Goal: Task Accomplishment & Management: Use online tool/utility

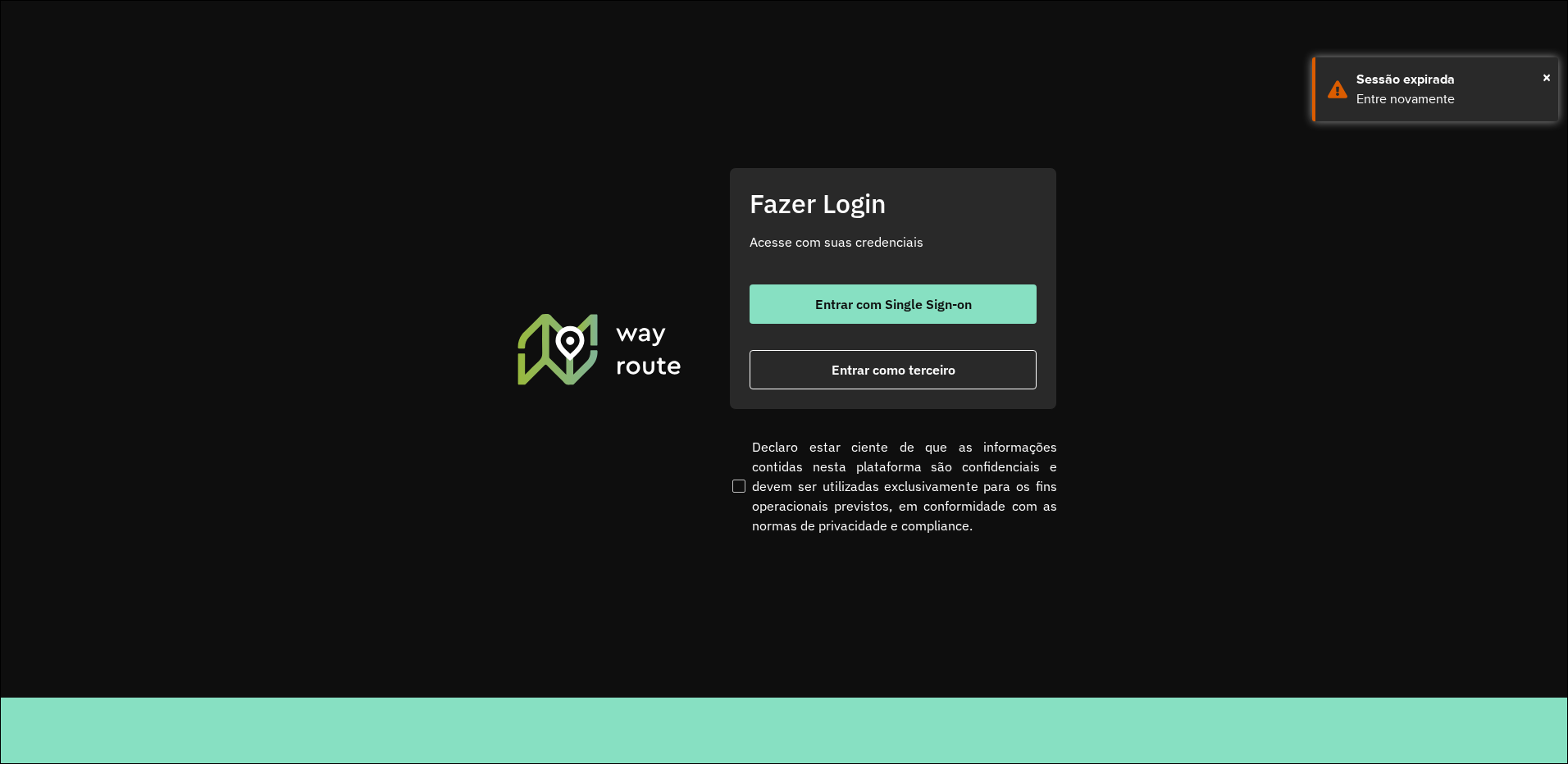
click at [909, 368] on span "Entrar como terceiro" at bounding box center [893, 370] width 124 height 13
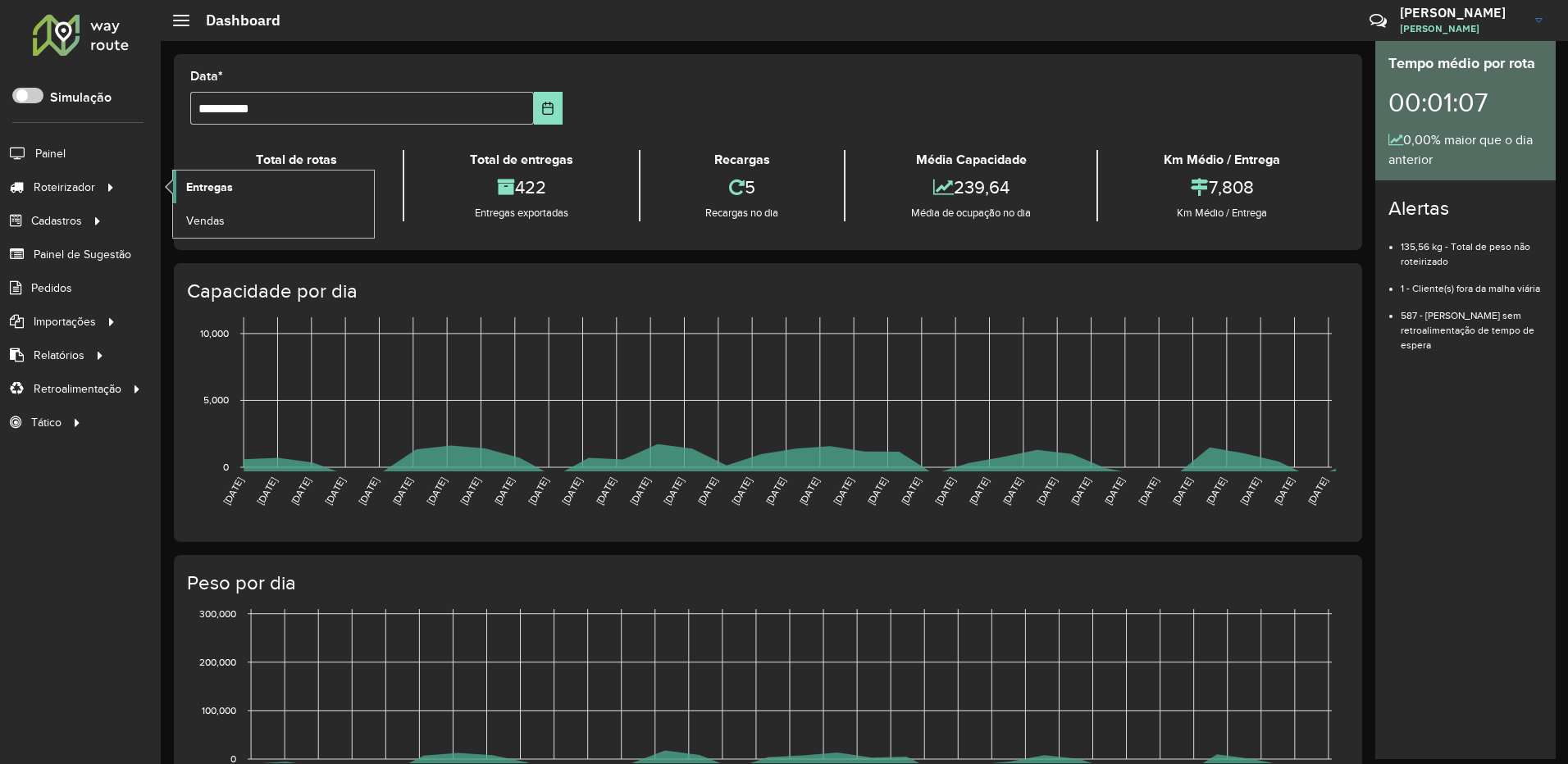
click at [238, 184] on link "Entregas" at bounding box center [273, 186] width 201 height 33
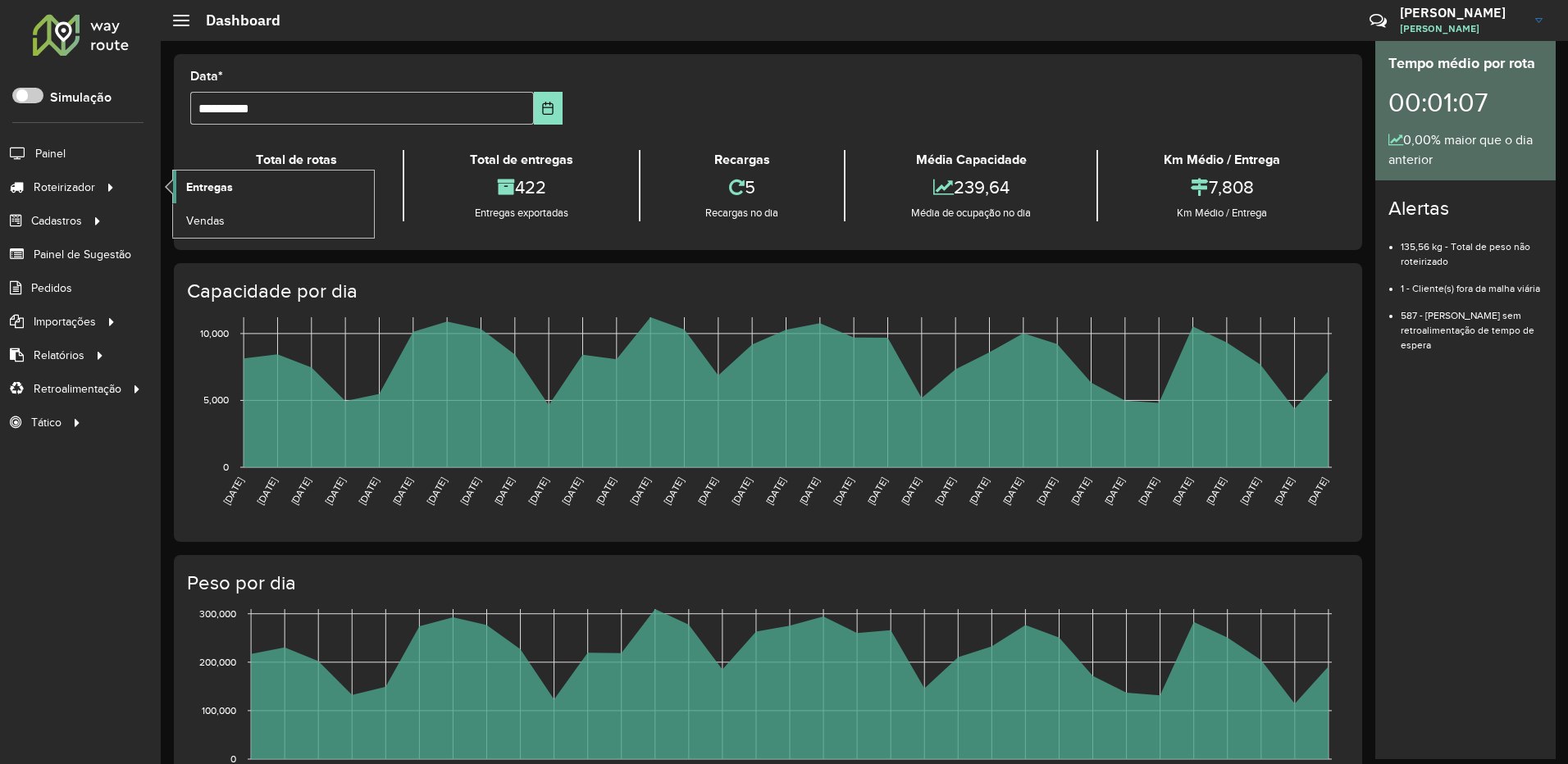
click at [198, 181] on span "Entregas" at bounding box center [210, 187] width 47 height 18
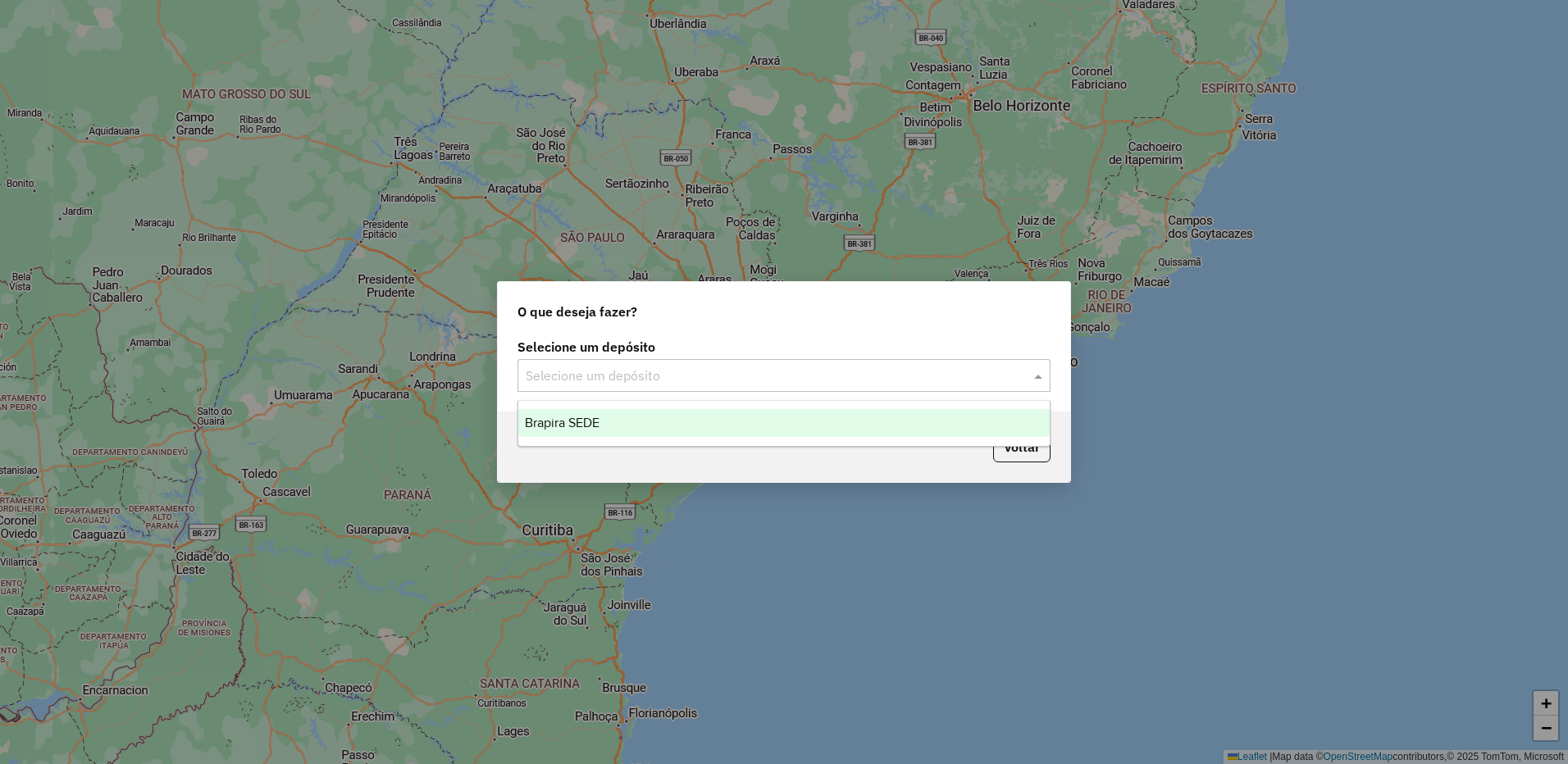
click at [695, 375] on input "text" at bounding box center [766, 377] width 483 height 20
click at [686, 433] on div "Brapira SEDE" at bounding box center [784, 422] width 531 height 28
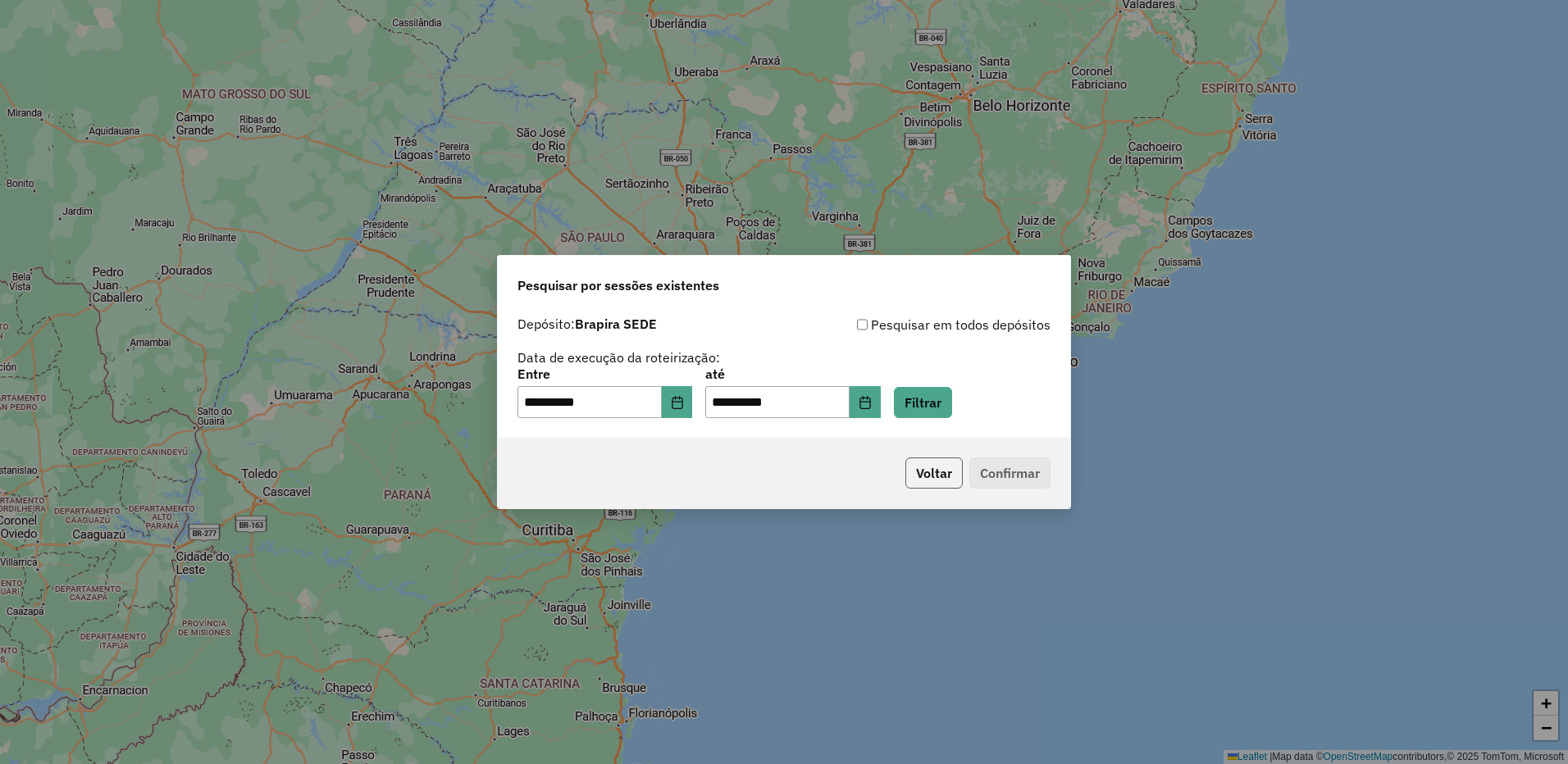
click at [934, 478] on button "Voltar" at bounding box center [933, 473] width 58 height 31
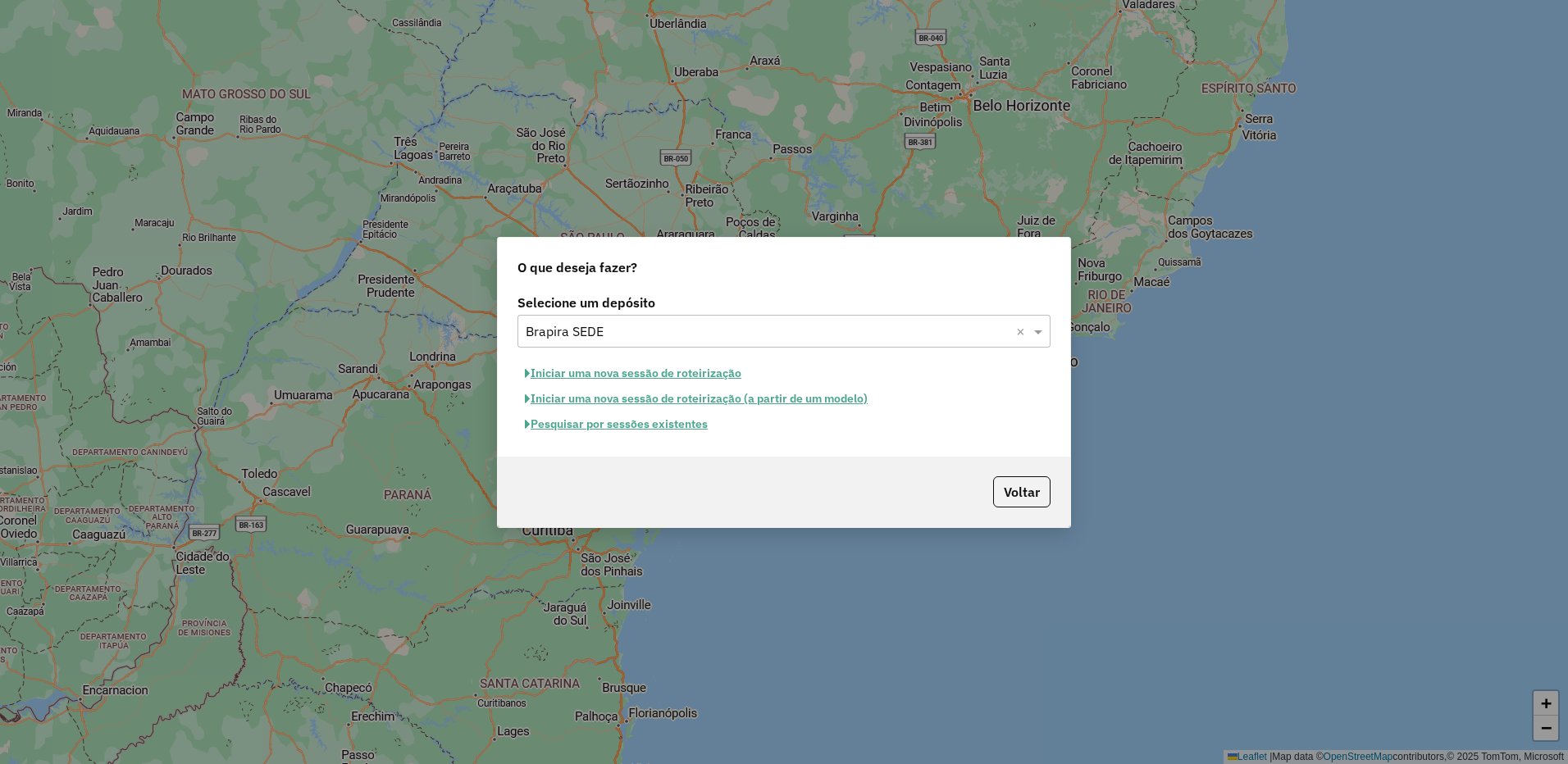
click at [687, 373] on button "Iniciar uma nova sessão de roteirização" at bounding box center [633, 373] width 231 height 25
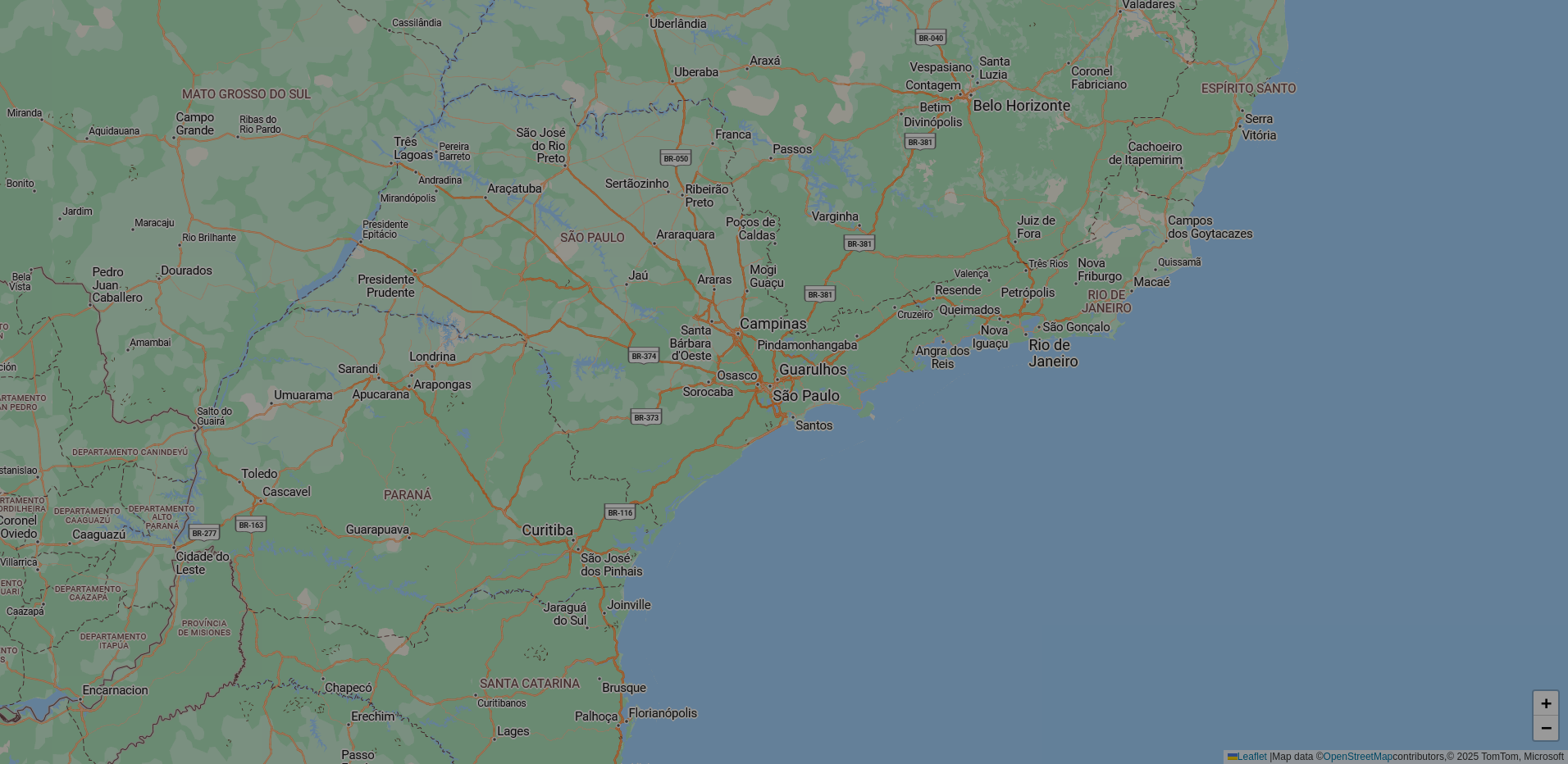
select select "*"
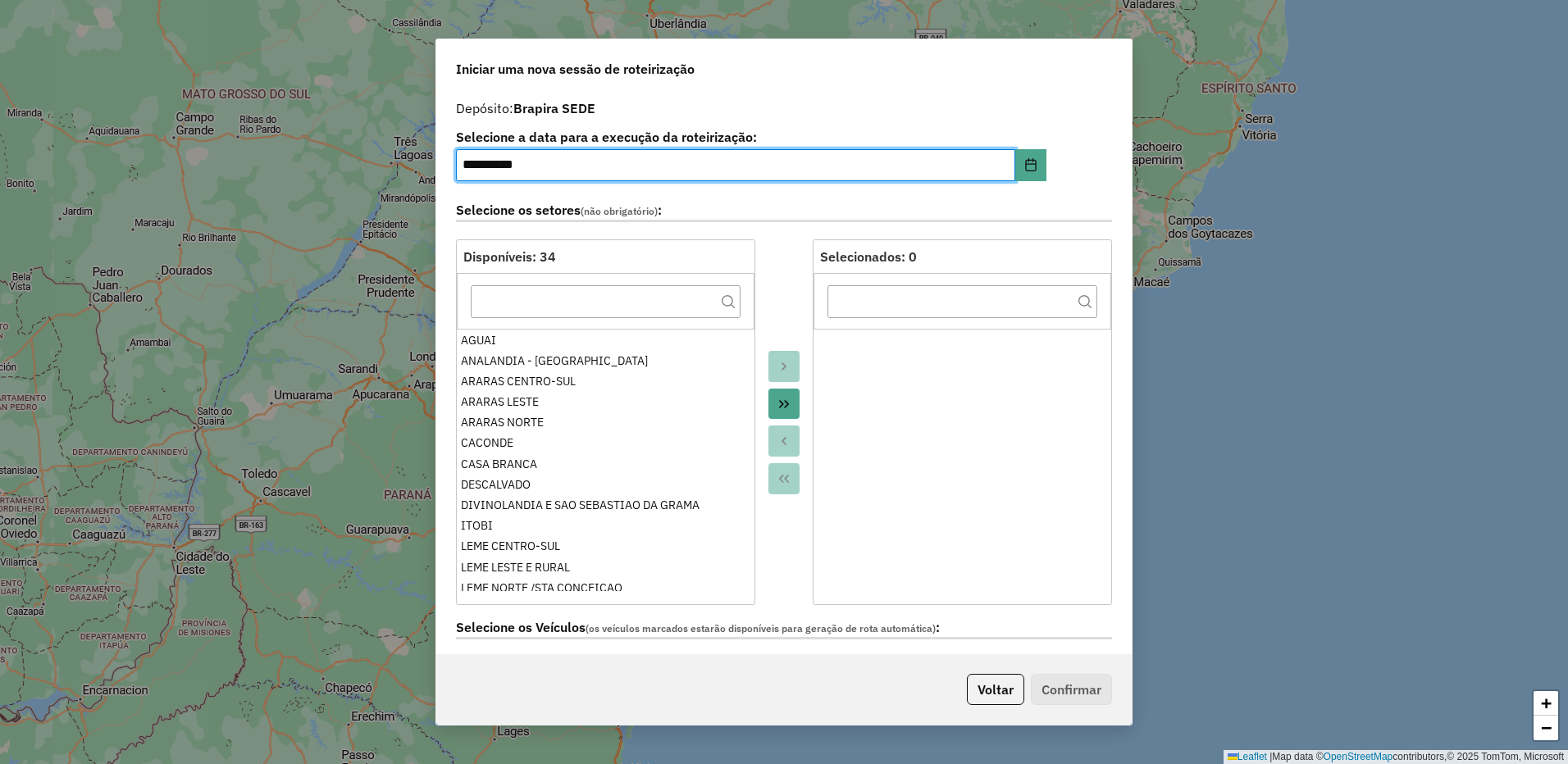
scroll to position [574, 0]
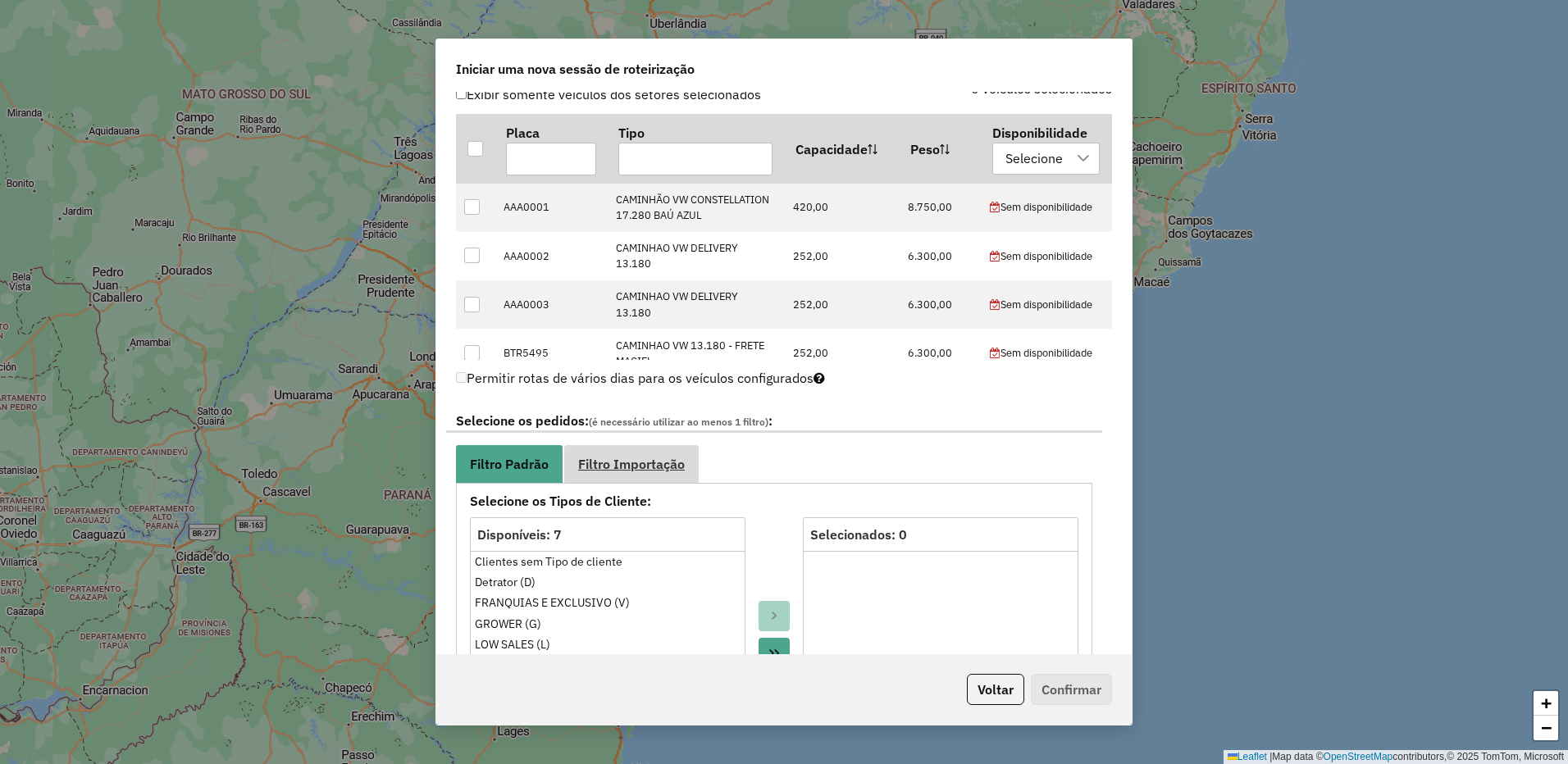
click at [672, 451] on link "Filtro Importação" at bounding box center [631, 463] width 134 height 37
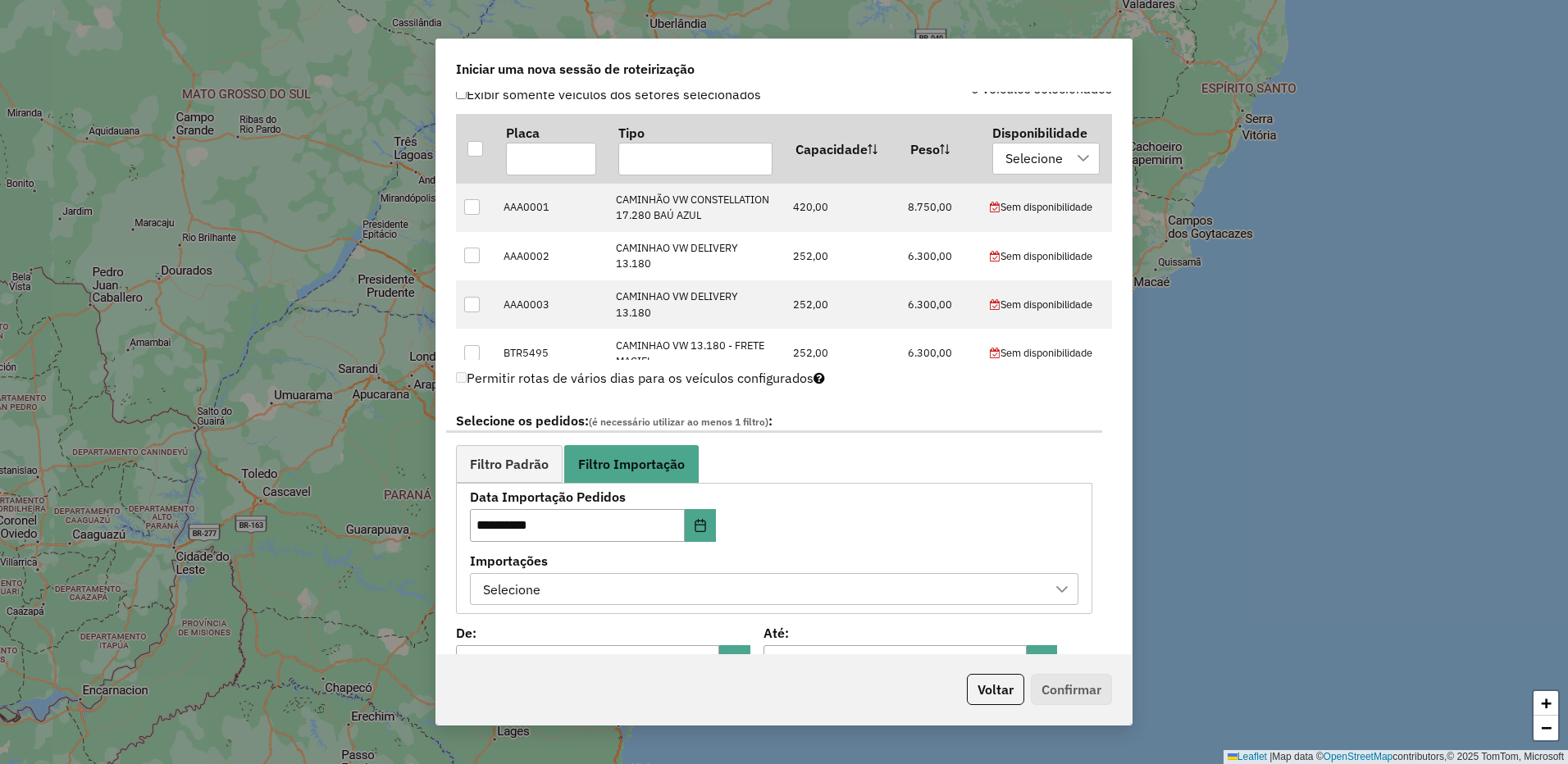
scroll to position [738, 0]
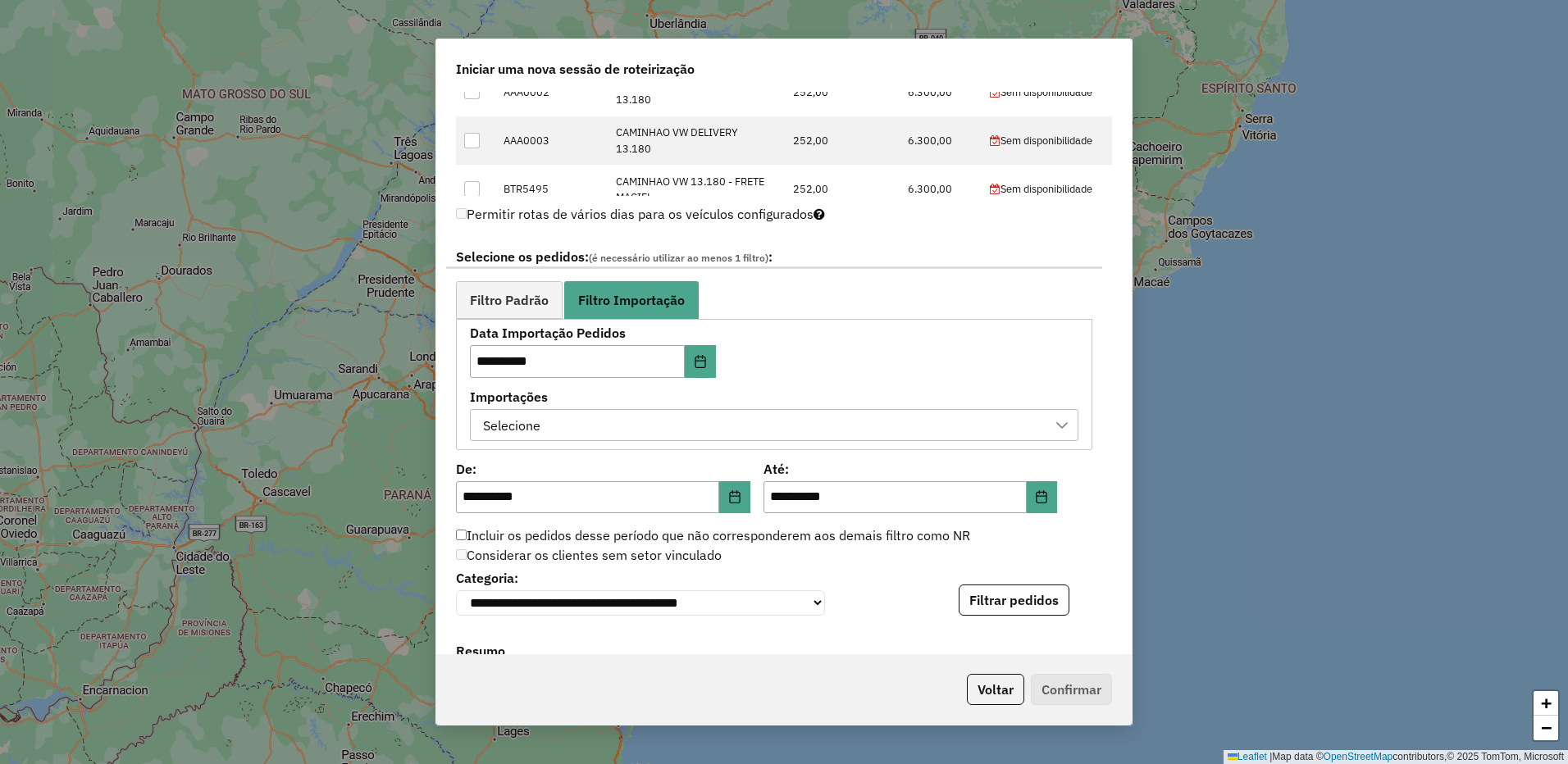
click at [1064, 412] on div at bounding box center [1061, 425] width 31 height 31
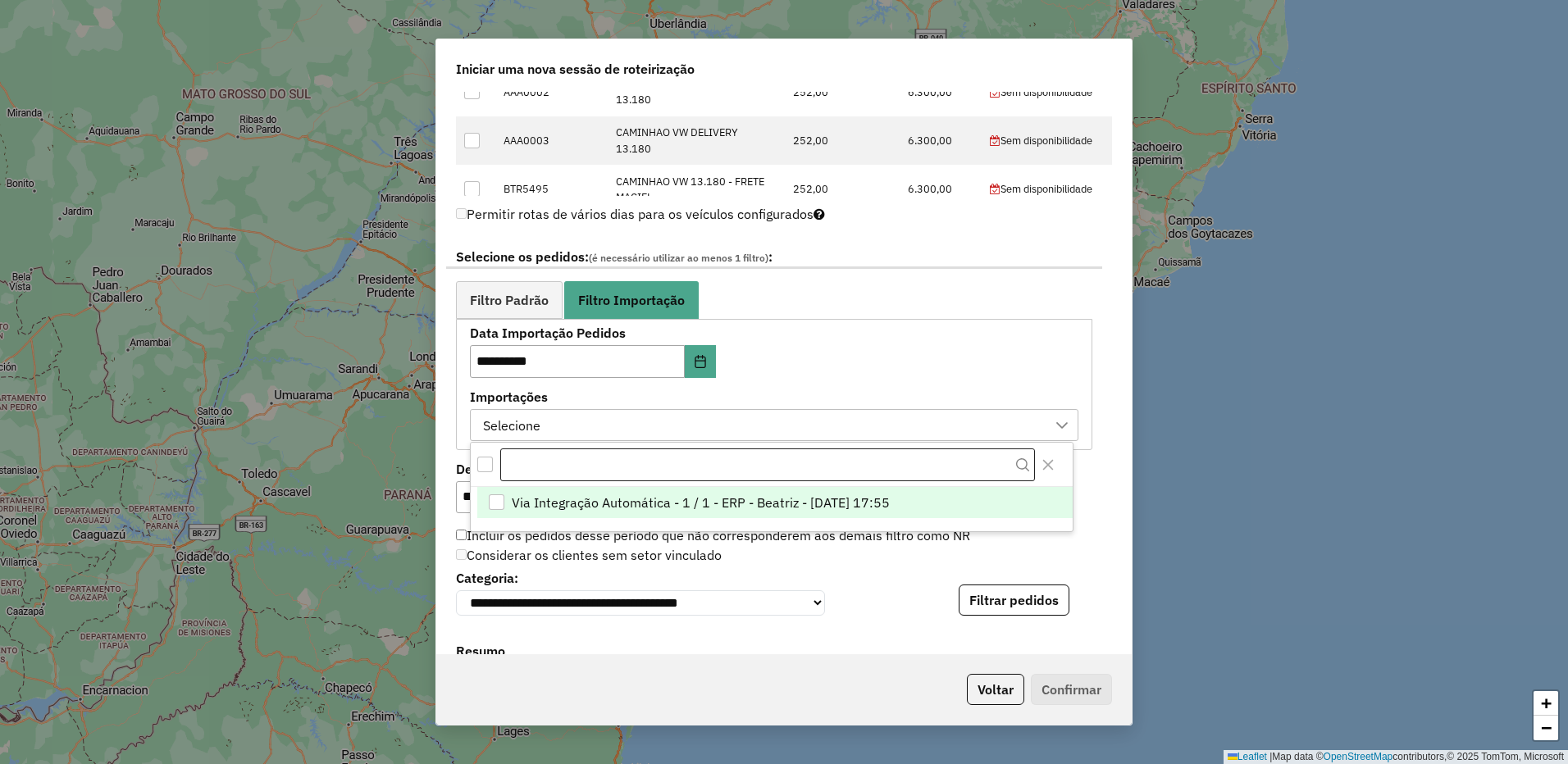
scroll to position [13, 74]
click at [498, 508] on div "Via Integração Automática - 1 / 1 - ERP - Beatriz - 12/08/2025 17:55" at bounding box center [497, 503] width 17 height 17
click at [979, 362] on div "**********" at bounding box center [774, 384] width 609 height 114
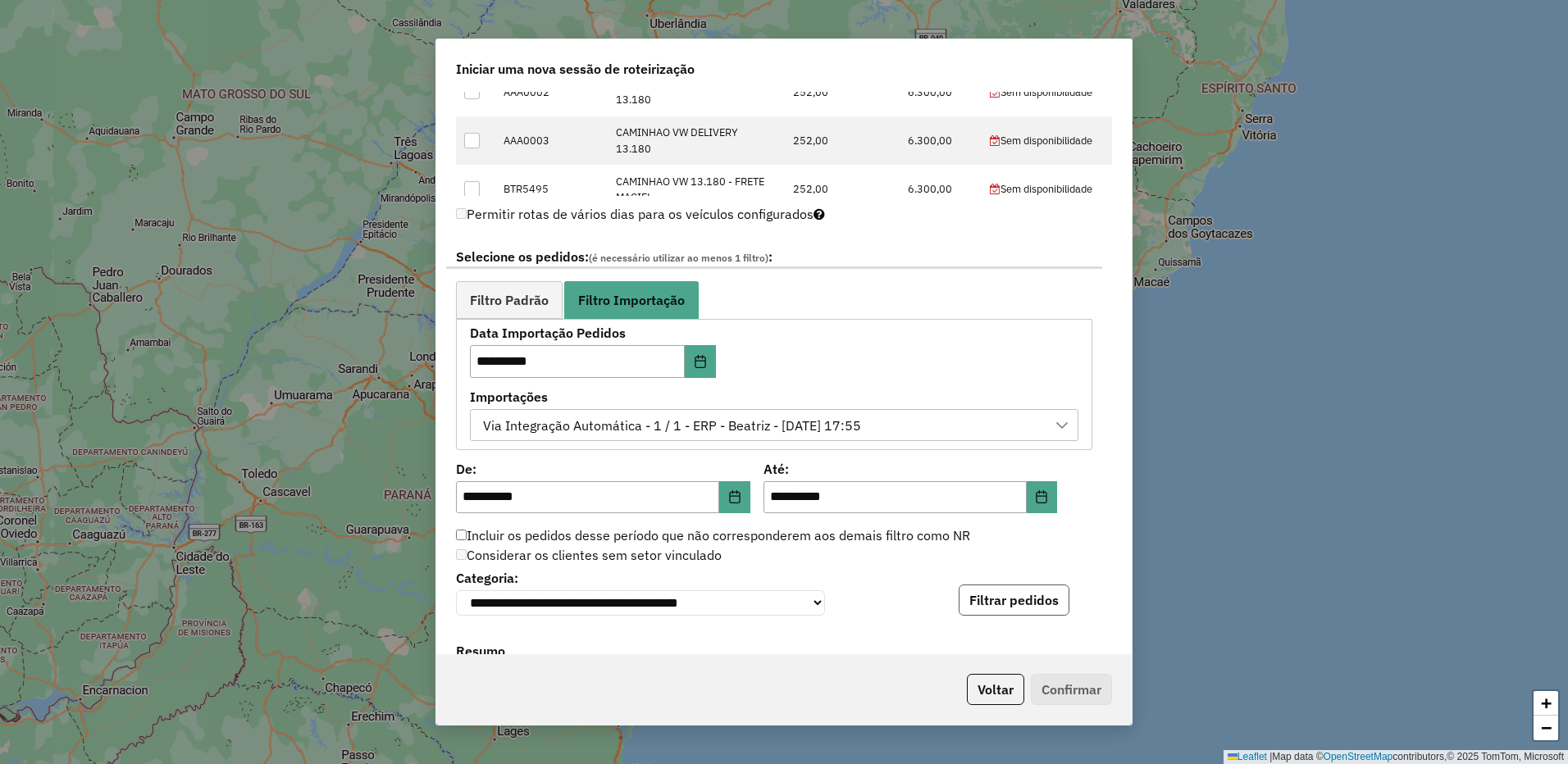
click at [1028, 610] on button "Filtrar pedidos" at bounding box center [1014, 600] width 111 height 31
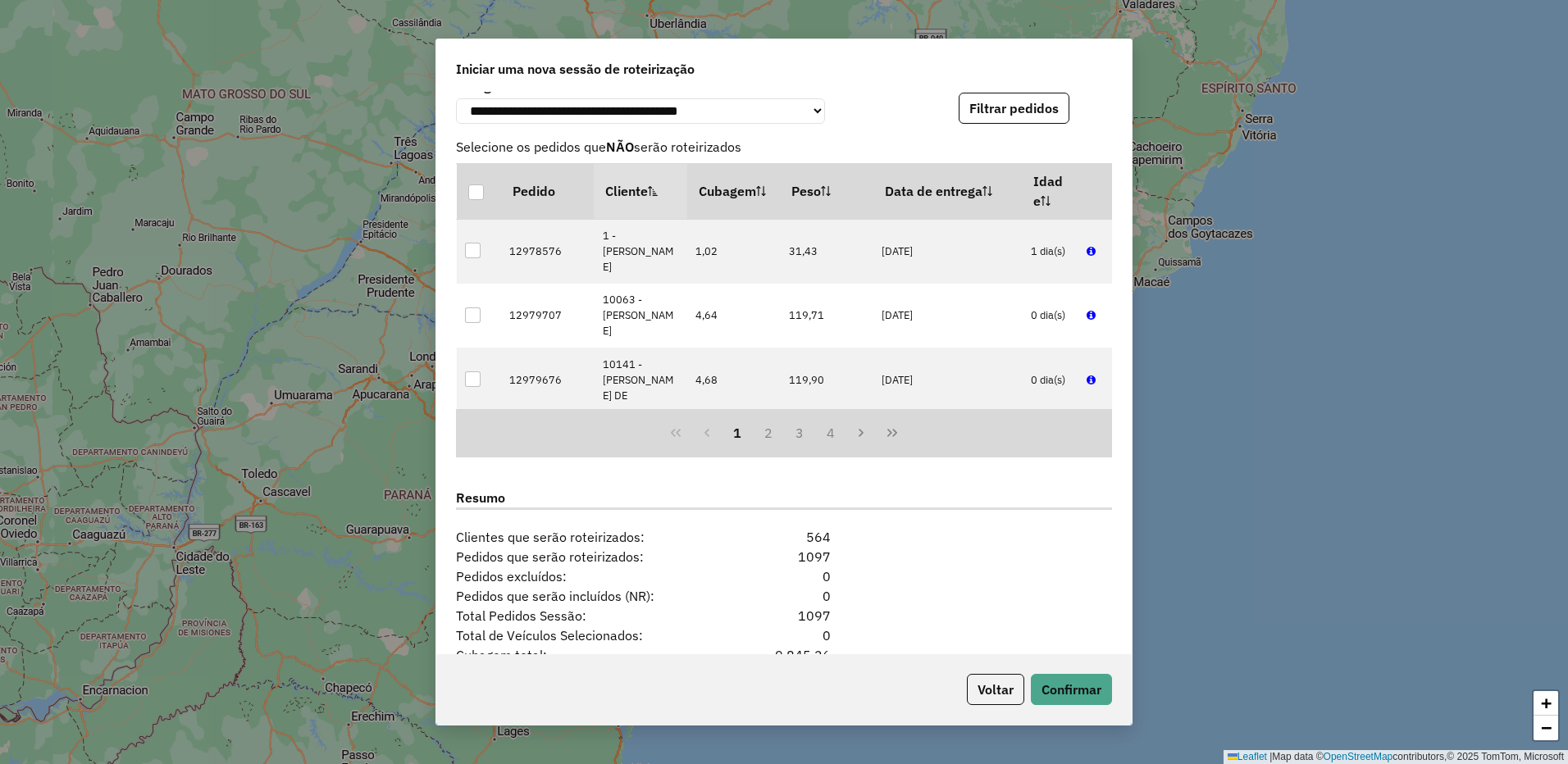
scroll to position [1377, 0]
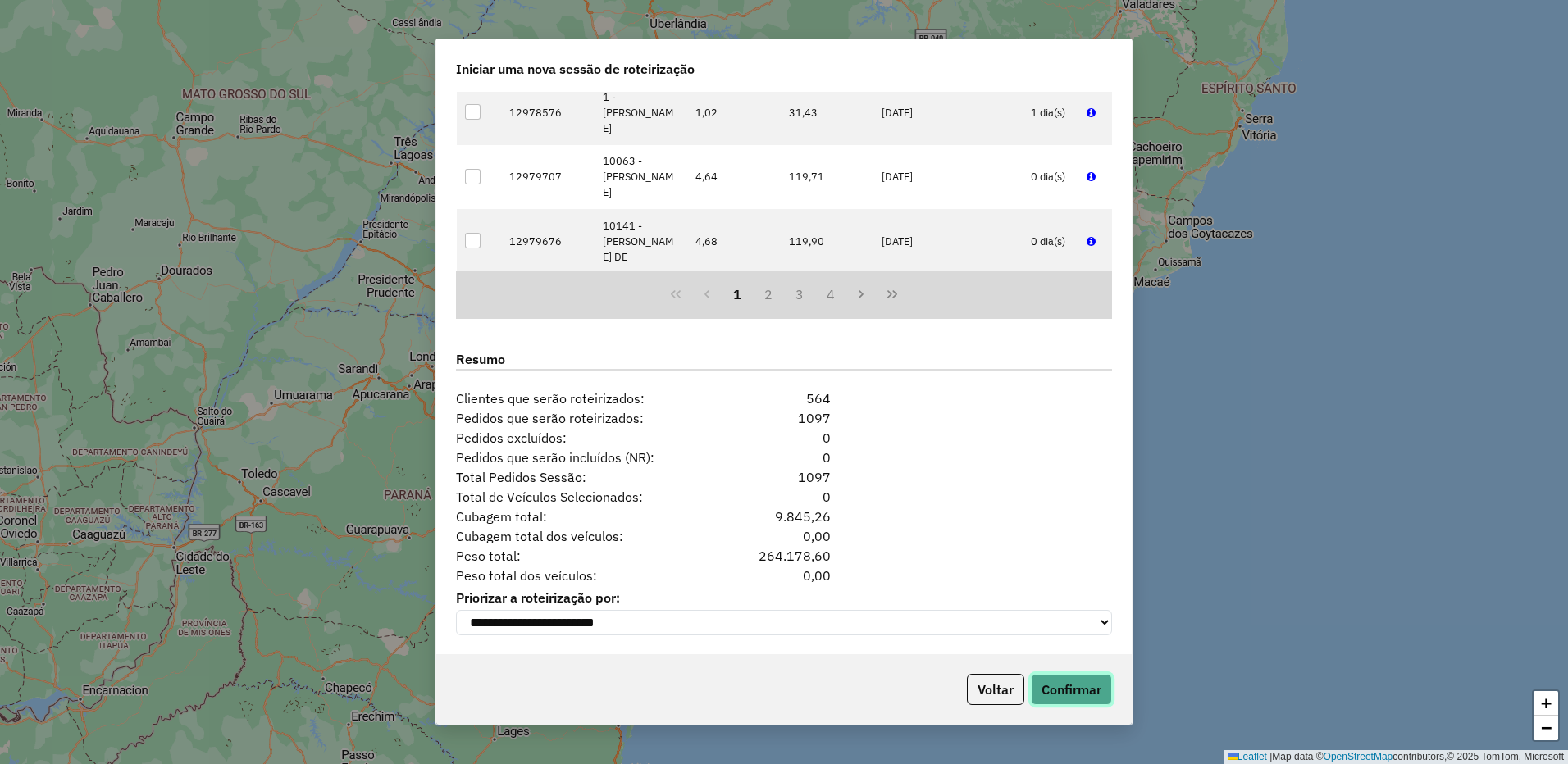
click at [1090, 693] on button "Confirmar" at bounding box center [1070, 689] width 81 height 31
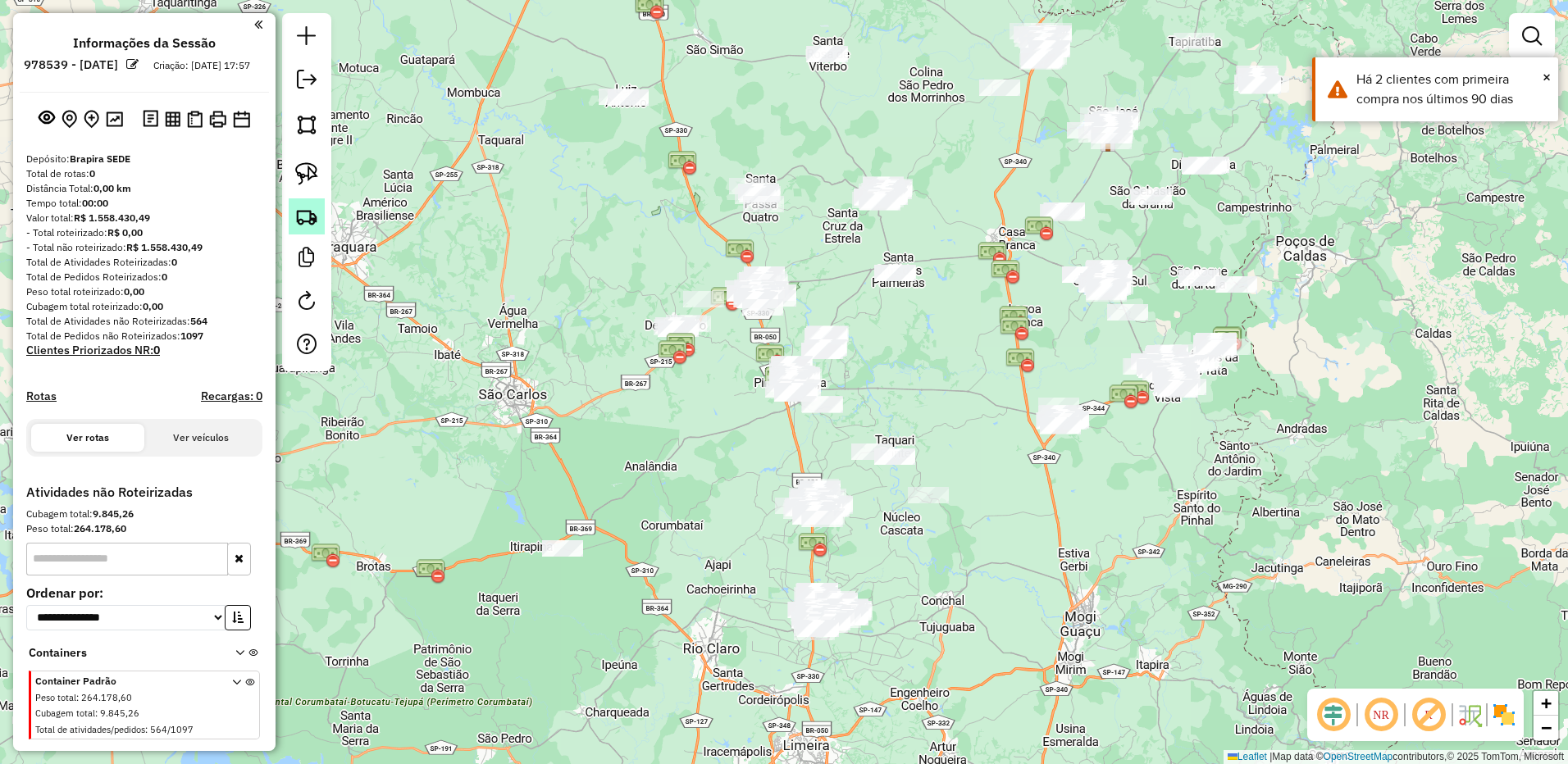
click at [308, 217] on img at bounding box center [306, 216] width 23 height 23
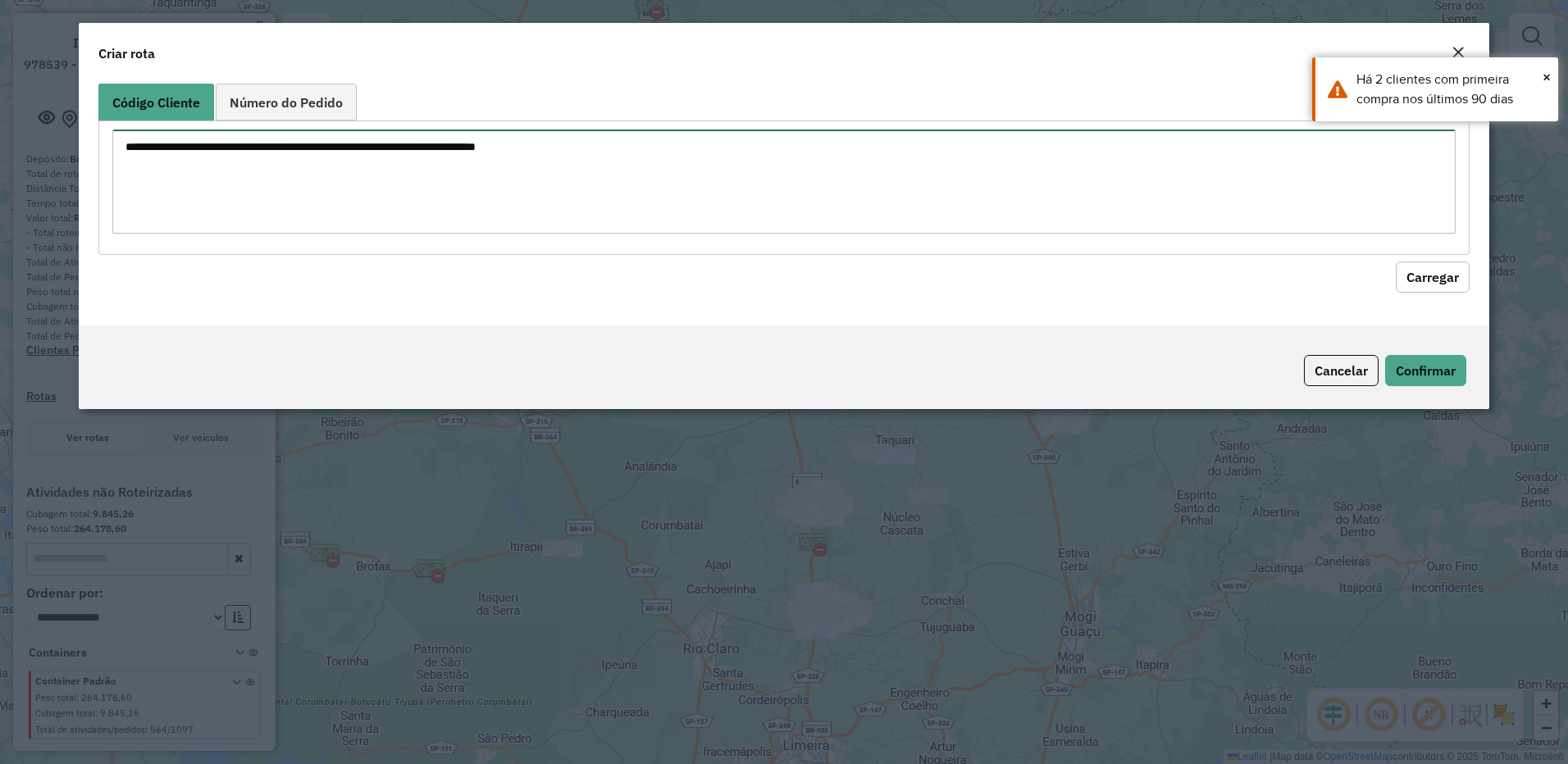
click at [816, 183] on textarea at bounding box center [785, 181] width 1344 height 104
paste textarea "**** ***** ***** **** ***** ***** ***** *** ***** ***** ***** ***** ***** *****…"
type textarea "**** ***** ***** **** ***** ***** ***** *** ***** ***** ***** ***** ***** *****…"
click at [1411, 271] on button "Carregar" at bounding box center [1432, 276] width 73 height 31
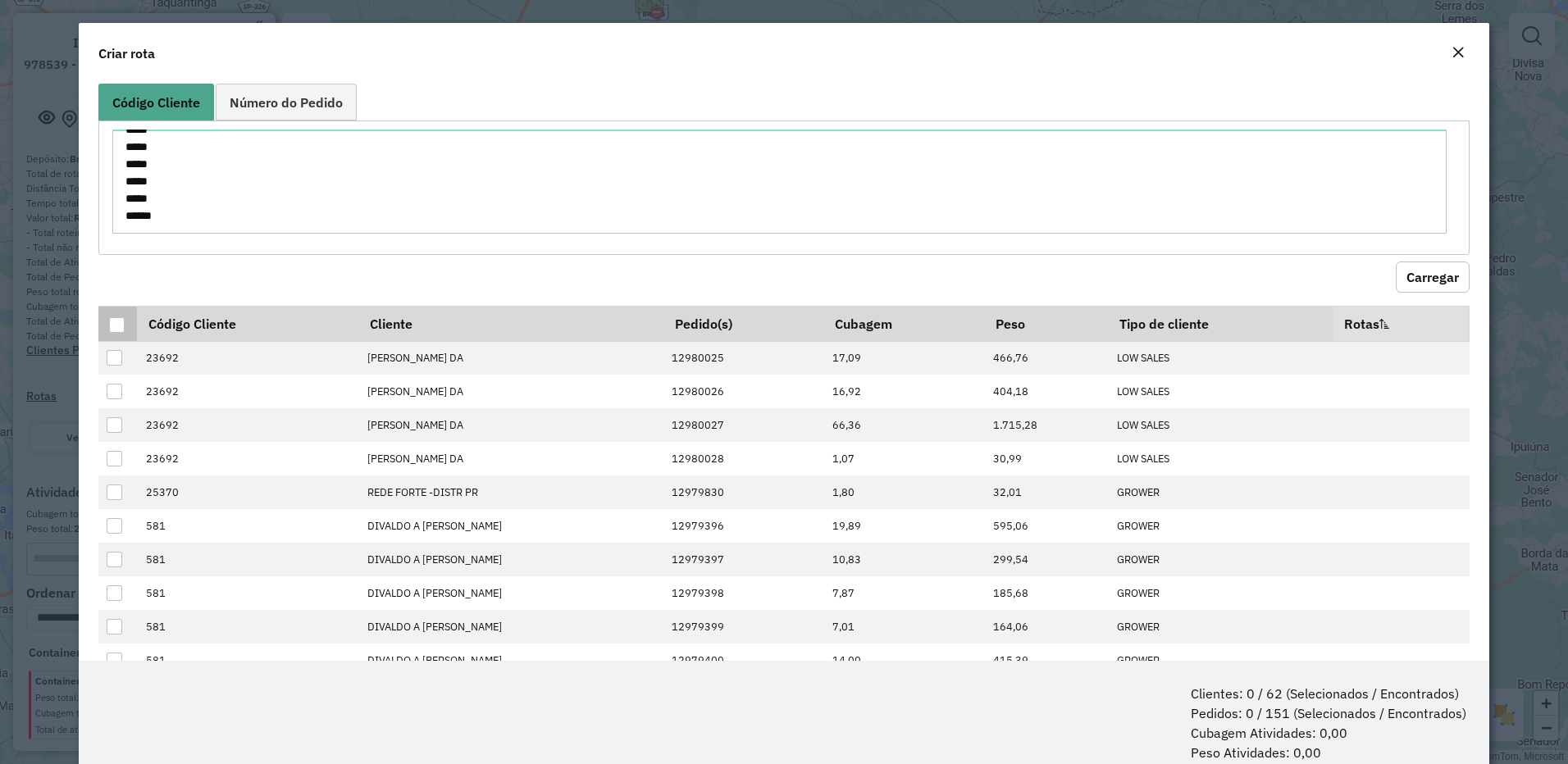
click at [118, 318] on div at bounding box center [117, 325] width 16 height 16
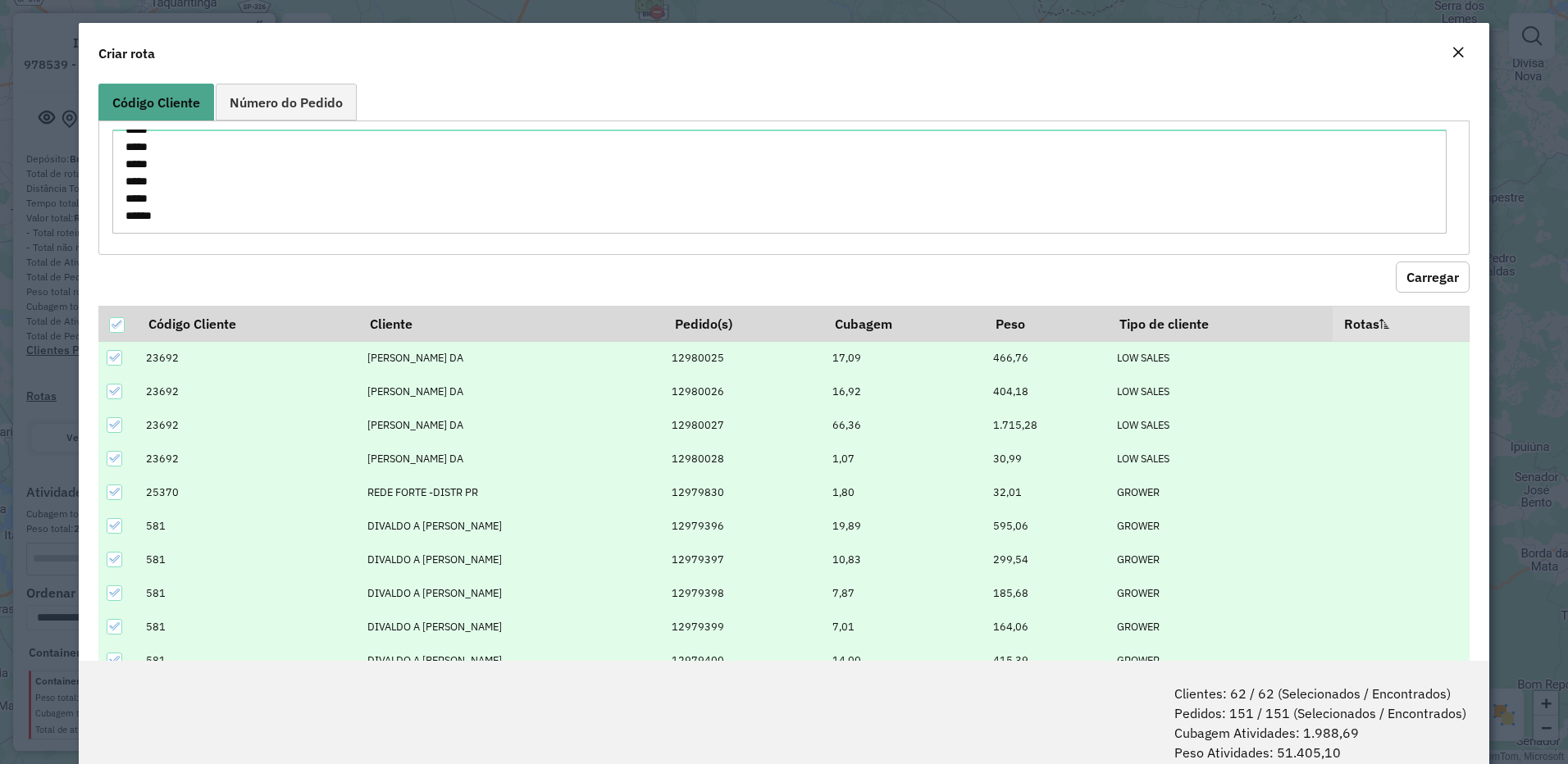
scroll to position [82, 0]
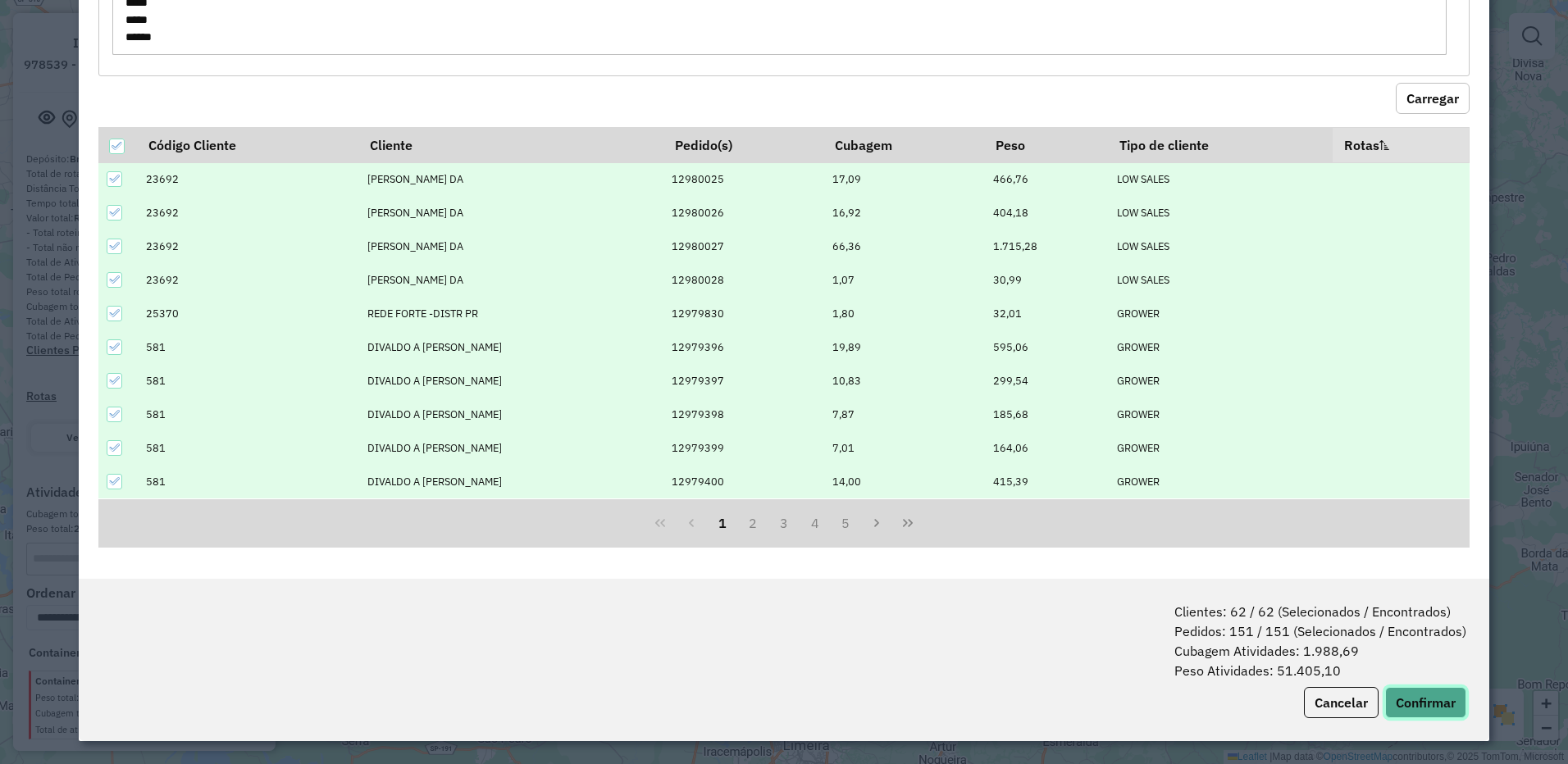
click at [1417, 697] on button "Confirmar" at bounding box center [1425, 702] width 81 height 31
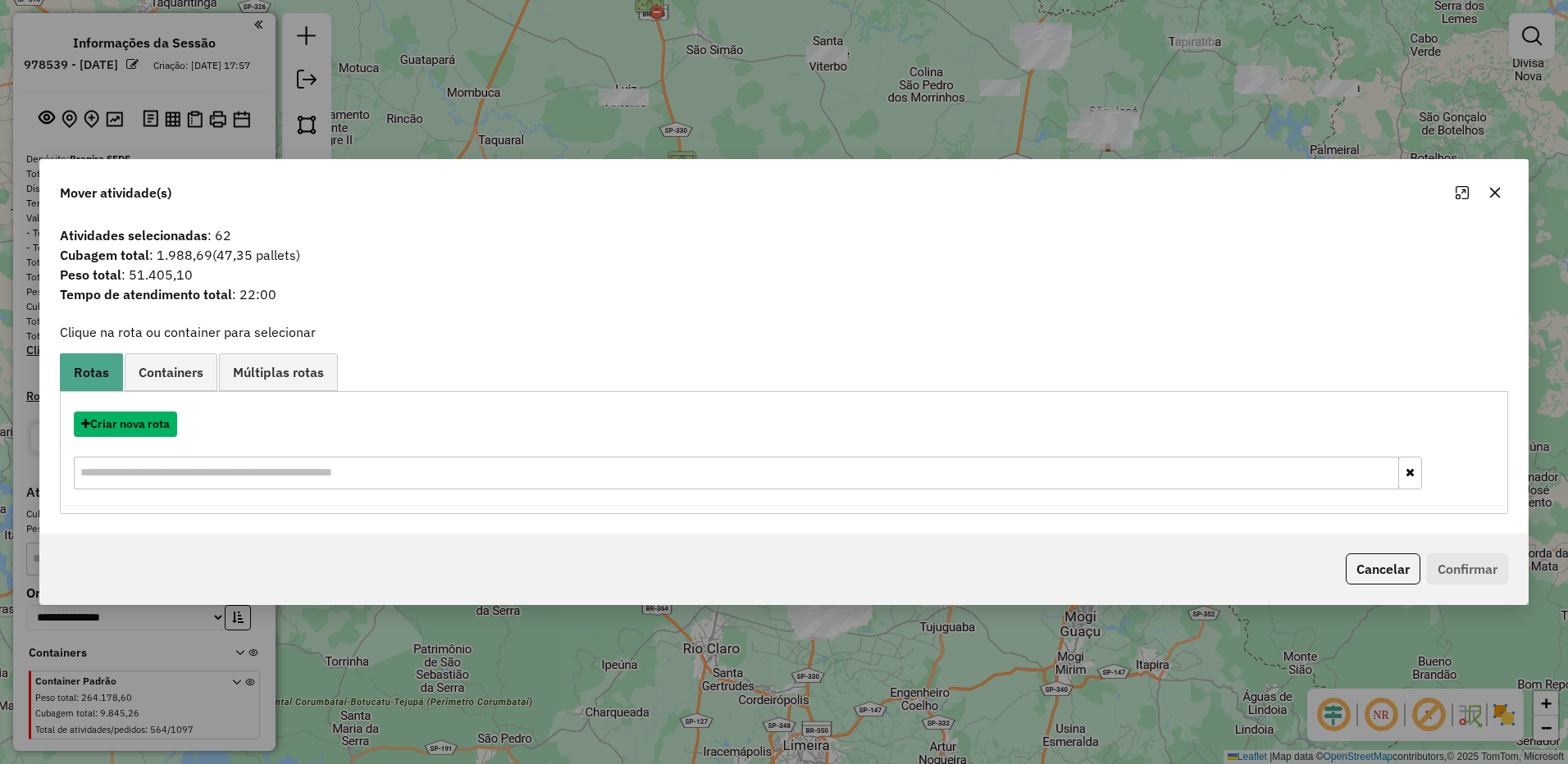
click at [135, 428] on button "Criar nova rota" at bounding box center [125, 424] width 104 height 25
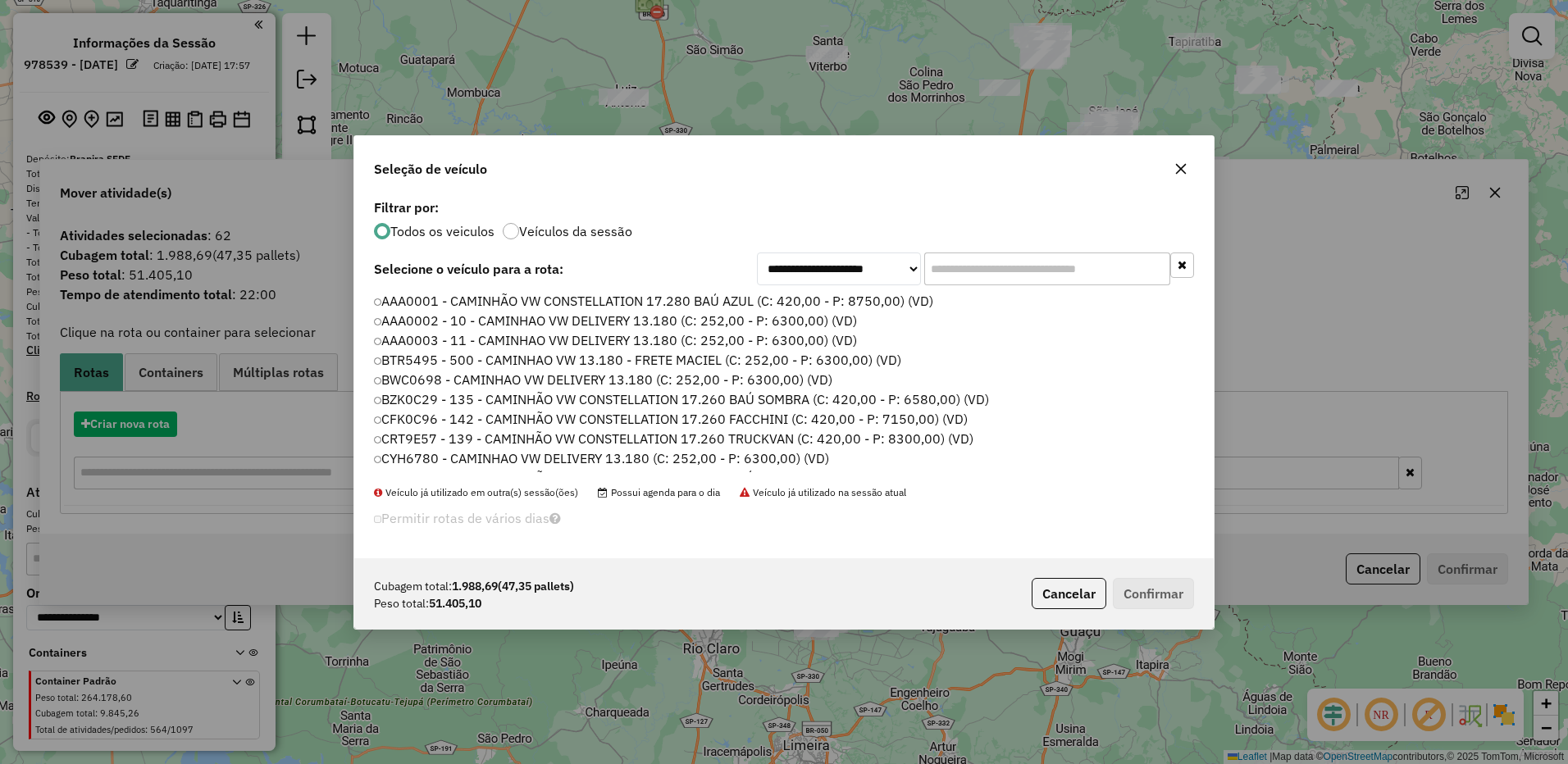
scroll to position [9, 5]
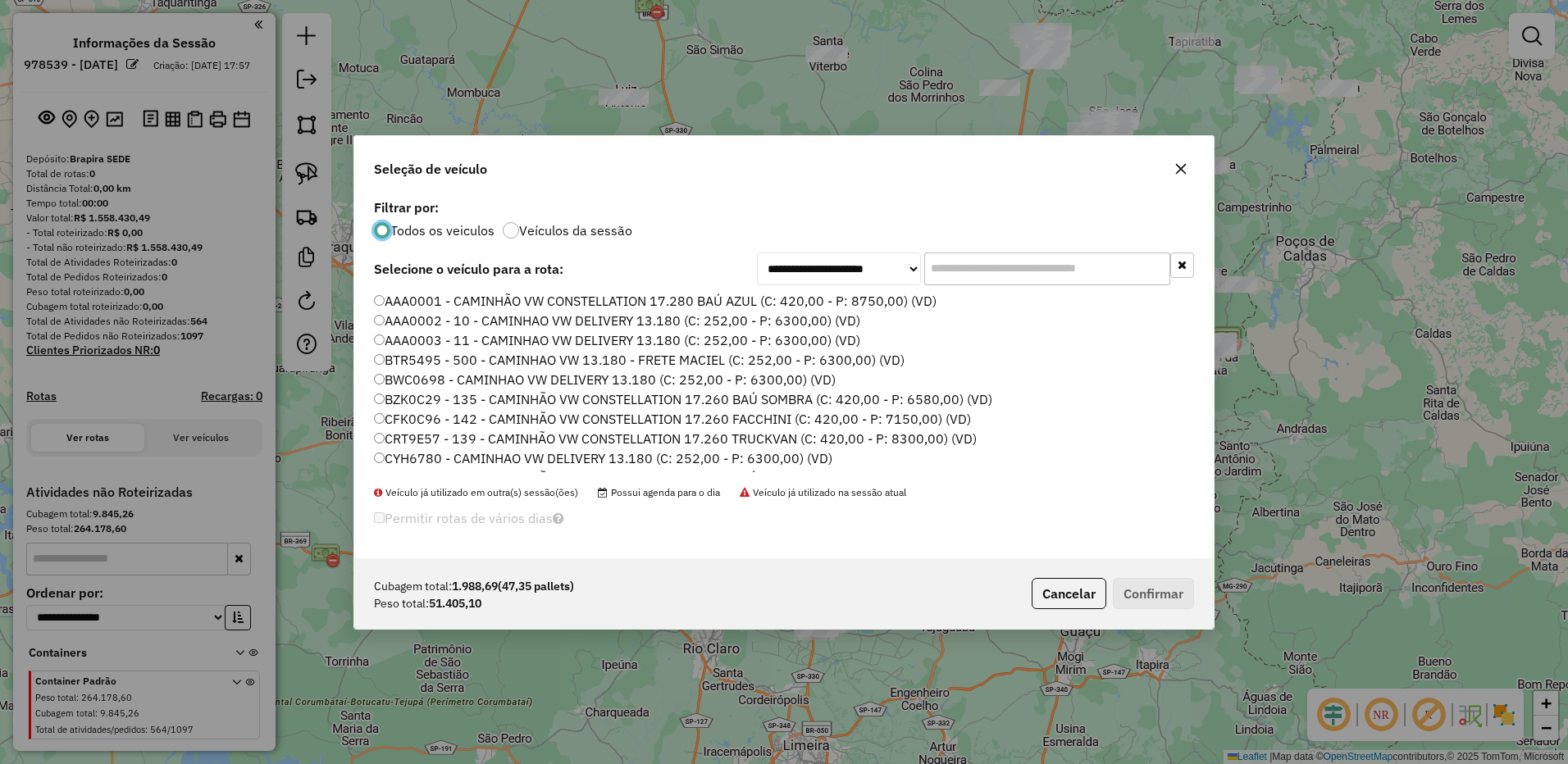
click at [847, 302] on label "AAA0001 - CAMINHÃO VW CONSTELLATION 17.280 BAÚ AZUL (C: 420,00 - P: 8750,00) (V…" at bounding box center [655, 301] width 563 height 20
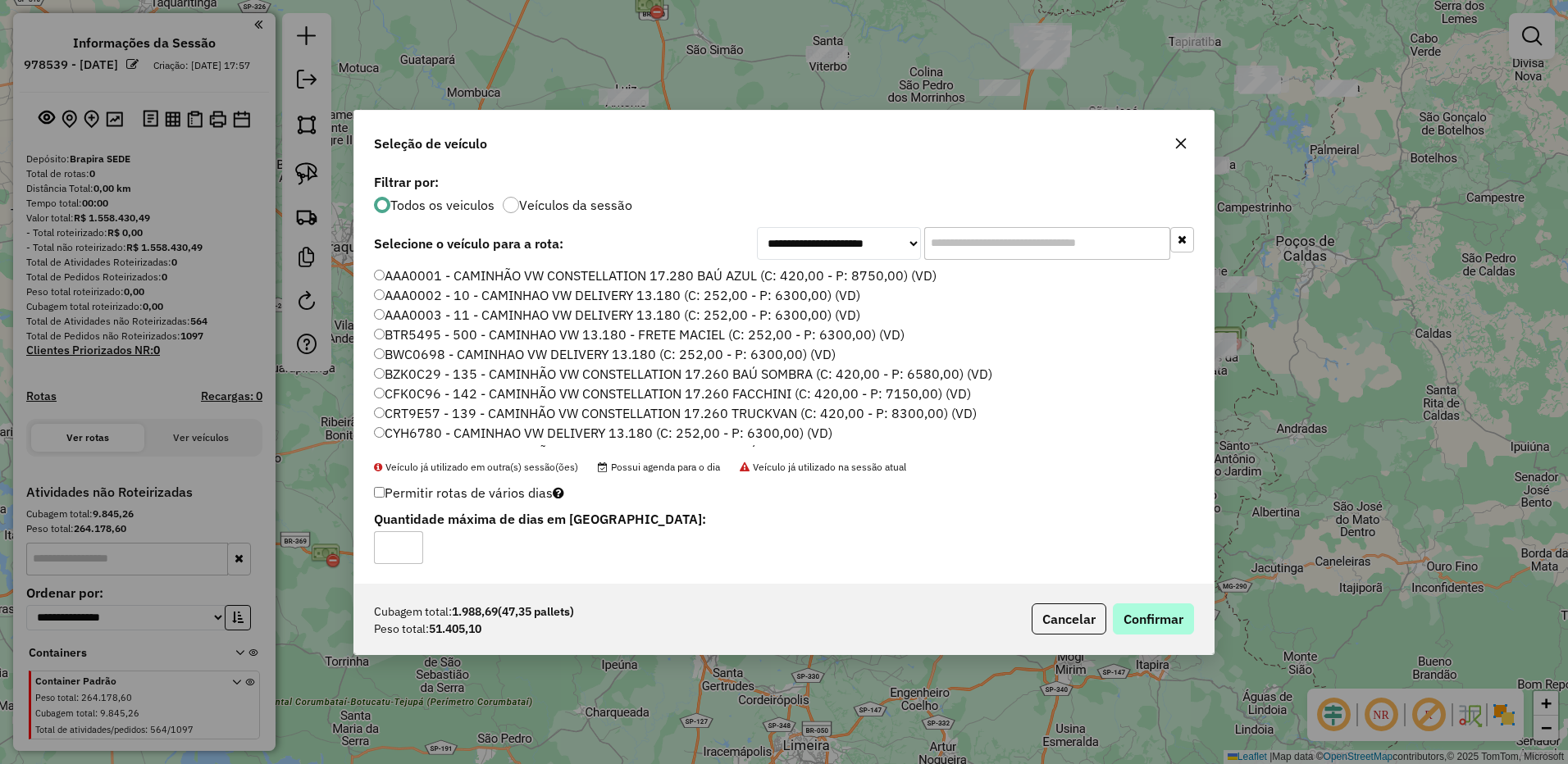
click at [1142, 592] on div "Cubagem total: 1.988,69 (47,35 pallets) Peso total: 51.405,10 Cancelar Confirmar" at bounding box center [783, 619] width 859 height 70
click at [1145, 606] on button "Confirmar" at bounding box center [1153, 619] width 81 height 31
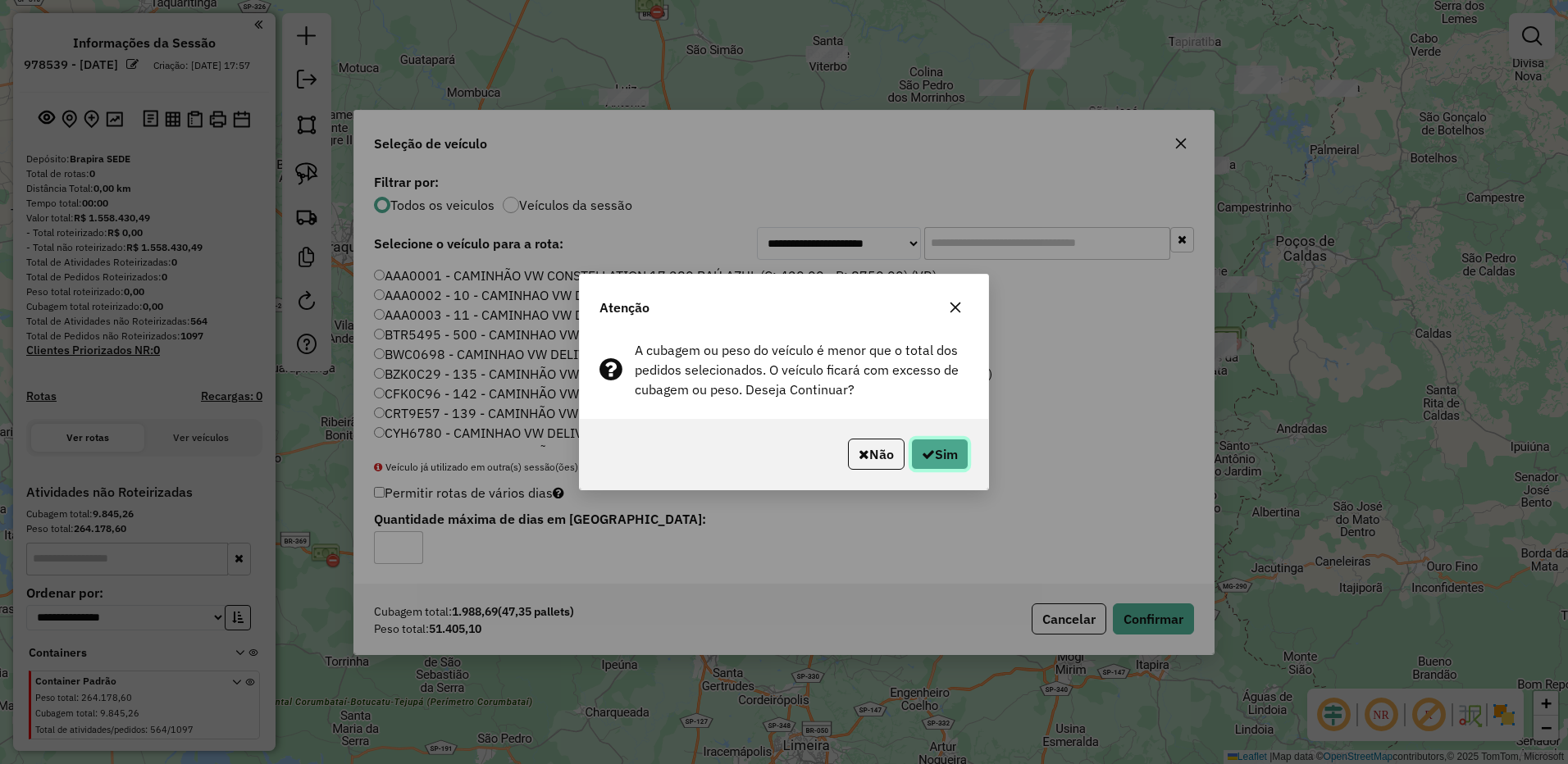
click at [948, 452] on button "Sim" at bounding box center [939, 453] width 58 height 31
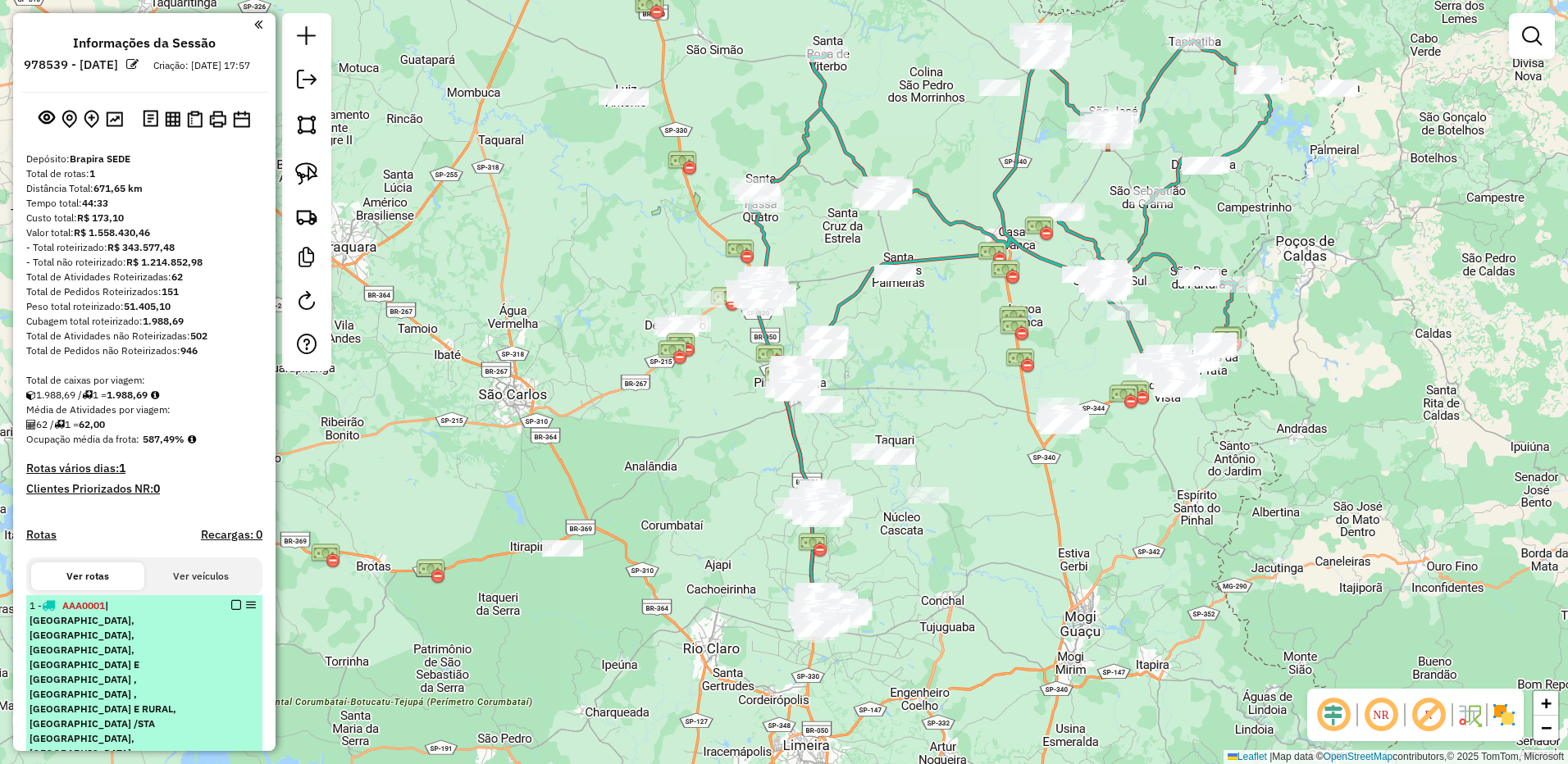
click at [189, 636] on div "1 - AAA0001 | ARARAS CENTRO-SUL, ARARAS LESTE, ARARAS NORTE, DIVINOLANDIA E SAO…" at bounding box center [116, 716] width 174 height 236
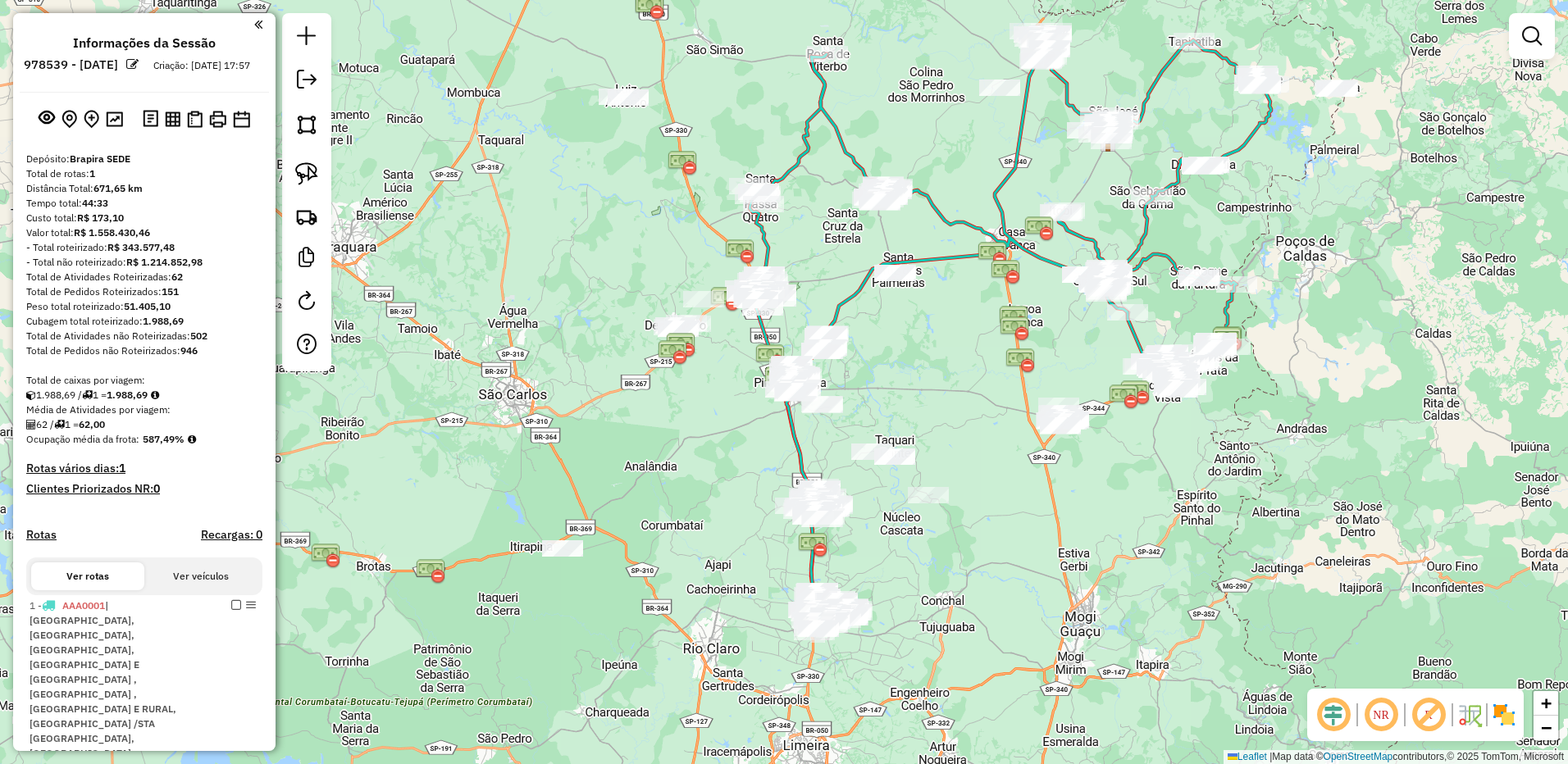
select select "**********"
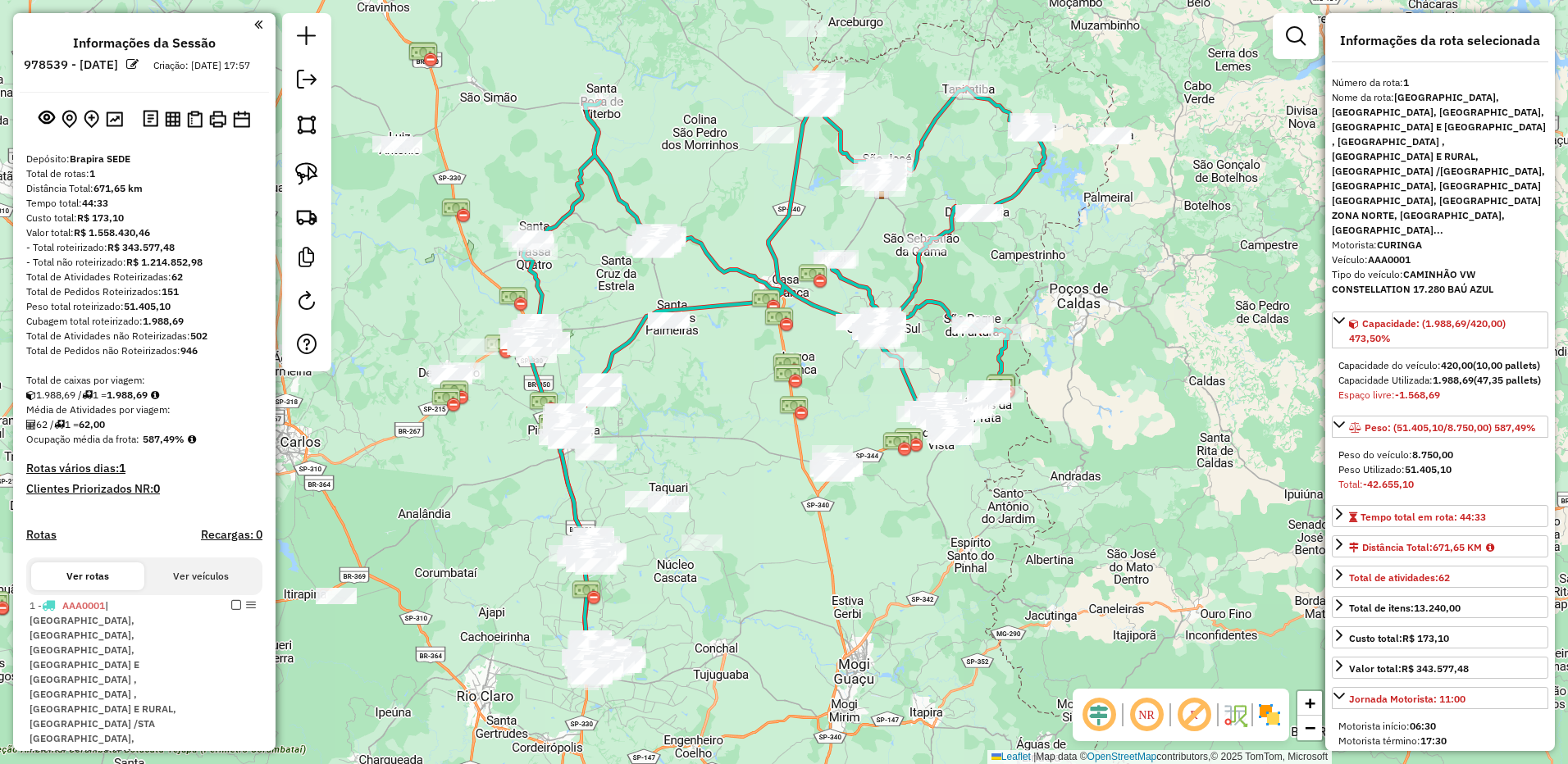
click at [1105, 721] on em at bounding box center [1098, 715] width 39 height 39
click at [1241, 711] on img at bounding box center [1234, 715] width 26 height 26
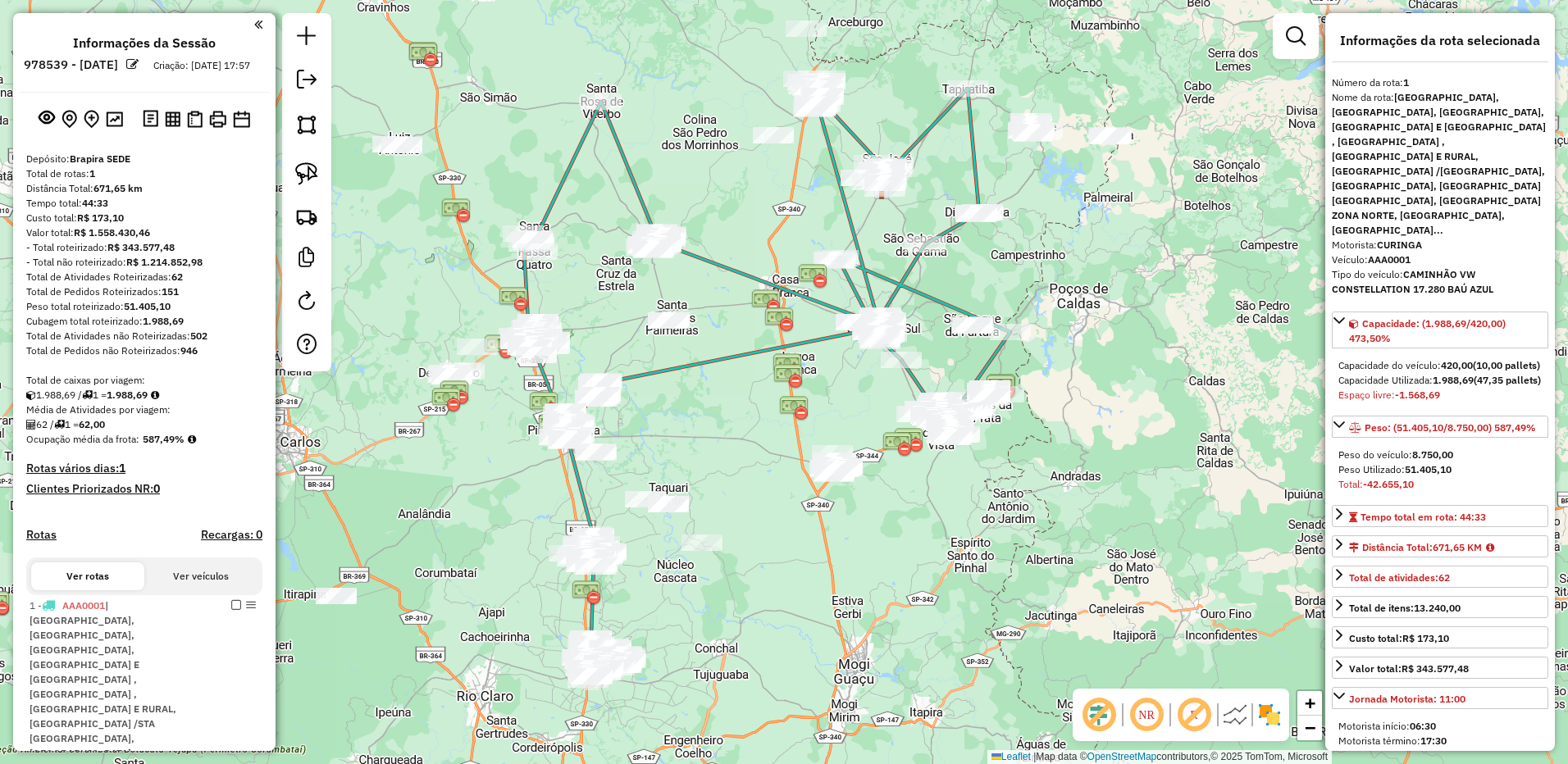
click at [1264, 715] on img at bounding box center [1268, 715] width 26 height 26
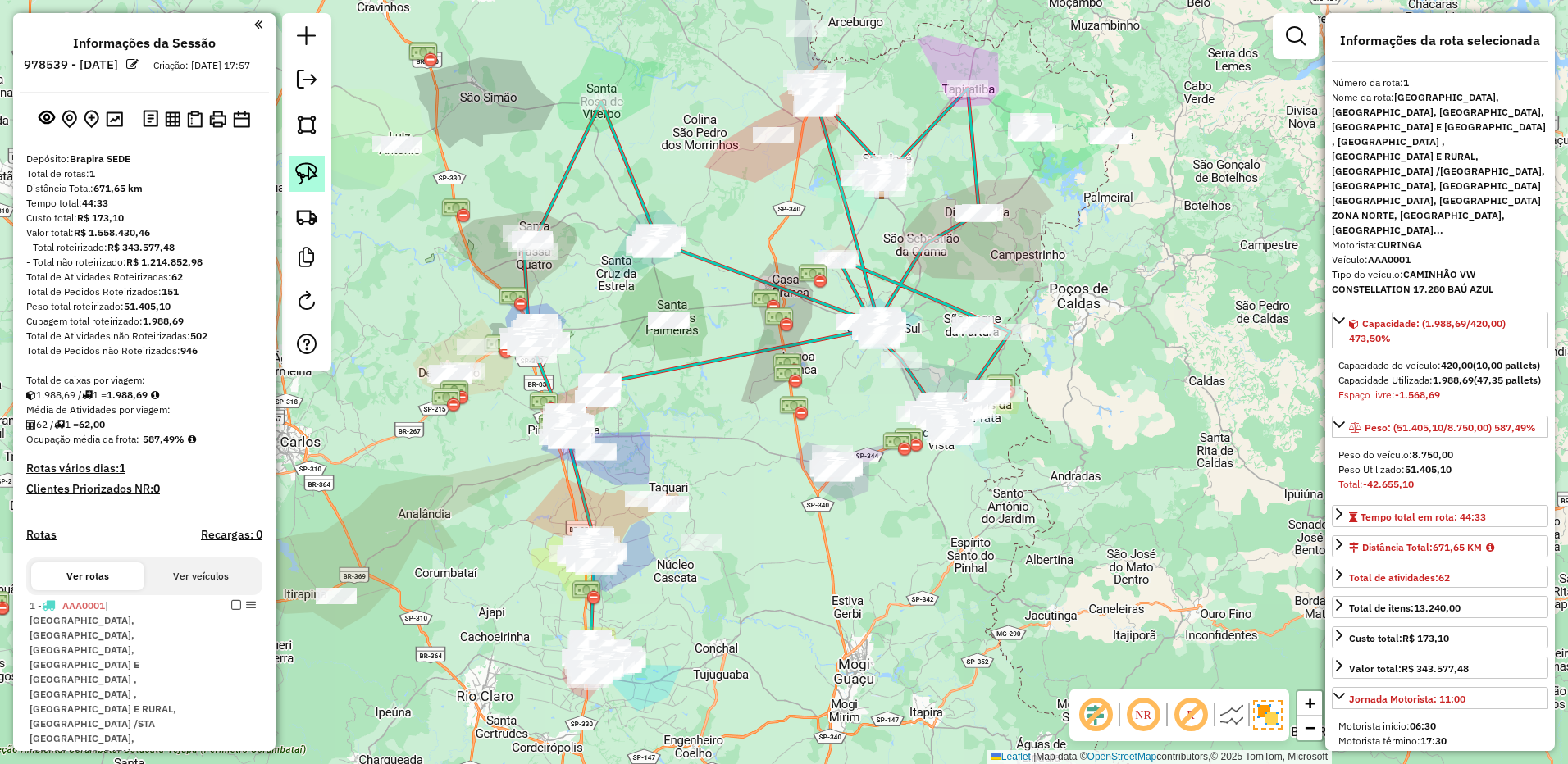
click at [306, 163] on img at bounding box center [306, 173] width 23 height 23
drag, startPoint x: 338, startPoint y: 537, endPoint x: 443, endPoint y: 590, distance: 117.6
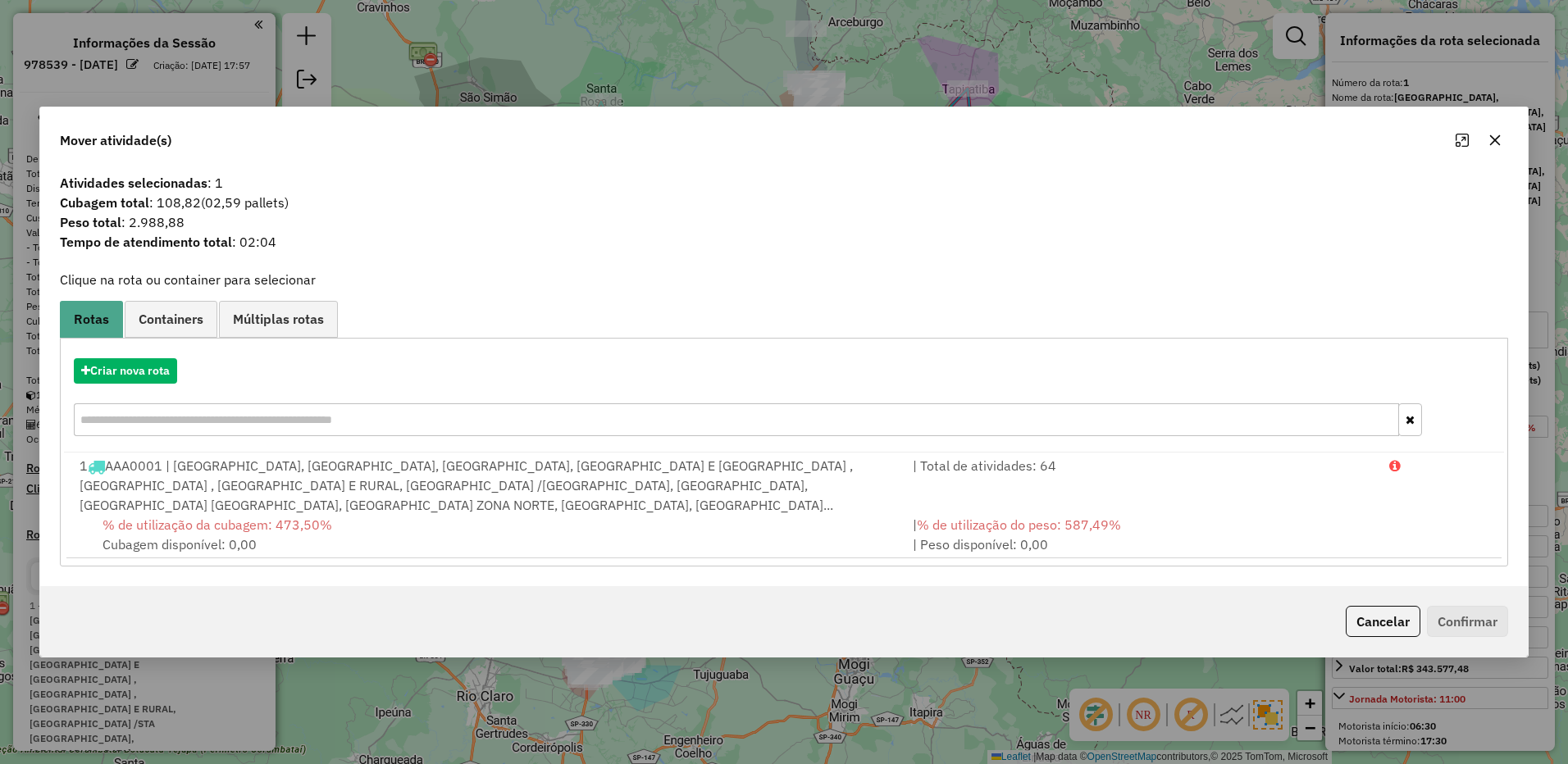
click at [1491, 140] on icon "button" at bounding box center [1495, 140] width 13 height 13
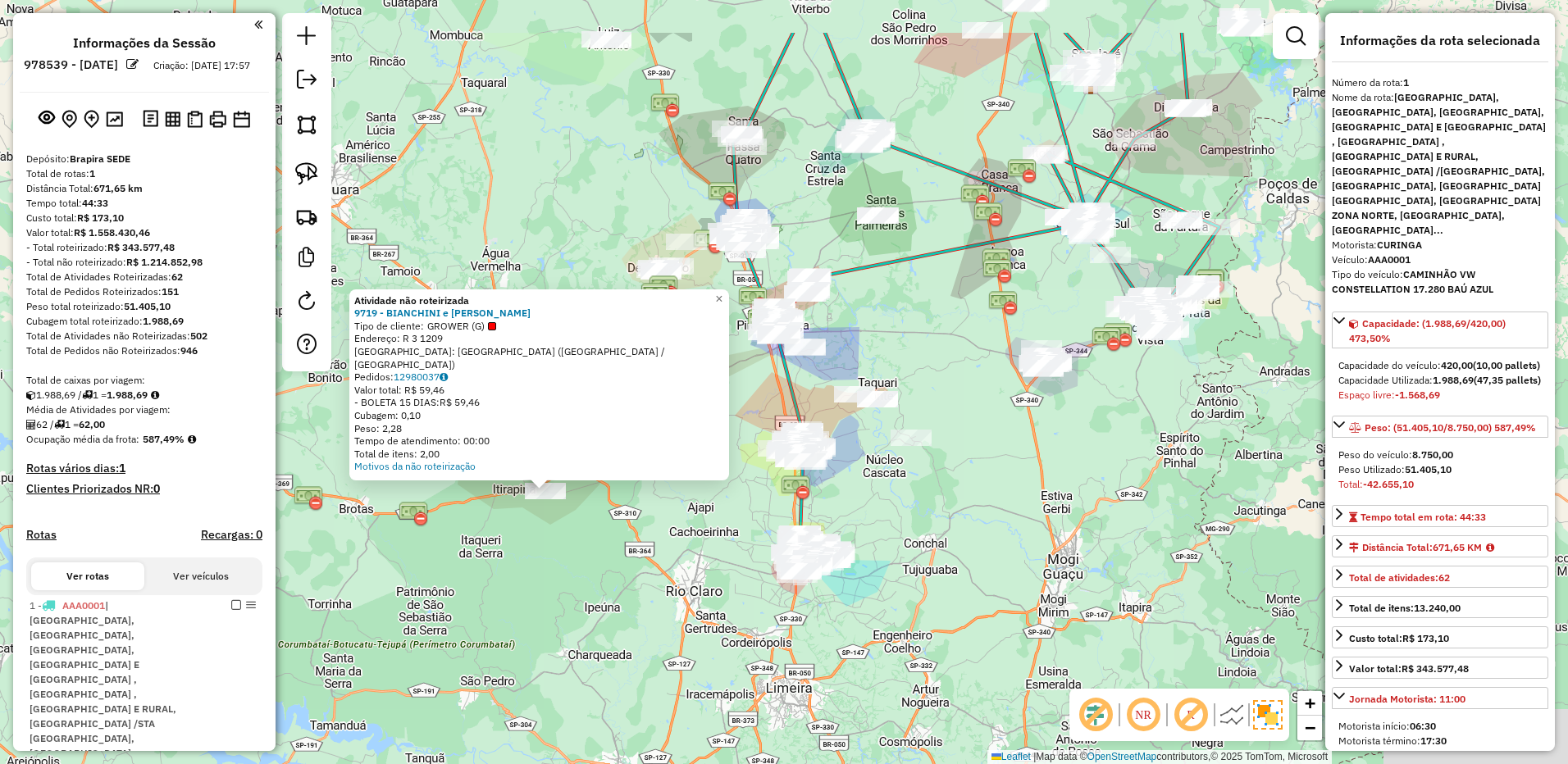
drag, startPoint x: 917, startPoint y: 454, endPoint x: 778, endPoint y: 541, distance: 164.0
click at [778, 541] on div "Atividade não roteirizada 9719 - BIANCHINI e BIANCHIN Tipo de cliente: GROWER (…" at bounding box center [784, 382] width 1568 height 764
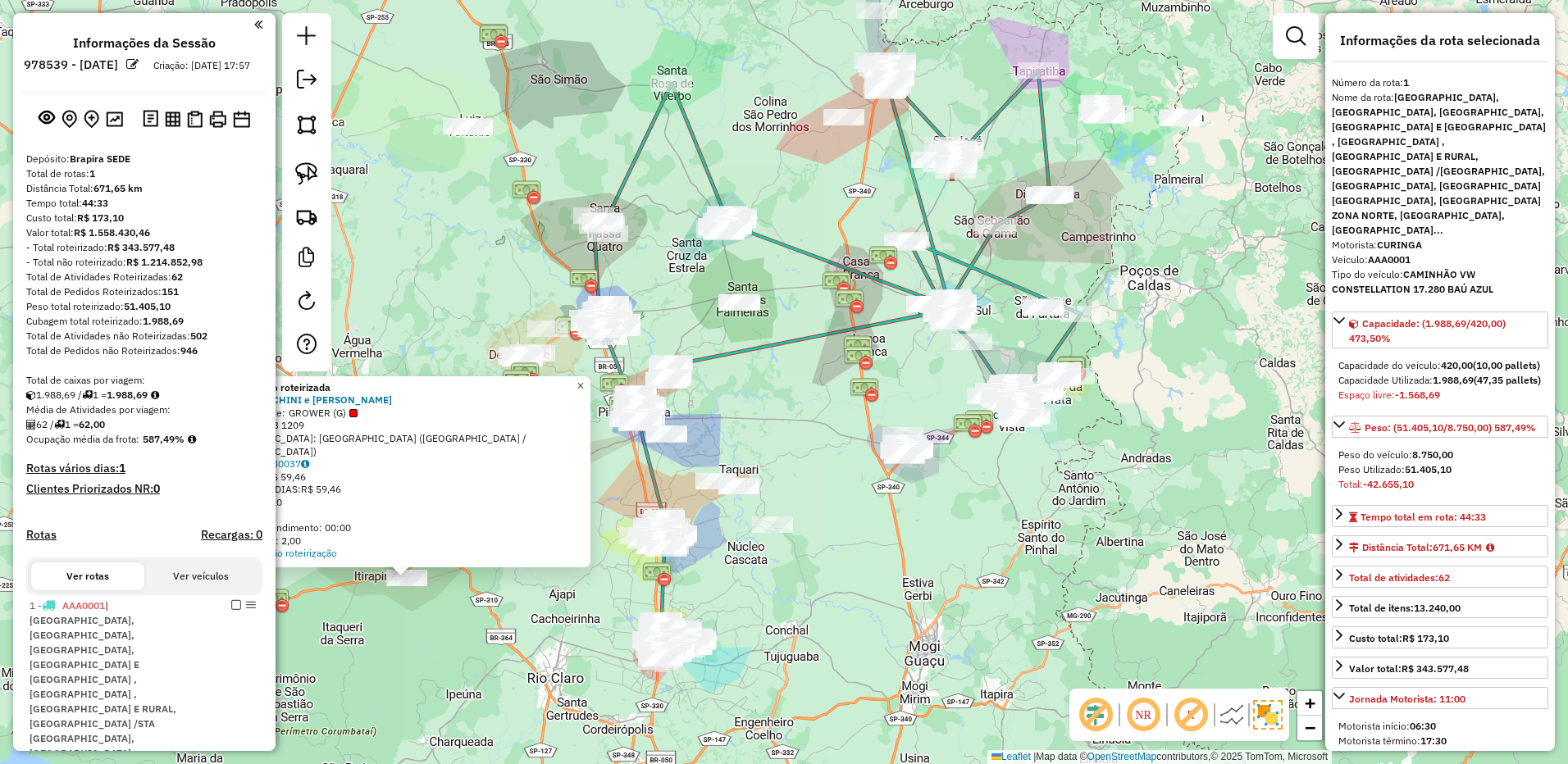
click at [584, 386] on span "×" at bounding box center [579, 386] width 8 height 14
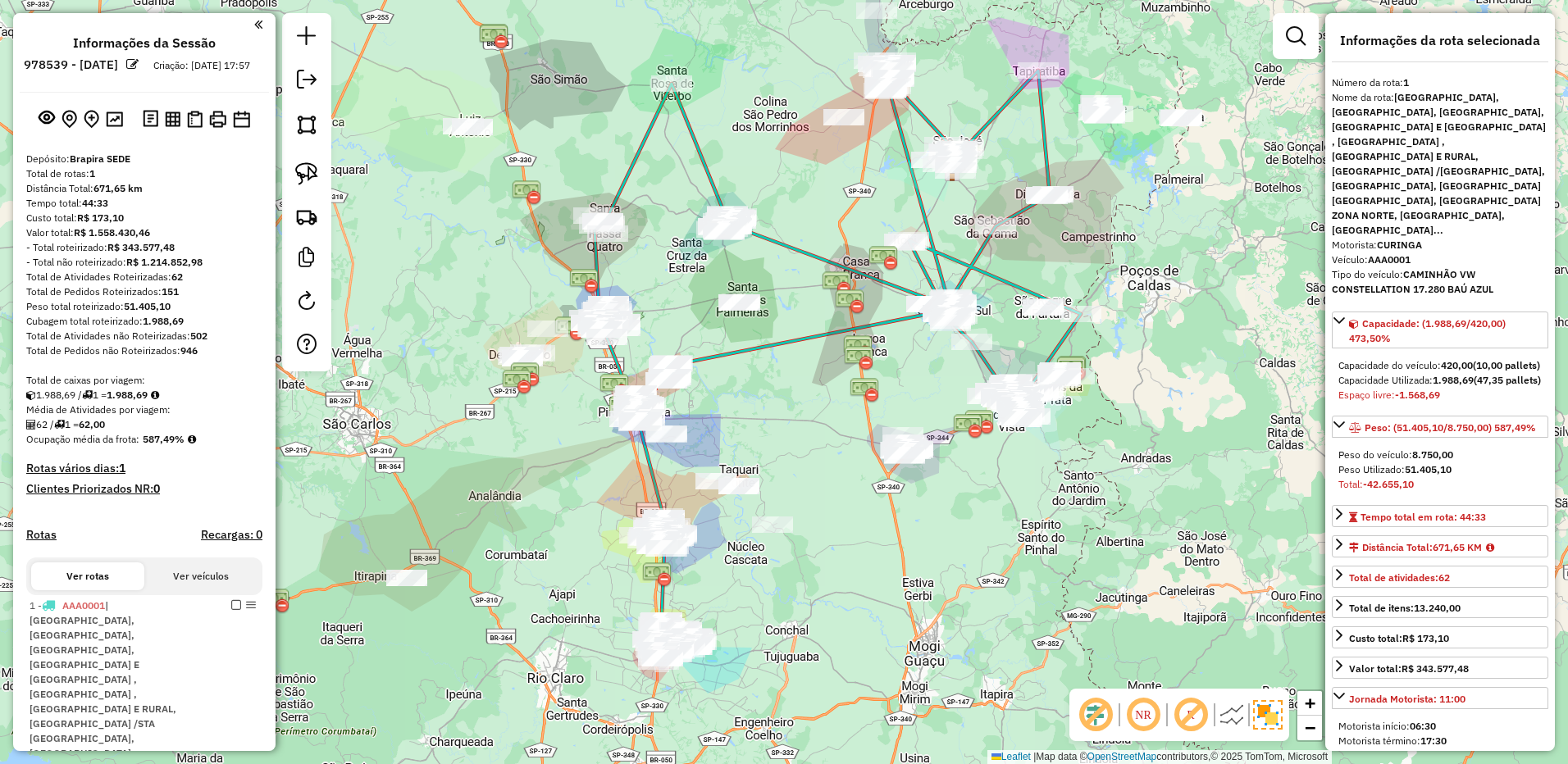
drag, startPoint x: 730, startPoint y: 352, endPoint x: 761, endPoint y: 364, distance: 33.2
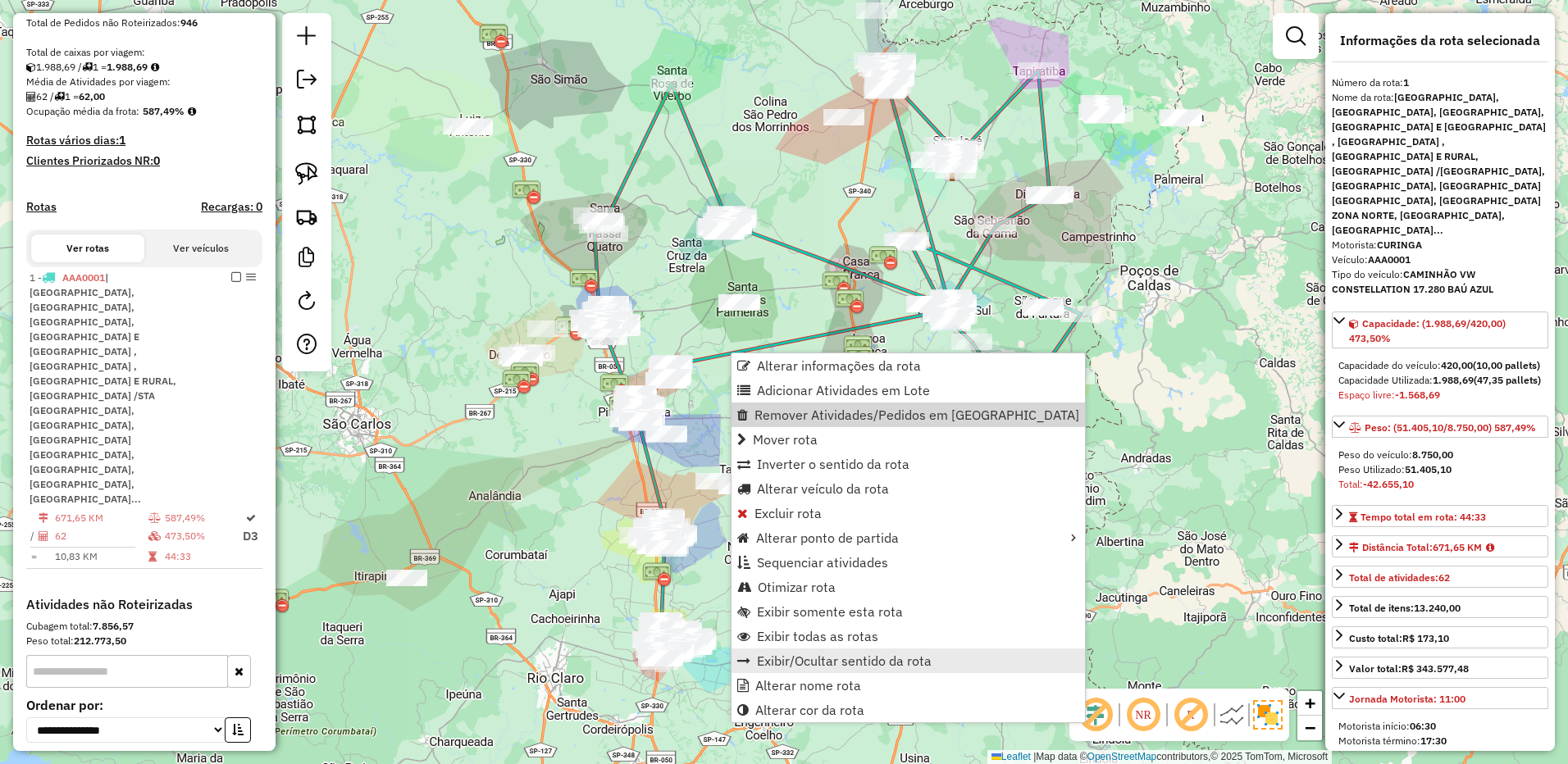
scroll to position [395, 0]
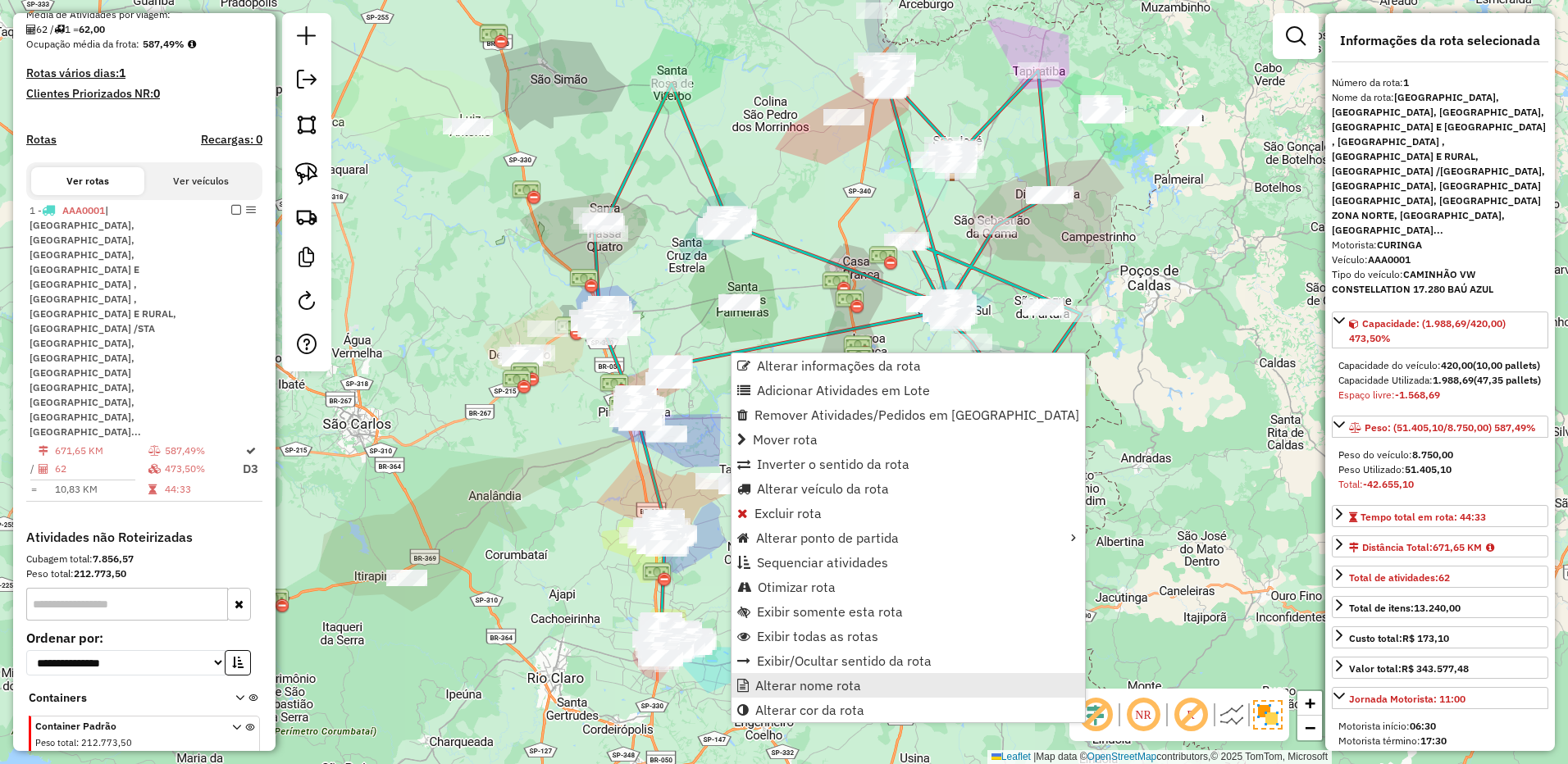
click at [800, 694] on link "Alterar nome rota" at bounding box center [908, 685] width 353 height 24
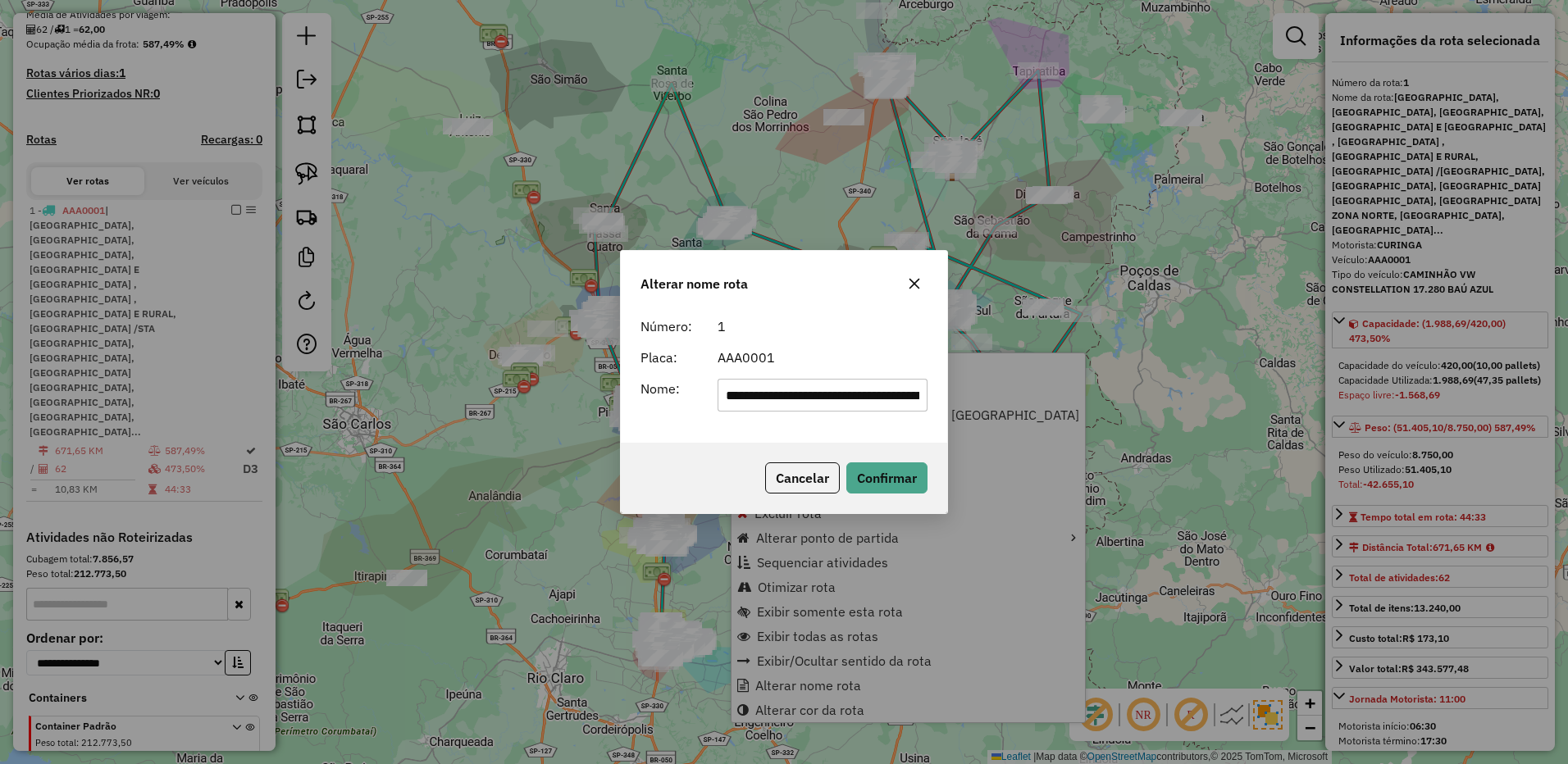
scroll to position [0, 1586]
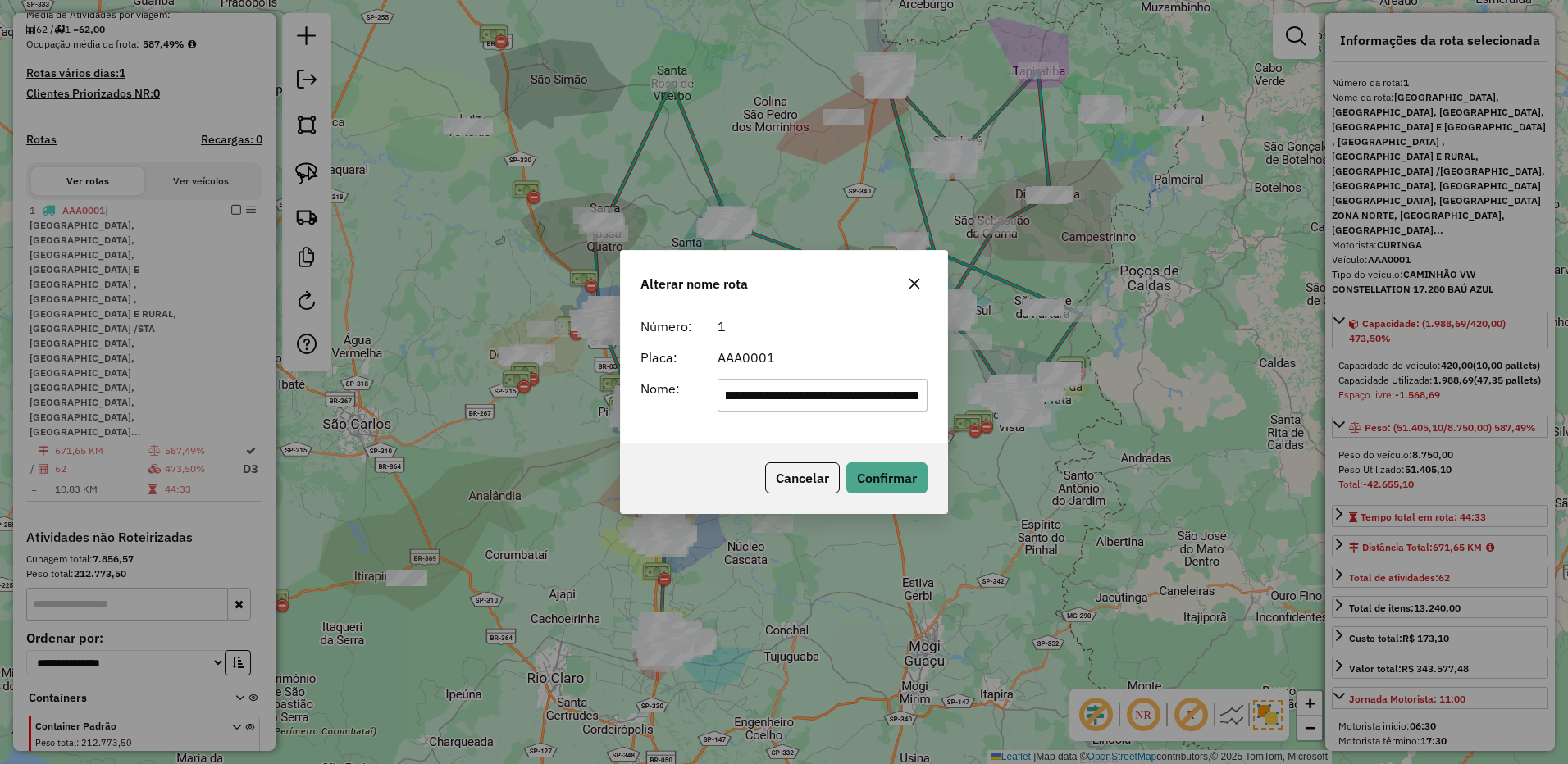
click at [791, 391] on input "**********" at bounding box center [822, 395] width 210 height 33
type input "*"
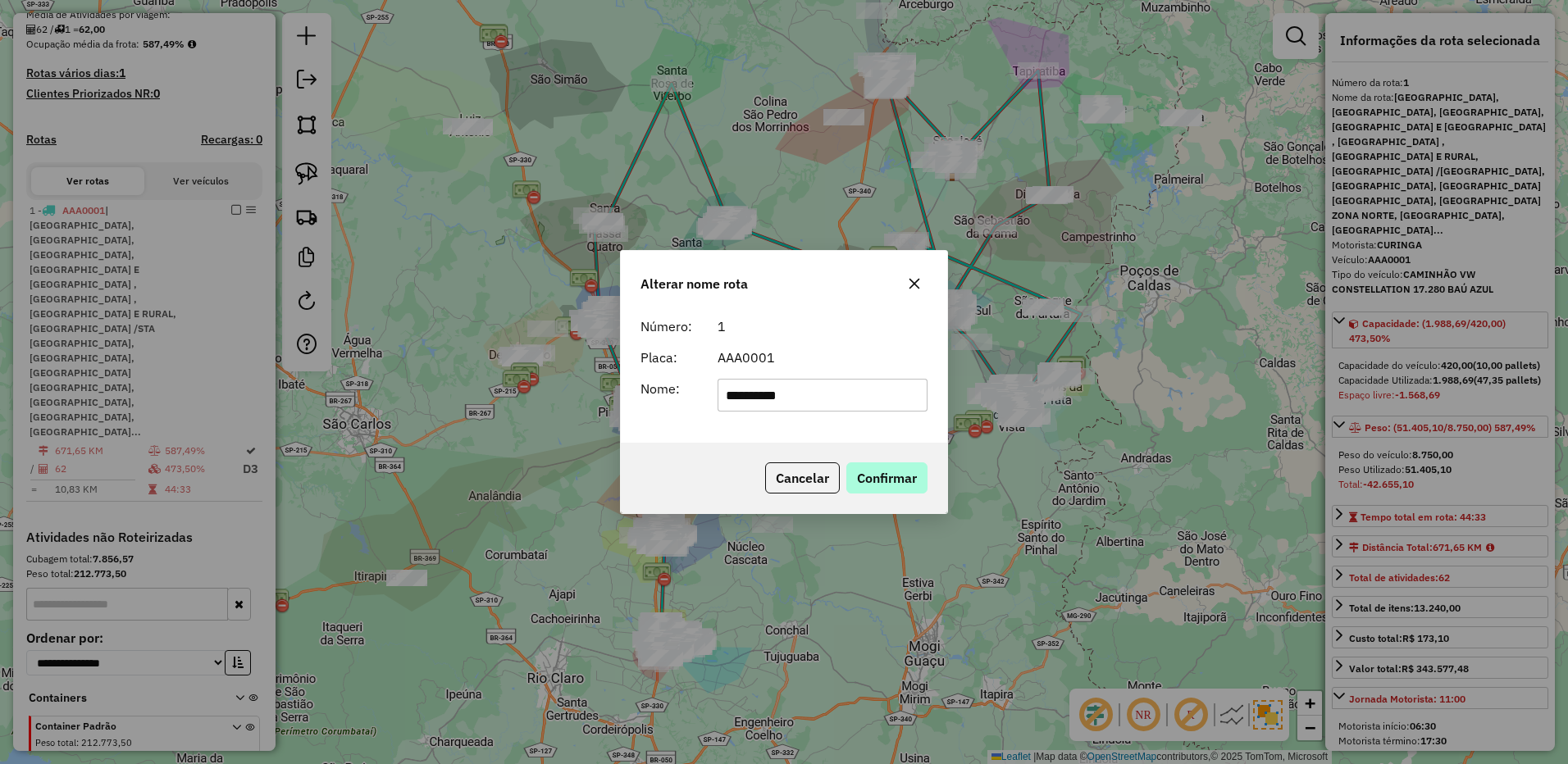
type input "**********"
click at [867, 463] on button "Confirmar" at bounding box center [886, 478] width 81 height 31
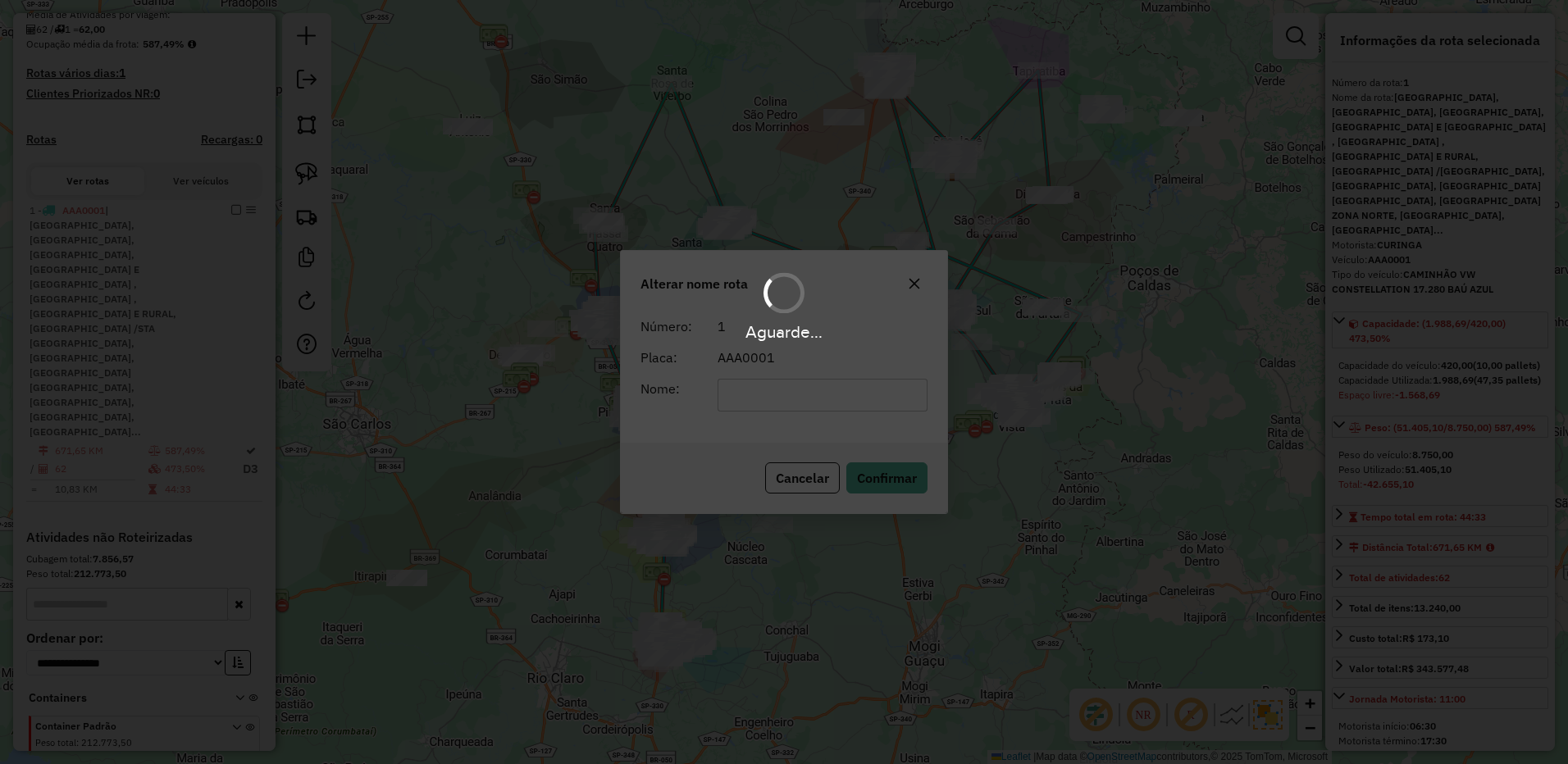
scroll to position [262, 0]
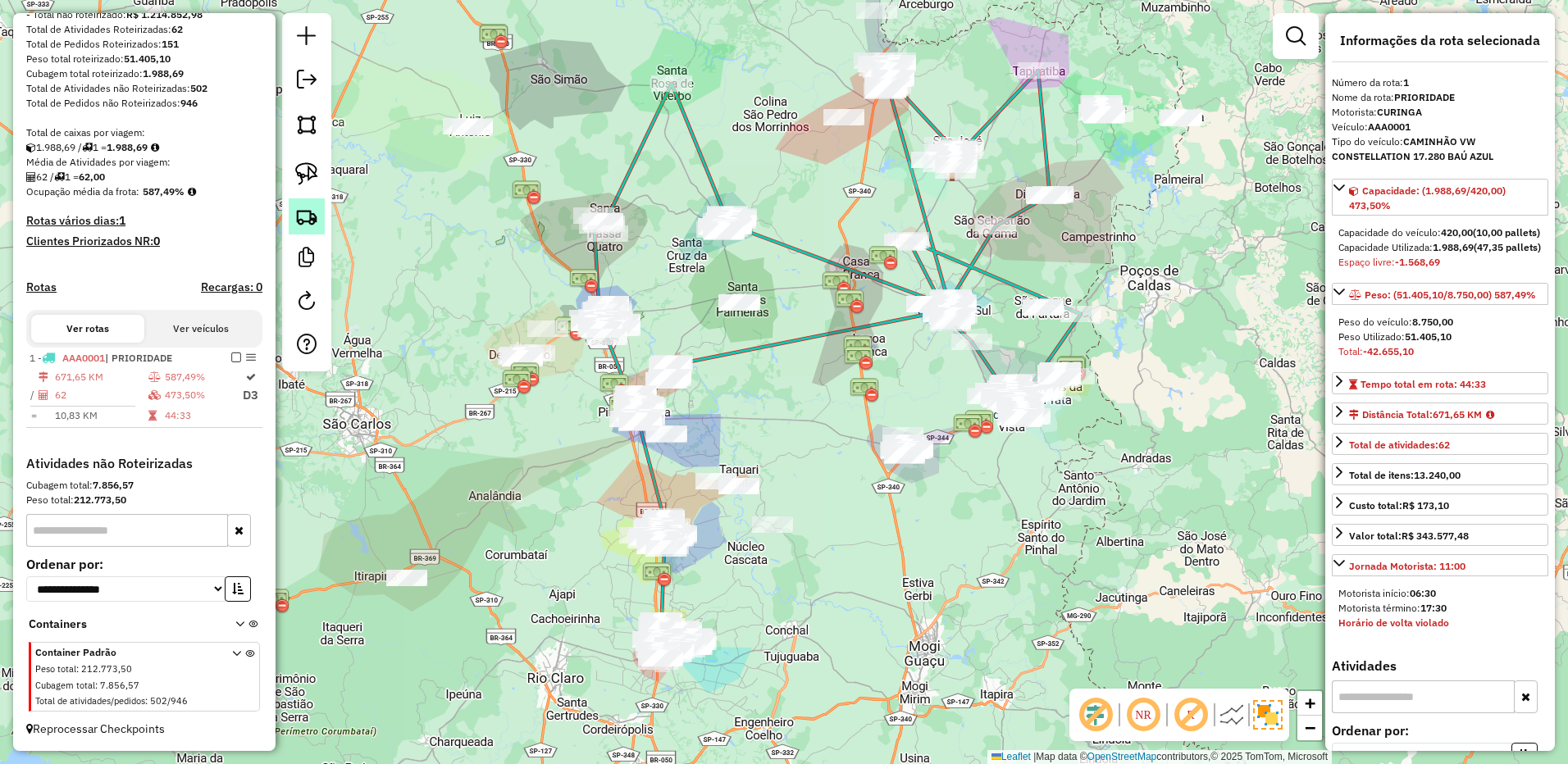
click at [322, 221] on link at bounding box center [306, 216] width 36 height 36
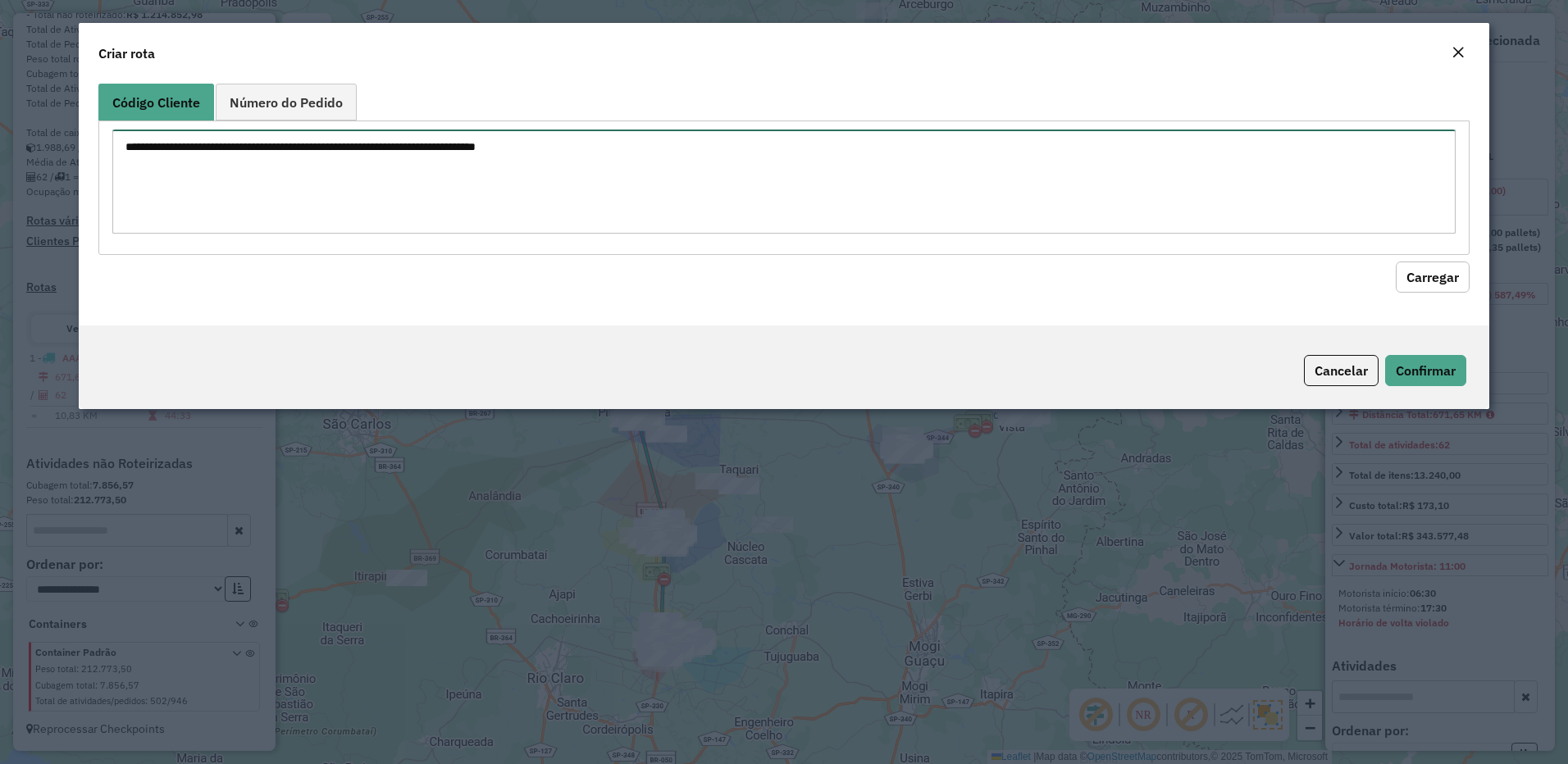
click at [887, 175] on textarea at bounding box center [785, 181] width 1344 height 104
paste textarea "***** ***** ***** ***** ***** *****"
type textarea "***** ***** ***** ***** ***** *****"
click at [1460, 277] on button "Carregar" at bounding box center [1432, 276] width 73 height 31
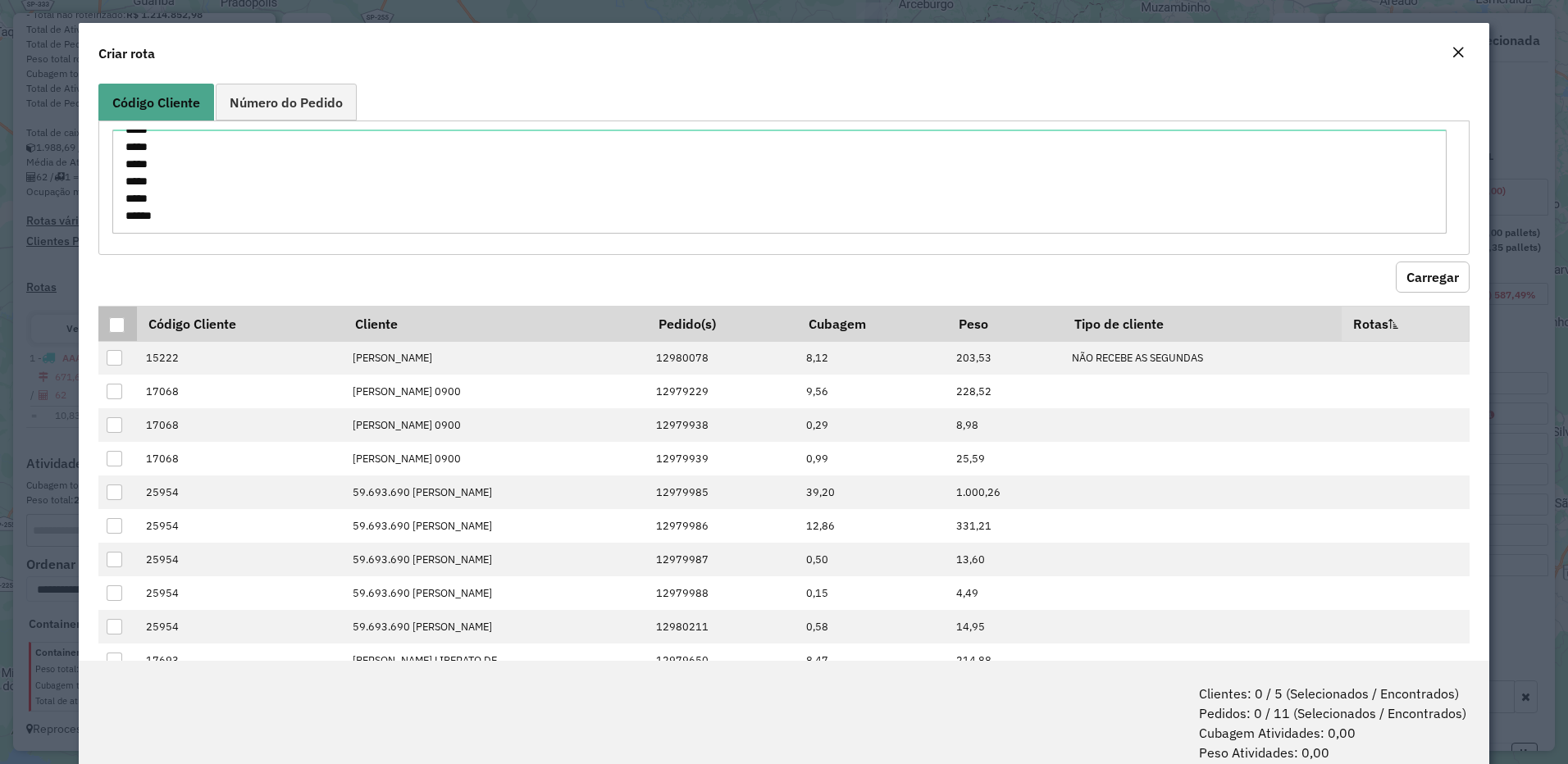
click at [121, 324] on div at bounding box center [117, 325] width 16 height 16
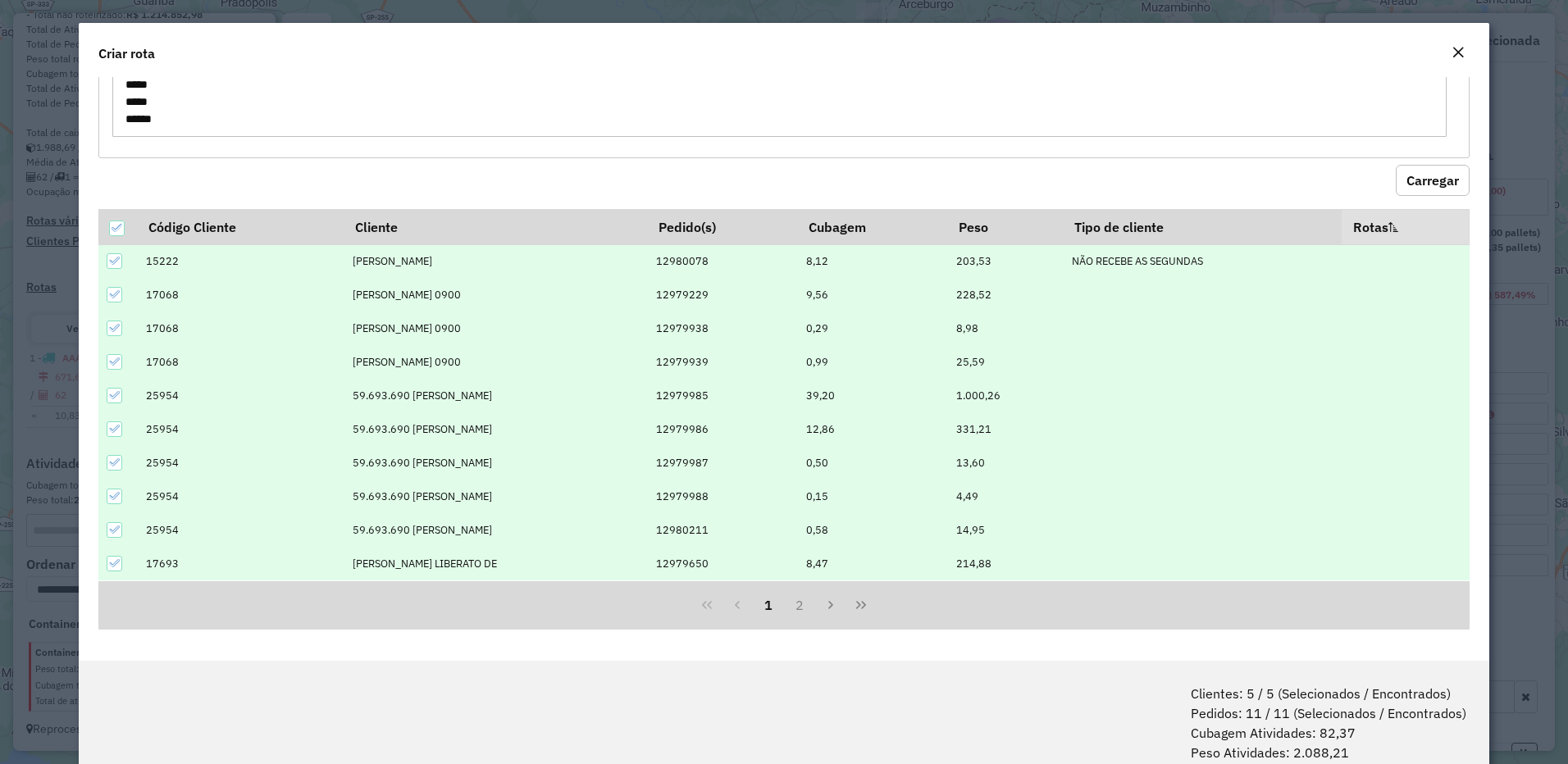
scroll to position [82, 0]
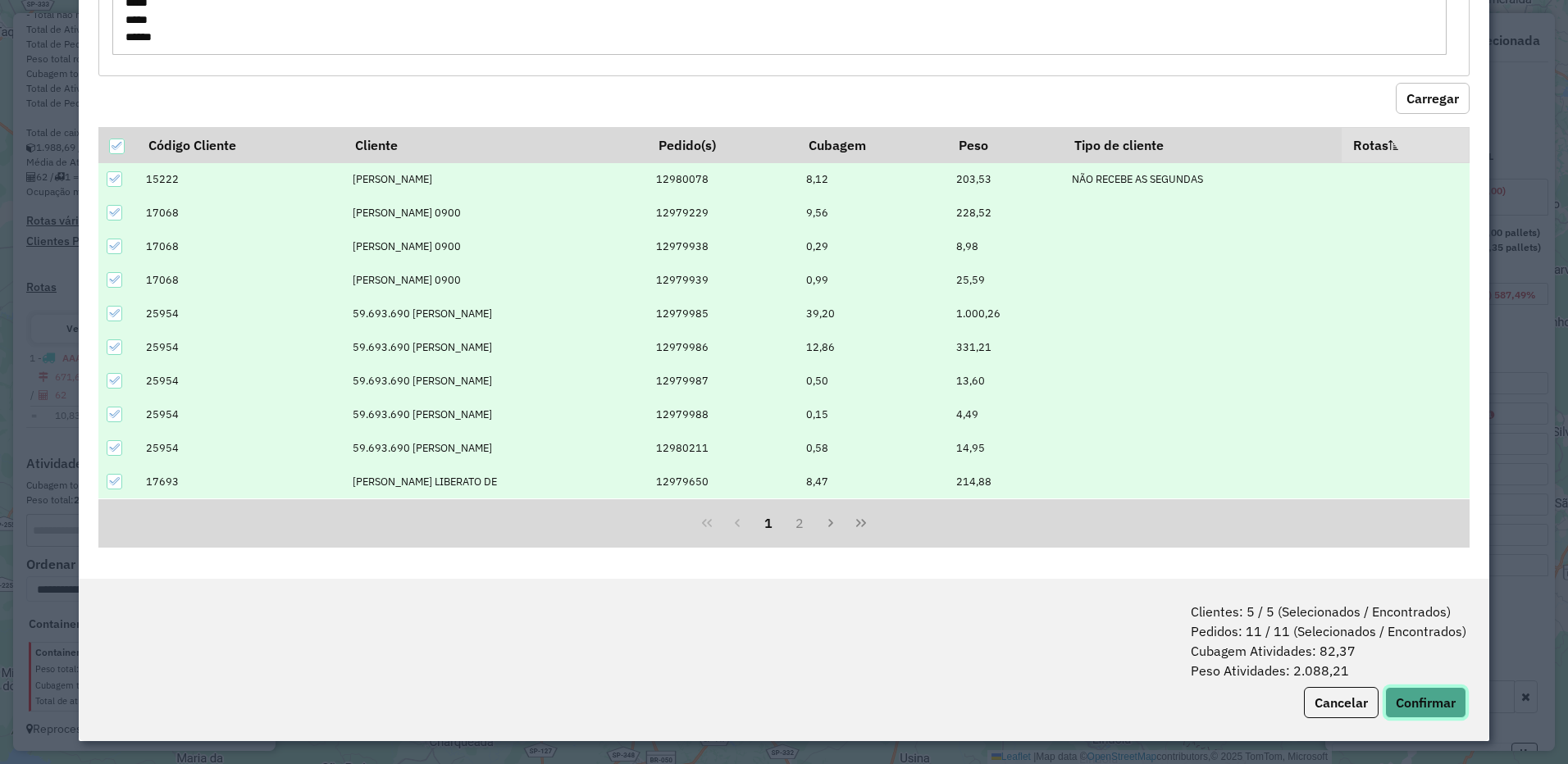
click at [1396, 702] on button "Confirmar" at bounding box center [1425, 702] width 81 height 31
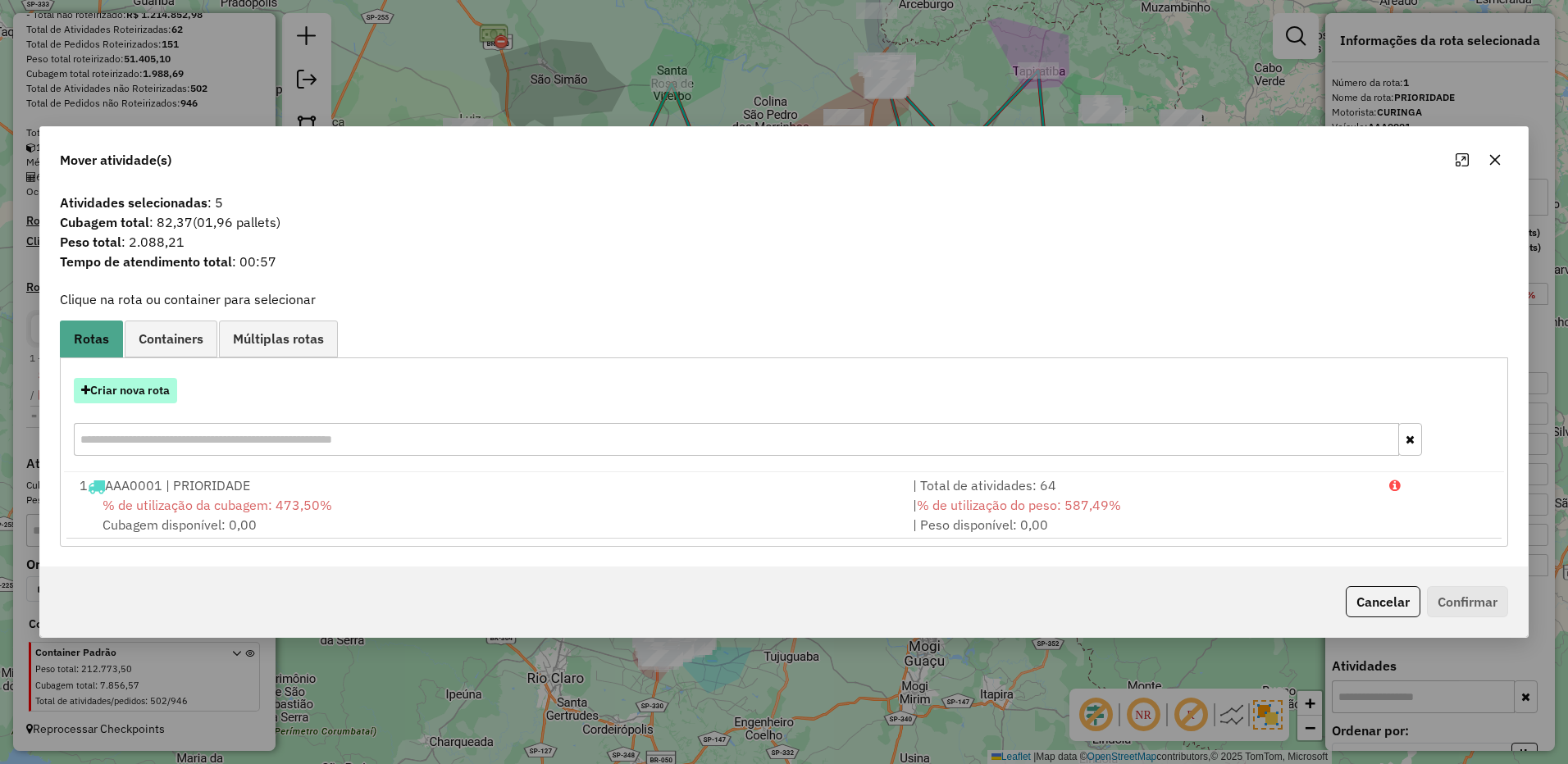
click at [152, 387] on button "Criar nova rota" at bounding box center [125, 391] width 104 height 25
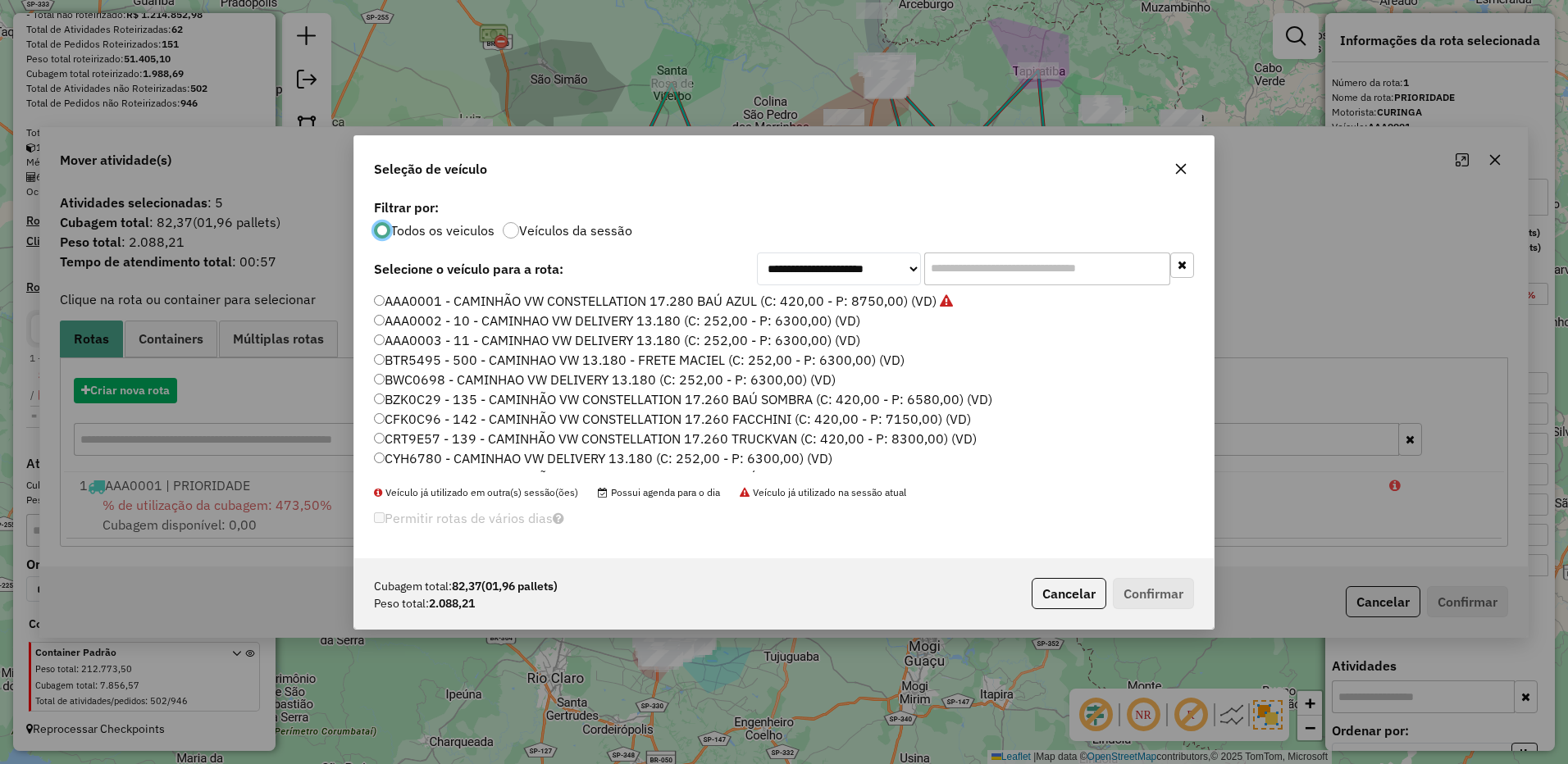
scroll to position [9, 5]
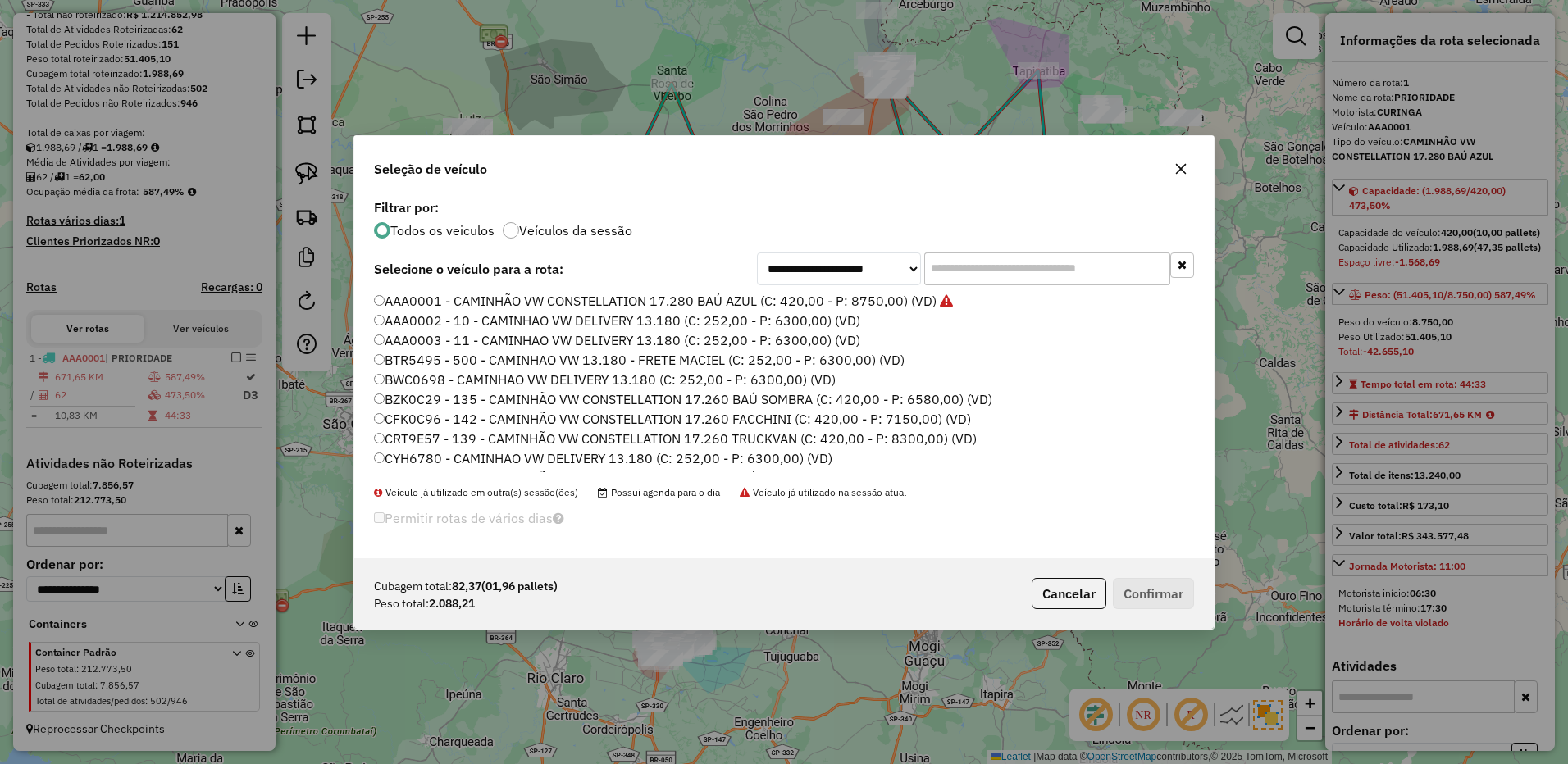
click at [805, 323] on label "AAA0002 - 10 - CAMINHAO VW DELIVERY 13.180 (C: 252,00 - P: 6300,00) (VD)" at bounding box center [617, 321] width 486 height 20
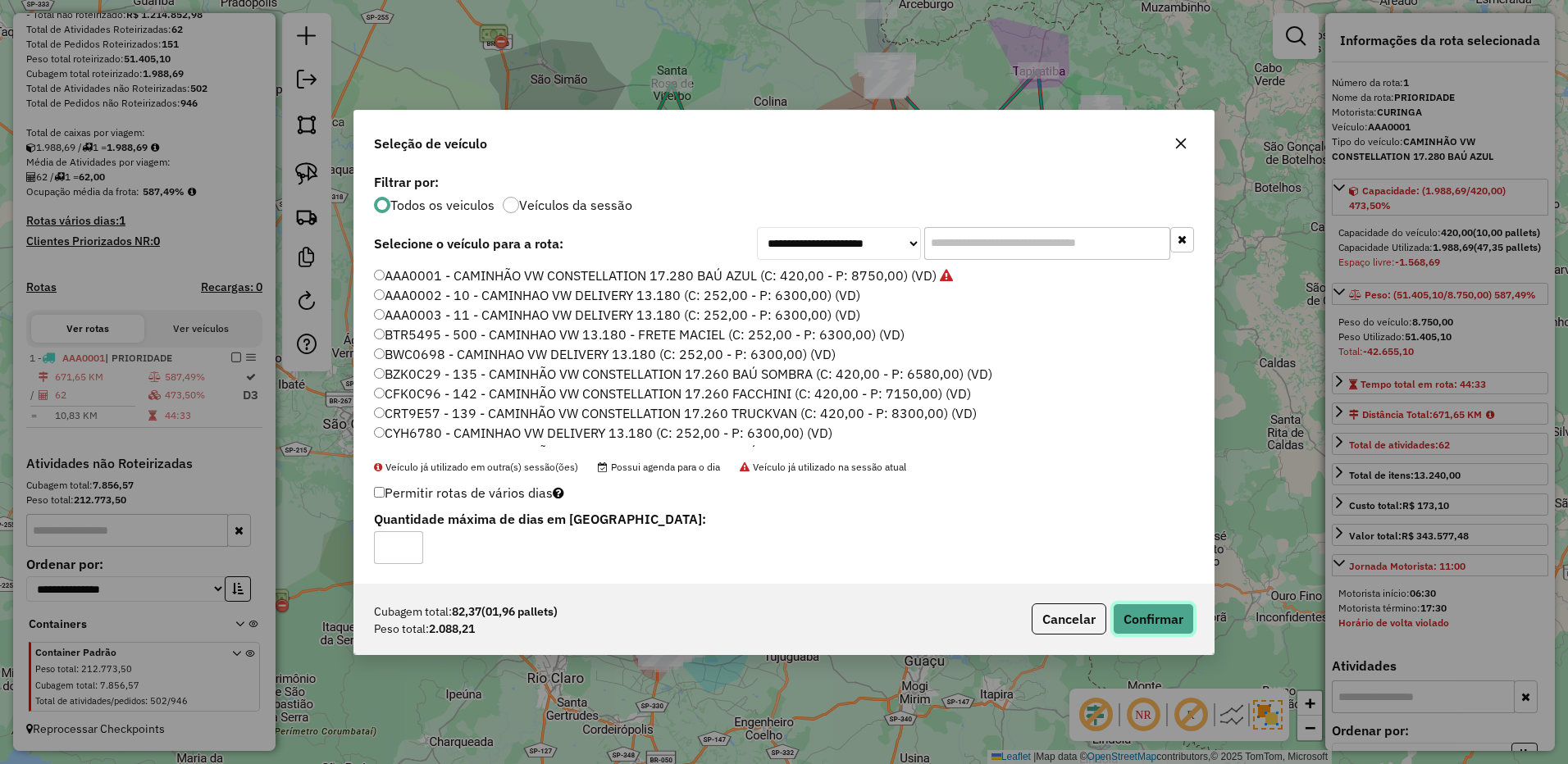
click at [1154, 607] on button "Confirmar" at bounding box center [1153, 619] width 81 height 31
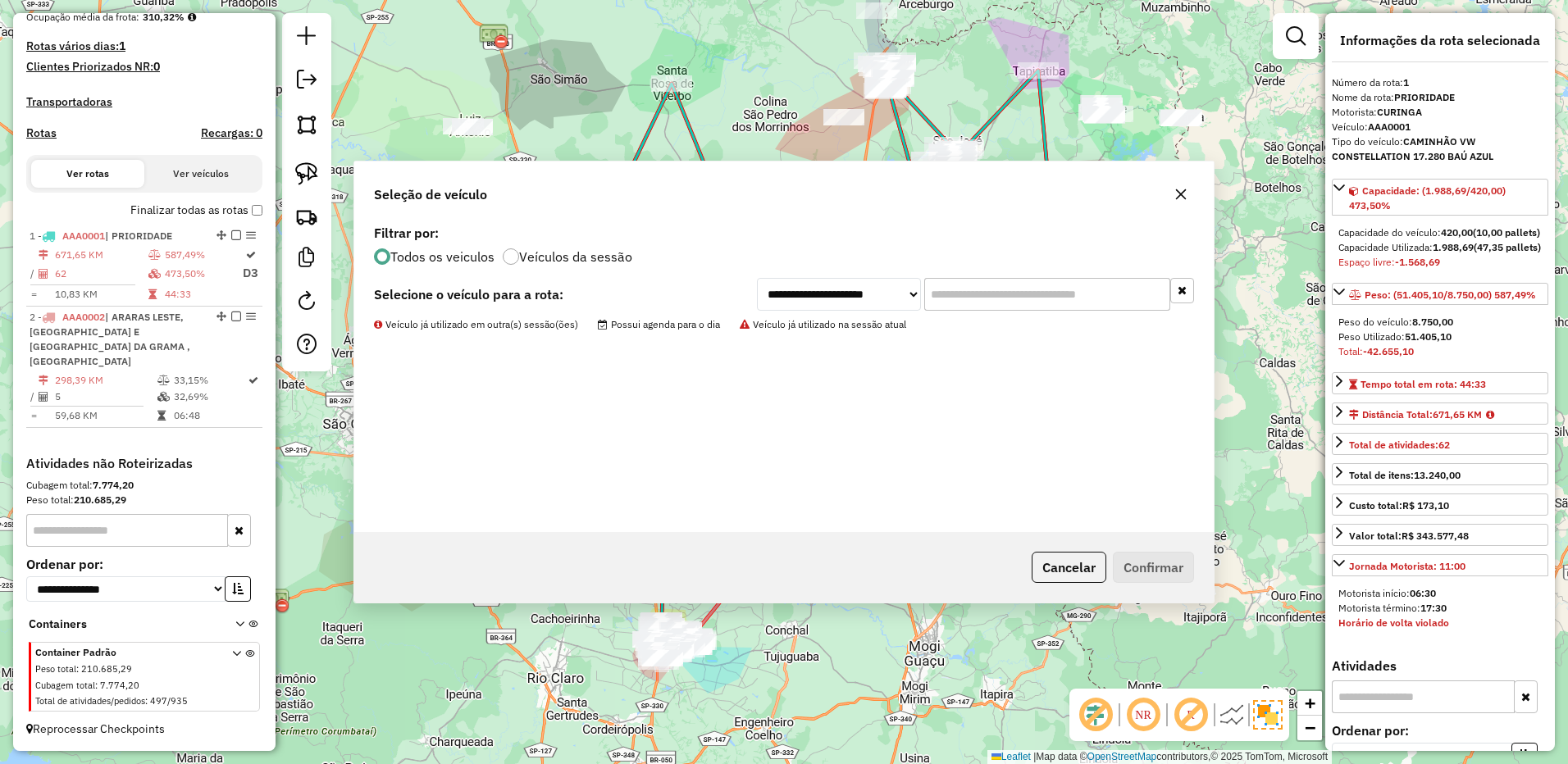
scroll to position [437, 0]
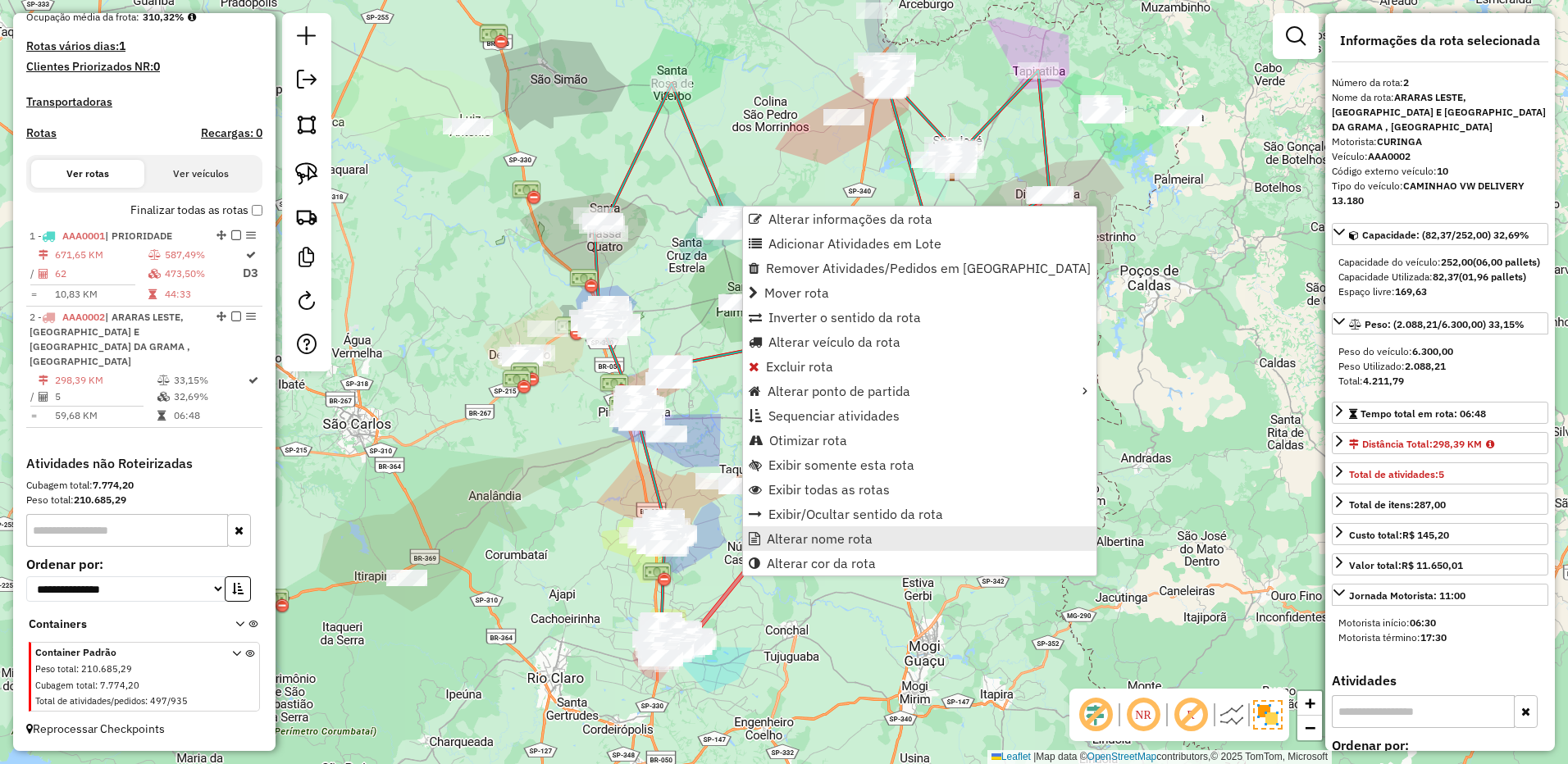
click at [769, 529] on link "Alterar nome rota" at bounding box center [919, 538] width 353 height 24
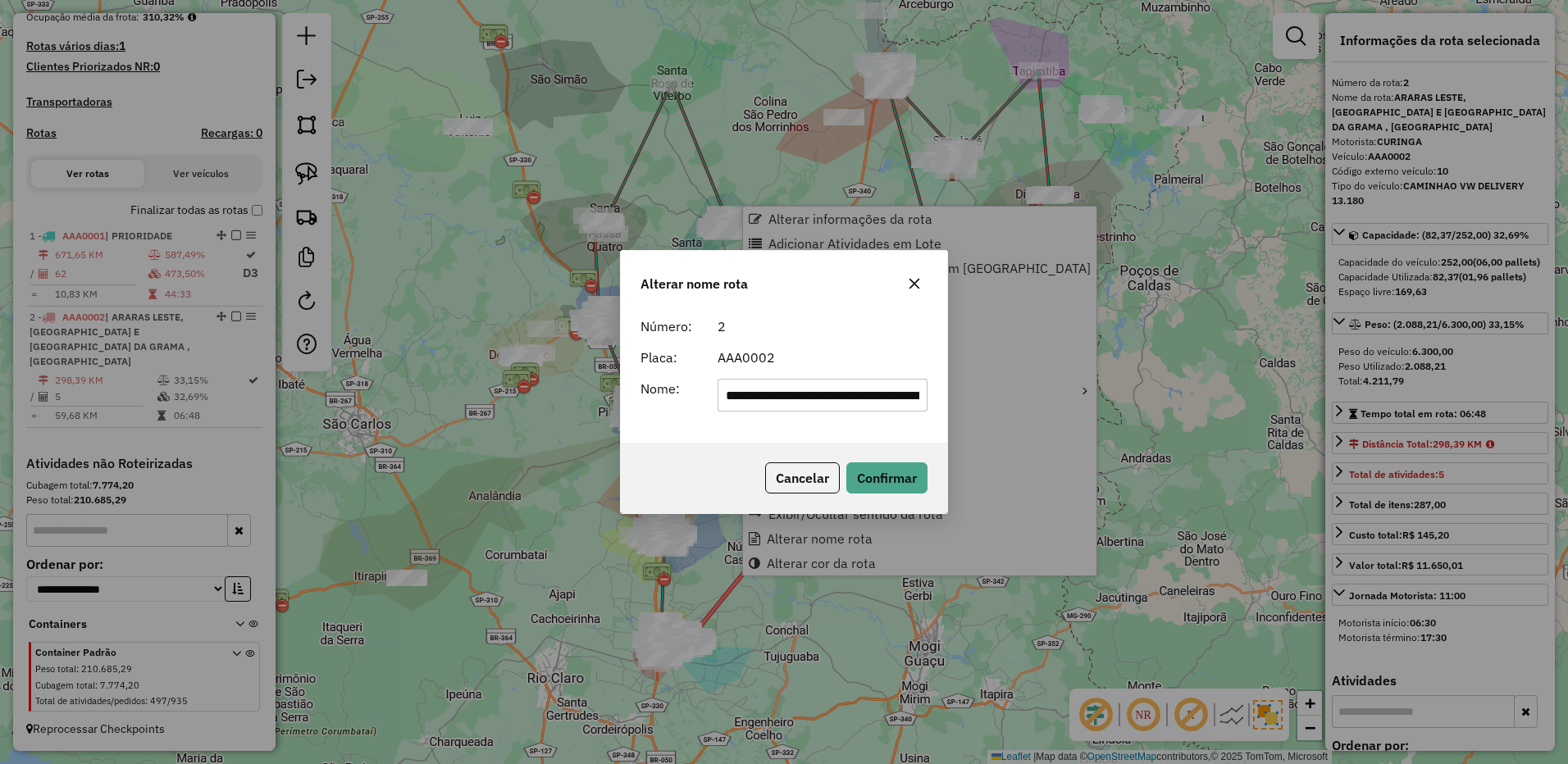
scroll to position [0, 338]
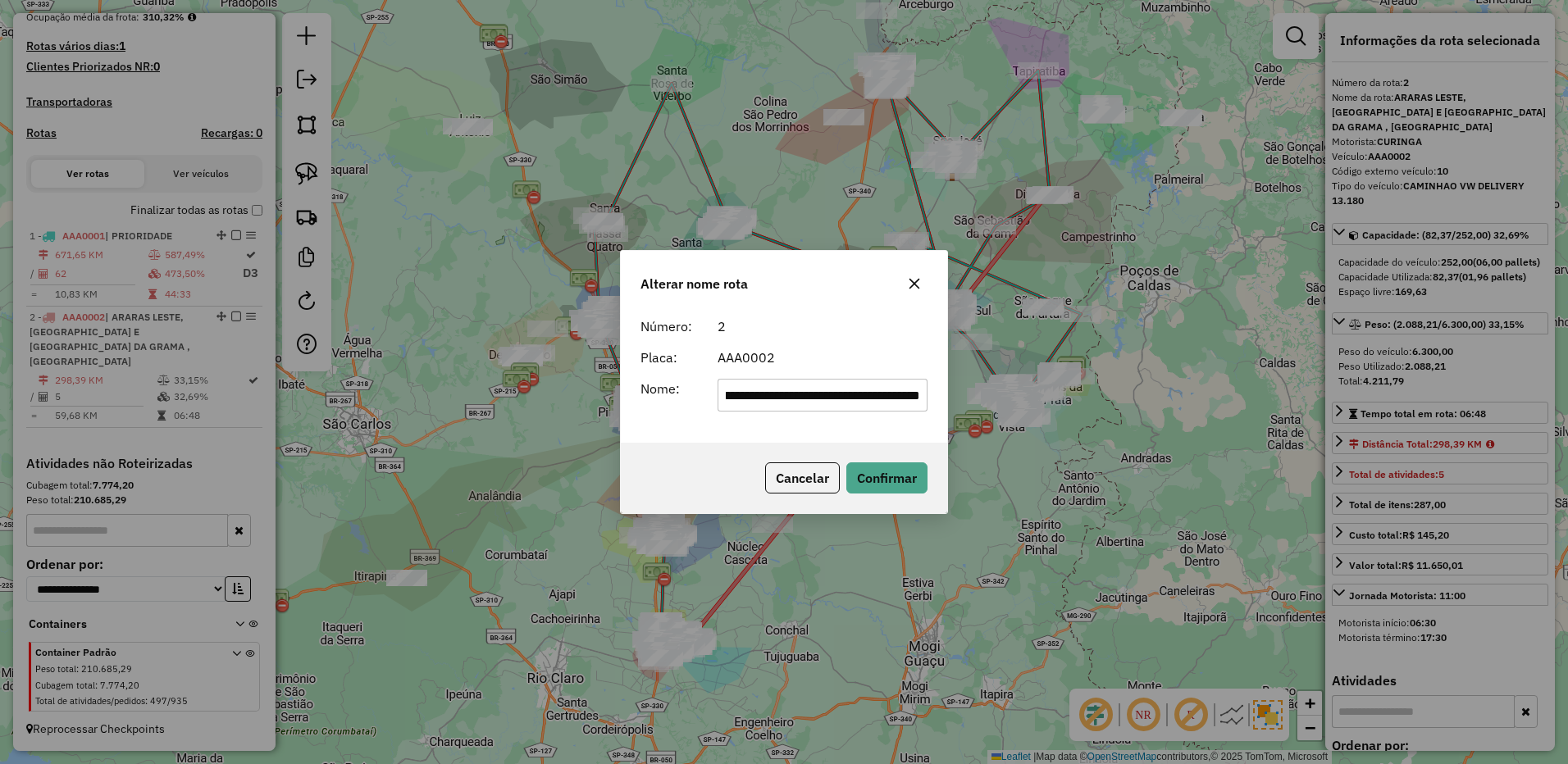
click at [764, 387] on input "**********" at bounding box center [822, 395] width 210 height 33
type input "******"
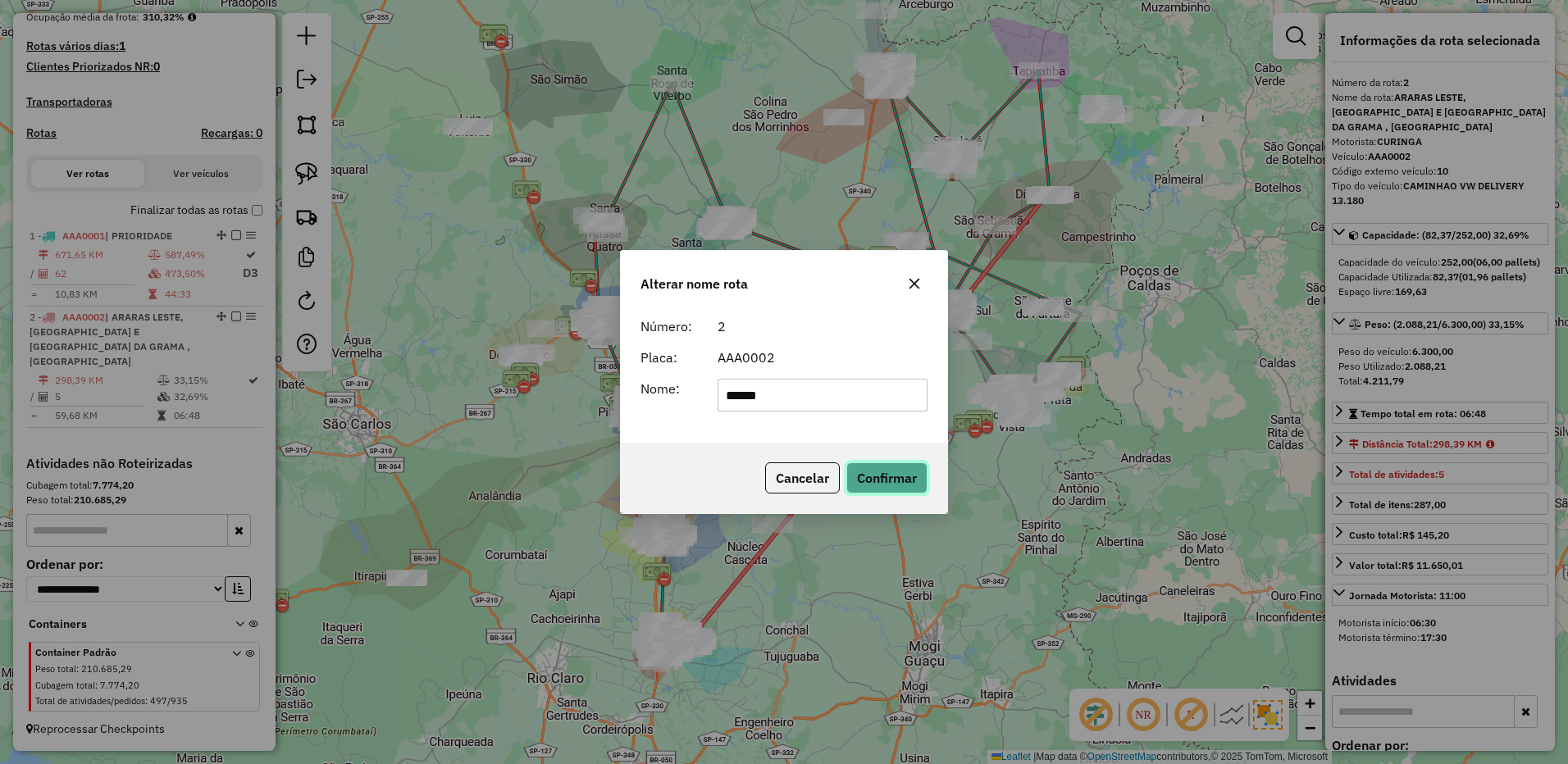
click at [891, 469] on button "Confirmar" at bounding box center [886, 478] width 81 height 31
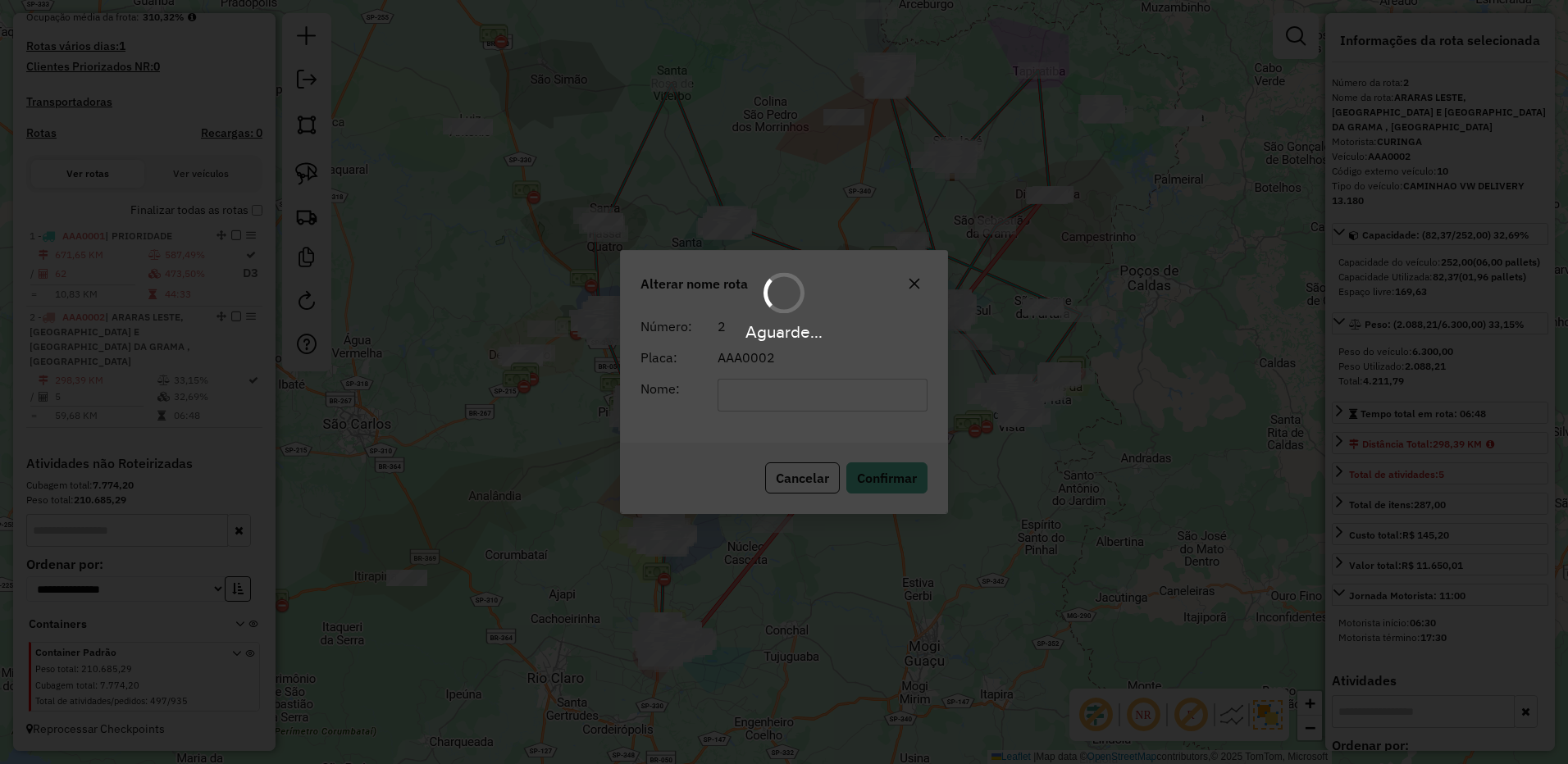
scroll to position [392, 0]
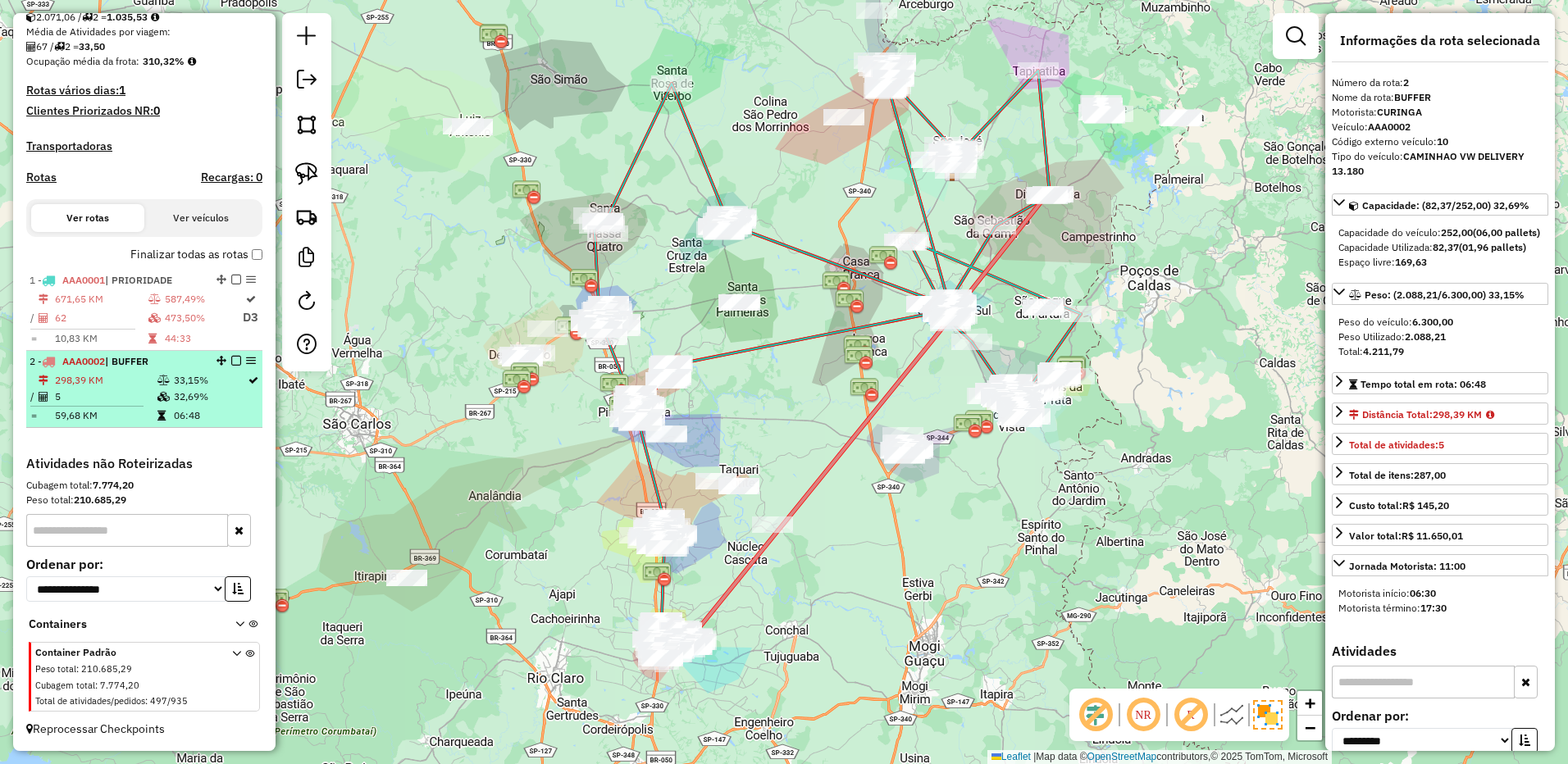
click at [233, 362] on em at bounding box center [236, 361] width 10 height 10
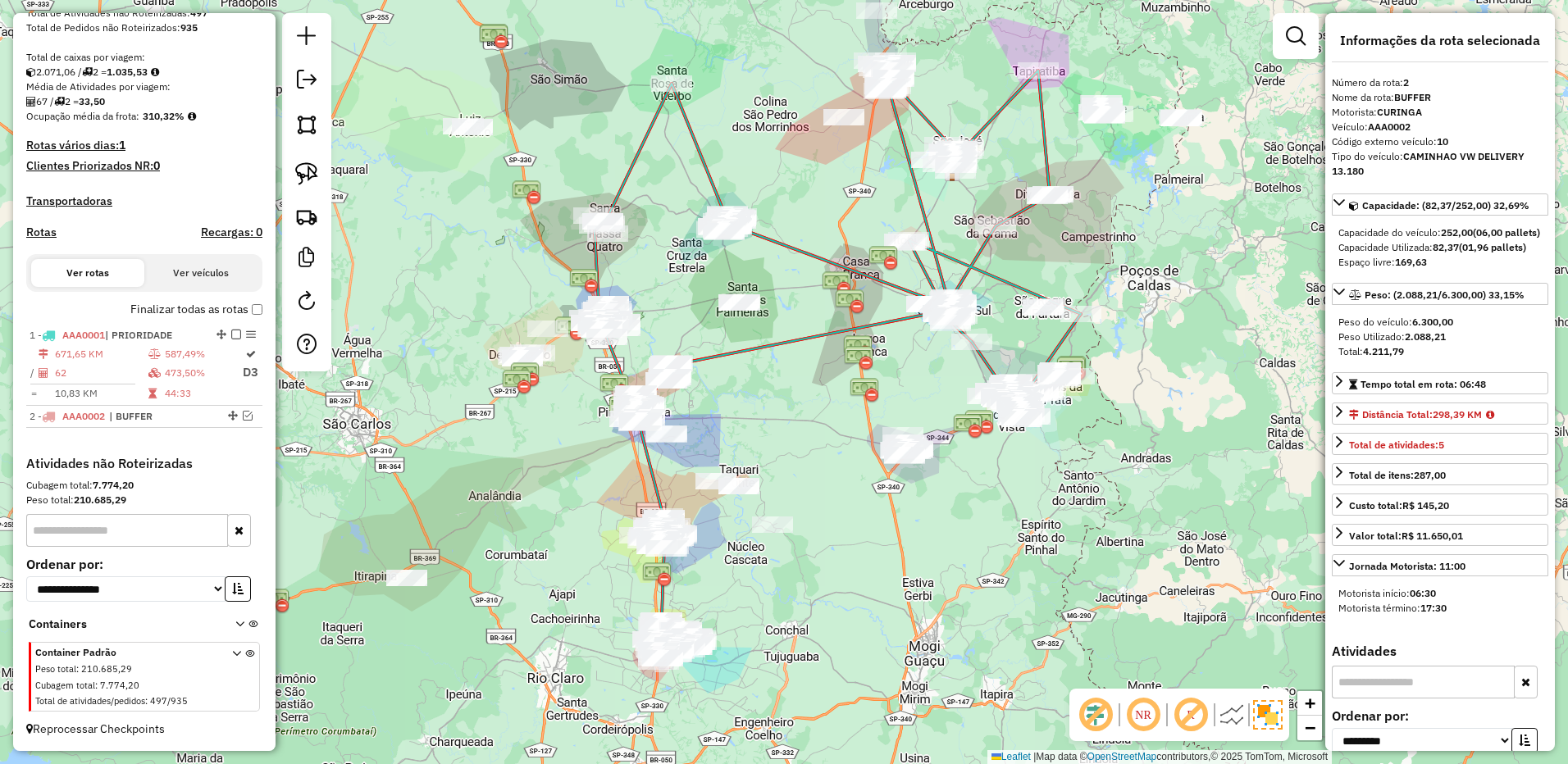
scroll to position [338, 0]
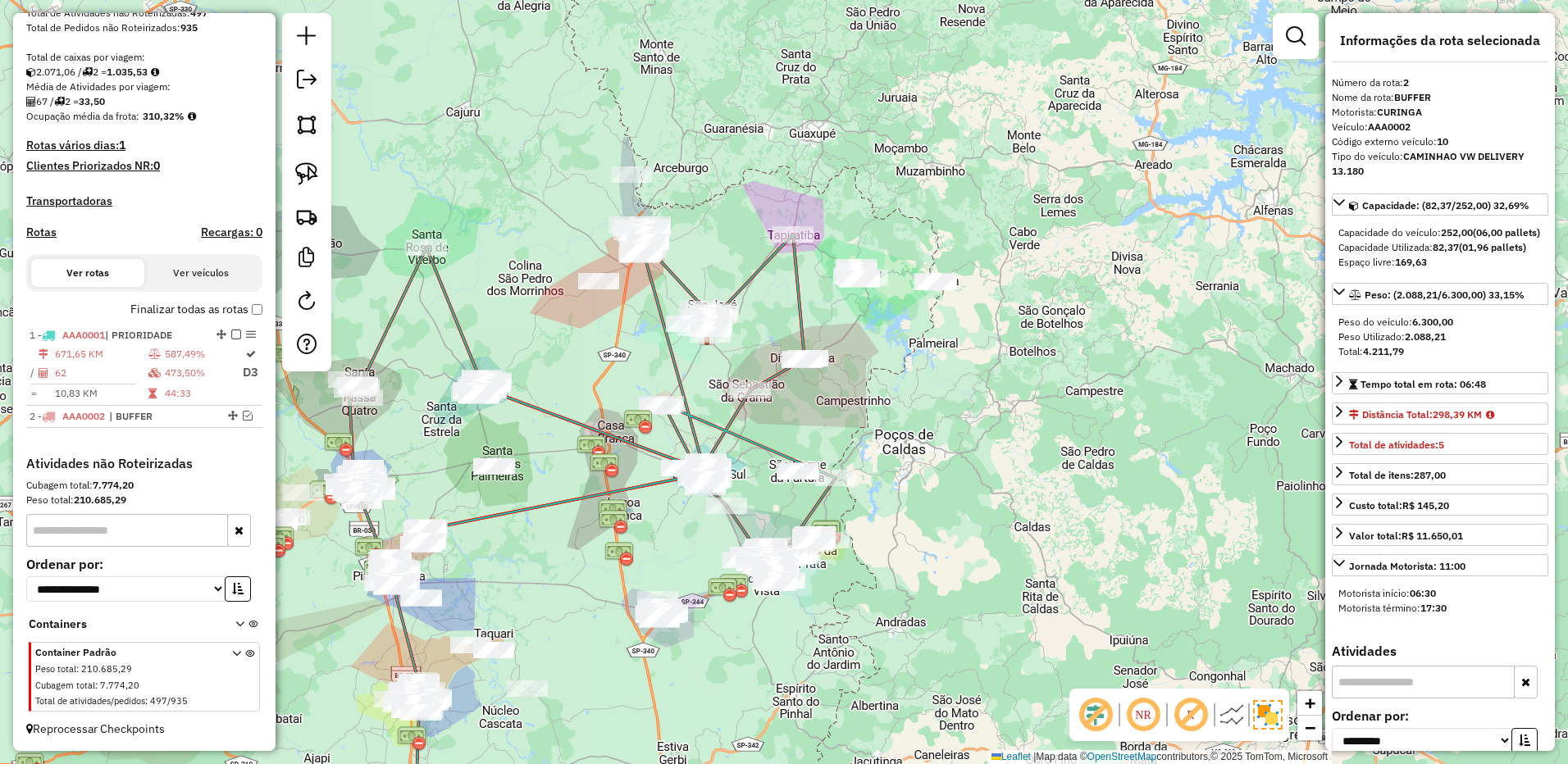
drag, startPoint x: 1162, startPoint y: 244, endPoint x: 943, endPoint y: 379, distance: 257.3
click at [943, 379] on div "Janela de atendimento Grade de atendimento Capacidade Transportadoras Veículos …" at bounding box center [784, 382] width 1568 height 764
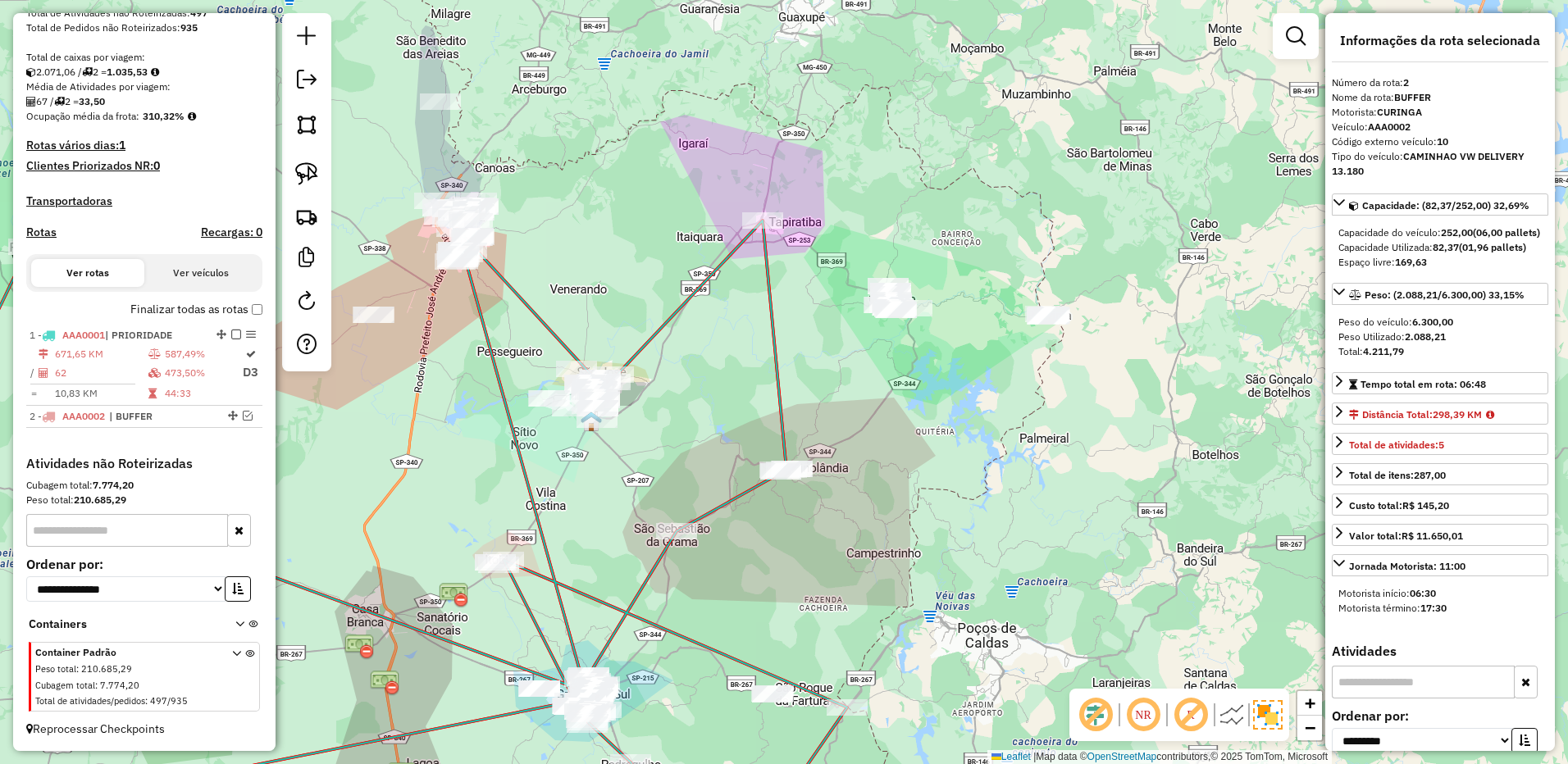
drag, startPoint x: 845, startPoint y: 358, endPoint x: 875, endPoint y: 423, distance: 71.6
click at [875, 423] on div "Janela de atendimento Grade de atendimento Capacidade Transportadoras Veículos …" at bounding box center [784, 382] width 1568 height 764
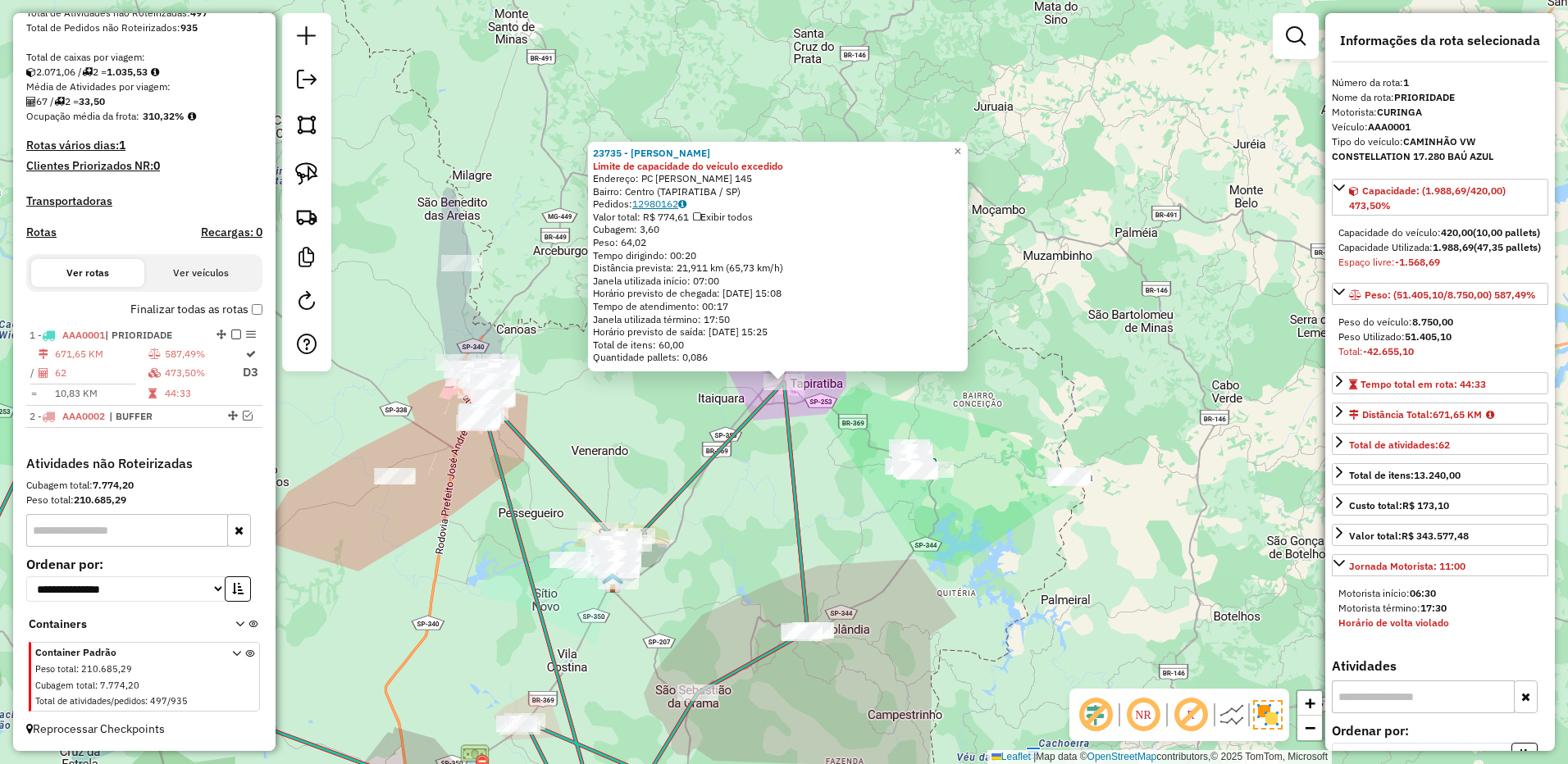
click at [648, 205] on link "12980162" at bounding box center [659, 204] width 54 height 13
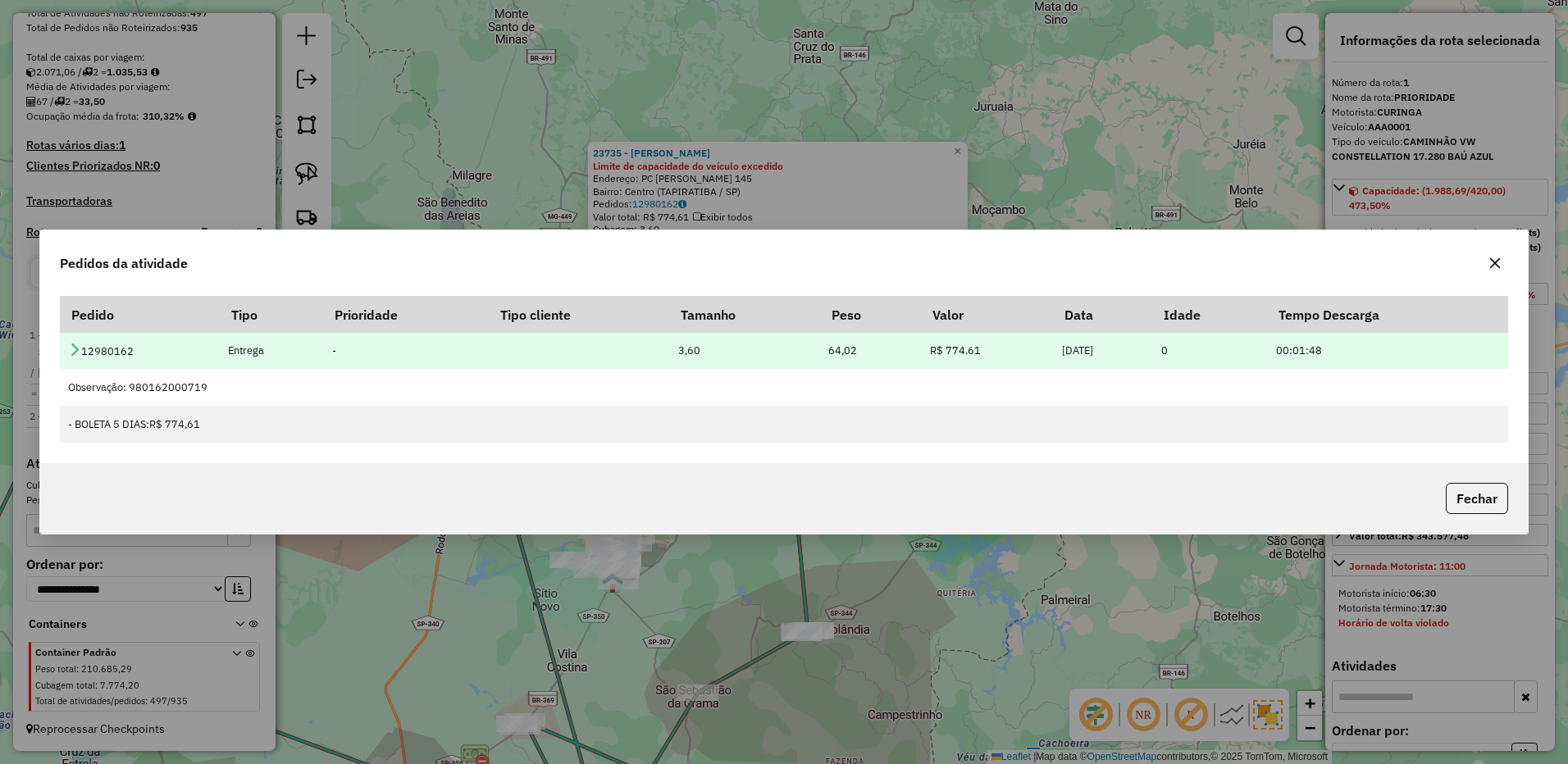
click at [80, 345] on td "12980162" at bounding box center [139, 351] width 159 height 37
click at [74, 344] on icon at bounding box center [75, 349] width 13 height 13
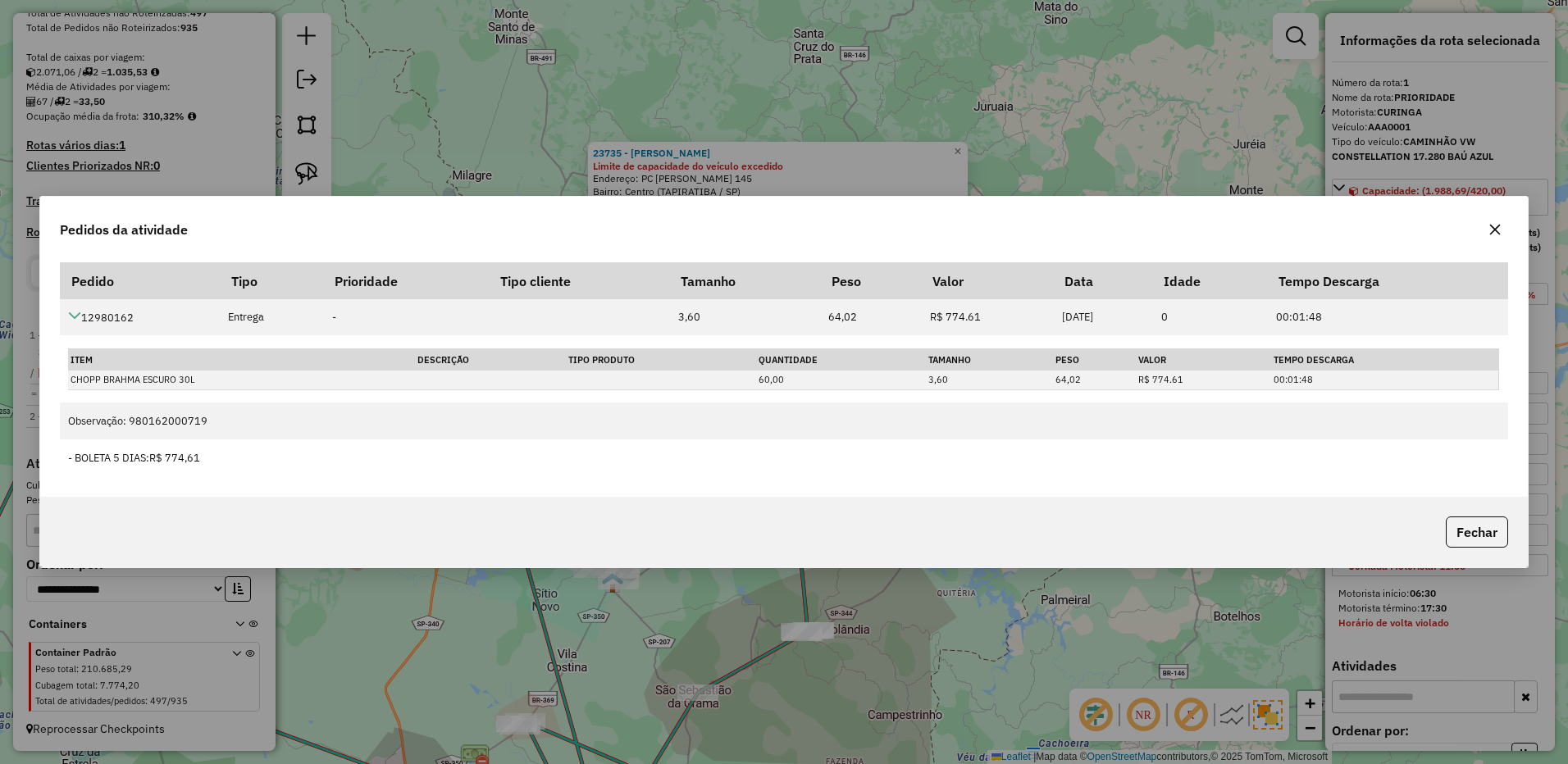
click at [1493, 227] on icon "button" at bounding box center [1495, 230] width 13 height 13
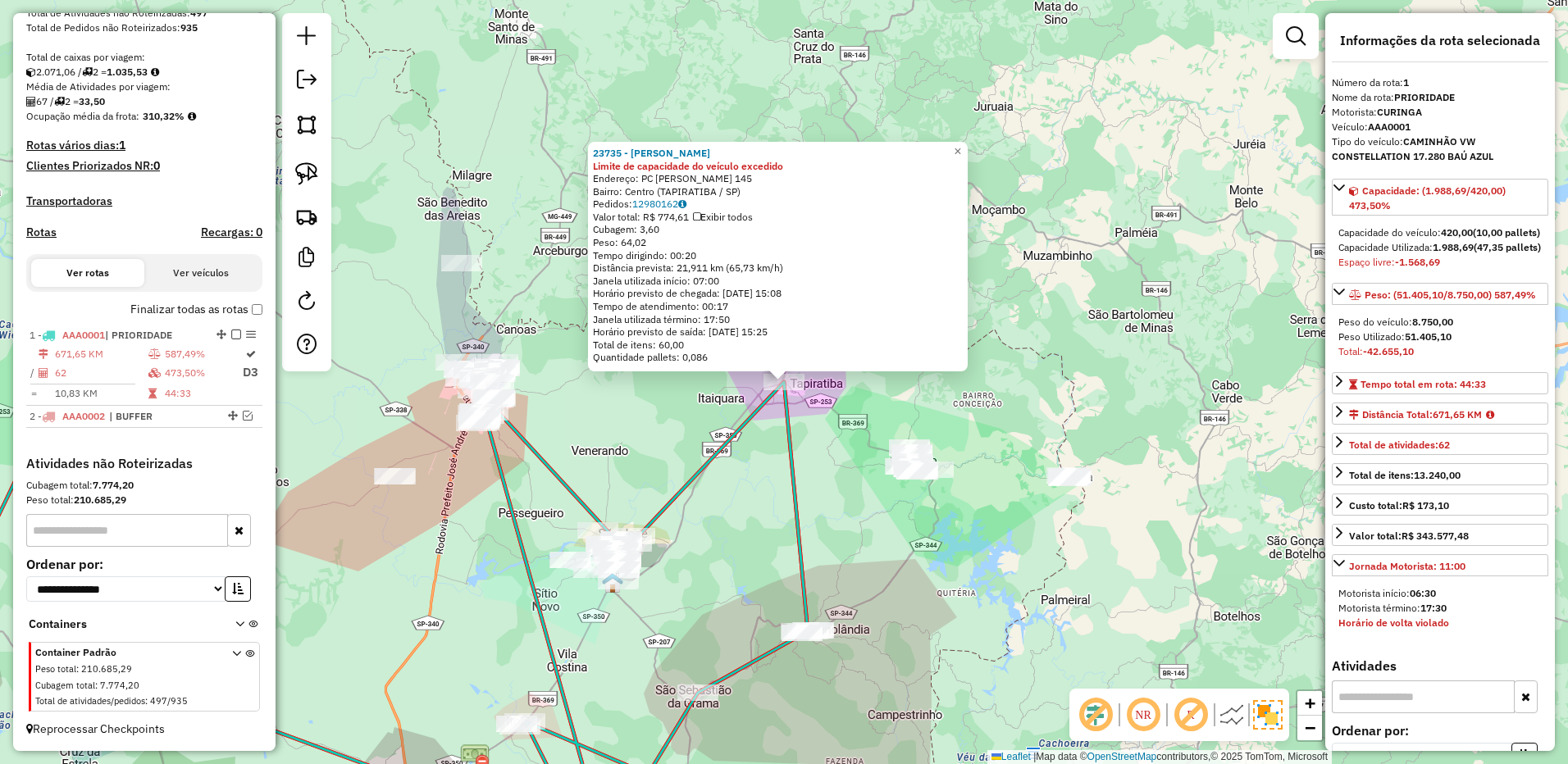
click at [862, 539] on div "23735 - PAULO ANTONIO BALDO Limite de capacidade do veículo excedido Endereço: …" at bounding box center [784, 382] width 1568 height 764
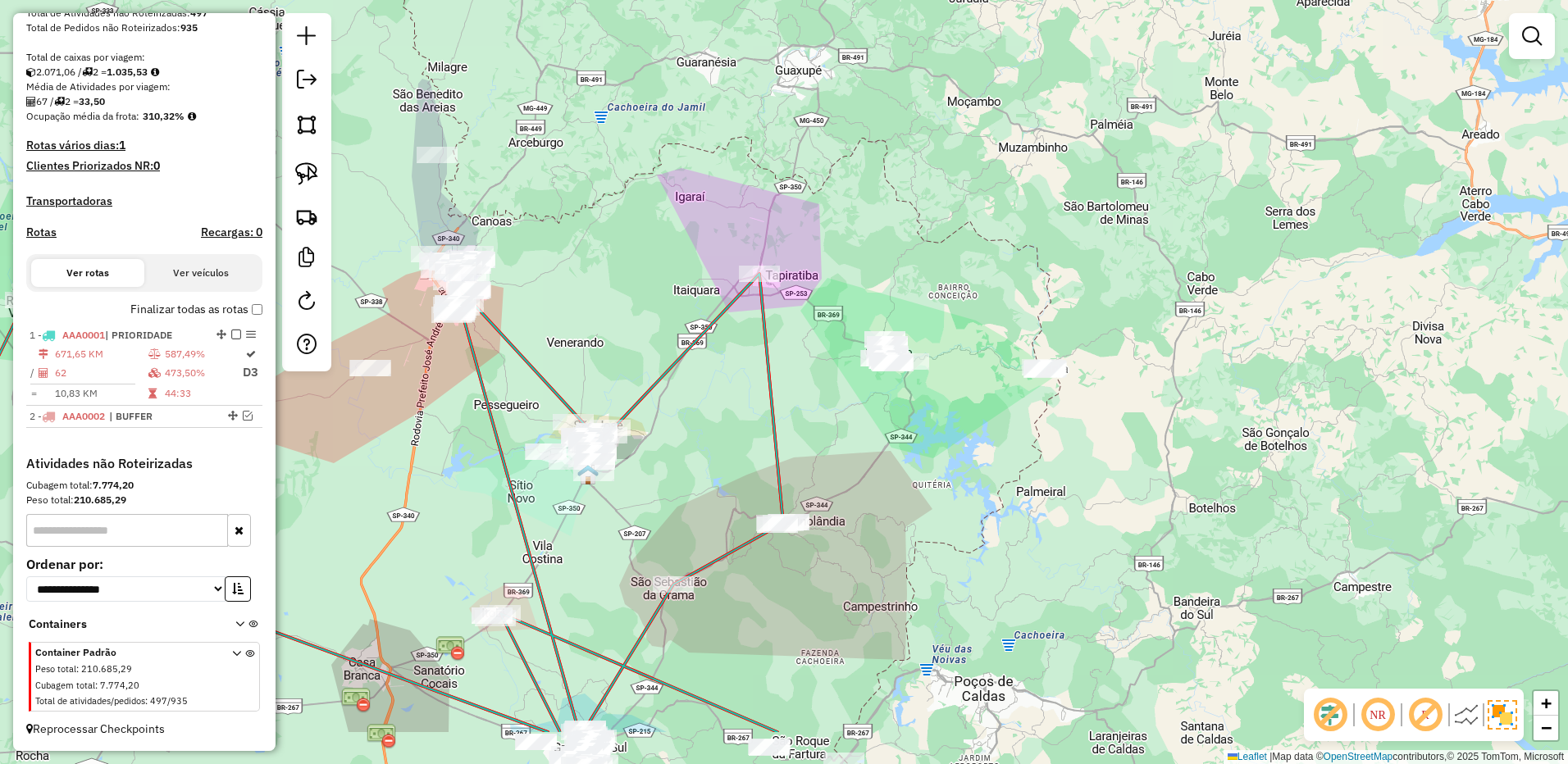
drag, startPoint x: 919, startPoint y: 579, endPoint x: 894, endPoint y: 471, distance: 110.9
click at [894, 471] on div "Janela de atendimento Grade de atendimento Capacidade Transportadoras Veículos …" at bounding box center [784, 382] width 1568 height 764
click at [311, 184] on img at bounding box center [306, 173] width 23 height 23
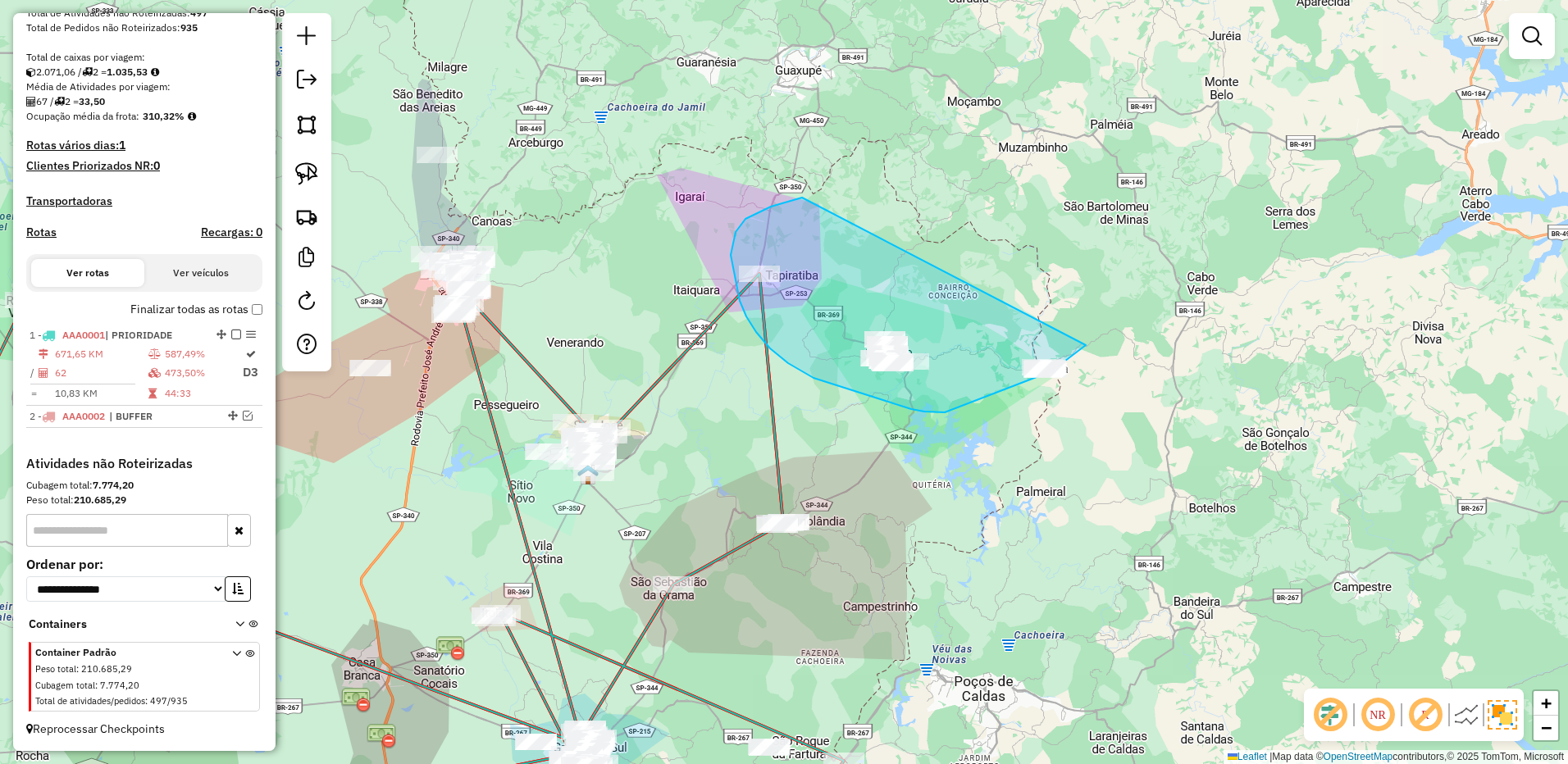
drag, startPoint x: 771, startPoint y: 206, endPoint x: 1135, endPoint y: 301, distance: 376.2
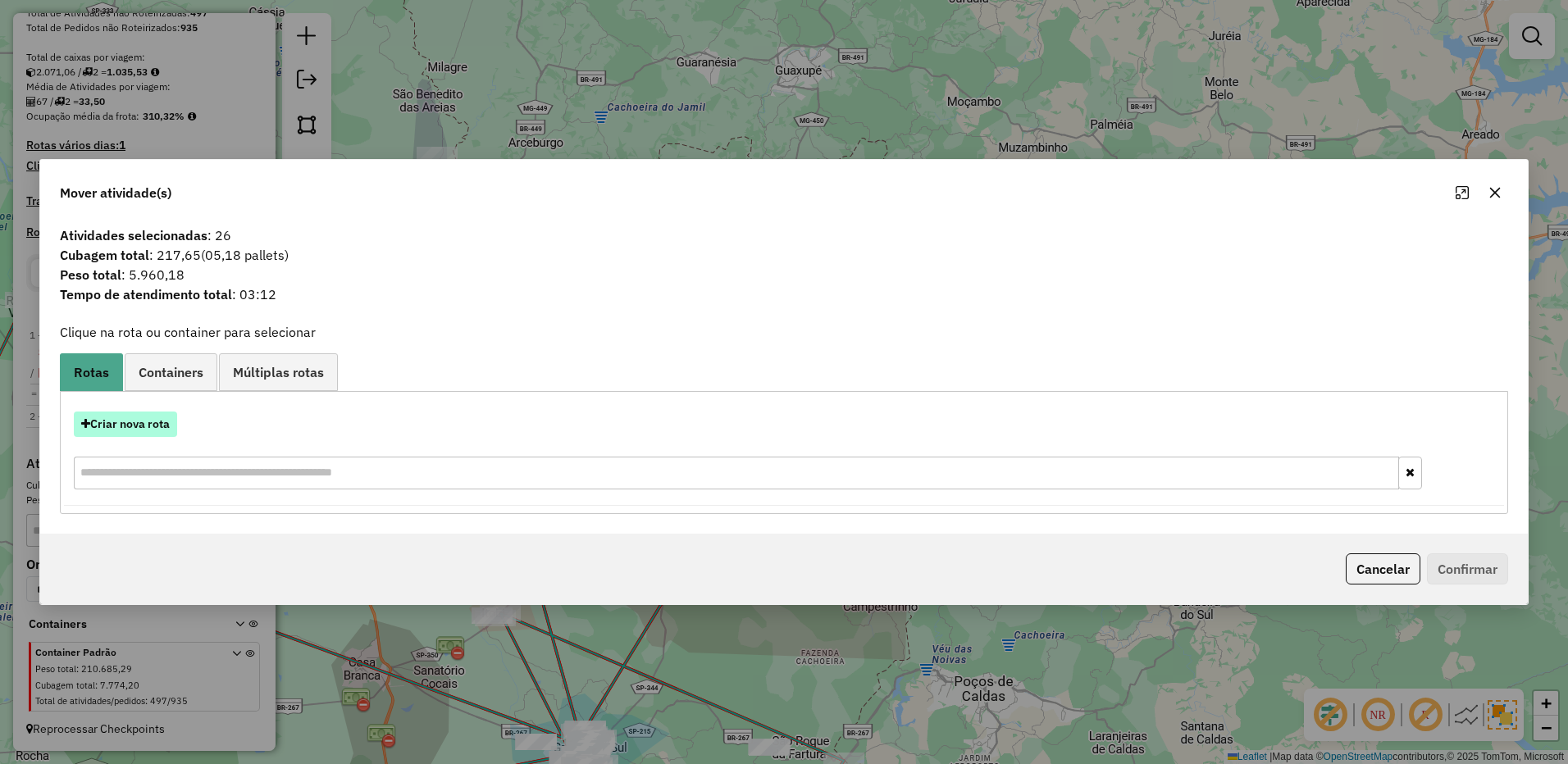
click at [151, 429] on button "Criar nova rota" at bounding box center [125, 424] width 104 height 25
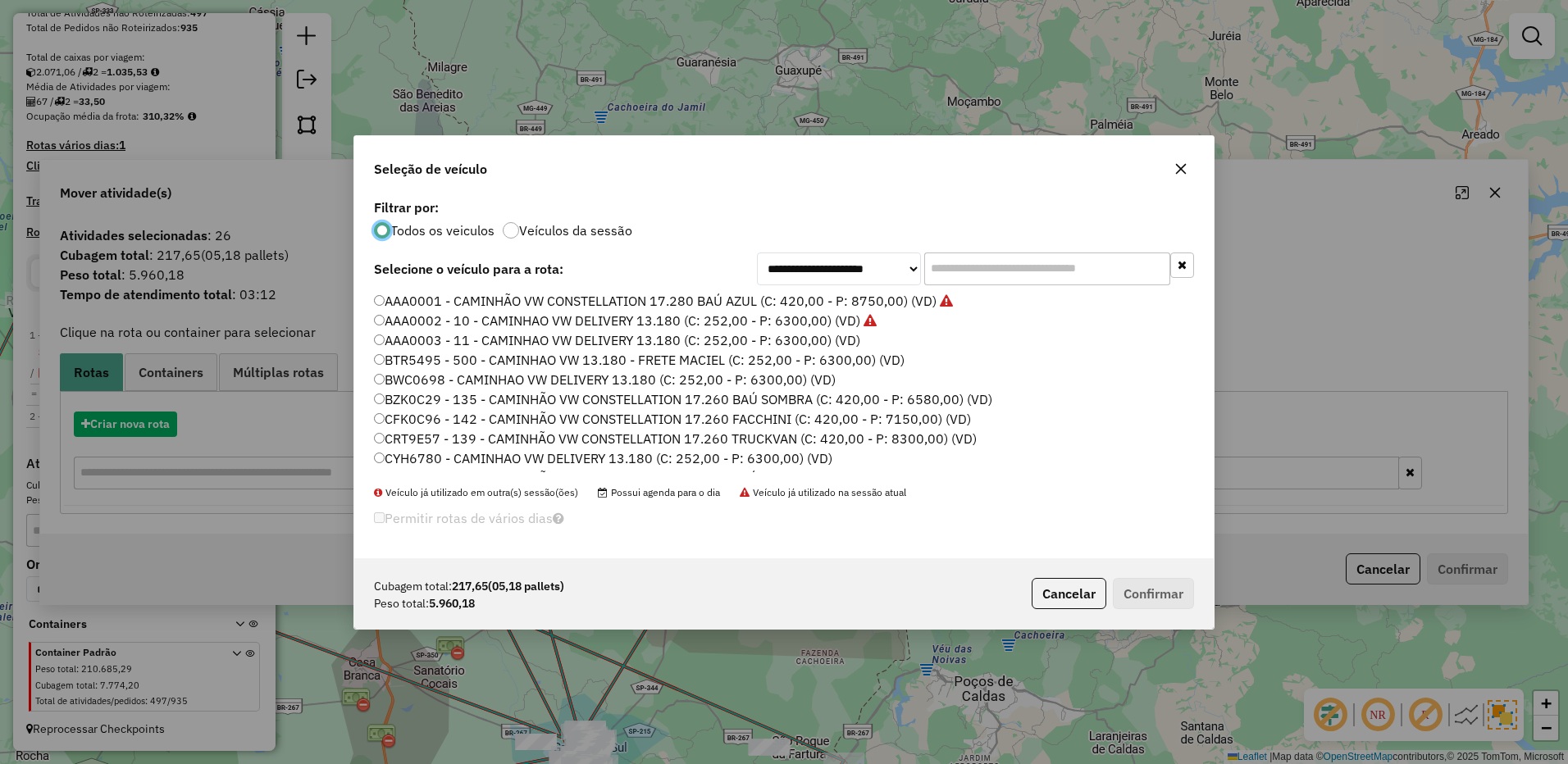
scroll to position [9, 5]
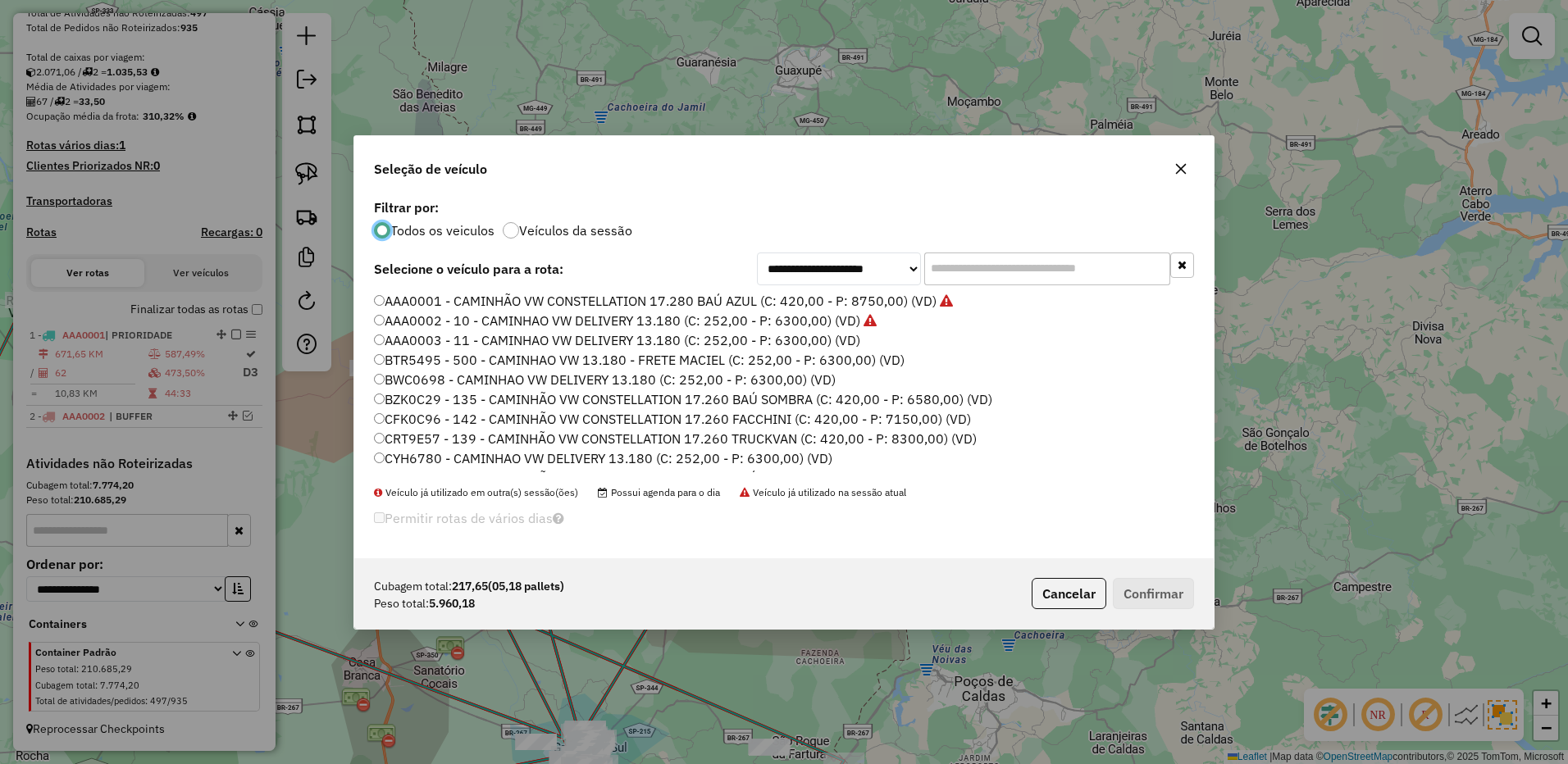
click at [981, 278] on input "text" at bounding box center [1047, 268] width 246 height 33
click at [983, 270] on input "text" at bounding box center [1047, 268] width 246 height 33
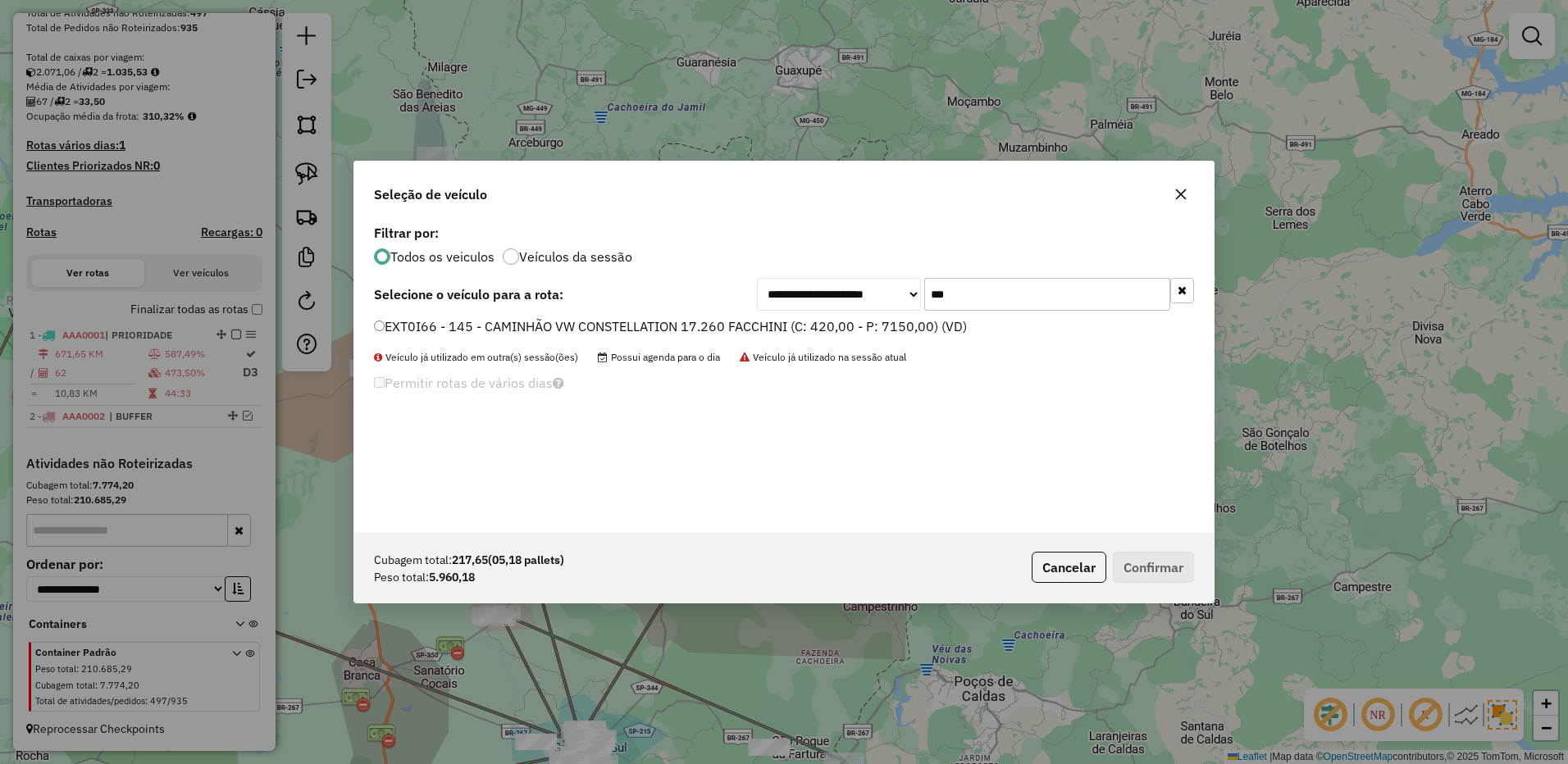
type input "***"
click at [933, 331] on label "EXT0I66 - 145 - CAMINHÃO VW CONSTELLATION 17.260 FACCHINI (C: 420,00 - P: 7150,…" at bounding box center [670, 326] width 593 height 20
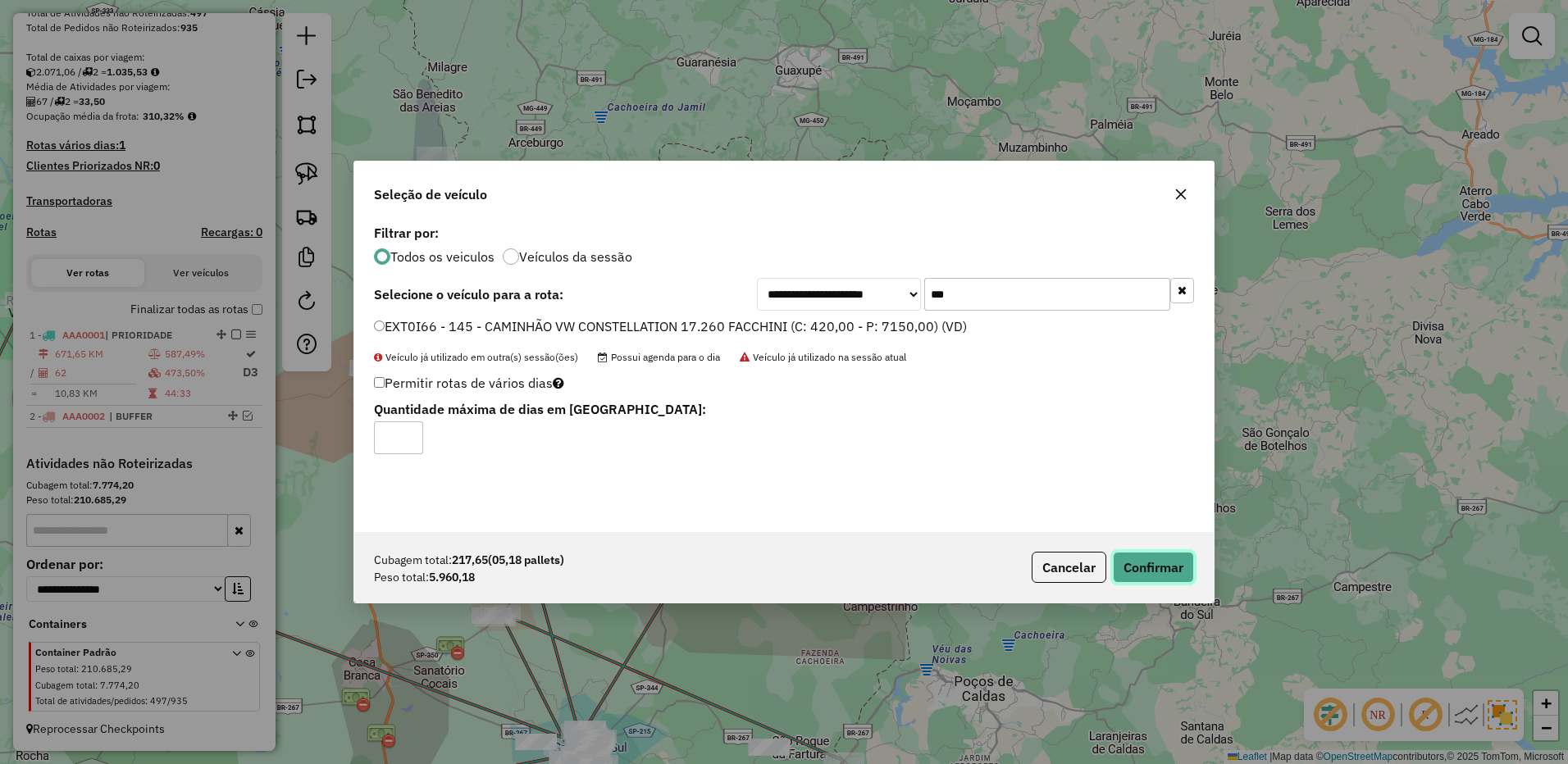
click at [1153, 561] on button "Confirmar" at bounding box center [1153, 567] width 81 height 31
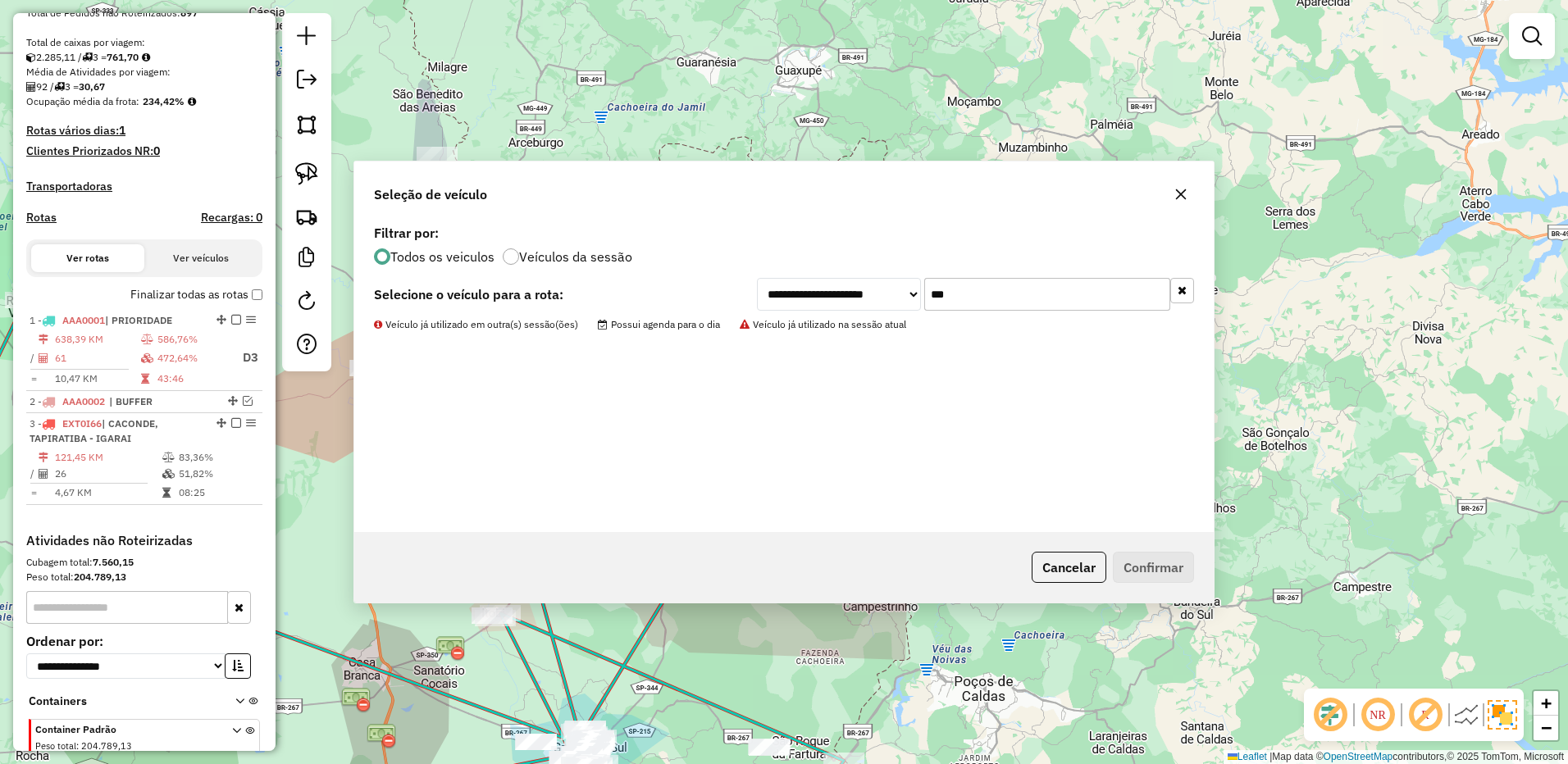
scroll to position [430, 0]
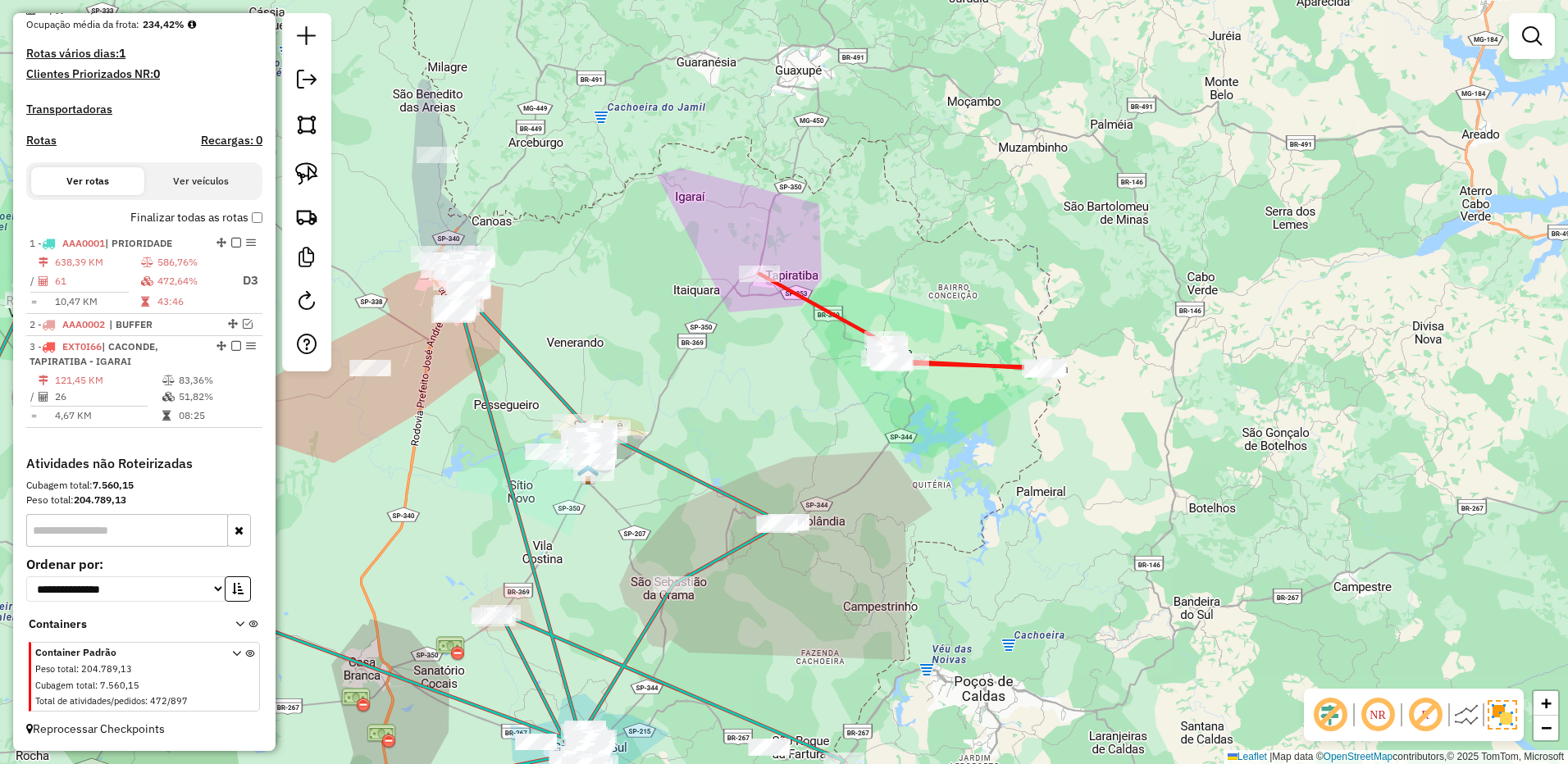
select select "**********"
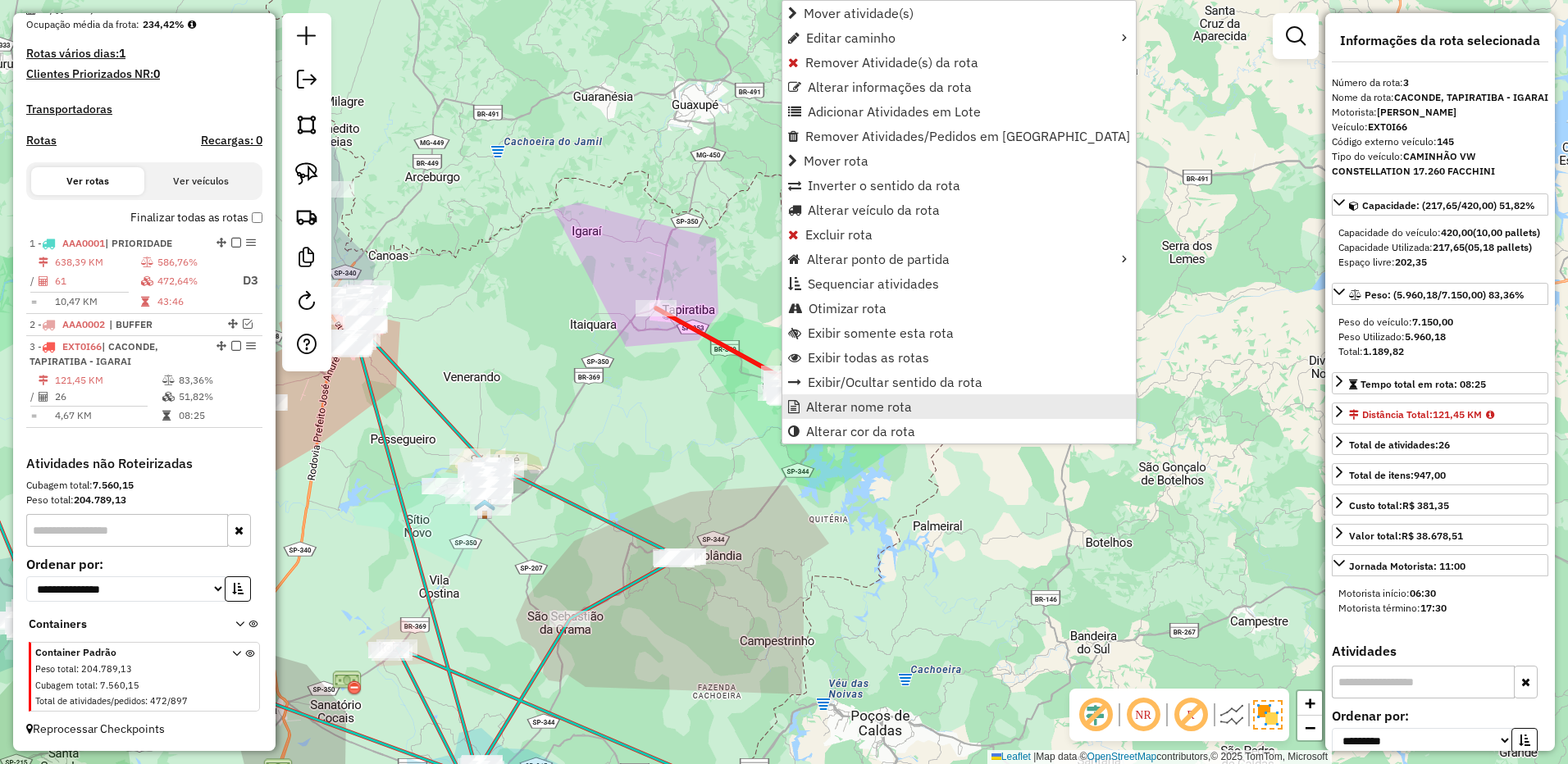
click at [871, 411] on span "Alterar nome rota" at bounding box center [858, 407] width 106 height 13
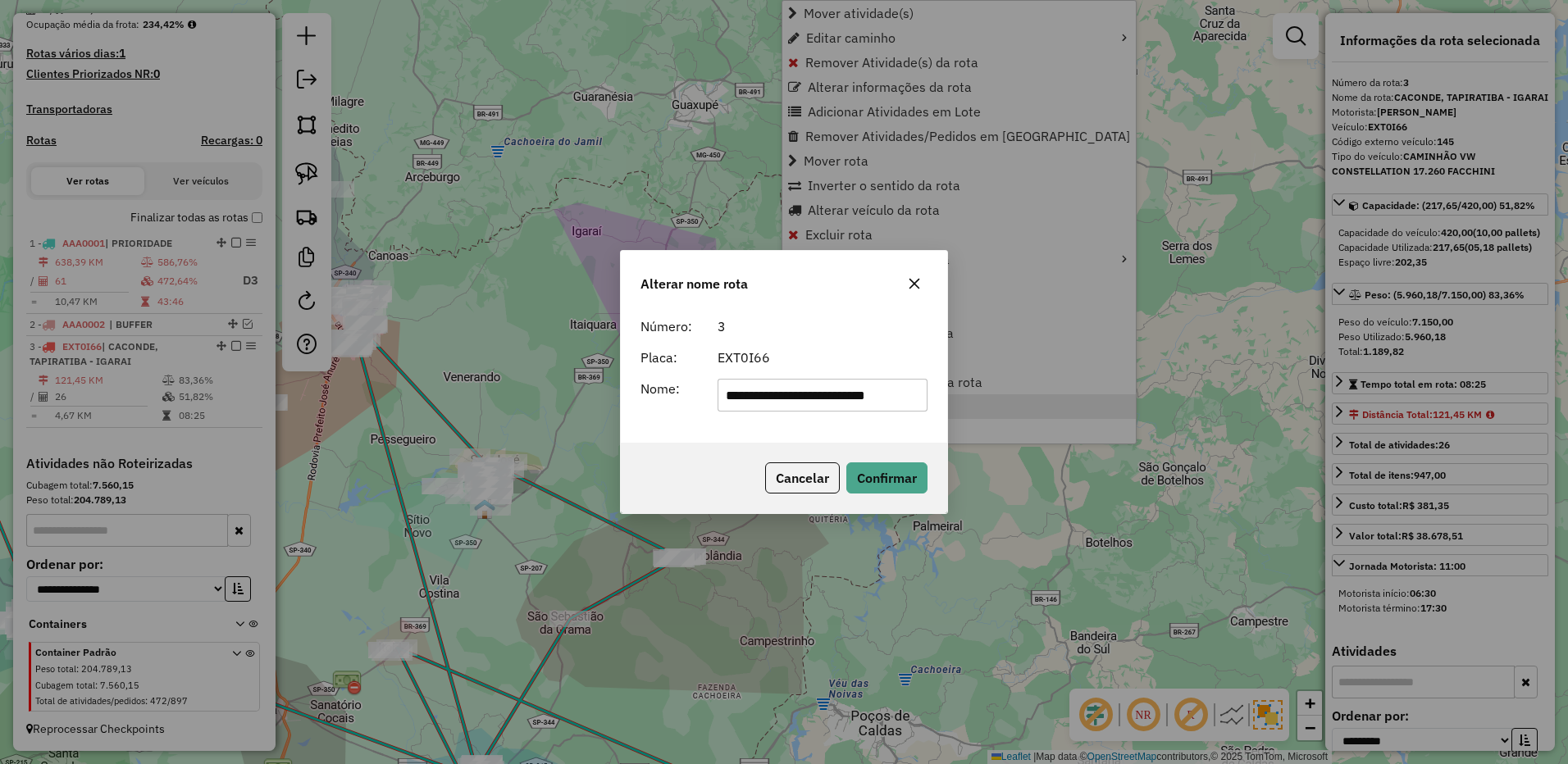
scroll to position [0, 2]
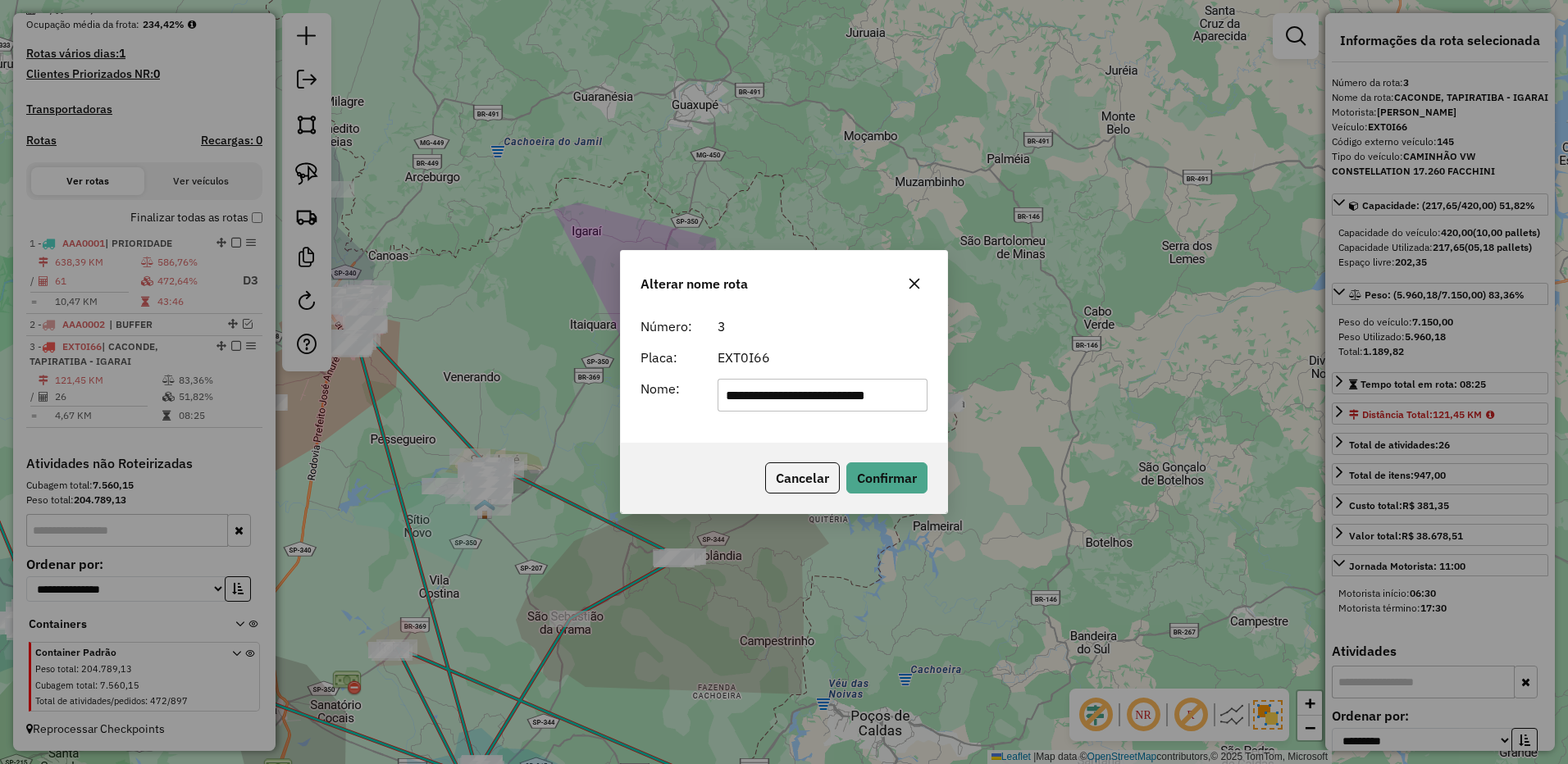
click at [792, 392] on input "**********" at bounding box center [822, 395] width 210 height 33
drag, startPoint x: 870, startPoint y: 391, endPoint x: 1095, endPoint y: 391, distance: 225.0
click at [1095, 391] on div "**********" at bounding box center [784, 382] width 1568 height 764
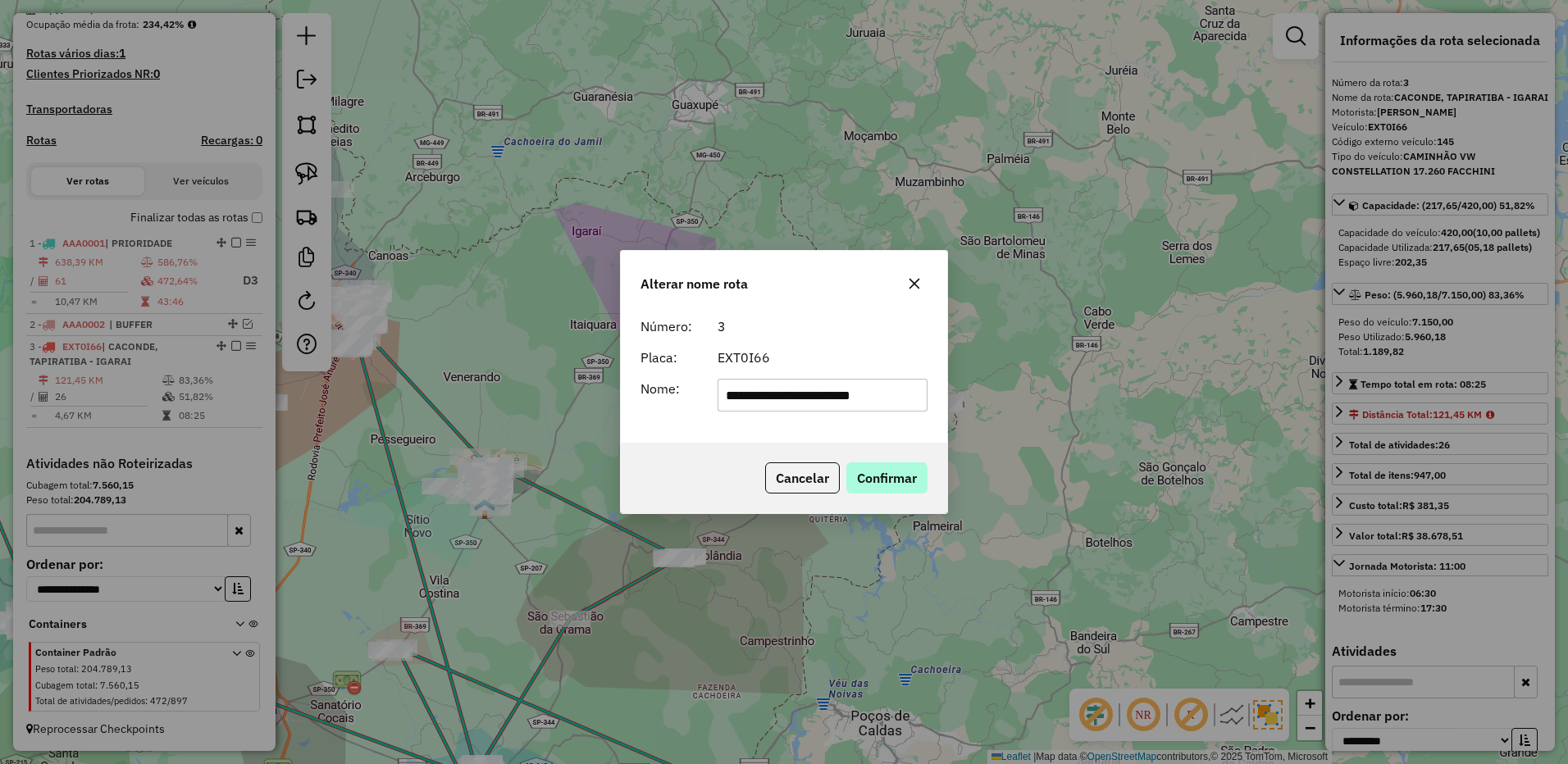
type input "**********"
click at [888, 478] on button "Confirmar" at bounding box center [886, 478] width 81 height 31
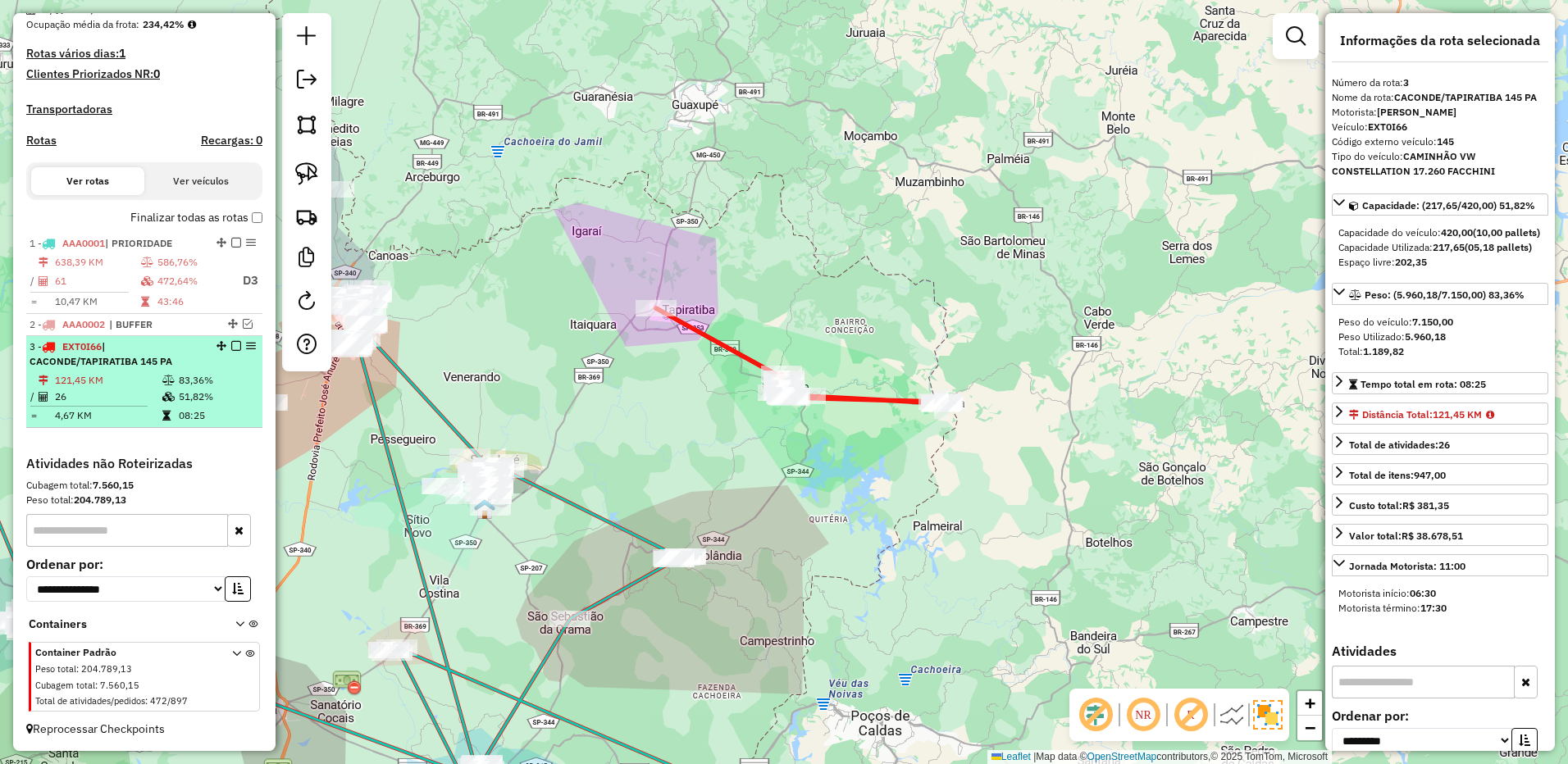
click at [231, 347] on em at bounding box center [236, 347] width 10 height 10
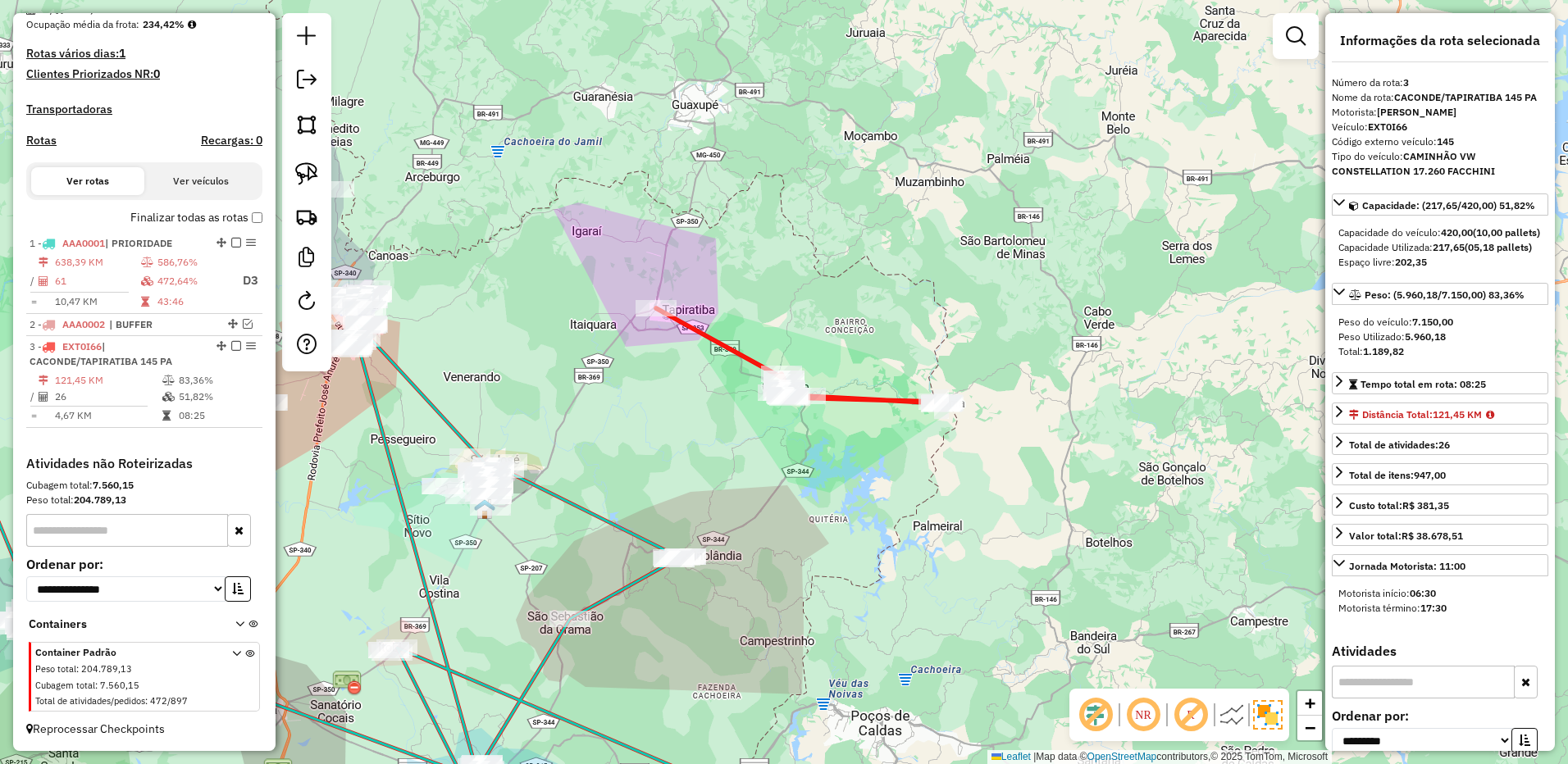
scroll to position [360, 0]
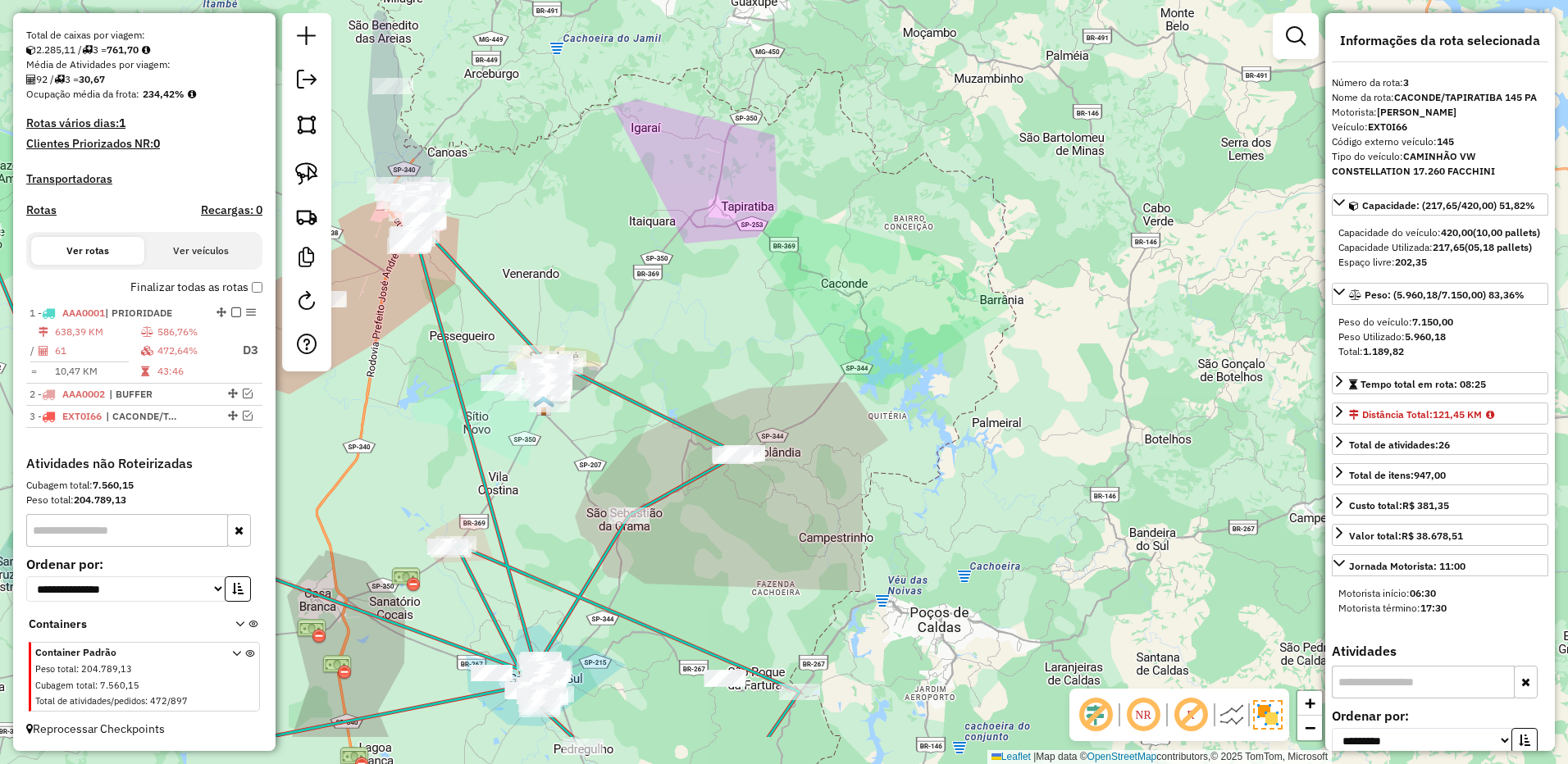
drag, startPoint x: 829, startPoint y: 273, endPoint x: 860, endPoint y: 228, distance: 54.6
click at [860, 228] on div "Janela de atendimento Grade de atendimento Capacidade Transportadoras Veículos …" at bounding box center [784, 382] width 1568 height 764
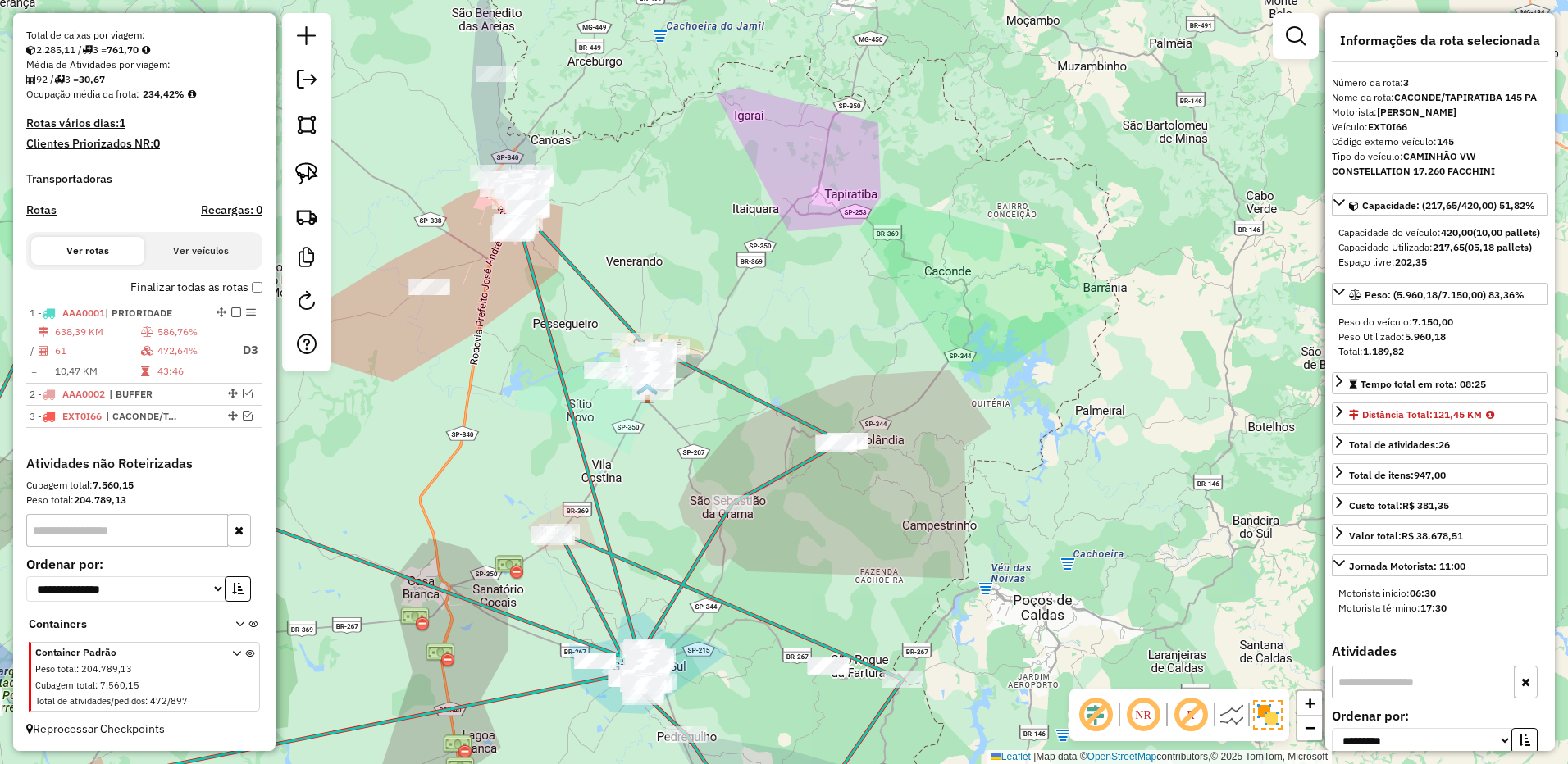
drag, startPoint x: 613, startPoint y: 451, endPoint x: 670, endPoint y: 490, distance: 69.1
click at [670, 490] on div "Janela de atendimento Grade de atendimento Capacidade Transportadoras Veículos …" at bounding box center [784, 382] width 1568 height 764
click at [308, 176] on img at bounding box center [306, 173] width 23 height 23
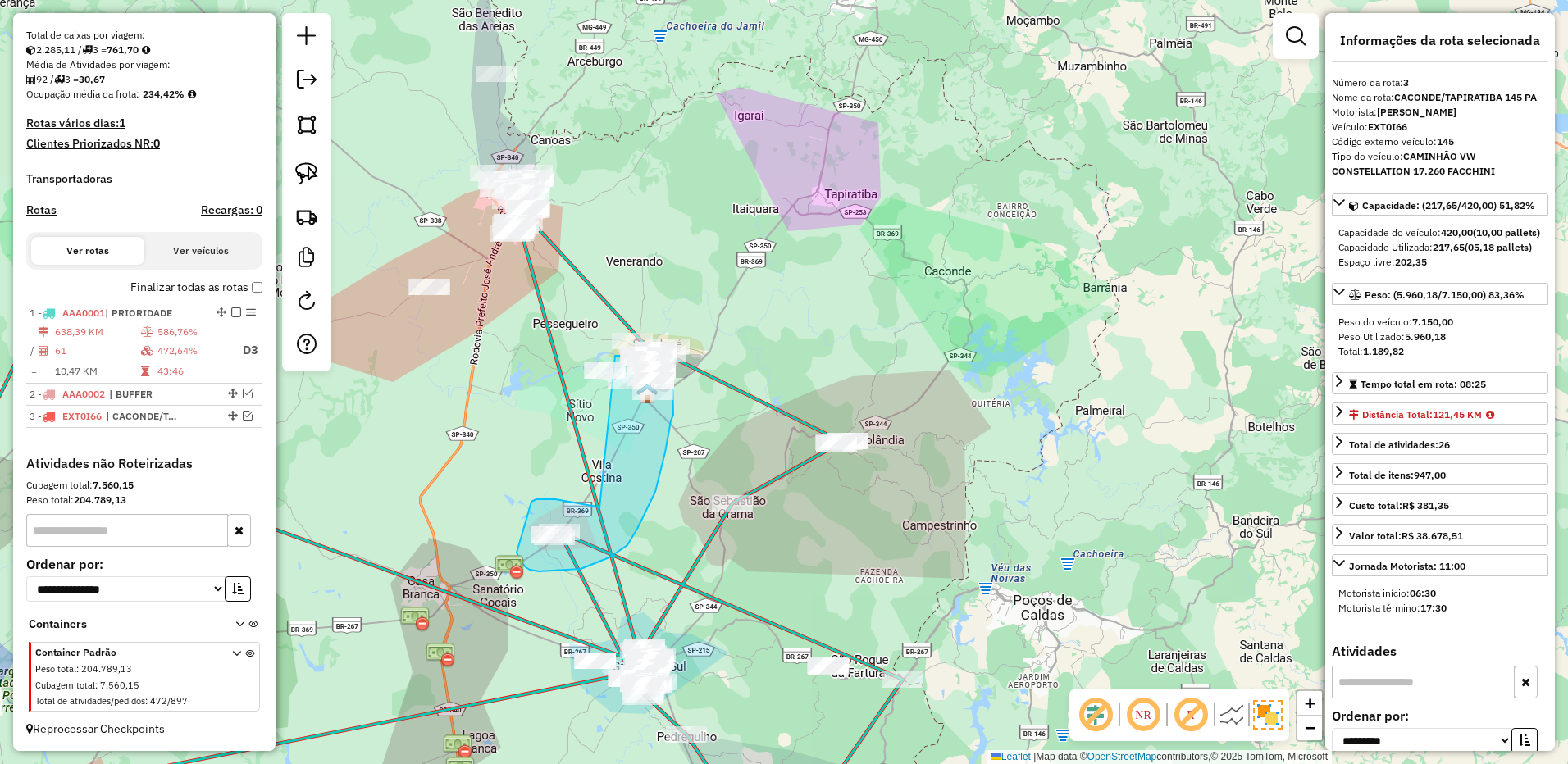
drag, startPoint x: 597, startPoint y: 507, endPoint x: 568, endPoint y: 358, distance: 151.8
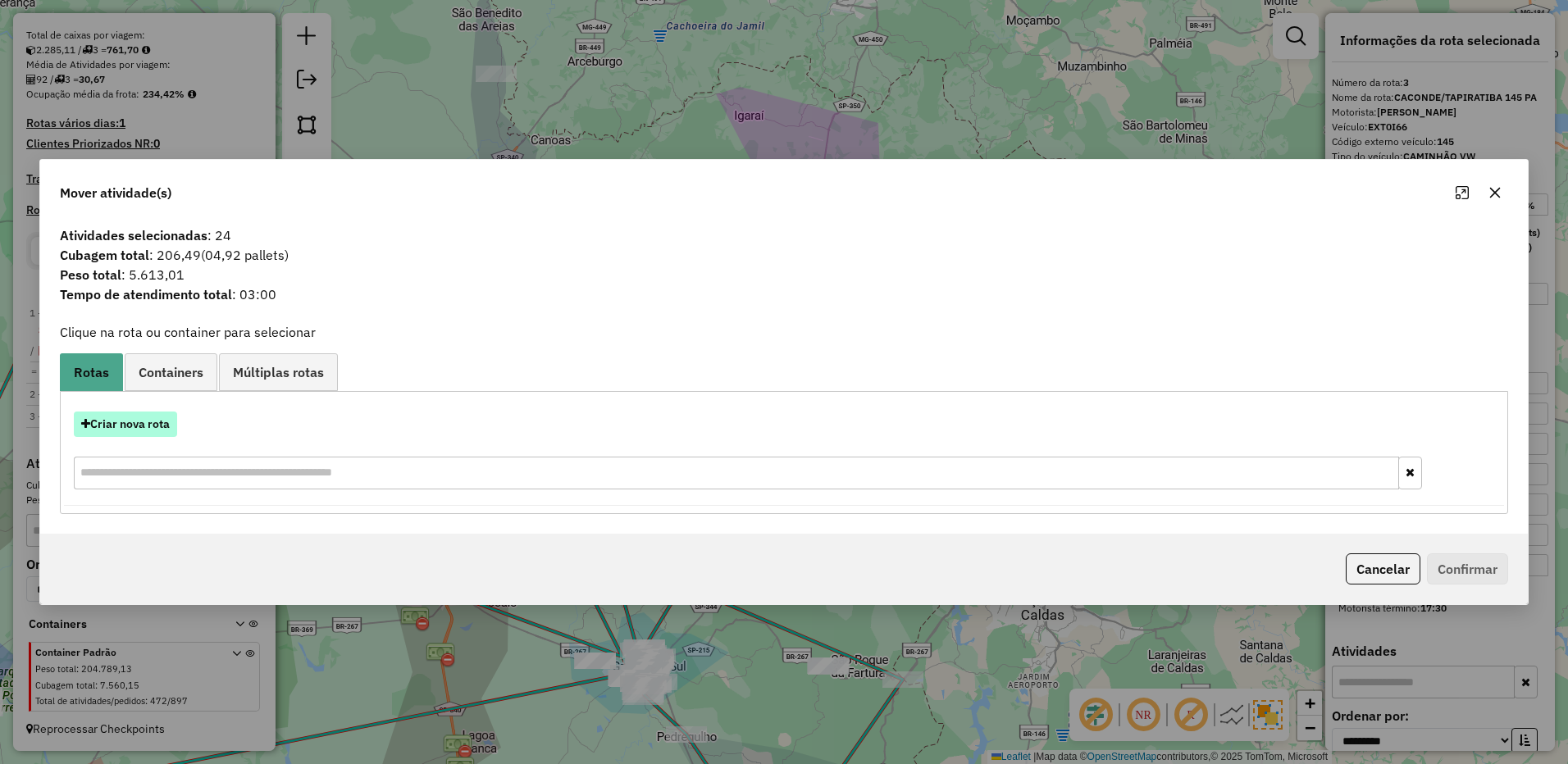
click at [143, 422] on button "Criar nova rota" at bounding box center [125, 424] width 104 height 25
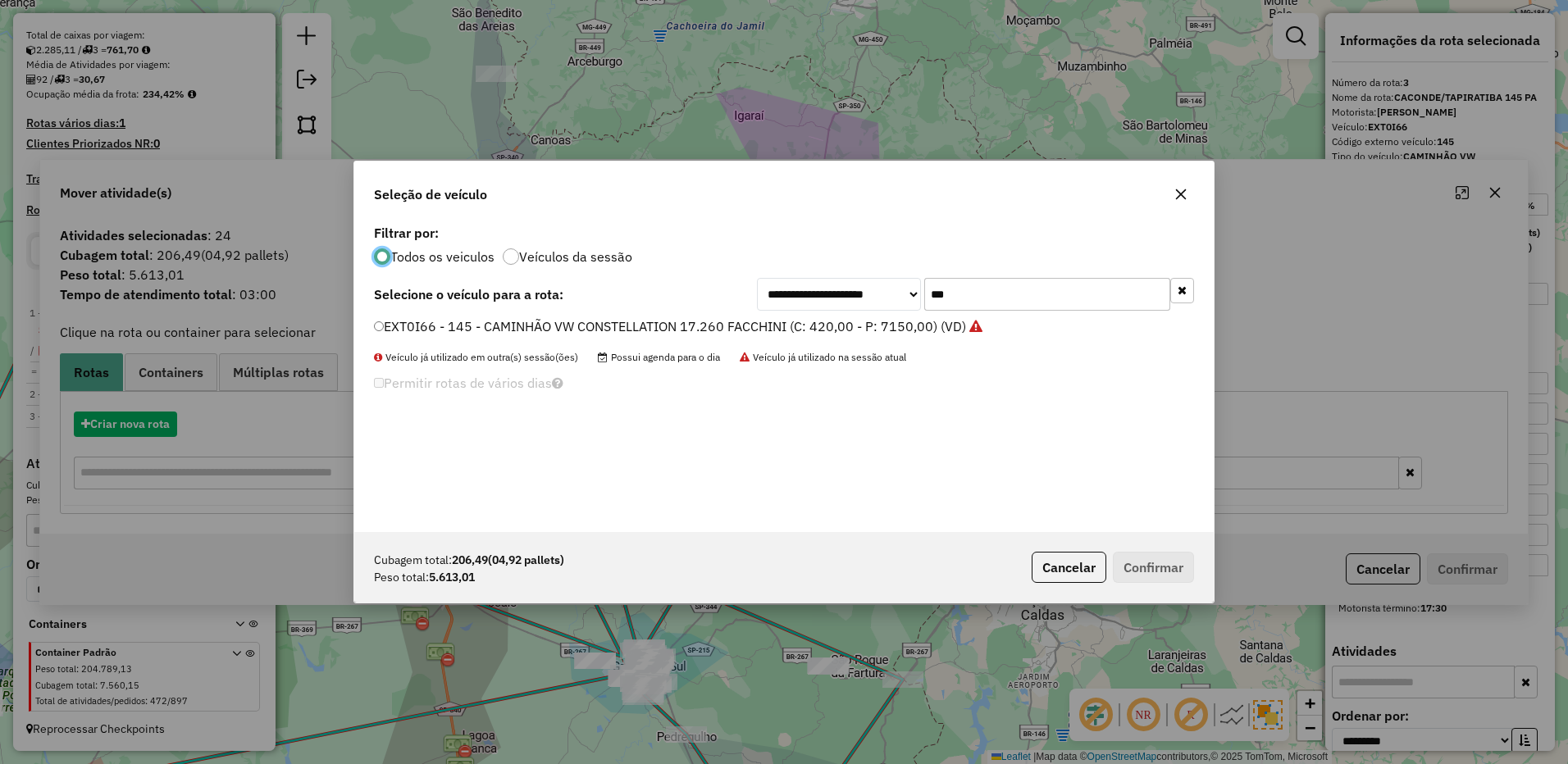
scroll to position [9, 5]
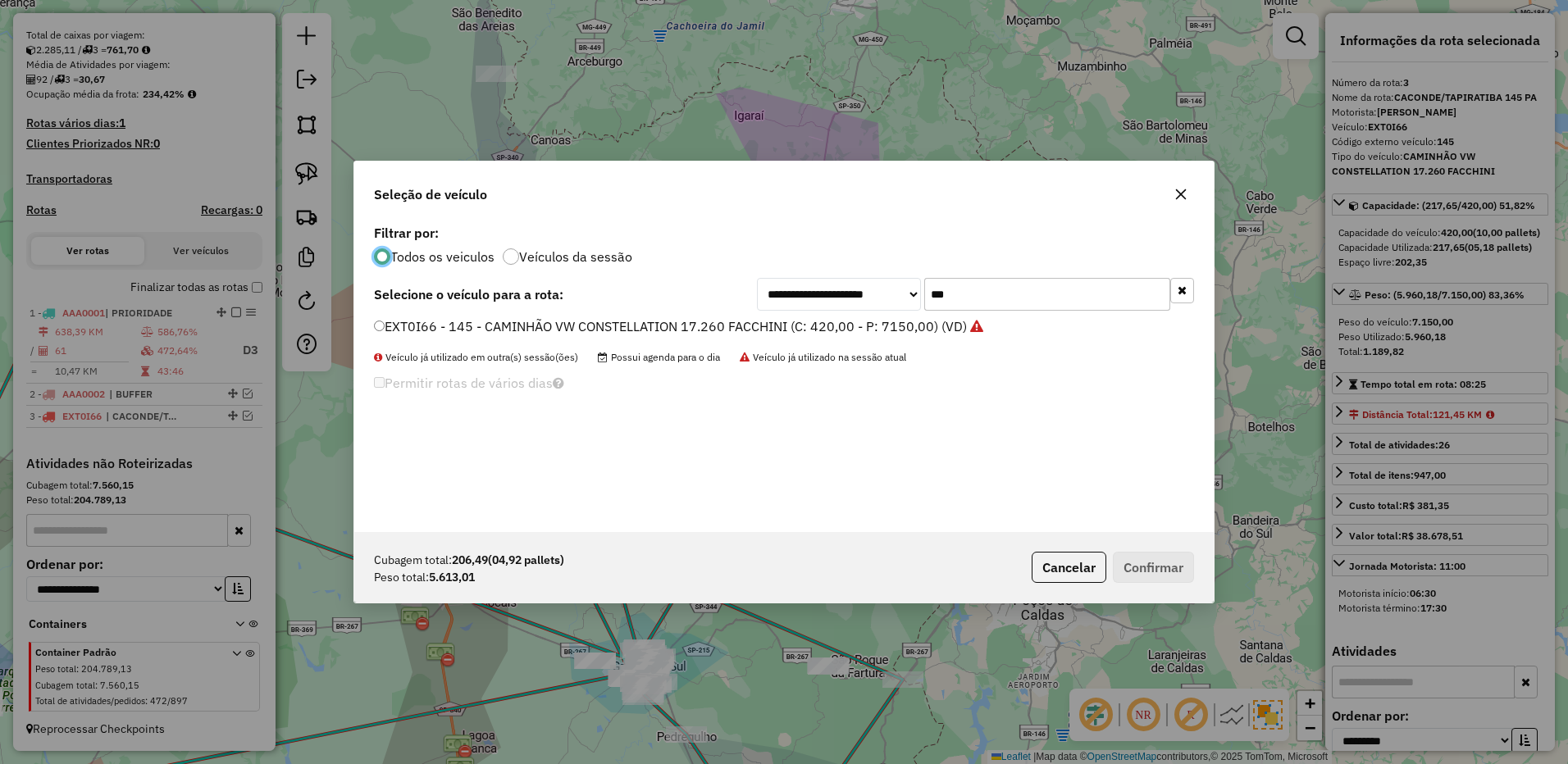
click at [1028, 285] on input "***" at bounding box center [1047, 294] width 246 height 33
click at [1010, 292] on input "***" at bounding box center [1047, 294] width 246 height 33
click at [1009, 292] on input "***" at bounding box center [1047, 294] width 246 height 33
type input "***"
click at [917, 326] on label "CRT9E57 - 139 - CAMINHÃO VW CONSTELLATION 17.260 TRUCKVAN (C: 420,00 - P: 8300,…" at bounding box center [675, 326] width 603 height 20
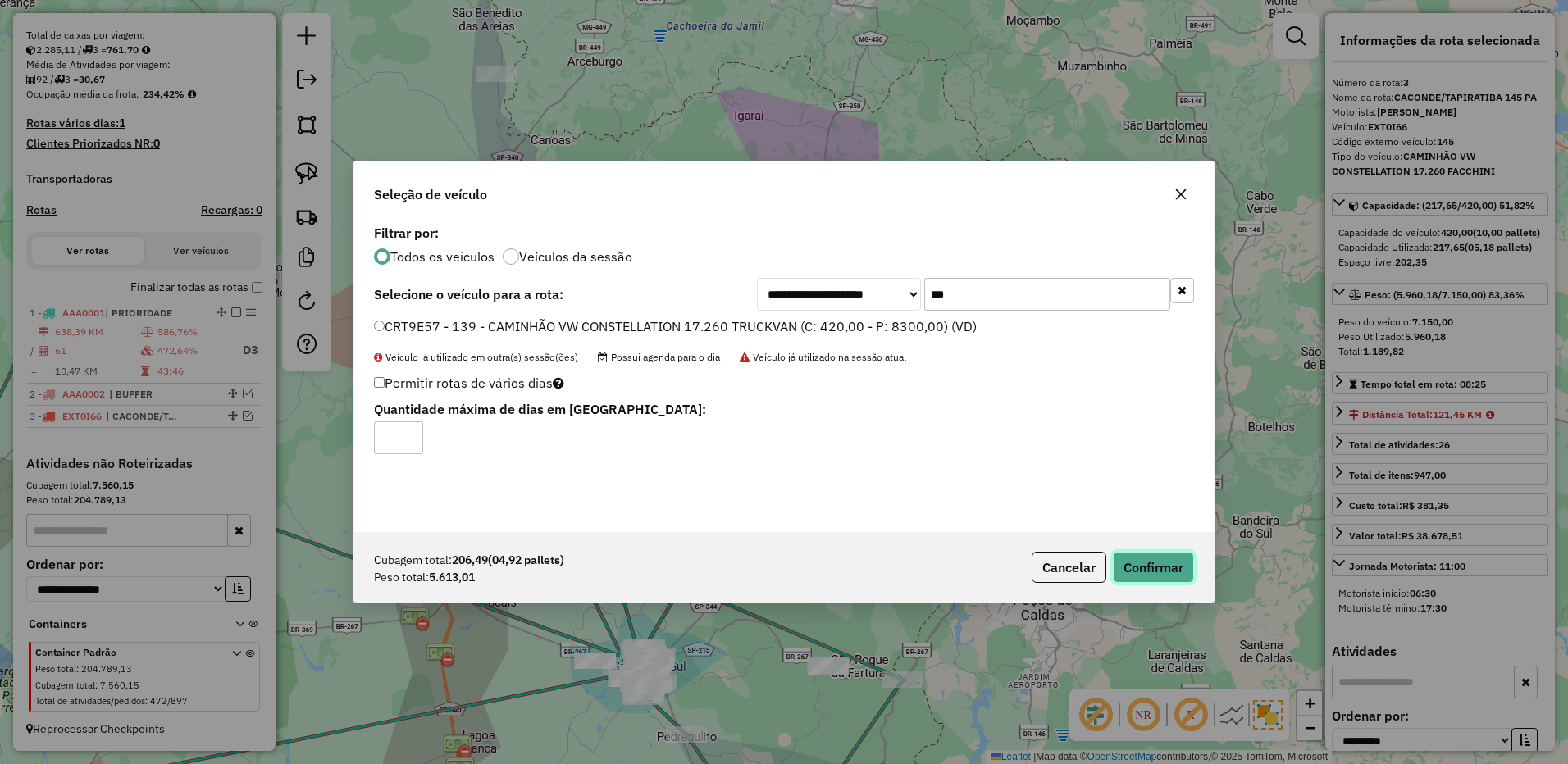
click at [1142, 569] on button "Confirmar" at bounding box center [1153, 567] width 81 height 31
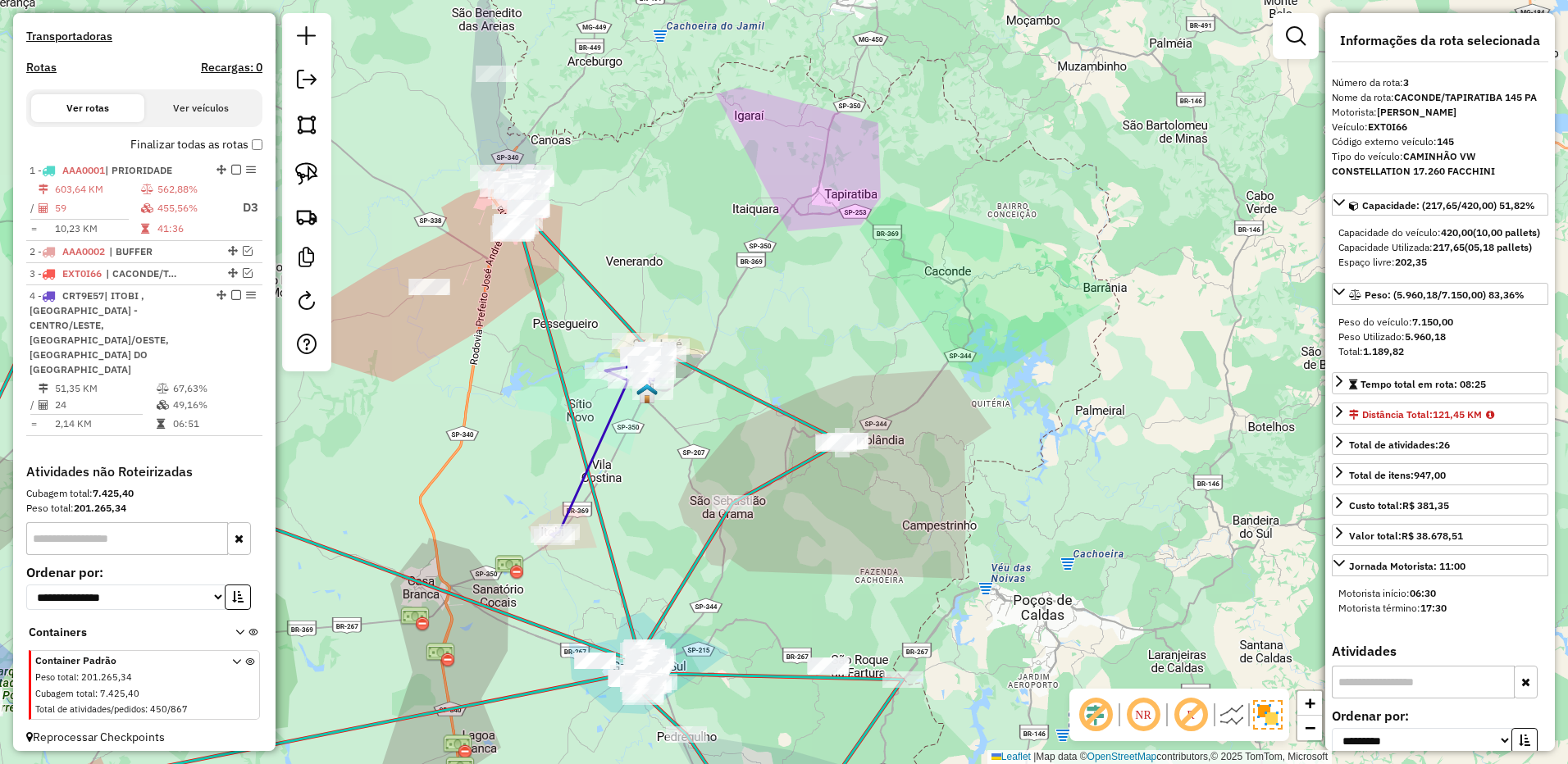
scroll to position [496, 0]
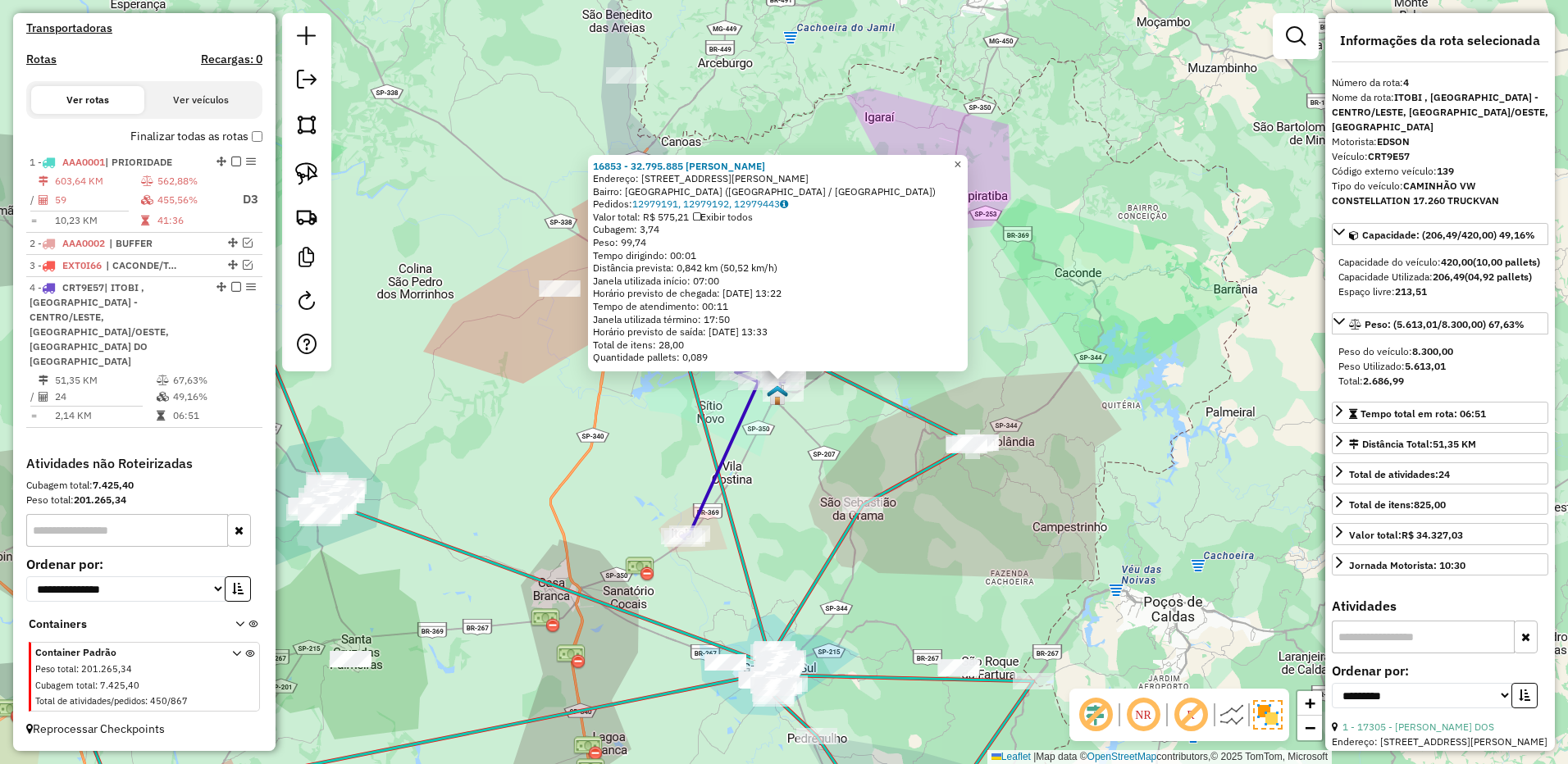
drag, startPoint x: 965, startPoint y: 159, endPoint x: 963, endPoint y: 177, distance: 18.1
click at [961, 159] on span "×" at bounding box center [957, 164] width 8 height 14
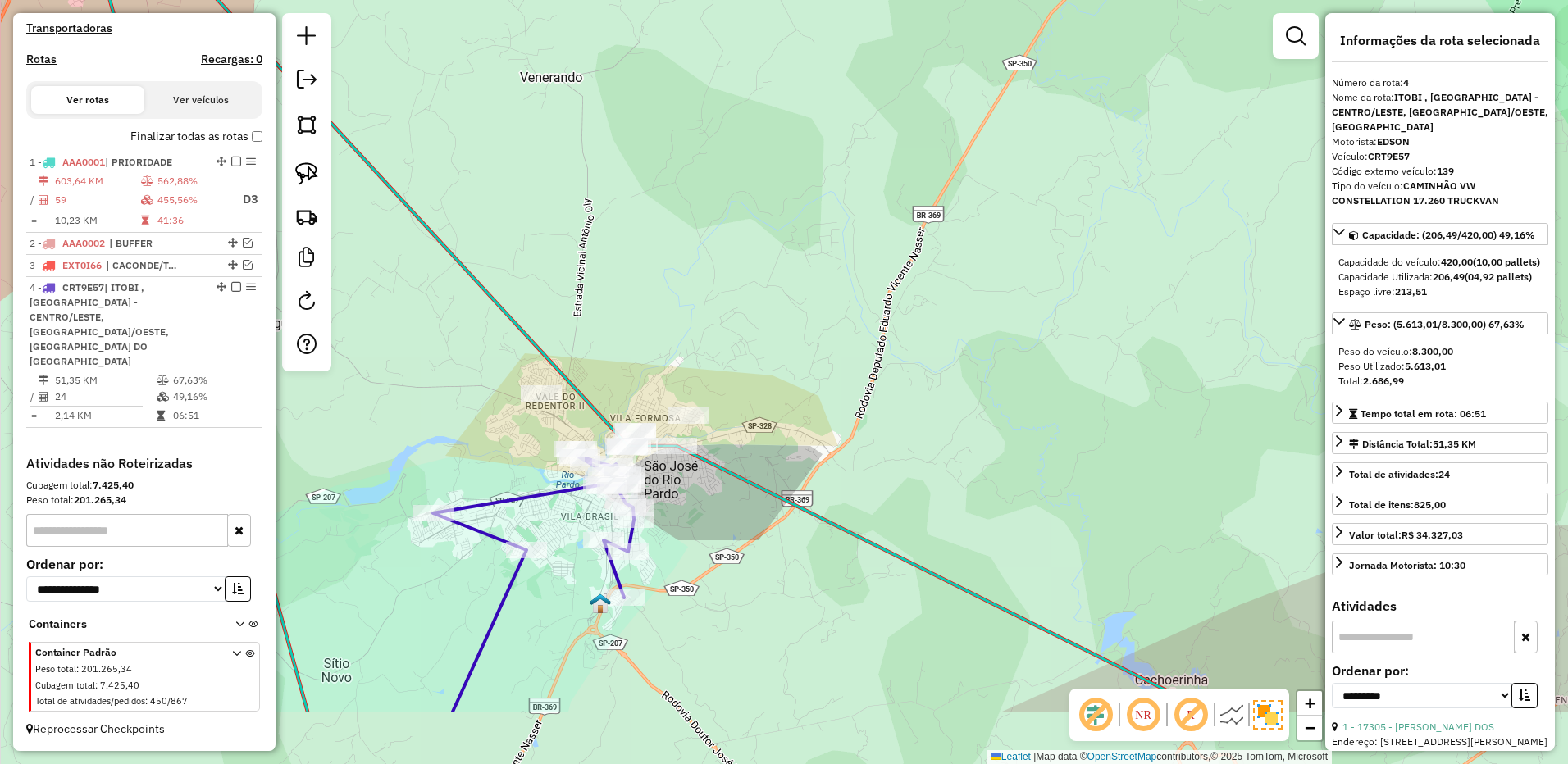
drag, startPoint x: 776, startPoint y: 543, endPoint x: 655, endPoint y: 483, distance: 135.1
click at [822, 405] on div "Janela de atendimento Grade de atendimento Capacidade Transportadoras Veículos …" at bounding box center [784, 382] width 1568 height 764
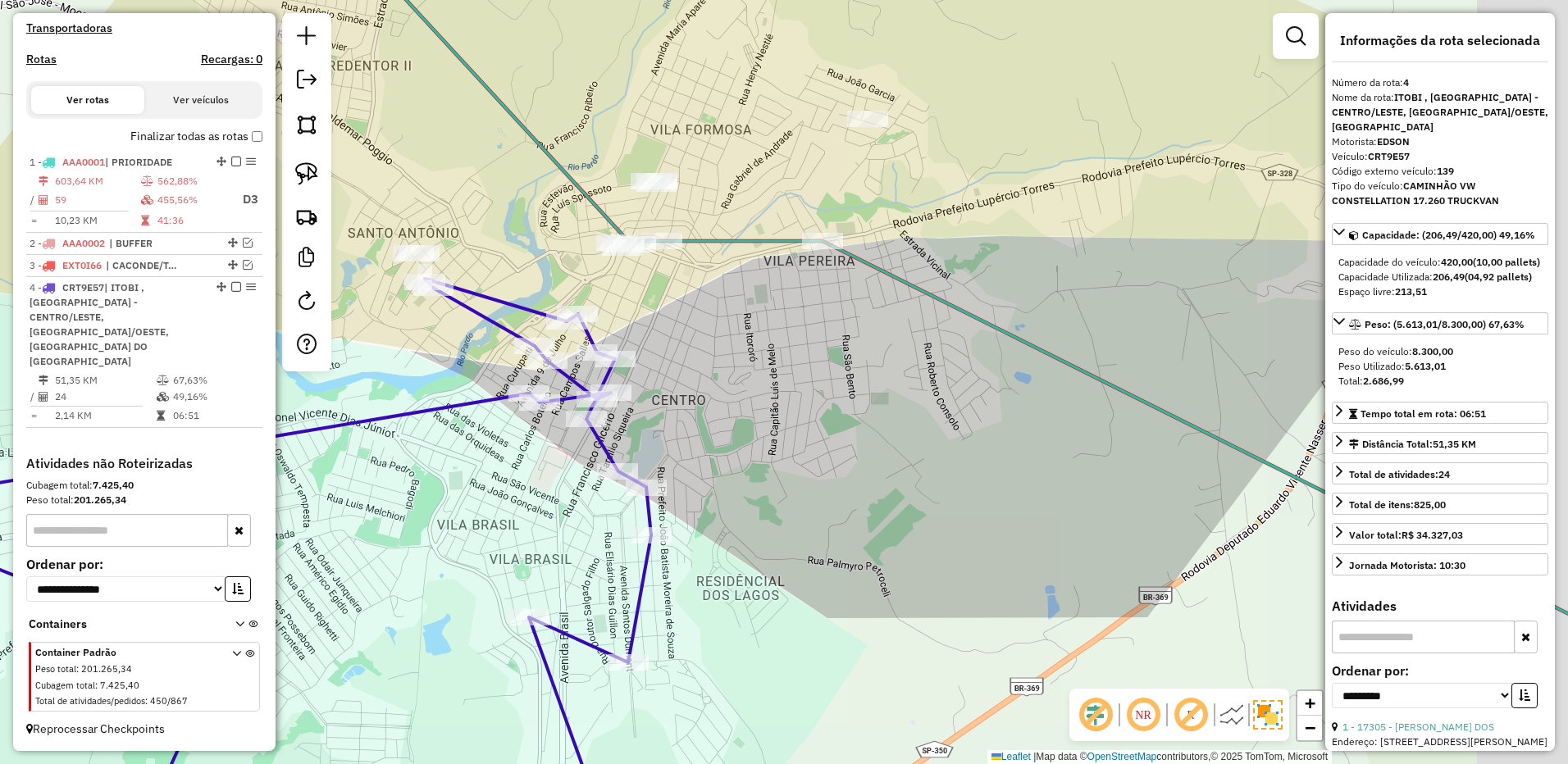
drag, startPoint x: 888, startPoint y: 331, endPoint x: 787, endPoint y: 358, distance: 104.5
click at [787, 358] on div "Janela de atendimento Grade de atendimento Capacidade Transportadoras Veículos …" at bounding box center [784, 382] width 1568 height 764
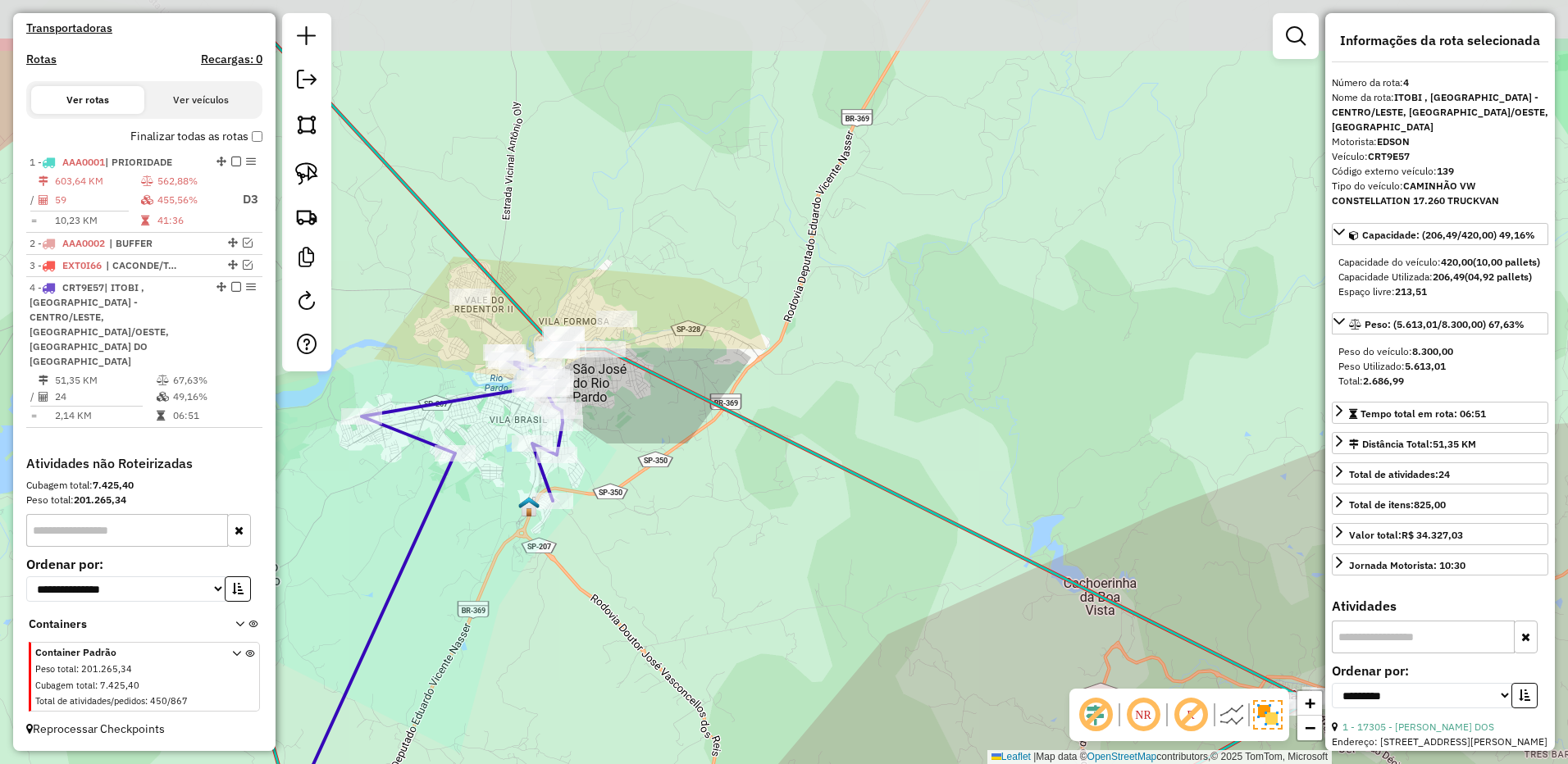
drag, startPoint x: 579, startPoint y: 361, endPoint x: 605, endPoint y: 422, distance: 66.3
click at [605, 422] on div "Janela de atendimento Grade de atendimento Capacidade Transportadoras Veículos …" at bounding box center [784, 382] width 1568 height 764
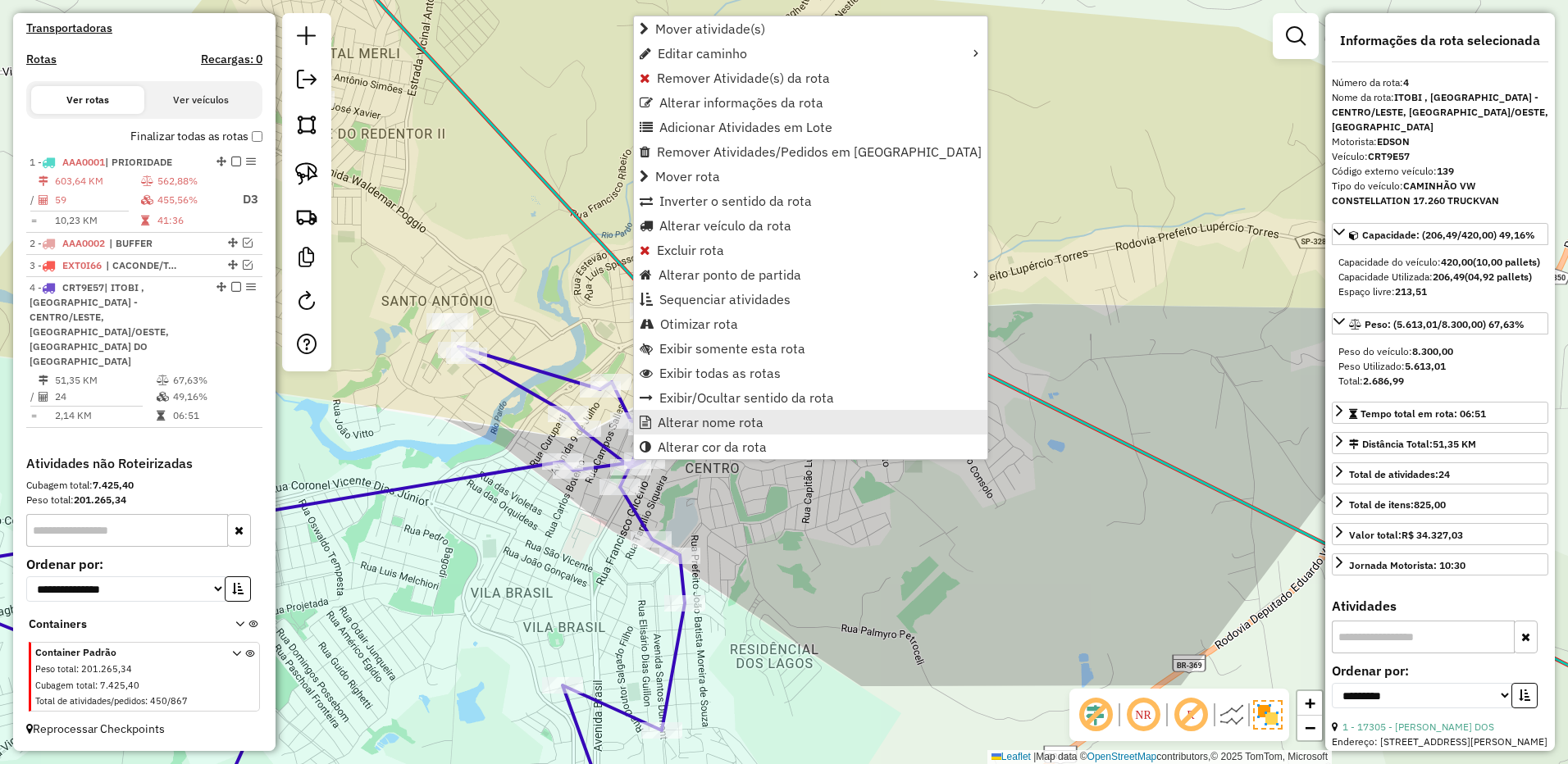
click at [700, 427] on span "Alterar nome rota" at bounding box center [711, 422] width 106 height 13
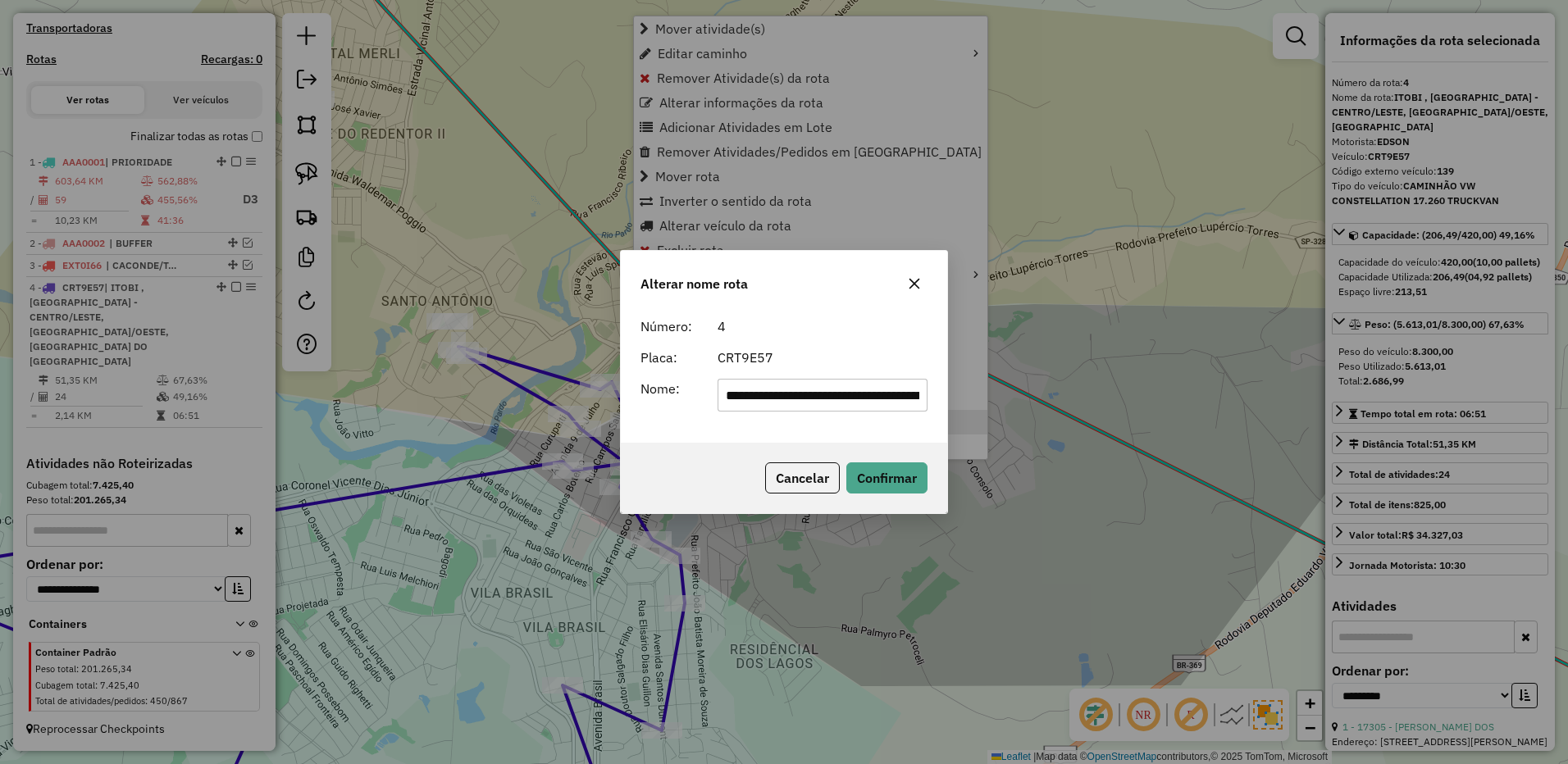
scroll to position [0, 583]
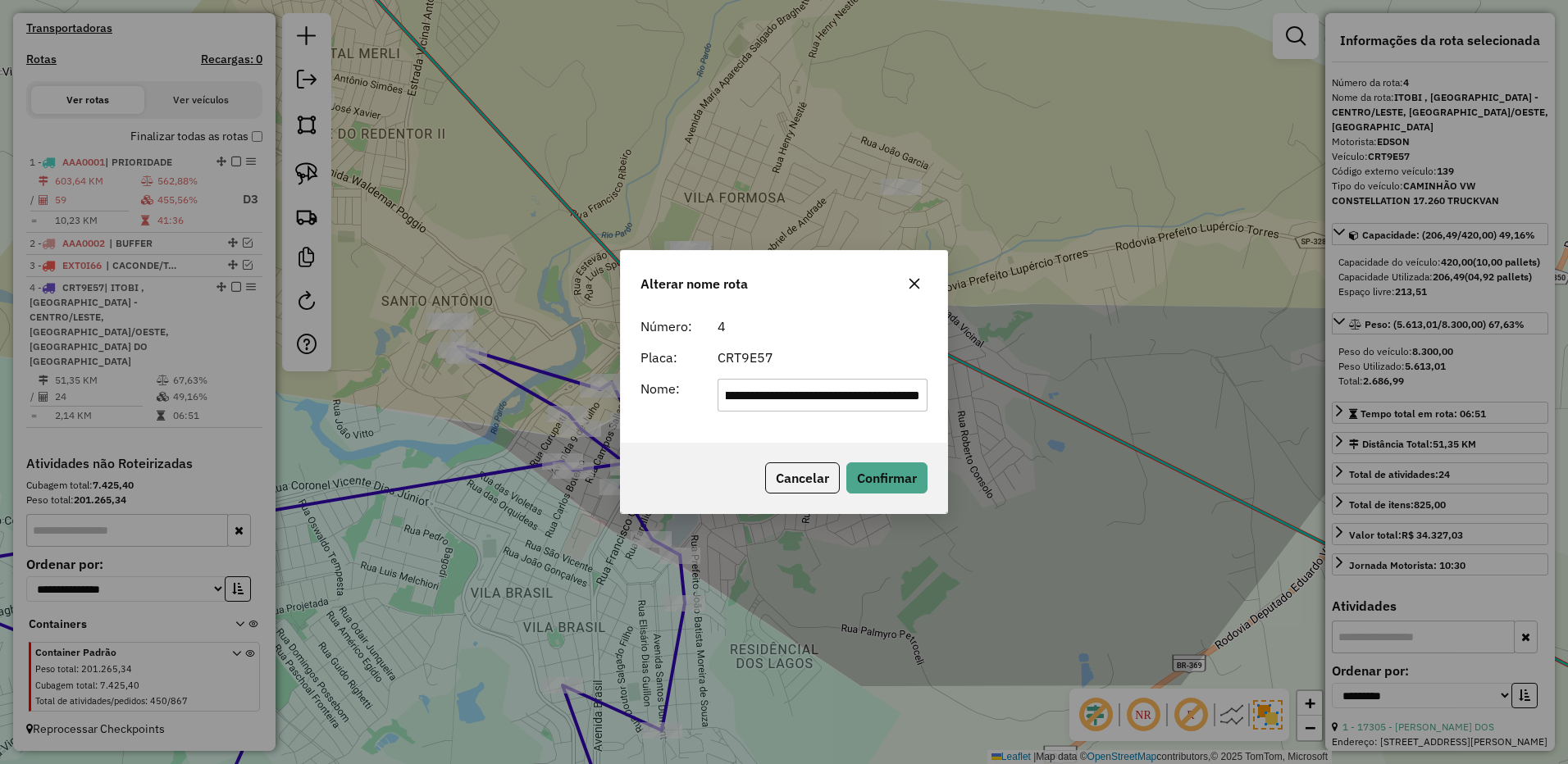
click at [786, 388] on input "**********" at bounding box center [822, 395] width 210 height 33
click at [787, 387] on input "**********" at bounding box center [822, 395] width 210 height 33
type input "**********"
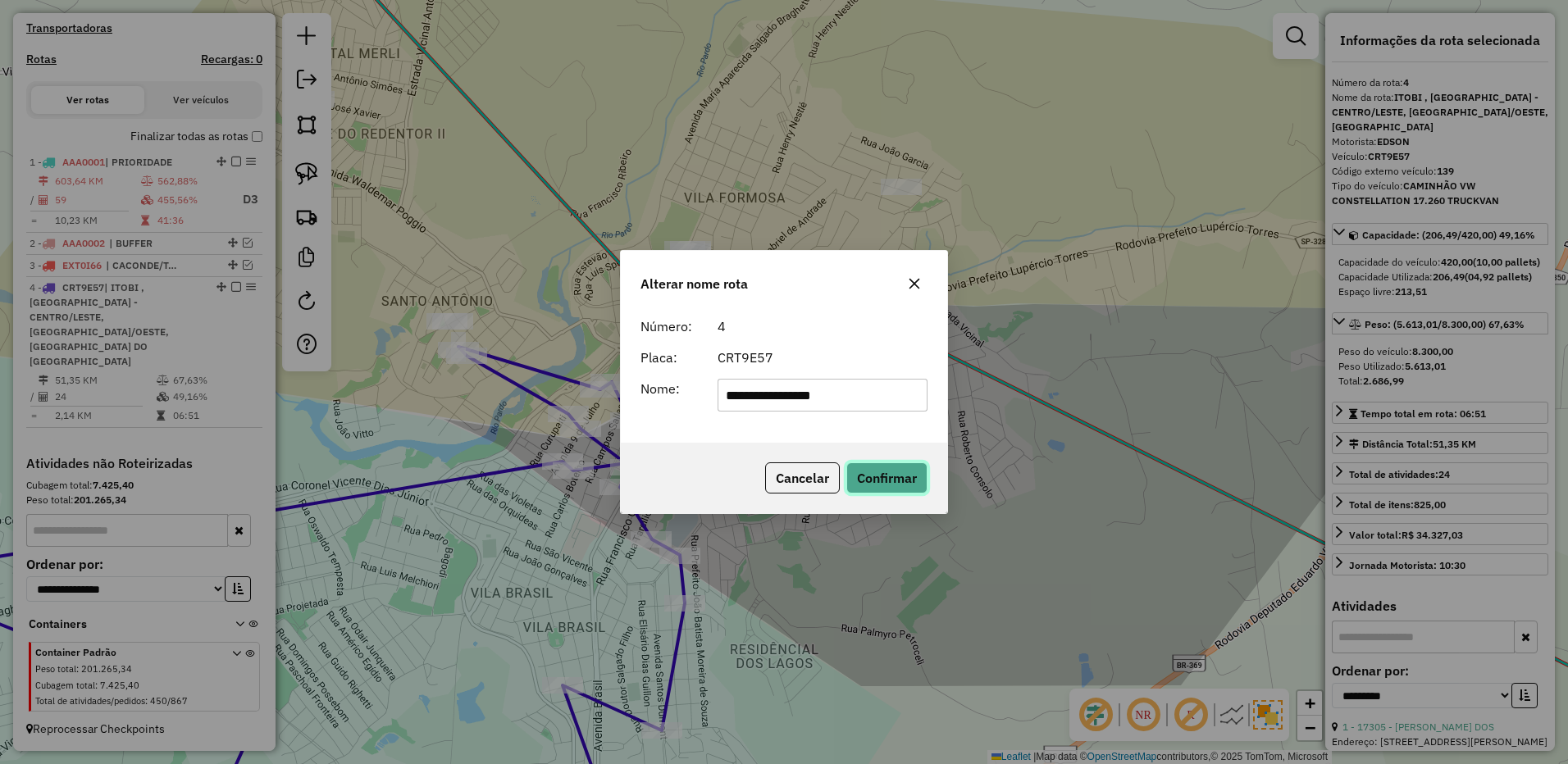
click at [888, 473] on button "Confirmar" at bounding box center [886, 478] width 81 height 31
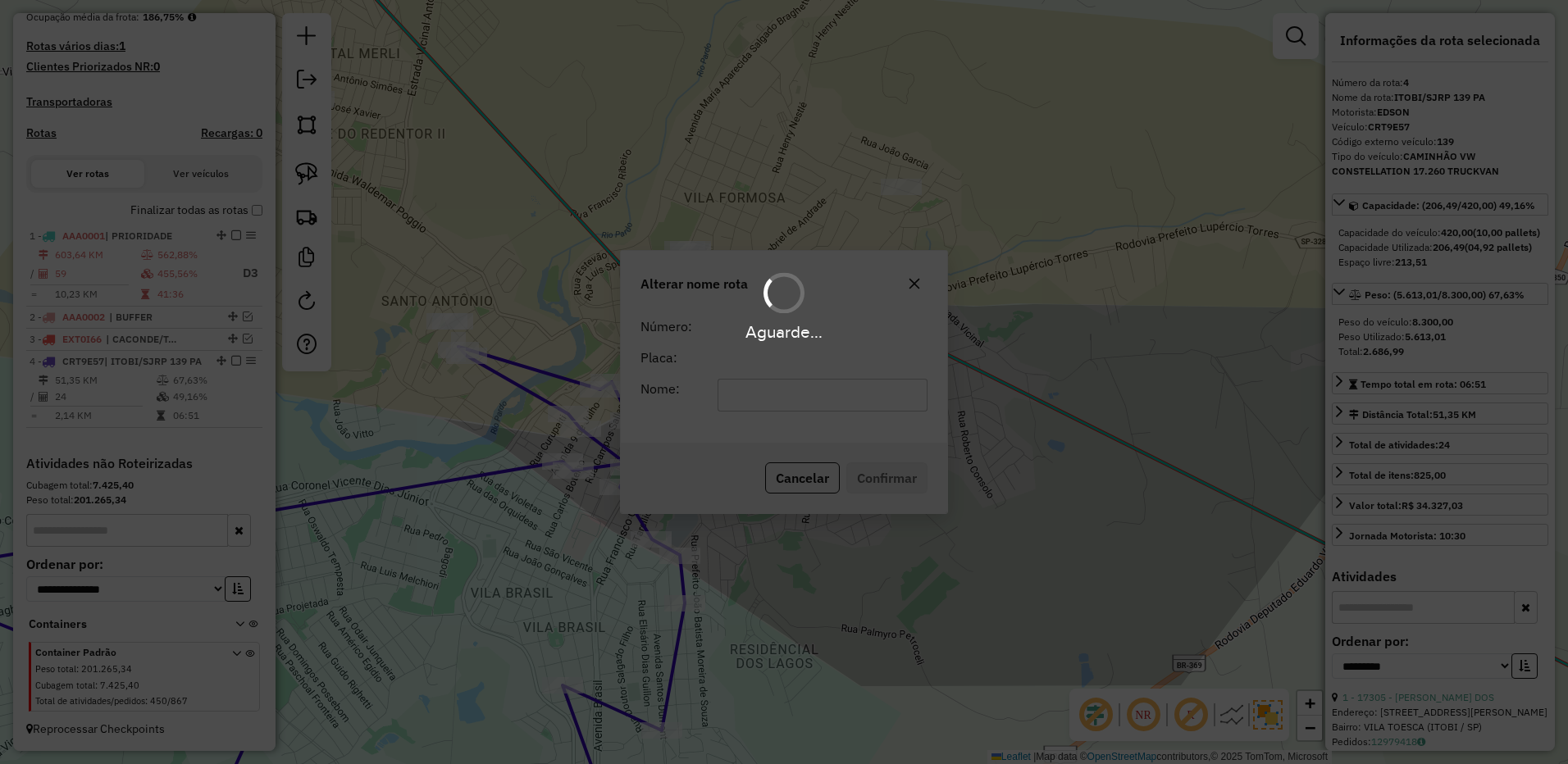
scroll to position [452, 0]
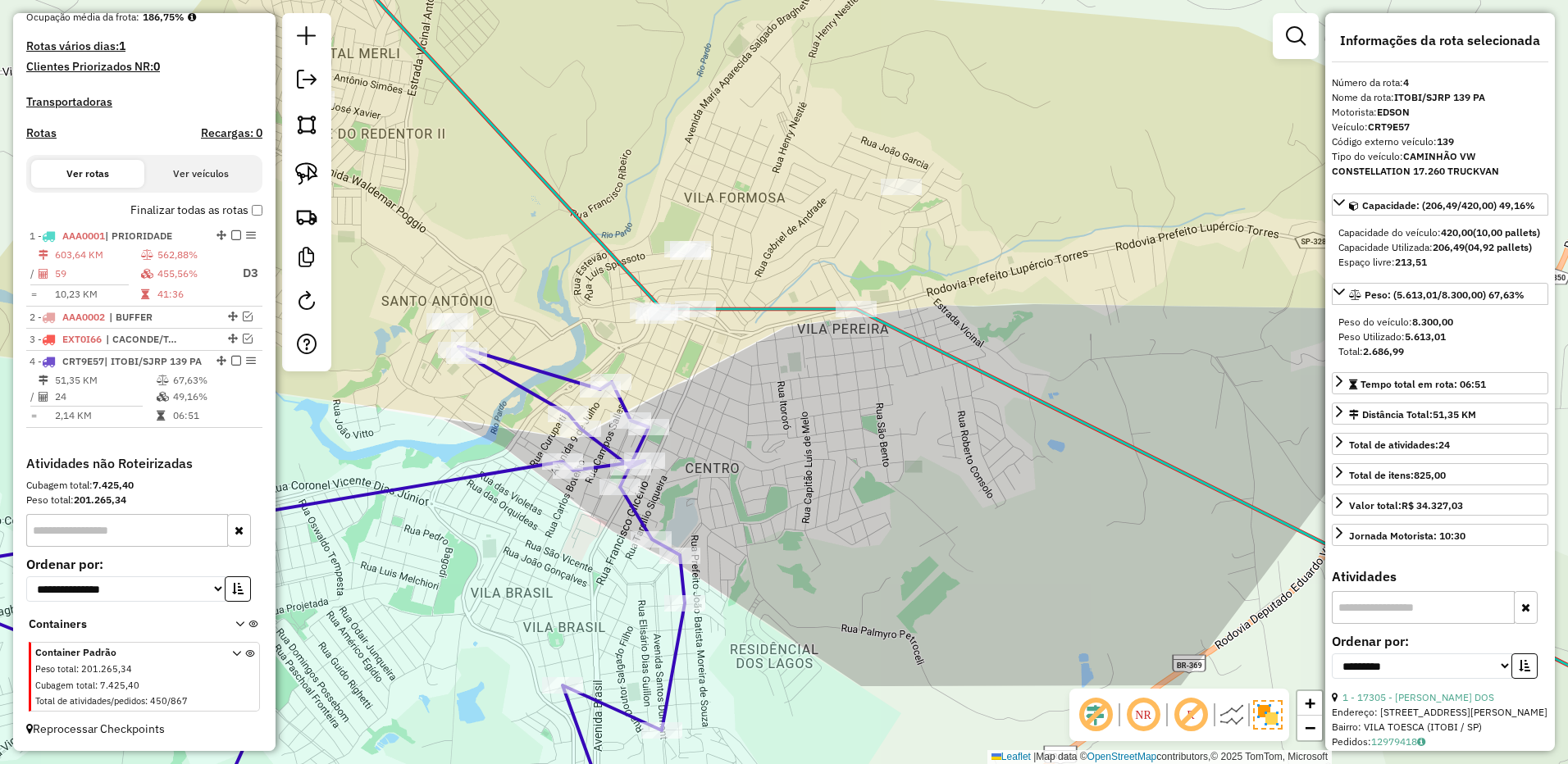
click at [231, 356] on em at bounding box center [236, 361] width 10 height 10
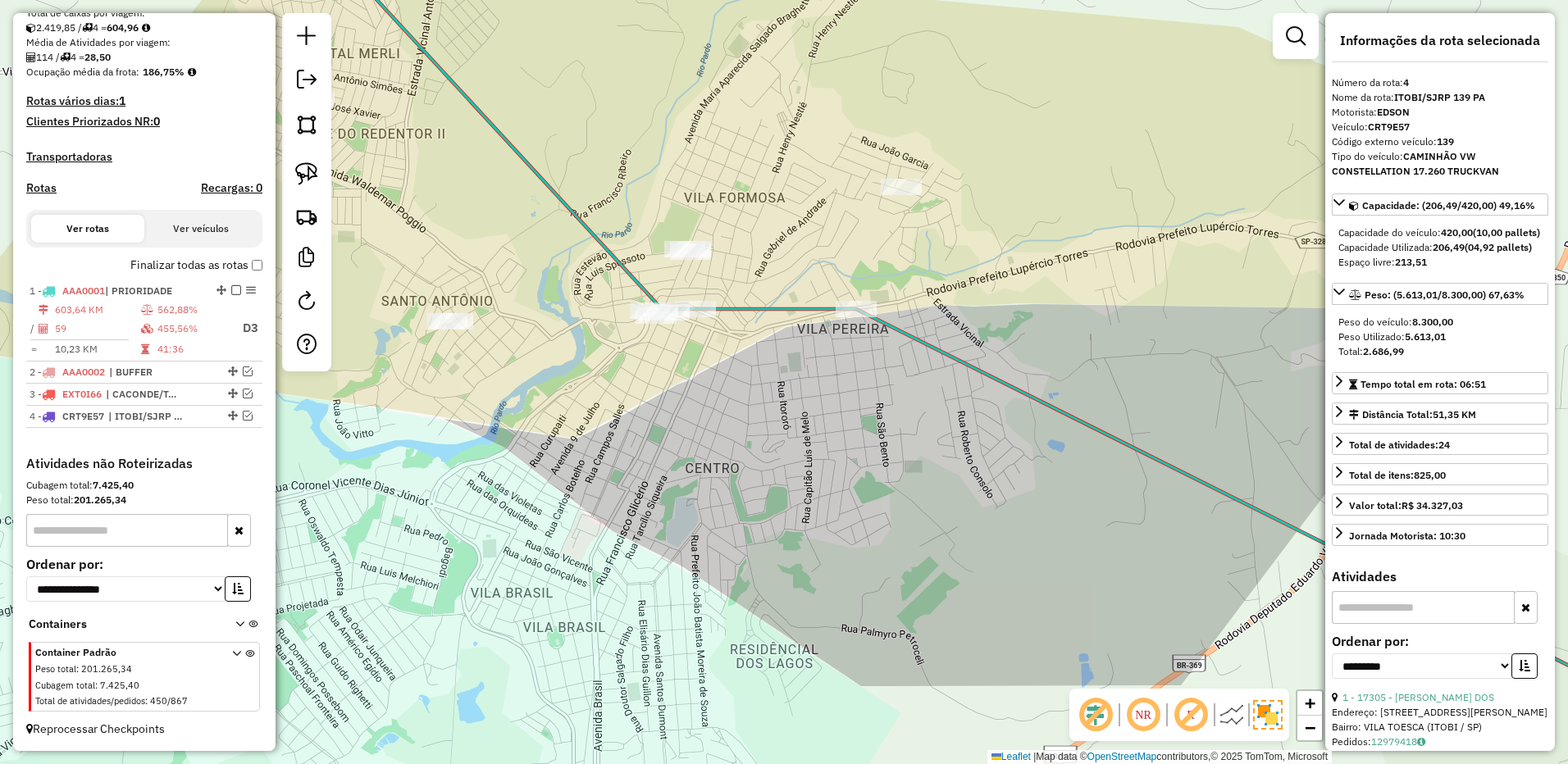
scroll to position [382, 0]
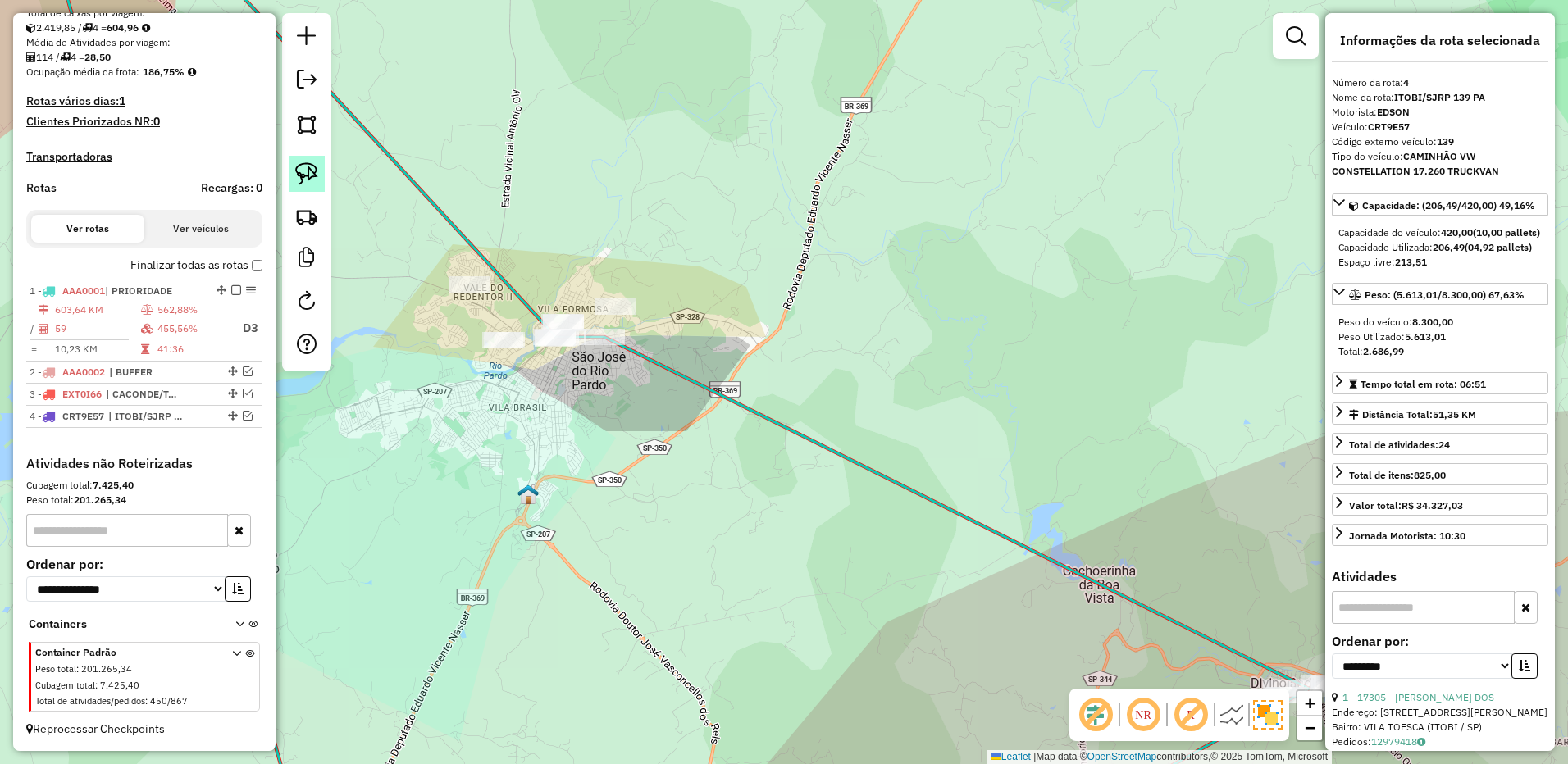
click at [305, 184] on img at bounding box center [306, 173] width 23 height 23
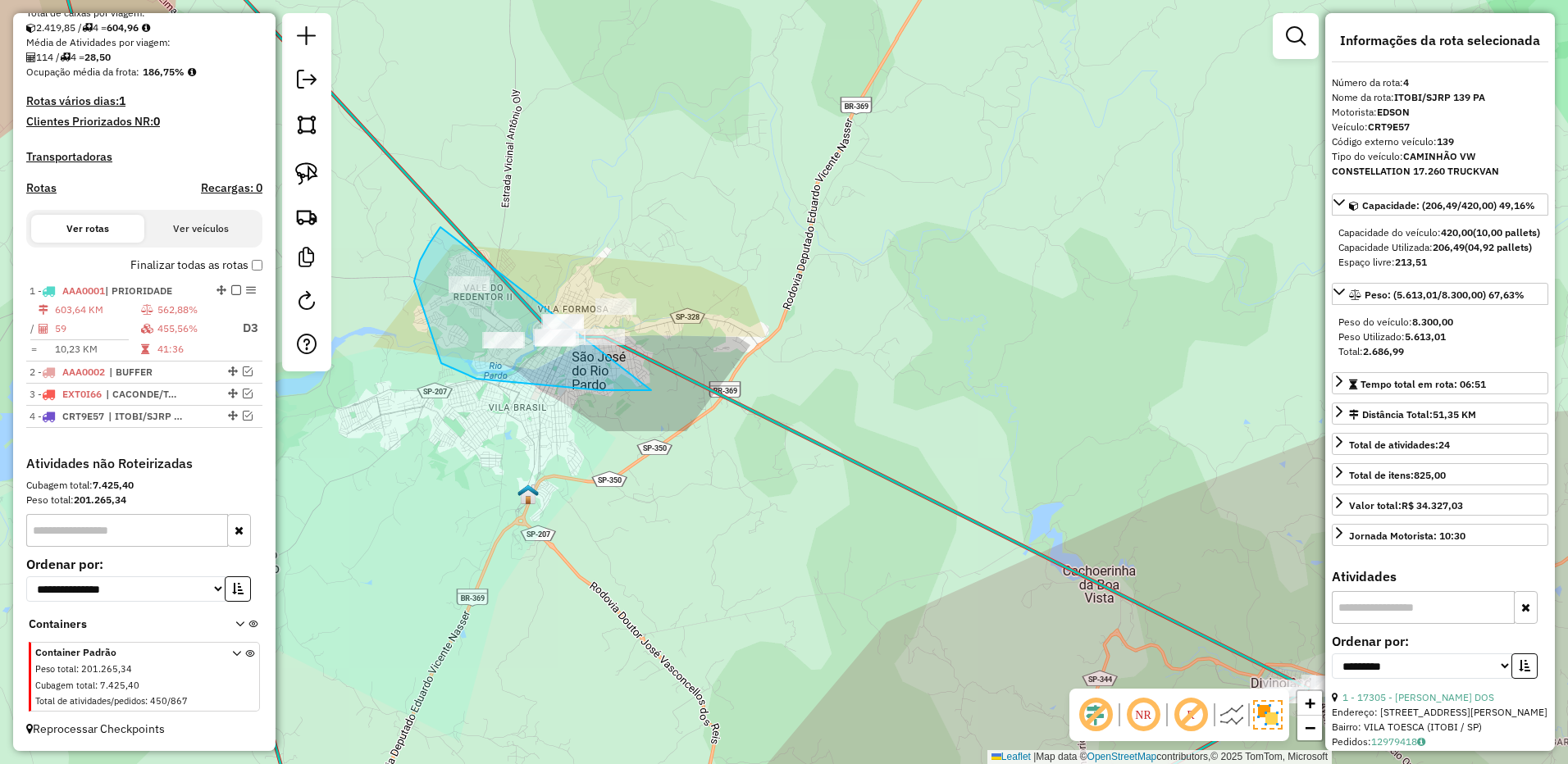
drag, startPoint x: 440, startPoint y: 227, endPoint x: 756, endPoint y: 186, distance: 318.6
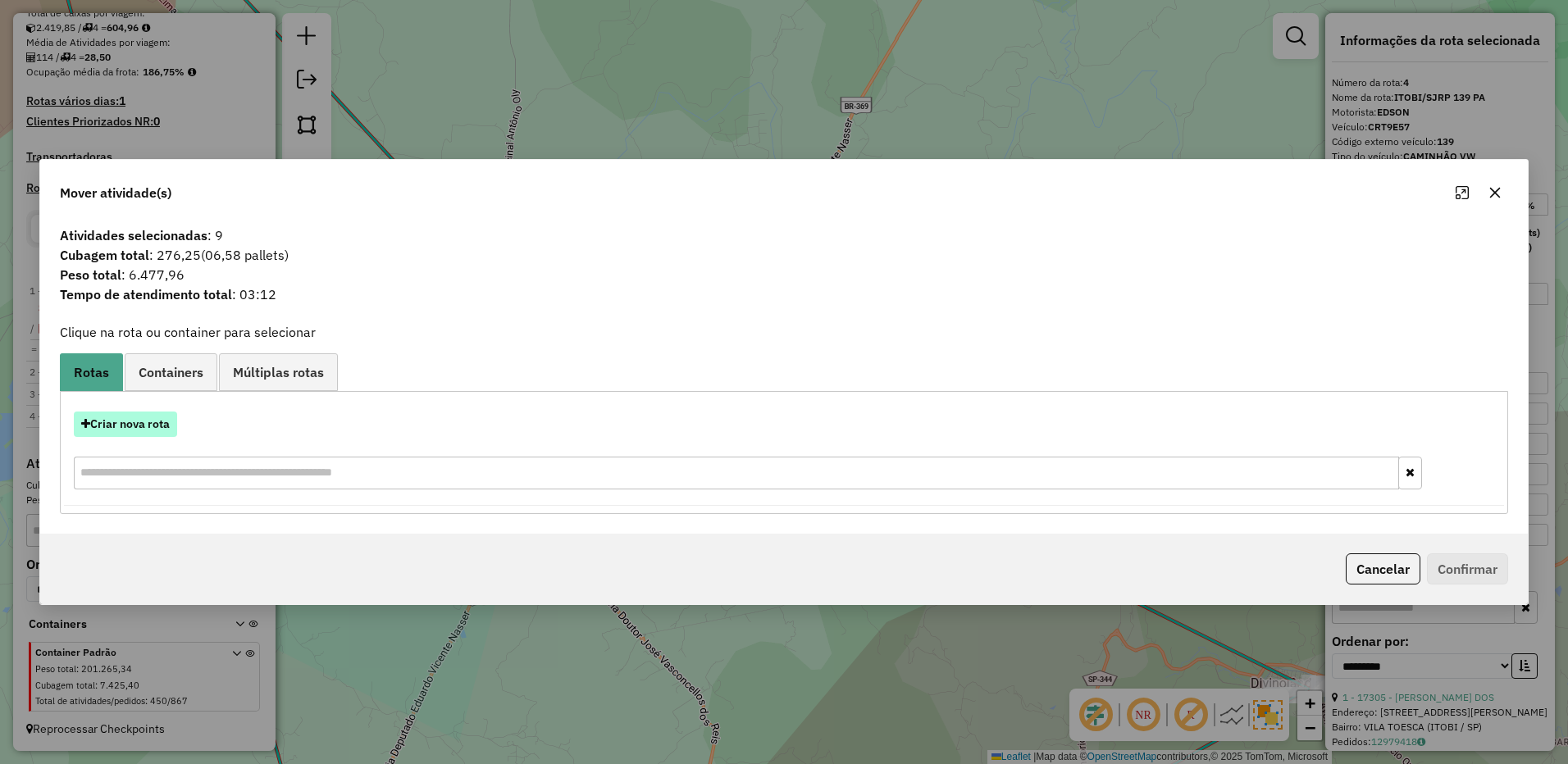
click at [149, 428] on button "Criar nova rota" at bounding box center [125, 424] width 104 height 25
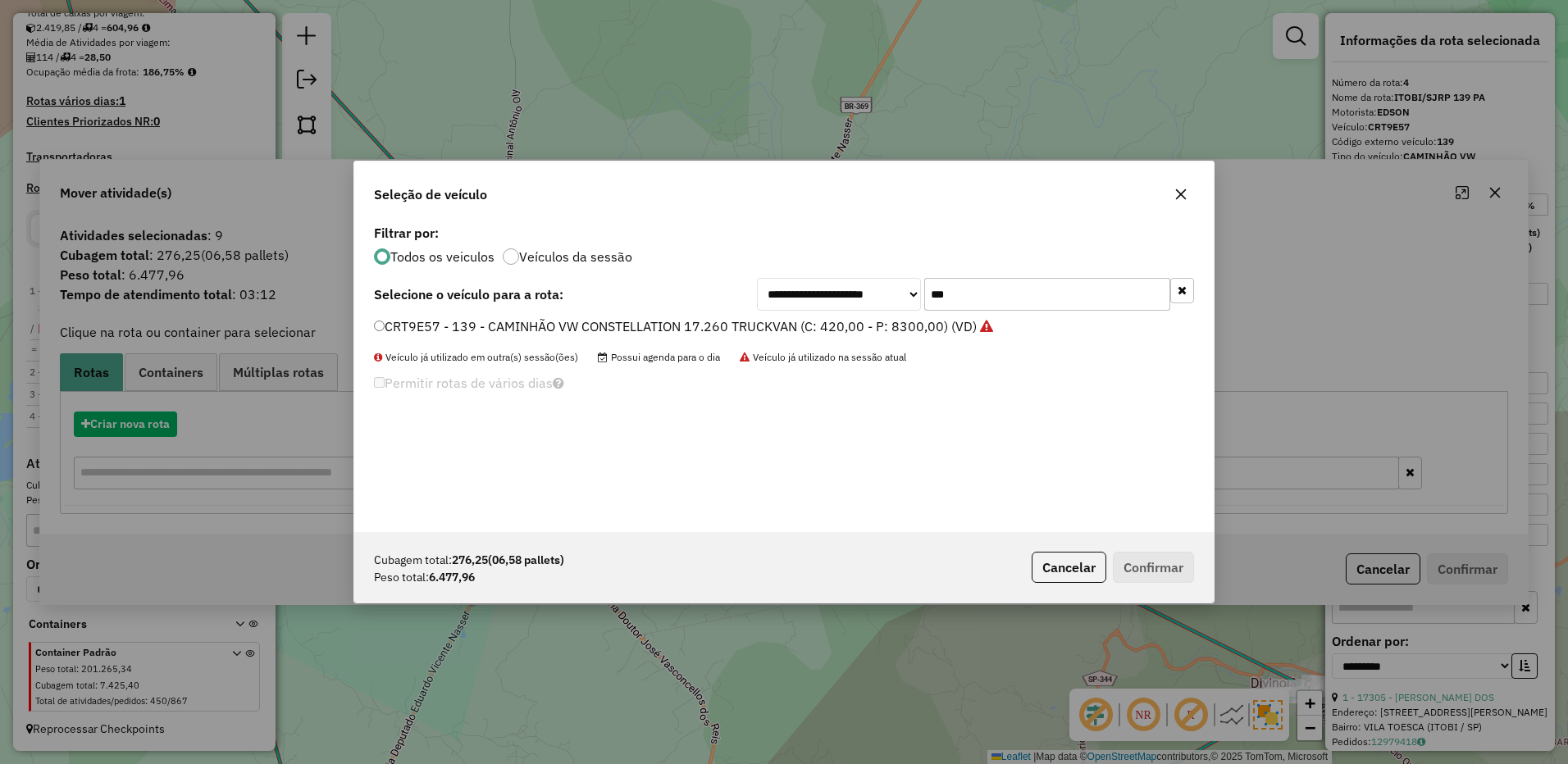
scroll to position [9, 5]
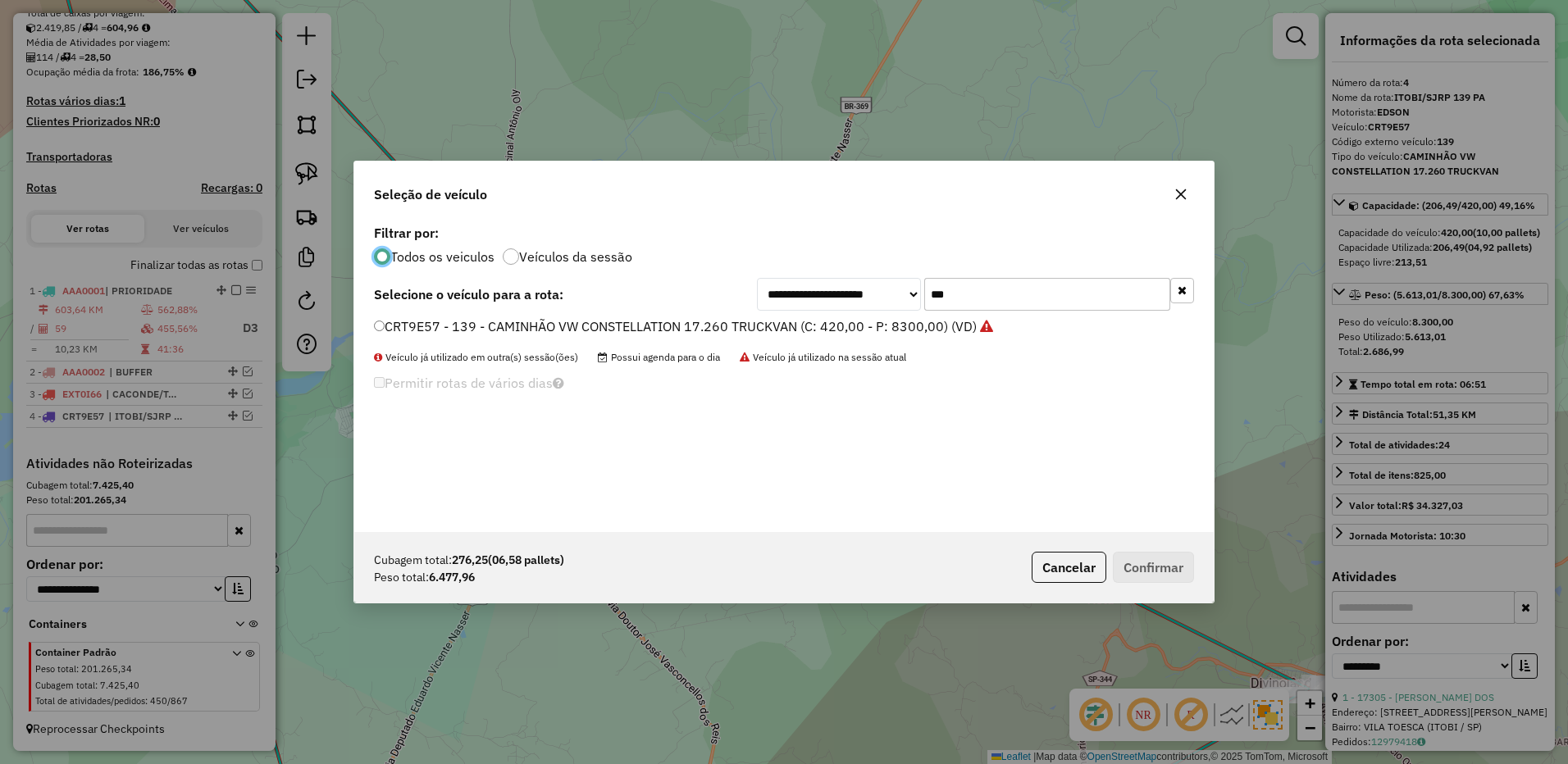
click at [988, 289] on input "***" at bounding box center [1047, 294] width 246 height 33
type input "***"
drag, startPoint x: 913, startPoint y: 323, endPoint x: 933, endPoint y: 341, distance: 26.9
click at [913, 323] on label "FLA8F37 - 138 - CAMINHÃO VW CONSTELLATION 17.260 TRUCKVAN (C: 420,00 - P: 8300,…" at bounding box center [675, 326] width 601 height 20
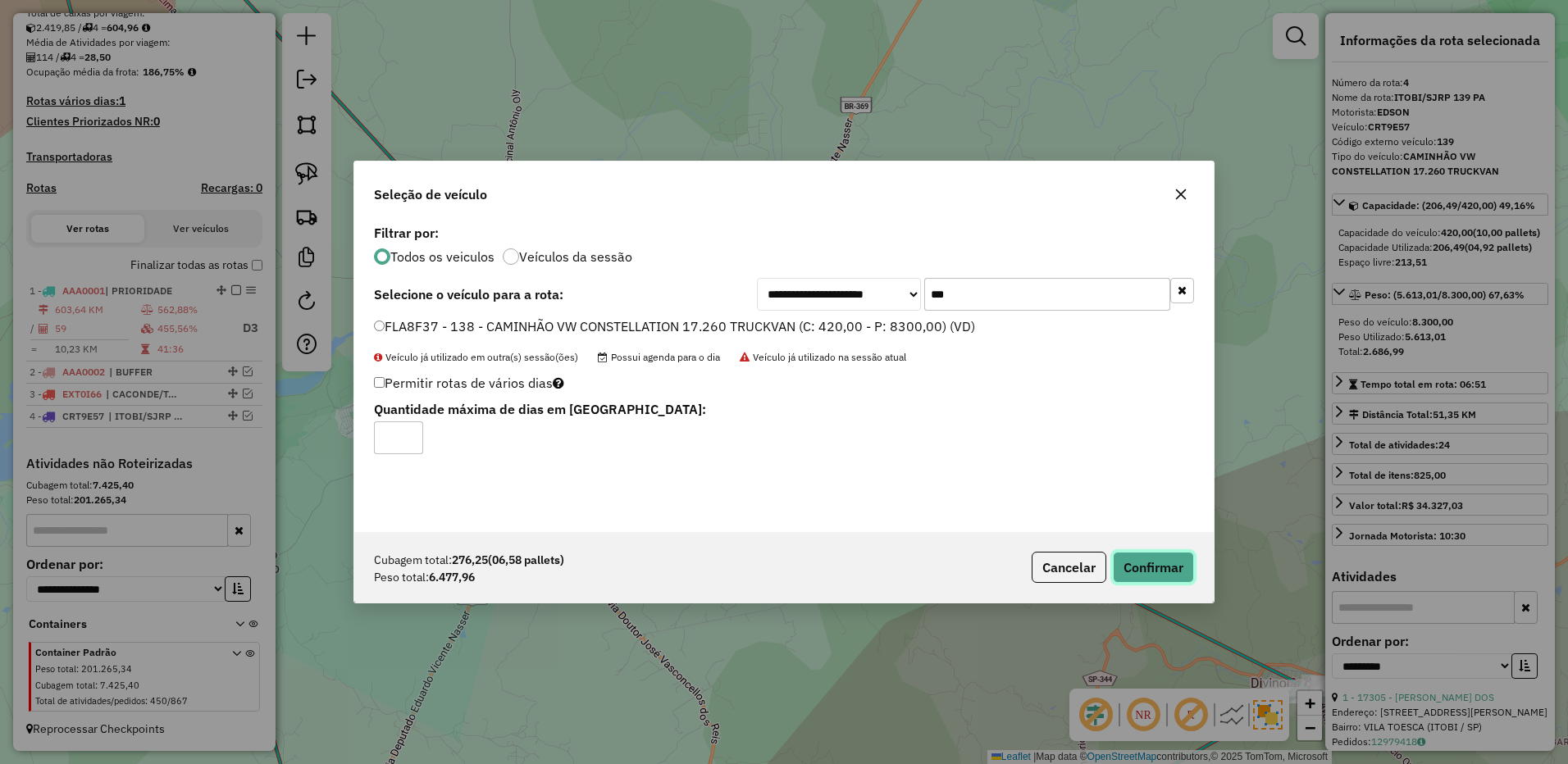
click at [1159, 567] on button "Confirmar" at bounding box center [1153, 567] width 81 height 31
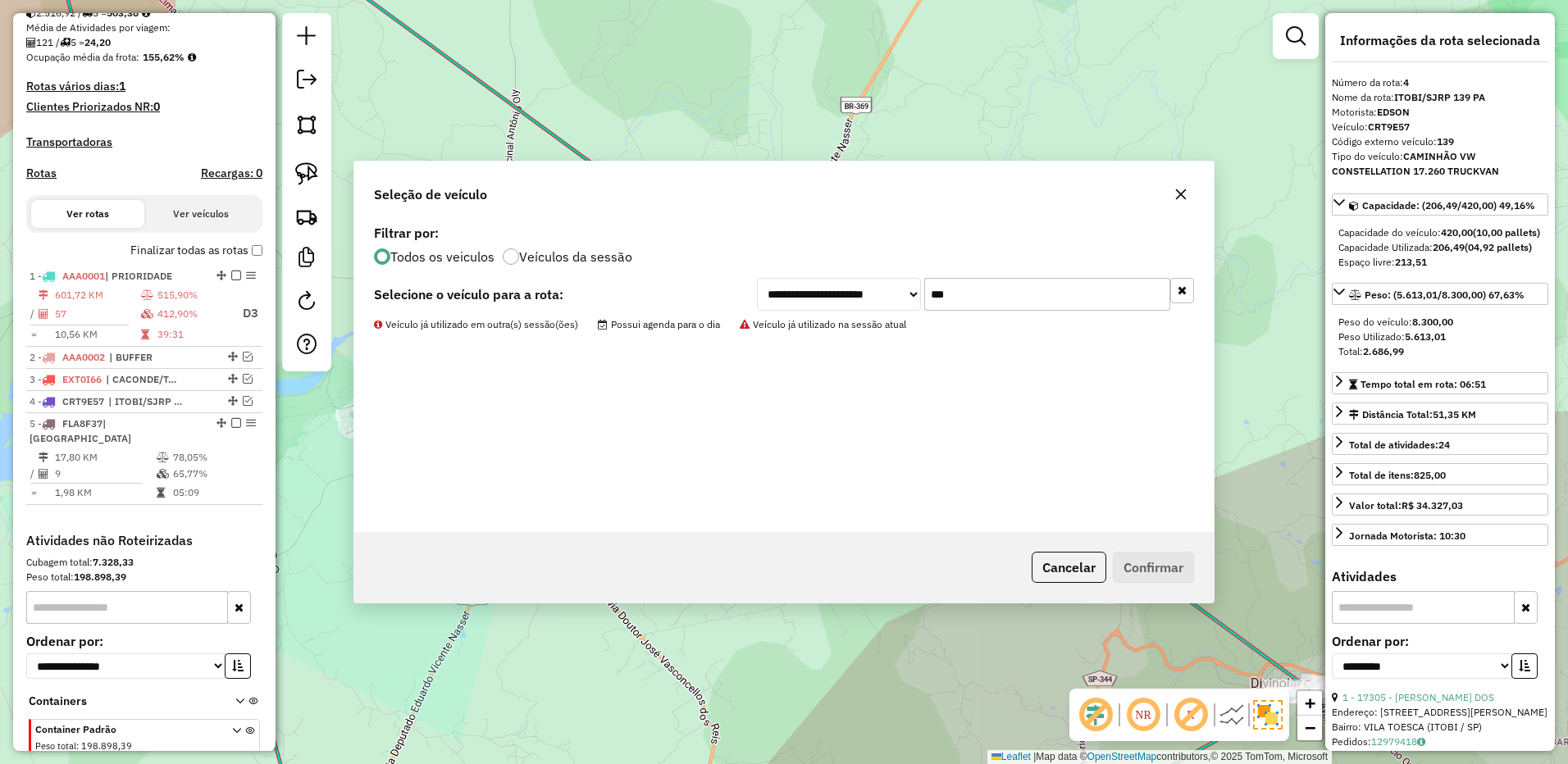
scroll to position [474, 0]
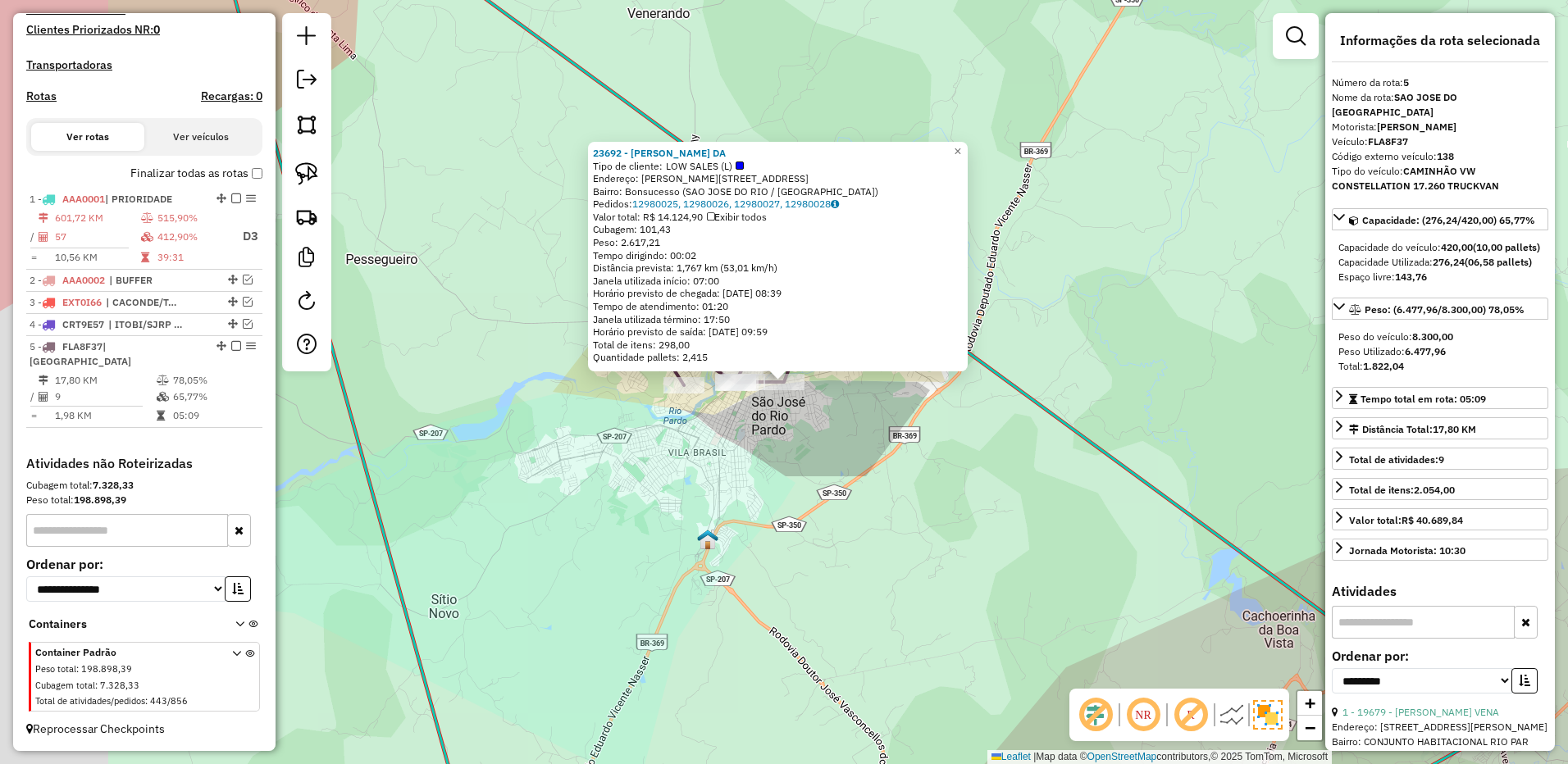
click at [584, 326] on div "Rota 5 - Placa FLA8F37 23692 - ELIANA SCARCELLA DA 23692 - ELIANA SCARCELLA DA …" at bounding box center [784, 382] width 1568 height 764
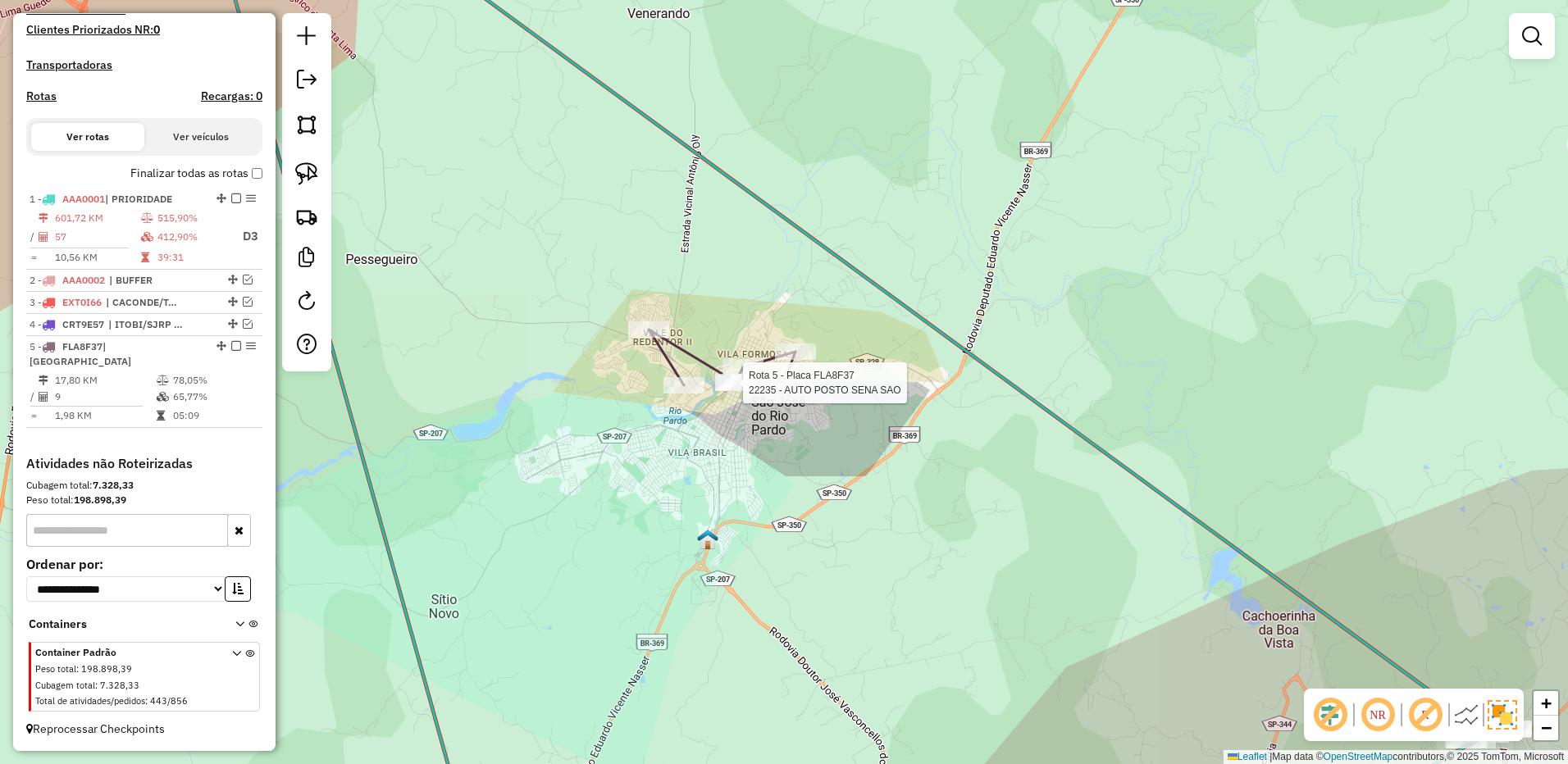
select select "**********"
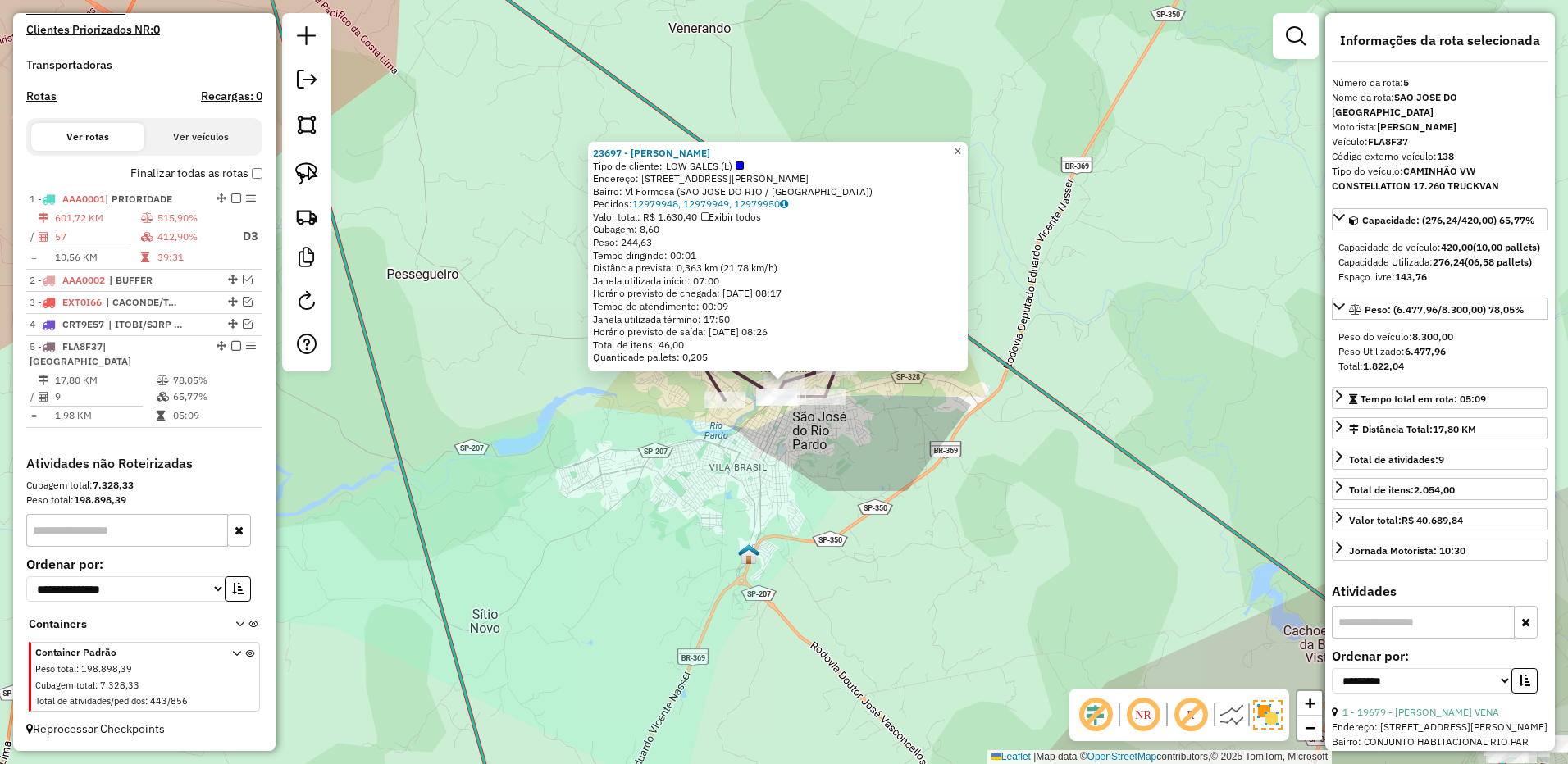
drag, startPoint x: 973, startPoint y: 136, endPoint x: 975, endPoint y: 159, distance: 23.1
click at [968, 142] on link "×" at bounding box center [958, 152] width 20 height 20
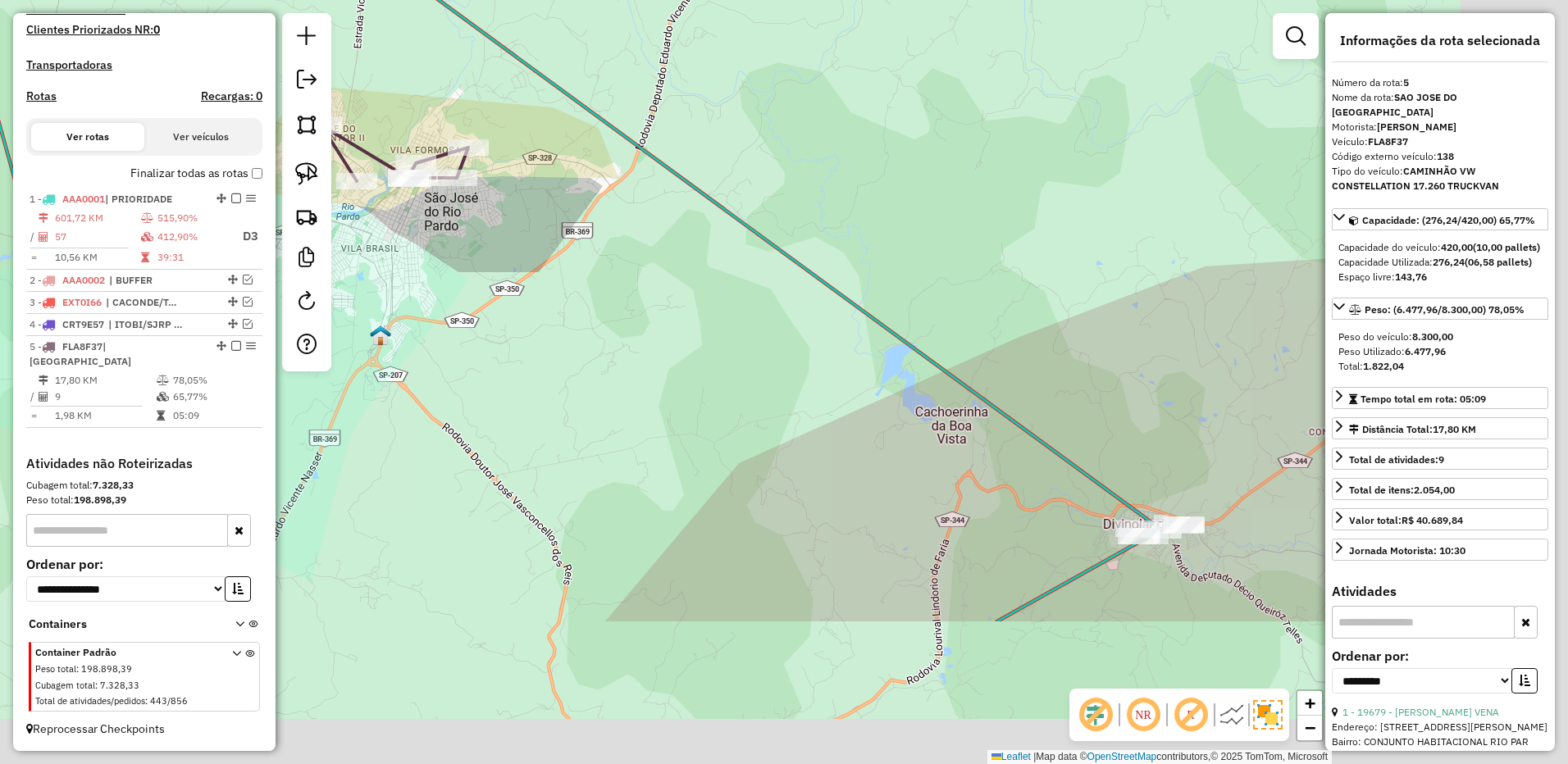
drag, startPoint x: 976, startPoint y: 527, endPoint x: 609, endPoint y: 307, distance: 427.9
click at [607, 299] on div "Janela de atendimento Grade de atendimento Capacidade Transportadoras Veículos …" at bounding box center [784, 382] width 1568 height 764
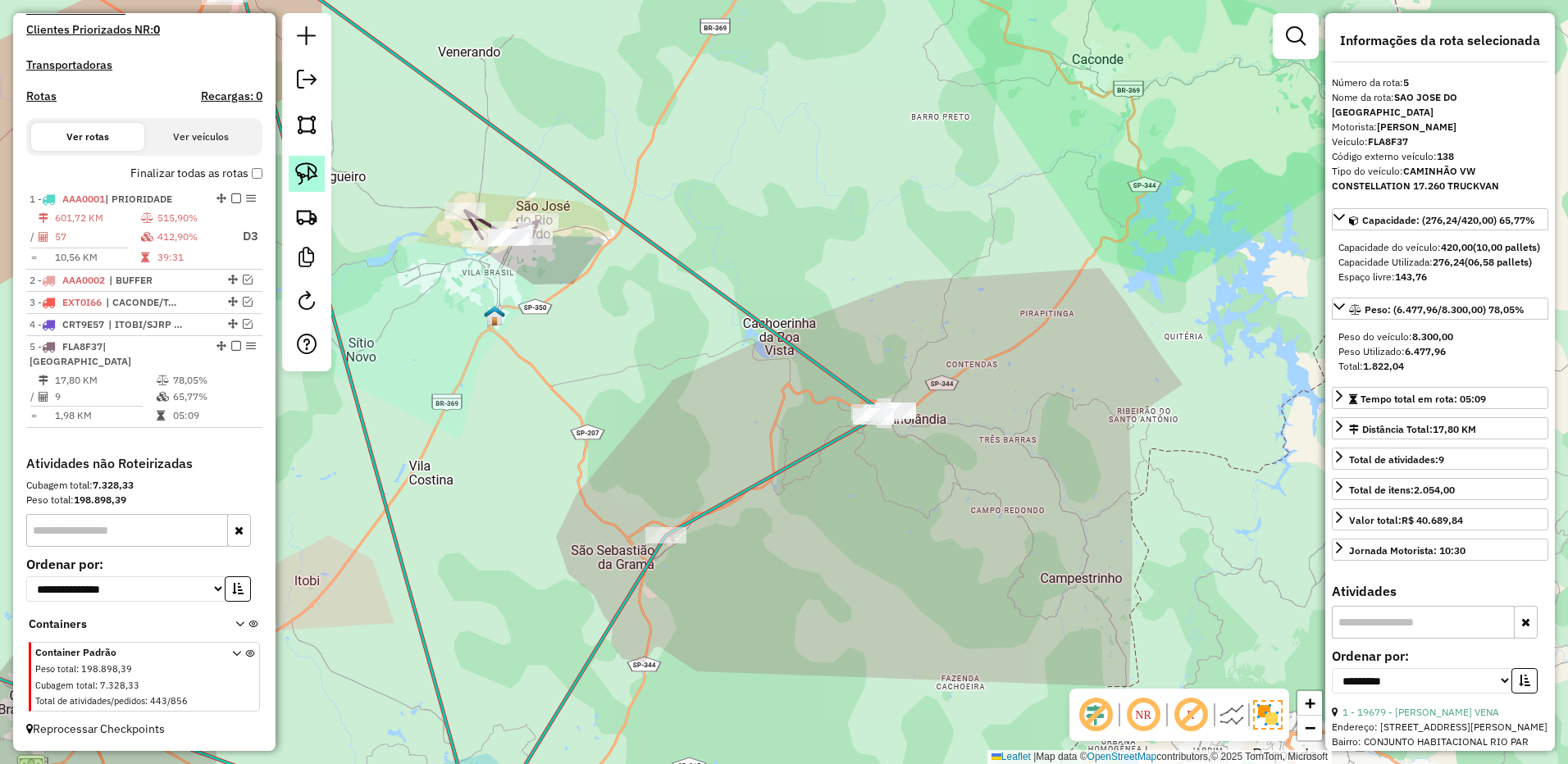
drag, startPoint x: 308, startPoint y: 166, endPoint x: 943, endPoint y: 391, distance: 673.7
click at [308, 165] on img at bounding box center [306, 173] width 23 height 23
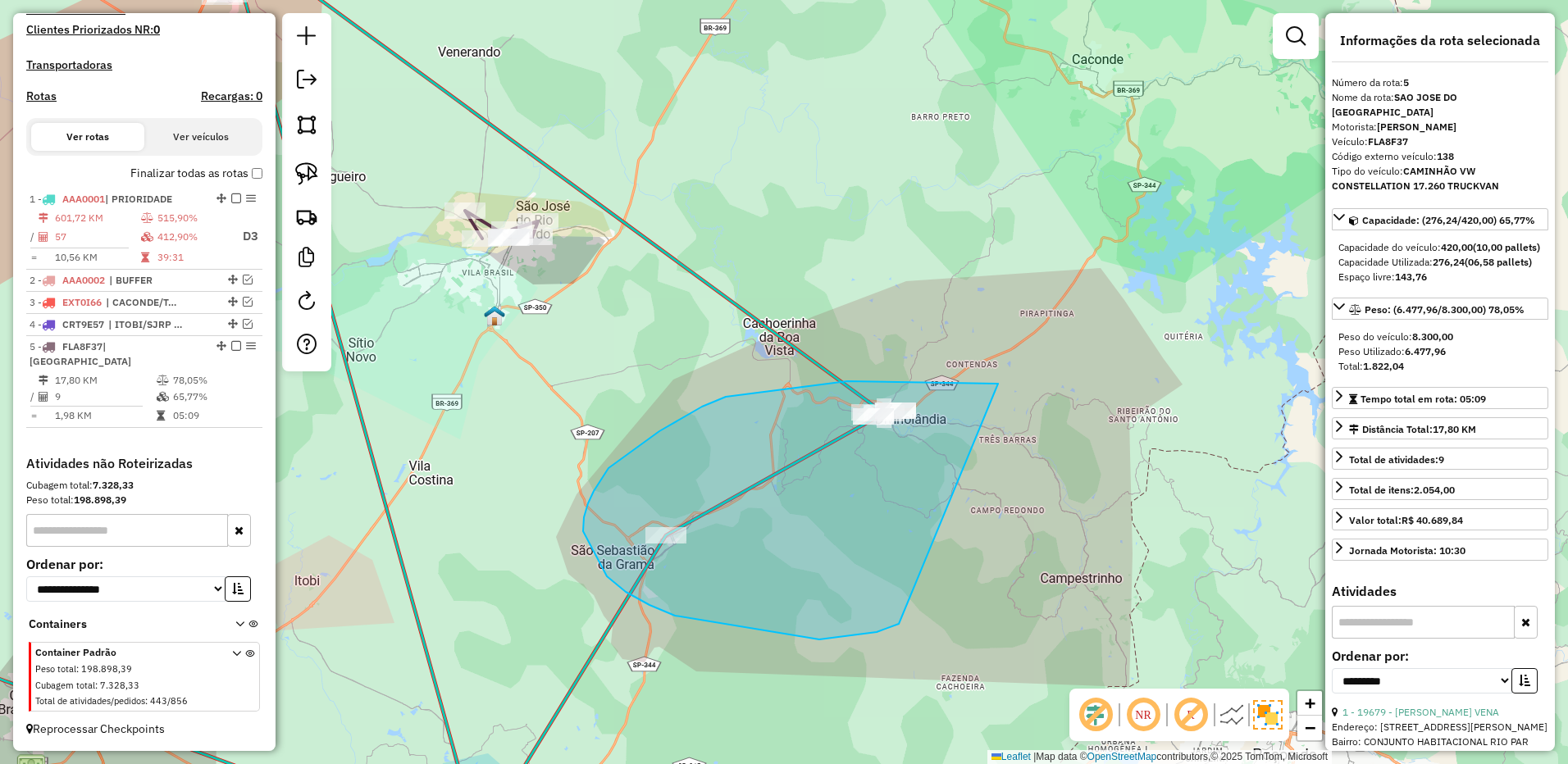
drag, startPoint x: 847, startPoint y: 382, endPoint x: 917, endPoint y: 603, distance: 231.8
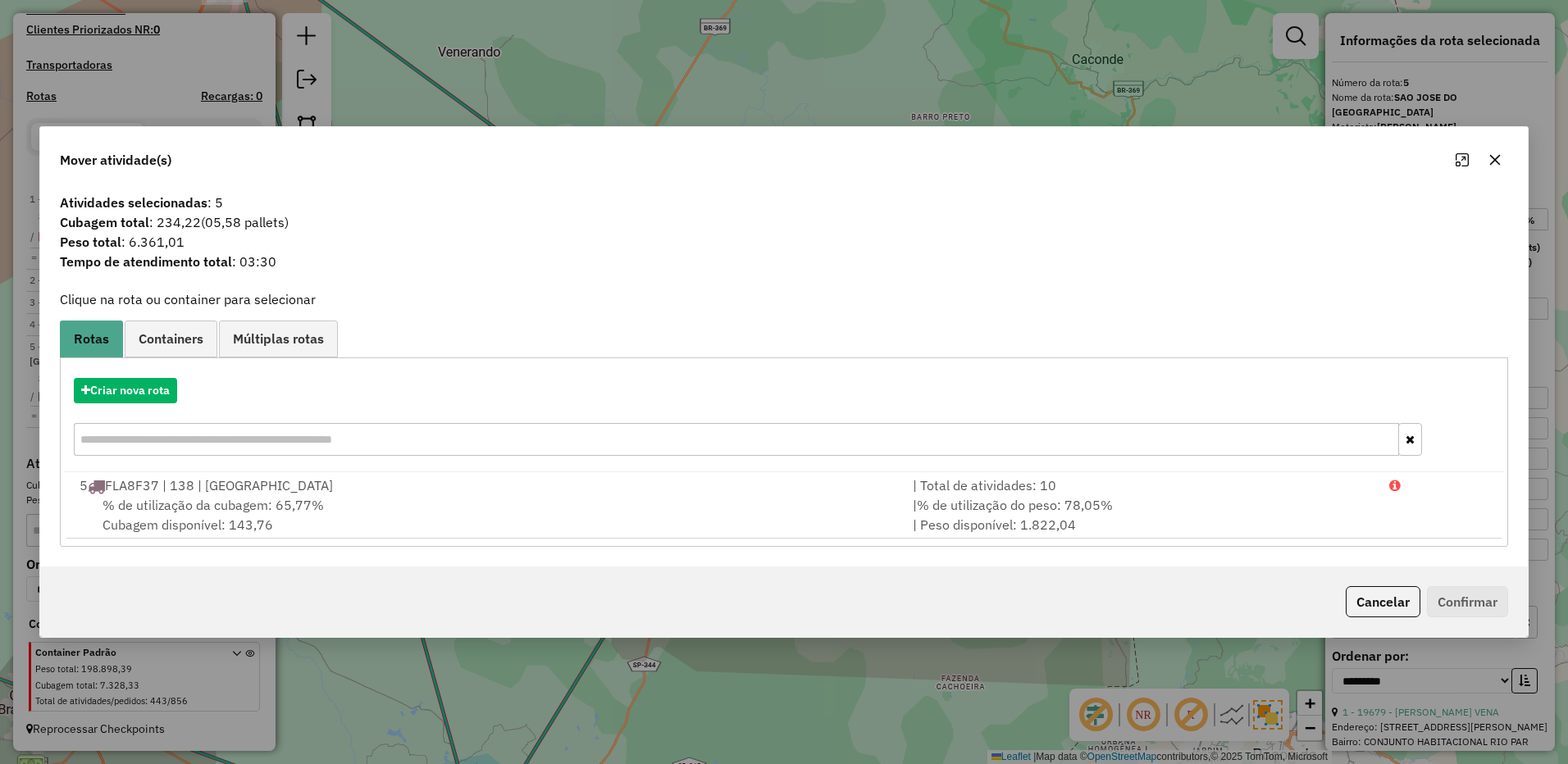
click at [1496, 165] on icon "button" at bounding box center [1495, 160] width 13 height 13
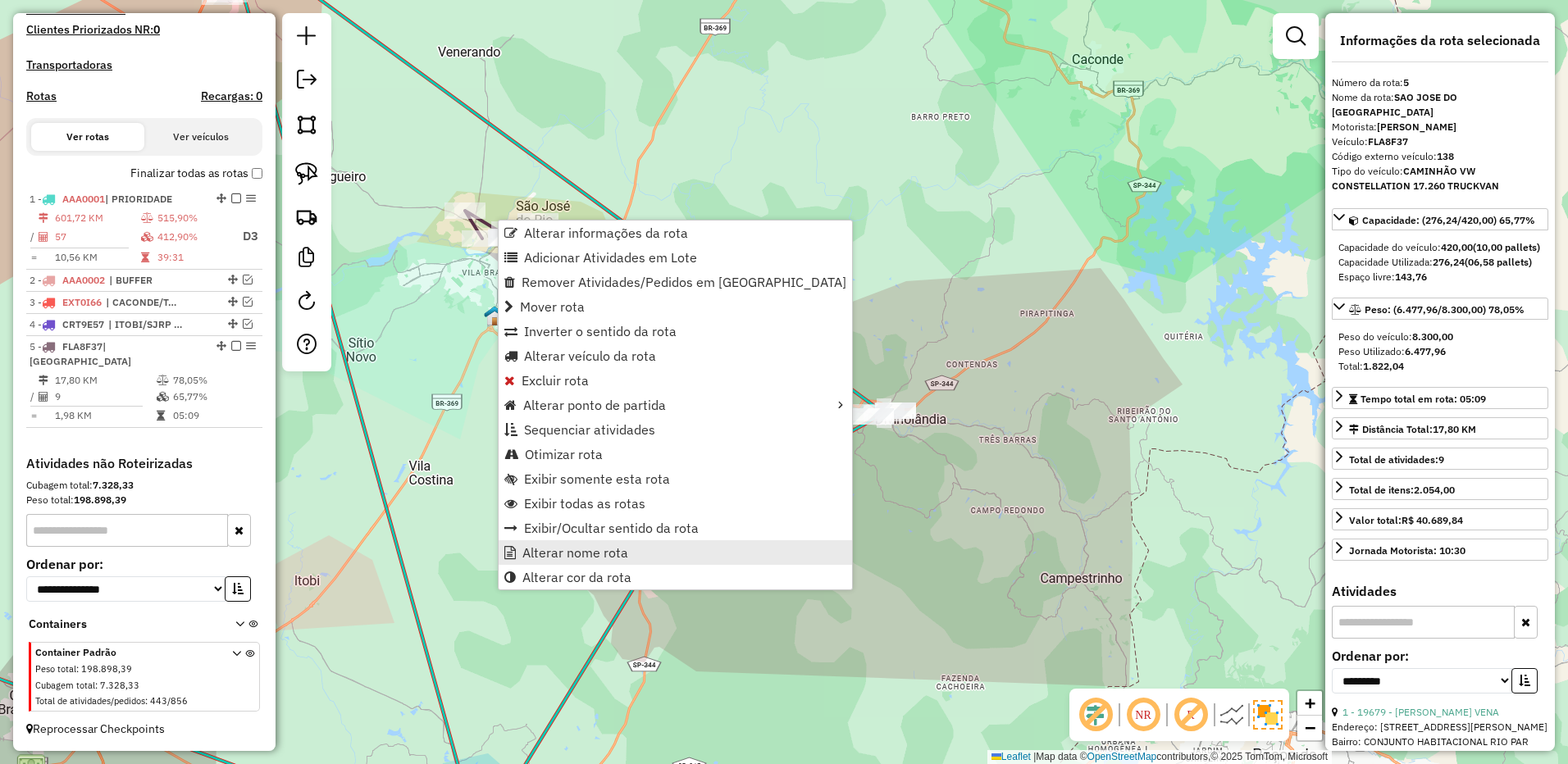
click at [583, 549] on span "Alterar nome rota" at bounding box center [575, 553] width 106 height 13
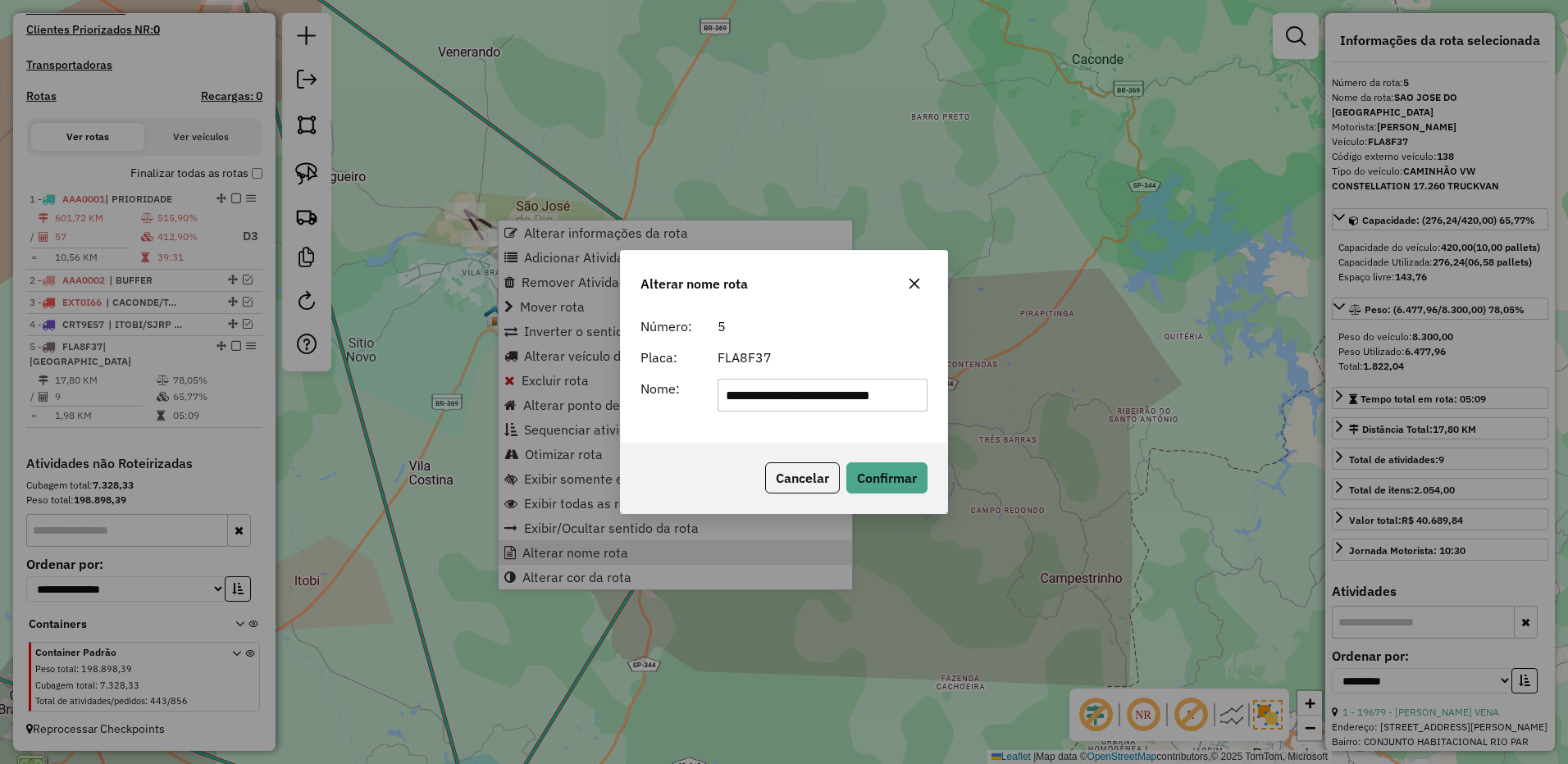
scroll to position [0, 11]
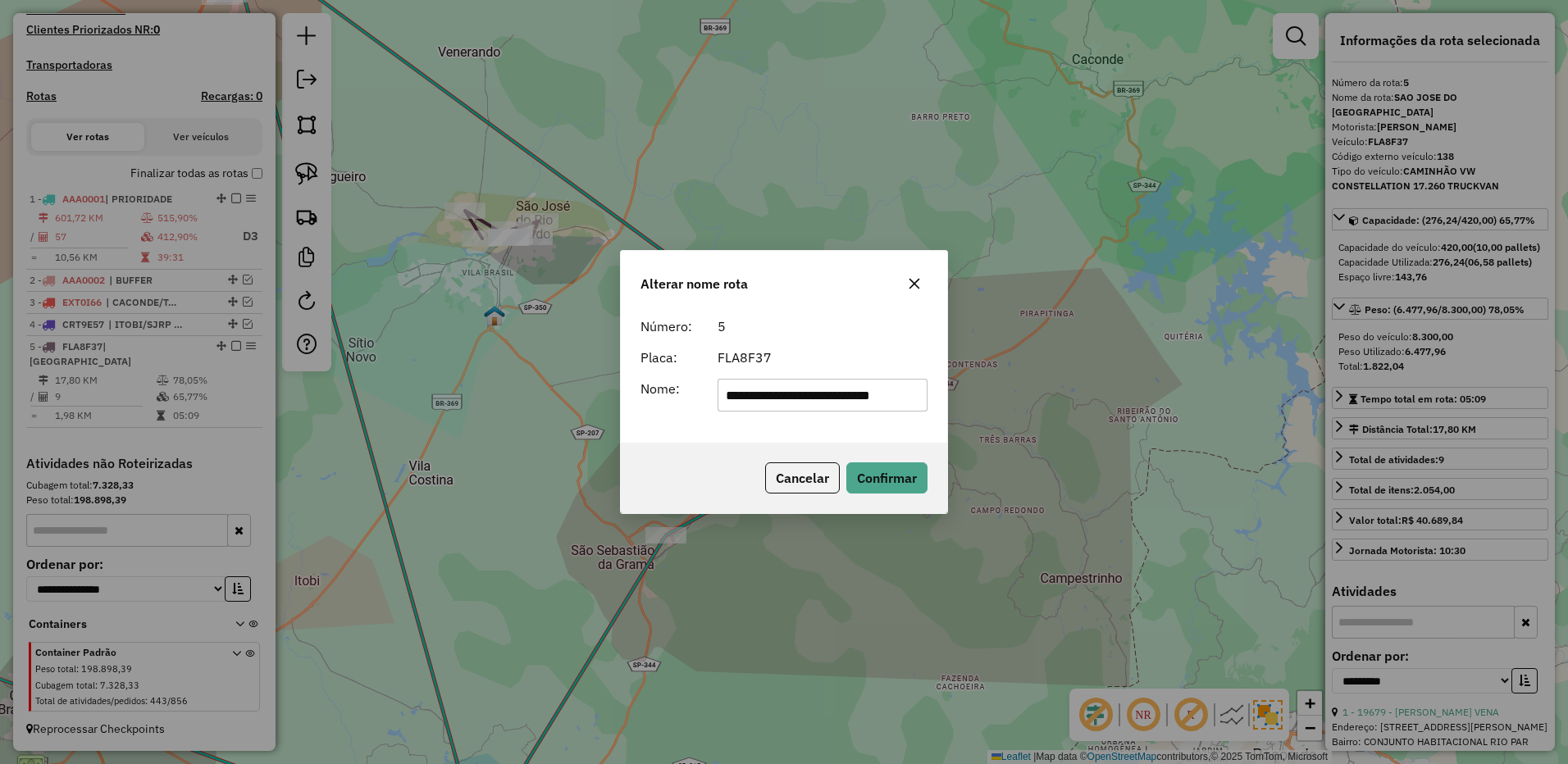
click at [812, 374] on form "**********" at bounding box center [784, 364] width 287 height 95
click at [797, 392] on input "**********" at bounding box center [822, 395] width 210 height 33
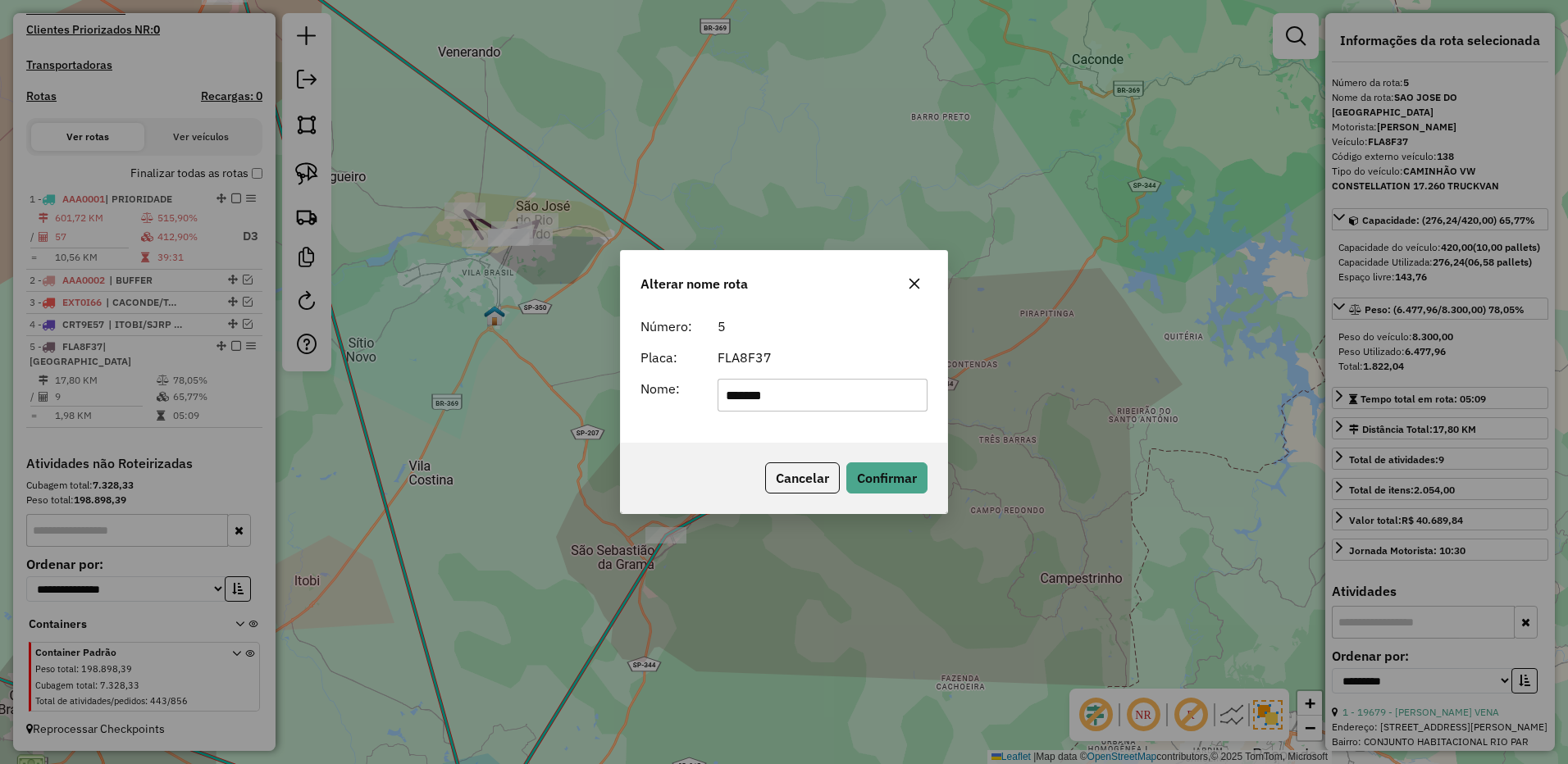
type input "*******"
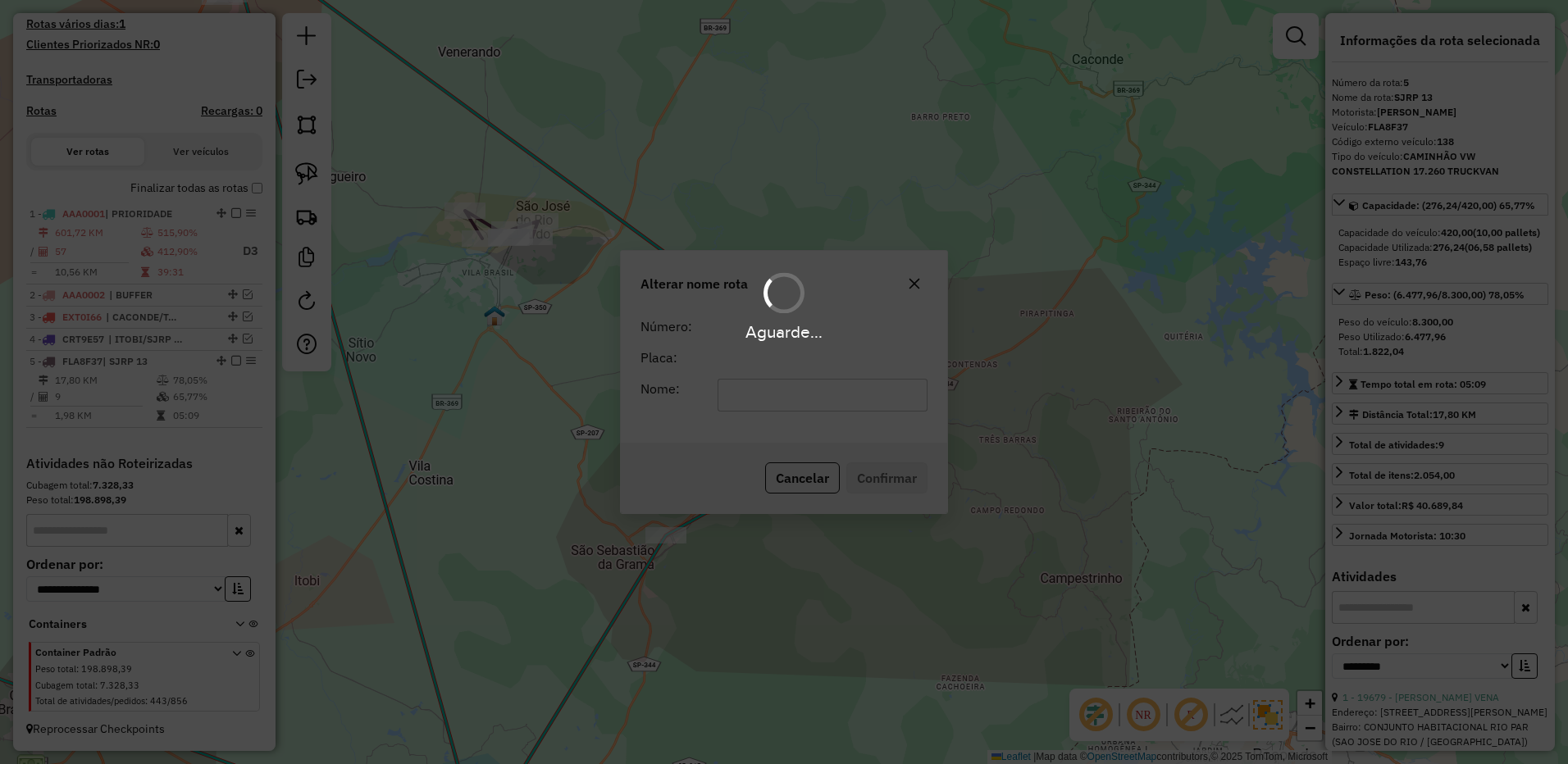
scroll to position [459, 0]
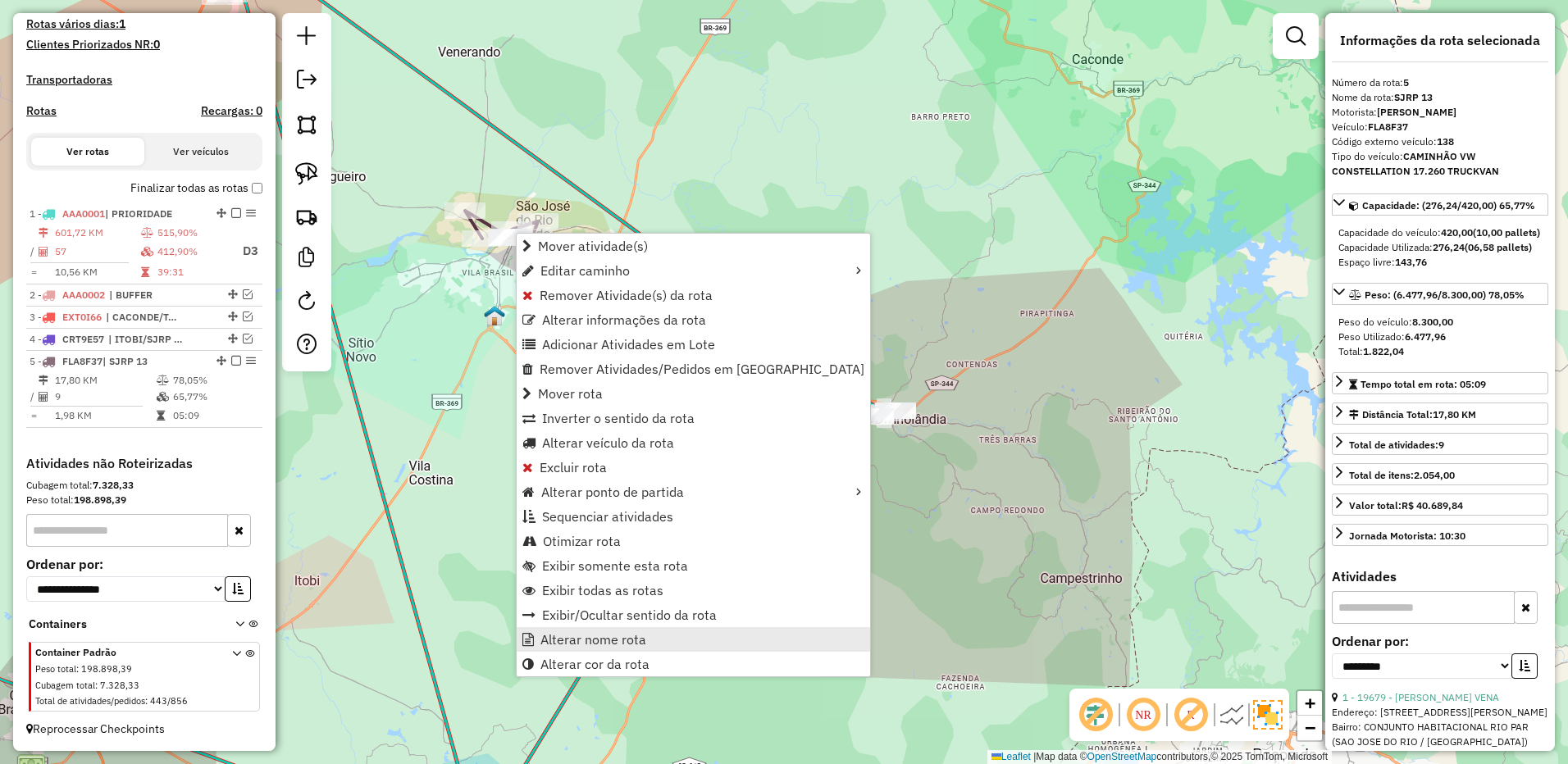
click at [572, 630] on link "Alterar nome rota" at bounding box center [693, 639] width 353 height 24
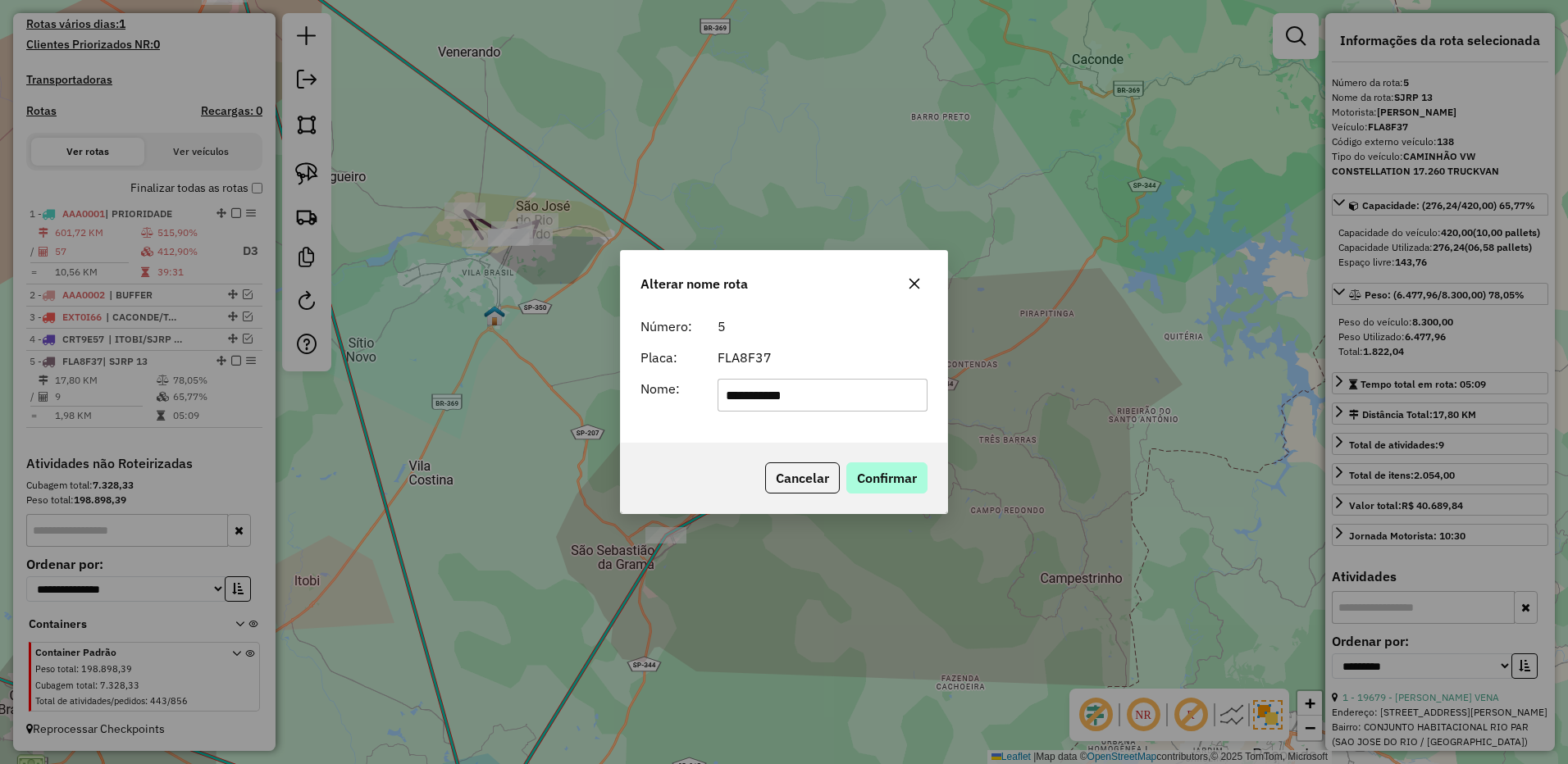
type input "**********"
click at [877, 478] on button "Confirmar" at bounding box center [886, 478] width 81 height 31
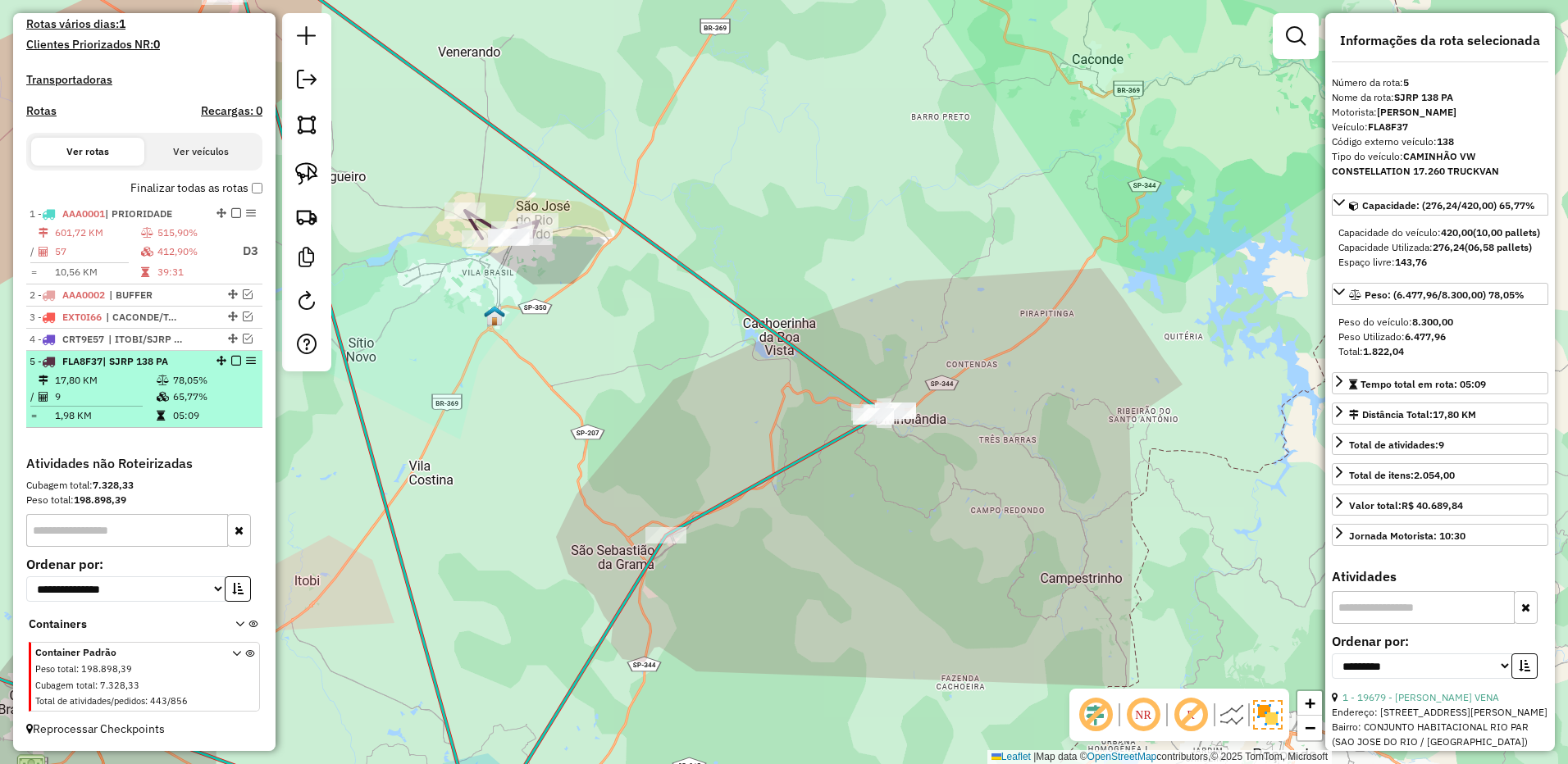
click at [231, 367] on div "5 - FLA8F37 | SJRP 138 PA" at bounding box center [144, 362] width 230 height 15
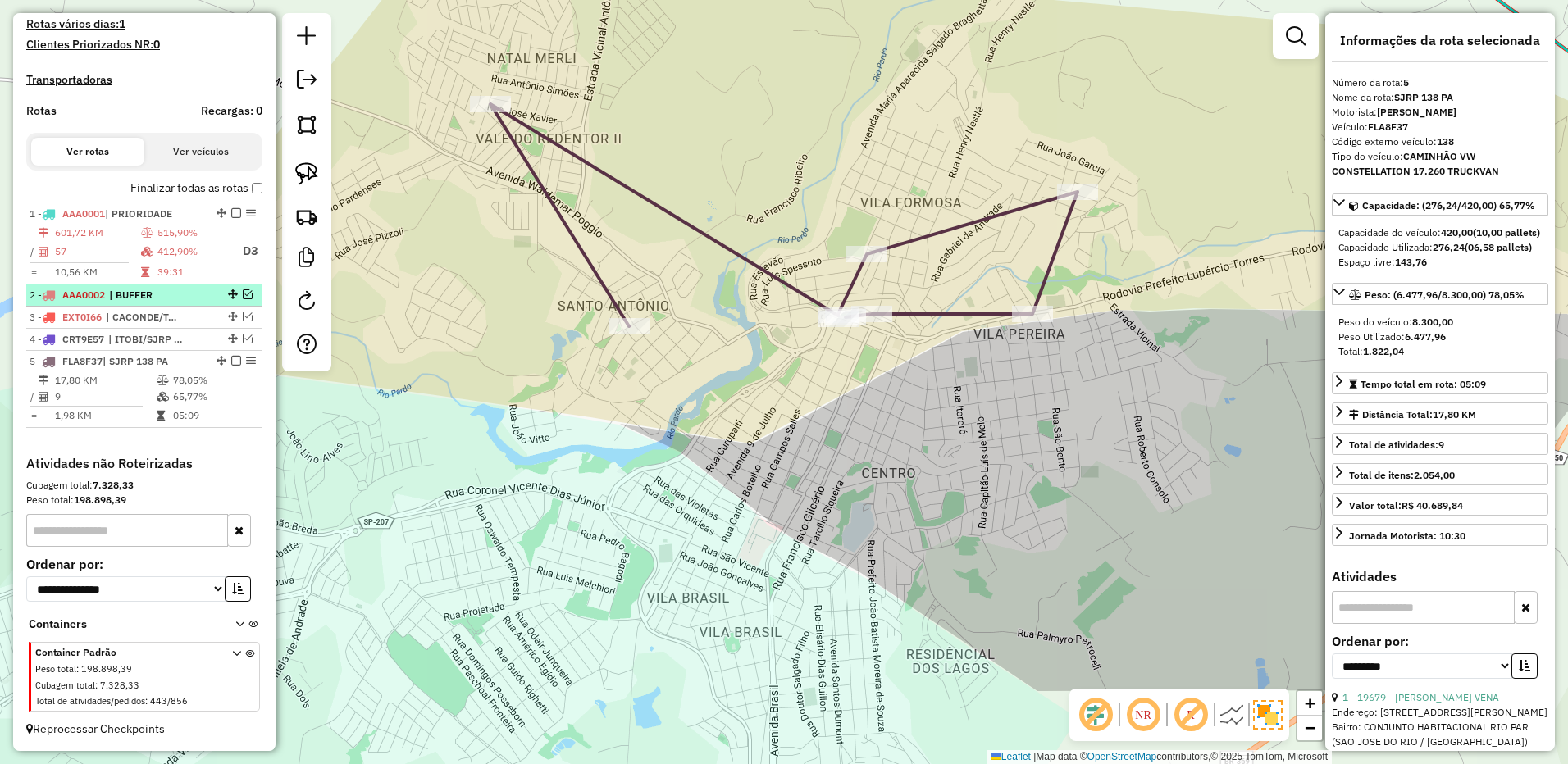
click at [231, 361] on em at bounding box center [236, 361] width 10 height 10
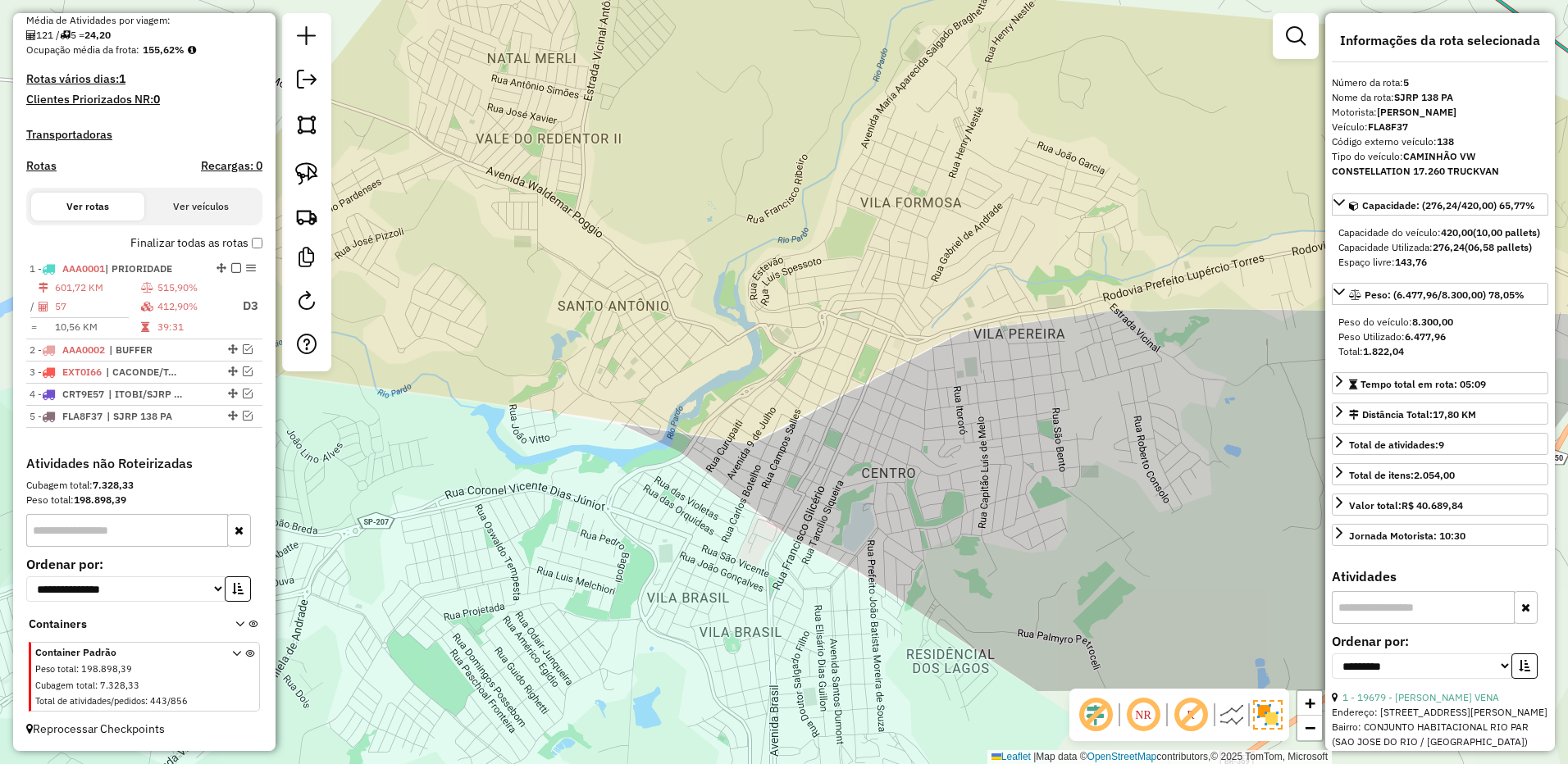
scroll to position [404, 0]
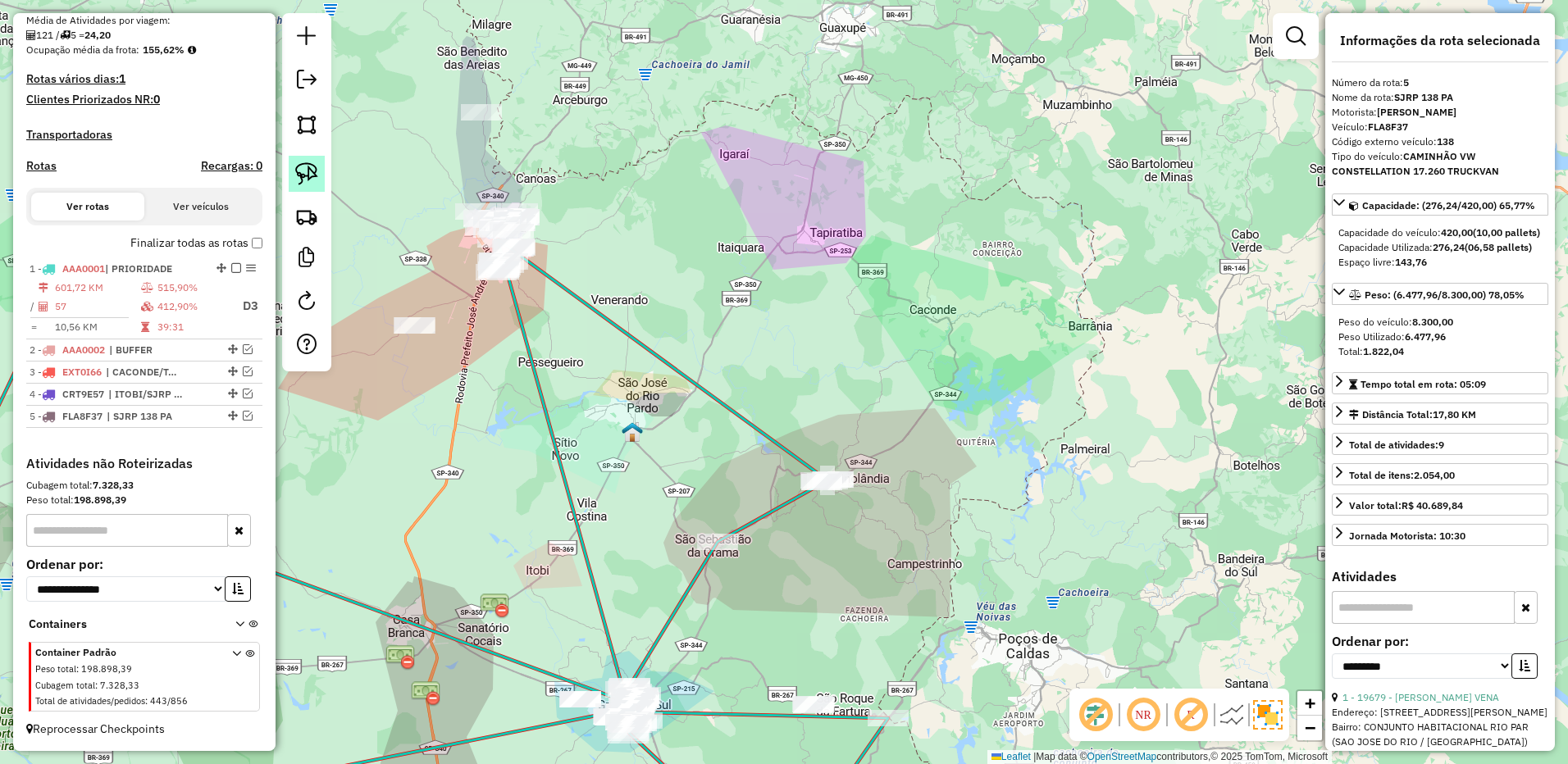
click at [298, 176] on img at bounding box center [306, 173] width 23 height 23
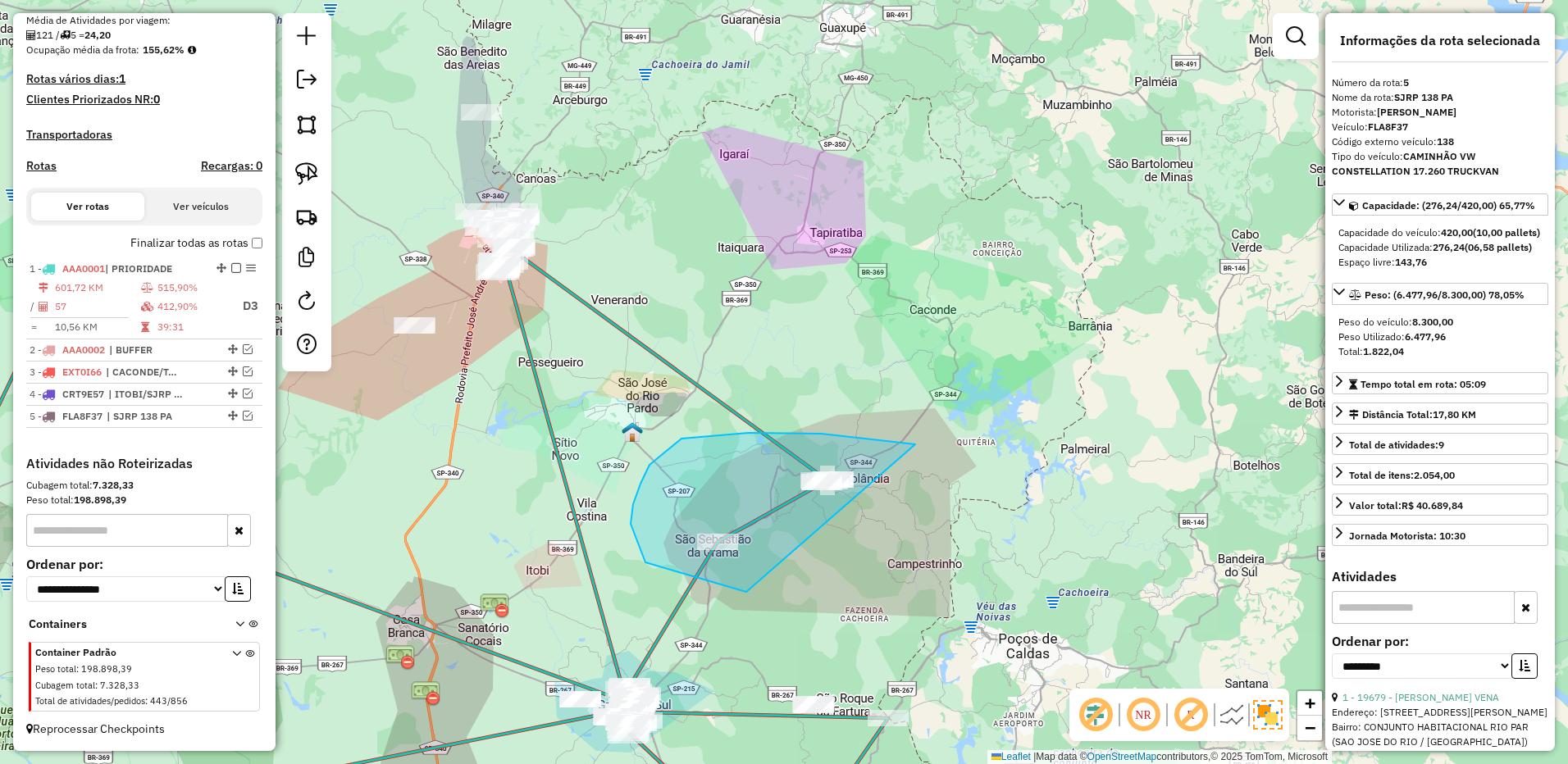
drag, startPoint x: 869, startPoint y: 439, endPoint x: 906, endPoint y: 563, distance: 129.4
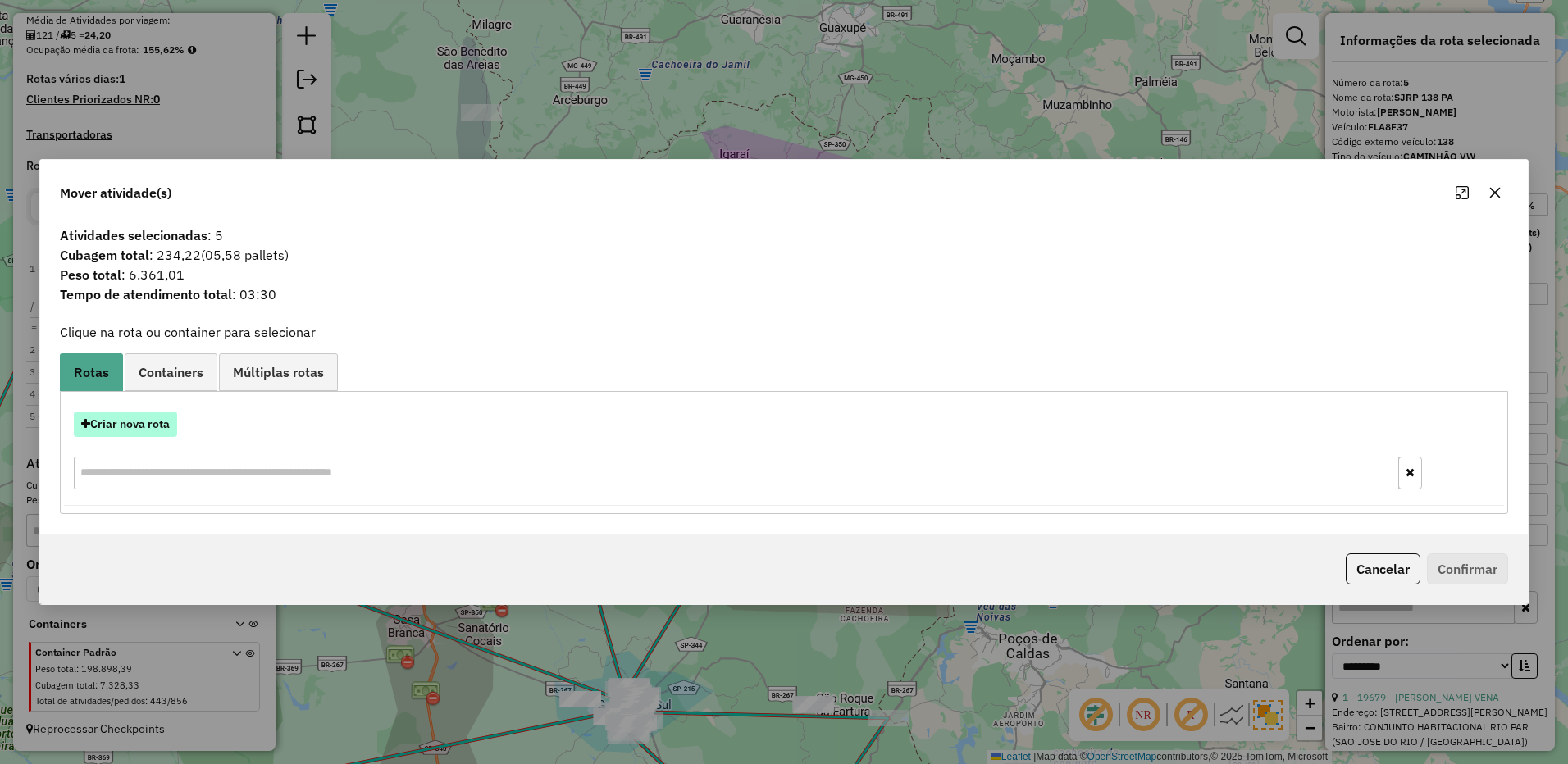
click at [148, 419] on button "Criar nova rota" at bounding box center [125, 424] width 104 height 25
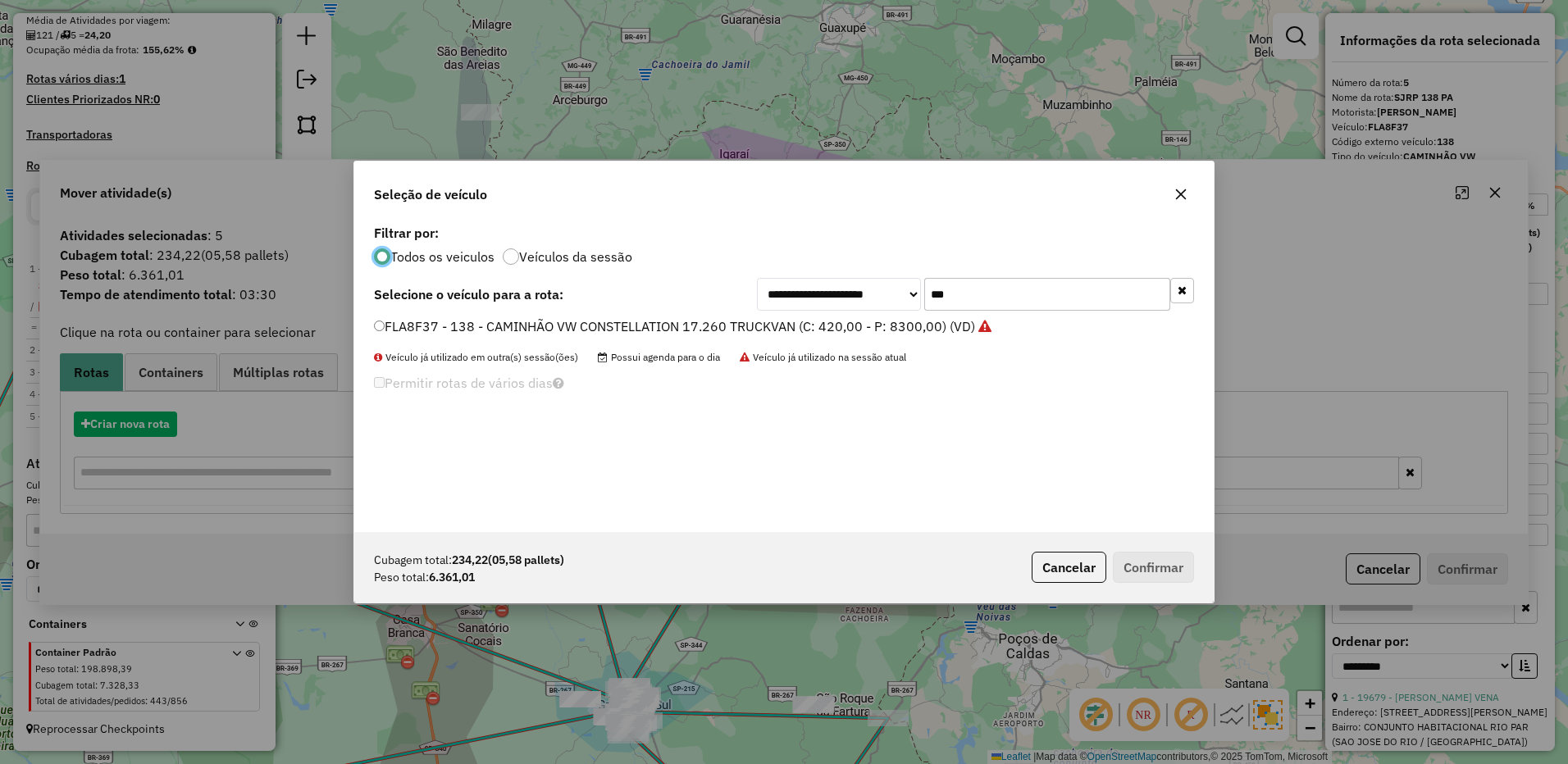
scroll to position [9, 5]
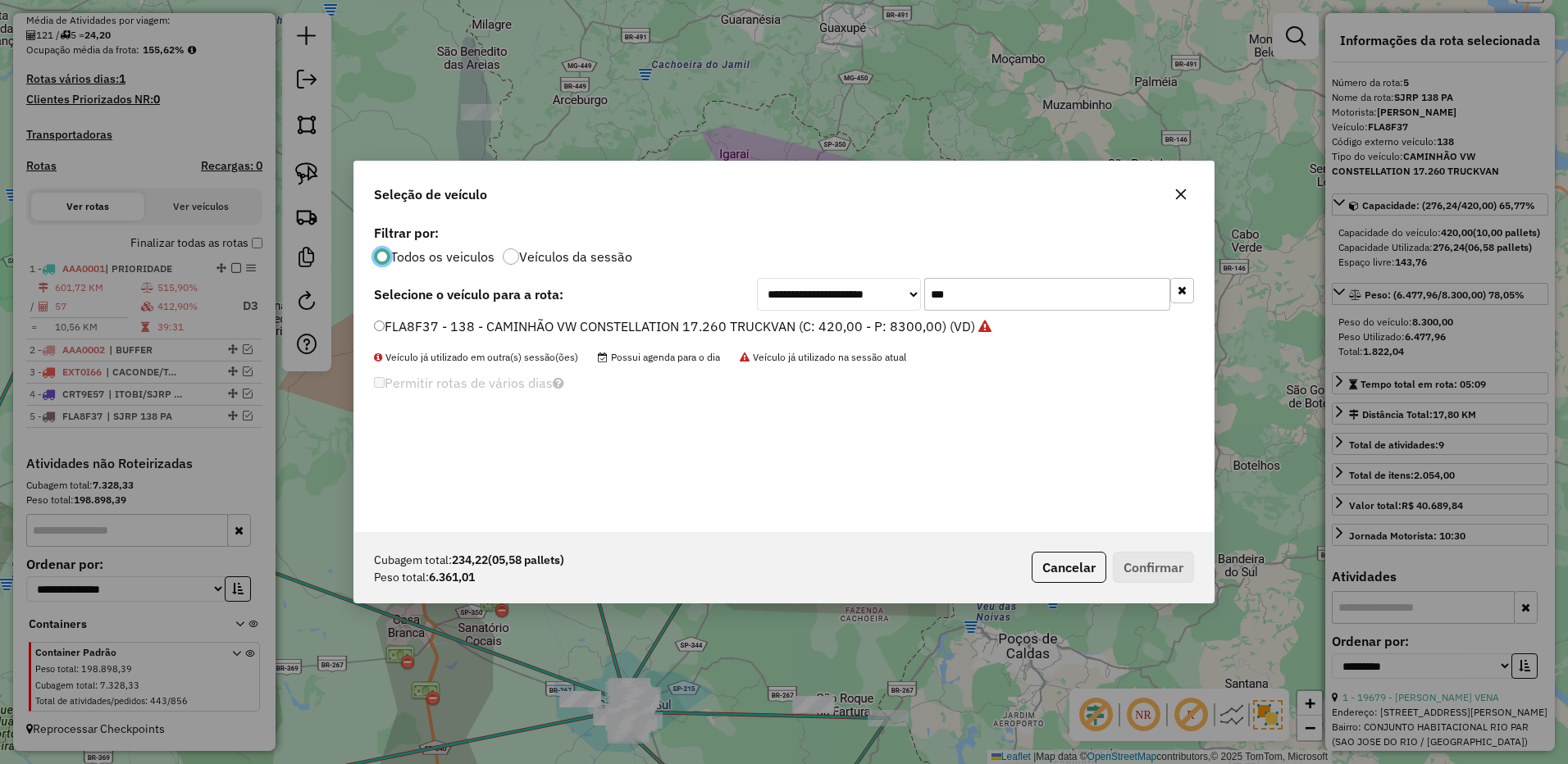
click at [1020, 304] on input "***" at bounding box center [1047, 294] width 246 height 33
type input "***"
click at [735, 319] on label "FQU3G56 - 136 - CAMINHÃO VW CONSTELLATION 17.260 TRUCKVAN (C: 420,00 - P: 8300,…" at bounding box center [677, 326] width 606 height 20
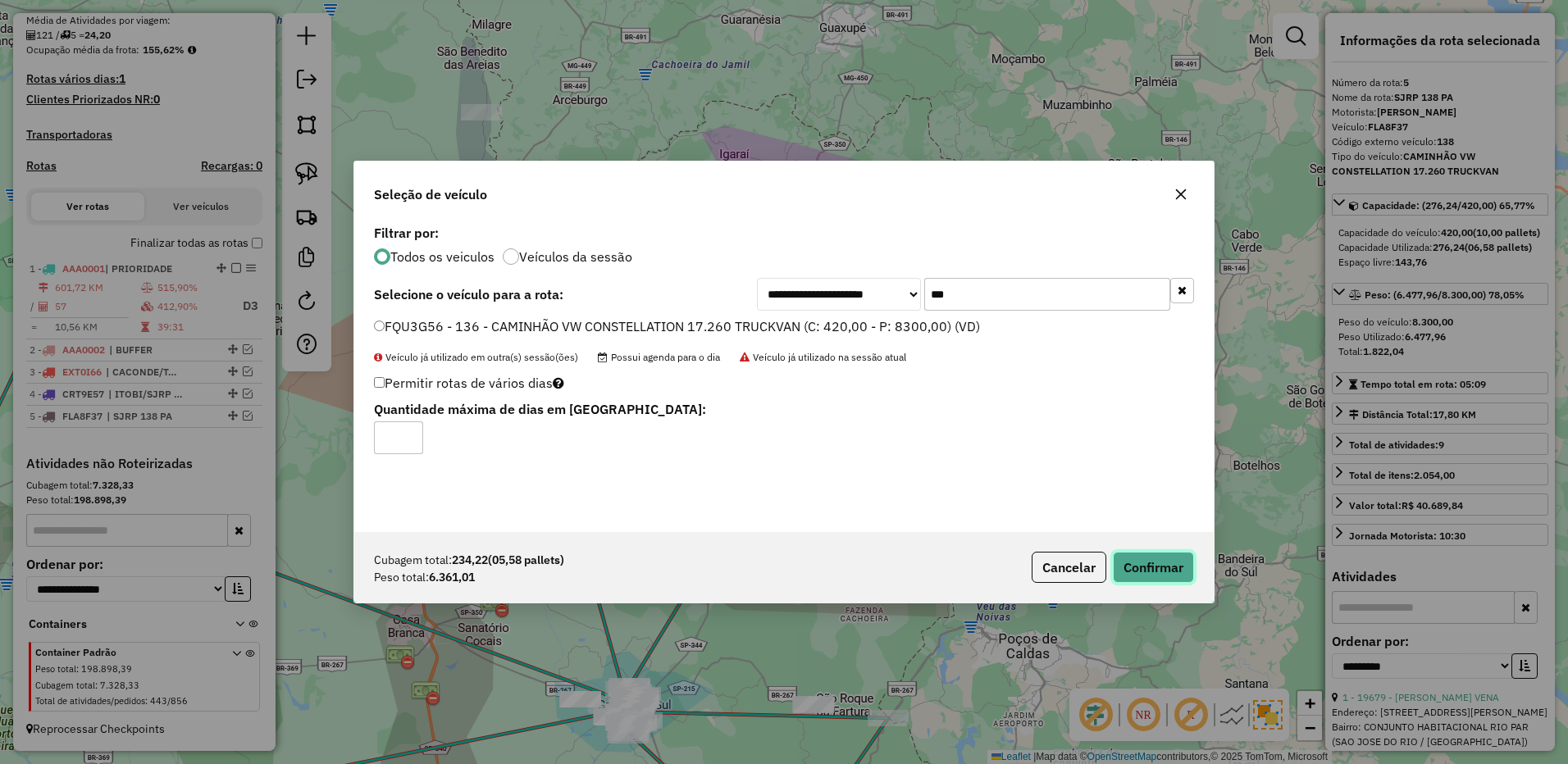
click at [1152, 561] on button "Confirmar" at bounding box center [1153, 567] width 81 height 31
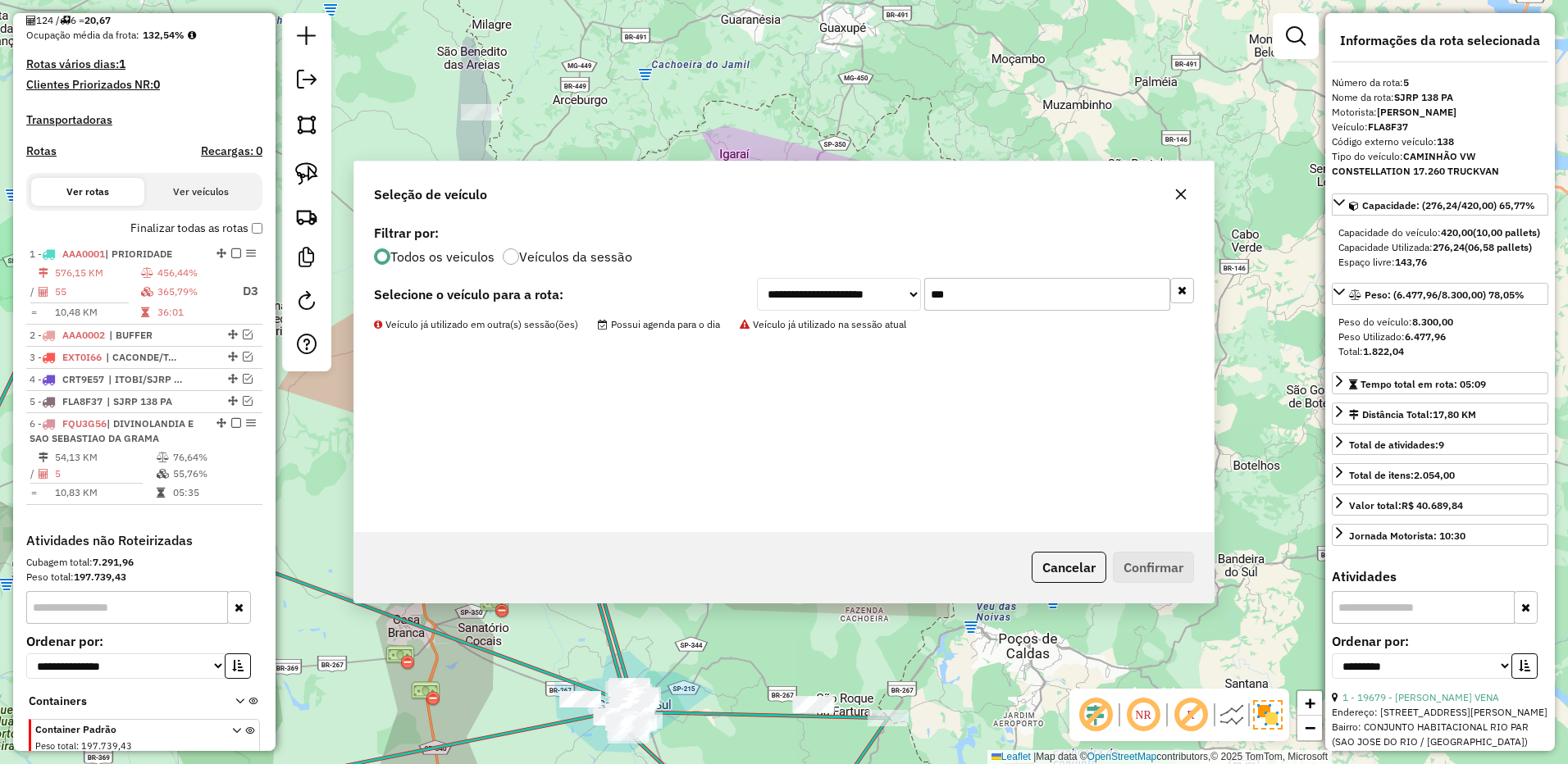
scroll to position [496, 0]
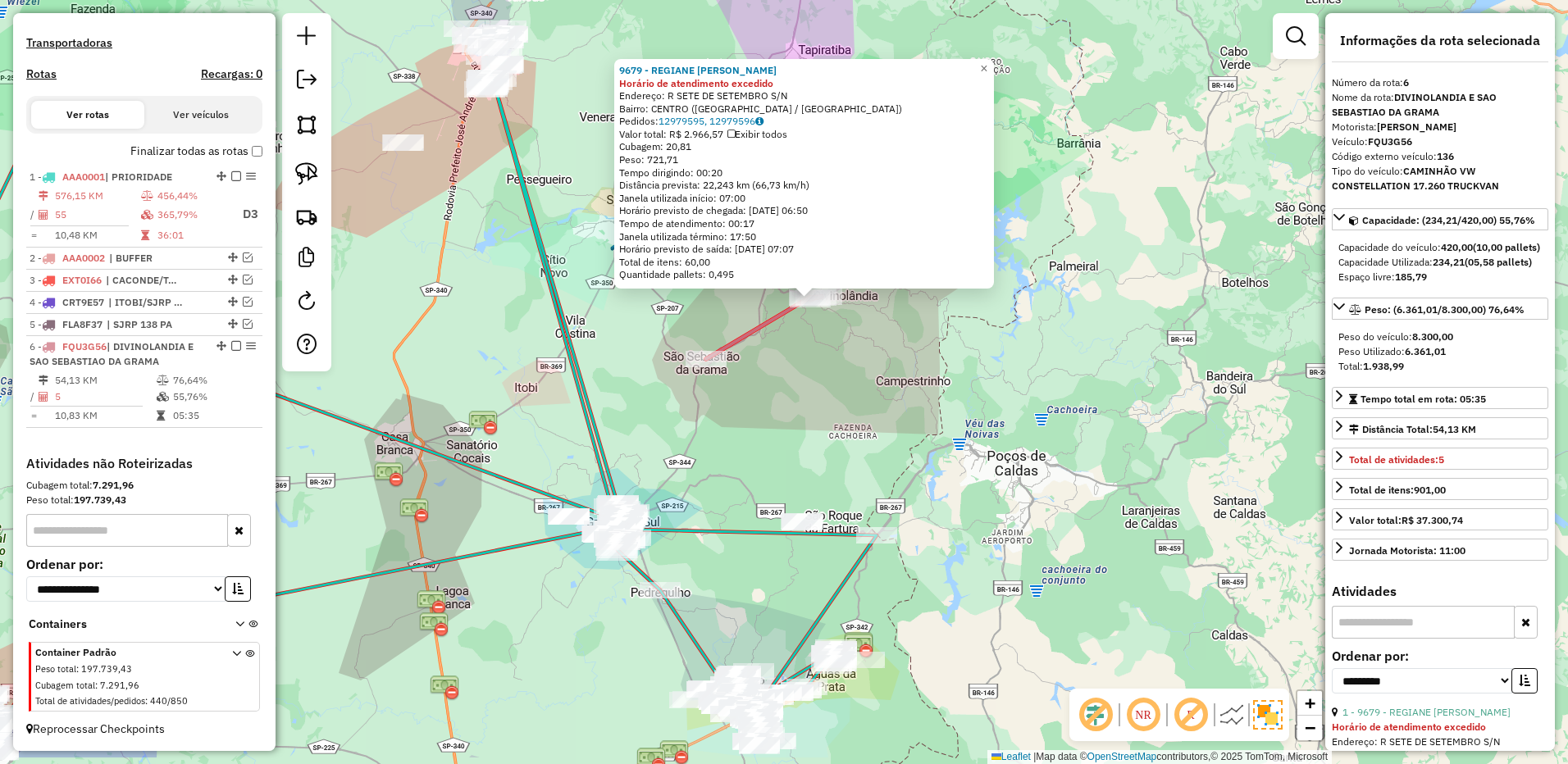
drag, startPoint x: 793, startPoint y: 524, endPoint x: 819, endPoint y: 441, distance: 87.0
click at [819, 441] on div "9679 - REGIANE CRISTINA SAL Horário de atendimento excedido Endereço: R SETE DE…" at bounding box center [784, 382] width 1568 height 764
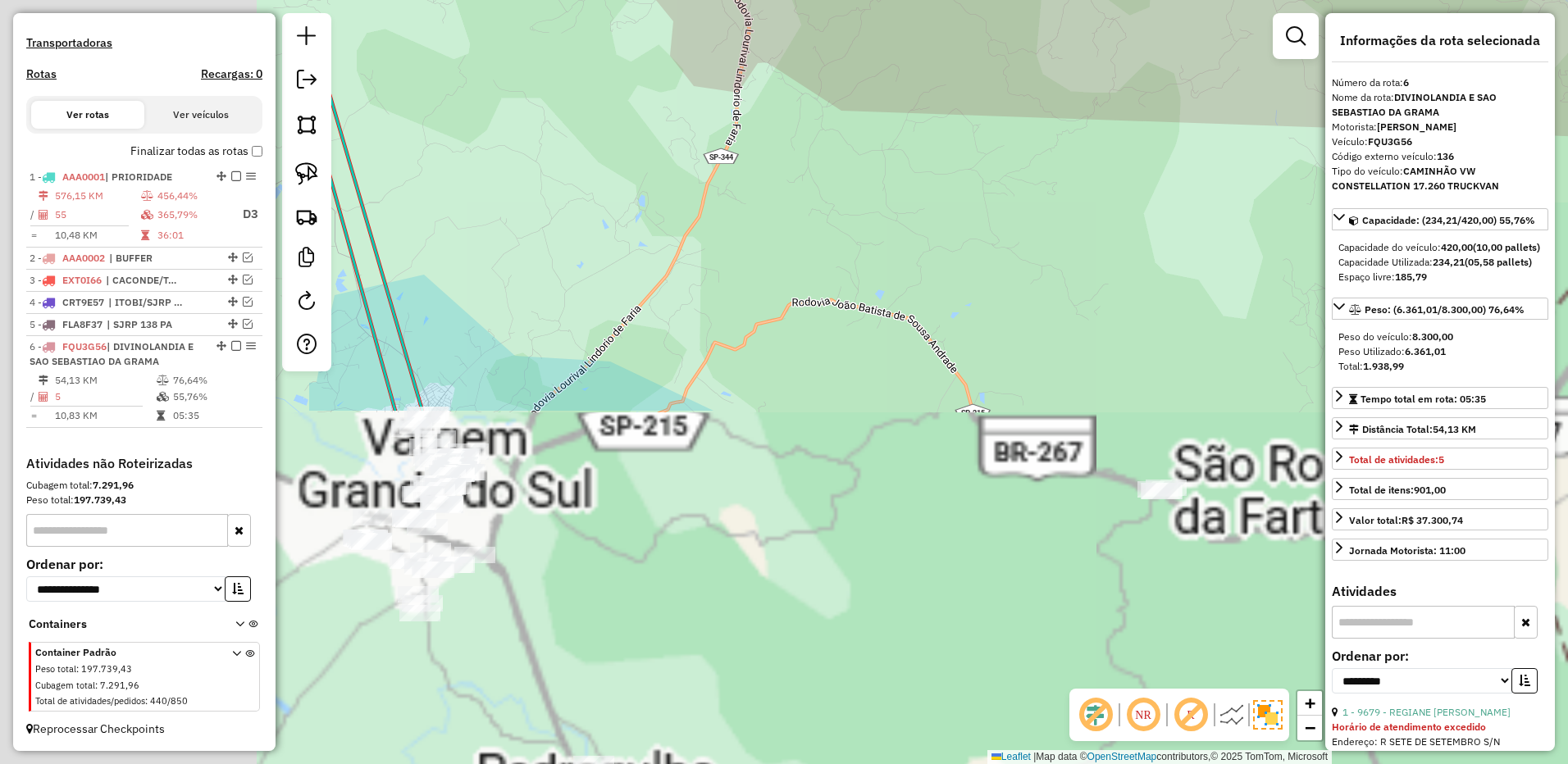
drag, startPoint x: 648, startPoint y: 570, endPoint x: 958, endPoint y: 257, distance: 440.5
click at [1152, 124] on div "9679 - REGIANE CRISTINA SAL Horário de atendimento excedido Endereço: R SETE DE…" at bounding box center [784, 382] width 1568 height 764
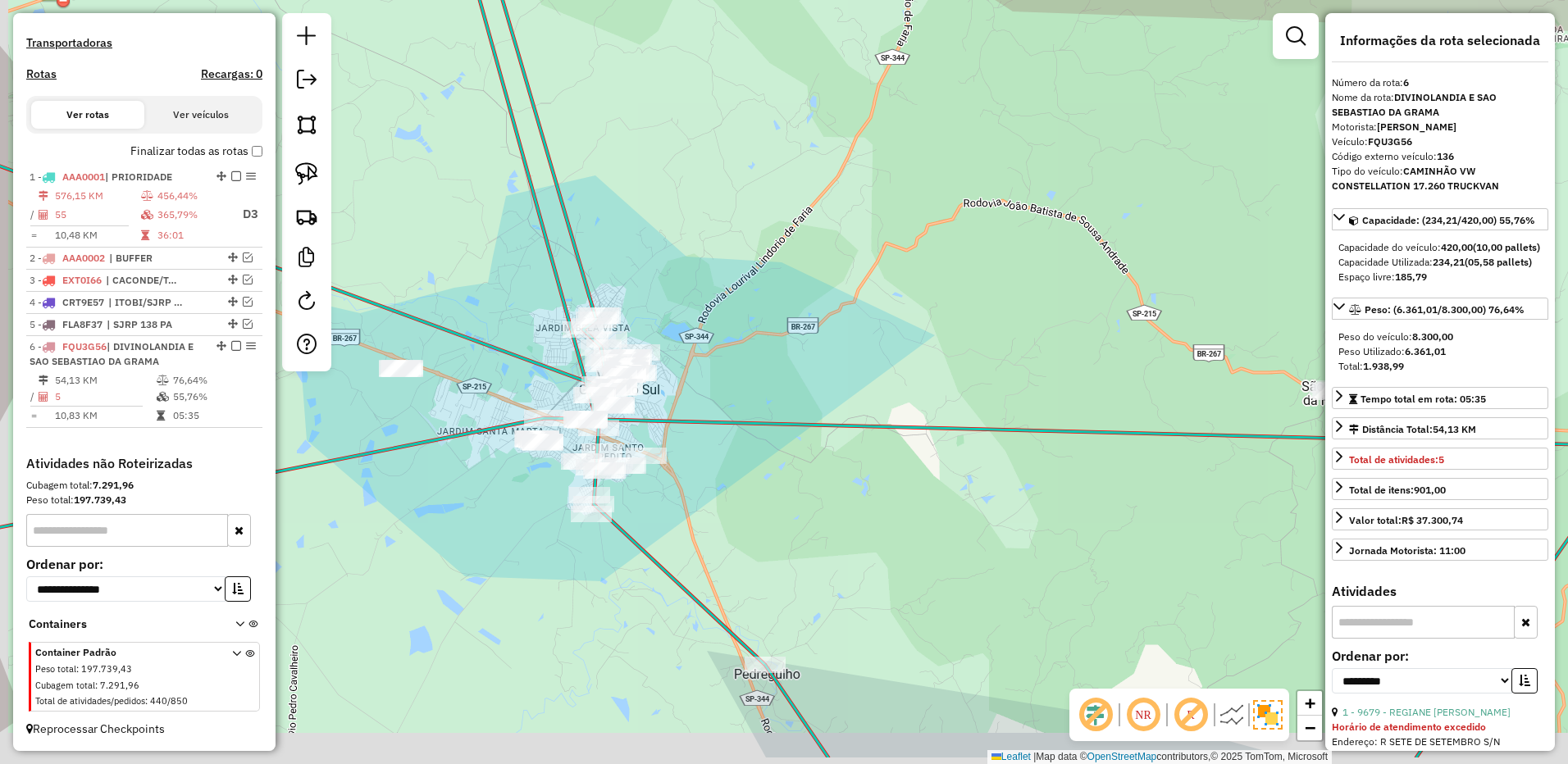
drag, startPoint x: 741, startPoint y: 341, endPoint x: 874, endPoint y: 257, distance: 157.3
click at [874, 257] on div "9679 - REGIANE CRISTINA SAL Horário de atendimento excedido Endereço: R SETE DE…" at bounding box center [784, 382] width 1568 height 764
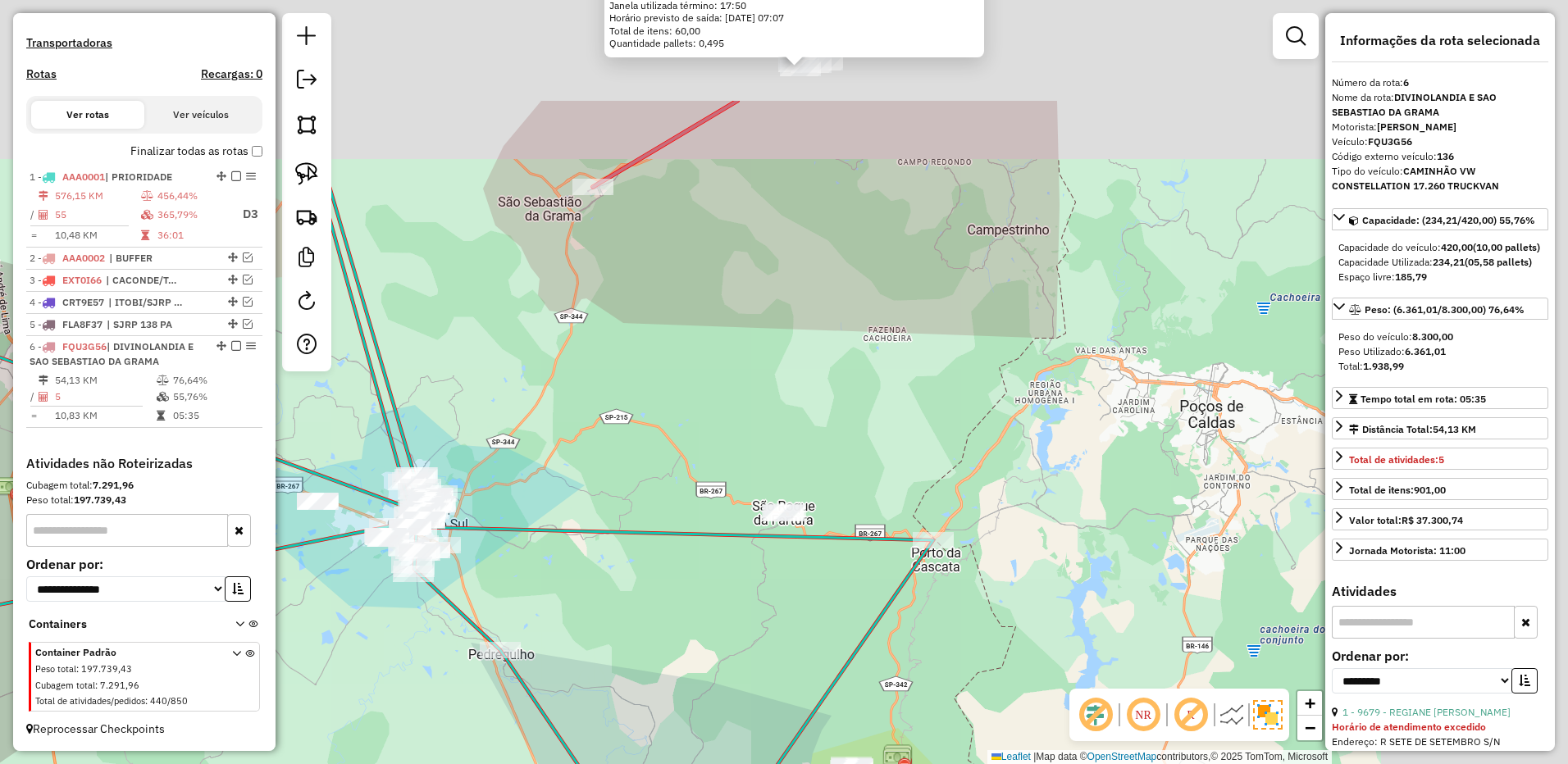
drag, startPoint x: 936, startPoint y: 261, endPoint x: 600, endPoint y: 510, distance: 418.2
click at [599, 513] on div "9679 - REGIANE CRISTINA SAL Horário de atendimento excedido Endereço: R SETE DE…" at bounding box center [784, 382] width 1568 height 764
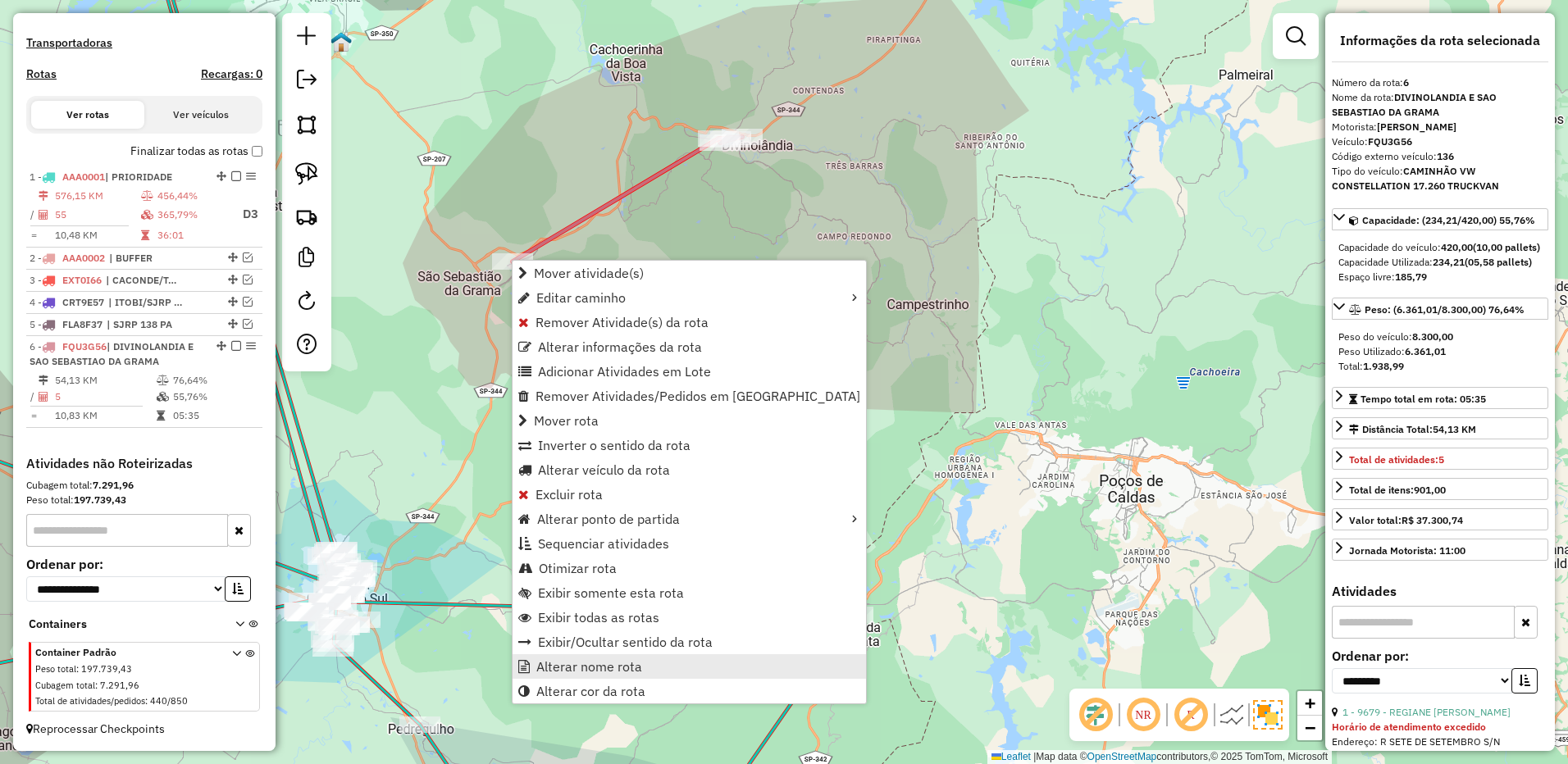
click at [568, 665] on span "Alterar nome rota" at bounding box center [589, 667] width 106 height 13
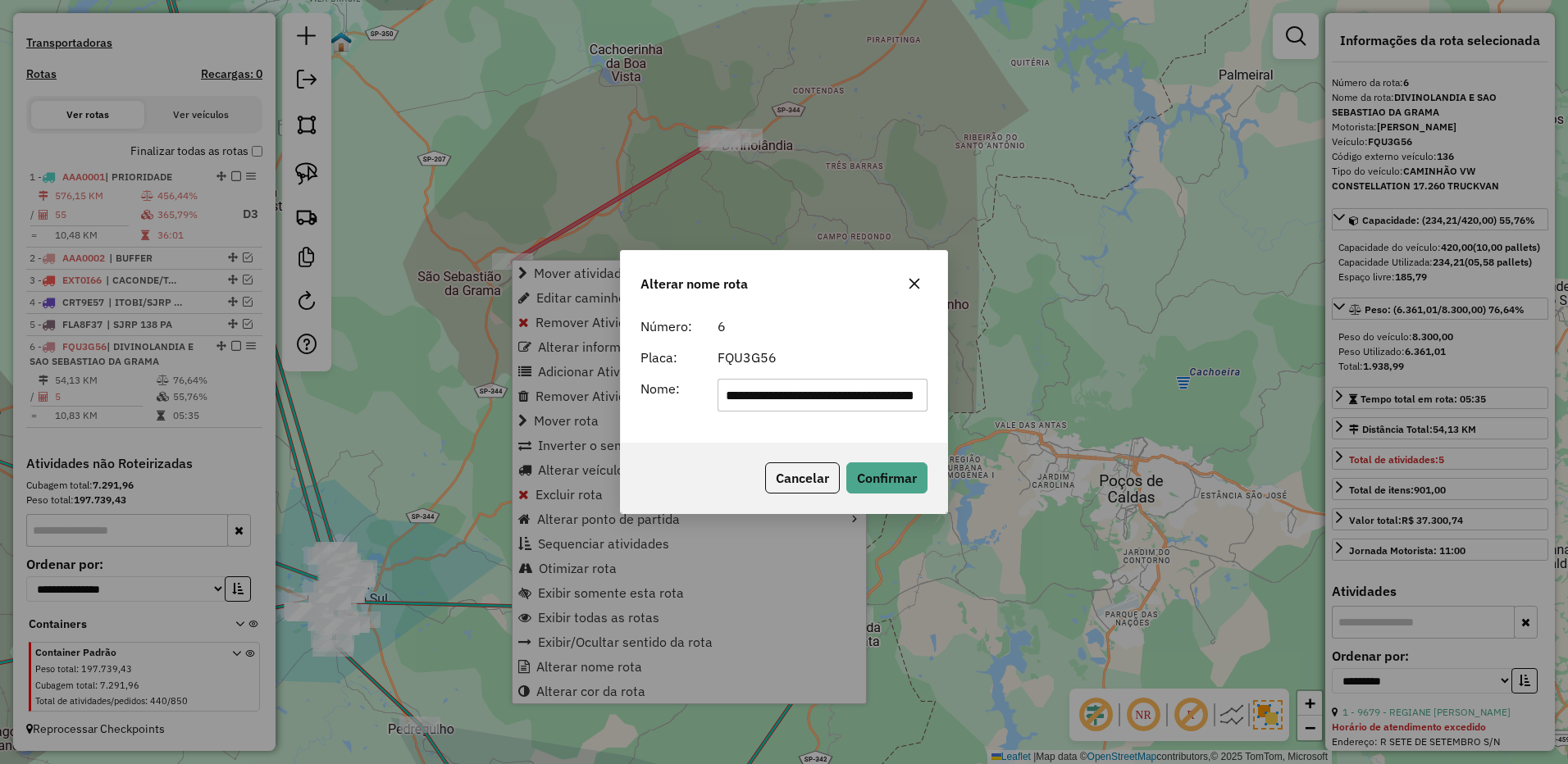
scroll to position [0, 82]
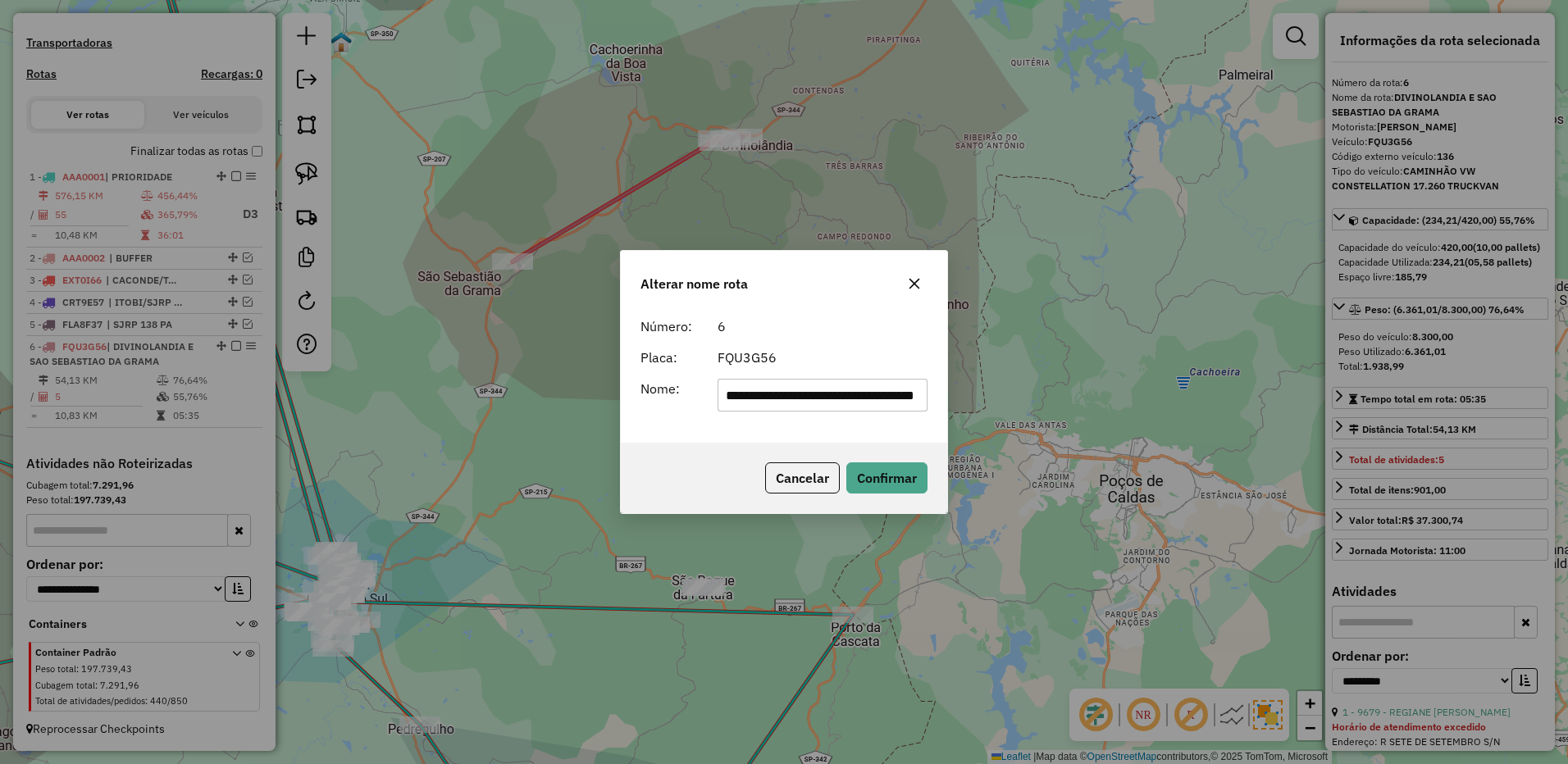
click at [786, 407] on input "**********" at bounding box center [822, 395] width 210 height 33
click at [783, 400] on input "**********" at bounding box center [822, 395] width 210 height 33
drag, startPoint x: 783, startPoint y: 400, endPoint x: 792, endPoint y: 378, distance: 23.8
click at [781, 394] on input "**********" at bounding box center [822, 395] width 210 height 33
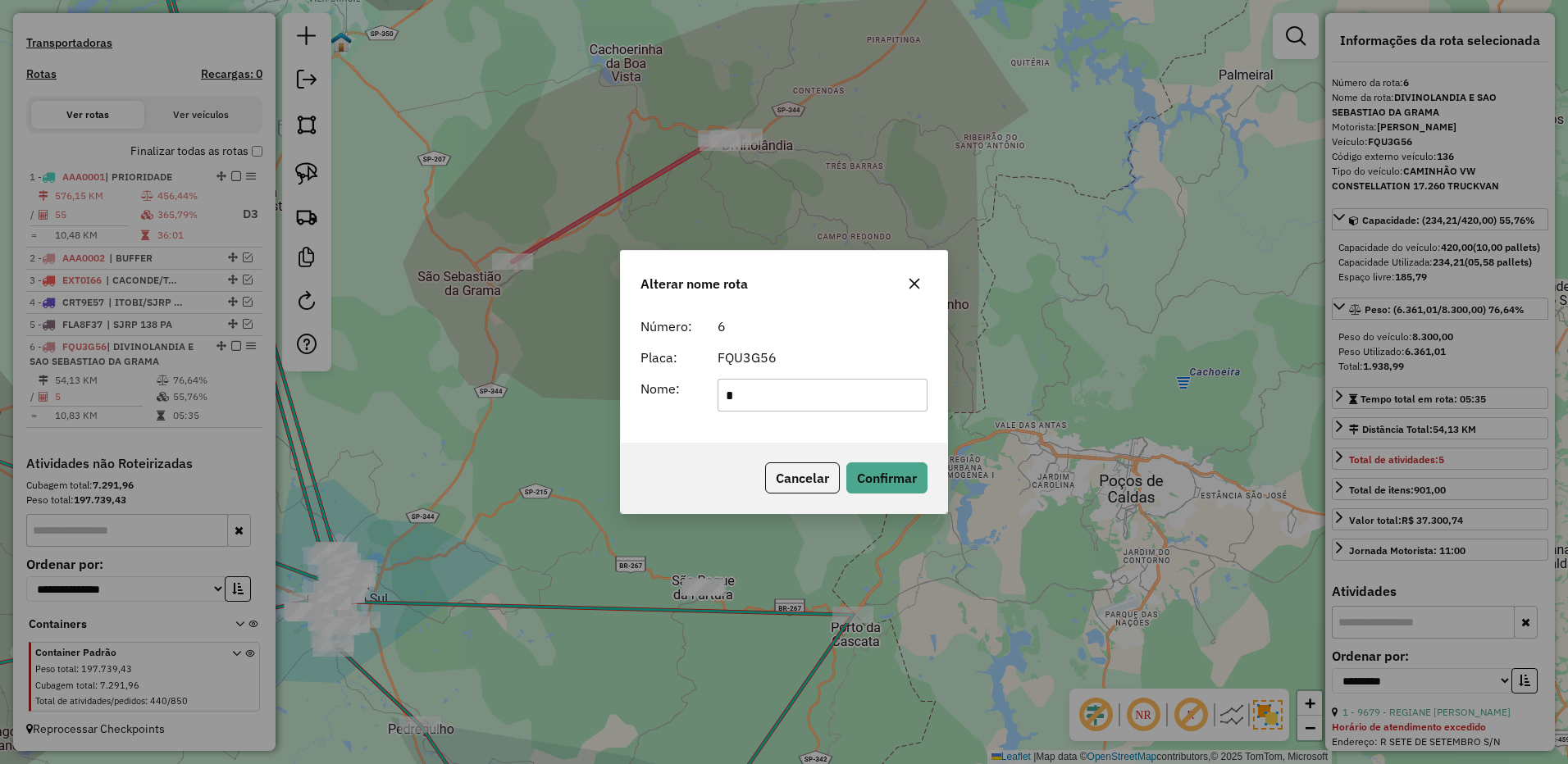
scroll to position [0, 0]
type input "**********"
click at [862, 474] on button "Confirmar" at bounding box center [886, 478] width 81 height 31
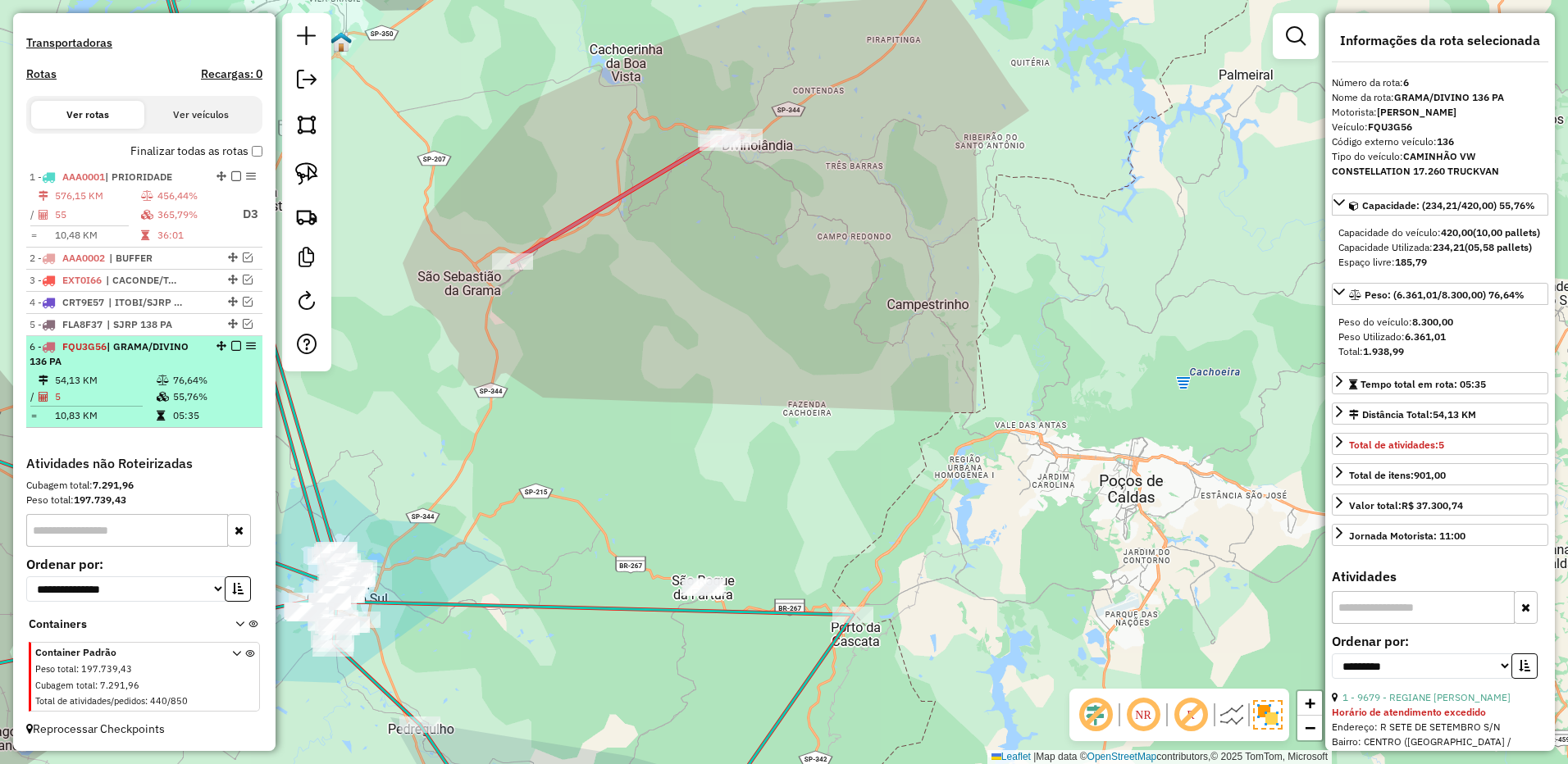
click at [231, 345] on em at bounding box center [236, 347] width 10 height 10
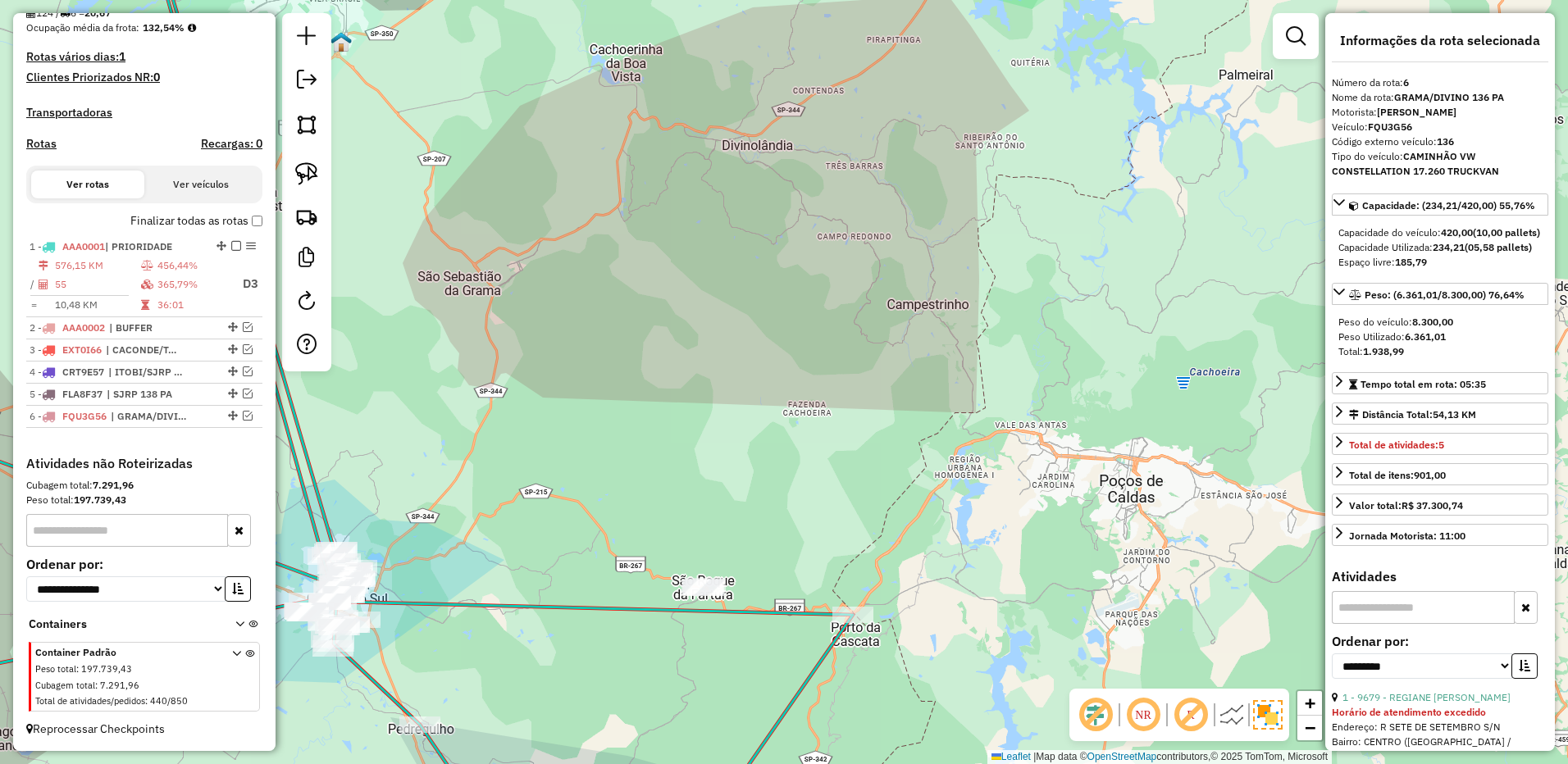
scroll to position [427, 0]
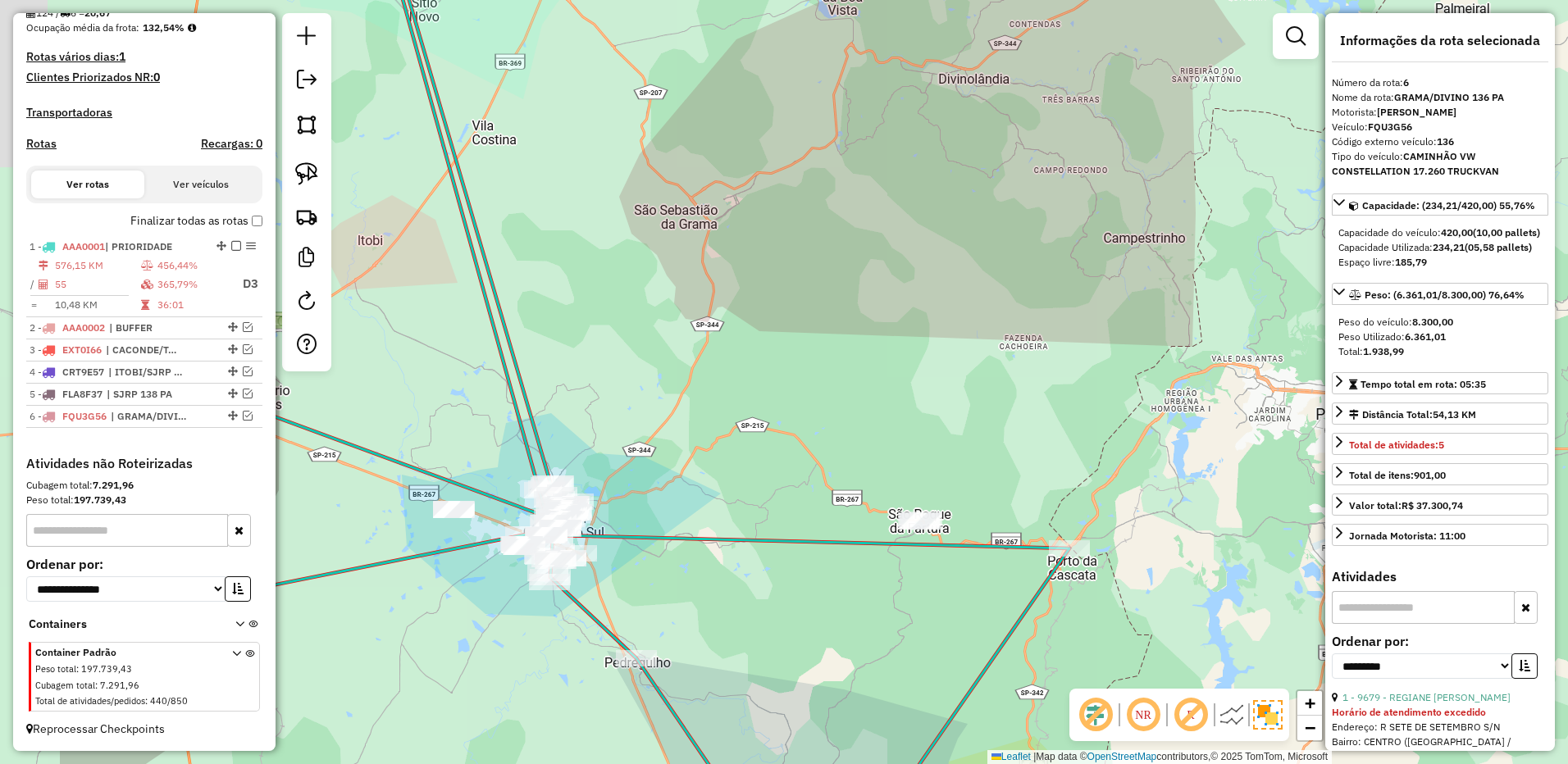
drag, startPoint x: 655, startPoint y: 283, endPoint x: 714, endPoint y: 241, distance: 72.4
click at [714, 241] on div "Janela de atendimento Grade de atendimento Capacidade Transportadoras Veículos …" at bounding box center [784, 382] width 1568 height 764
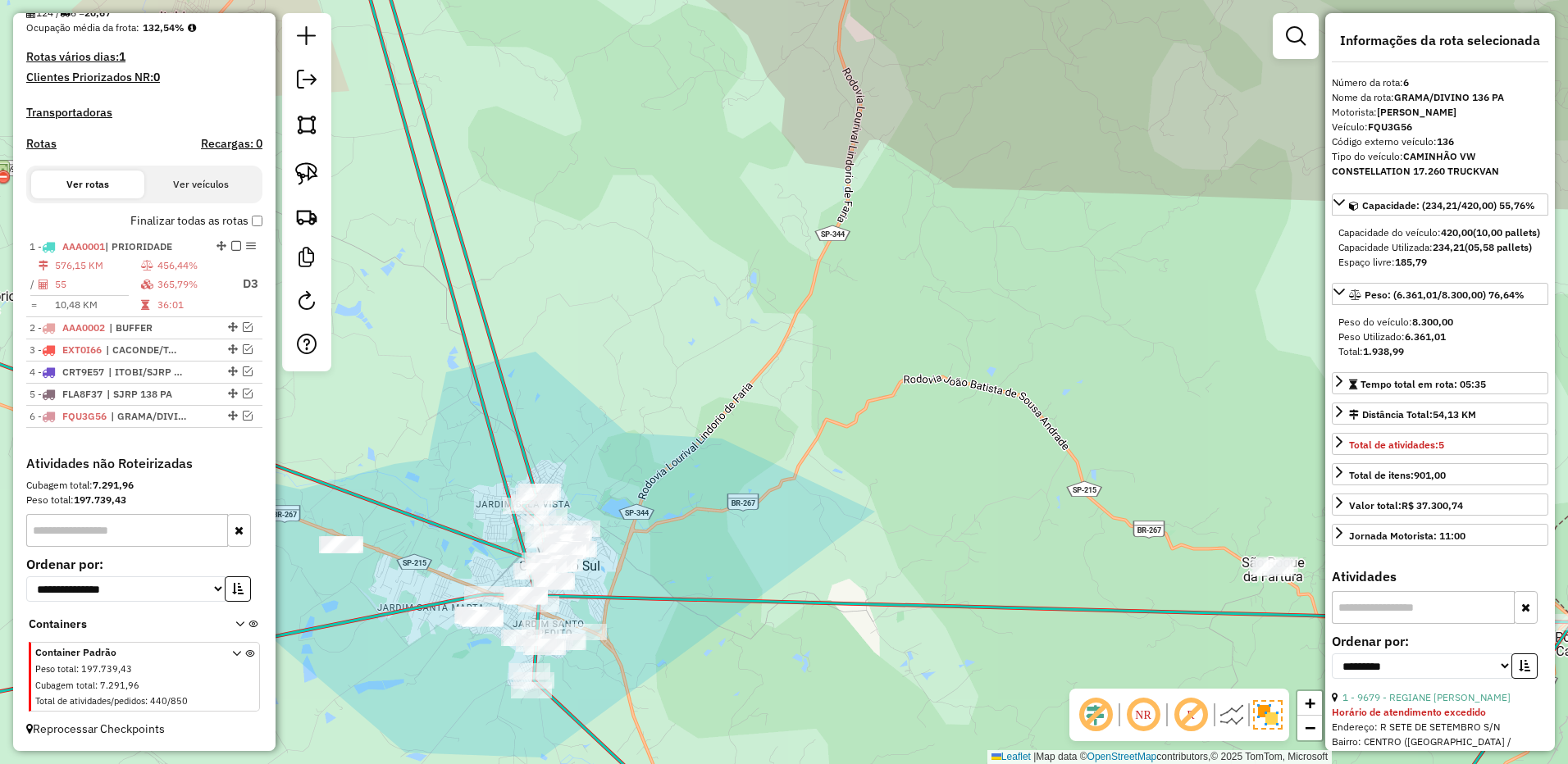
drag, startPoint x: 660, startPoint y: 417, endPoint x: 721, endPoint y: 256, distance: 172.2
click at [725, 252] on div "Janela de atendimento Grade de atendimento Capacidade Transportadoras Veículos …" at bounding box center [784, 382] width 1568 height 764
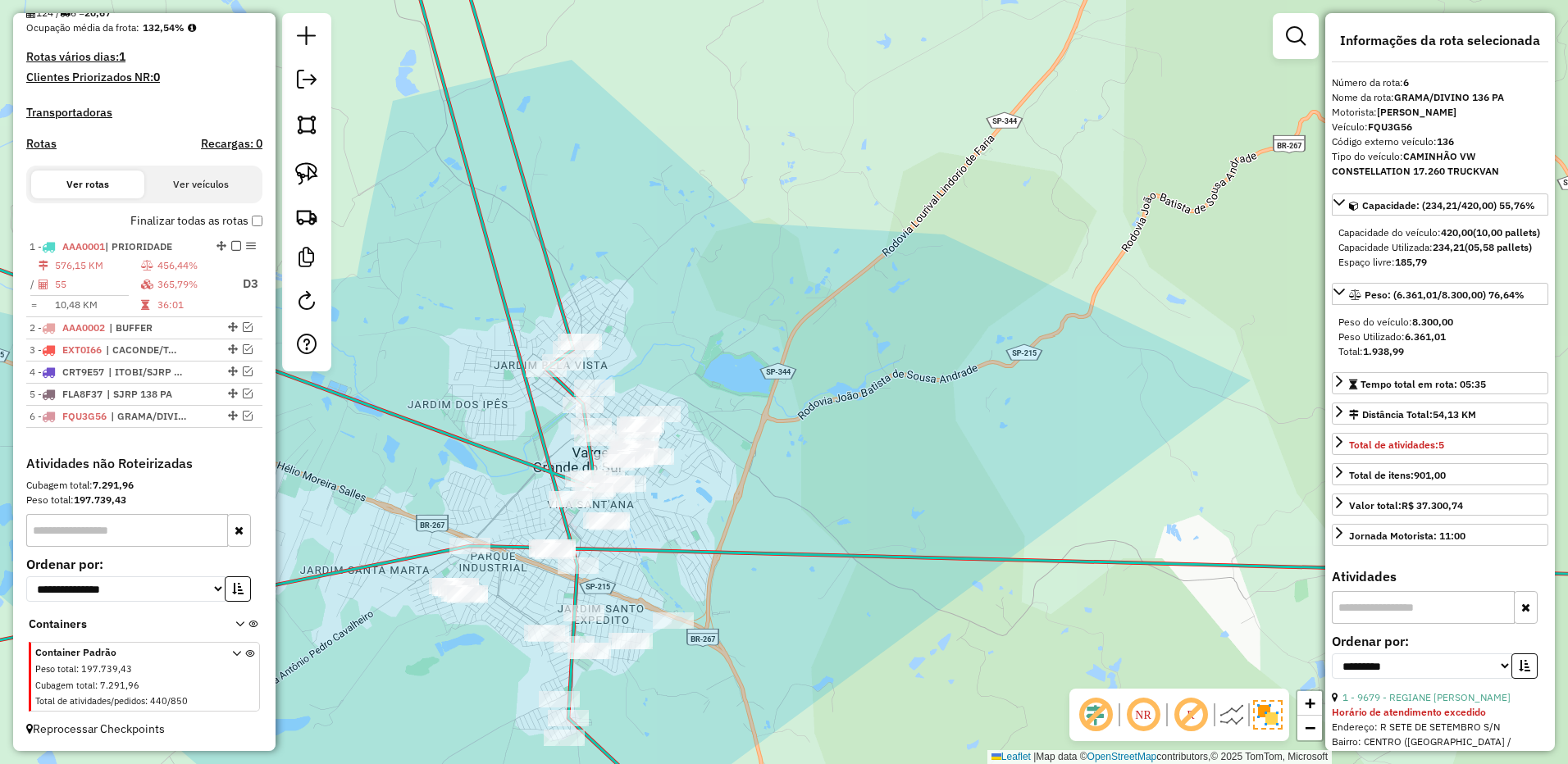
drag, startPoint x: 746, startPoint y: 391, endPoint x: 746, endPoint y: 324, distance: 67.0
click at [746, 324] on div "Janela de atendimento Grade de atendimento Capacidade Transportadoras Veículos …" at bounding box center [784, 382] width 1568 height 764
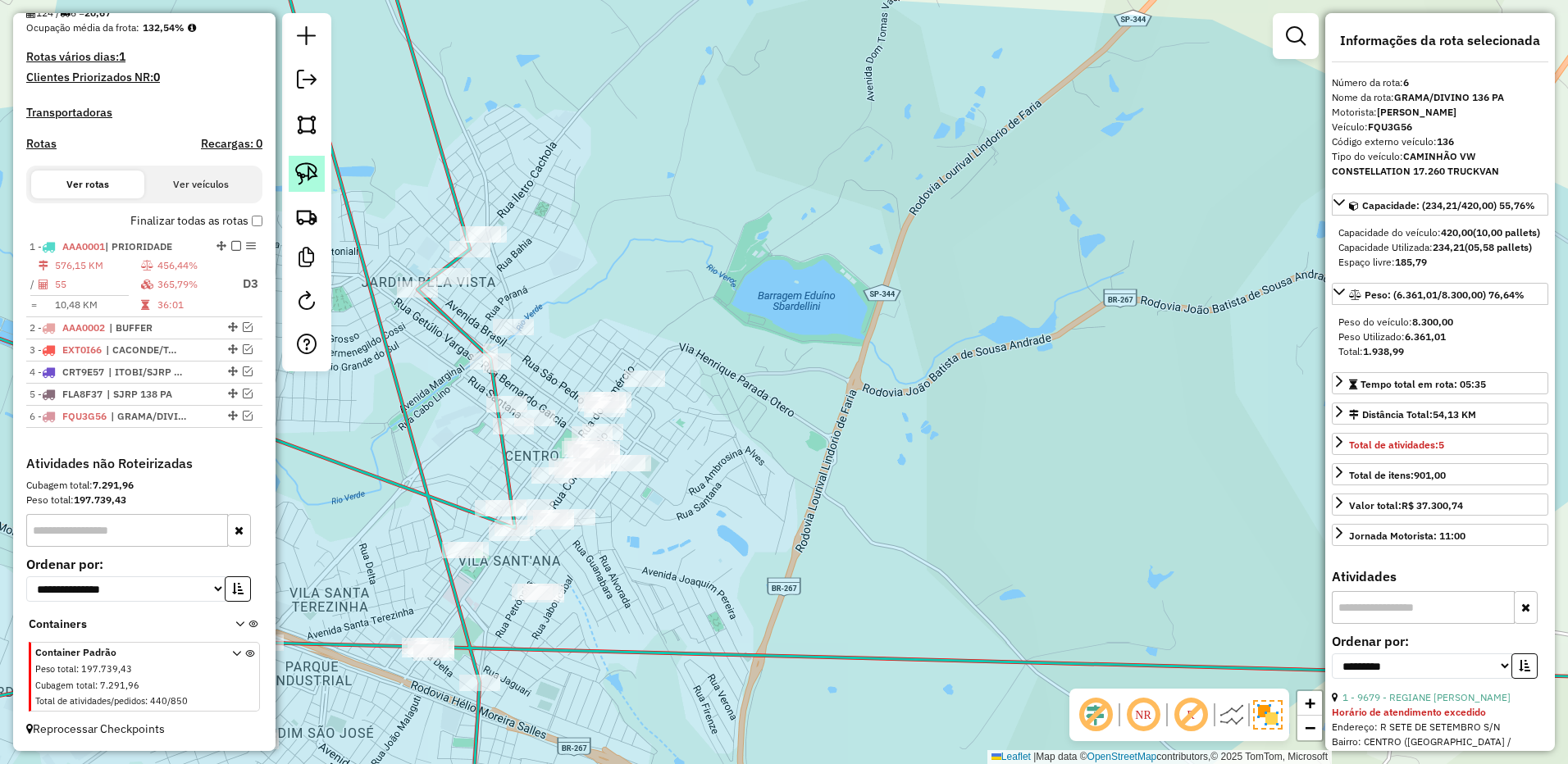
click at [306, 168] on img at bounding box center [306, 173] width 23 height 23
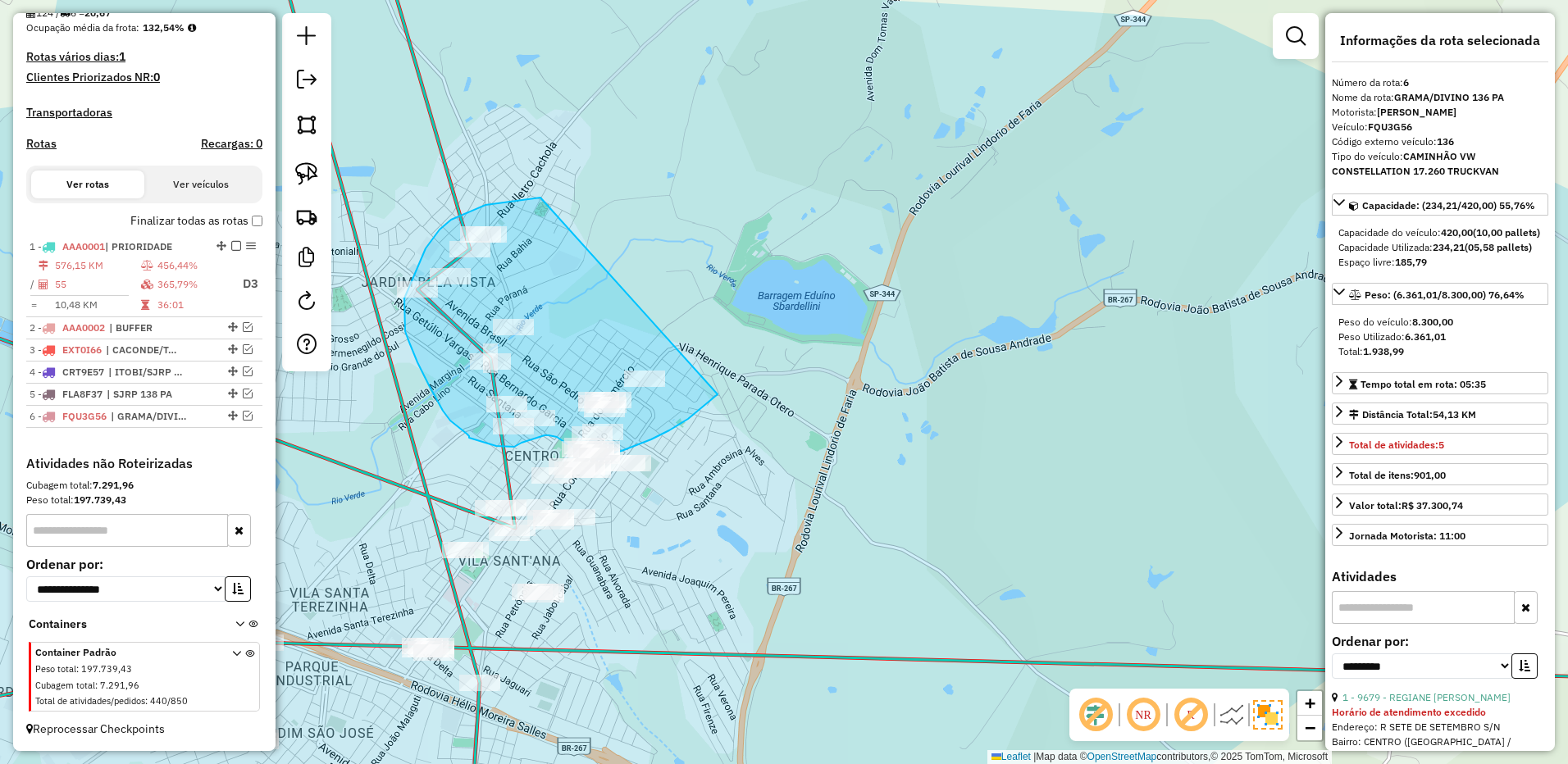
drag, startPoint x: 540, startPoint y: 198, endPoint x: 770, endPoint y: 333, distance: 266.7
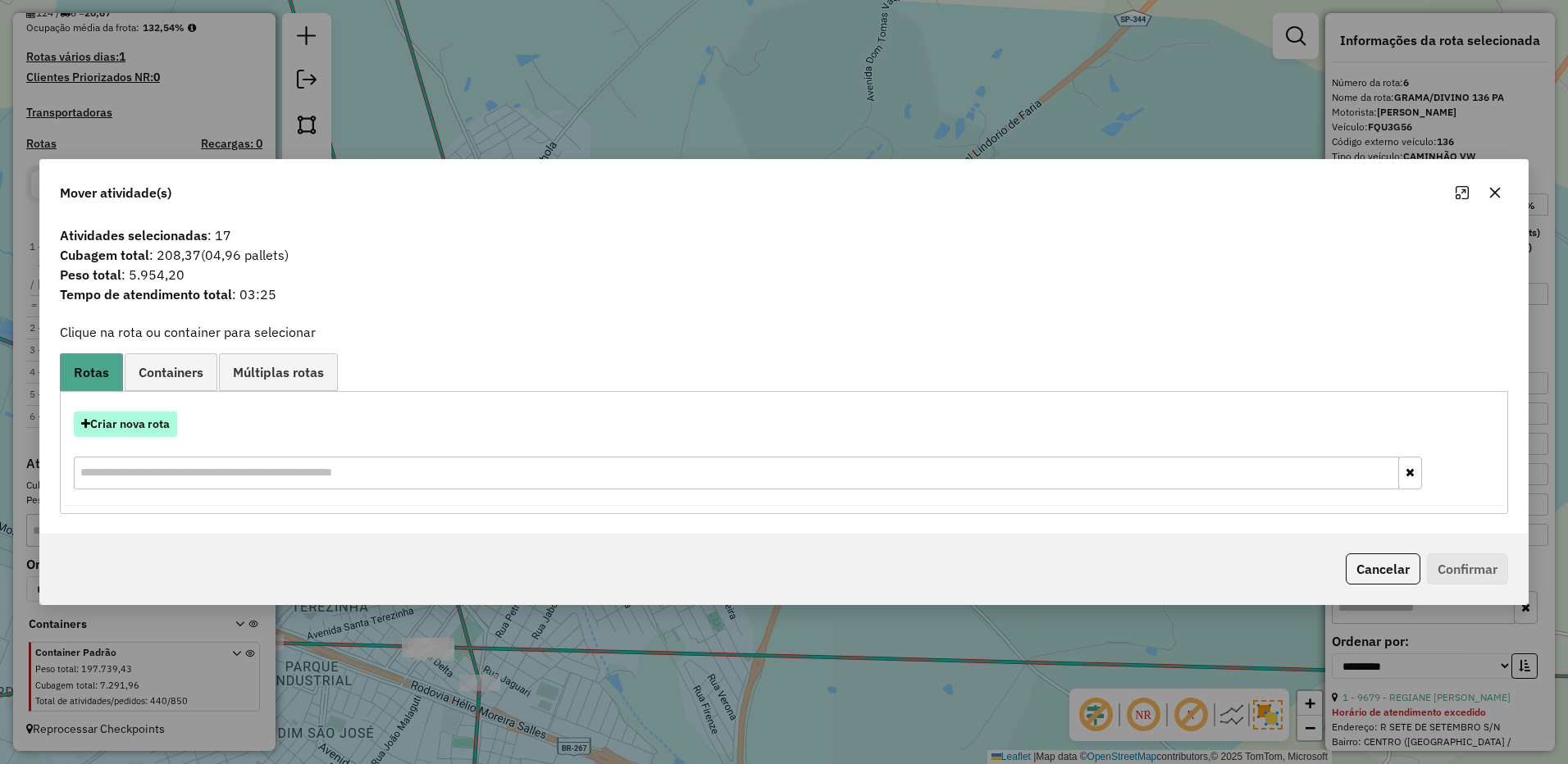
click at [140, 425] on button "Criar nova rota" at bounding box center [125, 424] width 104 height 25
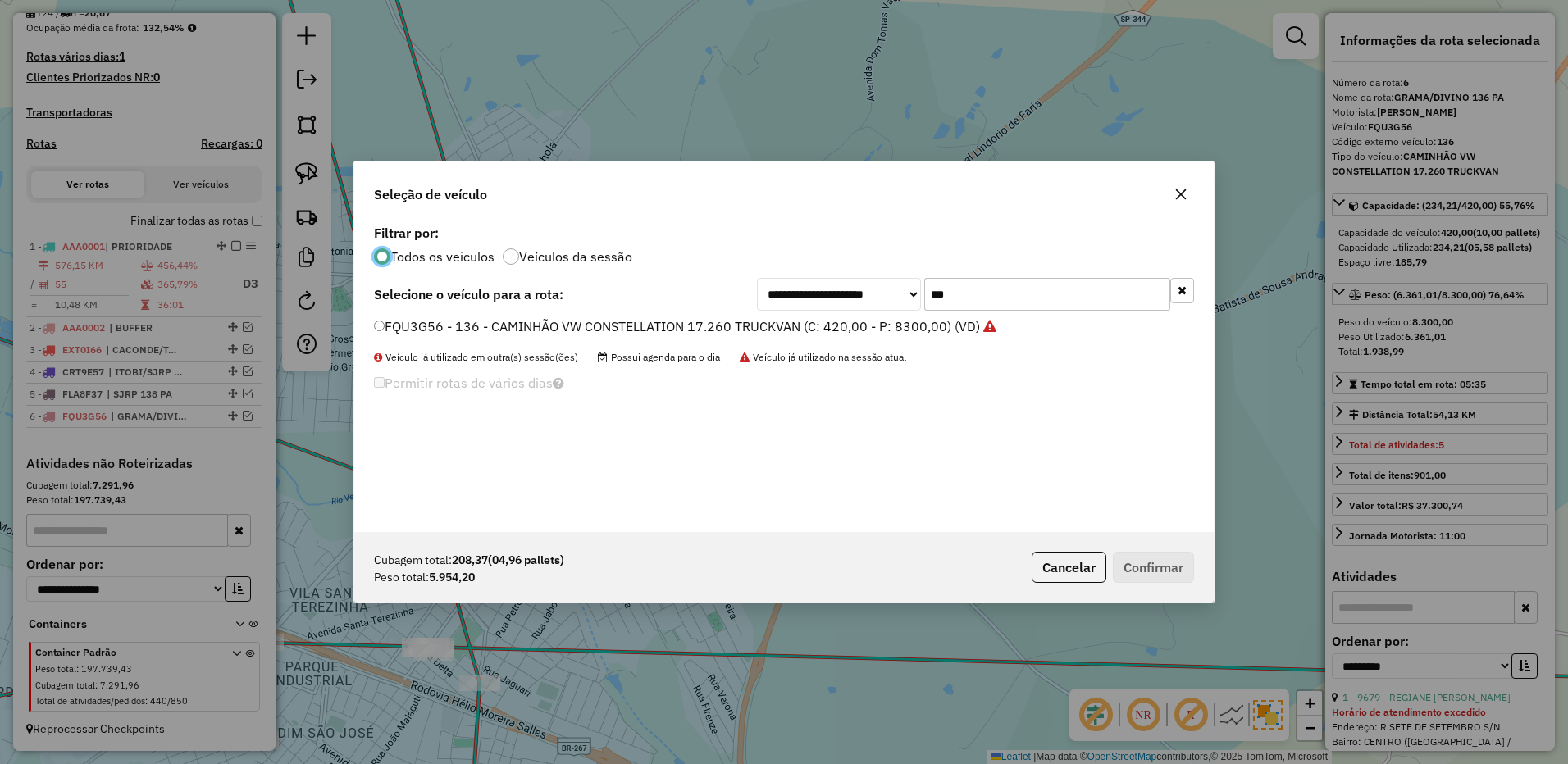
scroll to position [9, 5]
click at [1014, 296] on input "***" at bounding box center [1047, 294] width 246 height 33
type input "***"
click at [914, 335] on label "GFN2A87 - 140 - CAMINHÃO VW CONSTELLATION 17.260 TRUCKVAN (C: 420,00 - P: 8300,…" at bounding box center [676, 326] width 605 height 20
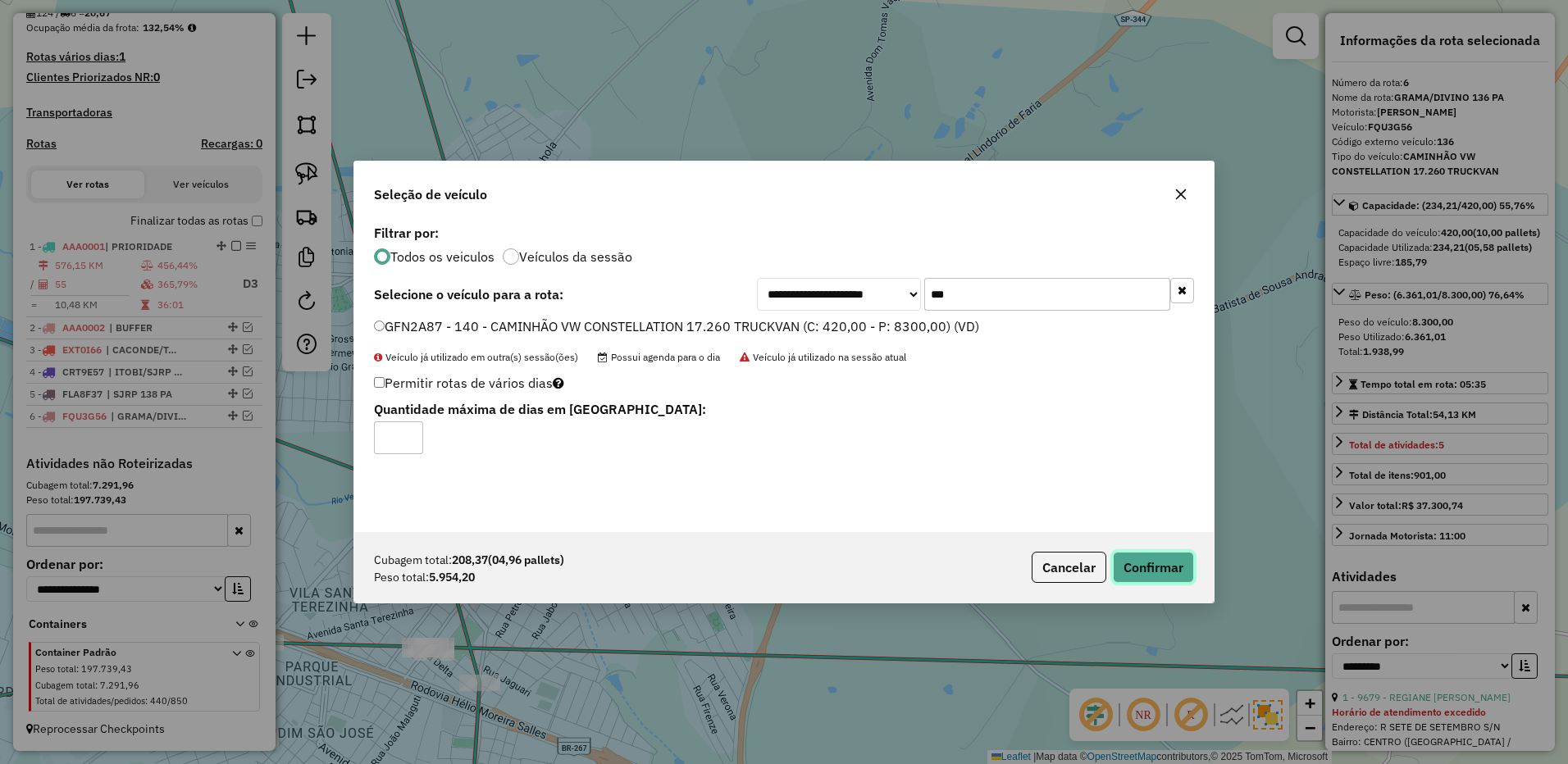
click at [1156, 570] on button "Confirmar" at bounding box center [1153, 567] width 81 height 31
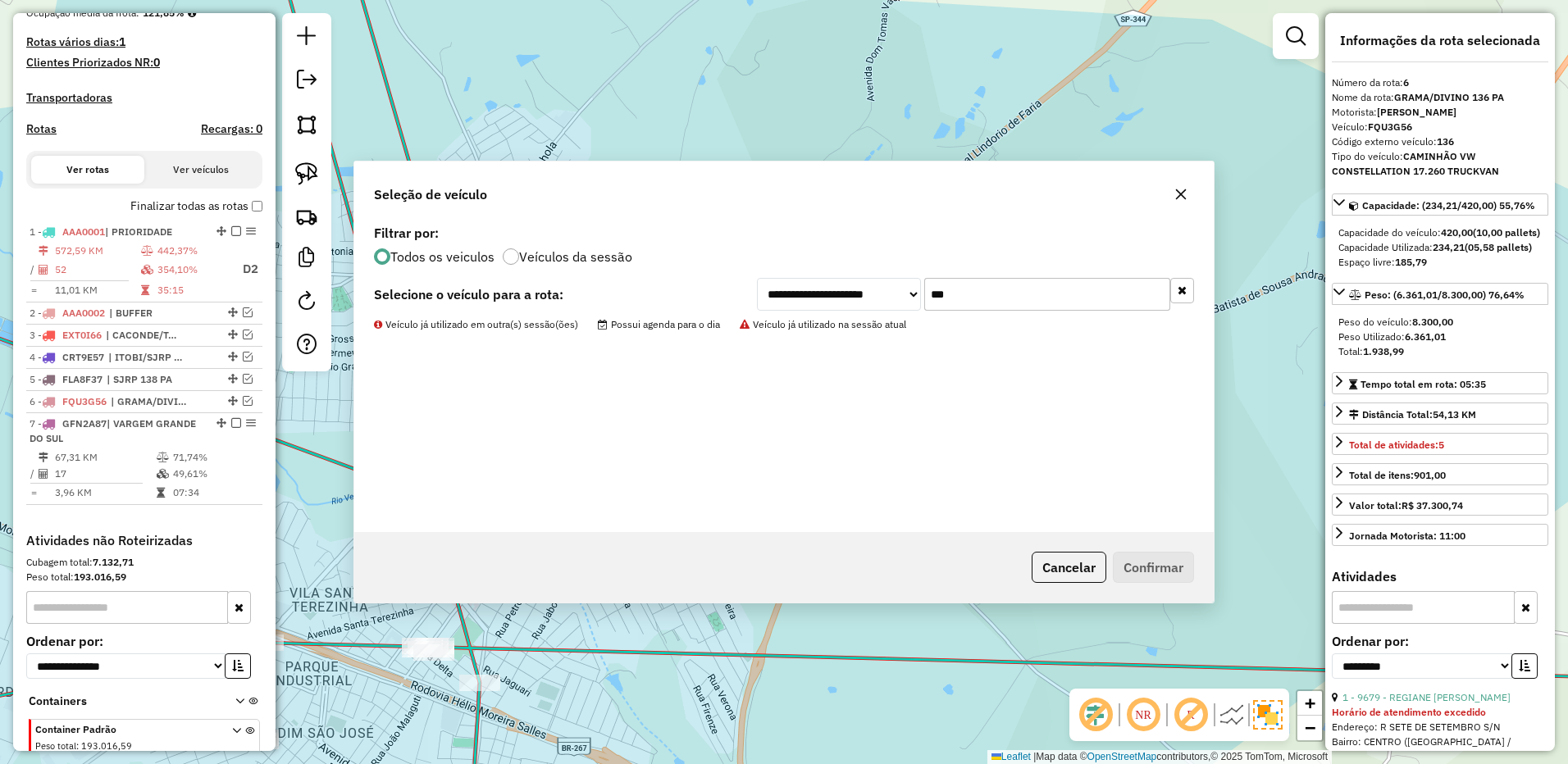
scroll to position [519, 0]
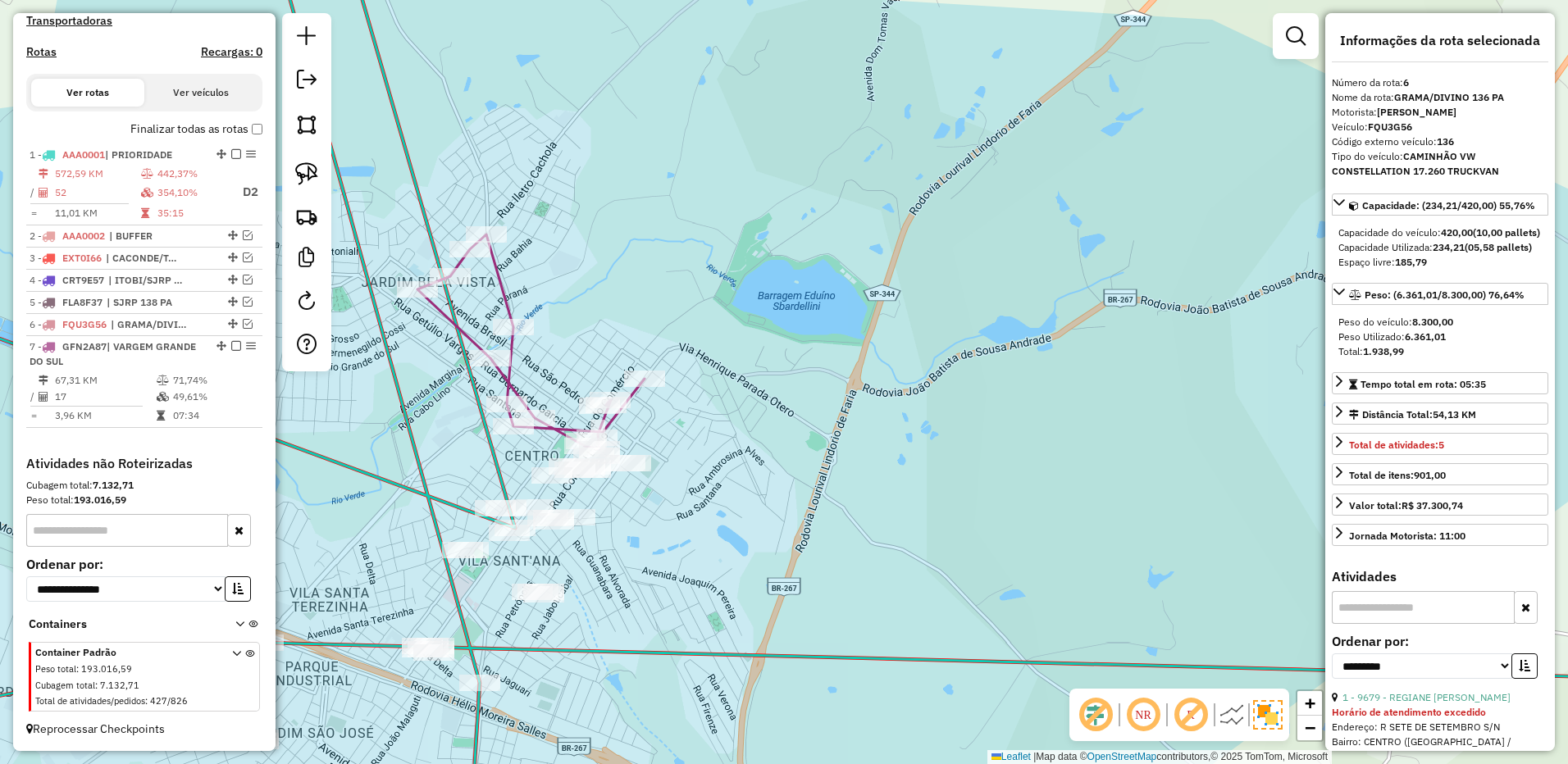
click at [582, 427] on icon at bounding box center [531, 342] width 227 height 215
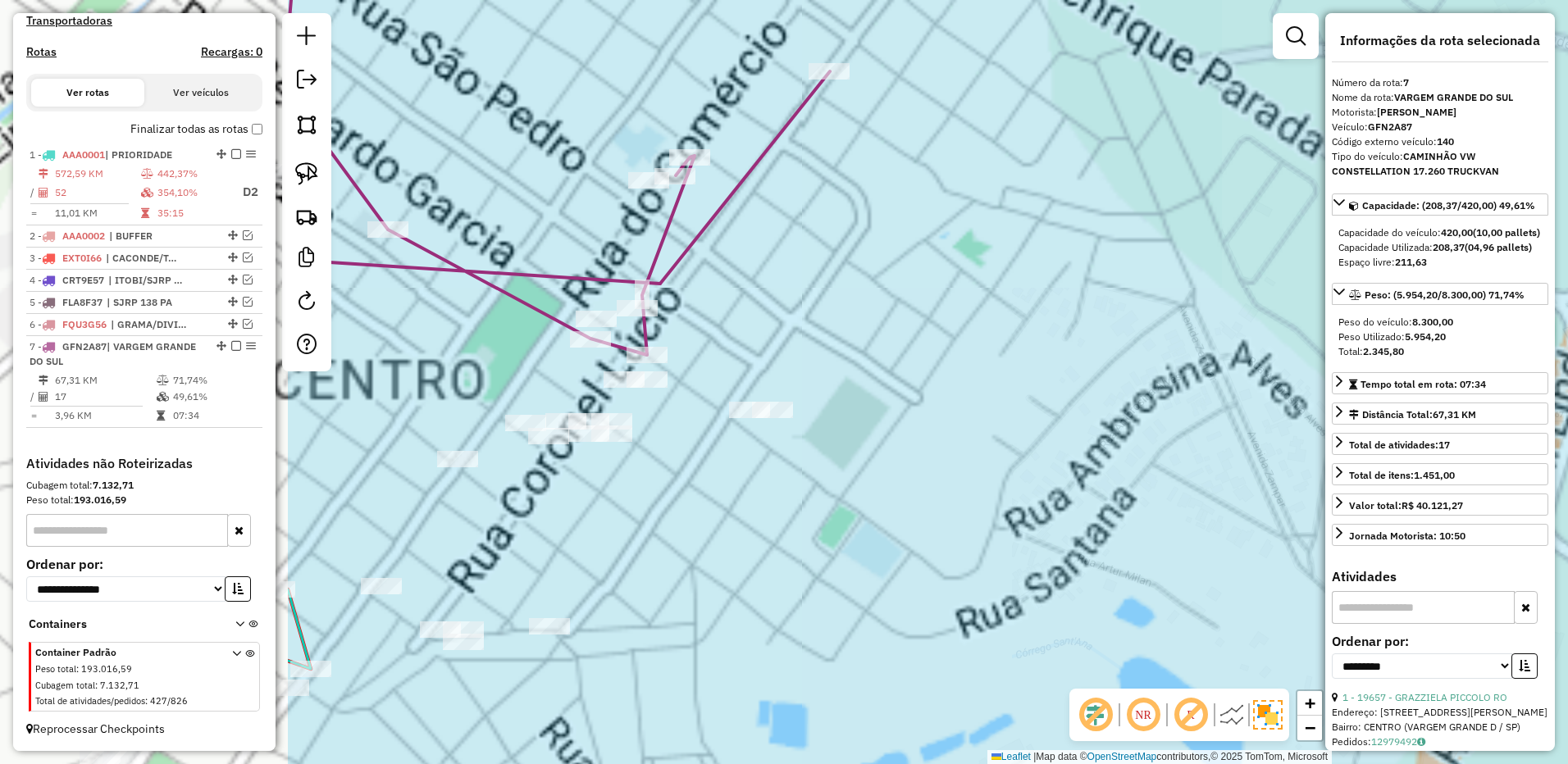
drag, startPoint x: 734, startPoint y: 454, endPoint x: 1010, endPoint y: 454, distance: 276.0
click at [1010, 454] on div "Janela de atendimento Grade de atendimento Capacidade Transportadoras Veículos …" at bounding box center [784, 382] width 1568 height 764
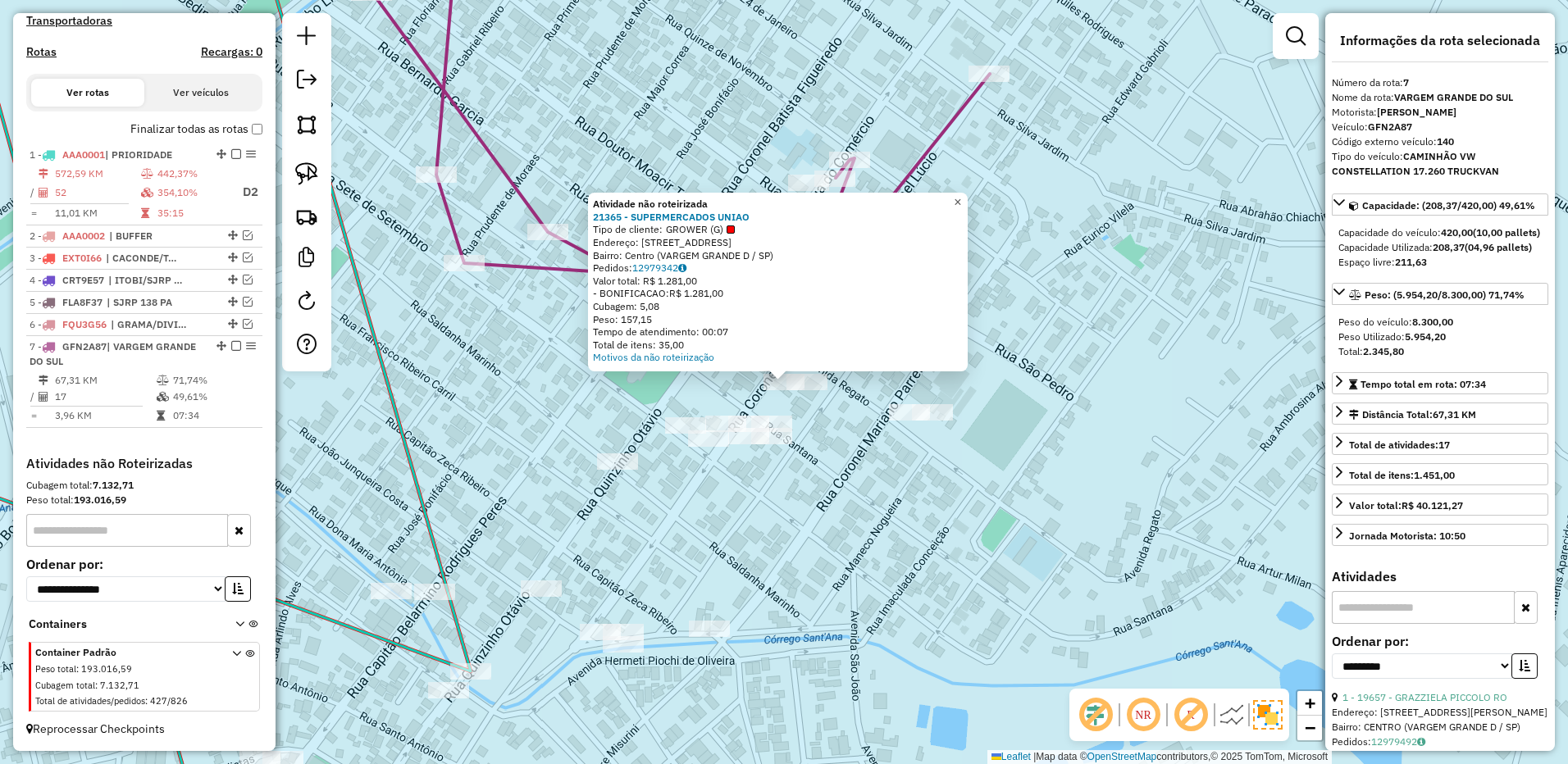
click at [961, 202] on span "×" at bounding box center [957, 202] width 8 height 14
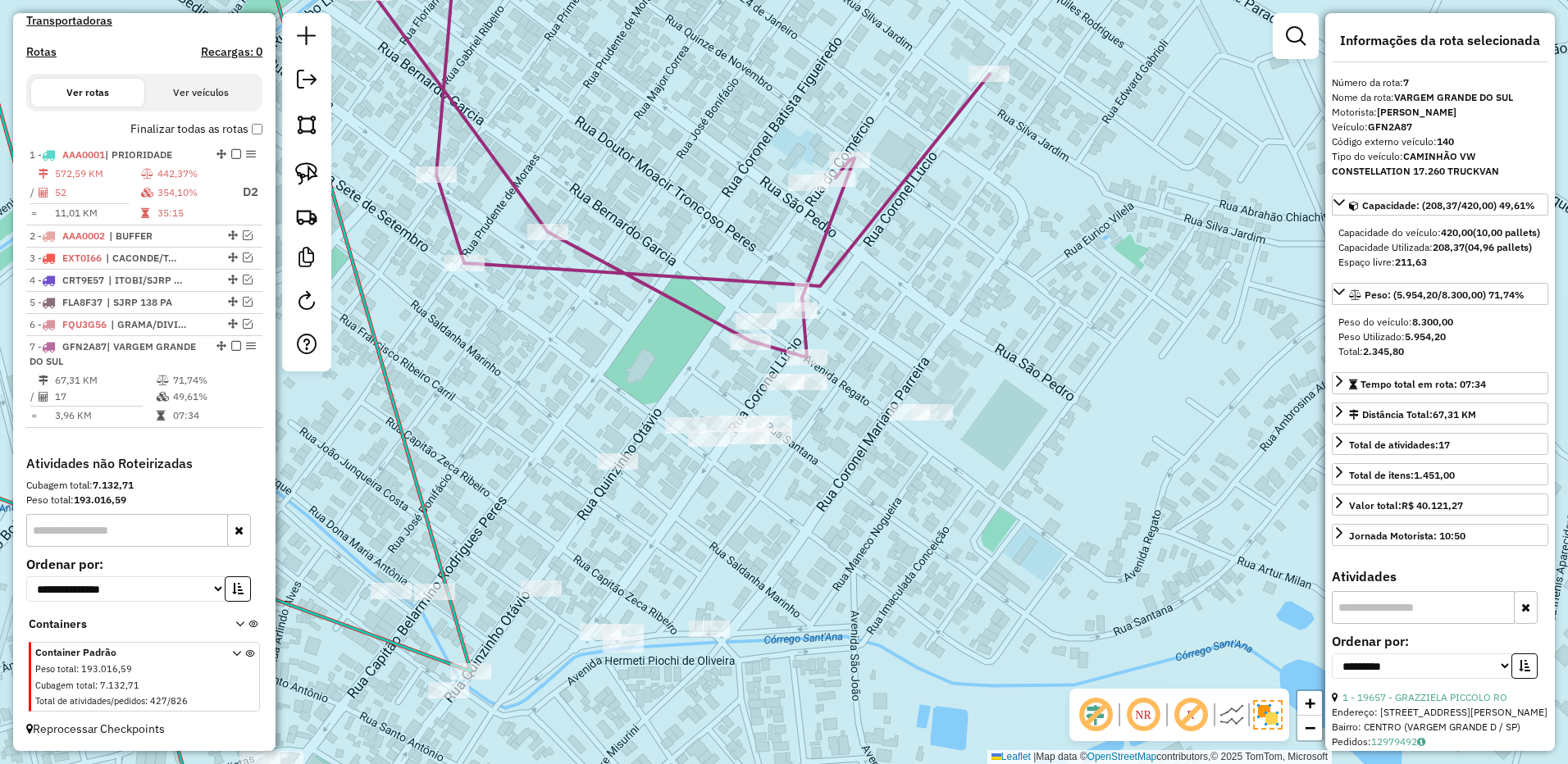
drag, startPoint x: 310, startPoint y: 172, endPoint x: 367, endPoint y: 195, distance: 61.5
click at [311, 172] on img at bounding box center [306, 173] width 23 height 23
drag, startPoint x: 846, startPoint y: 377, endPoint x: 1003, endPoint y: 410, distance: 160.4
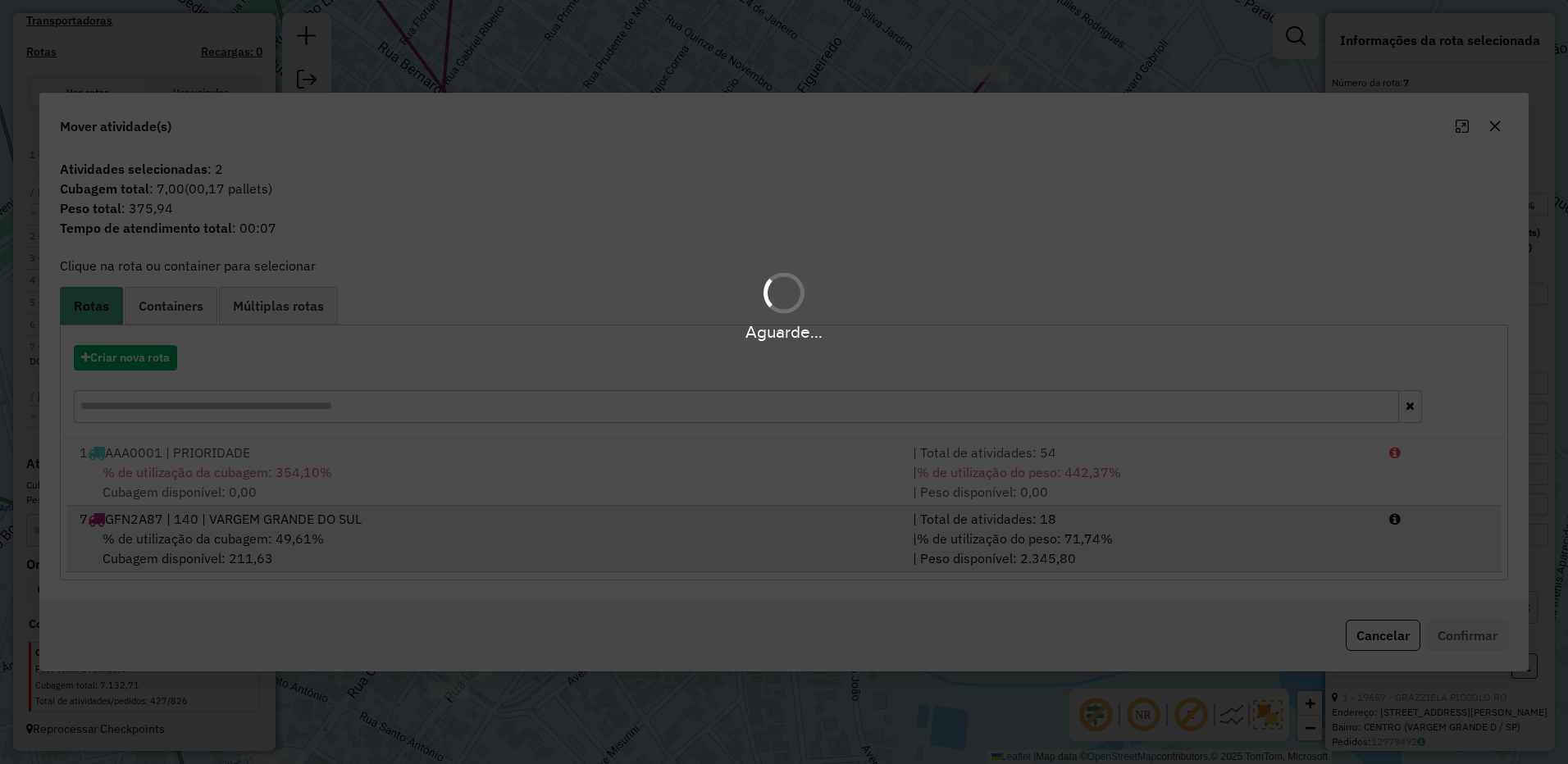
click at [1170, 542] on div "| % de utilização do peso: 71,74% | Peso disponível: 2.345,80" at bounding box center [1141, 548] width 477 height 39
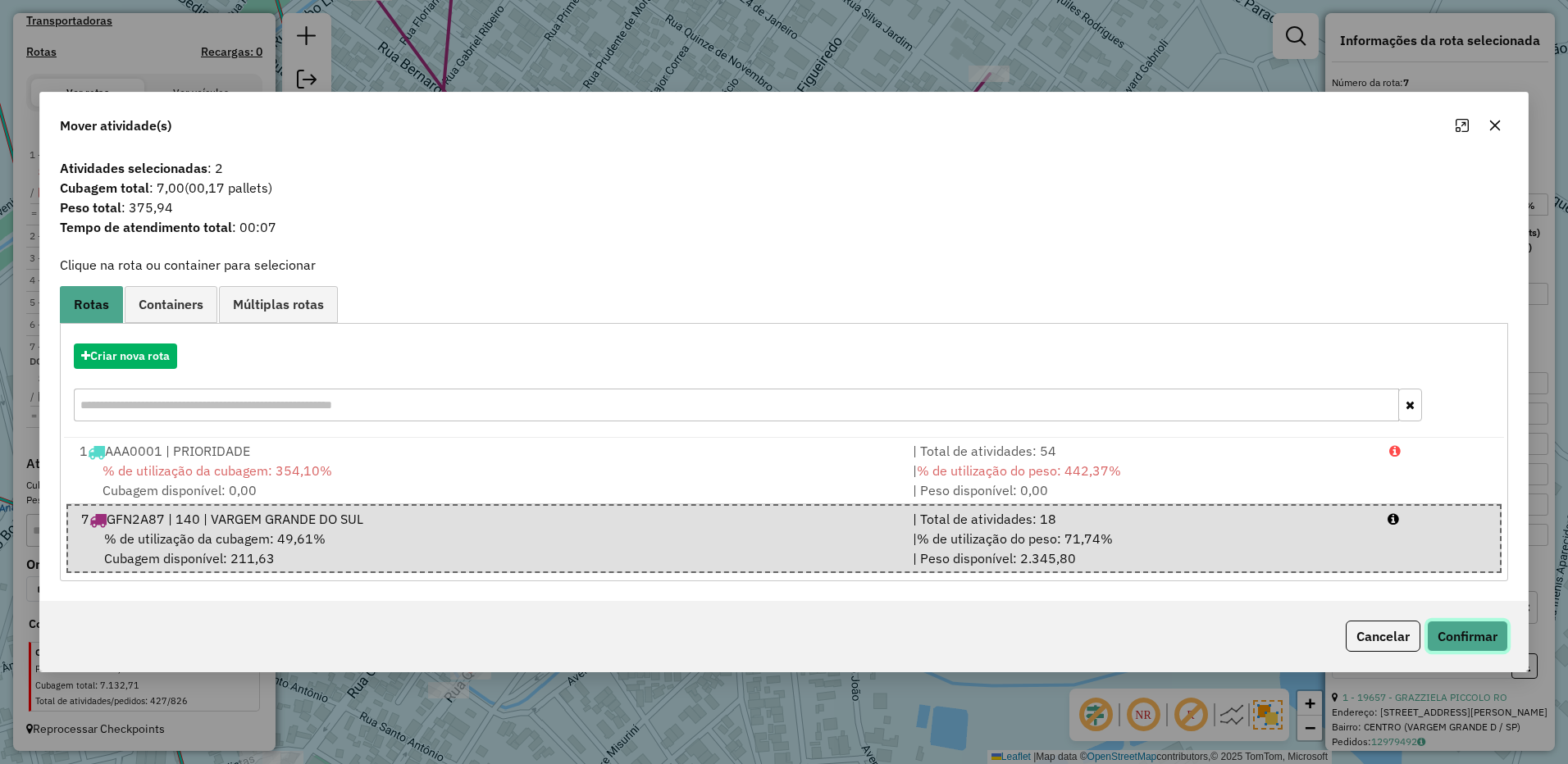
click at [1449, 626] on button "Confirmar" at bounding box center [1467, 635] width 81 height 31
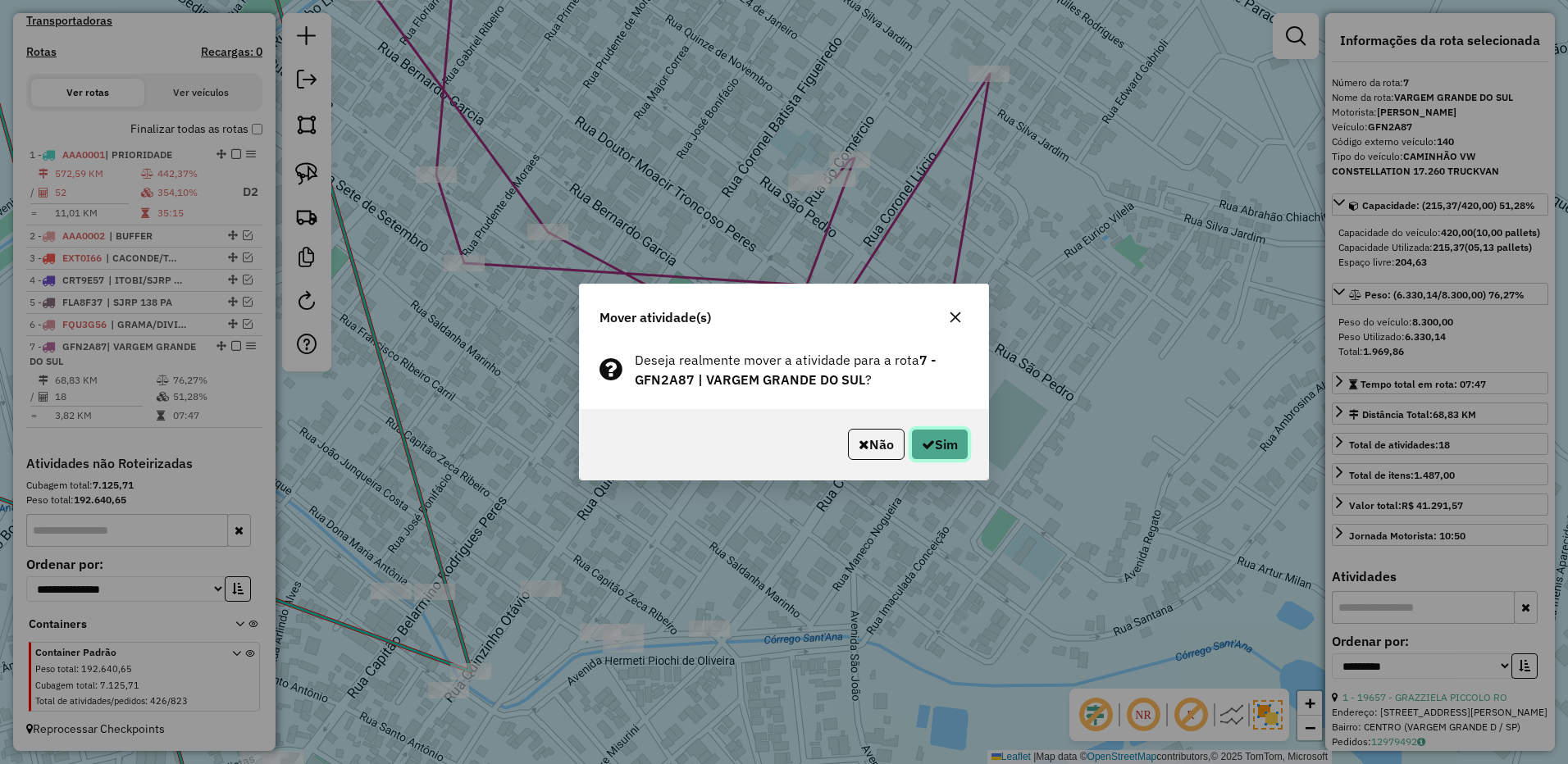
click at [938, 449] on button "Sim" at bounding box center [939, 444] width 58 height 31
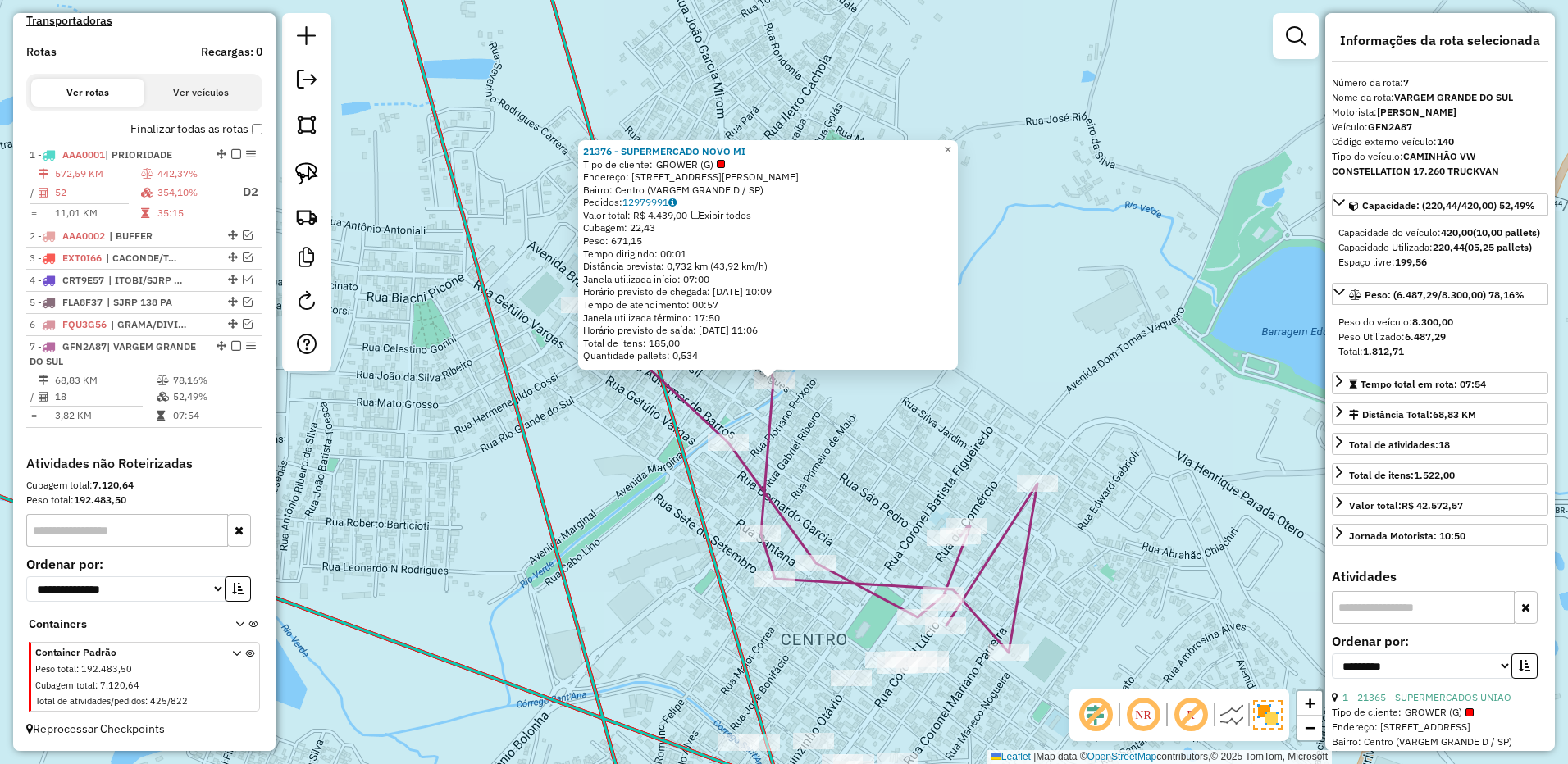
drag, startPoint x: 1047, startPoint y: 362, endPoint x: 1013, endPoint y: 326, distance: 49.5
click at [1013, 326] on div "21376 - SUPERMERCADO NOVO MI Tipo de cliente: GROWER (G) Endereço: R PATROCINIO…" at bounding box center [784, 382] width 1568 height 764
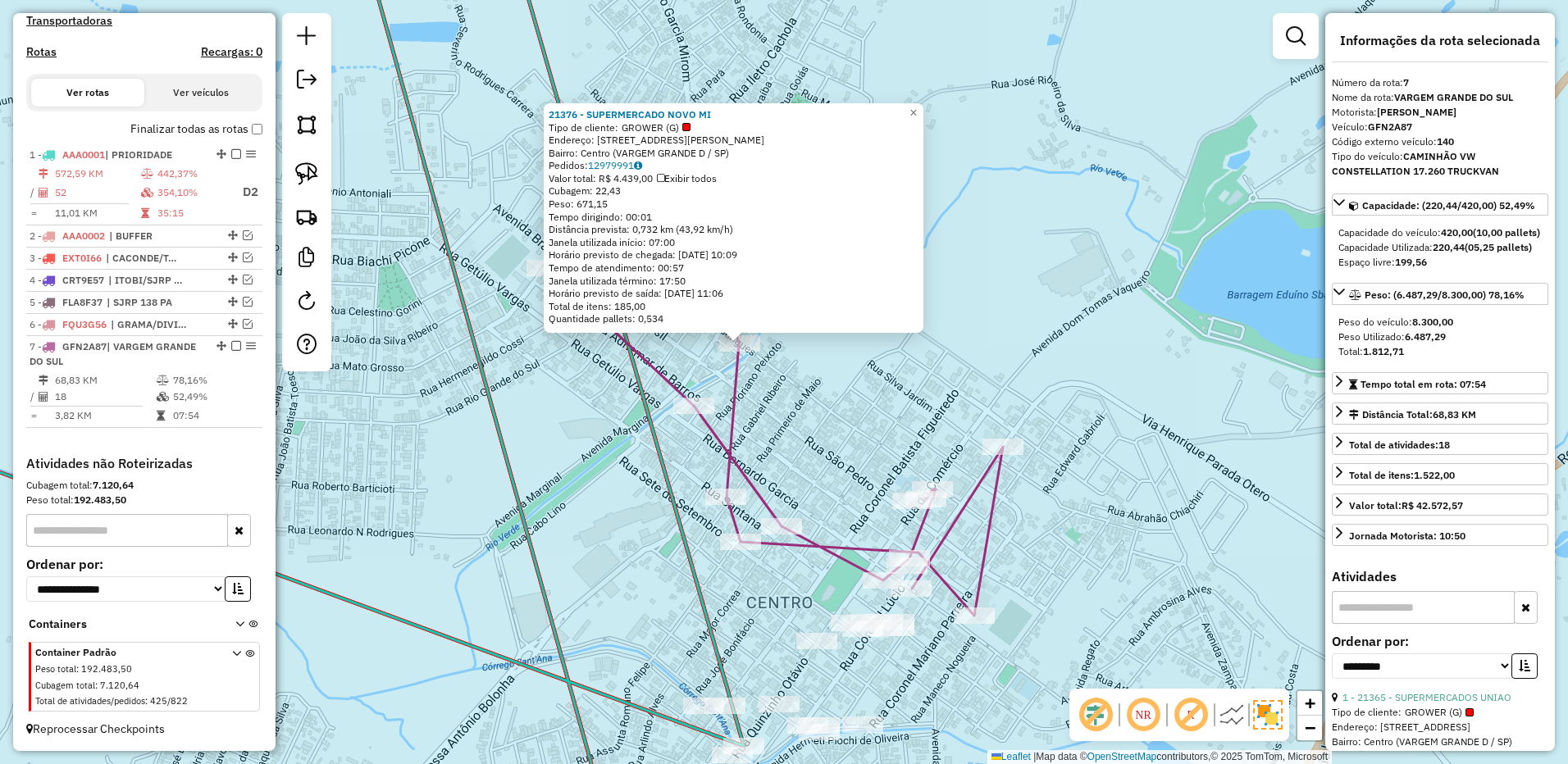
click at [1095, 348] on div "21376 - SUPERMERCADO NOVO MI Tipo de cliente: GROWER (G) Endereço: R PATROCINIO…" at bounding box center [784, 382] width 1568 height 764
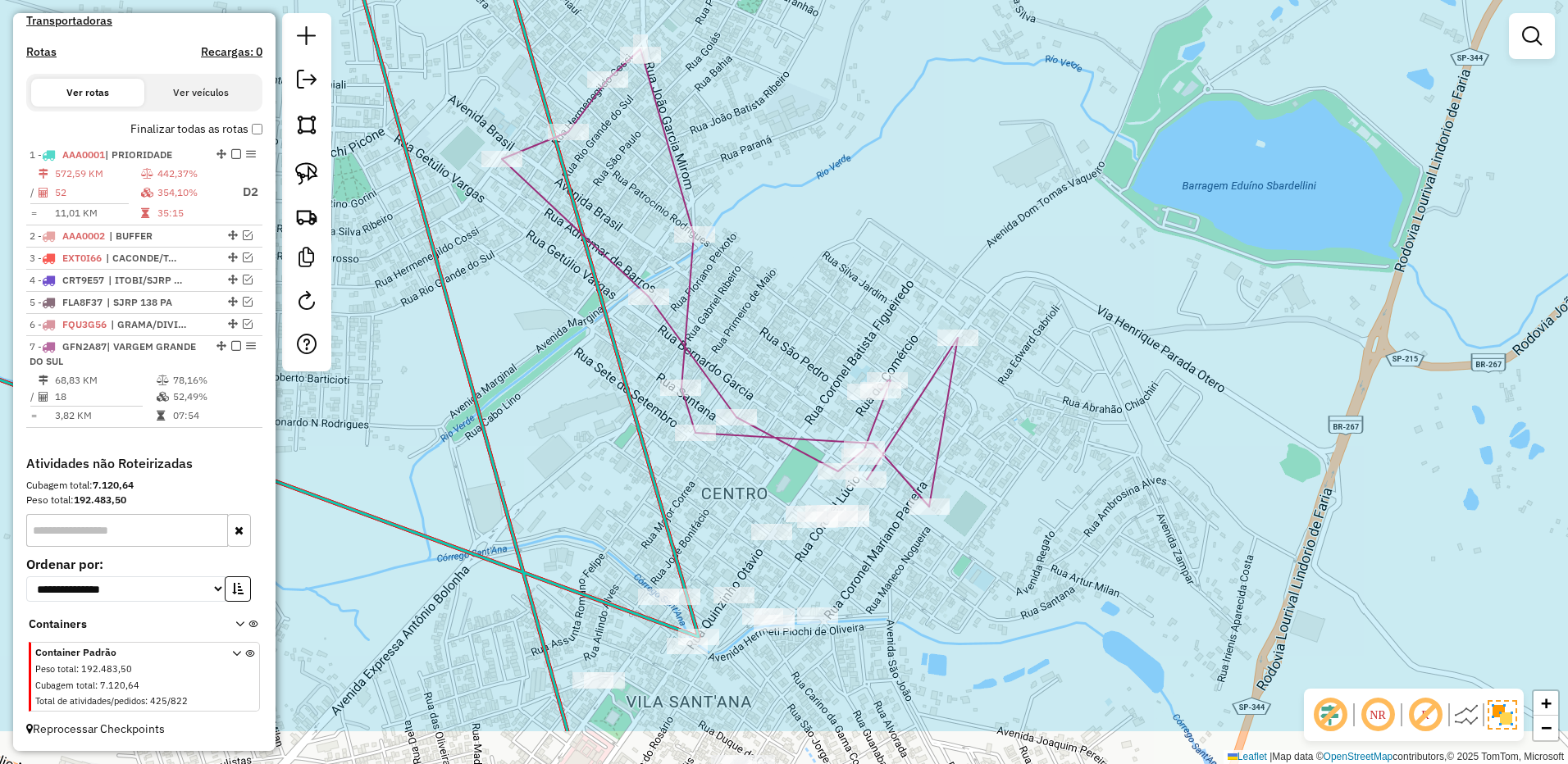
drag, startPoint x: 1074, startPoint y: 515, endPoint x: 995, endPoint y: 294, distance: 234.7
click at [998, 294] on div "Janela de atendimento Grade de atendimento Capacidade Transportadoras Veículos …" at bounding box center [784, 382] width 1568 height 764
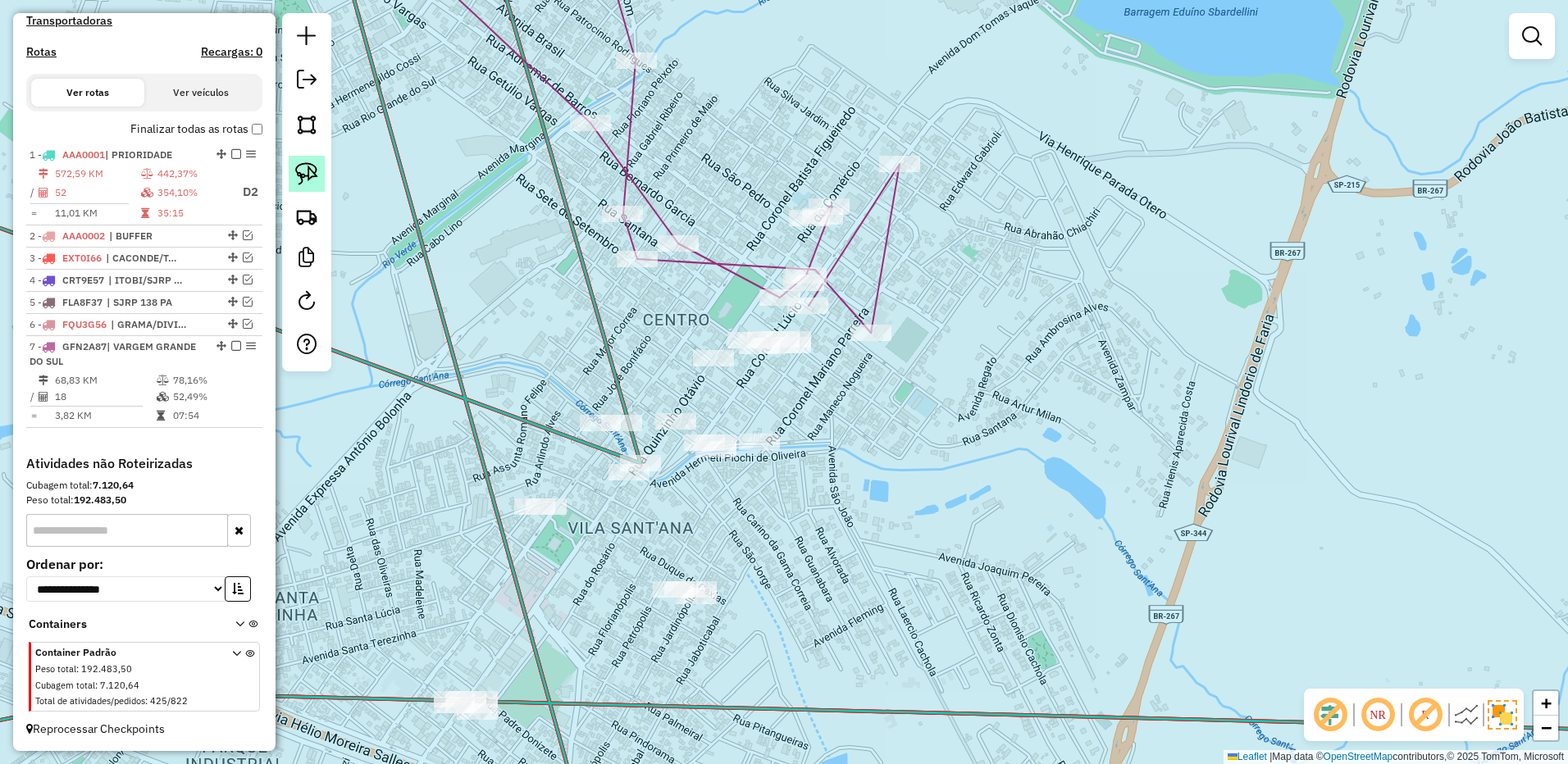
click at [296, 156] on link at bounding box center [306, 174] width 36 height 36
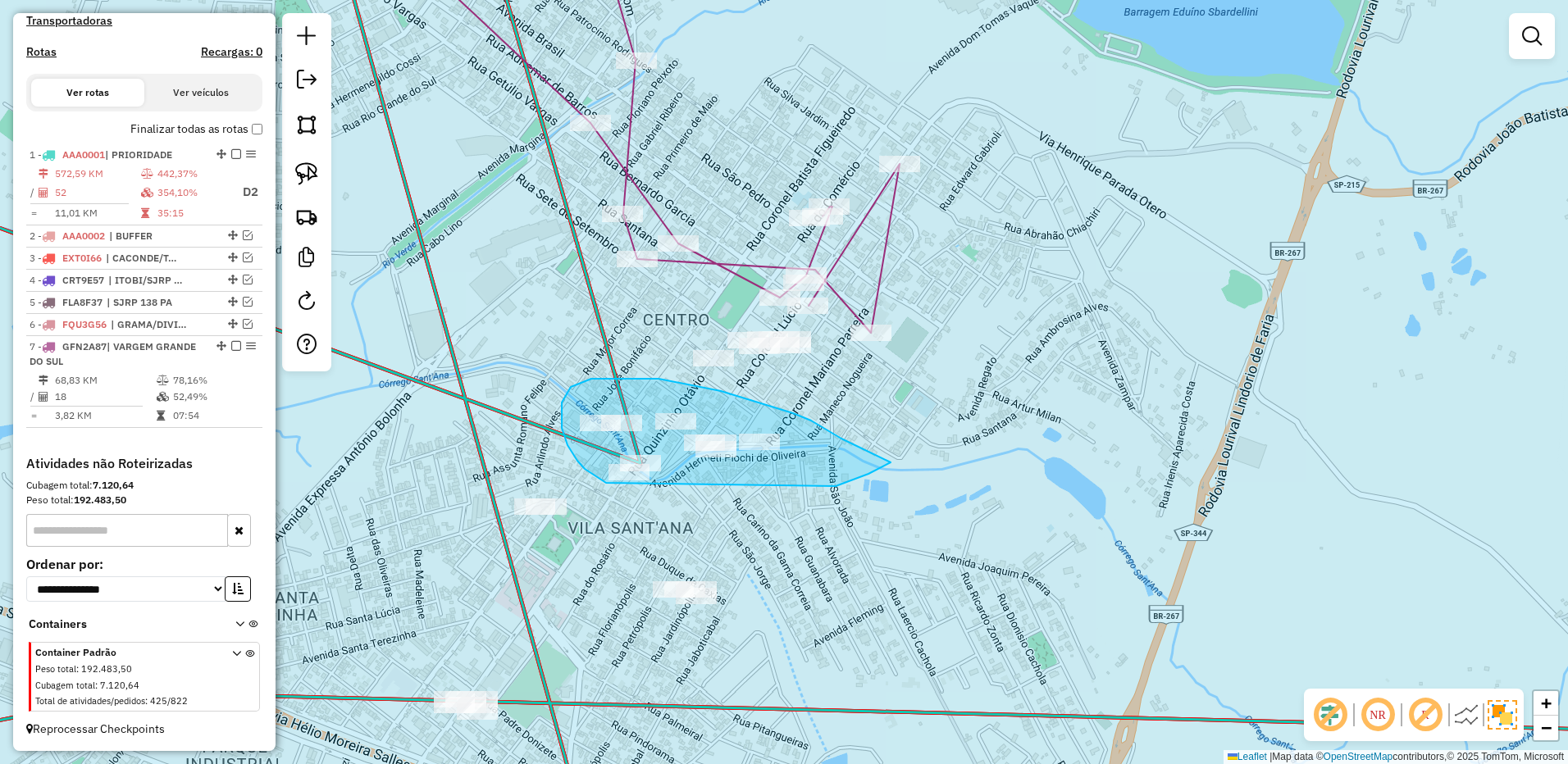
drag, startPoint x: 837, startPoint y: 436, endPoint x: 913, endPoint y: 403, distance: 82.9
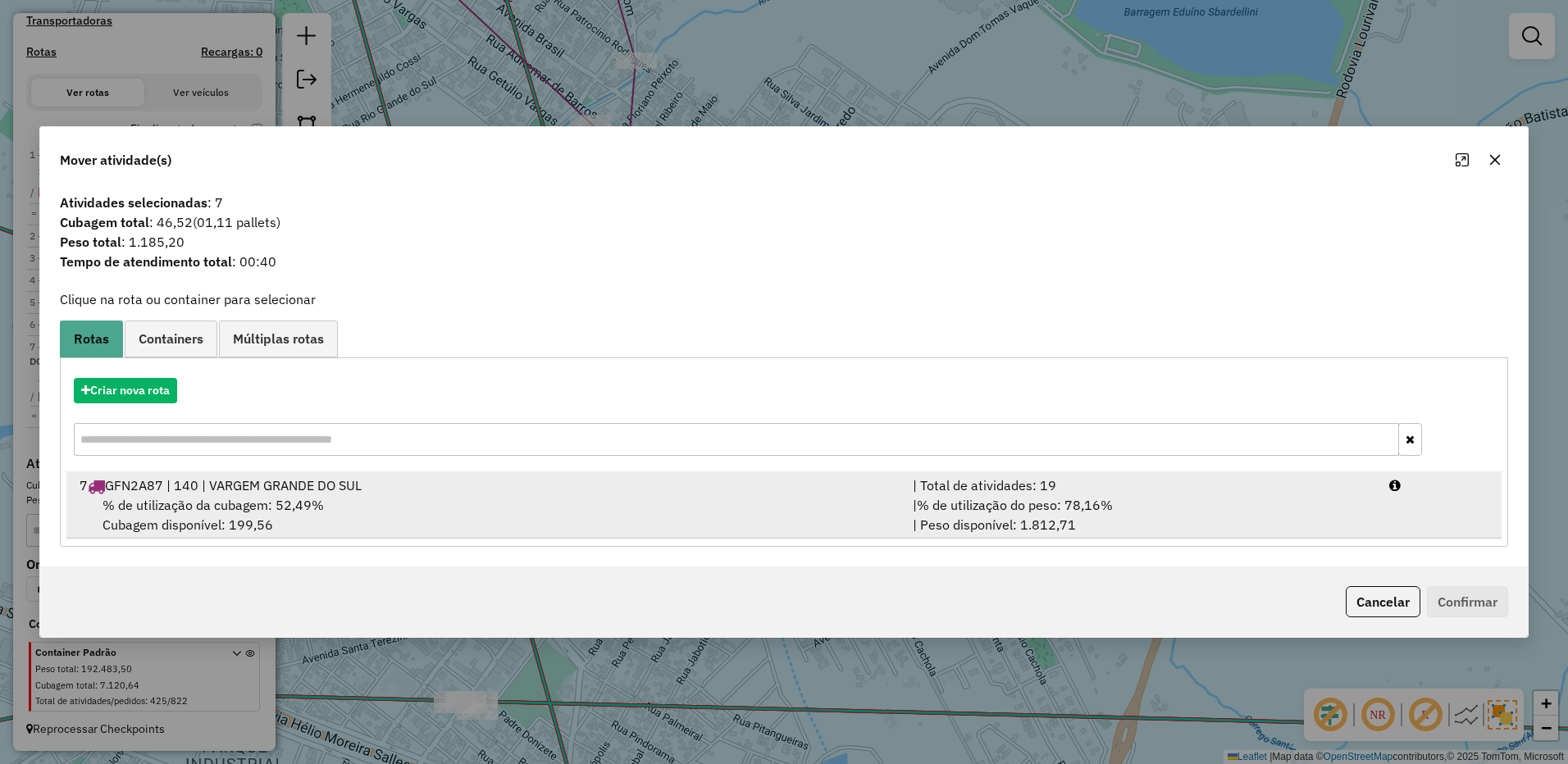
click at [1175, 513] on div "| % de utilização do peso: 78,16% | Peso disponível: 1.812,71" at bounding box center [1141, 514] width 477 height 39
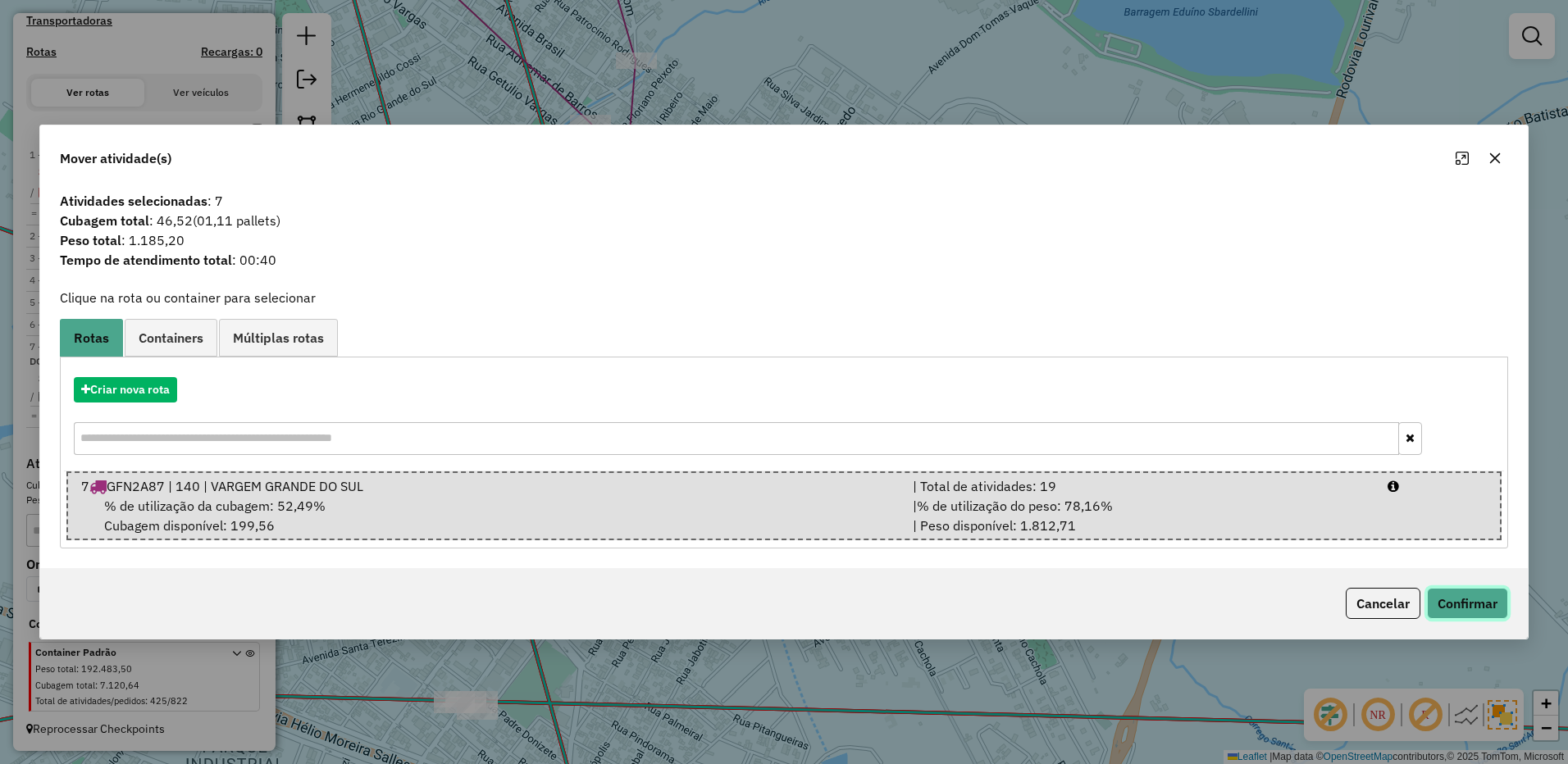
click at [1443, 599] on button "Confirmar" at bounding box center [1467, 603] width 81 height 31
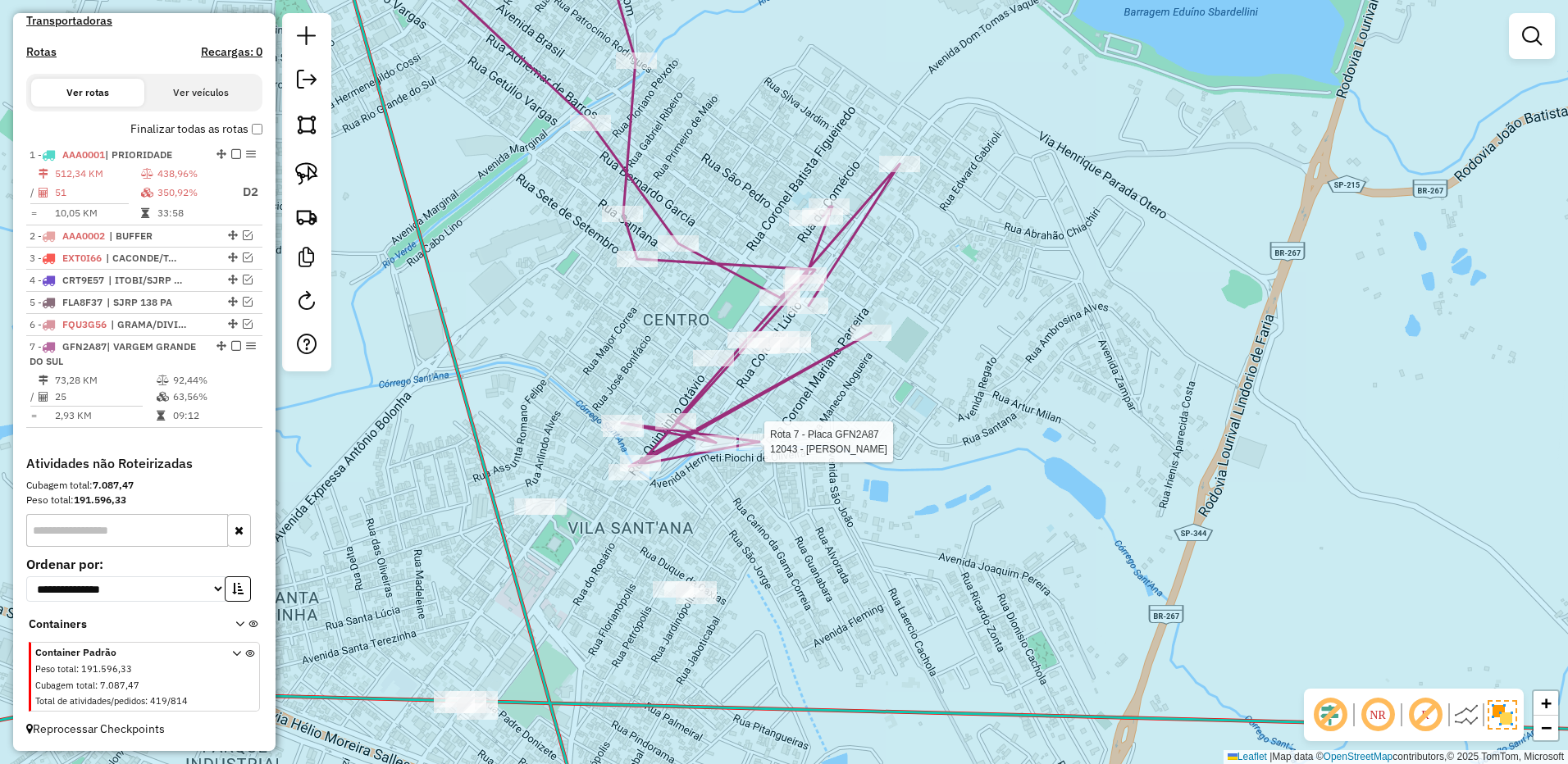
select select "**********"
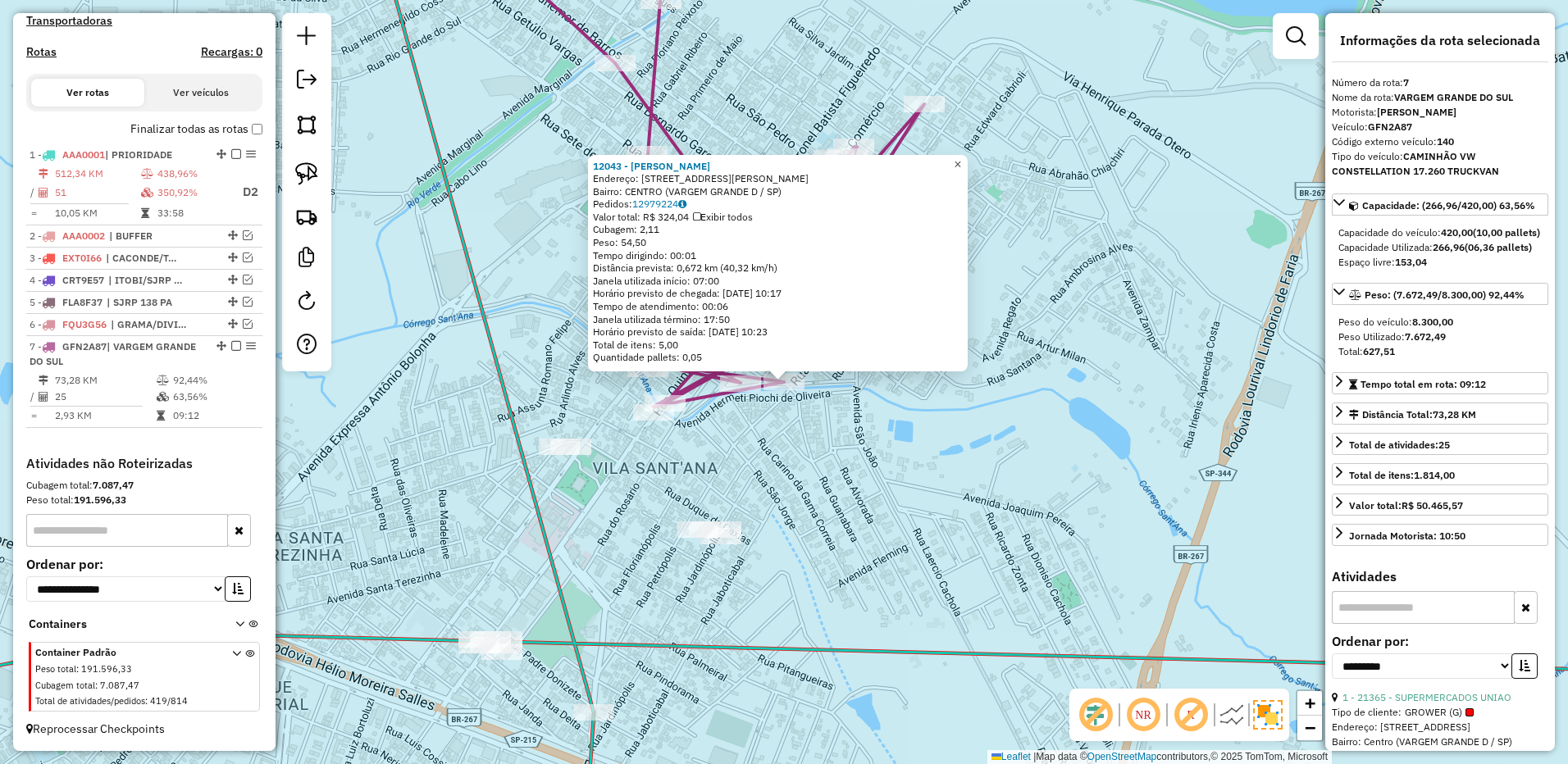
drag, startPoint x: 975, startPoint y: 167, endPoint x: 965, endPoint y: 214, distance: 48.1
click at [968, 167] on link "×" at bounding box center [958, 165] width 20 height 20
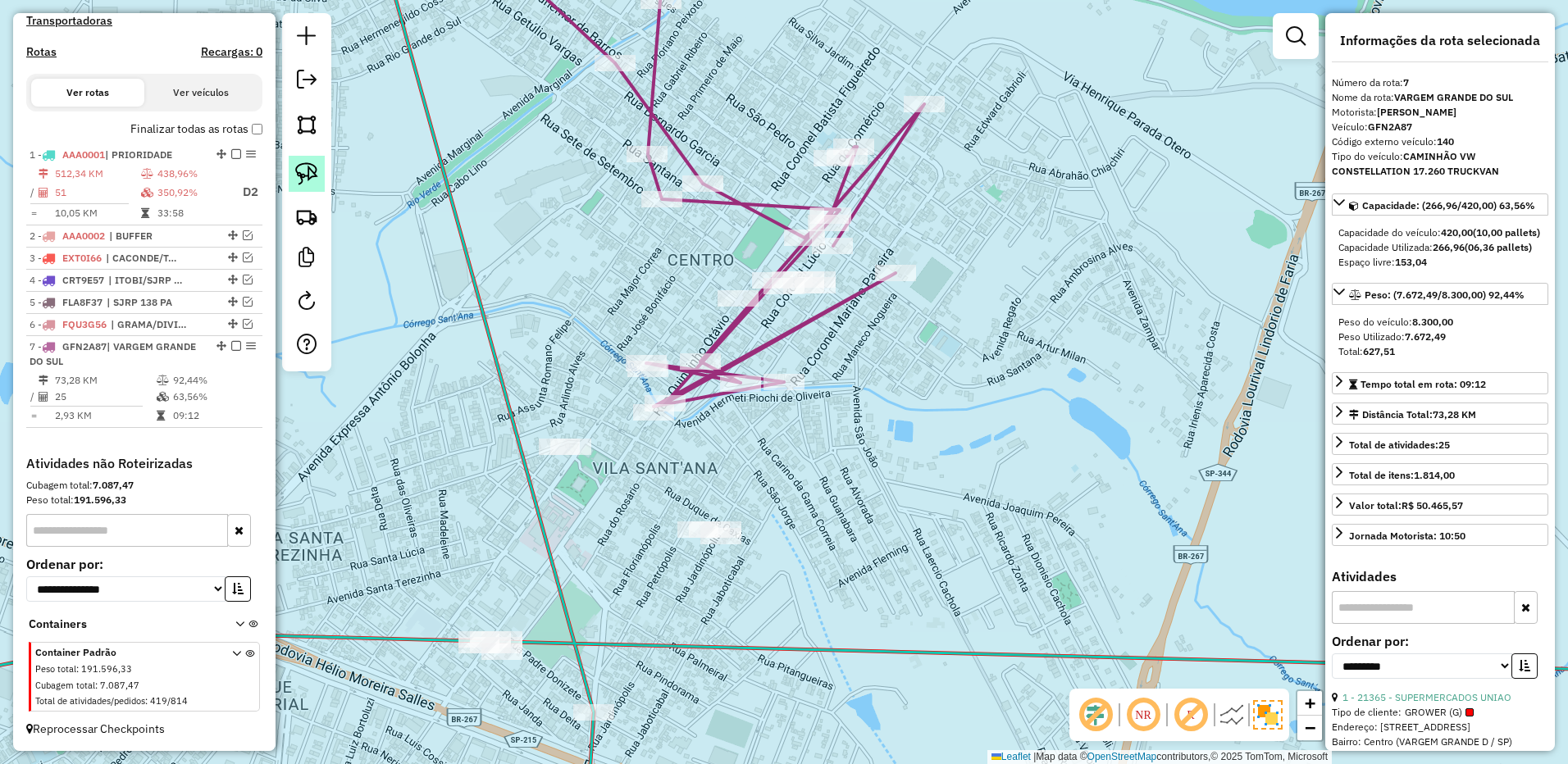
click at [315, 169] on img at bounding box center [306, 173] width 23 height 23
drag, startPoint x: 716, startPoint y: 275, endPoint x: 842, endPoint y: 271, distance: 126.1
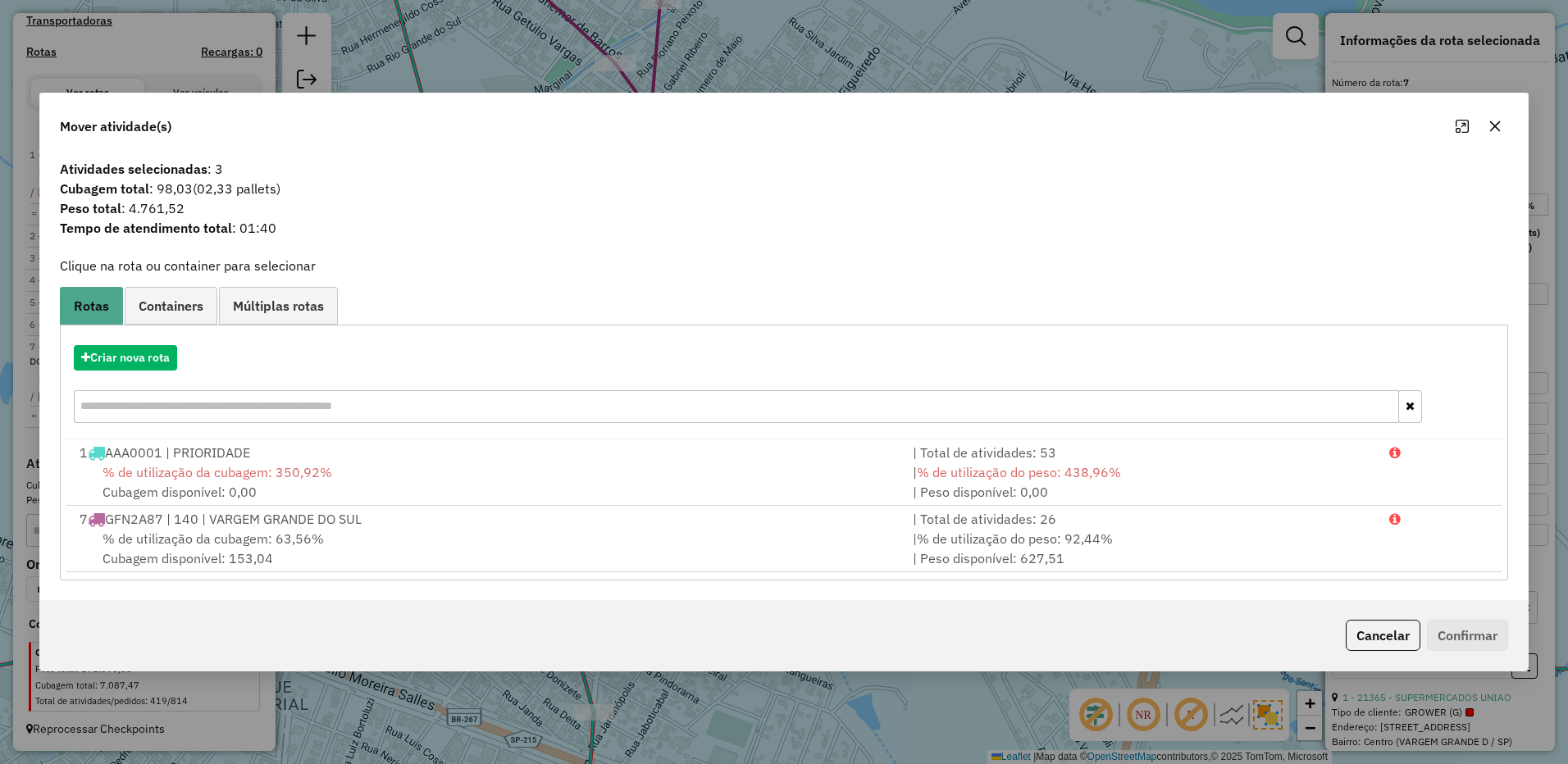
click at [1492, 127] on icon "button" at bounding box center [1495, 126] width 13 height 13
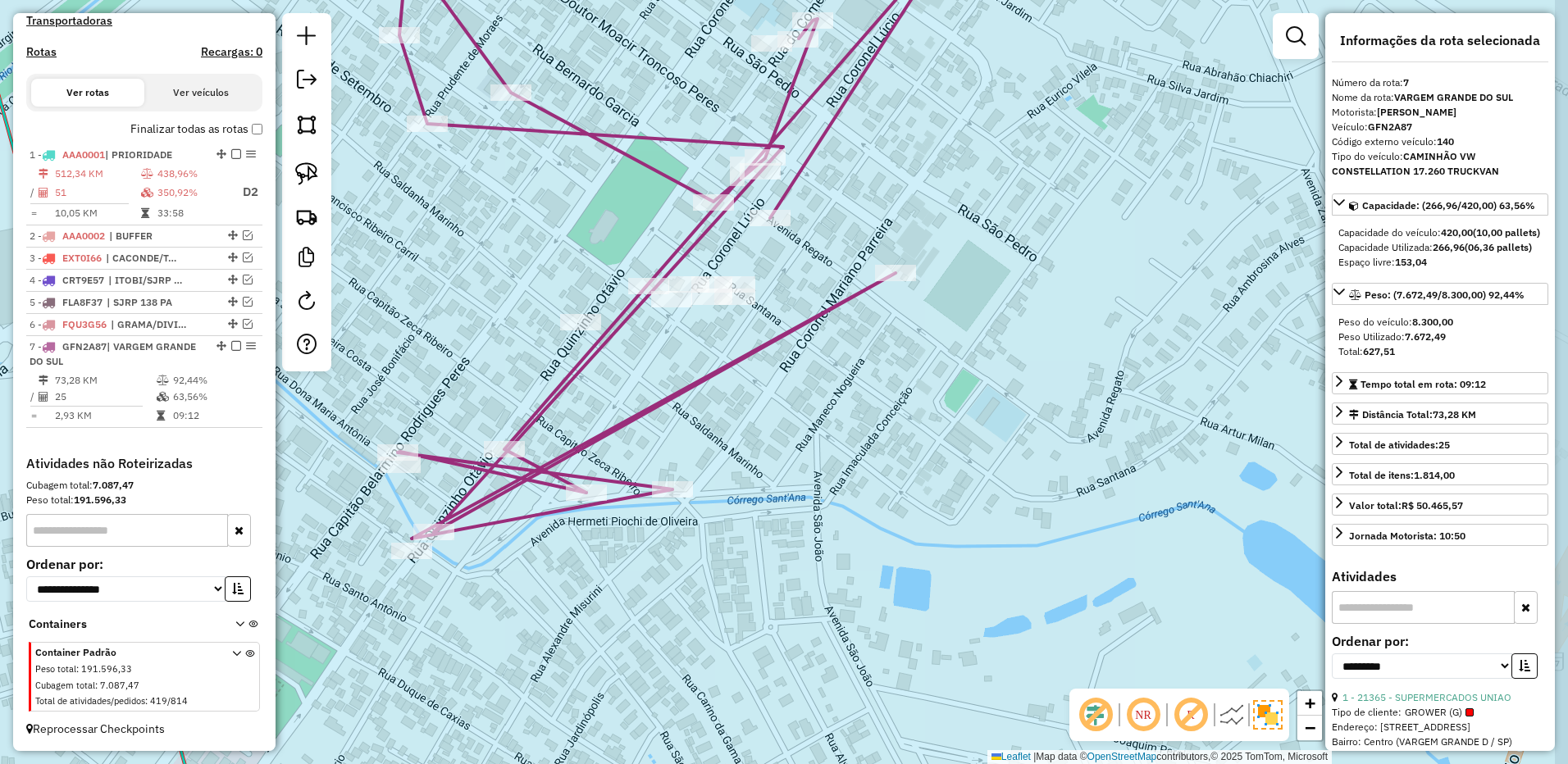
drag, startPoint x: 965, startPoint y: 365, endPoint x: 868, endPoint y: 404, distance: 104.5
click at [868, 404] on div "Janela de atendimento Grade de atendimento Capacidade Transportadoras Veículos …" at bounding box center [784, 382] width 1568 height 764
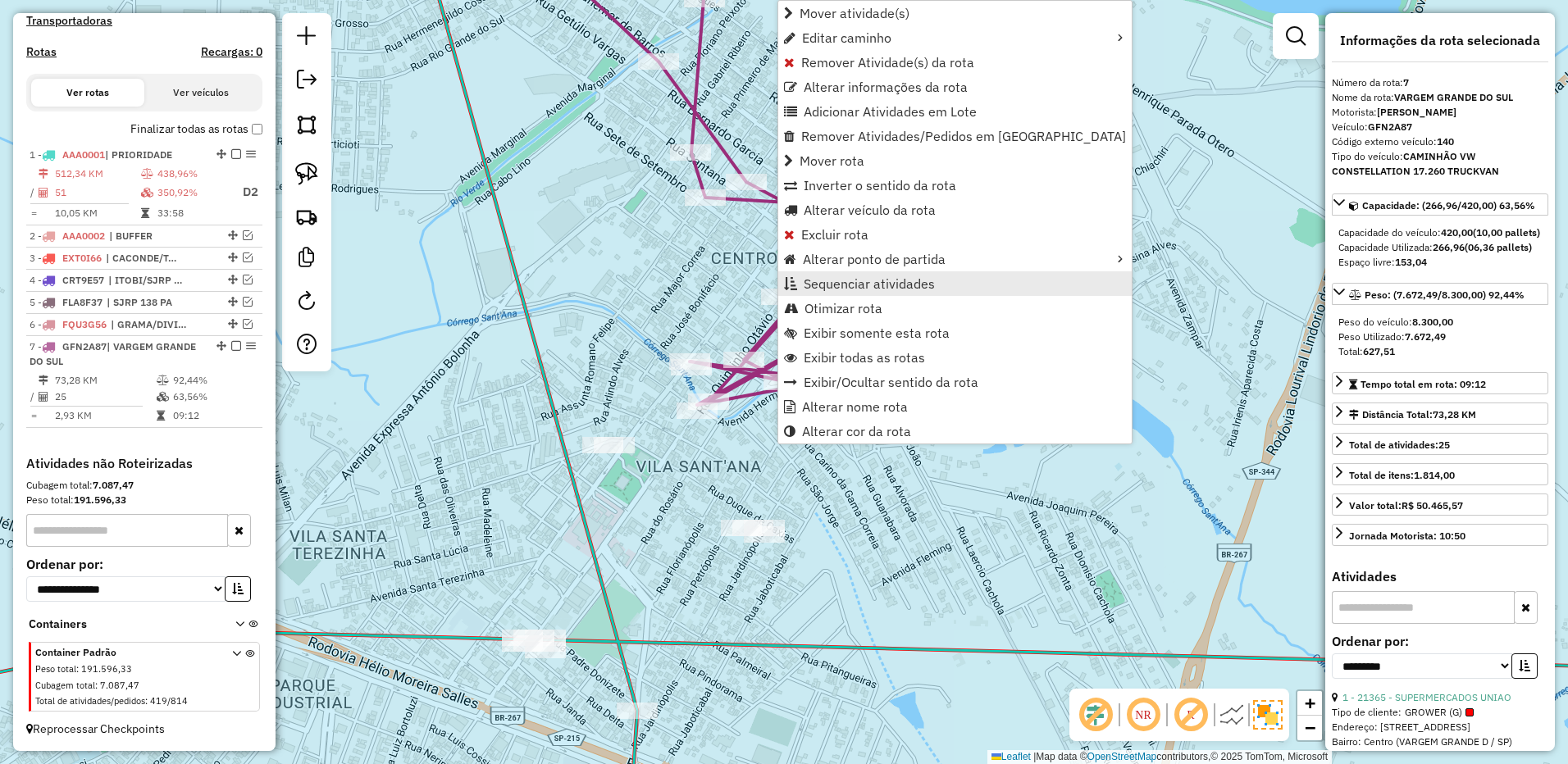
click at [880, 289] on span "Sequenciar atividades" at bounding box center [868, 284] width 131 height 13
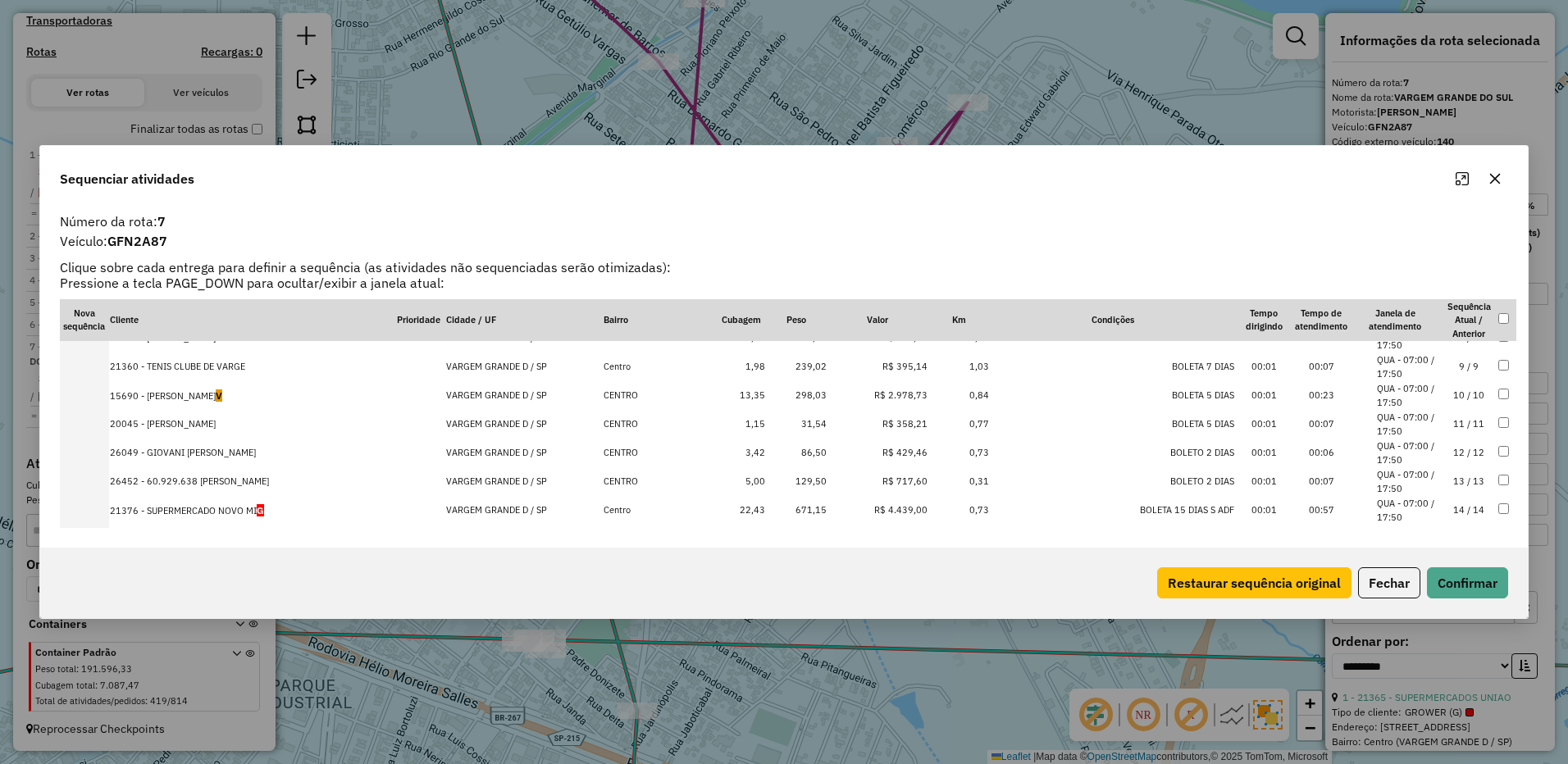
scroll to position [0, 0]
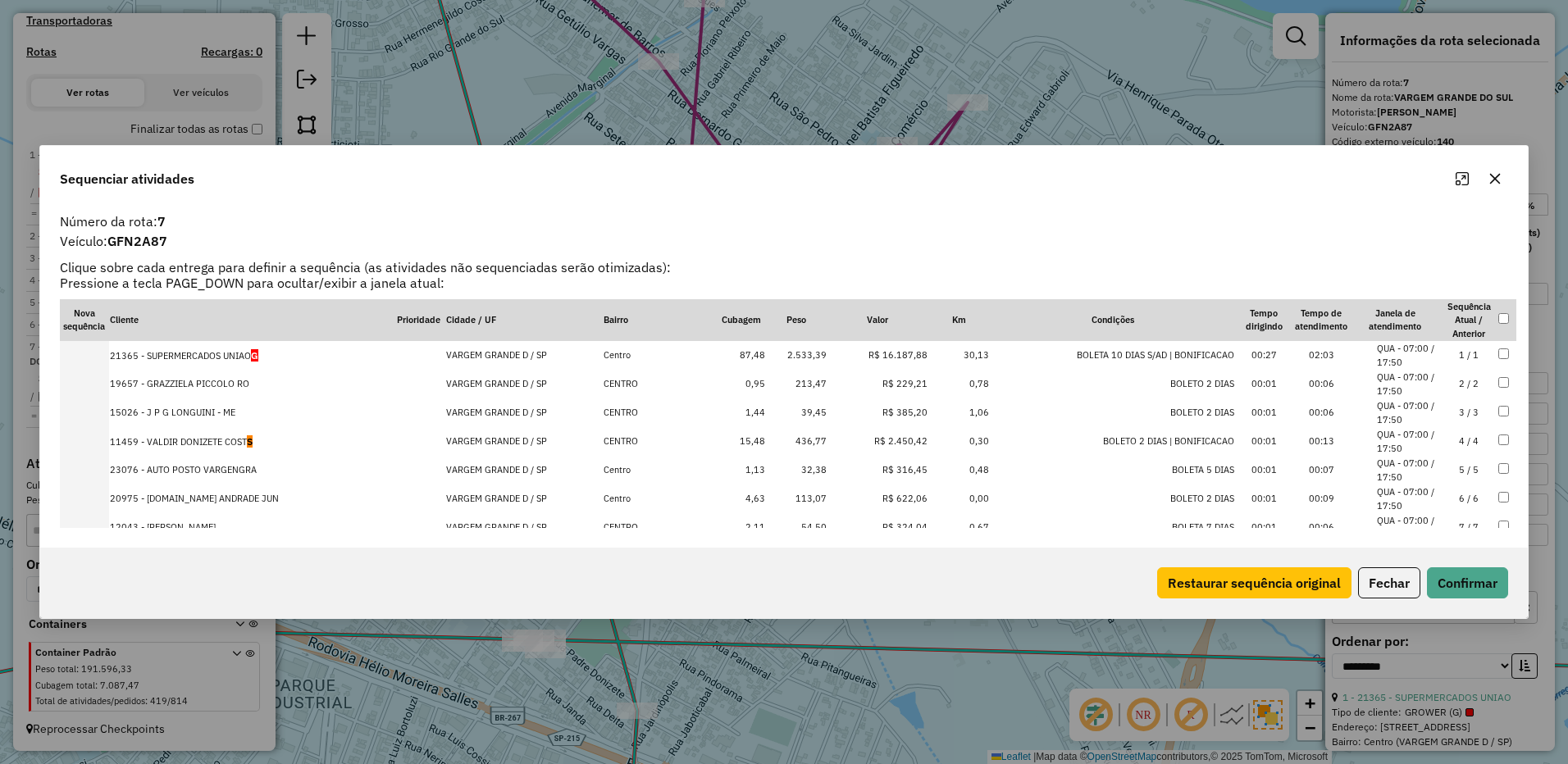
drag, startPoint x: 1491, startPoint y: 173, endPoint x: 840, endPoint y: 347, distance: 673.9
click at [1491, 174] on icon "button" at bounding box center [1495, 179] width 13 height 13
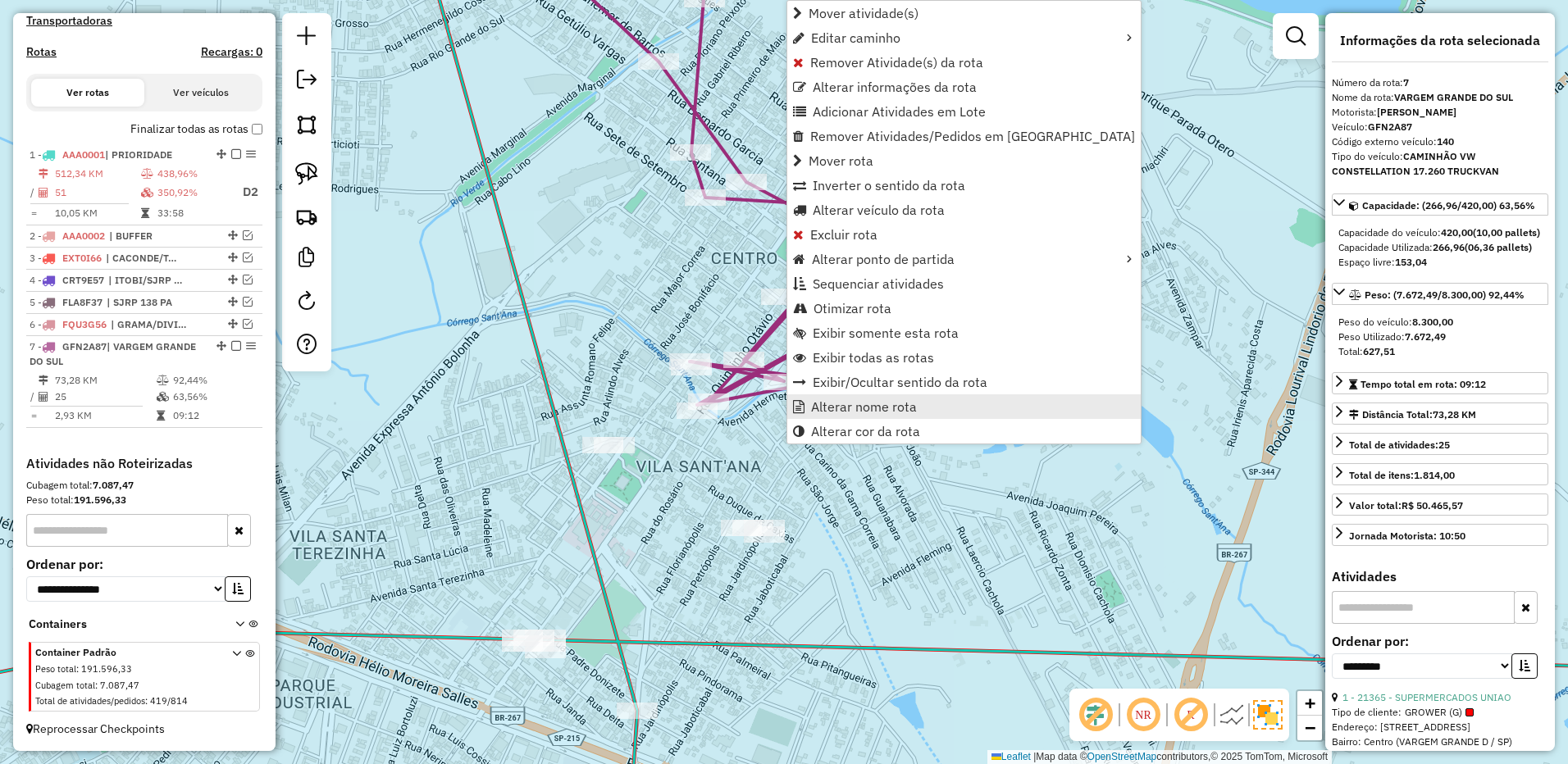
click at [836, 405] on span "Alterar nome rota" at bounding box center [863, 407] width 106 height 13
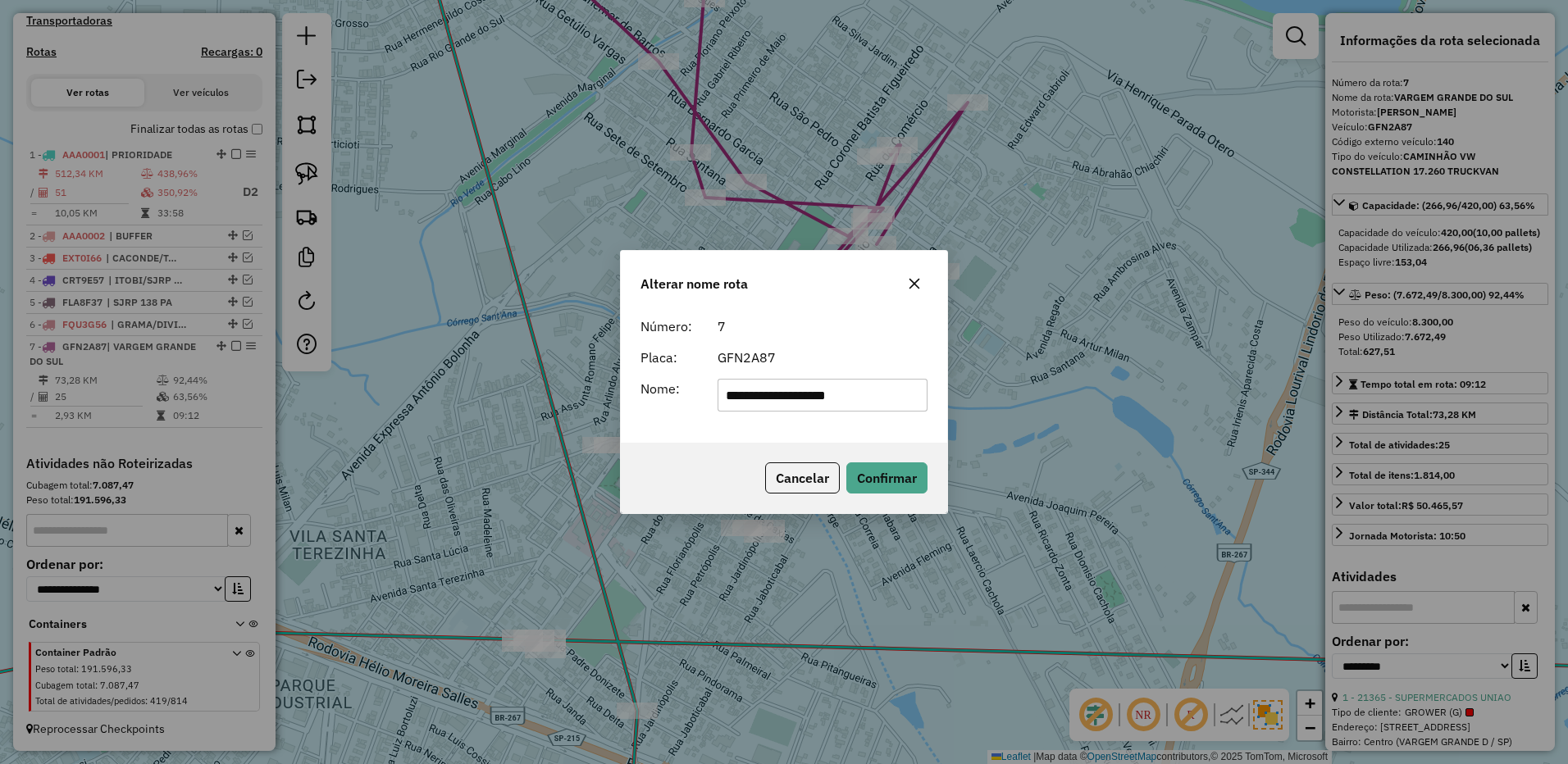
drag, startPoint x: 781, startPoint y: 394, endPoint x: 1005, endPoint y: 392, distance: 224.0
click at [1012, 392] on div "**********" at bounding box center [784, 382] width 1568 height 764
type input "**********"
click at [908, 478] on button "Confirmar" at bounding box center [886, 478] width 81 height 31
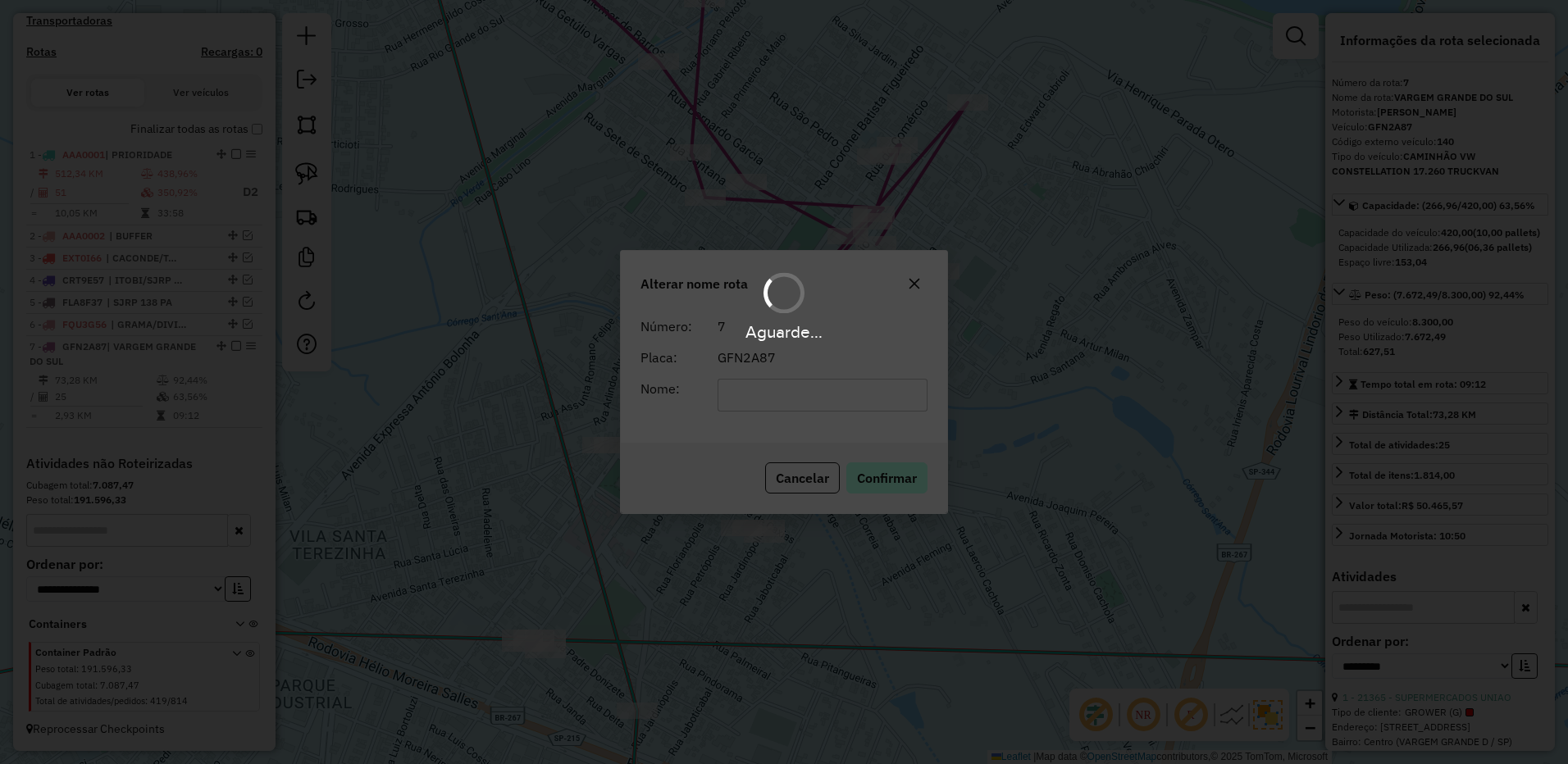
scroll to position [503, 0]
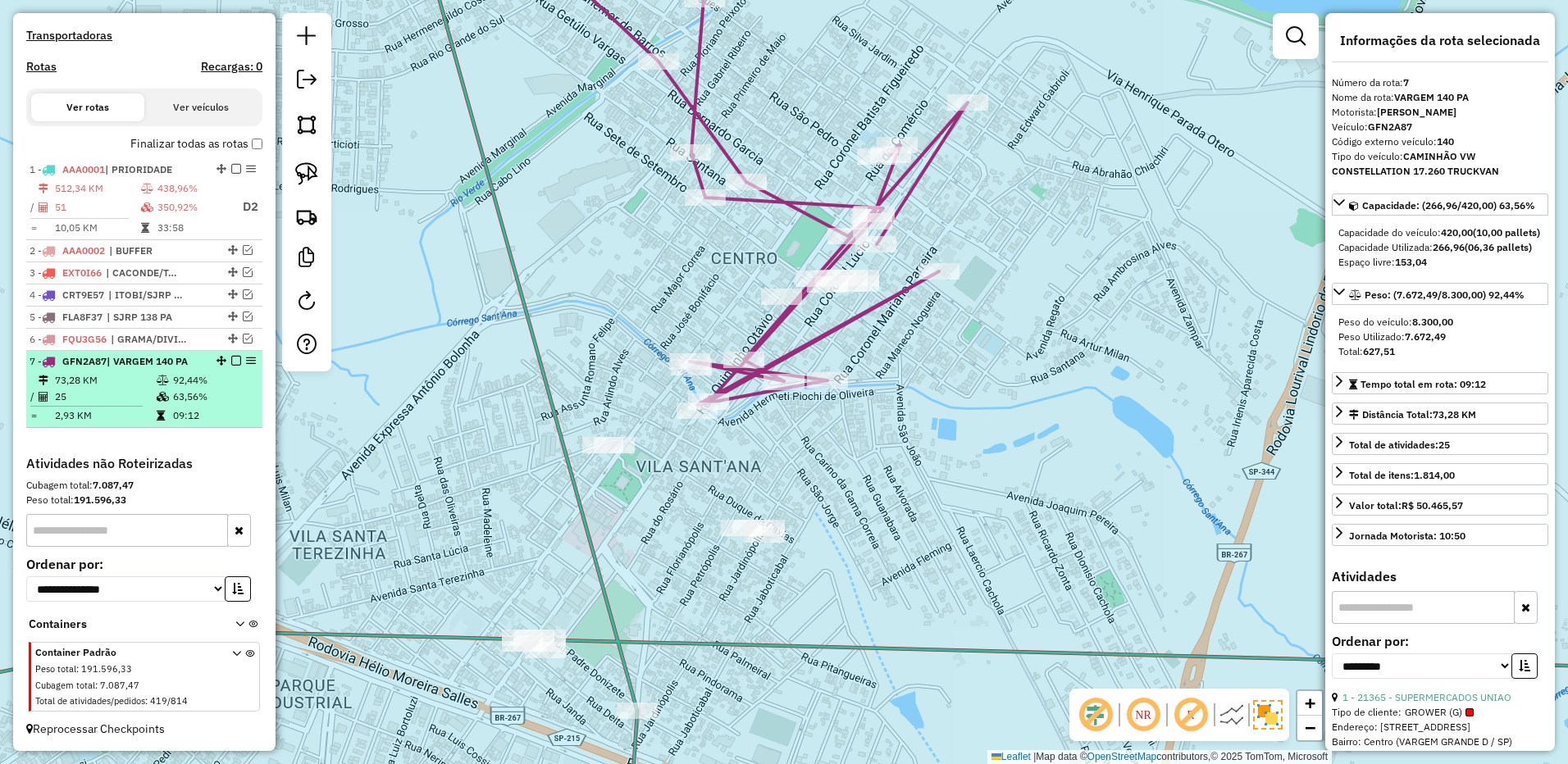
click at [235, 357] on em at bounding box center [236, 361] width 10 height 10
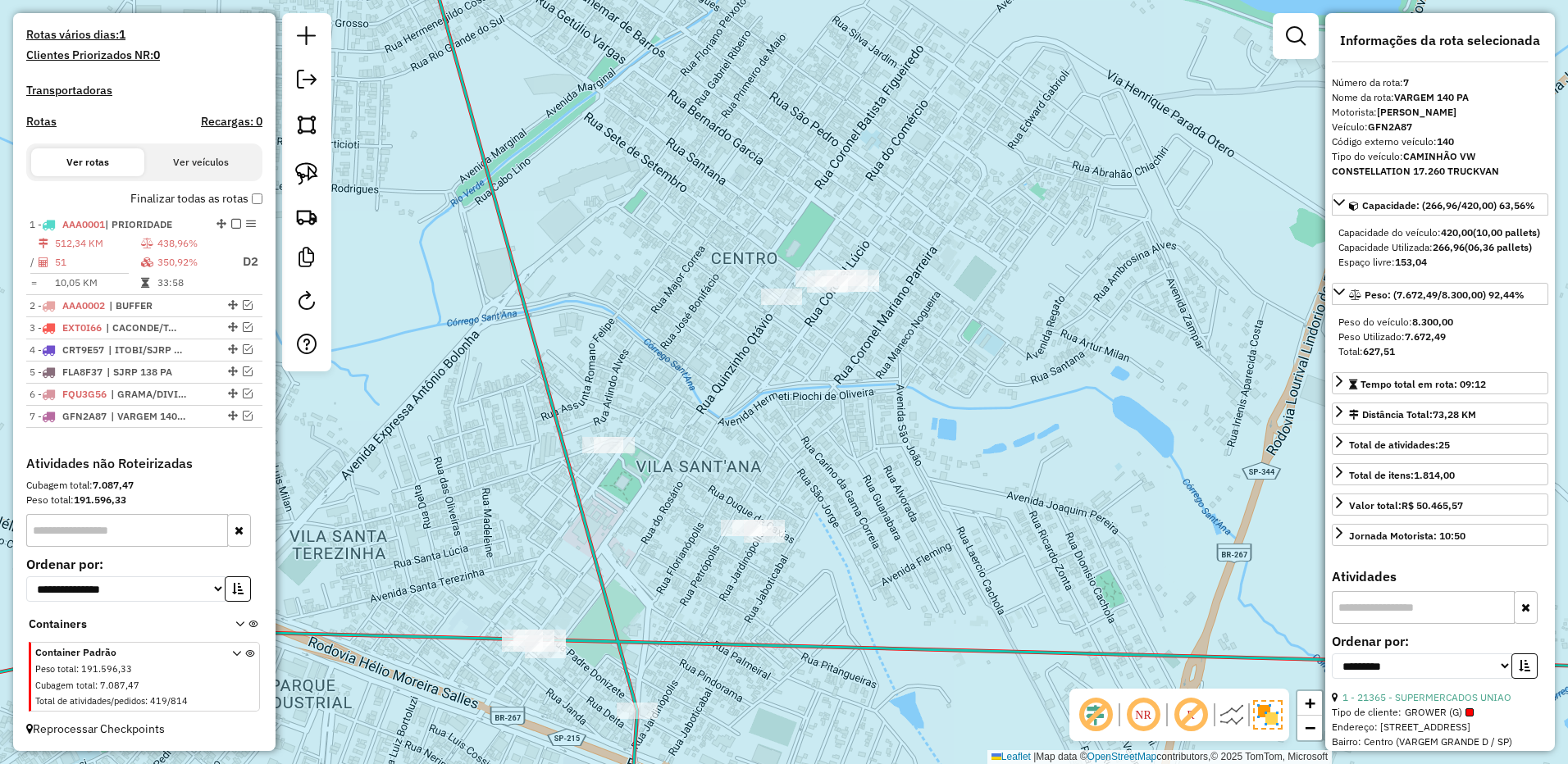
scroll to position [448, 0]
drag, startPoint x: 301, startPoint y: 169, endPoint x: 350, endPoint y: 184, distance: 51.2
click at [301, 169] on img at bounding box center [306, 173] width 23 height 23
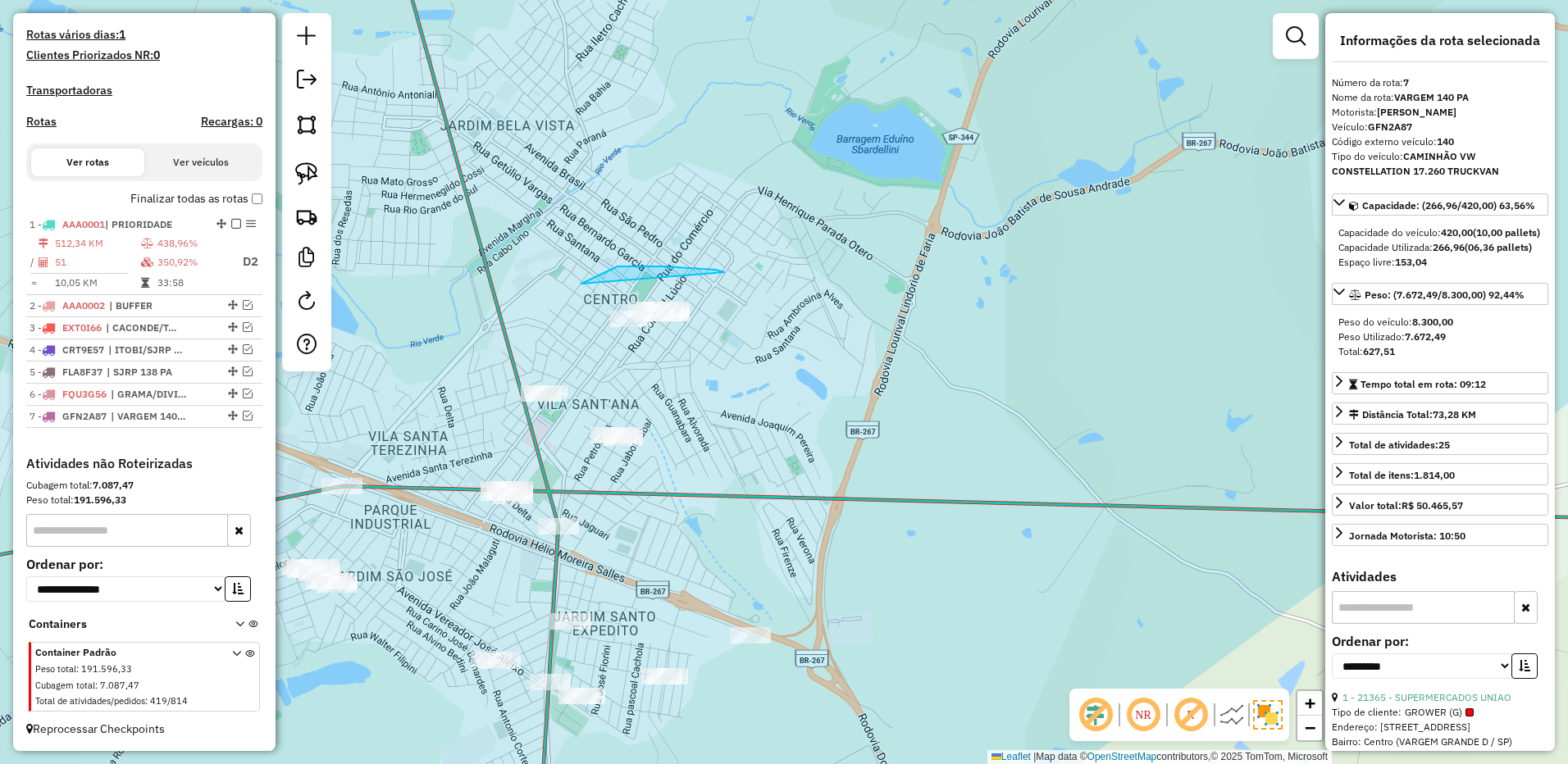
drag, startPoint x: 724, startPoint y: 272, endPoint x: 837, endPoint y: 314, distance: 120.6
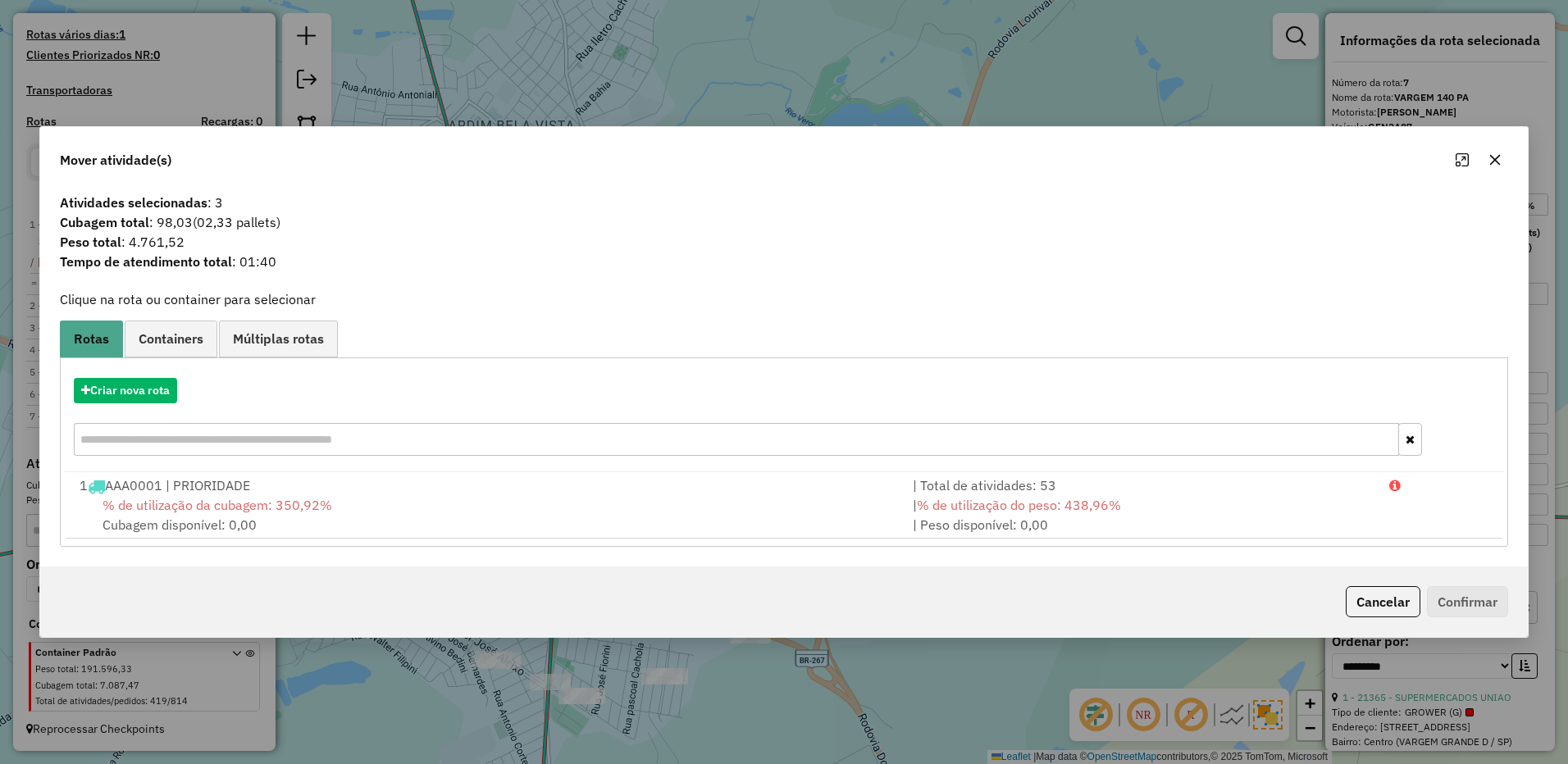
click at [1493, 159] on icon "button" at bounding box center [1495, 160] width 13 height 13
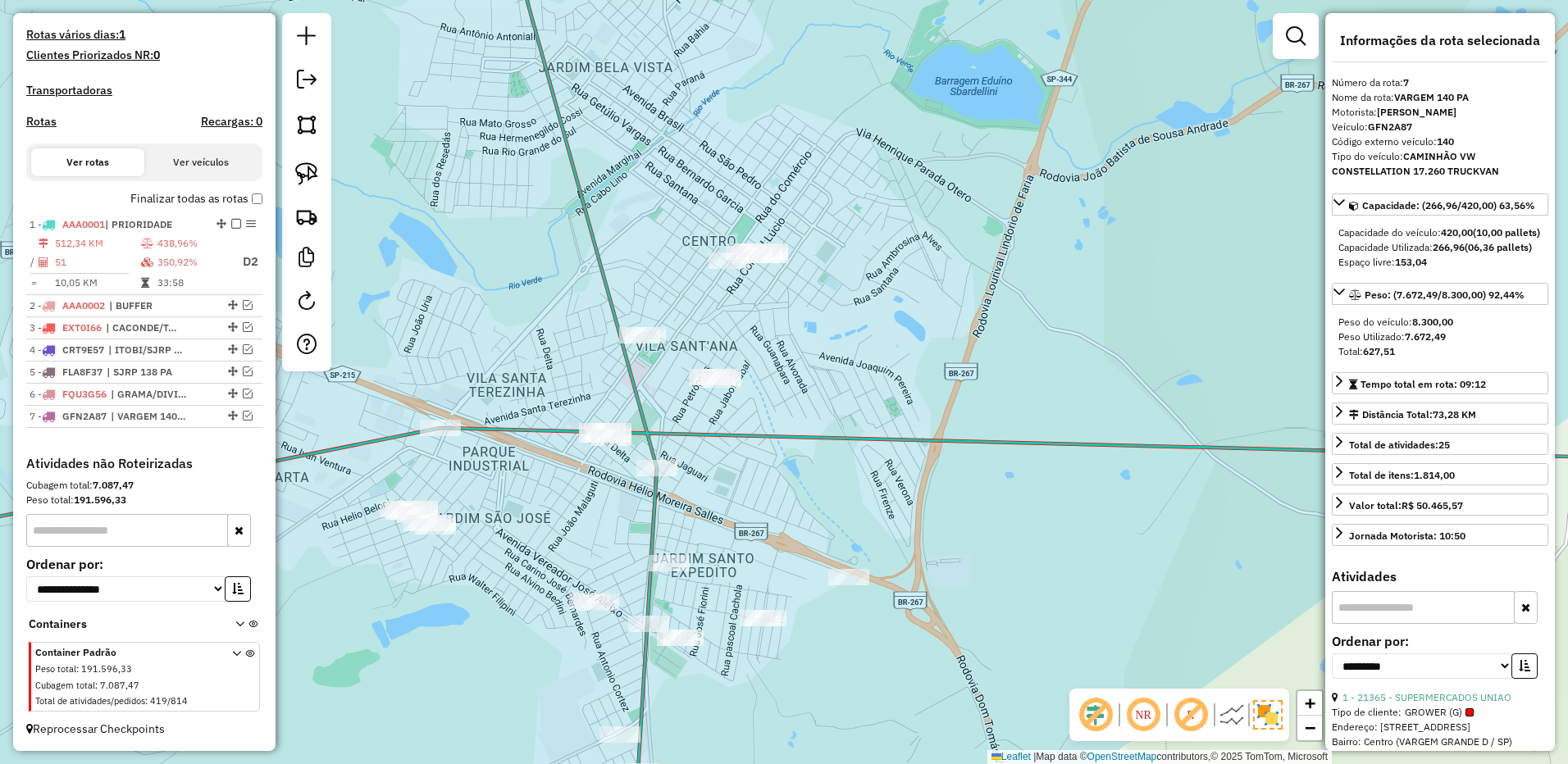
drag, startPoint x: 921, startPoint y: 344, endPoint x: 1019, endPoint y: 286, distance: 113.9
click at [1019, 286] on div "Janela de atendimento Grade de atendimento Capacidade Transportadoras Veículos …" at bounding box center [784, 382] width 1568 height 764
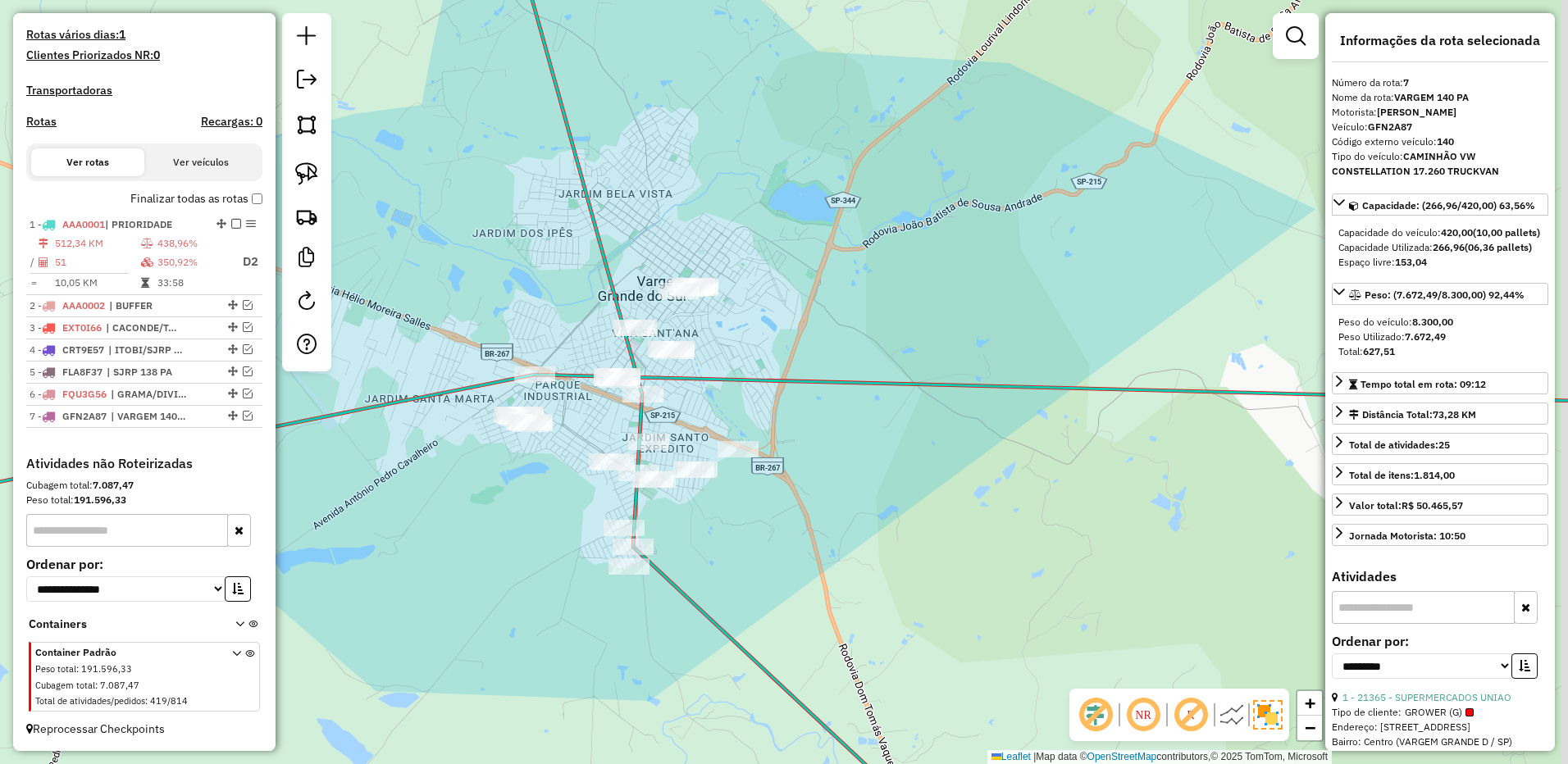
drag, startPoint x: 933, startPoint y: 300, endPoint x: 814, endPoint y: 311, distance: 119.5
click at [814, 311] on div "Janela de atendimento Grade de atendimento Capacidade Transportadoras Veículos …" at bounding box center [784, 382] width 1568 height 764
click at [316, 182] on img at bounding box center [306, 173] width 23 height 23
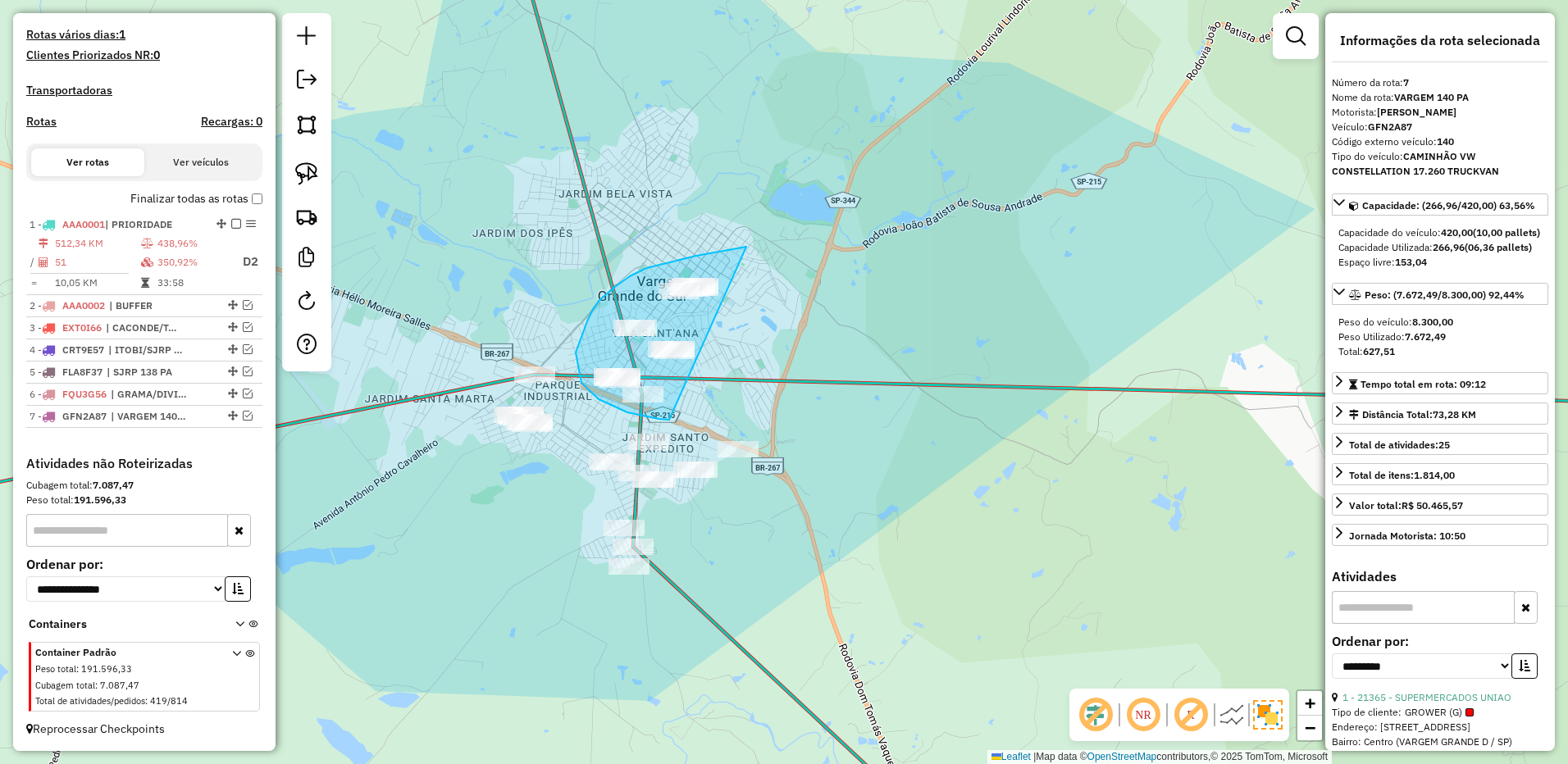
drag, startPoint x: 746, startPoint y: 247, endPoint x: 827, endPoint y: 307, distance: 100.8
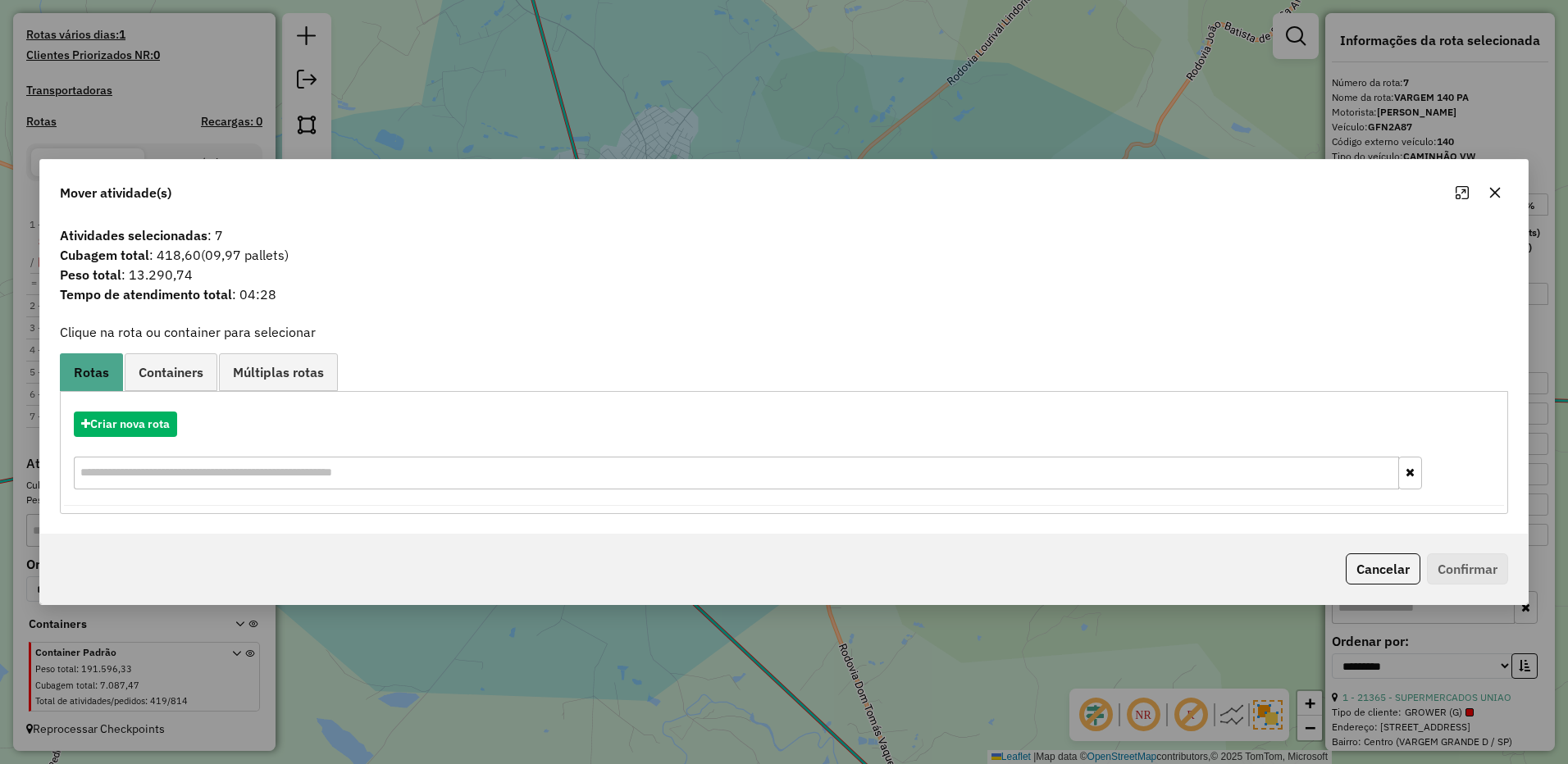
click at [1485, 190] on button "button" at bounding box center [1494, 192] width 26 height 26
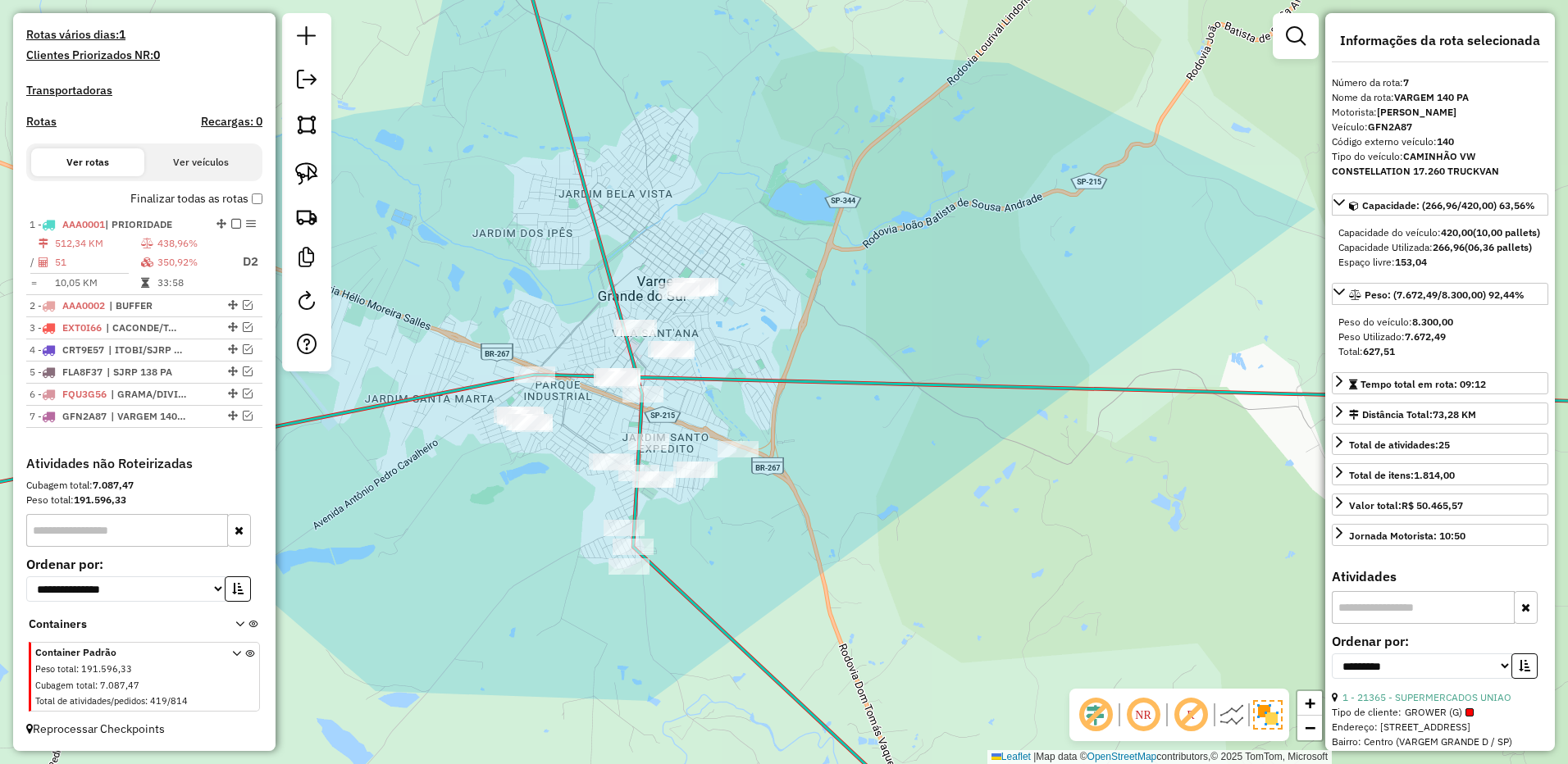
click at [284, 169] on div at bounding box center [306, 192] width 49 height 358
click at [303, 169] on img at bounding box center [306, 173] width 23 height 23
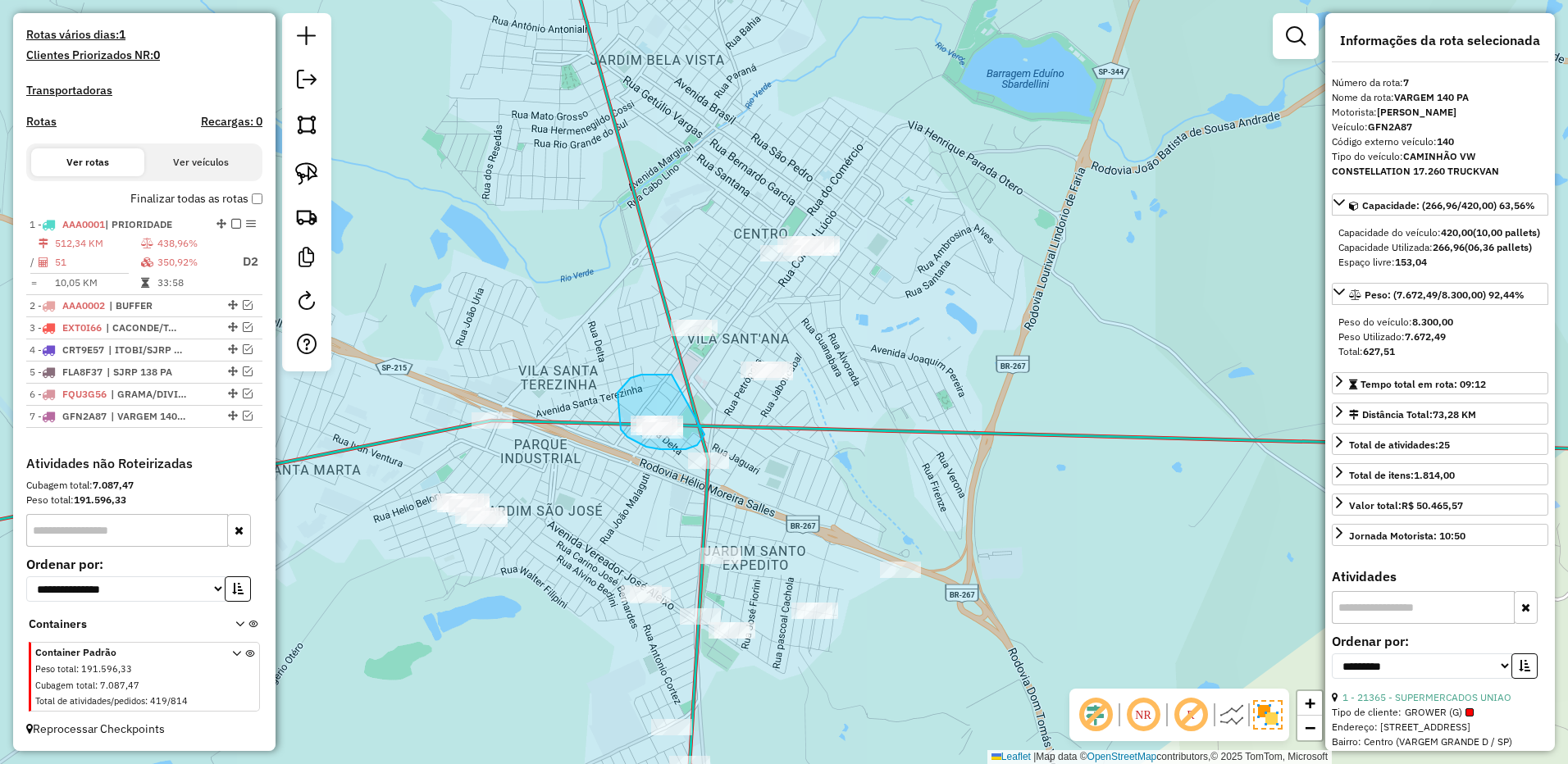
drag, startPoint x: 641, startPoint y: 375, endPoint x: 715, endPoint y: 407, distance: 80.6
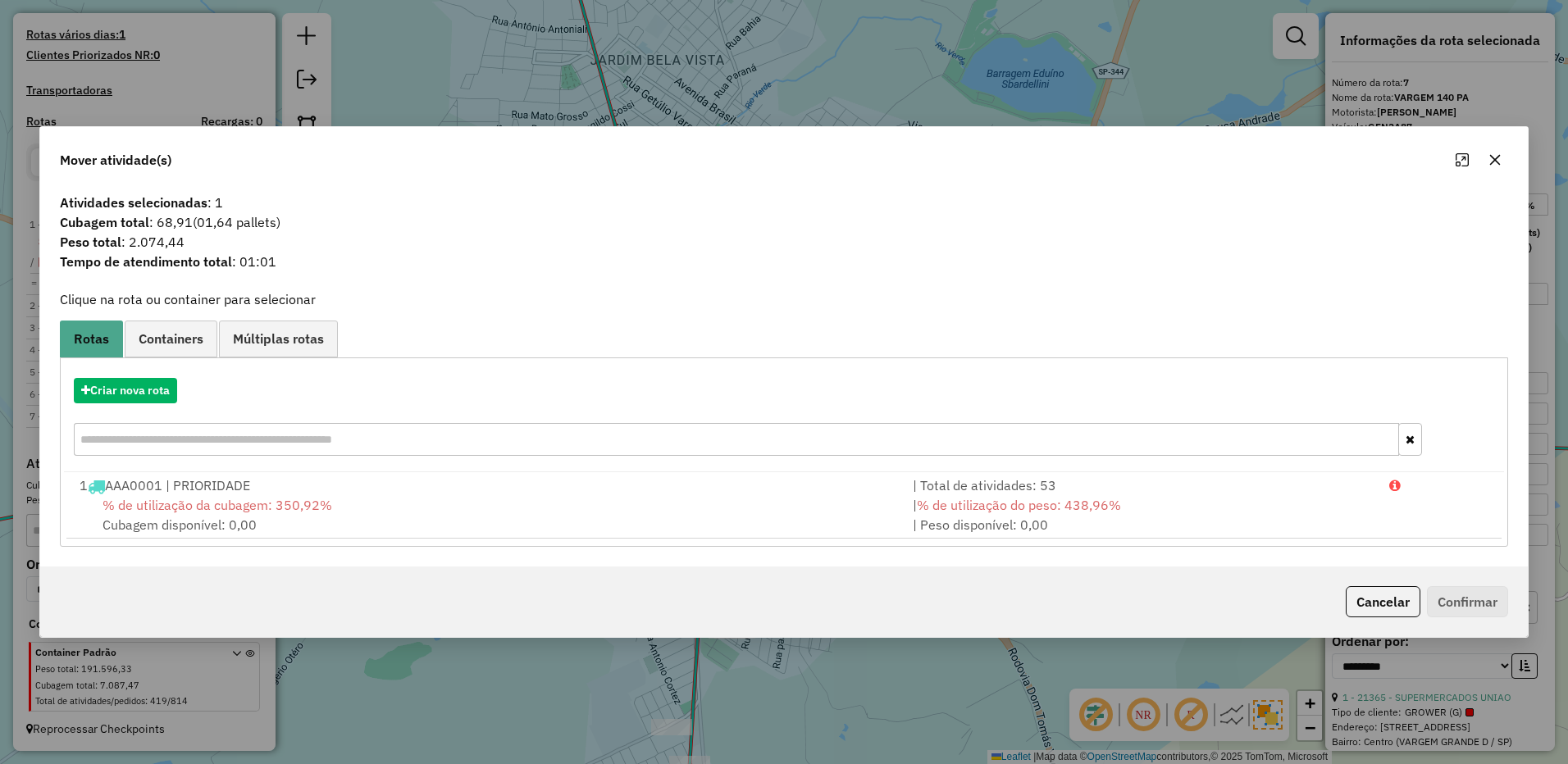
drag, startPoint x: 1483, startPoint y: 159, endPoint x: 1419, endPoint y: 159, distance: 64.0
click at [1481, 159] on button "button" at bounding box center [1494, 159] width 26 height 26
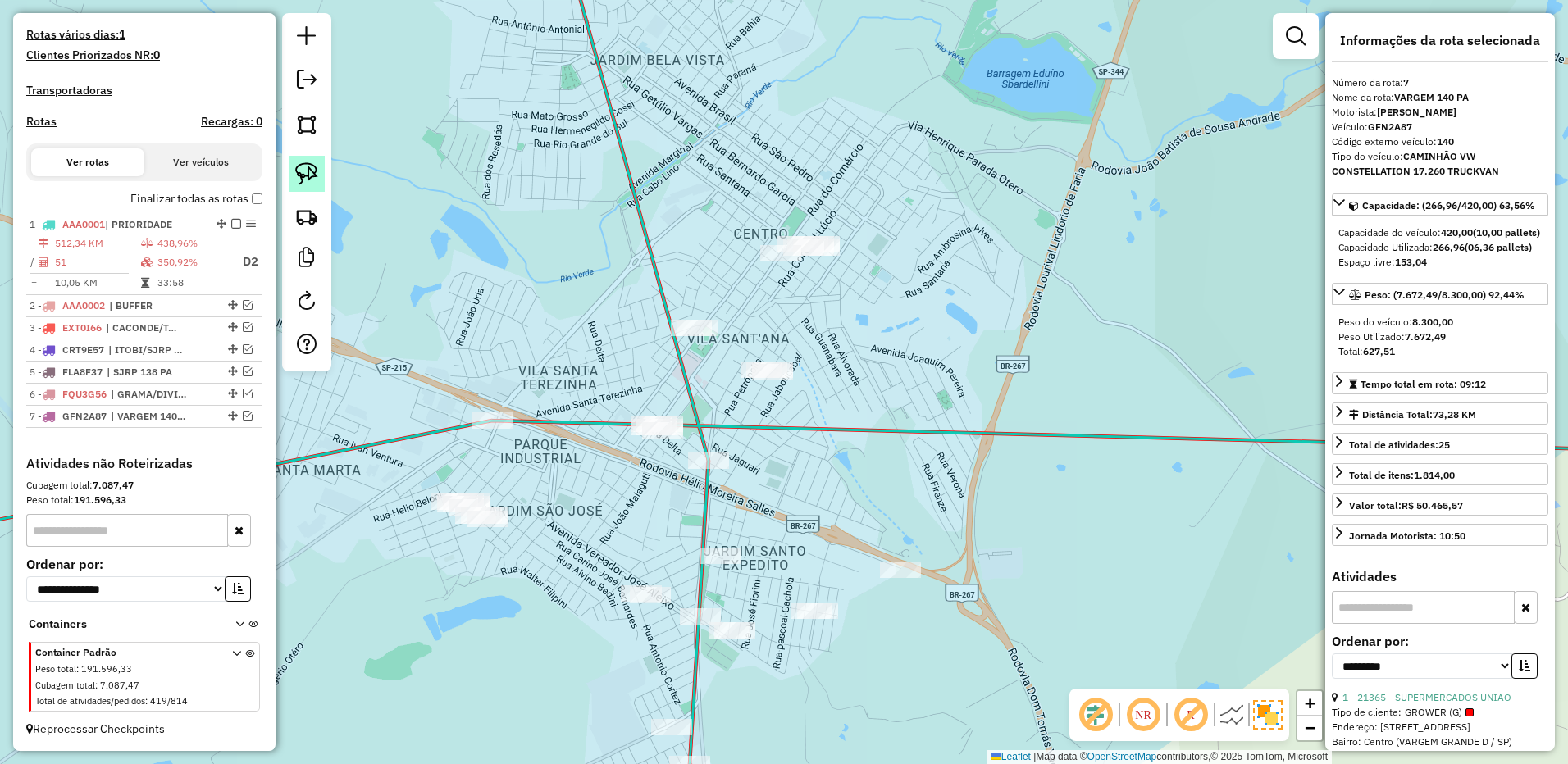
click at [311, 168] on img at bounding box center [306, 173] width 23 height 23
drag, startPoint x: 750, startPoint y: 431, endPoint x: 795, endPoint y: 486, distance: 71.1
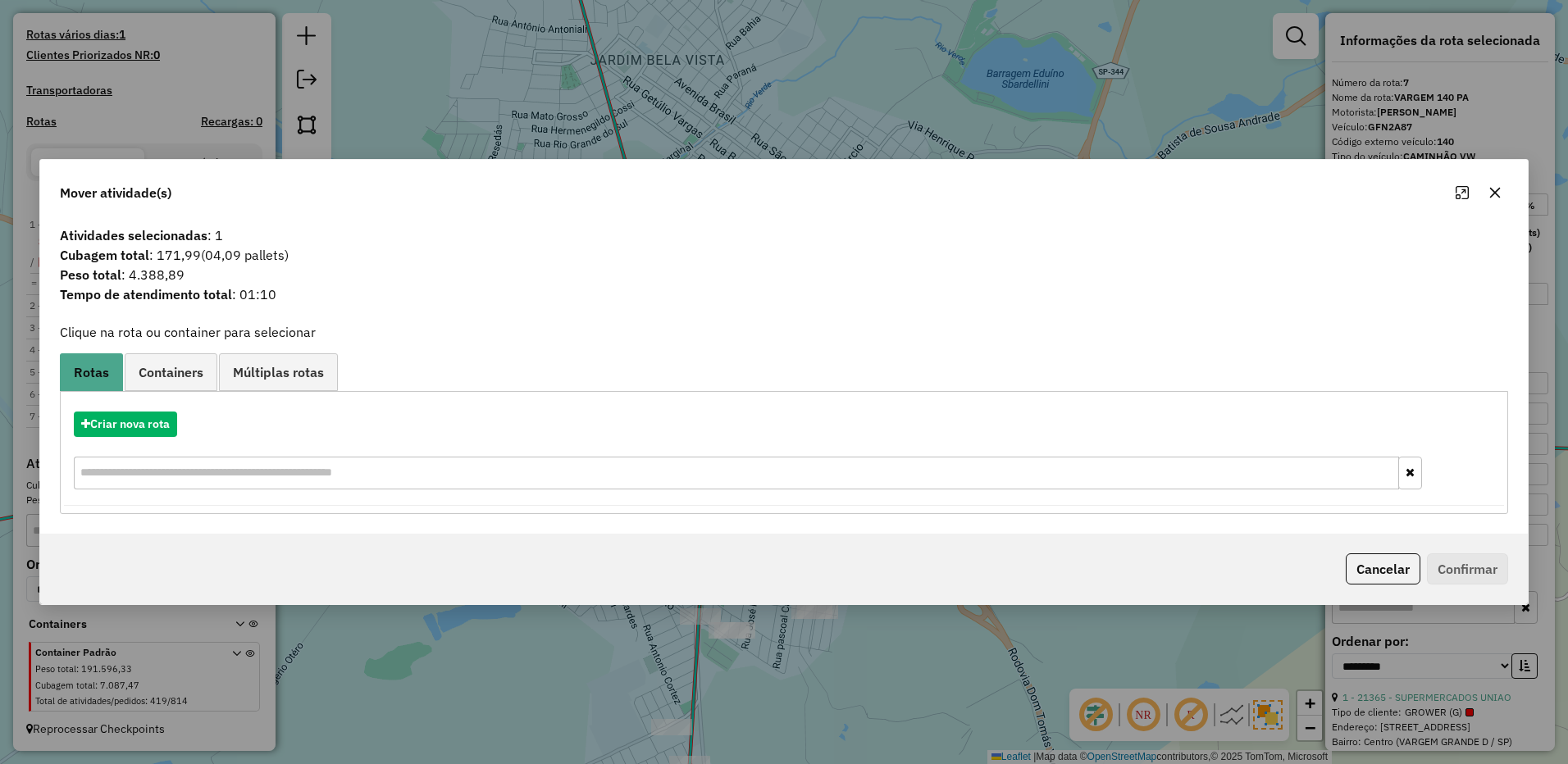
click at [1505, 190] on button "button" at bounding box center [1494, 192] width 26 height 26
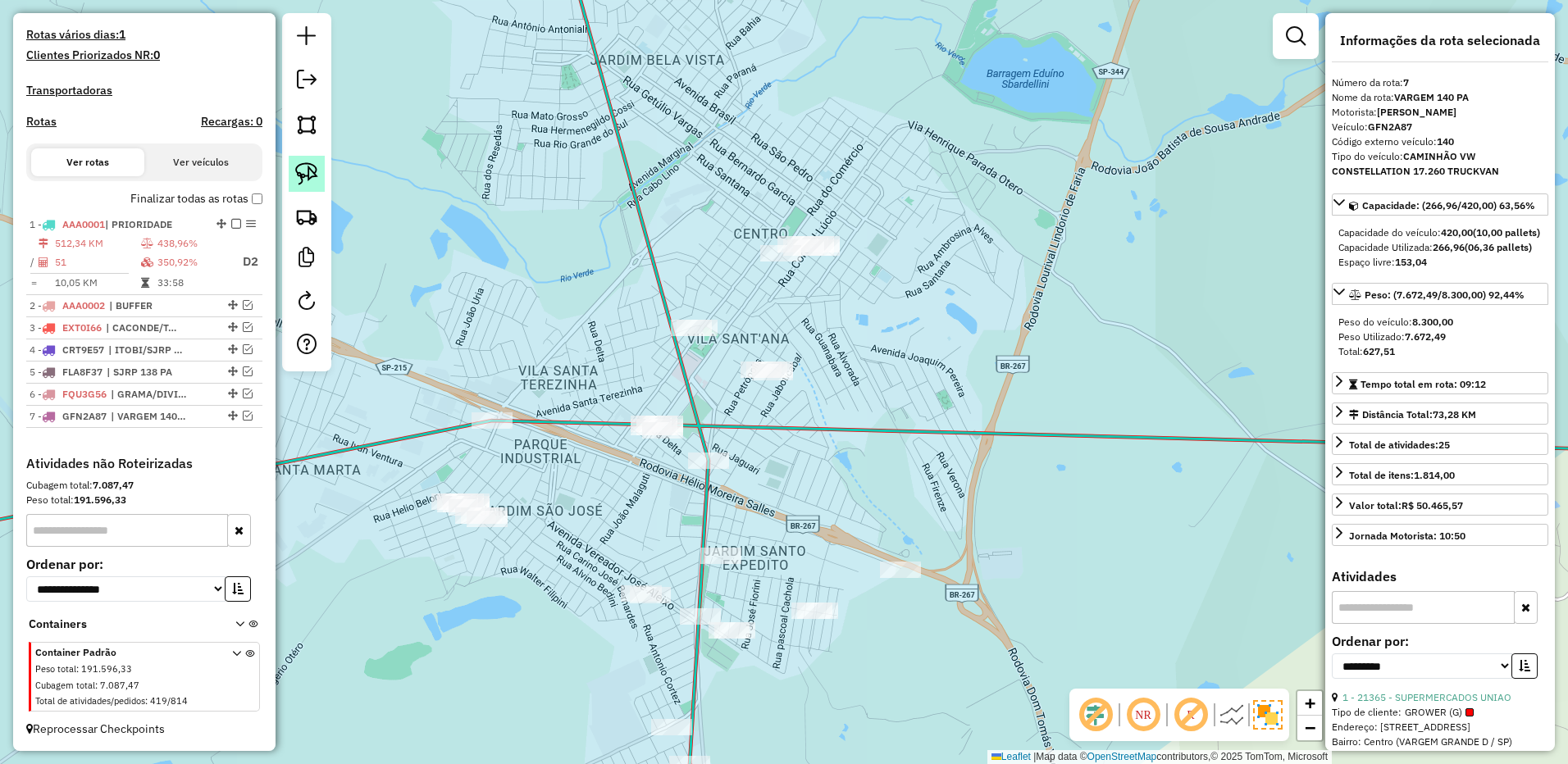
click at [309, 164] on img at bounding box center [306, 173] width 23 height 23
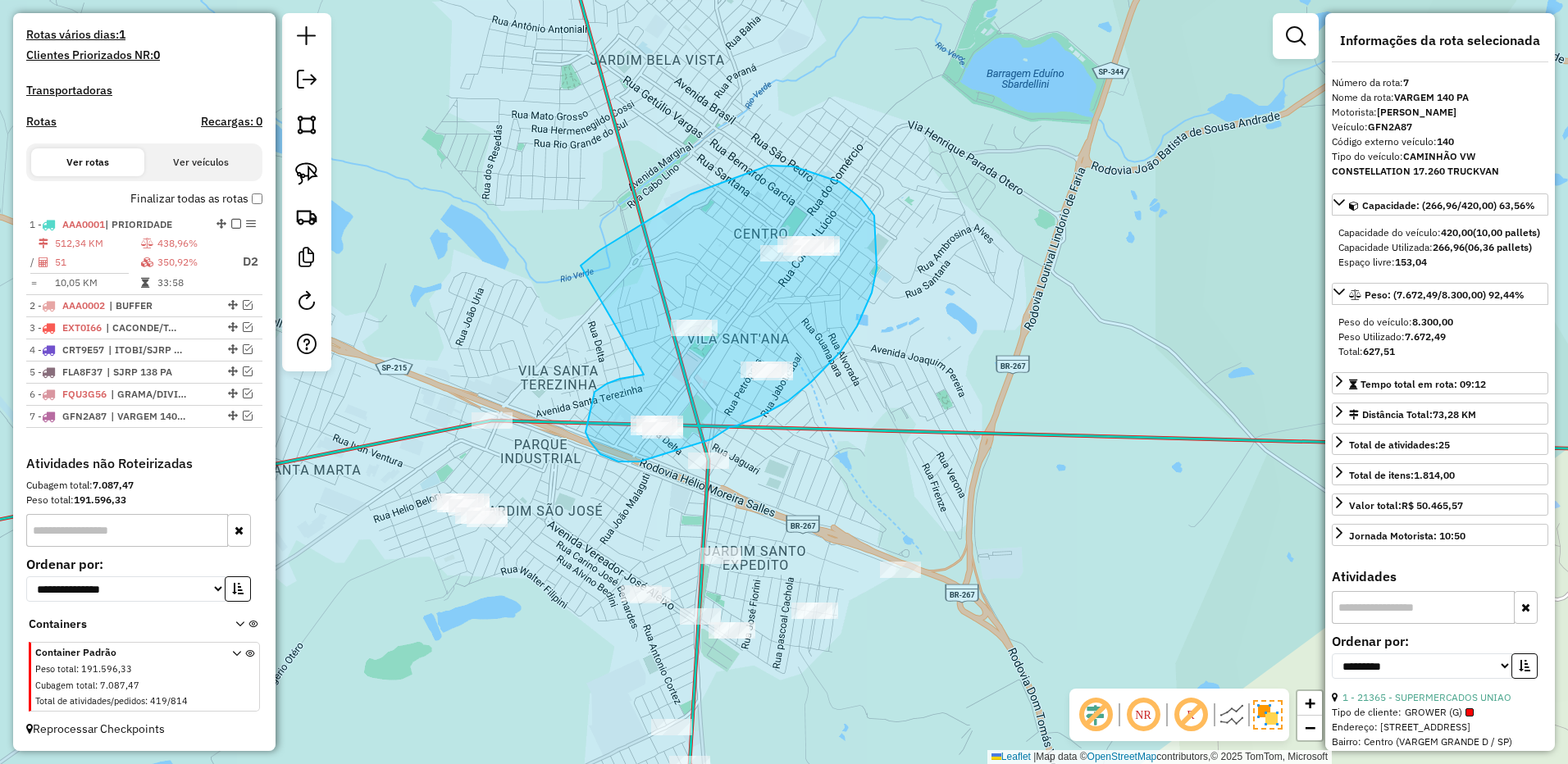
drag, startPoint x: 632, startPoint y: 377, endPoint x: 576, endPoint y: 263, distance: 127.0
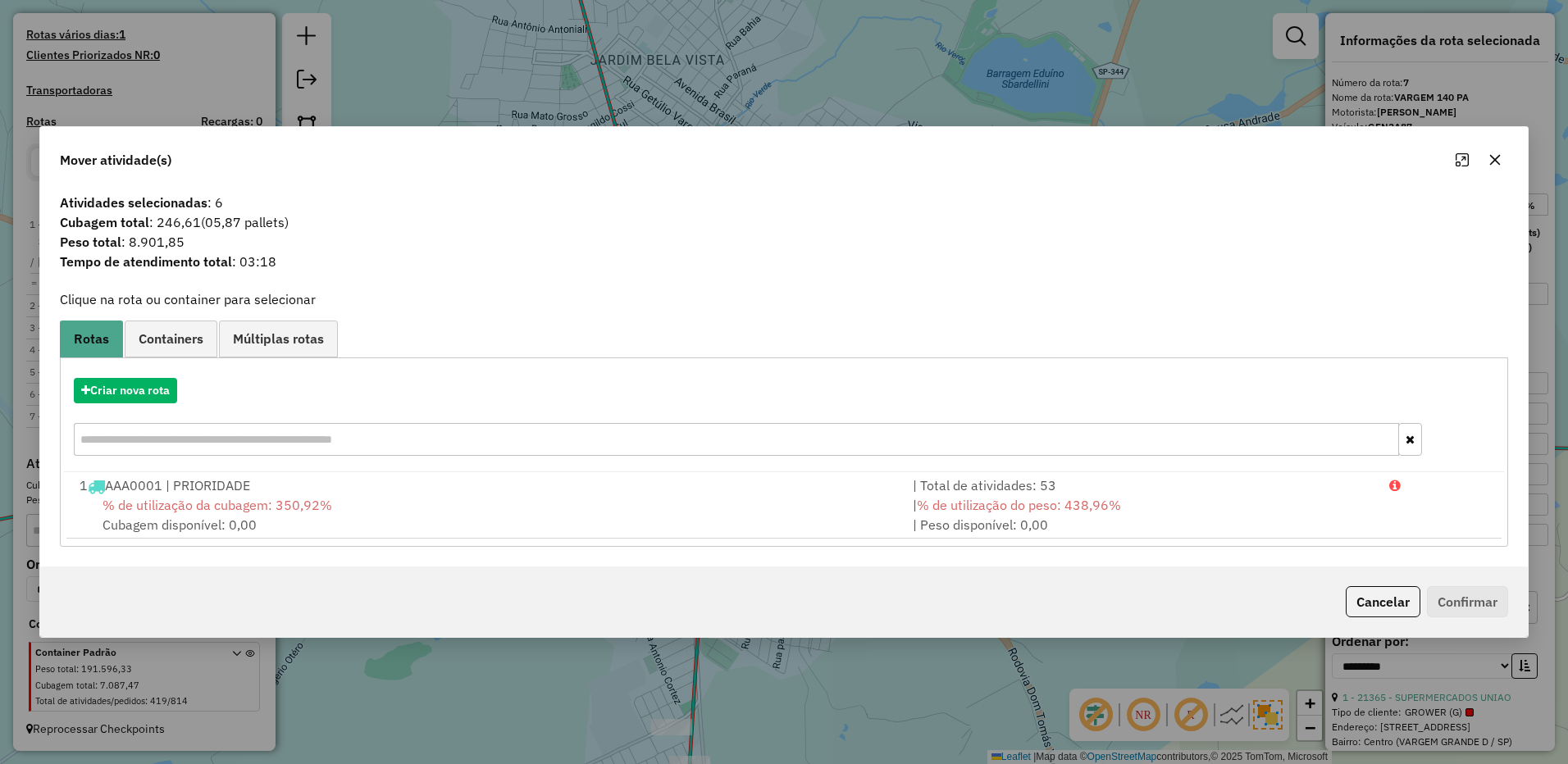
drag, startPoint x: 1483, startPoint y: 154, endPoint x: 1196, endPoint y: 154, distance: 287.0
click at [1482, 154] on button "button" at bounding box center [1494, 159] width 26 height 26
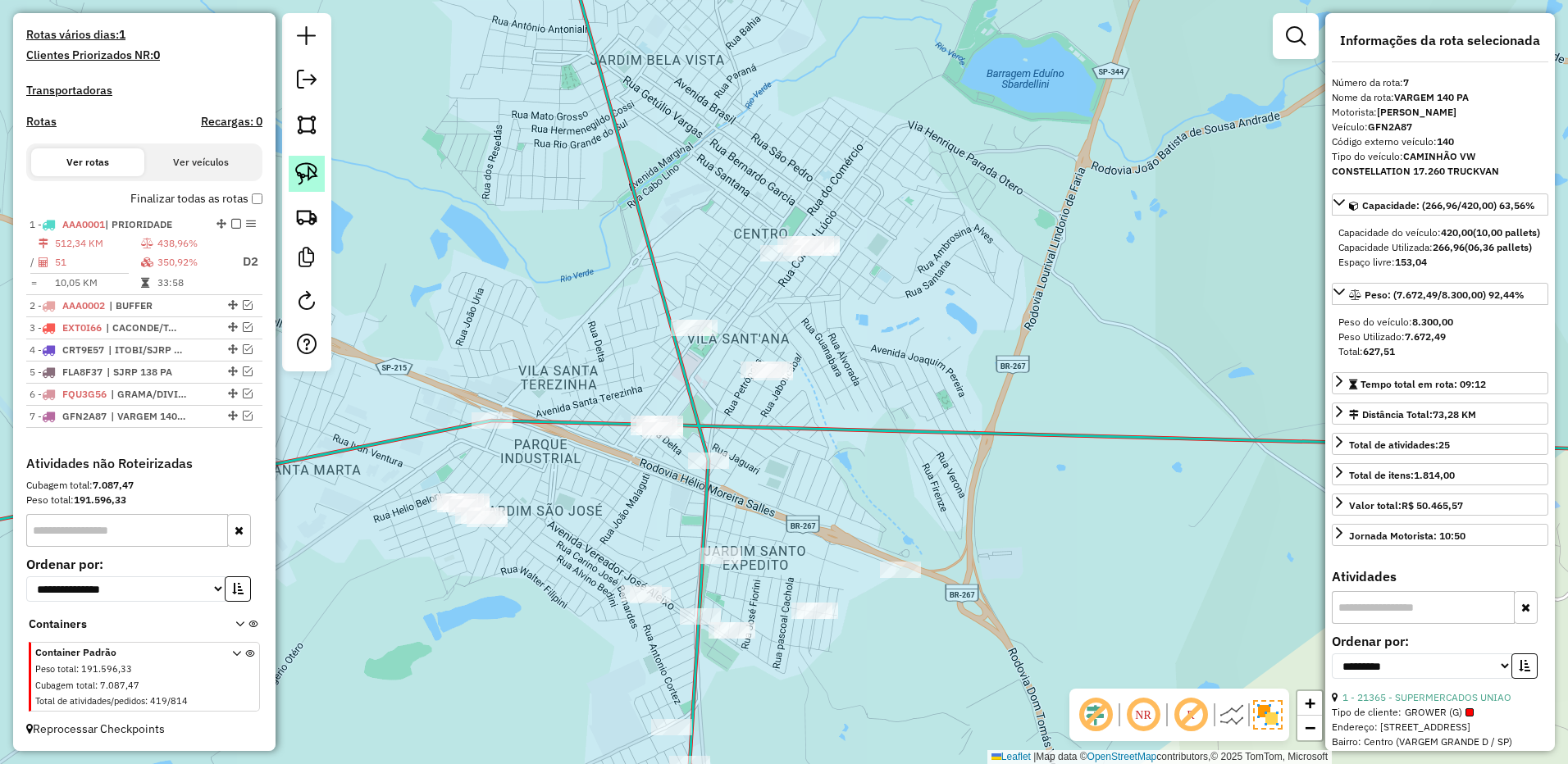
click at [312, 180] on img at bounding box center [306, 173] width 23 height 23
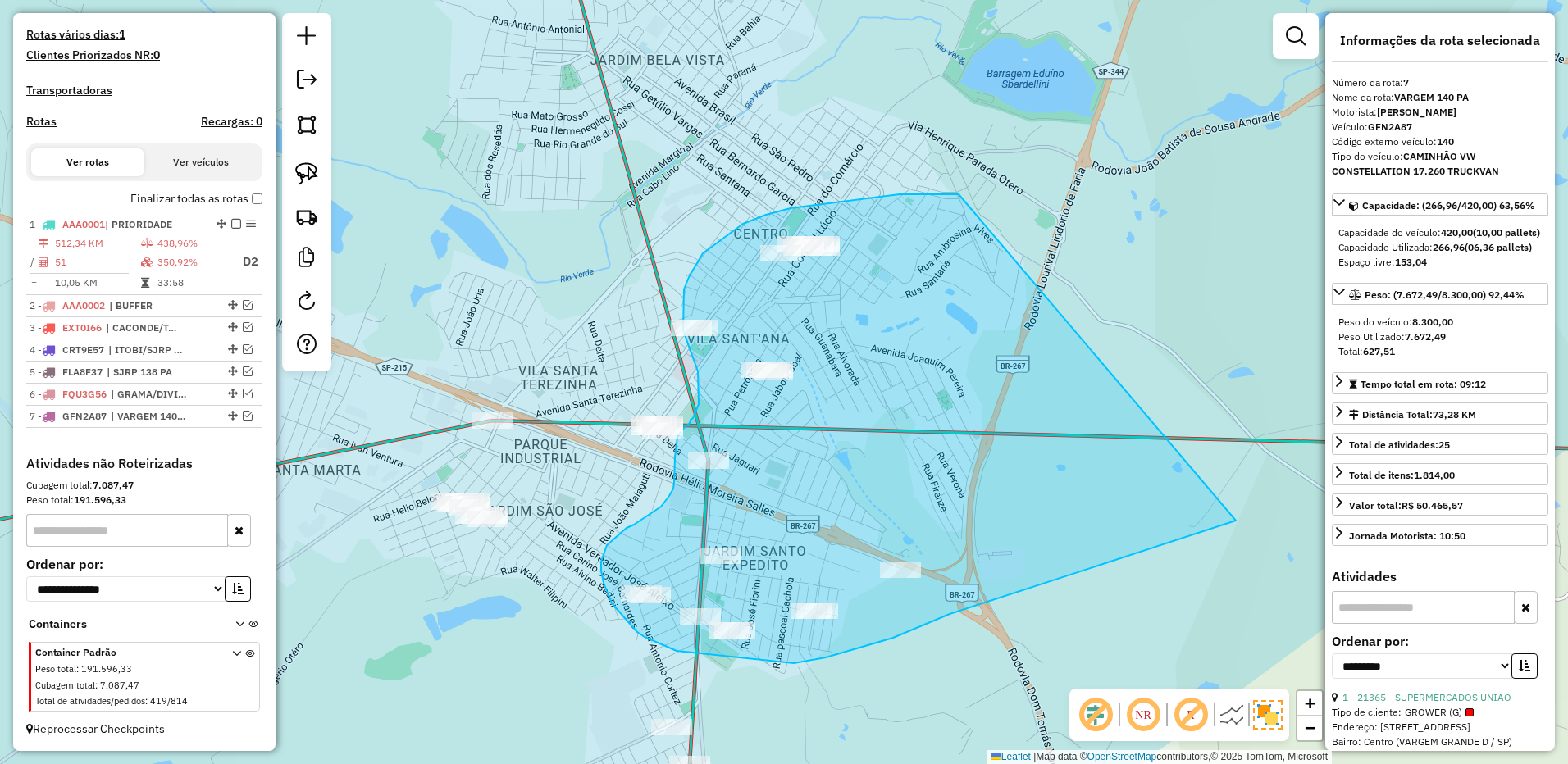
drag, startPoint x: 959, startPoint y: 195, endPoint x: 1233, endPoint y: 513, distance: 419.8
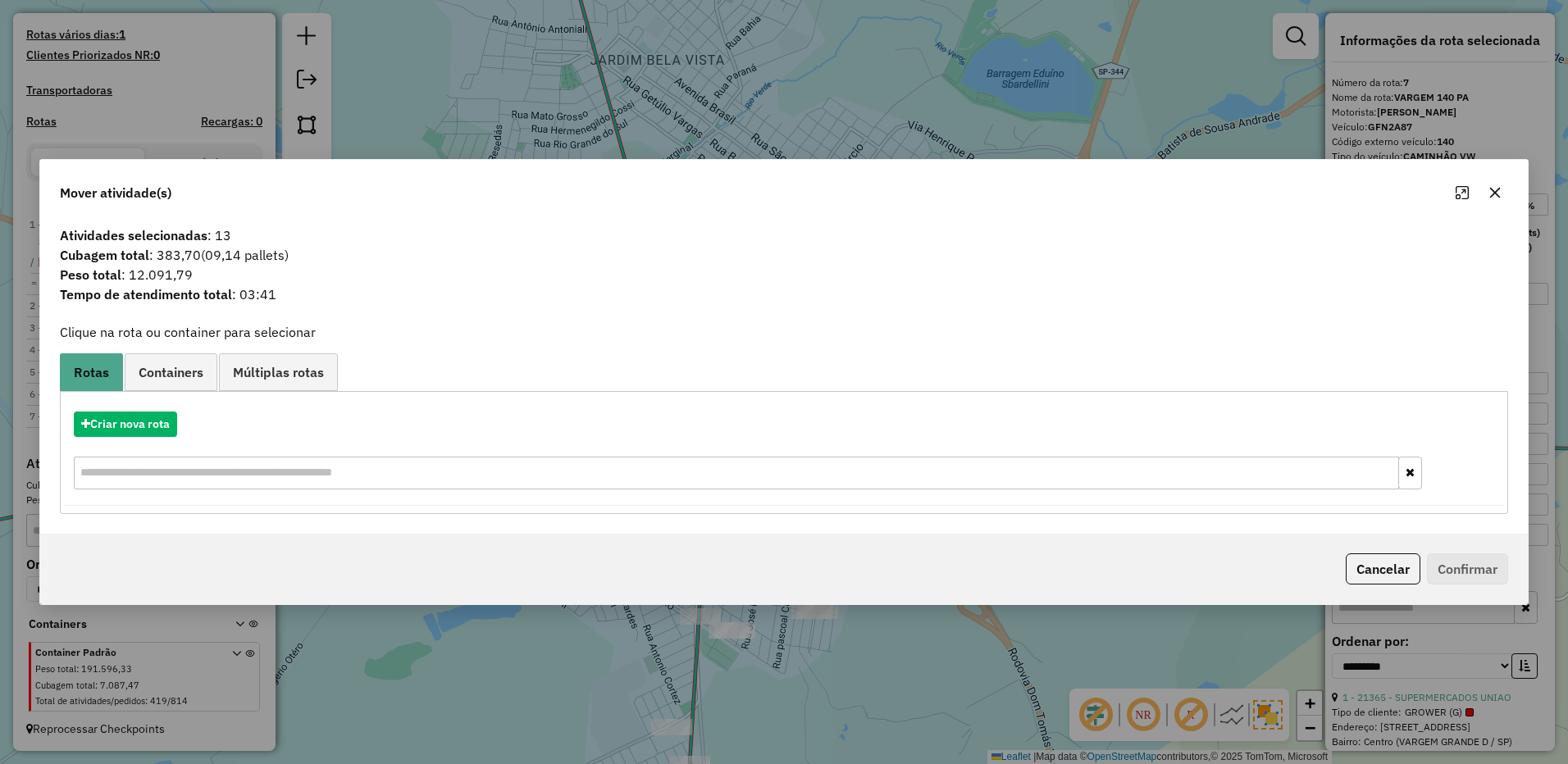
click at [1493, 191] on icon "button" at bounding box center [1495, 193] width 11 height 11
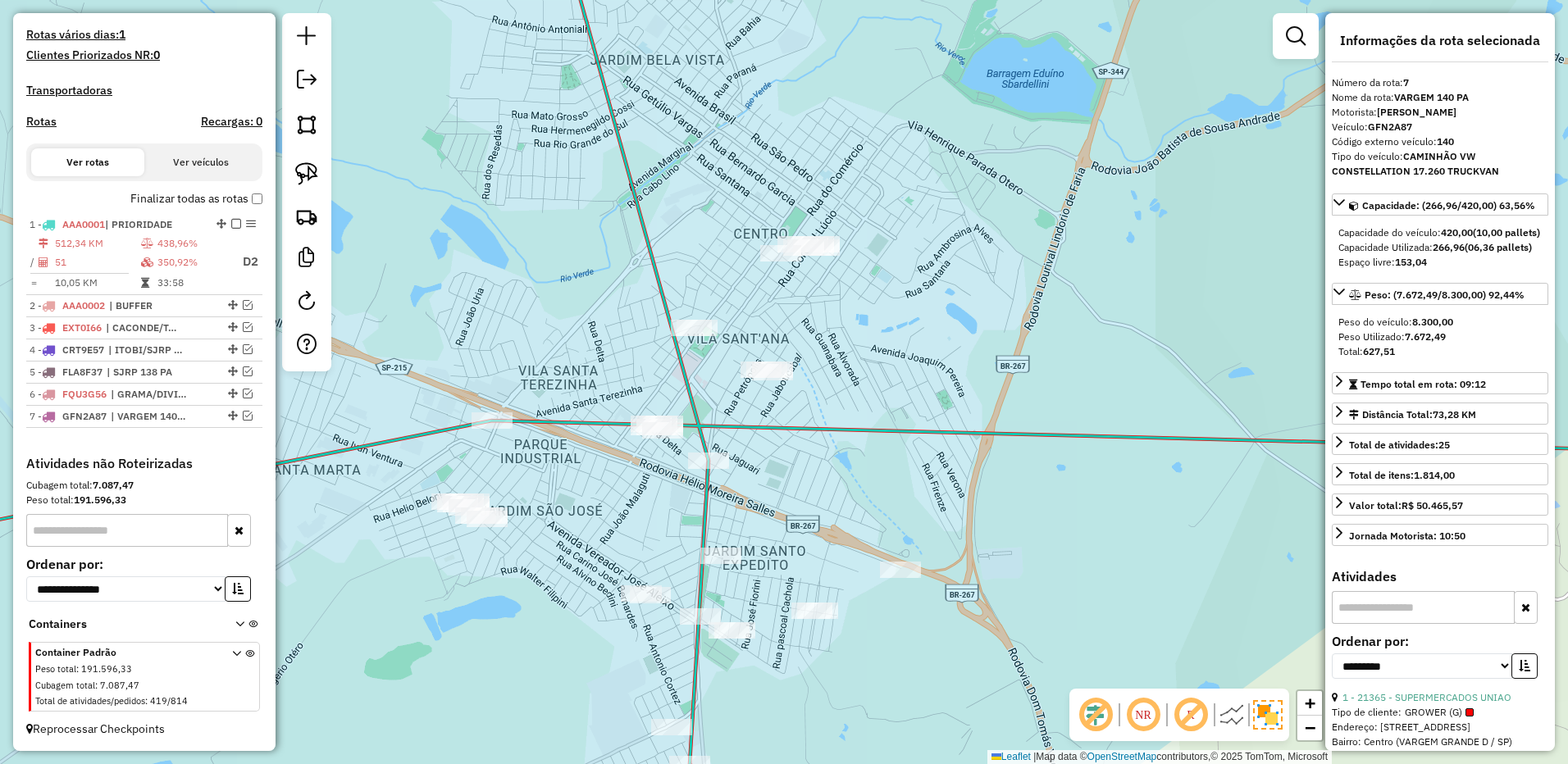
click at [287, 183] on div at bounding box center [306, 192] width 49 height 358
click at [303, 171] on img at bounding box center [306, 173] width 23 height 23
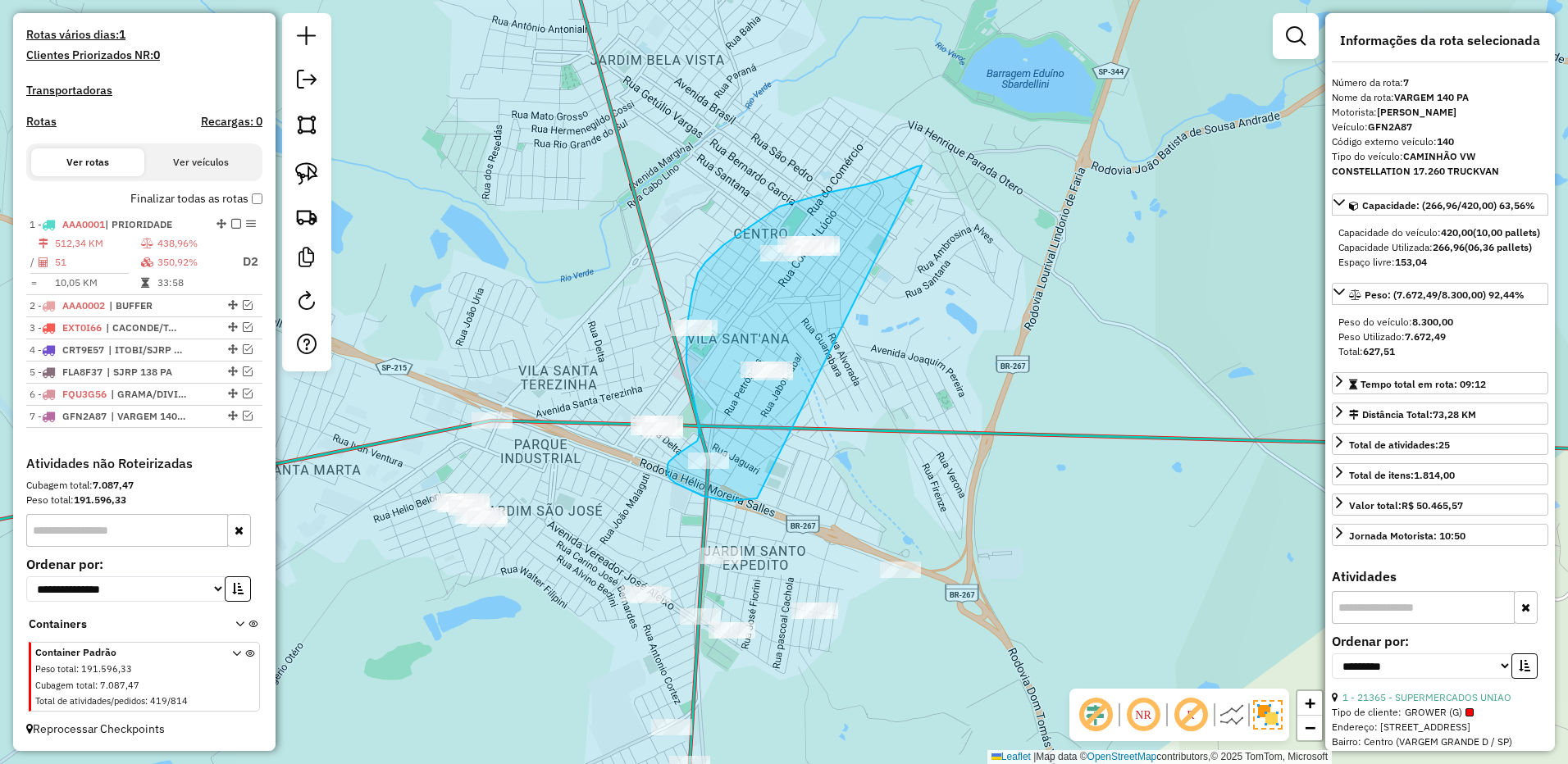
drag, startPoint x: 922, startPoint y: 165, endPoint x: 797, endPoint y: 480, distance: 338.9
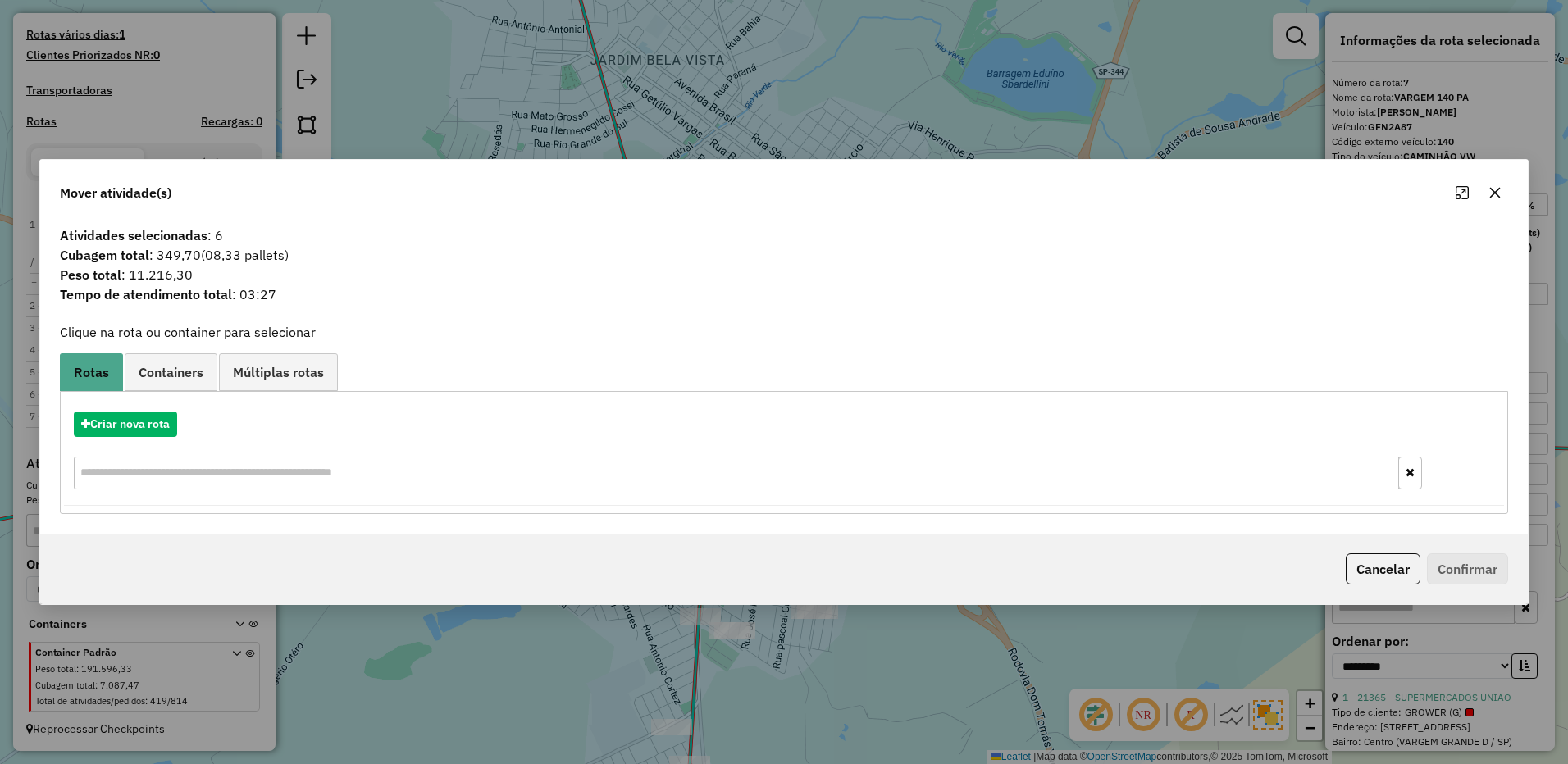
click at [1493, 186] on icon "button" at bounding box center [1495, 193] width 13 height 13
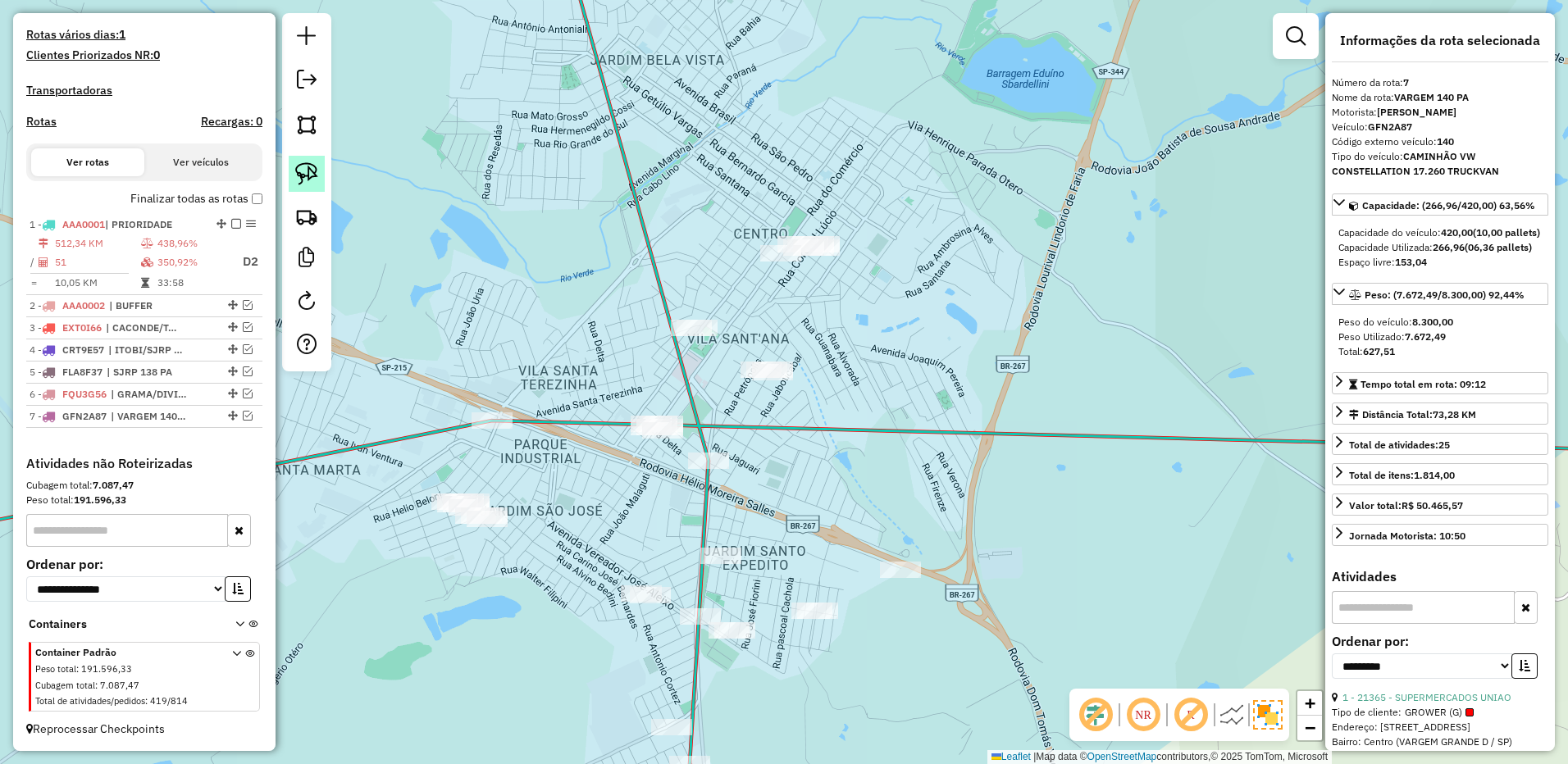
click at [312, 184] on img at bounding box center [306, 173] width 23 height 23
drag, startPoint x: 671, startPoint y: 399, endPoint x: 776, endPoint y: 471, distance: 127.3
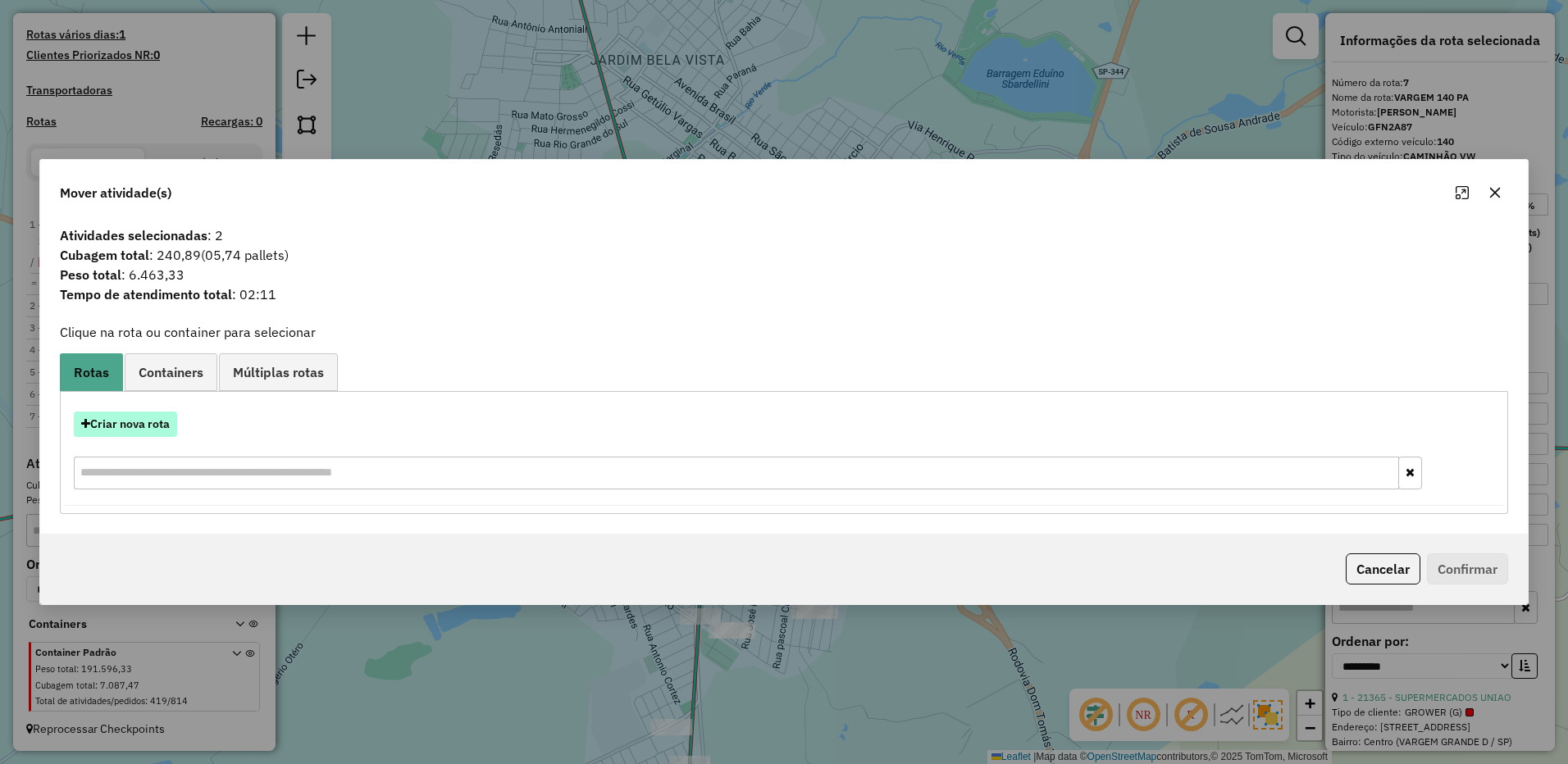
click at [139, 417] on button "Criar nova rota" at bounding box center [125, 424] width 104 height 25
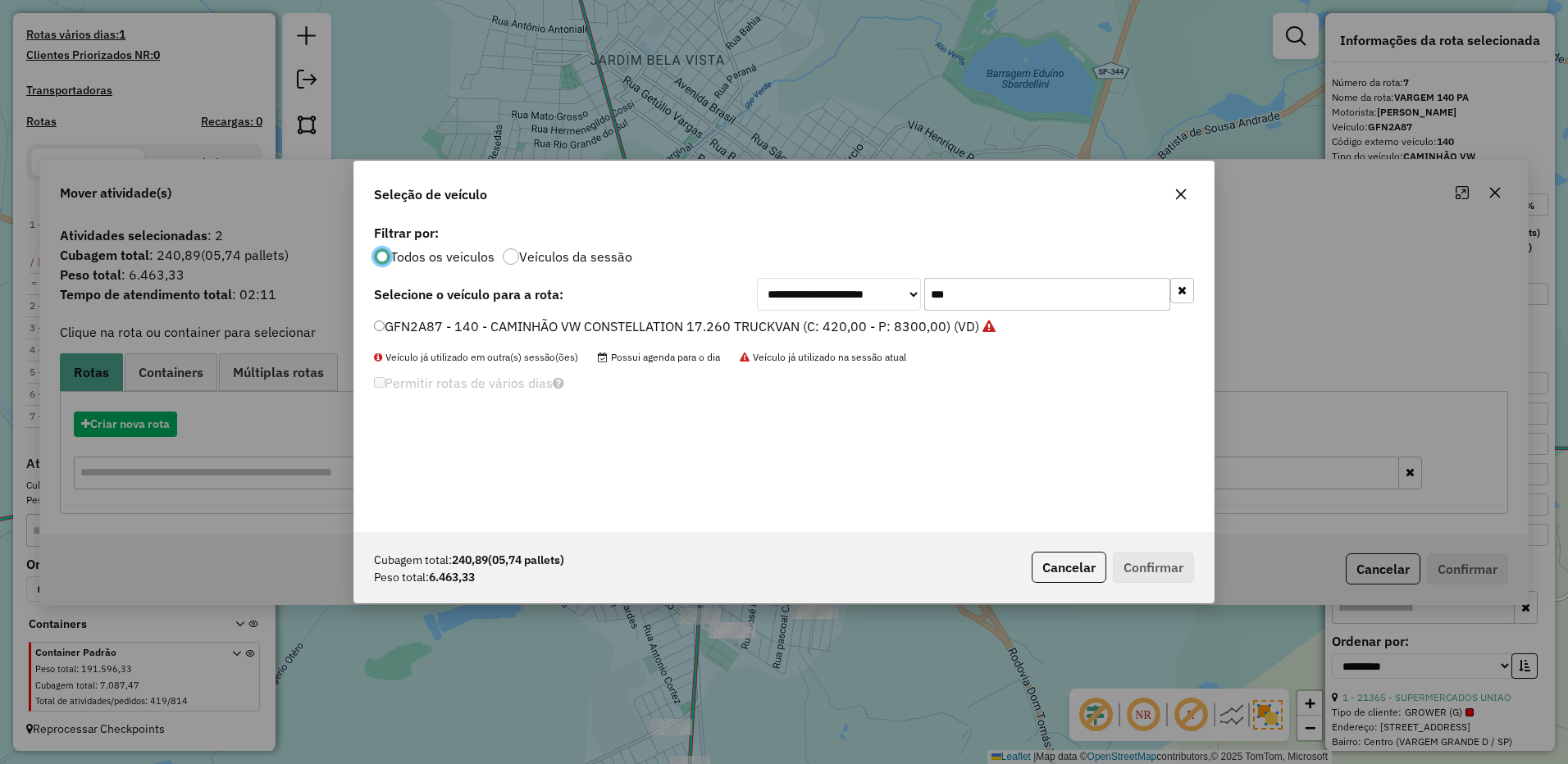
scroll to position [9, 5]
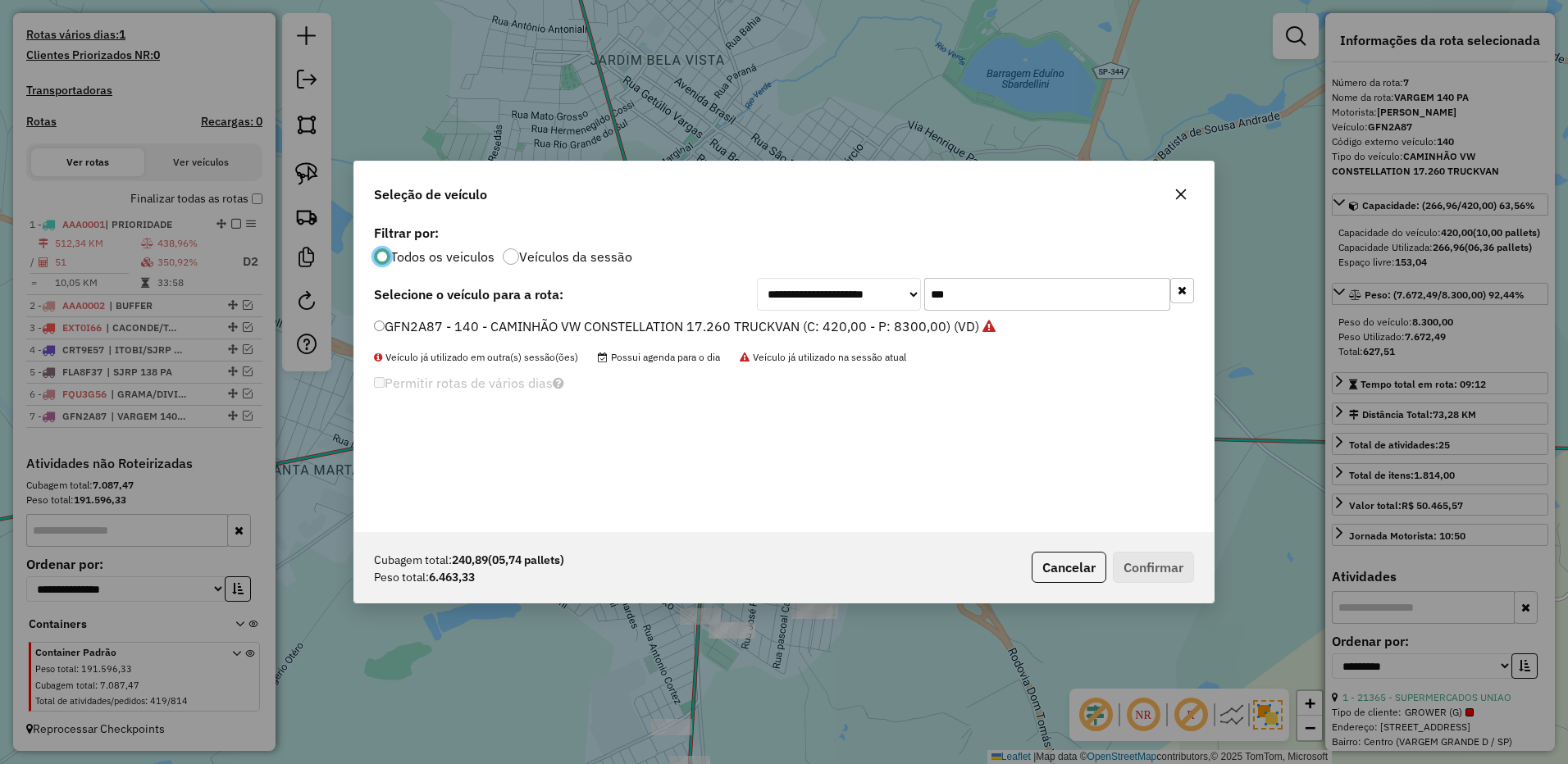
click at [1001, 298] on input "***" at bounding box center [1047, 294] width 246 height 33
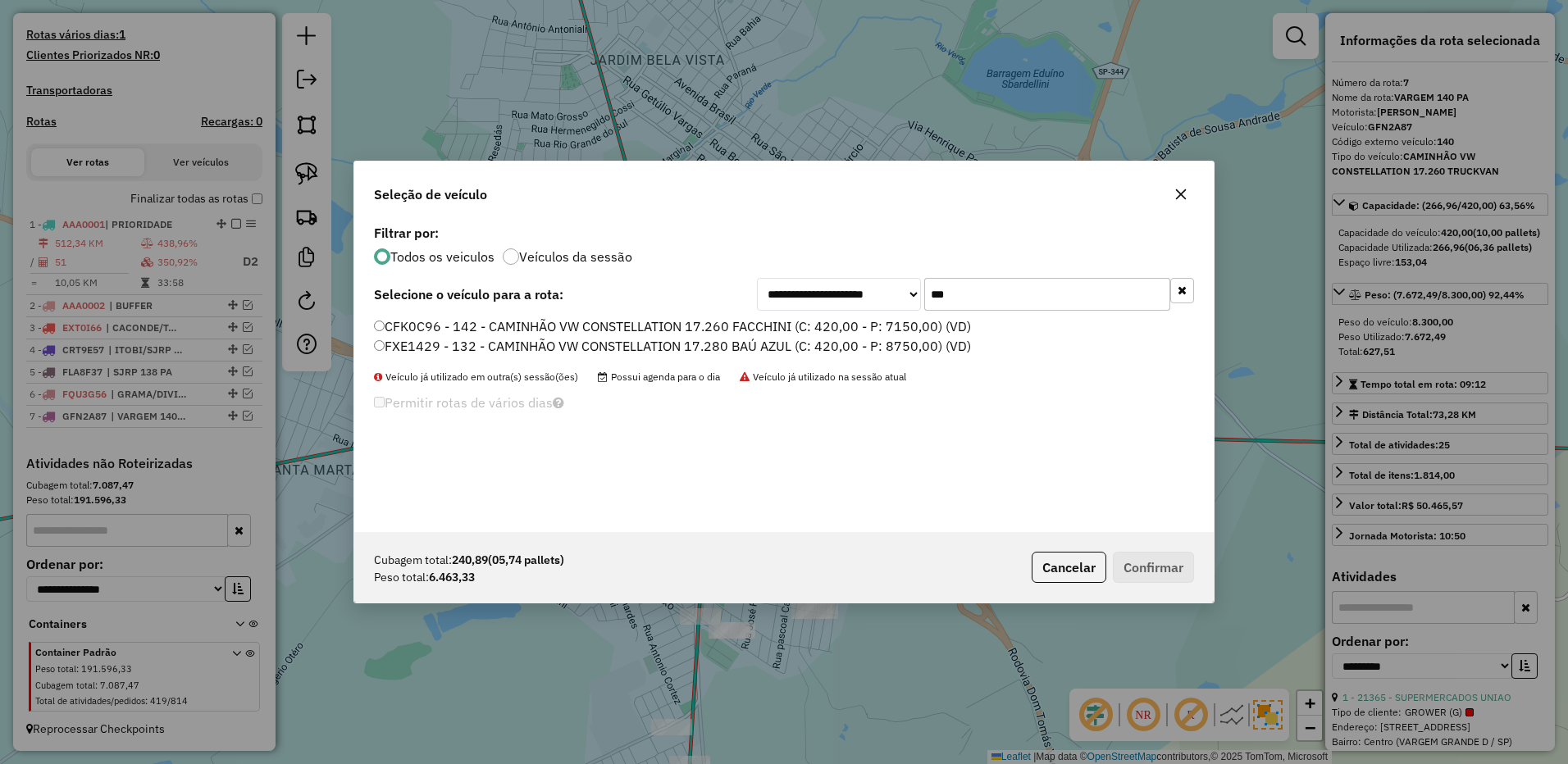
type input "***"
click at [934, 328] on label "CFK0C96 - 142 - CAMINHÃO VW CONSTELLATION 17.260 FACCHINI (C: 420,00 - P: 7150,…" at bounding box center [672, 326] width 597 height 20
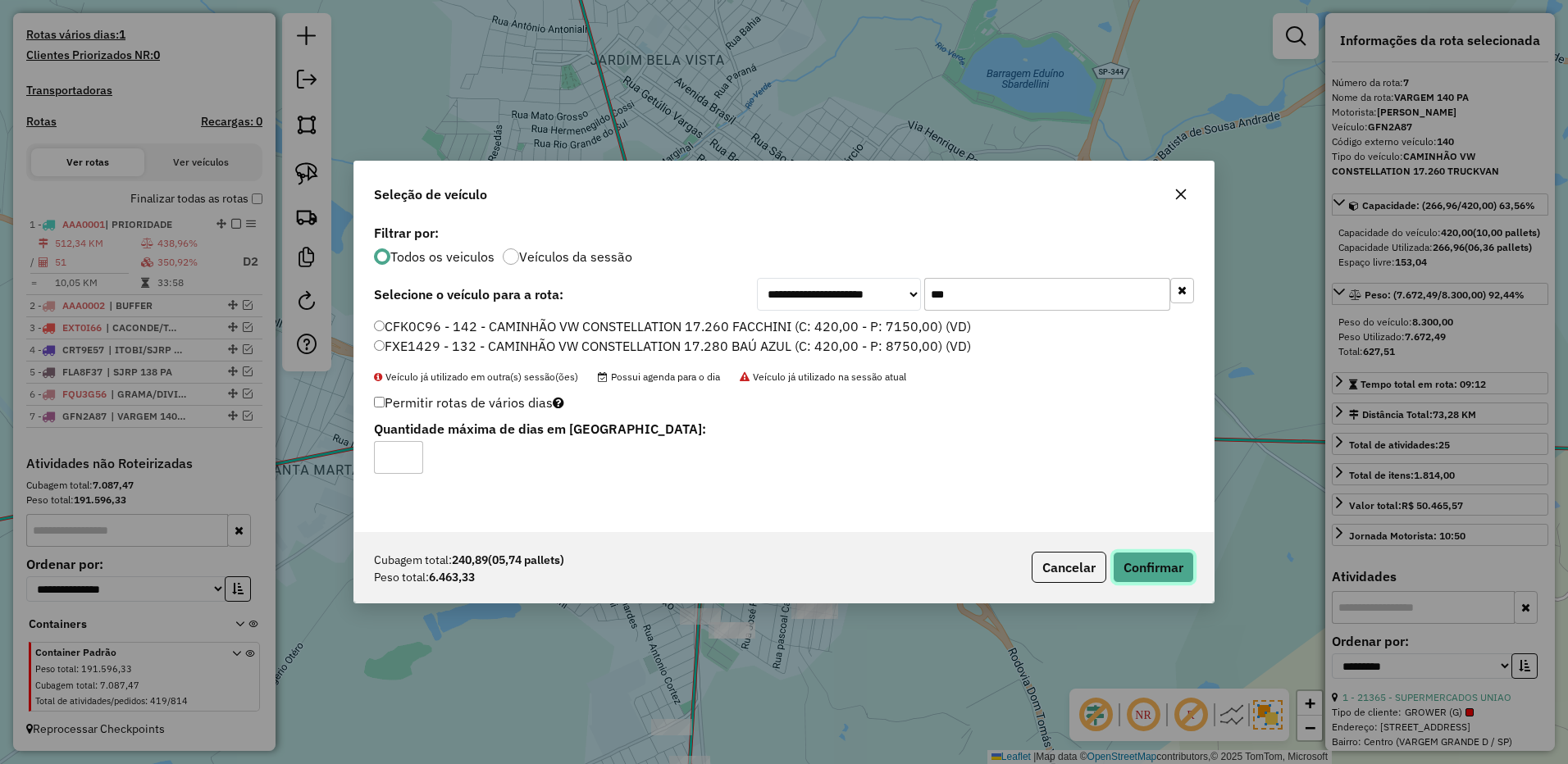
click at [1155, 561] on button "Confirmar" at bounding box center [1153, 567] width 81 height 31
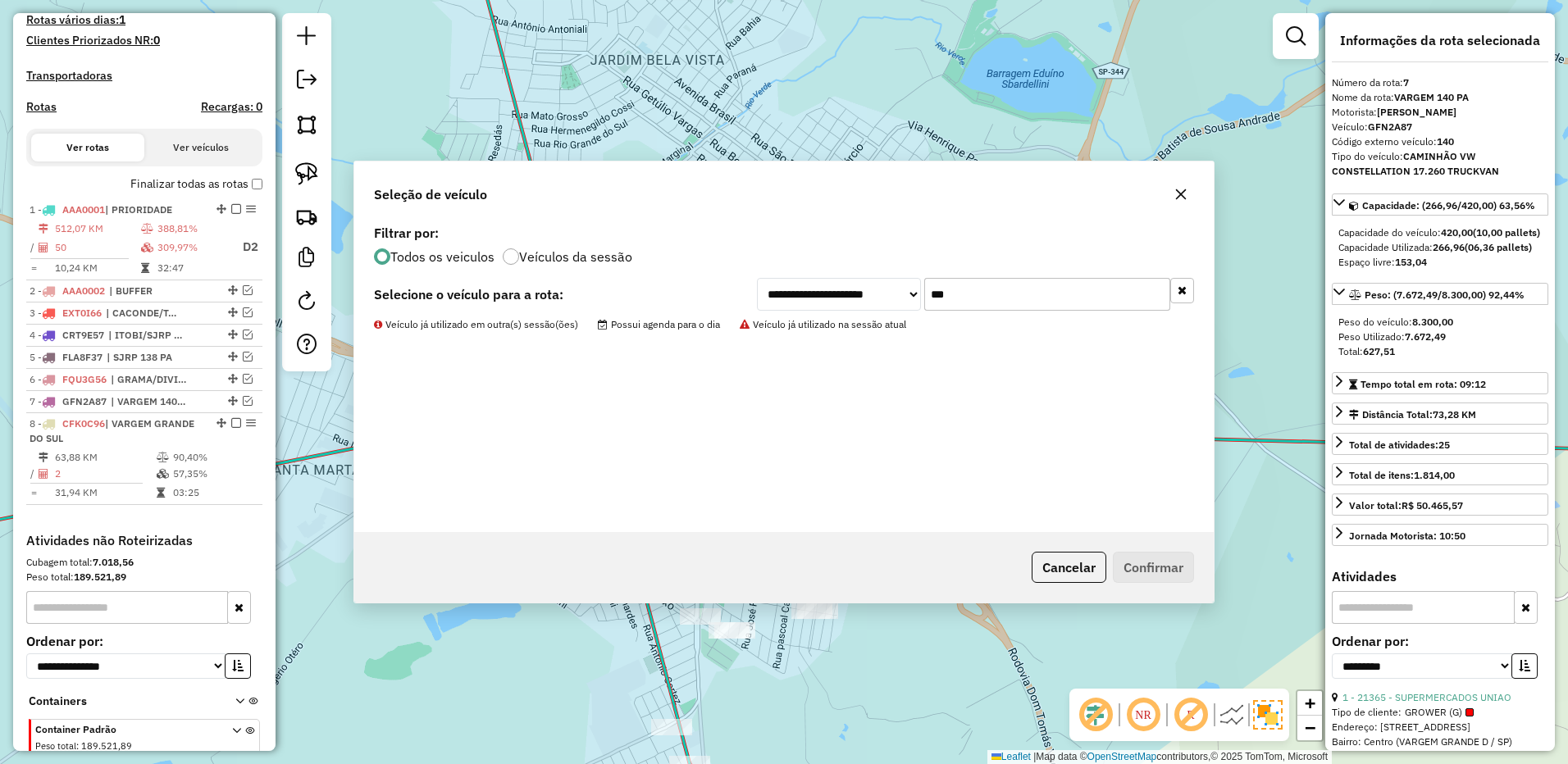
scroll to position [540, 0]
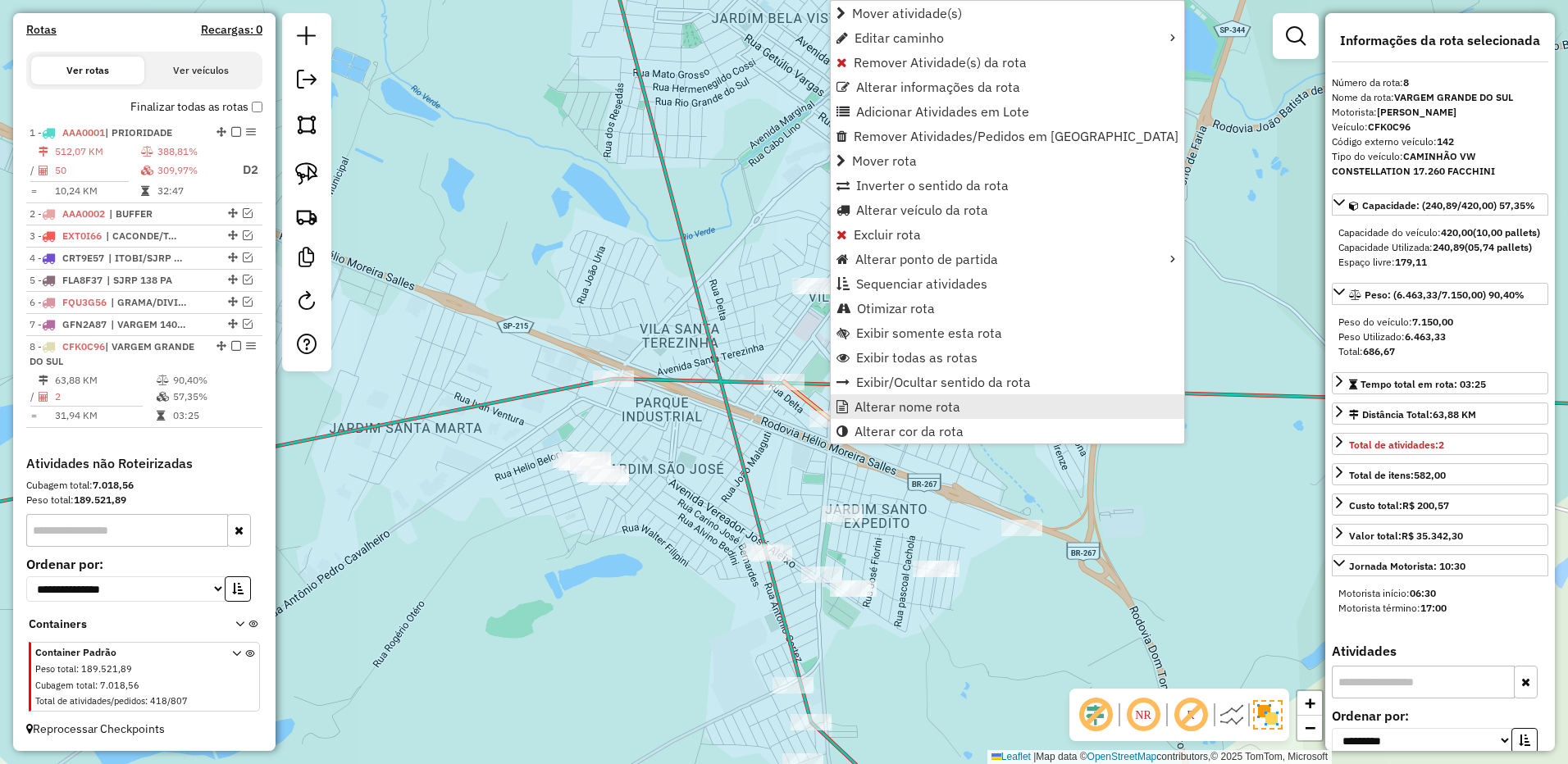
click at [906, 400] on span "Alterar nome rota" at bounding box center [907, 407] width 106 height 13
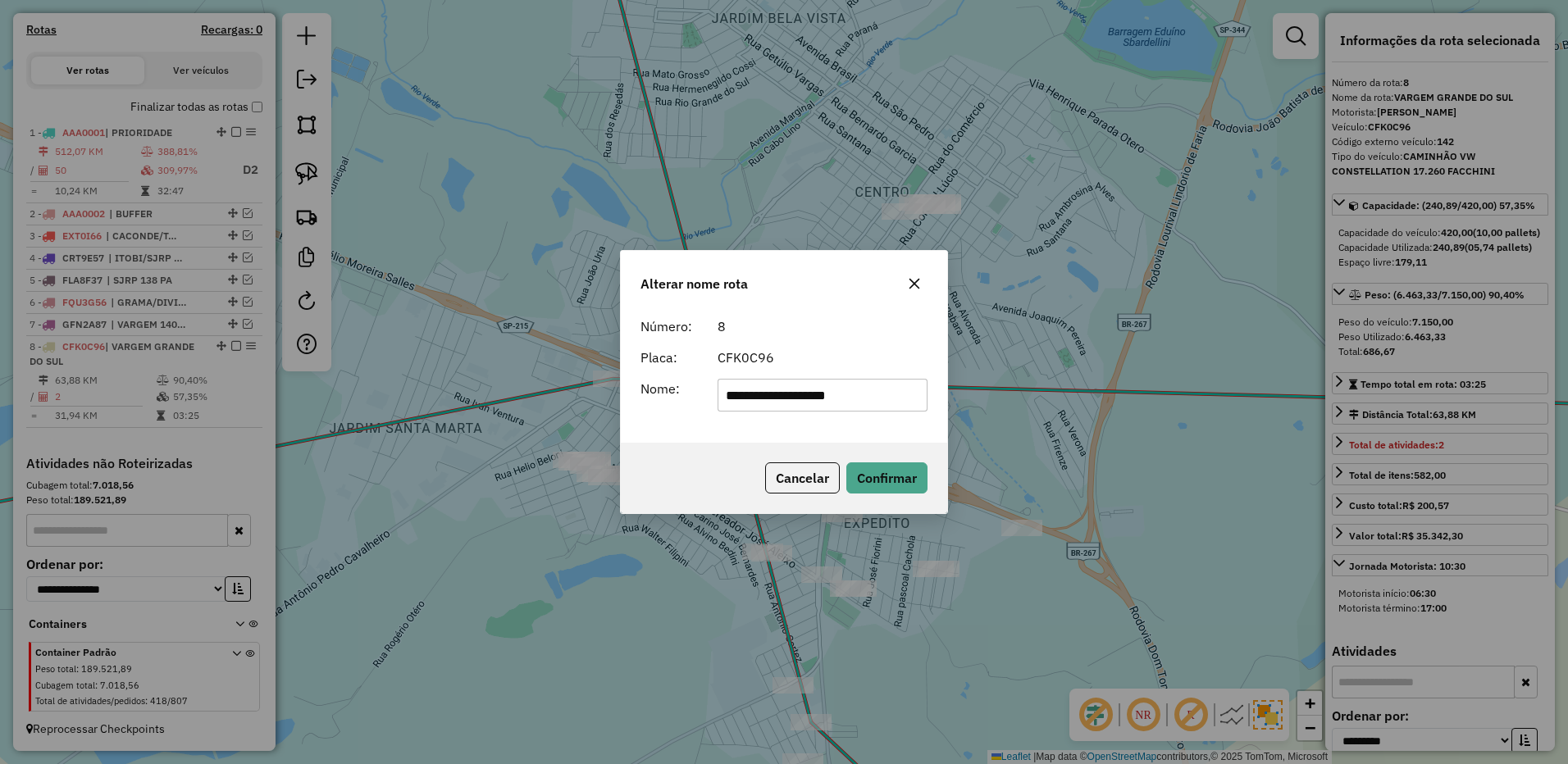
drag, startPoint x: 780, startPoint y: 396, endPoint x: 1019, endPoint y: 368, distance: 240.6
click at [1024, 371] on div "**********" at bounding box center [784, 382] width 1568 height 764
type input "**********"
click at [893, 483] on button "Confirmar" at bounding box center [886, 478] width 81 height 31
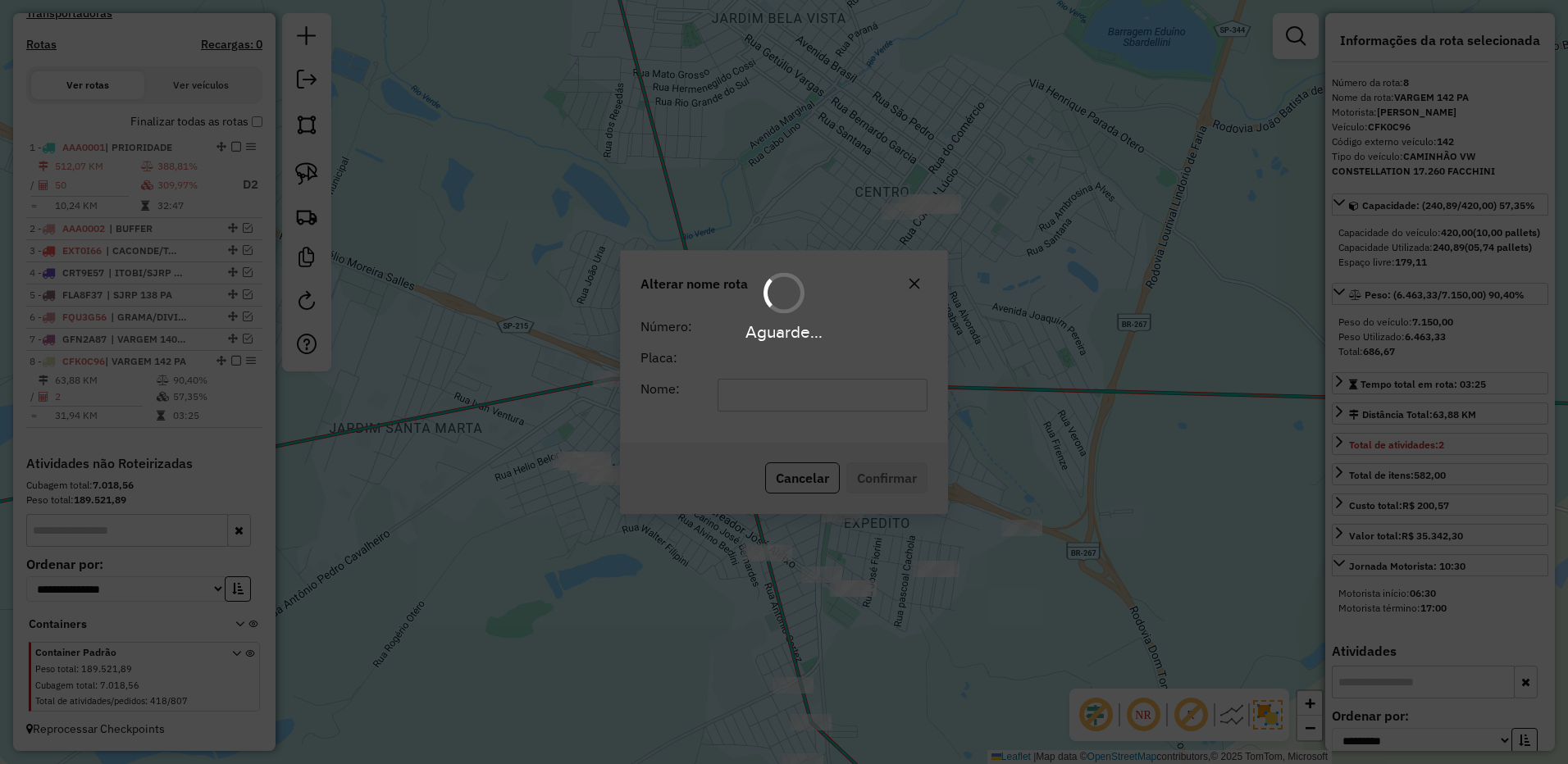
scroll to position [525, 0]
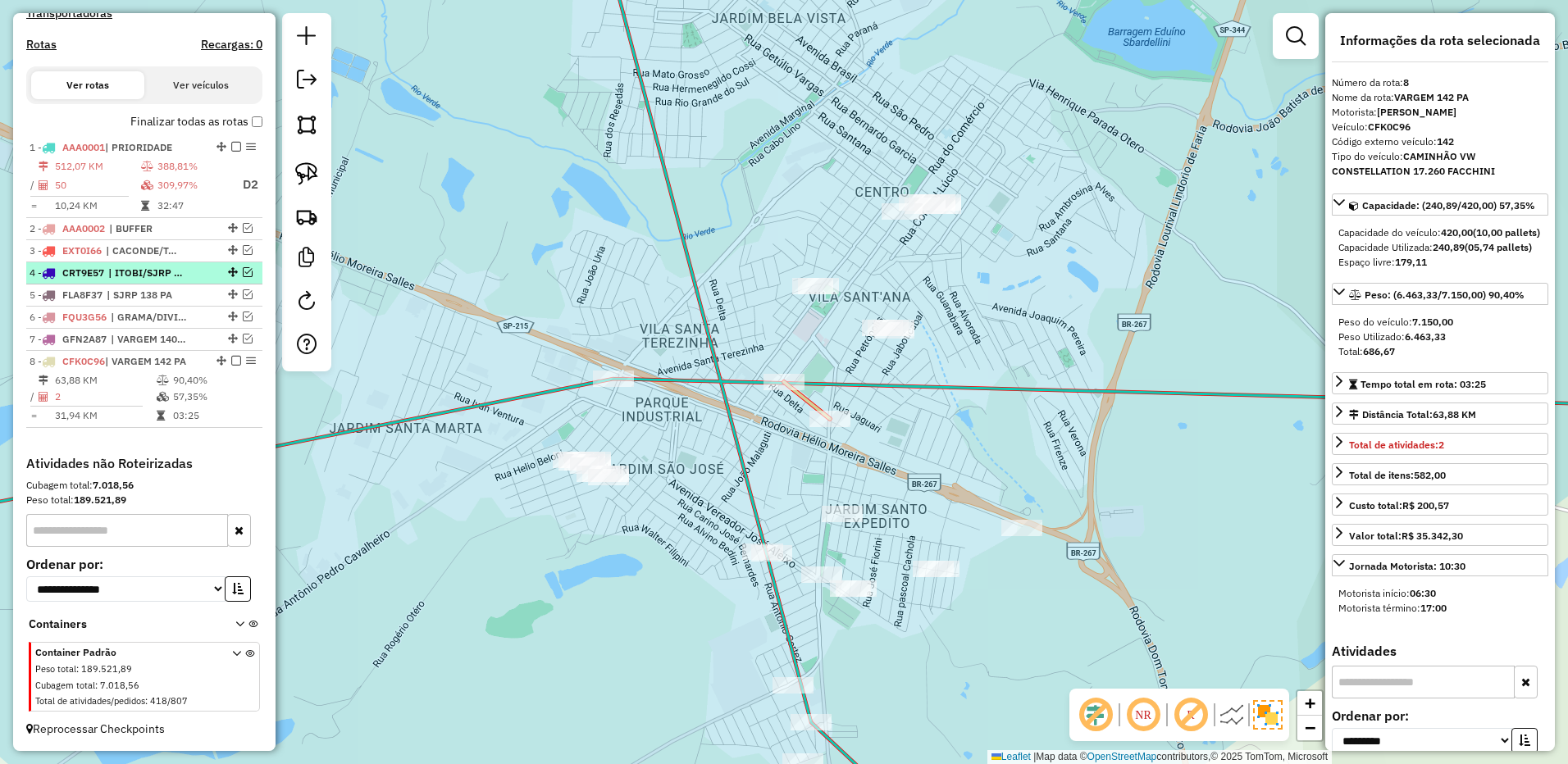
click at [231, 362] on em at bounding box center [236, 361] width 10 height 10
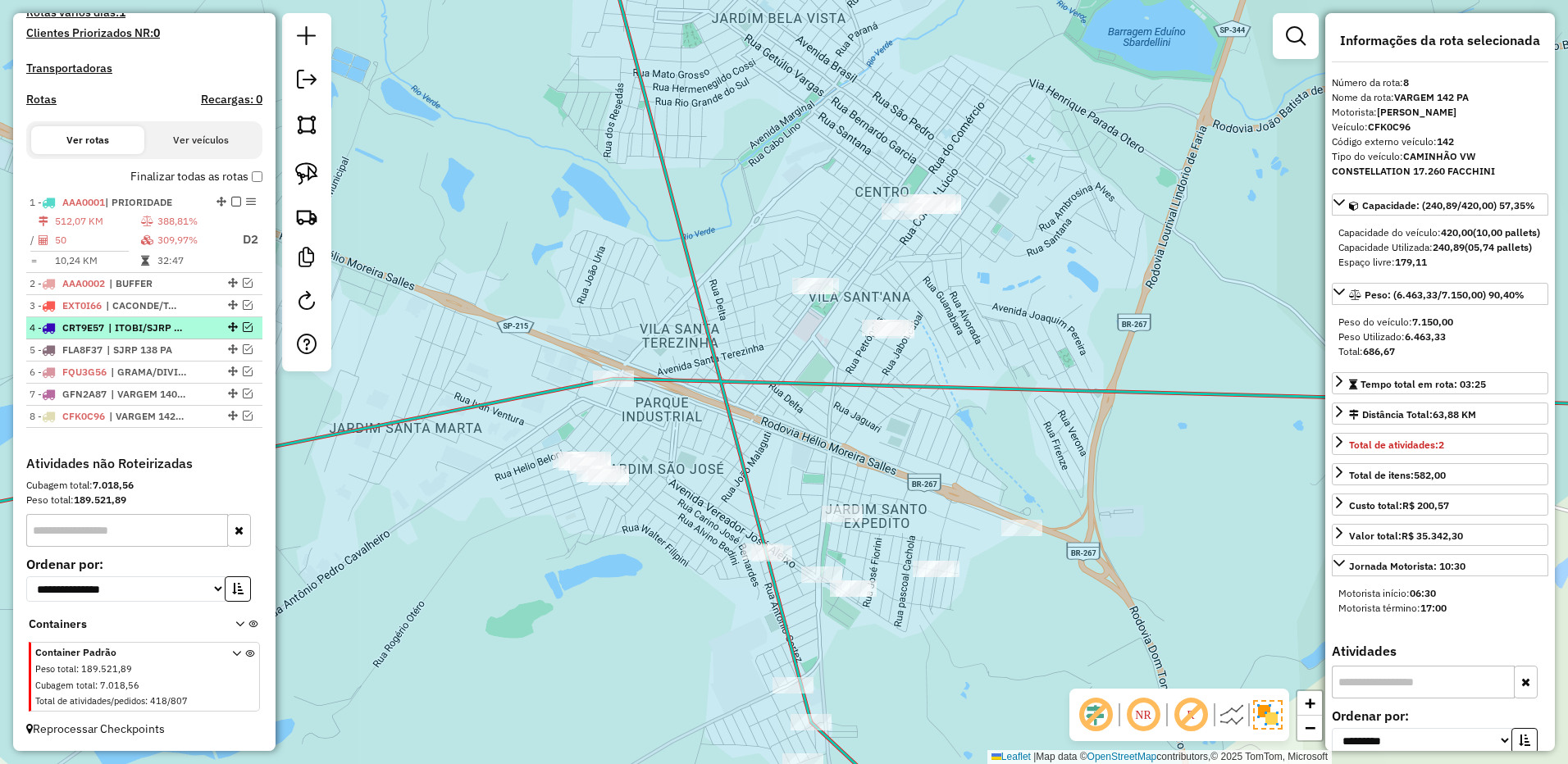
scroll to position [471, 0]
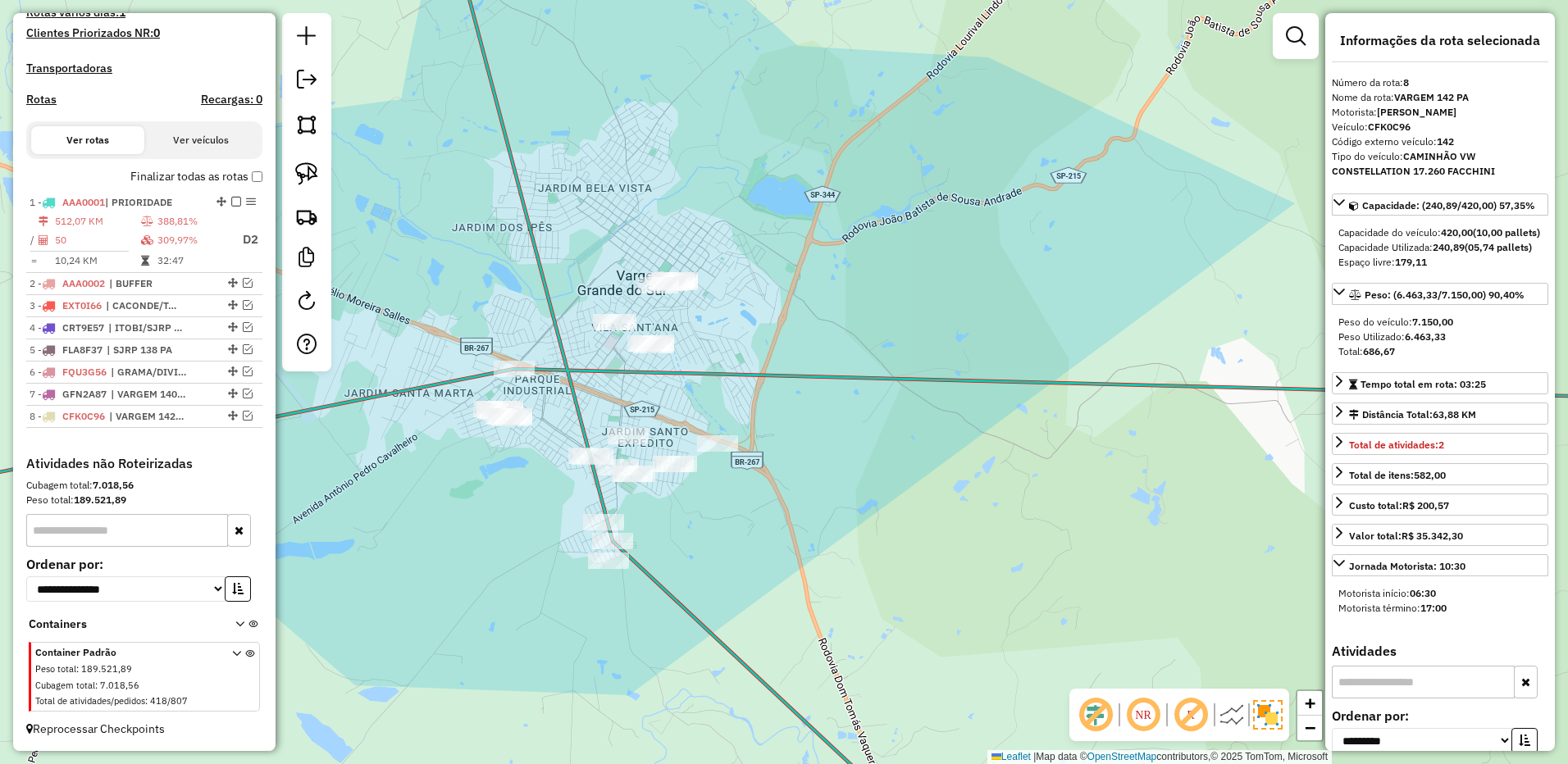
drag, startPoint x: 312, startPoint y: 185, endPoint x: 408, endPoint y: 200, distance: 97.2
click at [312, 185] on img at bounding box center [306, 173] width 23 height 23
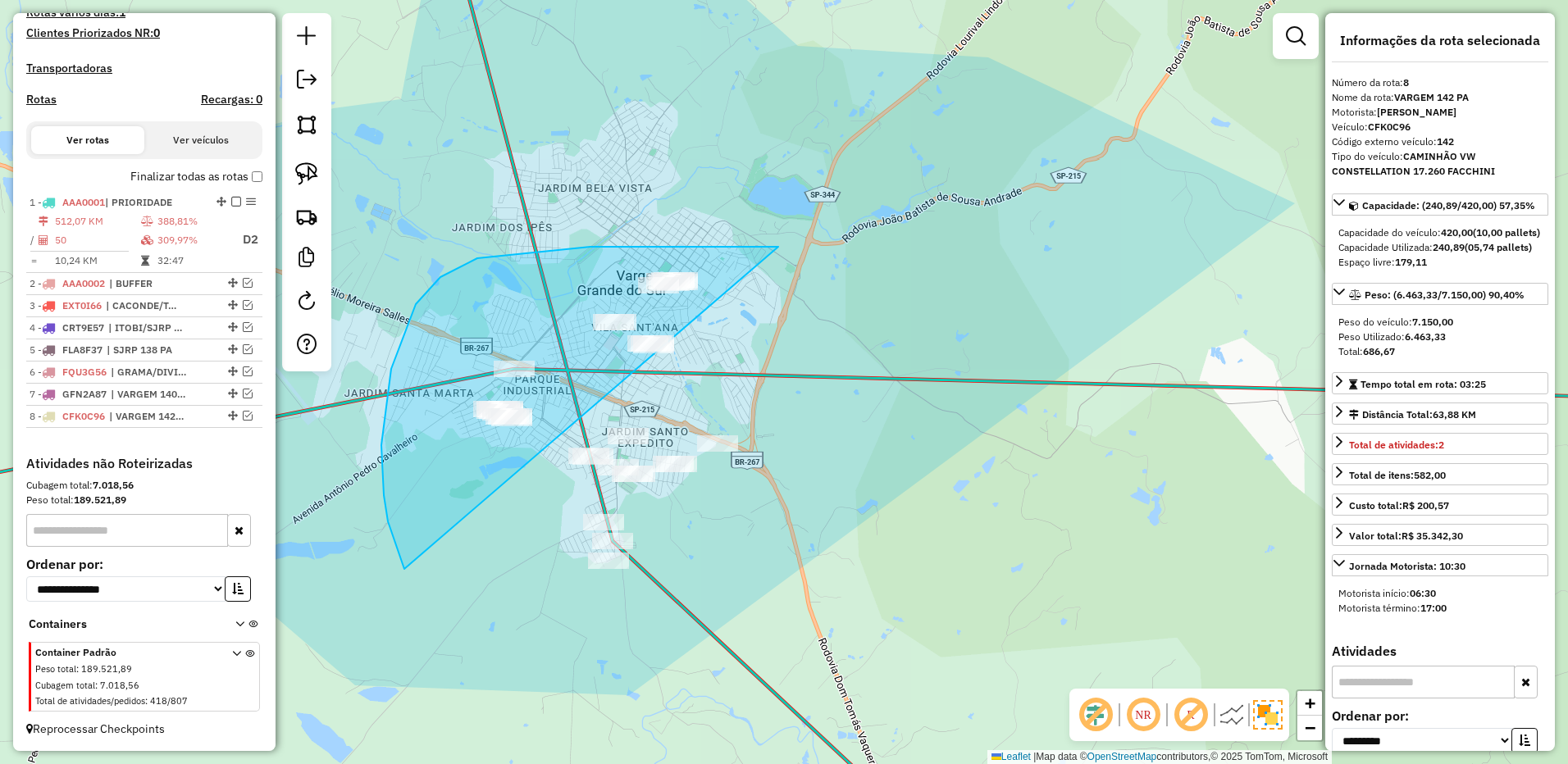
drag, startPoint x: 741, startPoint y: 247, endPoint x: 943, endPoint y: 482, distance: 309.9
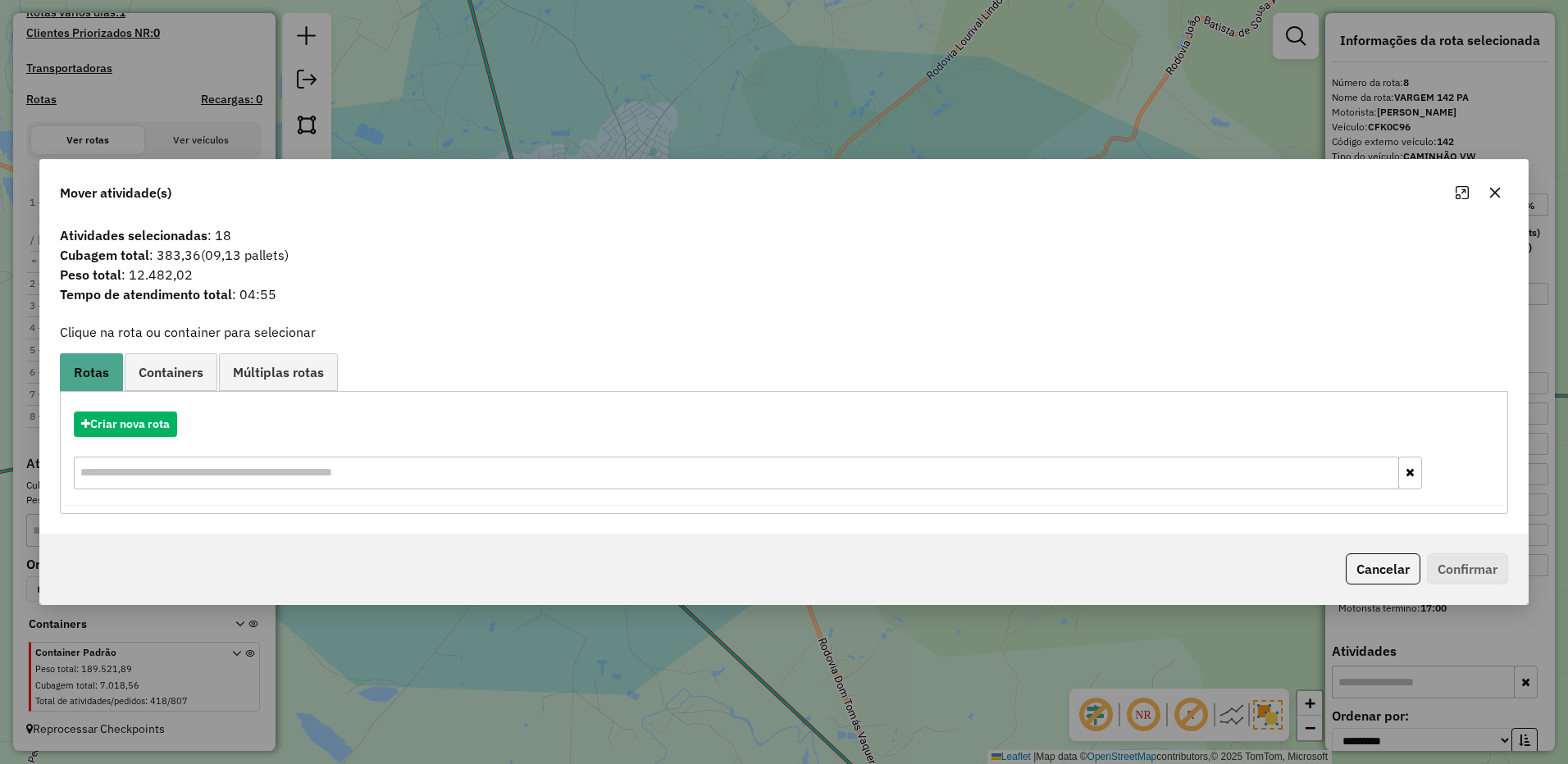
drag, startPoint x: 1495, startPoint y: 198, endPoint x: 1280, endPoint y: 179, distance: 215.8
click at [1494, 198] on icon "button" at bounding box center [1495, 193] width 13 height 13
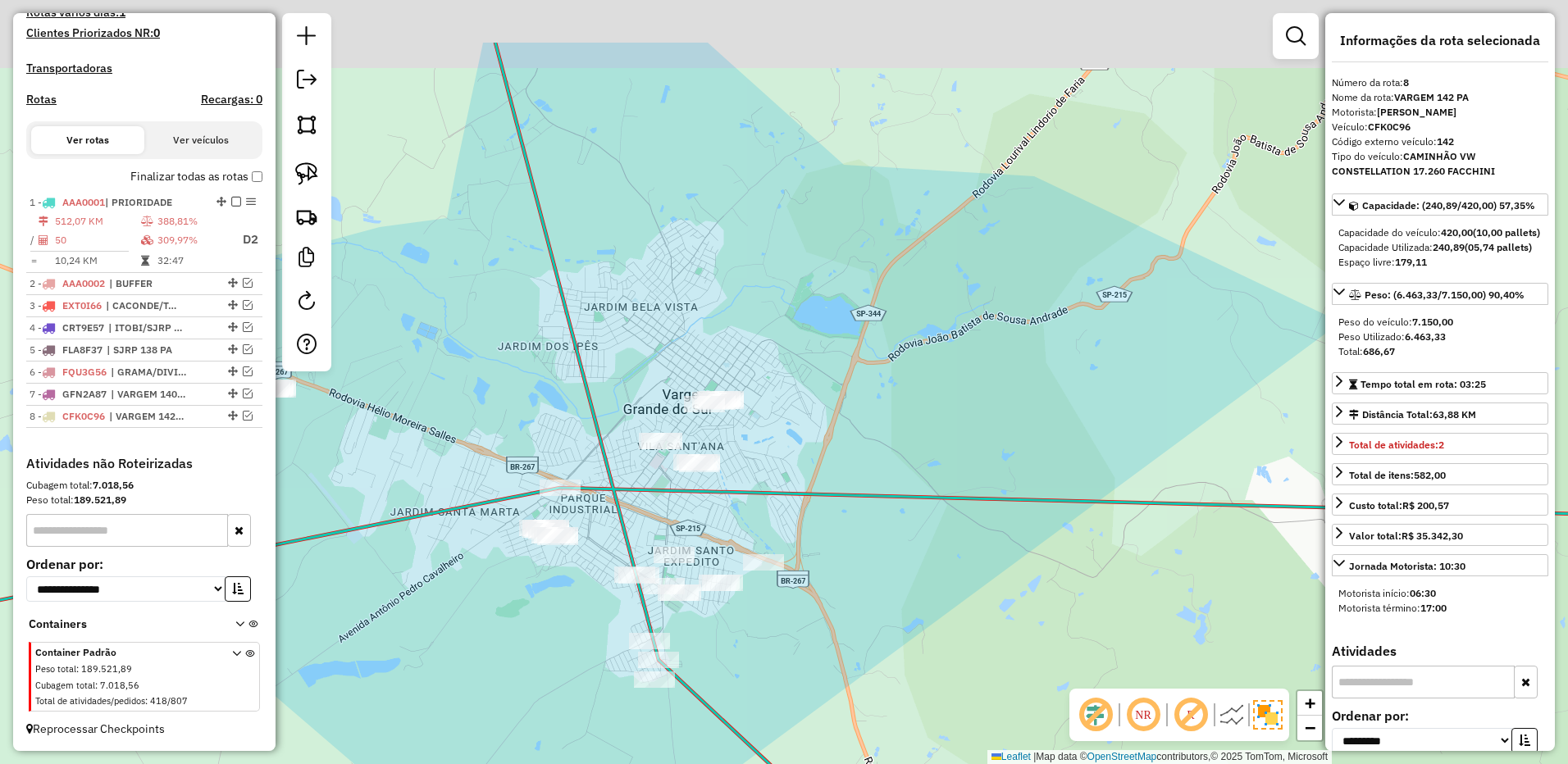
drag, startPoint x: 855, startPoint y: 70, endPoint x: 862, endPoint y: 382, distance: 312.1
click at [998, 520] on div "Janela de atendimento Grade de atendimento Capacidade Transportadoras Veículos …" at bounding box center [784, 382] width 1568 height 764
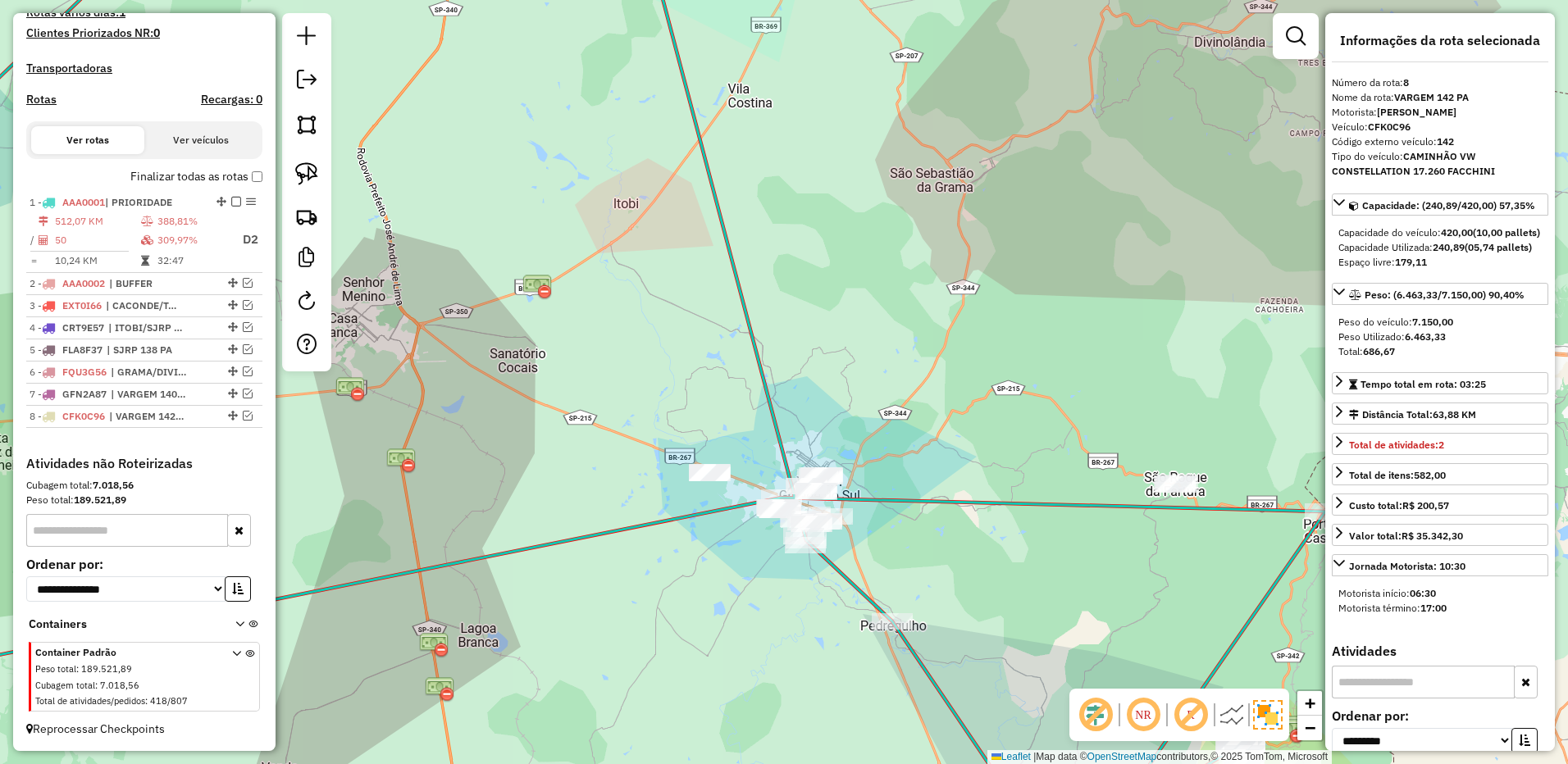
drag, startPoint x: 830, startPoint y: 225, endPoint x: 792, endPoint y: 630, distance: 406.8
click at [787, 644] on div "Janela de atendimento Grade de atendimento Capacidade Transportadoras Veículos …" at bounding box center [784, 382] width 1568 height 764
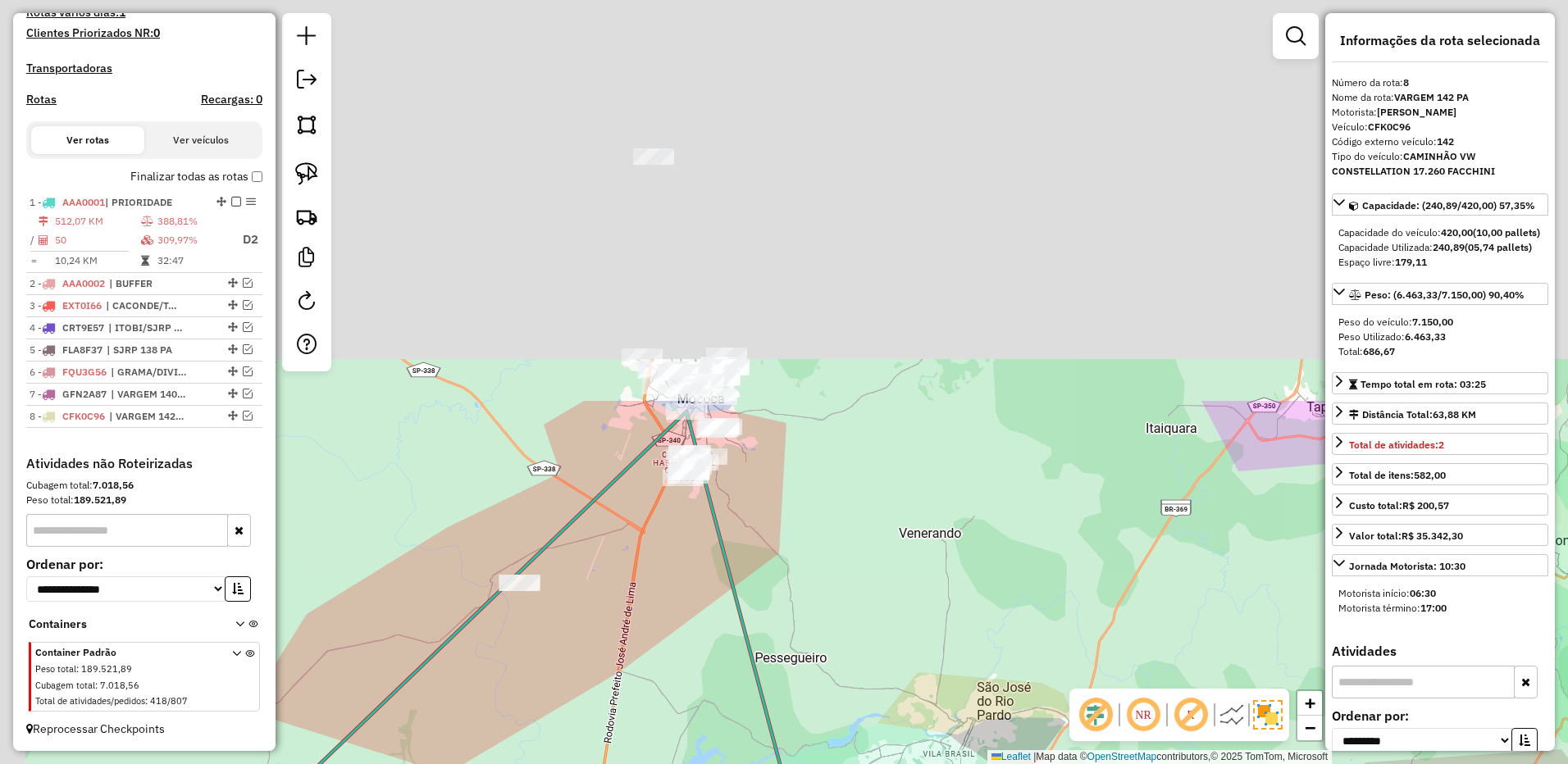
drag, startPoint x: 762, startPoint y: 329, endPoint x: 930, endPoint y: 710, distance: 416.4
click at [954, 763] on html "Aguarde... Pop-up bloqueado! Seu navegador bloqueou automáticamente a abertura …" at bounding box center [784, 382] width 1568 height 764
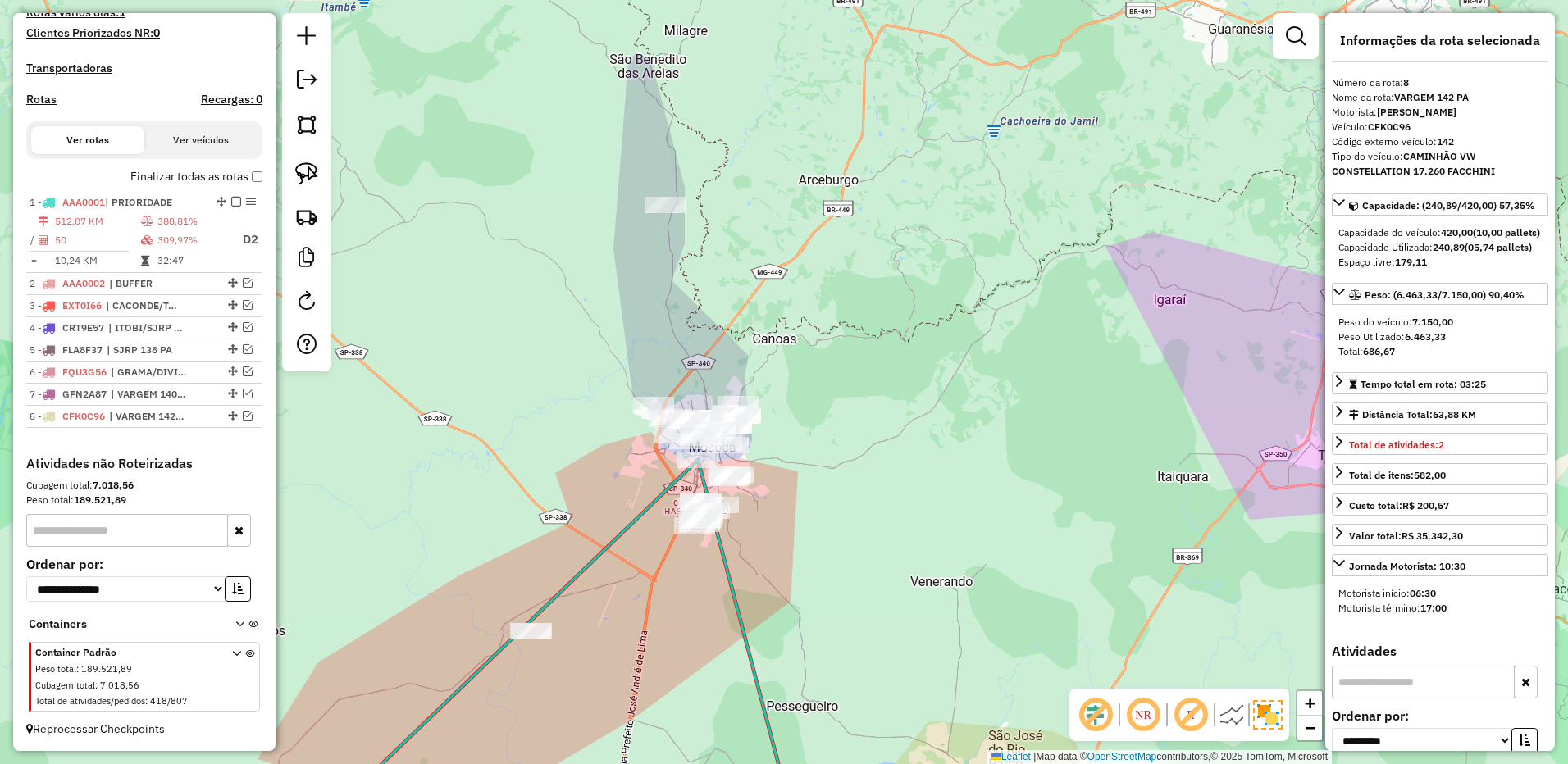
drag, startPoint x: 830, startPoint y: 408, endPoint x: 831, endPoint y: 469, distance: 61.0
click at [831, 469] on div "Janela de atendimento Grade de atendimento Capacidade Transportadoras Veículos …" at bounding box center [784, 382] width 1568 height 764
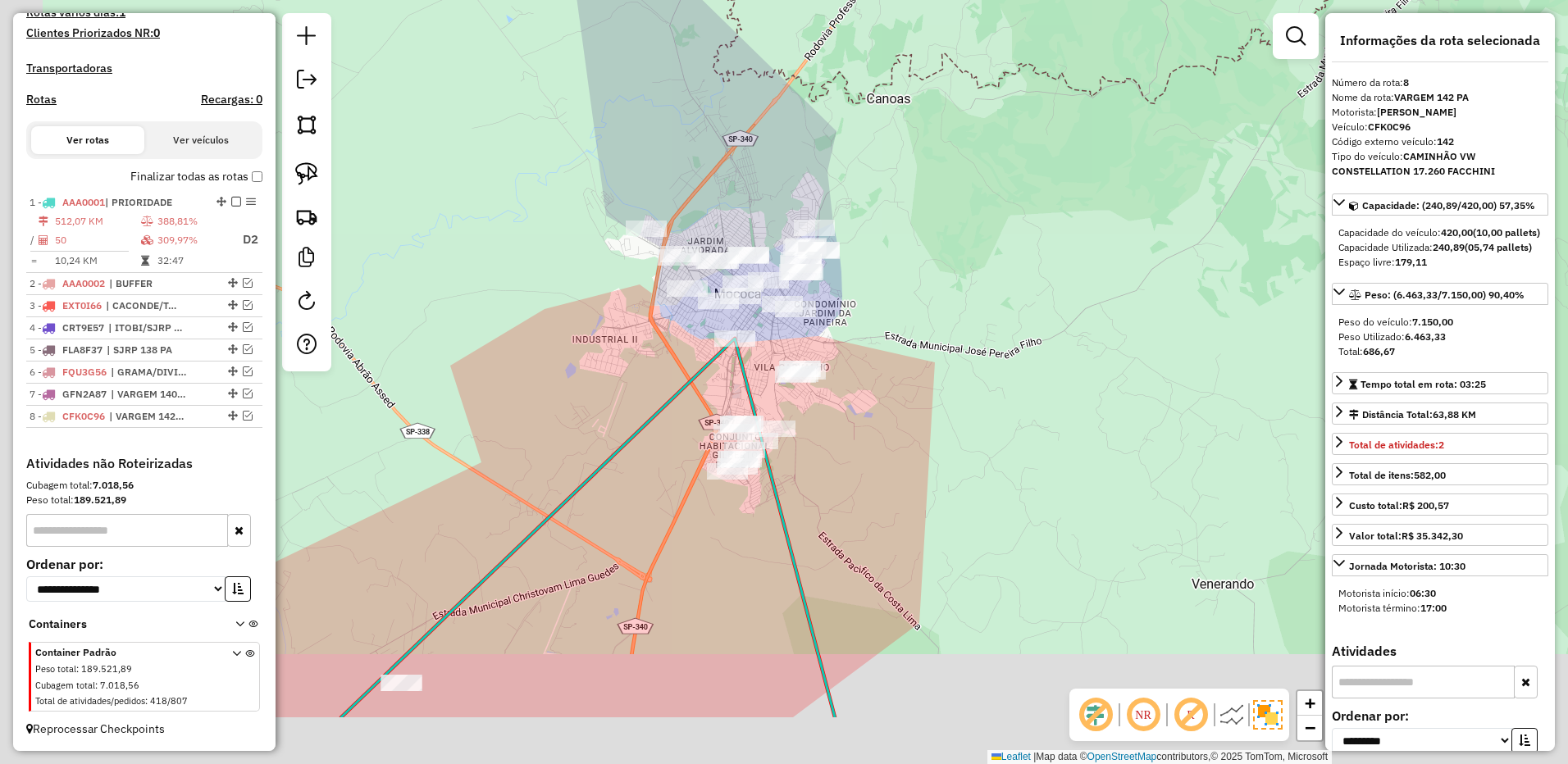
drag, startPoint x: 792, startPoint y: 460, endPoint x: 1009, endPoint y: 260, distance: 295.1
click at [1011, 259] on div "Janela de atendimento Grade de atendimento Capacidade Transportadoras Veículos …" at bounding box center [784, 382] width 1568 height 764
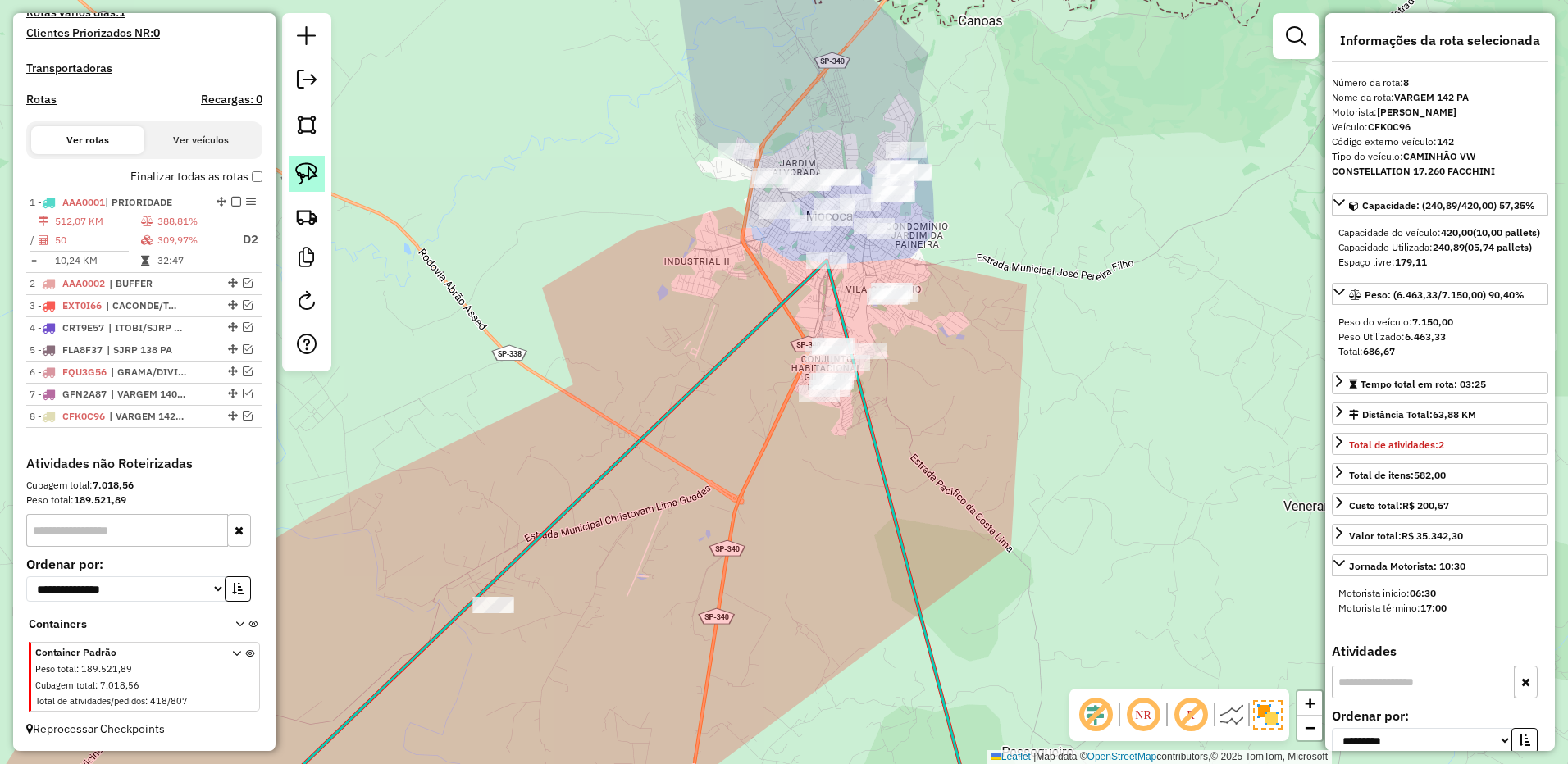
click at [316, 184] on img at bounding box center [306, 173] width 23 height 23
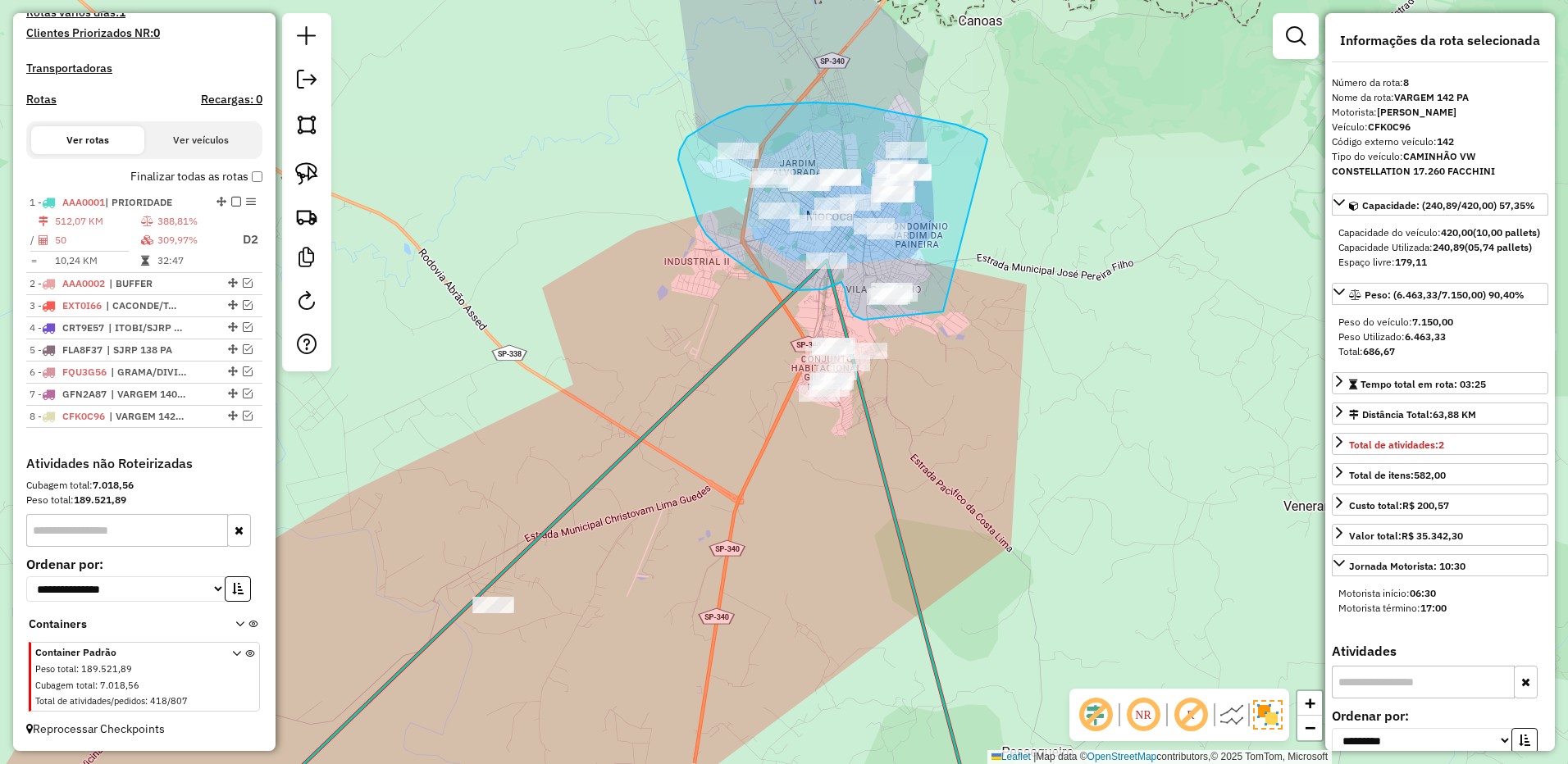
drag, startPoint x: 987, startPoint y: 139, endPoint x: 1026, endPoint y: 245, distance: 112.9
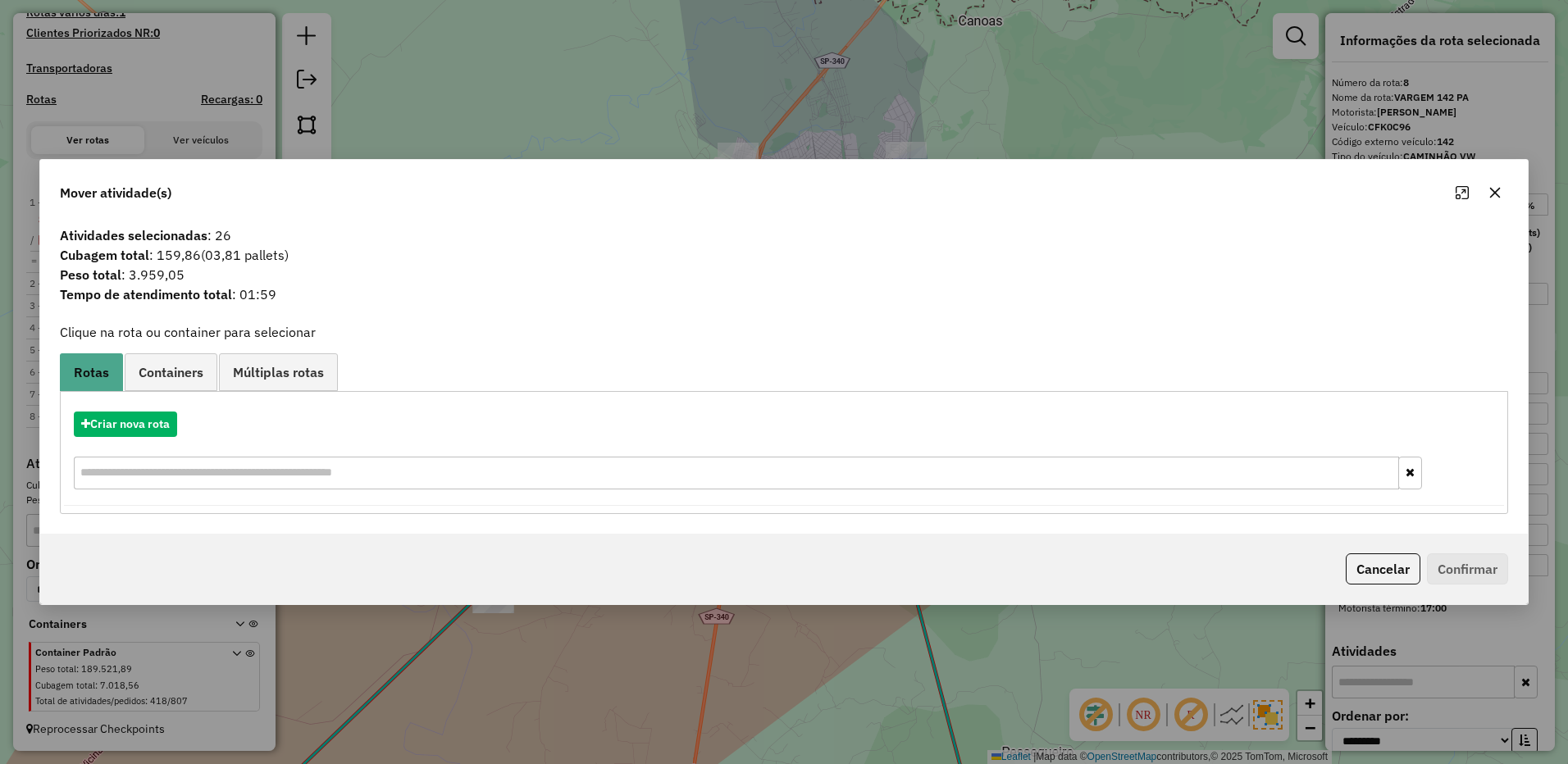
drag, startPoint x: 1487, startPoint y: 195, endPoint x: 1132, endPoint y: 290, distance: 367.5
click at [1479, 197] on div at bounding box center [1478, 192] width 59 height 26
drag, startPoint x: 1500, startPoint y: 196, endPoint x: 837, endPoint y: 210, distance: 663.1
click at [1498, 196] on icon "button" at bounding box center [1495, 193] width 13 height 13
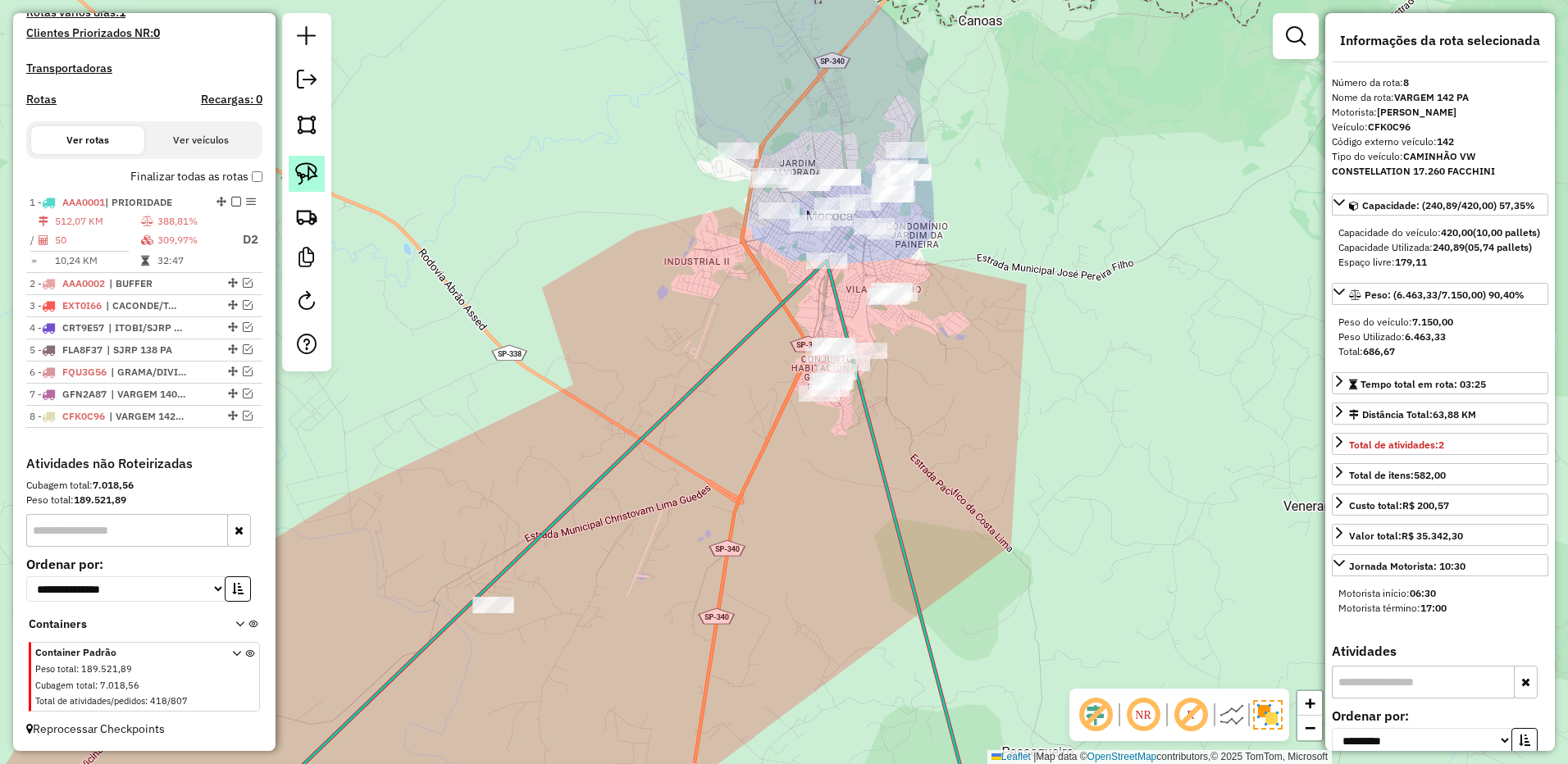
click at [308, 175] on img at bounding box center [306, 173] width 23 height 23
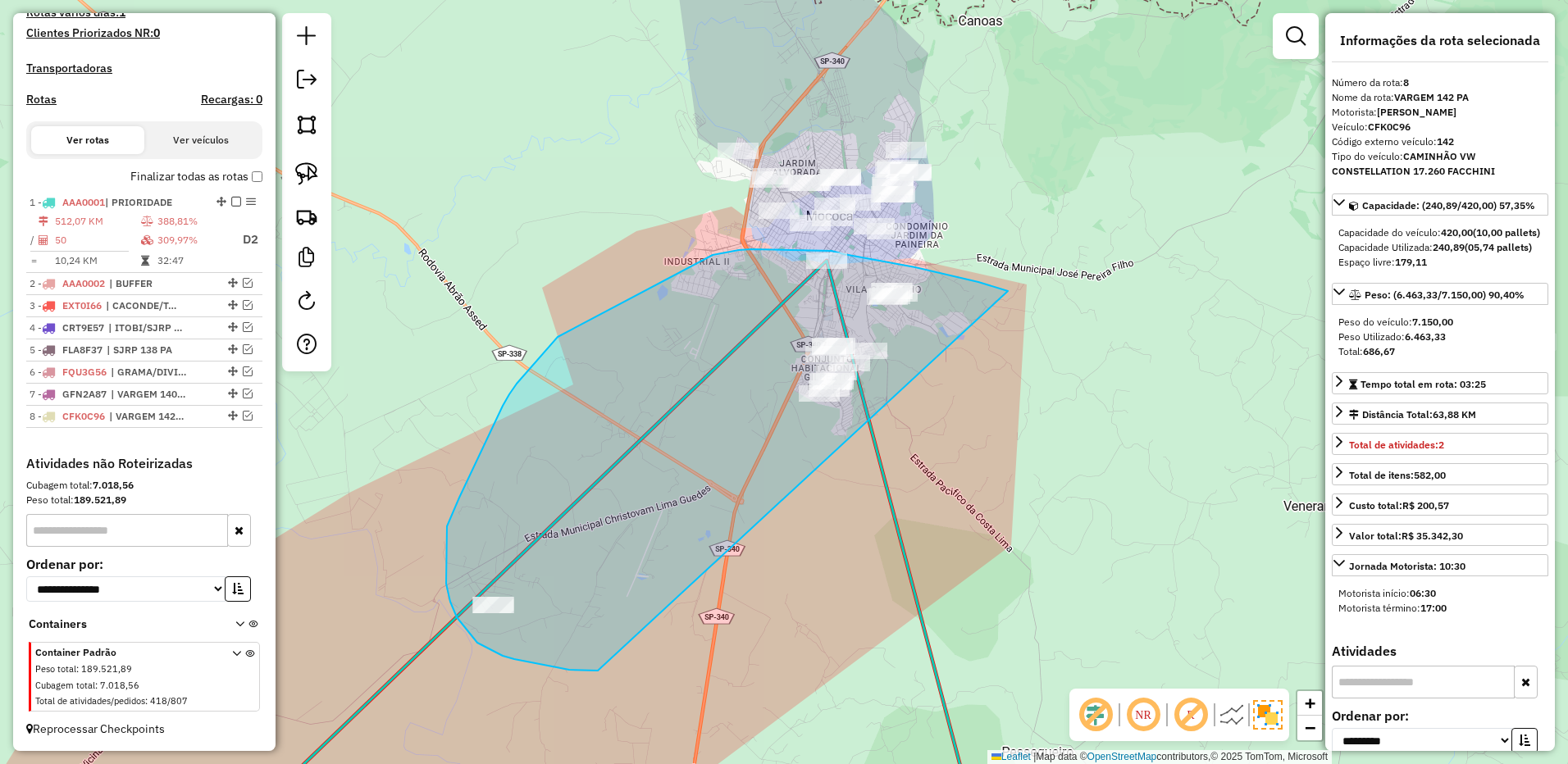
drag, startPoint x: 1005, startPoint y: 291, endPoint x: 610, endPoint y: 663, distance: 542.6
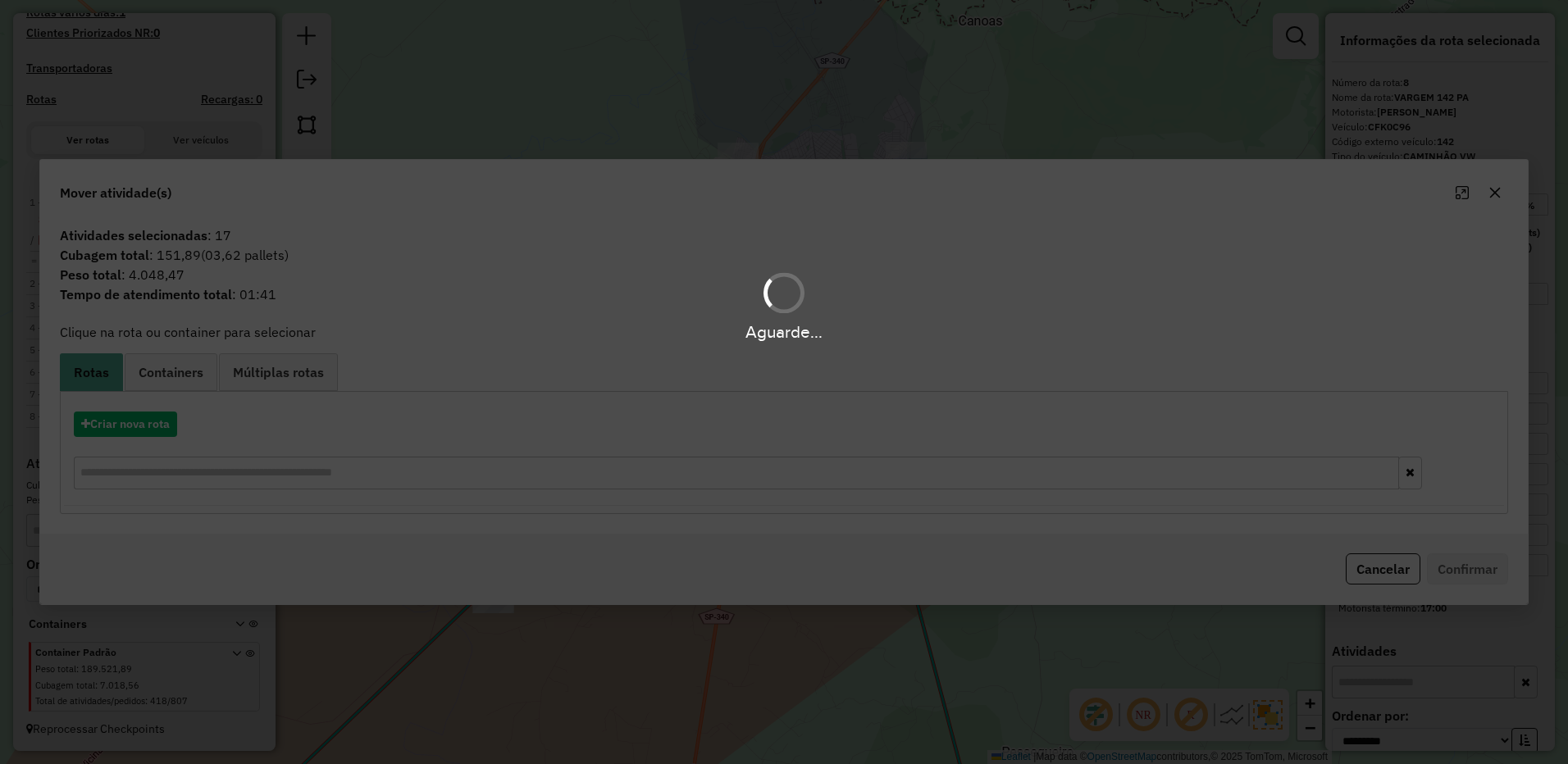
click at [155, 422] on div "Aguarde..." at bounding box center [784, 382] width 1568 height 764
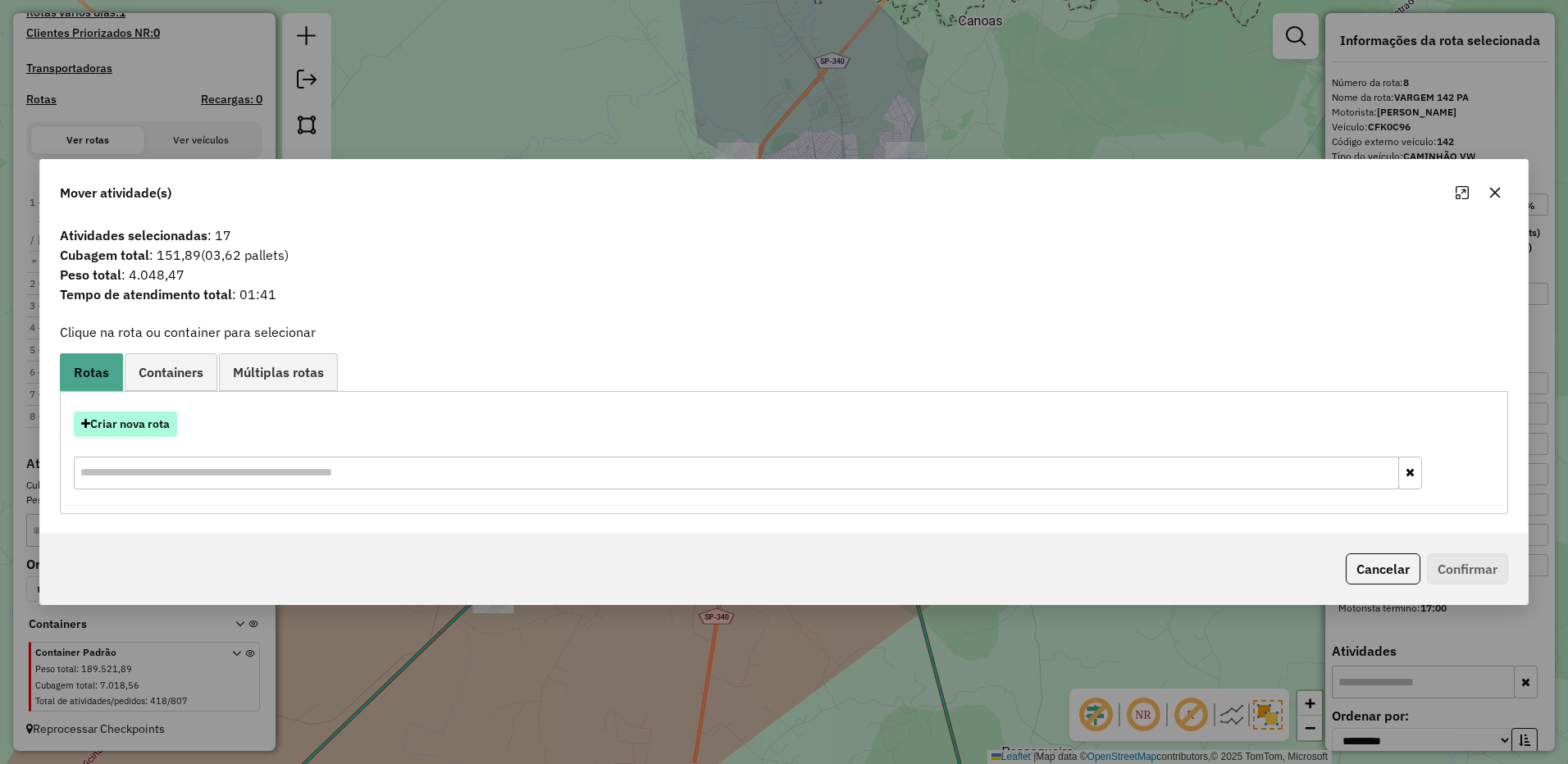
click at [138, 423] on button "Criar nova rota" at bounding box center [125, 424] width 104 height 25
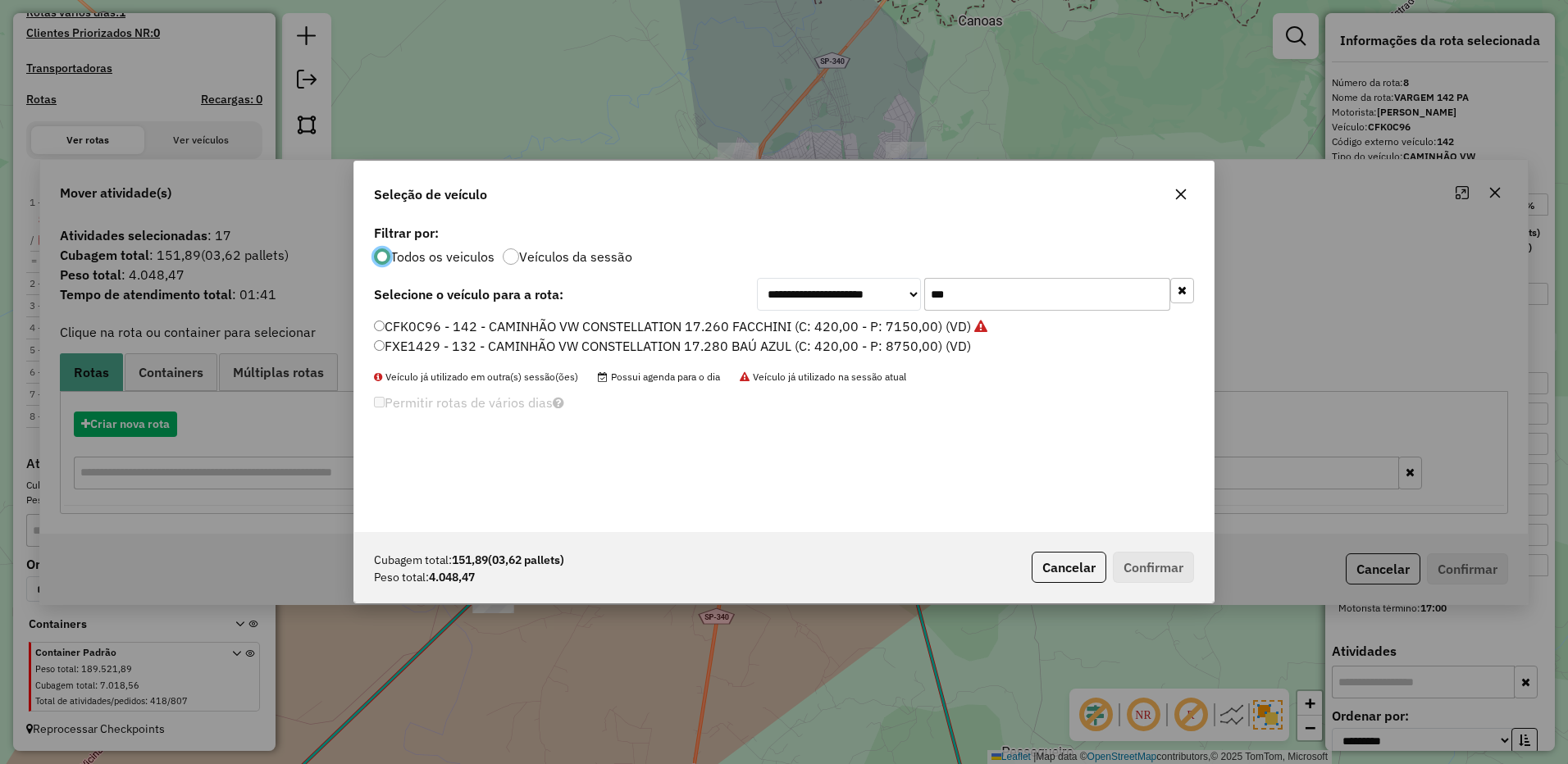
scroll to position [9, 5]
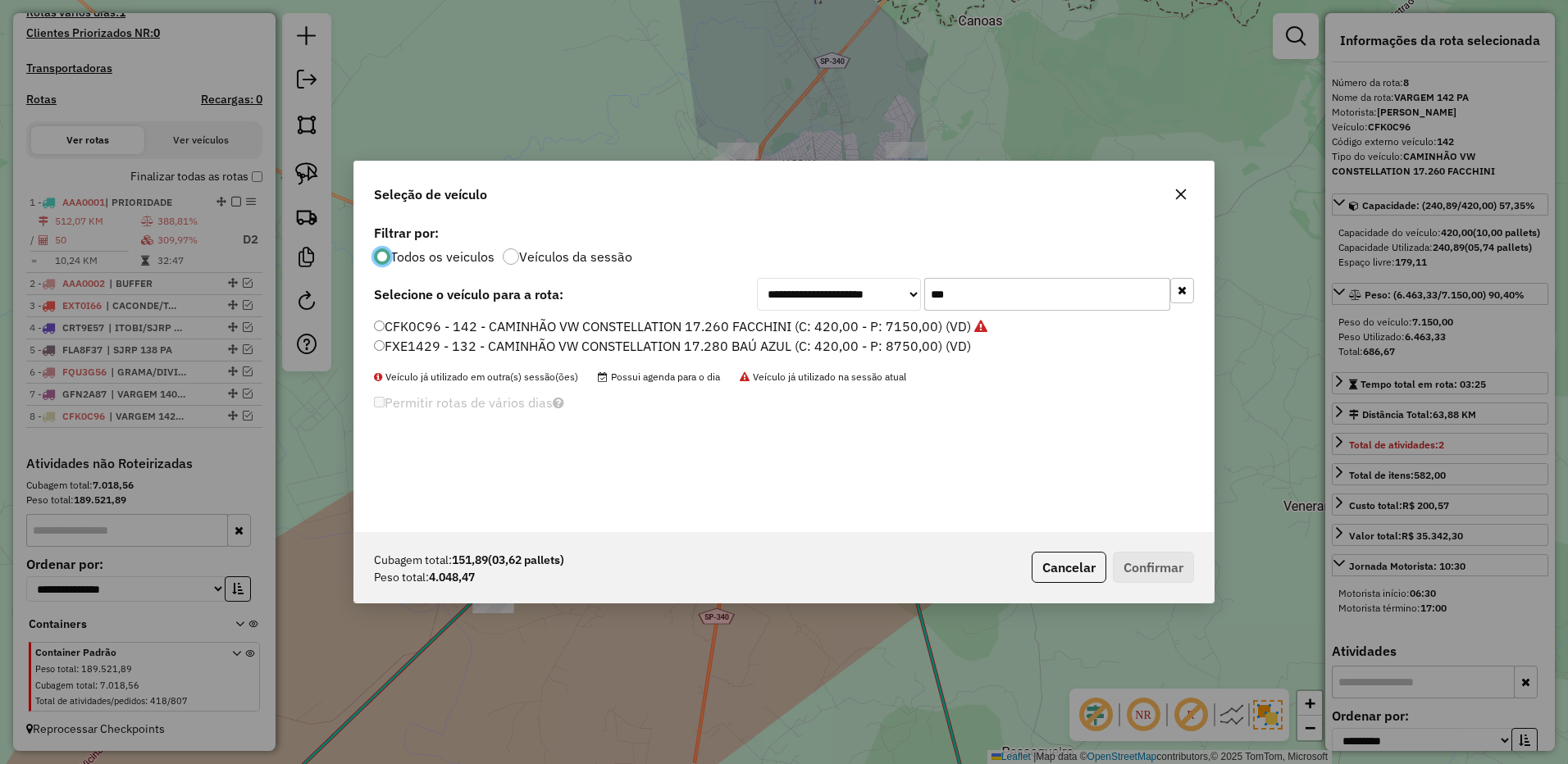
click at [985, 294] on input "***" at bounding box center [1047, 294] width 246 height 33
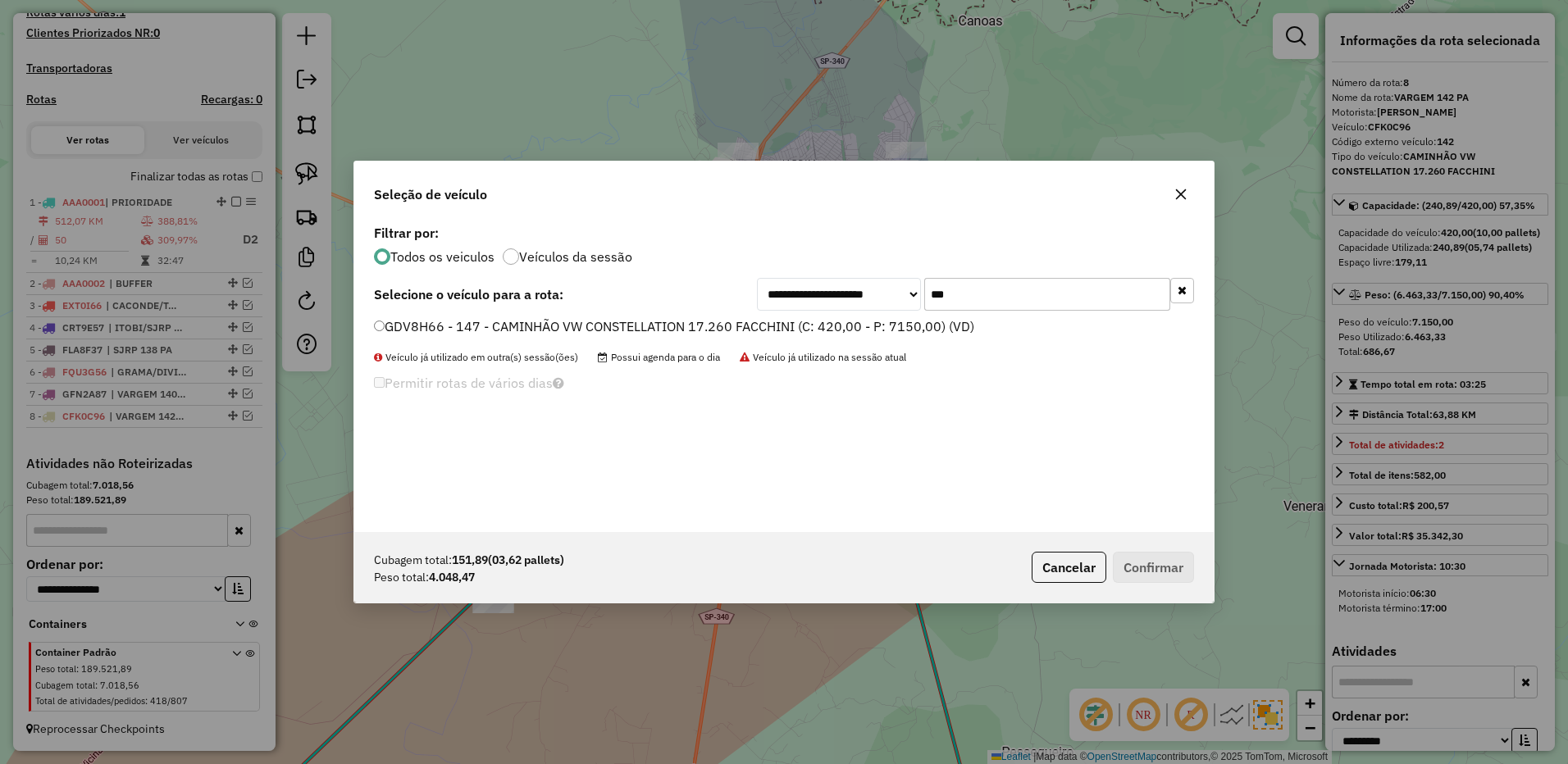
type input "***"
click at [900, 333] on label "GDV8H66 - 147 - CAMINHÃO VW CONSTELLATION 17.260 FACCHINI (C: 420,00 - P: 7150,…" at bounding box center [674, 326] width 600 height 20
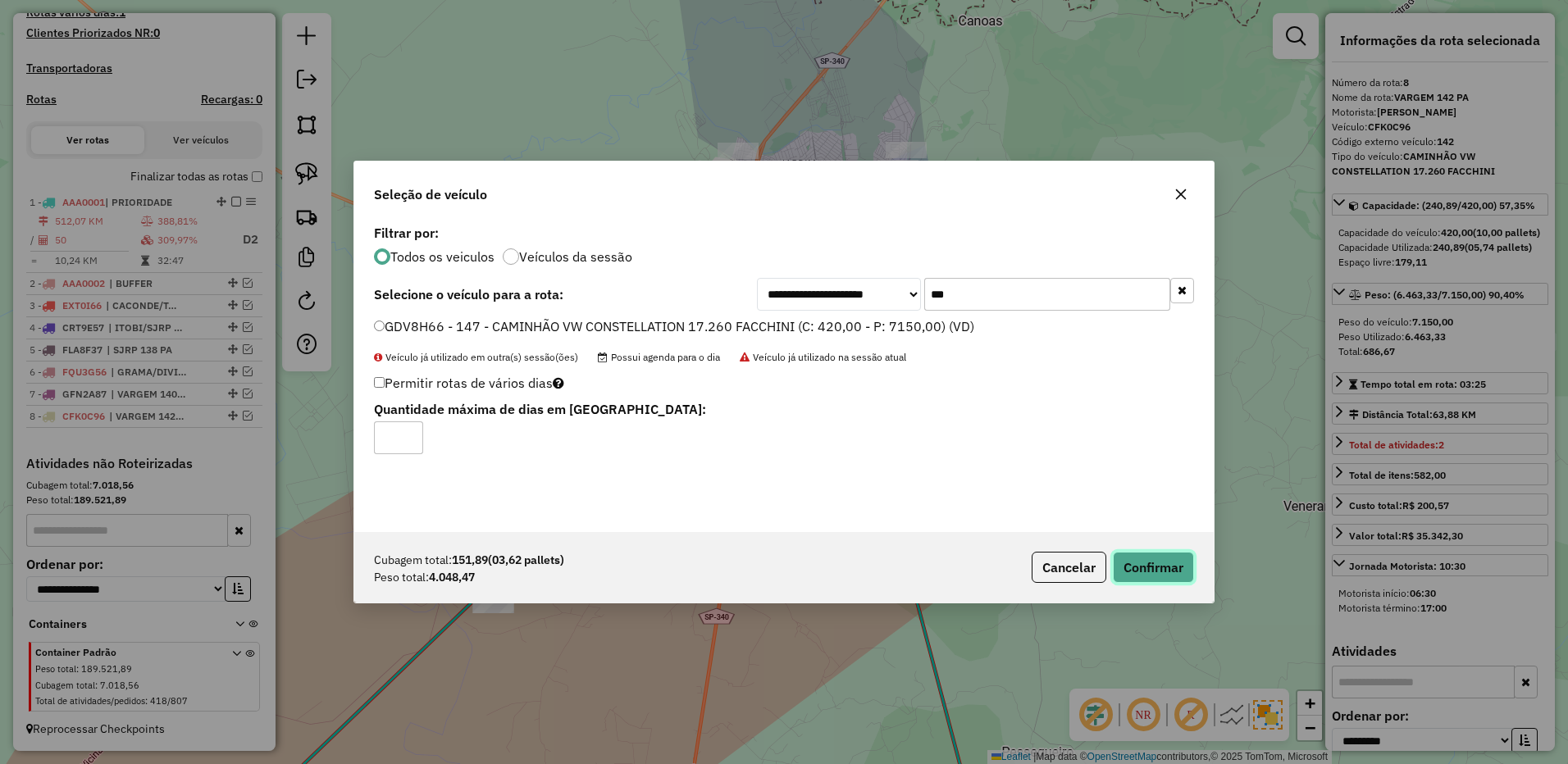
click at [1171, 562] on button "Confirmar" at bounding box center [1153, 567] width 81 height 31
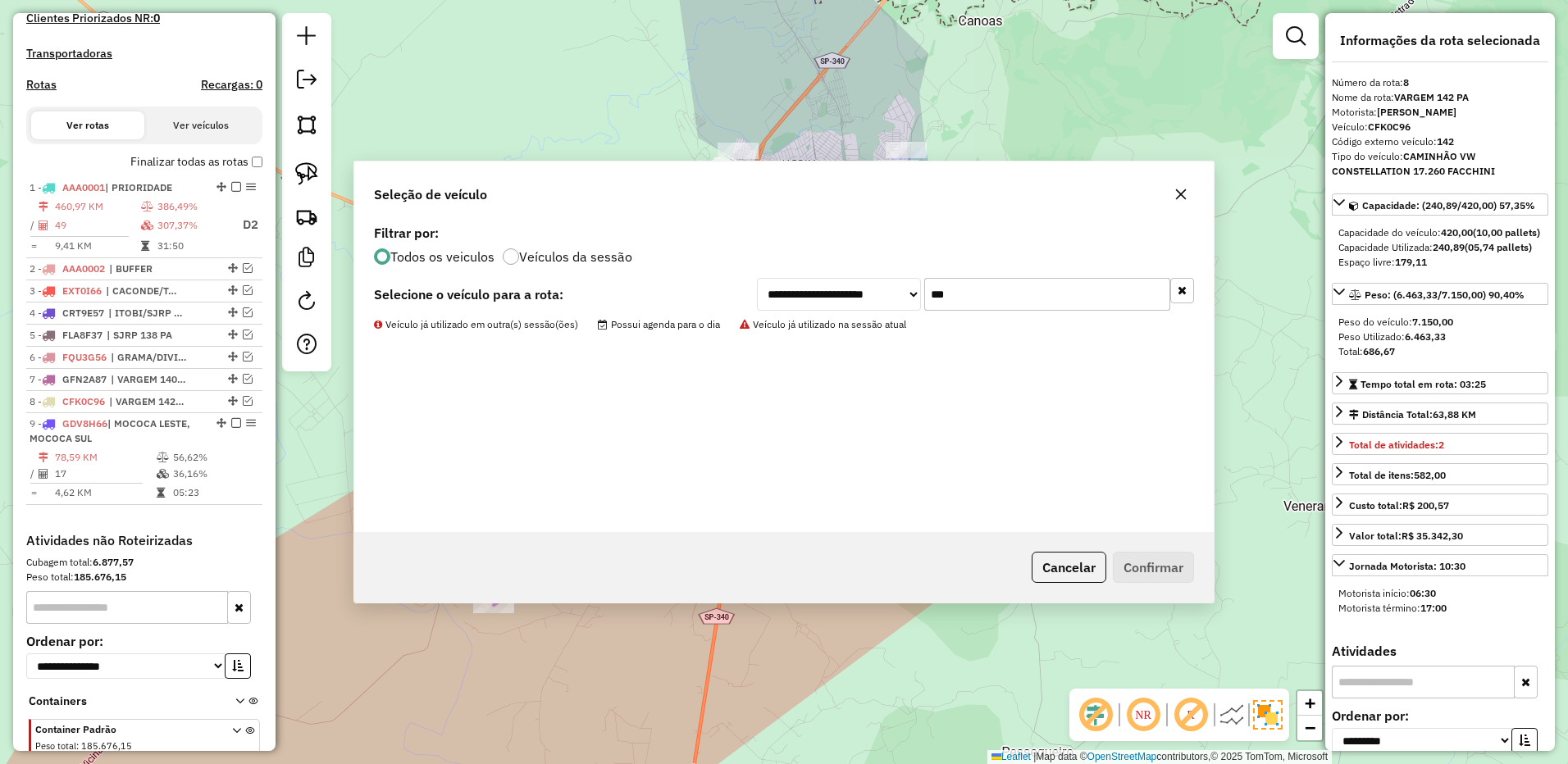
scroll to position [563, 0]
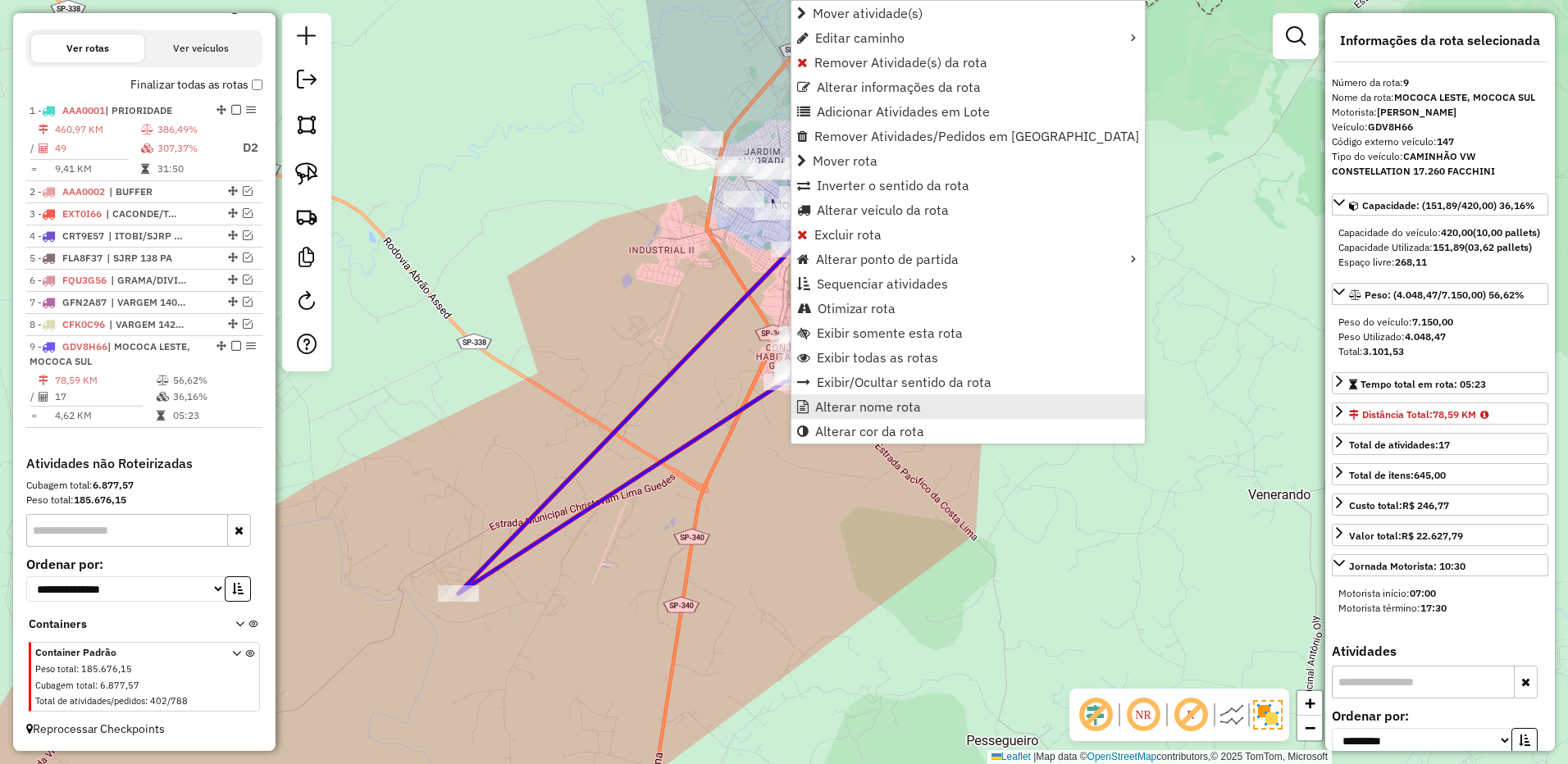
click at [877, 400] on span "Alterar nome rota" at bounding box center [867, 407] width 106 height 13
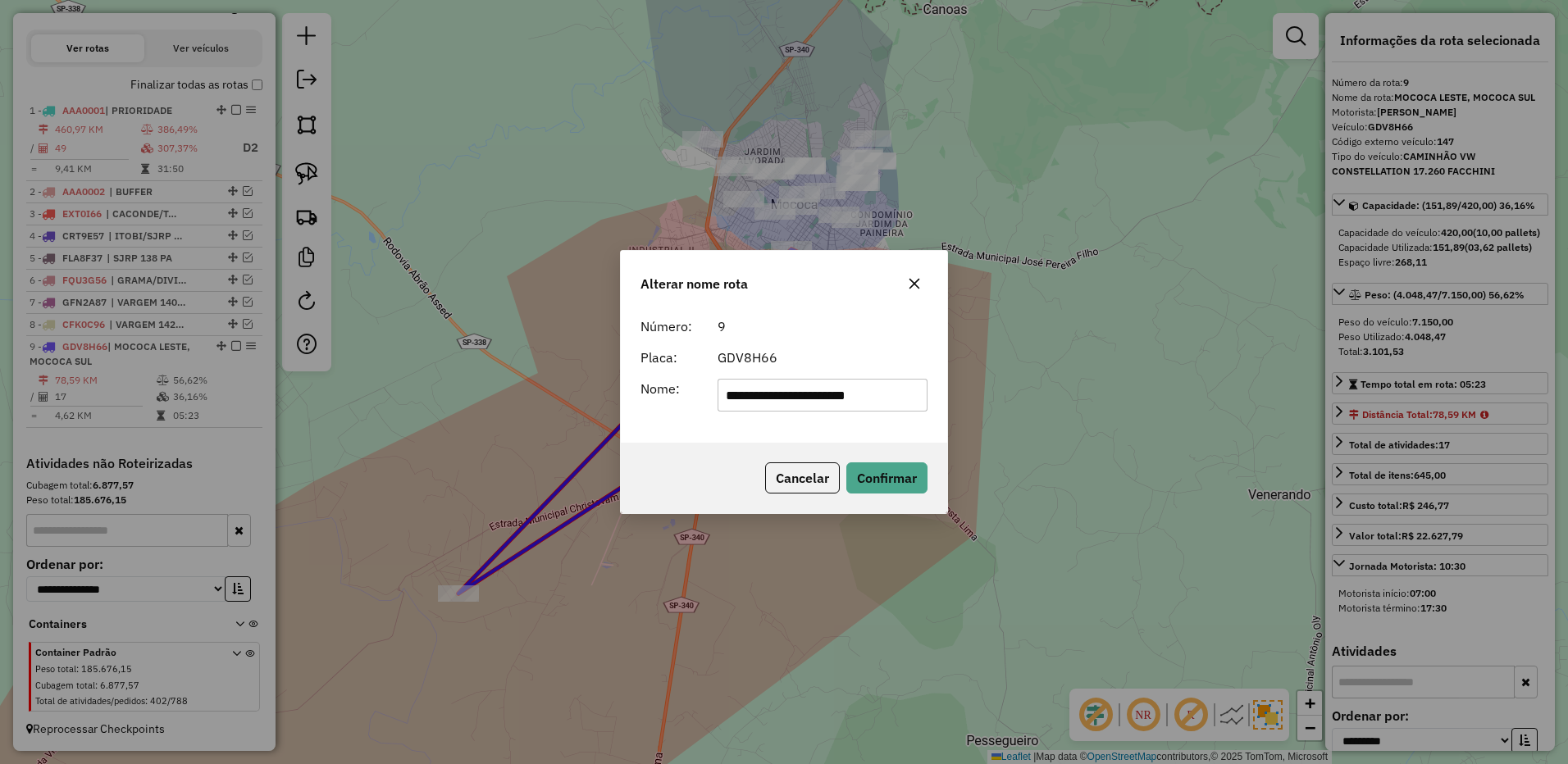
click at [924, 283] on button "button" at bounding box center [913, 283] width 26 height 26
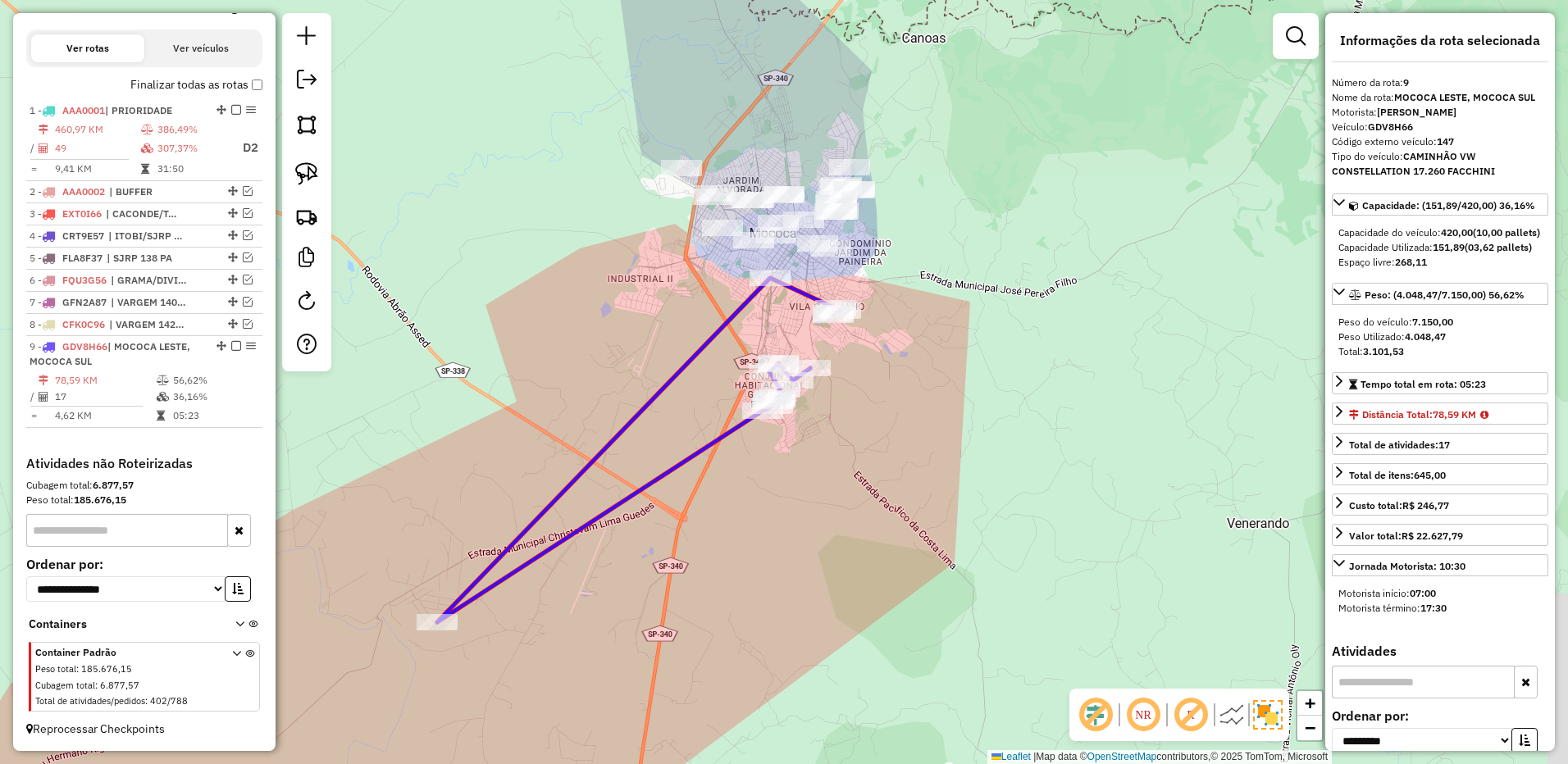
drag, startPoint x: 1011, startPoint y: 226, endPoint x: 867, endPoint y: 506, distance: 314.9
click at [867, 505] on div "Janela de atendimento Grade de atendimento Capacidade Transportadoras Veículos …" at bounding box center [784, 382] width 1568 height 764
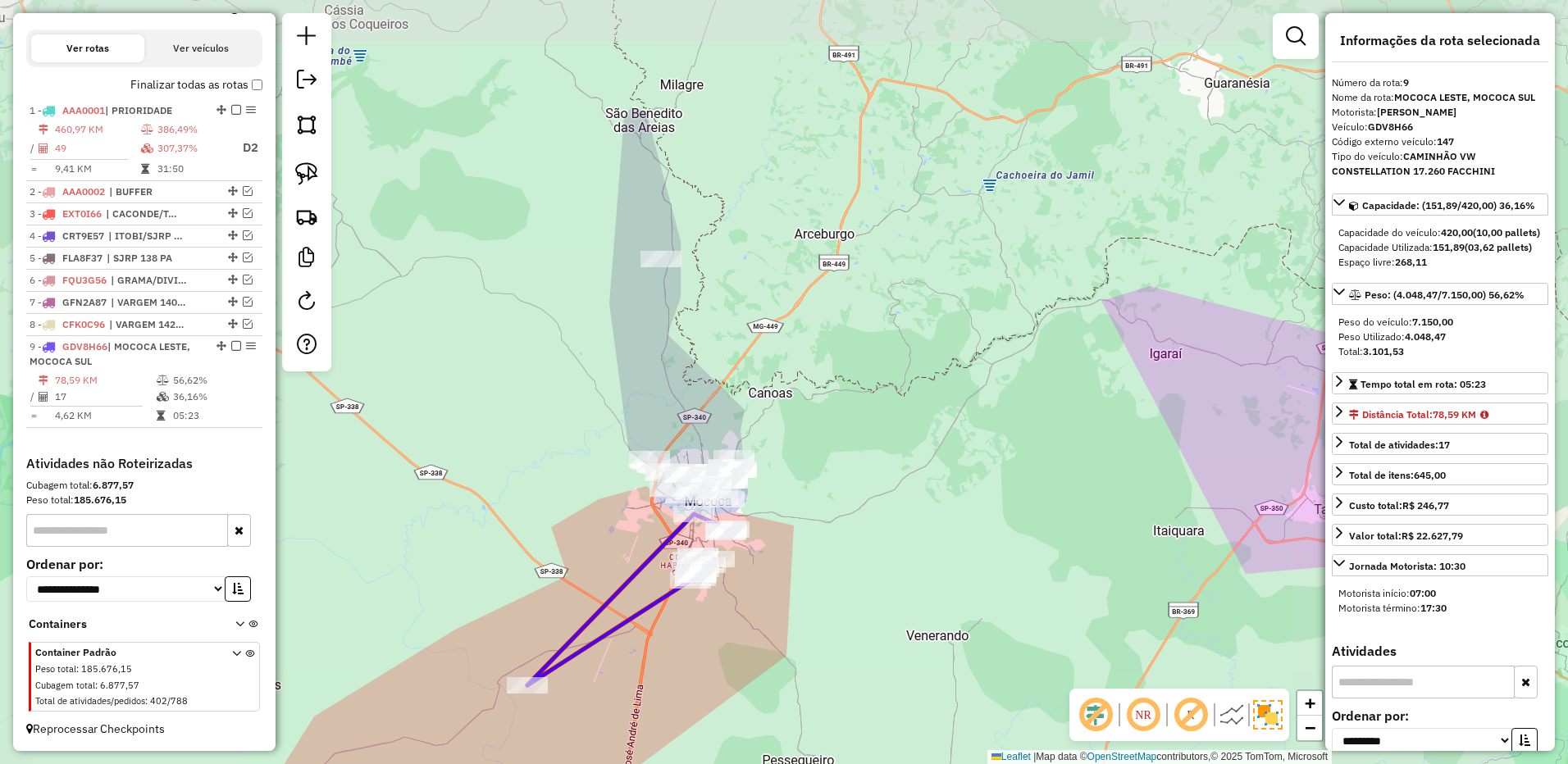
drag, startPoint x: 899, startPoint y: 389, endPoint x: 852, endPoint y: 432, distance: 63.7
click at [852, 432] on div "Janela de atendimento Grade de atendimento Capacidade Transportadoras Veículos …" at bounding box center [784, 382] width 1568 height 764
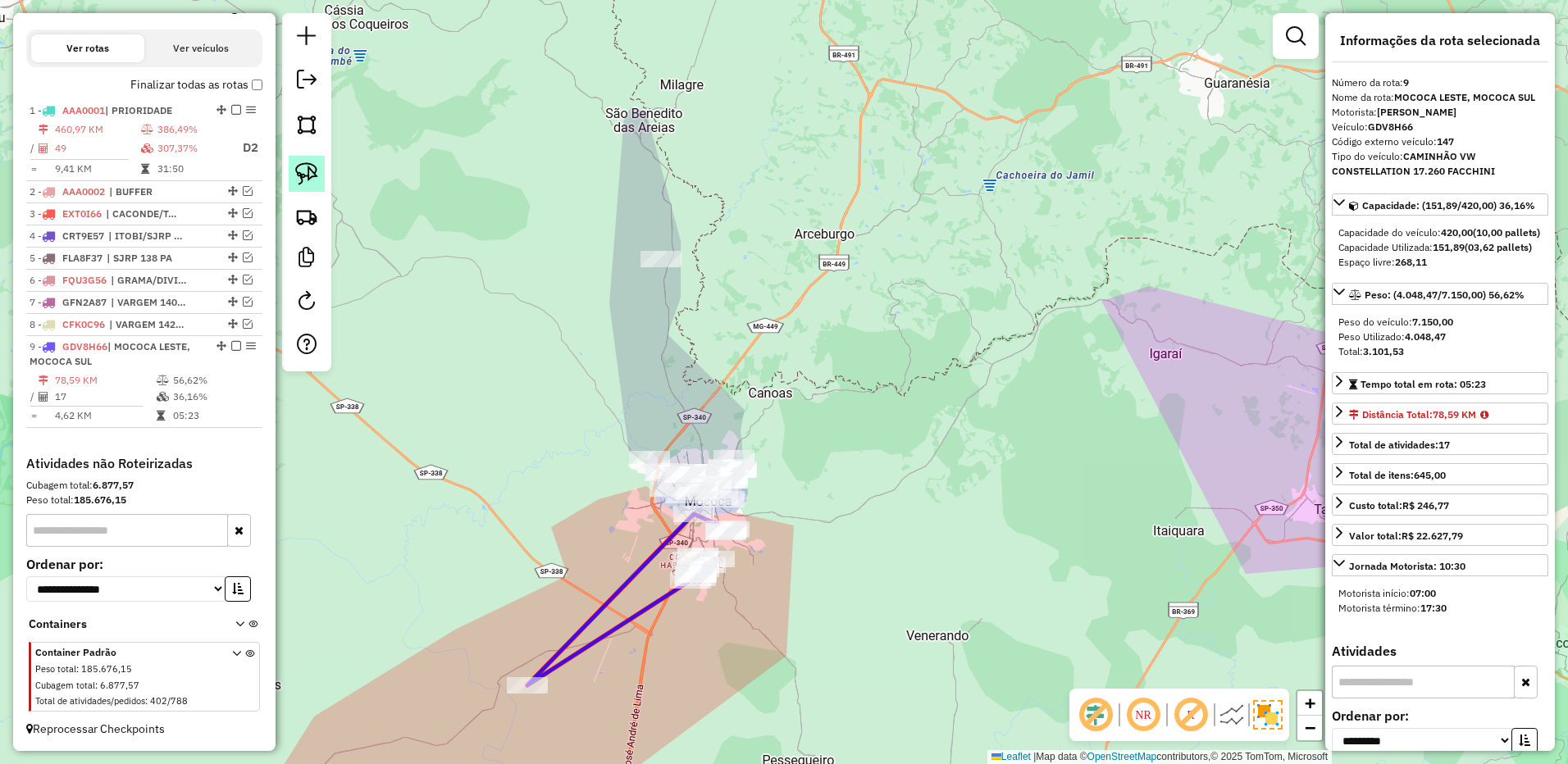
click at [309, 175] on img at bounding box center [306, 173] width 23 height 23
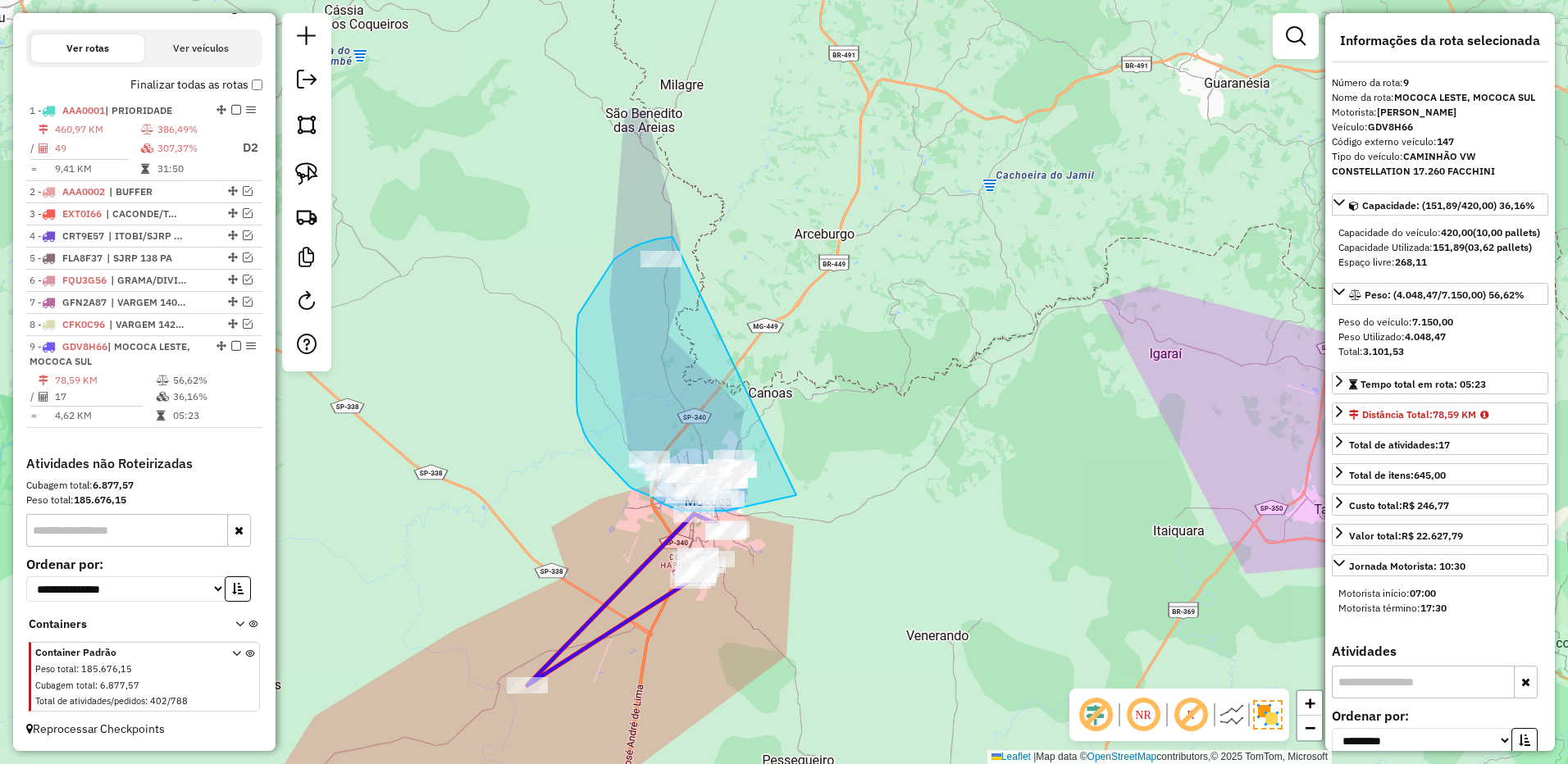
drag, startPoint x: 672, startPoint y: 237, endPoint x: 881, endPoint y: 430, distance: 284.5
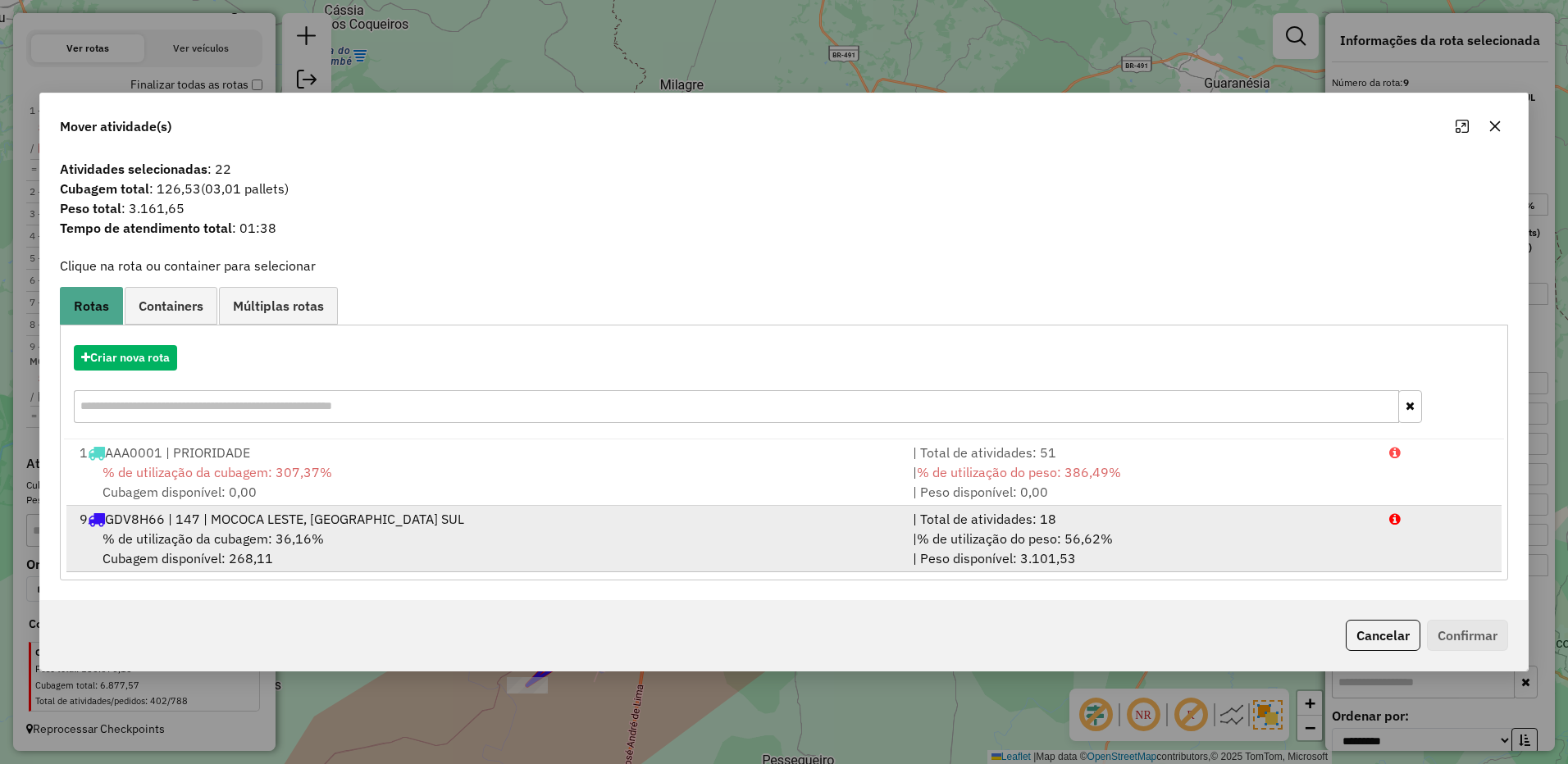
click at [1244, 562] on div "| % de utilização do peso: 56,62% | Peso disponível: 3.101,53" at bounding box center [1141, 548] width 477 height 39
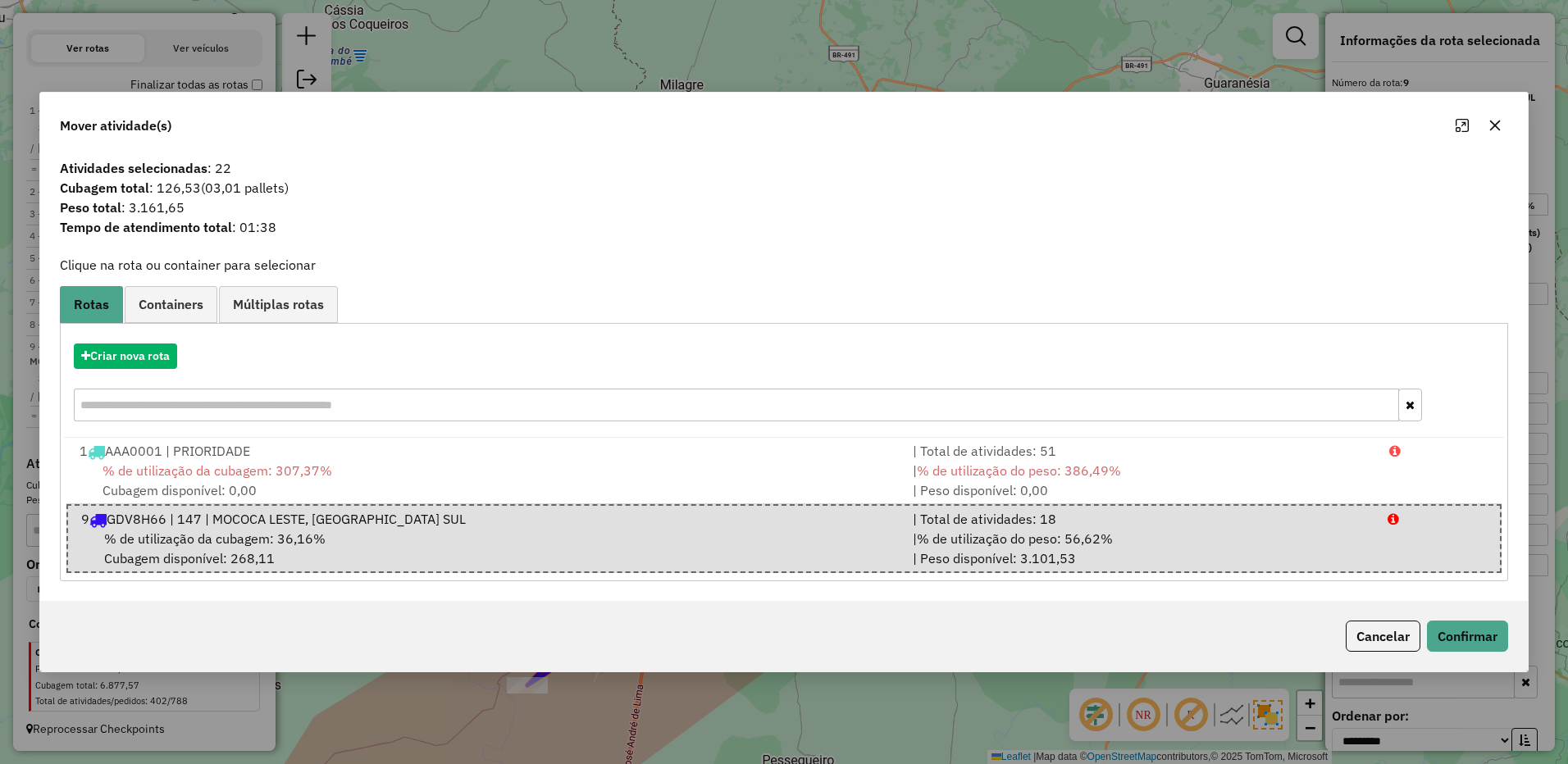
click at [1513, 639] on div "Cancelar Confirmar" at bounding box center [783, 636] width 1487 height 70
click at [1495, 120] on icon "button" at bounding box center [1495, 125] width 13 height 13
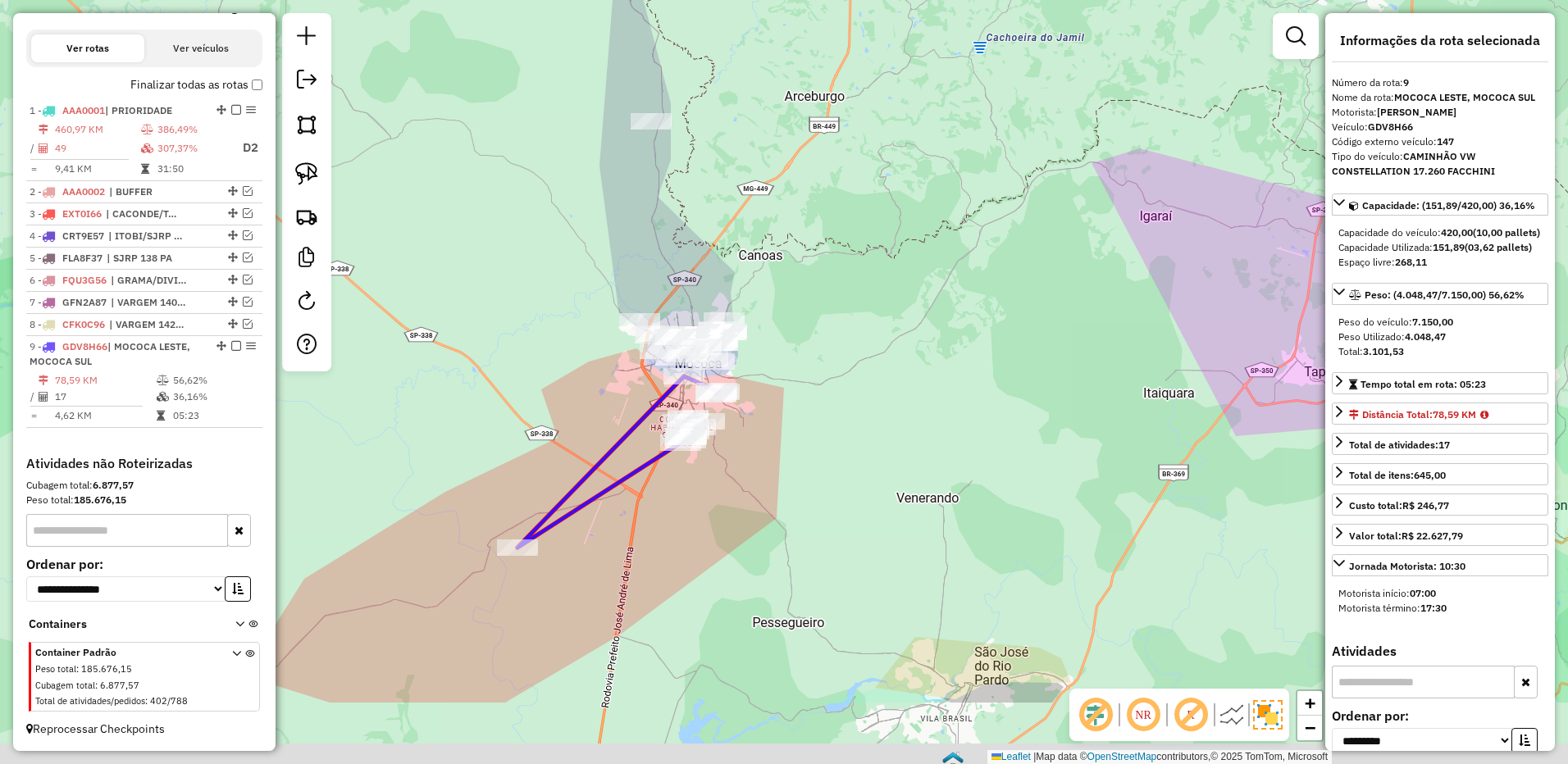
drag, startPoint x: 829, startPoint y: 438, endPoint x: 824, endPoint y: 415, distance: 23.5
click at [824, 415] on div "Janela de atendimento Grade de atendimento Capacidade Transportadoras Veículos …" at bounding box center [784, 382] width 1568 height 764
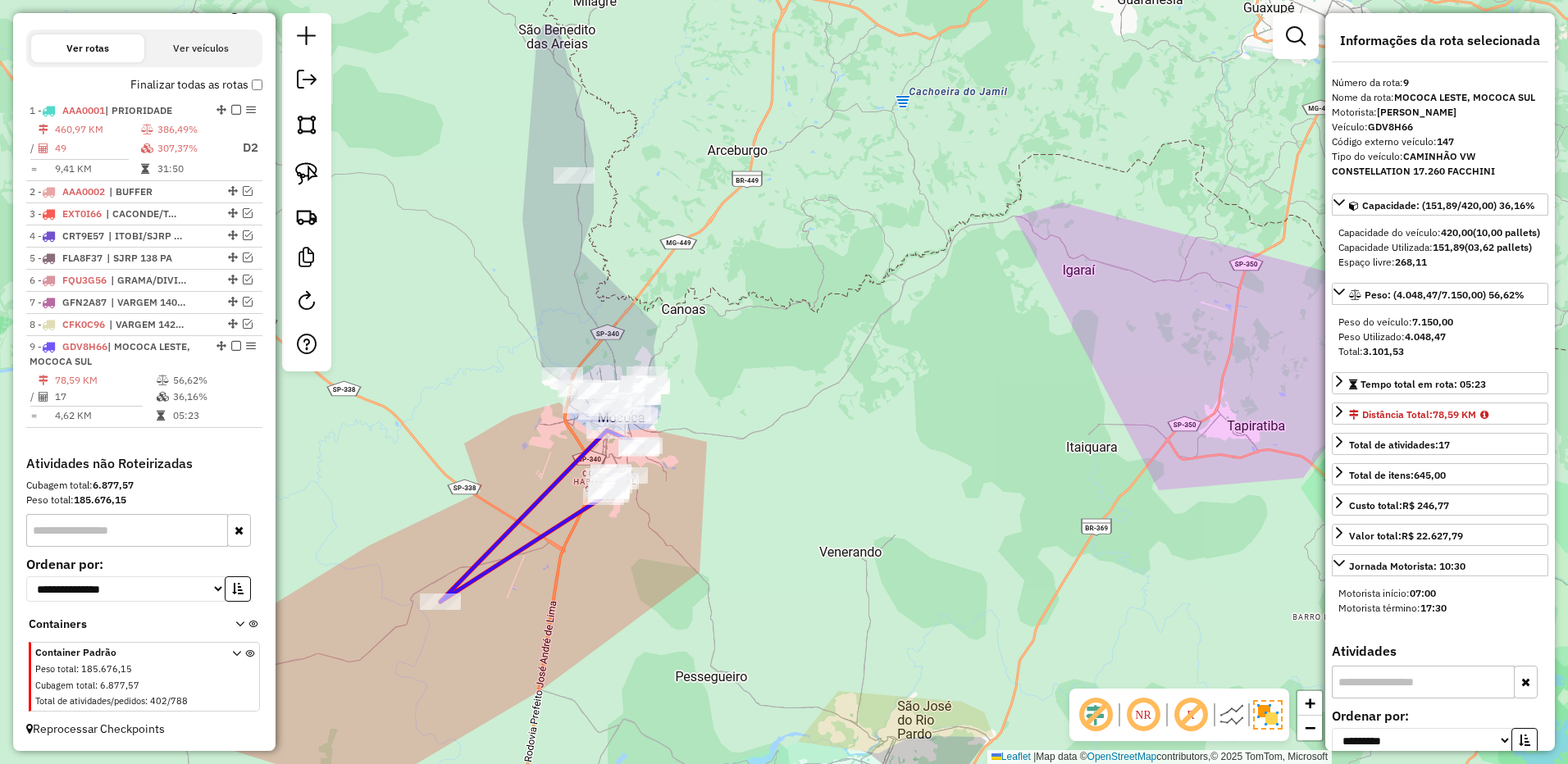
drag, startPoint x: 853, startPoint y: 353, endPoint x: 807, endPoint y: 391, distance: 59.7
click at [807, 391] on div "Janela de atendimento Grade de atendimento Capacidade Transportadoras Veículos …" at bounding box center [784, 382] width 1568 height 764
drag, startPoint x: 315, startPoint y: 169, endPoint x: 329, endPoint y: 168, distance: 14.0
click at [315, 169] on img at bounding box center [306, 173] width 23 height 23
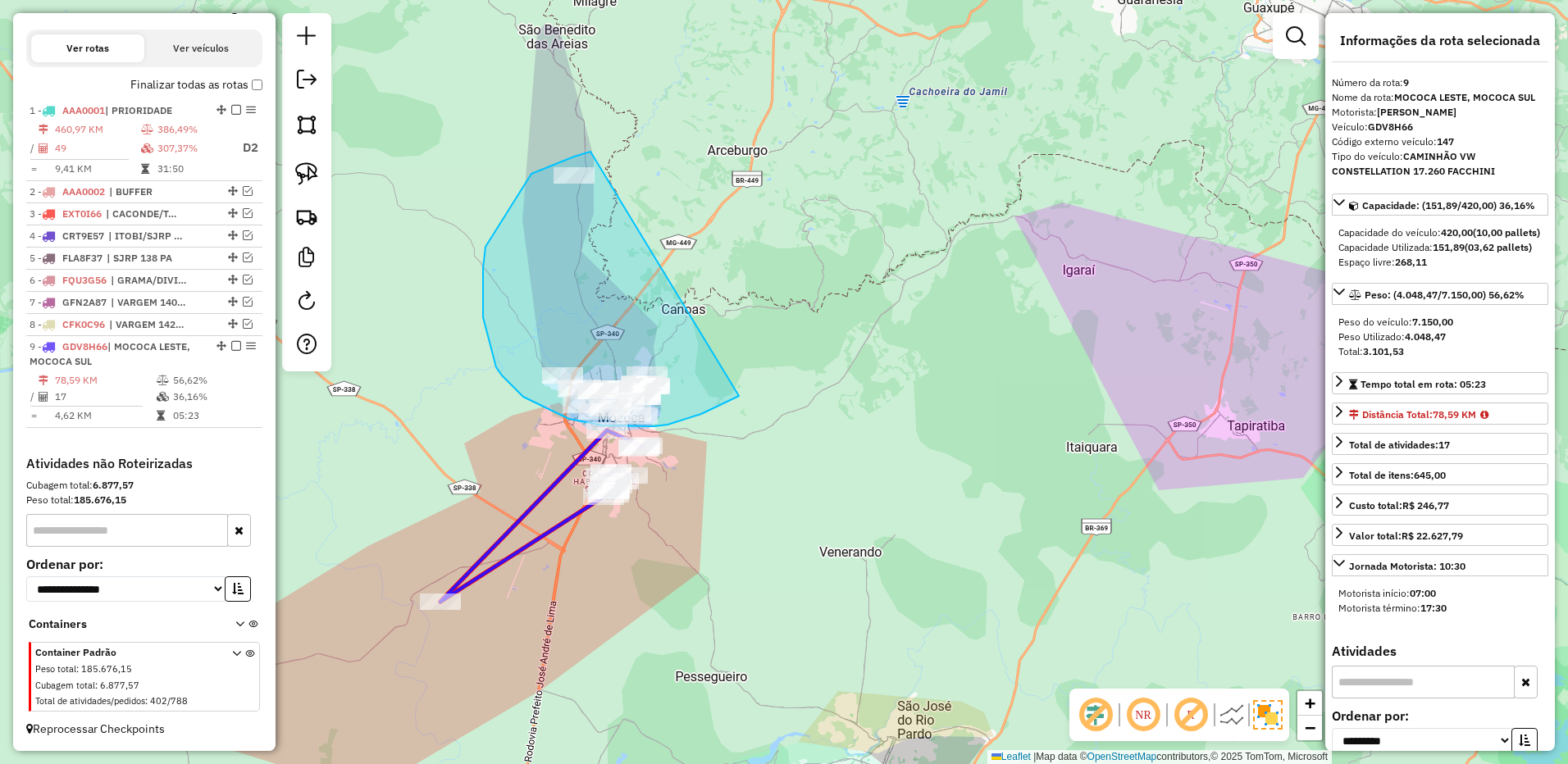
drag, startPoint x: 590, startPoint y: 152, endPoint x: 751, endPoint y: 372, distance: 272.6
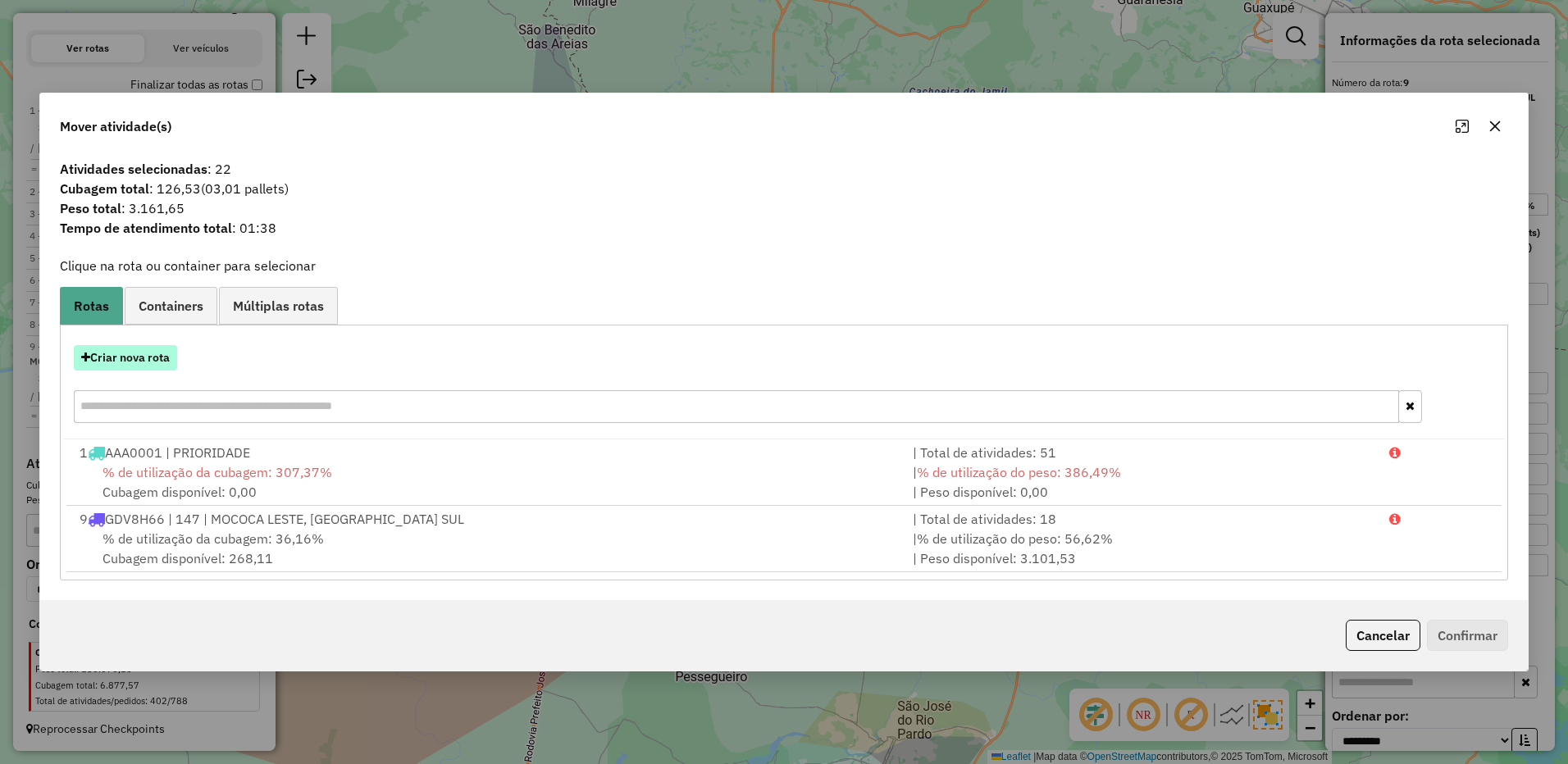
click at [157, 354] on button "Criar nova rota" at bounding box center [125, 357] width 104 height 25
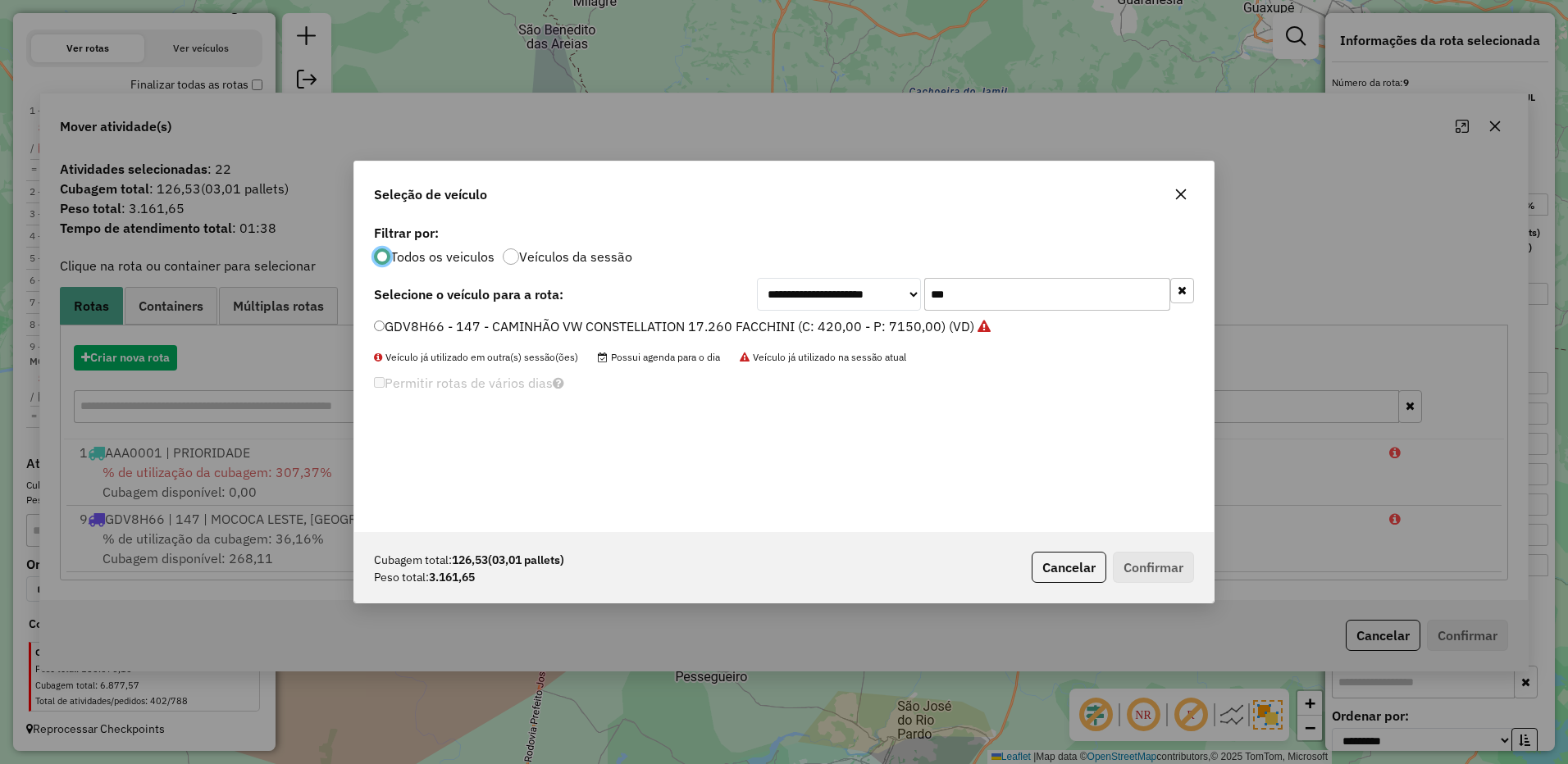
scroll to position [9, 5]
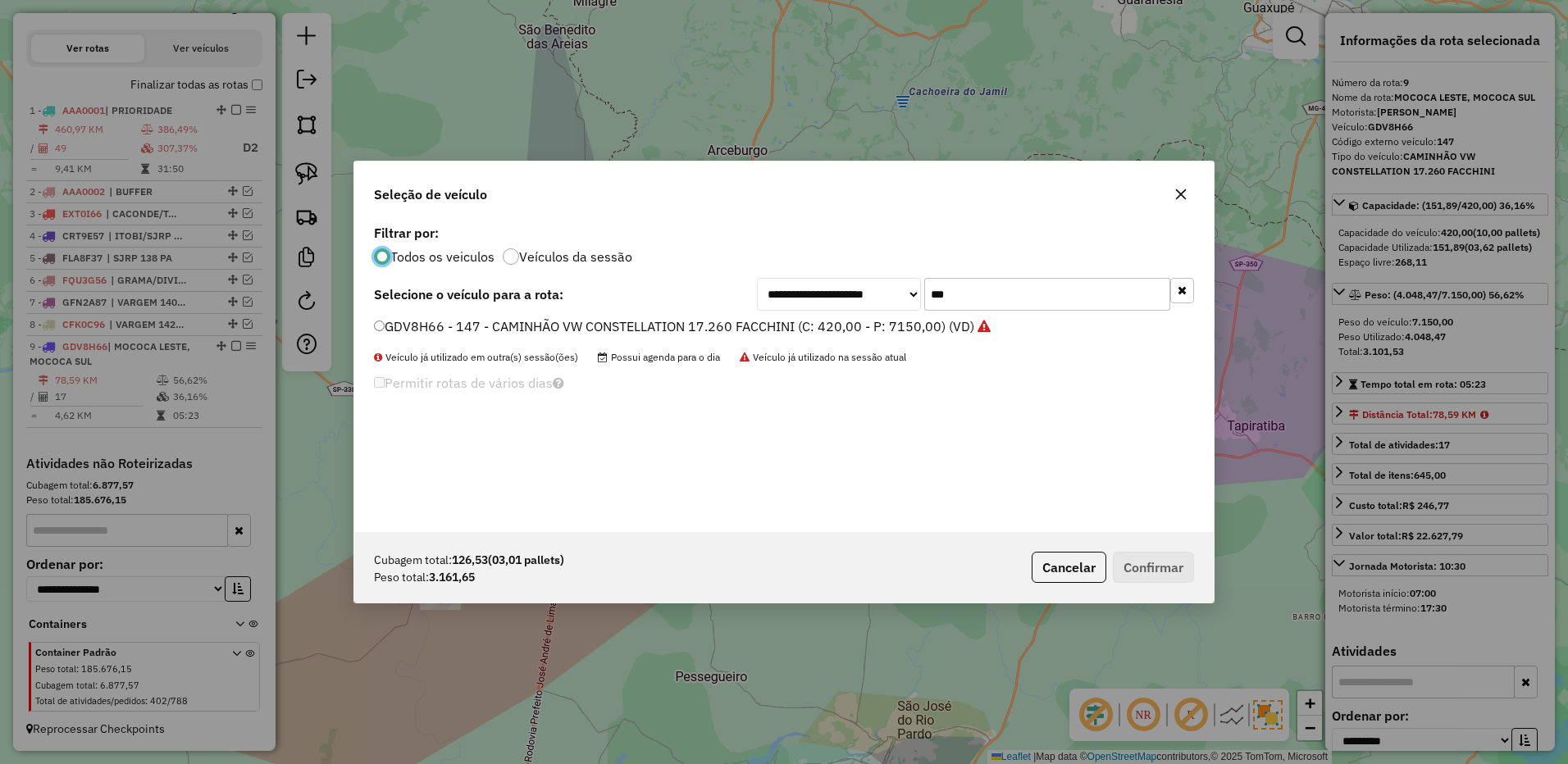
click at [961, 287] on input "***" at bounding box center [1047, 294] width 246 height 33
type input "***"
click at [907, 326] on label "FXE5C06 - 143 - CAMINHÃO VW CONSTELLATION 17.260 FACCHINI (C: 420,00 - P: 7150,…" at bounding box center [672, 326] width 596 height 20
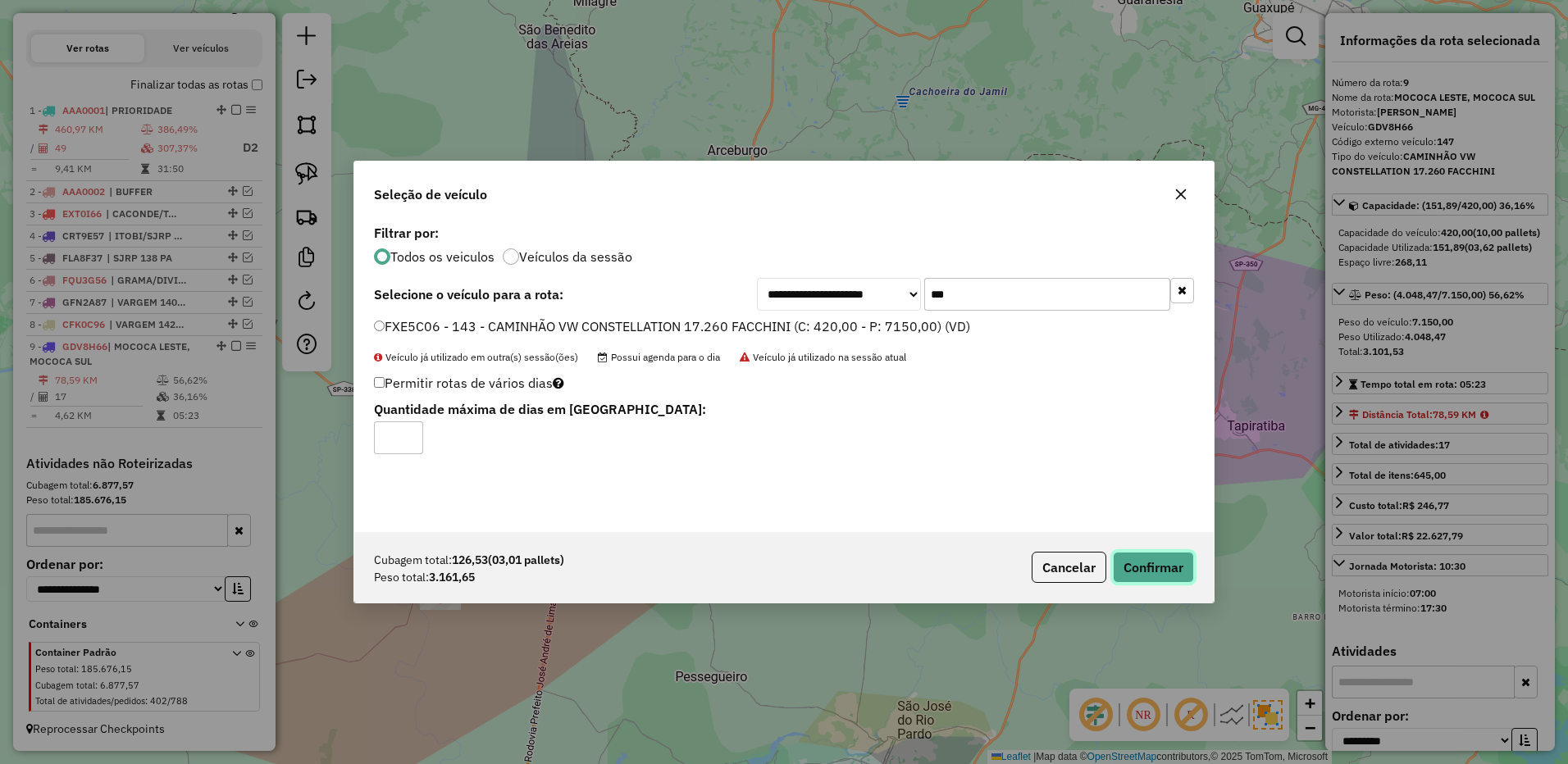
click at [1160, 559] on button "Confirmar" at bounding box center [1153, 567] width 81 height 31
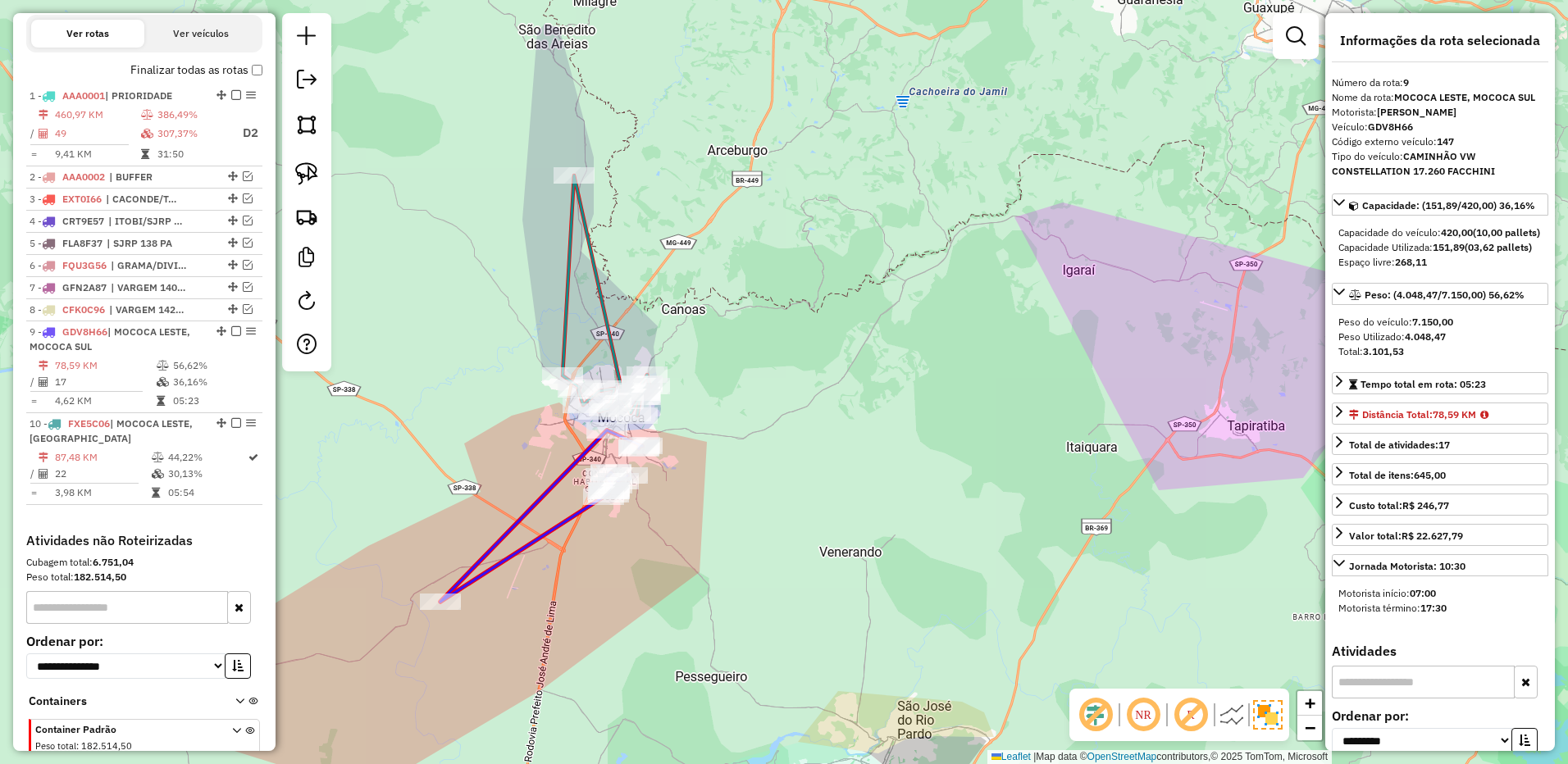
scroll to position [655, 0]
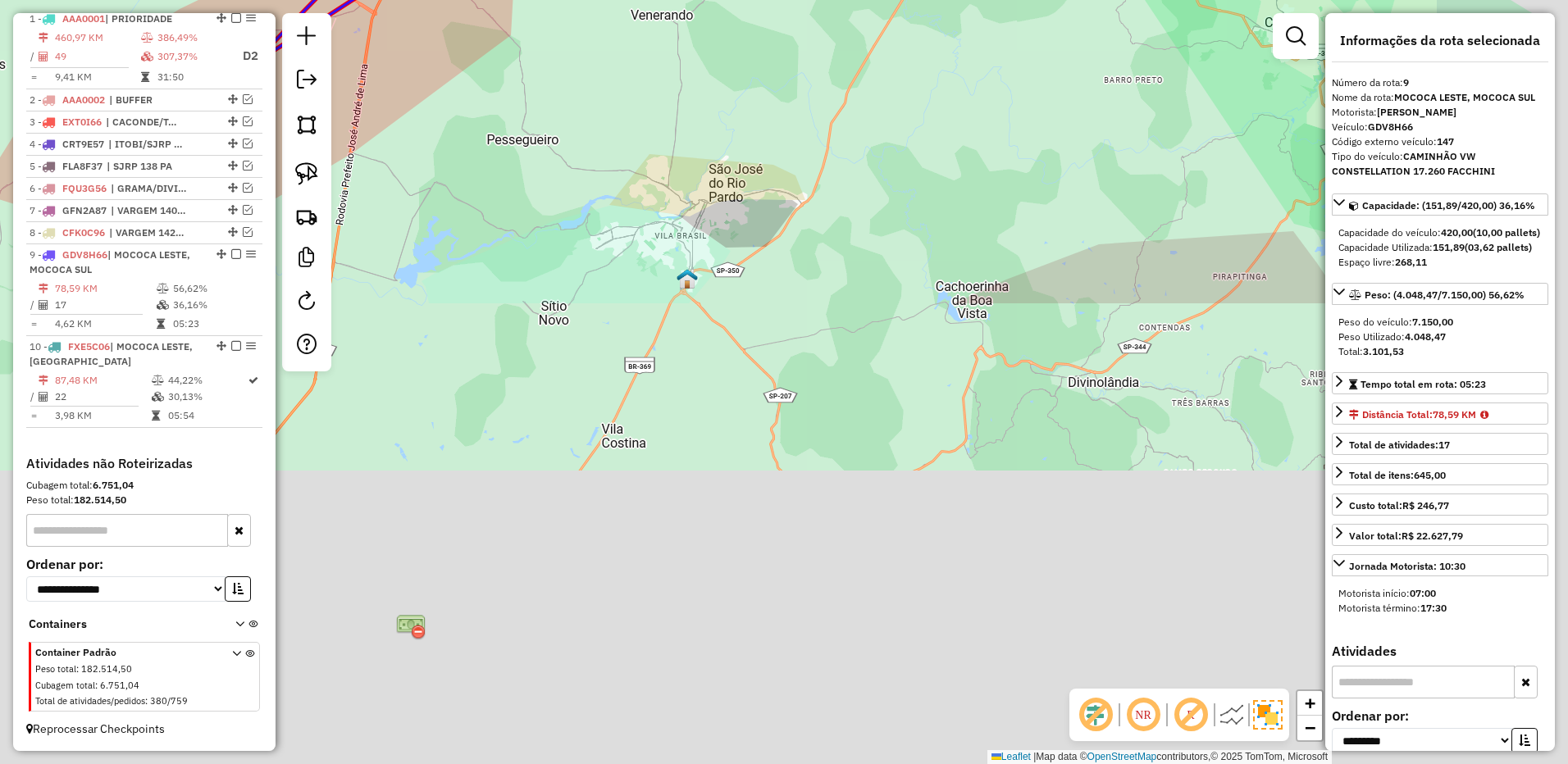
drag, startPoint x: 870, startPoint y: 521, endPoint x: 725, endPoint y: 99, distance: 446.2
click at [725, 99] on div "Janela de atendimento Grade de atendimento Capacidade Transportadoras Veículos …" at bounding box center [784, 382] width 1568 height 764
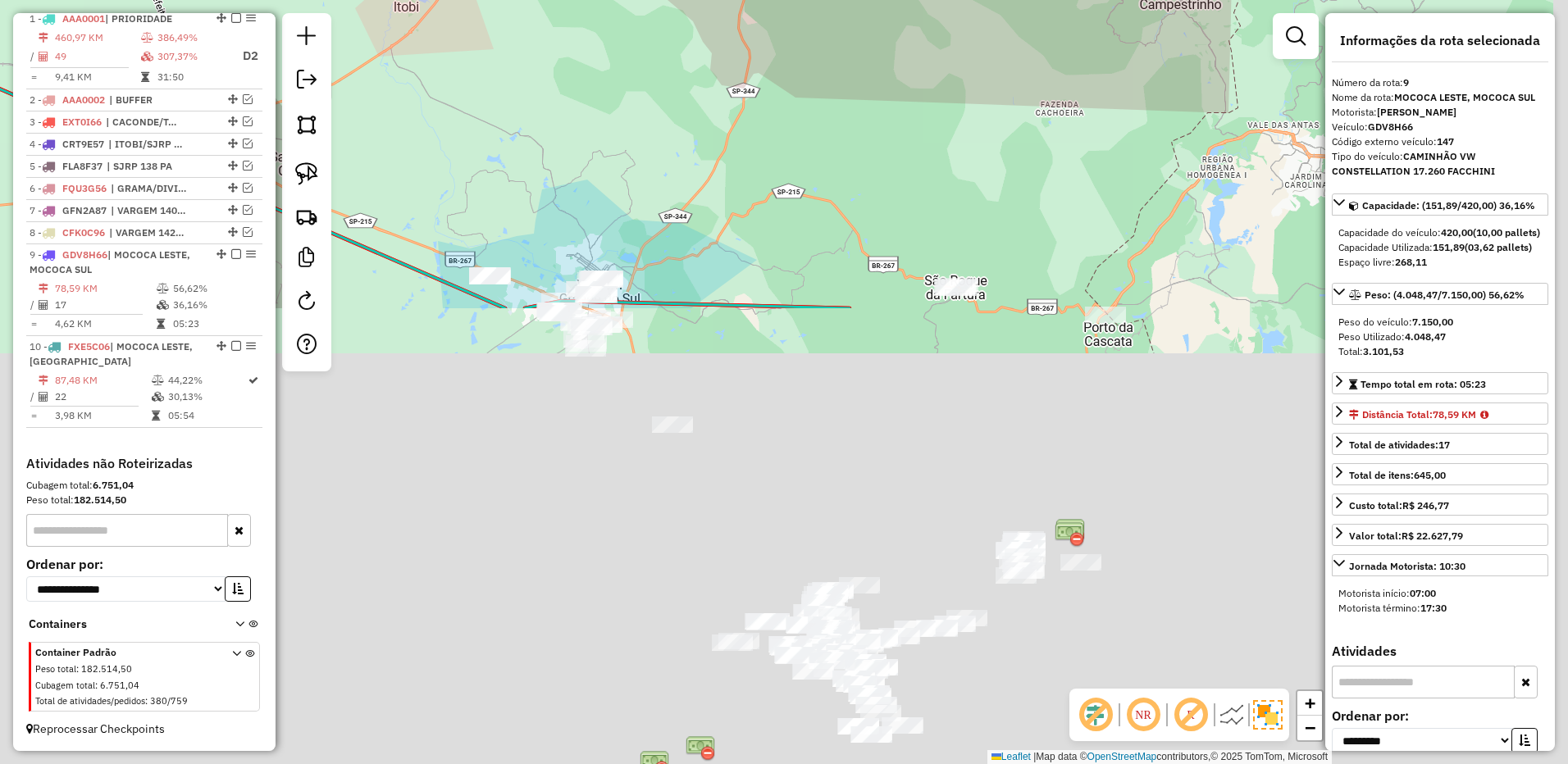
click at [755, 0] on html "Aguarde... Pop-up bloqueado! Seu navegador bloqueou automáticamente a abertura …" at bounding box center [784, 382] width 1568 height 764
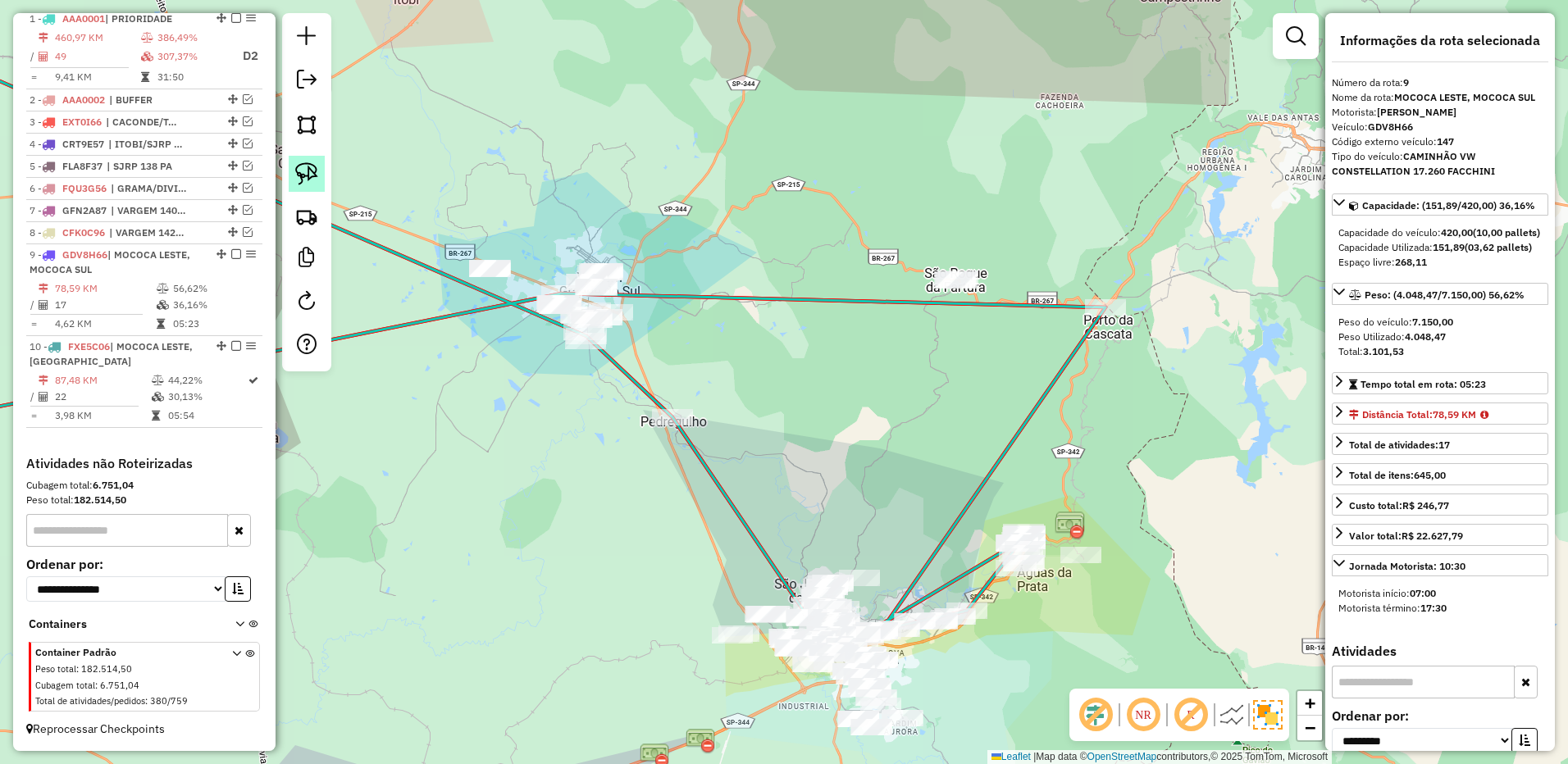
click at [314, 169] on img at bounding box center [306, 173] width 23 height 23
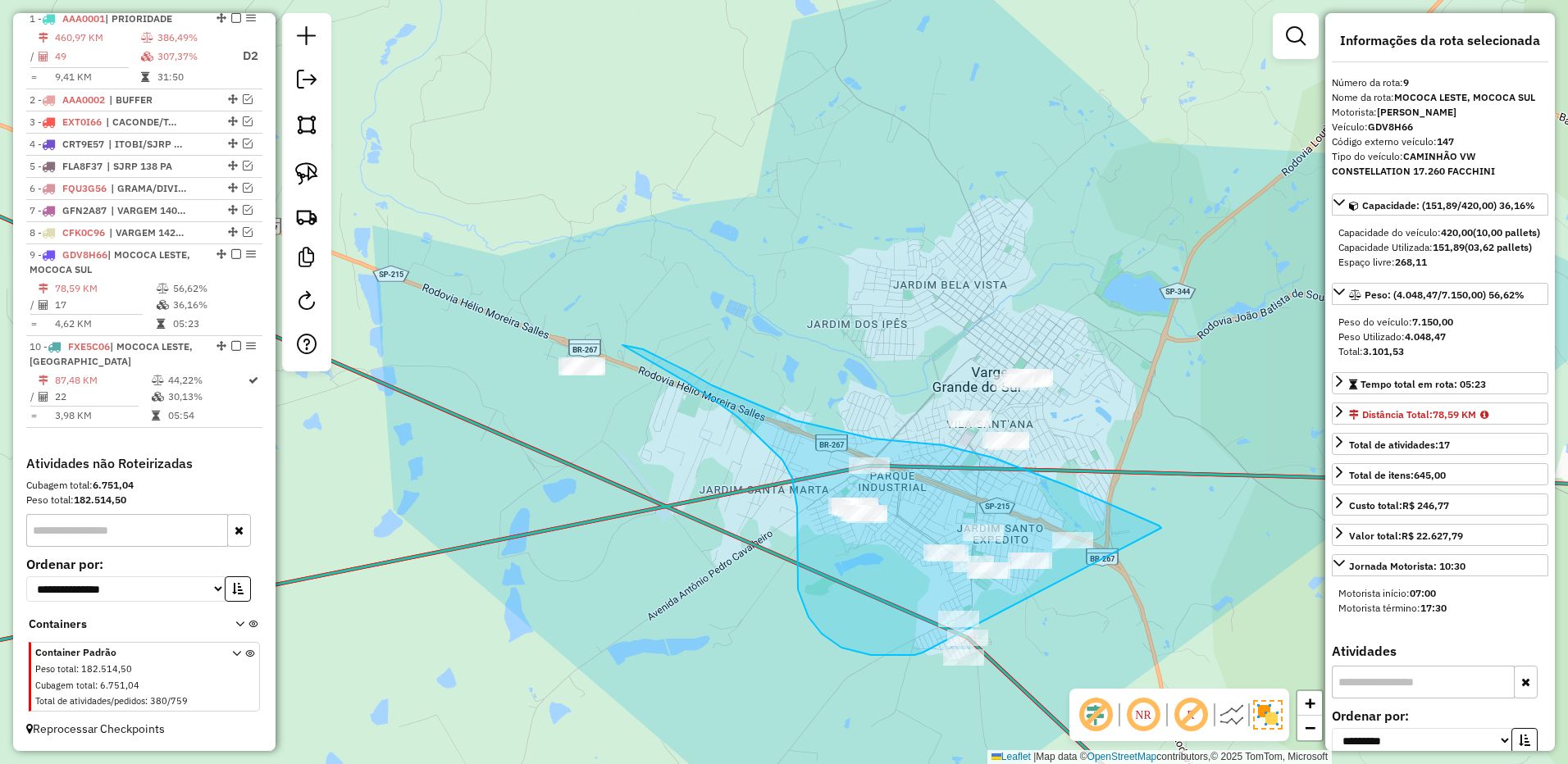
click at [972, 630] on div "Janela de atendimento Grade de atendimento Capacidade Transportadoras Veículos …" at bounding box center [784, 382] width 1568 height 764
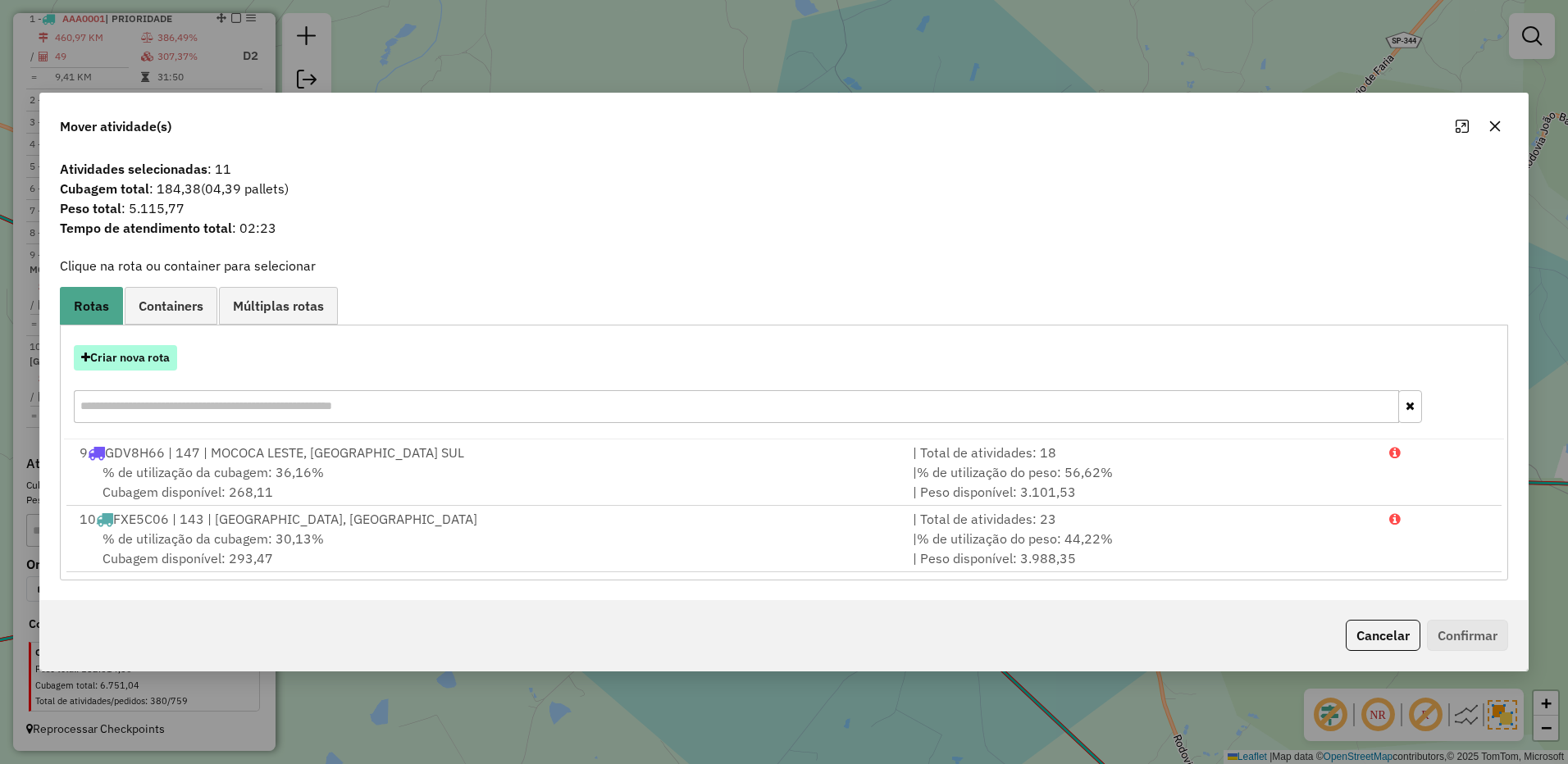
click at [161, 349] on button "Criar nova rota" at bounding box center [125, 357] width 104 height 25
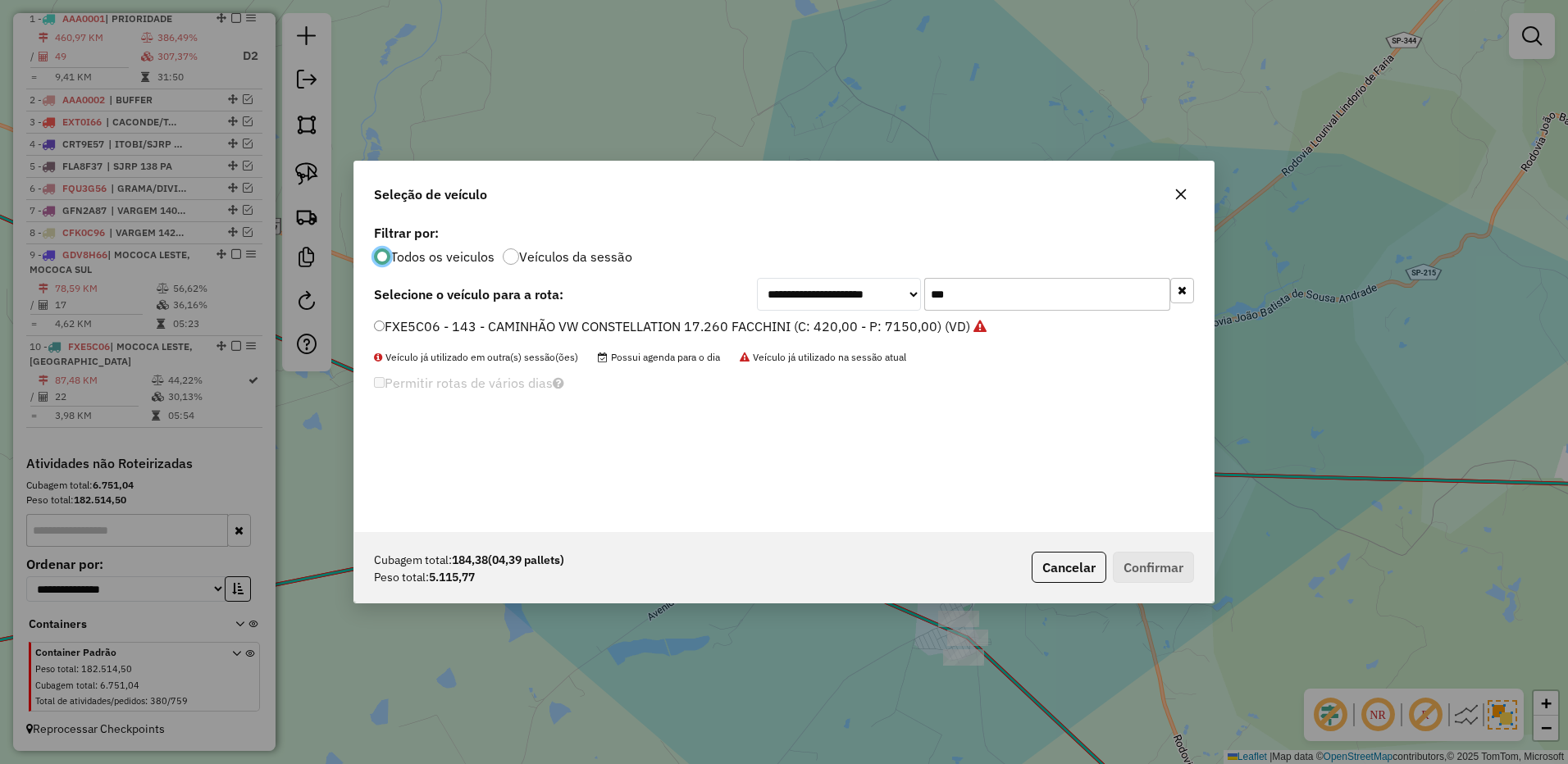
scroll to position [9, 5]
click at [1042, 291] on input "***" at bounding box center [1047, 294] width 246 height 33
click at [1042, 289] on input "***" at bounding box center [1047, 294] width 246 height 33
type input "***"
click at [903, 332] on label "EOB1F36 - 148 - CAMINHÃO VW CONSTELLATION 17.260 FACCHINI (C: 420,00 - P: 7150,…" at bounding box center [672, 326] width 597 height 20
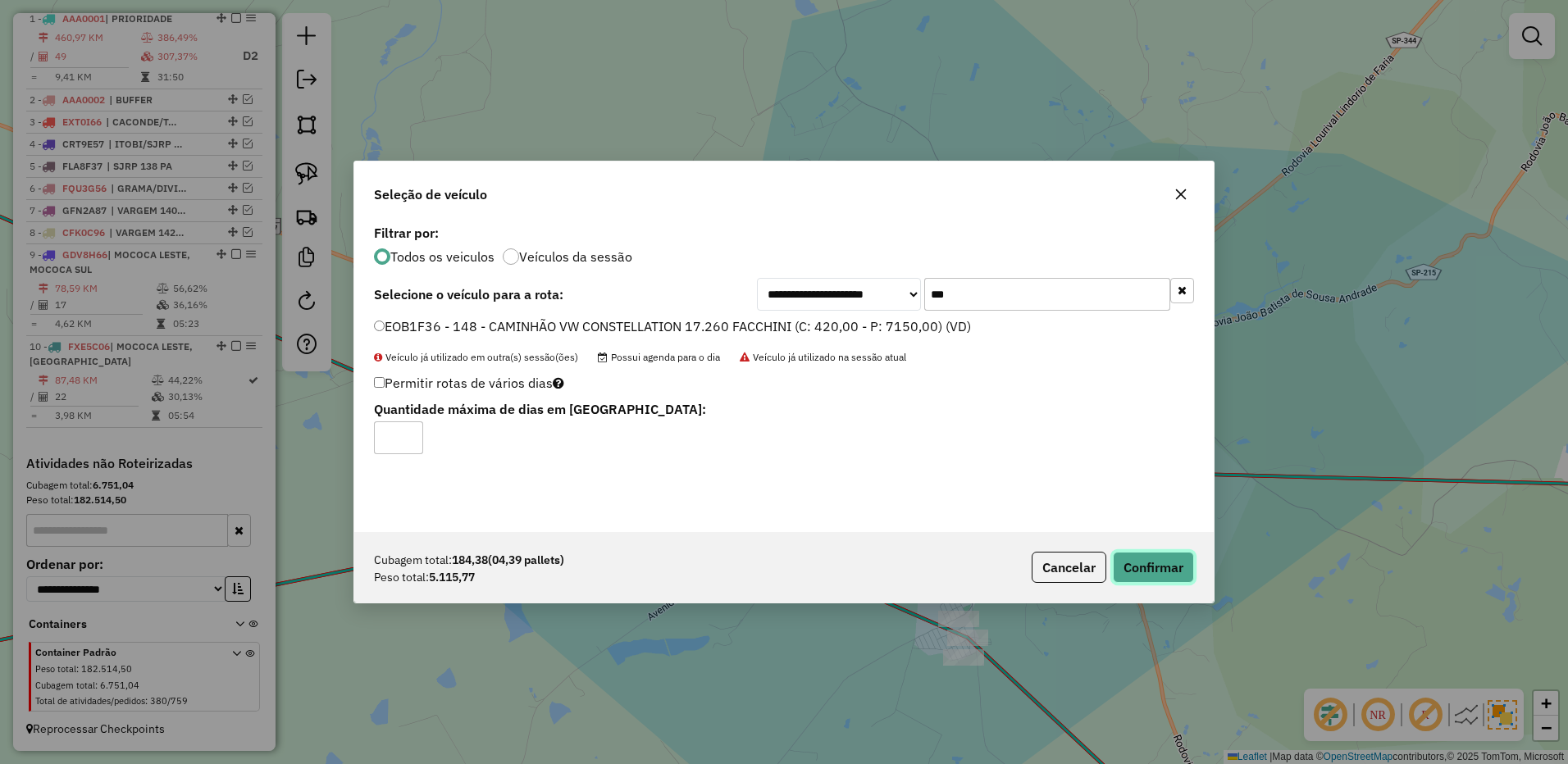
click at [1130, 559] on button "Confirmar" at bounding box center [1153, 567] width 81 height 31
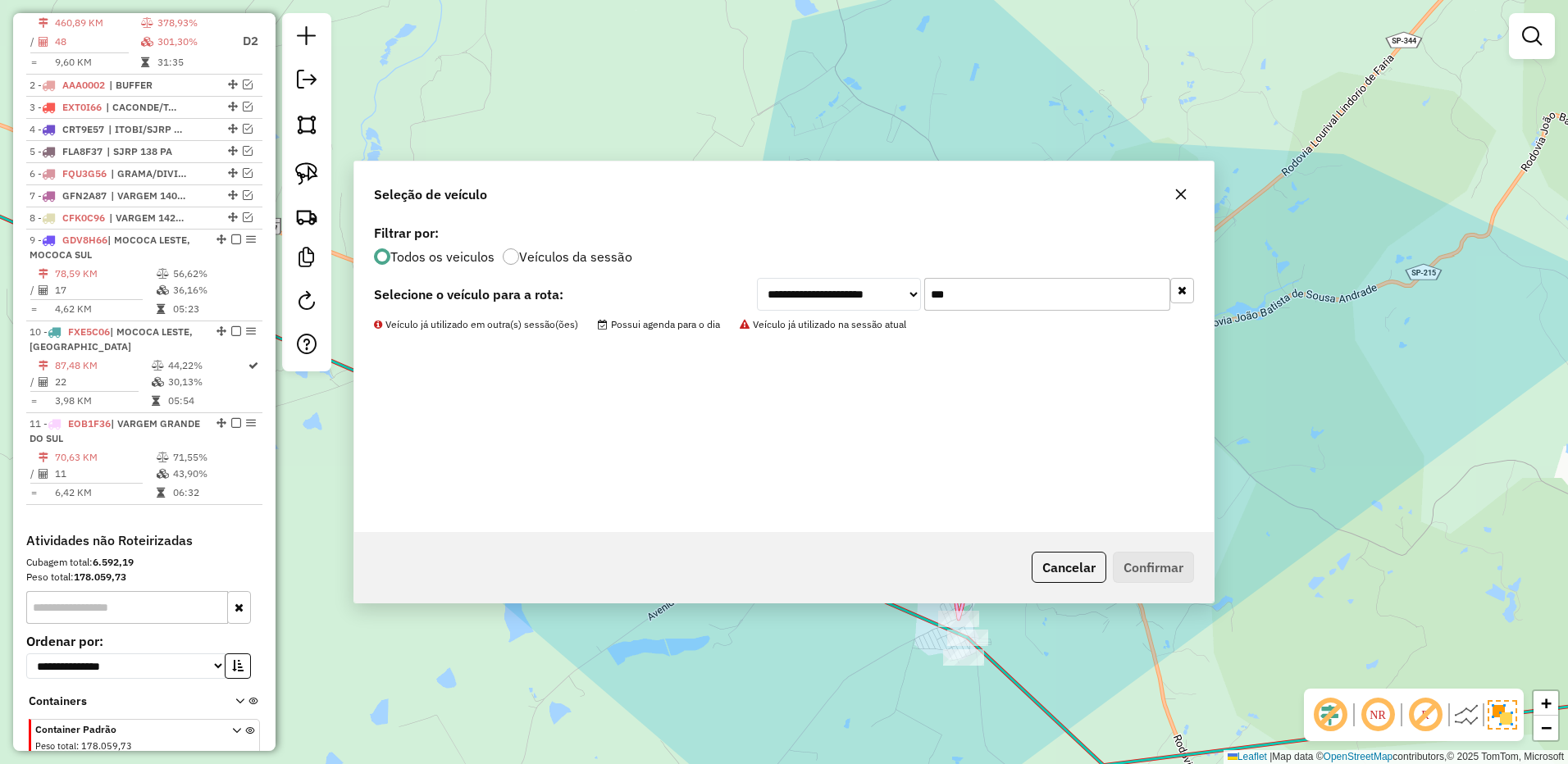
scroll to position [573, 0]
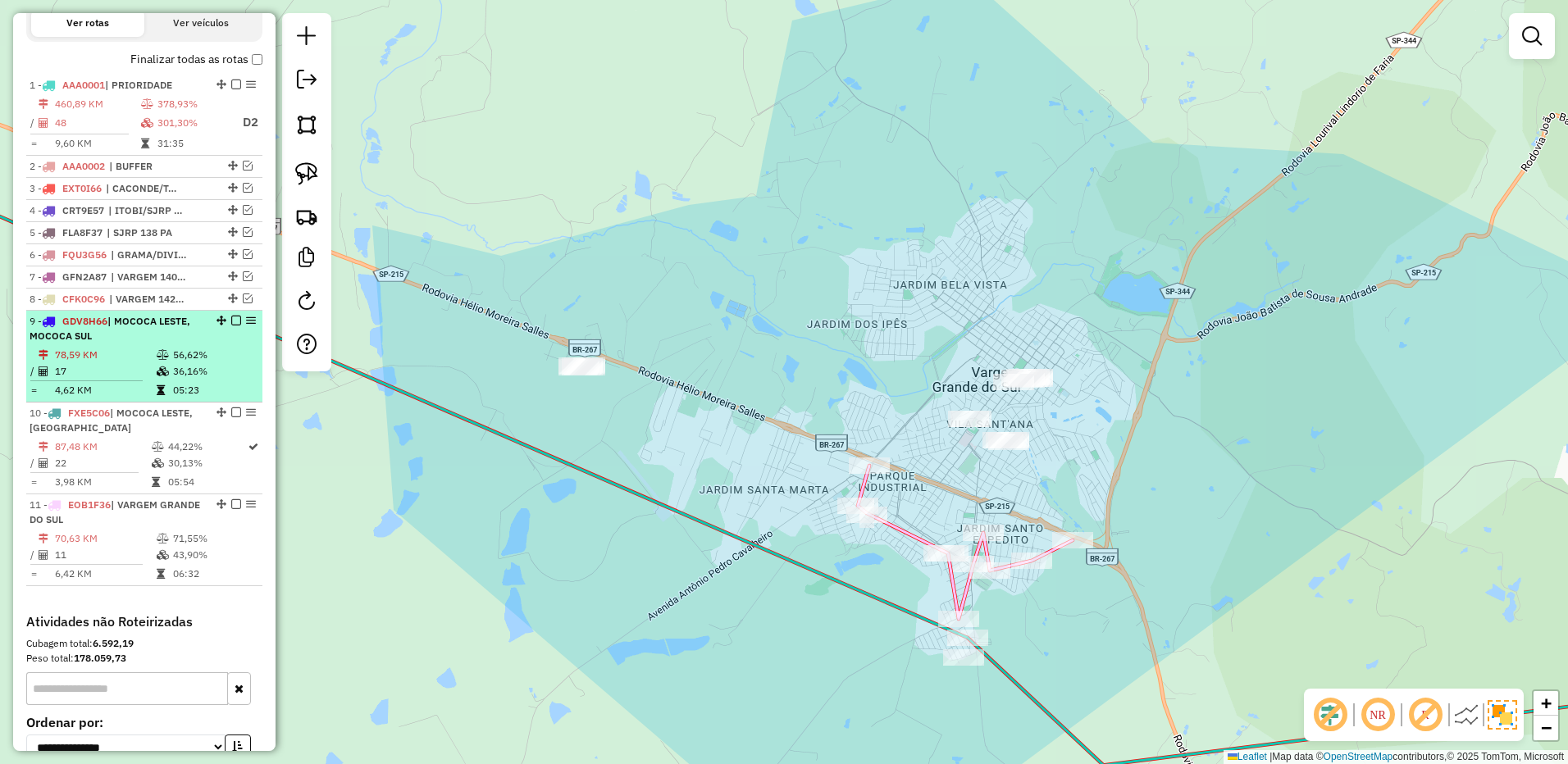
click at [189, 343] on div "9 - GDV8H66 | MOCOCA LESTE, MOCOCA SUL" at bounding box center [116, 328] width 174 height 29
select select "**********"
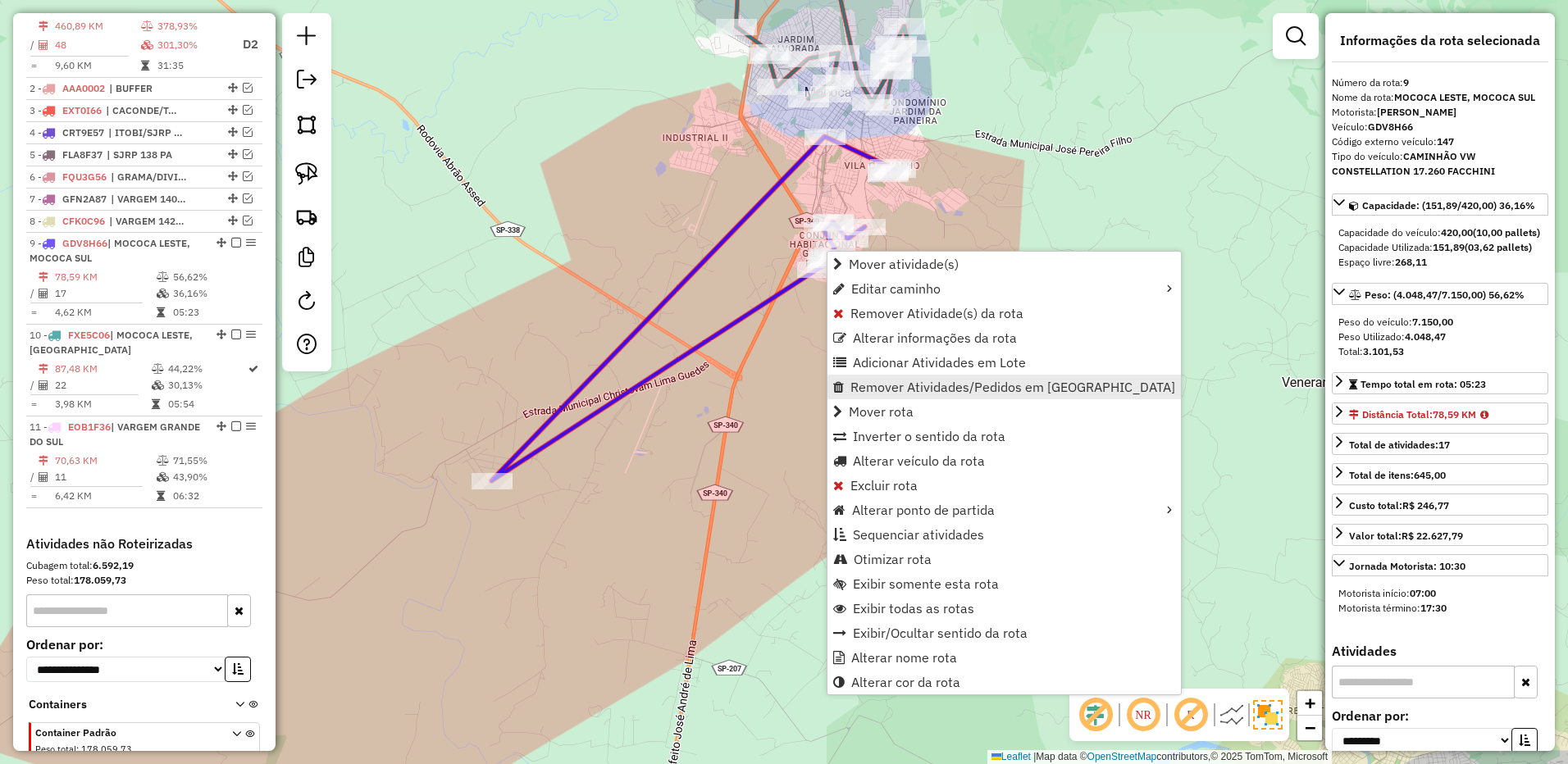
scroll to position [745, 0]
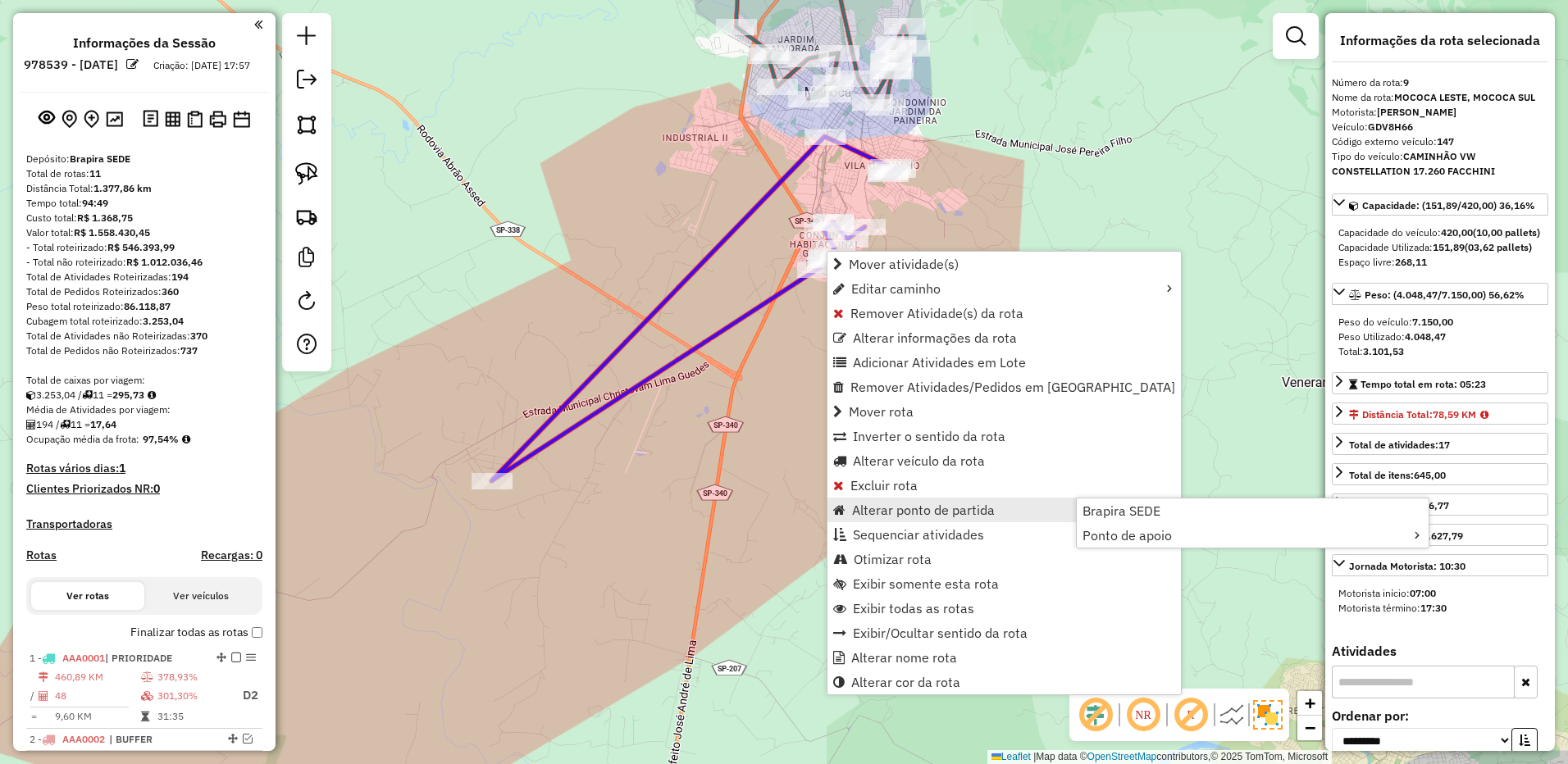
select select "**********"
click at [920, 484] on link "Excluir rota" at bounding box center [1004, 485] width 353 height 24
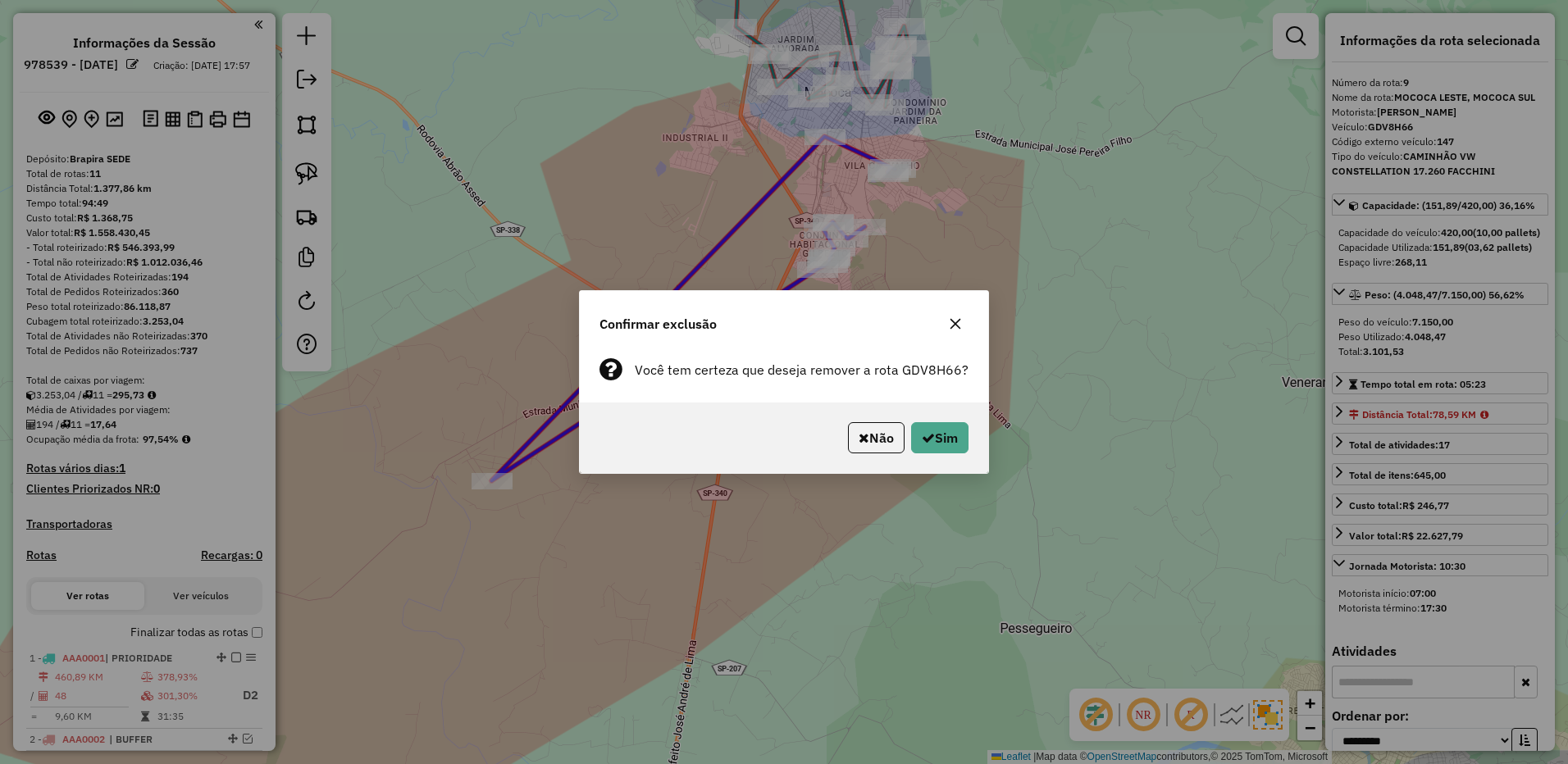
scroll to position [746, 0]
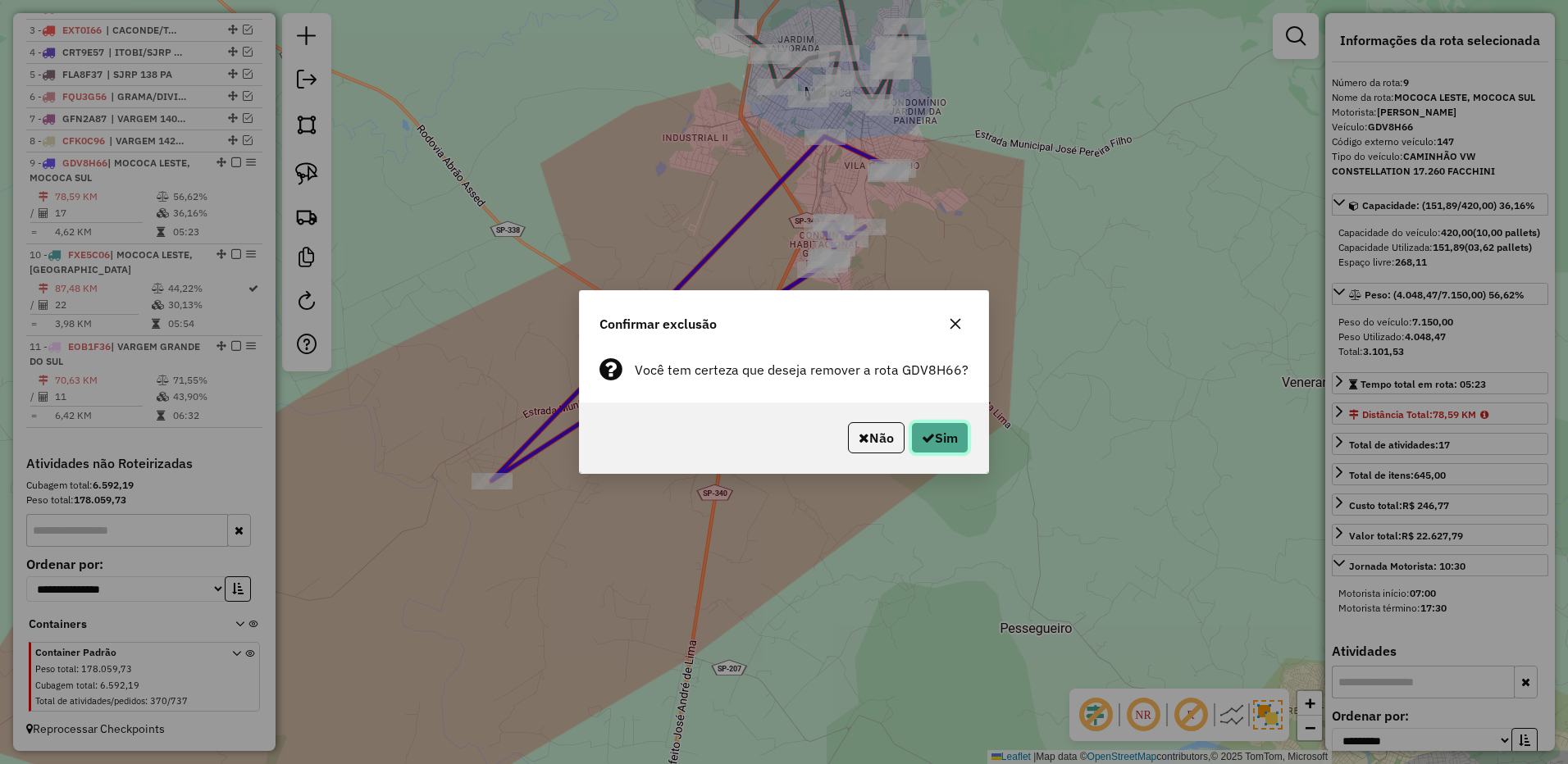
click at [940, 440] on button "Sim" at bounding box center [939, 438] width 58 height 31
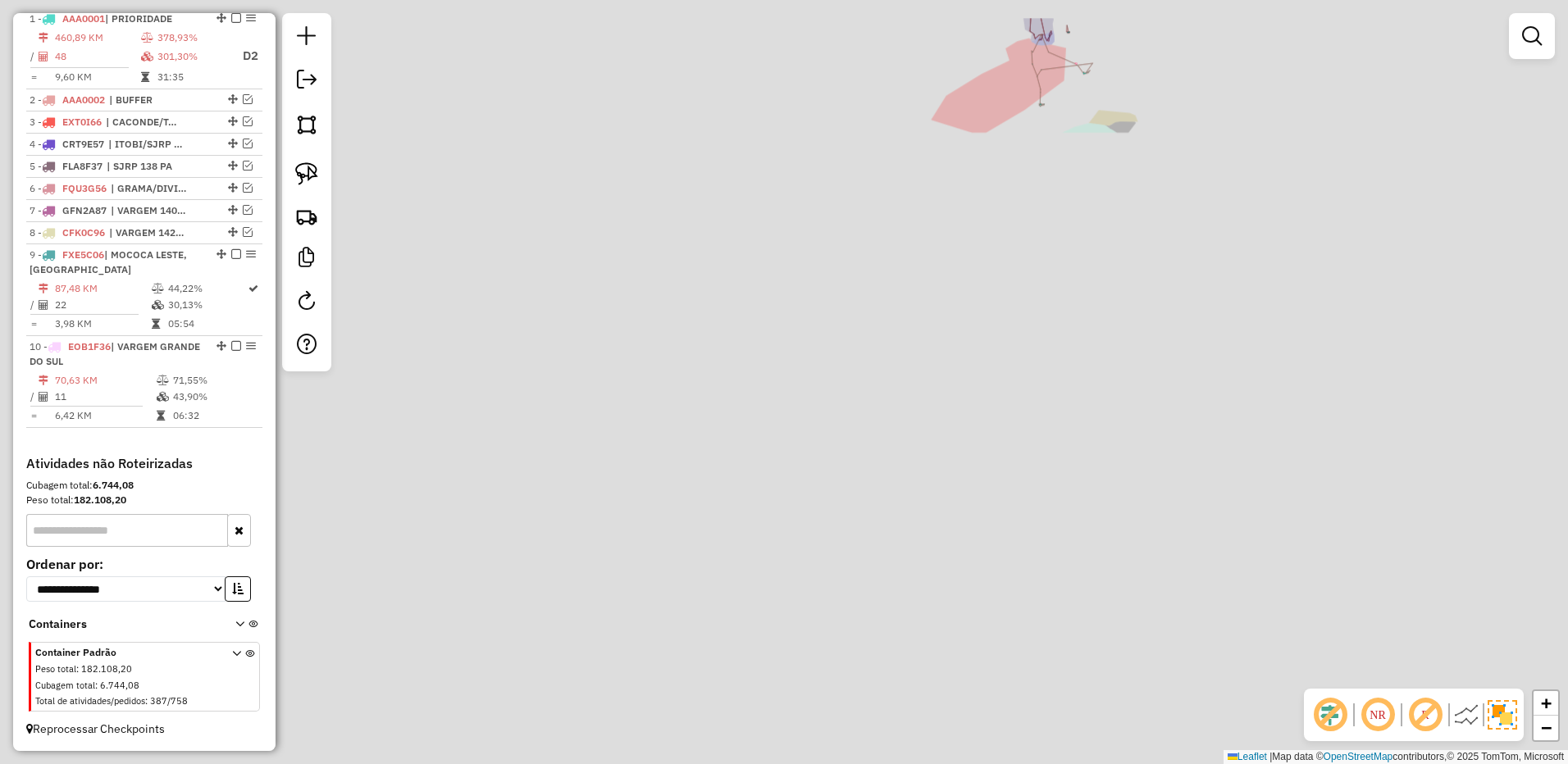
scroll to position [655, 0]
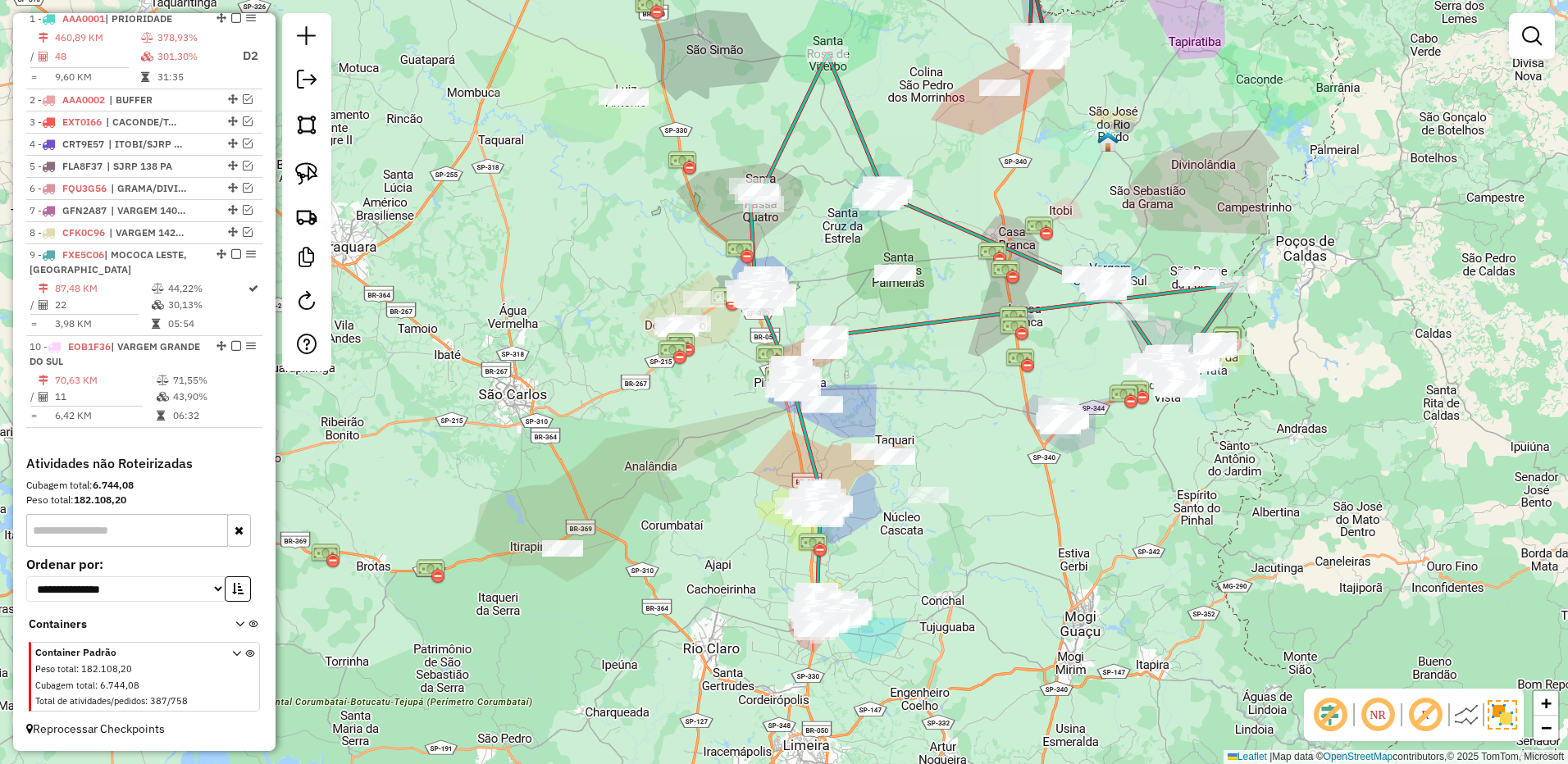
click at [912, 455] on div "Janela de atendimento Grade de atendimento Capacidade Transportadoras Veículos …" at bounding box center [784, 382] width 1568 height 764
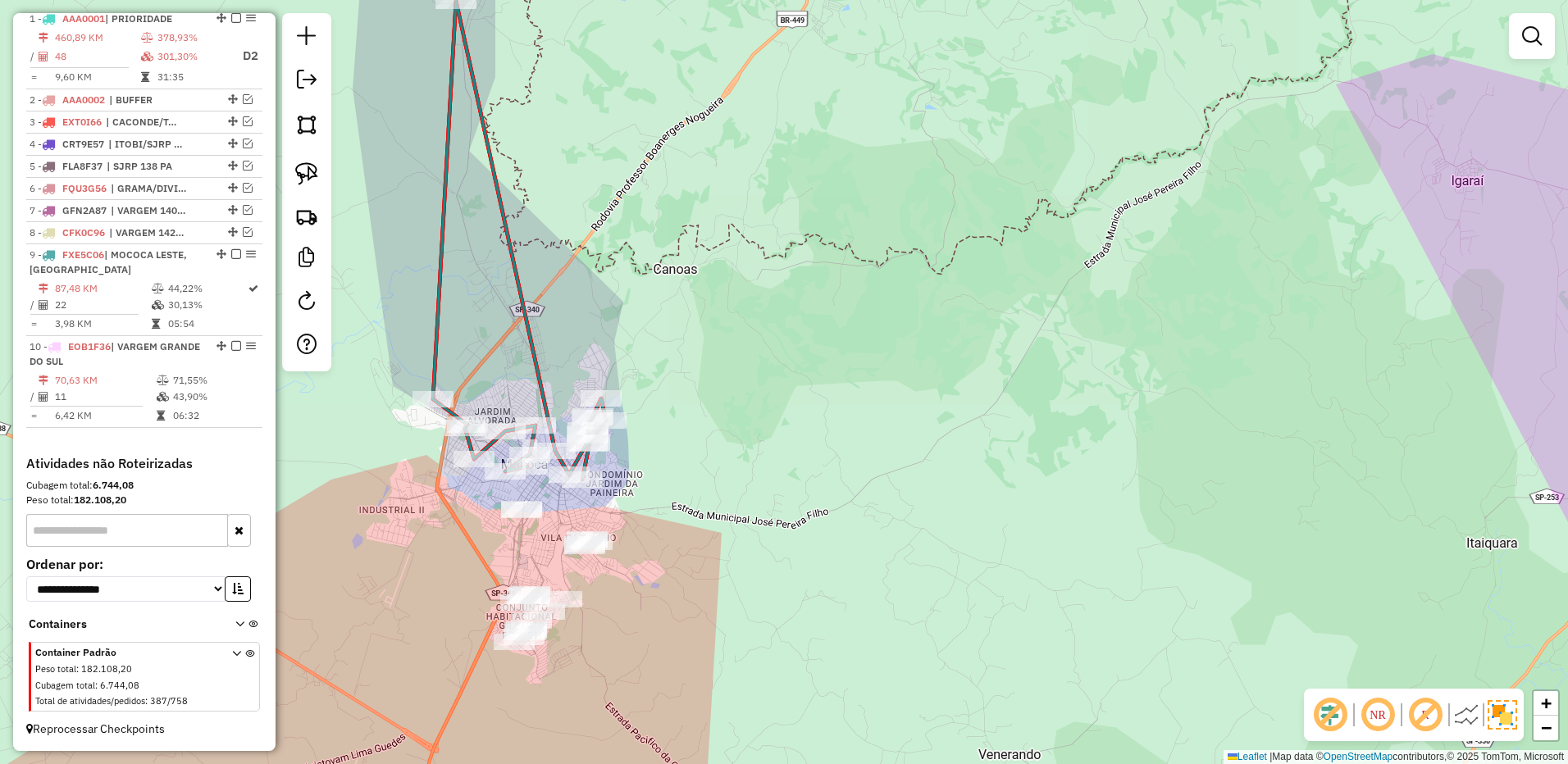
click at [575, 458] on icon at bounding box center [519, 240] width 173 height 478
select select "**********"
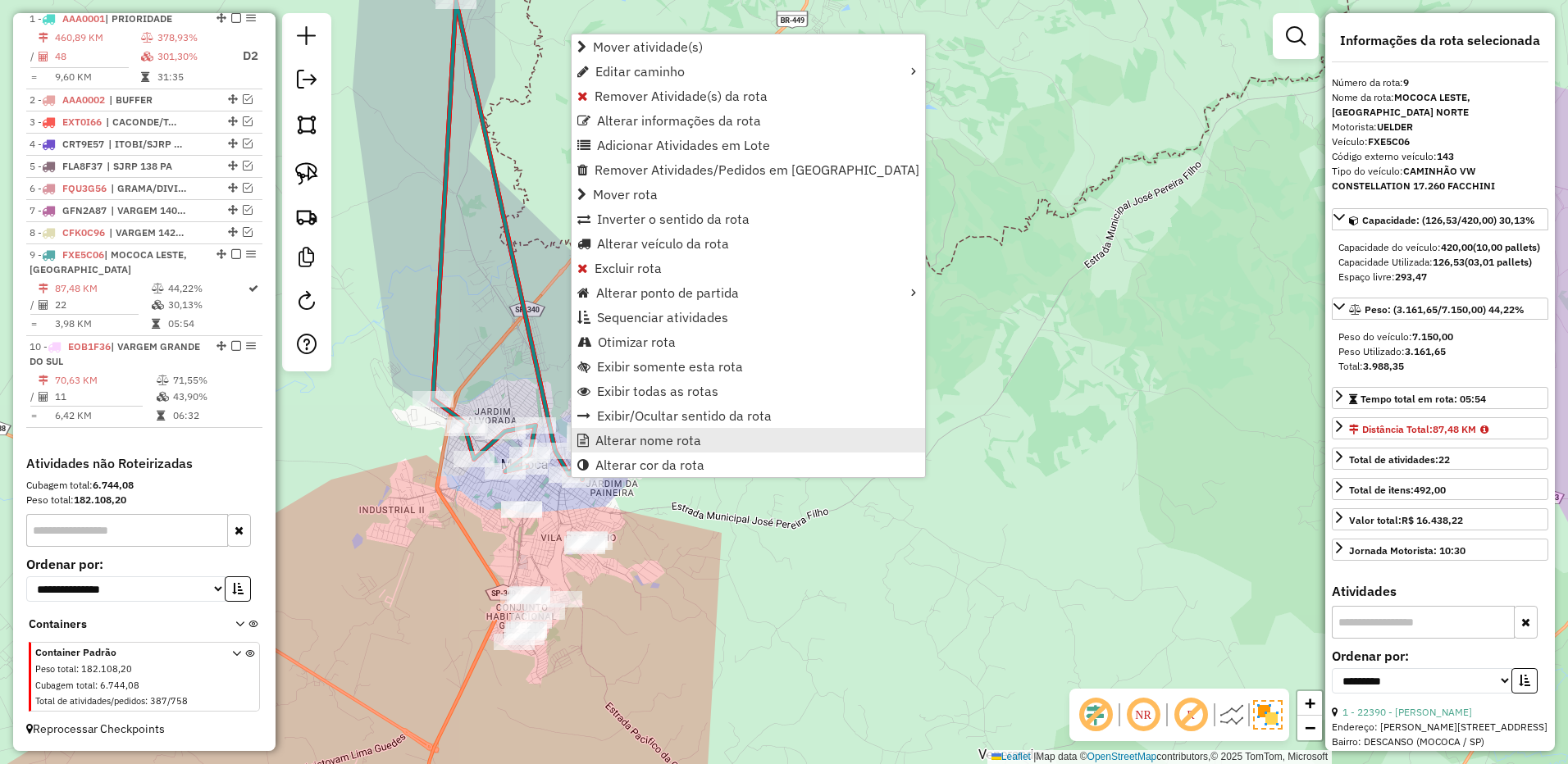
click at [645, 437] on span "Alterar nome rota" at bounding box center [648, 440] width 106 height 13
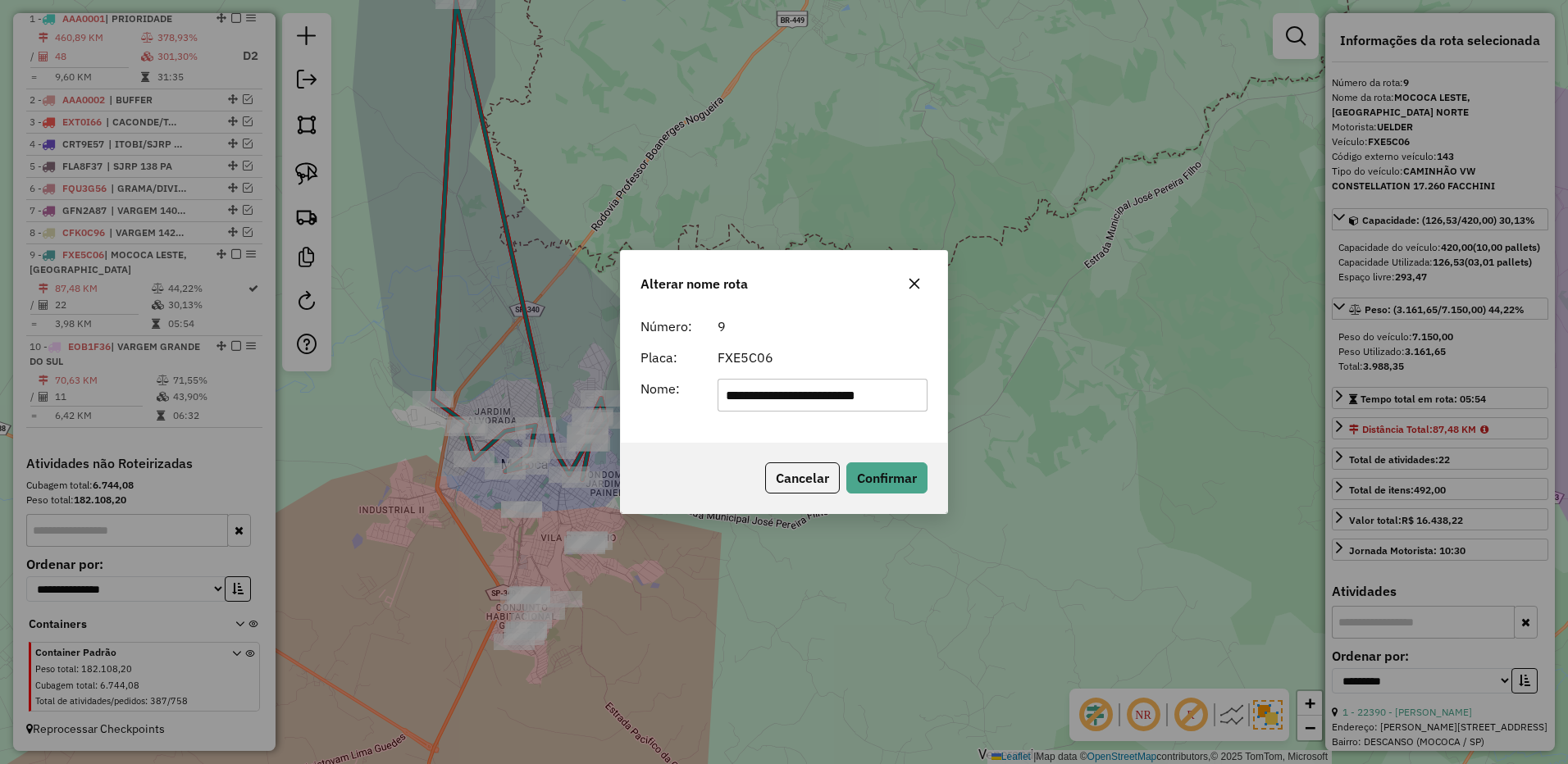
scroll to position [0, 5]
drag, startPoint x: 774, startPoint y: 394, endPoint x: 1045, endPoint y: 387, distance: 271.1
click at [1046, 387] on div "**********" at bounding box center [784, 382] width 1568 height 764
type input "**********"
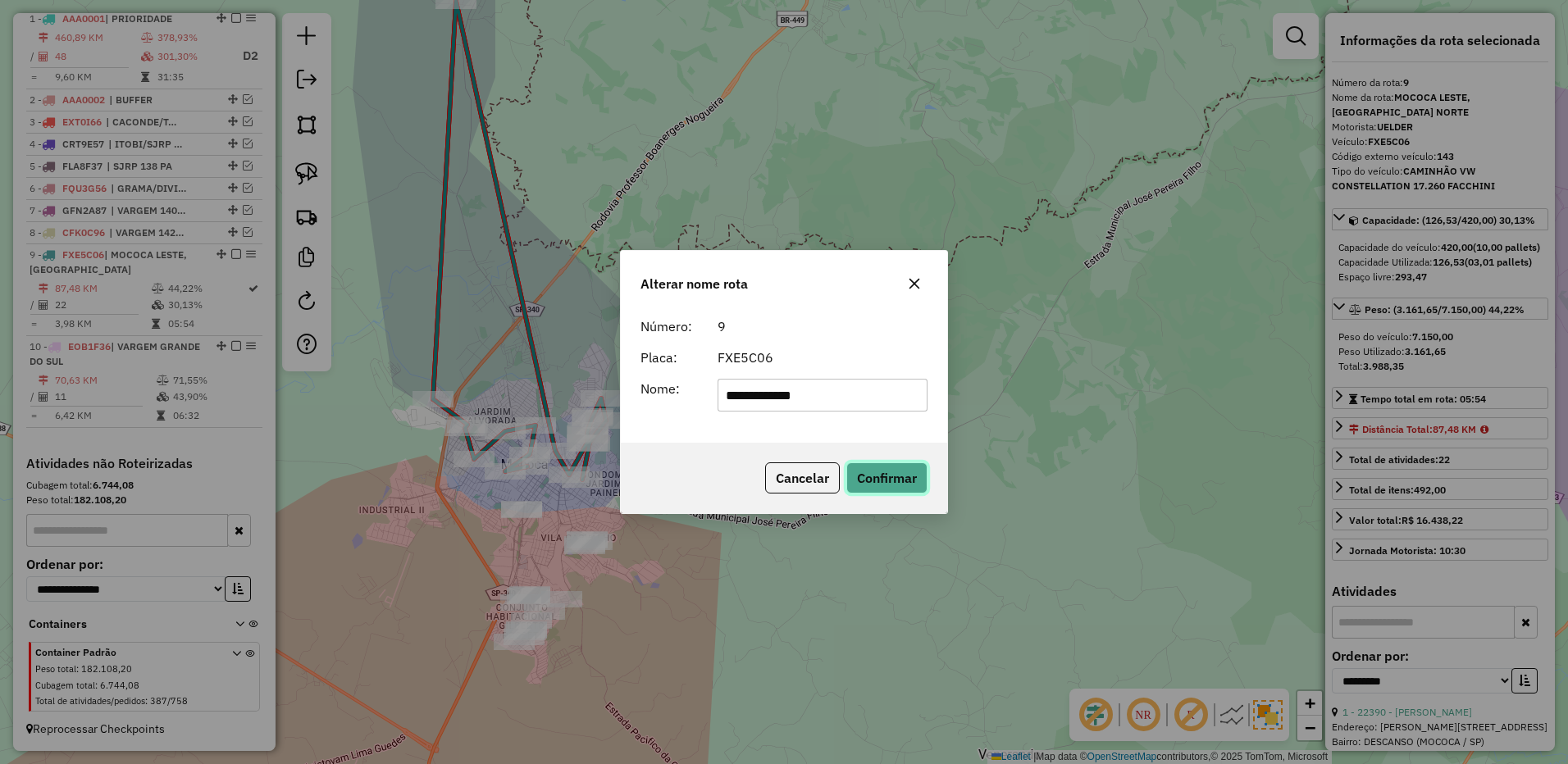
click at [891, 480] on button "Confirmar" at bounding box center [886, 478] width 81 height 31
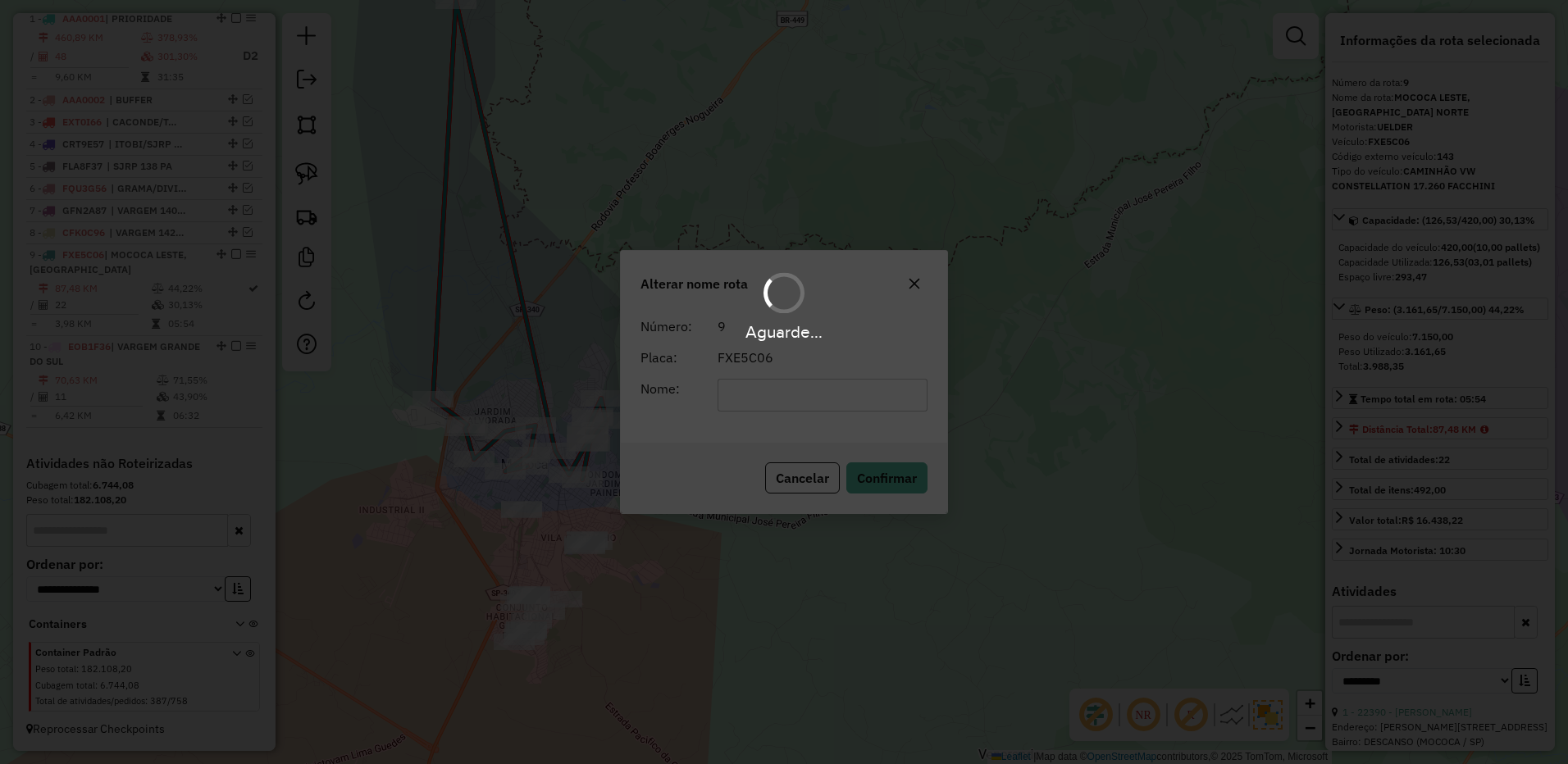
scroll to position [640, 0]
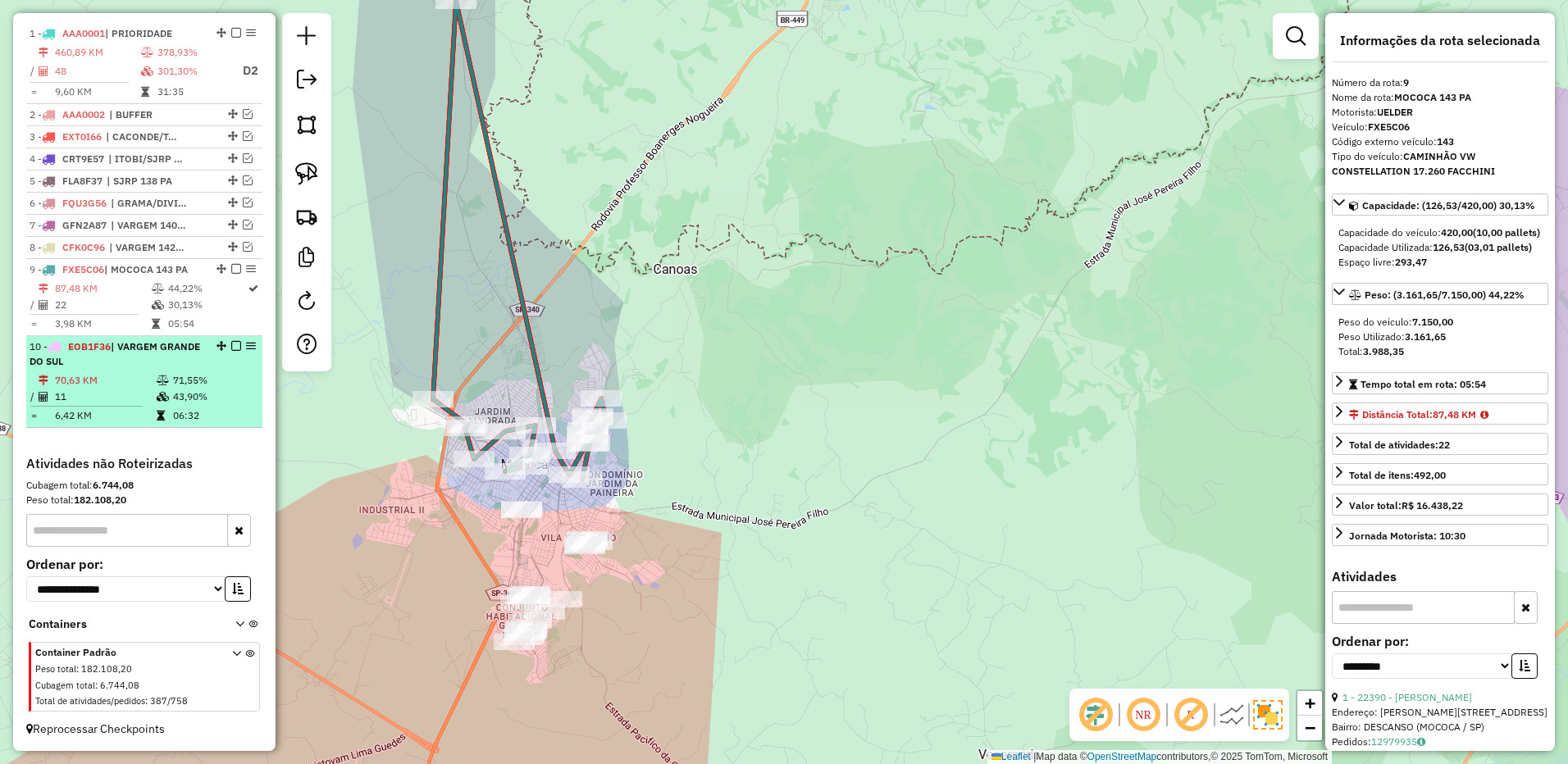
click at [231, 270] on em at bounding box center [236, 269] width 10 height 10
click at [185, 391] on td "43,90%" at bounding box center [213, 397] width 83 height 17
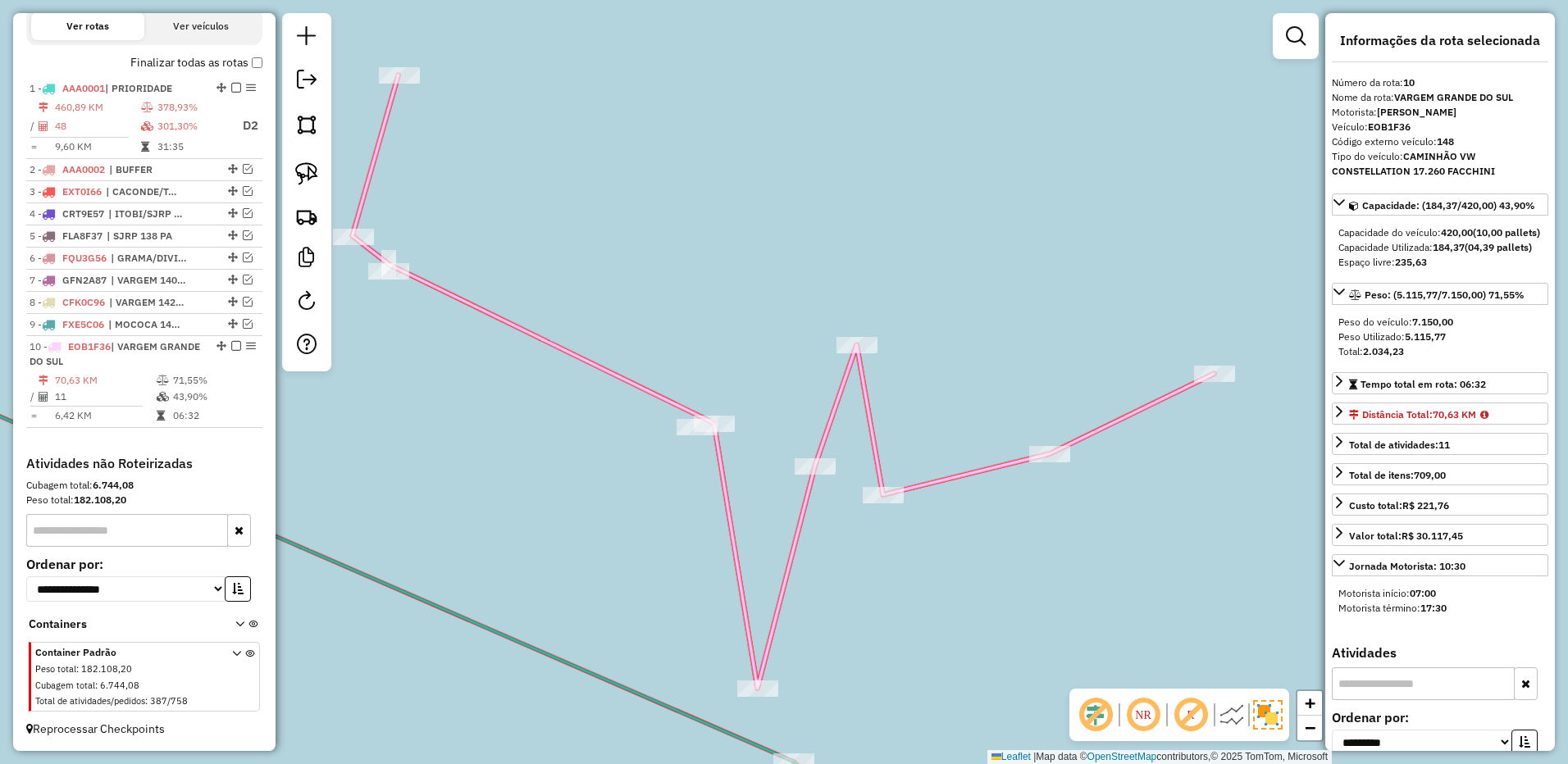
scroll to position [584, 0]
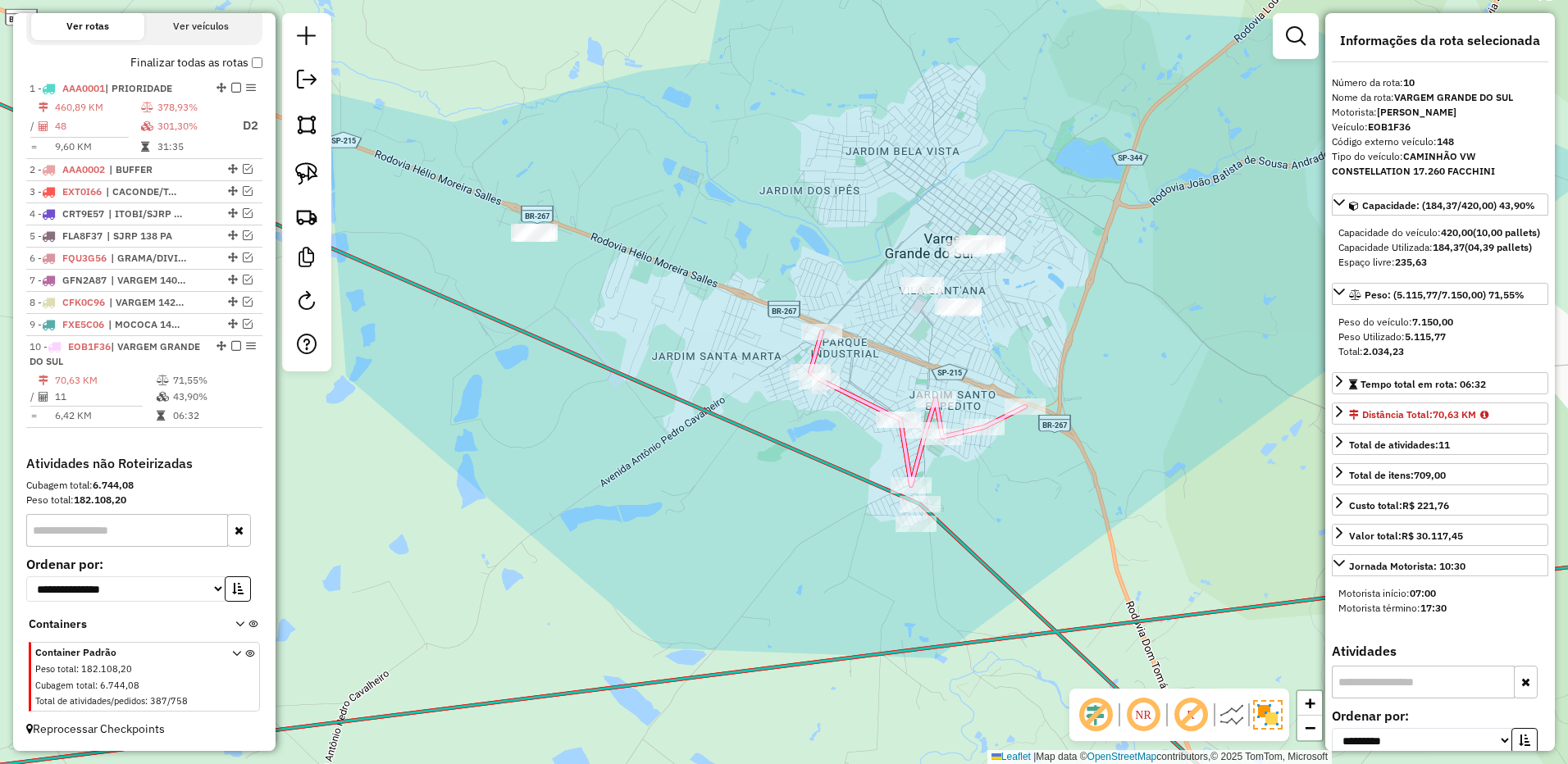
drag, startPoint x: 323, startPoint y: 180, endPoint x: 385, endPoint y: 205, distance: 66.9
click at [323, 180] on link at bounding box center [306, 174] width 36 height 36
drag, startPoint x: 973, startPoint y: 498, endPoint x: 979, endPoint y: 556, distance: 58.3
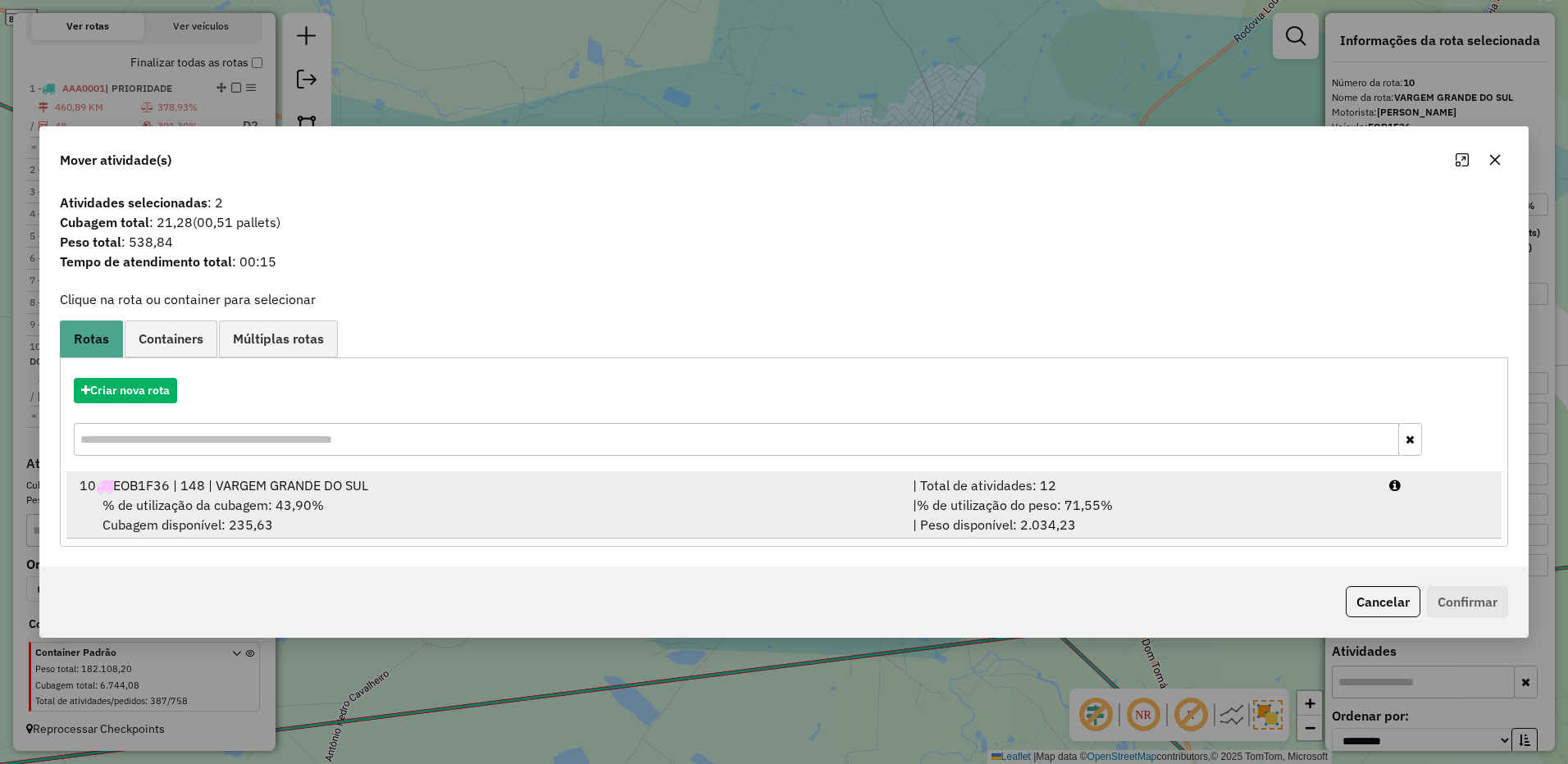
click at [1181, 507] on div "| % de utilização do peso: 71,55% | Peso disponível: 2.034,23" at bounding box center [1141, 514] width 477 height 39
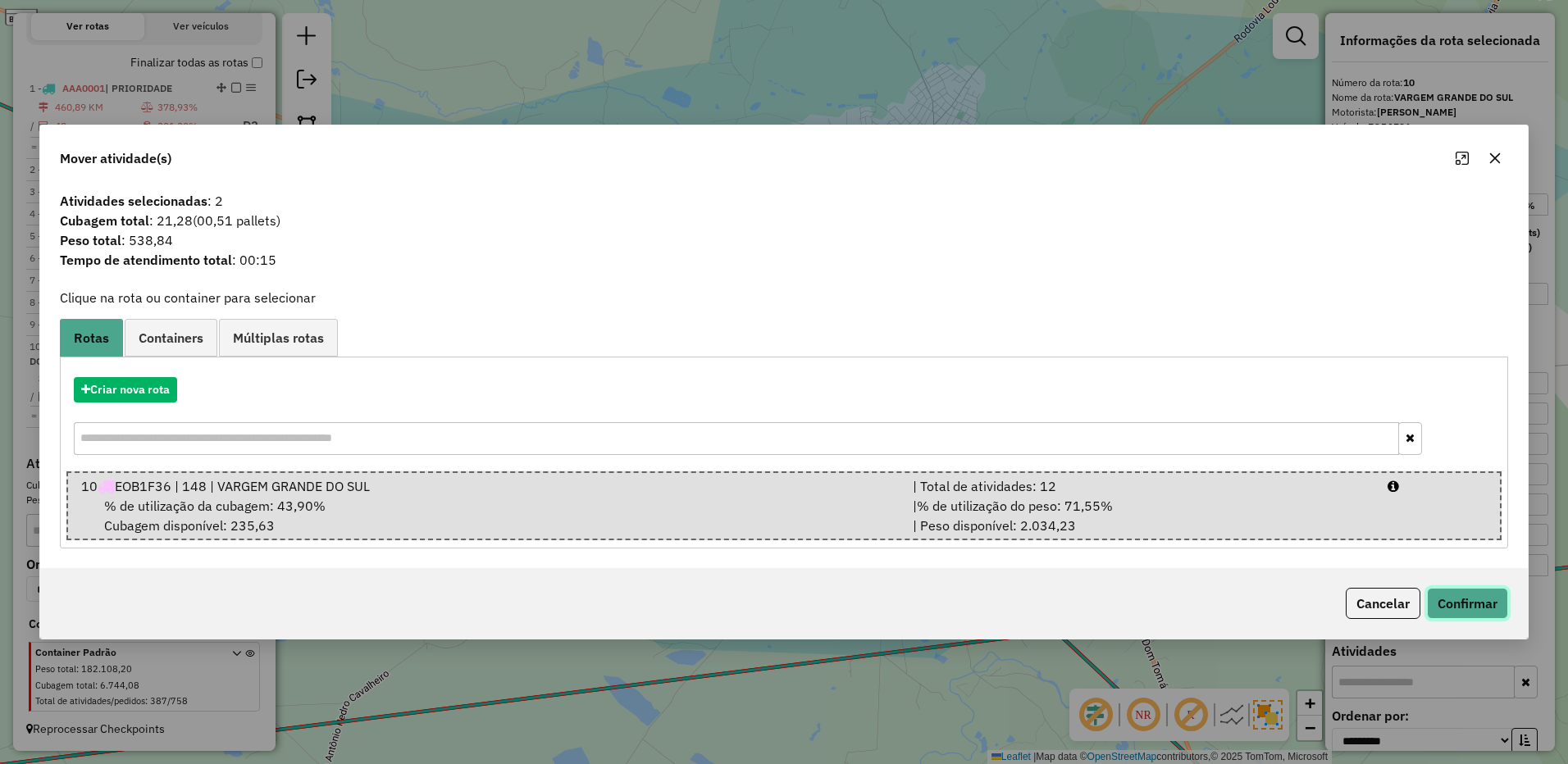
click at [1469, 610] on button "Confirmar" at bounding box center [1467, 603] width 81 height 31
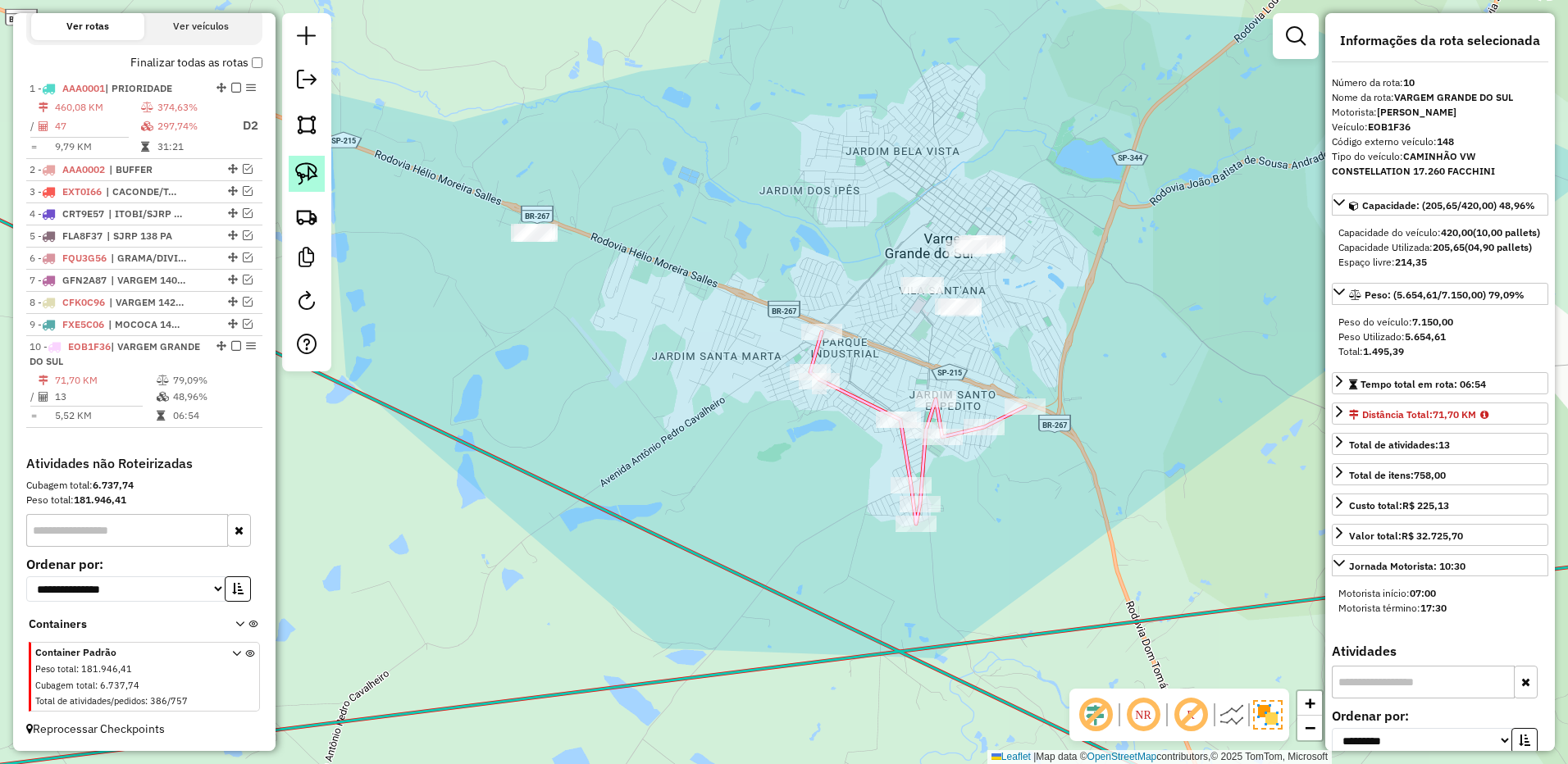
click at [309, 186] on link at bounding box center [306, 174] width 36 height 36
drag, startPoint x: 473, startPoint y: 206, endPoint x: 671, endPoint y: 268, distance: 207.5
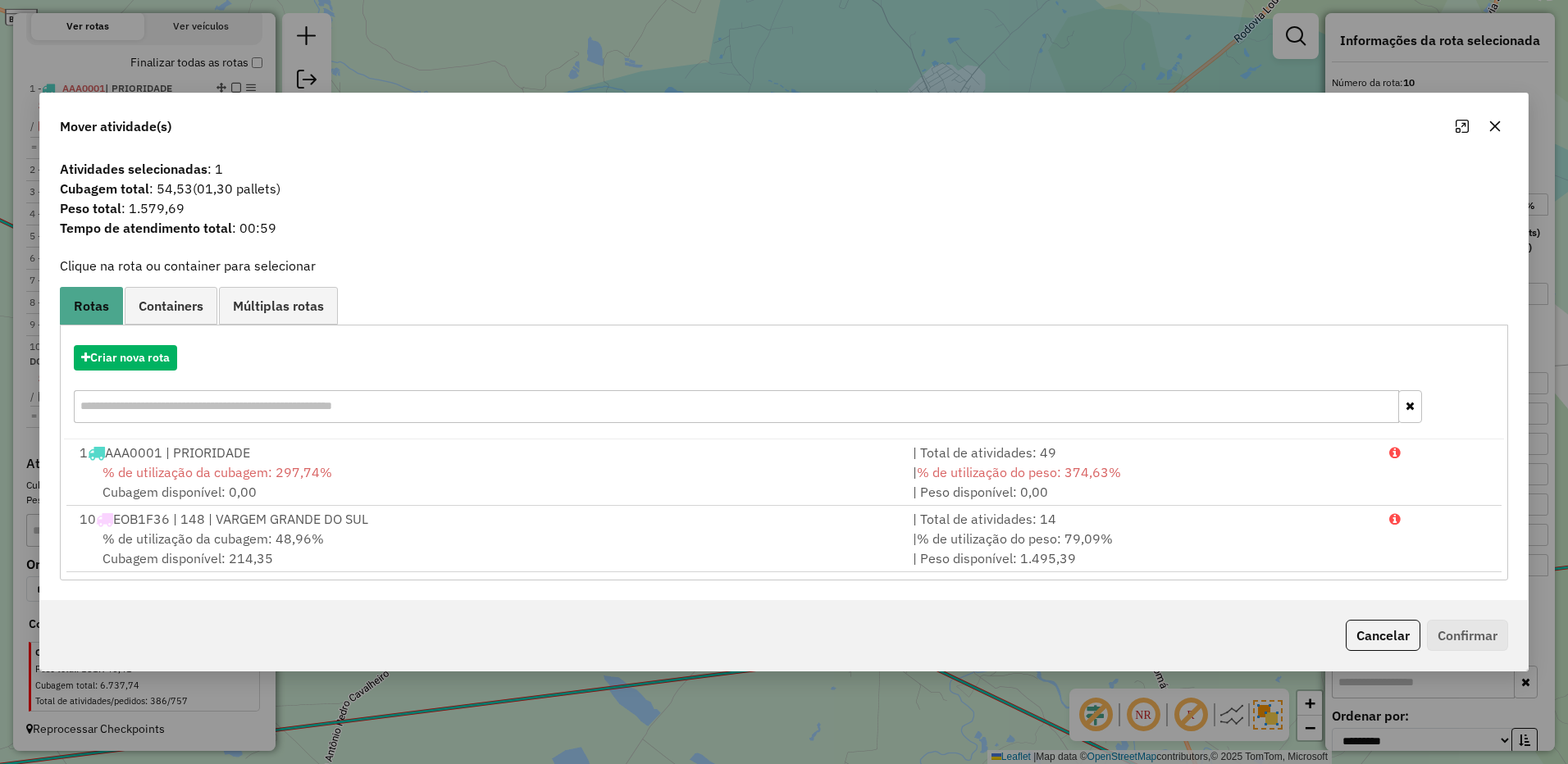
drag, startPoint x: 1495, startPoint y: 128, endPoint x: 594, endPoint y: 131, distance: 901.0
click at [1494, 127] on icon "button" at bounding box center [1495, 126] width 11 height 11
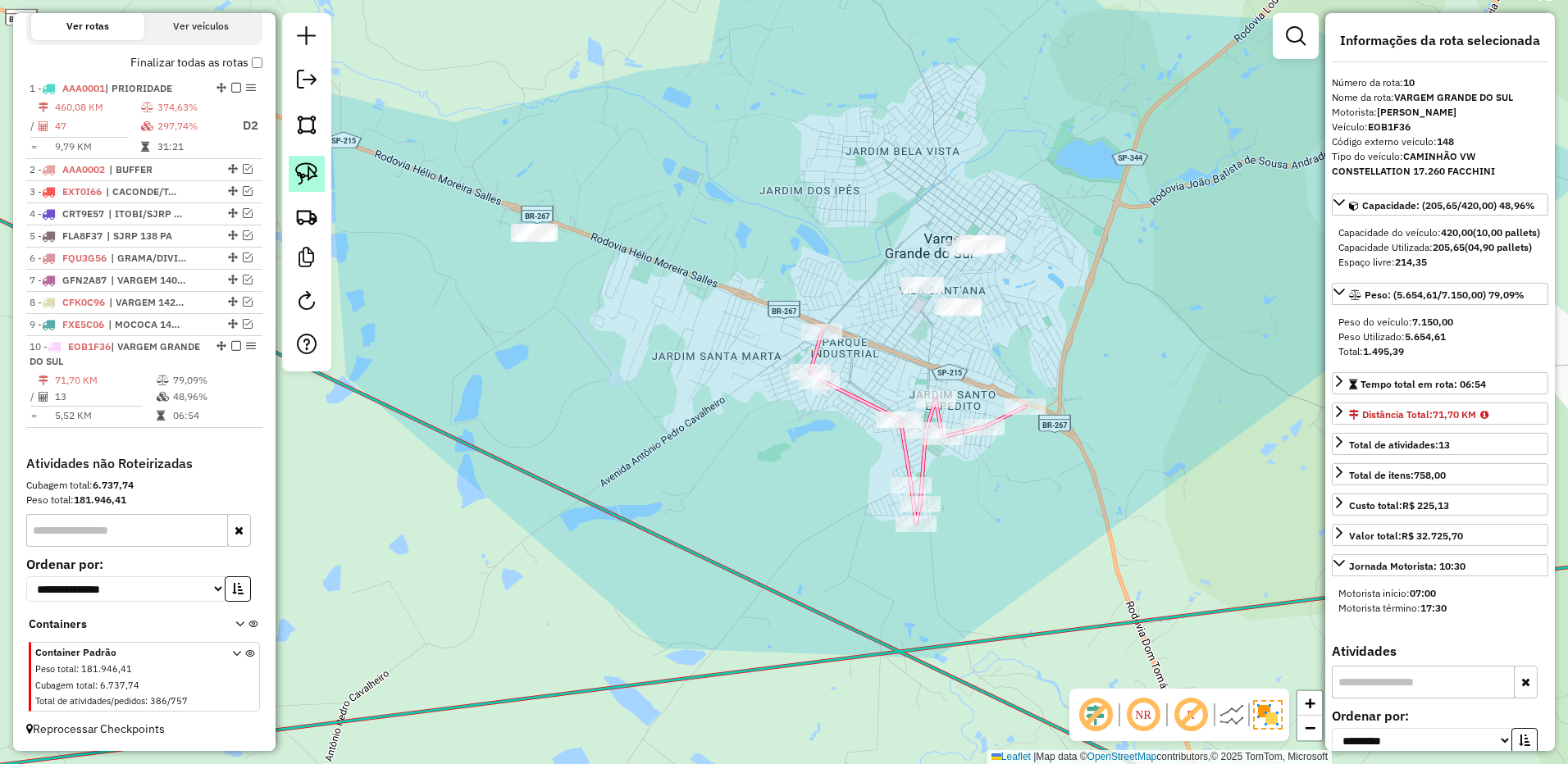
click at [297, 159] on link at bounding box center [306, 174] width 36 height 36
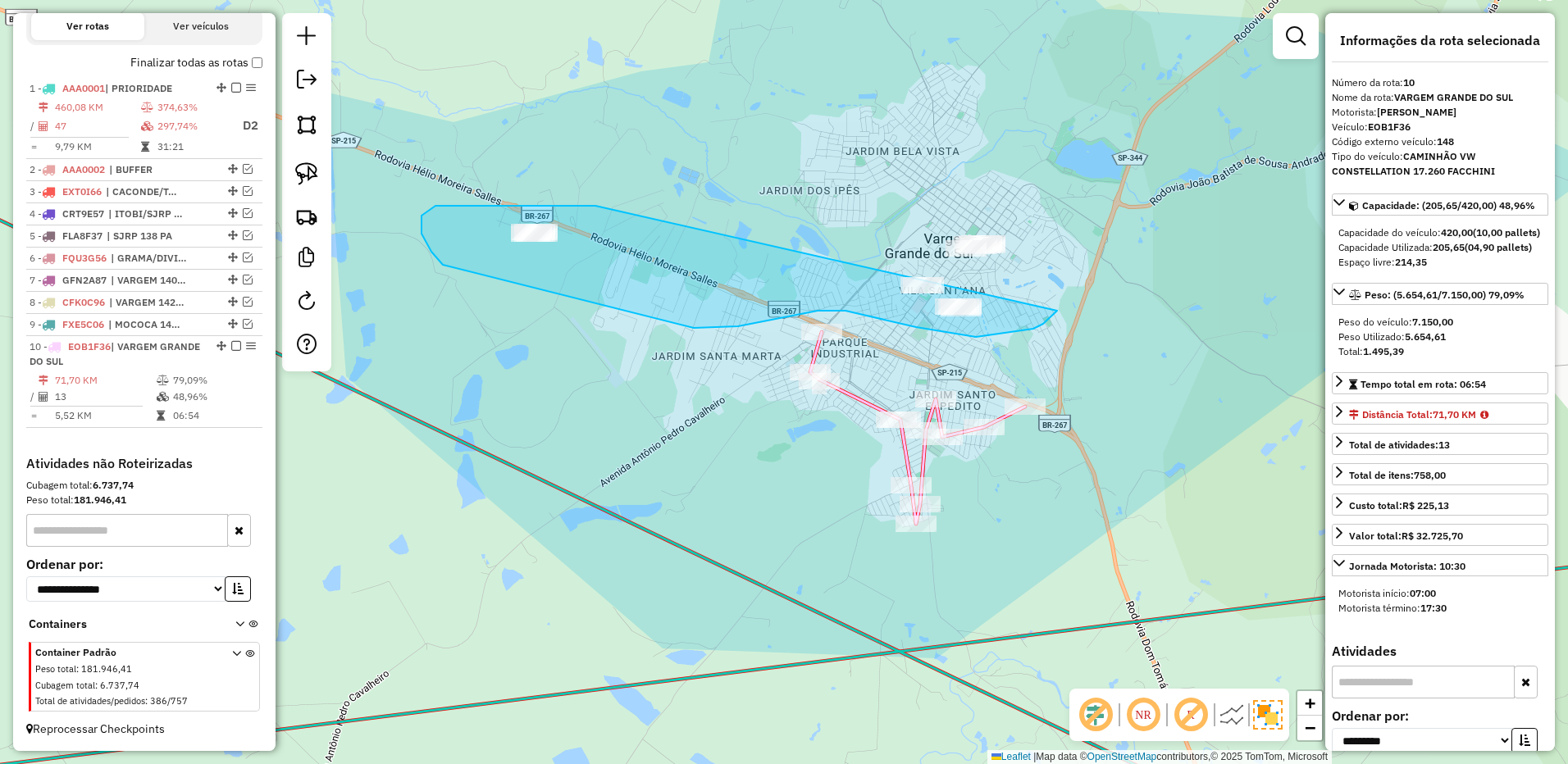
drag, startPoint x: 583, startPoint y: 205, endPoint x: 1071, endPoint y: 153, distance: 490.8
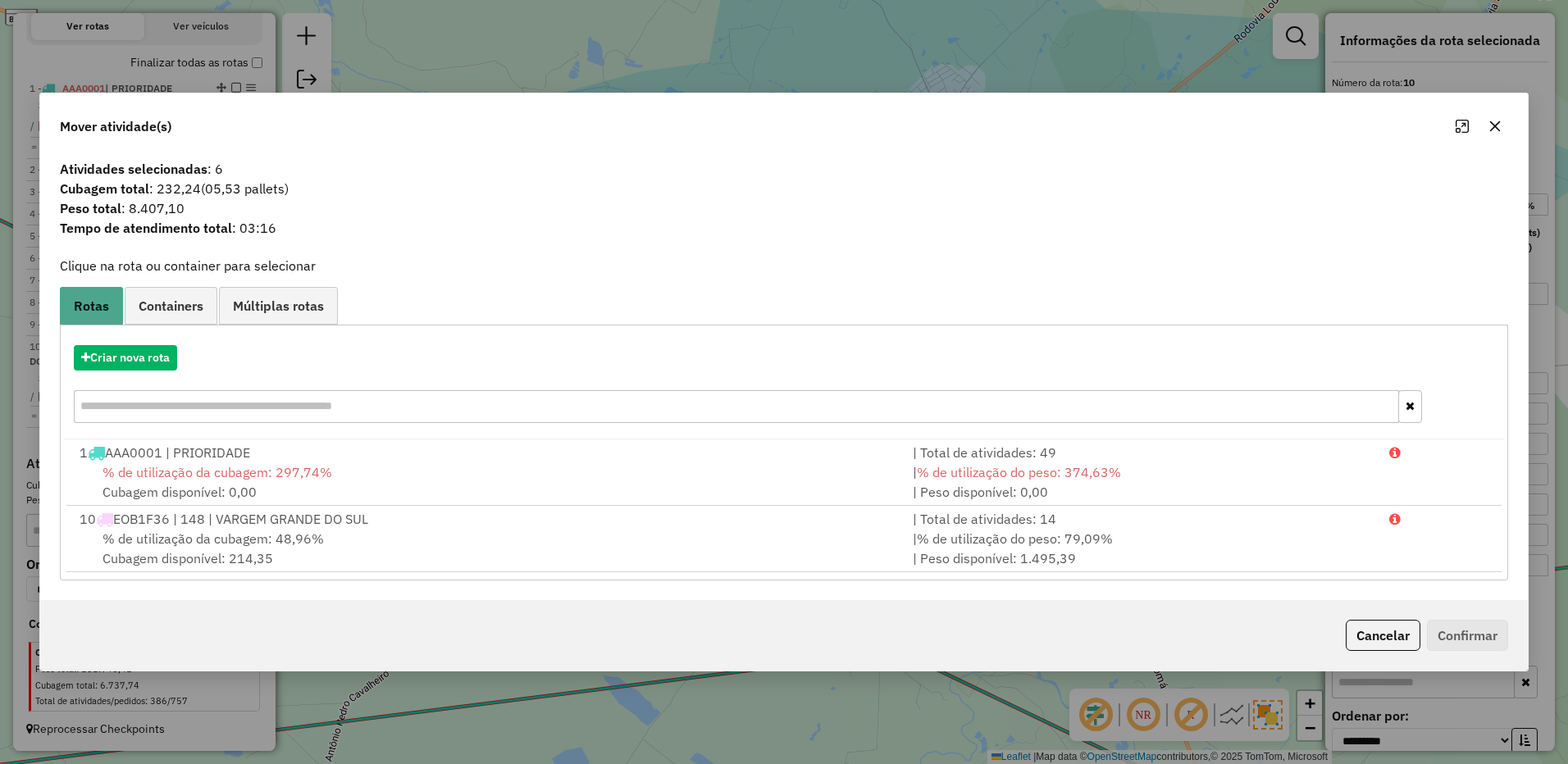
click at [1505, 127] on button "button" at bounding box center [1494, 126] width 26 height 26
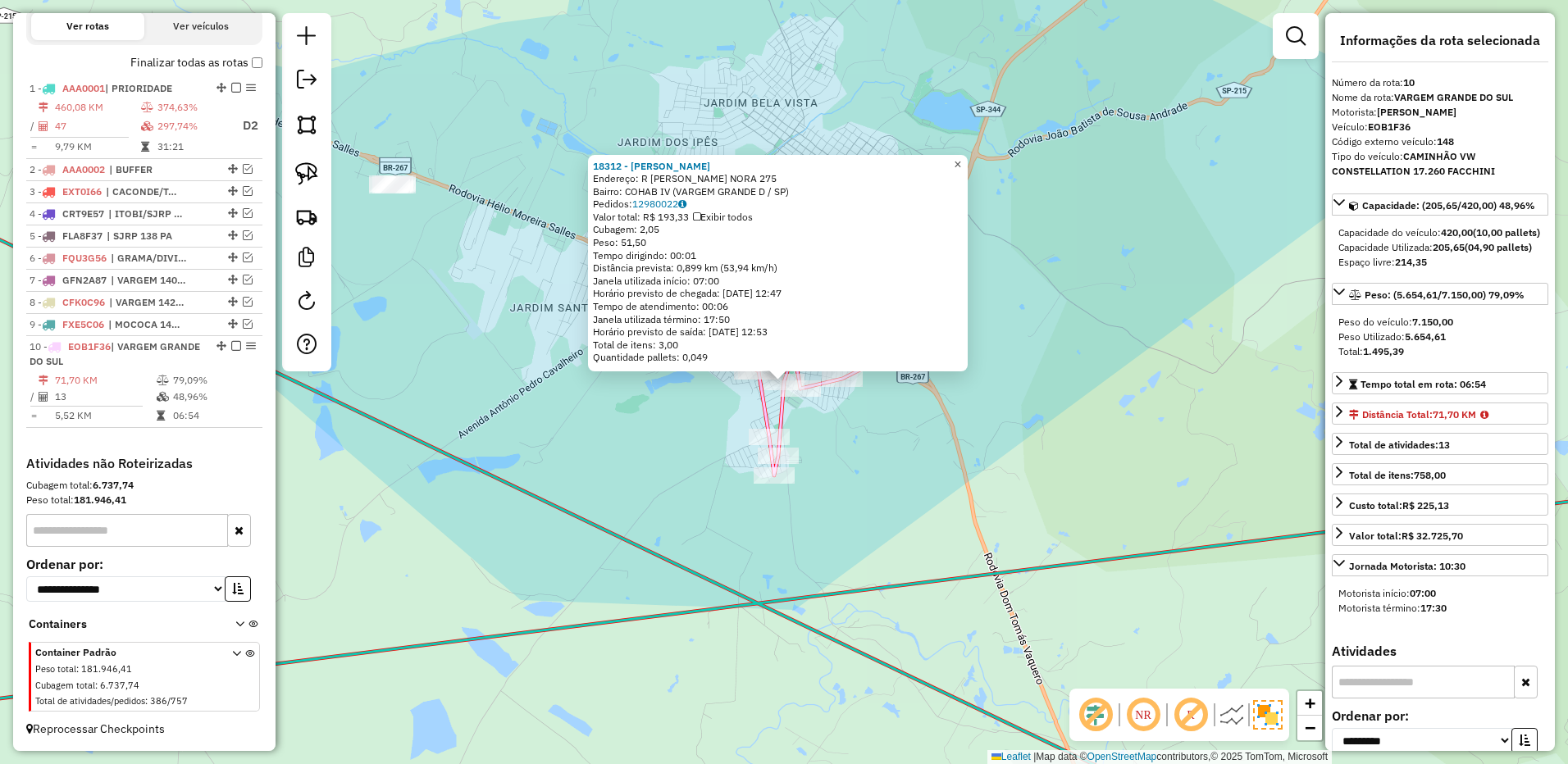
click at [961, 163] on span "×" at bounding box center [957, 164] width 8 height 14
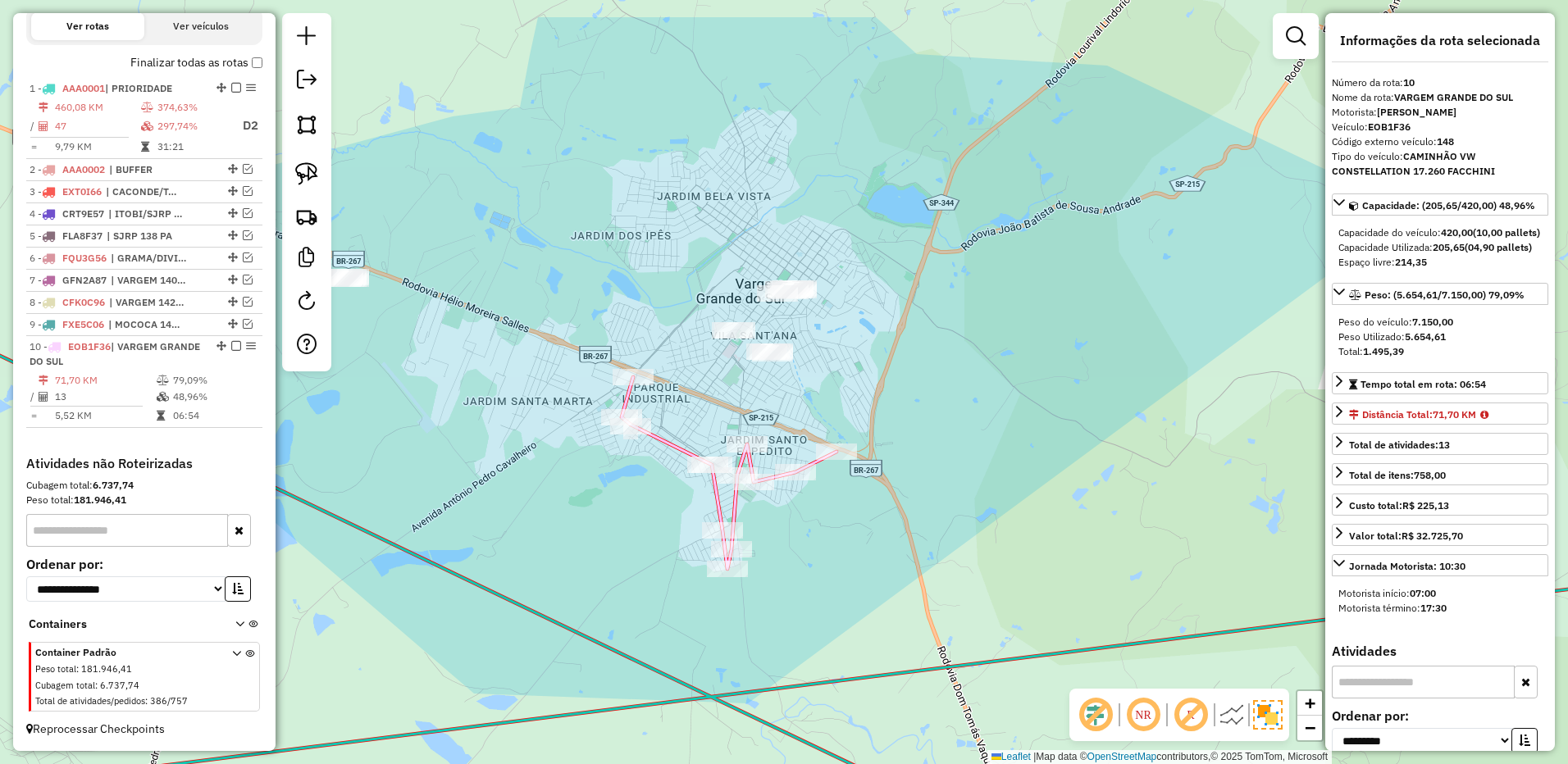
drag, startPoint x: 969, startPoint y: 271, endPoint x: 522, endPoint y: 270, distance: 447.0
click at [946, 318] on div "Janela de atendimento Grade de atendimento Capacidade Transportadoras Veículos …" at bounding box center [784, 382] width 1568 height 764
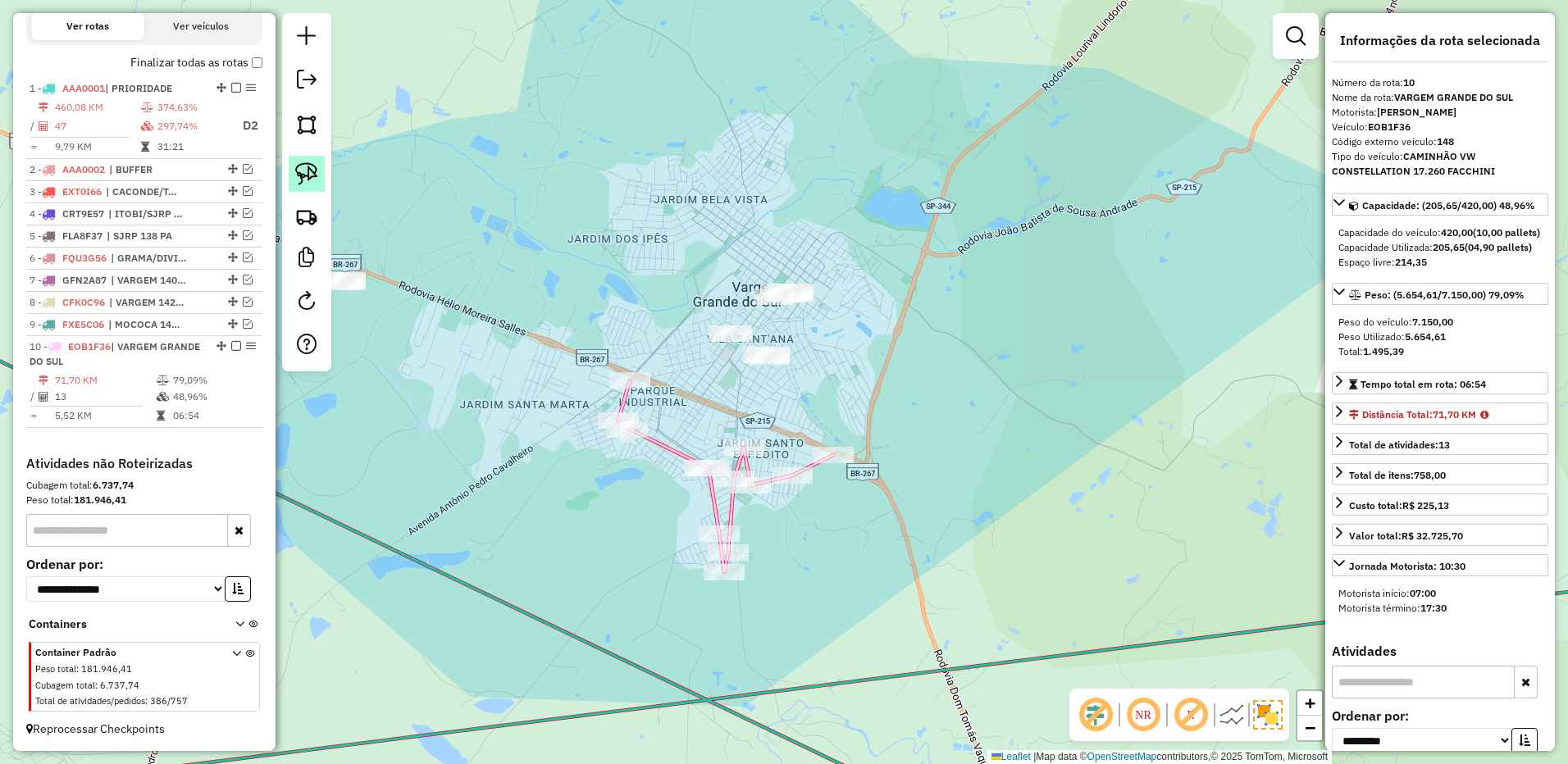
click at [306, 171] on img at bounding box center [306, 173] width 23 height 23
drag, startPoint x: 721, startPoint y: 316, endPoint x: 817, endPoint y: 355, distance: 103.6
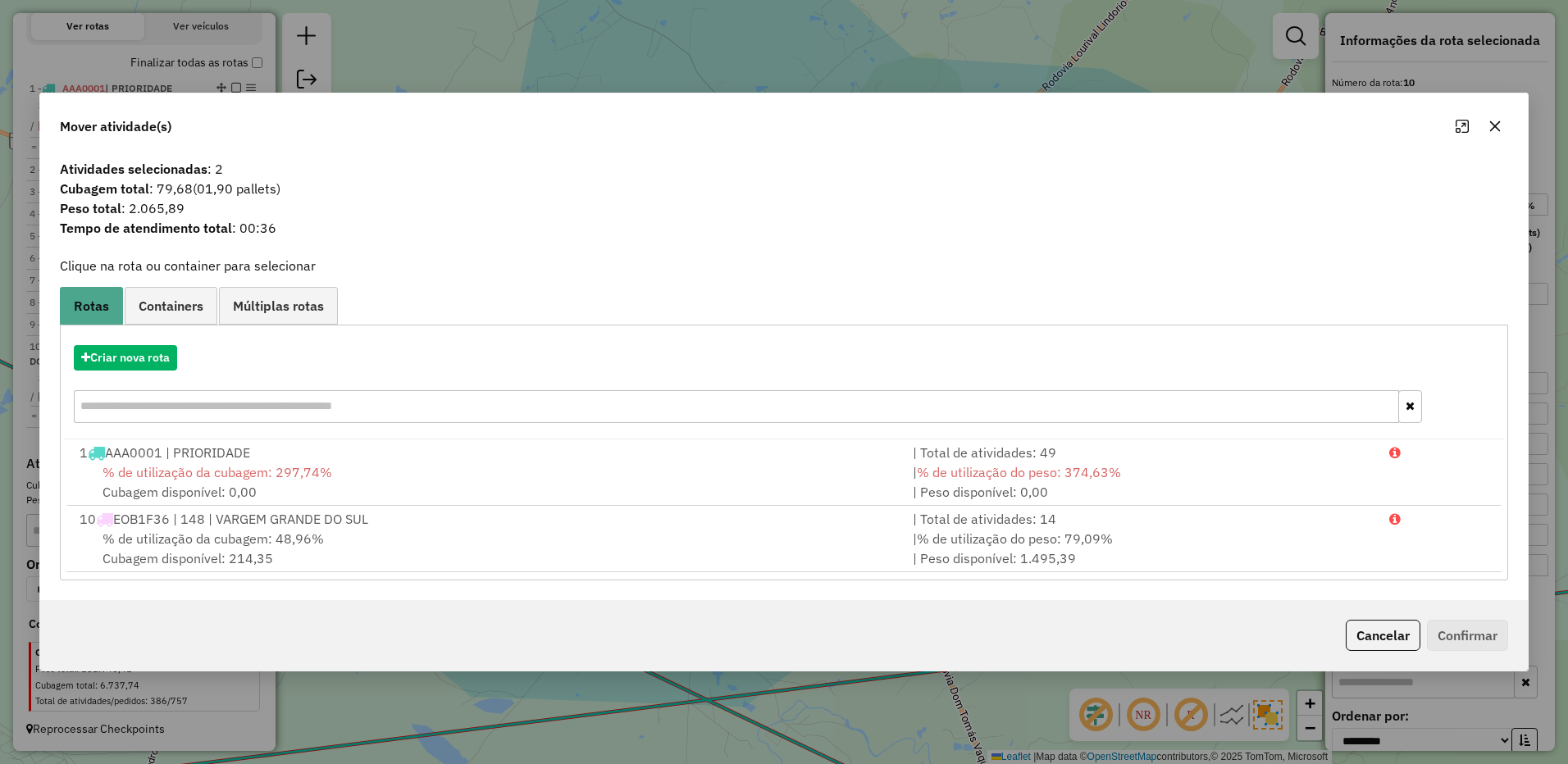
drag, startPoint x: 1492, startPoint y: 127, endPoint x: 1029, endPoint y: 190, distance: 467.3
click at [1479, 128] on div at bounding box center [1478, 126] width 59 height 26
click at [1487, 114] on button "button" at bounding box center [1494, 126] width 26 height 26
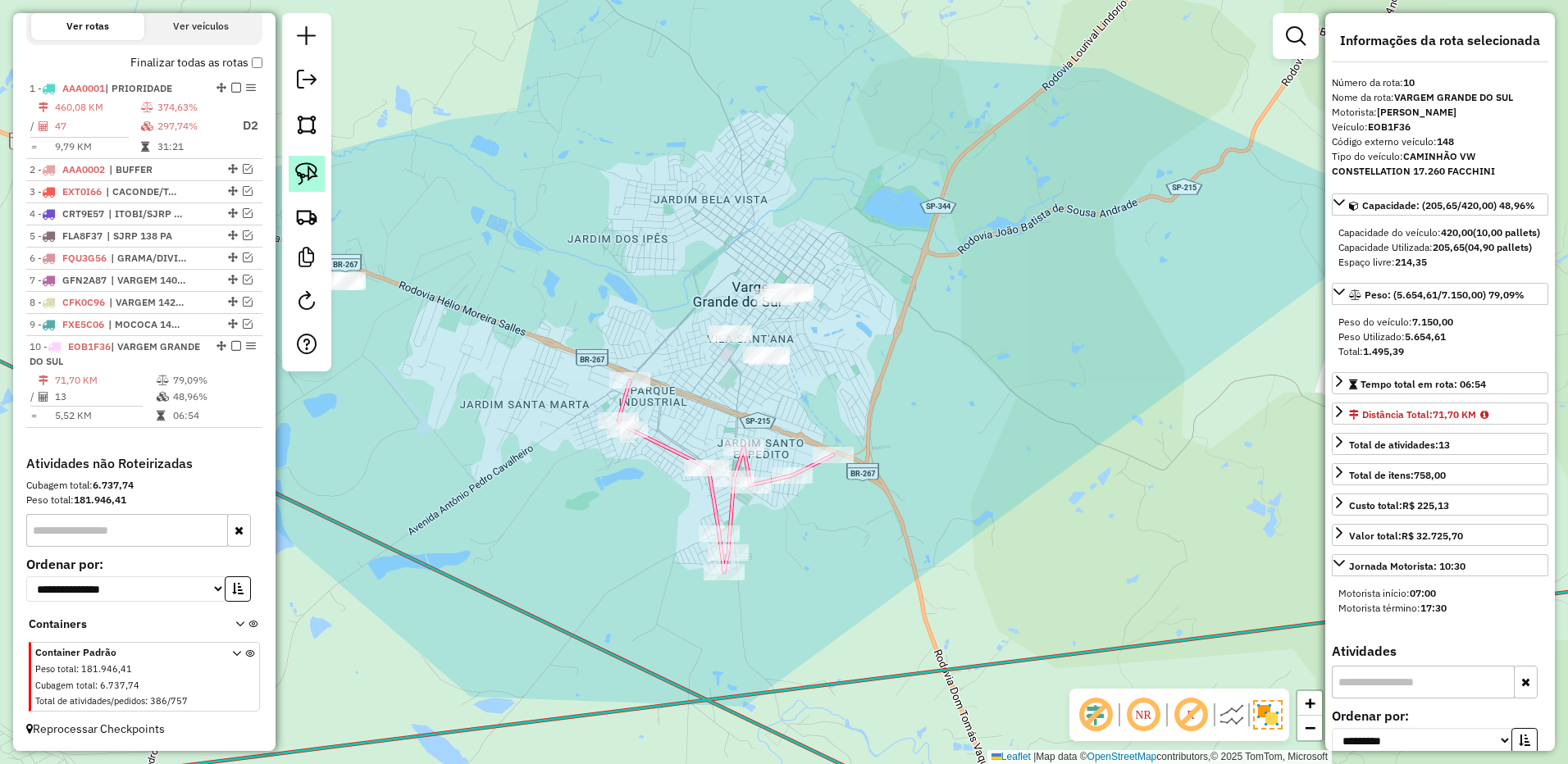
drag, startPoint x: 292, startPoint y: 173, endPoint x: 311, endPoint y: 173, distance: 19.0
click at [294, 173] on link at bounding box center [306, 174] width 36 height 36
drag, startPoint x: 783, startPoint y: 331, endPoint x: 792, endPoint y: 382, distance: 51.8
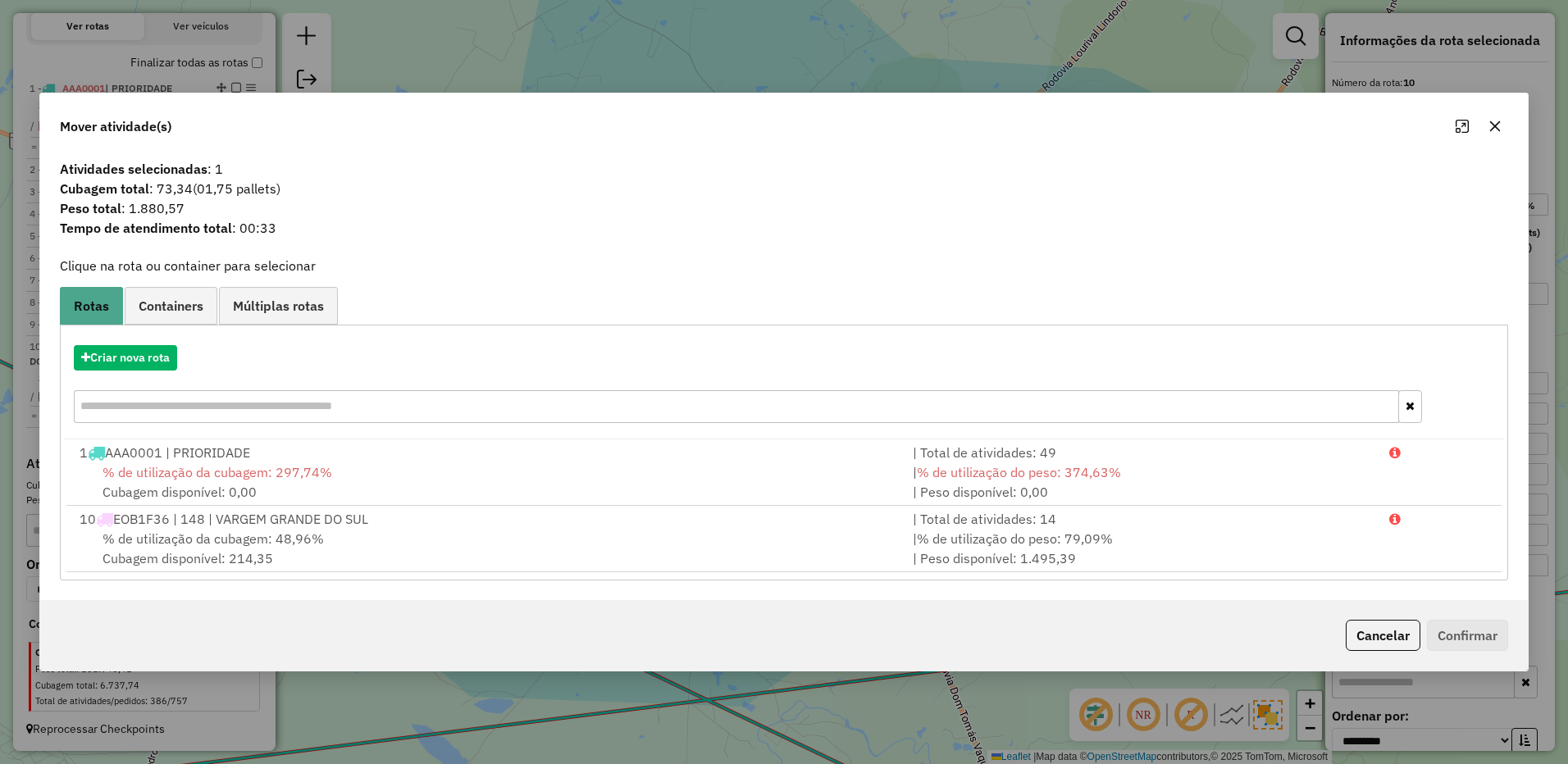
click at [1496, 129] on icon "button" at bounding box center [1495, 126] width 11 height 11
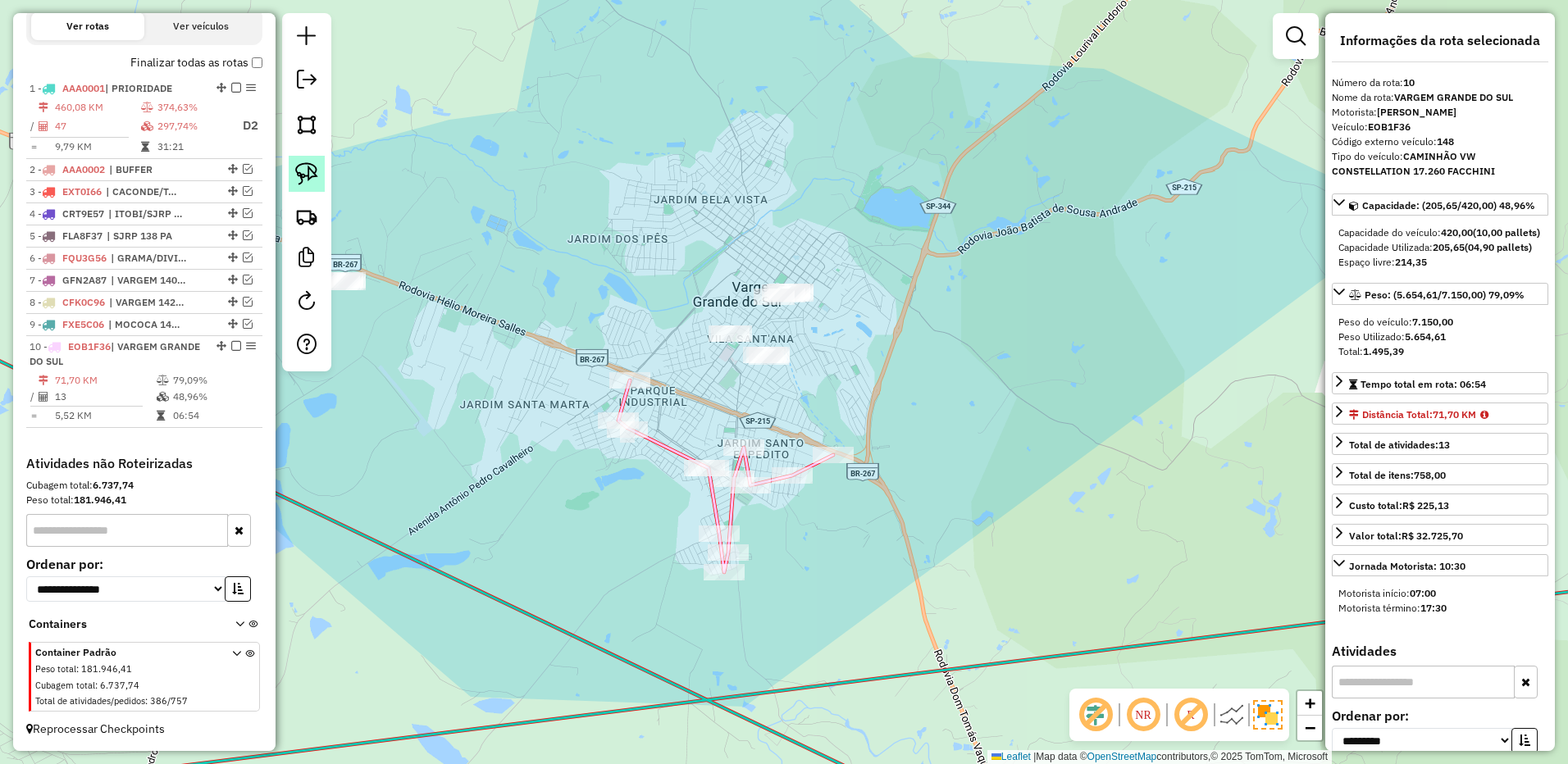
click at [318, 170] on link at bounding box center [306, 174] width 36 height 36
drag, startPoint x: 724, startPoint y: 315, endPoint x: 762, endPoint y: 299, distance: 41.2
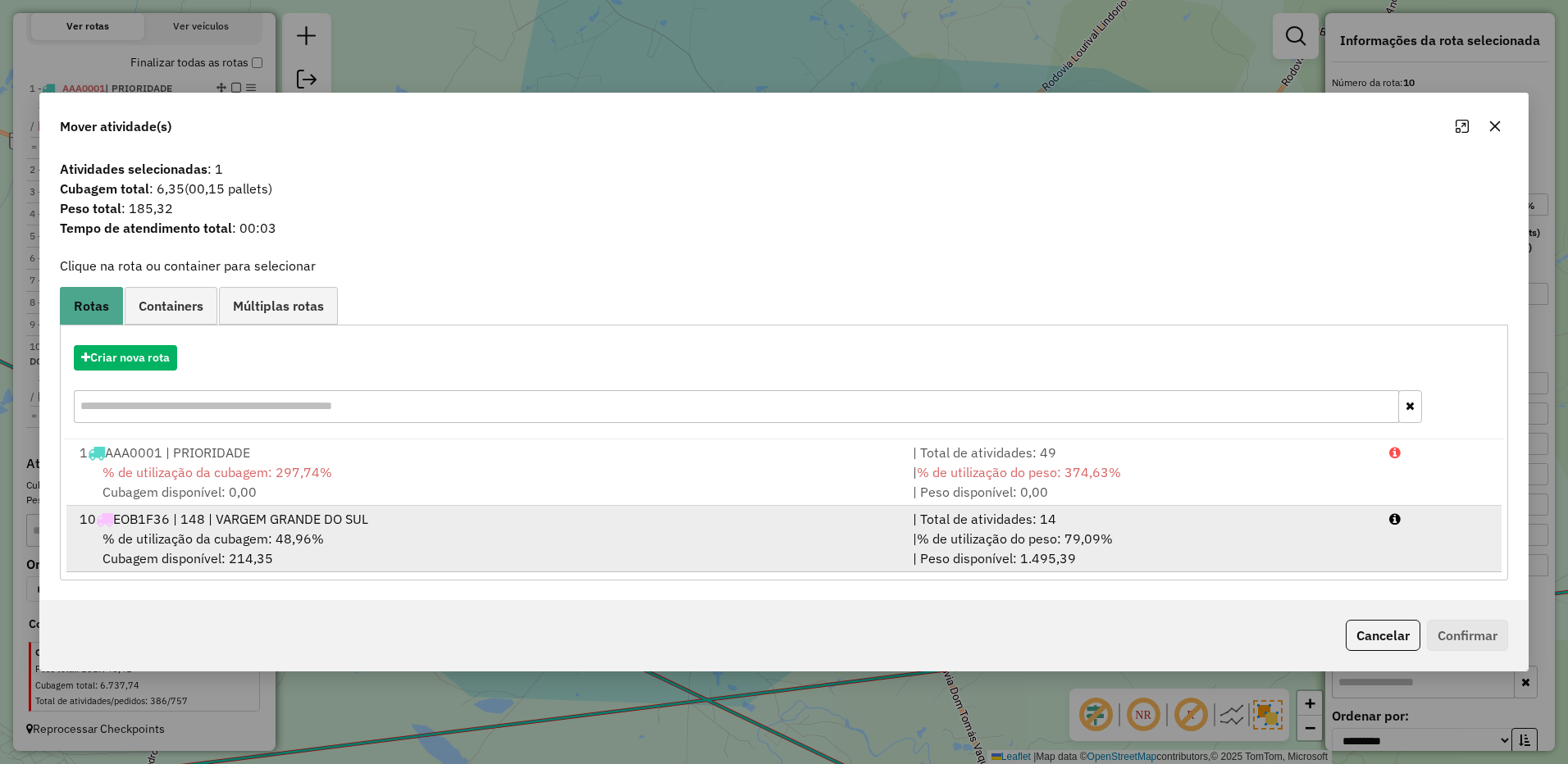
click at [1282, 549] on div "| % de utilização do peso: 79,09% | Peso disponível: 1.495,39" at bounding box center [1141, 548] width 477 height 39
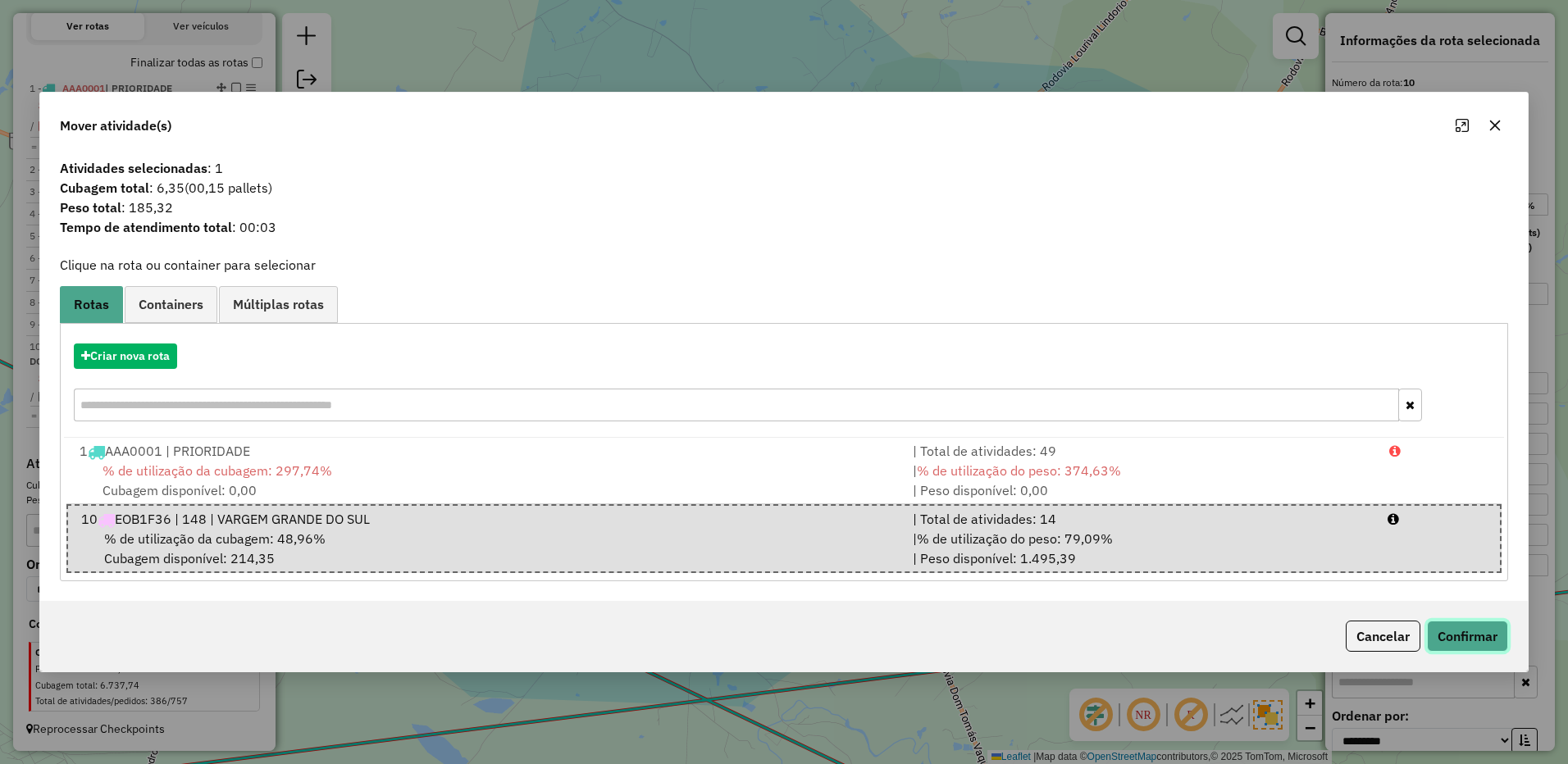
click at [1468, 624] on button "Confirmar" at bounding box center [1467, 635] width 81 height 31
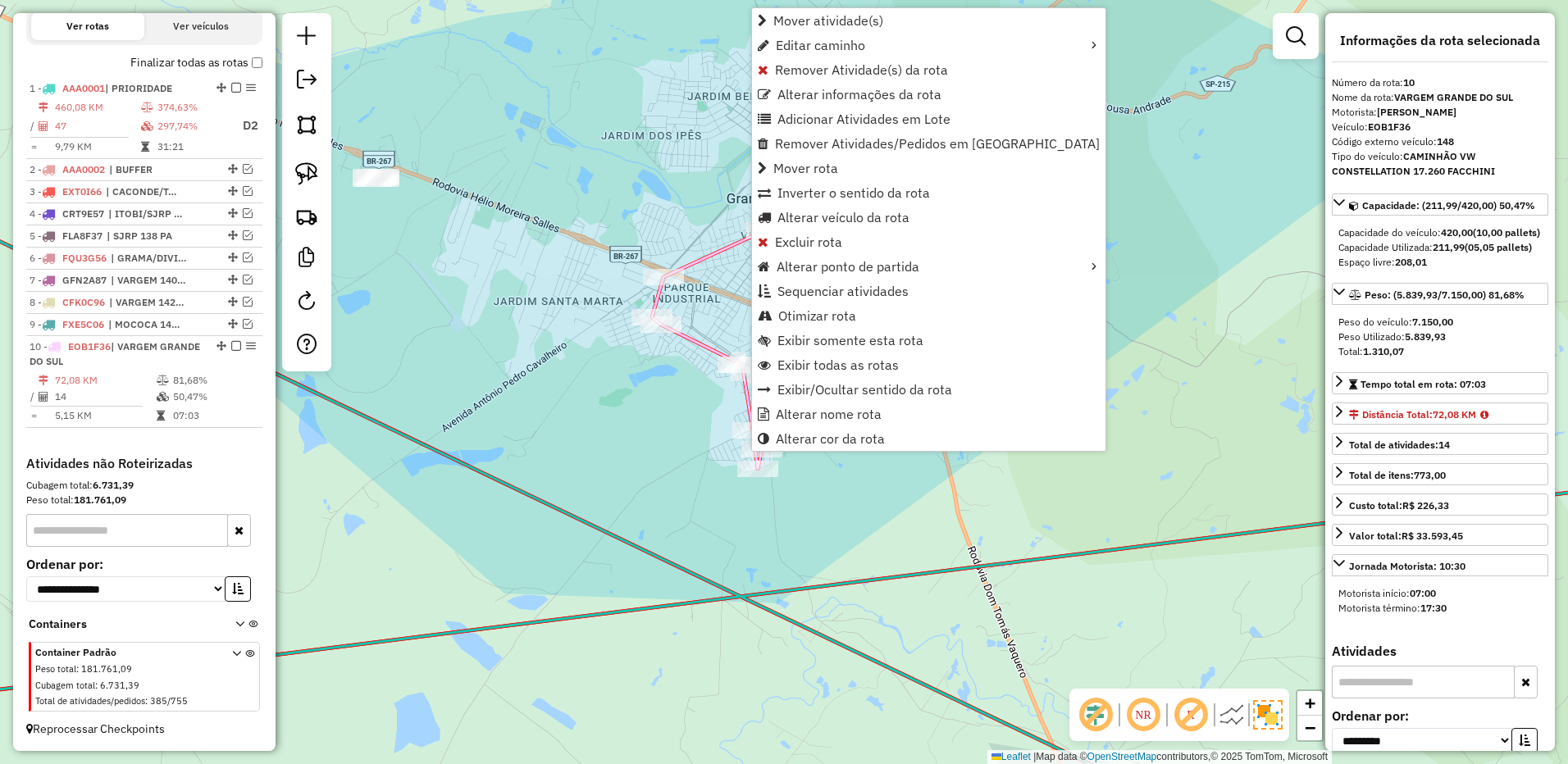
click at [1114, 339] on div "Janela de atendimento Grade de atendimento Capacidade Transportadoras Veículos …" at bounding box center [784, 382] width 1568 height 764
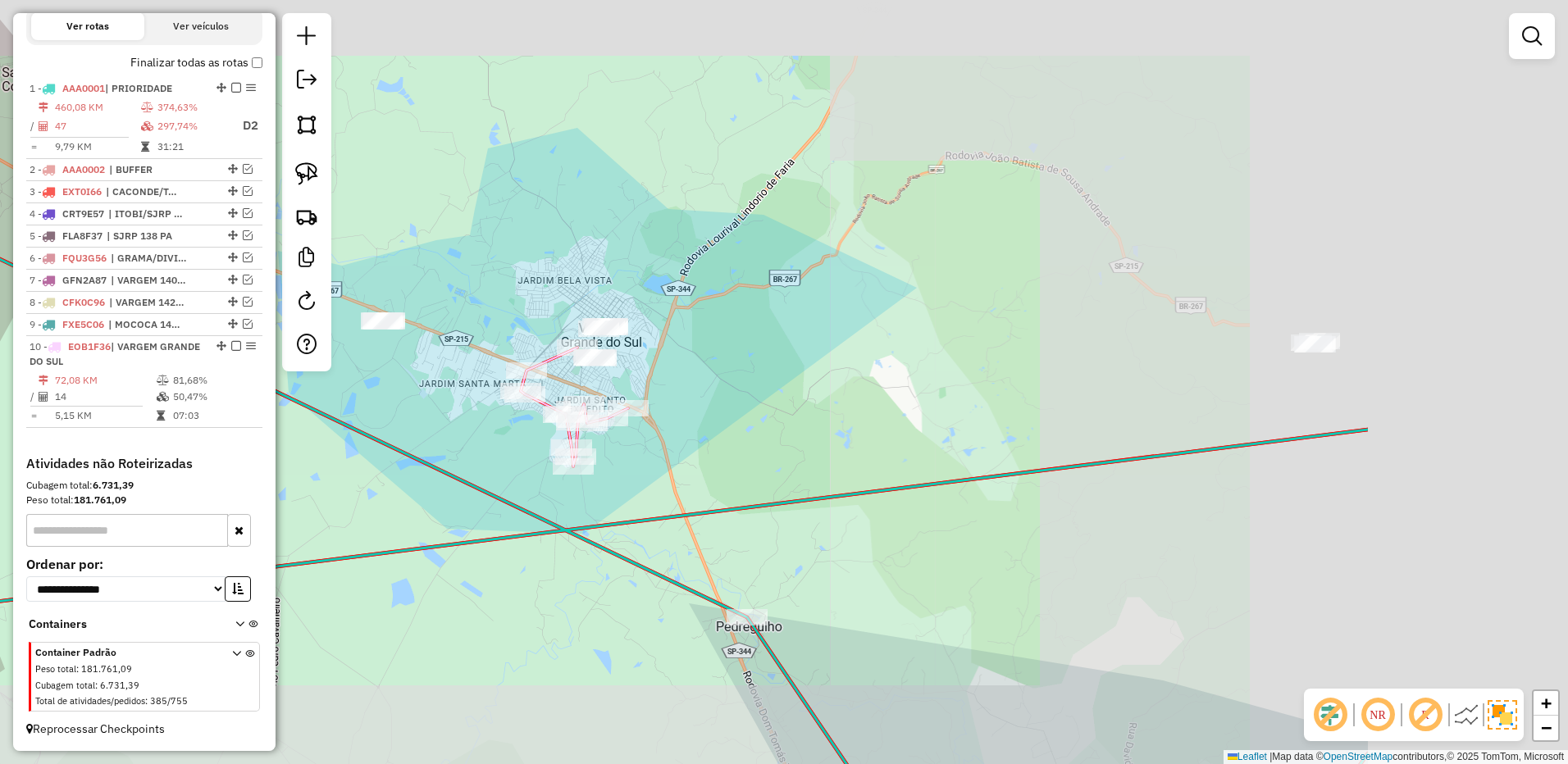
drag, startPoint x: 862, startPoint y: 369, endPoint x: 792, endPoint y: 373, distance: 70.1
click at [792, 373] on div "Janela de atendimento Grade de atendimento Capacidade Transportadoras Veículos …" at bounding box center [784, 382] width 1568 height 764
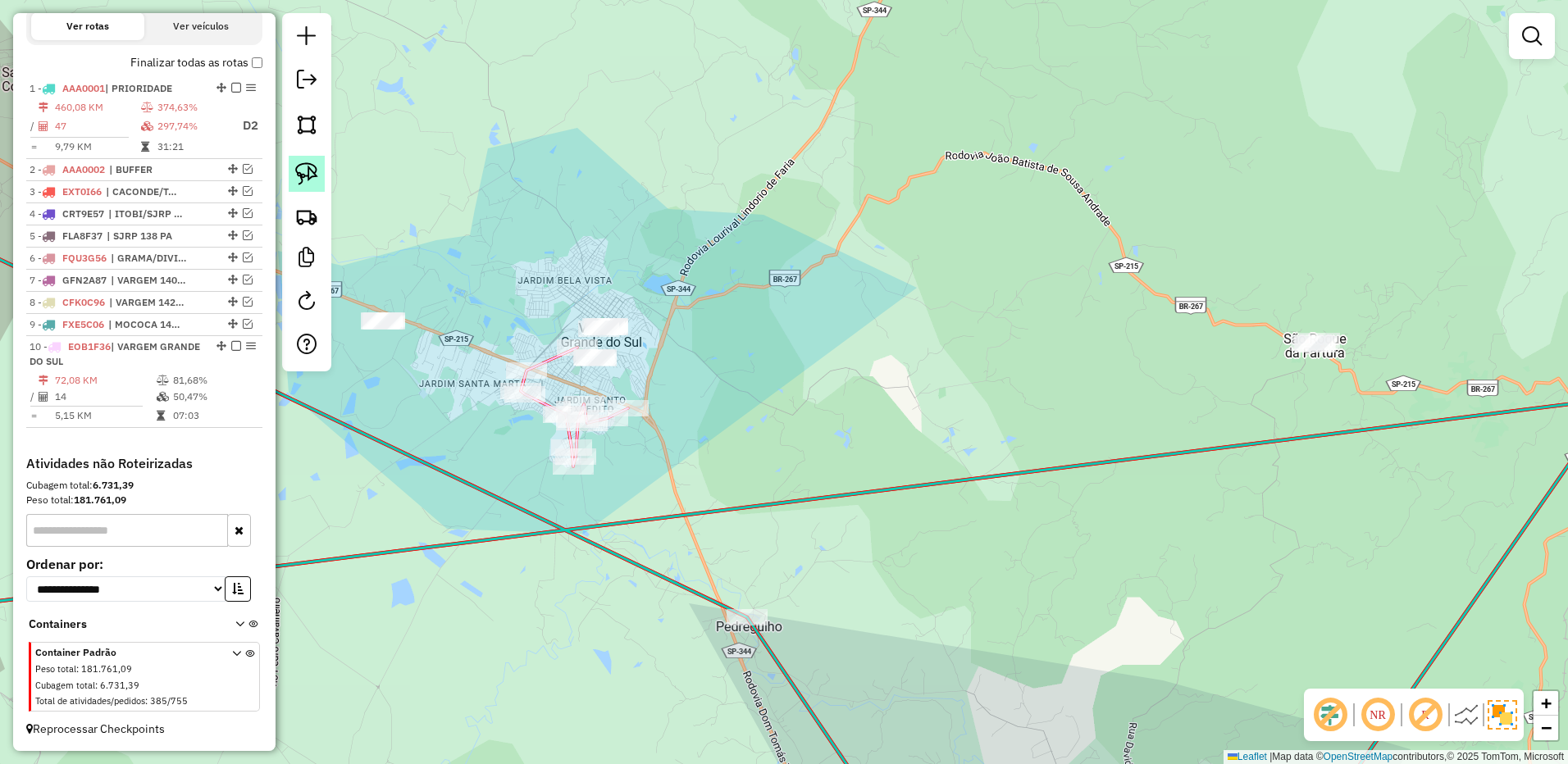
click at [311, 161] on link at bounding box center [306, 174] width 36 height 36
drag, startPoint x: 1342, startPoint y: 294, endPoint x: 1373, endPoint y: 355, distance: 68.4
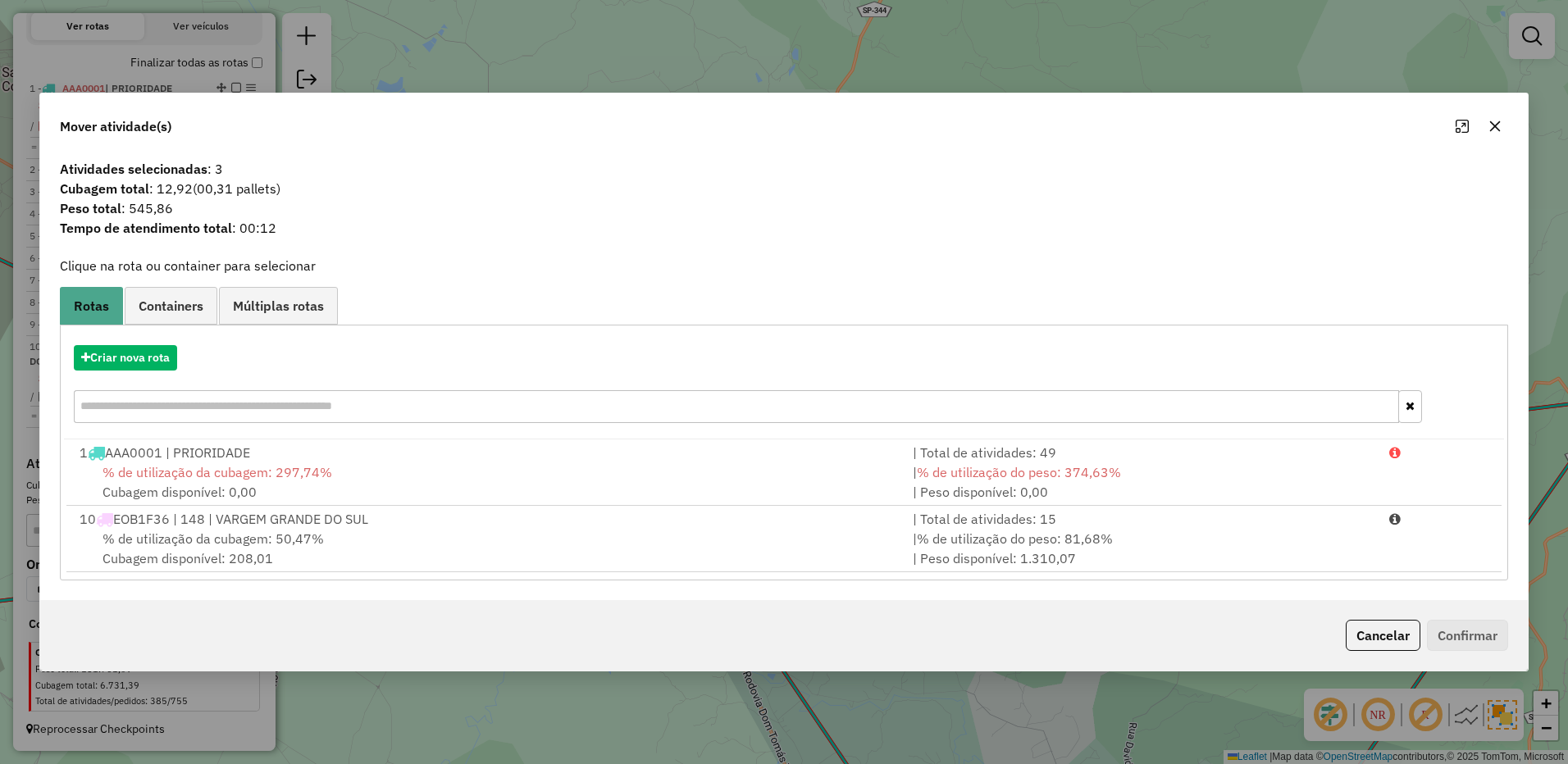
click at [1234, 549] on div "| % de utilização do peso: 81,68% | Peso disponível: 1.310,07" at bounding box center [1141, 548] width 477 height 39
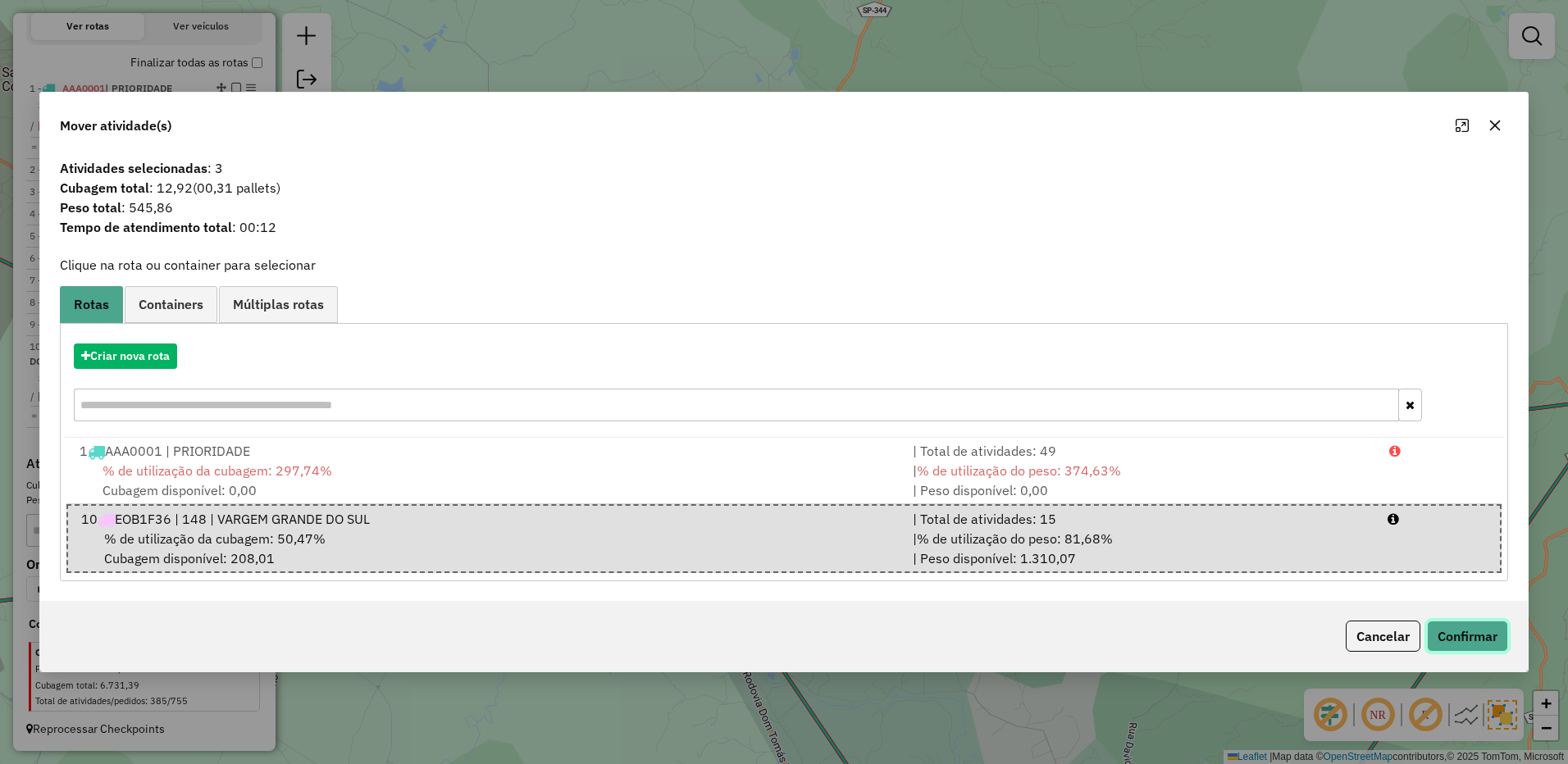
click at [1462, 625] on button "Confirmar" at bounding box center [1467, 635] width 81 height 31
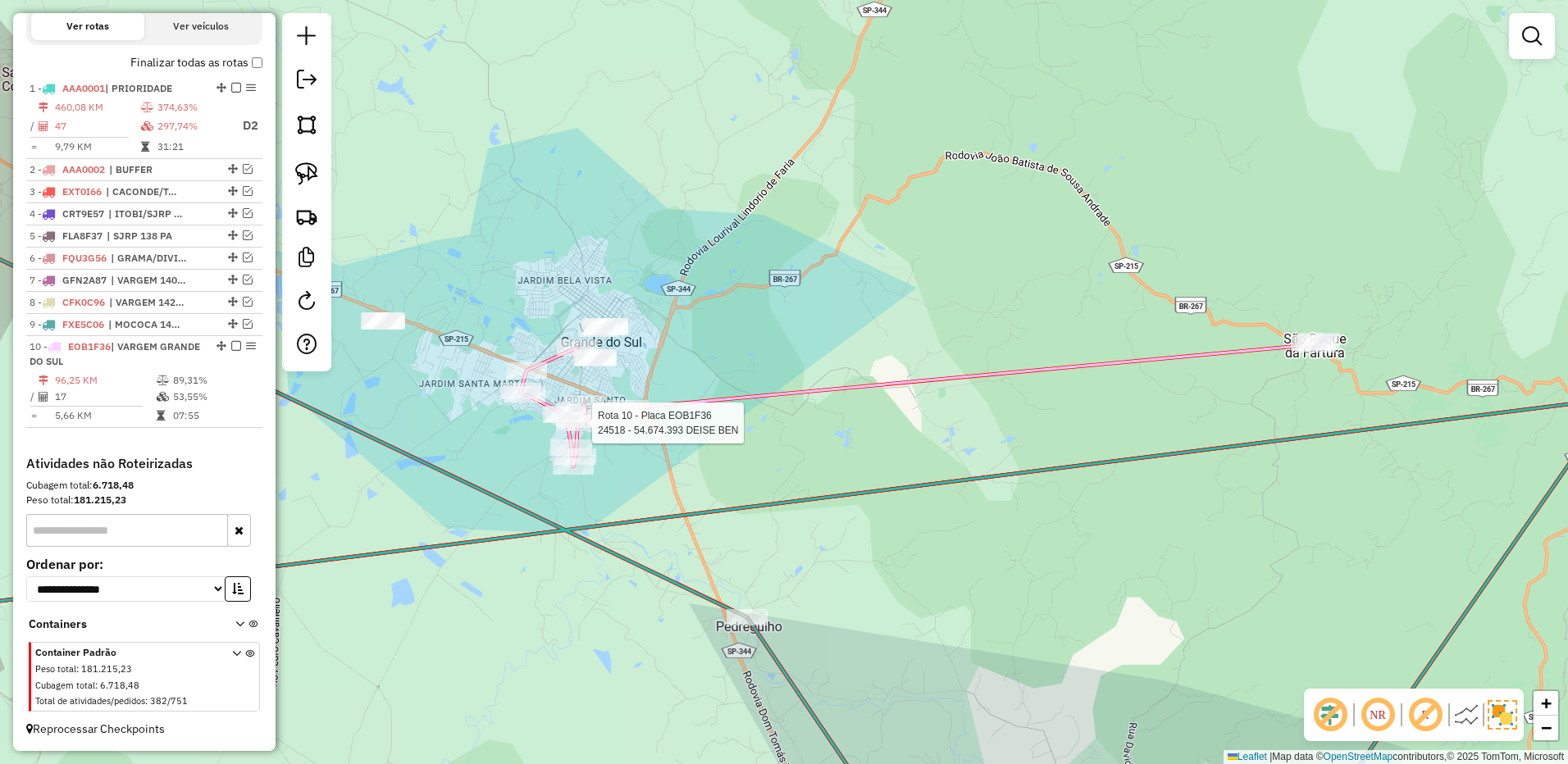
select select "**********"
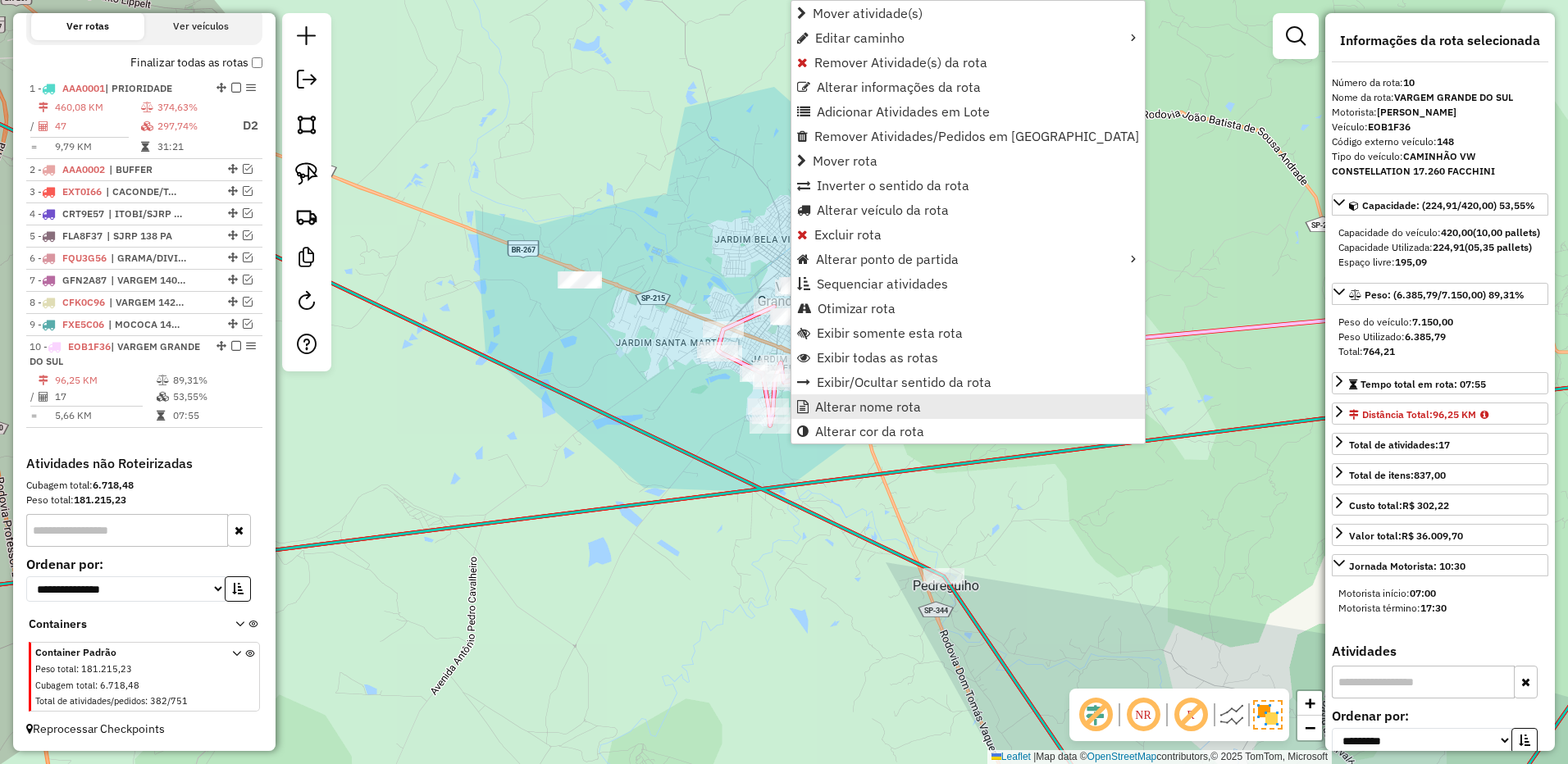
click at [840, 405] on span "Alterar nome rota" at bounding box center [867, 407] width 106 height 13
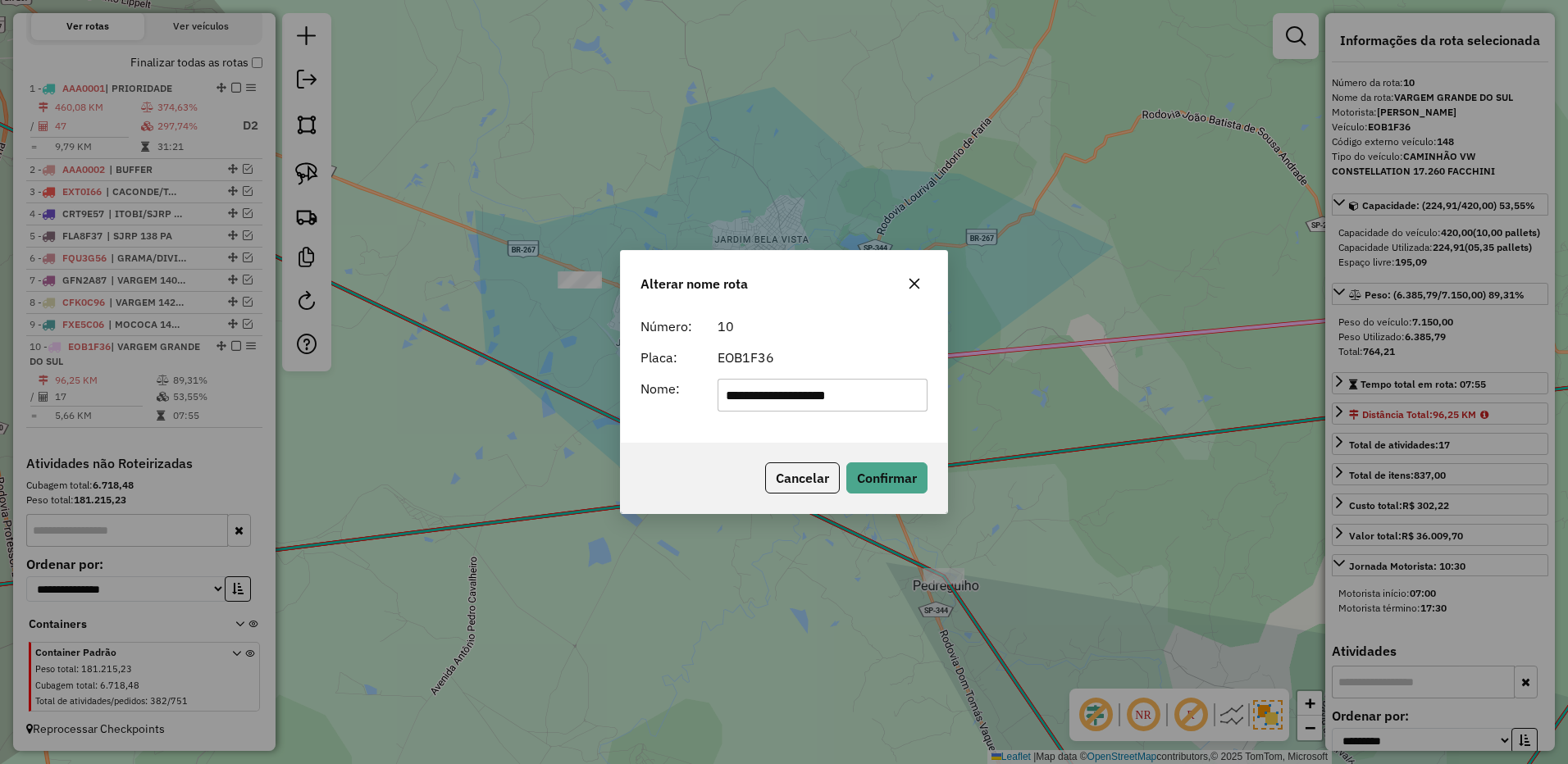
drag, startPoint x: 776, startPoint y: 393, endPoint x: 1039, endPoint y: 388, distance: 263.0
click at [1040, 390] on div "**********" at bounding box center [784, 382] width 1568 height 764
type input "**********"
click at [905, 466] on button "Confirmar" at bounding box center [886, 478] width 81 height 31
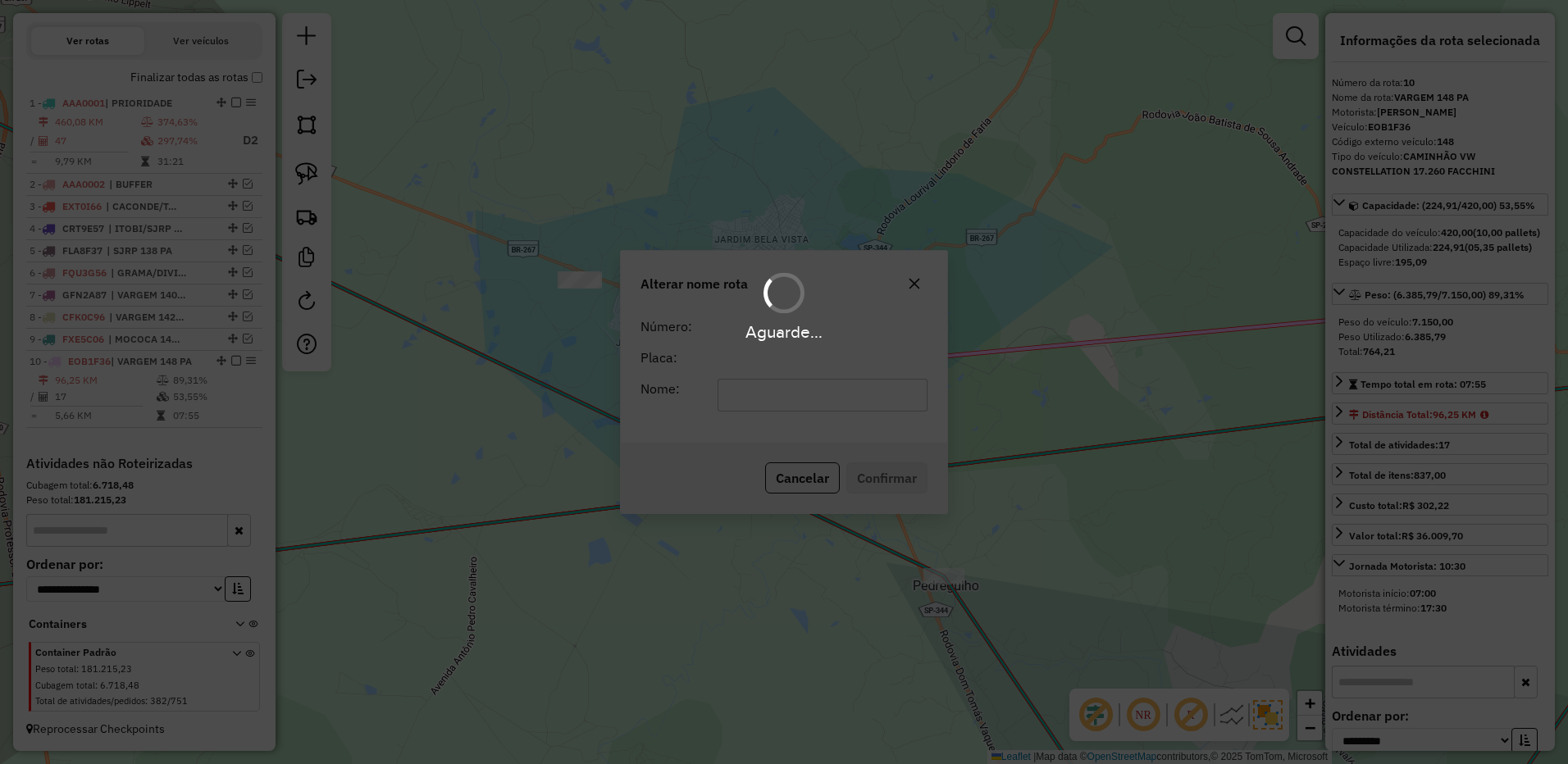
scroll to position [569, 0]
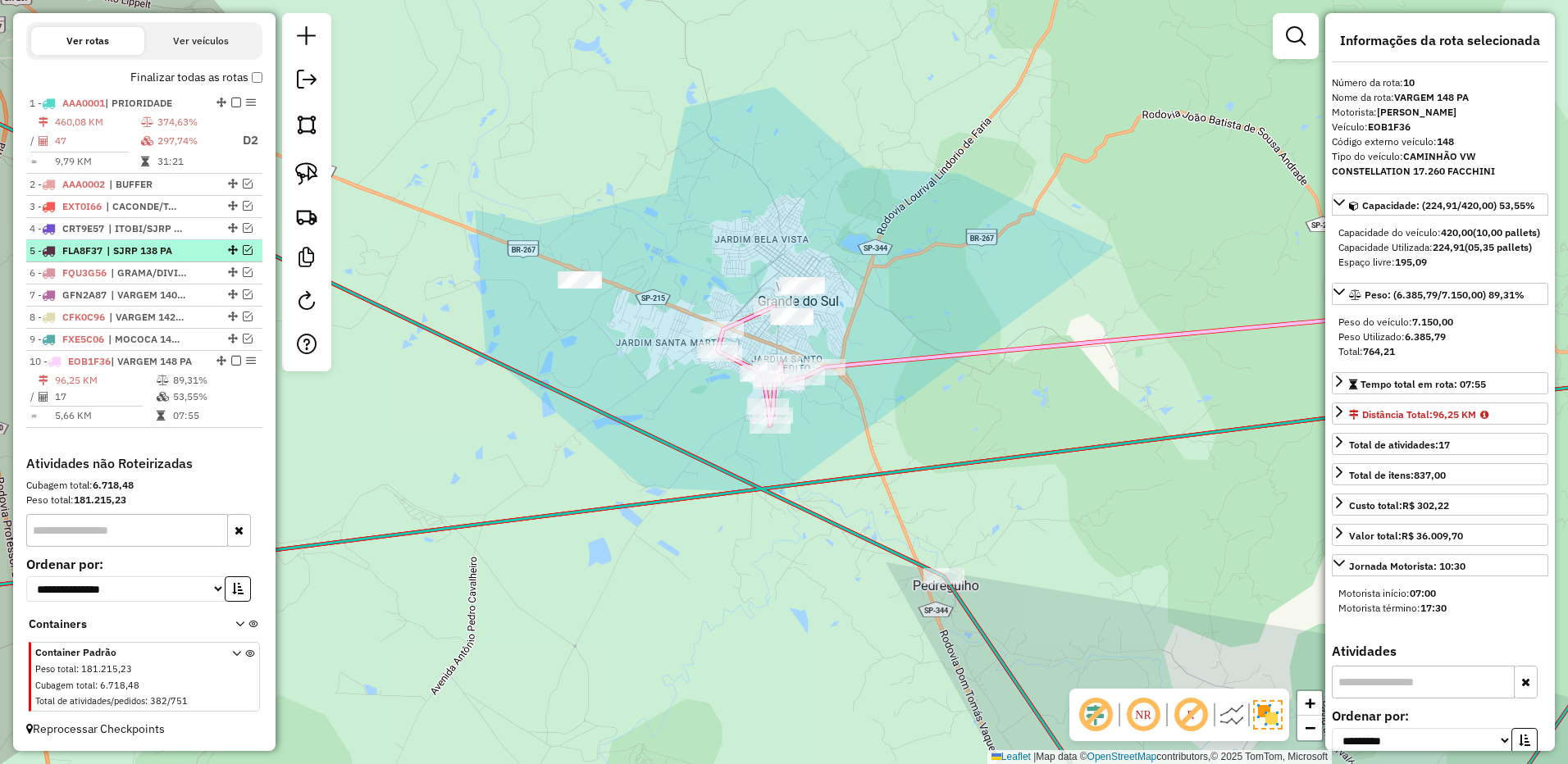
click at [234, 361] on em at bounding box center [236, 361] width 10 height 10
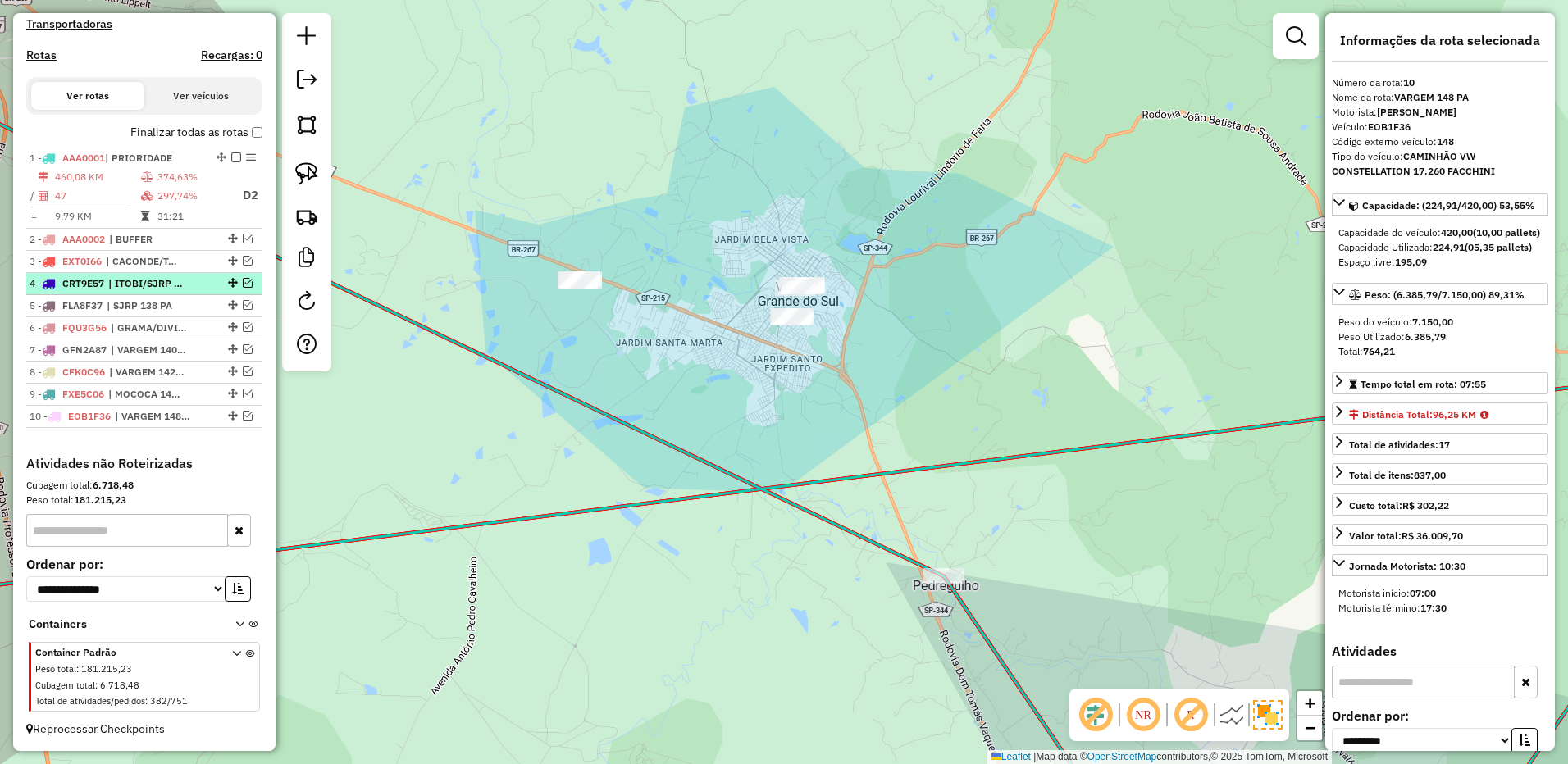
scroll to position [515, 0]
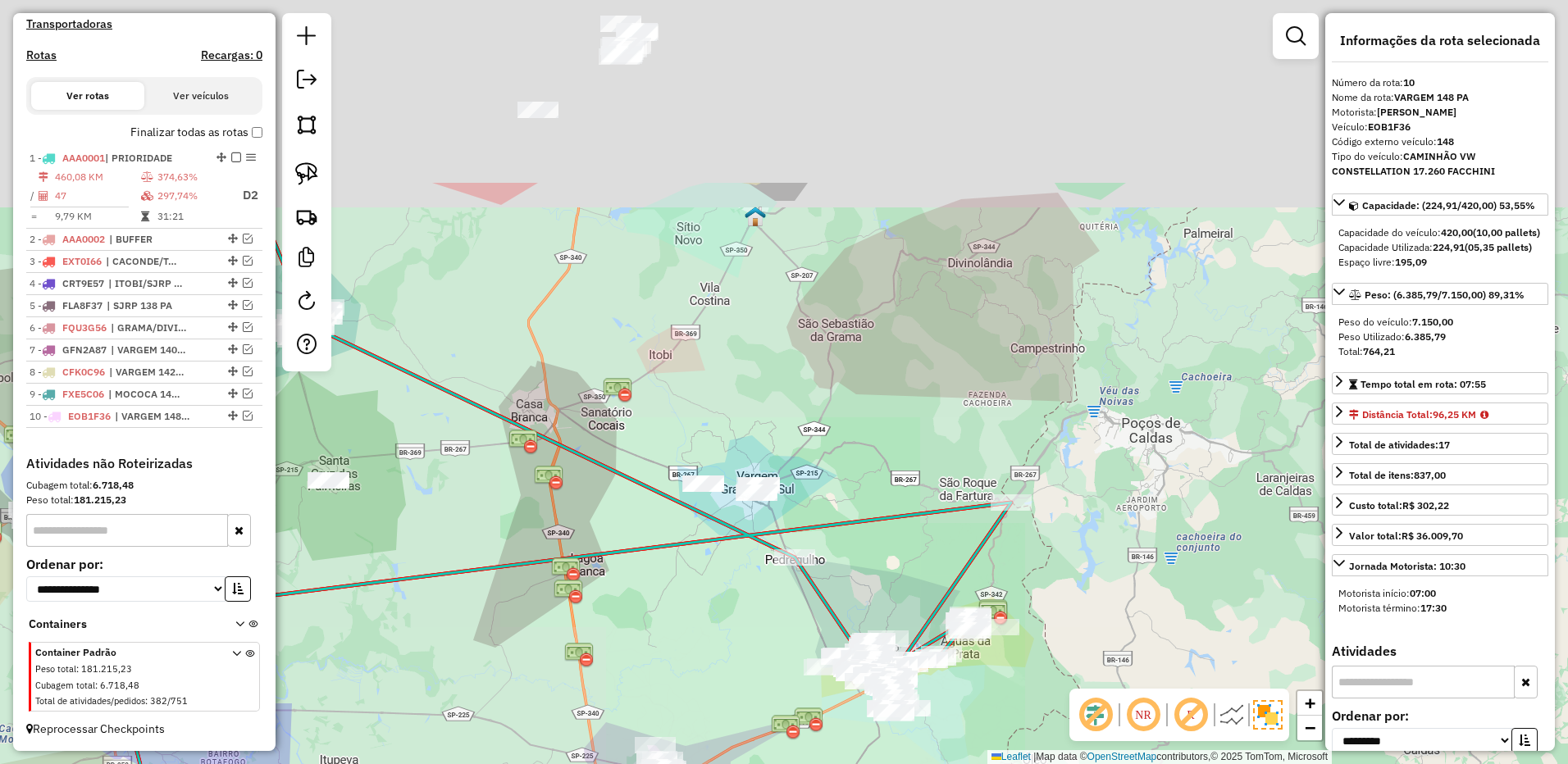
drag, startPoint x: 751, startPoint y: 337, endPoint x: 766, endPoint y: 460, distance: 123.9
click at [781, 484] on div "Janela de atendimento Grade de atendimento Capacidade Transportadoras Veículos …" at bounding box center [784, 382] width 1568 height 764
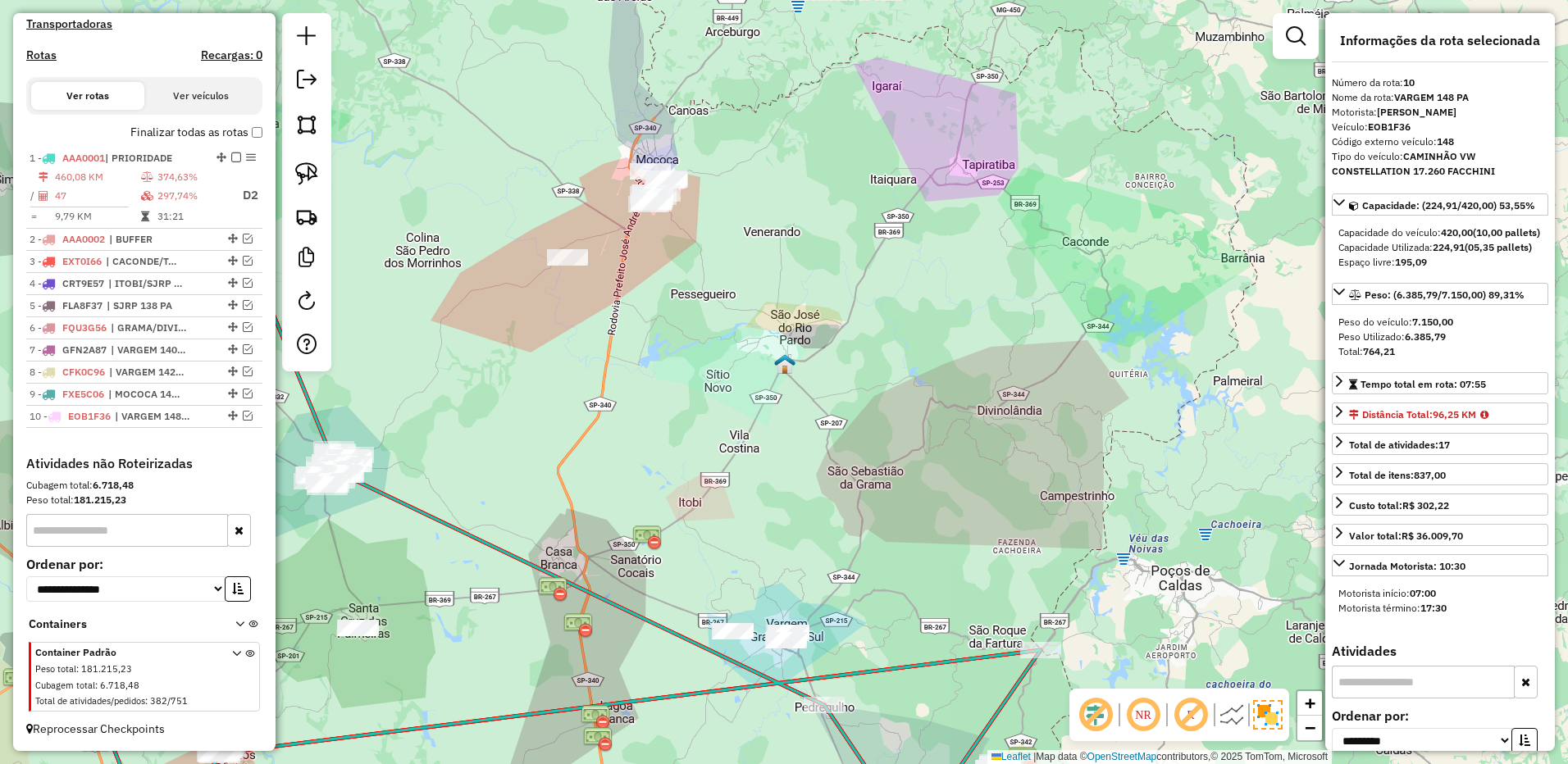
drag, startPoint x: 708, startPoint y: 291, endPoint x: 597, endPoint y: 352, distance: 126.7
click at [646, 373] on div "Janela de atendimento Grade de atendimento Capacidade Transportadoras Veículos …" at bounding box center [784, 382] width 1568 height 764
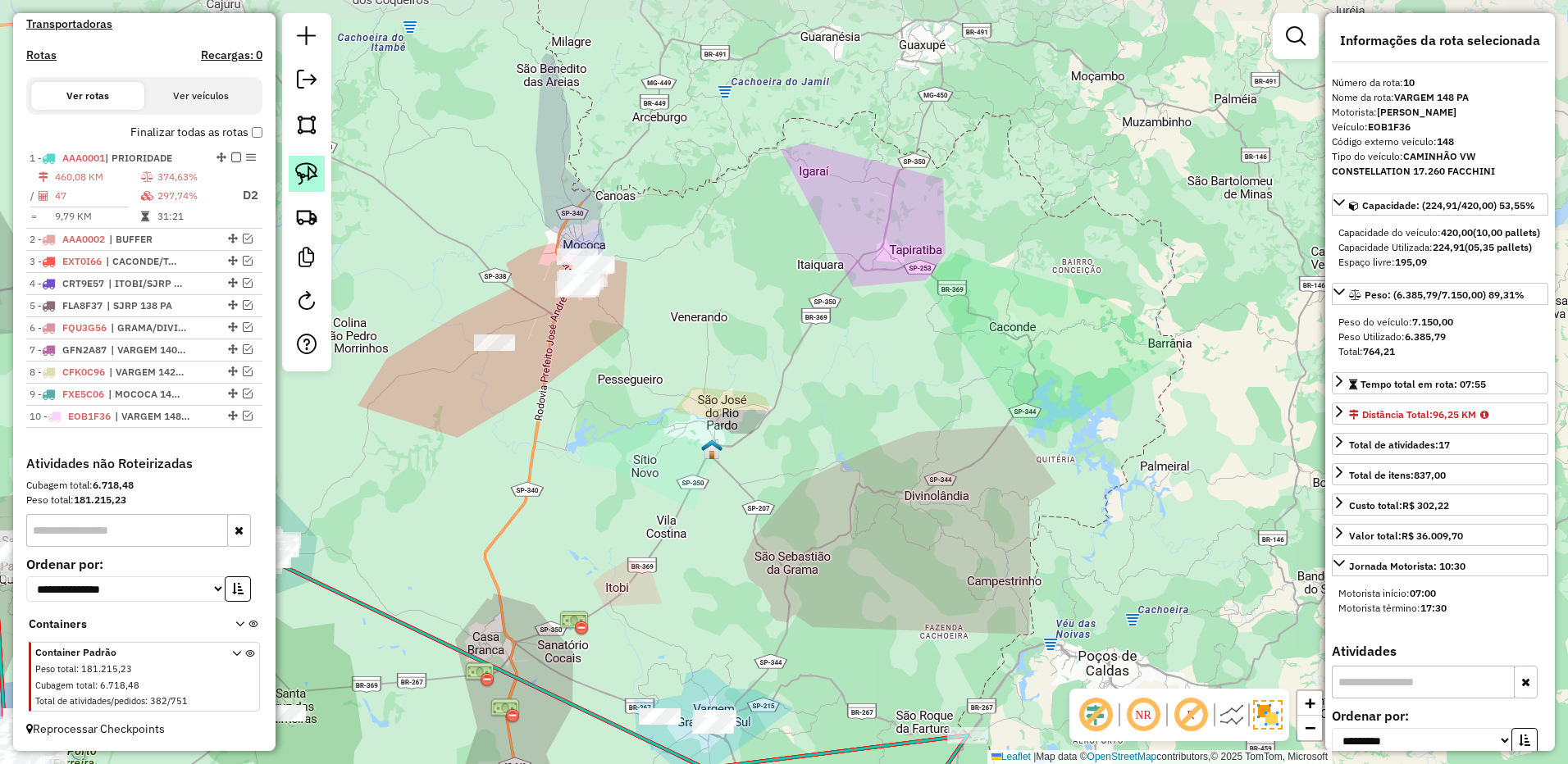
click at [300, 160] on link at bounding box center [306, 174] width 36 height 36
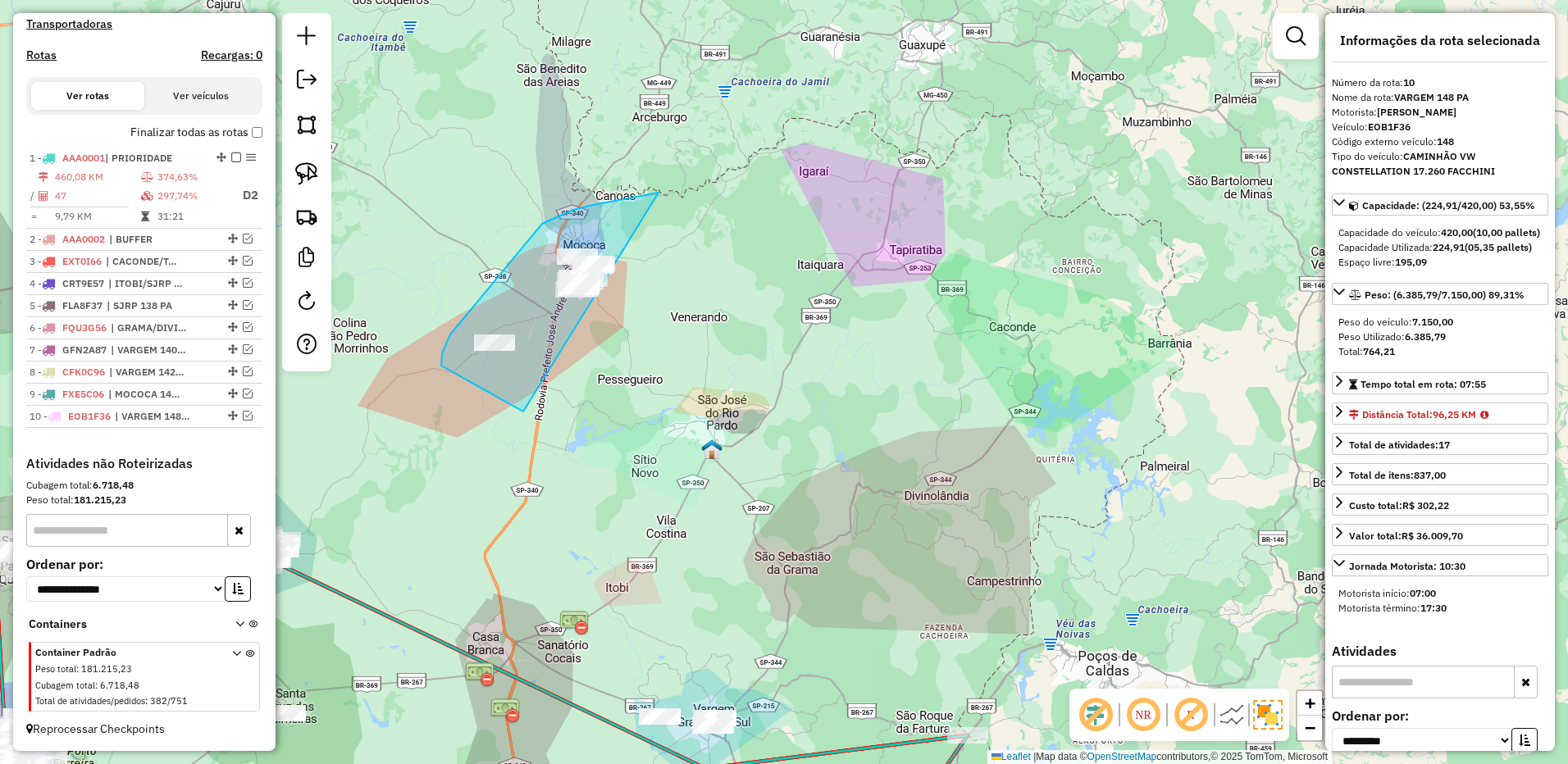
drag, startPoint x: 659, startPoint y: 193, endPoint x: 676, endPoint y: 407, distance: 214.7
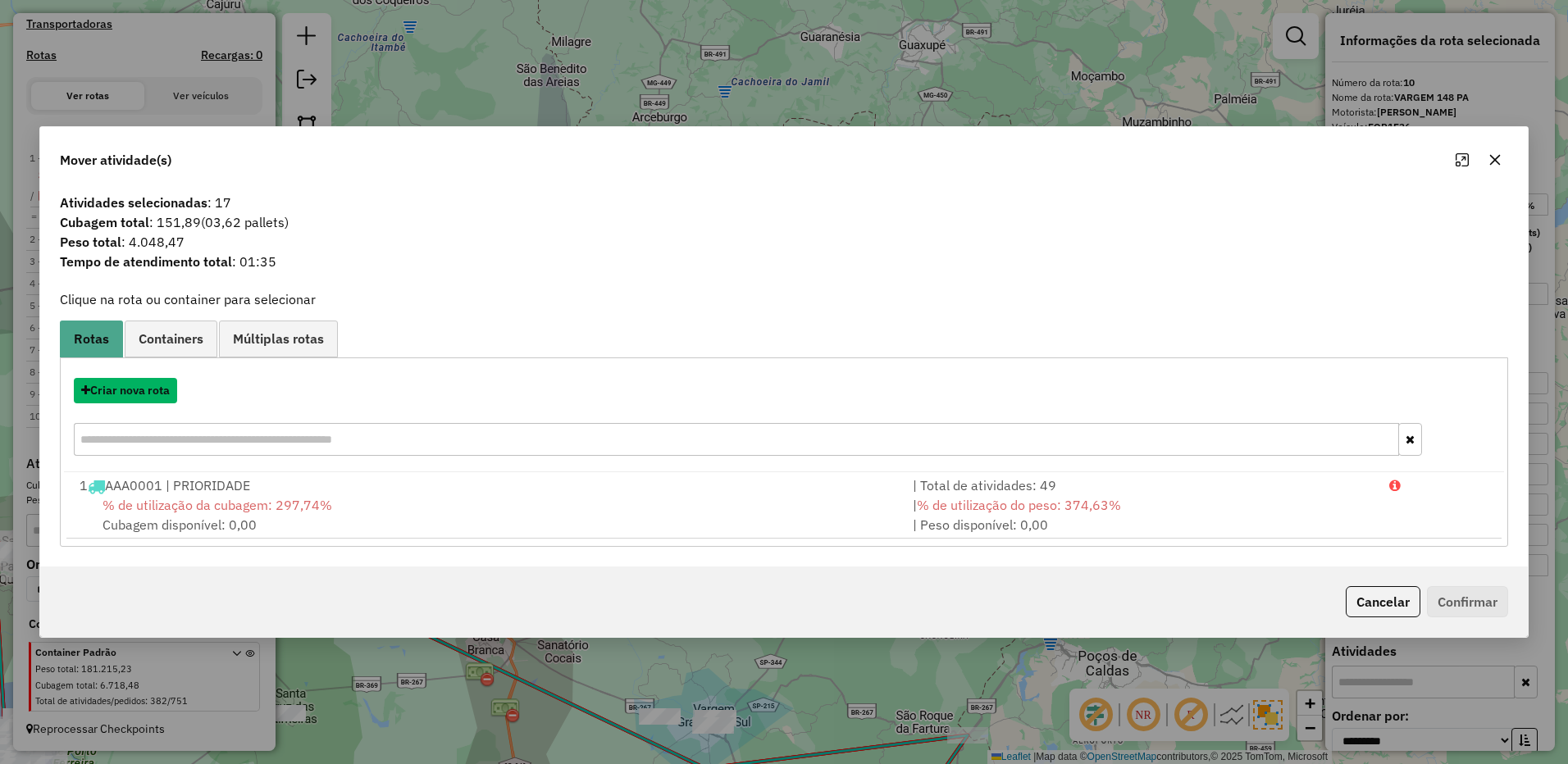
click at [154, 391] on button "Criar nova rota" at bounding box center [125, 391] width 104 height 25
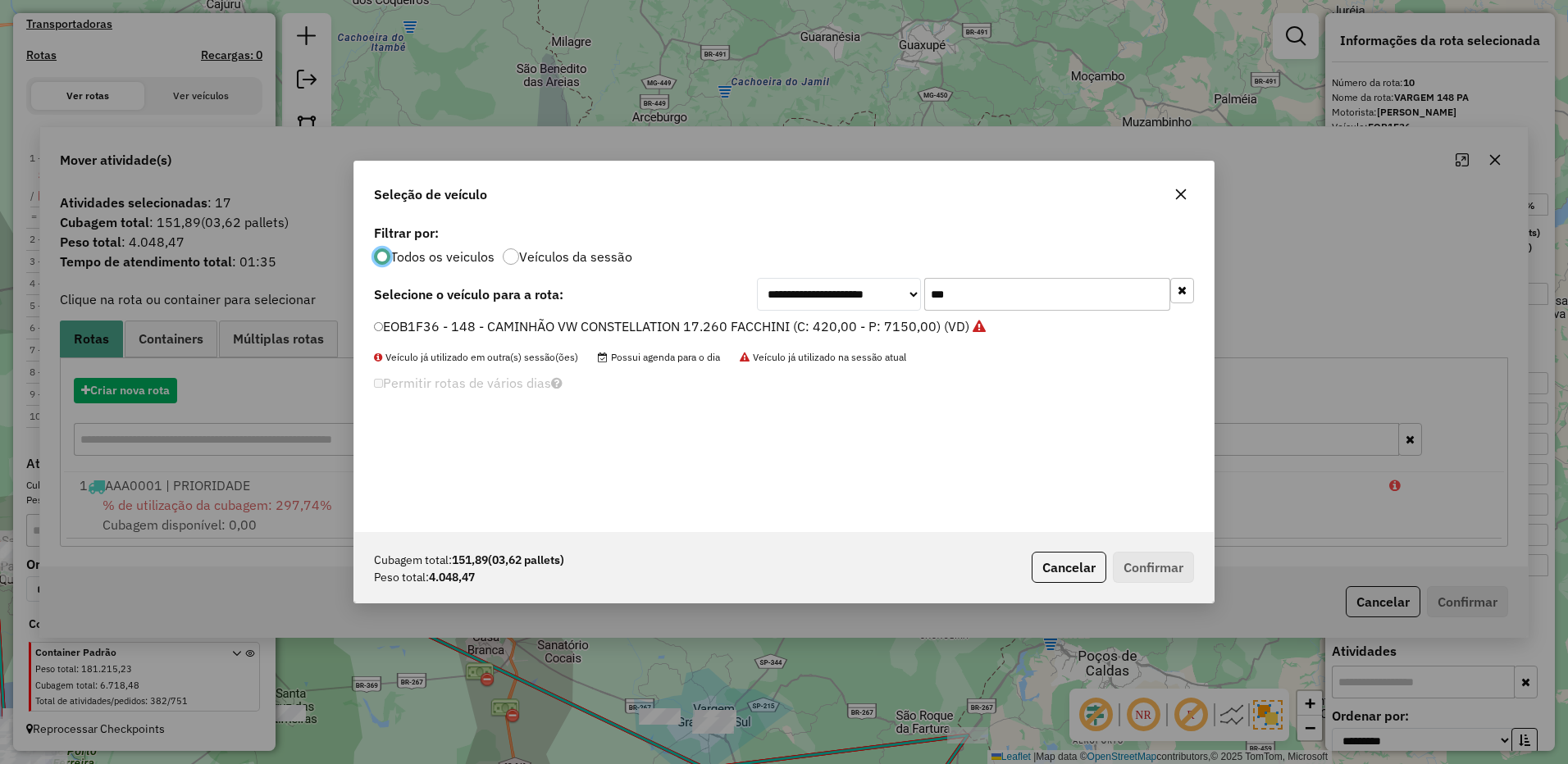
scroll to position [9, 5]
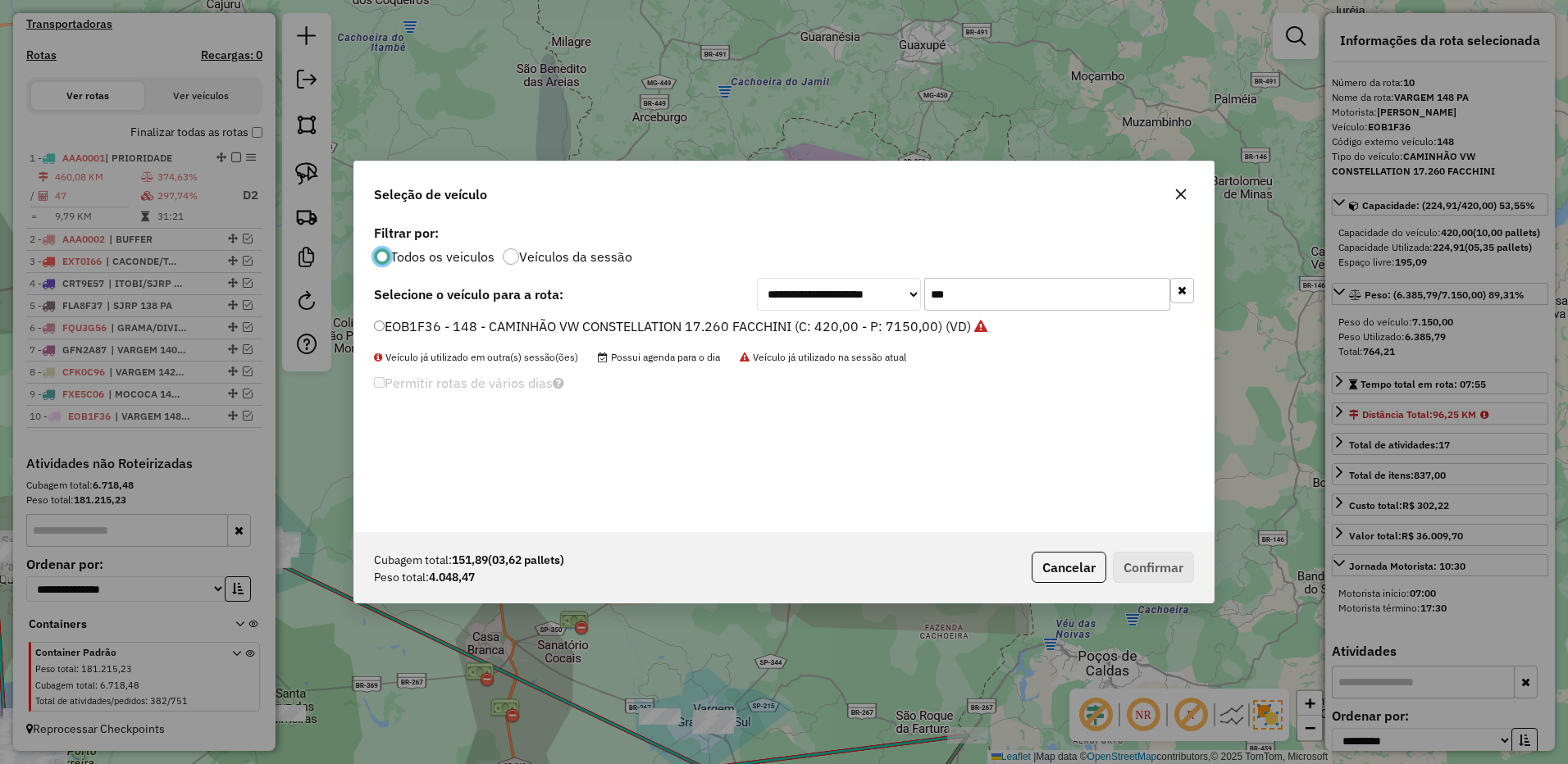
click at [1029, 287] on input "***" at bounding box center [1047, 294] width 246 height 33
drag, startPoint x: 1029, startPoint y: 287, endPoint x: 1033, endPoint y: 278, distance: 9.8
click at [1031, 281] on input "***" at bounding box center [1047, 294] width 246 height 33
click at [912, 321] on label "FXE5C06 - 143 - CAMINHÃO VW CONSTELLATION 17.260 FACCHINI (C: 420,00 - P: 7150,…" at bounding box center [680, 326] width 613 height 20
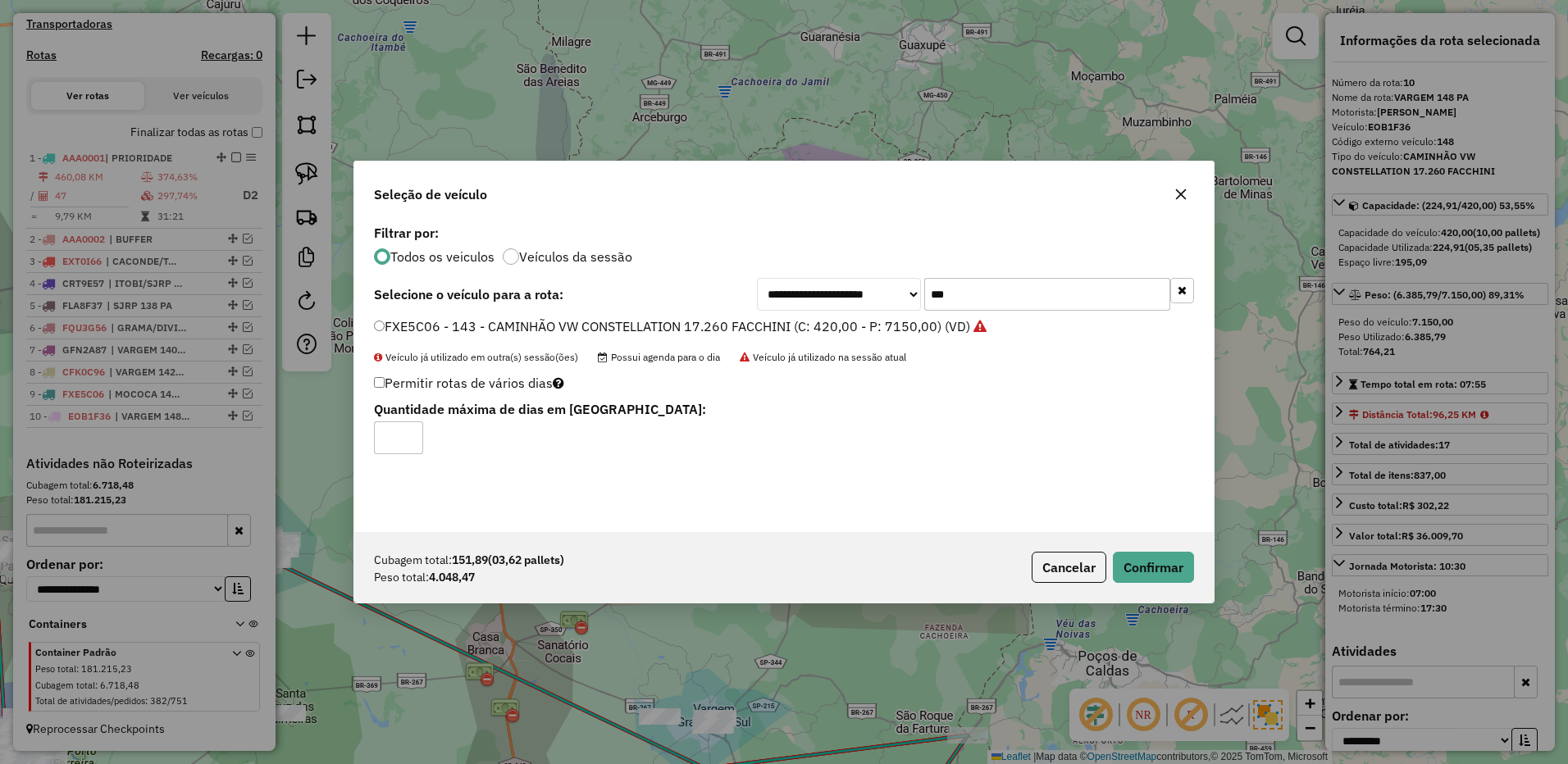
click at [1009, 294] on input "***" at bounding box center [1047, 294] width 246 height 33
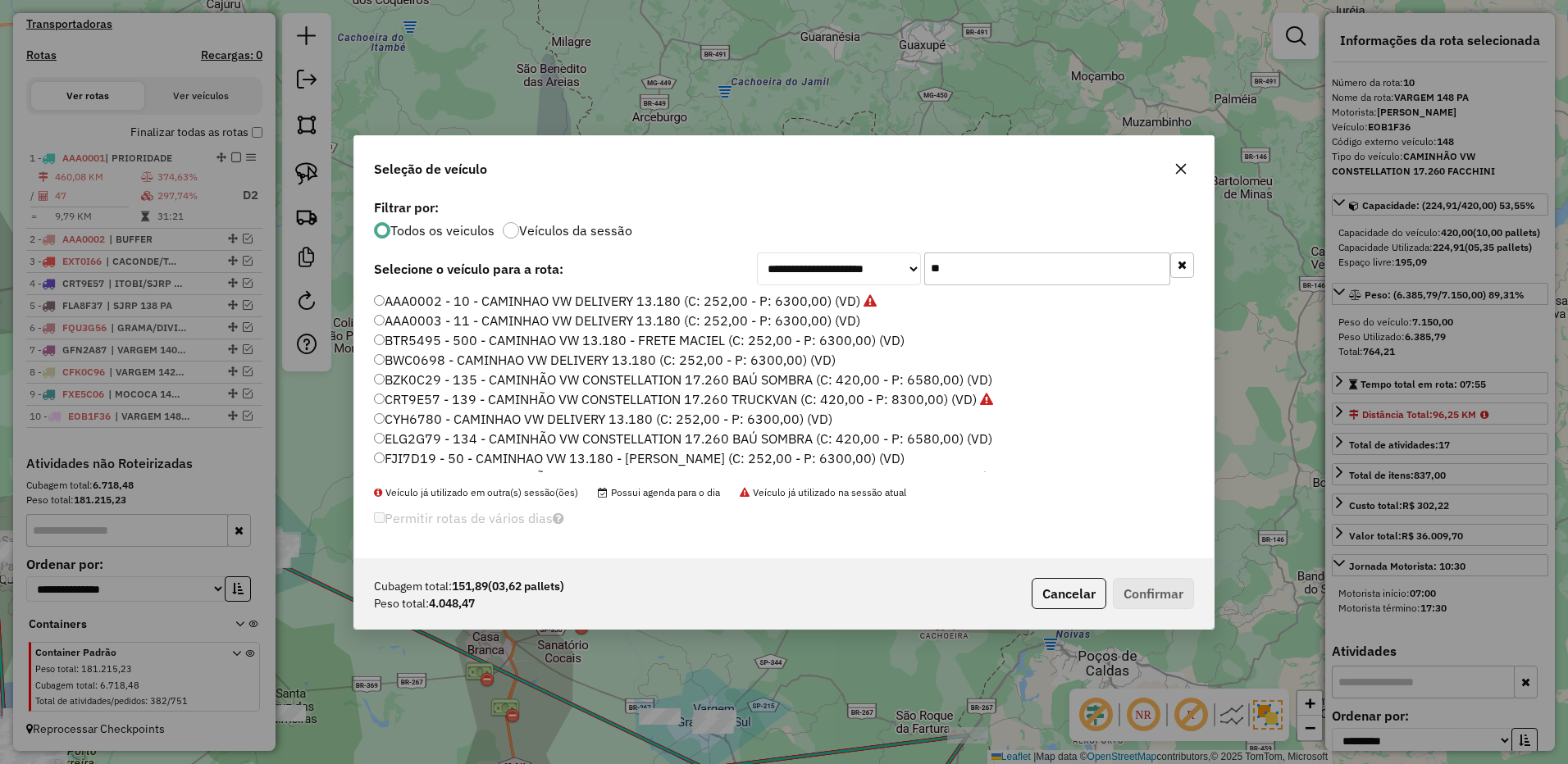
type input "*"
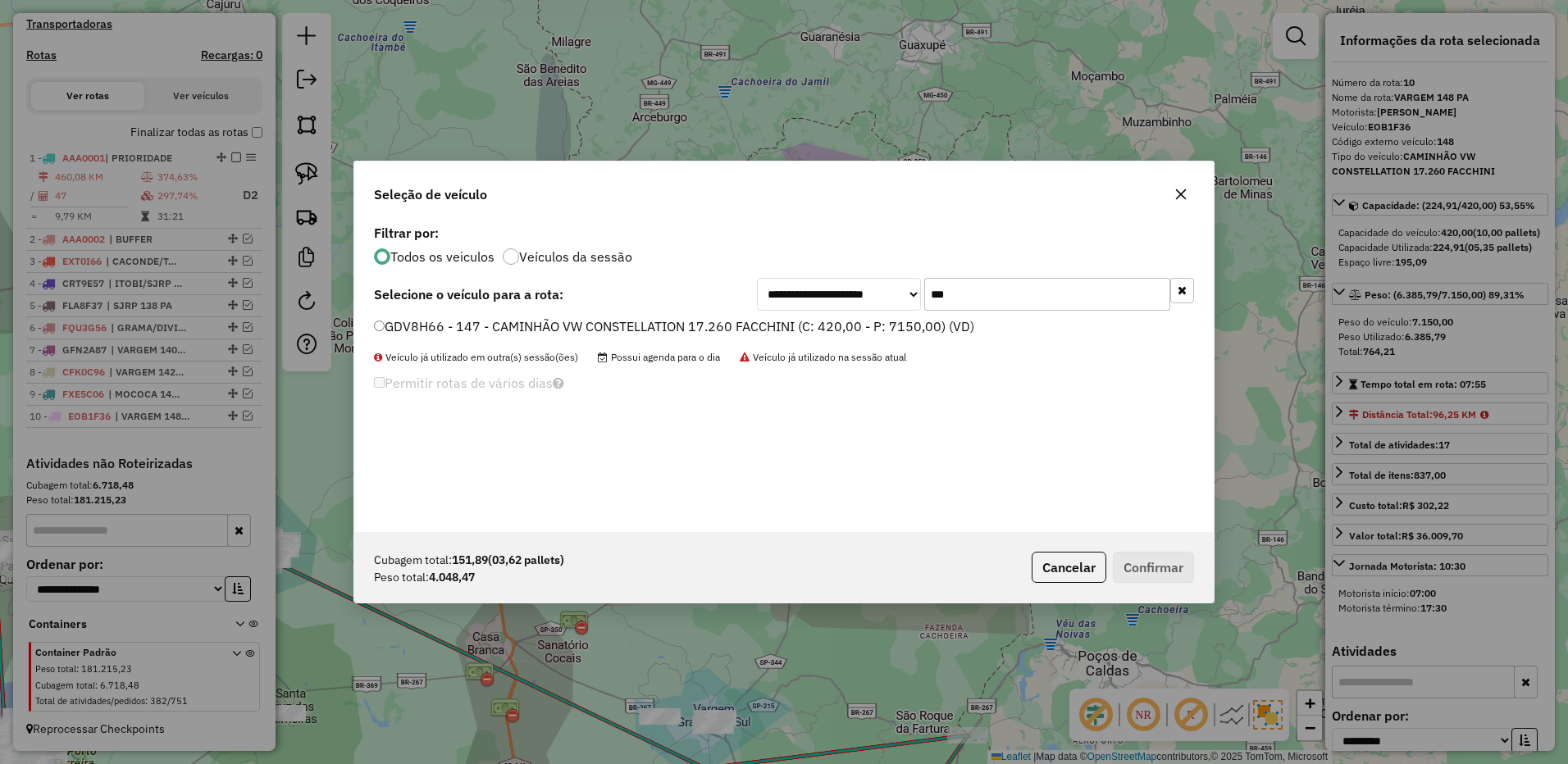
type input "***"
click at [933, 333] on label "GDV8H66 - 147 - CAMINHÃO VW CONSTELLATION 17.260 FACCHINI (C: 420,00 - P: 7150,…" at bounding box center [674, 326] width 600 height 20
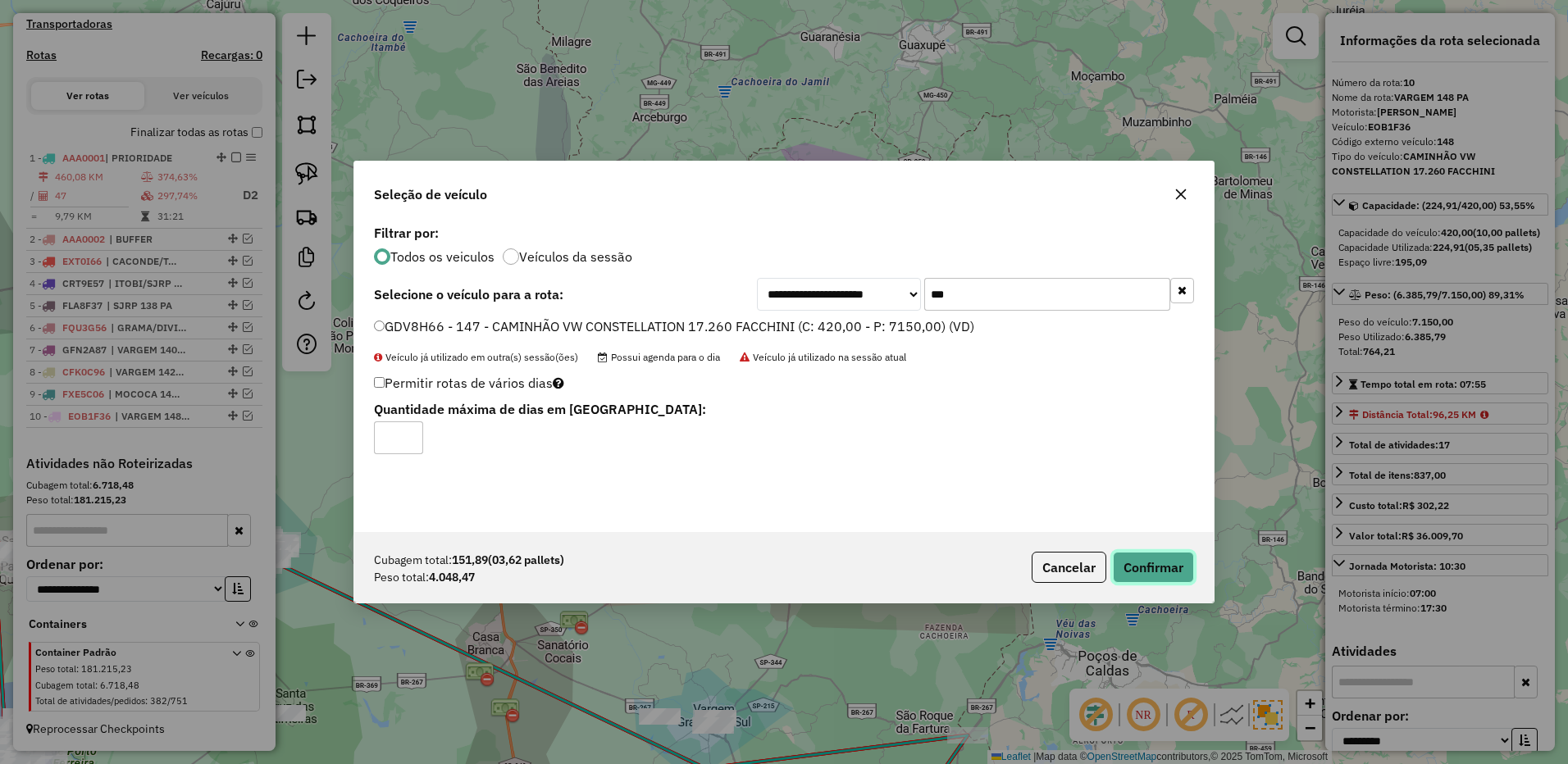
click at [1162, 563] on button "Confirmar" at bounding box center [1153, 567] width 81 height 31
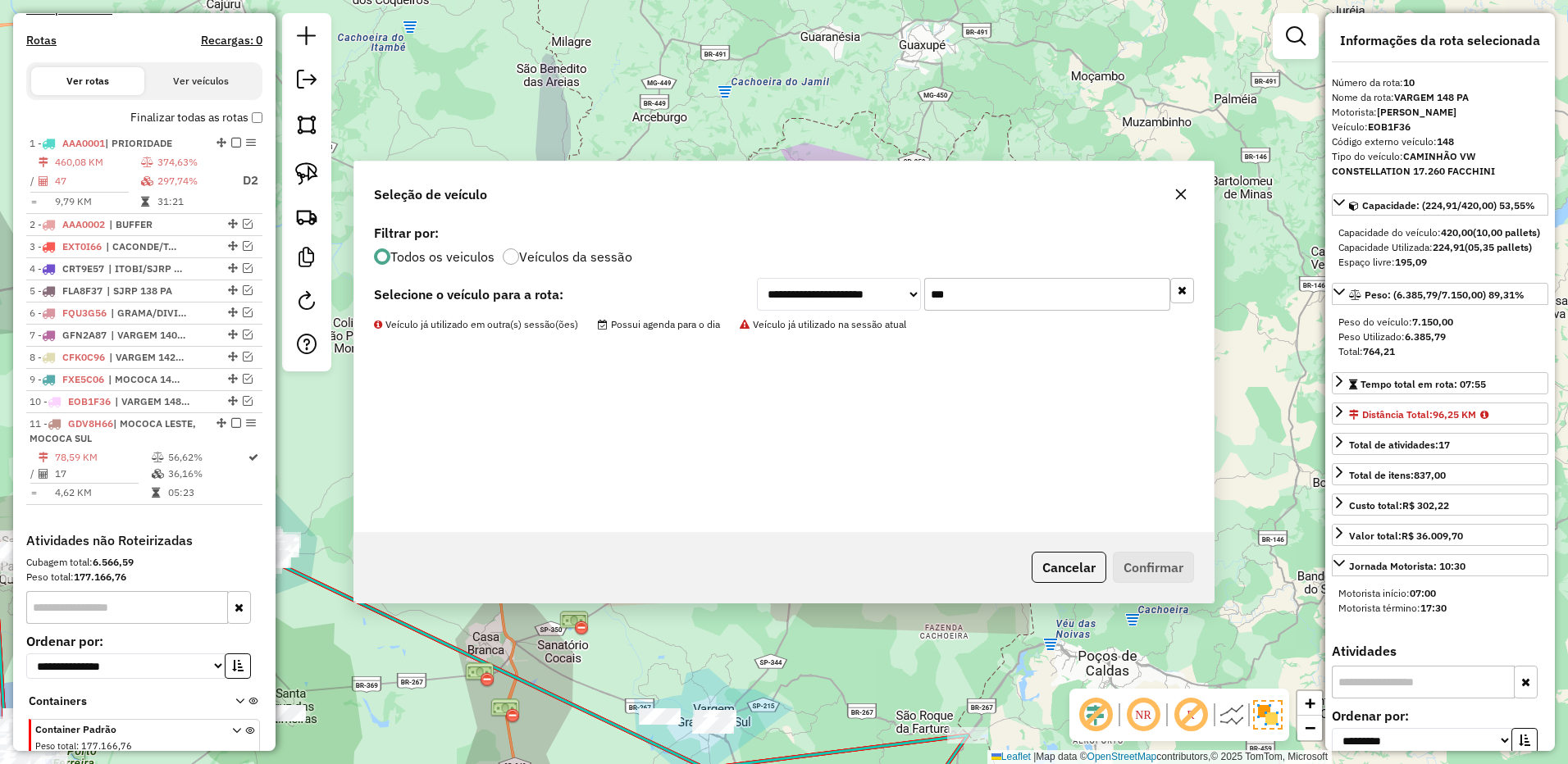
scroll to position [607, 0]
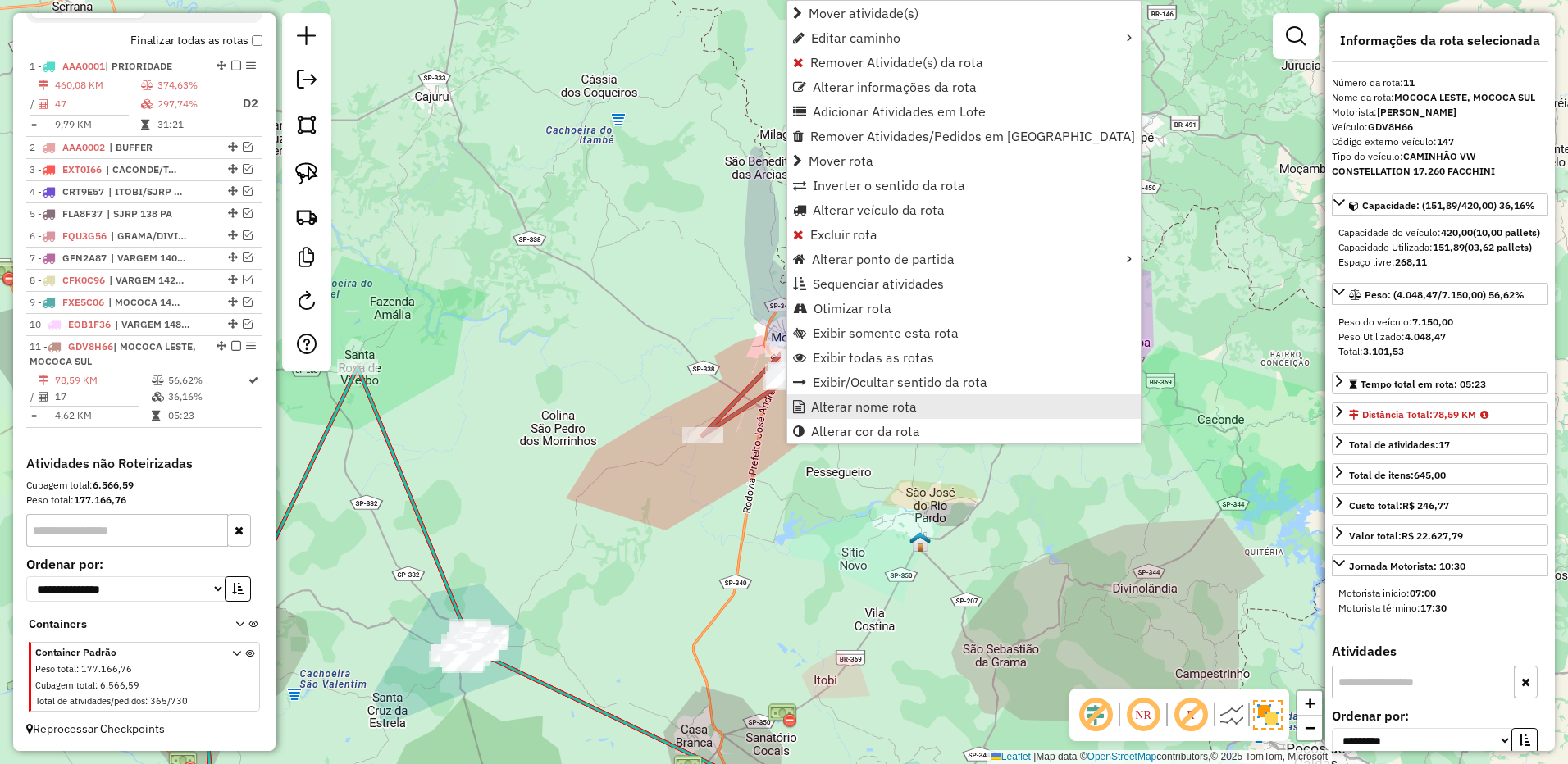
click at [852, 411] on span "Alterar nome rota" at bounding box center [863, 407] width 106 height 13
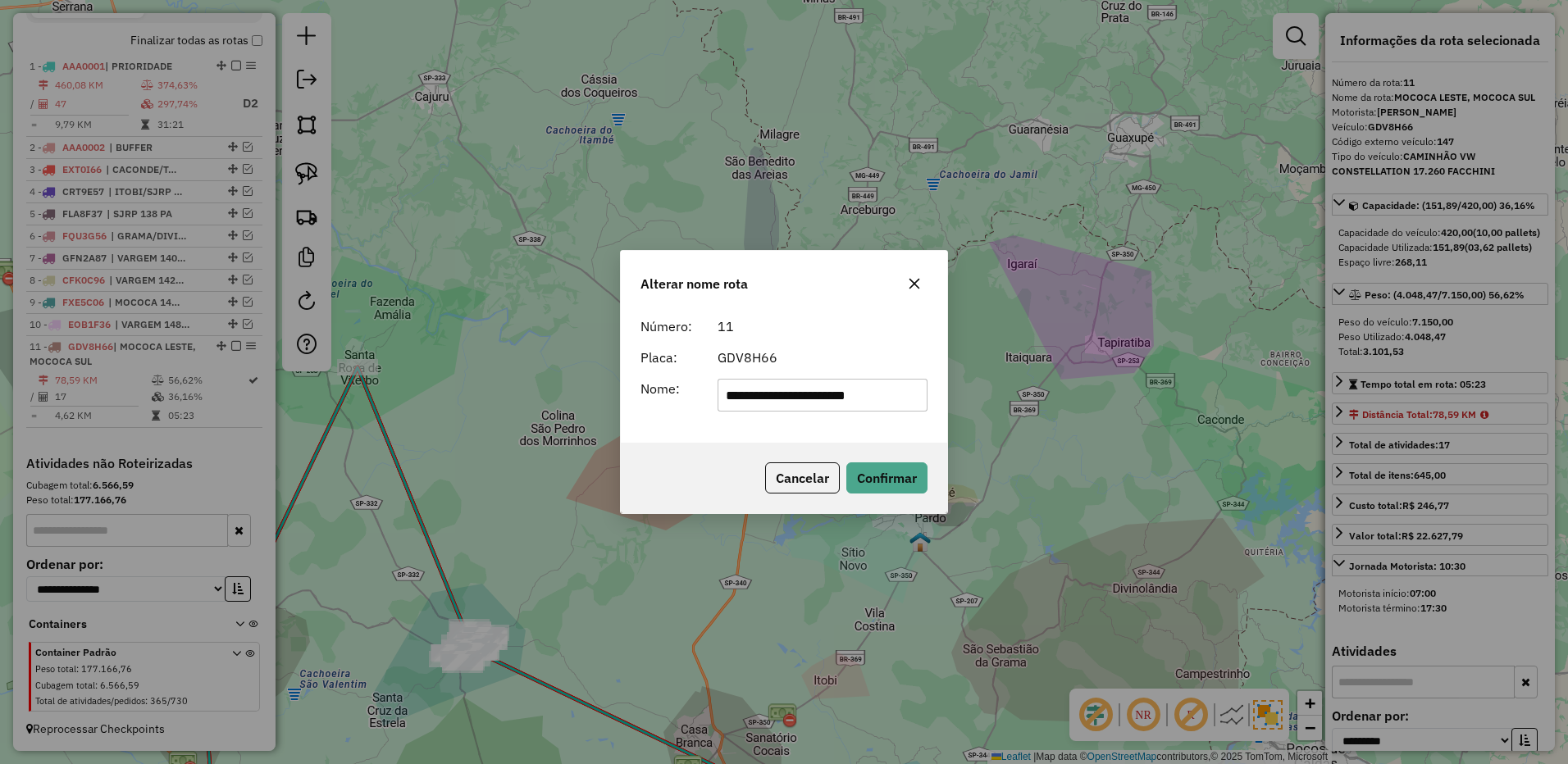
drag, startPoint x: 784, startPoint y: 397, endPoint x: 1146, endPoint y: 396, distance: 362.0
click at [1146, 396] on div "**********" at bounding box center [784, 382] width 1568 height 764
type input "**********"
click at [891, 470] on button "Confirmar" at bounding box center [886, 478] width 81 height 31
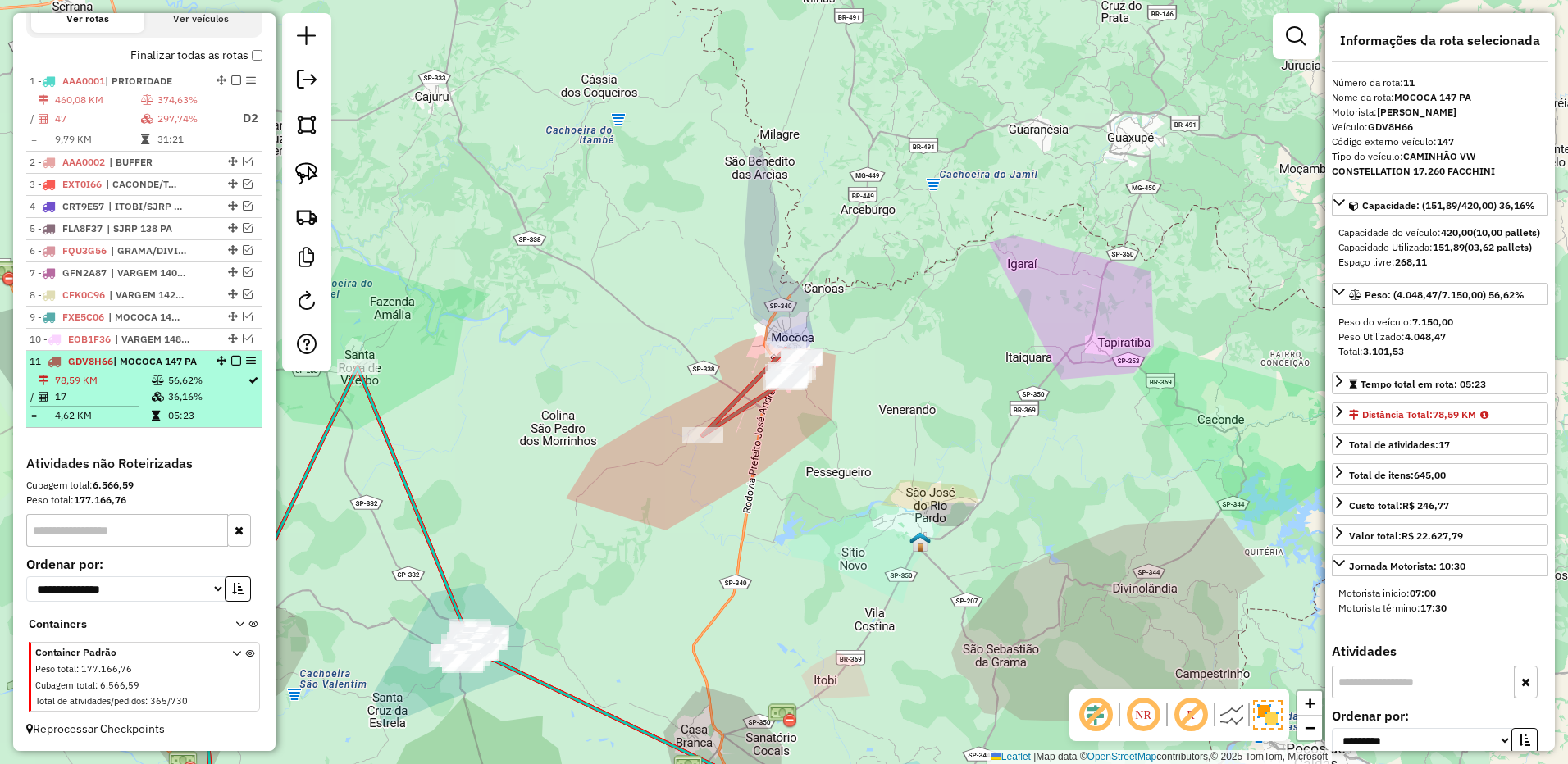
click at [235, 356] on em at bounding box center [236, 361] width 10 height 10
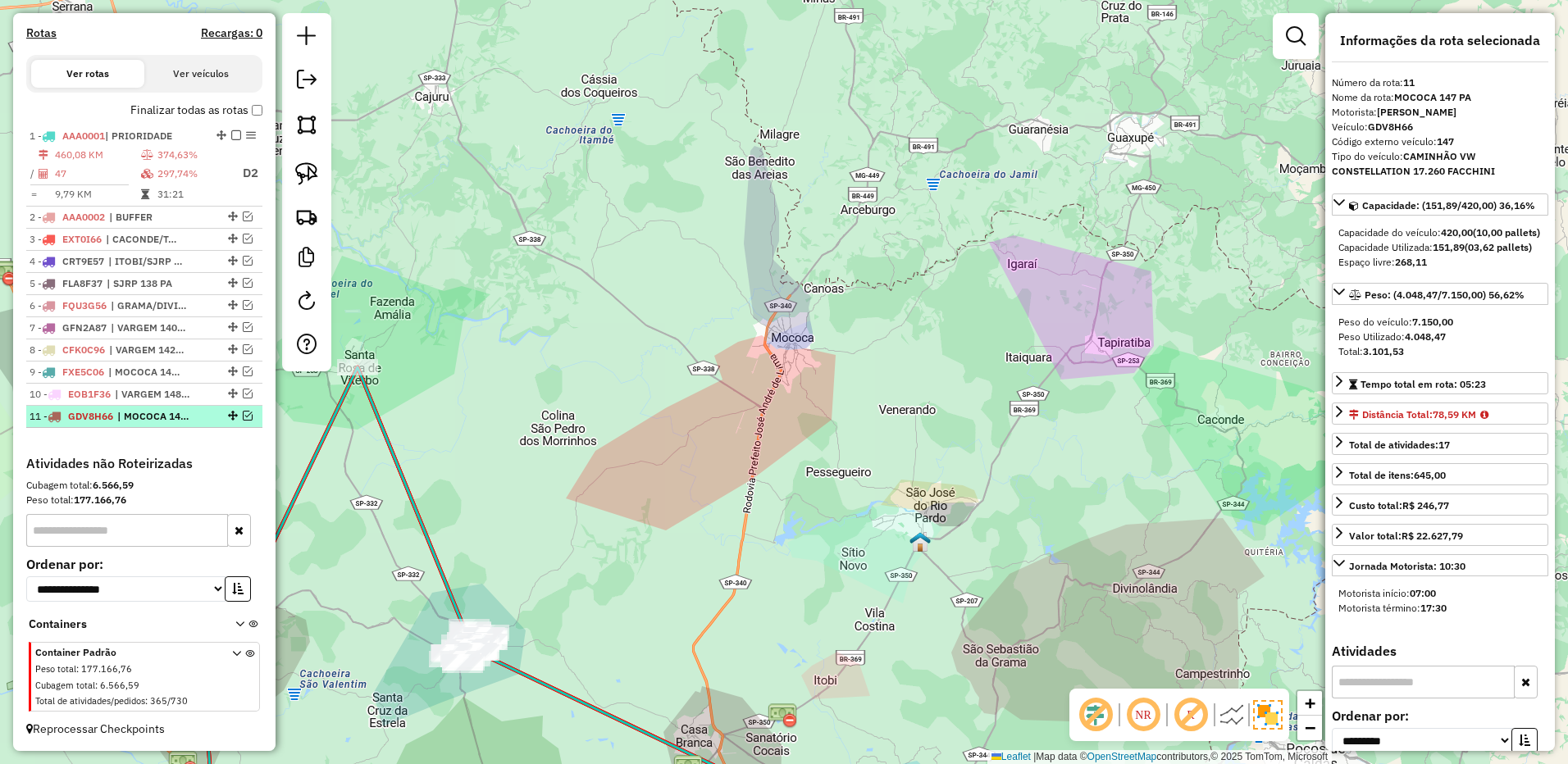
scroll to position [537, 0]
drag, startPoint x: 792, startPoint y: 433, endPoint x: 767, endPoint y: 219, distance: 215.5
click at [767, 219] on div "Janela de atendimento Grade de atendimento Capacidade Transportadoras Veículos …" at bounding box center [784, 382] width 1568 height 764
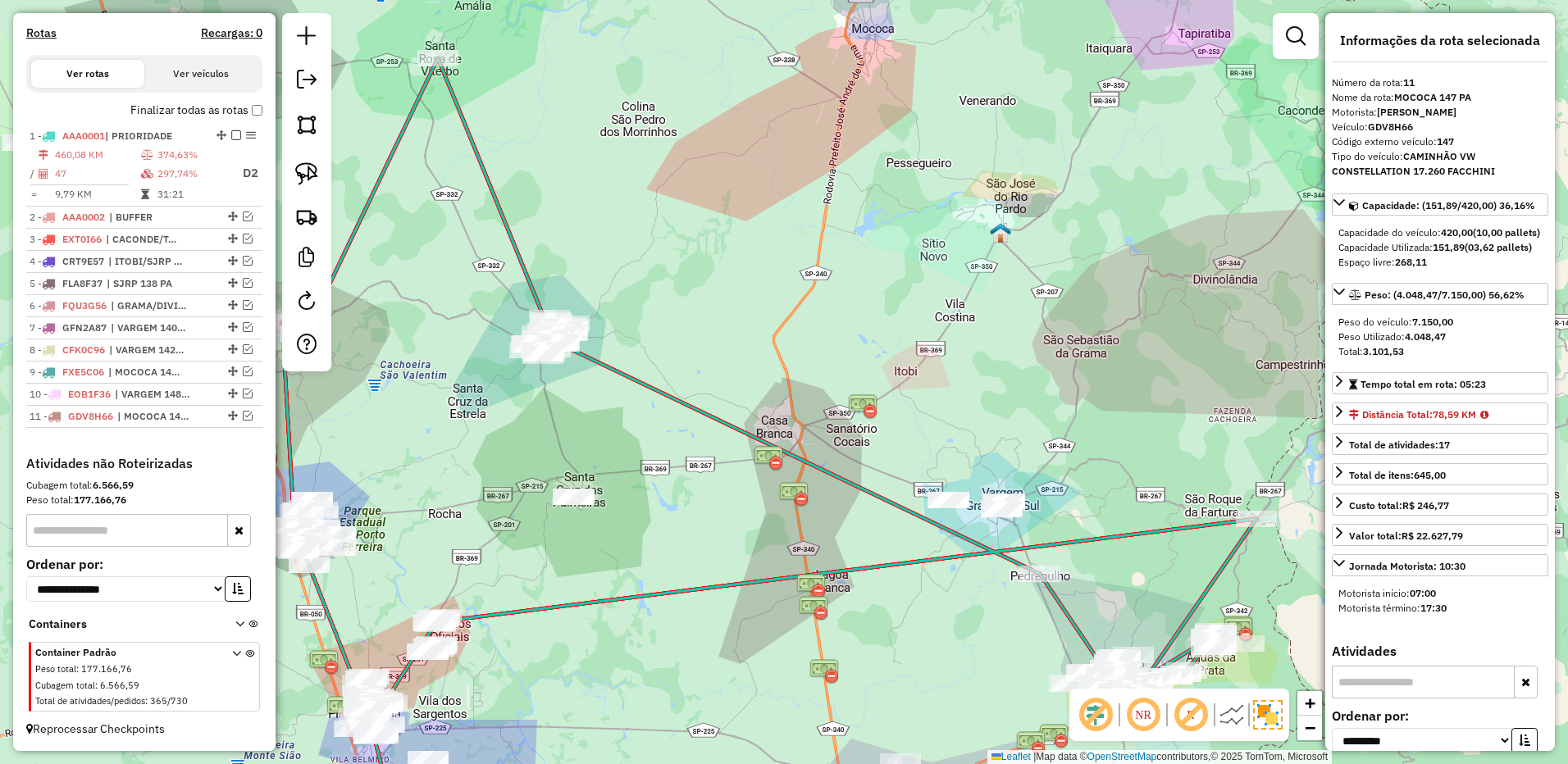
drag, startPoint x: 776, startPoint y: 296, endPoint x: 827, endPoint y: 252, distance: 67.4
click at [827, 252] on div "Janela de atendimento Grade de atendimento Capacidade Transportadoras Veículos …" at bounding box center [784, 382] width 1568 height 764
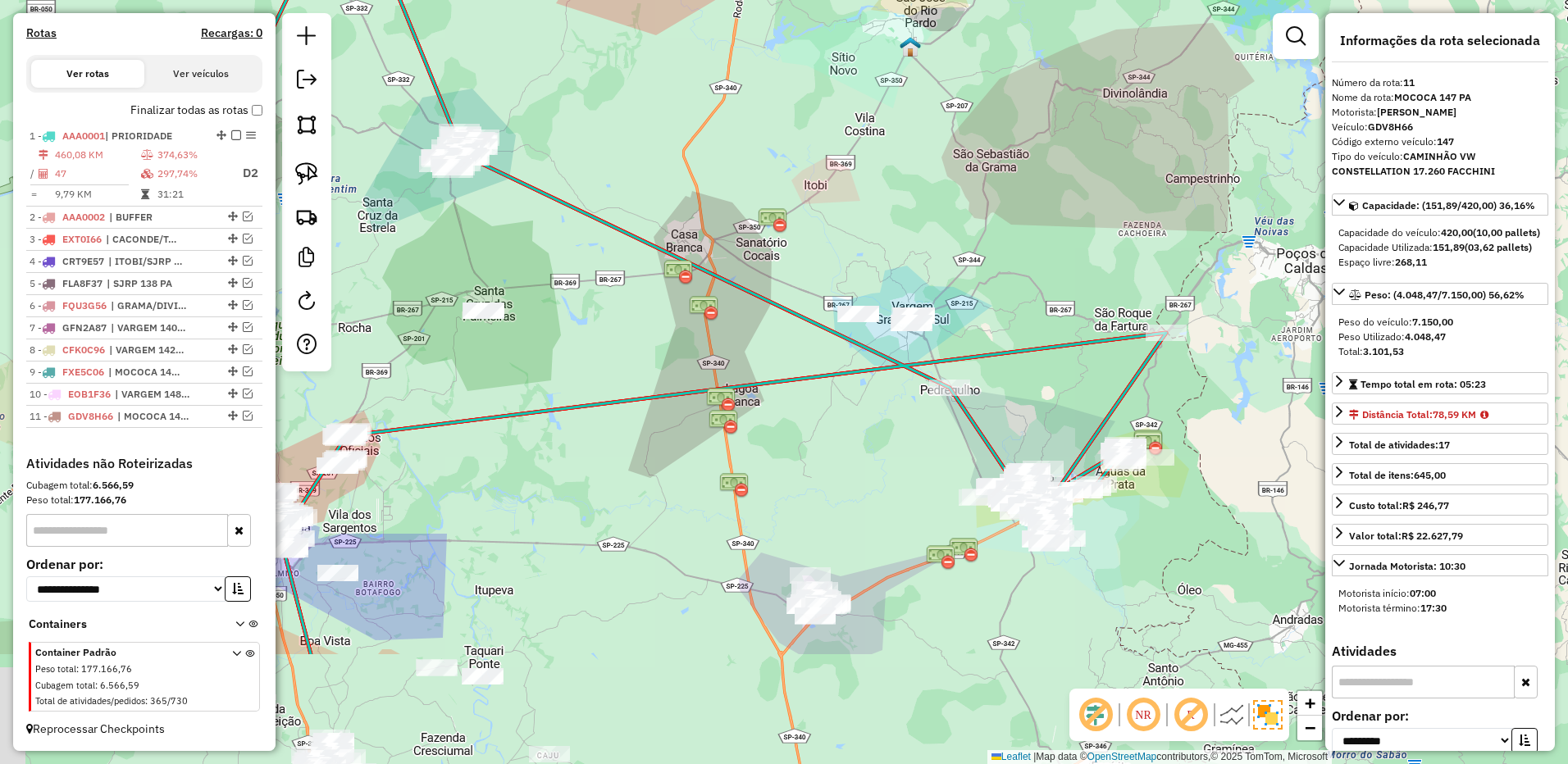
drag, startPoint x: 836, startPoint y: 301, endPoint x: 746, endPoint y: 115, distance: 206.6
click at [746, 115] on div "Janela de atendimento Grade de atendimento Capacidade Transportadoras Veículos …" at bounding box center [784, 382] width 1568 height 764
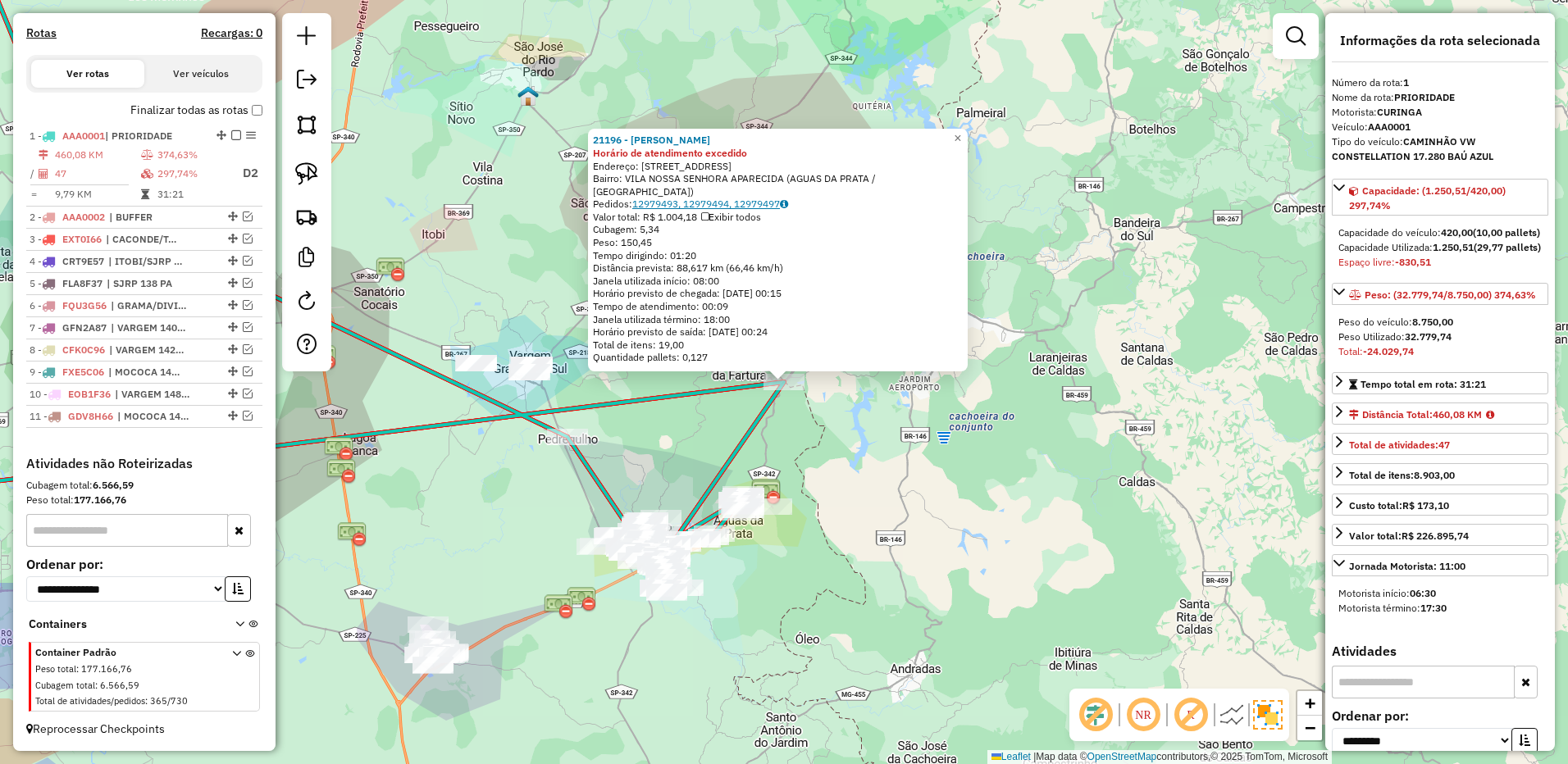
click at [669, 205] on link "12979493, 12979494, 12979497" at bounding box center [710, 204] width 156 height 13
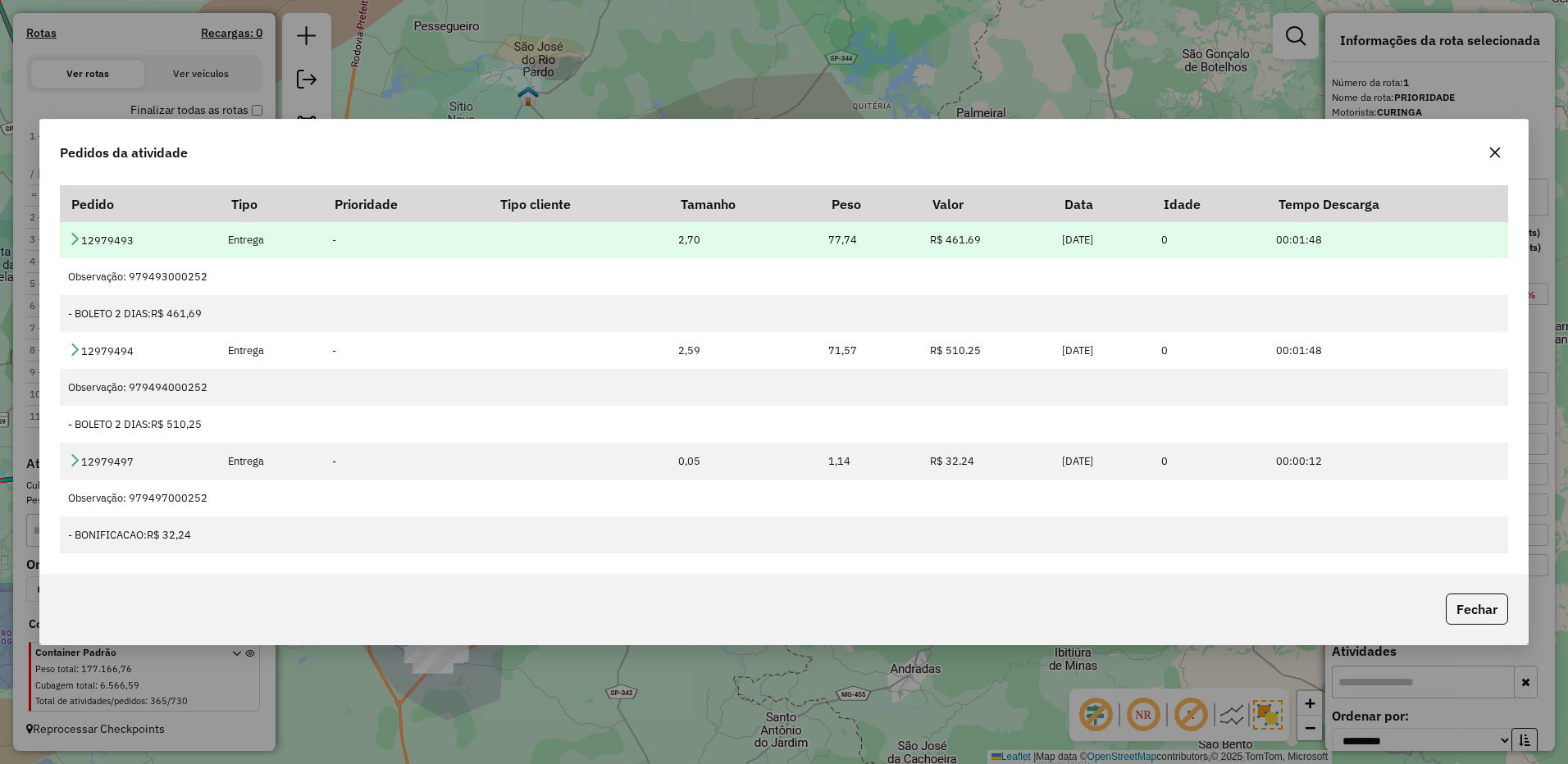
click at [72, 232] on icon at bounding box center [75, 239] width 13 height 13
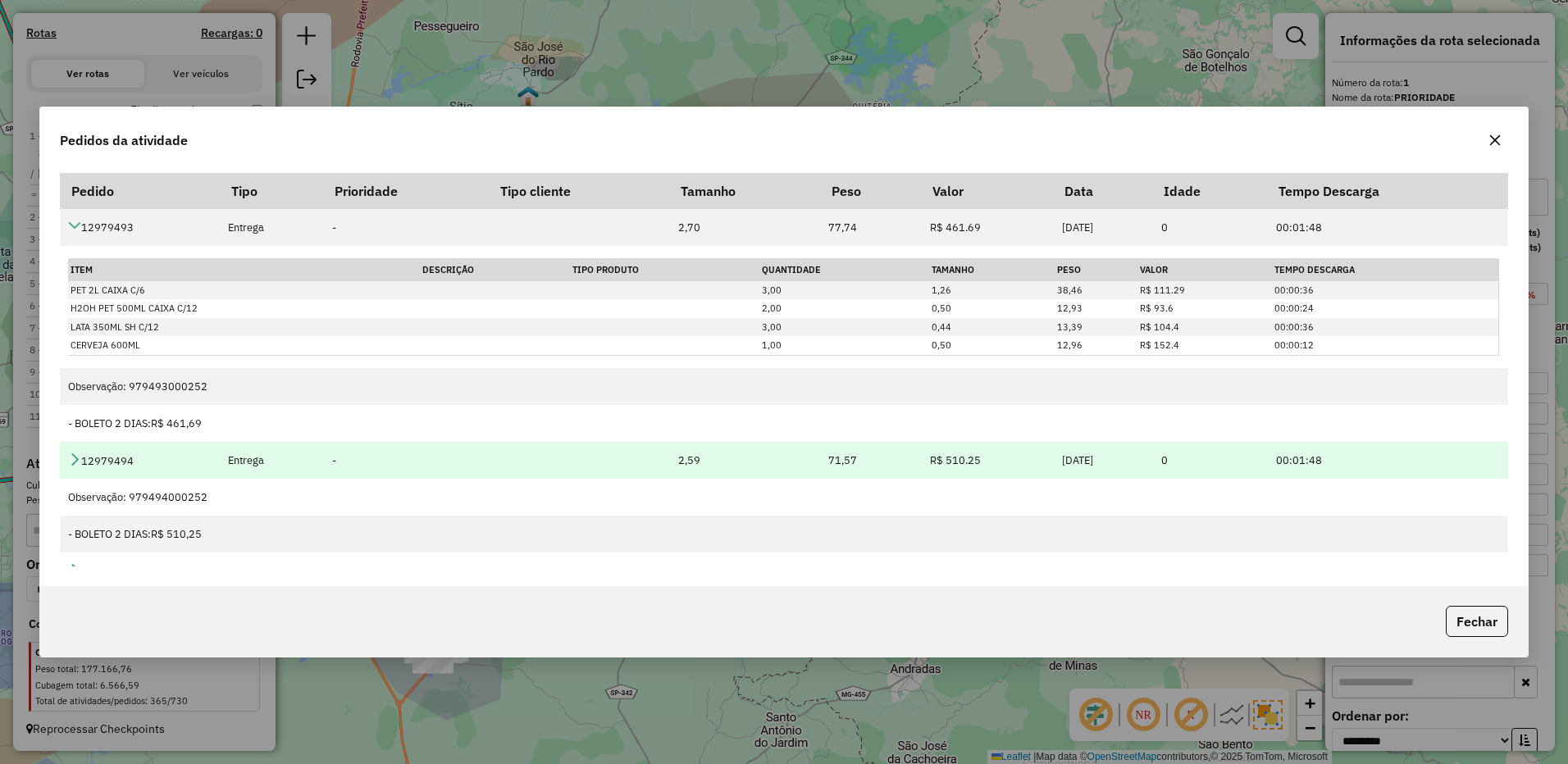
click at [73, 457] on icon at bounding box center [75, 459] width 13 height 13
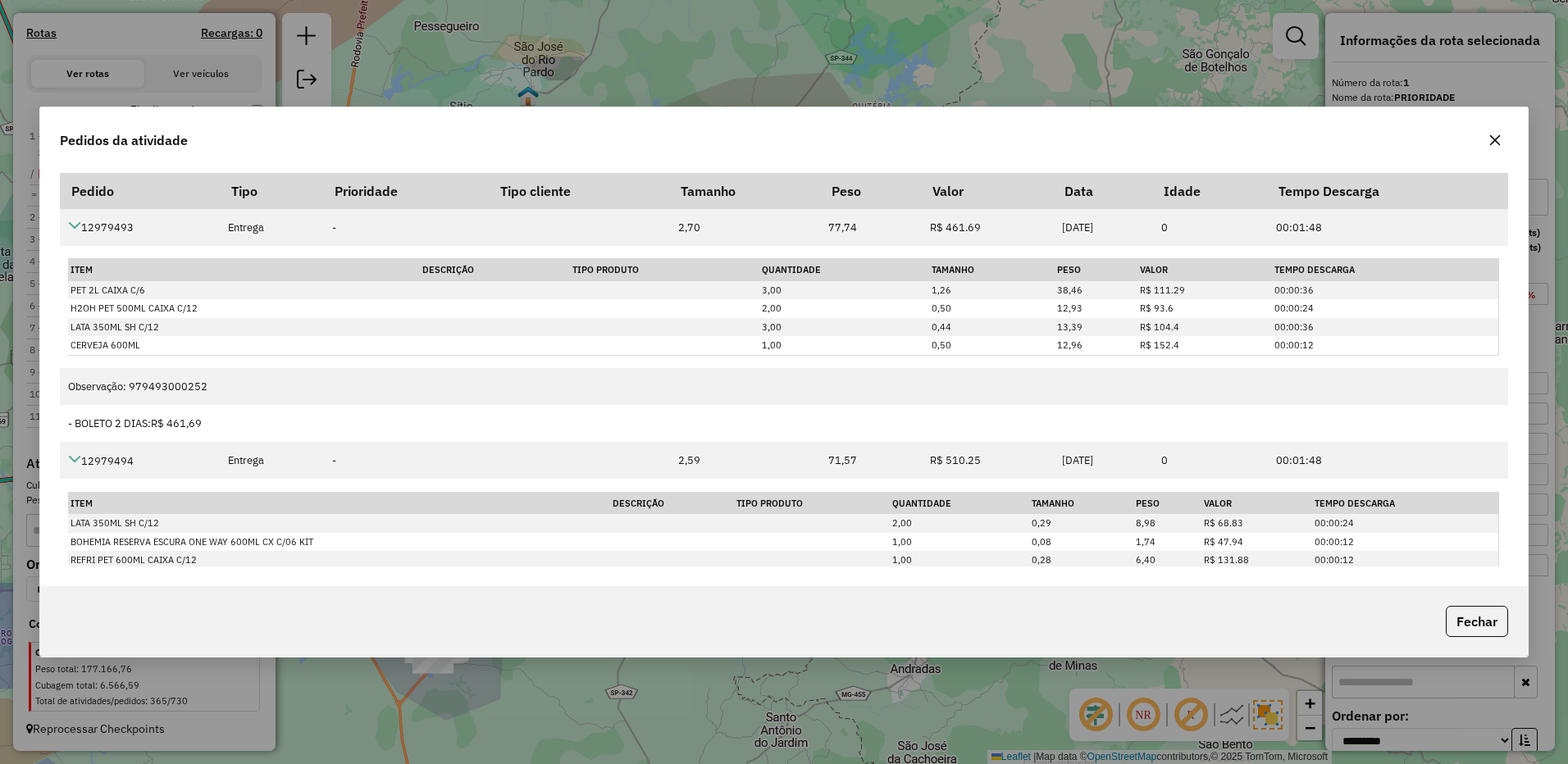
click at [1498, 129] on button "button" at bounding box center [1494, 139] width 26 height 26
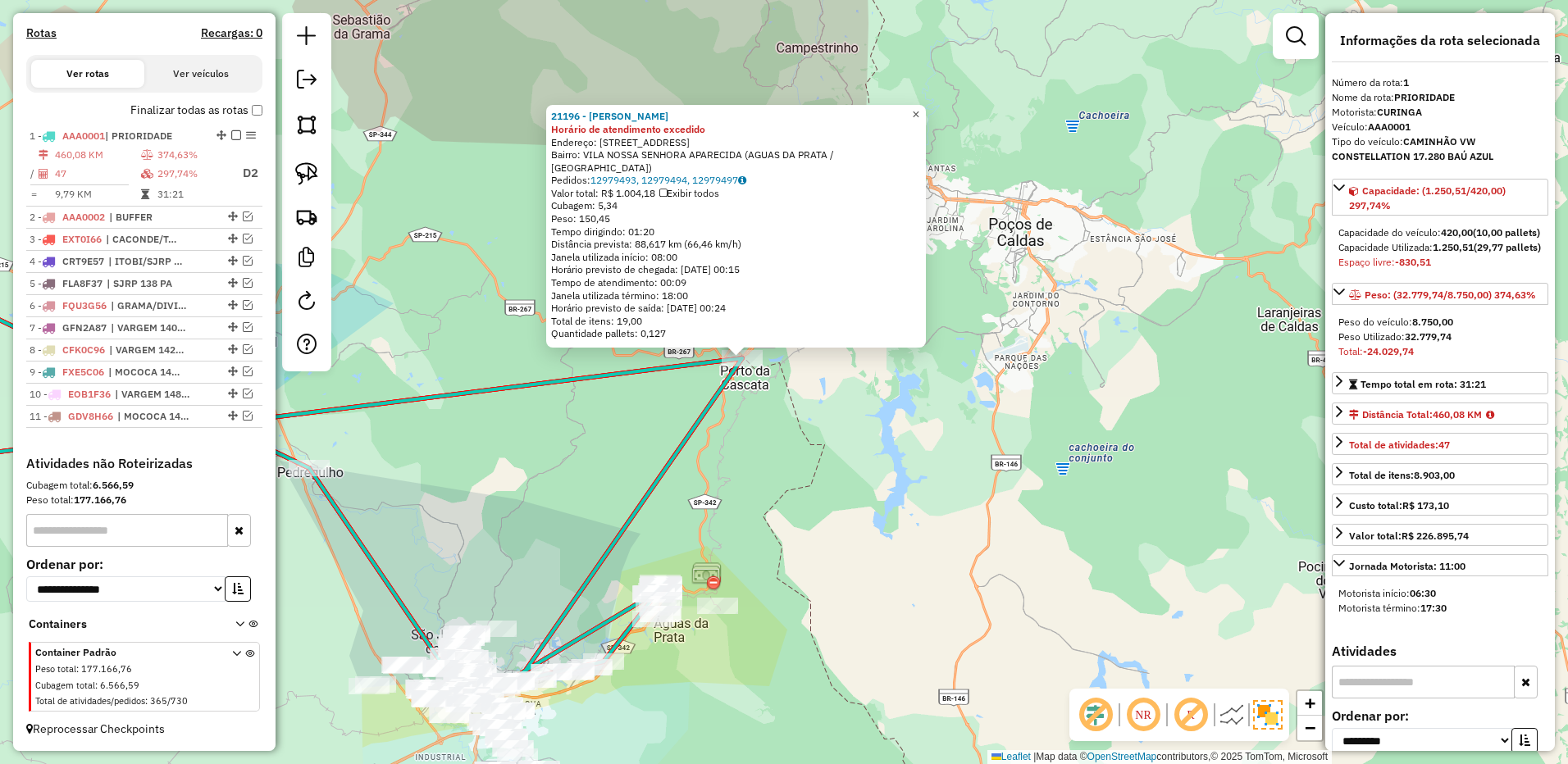
click at [919, 121] on span "×" at bounding box center [915, 114] width 8 height 14
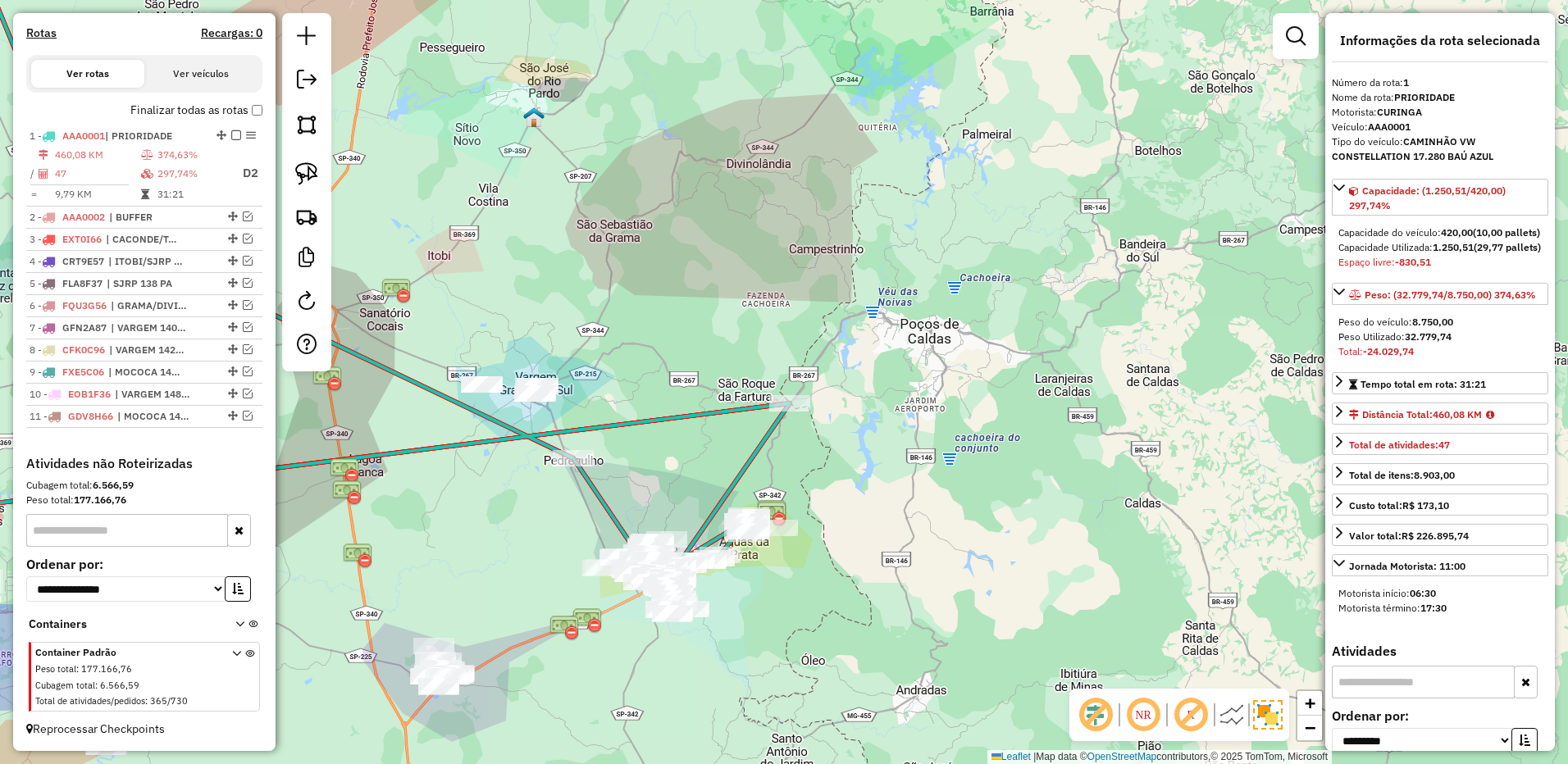
drag, startPoint x: 800, startPoint y: 452, endPoint x: 773, endPoint y: 422, distance: 40.4
click at [801, 452] on div "Janela de atendimento Grade de atendimento Capacidade Transportadoras Veículos …" at bounding box center [784, 382] width 1568 height 764
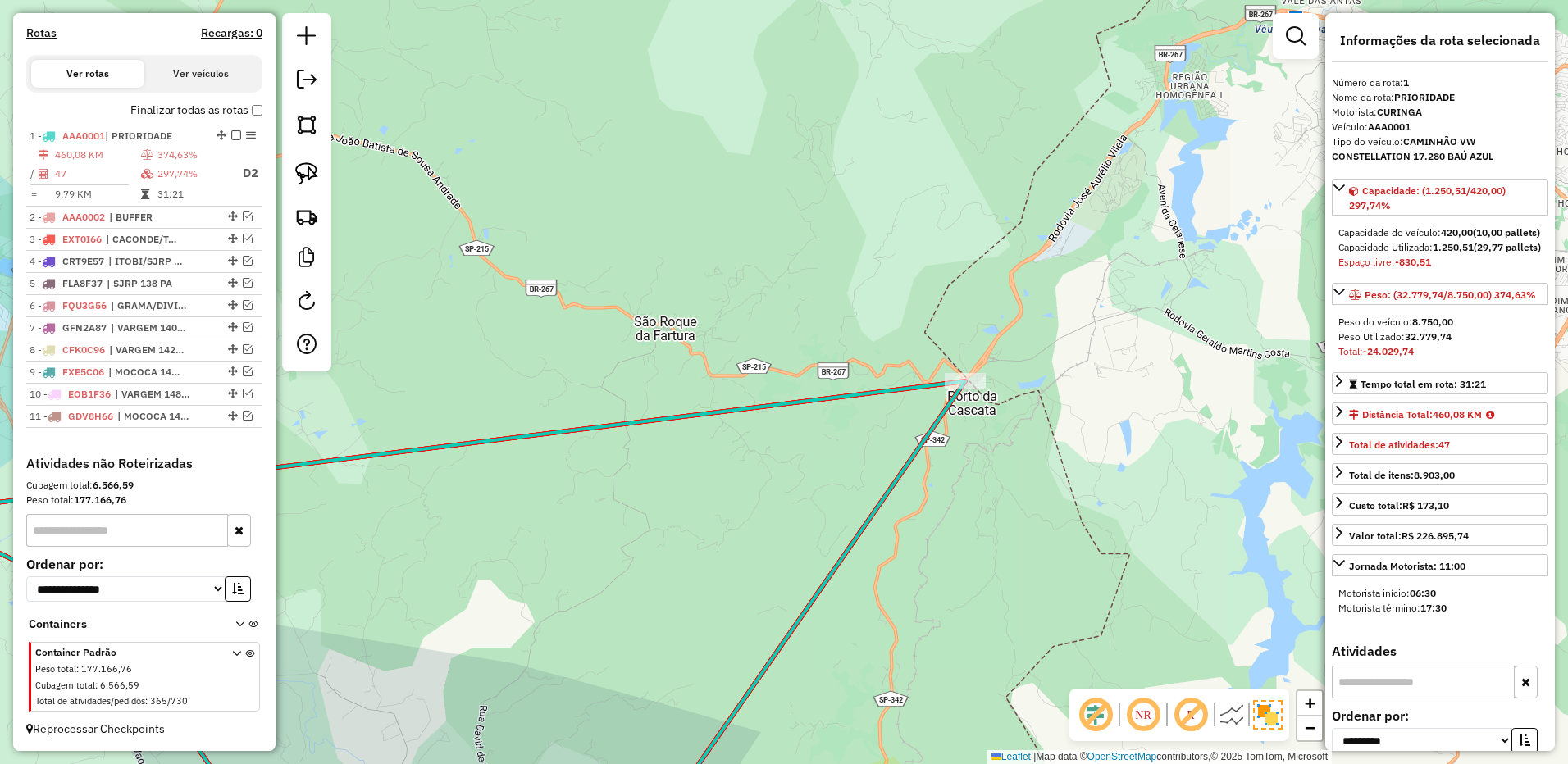
drag, startPoint x: 634, startPoint y: 322, endPoint x: 880, endPoint y: 305, distance: 246.6
click at [877, 305] on div "Janela de atendimento Grade de atendimento Capacidade Transportadoras Veículos …" at bounding box center [784, 382] width 1568 height 764
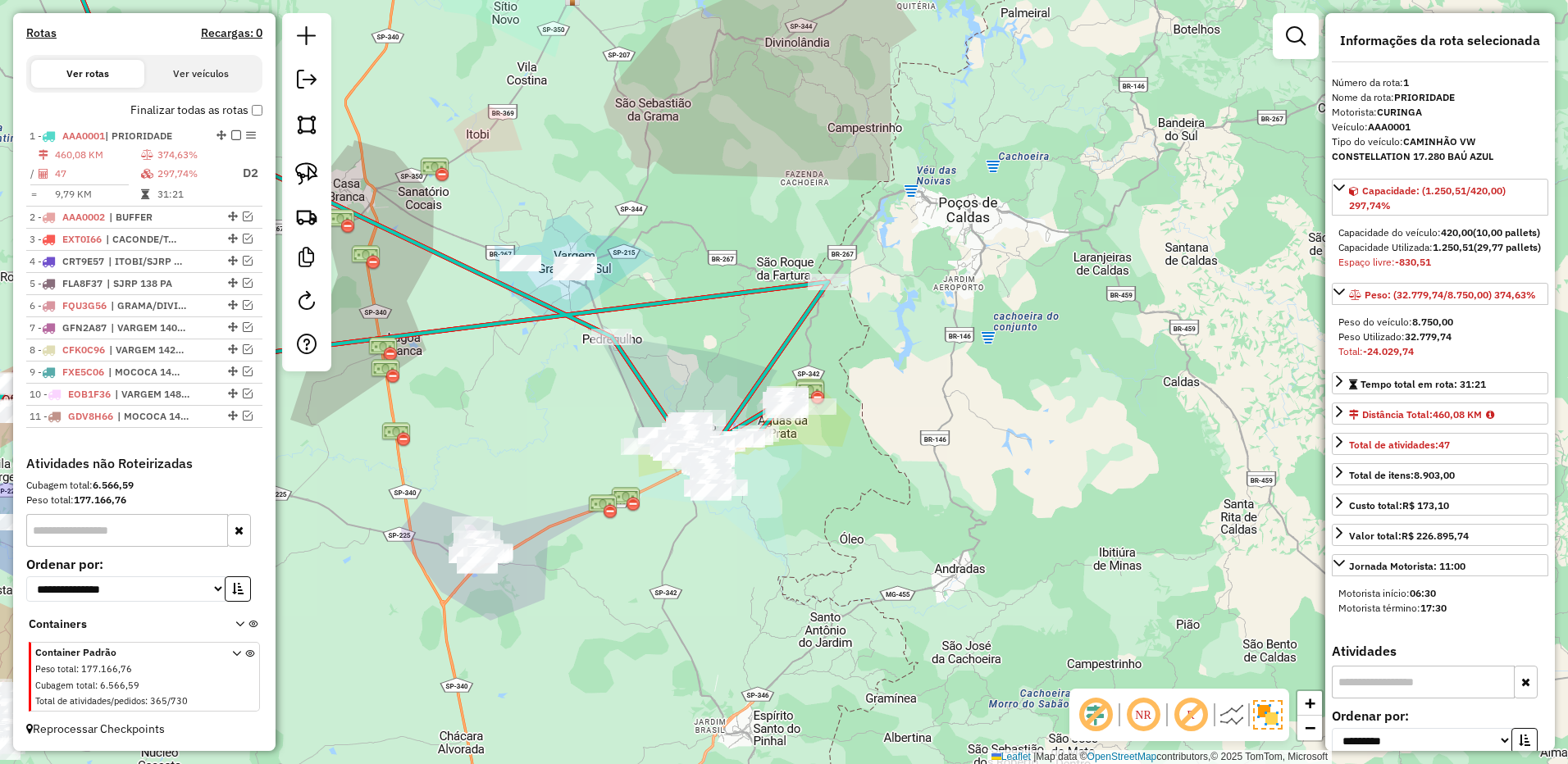
drag, startPoint x: 899, startPoint y: 561, endPoint x: 367, endPoint y: 253, distance: 614.7
click at [948, 419] on div "Janela de atendimento Grade de atendimento Capacidade Transportadoras Veículos …" at bounding box center [784, 382] width 1568 height 764
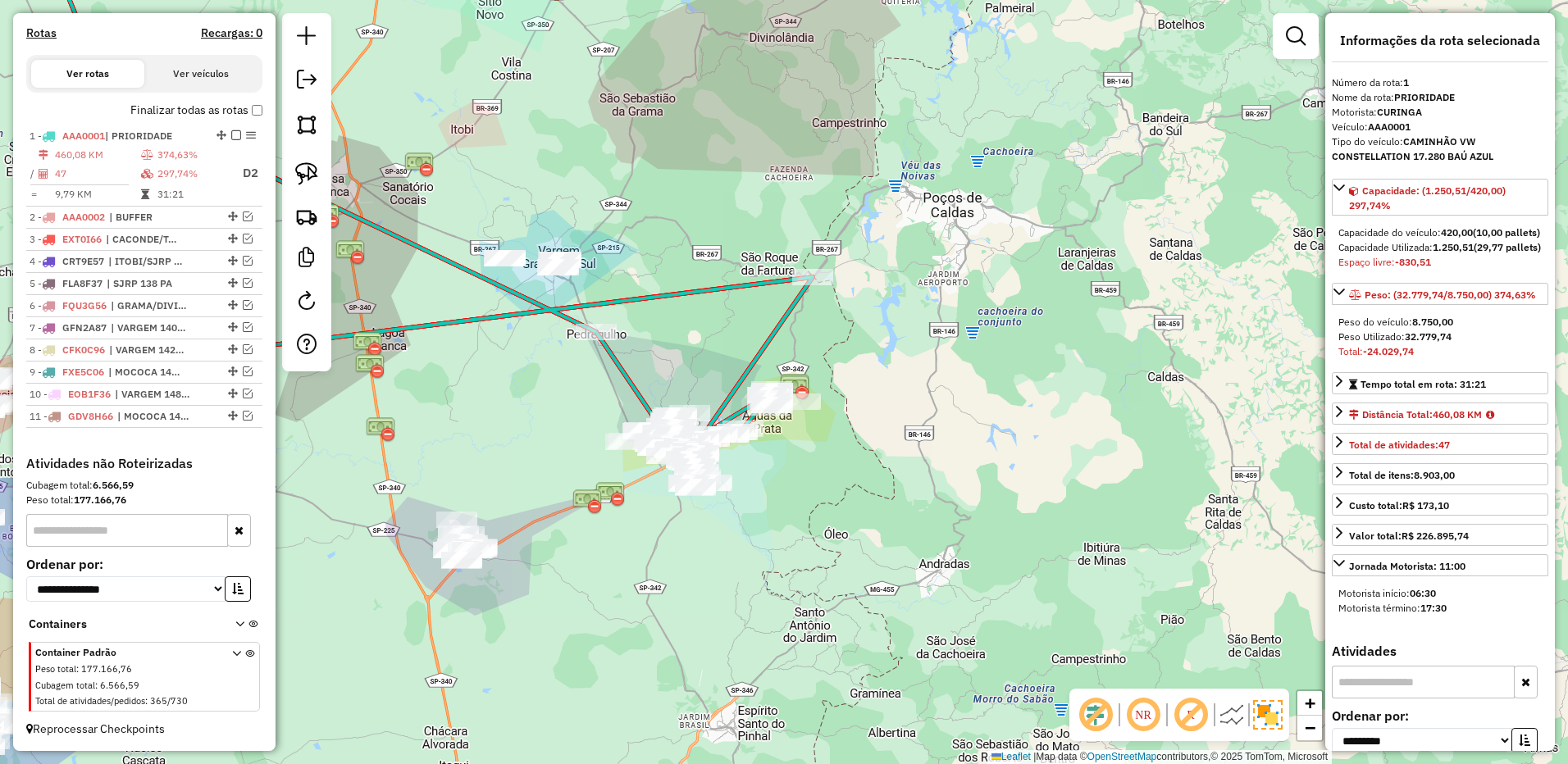
click at [304, 145] on div at bounding box center [306, 192] width 49 height 358
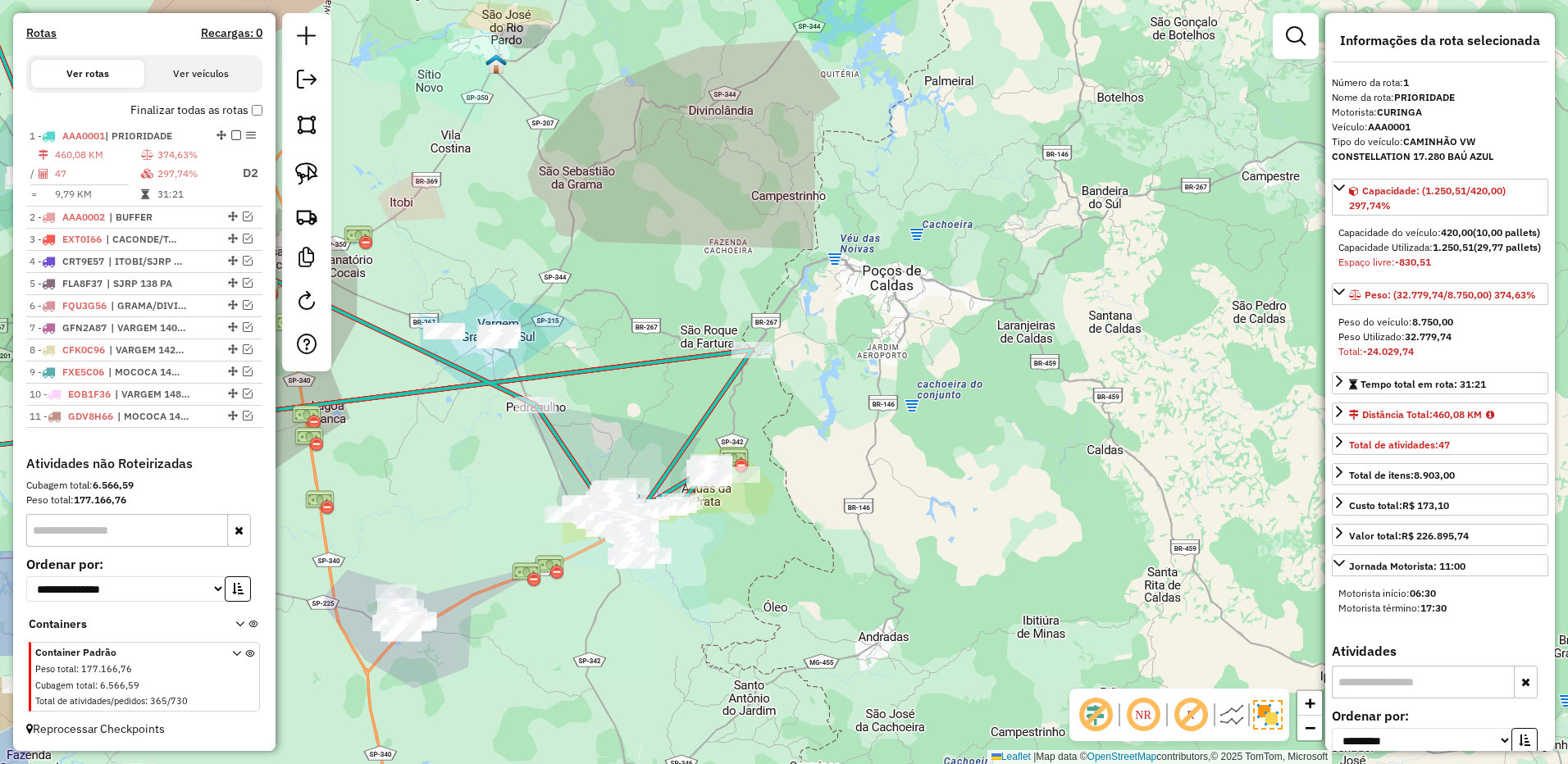
drag, startPoint x: 647, startPoint y: 343, endPoint x: 584, endPoint y: 403, distance: 87.0
click at [597, 404] on div "Janela de atendimento Grade de atendimento Capacidade Transportadoras Veículos …" at bounding box center [784, 382] width 1568 height 764
click at [307, 180] on img at bounding box center [306, 173] width 23 height 23
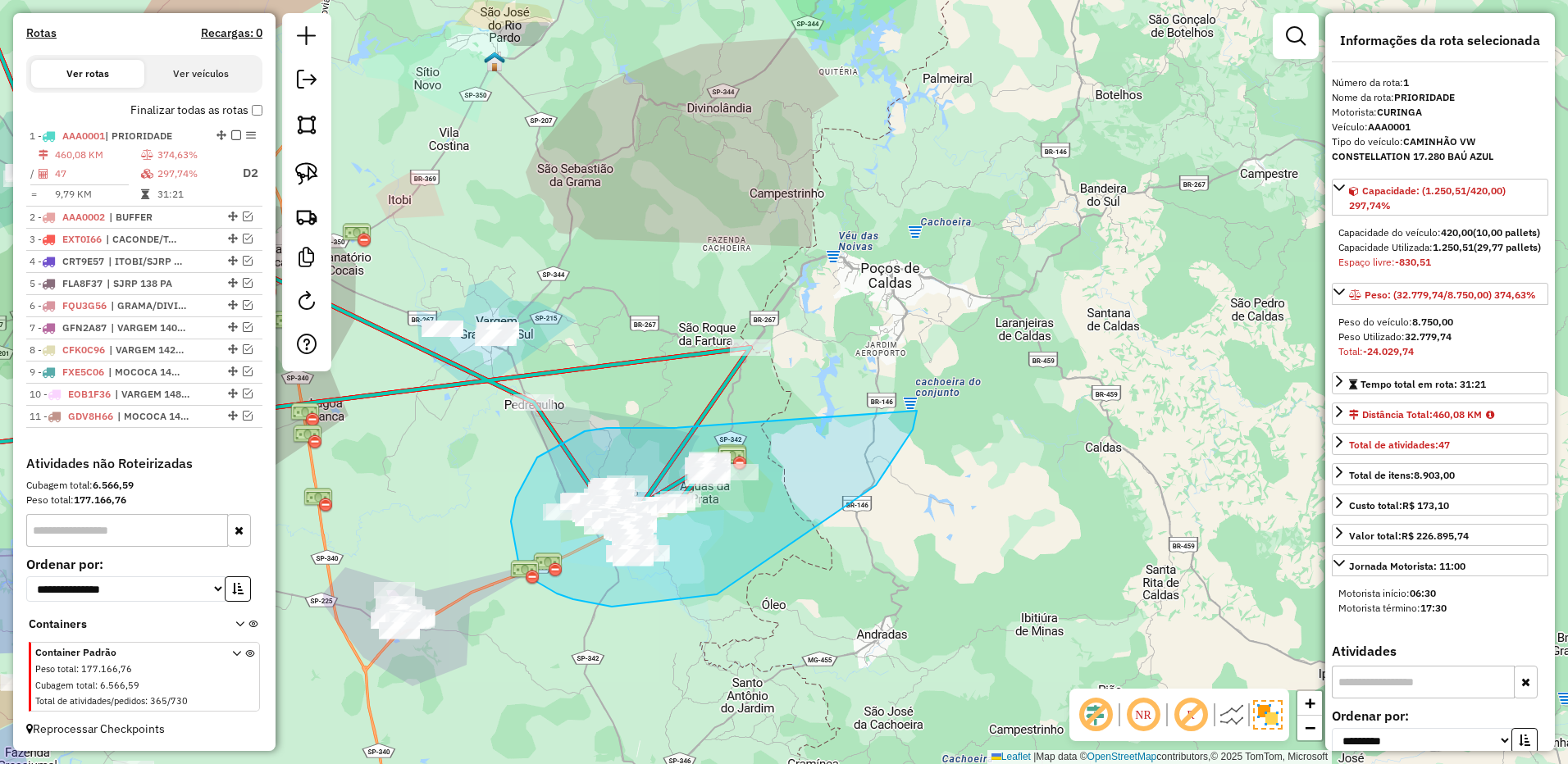
drag, startPoint x: 660, startPoint y: 428, endPoint x: 918, endPoint y: 397, distance: 259.9
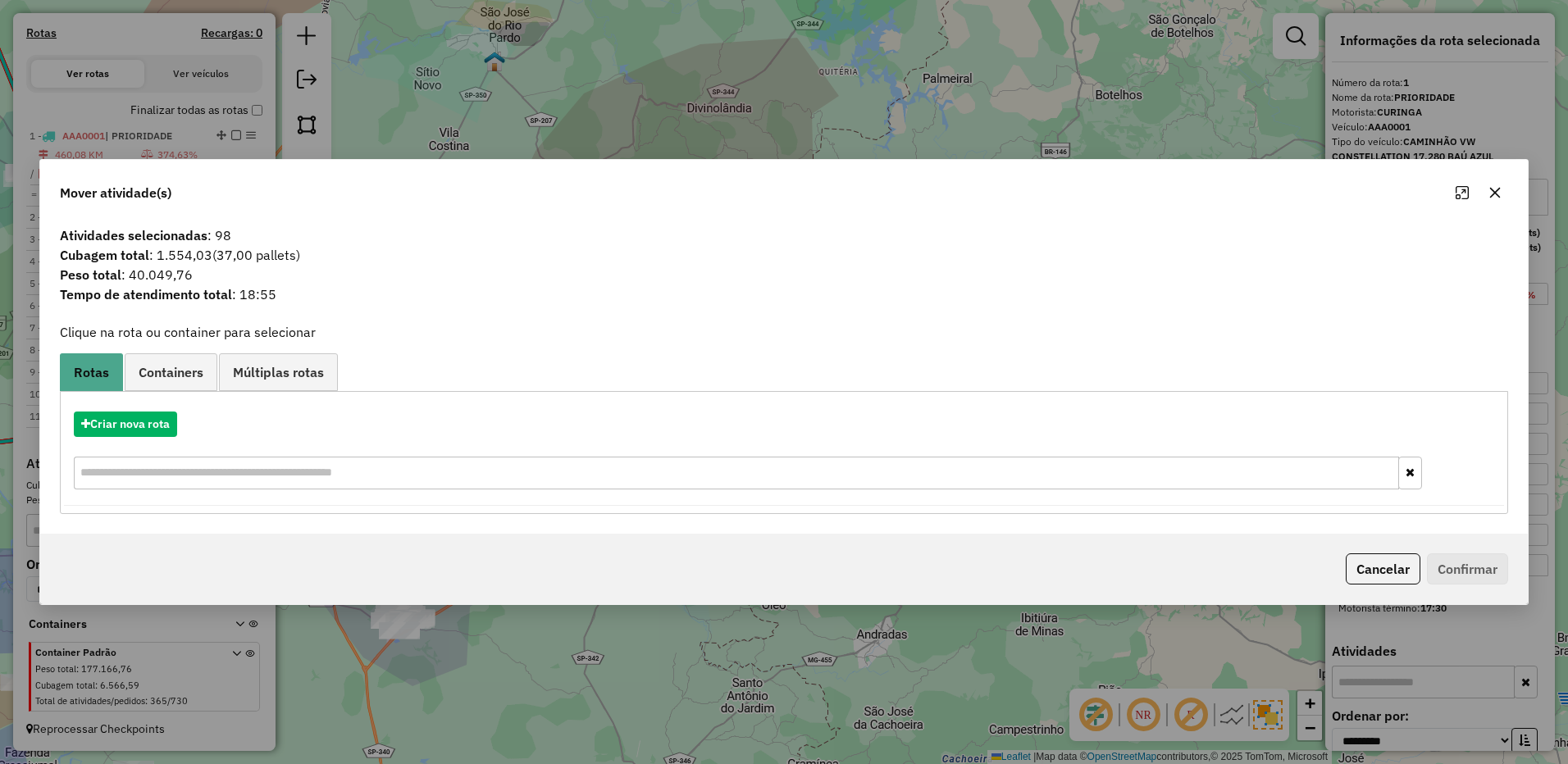
click at [1487, 196] on button "button" at bounding box center [1494, 192] width 26 height 26
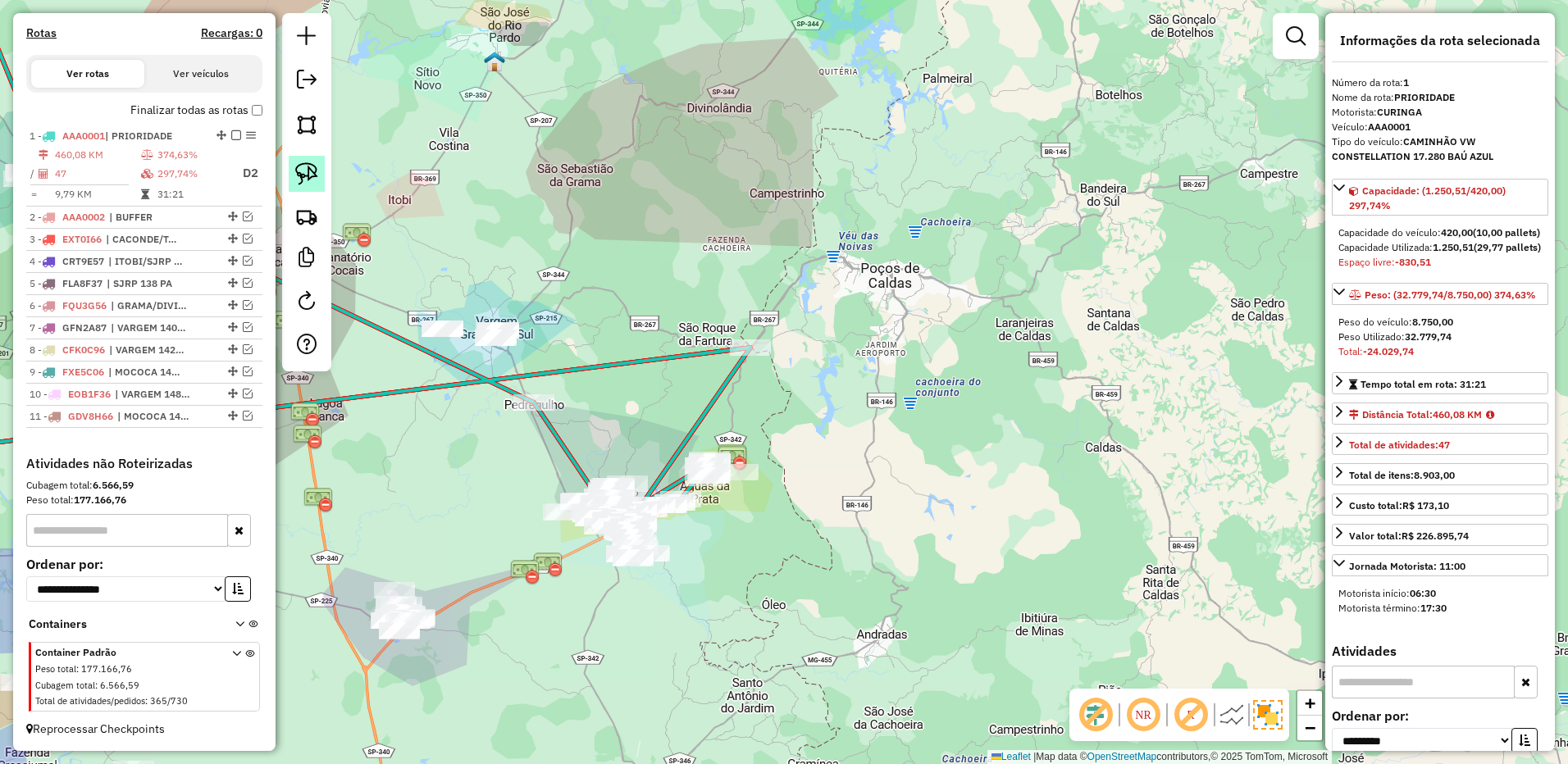
click at [316, 175] on img at bounding box center [306, 173] width 23 height 23
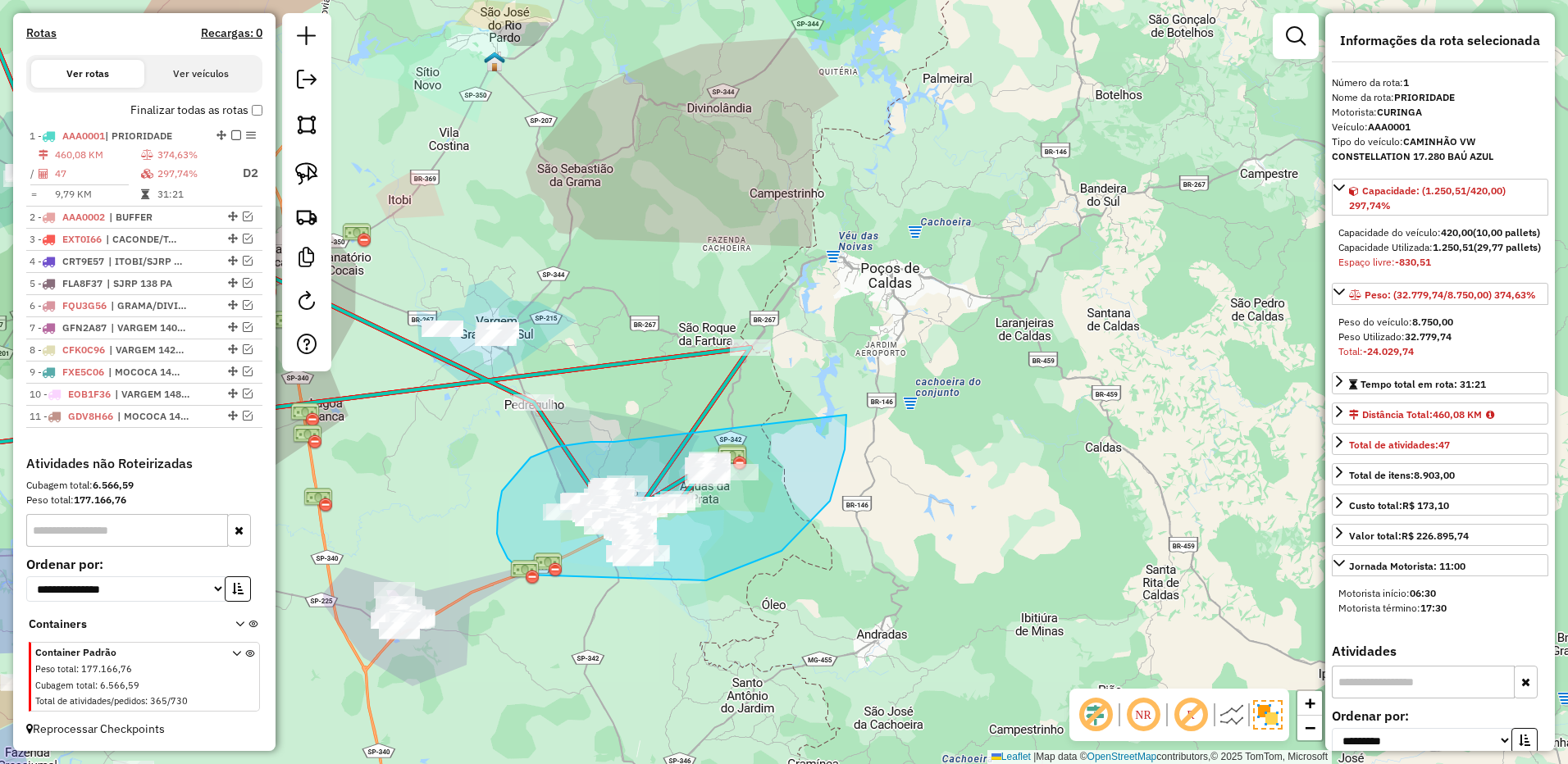
drag, startPoint x: 502, startPoint y: 491, endPoint x: 847, endPoint y: 411, distance: 354.2
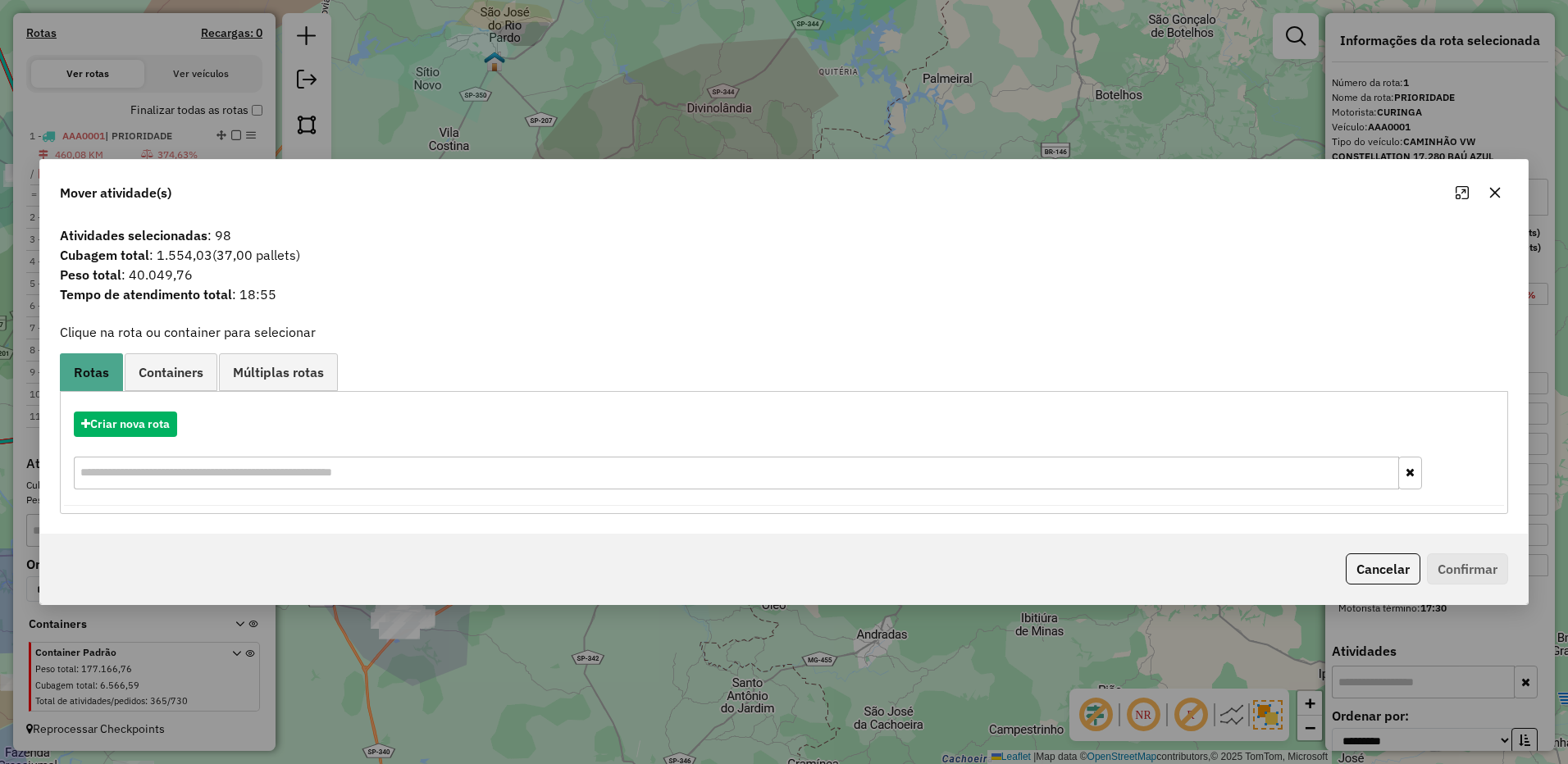
click at [1490, 191] on icon "button" at bounding box center [1495, 193] width 13 height 13
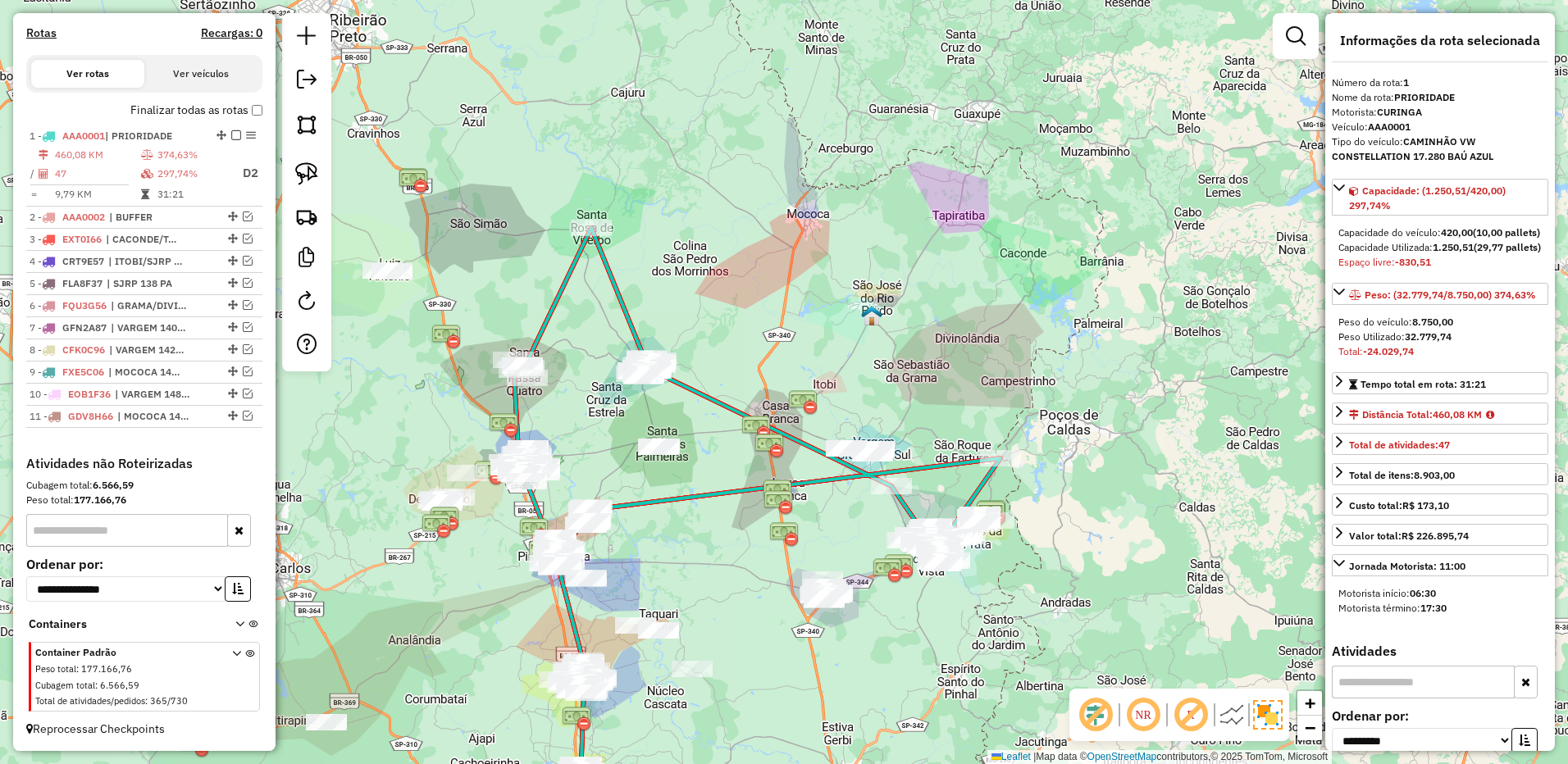
drag, startPoint x: 768, startPoint y: 273, endPoint x: 923, endPoint y: 339, distance: 168.5
click at [923, 339] on div "Janela de atendimento Grade de atendimento Capacidade Transportadoras Veículos …" at bounding box center [784, 382] width 1568 height 764
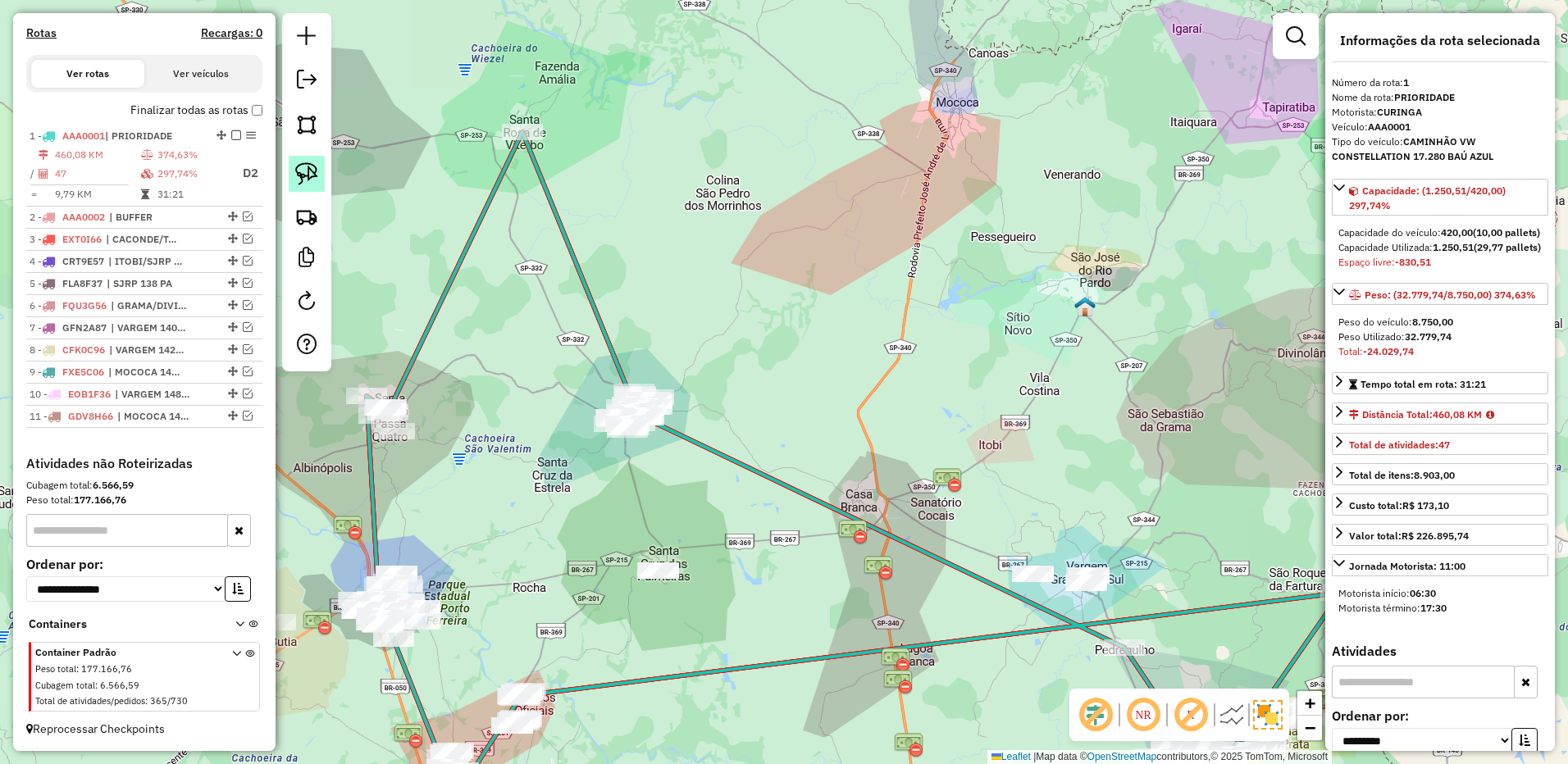
drag, startPoint x: 316, startPoint y: 171, endPoint x: 323, endPoint y: 182, distance: 13.0
click at [315, 173] on img at bounding box center [306, 173] width 23 height 23
drag, startPoint x: 609, startPoint y: 534, endPoint x: 737, endPoint y: 603, distance: 145.4
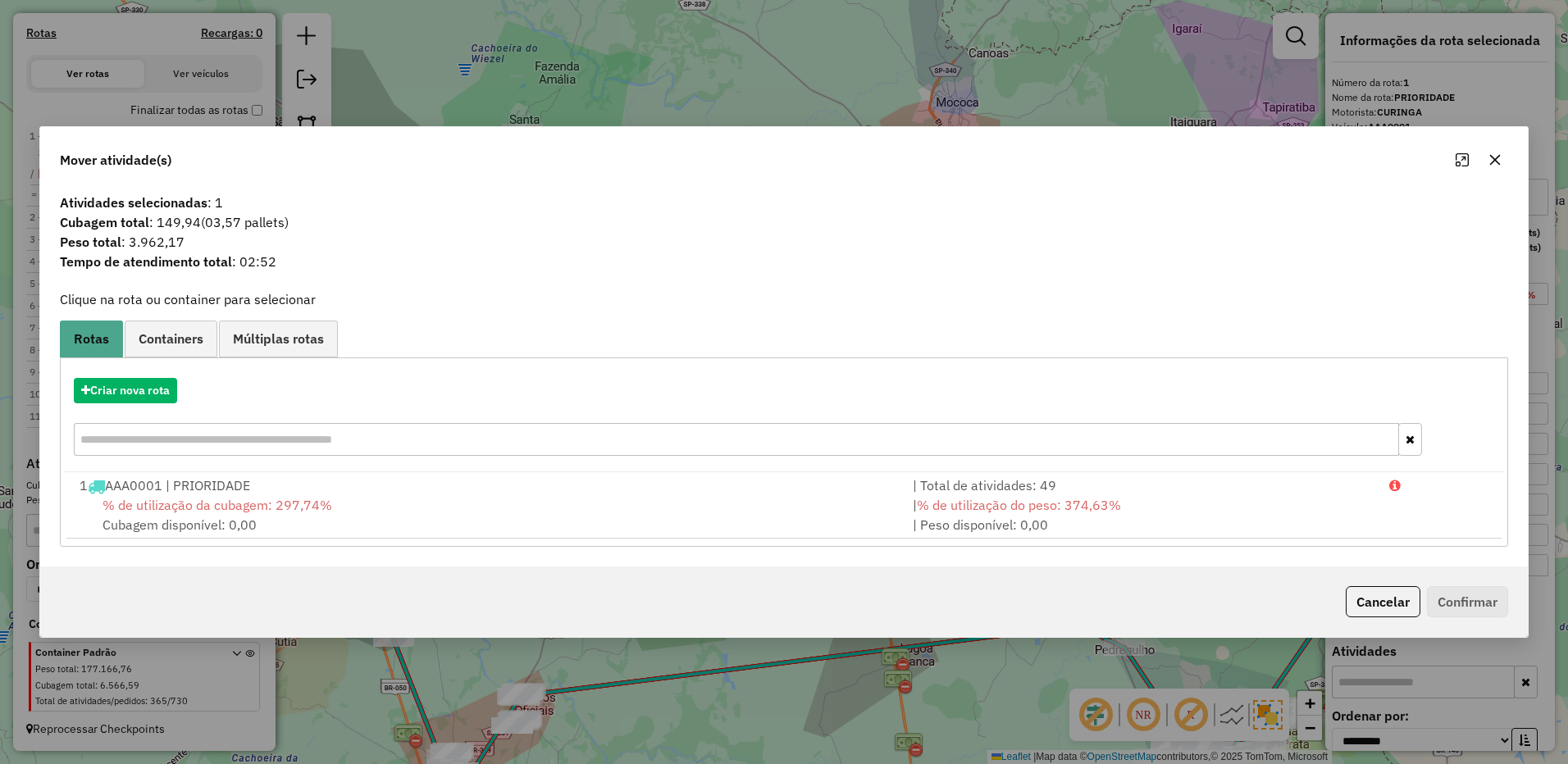
click at [1493, 158] on icon "button" at bounding box center [1495, 159] width 11 height 11
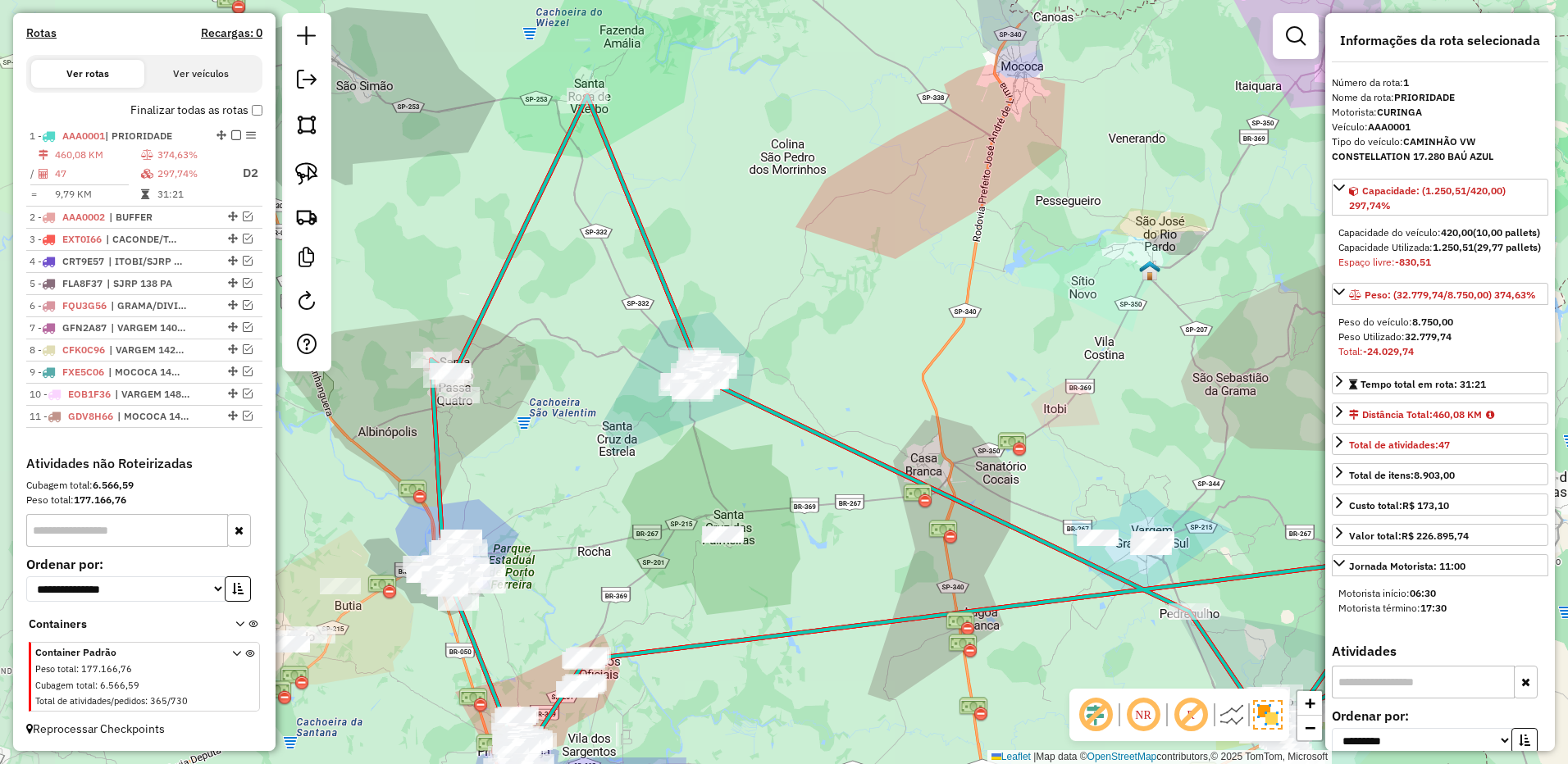
drag, startPoint x: 518, startPoint y: 471, endPoint x: 539, endPoint y: 448, distance: 31.1
click at [539, 448] on div "Janela de atendimento Grade de atendimento Capacidade Transportadoras Veículos …" at bounding box center [784, 382] width 1568 height 764
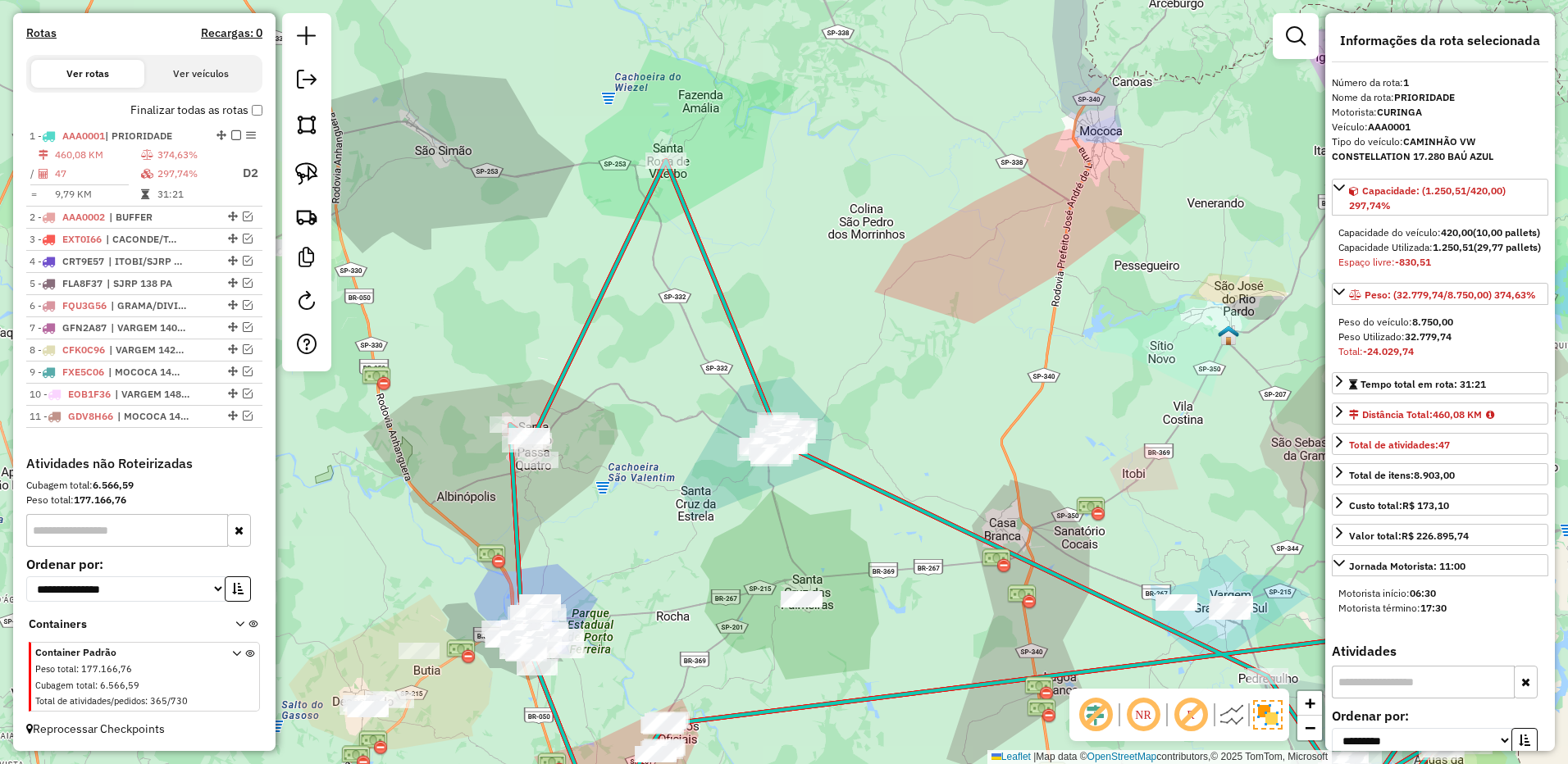
drag, startPoint x: 580, startPoint y: 463, endPoint x: 659, endPoint y: 554, distance: 120.5
click at [659, 554] on div "Janela de atendimento Grade de atendimento Capacidade Transportadoras Veículos …" at bounding box center [784, 382] width 1568 height 764
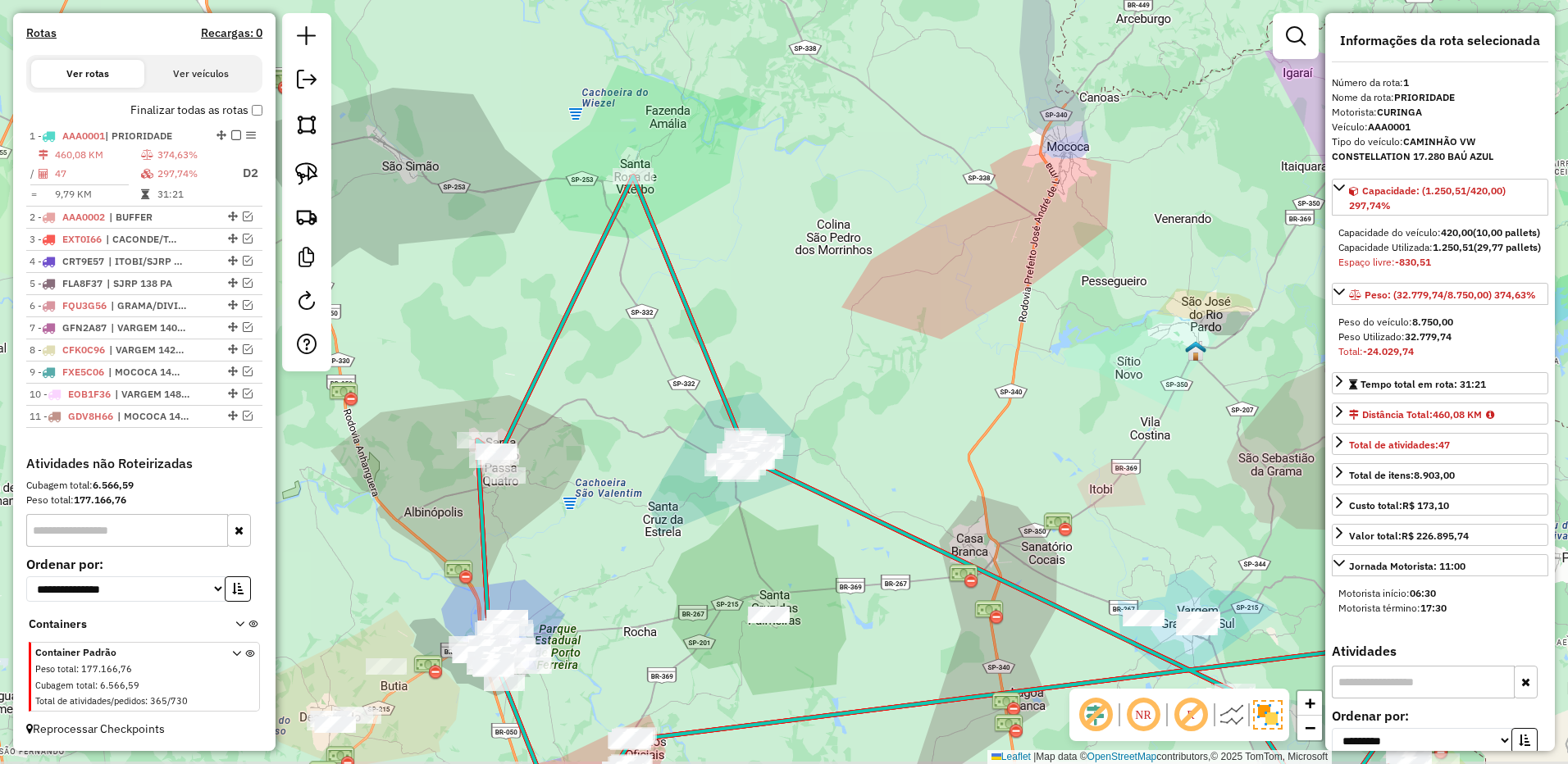
drag, startPoint x: 592, startPoint y: 490, endPoint x: 622, endPoint y: 445, distance: 54.1
click at [622, 445] on div "Janela de atendimento Grade de atendimento Capacidade Transportadoras Veículos …" at bounding box center [784, 382] width 1568 height 764
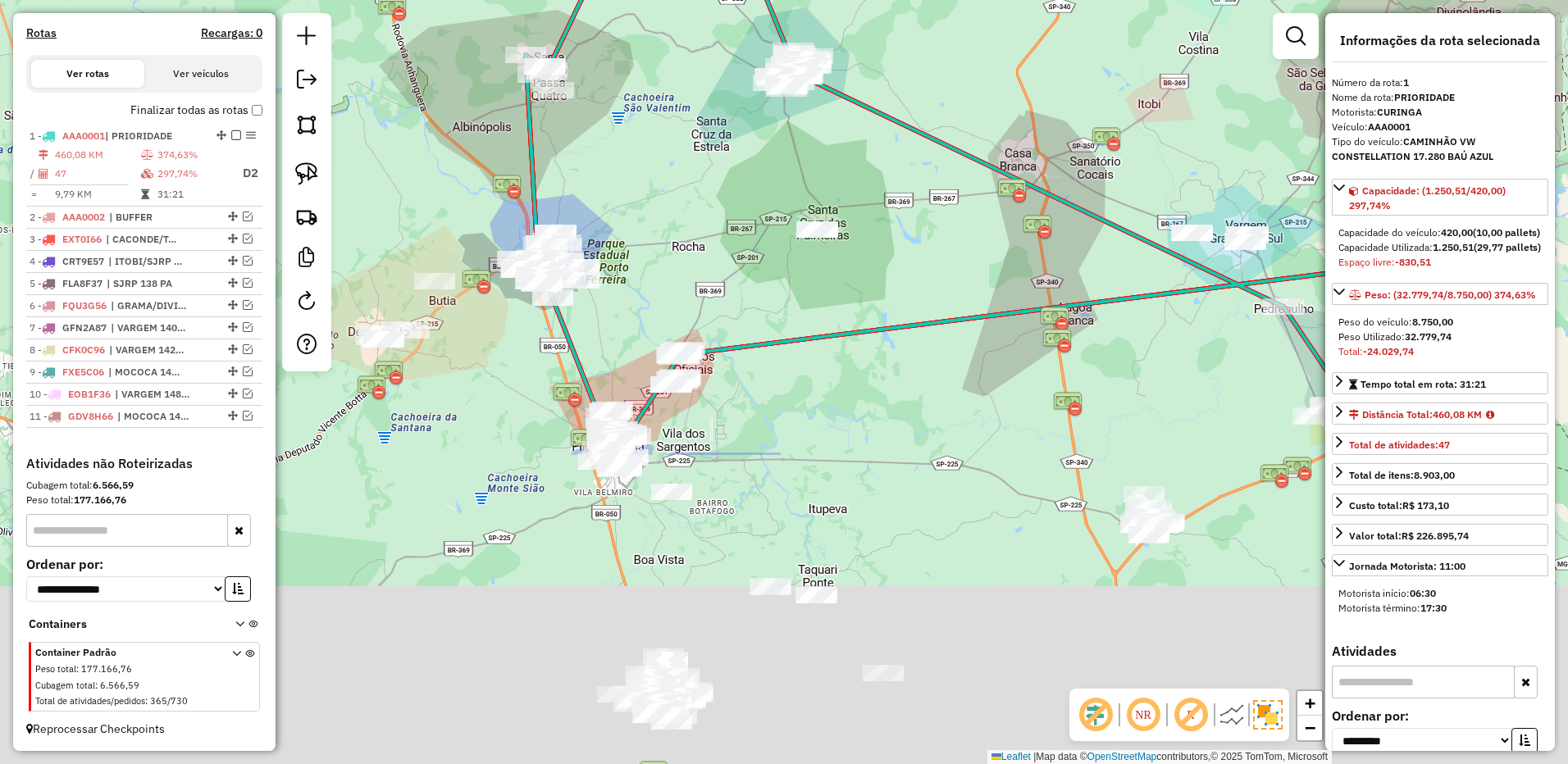
drag, startPoint x: 377, startPoint y: 509, endPoint x: 434, endPoint y: 104, distance: 409.0
click at [434, 104] on div "Janela de atendimento Grade de atendimento Capacidade Transportadoras Veículos …" at bounding box center [784, 382] width 1568 height 764
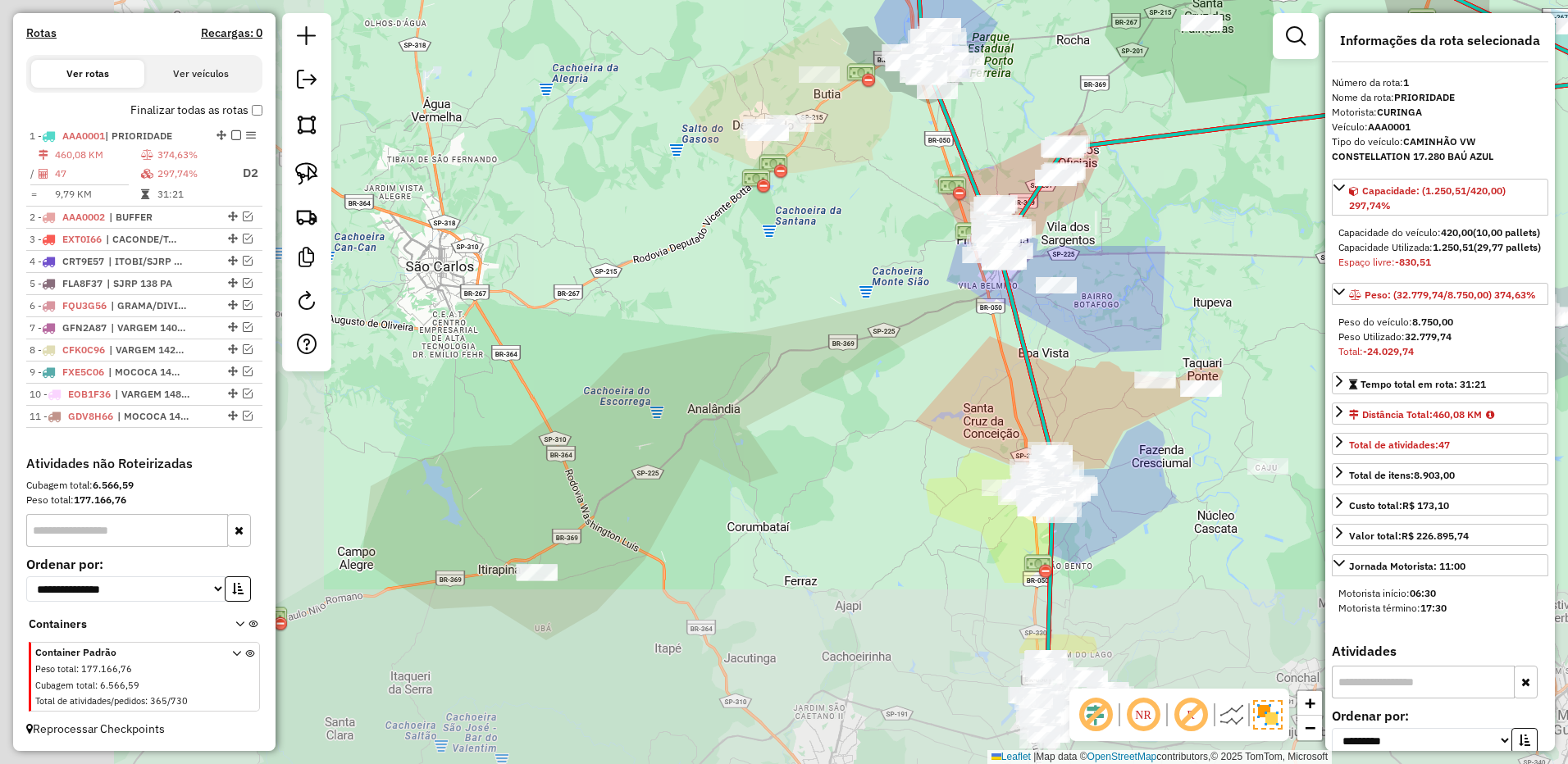
drag, startPoint x: 840, startPoint y: 331, endPoint x: 882, endPoint y: 295, distance: 55.3
click at [882, 295] on div "Janela de atendimento Grade de atendimento Capacidade Transportadoras Veículos …" at bounding box center [784, 382] width 1568 height 764
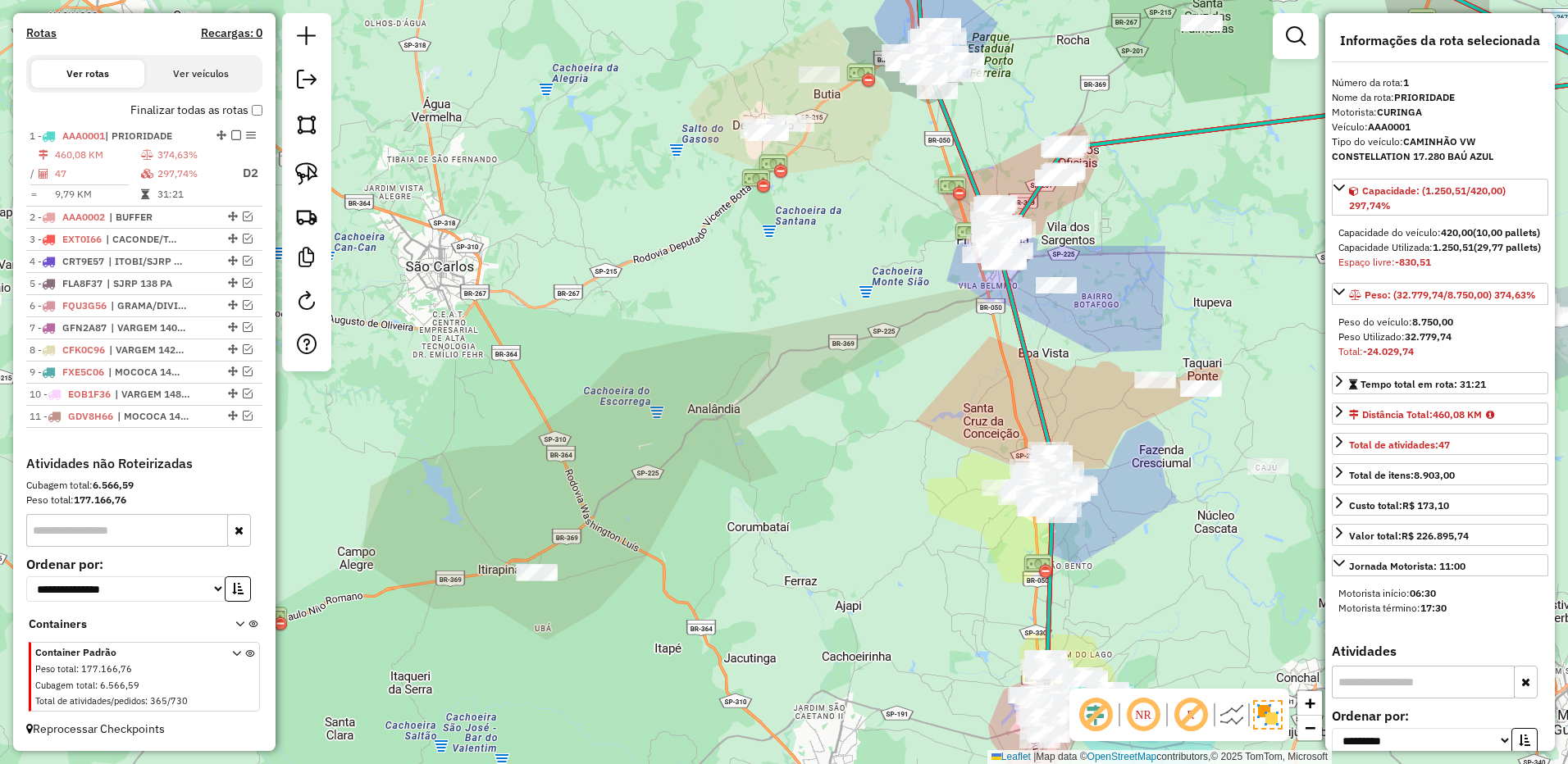
click at [561, 579] on div "Janela de atendimento Grade de atendimento Capacidade Transportadoras Veículos …" at bounding box center [784, 382] width 1568 height 764
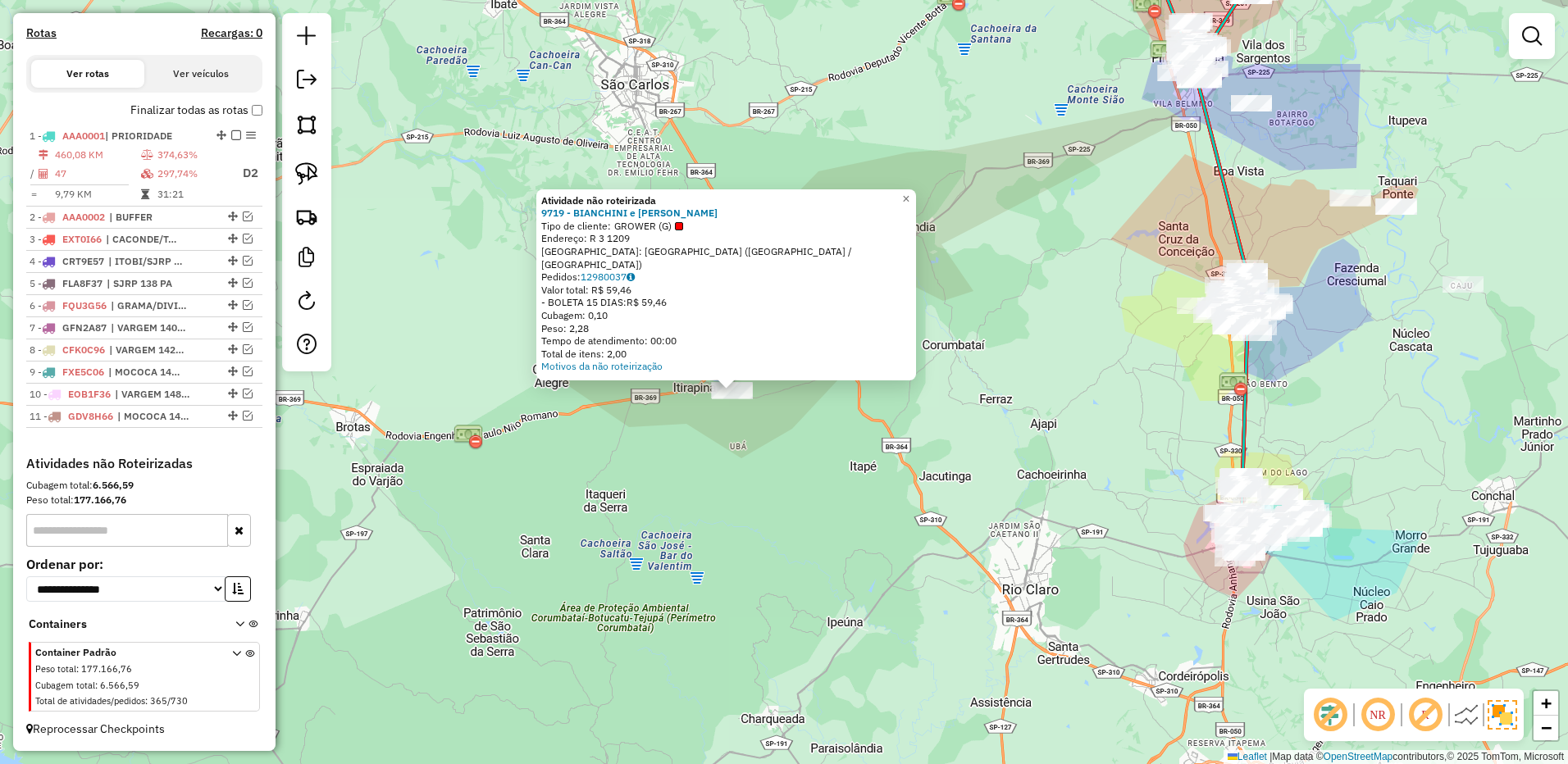
drag, startPoint x: 756, startPoint y: 428, endPoint x: 721, endPoint y: 433, distance: 35.4
click at [721, 433] on div "Atividade não roteirizada 9719 - BIANCHINI e BIANCHIN Tipo de cliente: GROWER (…" at bounding box center [784, 382] width 1568 height 764
drag, startPoint x: 924, startPoint y: 203, endPoint x: 903, endPoint y: 204, distance: 21.0
click at [915, 203] on link "×" at bounding box center [905, 200] width 20 height 20
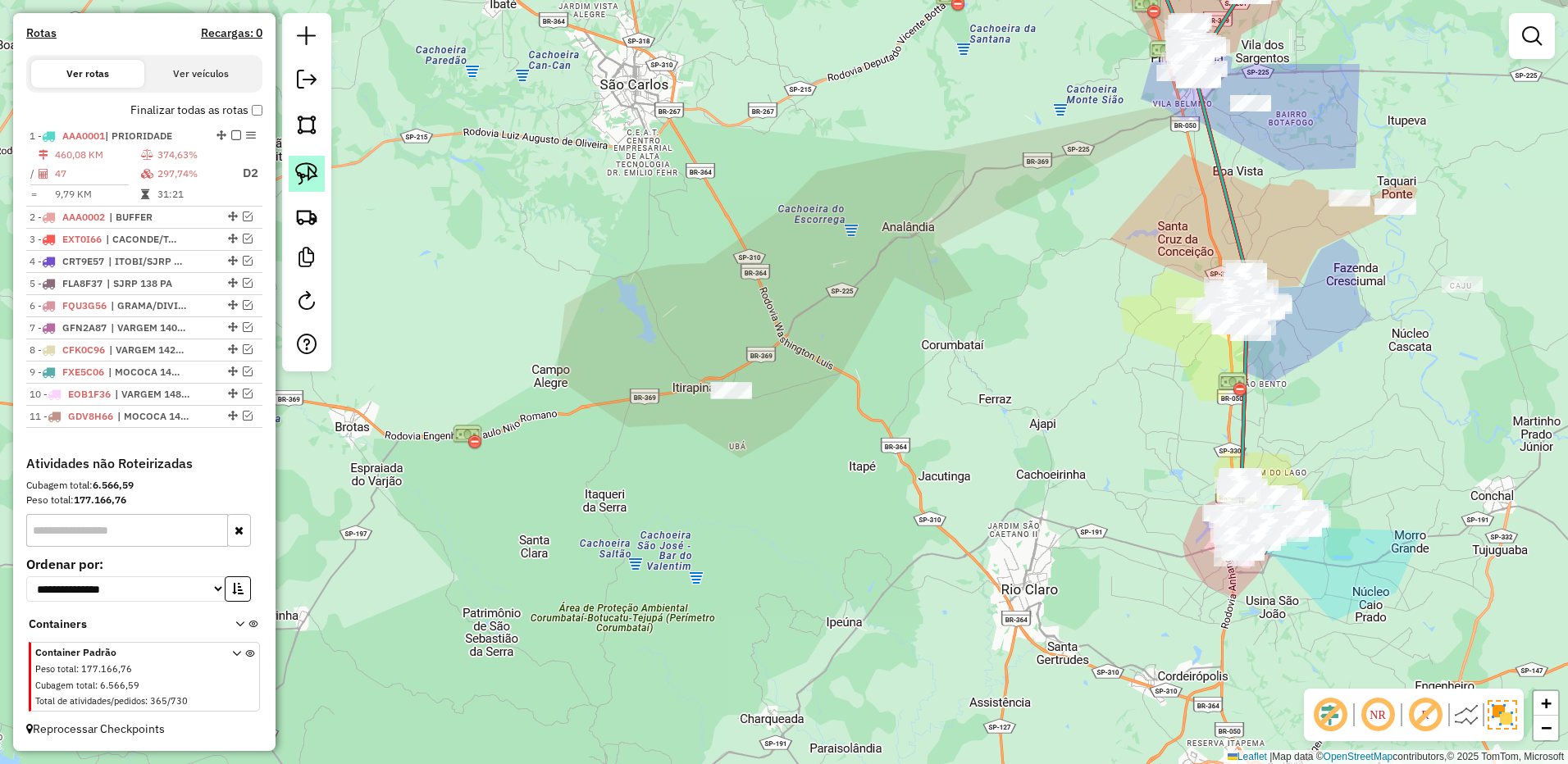
click at [311, 175] on img at bounding box center [306, 173] width 23 height 23
drag, startPoint x: 695, startPoint y: 362, endPoint x: 837, endPoint y: 406, distance: 148.7
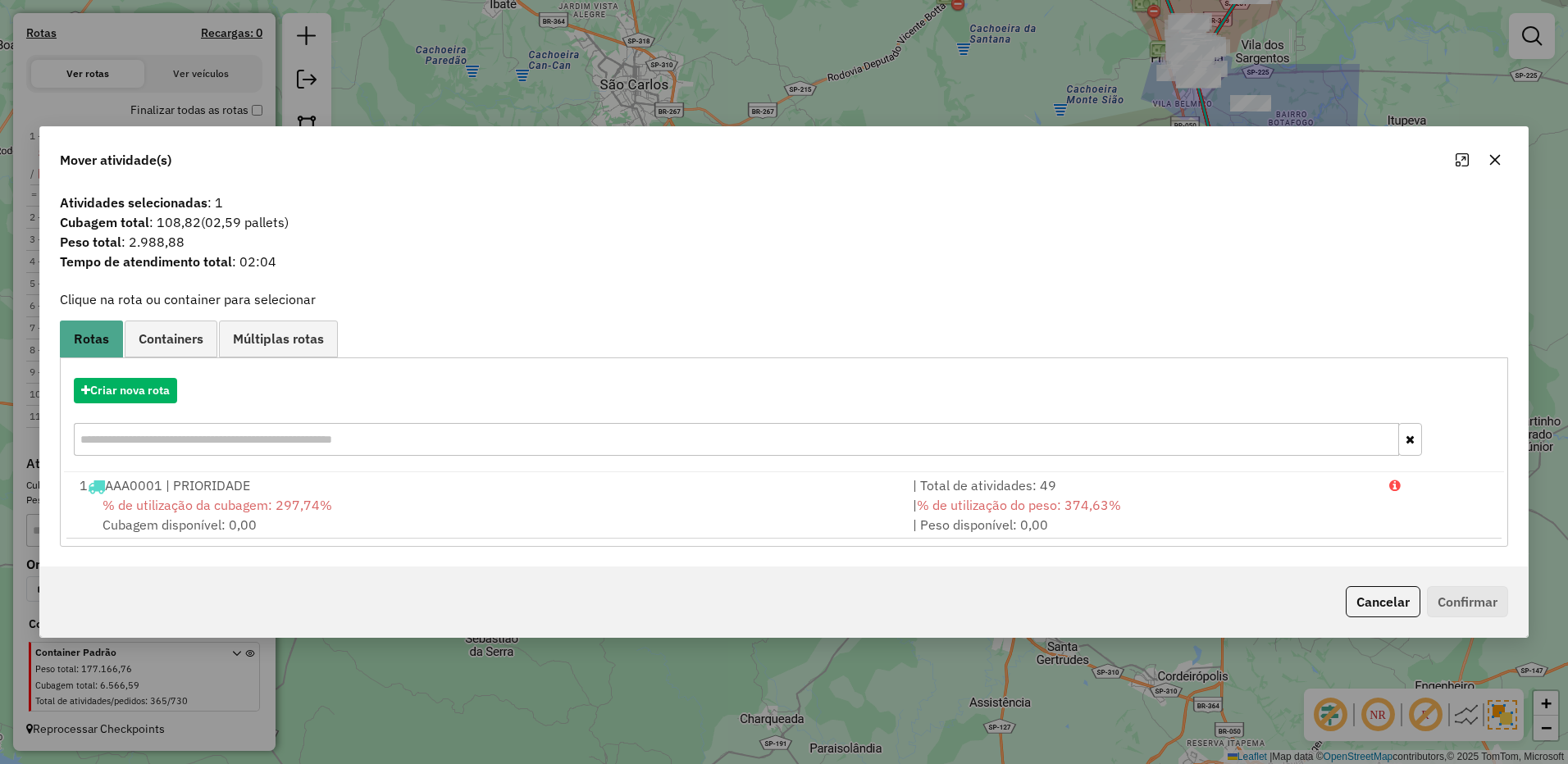
click at [1485, 155] on button "button" at bounding box center [1494, 159] width 26 height 26
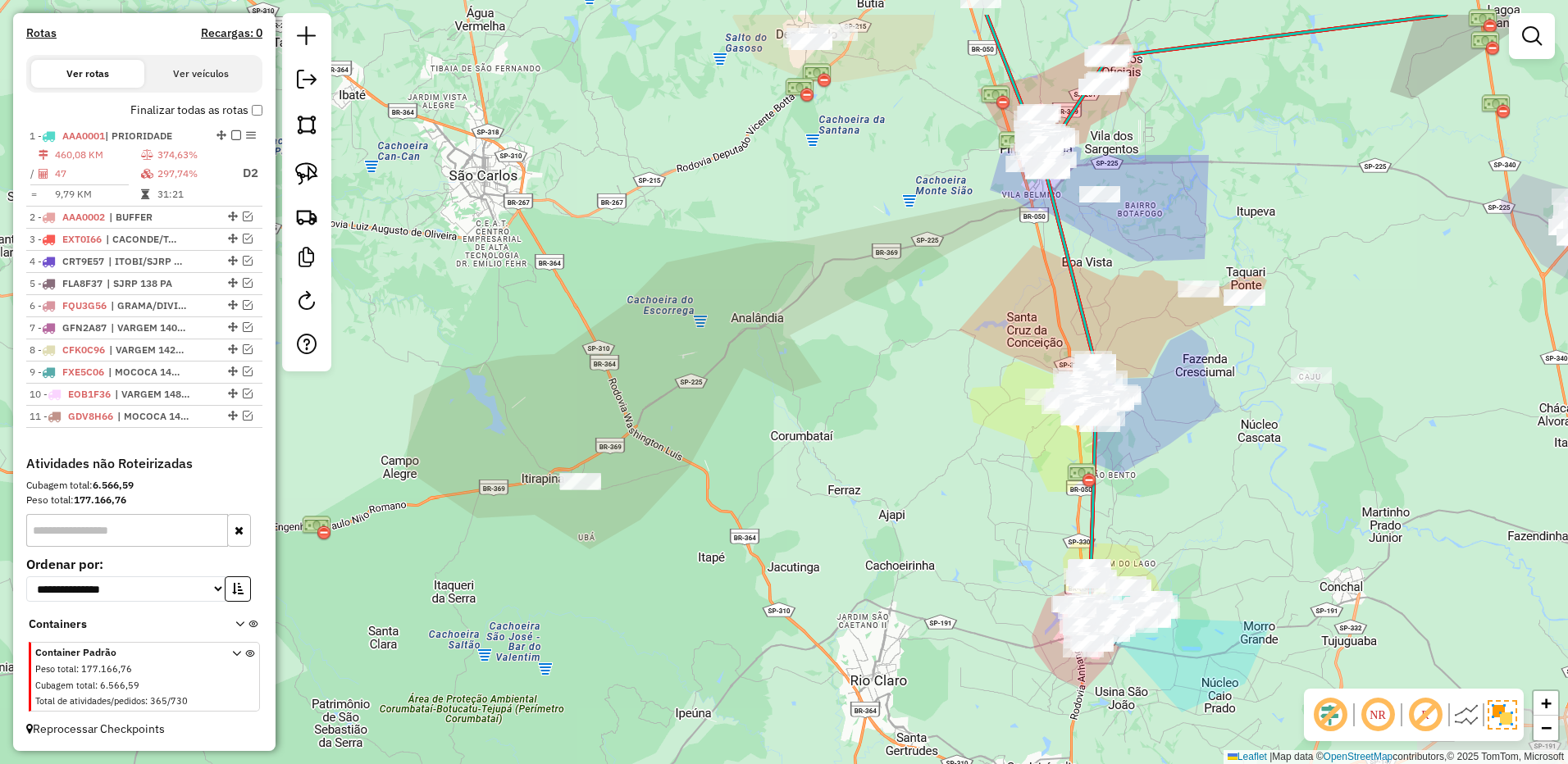
drag, startPoint x: 952, startPoint y: 291, endPoint x: 786, endPoint y: 384, distance: 190.3
click at [787, 388] on div "Janela de atendimento Grade de atendimento Capacidade Transportadoras Veículos …" at bounding box center [784, 382] width 1568 height 764
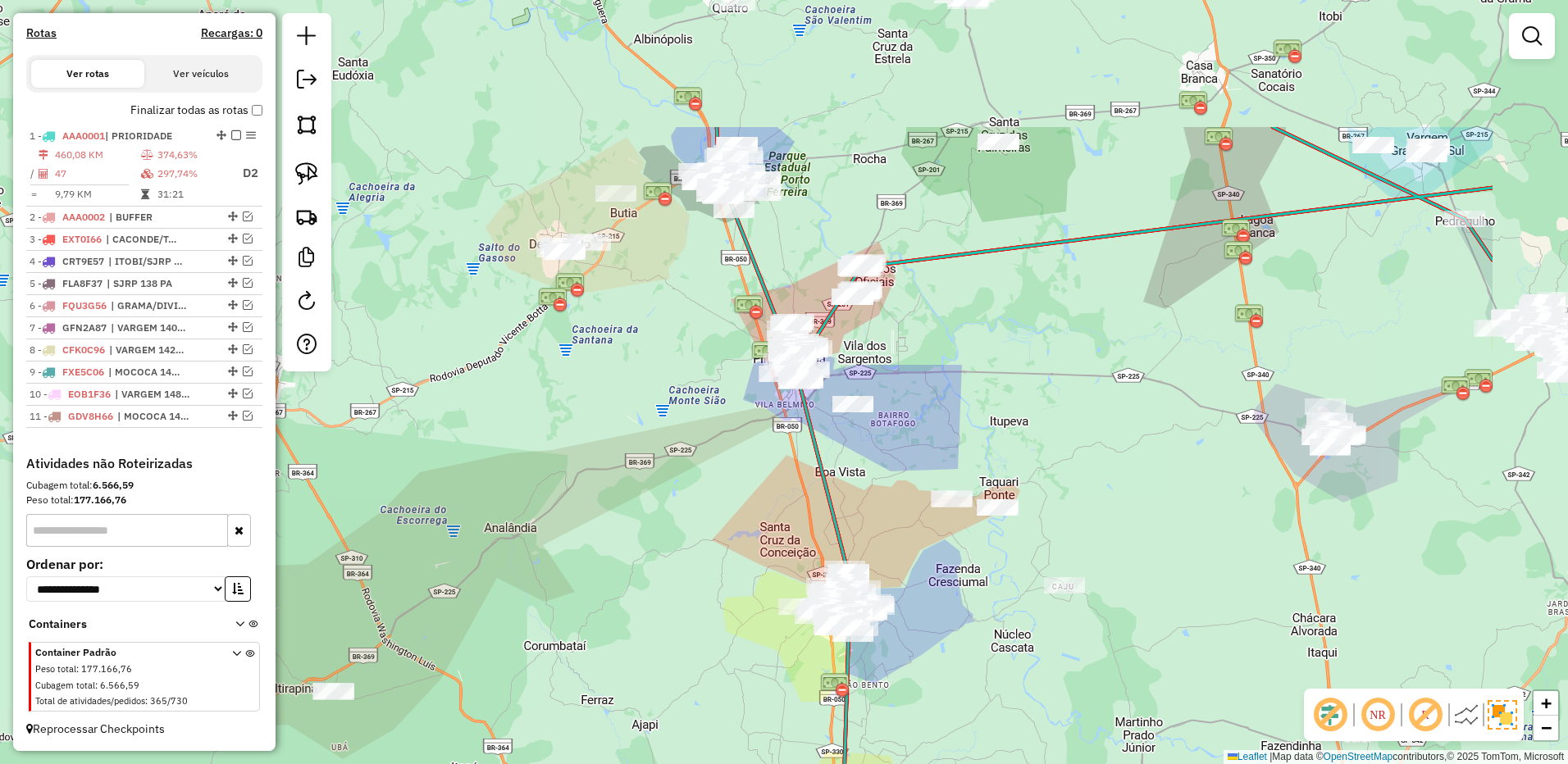
drag, startPoint x: 1227, startPoint y: 195, endPoint x: 959, endPoint y: 305, distance: 289.7
click at [979, 332] on div "Janela de atendimento Grade de atendimento Capacidade Transportadoras Veículos …" at bounding box center [784, 382] width 1568 height 764
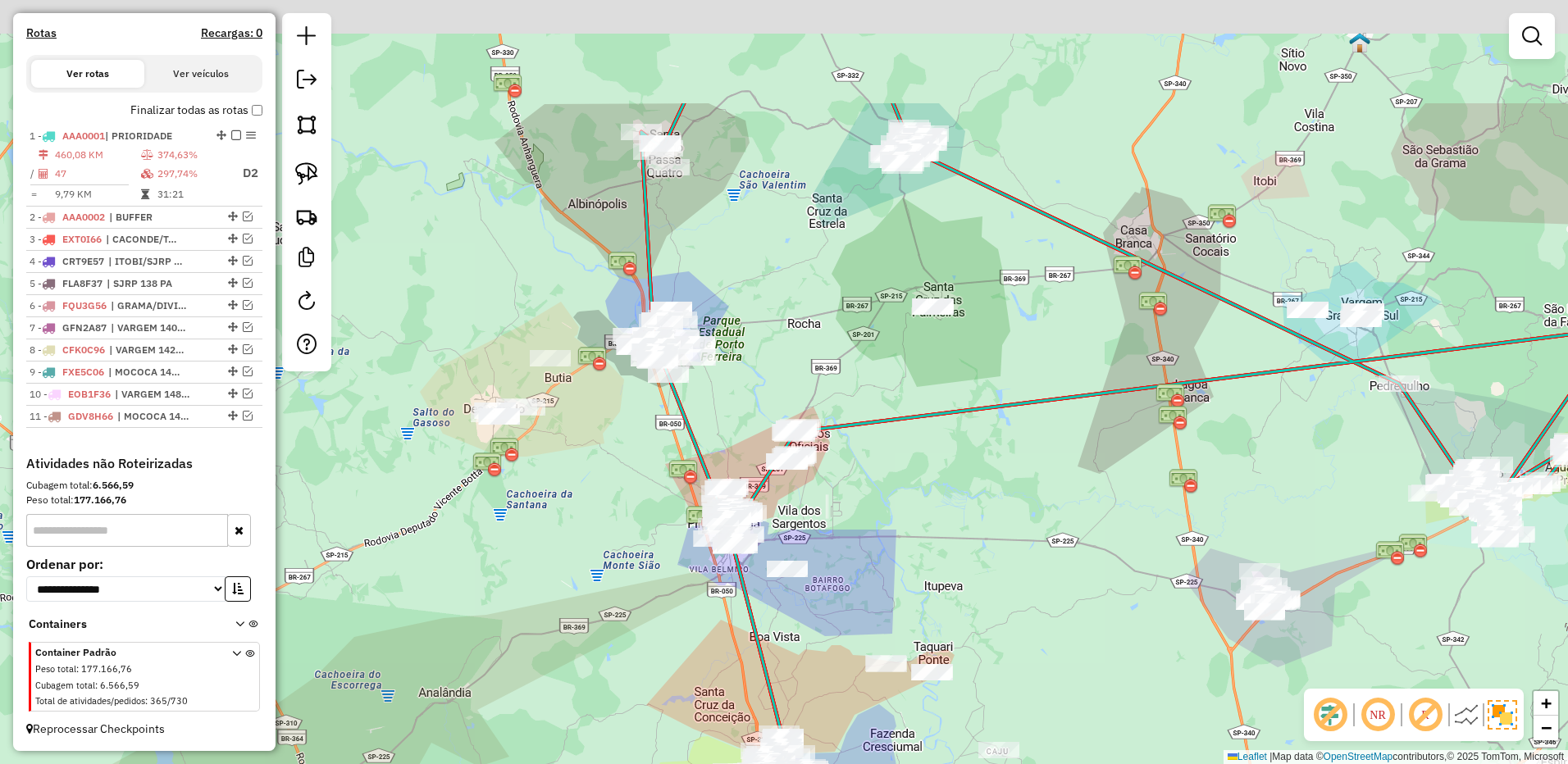
drag, startPoint x: 867, startPoint y: 114, endPoint x: 843, endPoint y: 305, distance: 192.5
click at [853, 306] on div "Janela de atendimento Grade de atendimento Capacidade Transportadoras Veículos …" at bounding box center [784, 382] width 1568 height 764
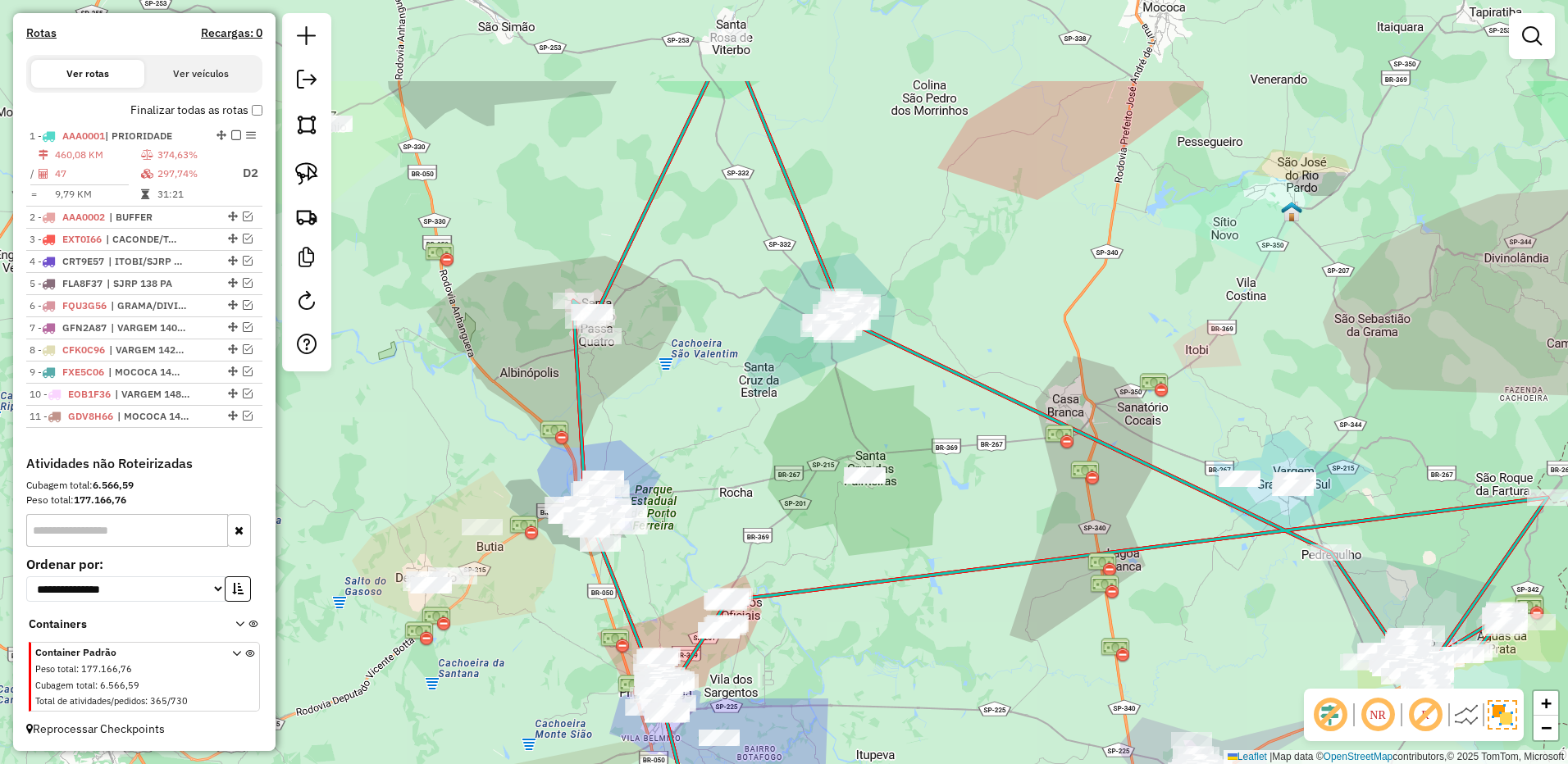
drag, startPoint x: 766, startPoint y: 271, endPoint x: 732, endPoint y: 336, distance: 73.4
click at [726, 367] on div "Janela de atendimento Grade de atendimento Capacidade Transportadoras Veículos …" at bounding box center [784, 382] width 1568 height 764
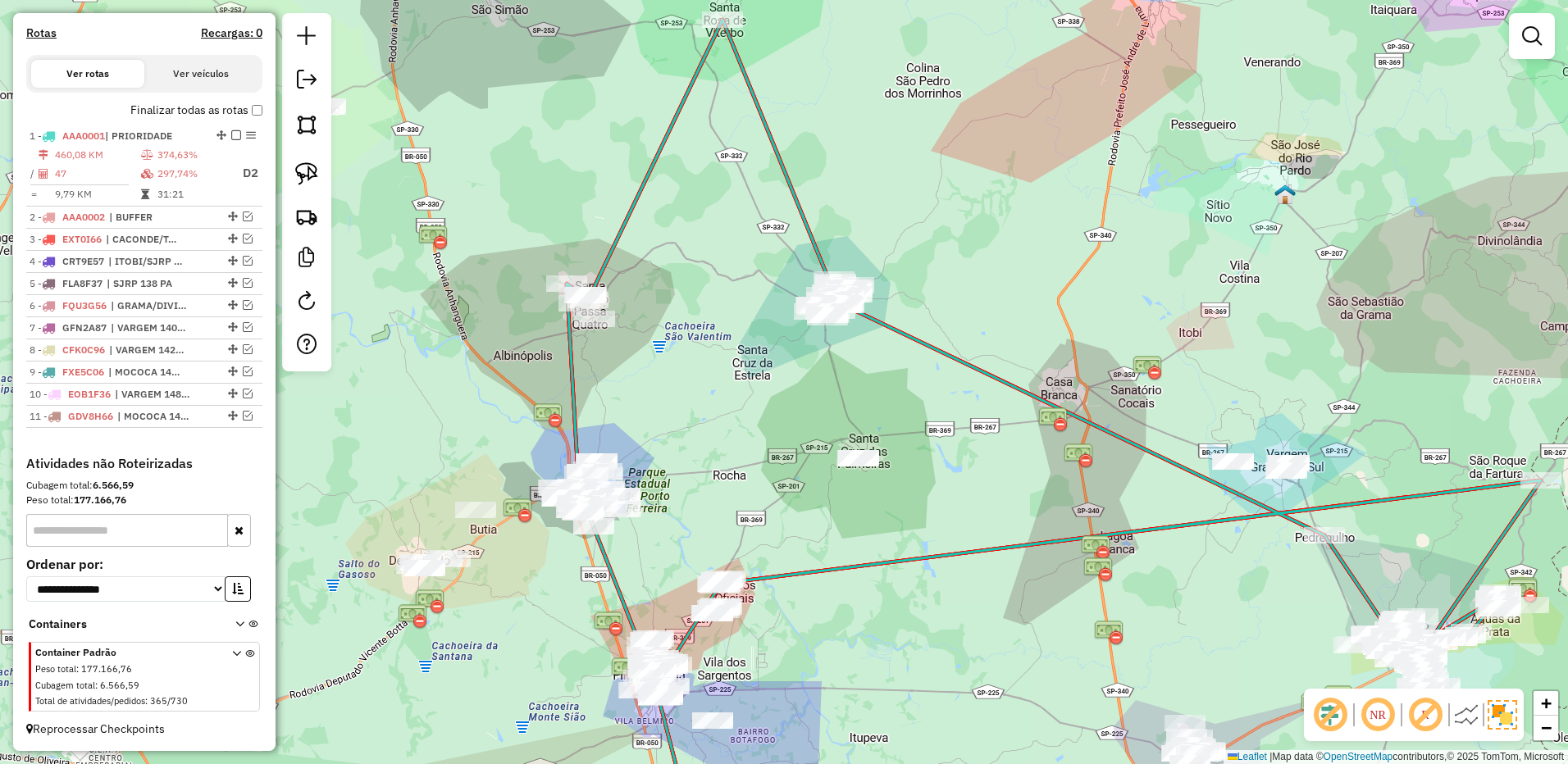
click at [711, 11] on div "Rota 1 - Placa AAA0001 23533 - GISLENE ZERBINI Janela de atendimento Grade de a…" at bounding box center [784, 382] width 1568 height 764
click at [719, 28] on div at bounding box center [722, 20] width 41 height 17
select select "**********"
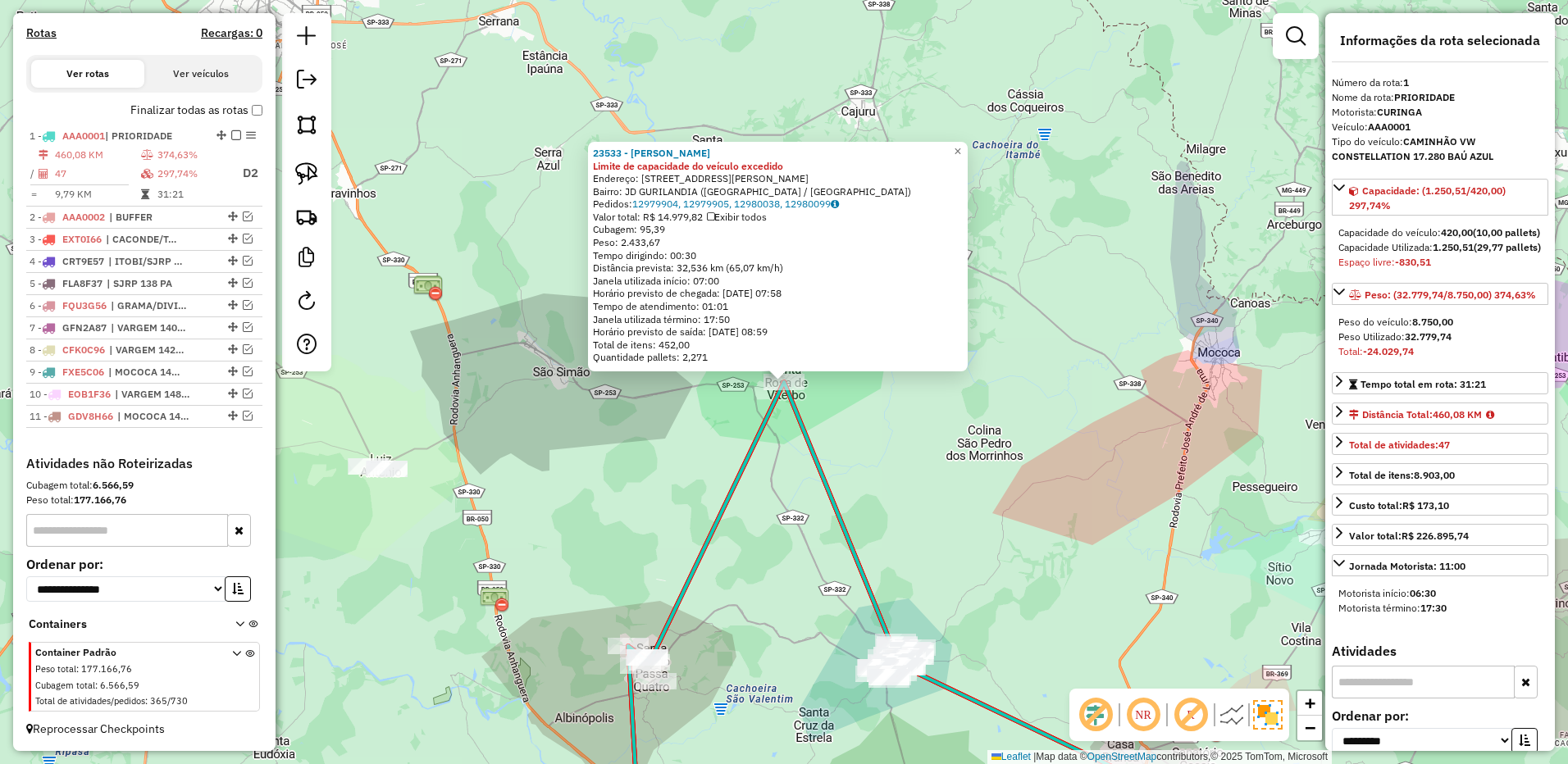
click at [1001, 213] on div "23533 - GISLENE ZERBINI Limite de capacidade do veículo excedido Endereço: AV P…" at bounding box center [784, 382] width 1568 height 764
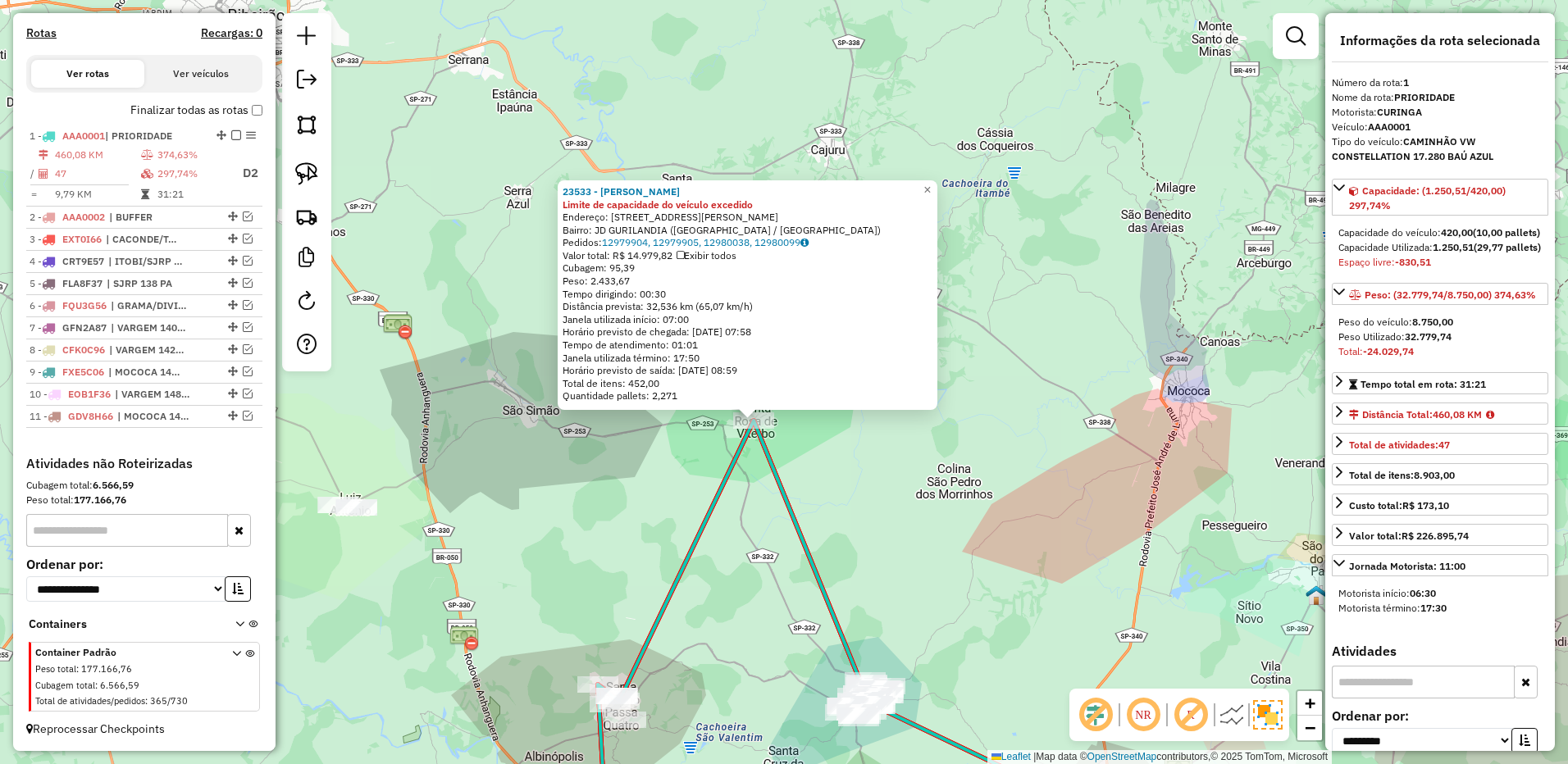
click at [982, 483] on div "23533 - GISLENE ZERBINI Limite de capacidade do veículo excedido Endereço: AV P…" at bounding box center [784, 382] width 1568 height 764
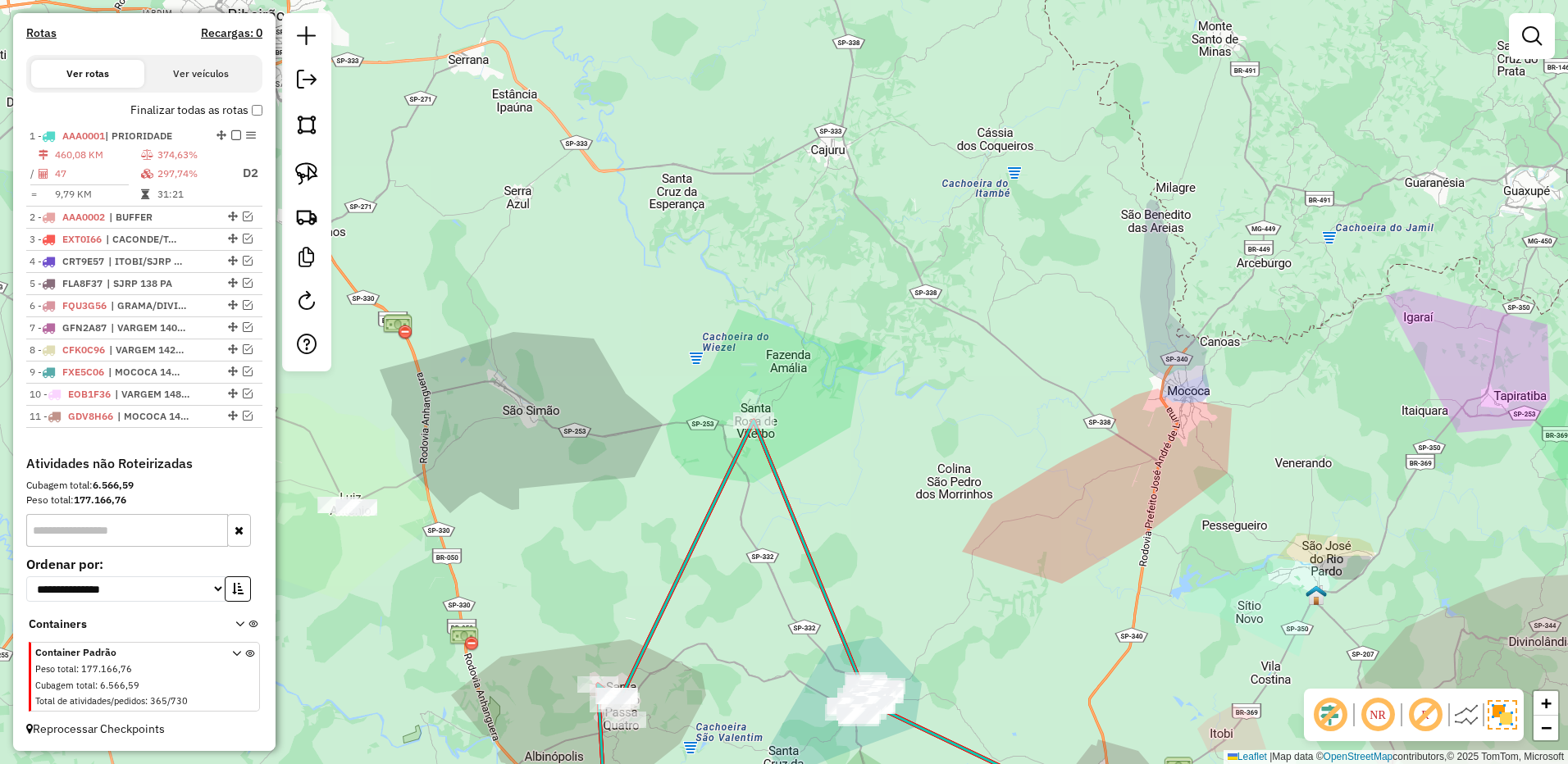
click at [934, 300] on div "Janela de atendimento Grade de atendimento Capacidade Transportadoras Veículos …" at bounding box center [784, 382] width 1568 height 764
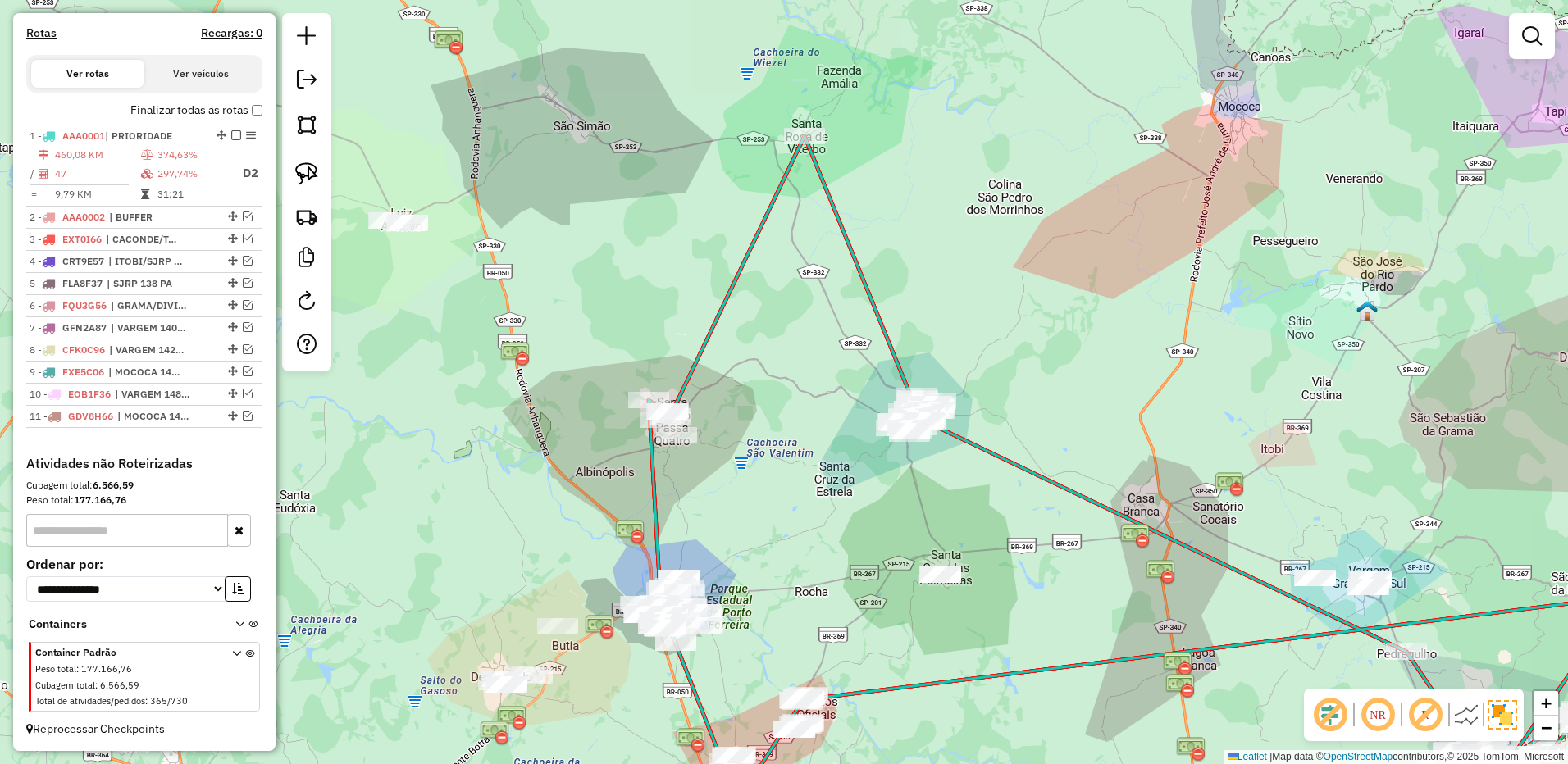
click at [942, 281] on div "Janela de atendimento Grade de atendimento Capacidade Transportadoras Veículos …" at bounding box center [784, 382] width 1568 height 764
click at [306, 169] on img at bounding box center [306, 173] width 23 height 23
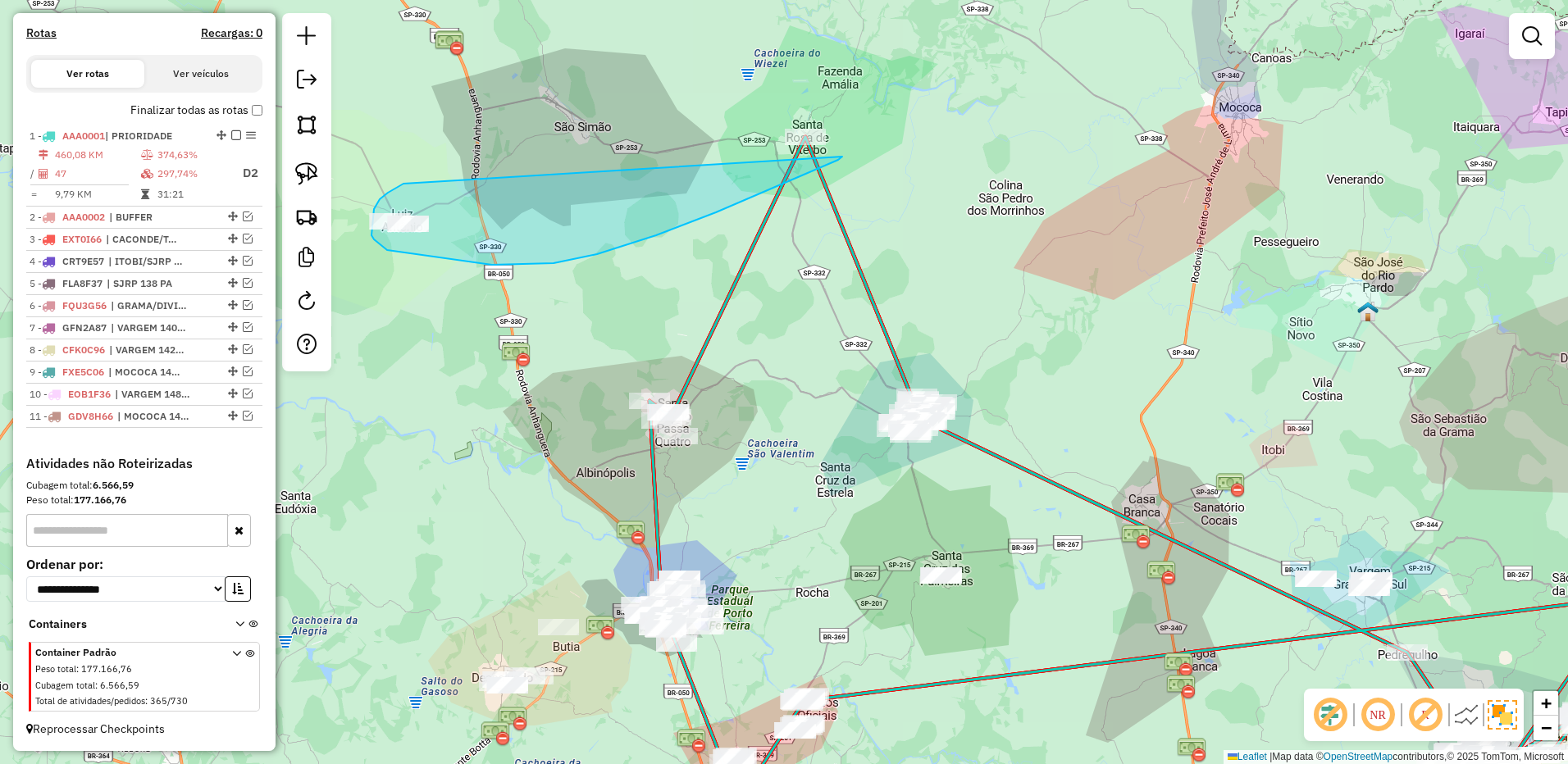
drag, startPoint x: 403, startPoint y: 184, endPoint x: 901, endPoint y: 73, distance: 510.2
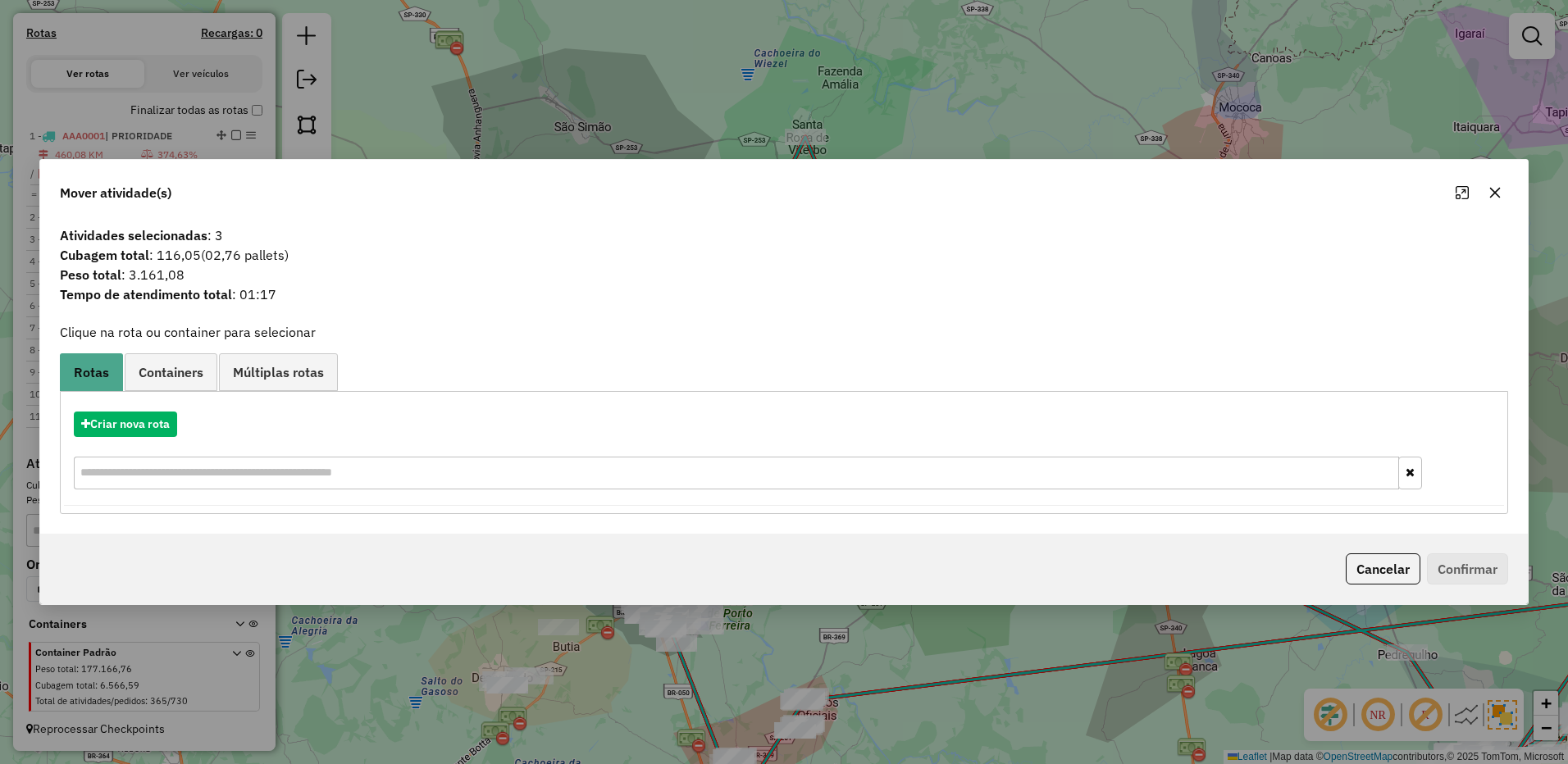
click at [1497, 188] on icon "button" at bounding box center [1495, 193] width 13 height 13
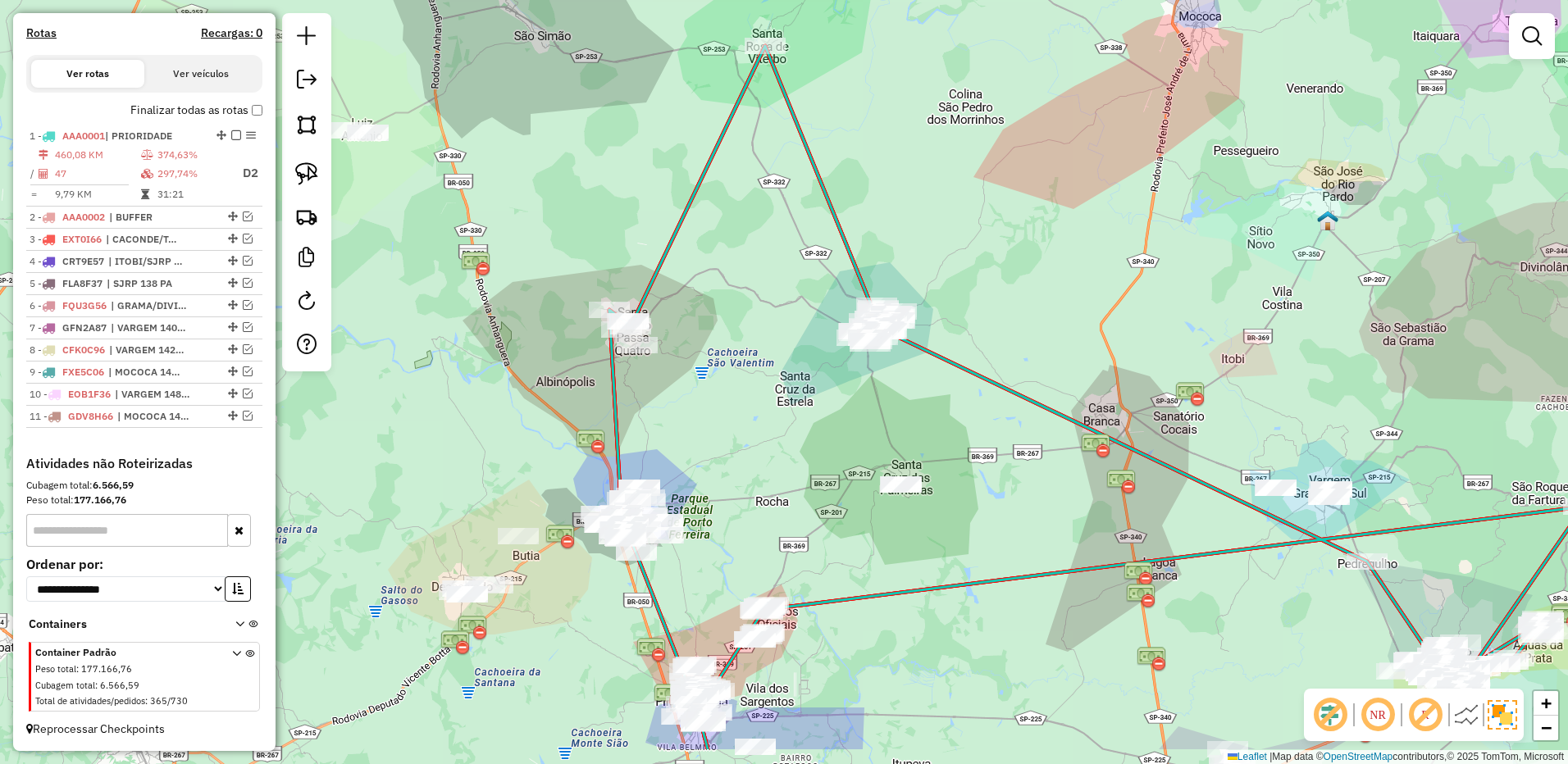
drag, startPoint x: 974, startPoint y: 379, endPoint x: 934, endPoint y: 288, distance: 99.4
click at [934, 288] on div "Janela de atendimento Grade de atendimento Capacidade Transportadoras Veículos …" at bounding box center [784, 382] width 1568 height 764
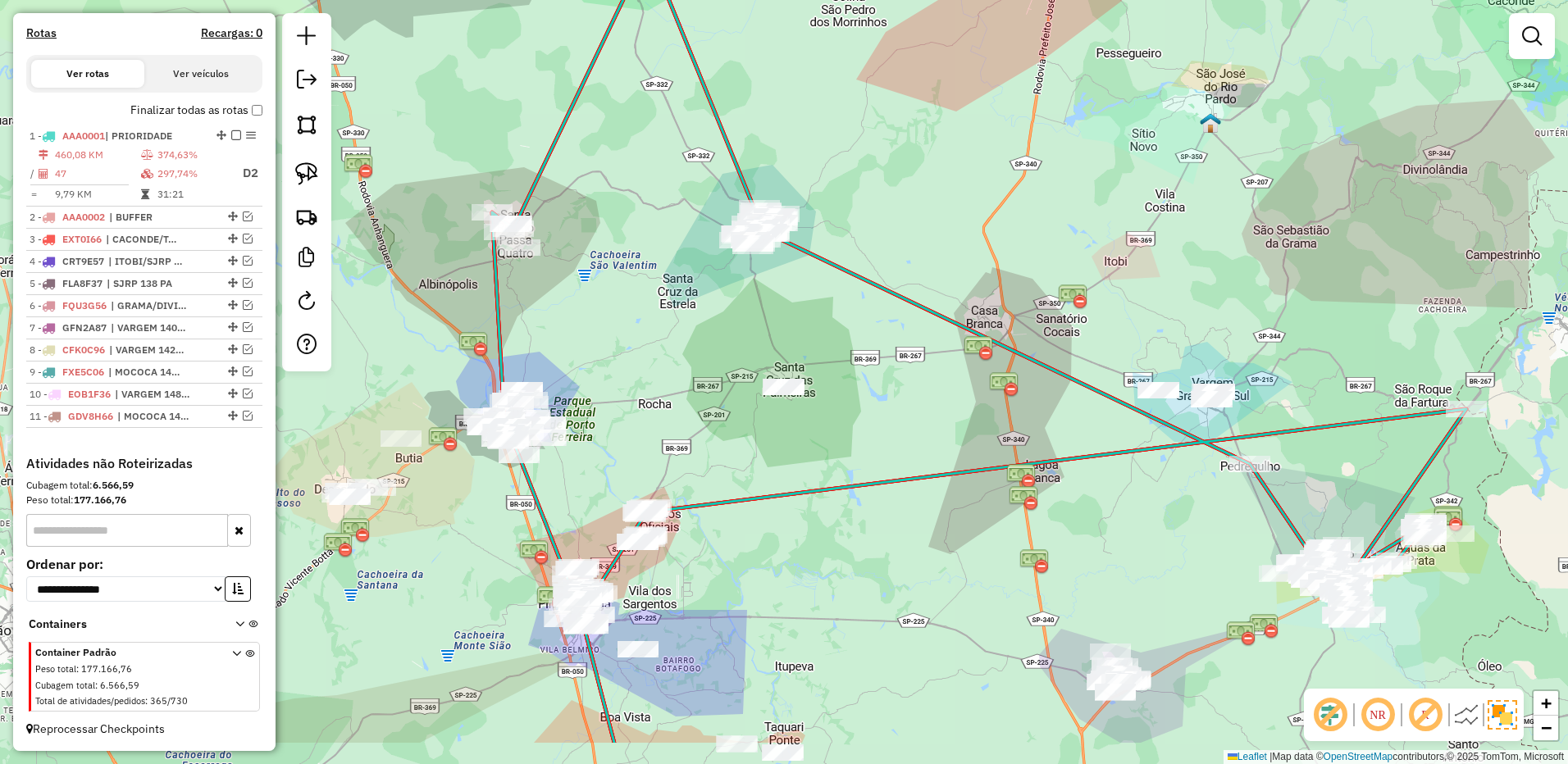
drag, startPoint x: 893, startPoint y: 391, endPoint x: 845, endPoint y: 349, distance: 63.8
click at [857, 354] on div "Janela de atendimento Grade de atendimento Capacidade Transportadoras Veículos …" at bounding box center [784, 382] width 1568 height 764
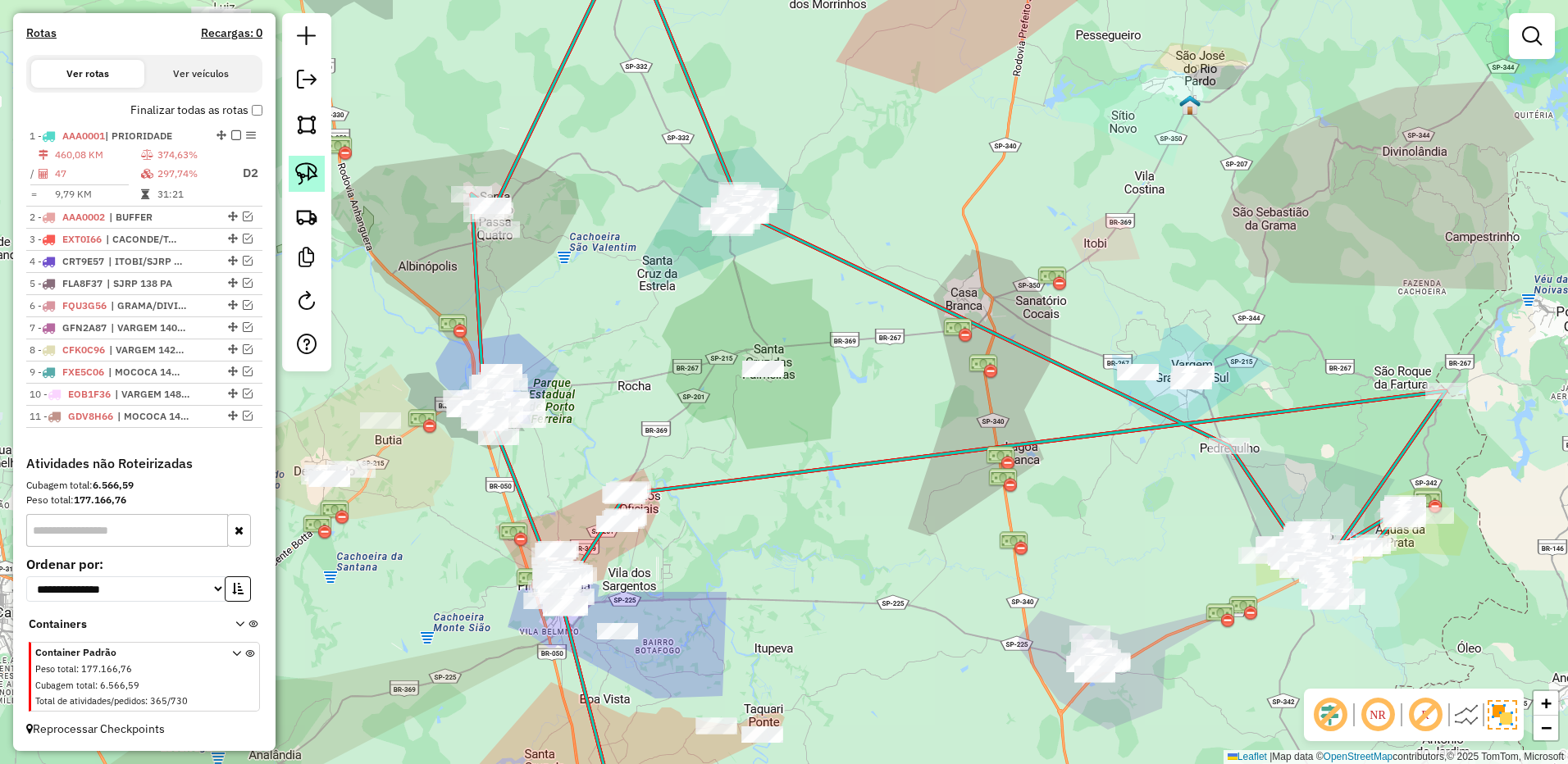
click at [311, 181] on img at bounding box center [306, 173] width 23 height 23
drag, startPoint x: 828, startPoint y: 329, endPoint x: 792, endPoint y: 410, distance: 88.6
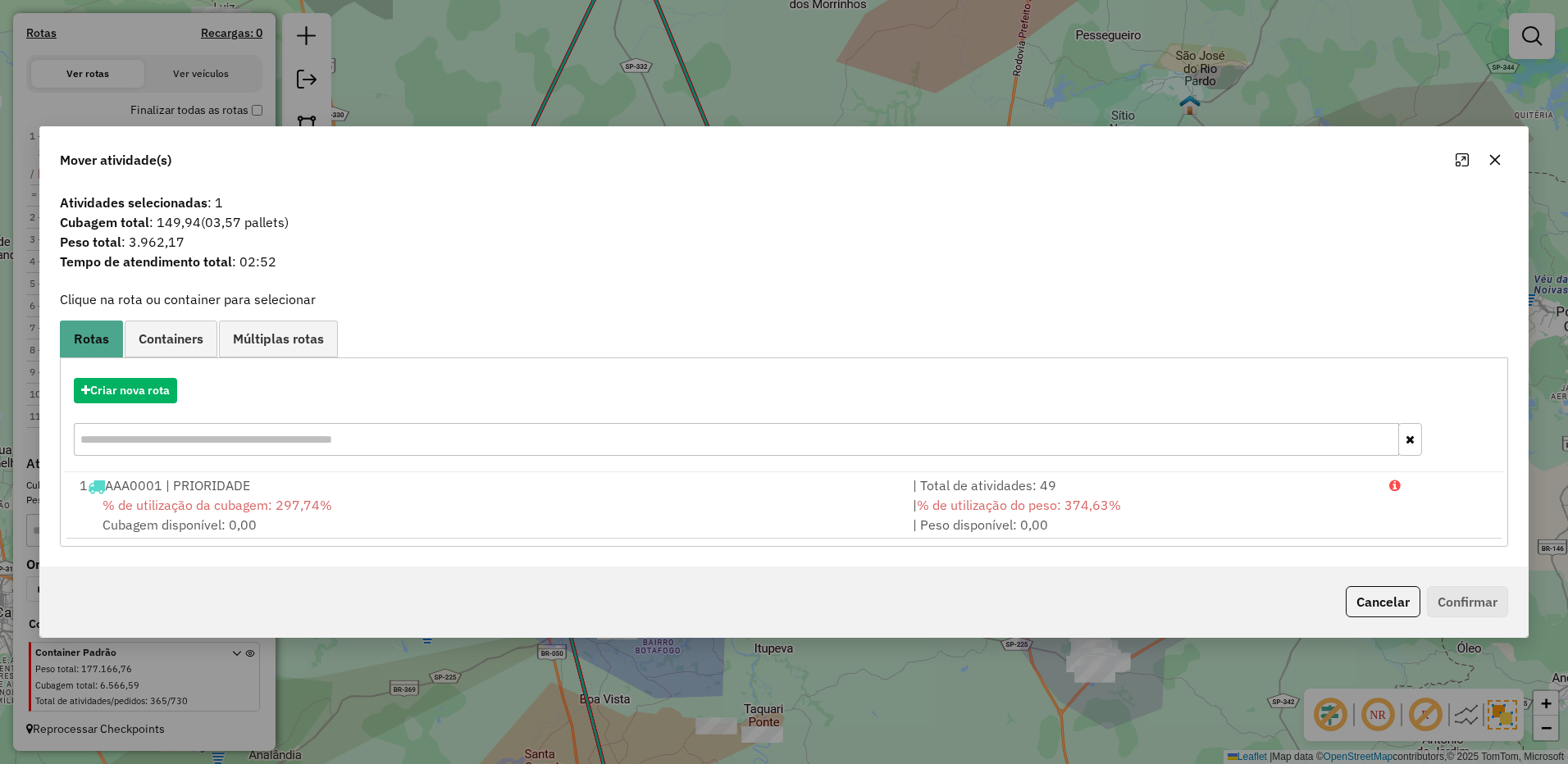
click at [1496, 154] on icon "button" at bounding box center [1495, 160] width 13 height 13
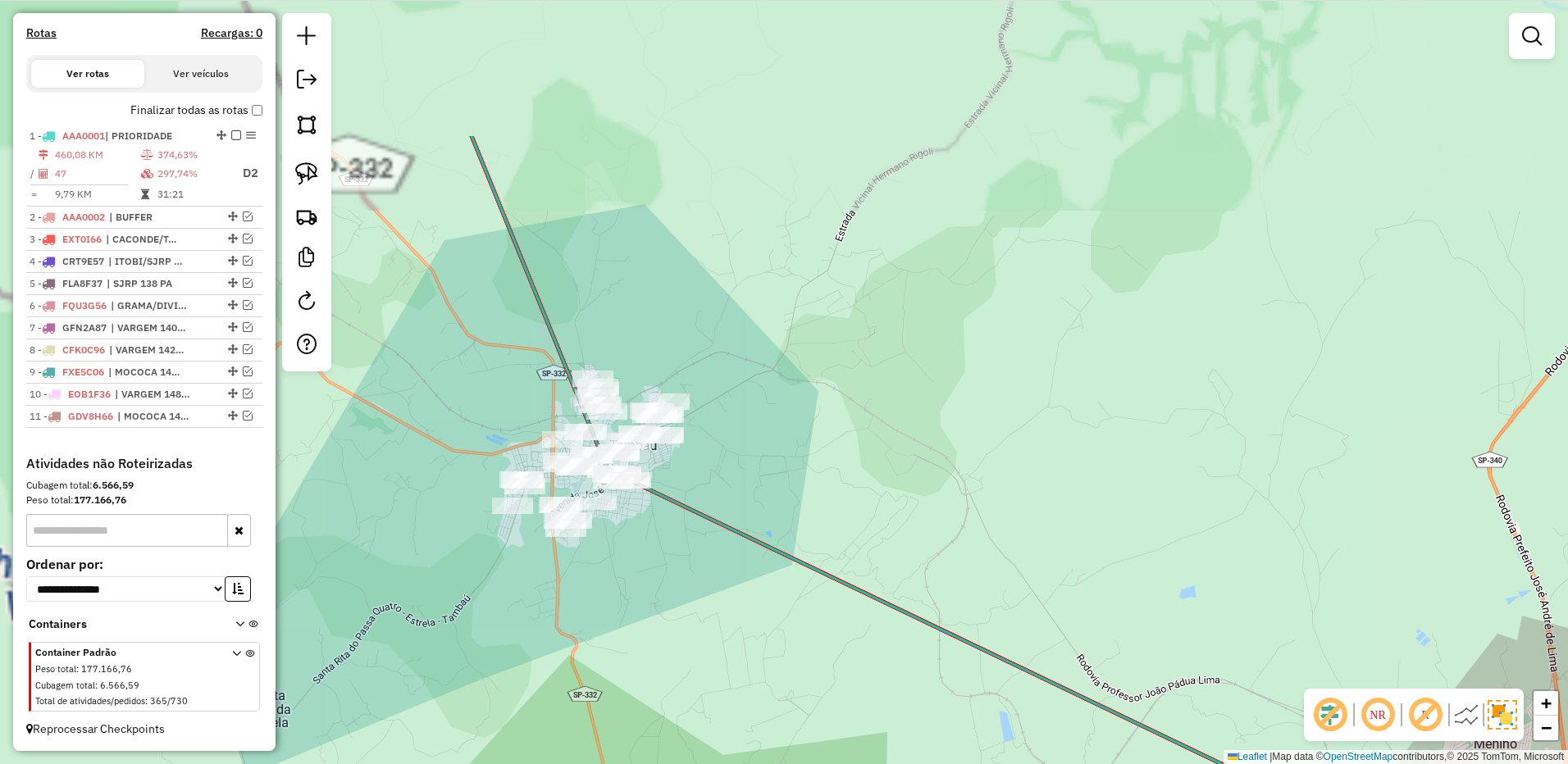
drag, startPoint x: 634, startPoint y: 195, endPoint x: 751, endPoint y: 408, distance: 243.0
click at [760, 407] on div "Janela de atendimento Grade de atendimento Capacidade Transportadoras Veículos …" at bounding box center [784, 382] width 1568 height 764
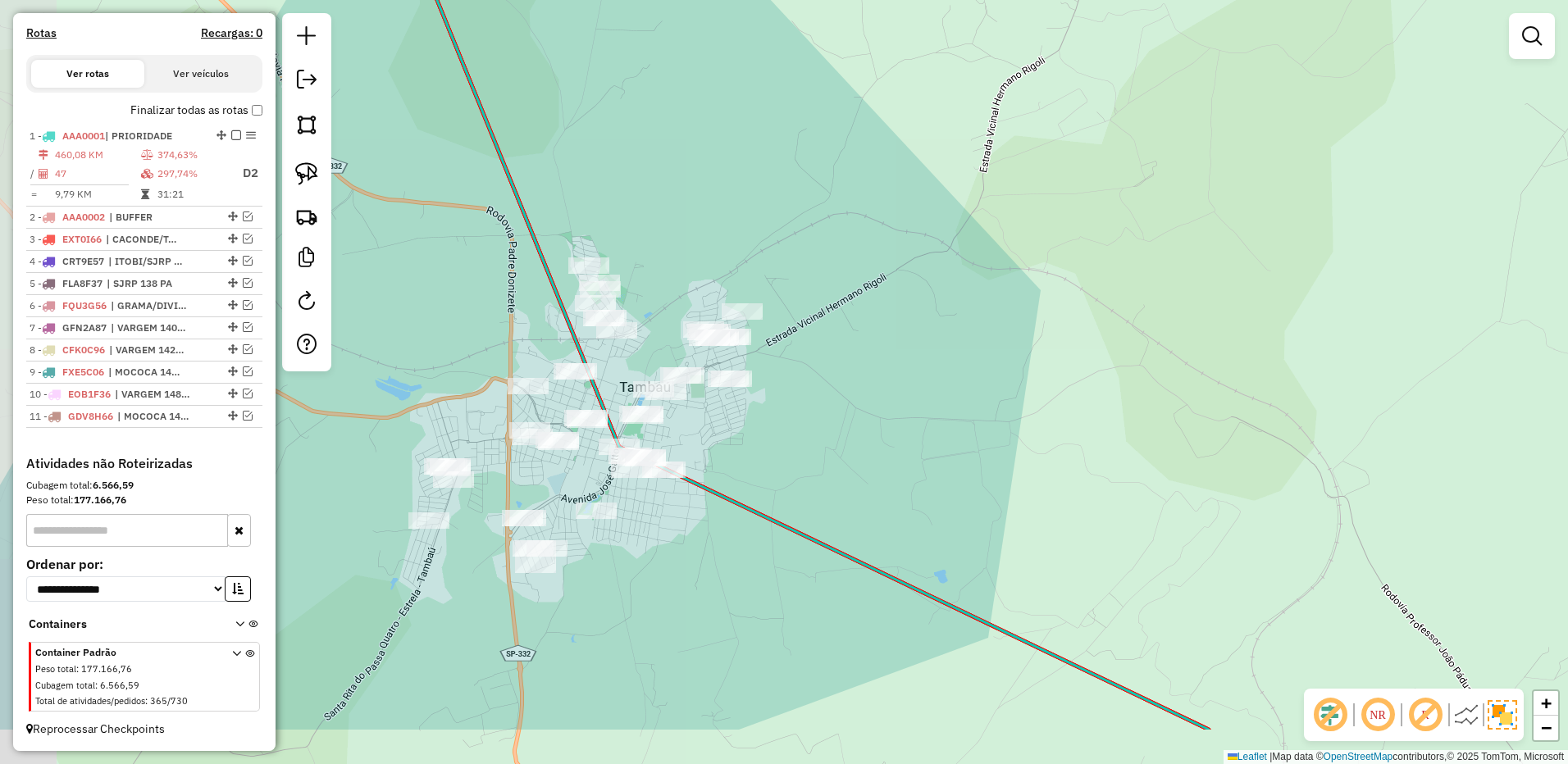
drag, startPoint x: 708, startPoint y: 383, endPoint x: 820, endPoint y: 272, distance: 157.7
click at [820, 272] on div "Janela de atendimento Grade de atendimento Capacidade Transportadoras Veículos …" at bounding box center [784, 382] width 1568 height 764
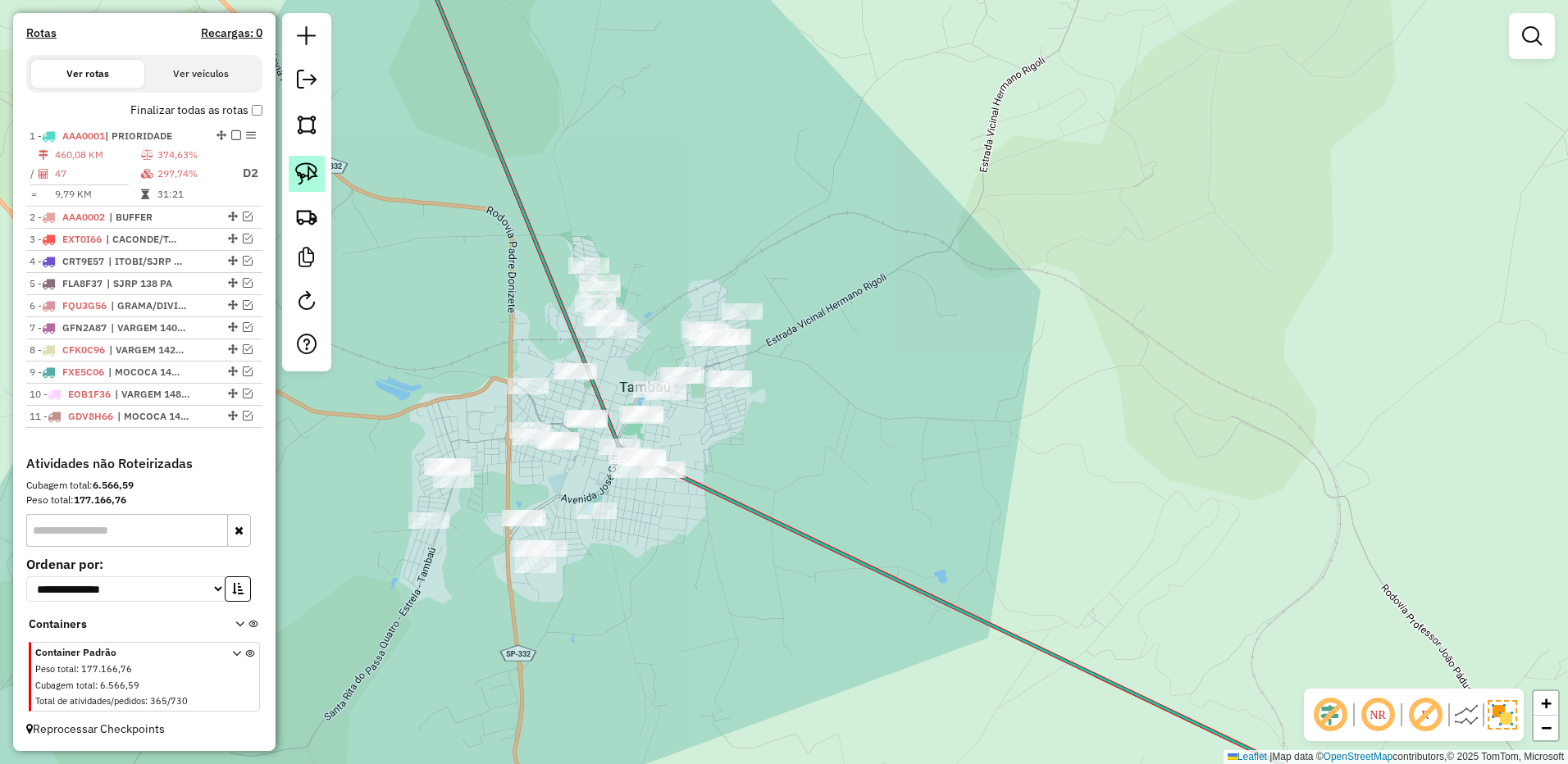
click at [302, 175] on img at bounding box center [306, 173] width 23 height 23
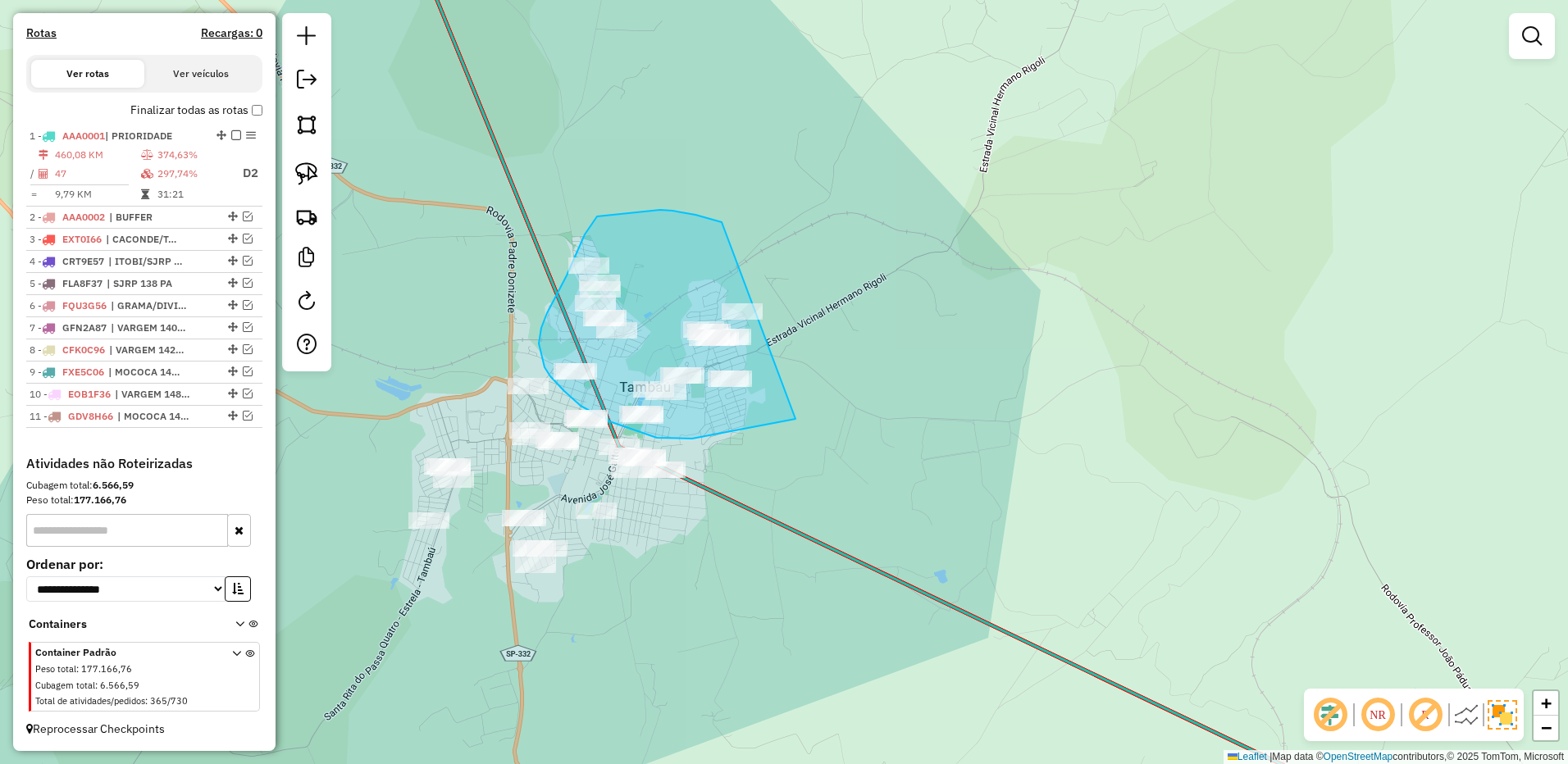
drag, startPoint x: 716, startPoint y: 220, endPoint x: 893, endPoint y: 291, distance: 190.7
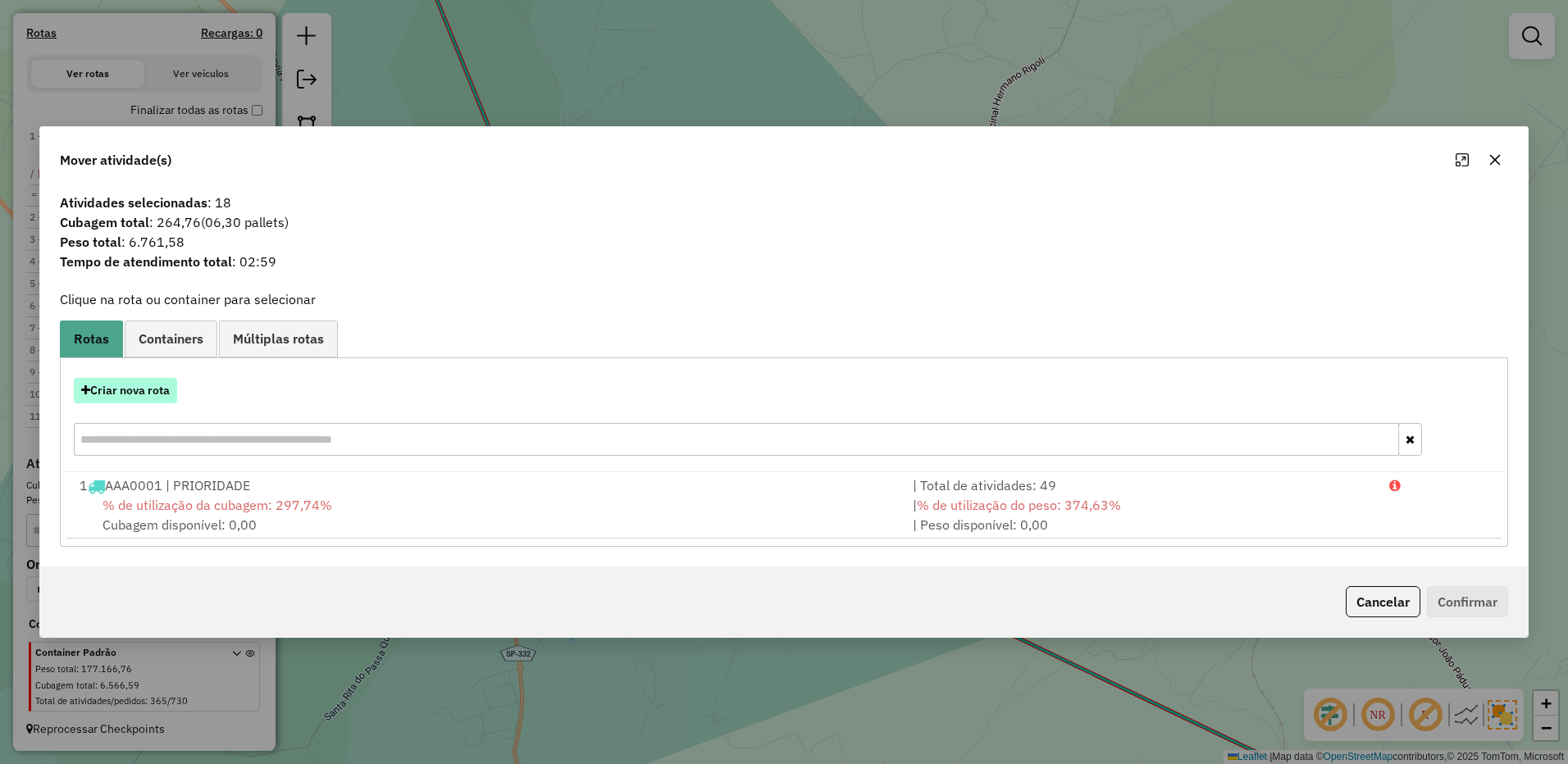
click at [147, 396] on button "Criar nova rota" at bounding box center [125, 391] width 104 height 25
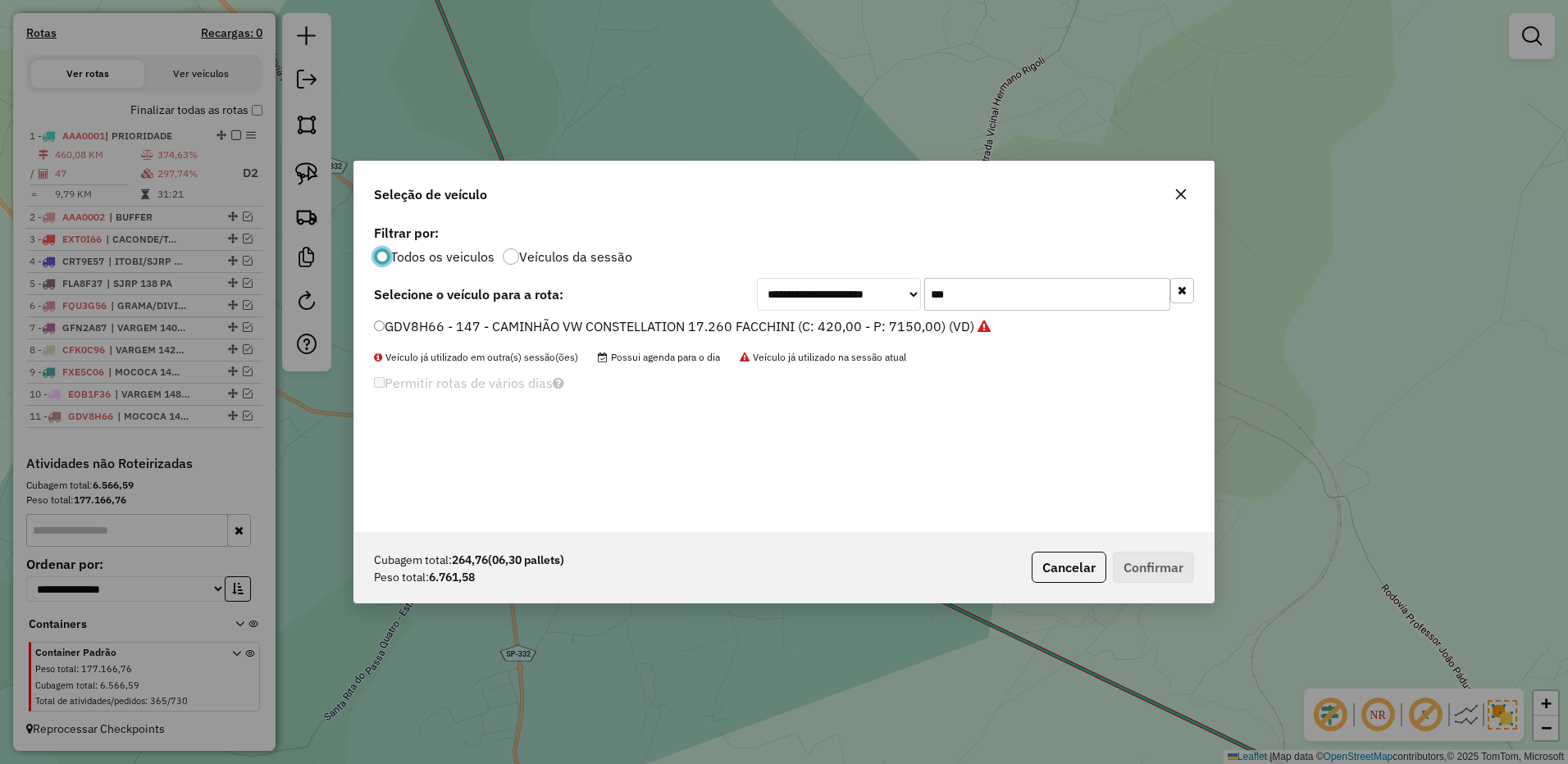
scroll to position [9, 5]
click at [994, 299] on input "***" at bounding box center [1047, 294] width 246 height 33
type input "***"
drag, startPoint x: 852, startPoint y: 319, endPoint x: 972, endPoint y: 371, distance: 130.8
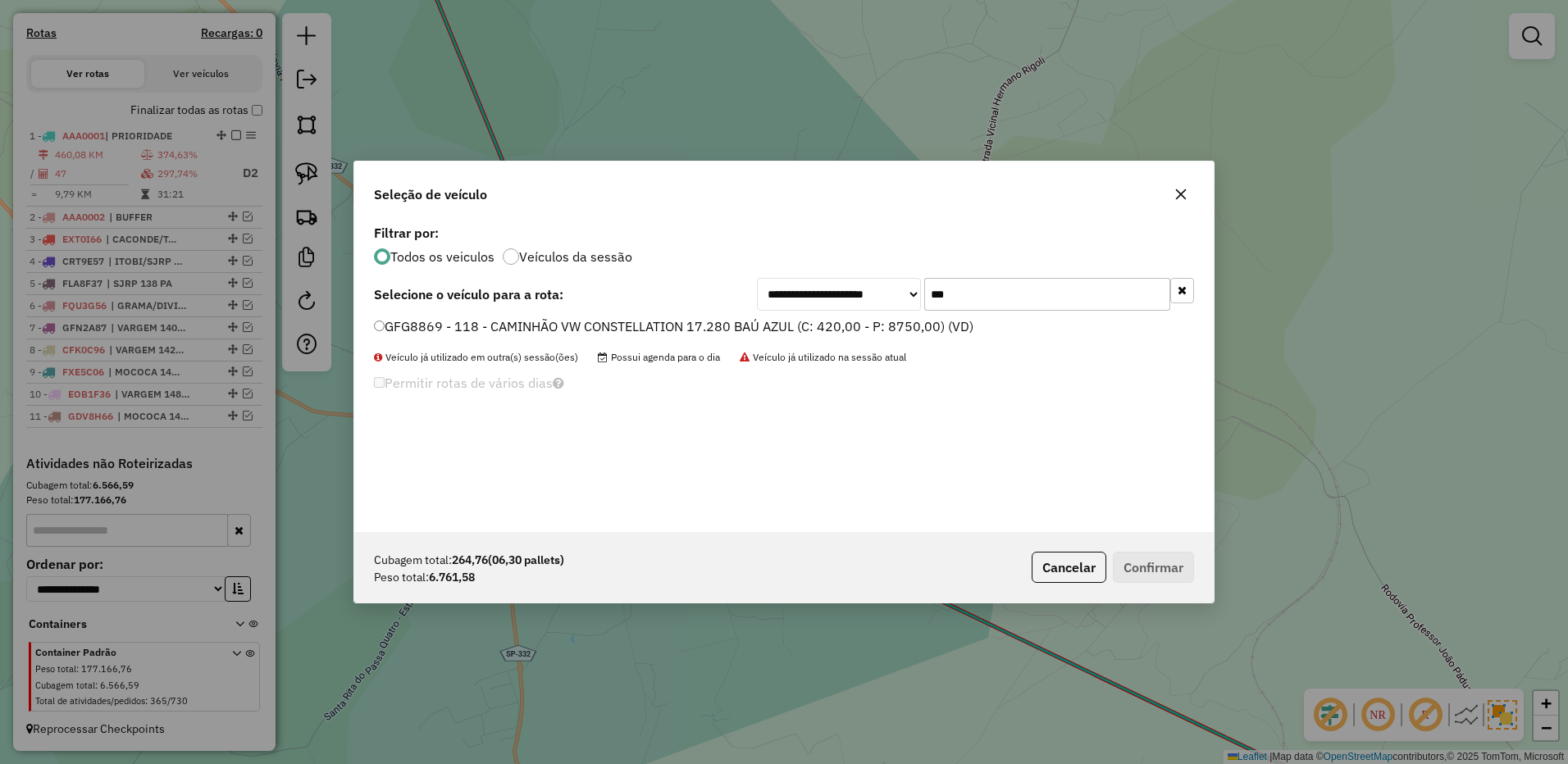
click at [852, 319] on label "GFG8869 - 118 - CAMINHÃO VW CONSTELLATION 17.280 BAÚ AZUL (C: 420,00 - P: 8750,…" at bounding box center [674, 326] width 599 height 20
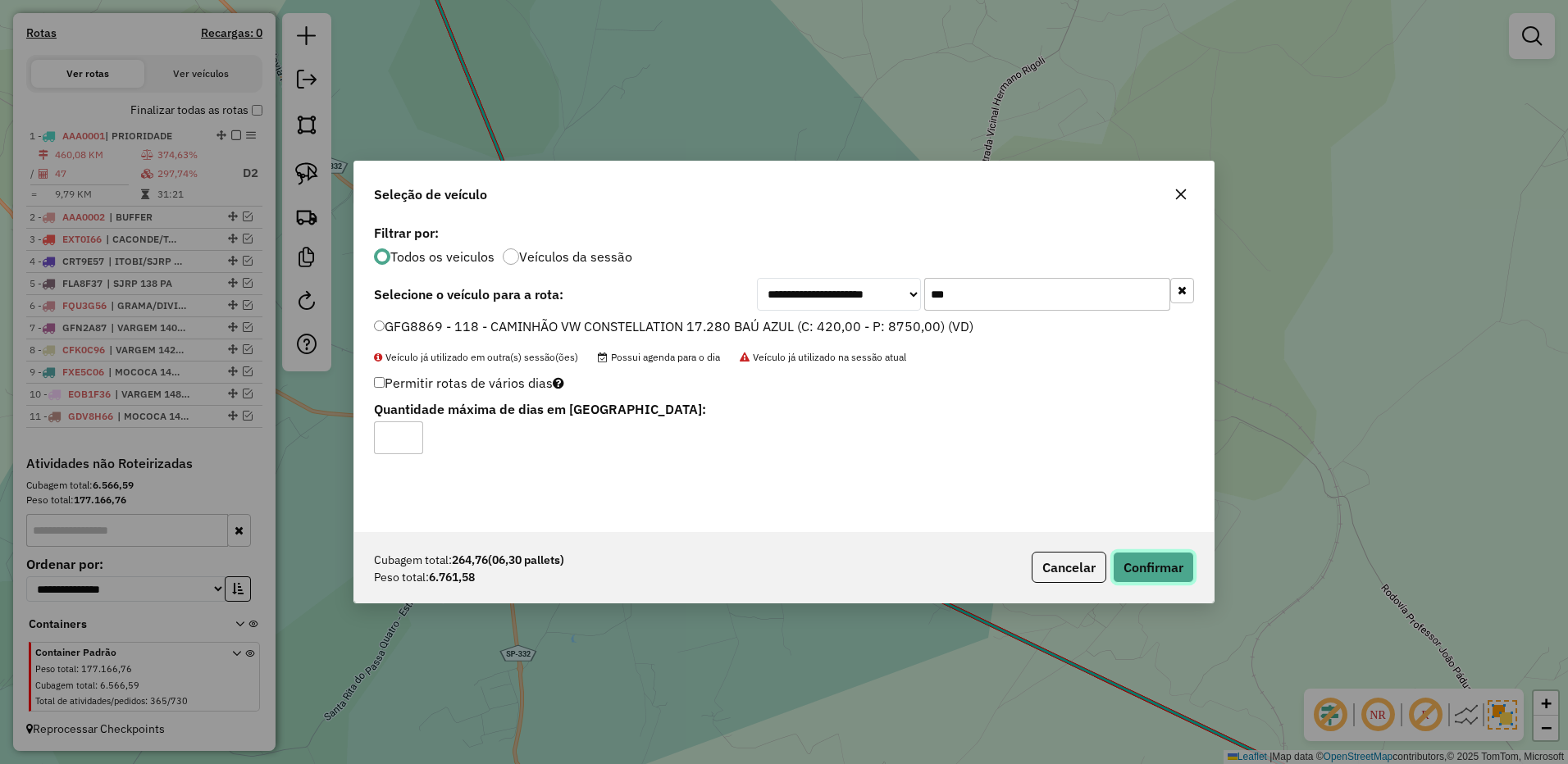
click at [1142, 566] on button "Confirmar" at bounding box center [1153, 567] width 81 height 31
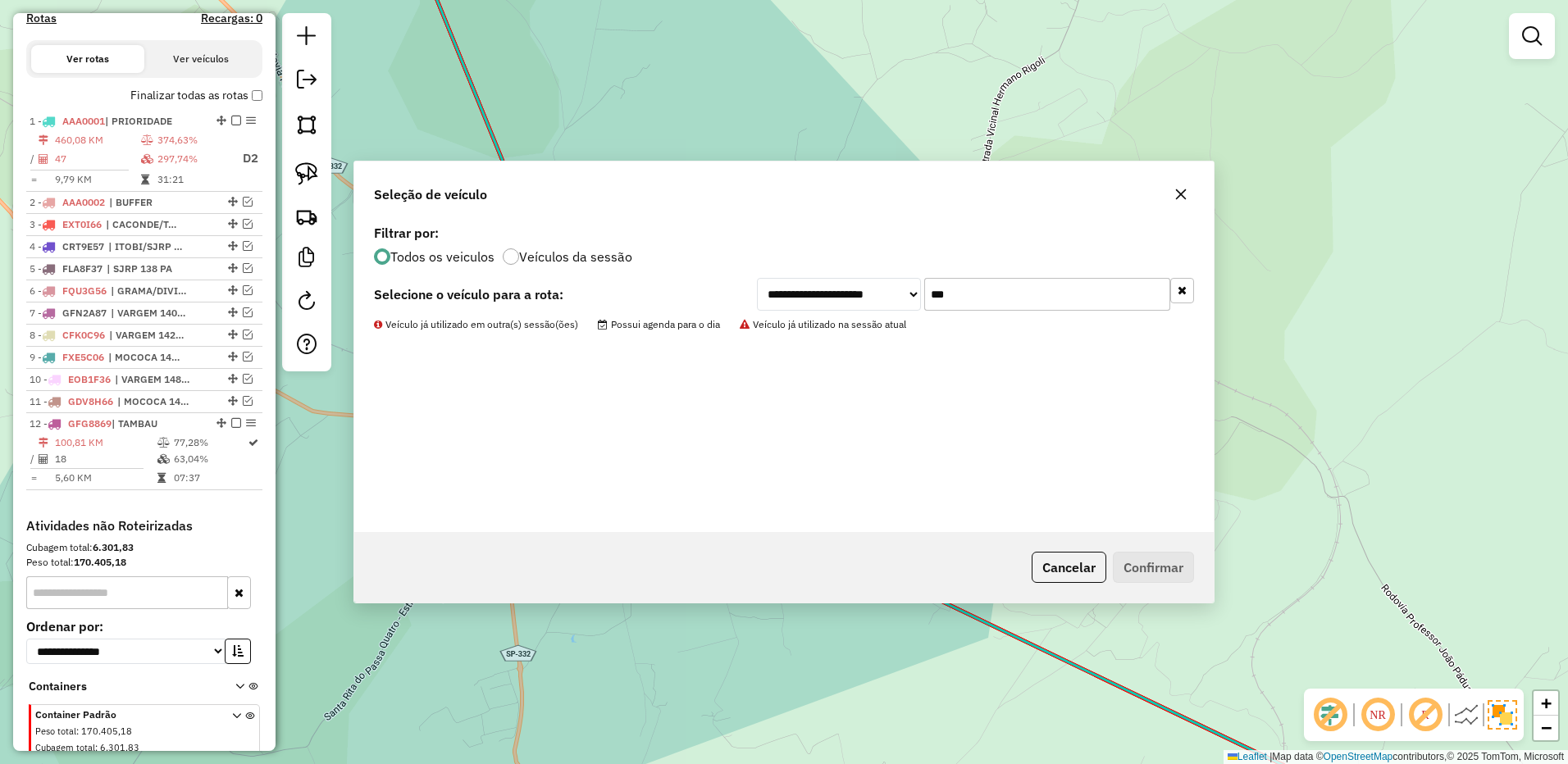
scroll to position [615, 0]
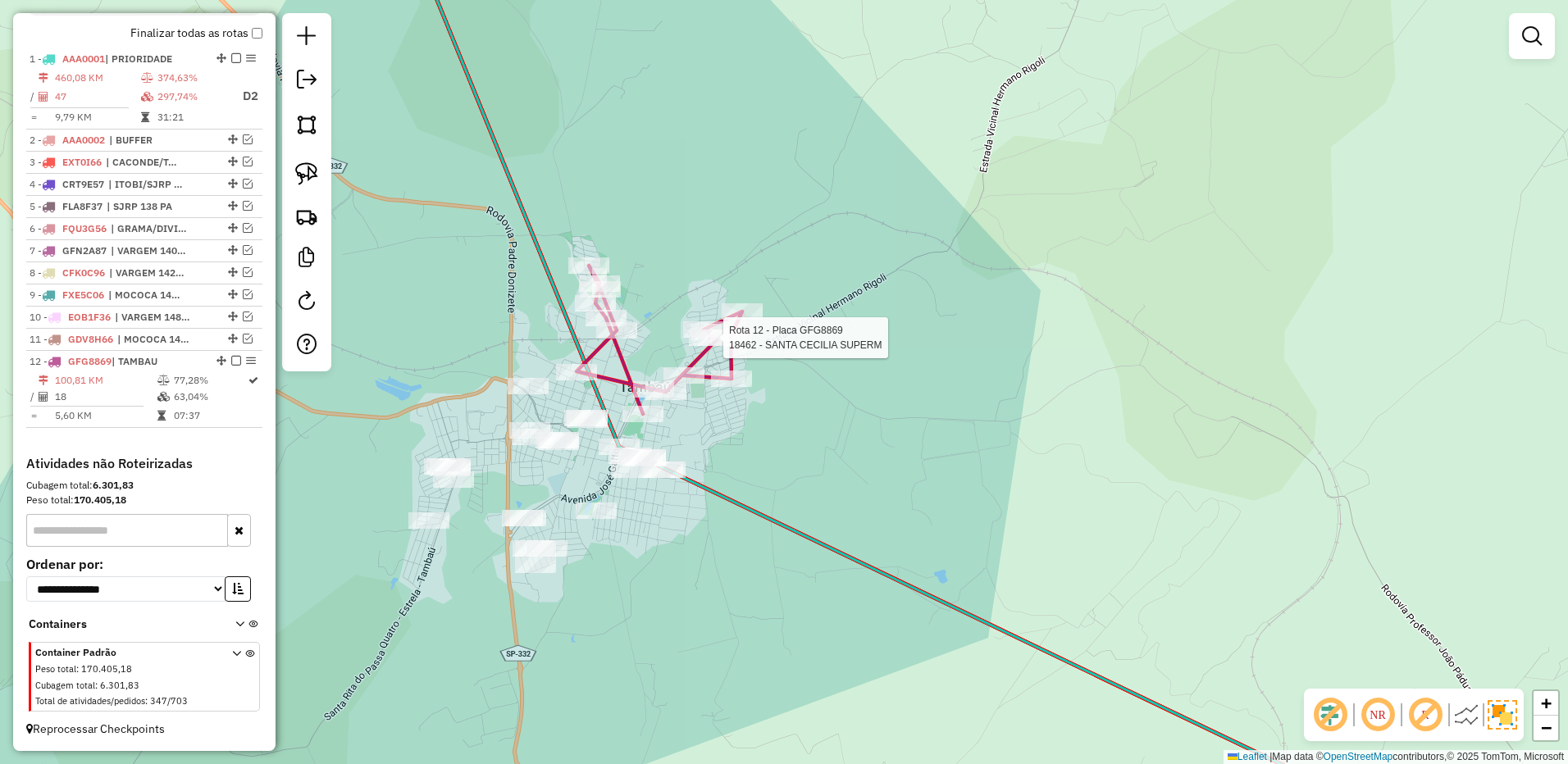
select select "**********"
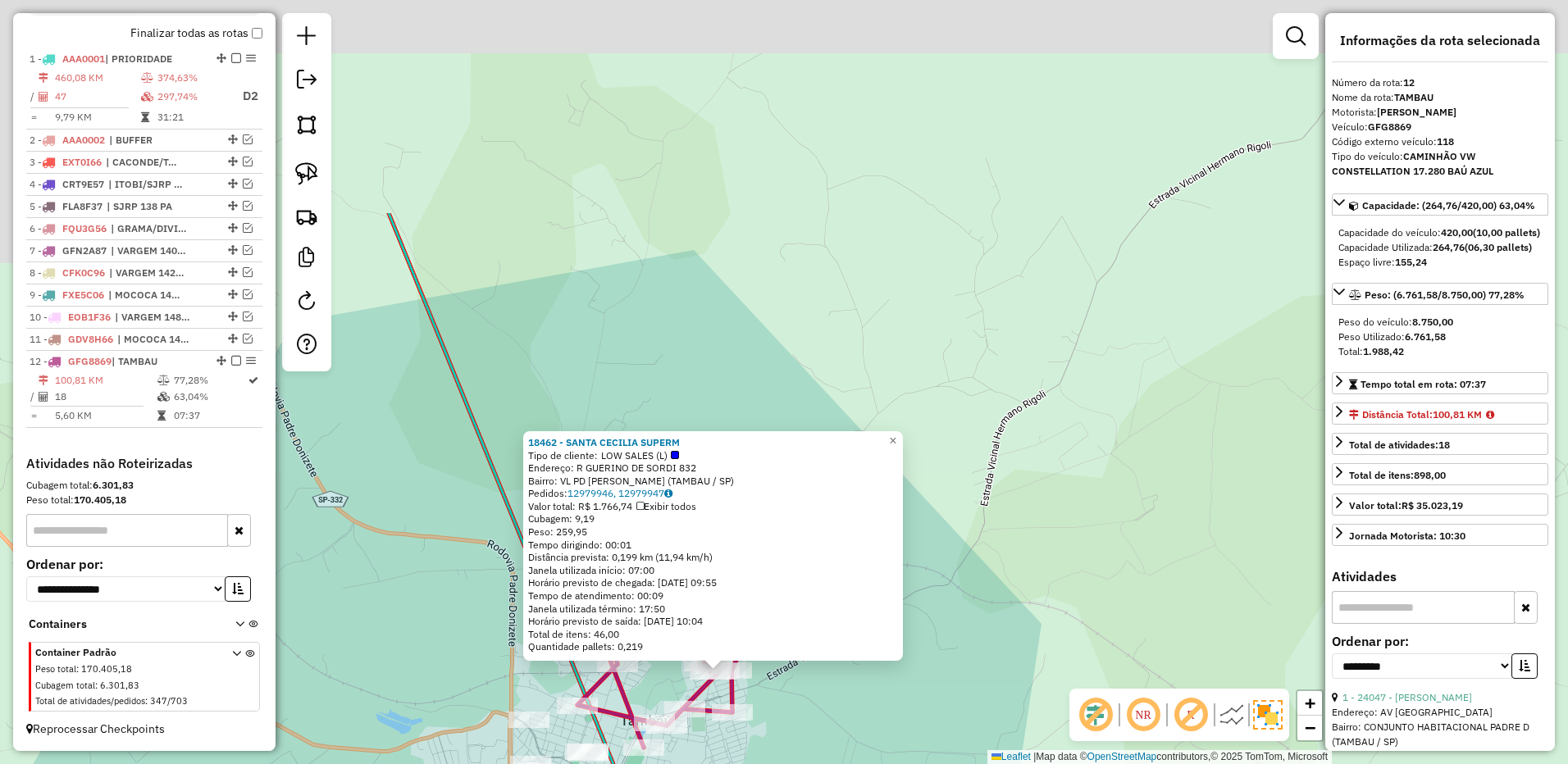
drag, startPoint x: 1044, startPoint y: 142, endPoint x: 977, endPoint y: 434, distance: 299.6
click at [979, 433] on div "18462 - SANTA CECILIA SUPERM Tipo de cliente: LOW SALES (L) Endereço: R GUERINO…" at bounding box center [784, 382] width 1568 height 764
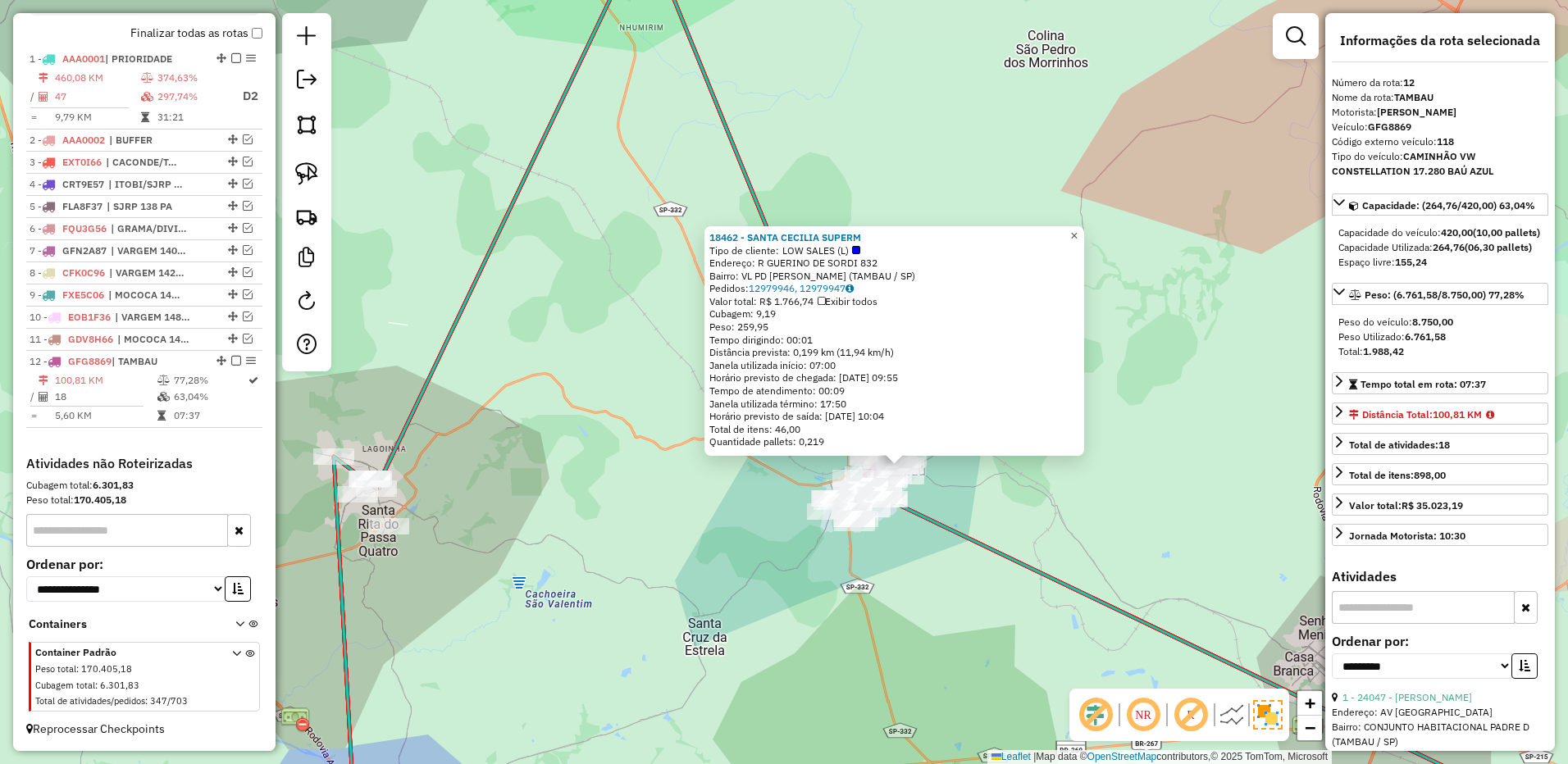
click at [1077, 229] on span "×" at bounding box center [1074, 235] width 8 height 14
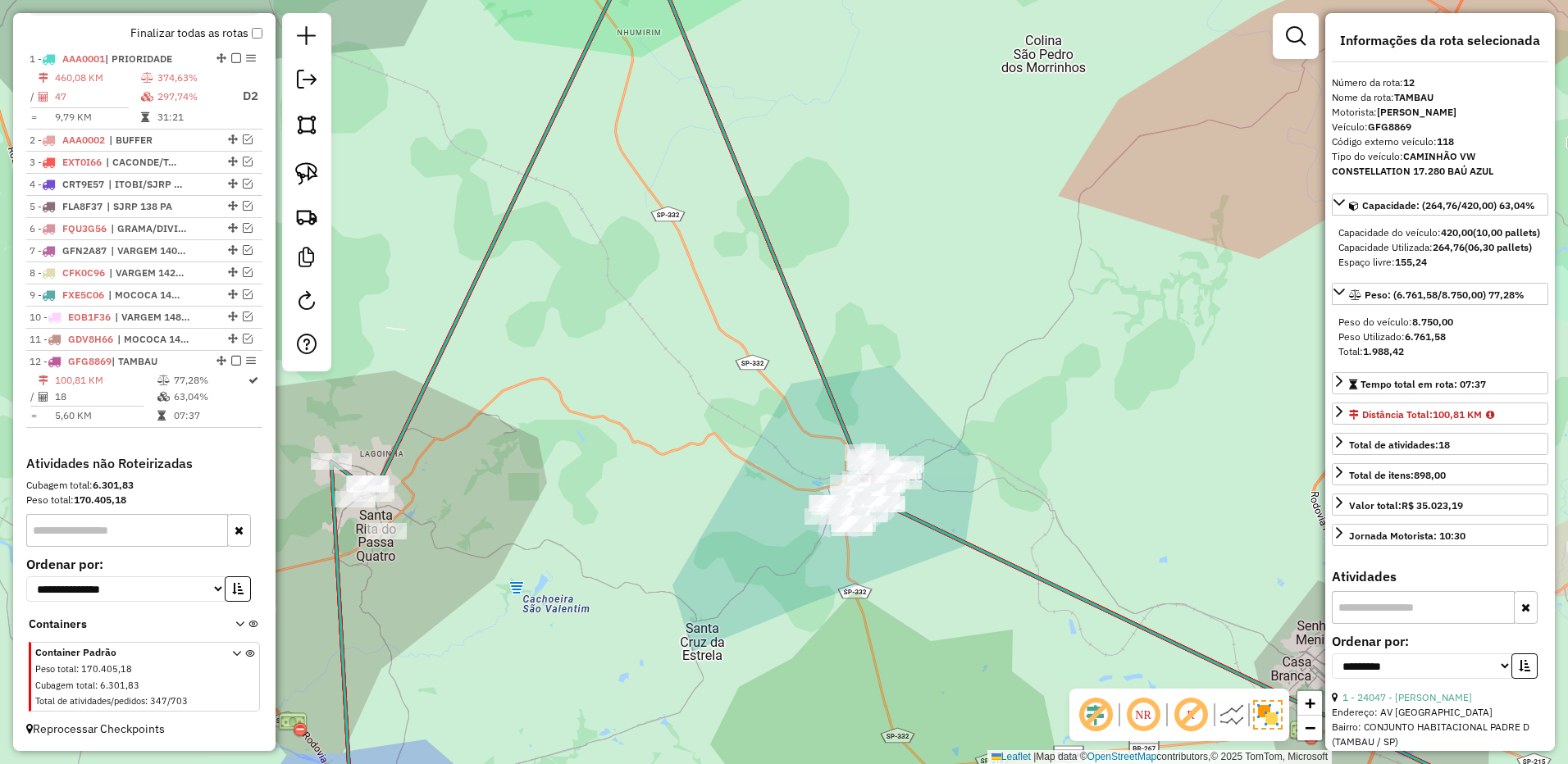
drag, startPoint x: 1004, startPoint y: 175, endPoint x: 895, endPoint y: 368, distance: 221.7
click at [905, 367] on div "Janela de atendimento Grade de atendimento Capacidade Transportadoras Veículos …" at bounding box center [784, 382] width 1568 height 764
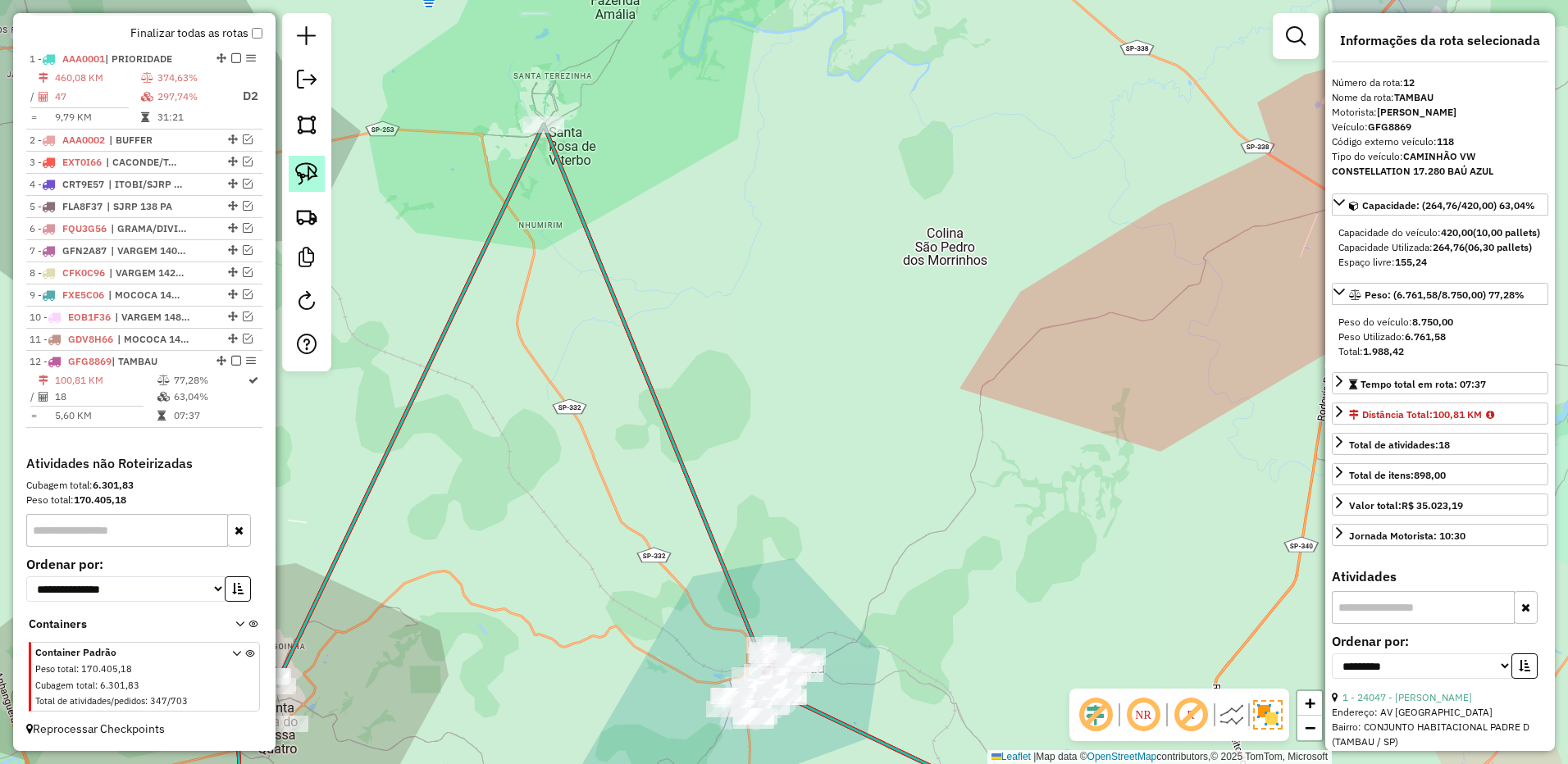
click at [294, 165] on link at bounding box center [306, 174] width 36 height 36
drag, startPoint x: 601, startPoint y: 93, endPoint x: 742, endPoint y: 149, distance: 151.7
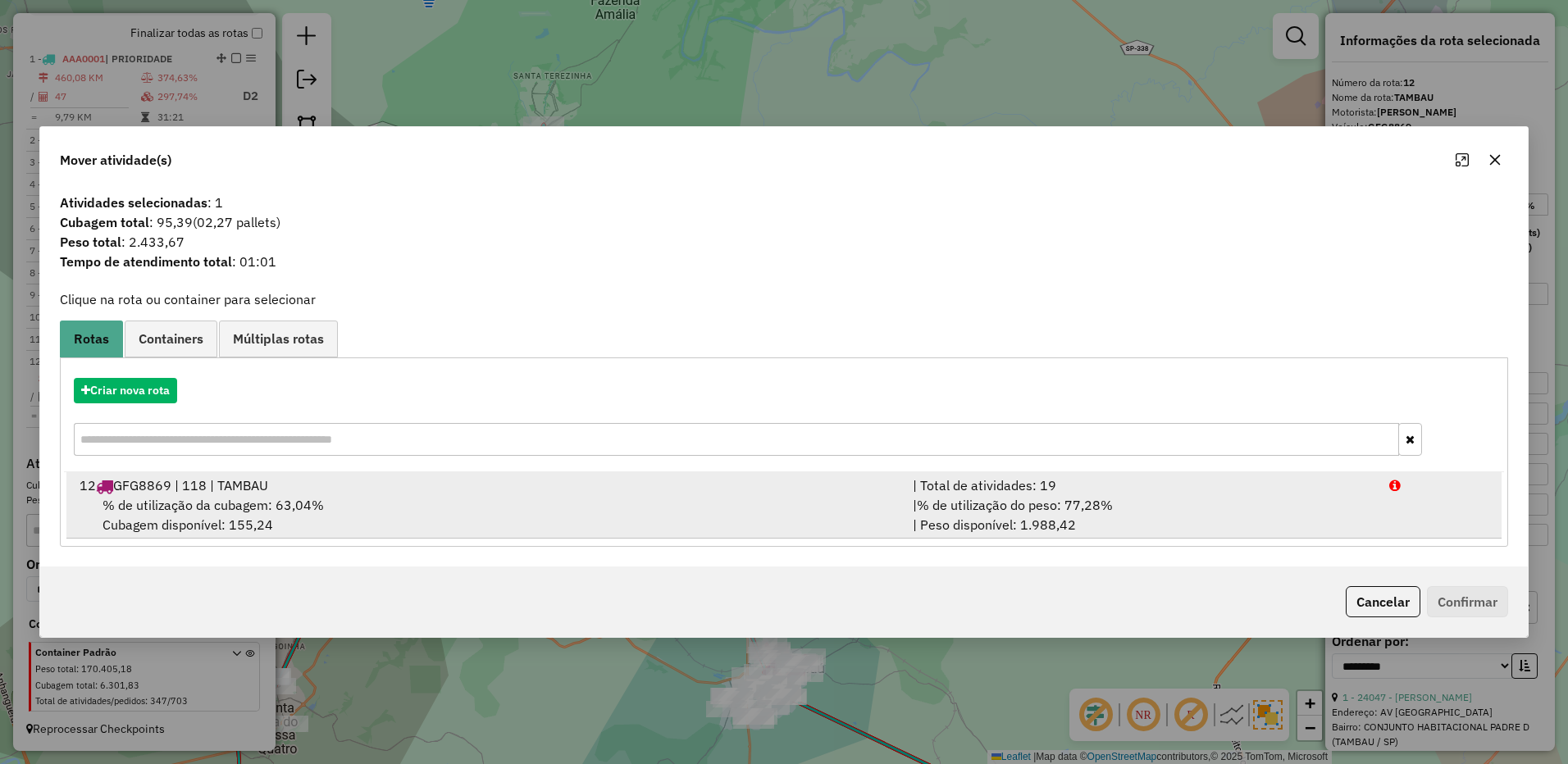
click at [1227, 494] on div "| Total de atividades: 19" at bounding box center [1141, 486] width 477 height 20
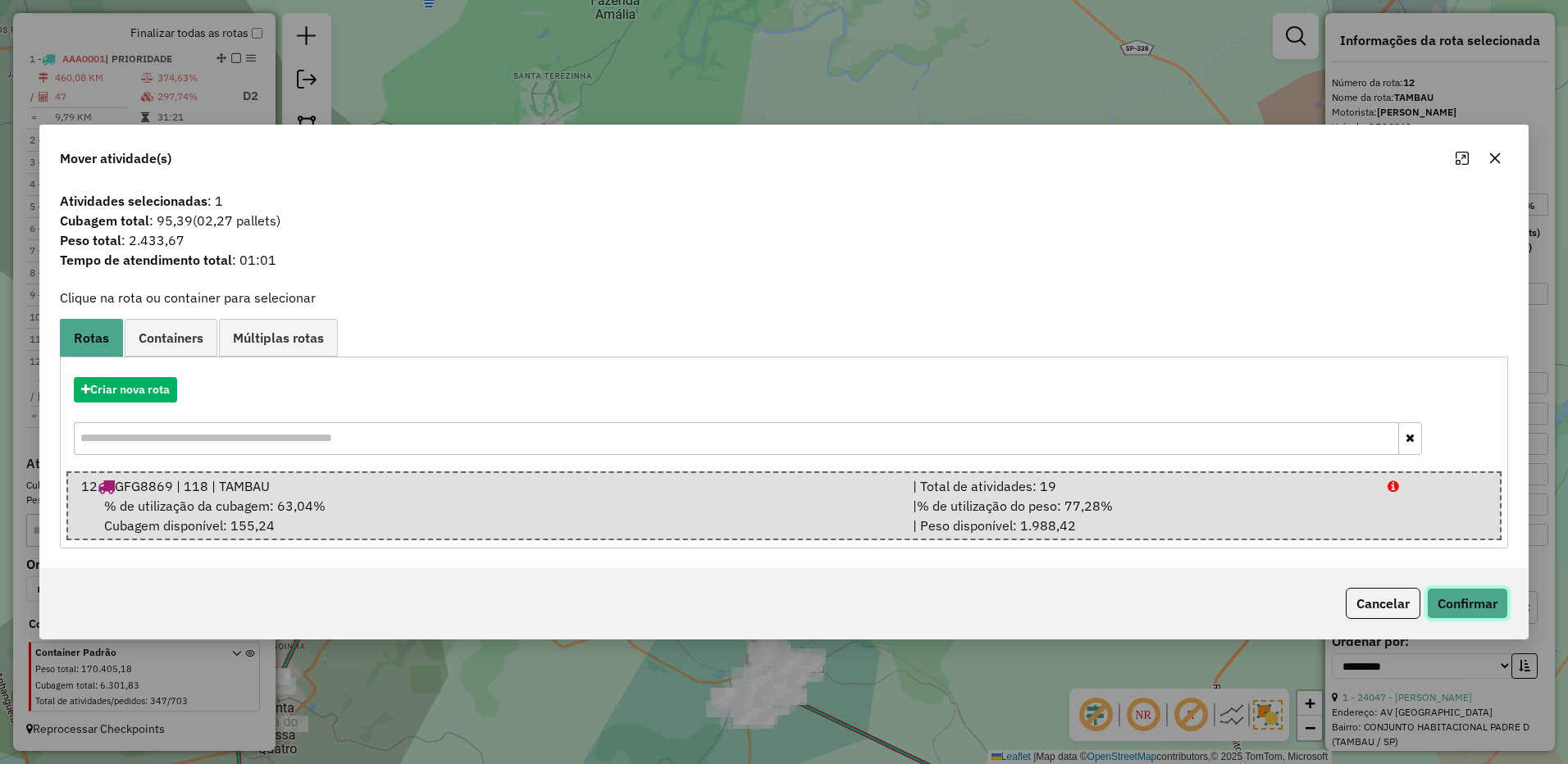
click at [1490, 604] on button "Confirmar" at bounding box center [1467, 603] width 81 height 31
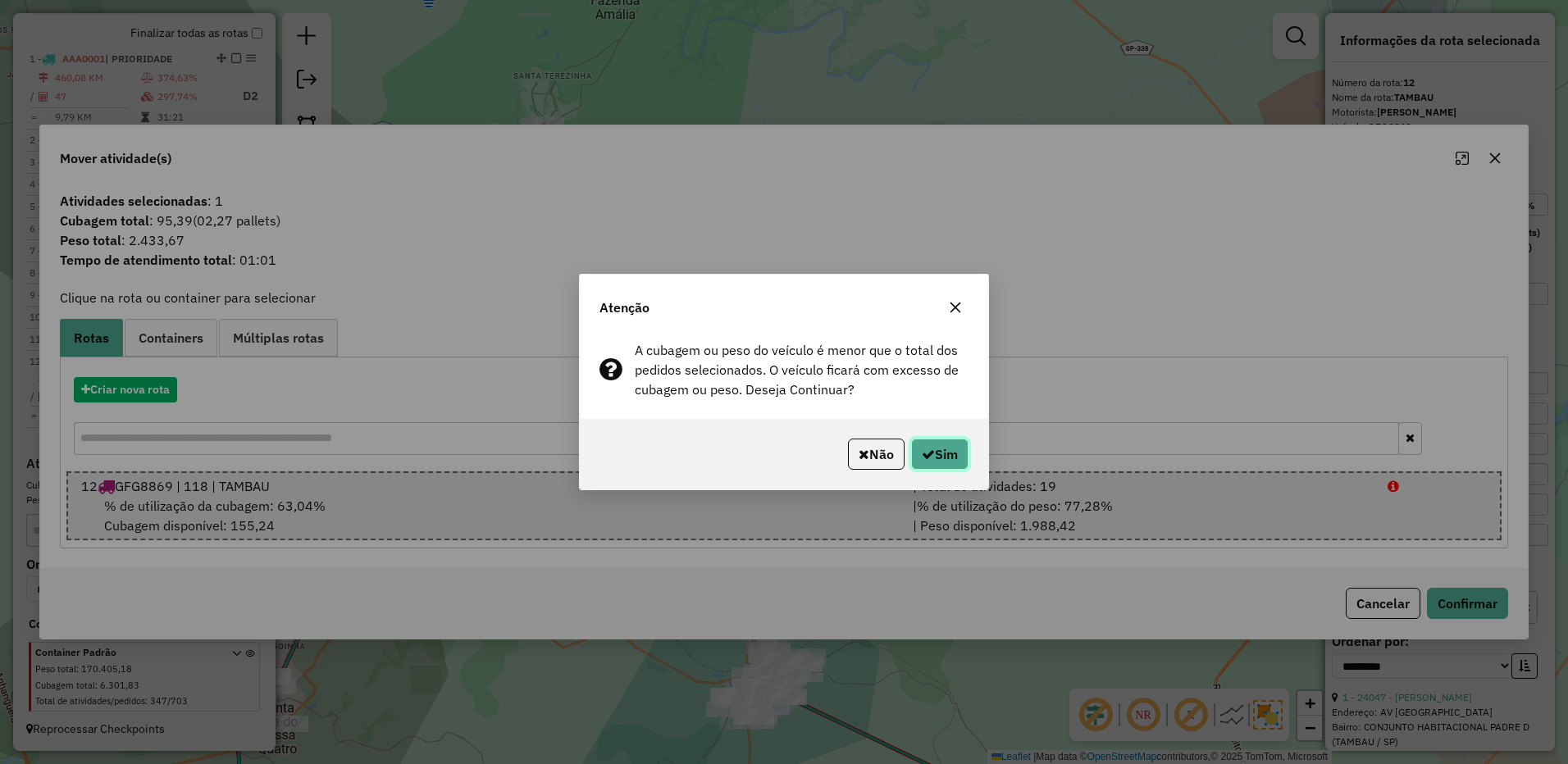
click at [938, 448] on button "Sim" at bounding box center [939, 453] width 58 height 31
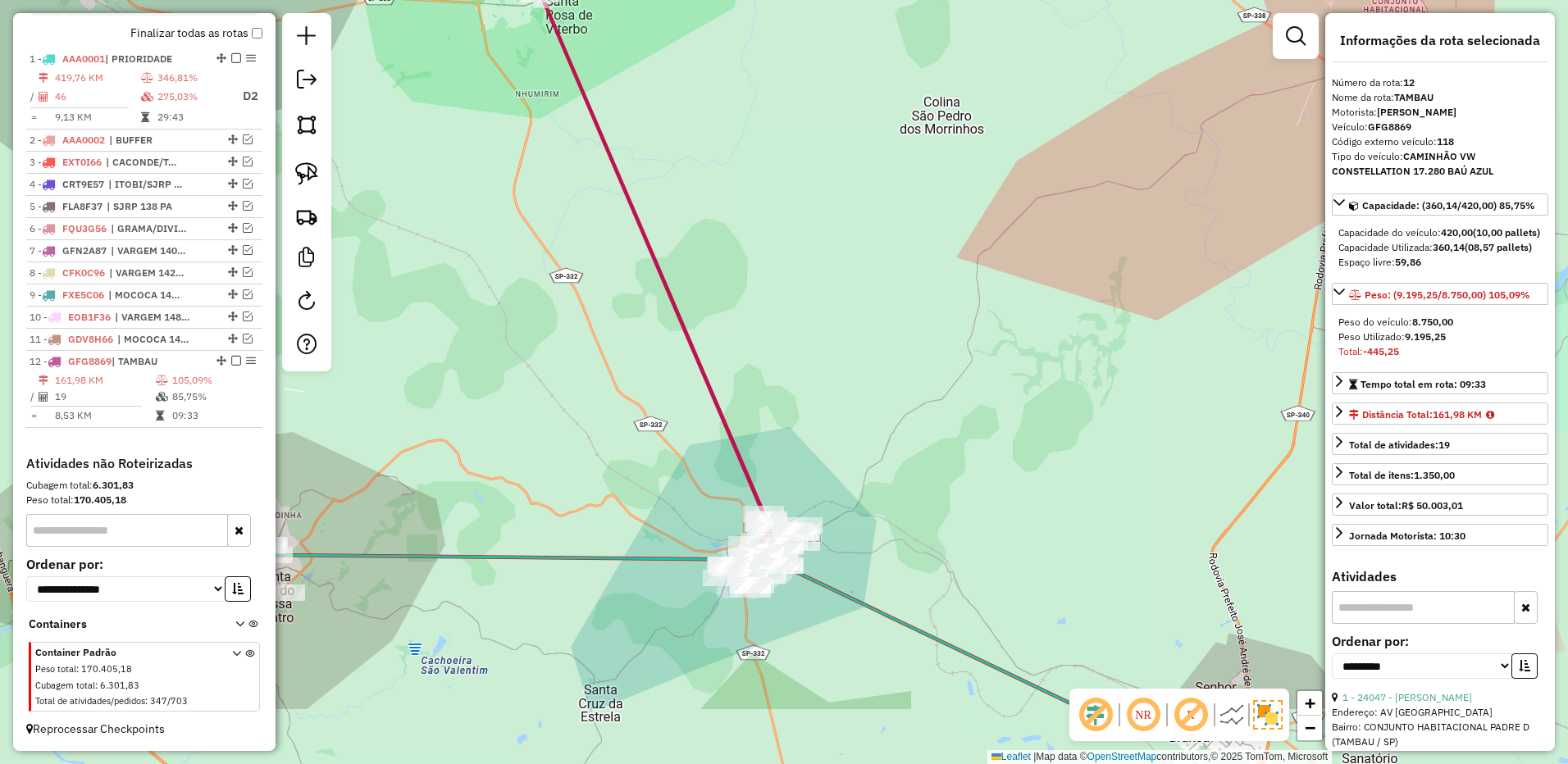
drag, startPoint x: 877, startPoint y: 531, endPoint x: 870, endPoint y: 479, distance: 52.5
click at [872, 479] on div "Janela de atendimento Grade de atendimento Capacidade Transportadoras Veículos …" at bounding box center [784, 382] width 1568 height 764
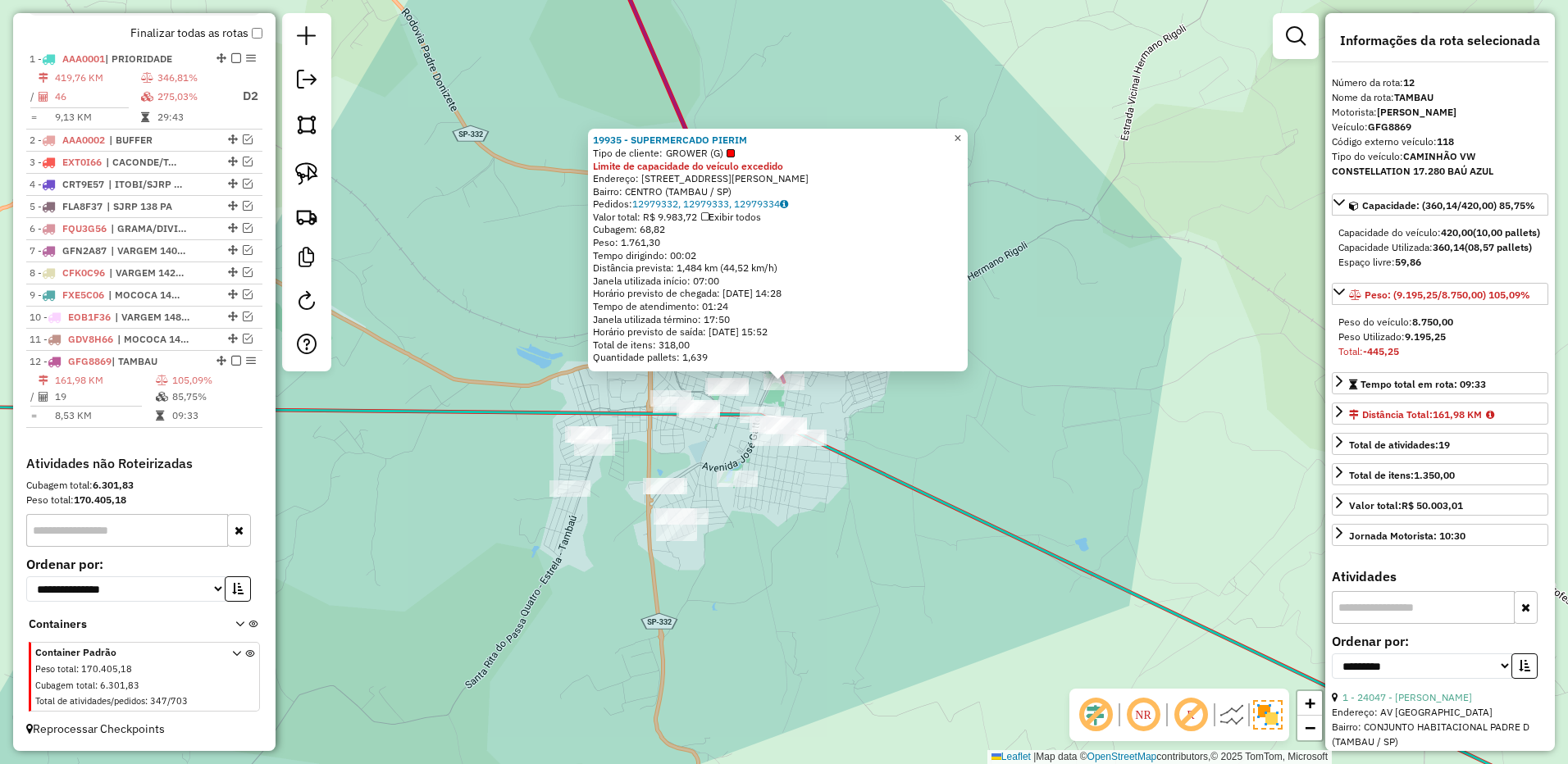
drag, startPoint x: 969, startPoint y: 134, endPoint x: 933, endPoint y: 226, distance: 98.8
click at [961, 134] on span "×" at bounding box center [957, 138] width 8 height 14
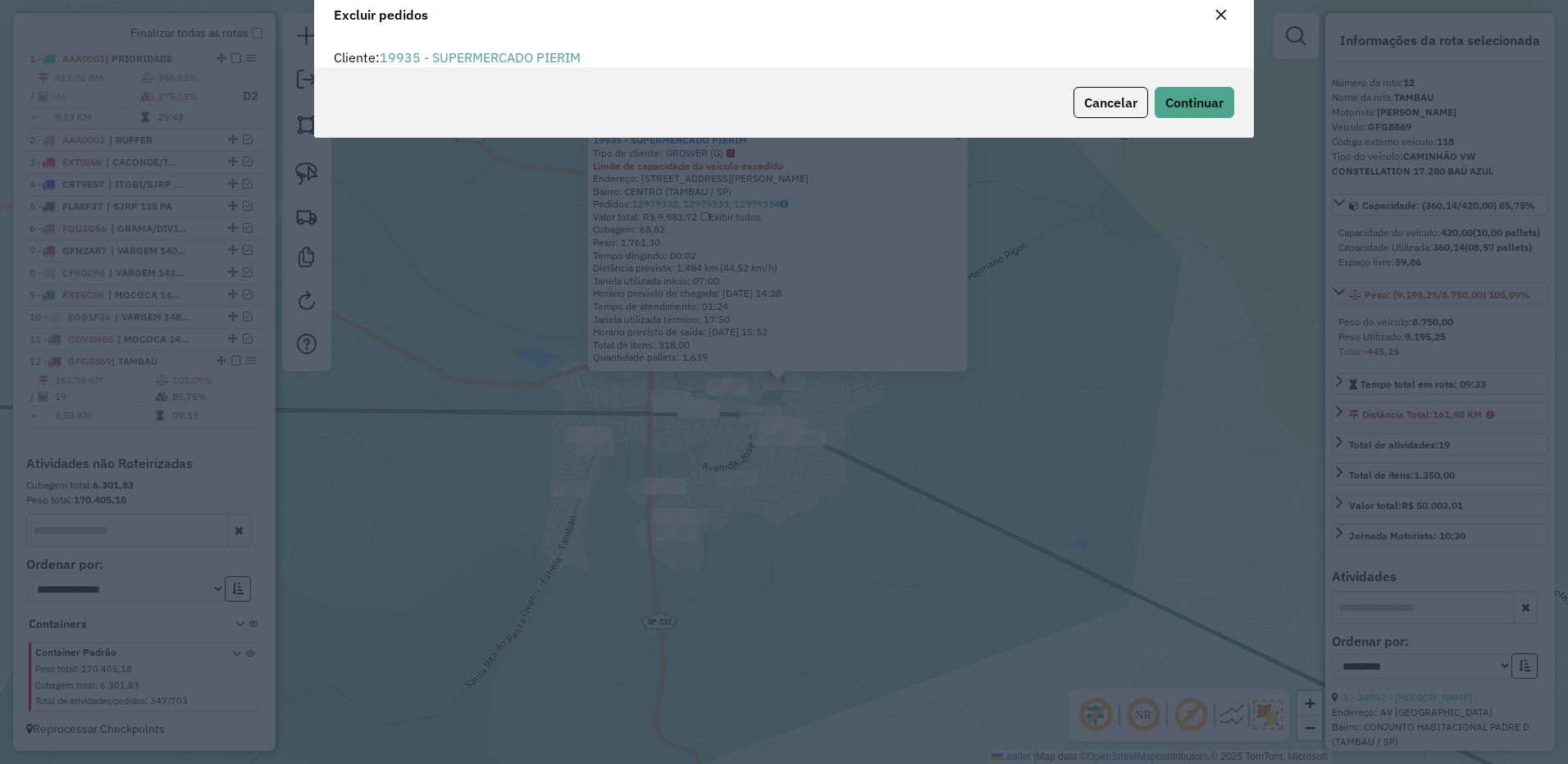
scroll to position [9, 5]
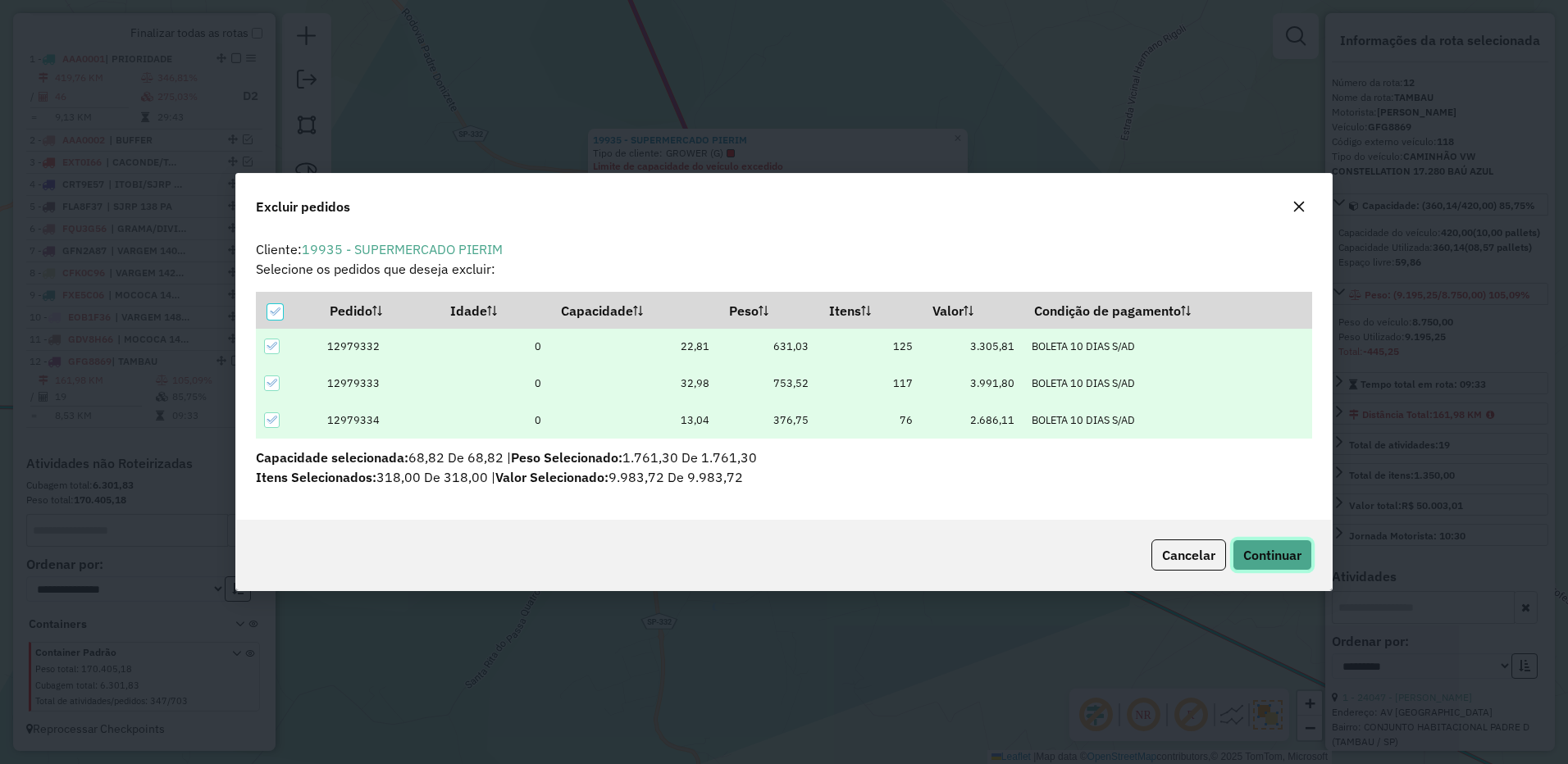
click at [1269, 549] on span "Continuar" at bounding box center [1272, 555] width 58 height 17
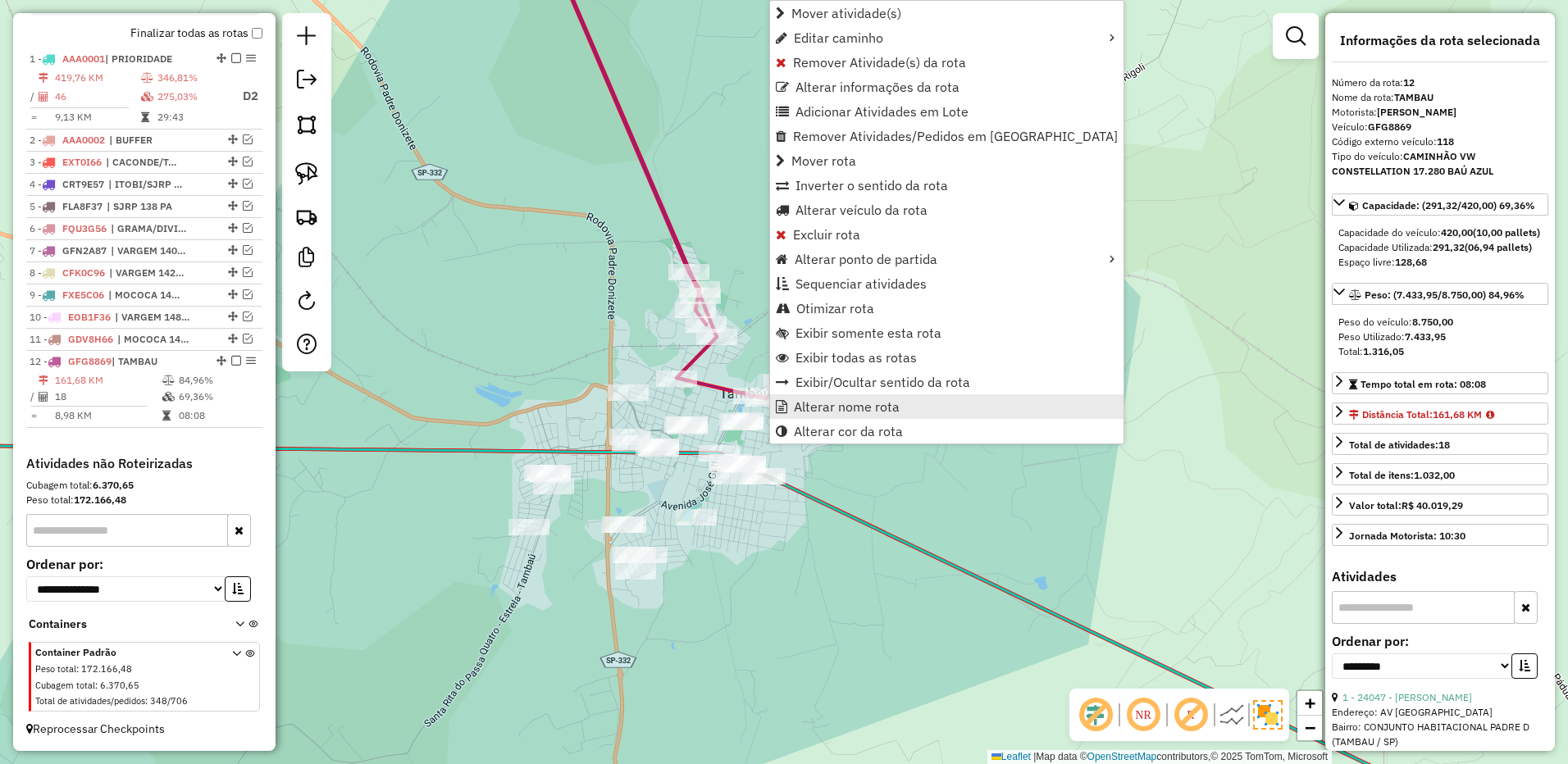
click at [822, 404] on span "Alterar nome rota" at bounding box center [847, 407] width 106 height 13
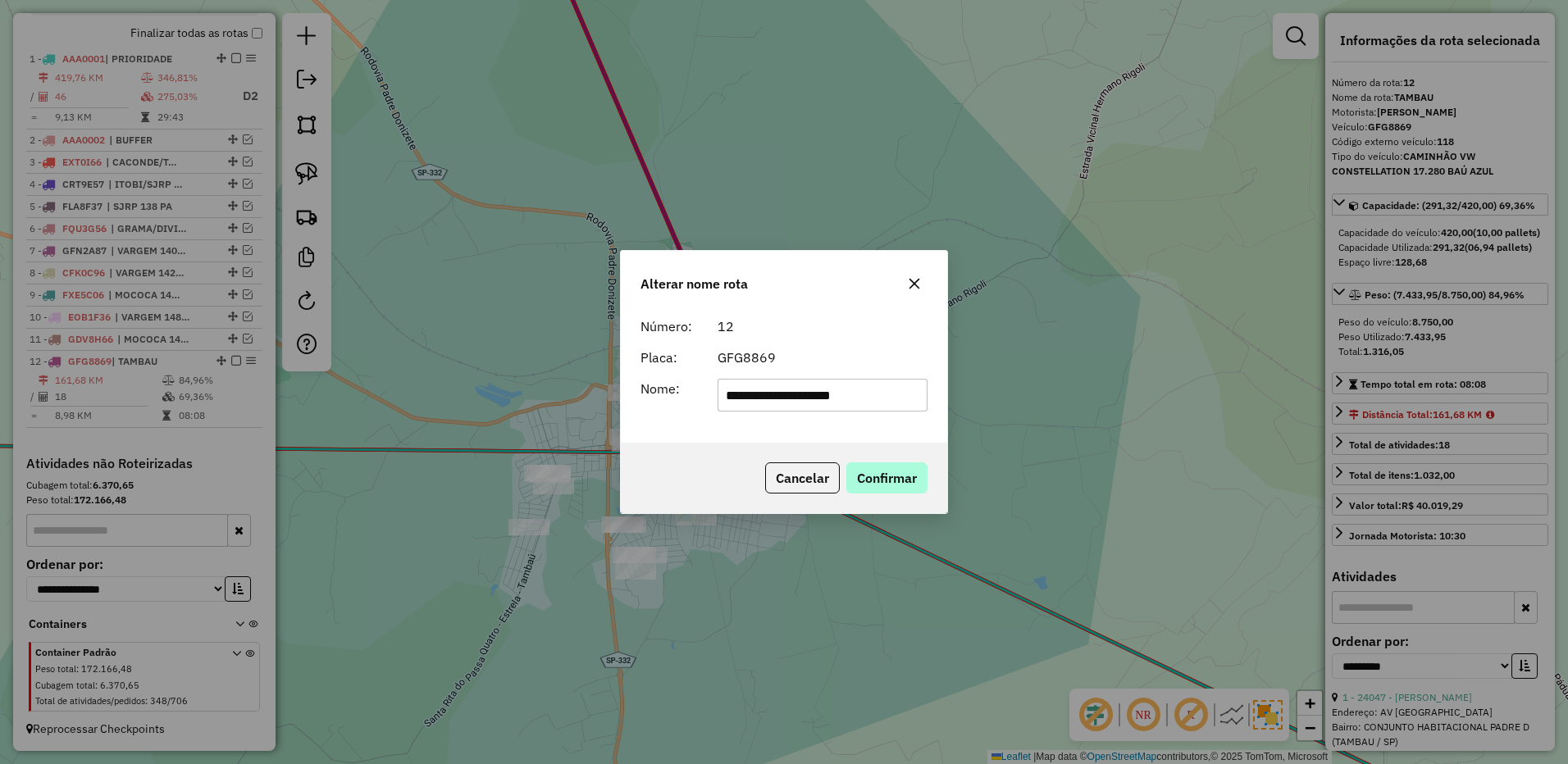
type input "**********"
click at [866, 468] on button "Confirmar" at bounding box center [886, 478] width 81 height 31
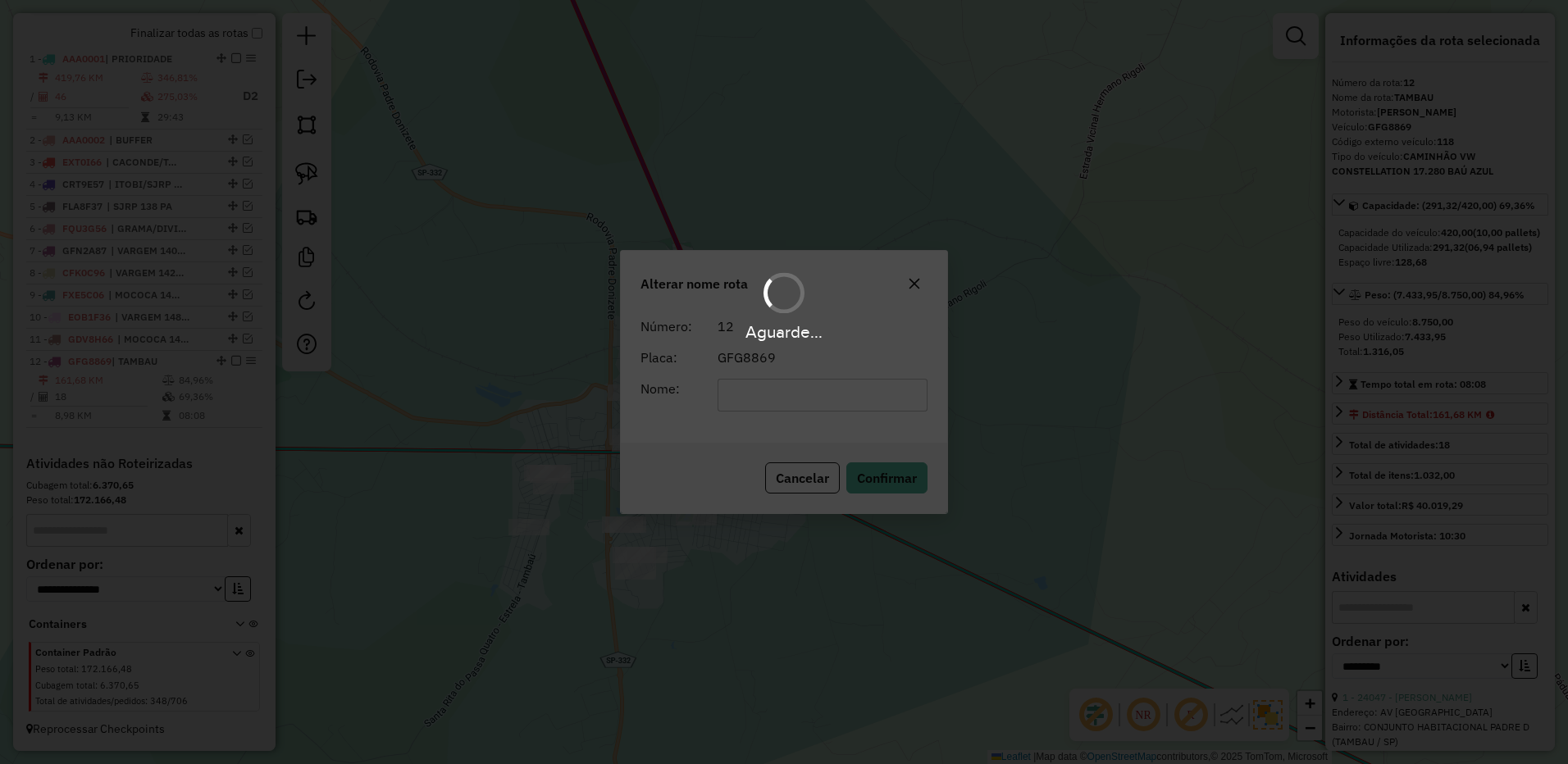
scroll to position [629, 0]
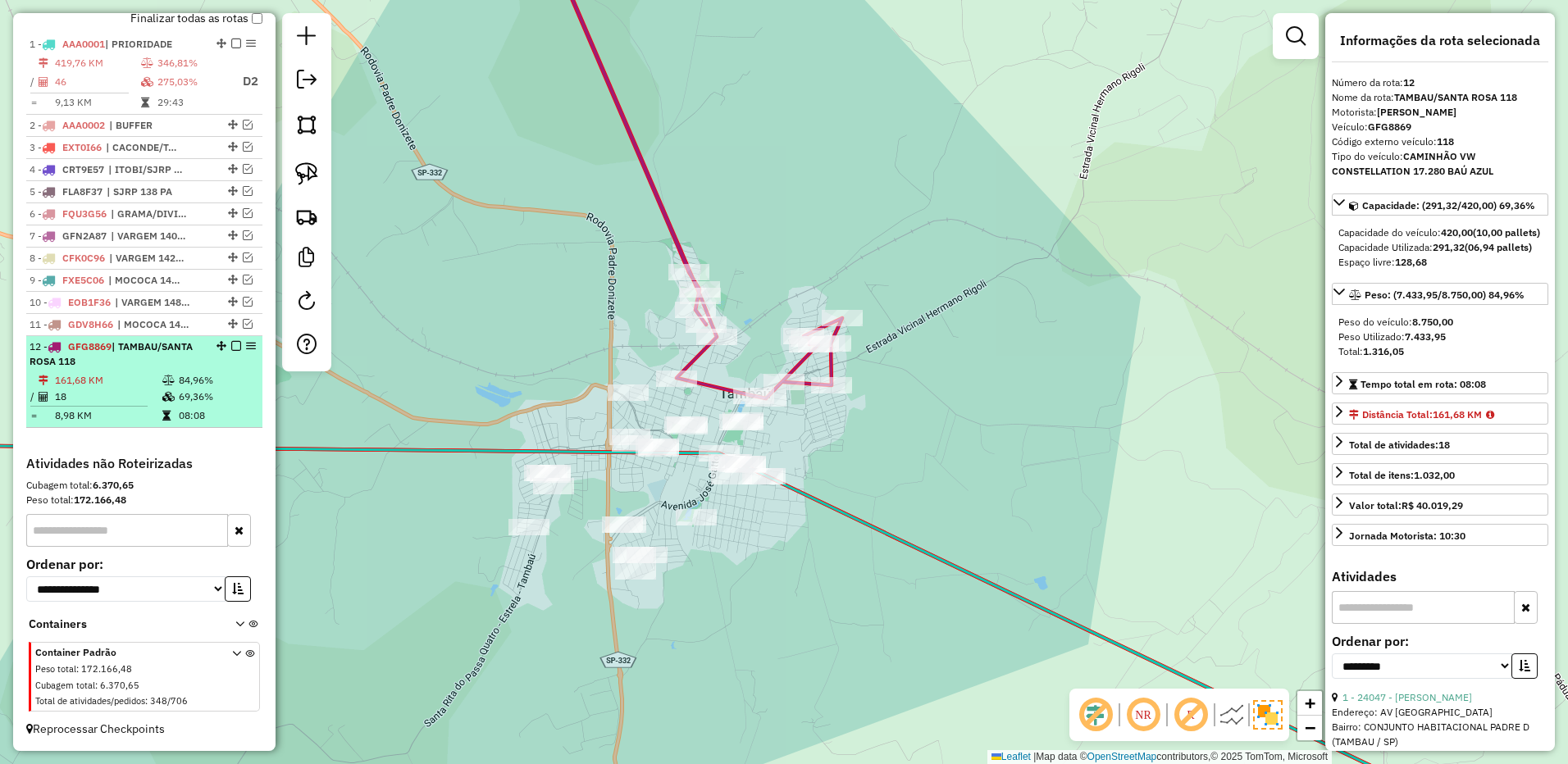
click at [231, 346] on em at bounding box center [236, 347] width 10 height 10
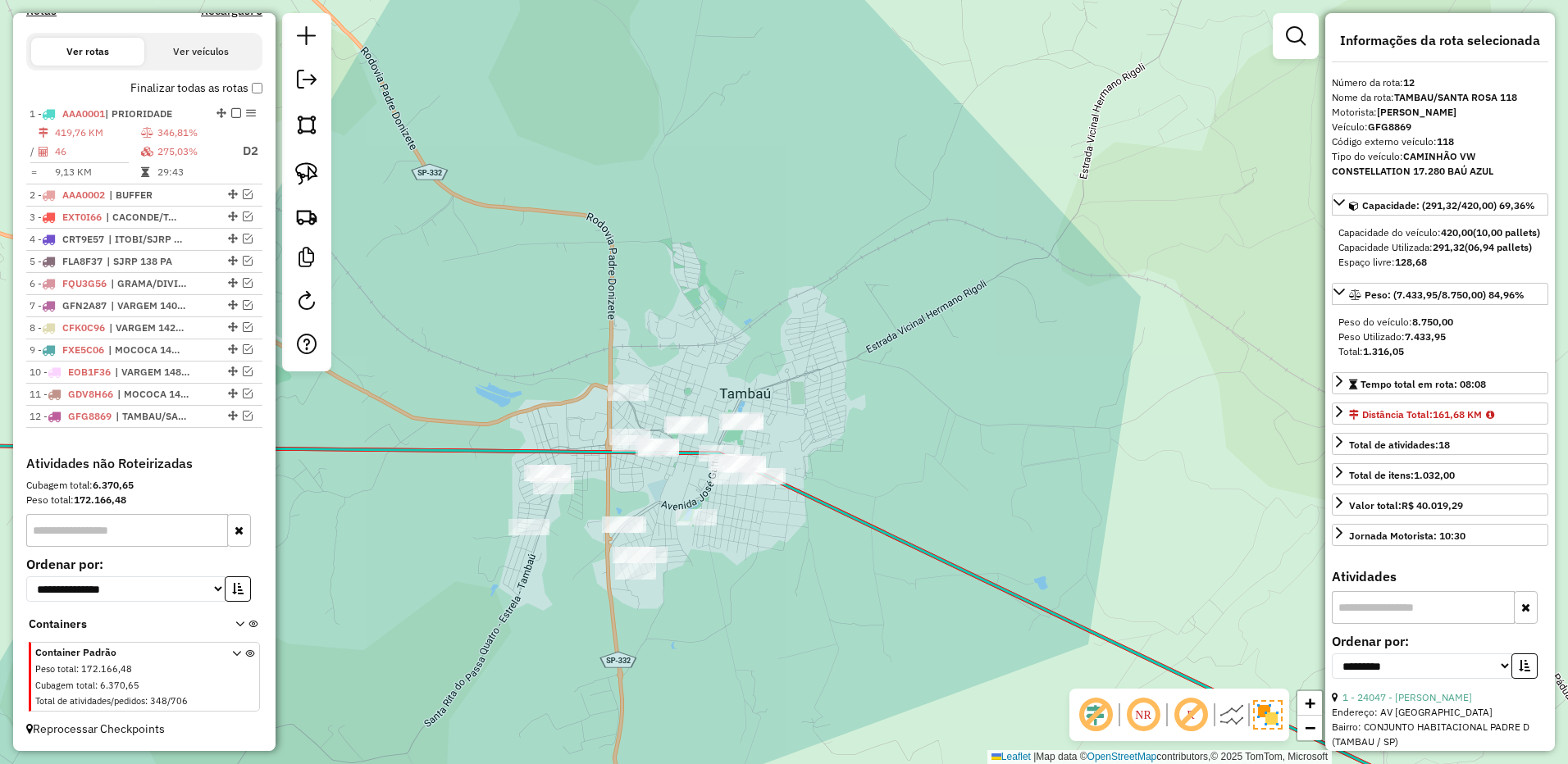
scroll to position [559, 0]
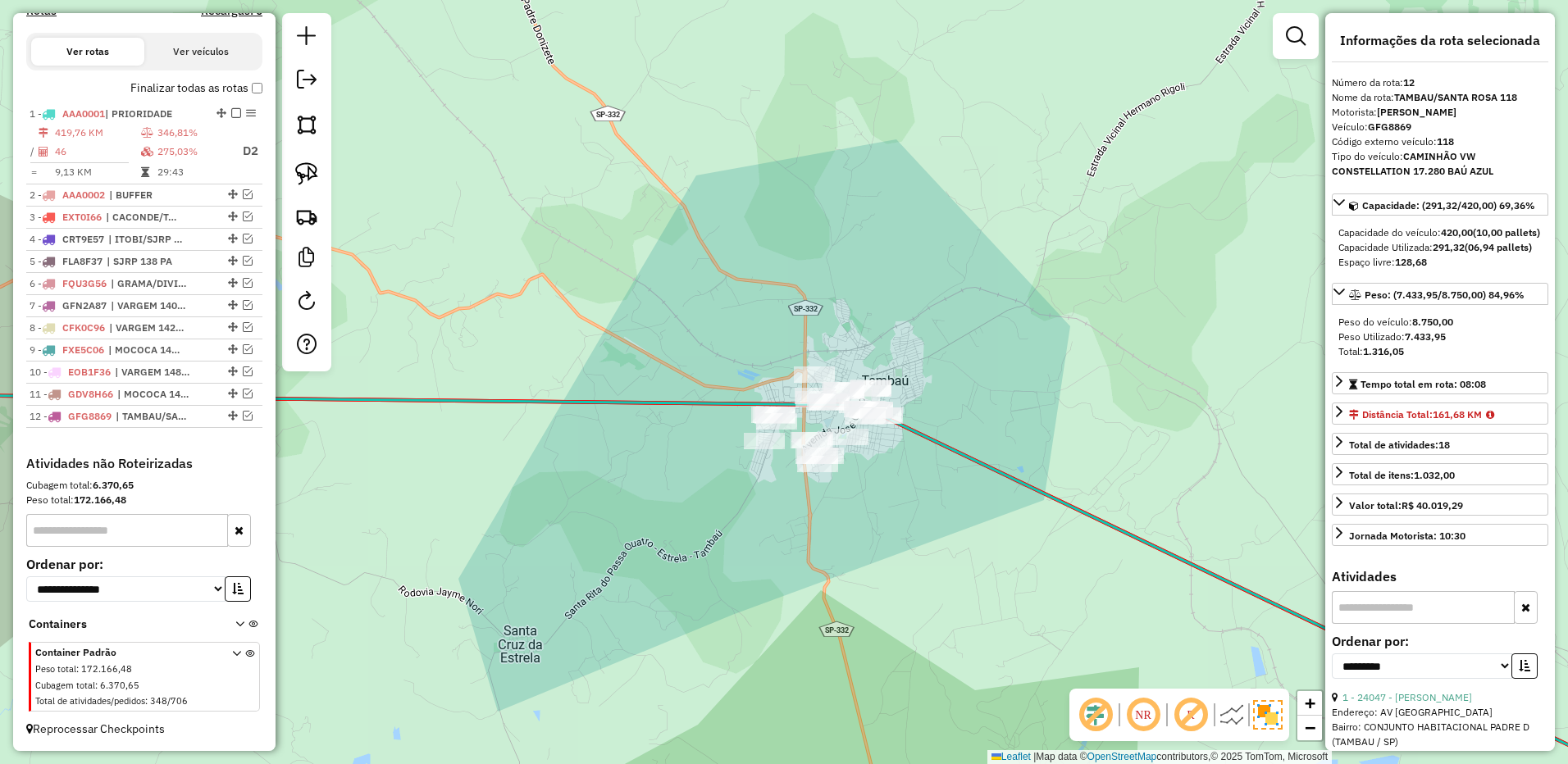
drag, startPoint x: 1100, startPoint y: 275, endPoint x: 1065, endPoint y: 289, distance: 37.7
click at [1065, 289] on div "Janela de atendimento Grade de atendimento Capacidade Transportadoras Veículos …" at bounding box center [784, 382] width 1568 height 764
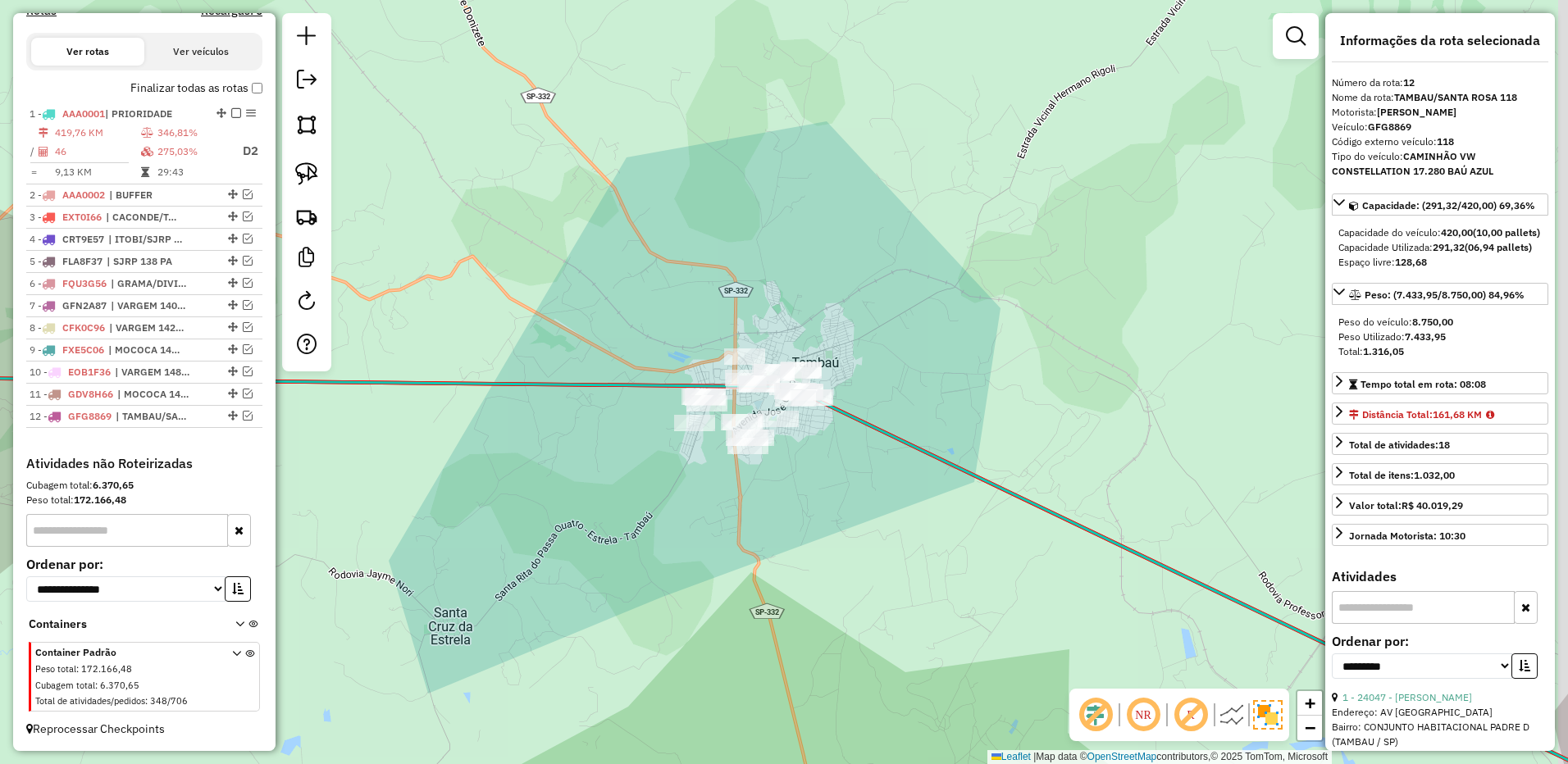
drag, startPoint x: 832, startPoint y: 223, endPoint x: 414, endPoint y: 214, distance: 418.1
click at [818, 225] on div "Janela de atendimento Grade de atendimento Capacidade Transportadoras Veículos …" at bounding box center [784, 382] width 1568 height 764
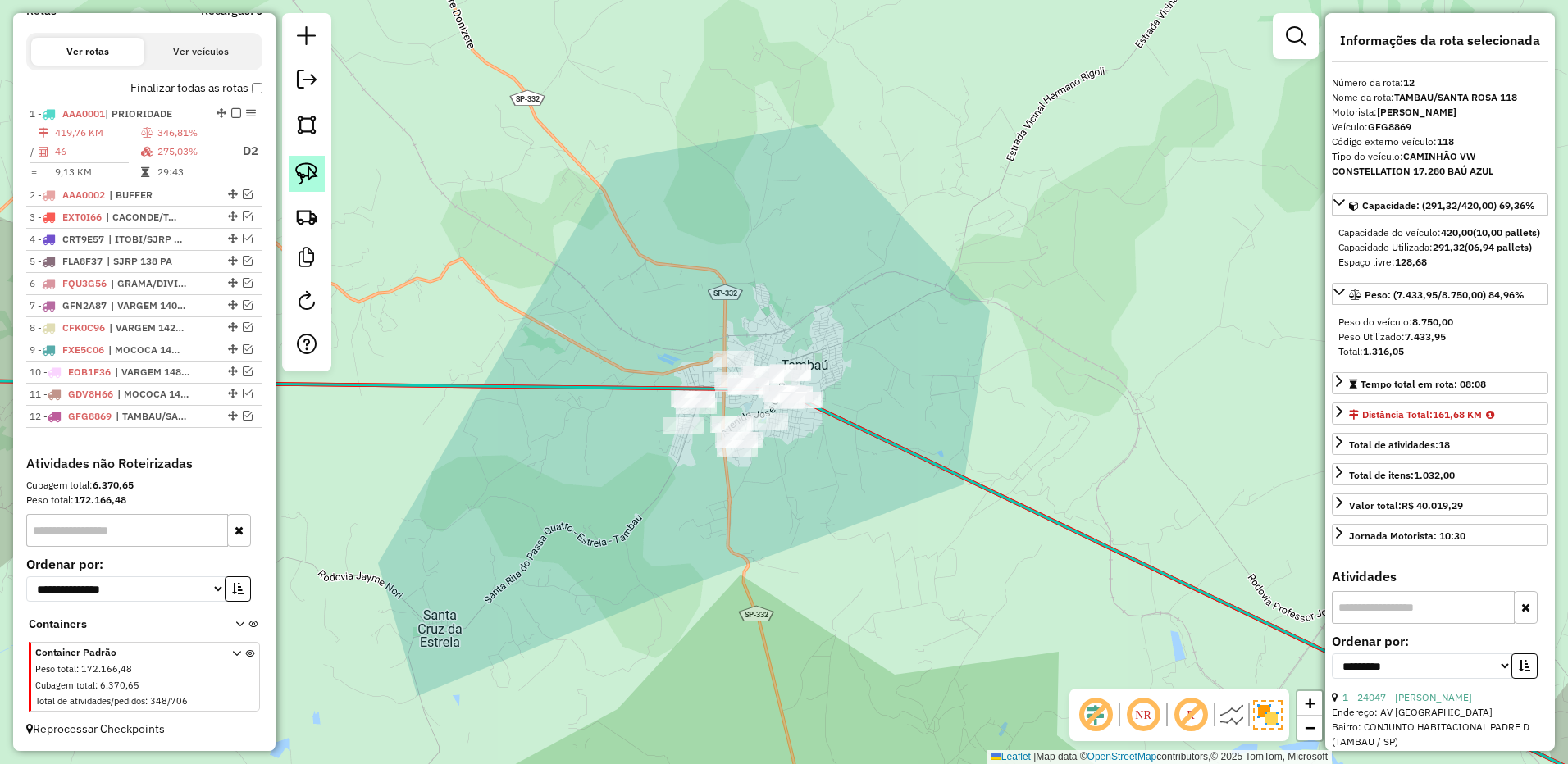
click at [324, 180] on link at bounding box center [306, 174] width 36 height 36
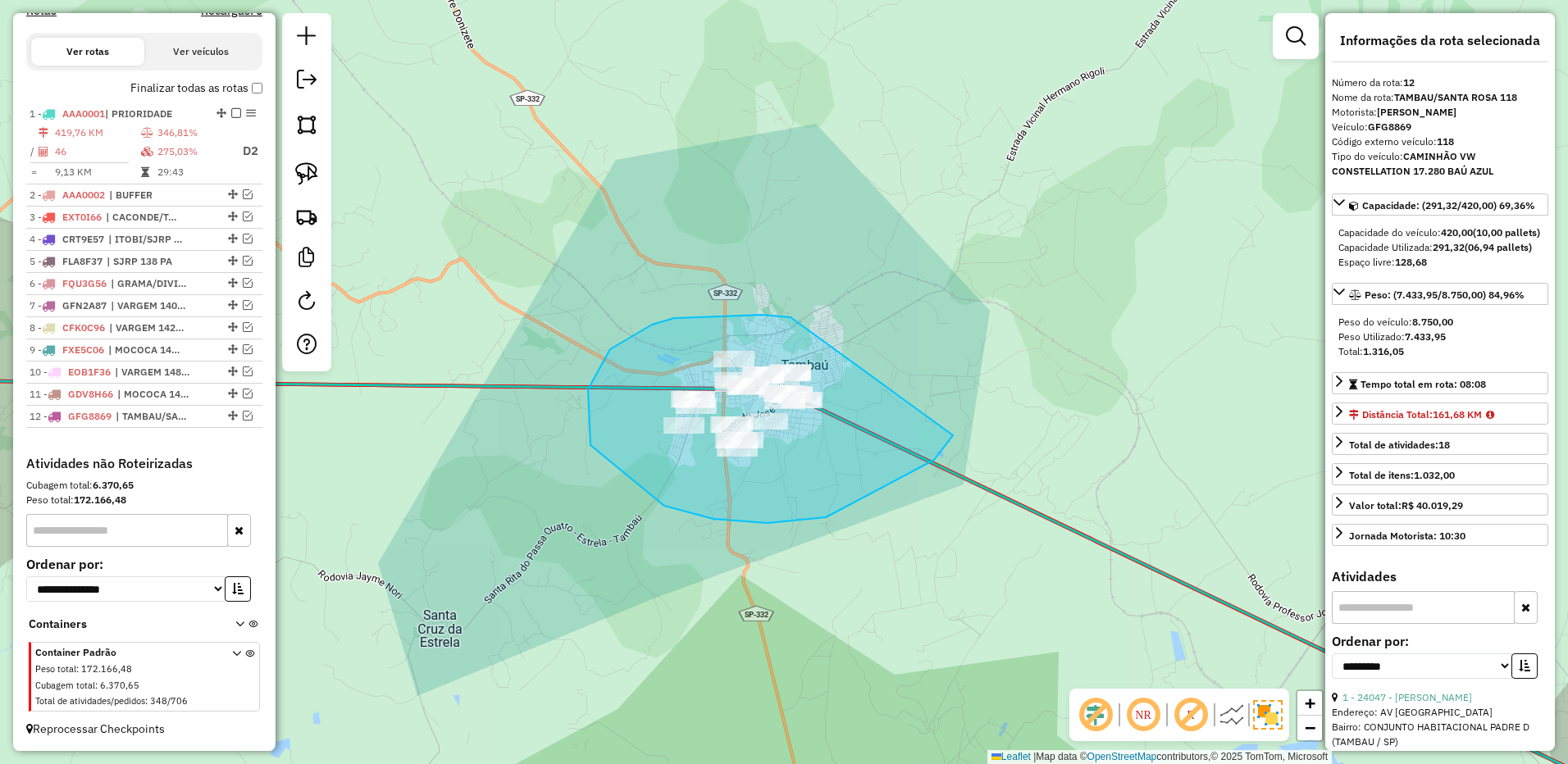
drag, startPoint x: 791, startPoint y: 317, endPoint x: 1001, endPoint y: 312, distance: 210.1
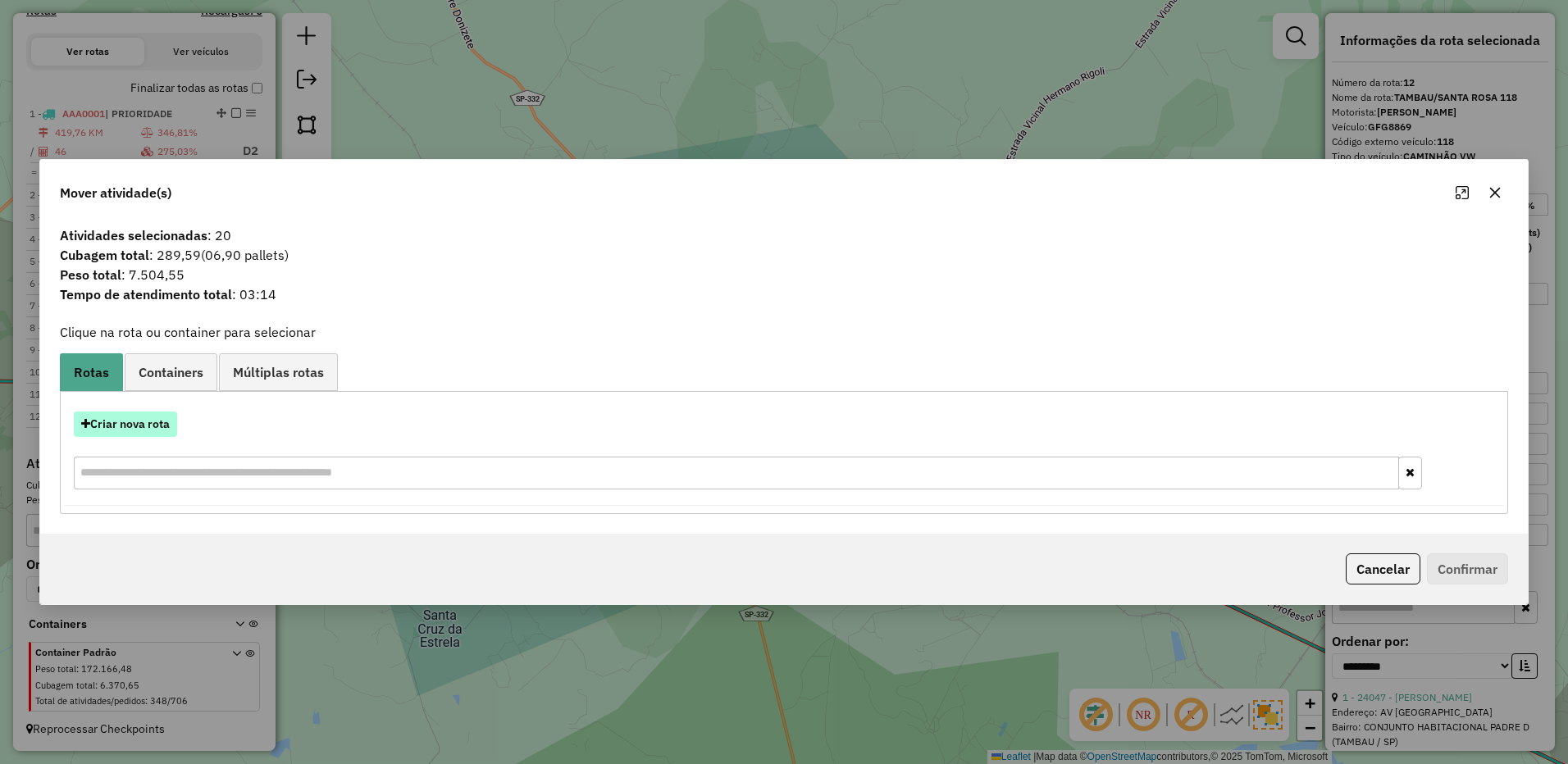
click at [150, 435] on button "Criar nova rota" at bounding box center [125, 424] width 104 height 25
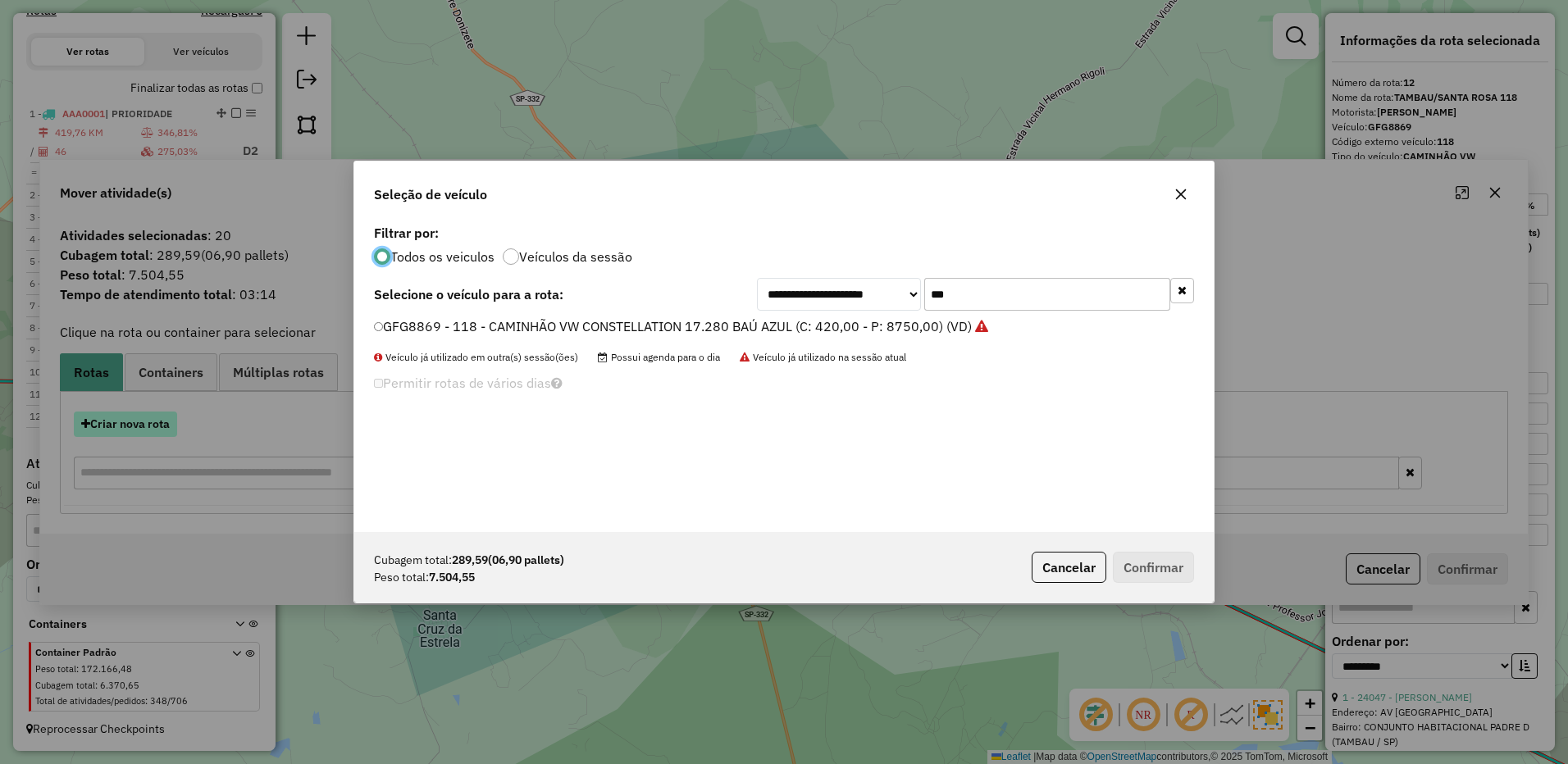
scroll to position [9, 5]
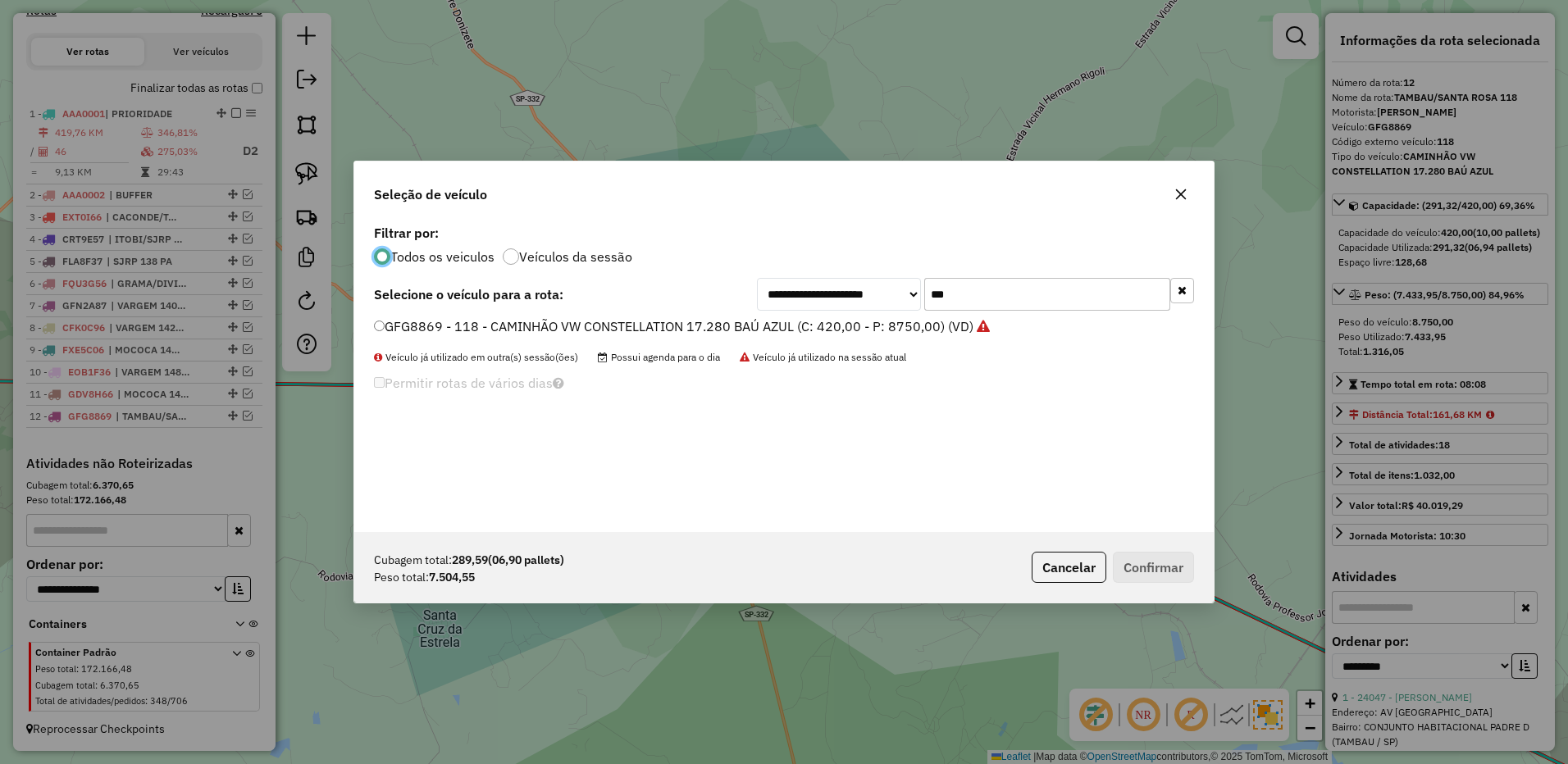
click at [1020, 298] on input "***" at bounding box center [1047, 294] width 246 height 33
drag, startPoint x: 1020, startPoint y: 298, endPoint x: 1000, endPoint y: 311, distance: 23.9
click at [1018, 299] on input "***" at bounding box center [1047, 294] width 246 height 33
type input "***"
click at [939, 331] on label "GCD2329 - 129 - CAMINHÃO VW CONSTELLATION 17.280 BAÚ AZUL (C: 420,00 - P: 8750,…" at bounding box center [674, 326] width 600 height 20
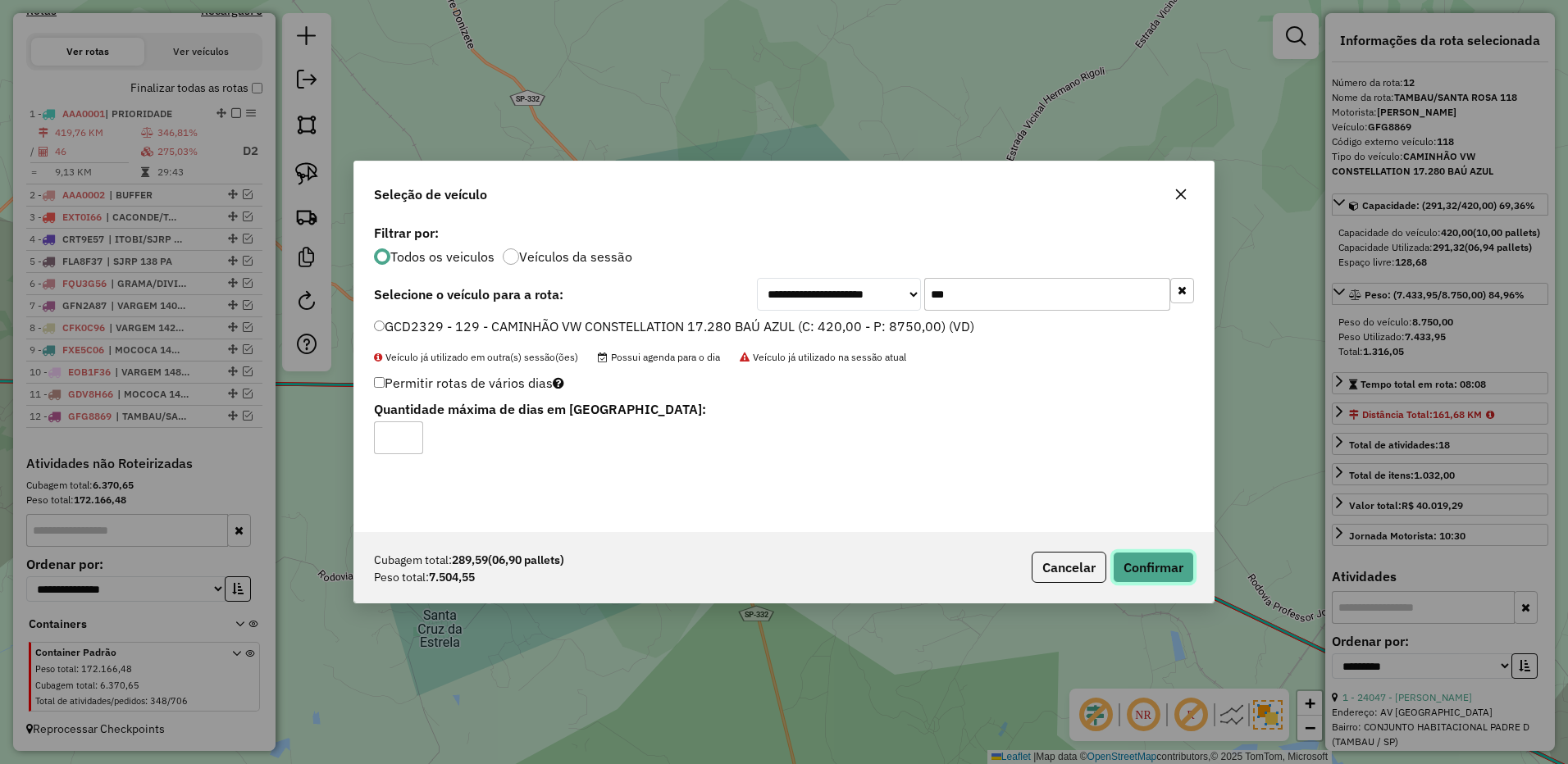
click at [1166, 567] on button "Confirmar" at bounding box center [1153, 567] width 81 height 31
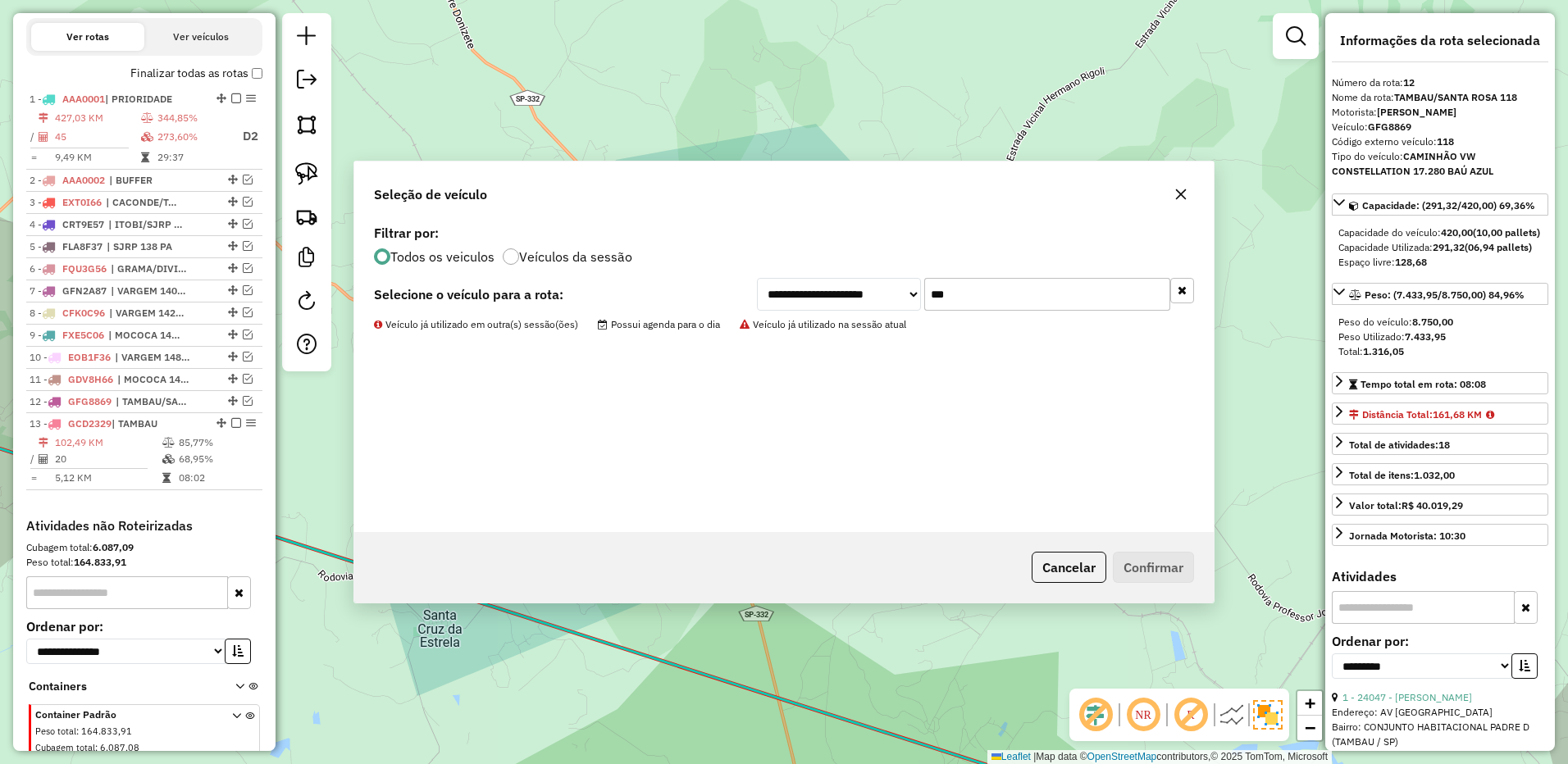
scroll to position [636, 0]
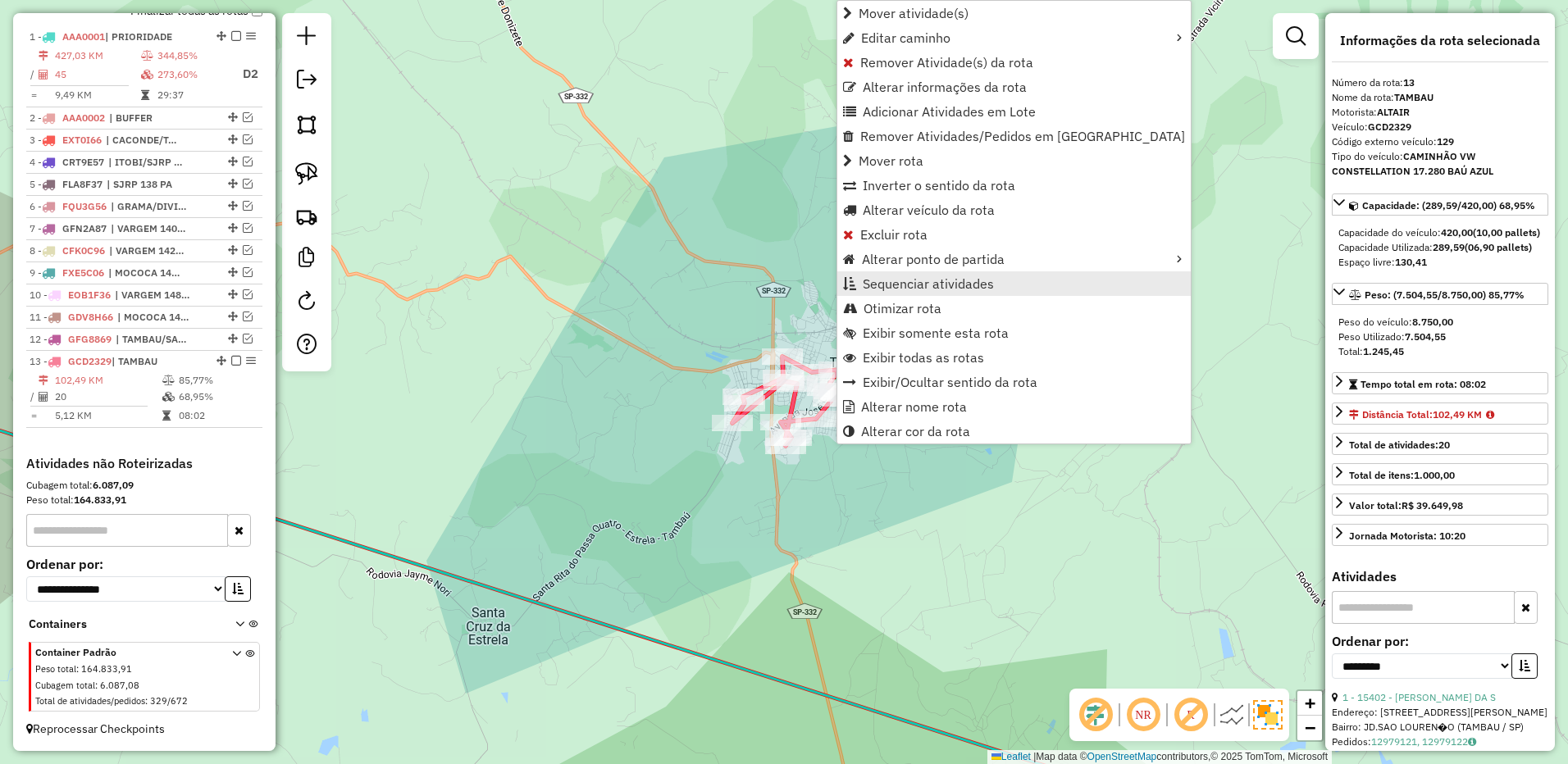
click at [928, 287] on span "Sequenciar atividades" at bounding box center [928, 284] width 131 height 13
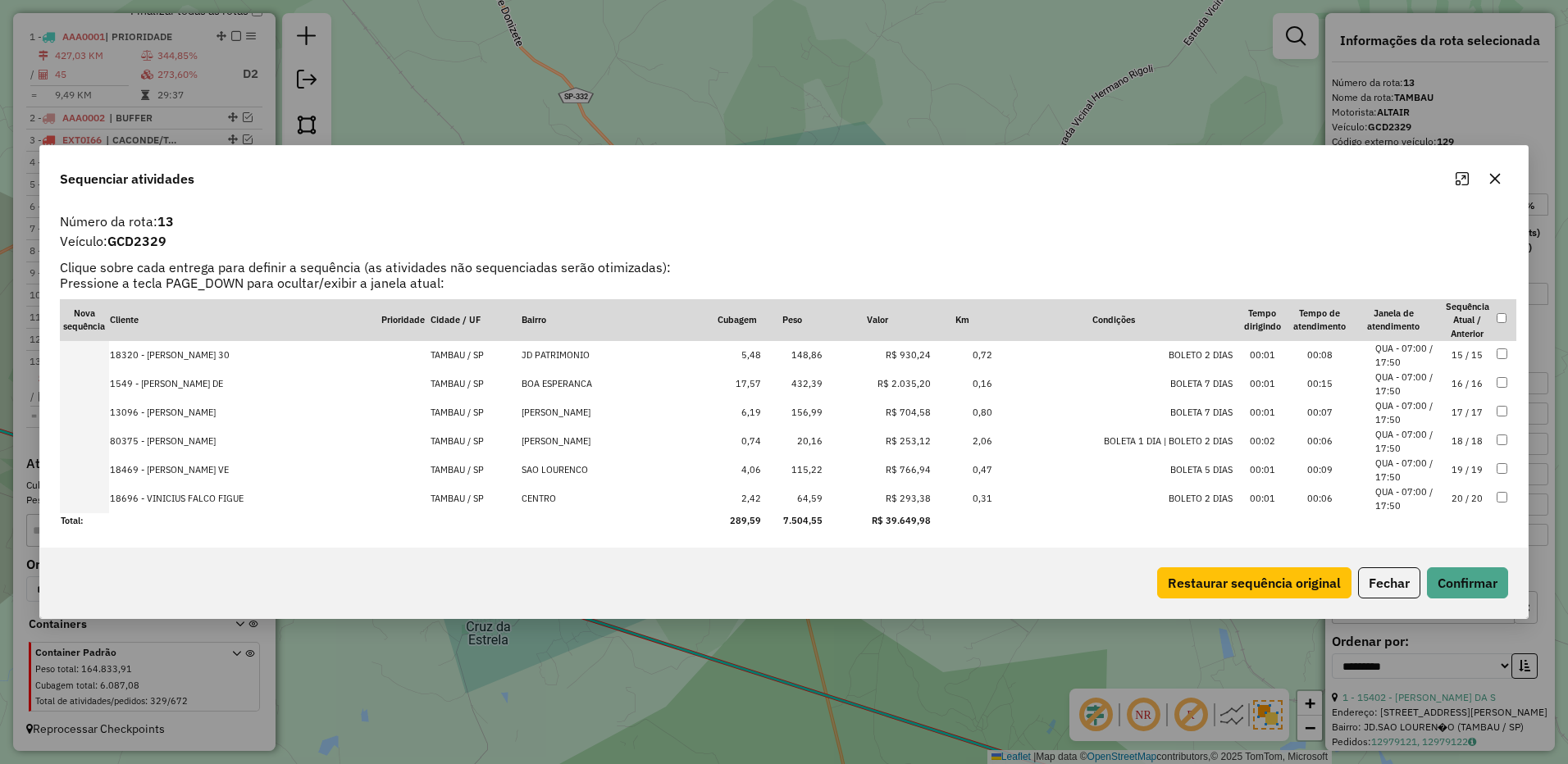
scroll to position [0, 0]
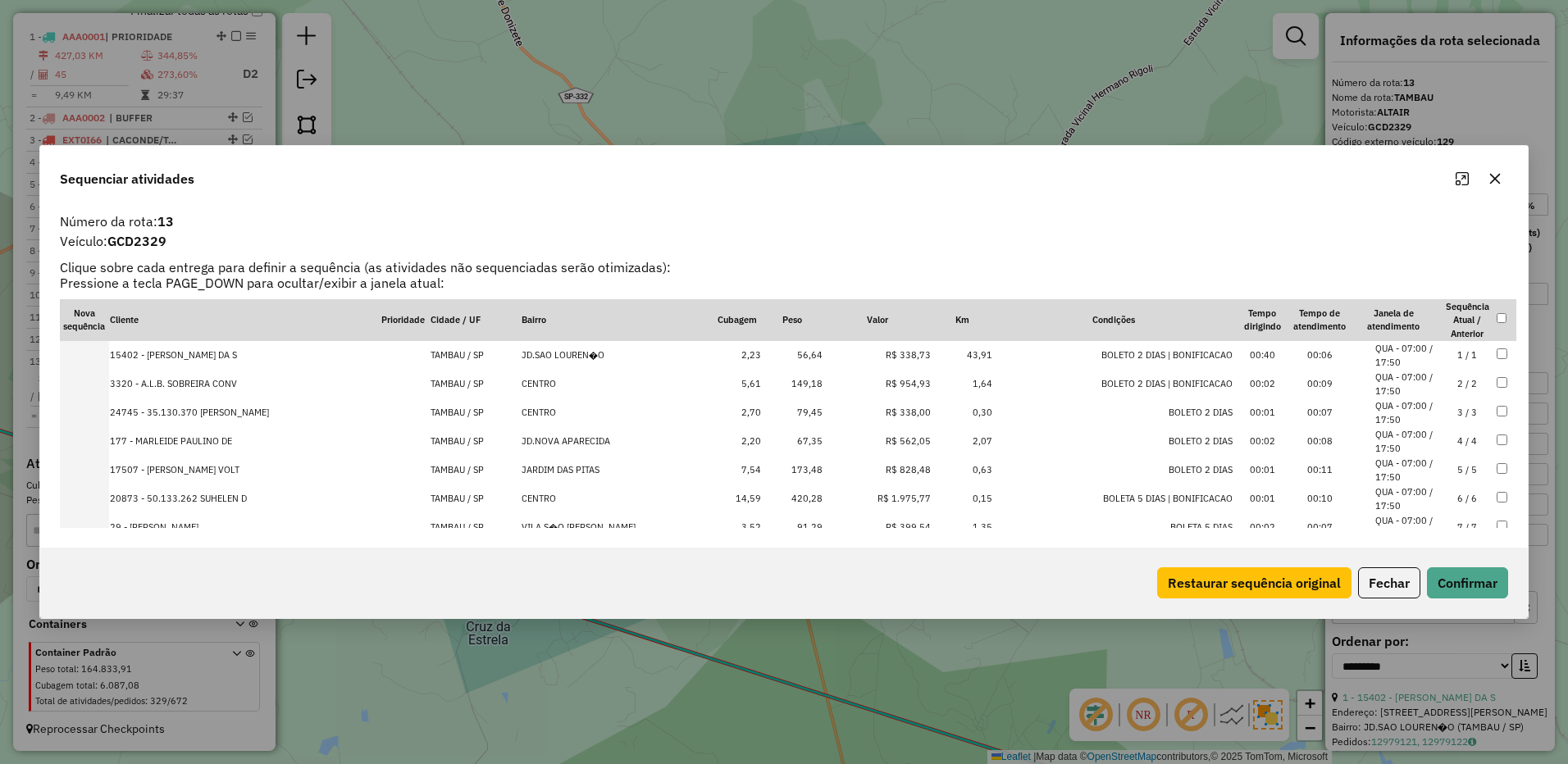
click at [1486, 179] on button "button" at bounding box center [1494, 178] width 26 height 26
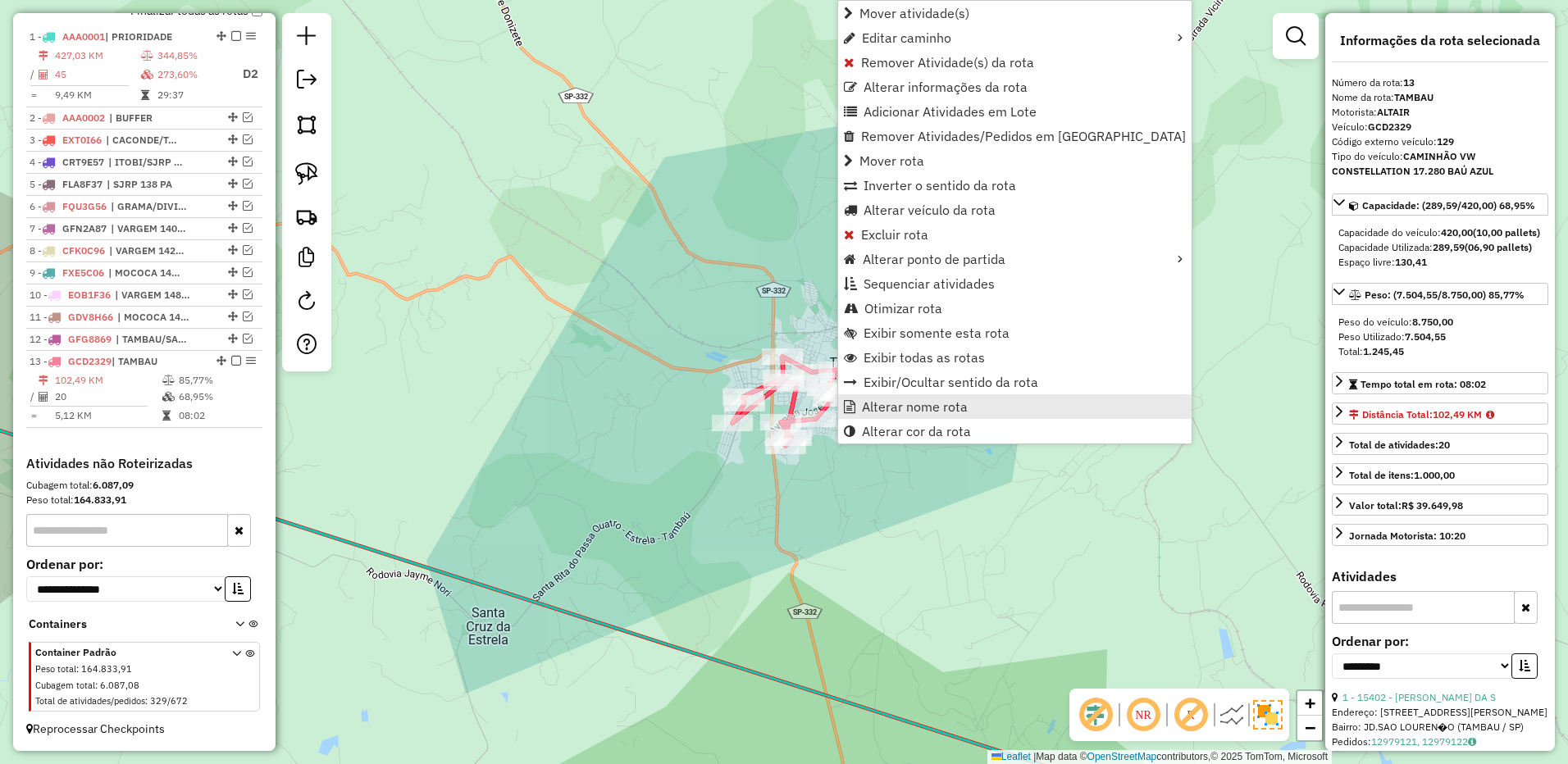
click at [878, 404] on span "Alterar nome rota" at bounding box center [914, 407] width 106 height 13
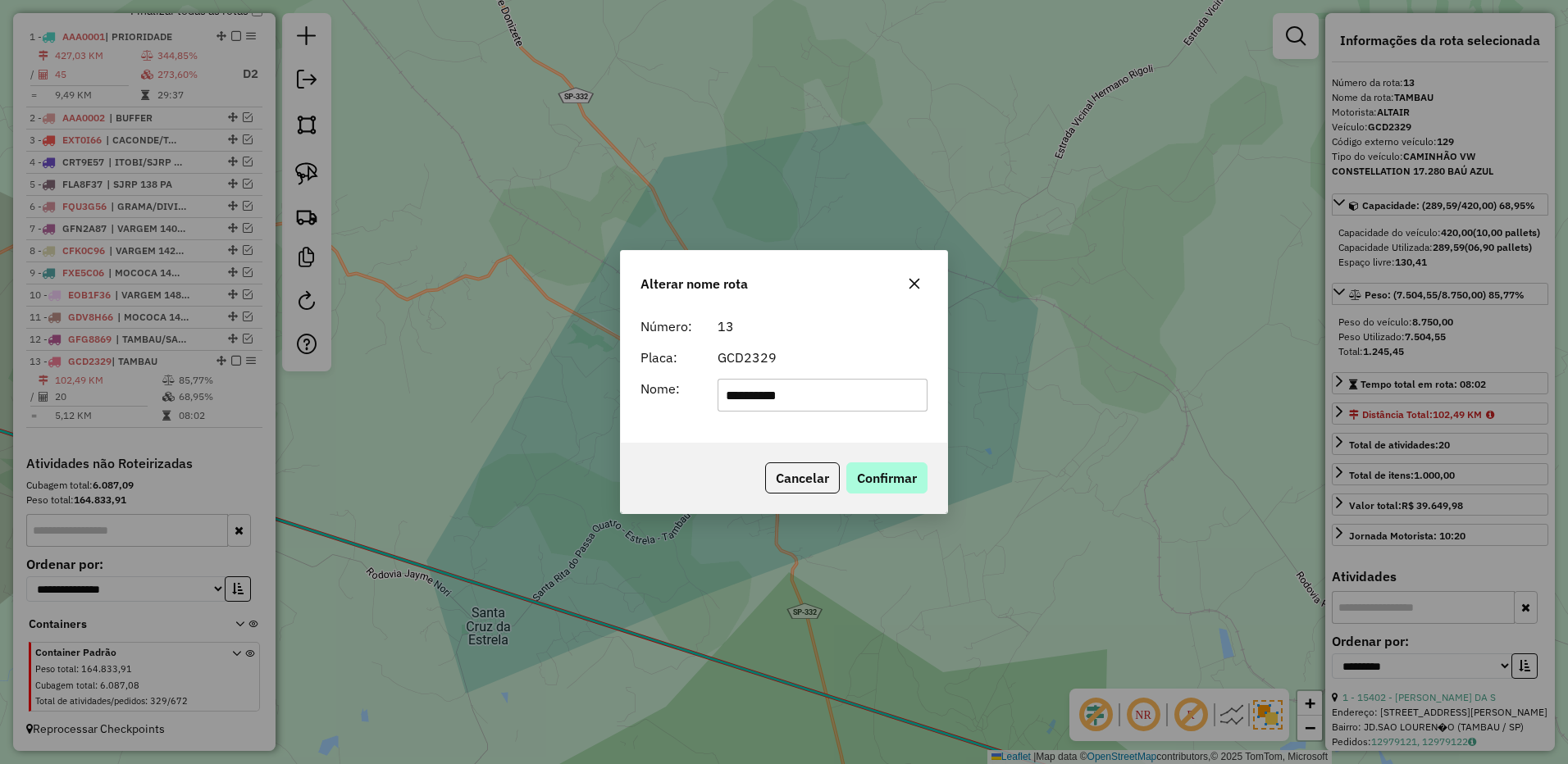
type input "**********"
click at [879, 476] on button "Confirmar" at bounding box center [886, 478] width 81 height 31
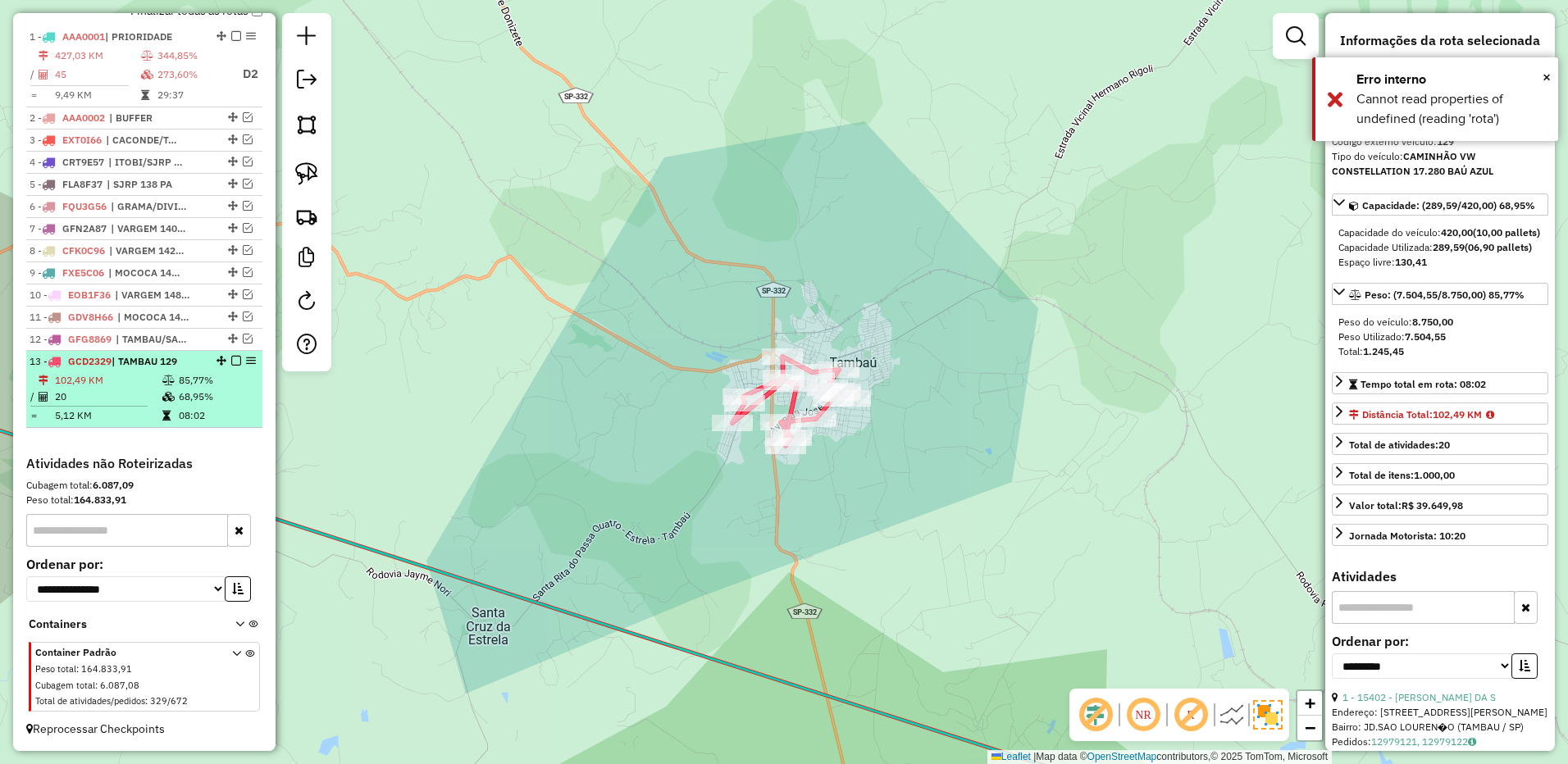
drag, startPoint x: 228, startPoint y: 360, endPoint x: 443, endPoint y: 336, distance: 216.3
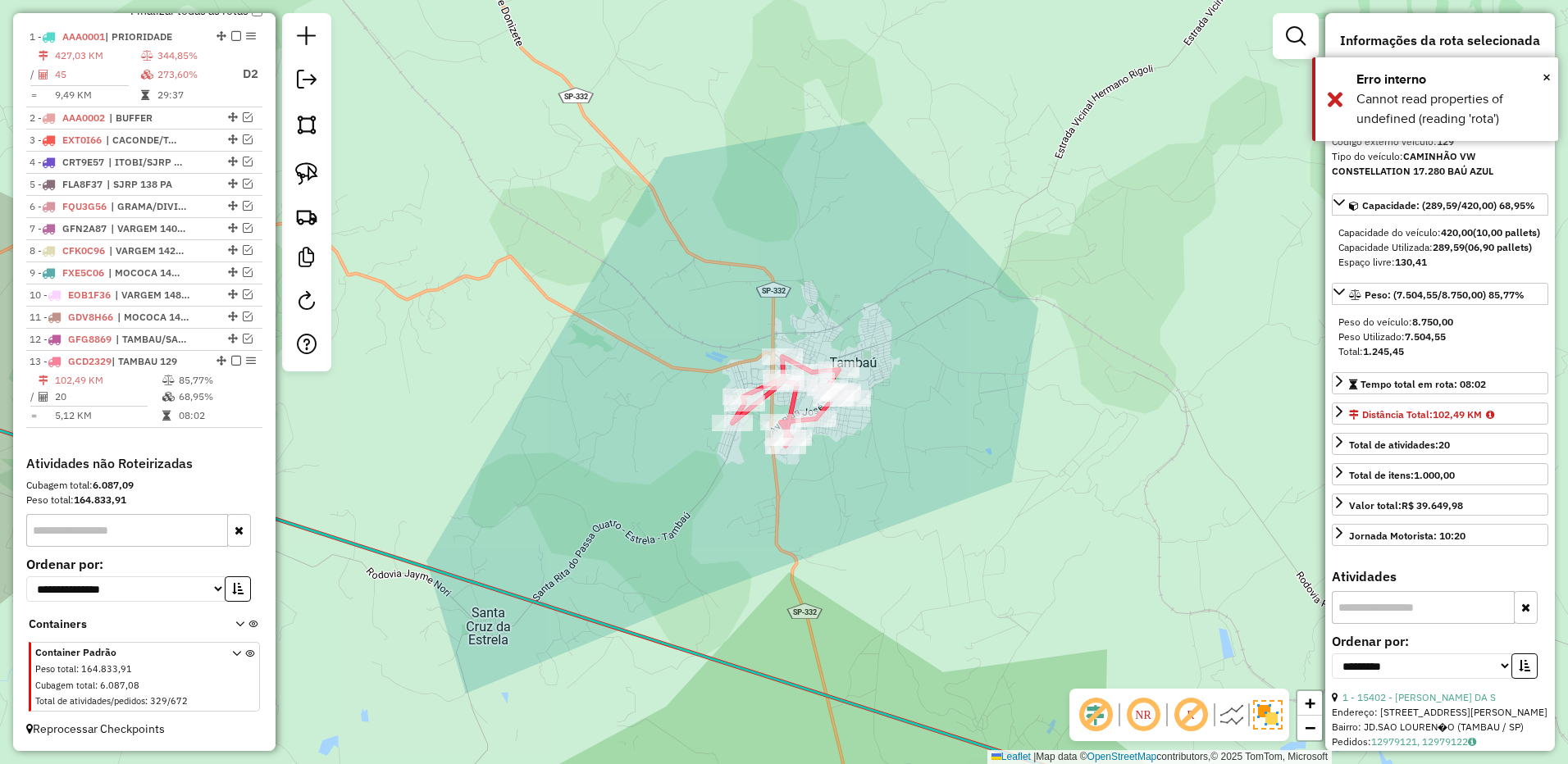
click at [231, 360] on em at bounding box center [236, 361] width 10 height 10
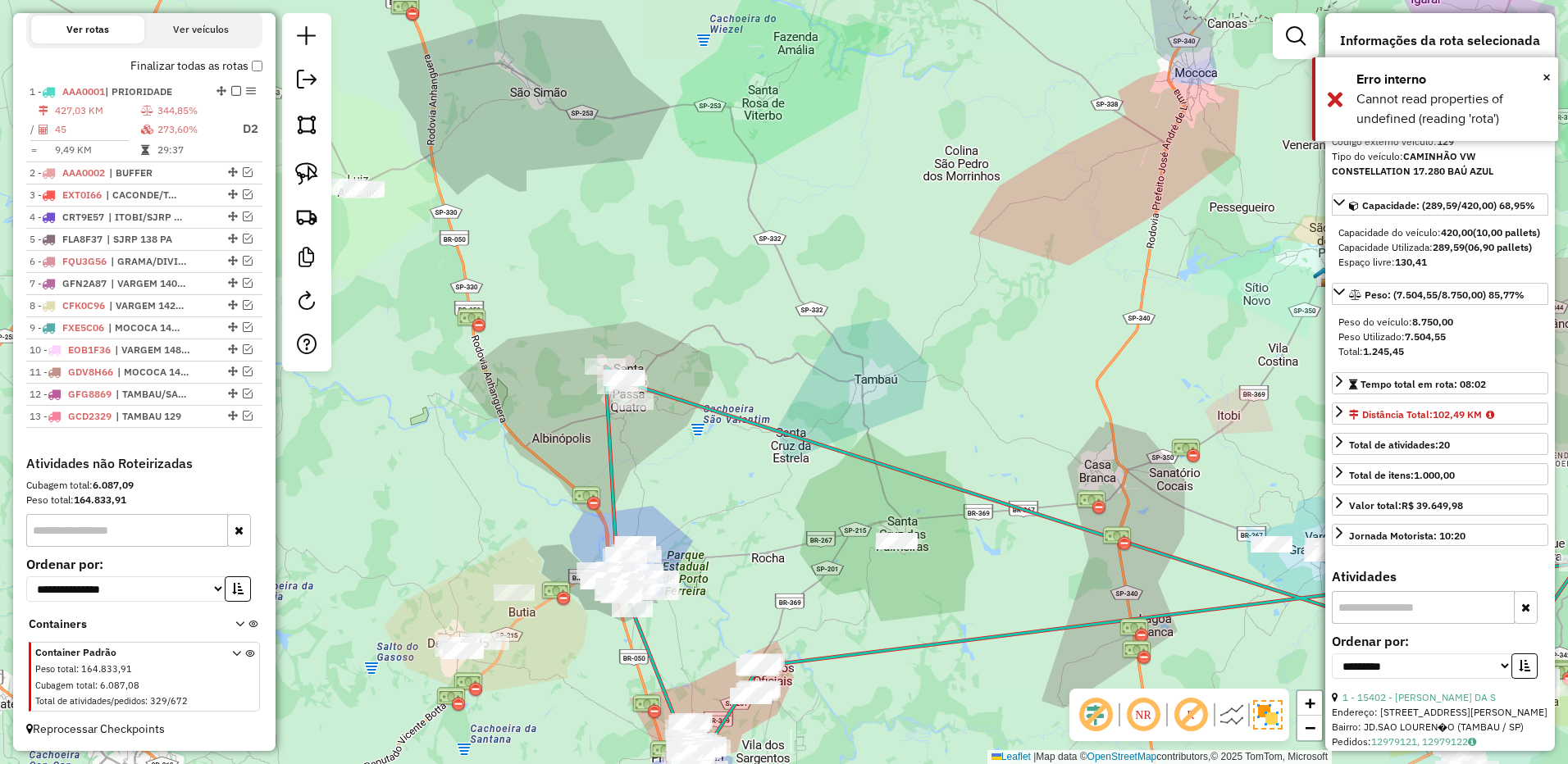
drag, startPoint x: 631, startPoint y: 316, endPoint x: 810, endPoint y: 323, distance: 179.1
click at [810, 323] on div "Janela de atendimento Grade de atendimento Capacidade Transportadoras Veículos …" at bounding box center [784, 382] width 1568 height 764
drag, startPoint x: 316, startPoint y: 163, endPoint x: 537, endPoint y: 271, distance: 246.0
click at [316, 163] on img at bounding box center [306, 173] width 23 height 23
drag, startPoint x: 641, startPoint y: 286, endPoint x: 766, endPoint y: 401, distance: 169.9
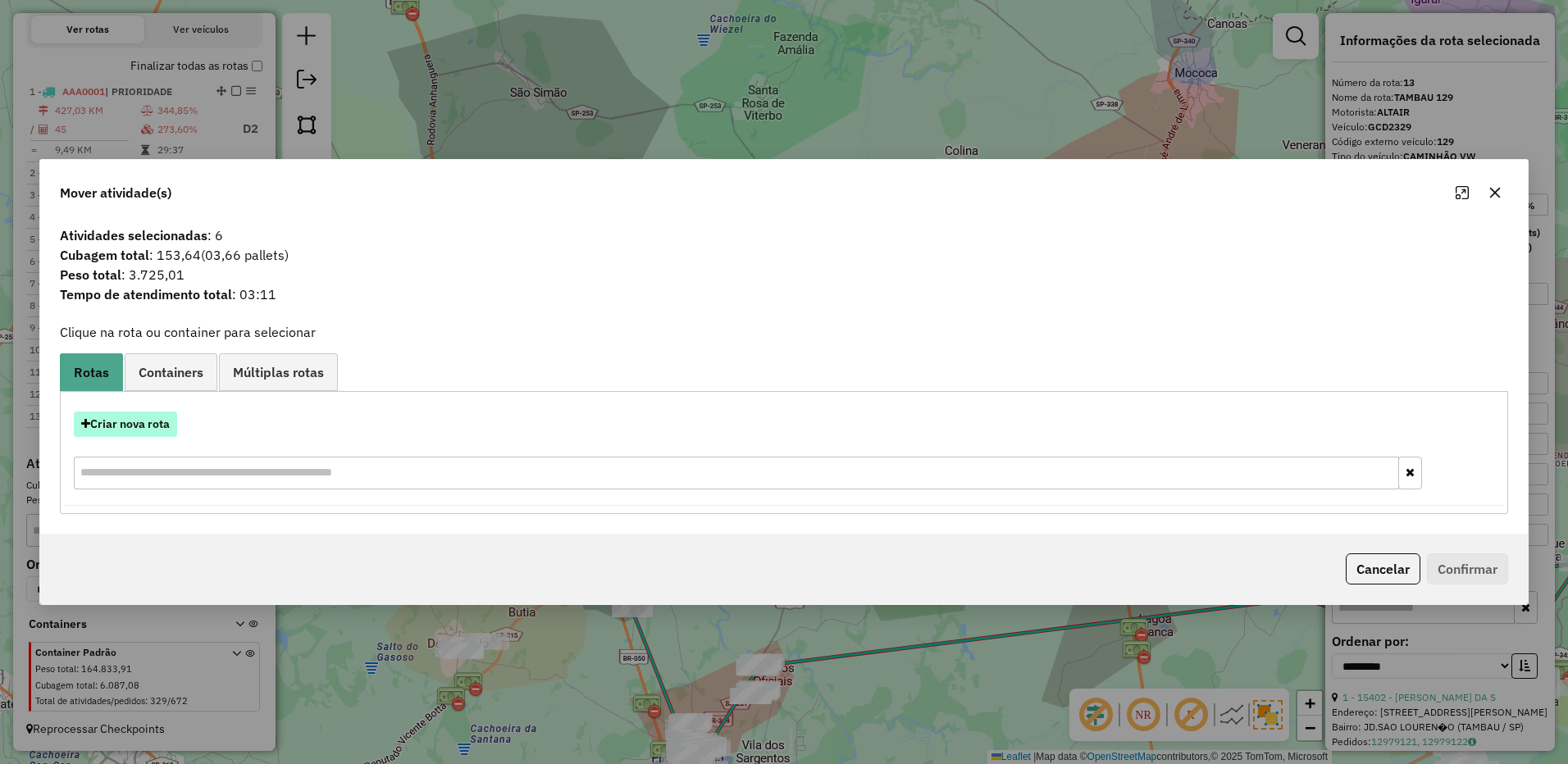
click at [154, 430] on button "Criar nova rota" at bounding box center [125, 424] width 104 height 25
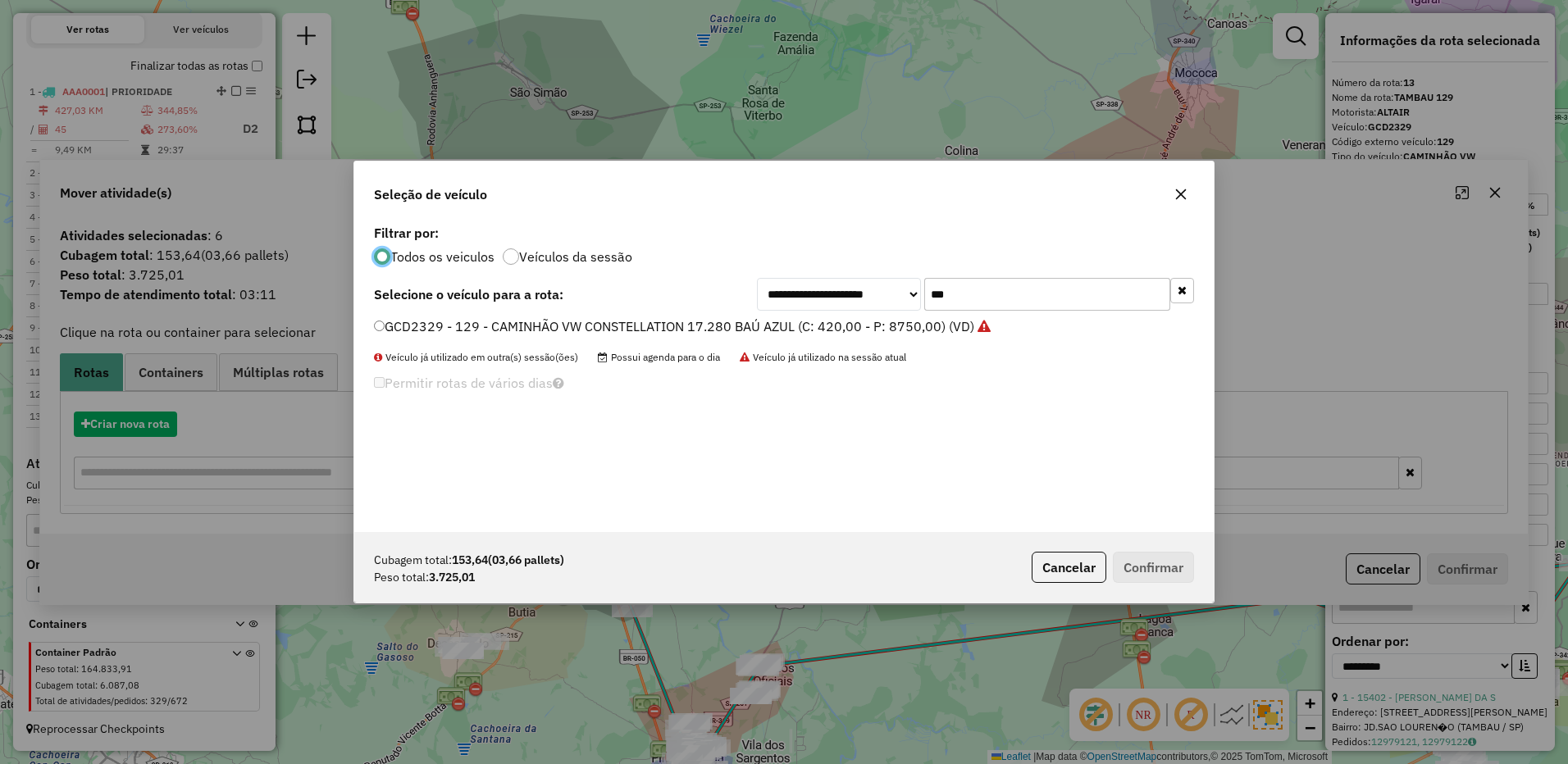
scroll to position [9, 5]
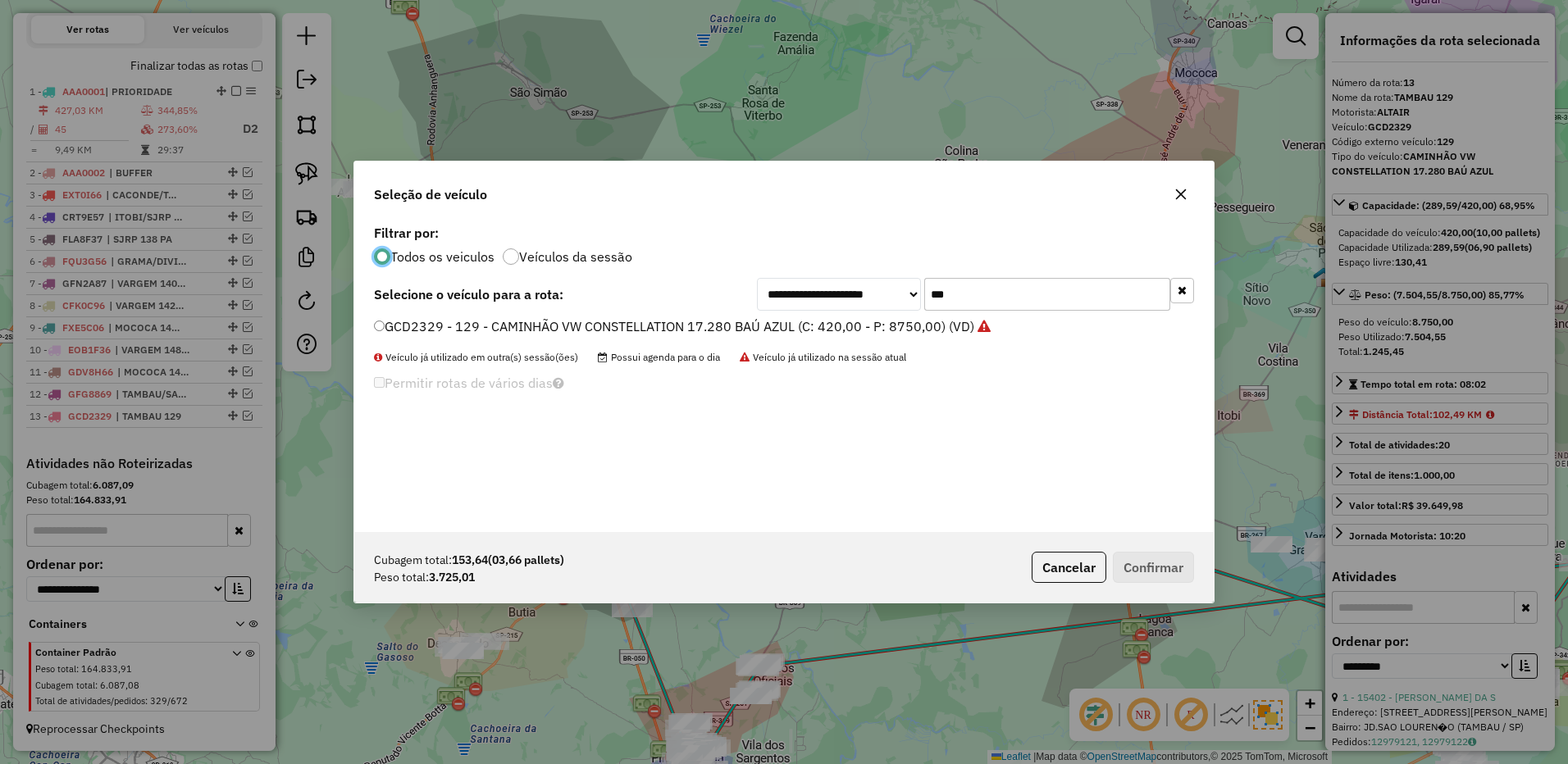
click at [973, 291] on input "***" at bounding box center [1047, 294] width 246 height 33
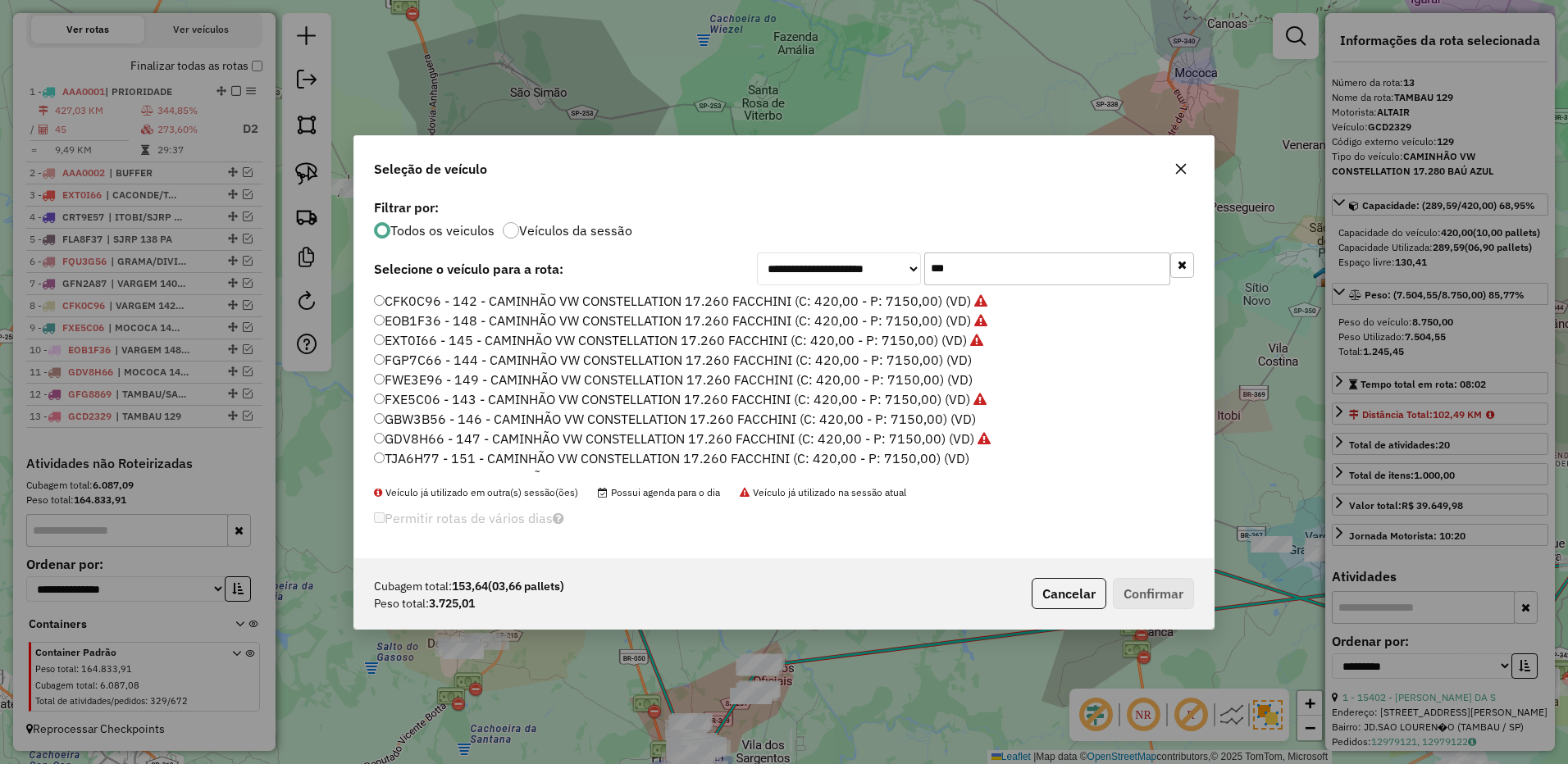
scroll to position [56, 0]
type input "***"
drag, startPoint x: 609, startPoint y: 438, endPoint x: 642, endPoint y: 444, distance: 33.5
click at [609, 438] on label "TJY0F90 - 150 - CAMINHÃO VW CONSTELLATION 17.260 FACCHINI (C: 420,00 - P: 7150,…" at bounding box center [670, 443] width 593 height 20
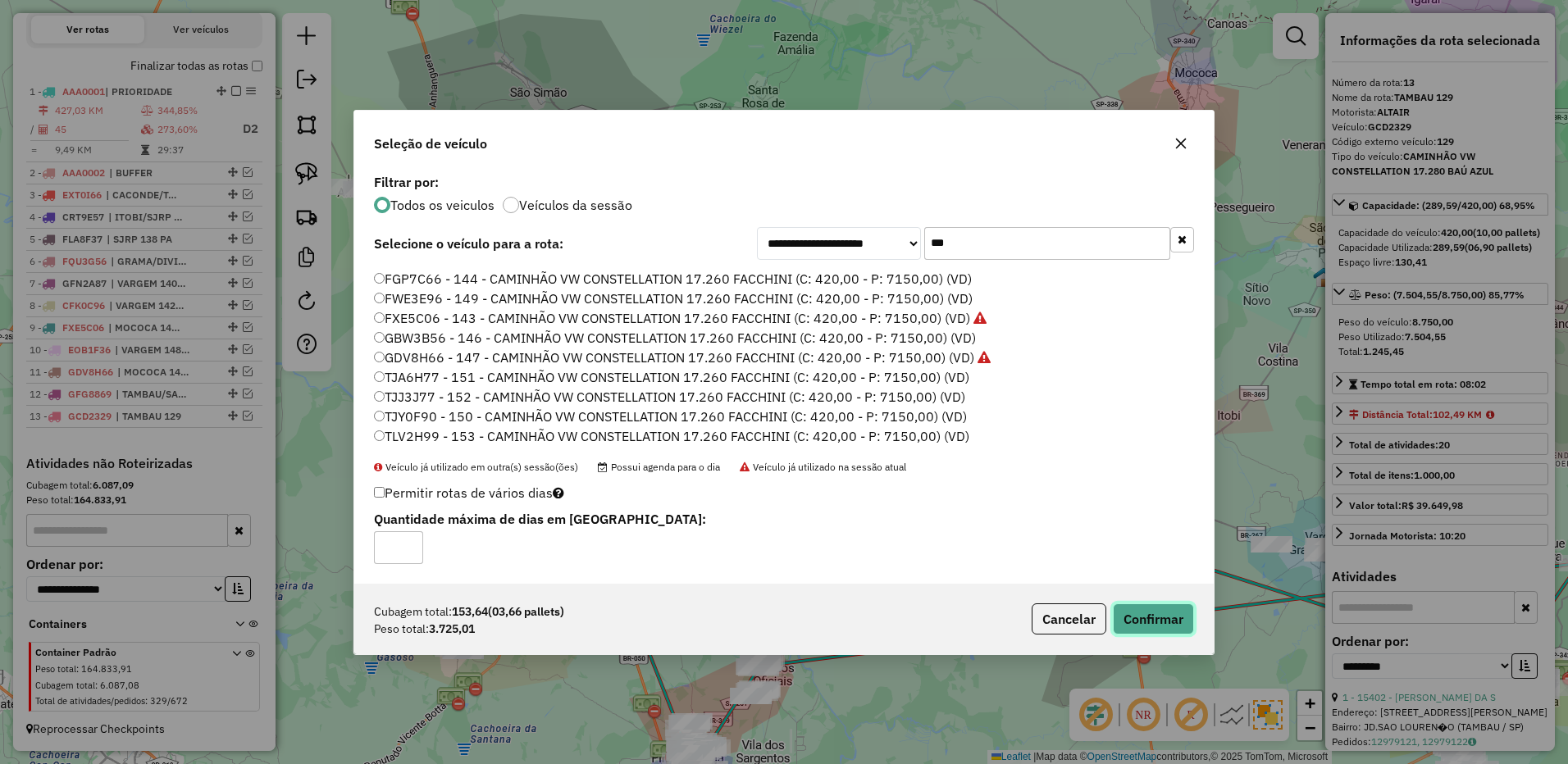
click at [1159, 616] on button "Confirmar" at bounding box center [1153, 619] width 81 height 31
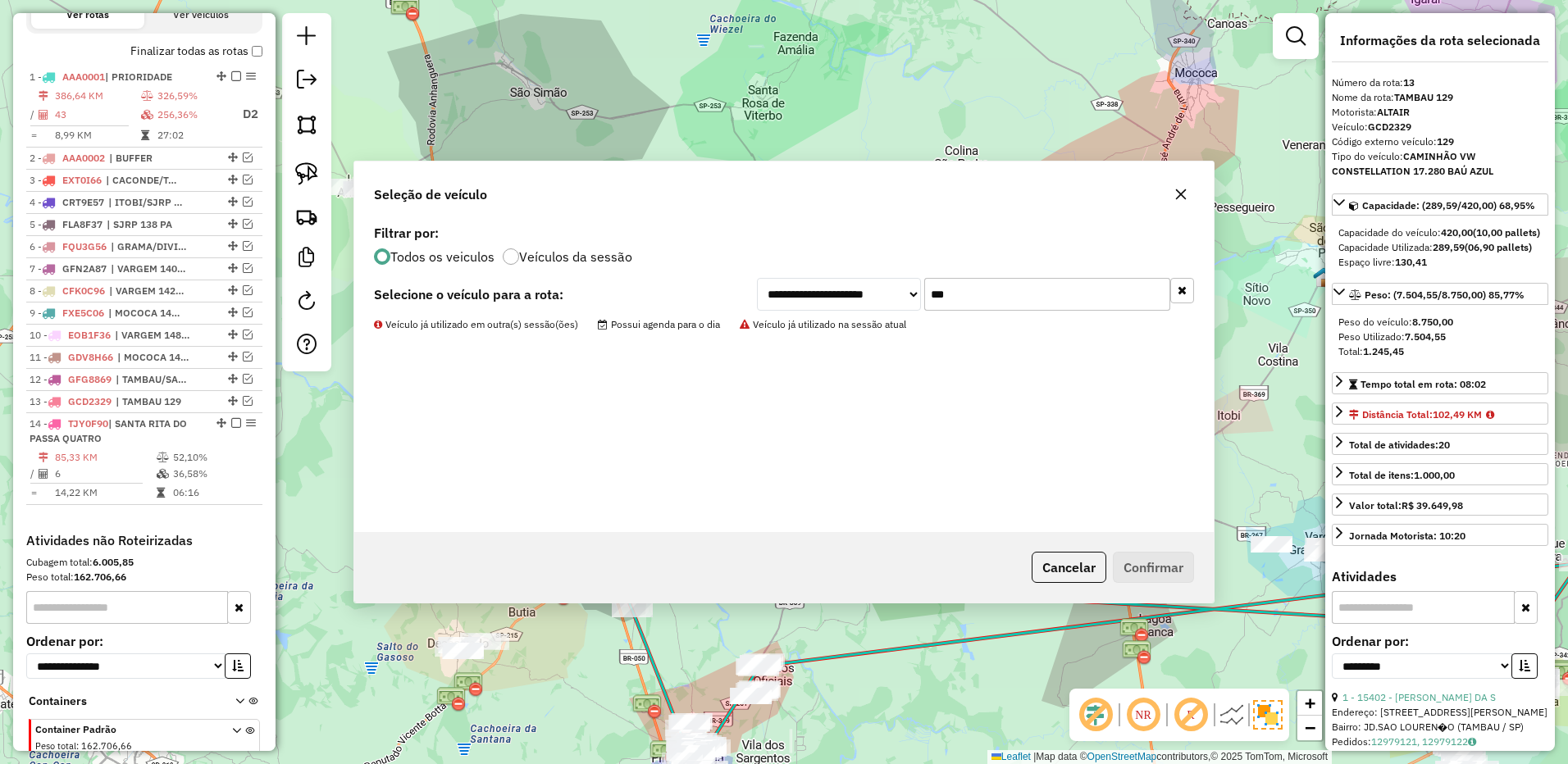
scroll to position [673, 0]
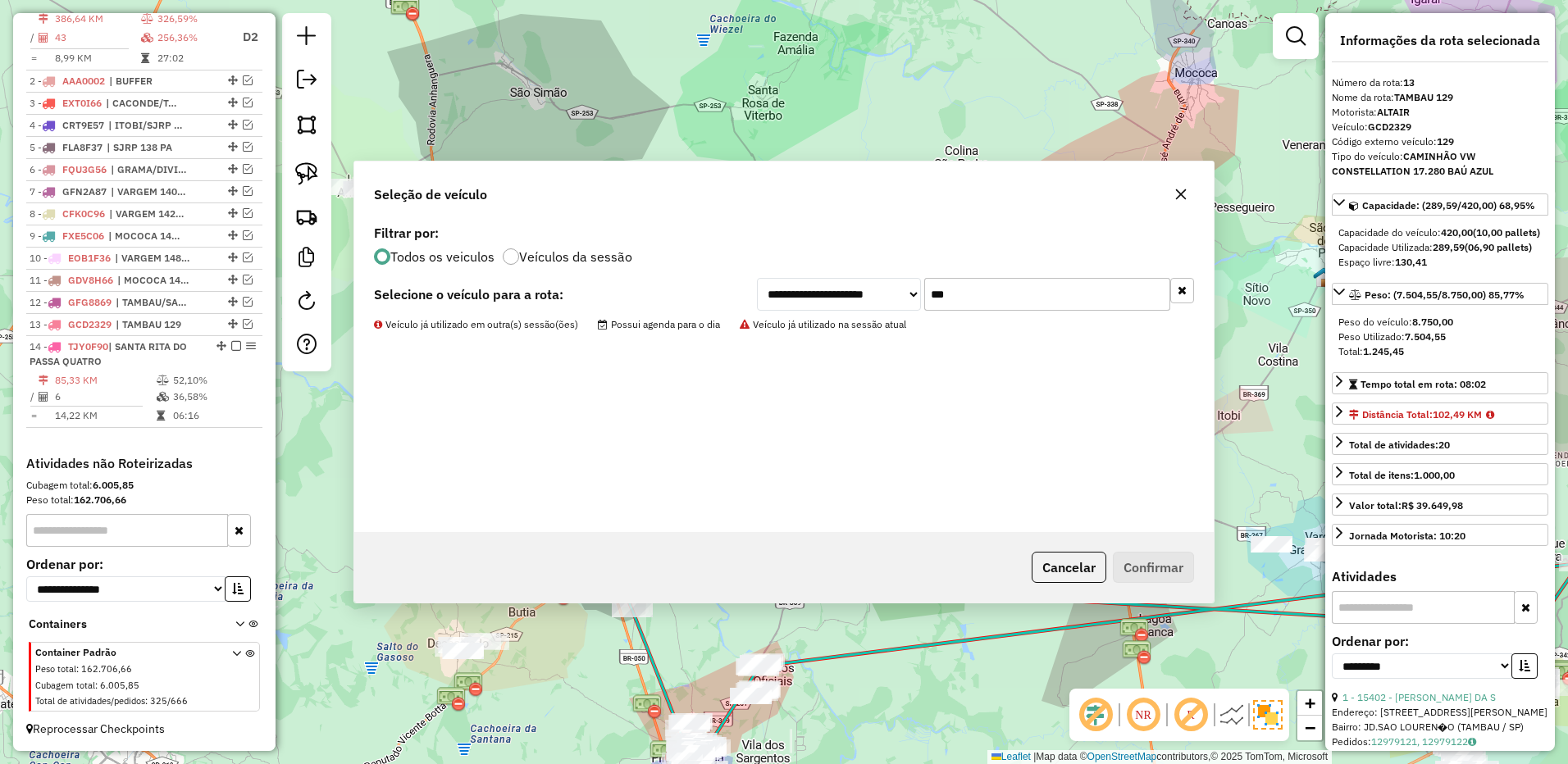
drag, startPoint x: 776, startPoint y: 478, endPoint x: 776, endPoint y: 372, distance: 106.0
click at [776, 372] on div "**********" at bounding box center [783, 376] width 859 height 311
drag, startPoint x: 629, startPoint y: 542, endPoint x: 633, endPoint y: 417, distance: 125.1
click at [629, 541] on div "Cancelar Confirmar" at bounding box center [783, 567] width 859 height 70
click at [632, 396] on div "**********" at bounding box center [783, 376] width 859 height 311
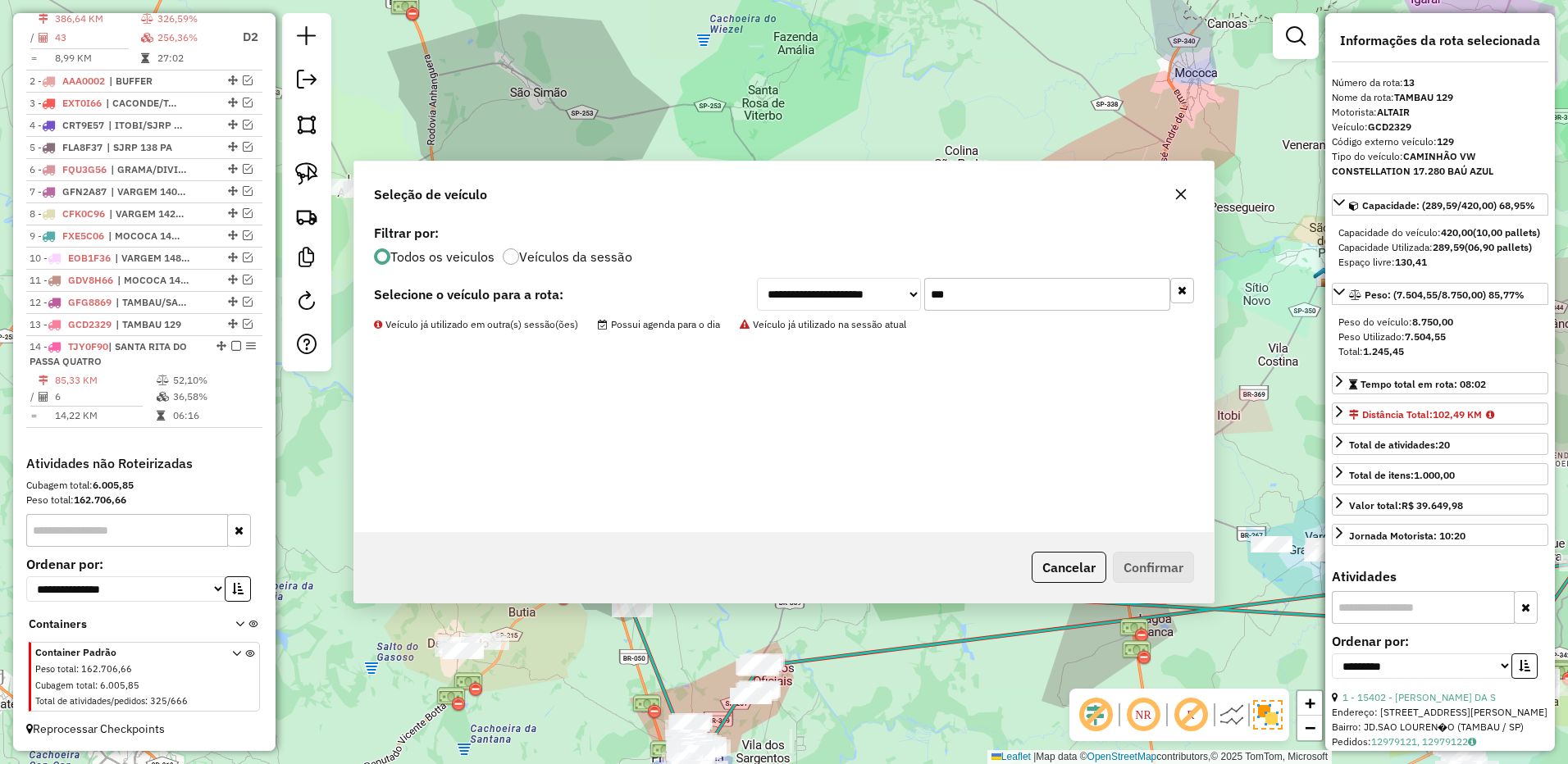
drag, startPoint x: 610, startPoint y: 367, endPoint x: 615, endPoint y: 388, distance: 21.6
click at [610, 370] on div "**********" at bounding box center [783, 376] width 859 height 311
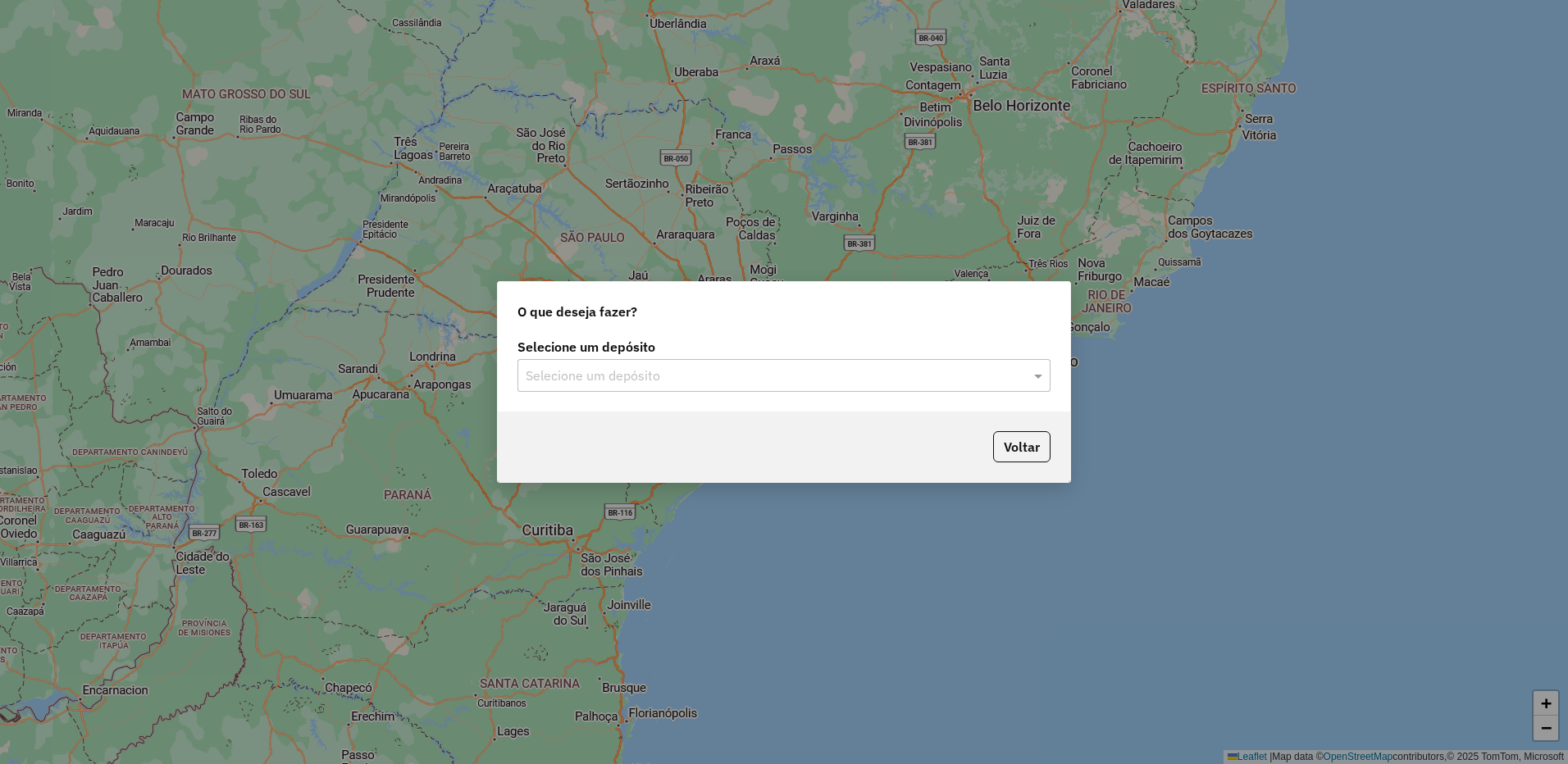
click at [594, 377] on input "text" at bounding box center [766, 377] width 483 height 20
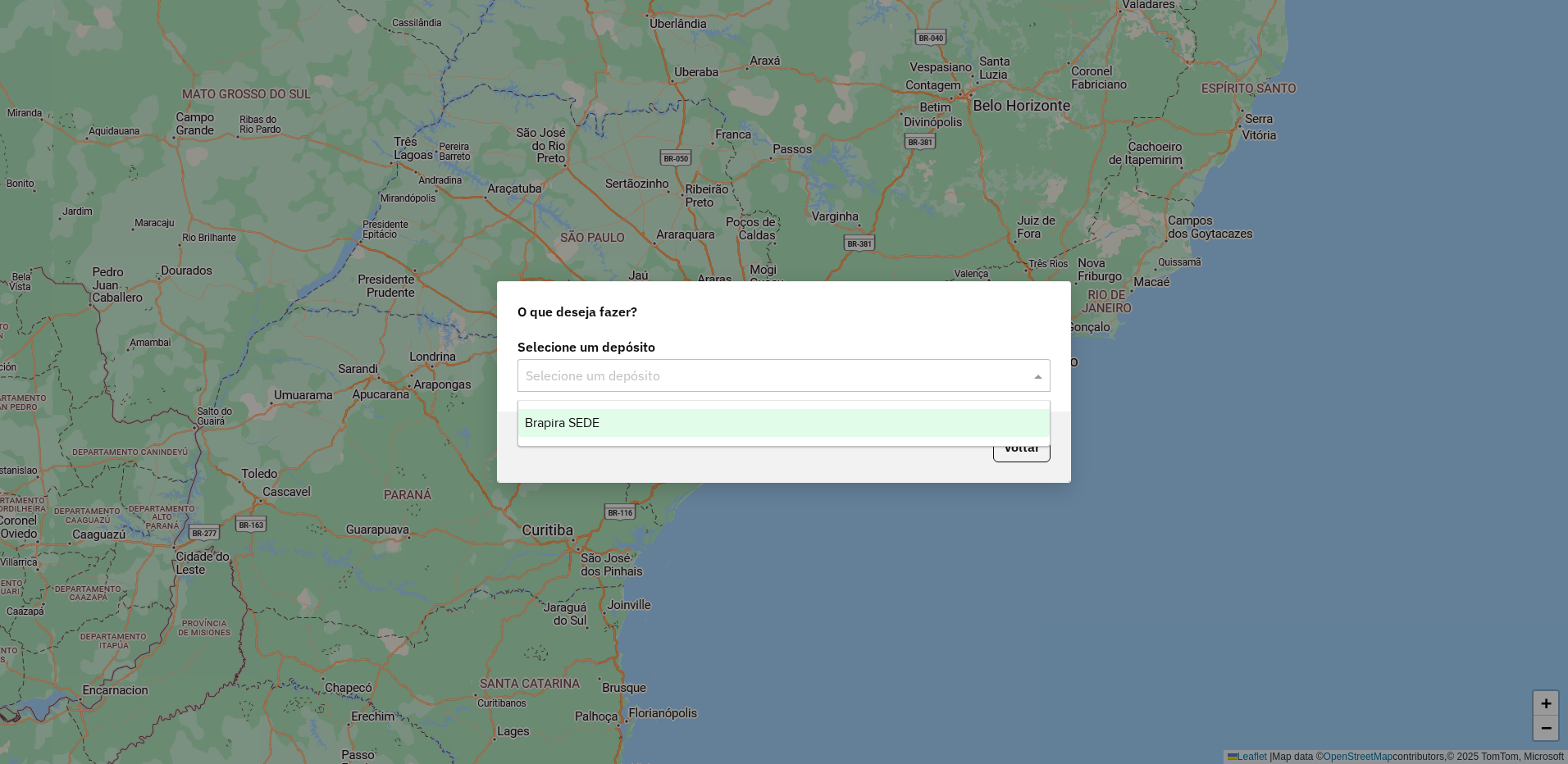
drag, startPoint x: 599, startPoint y: 414, endPoint x: 640, endPoint y: 431, distance: 44.4
click at [600, 416] on div "Brapira SEDE" at bounding box center [784, 422] width 531 height 28
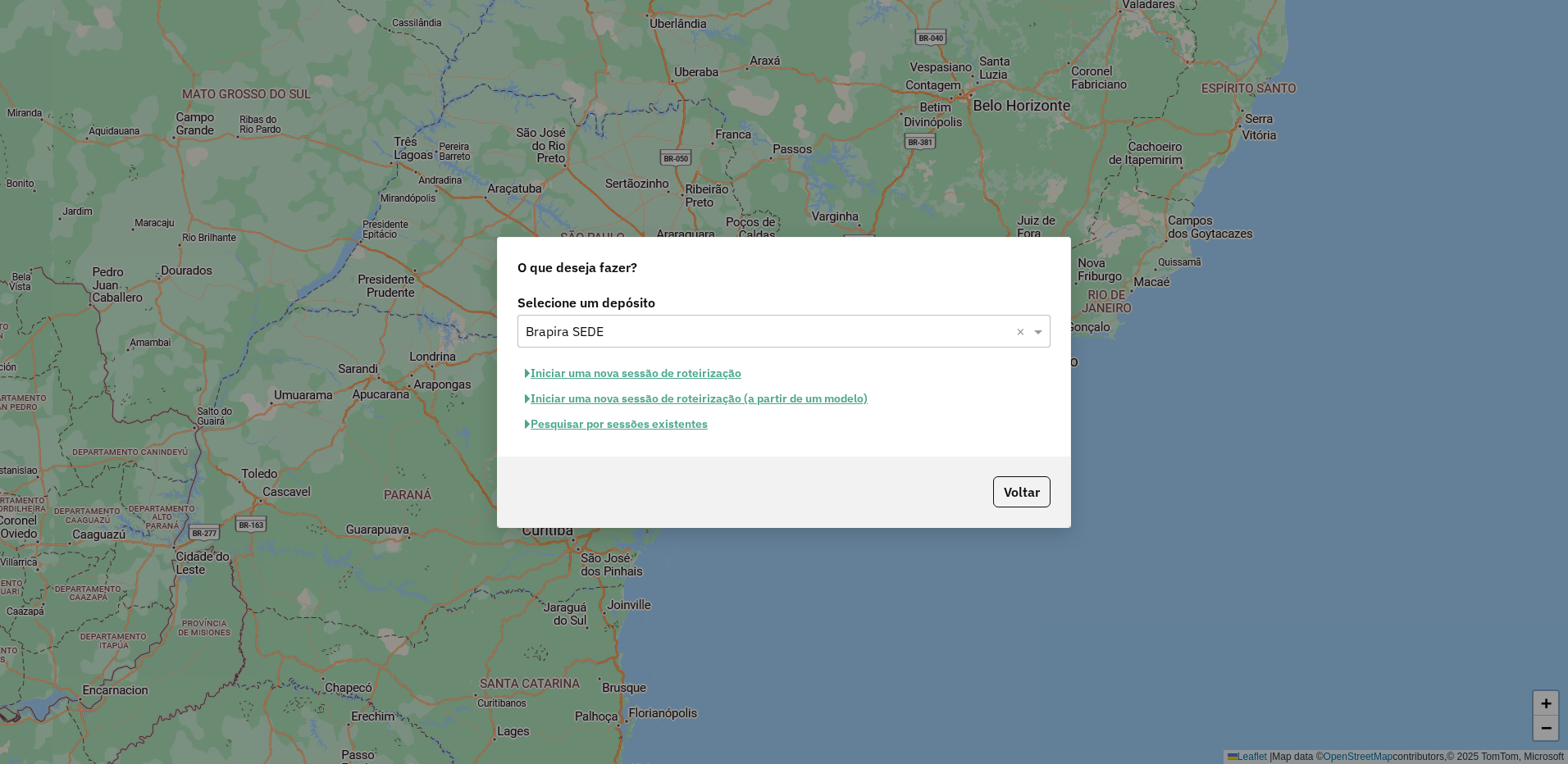
click at [683, 426] on button "Pesquisar por sessões existentes" at bounding box center [616, 424] width 198 height 25
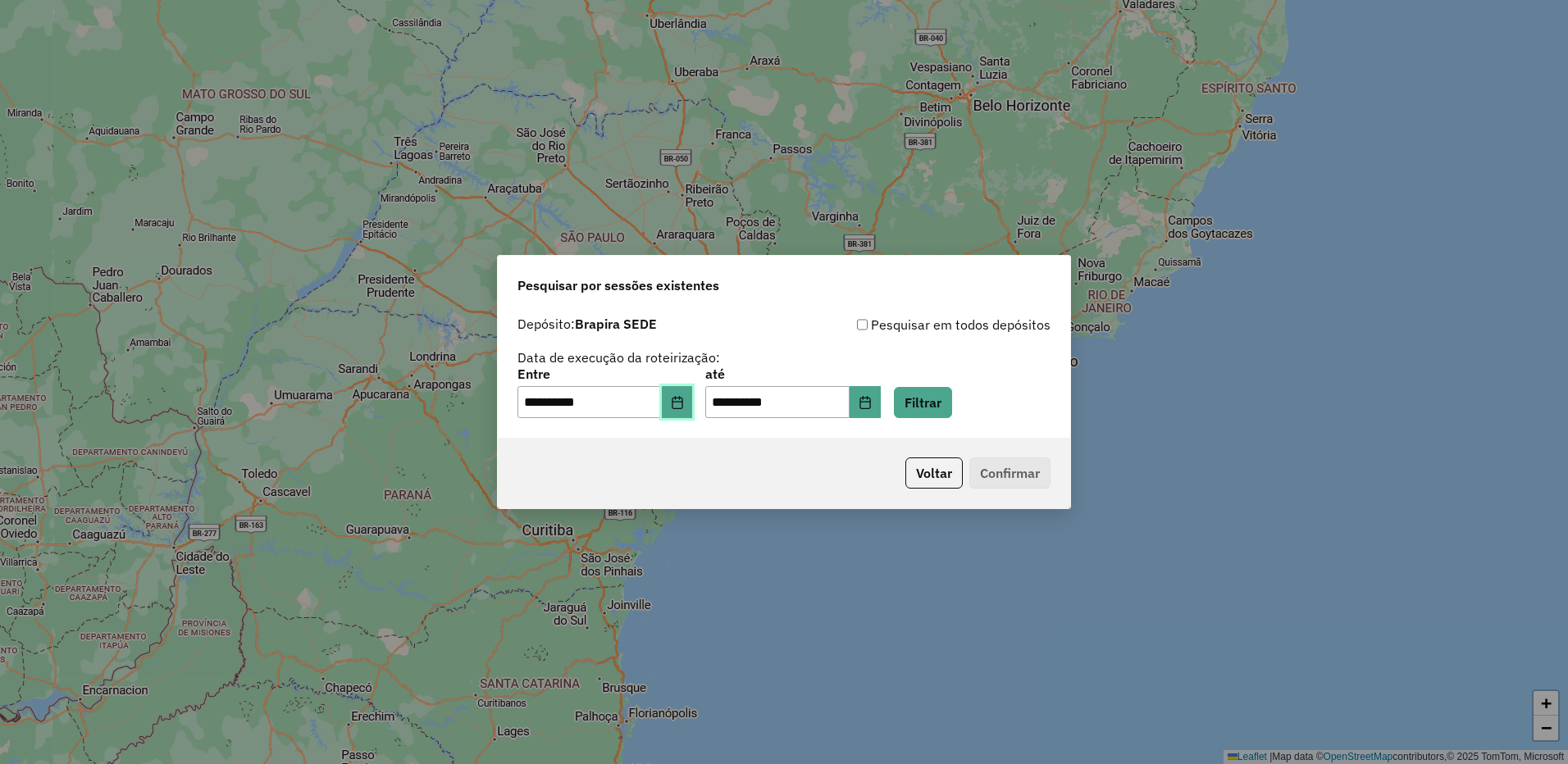
click at [693, 392] on button "Choose Date" at bounding box center [676, 402] width 31 height 33
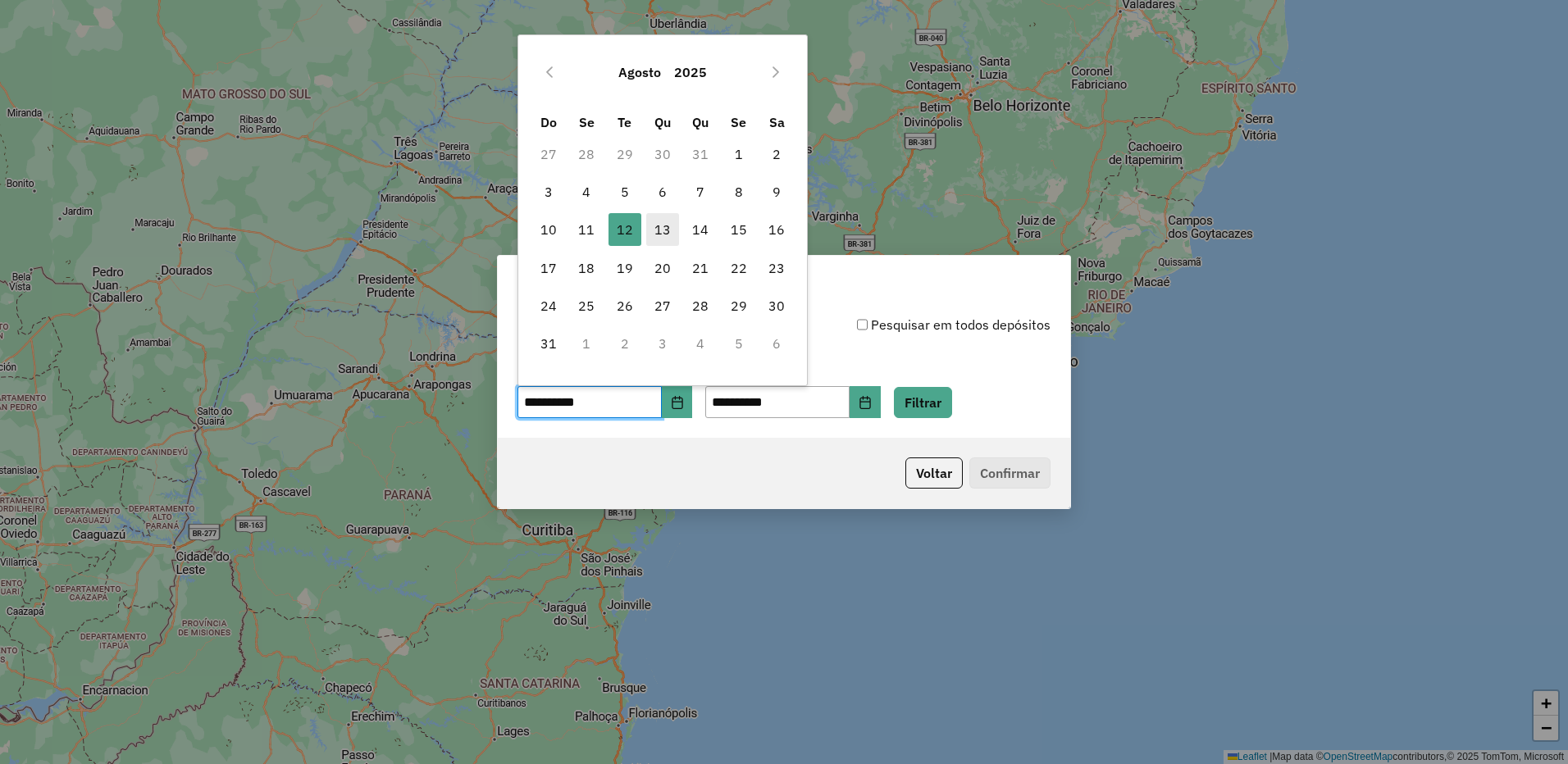
click at [651, 218] on span "13" at bounding box center [662, 229] width 33 height 33
type input "**********"
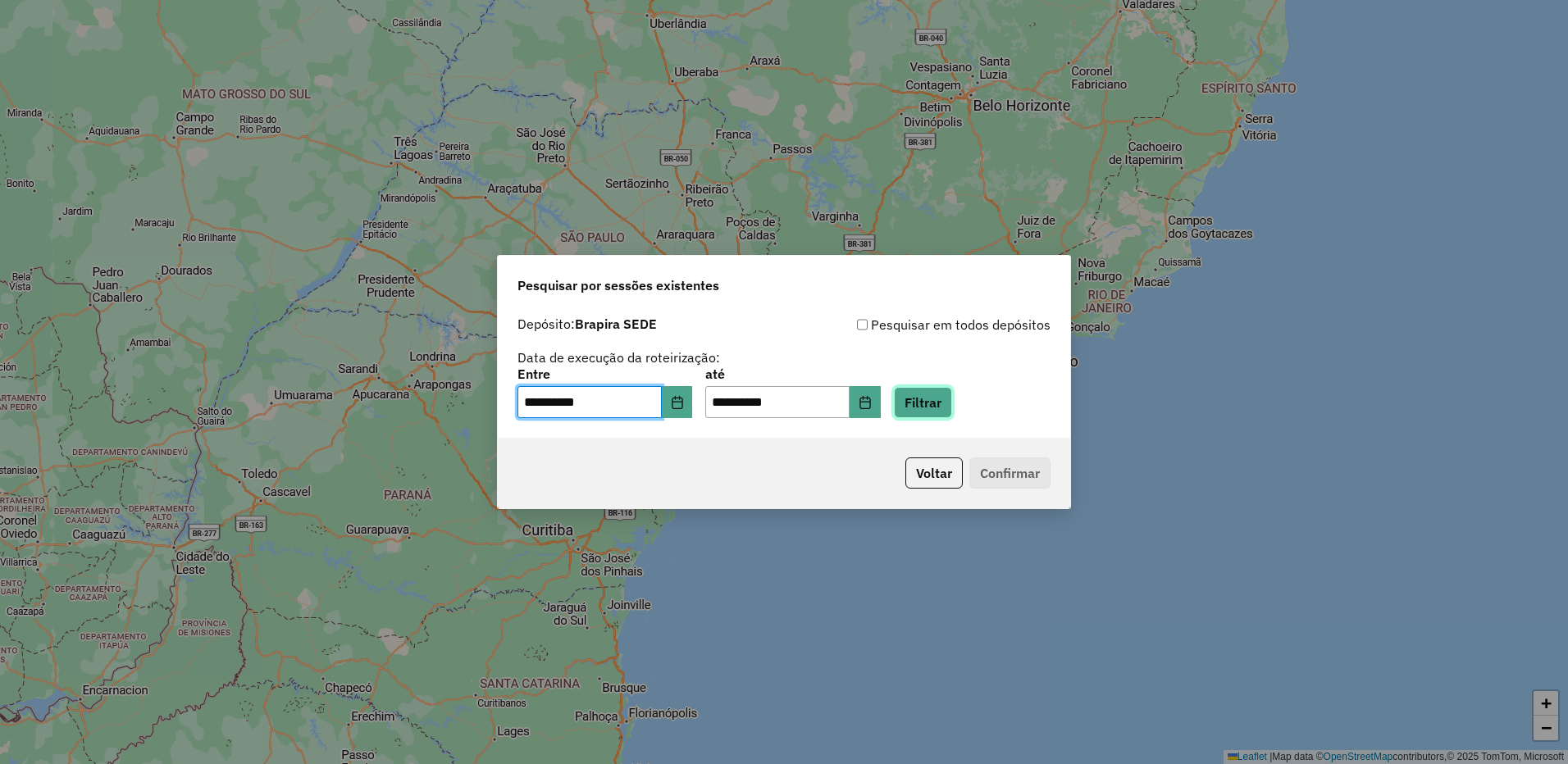
click at [918, 406] on button "Filtrar" at bounding box center [923, 402] width 58 height 31
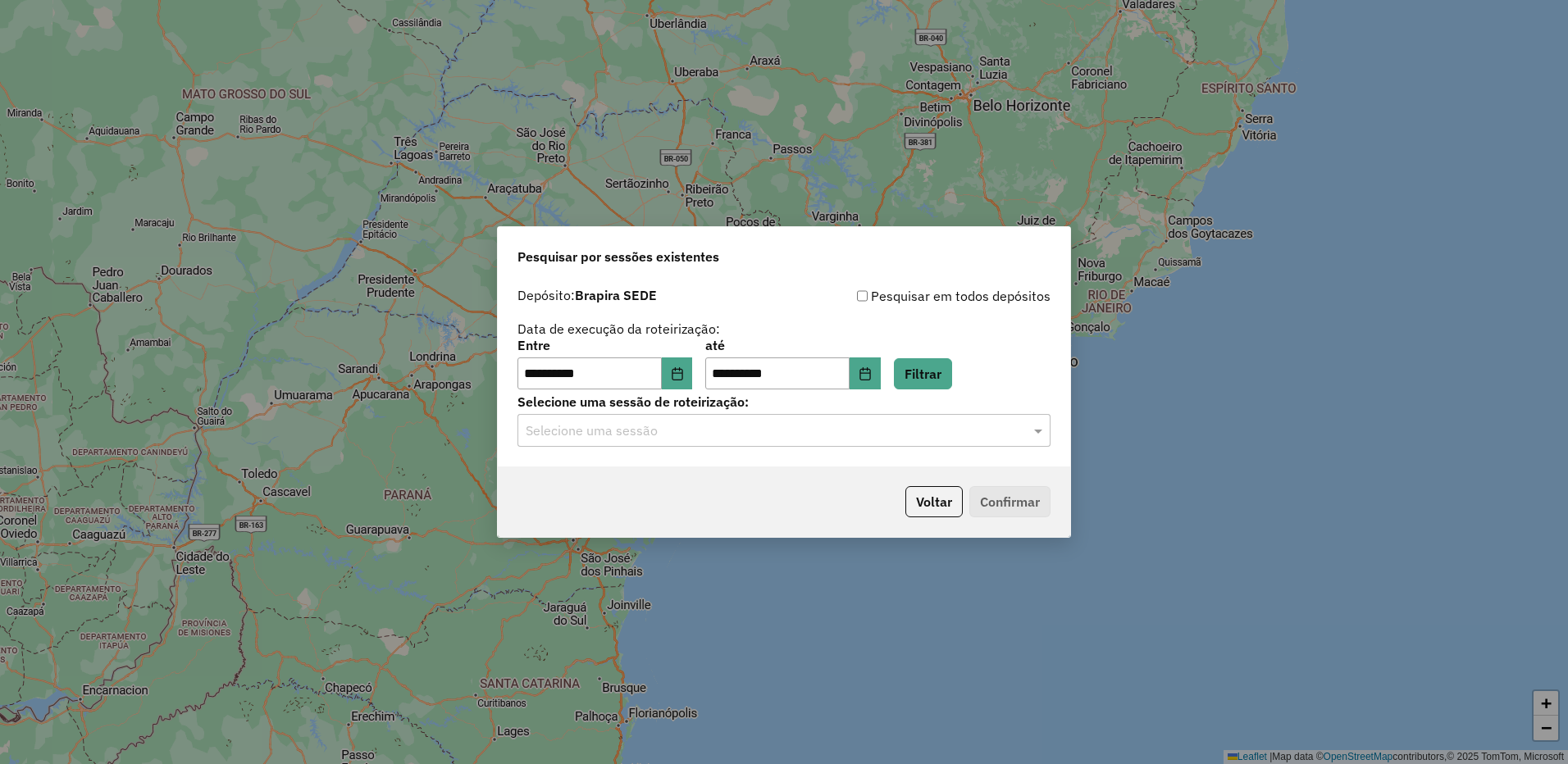
click at [694, 430] on input "text" at bounding box center [766, 432] width 483 height 20
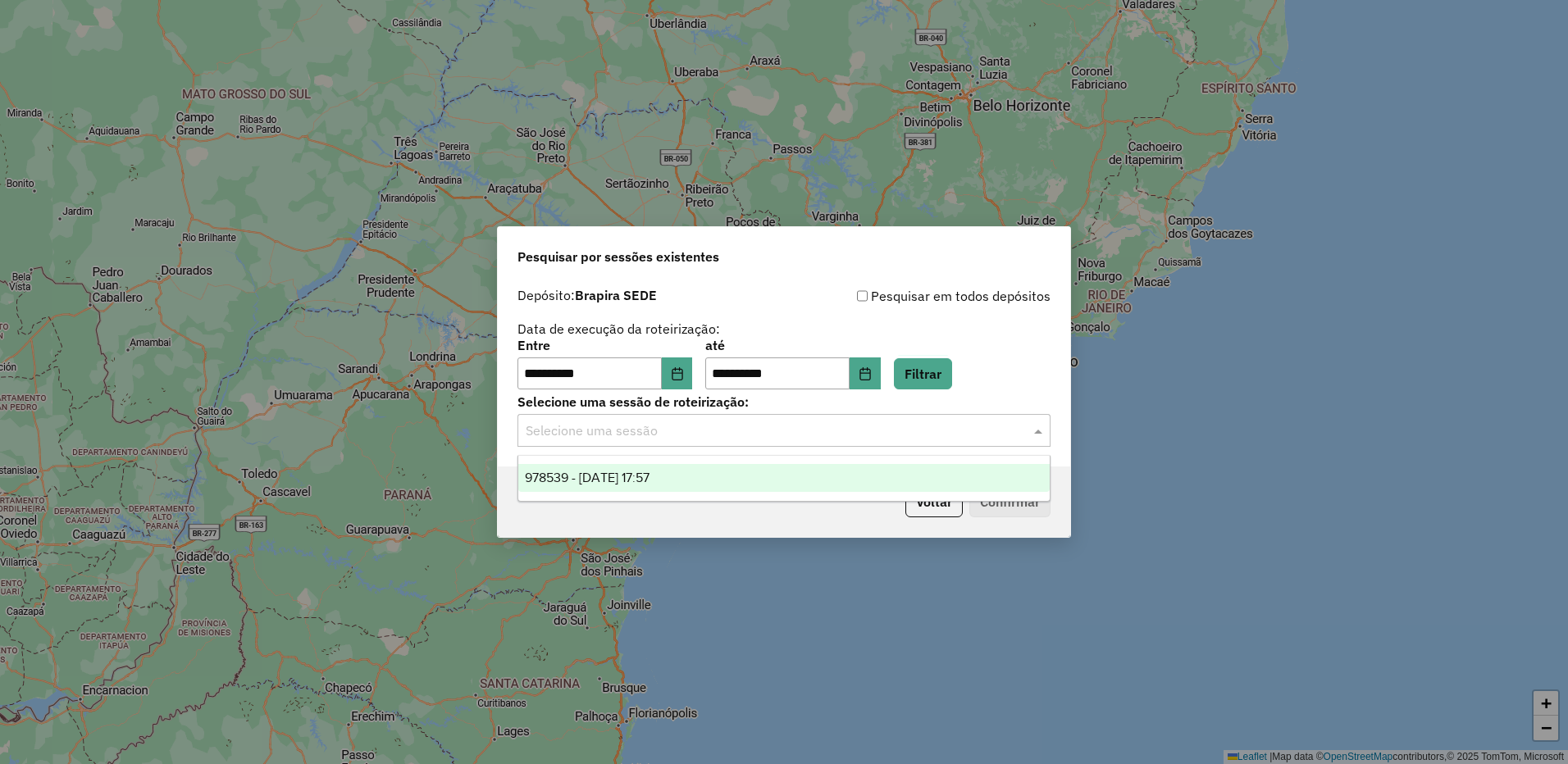
click at [693, 472] on div "978539 - 13/08/2025 17:57" at bounding box center [784, 478] width 531 height 28
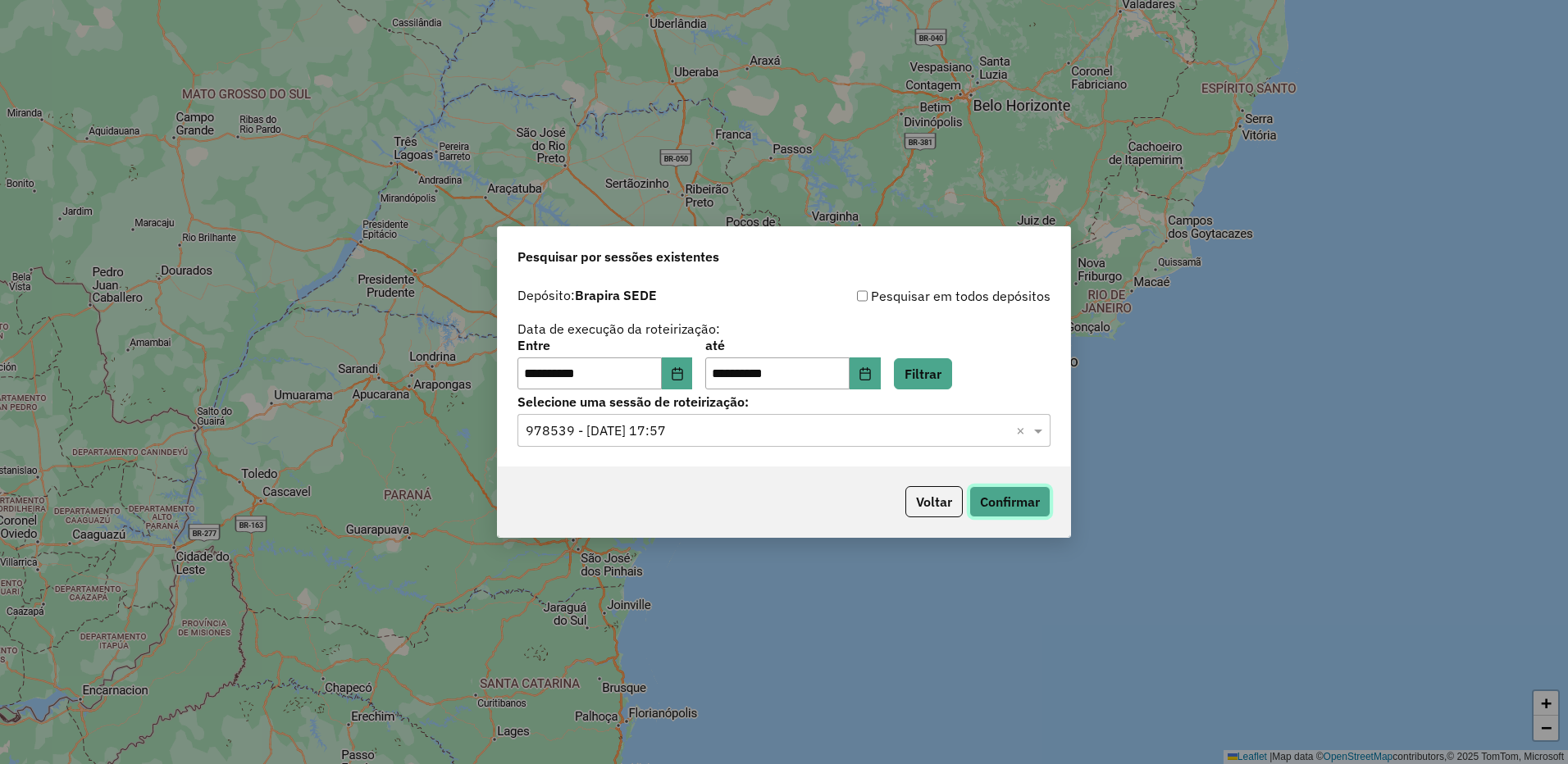
click at [1008, 504] on button "Confirmar" at bounding box center [1009, 501] width 81 height 31
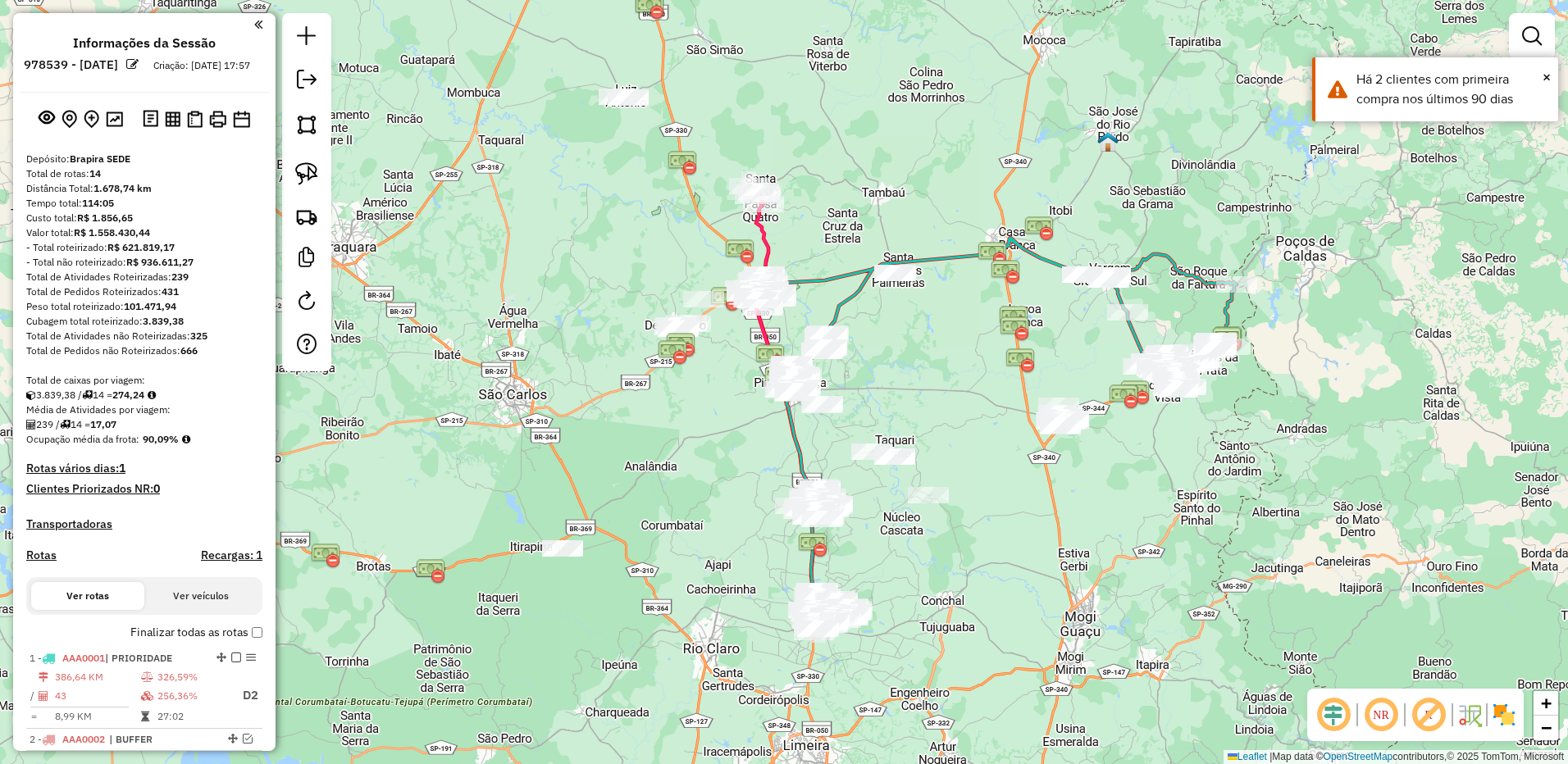
drag, startPoint x: 1333, startPoint y: 724, endPoint x: 1378, endPoint y: 719, distance: 45.3
click at [1333, 723] on em at bounding box center [1333, 715] width 39 height 39
click at [1464, 714] on img at bounding box center [1469, 715] width 26 height 26
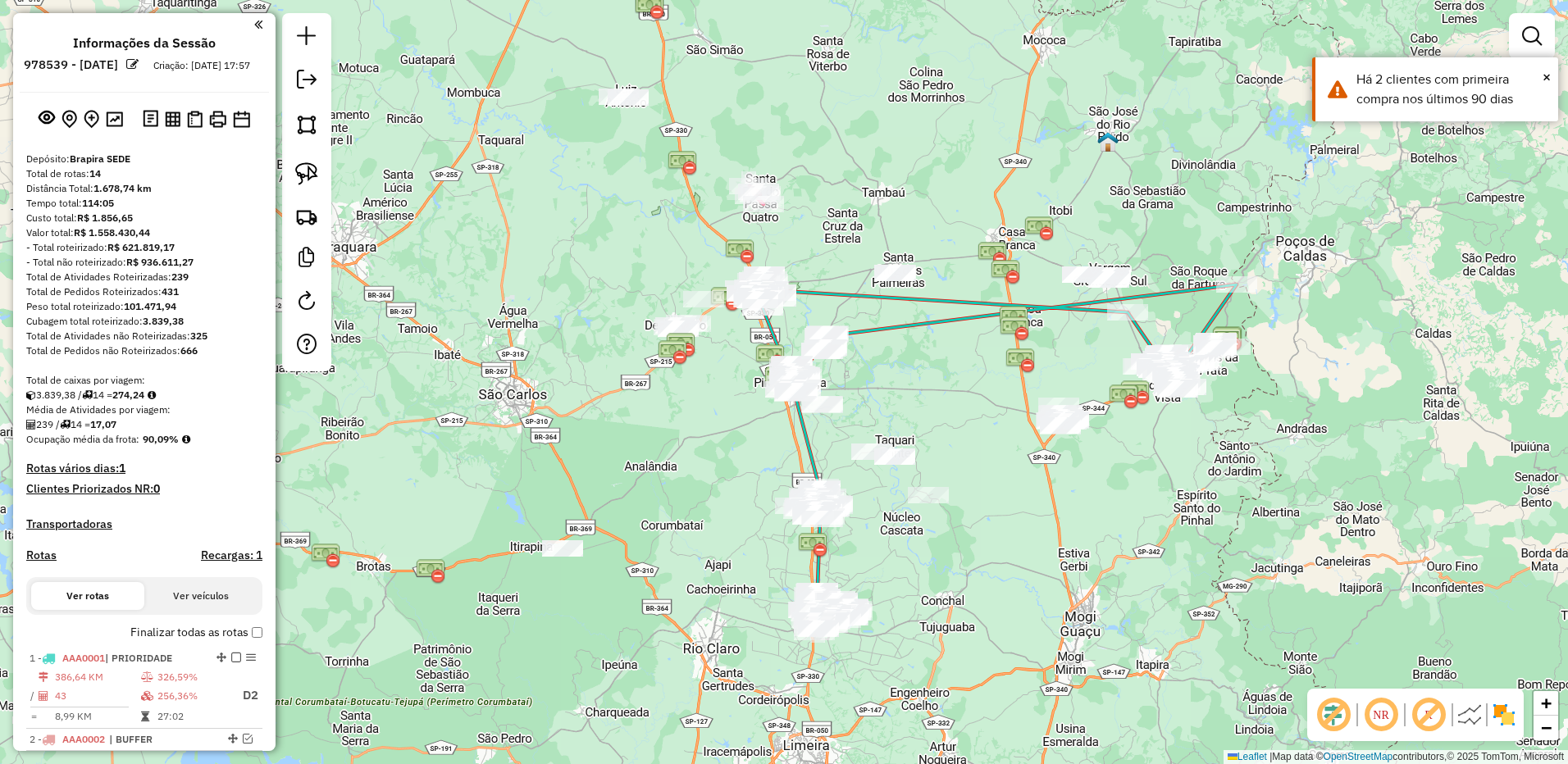
click at [1500, 711] on img at bounding box center [1503, 715] width 26 height 26
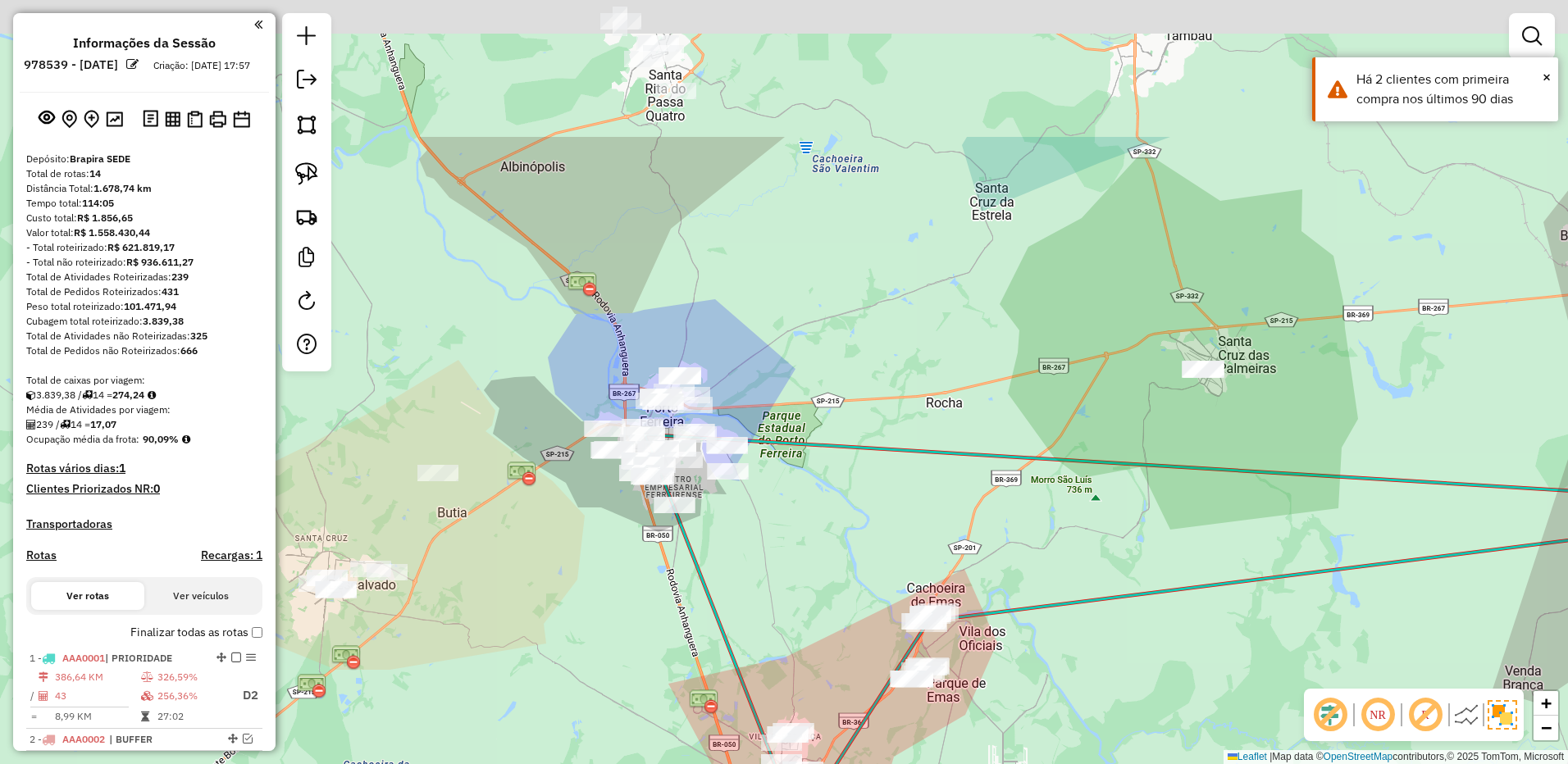
drag, startPoint x: 759, startPoint y: 141, endPoint x: 812, endPoint y: 443, distance: 306.6
click at [817, 441] on div "Janela de atendimento Grade de atendimento Capacidade Transportadoras Veículos …" at bounding box center [784, 382] width 1568 height 764
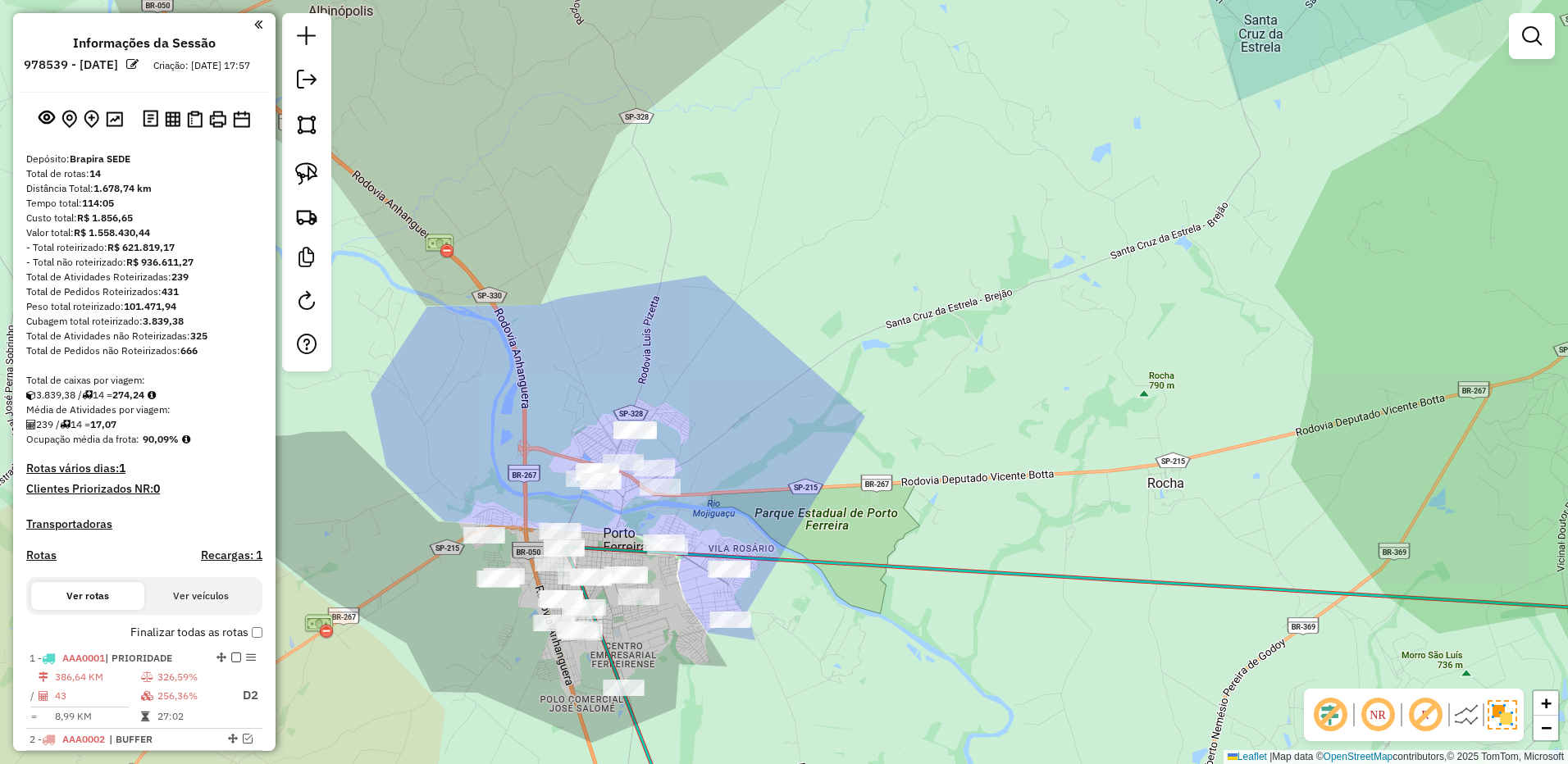
drag, startPoint x: 779, startPoint y: 480, endPoint x: 752, endPoint y: 402, distance: 82.5
click at [755, 404] on div "Janela de atendimento Grade de atendimento Capacidade Transportadoras Veículos …" at bounding box center [784, 382] width 1568 height 764
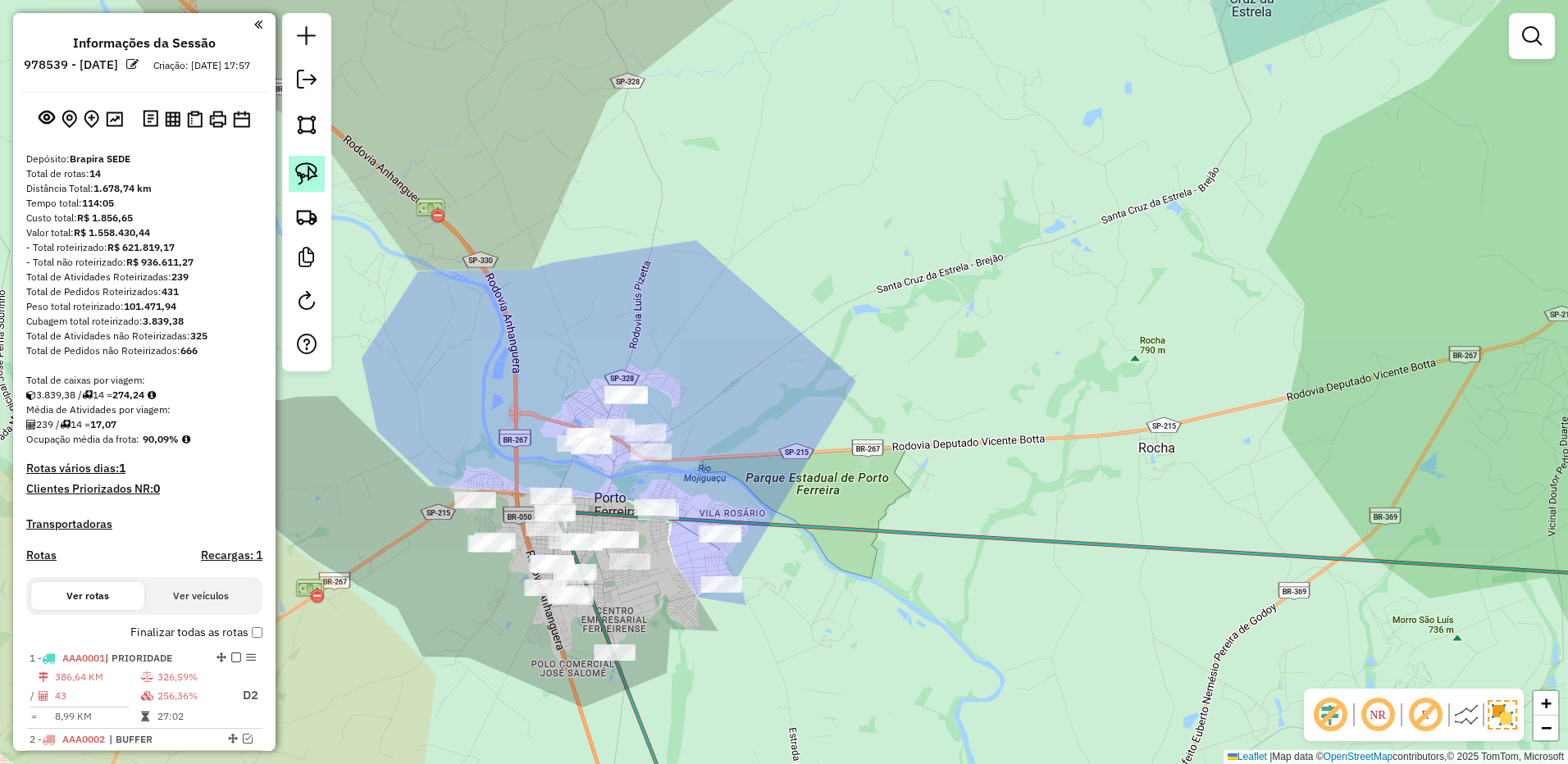
click at [304, 176] on img at bounding box center [306, 173] width 23 height 23
drag, startPoint x: 635, startPoint y: 332, endPoint x: 564, endPoint y: 339, distance: 71.3
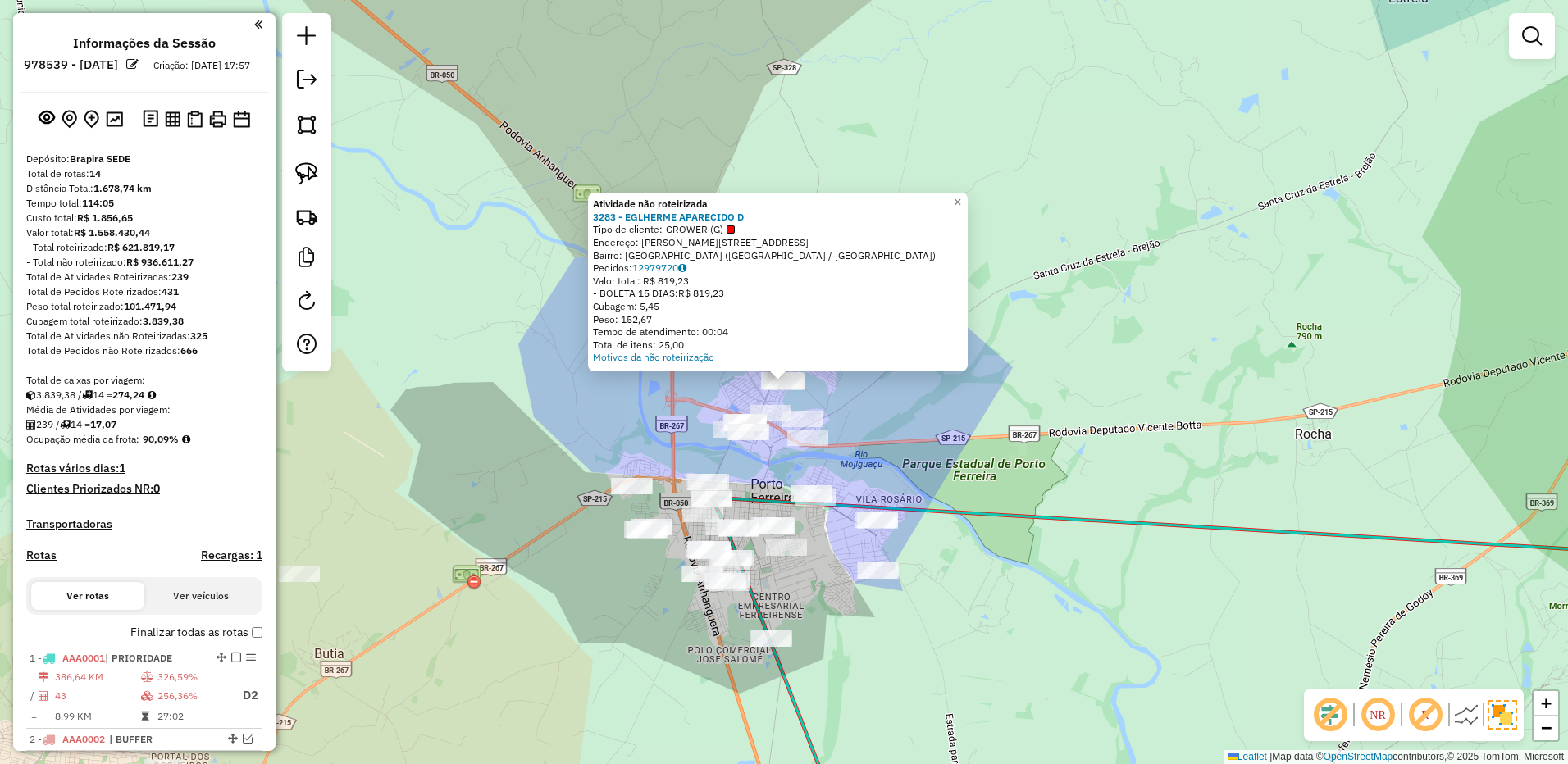
click at [615, 394] on div "Atividade não roteirizada 3283 - EGLHERME APARECIDO D Tipo de cliente: GROWER (…" at bounding box center [784, 382] width 1568 height 764
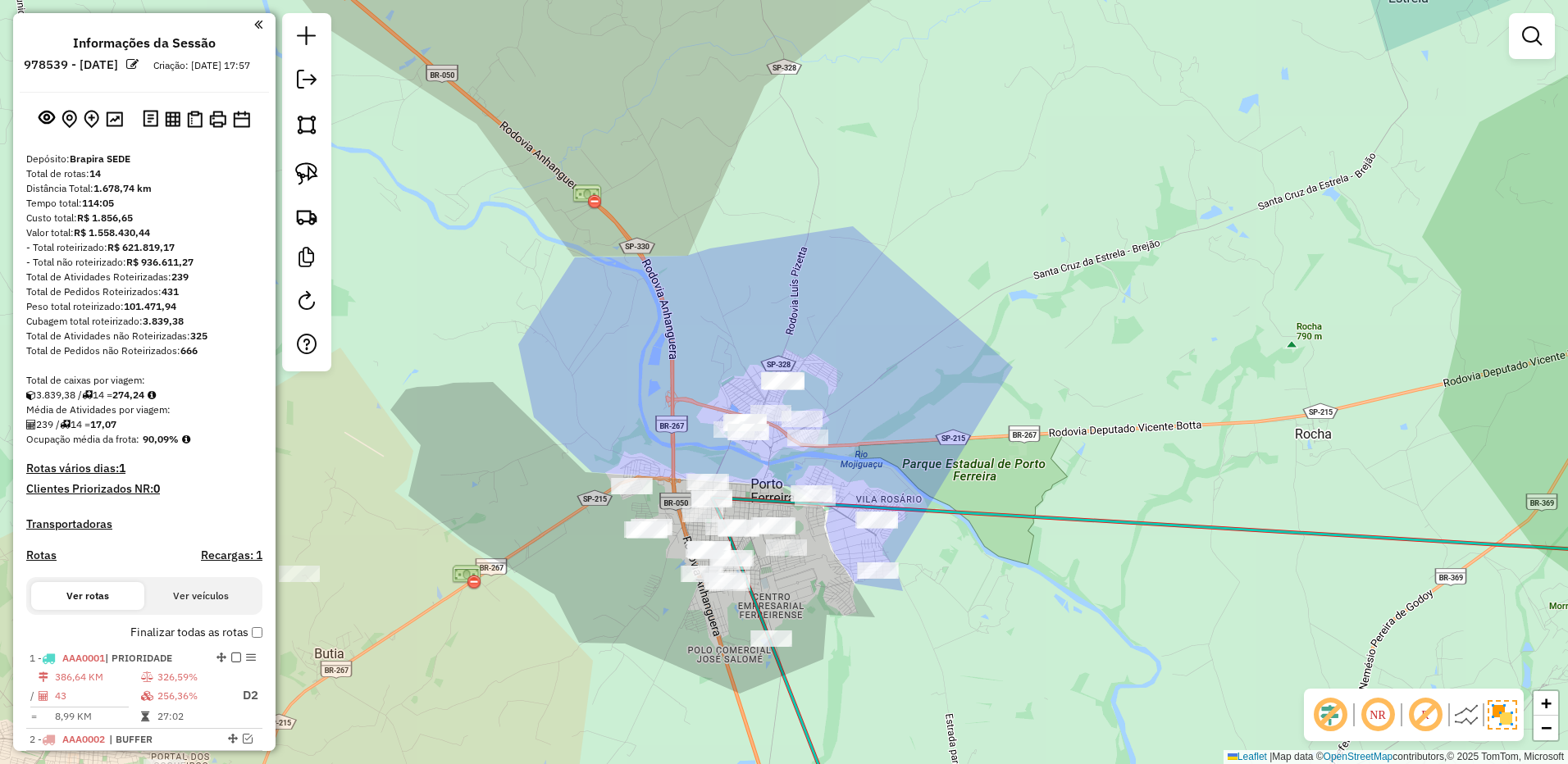
click at [791, 372] on div "Janela de atendimento Grade de atendimento Capacidade Transportadoras Veículos …" at bounding box center [784, 382] width 1568 height 764
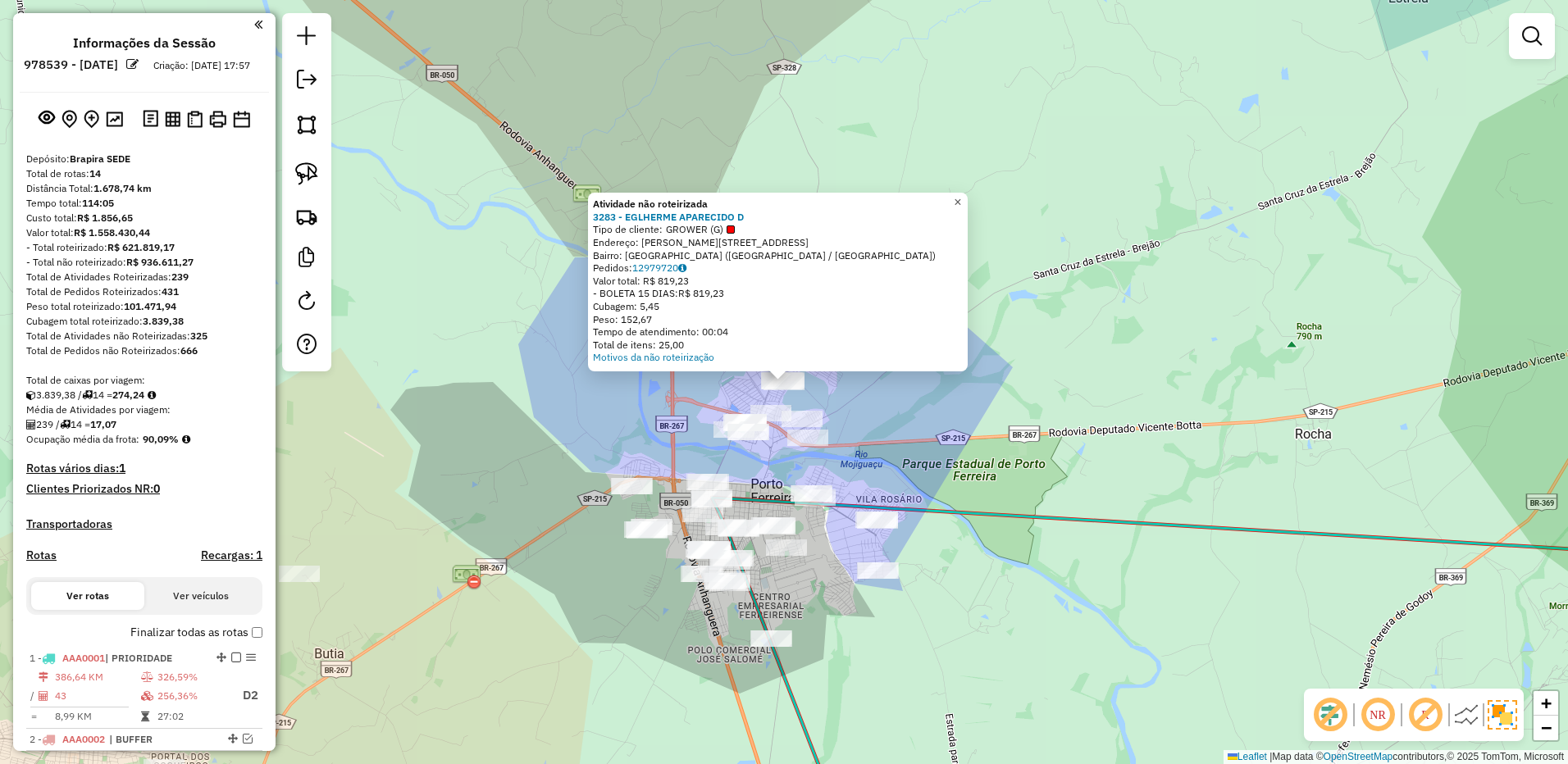
click at [961, 200] on span "×" at bounding box center [957, 202] width 8 height 14
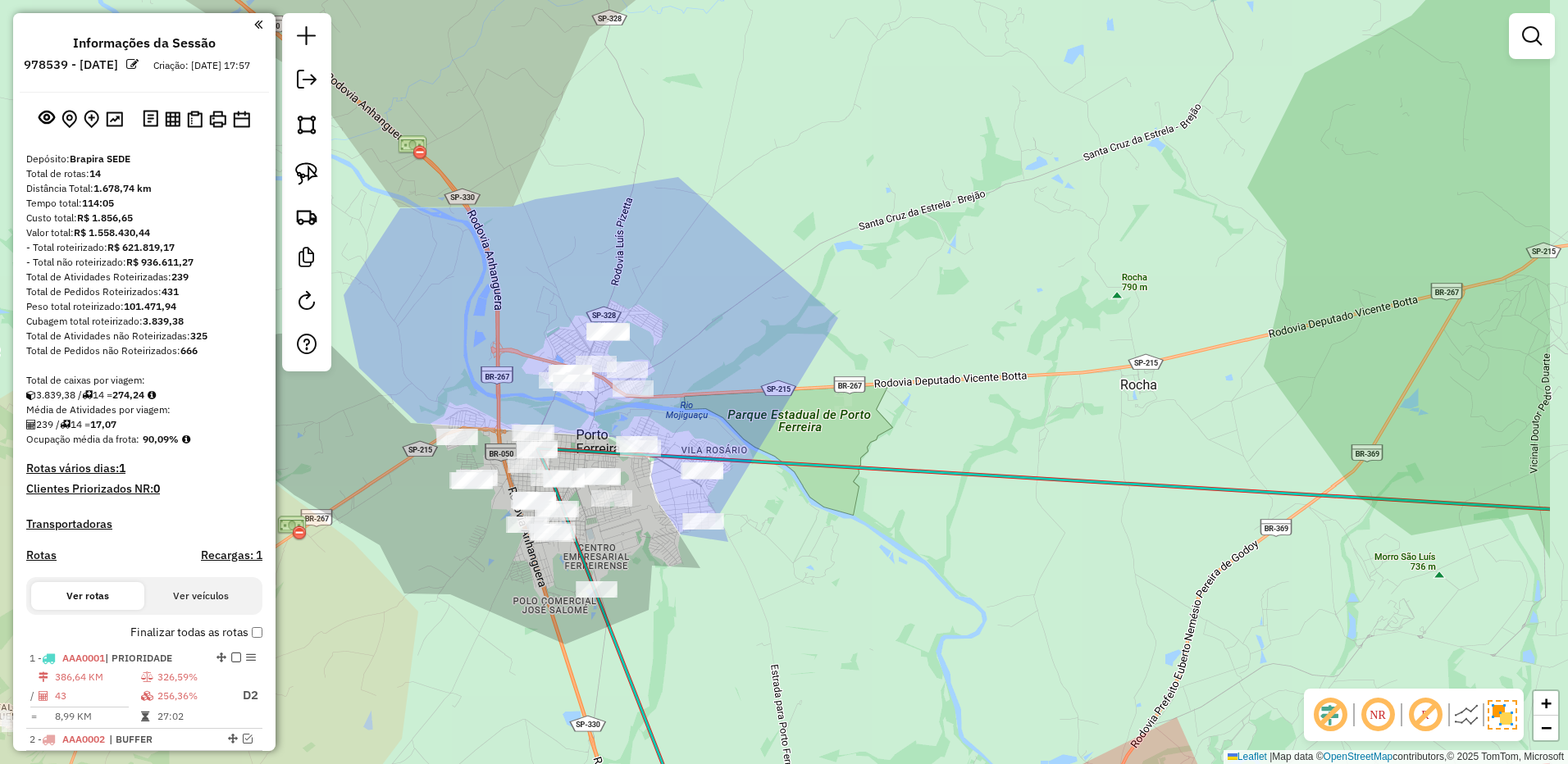
drag, startPoint x: 832, startPoint y: 222, endPoint x: 569, endPoint y: 180, distance: 266.3
click at [798, 212] on div "Janela de atendimento Grade de atendimento Capacidade Transportadoras Veículos …" at bounding box center [784, 382] width 1568 height 764
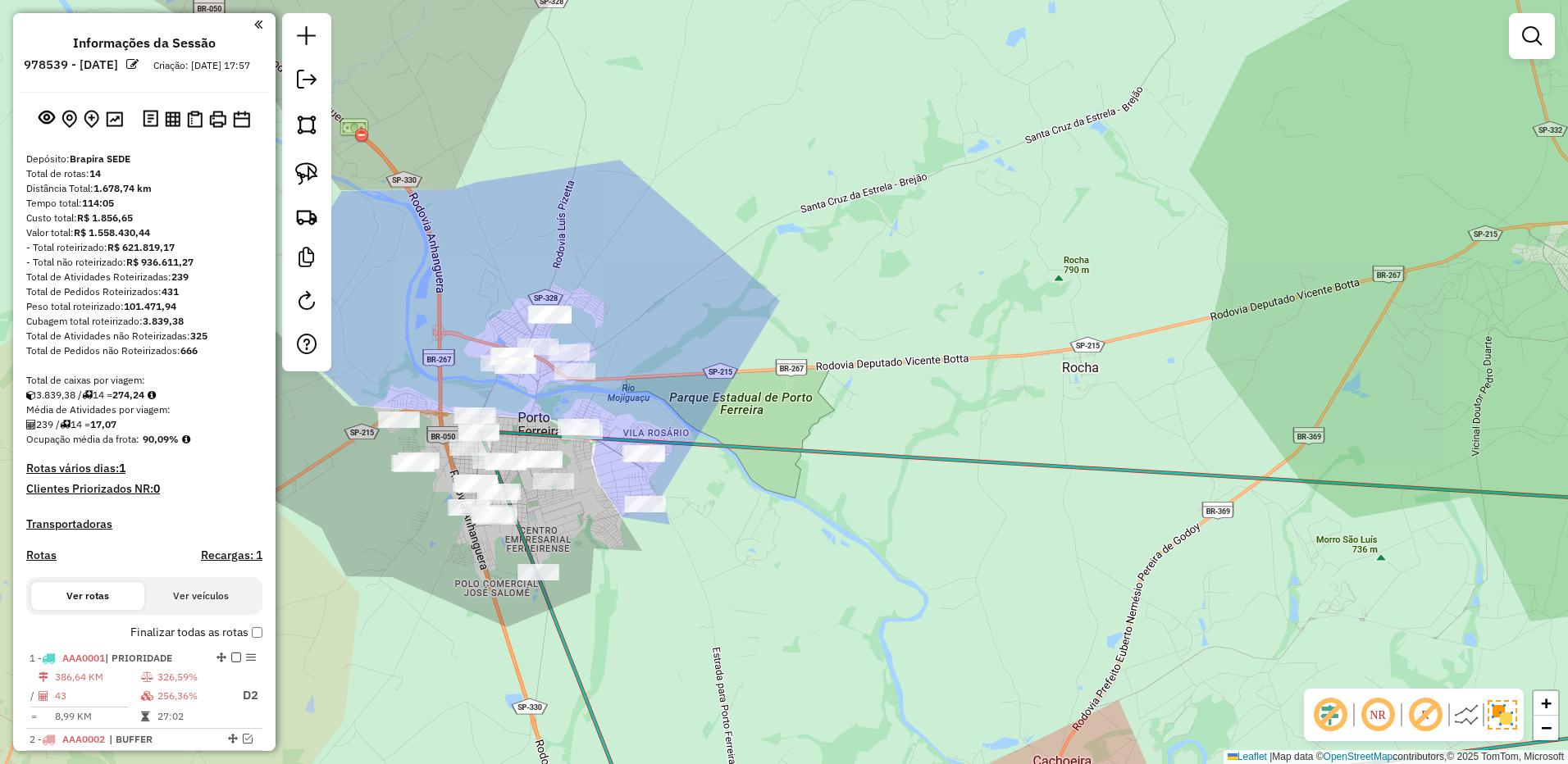
drag, startPoint x: 339, startPoint y: 175, endPoint x: 326, endPoint y: 175, distance: 13.0
click at [335, 177] on div "Janela de atendimento Grade de atendimento Capacidade Transportadoras Veículos …" at bounding box center [784, 382] width 1568 height 764
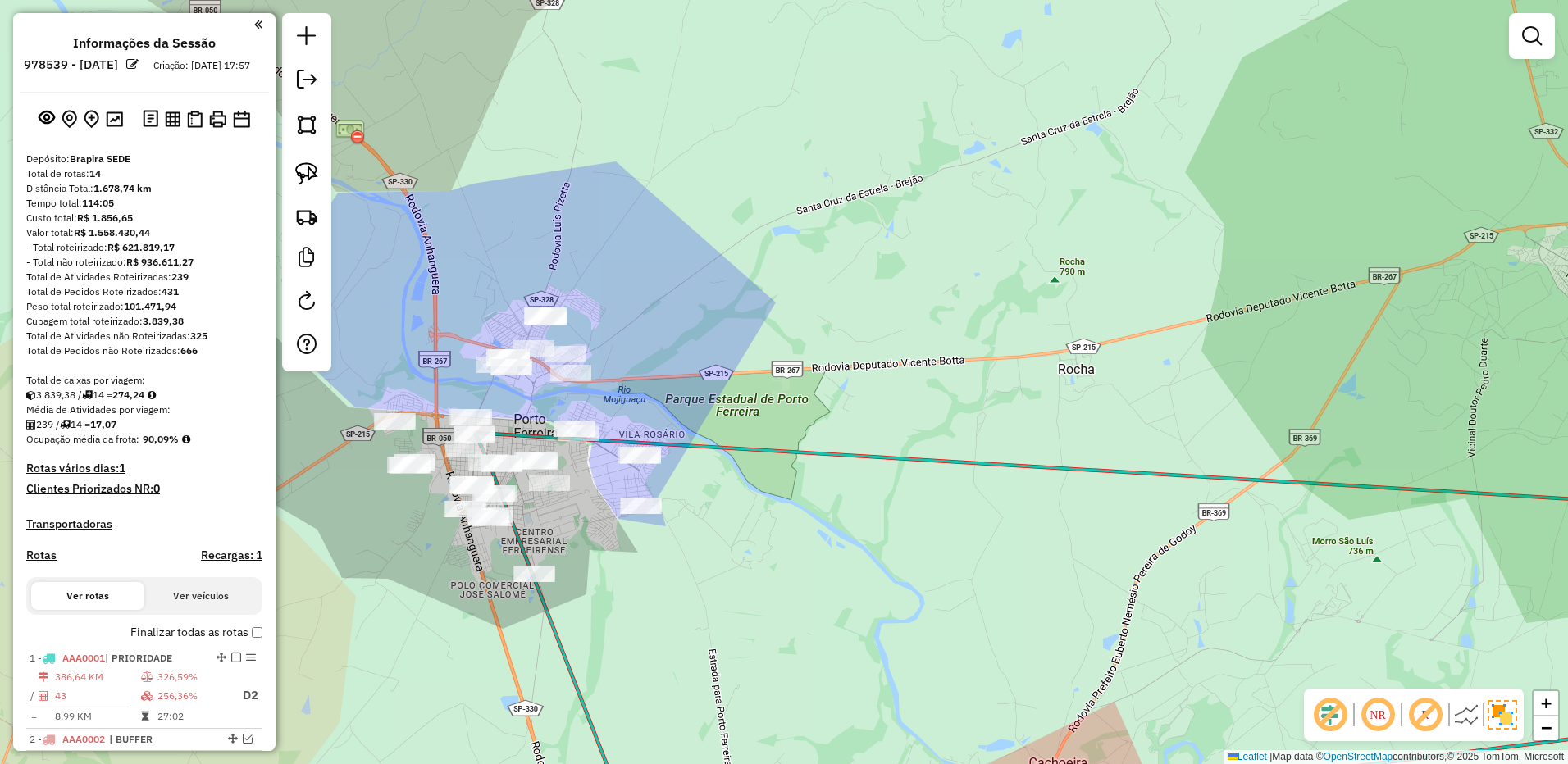
drag, startPoint x: 326, startPoint y: 175, endPoint x: 311, endPoint y: 169, distance: 16.2
click at [326, 175] on div at bounding box center [306, 192] width 49 height 358
click at [311, 169] on img at bounding box center [306, 173] width 23 height 23
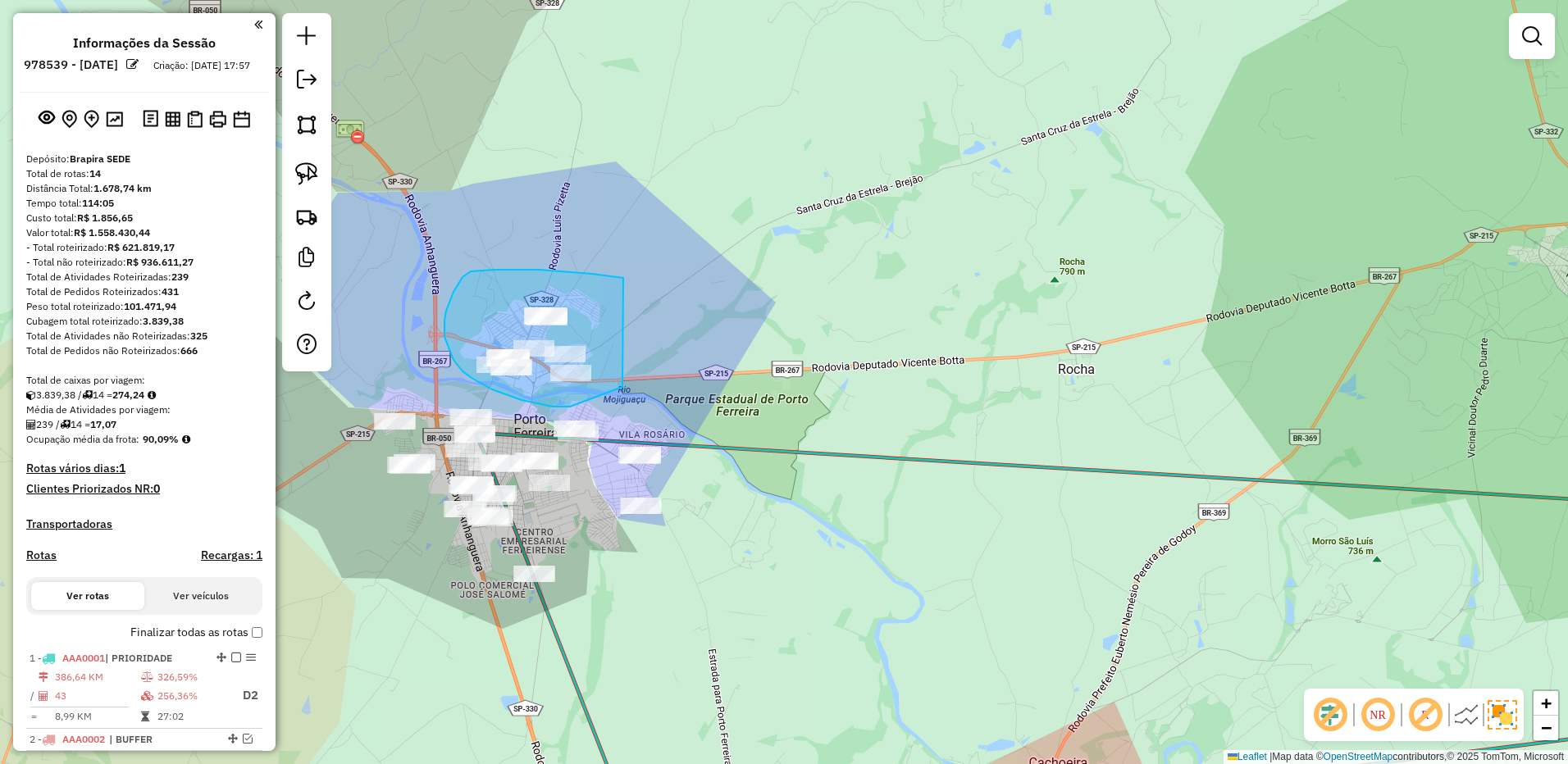
drag, startPoint x: 623, startPoint y: 278, endPoint x: 688, endPoint y: 359, distance: 103.9
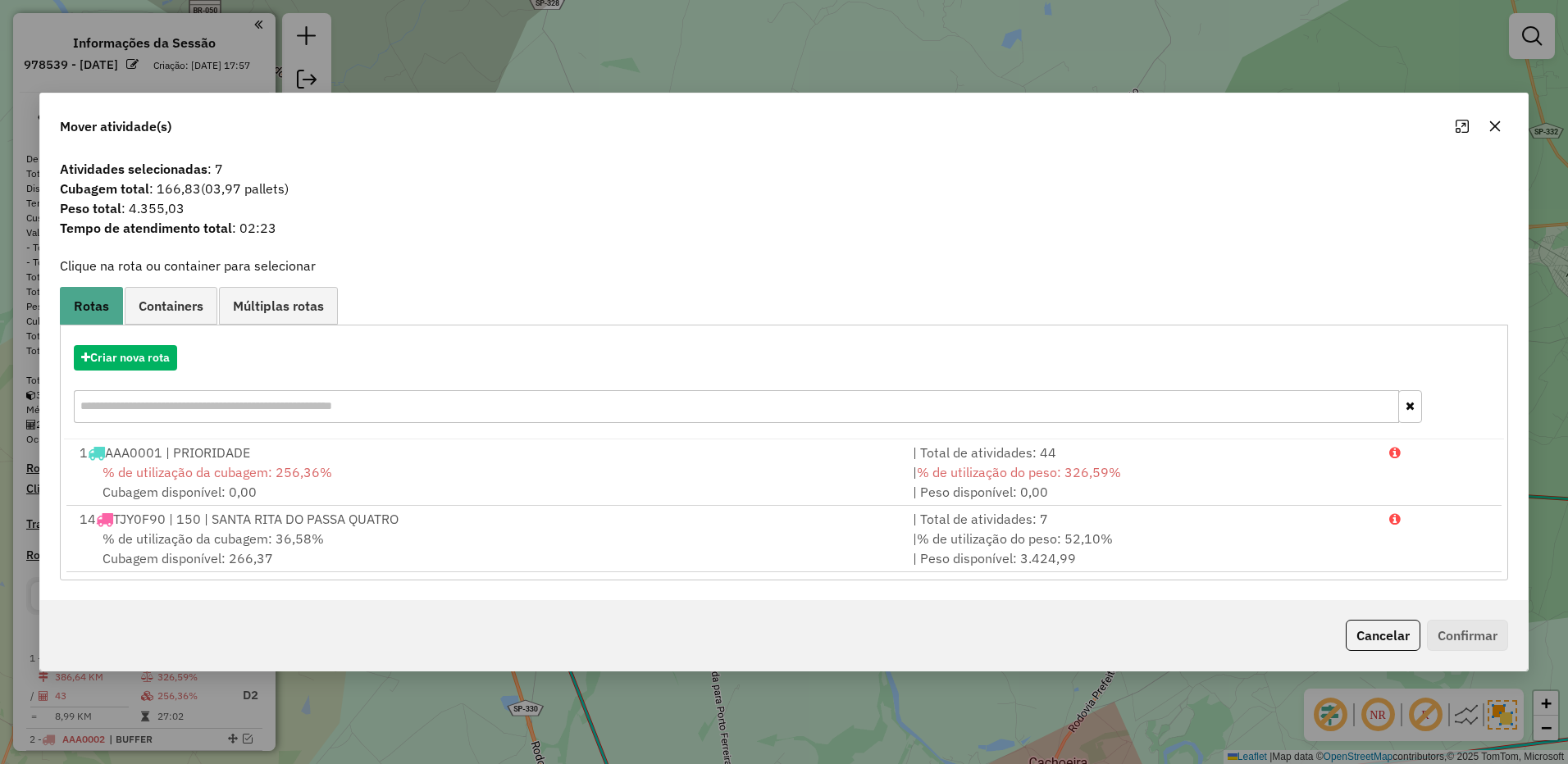
click at [1500, 129] on icon "button" at bounding box center [1495, 126] width 13 height 13
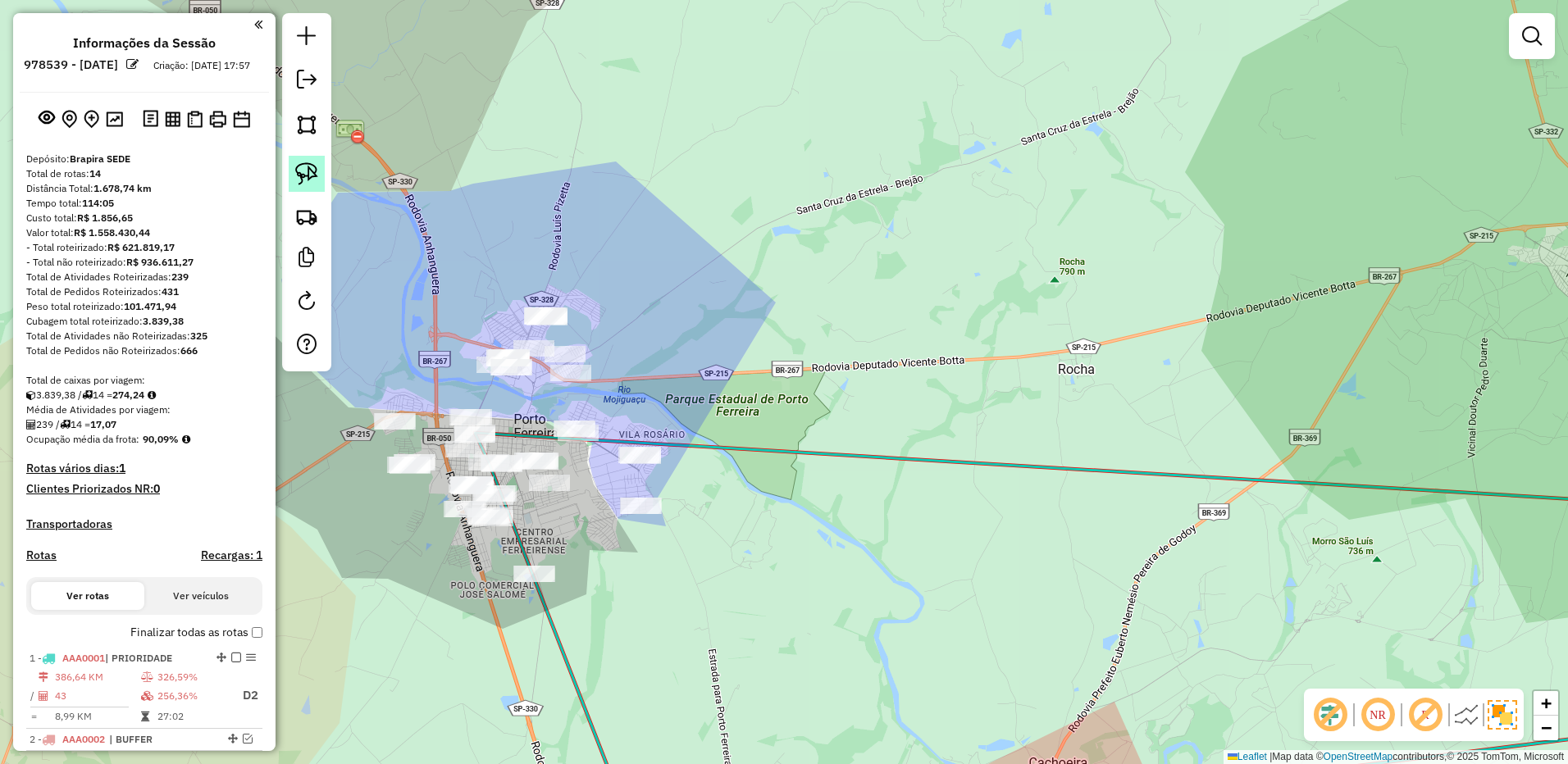
click at [299, 174] on img at bounding box center [306, 173] width 23 height 23
drag, startPoint x: 550, startPoint y: 270, endPoint x: 670, endPoint y: 321, distance: 130.4
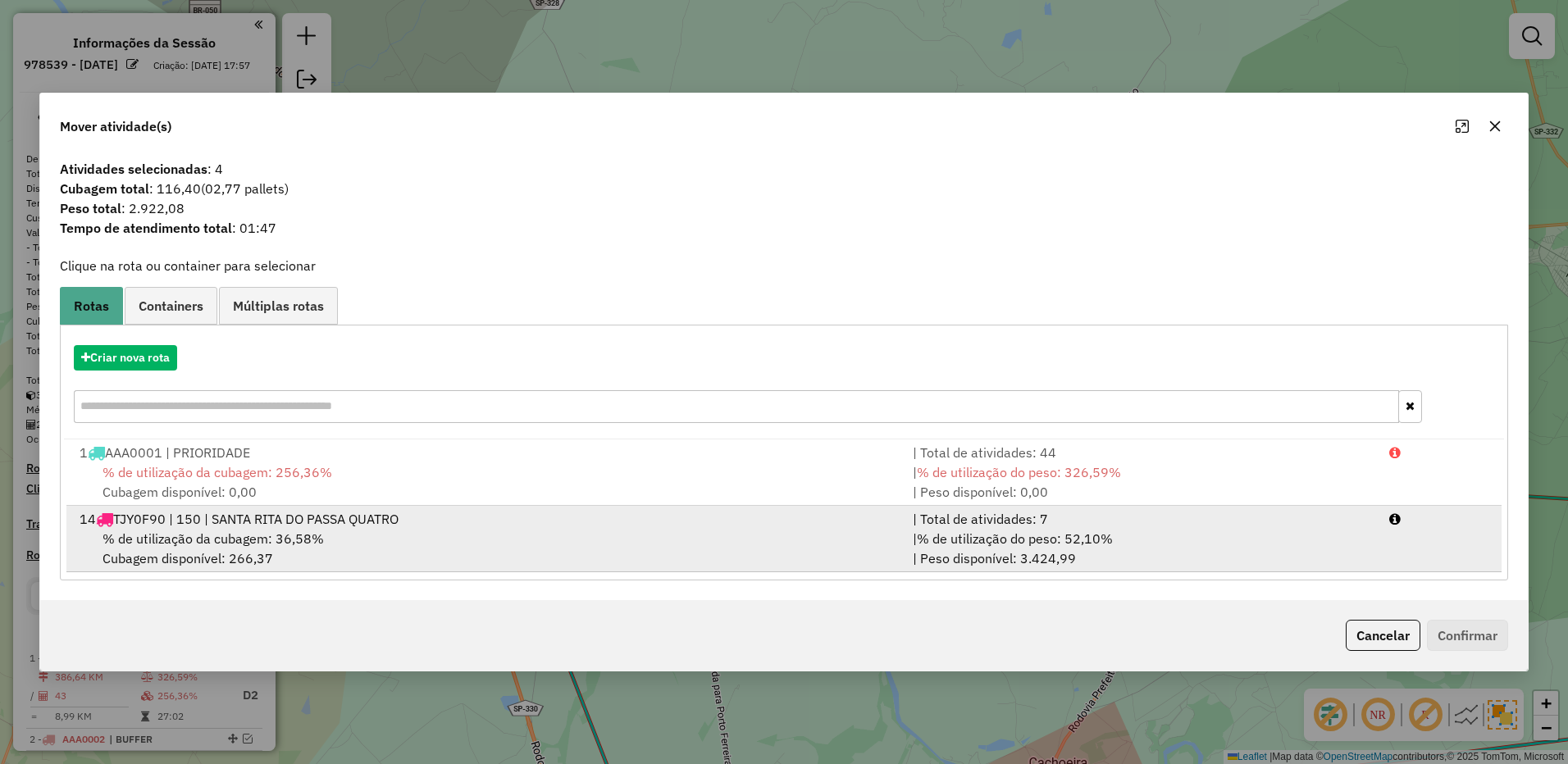
click at [1135, 549] on div "| % de utilização do peso: 52,10% | Peso disponível: 3.424,99" at bounding box center [1141, 548] width 477 height 39
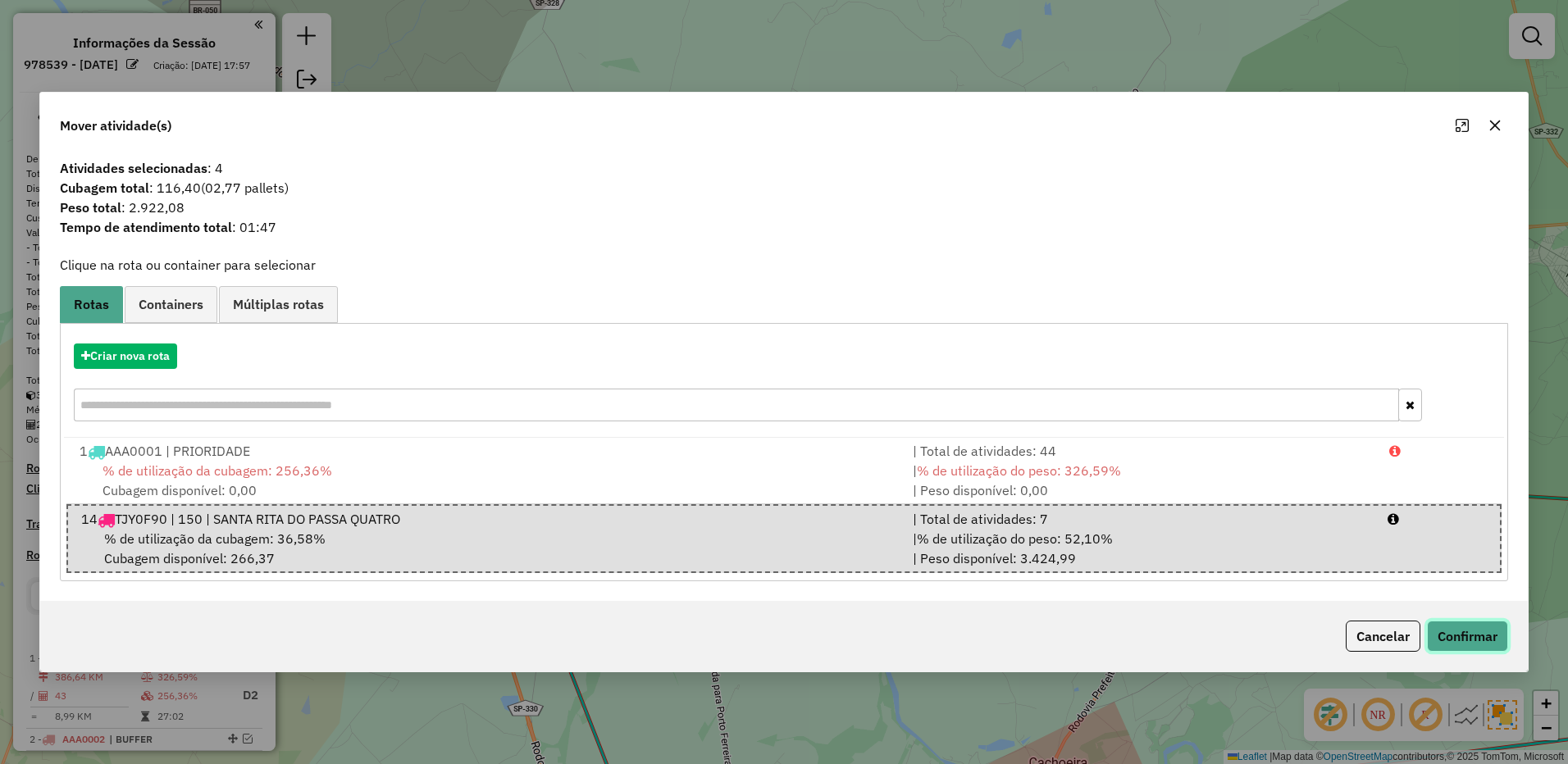
click at [1458, 635] on button "Confirmar" at bounding box center [1467, 635] width 81 height 31
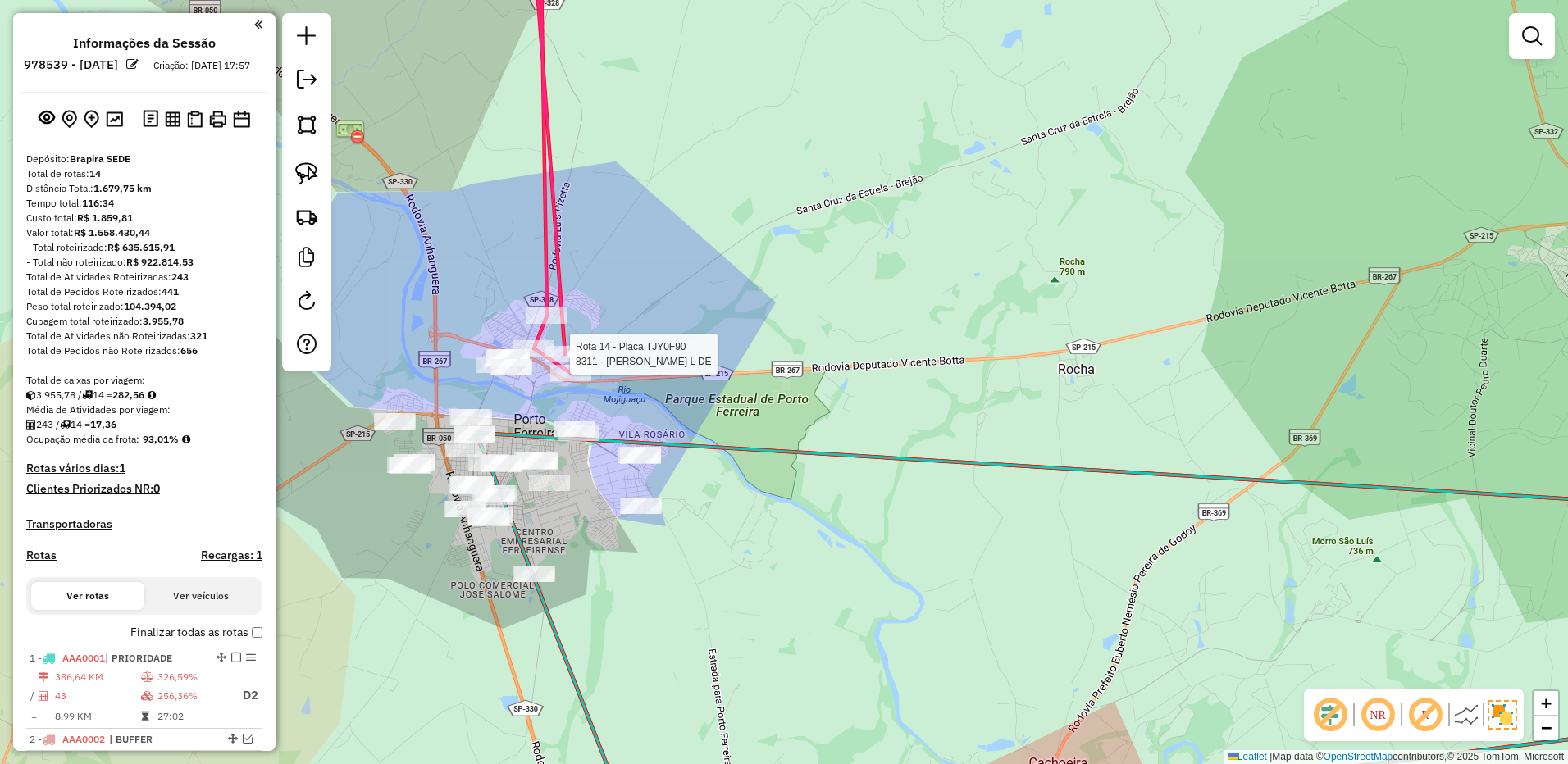
select select "**********"
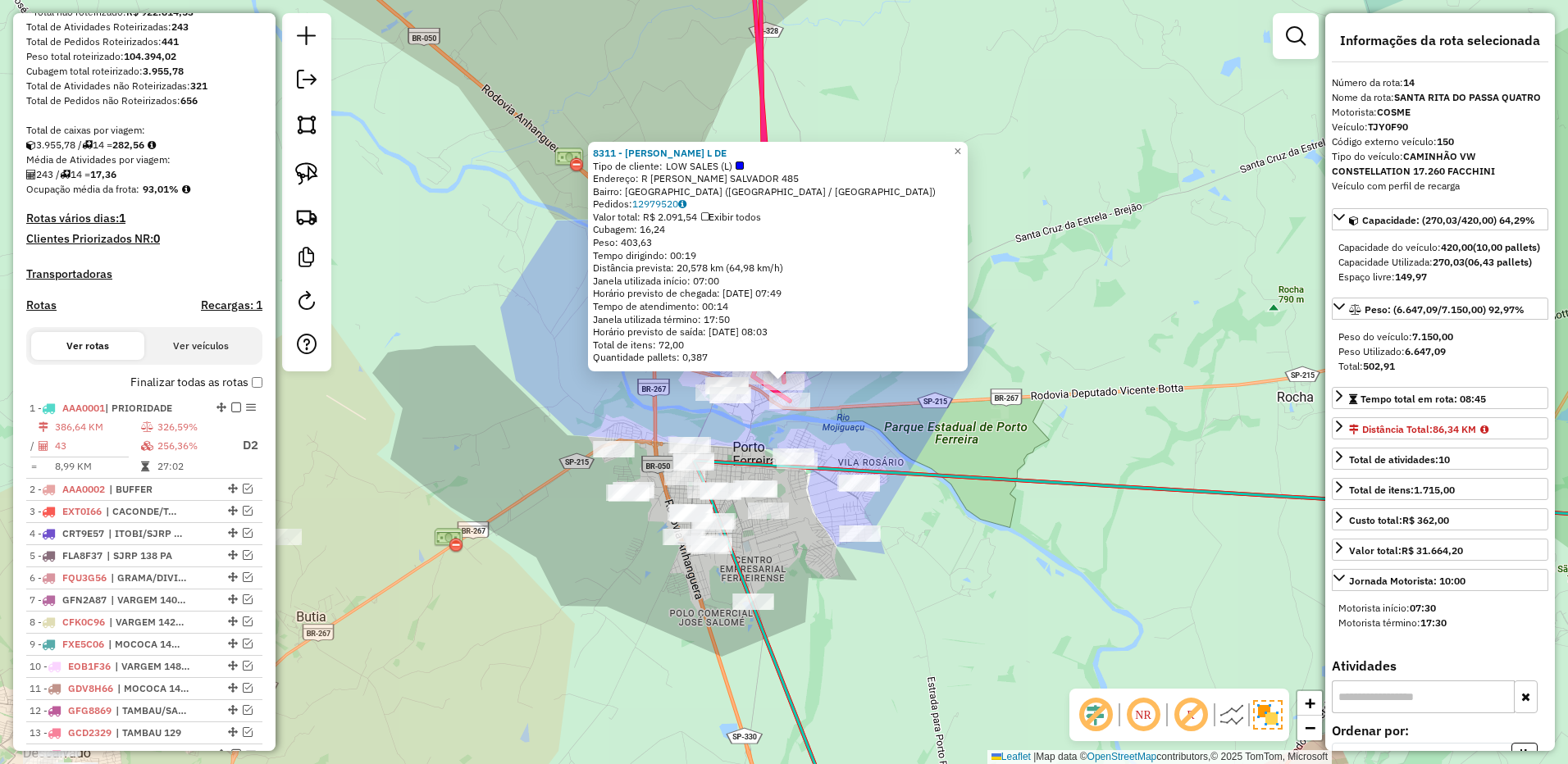
scroll to position [673, 0]
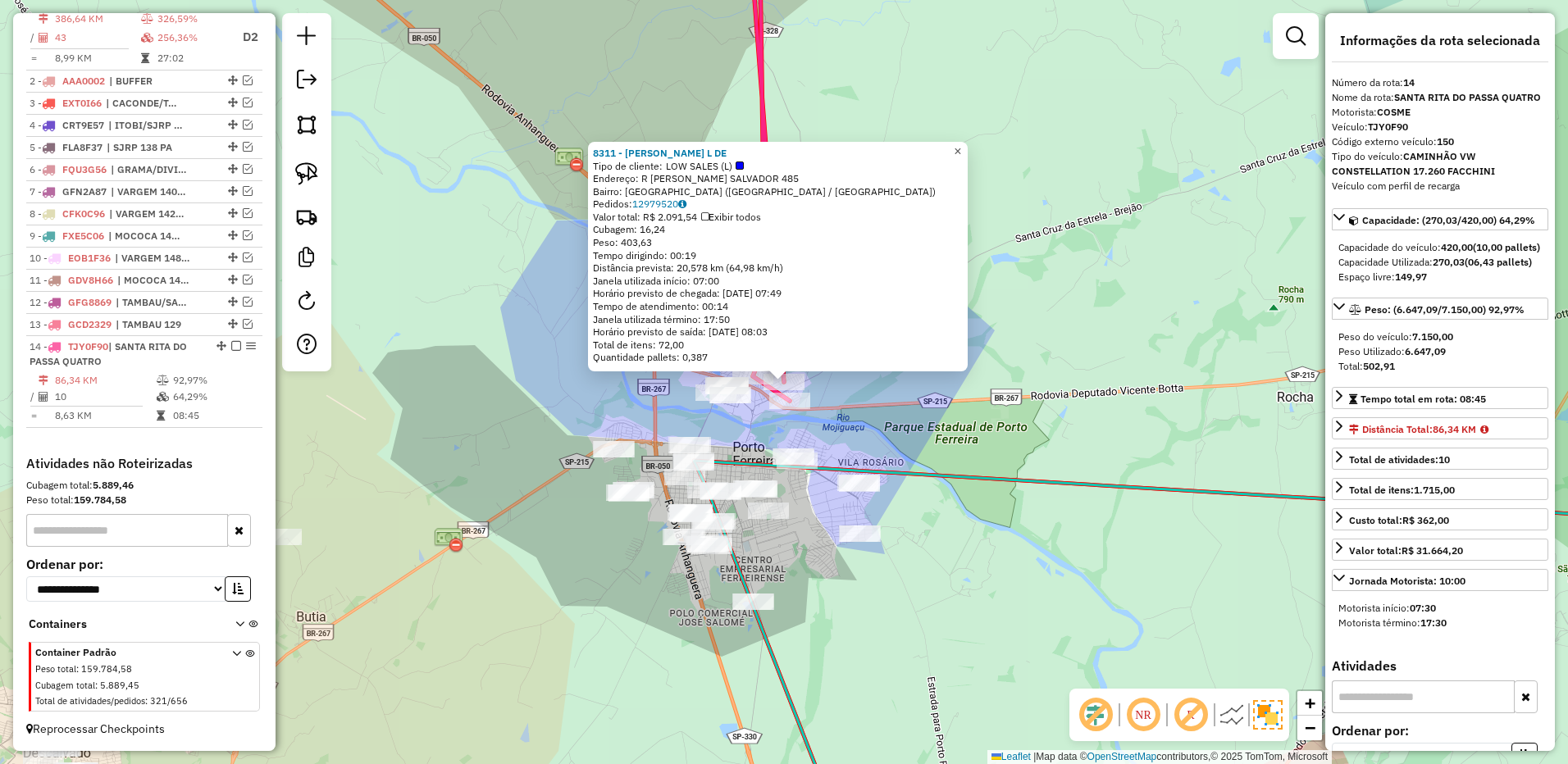
drag, startPoint x: 970, startPoint y: 150, endPoint x: 980, endPoint y: 75, distance: 75.7
click at [961, 149] on span "×" at bounding box center [957, 151] width 8 height 14
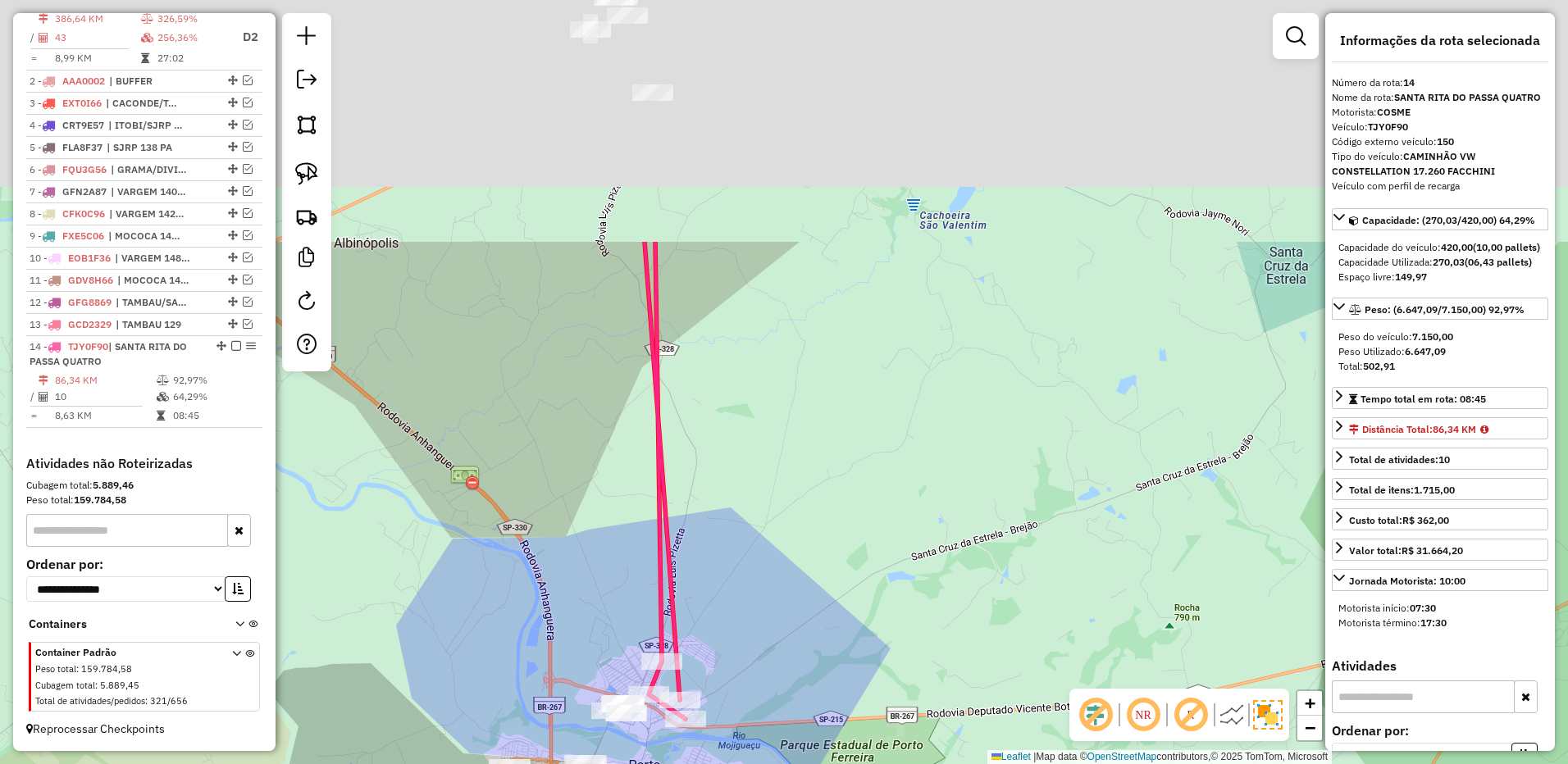
drag, startPoint x: 939, startPoint y: 177, endPoint x: 861, endPoint y: 511, distance: 343.0
click at [862, 529] on div "Janela de atendimento Grade de atendimento Capacidade Transportadoras Veículos …" at bounding box center [784, 382] width 1568 height 764
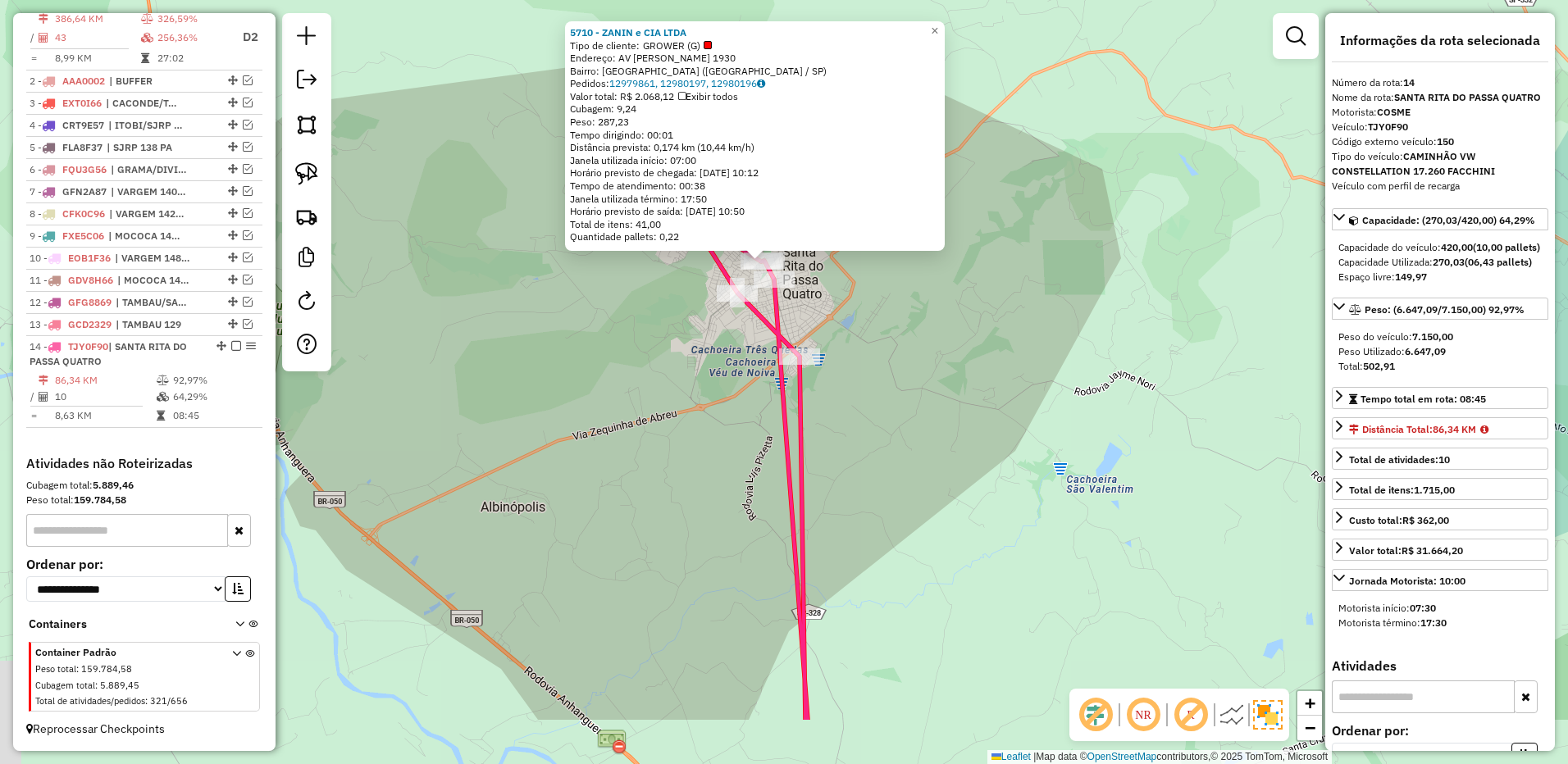
drag, startPoint x: 974, startPoint y: 584, endPoint x: 823, endPoint y: 191, distance: 421.0
click at [838, 99] on div "5710 - ZANIN e CIA LTDA Tipo de cliente: GROWER (G) Endereço: AV JOSE RIBEIRO D…" at bounding box center [784, 382] width 1568 height 764
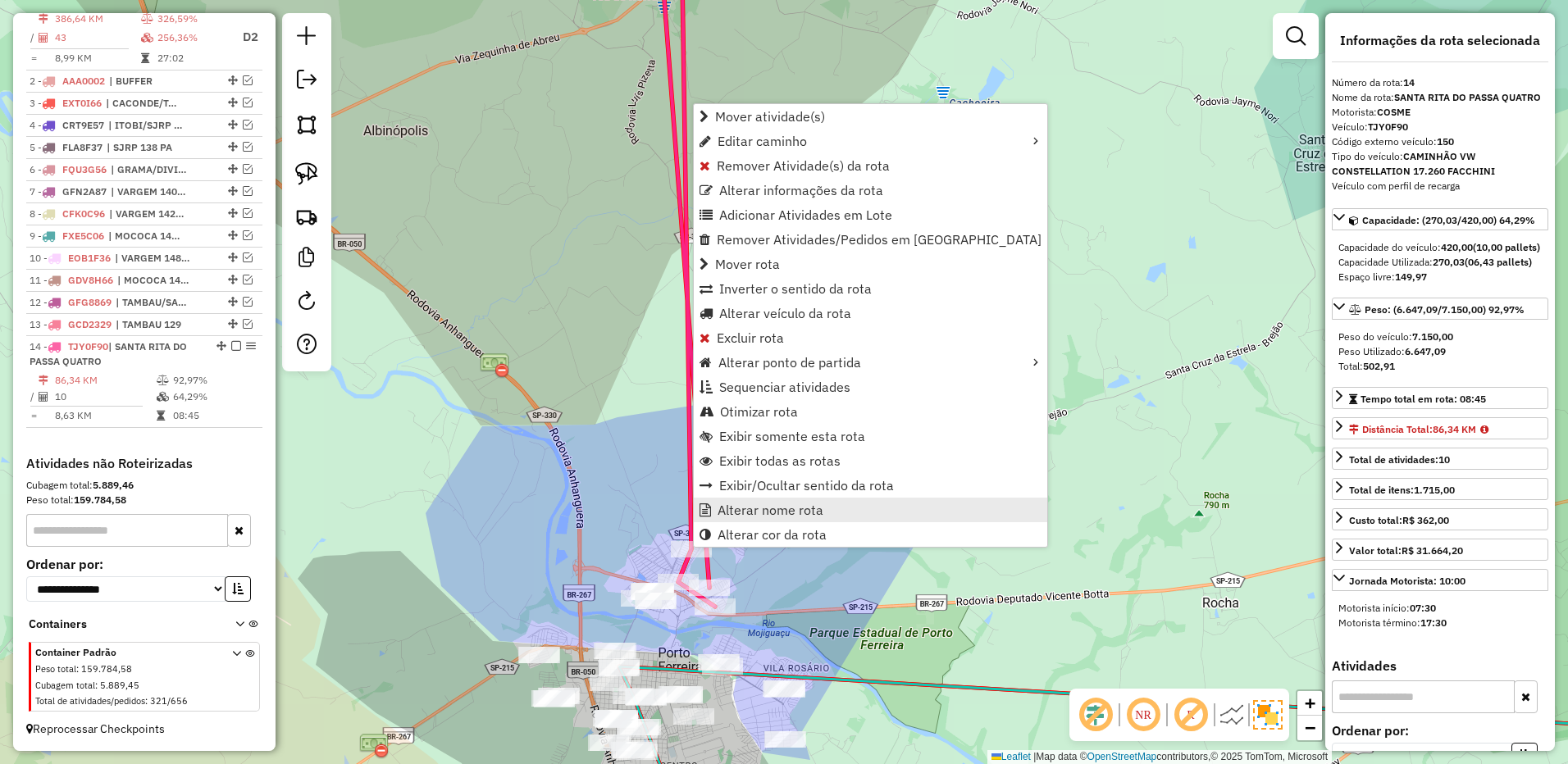
click at [771, 508] on span "Alterar nome rota" at bounding box center [770, 510] width 106 height 13
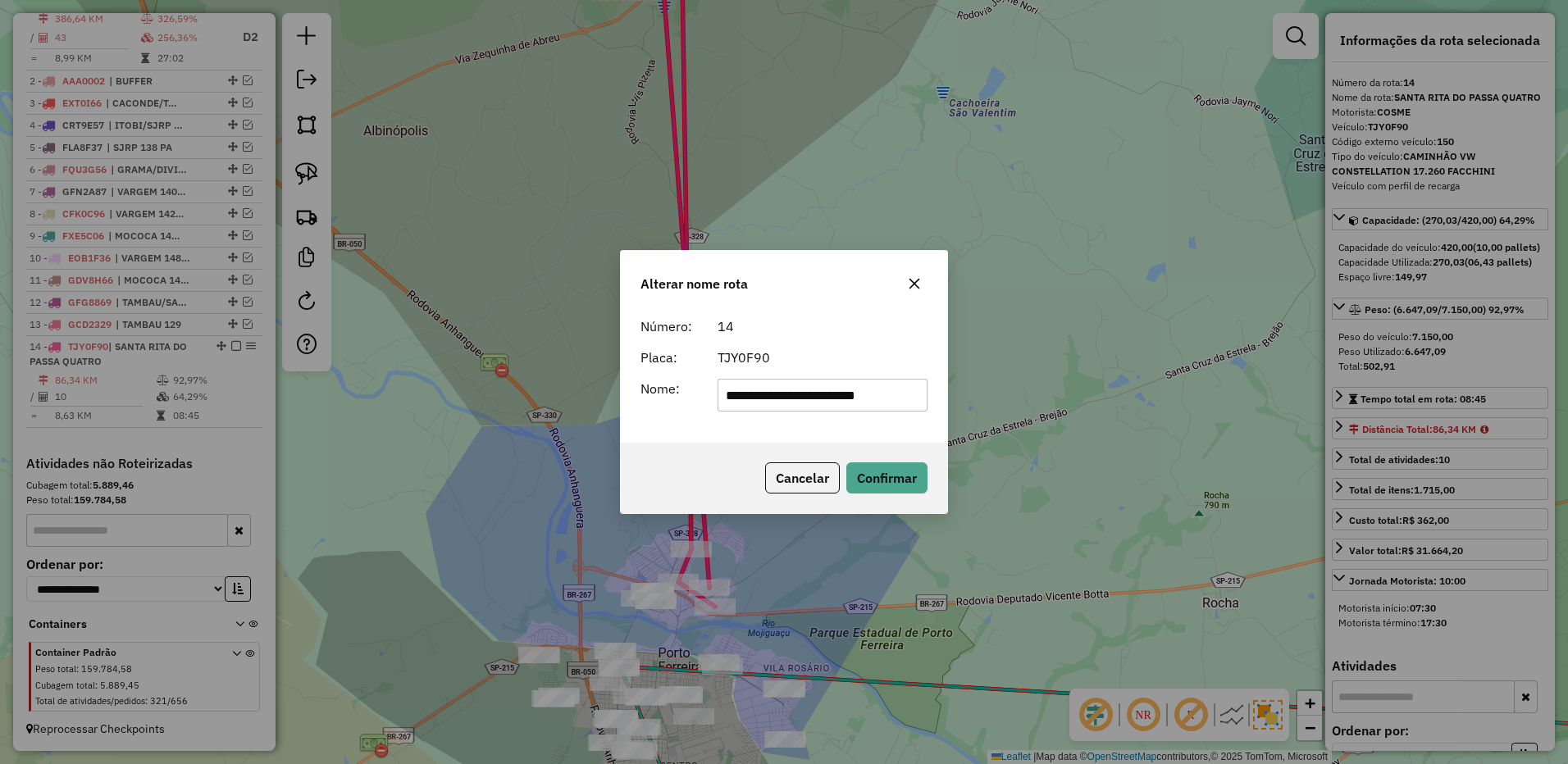
drag, startPoint x: 805, startPoint y: 397, endPoint x: 1204, endPoint y: 392, distance: 399.0
click at [1204, 392] on div "**********" at bounding box center [784, 382] width 1568 height 764
type input "**********"
drag, startPoint x: 889, startPoint y: 463, endPoint x: 868, endPoint y: 433, distance: 36.6
click at [888, 463] on button "Confirmar" at bounding box center [886, 478] width 81 height 31
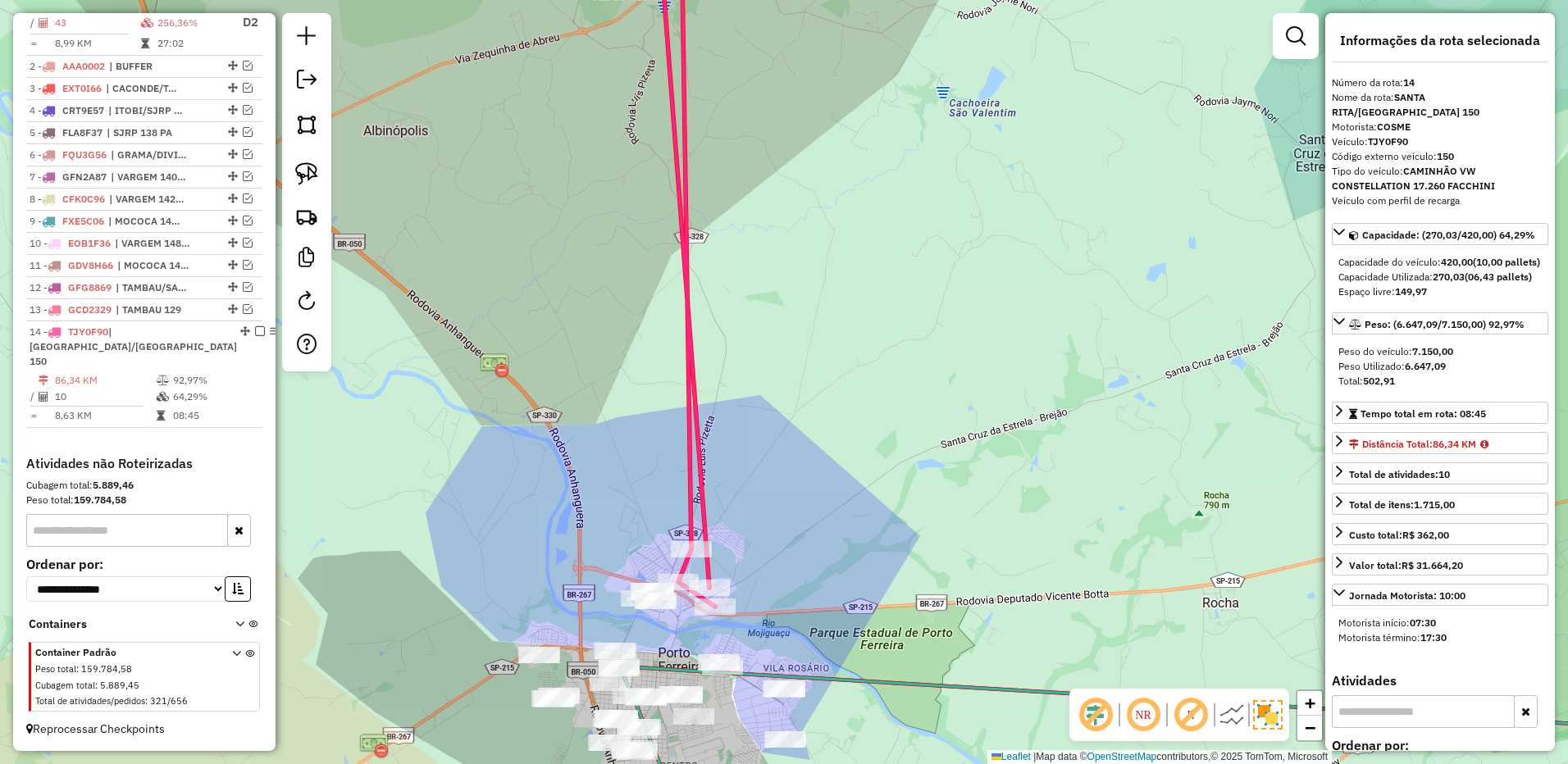
click at [255, 336] on em at bounding box center [260, 331] width 10 height 10
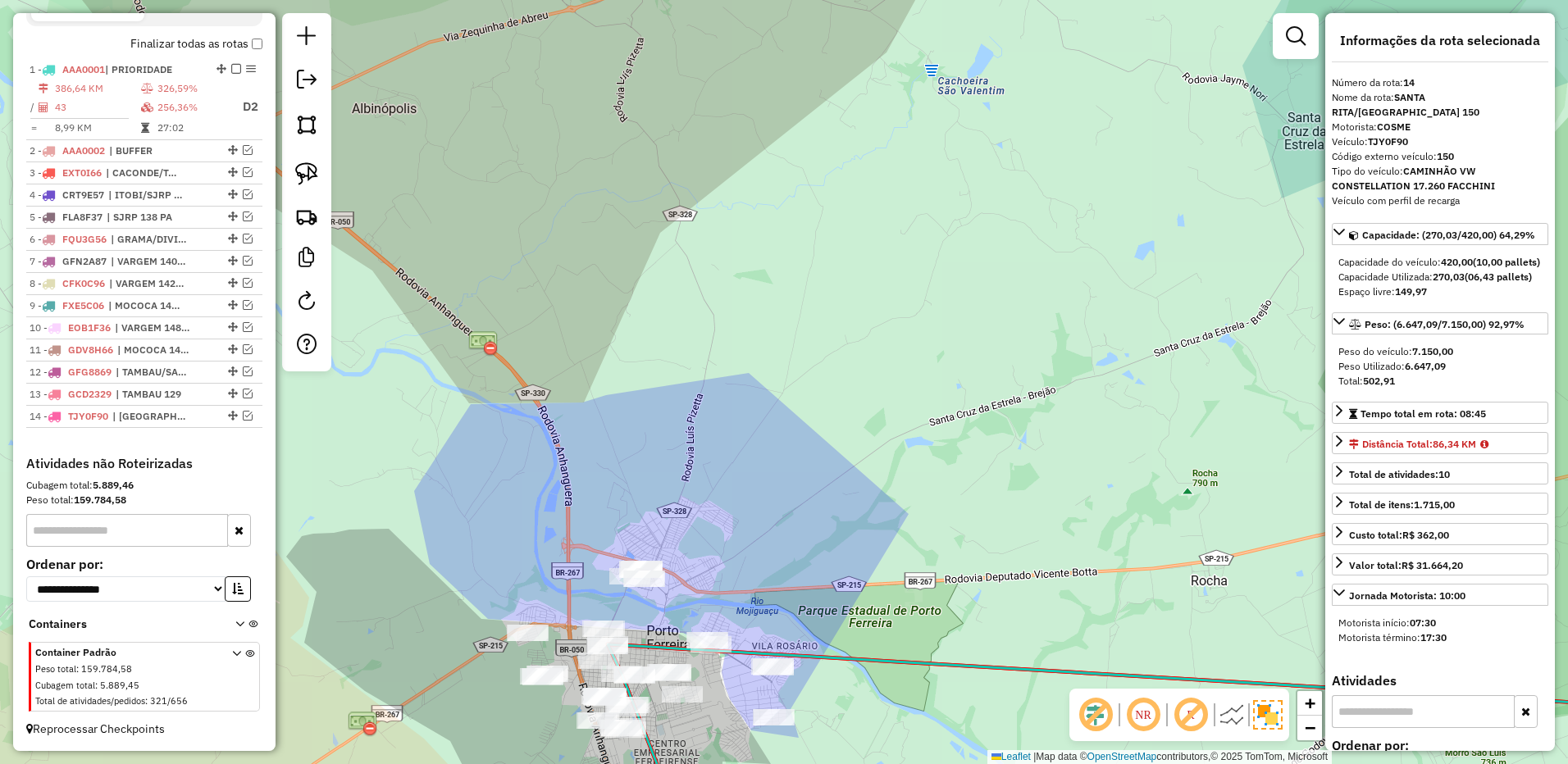
scroll to position [604, 0]
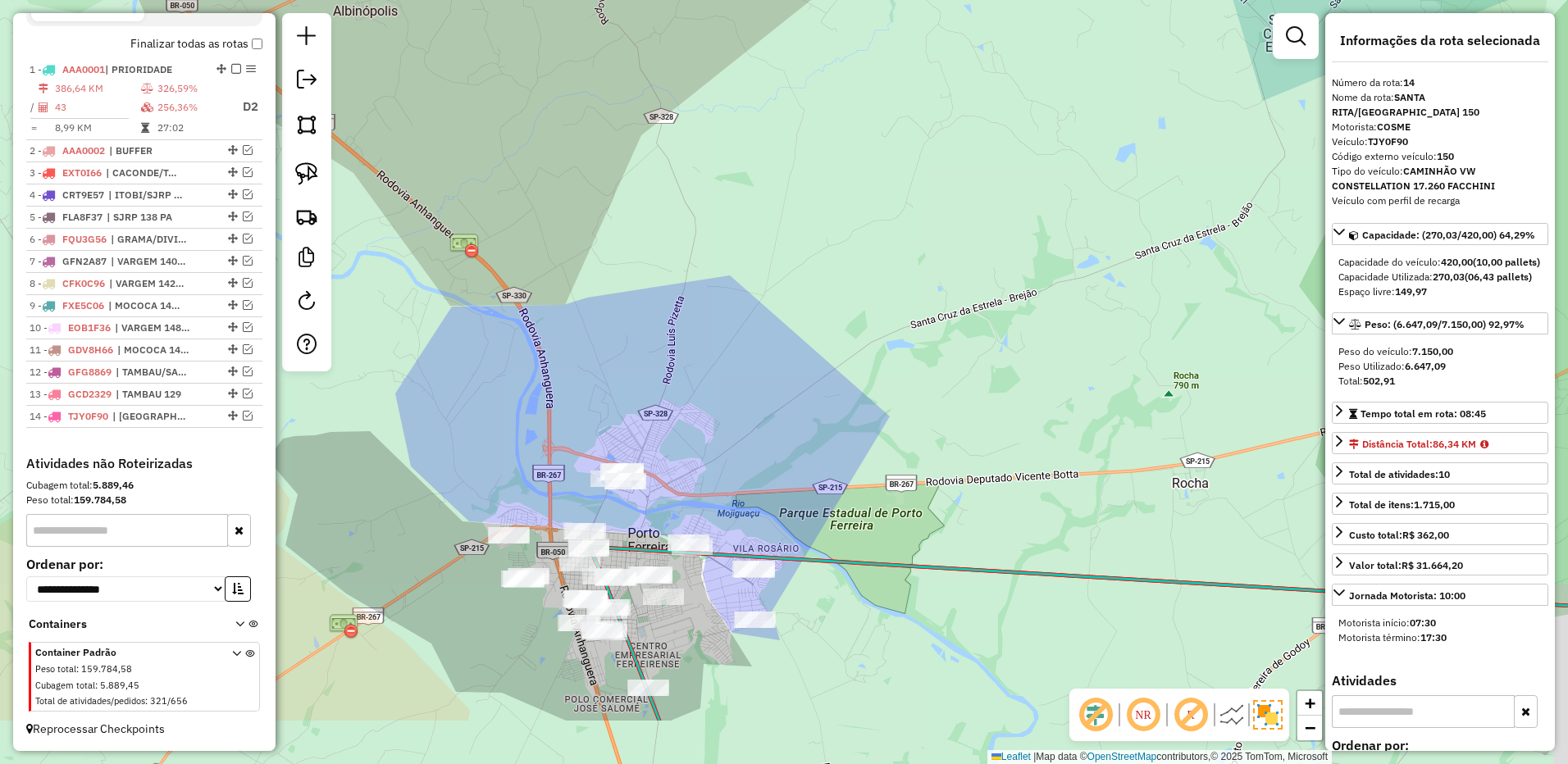
drag, startPoint x: 844, startPoint y: 454, endPoint x: 799, endPoint y: 366, distance: 98.8
click at [825, 351] on div "Janela de atendimento Grade de atendimento Capacidade Transportadoras Veículos …" at bounding box center [784, 382] width 1568 height 764
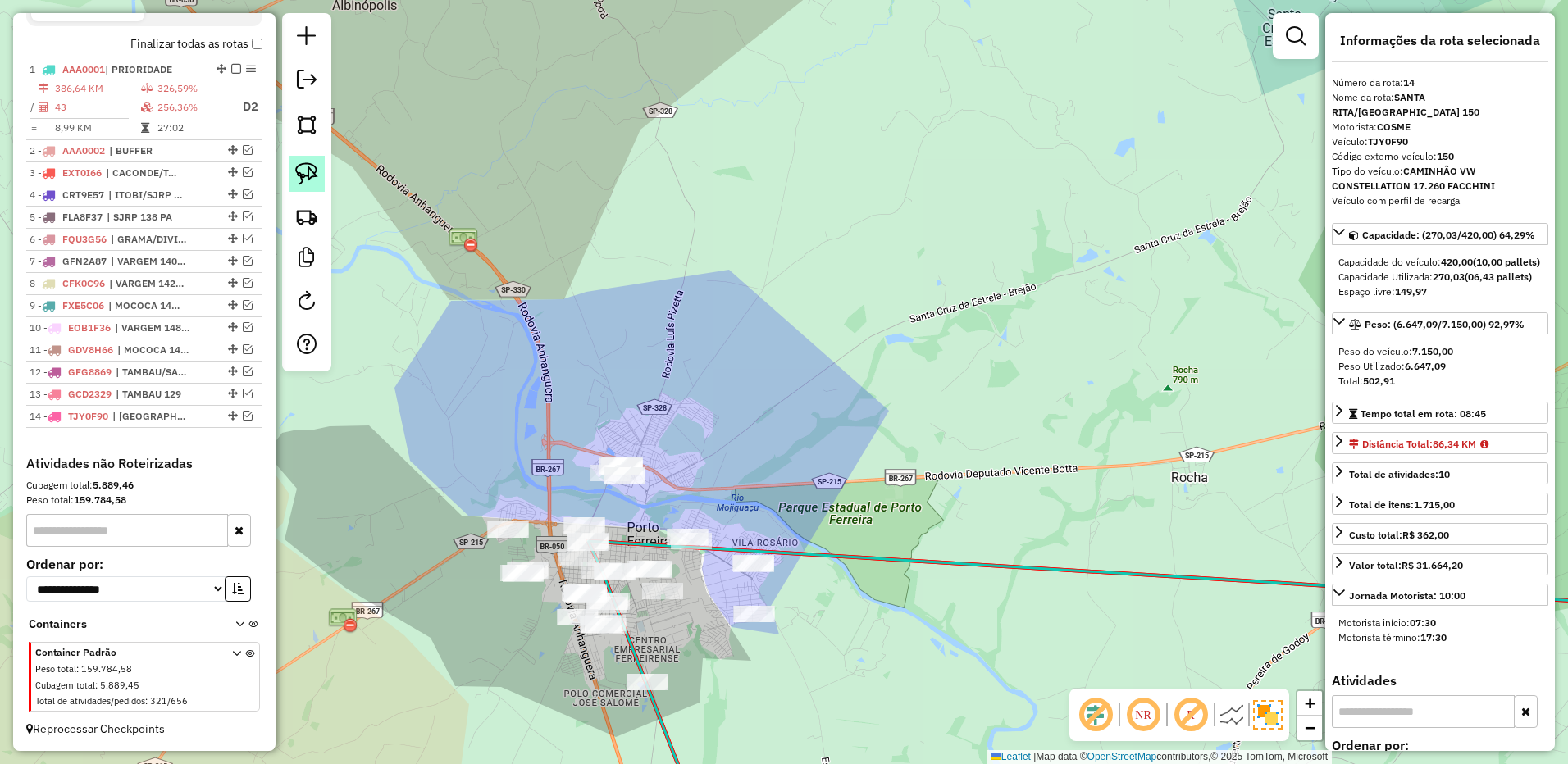
drag, startPoint x: 296, startPoint y: 169, endPoint x: 585, endPoint y: 389, distance: 363.2
click at [297, 169] on img at bounding box center [306, 173] width 23 height 23
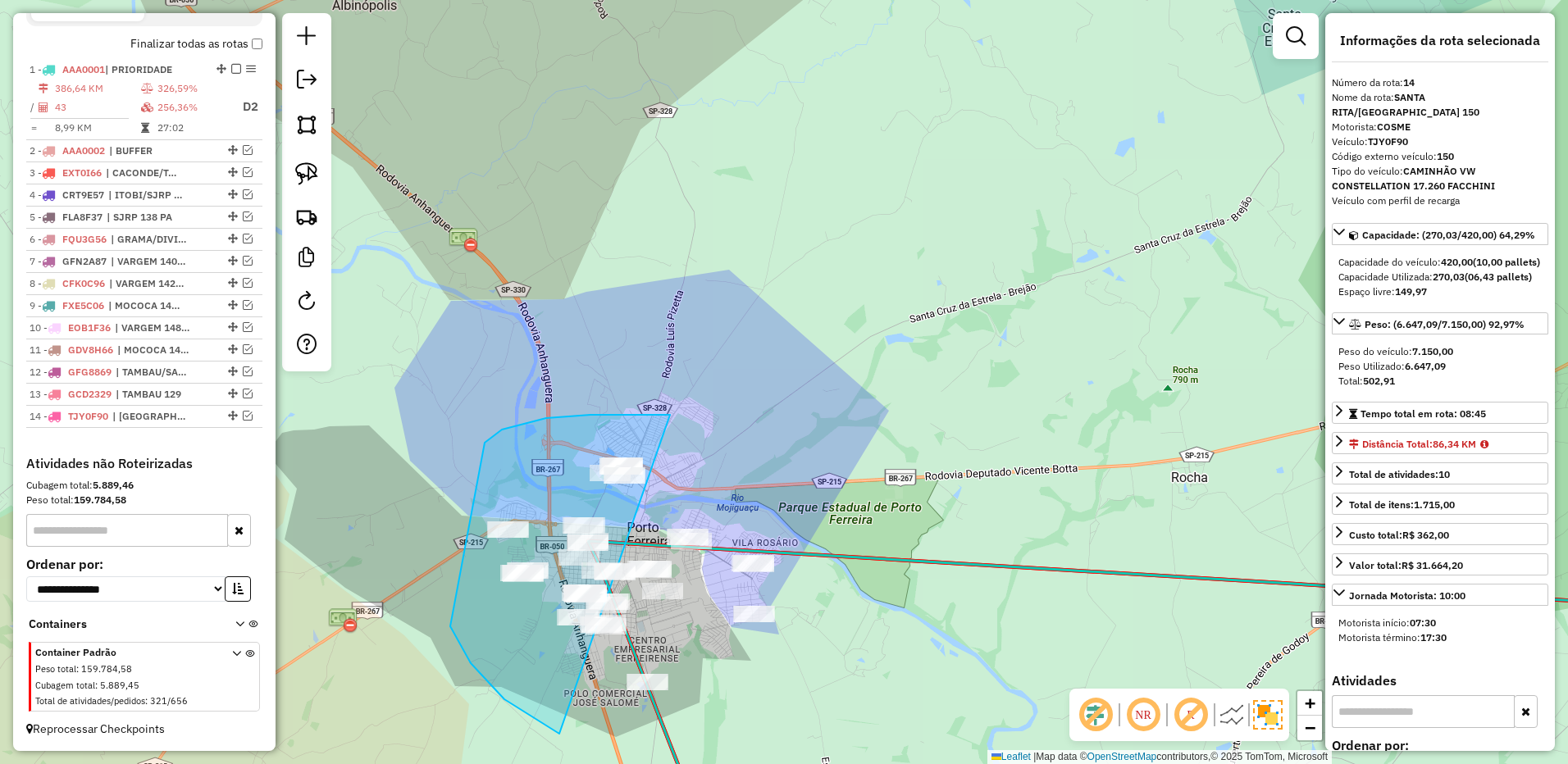
drag, startPoint x: 666, startPoint y: 415, endPoint x: 951, endPoint y: 445, distance: 286.6
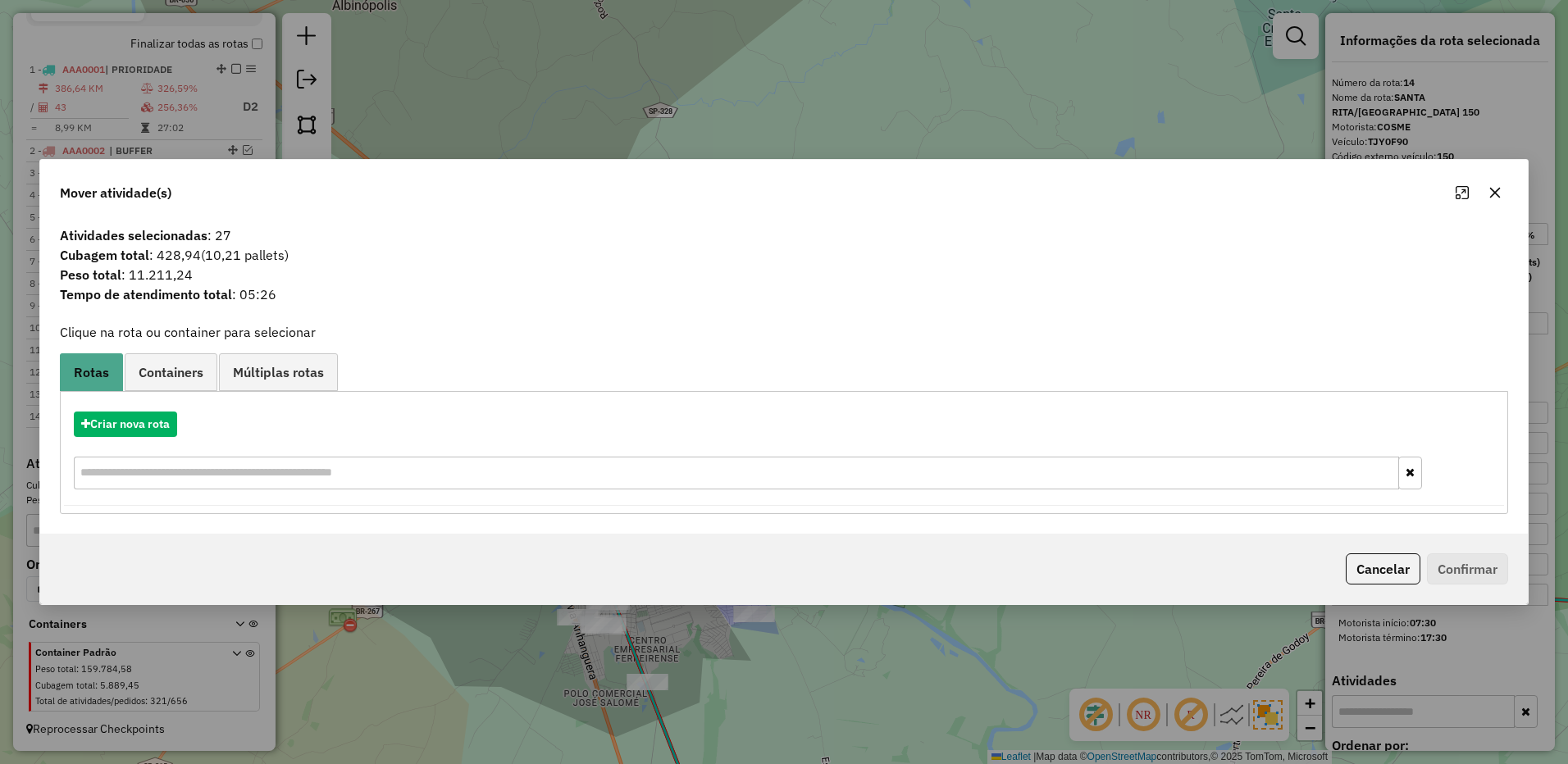
drag, startPoint x: 1505, startPoint y: 186, endPoint x: 1079, endPoint y: 250, distance: 430.8
click at [1502, 188] on button "button" at bounding box center [1494, 192] width 26 height 26
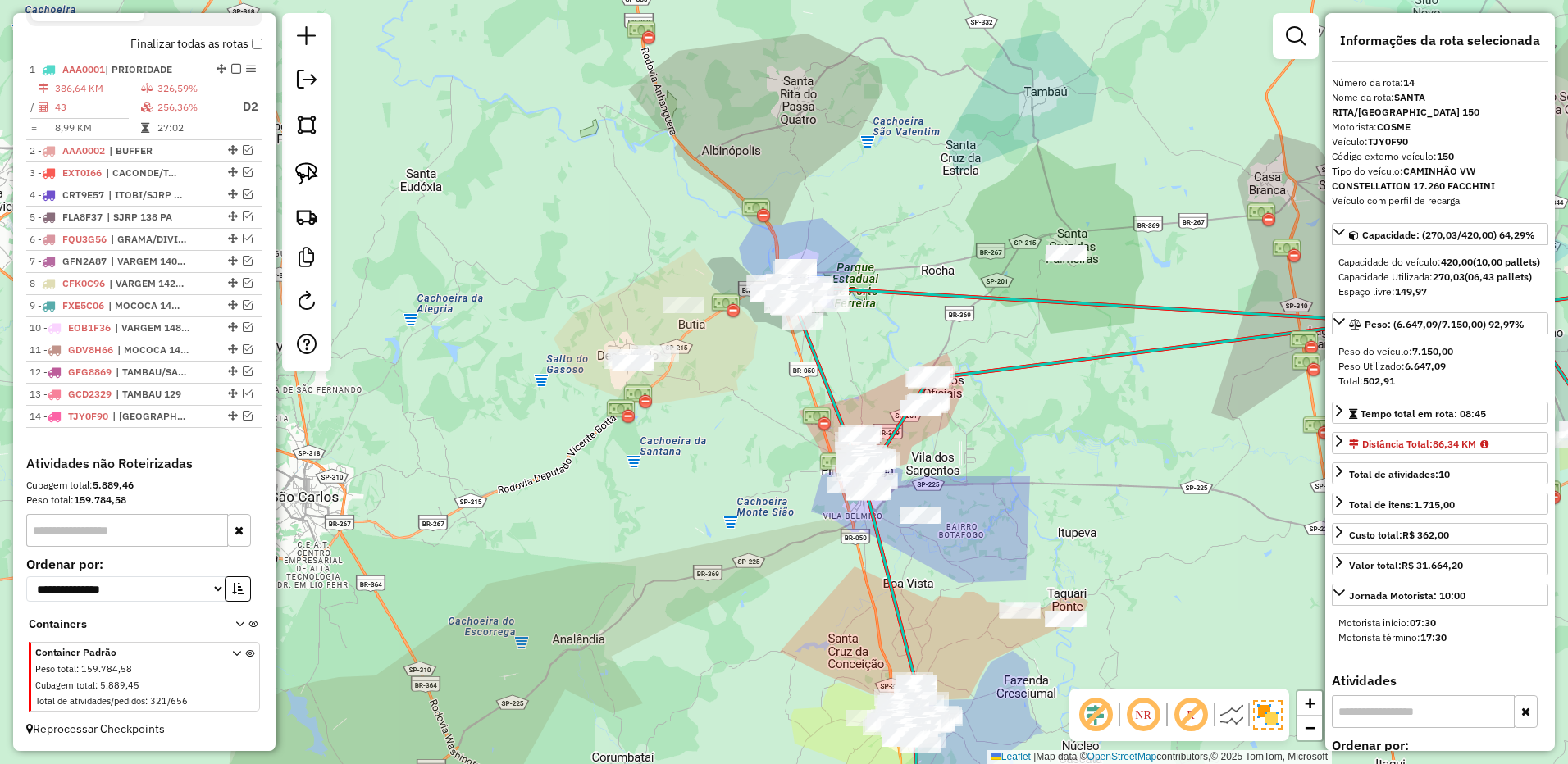
drag, startPoint x: 452, startPoint y: 356, endPoint x: 589, endPoint y: 302, distance: 147.3
click at [589, 302] on div "Janela de atendimento Grade de atendimento Capacidade Transportadoras Veículos …" at bounding box center [784, 382] width 1568 height 764
click at [318, 180] on link at bounding box center [306, 174] width 36 height 36
drag, startPoint x: 706, startPoint y: 261, endPoint x: 756, endPoint y: 384, distance: 132.8
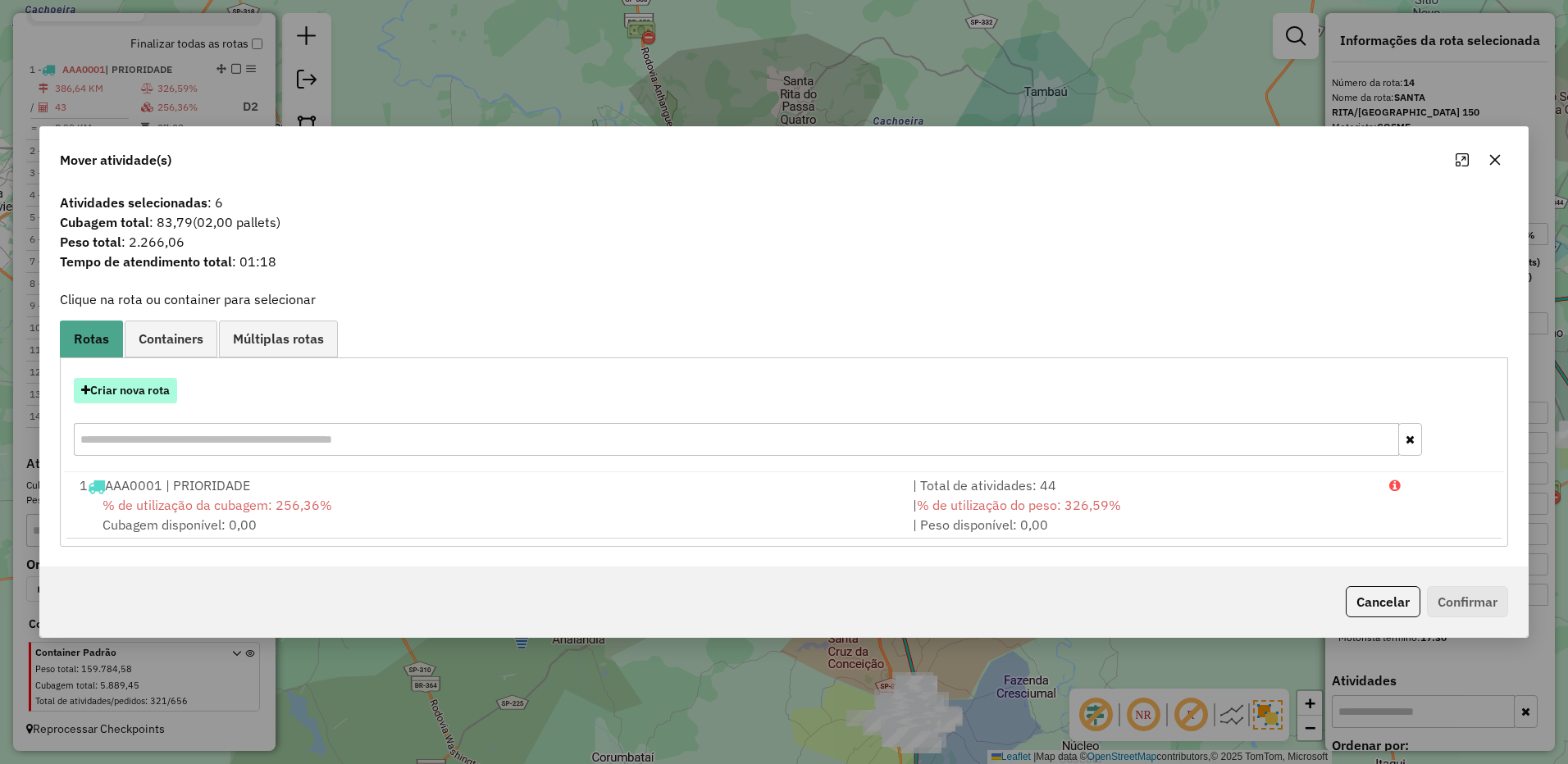
click at [150, 386] on button "Criar nova rota" at bounding box center [125, 391] width 104 height 25
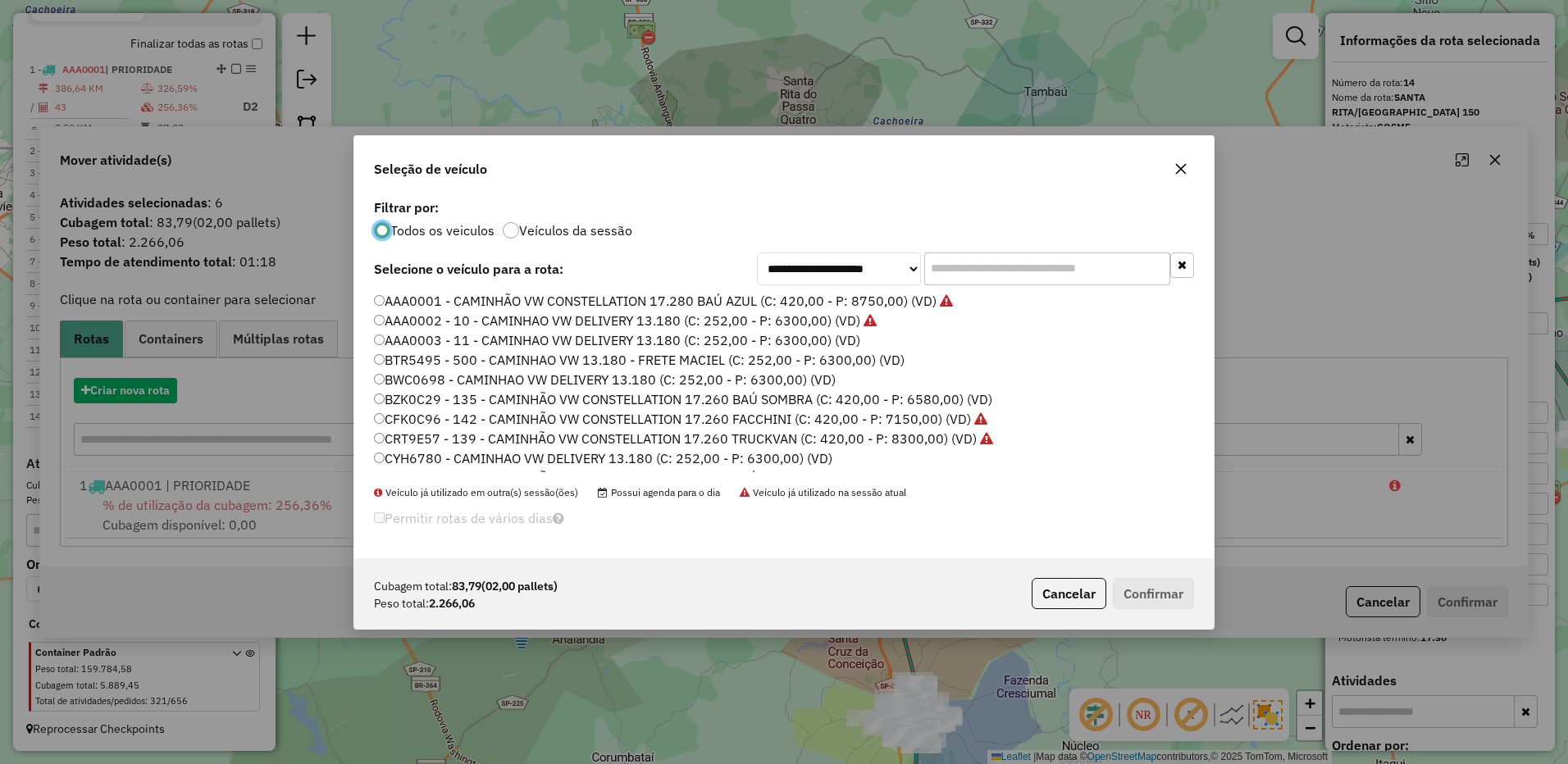
scroll to position [9, 5]
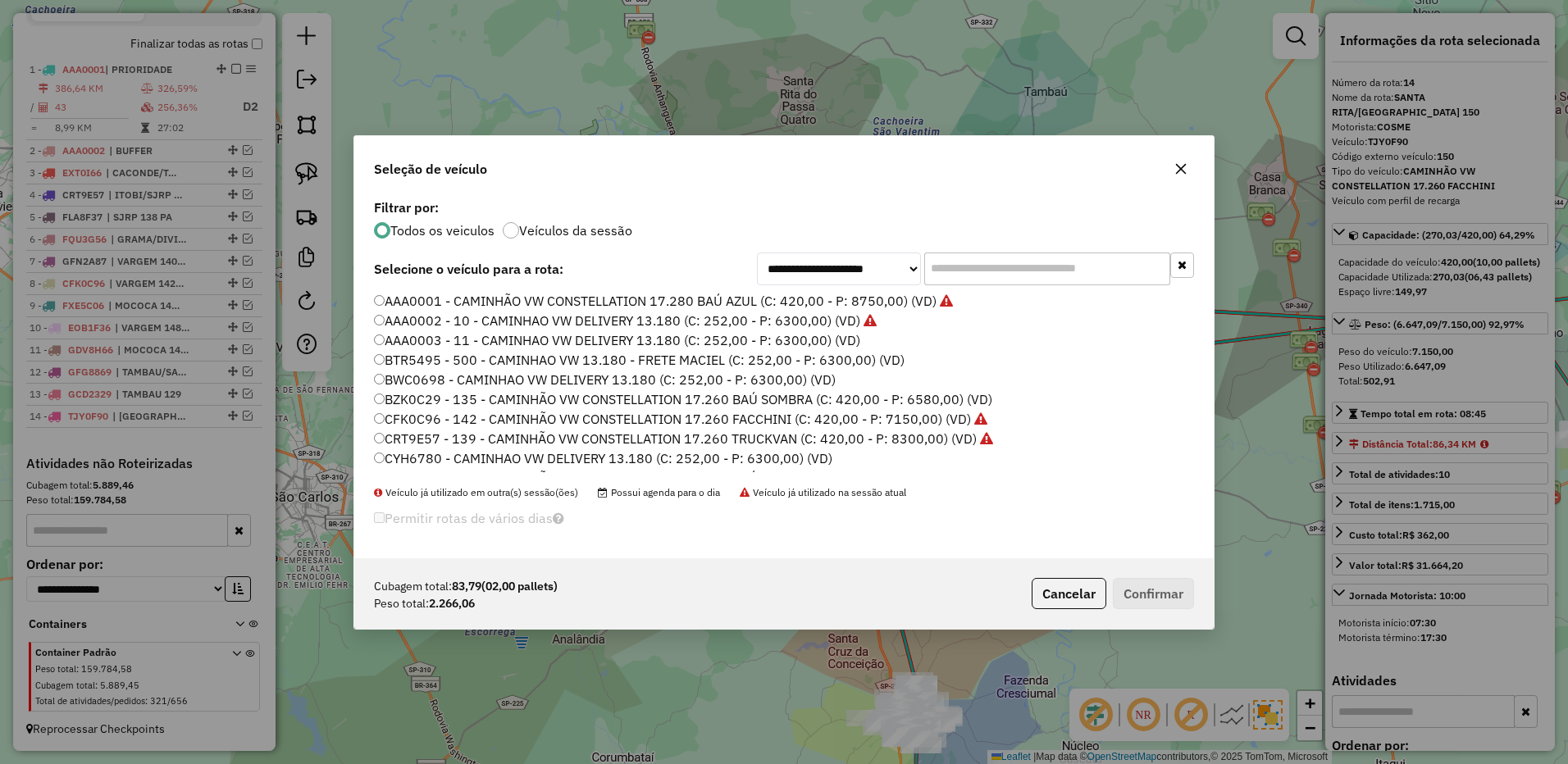
click at [1028, 268] on input "text" at bounding box center [1047, 268] width 246 height 33
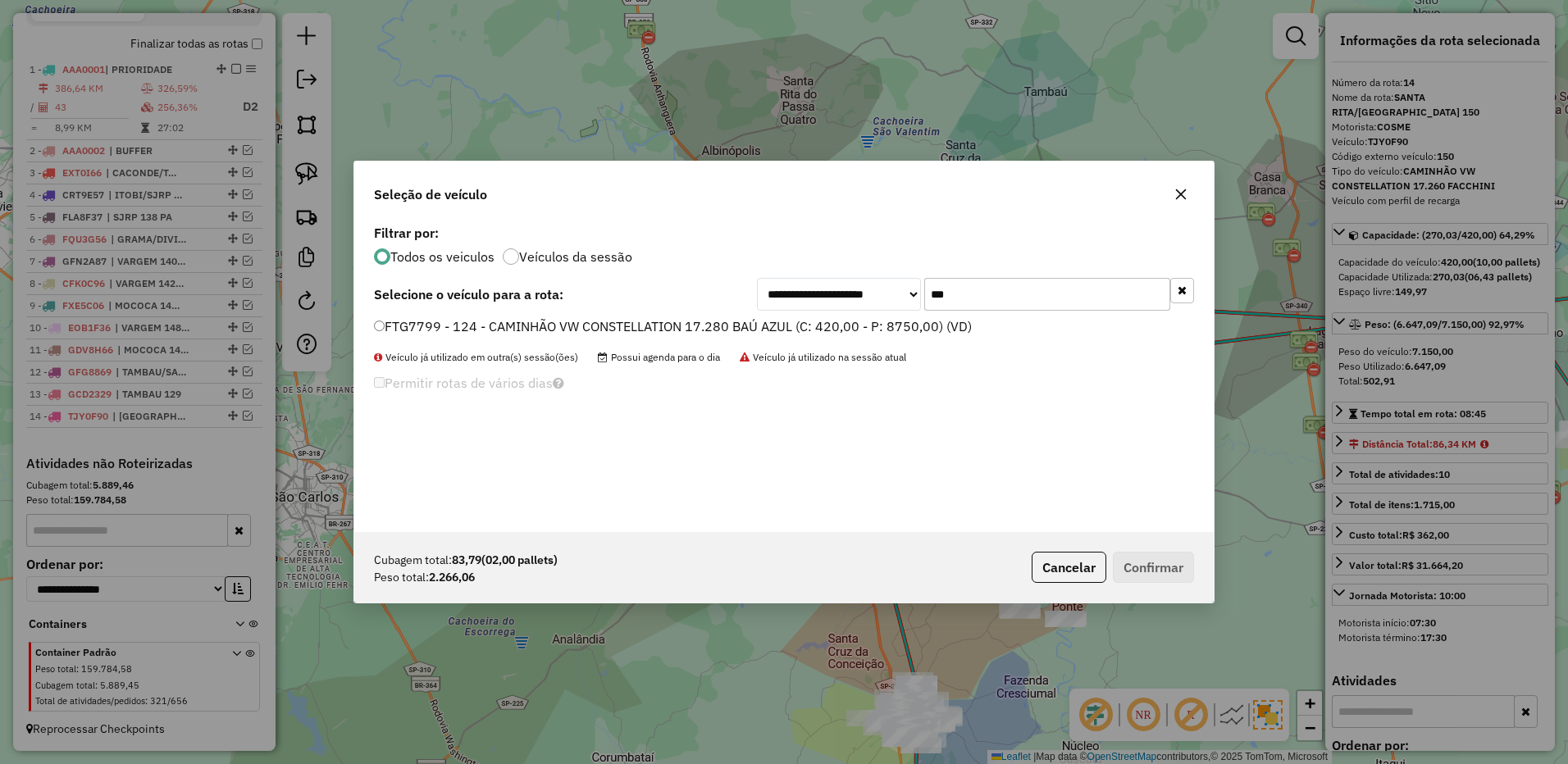
type input "***"
drag, startPoint x: 883, startPoint y: 325, endPoint x: 968, endPoint y: 372, distance: 97.1
click at [883, 326] on label "FTG7799 - 124 - CAMINHÃO VW CONSTELLATION 17.280 BAÚ AZUL (C: 420,00 - P: 8750,…" at bounding box center [673, 326] width 598 height 20
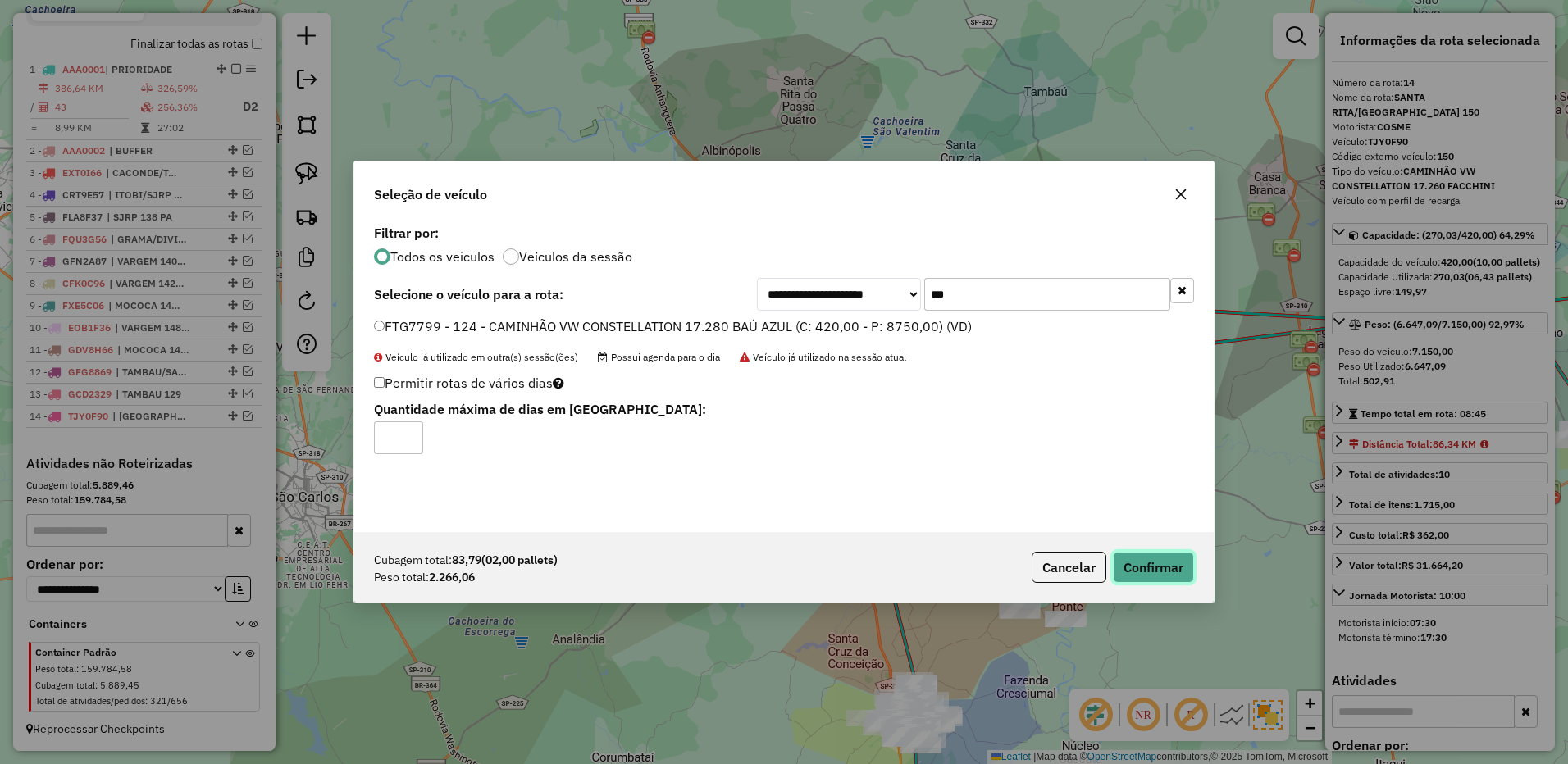
click at [1150, 570] on button "Confirmar" at bounding box center [1153, 567] width 81 height 31
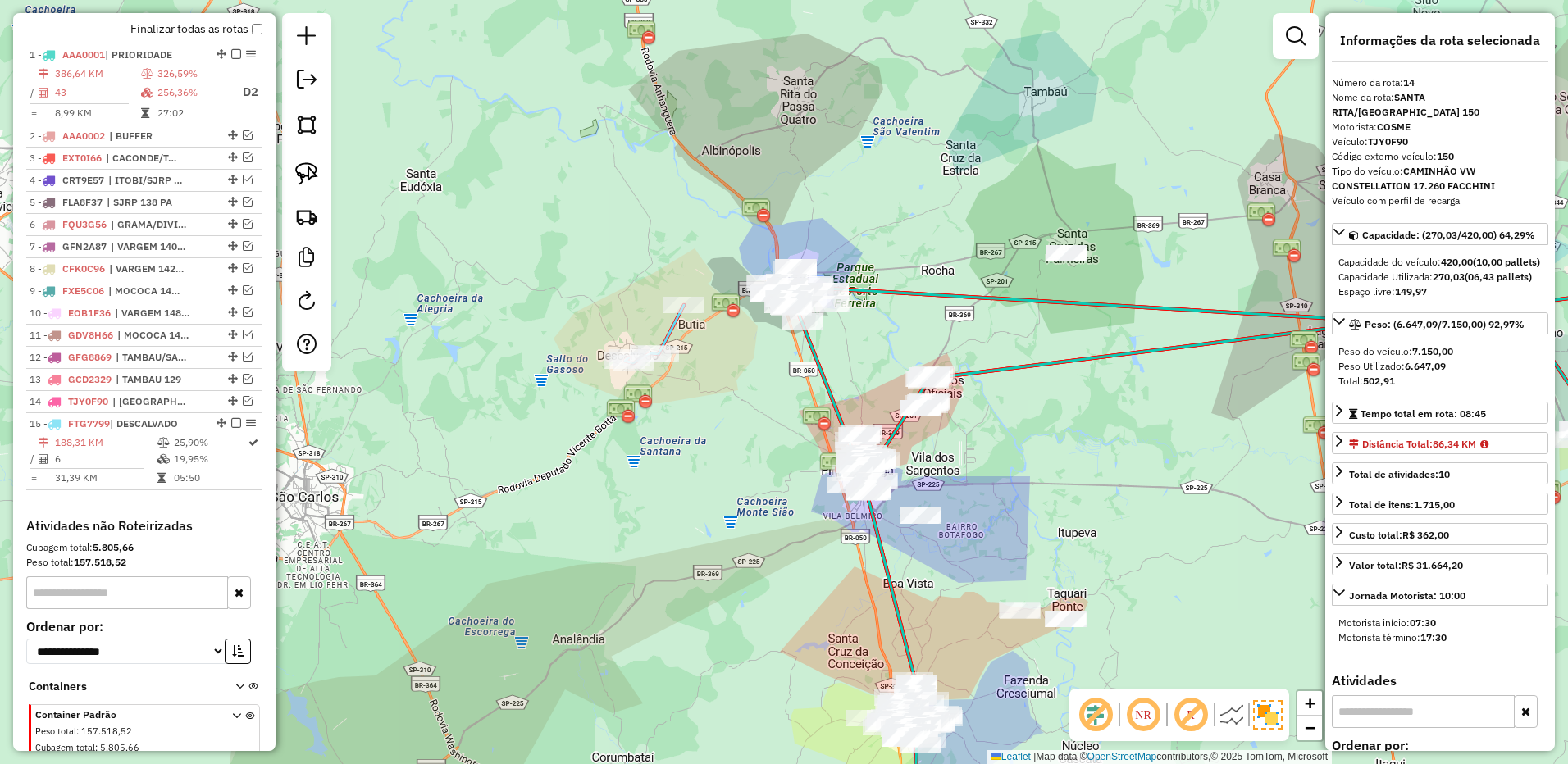
scroll to position [681, 0]
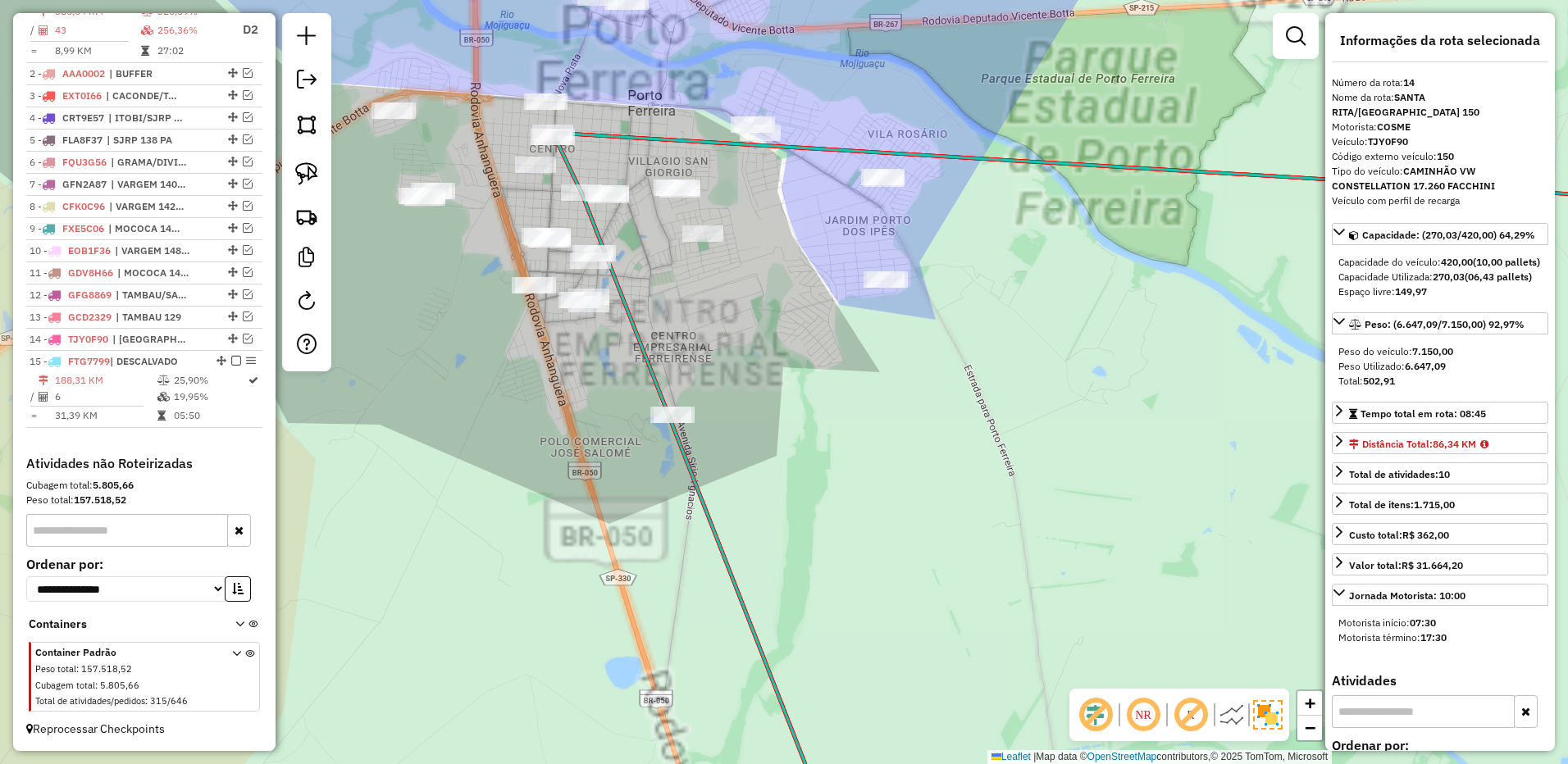
drag, startPoint x: 953, startPoint y: 366, endPoint x: 1074, endPoint y: 407, distance: 127.8
click at [1110, 415] on div "Janela de atendimento Grade de atendimento Capacidade Transportadoras Veículos …" at bounding box center [784, 382] width 1568 height 764
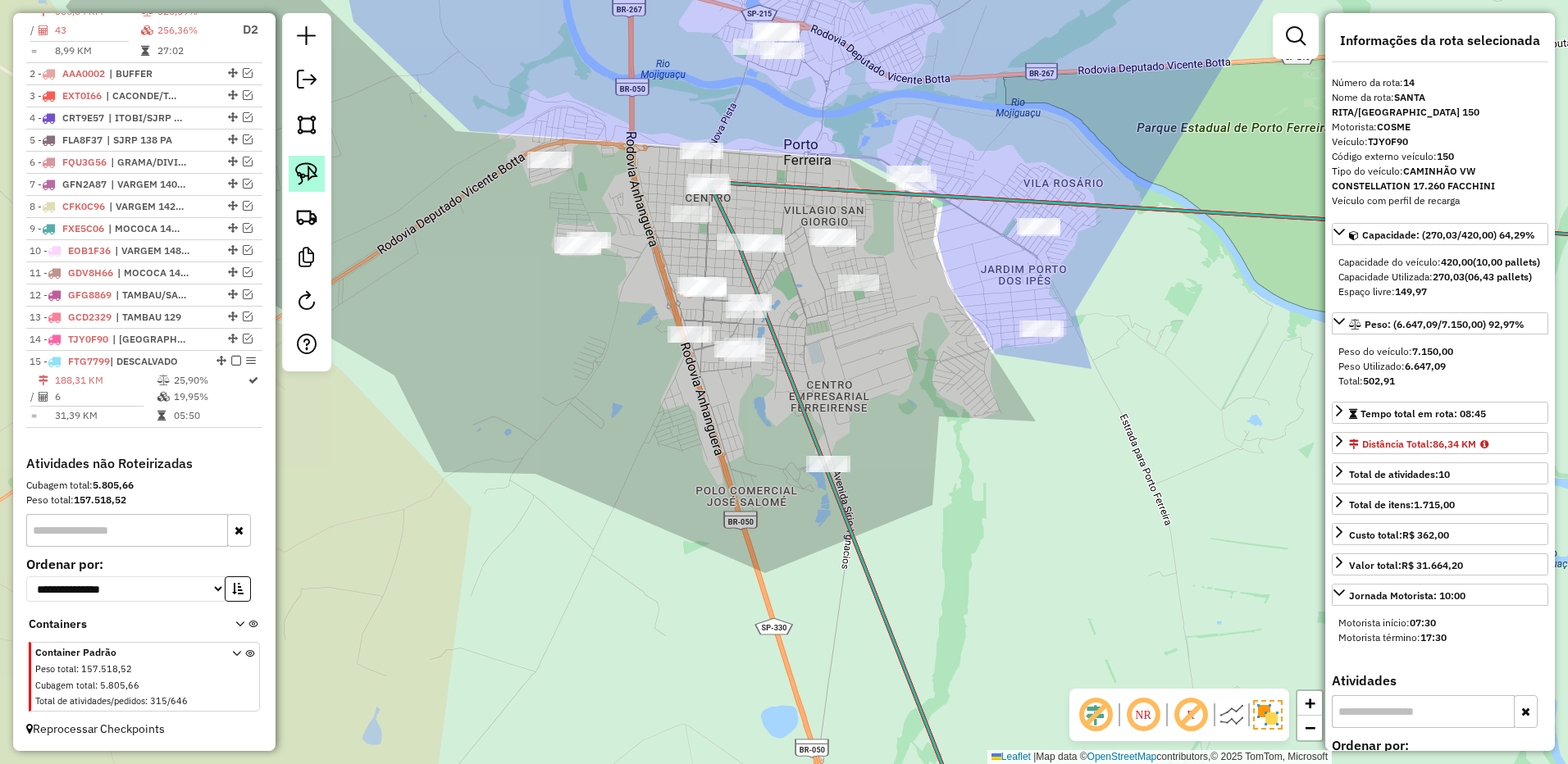
click at [310, 162] on img at bounding box center [306, 173] width 23 height 23
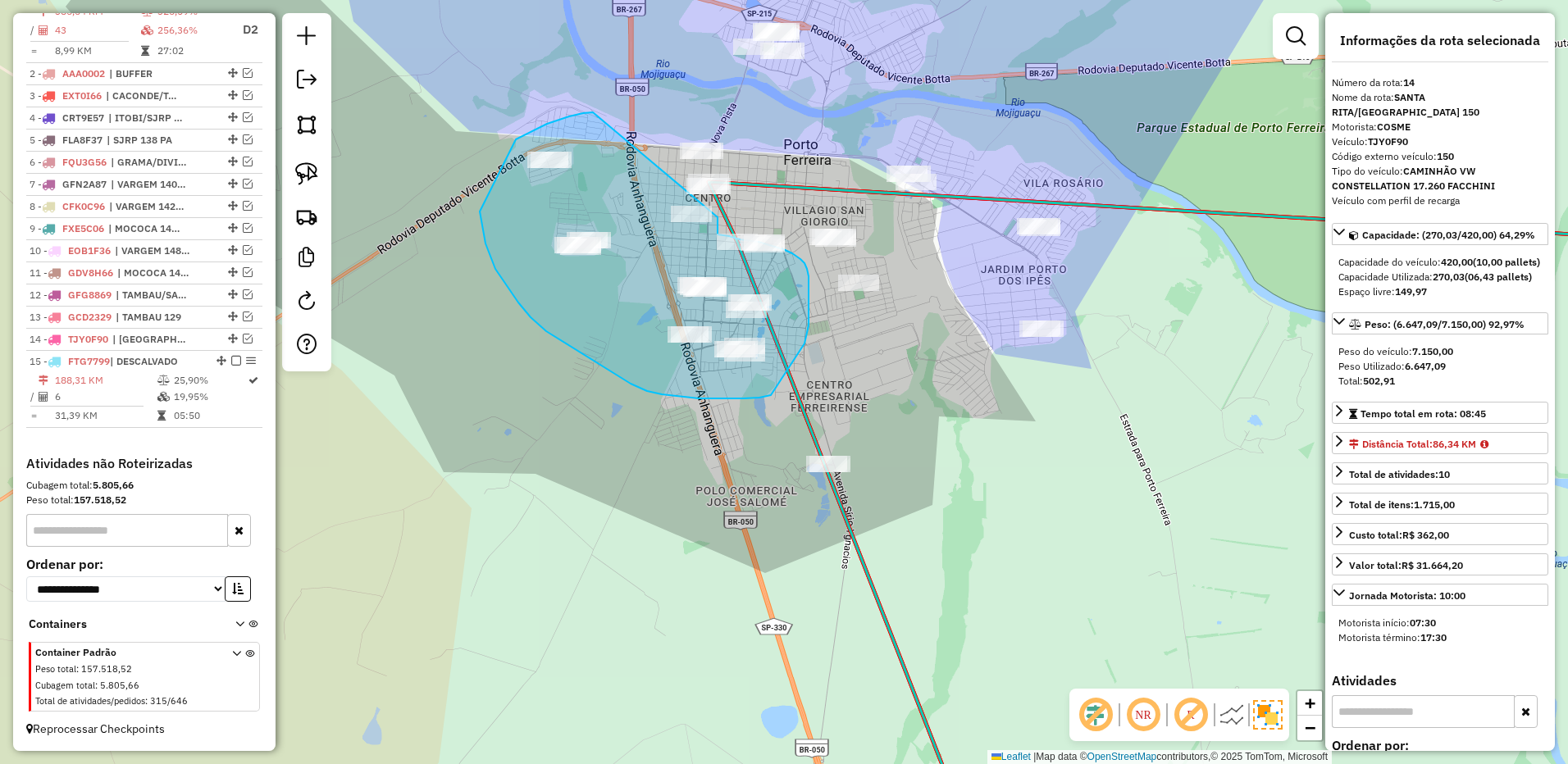
drag, startPoint x: 593, startPoint y: 113, endPoint x: 707, endPoint y: 231, distance: 164.1
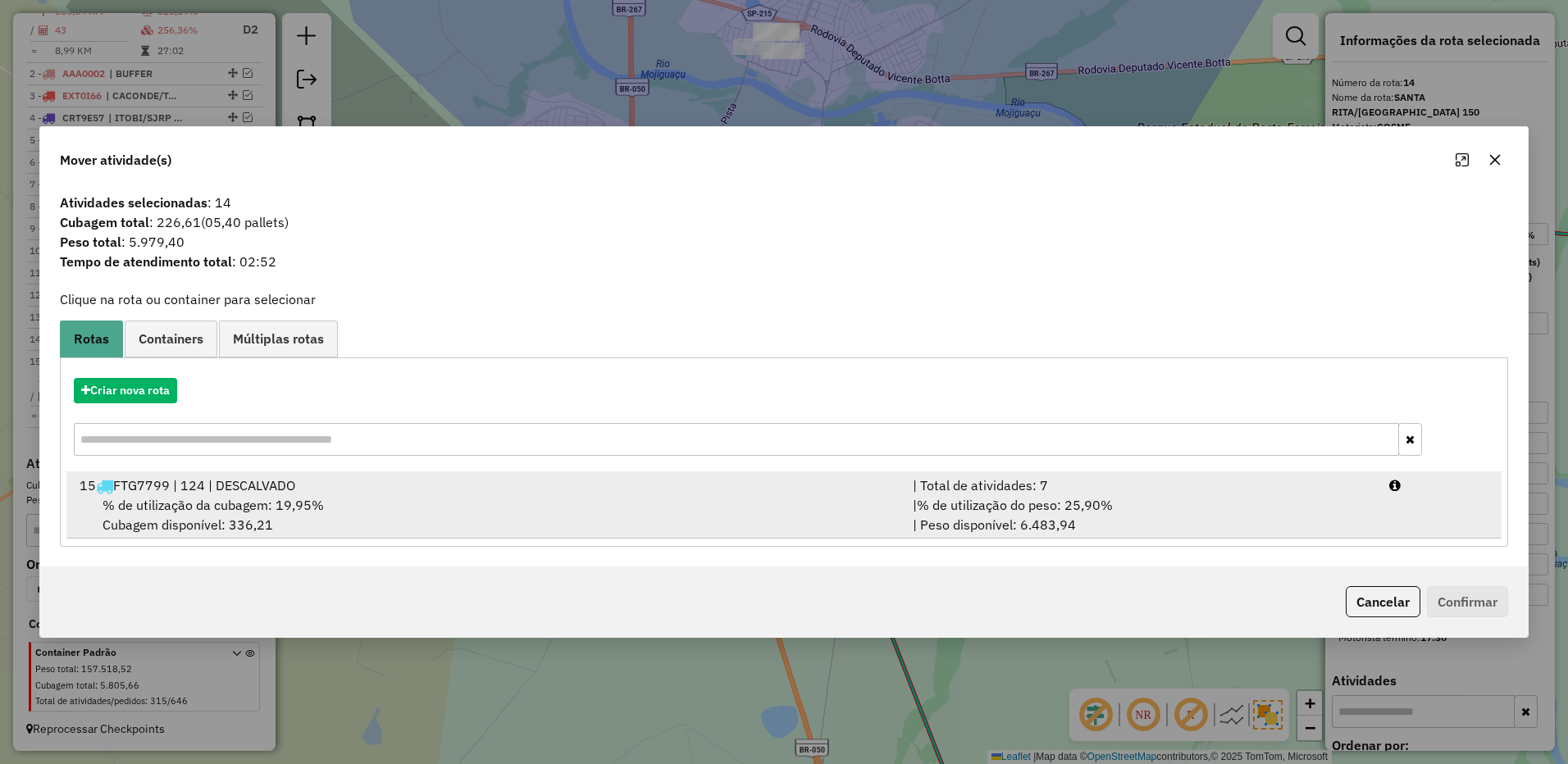
click at [1160, 523] on div "| % de utilização do peso: 25,90% | Peso disponível: 6.483,94" at bounding box center [1141, 514] width 477 height 39
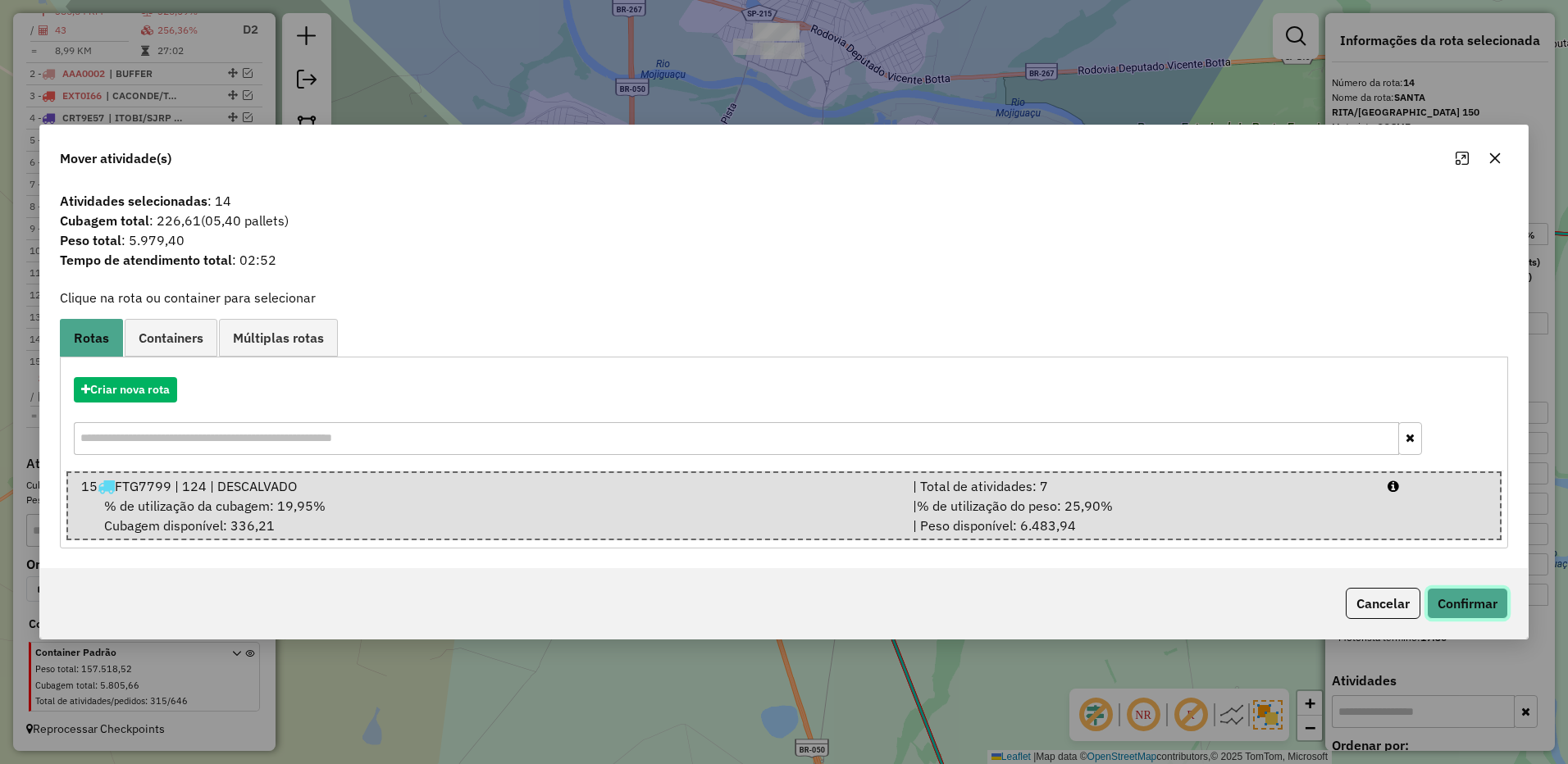
click at [1460, 593] on button "Confirmar" at bounding box center [1467, 603] width 81 height 31
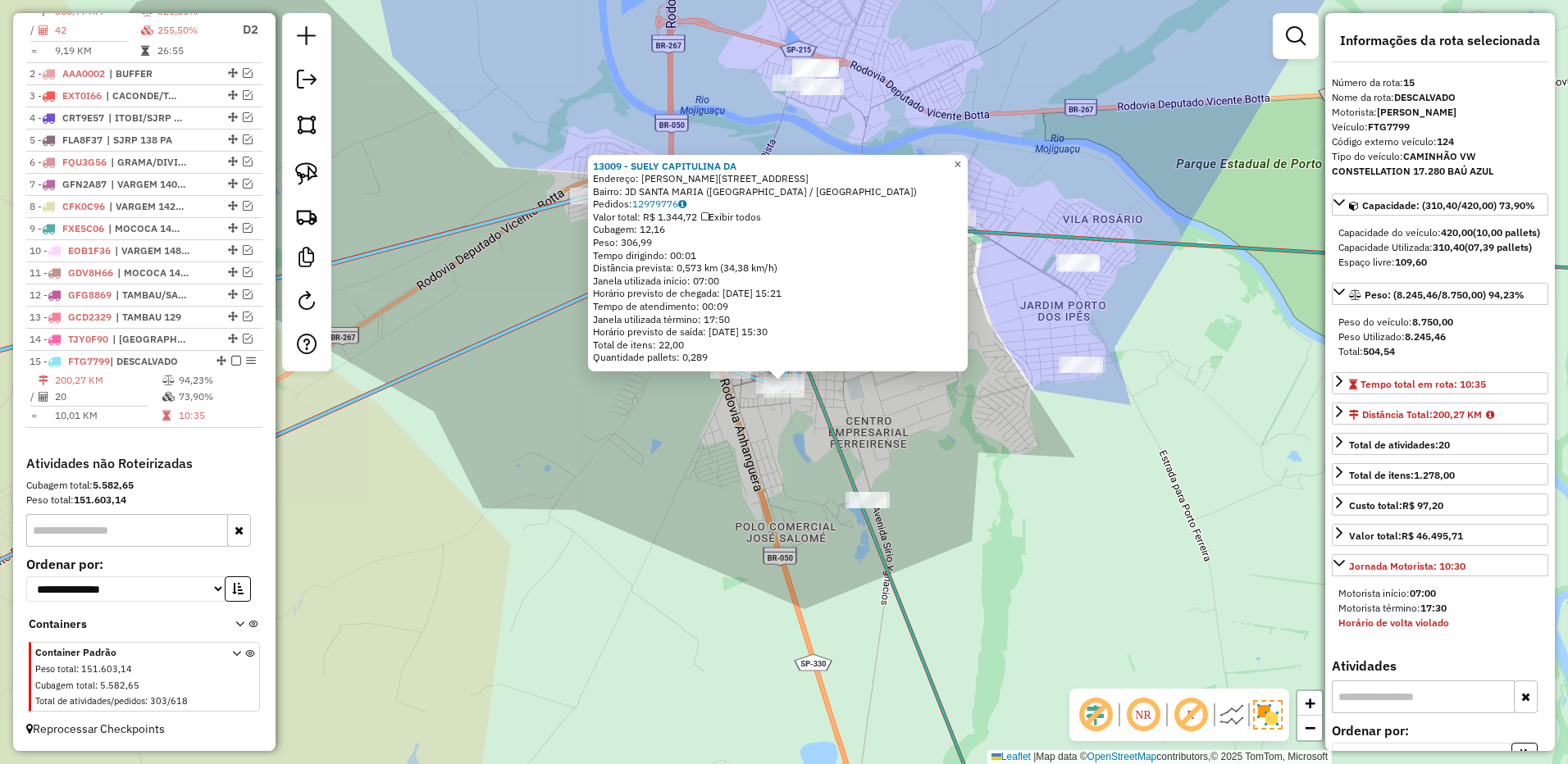
click at [961, 158] on span "×" at bounding box center [957, 164] width 8 height 14
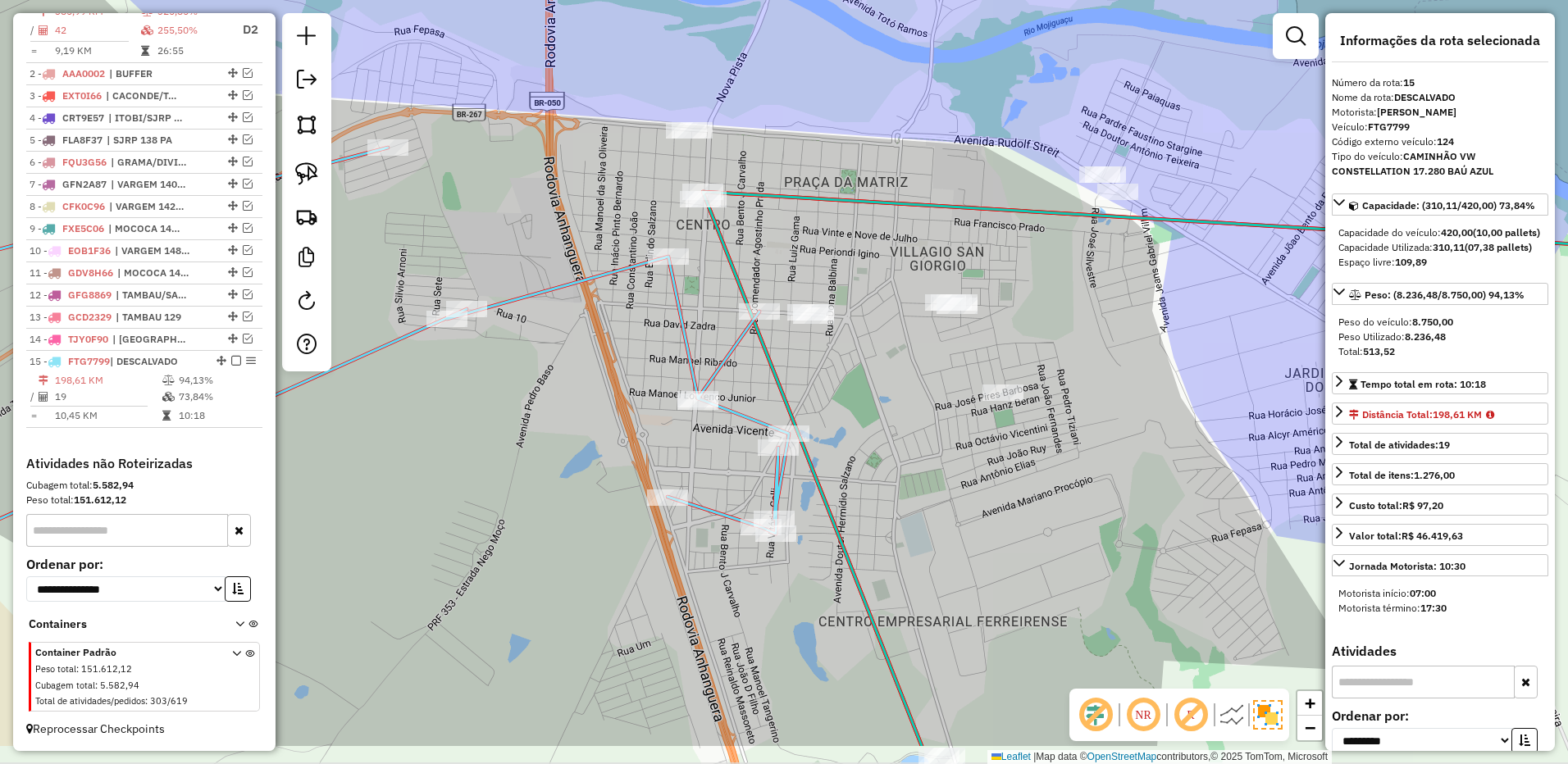
drag, startPoint x: 928, startPoint y: 504, endPoint x: 862, endPoint y: 410, distance: 114.9
click at [862, 410] on div "Janela de atendimento Grade de atendimento Capacidade Transportadoras Veículos …" at bounding box center [784, 382] width 1568 height 764
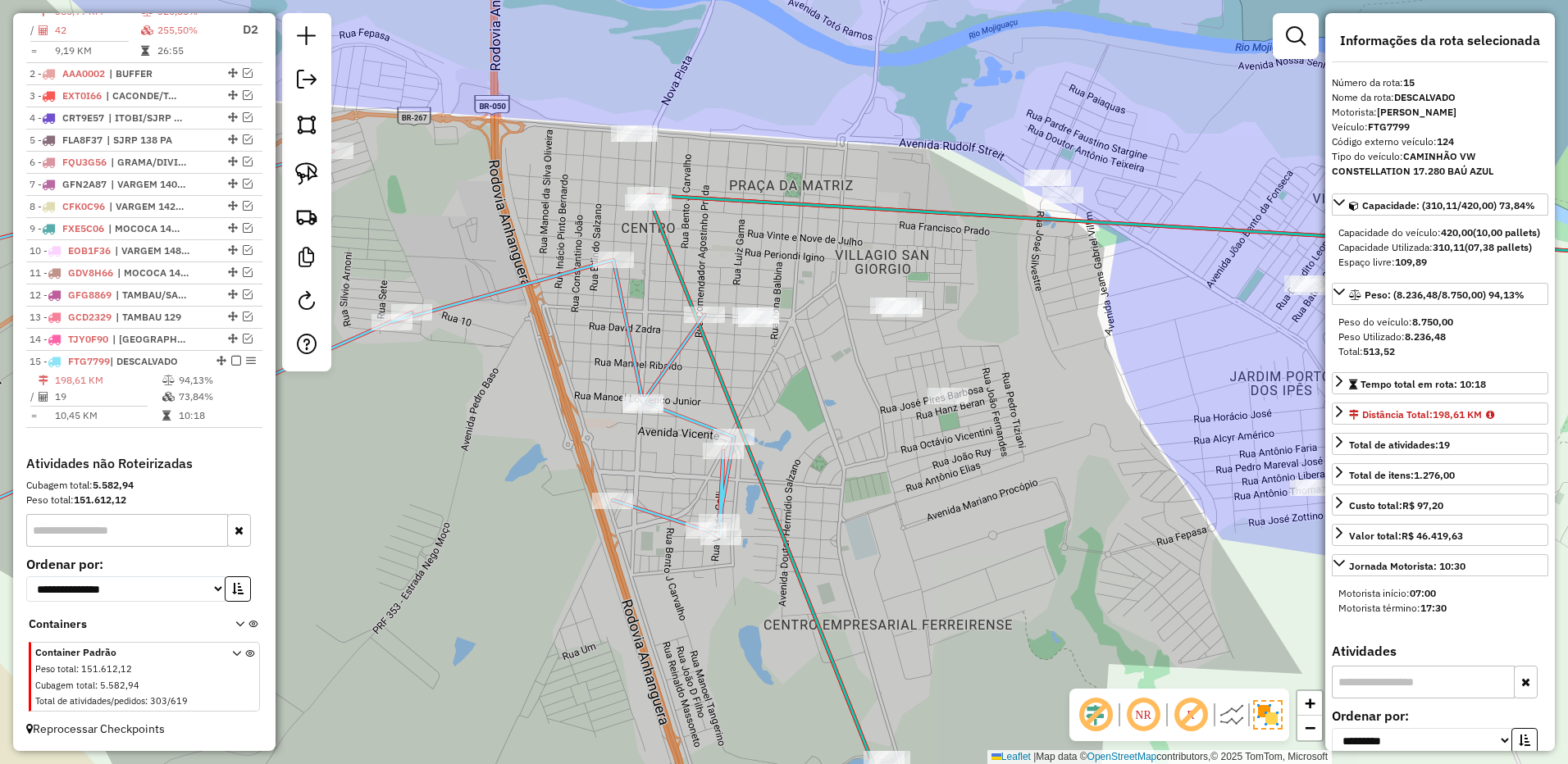
drag, startPoint x: 879, startPoint y: 388, endPoint x: 817, endPoint y: 392, distance: 62.1
click at [822, 392] on div "Janela de atendimento Grade de atendimento Capacidade Transportadoras Veículos …" at bounding box center [784, 382] width 1568 height 764
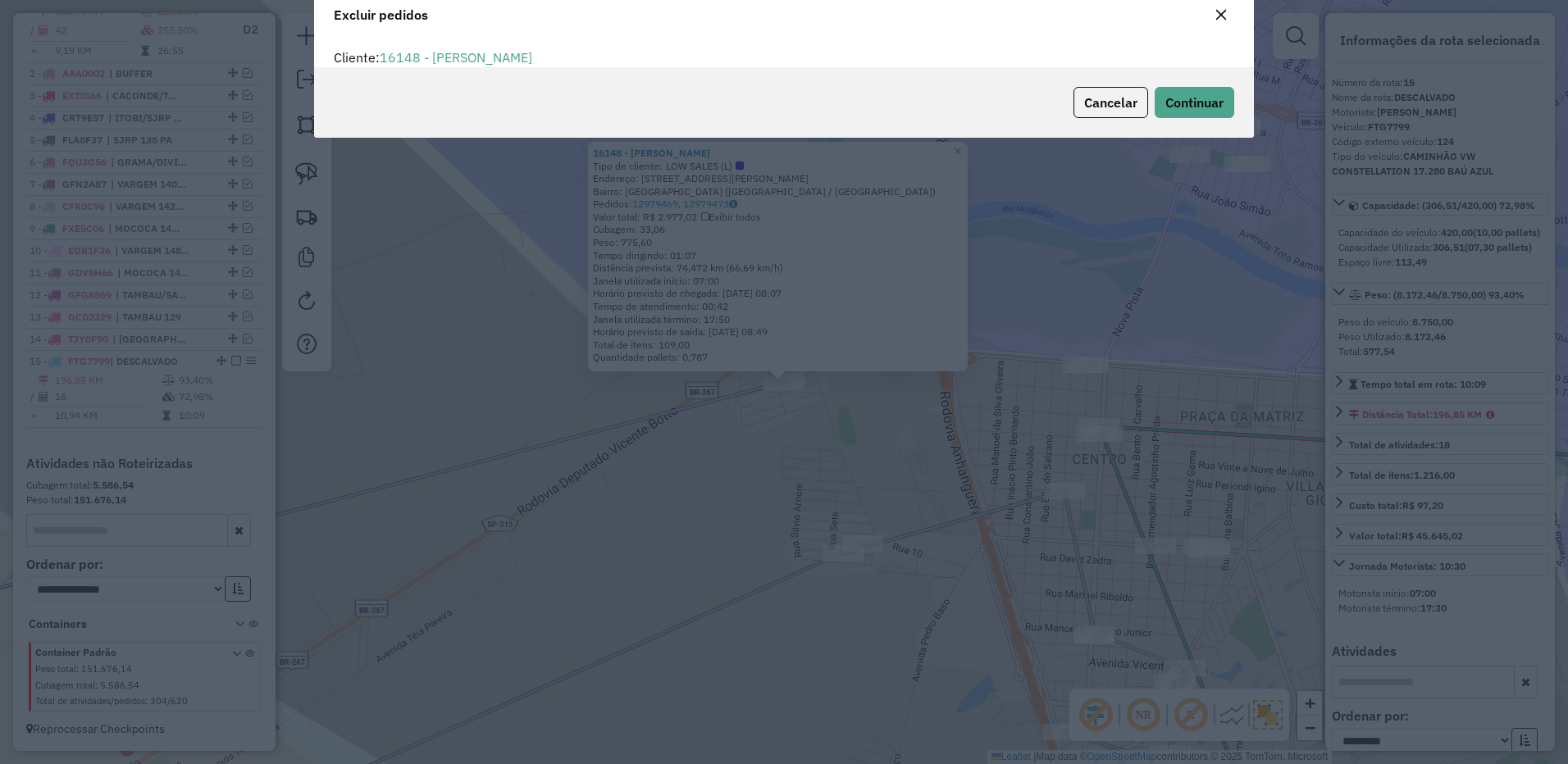
scroll to position [9, 5]
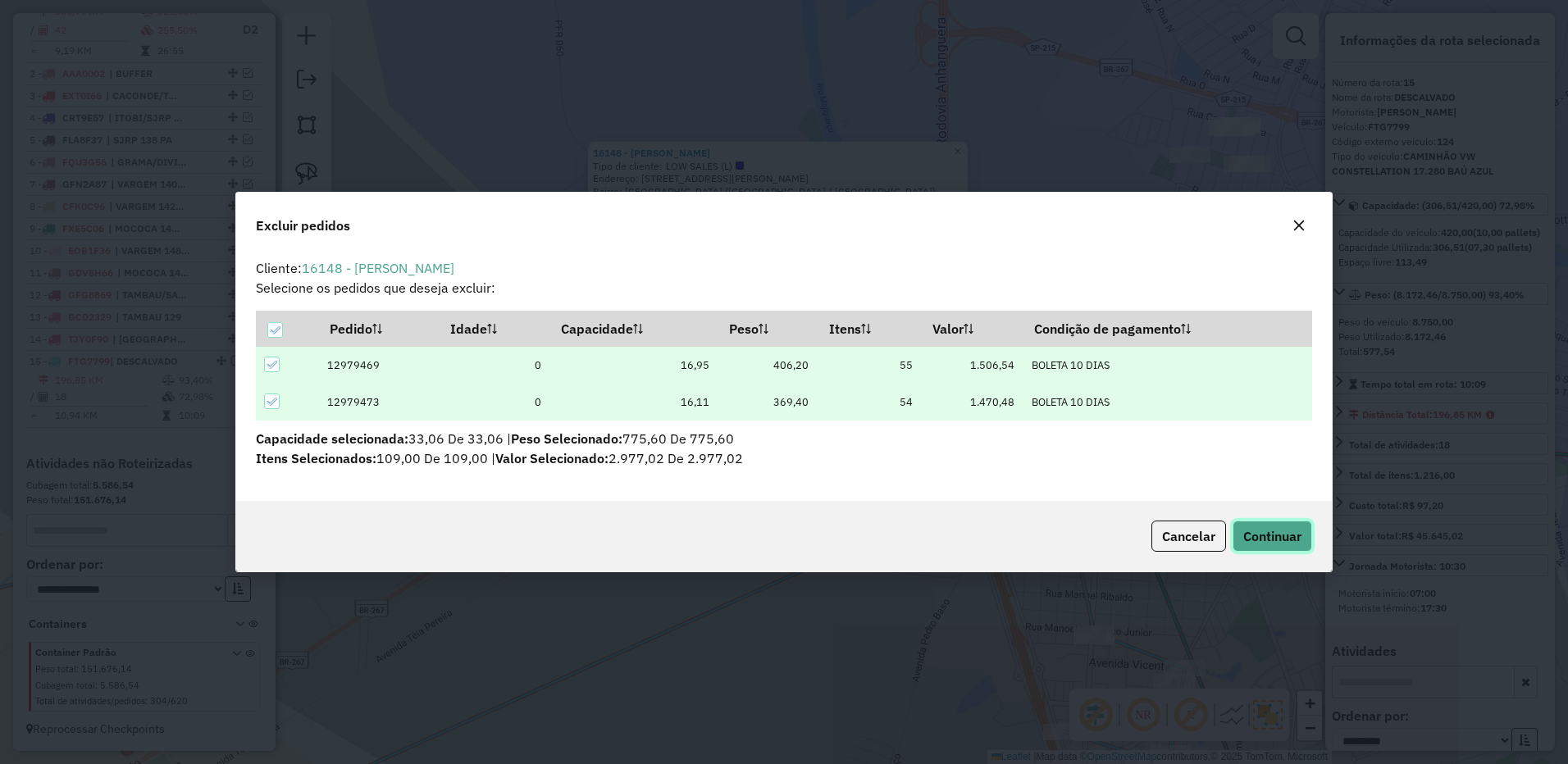
click at [1262, 526] on button "Continuar" at bounding box center [1272, 536] width 79 height 31
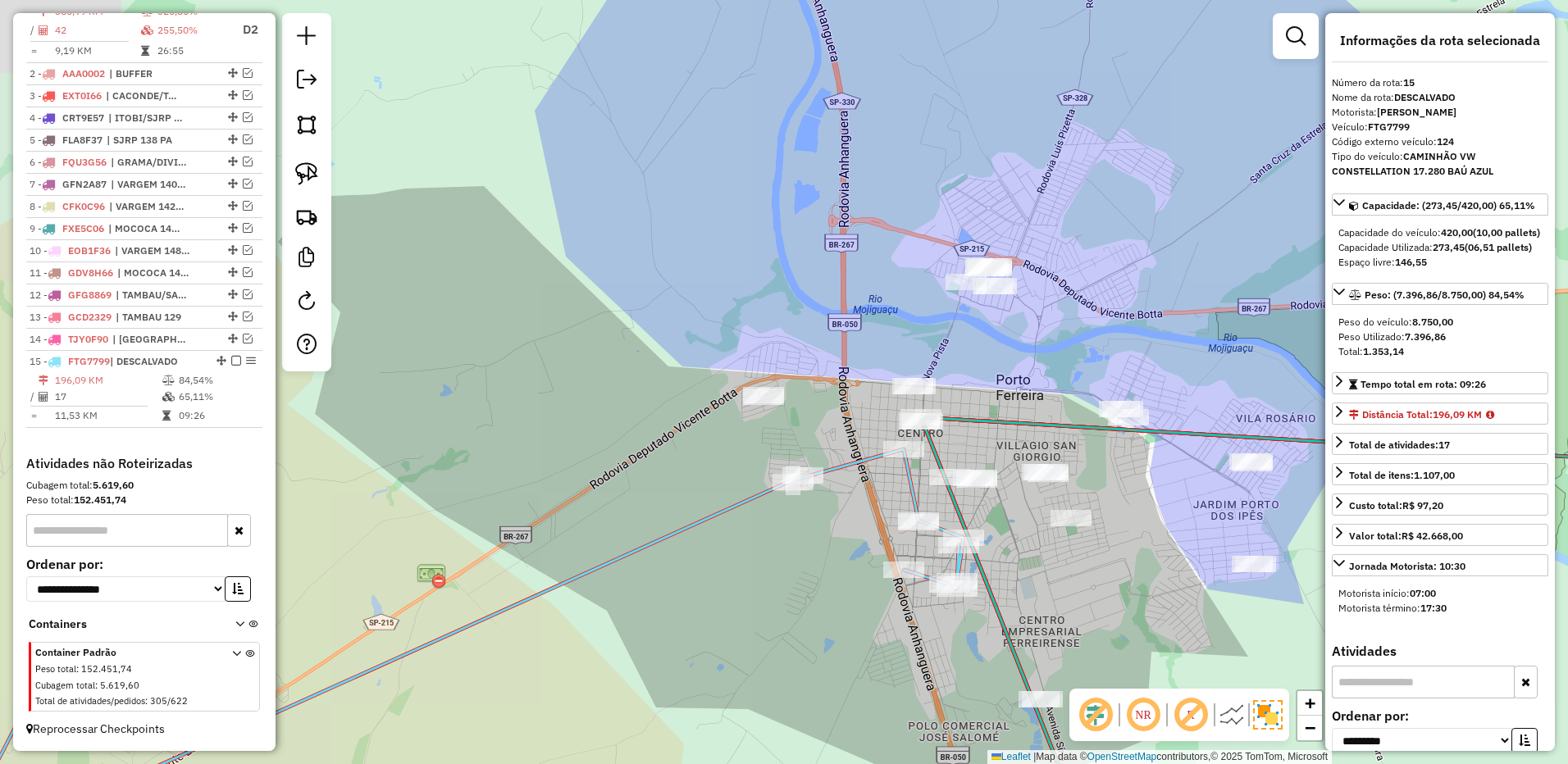
drag, startPoint x: 888, startPoint y: 540, endPoint x: 749, endPoint y: 458, distance: 161.4
click at [749, 458] on div "Janela de atendimento Grade de atendimento Capacidade Transportadoras Veículos …" at bounding box center [784, 382] width 1568 height 764
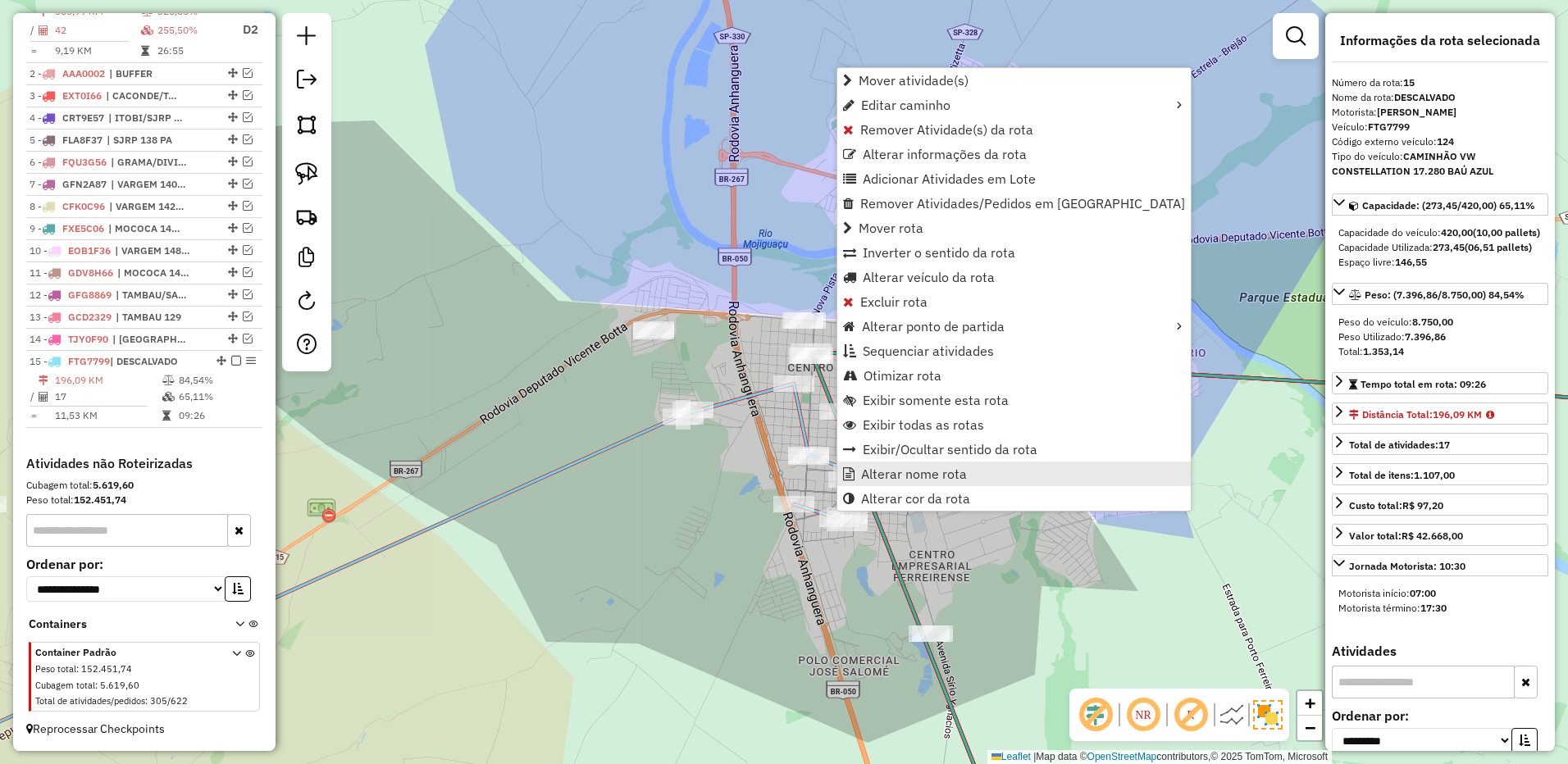
click at [899, 468] on span "Alterar nome rota" at bounding box center [913, 474] width 106 height 13
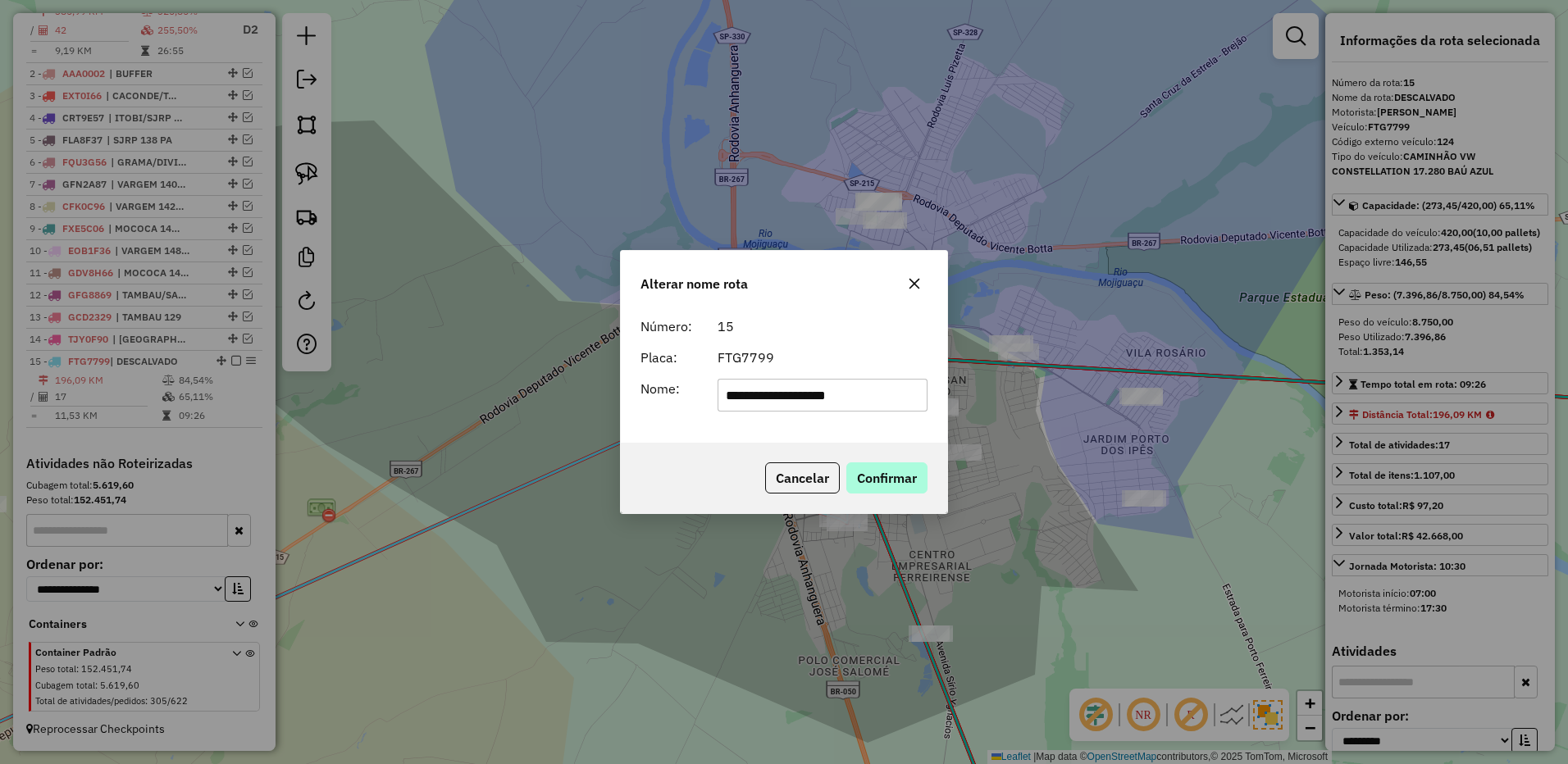
type input "**********"
click at [875, 478] on button "Confirmar" at bounding box center [886, 478] width 81 height 31
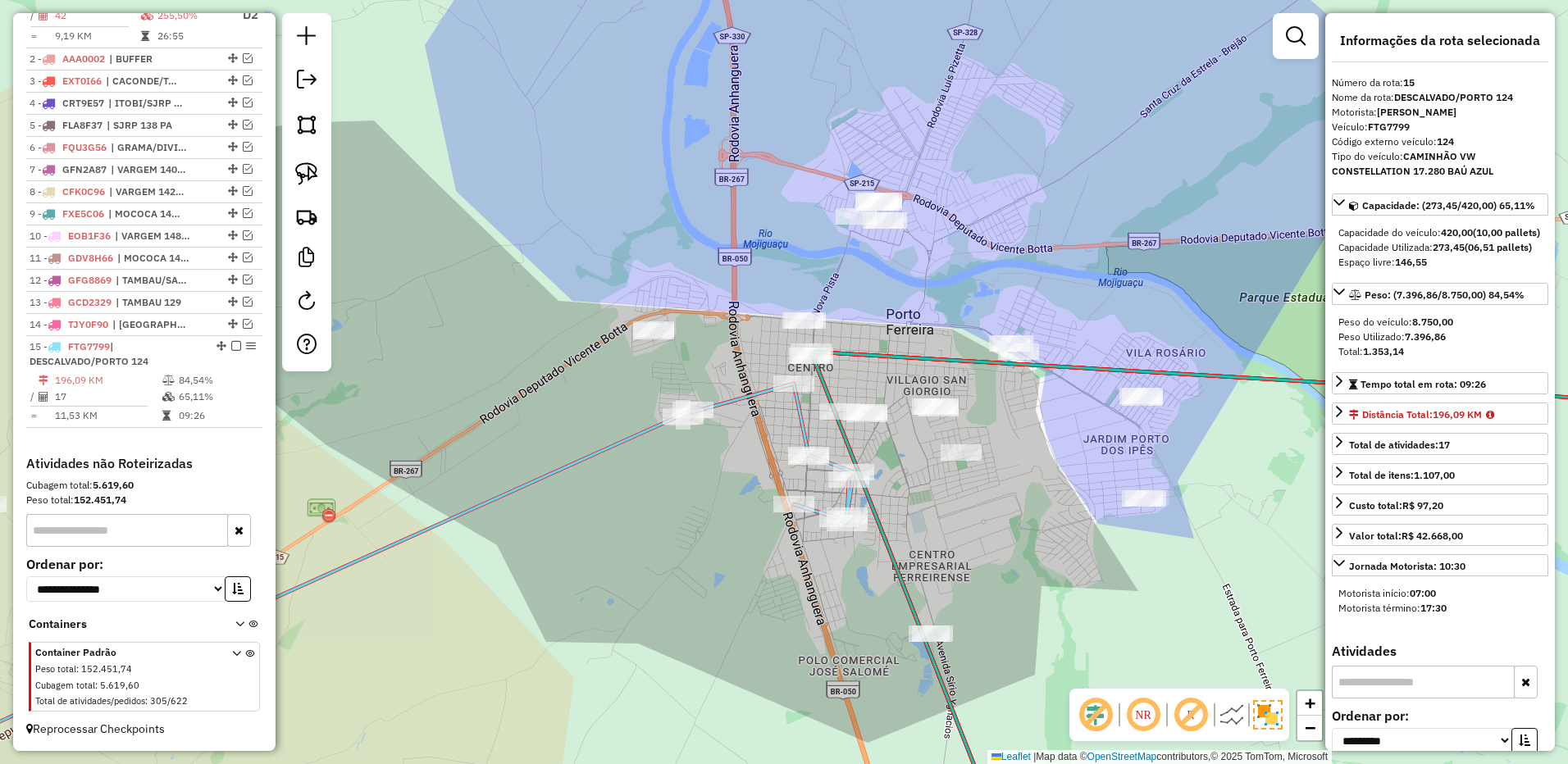
click at [231, 351] on em at bounding box center [236, 347] width 10 height 10
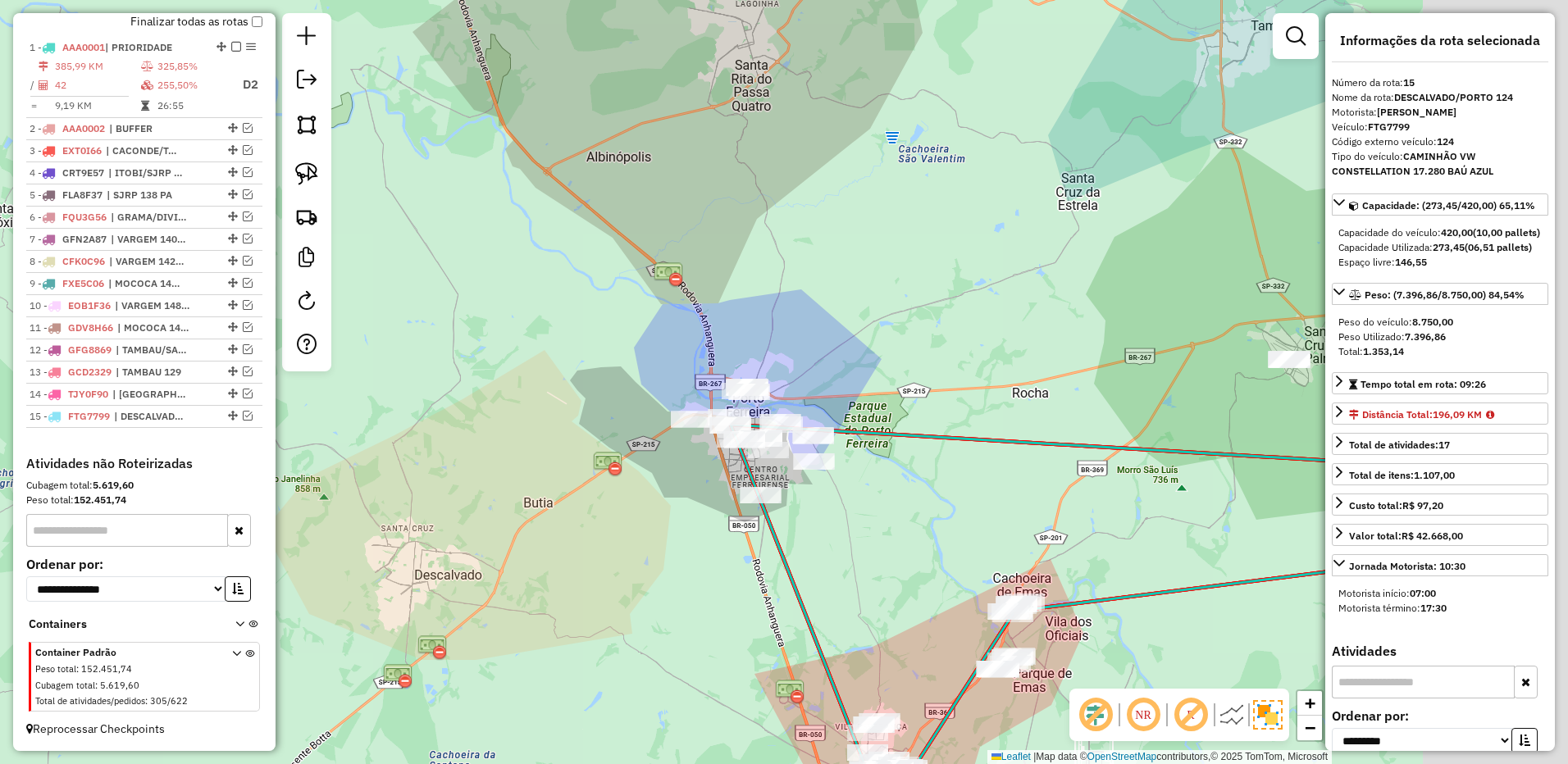
drag, startPoint x: 1074, startPoint y: 544, endPoint x: 853, endPoint y: 467, distance: 234.0
click at [863, 475] on div "Janela de atendimento Grade de atendimento Capacidade Transportadoras Veículos …" at bounding box center [784, 382] width 1568 height 764
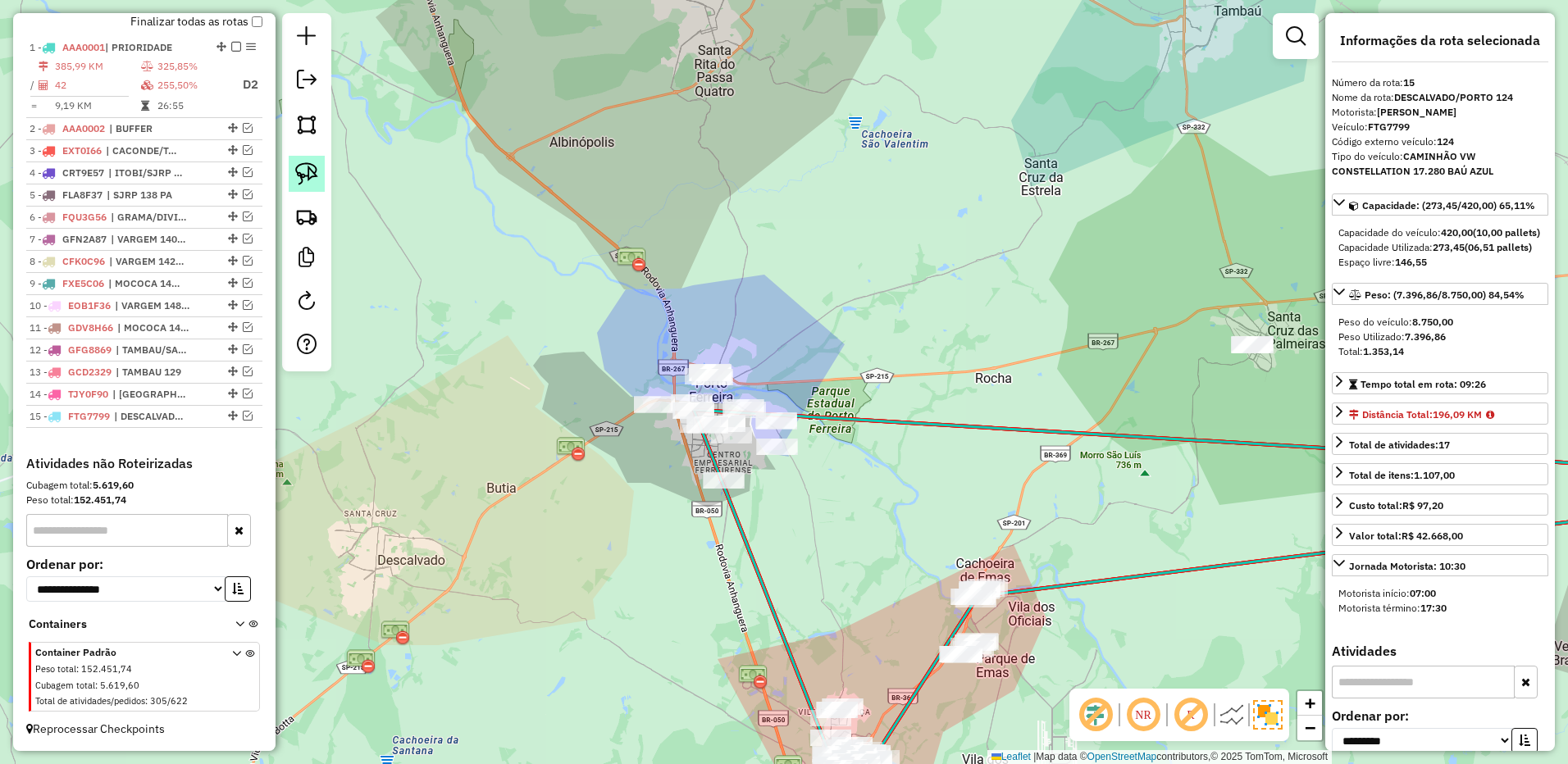
click at [302, 164] on img at bounding box center [306, 173] width 23 height 23
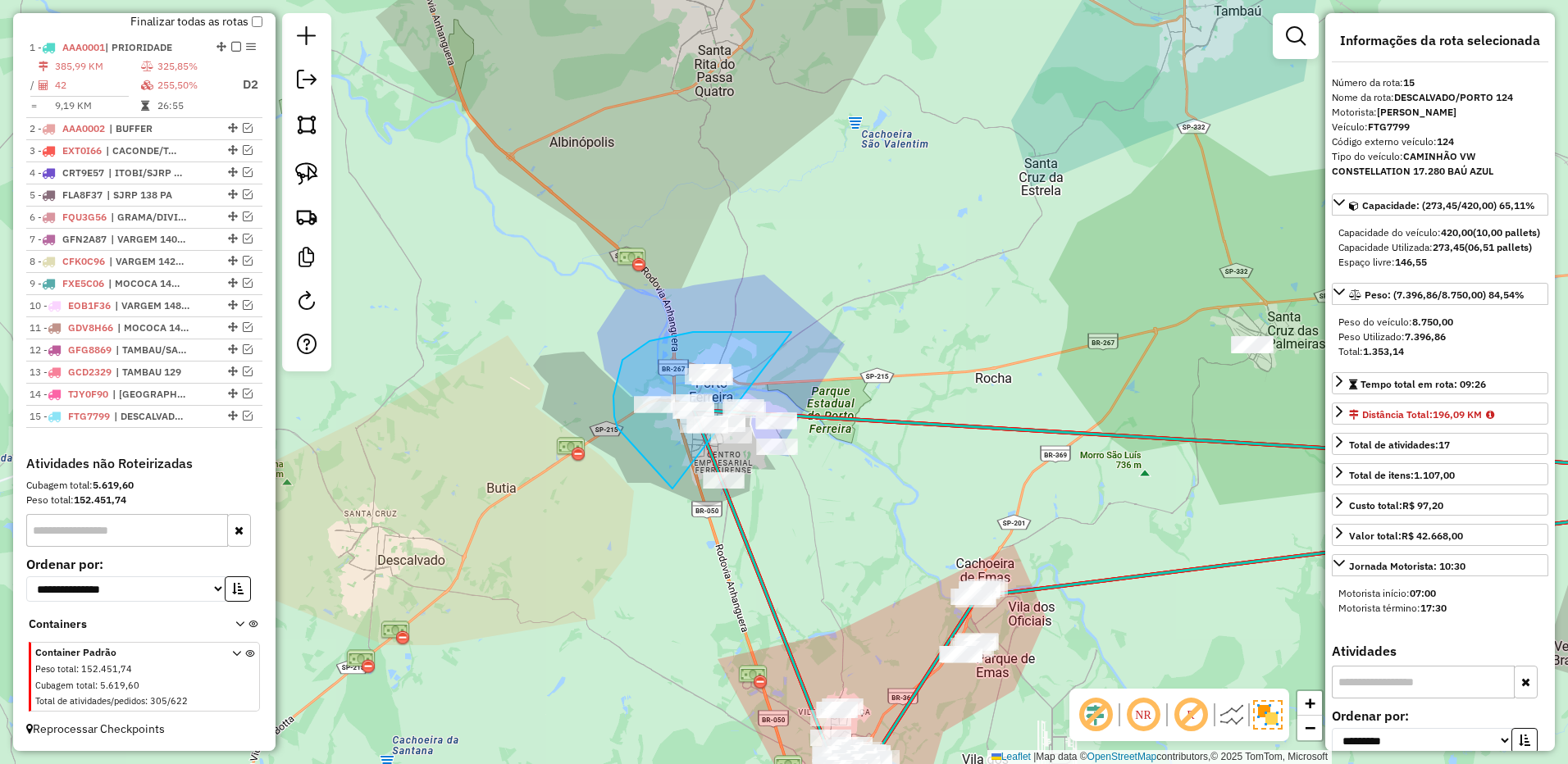
drag, startPoint x: 792, startPoint y: 332, endPoint x: 904, endPoint y: 367, distance: 117.3
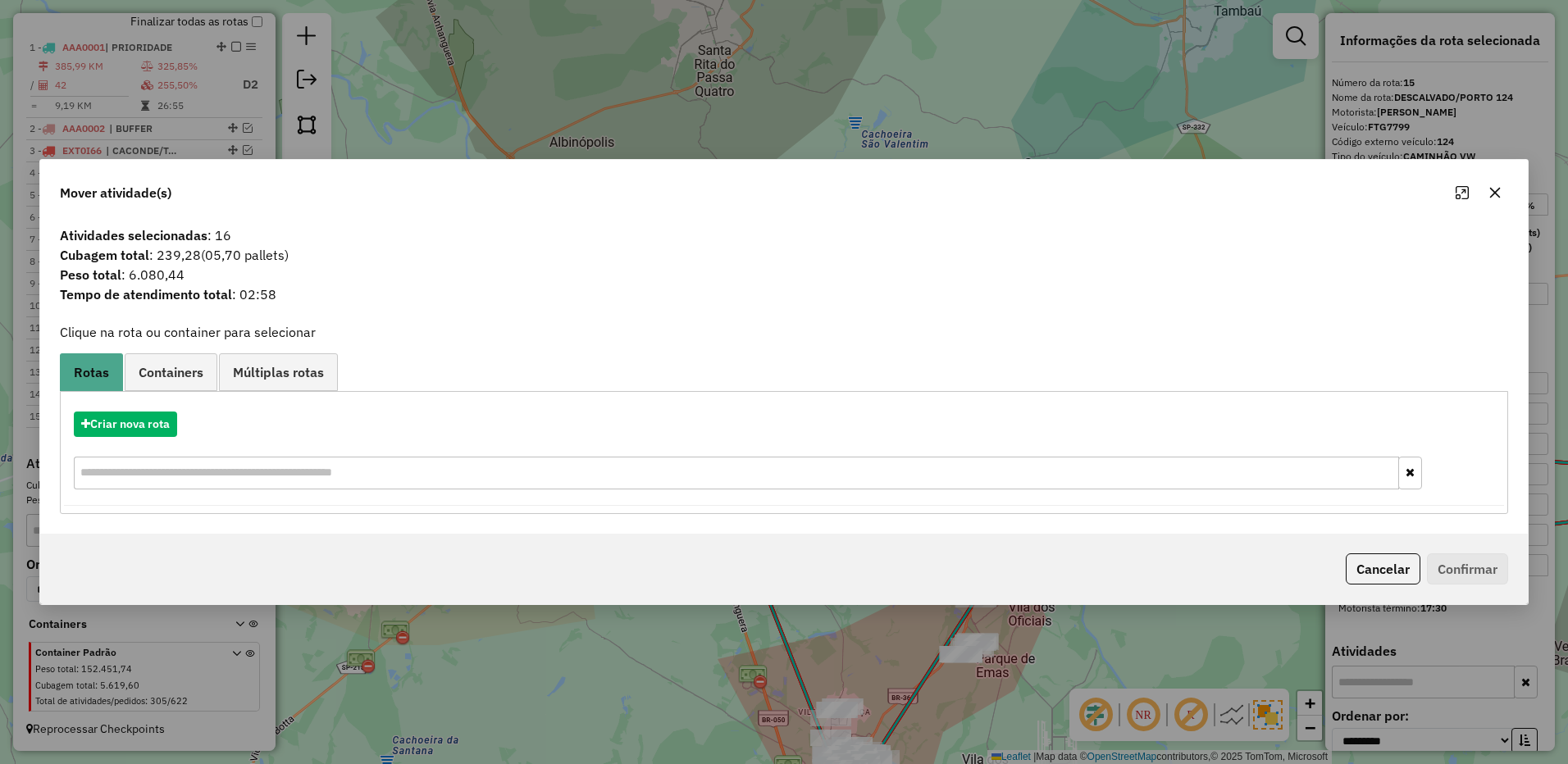
click at [114, 407] on div "Criar nova rota" at bounding box center [784, 453] width 1439 height 107
click at [124, 419] on button "Criar nova rota" at bounding box center [125, 424] width 104 height 25
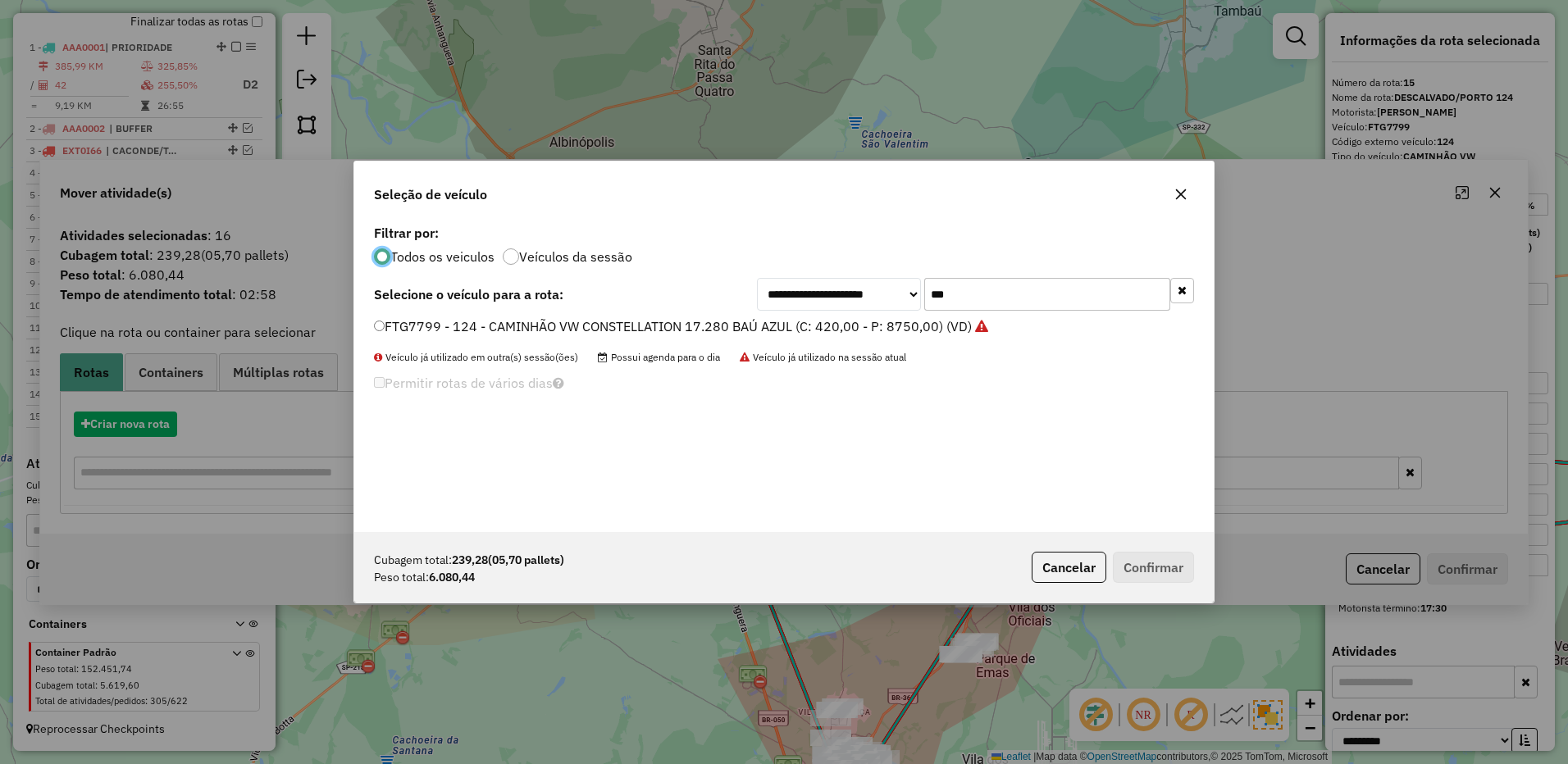
scroll to position [9, 5]
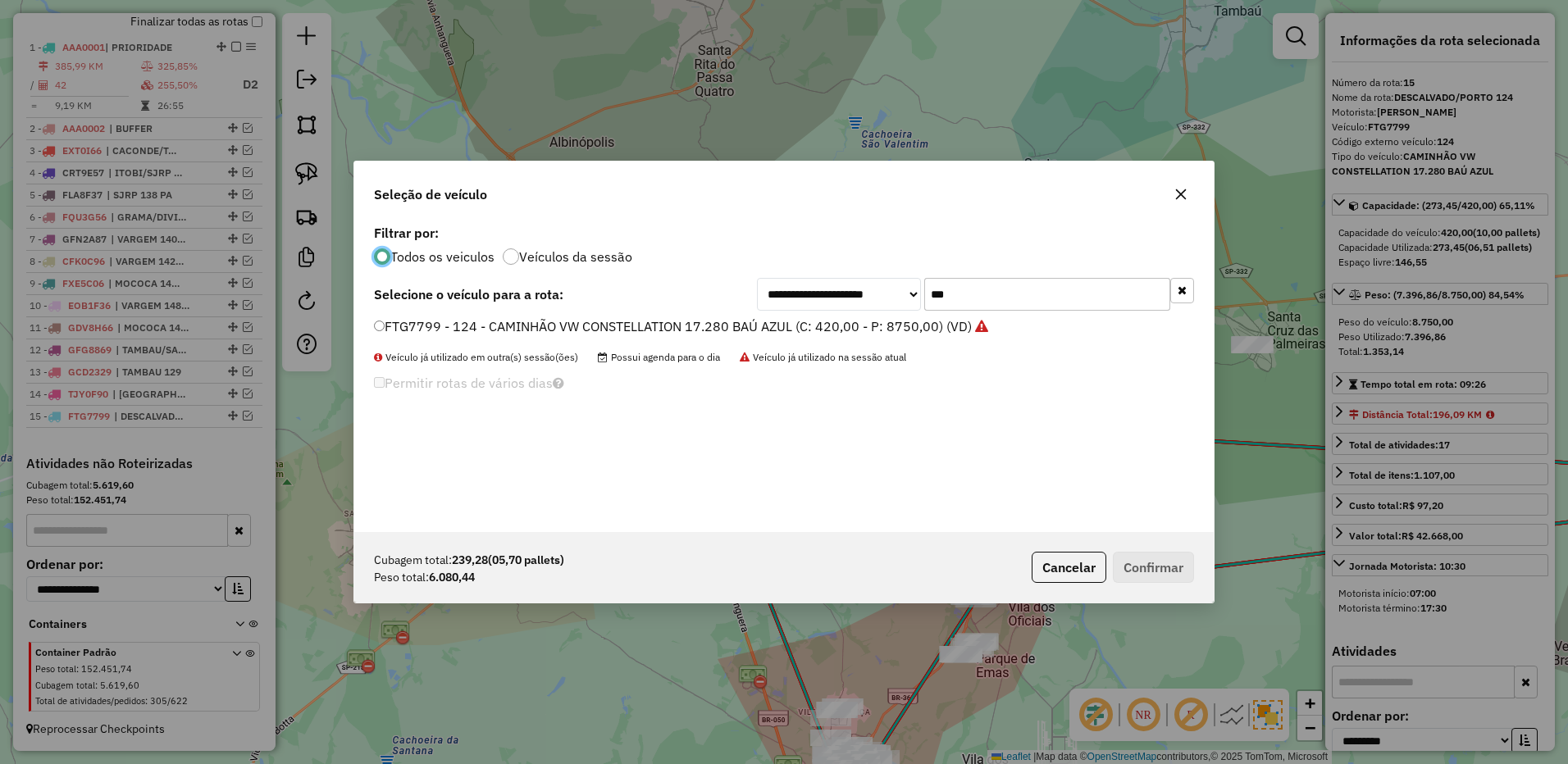
click at [1004, 301] on input "***" at bounding box center [1047, 294] width 246 height 33
type input "***"
click at [918, 321] on label "FEU1649 - 106 - CAMINHÃO VW CONSTELLATION 17.280 BAÚ AZUL (C: 420,00 - P: 8750,…" at bounding box center [673, 326] width 598 height 20
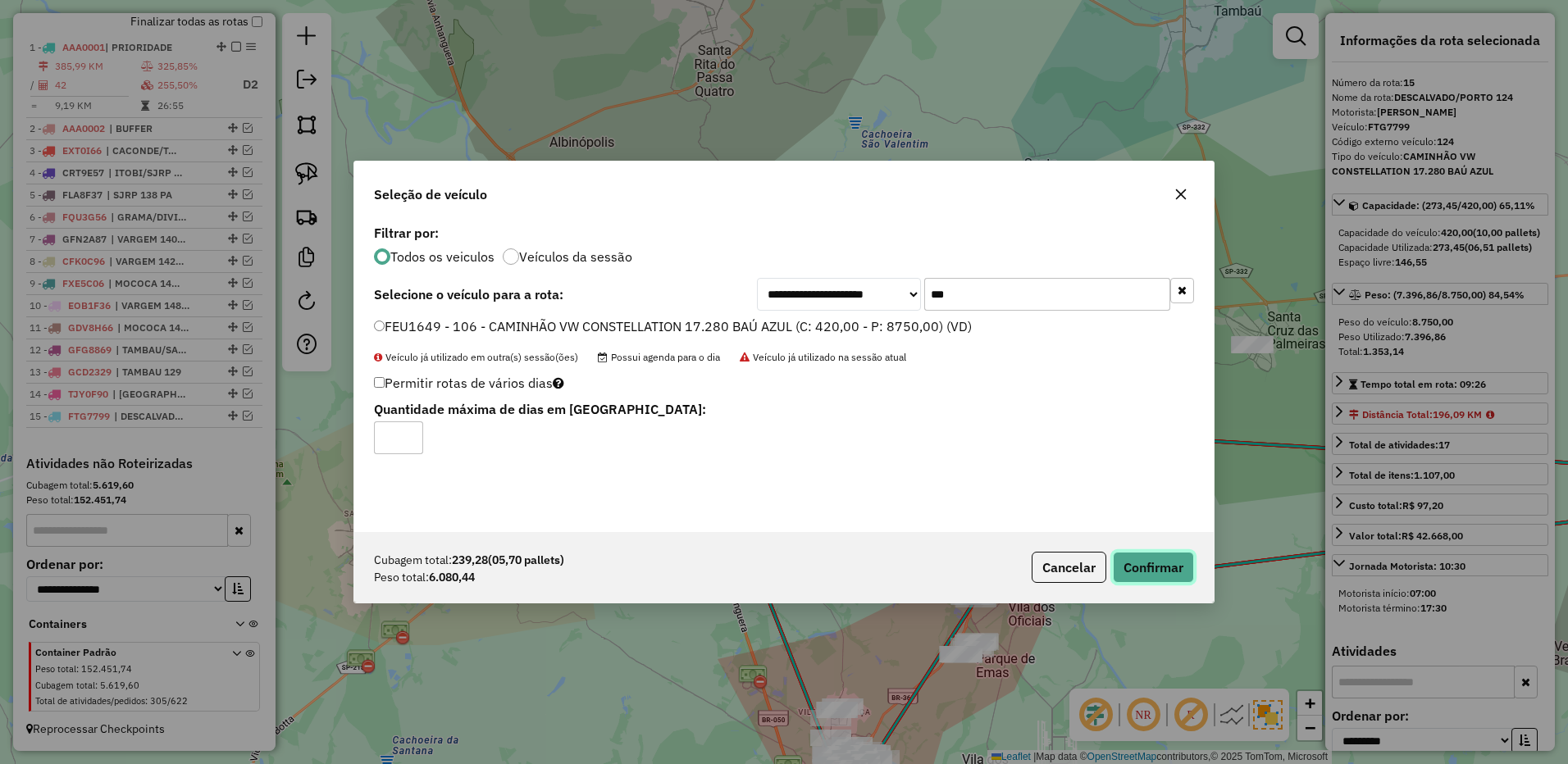
click at [1170, 574] on button "Confirmar" at bounding box center [1153, 567] width 81 height 31
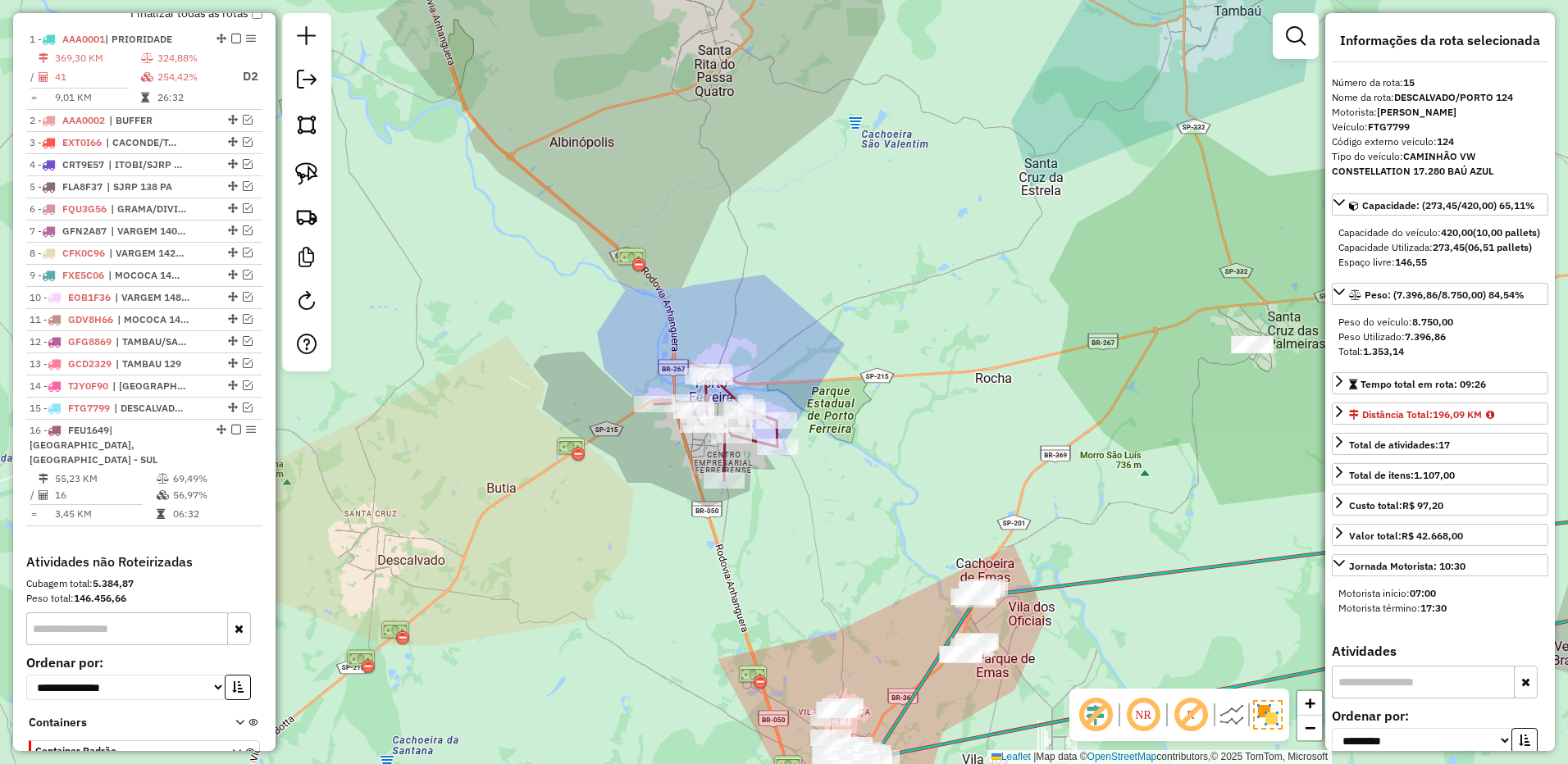
scroll to position [717, 0]
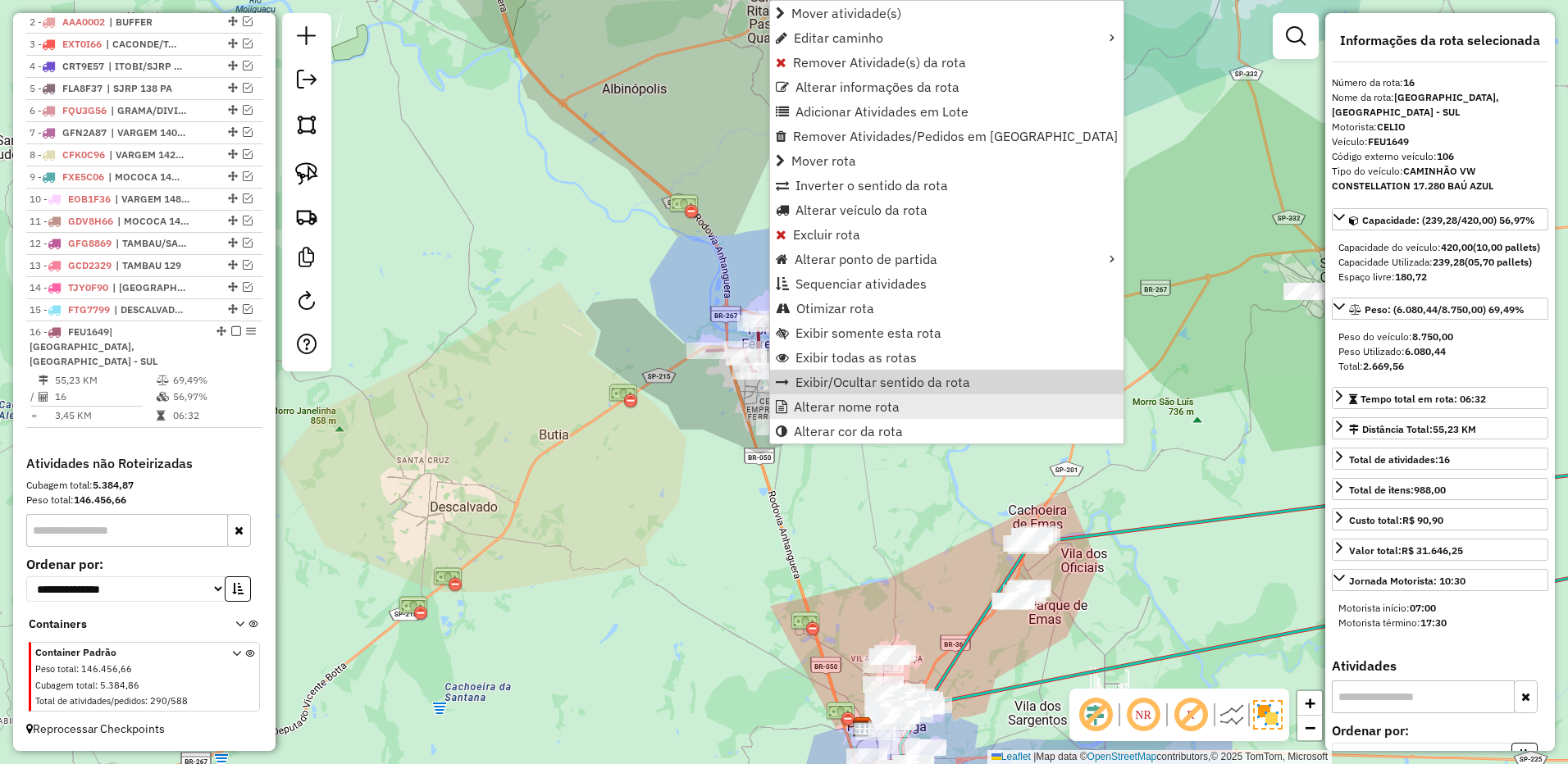
click at [817, 407] on span "Alterar nome rota" at bounding box center [847, 407] width 106 height 13
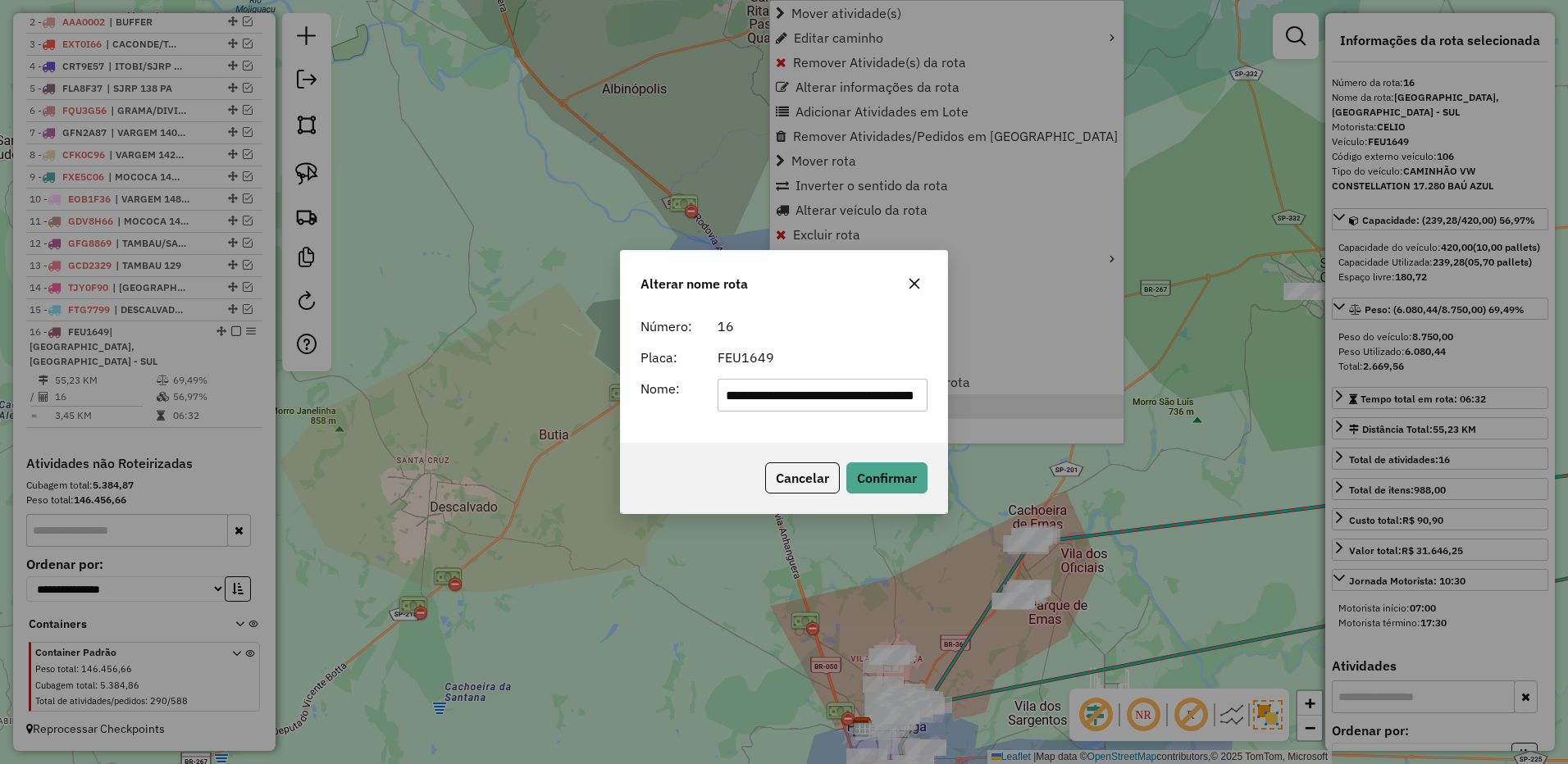
scroll to position [0, 67]
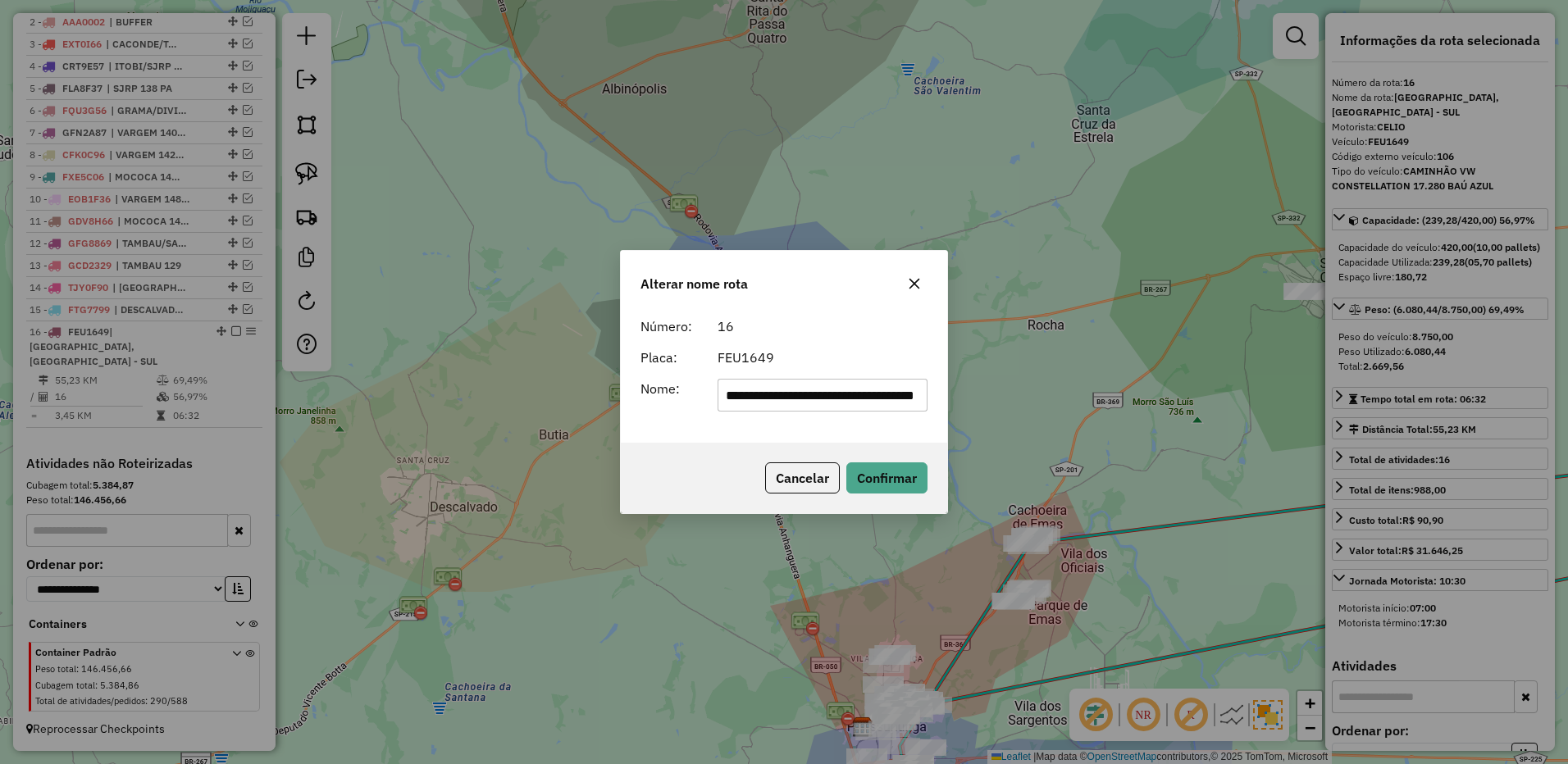
click at [764, 394] on input "**********" at bounding box center [822, 395] width 210 height 33
drag, startPoint x: 764, startPoint y: 394, endPoint x: 778, endPoint y: 391, distance: 14.3
click at [773, 392] on input "**********" at bounding box center [822, 395] width 210 height 33
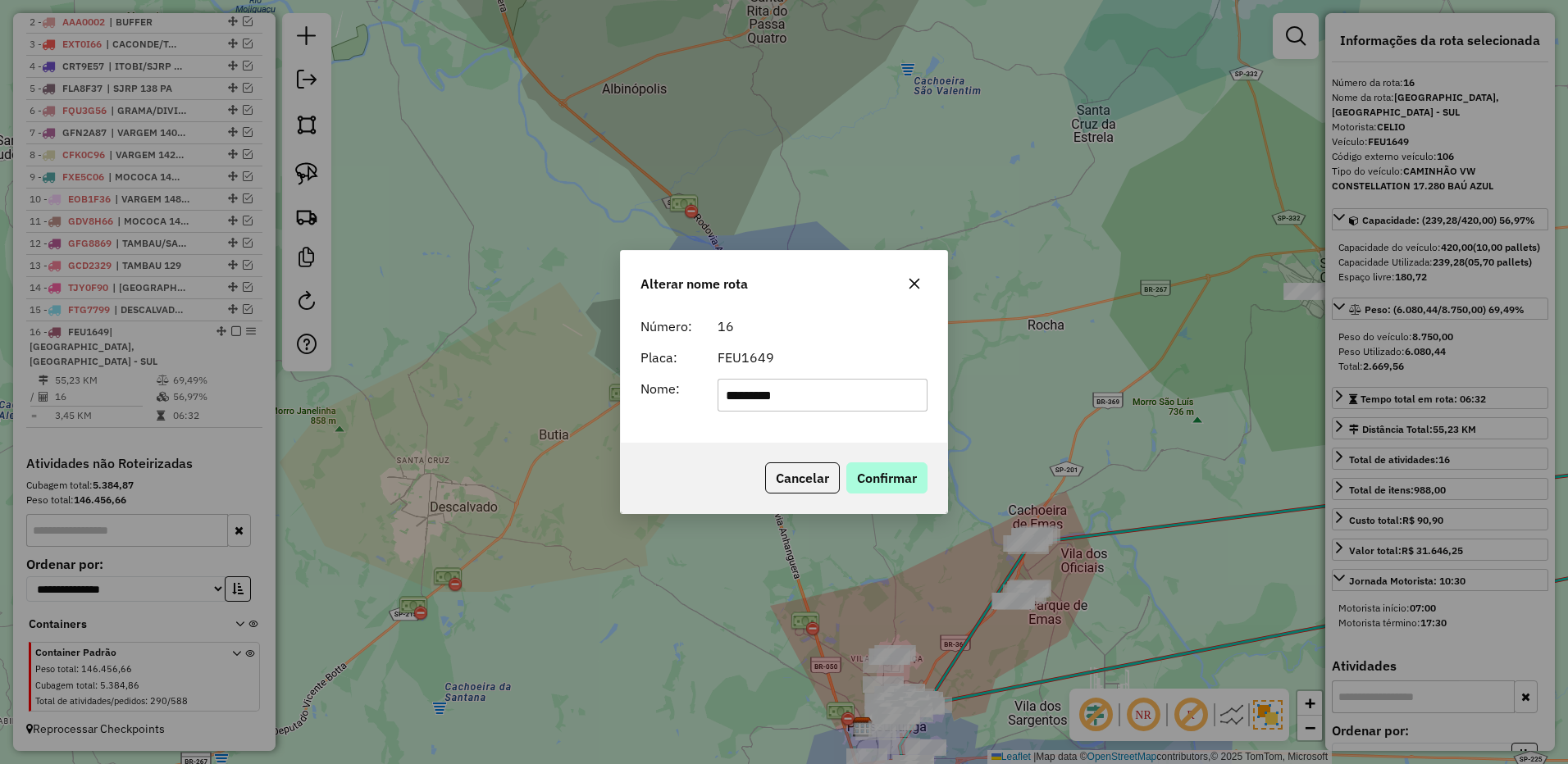
type input "*********"
click at [881, 467] on button "Confirmar" at bounding box center [886, 478] width 81 height 31
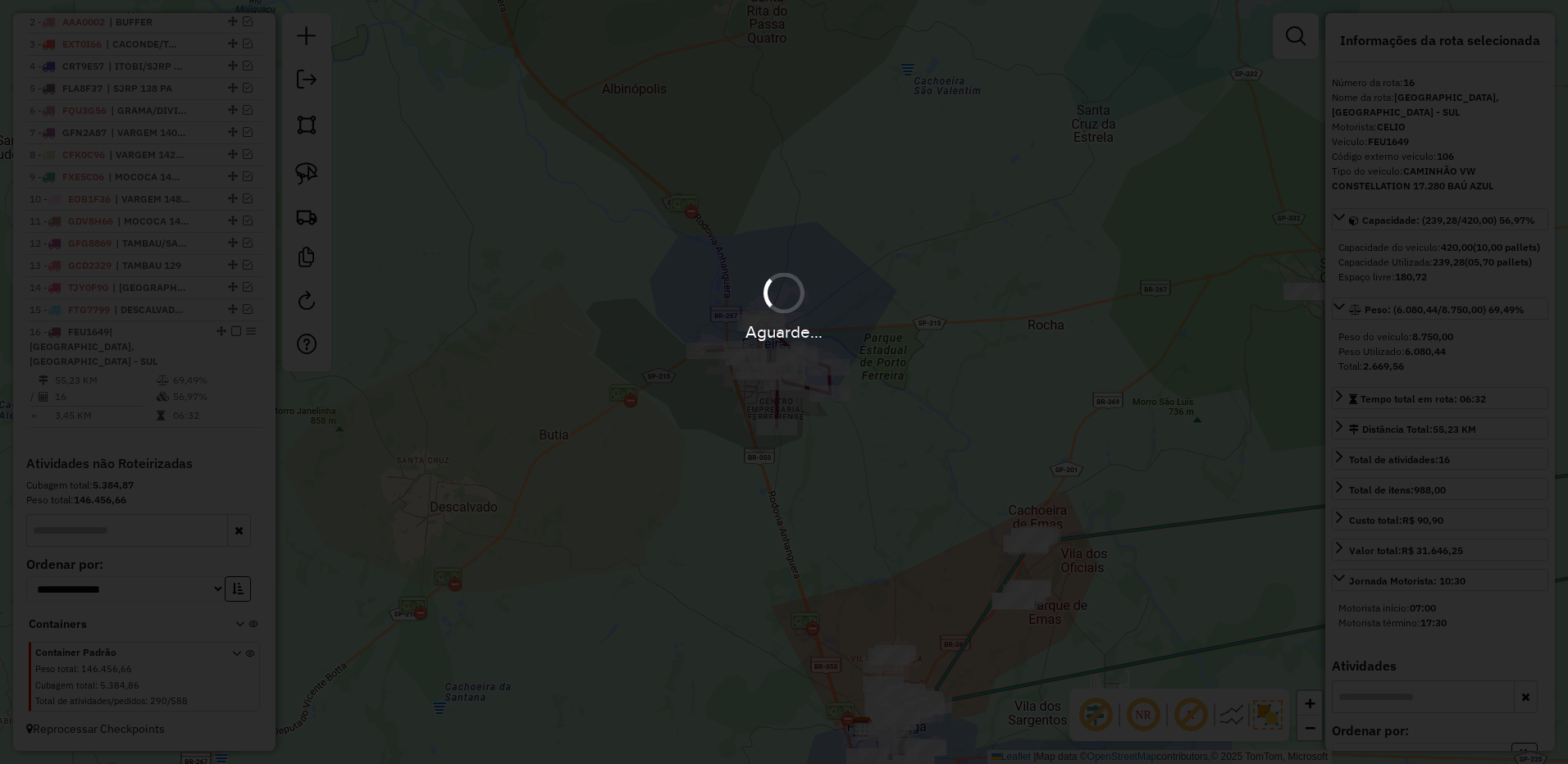
scroll to position [703, 0]
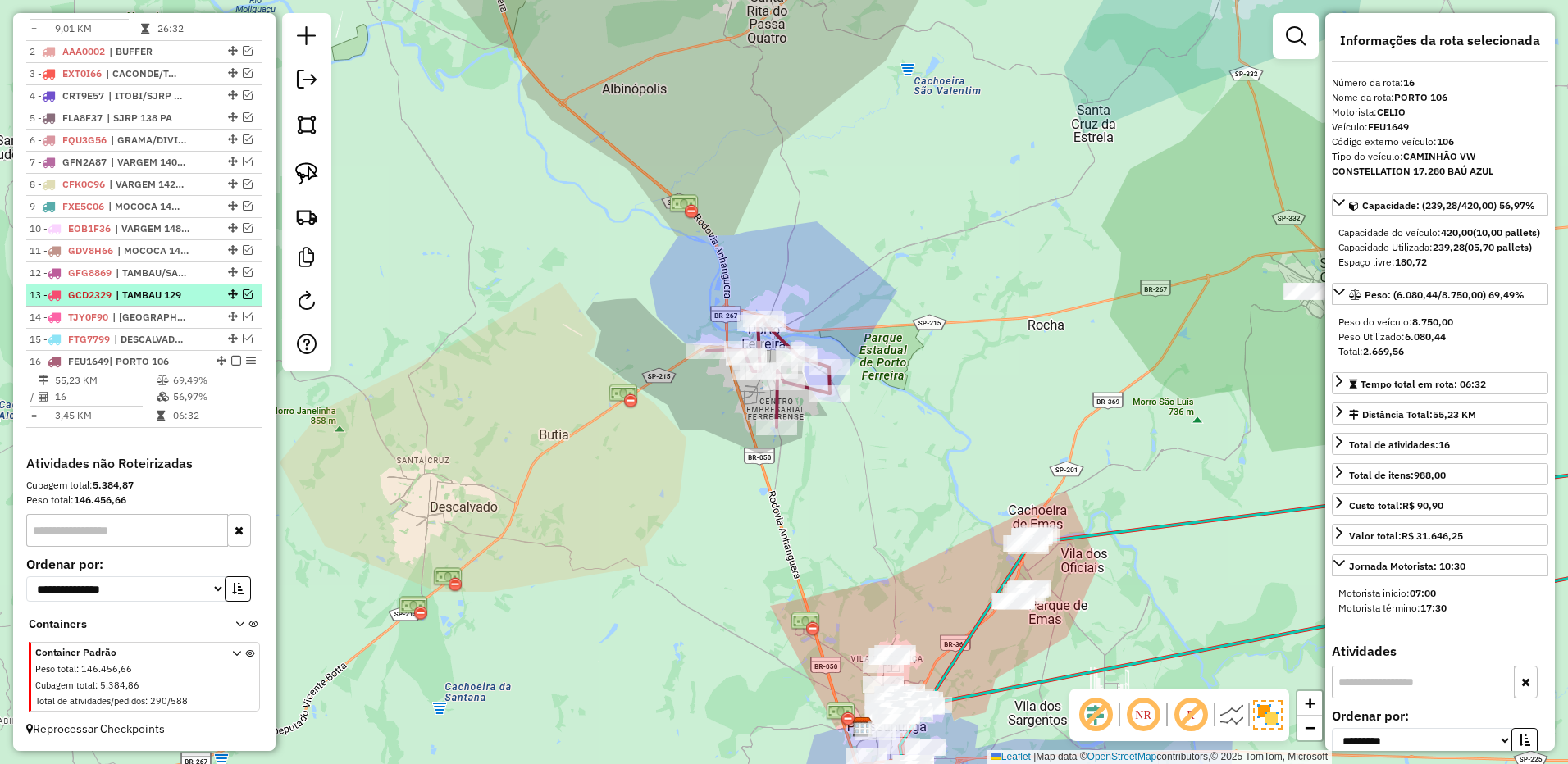
click at [232, 358] on em at bounding box center [236, 361] width 10 height 10
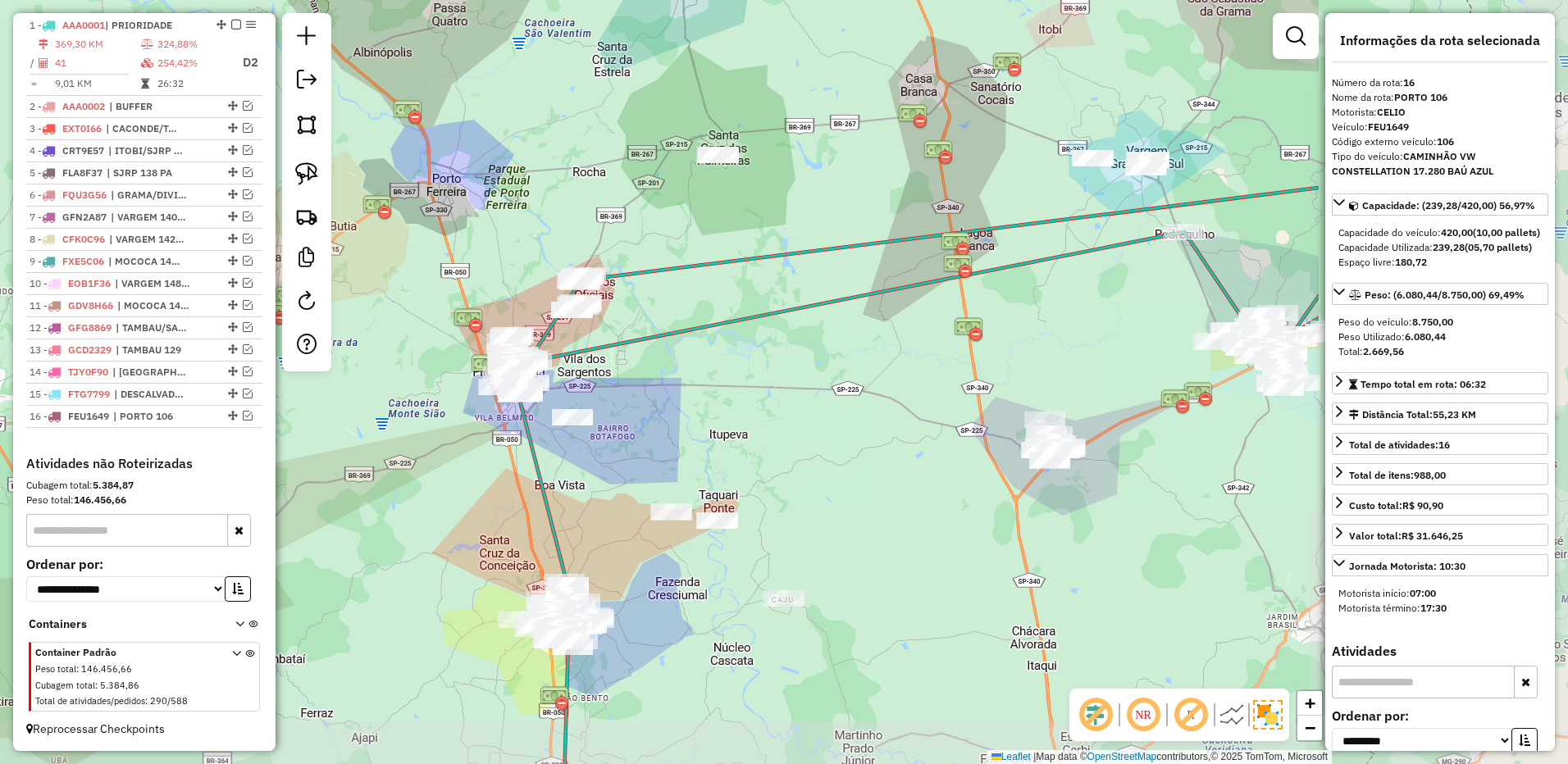
drag, startPoint x: 960, startPoint y: 158, endPoint x: 554, endPoint y: 99, distance: 410.3
click at [554, 99] on div "Janela de atendimento Grade de atendimento Capacidade Transportadoras Veículos …" at bounding box center [784, 382] width 1568 height 764
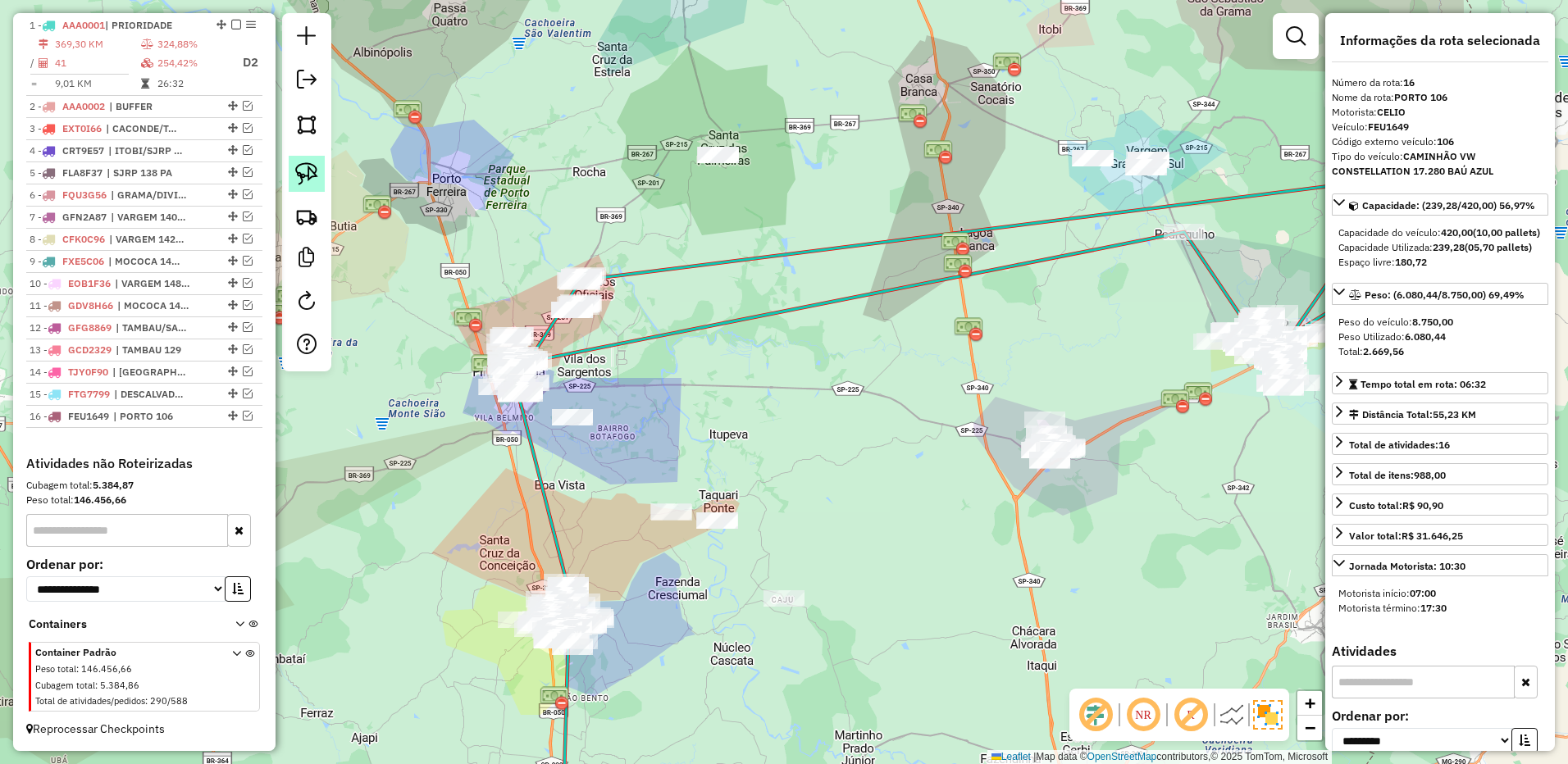
drag, startPoint x: 331, startPoint y: 182, endPoint x: 322, endPoint y: 180, distance: 9.2
click at [323, 180] on div at bounding box center [306, 192] width 49 height 358
click at [321, 179] on link at bounding box center [306, 174] width 36 height 36
drag, startPoint x: 757, startPoint y: 145, endPoint x: 756, endPoint y: 192, distance: 47.0
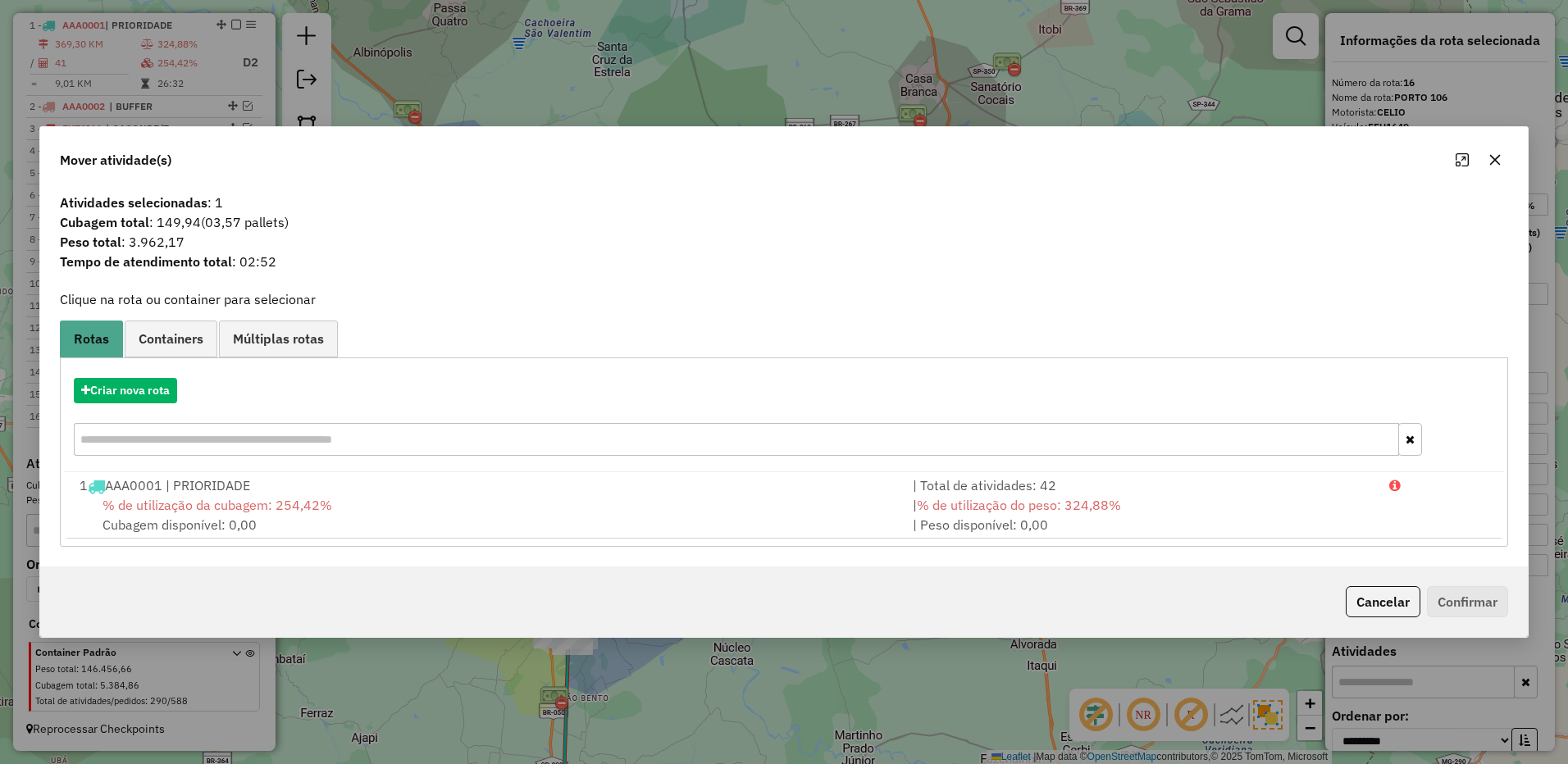
click at [1497, 159] on icon "button" at bounding box center [1495, 159] width 11 height 11
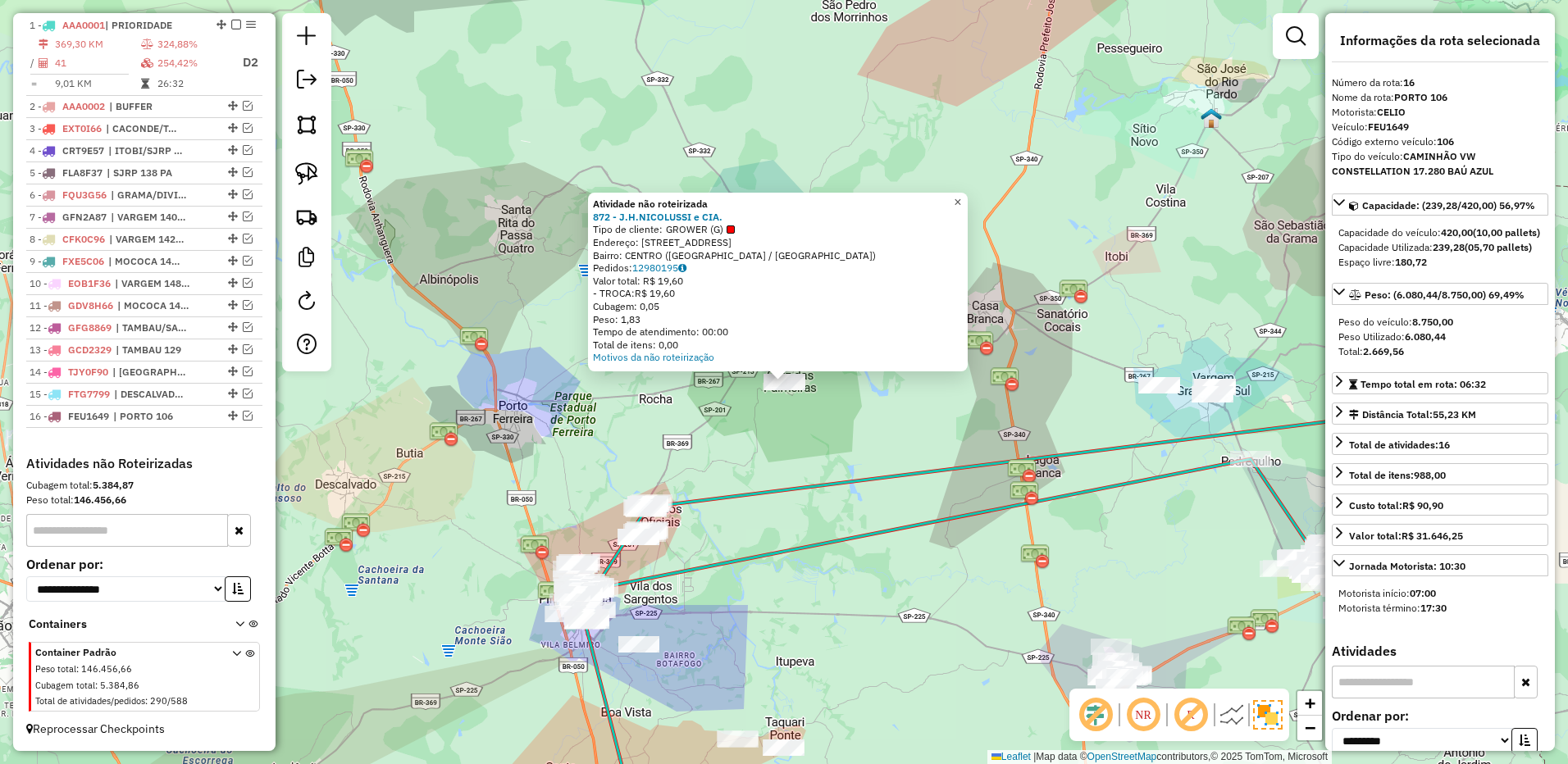
click at [979, 201] on div "Atividade não roteirizada 872 - J.H.NICOLUSSI e CIA. Tipo de cliente: GROWER (G…" at bounding box center [784, 382] width 1568 height 764
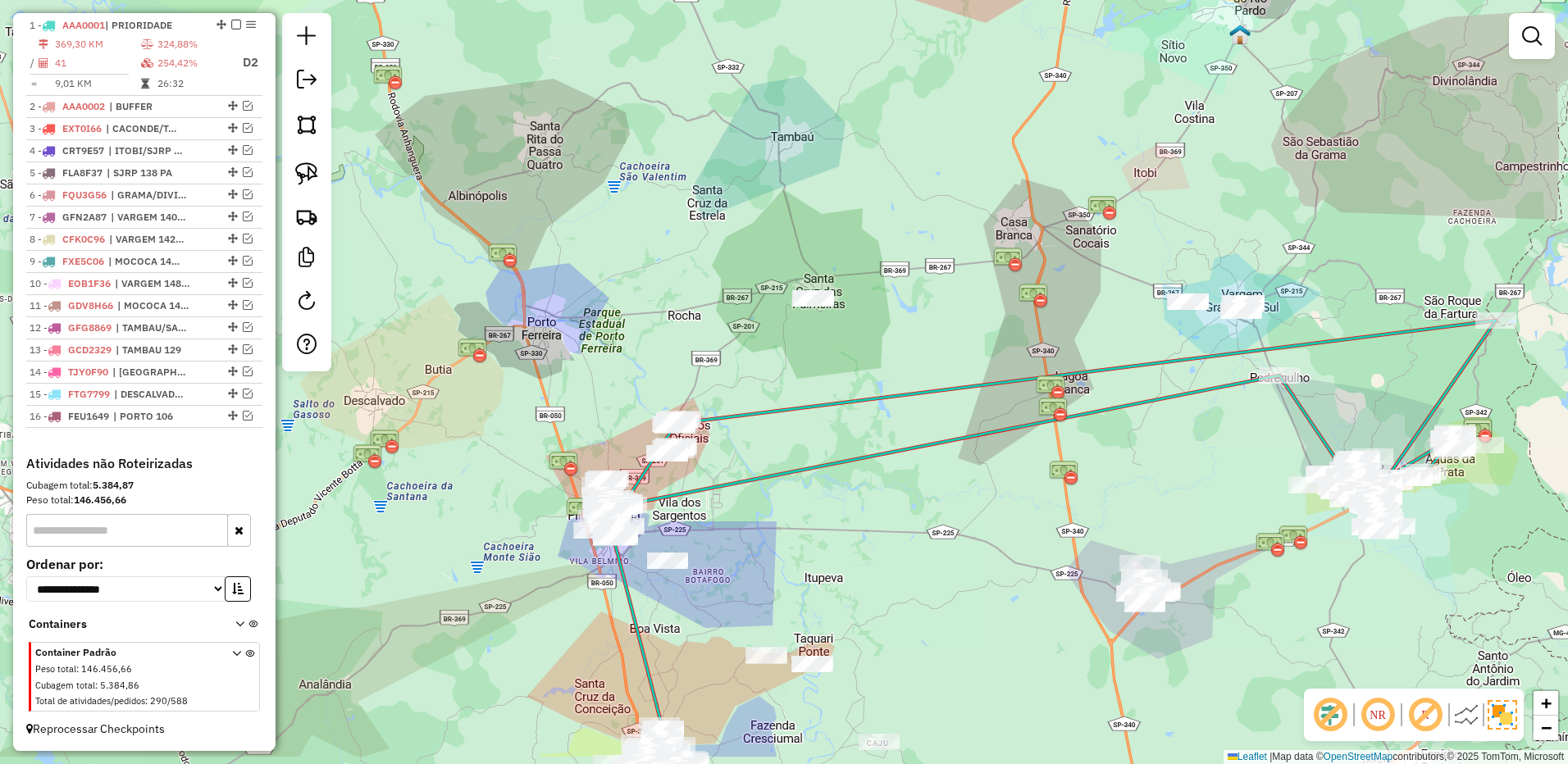
drag, startPoint x: 761, startPoint y: 323, endPoint x: 746, endPoint y: 228, distance: 96.2
click at [746, 240] on div "Janela de atendimento Grade de atendimento Capacidade Transportadoras Veículos …" at bounding box center [784, 382] width 1568 height 764
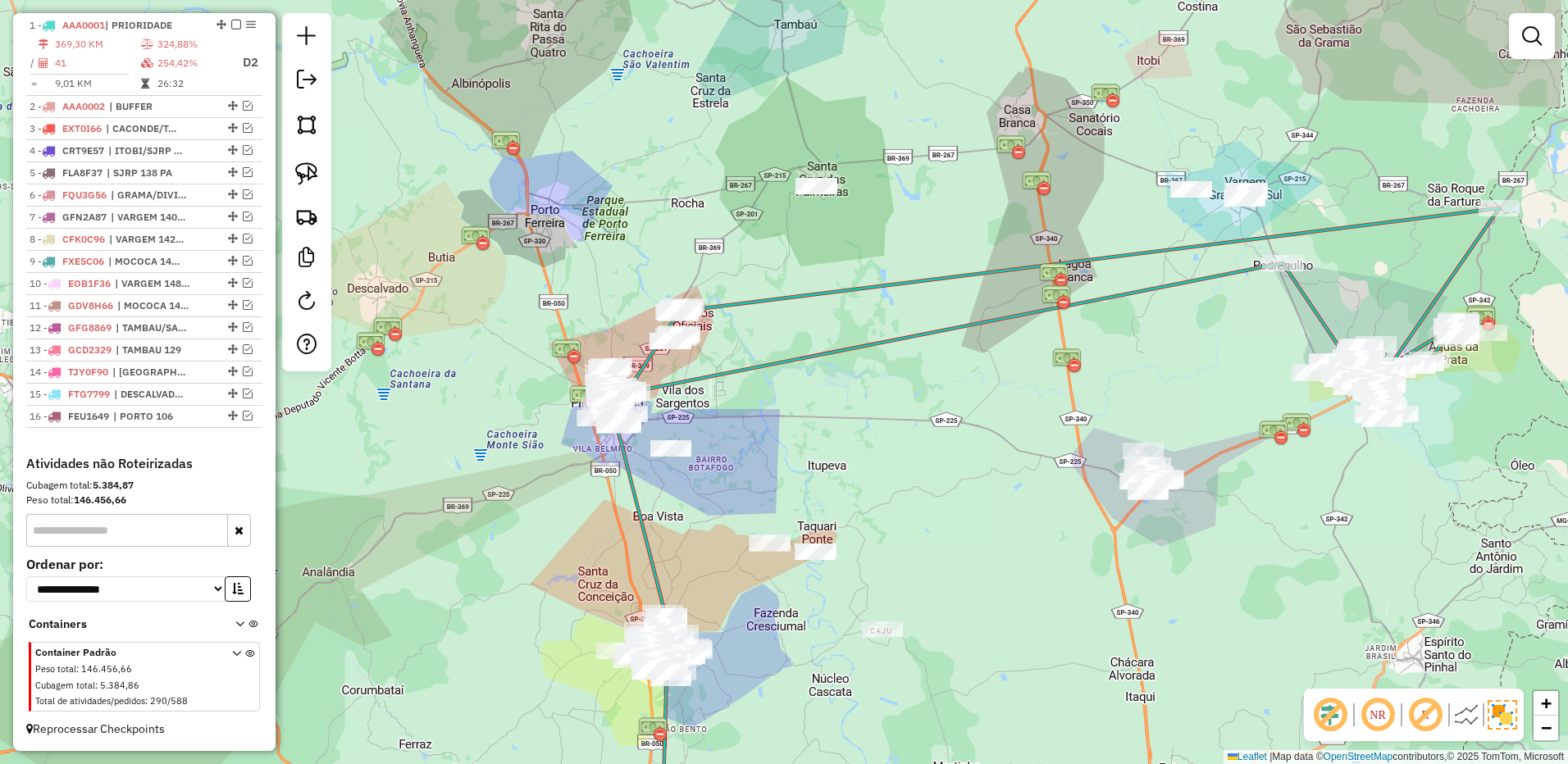
drag, startPoint x: 846, startPoint y: 436, endPoint x: 855, endPoint y: 423, distance: 15.8
click at [855, 423] on div "Janela de atendimento Grade de atendimento Capacidade Transportadoras Veículos …" at bounding box center [784, 382] width 1568 height 764
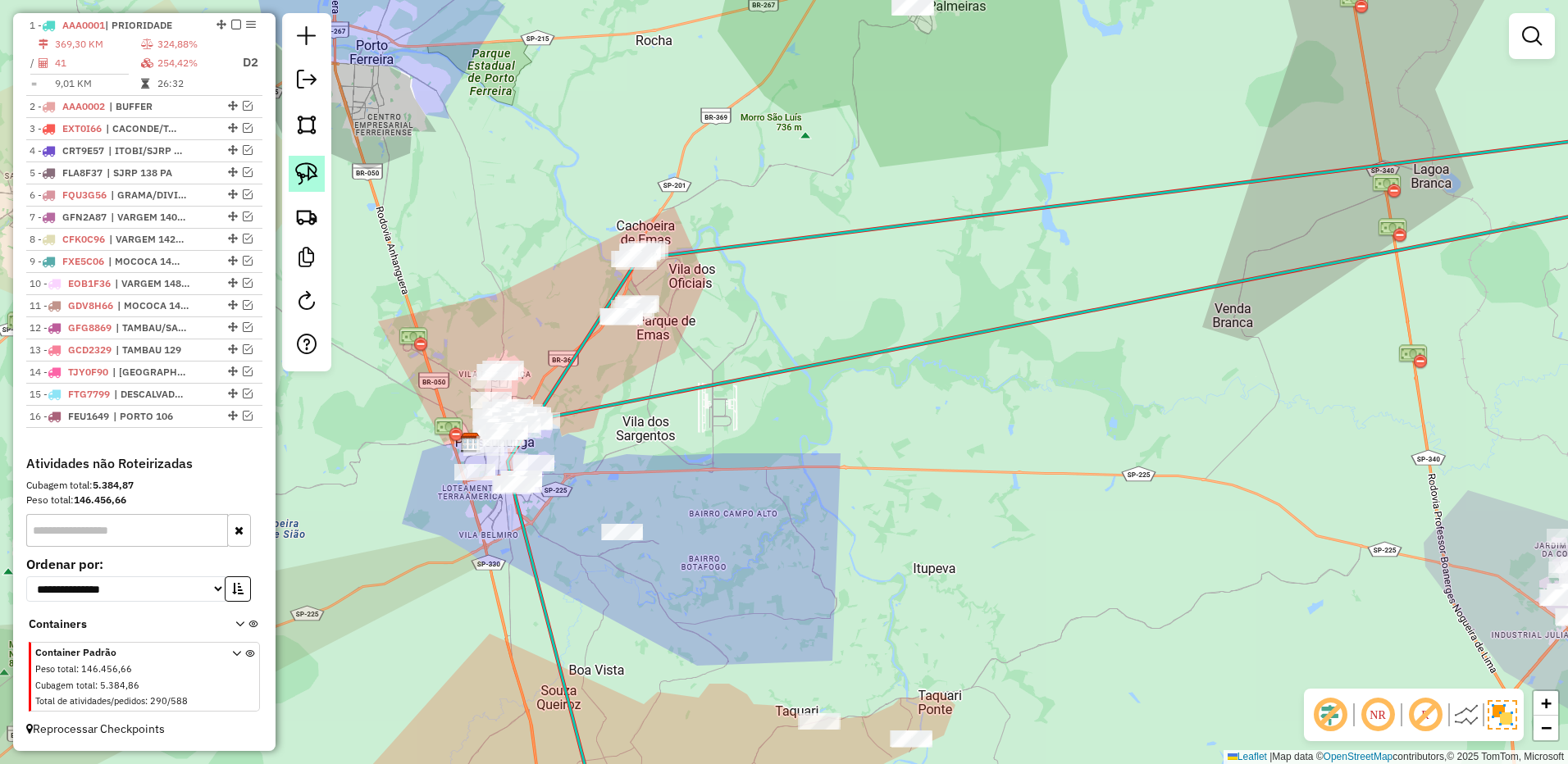
click at [301, 170] on img at bounding box center [306, 173] width 23 height 23
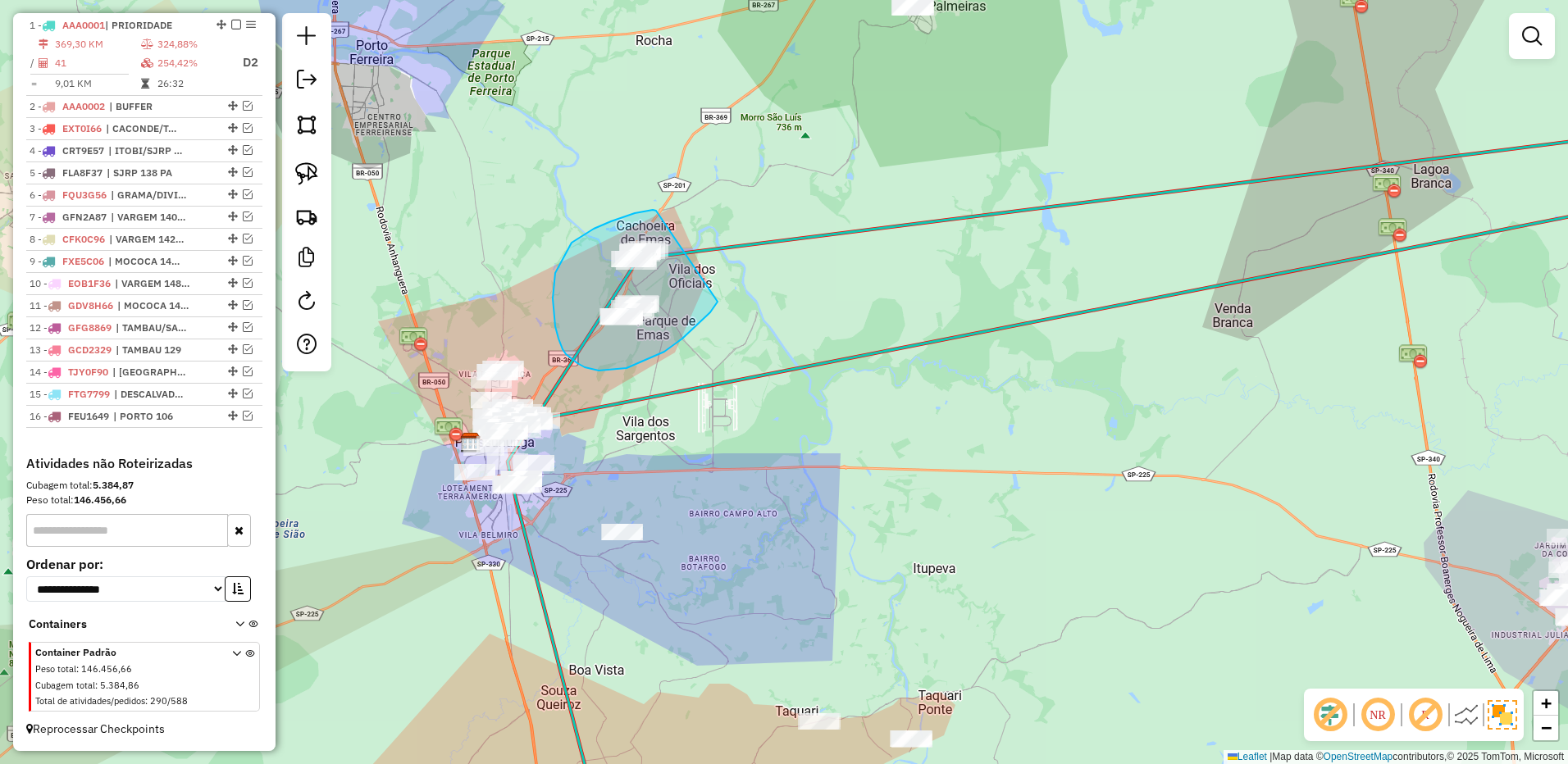
drag, startPoint x: 656, startPoint y: 210, endPoint x: 726, endPoint y: 286, distance: 103.3
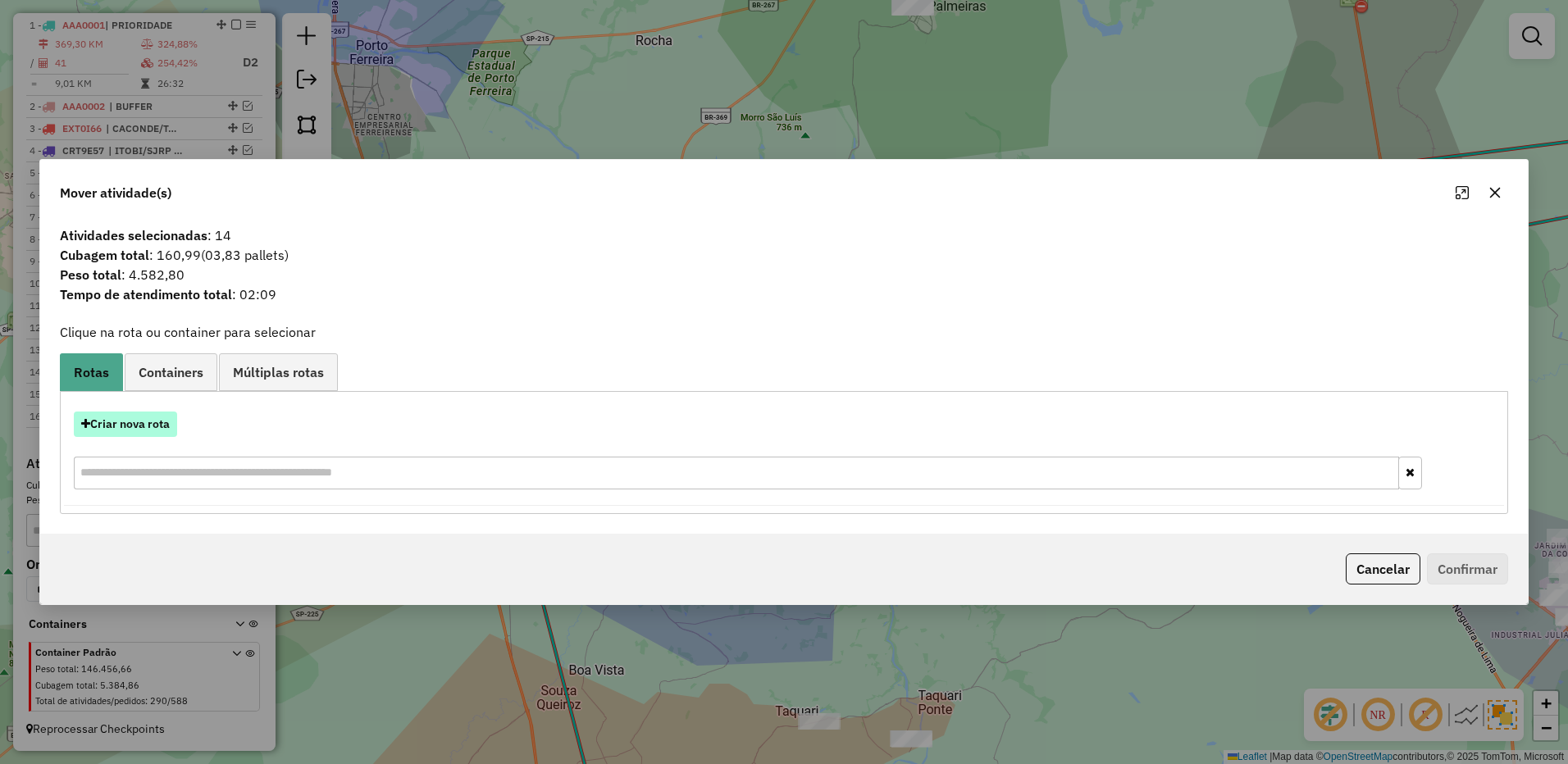
click at [161, 423] on button "Criar nova rota" at bounding box center [125, 424] width 104 height 25
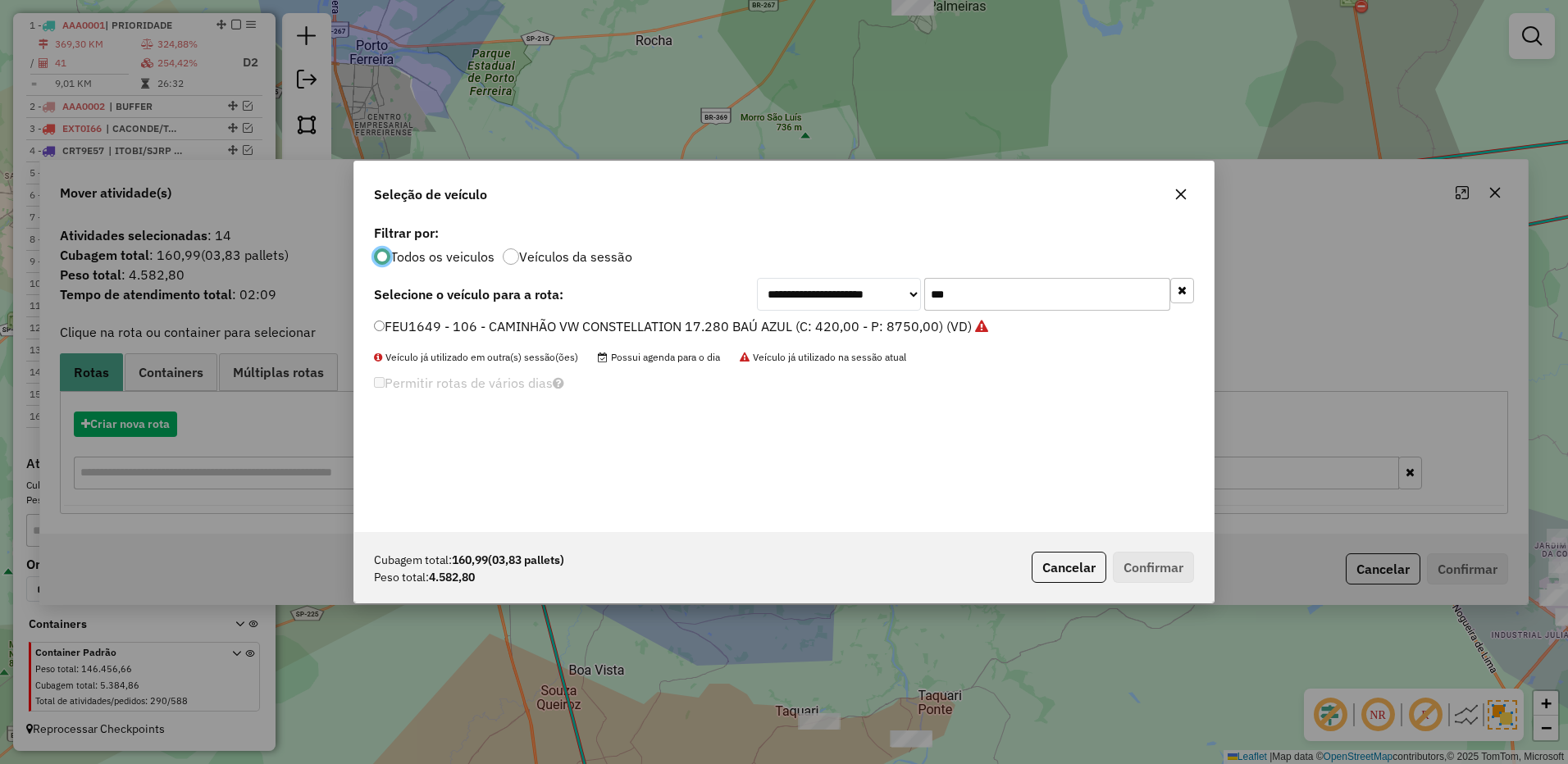
scroll to position [9, 5]
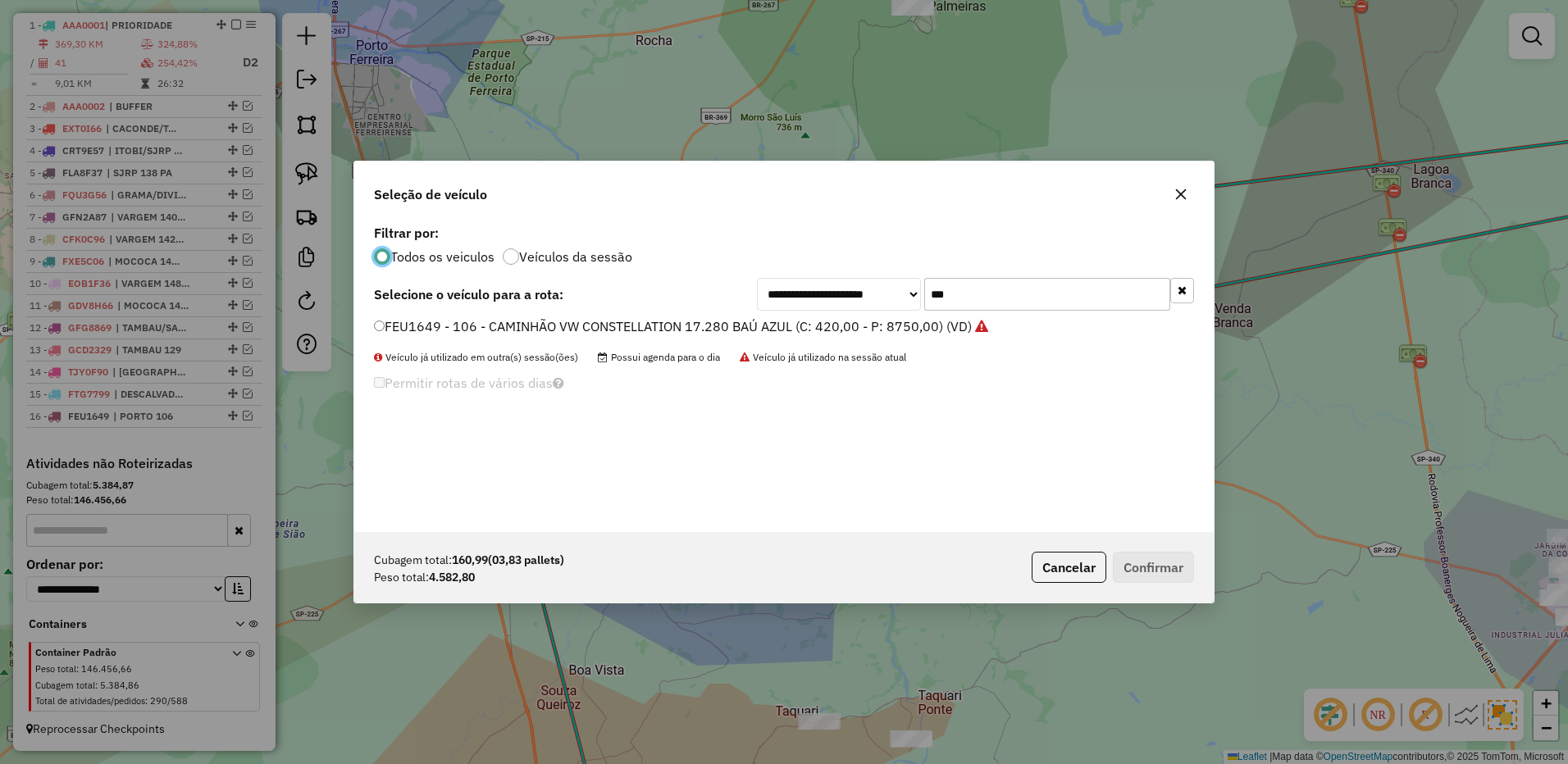
click at [994, 292] on input "***" at bounding box center [1047, 294] width 246 height 33
click at [1007, 291] on input "***" at bounding box center [1047, 294] width 246 height 33
type input "***"
click at [872, 323] on label "BZK0C29 - 135 - CAMINHÃO VW CONSTELLATION 17.260 BAÚ SOMBRA (C: 420,00 - P: 658…" at bounding box center [683, 326] width 618 height 20
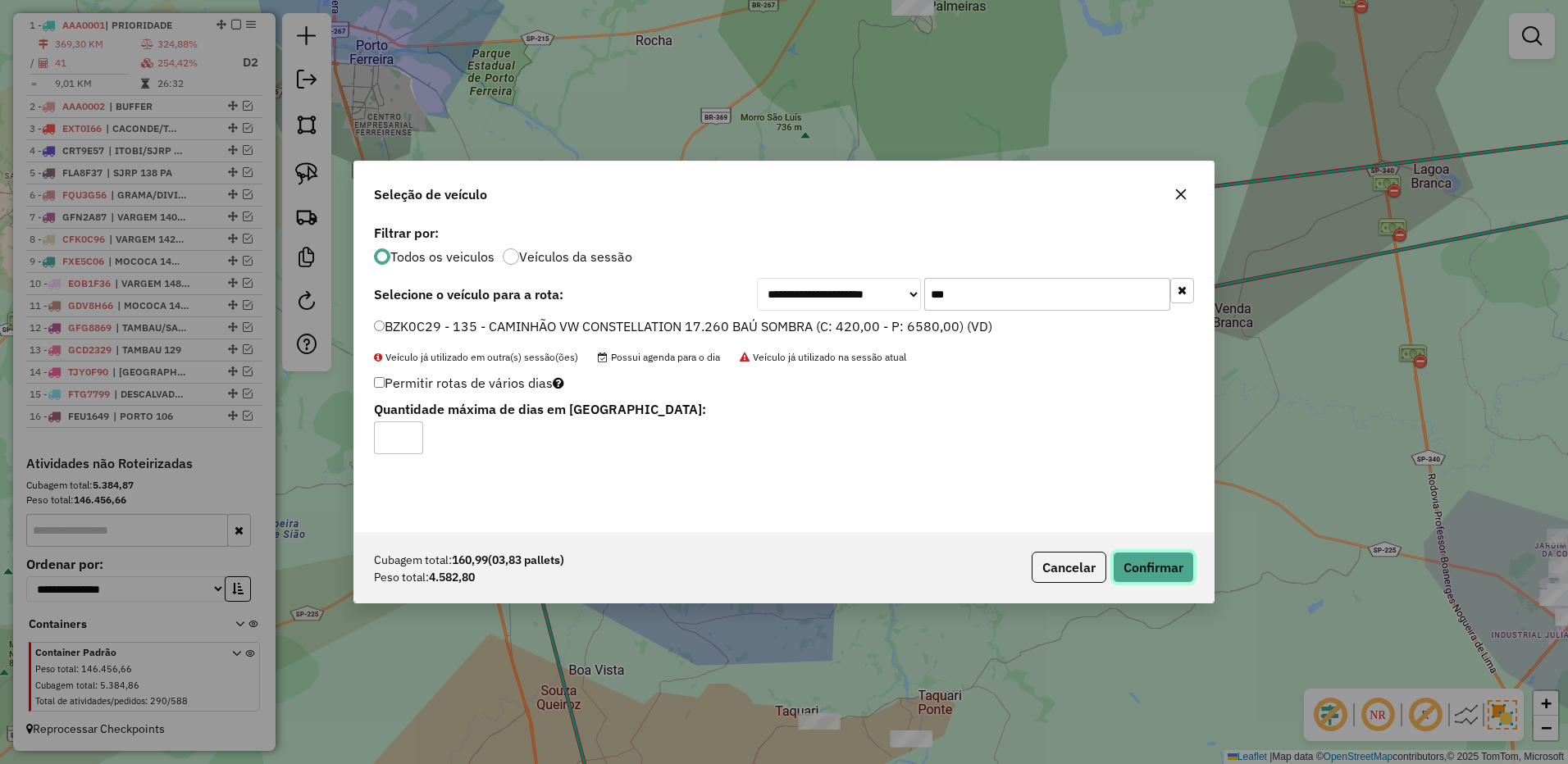
click at [1154, 557] on button "Confirmar" at bounding box center [1153, 567] width 81 height 31
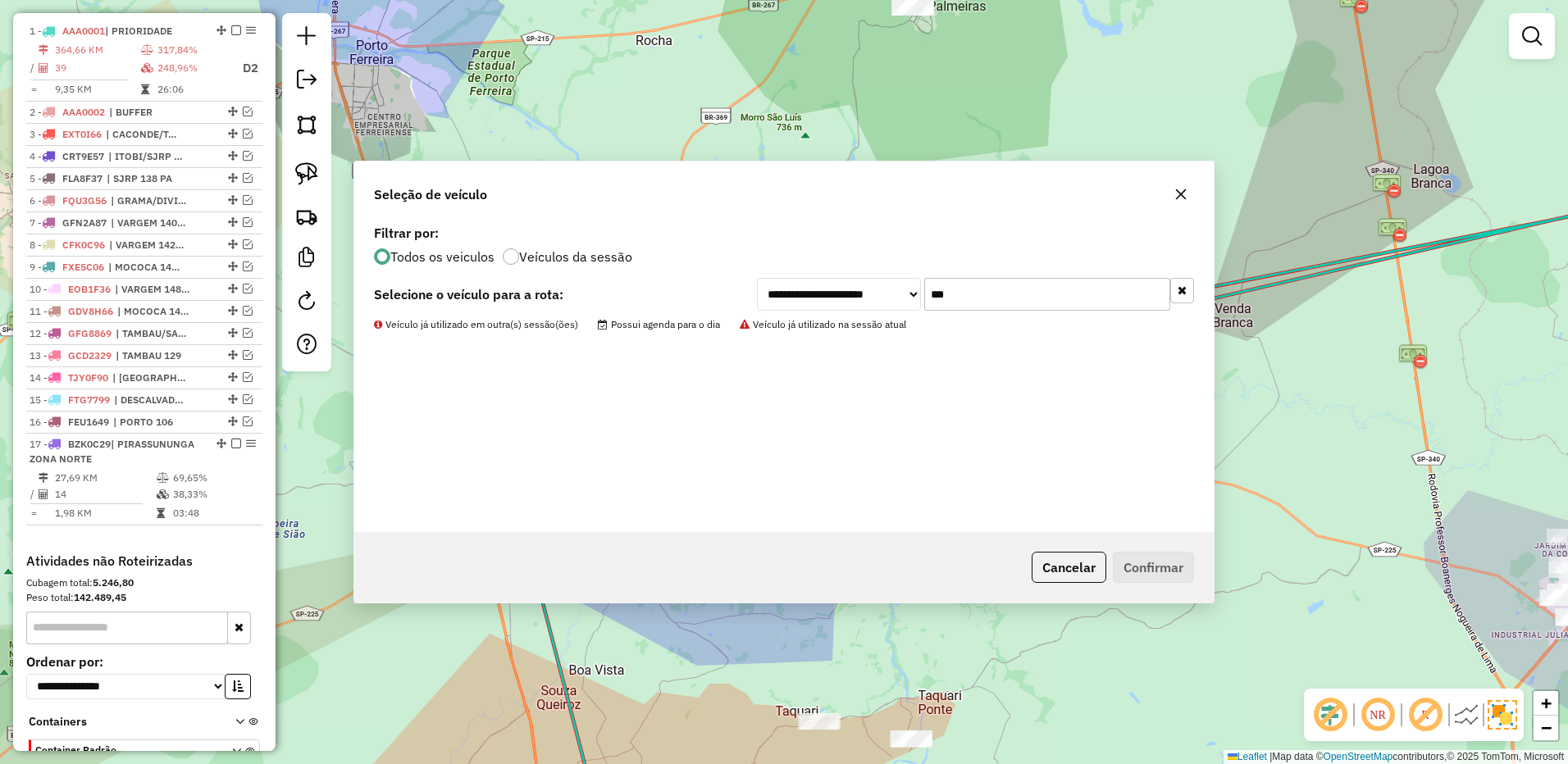
scroll to position [657, 0]
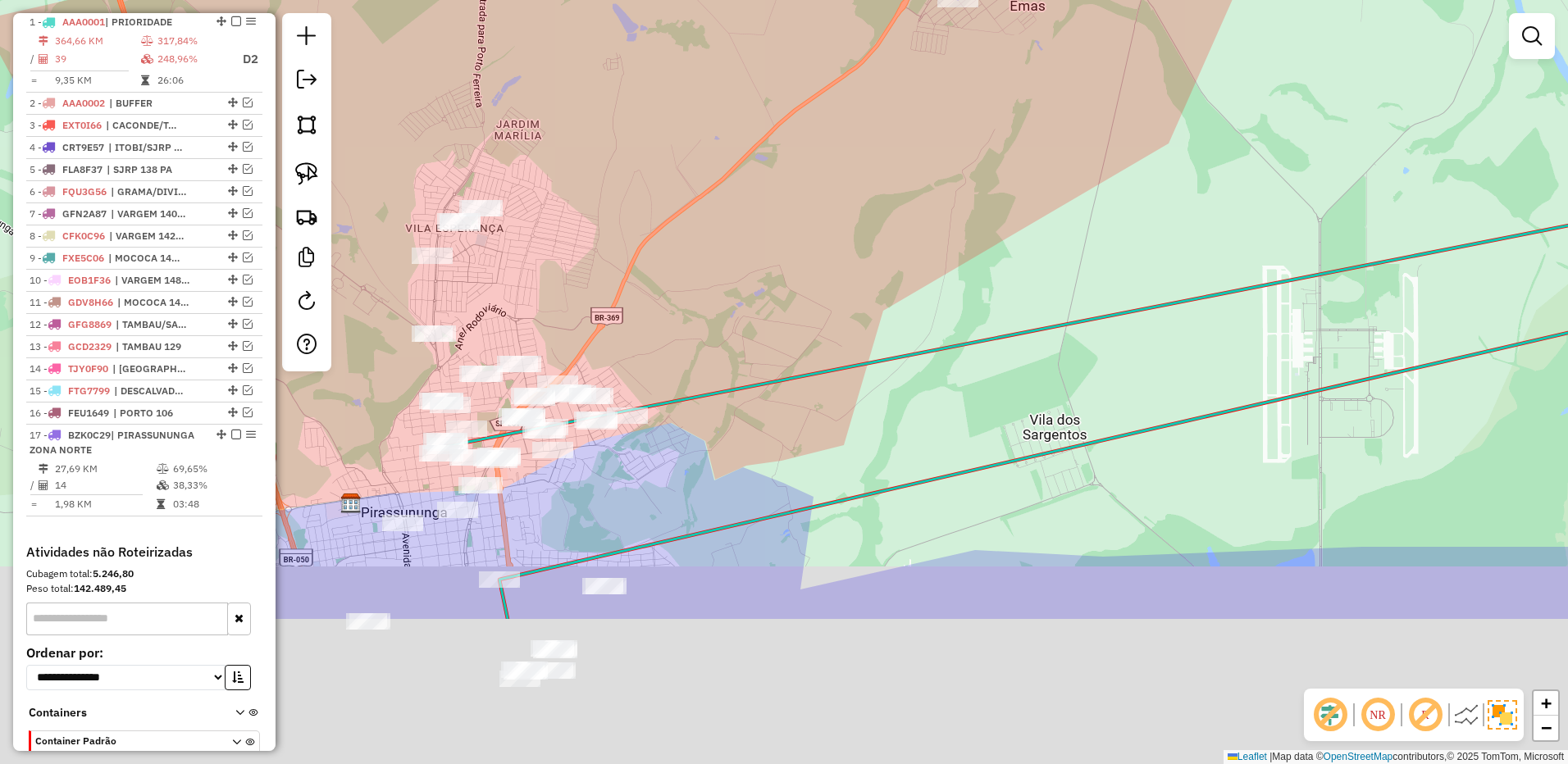
drag, startPoint x: 557, startPoint y: 402, endPoint x: 564, endPoint y: 171, distance: 231.1
click at [564, 171] on div "Janela de atendimento Grade de atendimento Capacidade Transportadoras Veículos …" at bounding box center [784, 382] width 1568 height 764
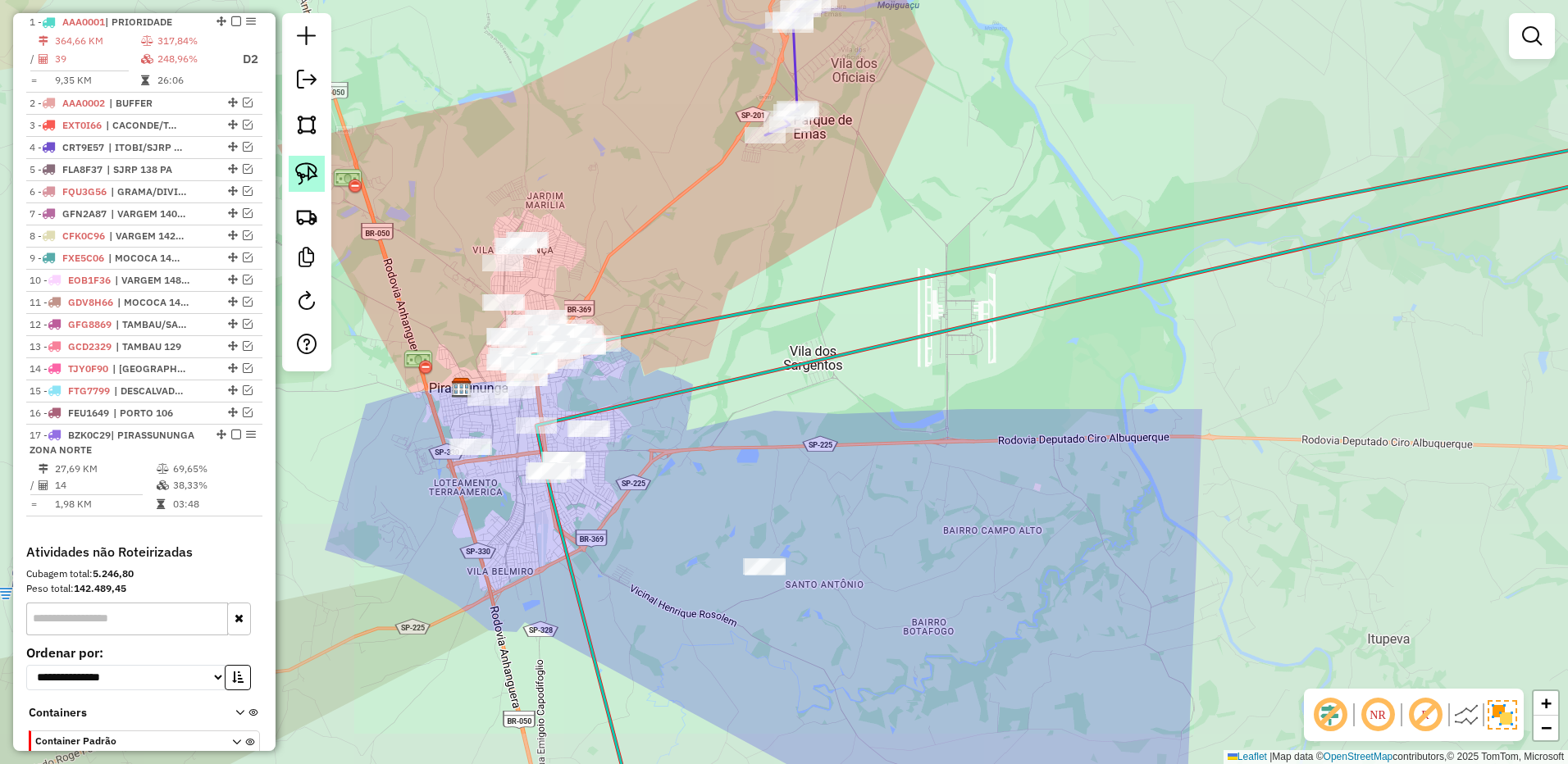
click at [299, 174] on img at bounding box center [306, 173] width 23 height 23
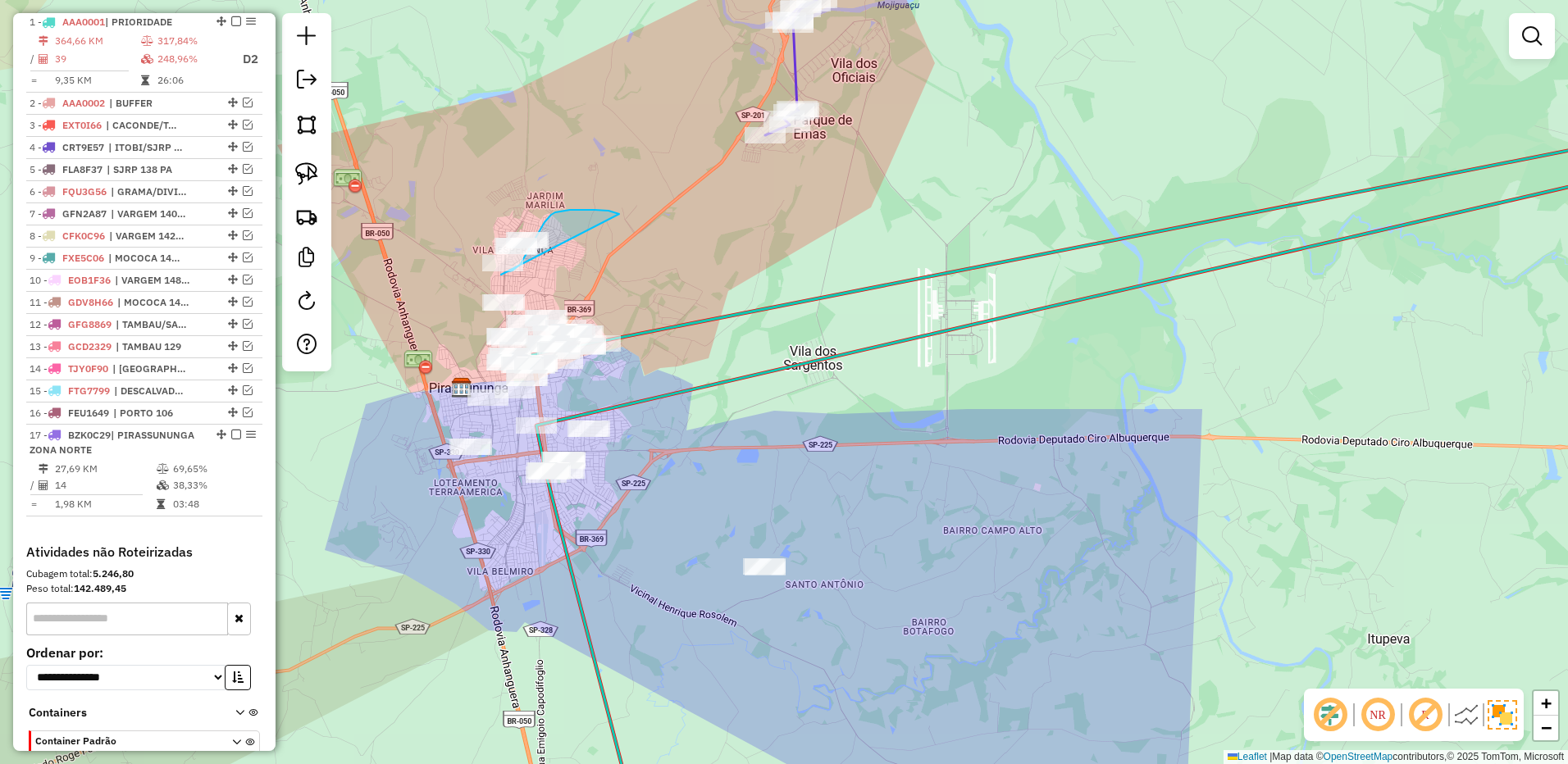
drag, startPoint x: 619, startPoint y: 214, endPoint x: 499, endPoint y: 272, distance: 133.3
click at [499, 275] on div "Janela de atendimento Grade de atendimento Capacidade Transportadoras Veículos …" at bounding box center [784, 382] width 1568 height 764
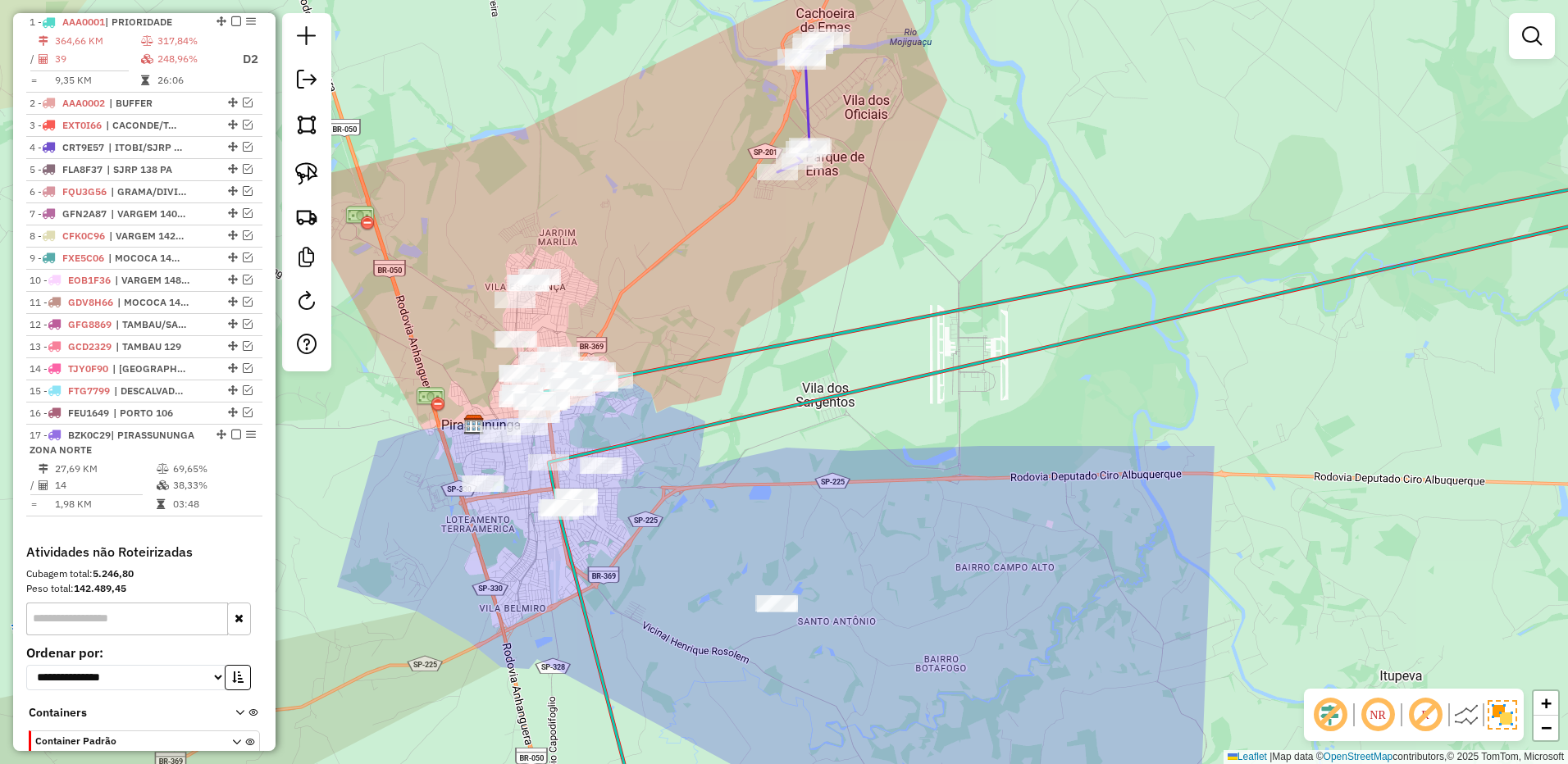
drag, startPoint x: 608, startPoint y: 271, endPoint x: 635, endPoint y: 319, distance: 55.1
click at [635, 319] on div "Janela de atendimento Grade de atendimento Capacidade Transportadoras Veículos …" at bounding box center [784, 382] width 1568 height 764
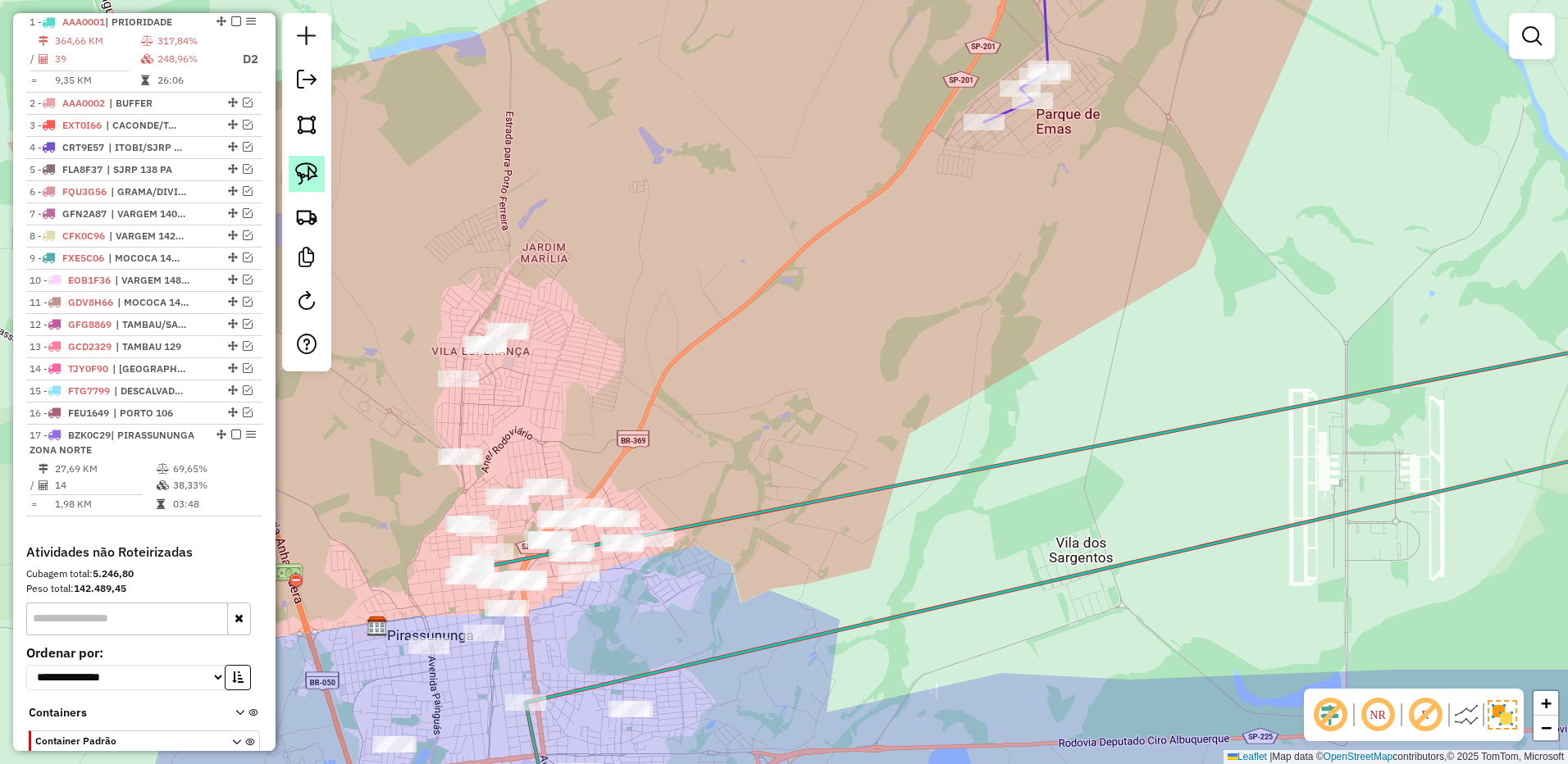
click at [305, 173] on img at bounding box center [306, 173] width 23 height 23
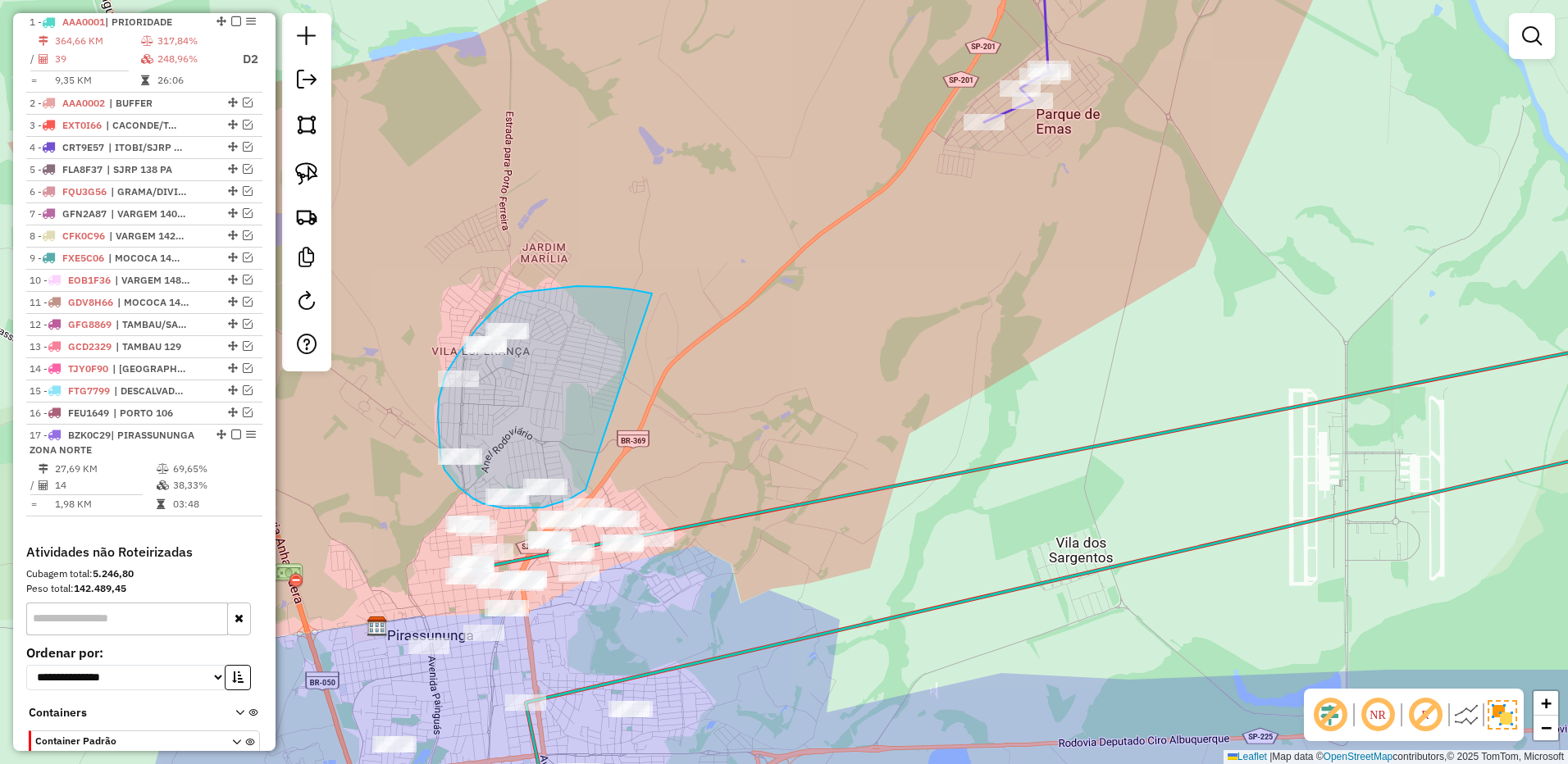
drag, startPoint x: 646, startPoint y: 292, endPoint x: 584, endPoint y: 488, distance: 205.6
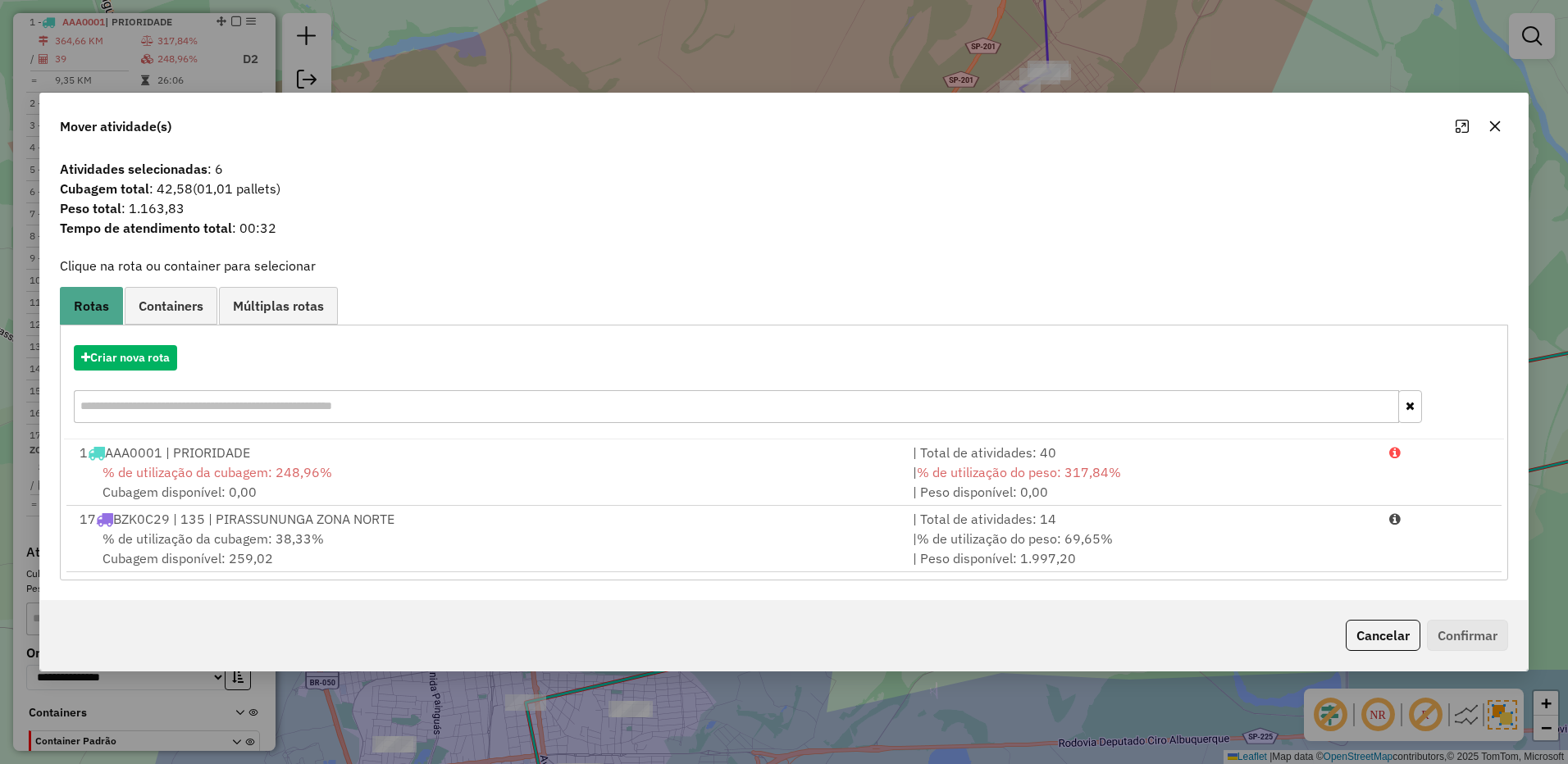
click at [1213, 541] on div "| % de utilização do peso: 69,65% | Peso disponível: 1.997,20" at bounding box center [1141, 548] width 477 height 39
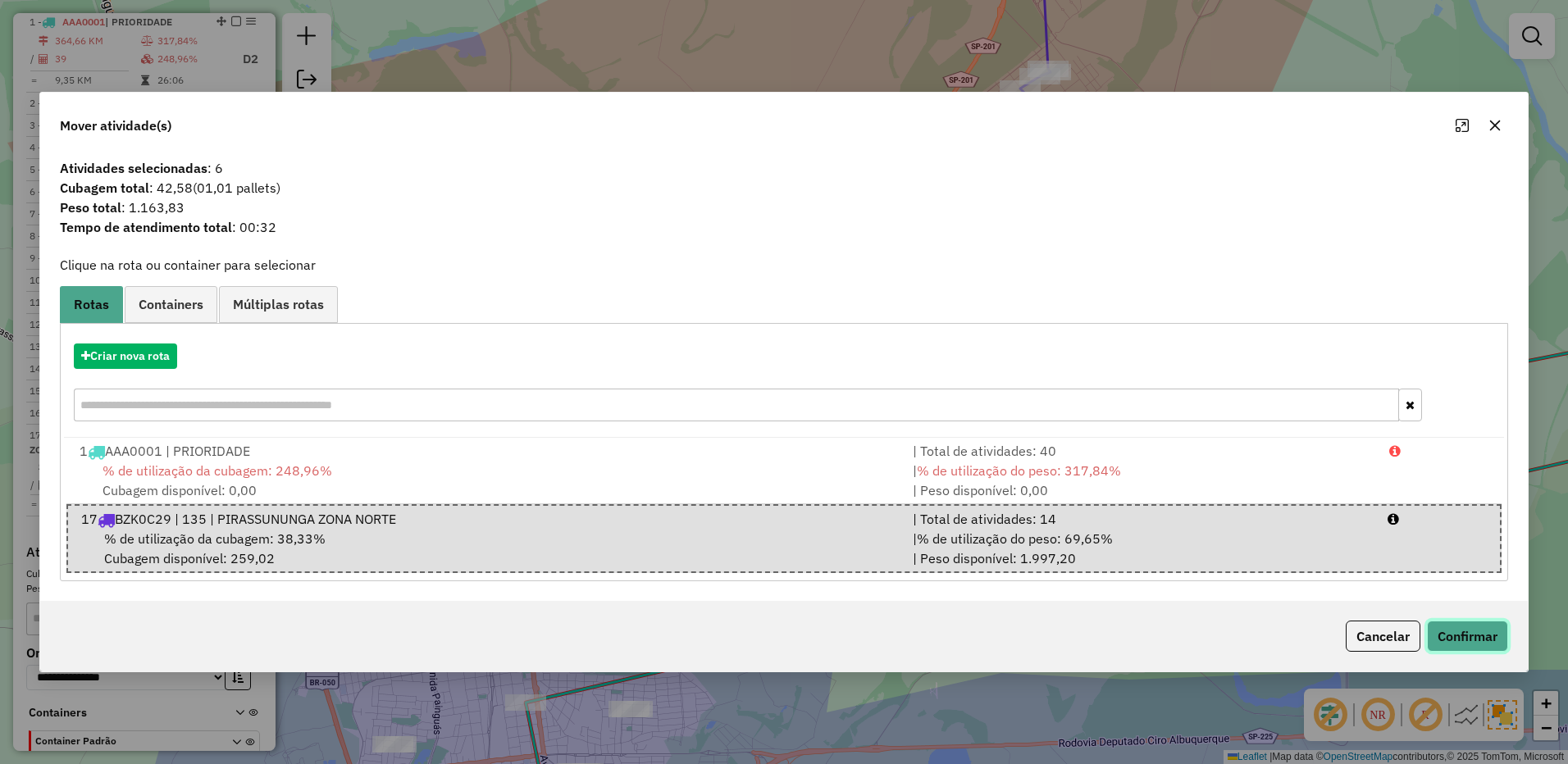
click at [1430, 625] on button "Confirmar" at bounding box center [1467, 635] width 81 height 31
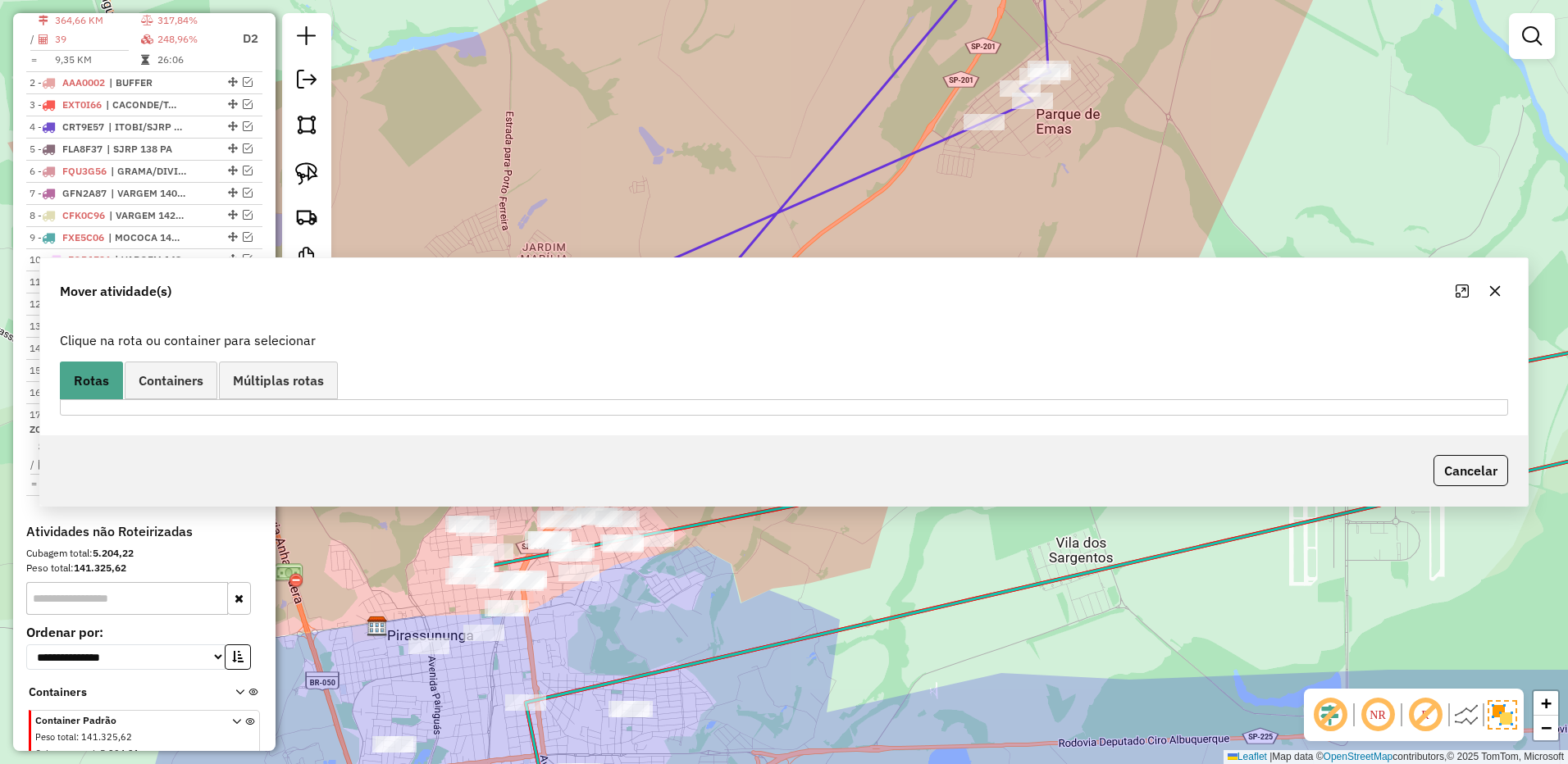
scroll to position [636, 0]
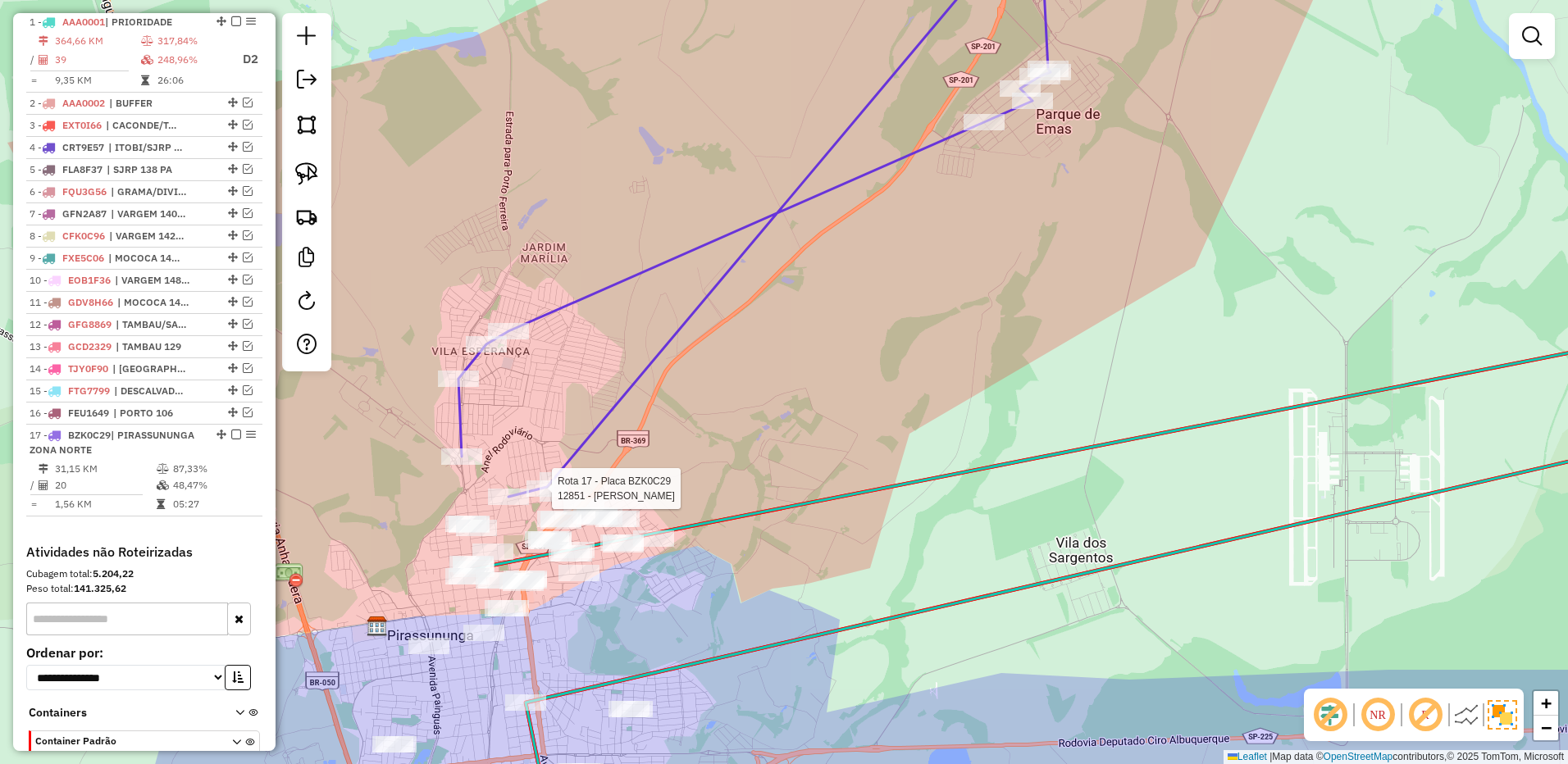
select select "**********"
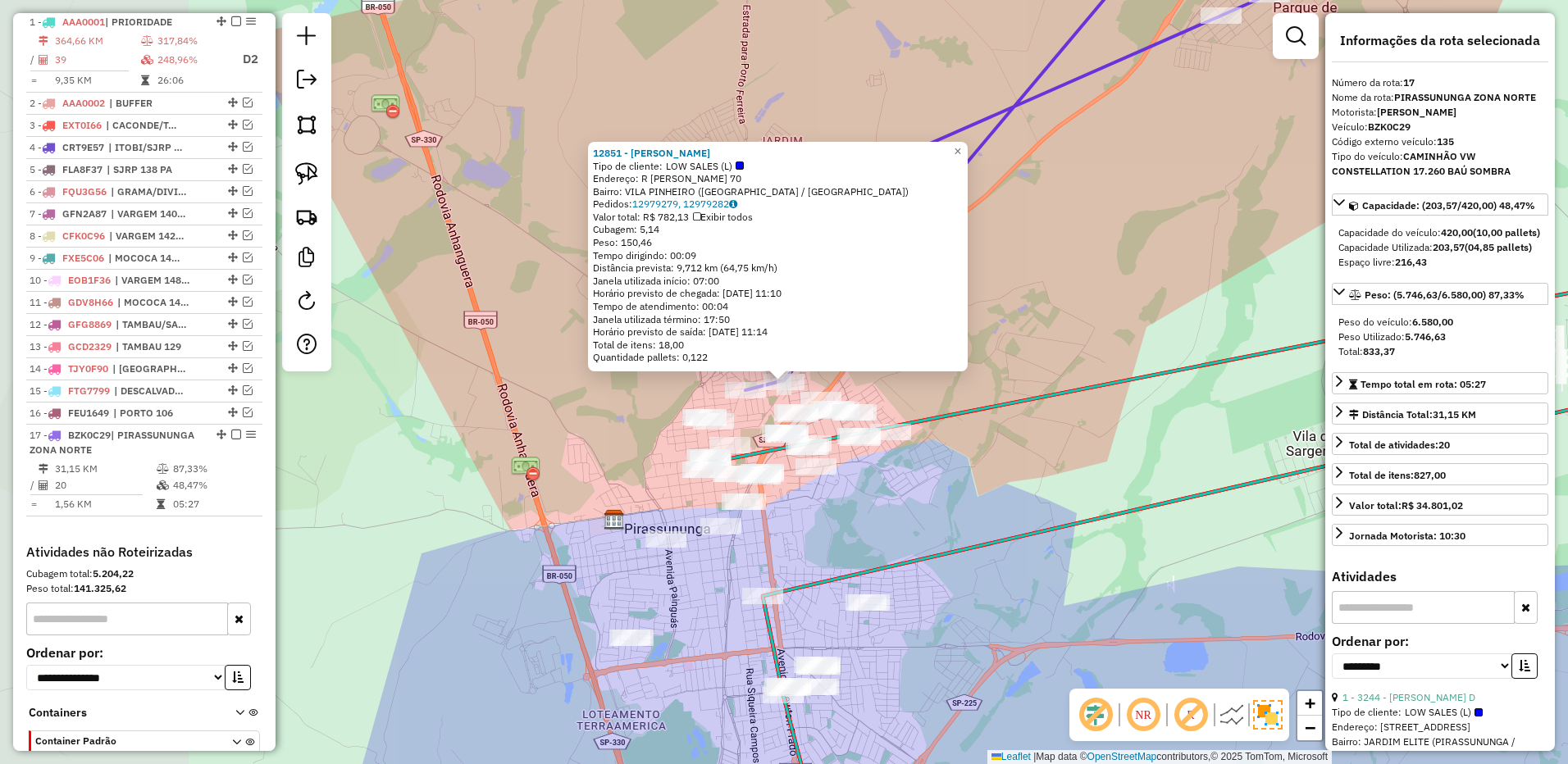
scroll to position [740, 0]
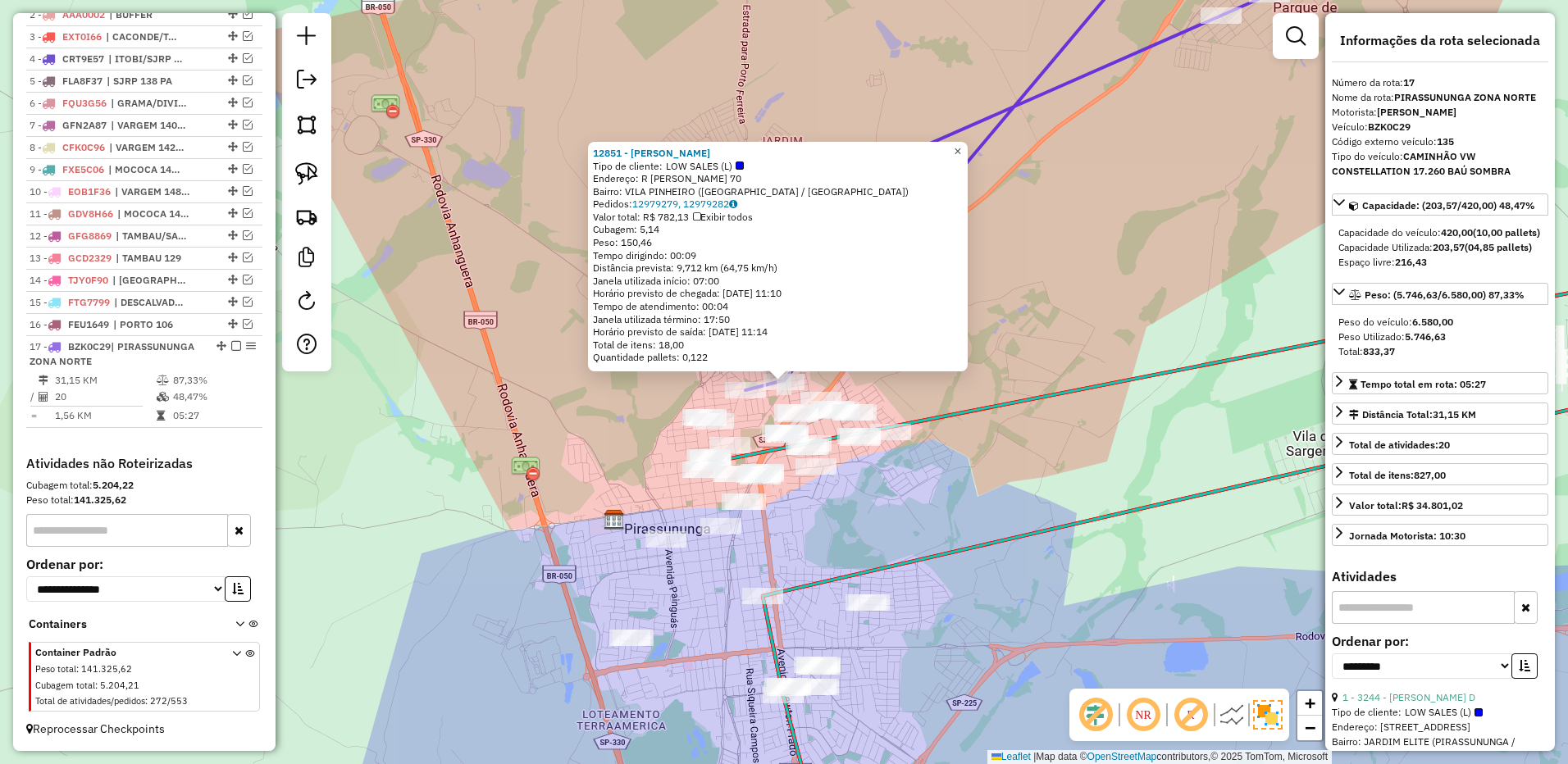
click at [968, 144] on link "×" at bounding box center [958, 152] width 20 height 20
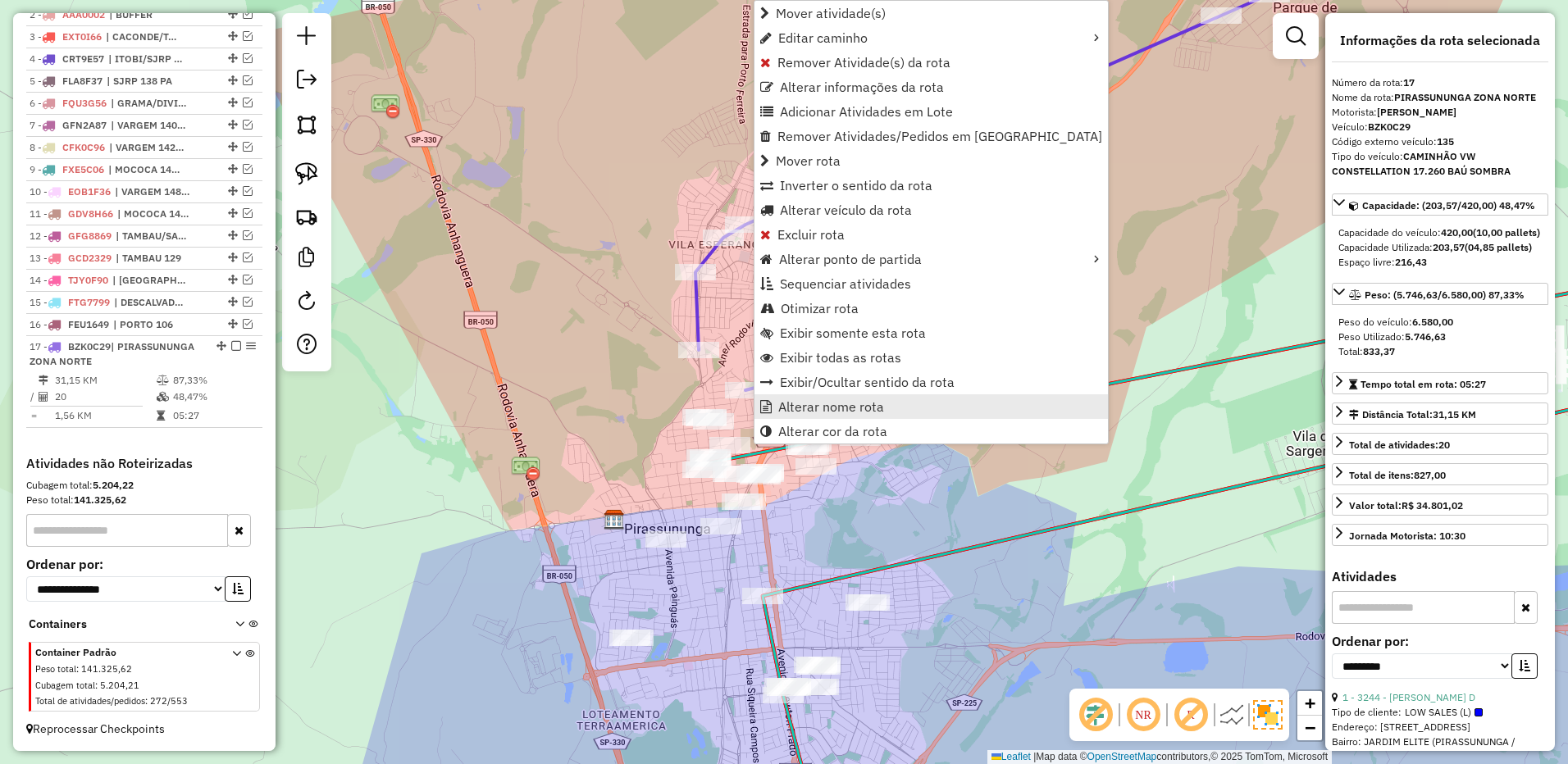
click at [819, 400] on span "Alterar nome rota" at bounding box center [831, 407] width 106 height 13
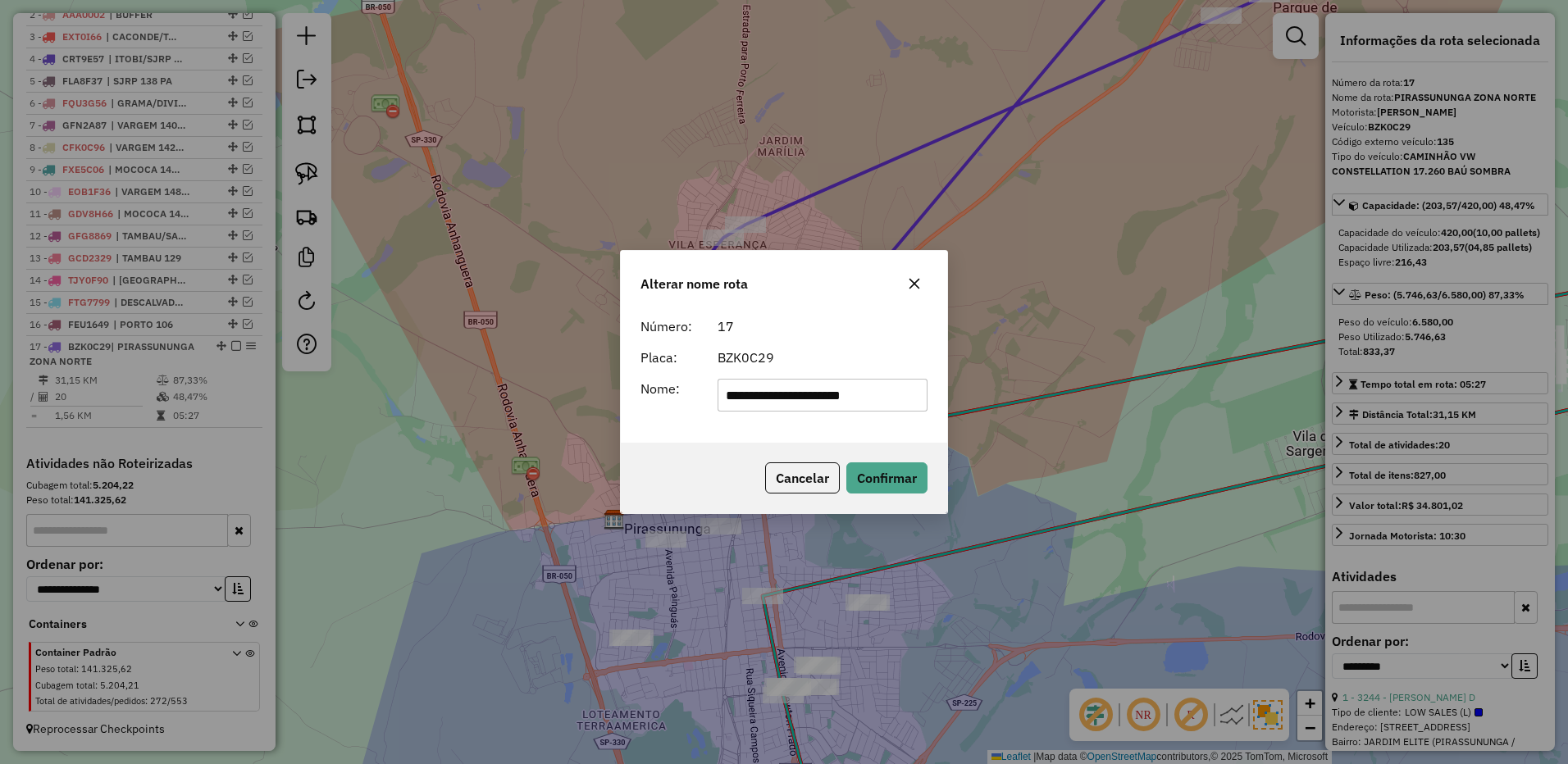
drag, startPoint x: 761, startPoint y: 393, endPoint x: 1014, endPoint y: 374, distance: 253.7
click at [1018, 375] on div "**********" at bounding box center [784, 382] width 1568 height 764
type input "********"
click at [880, 468] on button "Confirmar" at bounding box center [886, 478] width 81 height 31
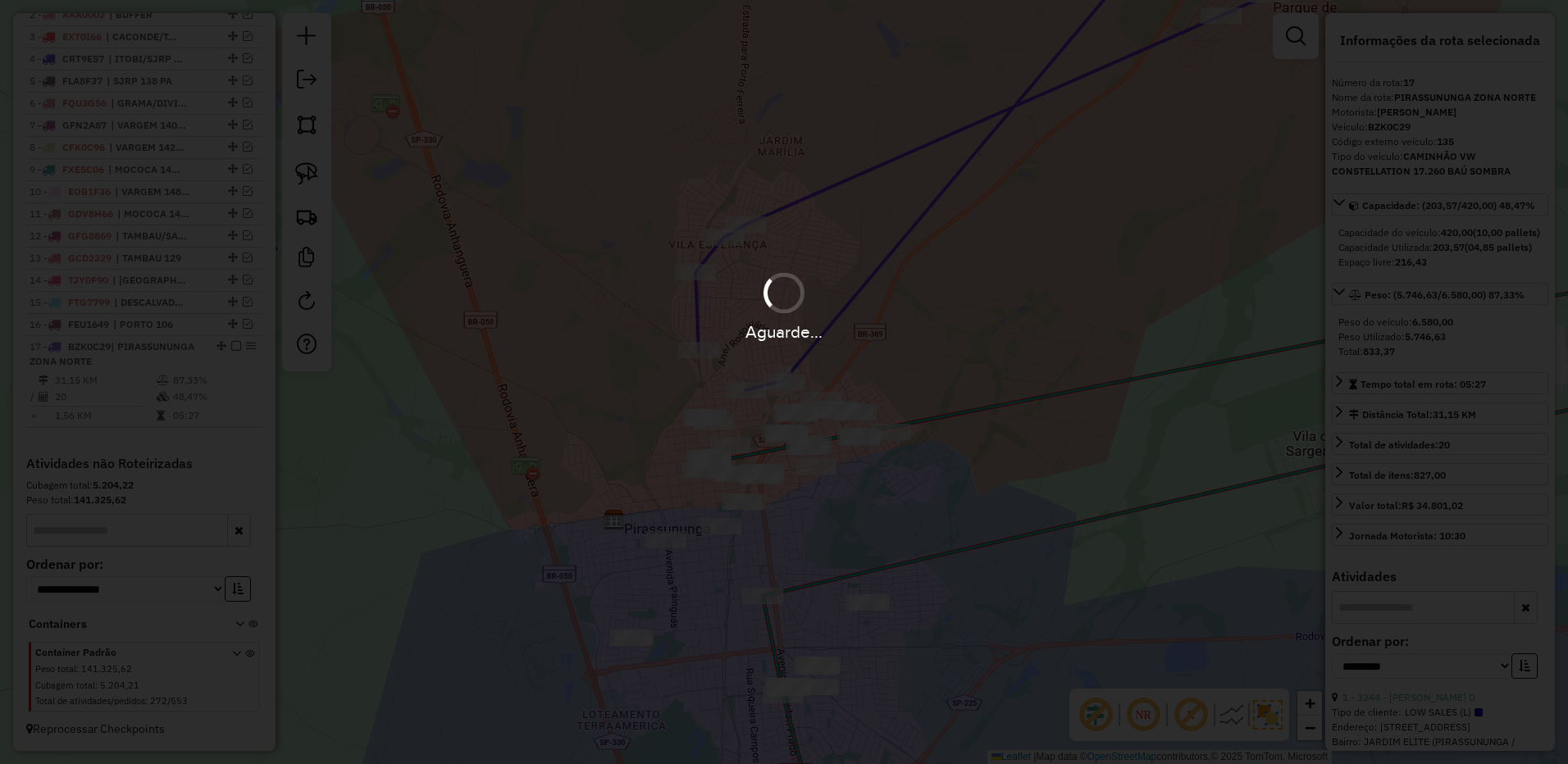
scroll to position [725, 0]
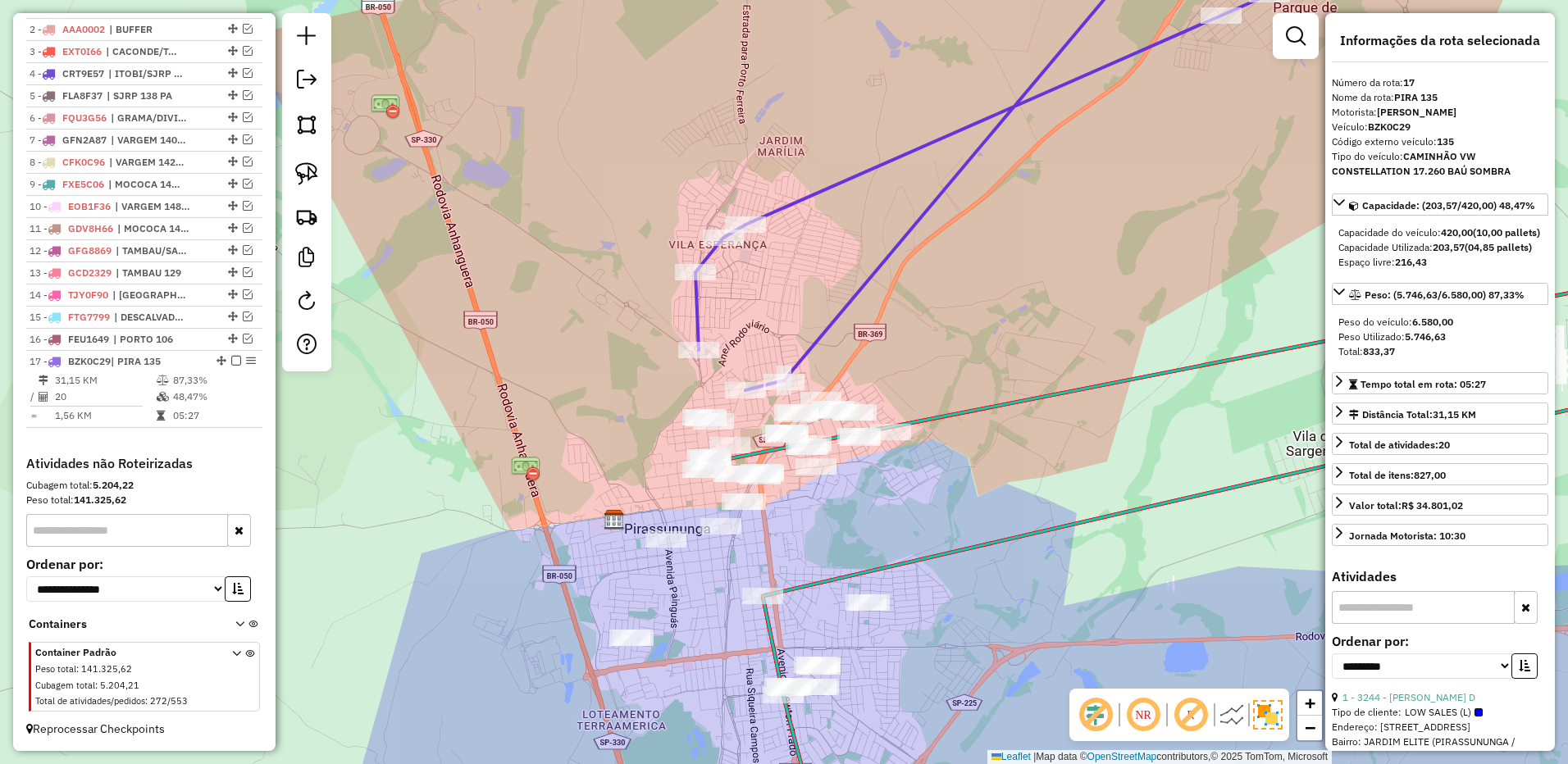
click at [231, 362] on em at bounding box center [236, 361] width 10 height 10
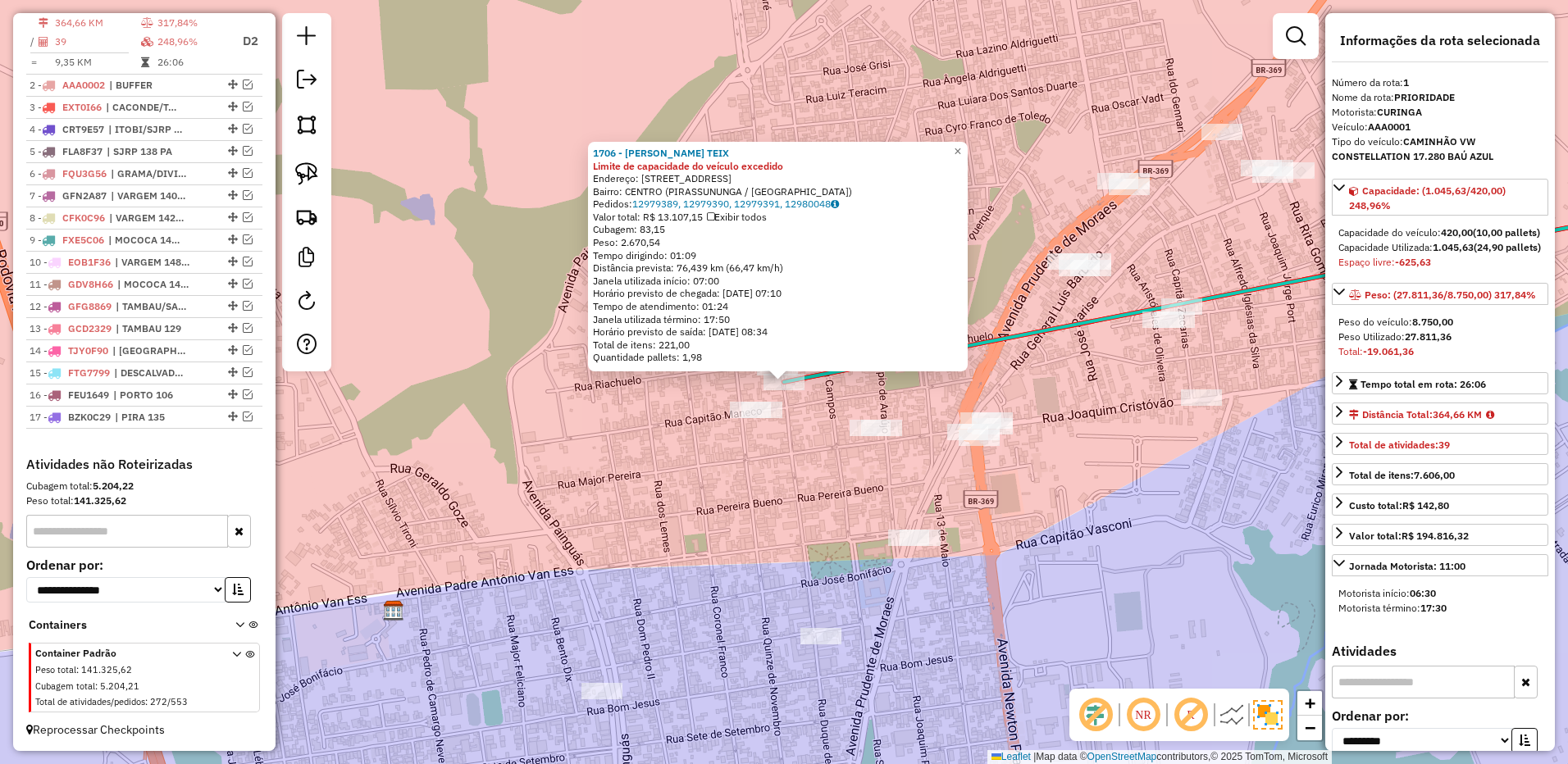
scroll to position [650, 0]
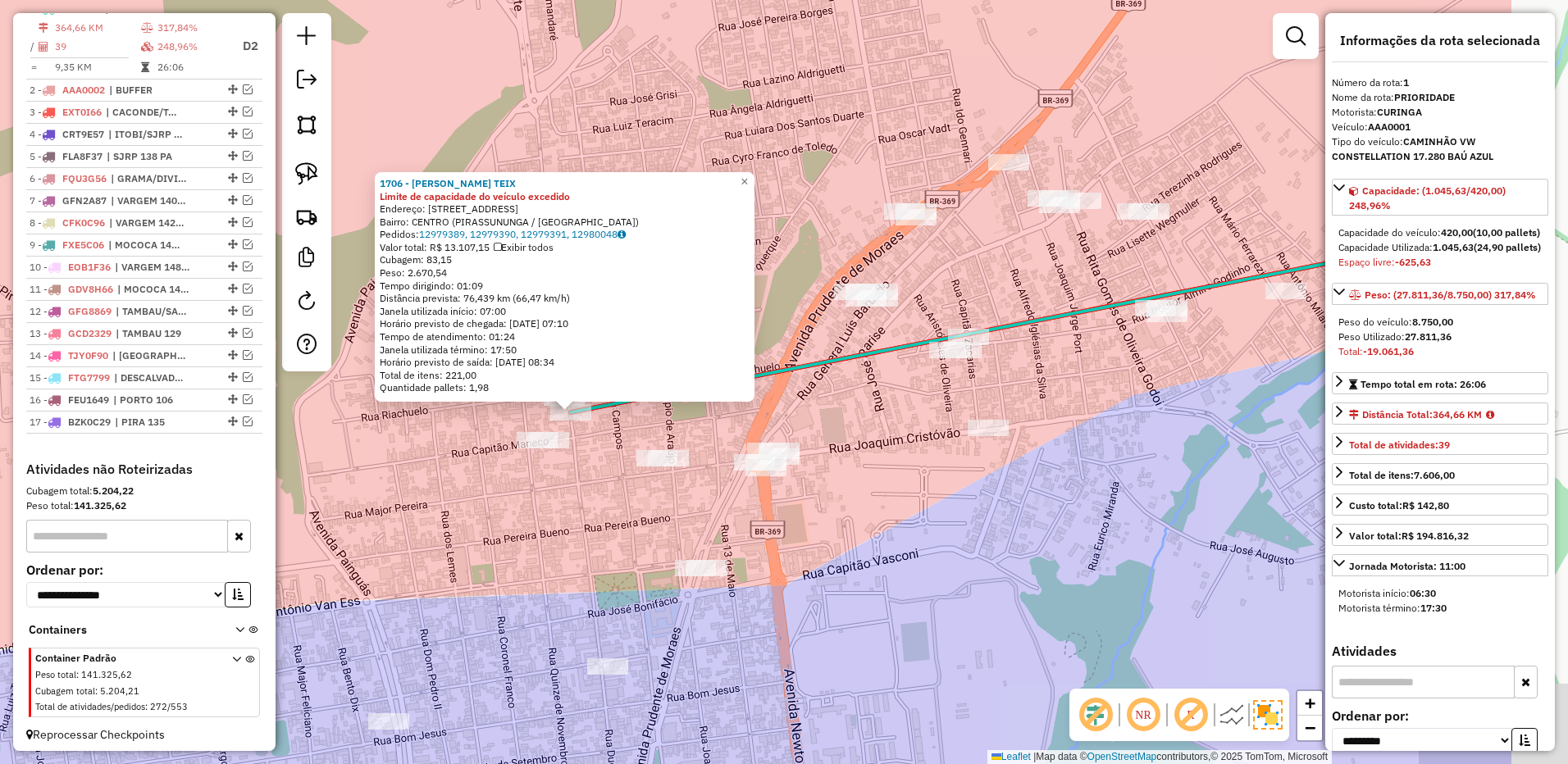
drag, startPoint x: 964, startPoint y: 534, endPoint x: 847, endPoint y: 529, distance: 117.1
click at [847, 529] on div "1706 - FRANCISCO DE A. TEIX Limite de capacidade do veículo excedido Endereço: …" at bounding box center [784, 382] width 1568 height 764
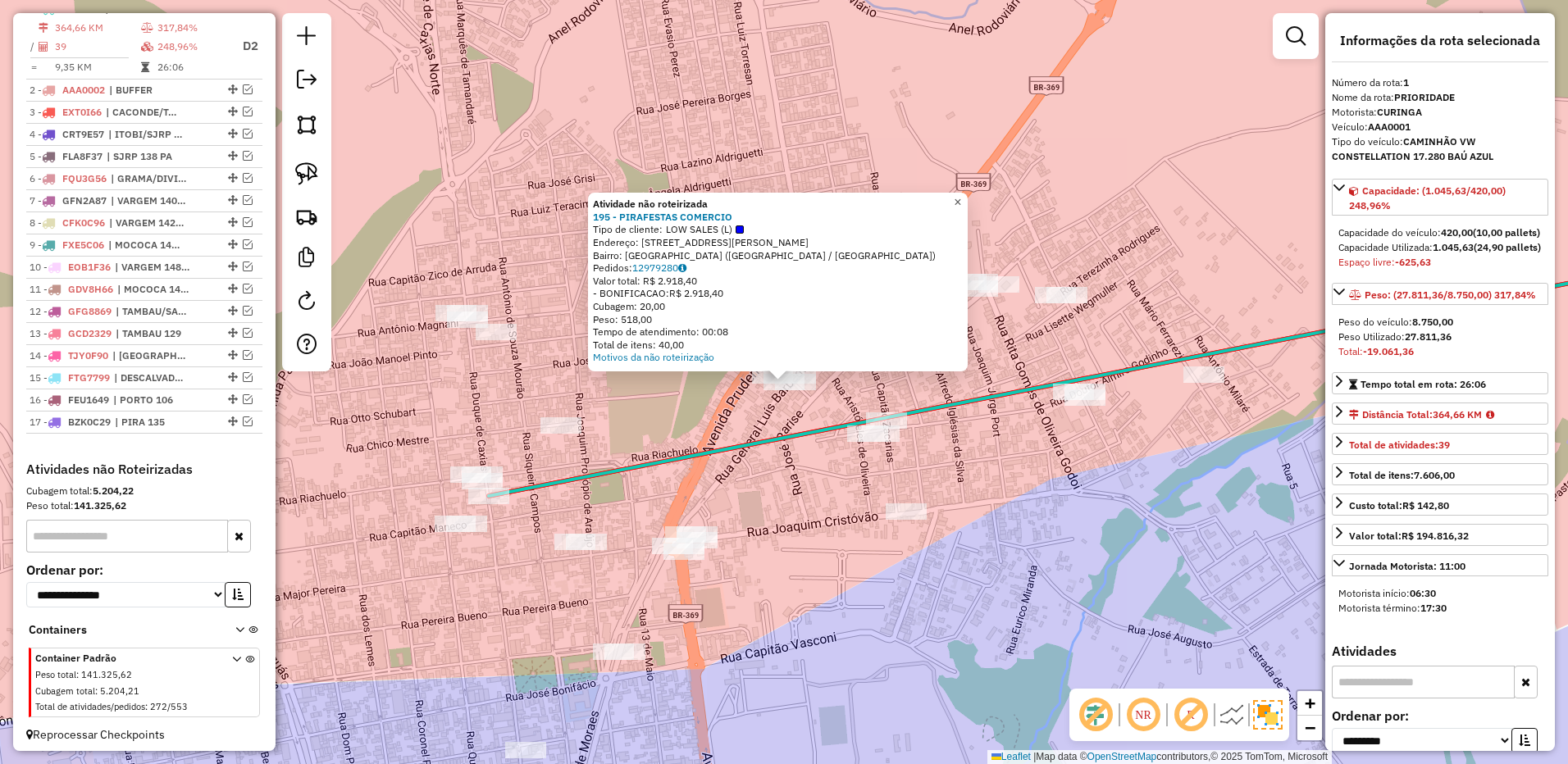
click at [961, 195] on span "×" at bounding box center [957, 202] width 8 height 14
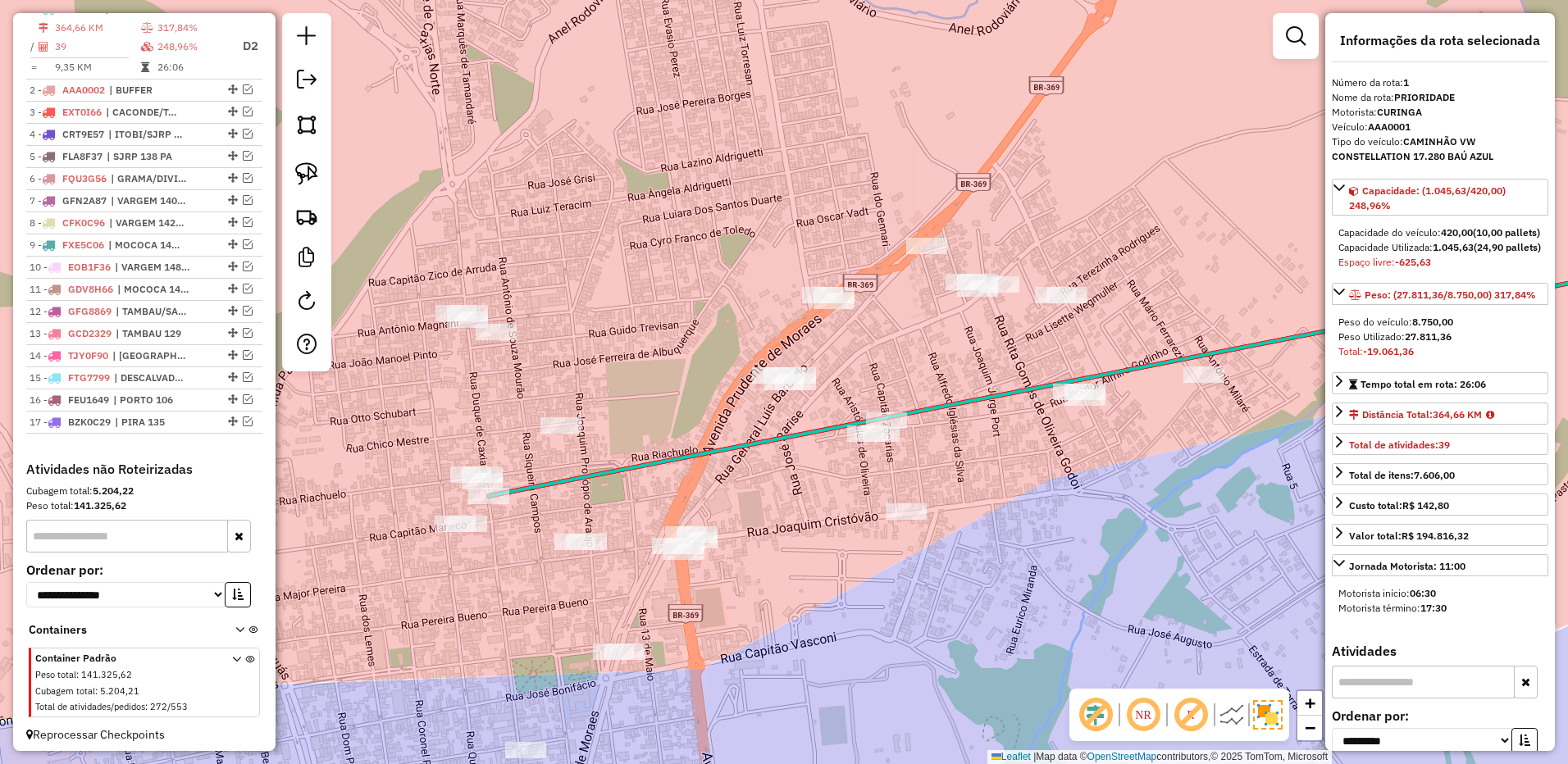
drag, startPoint x: 311, startPoint y: 164, endPoint x: 571, endPoint y: 292, distance: 289.8
click at [311, 166] on img at bounding box center [306, 173] width 23 height 23
drag, startPoint x: 780, startPoint y: 325, endPoint x: 854, endPoint y: 366, distance: 84.6
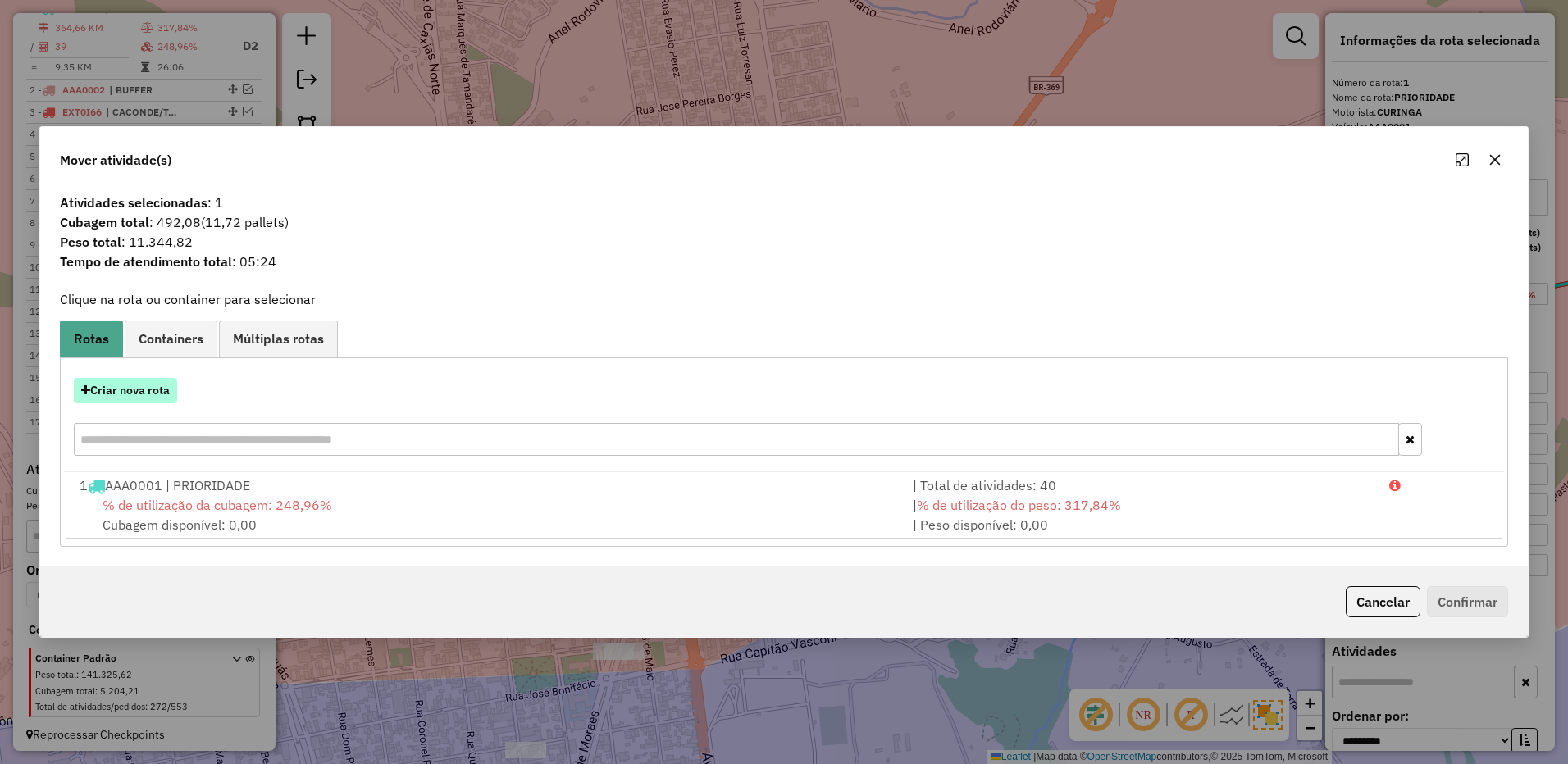
click at [168, 389] on button "Criar nova rota" at bounding box center [125, 391] width 104 height 25
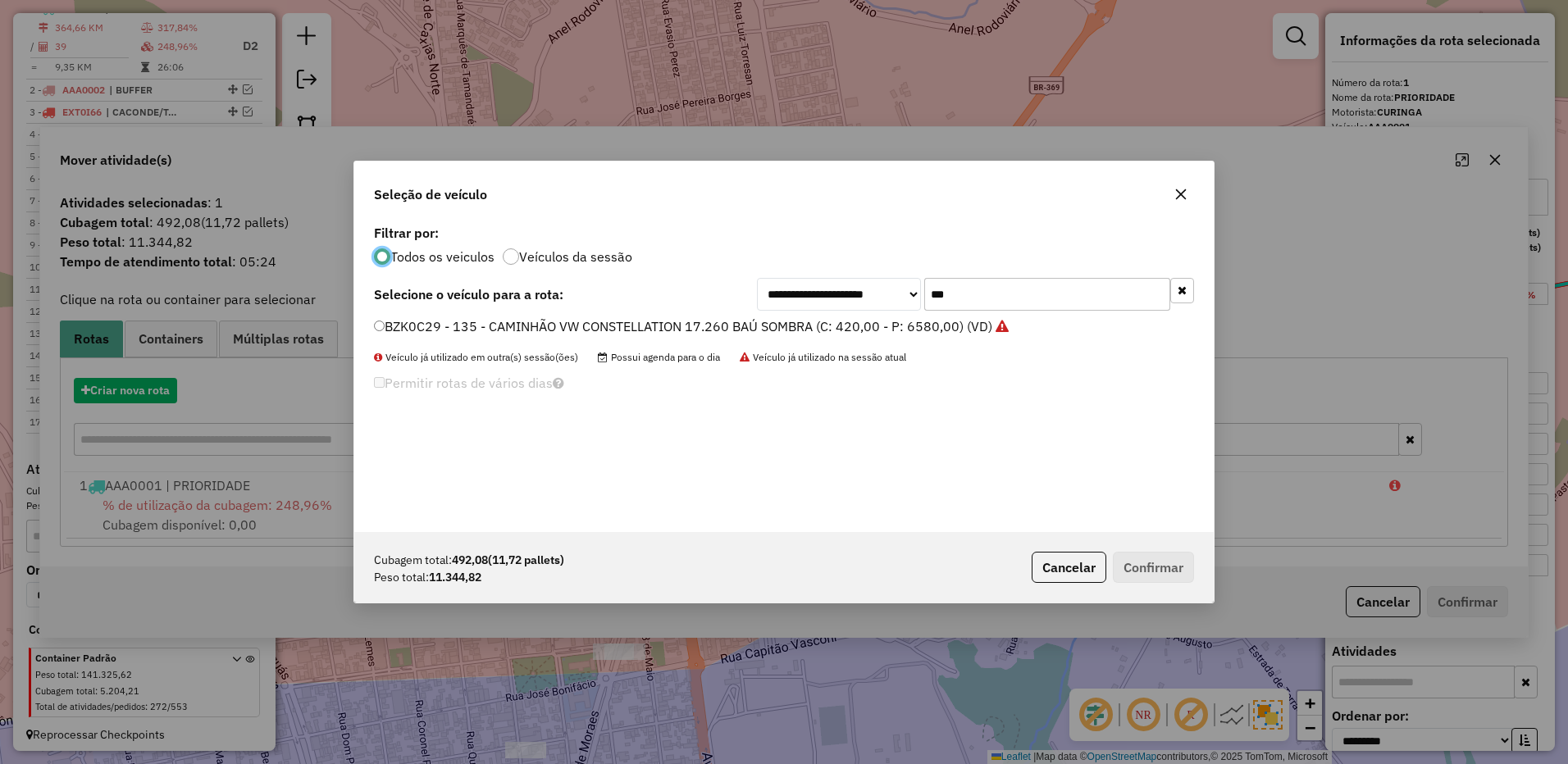
scroll to position [9, 5]
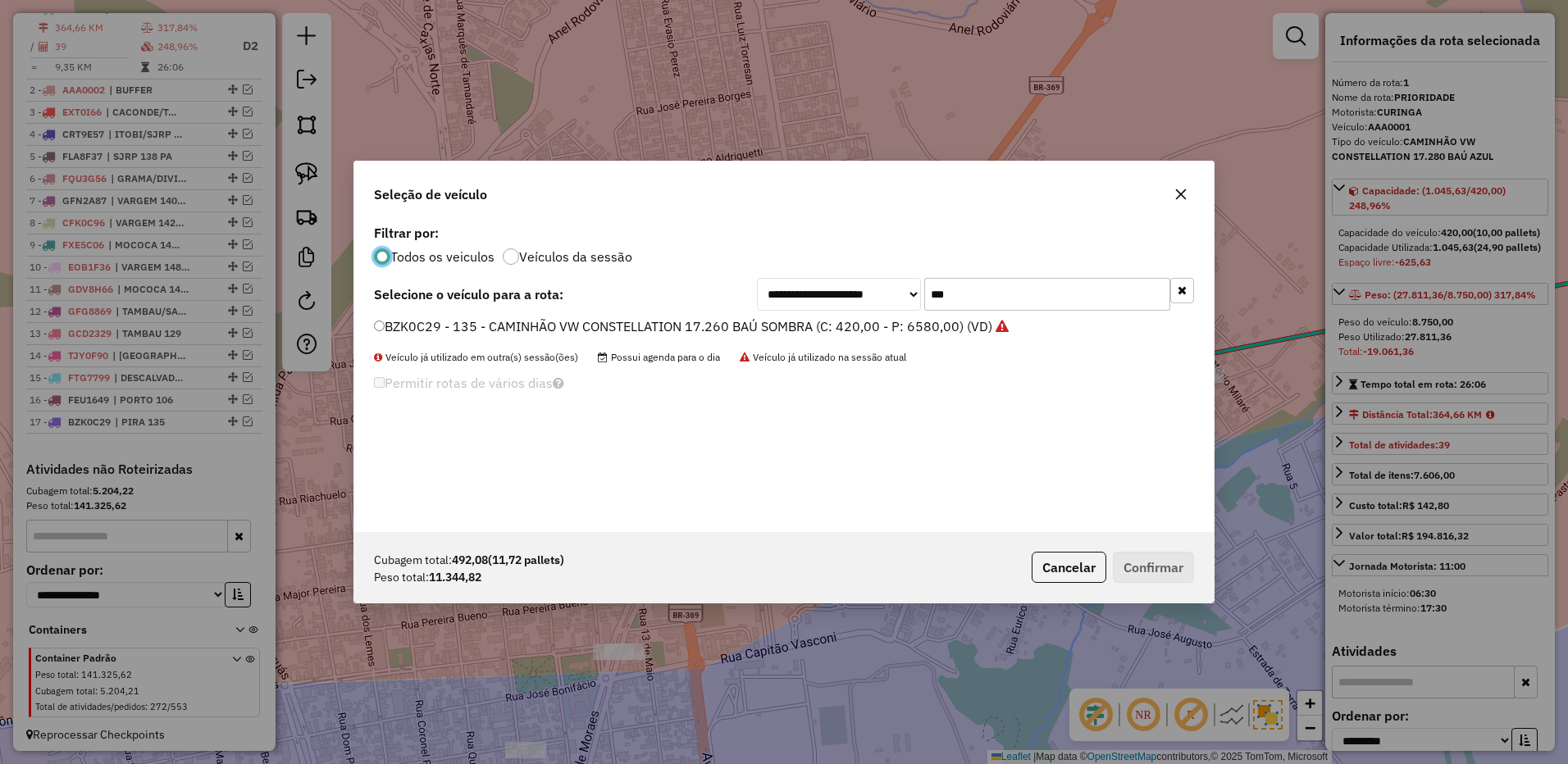
click at [999, 286] on input "***" at bounding box center [1047, 294] width 246 height 33
type input "***"
drag, startPoint x: 822, startPoint y: 325, endPoint x: 1005, endPoint y: 400, distance: 197.8
click at [822, 325] on label "FPI7749 - 128 - CAMINHÃO VW CONSTELLATION 17.280 BAÚ AZUL (C: 420,00 - P: 8750,…" at bounding box center [671, 326] width 594 height 20
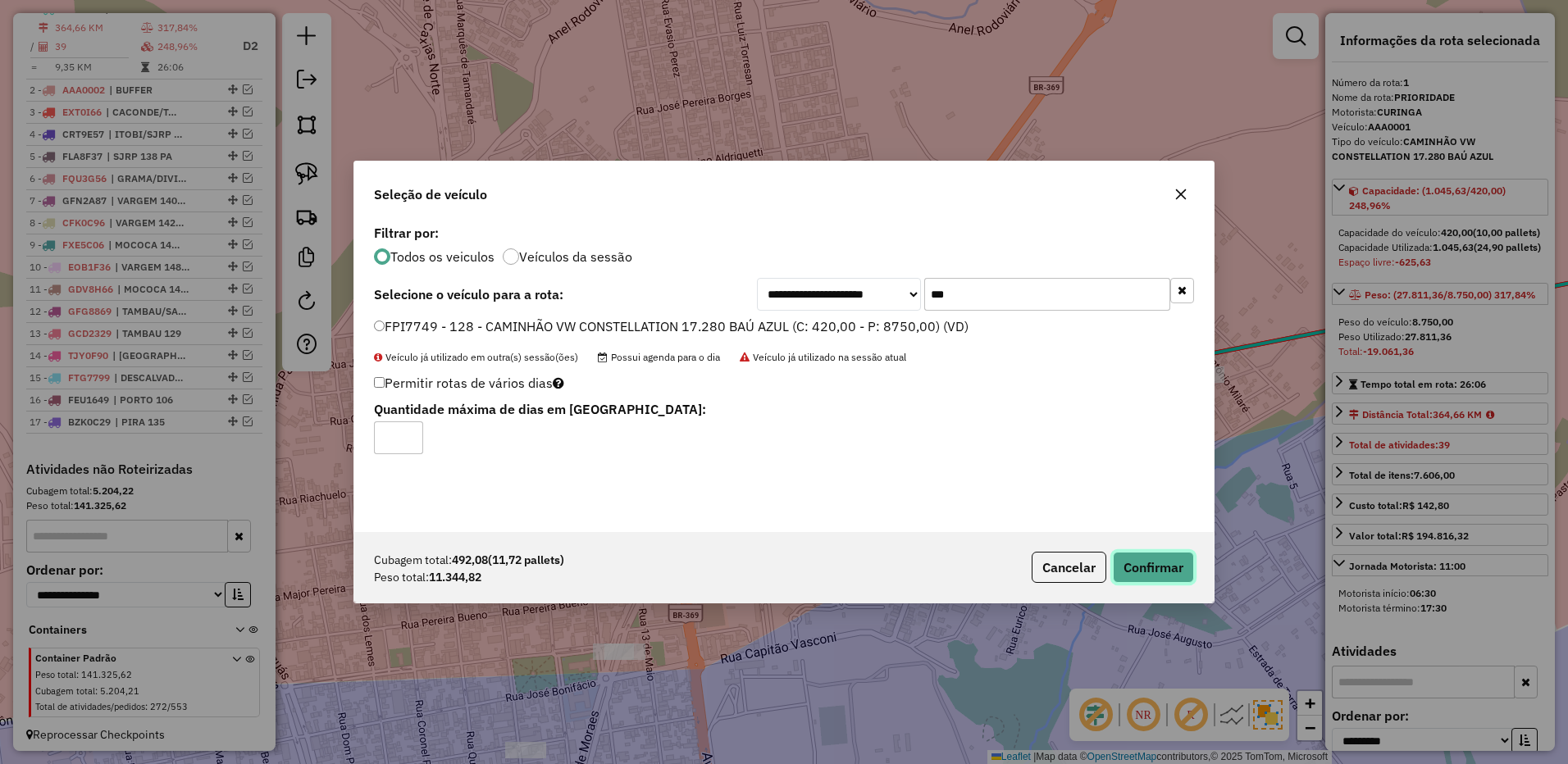
click at [1165, 569] on button "Confirmar" at bounding box center [1153, 567] width 81 height 31
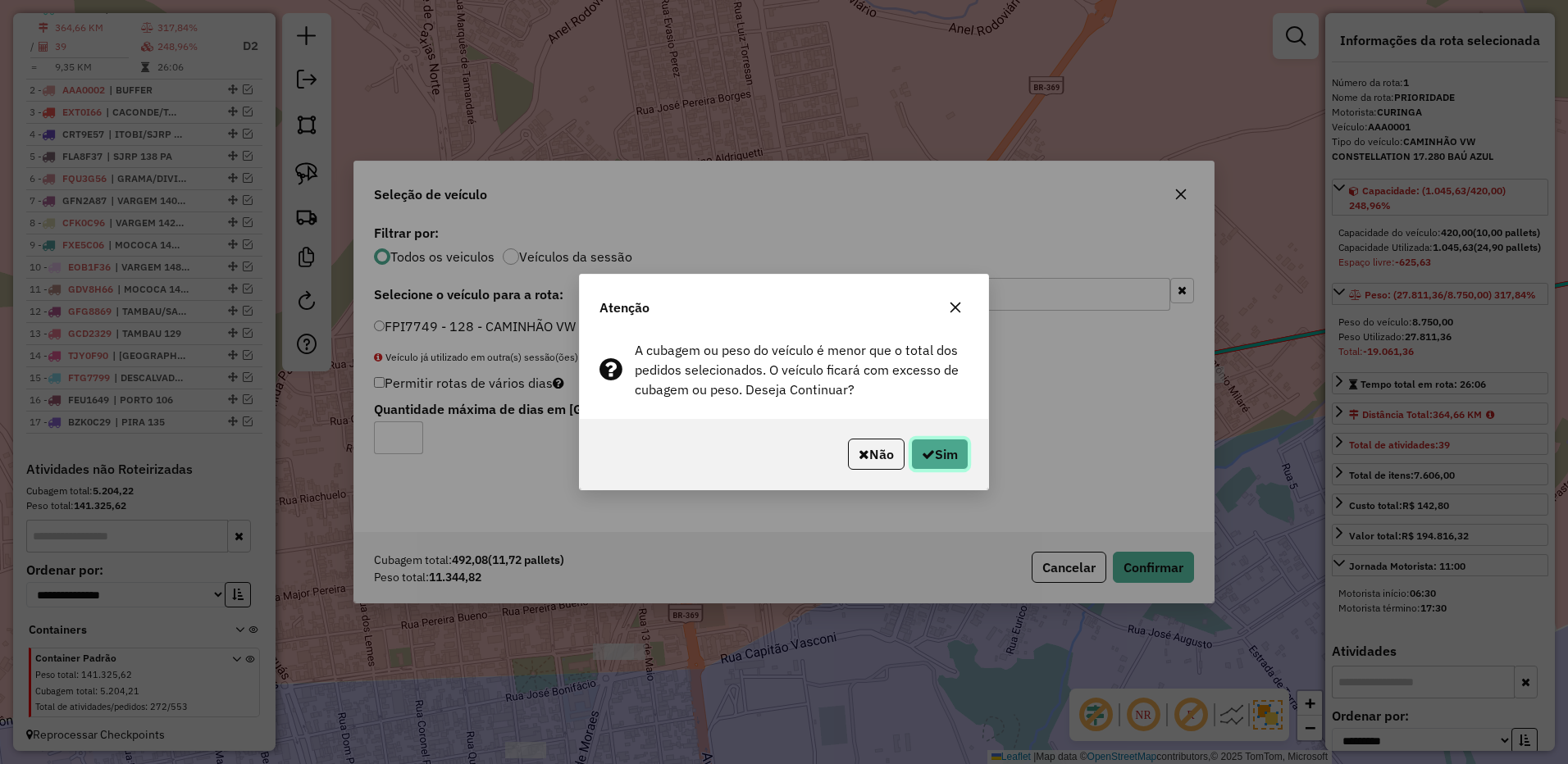
drag, startPoint x: 943, startPoint y: 458, endPoint x: 960, endPoint y: 438, distance: 26.2
click at [941, 454] on button "Sim" at bounding box center [939, 453] width 58 height 31
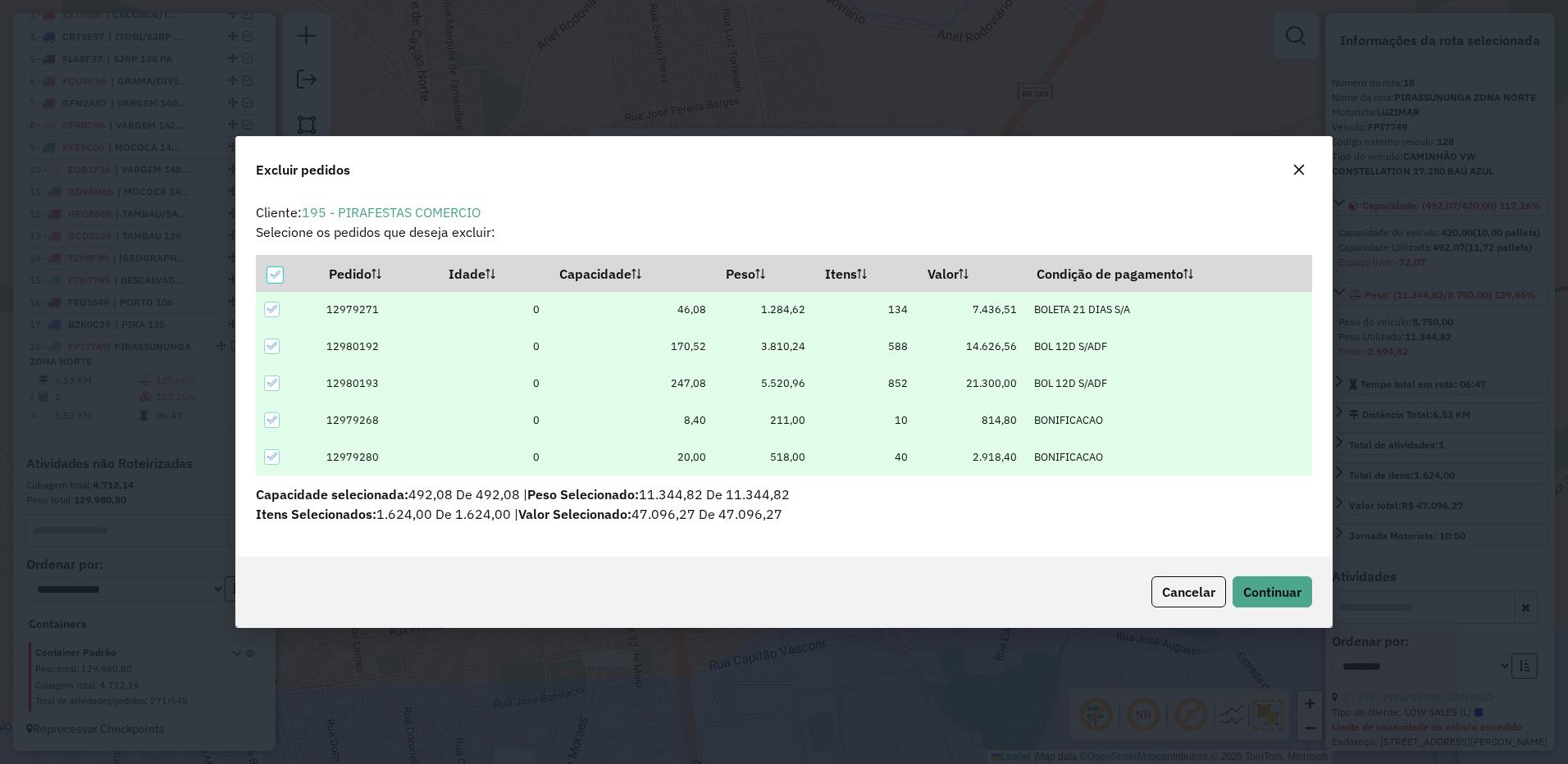
drag, startPoint x: 272, startPoint y: 270, endPoint x: 315, endPoint y: 356, distance: 96.2
click at [273, 270] on icon at bounding box center [275, 275] width 12 height 12
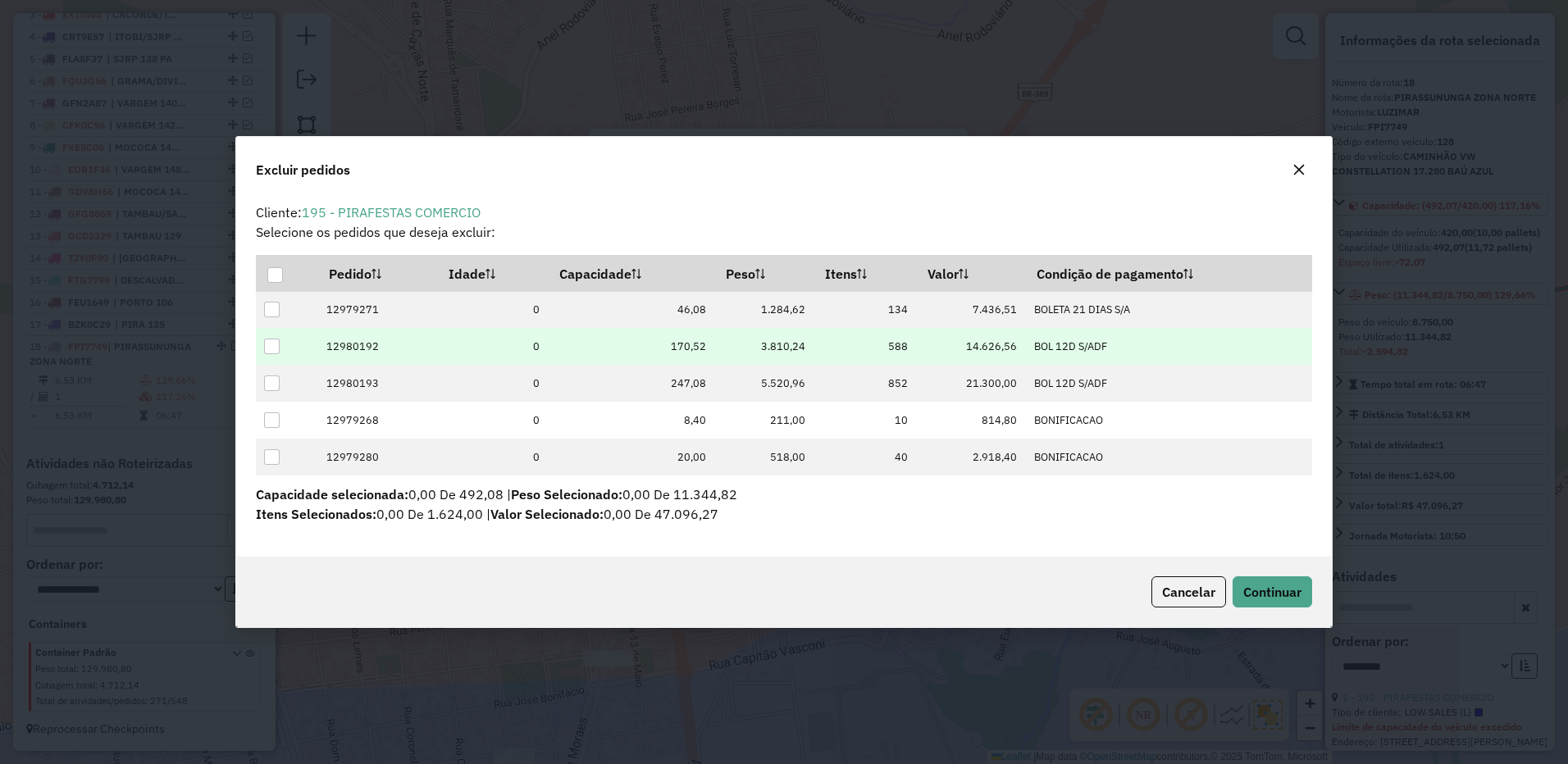
click at [279, 349] on div at bounding box center [271, 347] width 16 height 16
click at [1246, 585] on span "Continuar" at bounding box center [1272, 592] width 58 height 17
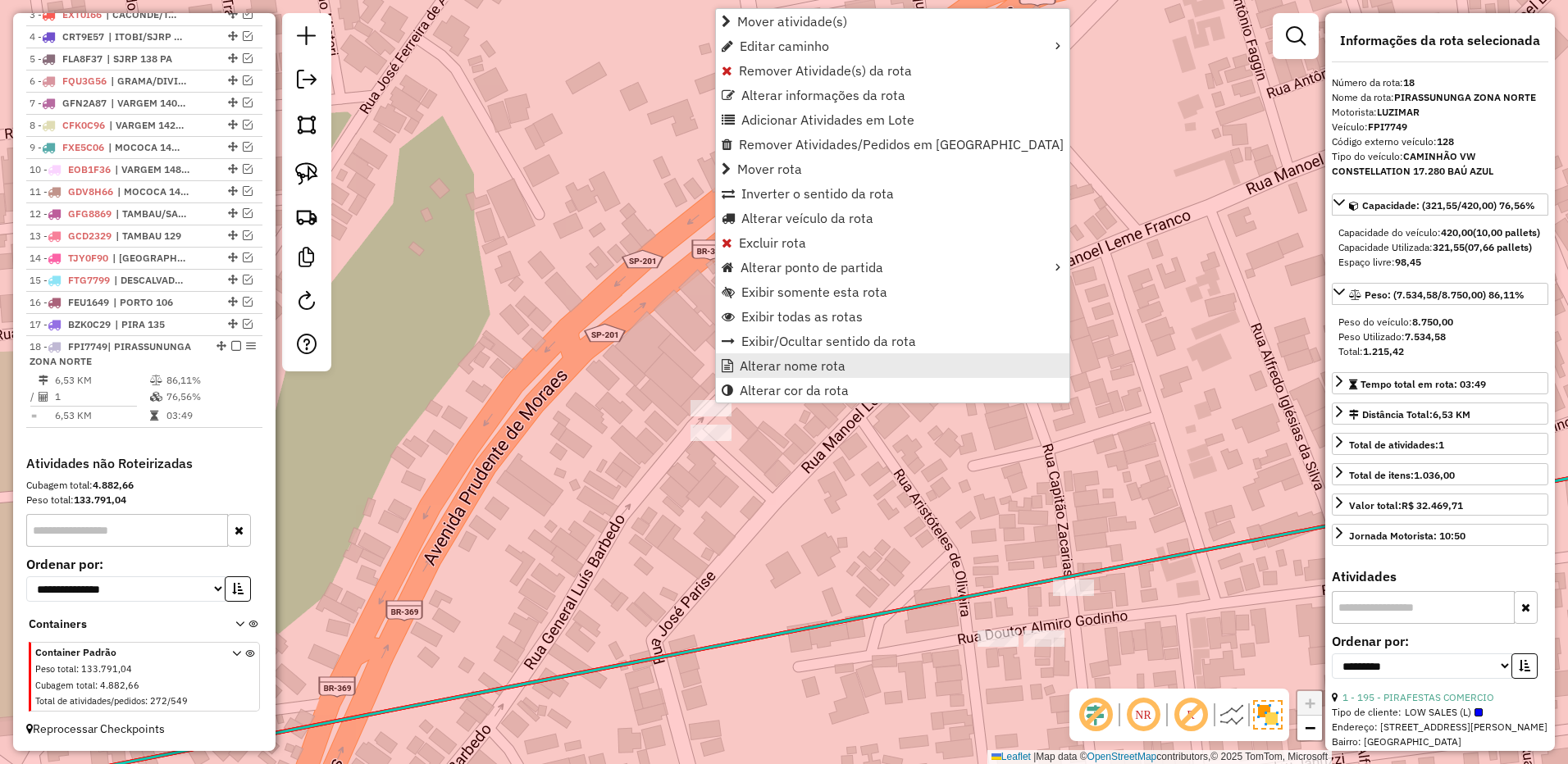
click at [787, 365] on span "Alterar nome rota" at bounding box center [792, 366] width 106 height 13
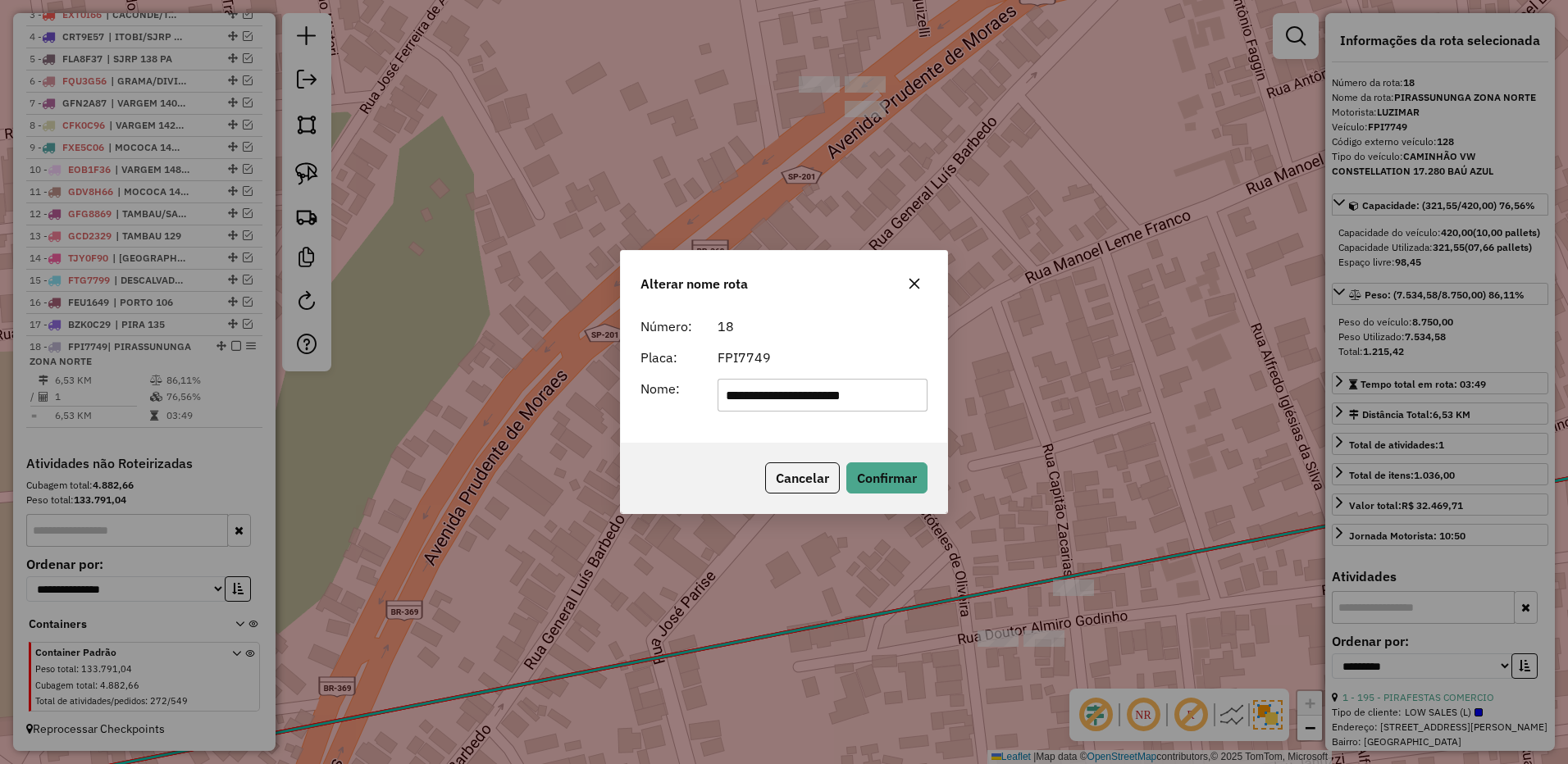
drag, startPoint x: 760, startPoint y: 394, endPoint x: 1095, endPoint y: 361, distance: 336.6
click at [1100, 362] on div "**********" at bounding box center [784, 382] width 1568 height 764
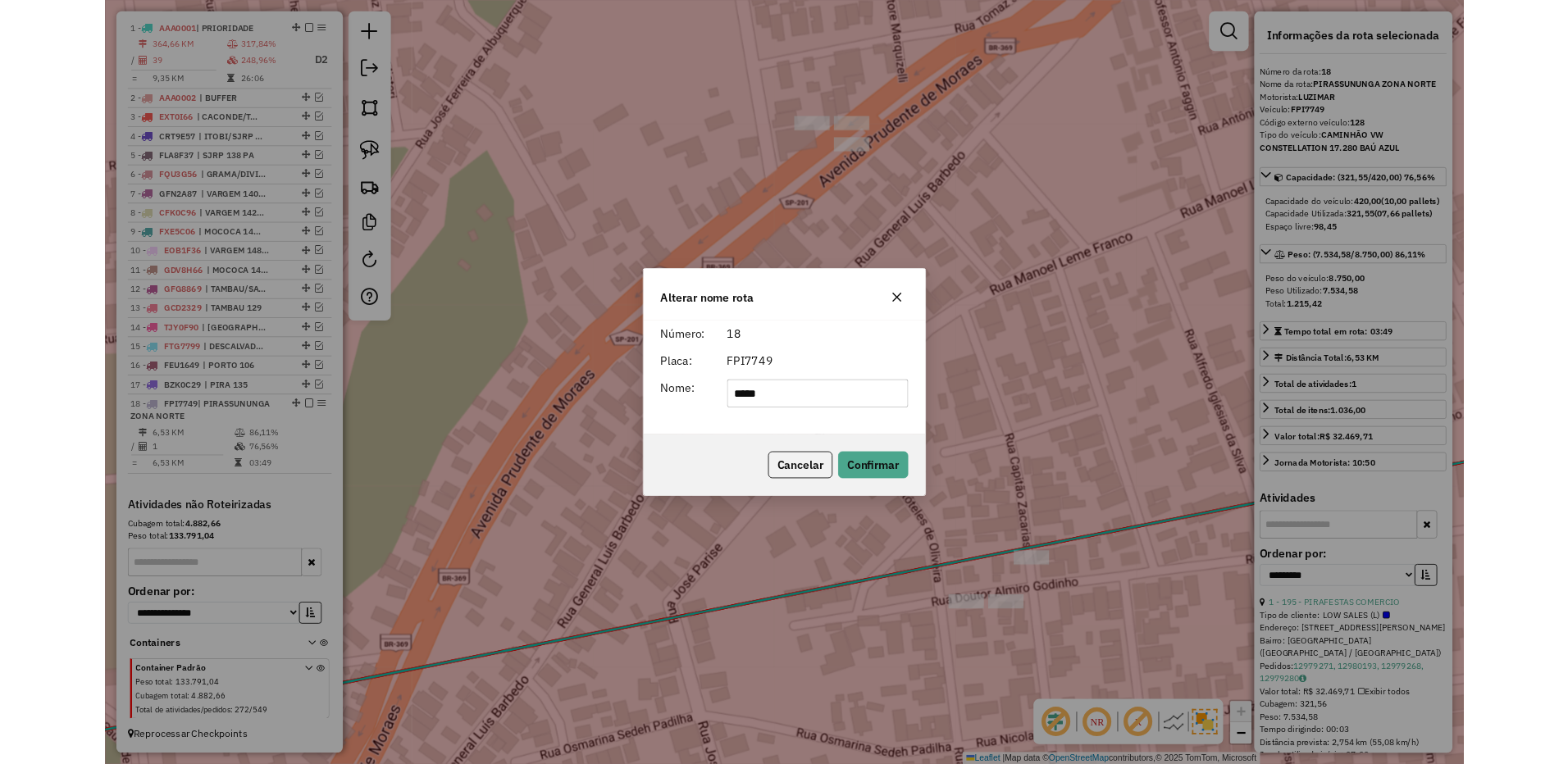
scroll to position [761, 0]
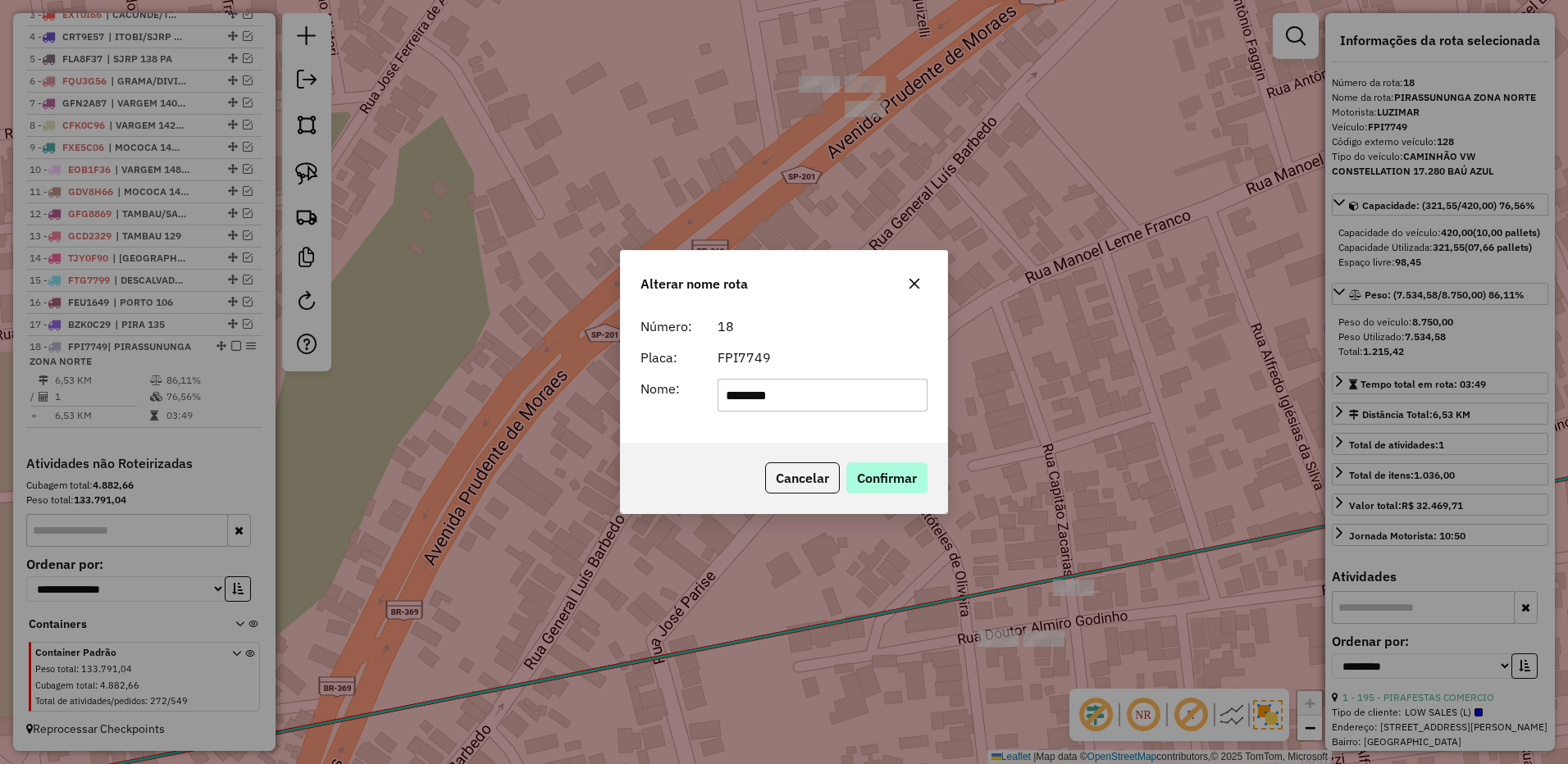
type input "********"
click at [890, 490] on button "Confirmar" at bounding box center [886, 478] width 81 height 31
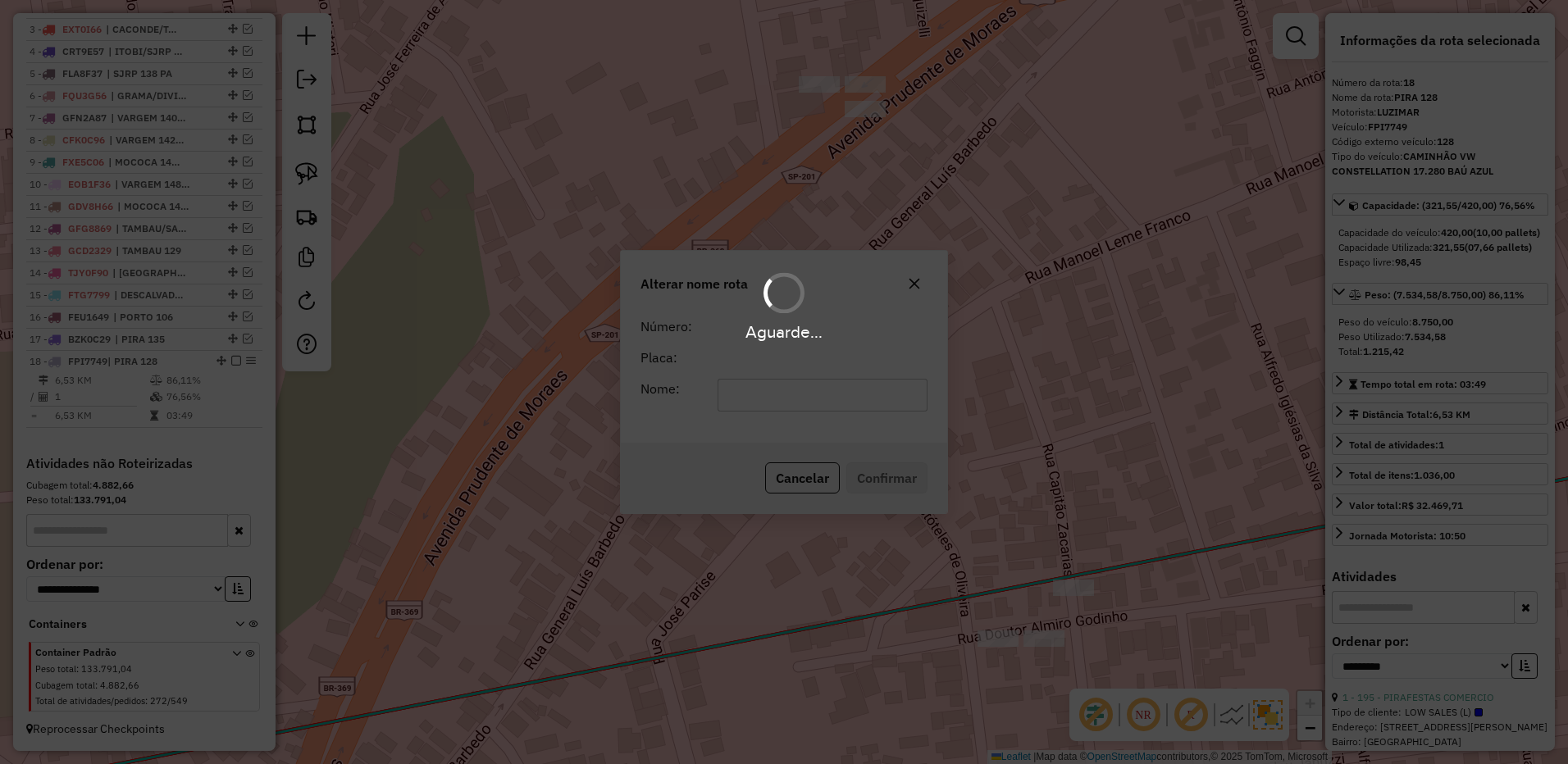
scroll to position [747, 0]
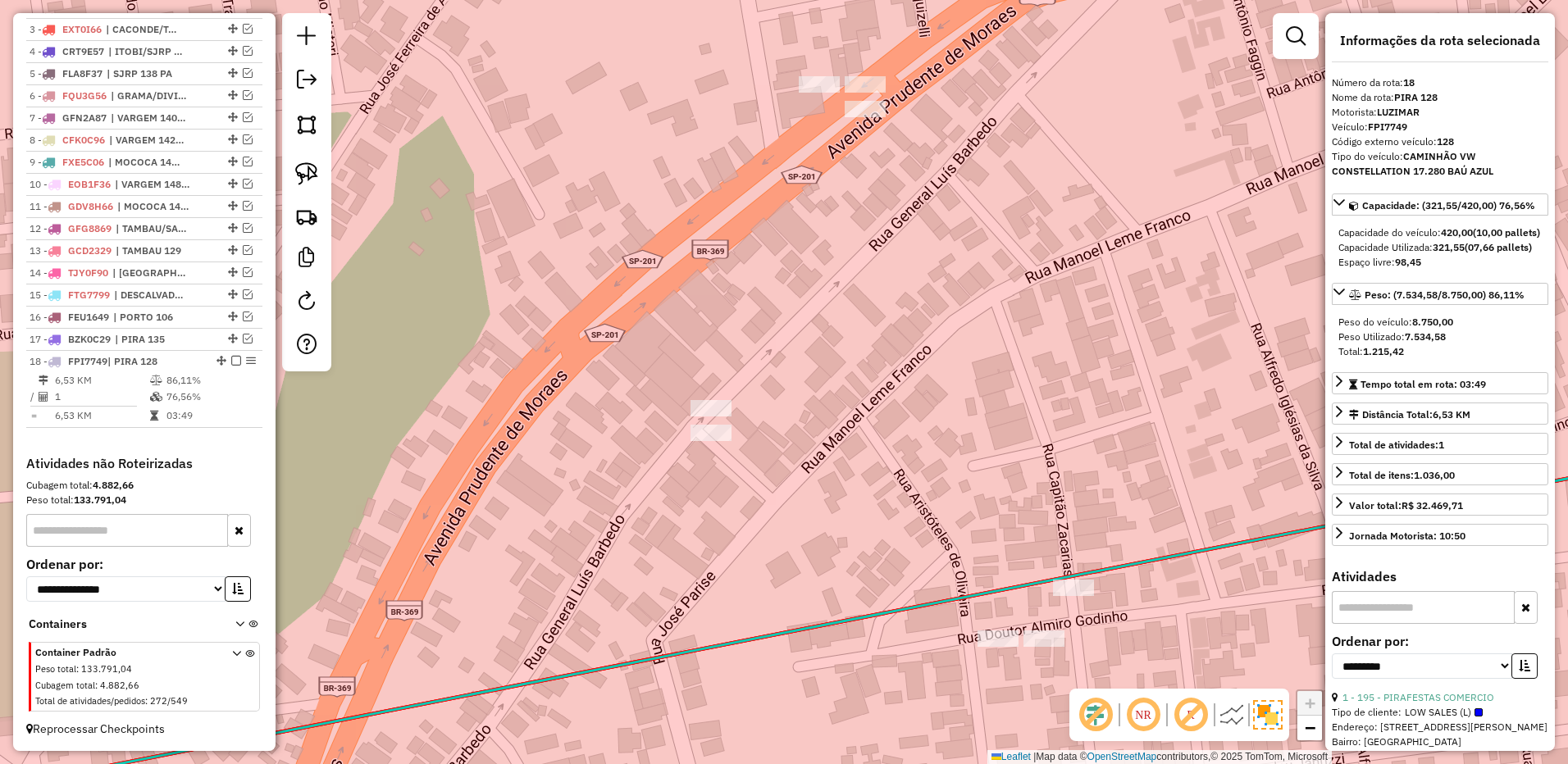
drag, startPoint x: 228, startPoint y: 362, endPoint x: 264, endPoint y: 321, distance: 54.6
click at [231, 361] on em at bounding box center [236, 361] width 10 height 10
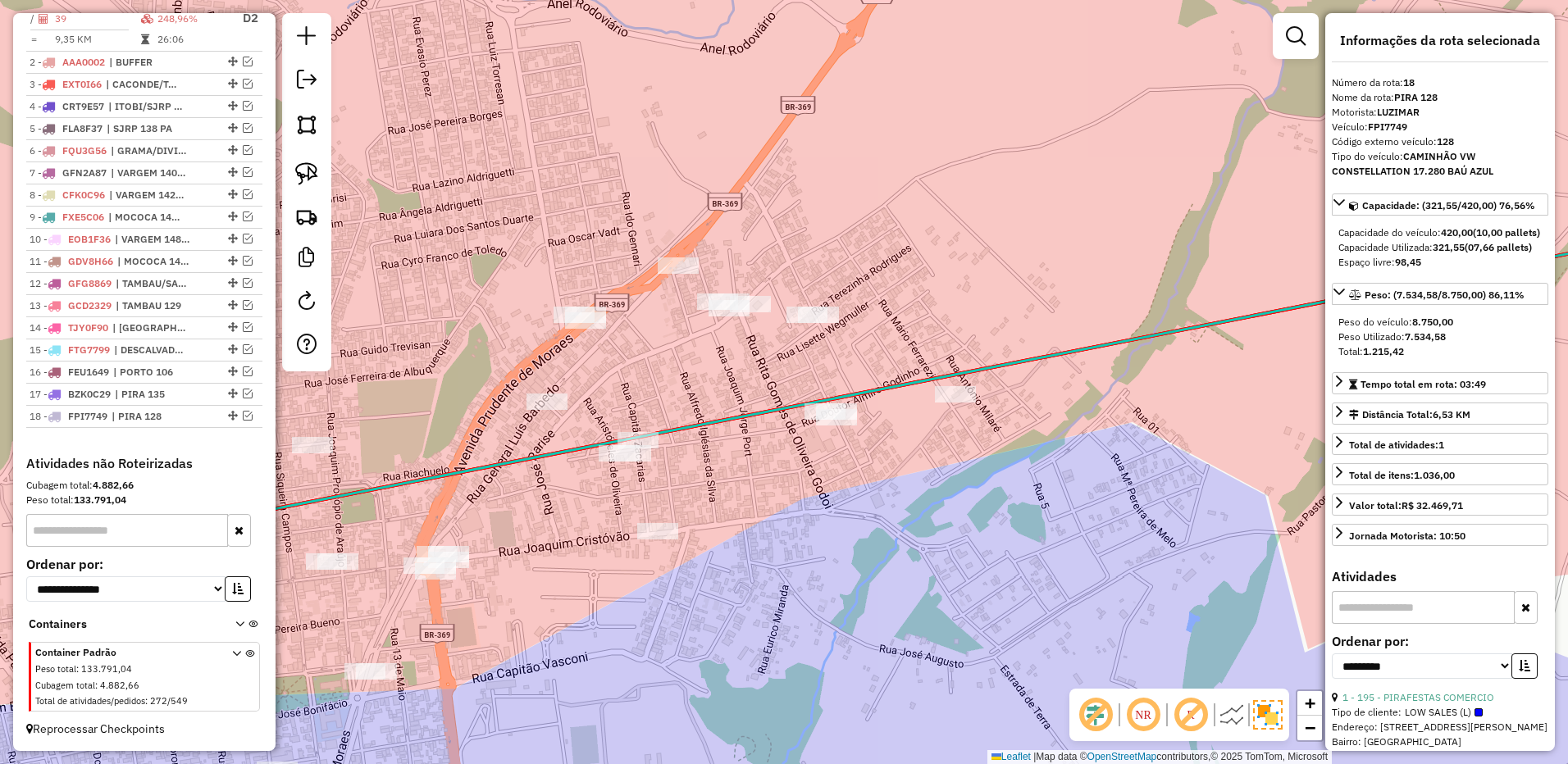
drag, startPoint x: 670, startPoint y: 328, endPoint x: 668, endPoint y: 347, distance: 19.1
click at [666, 347] on div "Janela de atendimento Grade de atendimento Capacidade Transportadoras Veículos …" at bounding box center [784, 382] width 1568 height 764
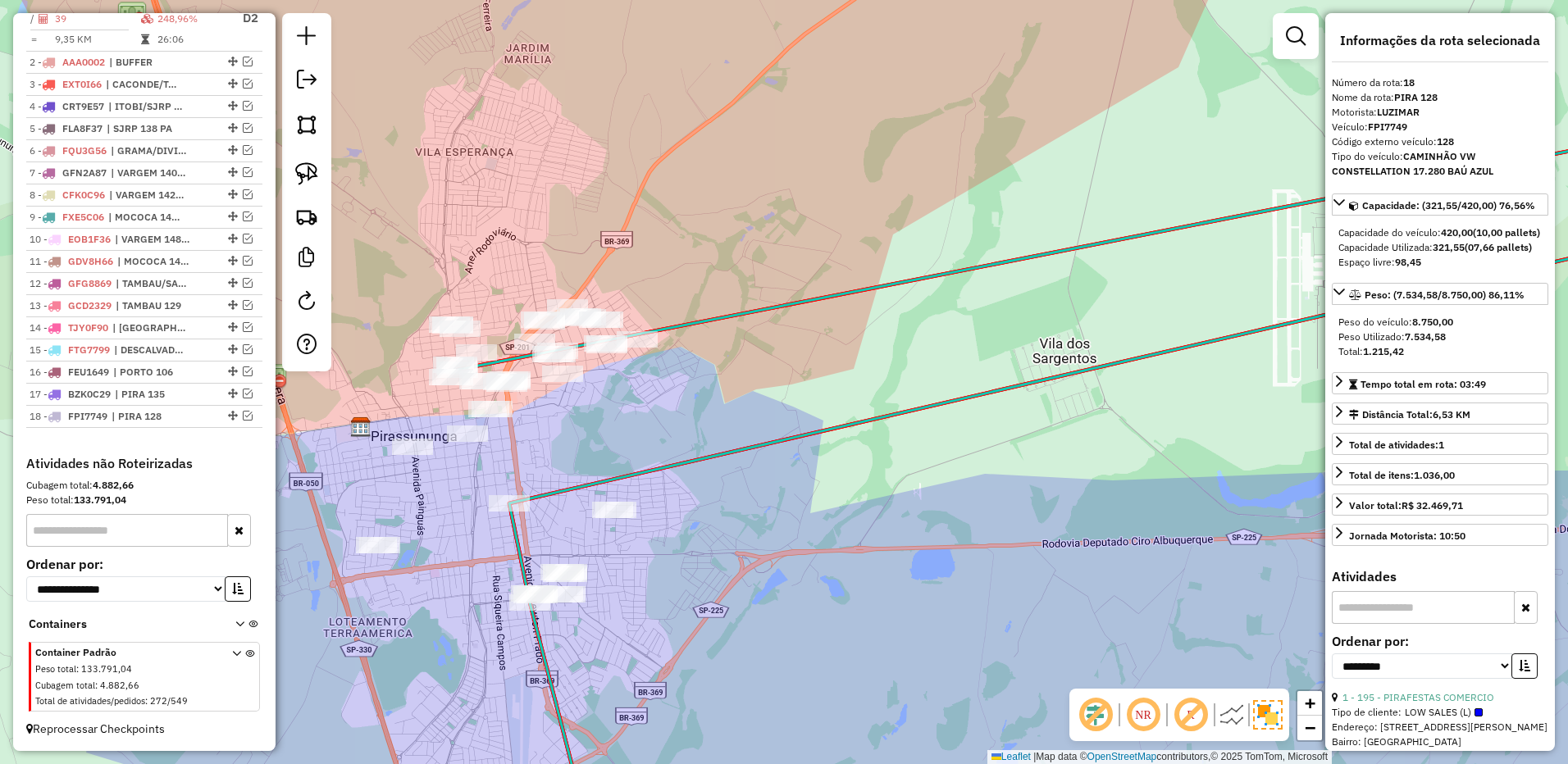
click at [606, 212] on div "Janela de atendimento Grade de atendimento Capacidade Transportadoras Veículos …" at bounding box center [784, 382] width 1568 height 764
click at [311, 177] on img at bounding box center [306, 173] width 23 height 23
drag, startPoint x: 573, startPoint y: 230, endPoint x: 758, endPoint y: 228, distance: 185.0
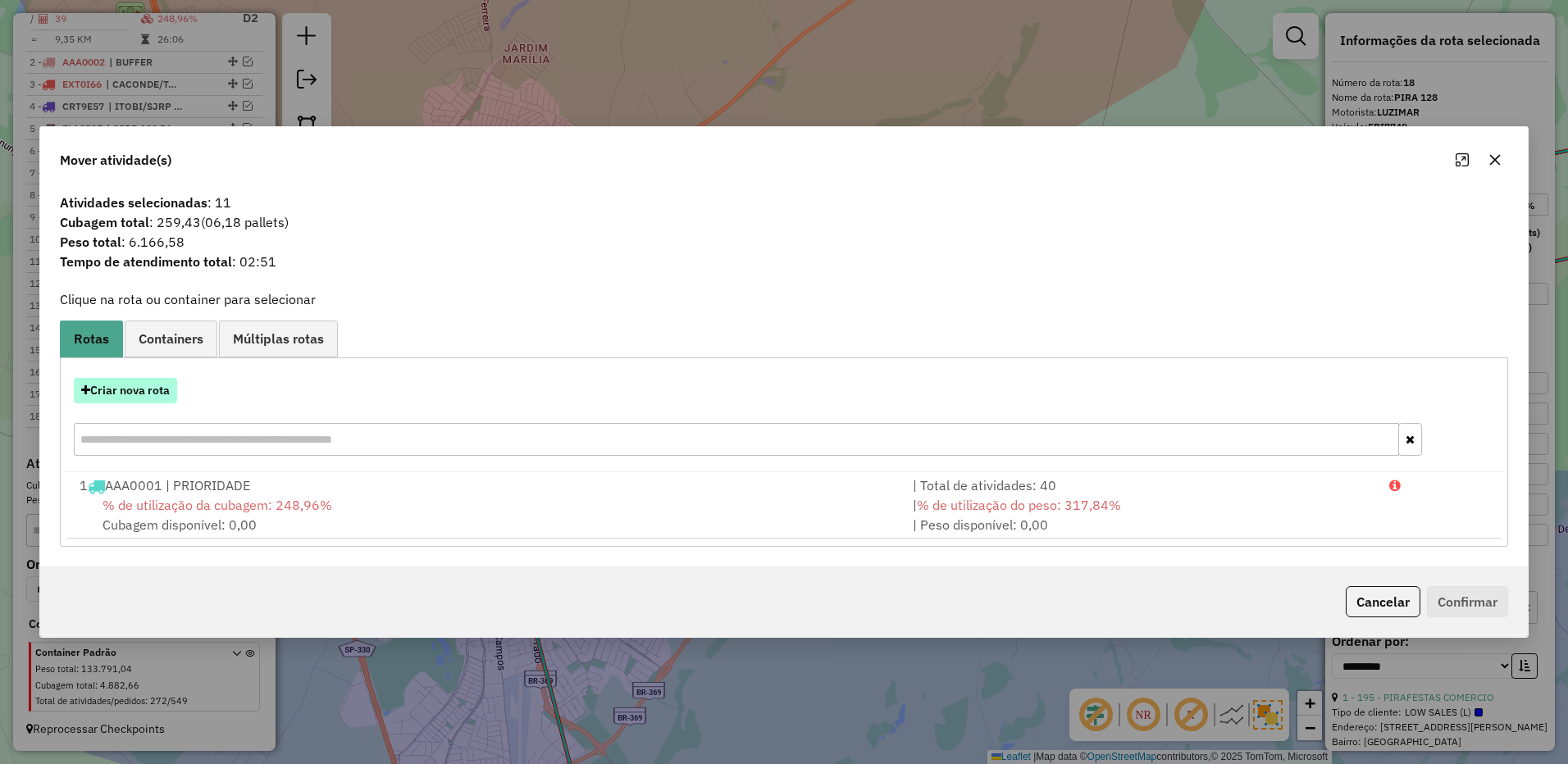
click at [154, 391] on button "Criar nova rota" at bounding box center [125, 391] width 104 height 25
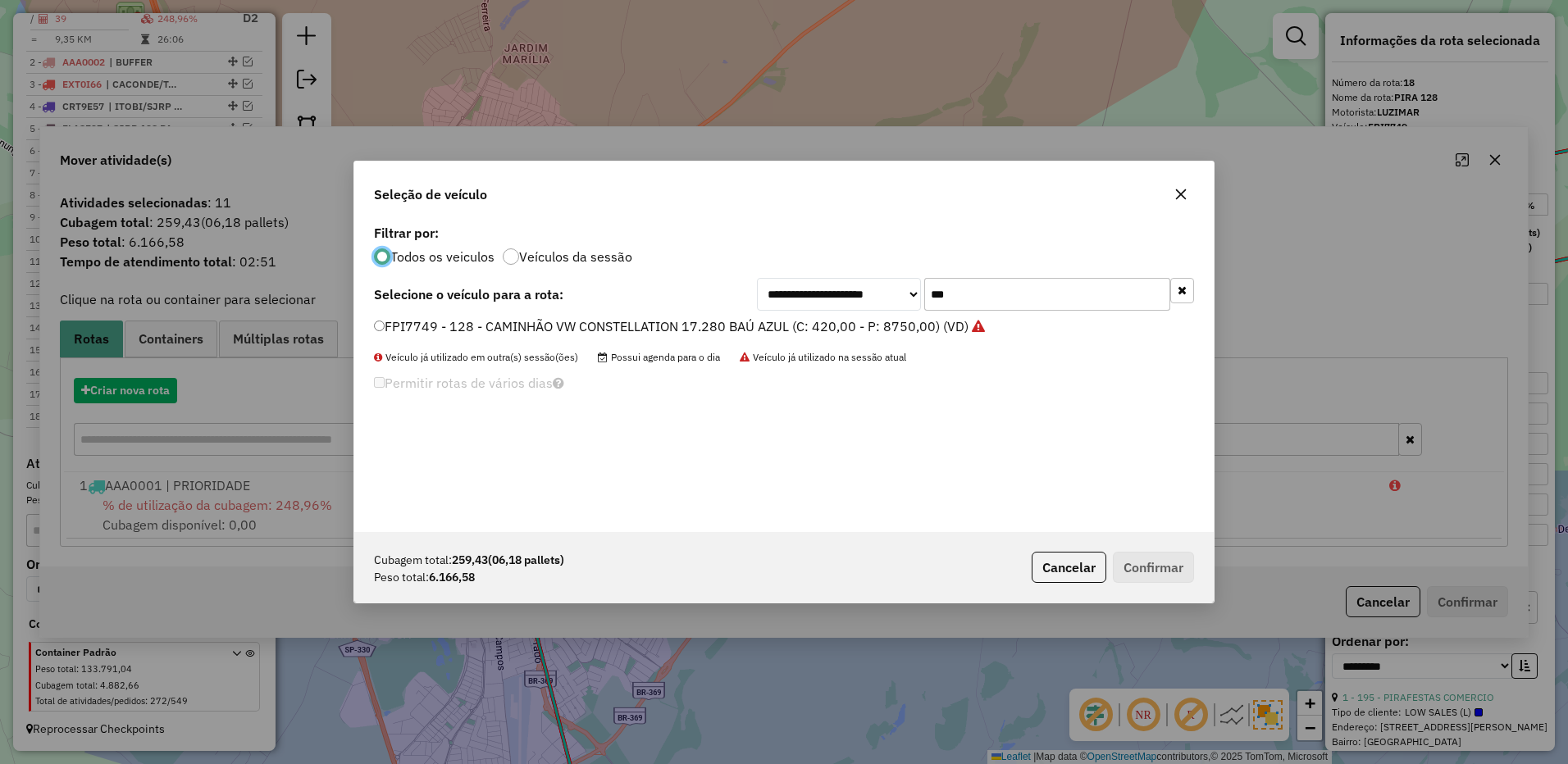
scroll to position [9, 5]
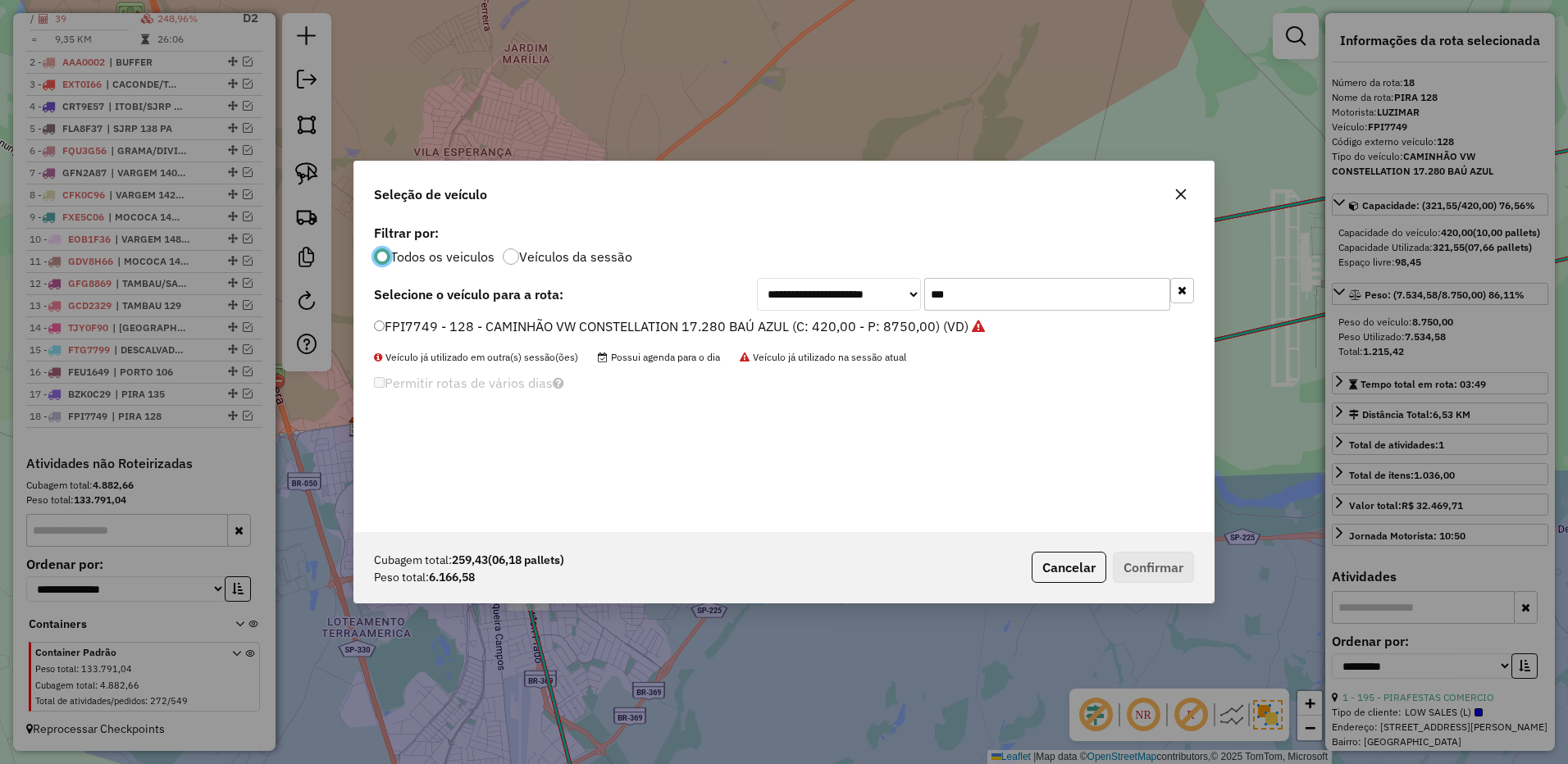
click at [983, 297] on input "***" at bounding box center [1047, 294] width 246 height 33
type input "***"
click at [846, 334] on label "GCW7I89 - 133 - CAMINHÃO VW CONSTELLATION 17.260 BAÚ SOMBRA (C: 420,00 - P: 658…" at bounding box center [684, 326] width 620 height 20
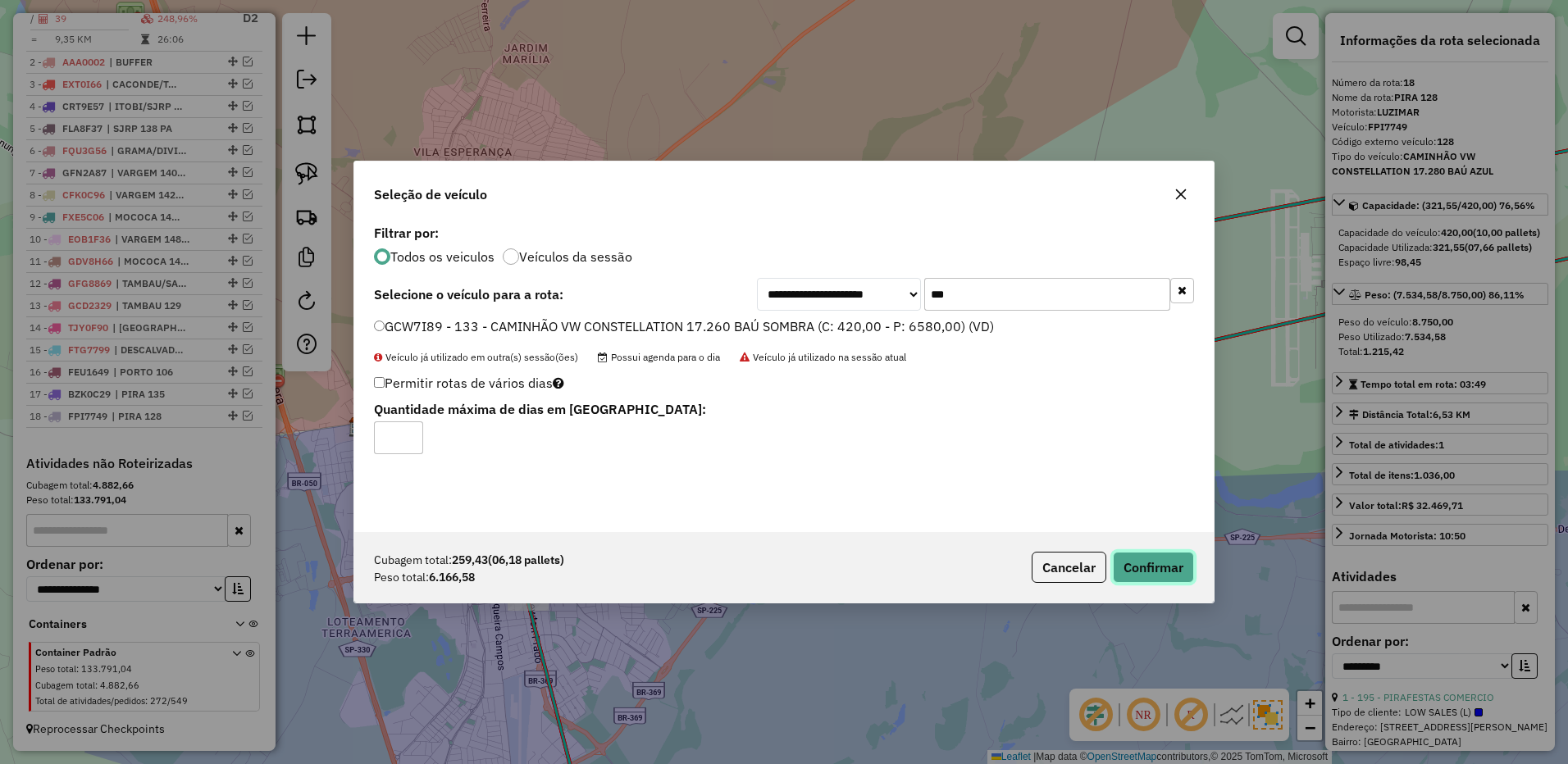
click at [1165, 566] on button "Confirmar" at bounding box center [1153, 567] width 81 height 31
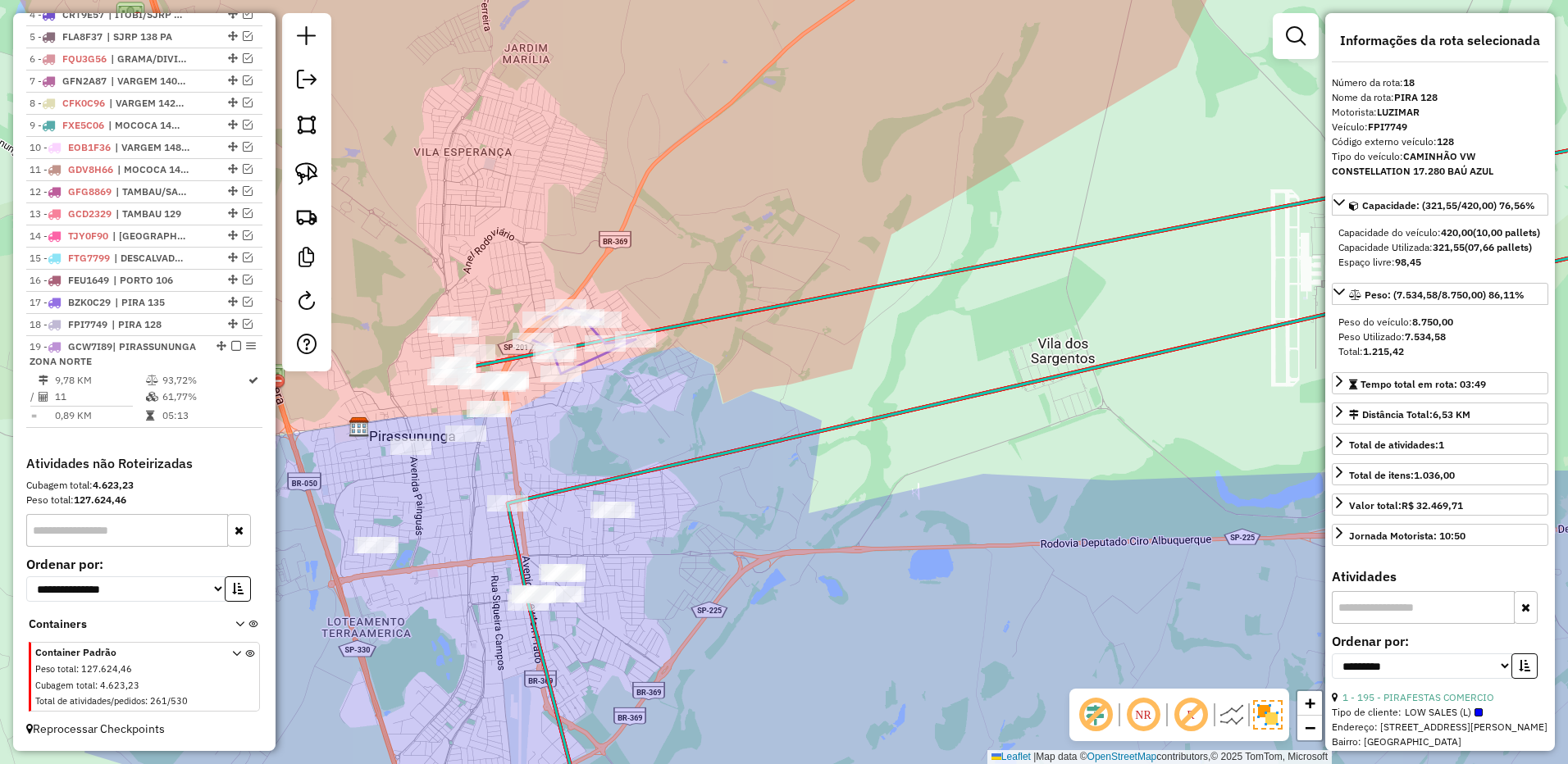
scroll to position [784, 0]
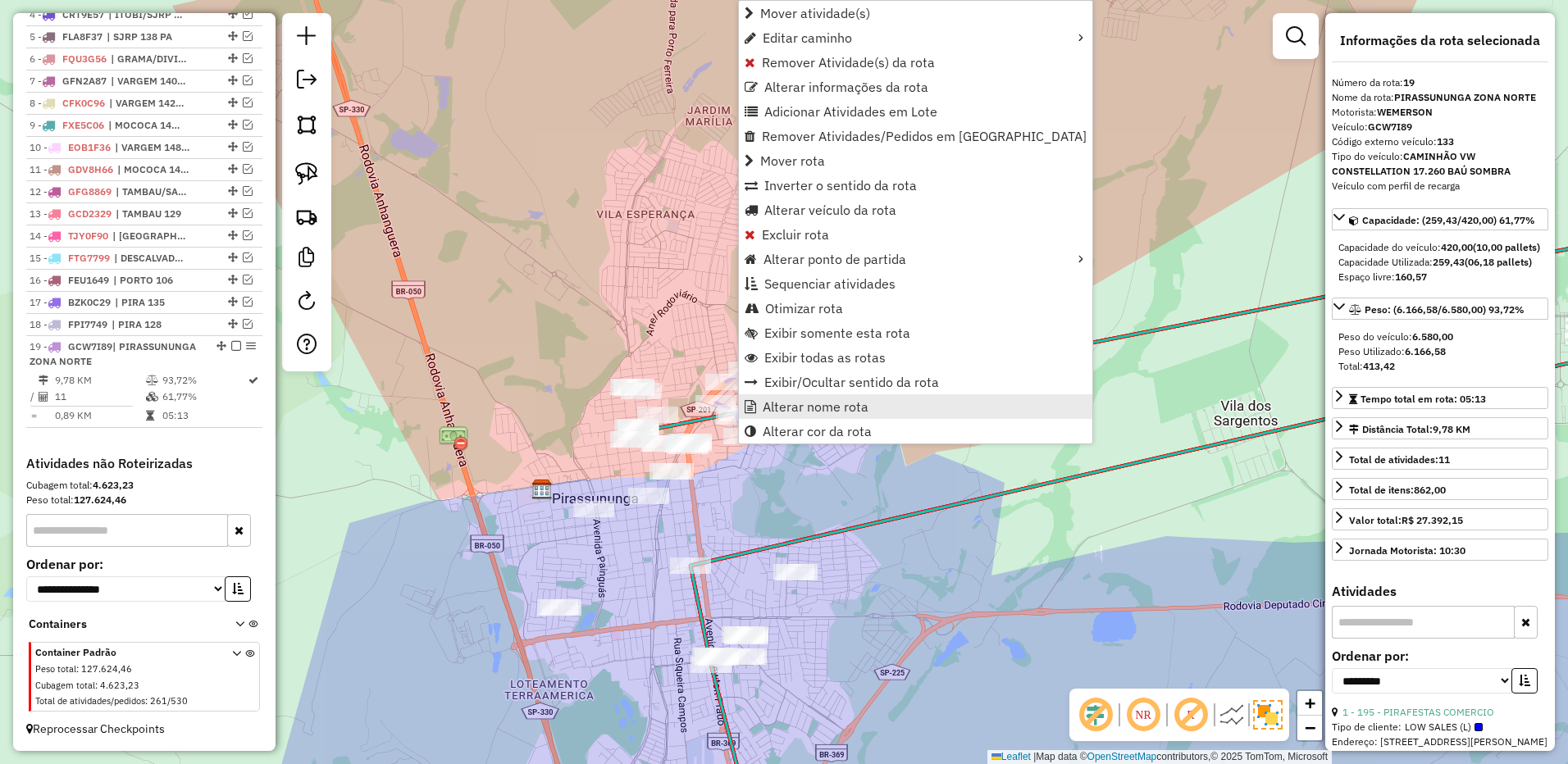
click at [794, 406] on span "Alterar nome rota" at bounding box center [815, 407] width 106 height 13
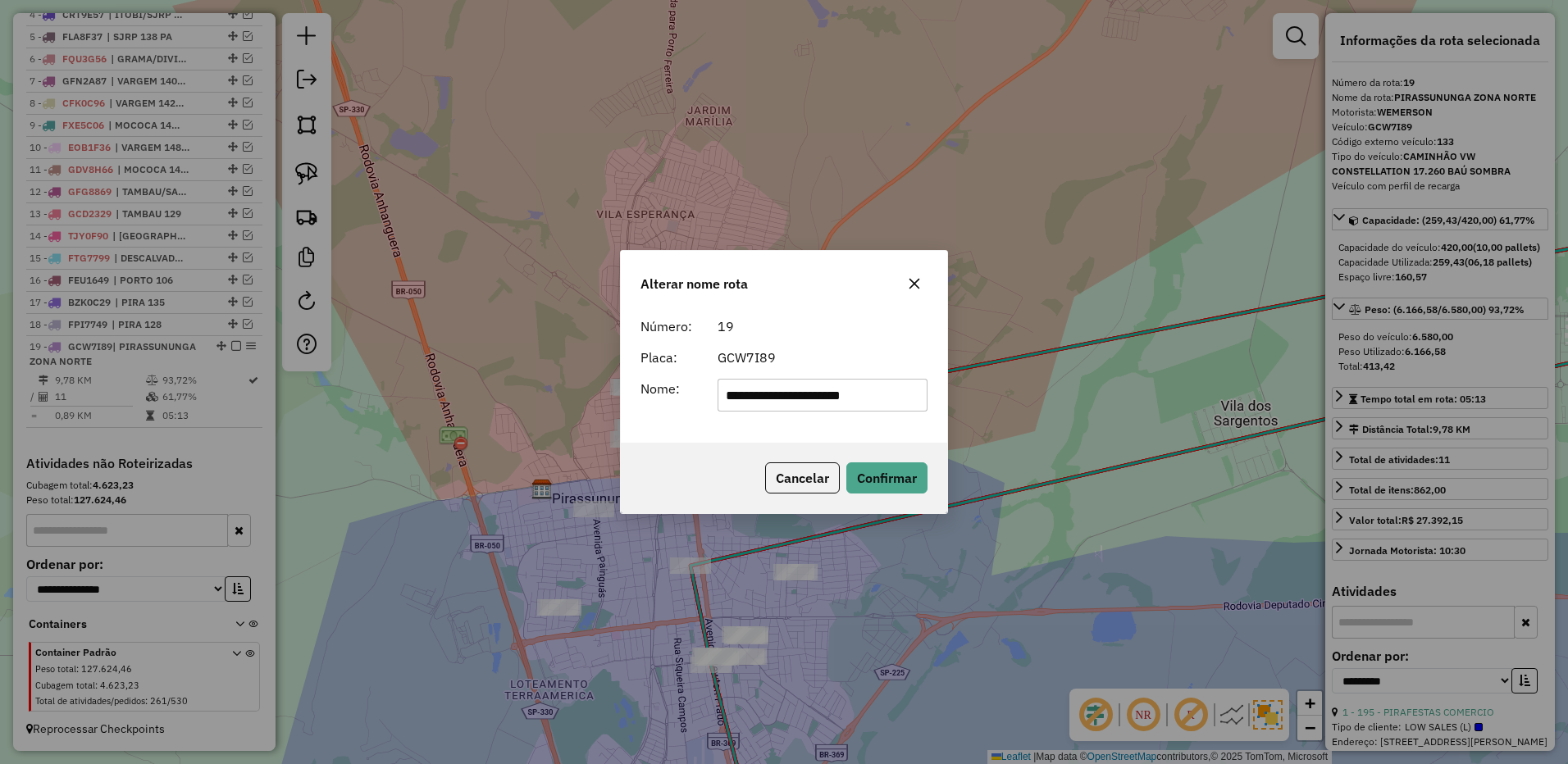
drag, startPoint x: 757, startPoint y: 392, endPoint x: 1191, endPoint y: 373, distance: 434.4
click at [1191, 373] on div "**********" at bounding box center [784, 382] width 1568 height 764
type input "******"
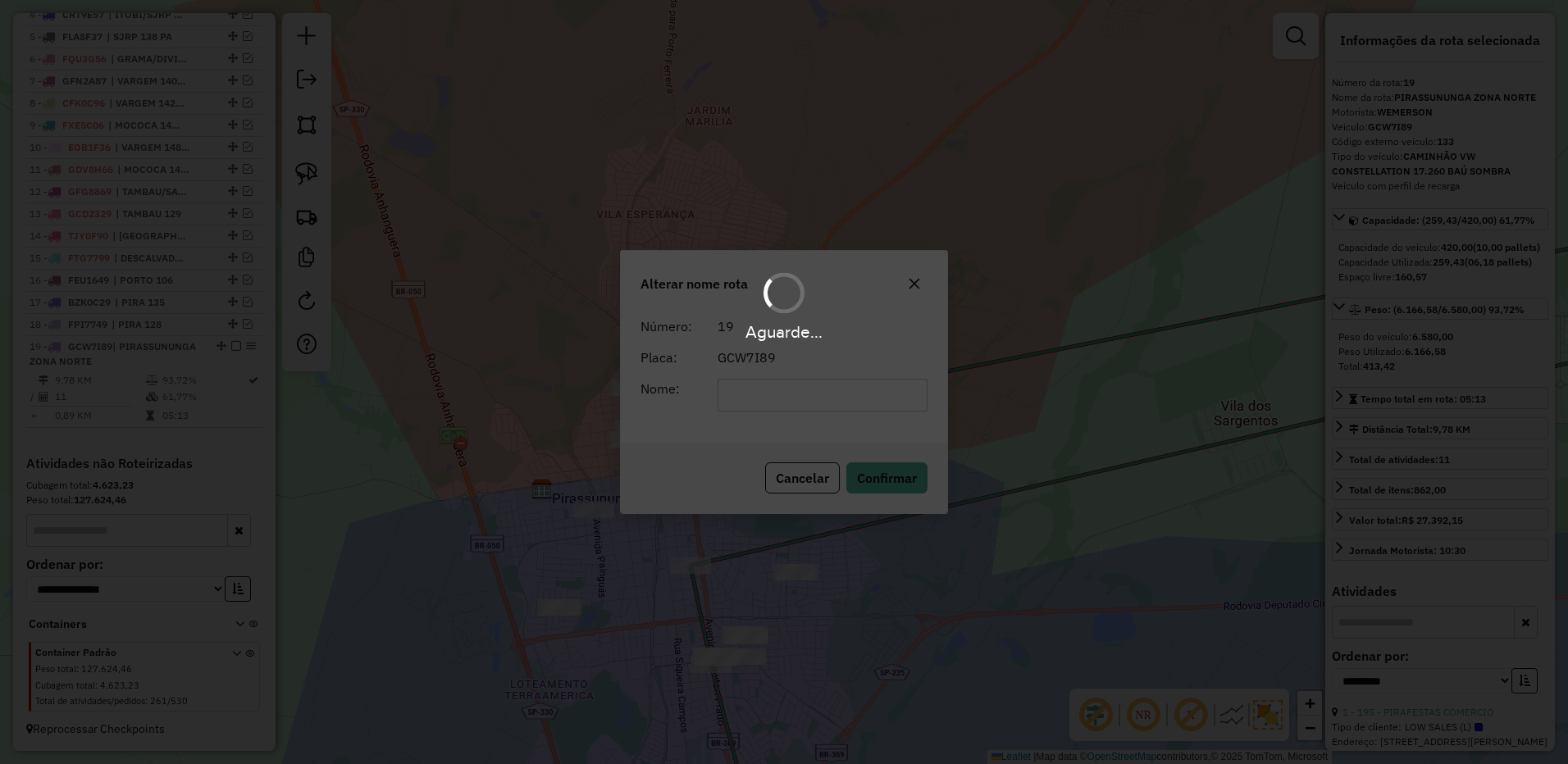
scroll to position [769, 0]
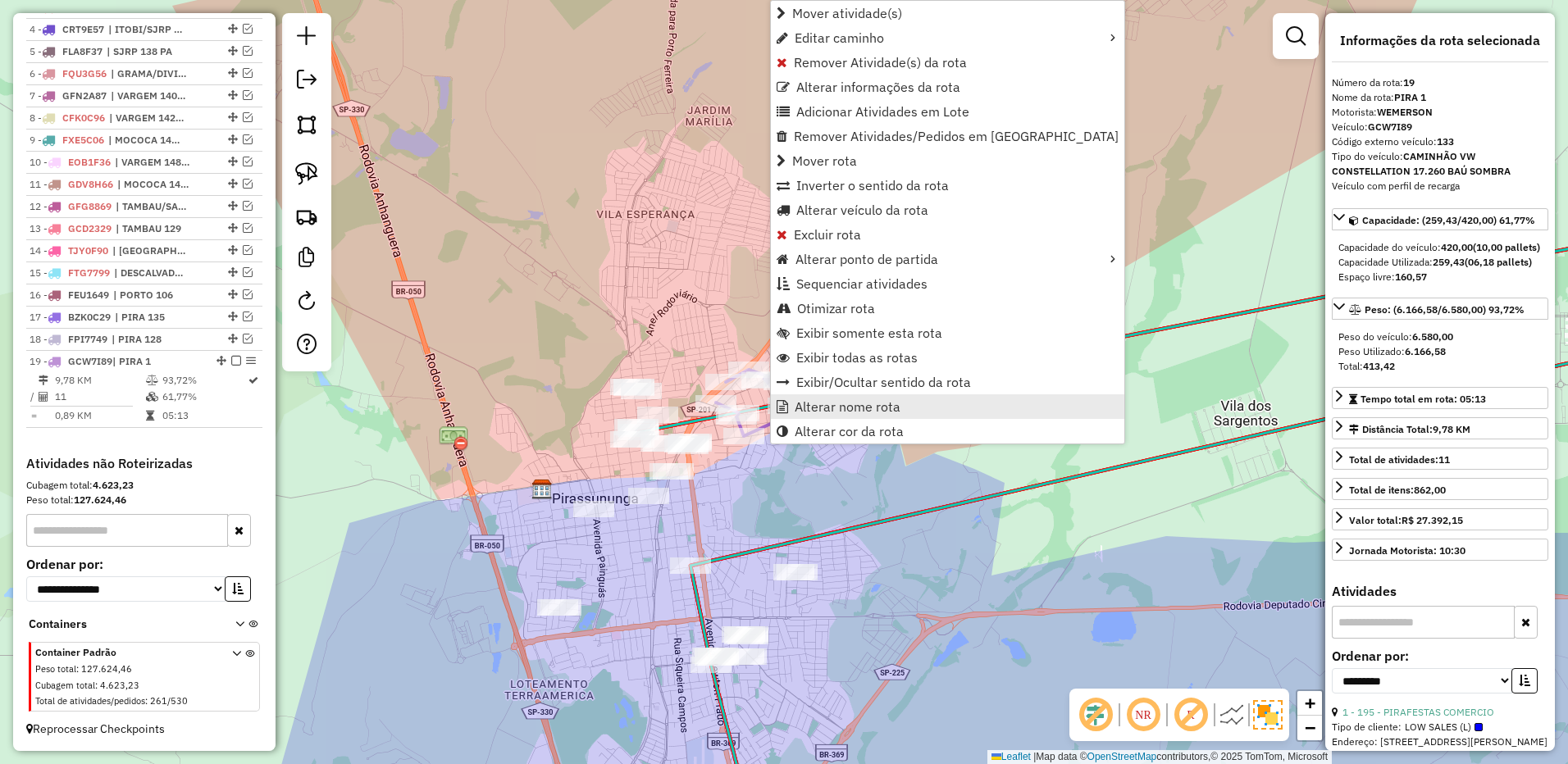
click at [812, 405] on span "Alterar nome rota" at bounding box center [847, 407] width 106 height 13
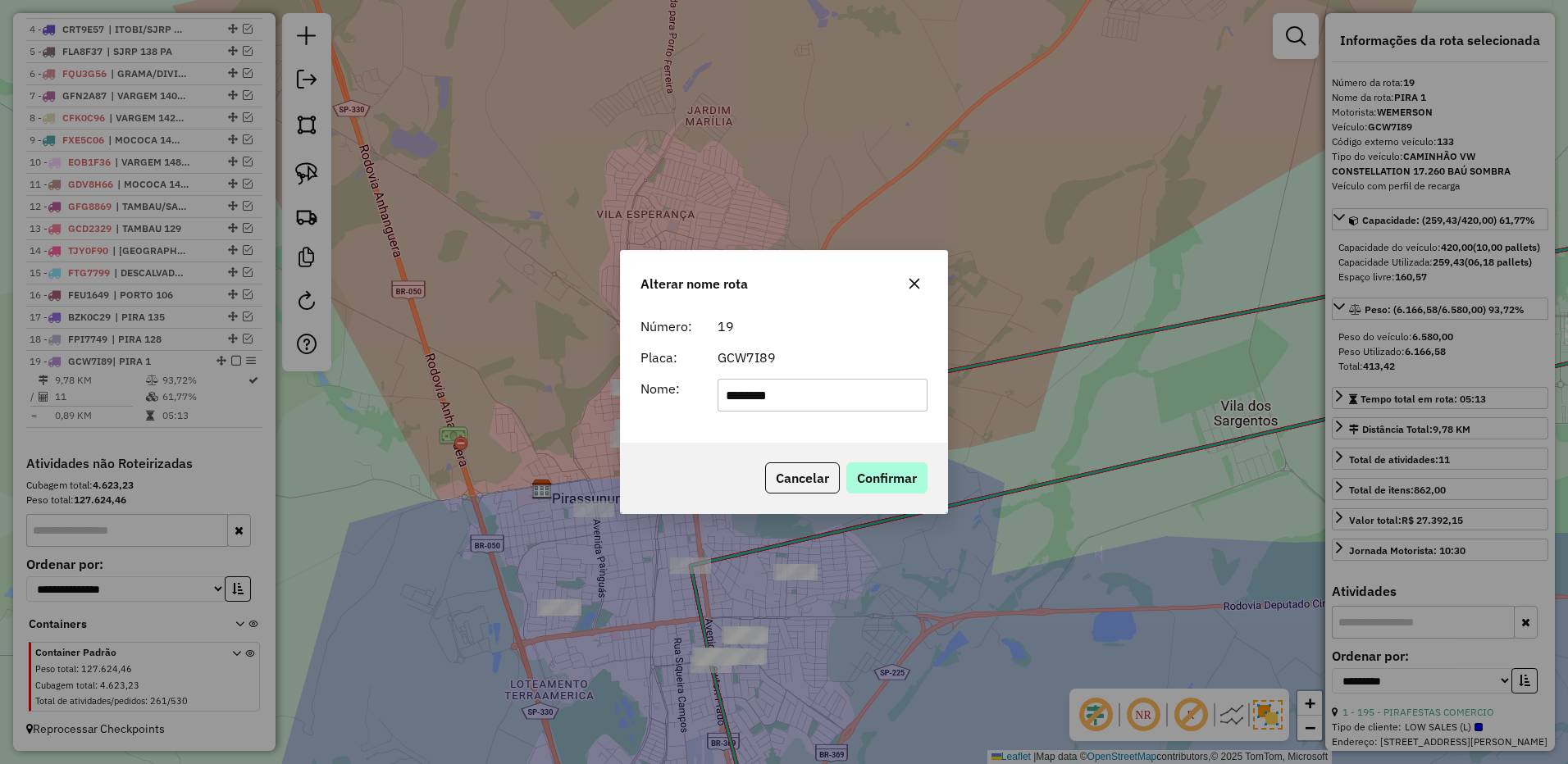
type input "********"
click at [909, 478] on button "Confirmar" at bounding box center [886, 478] width 81 height 31
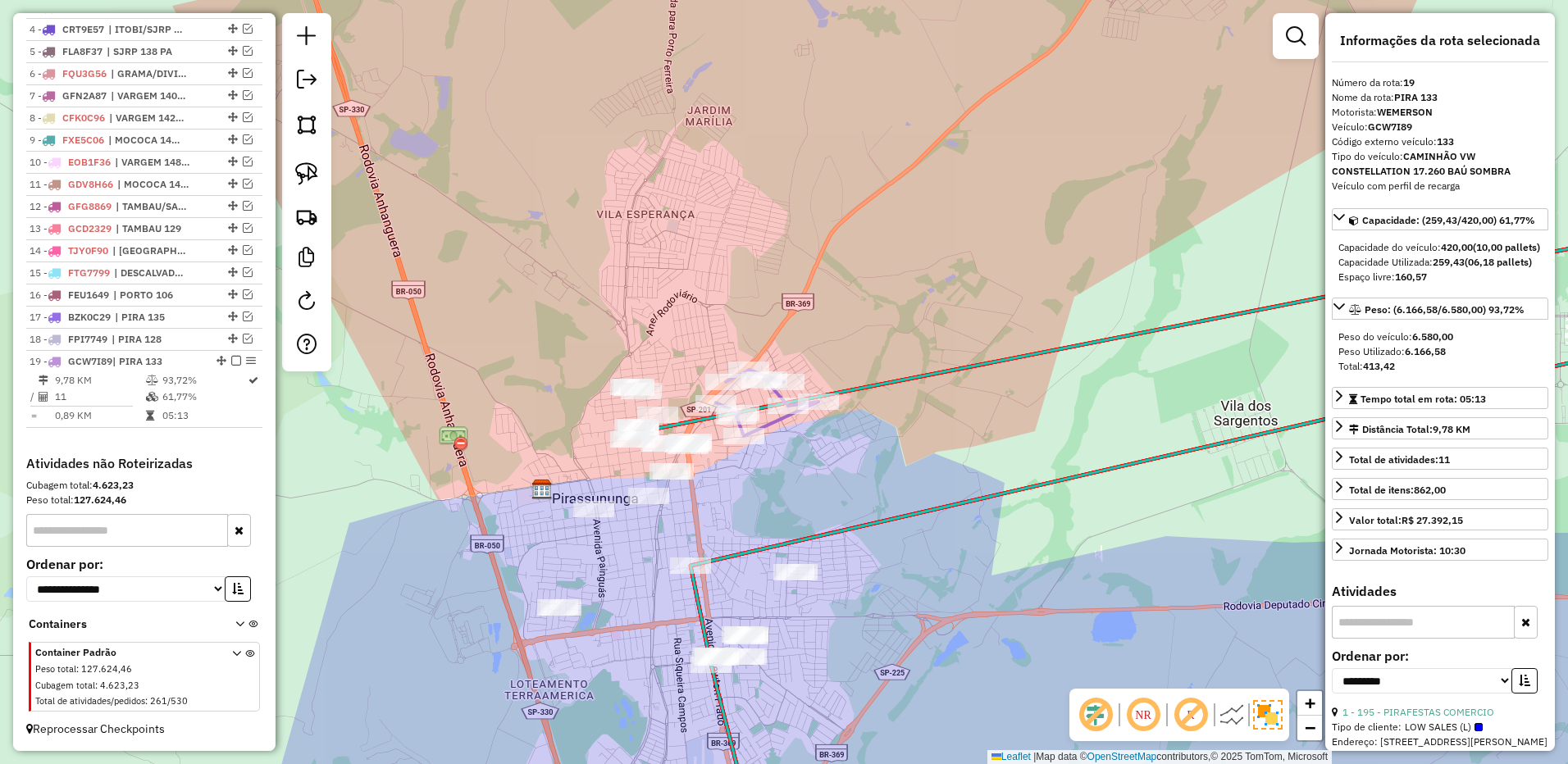
click at [225, 365] on div at bounding box center [230, 361] width 49 height 10
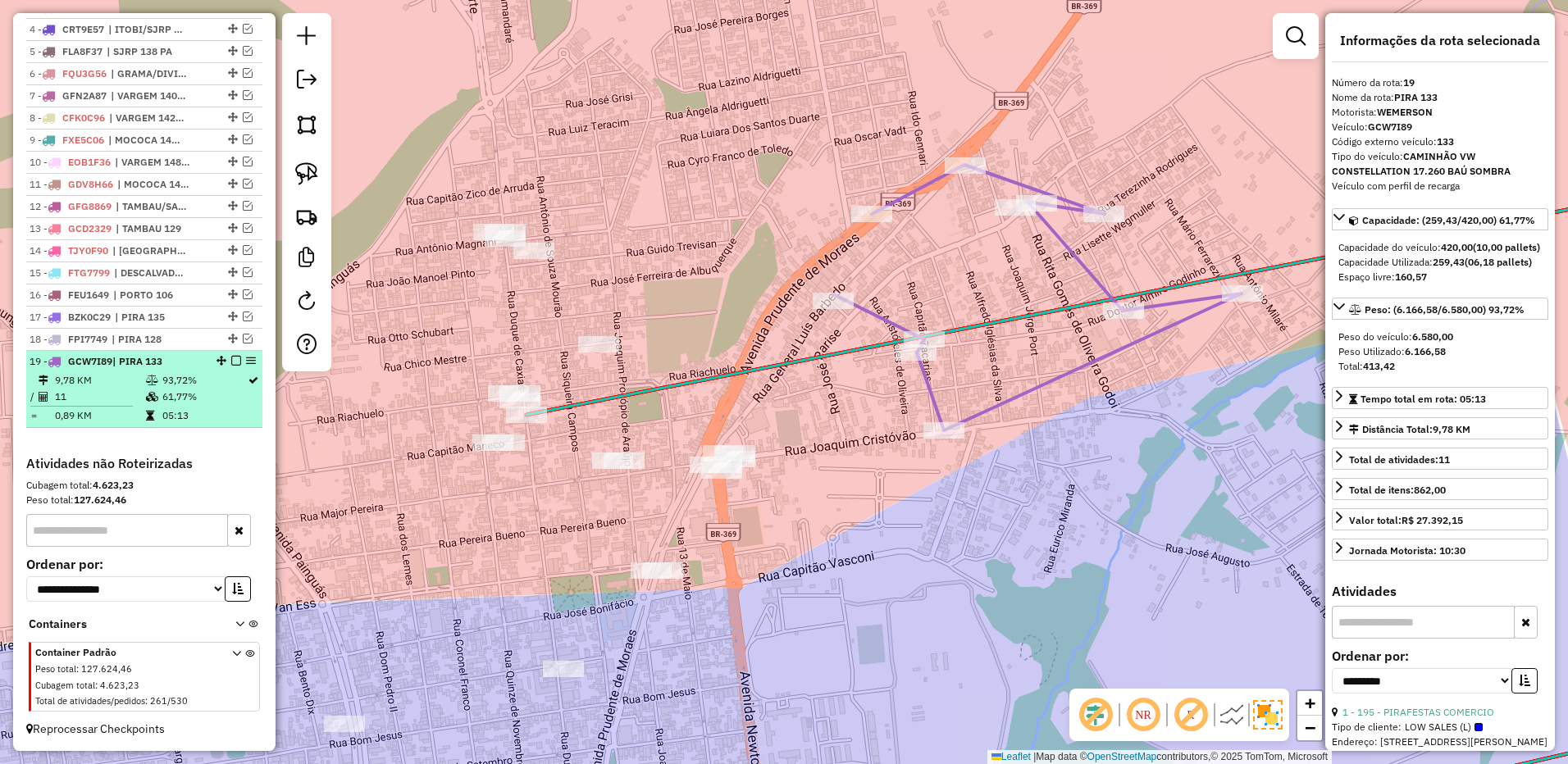
click at [231, 362] on em at bounding box center [236, 361] width 10 height 10
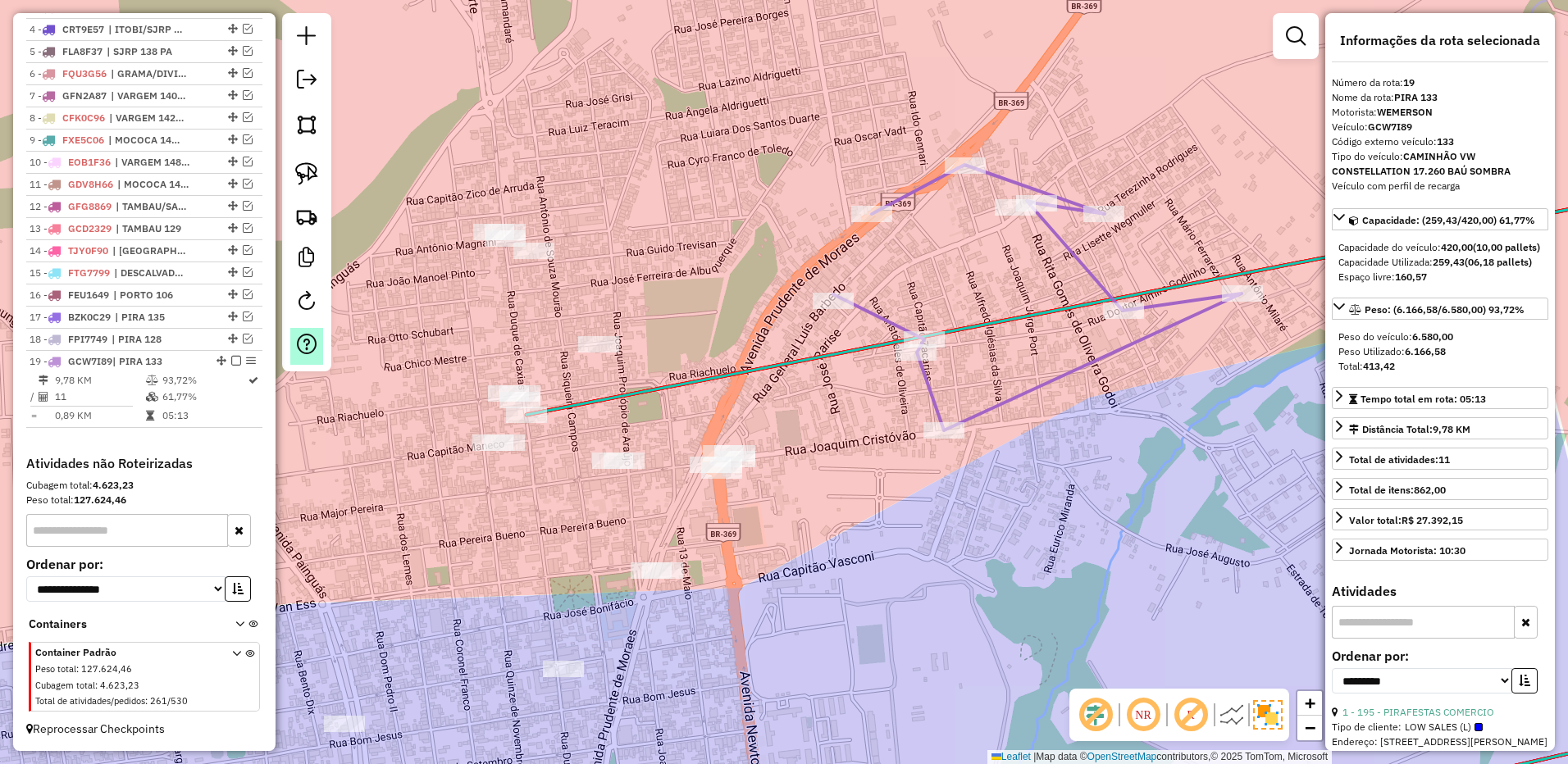
scroll to position [714, 0]
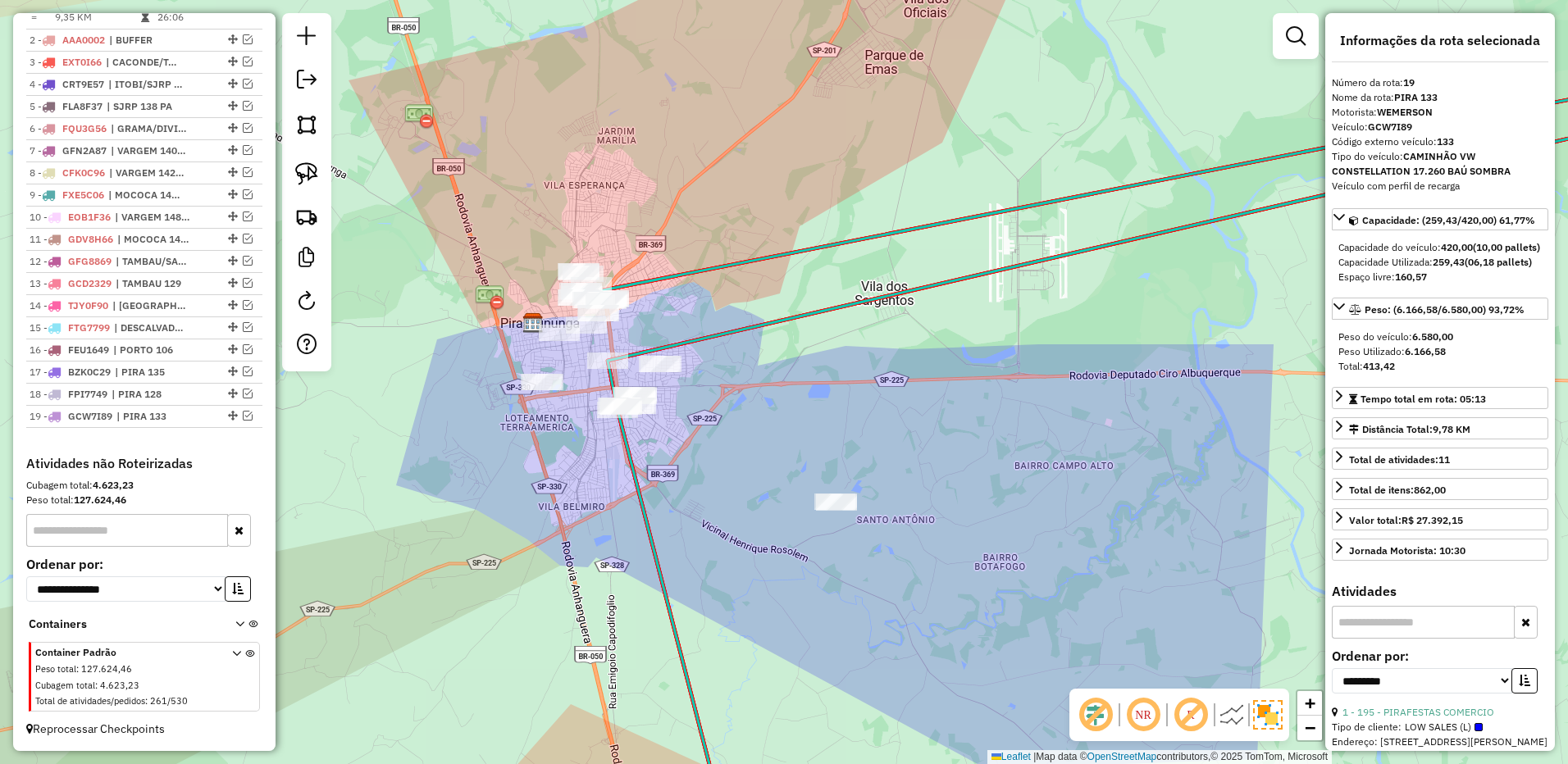
drag, startPoint x: 321, startPoint y: 184, endPoint x: 366, endPoint y: 189, distance: 45.3
click at [321, 184] on link at bounding box center [306, 174] width 36 height 36
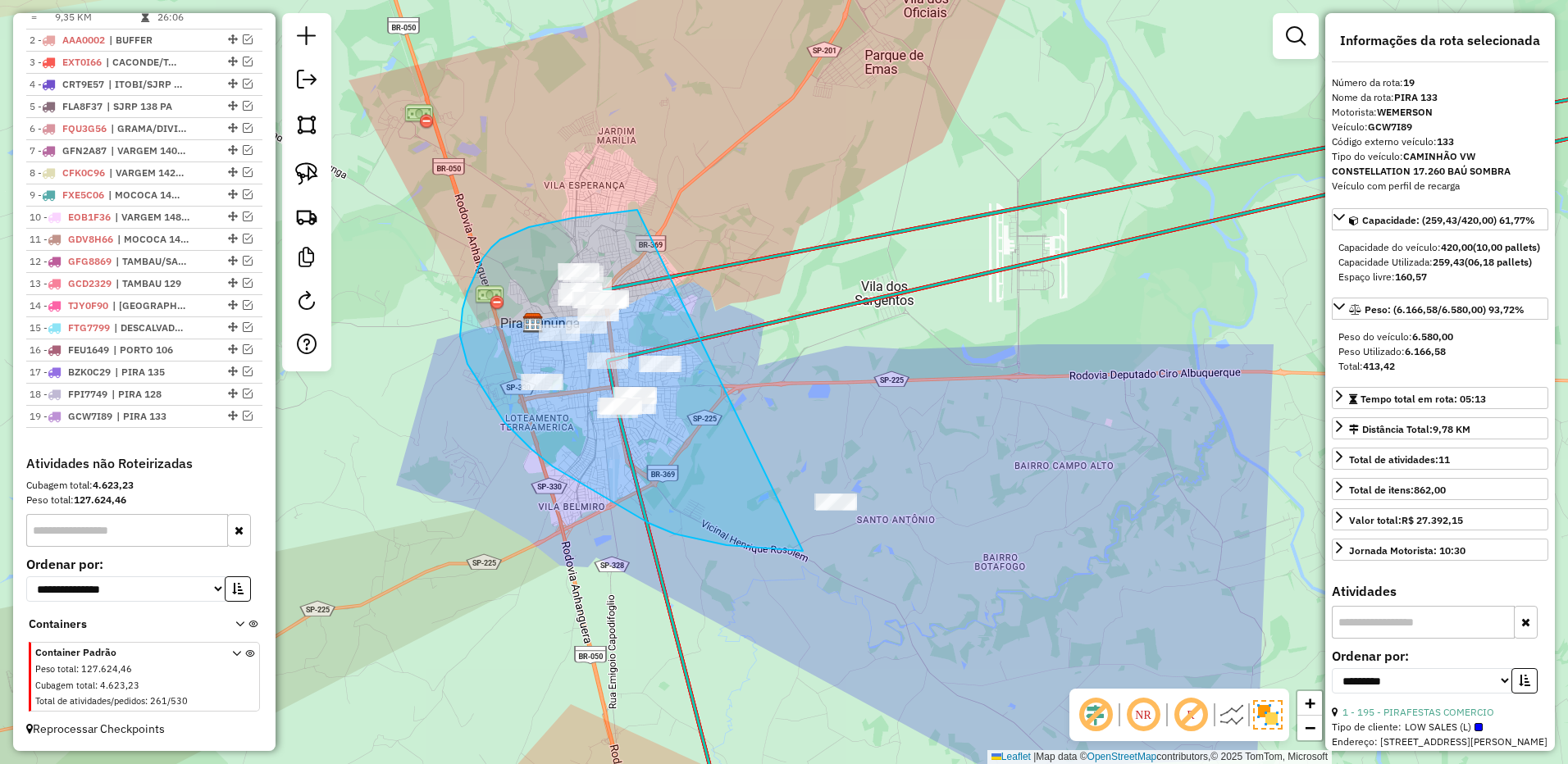
drag, startPoint x: 637, startPoint y: 210, endPoint x: 973, endPoint y: 473, distance: 426.7
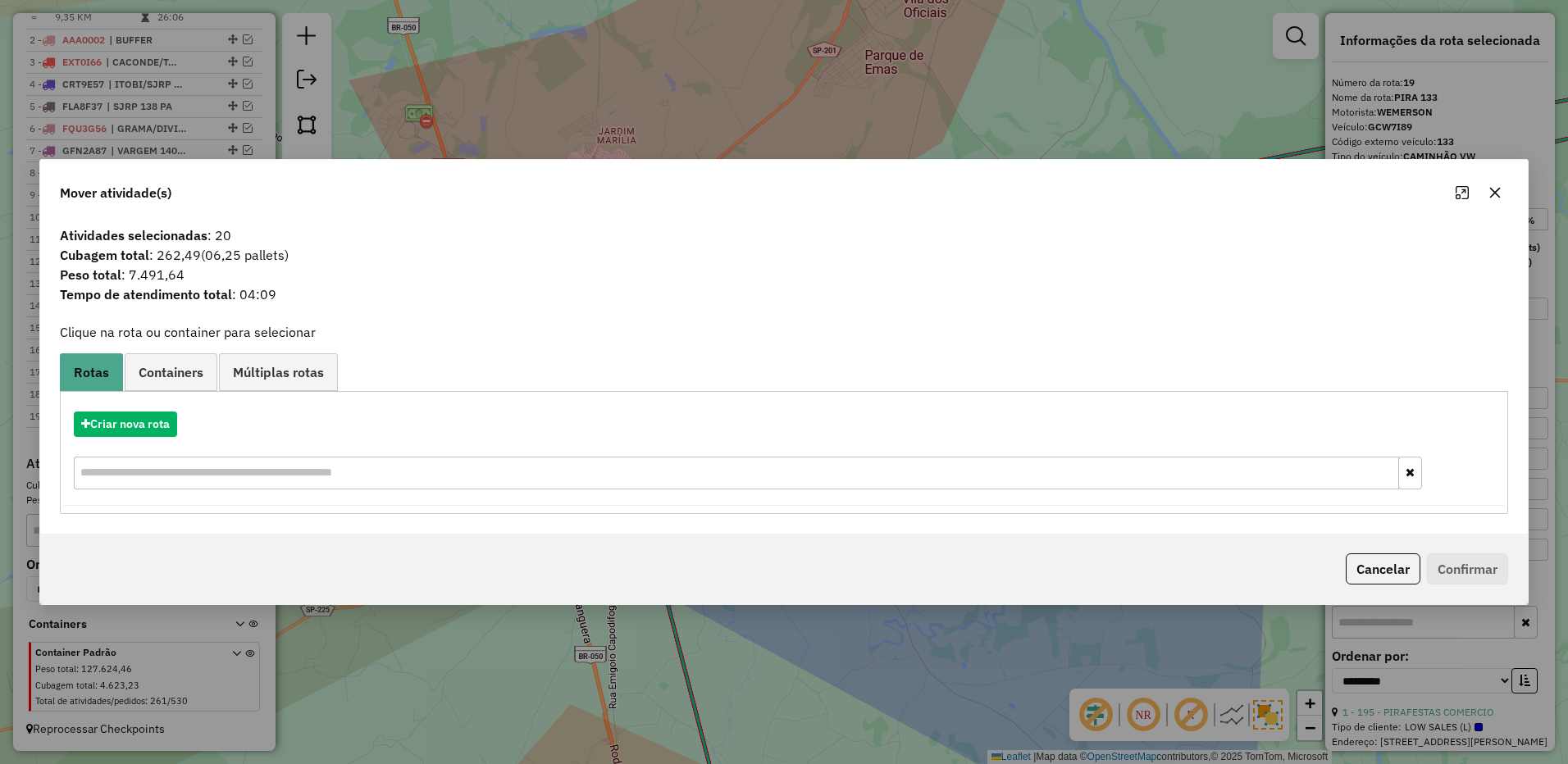
drag, startPoint x: 1501, startPoint y: 194, endPoint x: 717, endPoint y: 338, distance: 797.1
click at [1500, 194] on icon "button" at bounding box center [1495, 193] width 13 height 13
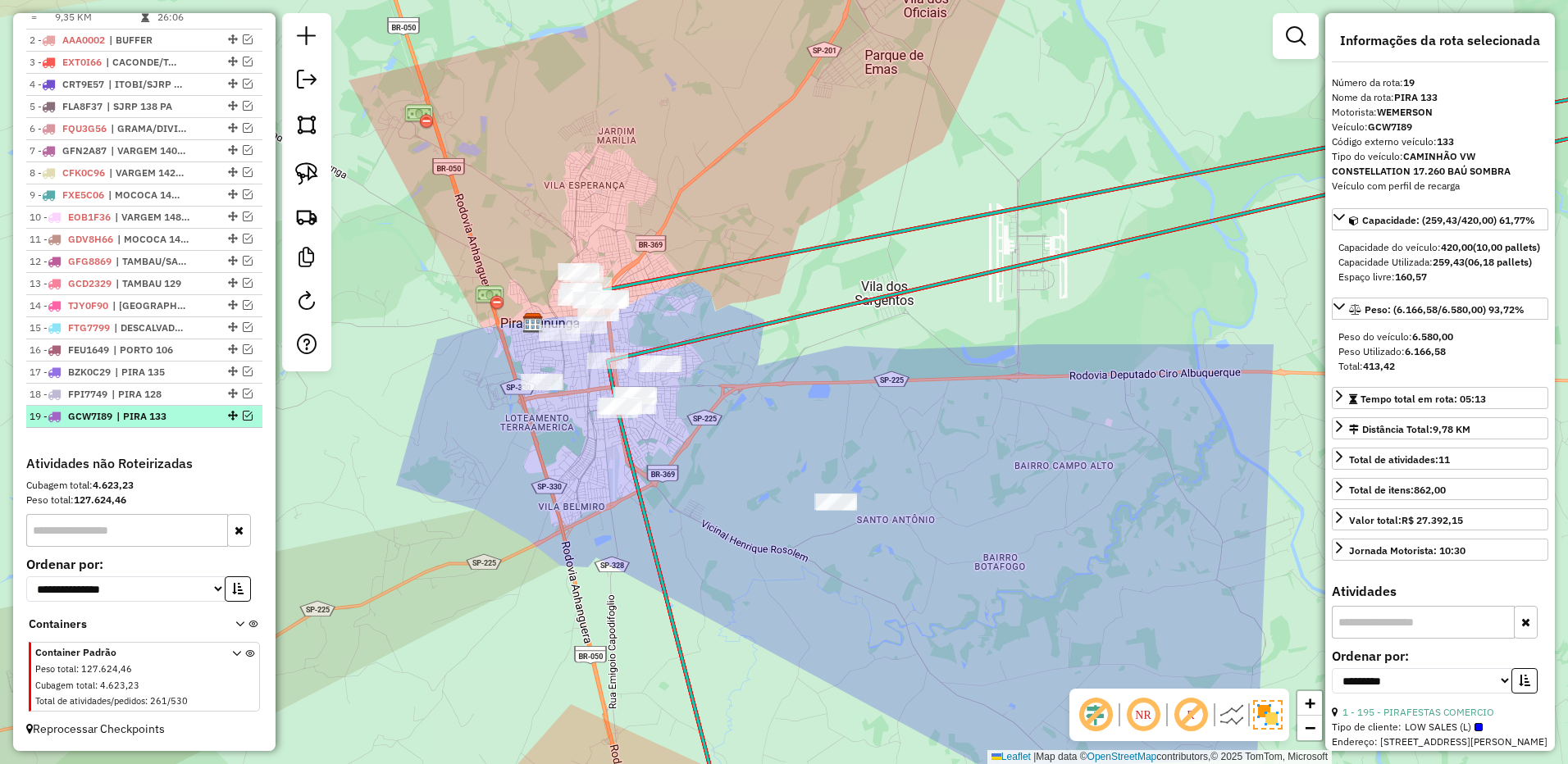
click at [243, 413] on em at bounding box center [248, 416] width 10 height 10
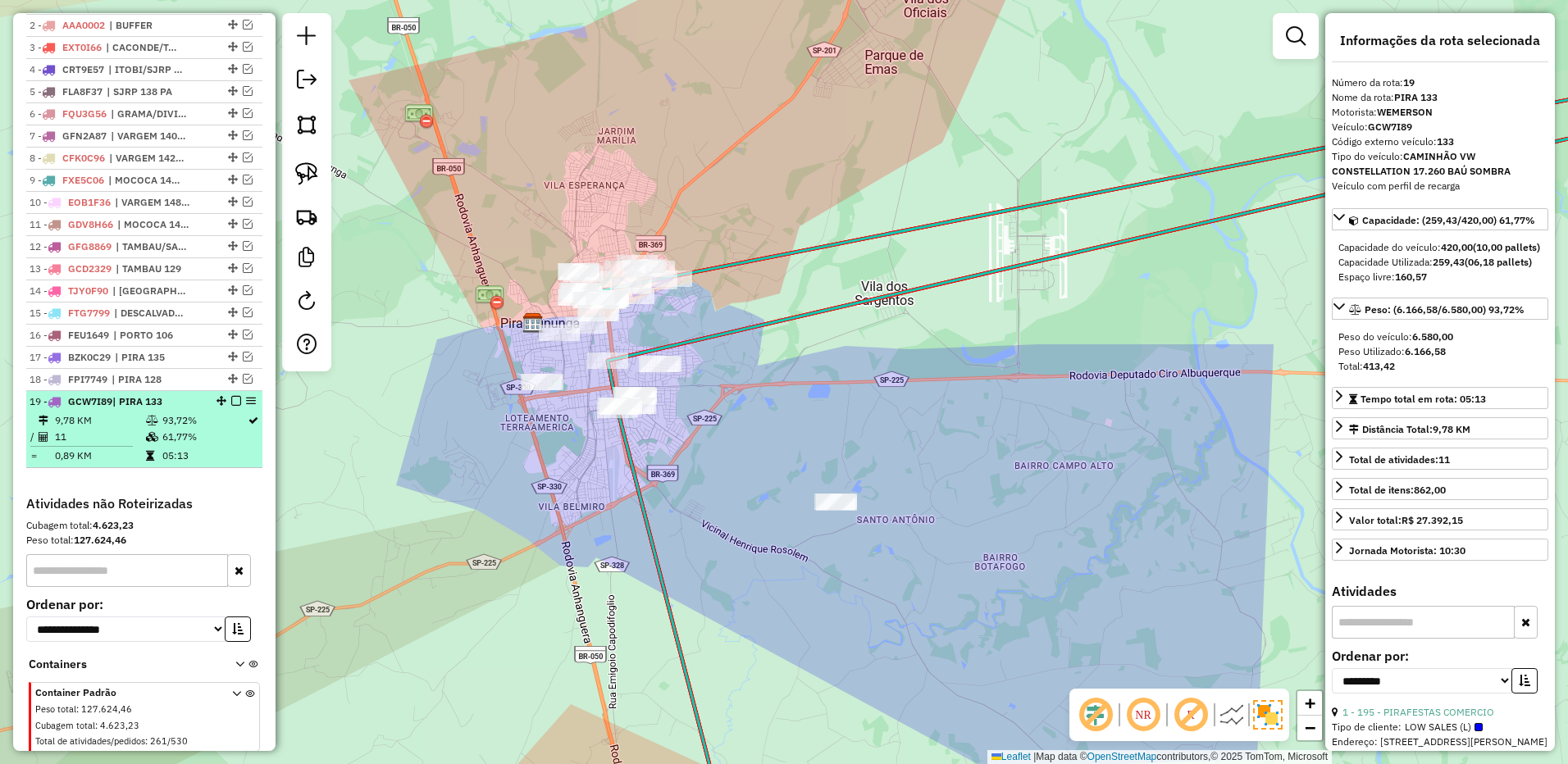
scroll to position [769, 0]
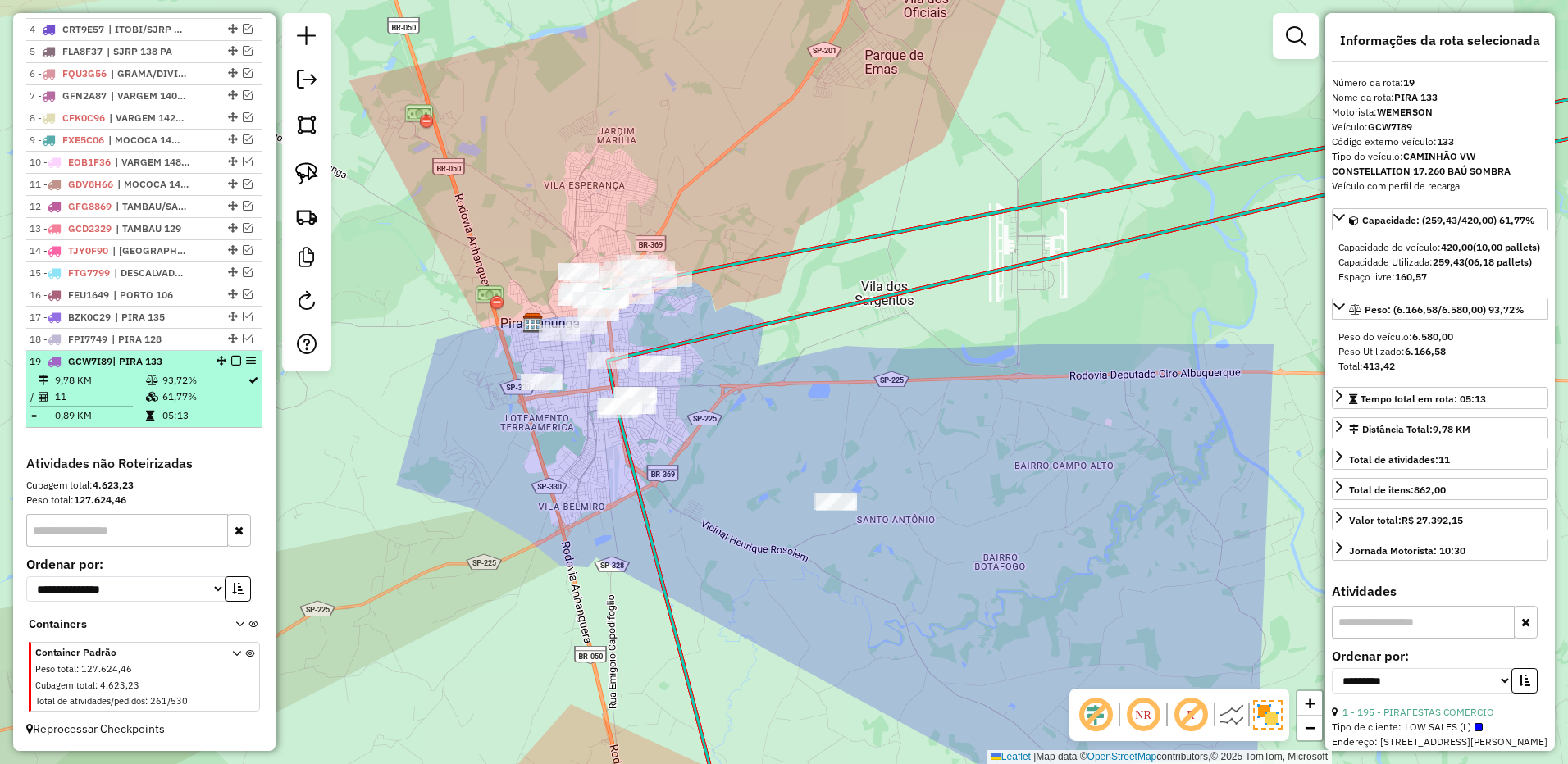
click at [190, 413] on td "05:13" at bounding box center [204, 416] width 85 height 17
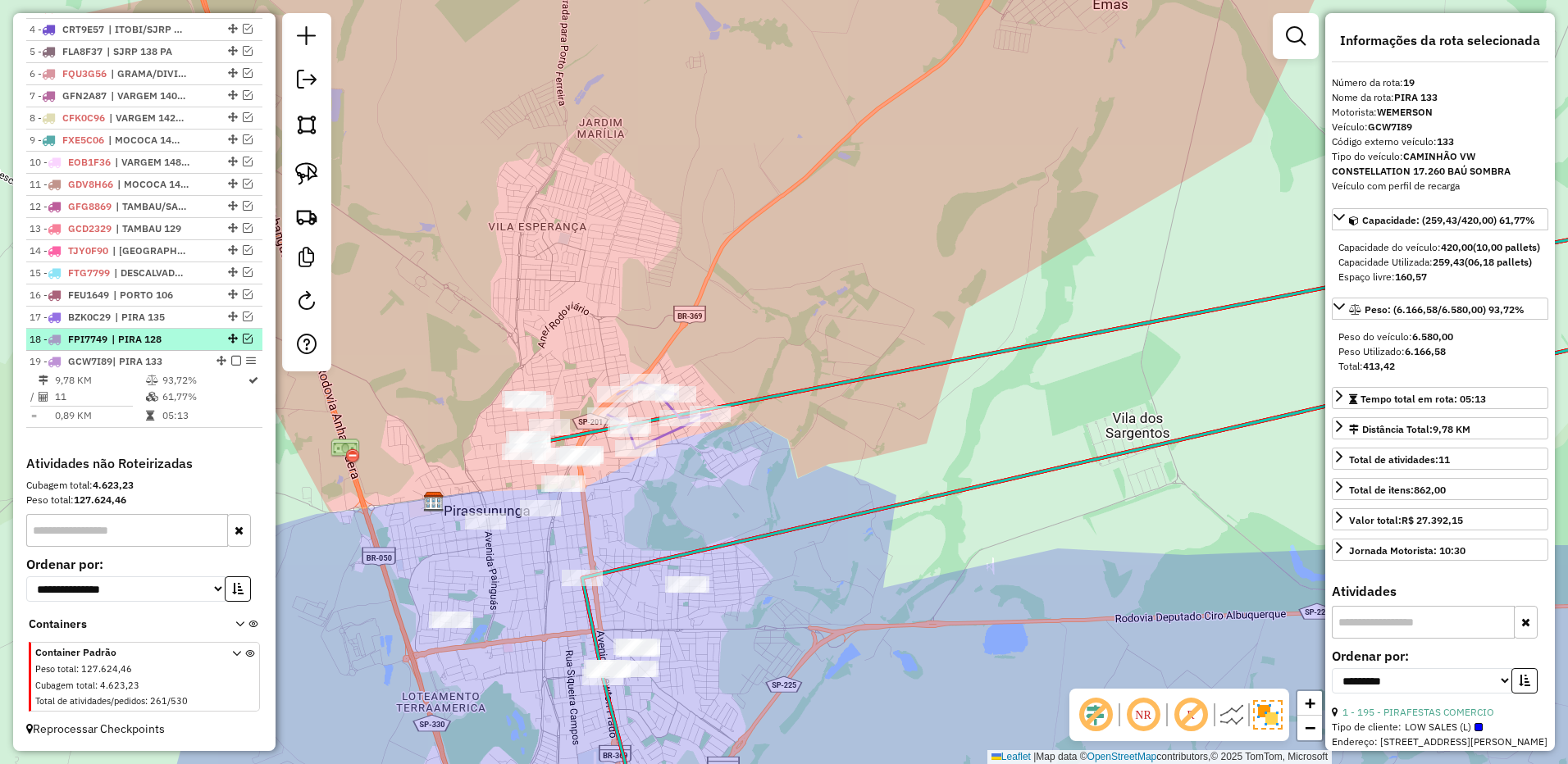
click at [180, 339] on span "| PIRA 128" at bounding box center [149, 340] width 75 height 15
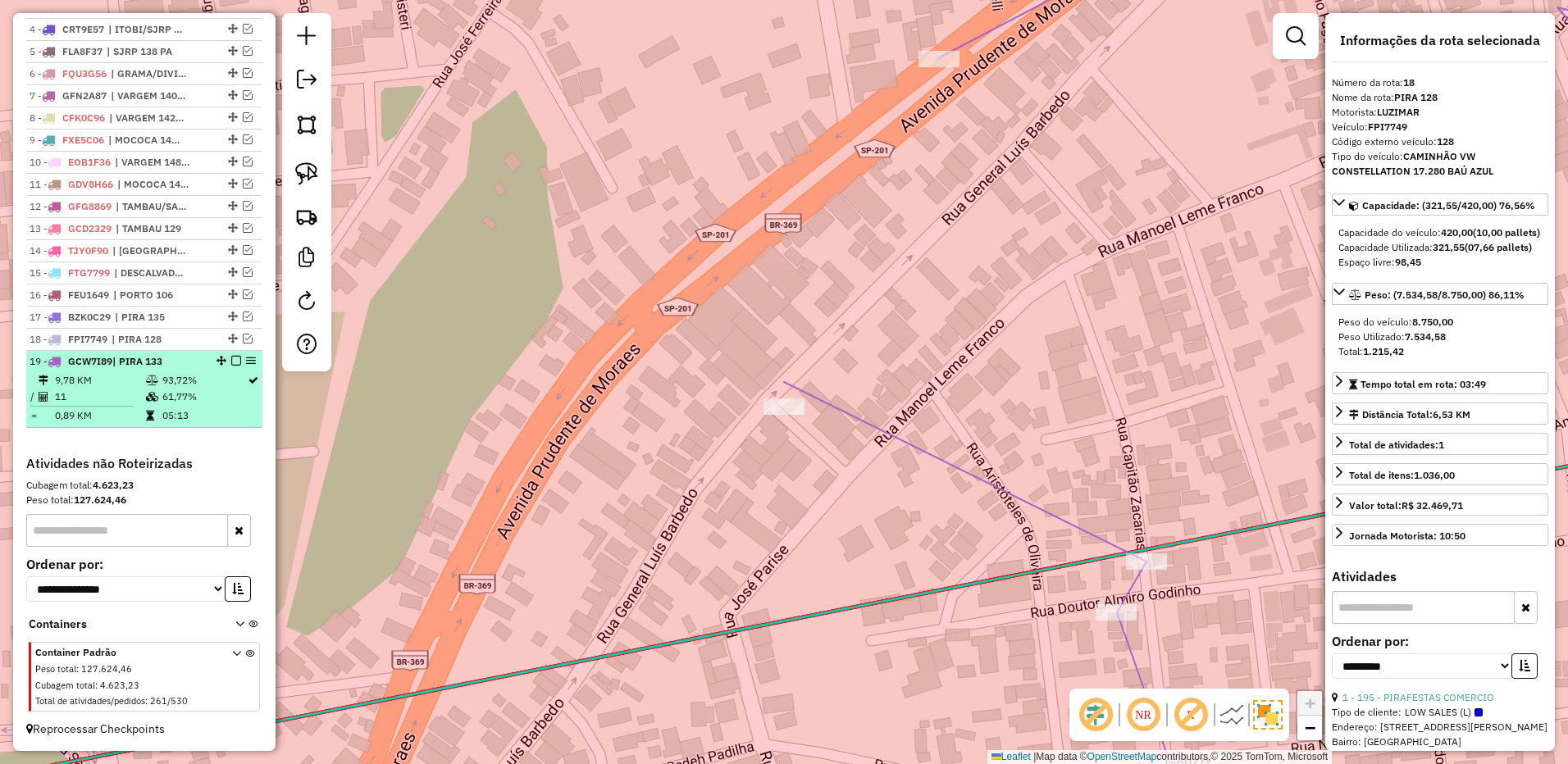
click at [231, 361] on em at bounding box center [236, 361] width 10 height 10
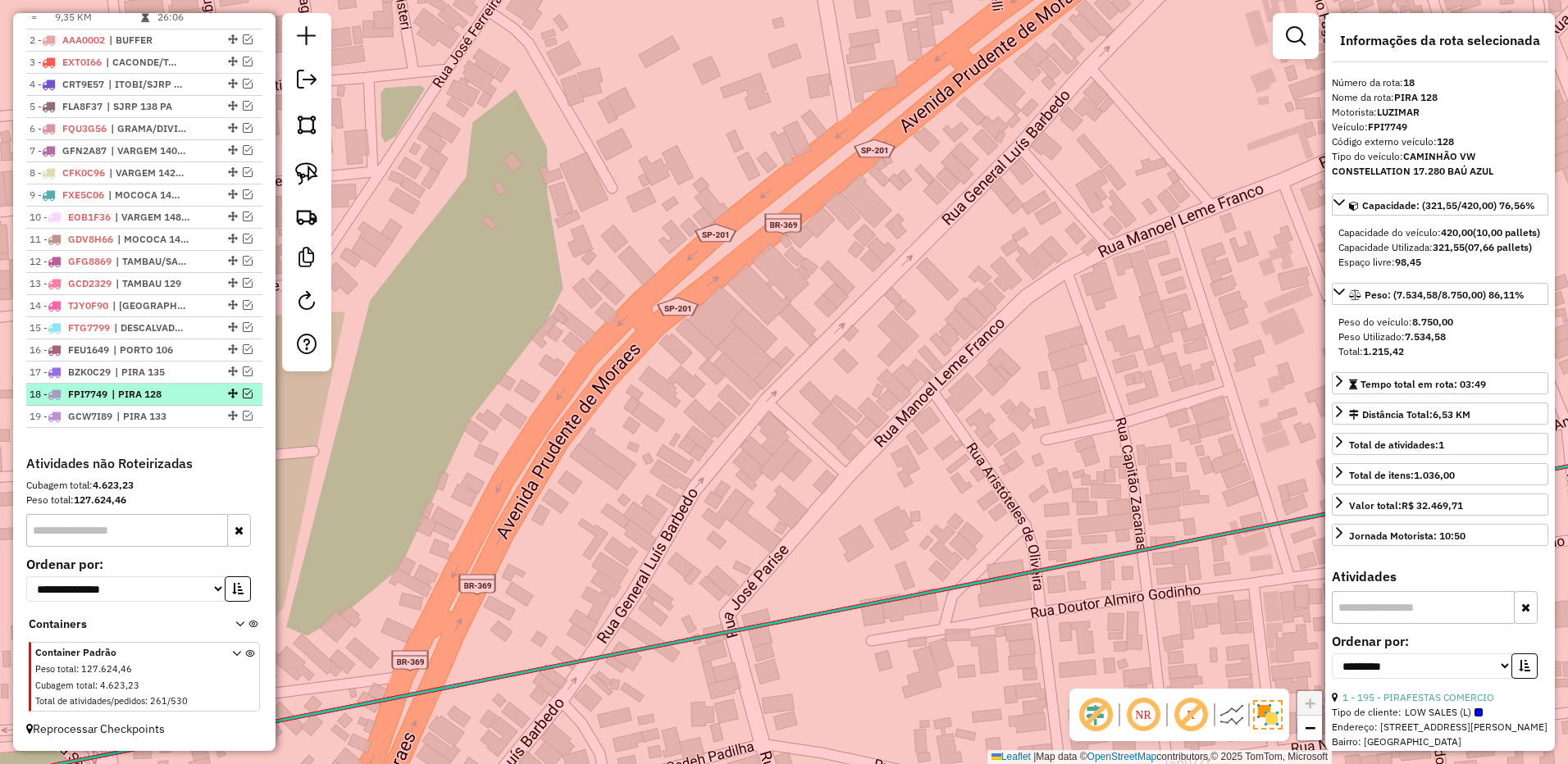
click at [243, 392] on em at bounding box center [248, 393] width 10 height 10
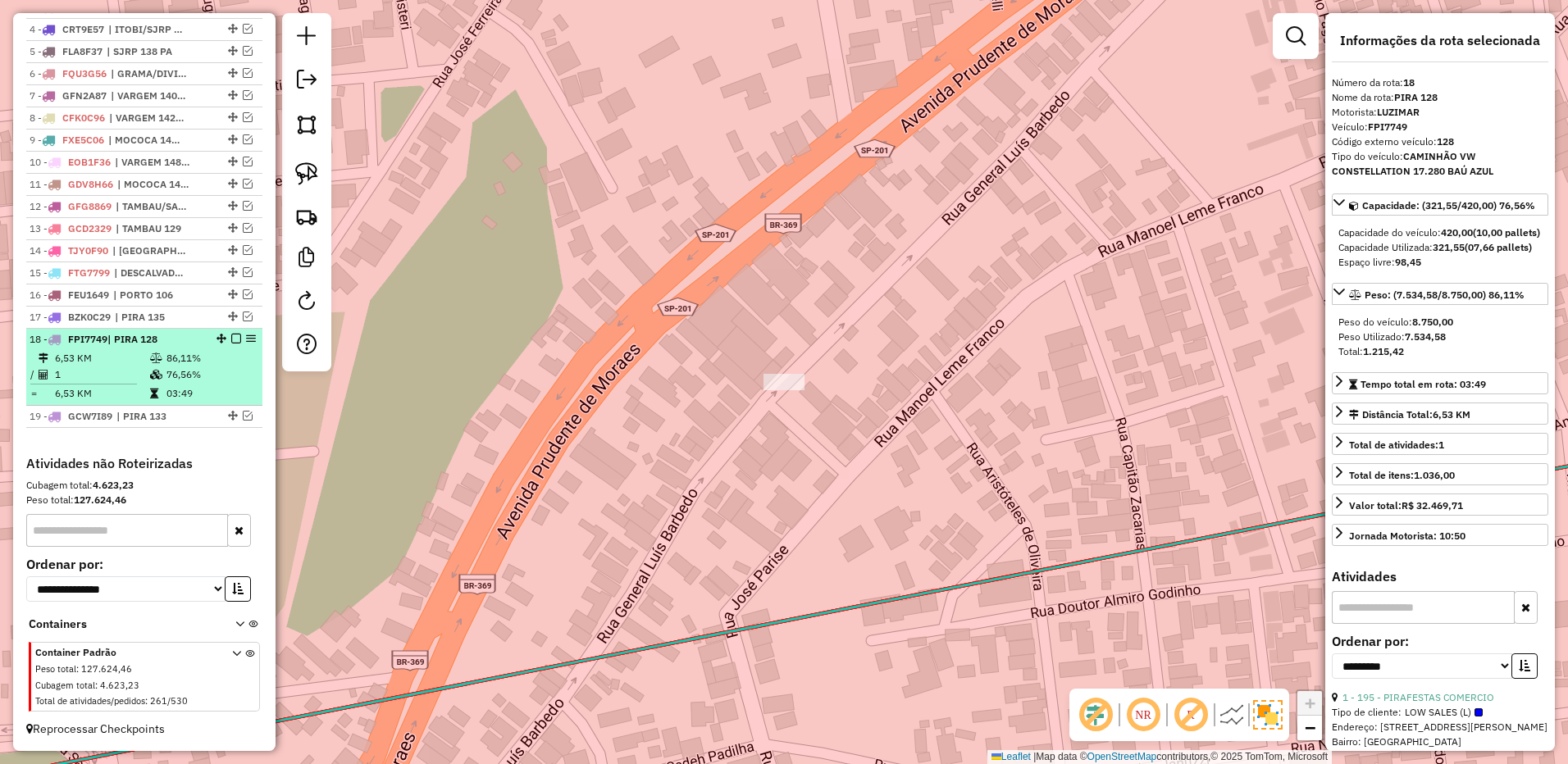
click at [195, 393] on td "03:49" at bounding box center [210, 394] width 89 height 17
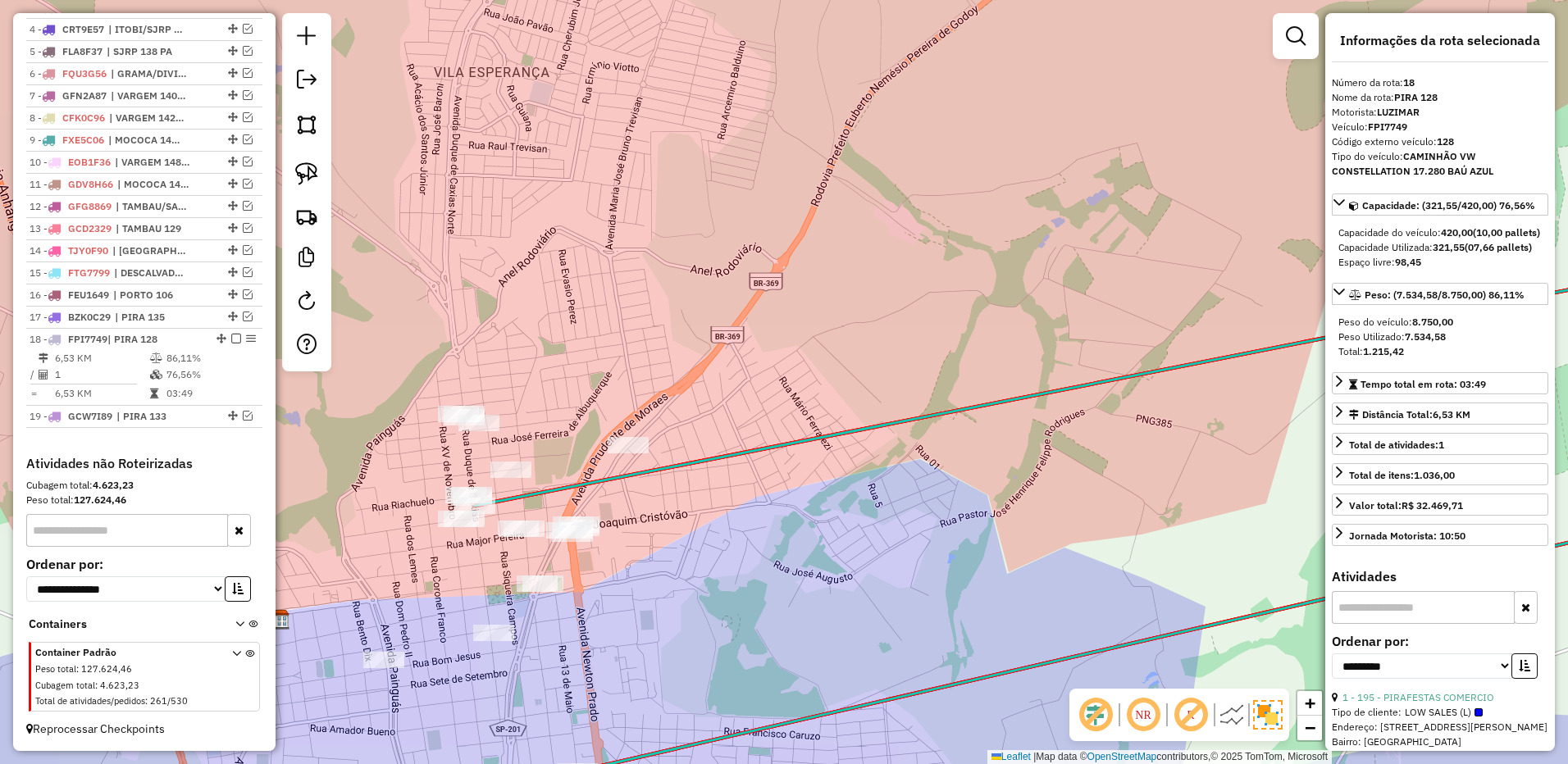
drag, startPoint x: 309, startPoint y: 169, endPoint x: 435, endPoint y: 303, distance: 183.9
click at [309, 169] on img at bounding box center [306, 173] width 23 height 23
drag, startPoint x: 597, startPoint y: 508, endPoint x: 681, endPoint y: 501, distance: 84.3
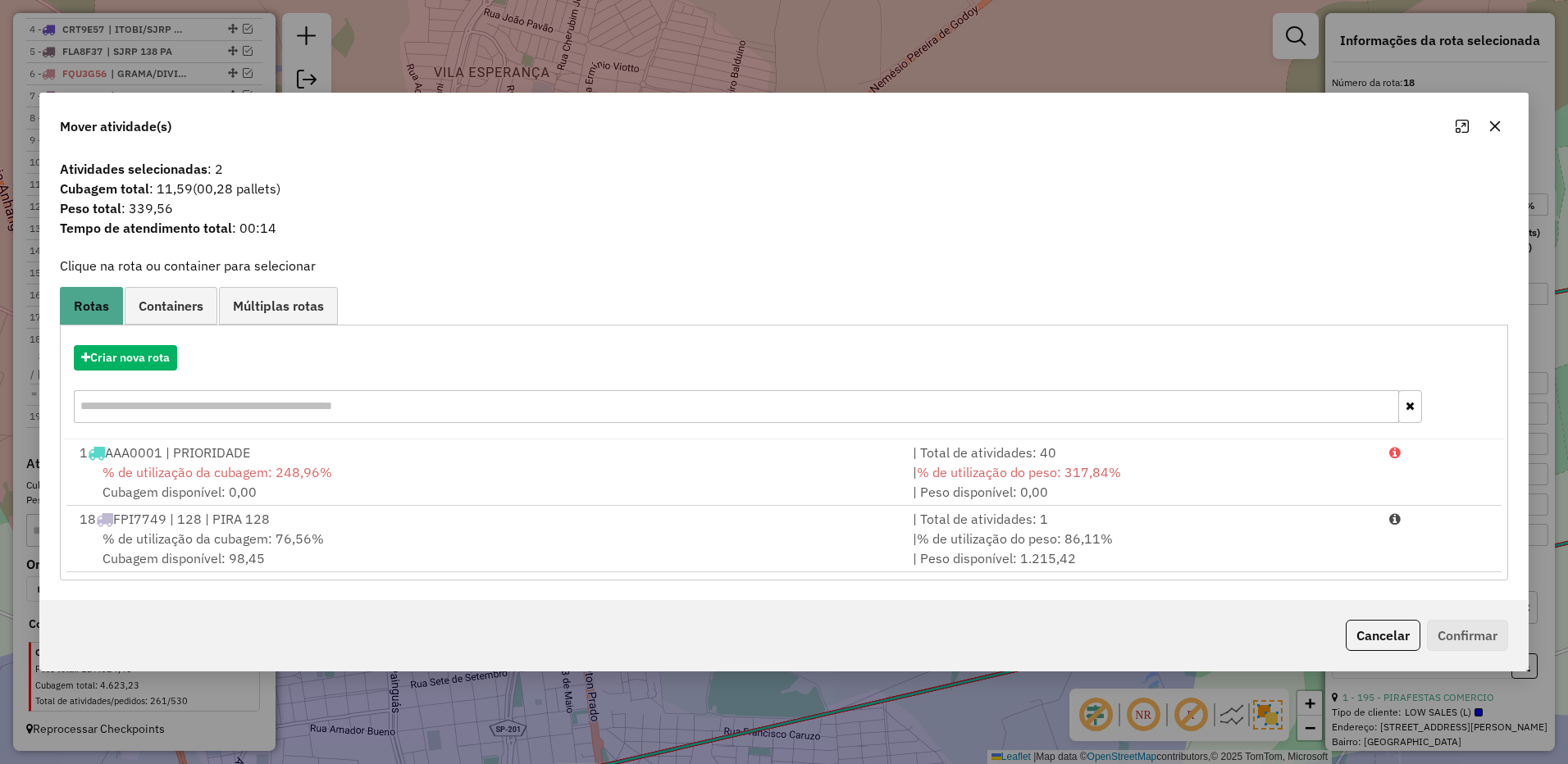
drag, startPoint x: 1495, startPoint y: 124, endPoint x: 1012, endPoint y: 147, distance: 483.5
click at [1493, 124] on icon "button" at bounding box center [1495, 126] width 13 height 13
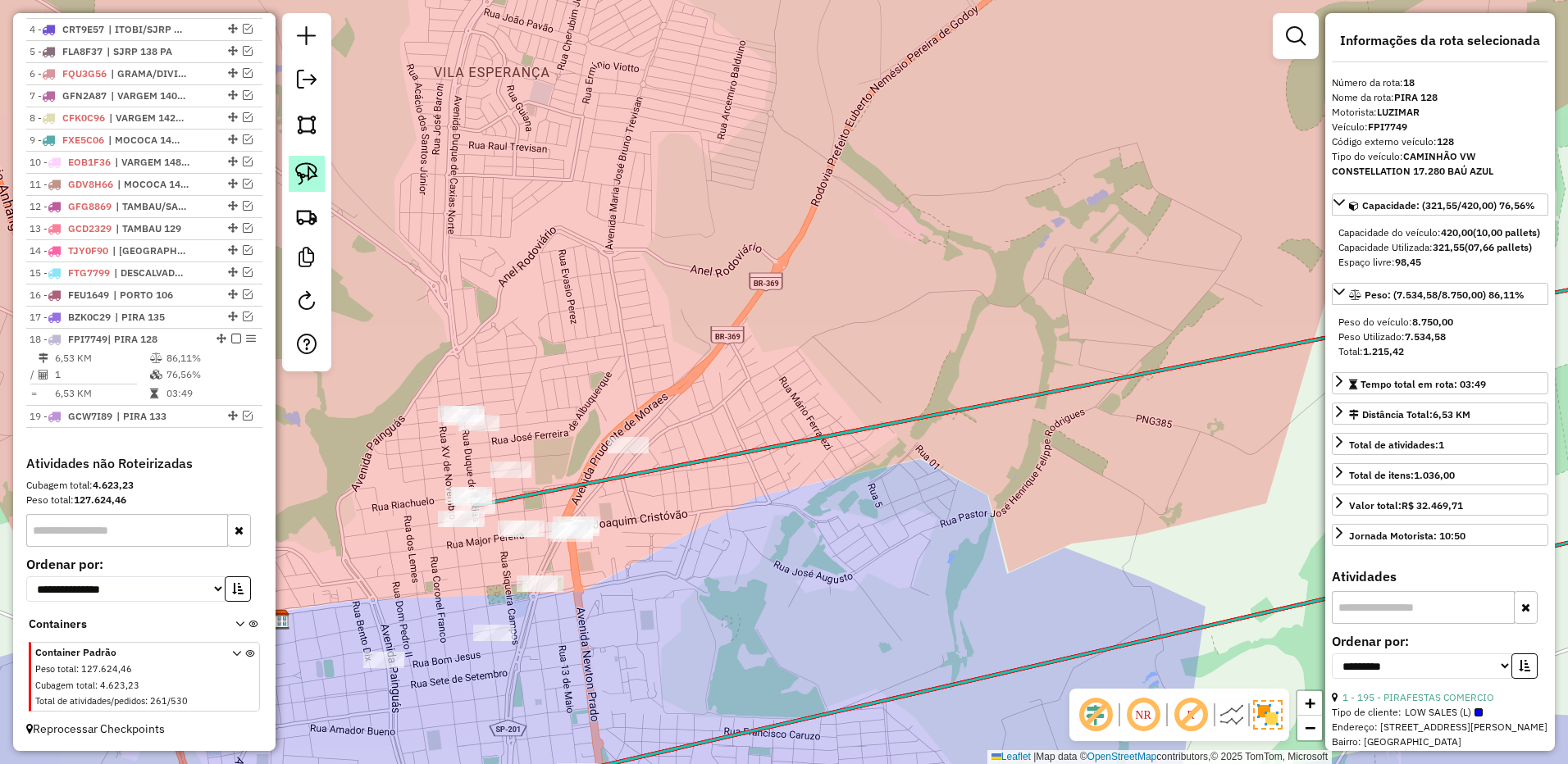
click at [309, 178] on img at bounding box center [306, 173] width 23 height 23
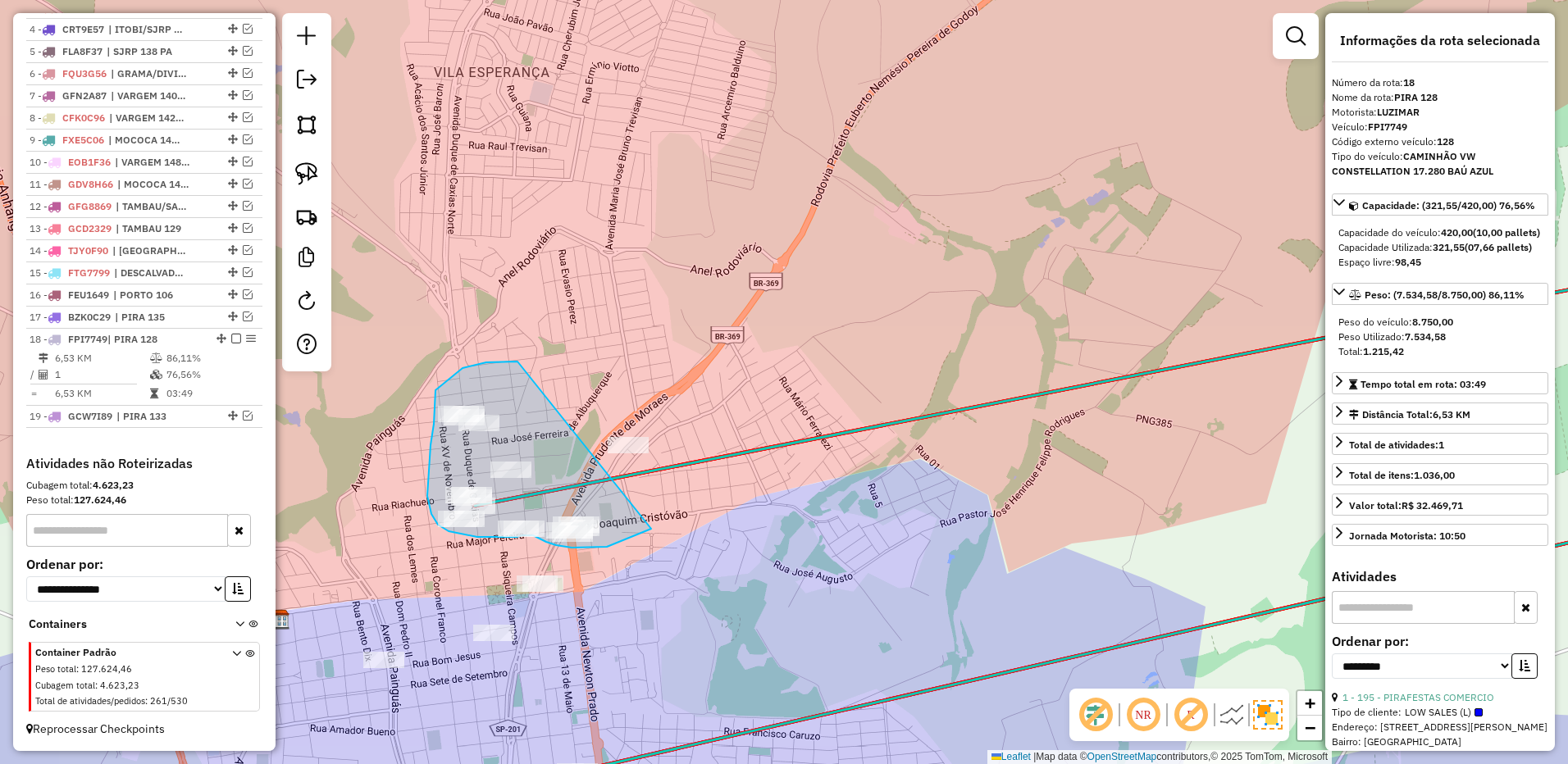
drag, startPoint x: 512, startPoint y: 362, endPoint x: 665, endPoint y: 514, distance: 215.7
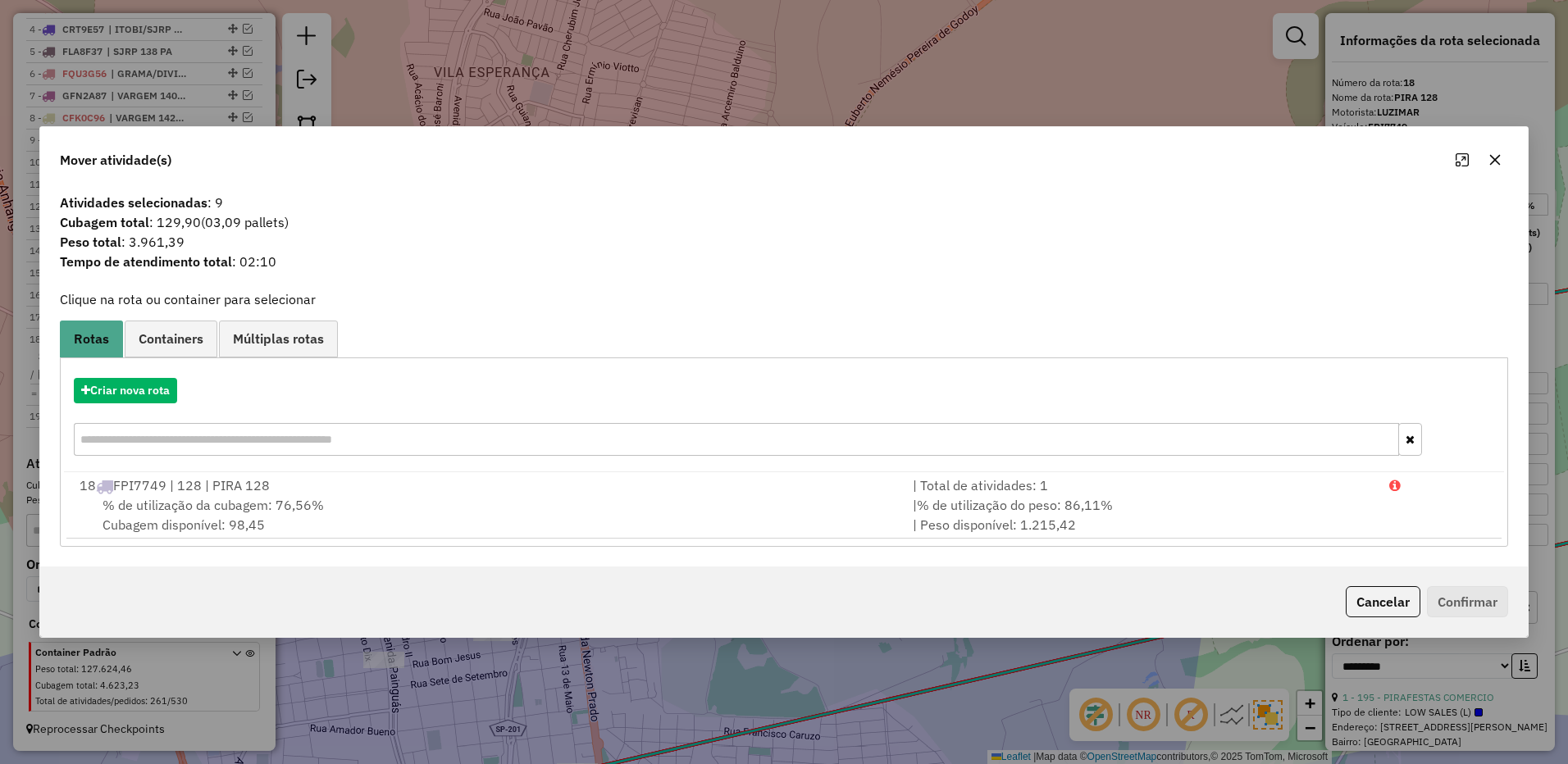
click at [1484, 149] on div at bounding box center [1478, 159] width 59 height 26
click at [1484, 153] on button "button" at bounding box center [1494, 159] width 26 height 26
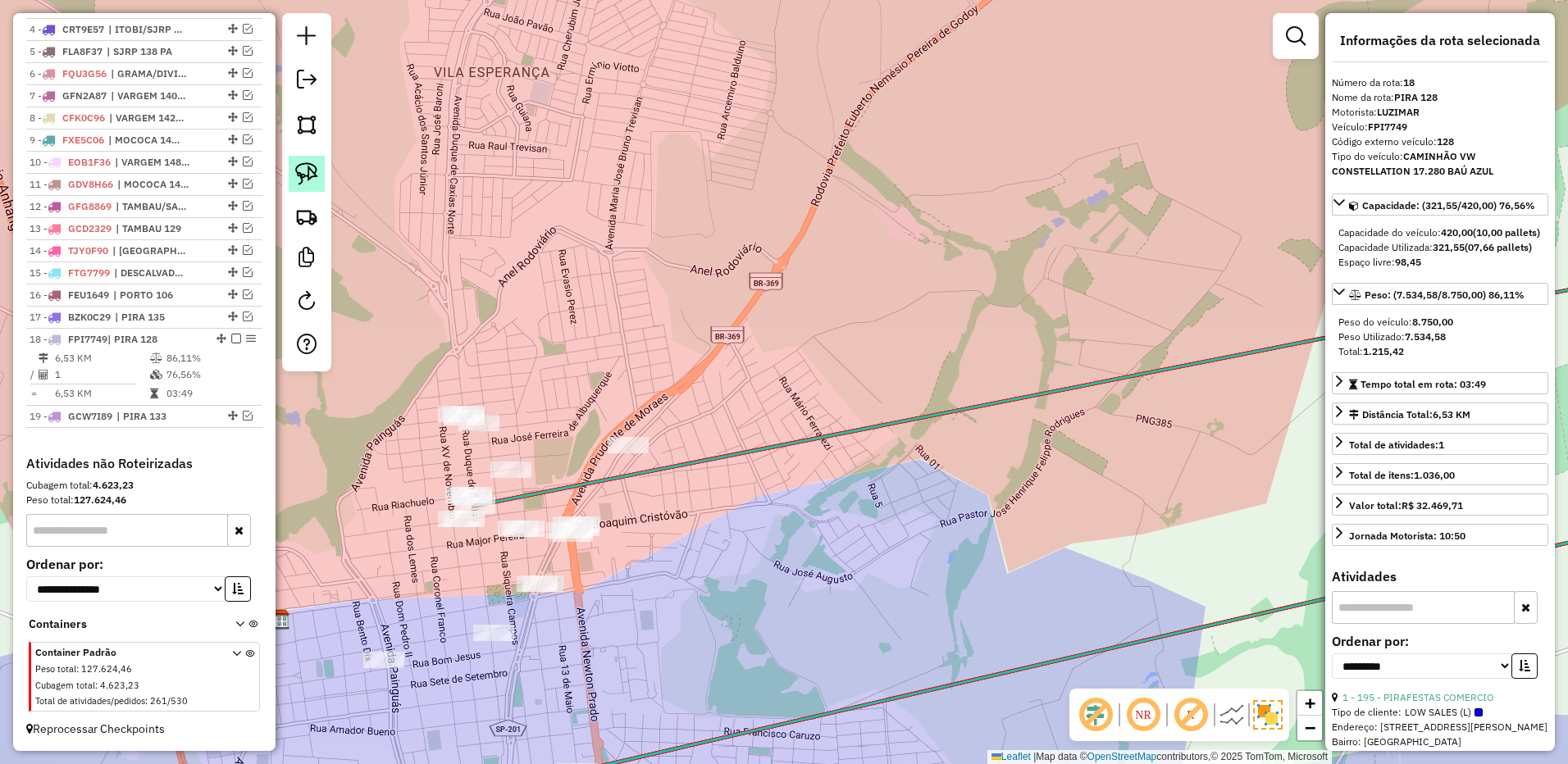
click at [320, 159] on link at bounding box center [306, 174] width 36 height 36
drag, startPoint x: 531, startPoint y: 385, endPoint x: 499, endPoint y: 516, distance: 134.9
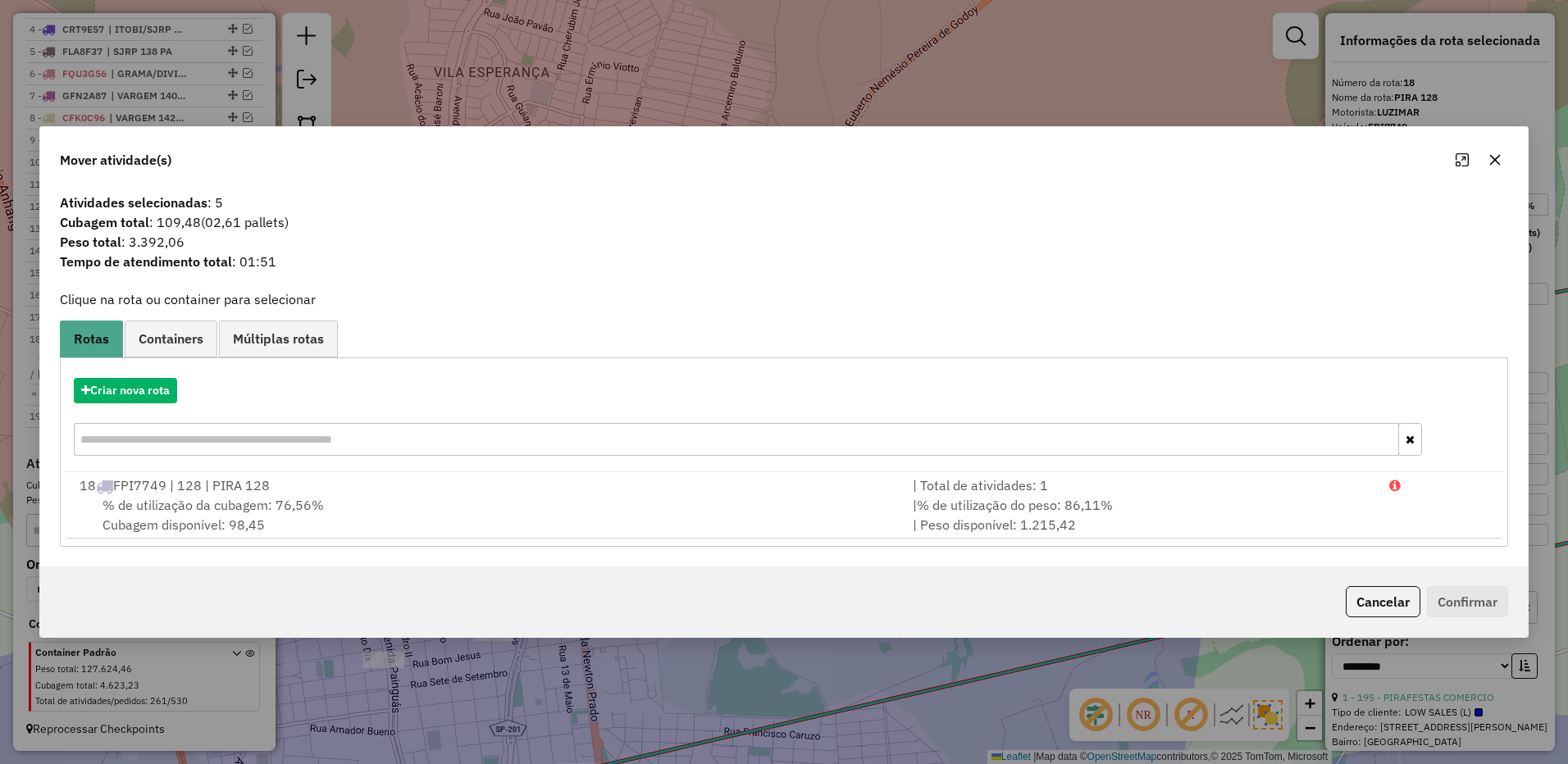
click at [1504, 162] on button "button" at bounding box center [1494, 159] width 26 height 26
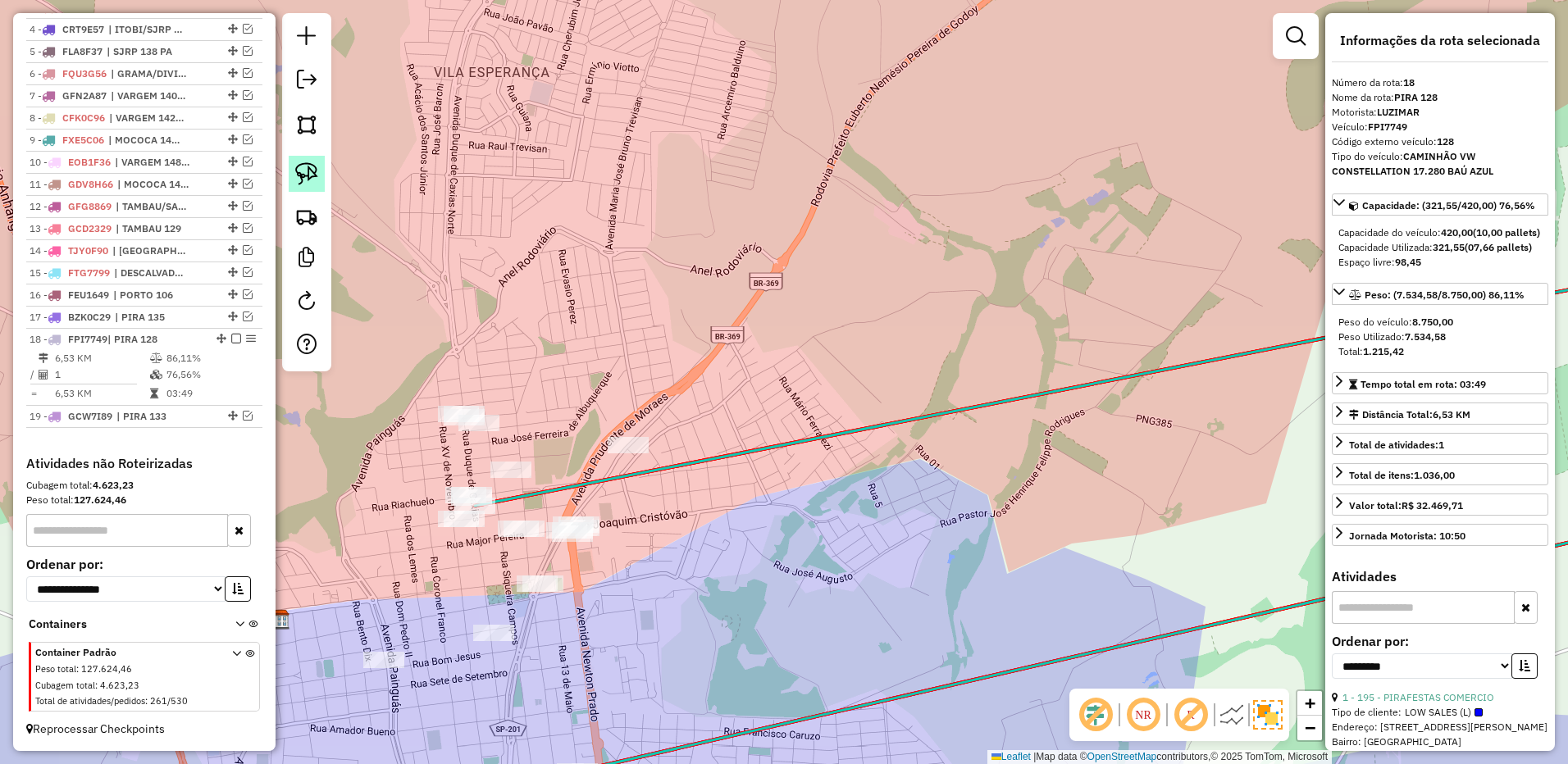
click at [311, 165] on img at bounding box center [306, 173] width 23 height 23
drag, startPoint x: 504, startPoint y: 381, endPoint x: 559, endPoint y: 420, distance: 67.4
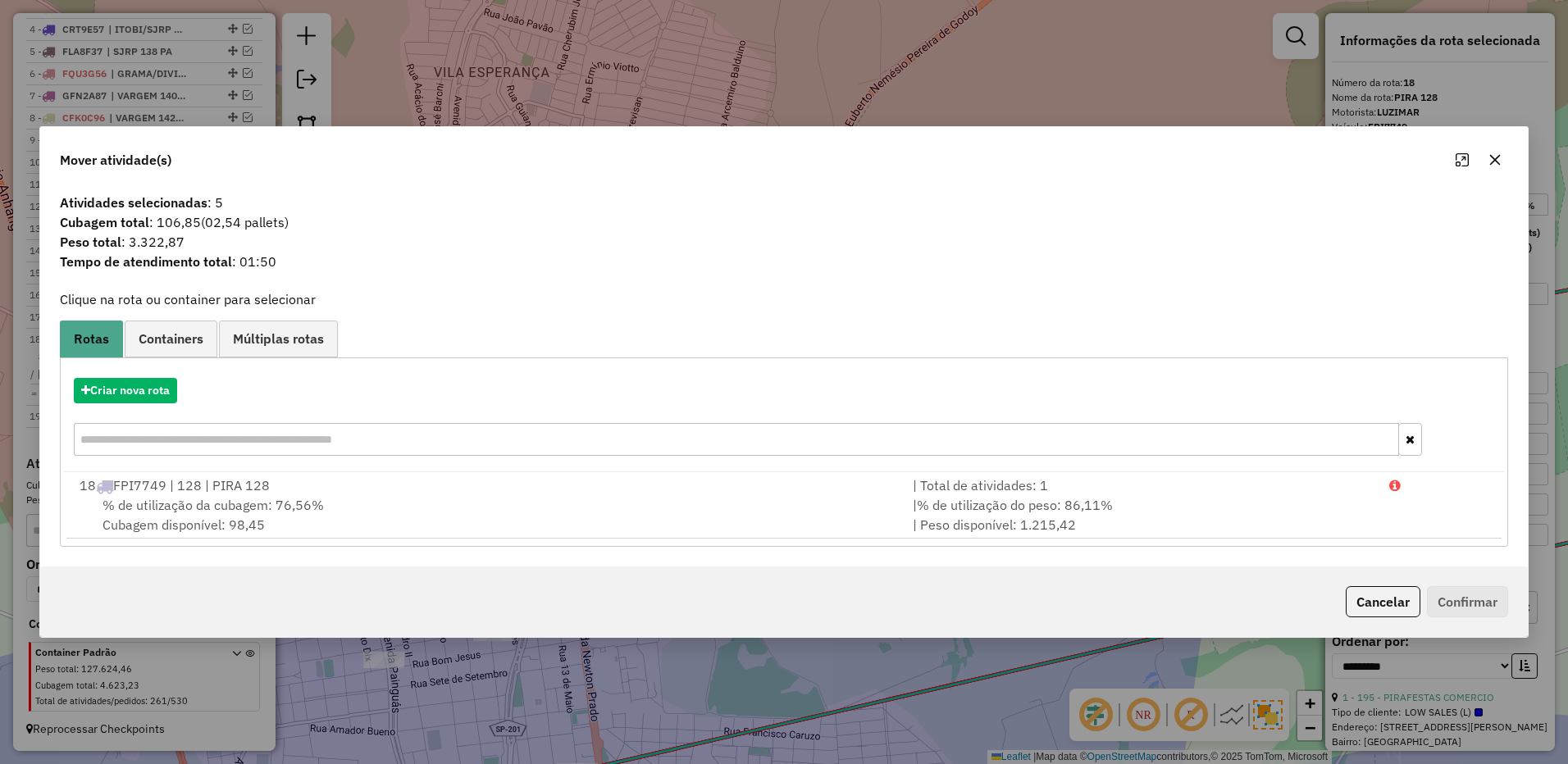
click at [1499, 164] on icon "button" at bounding box center [1495, 159] width 11 height 11
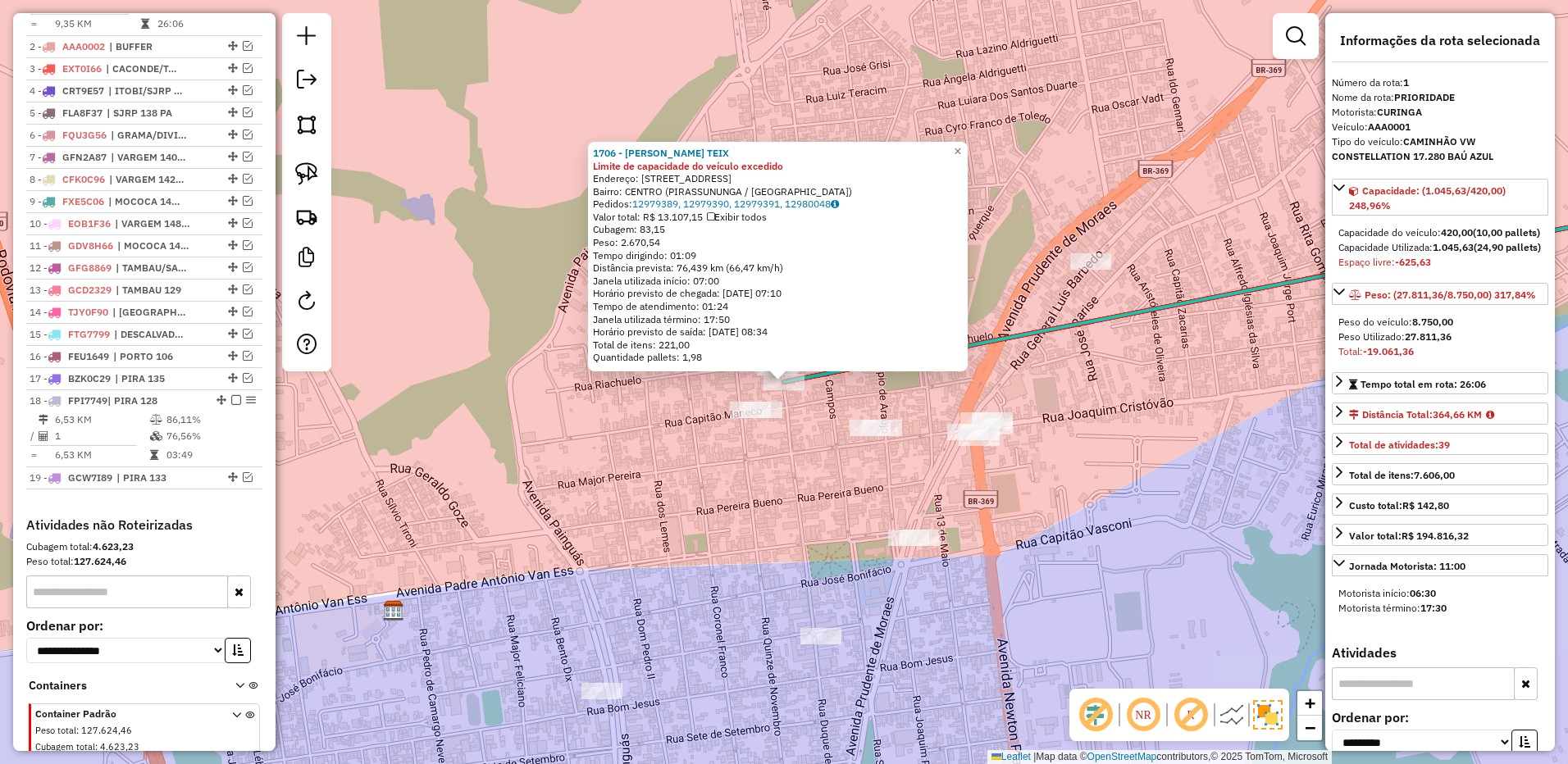
scroll to position [650, 0]
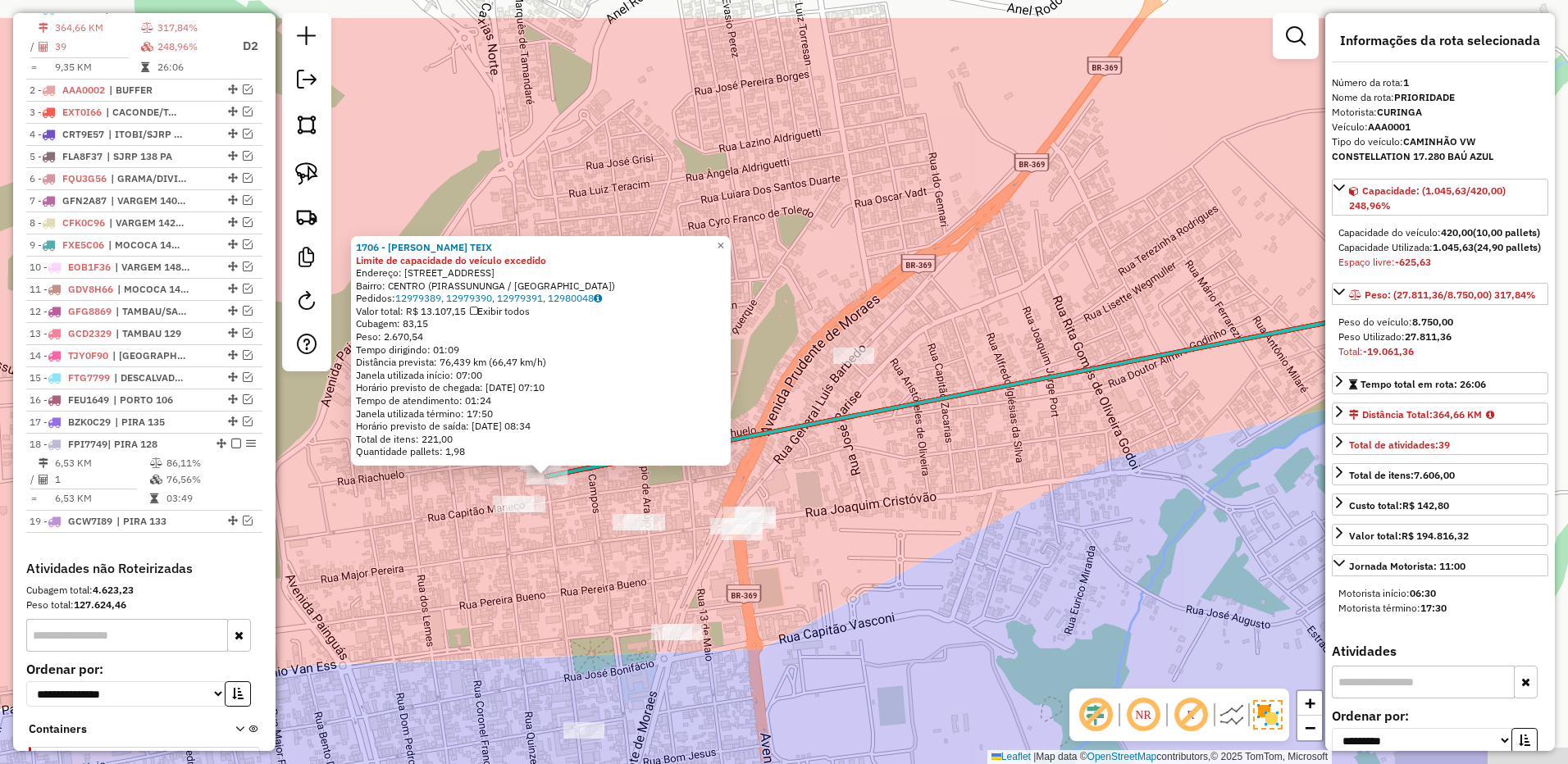
drag, startPoint x: 1128, startPoint y: 337, endPoint x: 848, endPoint y: 365, distance: 281.4
click at [888, 431] on div "1706 - FRANCISCO DE A. TEIX Limite de capacidade do veículo excedido Endereço: …" at bounding box center [784, 382] width 1568 height 764
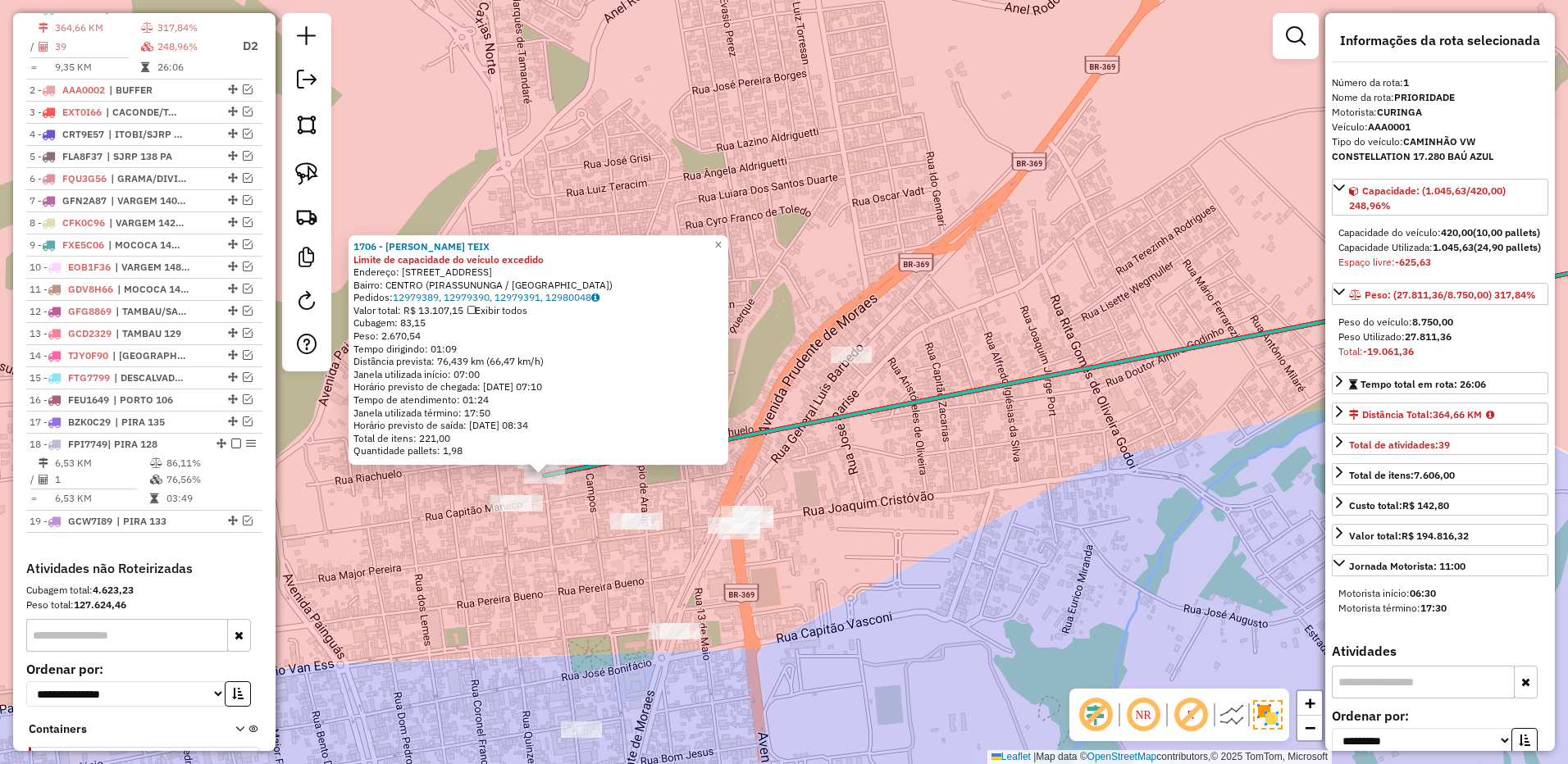
click at [723, 250] on div "1706 - FRANCISCO DE A. TEIX" at bounding box center [538, 247] width 370 height 13
click at [728, 242] on link "×" at bounding box center [718, 245] width 20 height 20
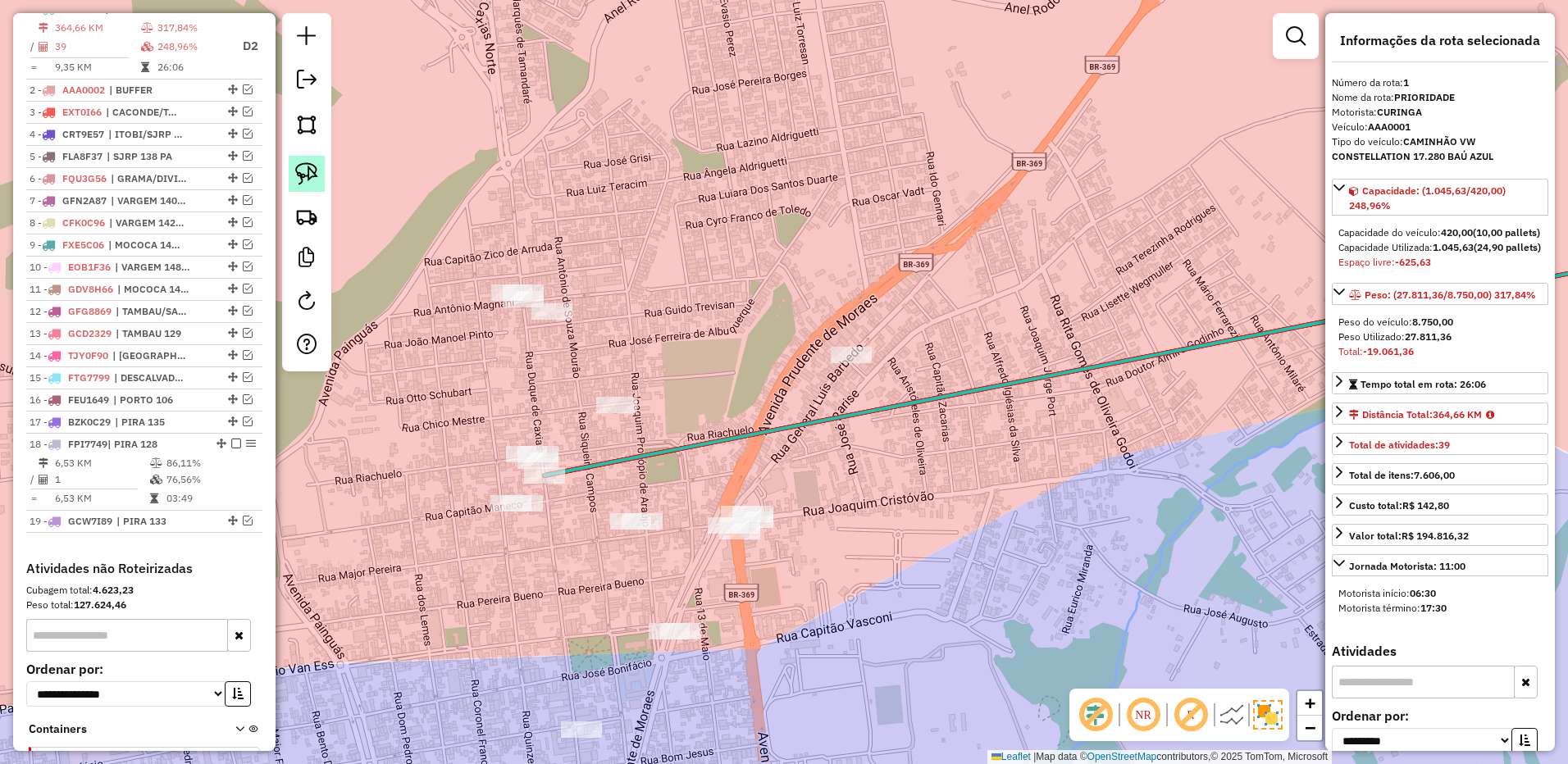
click at [297, 180] on img at bounding box center [306, 173] width 23 height 23
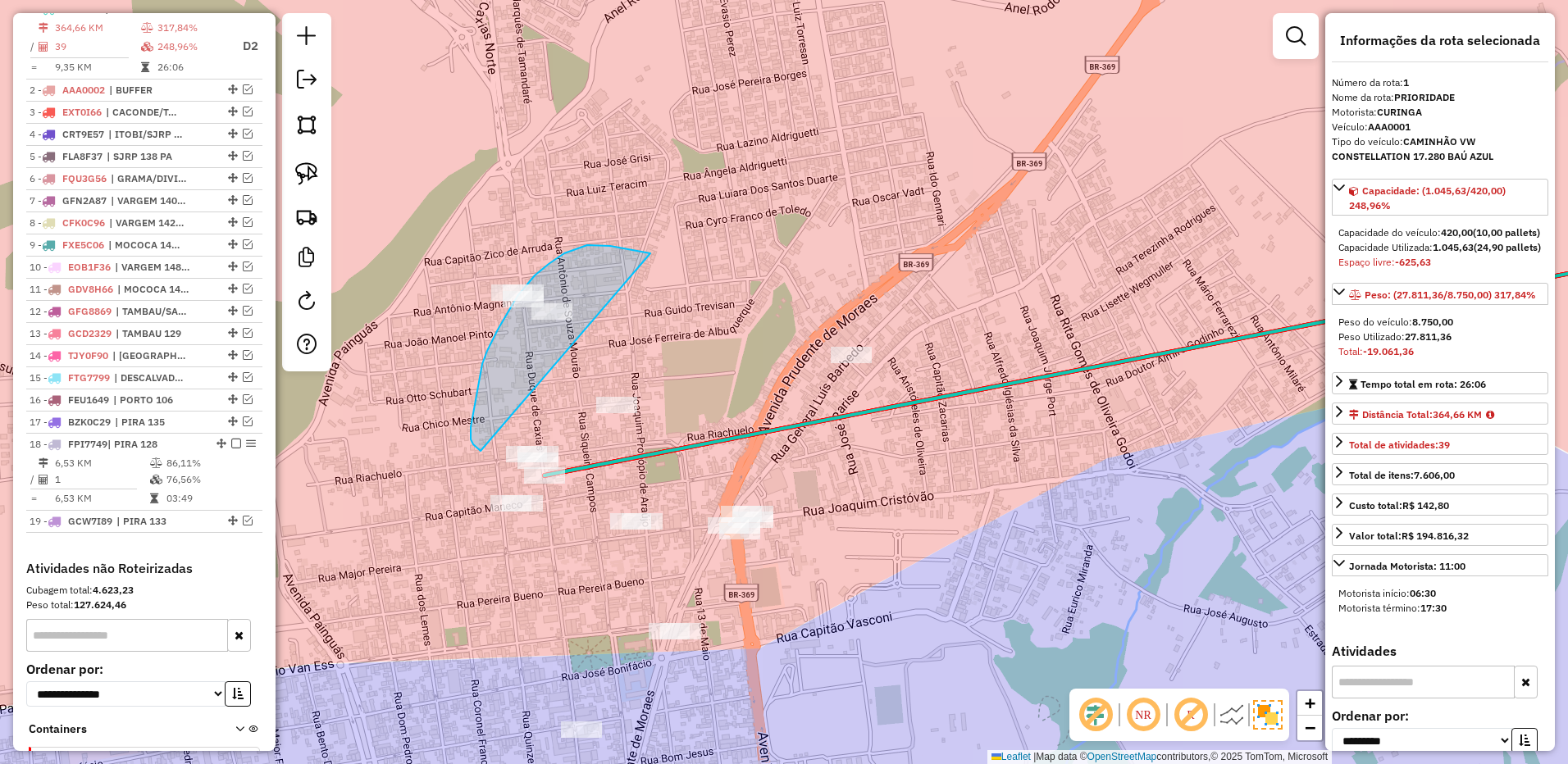
drag, startPoint x: 650, startPoint y: 253, endPoint x: 503, endPoint y: 454, distance: 249.0
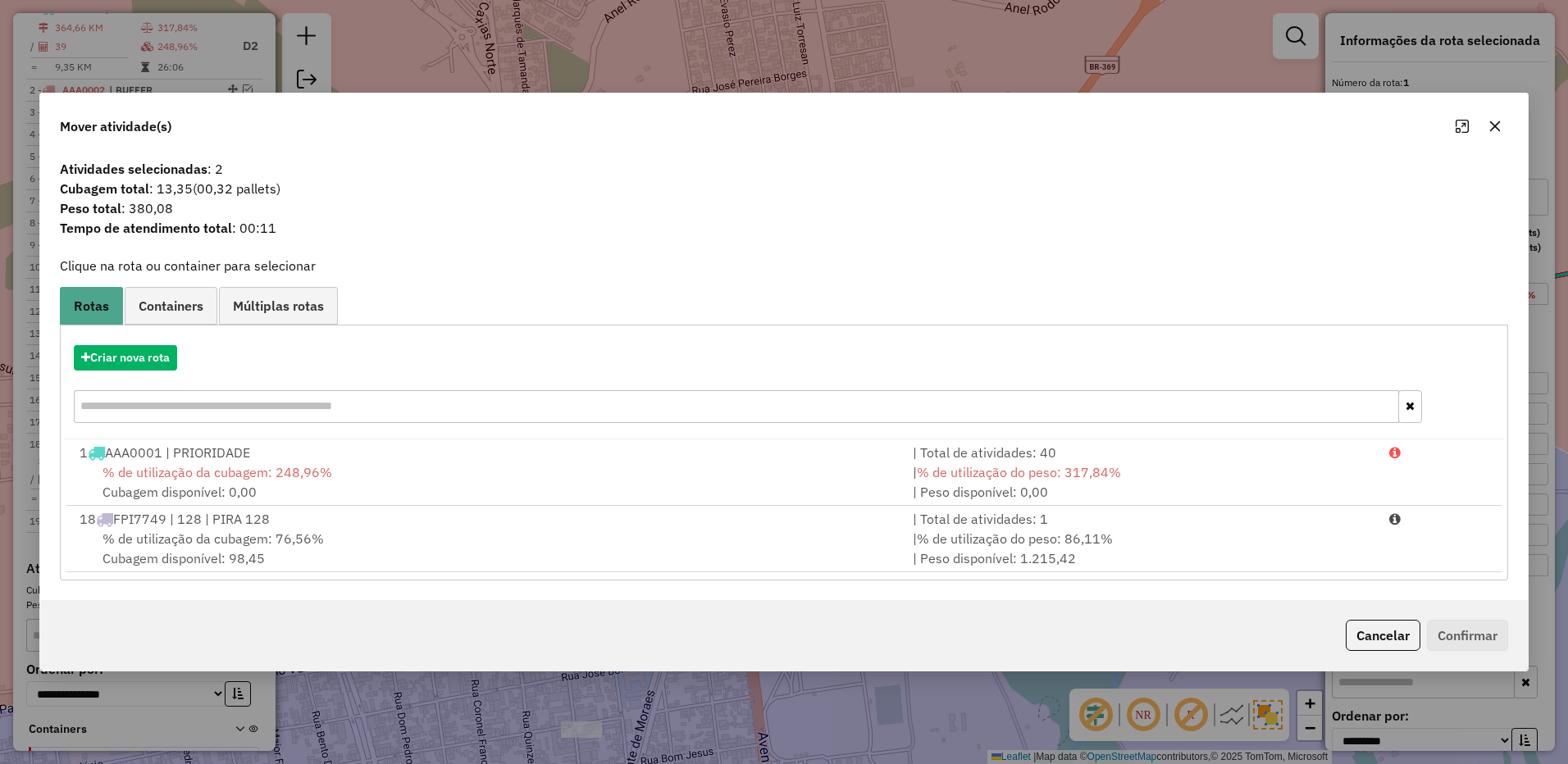
click at [1508, 125] on div at bounding box center [1478, 126] width 59 height 26
drag, startPoint x: 1495, startPoint y: 123, endPoint x: 731, endPoint y: 137, distance: 764.1
click at [1492, 123] on icon "button" at bounding box center [1495, 125] width 13 height 13
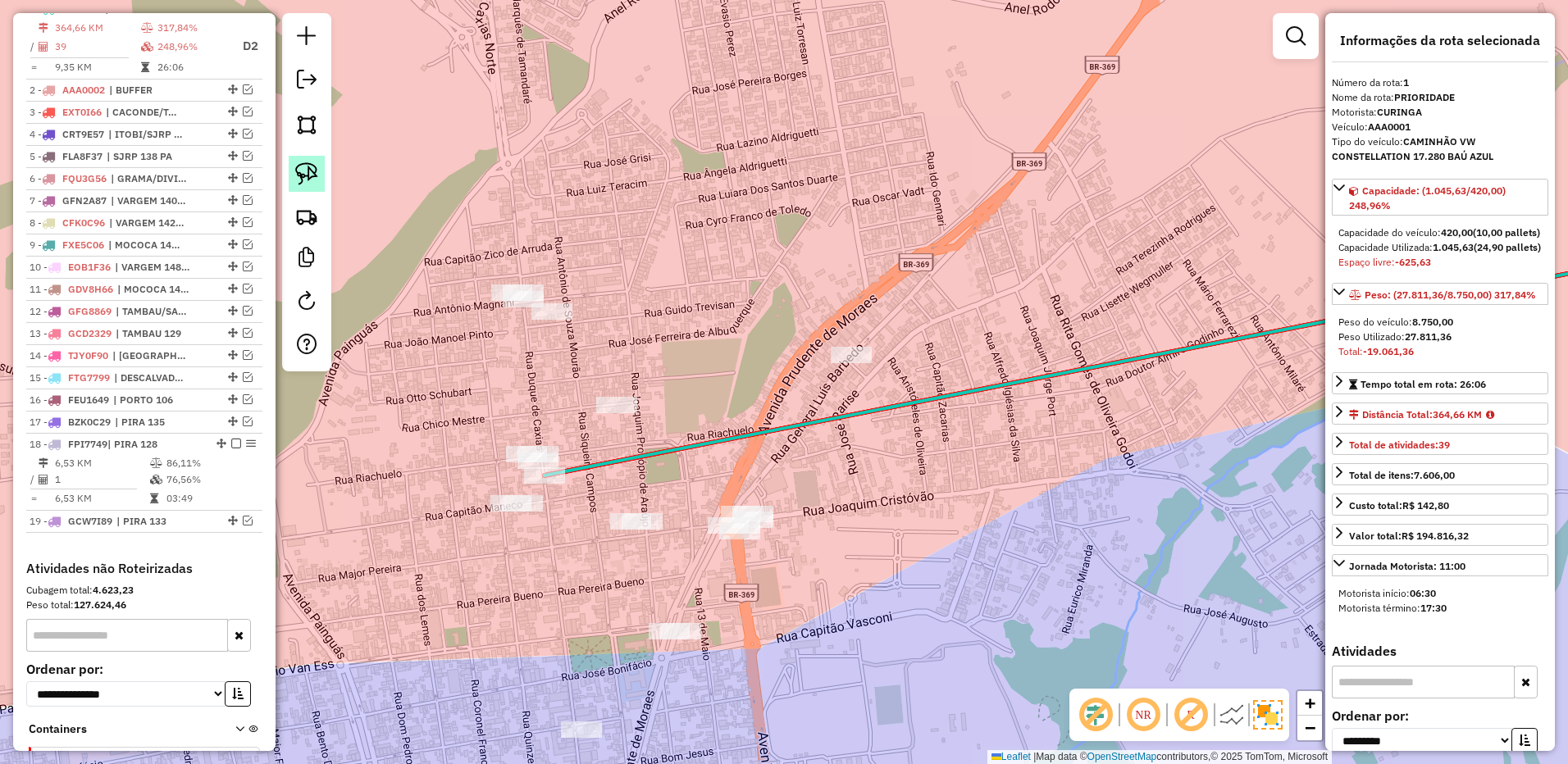
click at [301, 177] on img at bounding box center [306, 173] width 23 height 23
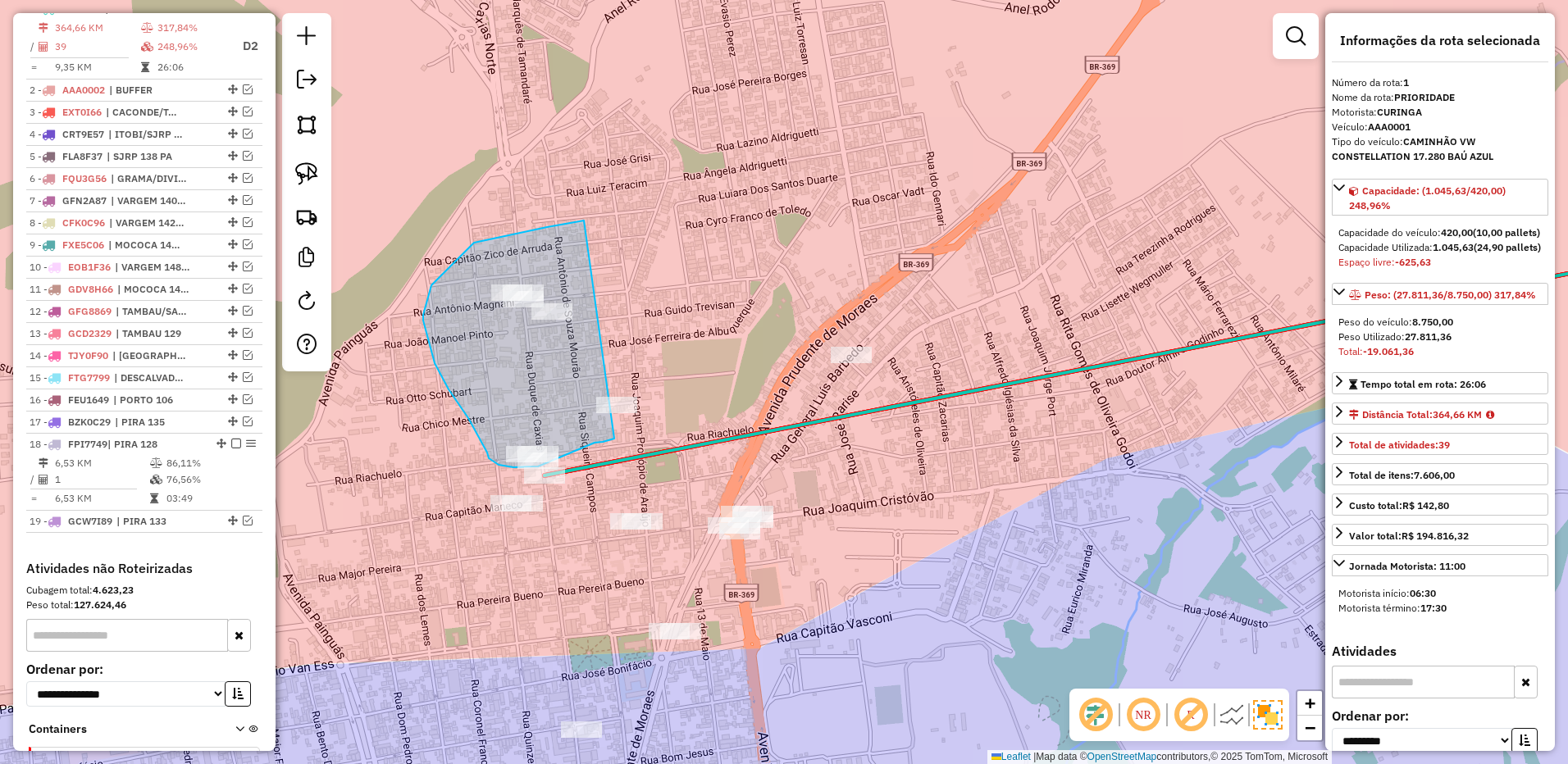
drag, startPoint x: 584, startPoint y: 220, endPoint x: 699, endPoint y: 399, distance: 212.8
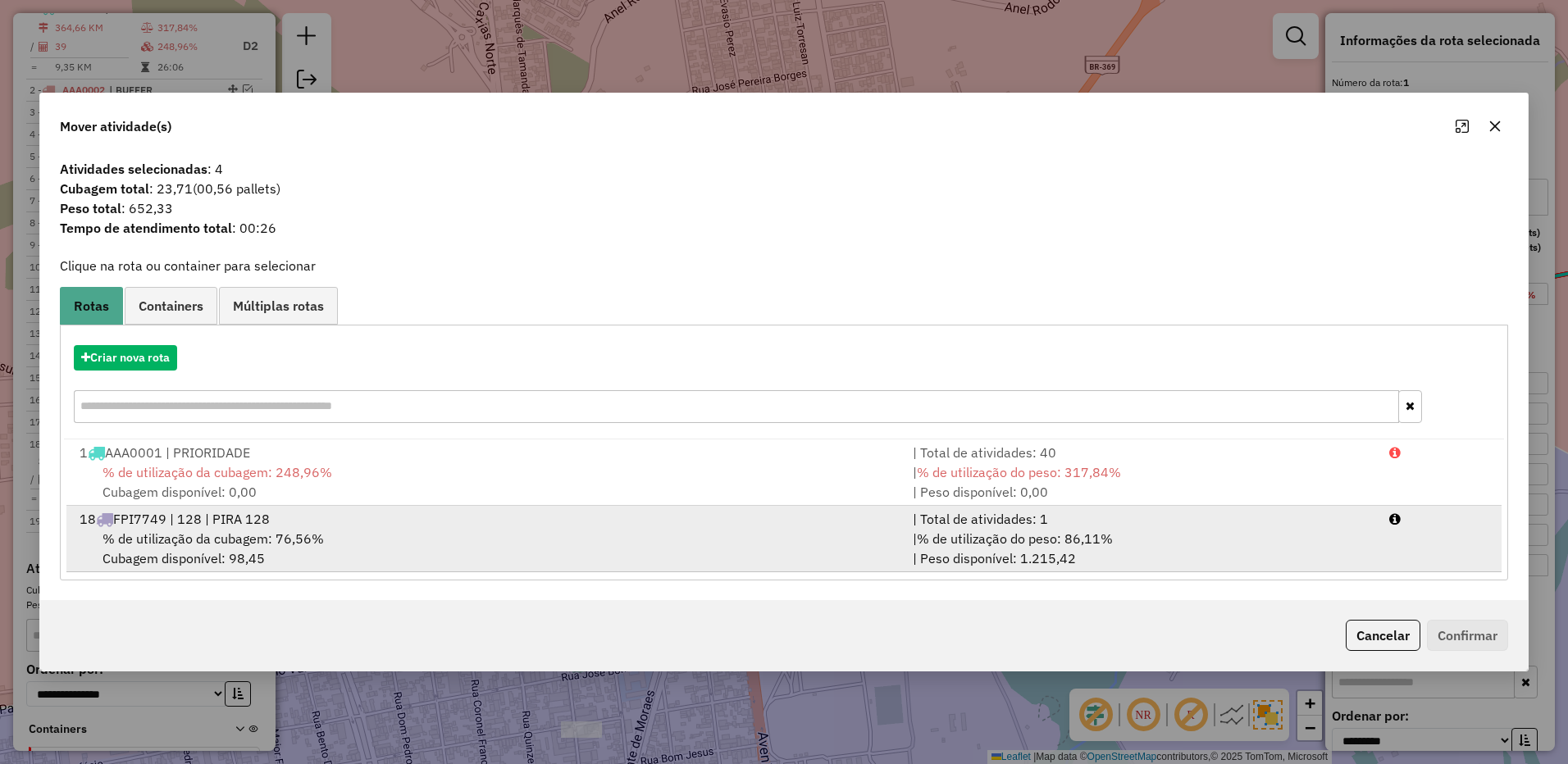
click at [1144, 554] on div "| % de utilização do peso: 86,11% | Peso disponível: 1.215,42" at bounding box center [1141, 548] width 477 height 39
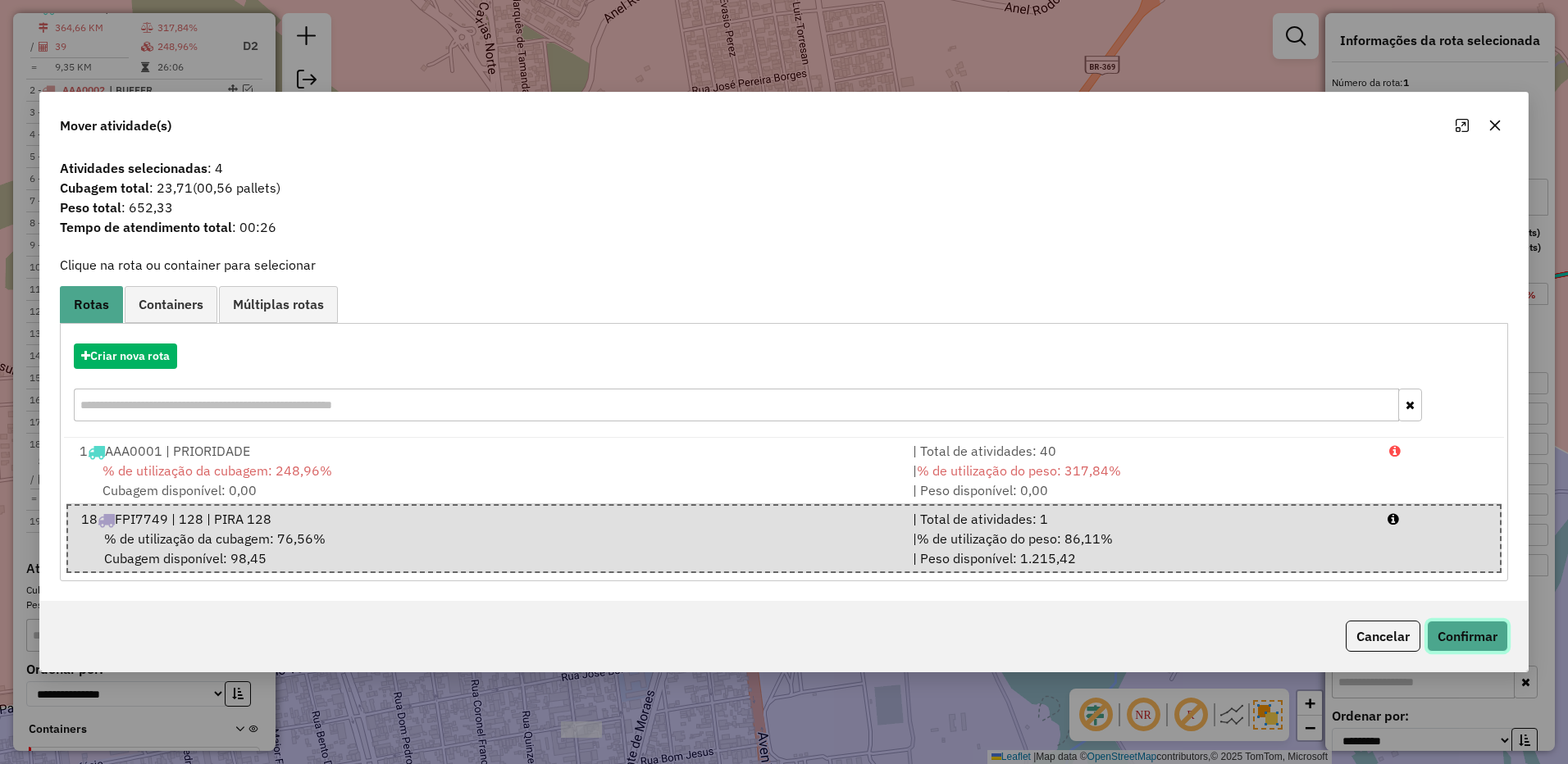
click at [1463, 627] on button "Confirmar" at bounding box center [1467, 635] width 81 height 31
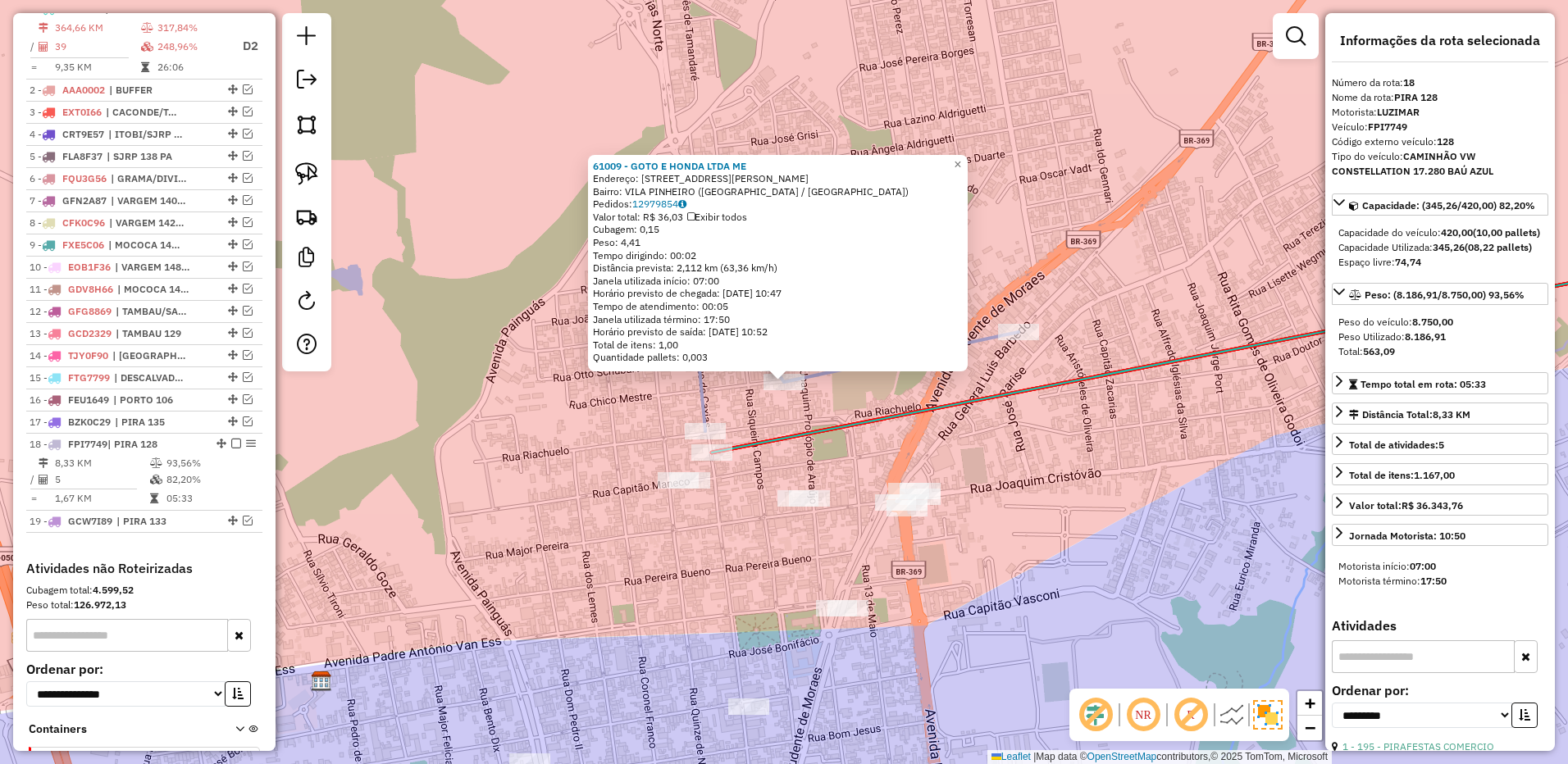
scroll to position [769, 0]
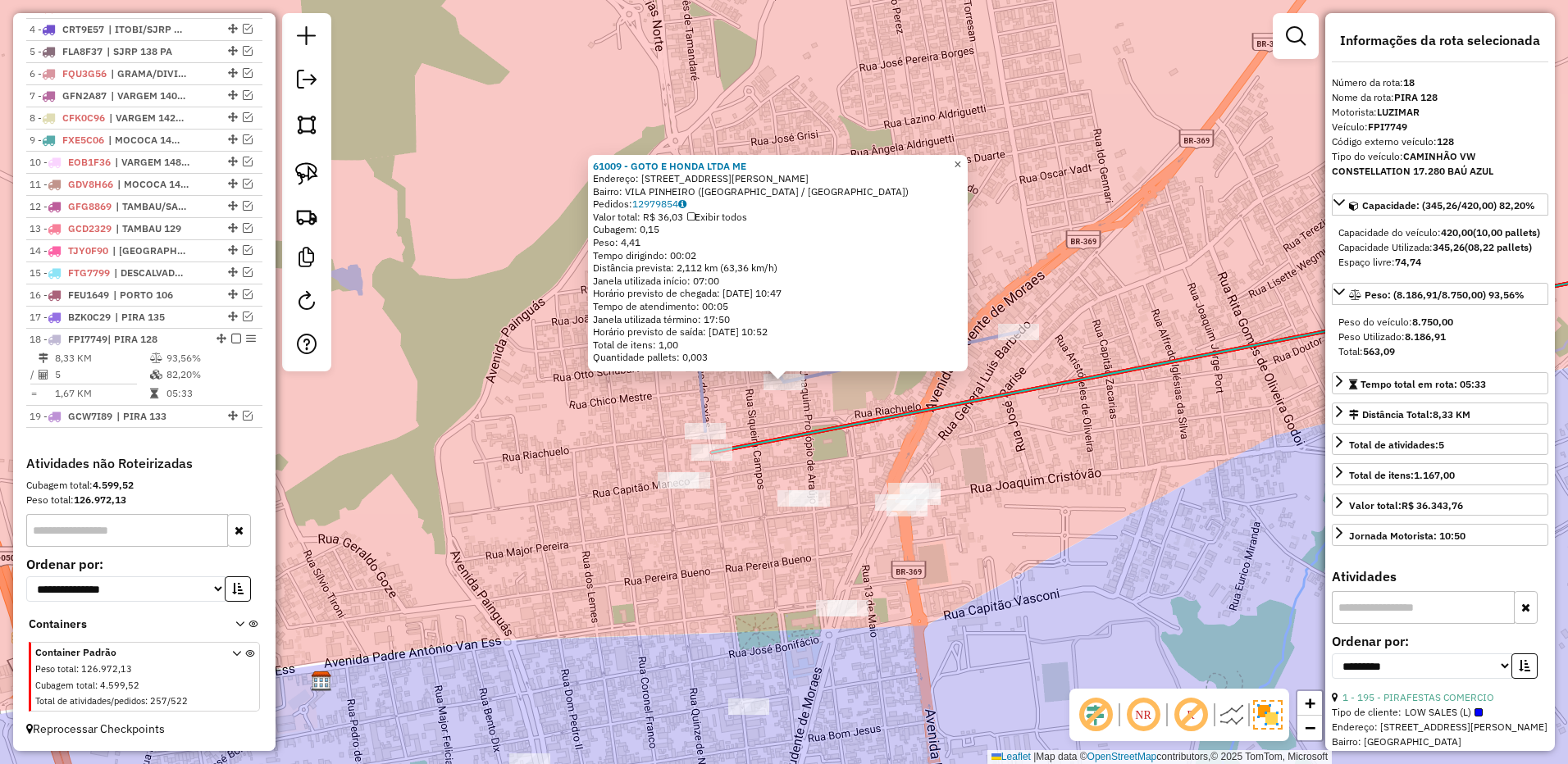
click at [961, 162] on span "×" at bounding box center [957, 164] width 8 height 14
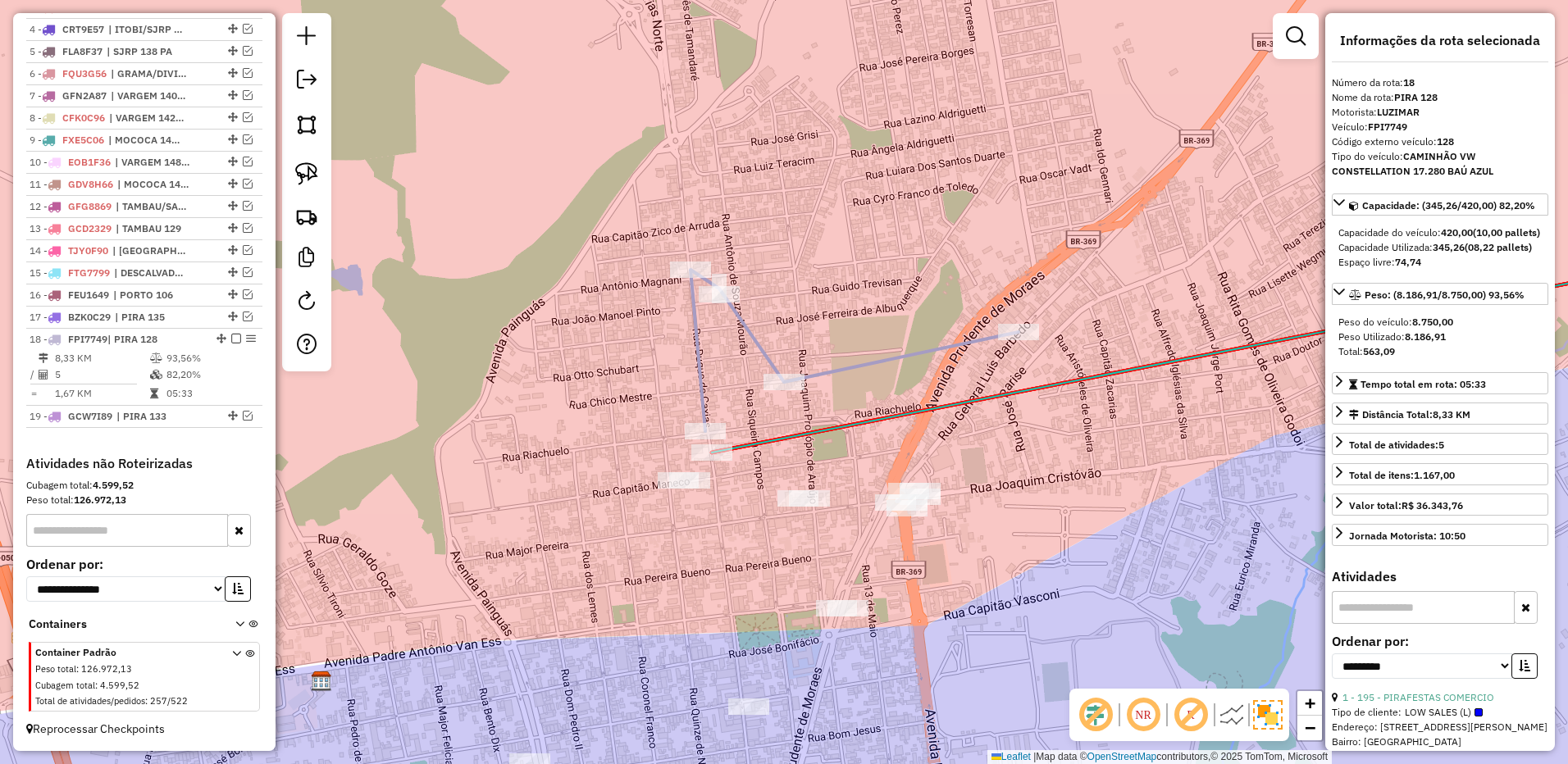
drag, startPoint x: 311, startPoint y: 158, endPoint x: 340, endPoint y: 200, distance: 51.0
click at [310, 159] on link at bounding box center [306, 174] width 36 height 36
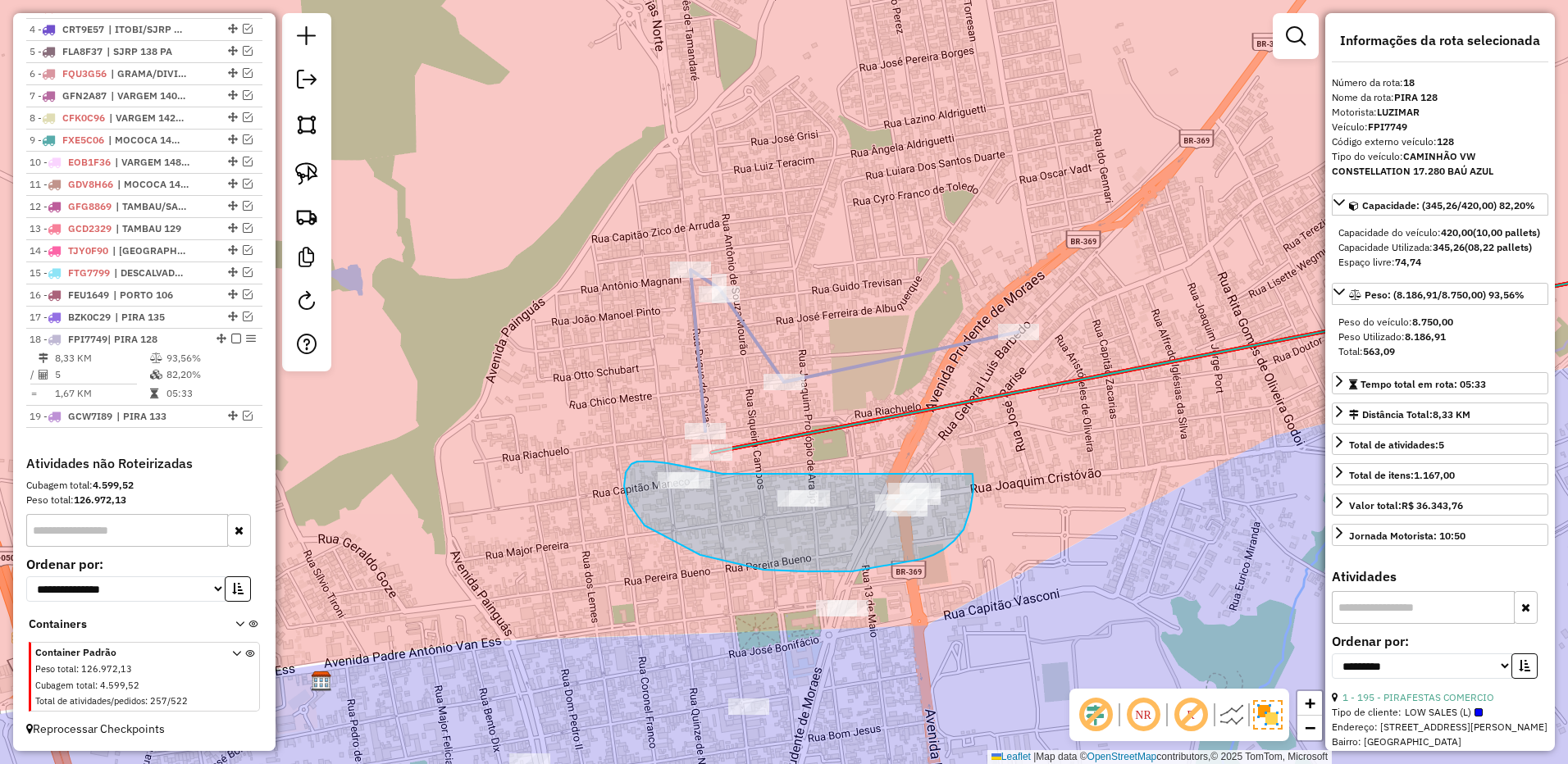
drag, startPoint x: 722, startPoint y: 474, endPoint x: 973, endPoint y: 474, distance: 251.0
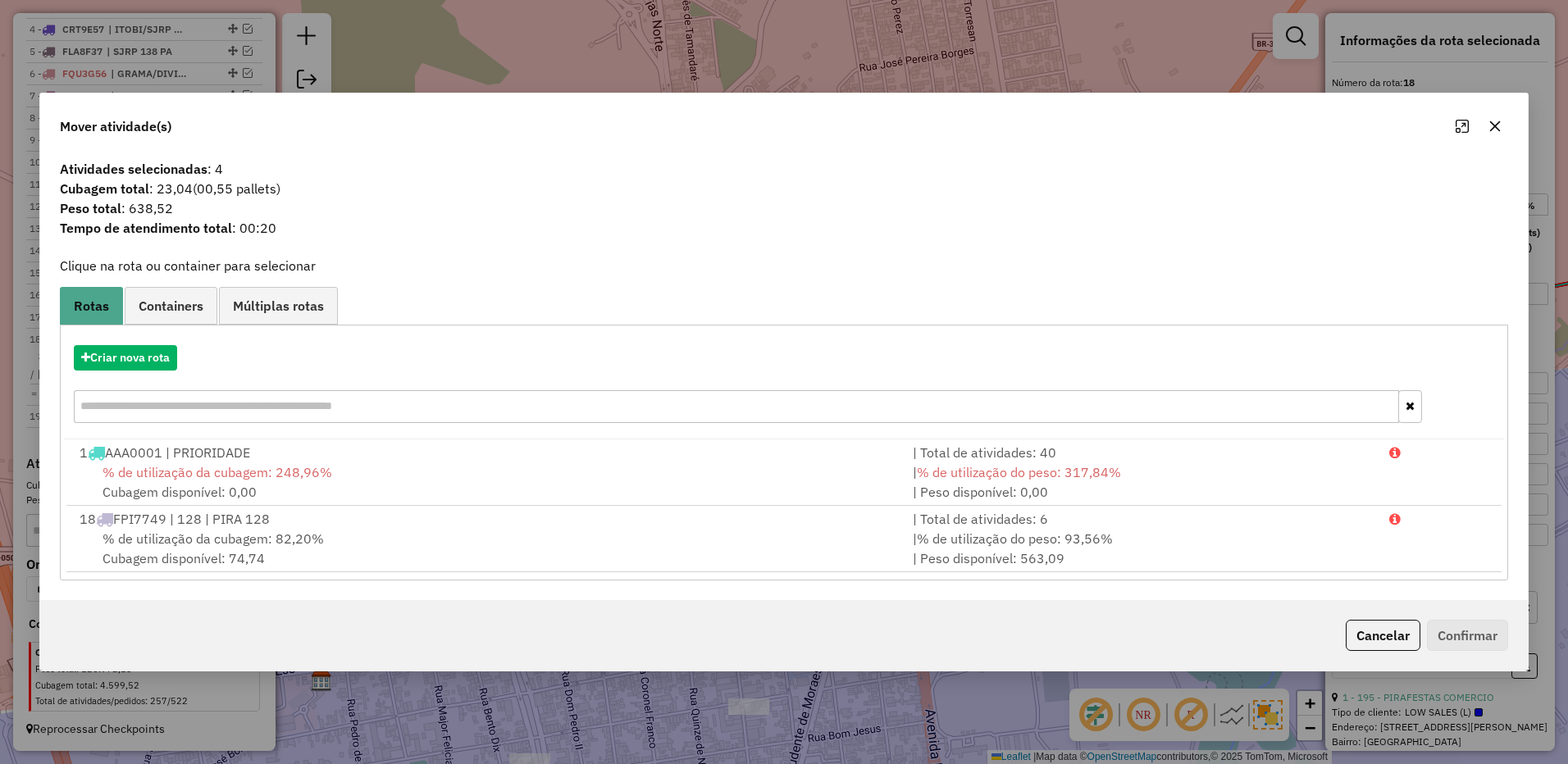
drag, startPoint x: 1491, startPoint y: 125, endPoint x: 908, endPoint y: 207, distance: 588.7
click at [1491, 124] on icon "button" at bounding box center [1495, 126] width 13 height 13
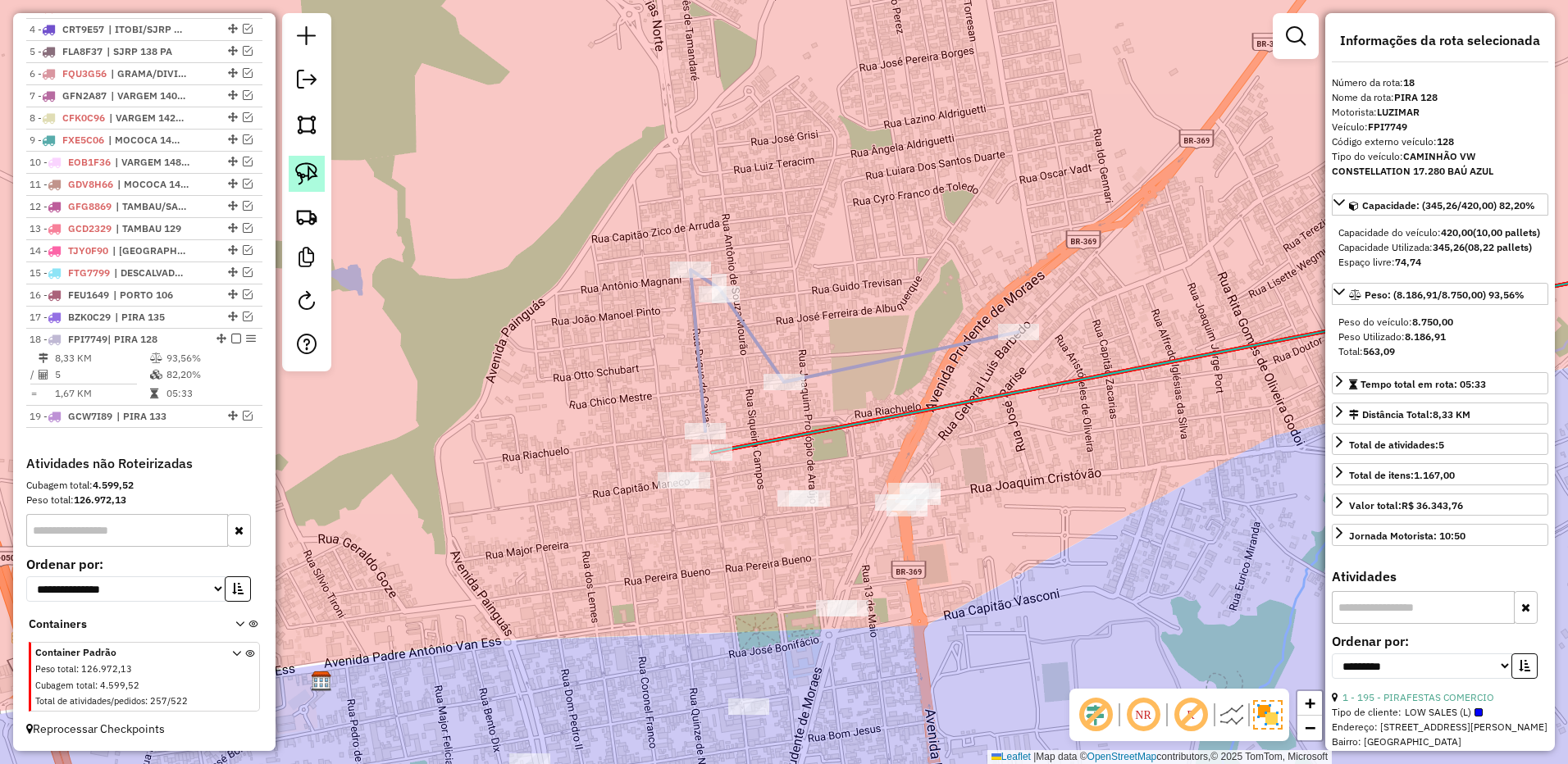
click at [296, 160] on link at bounding box center [306, 174] width 36 height 36
click at [308, 166] on img at bounding box center [306, 173] width 23 height 23
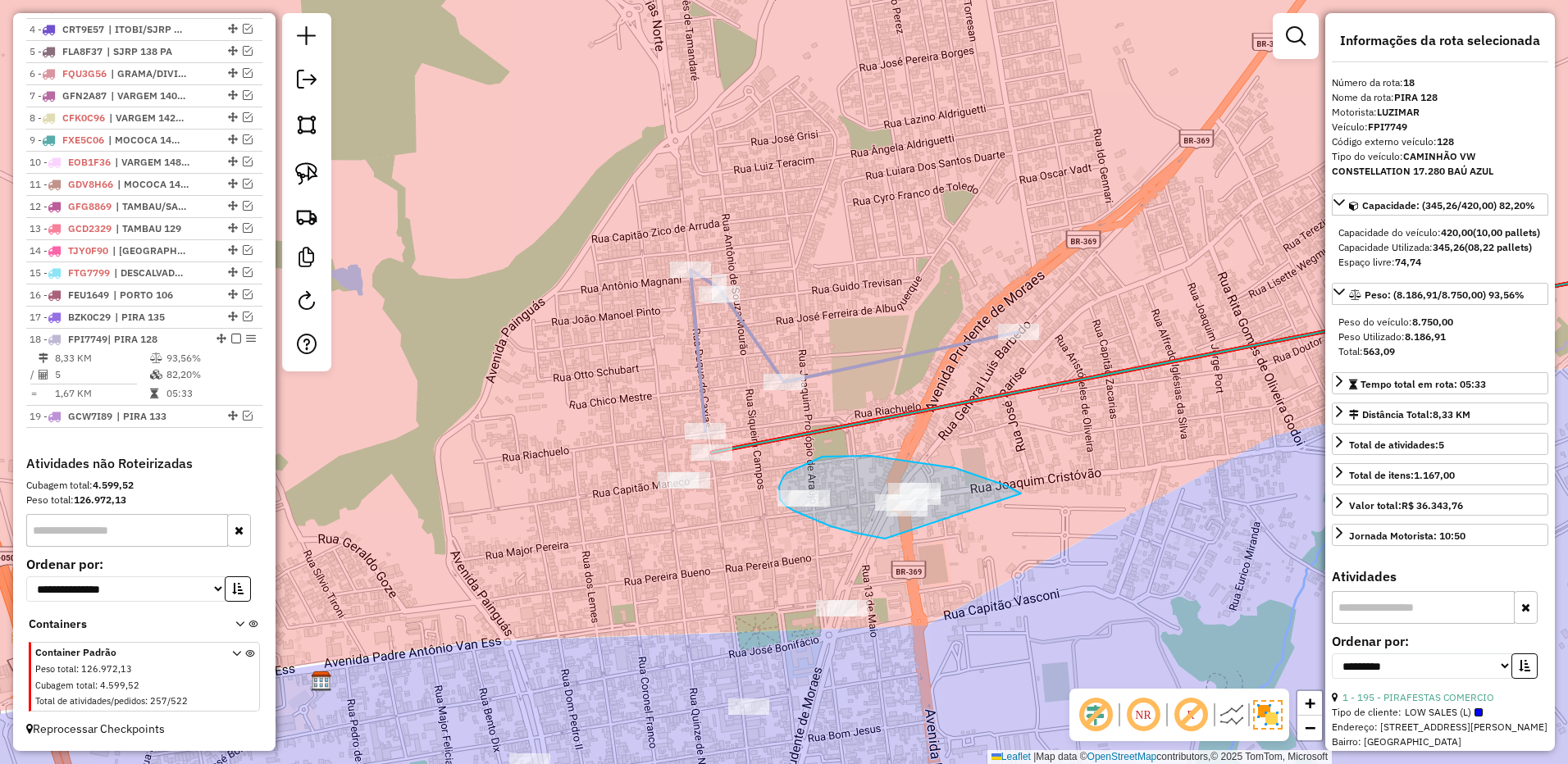
drag, startPoint x: 1021, startPoint y: 493, endPoint x: 1019, endPoint y: 532, distance: 39.1
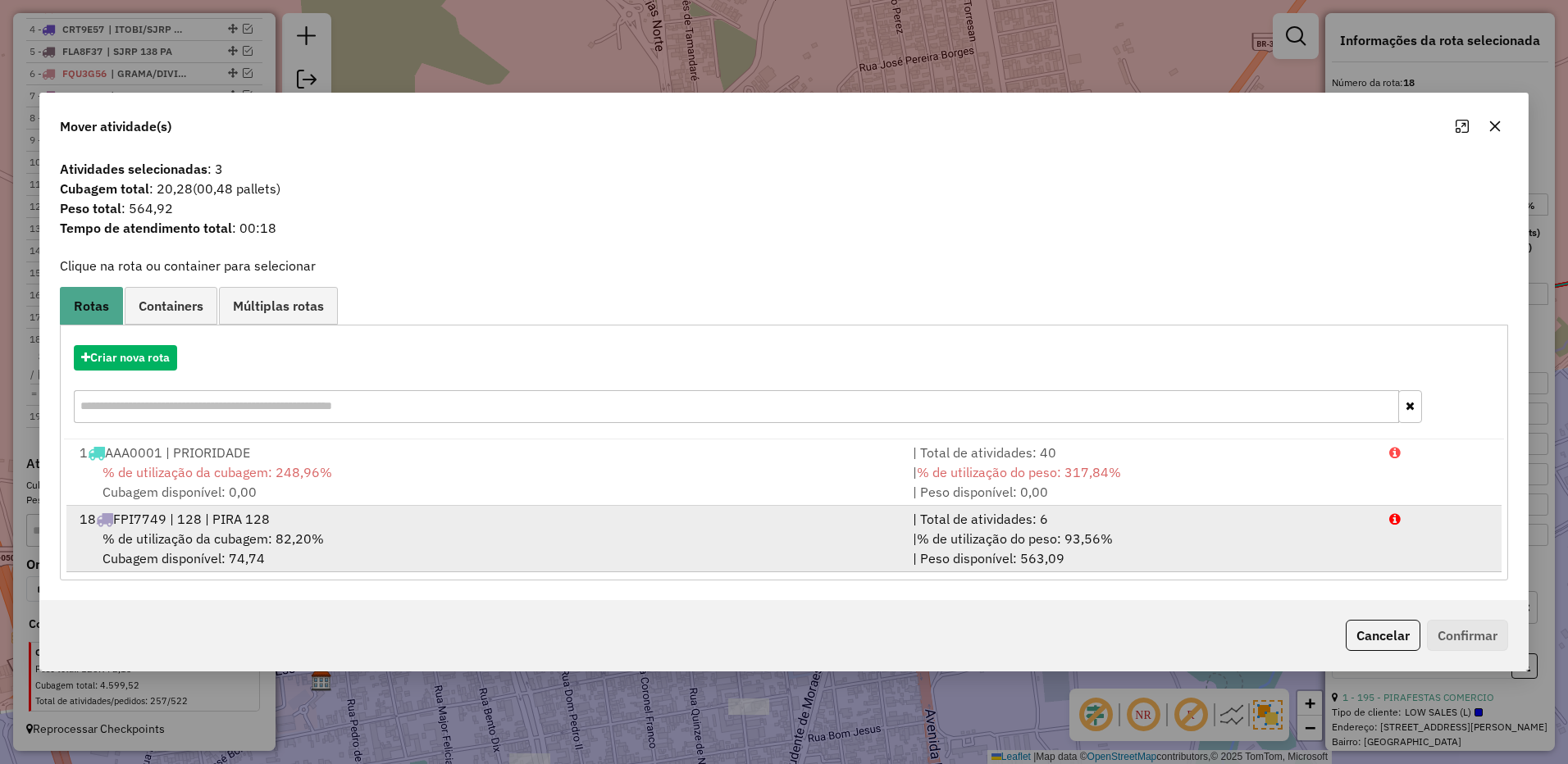
click at [1116, 524] on div "| Total de atividades: 6" at bounding box center [1141, 519] width 477 height 20
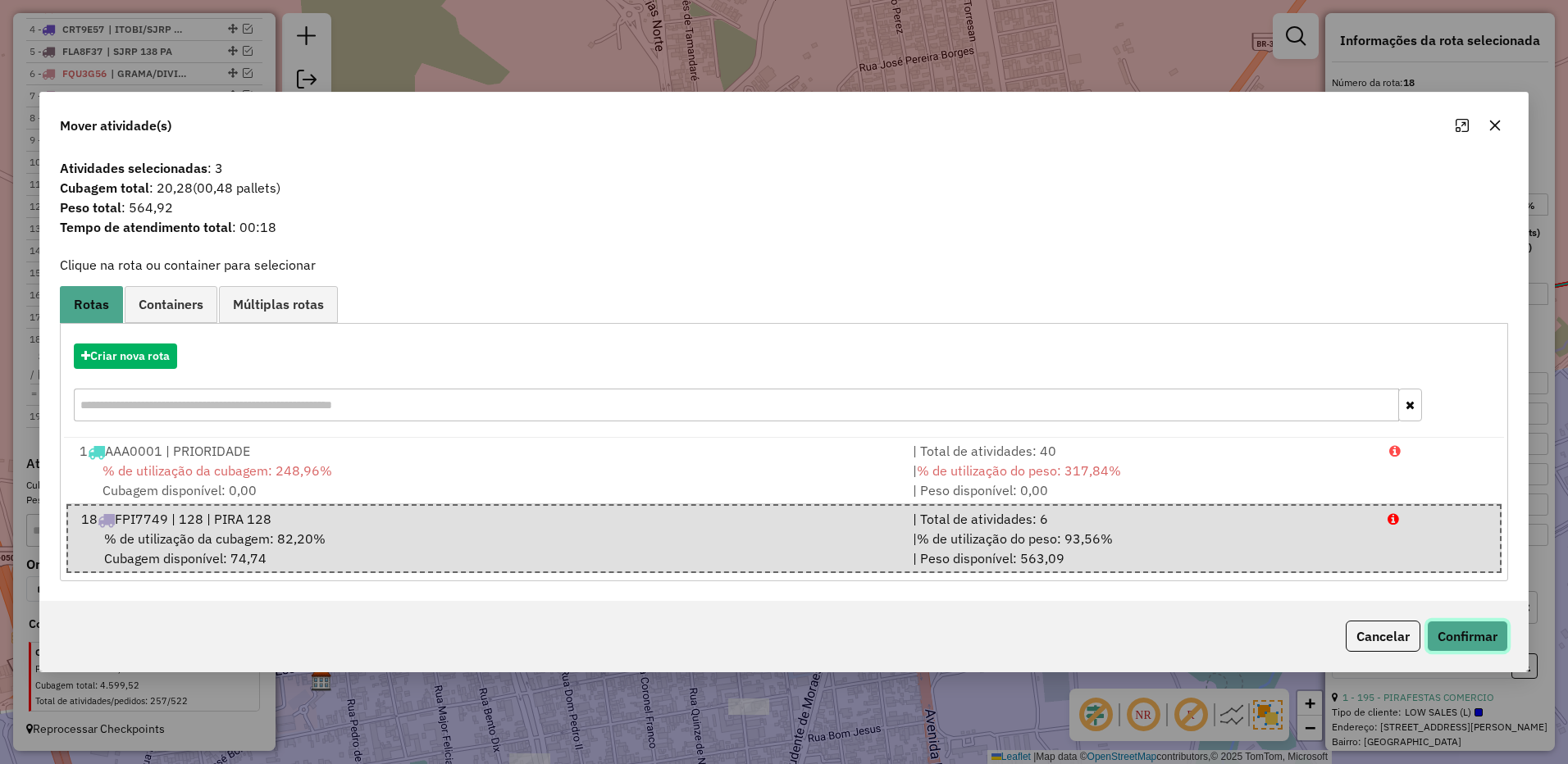
click at [1453, 634] on button "Confirmar" at bounding box center [1467, 635] width 81 height 31
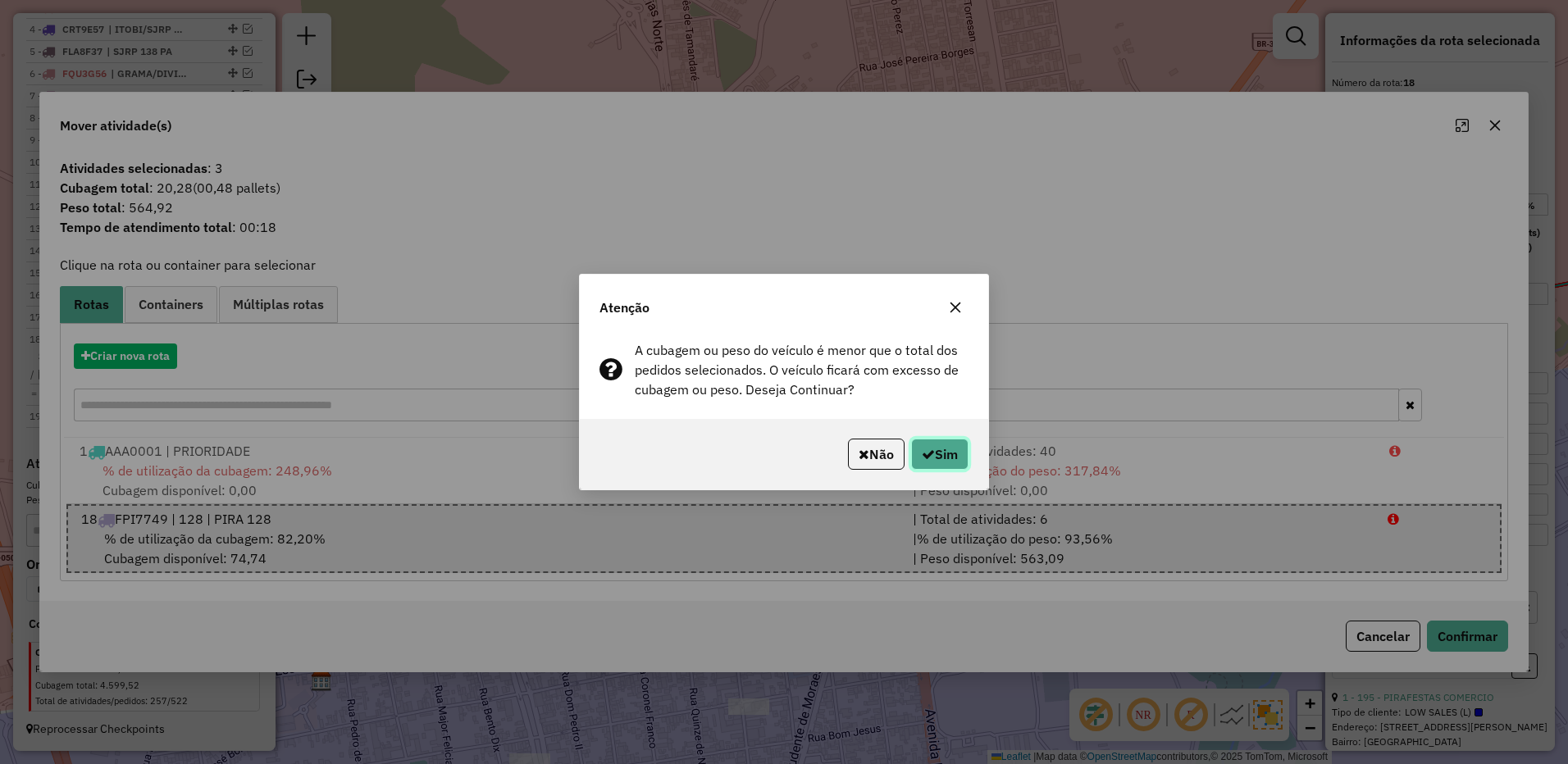
click at [925, 439] on button "Sim" at bounding box center [939, 453] width 58 height 31
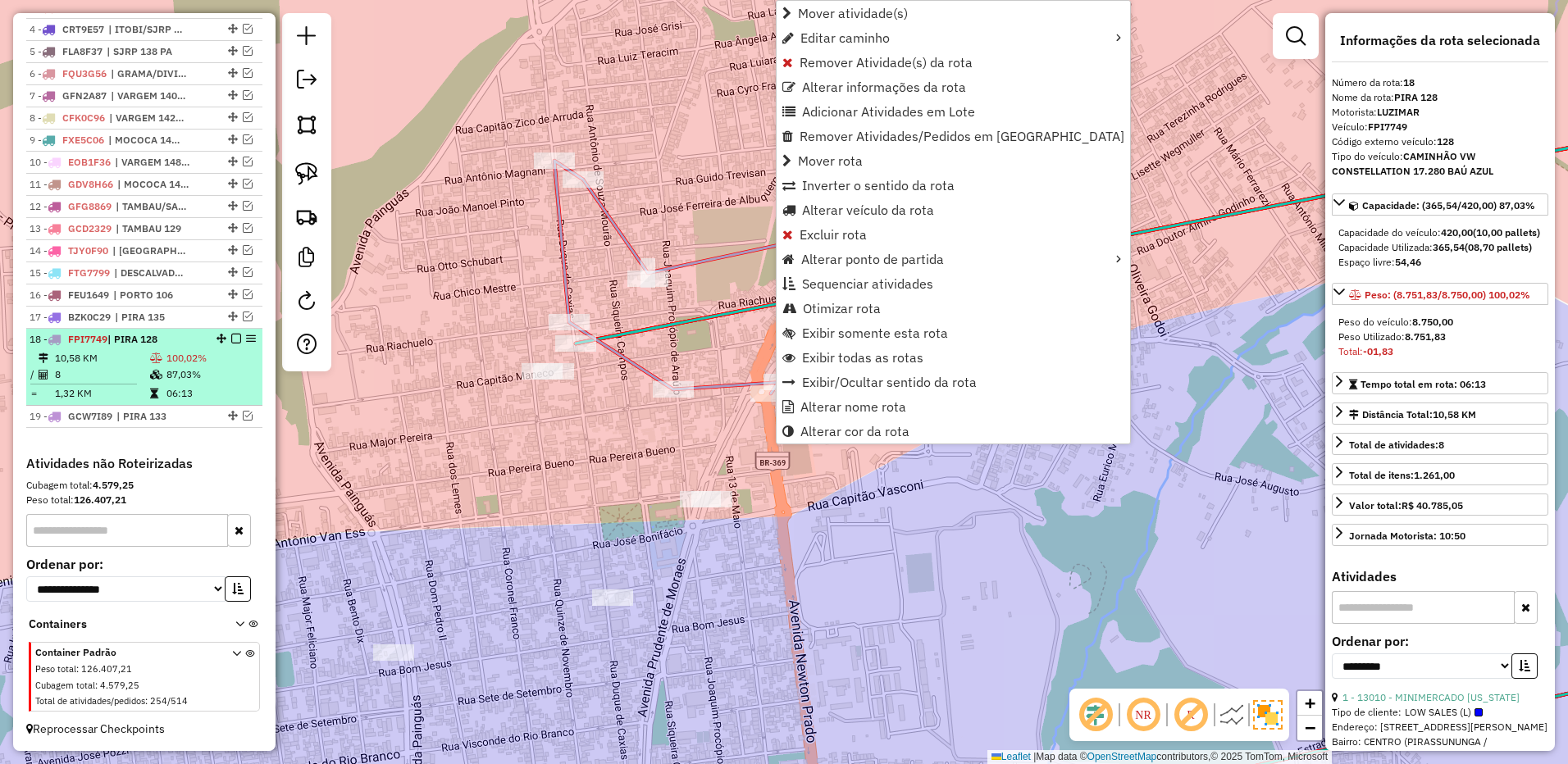
click at [231, 340] on em at bounding box center [236, 339] width 10 height 10
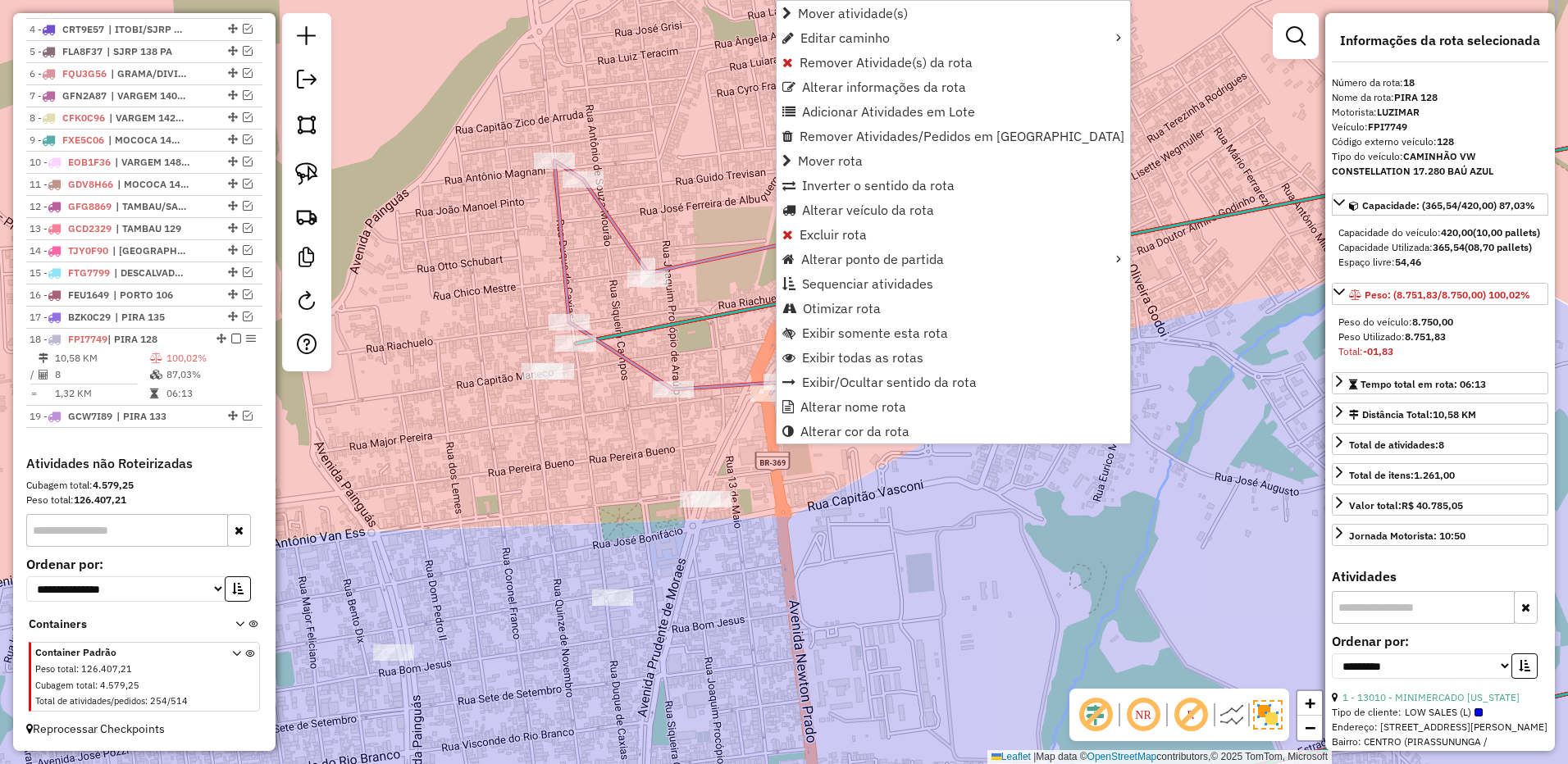
scroll to position [714, 0]
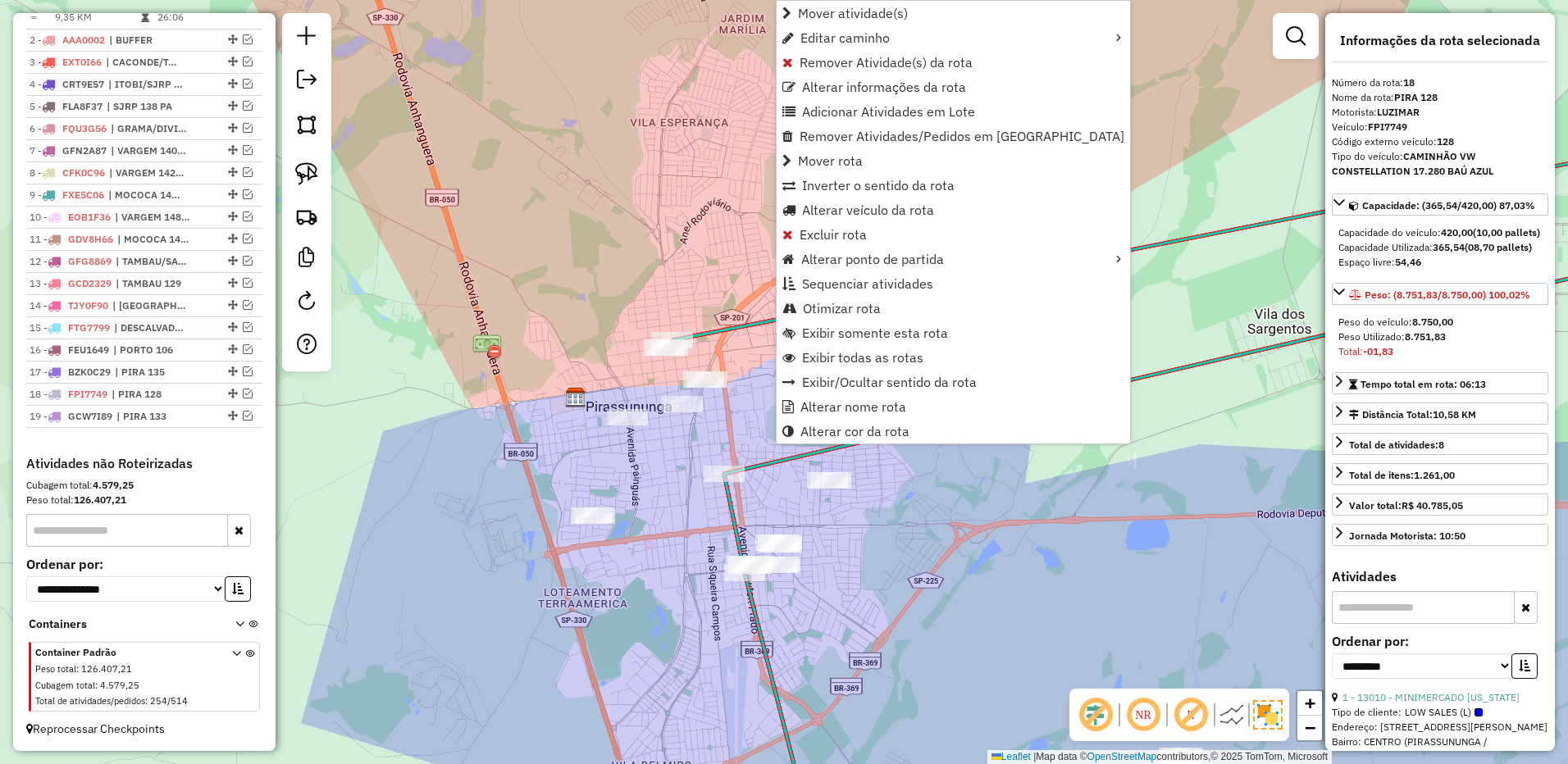
click at [1115, 514] on div "Janela de atendimento Grade de atendimento Capacidade Transportadoras Veículos …" at bounding box center [784, 382] width 1568 height 764
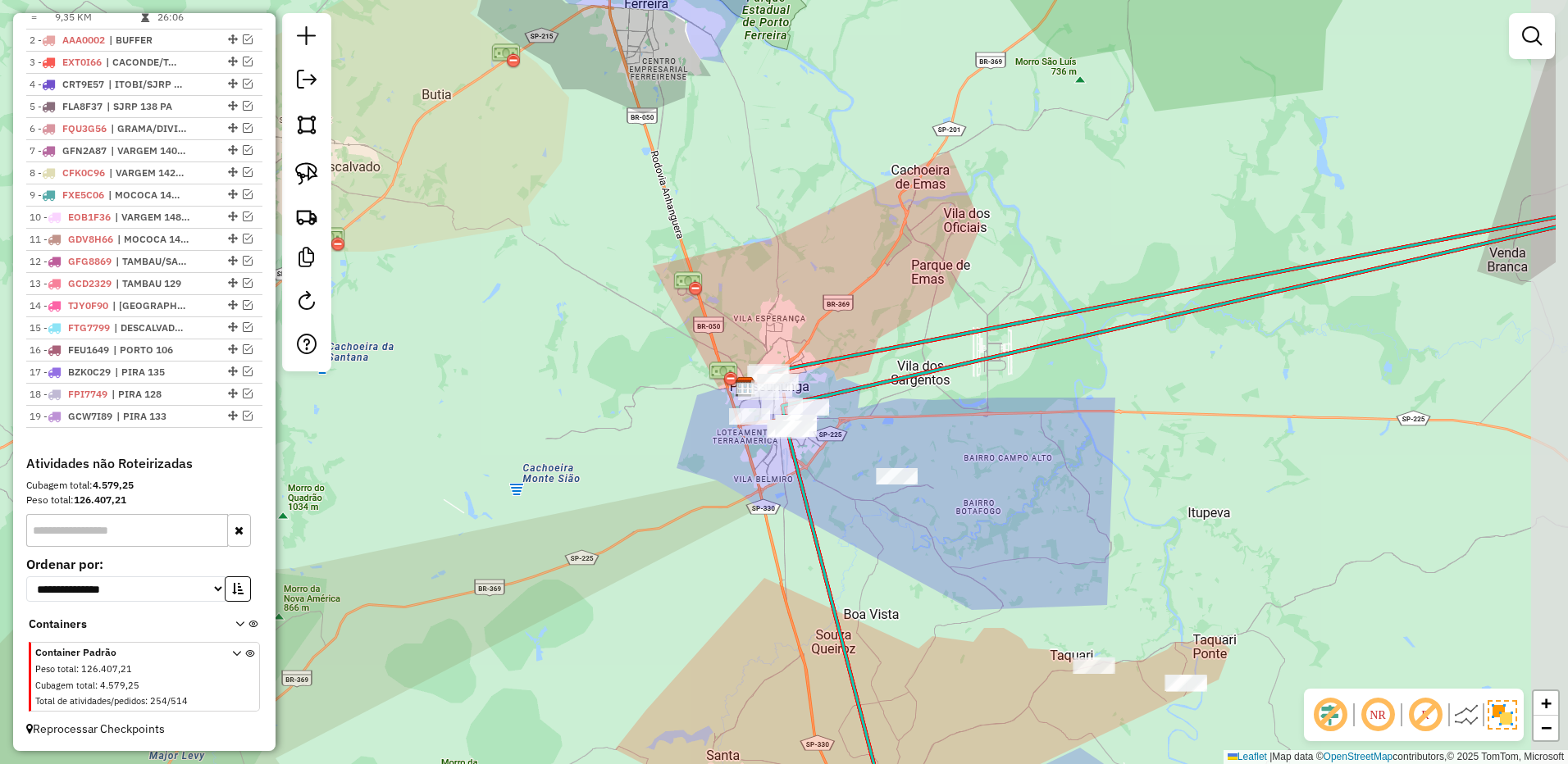
drag, startPoint x: 1090, startPoint y: 457, endPoint x: 646, endPoint y: 277, distance: 479.1
click at [920, 409] on div "Janela de atendimento Grade de atendimento Capacidade Transportadoras Veículos …" at bounding box center [784, 382] width 1568 height 764
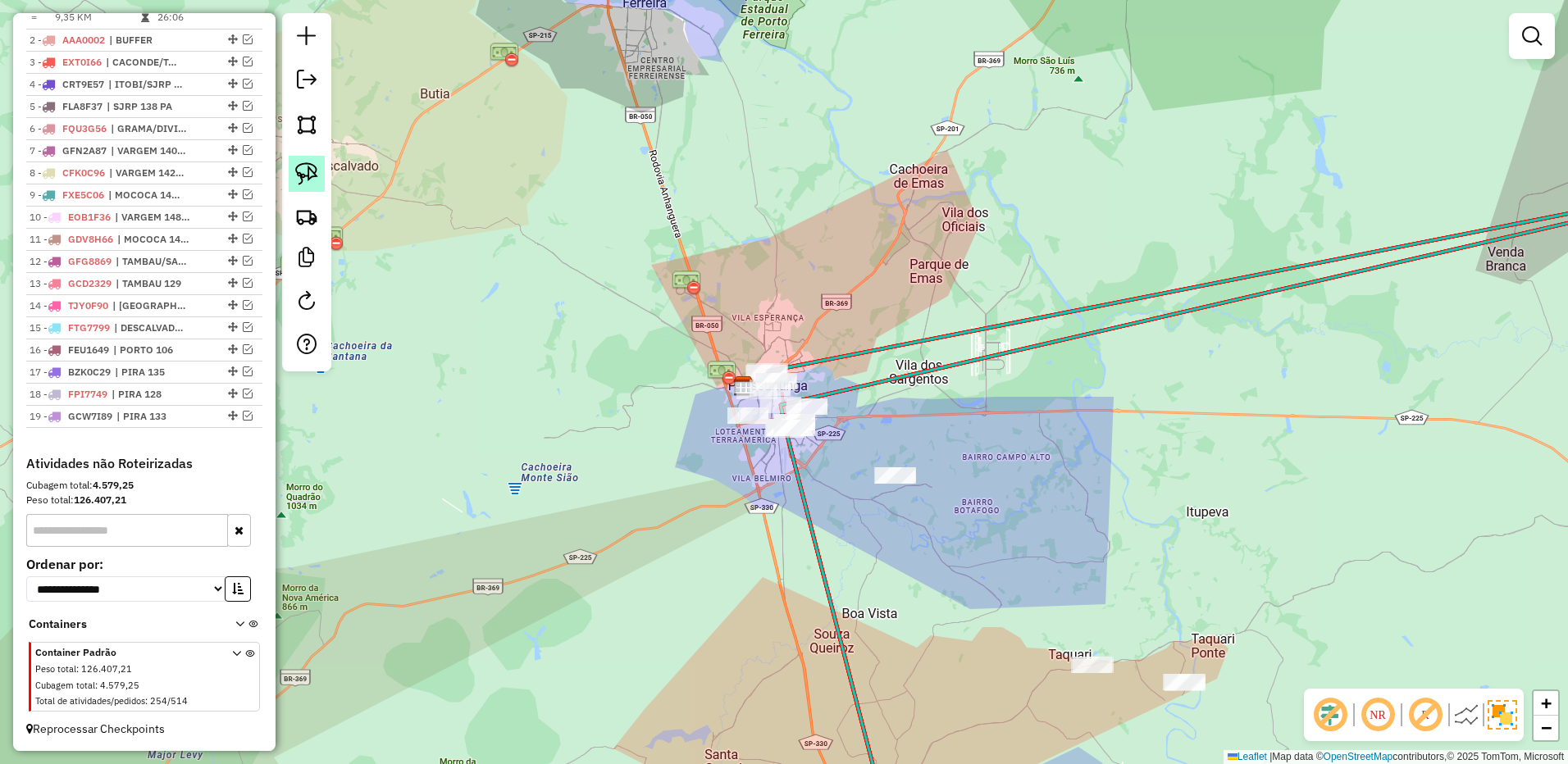
click at [312, 161] on link at bounding box center [306, 174] width 36 height 36
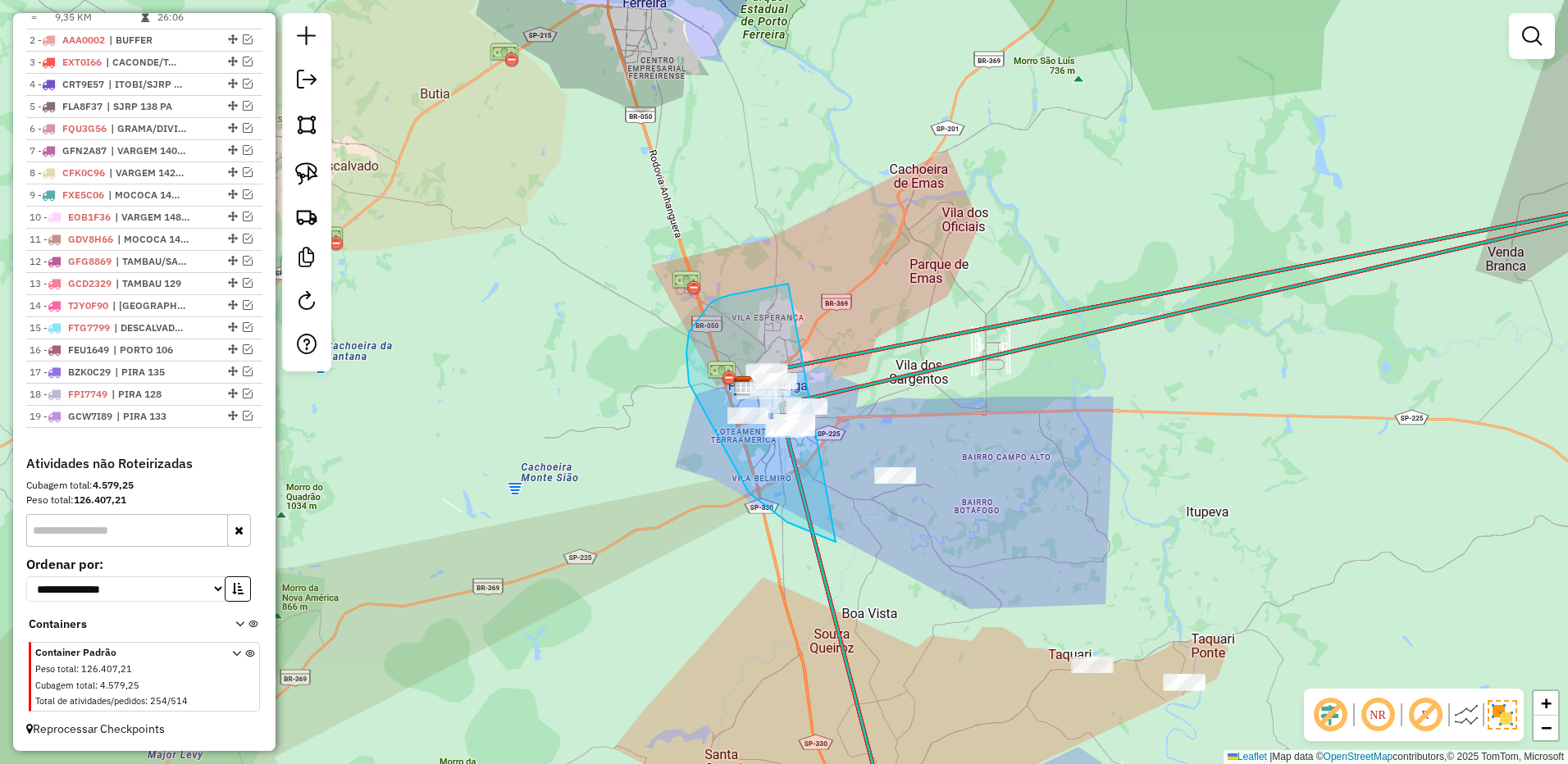
drag, startPoint x: 788, startPoint y: 284, endPoint x: 1062, endPoint y: 460, distance: 325.7
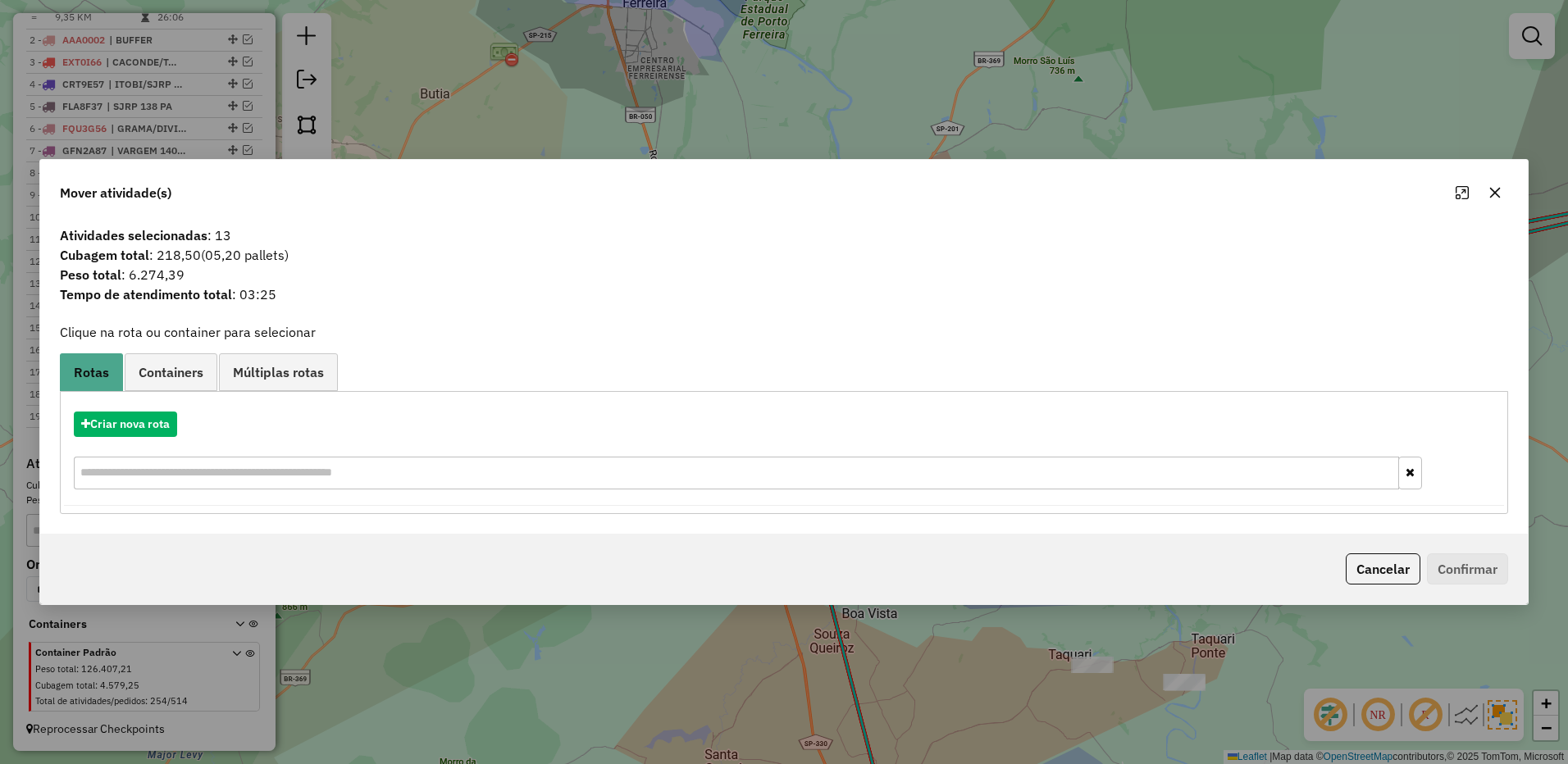
click at [137, 408] on div "Criar nova rota" at bounding box center [784, 453] width 1439 height 107
click at [140, 415] on button "Criar nova rota" at bounding box center [125, 424] width 104 height 25
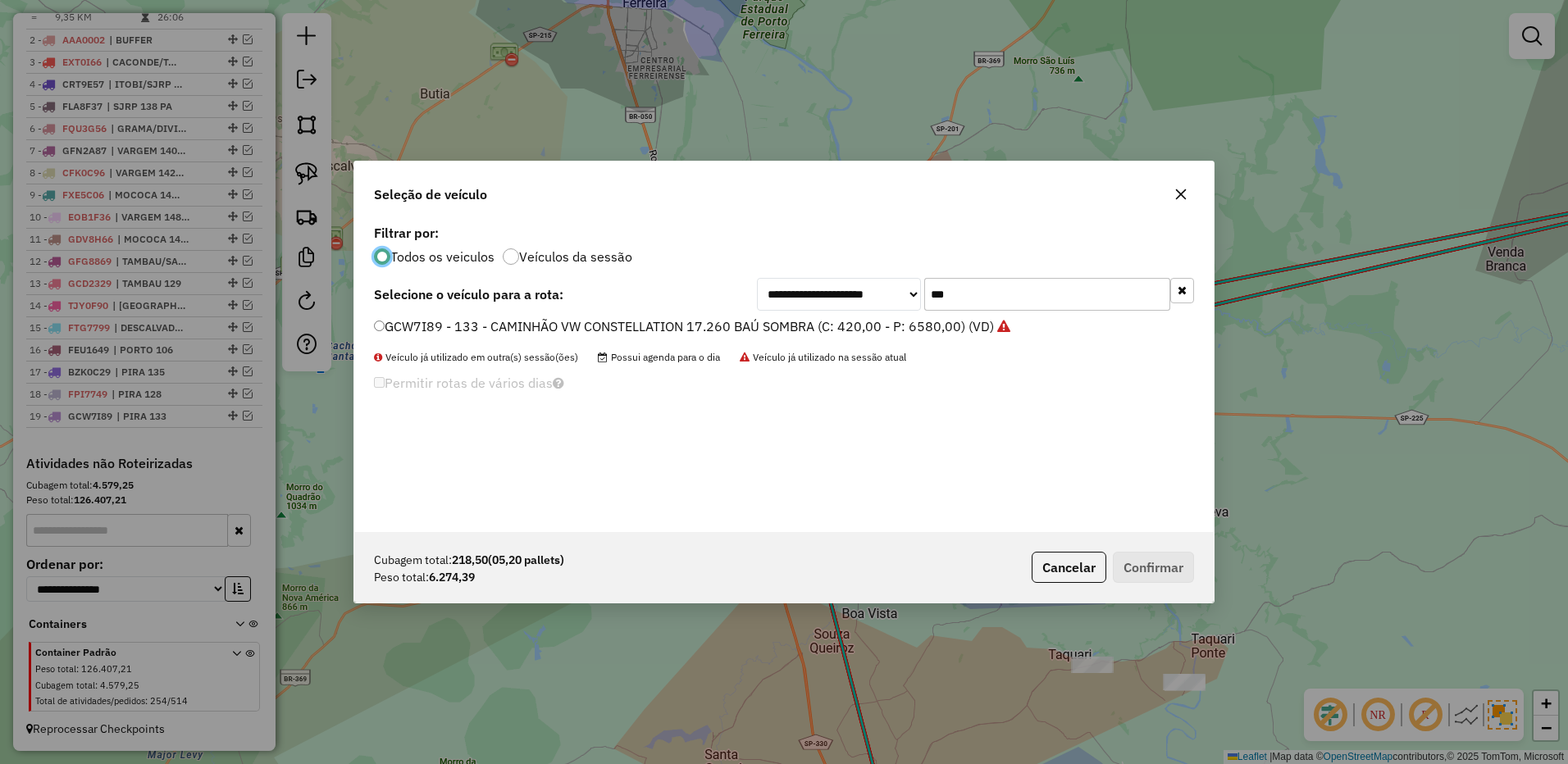
scroll to position [9, 5]
click at [996, 299] on input "***" at bounding box center [1047, 294] width 246 height 33
click at [997, 297] on input "***" at bounding box center [1047, 294] width 246 height 33
click at [901, 326] on label "BZK0C29 - 135 - CAMINHÃO VW CONSTELLATION 17.260 BAÚ SOMBRA (C: 420,00 - P: 658…" at bounding box center [691, 326] width 635 height 20
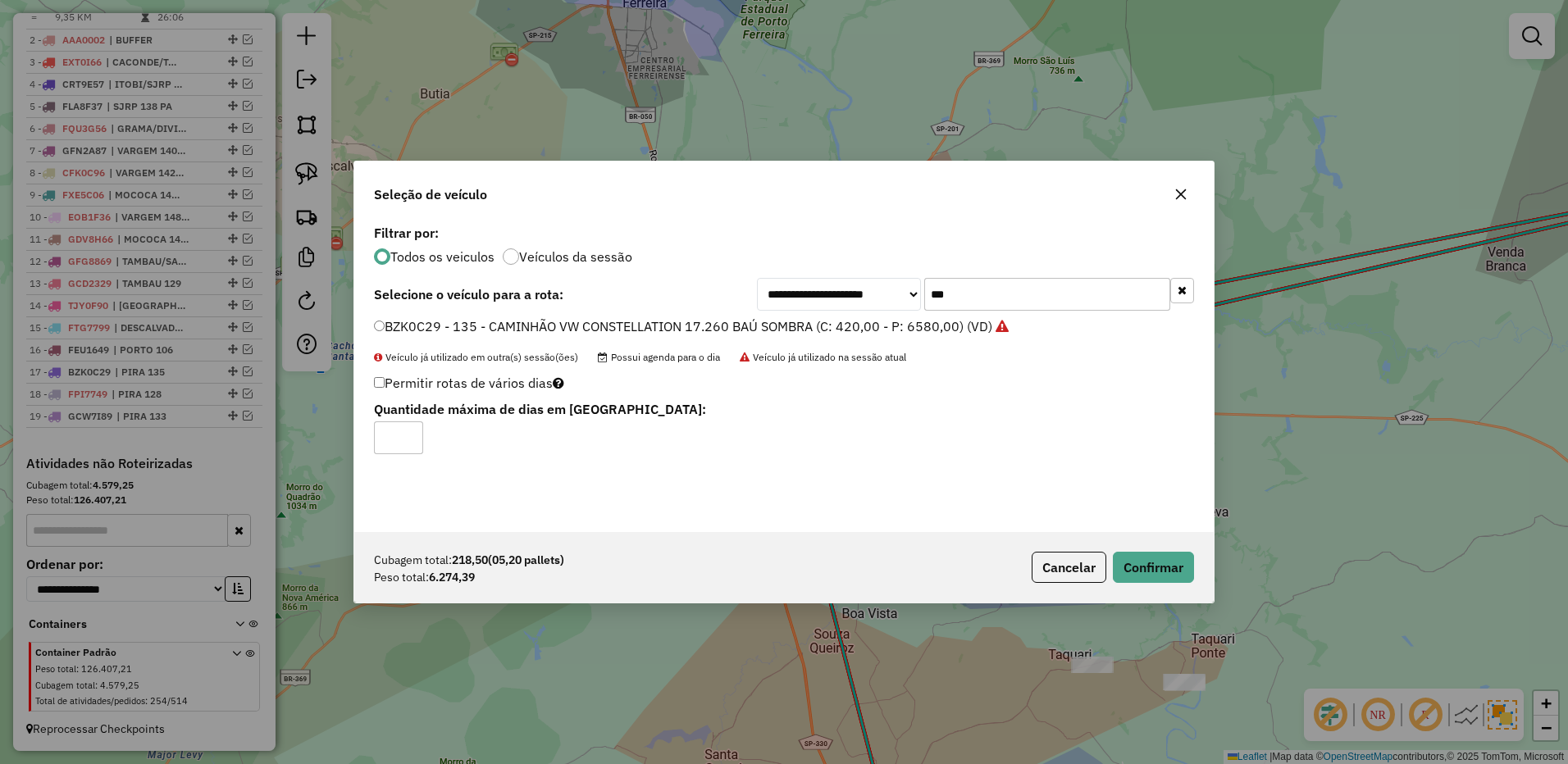
click at [954, 296] on input "***" at bounding box center [1047, 294] width 246 height 33
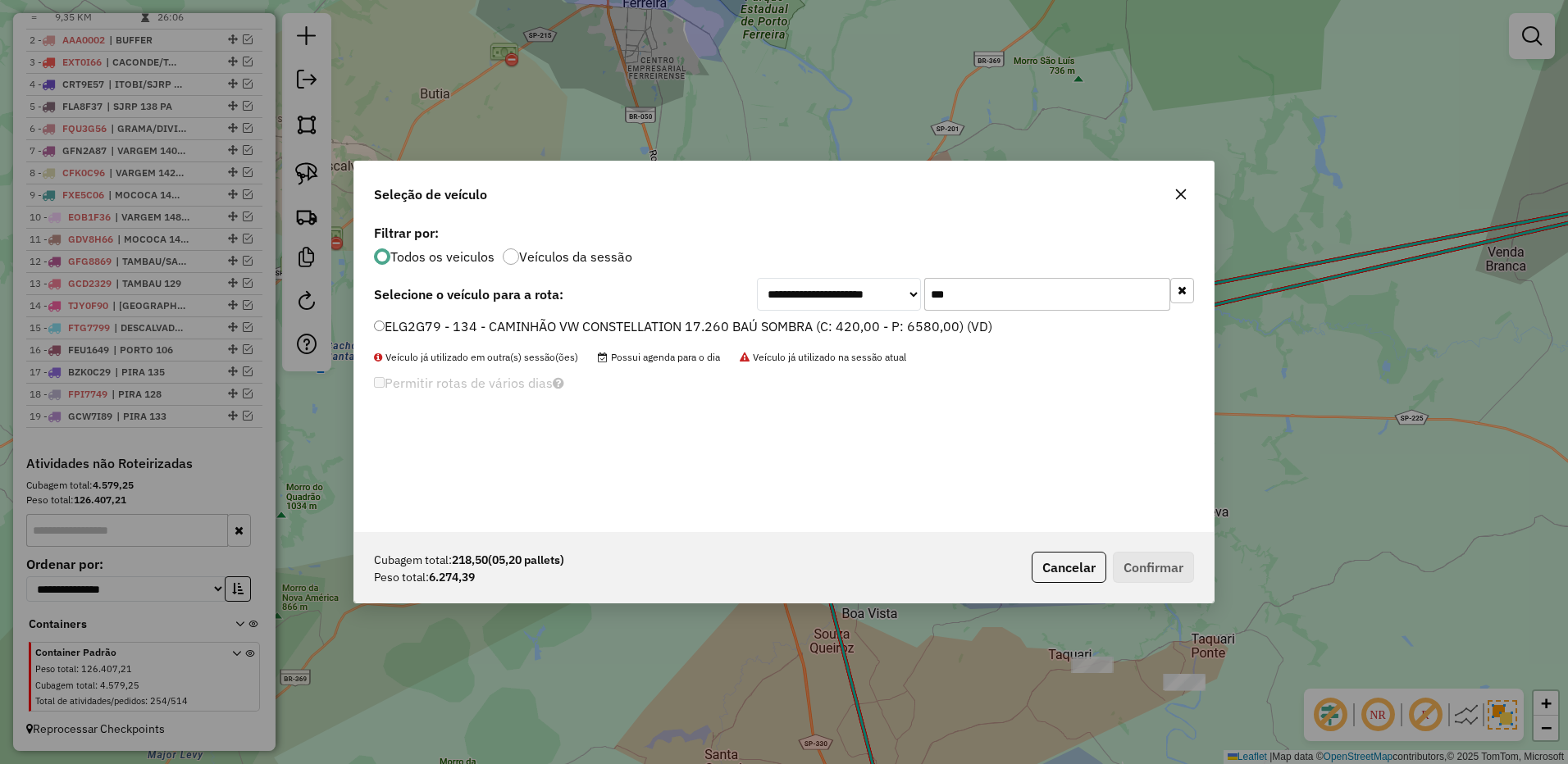
type input "***"
click at [943, 322] on label "ELG2G79 - 134 - CAMINHÃO VW CONSTELLATION 17.260 BAÚ SOMBRA (C: 420,00 - P: 658…" at bounding box center [683, 326] width 618 height 20
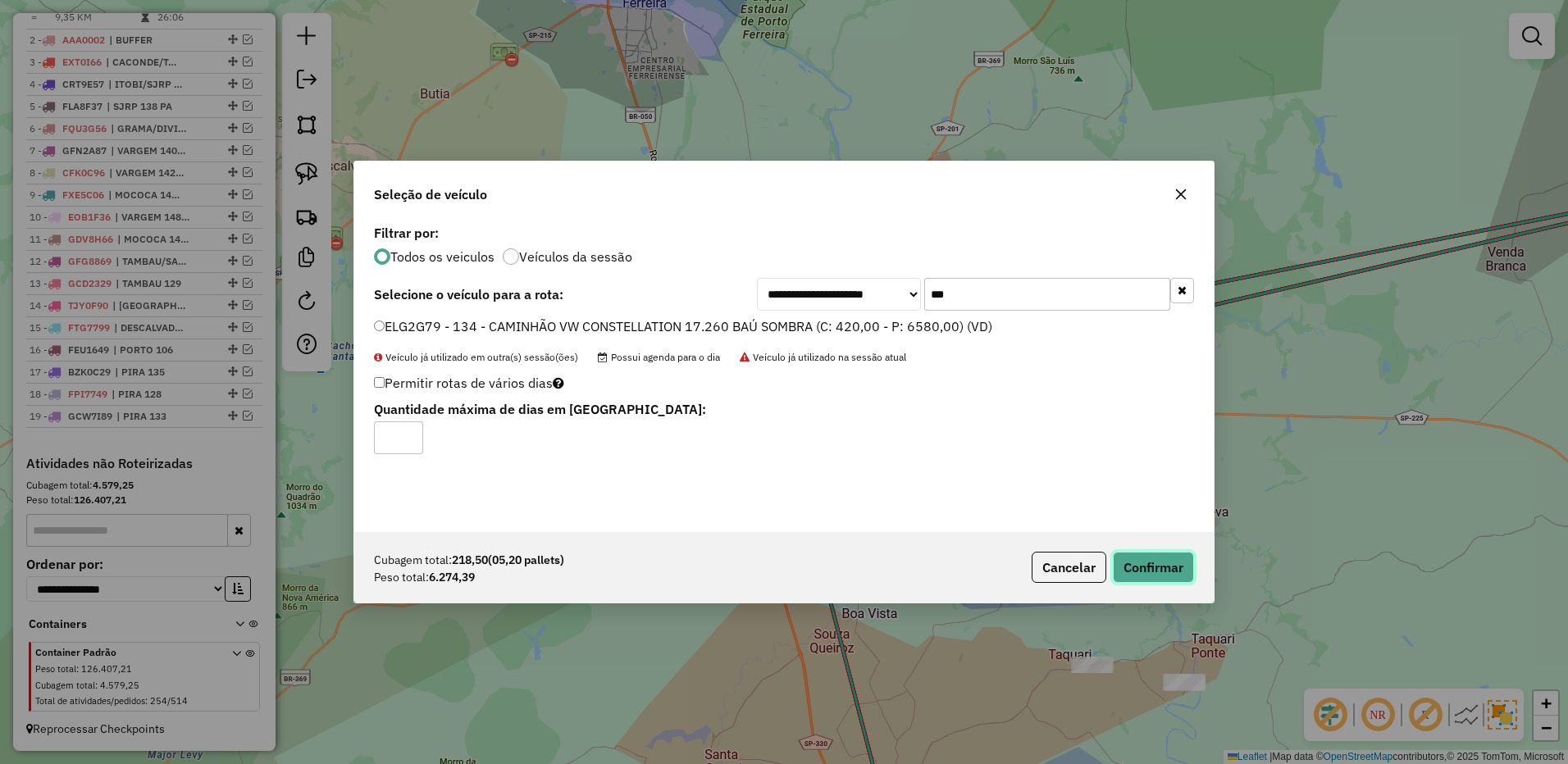
click at [1152, 564] on button "Confirmar" at bounding box center [1153, 567] width 81 height 31
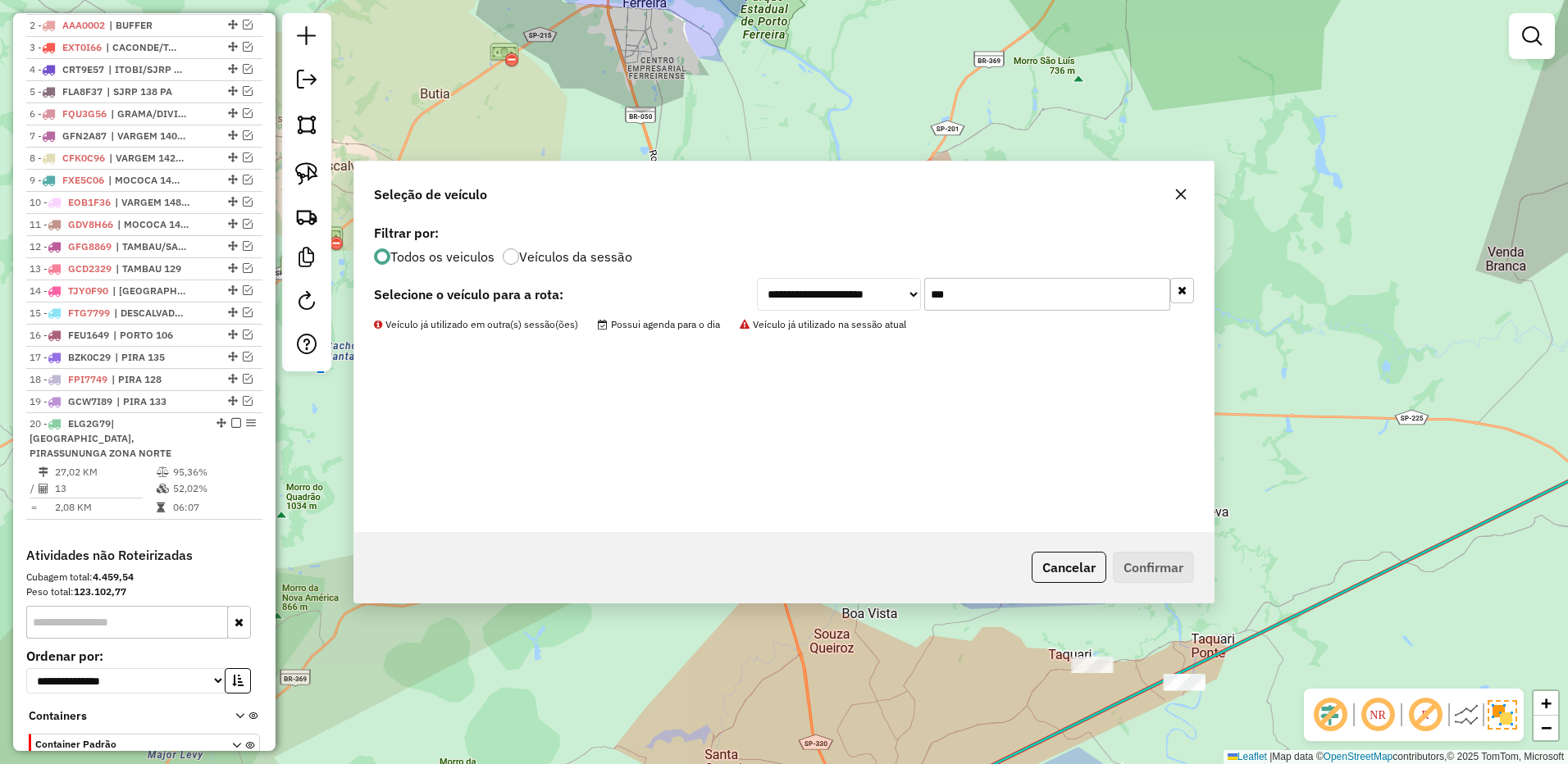
scroll to position [769, 0]
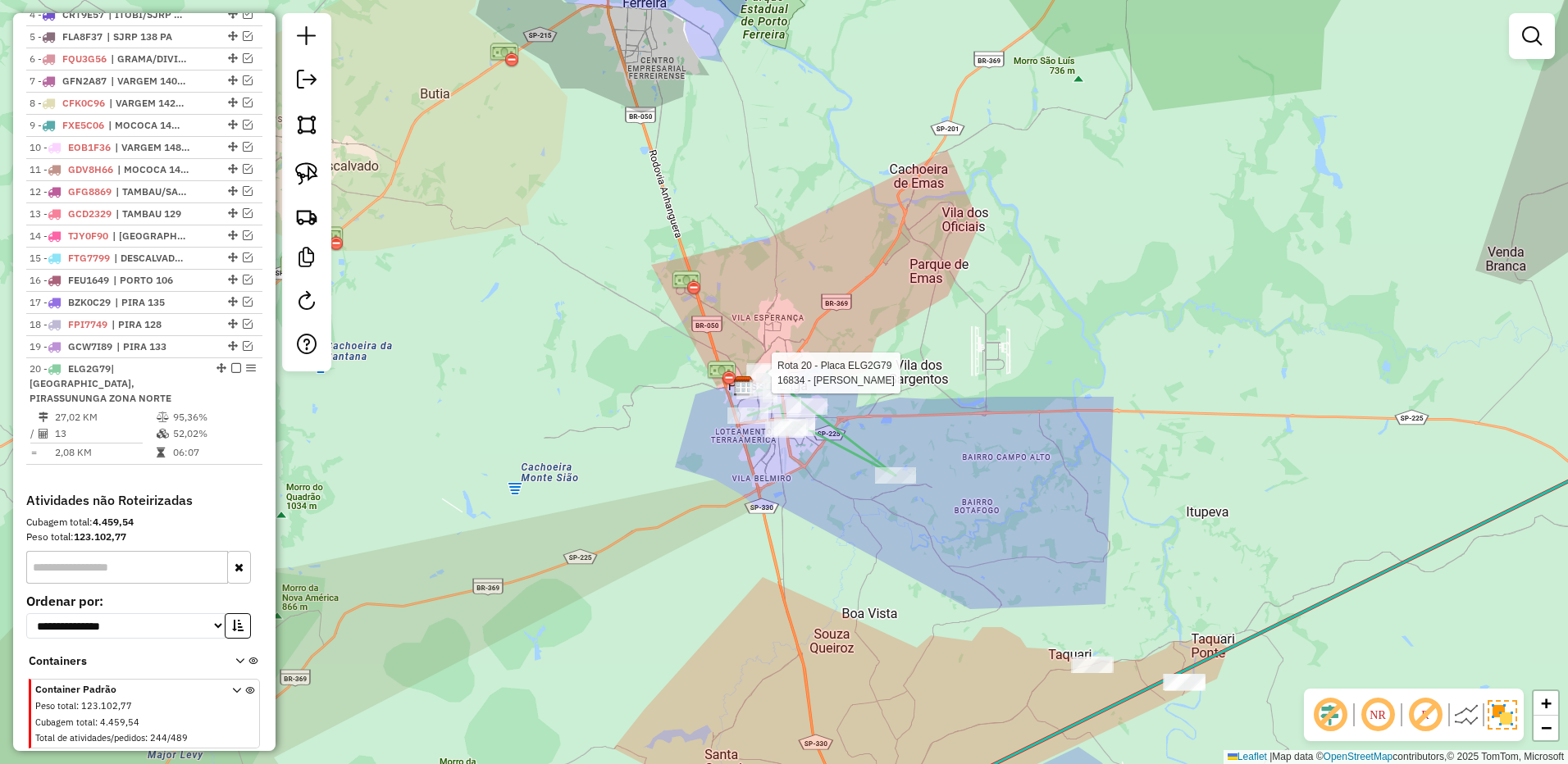
select select "**********"
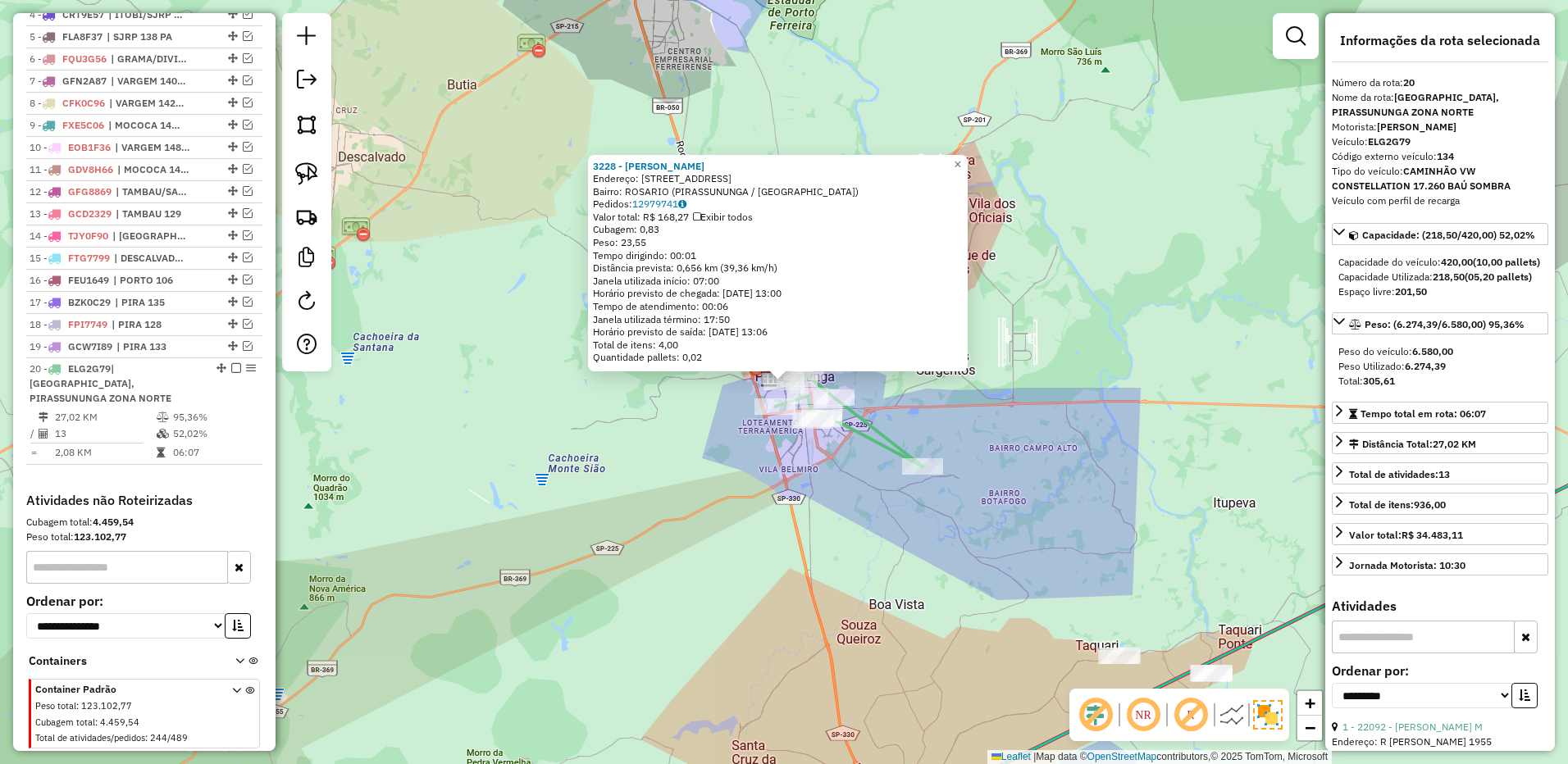
scroll to position [821, 0]
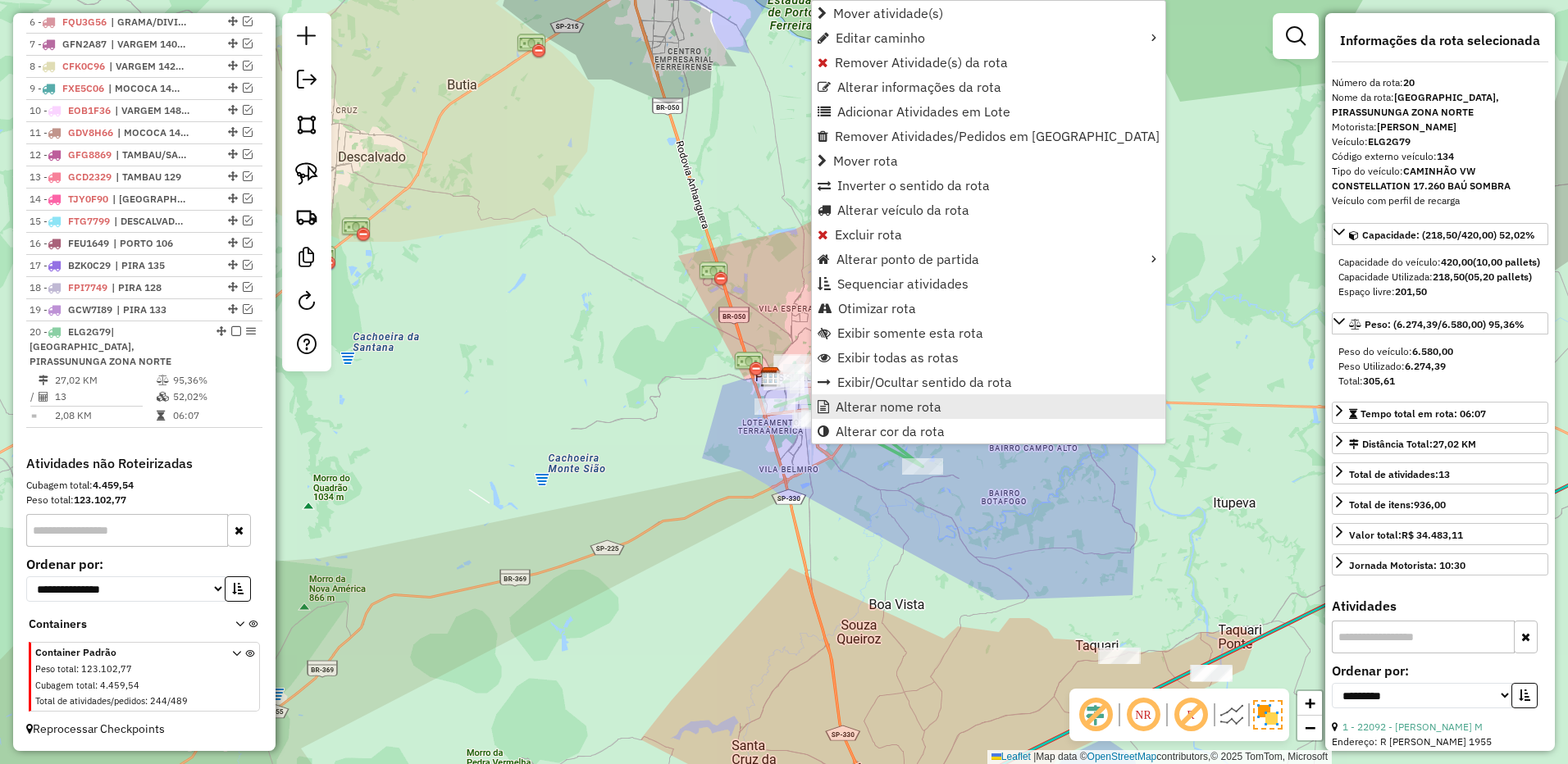
click at [873, 404] on span "Alterar nome rota" at bounding box center [888, 407] width 106 height 13
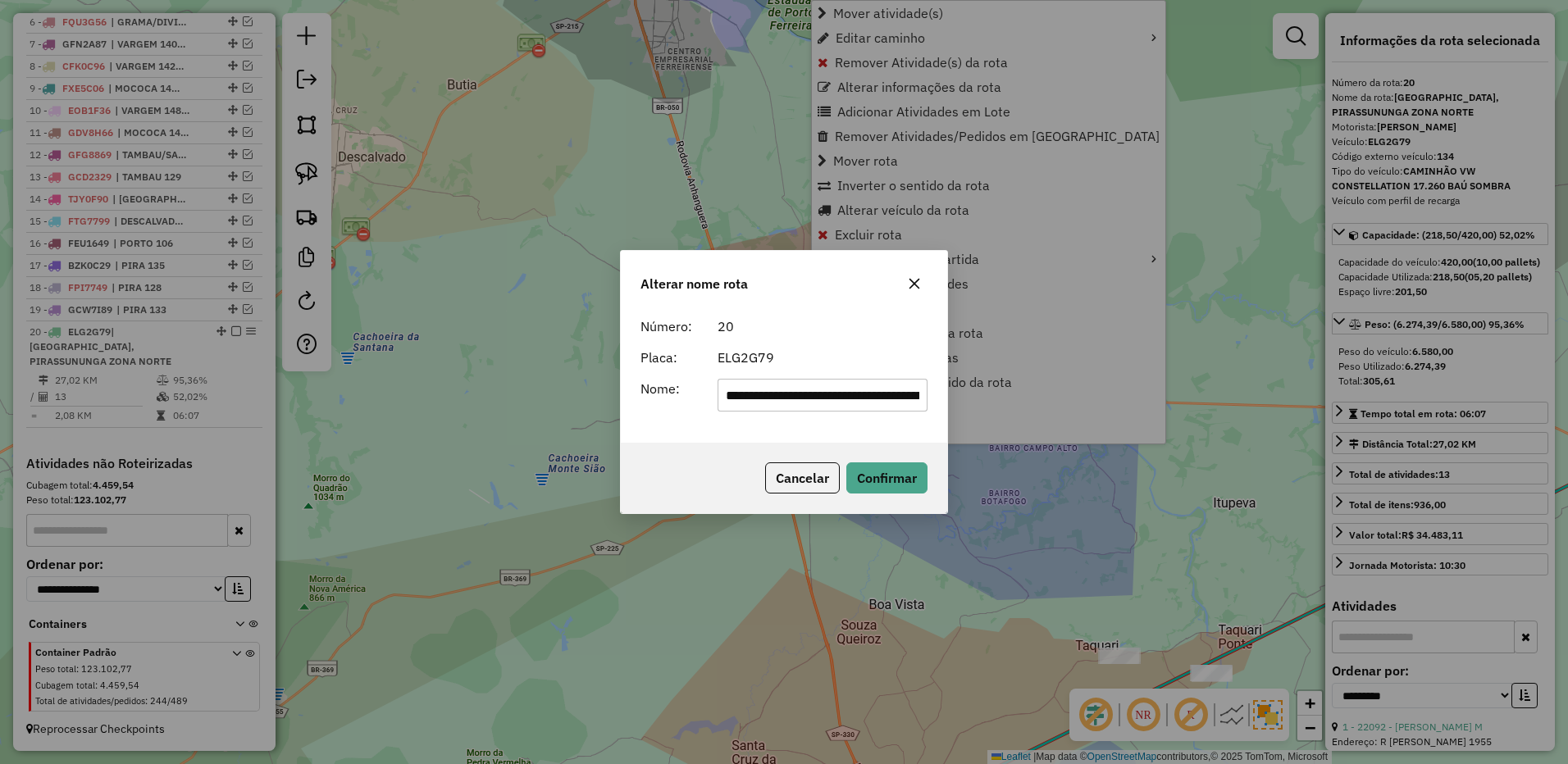
scroll to position [0, 175]
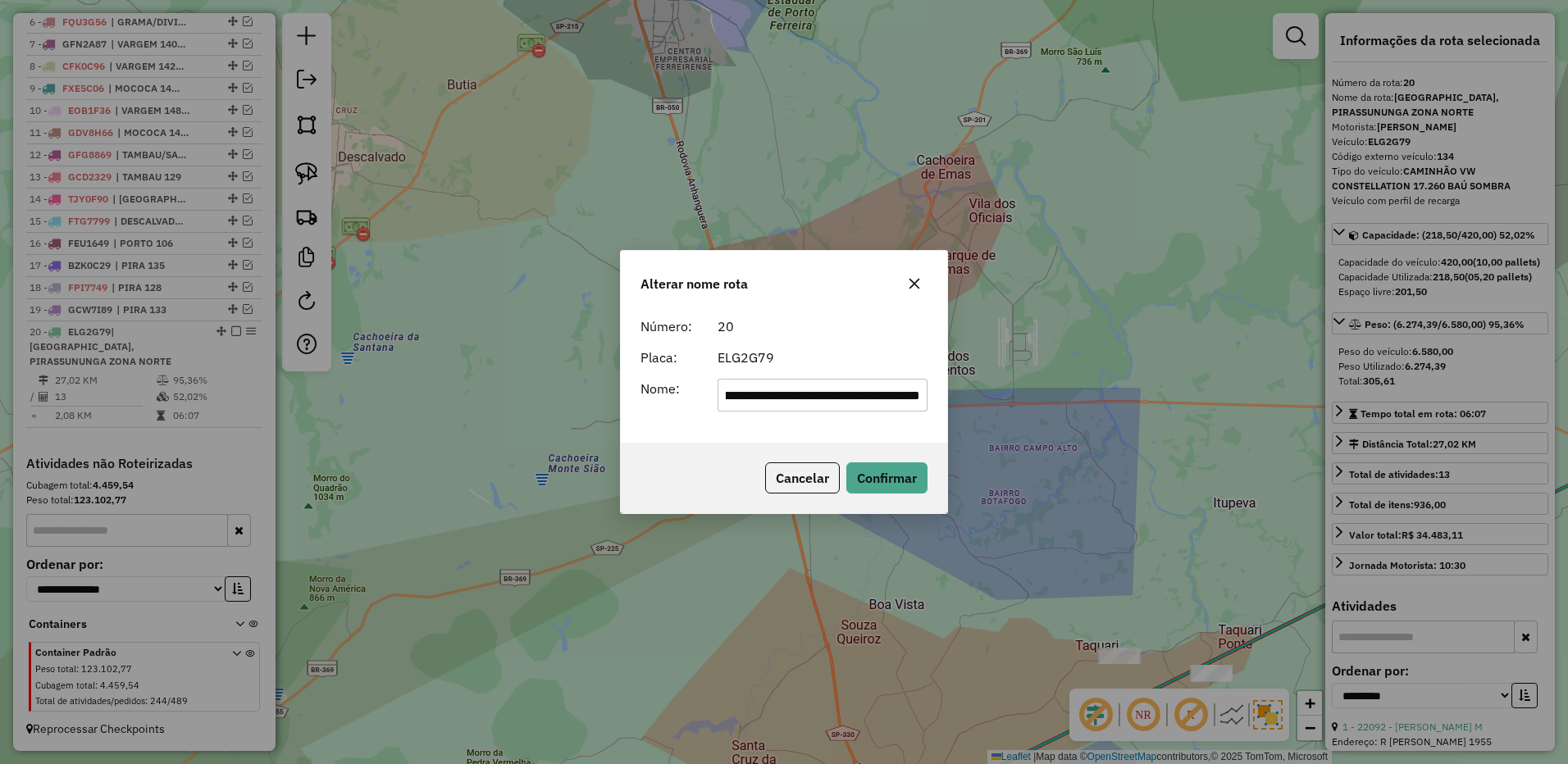
click at [754, 395] on input "**********" at bounding box center [822, 395] width 210 height 33
click at [755, 391] on input "**********" at bounding box center [822, 395] width 210 height 33
type input "********"
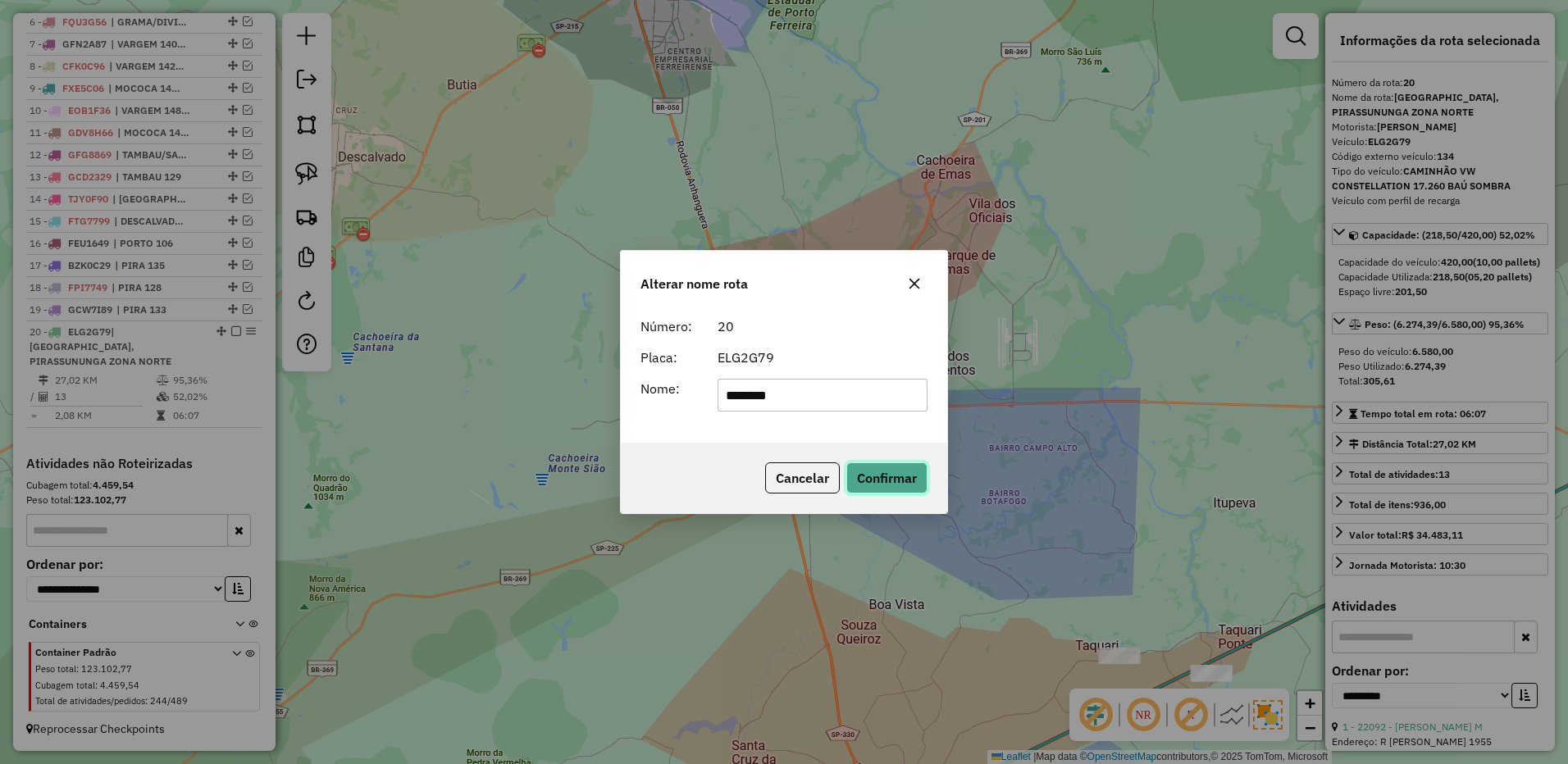
drag, startPoint x: 918, startPoint y: 473, endPoint x: 807, endPoint y: 450, distance: 113.4
click at [918, 473] on button "Confirmar" at bounding box center [886, 478] width 81 height 31
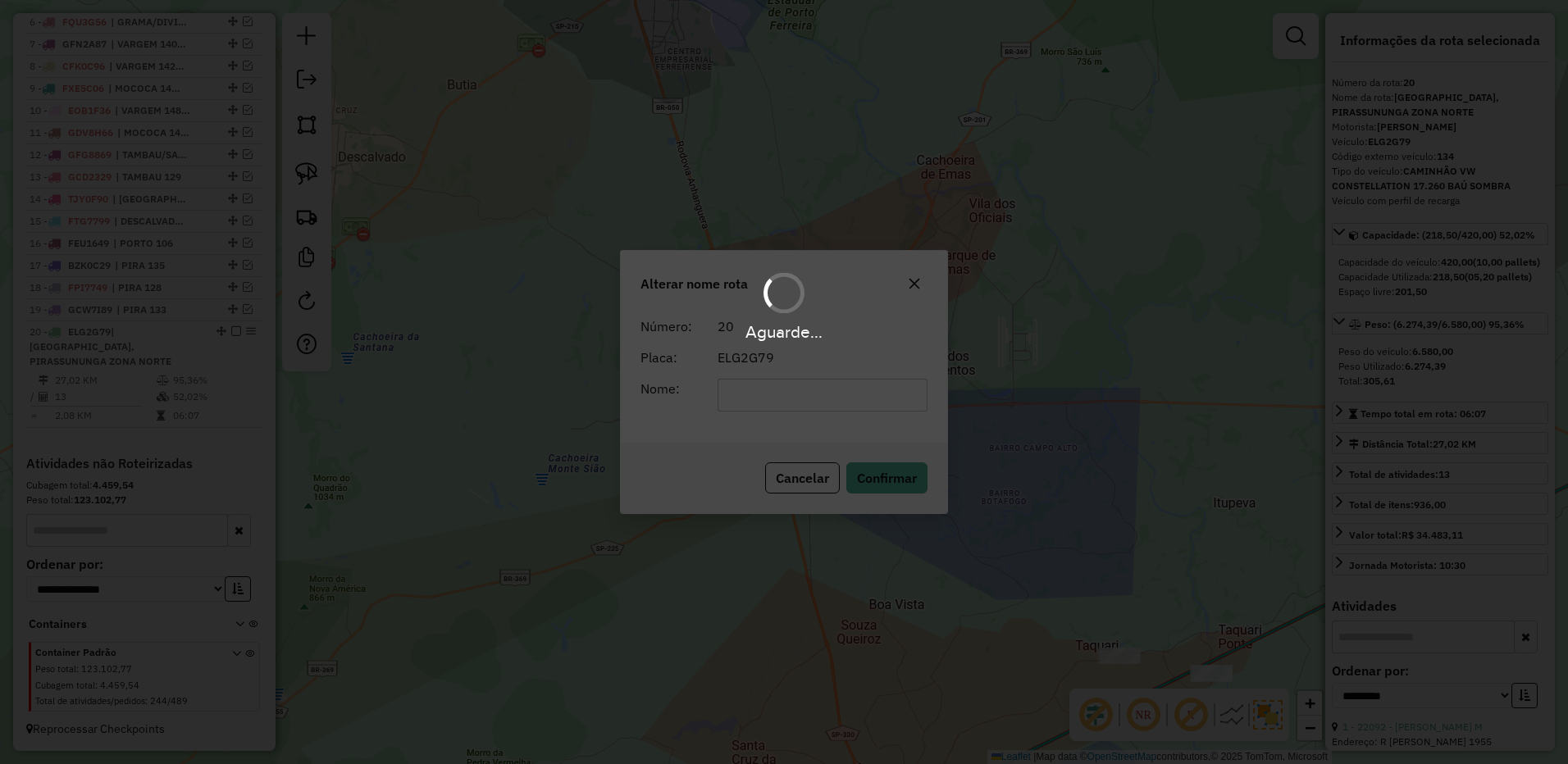
scroll to position [792, 0]
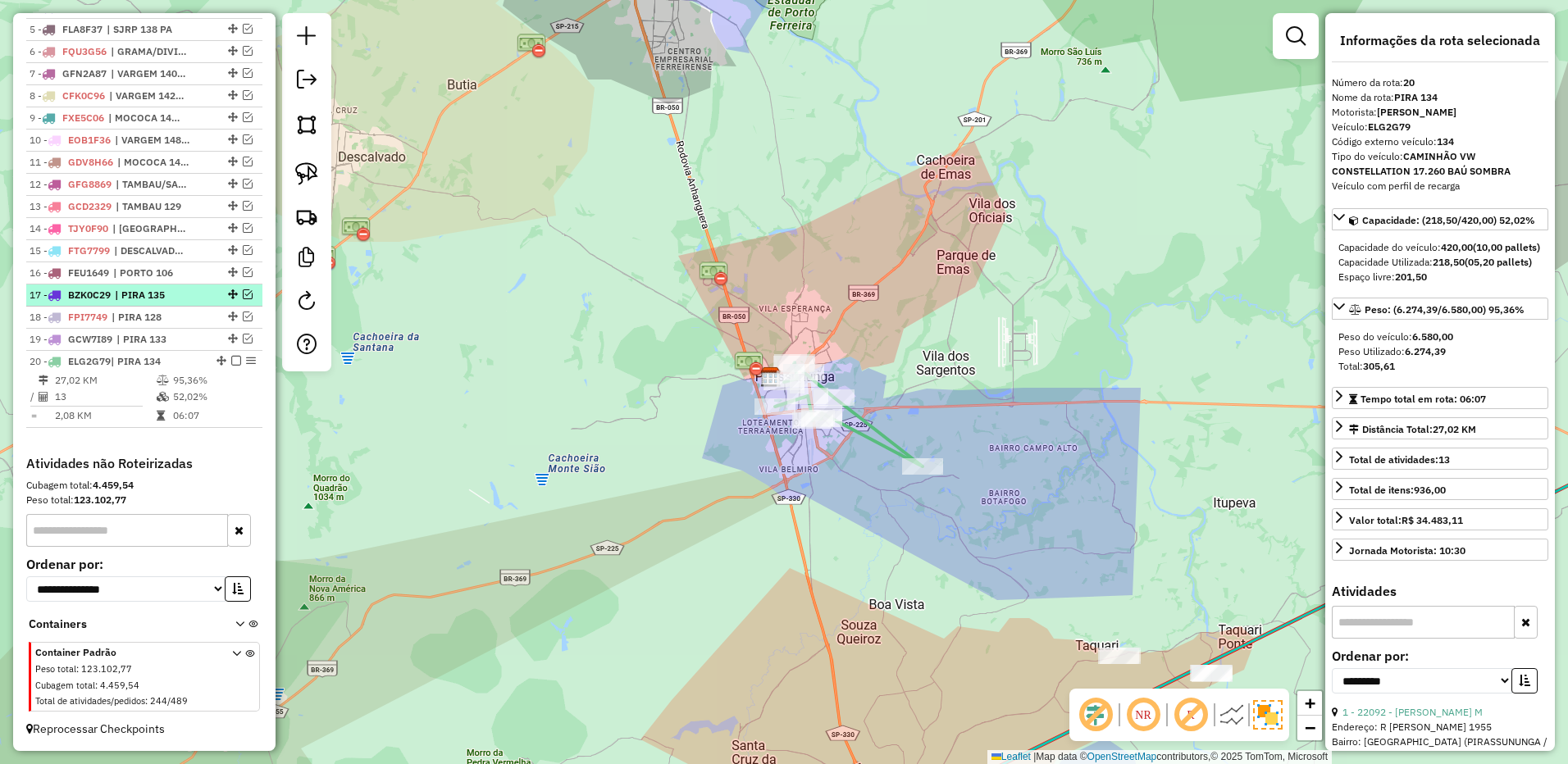
click at [235, 358] on em at bounding box center [236, 361] width 10 height 10
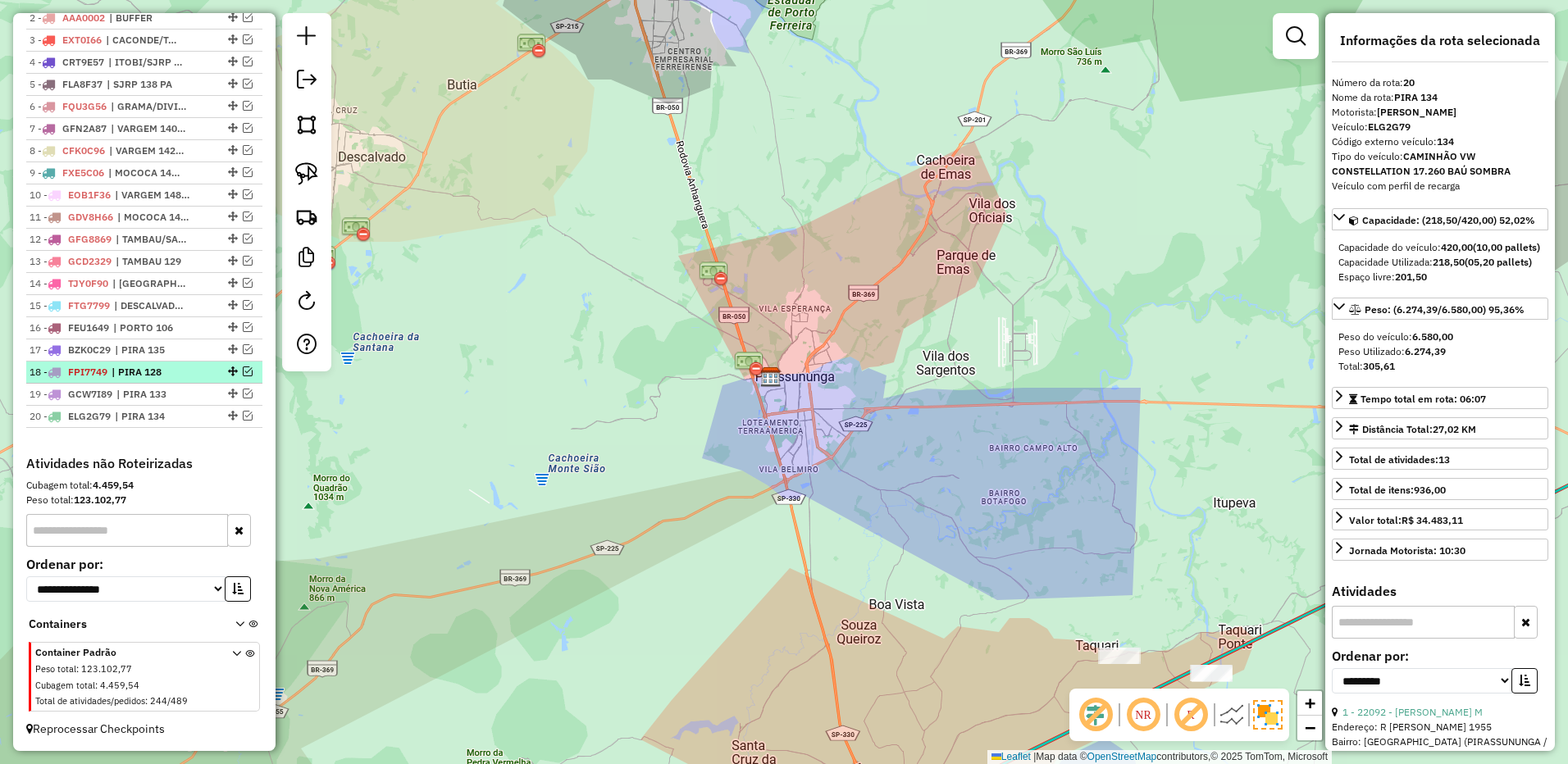
click at [158, 370] on span "| PIRA 128" at bounding box center [149, 372] width 75 height 15
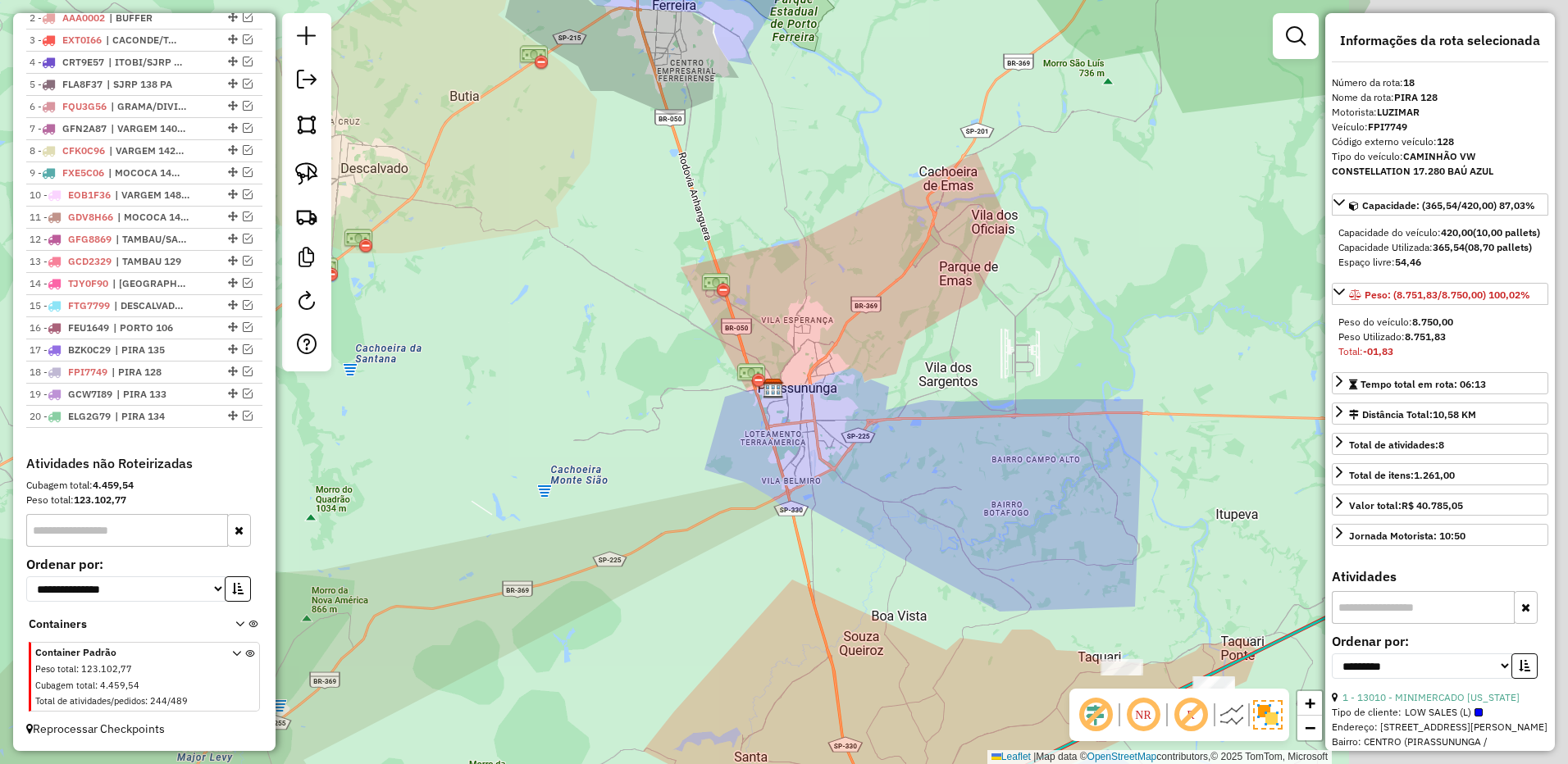
drag, startPoint x: 890, startPoint y: 389, endPoint x: 857, endPoint y: 380, distance: 34.2
click at [862, 387] on div "Janela de atendimento Grade de atendimento Capacidade Transportadoras Veículos …" at bounding box center [784, 382] width 1568 height 764
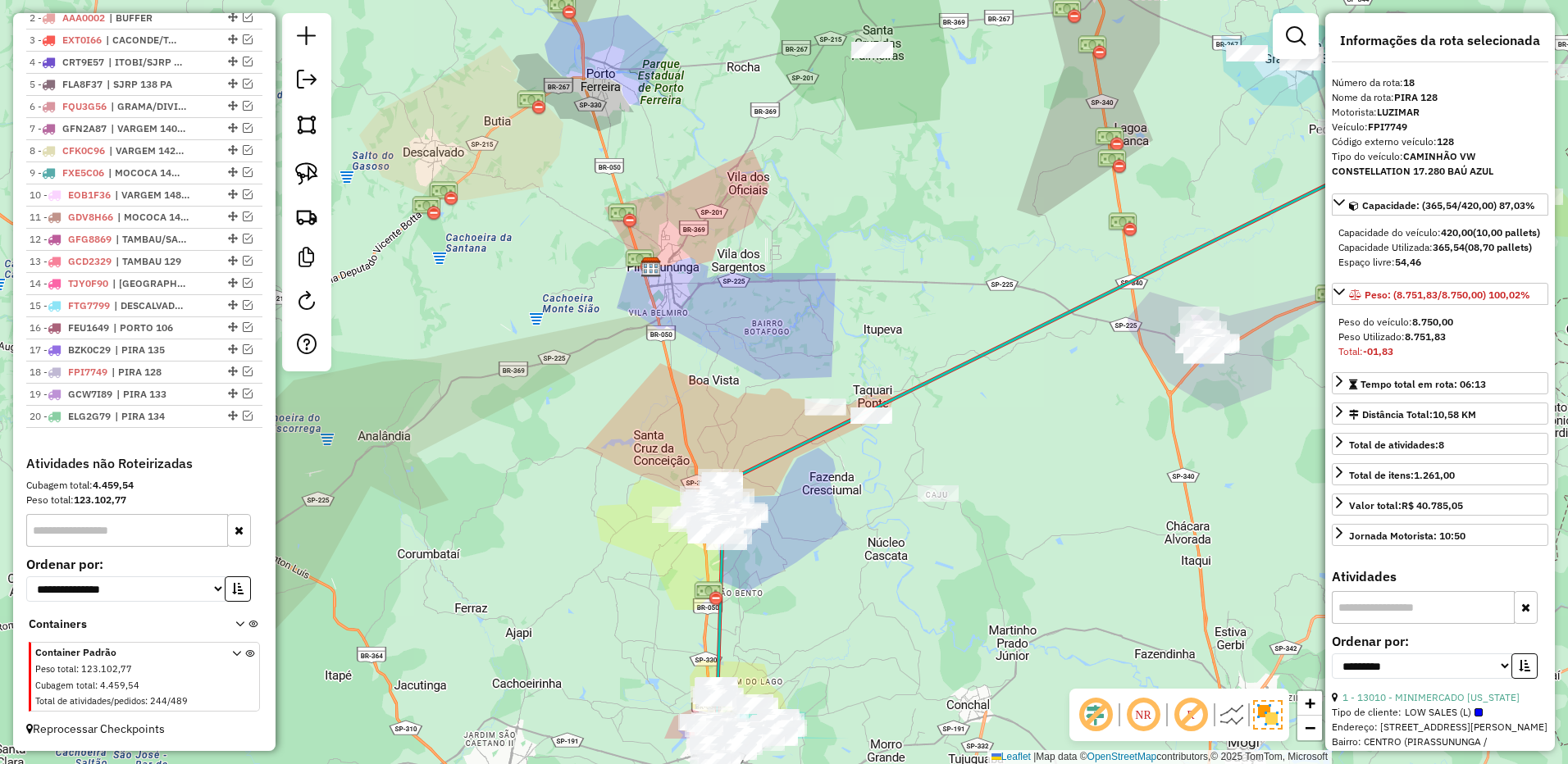
drag, startPoint x: 1024, startPoint y: 372, endPoint x: 885, endPoint y: 270, distance: 172.4
click at [885, 270] on div "Janela de atendimento Grade de atendimento Capacidade Transportadoras Veículos …" at bounding box center [784, 382] width 1568 height 764
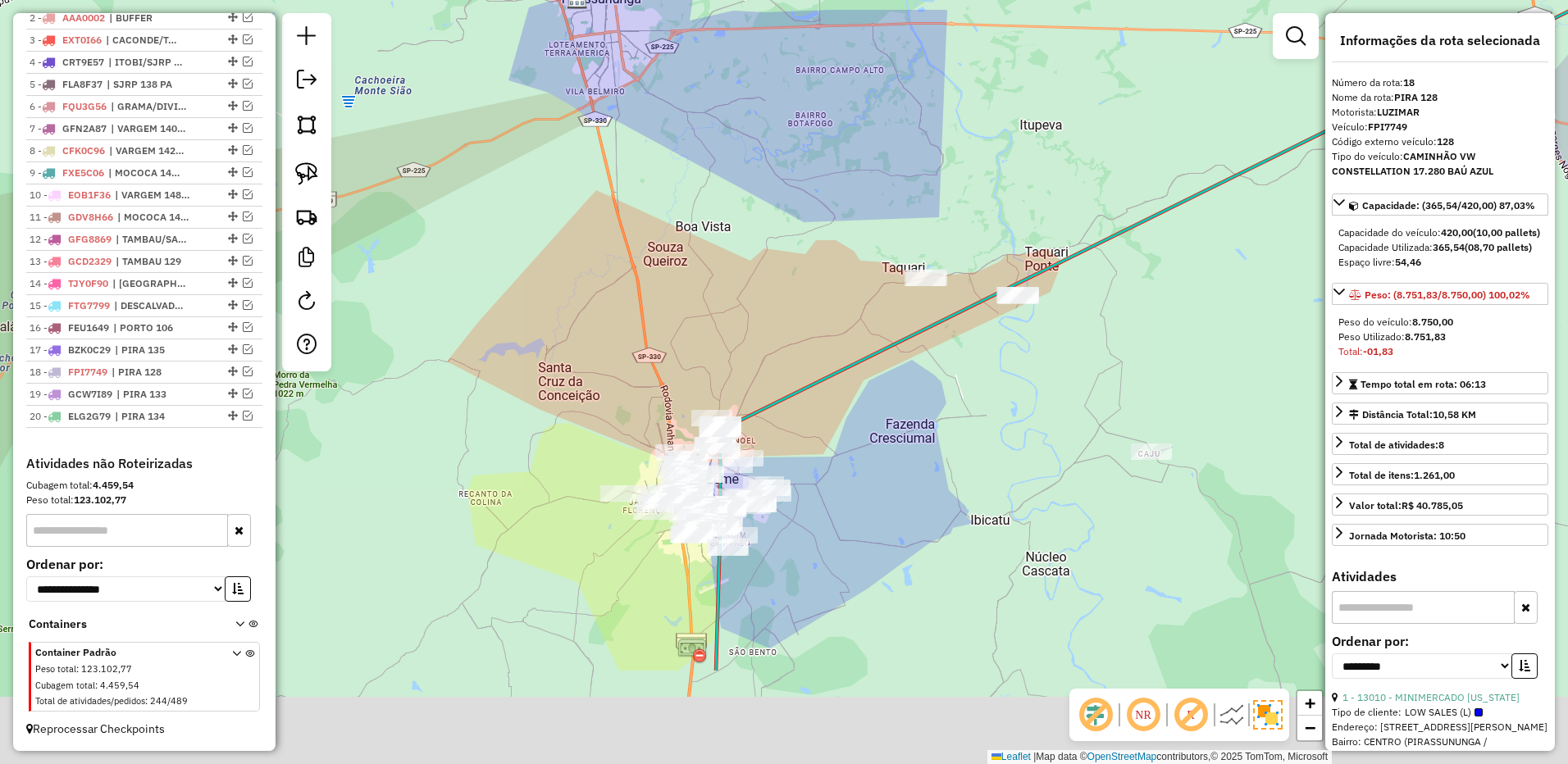
drag, startPoint x: 763, startPoint y: 436, endPoint x: 723, endPoint y: 240, distance: 200.0
click at [721, 240] on div "Janela de atendimento Grade de atendimento Capacidade Transportadoras Veículos …" at bounding box center [784, 382] width 1568 height 764
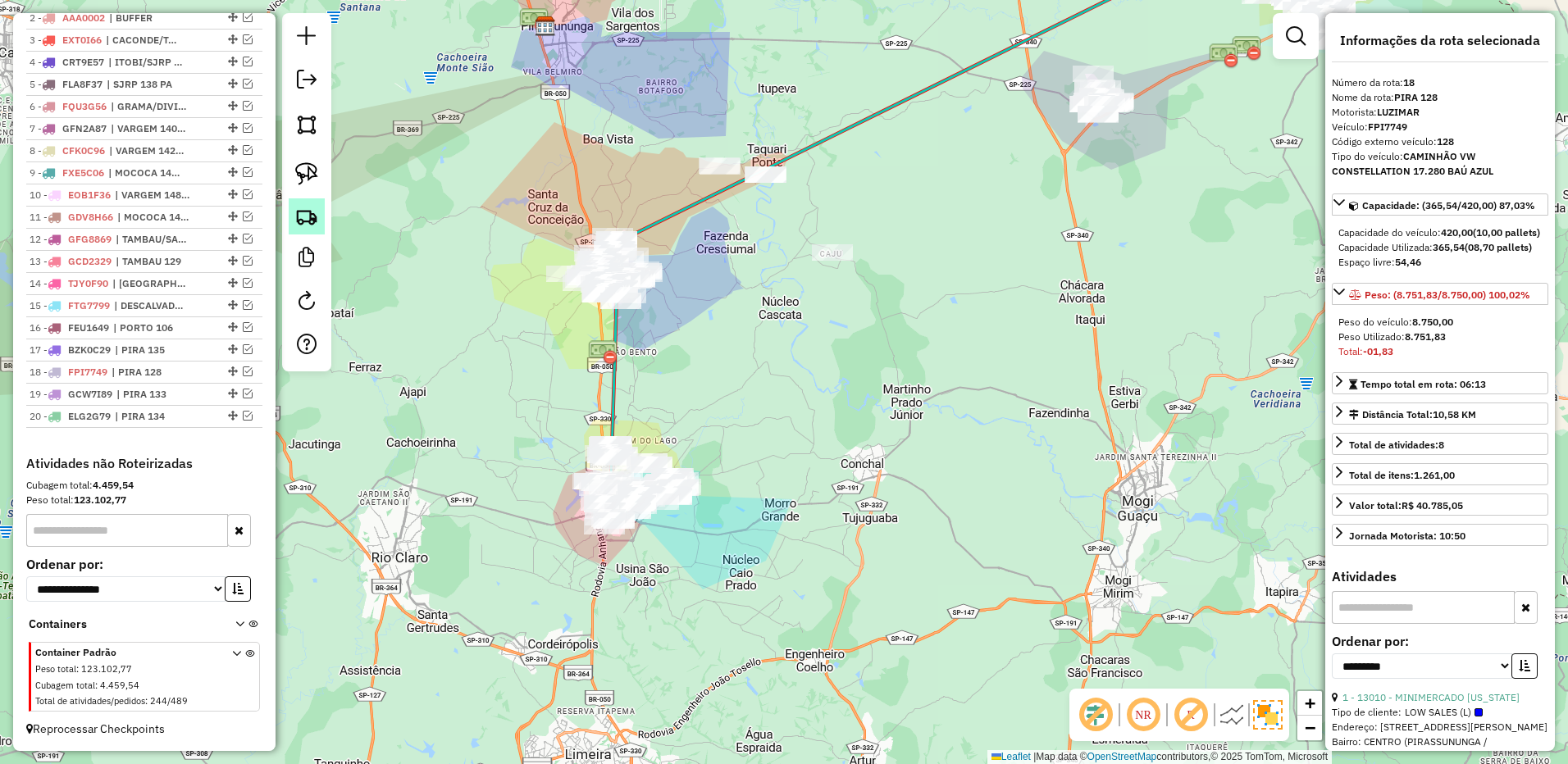
click at [307, 219] on img at bounding box center [306, 216] width 23 height 23
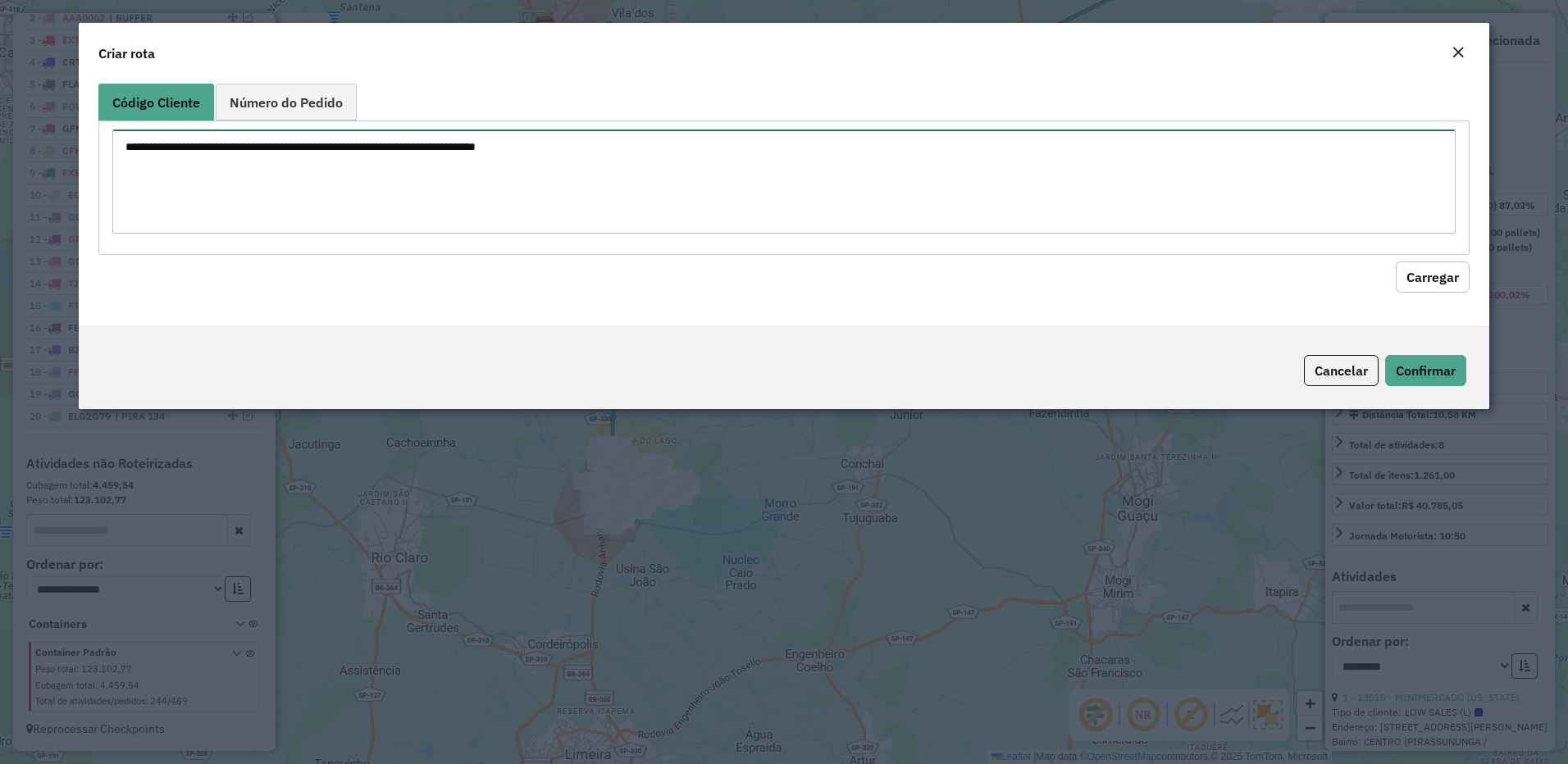
click at [675, 180] on textarea at bounding box center [785, 181] width 1344 height 104
type textarea "*****"
click at [1414, 281] on button "Carregar" at bounding box center [1432, 276] width 73 height 31
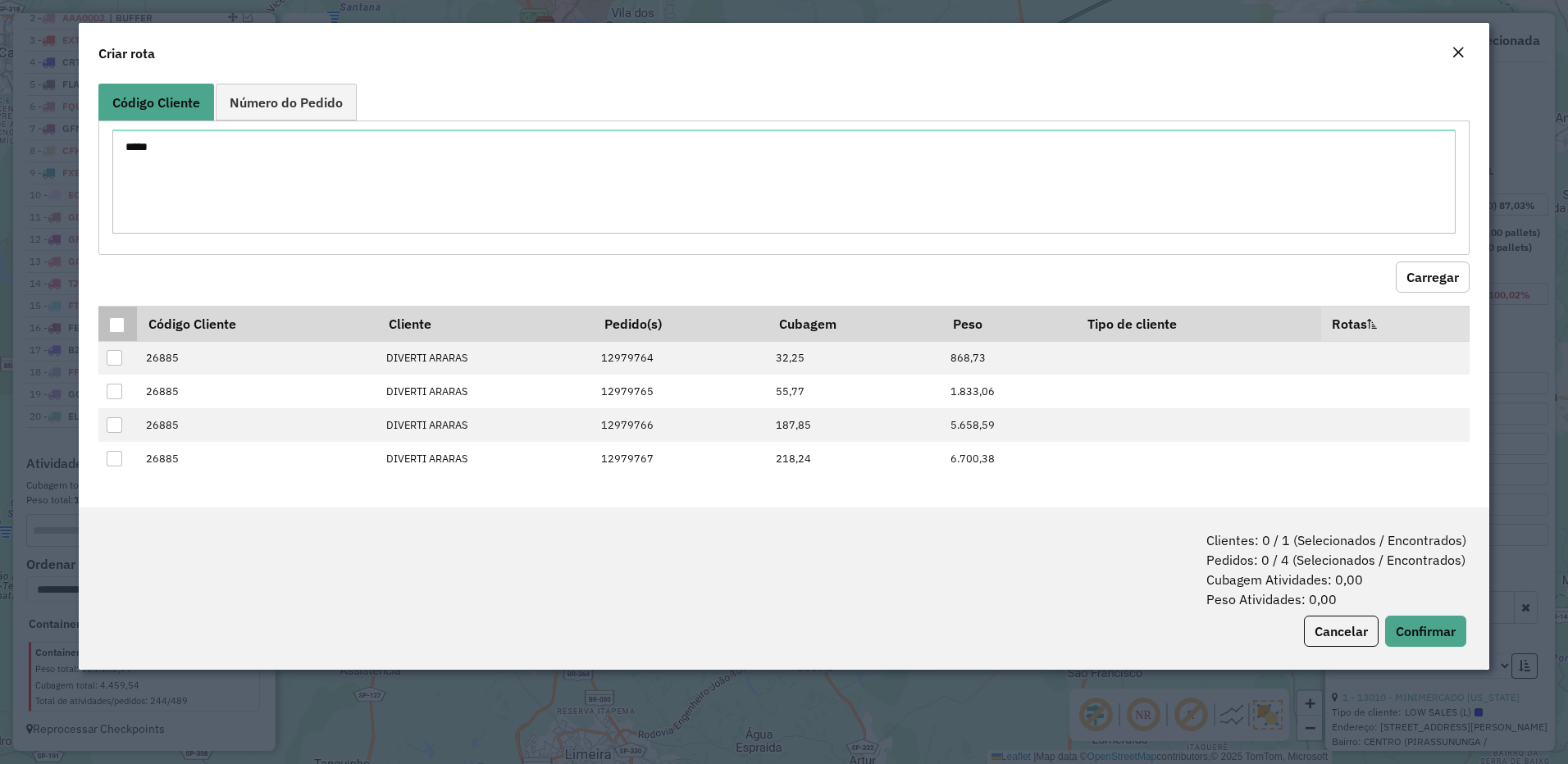
click at [114, 321] on div at bounding box center [117, 325] width 16 height 16
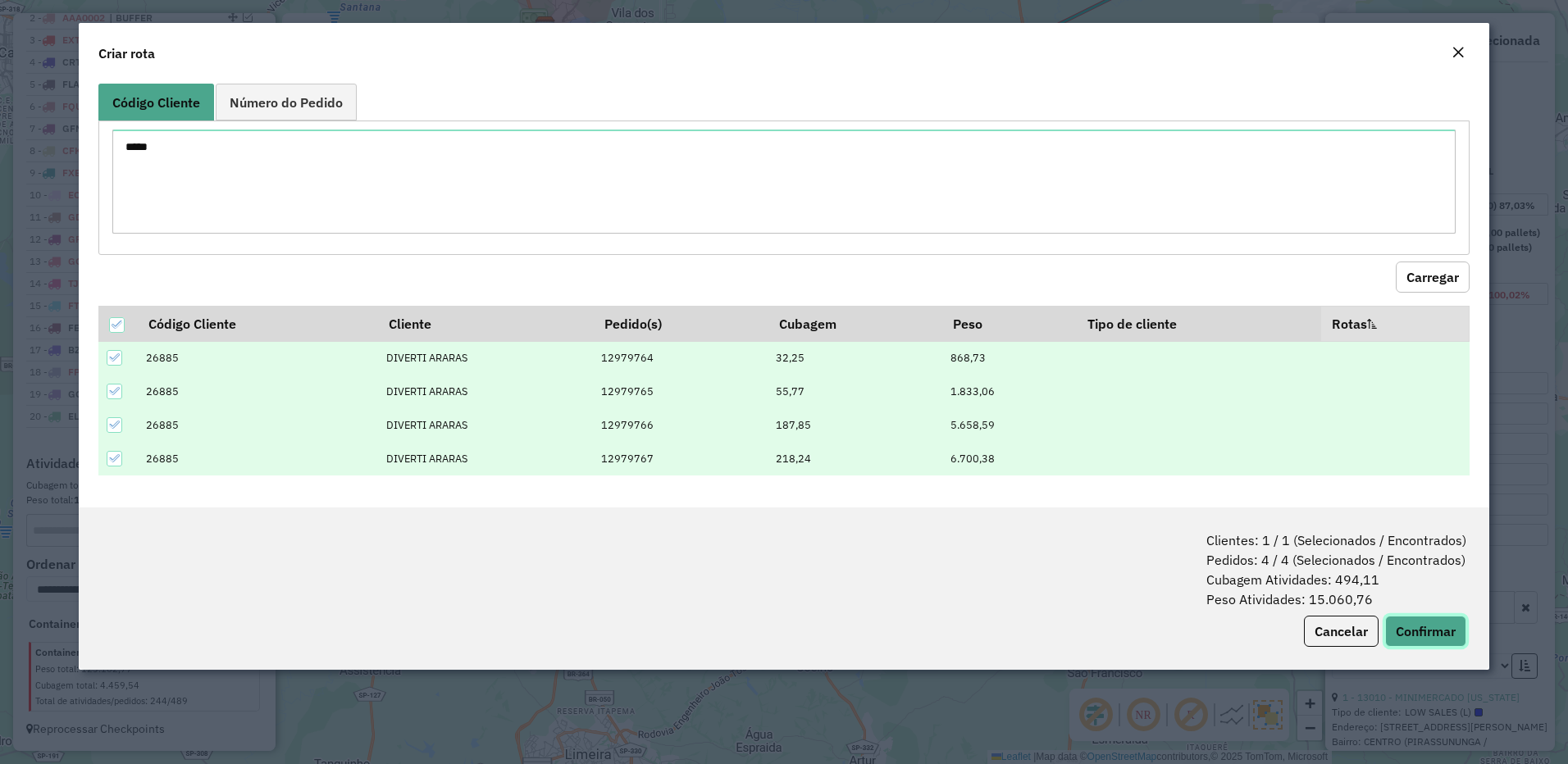
click at [1406, 624] on button "Confirmar" at bounding box center [1425, 630] width 81 height 31
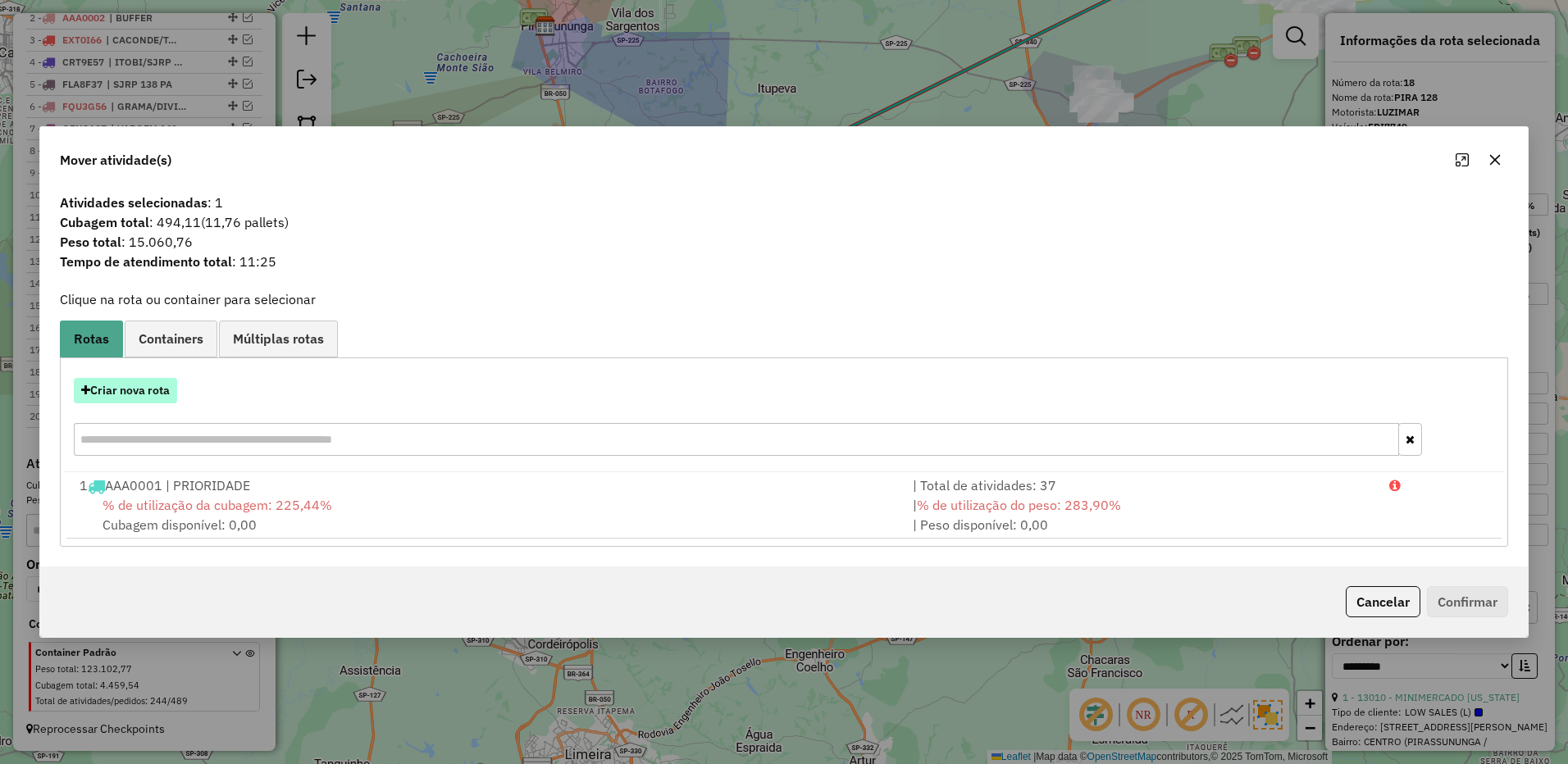
click at [153, 400] on button "Criar nova rota" at bounding box center [125, 391] width 104 height 25
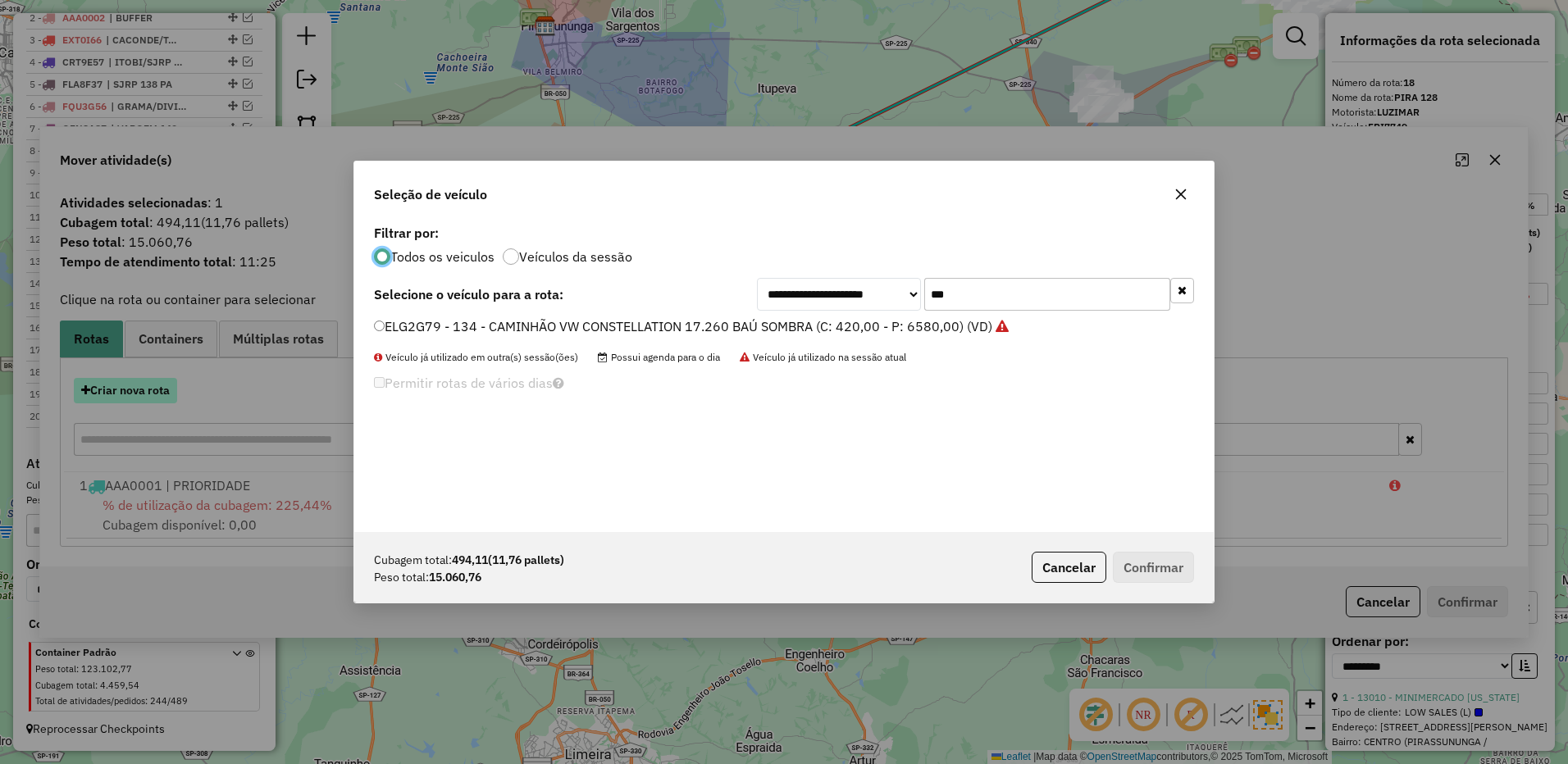
scroll to position [9, 5]
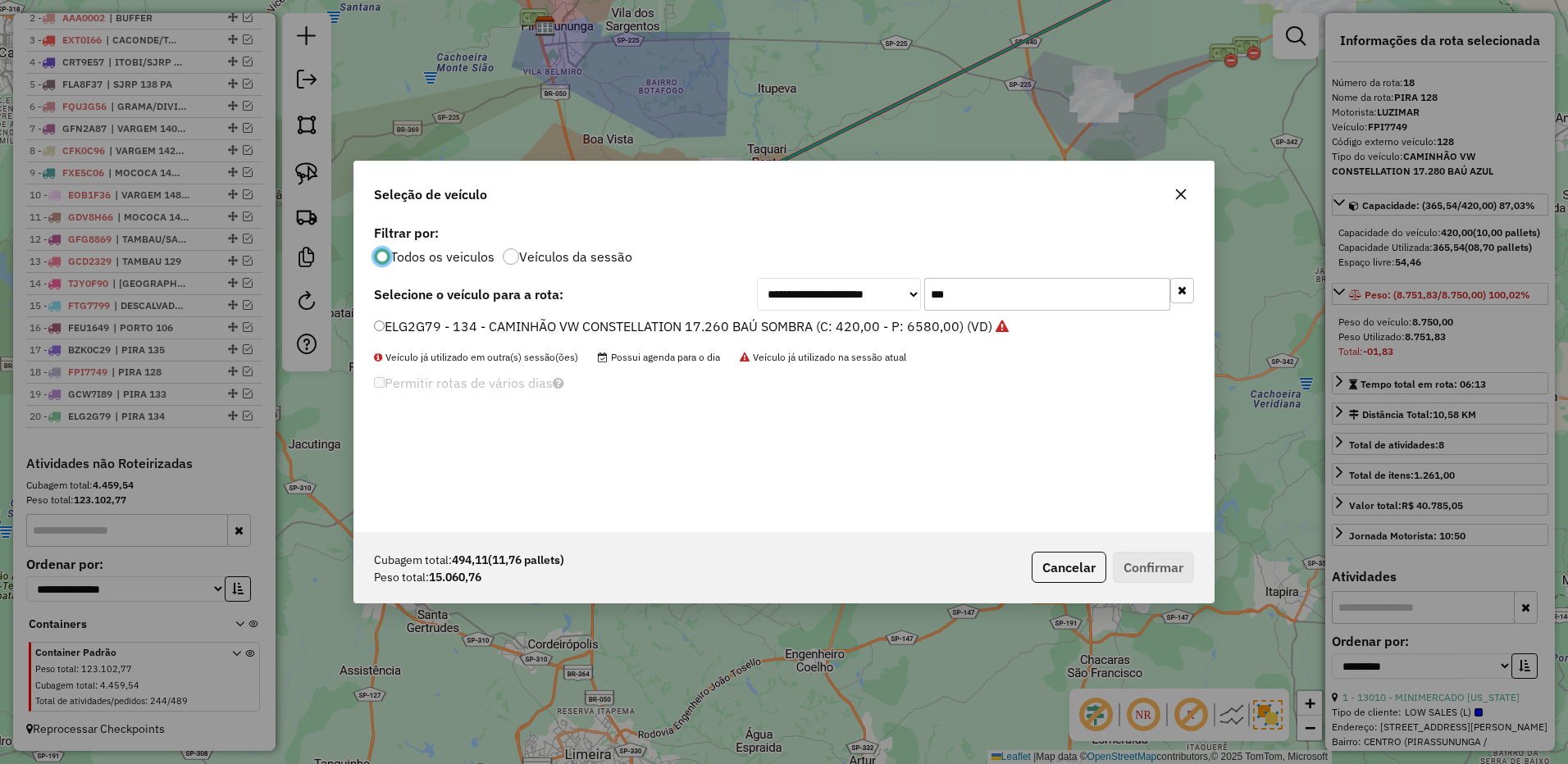
click at [988, 296] on input "***" at bounding box center [1047, 294] width 246 height 33
type input "***"
click at [847, 333] on label "FYA0219 - 113 - CAMINHÃO VW CONSTELLATION 17.280 BAÚ AZUL (C: 420,00 - P: 8750,…" at bounding box center [672, 326] width 596 height 20
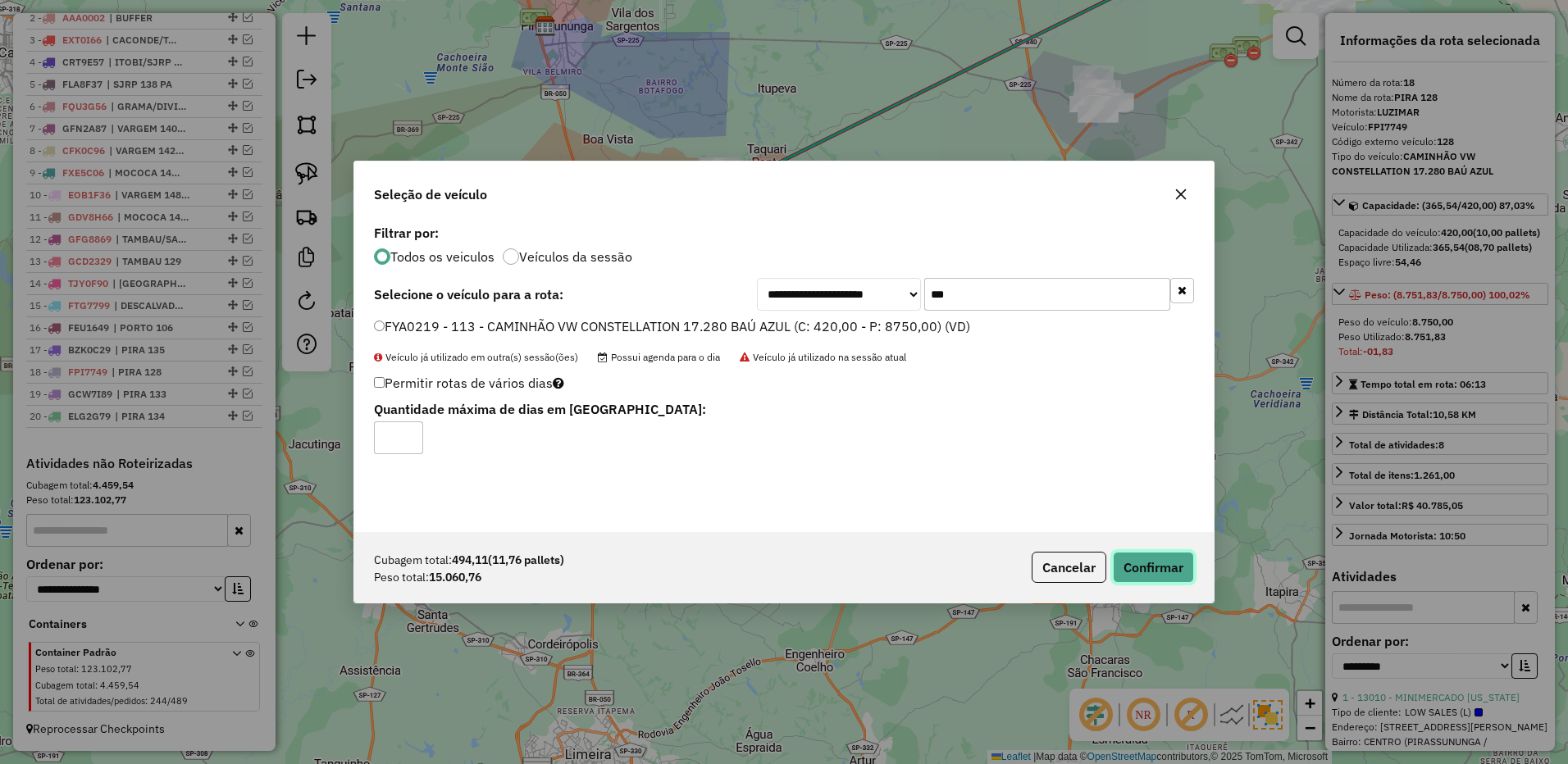
click at [1152, 559] on button "Confirmar" at bounding box center [1153, 567] width 81 height 31
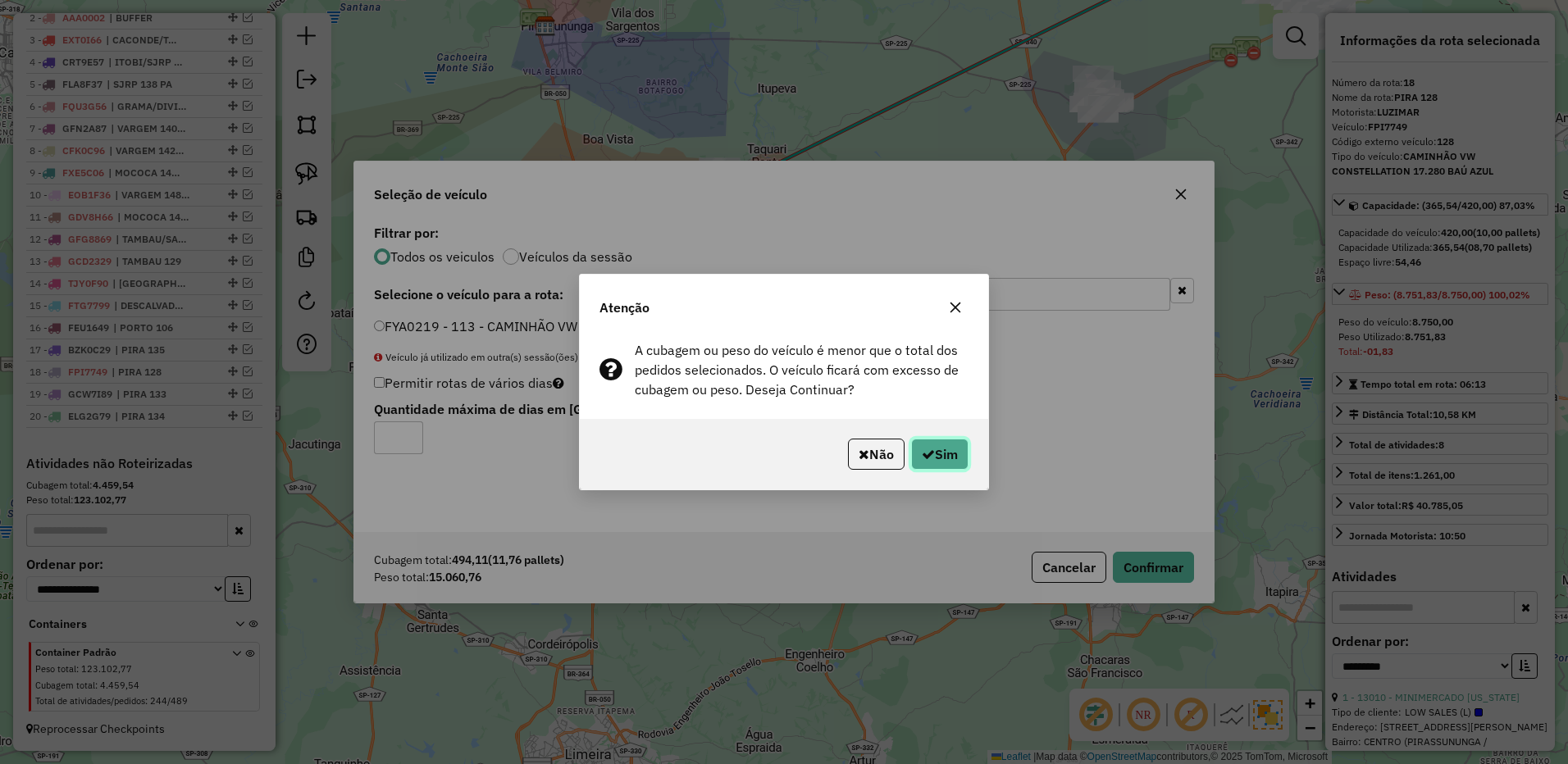
click at [952, 453] on button "Sim" at bounding box center [939, 453] width 58 height 31
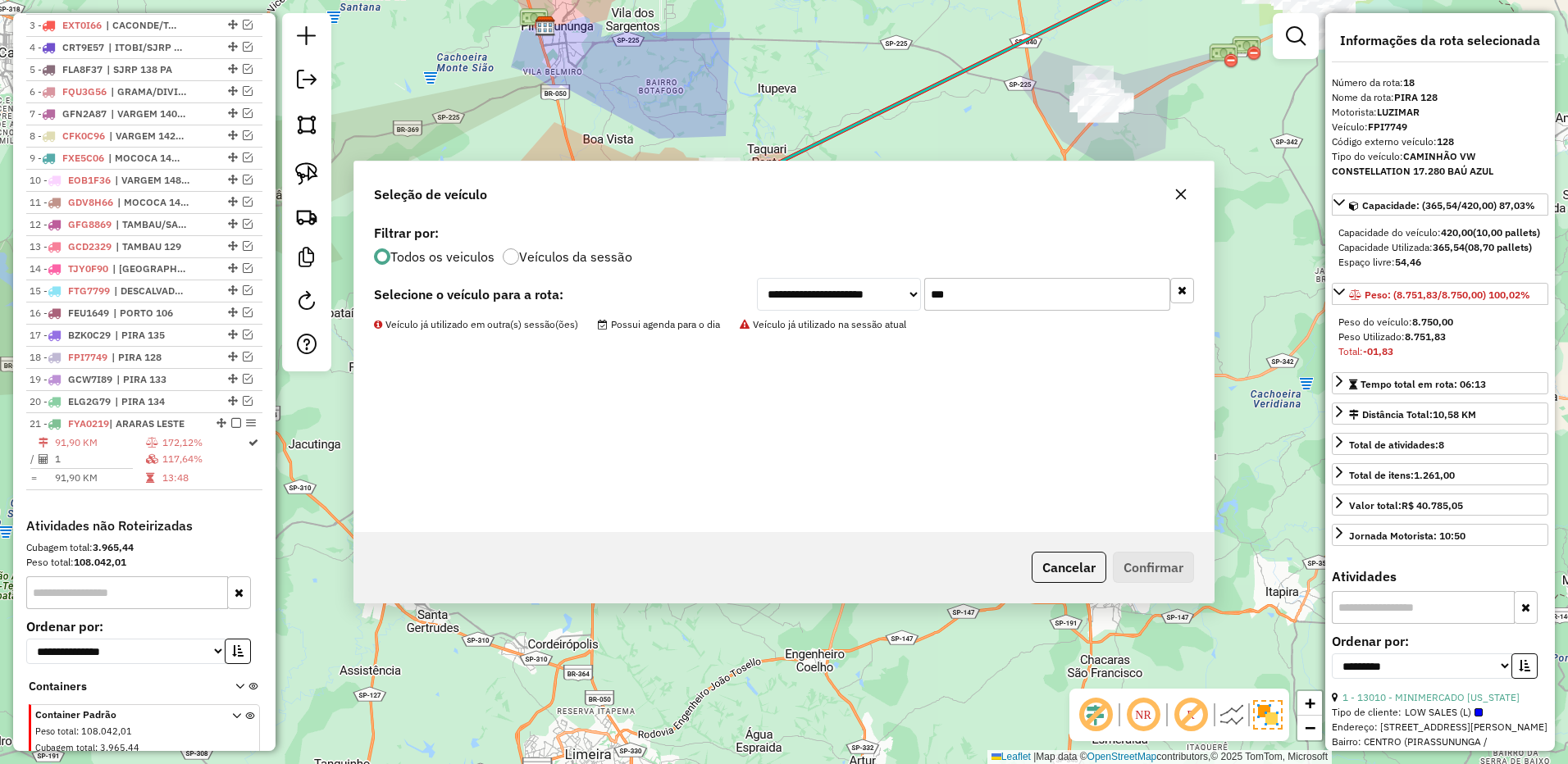
scroll to position [813, 0]
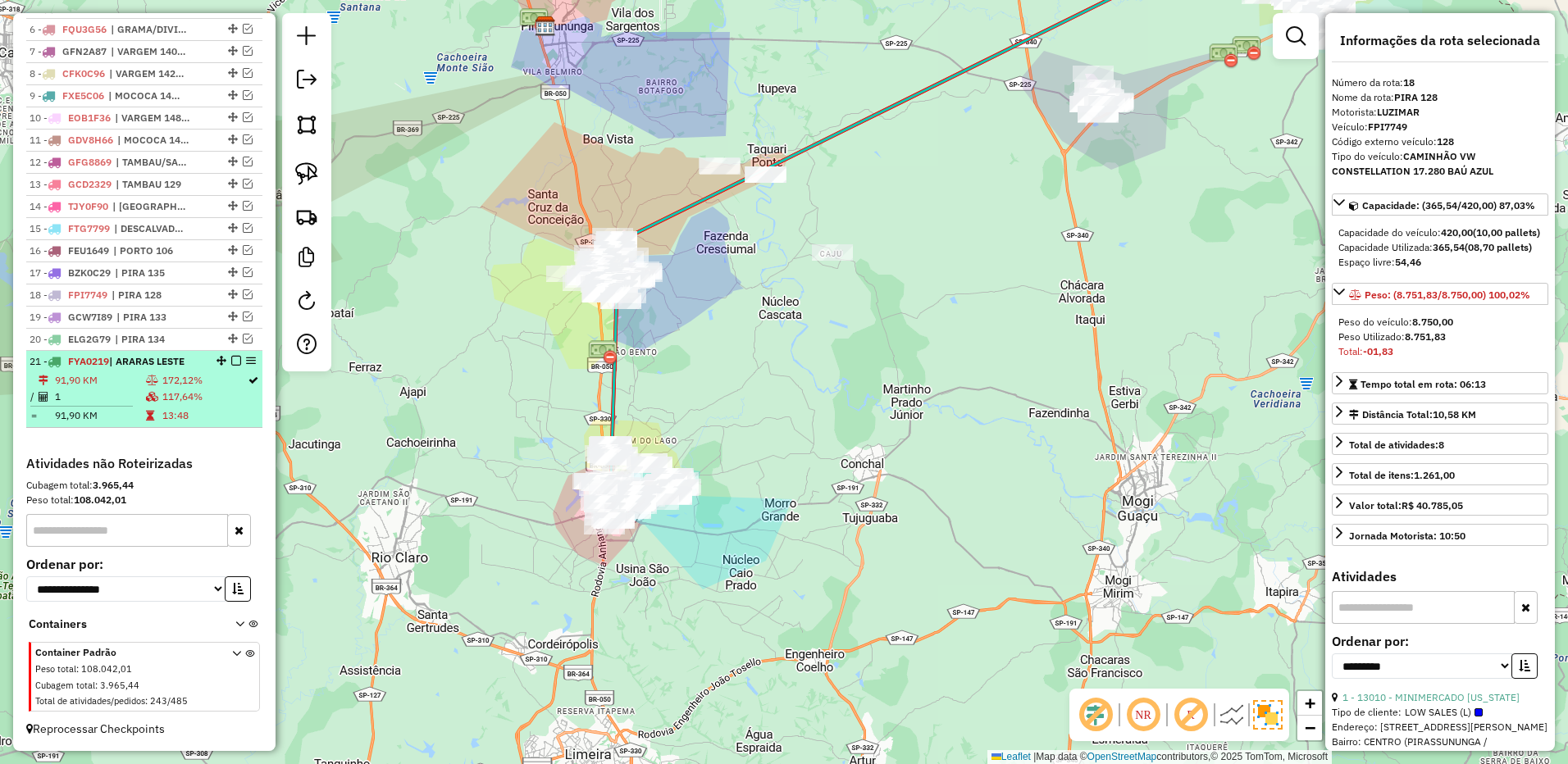
click at [192, 411] on td "13:48" at bounding box center [204, 416] width 85 height 17
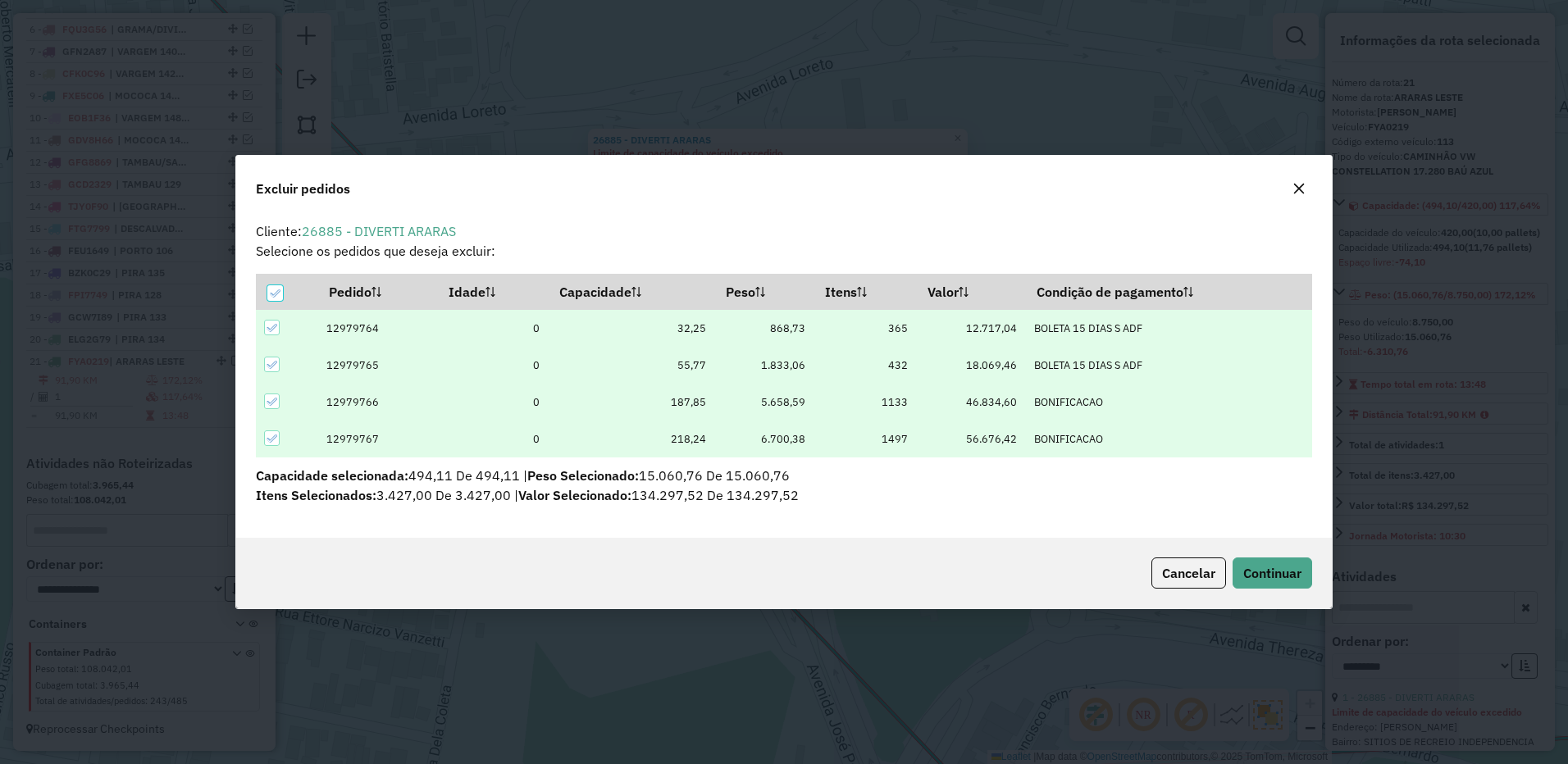
scroll to position [0, 0]
click at [275, 296] on icon at bounding box center [274, 293] width 11 height 8
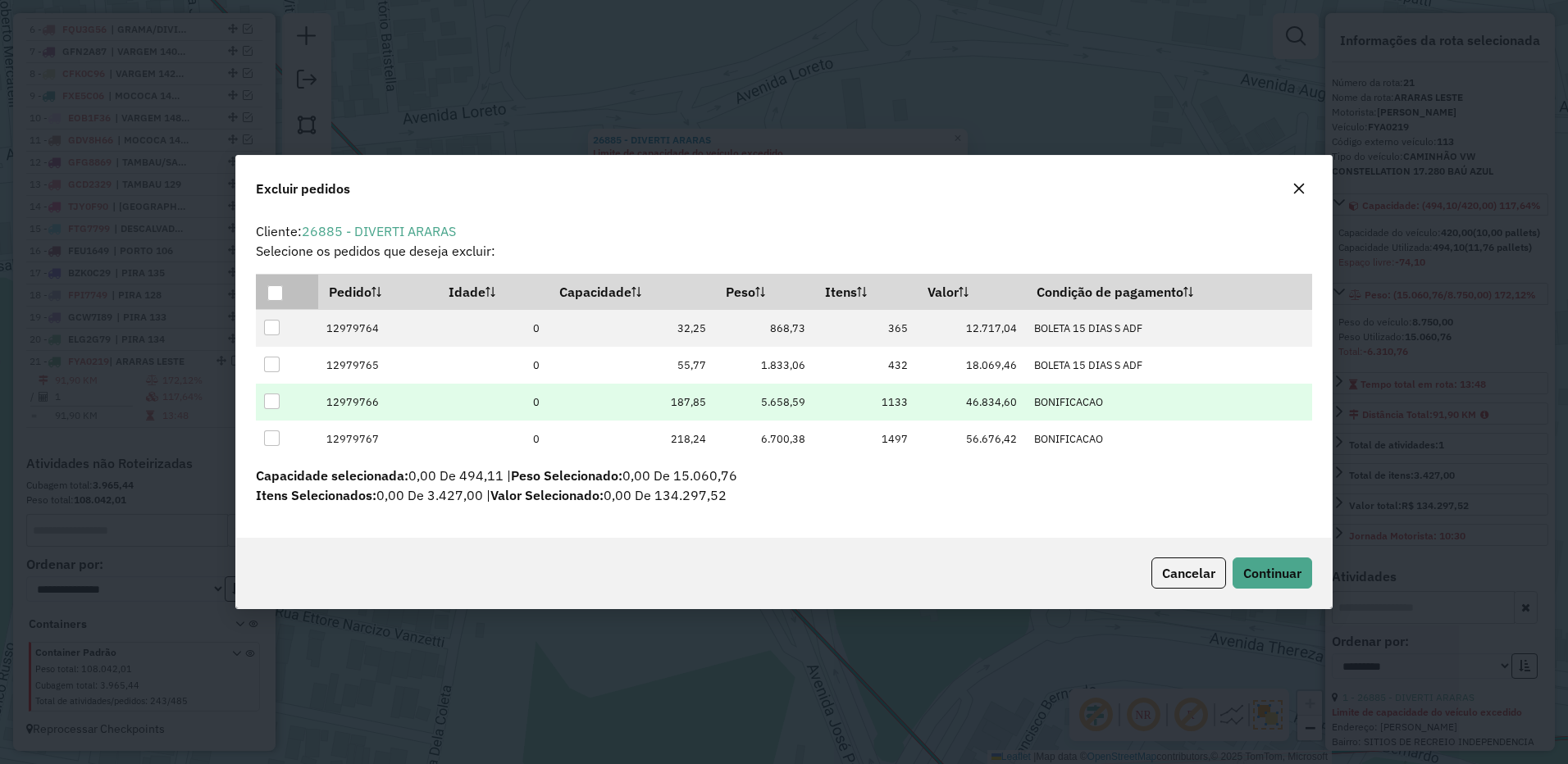
click at [271, 398] on div at bounding box center [271, 401] width 16 height 16
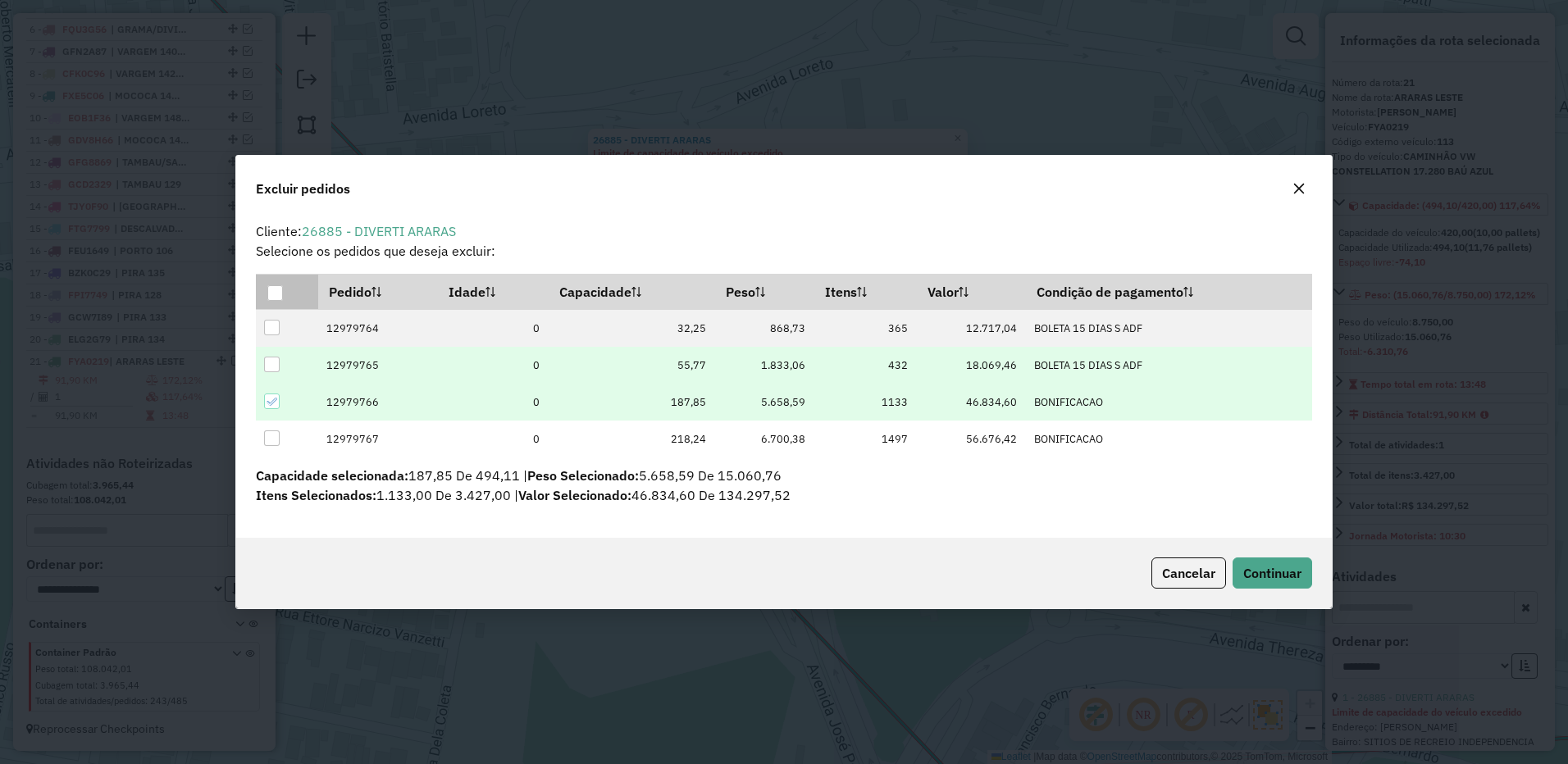
click at [266, 359] on div at bounding box center [271, 364] width 16 height 16
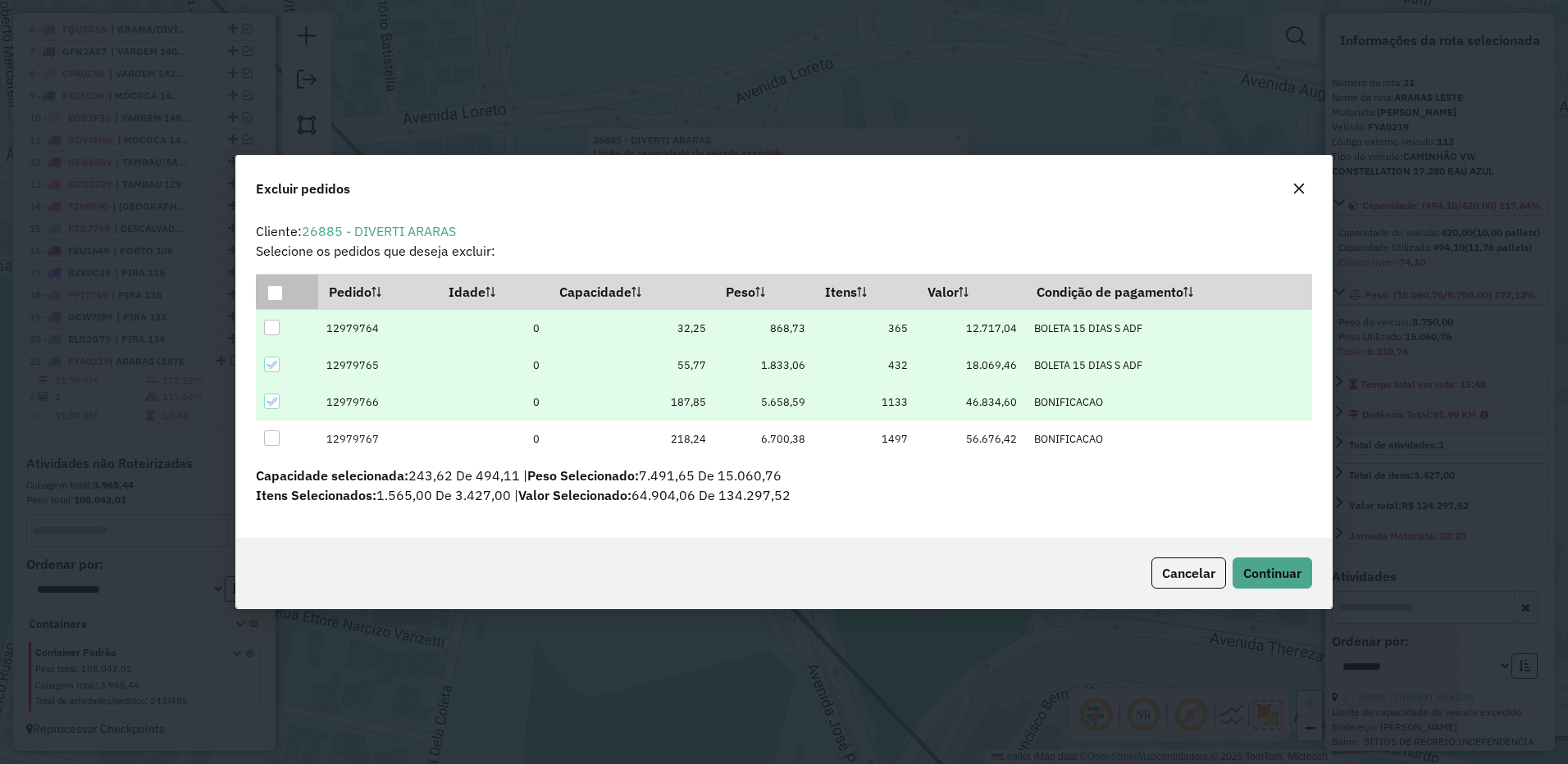
click at [277, 330] on div at bounding box center [271, 327] width 16 height 16
click at [274, 286] on div at bounding box center [275, 293] width 16 height 16
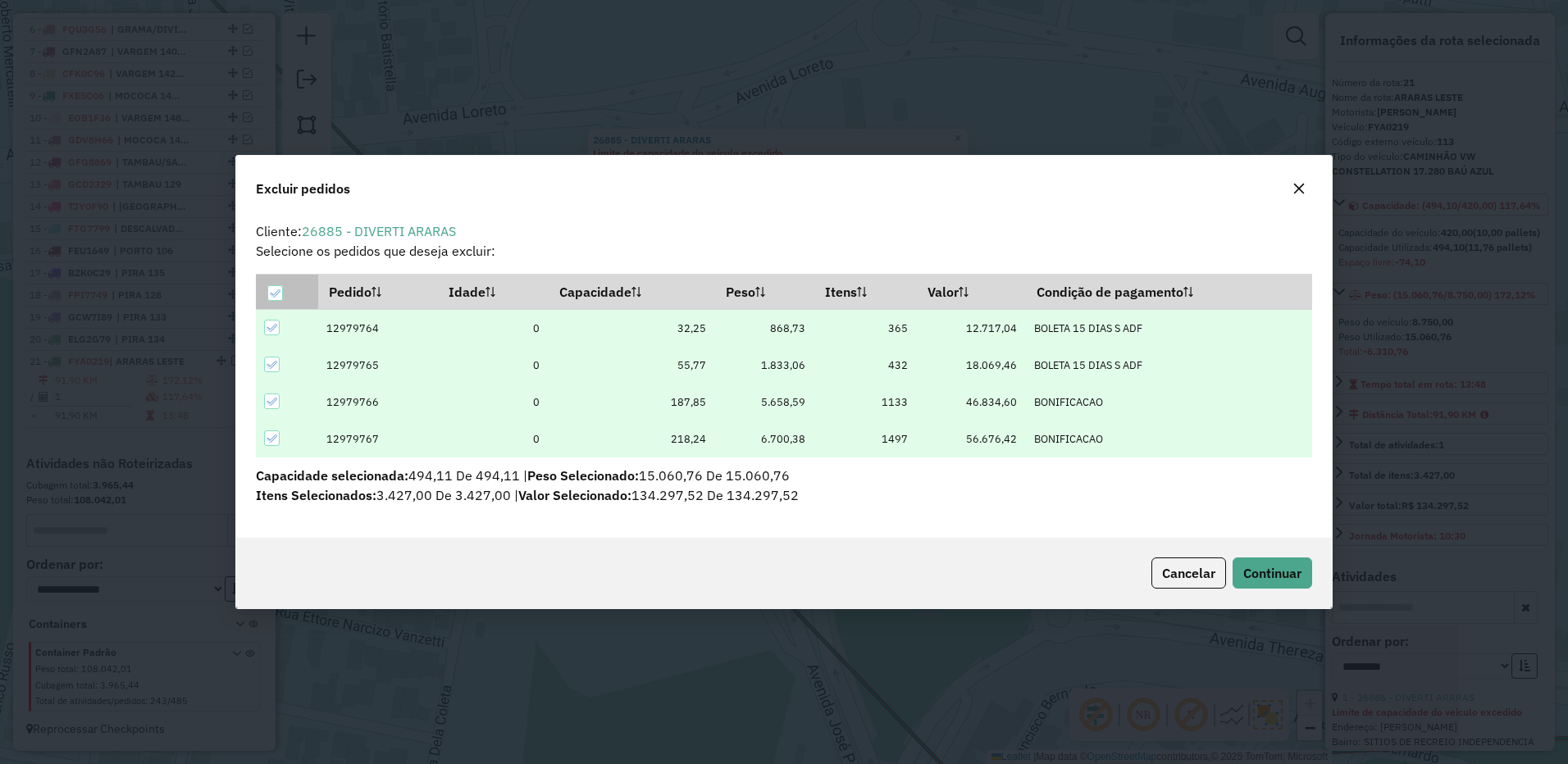
click at [271, 290] on icon at bounding box center [275, 294] width 12 height 12
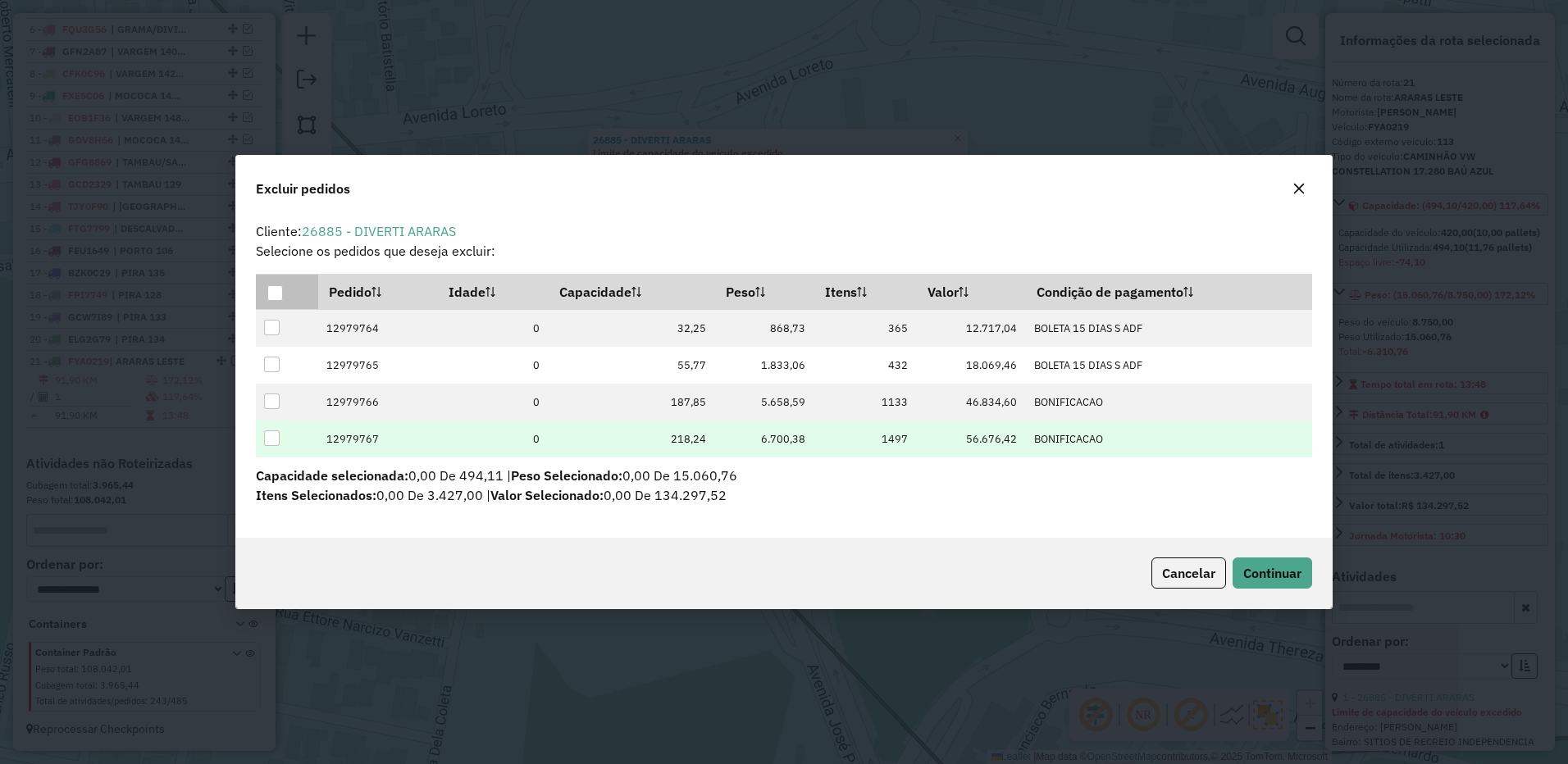
click at [271, 438] on div at bounding box center [271, 438] width 16 height 16
click at [1258, 569] on span "Continuar" at bounding box center [1272, 574] width 58 height 17
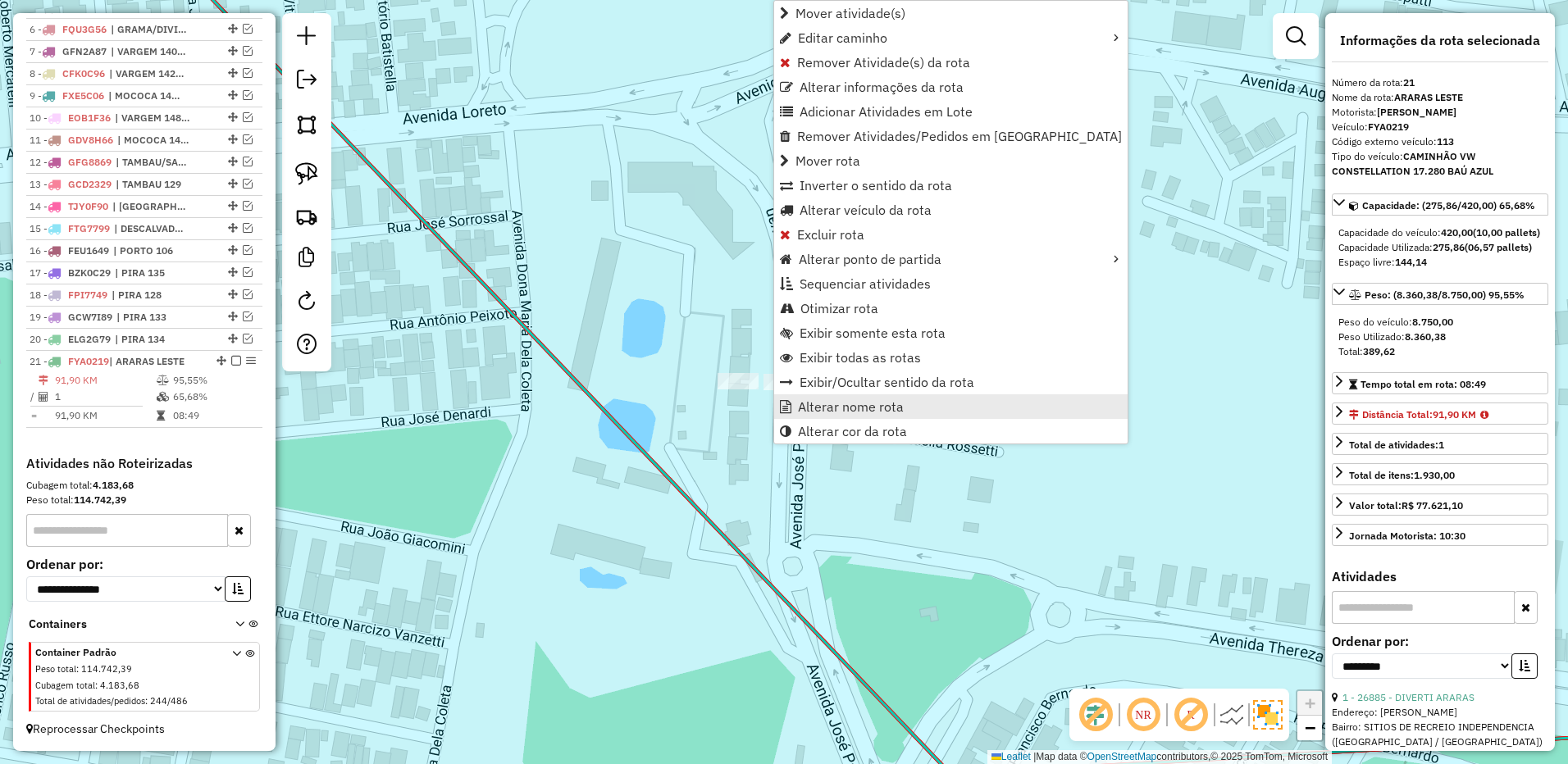
click at [825, 407] on span "Alterar nome rota" at bounding box center [850, 407] width 106 height 13
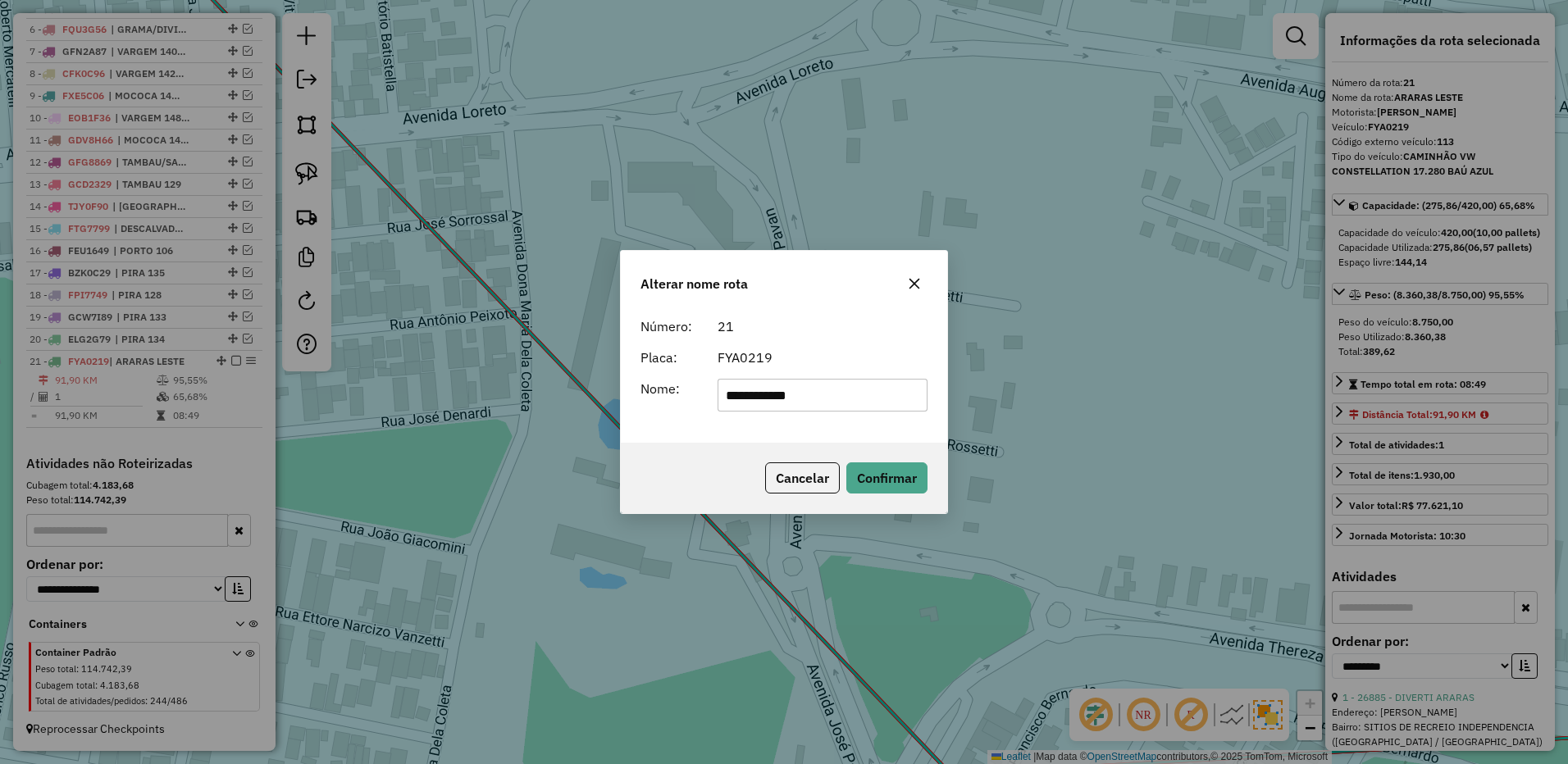
drag, startPoint x: 822, startPoint y: 399, endPoint x: 982, endPoint y: 388, distance: 160.4
click at [980, 399] on div "**********" at bounding box center [784, 382] width 1568 height 764
type input "**********"
click at [865, 479] on button "Confirmar" at bounding box center [886, 478] width 81 height 31
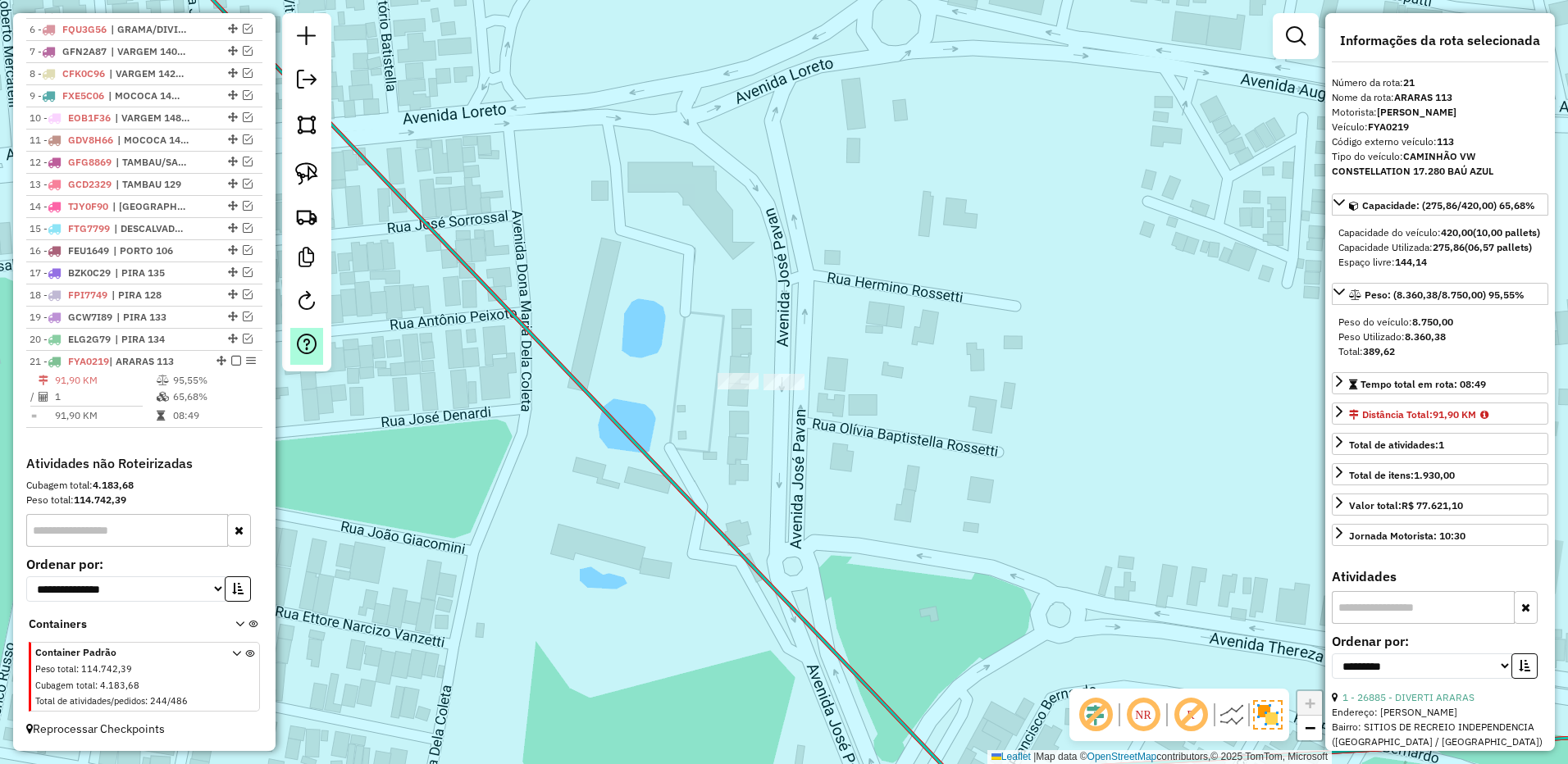
click at [231, 362] on em at bounding box center [236, 361] width 10 height 10
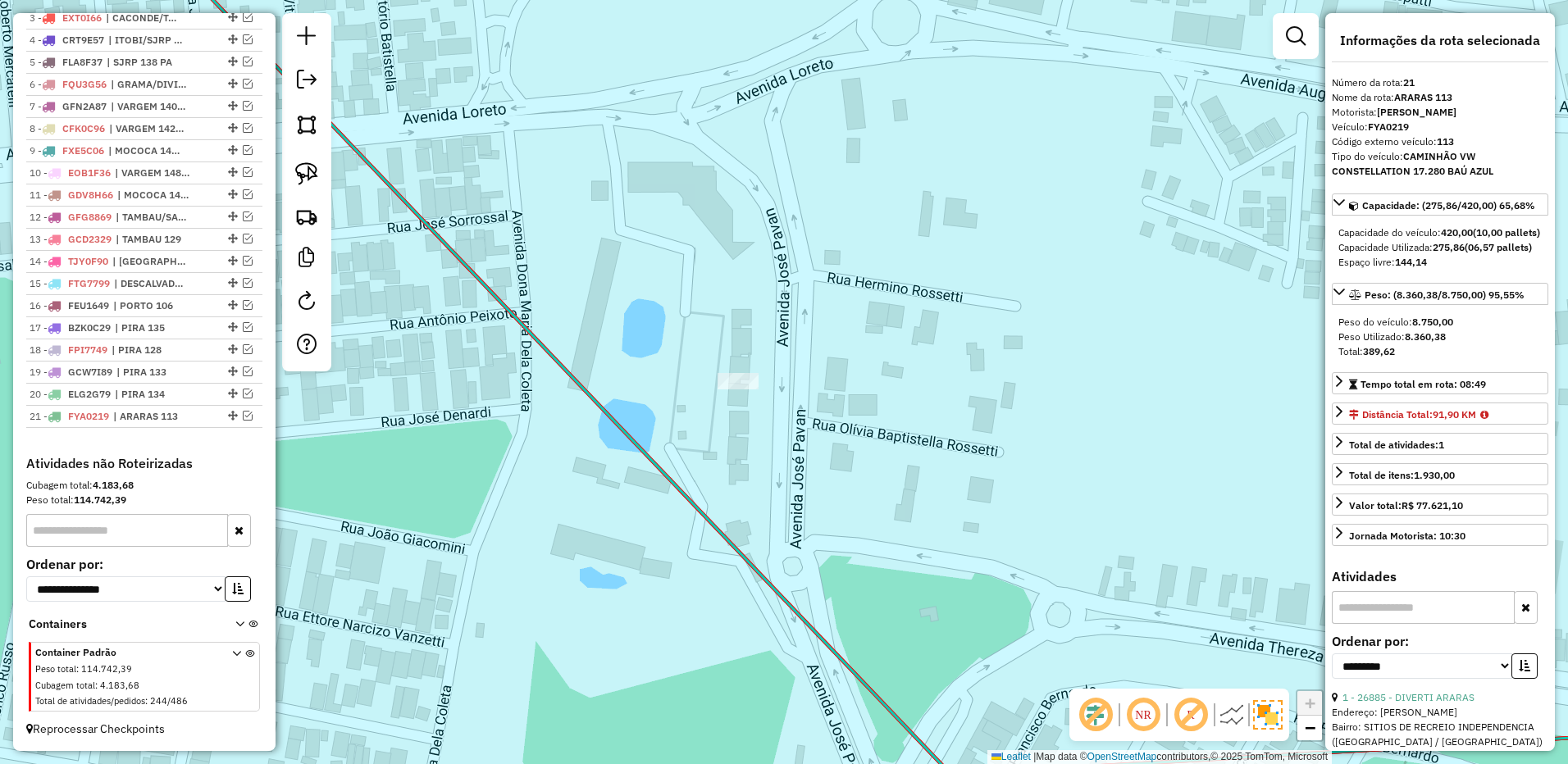
drag, startPoint x: 298, startPoint y: 183, endPoint x: 558, endPoint y: 230, distance: 264.2
click at [298, 183] on img at bounding box center [306, 173] width 23 height 23
drag, startPoint x: 691, startPoint y: 305, endPoint x: 884, endPoint y: 411, distance: 220.2
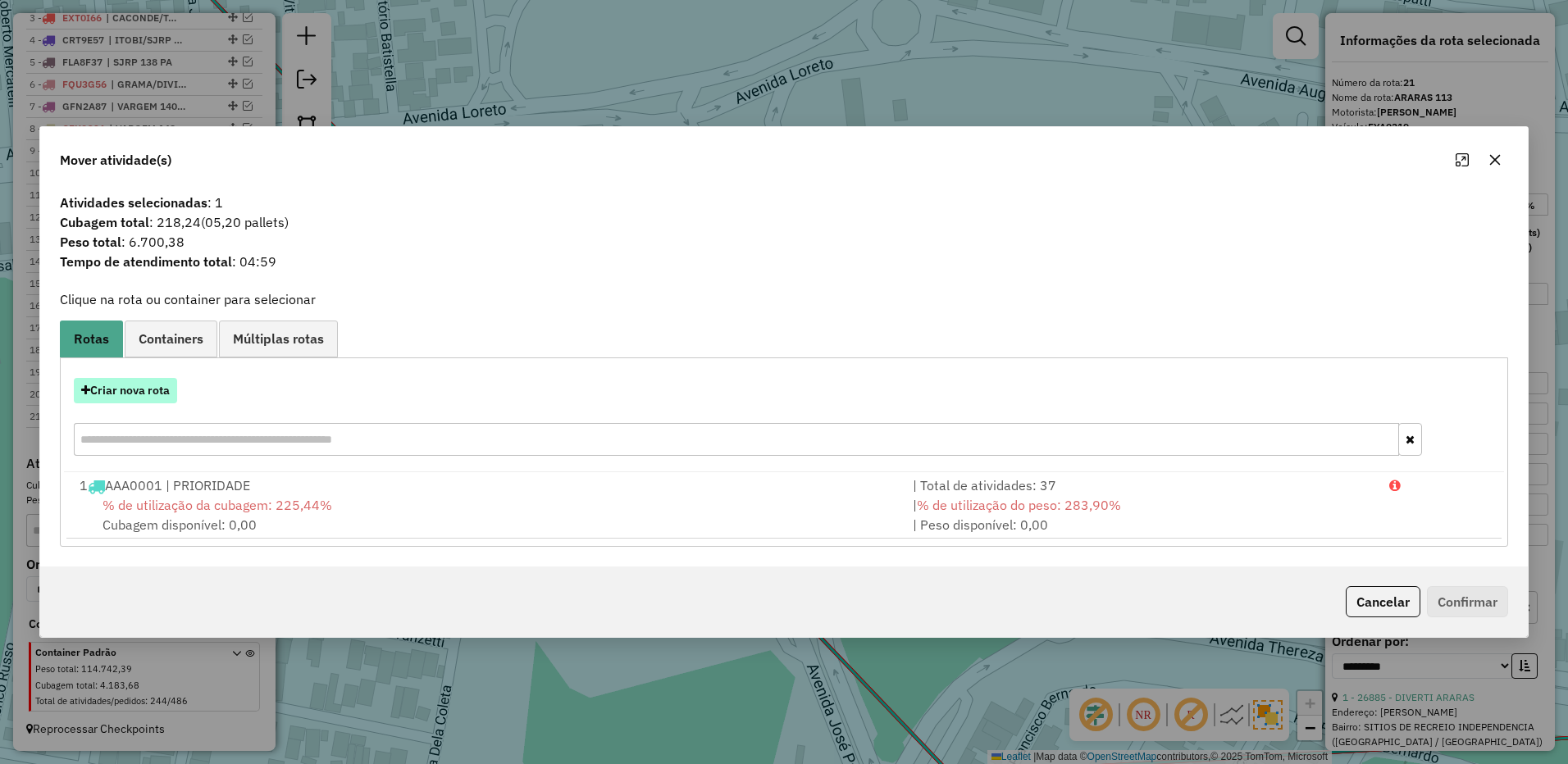
click at [164, 397] on button "Criar nova rota" at bounding box center [125, 391] width 104 height 25
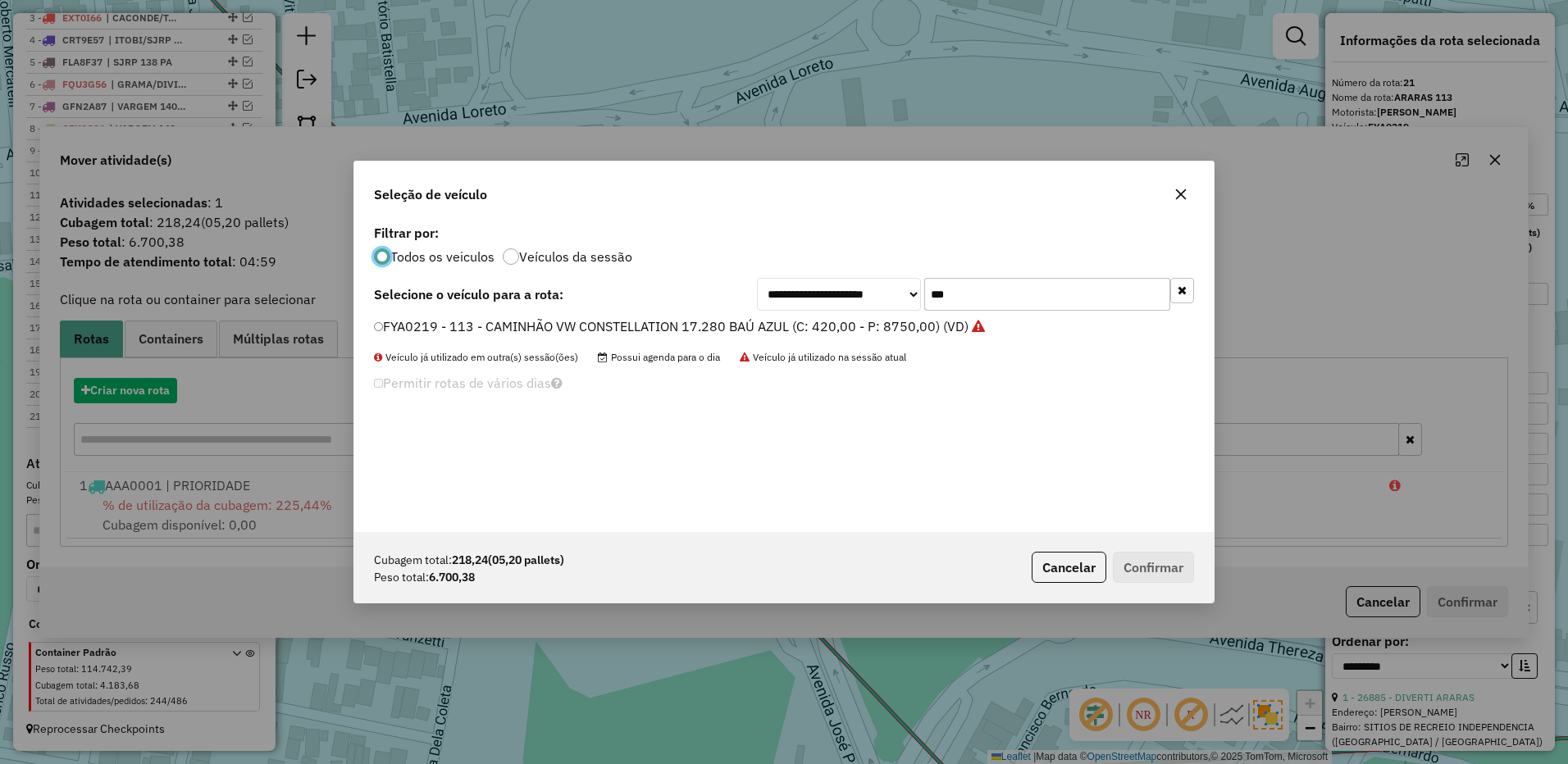
scroll to position [9, 5]
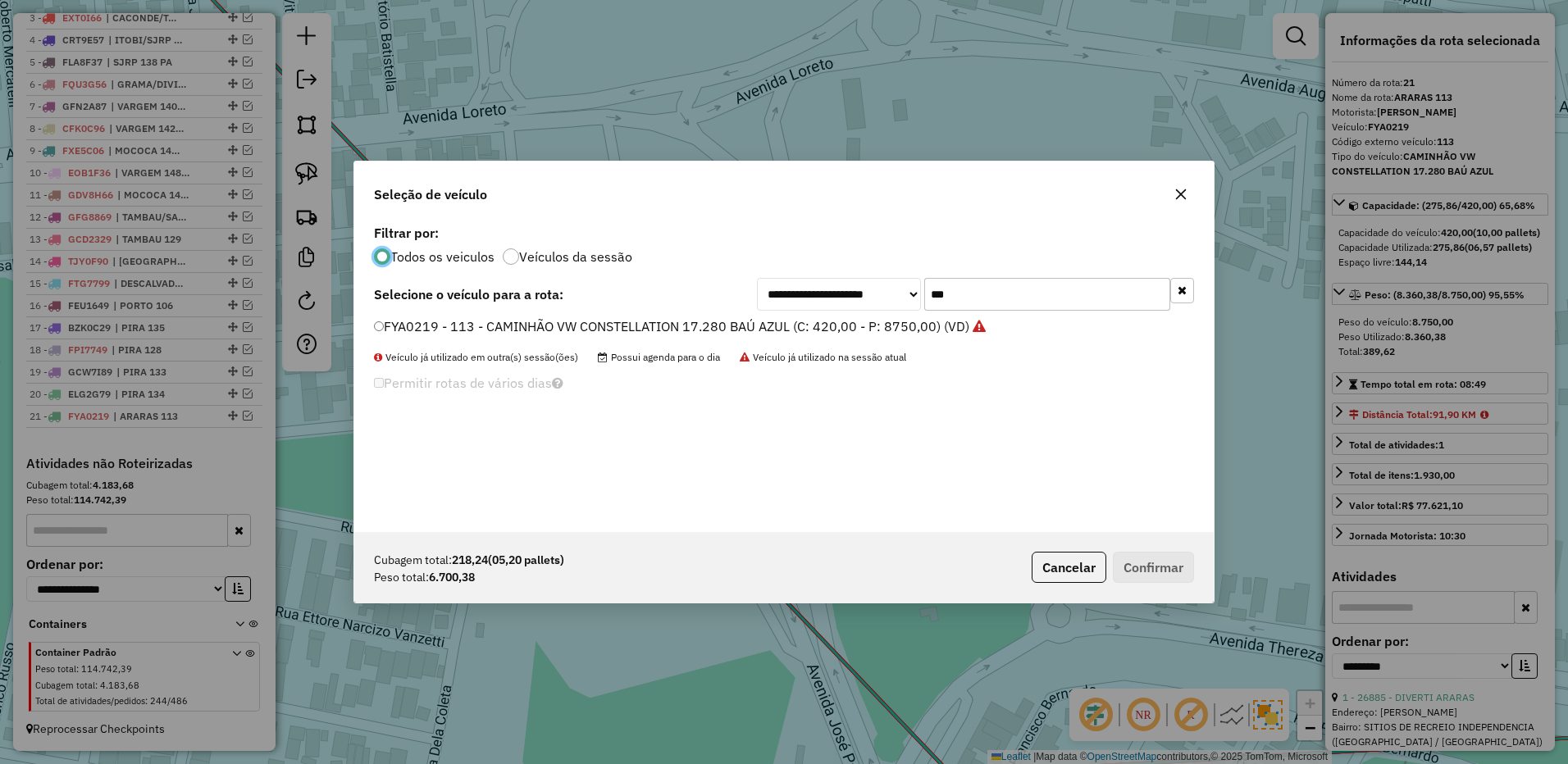
click at [978, 292] on input "***" at bounding box center [1047, 294] width 246 height 33
type input "***"
click at [901, 325] on label "FAU8859 - 115 - CAMINHÃO VW CONSTELLATION 17.280 BAÚ AZUL (C: 420,00 - P: 8750,…" at bounding box center [673, 326] width 598 height 20
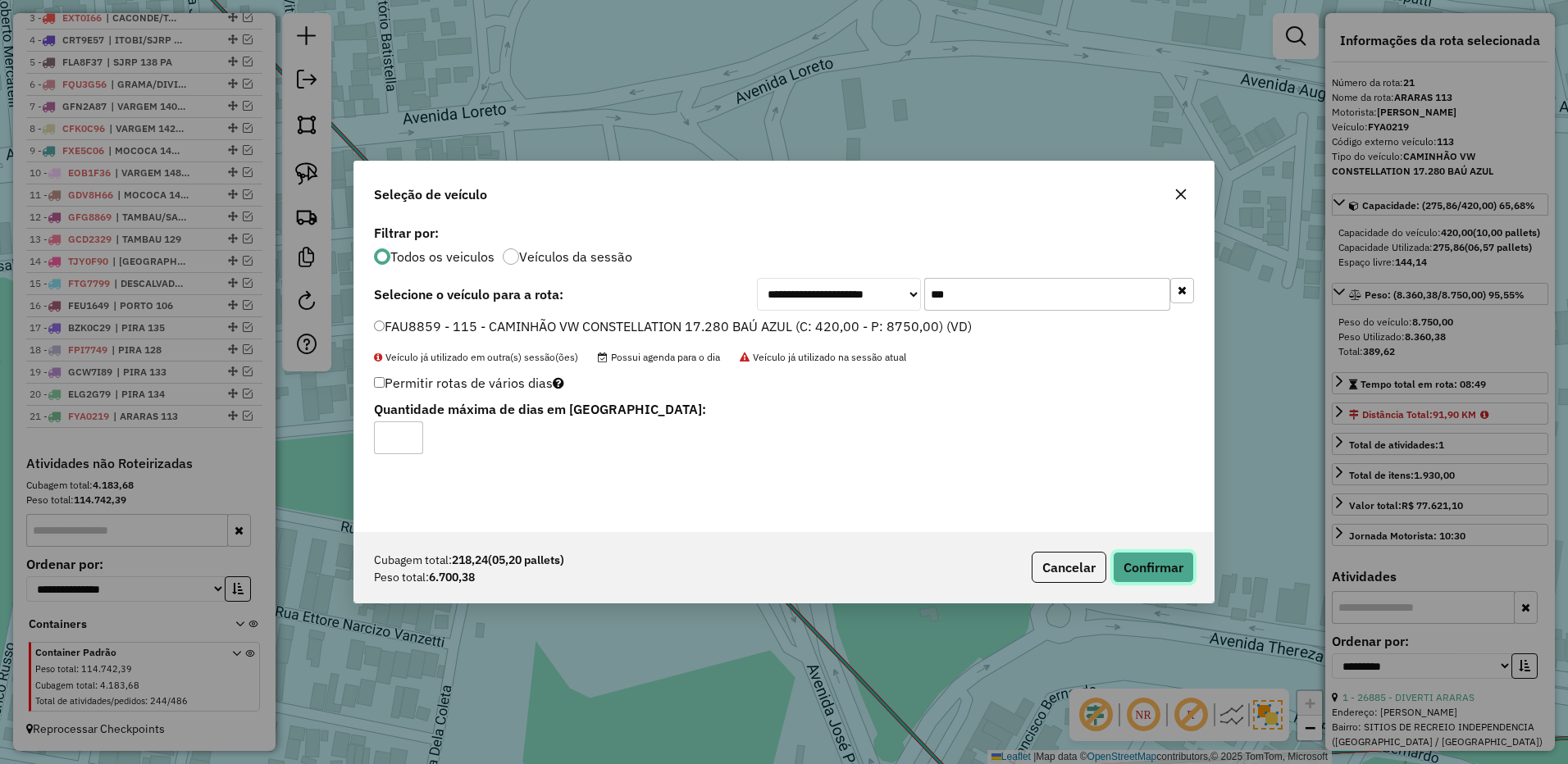
click at [1145, 568] on button "Confirmar" at bounding box center [1153, 567] width 81 height 31
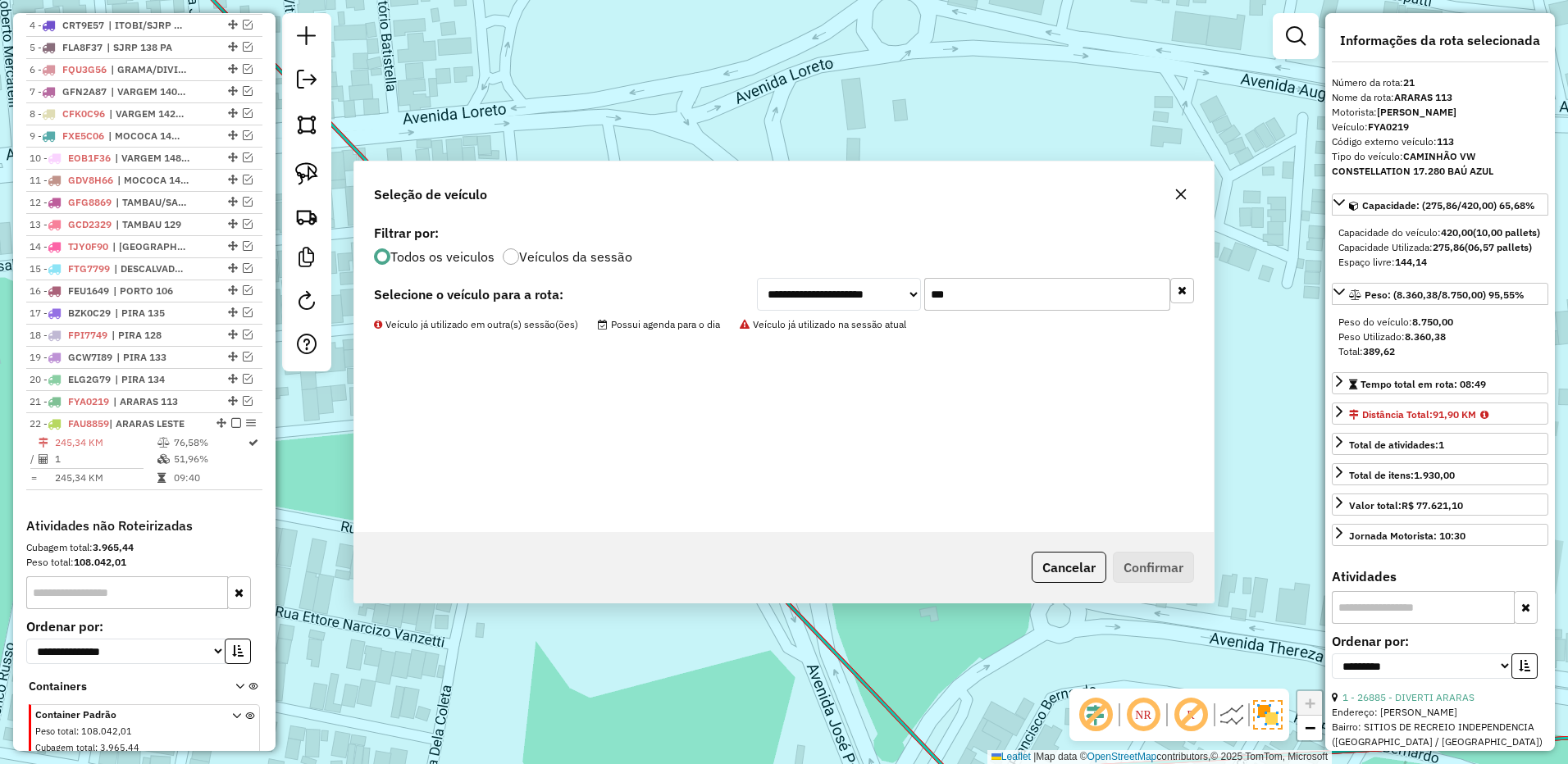
scroll to position [836, 0]
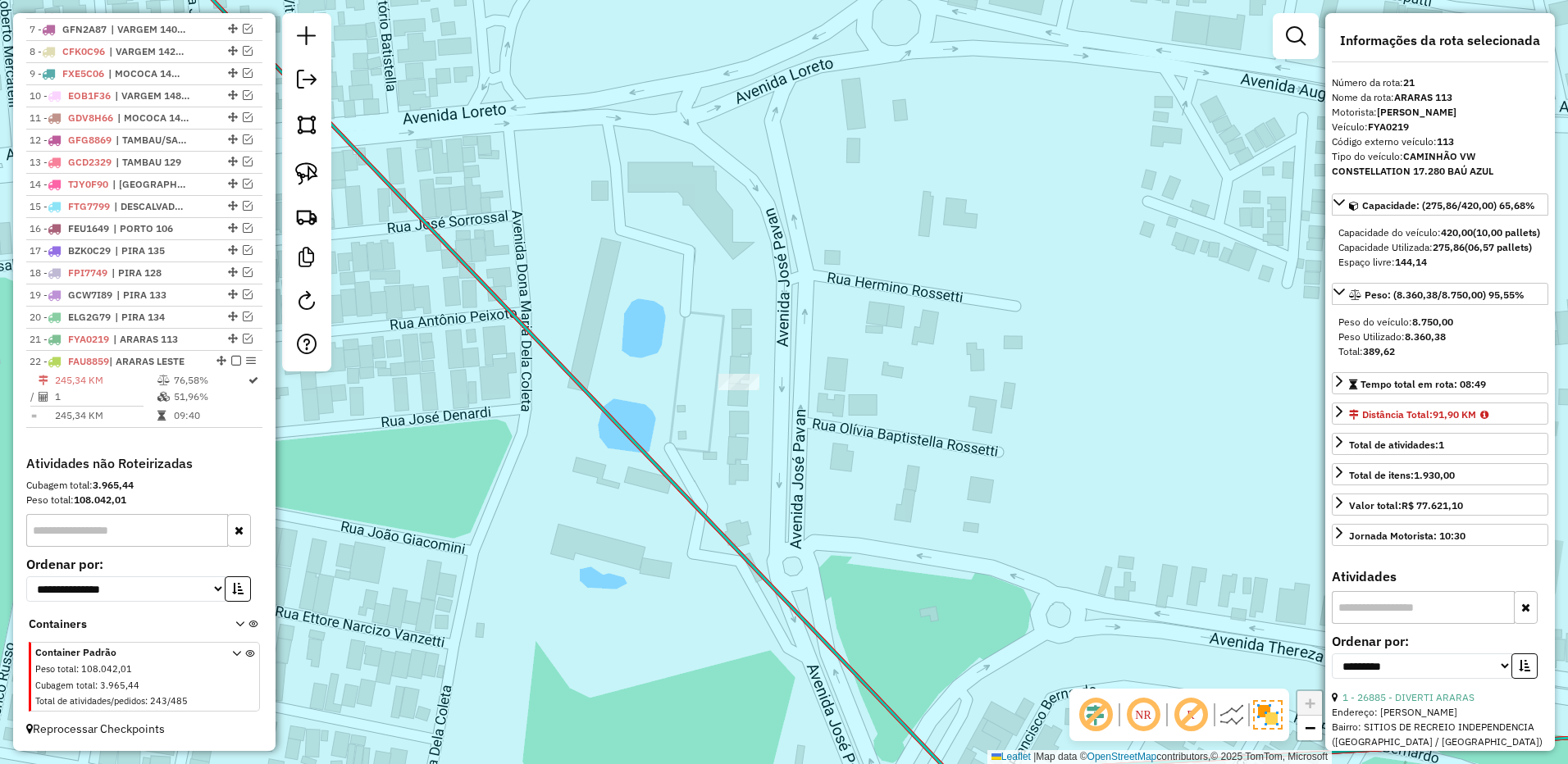
click at [715, 382] on div "Janela de atendimento Grade de atendimento Capacidade Transportadoras Veículos …" at bounding box center [784, 382] width 1568 height 764
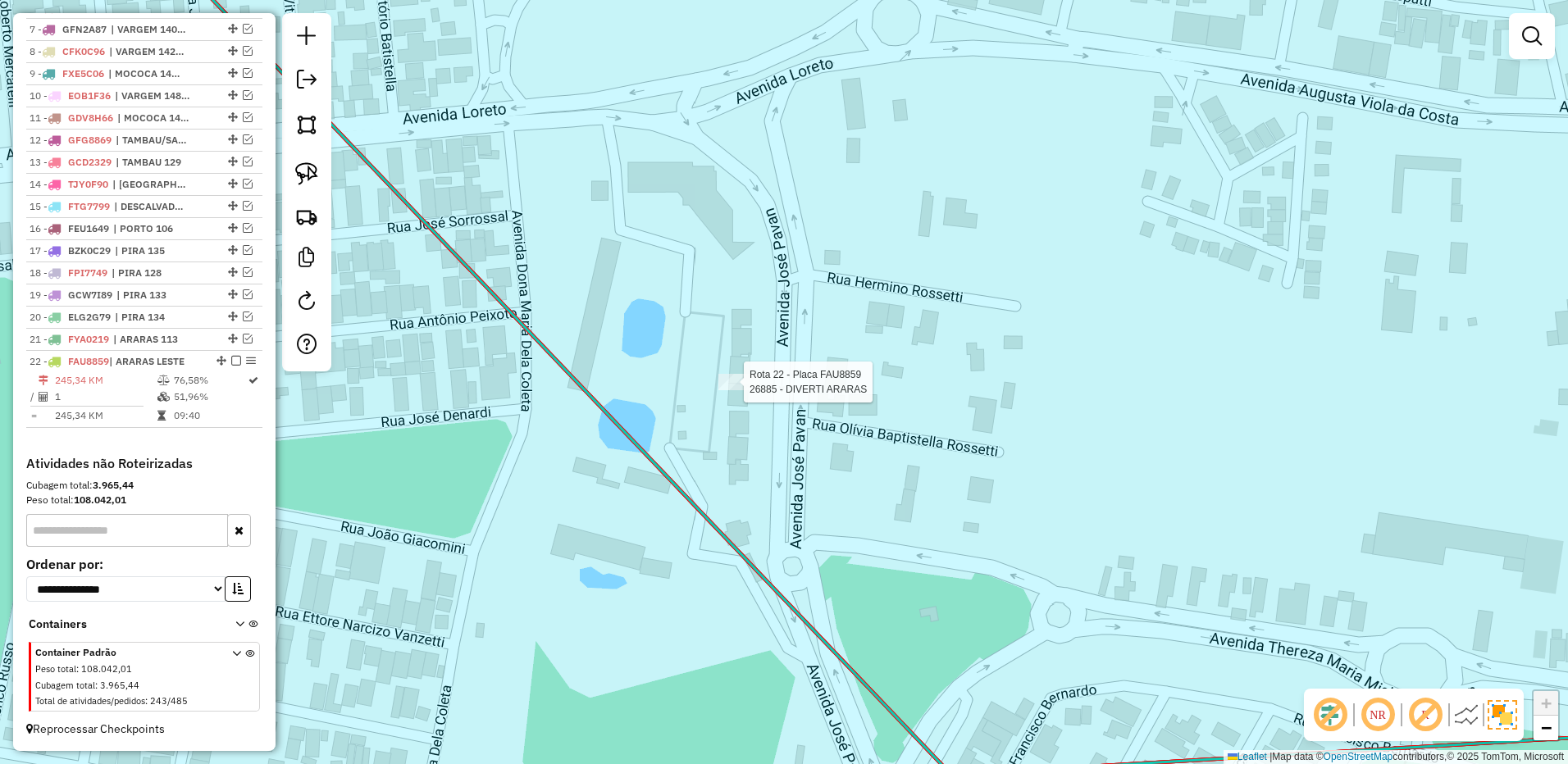
select select "**********"
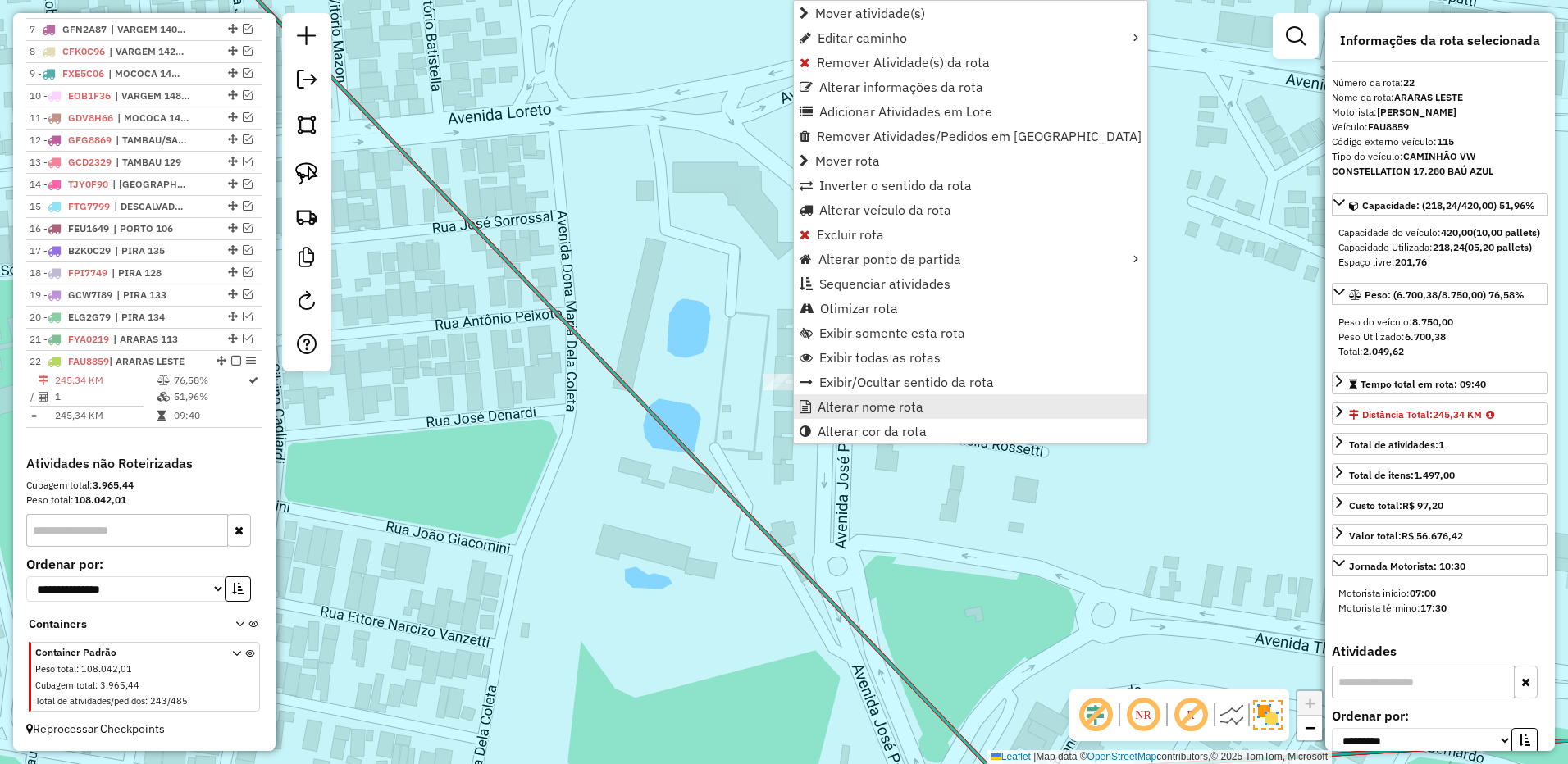
click at [832, 400] on span "Alterar nome rota" at bounding box center [870, 407] width 106 height 13
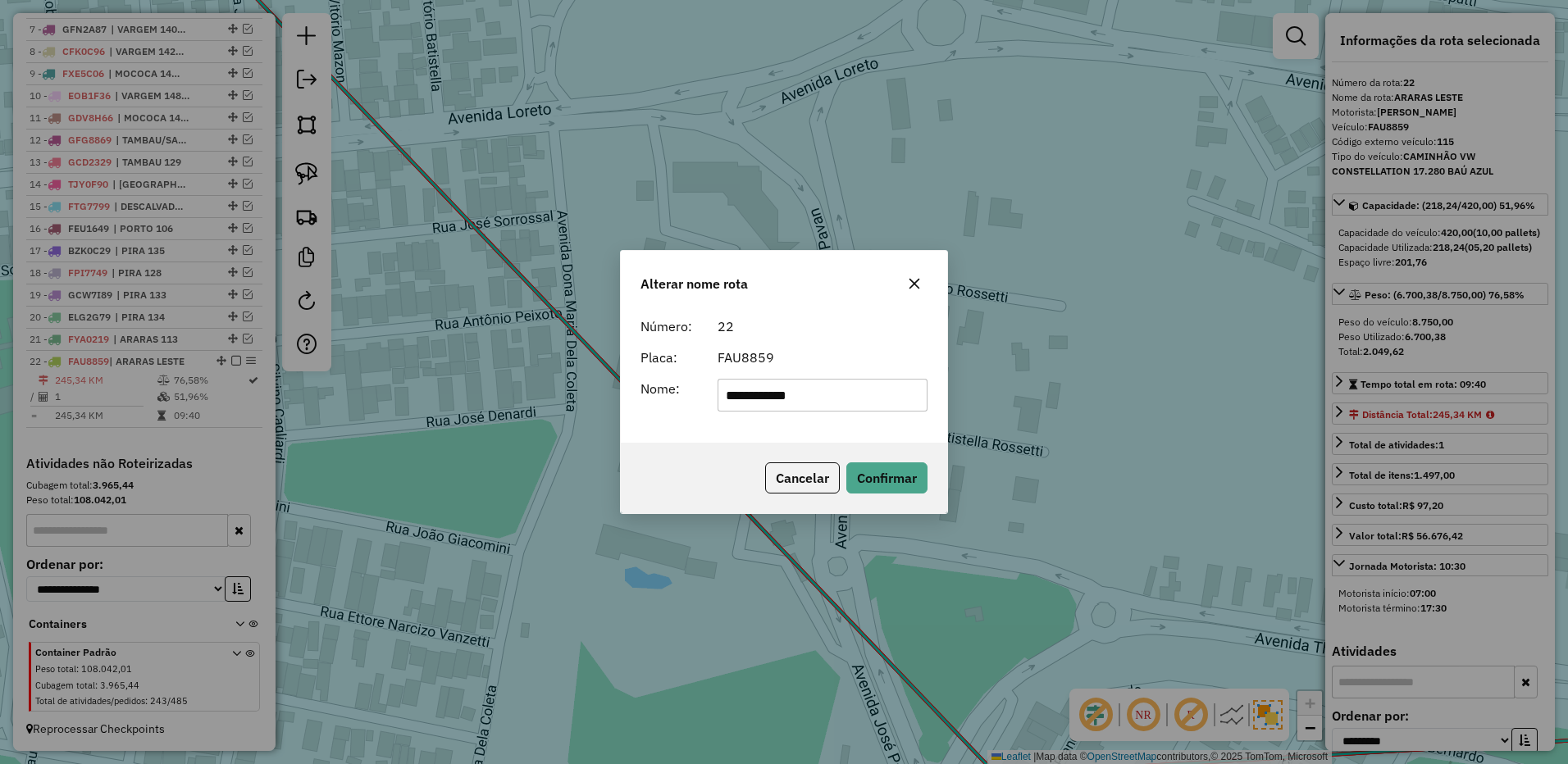
drag, startPoint x: 781, startPoint y: 393, endPoint x: 1035, endPoint y: 377, distance: 254.5
click at [1040, 379] on div "**********" at bounding box center [784, 382] width 1568 height 764
type input "**********"
click at [859, 488] on button "Confirmar" at bounding box center [886, 478] width 81 height 31
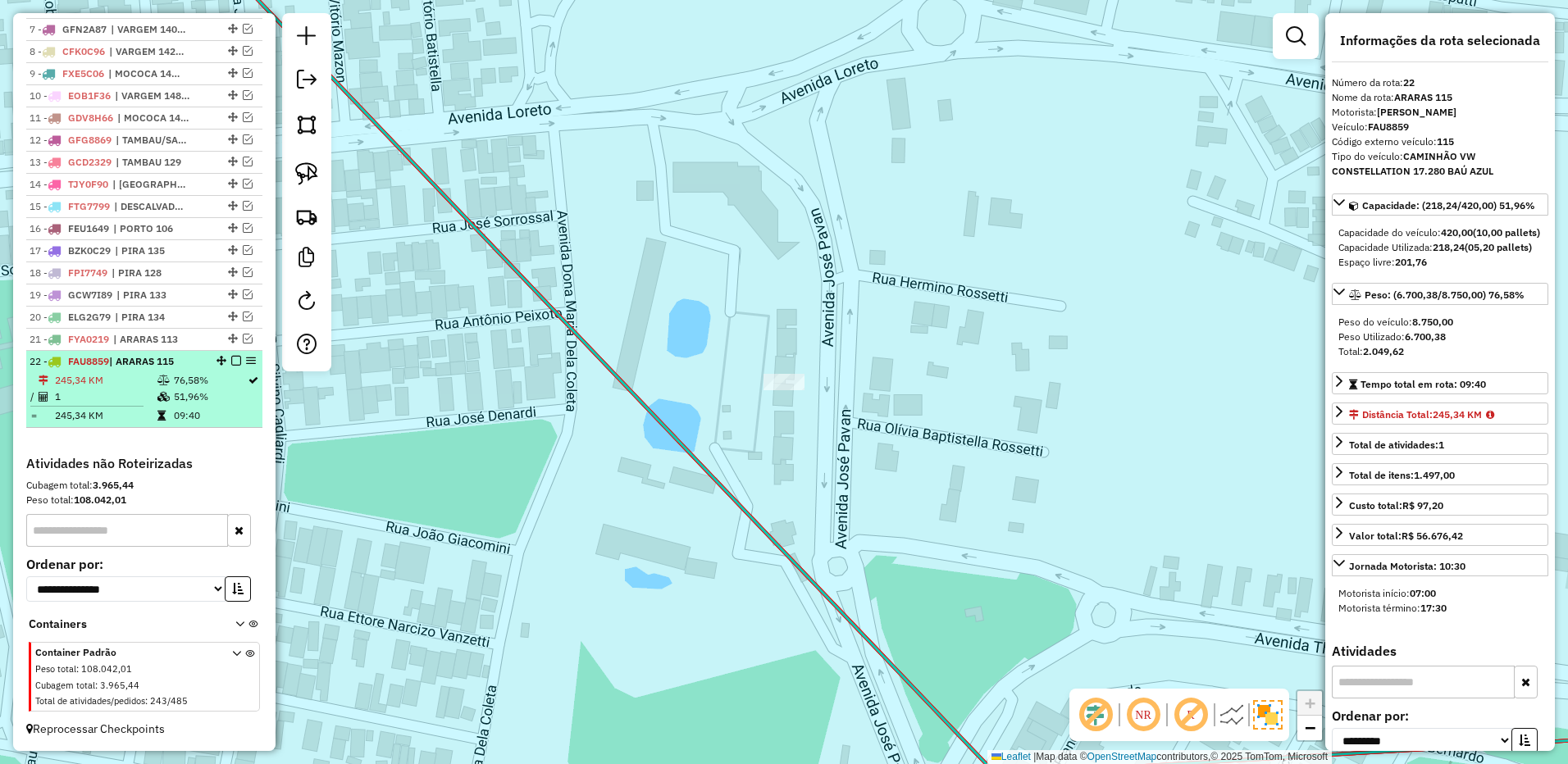
click at [235, 361] on em at bounding box center [236, 361] width 10 height 10
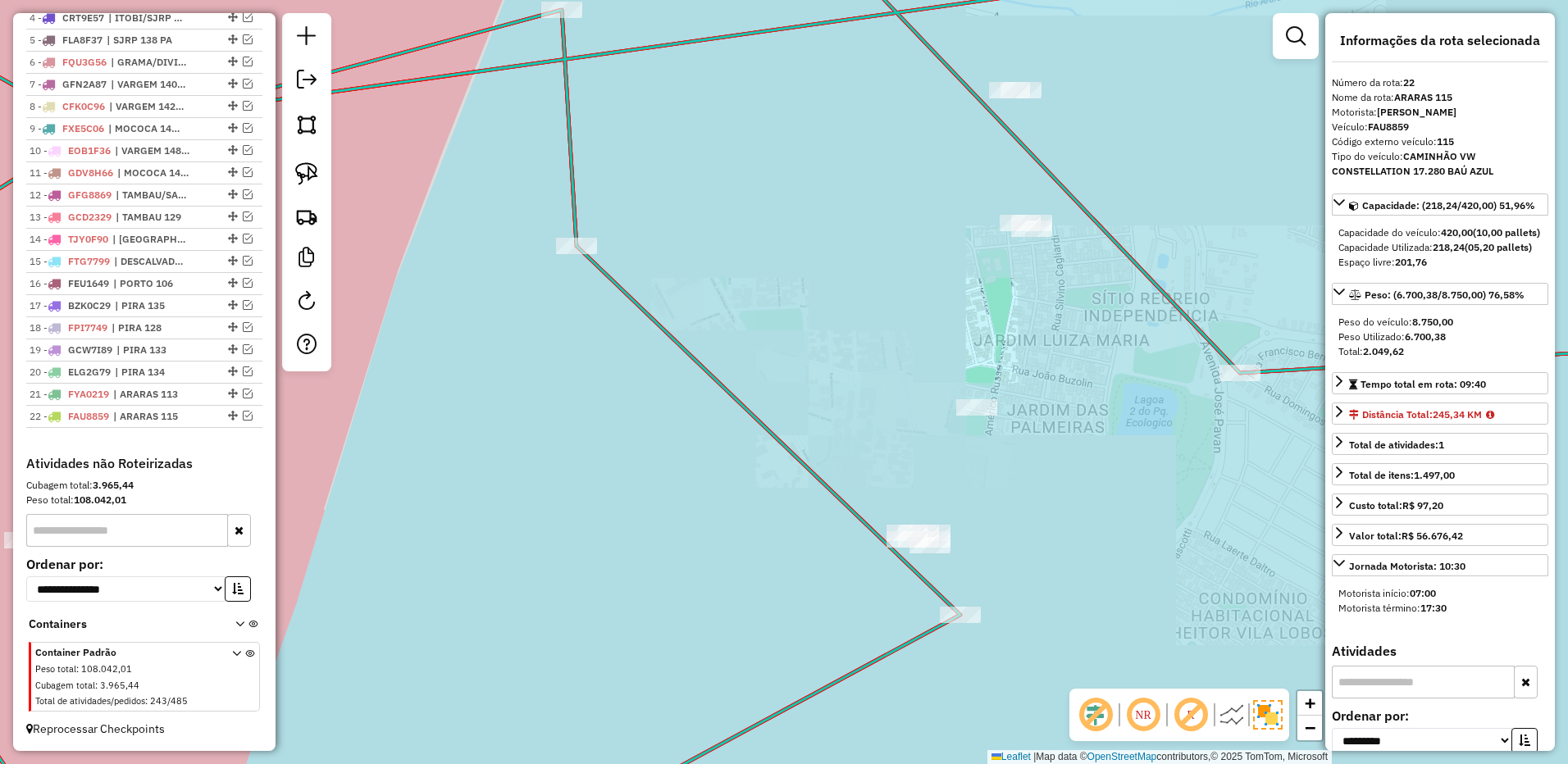
scroll to position [82, 0]
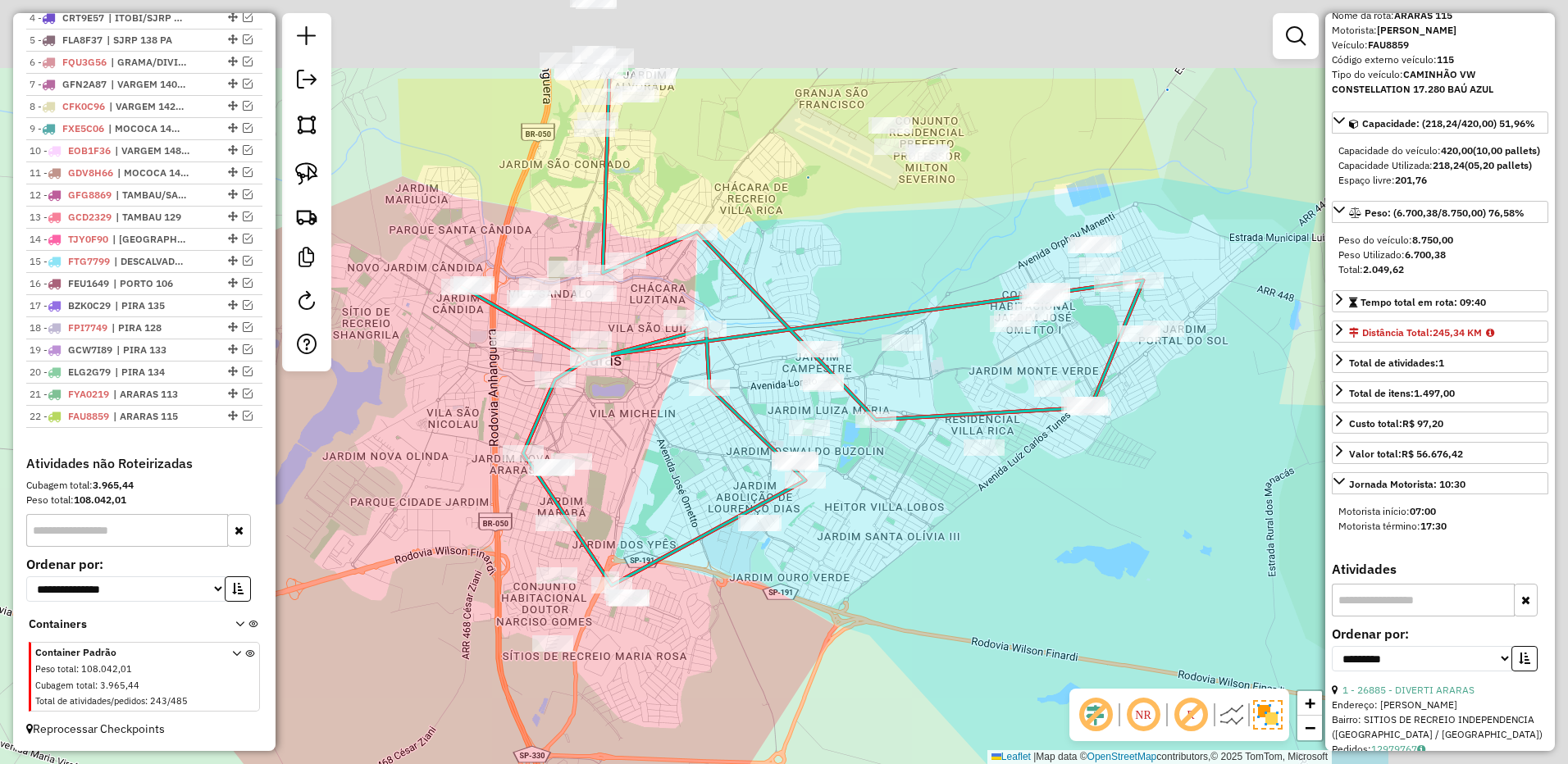
drag, startPoint x: 1096, startPoint y: 440, endPoint x: 897, endPoint y: 521, distance: 214.9
click at [902, 524] on div "Janela de atendimento Grade de atendimento Capacidade Transportadoras Veículos …" at bounding box center [784, 382] width 1568 height 764
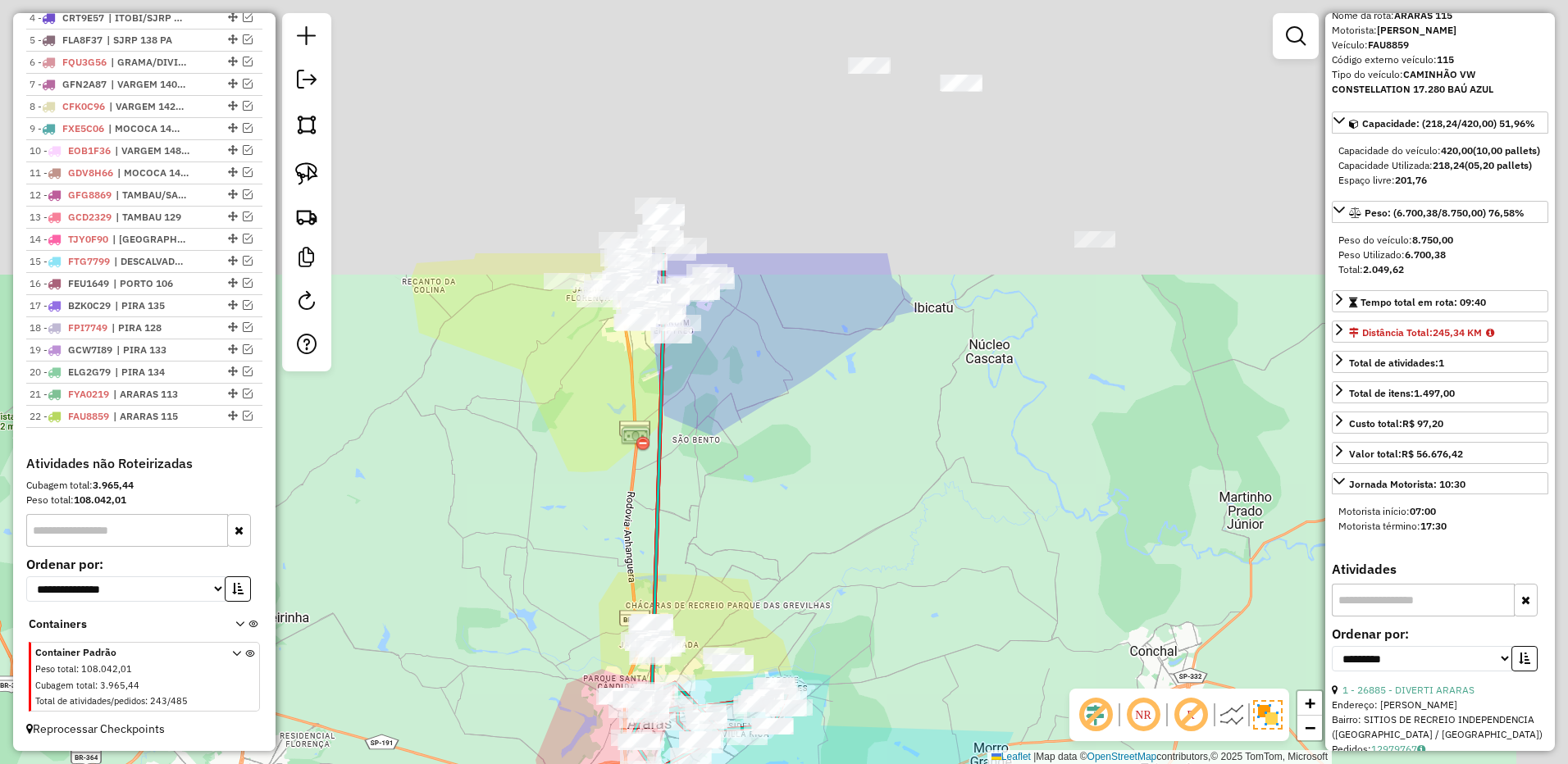
drag, startPoint x: 837, startPoint y: 493, endPoint x: 809, endPoint y: 553, distance: 66.2
click at [816, 554] on div "Janela de atendimento Grade de atendimento Capacidade Transportadoras Veículos …" at bounding box center [784, 382] width 1568 height 764
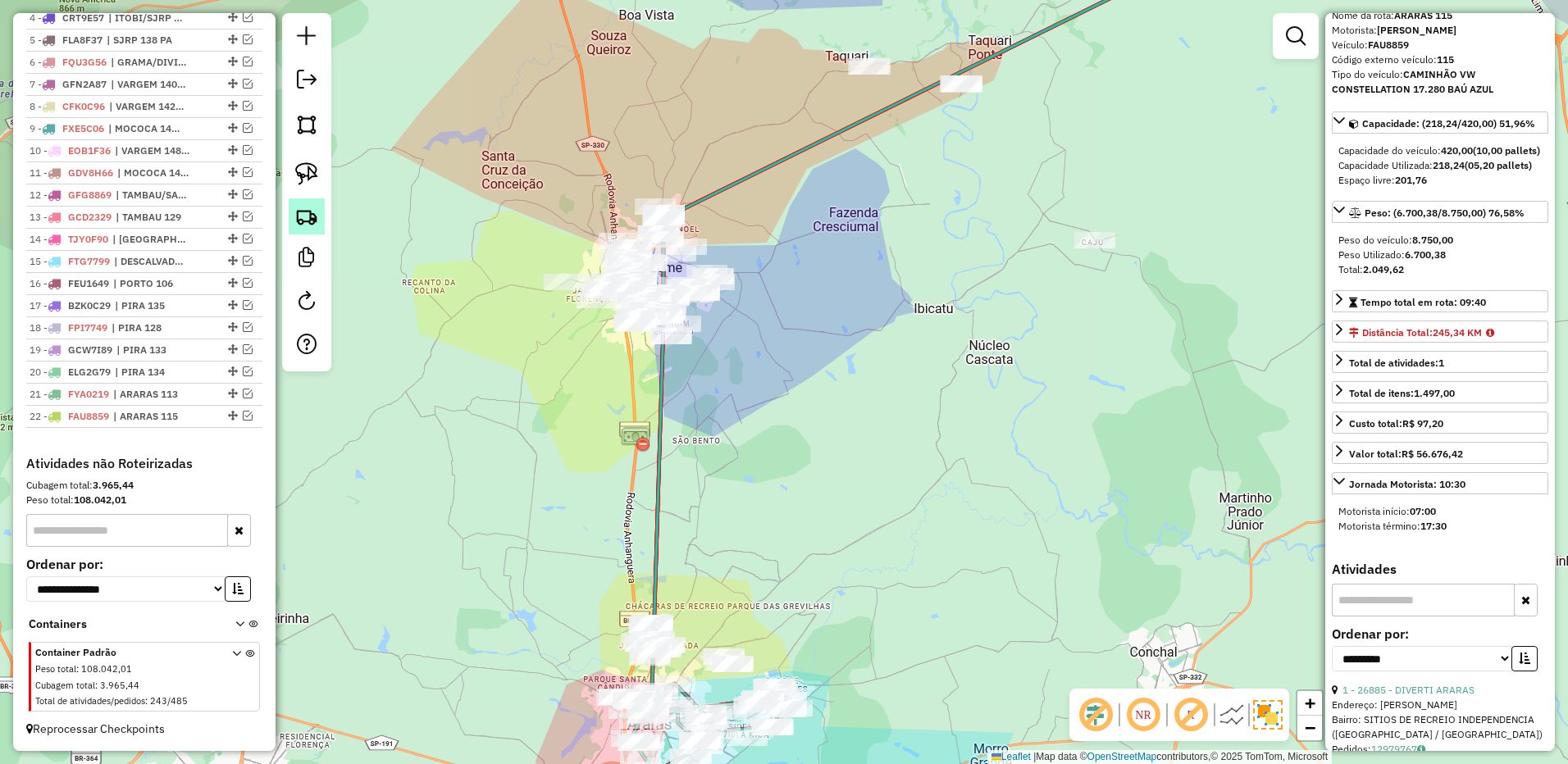
click at [292, 207] on link at bounding box center [306, 216] width 36 height 36
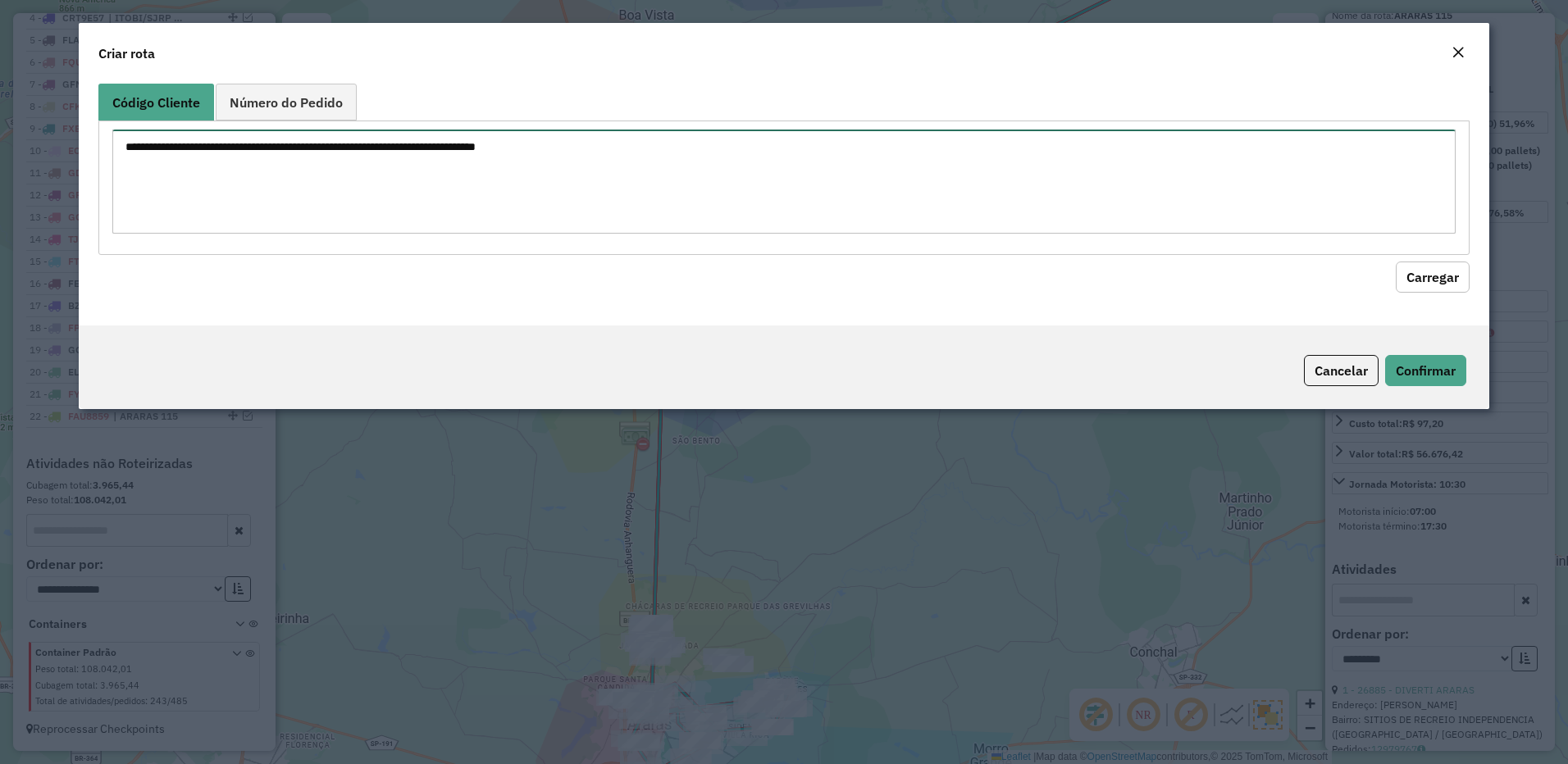
click at [773, 161] on textarea at bounding box center [785, 181] width 1344 height 104
paste textarea "*****"
type textarea "*****"
click at [1433, 278] on button "Carregar" at bounding box center [1432, 276] width 73 height 31
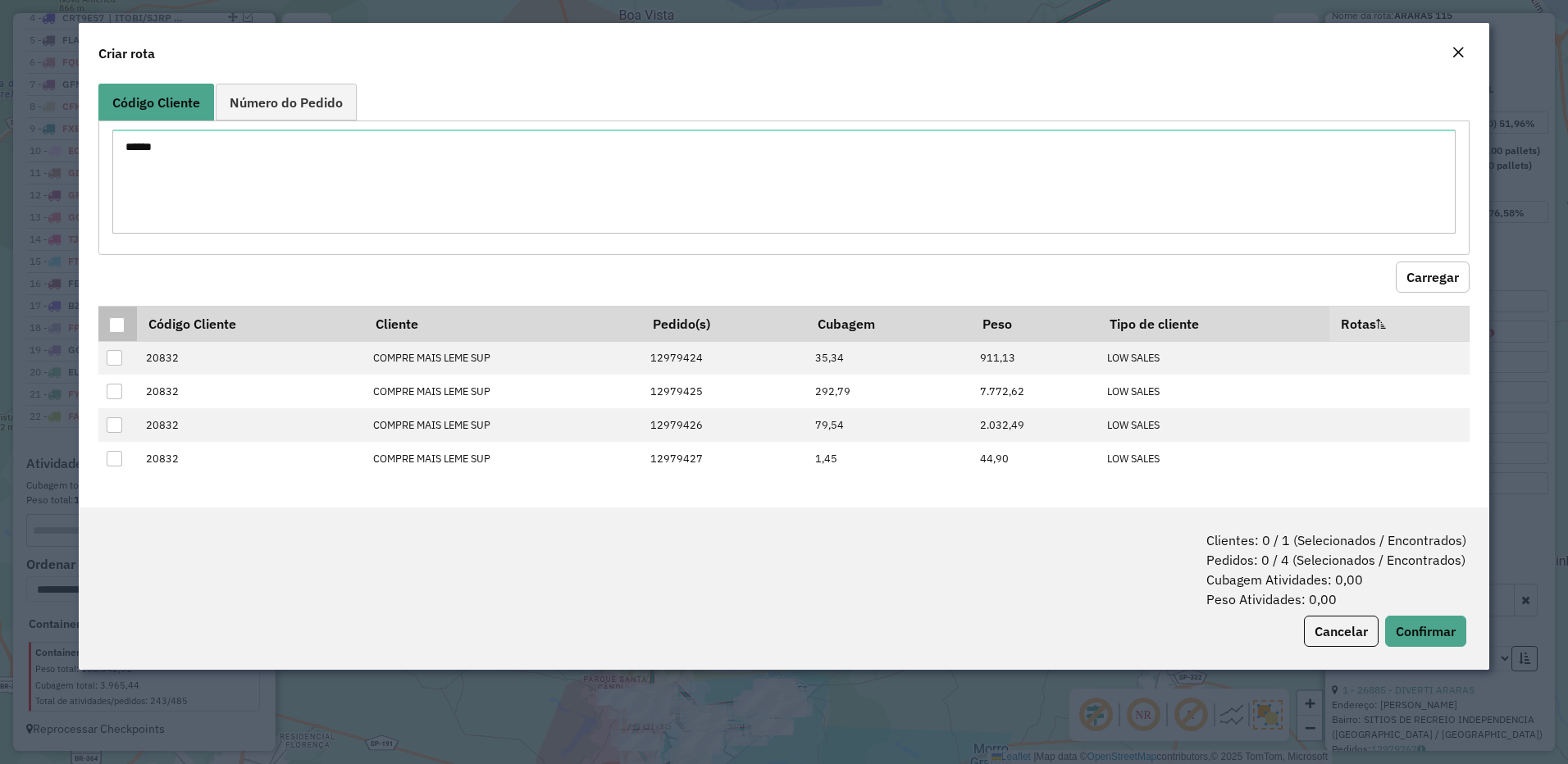
click at [121, 326] on div at bounding box center [117, 325] width 16 height 16
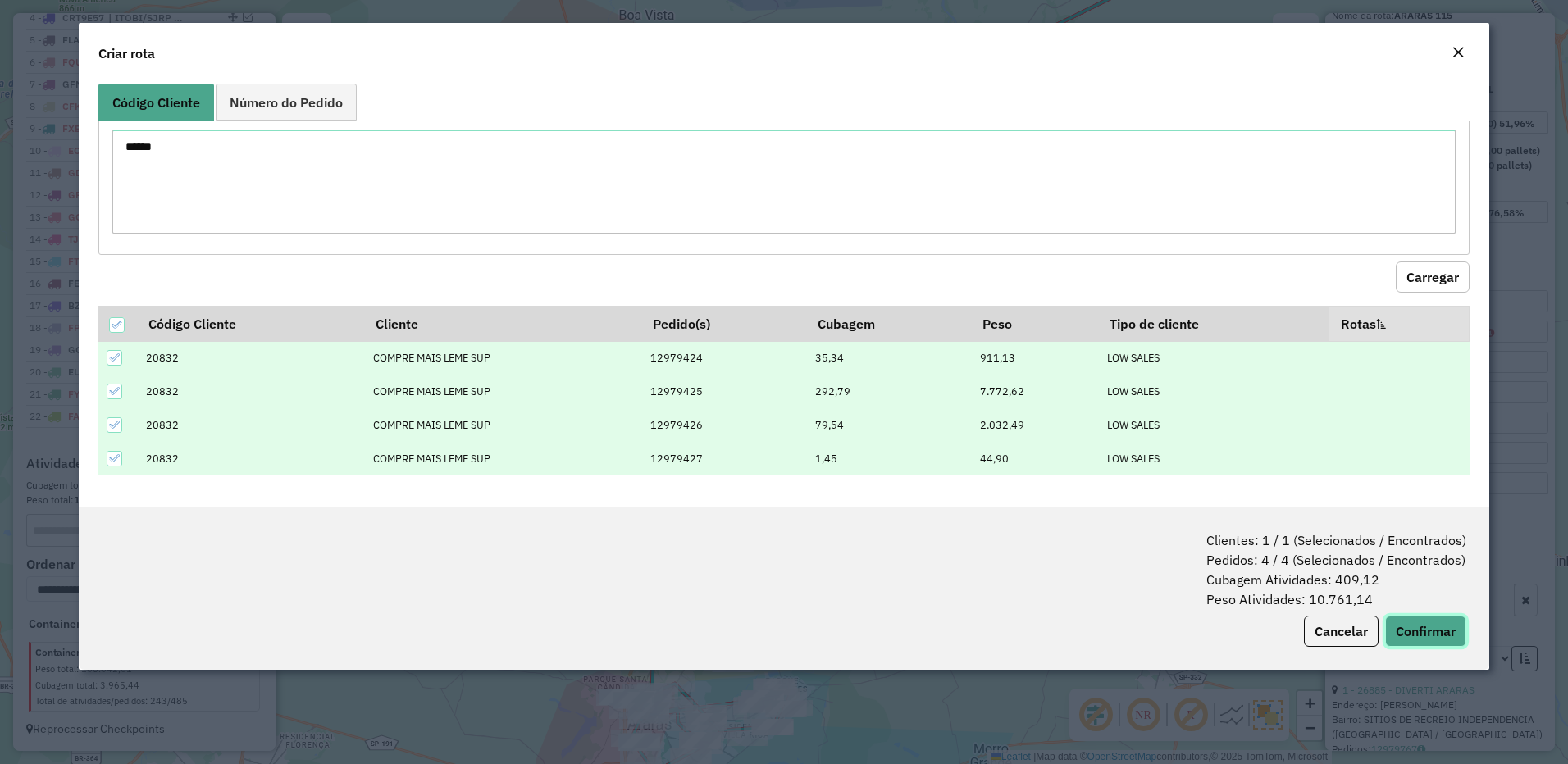
click at [1419, 632] on button "Confirmar" at bounding box center [1425, 630] width 81 height 31
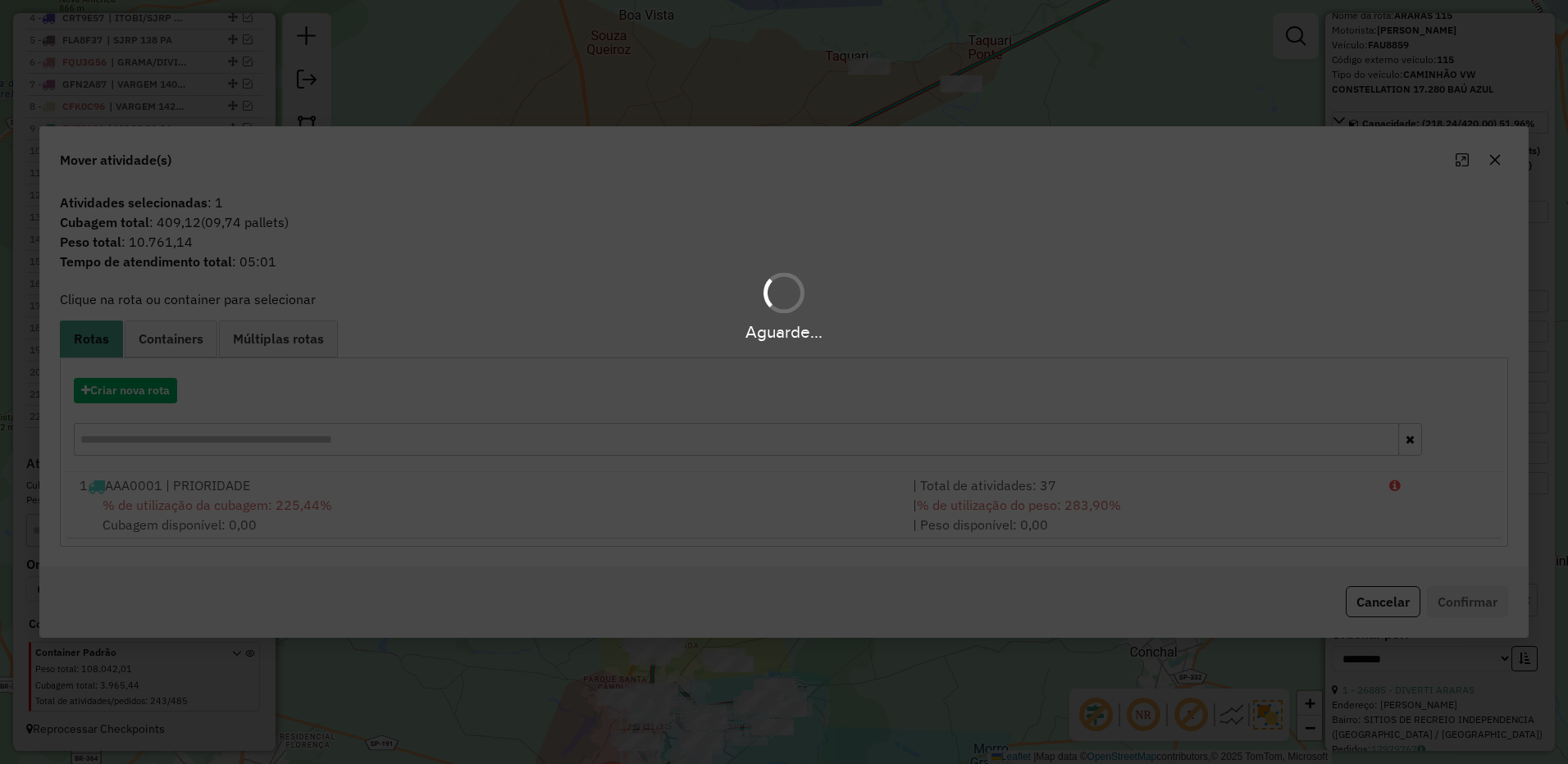
click at [152, 389] on div "Aguarde..." at bounding box center [784, 382] width 1568 height 764
click at [170, 389] on div "Aguarde..." at bounding box center [784, 382] width 1568 height 764
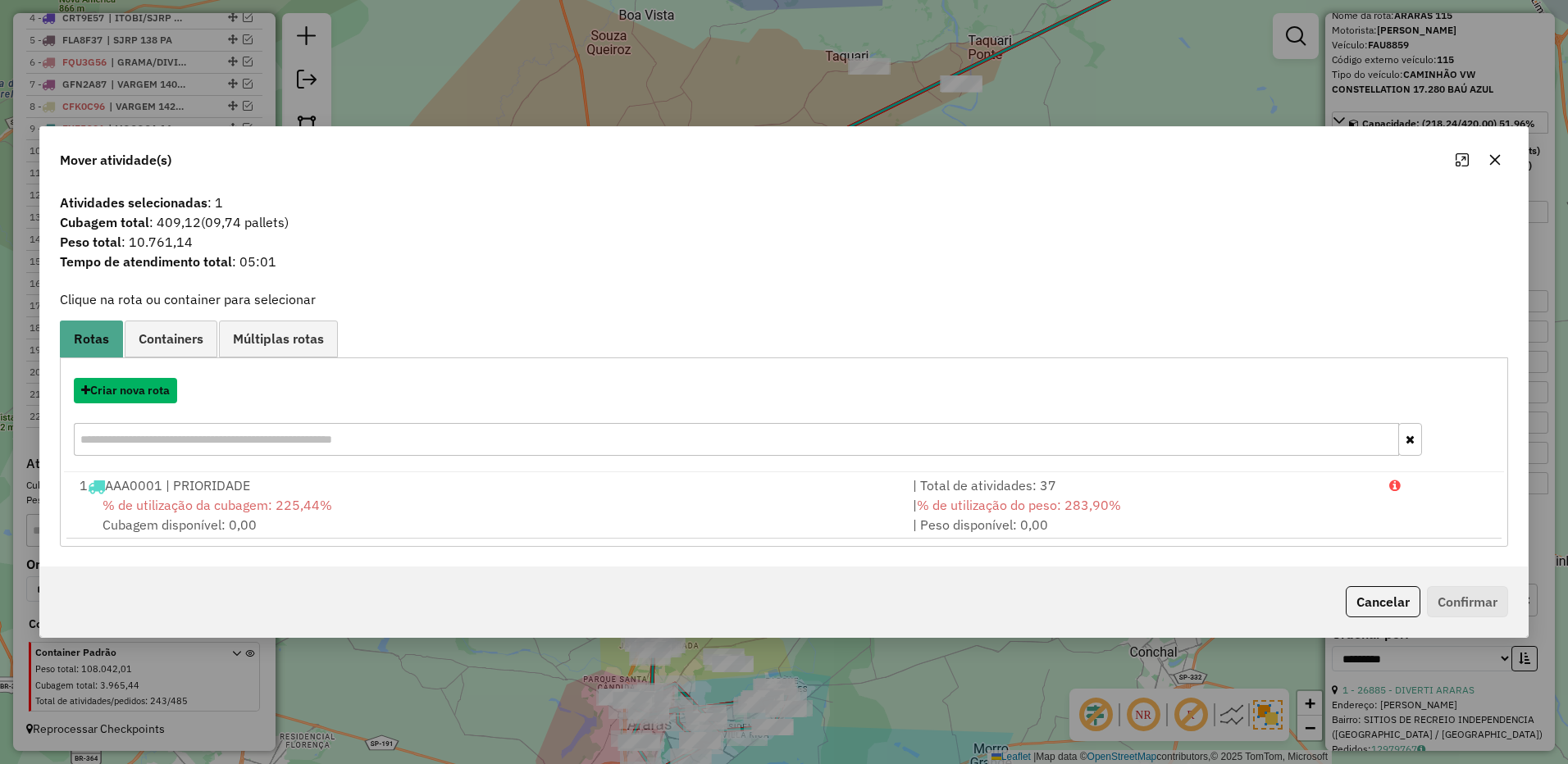
click at [170, 389] on button "Criar nova rota" at bounding box center [125, 391] width 104 height 25
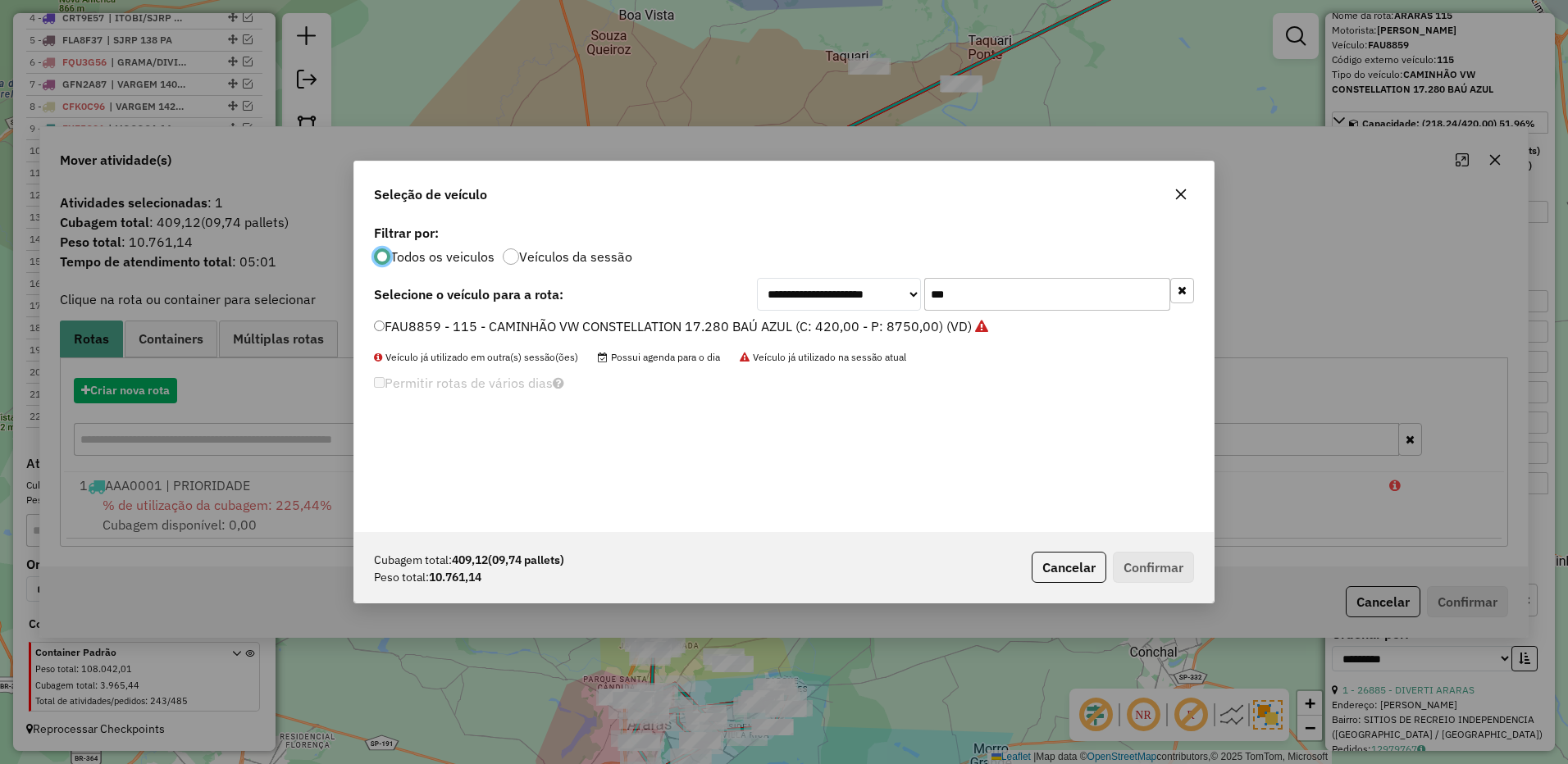
scroll to position [9, 5]
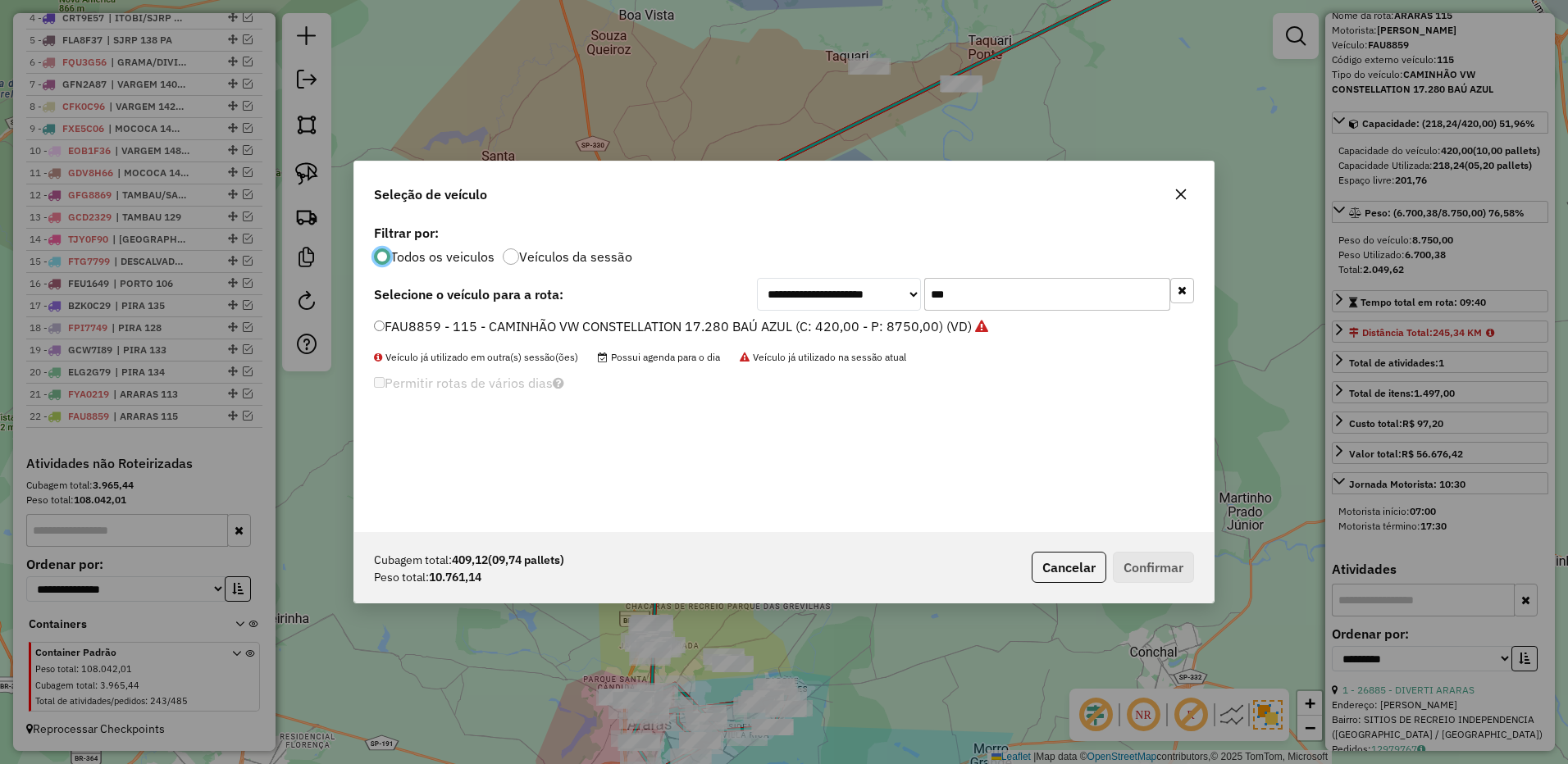
click at [1175, 287] on button "button" at bounding box center [1181, 291] width 23 height 25
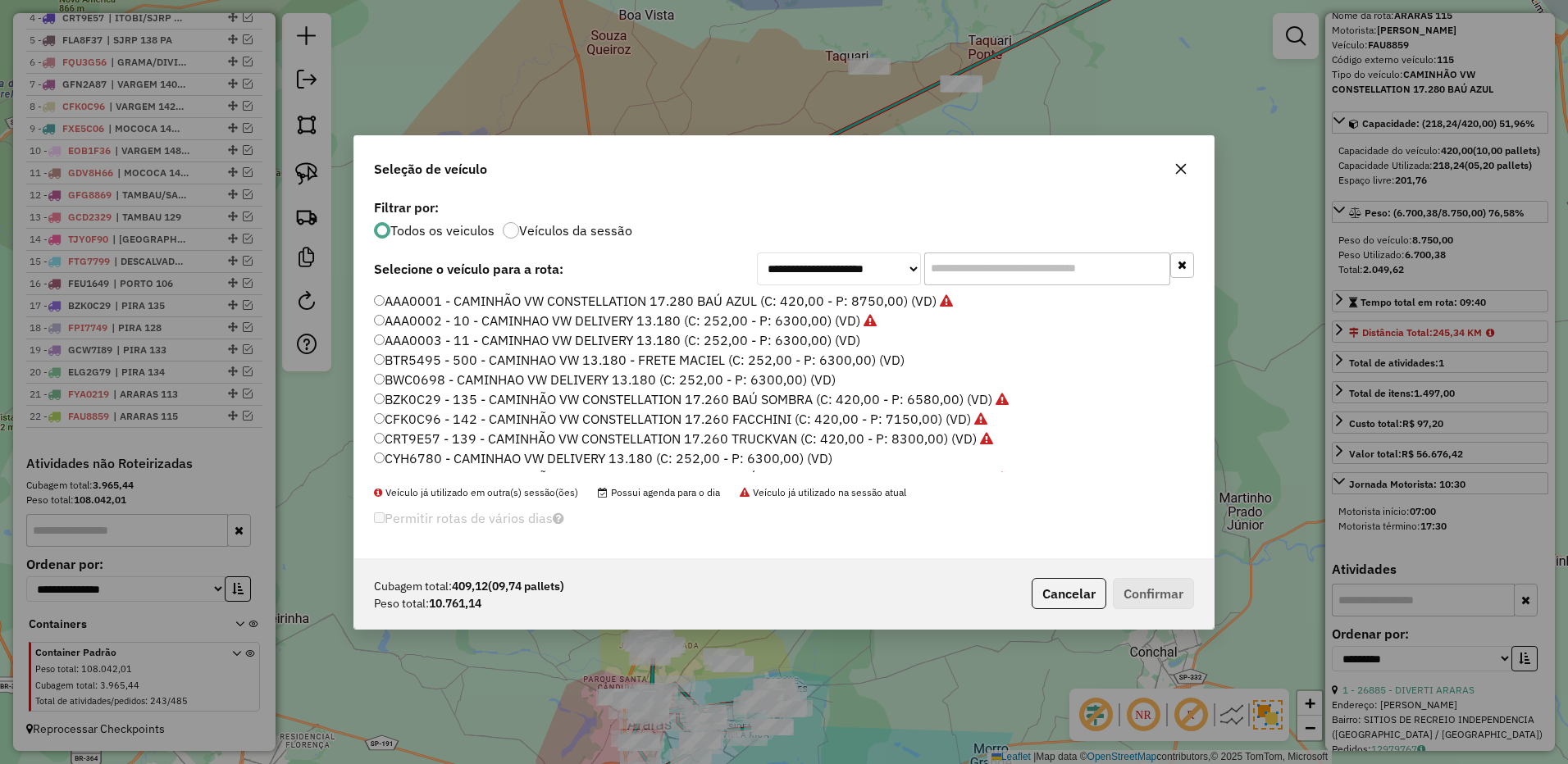
click at [1024, 261] on input "text" at bounding box center [1047, 268] width 246 height 33
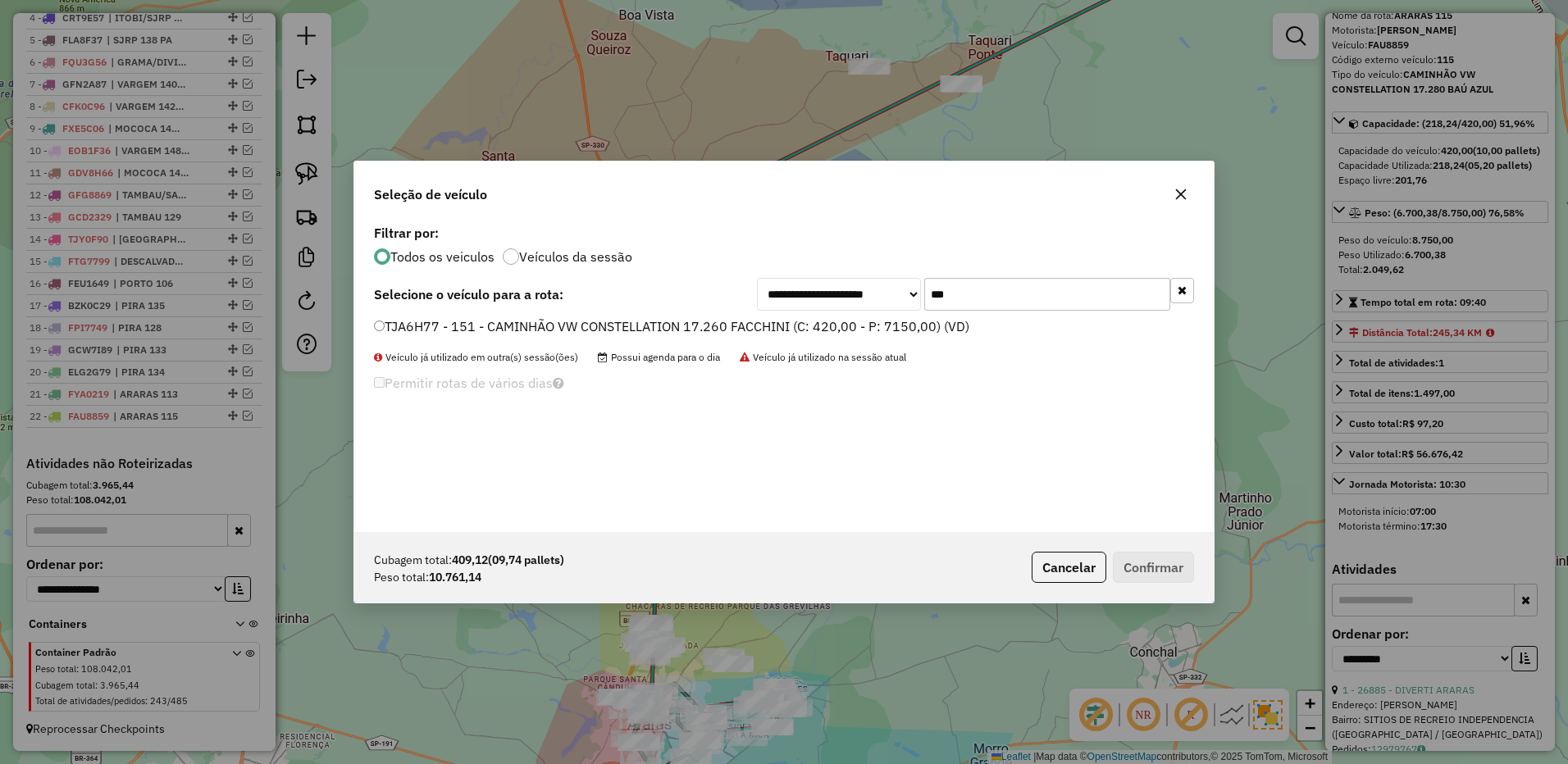
type input "***"
click at [957, 323] on label "TJA6H77 - 151 - CAMINHÃO VW CONSTELLATION 17.260 FACCHINI (C: 420,00 - P: 7150,…" at bounding box center [671, 326] width 595 height 20
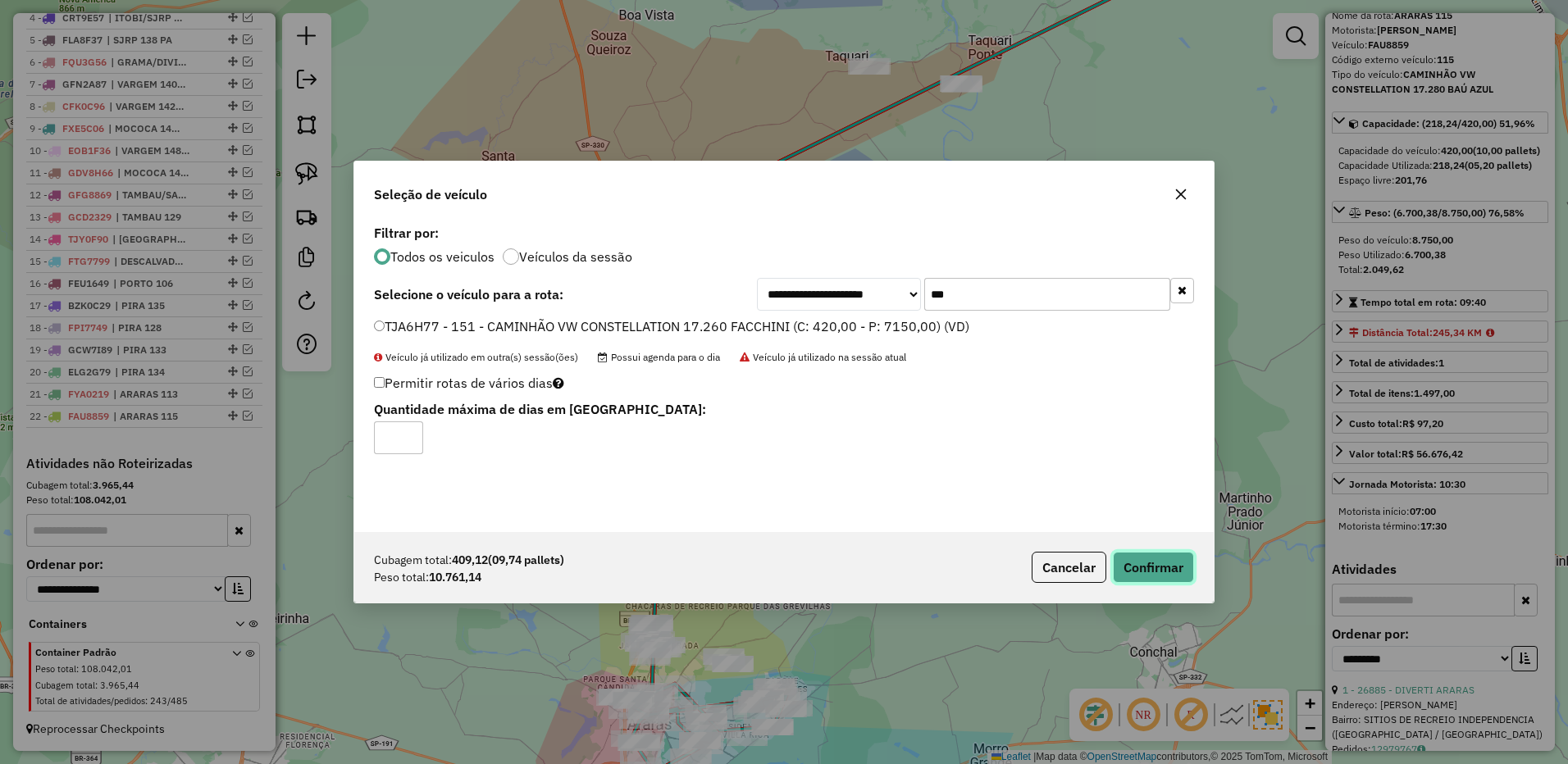
click at [1139, 576] on button "Confirmar" at bounding box center [1153, 567] width 81 height 31
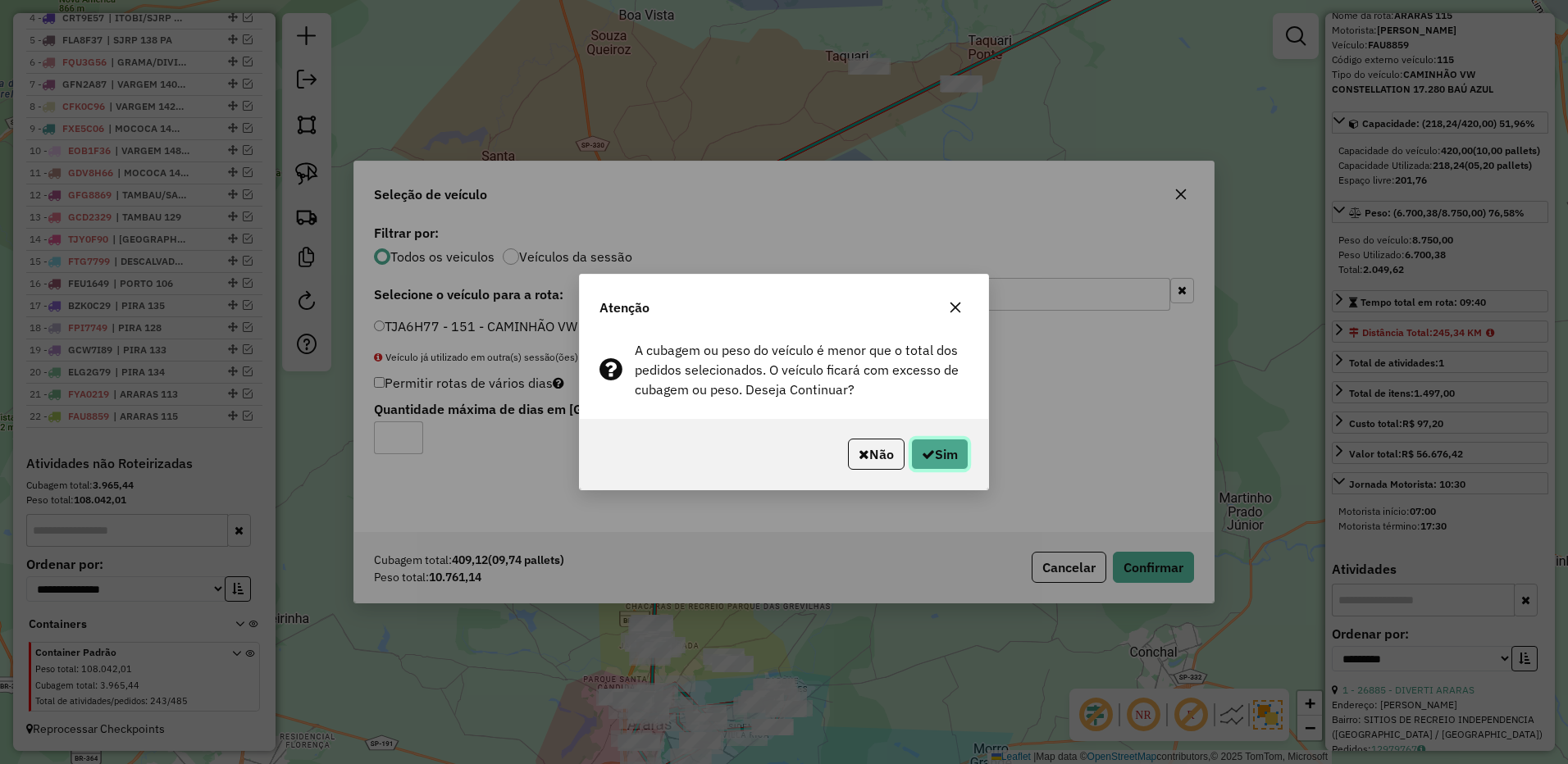
click at [939, 450] on button "Sim" at bounding box center [939, 453] width 58 height 31
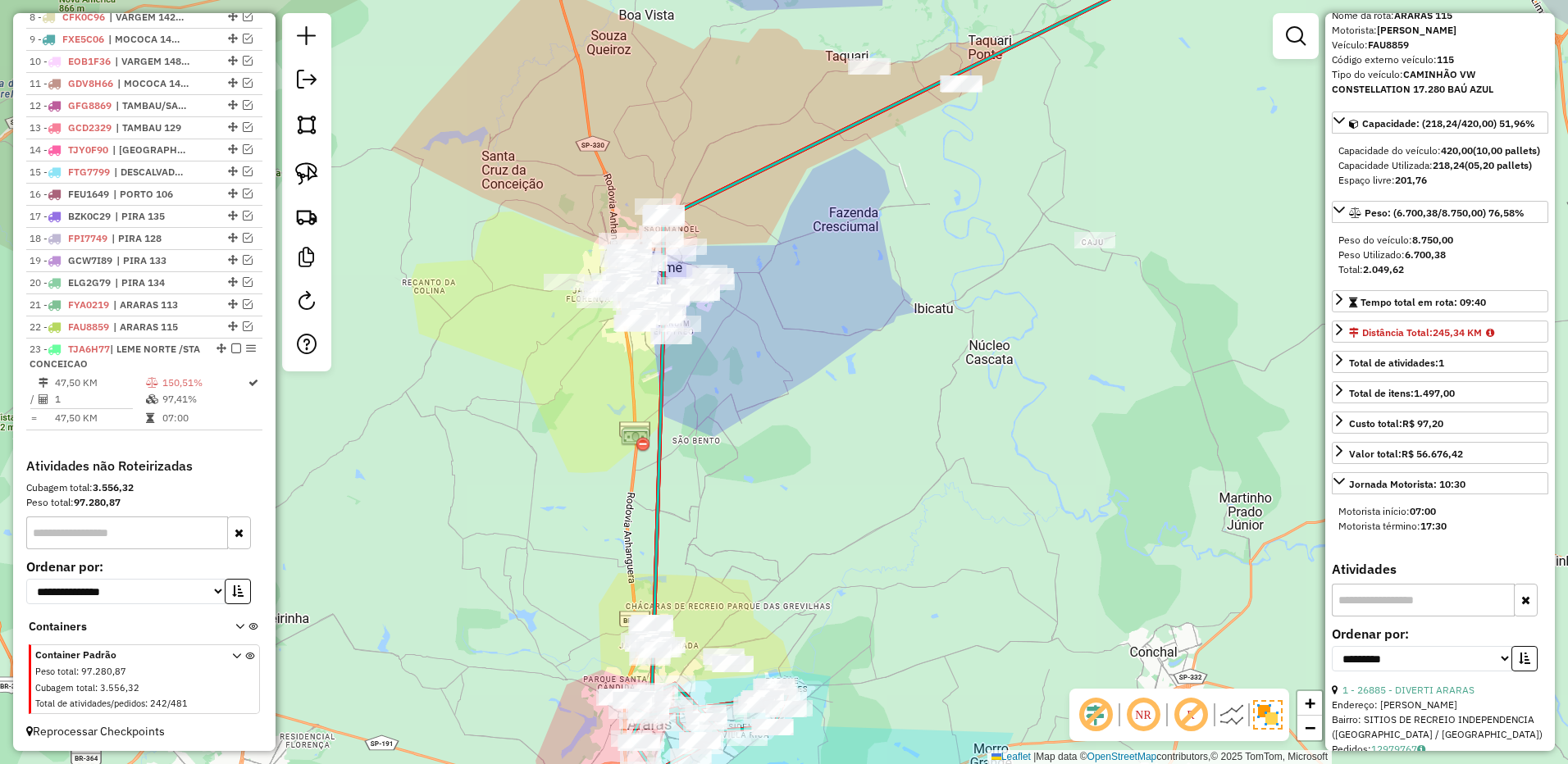
scroll to position [873, 0]
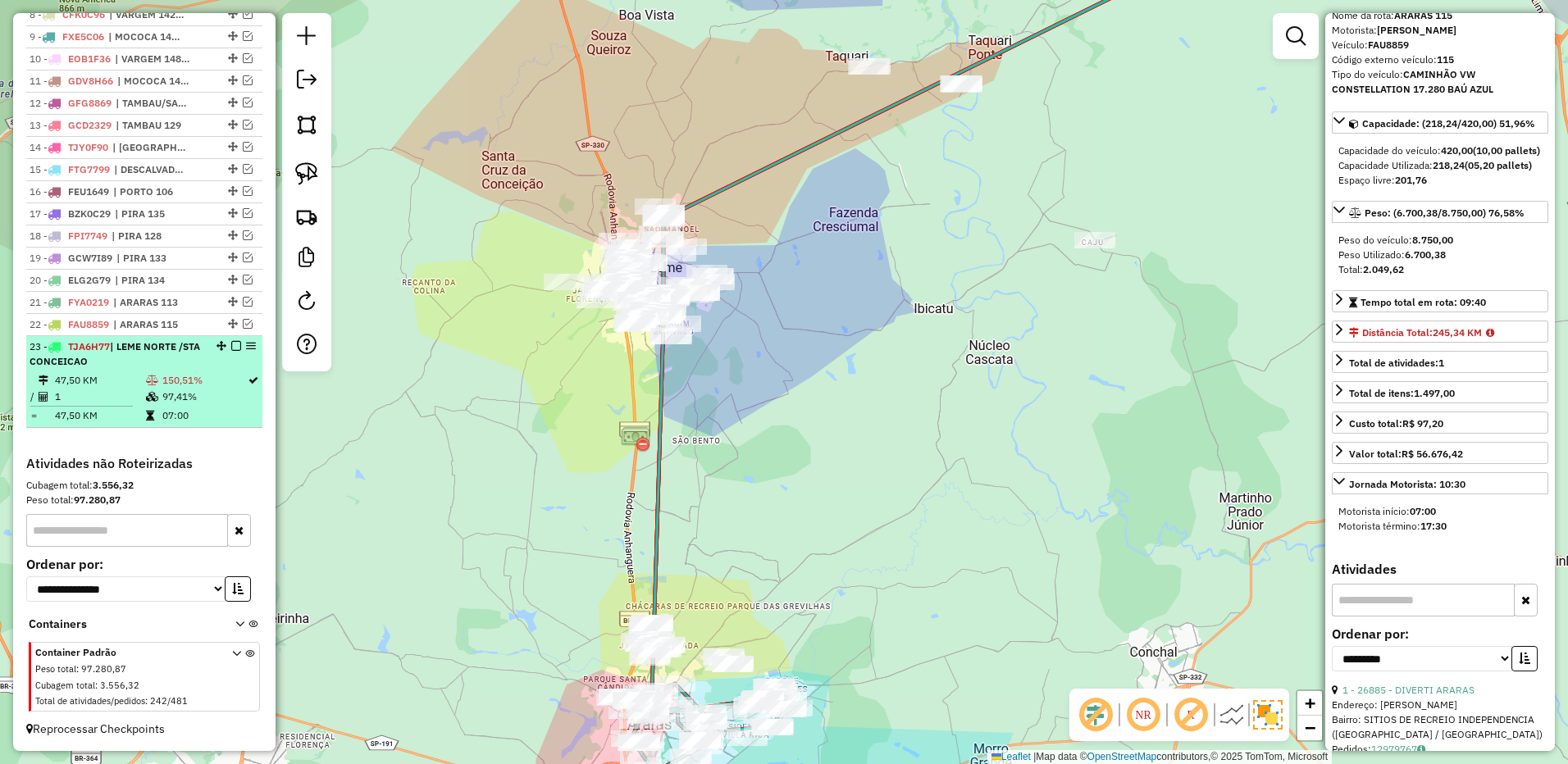
click at [150, 402] on td at bounding box center [154, 397] width 17 height 17
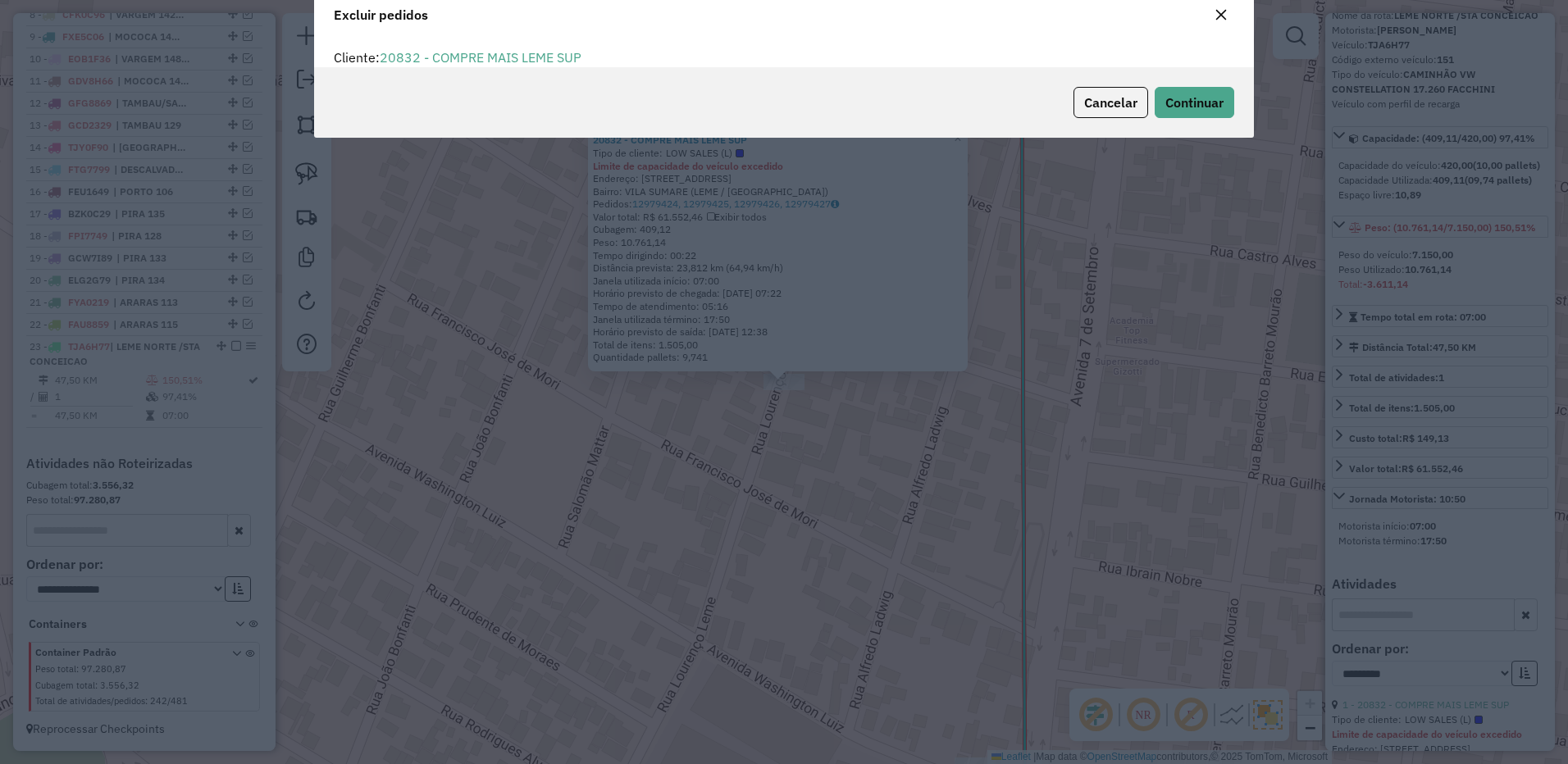
scroll to position [9, 5]
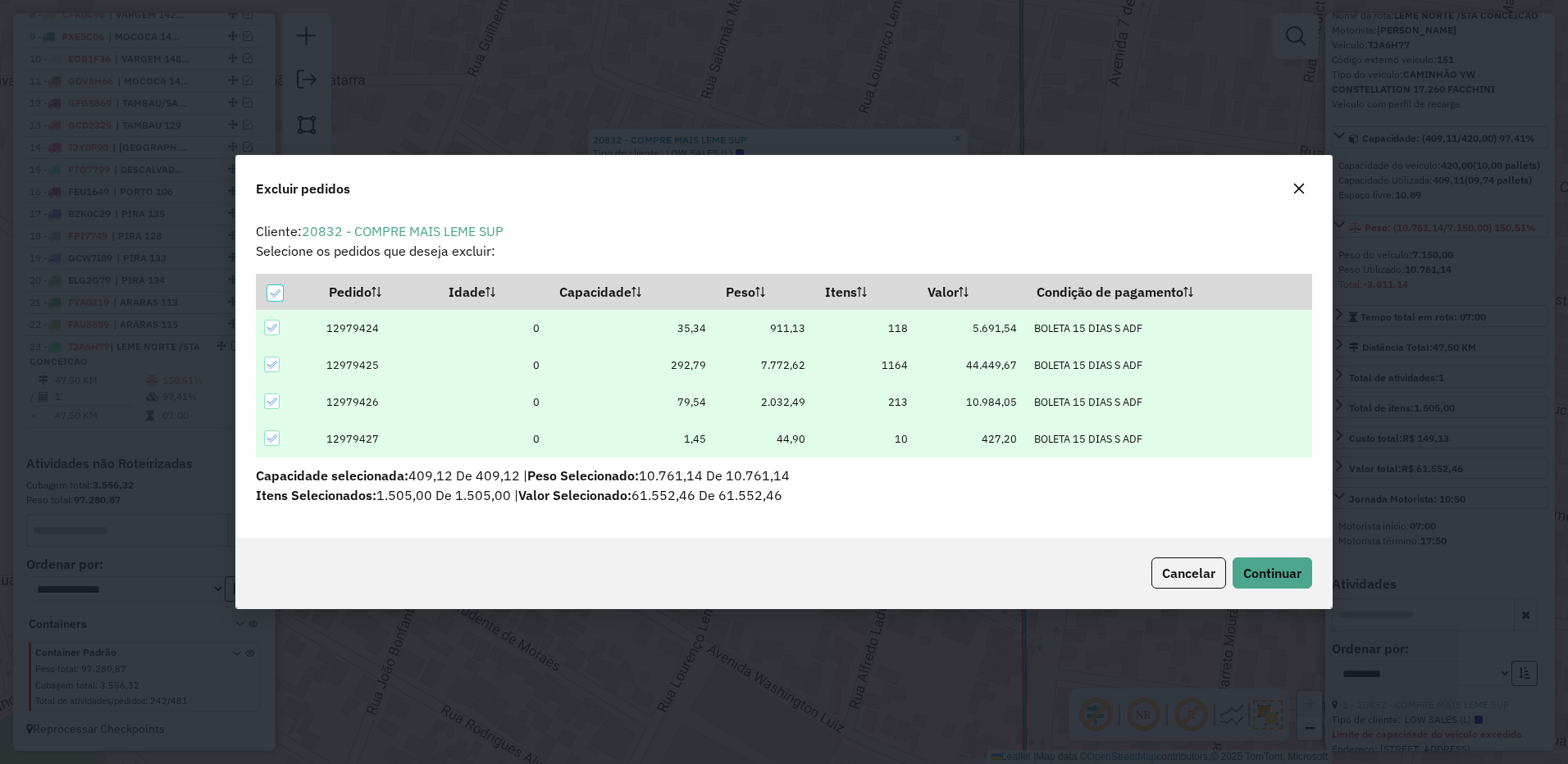
click at [1301, 193] on icon "button" at bounding box center [1299, 189] width 13 height 13
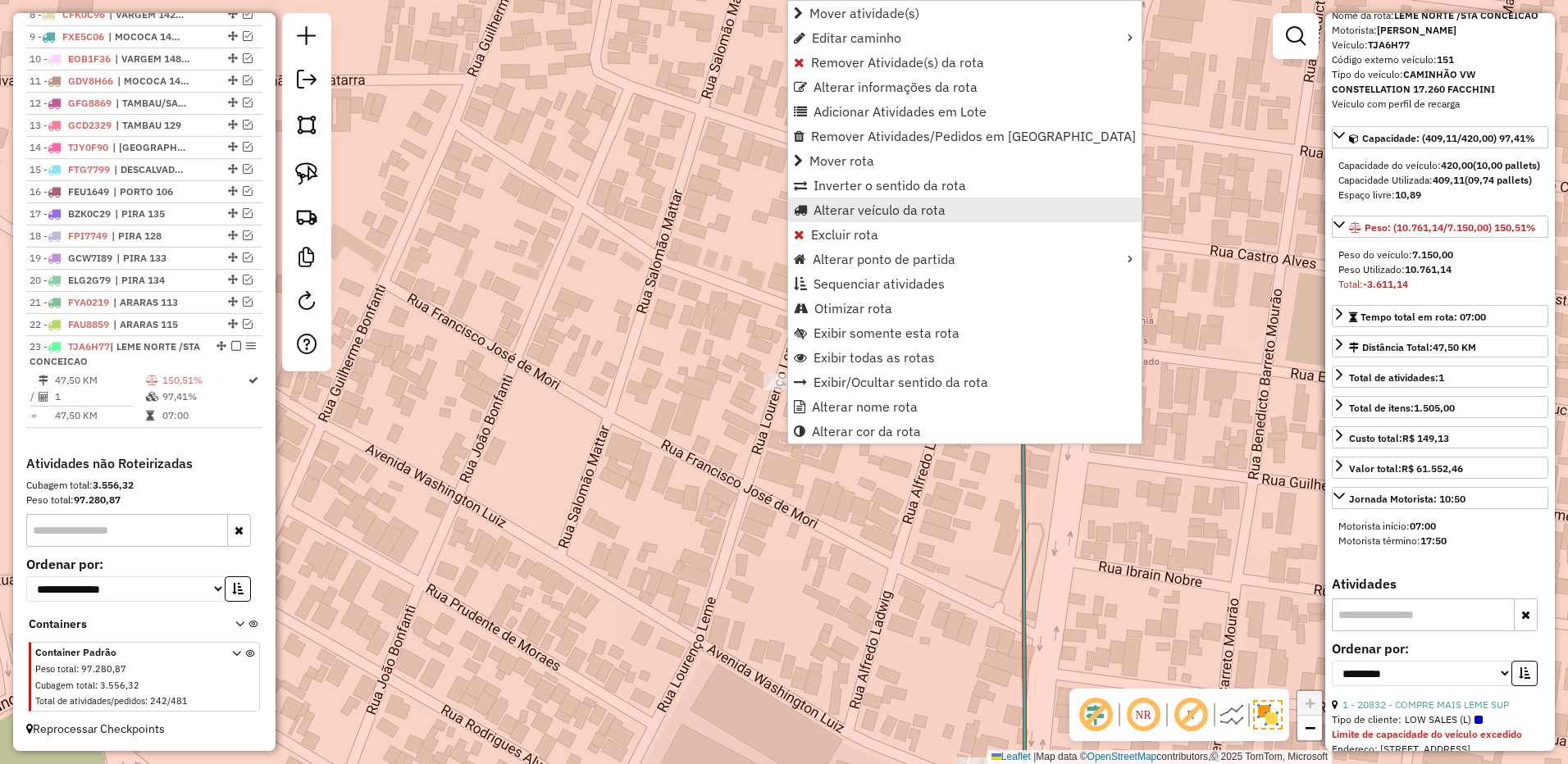
click at [877, 209] on span "Alterar veículo da rota" at bounding box center [879, 210] width 132 height 13
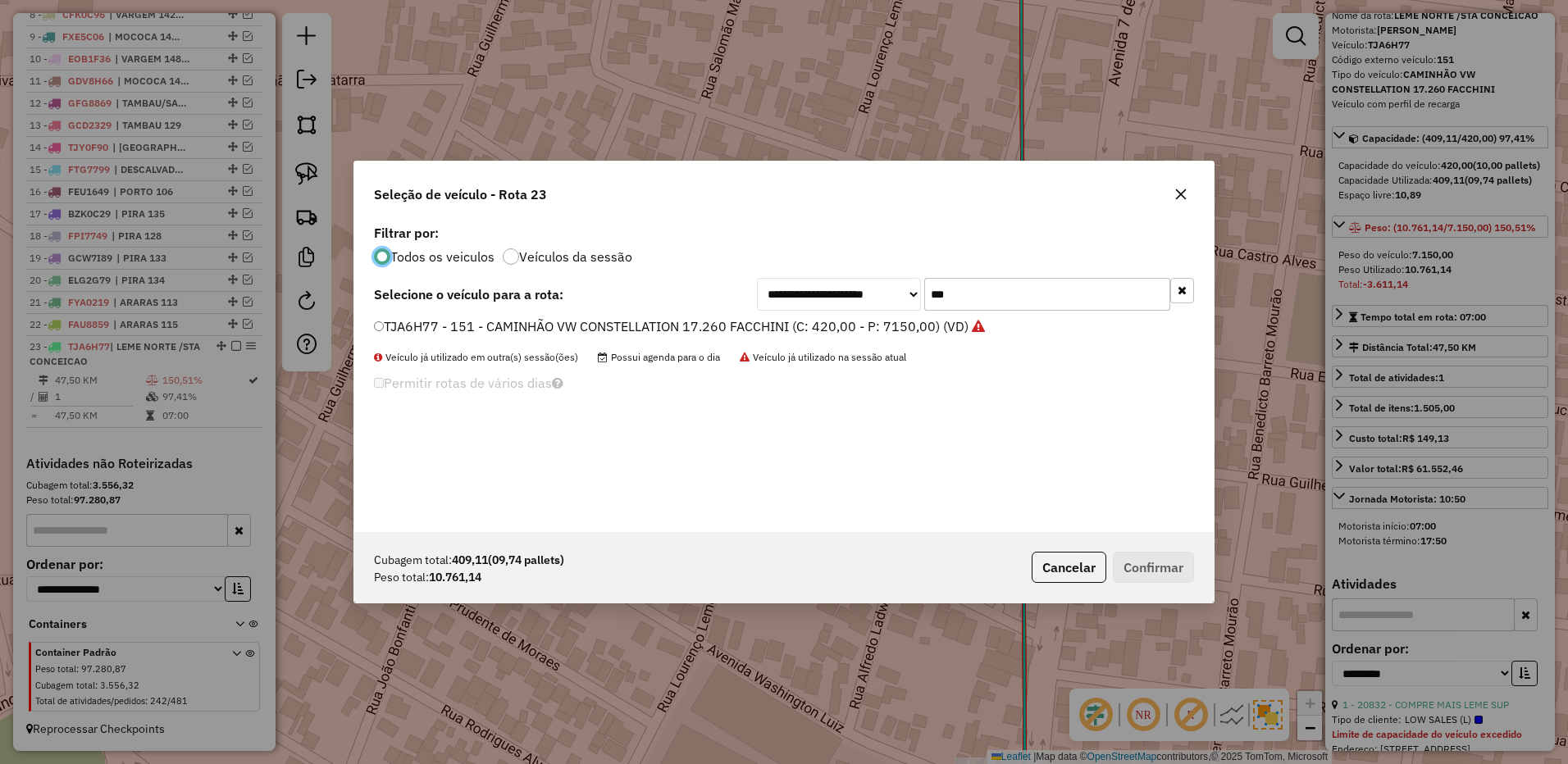
click at [967, 281] on input "***" at bounding box center [1047, 294] width 246 height 33
type input "***"
click at [919, 325] on label "FXJ7379 - 127 - CAMINHÃO VW CONSTELLATION 17.280 BAÚ AZUL (C: 420,00 - P: 8750,…" at bounding box center [672, 326] width 596 height 20
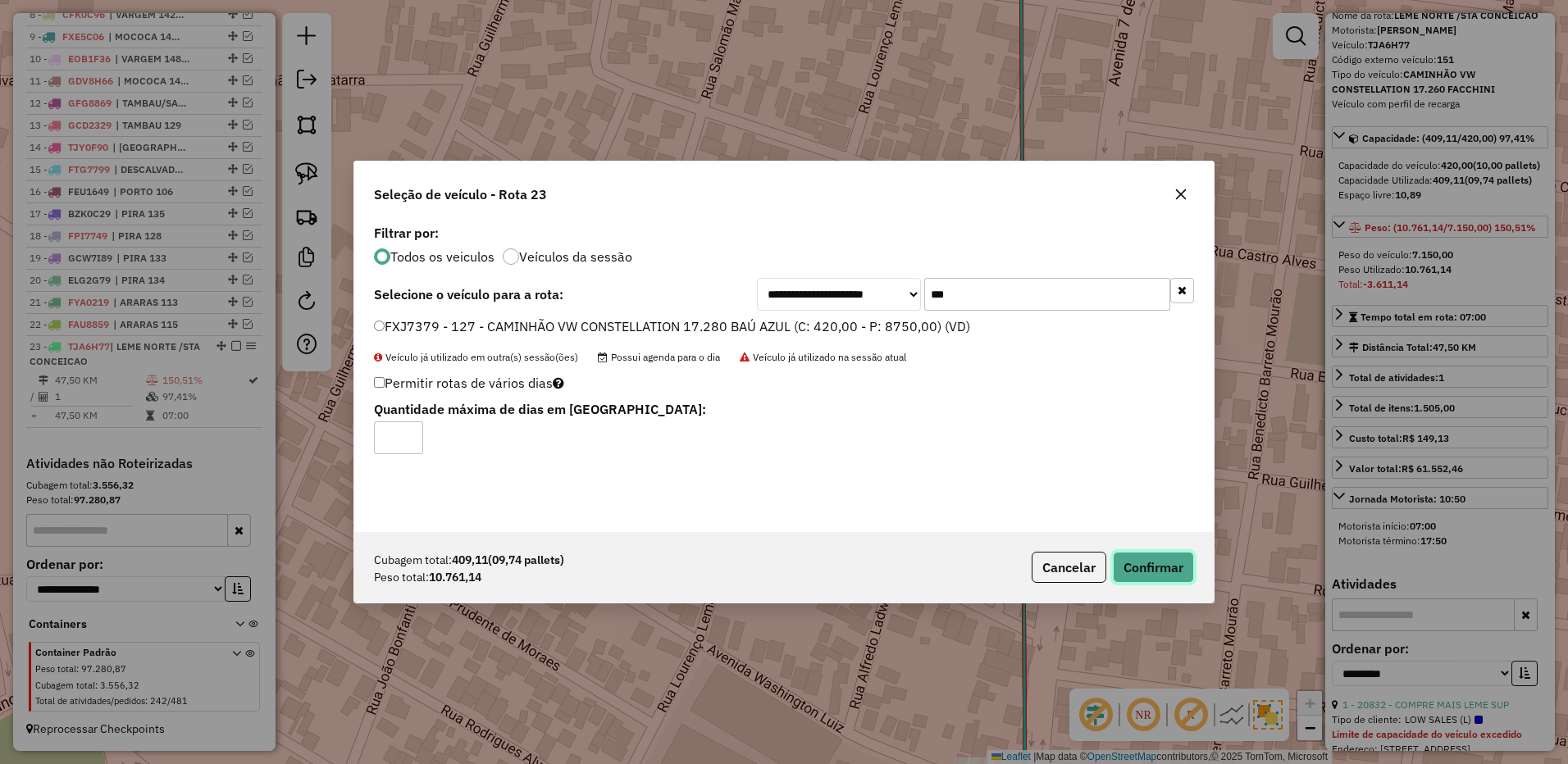
click at [1143, 562] on button "Confirmar" at bounding box center [1153, 567] width 81 height 31
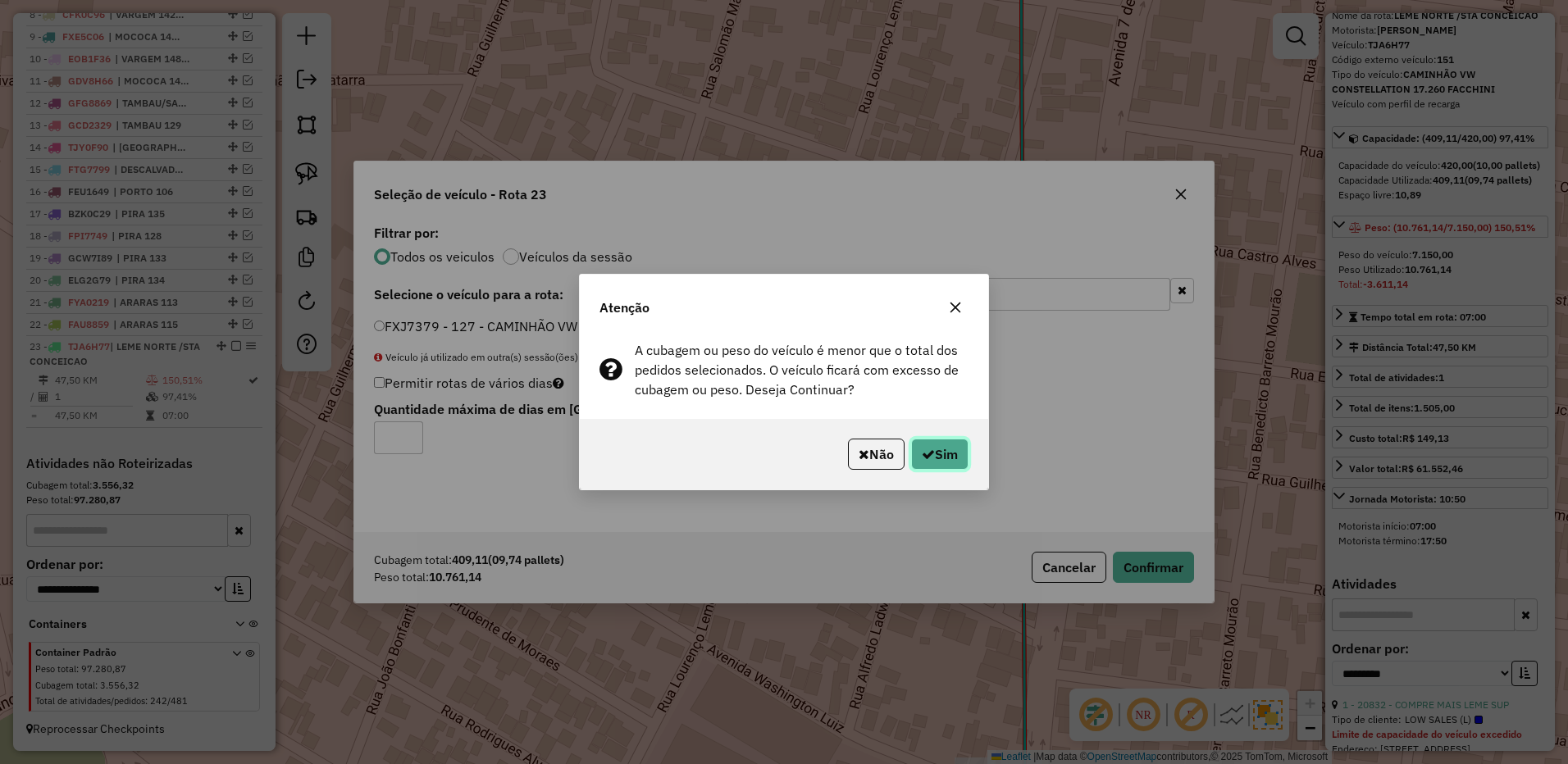
click at [941, 463] on button "Sim" at bounding box center [939, 453] width 58 height 31
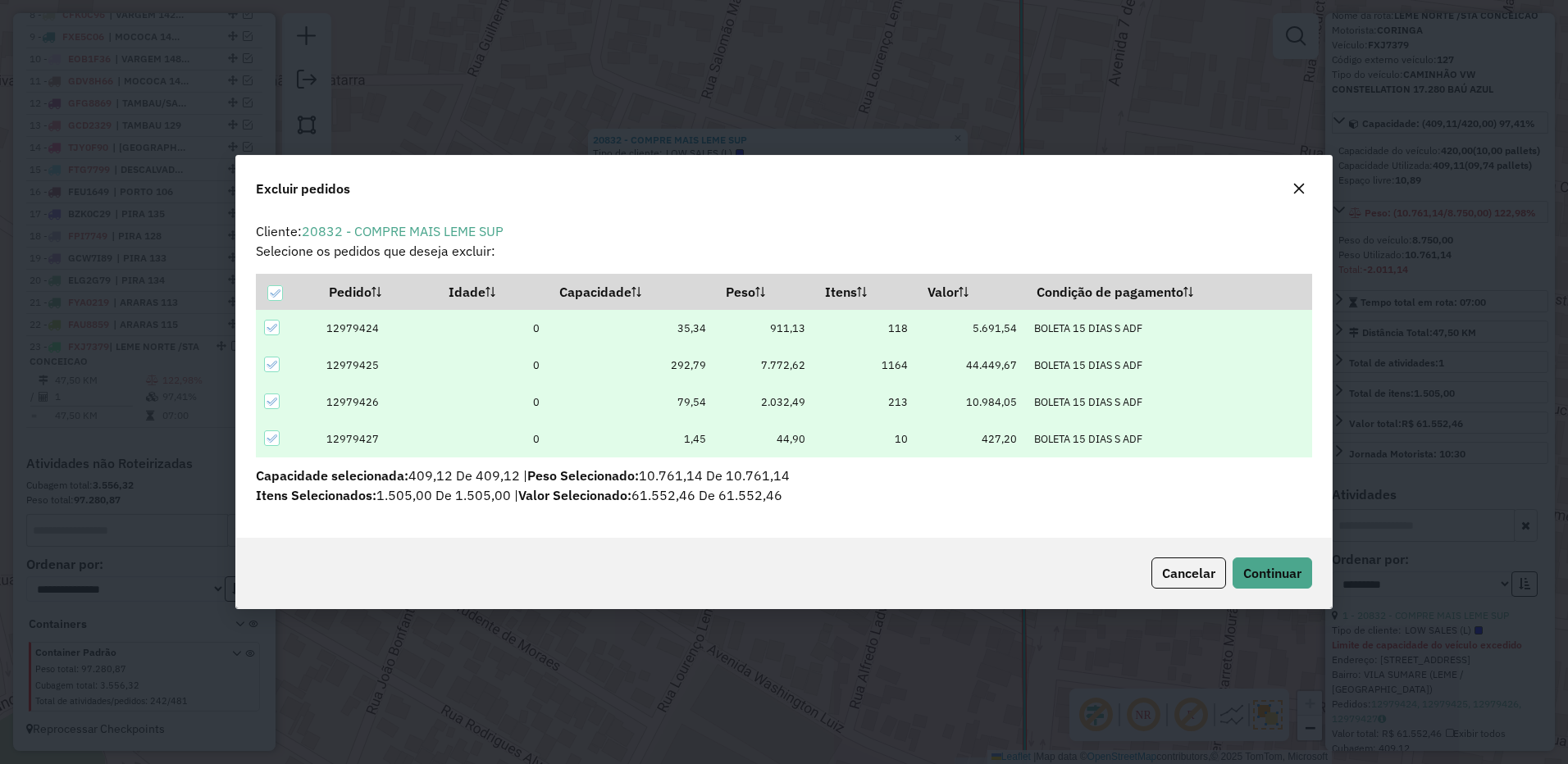
drag, startPoint x: 275, startPoint y: 289, endPoint x: 296, endPoint y: 349, distance: 63.6
click at [274, 289] on icon at bounding box center [275, 294] width 12 height 12
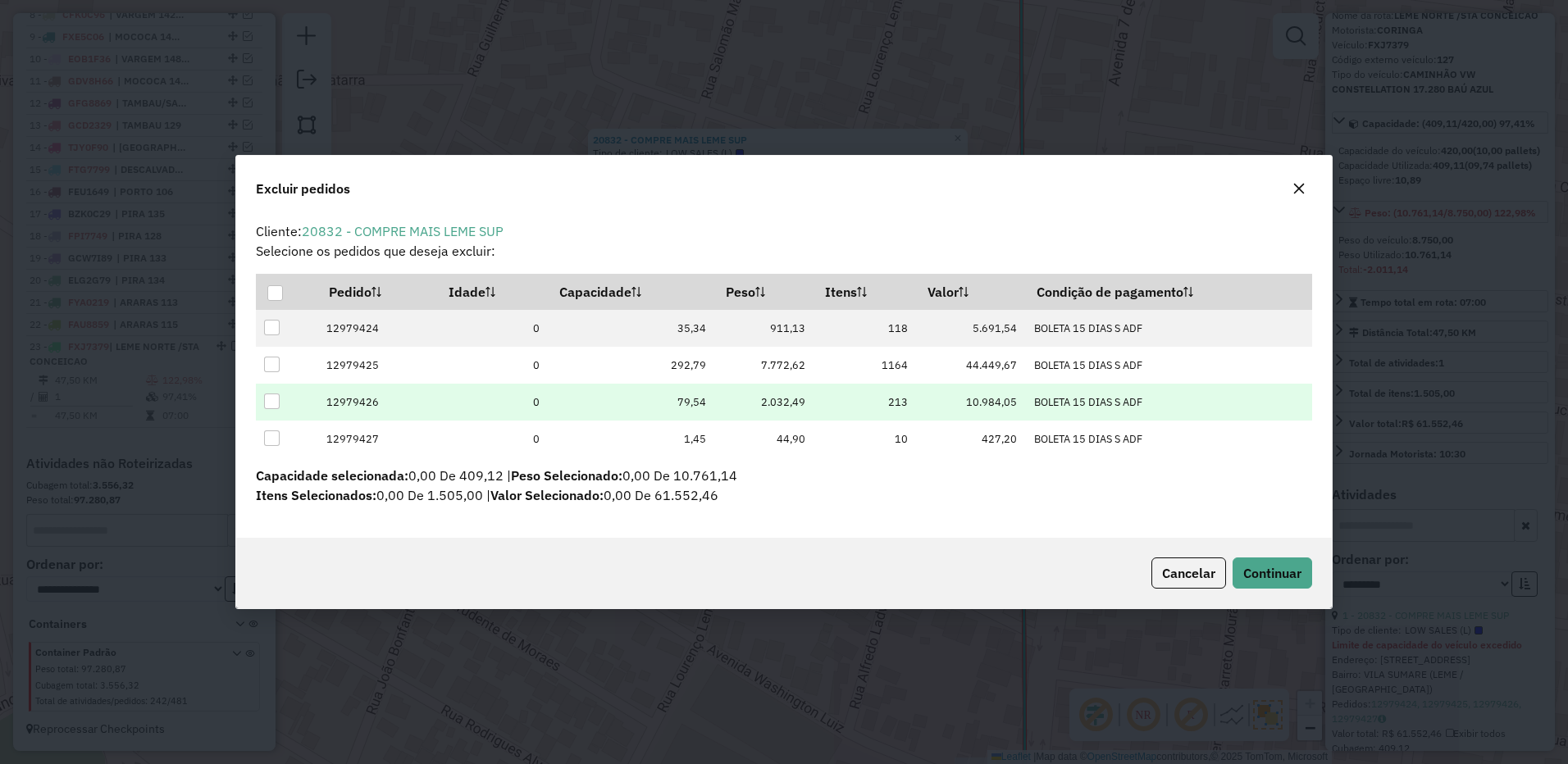
click at [272, 407] on div at bounding box center [271, 401] width 16 height 16
click at [1270, 572] on span "Continuar" at bounding box center [1272, 574] width 58 height 17
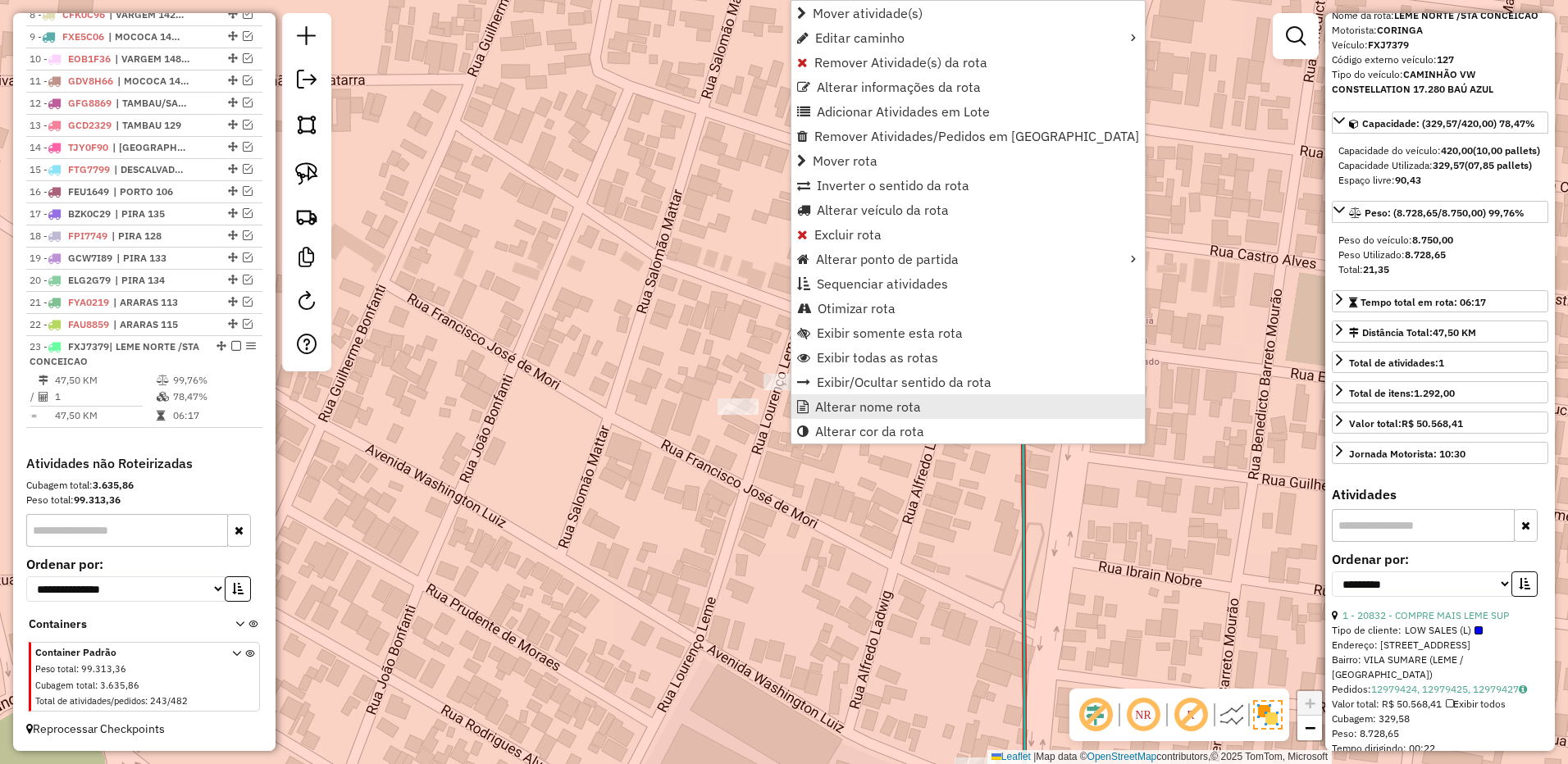
click at [845, 404] on span "Alterar nome rota" at bounding box center [867, 407] width 106 height 13
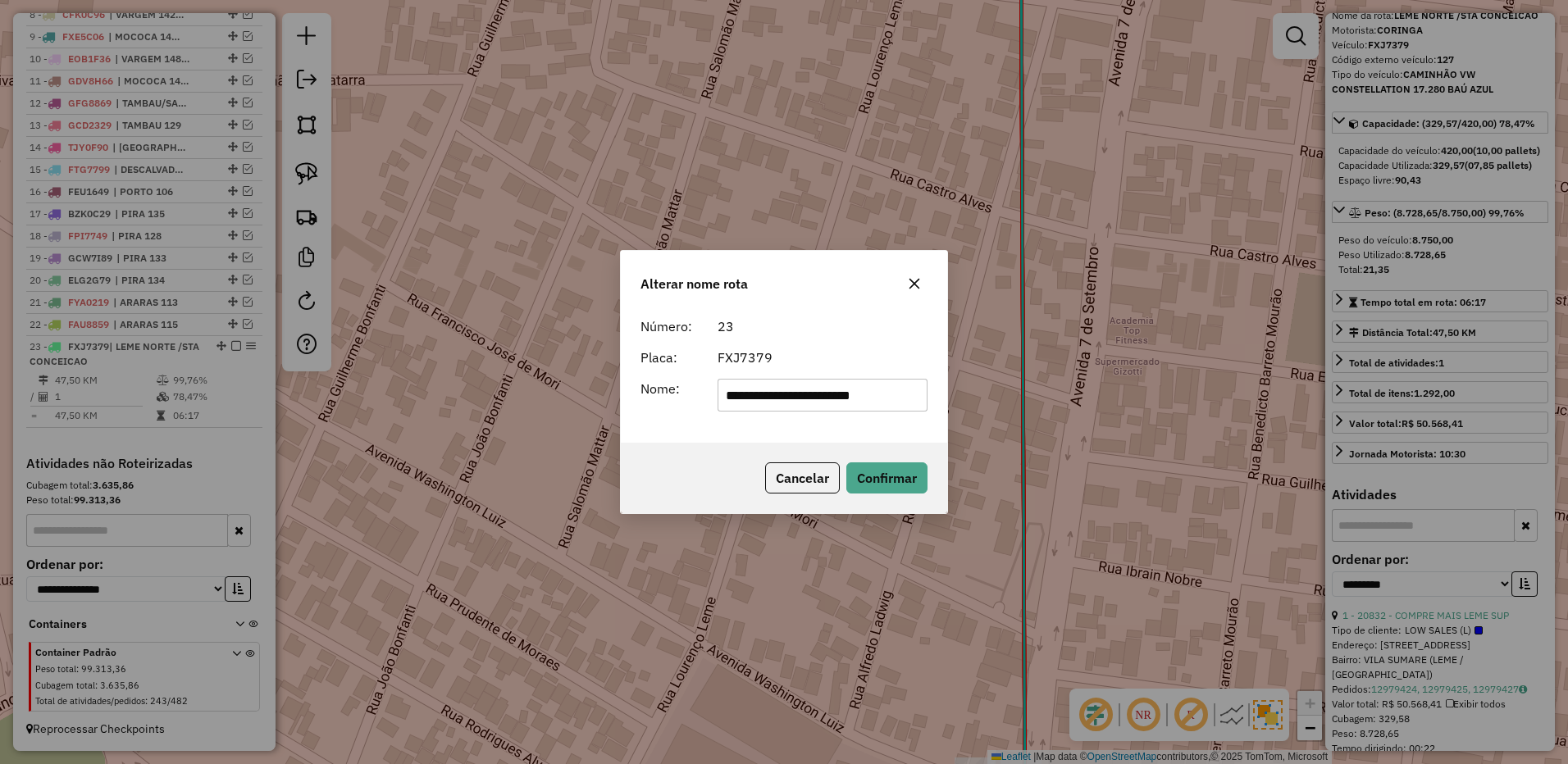
drag, startPoint x: 766, startPoint y: 395, endPoint x: 1028, endPoint y: 382, distance: 262.3
click at [1029, 386] on div "**********" at bounding box center [784, 382] width 1568 height 764
type input "******"
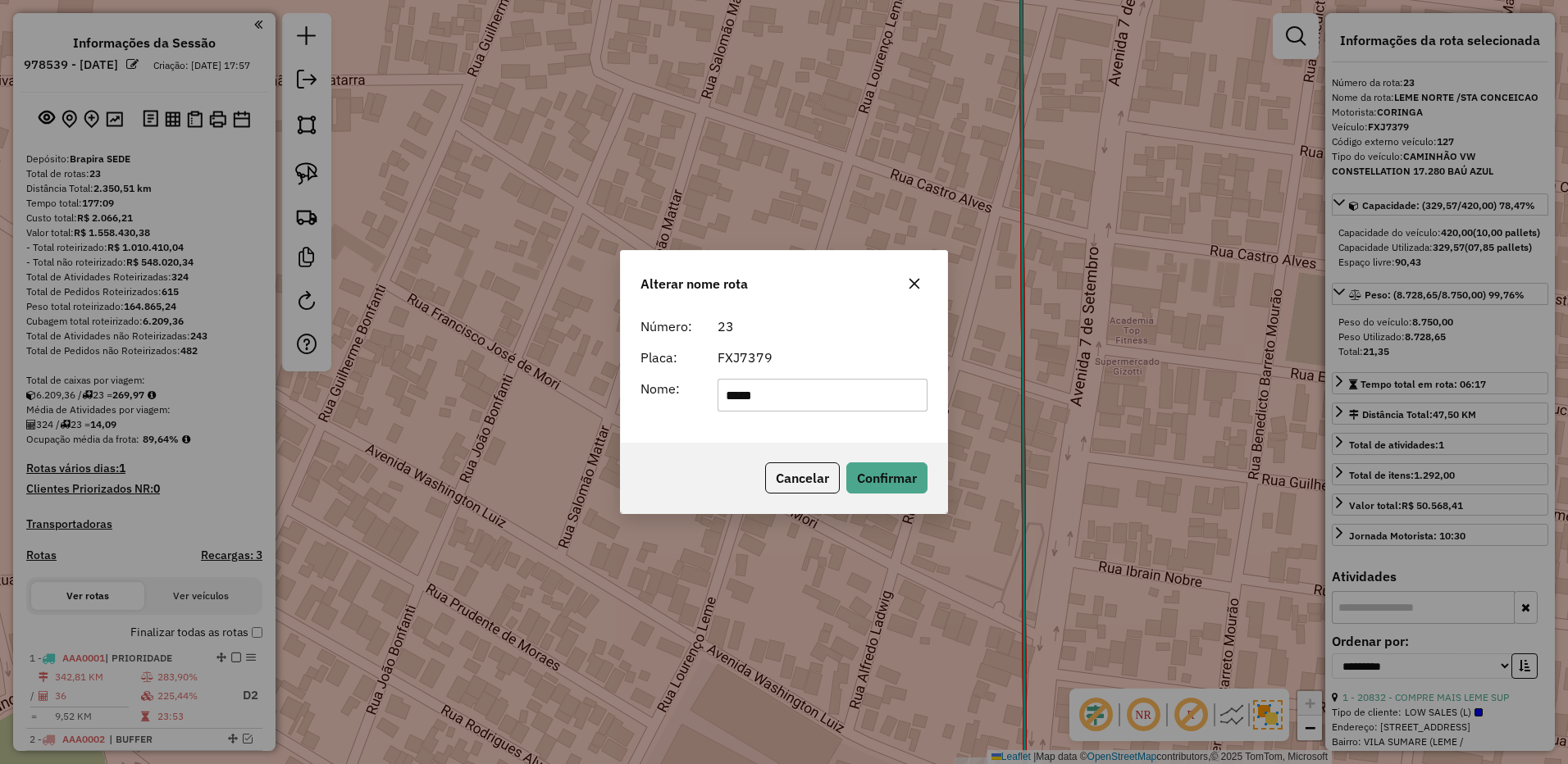
select select "**********"
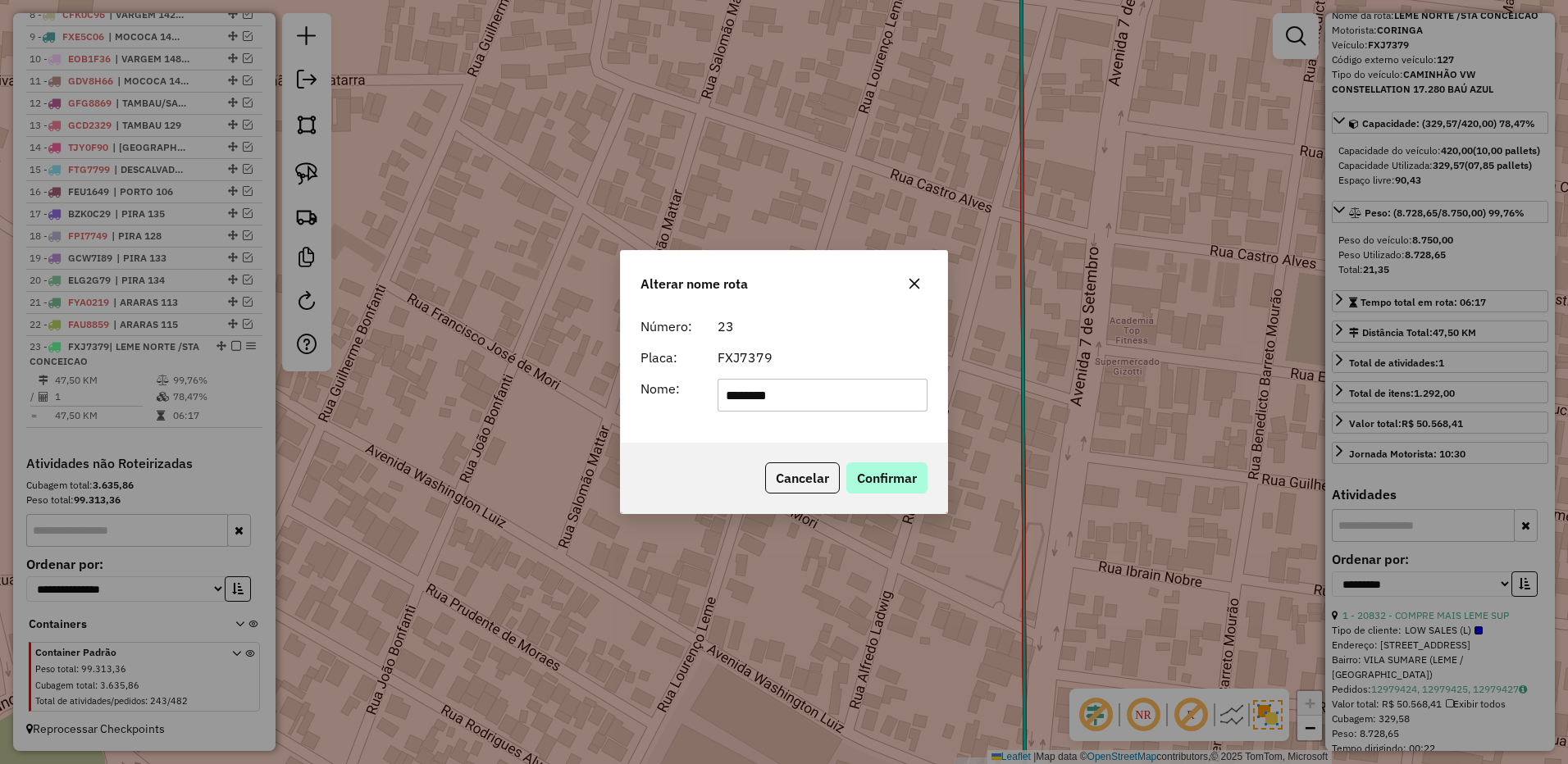
type input "********"
click at [893, 477] on button "Confirmar" at bounding box center [886, 478] width 81 height 31
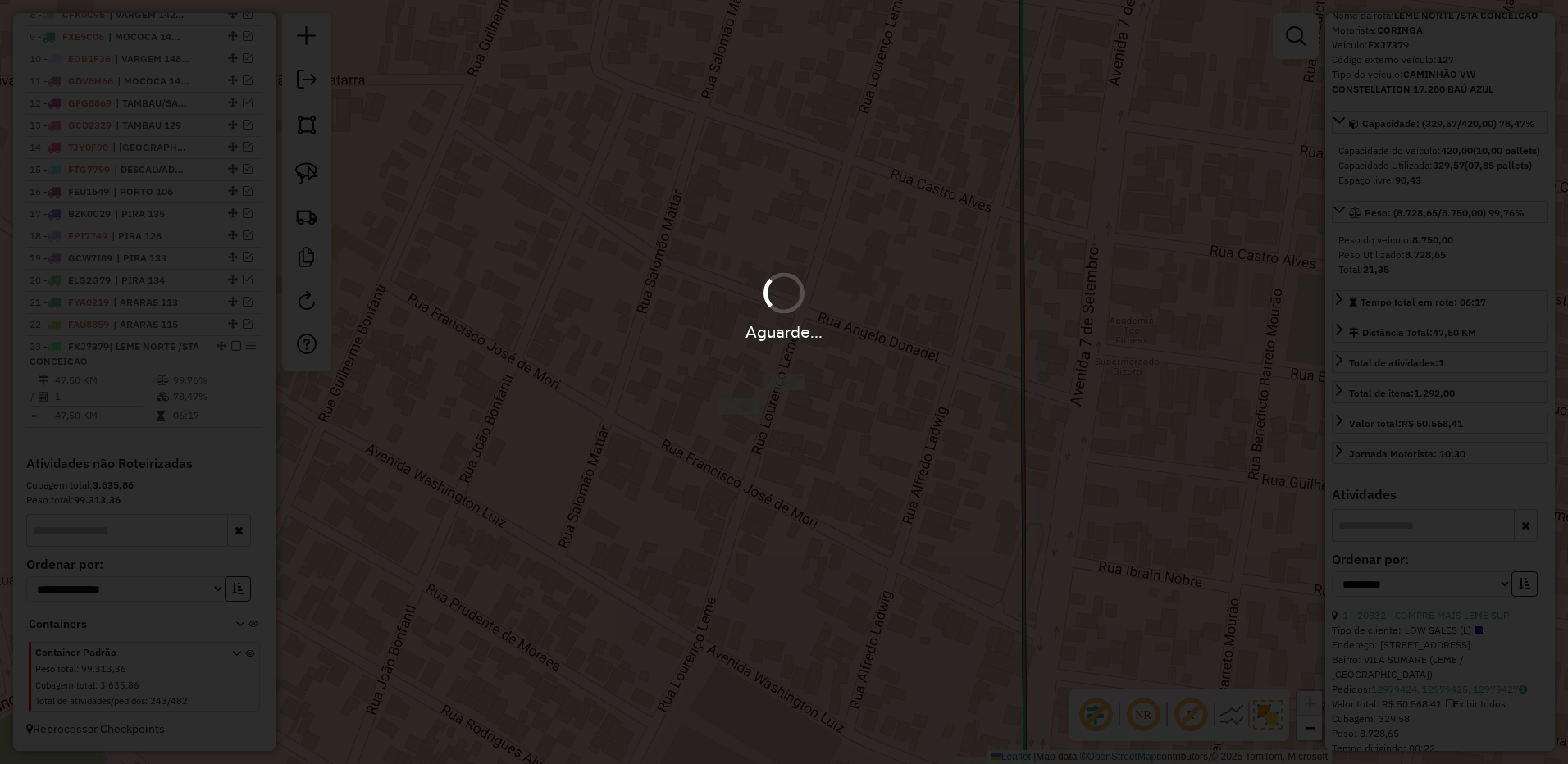
scroll to position [858, 0]
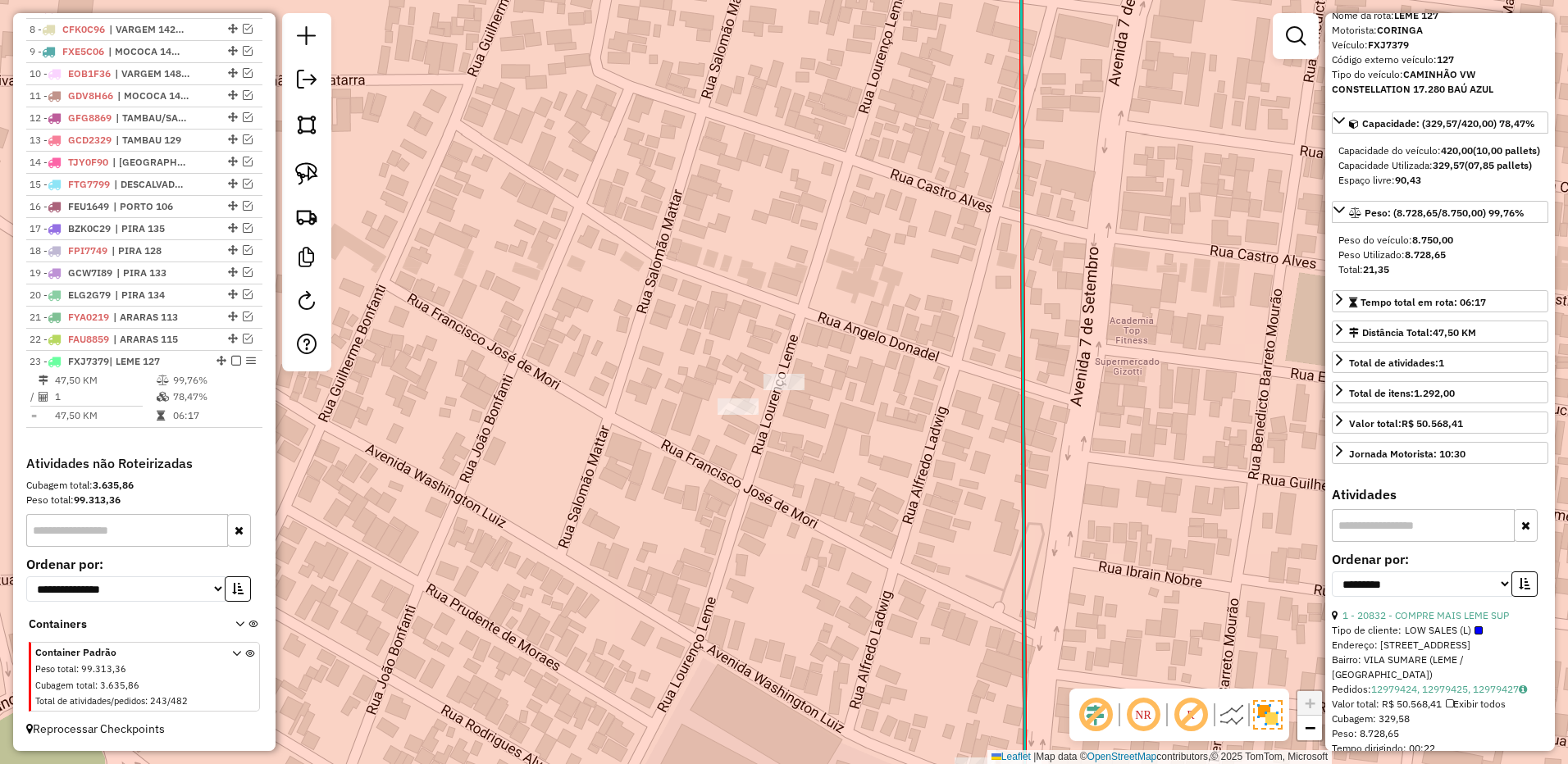
click at [231, 364] on em at bounding box center [236, 361] width 10 height 10
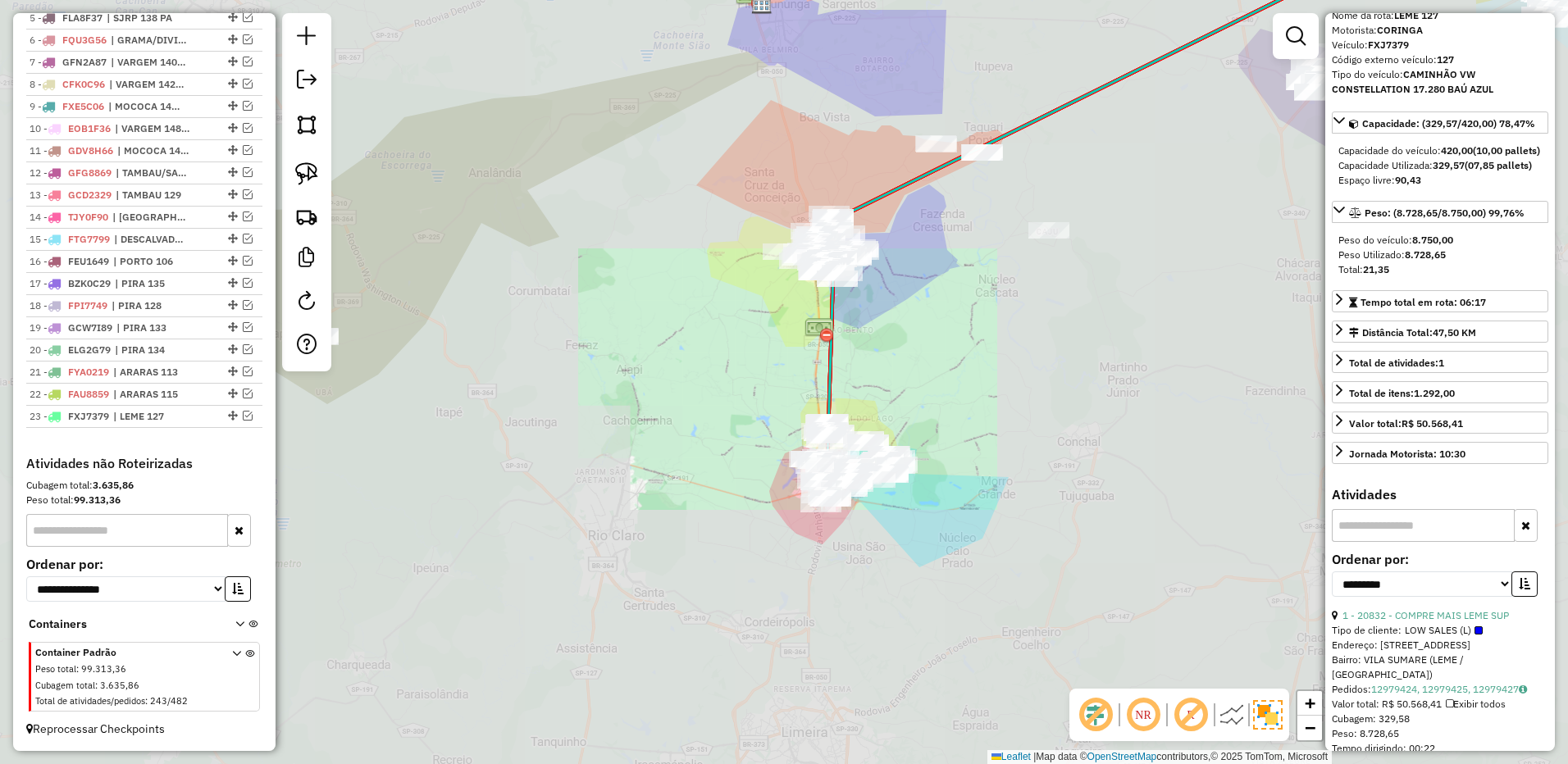
drag, startPoint x: 987, startPoint y: 250, endPoint x: 874, endPoint y: 358, distance: 156.3
click at [874, 358] on div "Janela de atendimento Grade de atendimento Capacidade Transportadoras Veículos …" at bounding box center [784, 382] width 1568 height 764
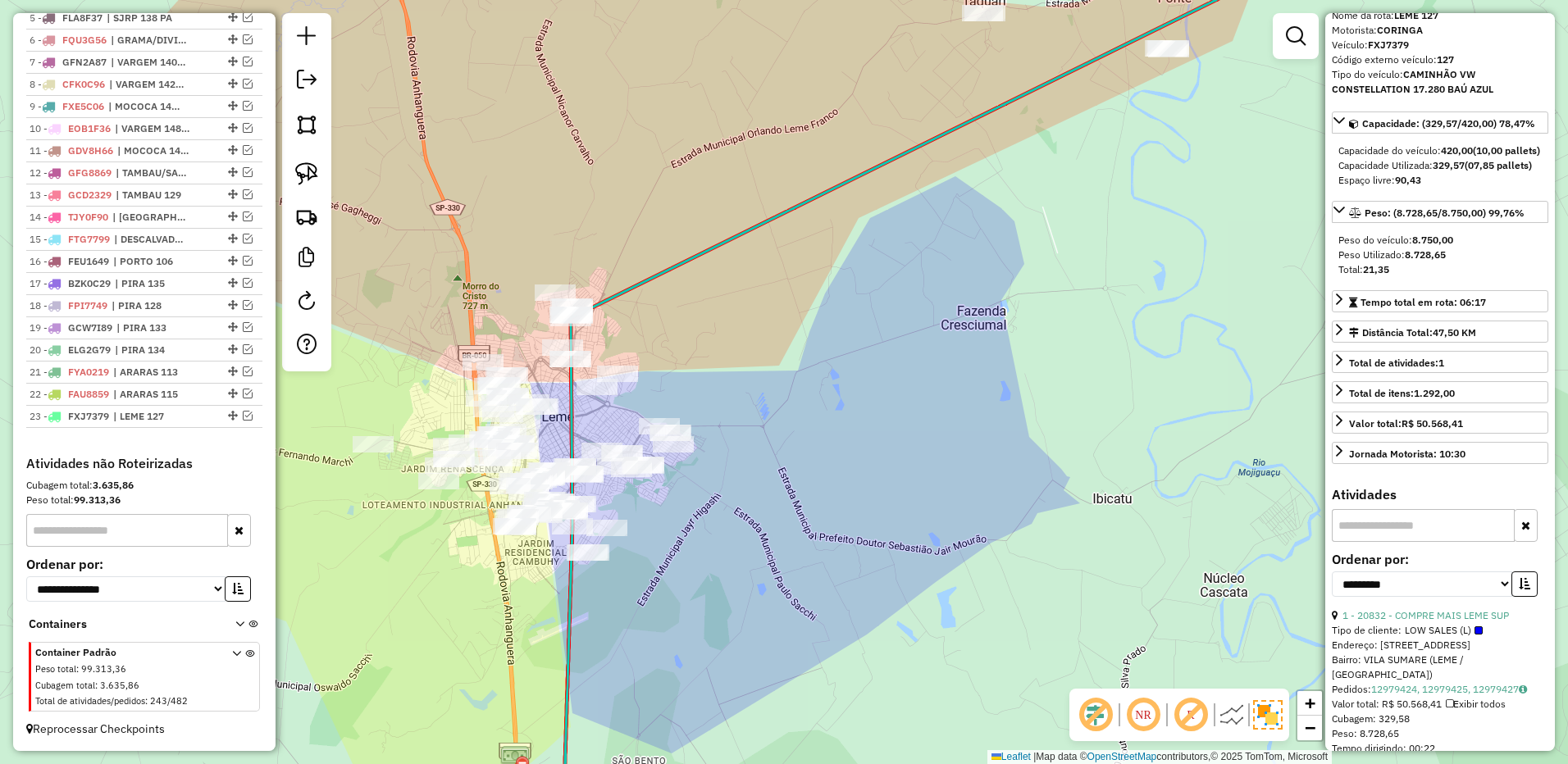
drag, startPoint x: 741, startPoint y: 339, endPoint x: 807, endPoint y: 311, distance: 71.7
click at [807, 311] on div "Janela de atendimento Grade de atendimento Capacidade Transportadoras Veículos …" at bounding box center [784, 382] width 1568 height 764
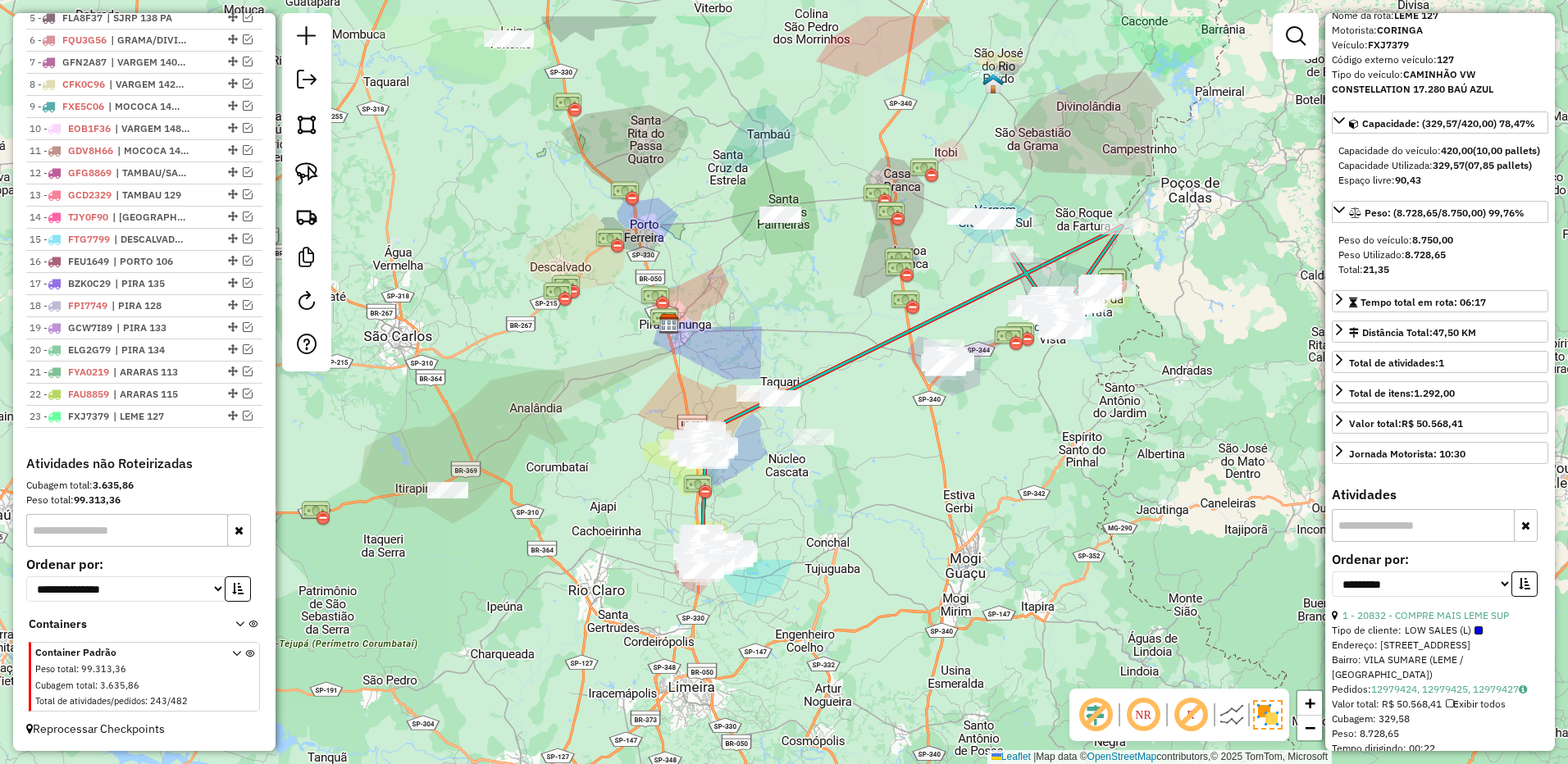
drag, startPoint x: 1066, startPoint y: 395, endPoint x: 886, endPoint y: 453, distance: 189.1
click at [895, 460] on div "Janela de atendimento Grade de atendimento Capacidade Transportadoras Veículos …" at bounding box center [784, 382] width 1568 height 764
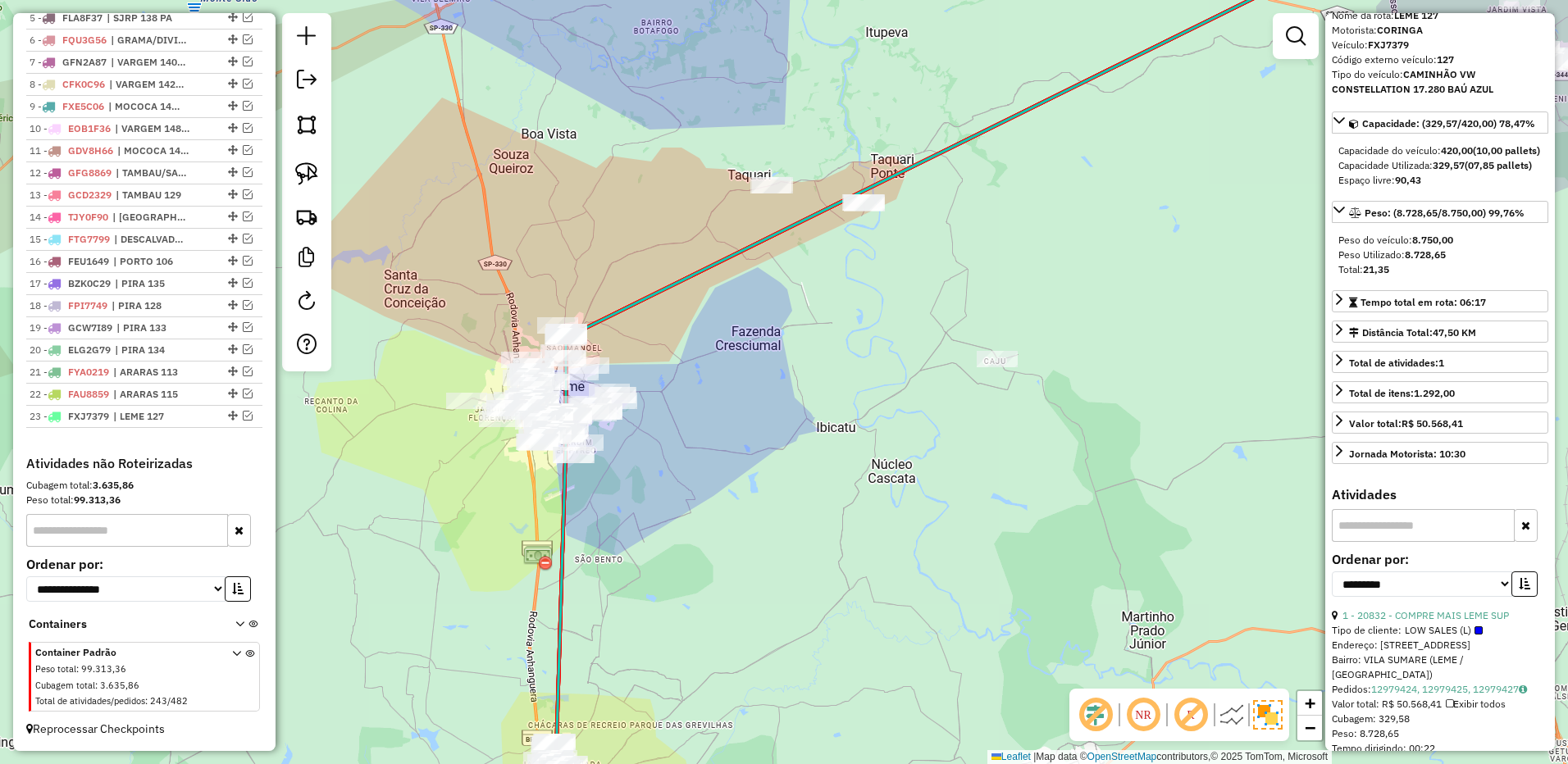
drag, startPoint x: 740, startPoint y: 347, endPoint x: 796, endPoint y: 433, distance: 102.6
click at [796, 433] on div "Janela de atendimento Grade de atendimento Capacidade Transportadoras Veículos …" at bounding box center [784, 382] width 1568 height 764
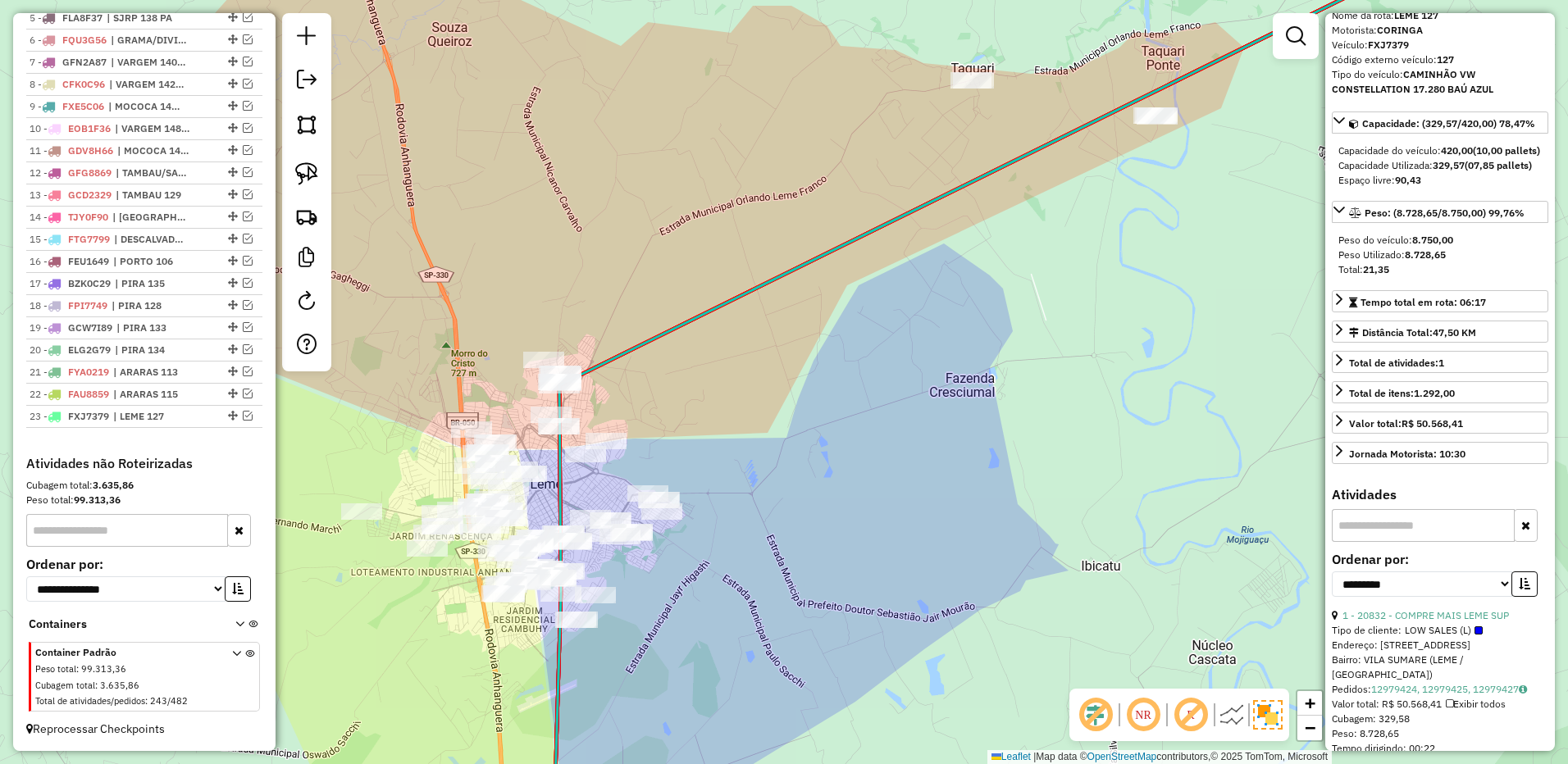
click at [752, 367] on div "Janela de atendimento Grade de atendimento Capacidade Transportadoras Veículos …" at bounding box center [784, 382] width 1568 height 764
click at [296, 165] on img at bounding box center [306, 173] width 23 height 23
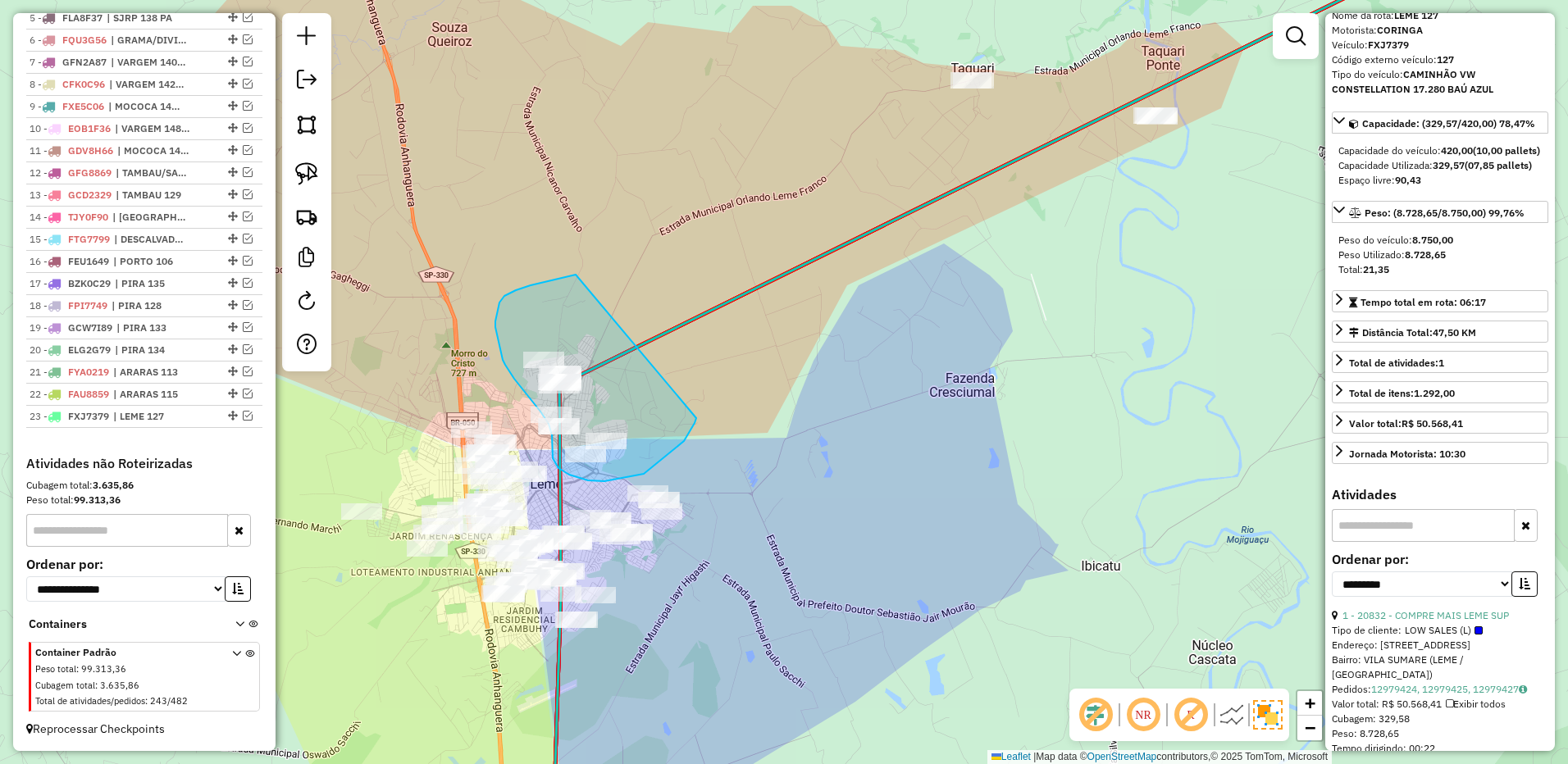
drag, startPoint x: 575, startPoint y: 275, endPoint x: 693, endPoint y: 417, distance: 184.6
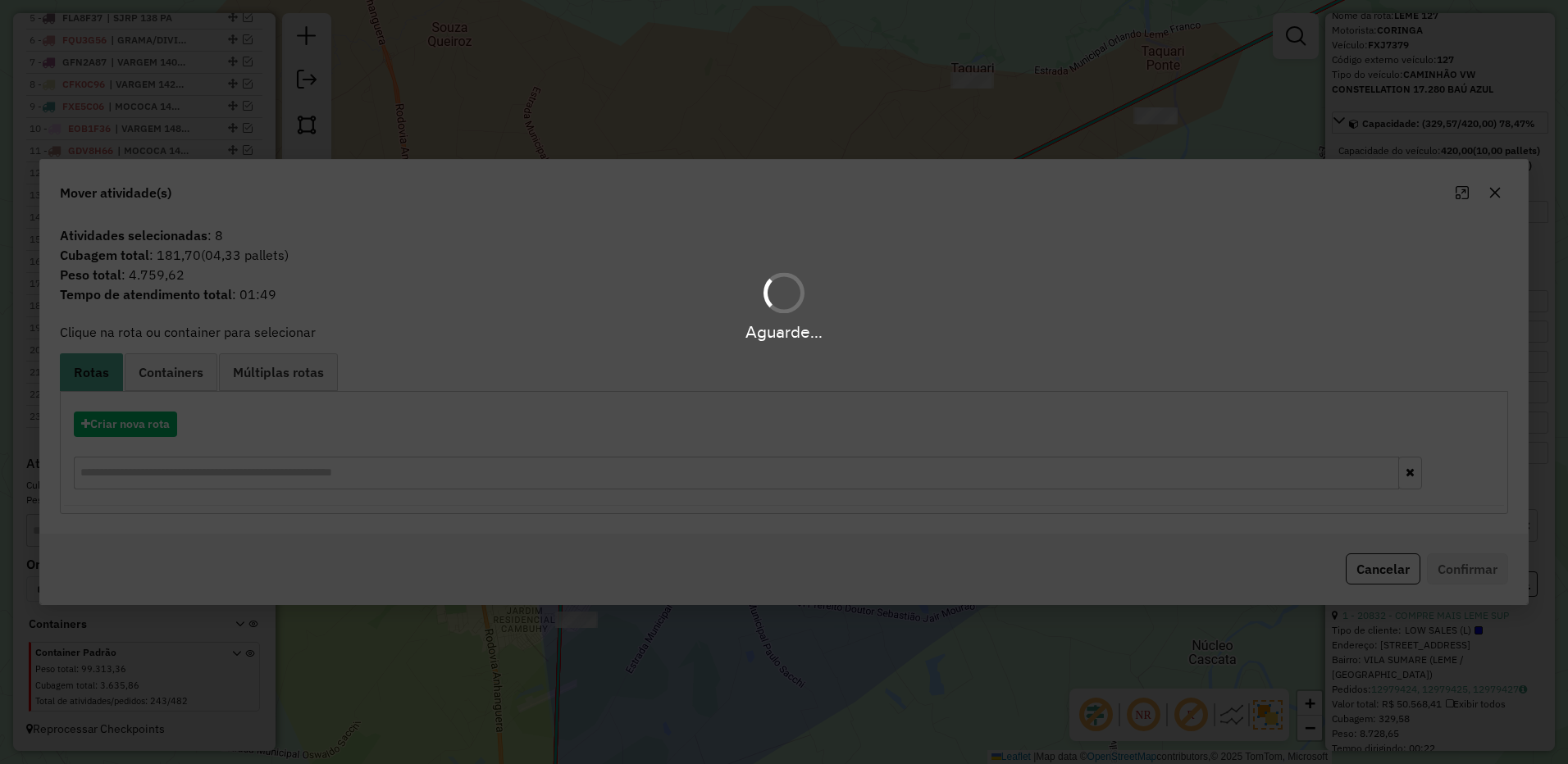
click at [127, 419] on hb-app "Aguarde... Pop-up bloqueado! Seu navegador bloqueou automáticamente a abertura …" at bounding box center [784, 382] width 1568 height 764
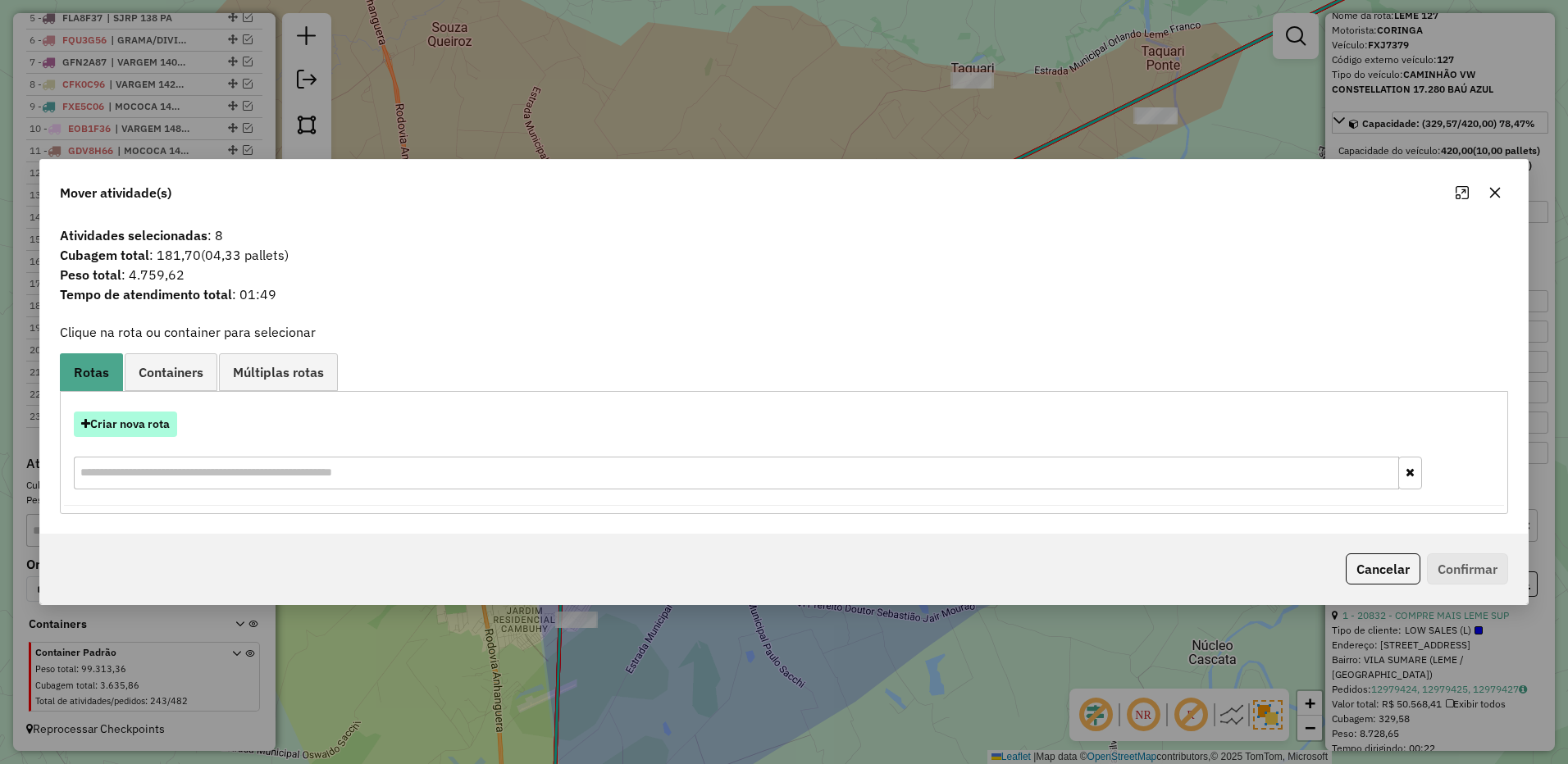
click at [125, 426] on button "Criar nova rota" at bounding box center [125, 424] width 104 height 25
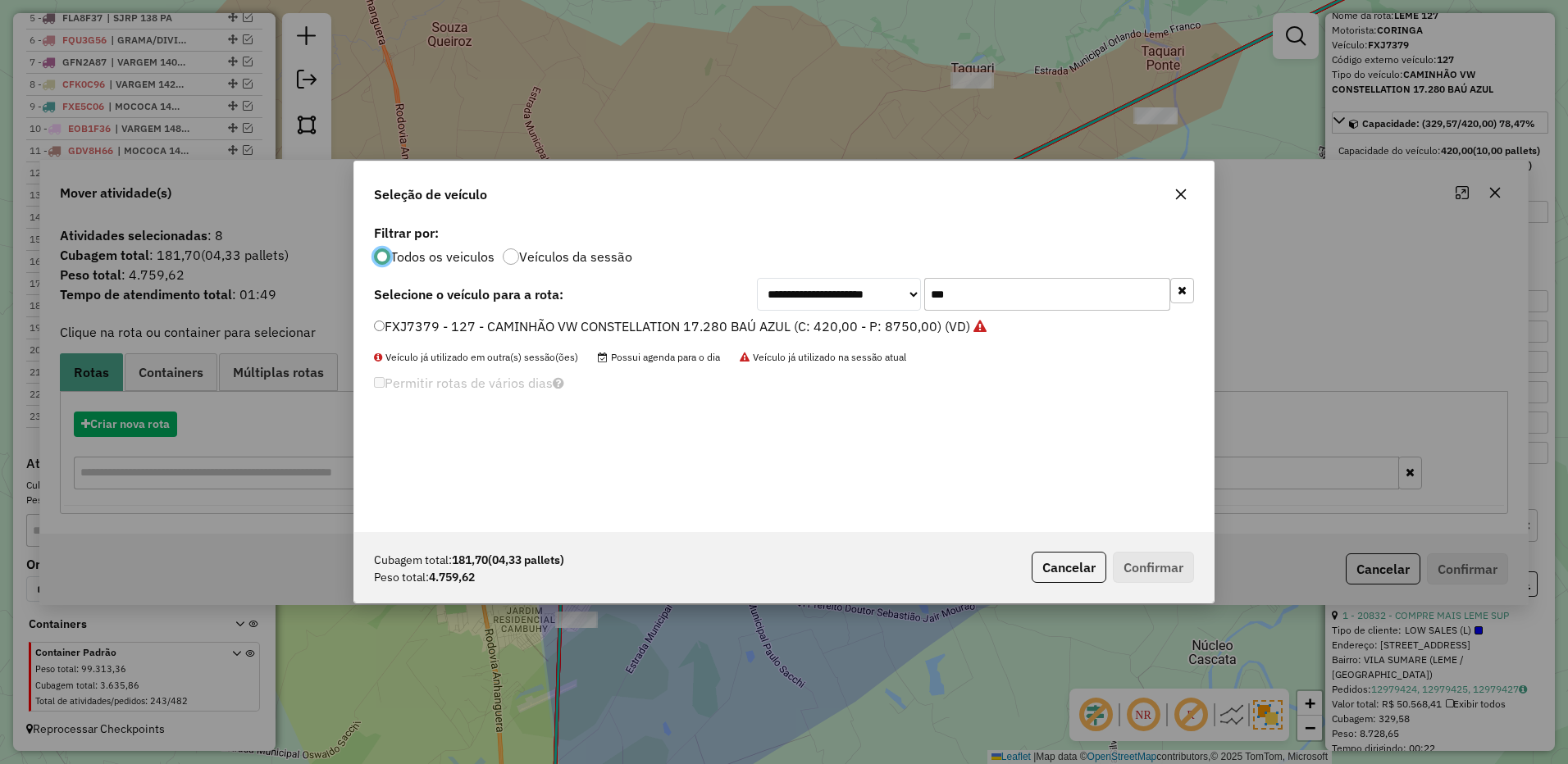
scroll to position [9, 5]
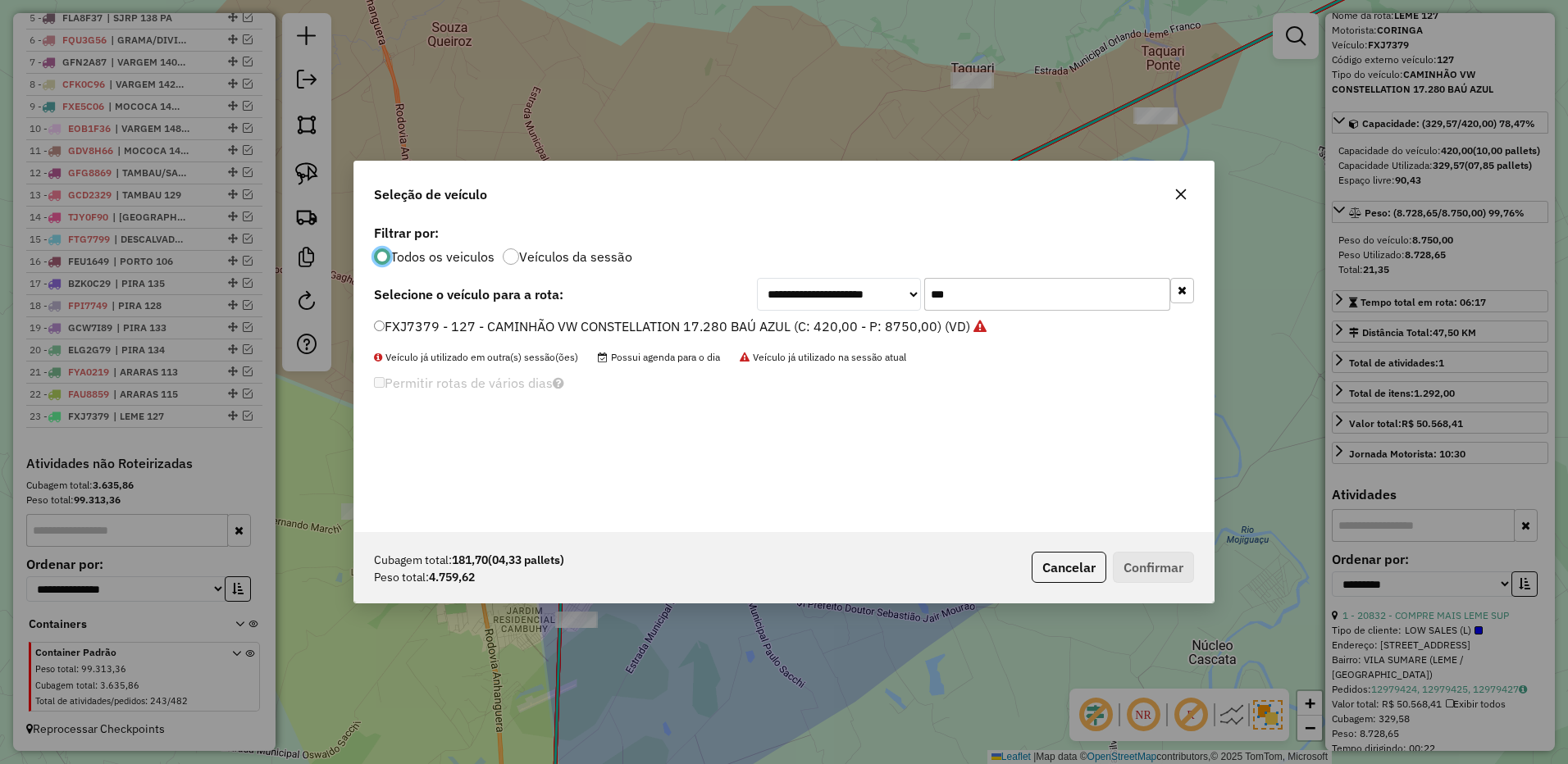
click at [989, 298] on input "***" at bounding box center [1047, 294] width 246 height 33
drag, startPoint x: 989, startPoint y: 298, endPoint x: 997, endPoint y: 286, distance: 14.4
click at [999, 288] on input "***" at bounding box center [1047, 294] width 246 height 33
type input "***"
click at [918, 317] on div "**********" at bounding box center [783, 376] width 859 height 311
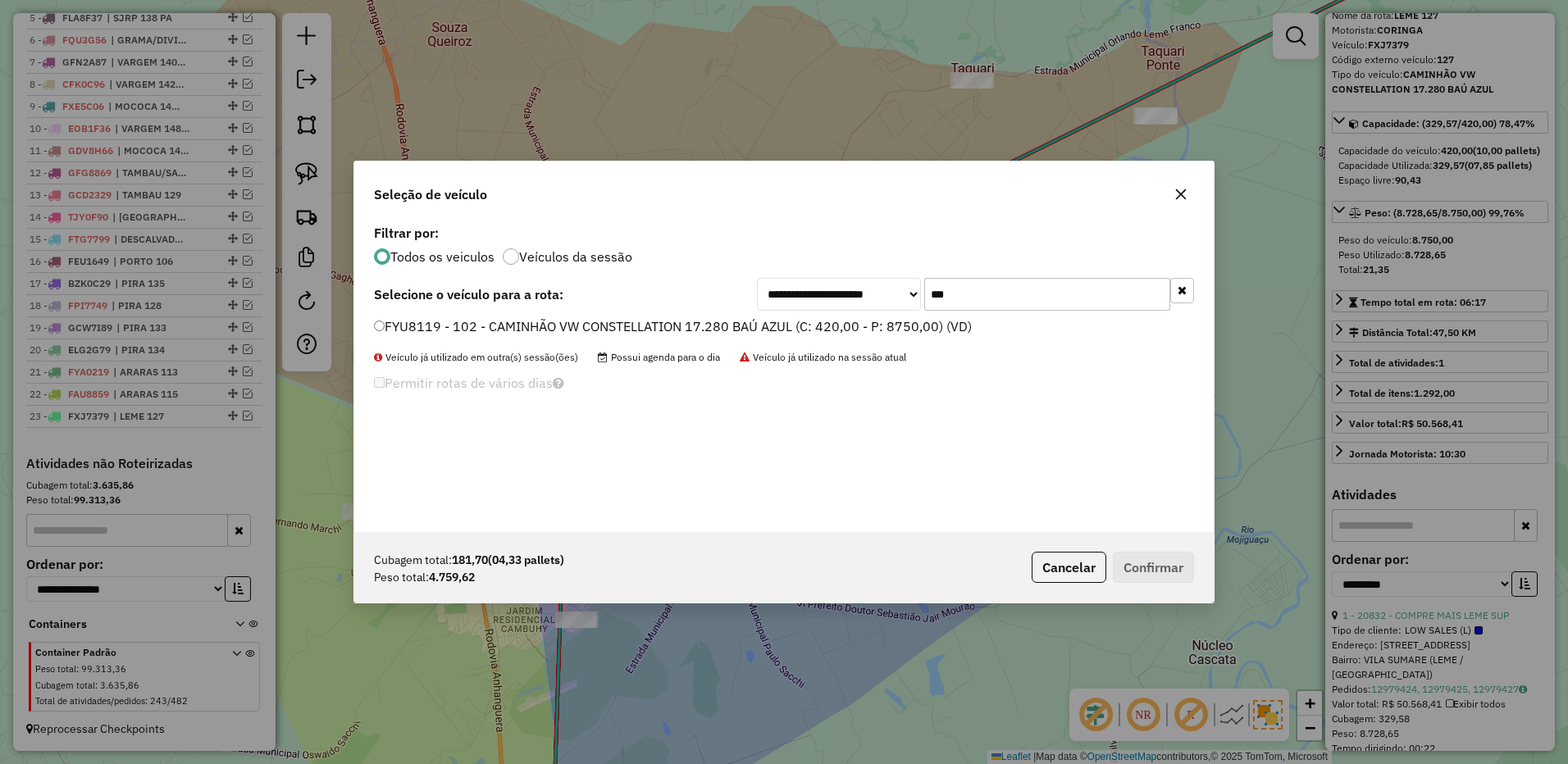
drag, startPoint x: 959, startPoint y: 321, endPoint x: 1075, endPoint y: 439, distance: 165.5
click at [958, 322] on label "FYU8119 - 102 - CAMINHÃO VW CONSTELLATION 17.280 BAÚ AZUL (C: 420,00 - P: 8750,…" at bounding box center [673, 326] width 598 height 20
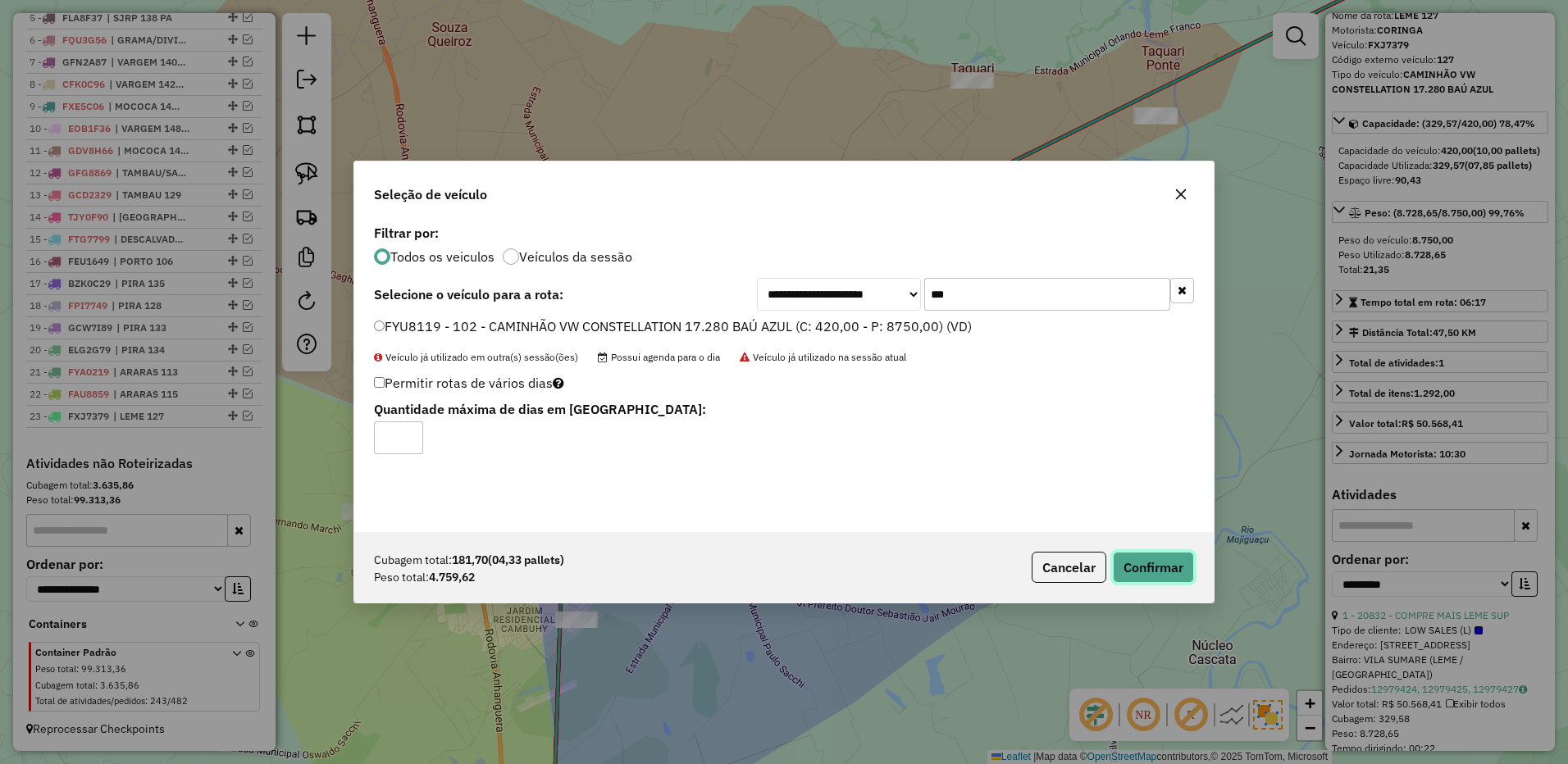
click at [1159, 569] on button "Confirmar" at bounding box center [1153, 567] width 81 height 31
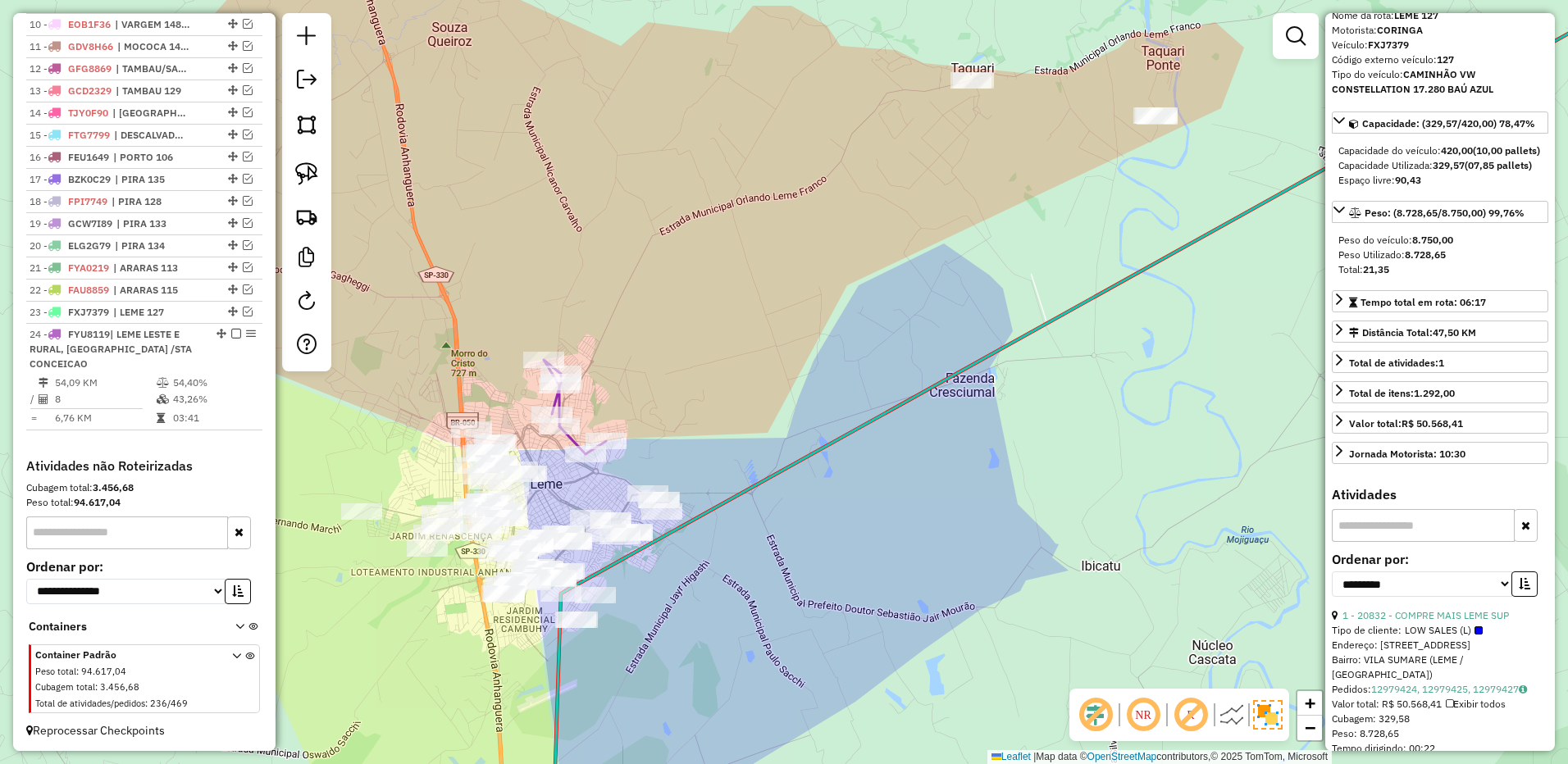
scroll to position [929, 0]
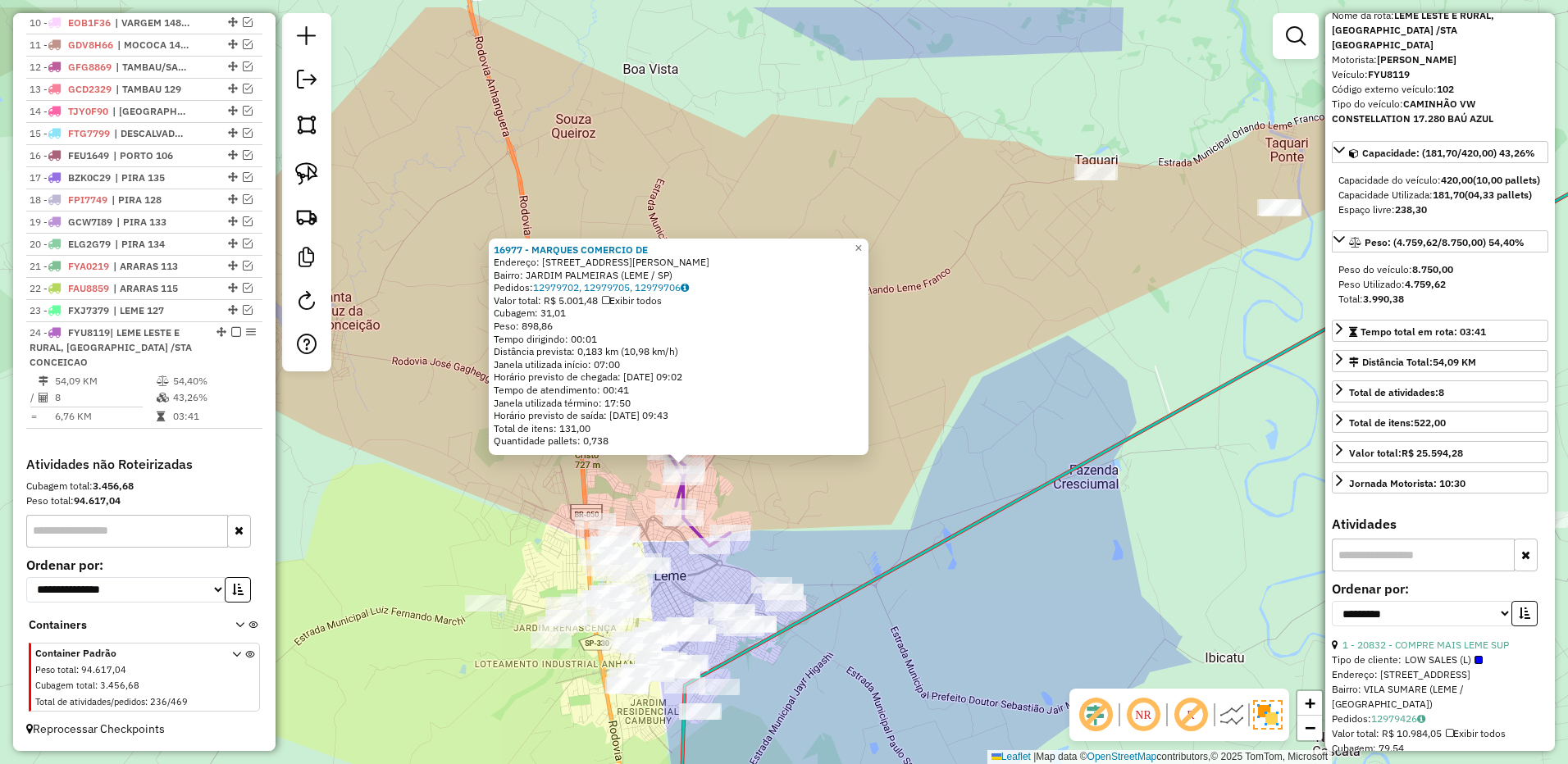
drag, startPoint x: 1084, startPoint y: 276, endPoint x: 989, endPoint y: 342, distance: 115.7
click at [989, 342] on div "16977 - MARQUES COMERCIO DE Endereço: [STREET_ADDRESS][PERSON_NAME] Bairro: [GE…" at bounding box center [784, 382] width 1568 height 764
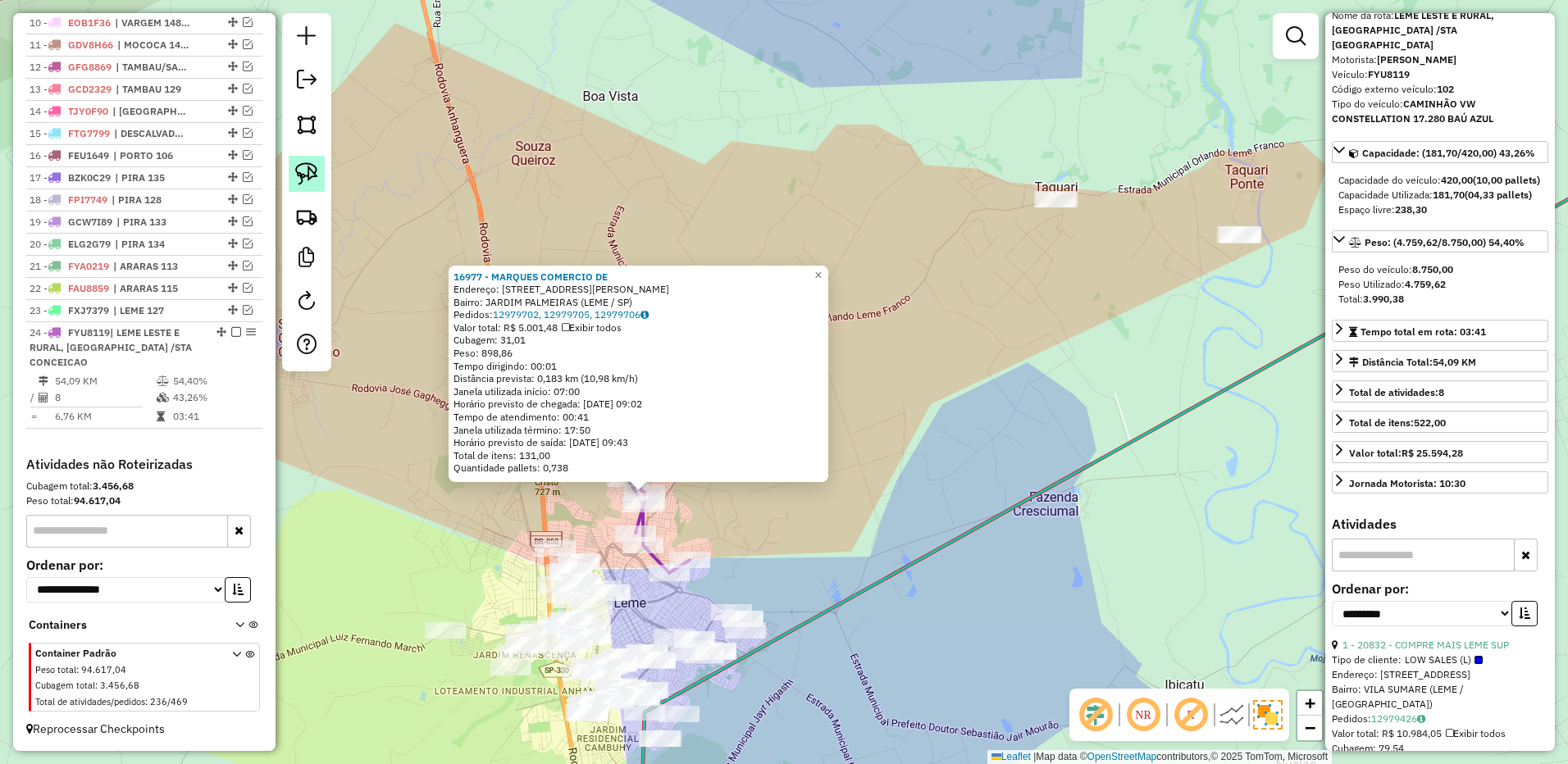
click at [294, 165] on link at bounding box center [306, 174] width 36 height 36
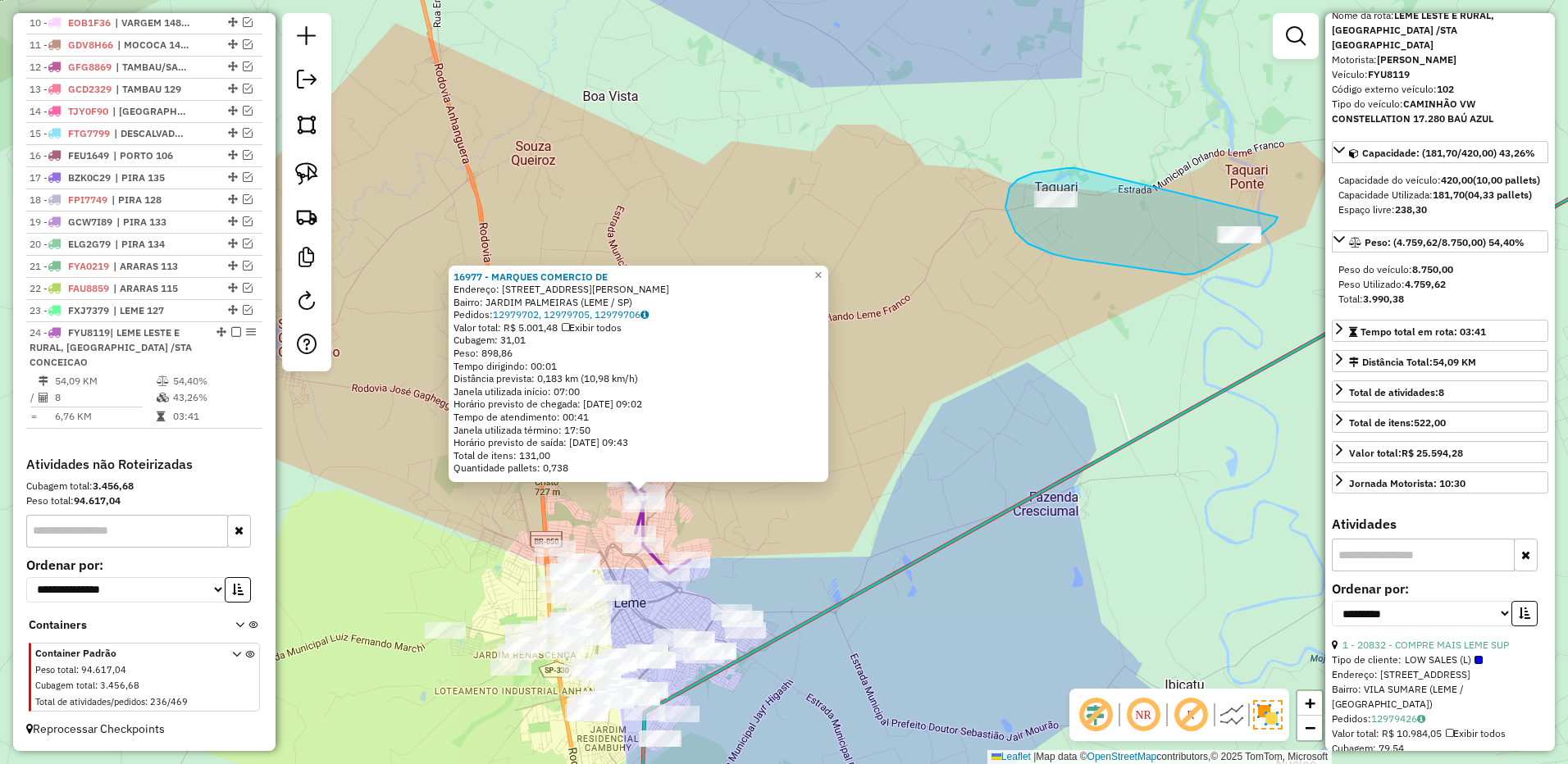
drag, startPoint x: 1068, startPoint y: 168, endPoint x: 1280, endPoint y: 214, distance: 216.9
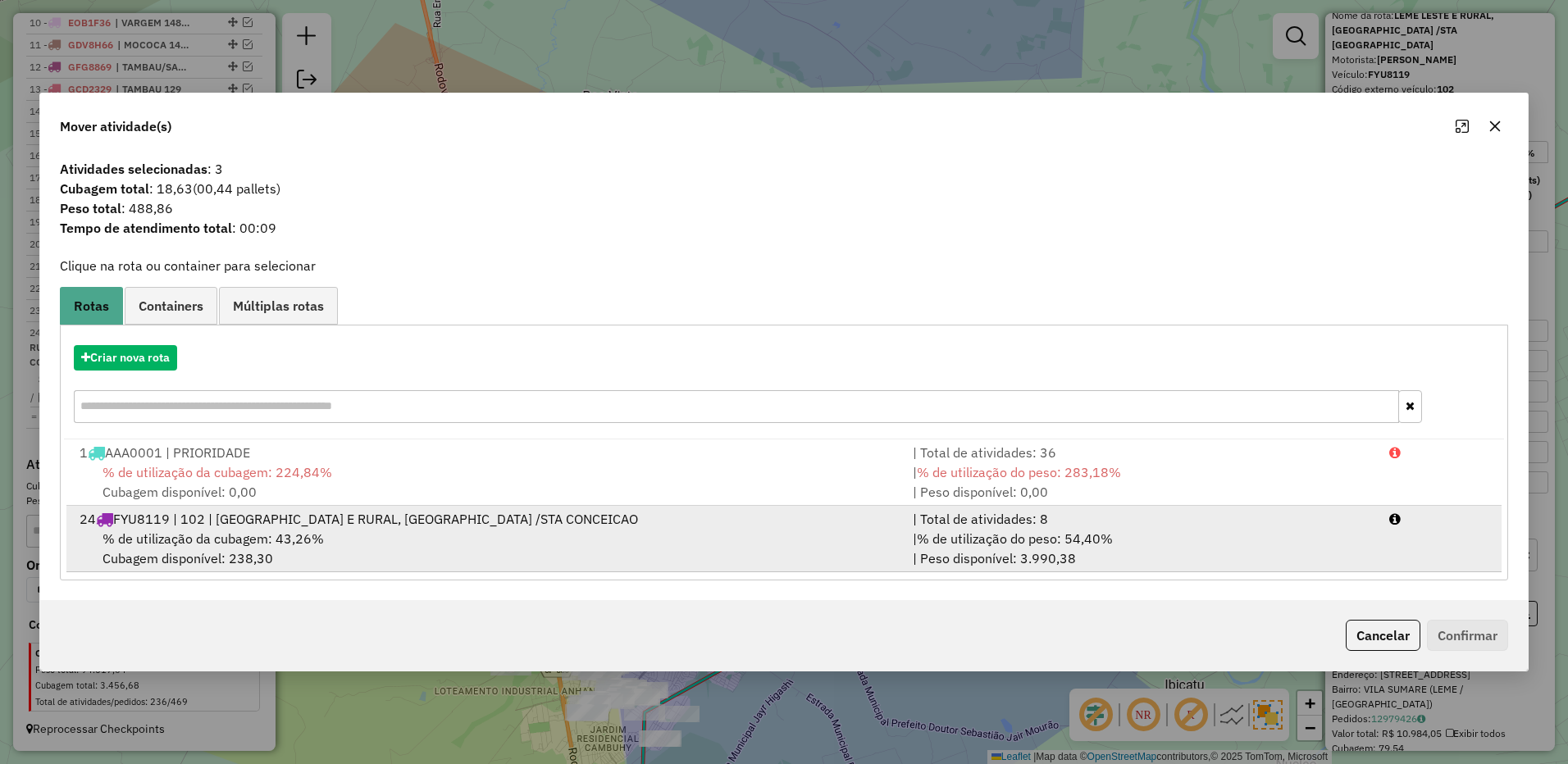
click at [1278, 543] on div "| % de utilização do peso: 54,40% | Peso disponível: 3.990,38" at bounding box center [1141, 548] width 477 height 39
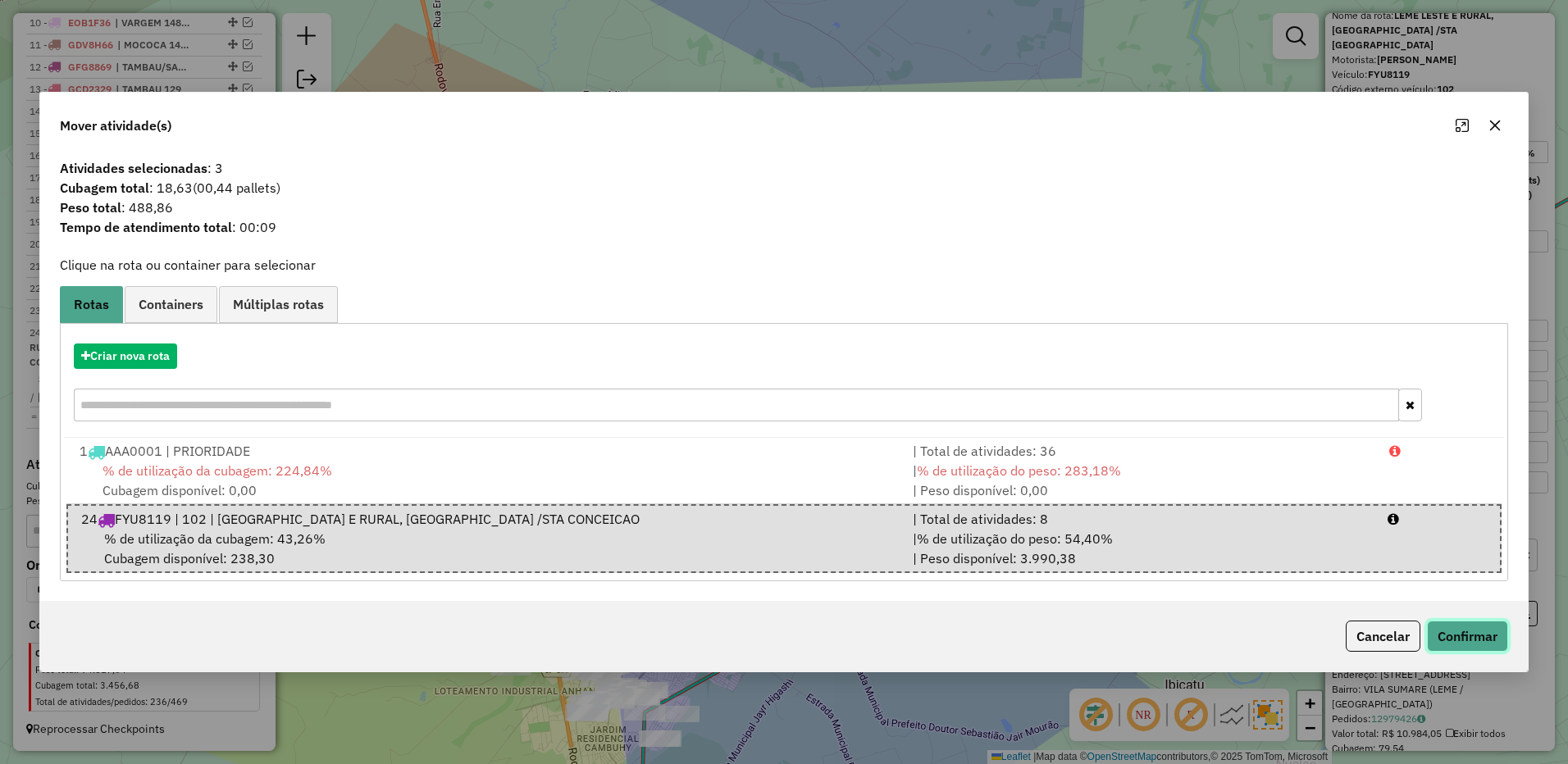
click at [1481, 629] on button "Confirmar" at bounding box center [1467, 635] width 81 height 31
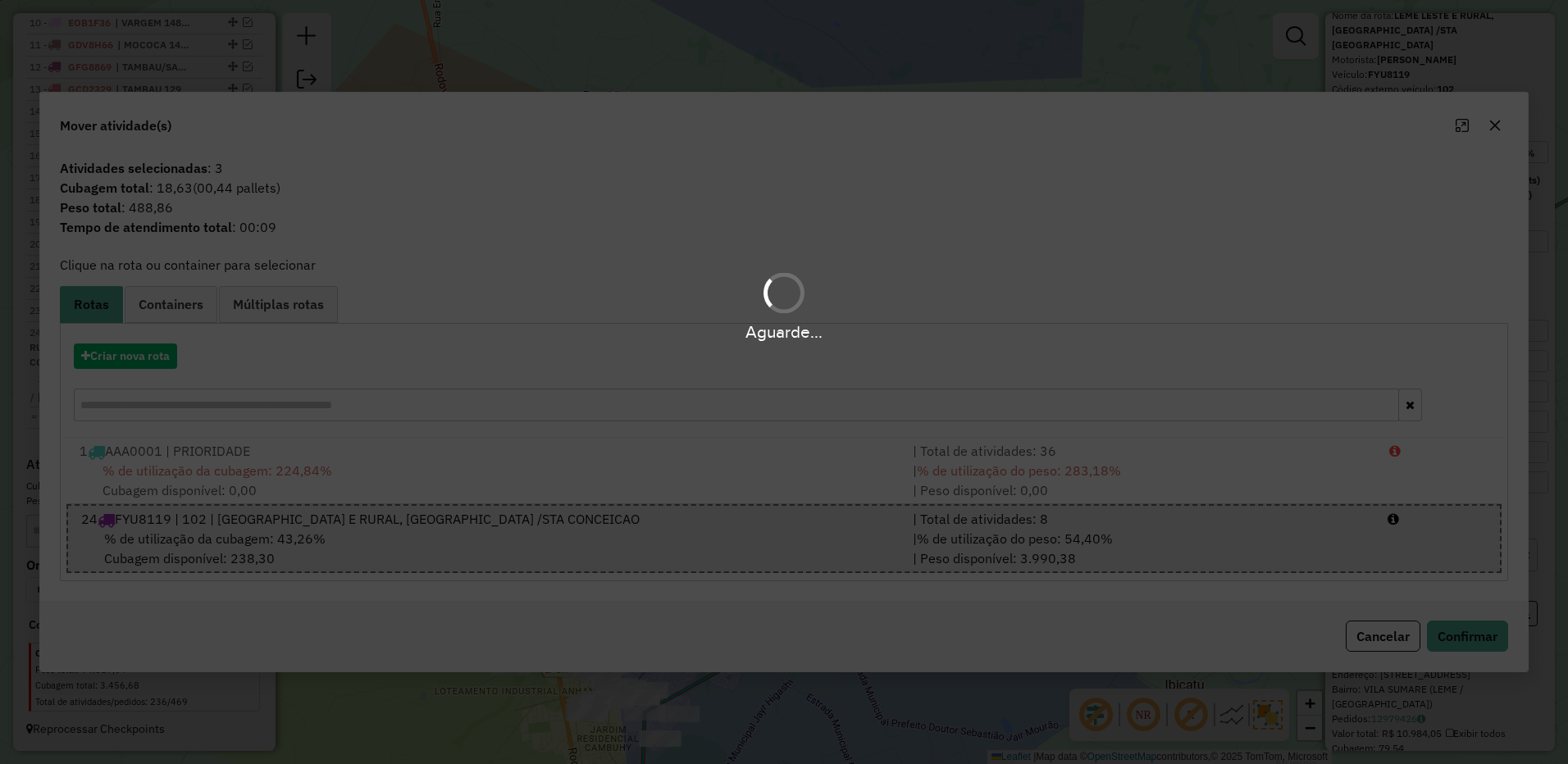
scroll to position [909, 0]
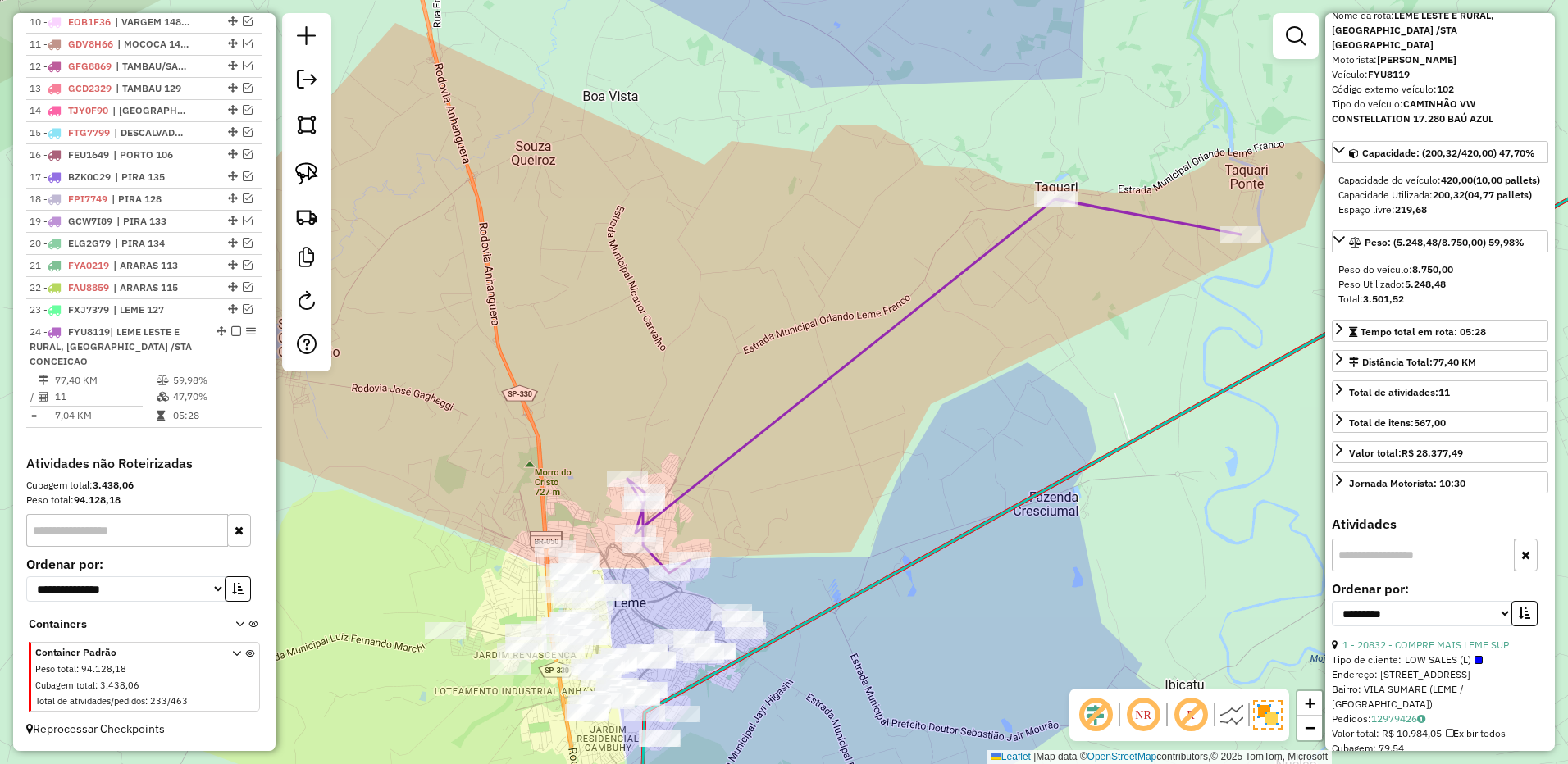
click at [651, 524] on icon at bounding box center [933, 387] width 614 height 374
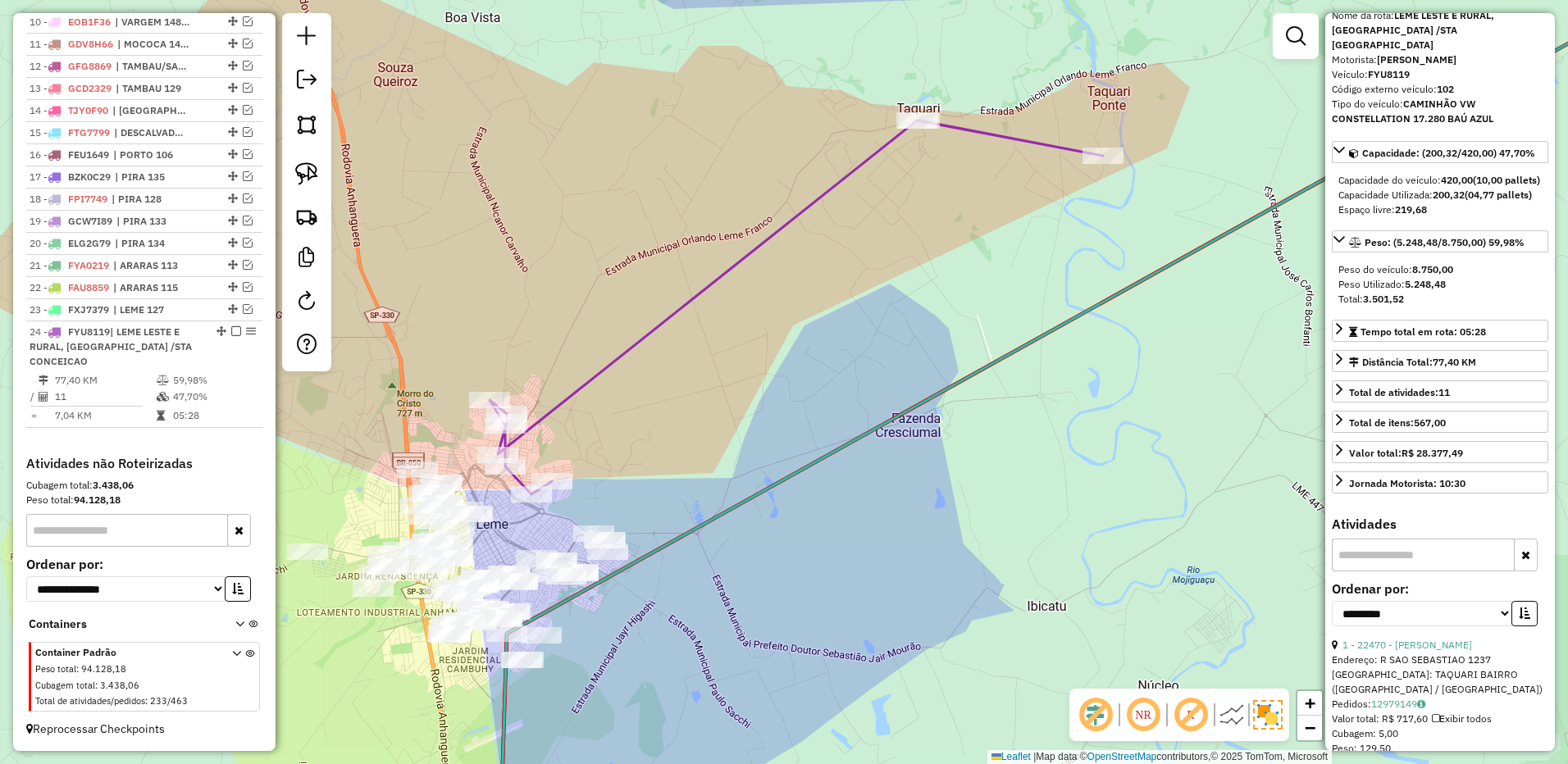
drag, startPoint x: 626, startPoint y: 443, endPoint x: 673, endPoint y: 387, distance: 73.1
click at [673, 387] on div "Janela de atendimento Grade de atendimento Capacidade Transportadoras Veículos …" at bounding box center [784, 382] width 1568 height 764
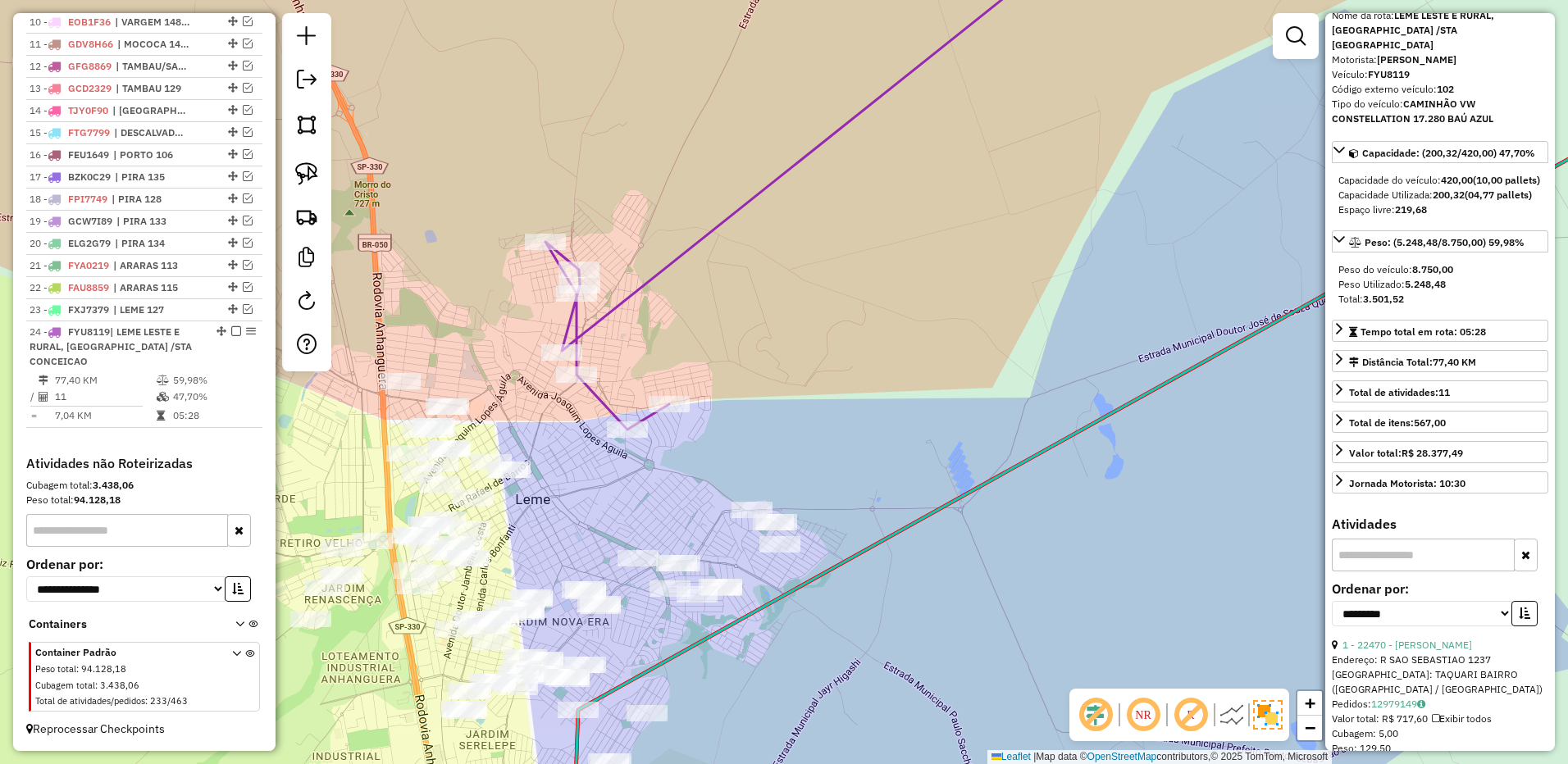
drag, startPoint x: 674, startPoint y: 409, endPoint x: 758, endPoint y: 374, distance: 91.0
click at [758, 374] on div "Janela de atendimento Grade de atendimento Capacidade Transportadoras Veículos …" at bounding box center [784, 382] width 1568 height 764
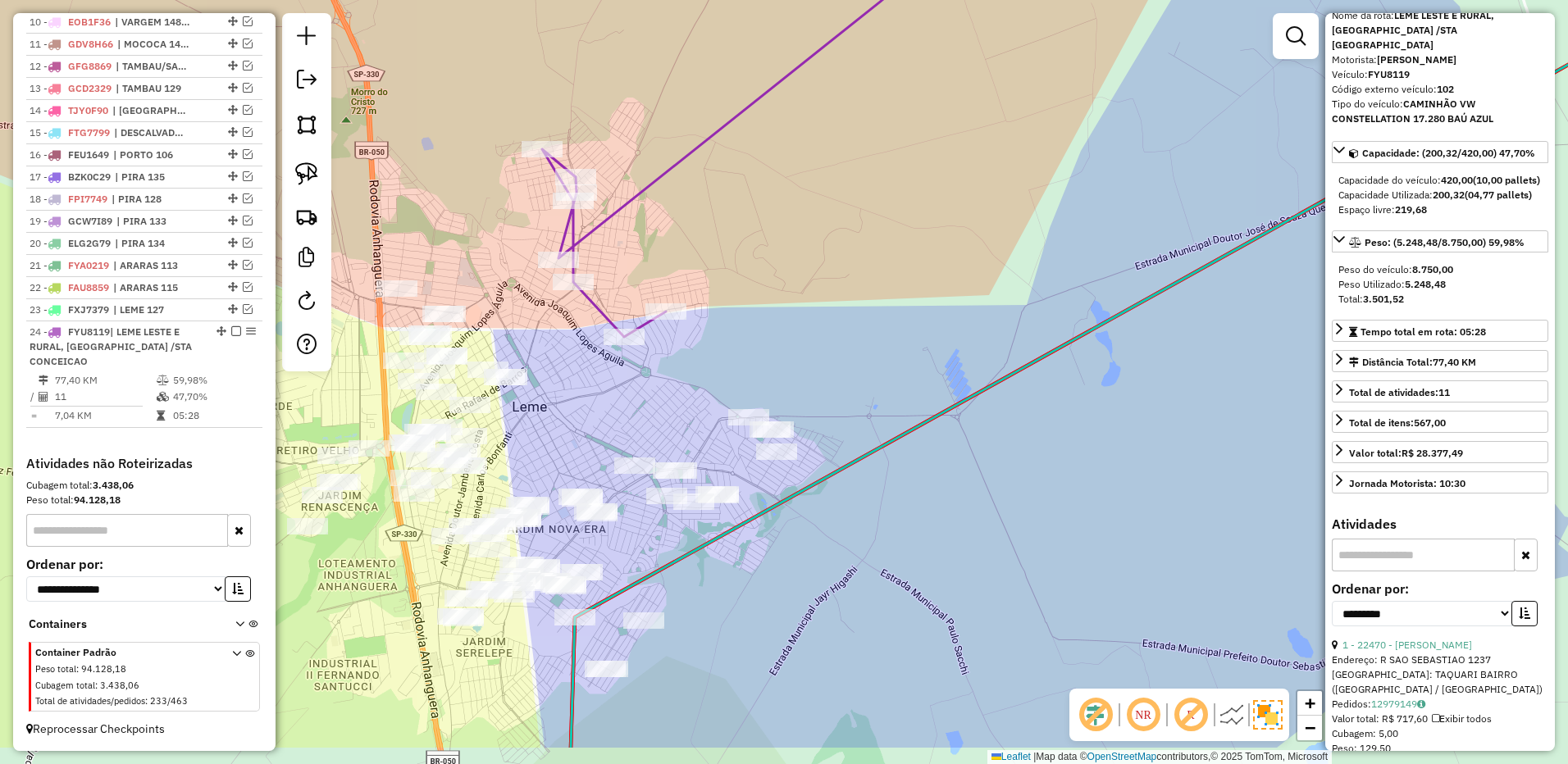
drag, startPoint x: 722, startPoint y: 382, endPoint x: 719, endPoint y: 289, distance: 93.0
click at [719, 289] on div "Janela de atendimento Grade de atendimento Capacidade Transportadoras Veículos …" at bounding box center [784, 382] width 1568 height 764
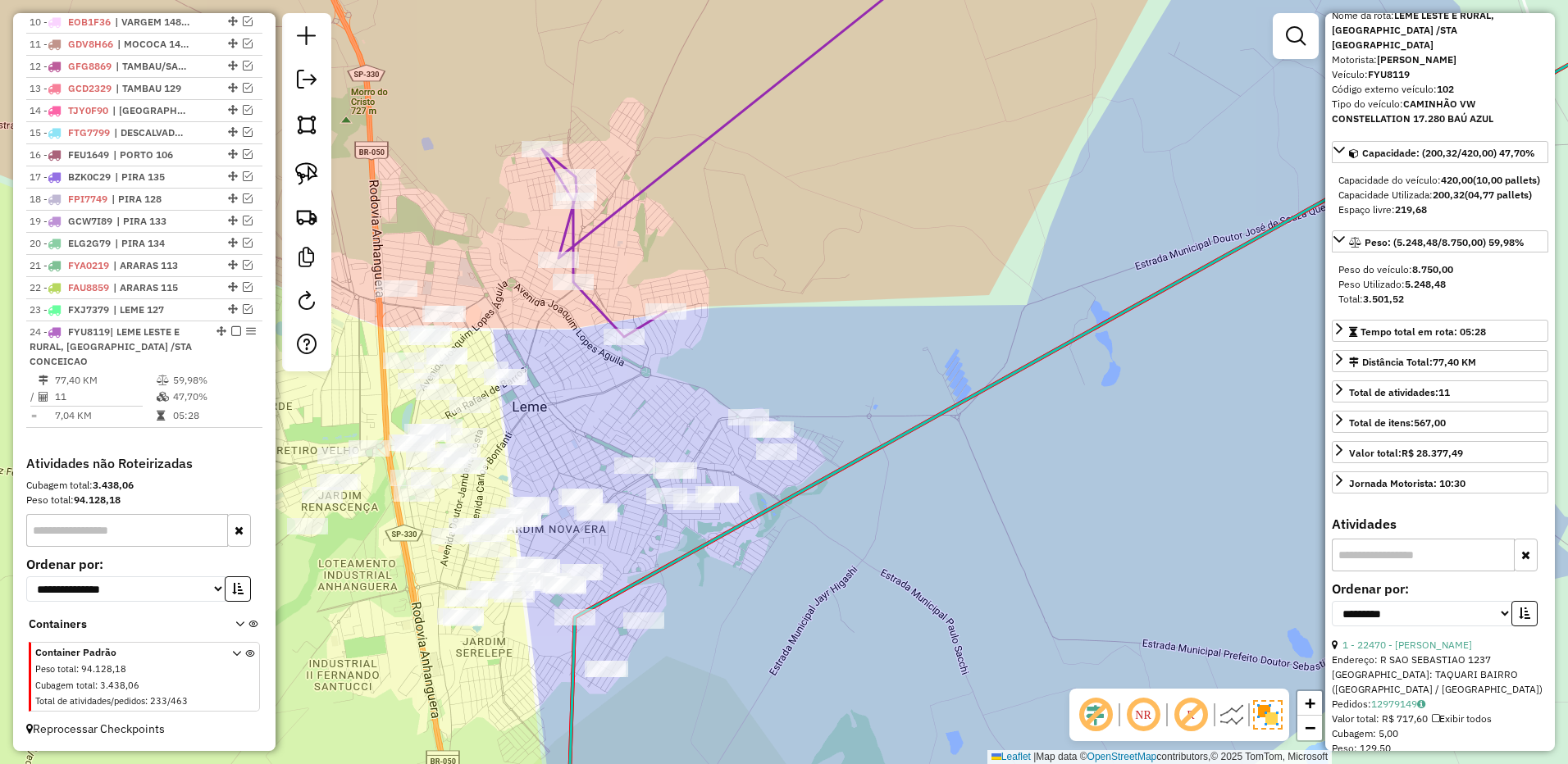
click at [322, 178] on link at bounding box center [306, 174] width 36 height 36
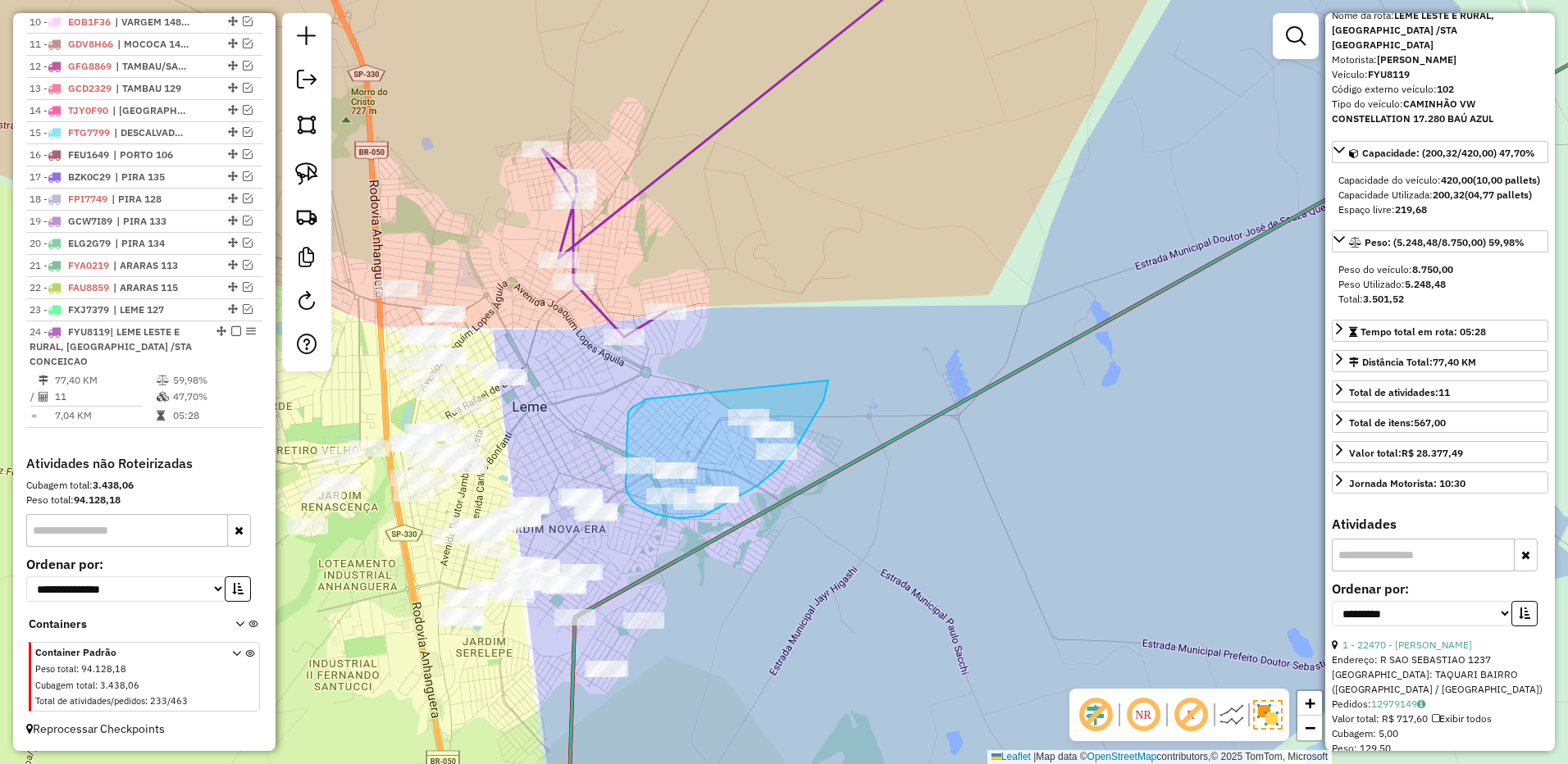
drag, startPoint x: 645, startPoint y: 399, endPoint x: 830, endPoint y: 372, distance: 187.0
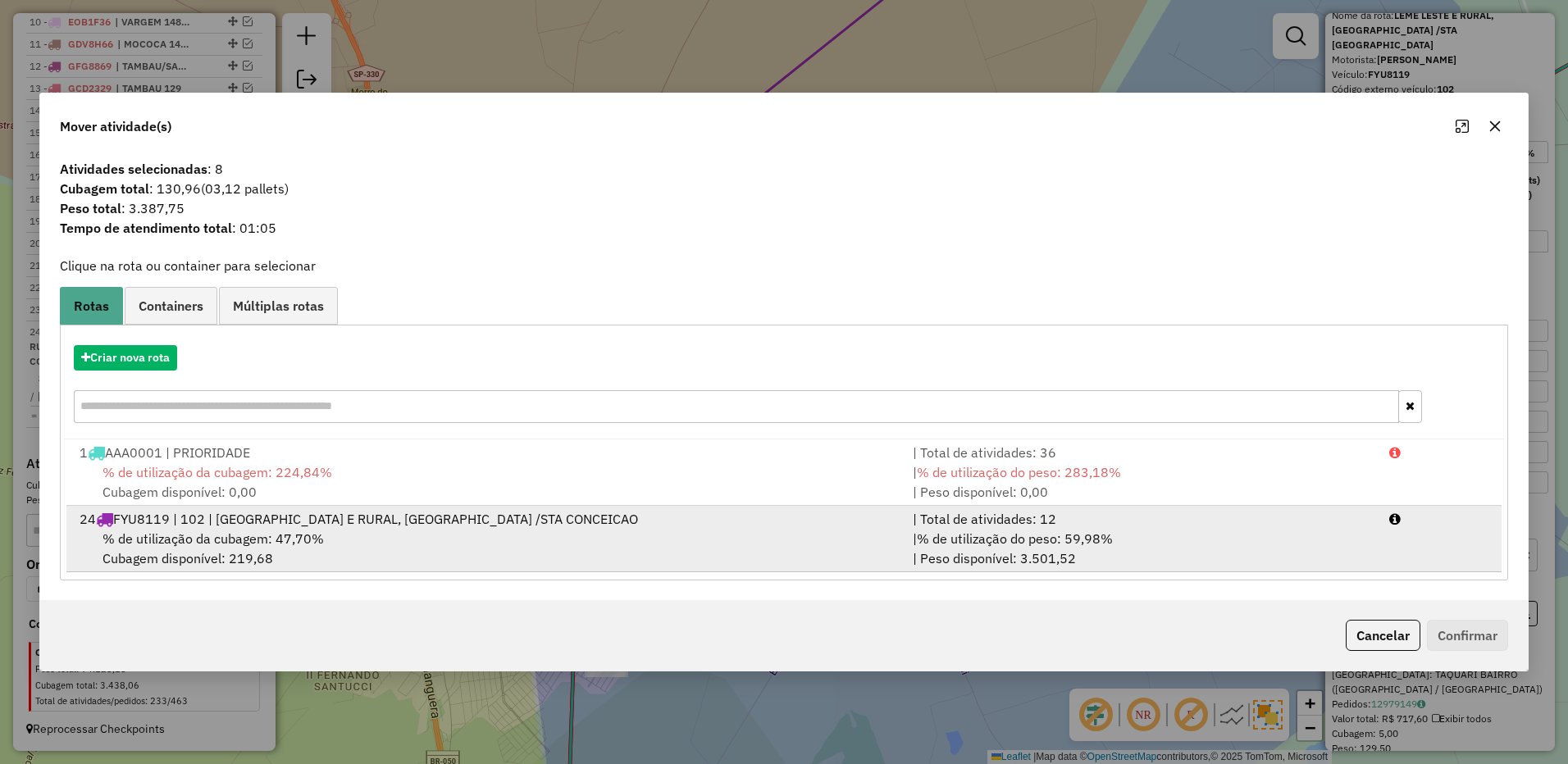
click at [1308, 570] on li "24 FYU8119 | 102 | [GEOGRAPHIC_DATA] E RURAL, [GEOGRAPHIC_DATA] /STA CONCEICAO …" at bounding box center [784, 539] width 1435 height 67
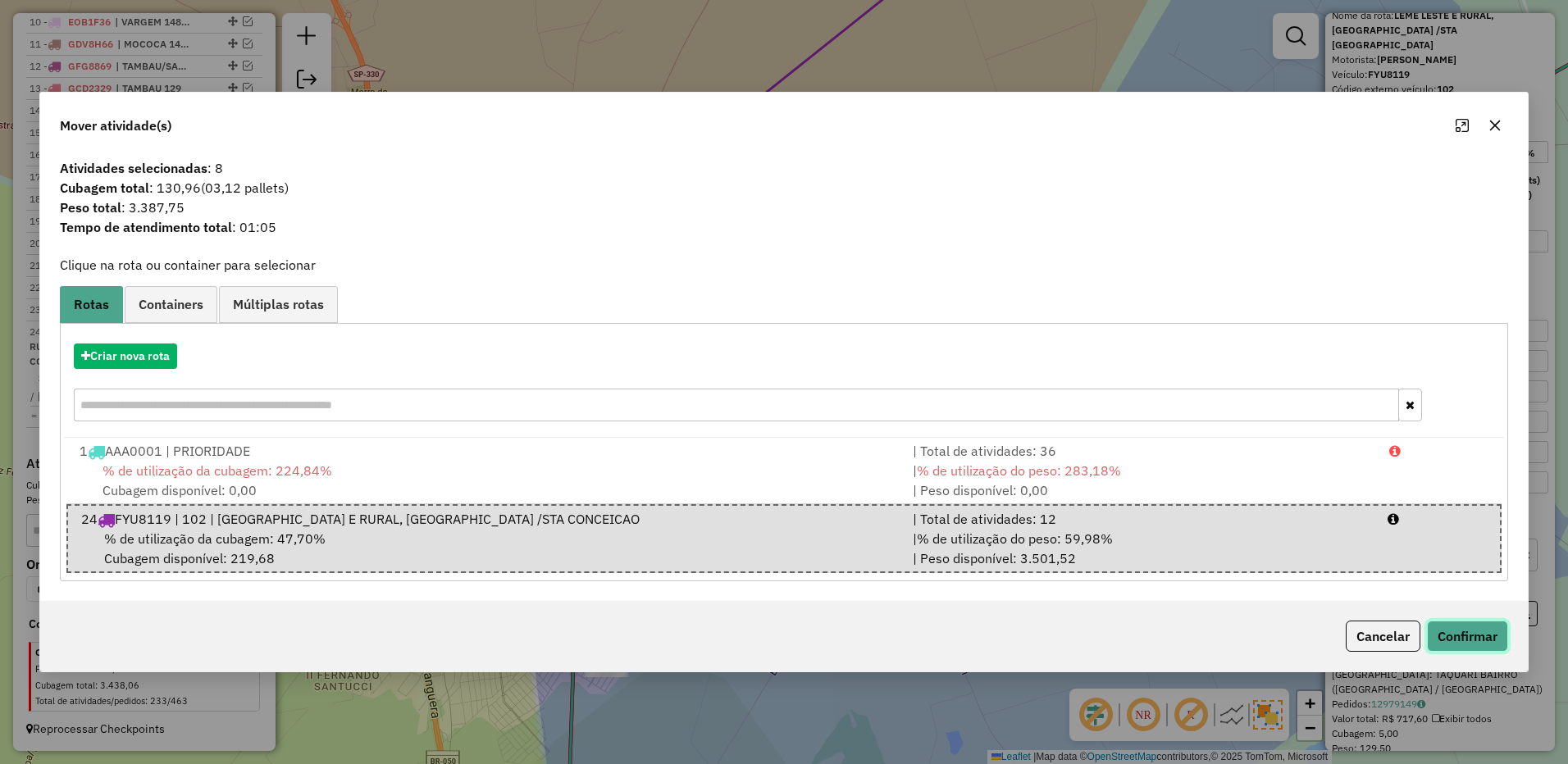
click at [1461, 635] on button "Confirmar" at bounding box center [1467, 635] width 81 height 31
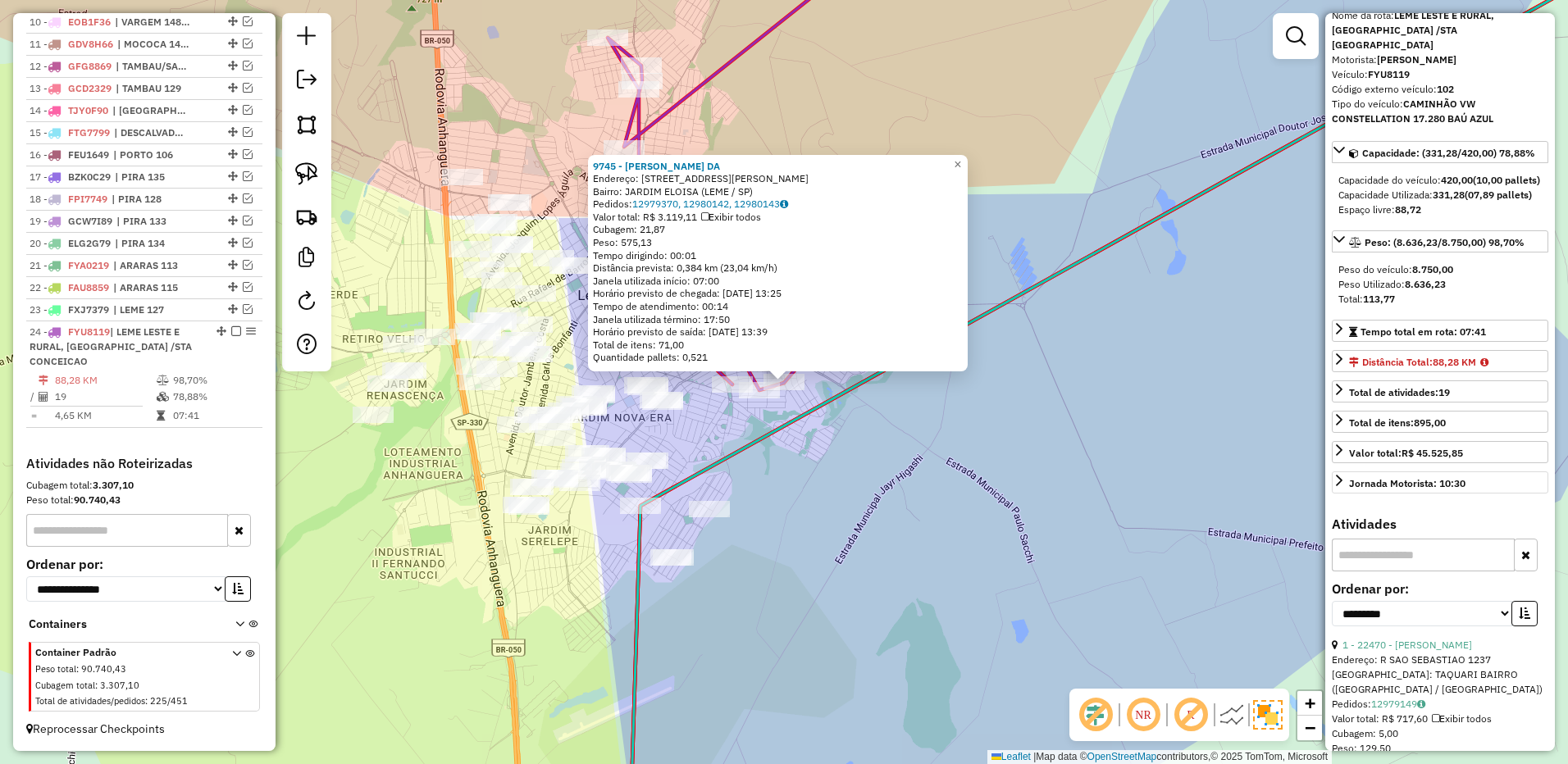
scroll to position [0, 0]
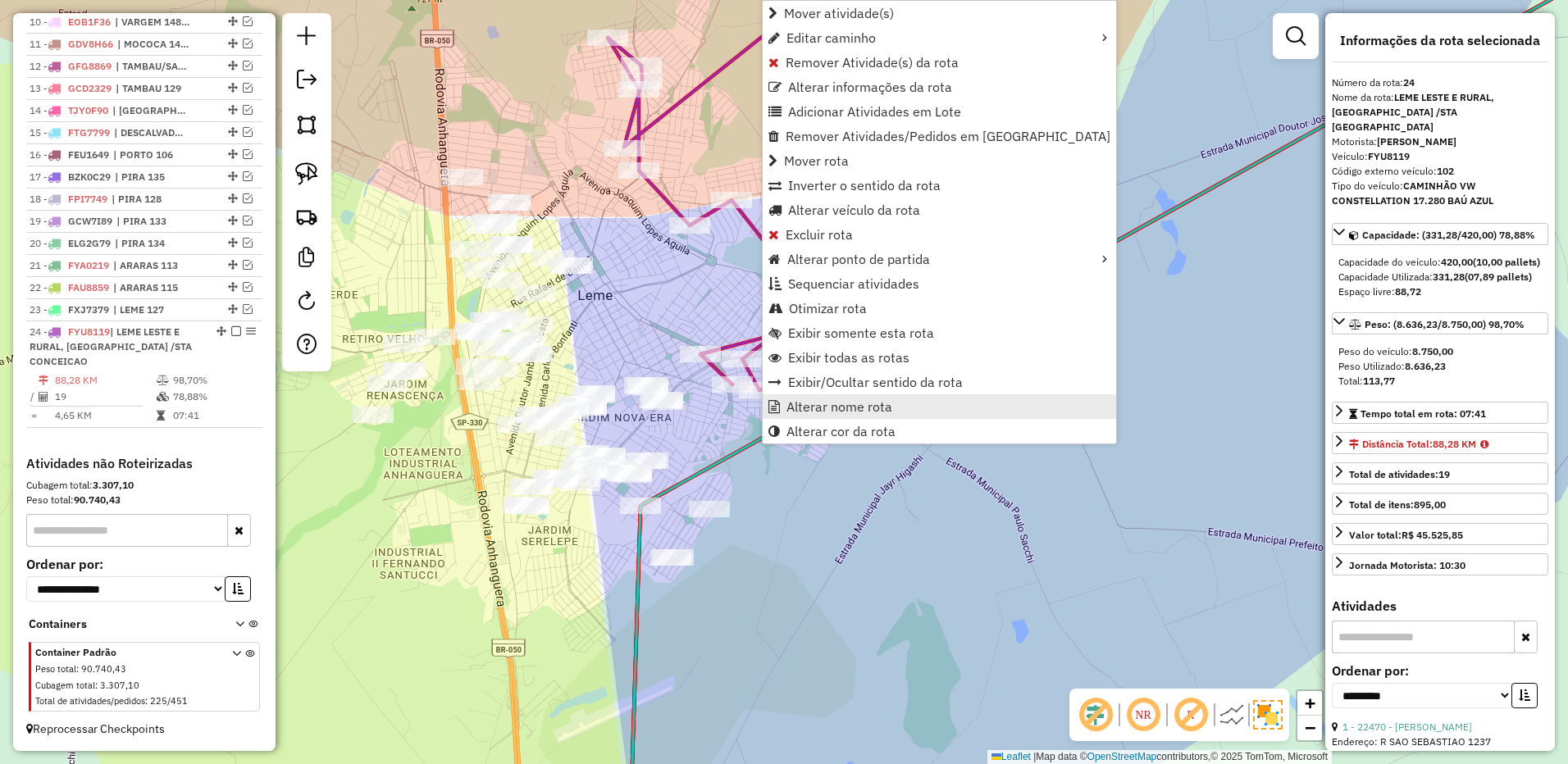
click at [822, 402] on span "Alterar nome rota" at bounding box center [839, 407] width 106 height 13
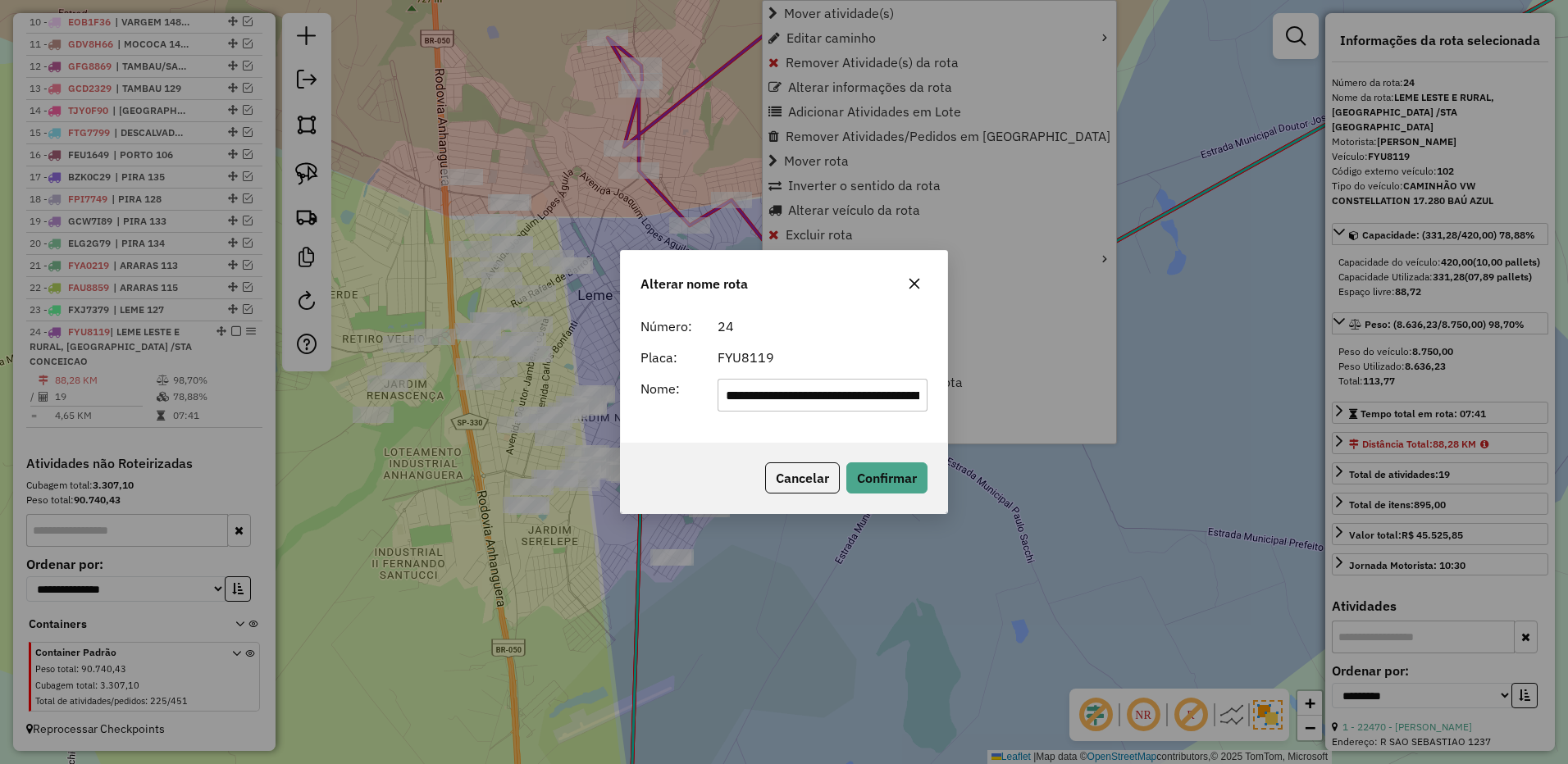
scroll to position [0, 124]
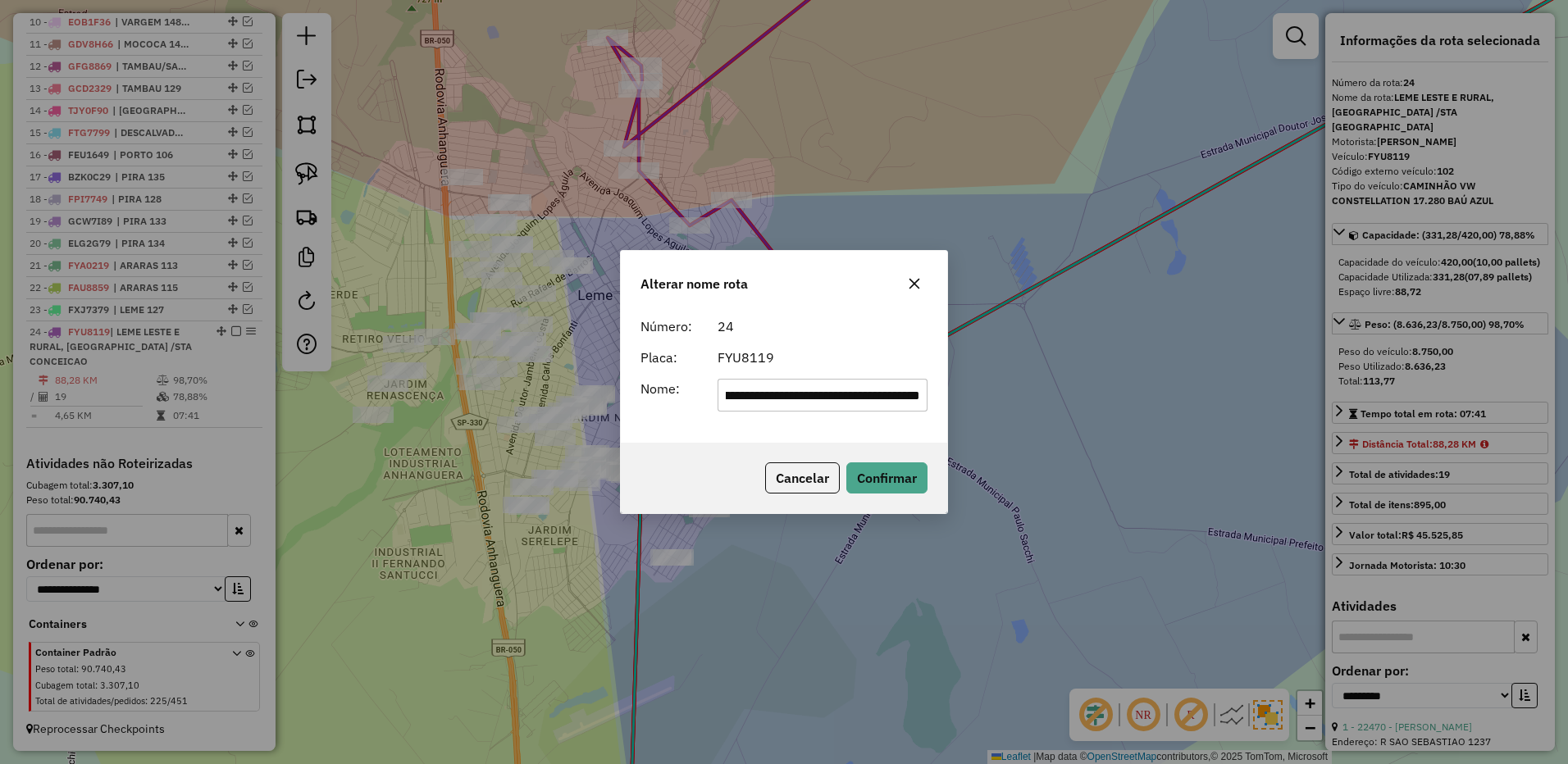
click at [801, 389] on input "**********" at bounding box center [822, 395] width 210 height 33
click at [802, 388] on input "**********" at bounding box center [822, 395] width 210 height 33
type input "********"
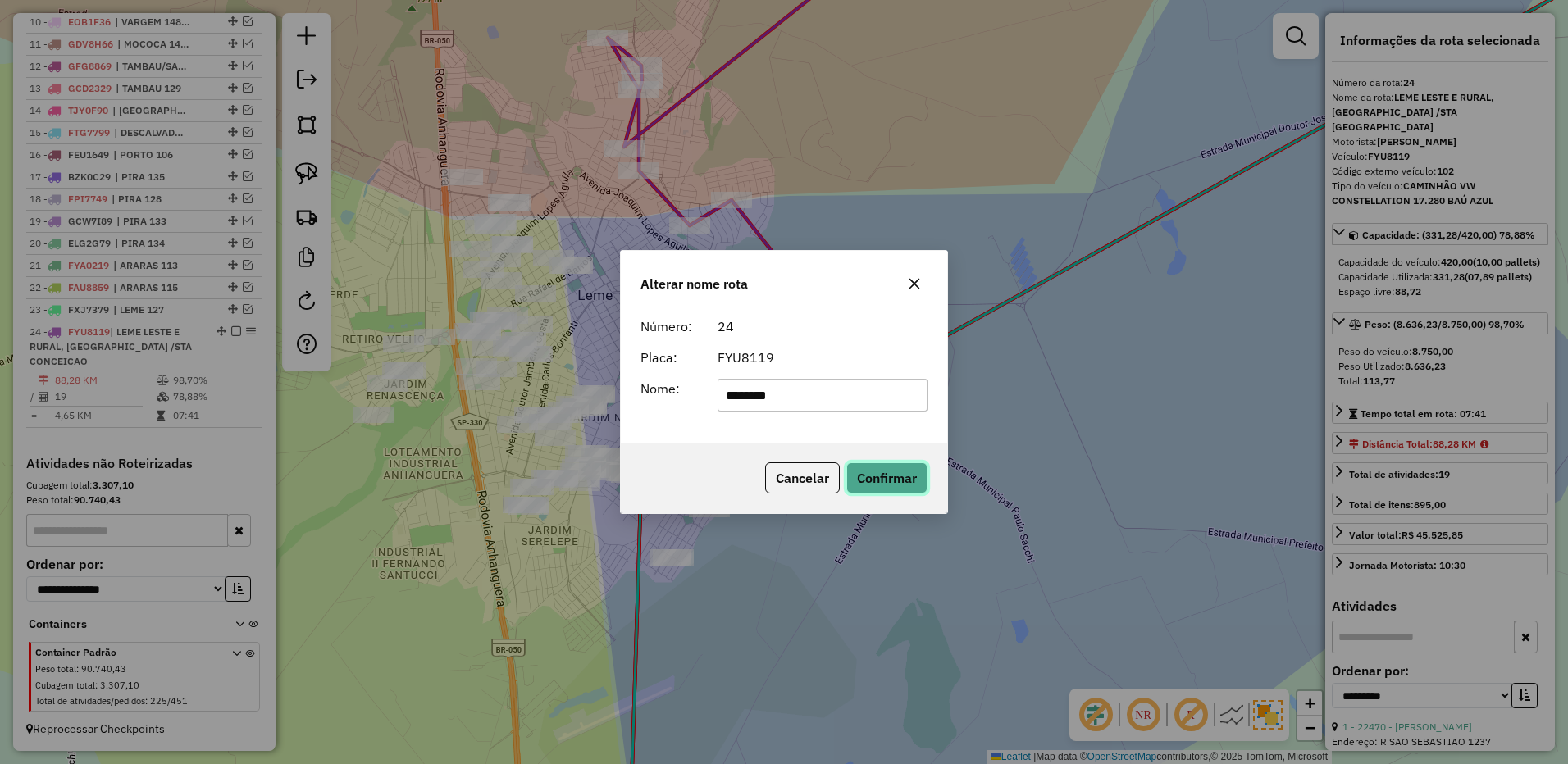
click at [880, 489] on button "Confirmar" at bounding box center [886, 478] width 81 height 31
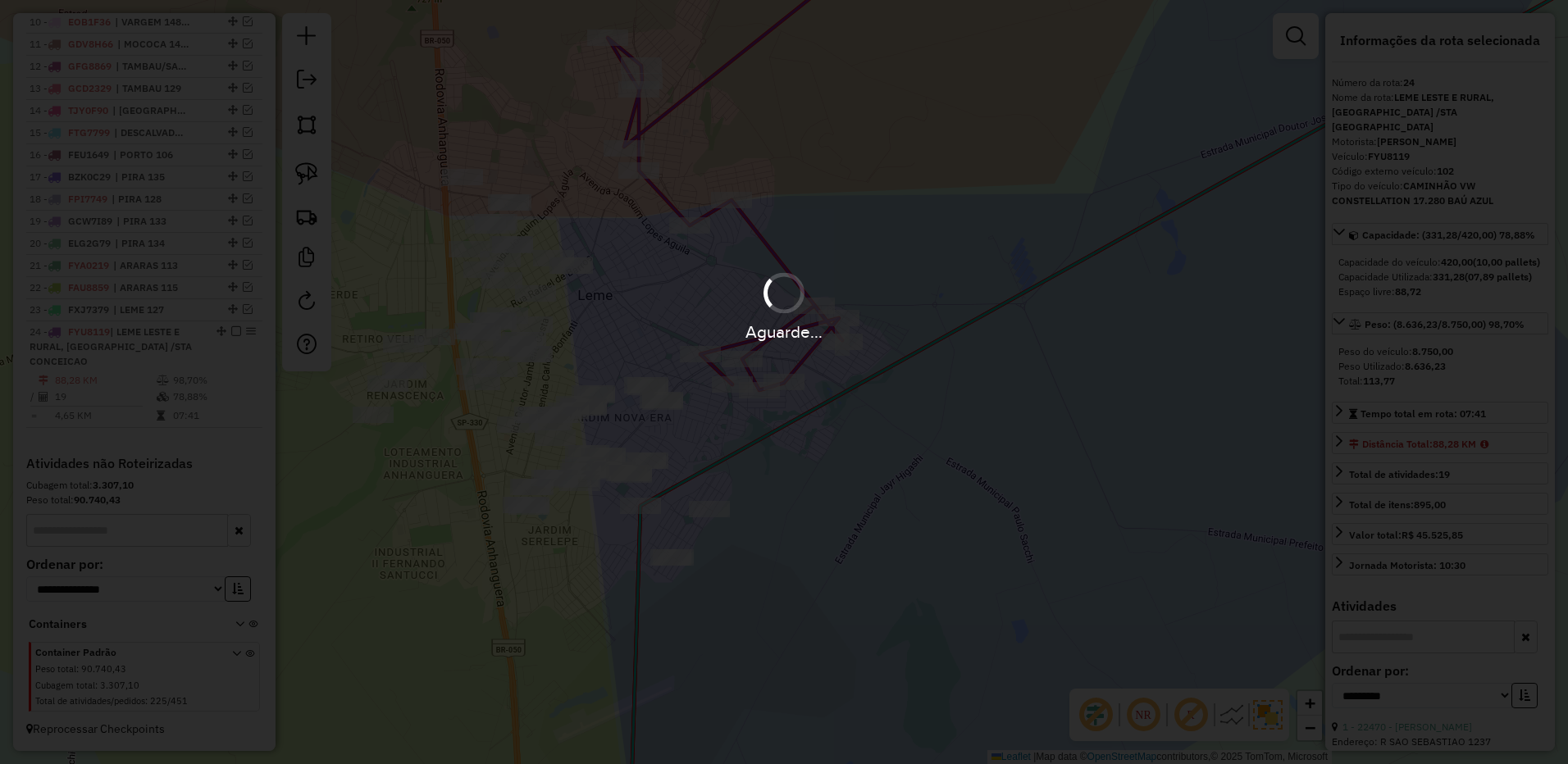
scroll to position [880, 0]
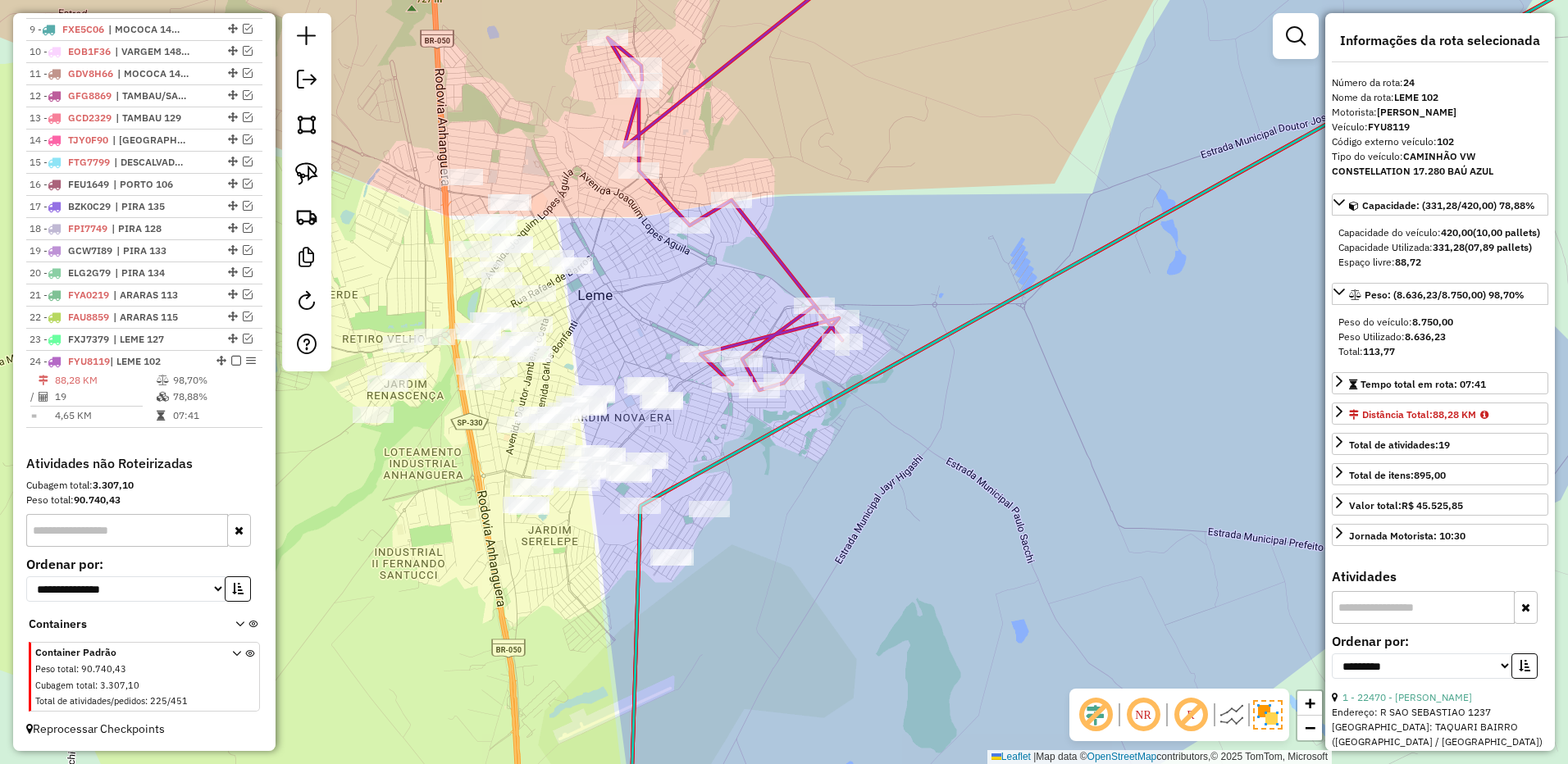
click at [231, 362] on em at bounding box center [236, 361] width 10 height 10
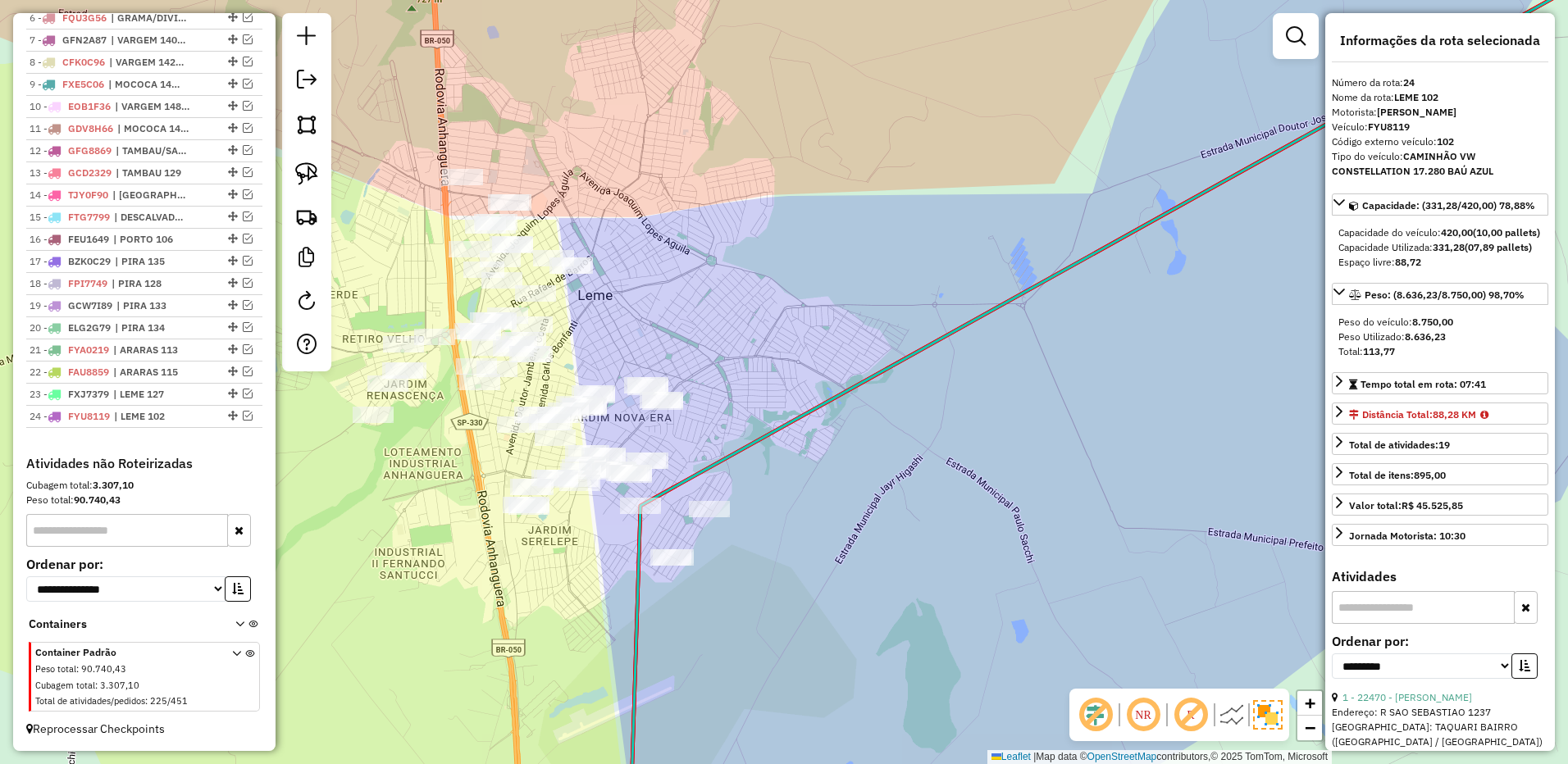
scroll to position [825, 0]
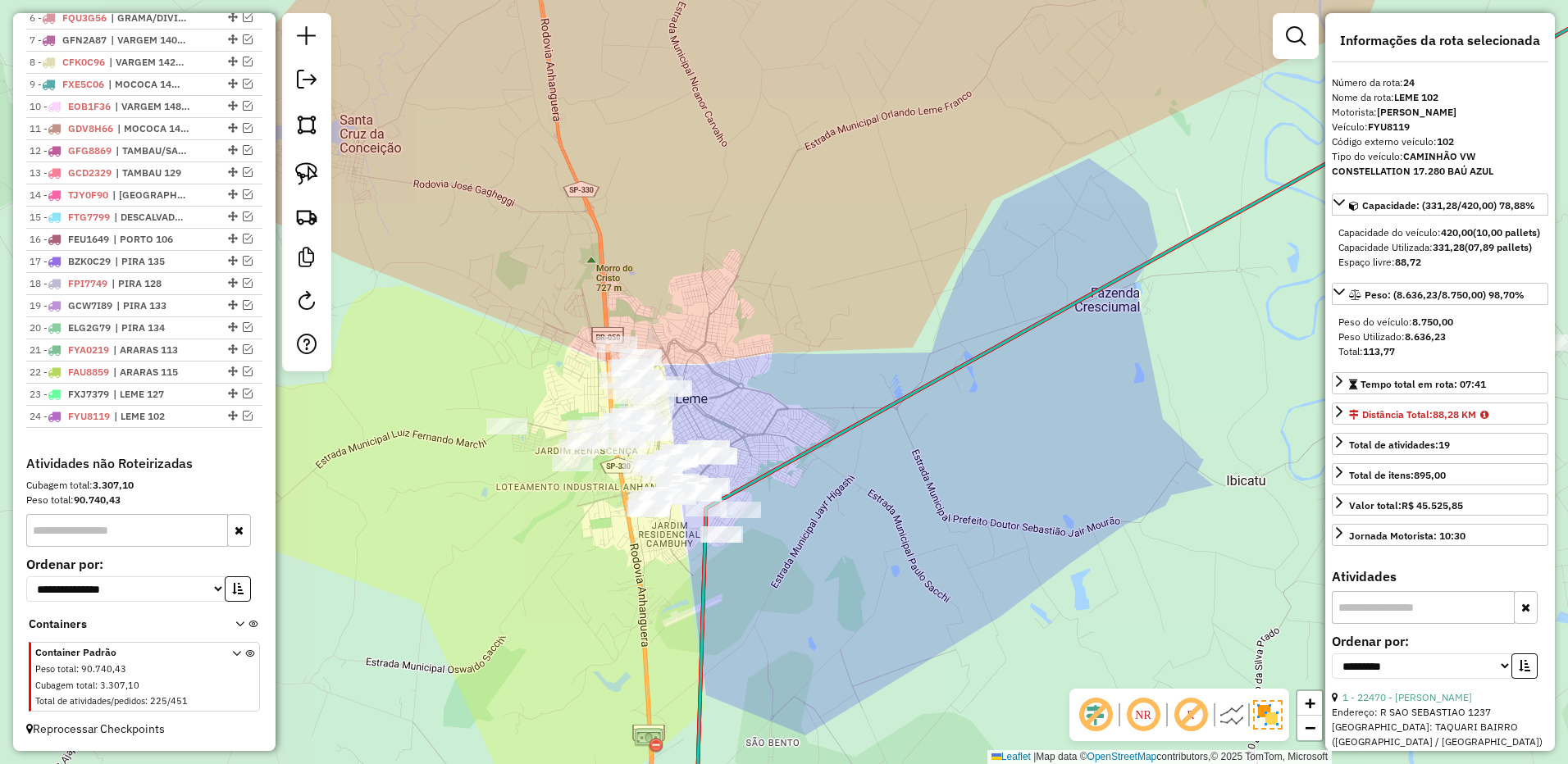
drag, startPoint x: 771, startPoint y: 276, endPoint x: 771, endPoint y: 342, distance: 66.0
click at [774, 342] on div "Janela de atendimento Grade de atendimento Capacidade Transportadoras Veículos …" at bounding box center [784, 382] width 1568 height 764
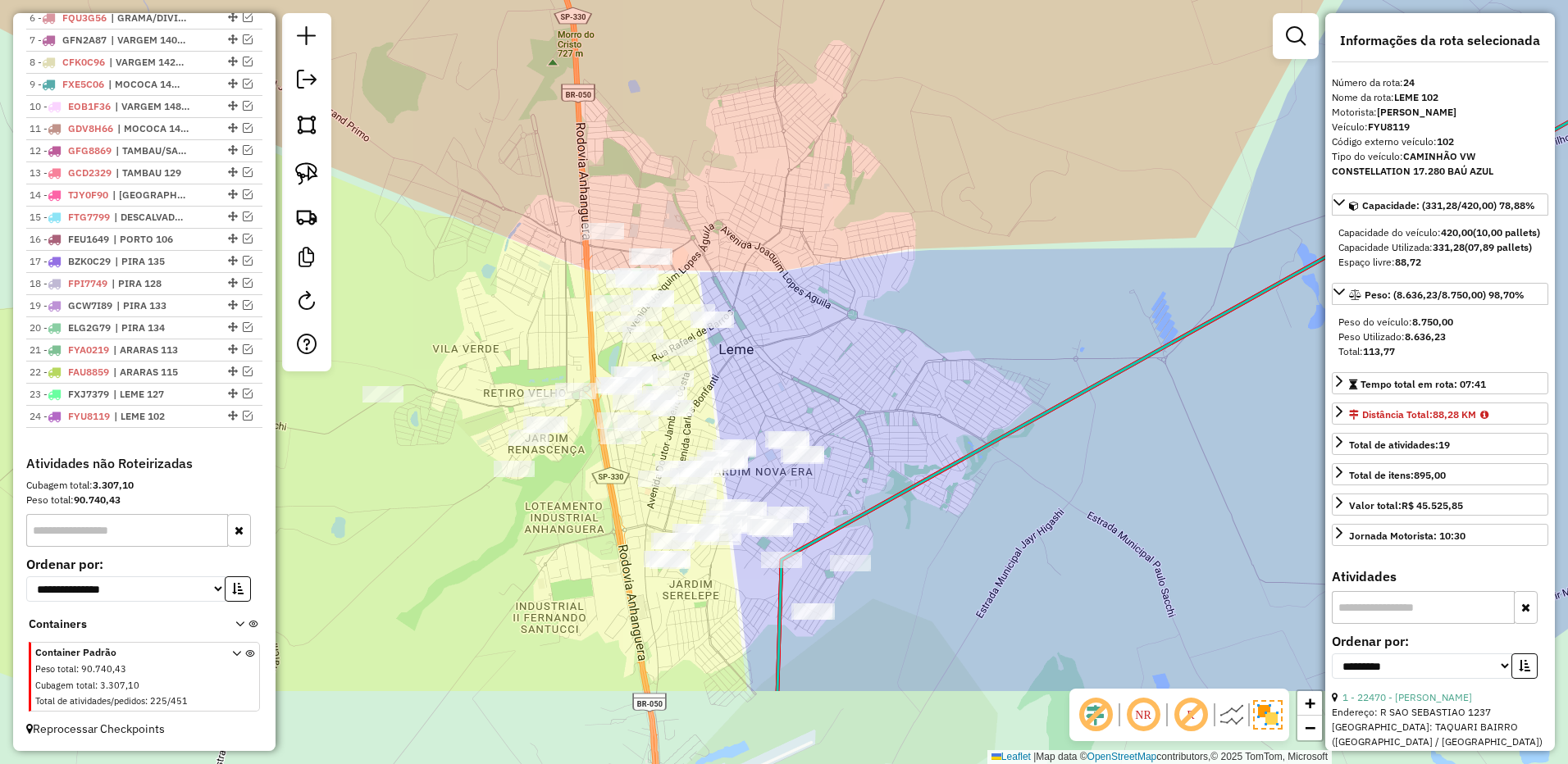
drag, startPoint x: 792, startPoint y: 269, endPoint x: 786, endPoint y: 196, distance: 73.2
click at [786, 196] on div "Janela de atendimento Grade de atendimento Capacidade Transportadoras Veículos …" at bounding box center [784, 382] width 1568 height 764
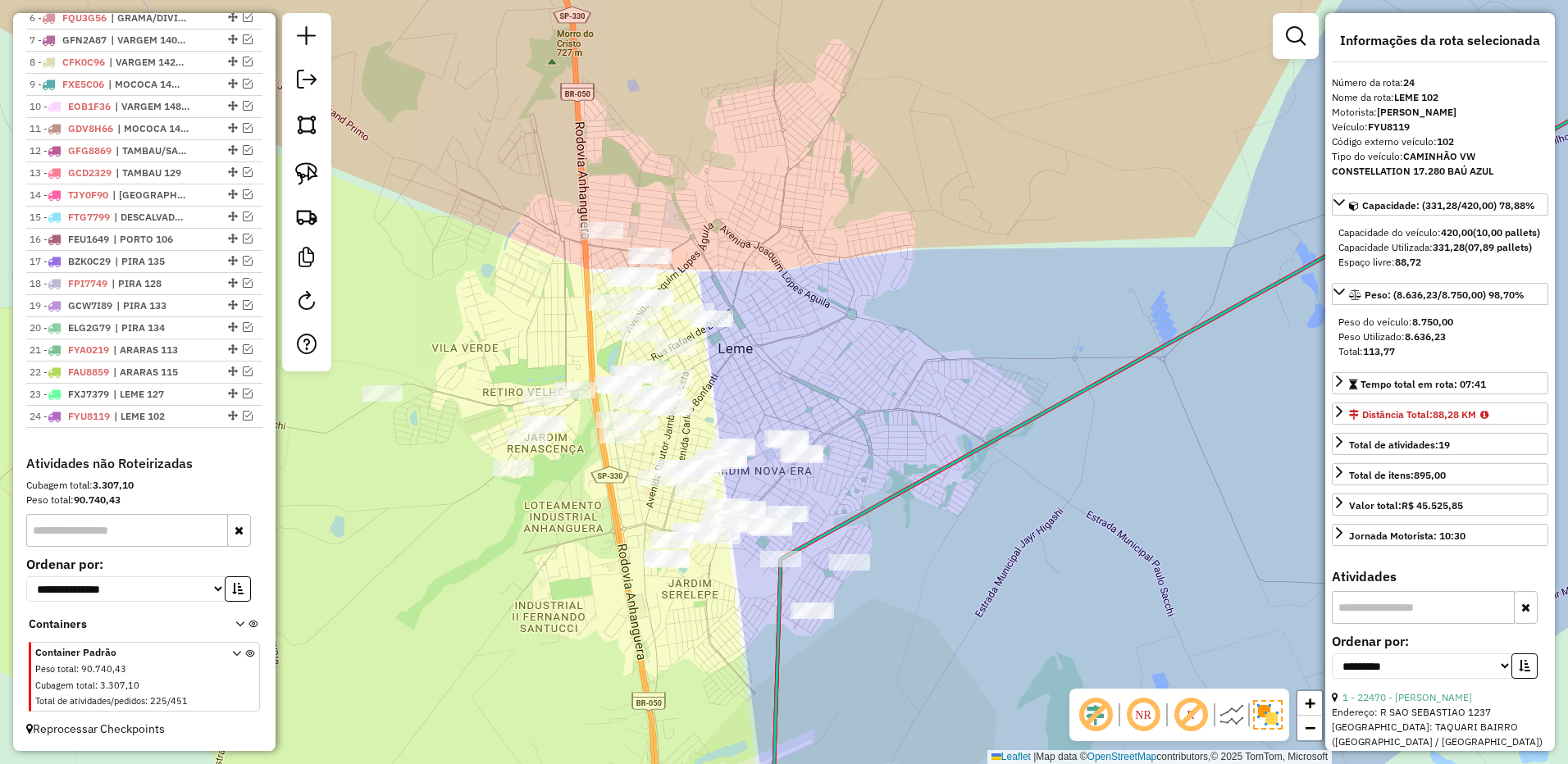
drag, startPoint x: 306, startPoint y: 165, endPoint x: 372, endPoint y: 170, distance: 66.2
click at [306, 165] on img at bounding box center [306, 173] width 23 height 23
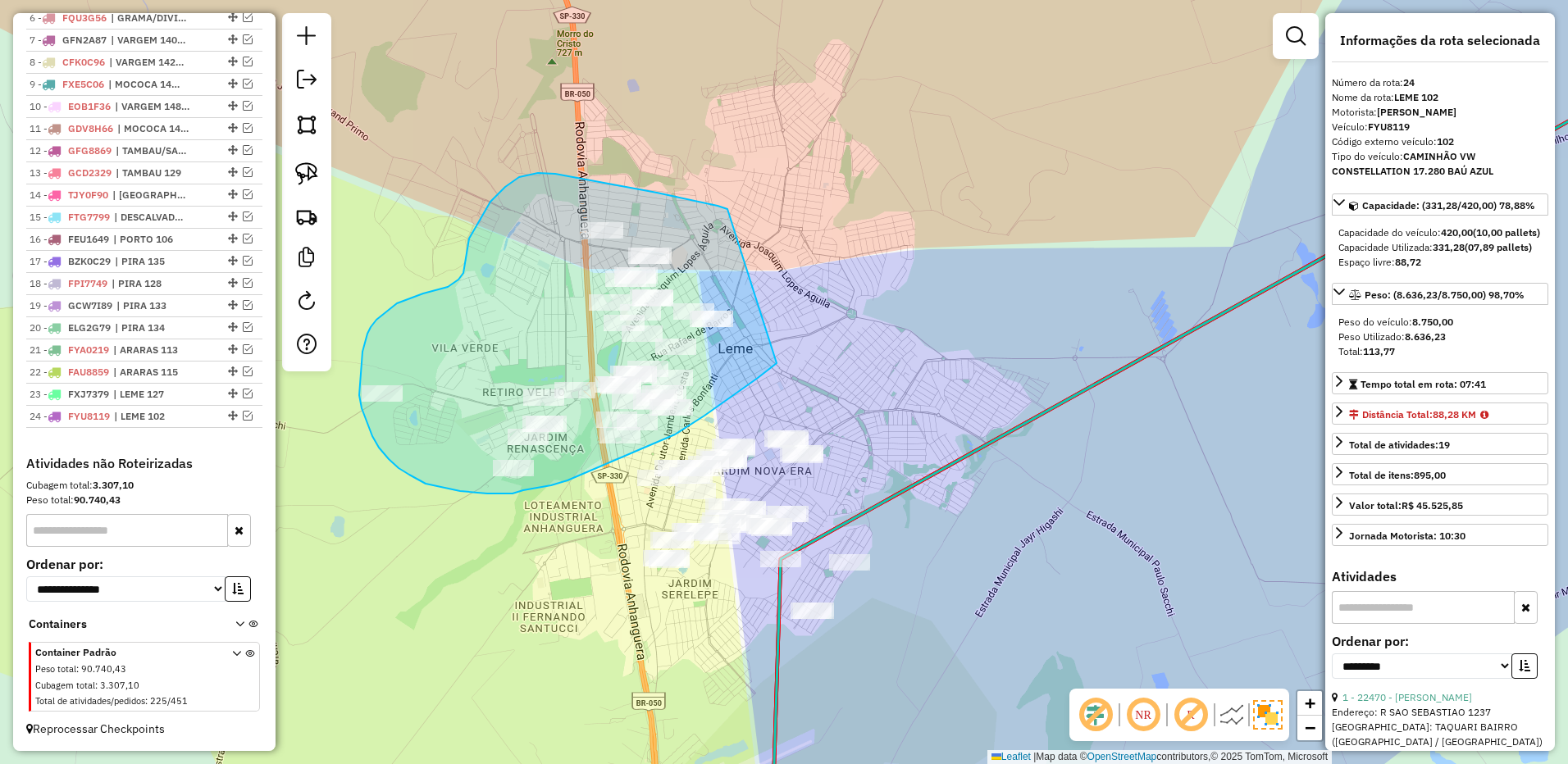
drag, startPoint x: 717, startPoint y: 205, endPoint x: 781, endPoint y: 316, distance: 128.1
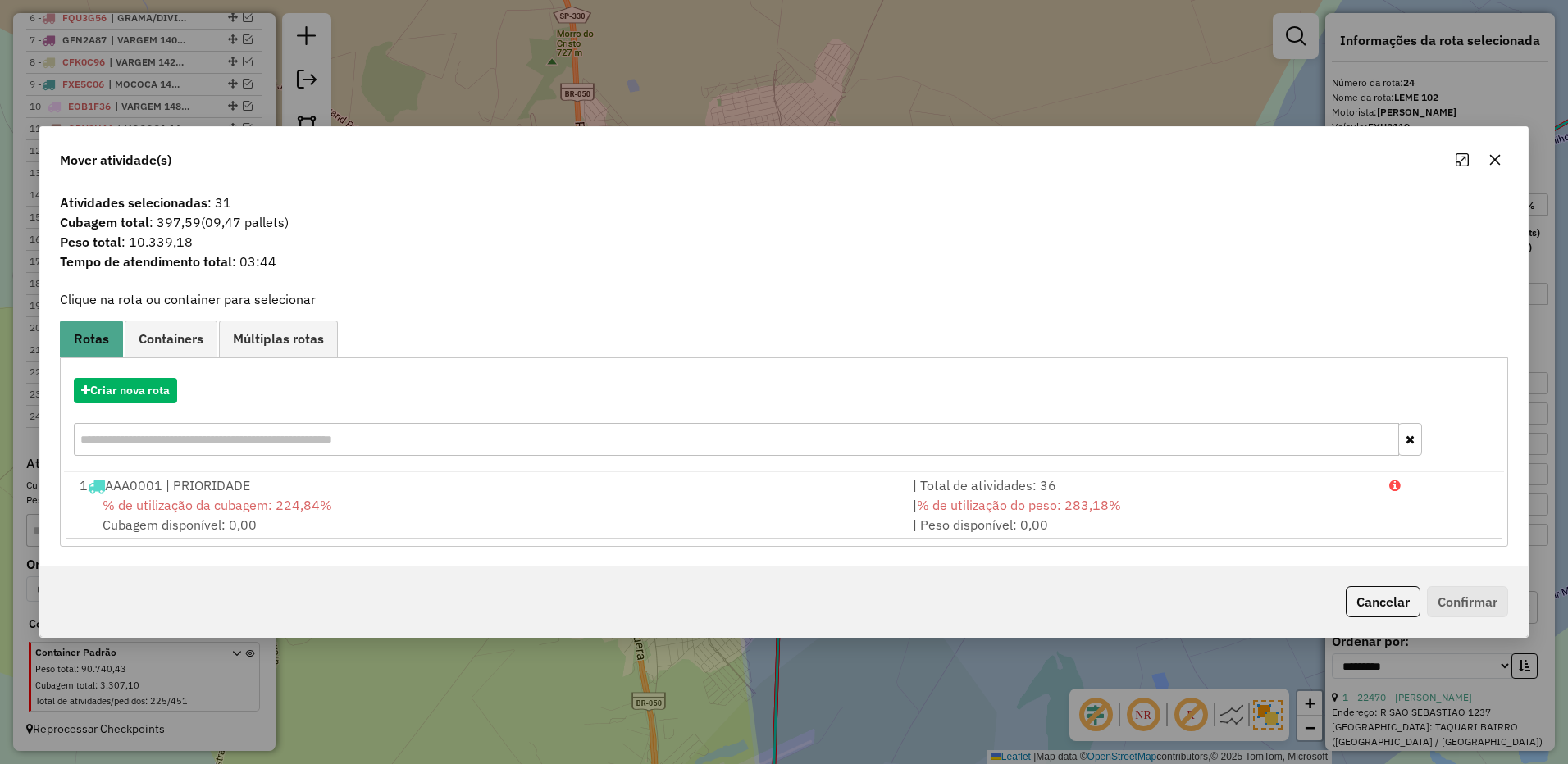
drag, startPoint x: 1479, startPoint y: 159, endPoint x: 1490, endPoint y: 154, distance: 12.1
click at [1480, 158] on div at bounding box center [1478, 159] width 59 height 26
click at [1490, 154] on icon "button" at bounding box center [1495, 159] width 11 height 11
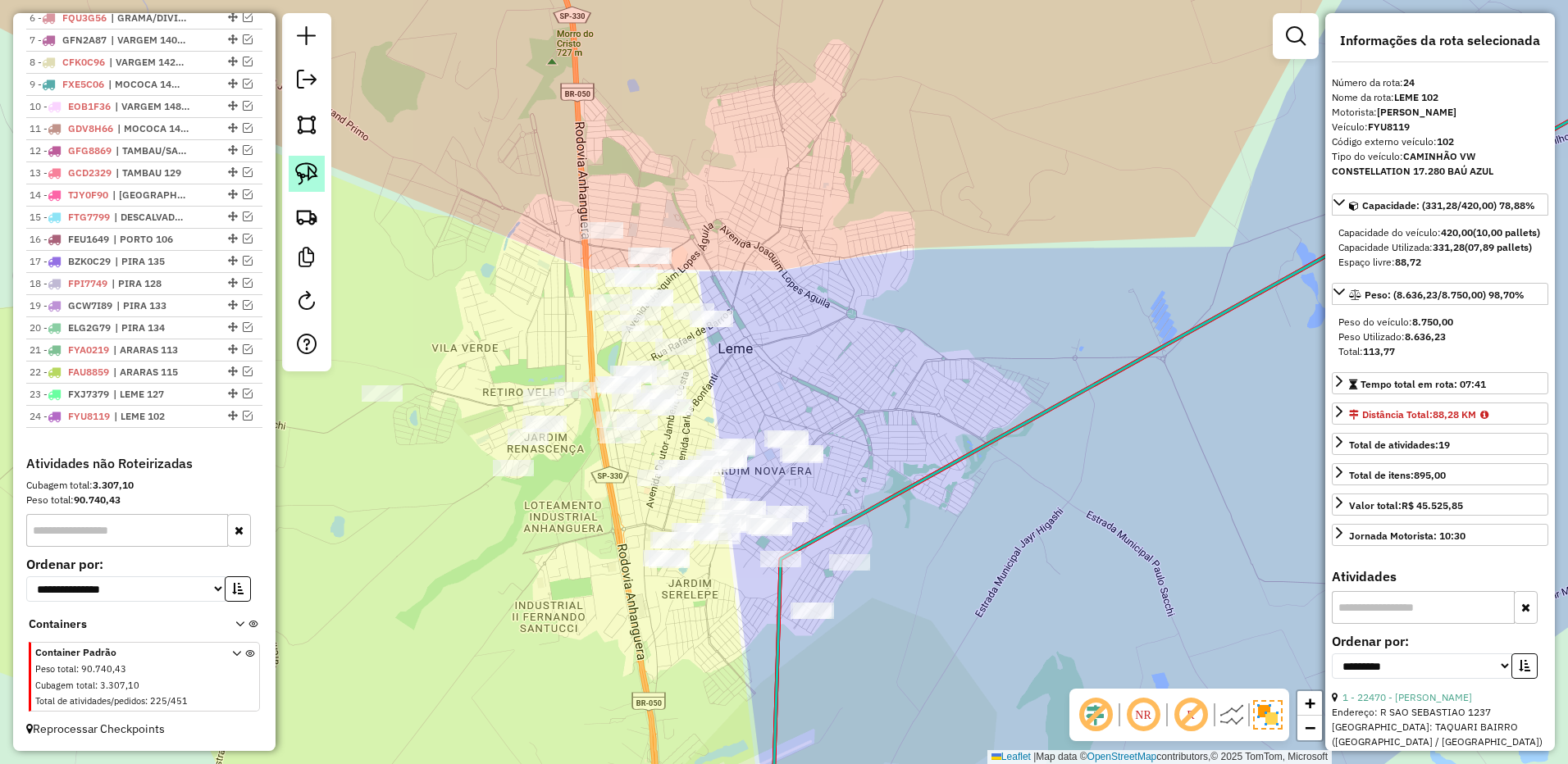
click at [317, 180] on img at bounding box center [306, 173] width 23 height 23
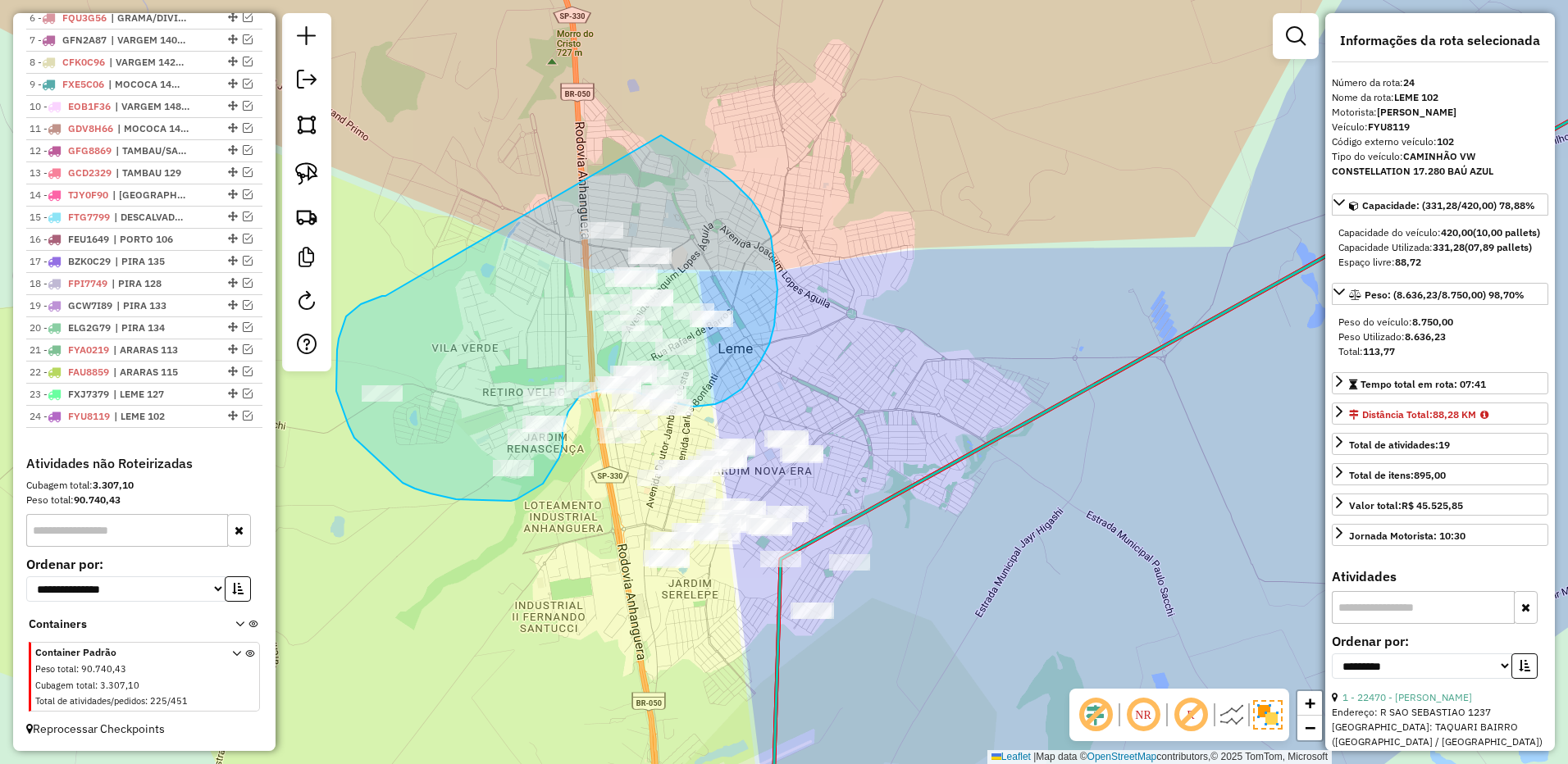
drag, startPoint x: 386, startPoint y: 296, endPoint x: 641, endPoint y: 115, distance: 312.7
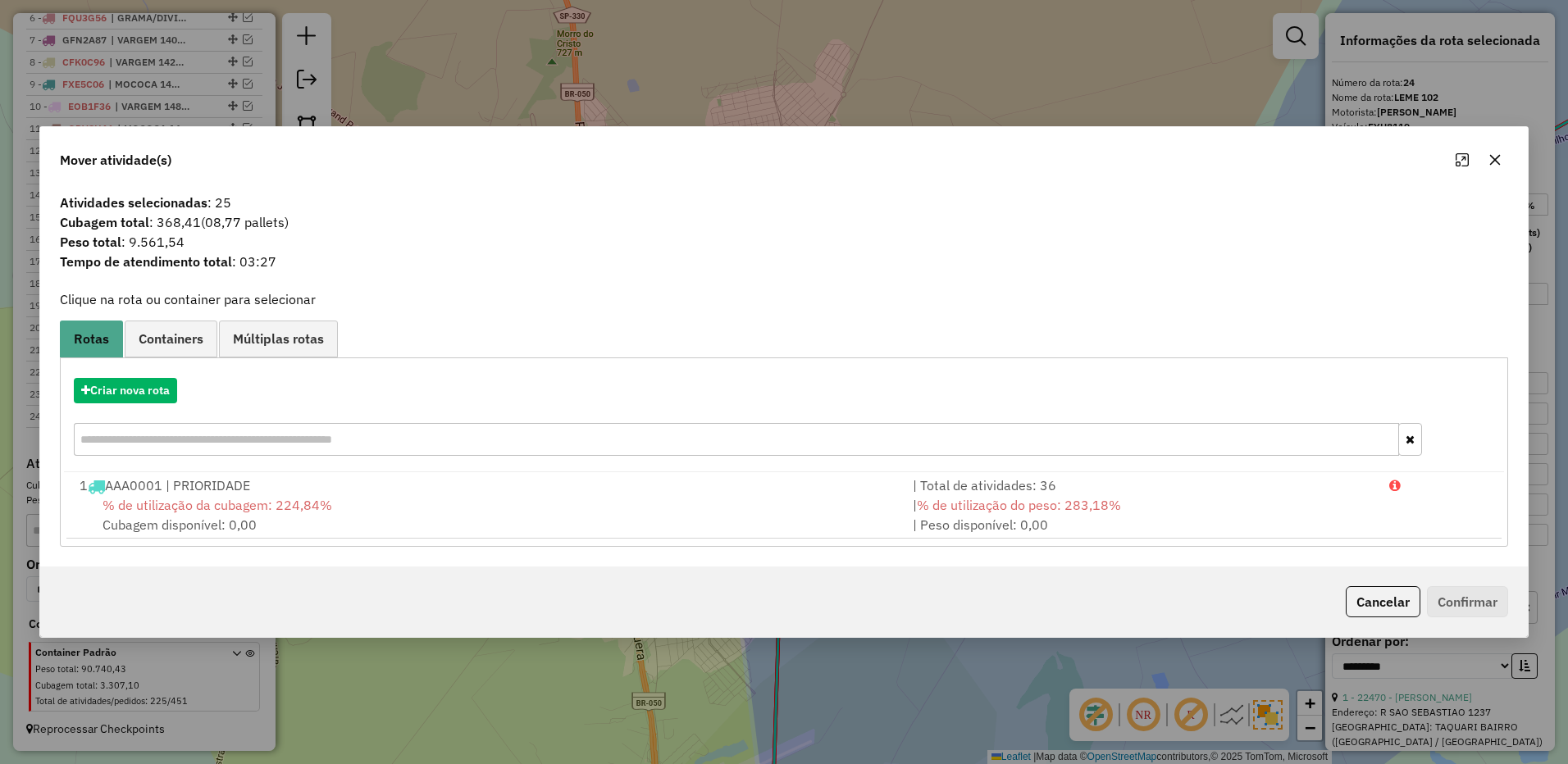
drag, startPoint x: 1496, startPoint y: 144, endPoint x: 643, endPoint y: 169, distance: 853.4
click at [1494, 146] on div "Mover atividade(s)" at bounding box center [783, 156] width 1487 height 59
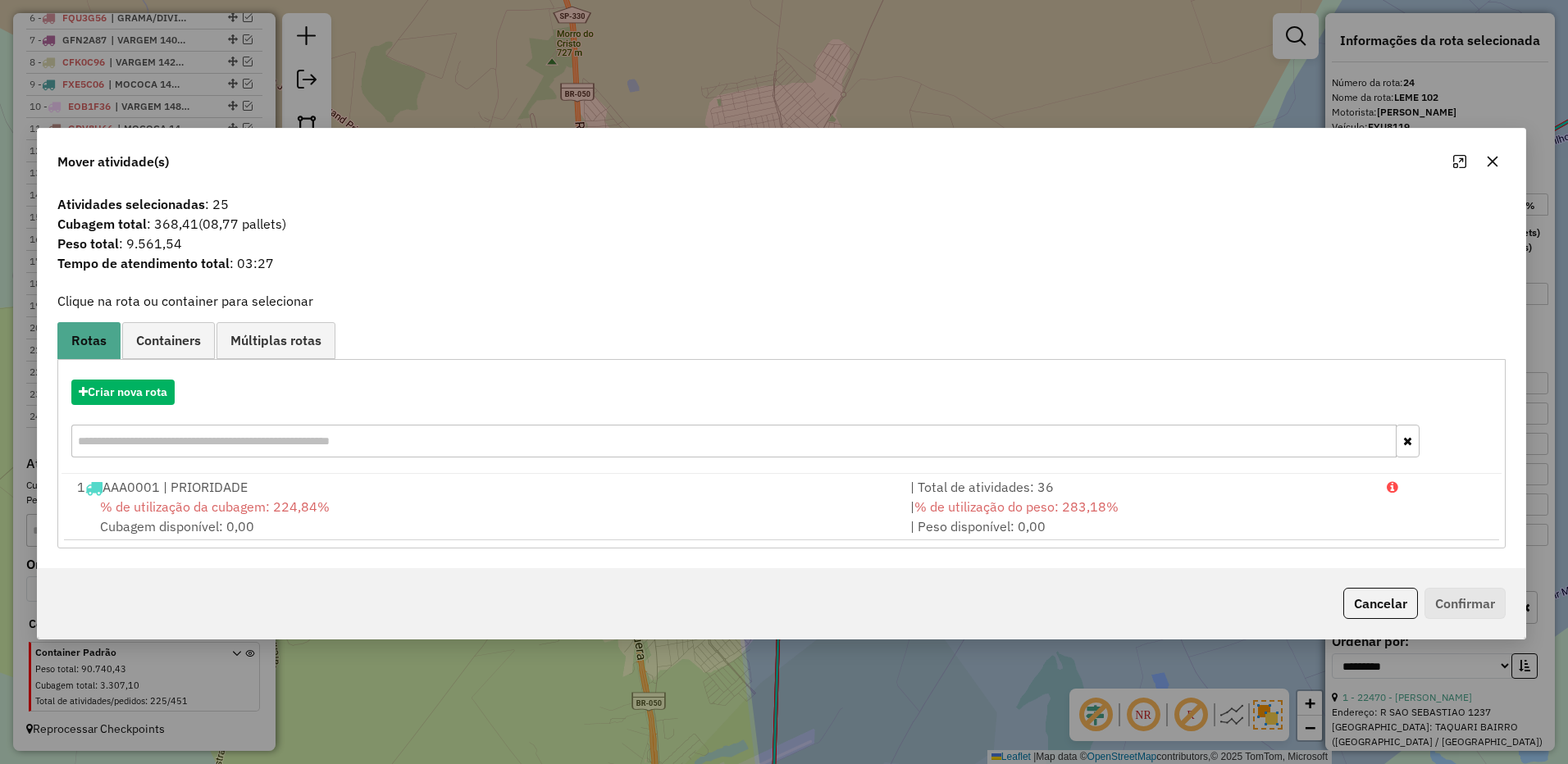
drag, startPoint x: 1505, startPoint y: 163, endPoint x: 1449, endPoint y: 164, distance: 56.0
click at [1504, 163] on button "button" at bounding box center [1492, 161] width 26 height 26
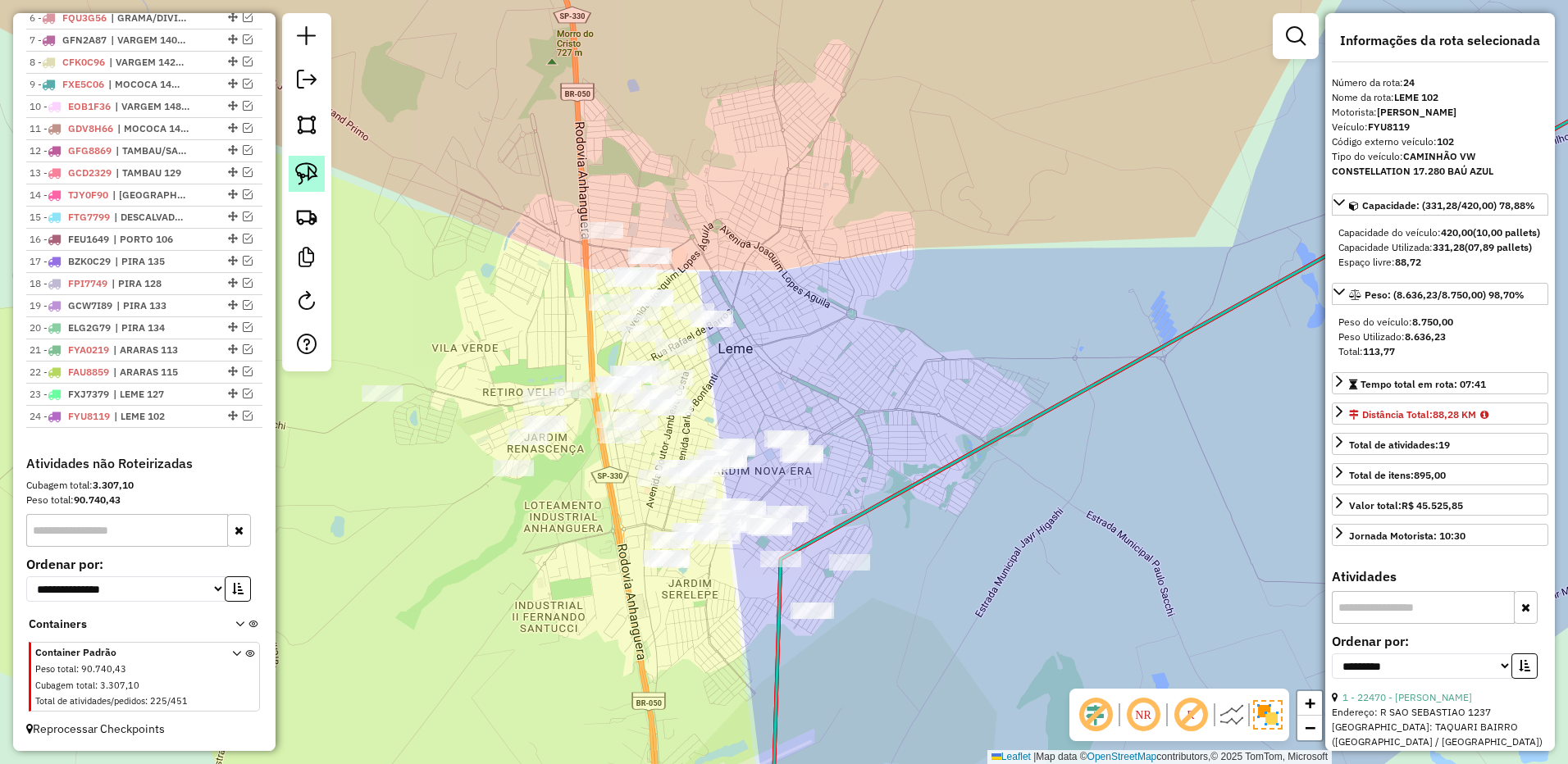
click at [291, 170] on link at bounding box center [306, 174] width 36 height 36
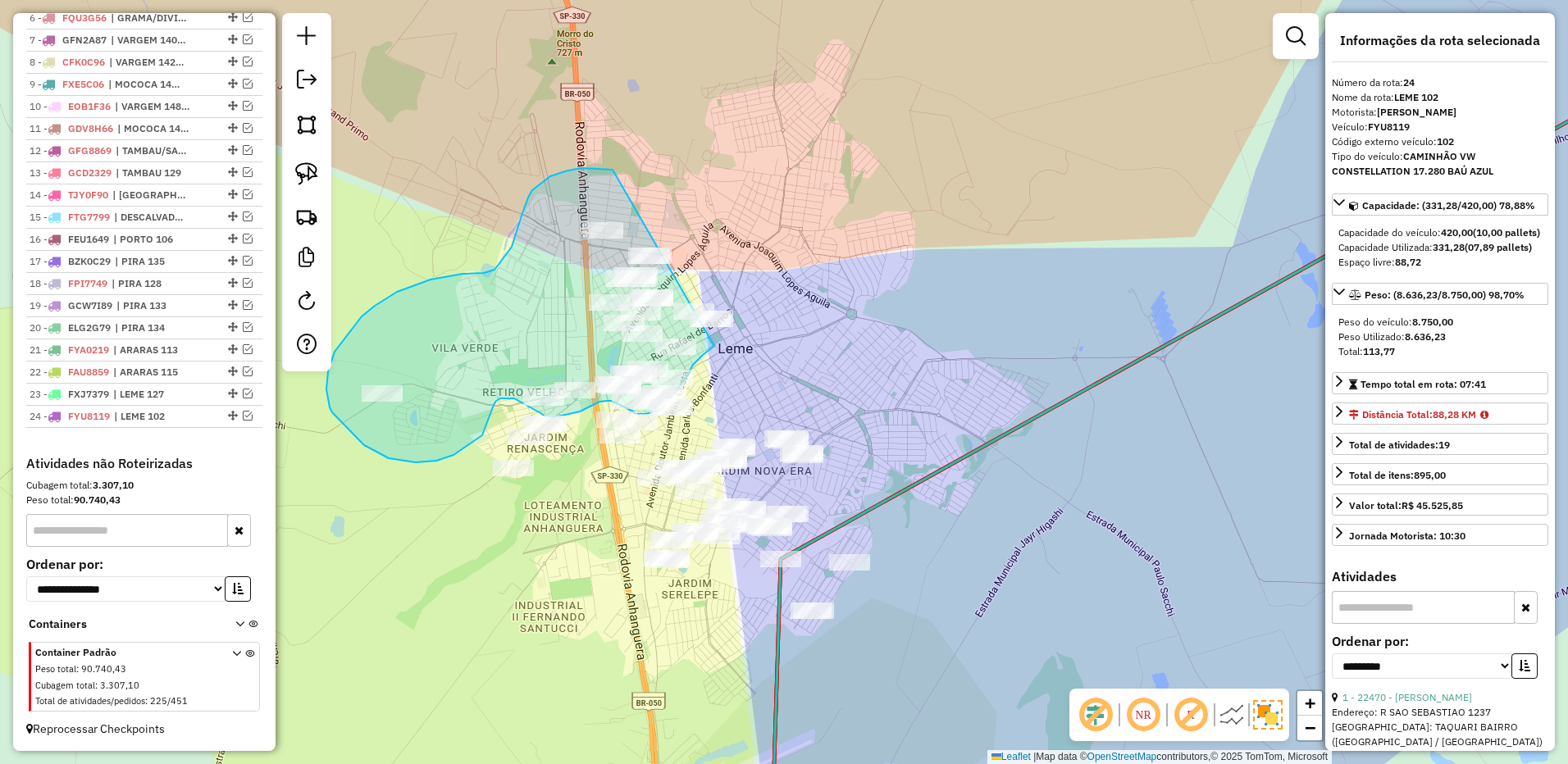
drag, startPoint x: 612, startPoint y: 169, endPoint x: 825, endPoint y: 215, distance: 217.9
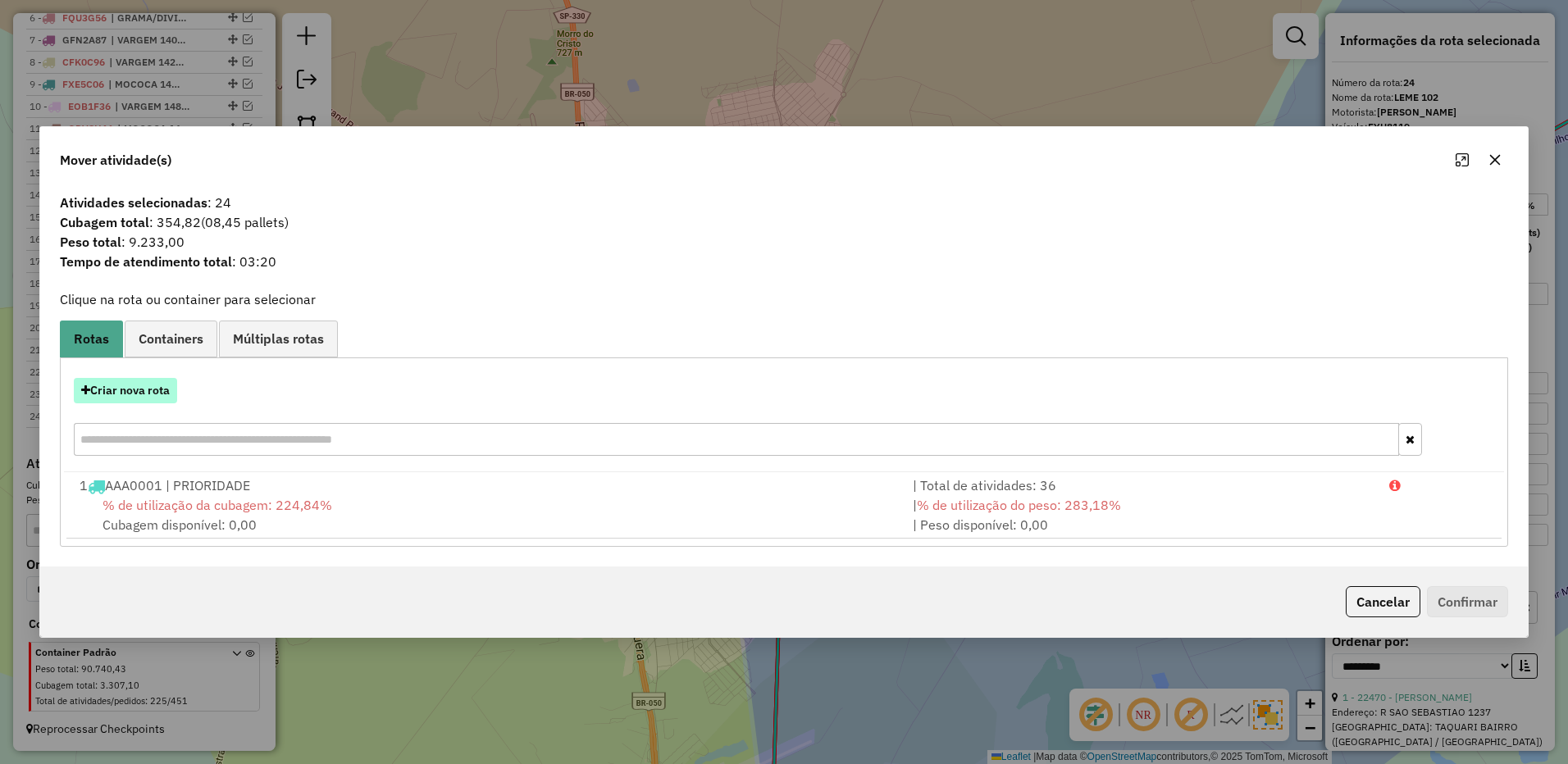
drag, startPoint x: 139, startPoint y: 372, endPoint x: 139, endPoint y: 381, distance: 9.0
click at [139, 373] on div "Criar nova rota" at bounding box center [784, 419] width 1439 height 107
click at [138, 384] on button "Criar nova rota" at bounding box center [125, 391] width 104 height 25
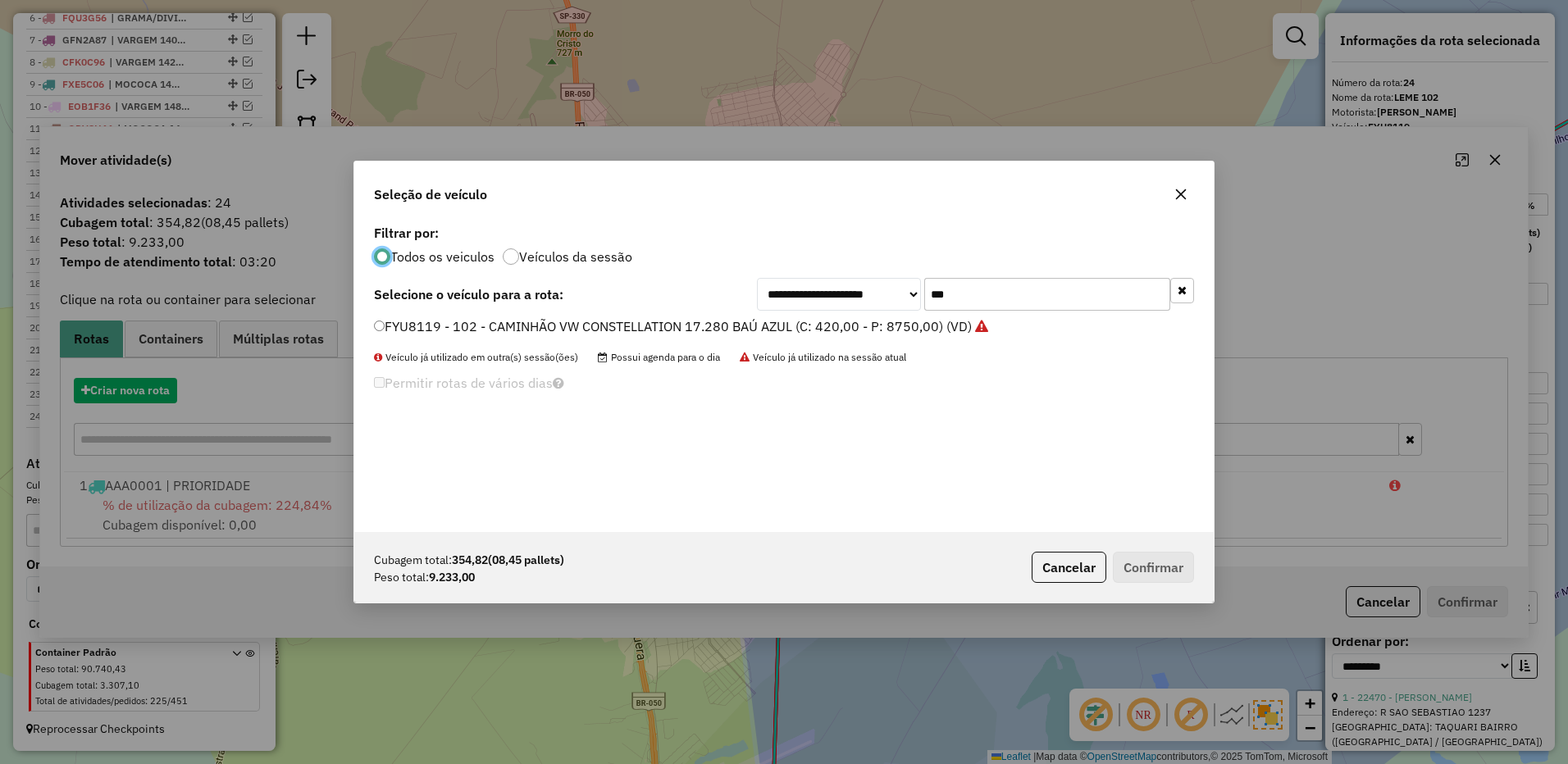
scroll to position [9, 5]
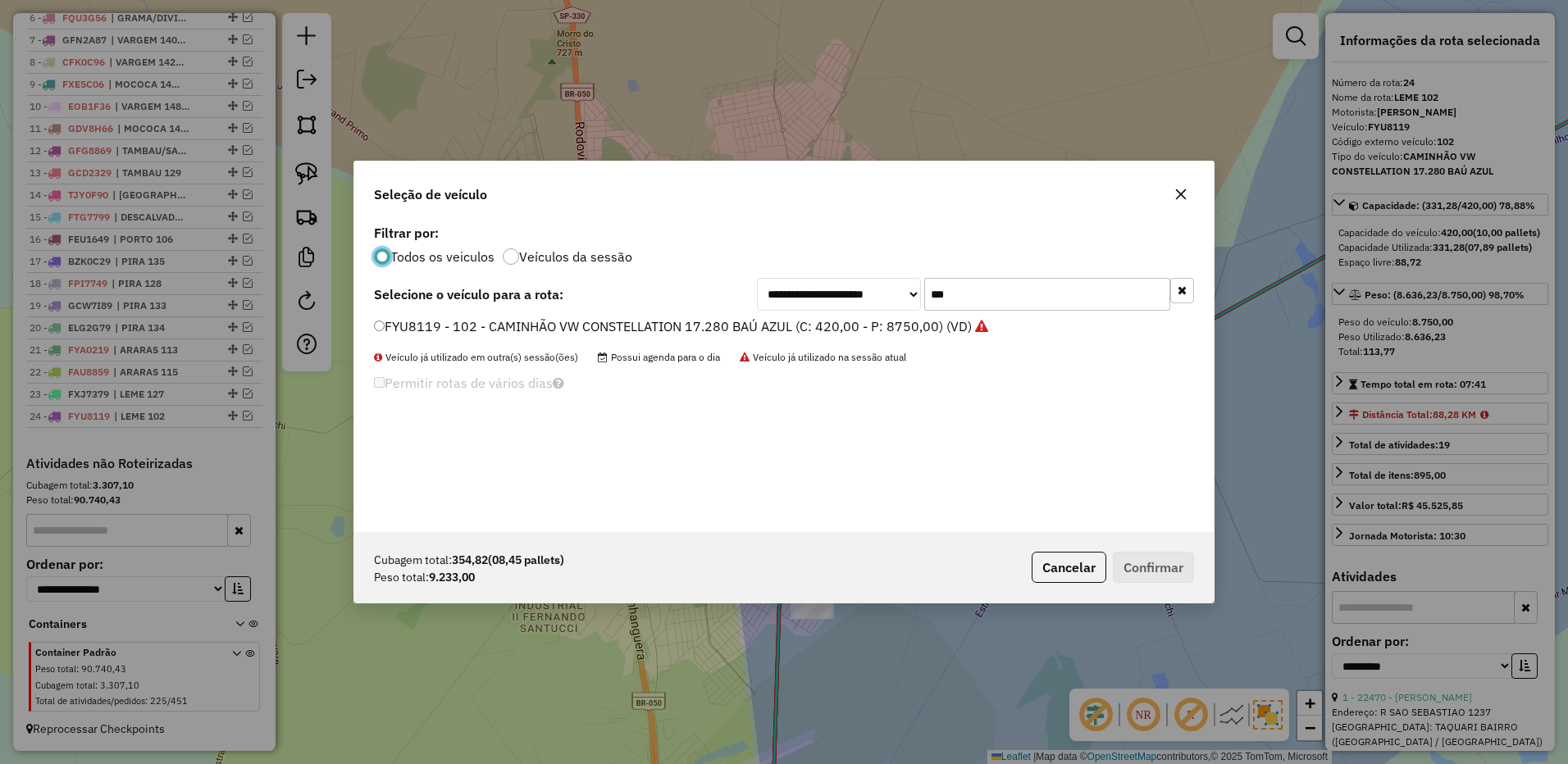
click at [965, 285] on input "***" at bounding box center [1047, 294] width 246 height 33
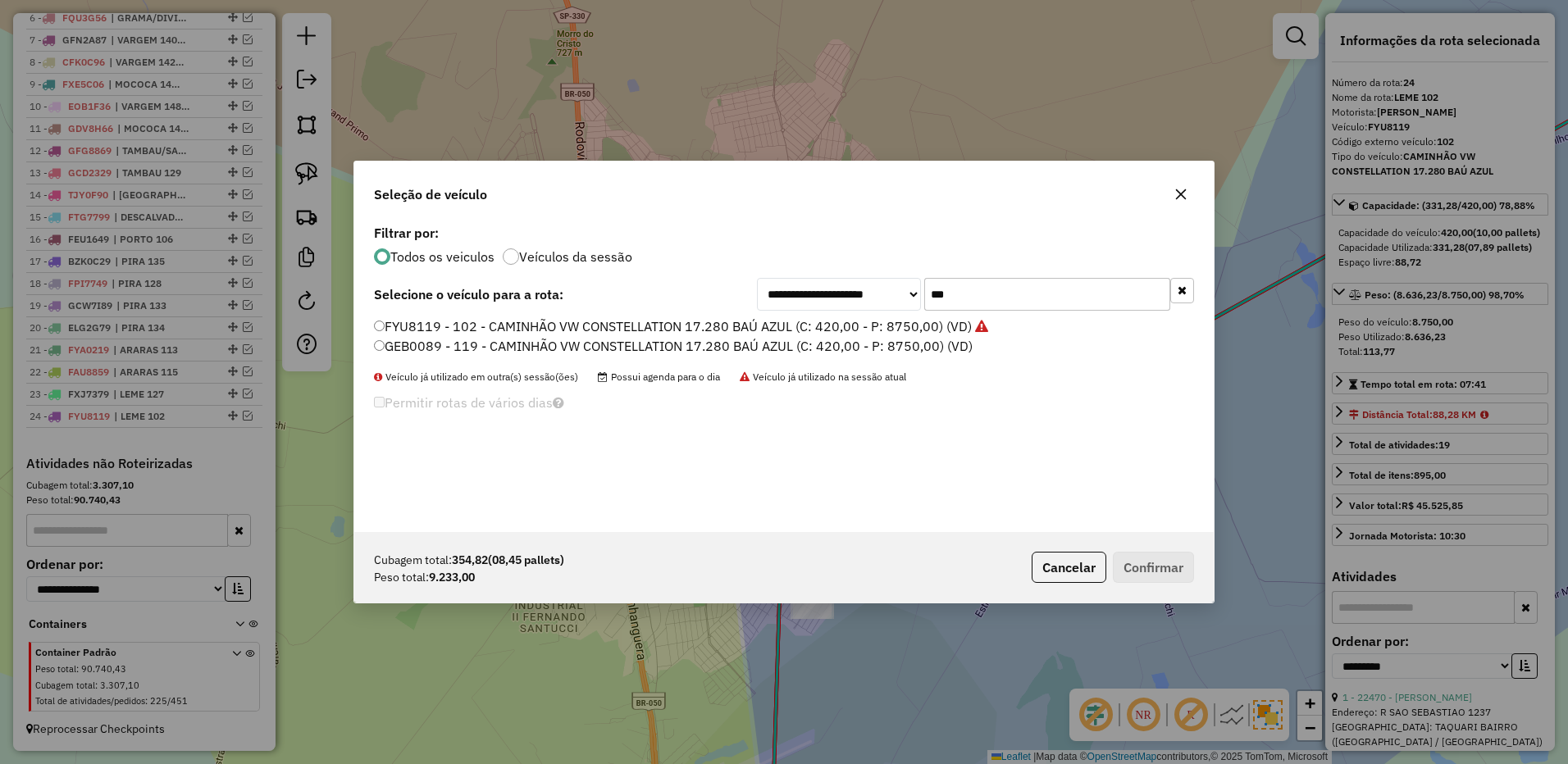
type input "***"
drag, startPoint x: 883, startPoint y: 347, endPoint x: 897, endPoint y: 348, distance: 14.0
click at [883, 347] on label "GEB0089 - 119 - CAMINHÃO VW CONSTELLATION 17.280 BAÚ AZUL (C: 420,00 - P: 8750,…" at bounding box center [673, 347] width 599 height 20
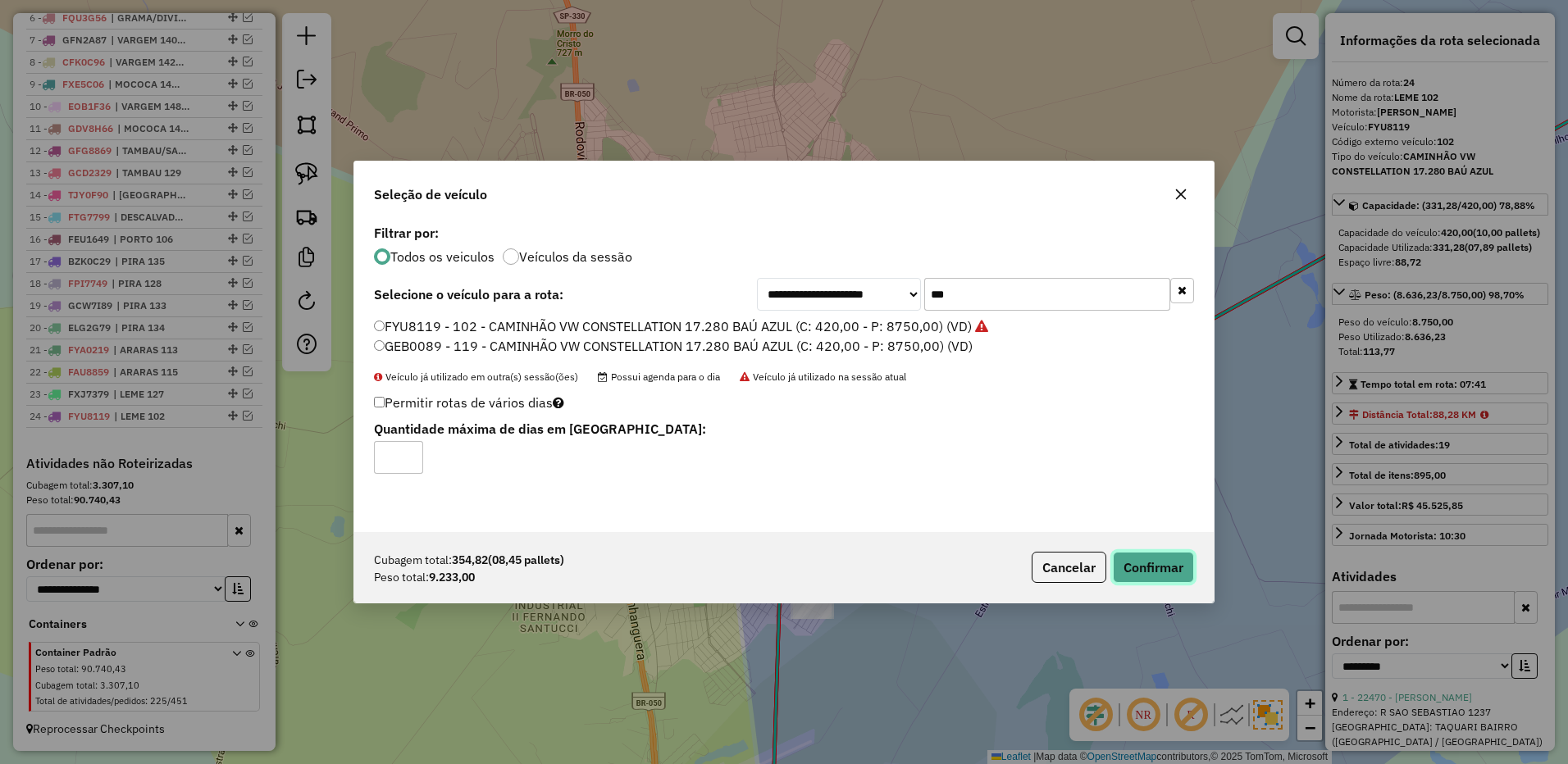
click at [1159, 561] on button "Confirmar" at bounding box center [1153, 567] width 81 height 31
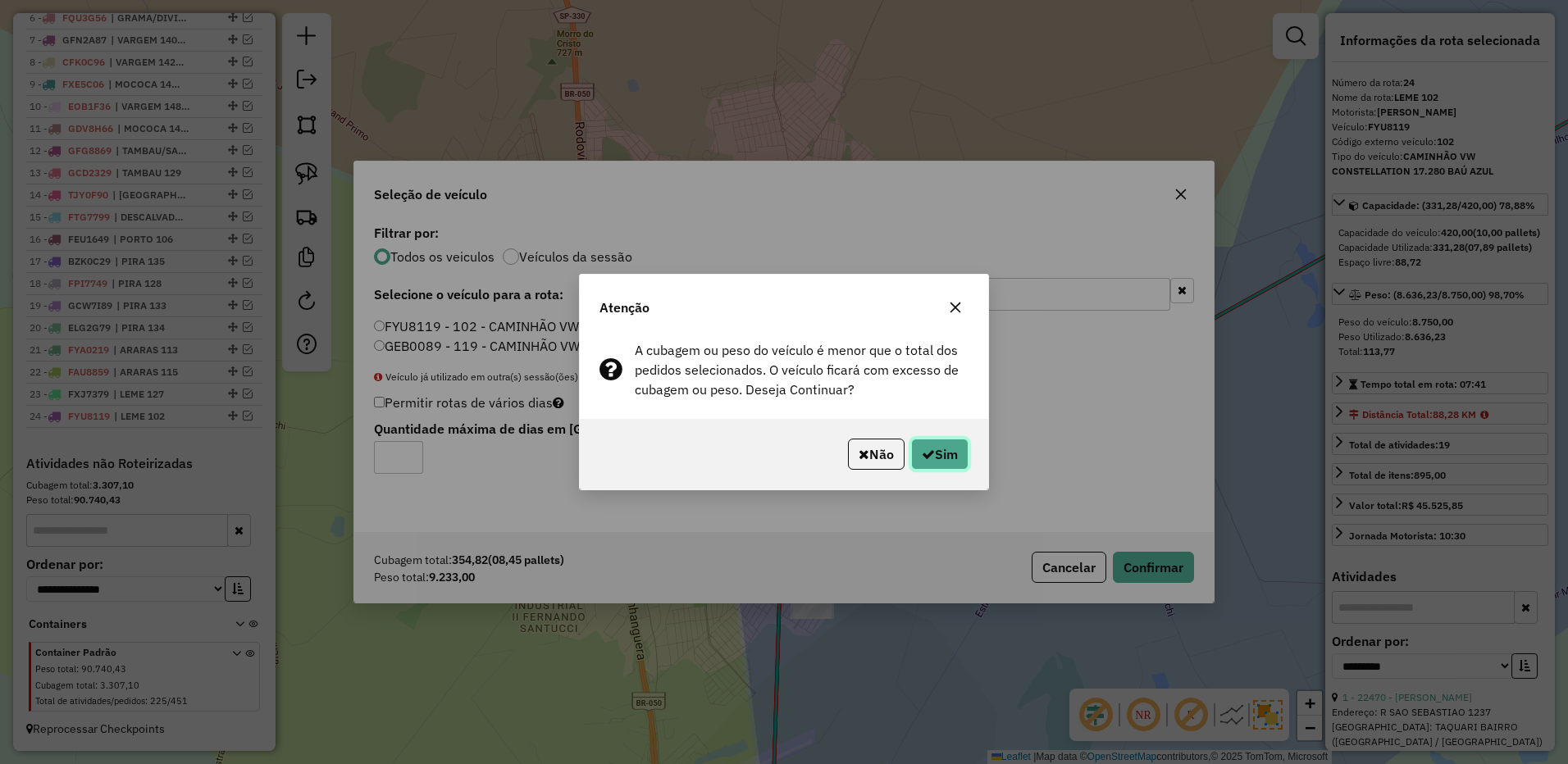
click at [934, 455] on button "Sim" at bounding box center [939, 453] width 58 height 31
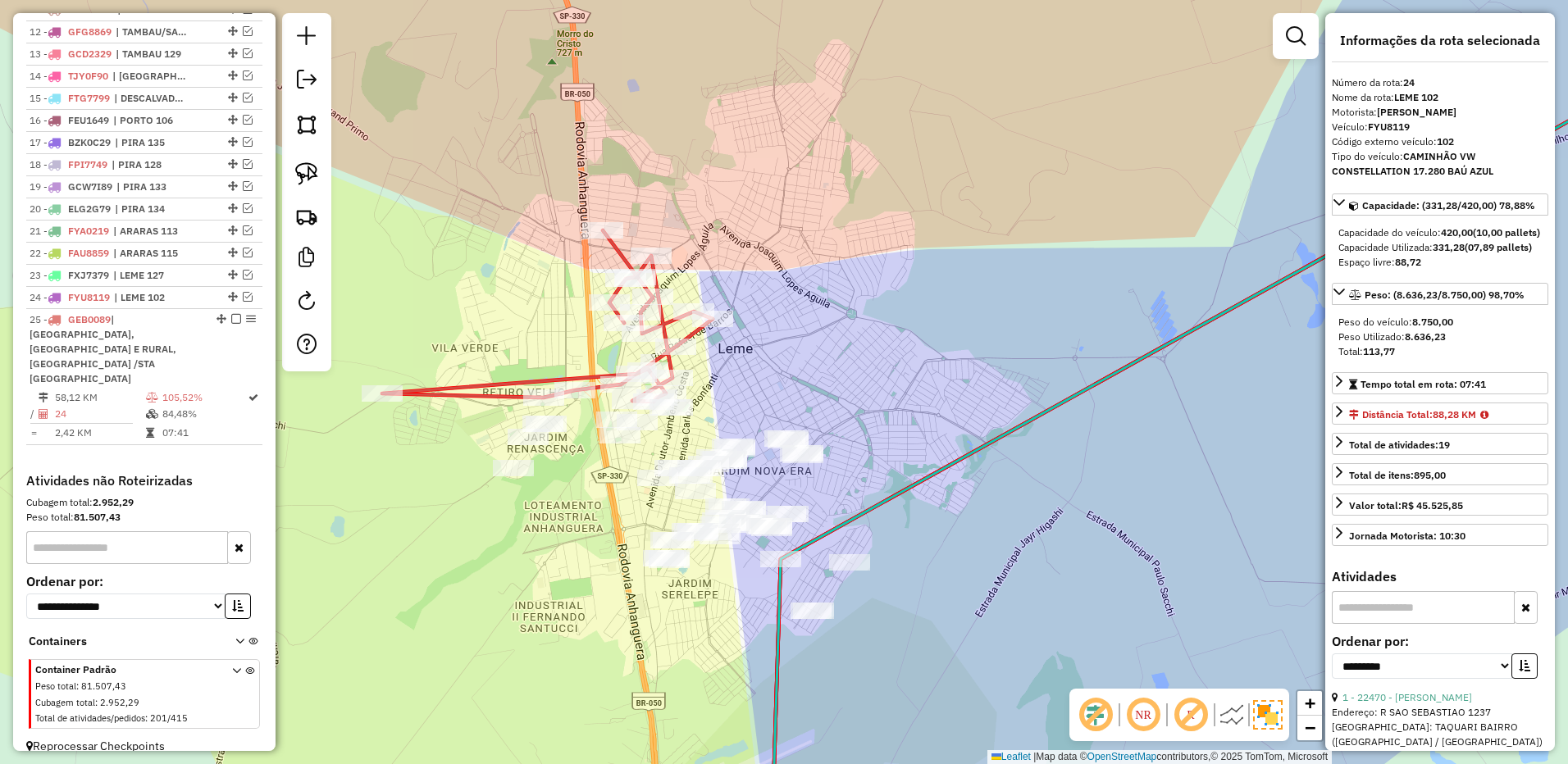
scroll to position [932, 0]
click at [643, 388] on icon at bounding box center [548, 316] width 331 height 171
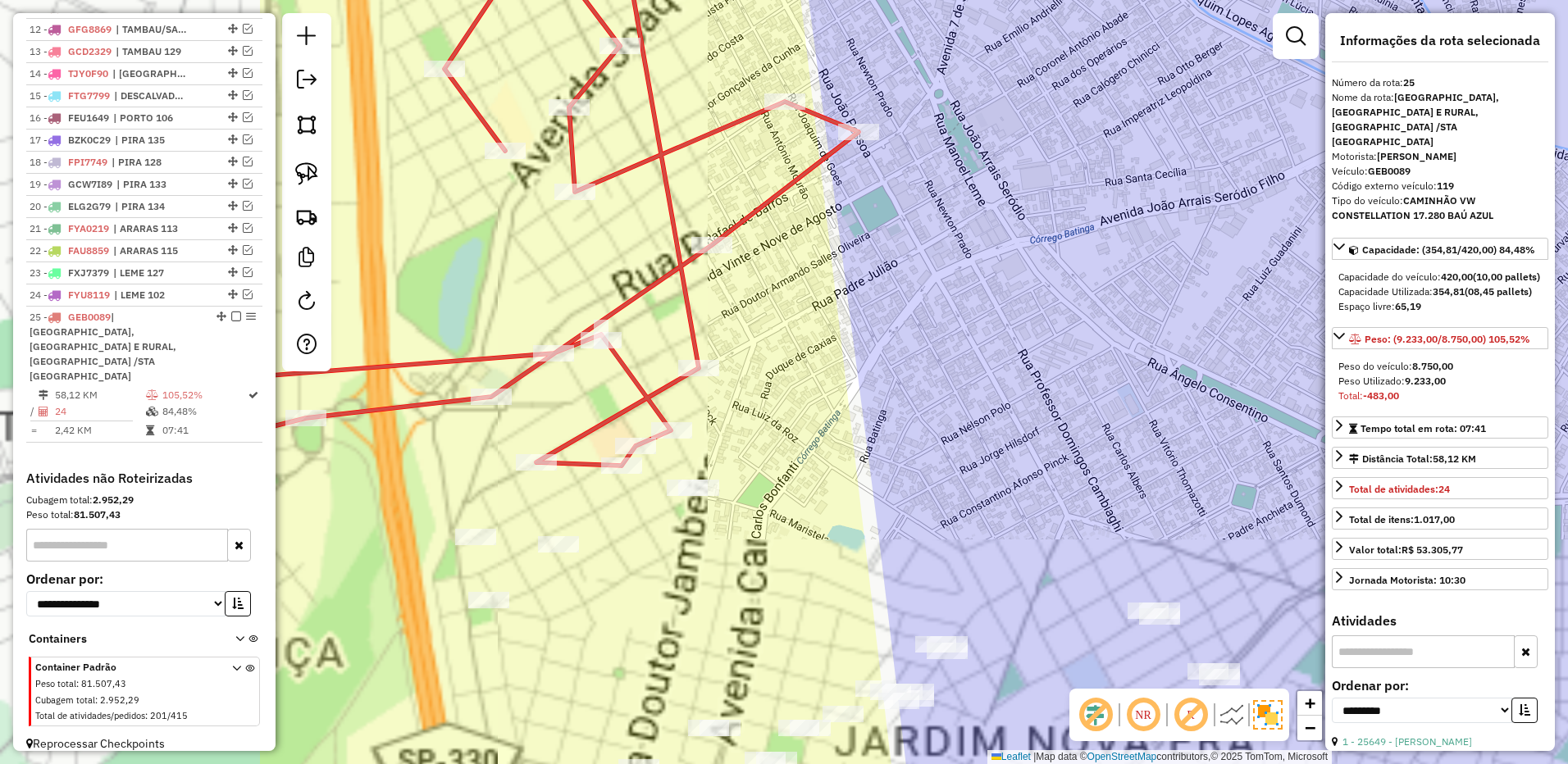
drag, startPoint x: 1037, startPoint y: 397, endPoint x: 906, endPoint y: 378, distance: 132.4
click at [1105, 382] on div "Janela de atendimento Grade de atendimento Capacidade Transportadoras Veículos …" at bounding box center [784, 382] width 1568 height 764
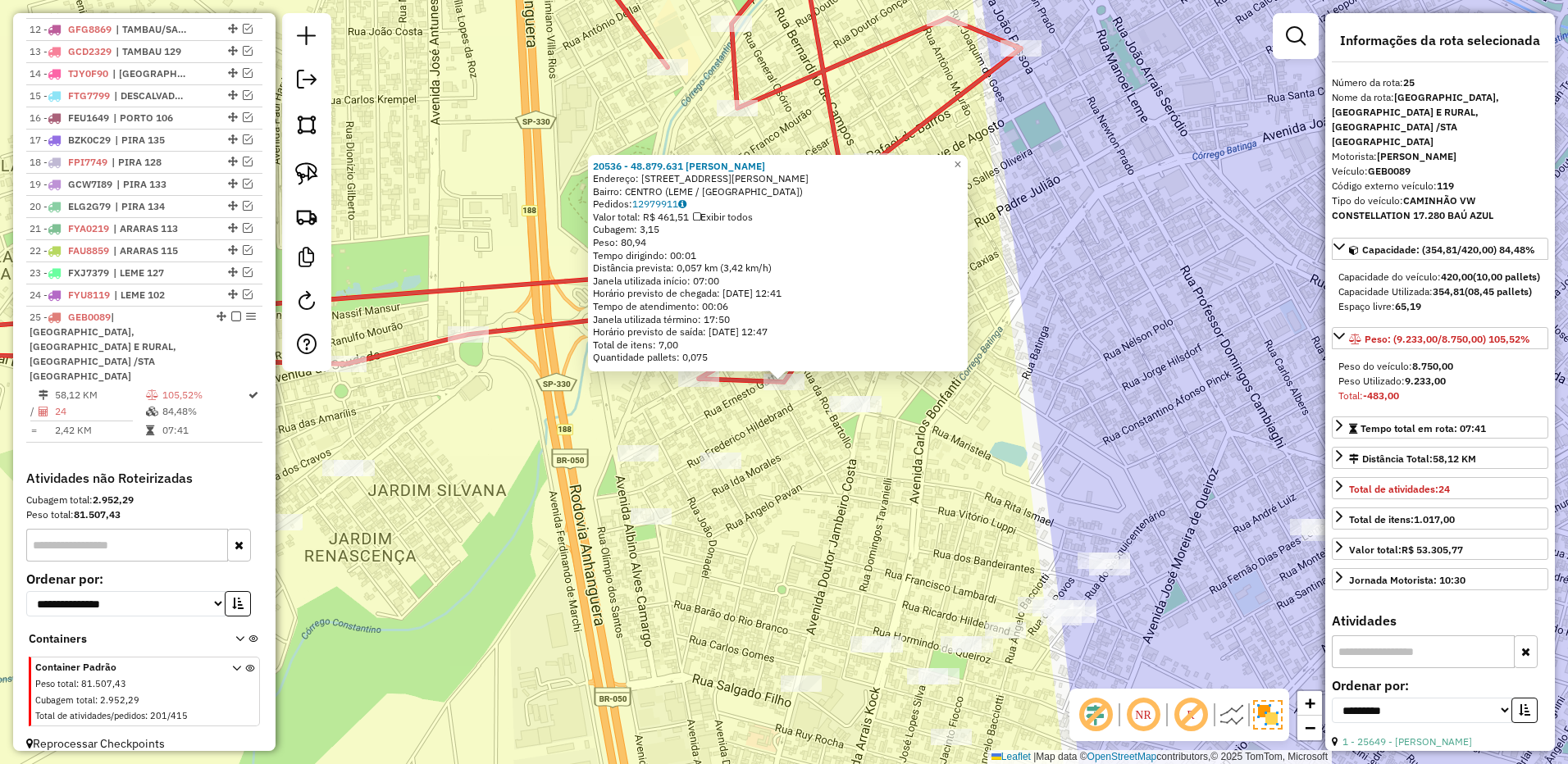
click at [706, 387] on div at bounding box center [698, 379] width 41 height 17
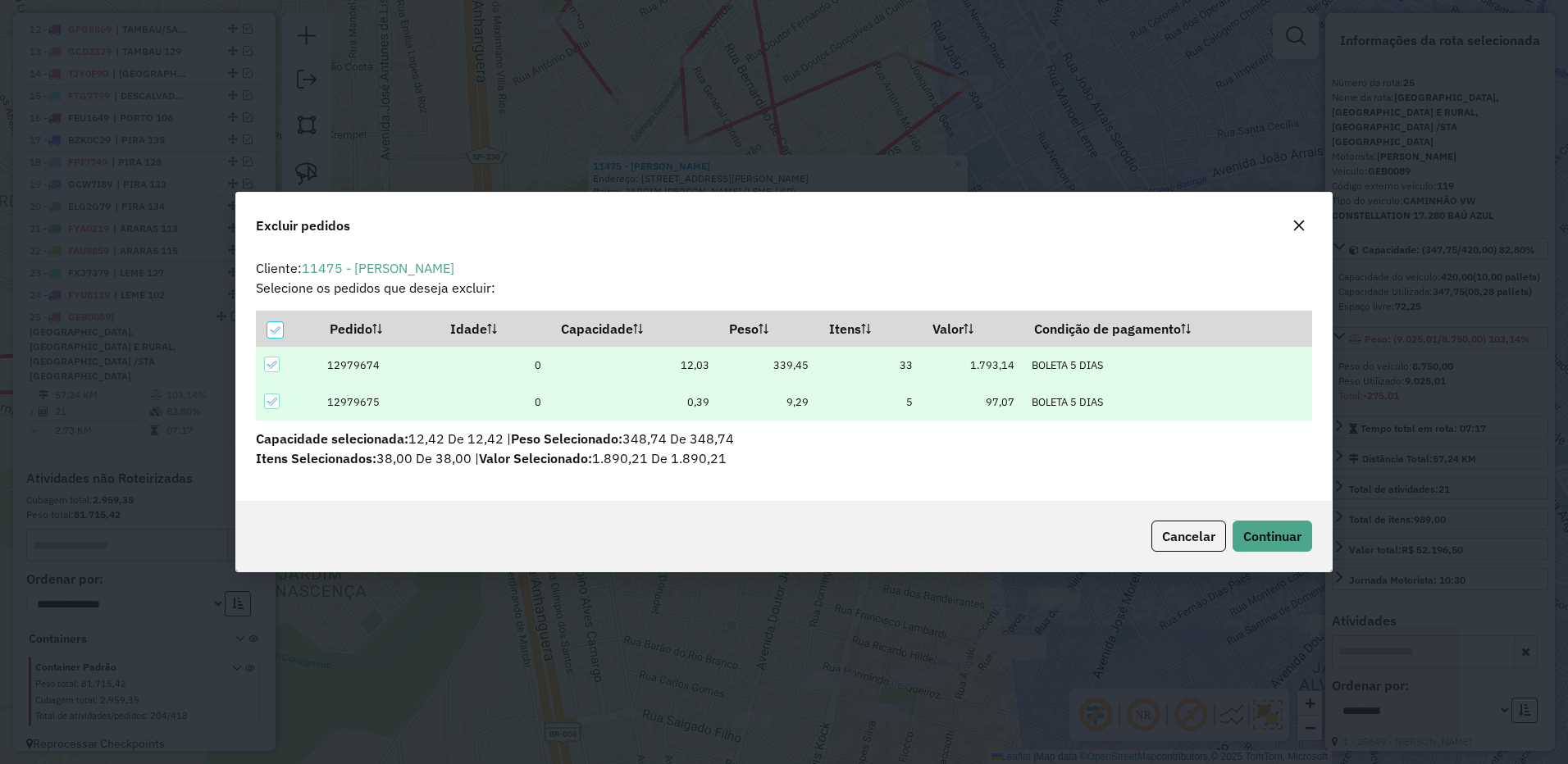
scroll to position [9, 5]
click at [1253, 542] on span "Continuar" at bounding box center [1272, 536] width 58 height 17
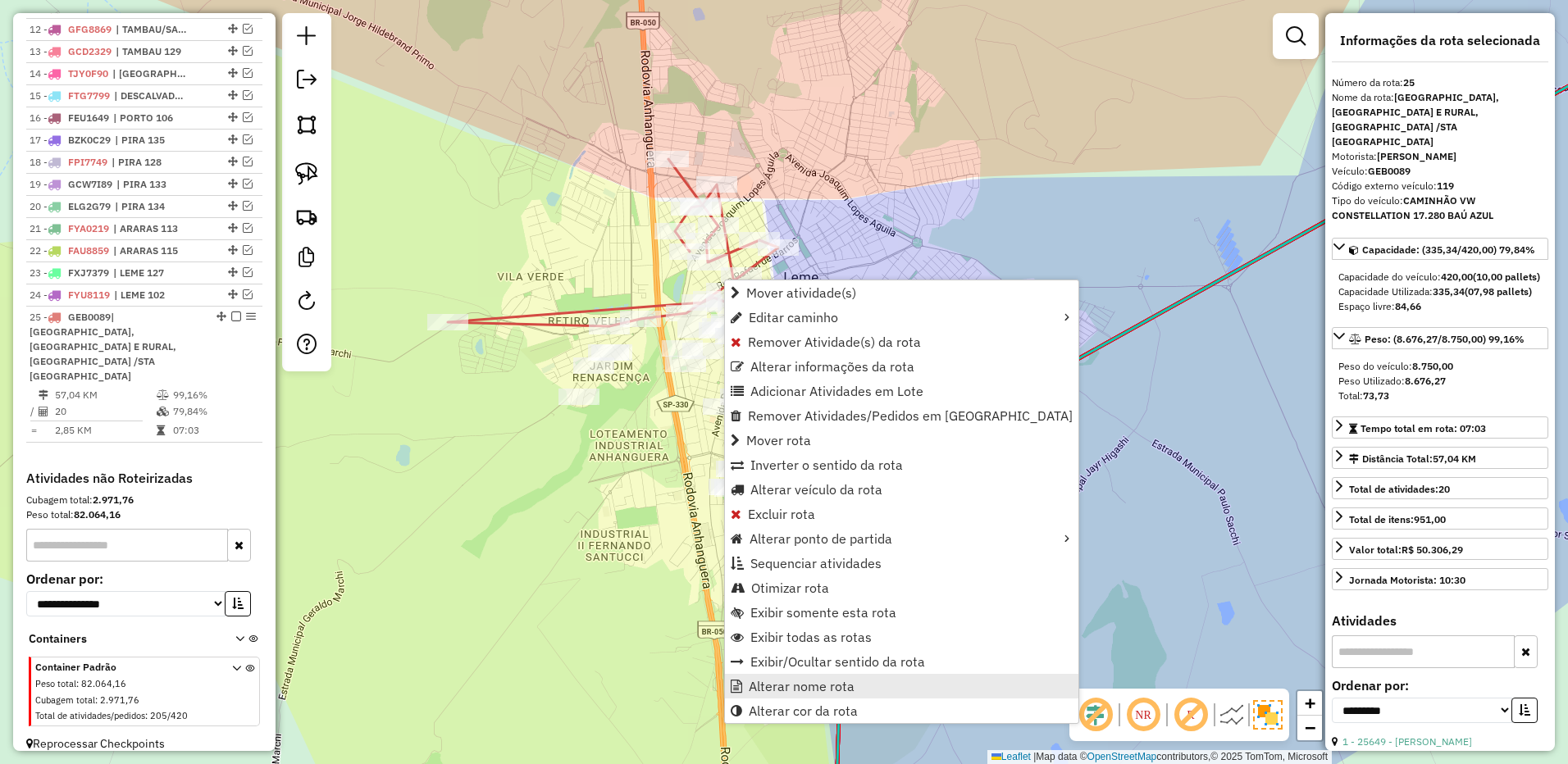
click at [832, 682] on span "Alterar nome rota" at bounding box center [802, 686] width 106 height 13
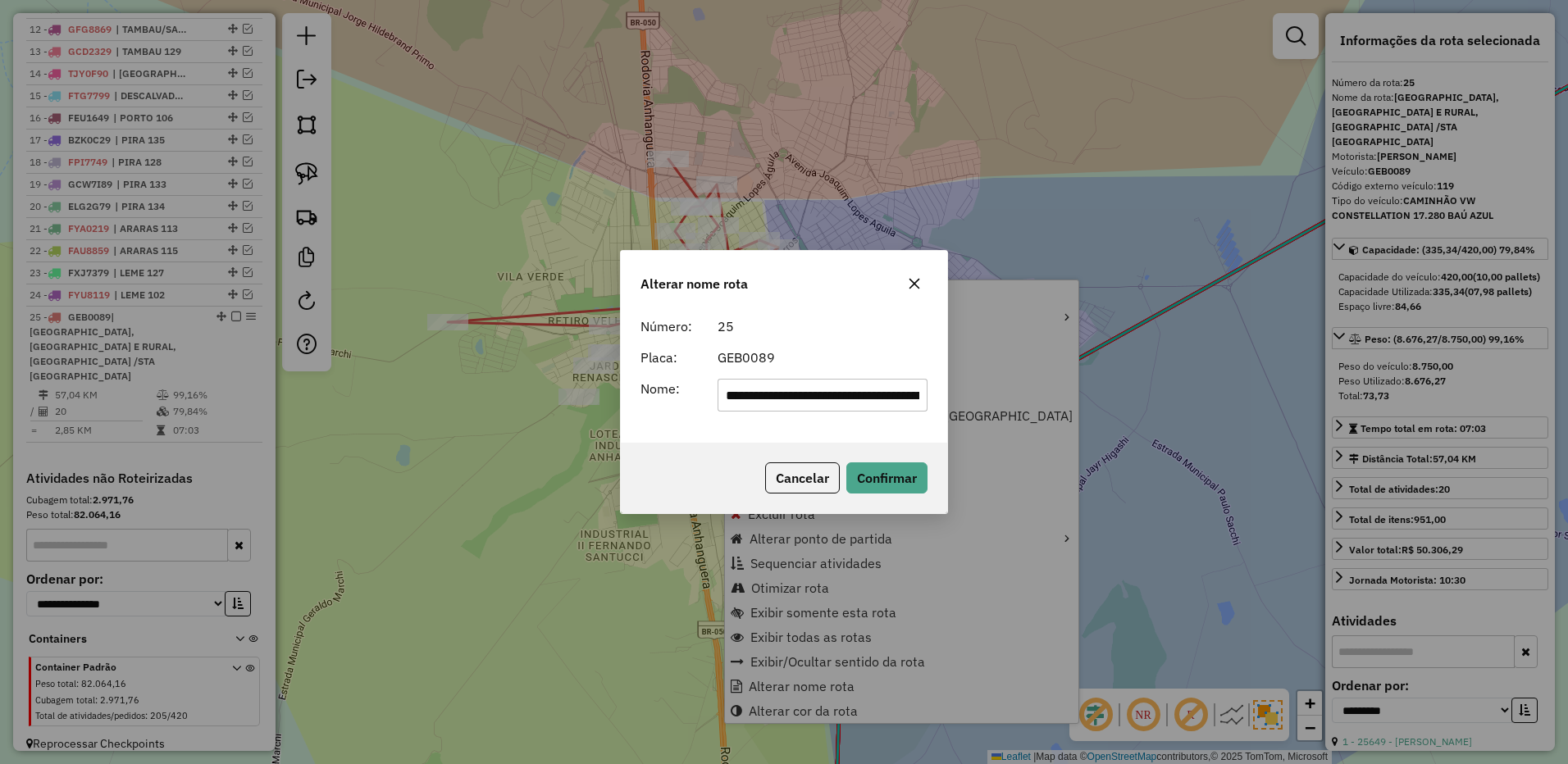
scroll to position [0, 245]
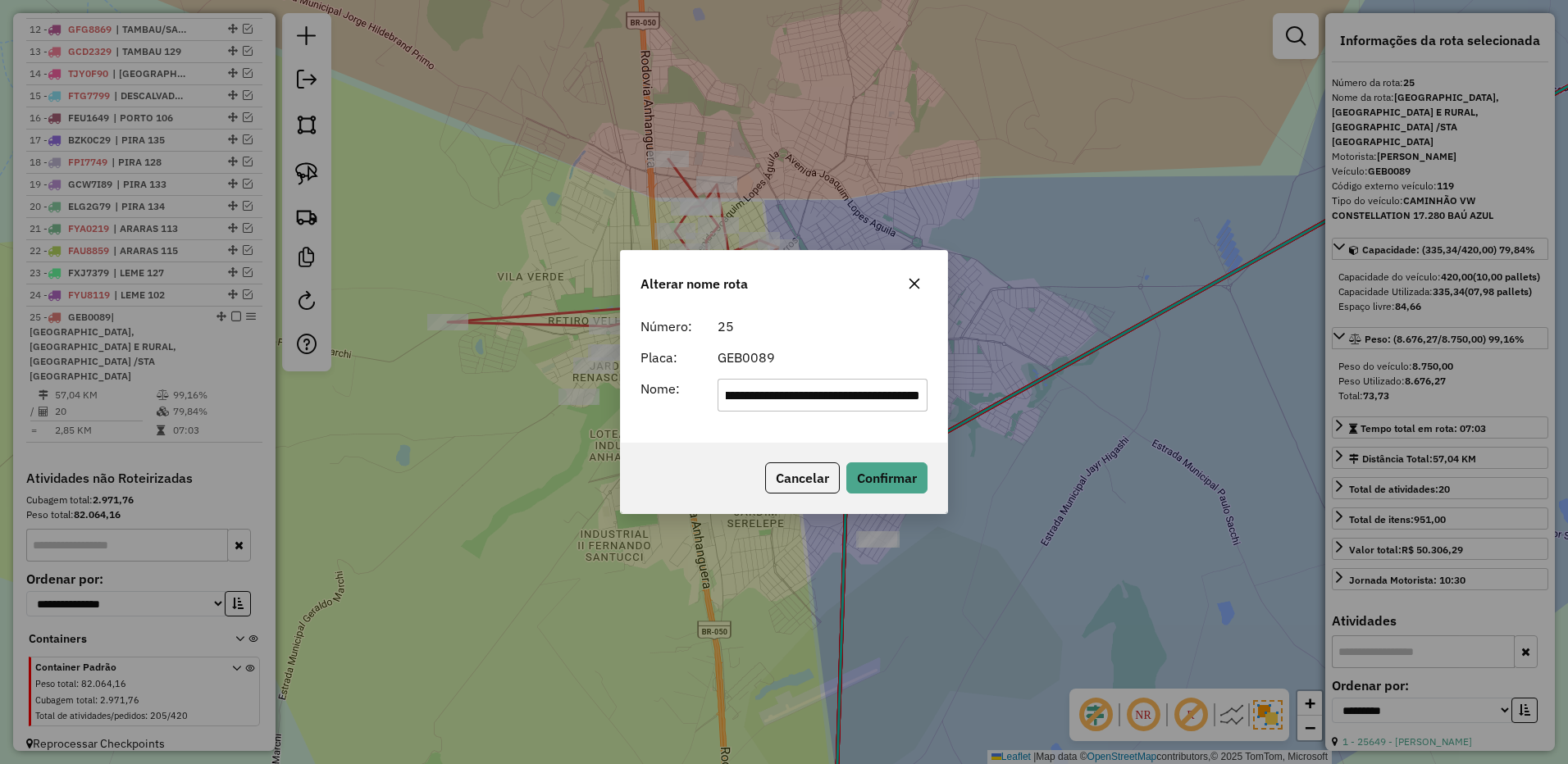
click at [760, 383] on input "**********" at bounding box center [822, 395] width 210 height 33
drag, startPoint x: 760, startPoint y: 383, endPoint x: 776, endPoint y: 367, distance: 22.6
click at [775, 368] on form "**********" at bounding box center [784, 364] width 287 height 95
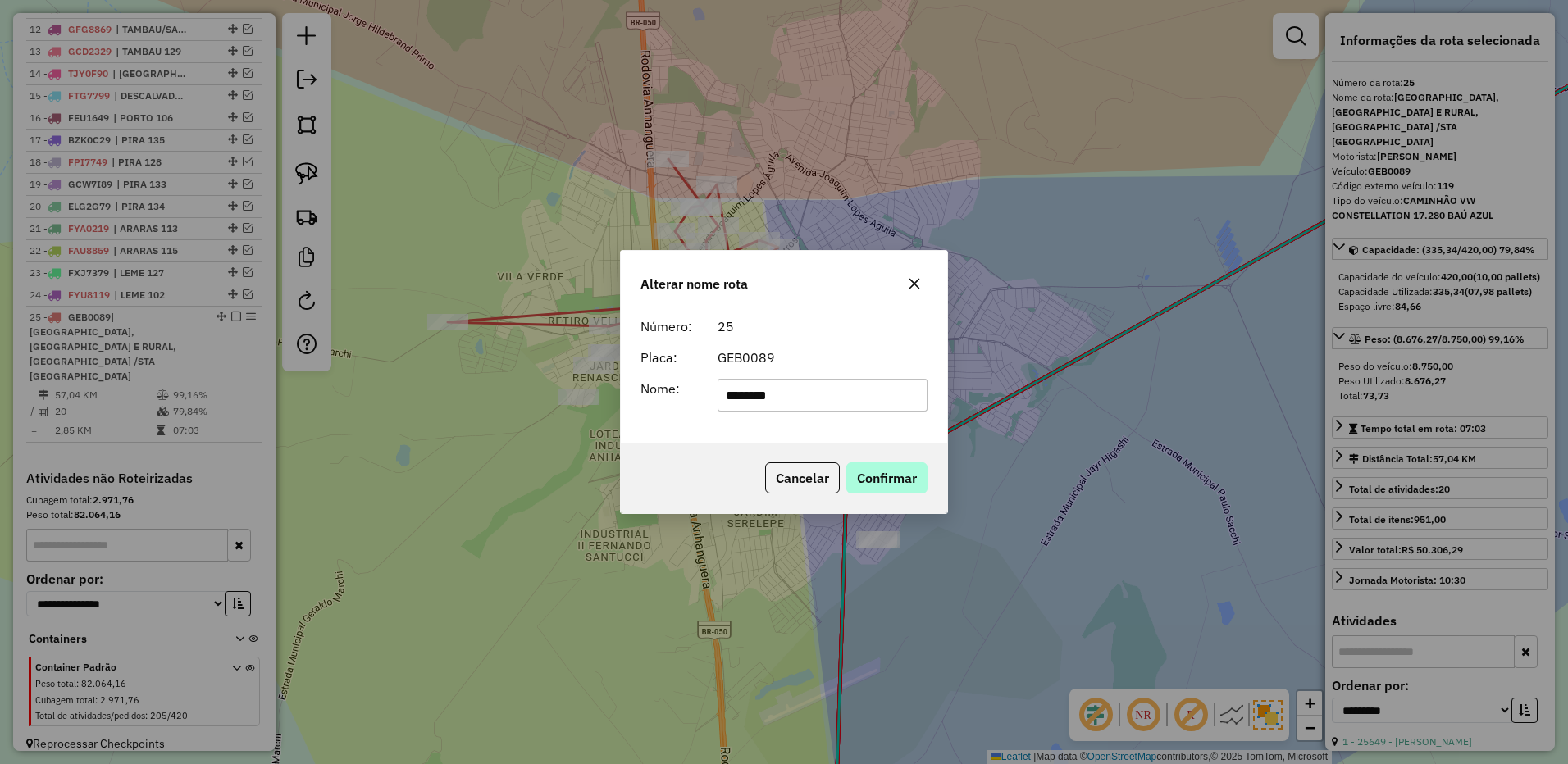
type input "********"
click at [883, 476] on button "Confirmar" at bounding box center [886, 478] width 81 height 31
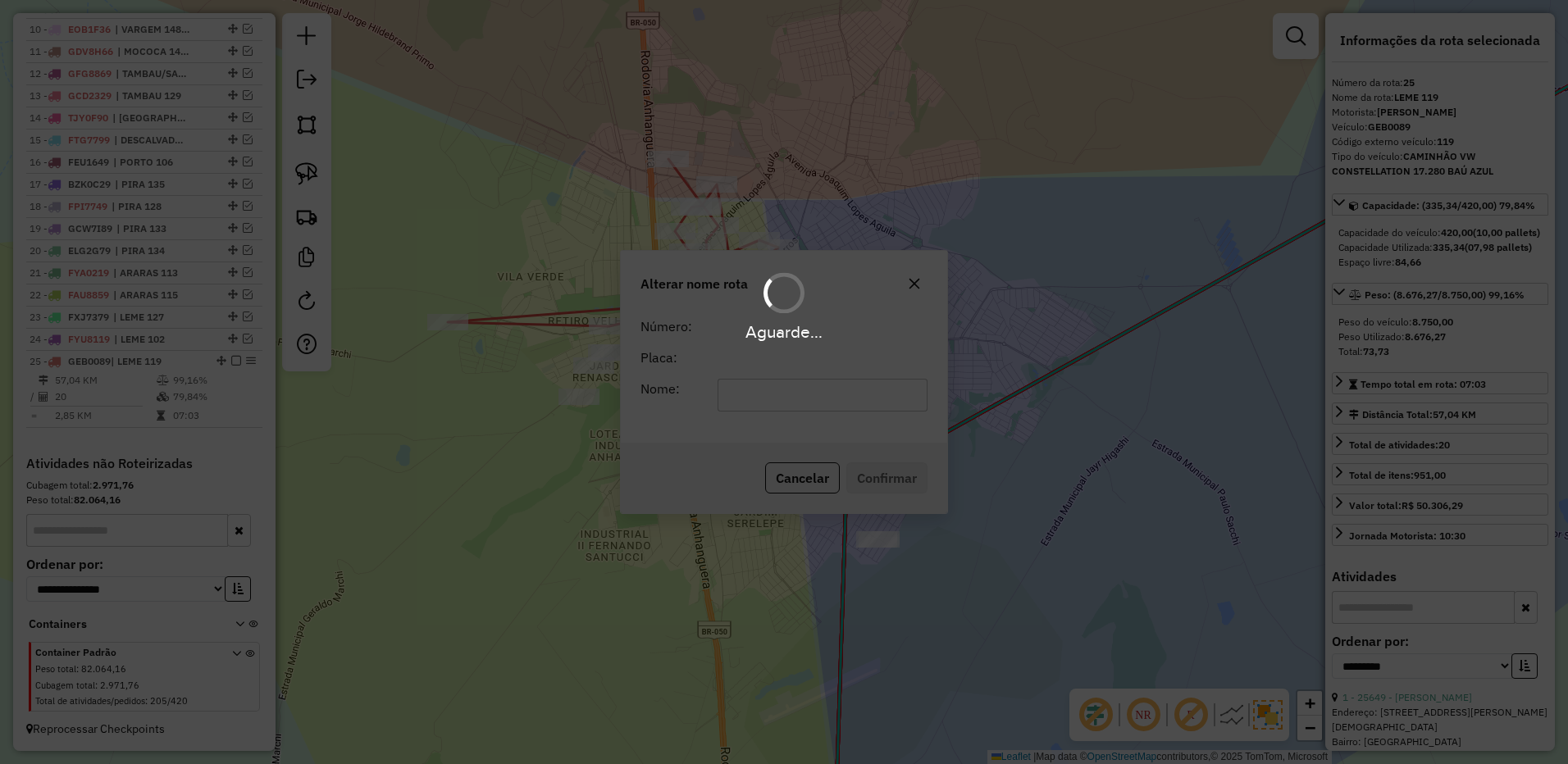
scroll to position [902, 0]
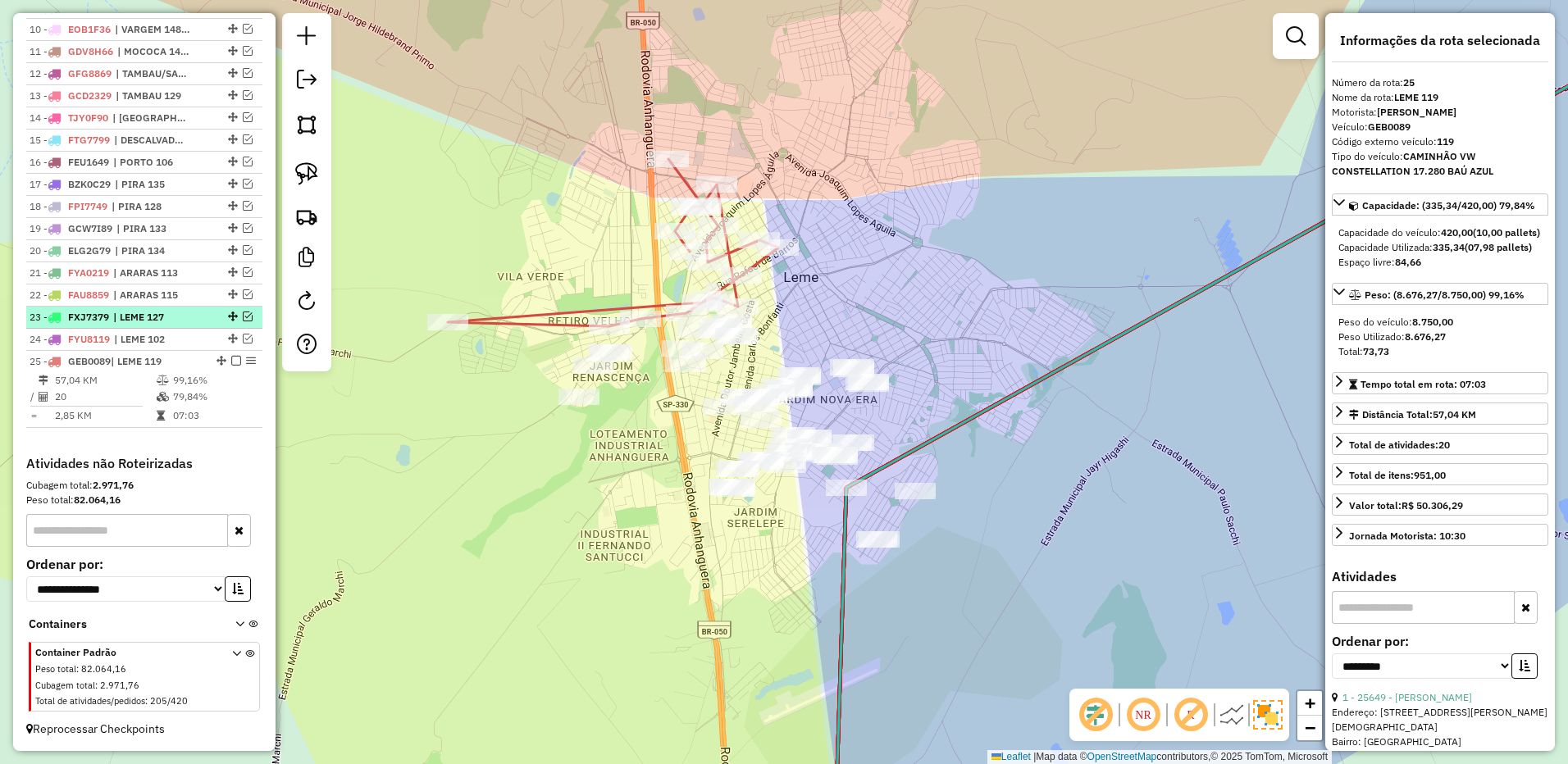
click at [231, 362] on em at bounding box center [236, 361] width 10 height 10
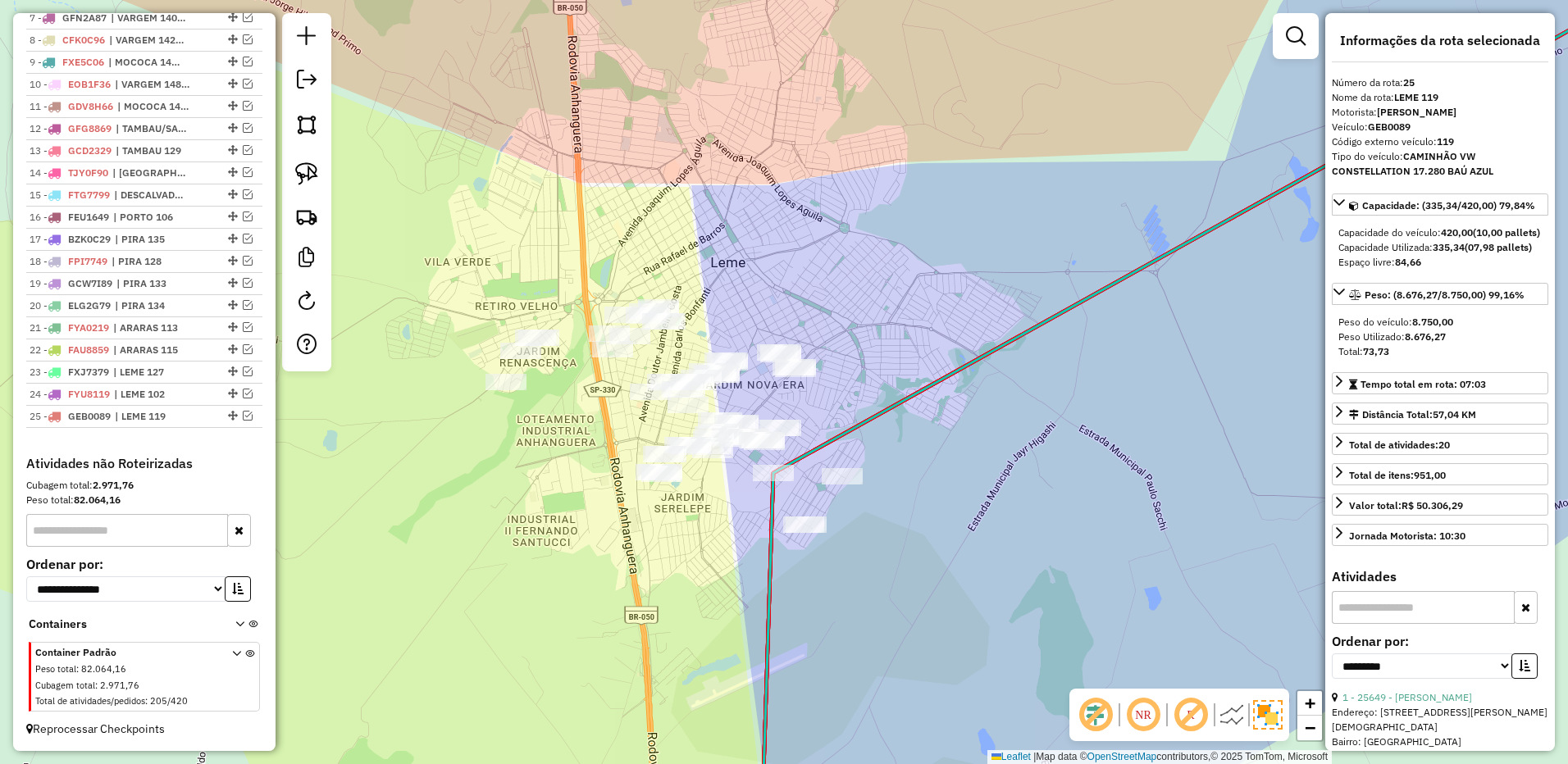
drag, startPoint x: 842, startPoint y: 282, endPoint x: 817, endPoint y: 277, distance: 25.5
click at [817, 277] on div "Janela de atendimento Grade de atendimento Capacidade Transportadoras Veículos …" at bounding box center [784, 382] width 1568 height 764
click at [306, 175] on img at bounding box center [306, 173] width 23 height 23
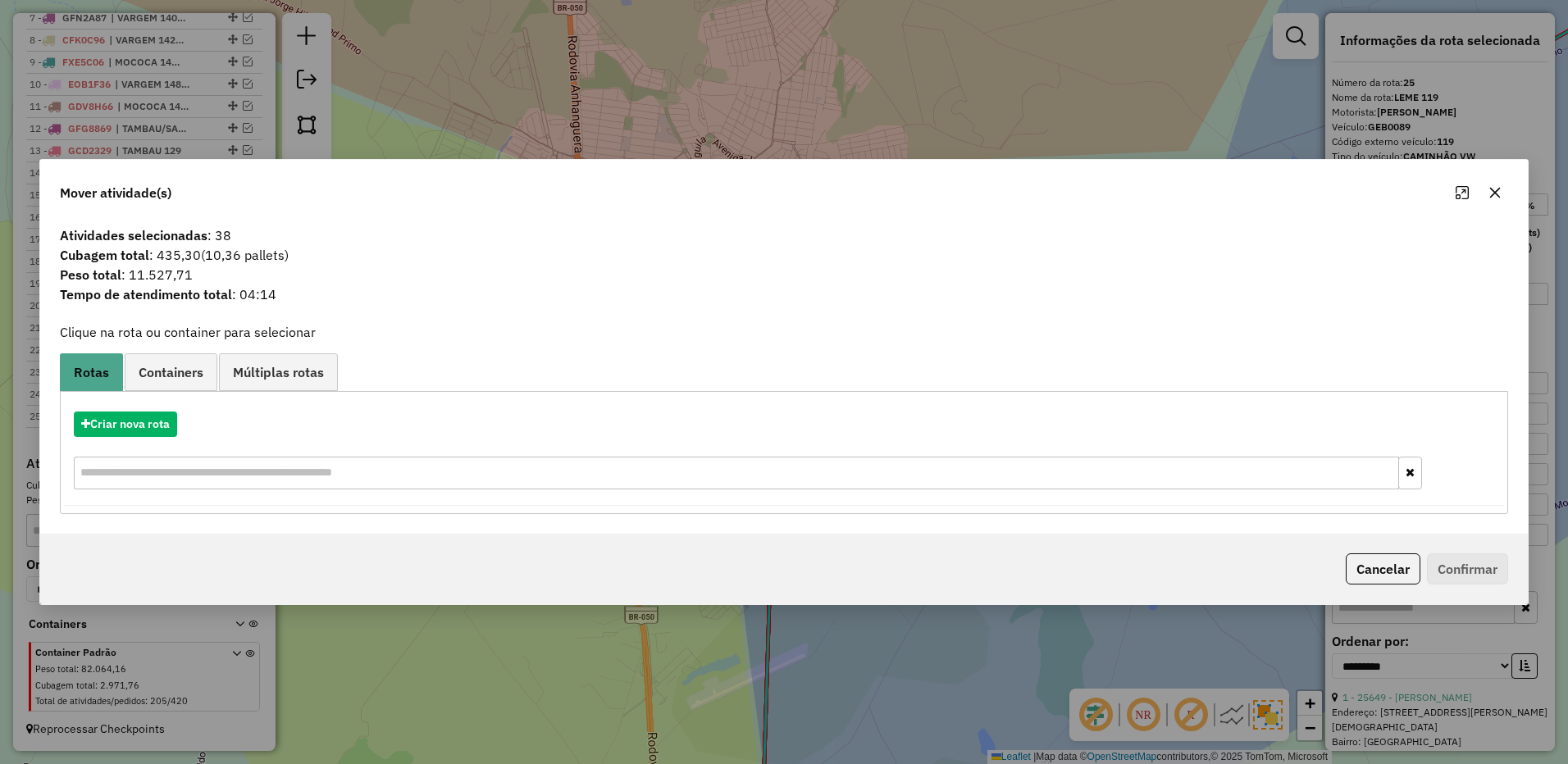
click at [1493, 192] on icon "button" at bounding box center [1495, 193] width 11 height 11
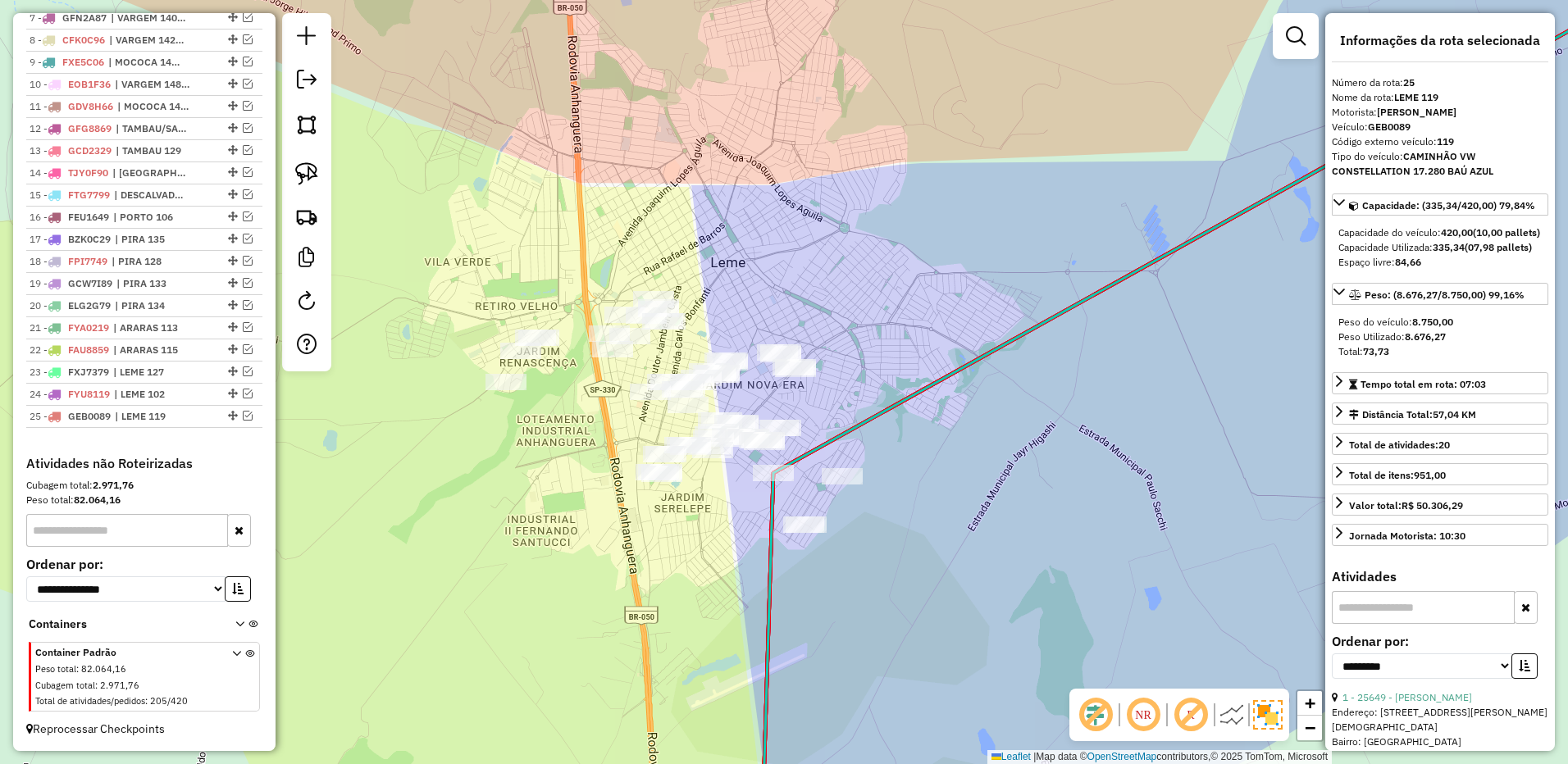
click at [318, 171] on link at bounding box center [306, 174] width 36 height 36
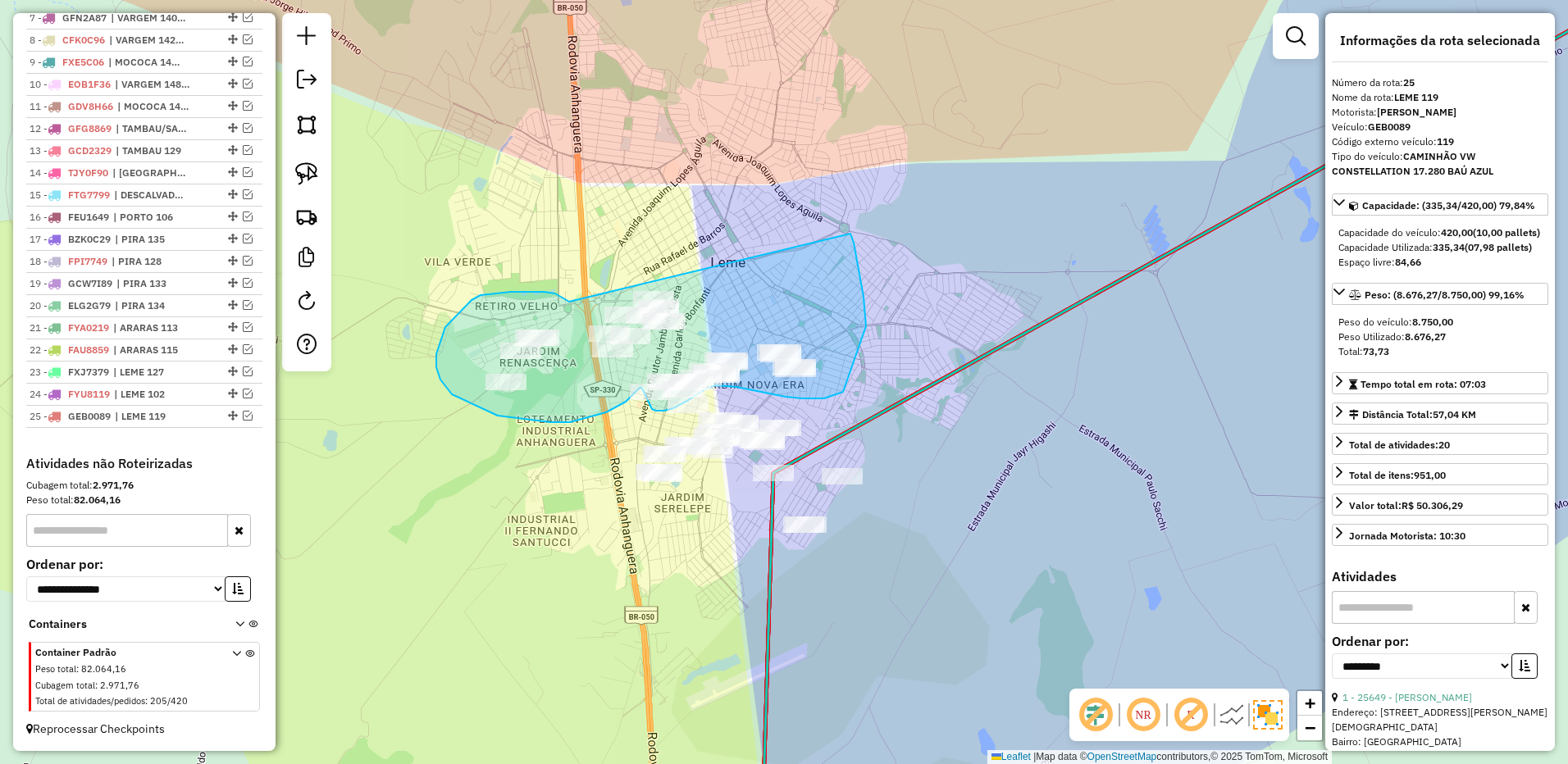
drag, startPoint x: 561, startPoint y: 296, endPoint x: 824, endPoint y: 176, distance: 289.1
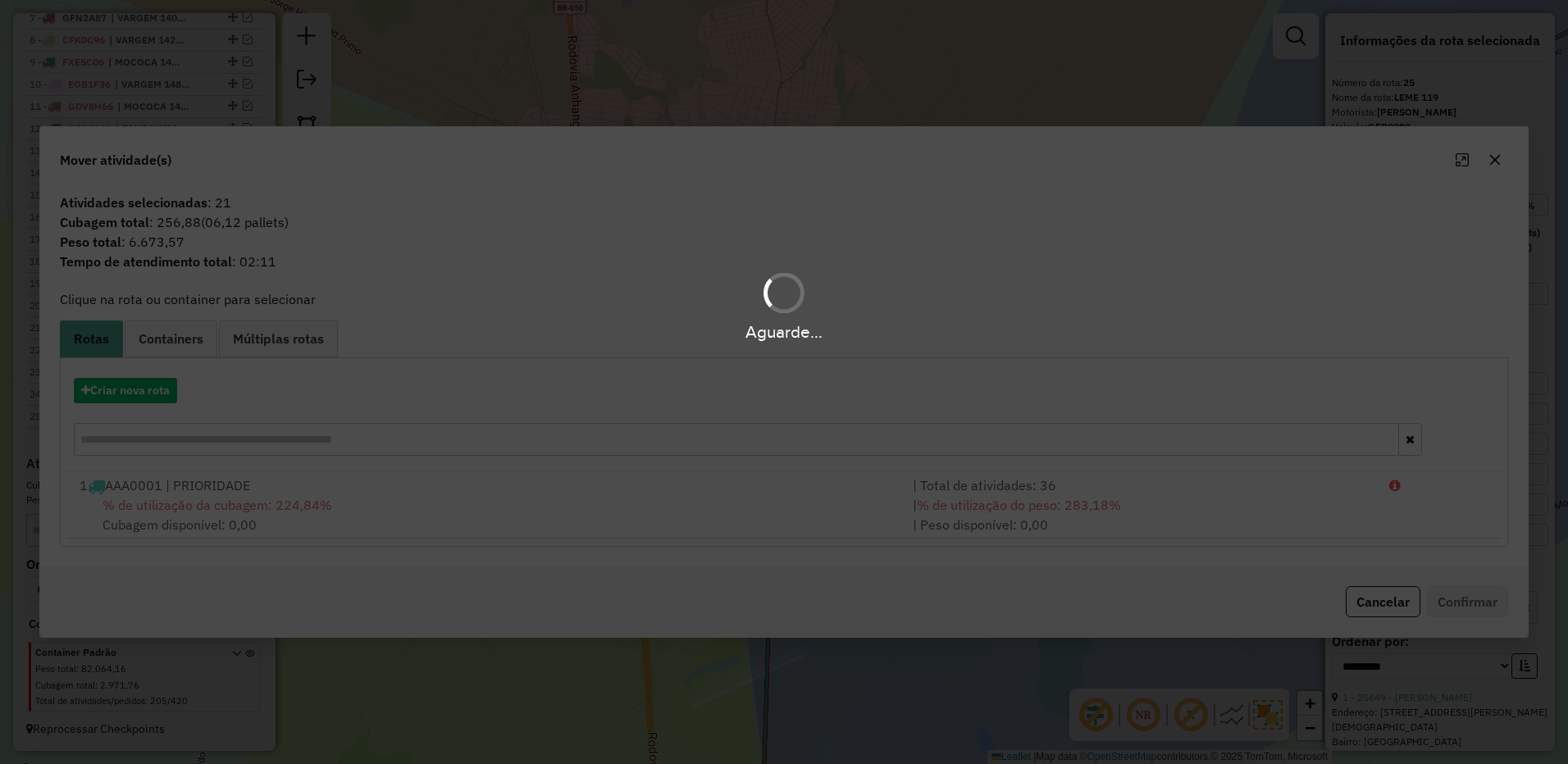
click at [132, 394] on hb-app "Aguarde... Pop-up bloqueado! Seu navegador bloqueou automáticamente a abertura …" at bounding box center [784, 382] width 1568 height 764
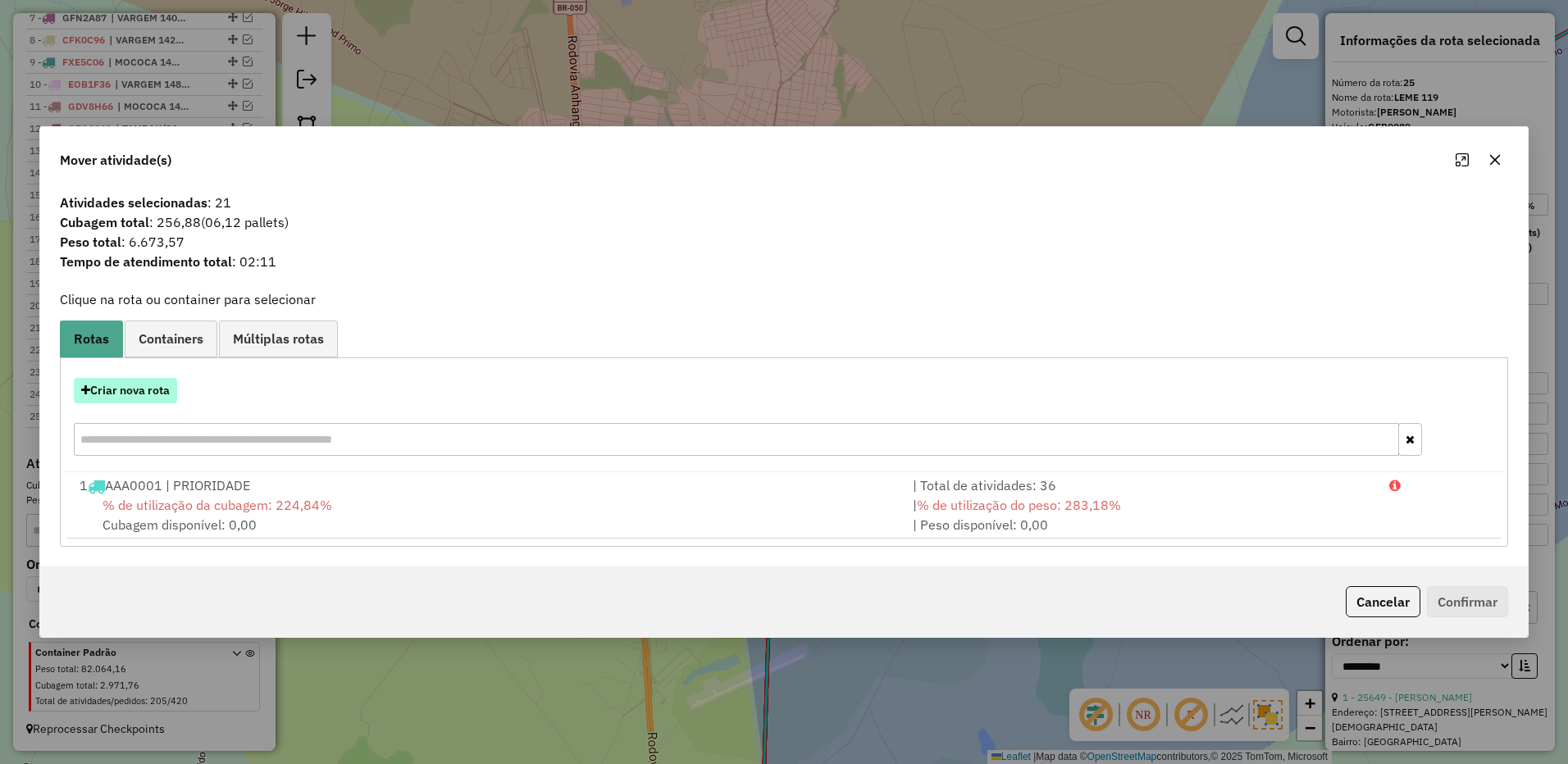
click at [134, 393] on button "Criar nova rota" at bounding box center [125, 391] width 104 height 25
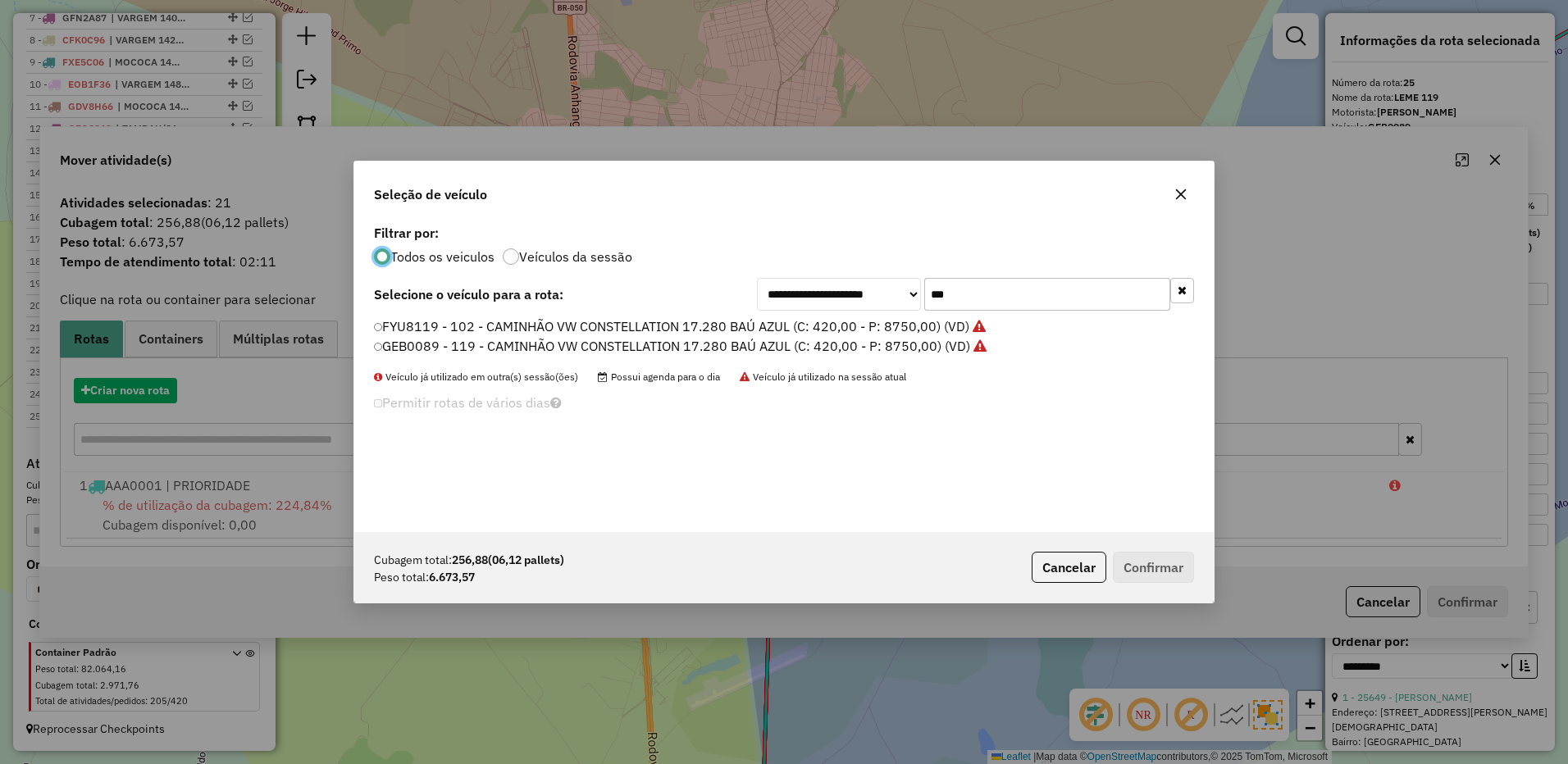
scroll to position [9, 5]
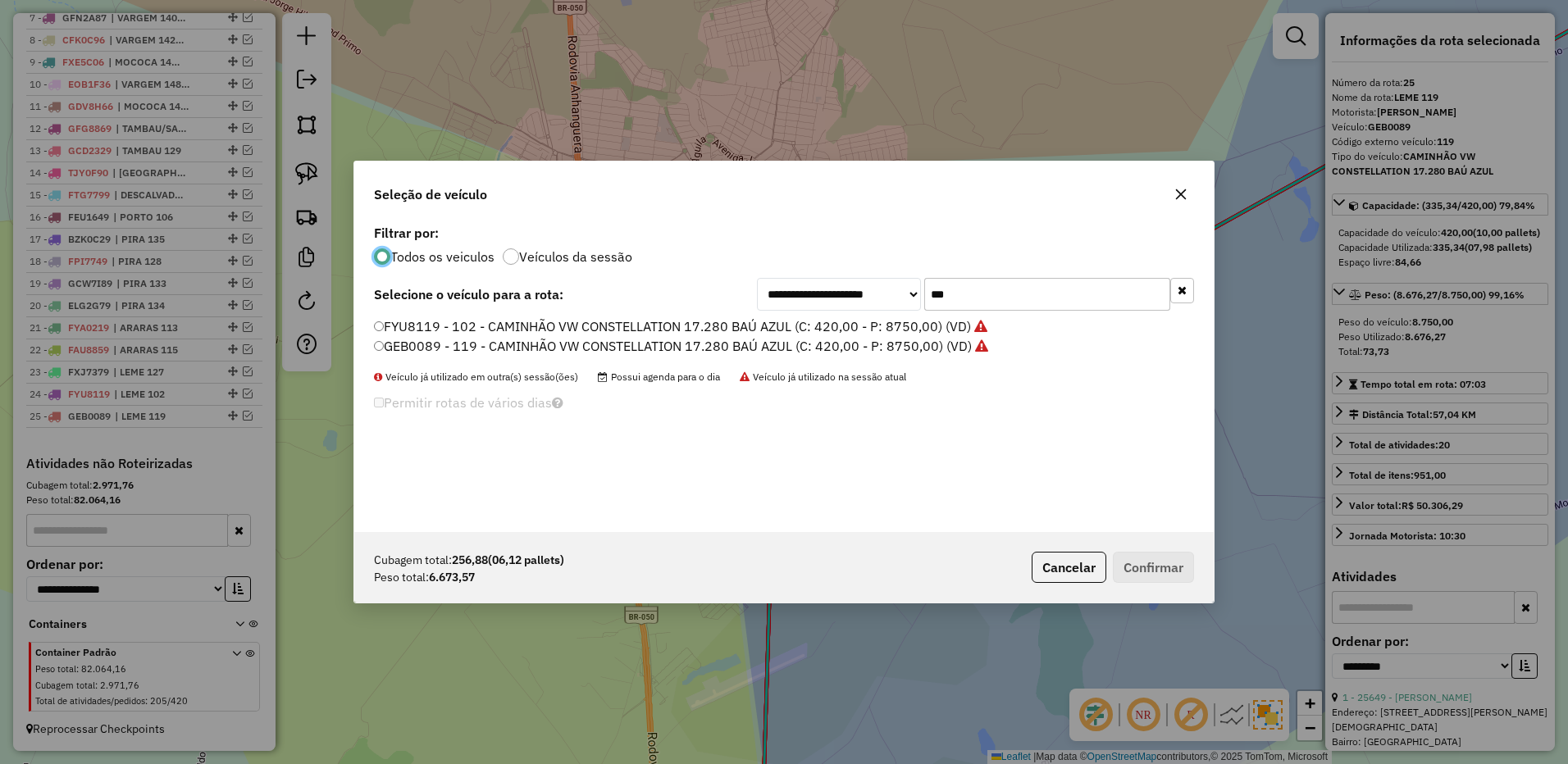
click at [989, 286] on input "***" at bounding box center [1047, 294] width 246 height 33
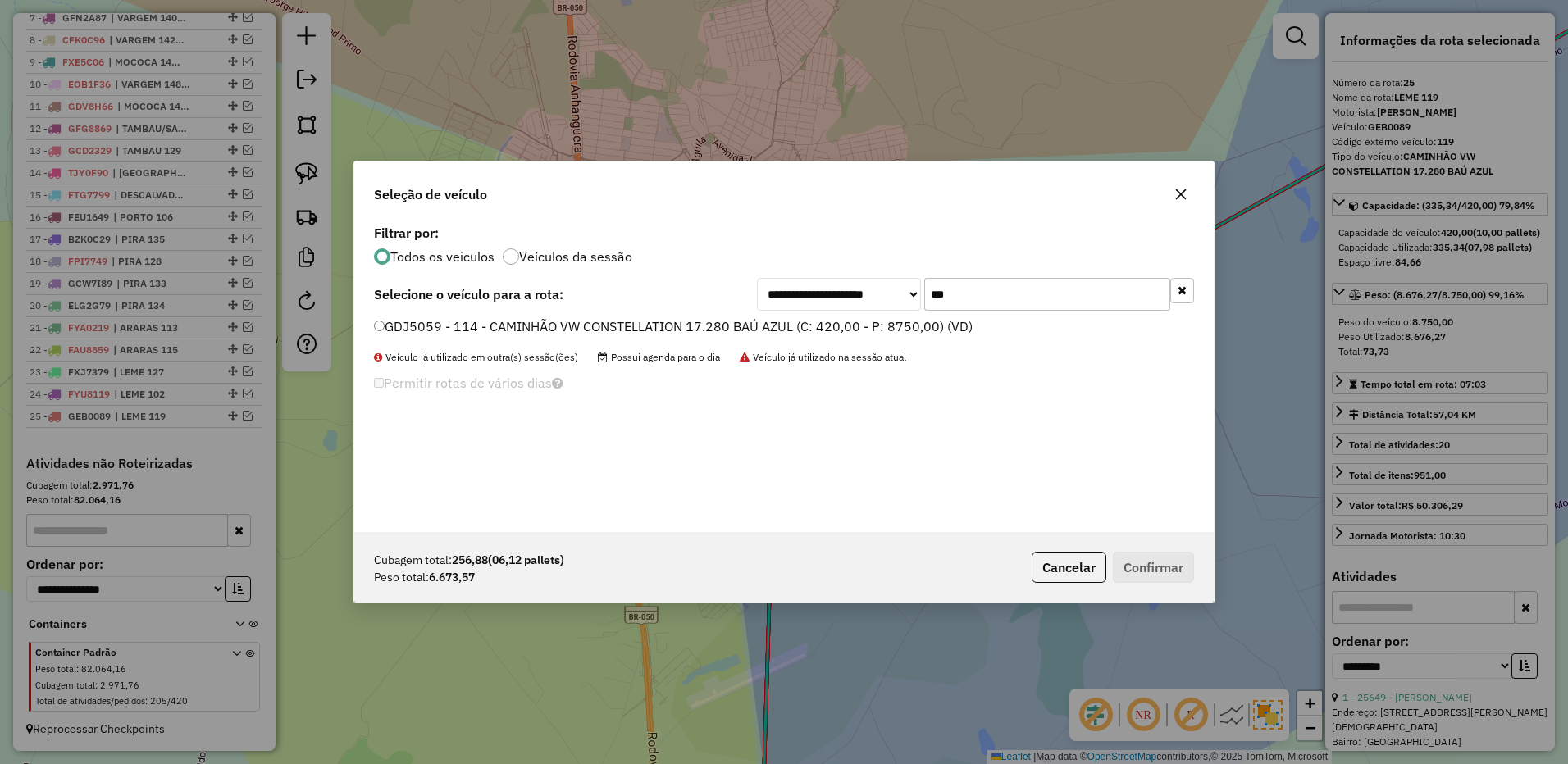
type input "***"
click at [919, 317] on label "GDJ5059 - 114 - CAMINHÃO VW CONSTELLATION 17.280 BAÚ AZUL (C: 420,00 - P: 8750,…" at bounding box center [673, 326] width 599 height 20
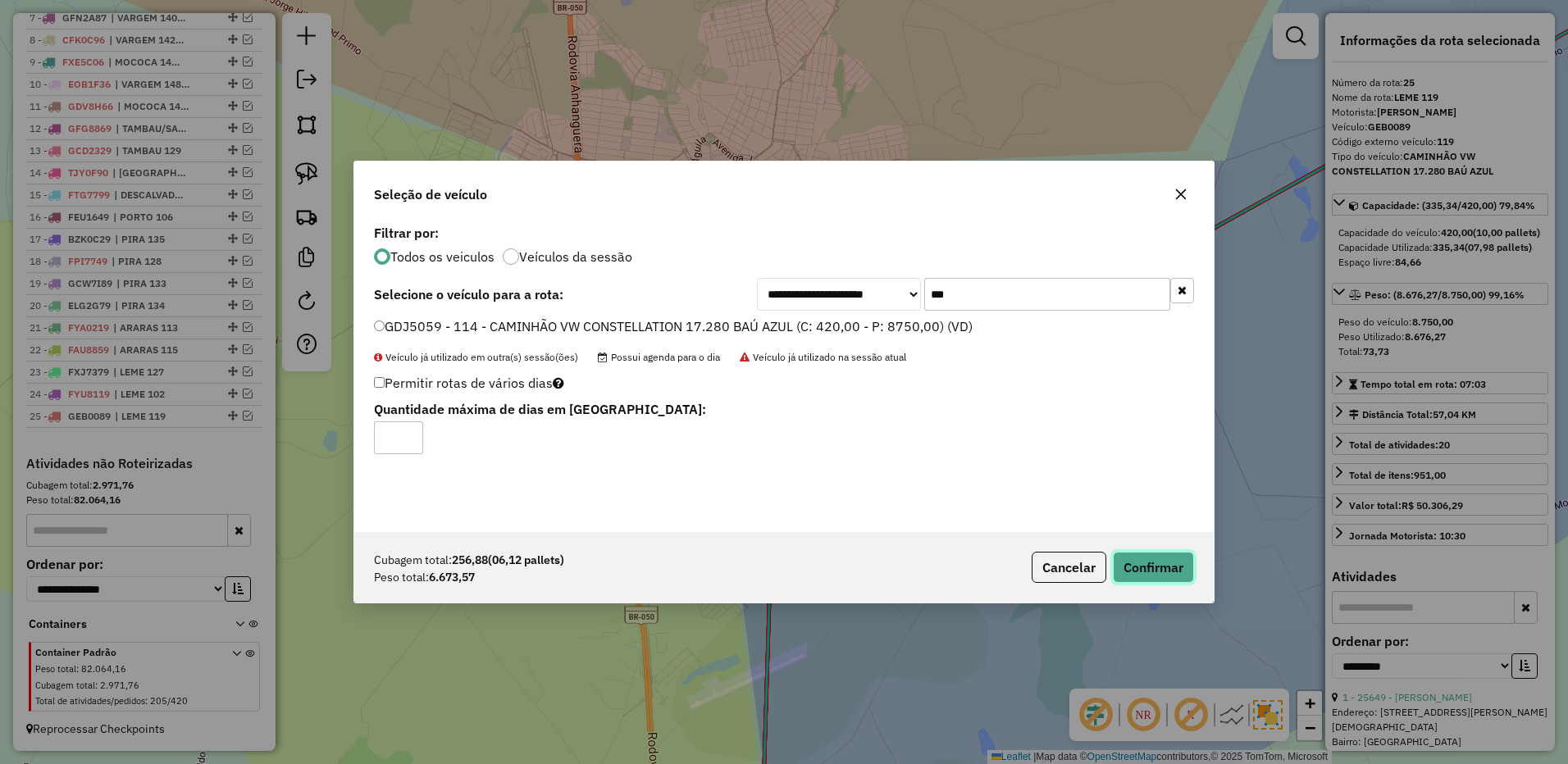
click at [1147, 565] on button "Confirmar" at bounding box center [1153, 567] width 81 height 31
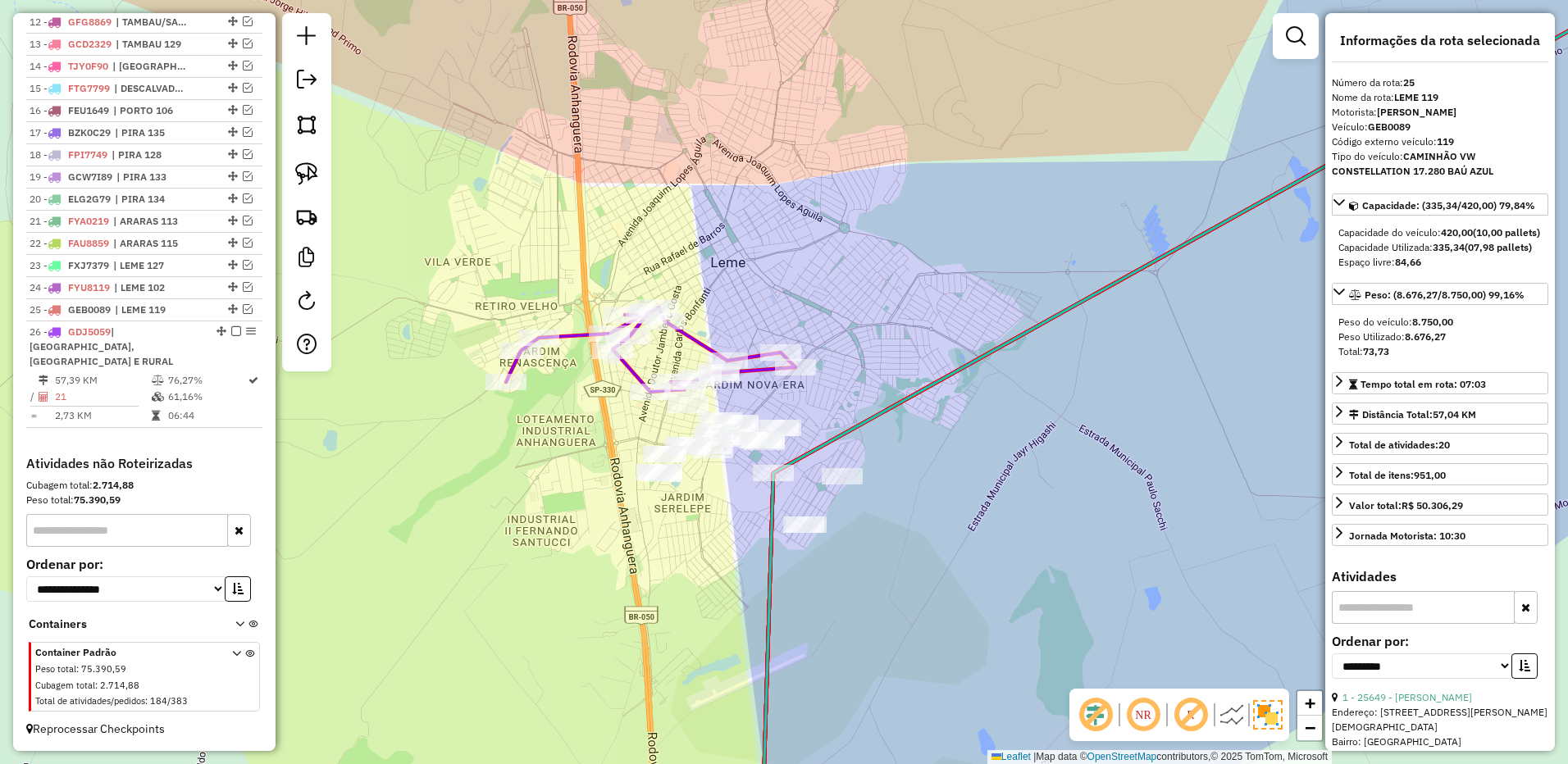
scroll to position [939, 0]
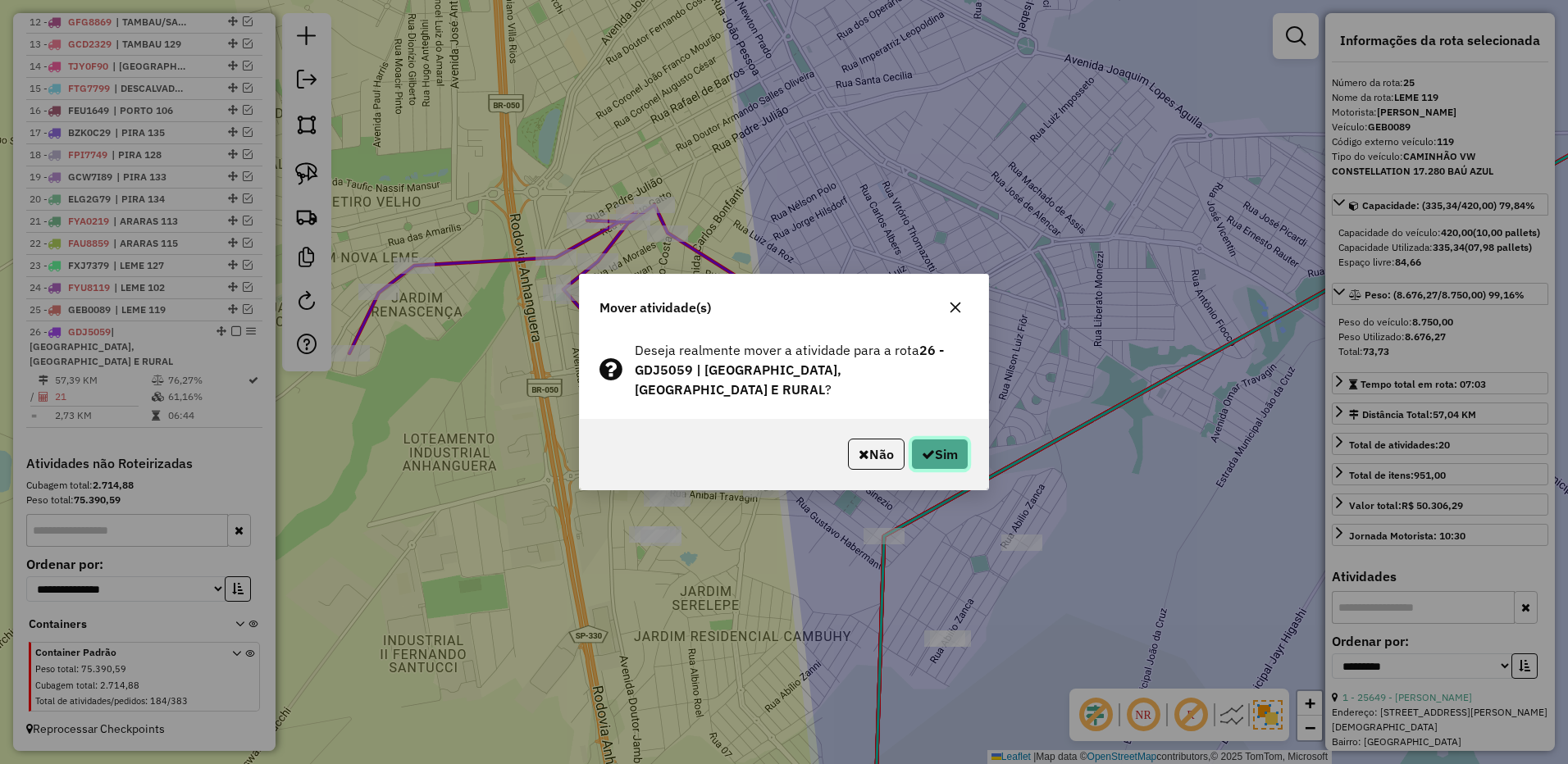
click at [934, 446] on button "Sim" at bounding box center [939, 453] width 58 height 31
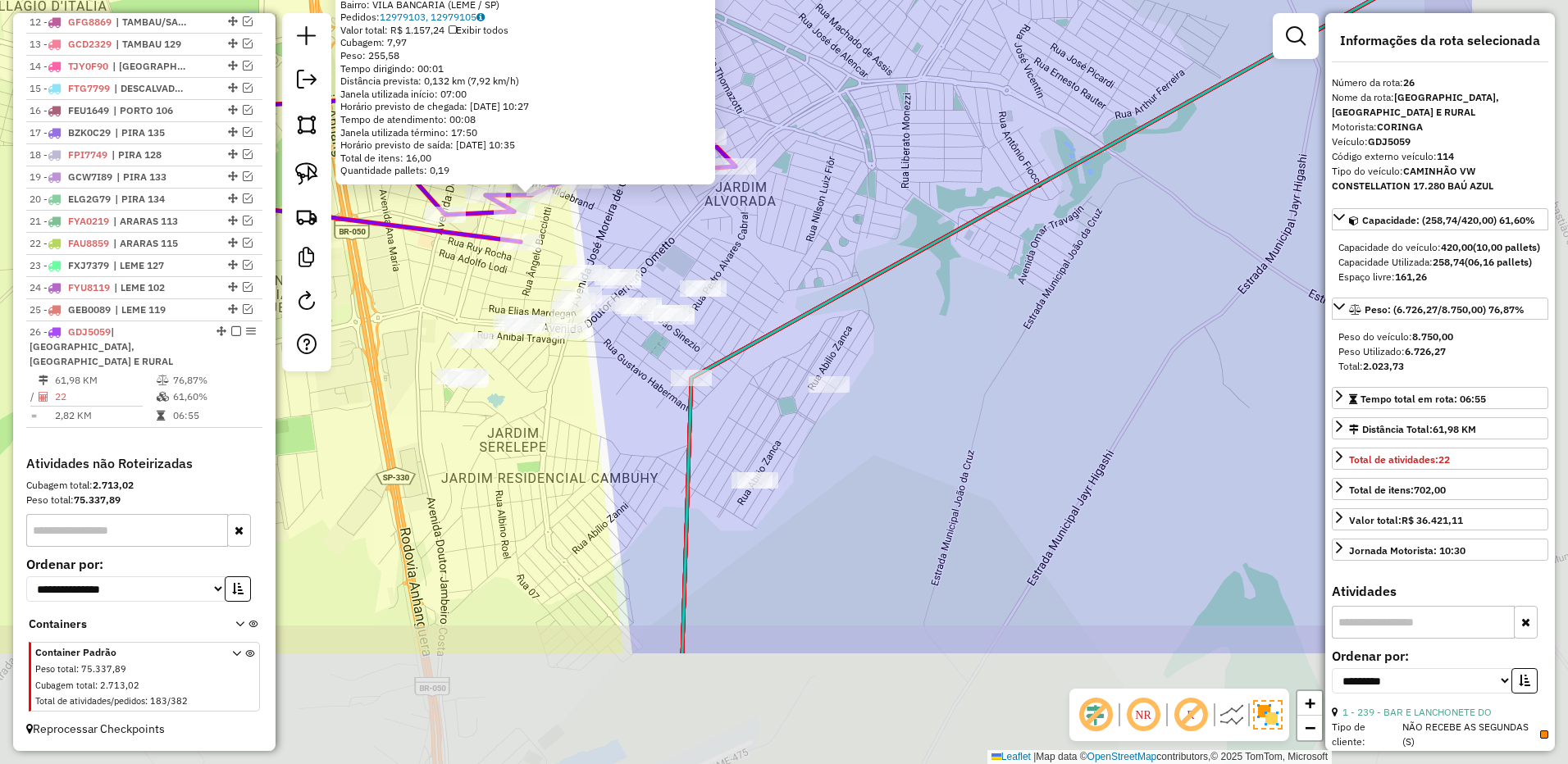
drag, startPoint x: 1022, startPoint y: 402, endPoint x: 774, endPoint y: 215, distance: 310.6
click at [774, 215] on div "14554 - [PERSON_NAME]: R HORMINDO DE QUEIROZ 425 Bairro: [GEOGRAPHIC_DATA] (LEM…" at bounding box center [784, 382] width 1568 height 764
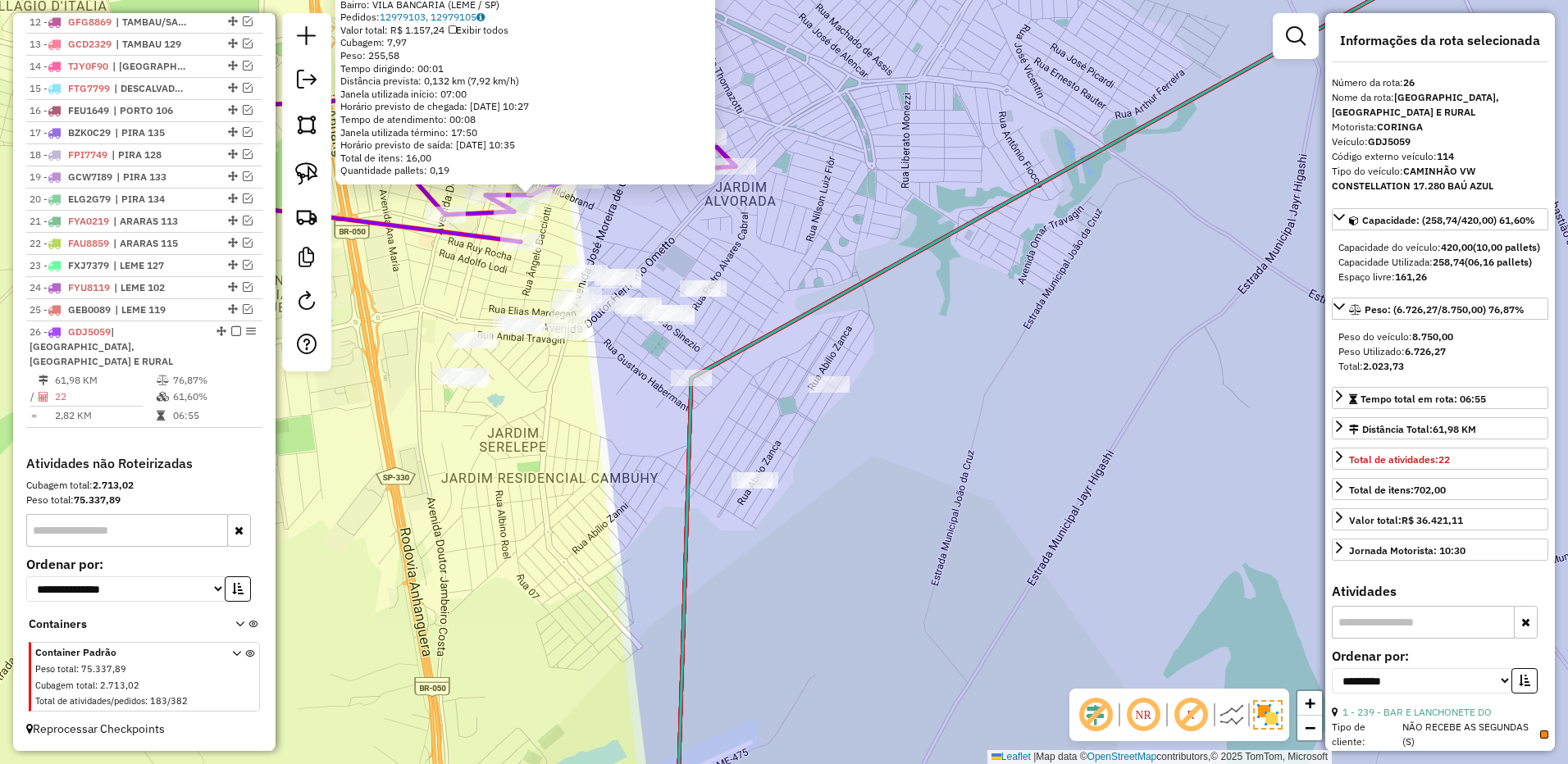
drag, startPoint x: 305, startPoint y: 172, endPoint x: 412, endPoint y: 213, distance: 114.6
click at [305, 172] on img at bounding box center [306, 173] width 23 height 23
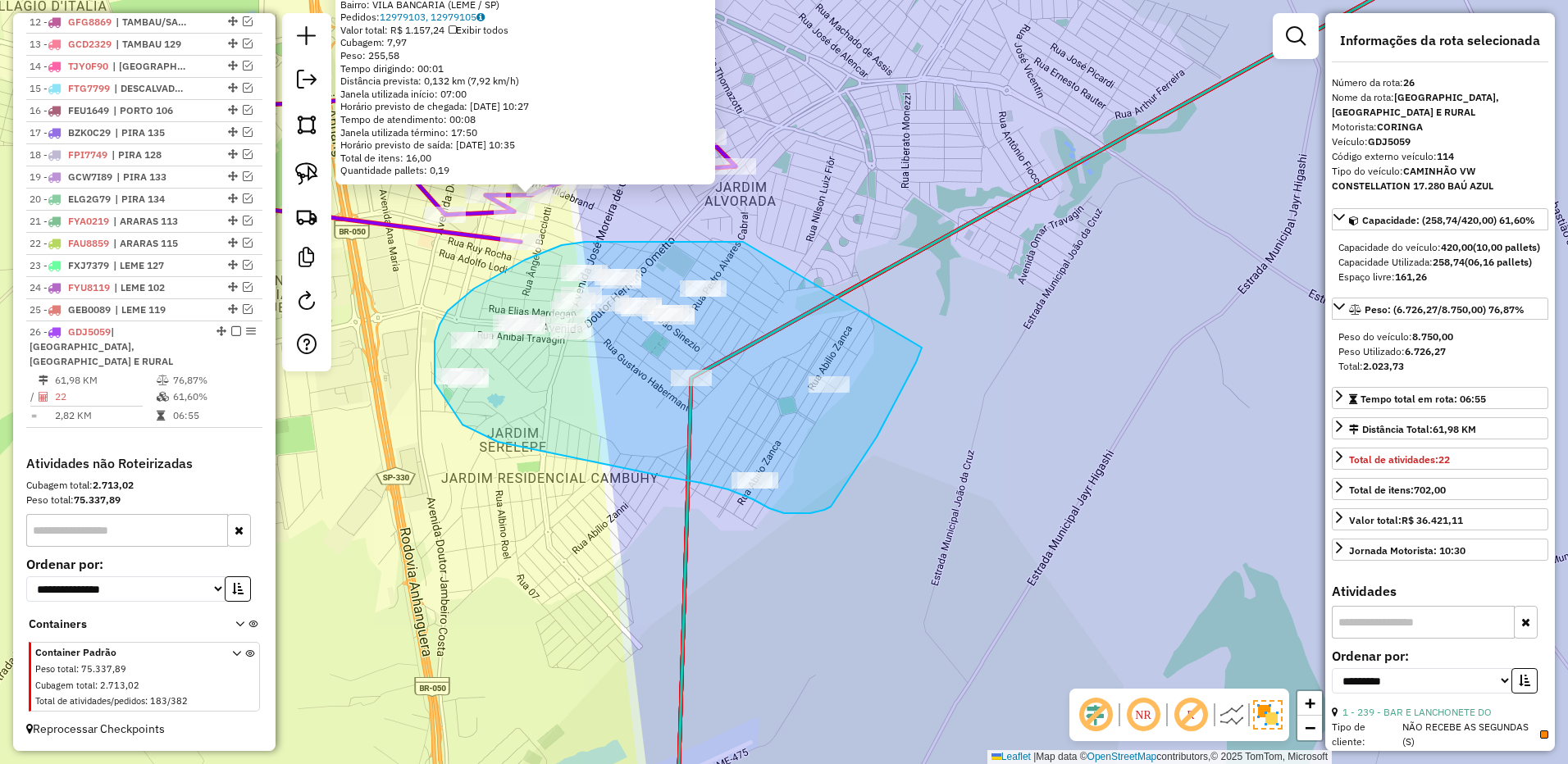
drag, startPoint x: 743, startPoint y: 242, endPoint x: 927, endPoint y: 329, distance: 203.5
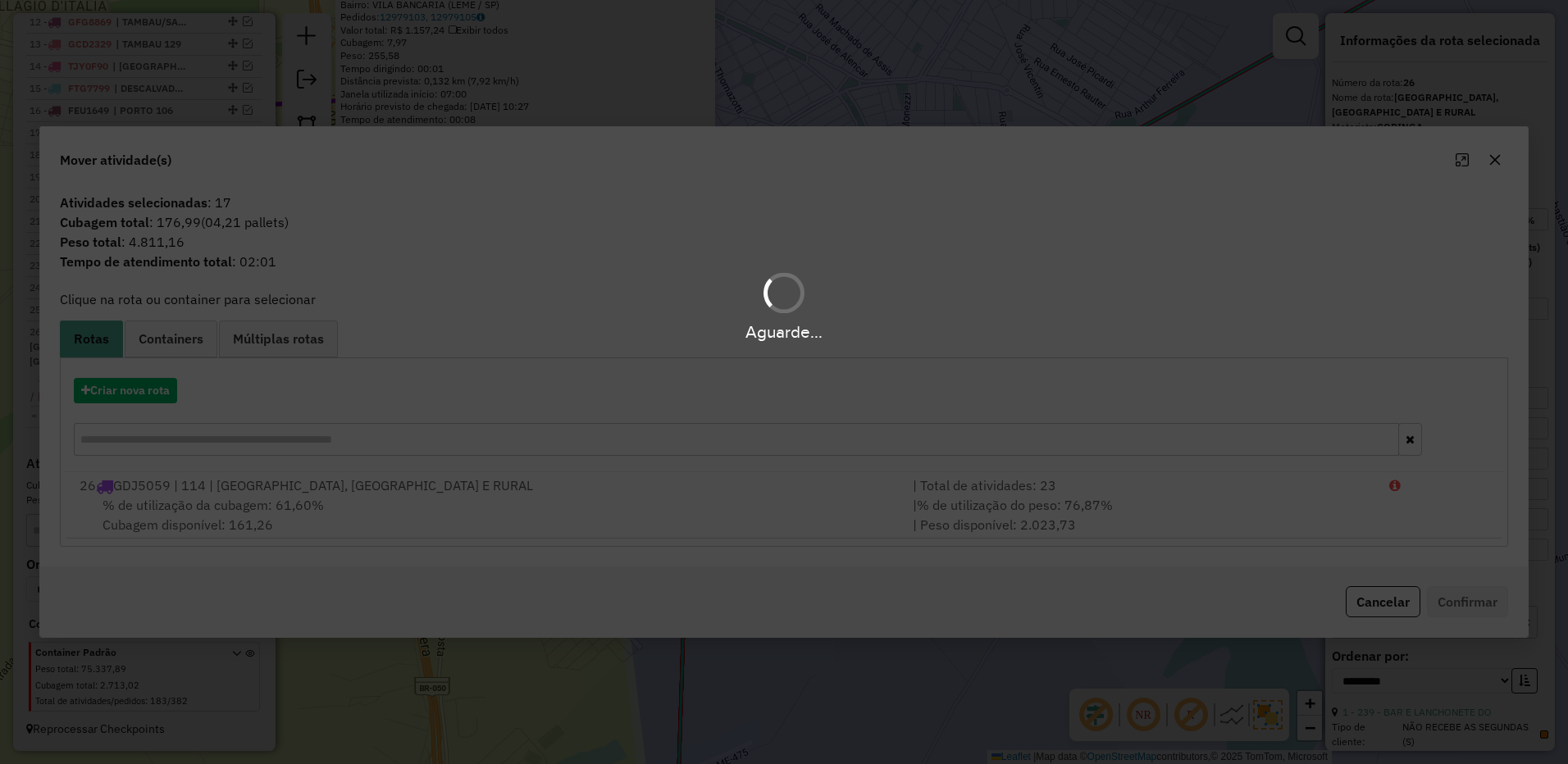
click at [150, 395] on hb-app "Aguarde... Pop-up bloqueado! Seu navegador bloqueou automáticamente a abertura …" at bounding box center [784, 382] width 1568 height 764
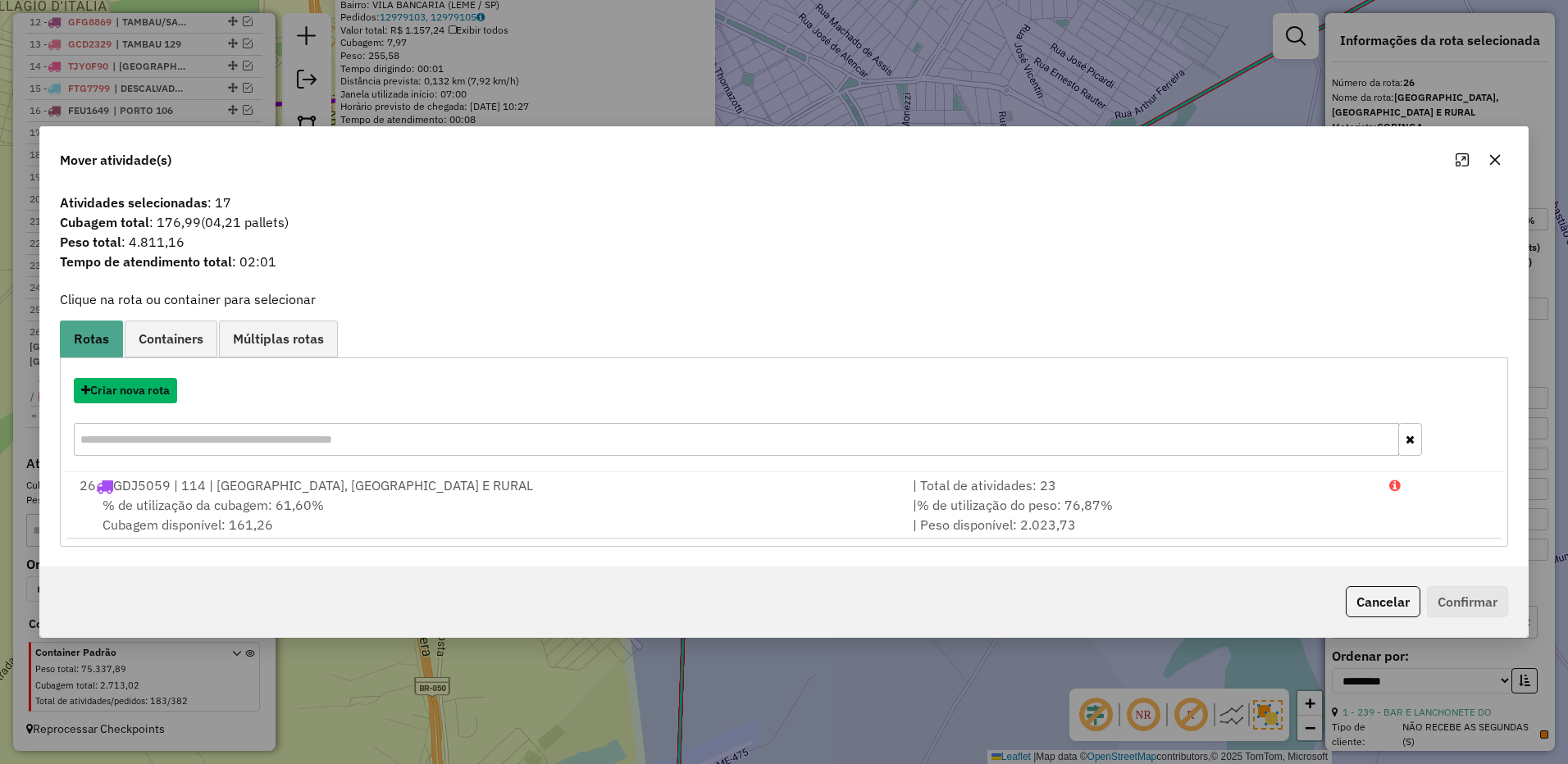
click at [150, 395] on button "Criar nova rota" at bounding box center [125, 391] width 104 height 25
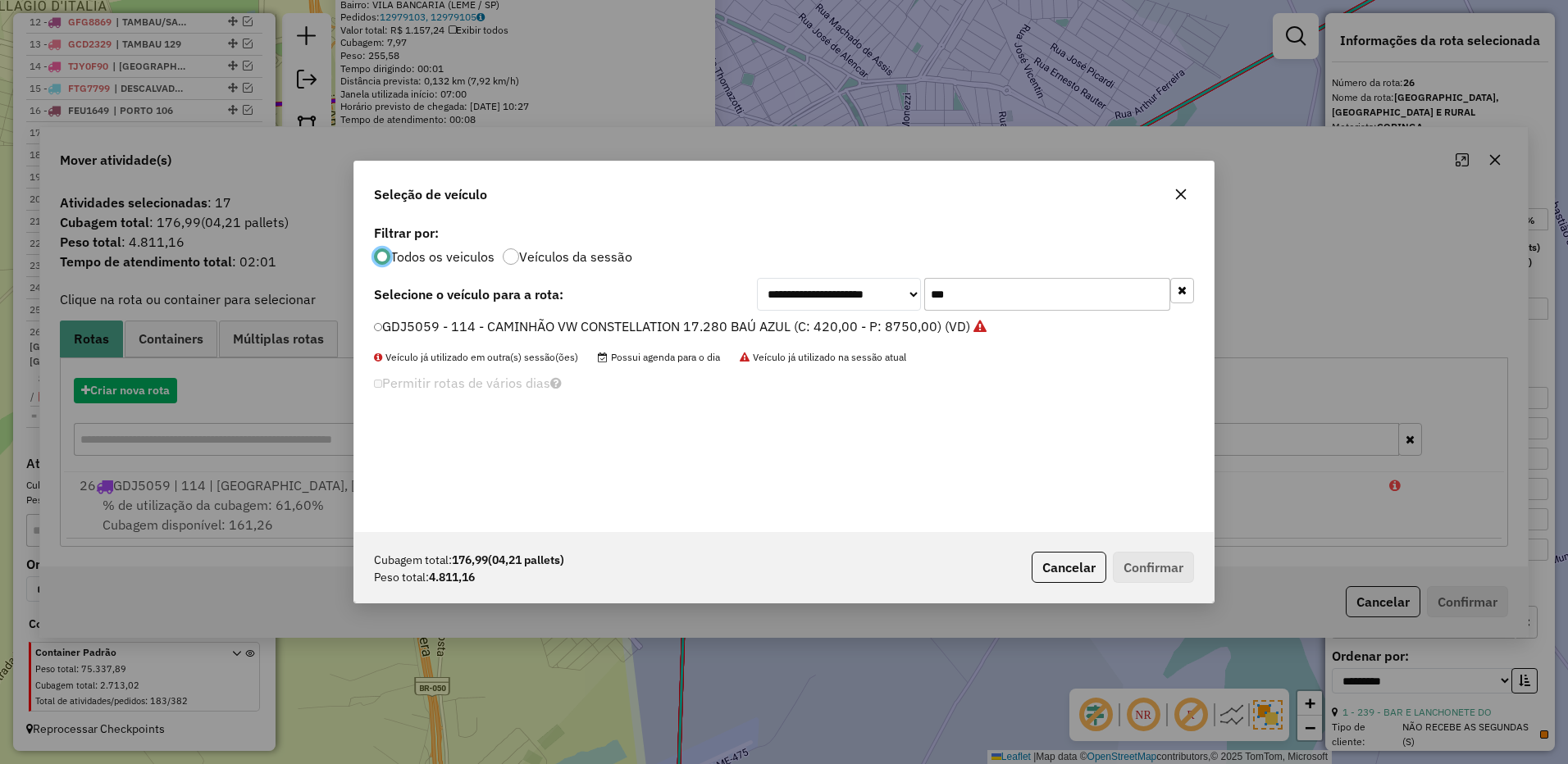
scroll to position [9, 5]
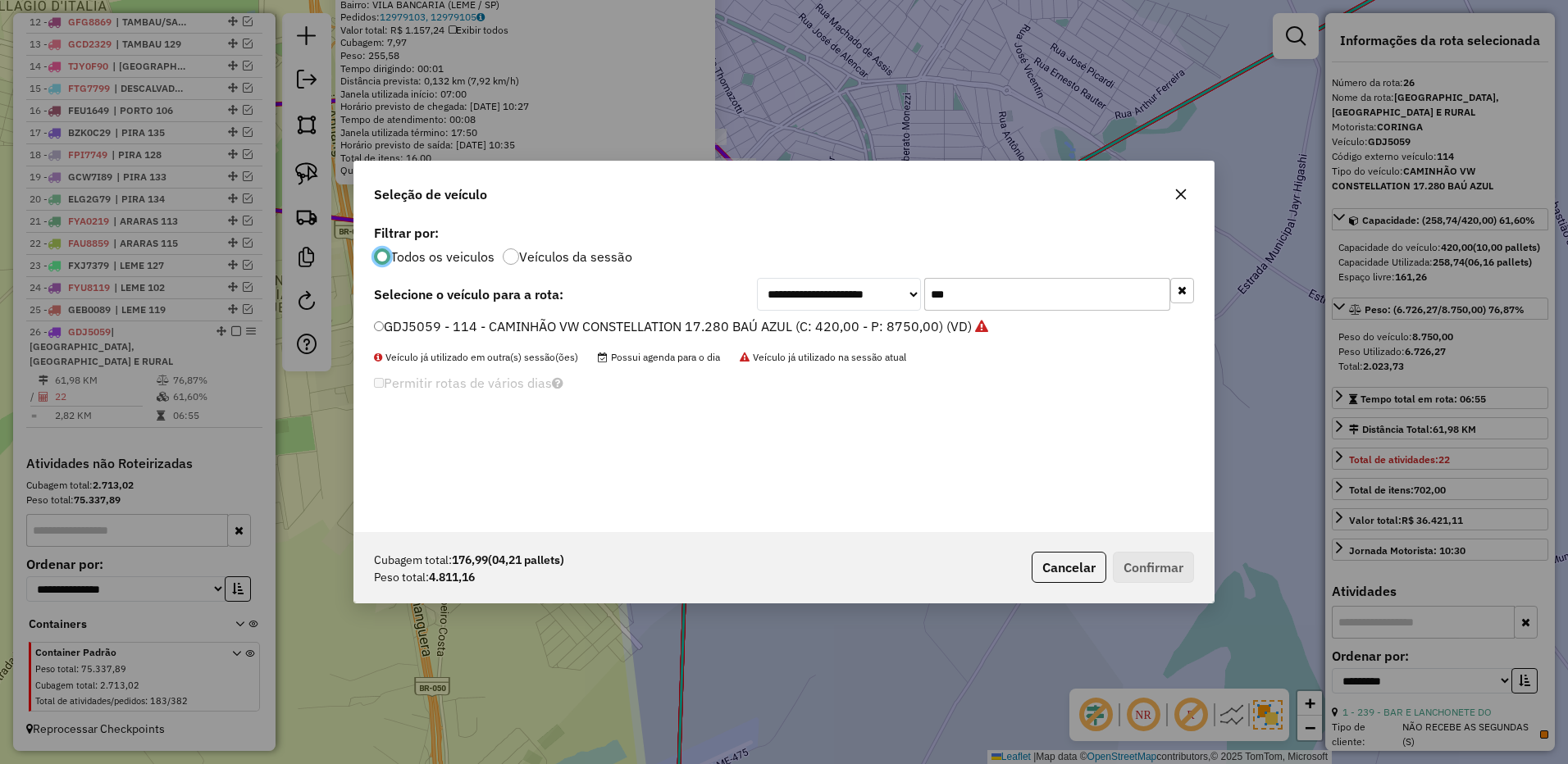
click at [984, 294] on input "***" at bounding box center [1047, 294] width 246 height 33
drag, startPoint x: 984, startPoint y: 294, endPoint x: 996, endPoint y: 273, distance: 24.2
click at [984, 291] on input "***" at bounding box center [1047, 294] width 246 height 33
type input "***"
click at [926, 334] on label "GGU2379 - 131 - CAMINHÃO VW CONSTELLATION 17.280 BAÚ AZUL (C: 420,00 - P: 8750,…" at bounding box center [675, 326] width 601 height 20
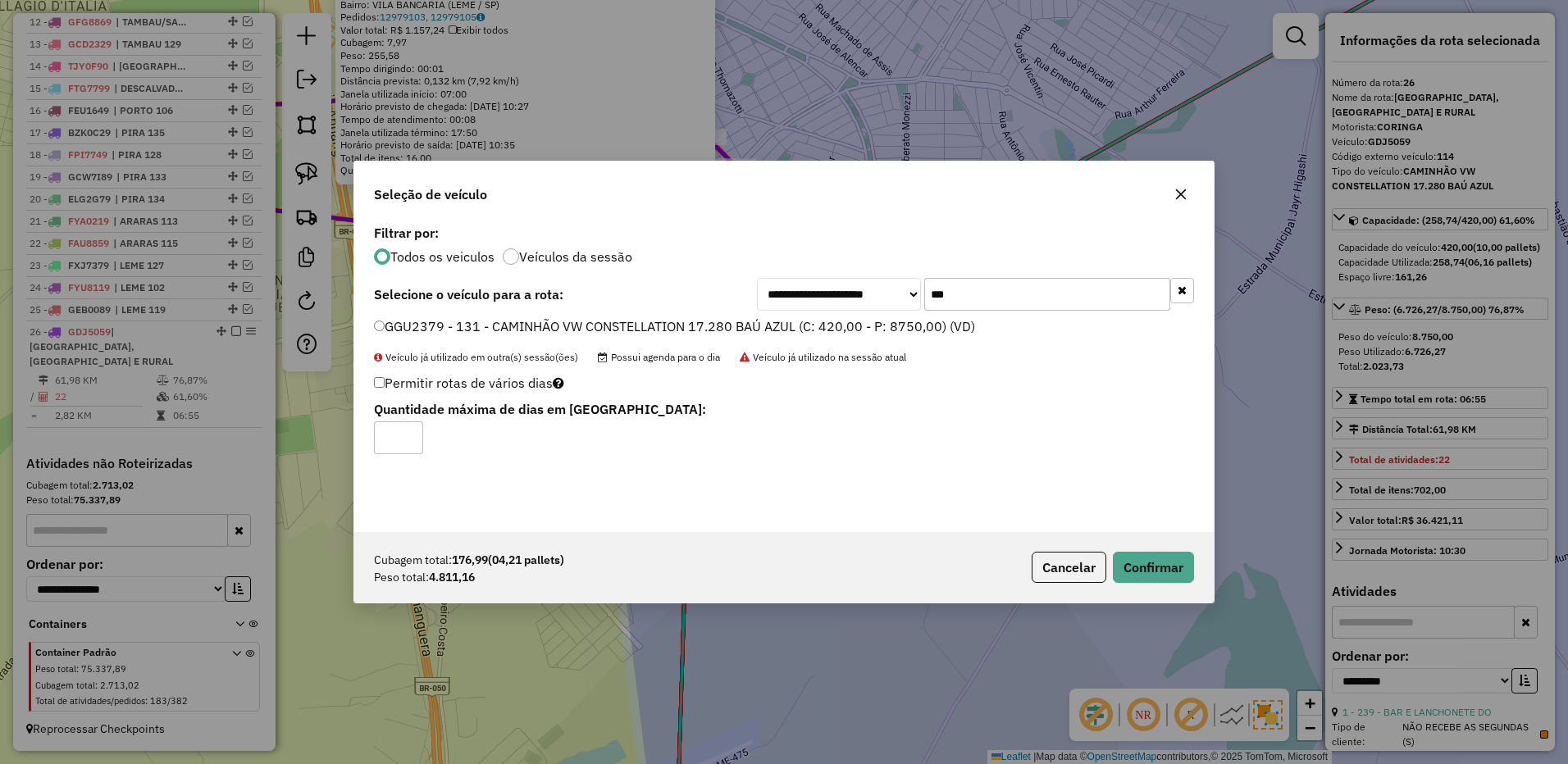
click at [1166, 584] on div "Cubagem total: 176,99 (04,21 pallets) Peso total: 4.811,16 Cancelar Confirmar" at bounding box center [783, 567] width 859 height 70
click at [1166, 565] on button "Confirmar" at bounding box center [1153, 567] width 81 height 31
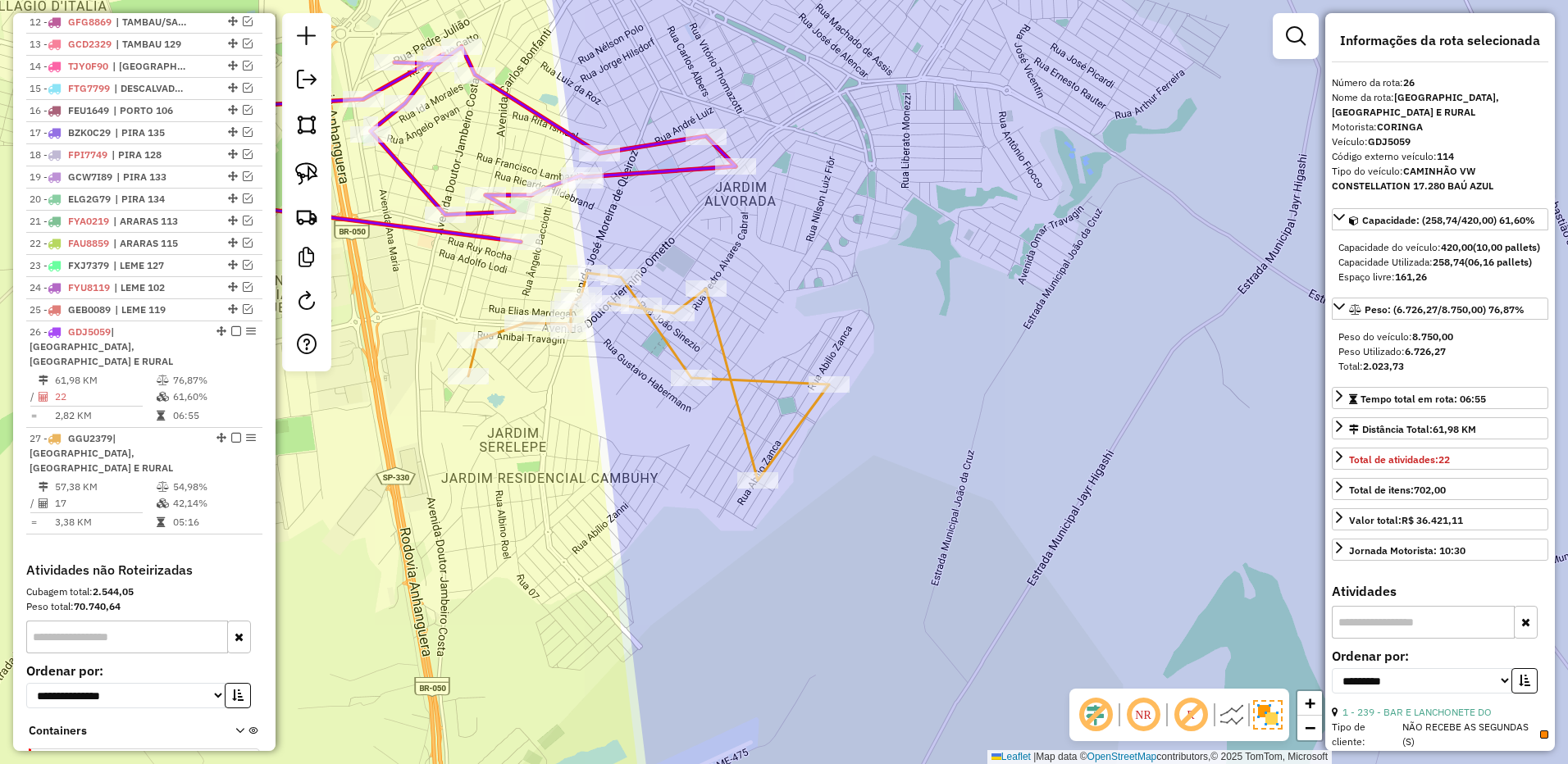
scroll to position [1030, 0]
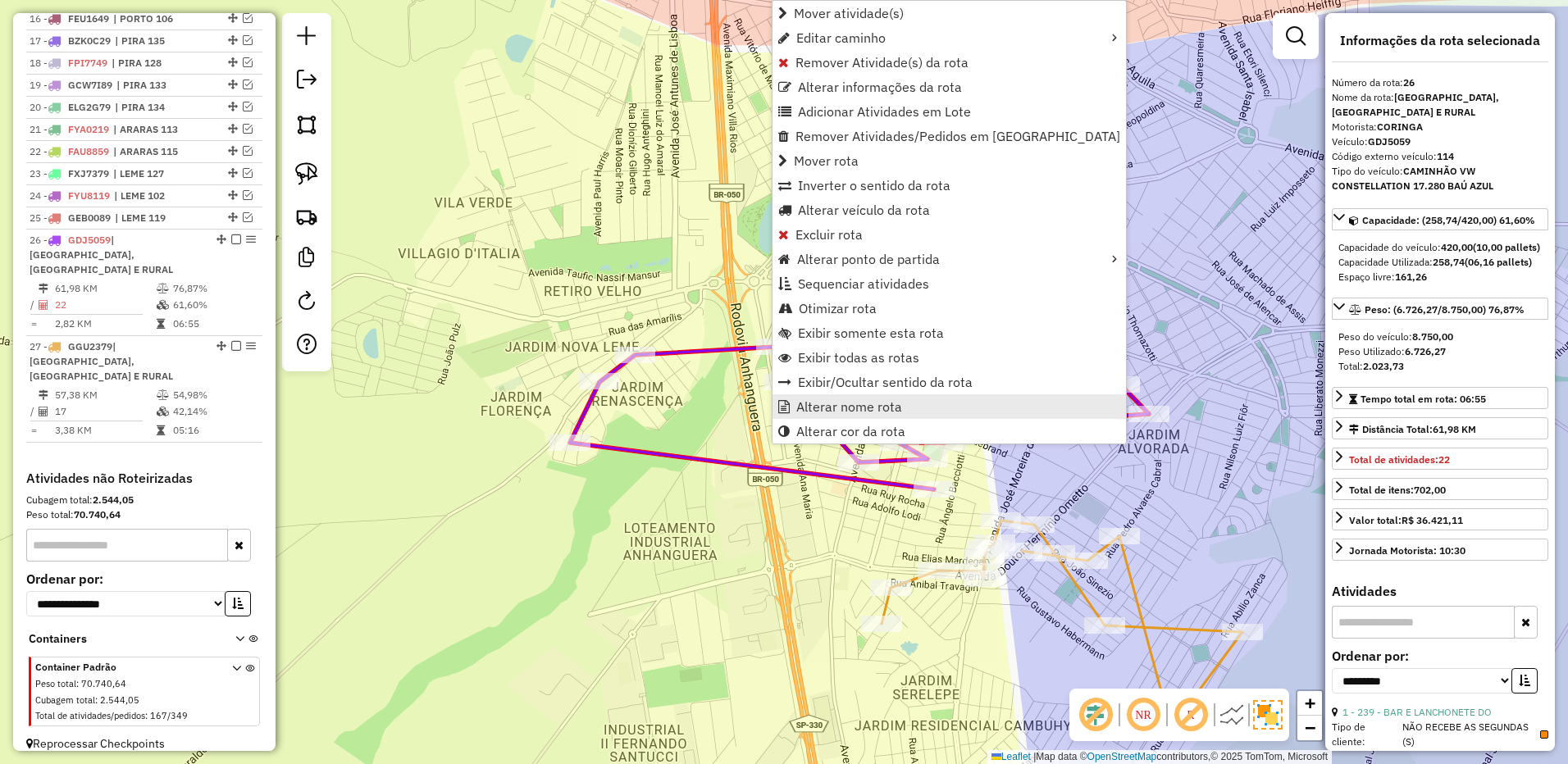
click at [861, 409] on span "Alterar nome rota" at bounding box center [849, 407] width 106 height 13
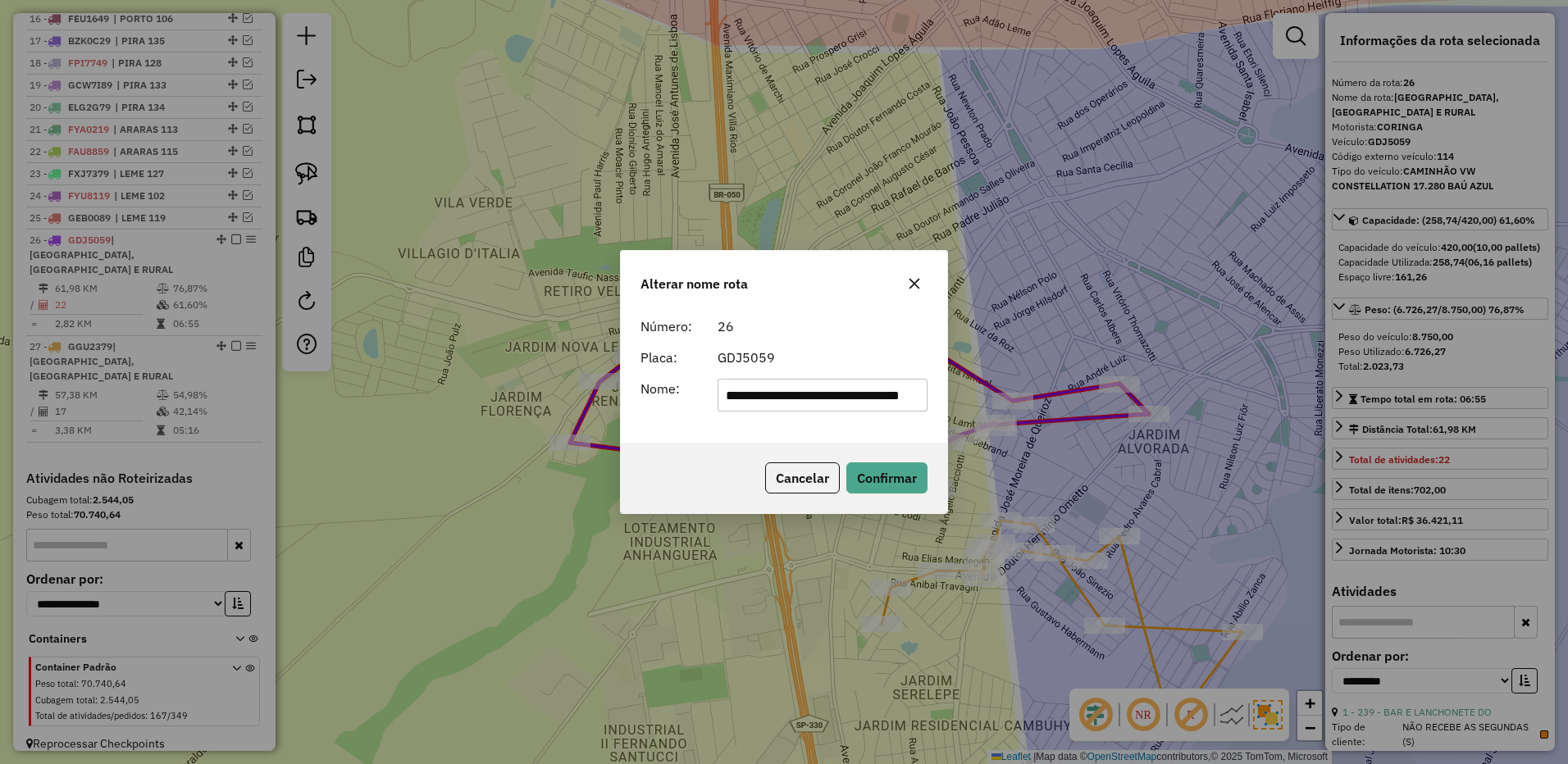
scroll to position [0, 53]
click at [783, 394] on input "**********" at bounding box center [822, 395] width 210 height 33
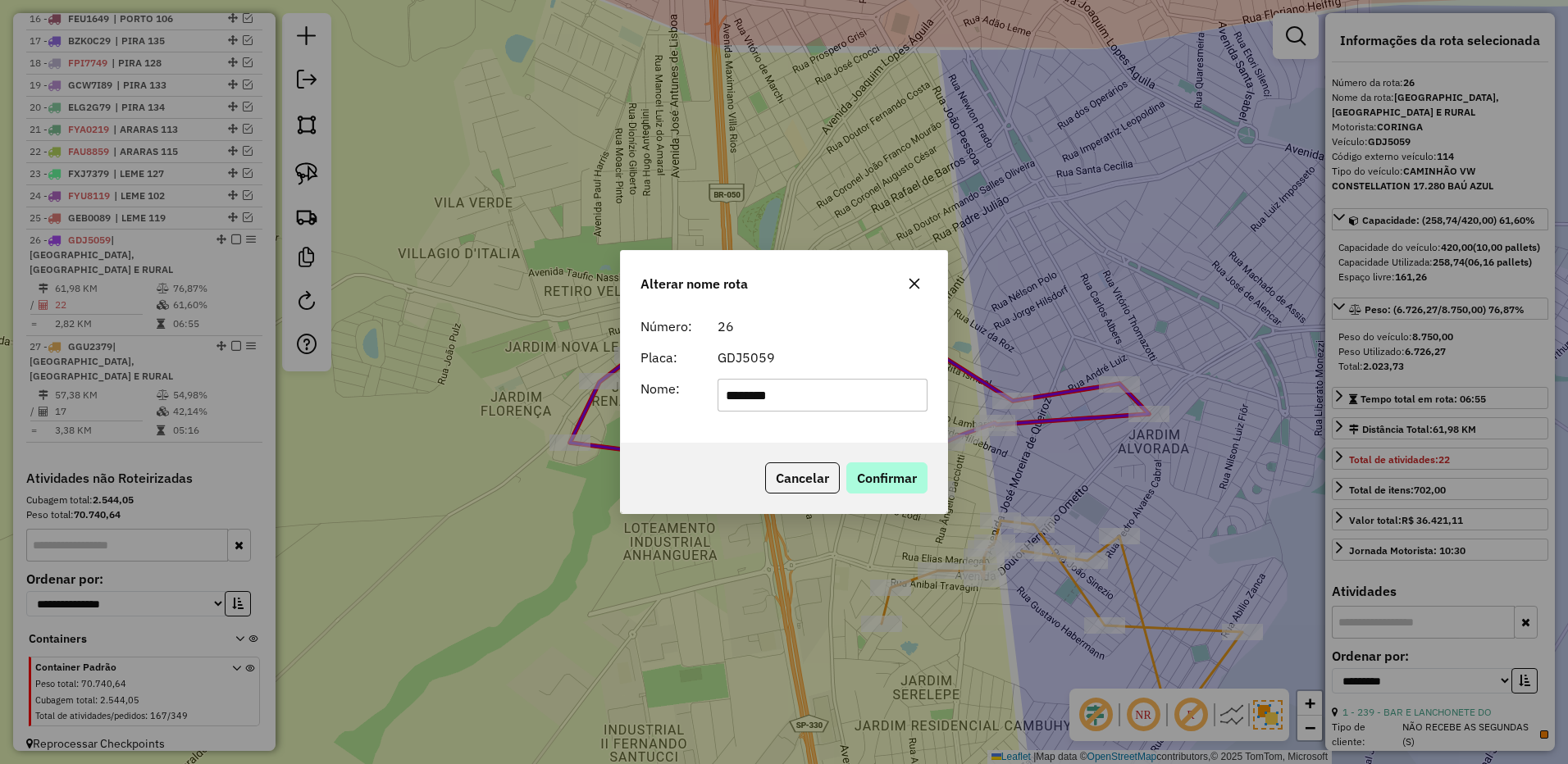
type input "********"
click at [884, 466] on button "Confirmar" at bounding box center [886, 478] width 81 height 31
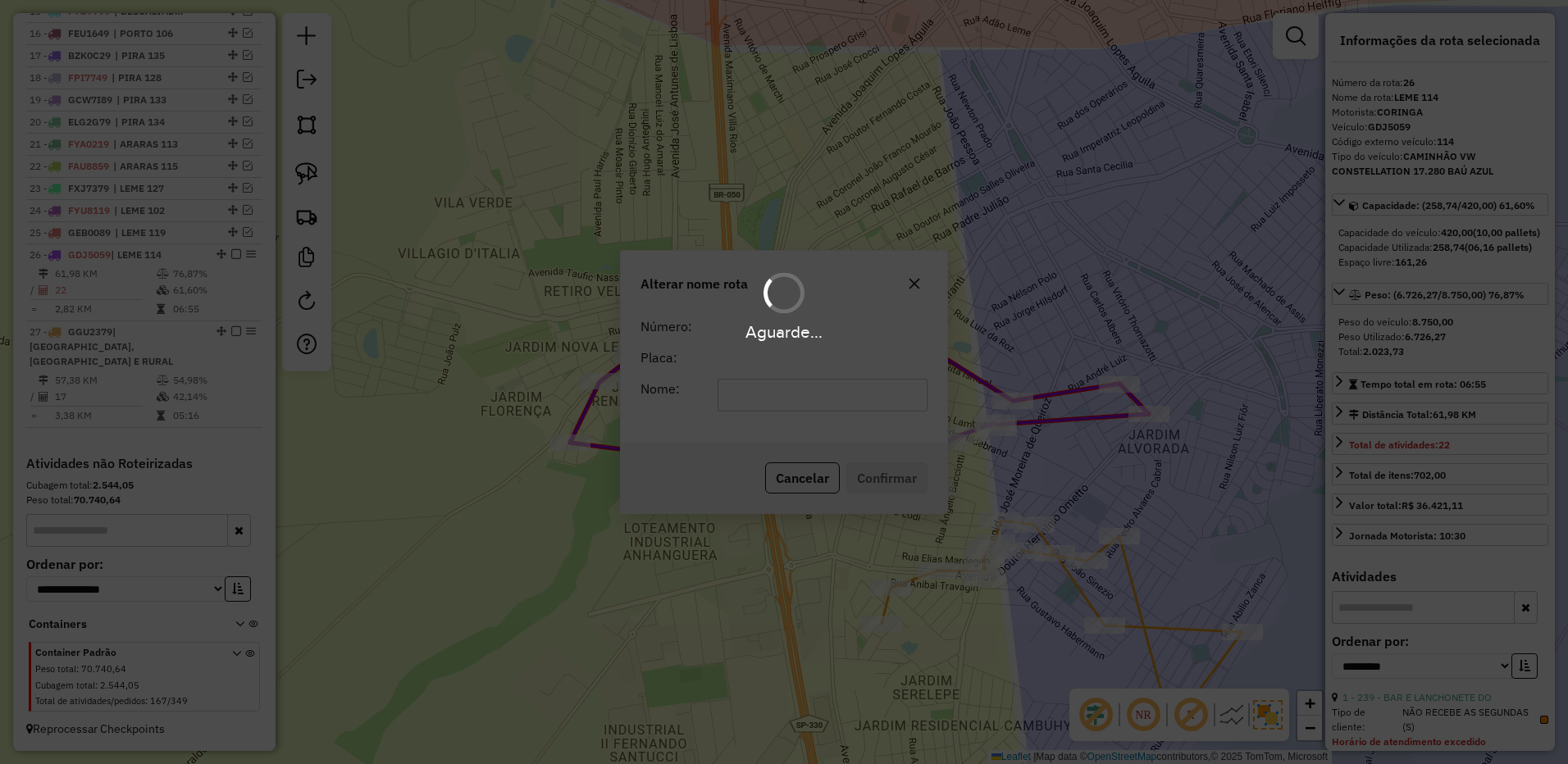
scroll to position [1016, 0]
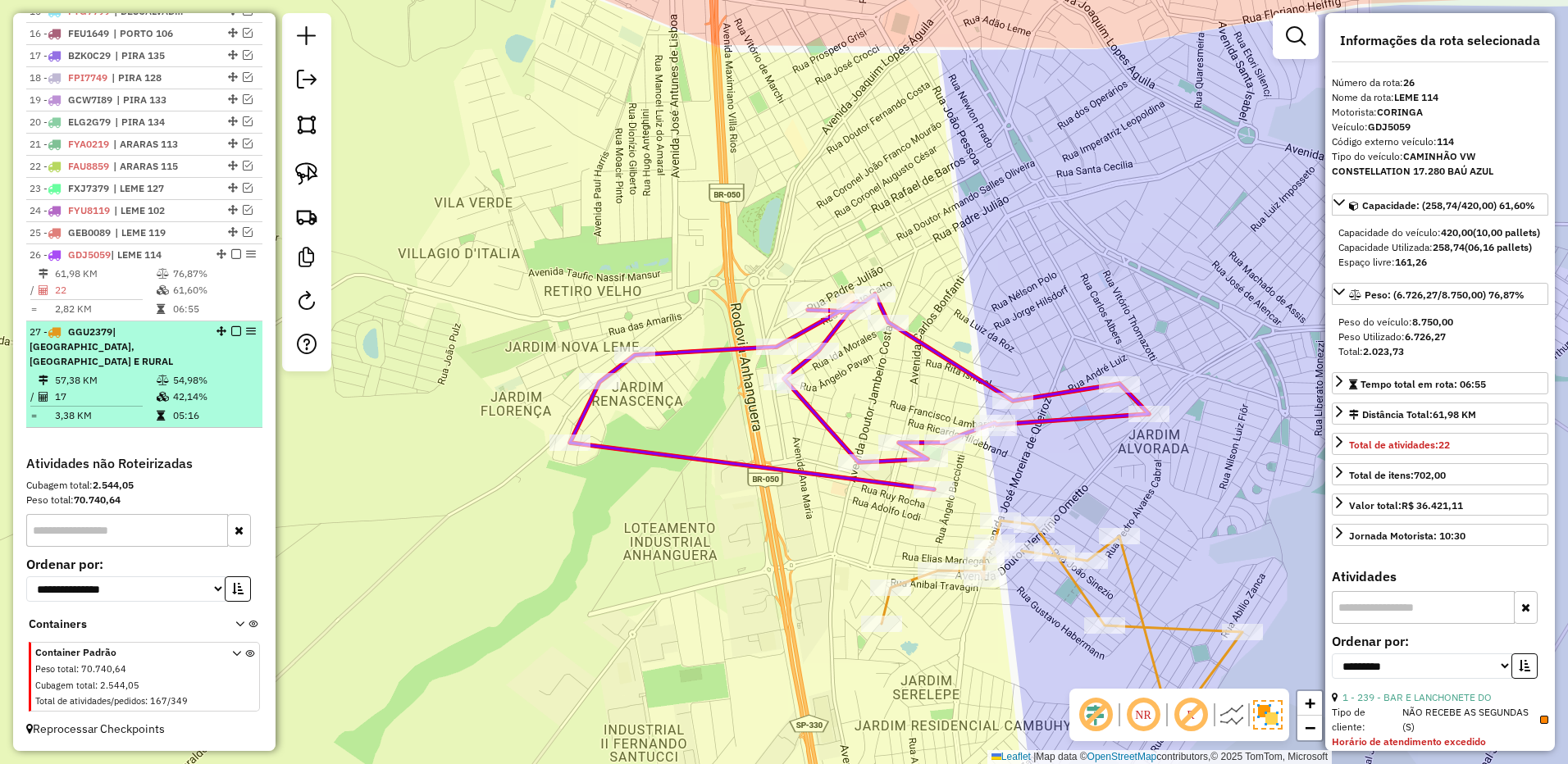
click at [231, 259] on em at bounding box center [236, 255] width 10 height 10
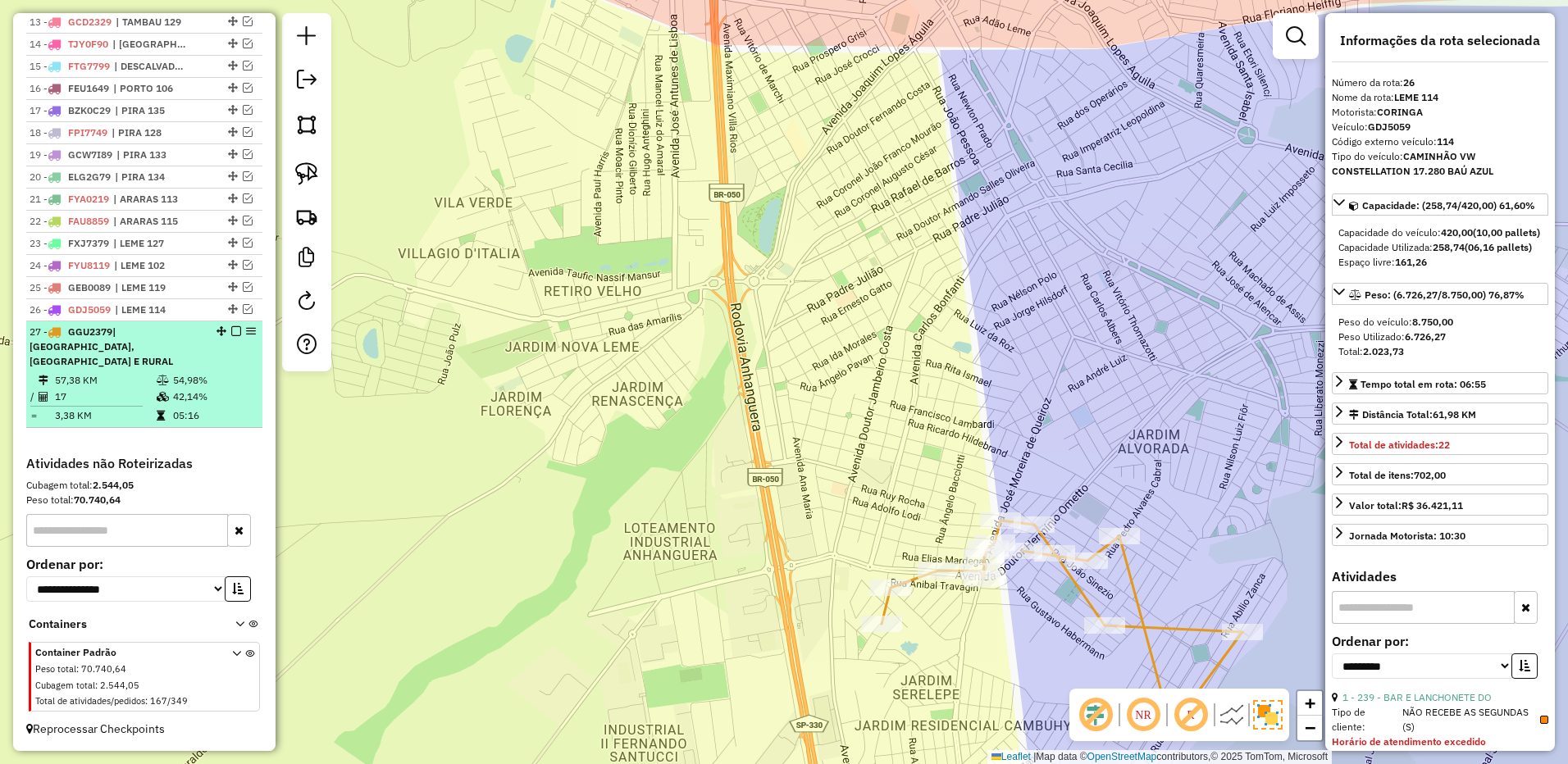
scroll to position [961, 0]
click at [185, 379] on td "54,98%" at bounding box center [213, 381] width 83 height 17
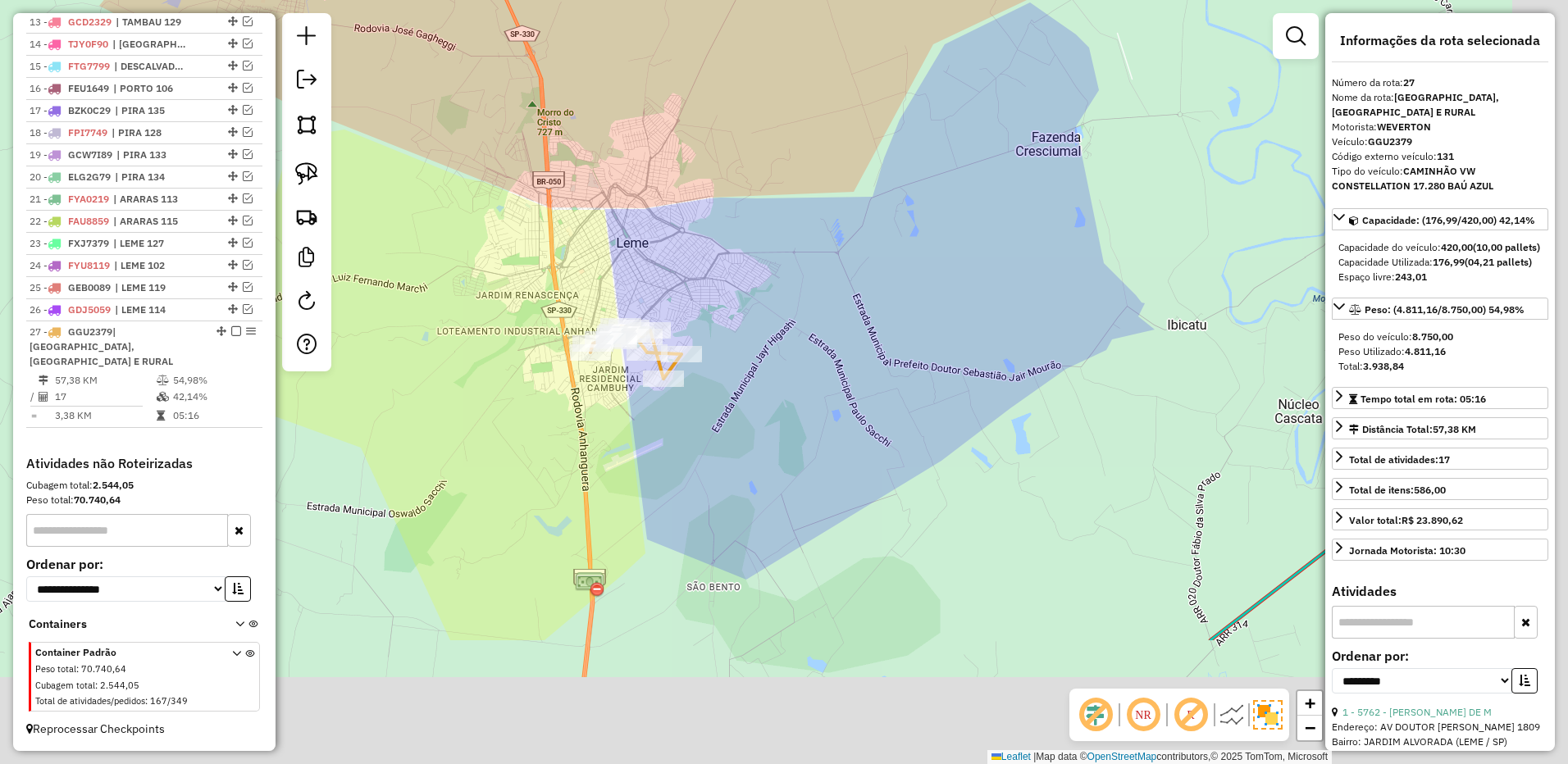
drag, startPoint x: 989, startPoint y: 534, endPoint x: 748, endPoint y: 277, distance: 352.3
click at [750, 268] on div "Janela de atendimento Grade de atendimento Capacidade Transportadoras Veículos …" at bounding box center [784, 382] width 1568 height 764
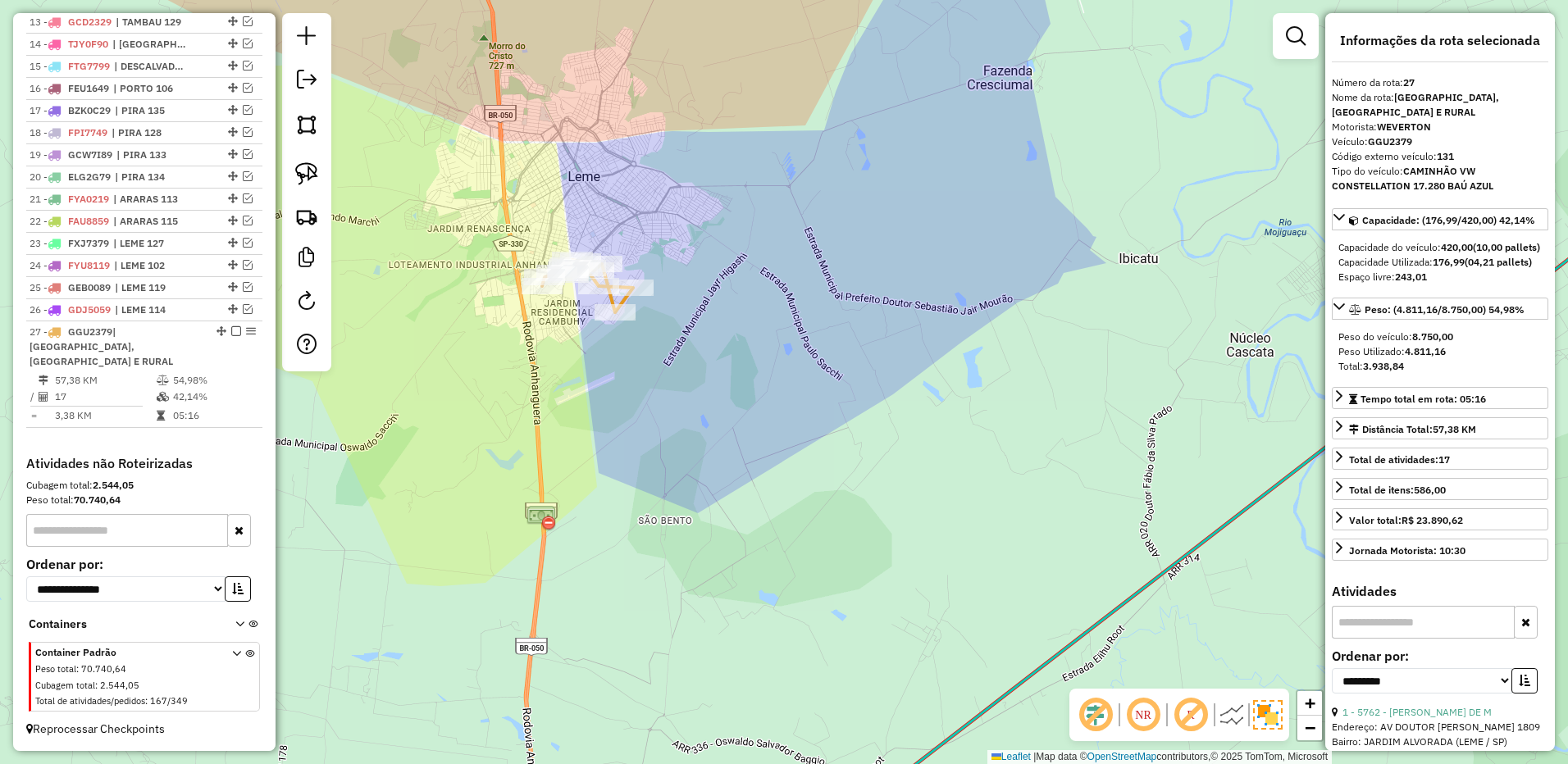
drag, startPoint x: 742, startPoint y: 524, endPoint x: 741, endPoint y: 134, distance: 390.0
click at [741, 133] on div "Janela de atendimento Grade de atendimento Capacidade Transportadoras Veículos …" at bounding box center [784, 382] width 1568 height 764
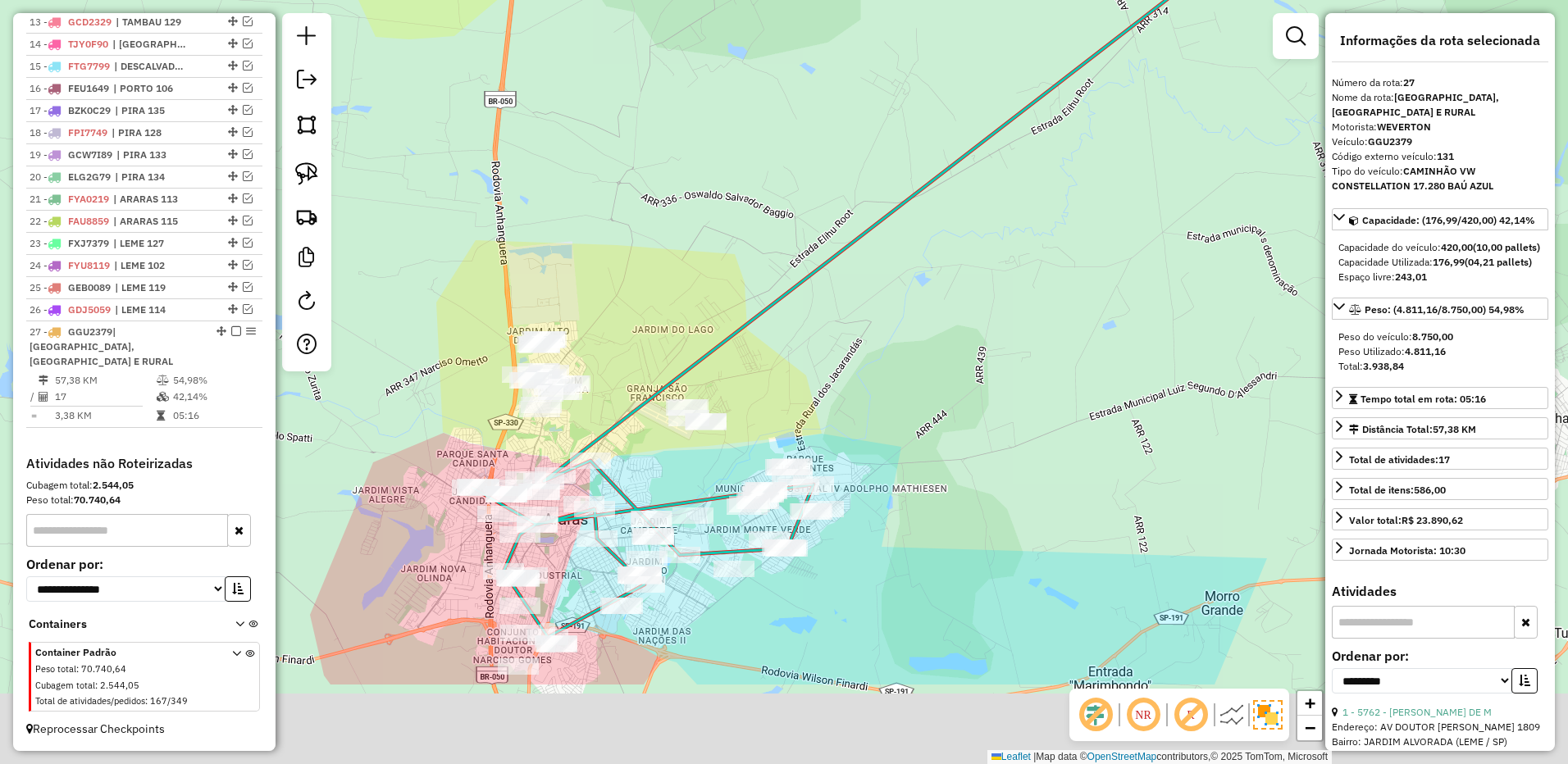
drag, startPoint x: 720, startPoint y: 324, endPoint x: 701, endPoint y: 233, distance: 93.0
click at [701, 233] on div "Janela de atendimento Grade de atendimento Capacidade Transportadoras Veículos …" at bounding box center [784, 382] width 1568 height 764
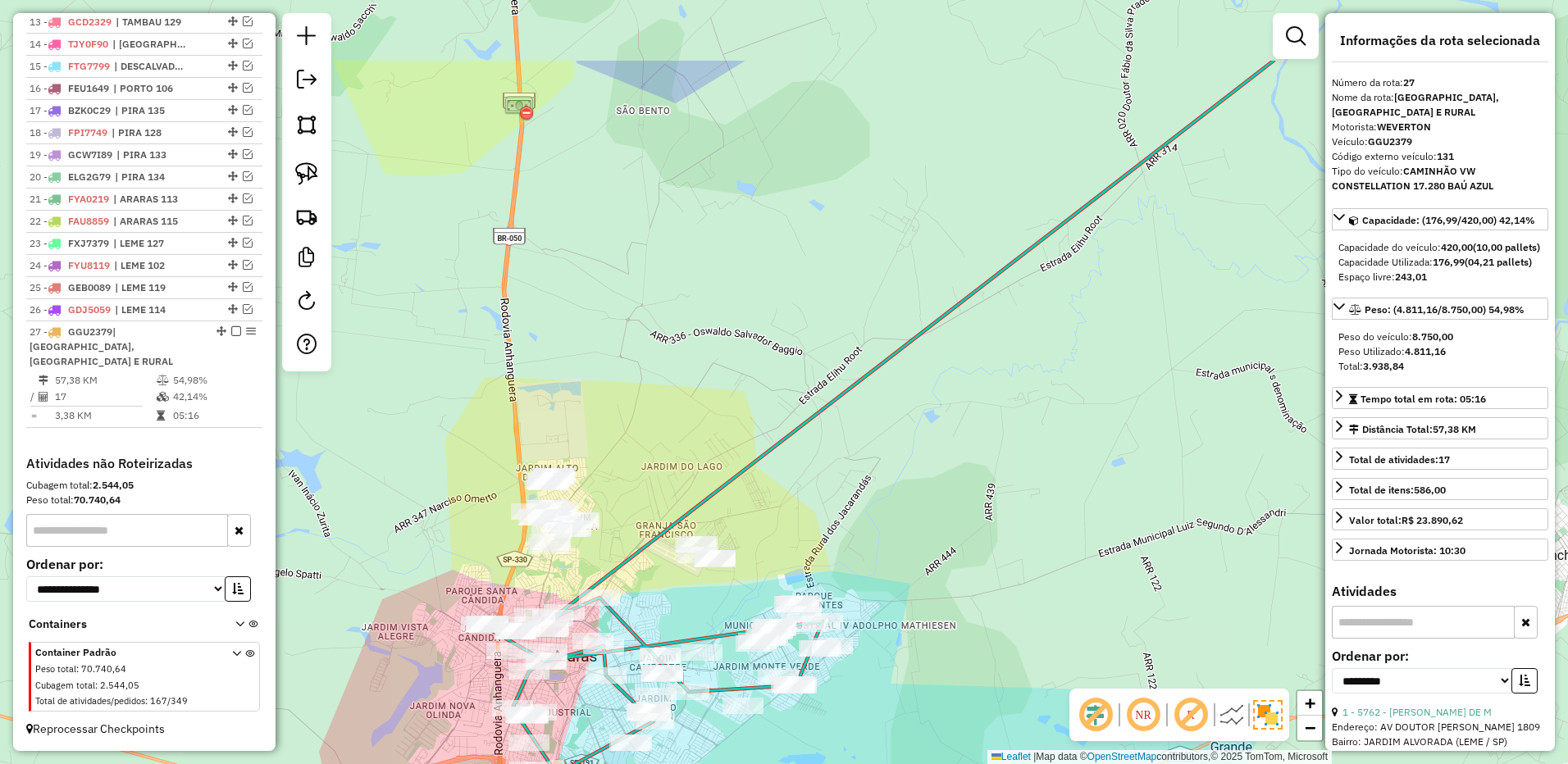
drag, startPoint x: 578, startPoint y: 212, endPoint x: 591, endPoint y: 359, distance: 147.6
click at [591, 360] on div "Janela de atendimento Grade de atendimento Capacidade Transportadoras Veículos …" at bounding box center [784, 382] width 1568 height 764
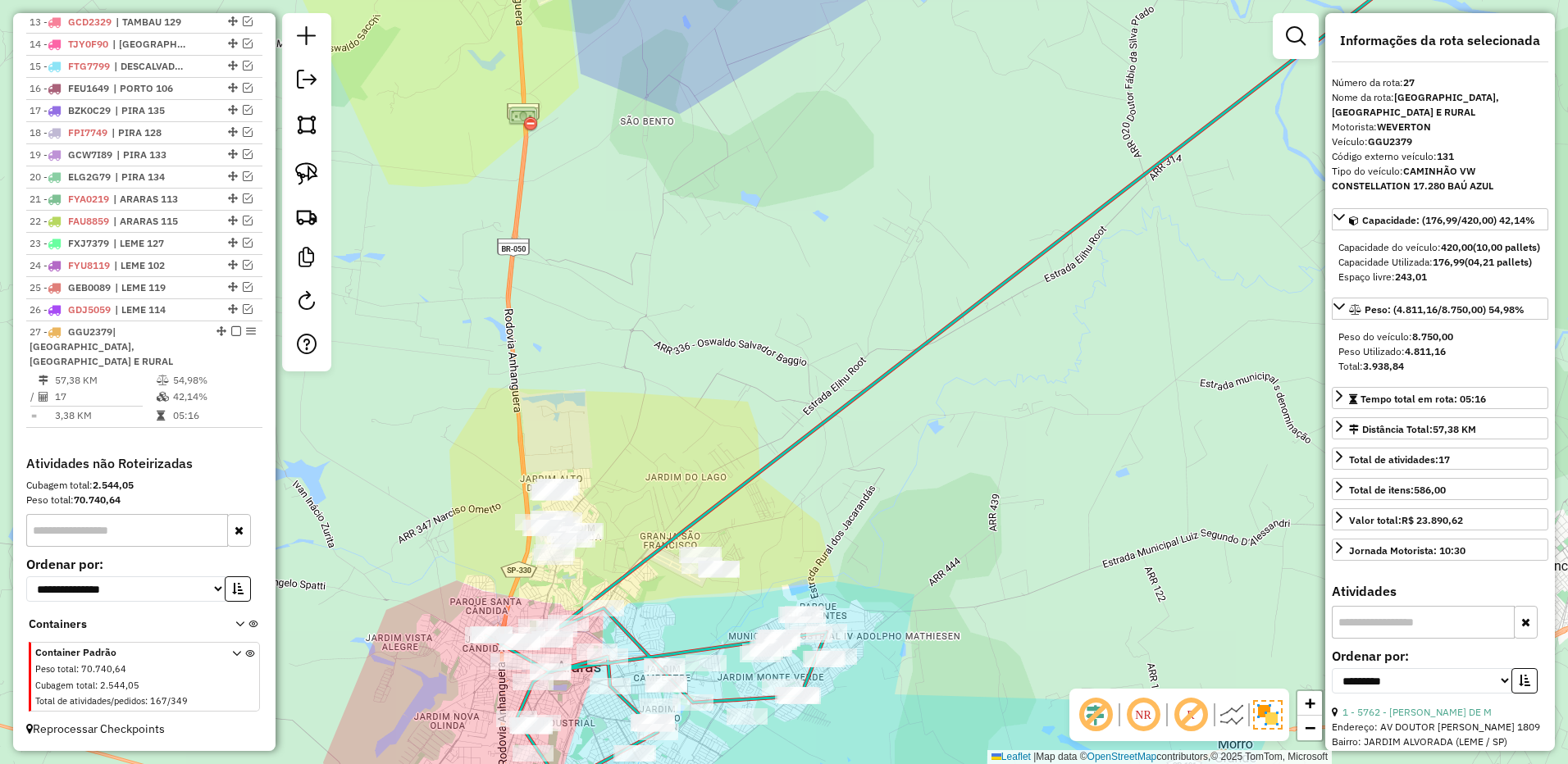
drag, startPoint x: 299, startPoint y: 164, endPoint x: 507, endPoint y: 342, distance: 273.8
click at [300, 164] on img at bounding box center [306, 173] width 23 height 23
drag, startPoint x: 550, startPoint y: 422, endPoint x: 669, endPoint y: 458, distance: 124.3
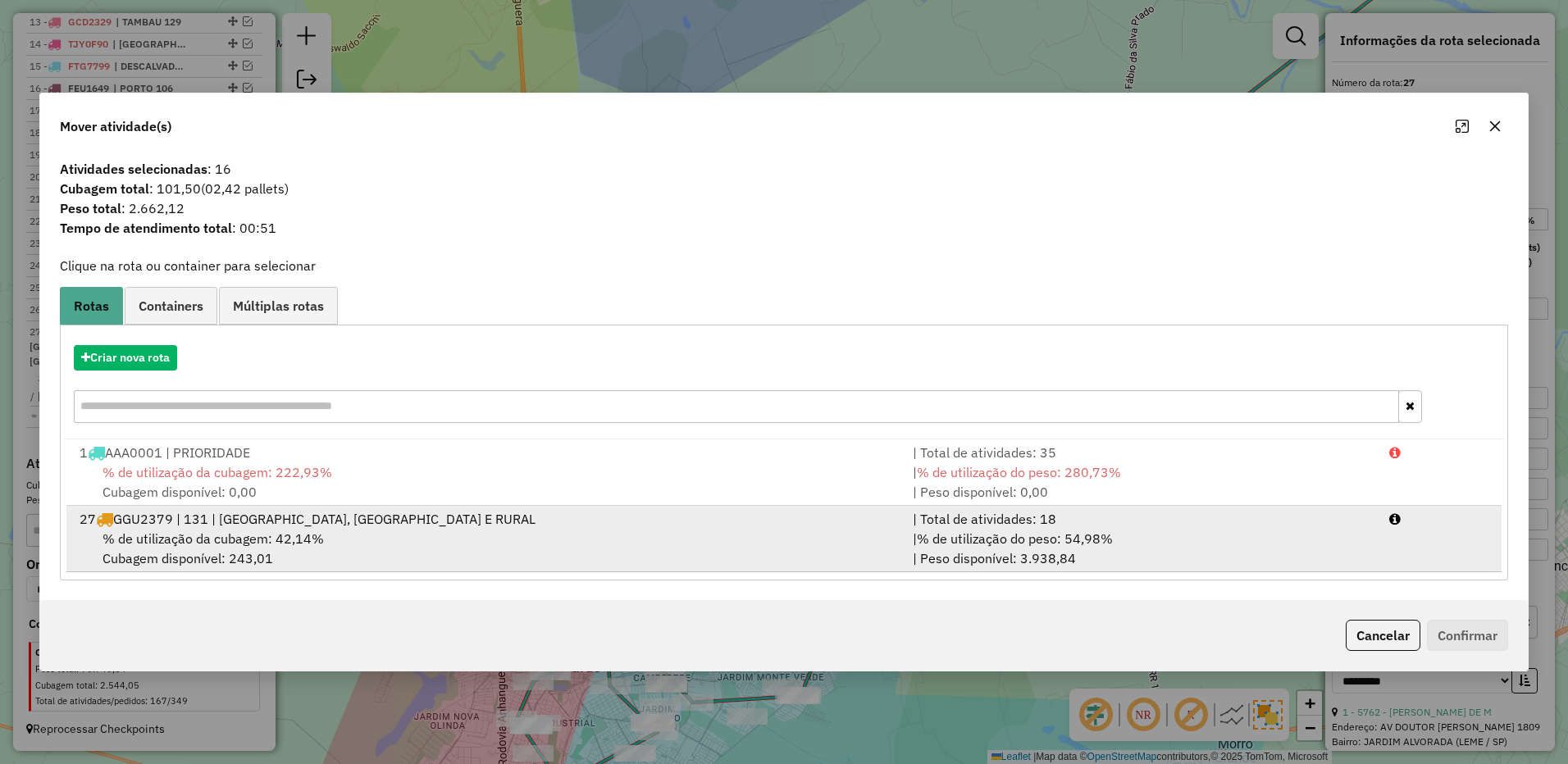
click at [1182, 523] on div "| Total de atividades: 18" at bounding box center [1141, 519] width 477 height 20
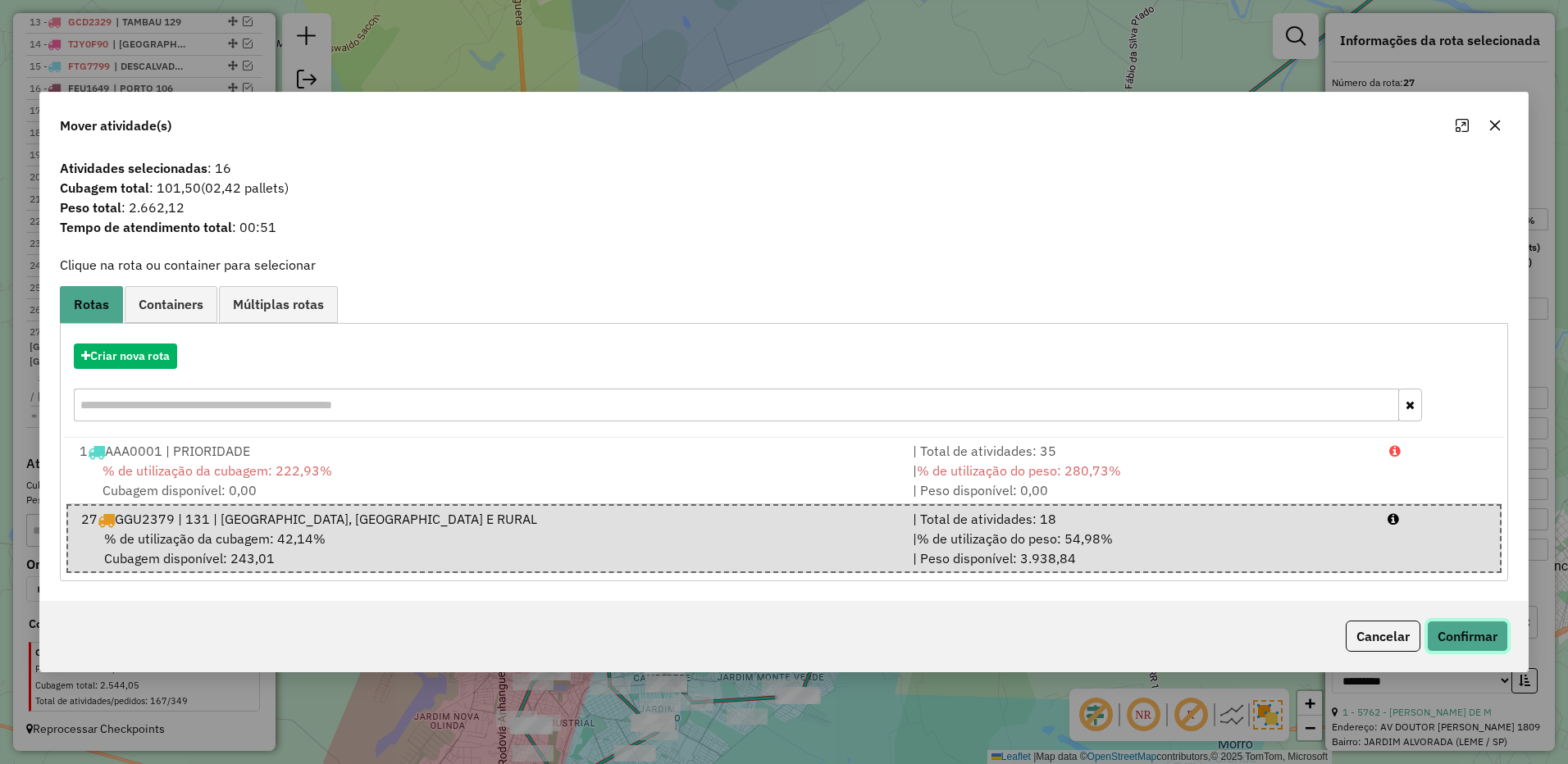
click at [1461, 642] on button "Confirmar" at bounding box center [1467, 635] width 81 height 31
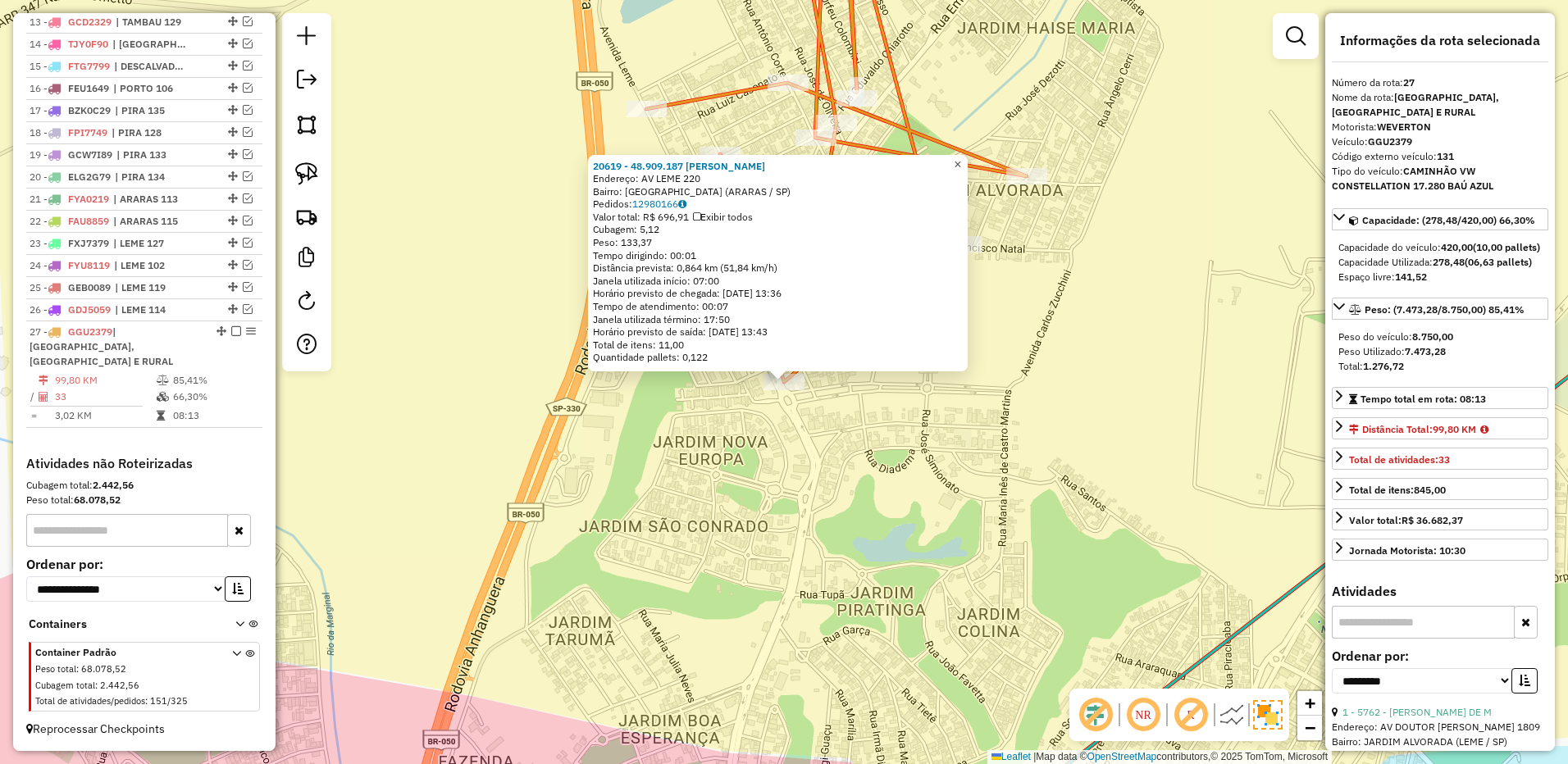
drag, startPoint x: 966, startPoint y: 159, endPoint x: 427, endPoint y: 363, distance: 576.3
click at [961, 159] on span "×" at bounding box center [957, 164] width 8 height 14
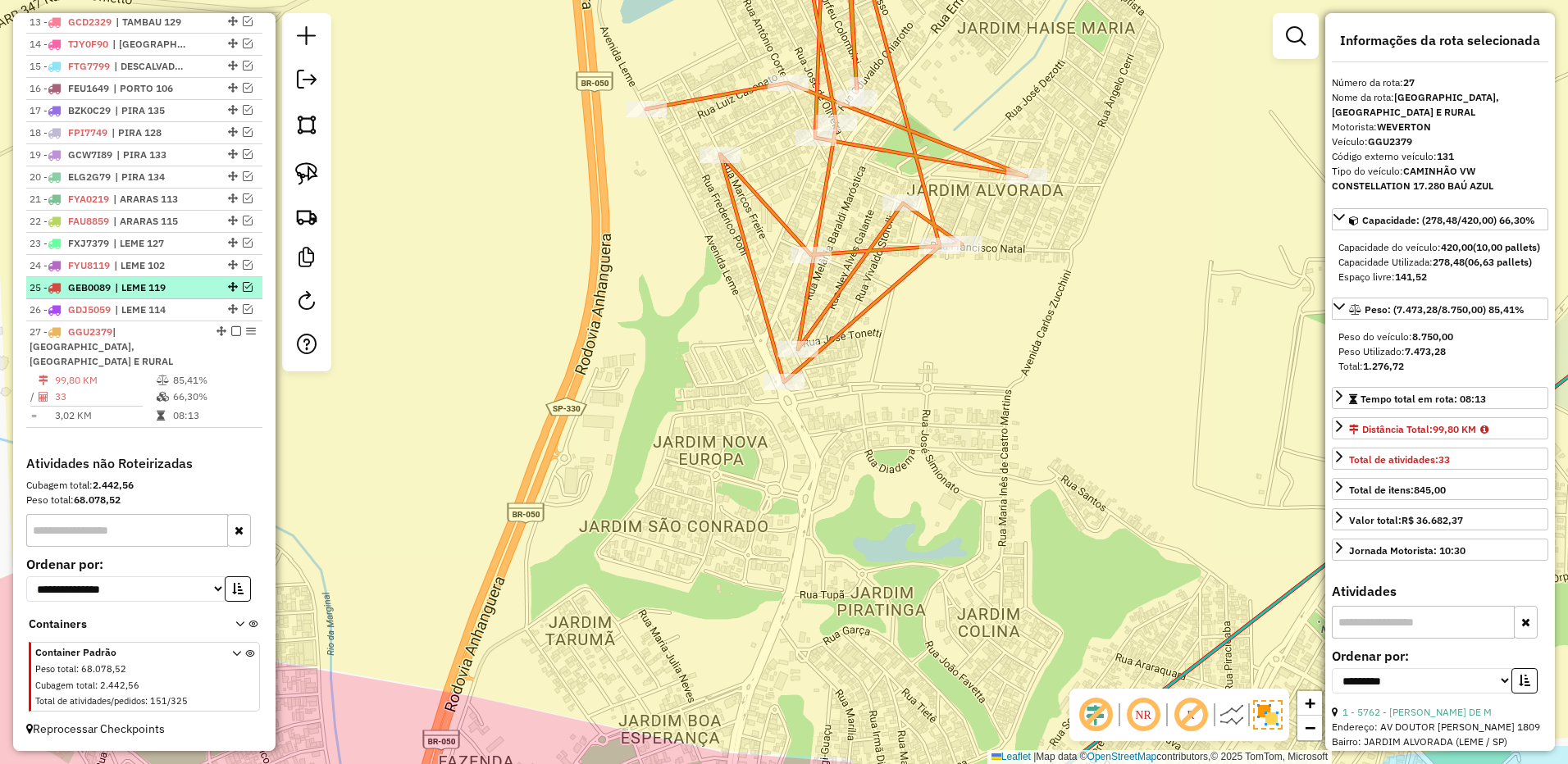
click at [170, 296] on span "| LEME 119" at bounding box center [152, 288] width 75 height 15
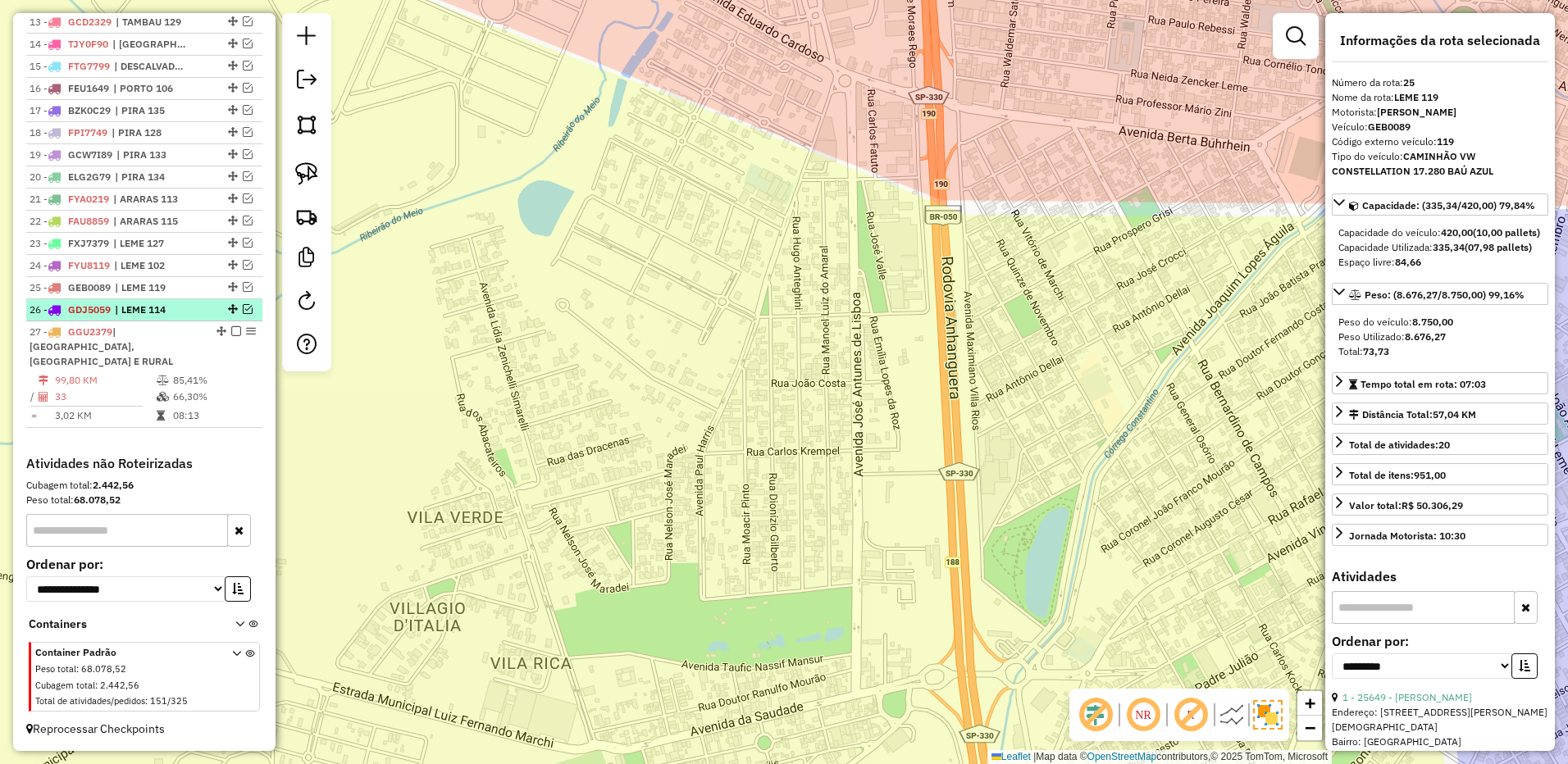
click at [168, 317] on span "| LEME 114" at bounding box center [152, 310] width 75 height 15
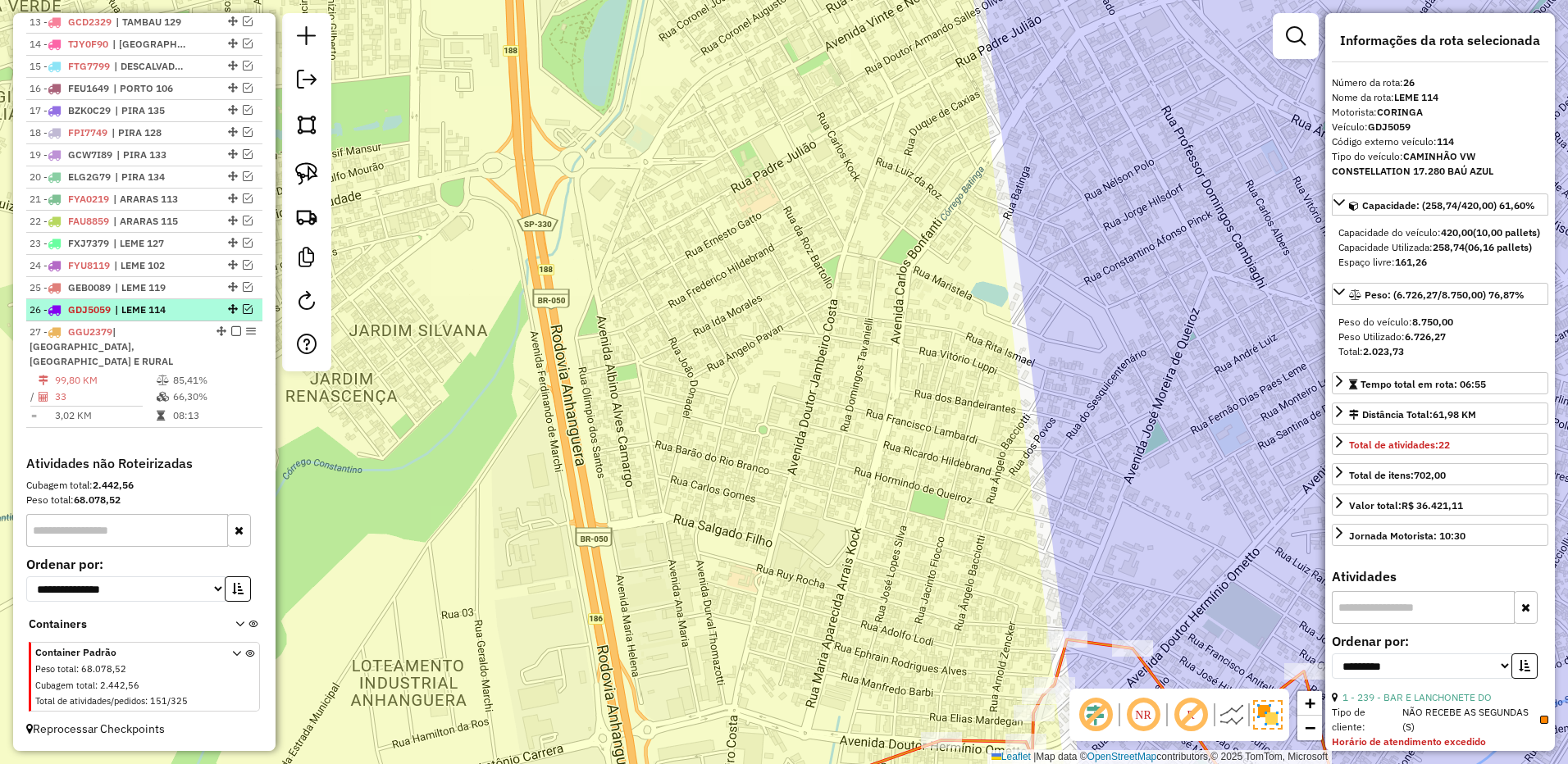
click at [243, 314] on em at bounding box center [248, 309] width 10 height 10
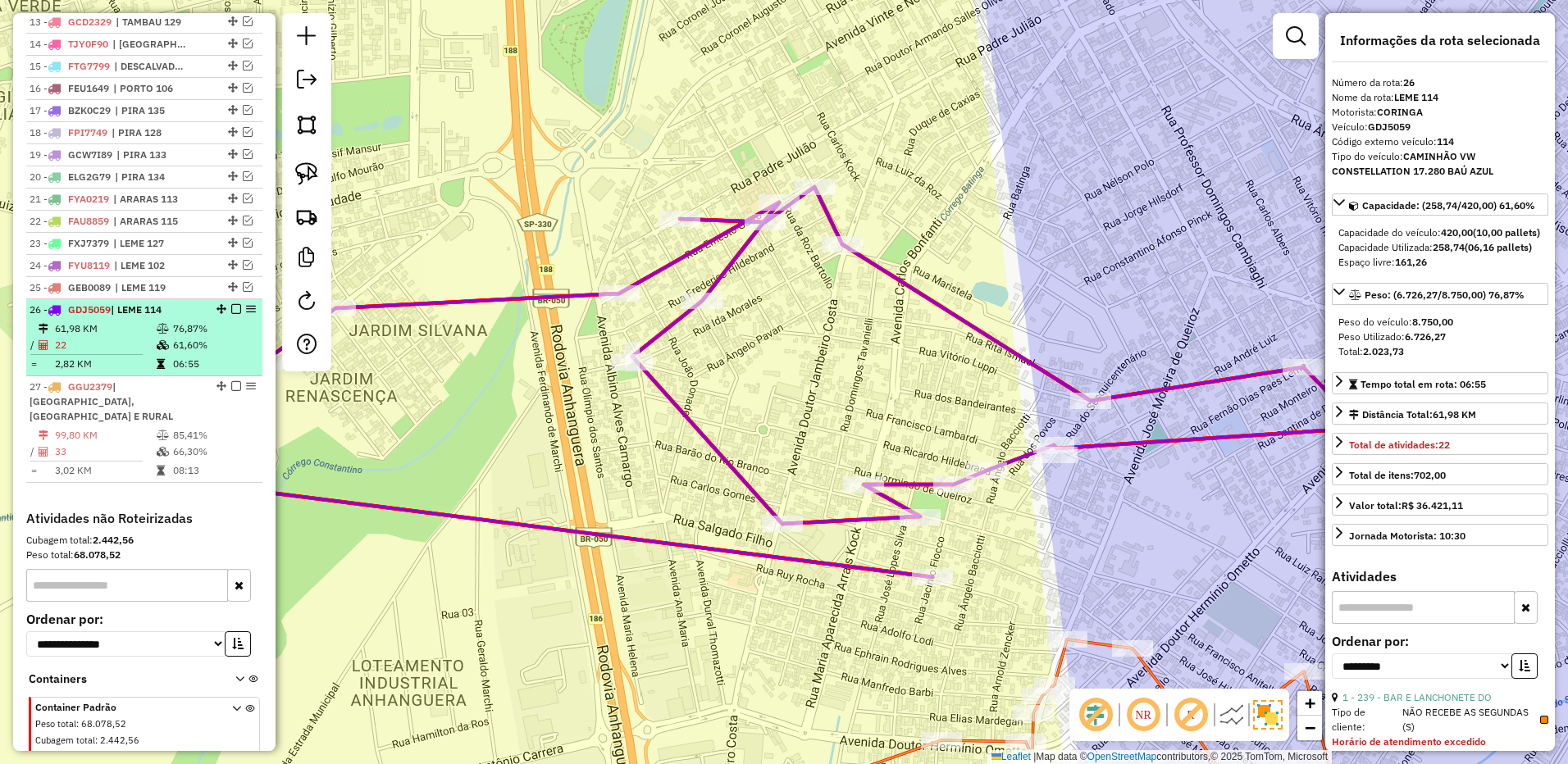
scroll to position [1016, 0]
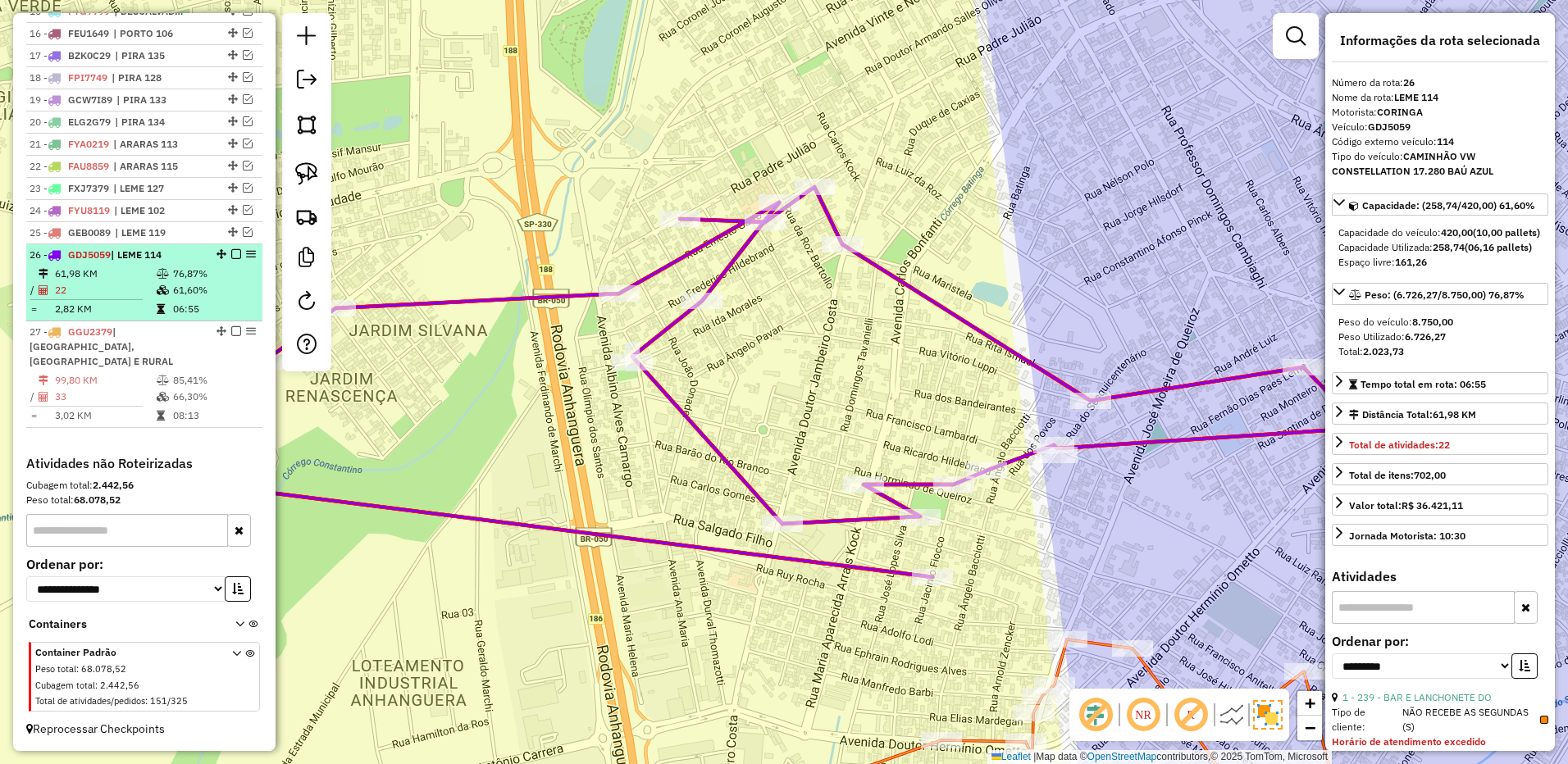
click at [175, 317] on td "06:55" at bounding box center [213, 309] width 83 height 17
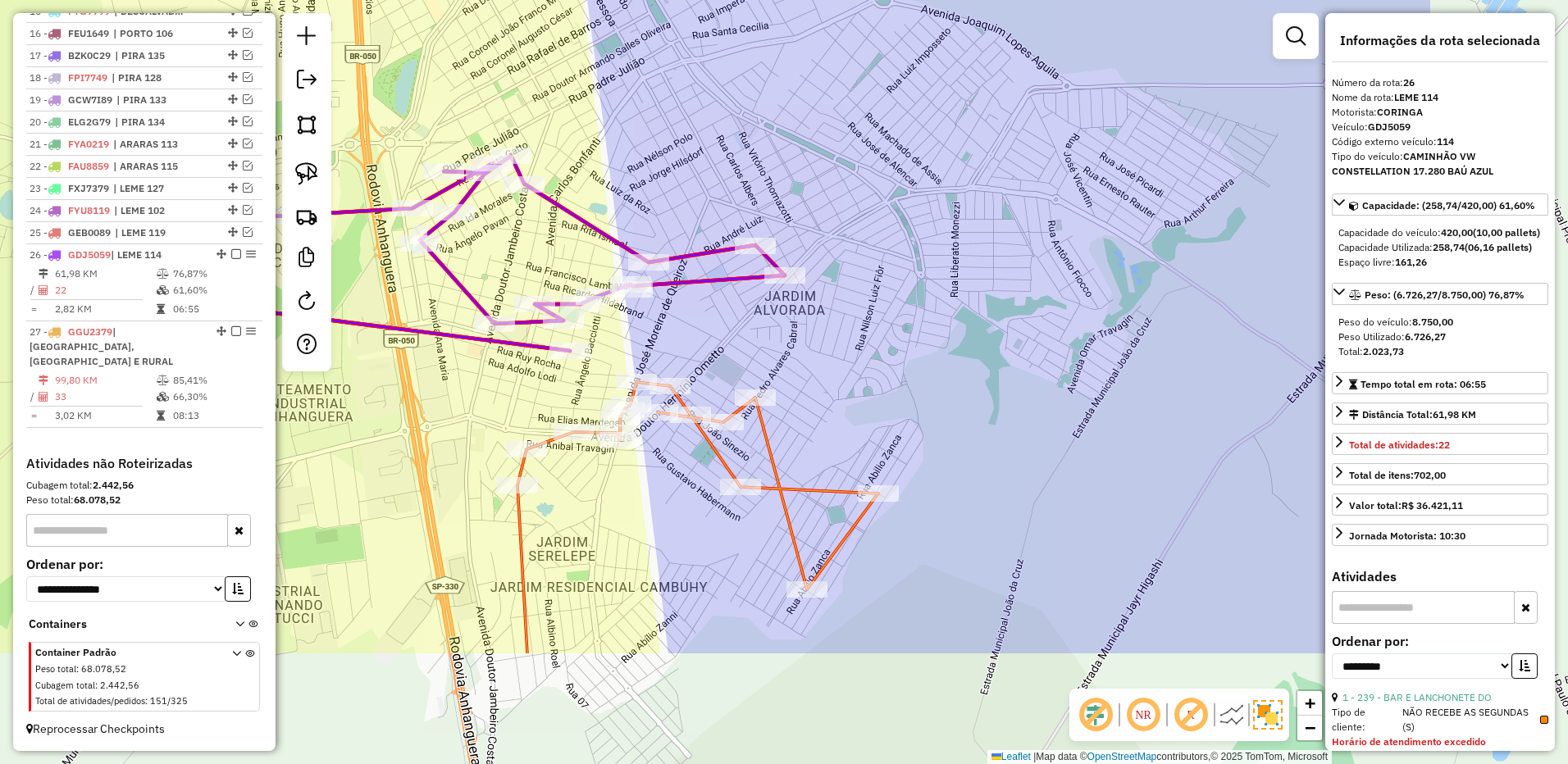
drag, startPoint x: 1147, startPoint y: 553, endPoint x: 852, endPoint y: 366, distance: 349.3
click at [852, 366] on div "Janela de atendimento Grade de atendimento Capacidade Transportadoras Veículos …" at bounding box center [784, 382] width 1568 height 764
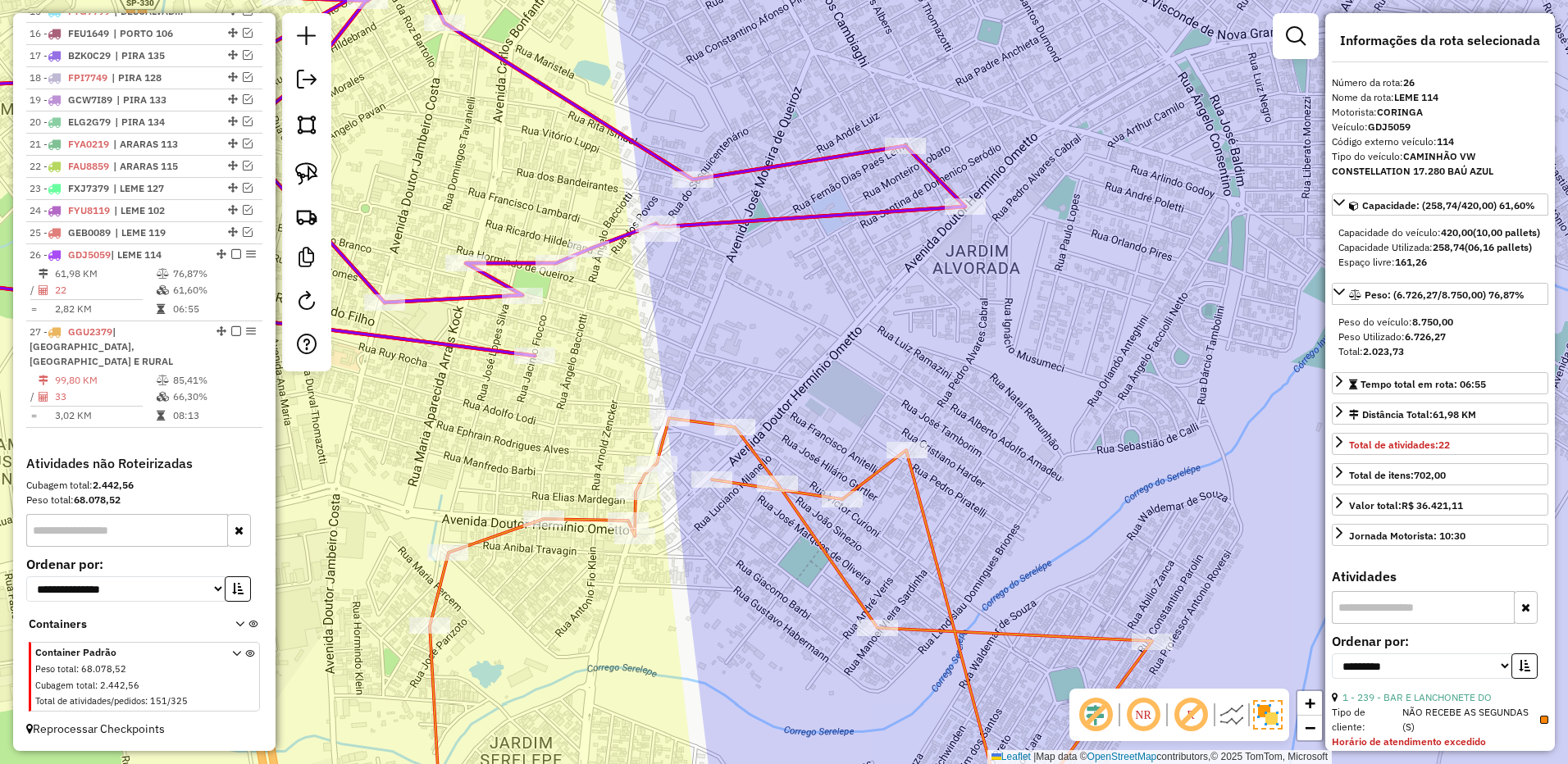
drag, startPoint x: 730, startPoint y: 343, endPoint x: 662, endPoint y: 310, distance: 75.6
click at [721, 324] on div "Janela de atendimento Grade de atendimento Capacidade Transportadoras Veículos …" at bounding box center [784, 382] width 1568 height 764
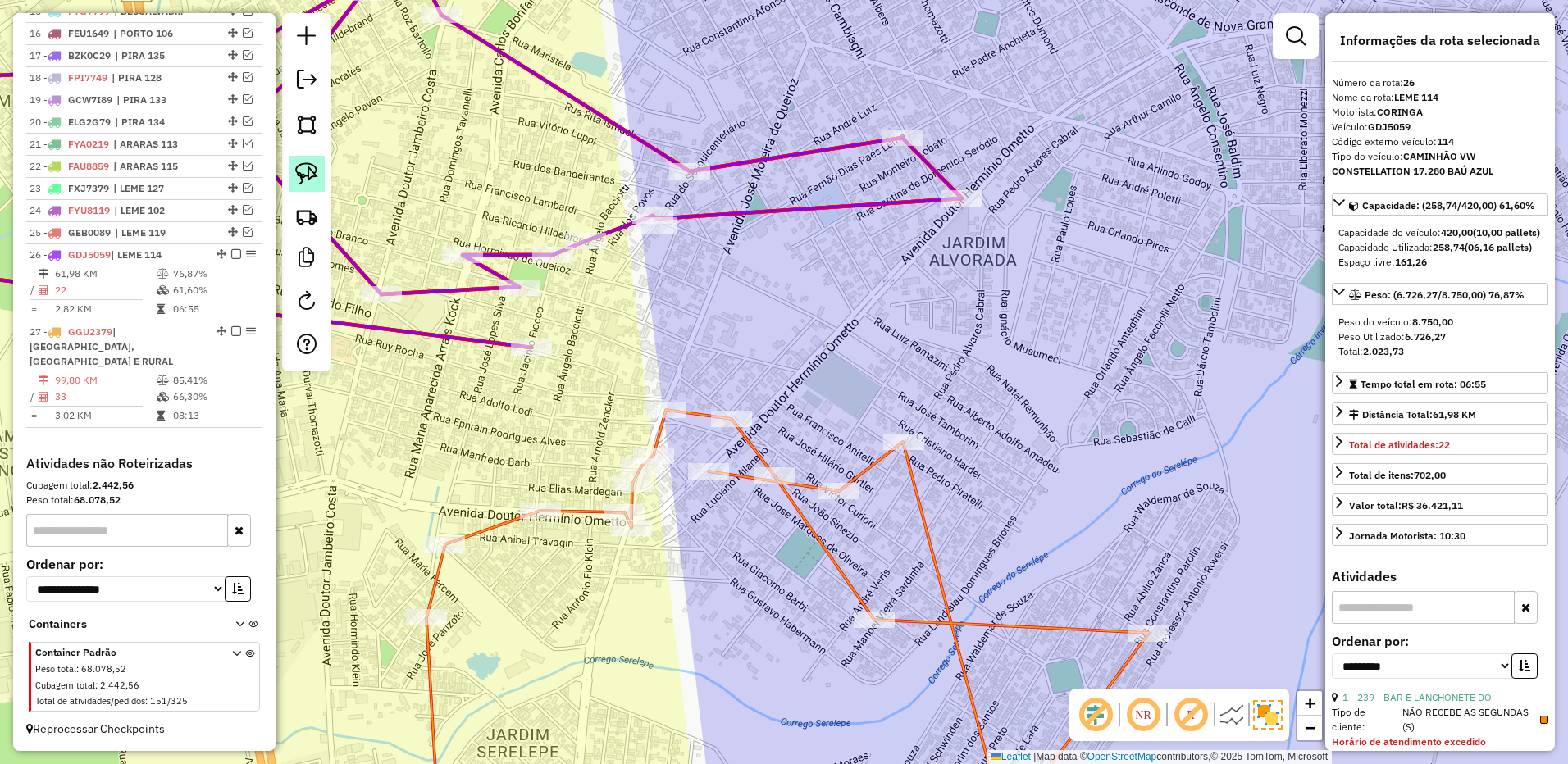
click at [308, 174] on img at bounding box center [306, 173] width 23 height 23
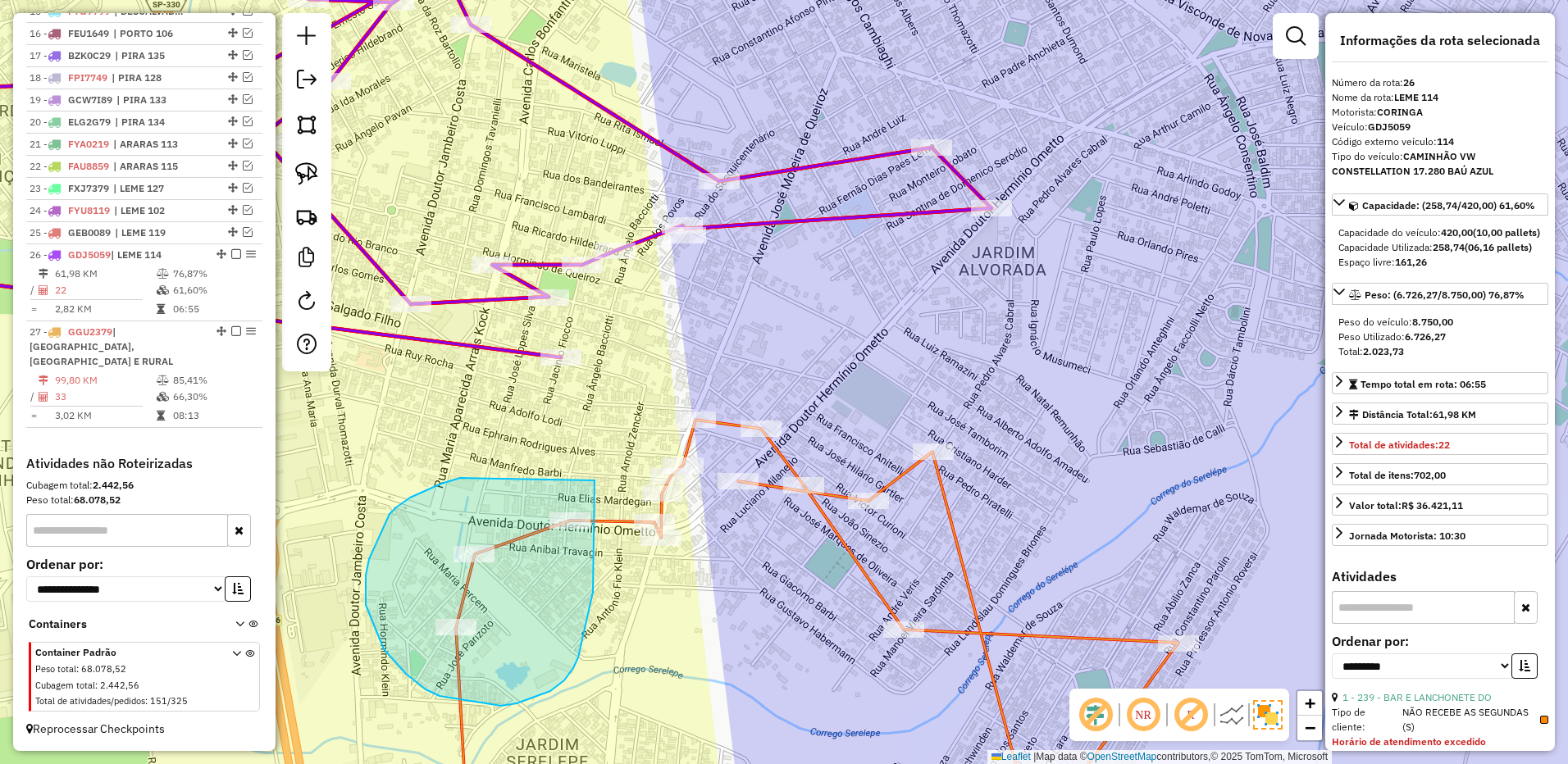
drag, startPoint x: 410, startPoint y: 498, endPoint x: 695, endPoint y: 472, distance: 286.2
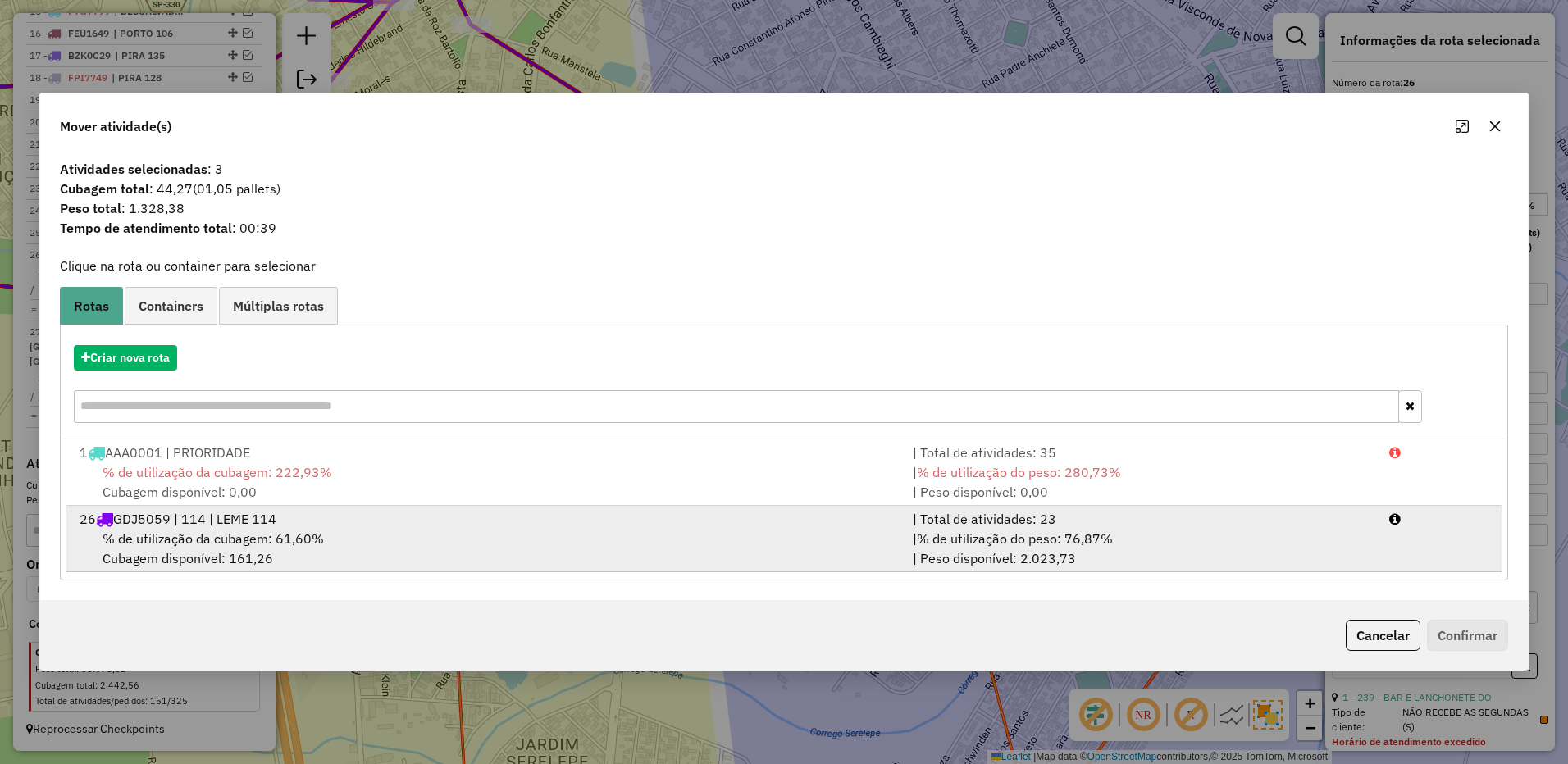
click at [1209, 542] on div "| % de utilização do peso: 76,87% | Peso disponível: 2.023,73" at bounding box center [1141, 548] width 477 height 39
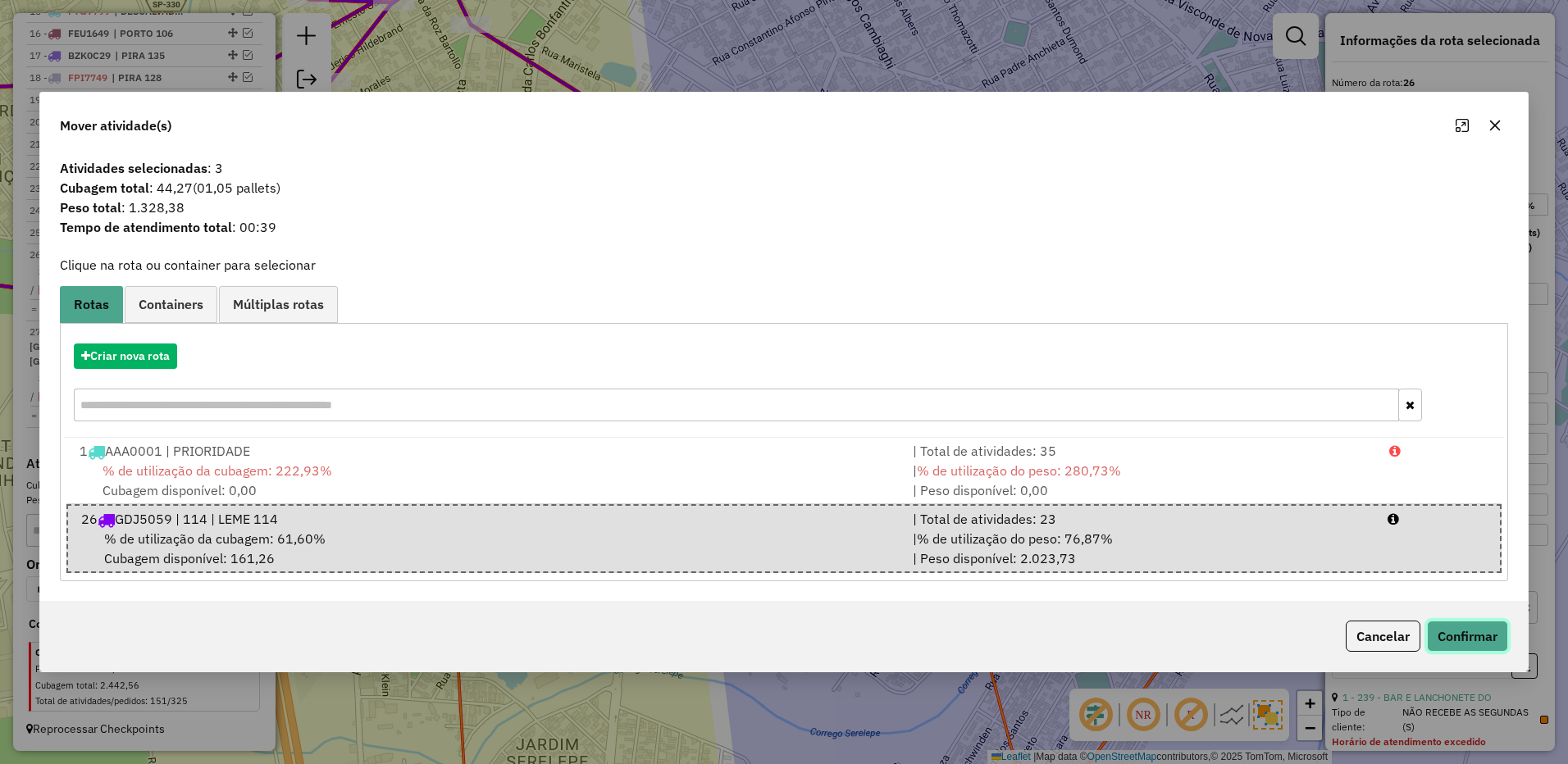
click at [1450, 624] on button "Confirmar" at bounding box center [1467, 635] width 81 height 31
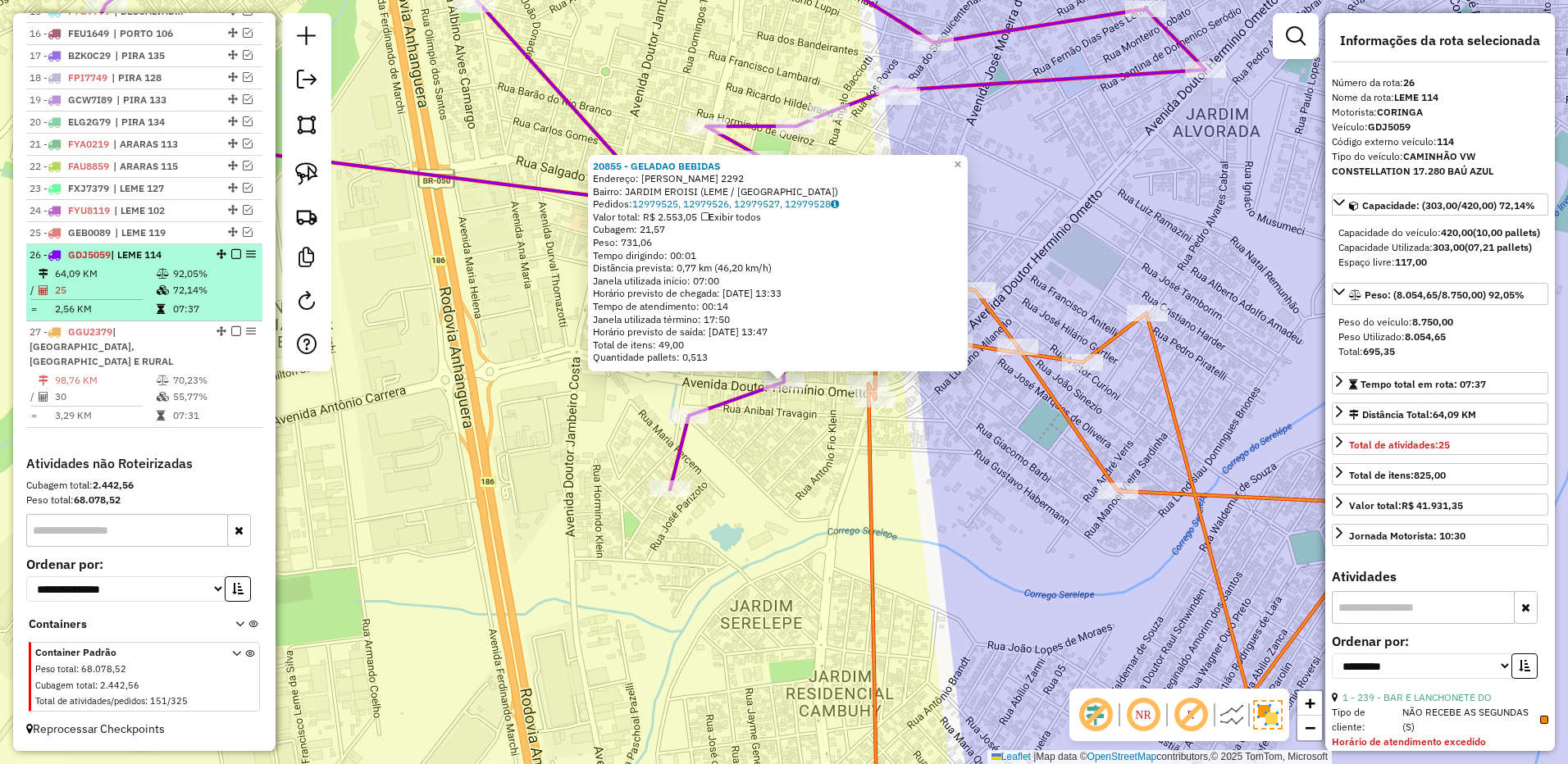
click at [239, 259] on div at bounding box center [230, 255] width 49 height 10
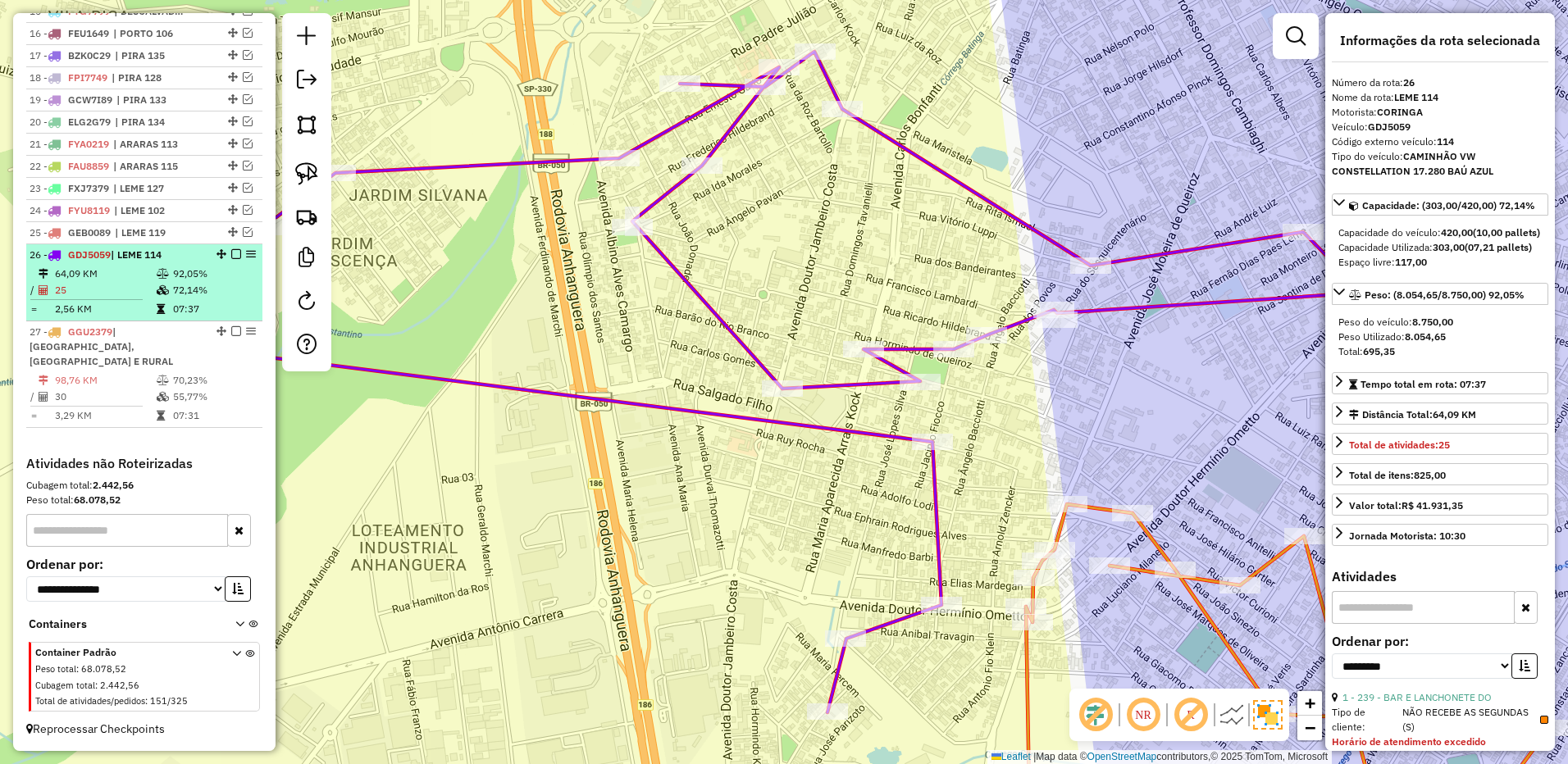
click at [231, 259] on em at bounding box center [236, 255] width 10 height 10
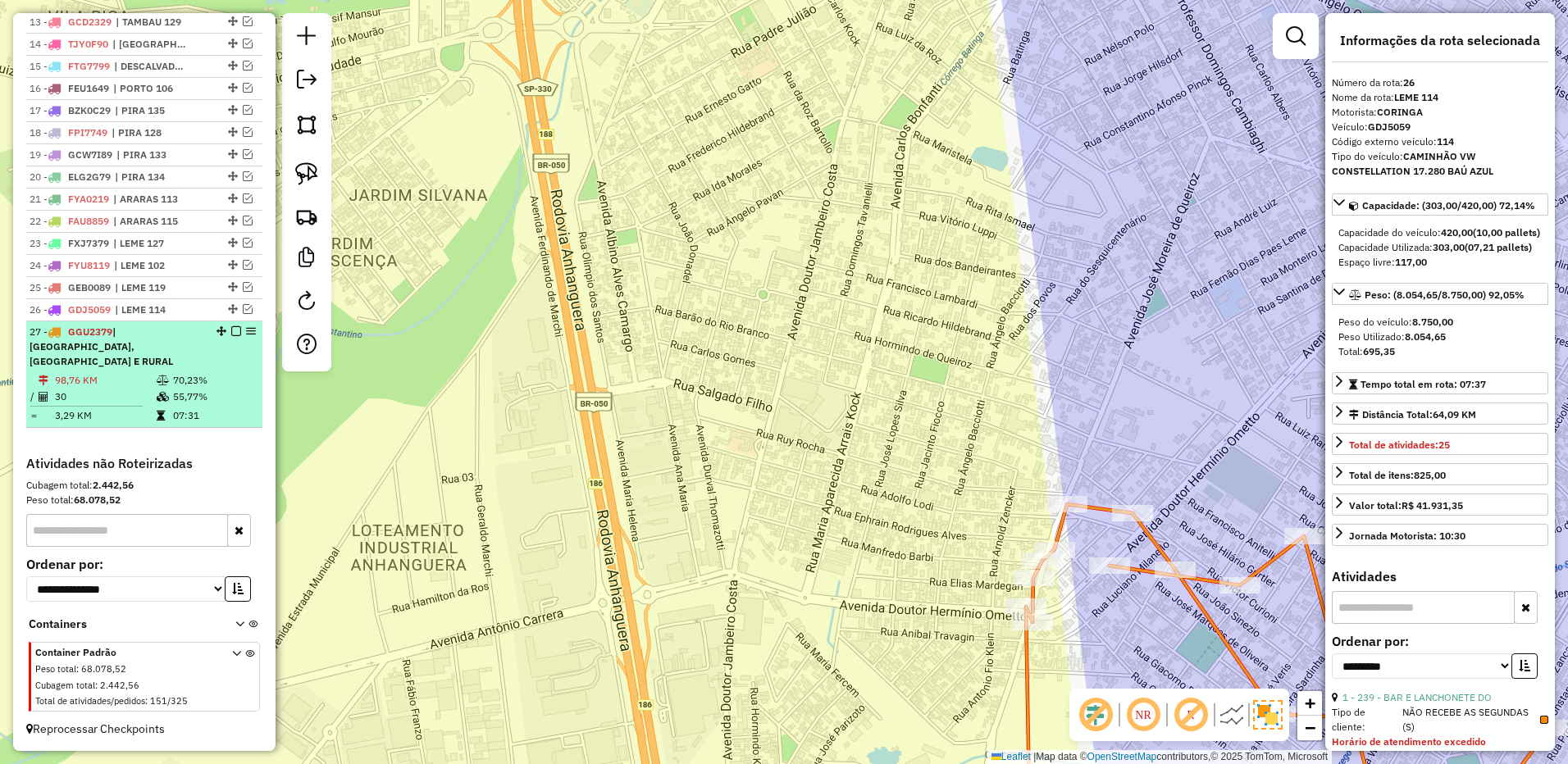
scroll to position [961, 0]
click at [164, 404] on td at bounding box center [164, 397] width 17 height 17
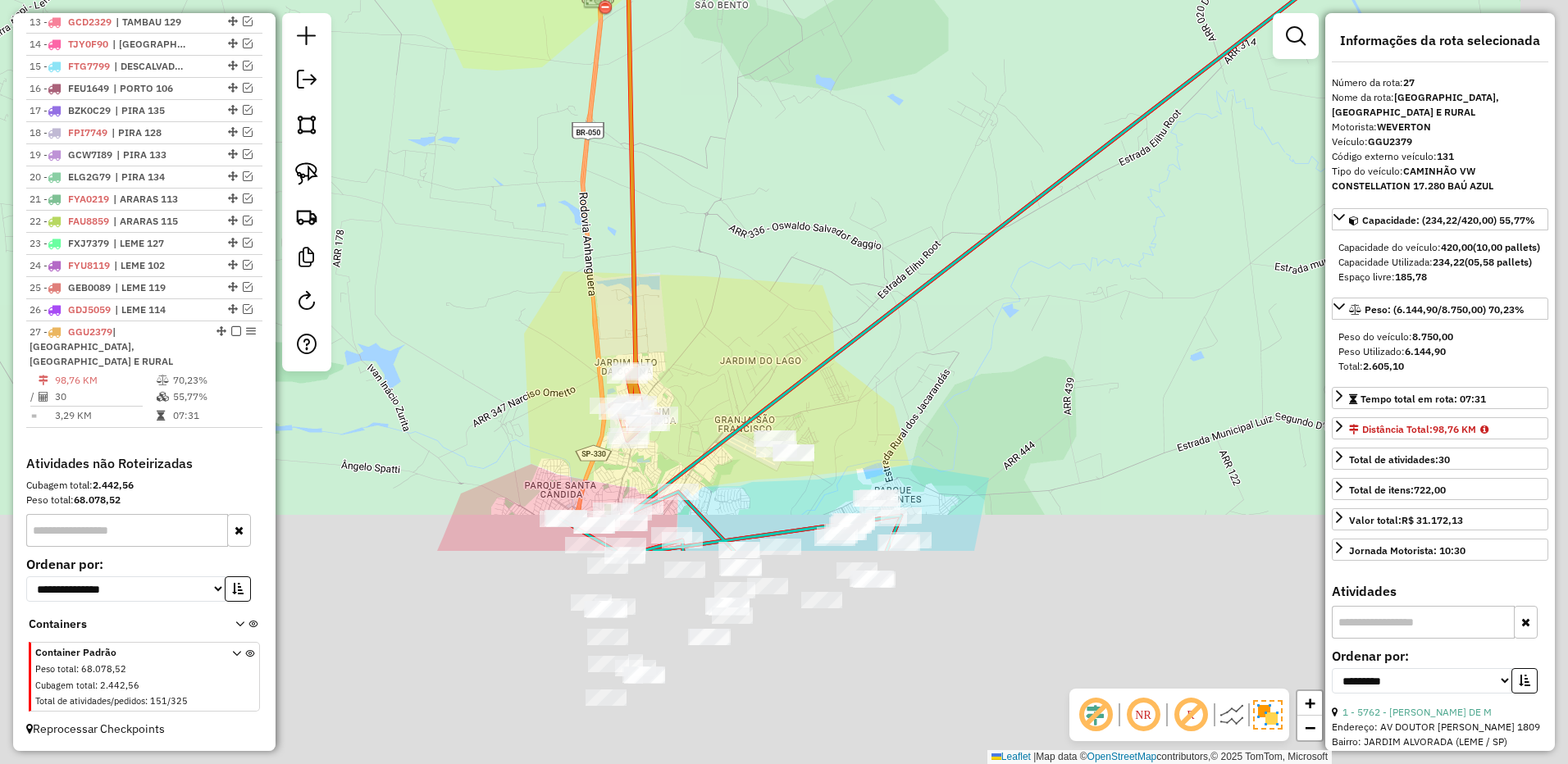
drag, startPoint x: 929, startPoint y: 504, endPoint x: 792, endPoint y: 205, distance: 328.9
click at [792, 205] on div "Janela de atendimento Grade de atendimento Capacidade Transportadoras Veículos …" at bounding box center [784, 382] width 1568 height 764
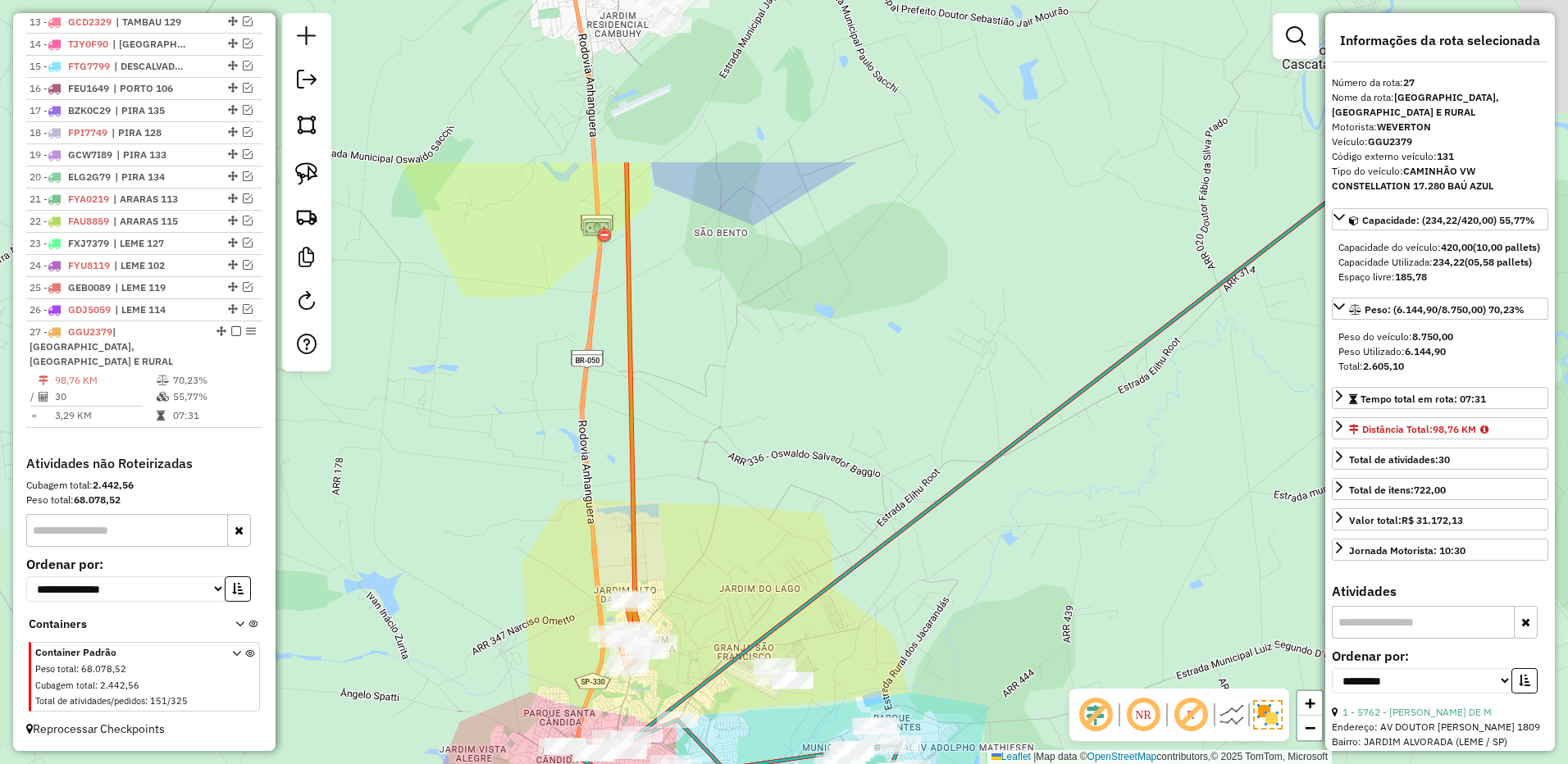
drag, startPoint x: 697, startPoint y: 398, endPoint x: 700, endPoint y: 463, distance: 65.1
click at [700, 463] on div "Janela de atendimento Grade de atendimento Capacidade Transportadoras Veículos …" at bounding box center [784, 382] width 1568 height 764
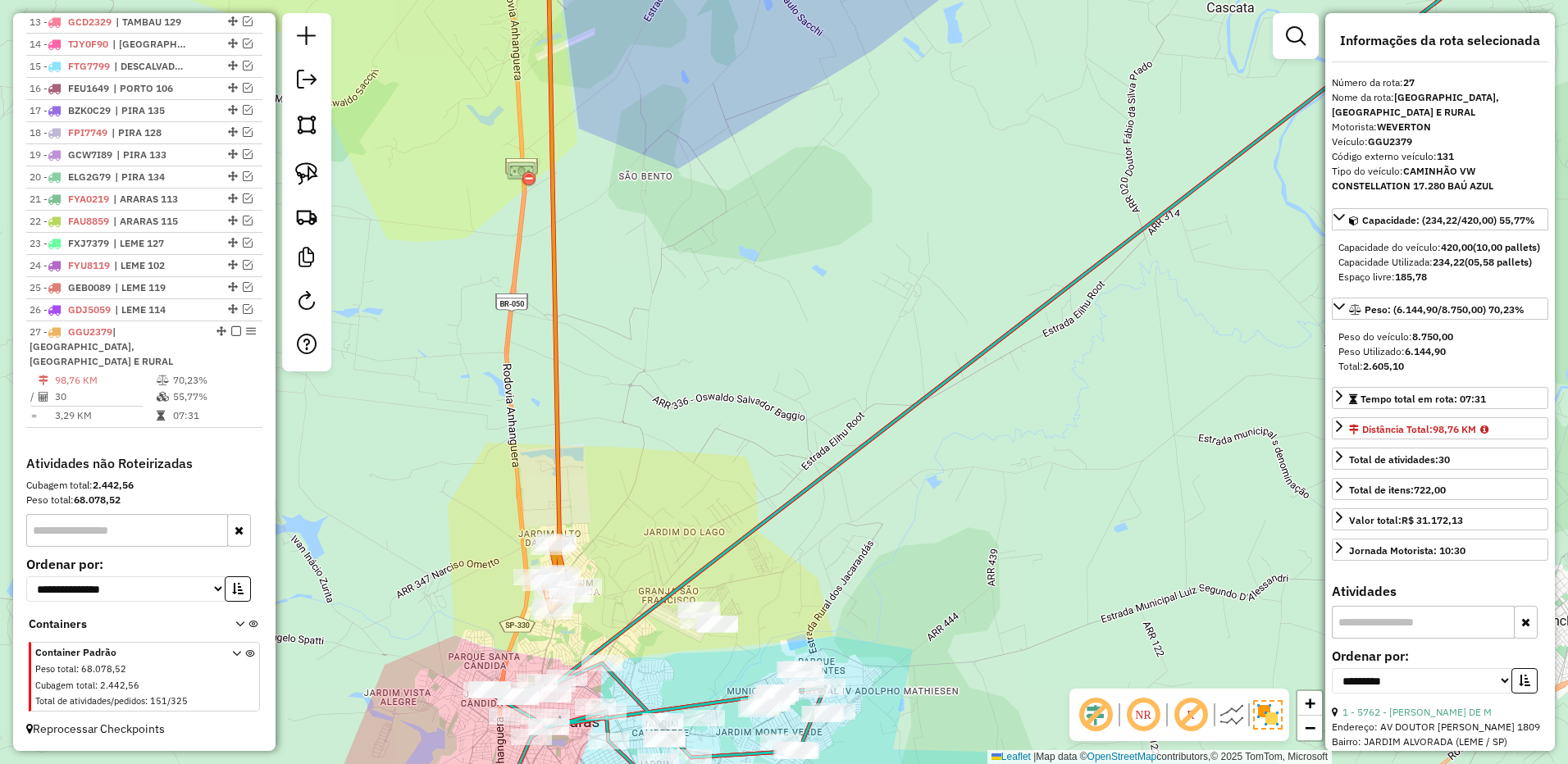
drag, startPoint x: 731, startPoint y: 165, endPoint x: 645, endPoint y: 61, distance: 135.0
click at [645, 61] on div "Janela de atendimento Grade de atendimento Capacidade Transportadoras Veículos …" at bounding box center [784, 382] width 1568 height 764
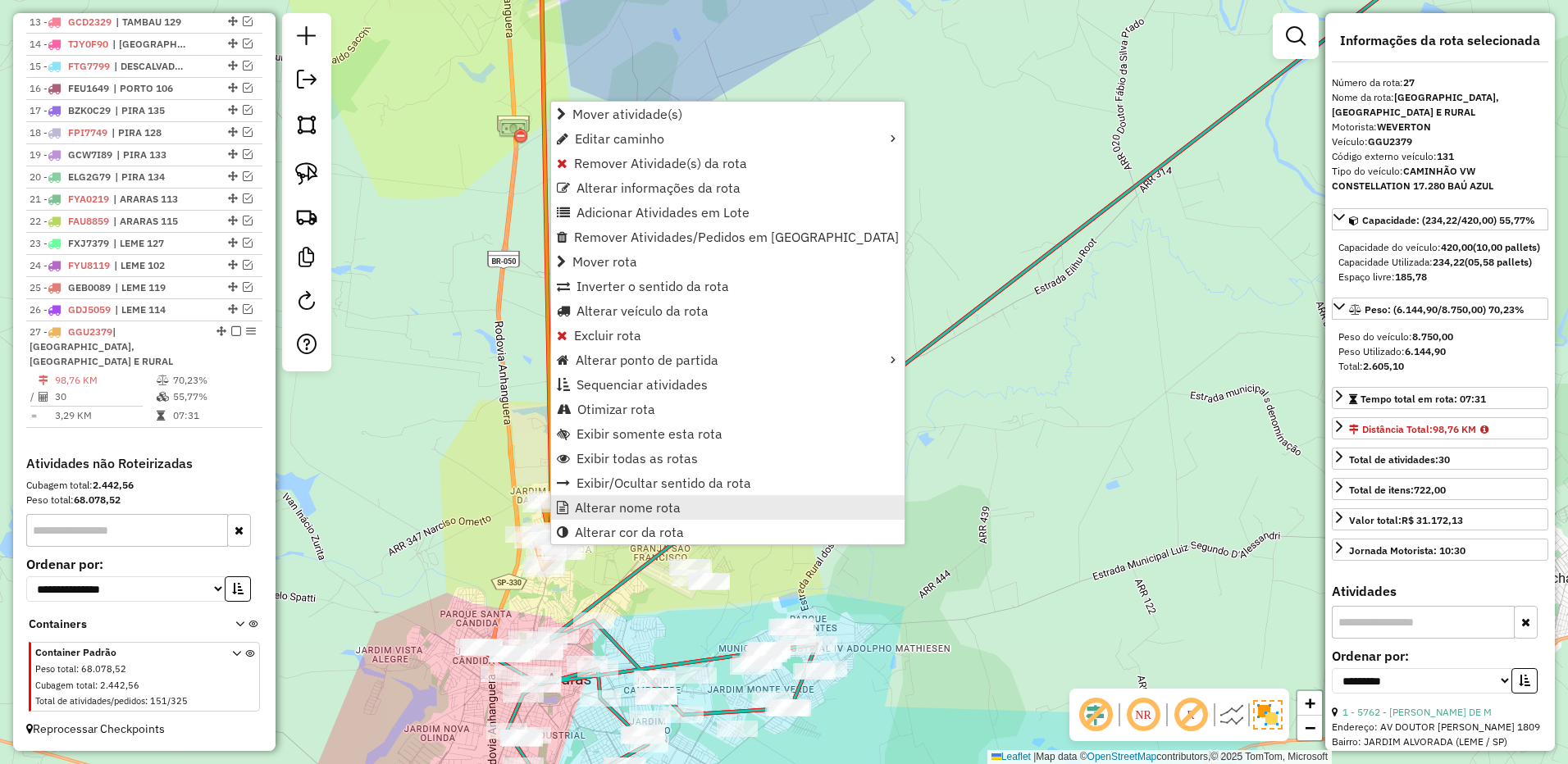
click at [640, 498] on link "Alterar nome rota" at bounding box center [727, 507] width 353 height 24
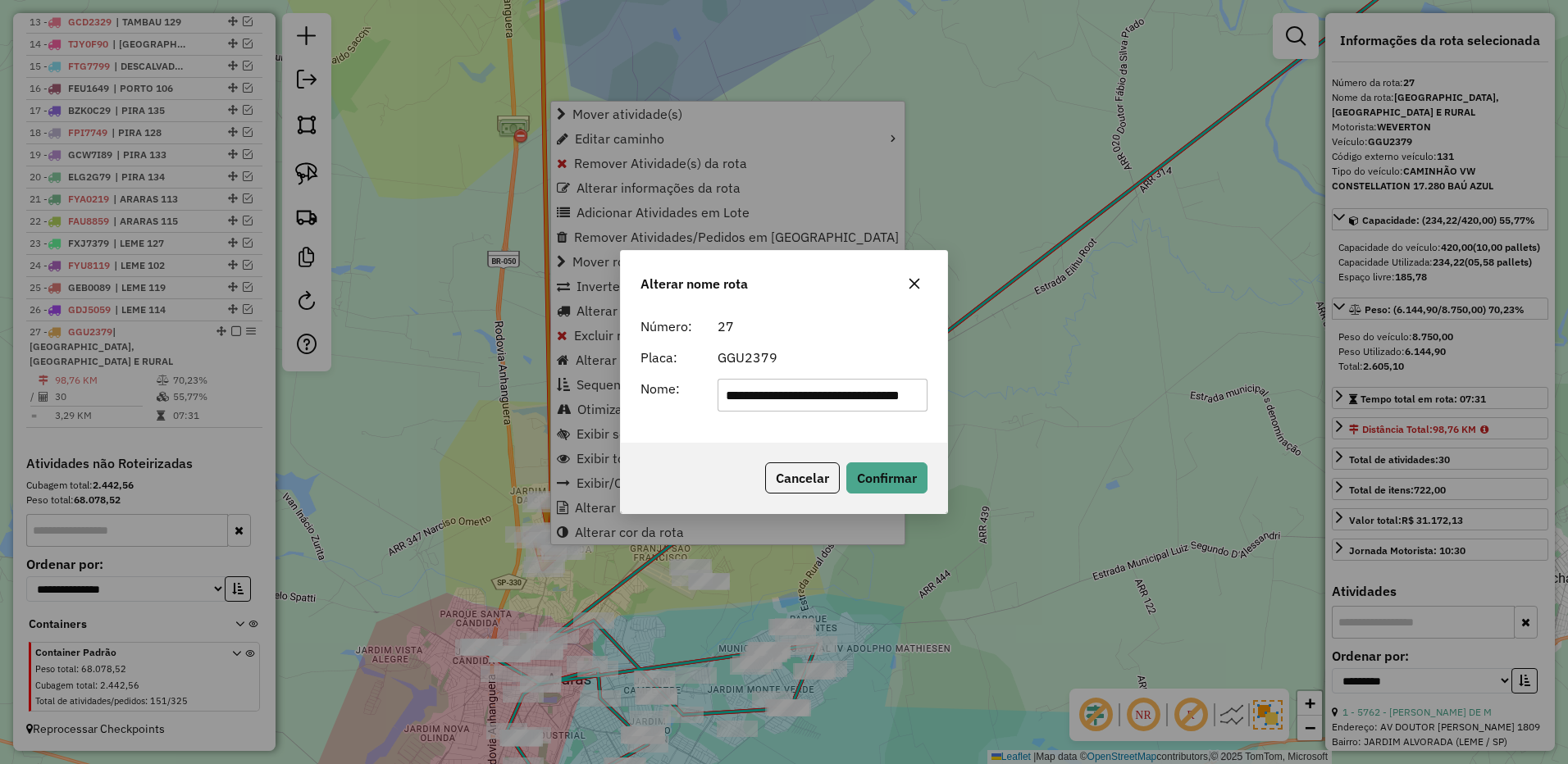
scroll to position [0, 53]
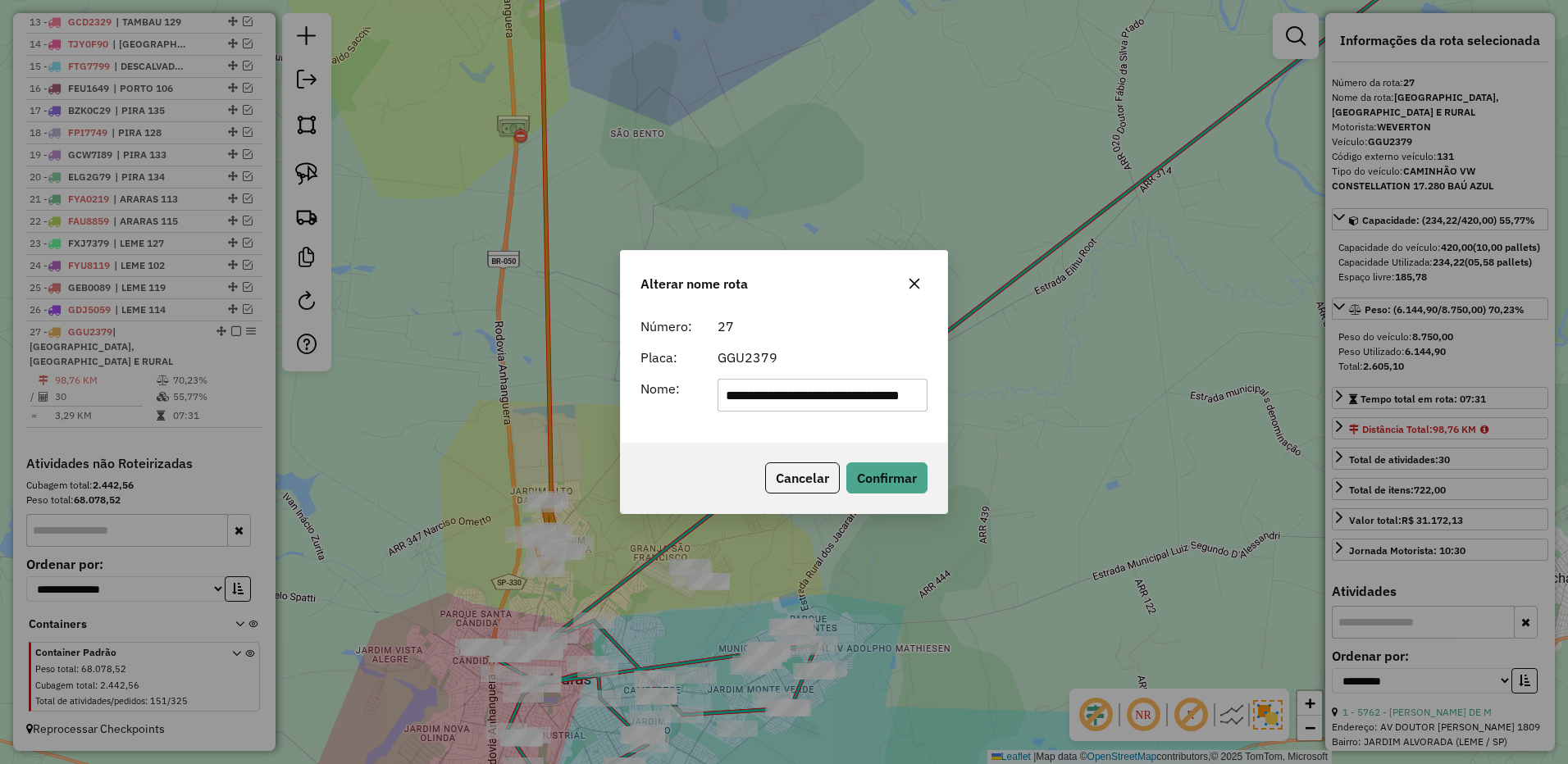
click at [787, 387] on input "**********" at bounding box center [822, 395] width 210 height 33
type input "**********"
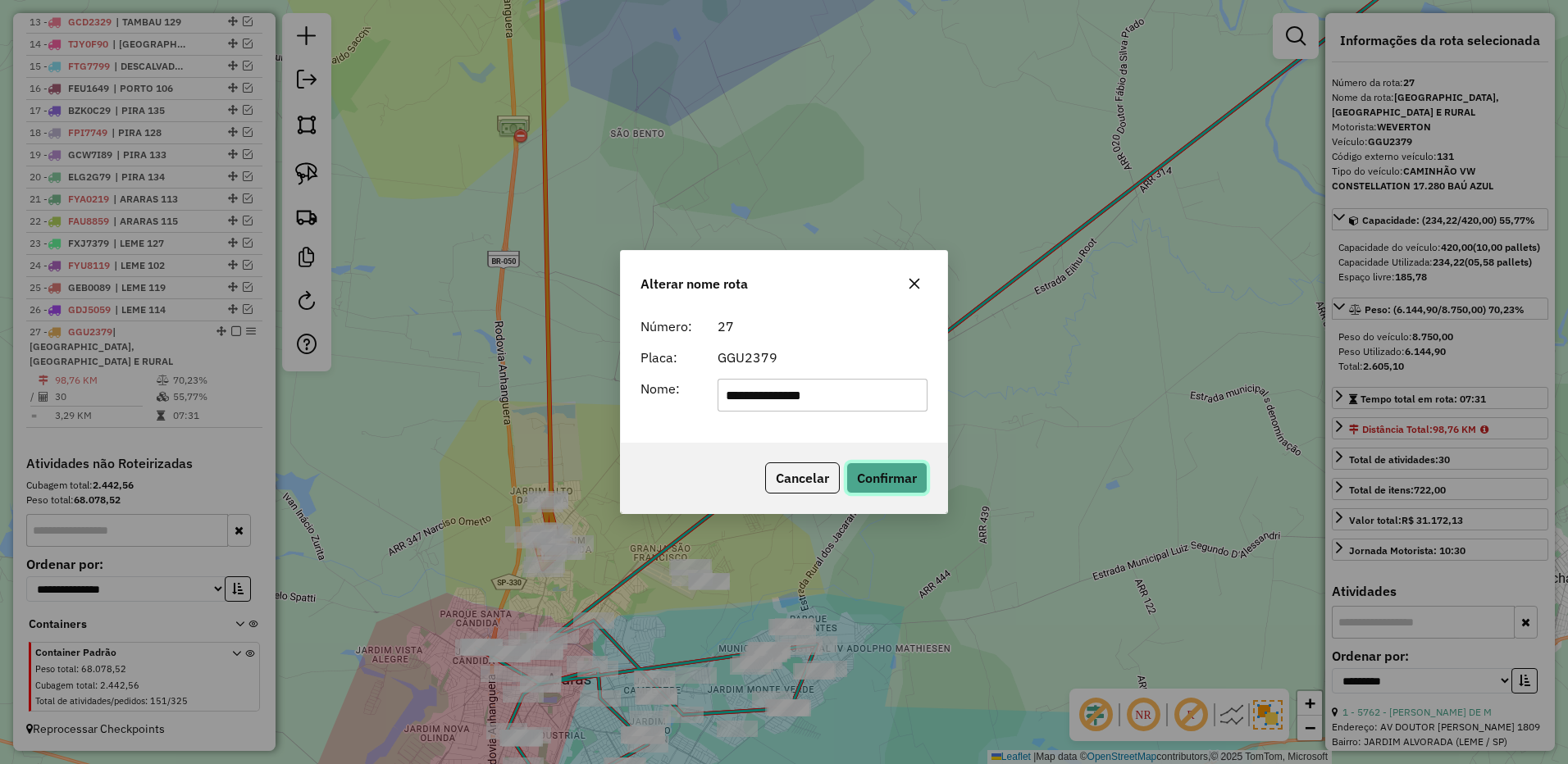
click at [873, 478] on button "Confirmar" at bounding box center [886, 478] width 81 height 31
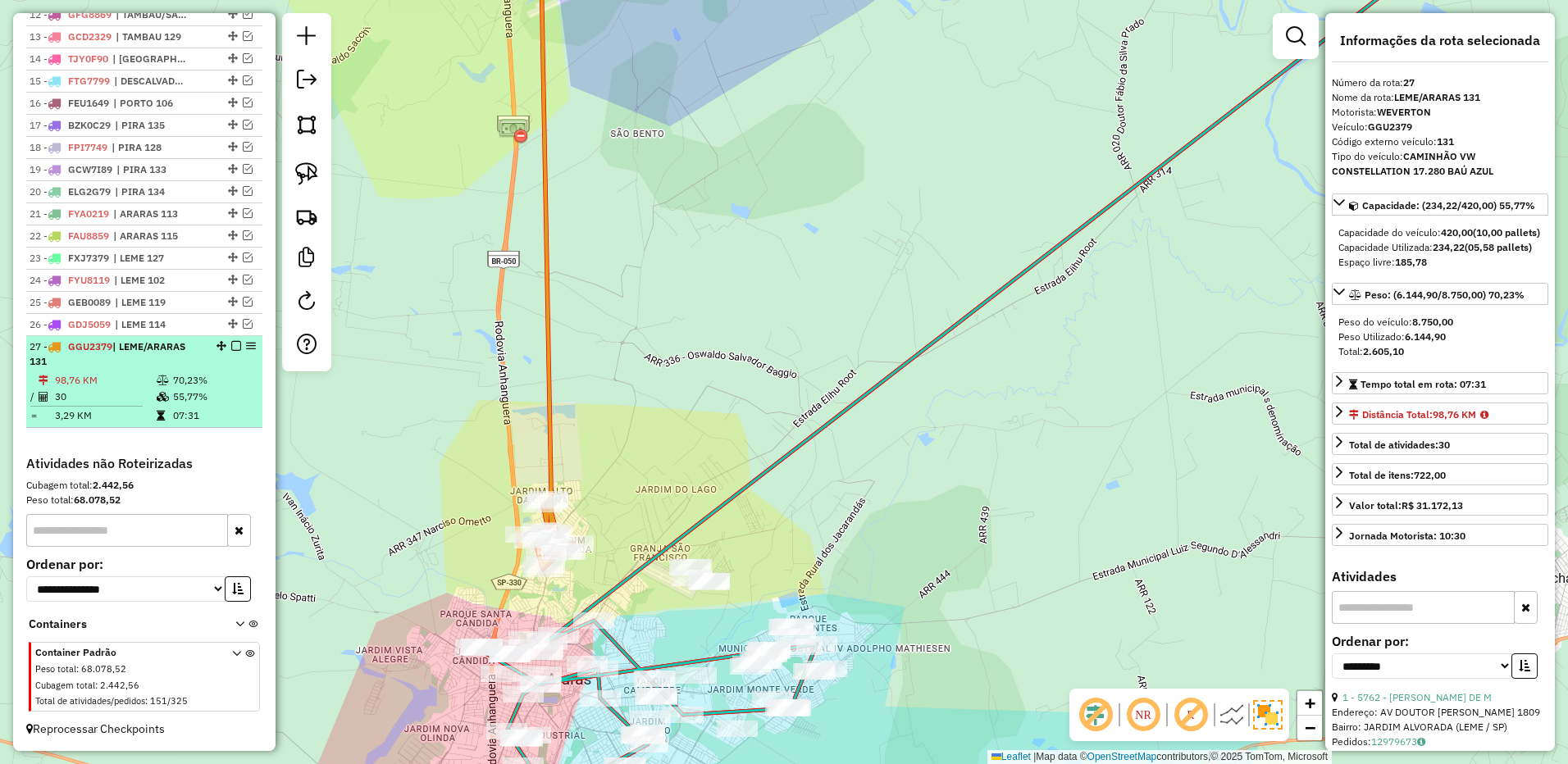
click at [234, 348] on em at bounding box center [236, 347] width 10 height 10
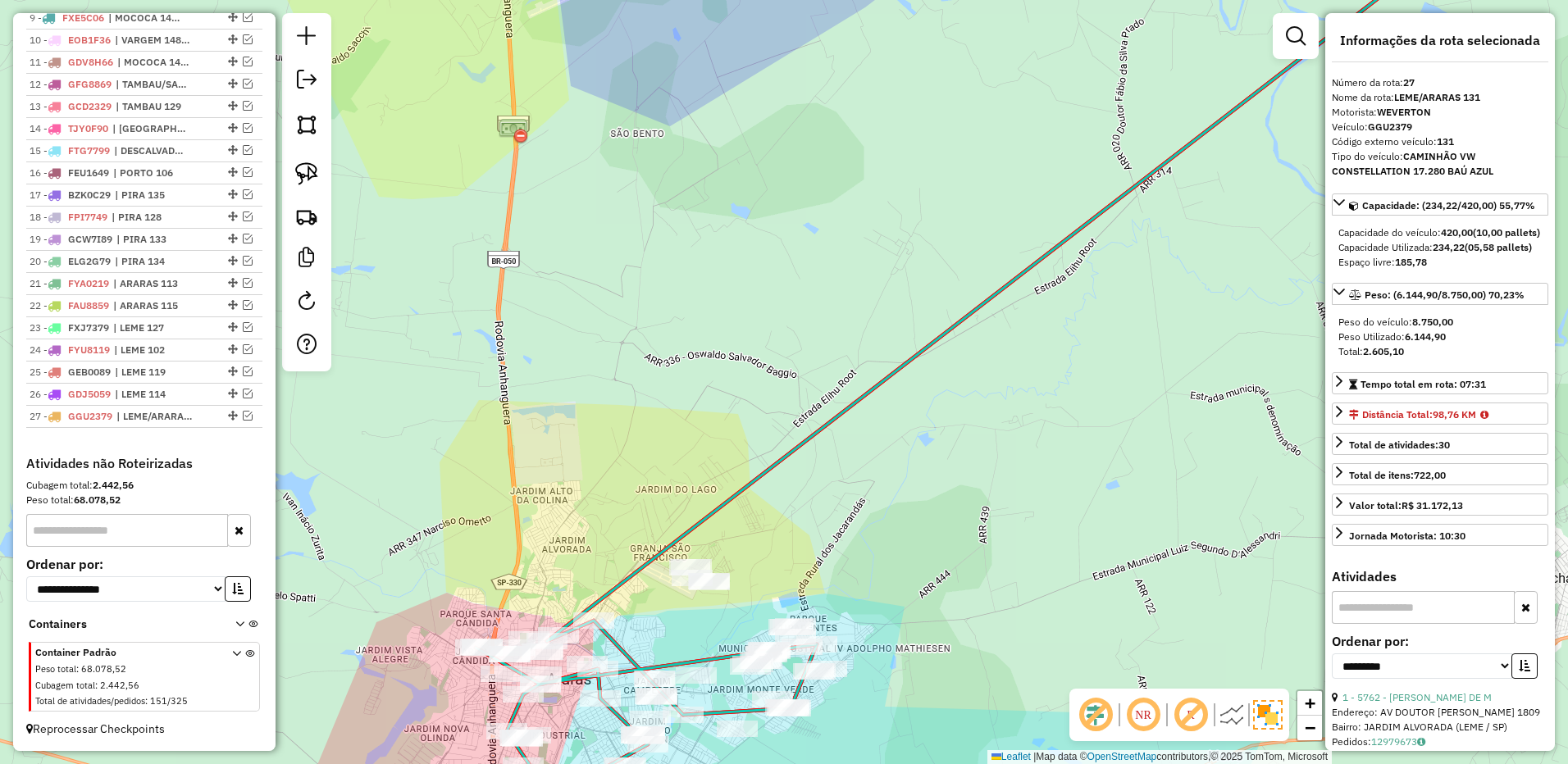
scroll to position [891, 0]
drag, startPoint x: 541, startPoint y: 336, endPoint x: 447, endPoint y: 39, distance: 311.5
click at [447, 39] on div "Janela de atendimento Grade de atendimento Capacidade Transportadoras Veículos …" at bounding box center [784, 382] width 1568 height 764
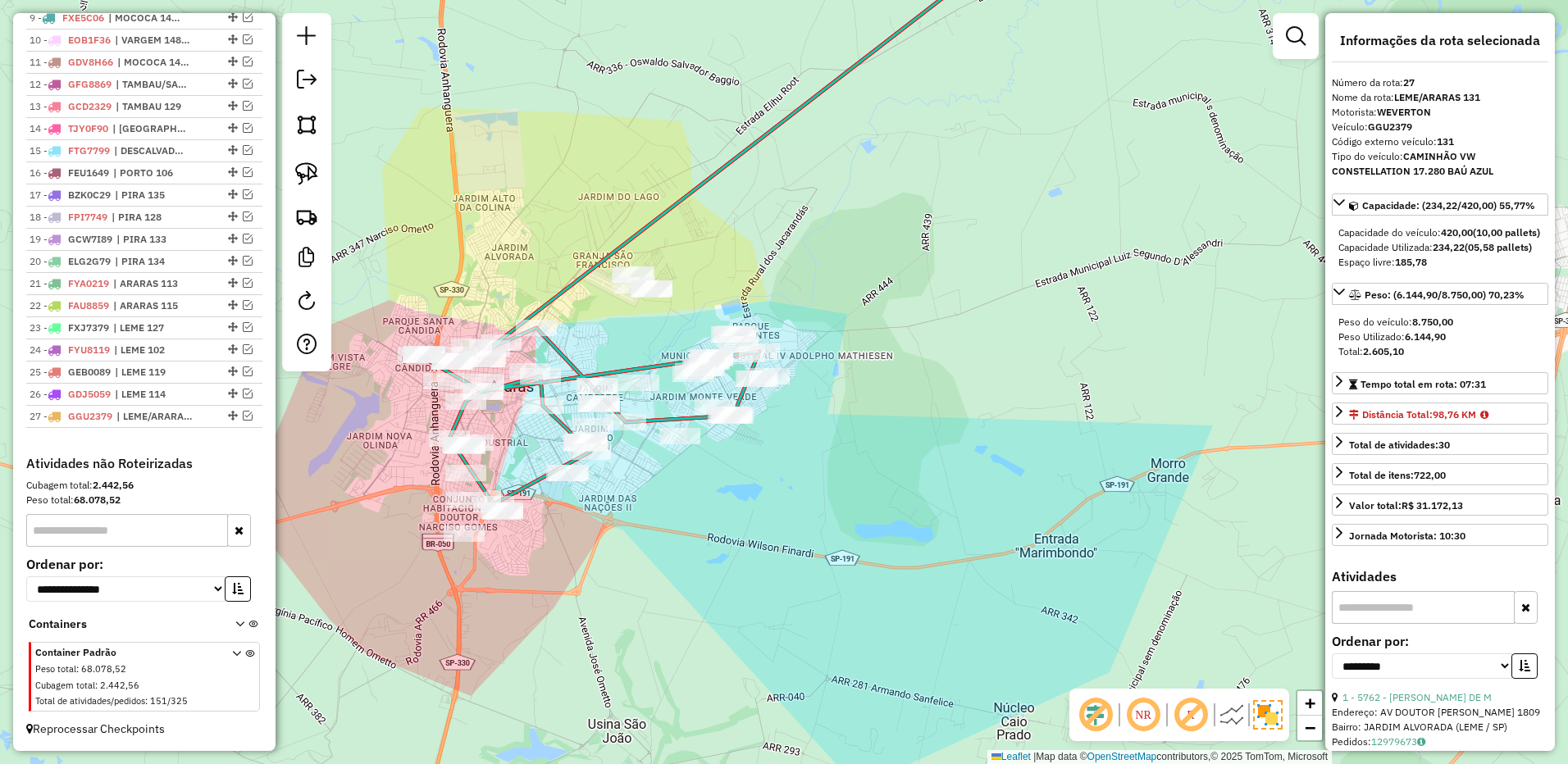
drag, startPoint x: 853, startPoint y: 375, endPoint x: 863, endPoint y: 375, distance: 10.0
click at [863, 375] on div "Janela de atendimento Grade de atendimento Capacidade Transportadoras Veículos …" at bounding box center [784, 382] width 1568 height 764
drag, startPoint x: 297, startPoint y: 170, endPoint x: 651, endPoint y: 252, distance: 363.4
click at [298, 170] on img at bounding box center [306, 173] width 23 height 23
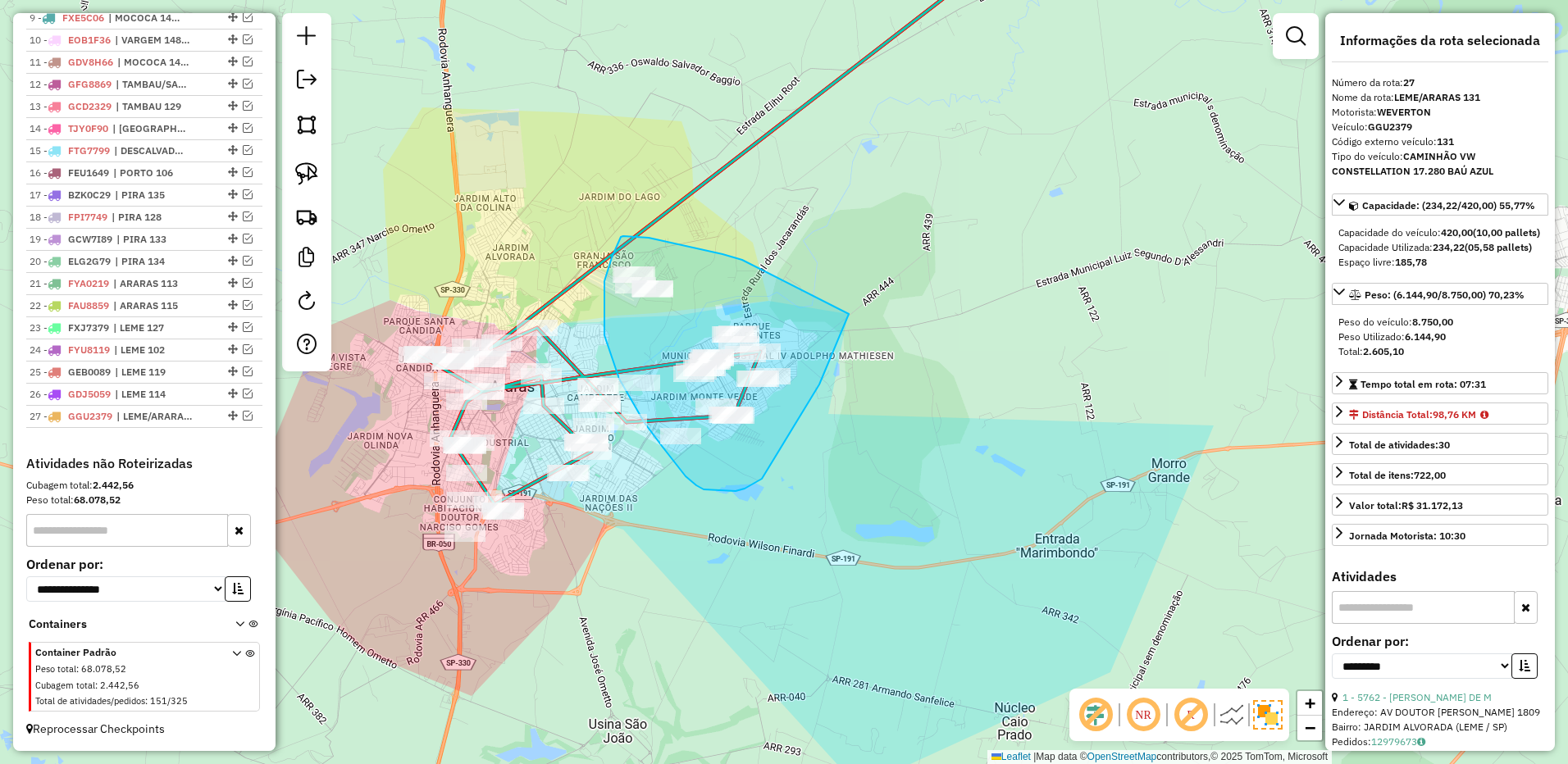
drag, startPoint x: 685, startPoint y: 246, endPoint x: 864, endPoint y: 230, distance: 179.7
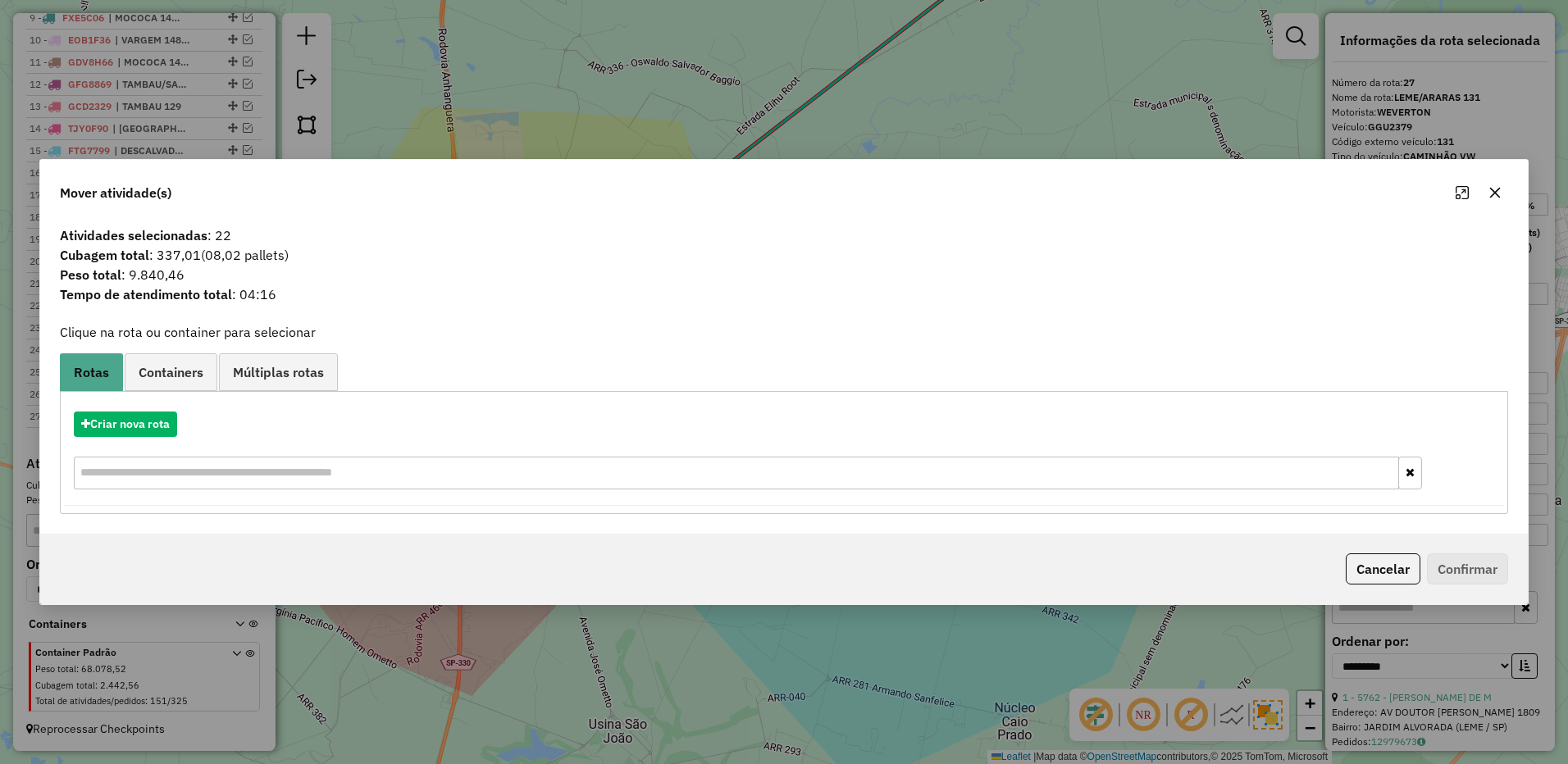
click at [1496, 194] on icon "button" at bounding box center [1495, 193] width 11 height 11
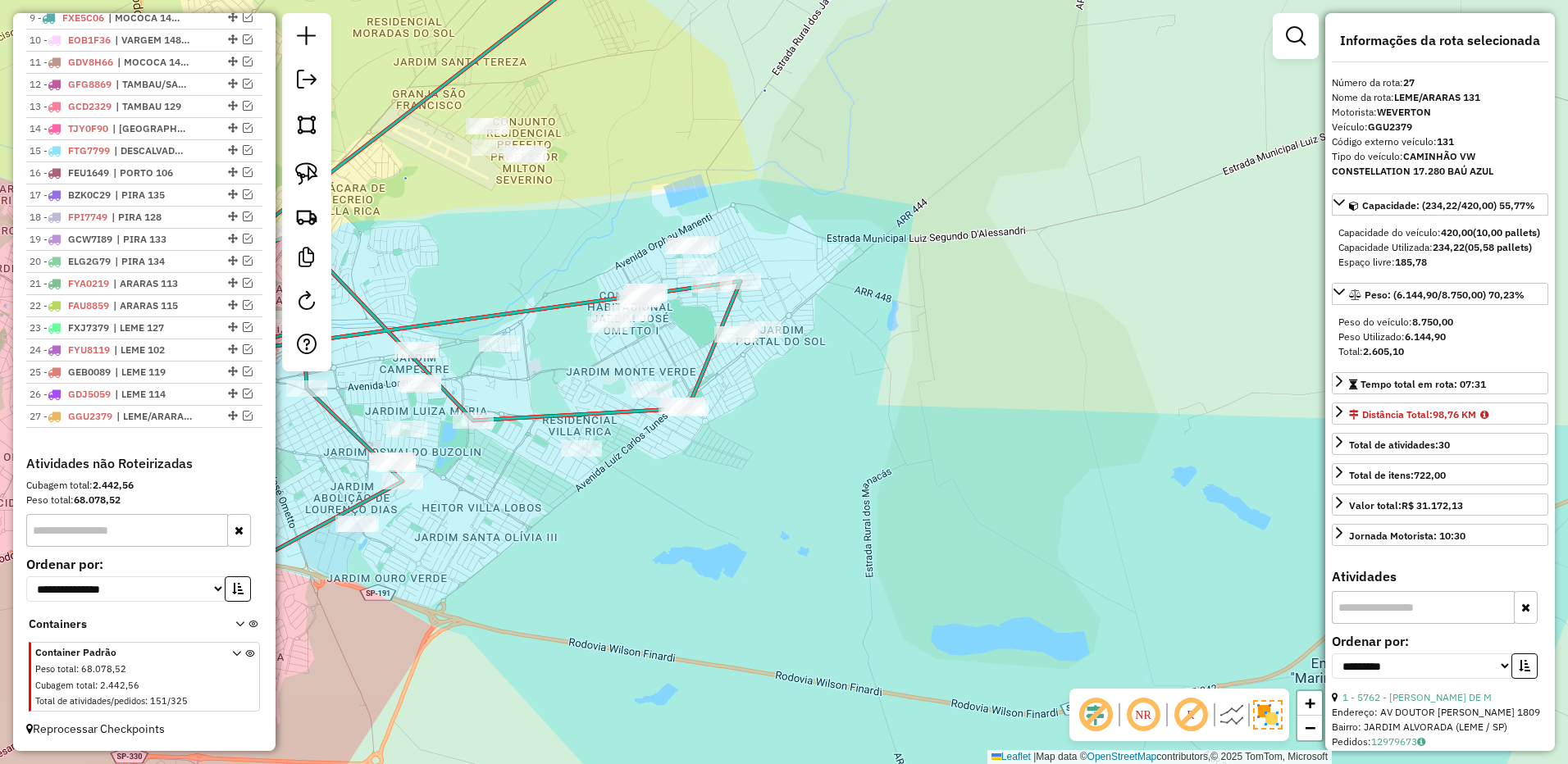
drag, startPoint x: 771, startPoint y: 377, endPoint x: 771, endPoint y: 315, distance: 62.0
click at [855, 326] on div "Janela de atendimento Grade de atendimento Capacidade Transportadoras Veículos …" at bounding box center [784, 382] width 1568 height 764
click at [306, 174] on img at bounding box center [306, 173] width 23 height 23
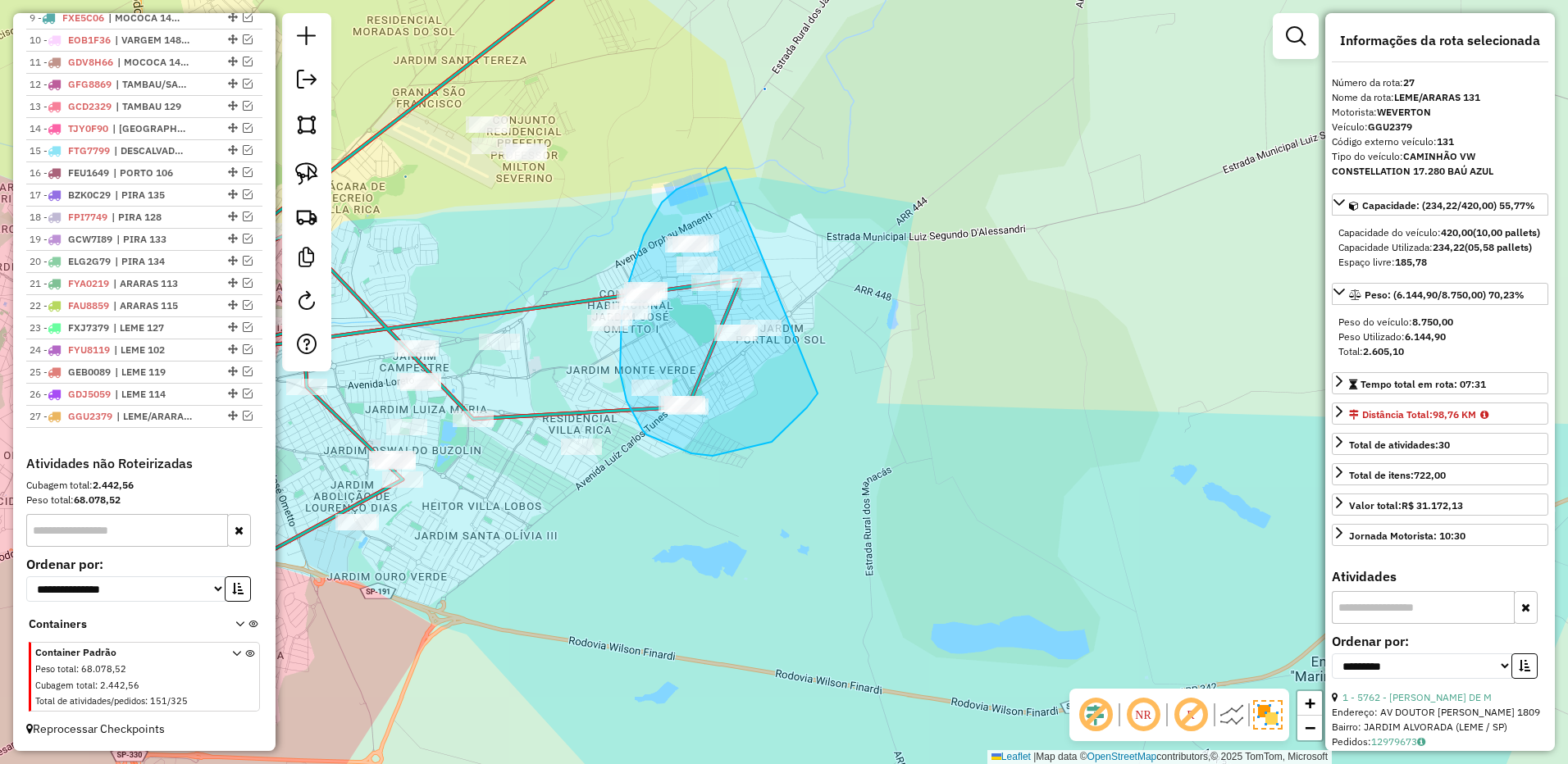
drag, startPoint x: 726, startPoint y: 167, endPoint x: 867, endPoint y: 321, distance: 208.8
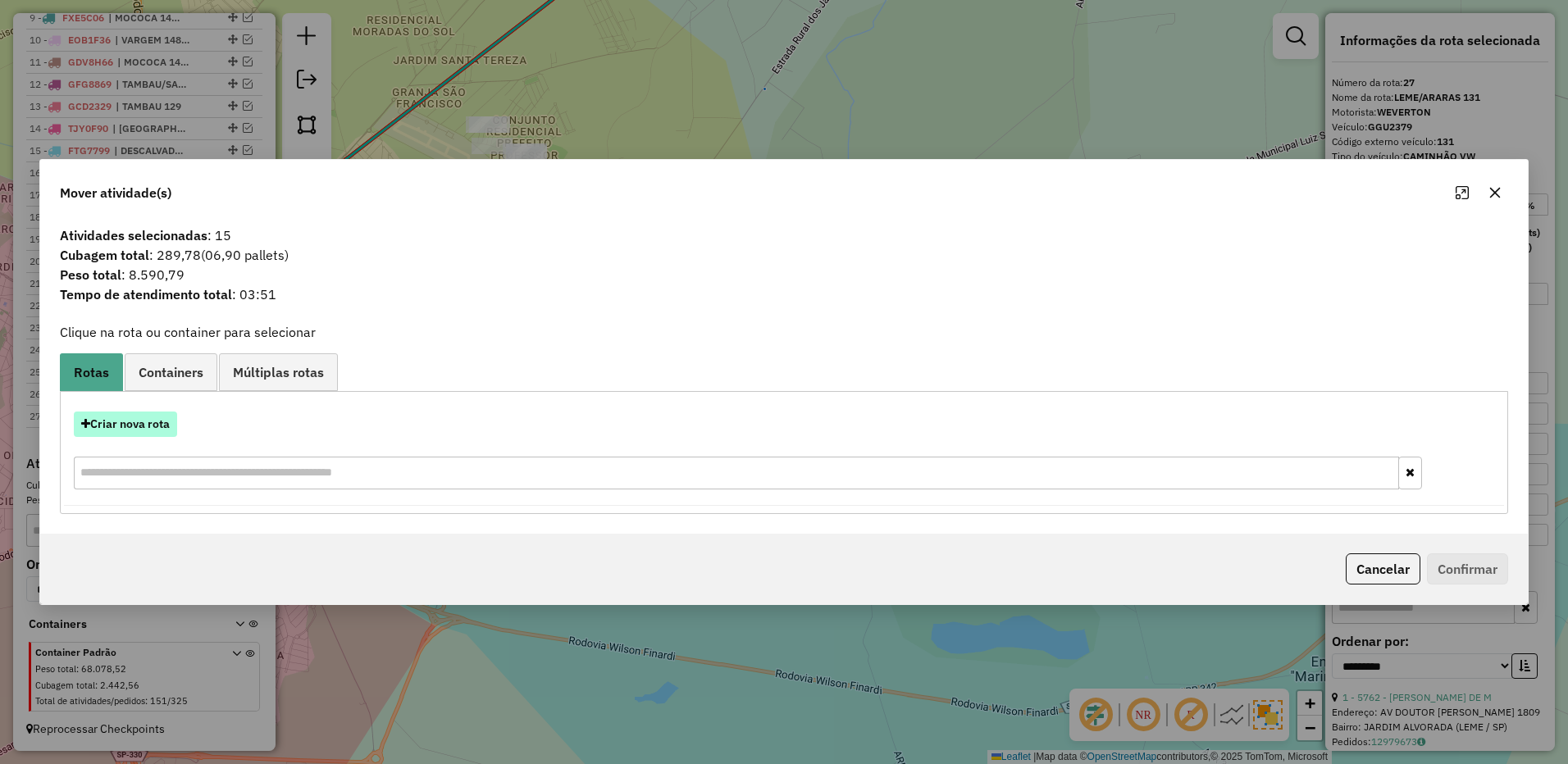
click at [159, 429] on button "Criar nova rota" at bounding box center [125, 424] width 104 height 25
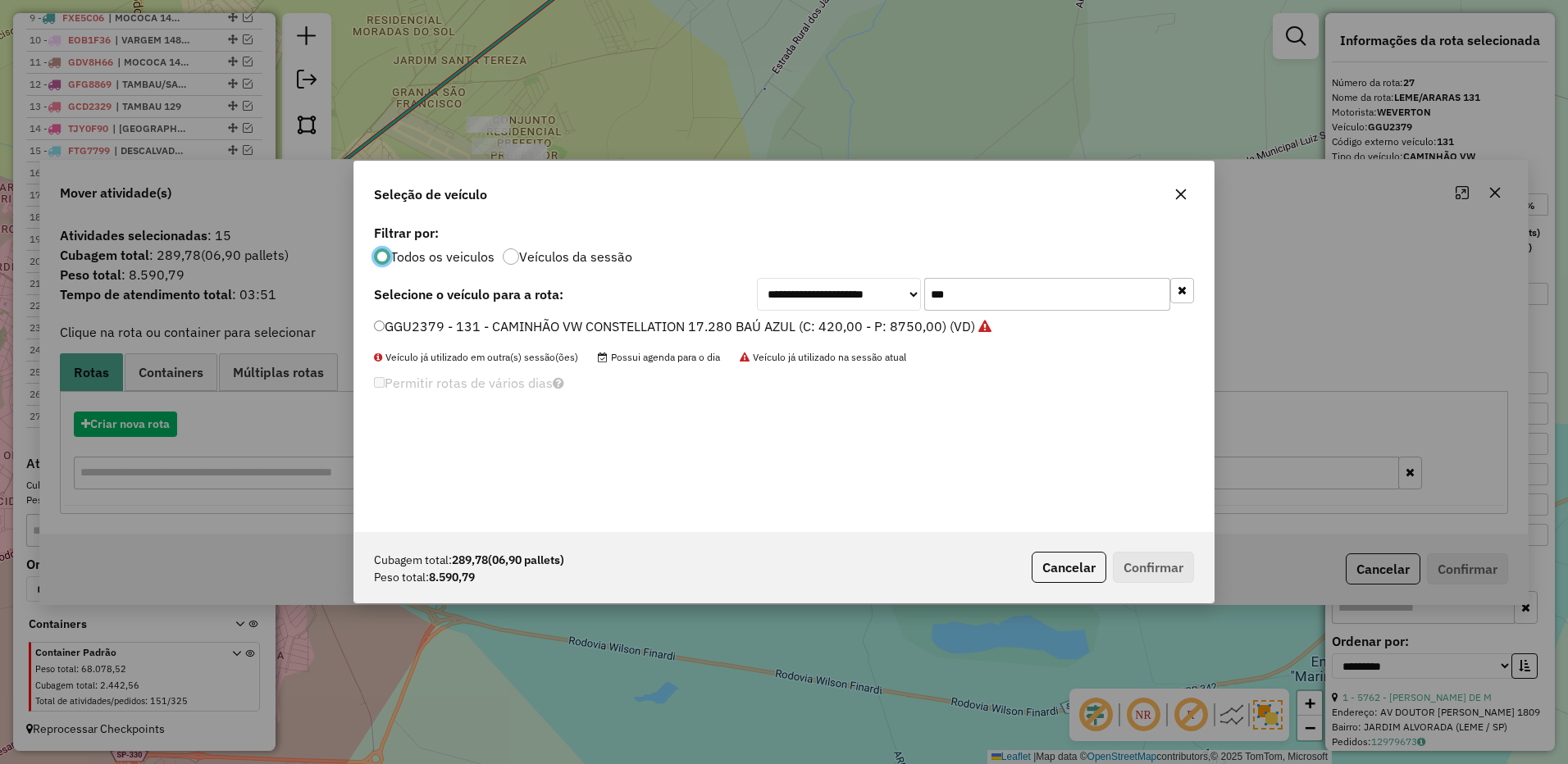
scroll to position [9, 5]
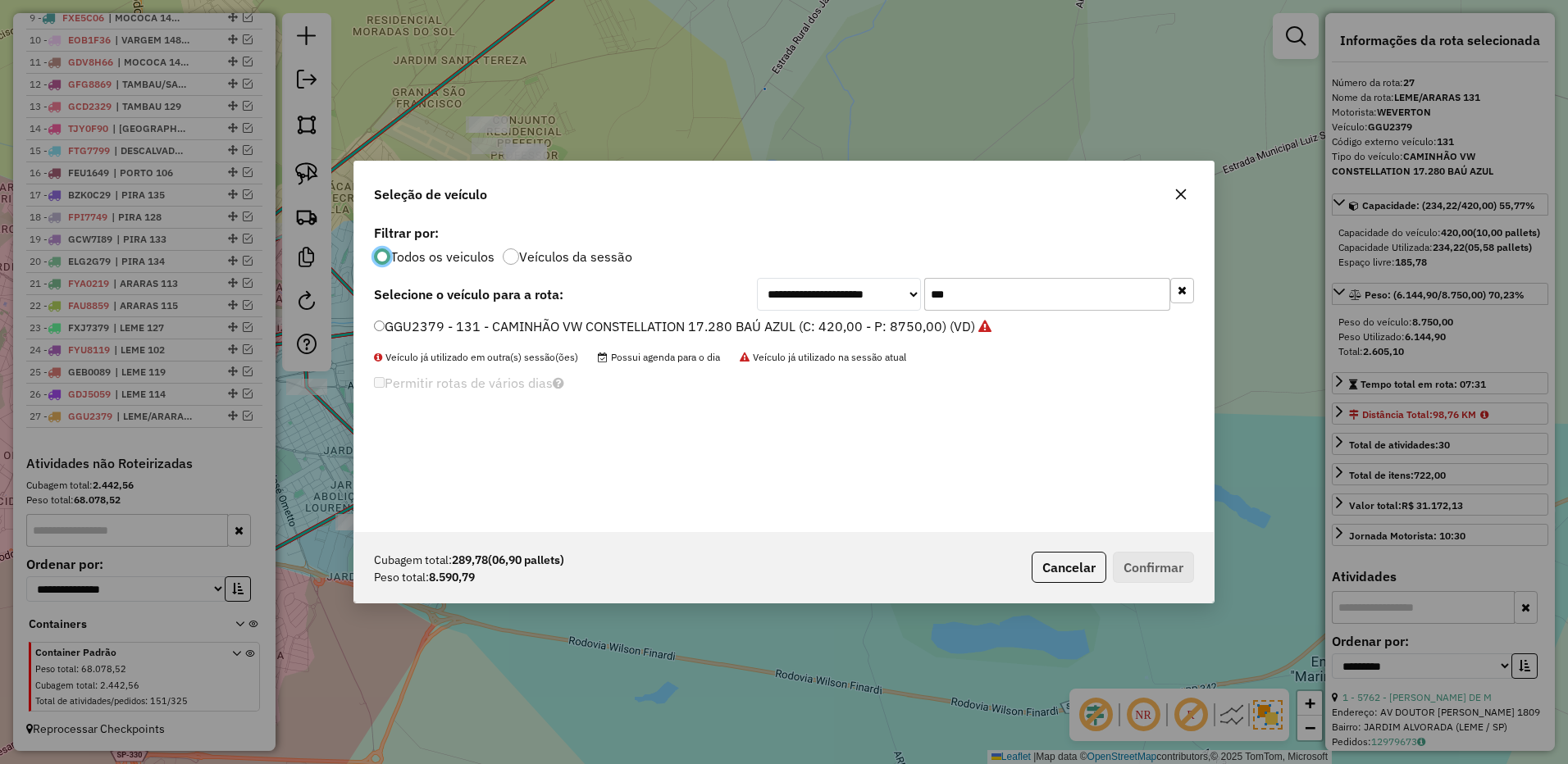
click at [965, 297] on input "***" at bounding box center [1047, 294] width 246 height 33
click at [965, 296] on input "***" at bounding box center [1047, 294] width 246 height 33
type input "***"
click at [911, 329] on label "FUH1718 - 103 - CAMINHÃO VW CONSTELLATION 17.280 BAÚ AZUL (C: 420,00 - P: 8750,…" at bounding box center [674, 326] width 599 height 20
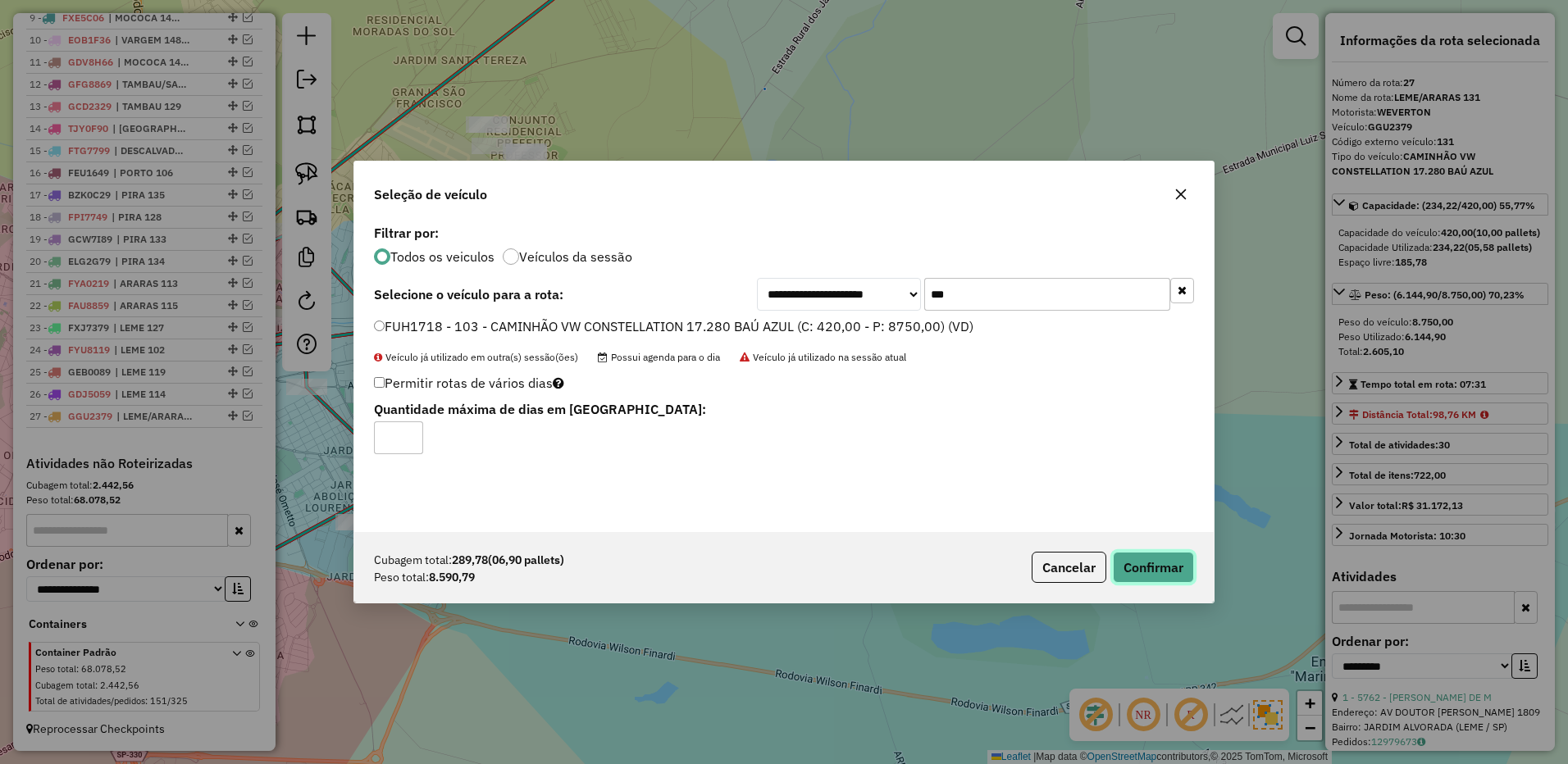
click at [1161, 554] on button "Confirmar" at bounding box center [1153, 567] width 81 height 31
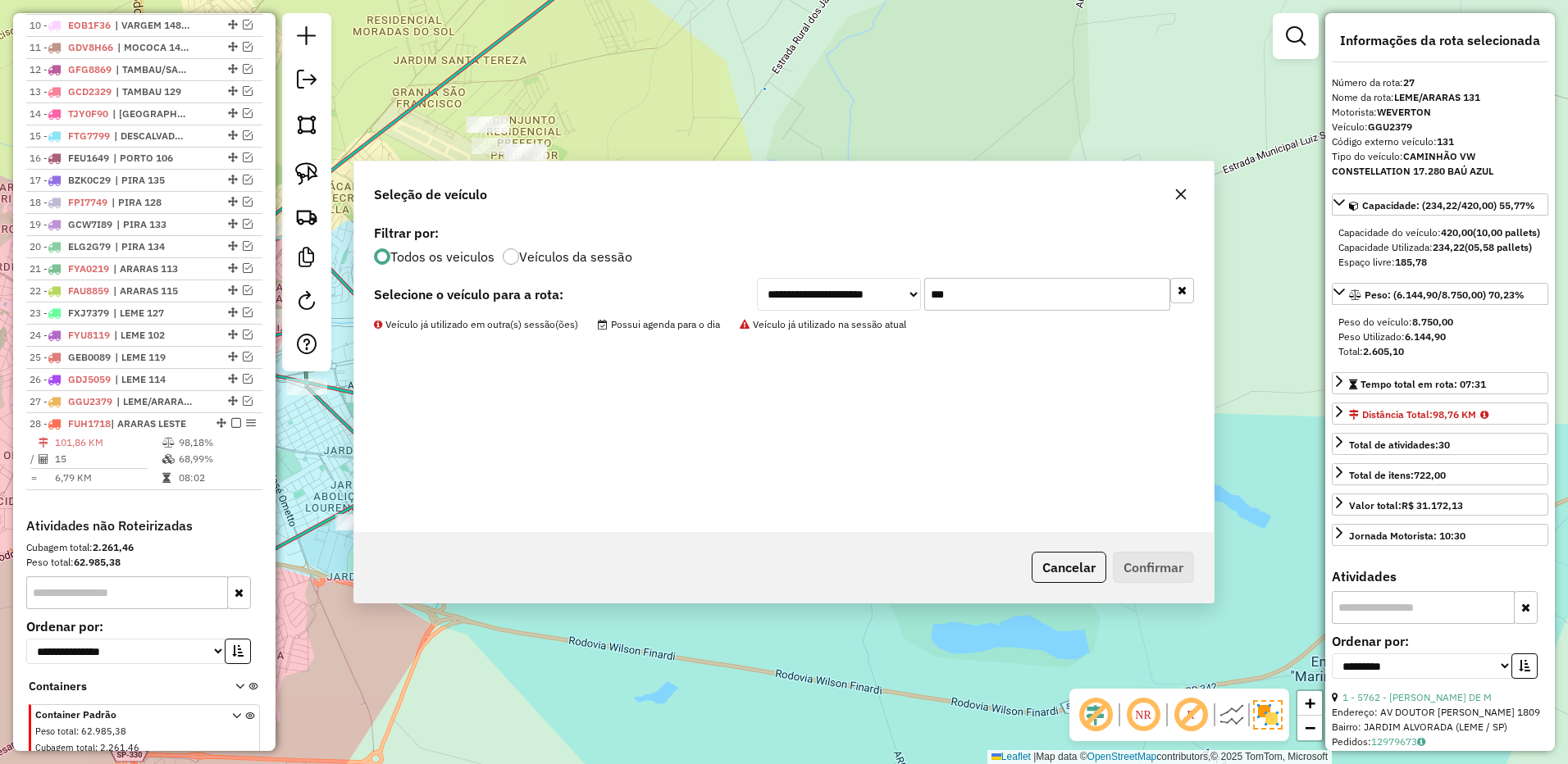
scroll to position [969, 0]
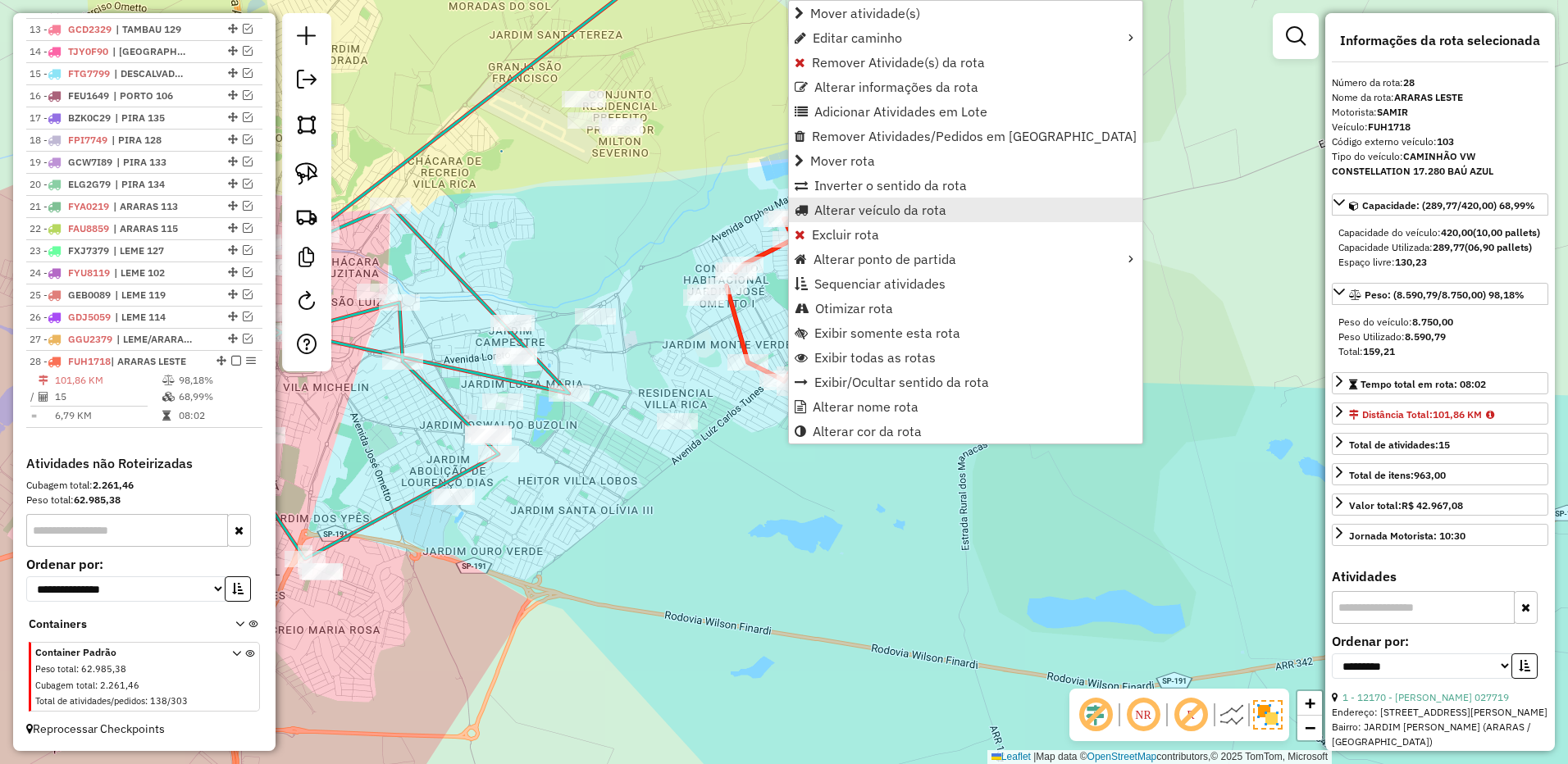
click at [900, 210] on span "Alterar veículo da rota" at bounding box center [880, 210] width 132 height 13
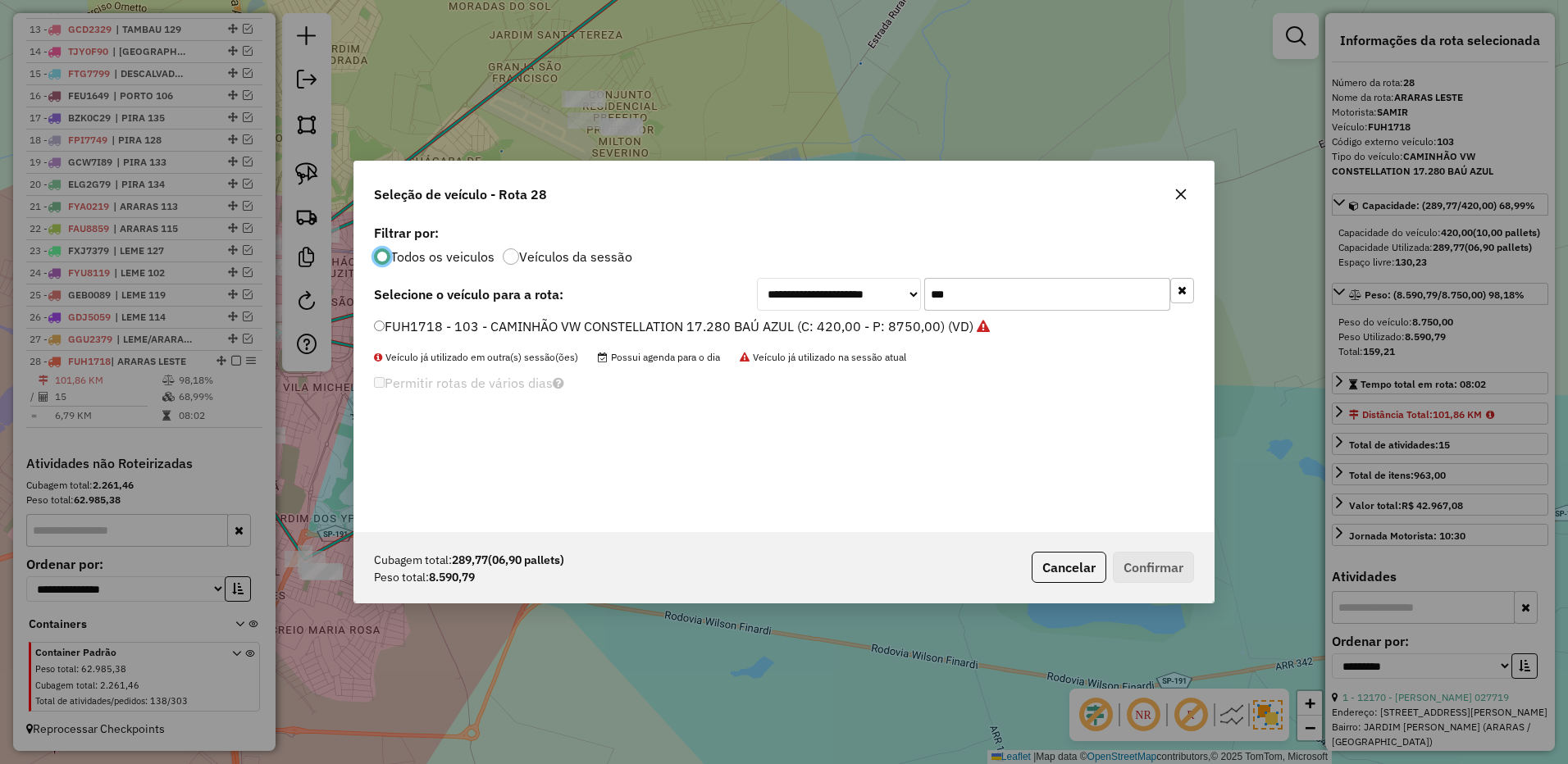
scroll to position [9, 5]
click at [1053, 295] on input "***" at bounding box center [1047, 294] width 246 height 33
type input "***"
click at [1175, 190] on icon "button" at bounding box center [1181, 195] width 13 height 13
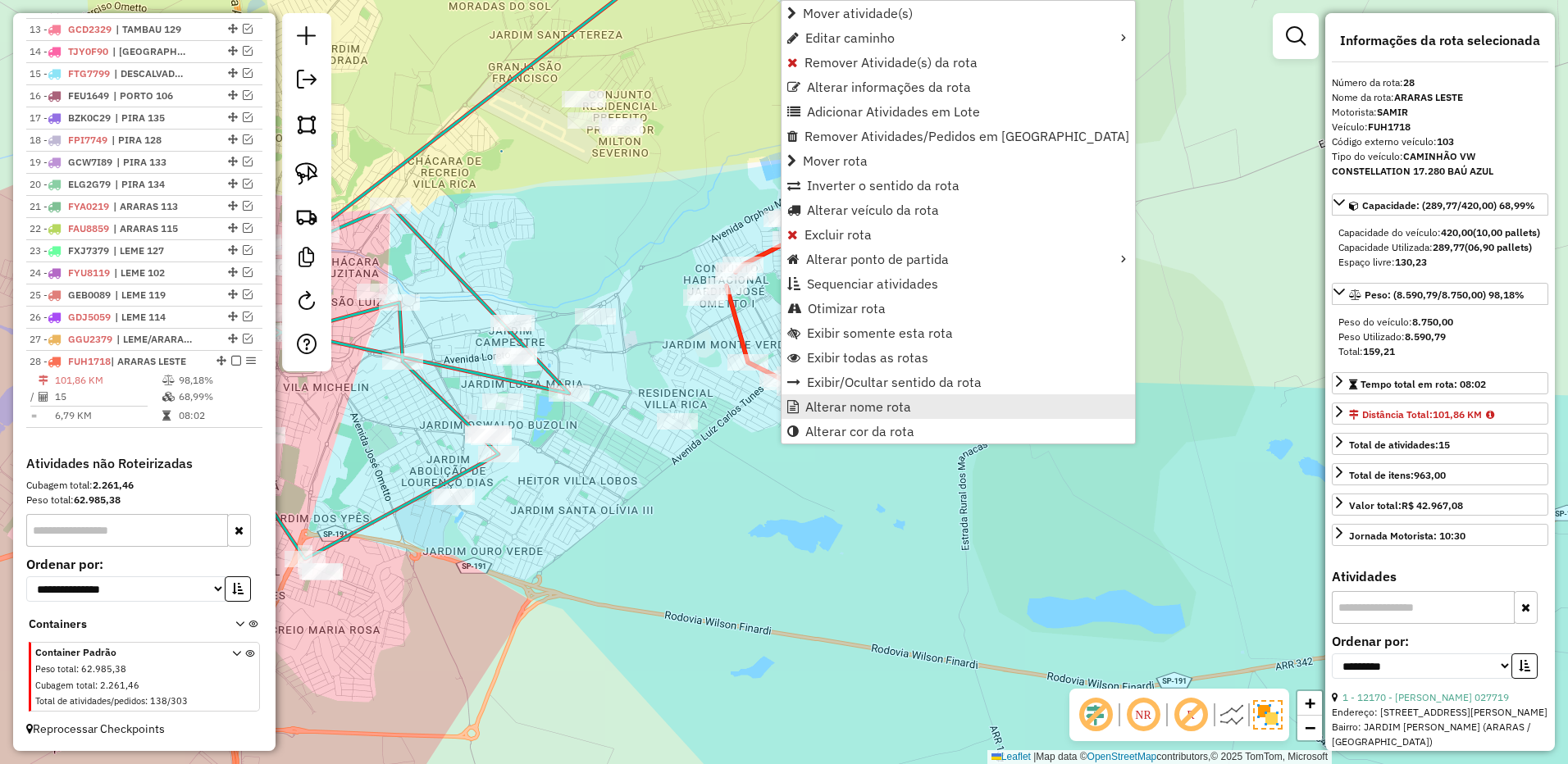
click at [857, 402] on span "Alterar nome rota" at bounding box center [857, 407] width 106 height 13
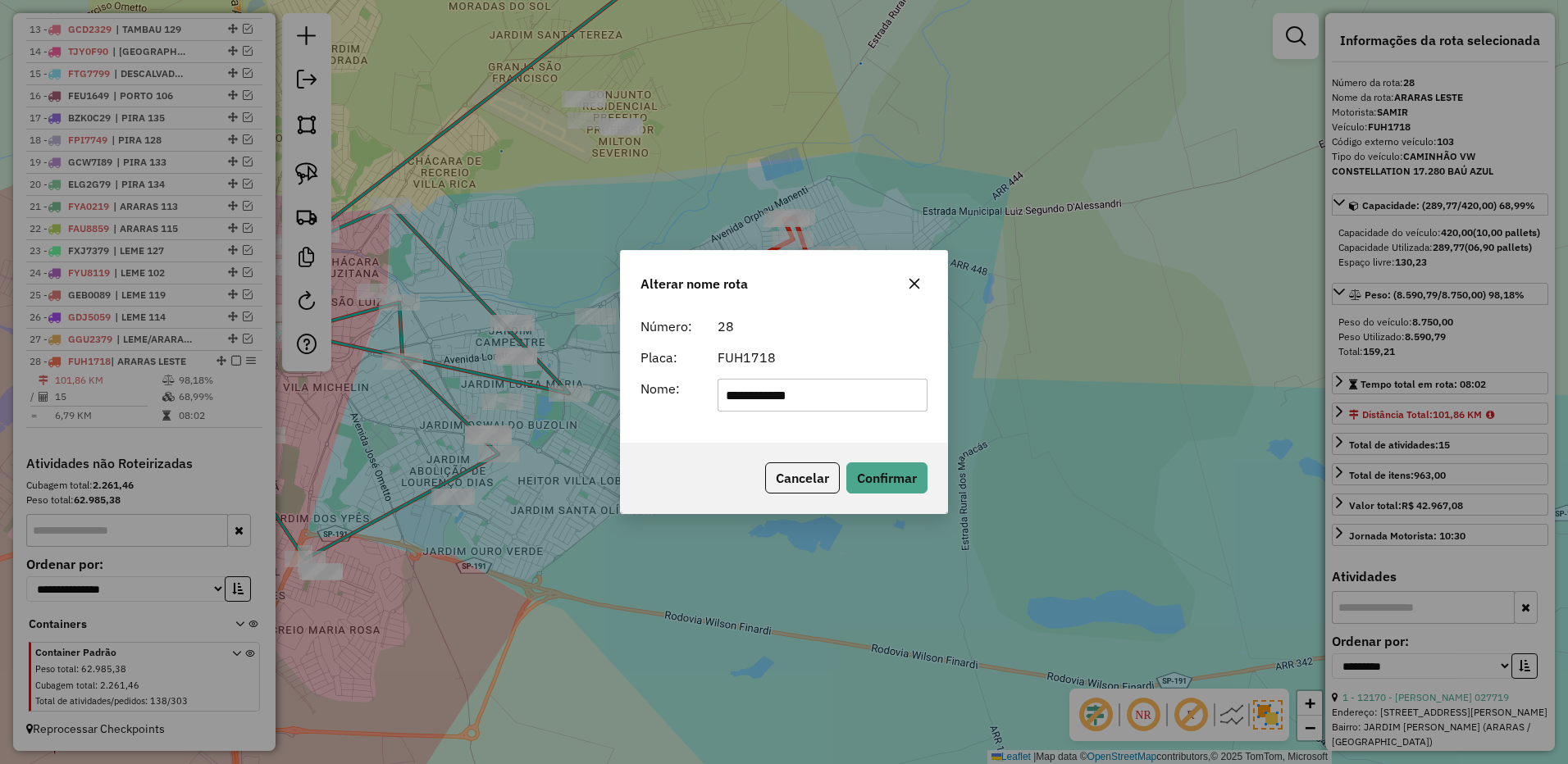
click at [908, 287] on icon "button" at bounding box center [914, 284] width 13 height 13
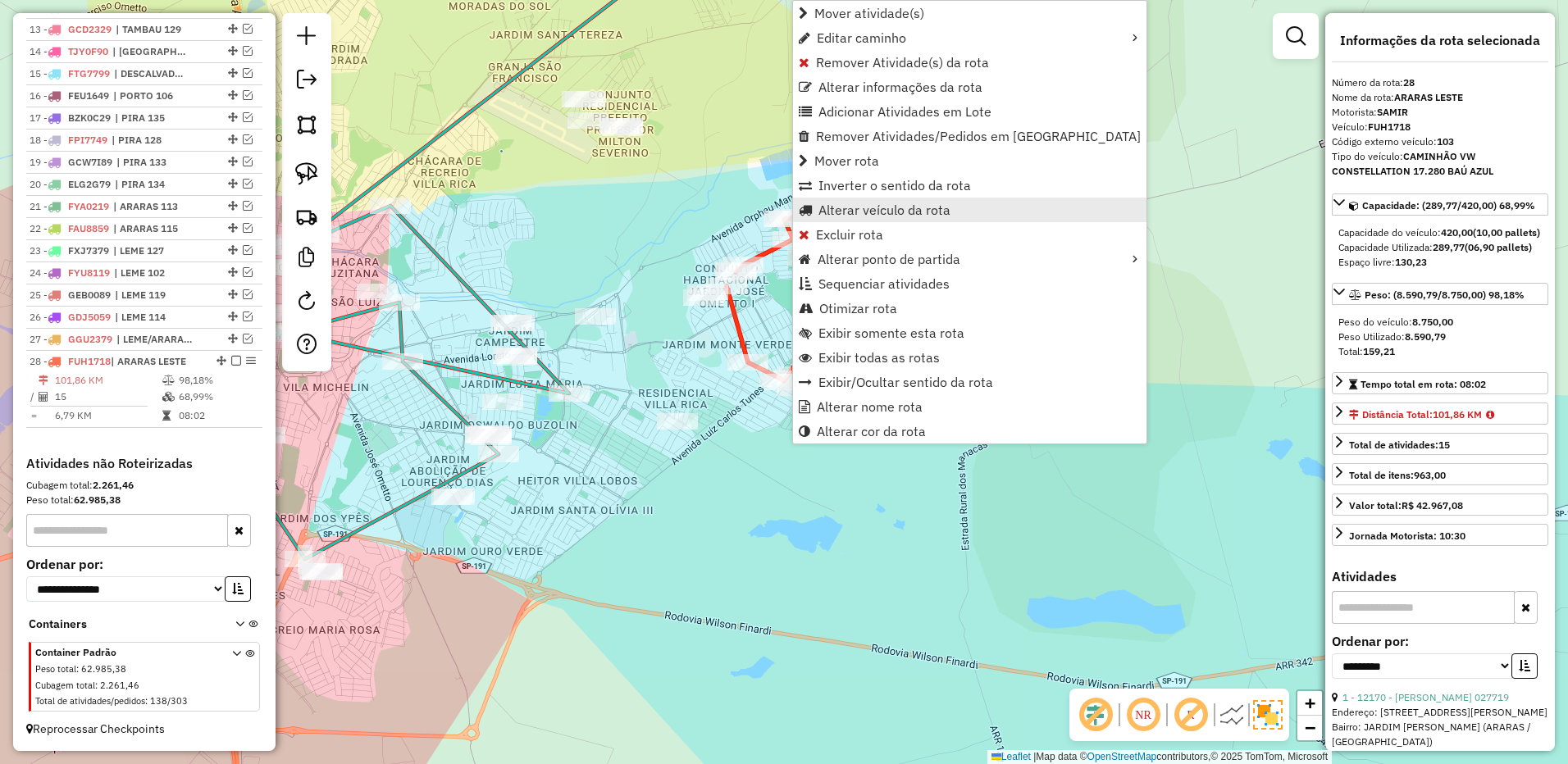
click at [904, 209] on span "Alterar veículo da rota" at bounding box center [884, 210] width 132 height 13
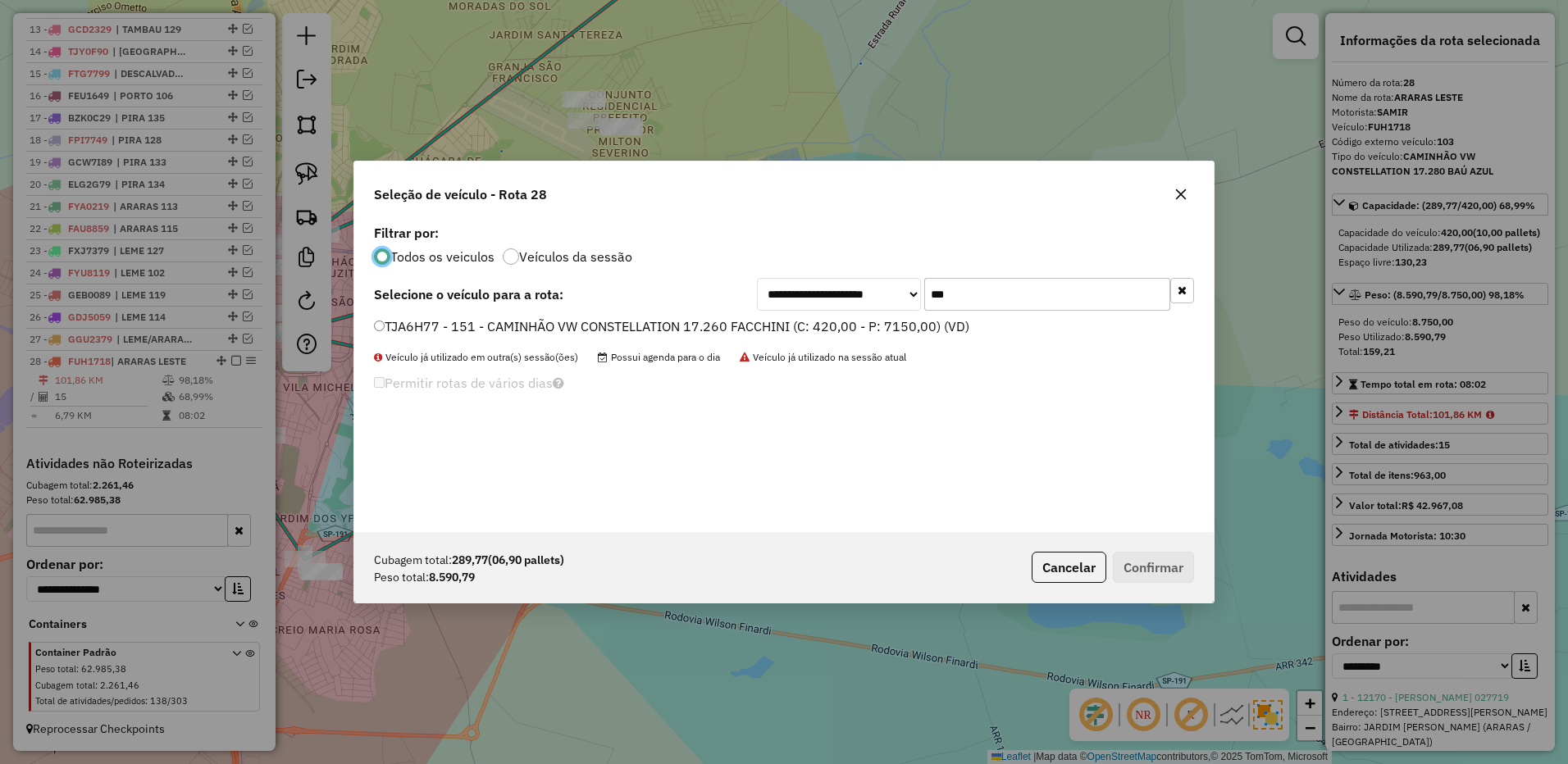
click at [1171, 188] on button "button" at bounding box center [1180, 194] width 26 height 26
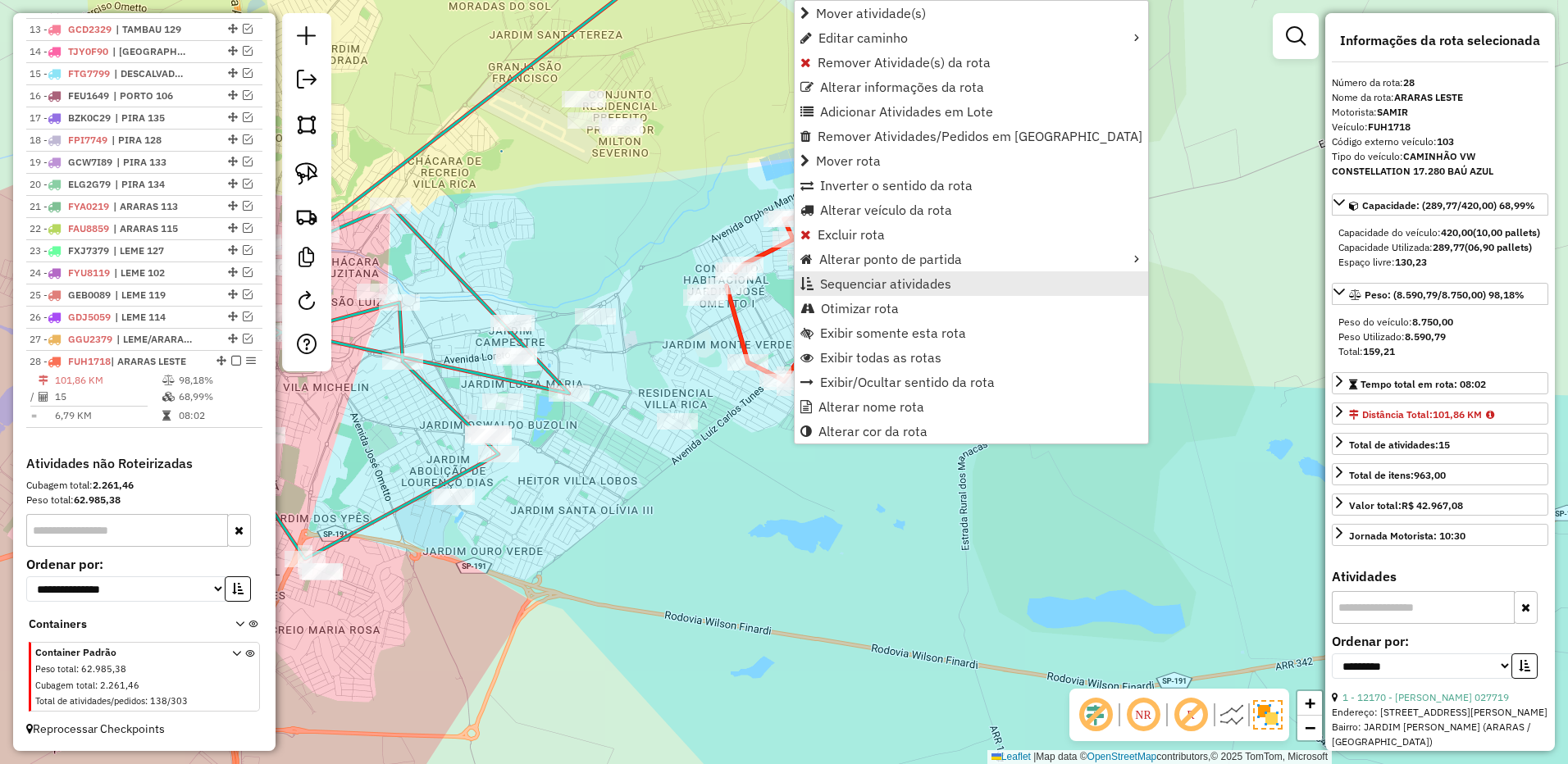
click at [909, 277] on span "Sequenciar atividades" at bounding box center [885, 284] width 131 height 13
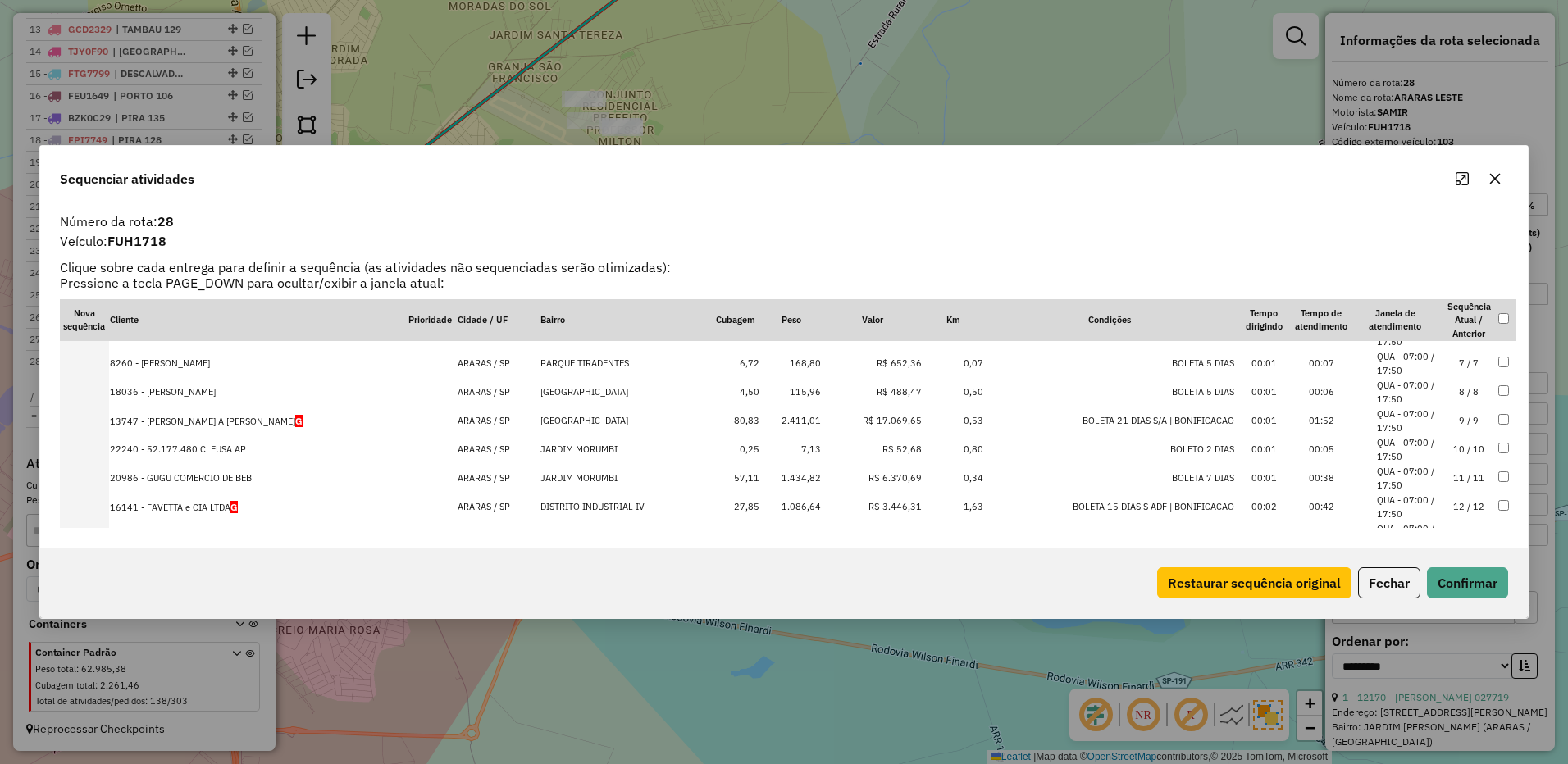
scroll to position [258, 0]
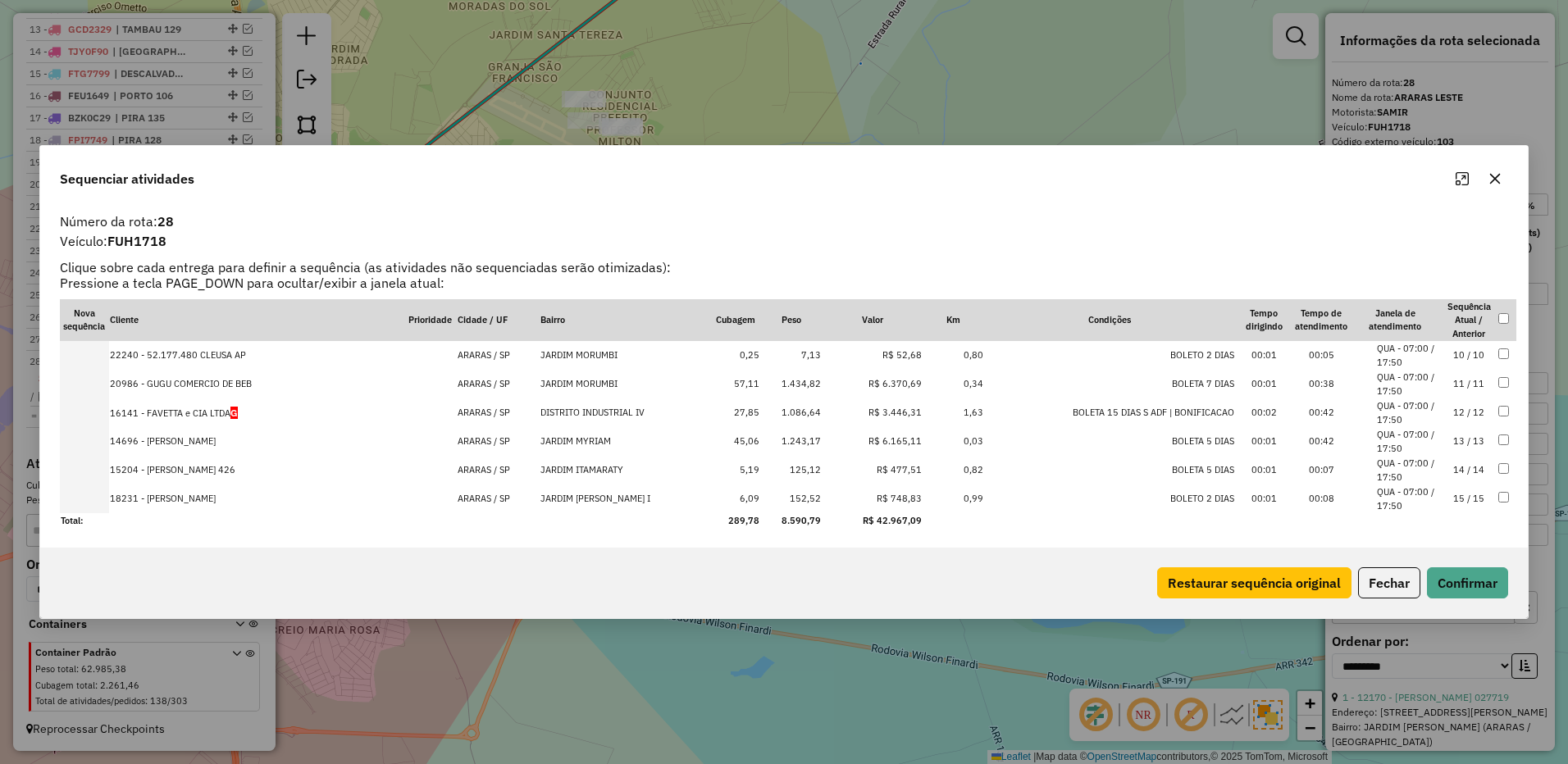
click at [1505, 177] on button "button" at bounding box center [1494, 178] width 26 height 26
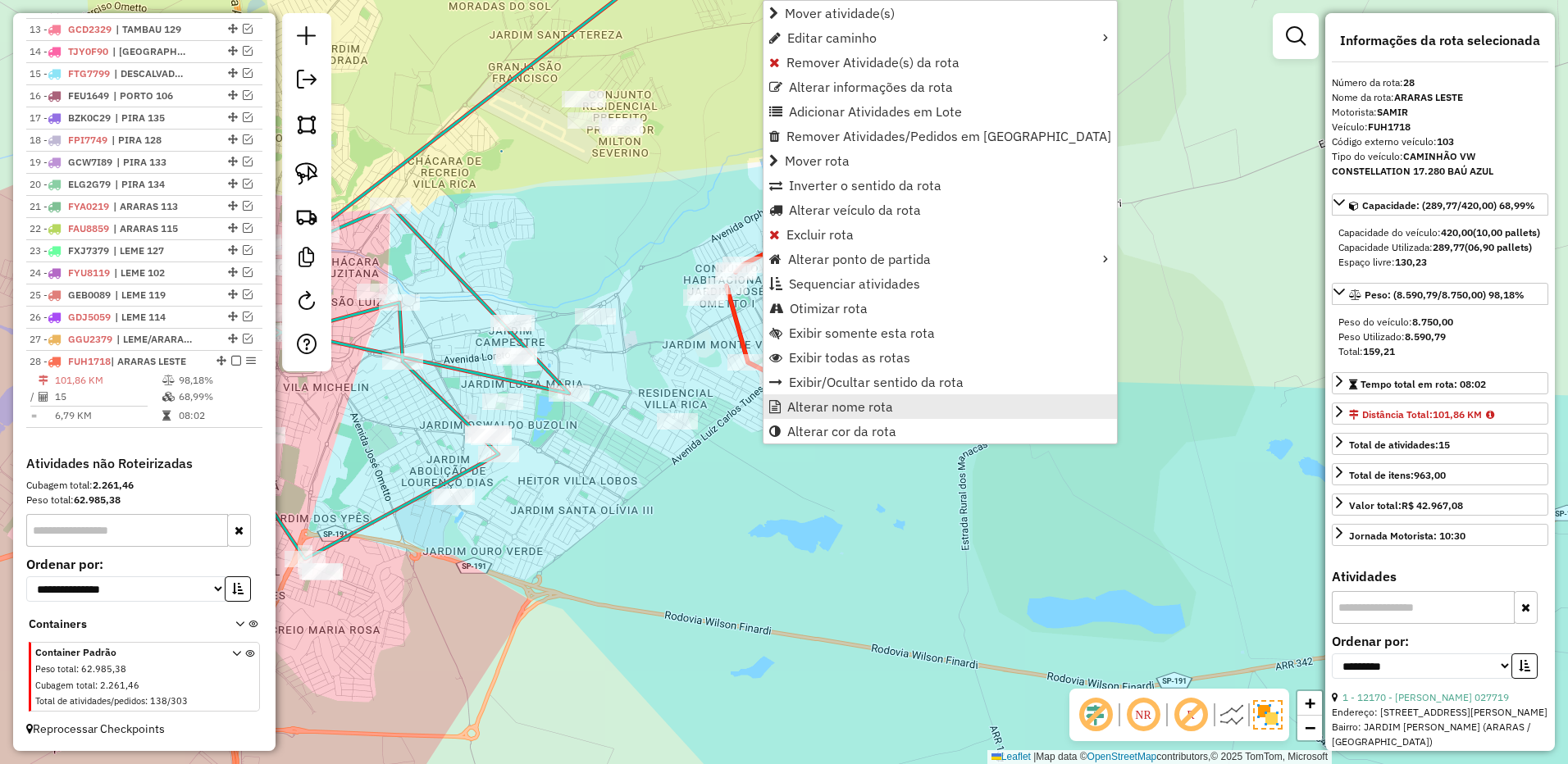
click at [828, 396] on link "Alterar nome rota" at bounding box center [939, 406] width 353 height 24
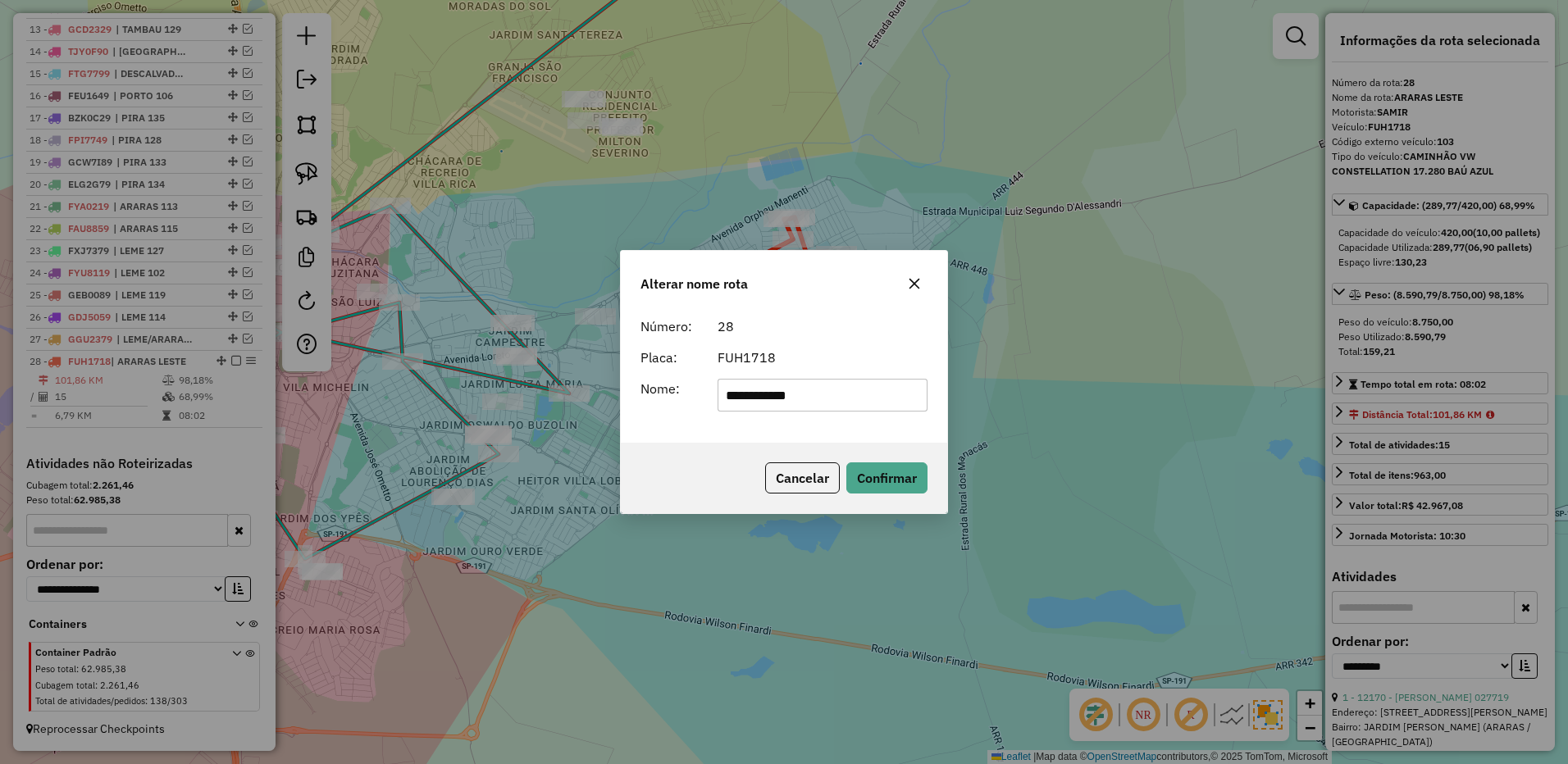
drag, startPoint x: 781, startPoint y: 397, endPoint x: 910, endPoint y: 370, distance: 131.8
click at [922, 379] on input "**********" at bounding box center [822, 395] width 210 height 33
type input "**********"
click at [891, 465] on button "Confirmar" at bounding box center [886, 478] width 81 height 31
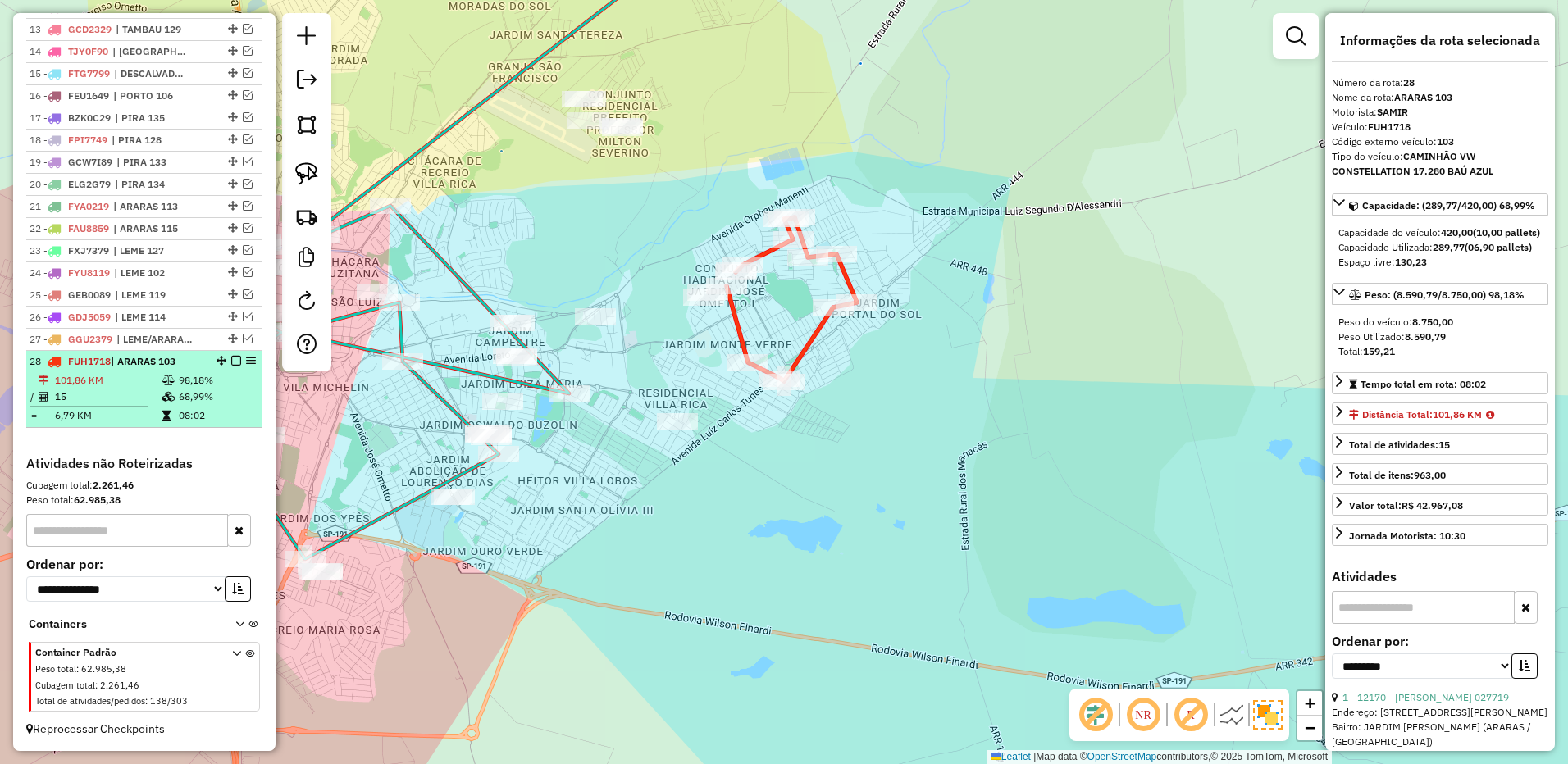
click at [231, 364] on em at bounding box center [236, 361] width 10 height 10
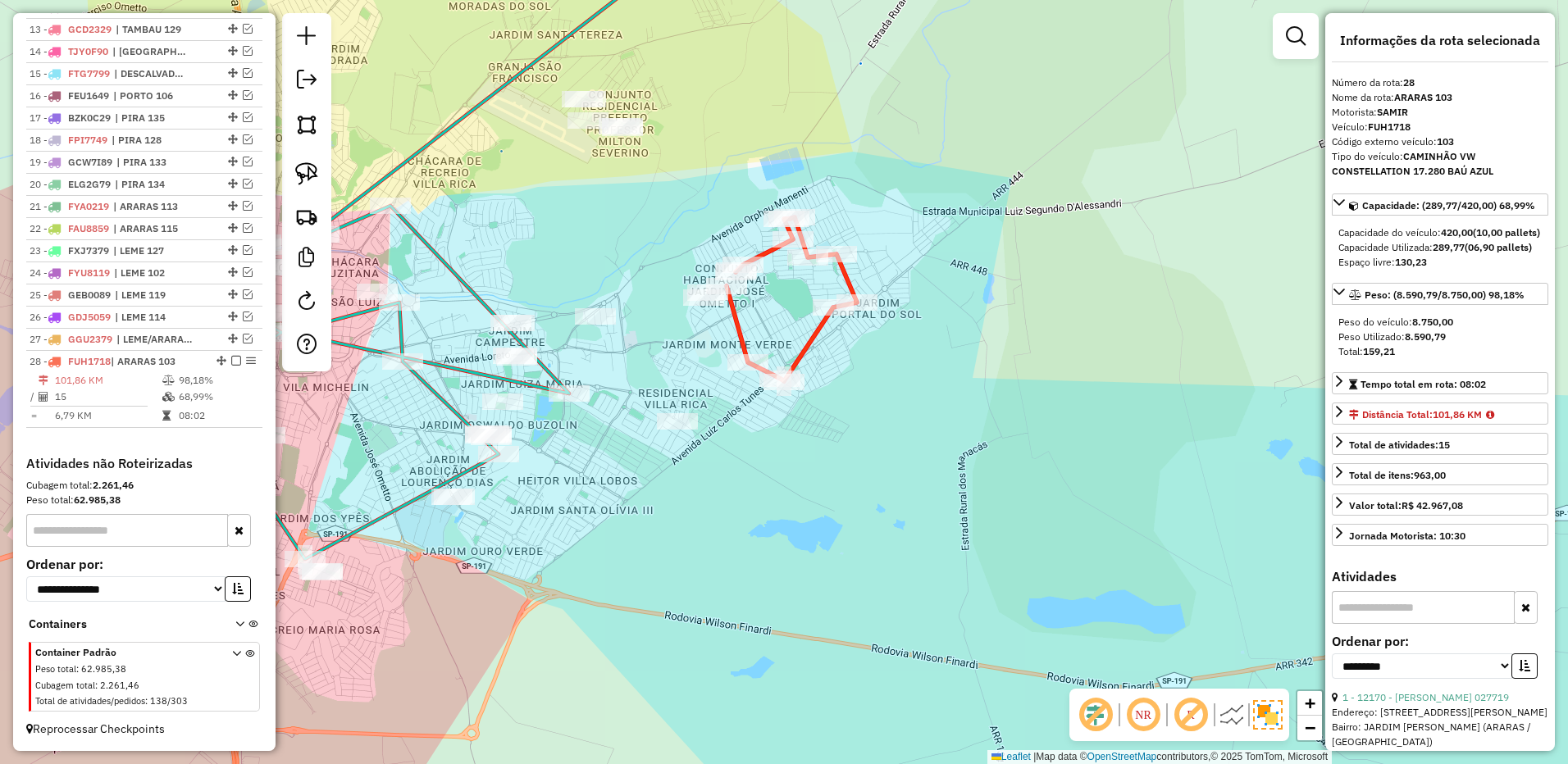
scroll to position [913, 0]
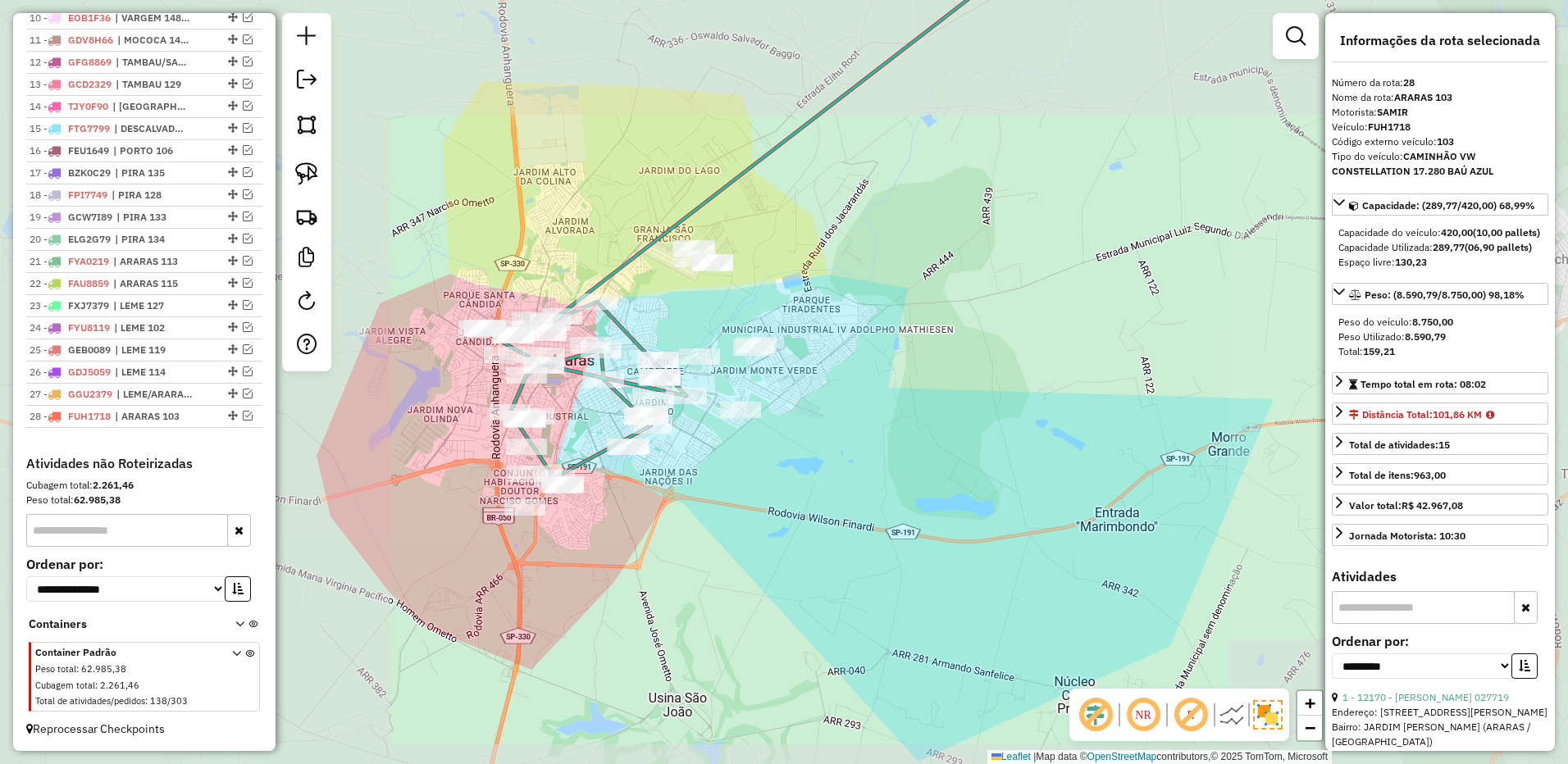
drag, startPoint x: 776, startPoint y: 369, endPoint x: 810, endPoint y: 387, distance: 38.5
click at [810, 387] on div "Janela de atendimento Grade de atendimento Capacidade Transportadoras Veículos …" at bounding box center [784, 382] width 1568 height 764
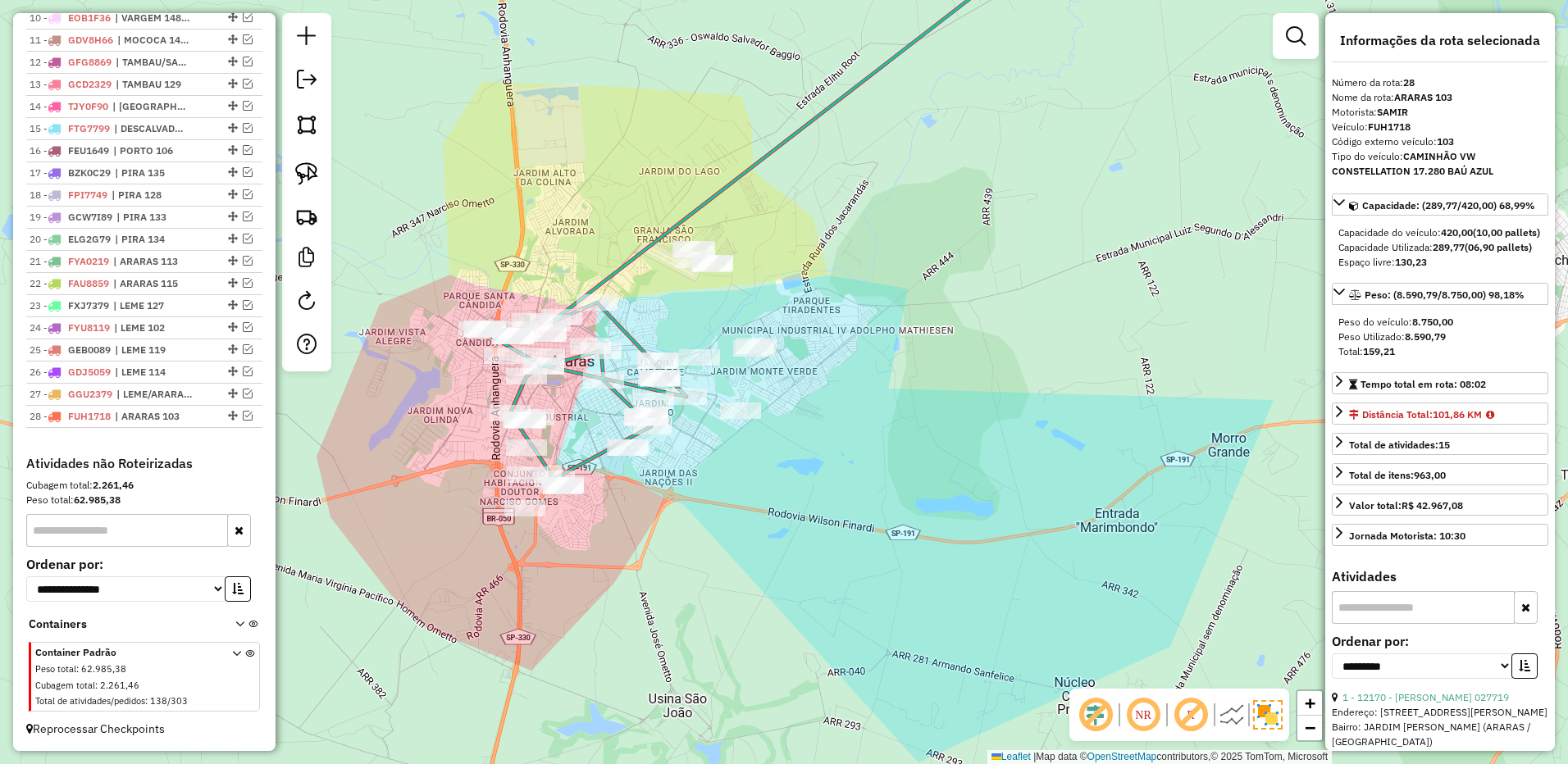
drag, startPoint x: 302, startPoint y: 172, endPoint x: 379, endPoint y: 186, distance: 78.3
click at [302, 172] on img at bounding box center [306, 173] width 23 height 23
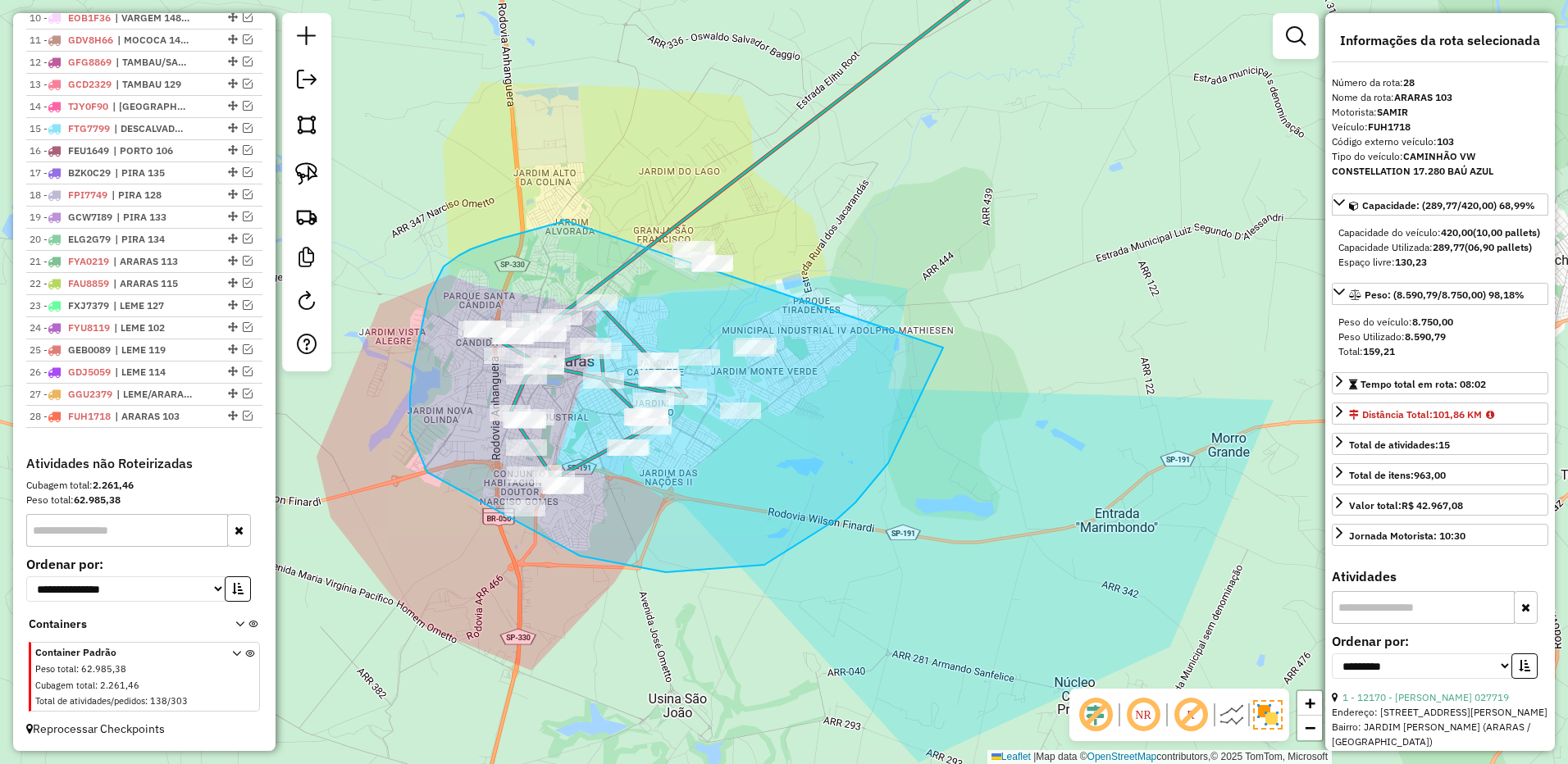
drag, startPoint x: 563, startPoint y: 220, endPoint x: 950, endPoint y: 89, distance: 408.6
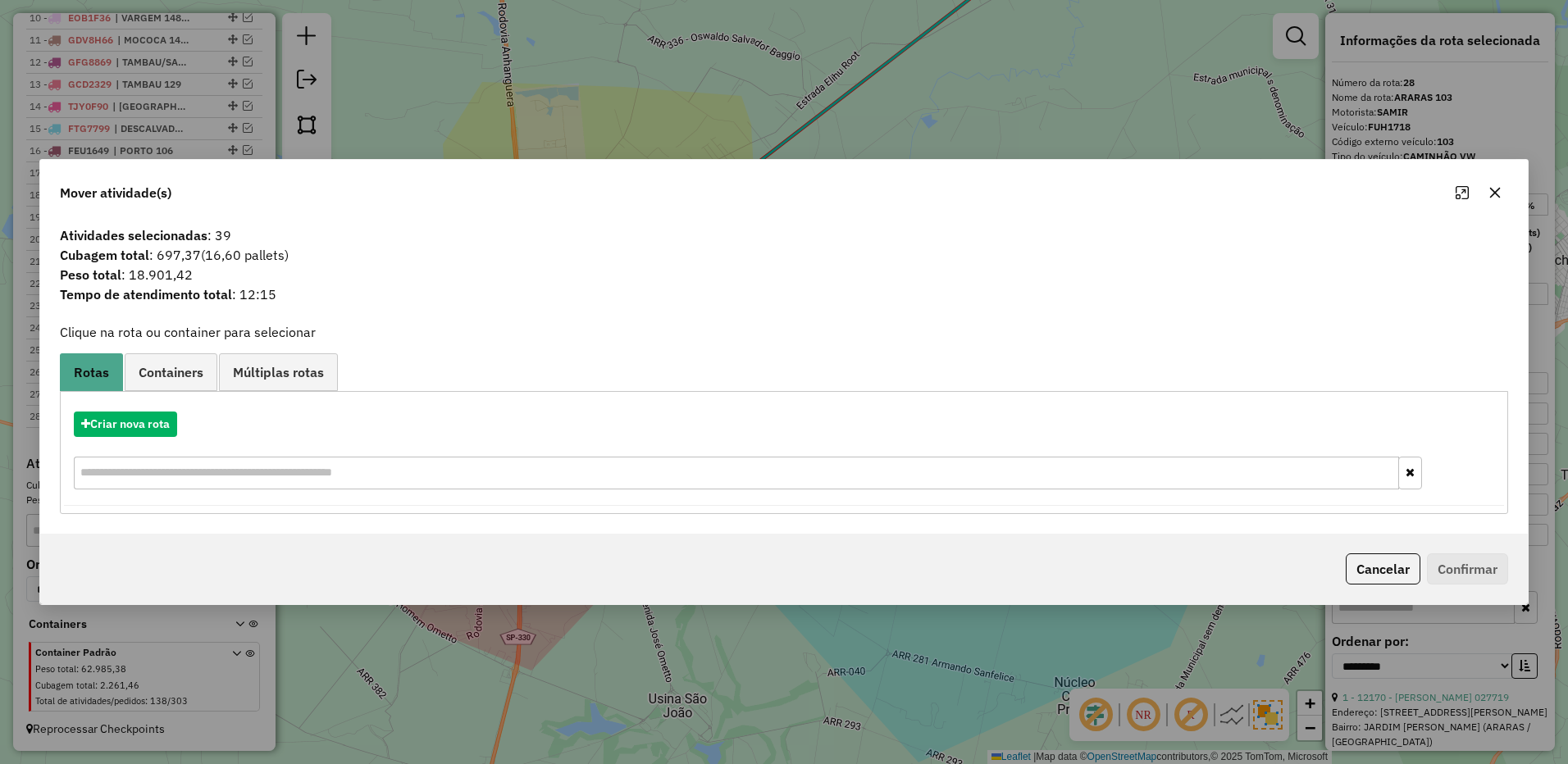
click at [1505, 191] on button "button" at bounding box center [1494, 192] width 26 height 26
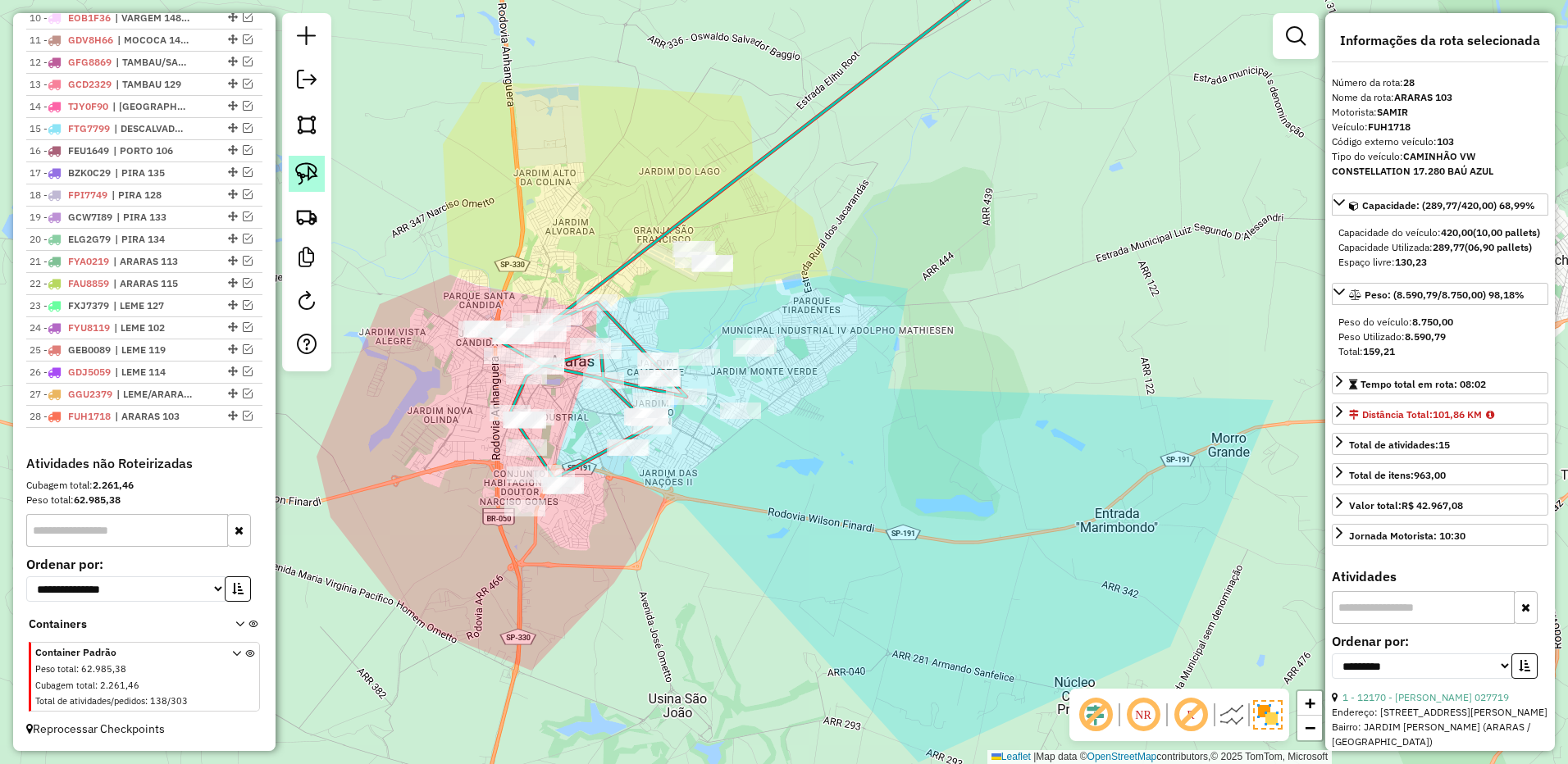
click at [315, 168] on img at bounding box center [306, 173] width 23 height 23
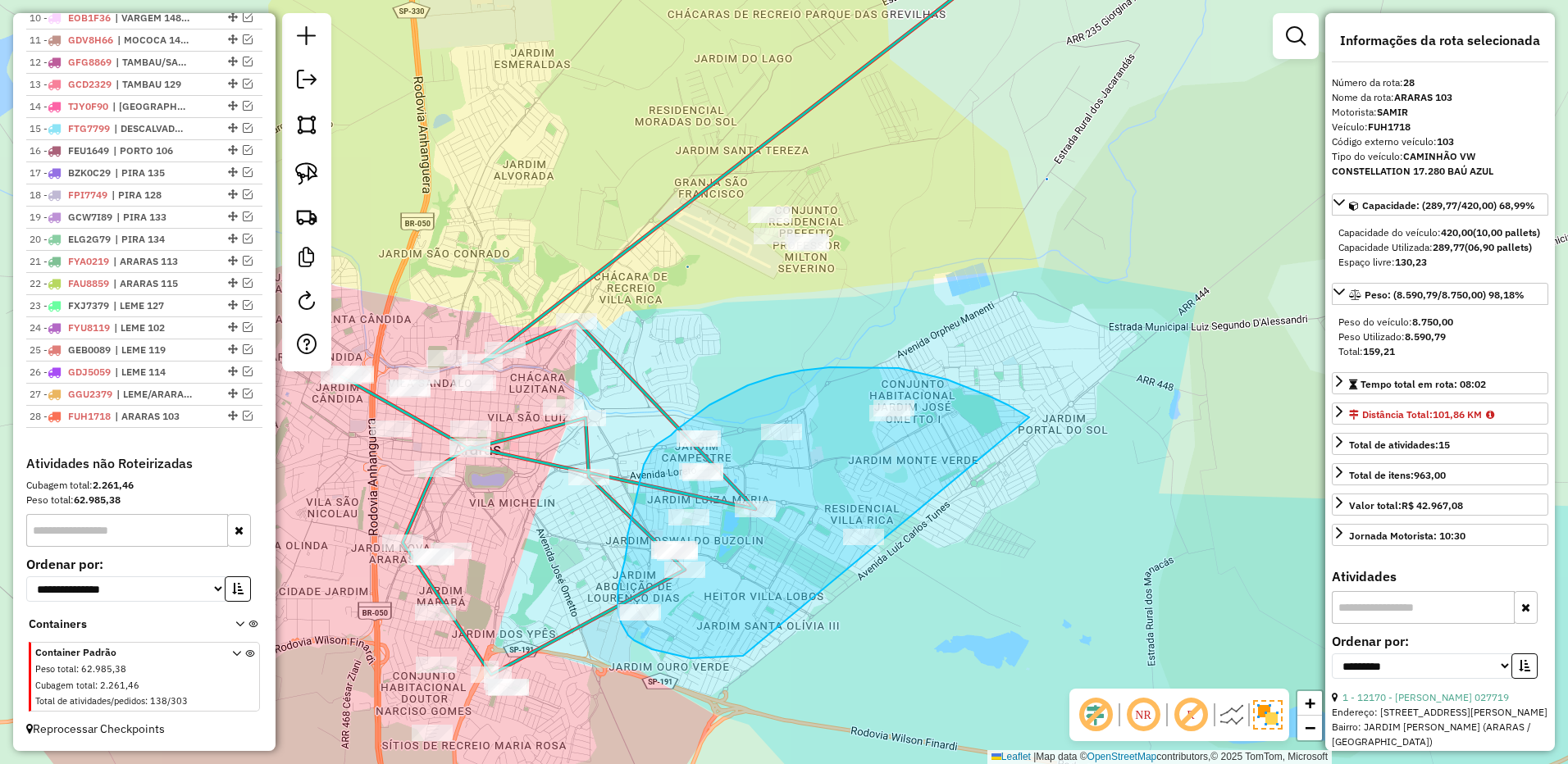
drag, startPoint x: 990, startPoint y: 397, endPoint x: 920, endPoint y: 478, distance: 107.1
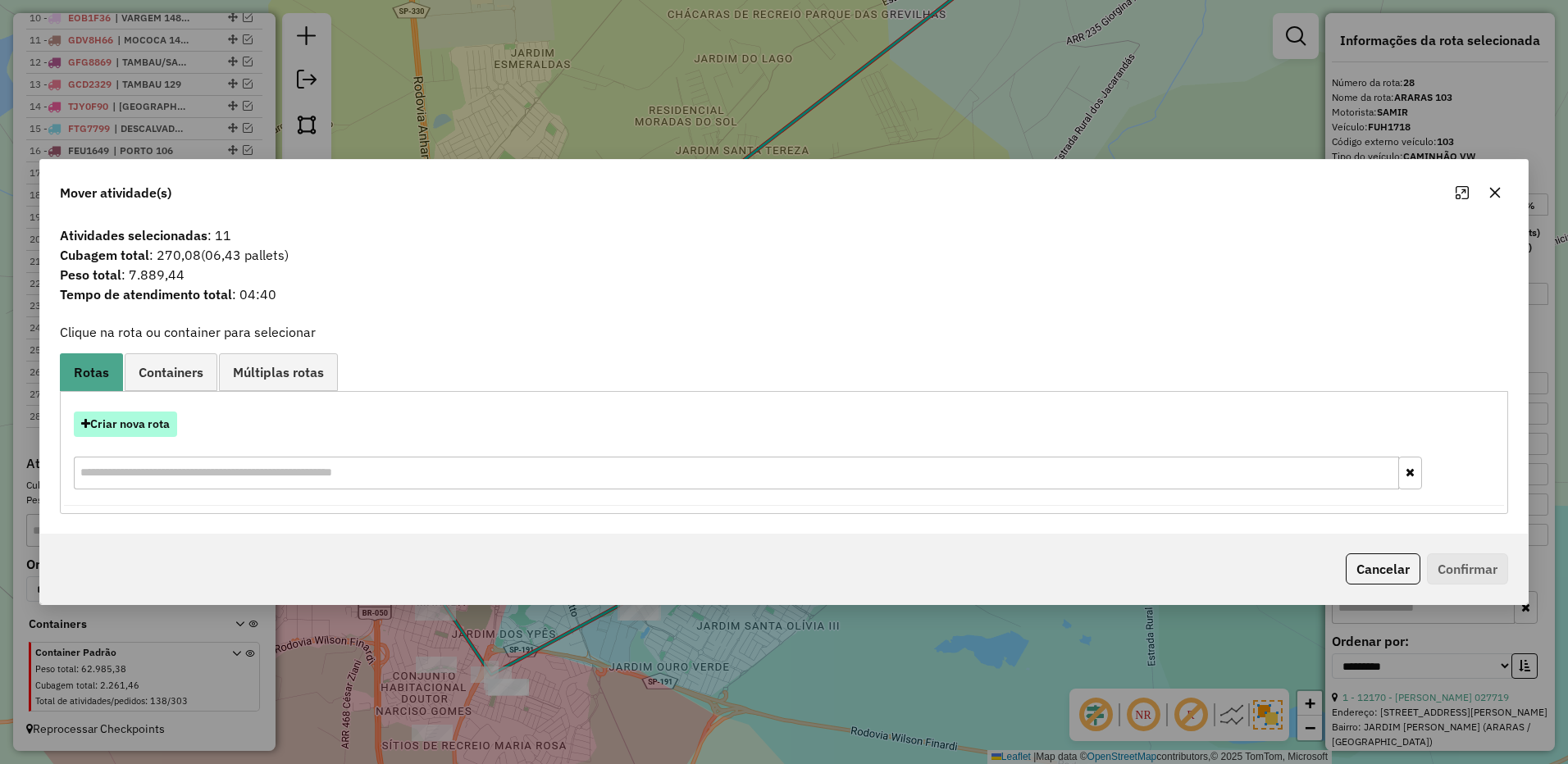
click at [144, 425] on button "Criar nova rota" at bounding box center [125, 424] width 104 height 25
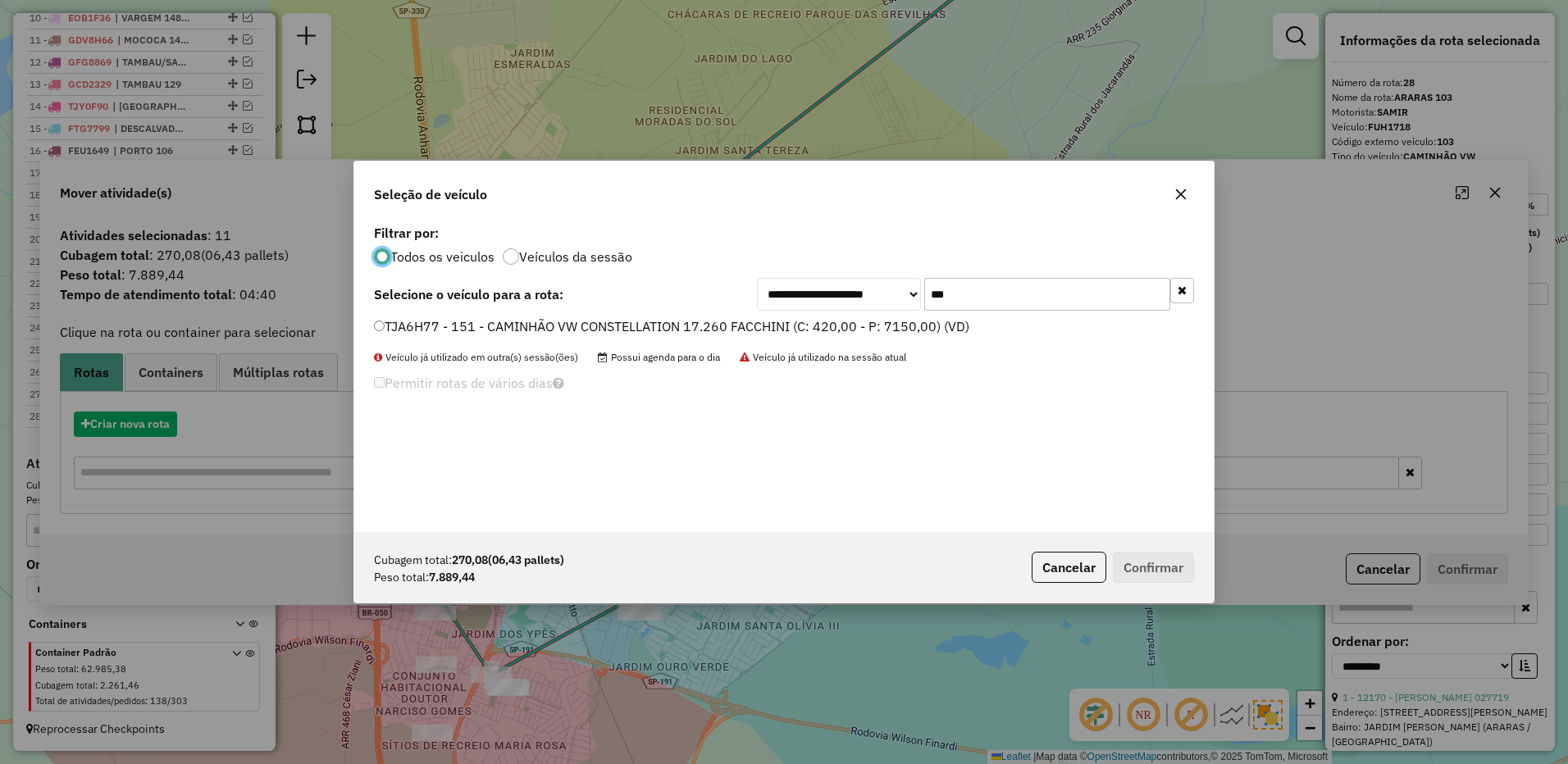
scroll to position [9, 5]
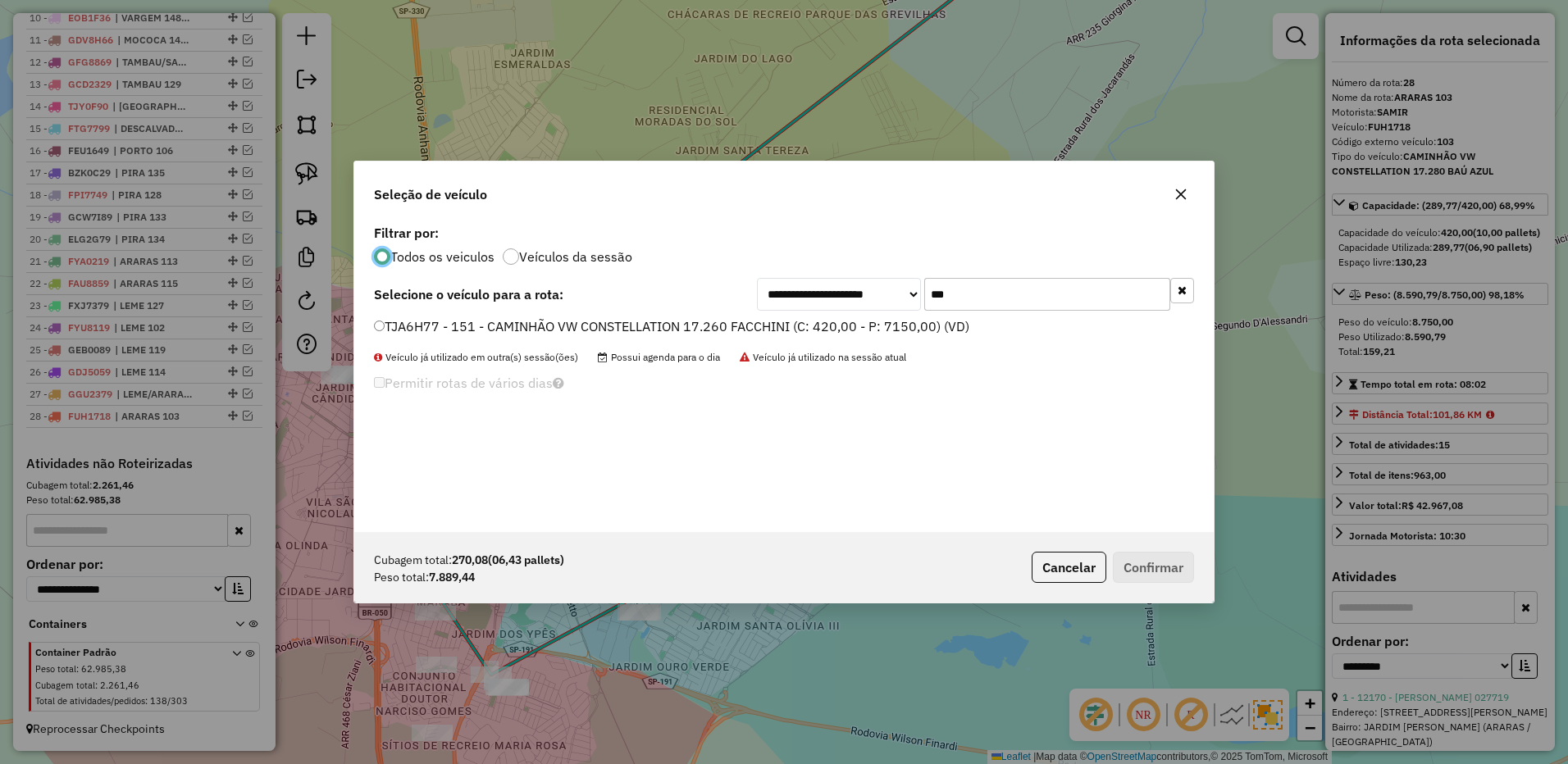
click at [924, 331] on label "TJA6H77 - 151 - CAMINHÃO VW CONSTELLATION 17.260 FACCHINI (C: 420,00 - P: 7150,…" at bounding box center [671, 326] width 595 height 20
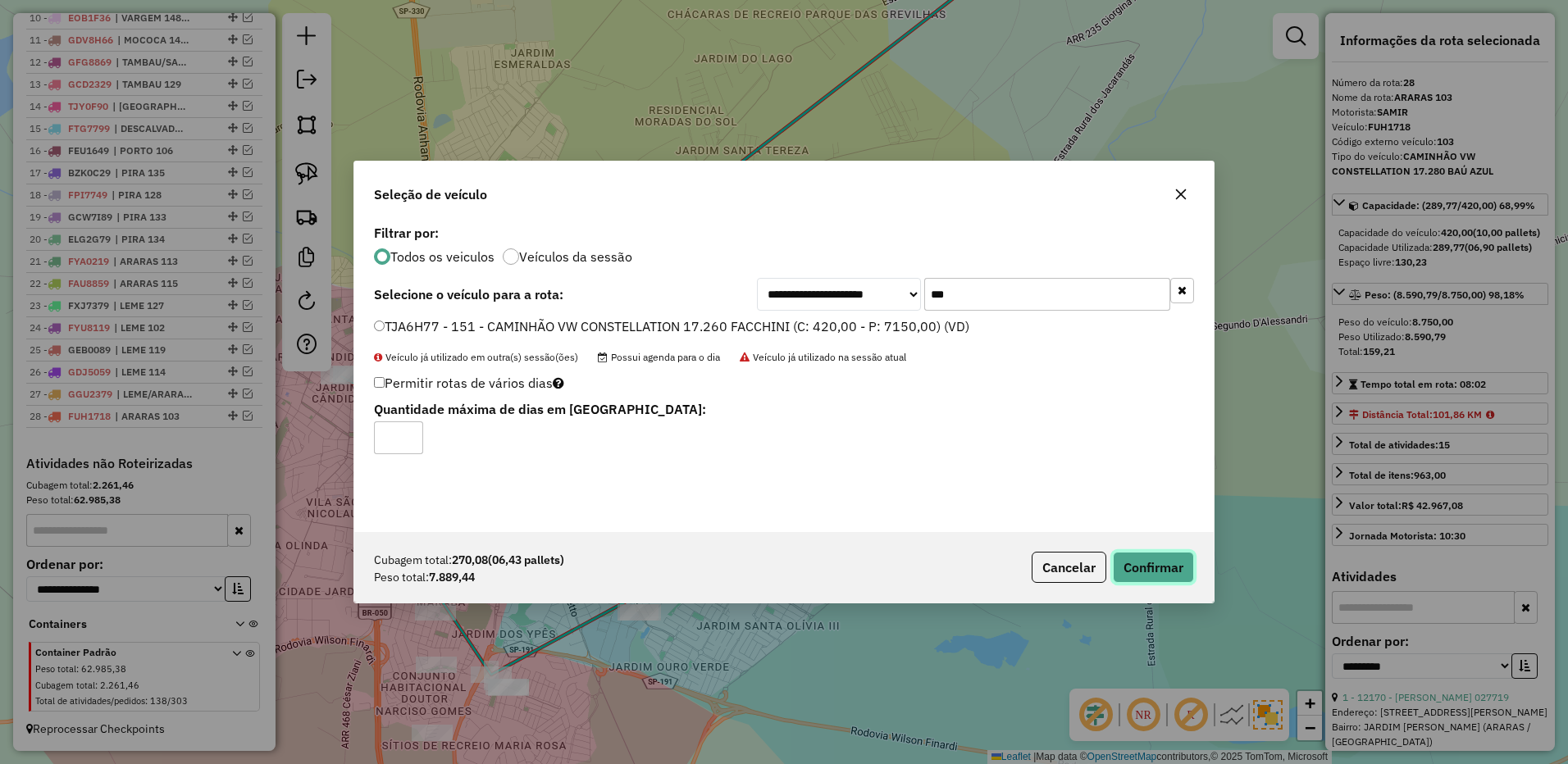
click at [1166, 570] on button "Confirmar" at bounding box center [1153, 567] width 81 height 31
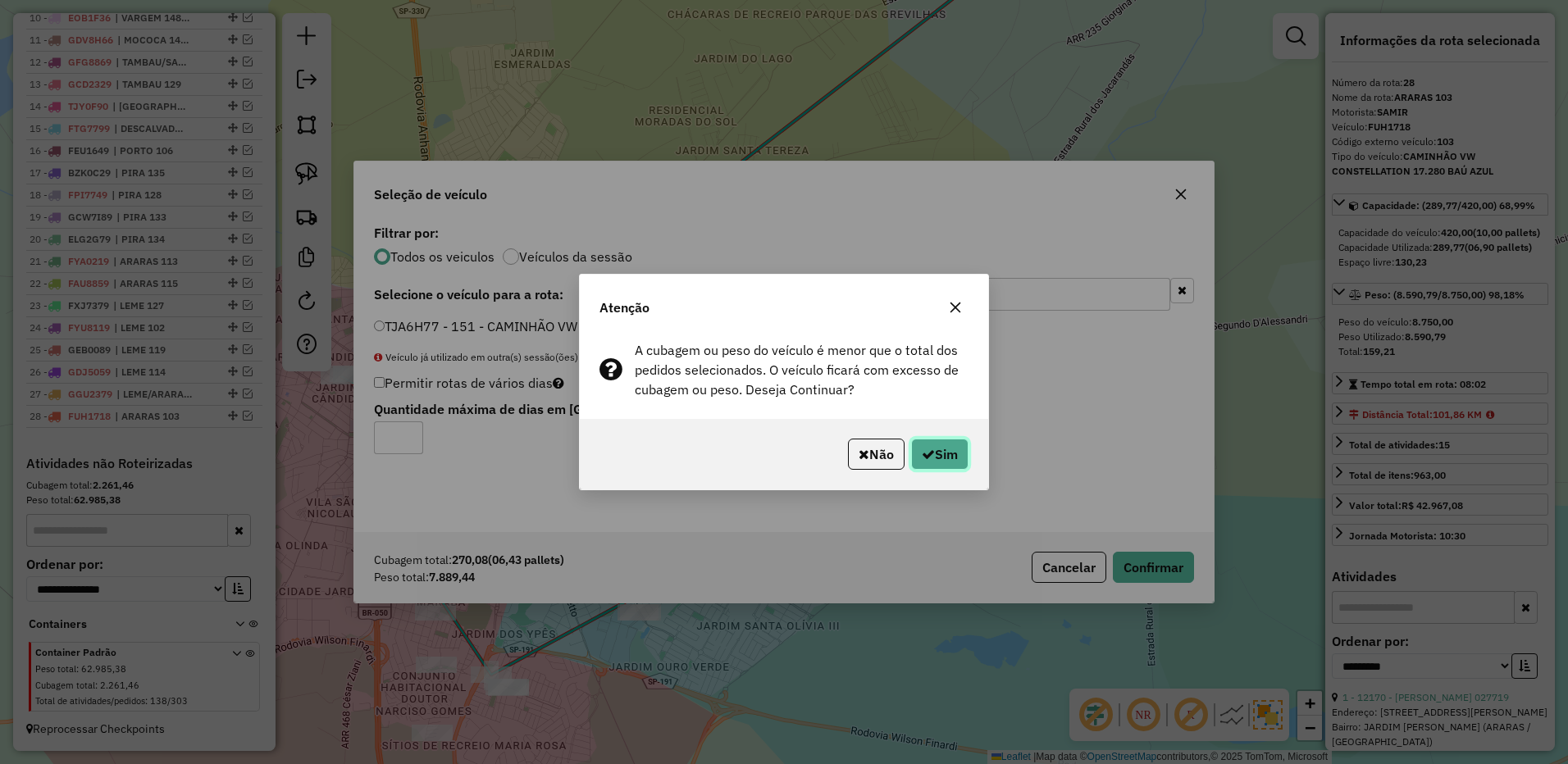
click at [943, 461] on button "Sim" at bounding box center [939, 453] width 58 height 31
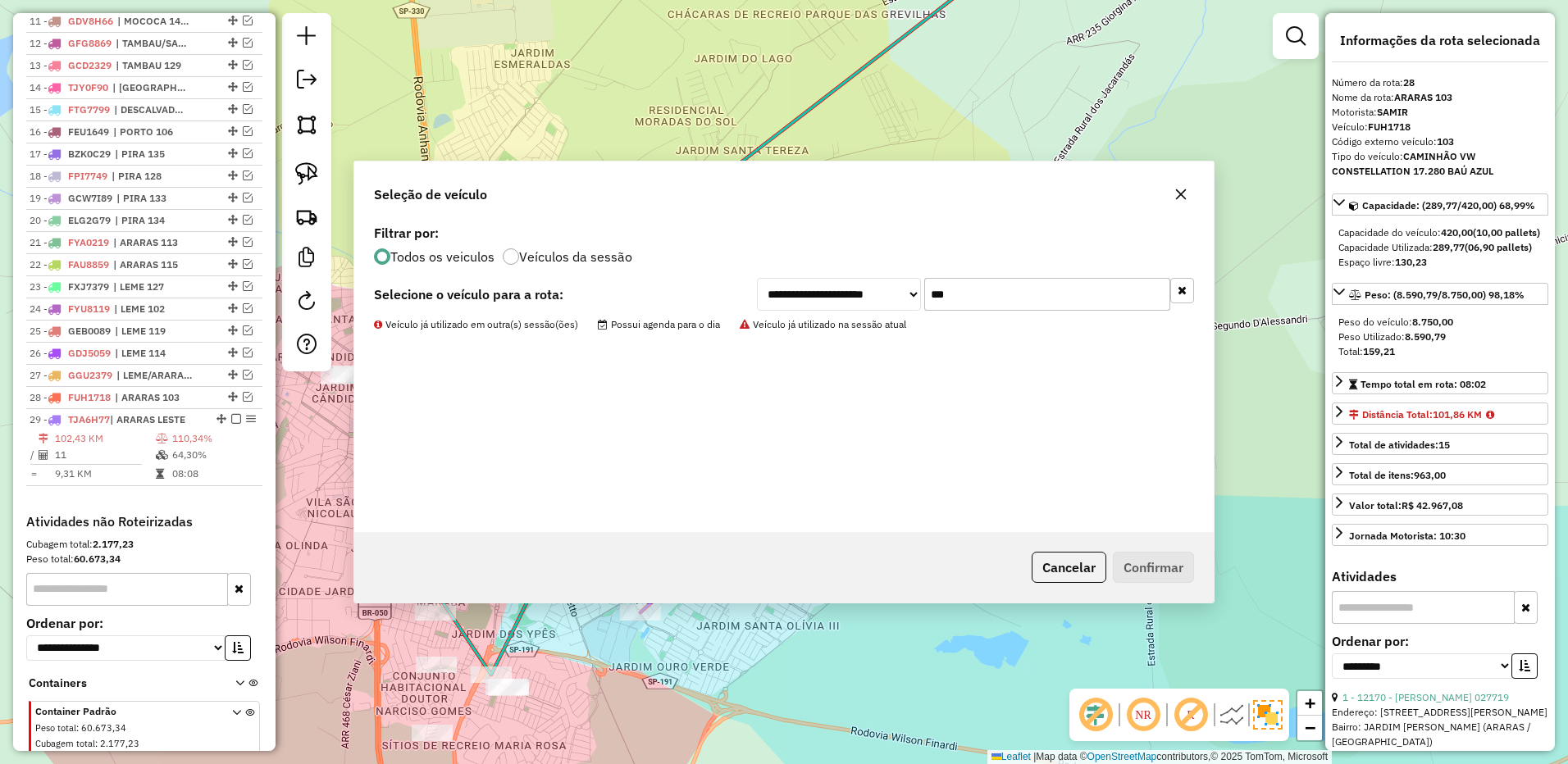
scroll to position [986, 0]
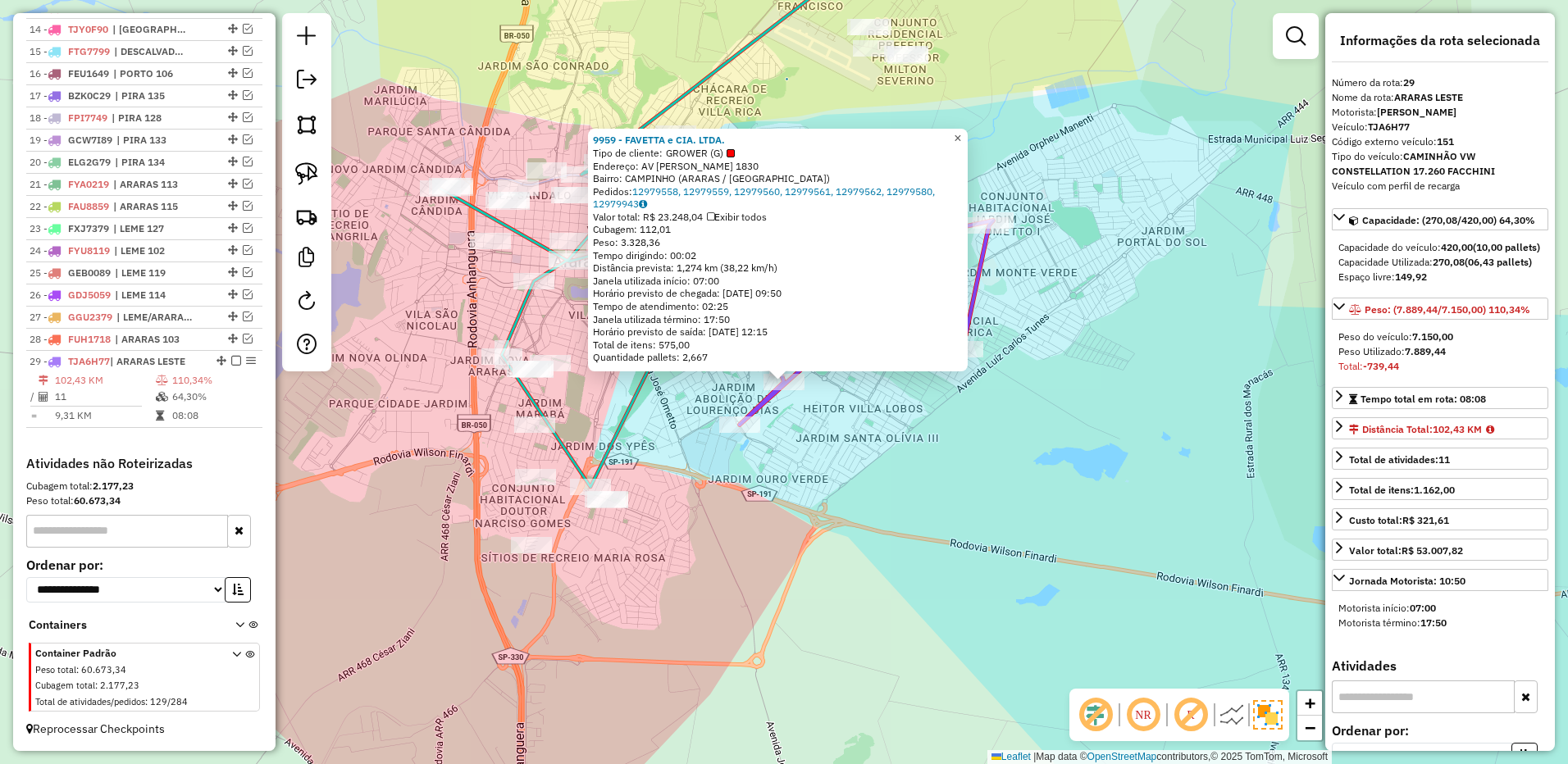
click at [961, 137] on span "×" at bounding box center [957, 138] width 8 height 14
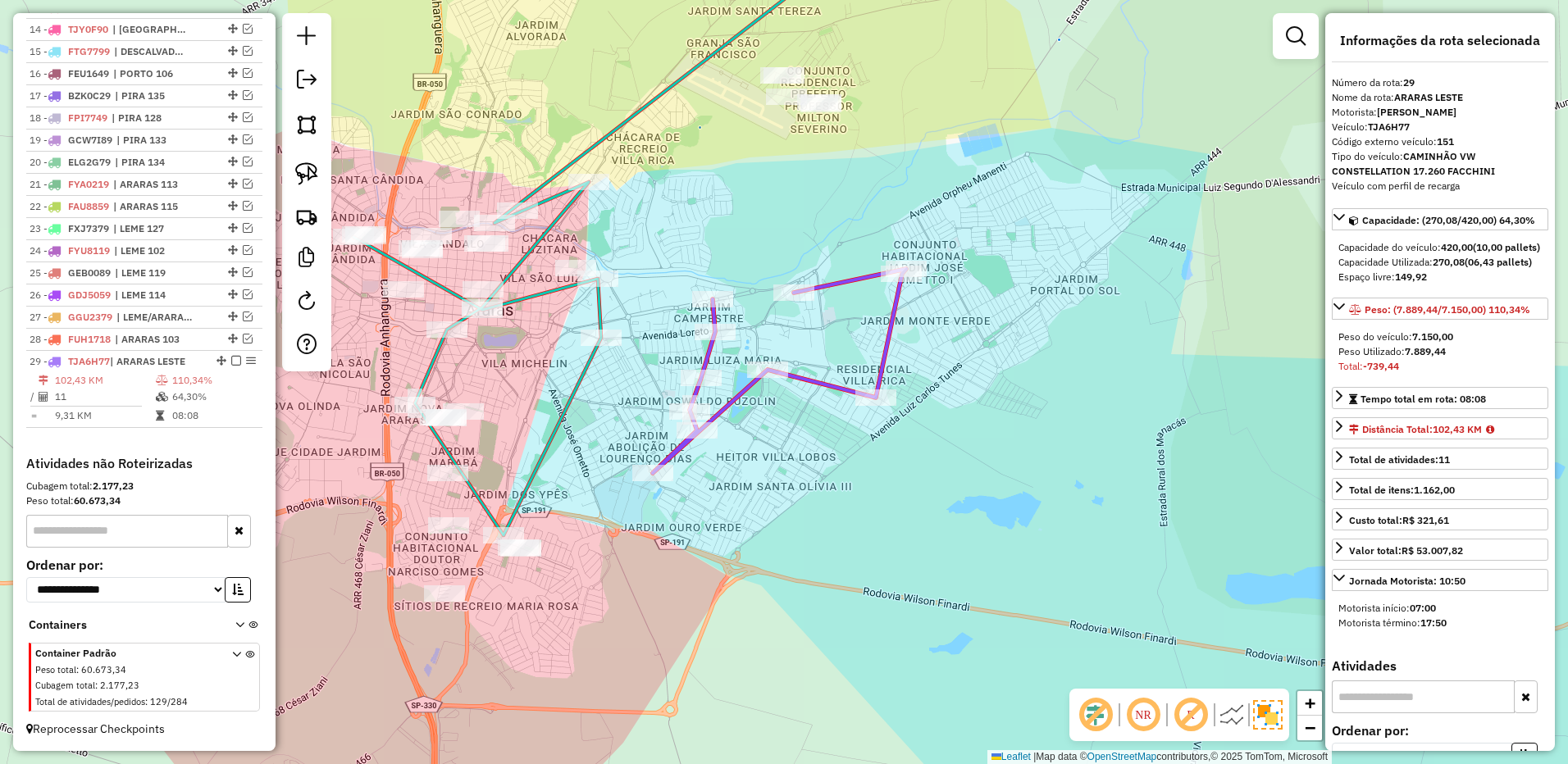
drag, startPoint x: 1004, startPoint y: 328, endPoint x: 990, endPoint y: 335, distance: 15.7
click at [994, 333] on div "Janela de atendimento Grade de atendimento Capacidade Transportadoras Veículos …" at bounding box center [784, 382] width 1568 height 764
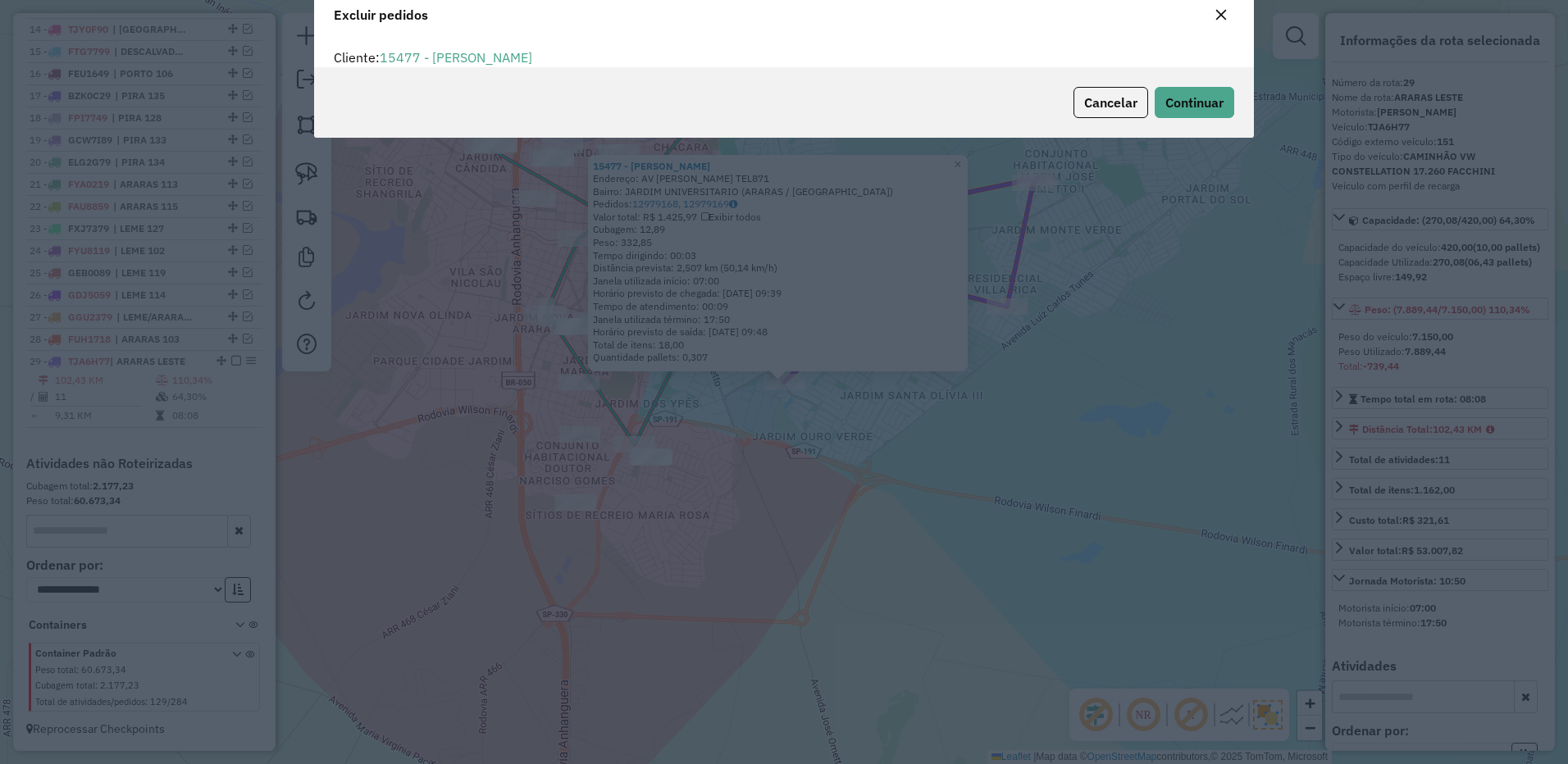
scroll to position [9, 5]
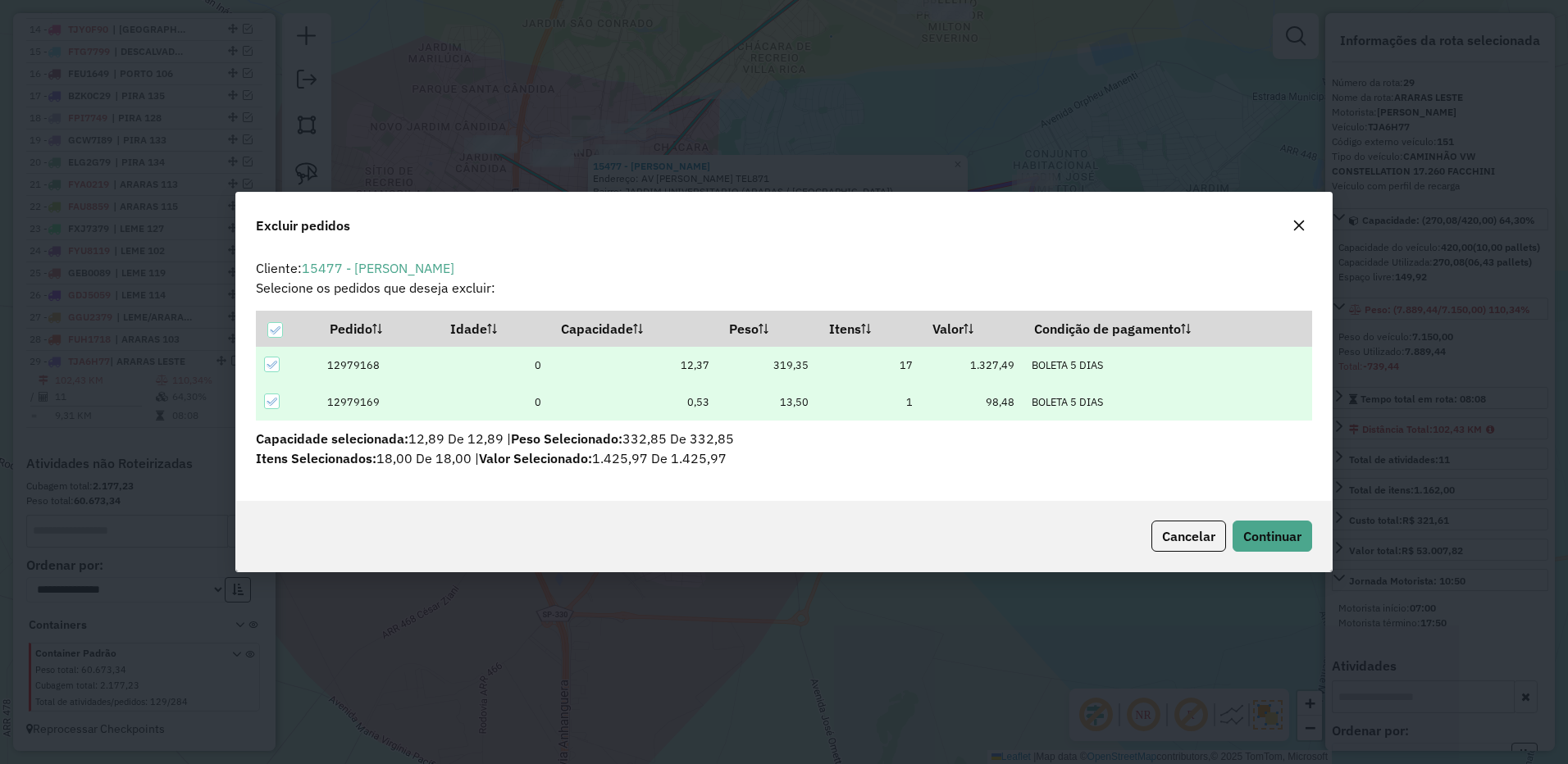
drag, startPoint x: 1253, startPoint y: 510, endPoint x: 1253, endPoint y: 519, distance: 9.0
click at [1253, 511] on div "Cancelar Continuar" at bounding box center [784, 536] width 1095 height 70
click at [1253, 519] on div "Cancelar Continuar" at bounding box center [784, 536] width 1095 height 70
click at [1253, 538] on span "Continuar" at bounding box center [1272, 536] width 58 height 17
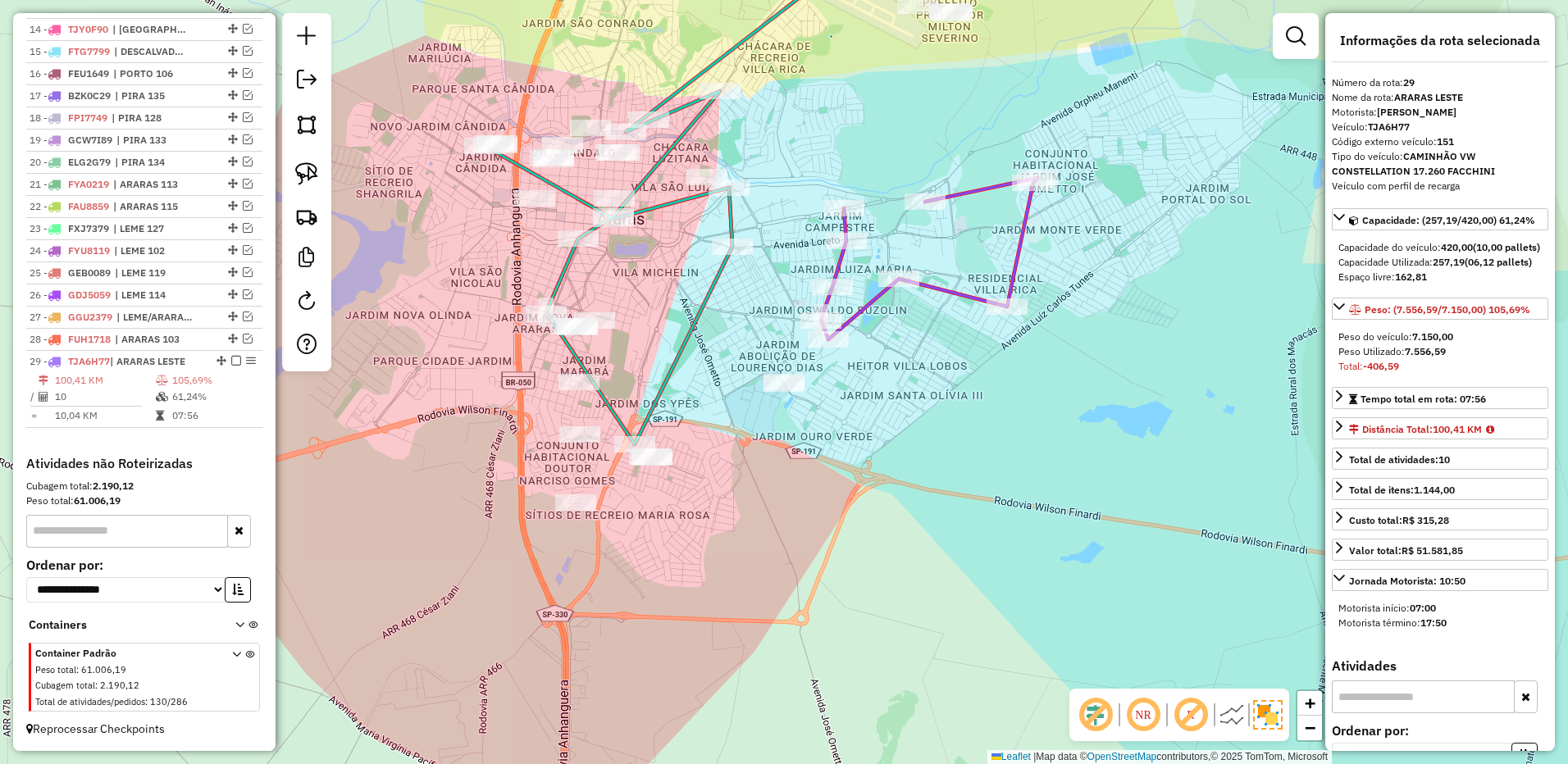
click at [936, 437] on div "Janela de atendimento Grade de atendimento Capacidade Transportadoras Veículos …" at bounding box center [784, 382] width 1568 height 764
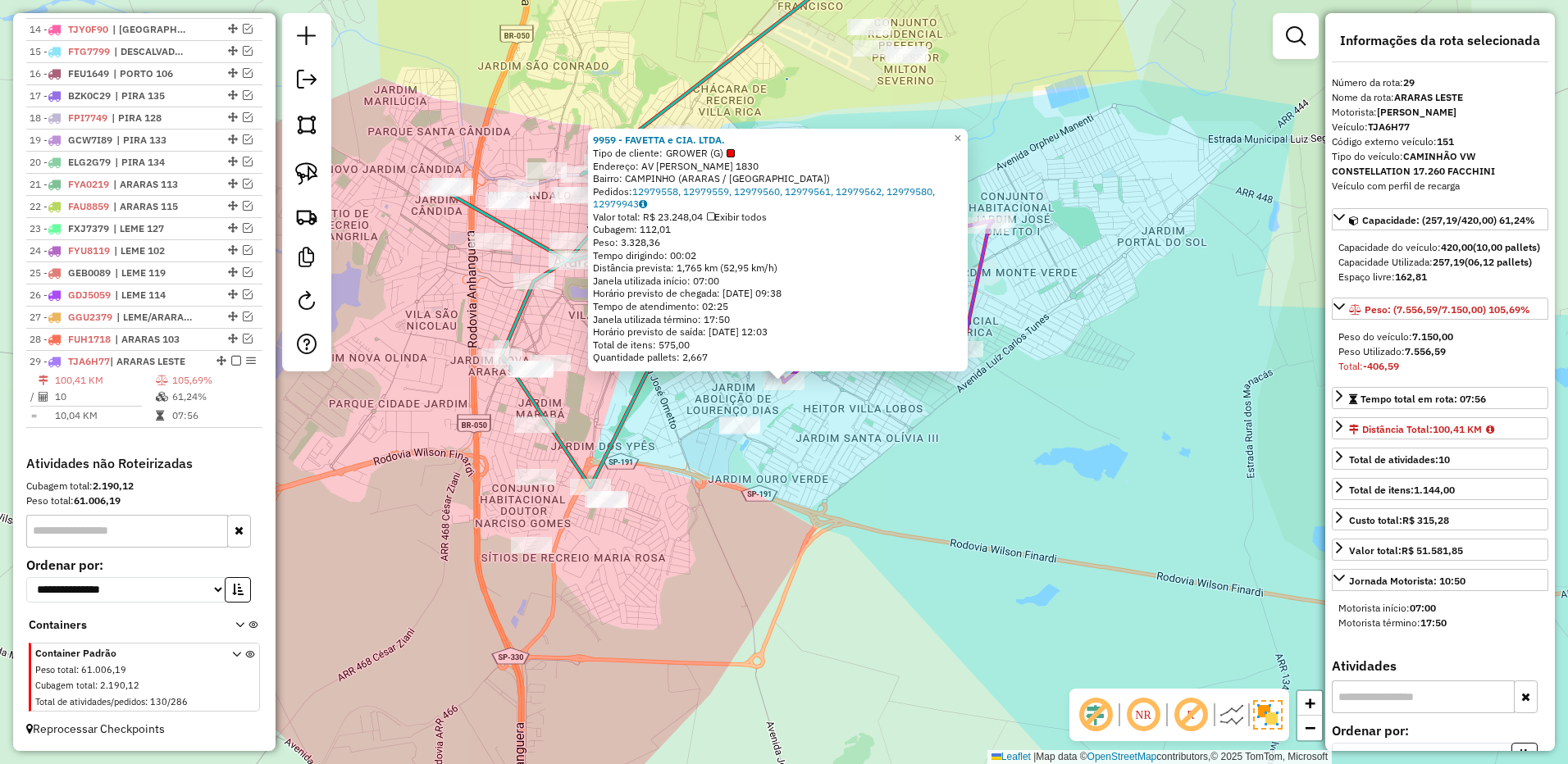
click at [976, 466] on div "9959 - FAVETTA e CIA. LTDA. Tipo de cliente: GROWER (G) Endereço: AV [PERSON_NA…" at bounding box center [784, 382] width 1568 height 764
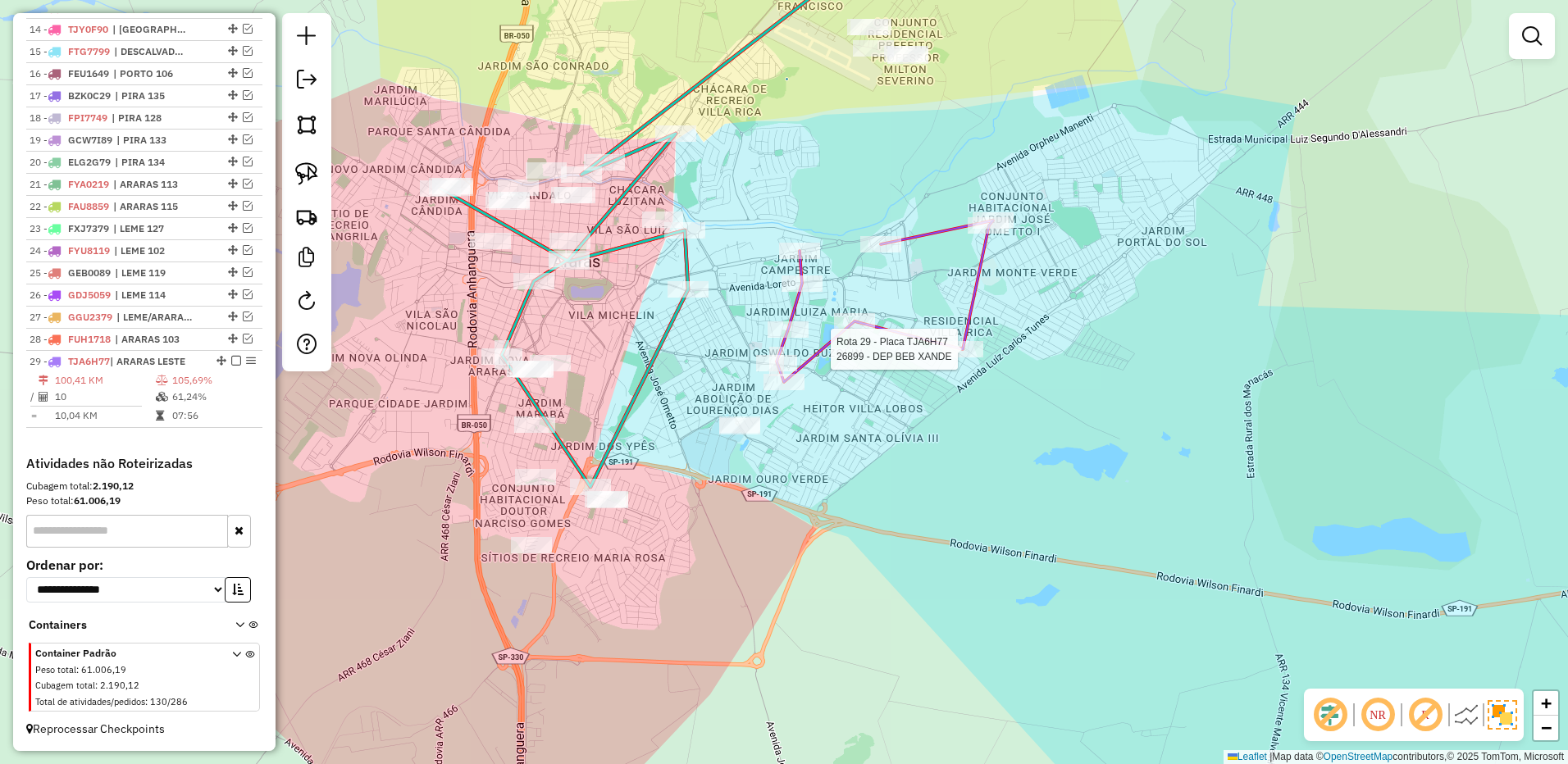
select select "**********"
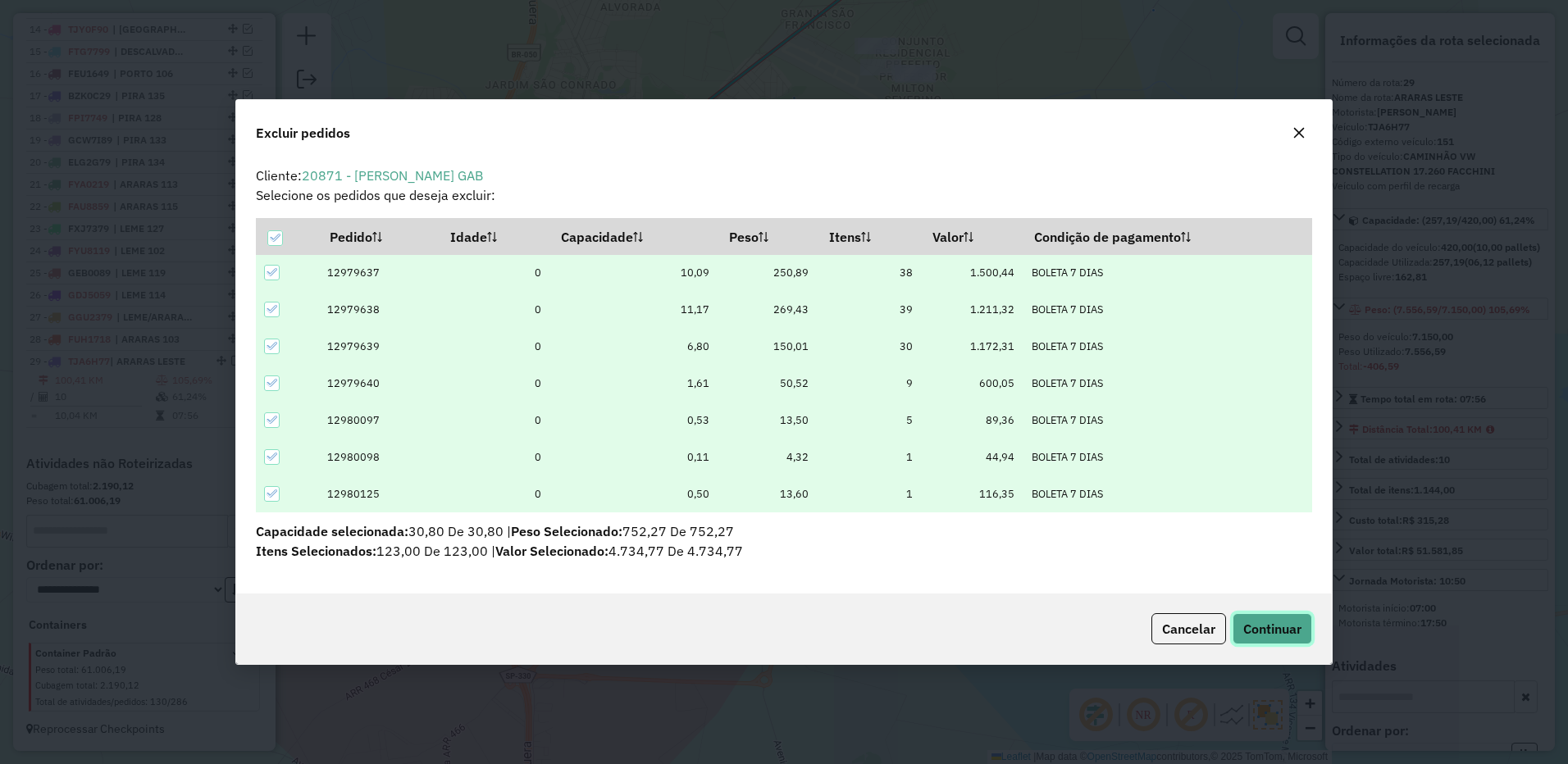
click at [1258, 625] on span "Continuar" at bounding box center [1272, 629] width 58 height 17
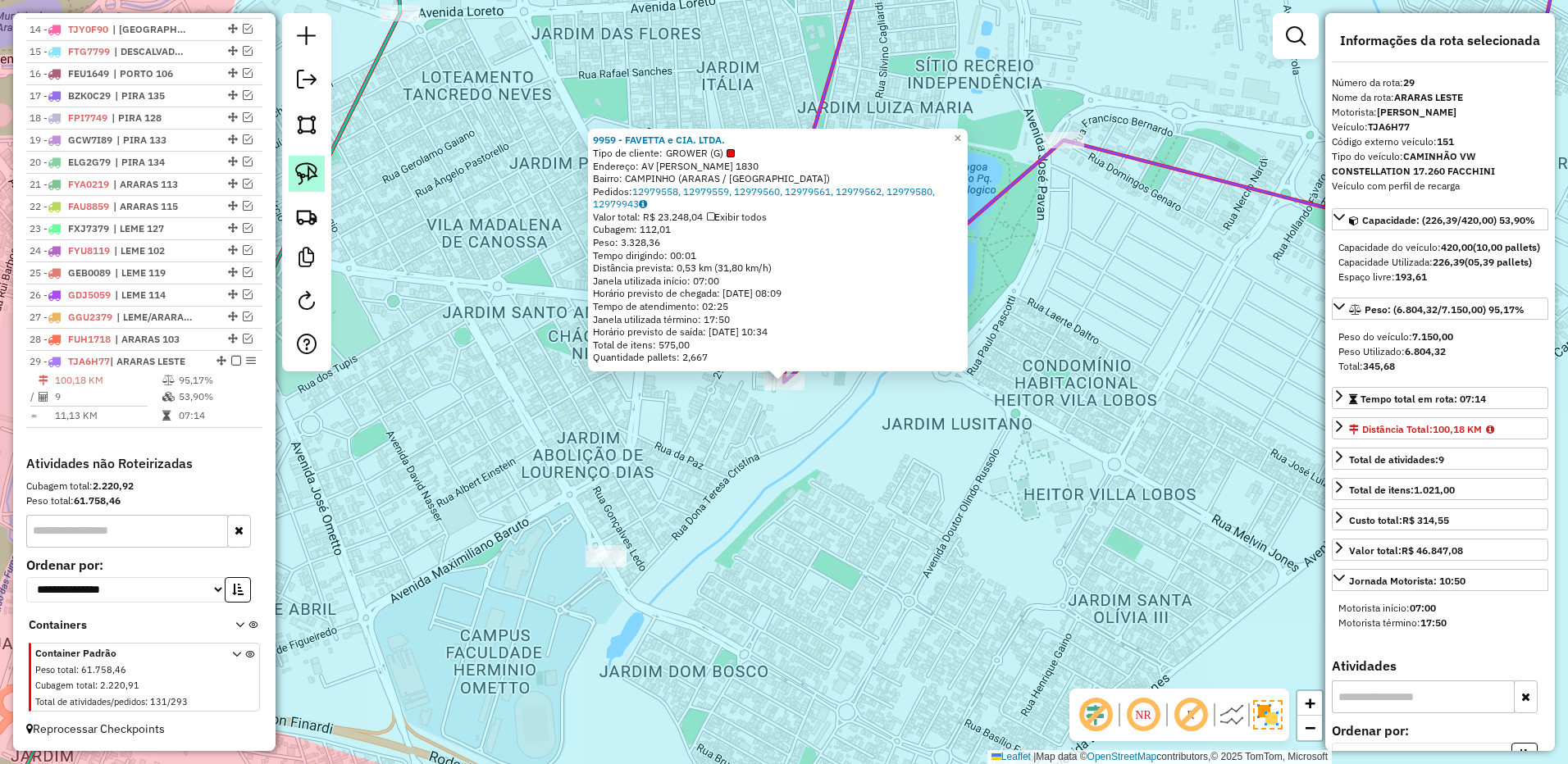
click at [316, 184] on img at bounding box center [306, 173] width 23 height 23
drag, startPoint x: 676, startPoint y: 504, endPoint x: 806, endPoint y: 607, distance: 165.9
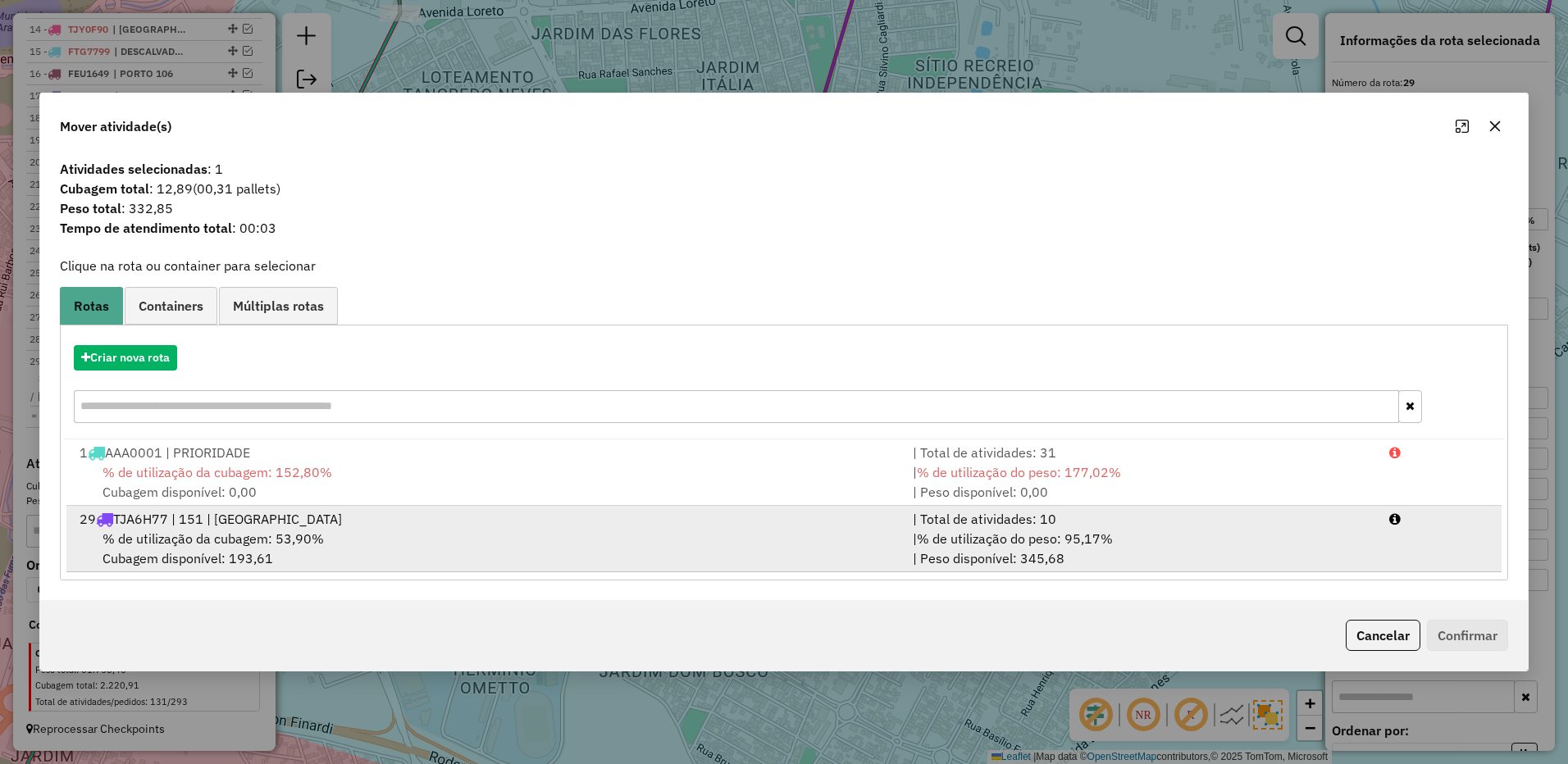
click at [1159, 534] on div "| % de utilização do peso: 95,17% | Peso disponível: 345,68" at bounding box center [1141, 548] width 477 height 39
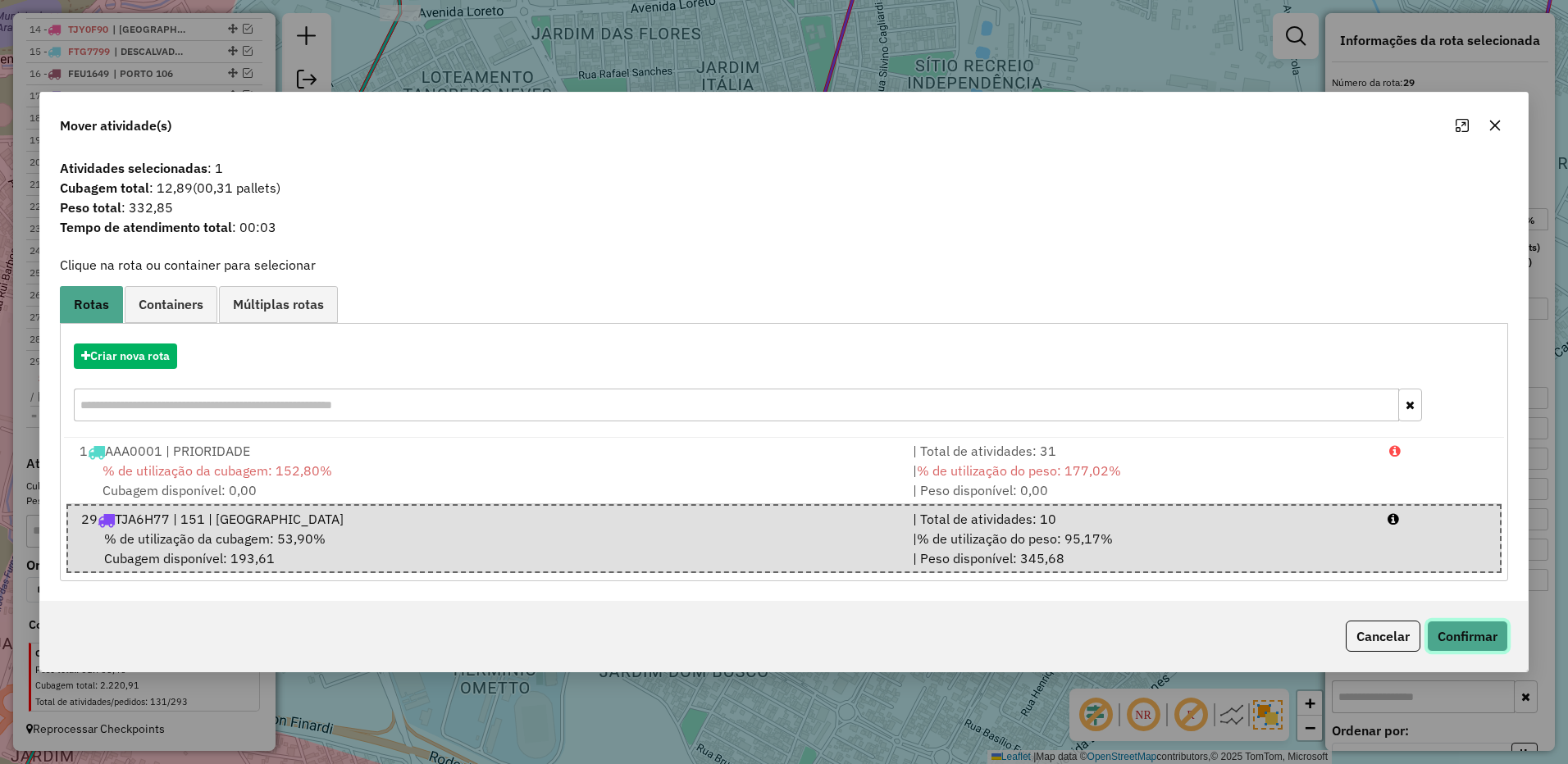
click at [1487, 631] on button "Confirmar" at bounding box center [1467, 635] width 81 height 31
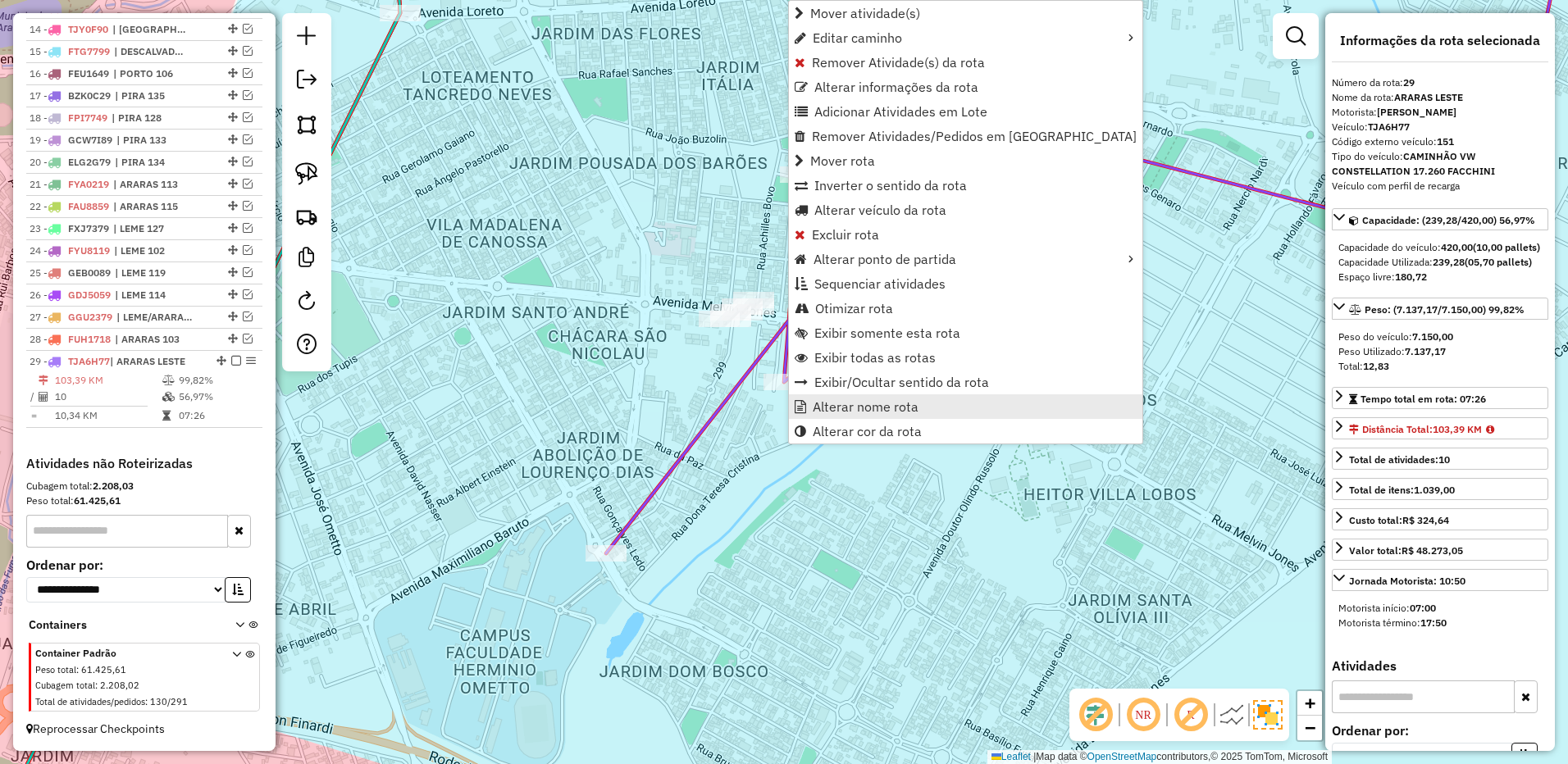
click at [853, 406] on span "Alterar nome rota" at bounding box center [865, 407] width 106 height 13
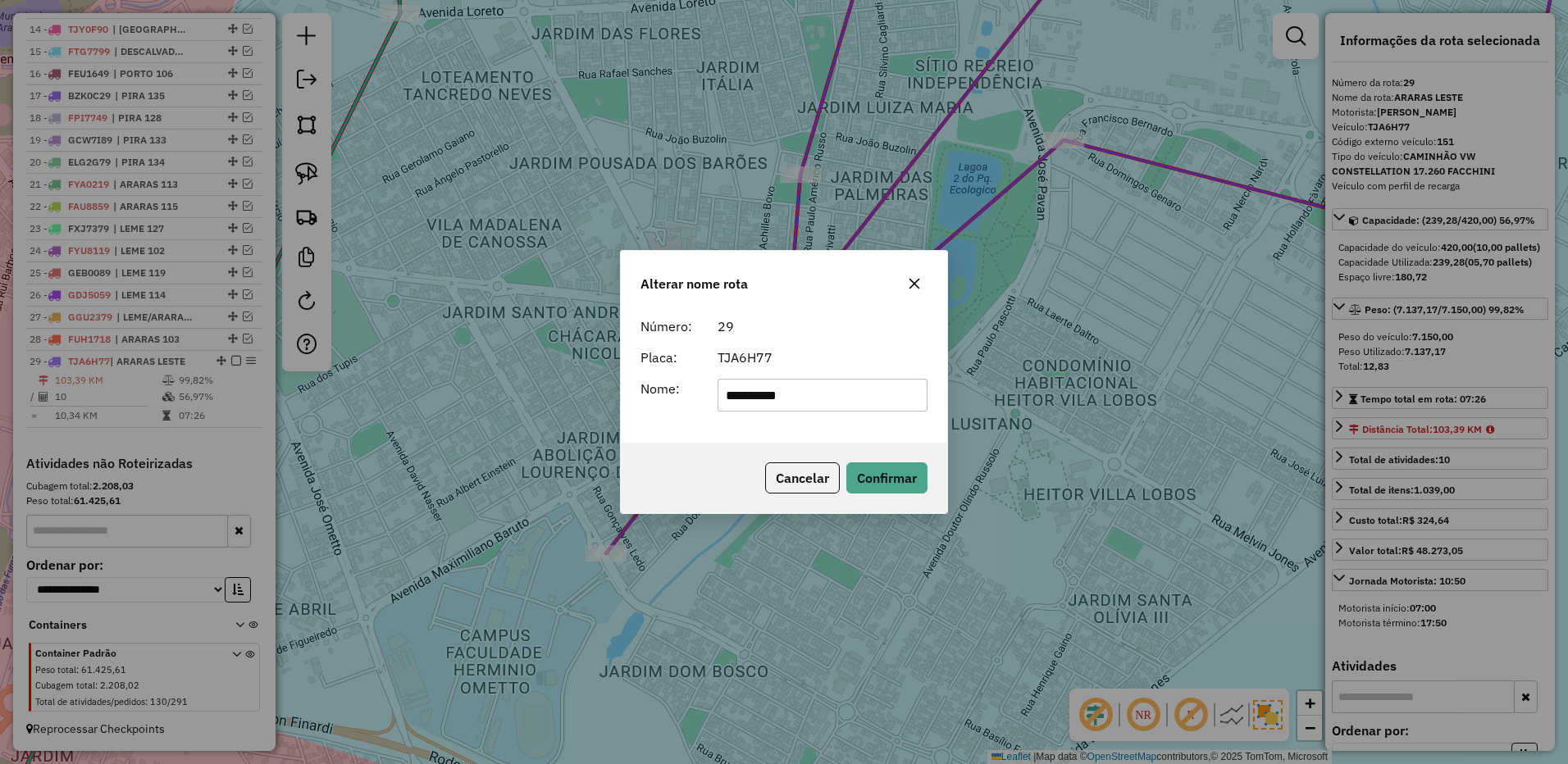
type input "**********"
click at [911, 495] on div "Cancelar Confirmar" at bounding box center [783, 478] width 326 height 70
click at [903, 481] on button "Confirmar" at bounding box center [886, 478] width 81 height 31
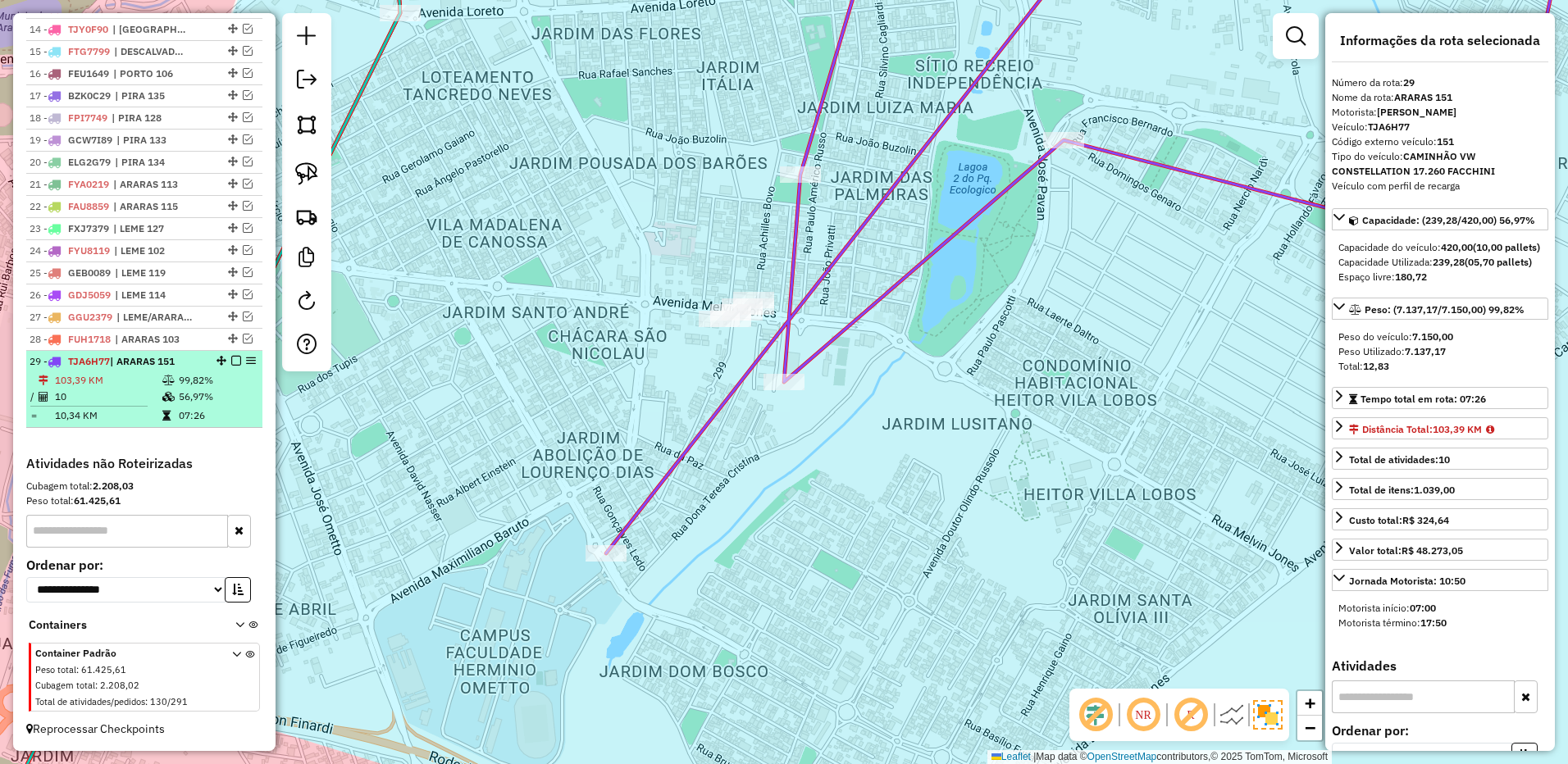
click at [231, 362] on em at bounding box center [236, 361] width 10 height 10
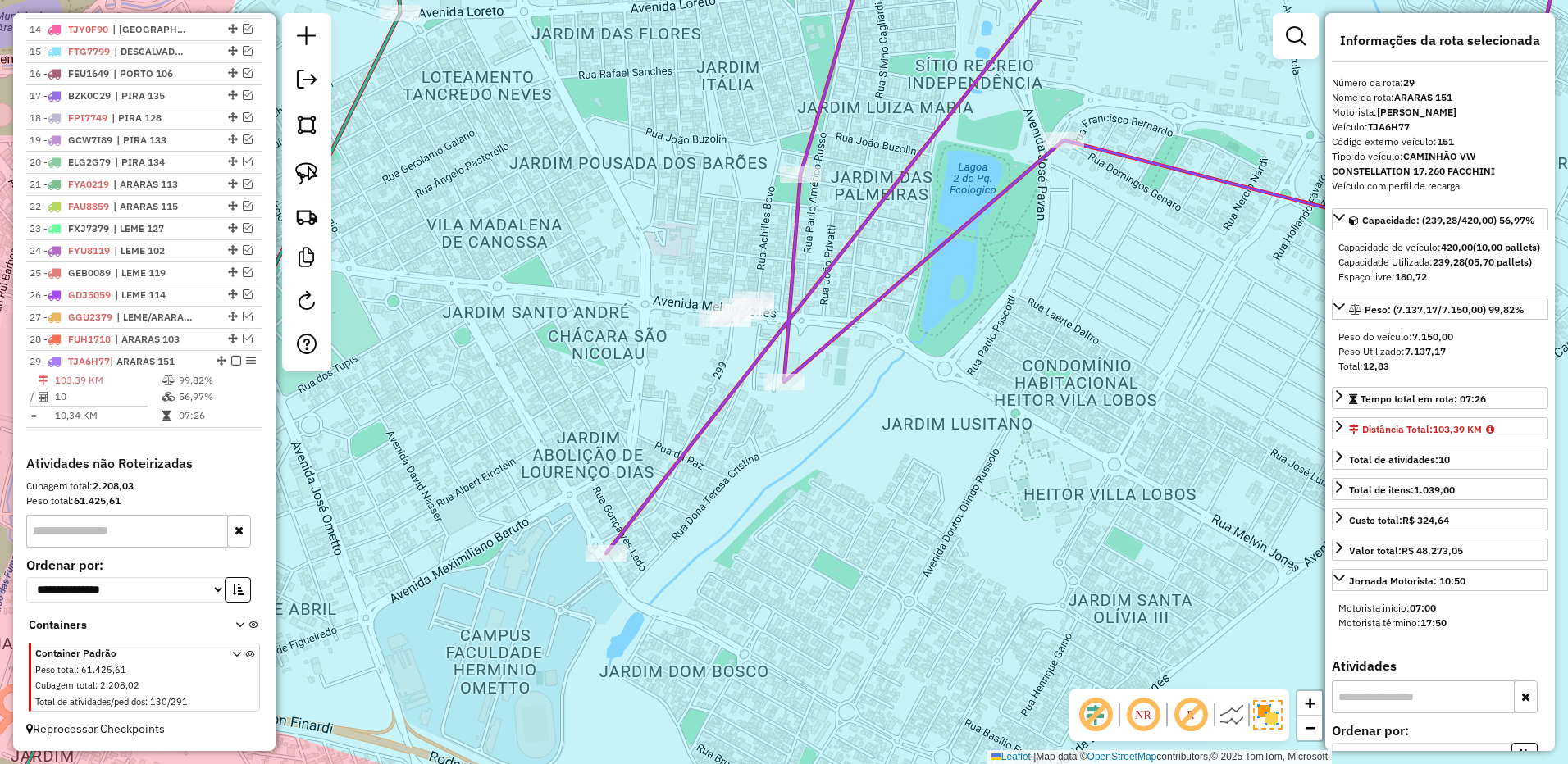
scroll to position [932, 0]
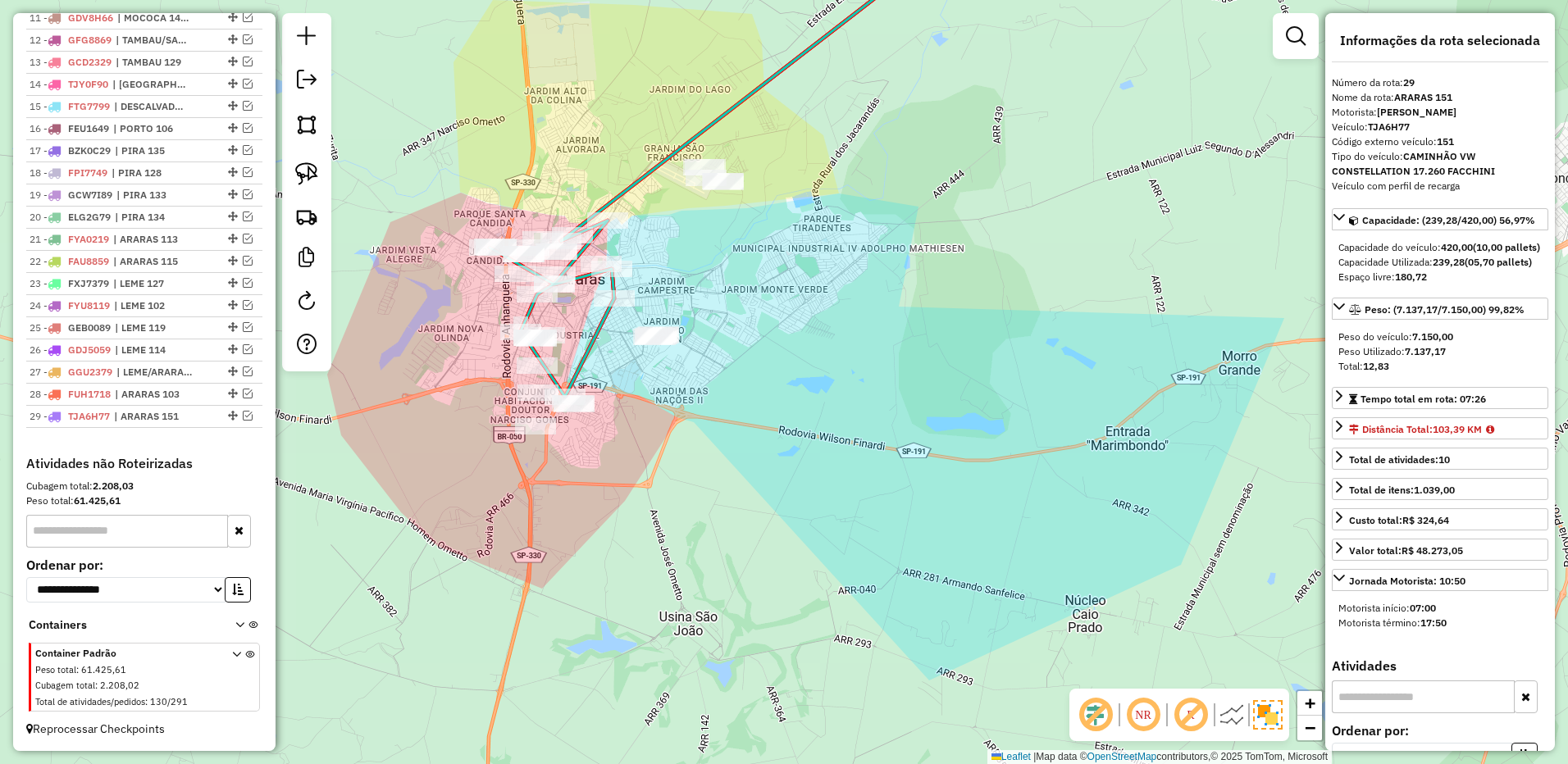
drag, startPoint x: 738, startPoint y: 346, endPoint x: 781, endPoint y: 365, distance: 47.0
click at [781, 364] on div "Janela de atendimento Grade de atendimento Capacidade Transportadoras Veículos …" at bounding box center [784, 382] width 1568 height 764
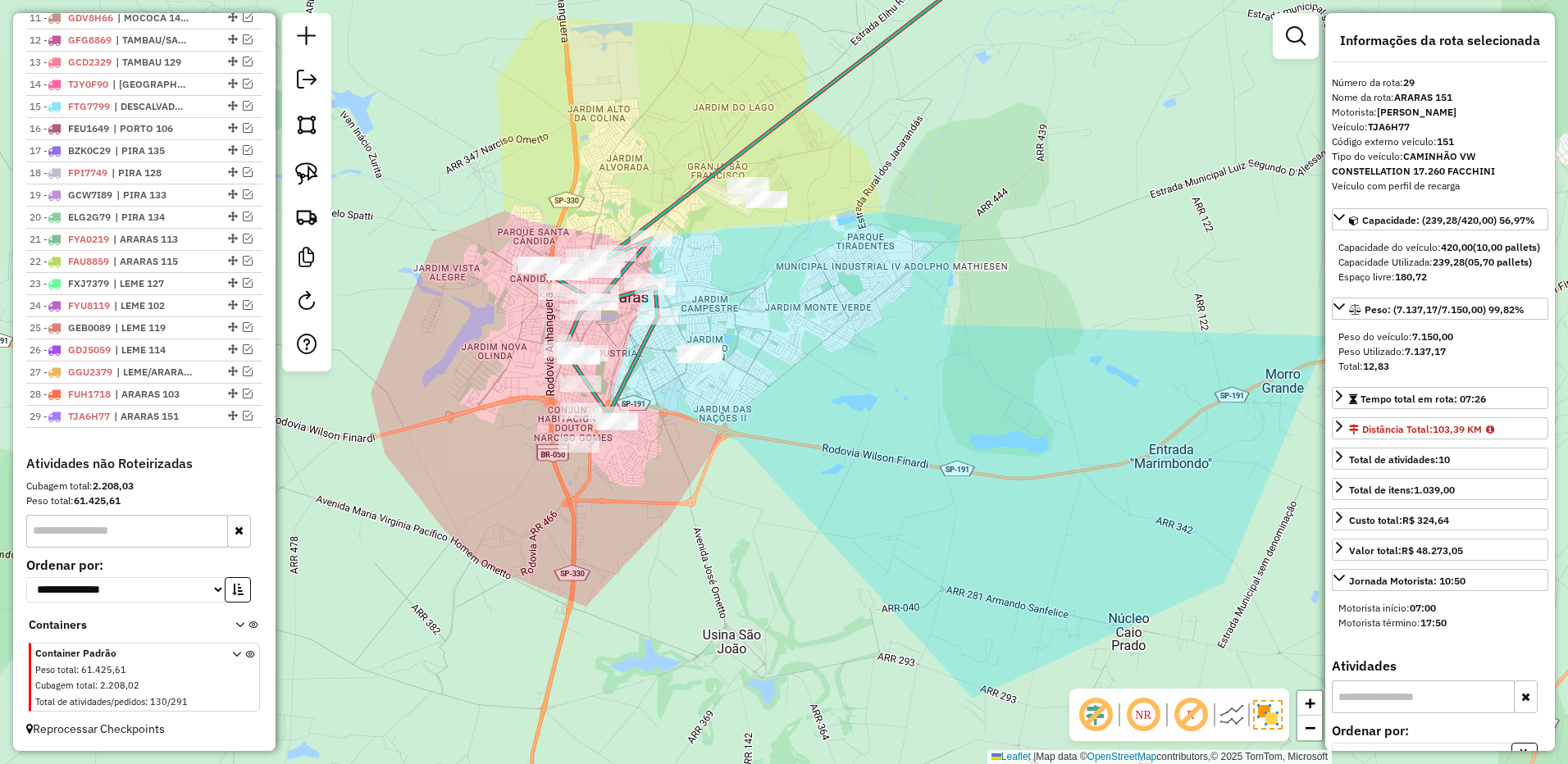
drag, startPoint x: 317, startPoint y: 172, endPoint x: 472, endPoint y: 235, distance: 167.3
click at [316, 172] on img at bounding box center [306, 173] width 23 height 23
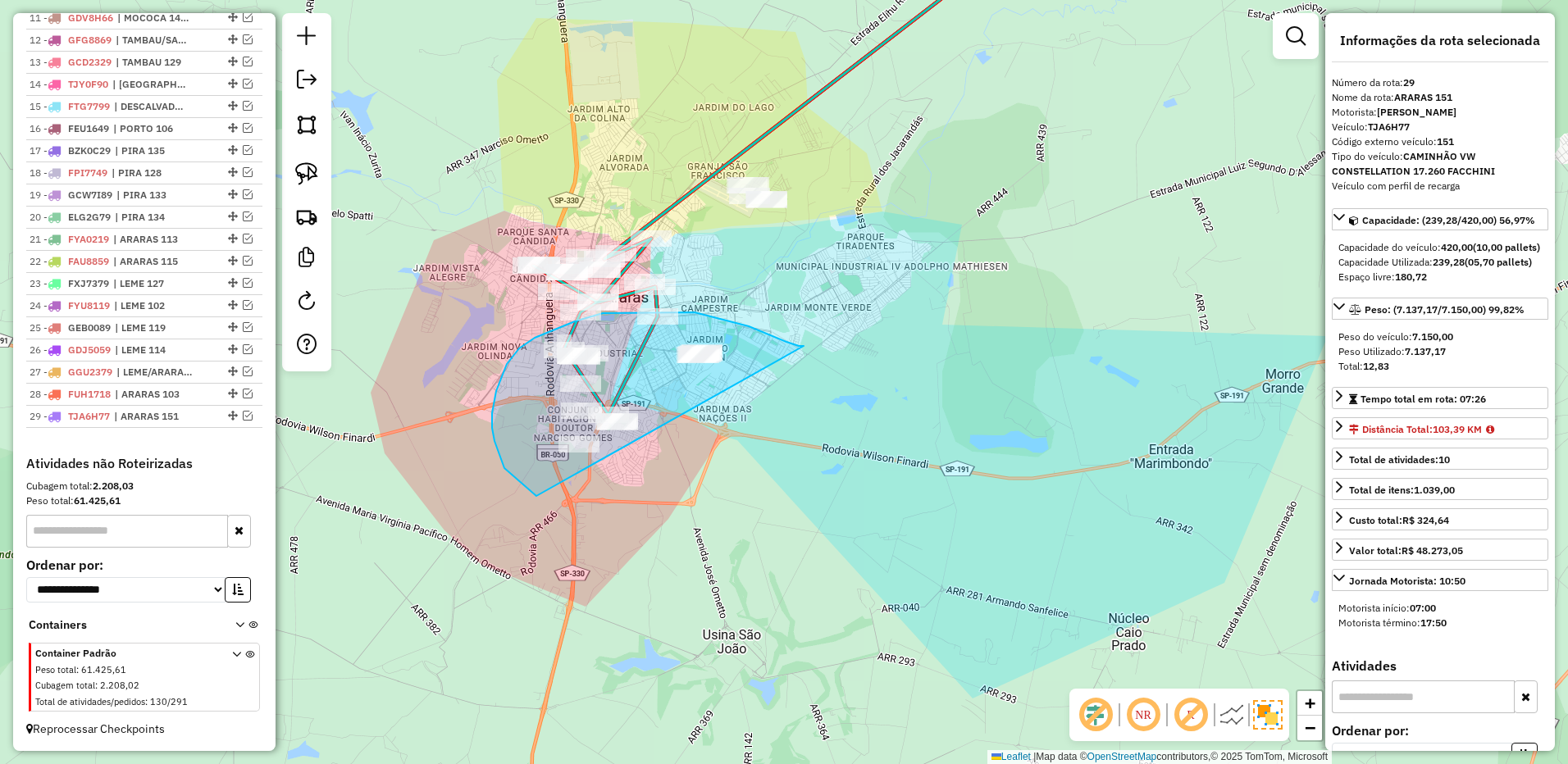
drag, startPoint x: 798, startPoint y: 346, endPoint x: 680, endPoint y: 495, distance: 190.1
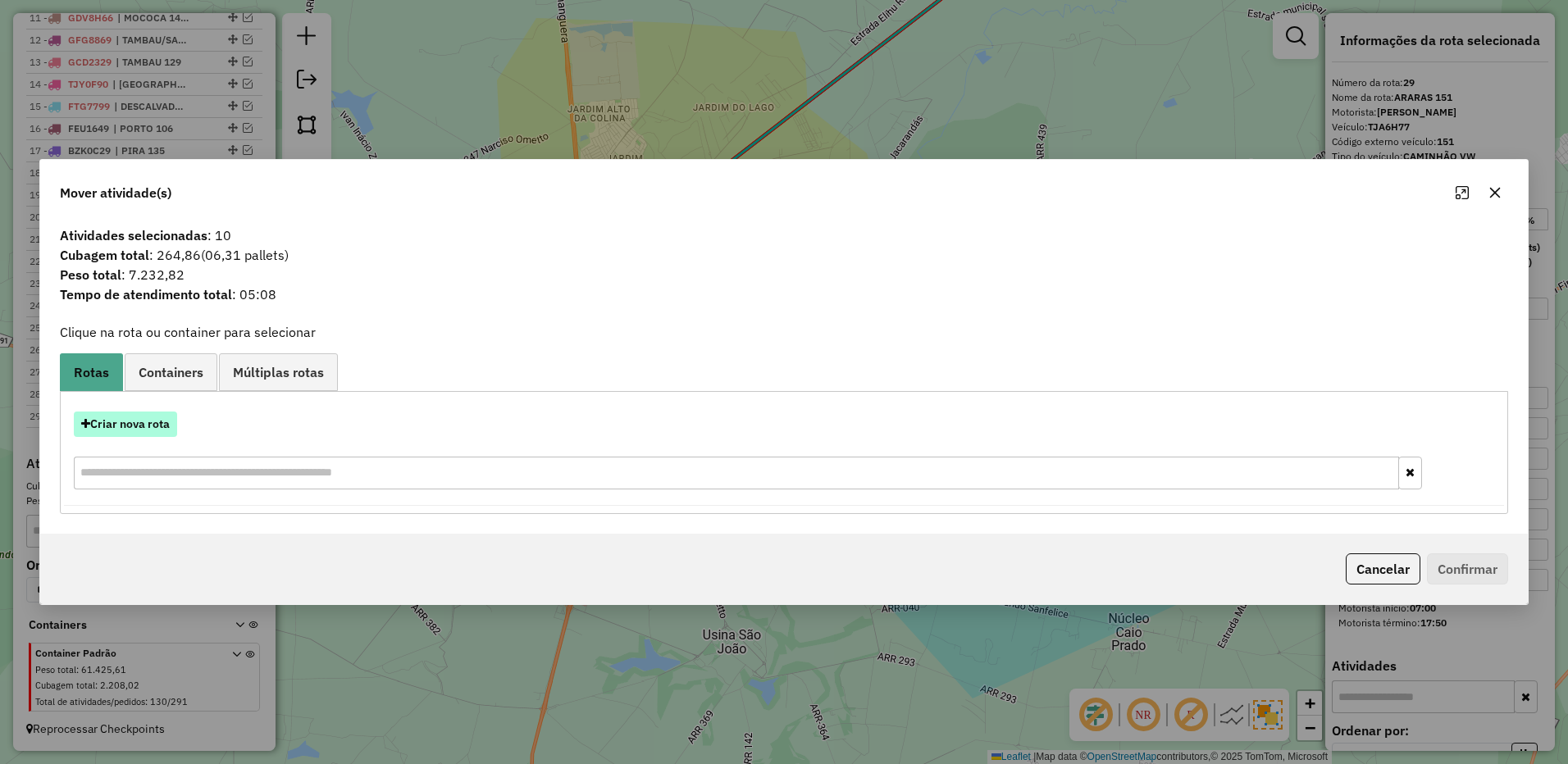
click at [148, 427] on button "Criar nova rota" at bounding box center [125, 424] width 104 height 25
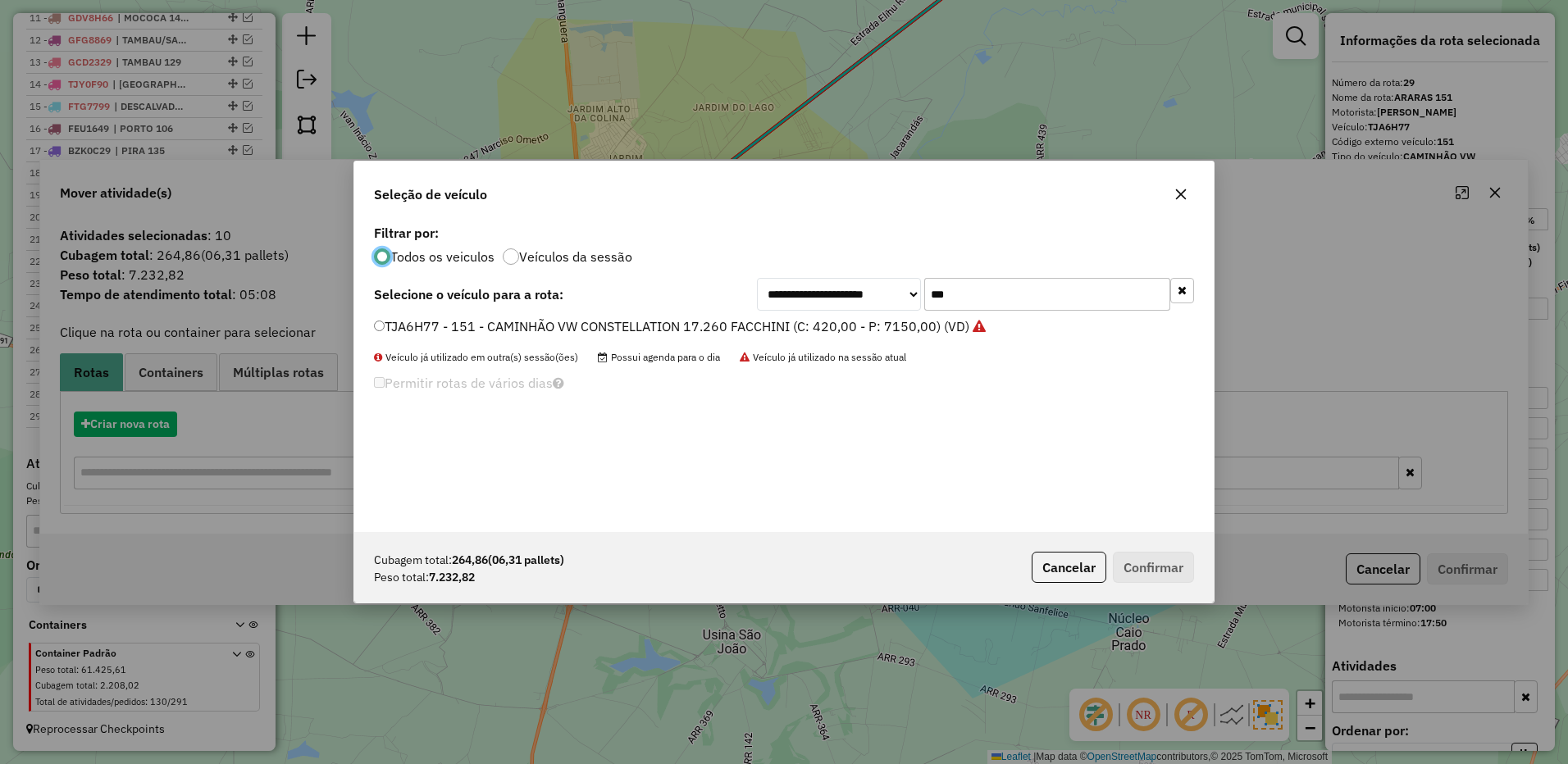
scroll to position [9, 5]
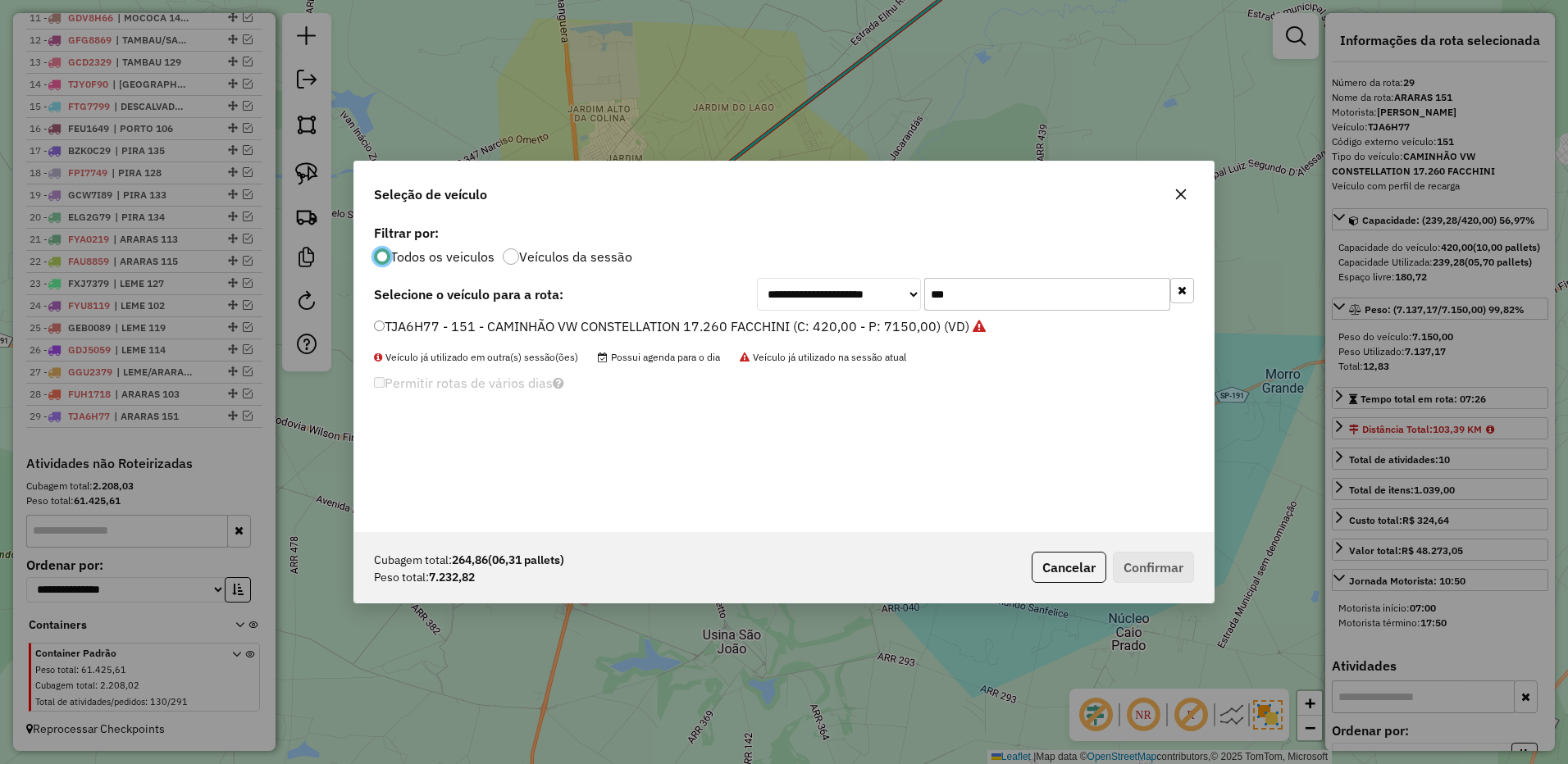
click at [996, 291] on input "***" at bounding box center [1047, 294] width 246 height 33
type input "***"
click at [908, 333] on label "FPZ3099 - 104 - CAMINHÃO VW CONSTELLATION 17.280 BAÚ AZUL (C: 420,00 - P: 8750,…" at bounding box center [672, 326] width 597 height 20
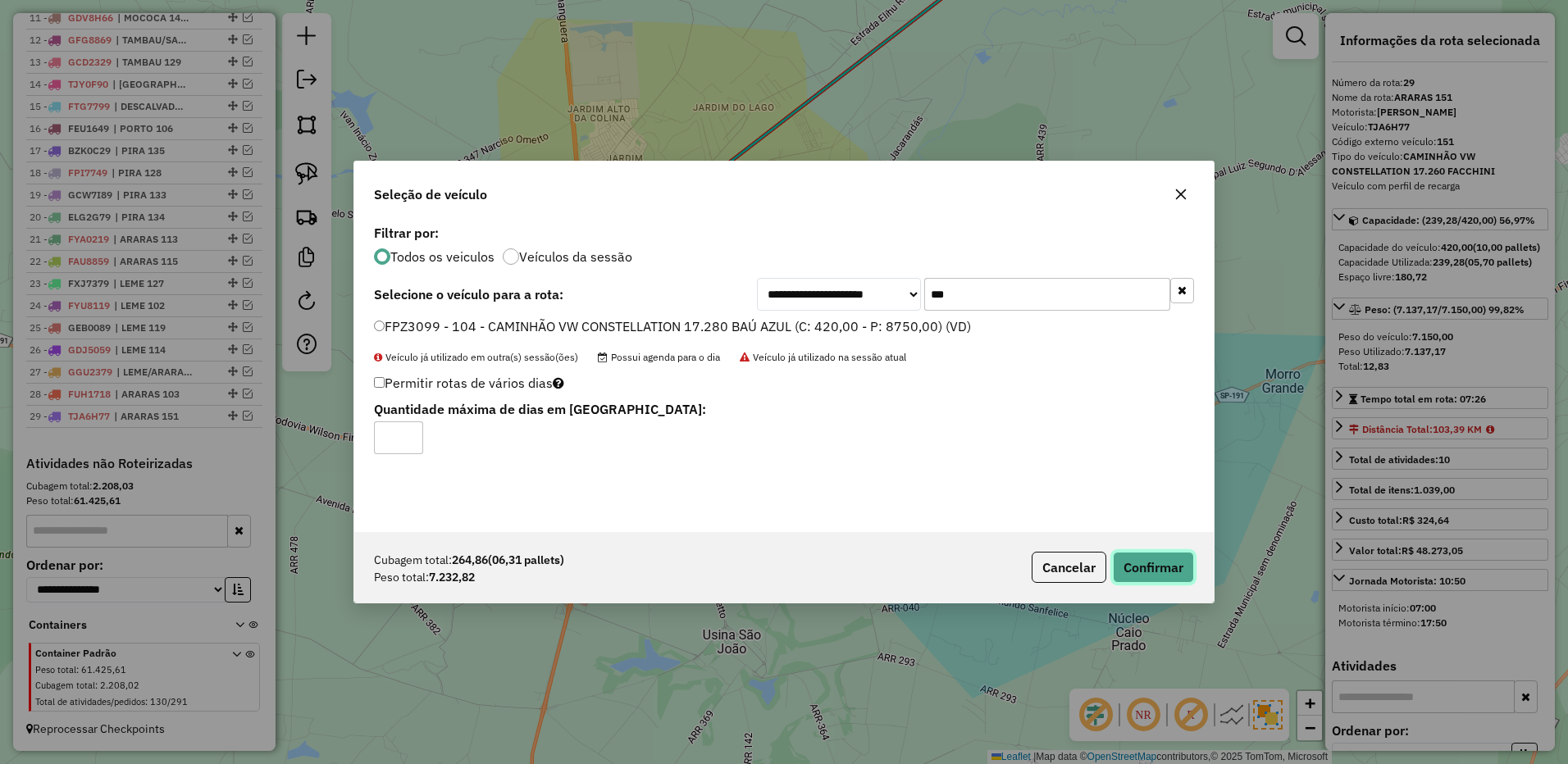
click at [1157, 568] on button "Confirmar" at bounding box center [1153, 567] width 81 height 31
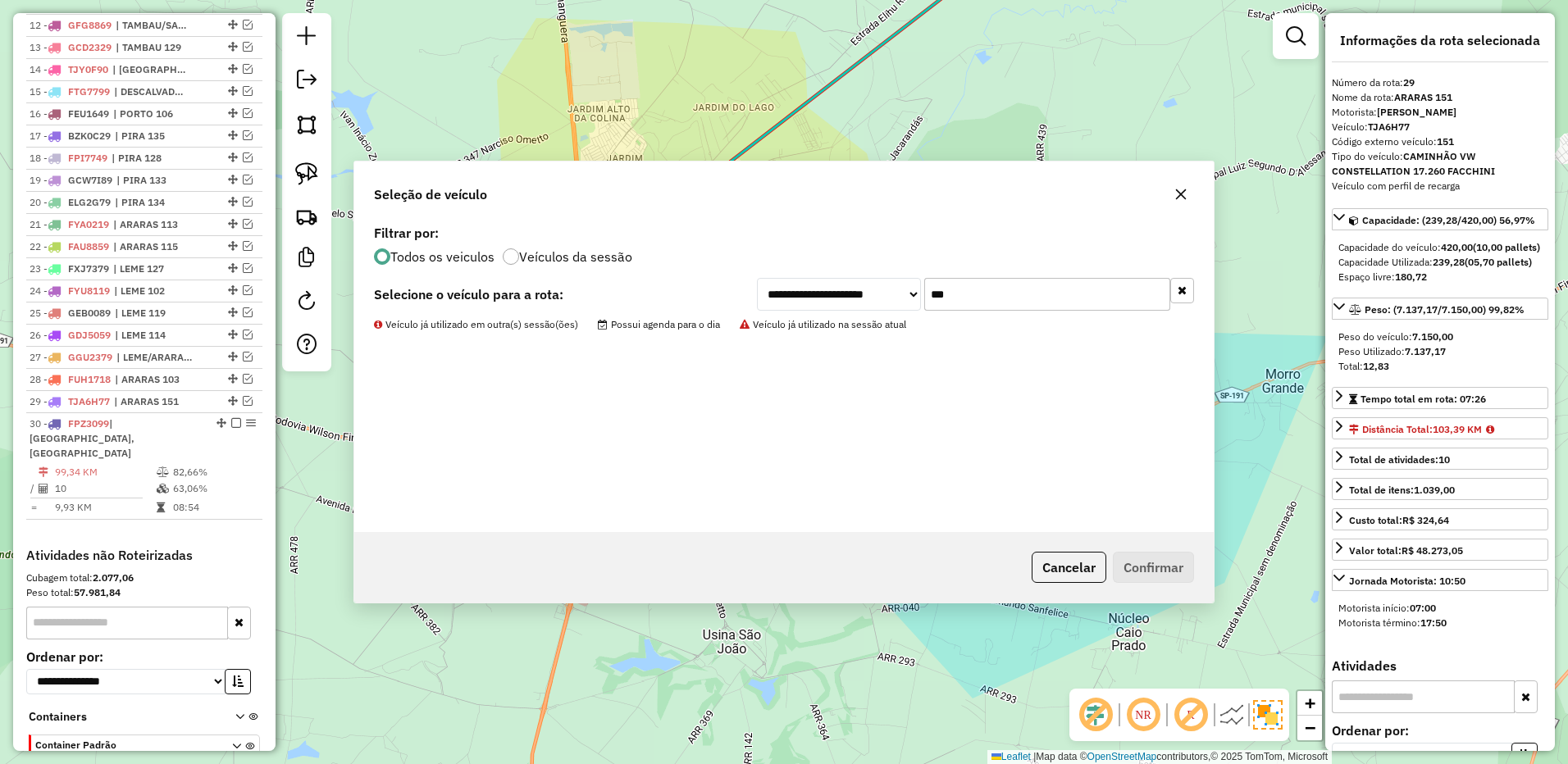
scroll to position [1024, 0]
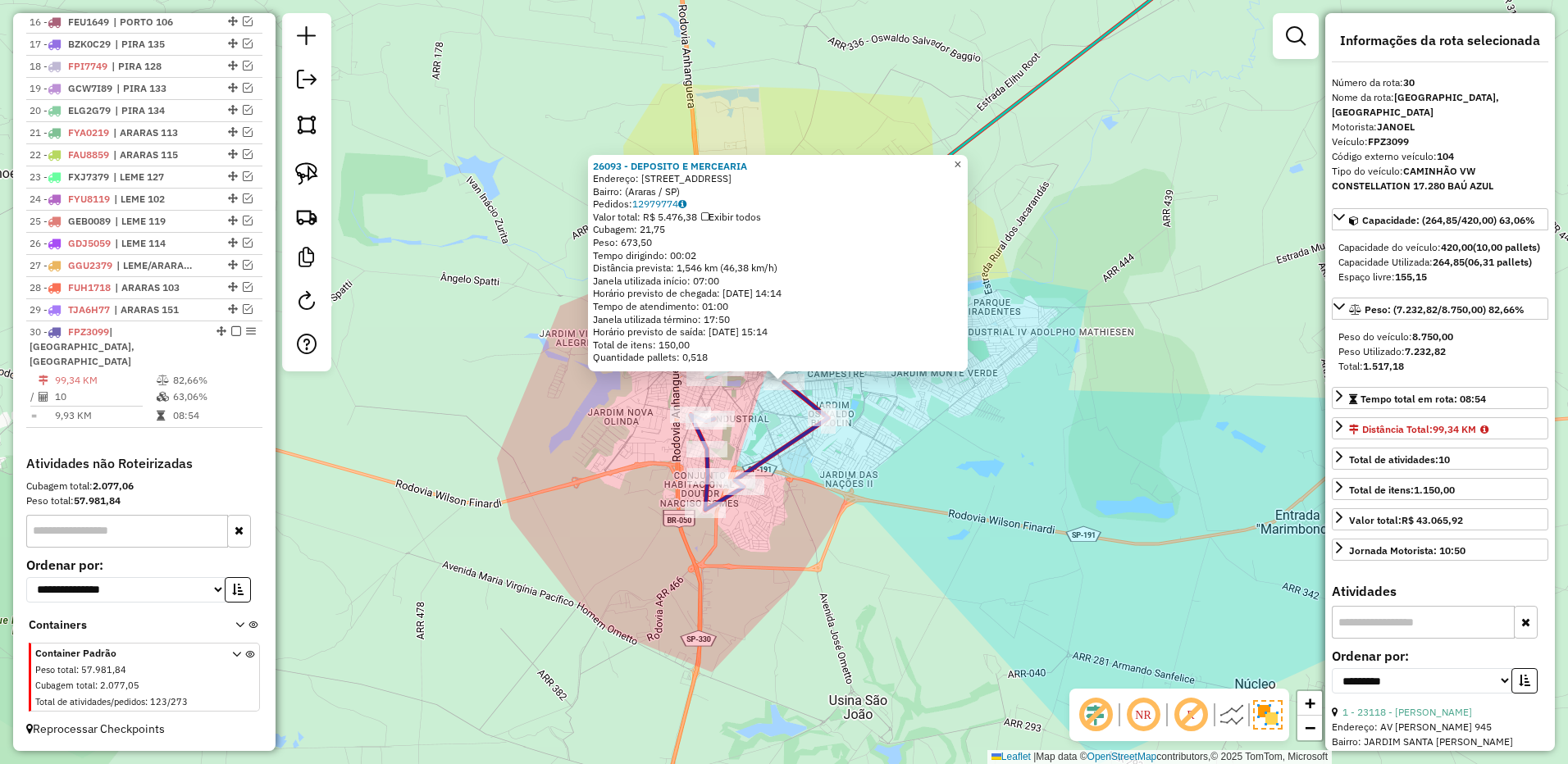
click at [961, 158] on span "×" at bounding box center [957, 164] width 8 height 14
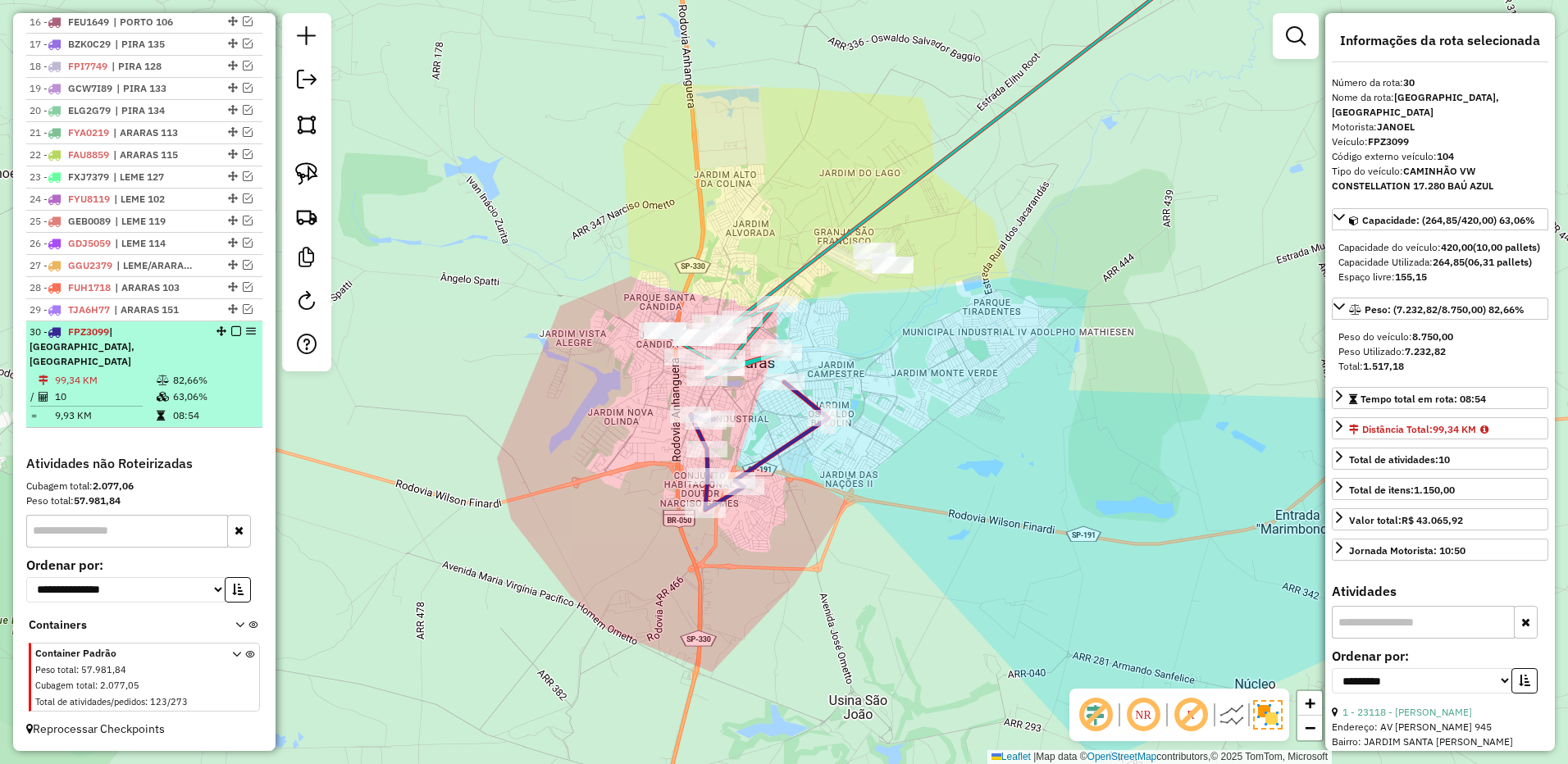
click at [237, 336] on div at bounding box center [230, 331] width 49 height 10
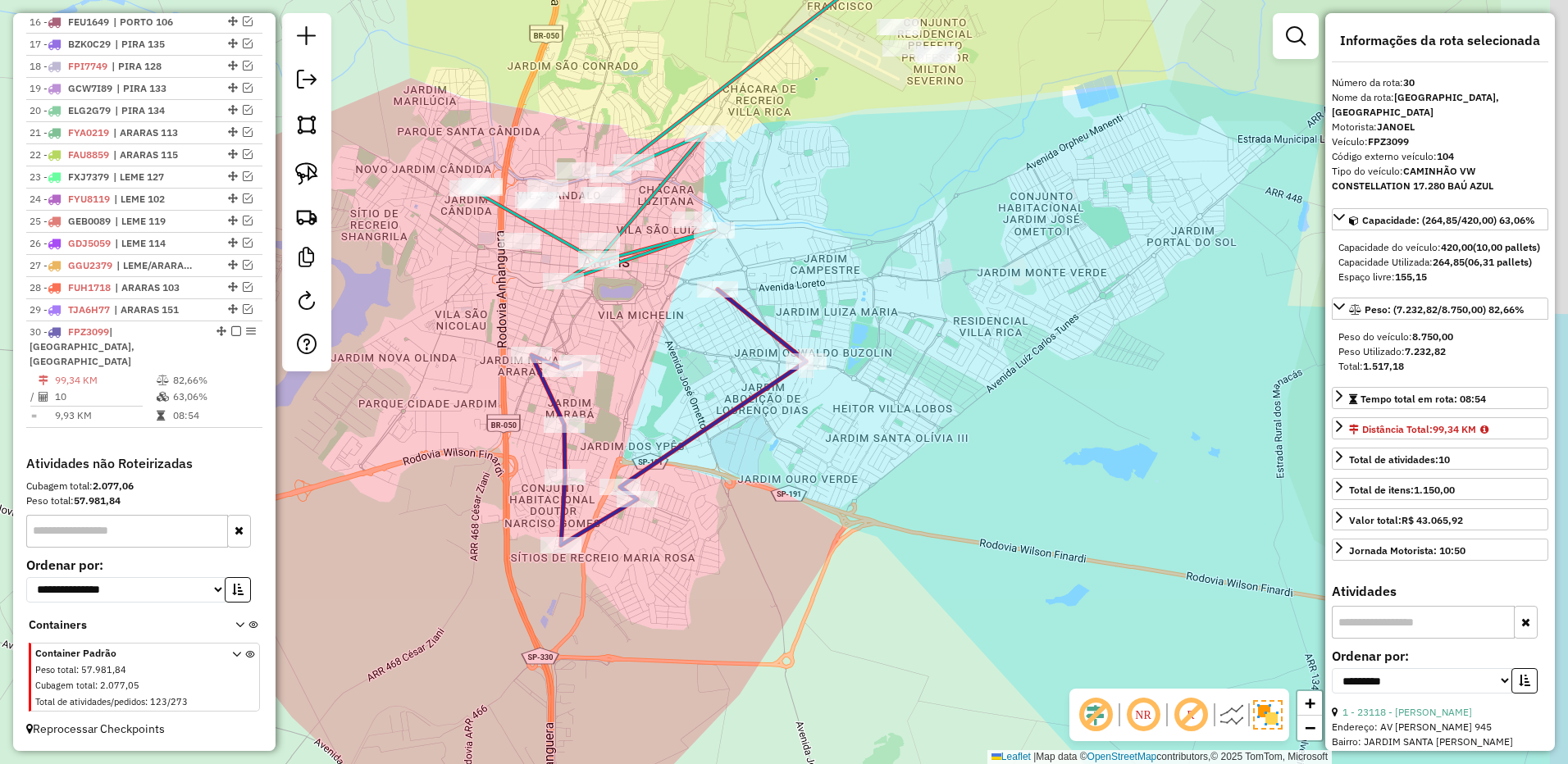
drag, startPoint x: 883, startPoint y: 235, endPoint x: 800, endPoint y: 408, distance: 191.9
click at [801, 408] on div "Janela de atendimento Grade de atendimento Capacidade Transportadoras Veículos …" at bounding box center [784, 382] width 1568 height 764
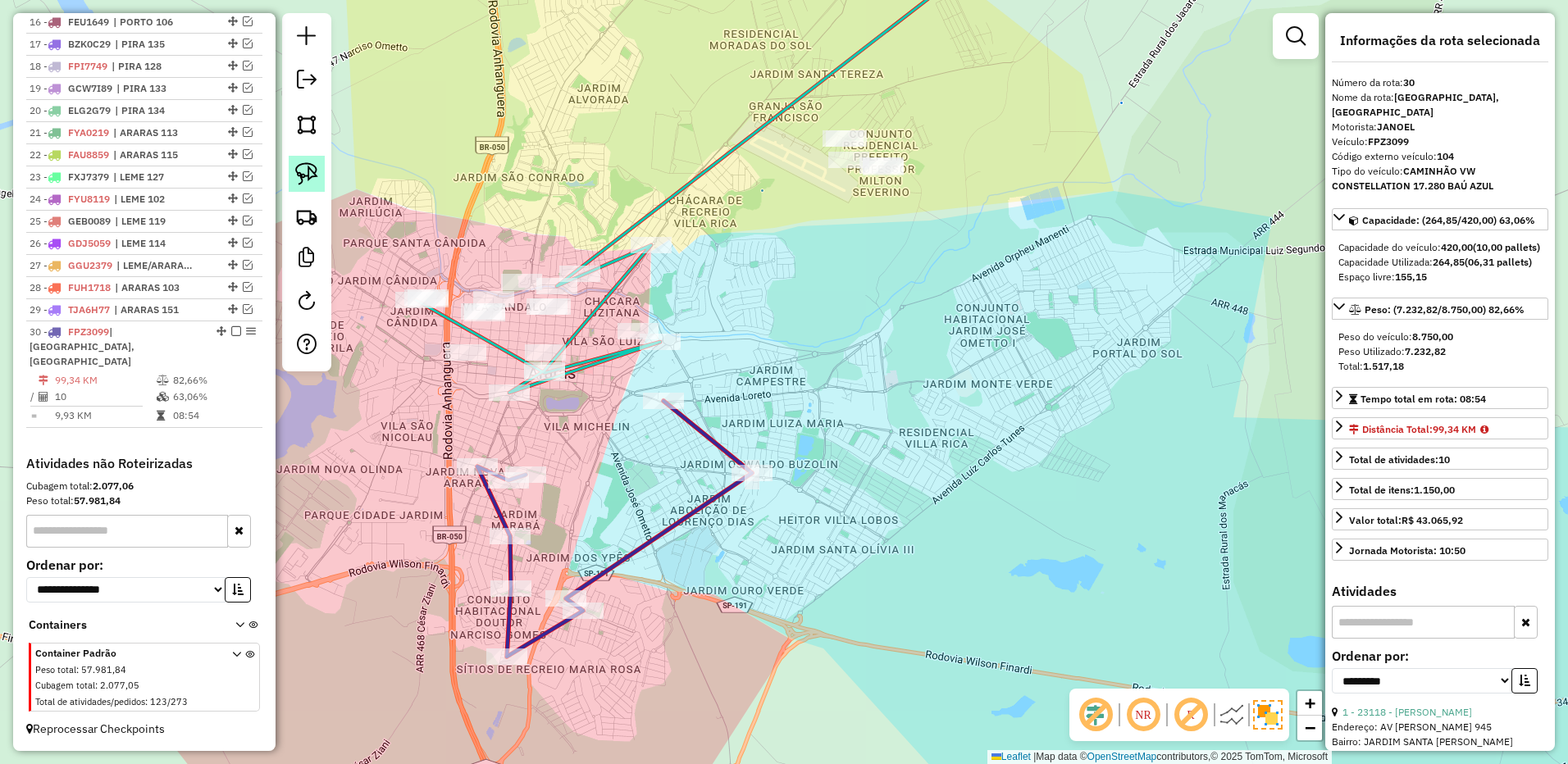
click at [310, 178] on img at bounding box center [306, 173] width 23 height 23
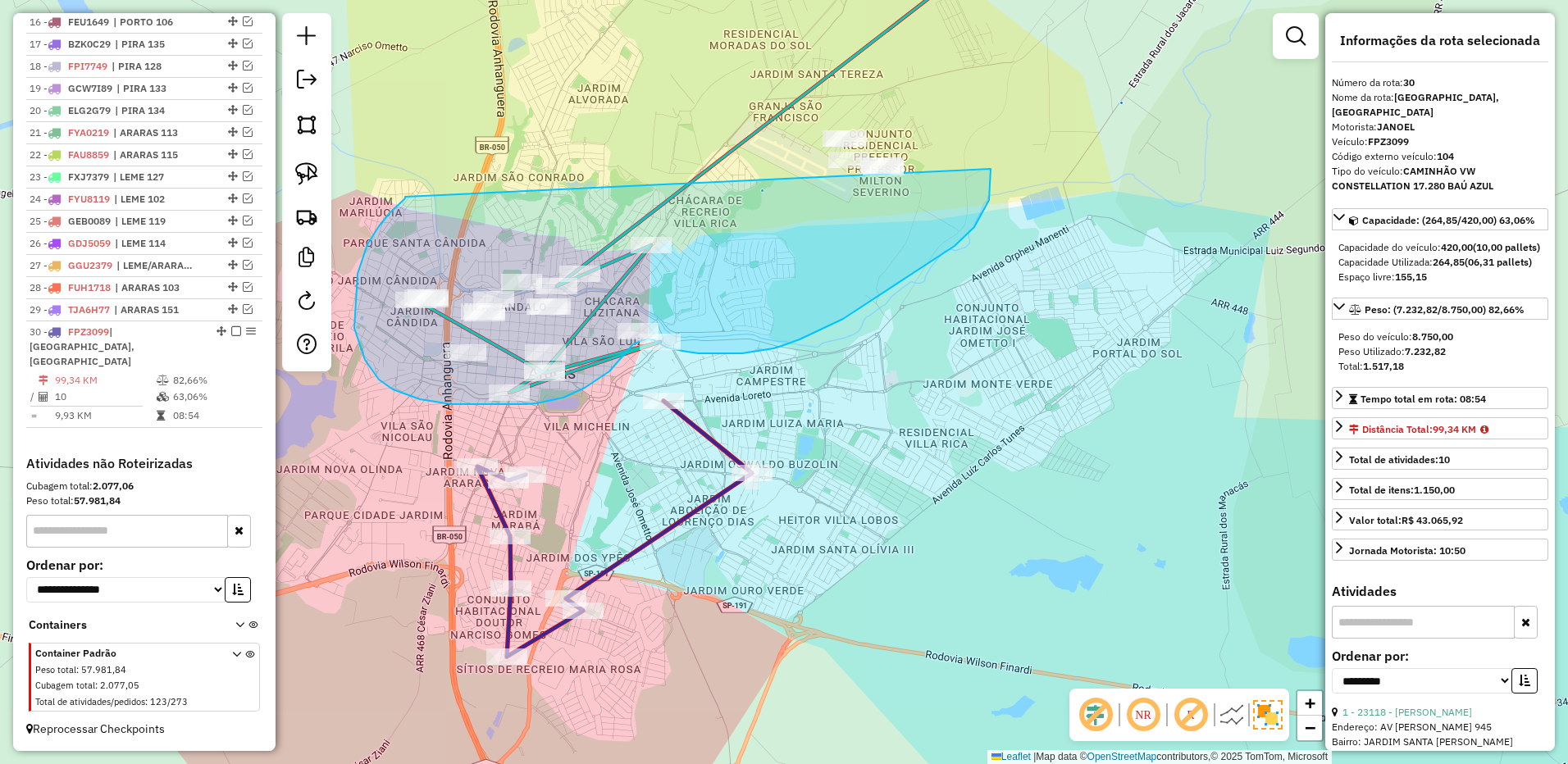
drag, startPoint x: 405, startPoint y: 197, endPoint x: 956, endPoint y: 54, distance: 569.3
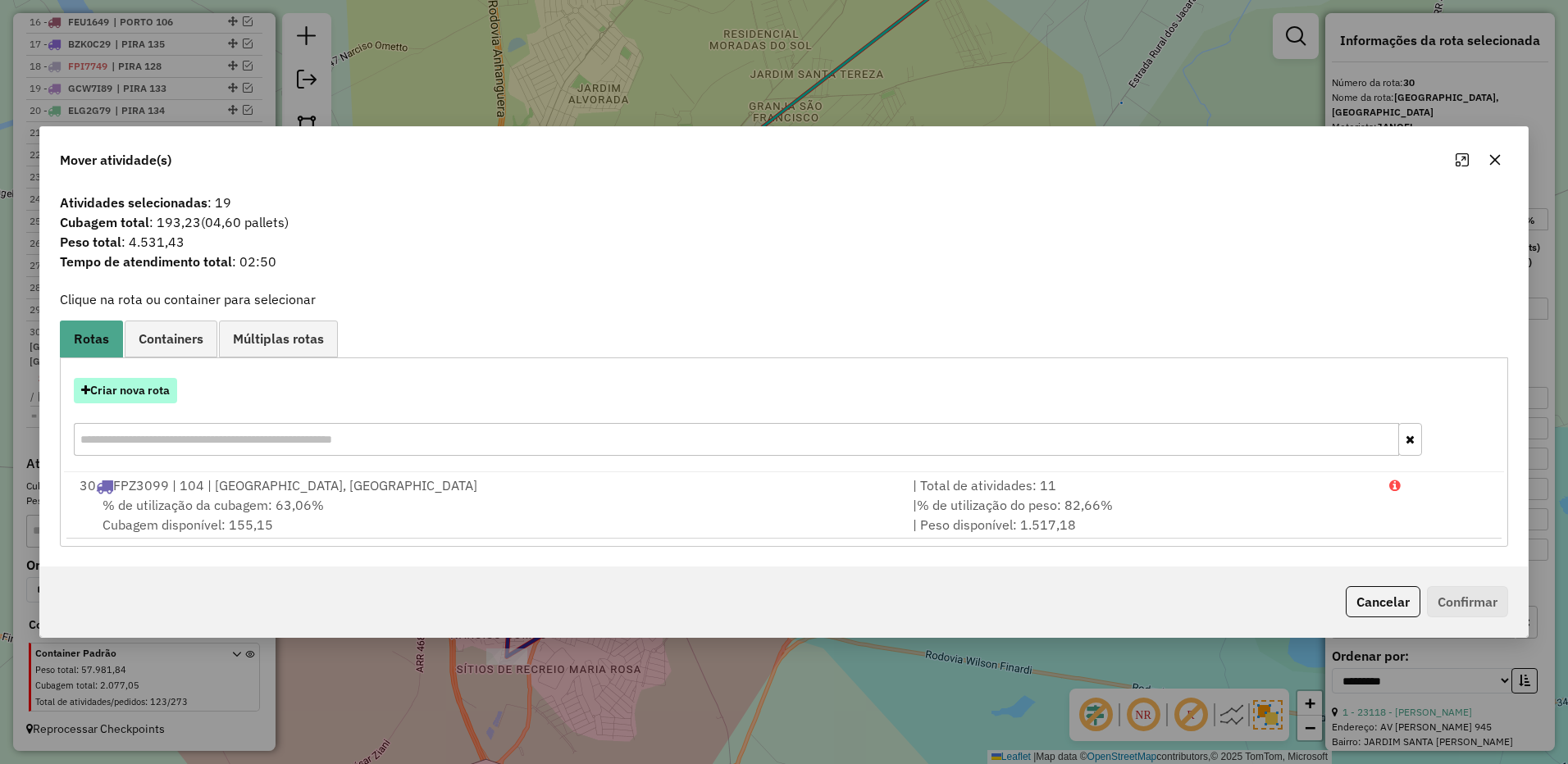
click at [154, 385] on button "Criar nova rota" at bounding box center [125, 391] width 104 height 25
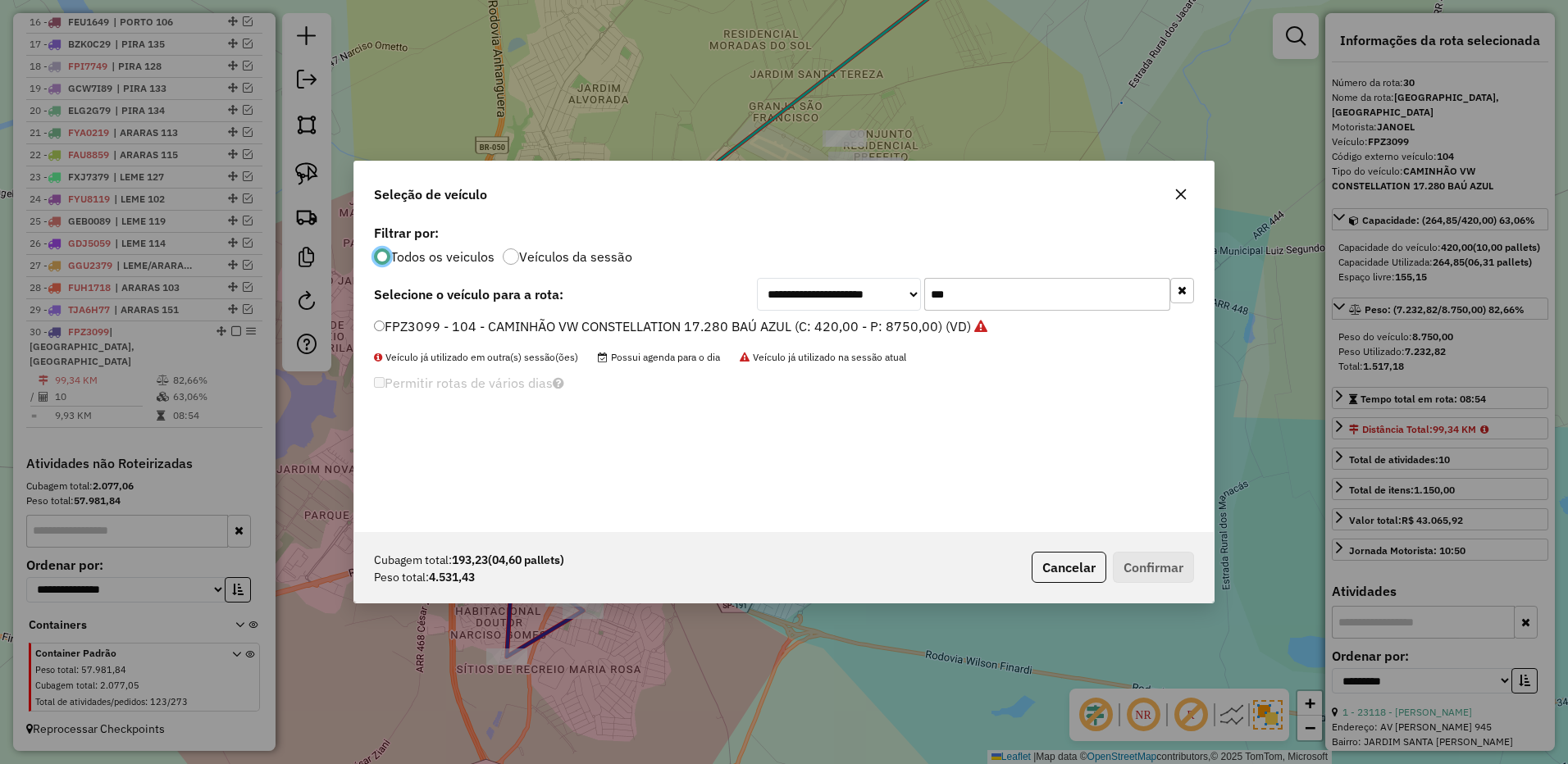
scroll to position [9, 5]
click at [976, 296] on input "***" at bounding box center [1047, 294] width 246 height 33
type input "***"
click at [917, 317] on label "FIJ1009 - 109 - CAMINHÃO VW CONSTELLATION 17.280 BAÚ AZUL (C: 420,00 - P: 8750,…" at bounding box center [670, 326] width 593 height 20
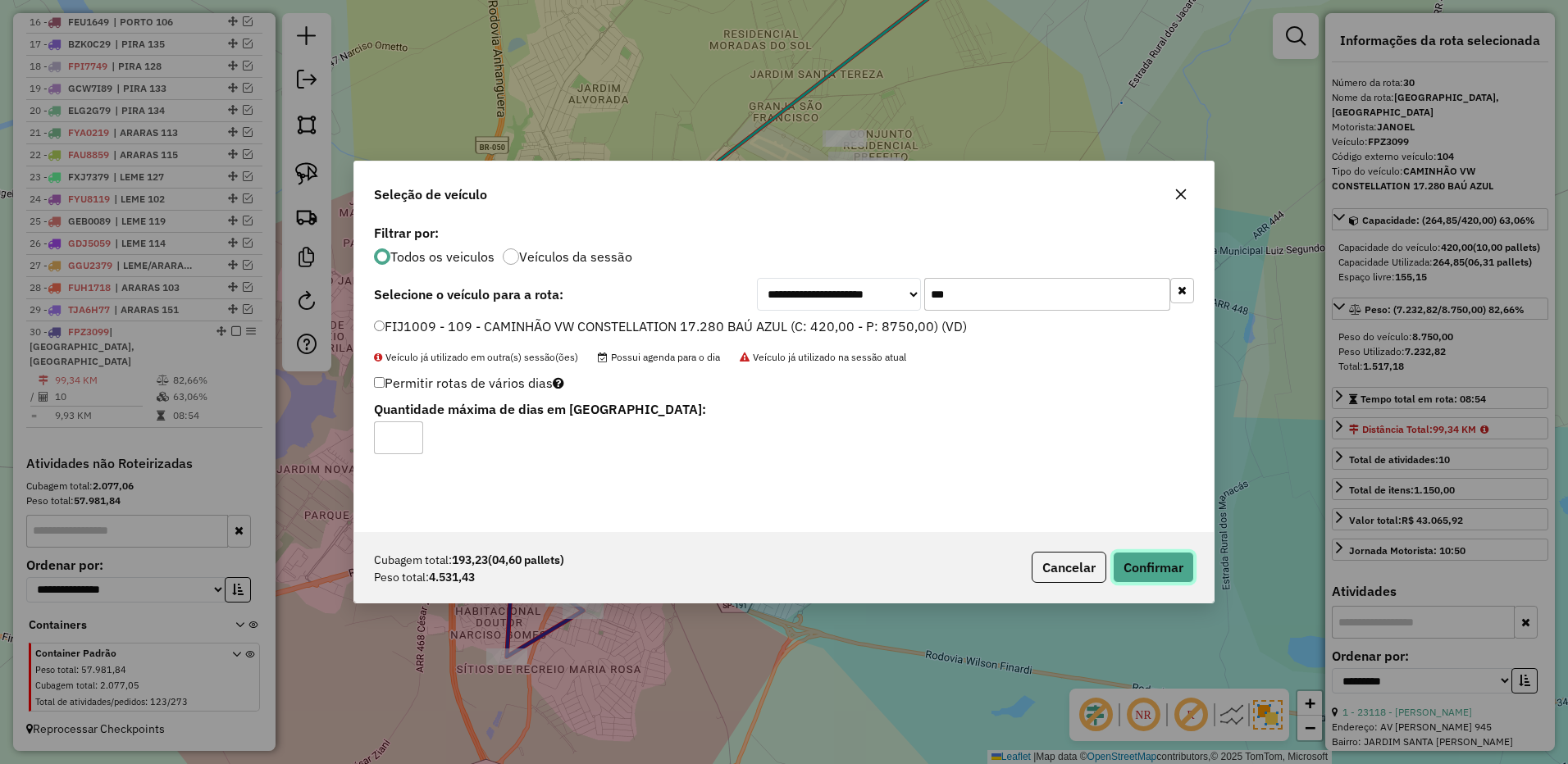
click at [1130, 555] on button "Confirmar" at bounding box center [1153, 567] width 81 height 31
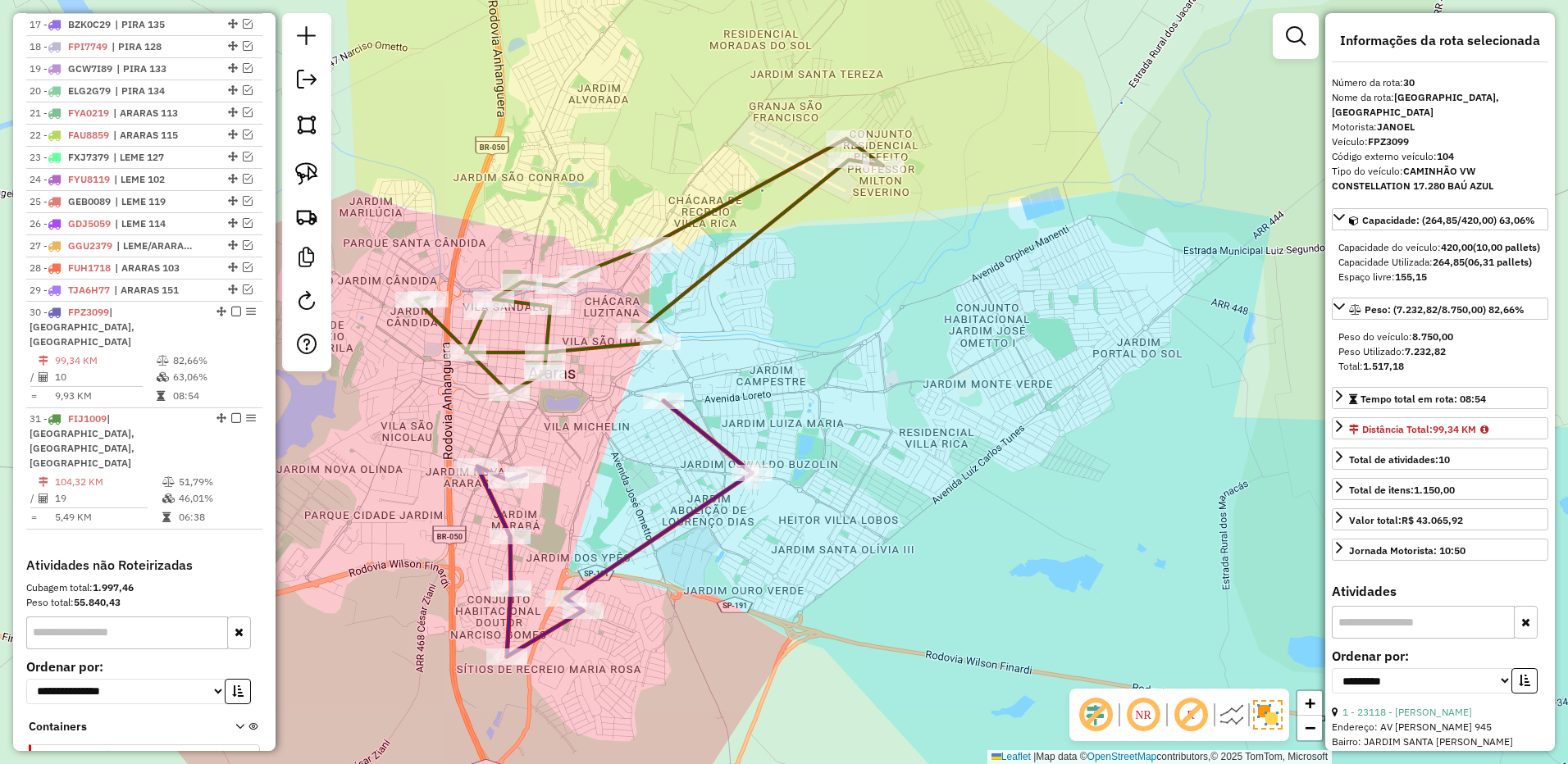
scroll to position [1130, 0]
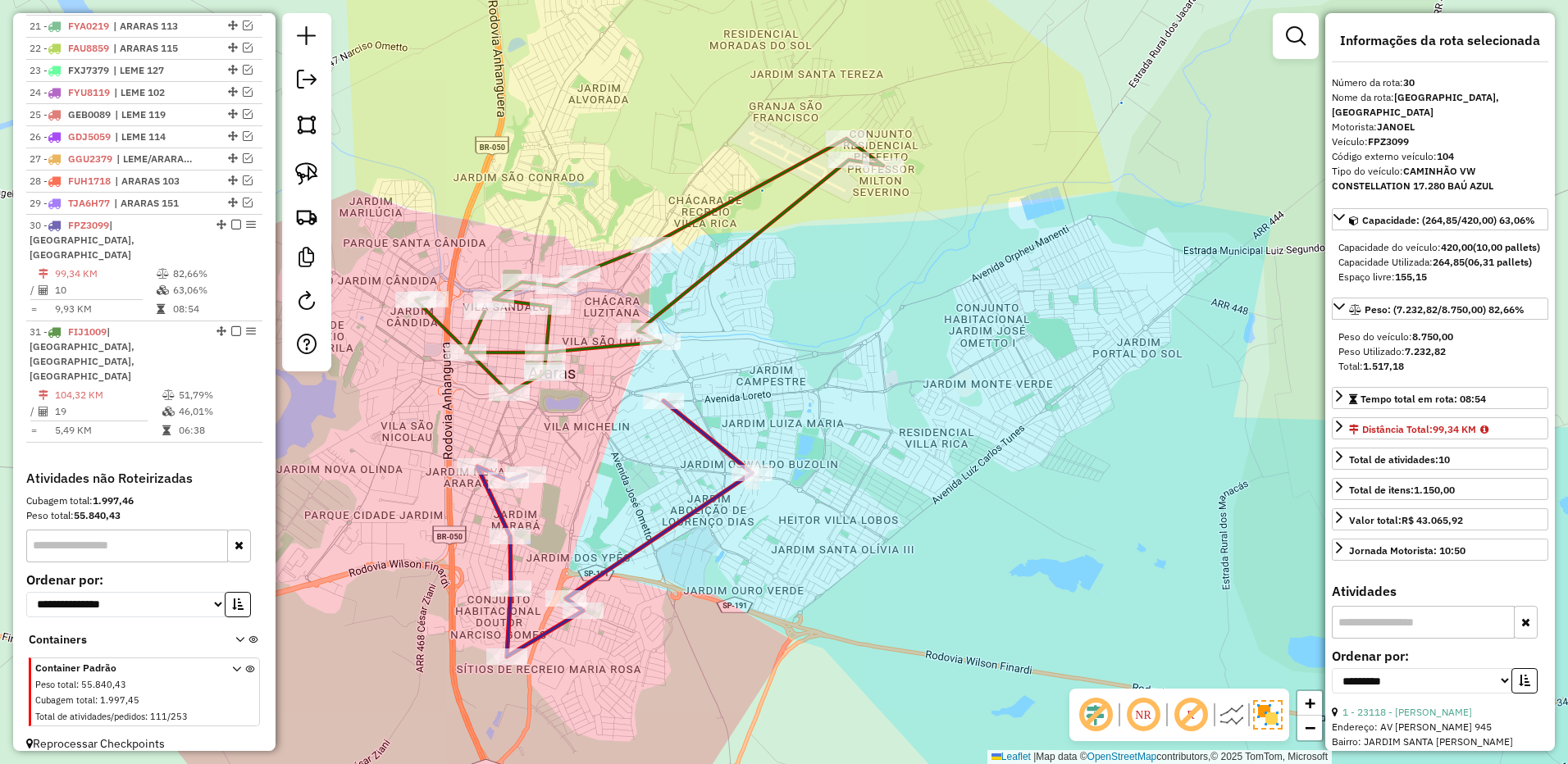
click at [531, 342] on div "Janela de atendimento Grade de atendimento Capacidade Transportadoras Veículos …" at bounding box center [784, 382] width 1568 height 764
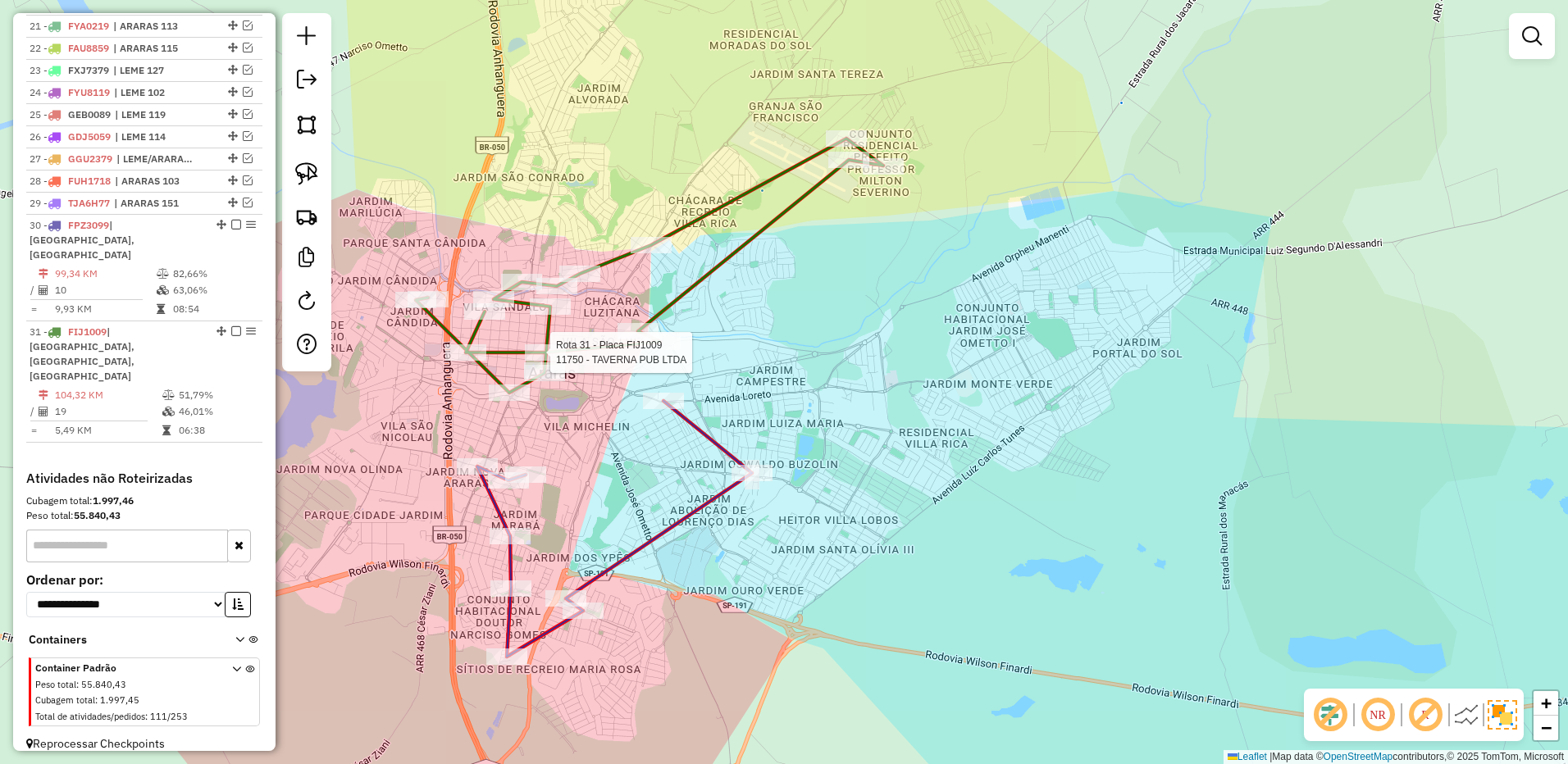
select select "**********"
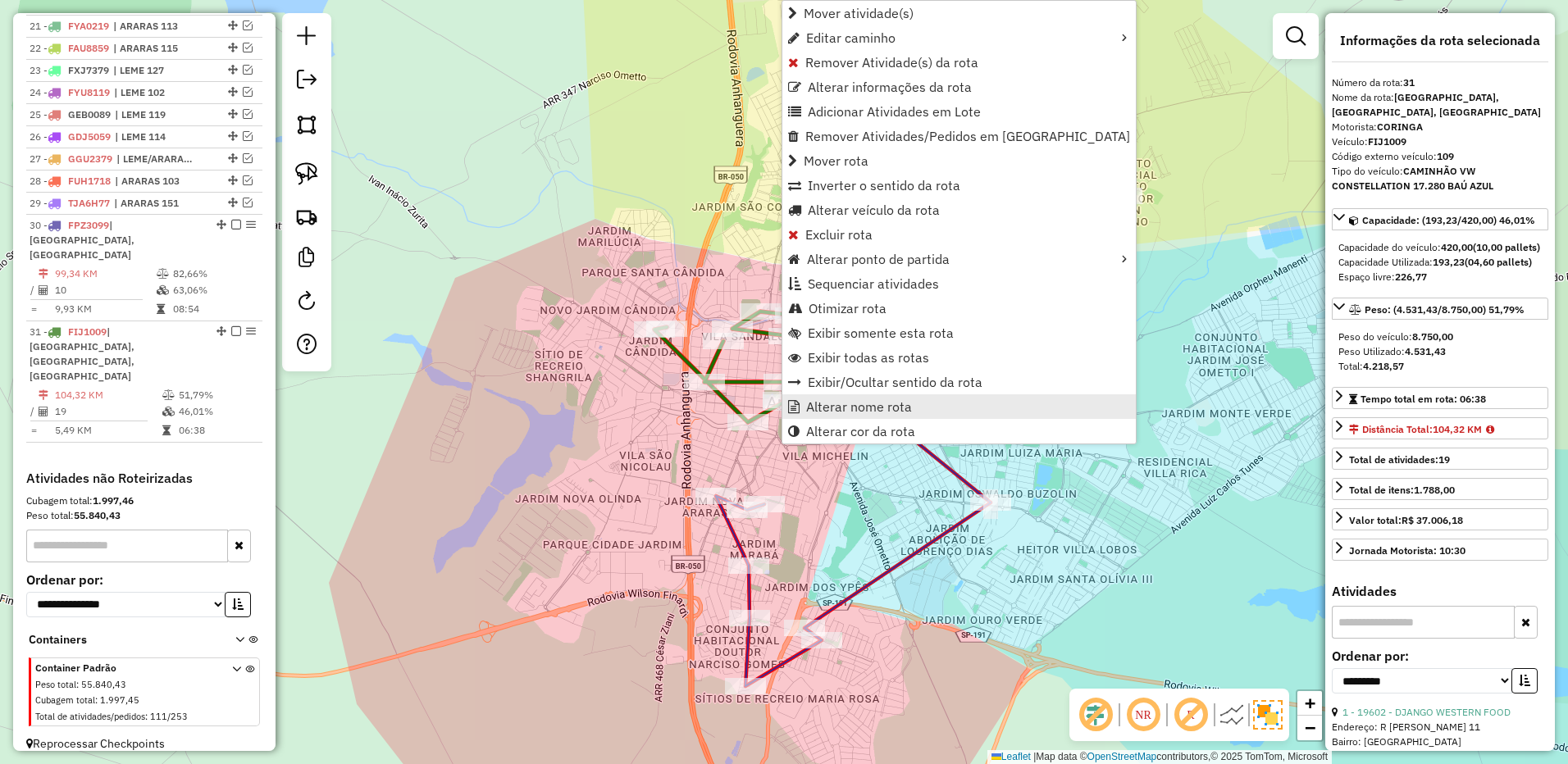
click at [845, 407] on span "Alterar nome rota" at bounding box center [858, 407] width 106 height 13
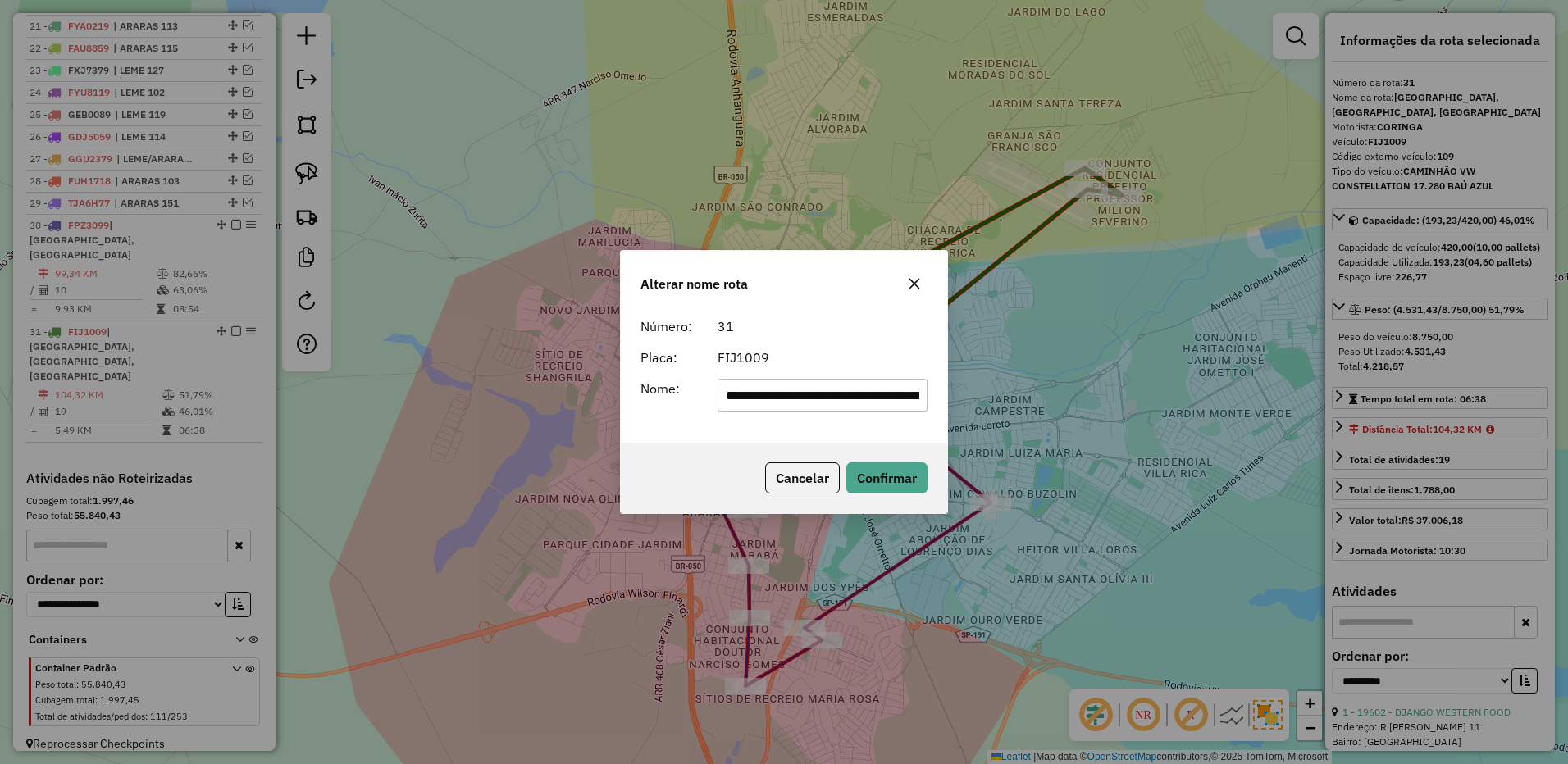
scroll to position [0, 134]
drag, startPoint x: 999, startPoint y: 396, endPoint x: 1070, endPoint y: 331, distance: 96.3
click at [1070, 342] on div "**********" at bounding box center [784, 382] width 1568 height 764
click at [786, 392] on input "**********" at bounding box center [822, 395] width 210 height 33
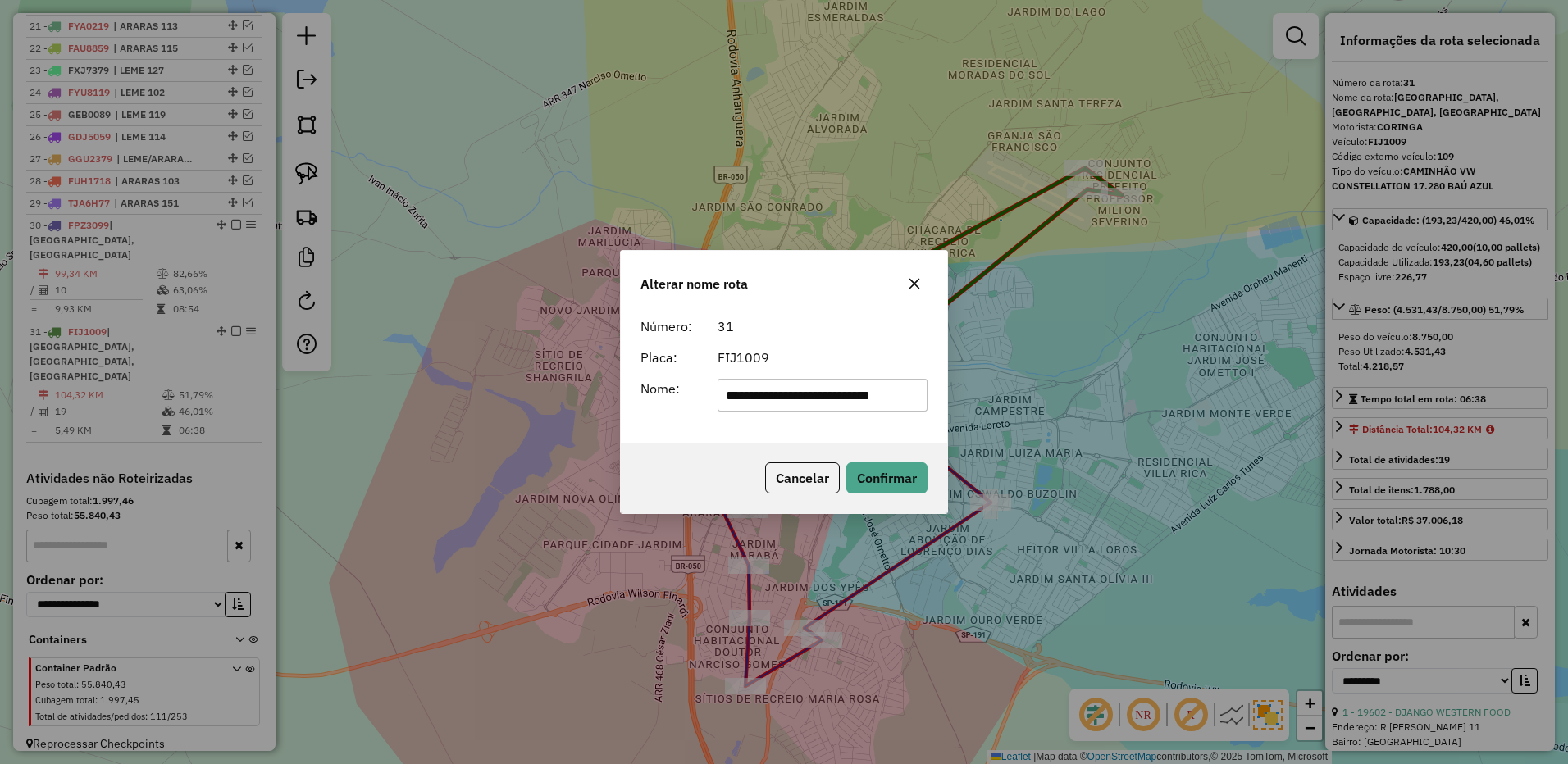
click at [786, 392] on input "**********" at bounding box center [822, 395] width 210 height 33
type input "**********"
click at [887, 475] on button "Confirmar" at bounding box center [886, 478] width 81 height 31
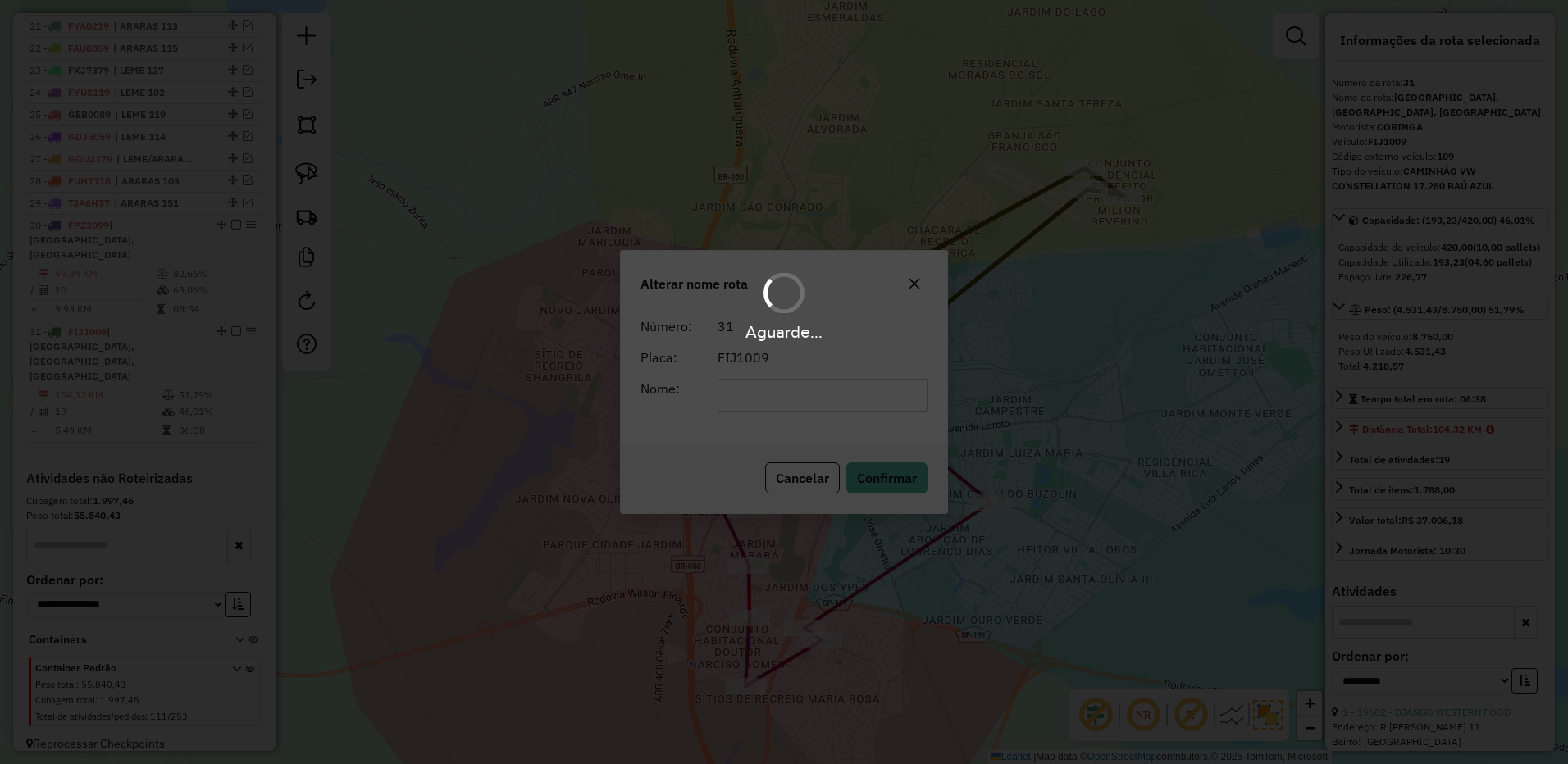
scroll to position [1100, 0]
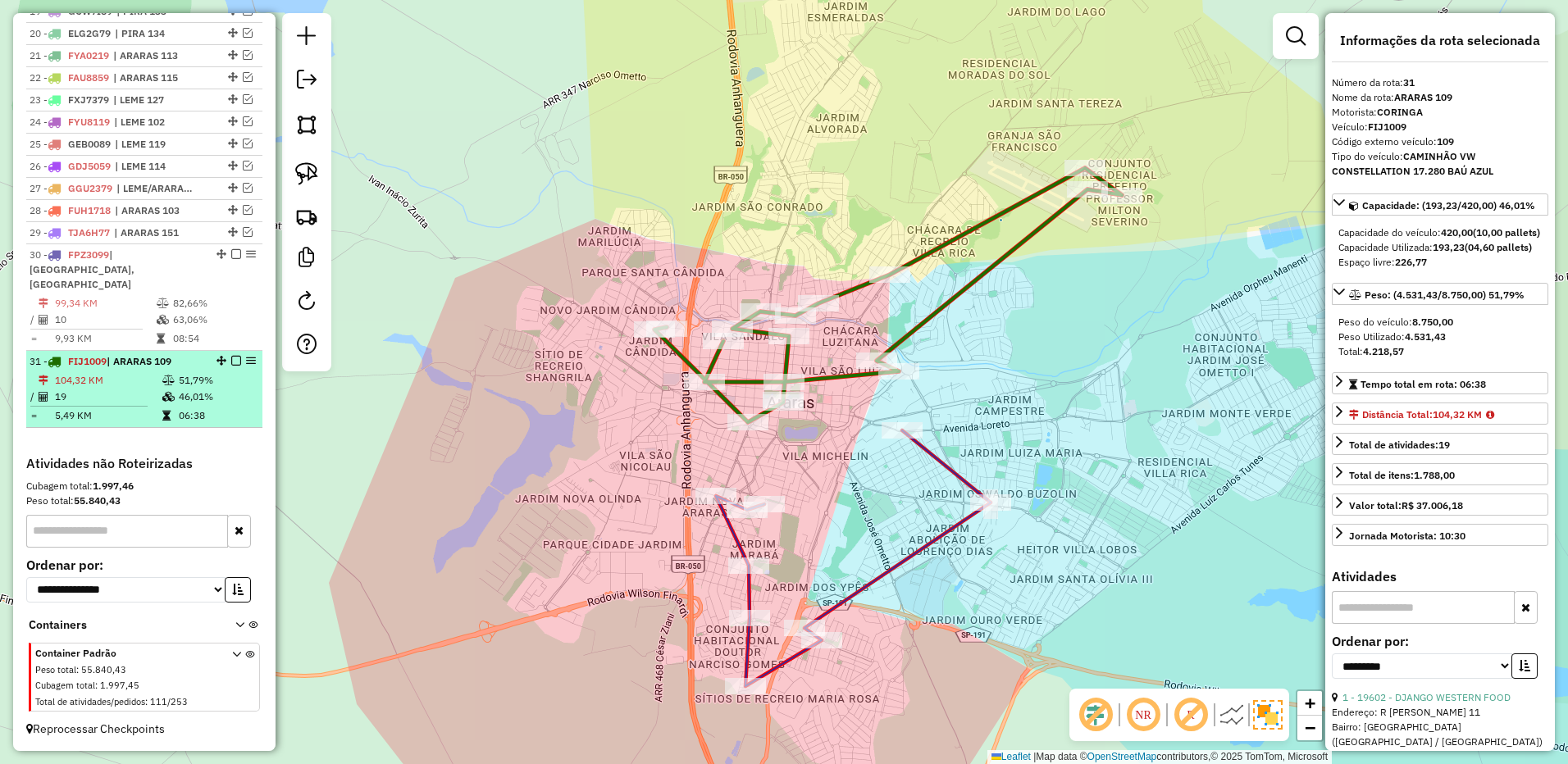
click at [231, 364] on em at bounding box center [236, 361] width 10 height 10
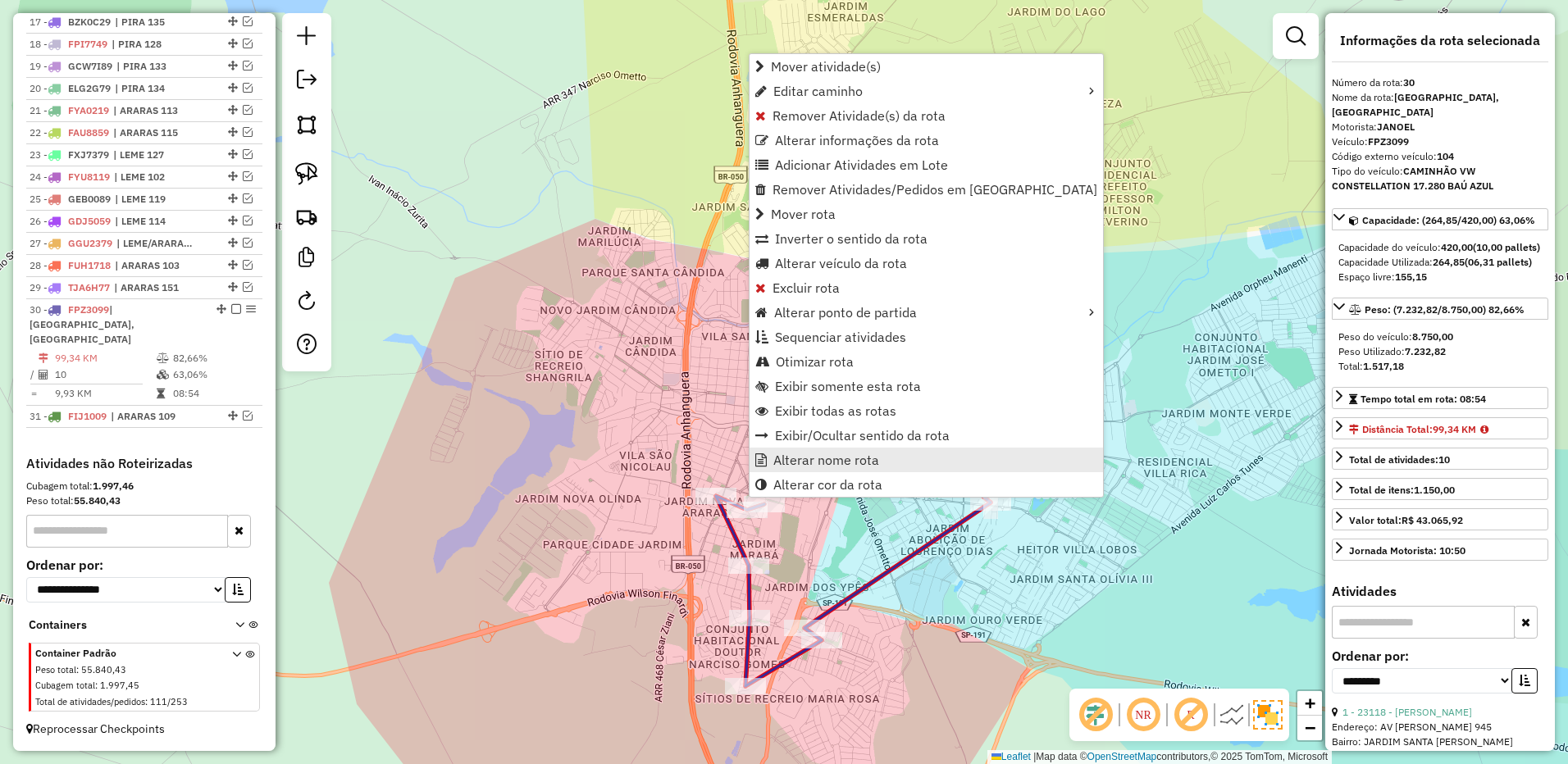
click at [811, 455] on span "Alterar nome rota" at bounding box center [826, 460] width 106 height 13
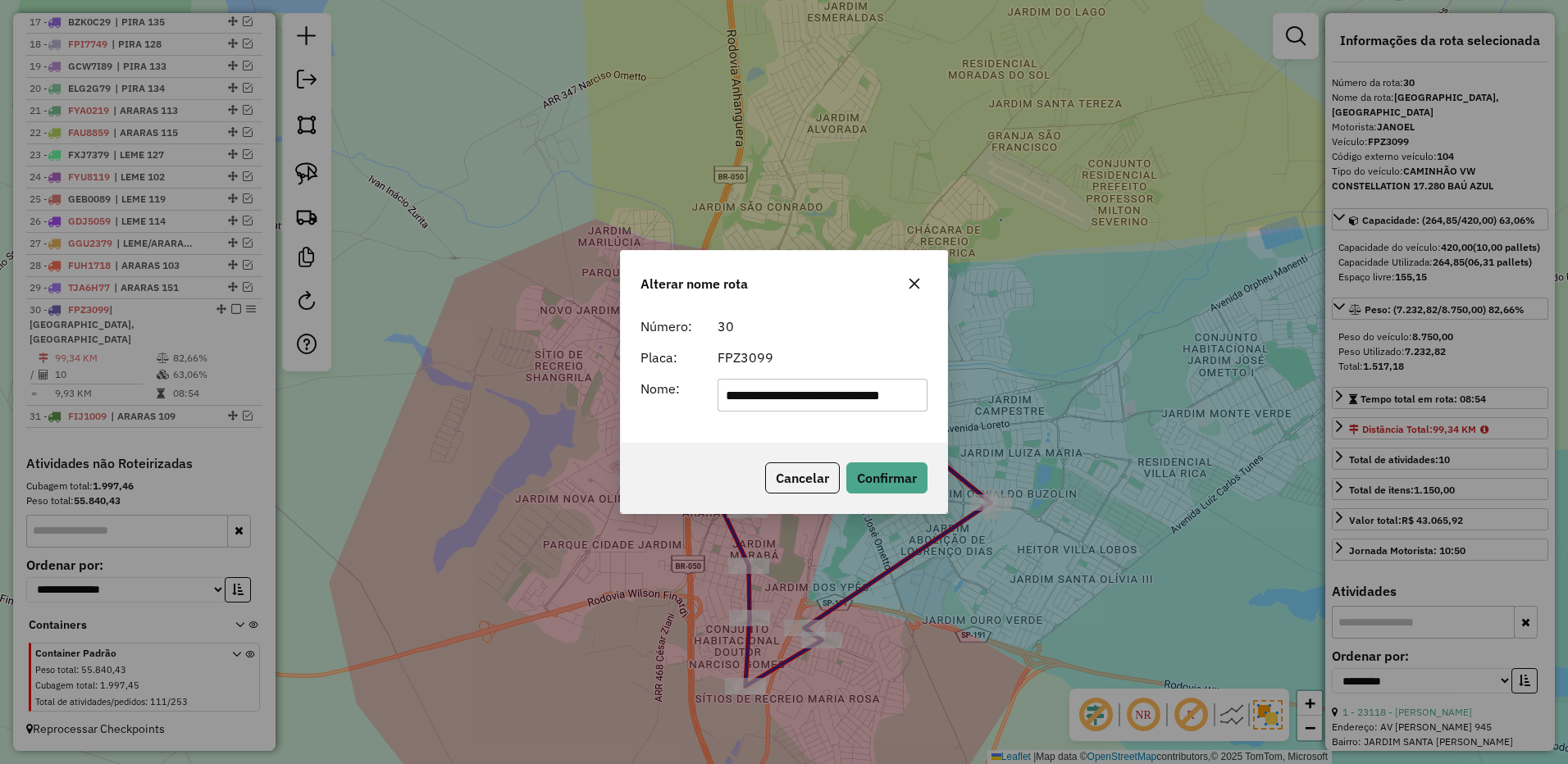
scroll to position [0, 33]
click at [776, 401] on input "**********" at bounding box center [822, 395] width 210 height 33
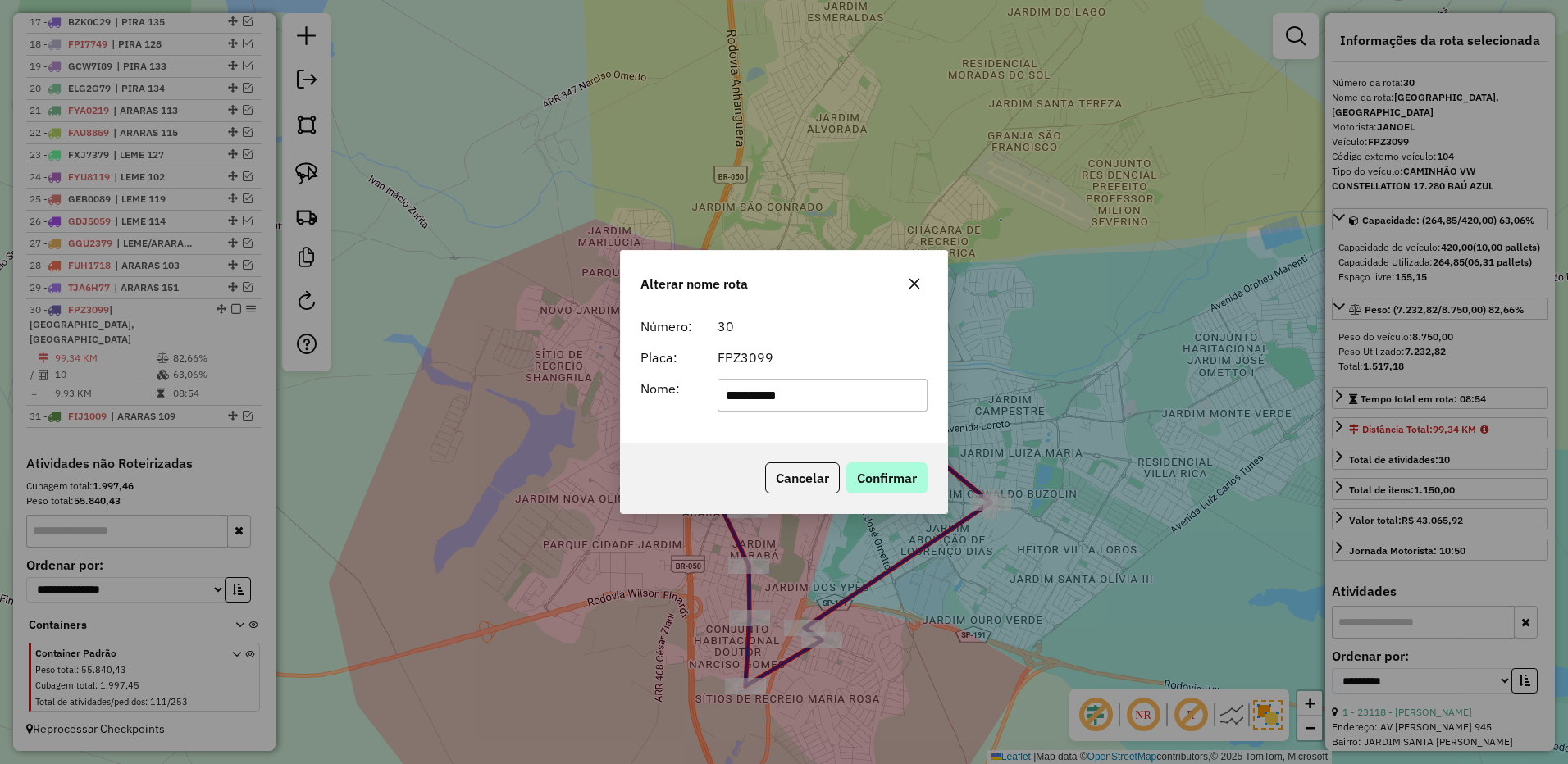
type input "**********"
click at [873, 479] on button "Confirmar" at bounding box center [886, 478] width 81 height 31
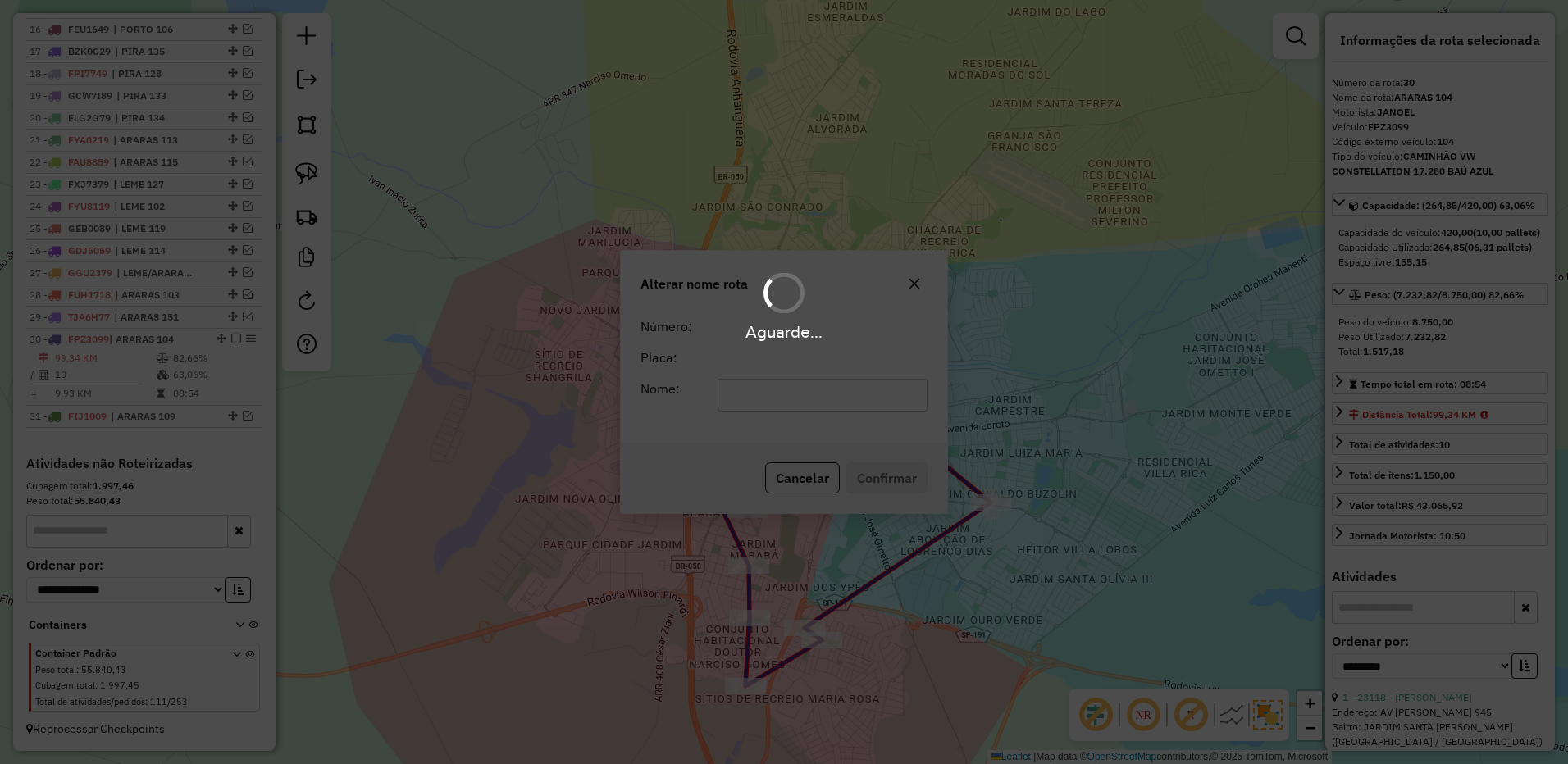
scroll to position [1030, 0]
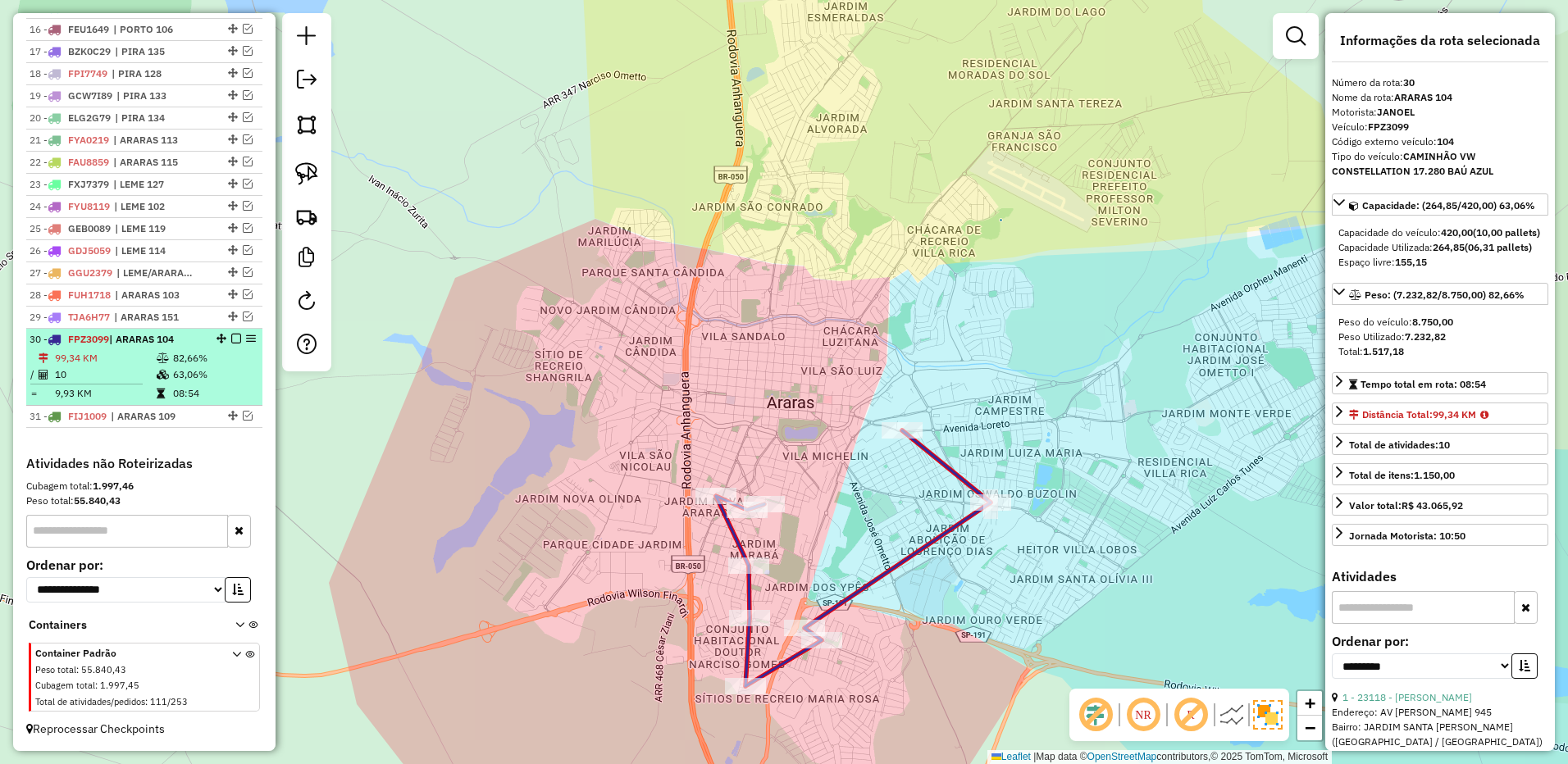
click at [232, 342] on em at bounding box center [236, 339] width 10 height 10
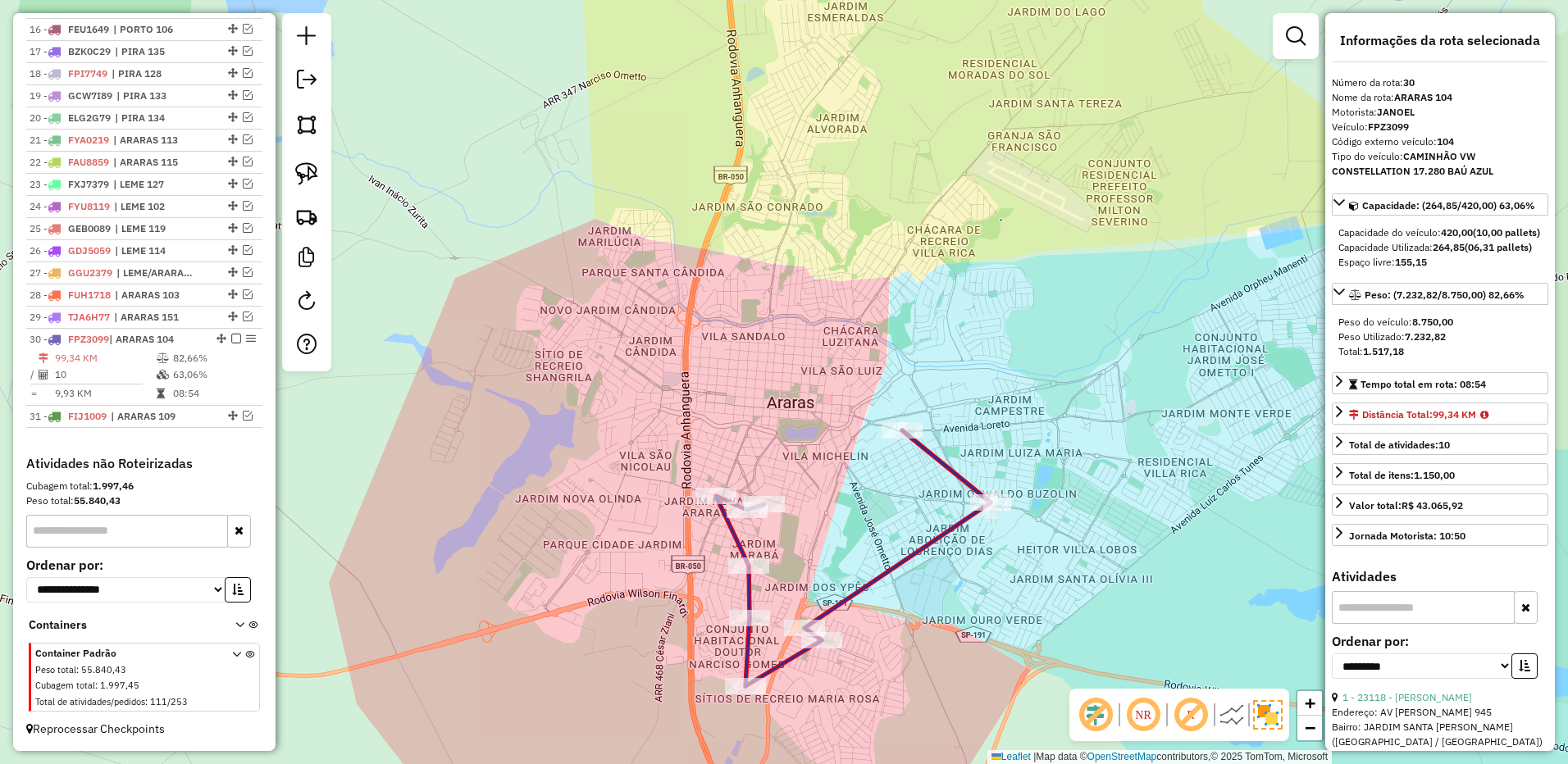
scroll to position [976, 0]
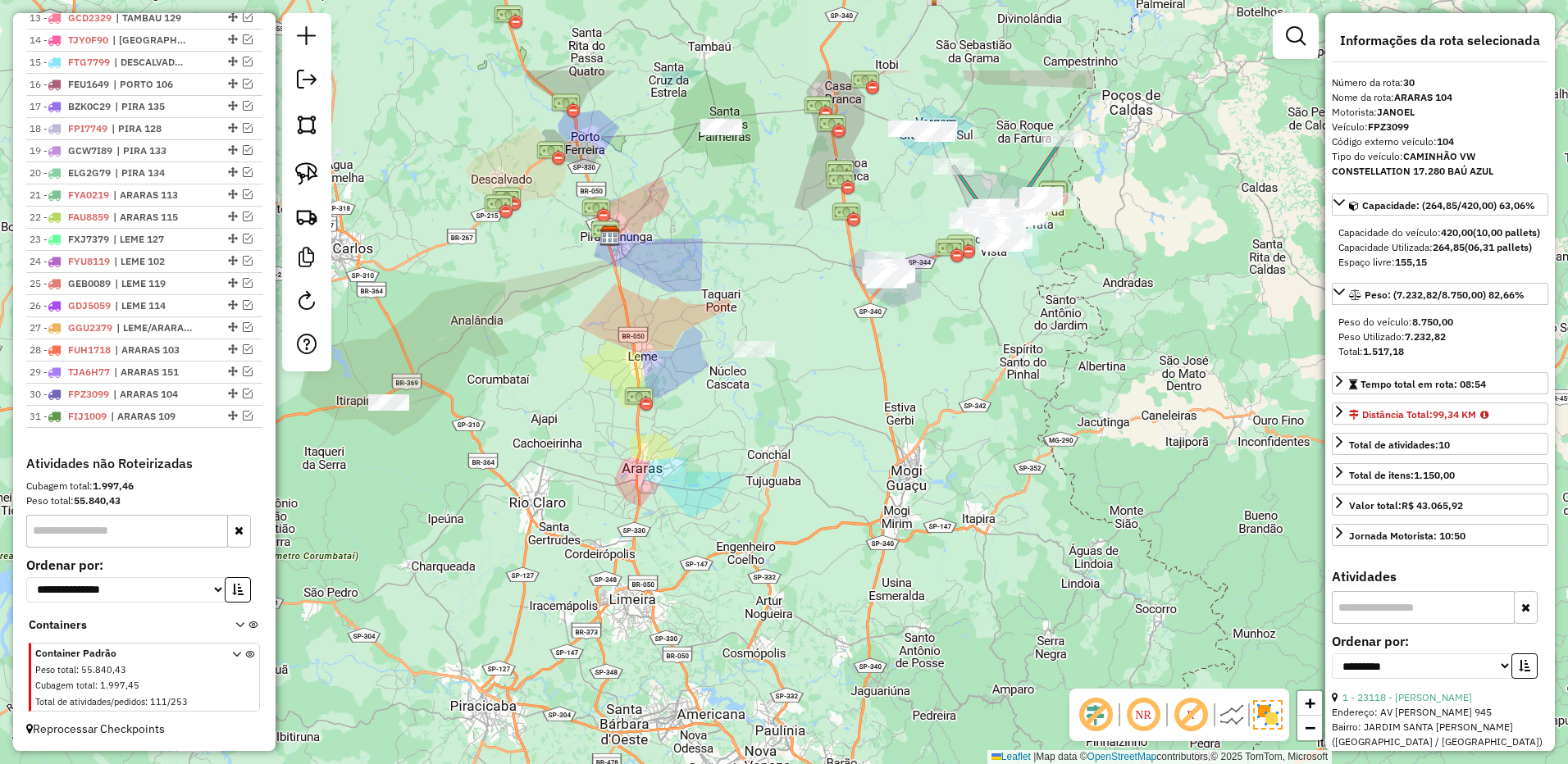
drag, startPoint x: 911, startPoint y: 370, endPoint x: 779, endPoint y: 479, distance: 171.2
click at [786, 532] on div "Janela de atendimento Grade de atendimento Capacidade Transportadoras Veículos …" at bounding box center [784, 382] width 1568 height 764
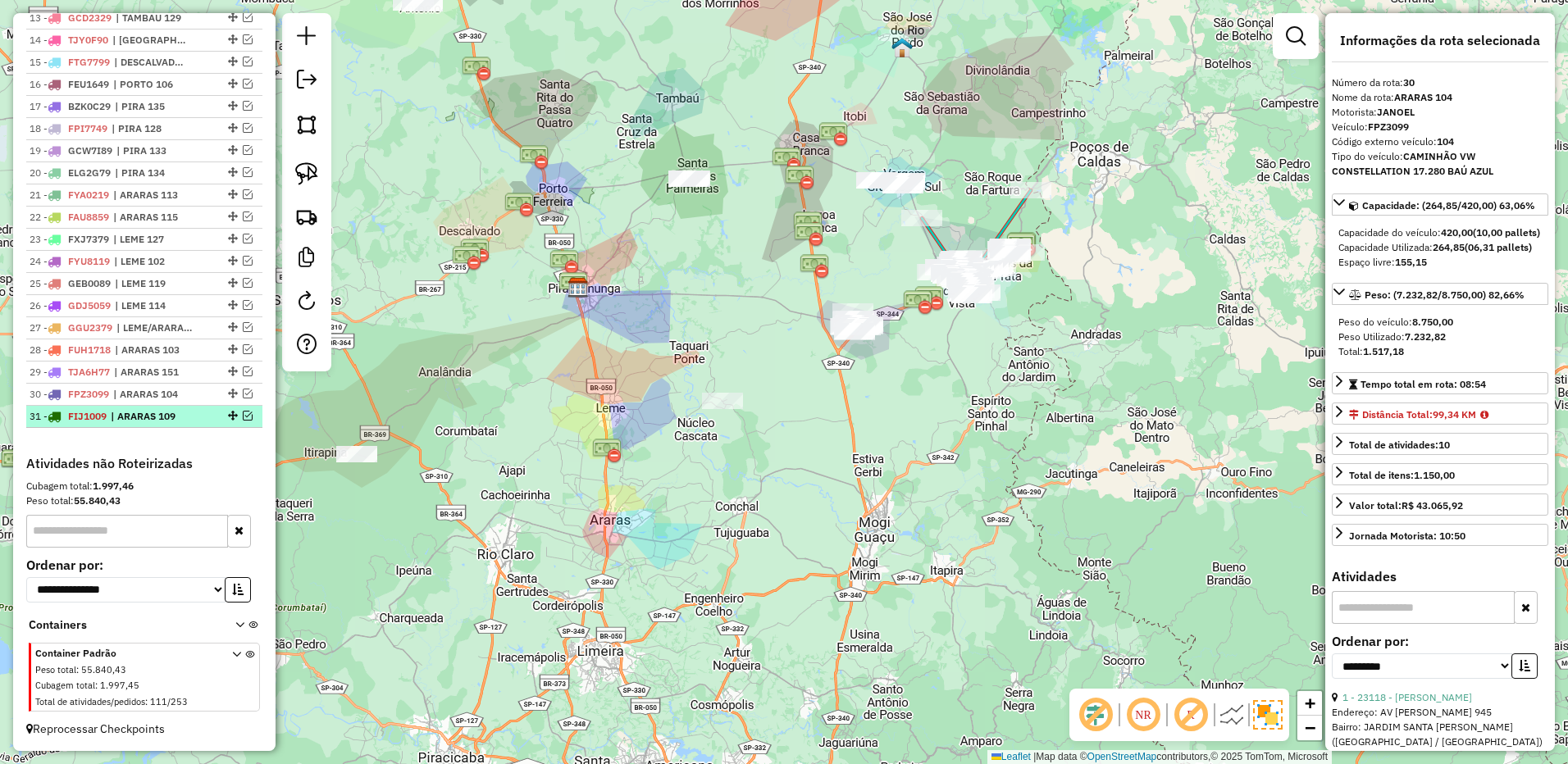
click at [171, 412] on span "| ARARAS 109" at bounding box center [149, 417] width 75 height 15
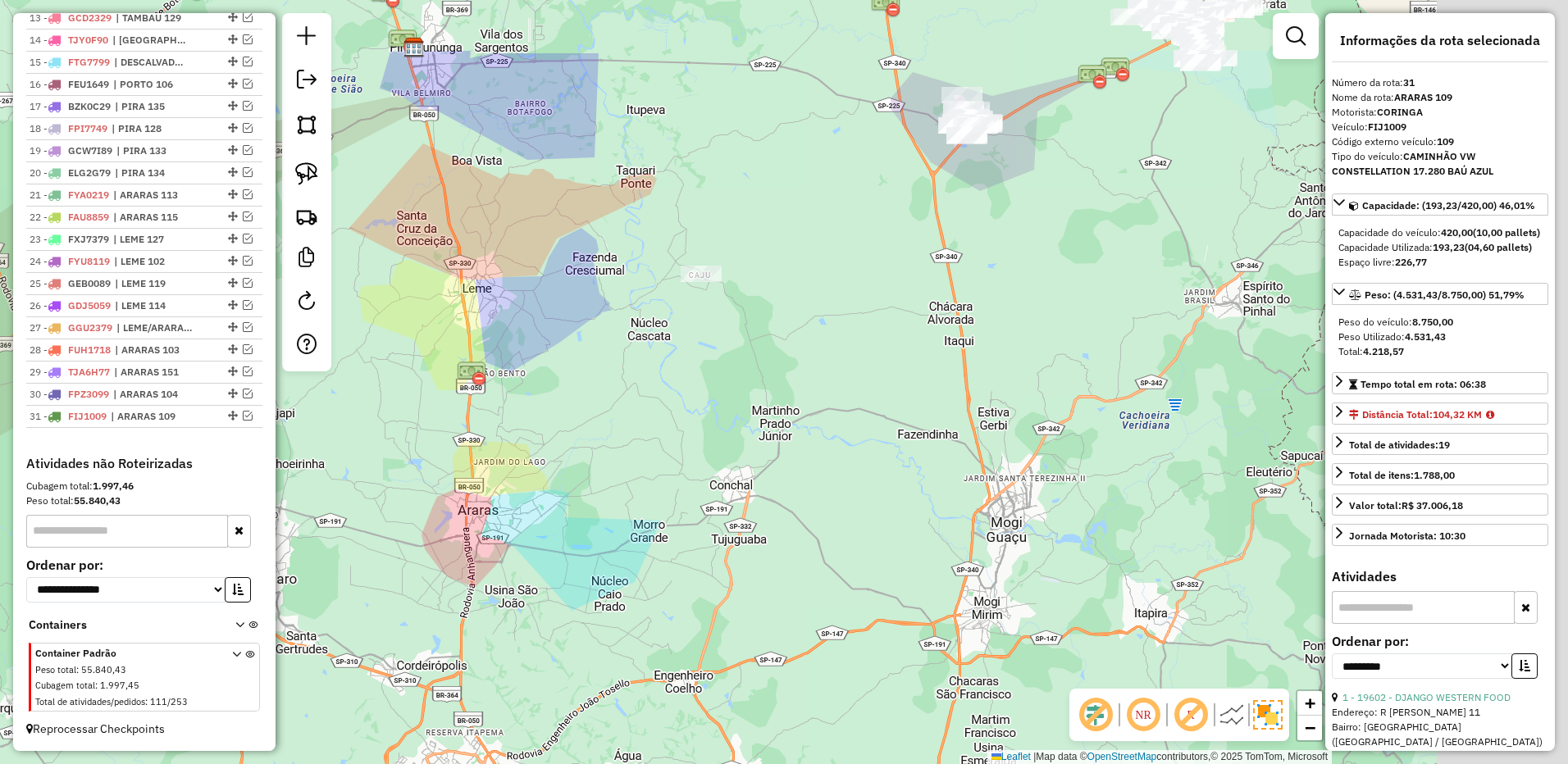
drag, startPoint x: 820, startPoint y: 388, endPoint x: 718, endPoint y: 397, distance: 102.4
click at [760, 411] on div "Janela de atendimento Grade de atendimento Capacidade Transportadoras Veículos …" at bounding box center [784, 382] width 1568 height 764
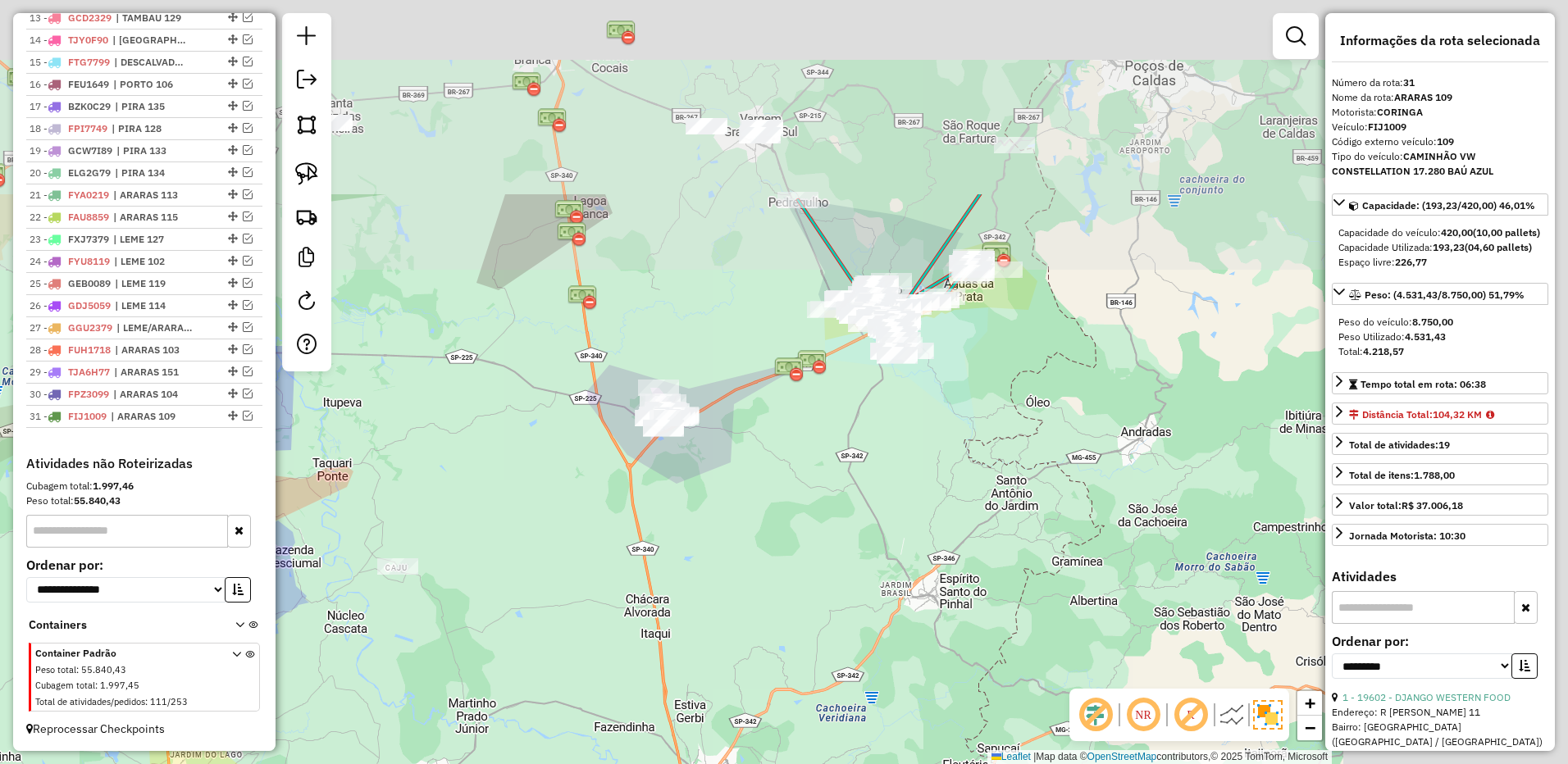
drag, startPoint x: 798, startPoint y: 443, endPoint x: 756, endPoint y: 519, distance: 86.8
click at [756, 519] on div "Janela de atendimento Grade de atendimento Capacidade Transportadoras Veículos …" at bounding box center [784, 382] width 1568 height 764
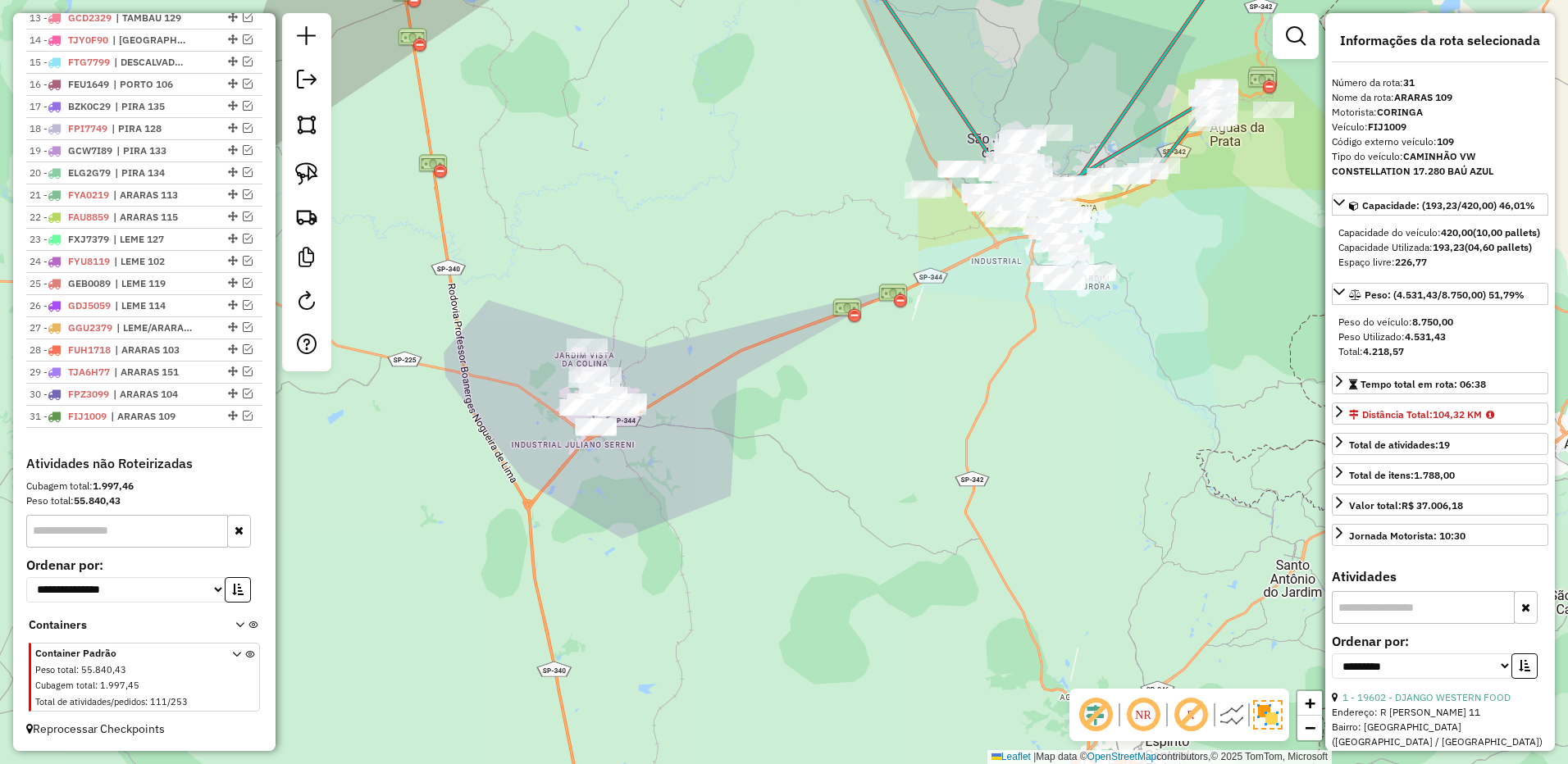
drag, startPoint x: 315, startPoint y: 177, endPoint x: 429, endPoint y: 224, distance: 123.3
click at [315, 177] on img at bounding box center [306, 173] width 23 height 23
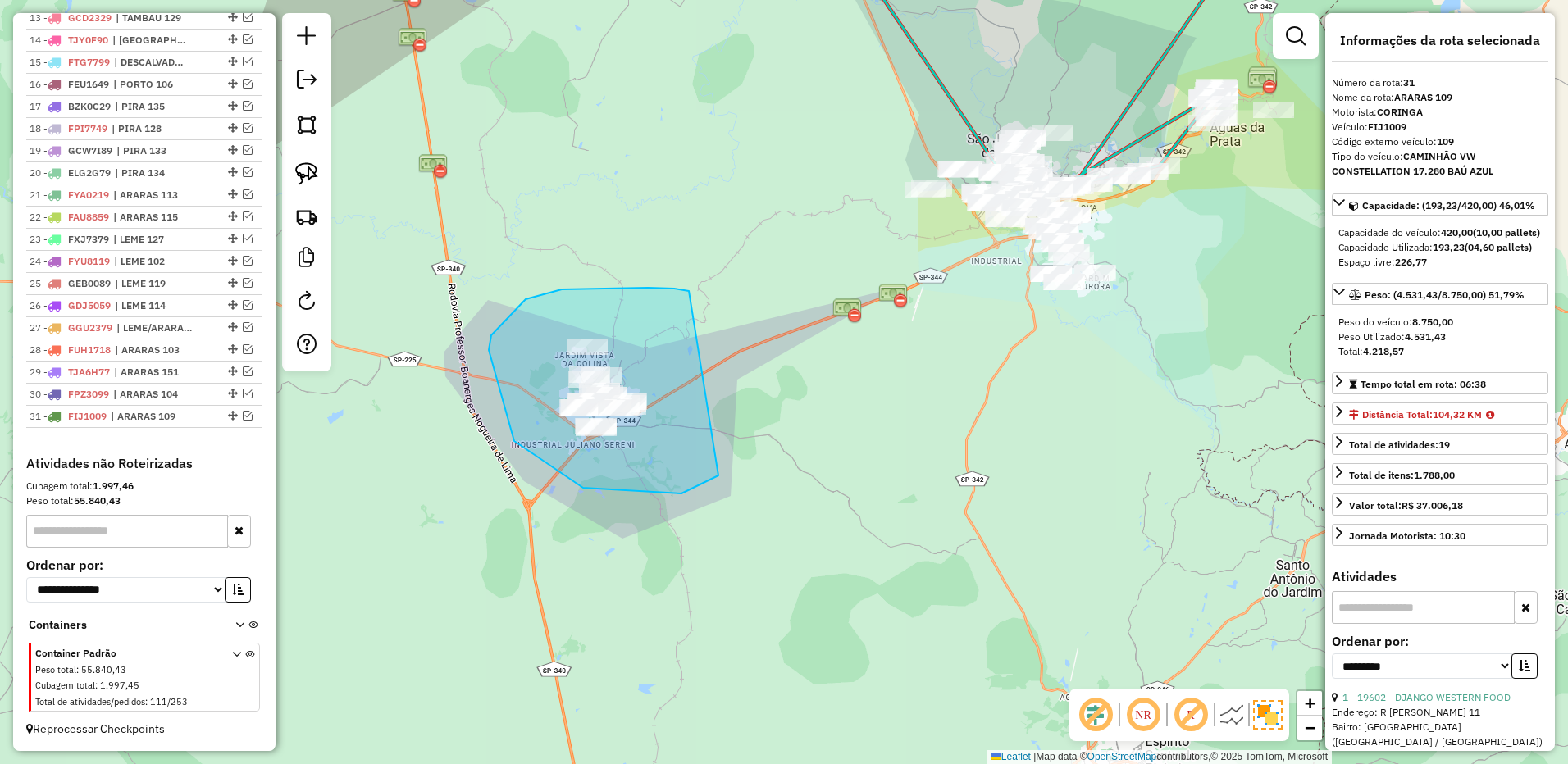
drag, startPoint x: 607, startPoint y: 288, endPoint x: 726, endPoint y: 407, distance: 168.3
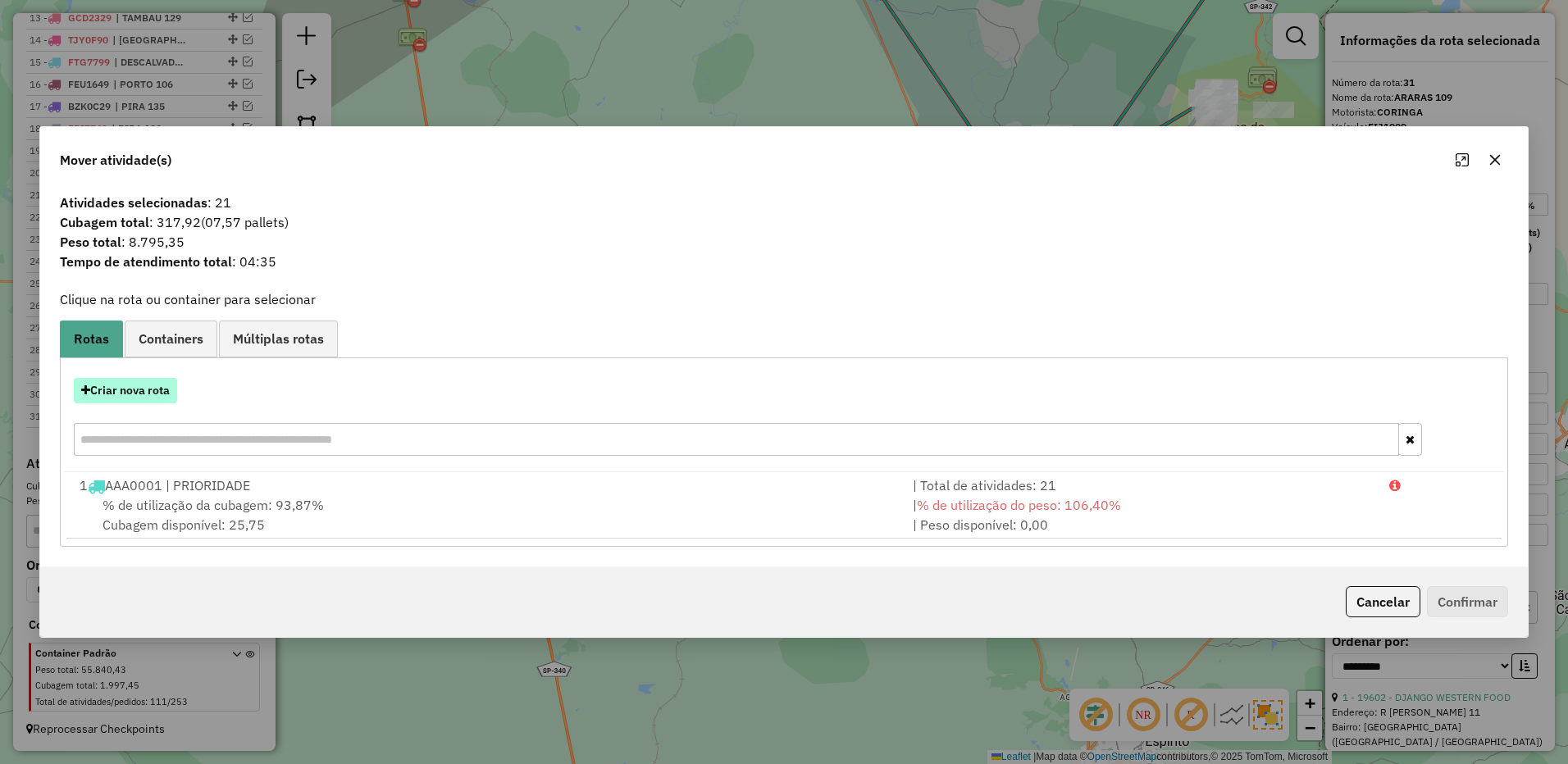
click at [164, 390] on button "Criar nova rota" at bounding box center [125, 391] width 104 height 25
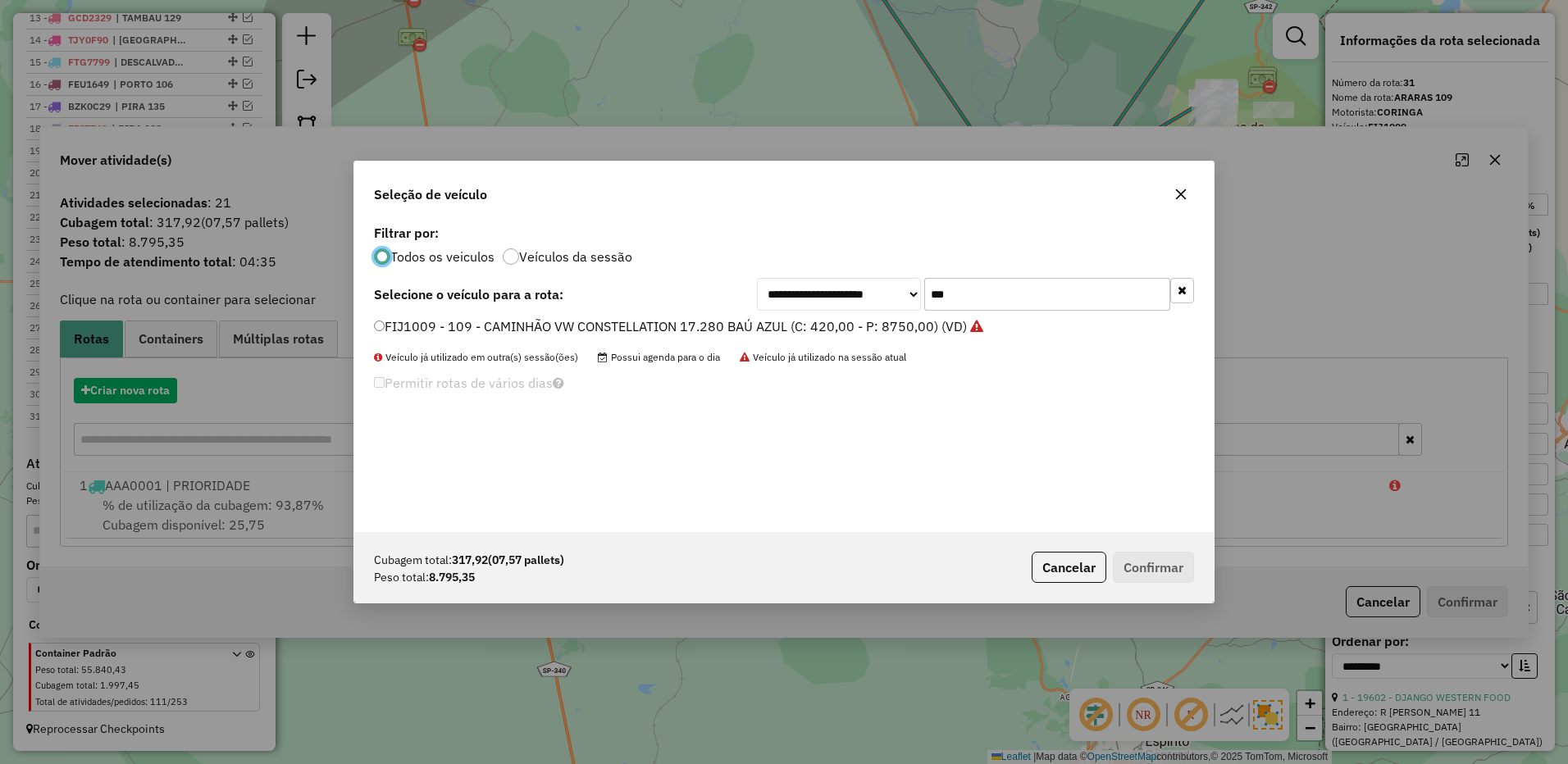
scroll to position [9, 5]
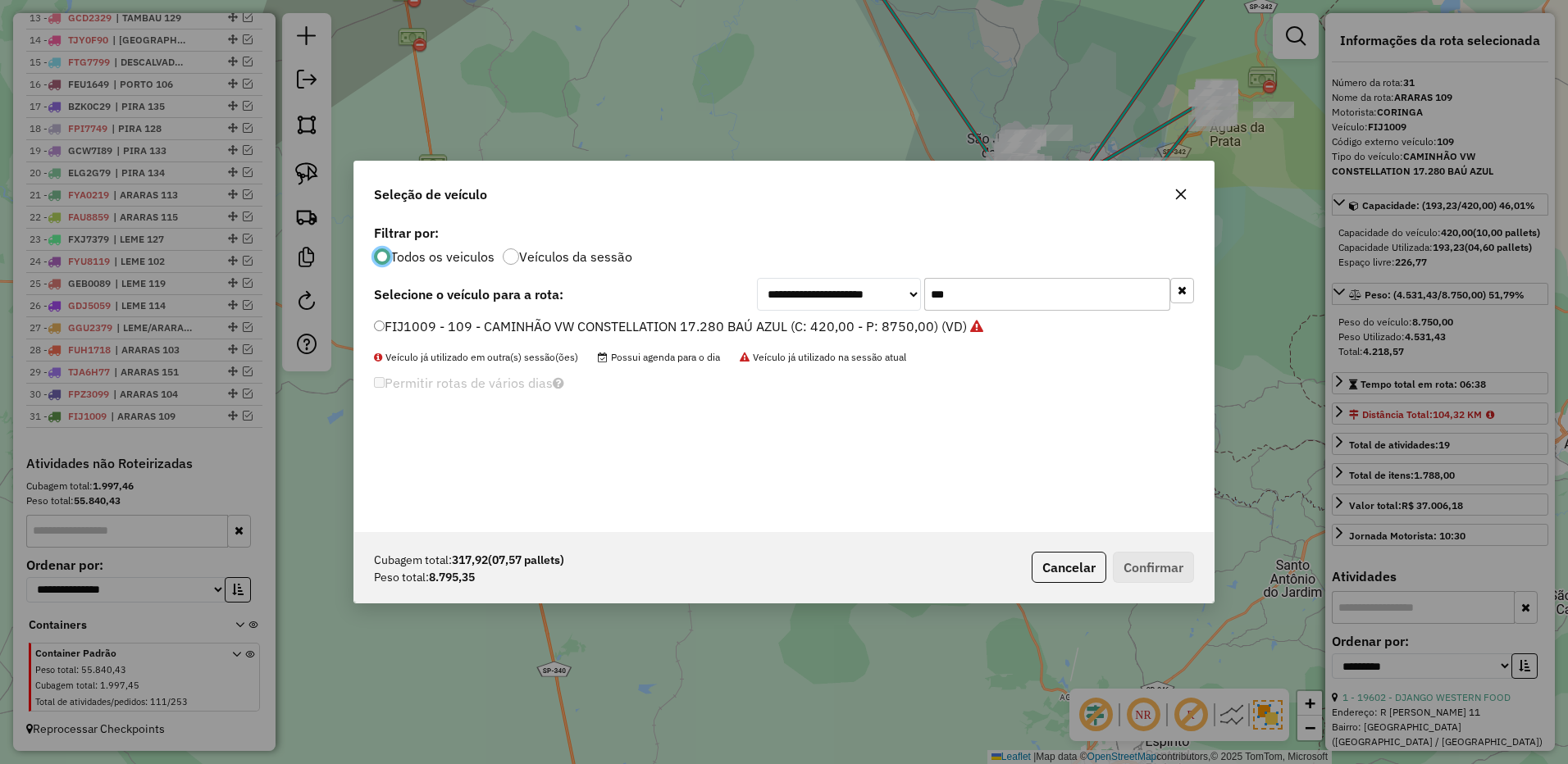
click at [994, 306] on input "***" at bounding box center [1047, 294] width 246 height 33
click at [993, 305] on input "***" at bounding box center [1047, 294] width 246 height 33
type input "***"
click at [915, 326] on label "TLV2H99 - 153 - CAMINHÃO VW CONSTELLATION 17.260 FACCHINI (C: 420,00 - P: 7150,…" at bounding box center [671, 326] width 595 height 20
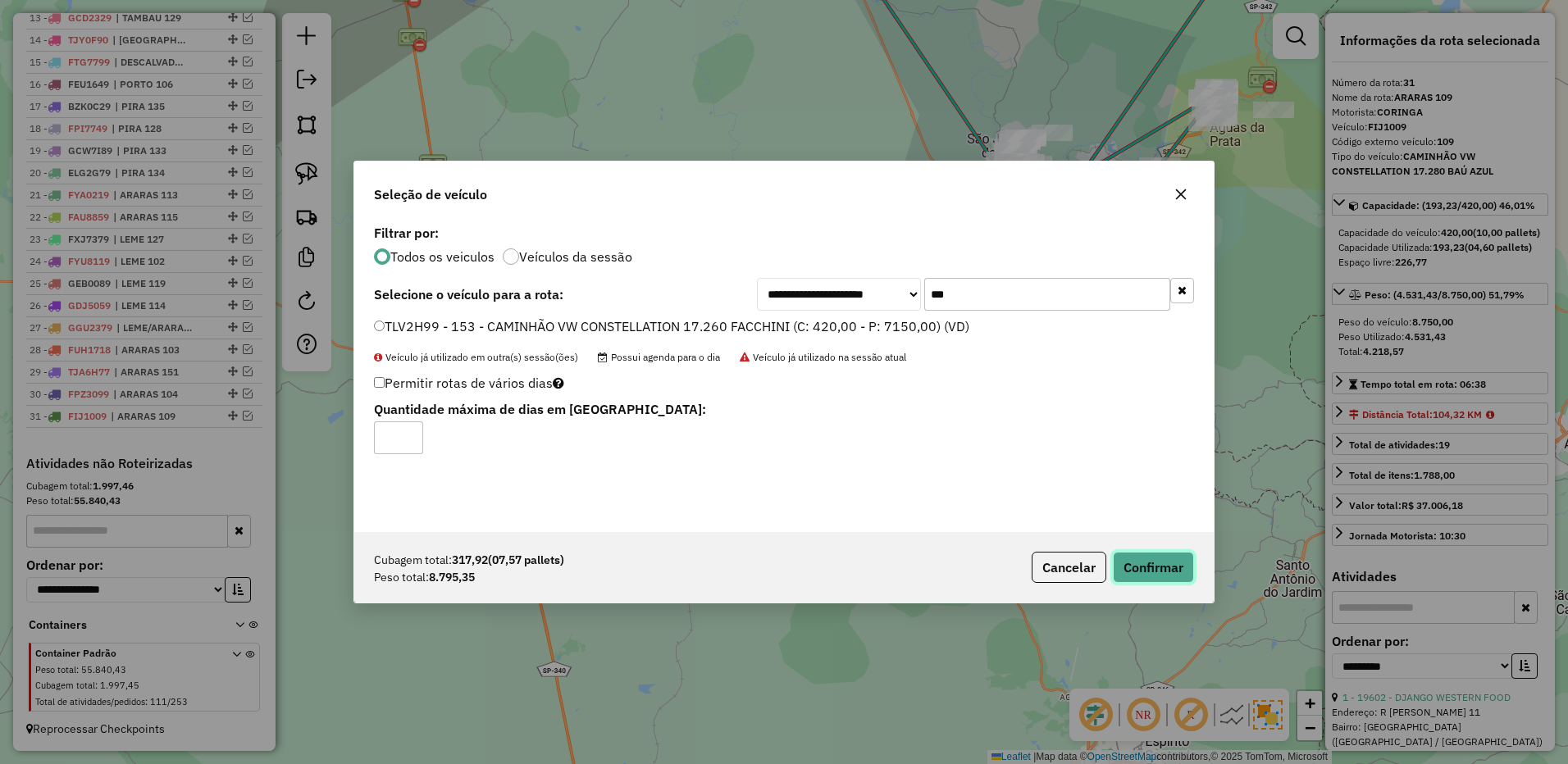
click at [1151, 564] on button "Confirmar" at bounding box center [1153, 567] width 81 height 31
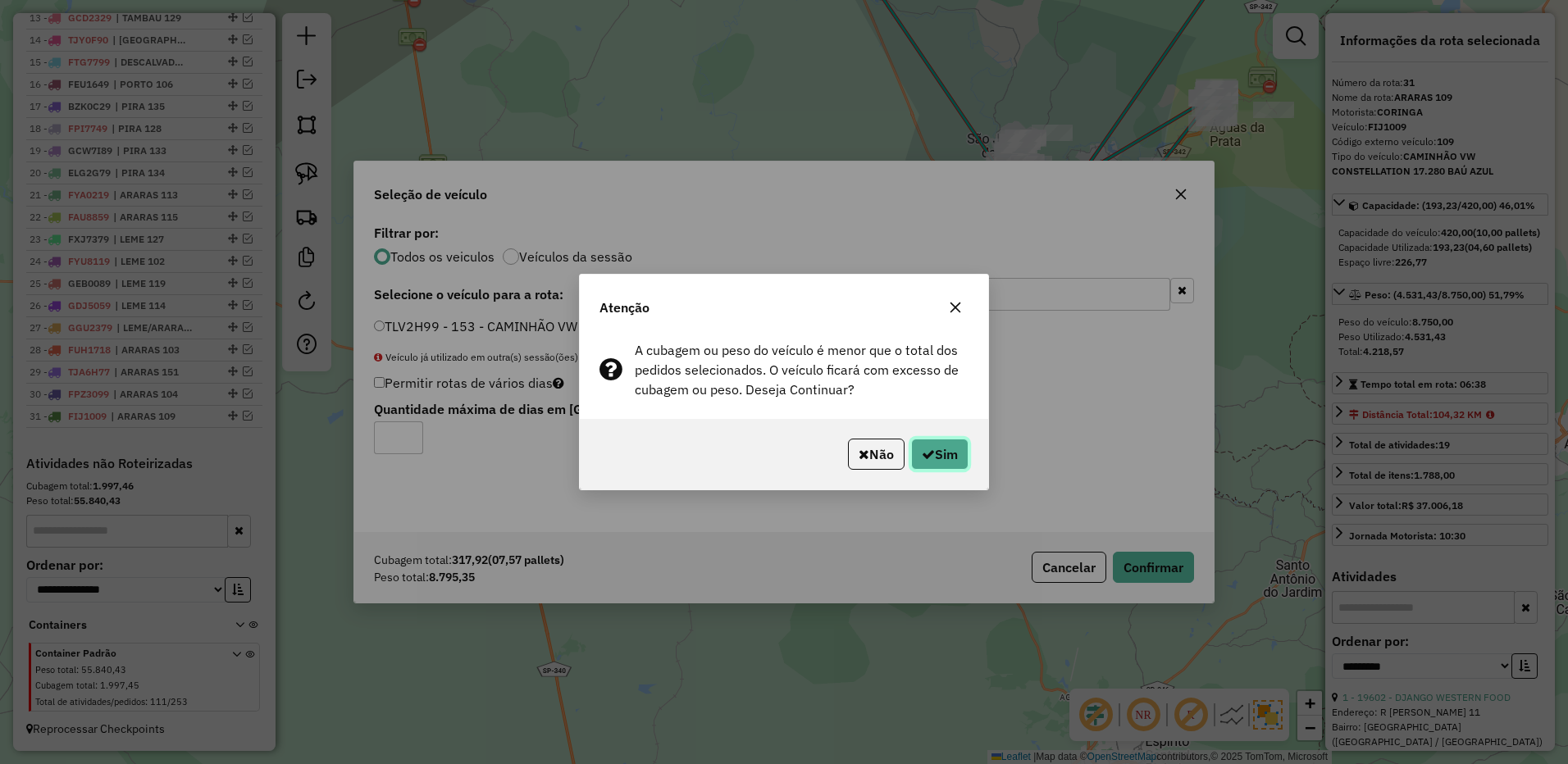
click at [957, 452] on button "Sim" at bounding box center [939, 453] width 58 height 31
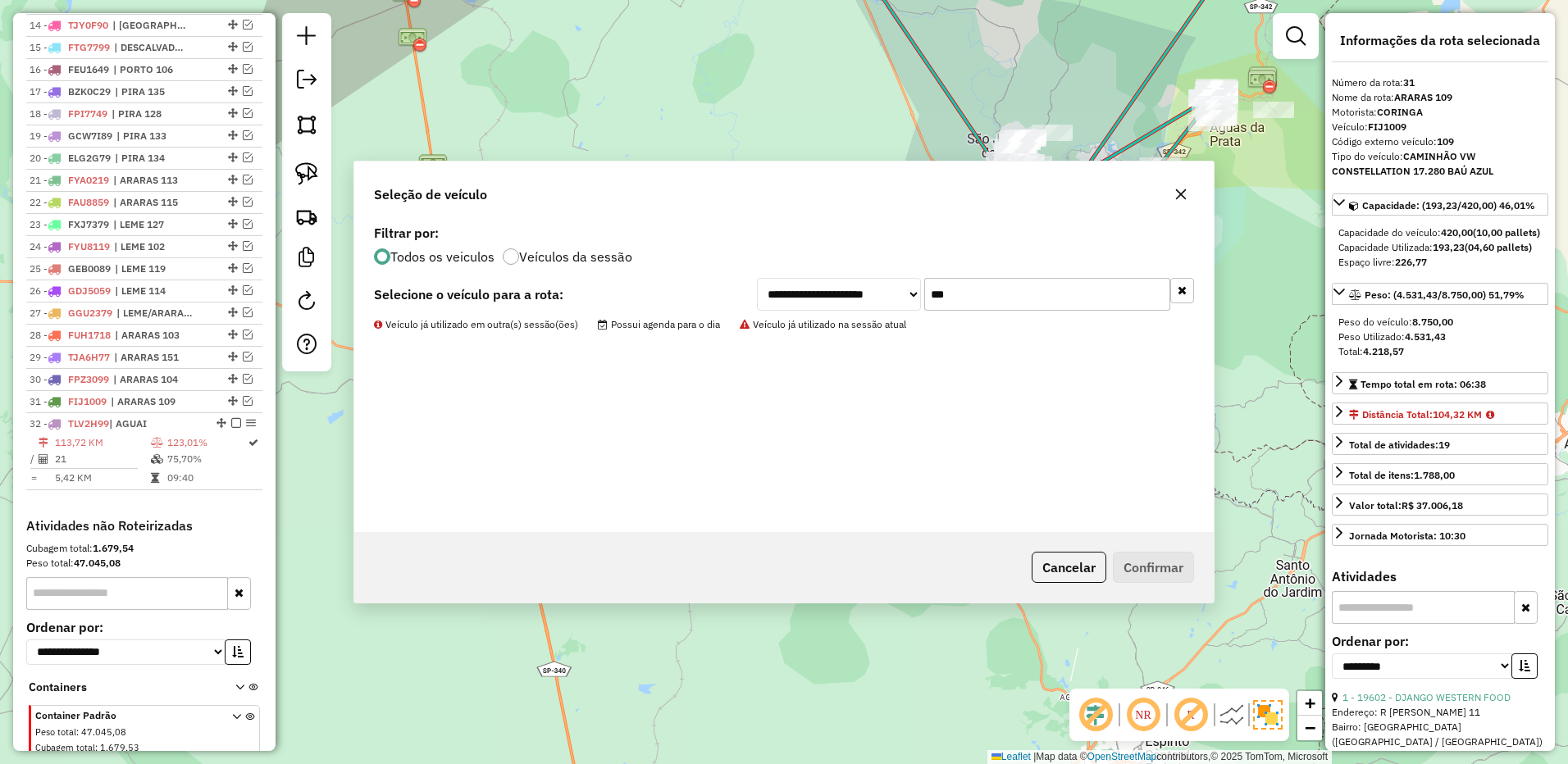
scroll to position [1053, 0]
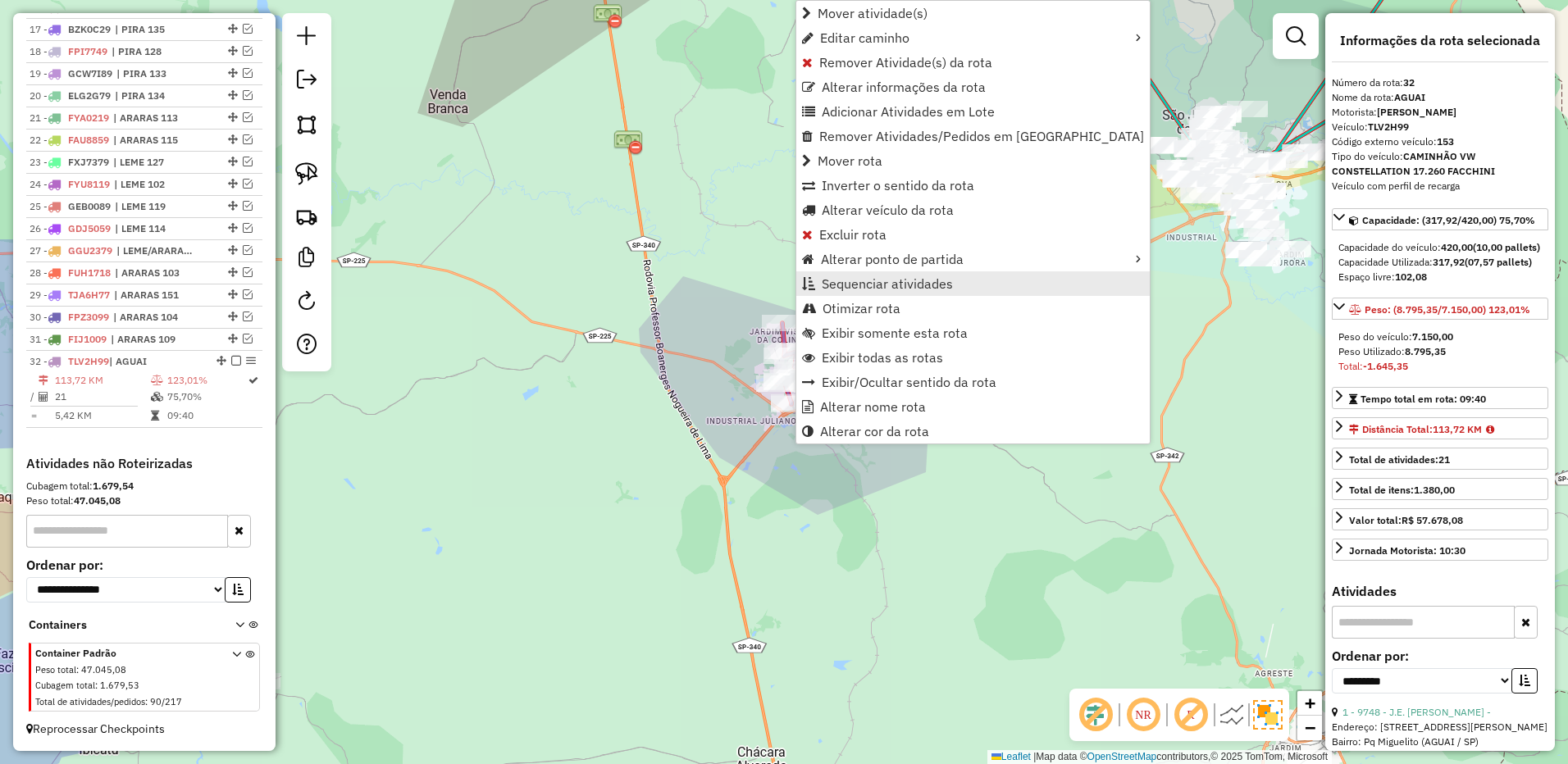
click at [912, 283] on span "Sequenciar atividades" at bounding box center [887, 284] width 131 height 13
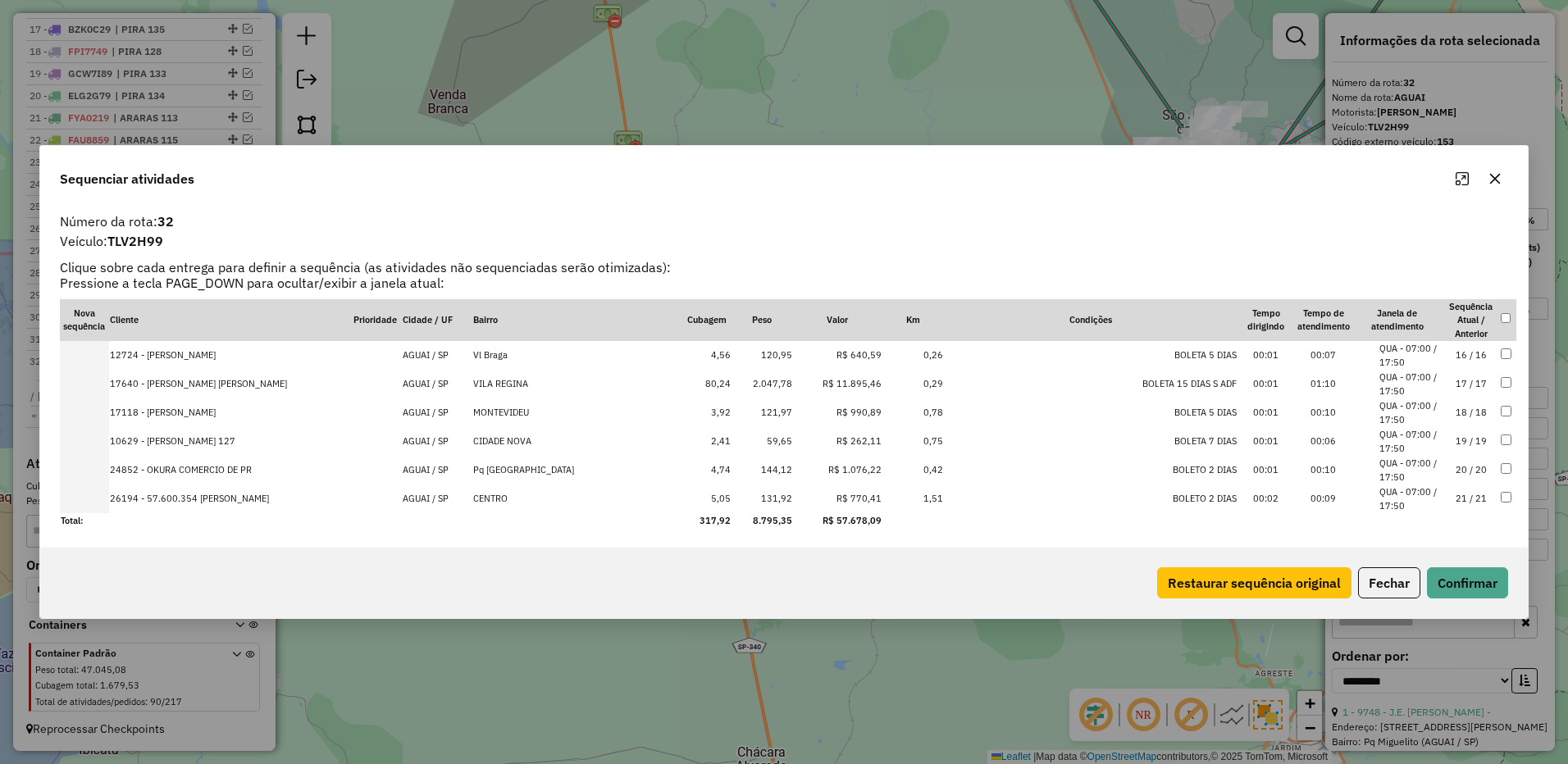
scroll to position [104, 0]
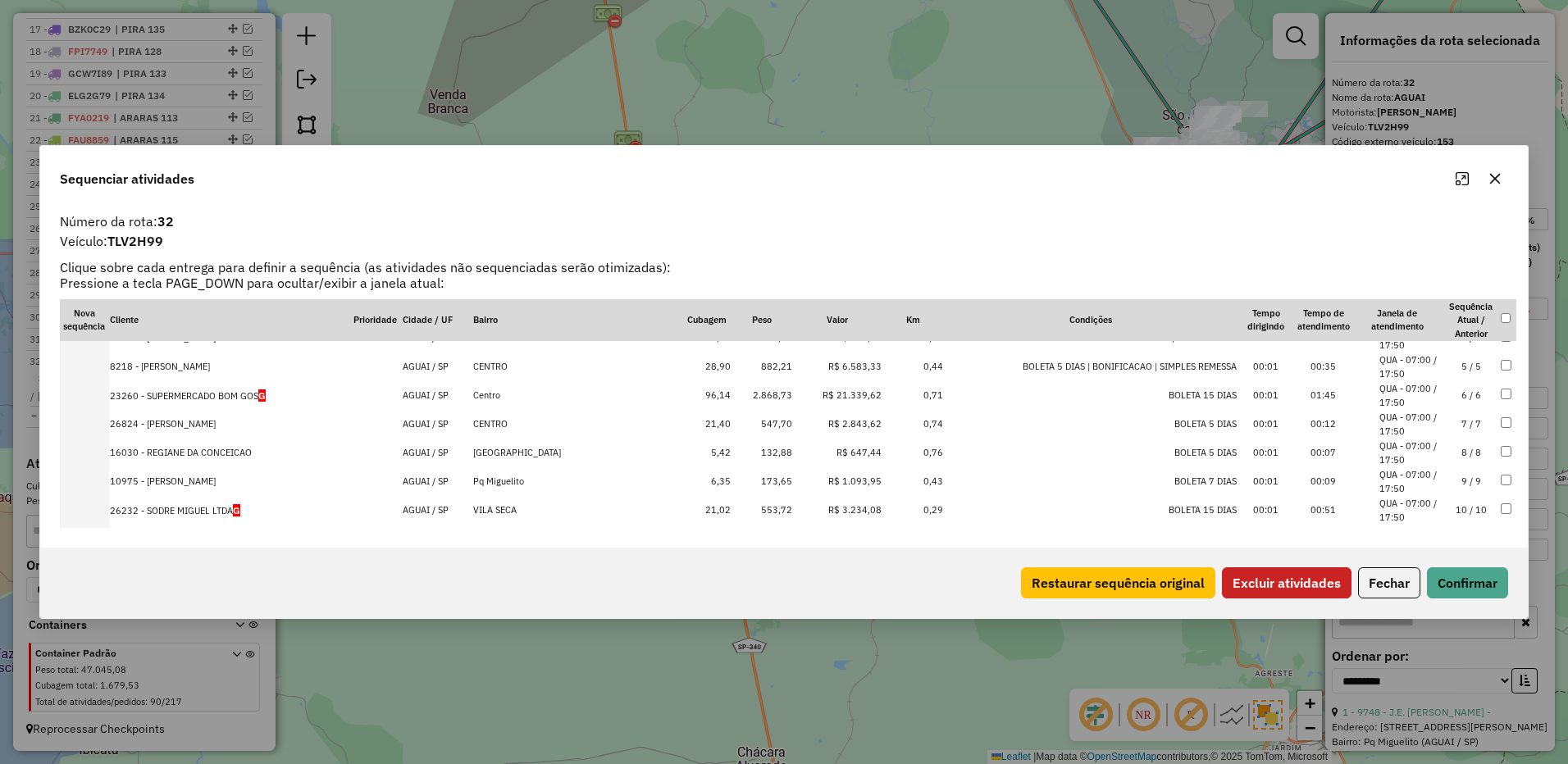
click at [1291, 590] on button "Excluir atividades" at bounding box center [1286, 583] width 129 height 31
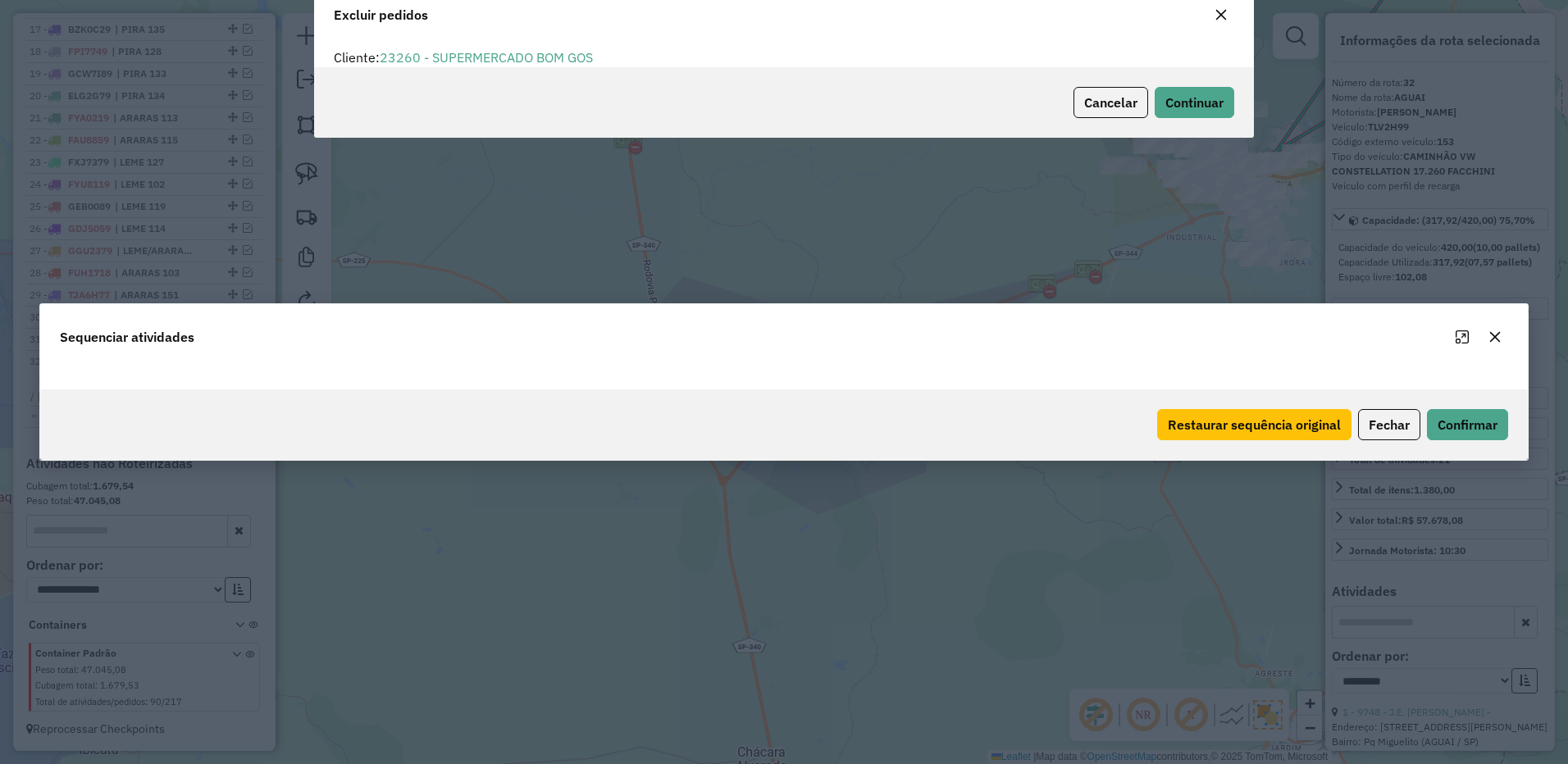
scroll to position [9, 5]
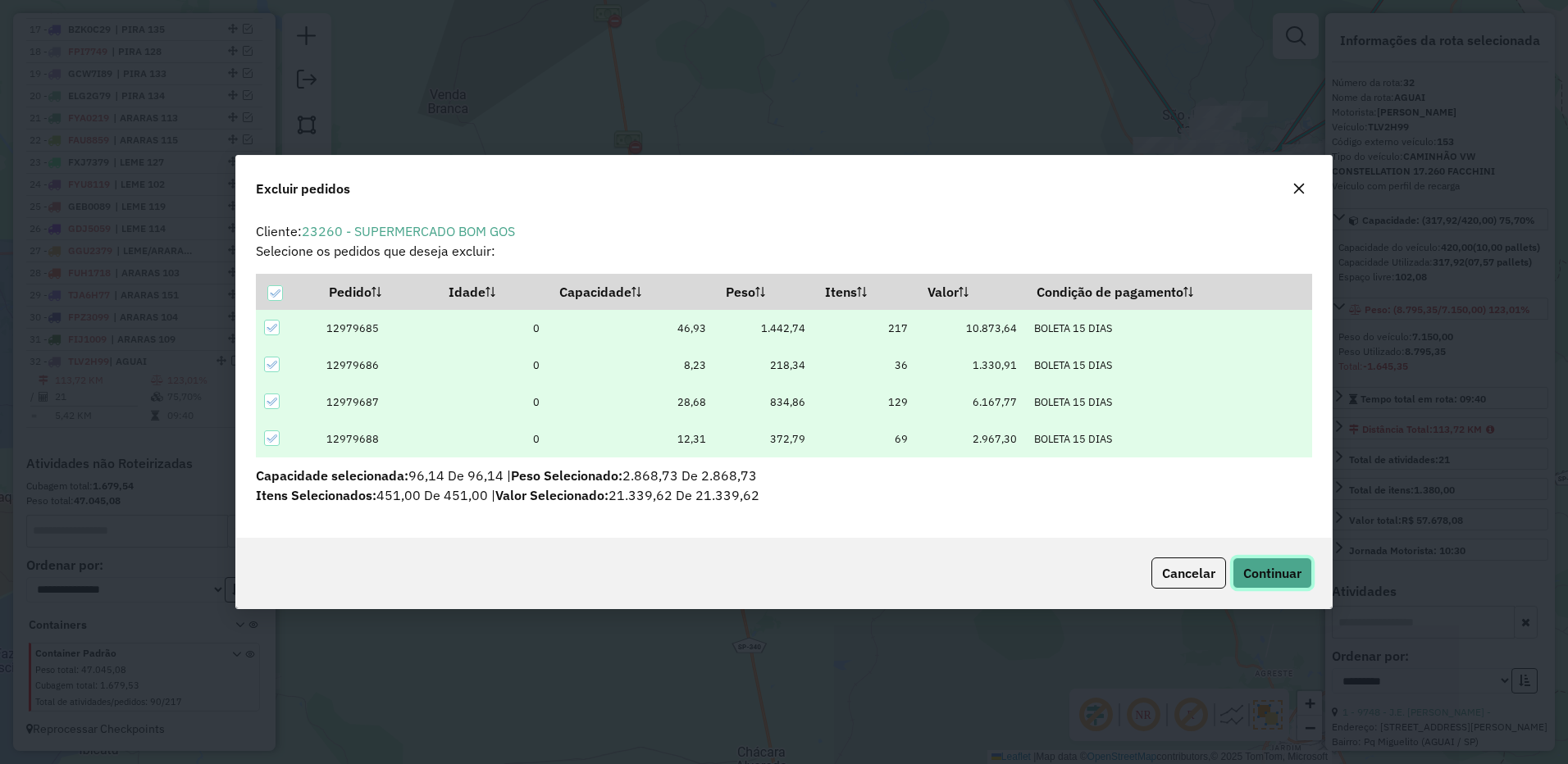
click at [1270, 574] on span "Continuar" at bounding box center [1272, 574] width 58 height 17
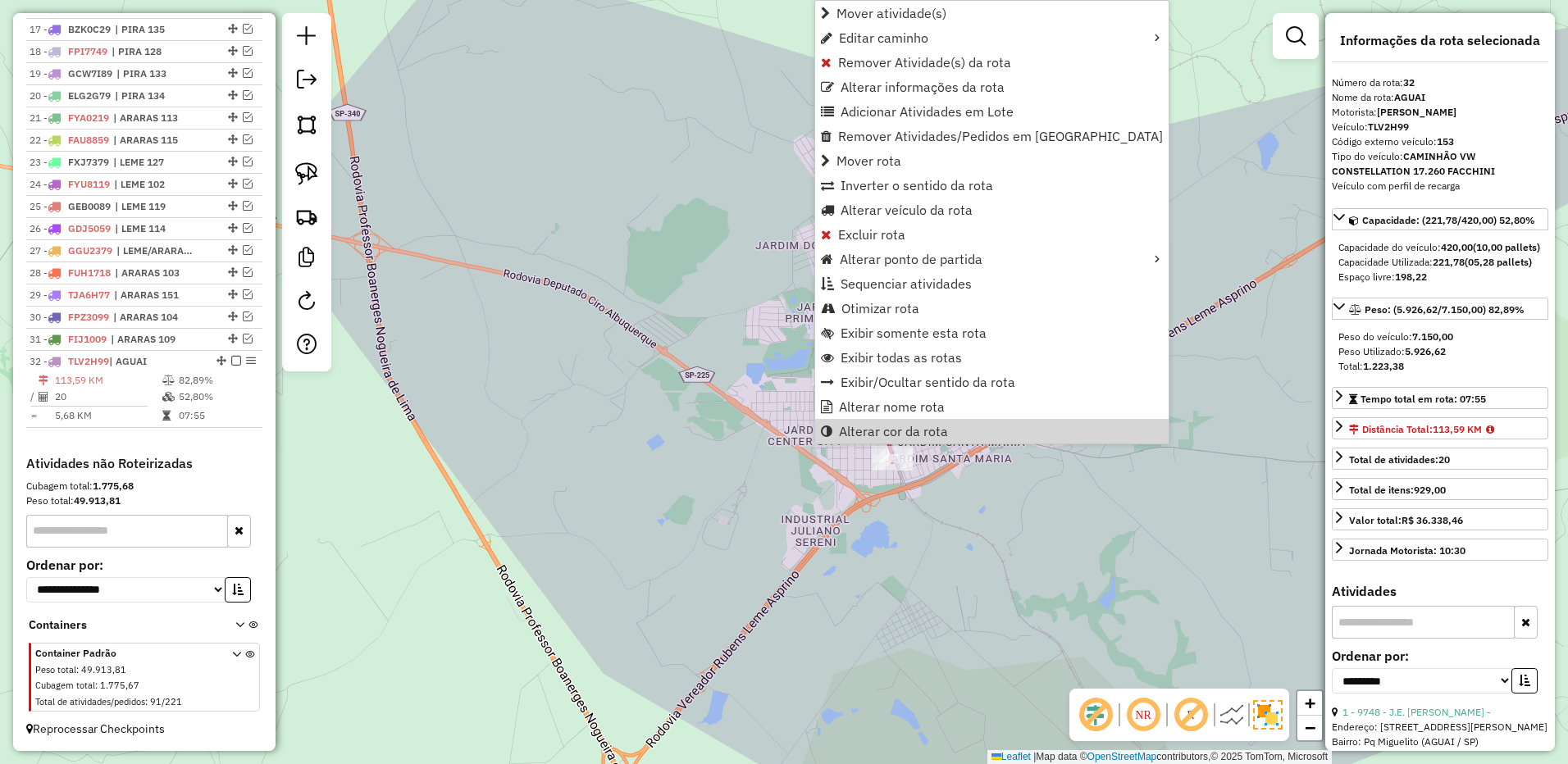
click at [1218, 508] on div "Janela de atendimento Grade de atendimento Capacidade Transportadoras Veículos …" at bounding box center [784, 382] width 1568 height 764
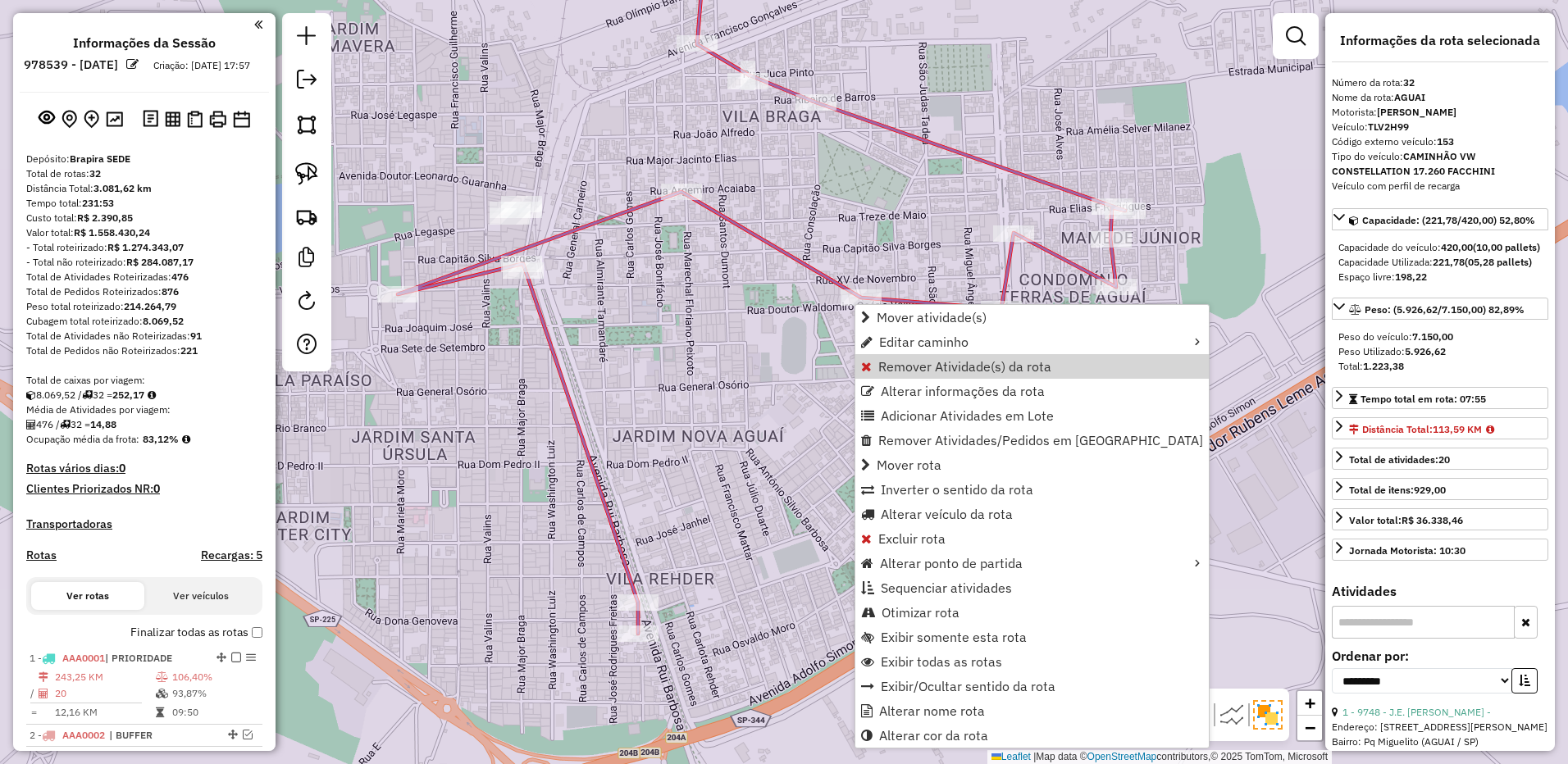
select select "**********"
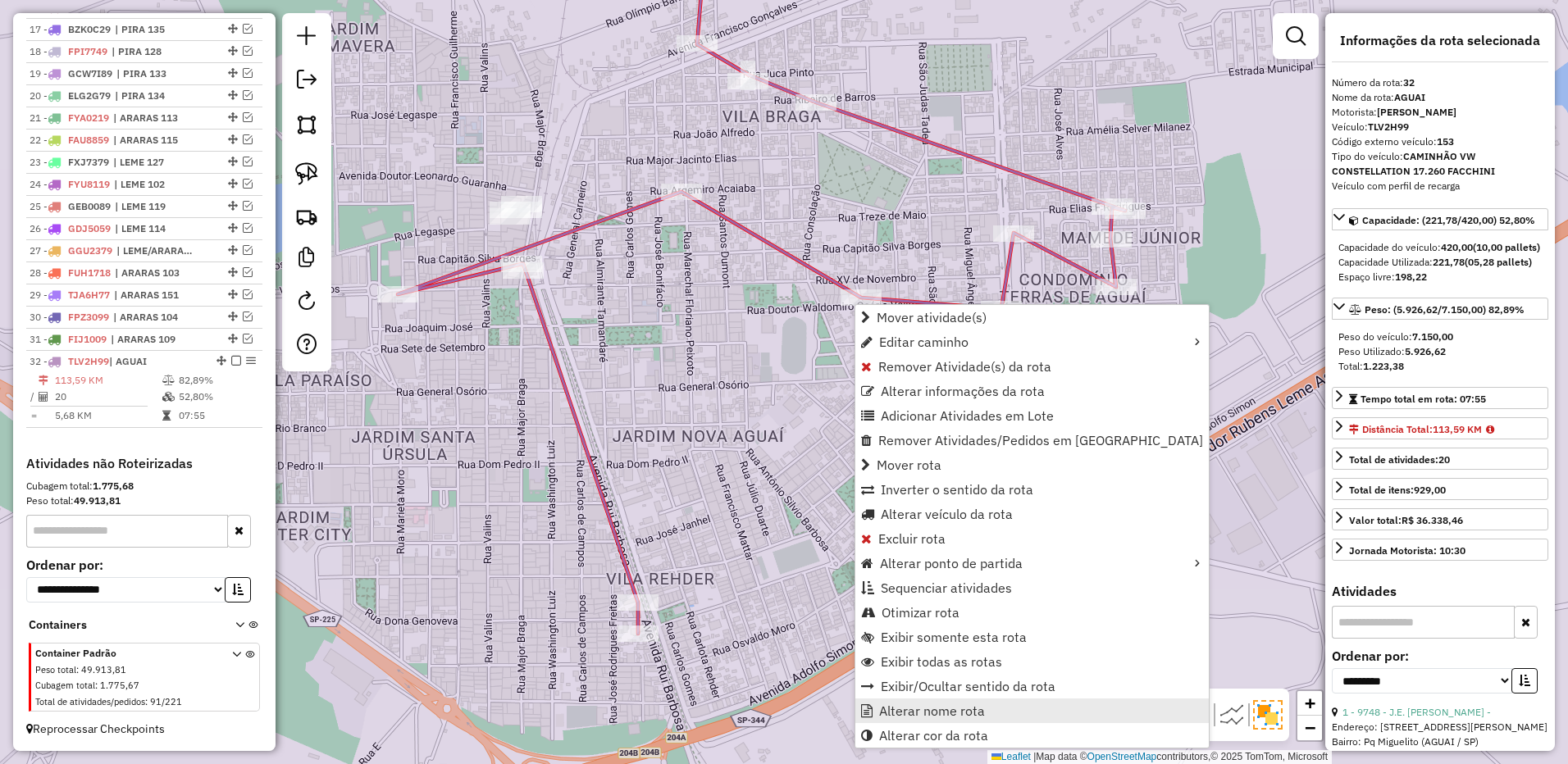
click at [906, 706] on span "Alterar nome rota" at bounding box center [932, 711] width 106 height 13
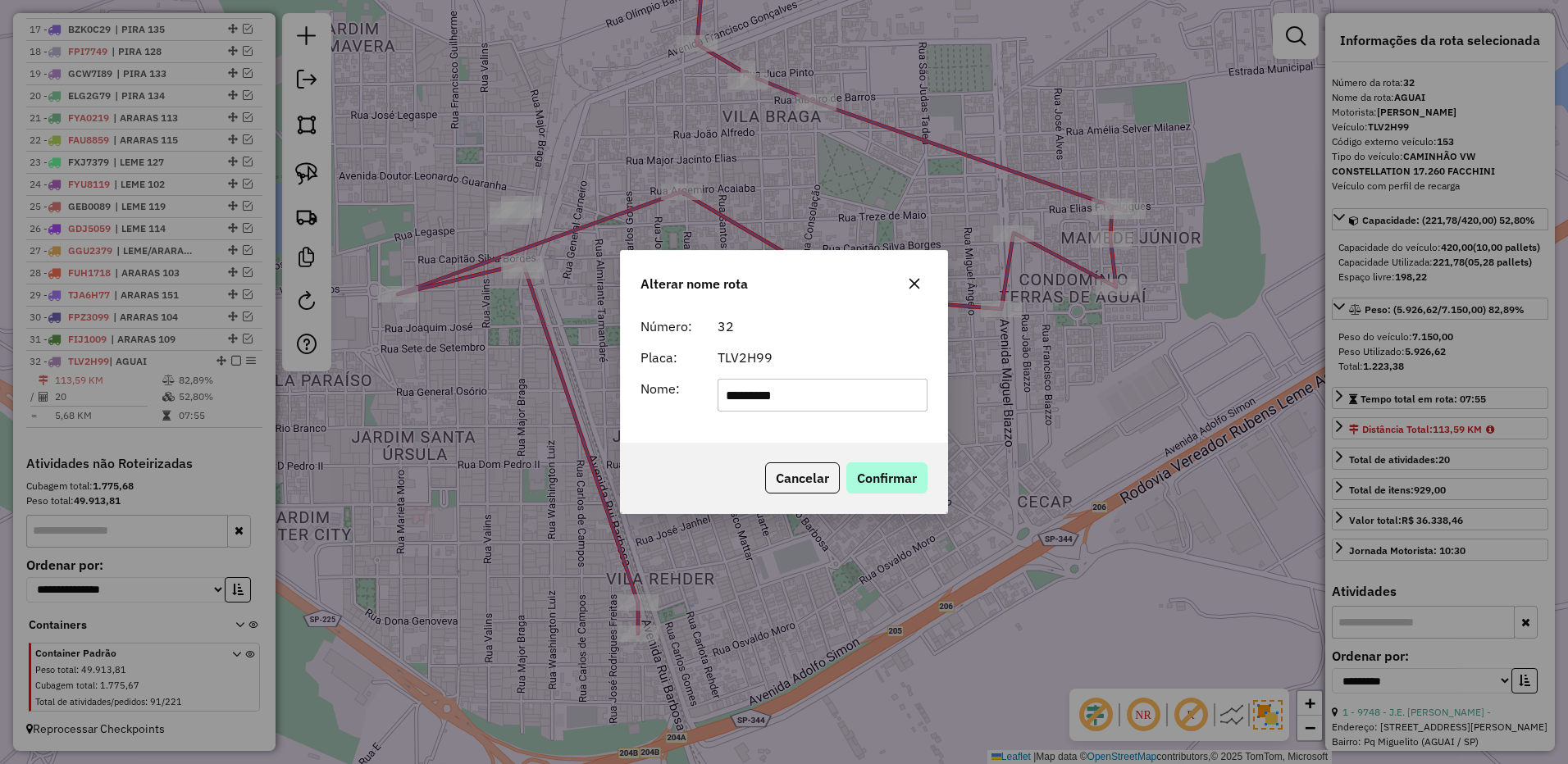
type input "*********"
drag, startPoint x: 862, startPoint y: 463, endPoint x: 927, endPoint y: 511, distance: 80.8
click at [863, 463] on button "Confirmar" at bounding box center [886, 478] width 81 height 31
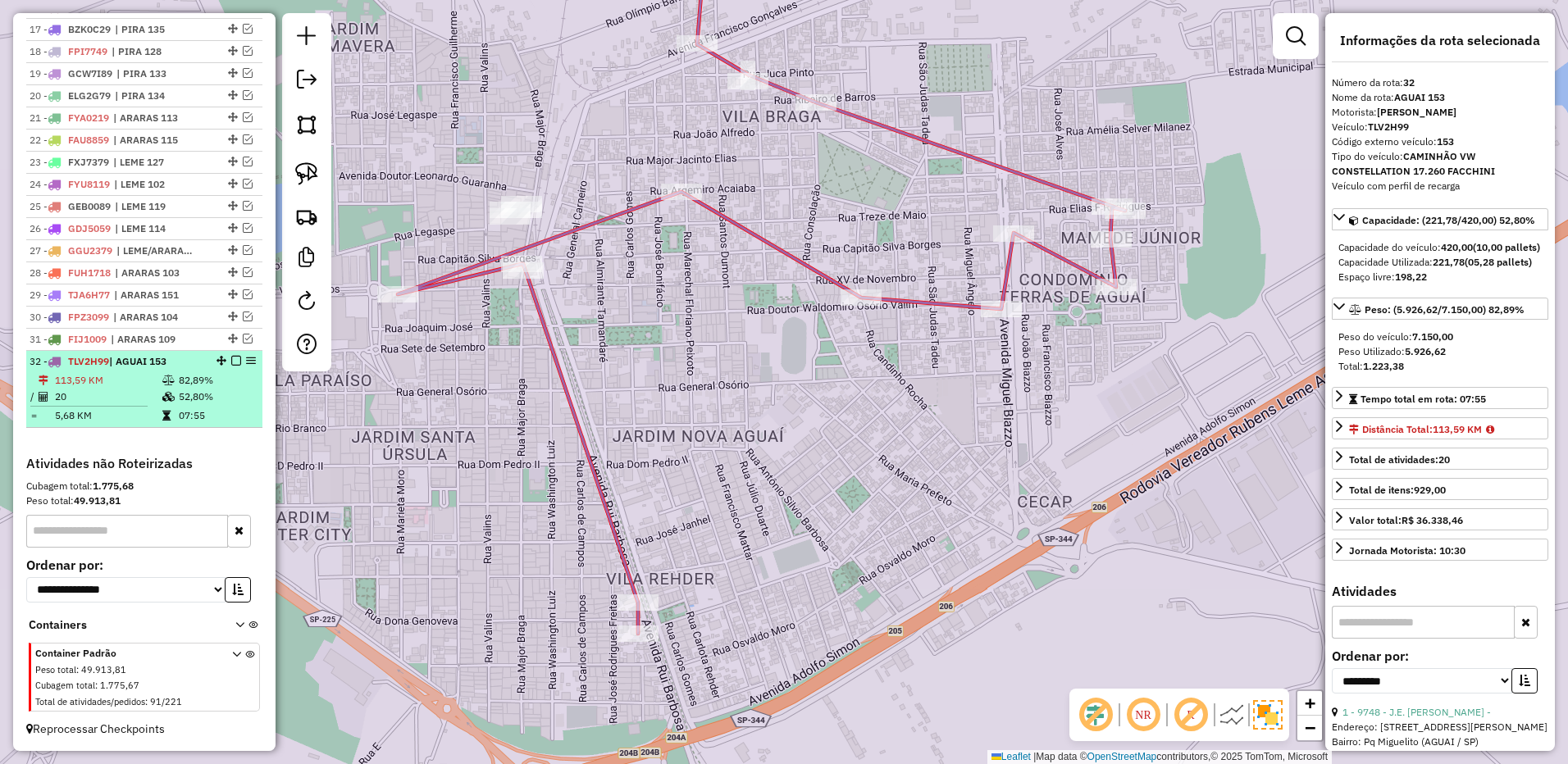
click at [233, 362] on em at bounding box center [236, 361] width 10 height 10
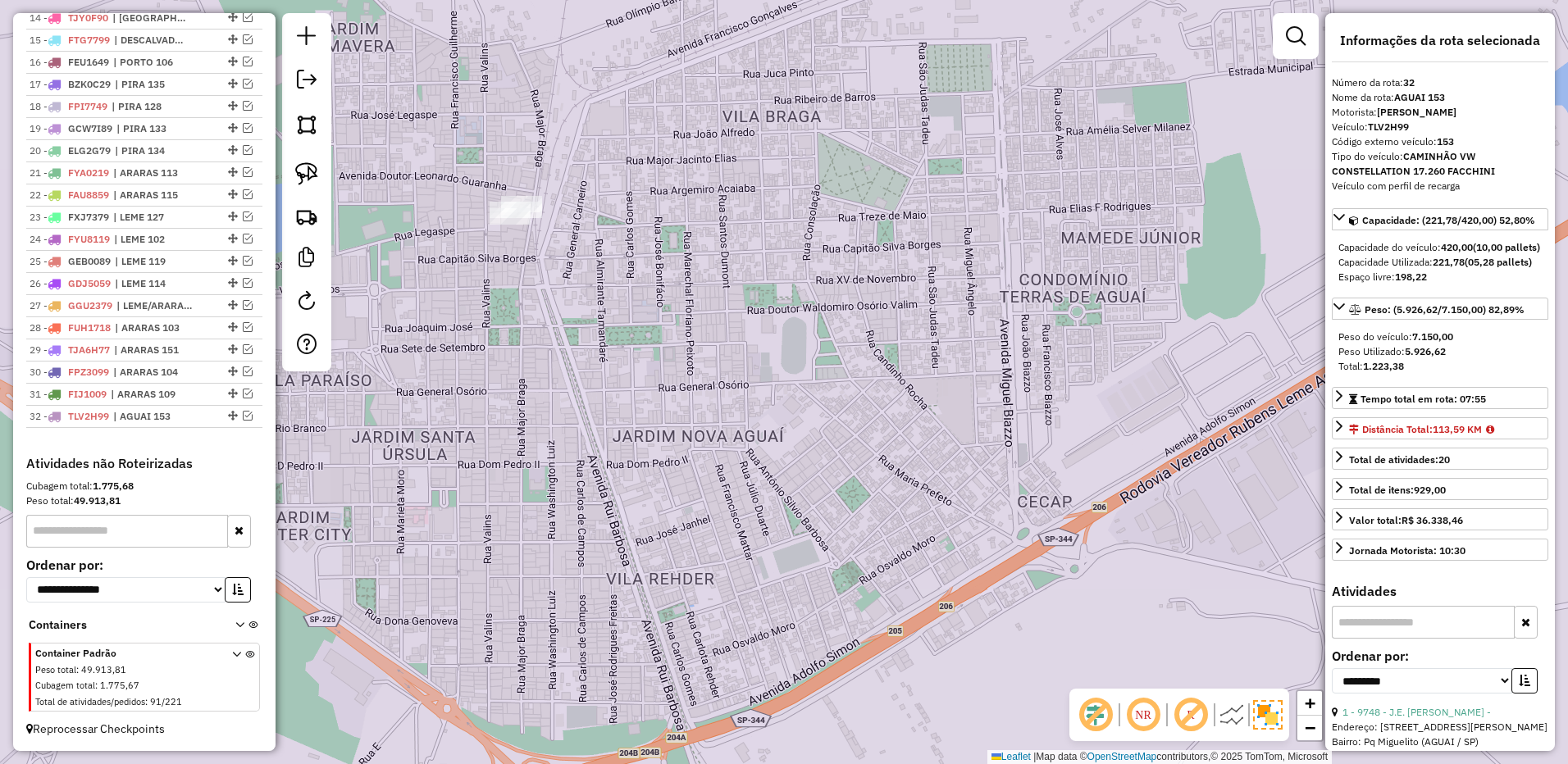
scroll to position [998, 0]
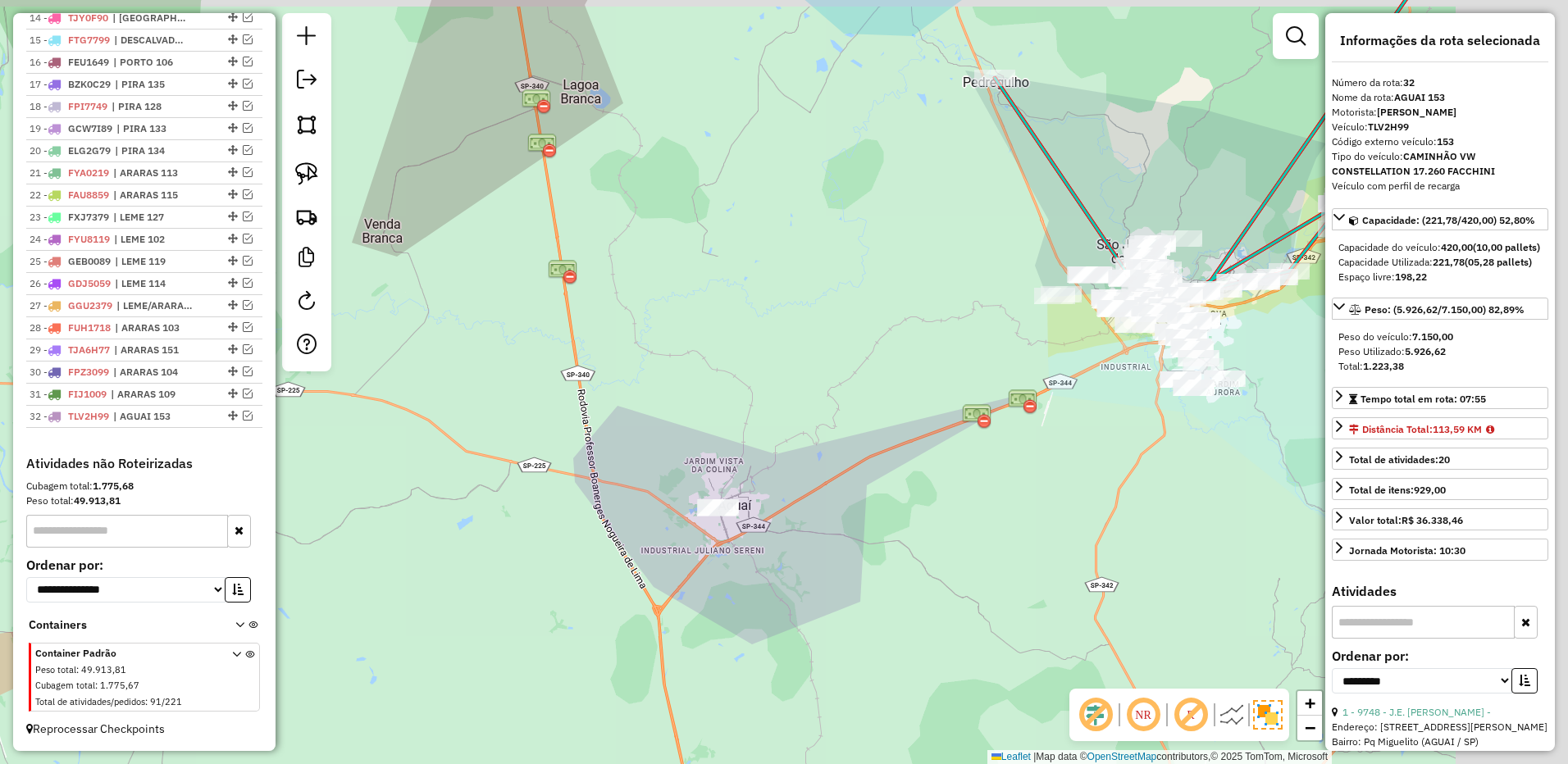
drag, startPoint x: 1118, startPoint y: 430, endPoint x: 666, endPoint y: 483, distance: 455.1
click at [668, 483] on div "Janela de atendimento Grade de atendimento Capacidade Transportadoras Veículos …" at bounding box center [784, 382] width 1568 height 764
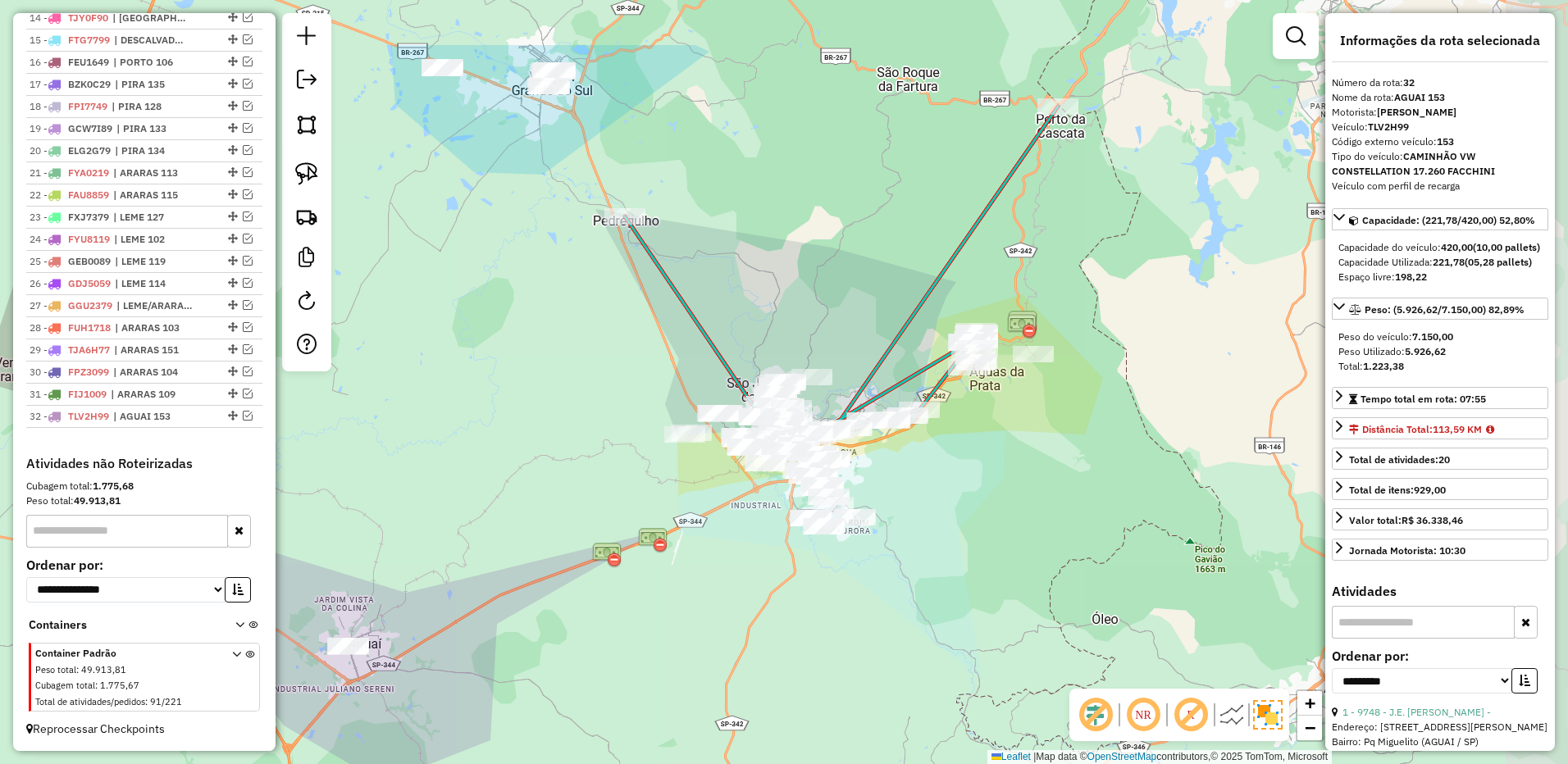
drag, startPoint x: 1119, startPoint y: 415, endPoint x: 949, endPoint y: 534, distance: 207.5
click at [949, 534] on div "Janela de atendimento Grade de atendimento Capacidade Transportadoras Veículos …" at bounding box center [784, 382] width 1568 height 764
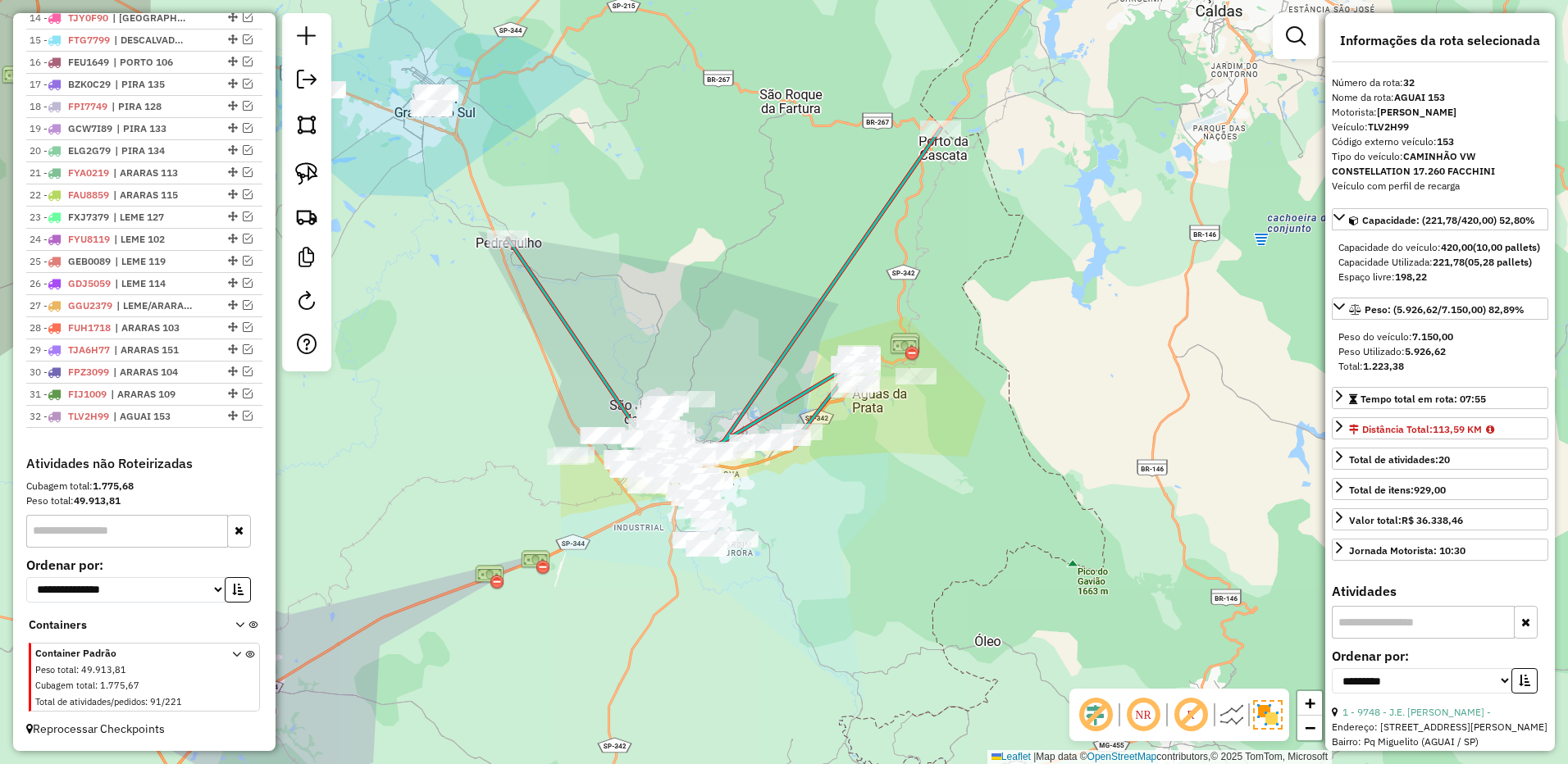
drag, startPoint x: 1004, startPoint y: 503, endPoint x: 903, endPoint y: 526, distance: 103.6
click at [903, 526] on div "Janela de atendimento Grade de atendimento Capacidade Transportadoras Veículos …" at bounding box center [784, 382] width 1568 height 764
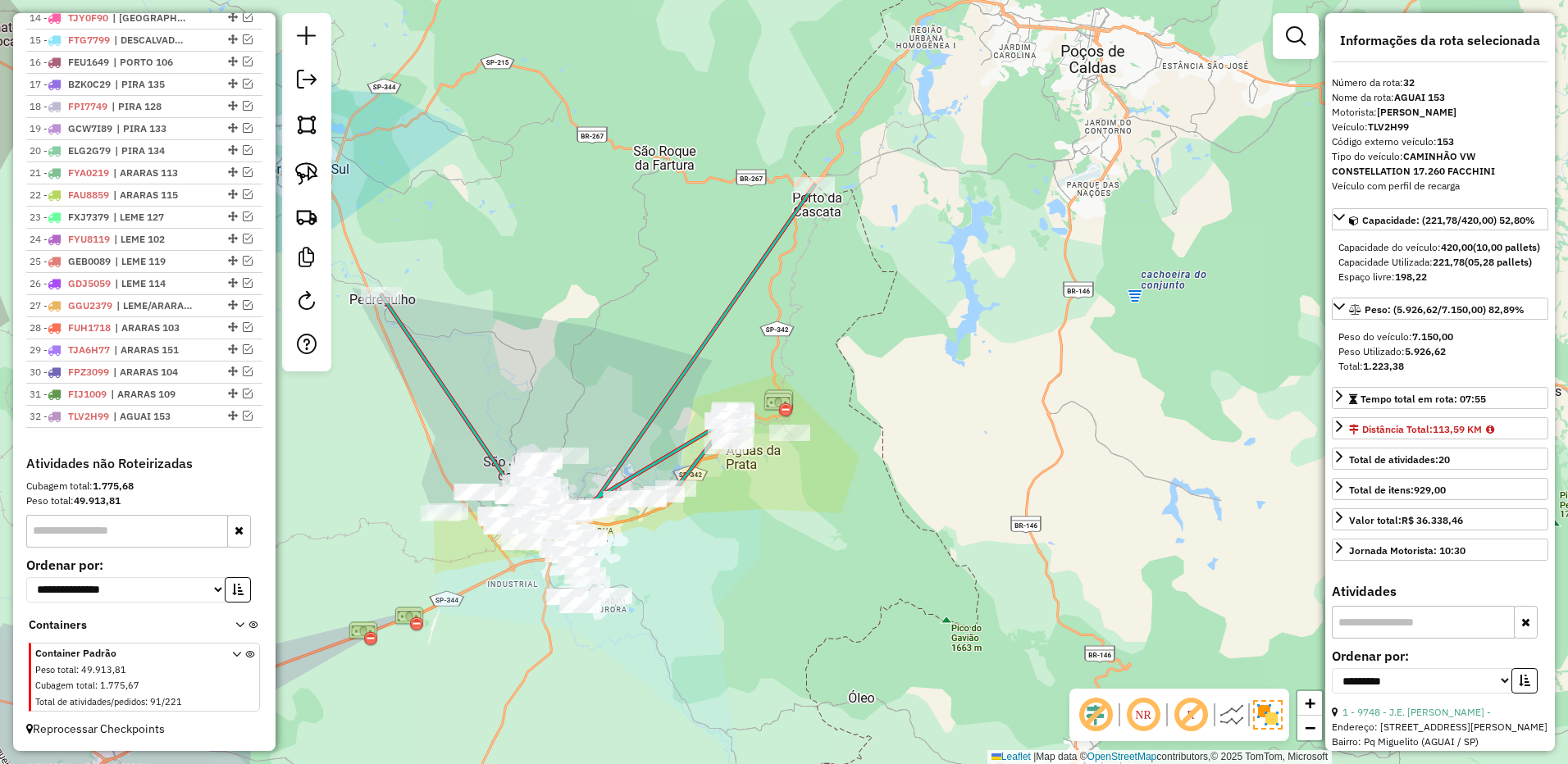
drag, startPoint x: 923, startPoint y: 490, endPoint x: 792, endPoint y: 541, distance: 140.6
click at [796, 547] on div "Janela de atendimento Grade de atendimento Capacidade Transportadoras Veículos …" at bounding box center [784, 382] width 1568 height 764
click at [315, 169] on img at bounding box center [306, 173] width 23 height 23
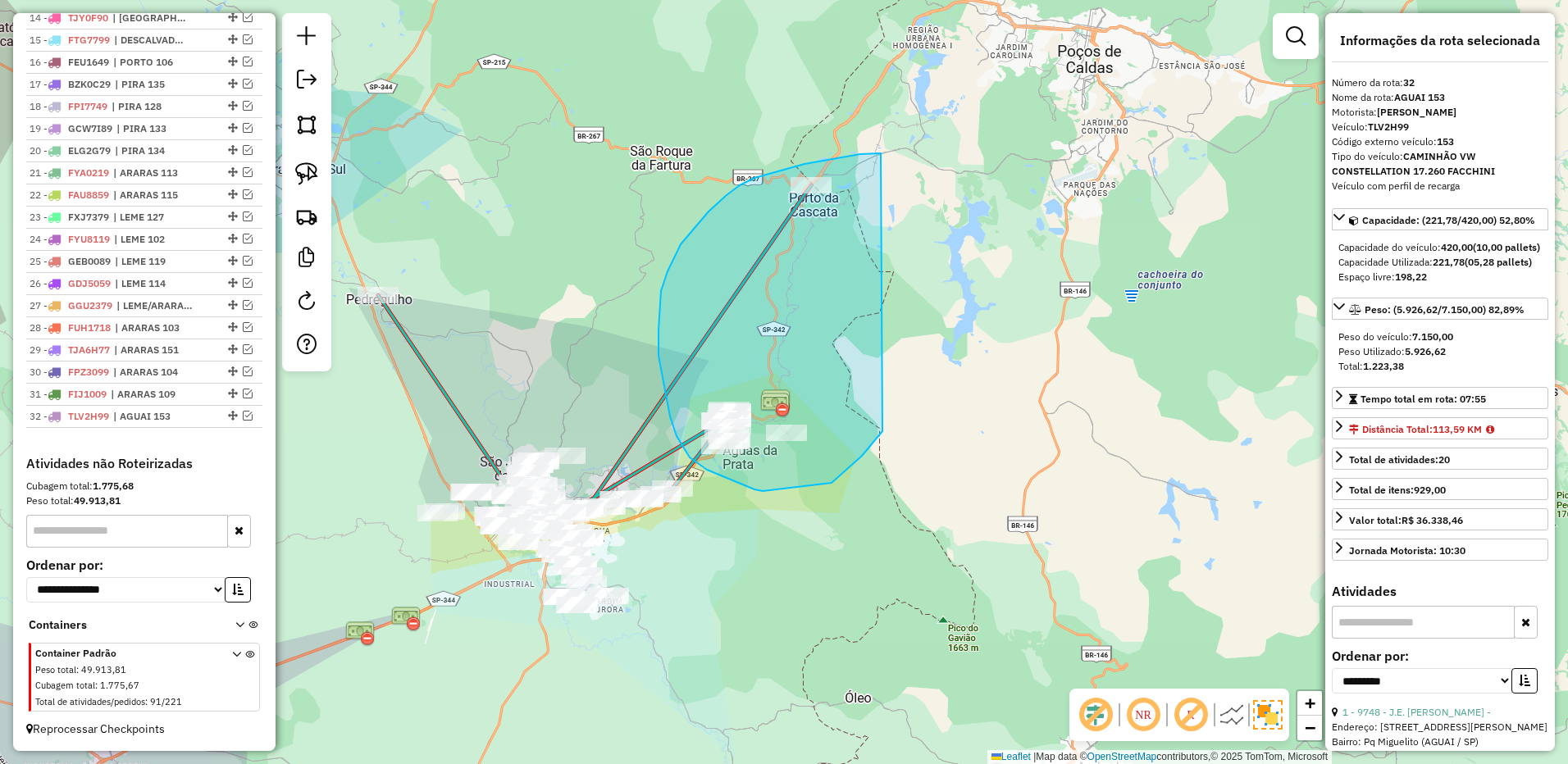
drag, startPoint x: 881, startPoint y: 154, endPoint x: 888, endPoint y: 420, distance: 266.1
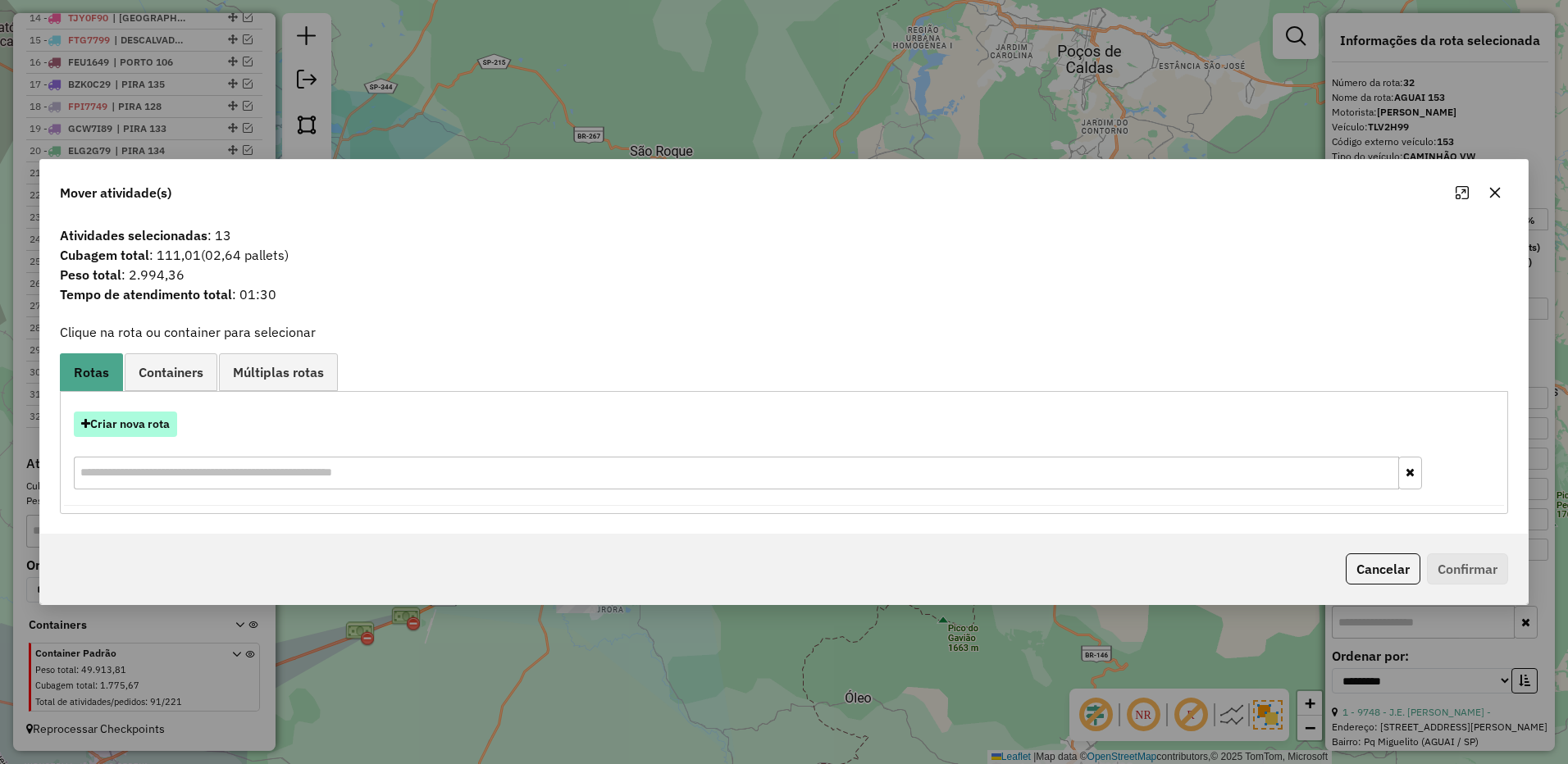
click at [140, 433] on button "Criar nova rota" at bounding box center [125, 424] width 104 height 25
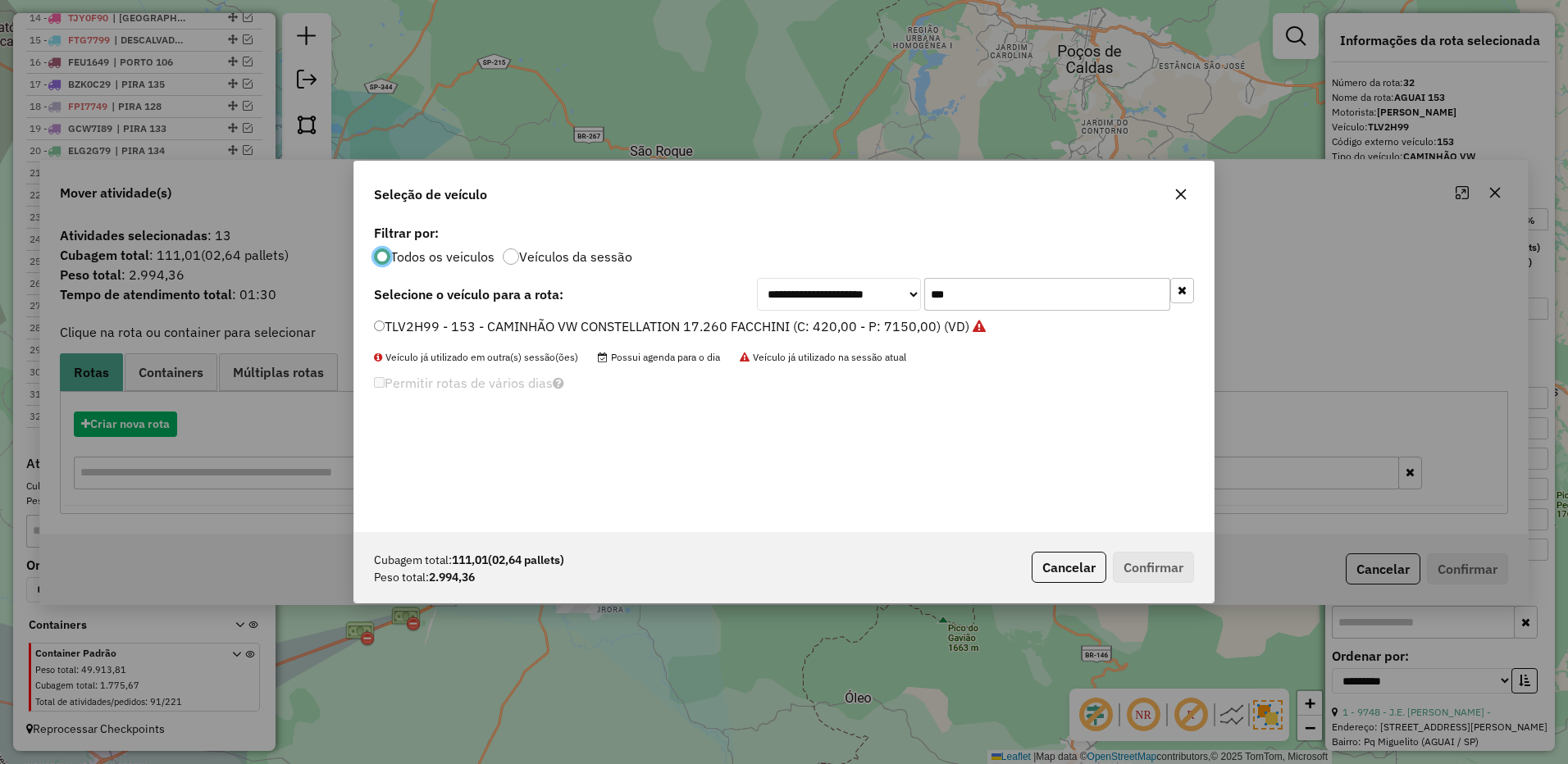
scroll to position [9, 5]
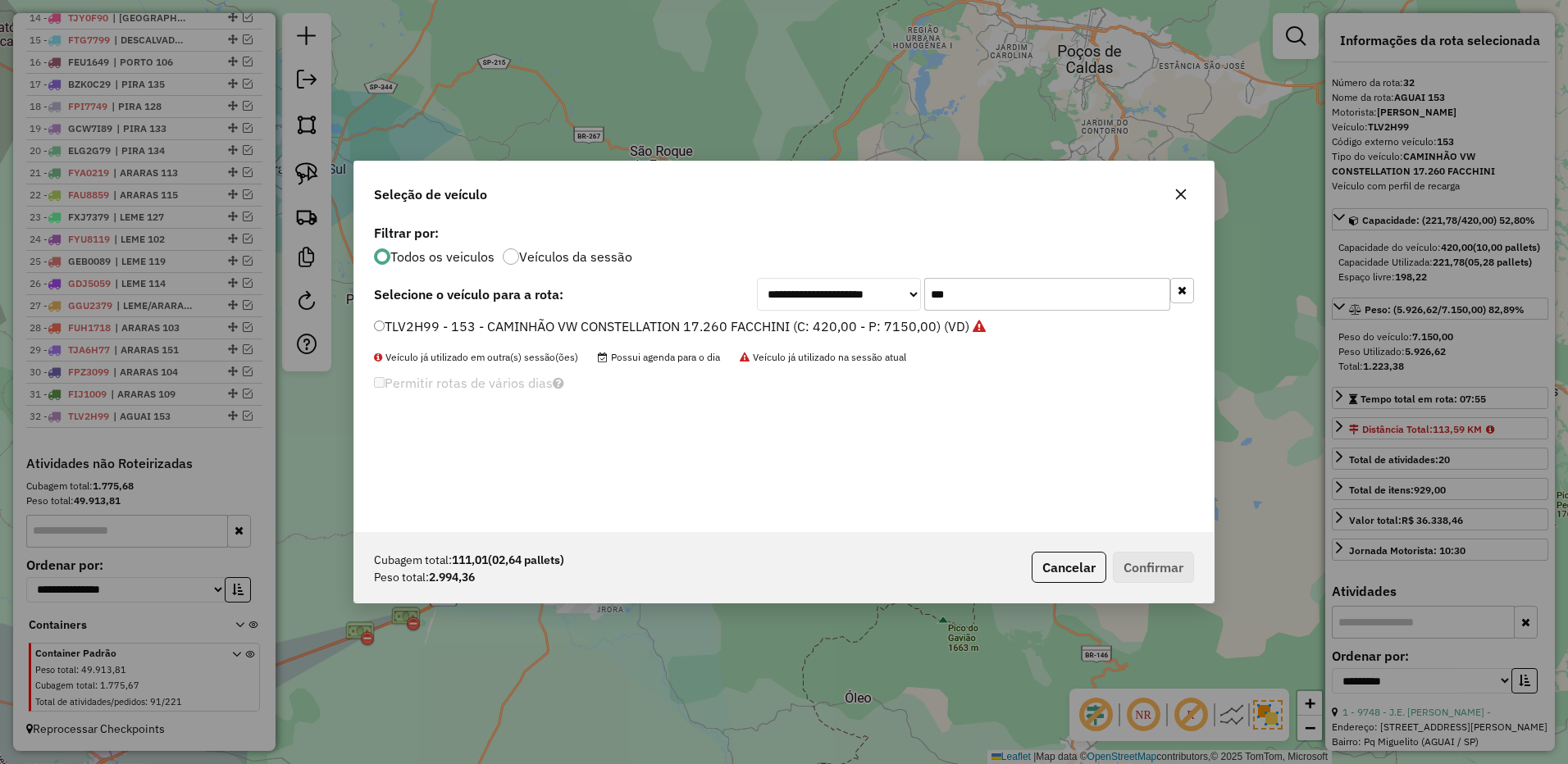
click at [994, 296] on input "***" at bounding box center [1047, 294] width 246 height 33
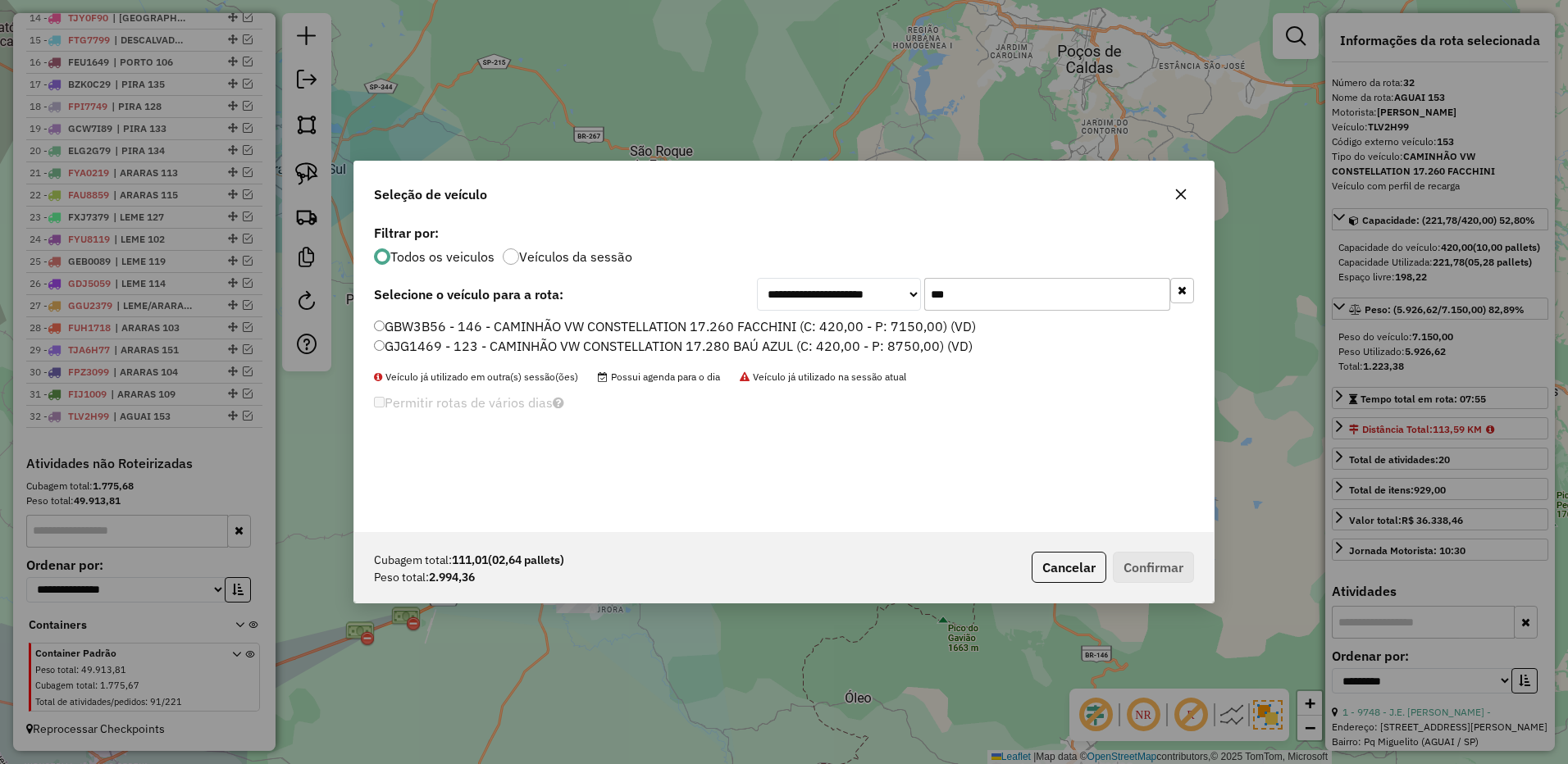
type input "***"
click at [882, 331] on label "GBW3B56 - 146 - CAMINHÃO VW CONSTELLATION 17.260 FACCHINI (C: 420,00 - P: 7150,…" at bounding box center [675, 326] width 602 height 20
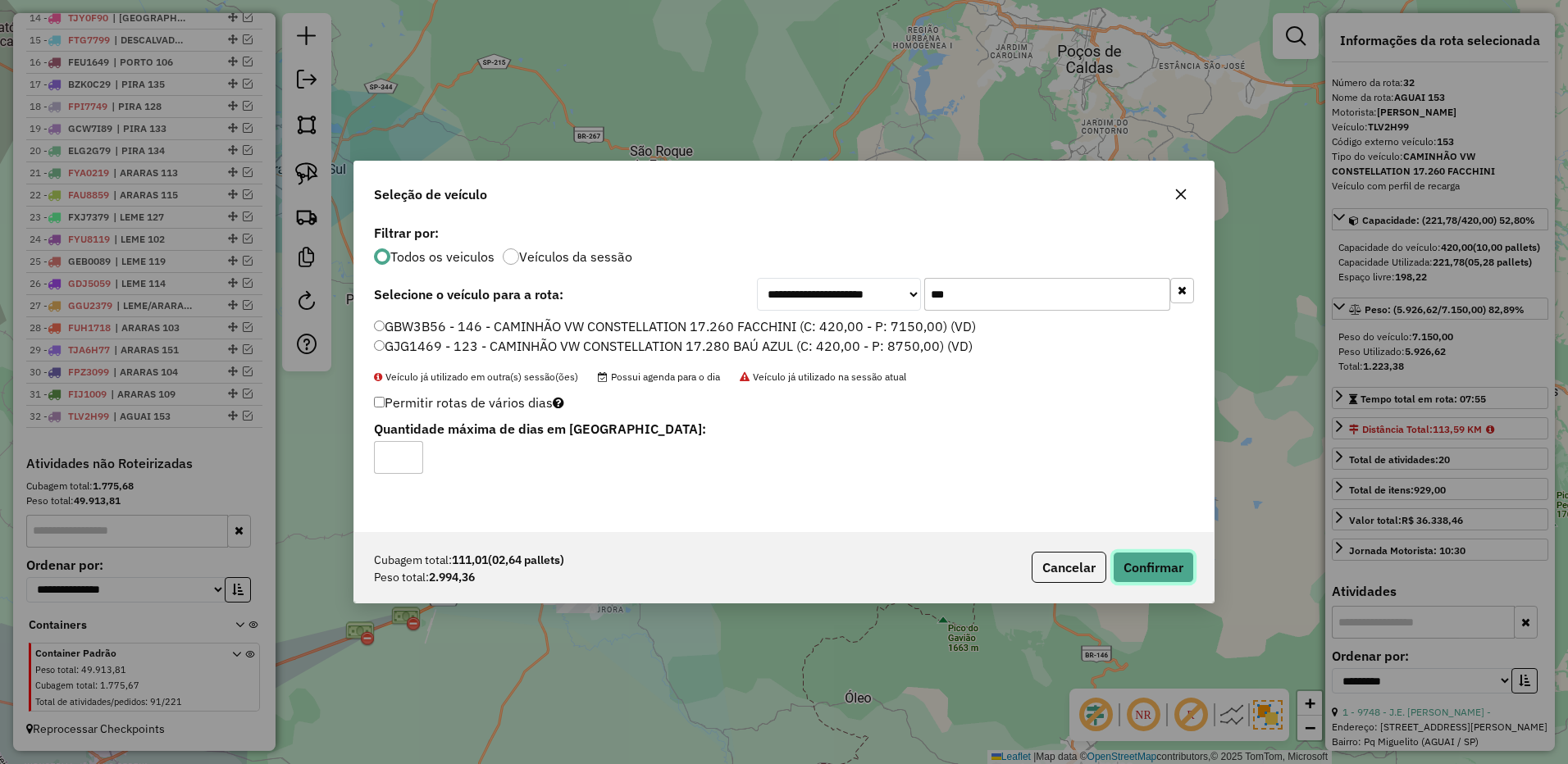
click at [1145, 566] on button "Confirmar" at bounding box center [1153, 567] width 81 height 31
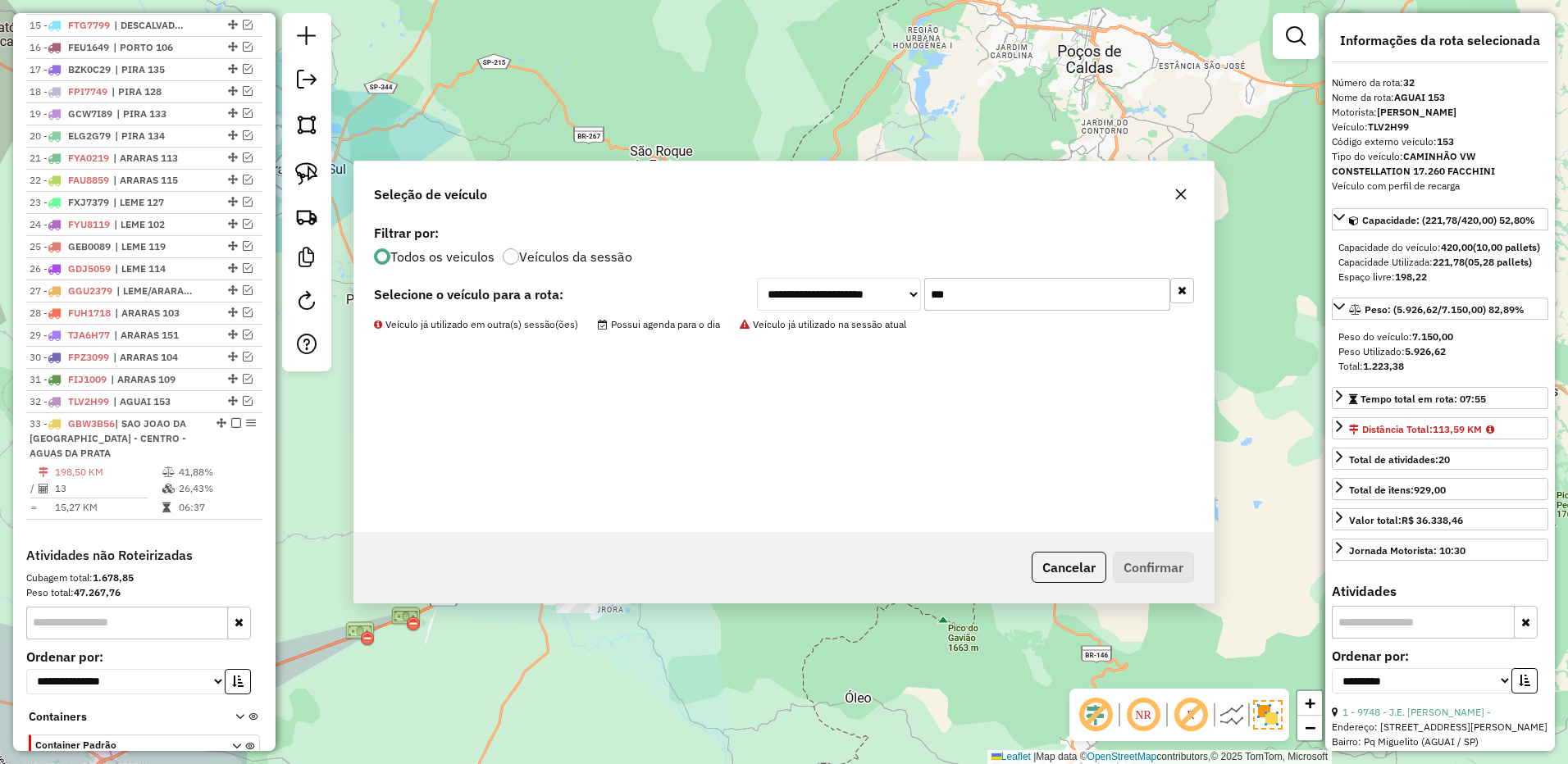
scroll to position [1105, 0]
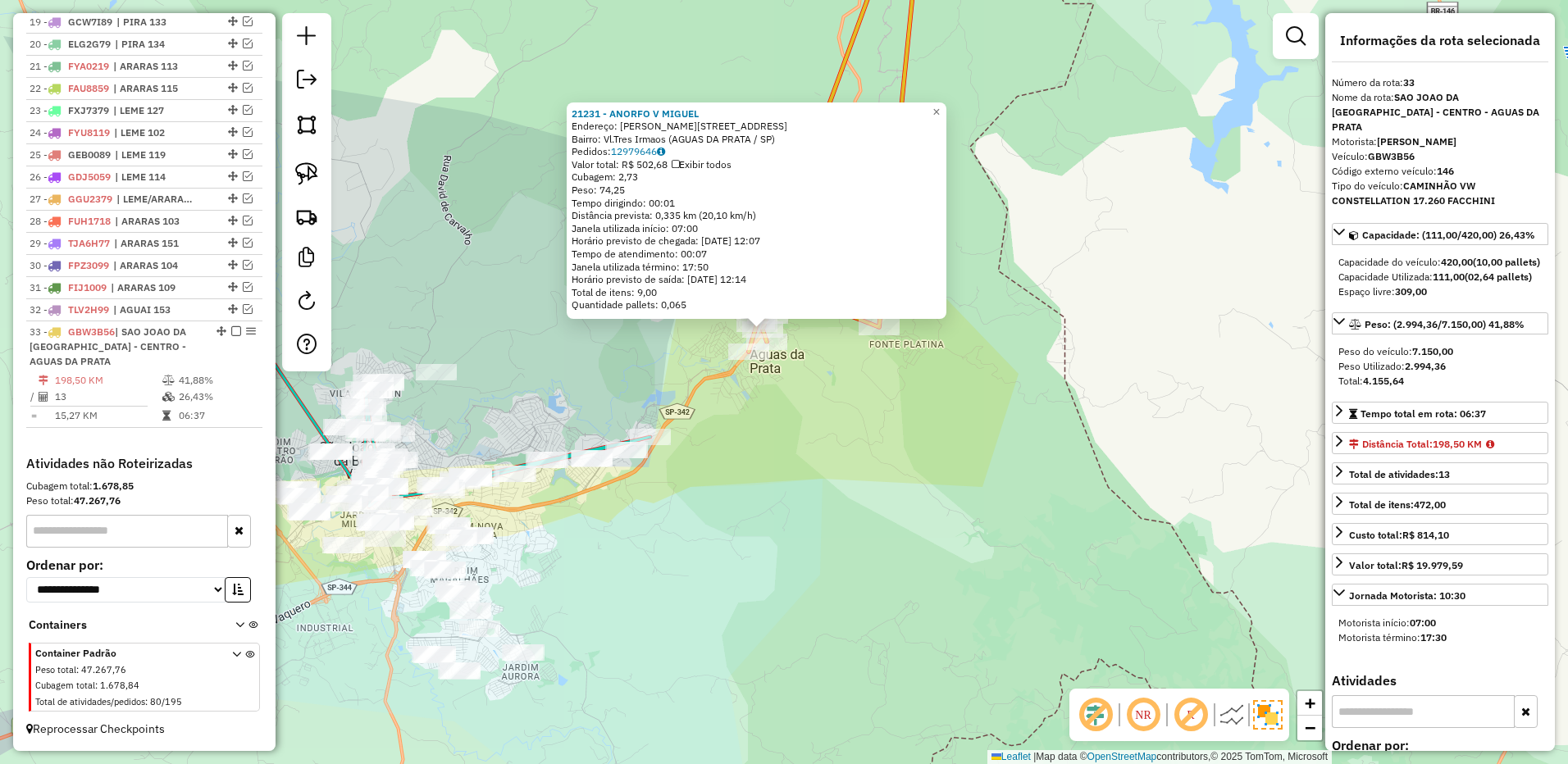
drag, startPoint x: 858, startPoint y: 475, endPoint x: 718, endPoint y: 480, distance: 140.1
click at [752, 491] on div "21231 - ANORFO V [PERSON_NAME]: R CEL [PERSON_NAME] 80 Bairro: Vl.Tres Irmaos (…" at bounding box center [784, 382] width 1568 height 764
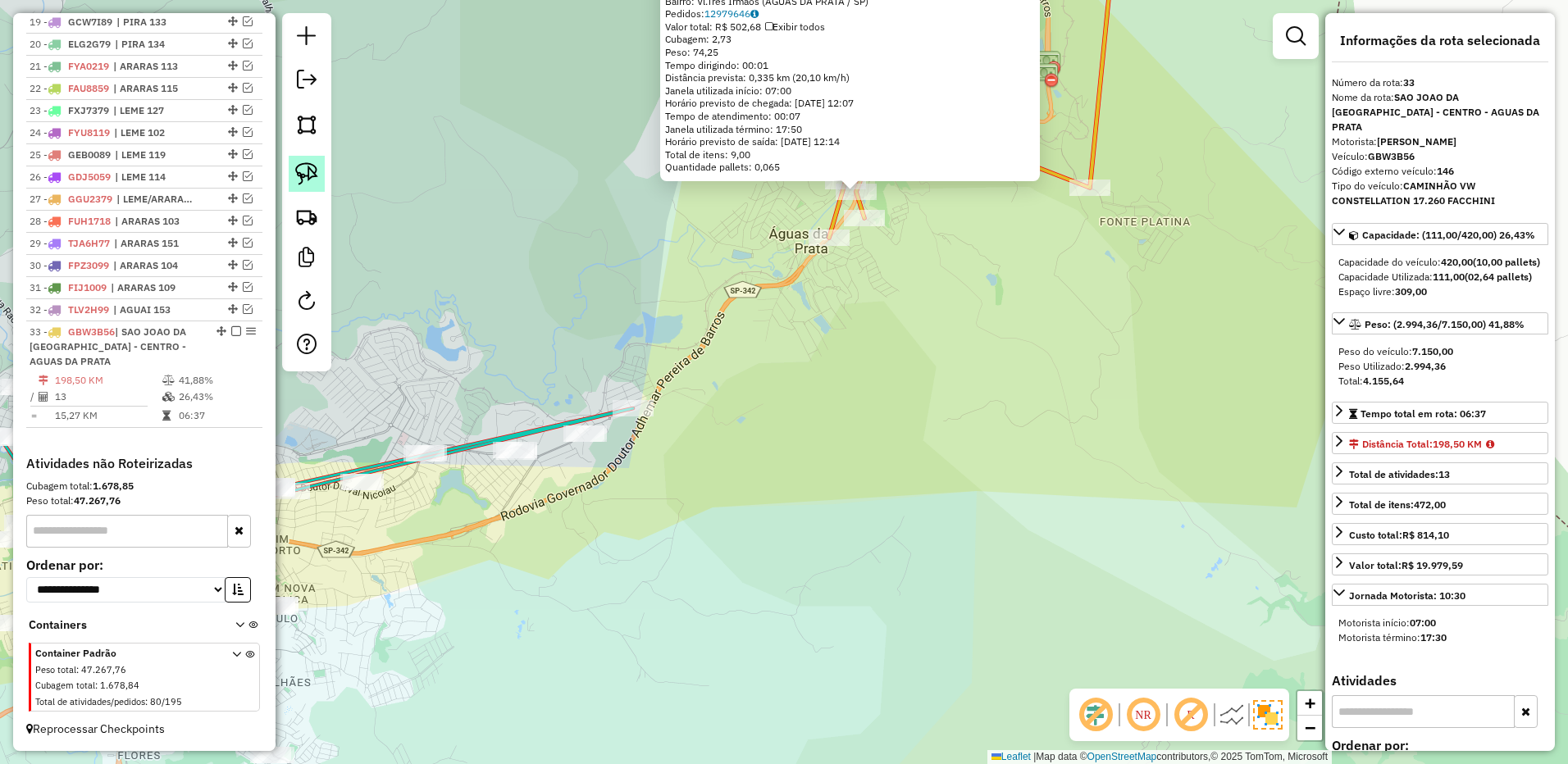
click at [306, 175] on img at bounding box center [306, 173] width 23 height 23
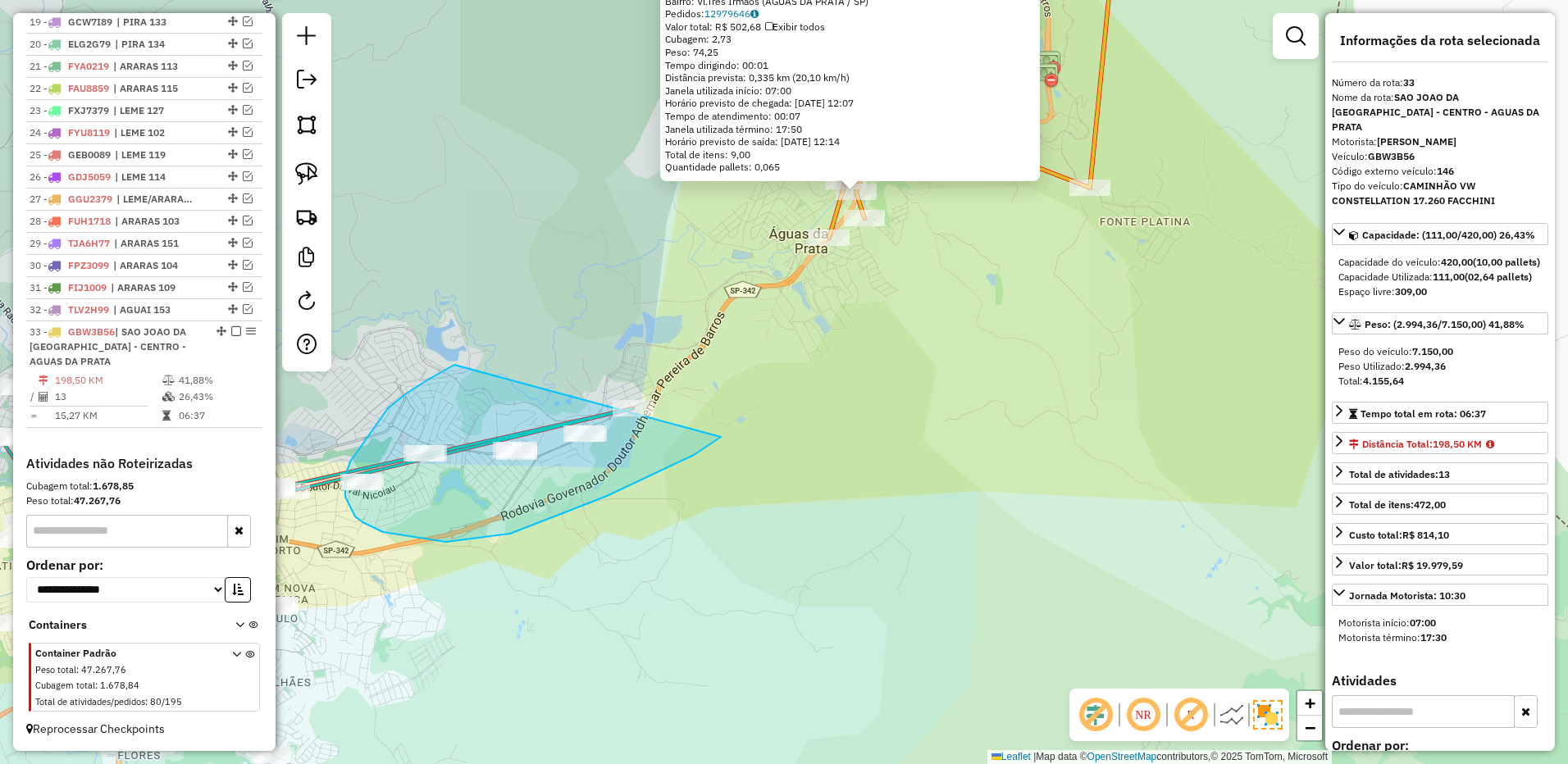
drag, startPoint x: 405, startPoint y: 394, endPoint x: 761, endPoint y: 356, distance: 358.0
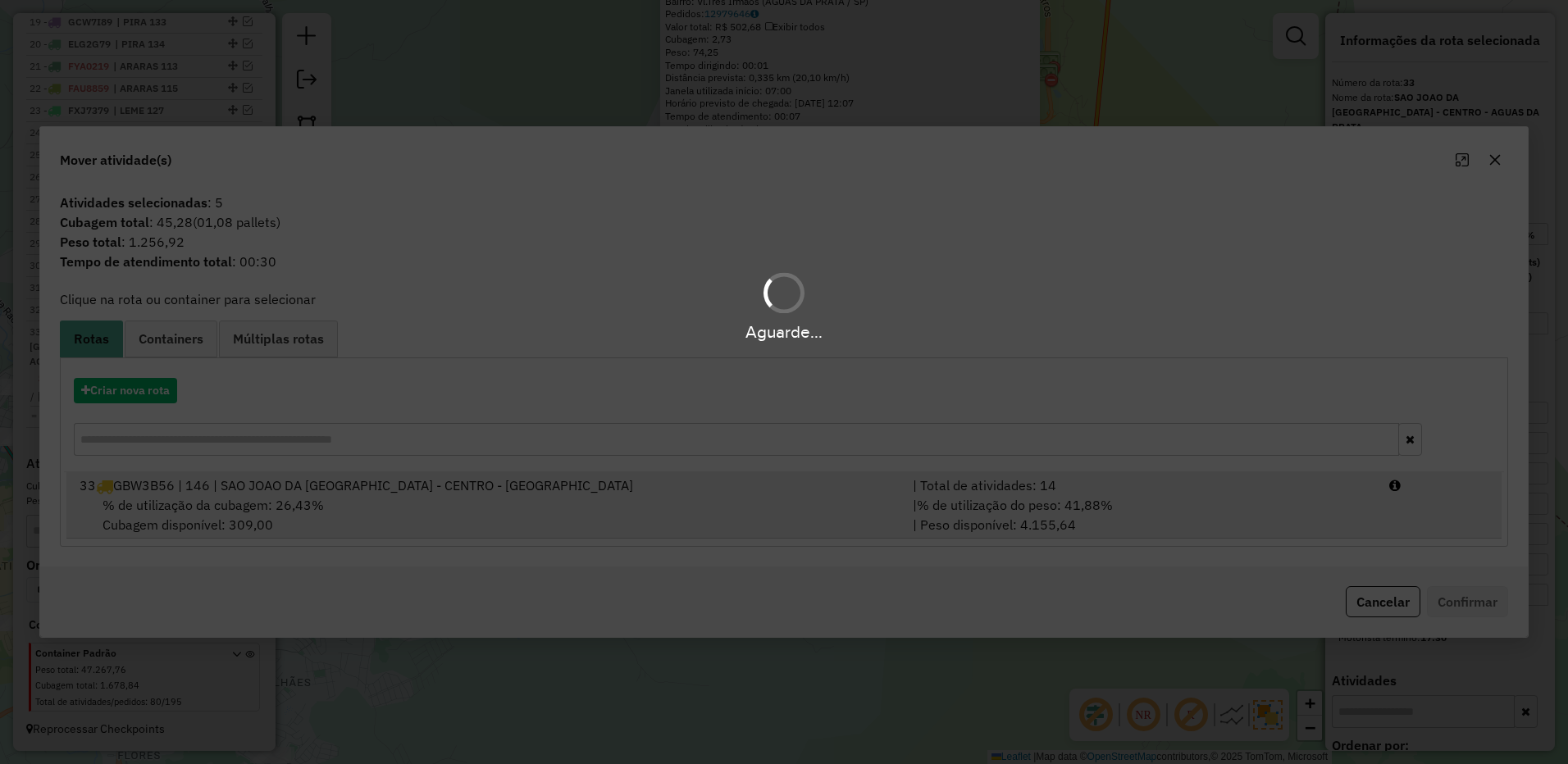
click at [1181, 491] on div "| Total de atividades: 14" at bounding box center [1141, 486] width 477 height 20
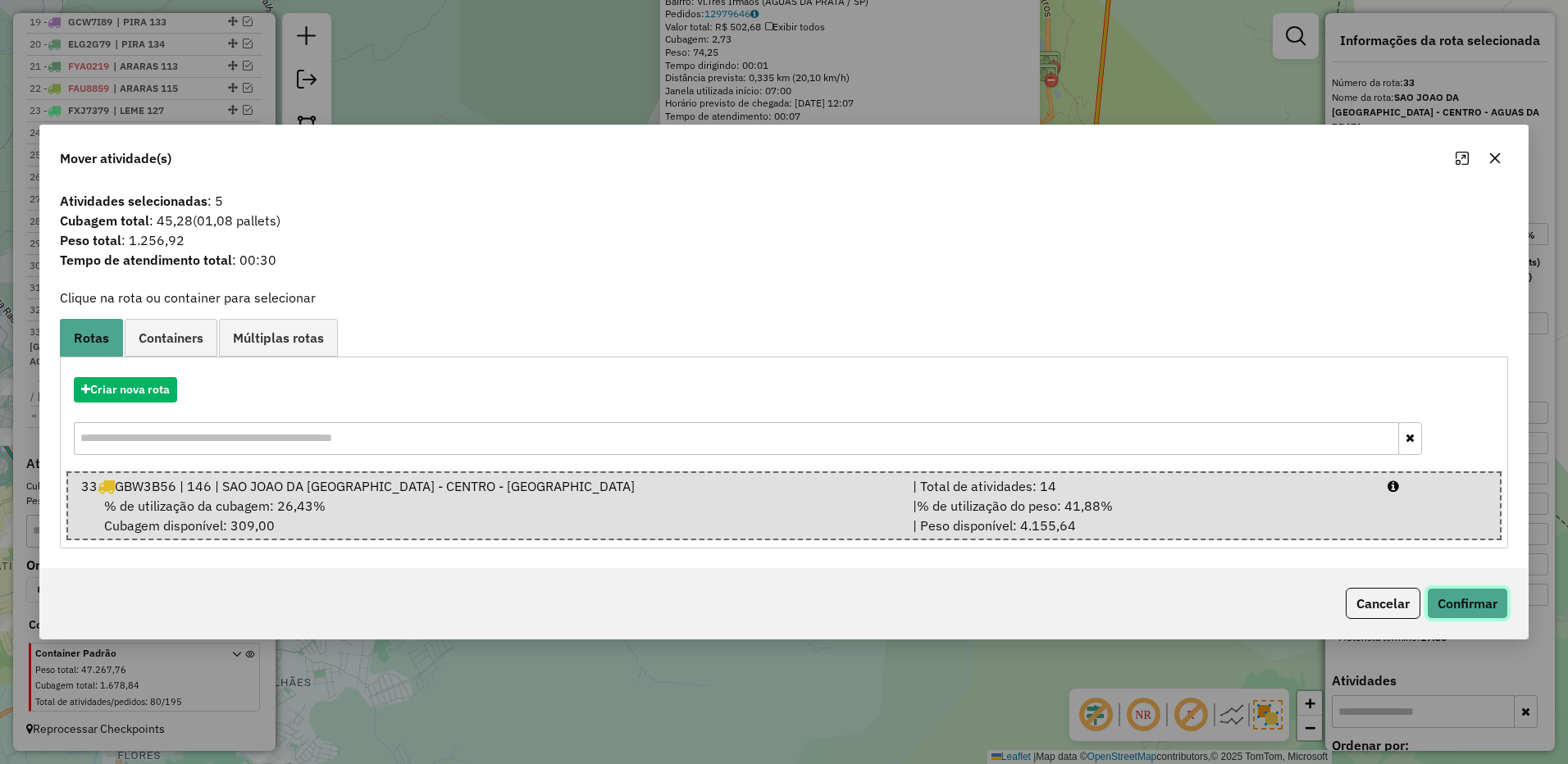
click at [1435, 599] on button "Confirmar" at bounding box center [1467, 603] width 81 height 31
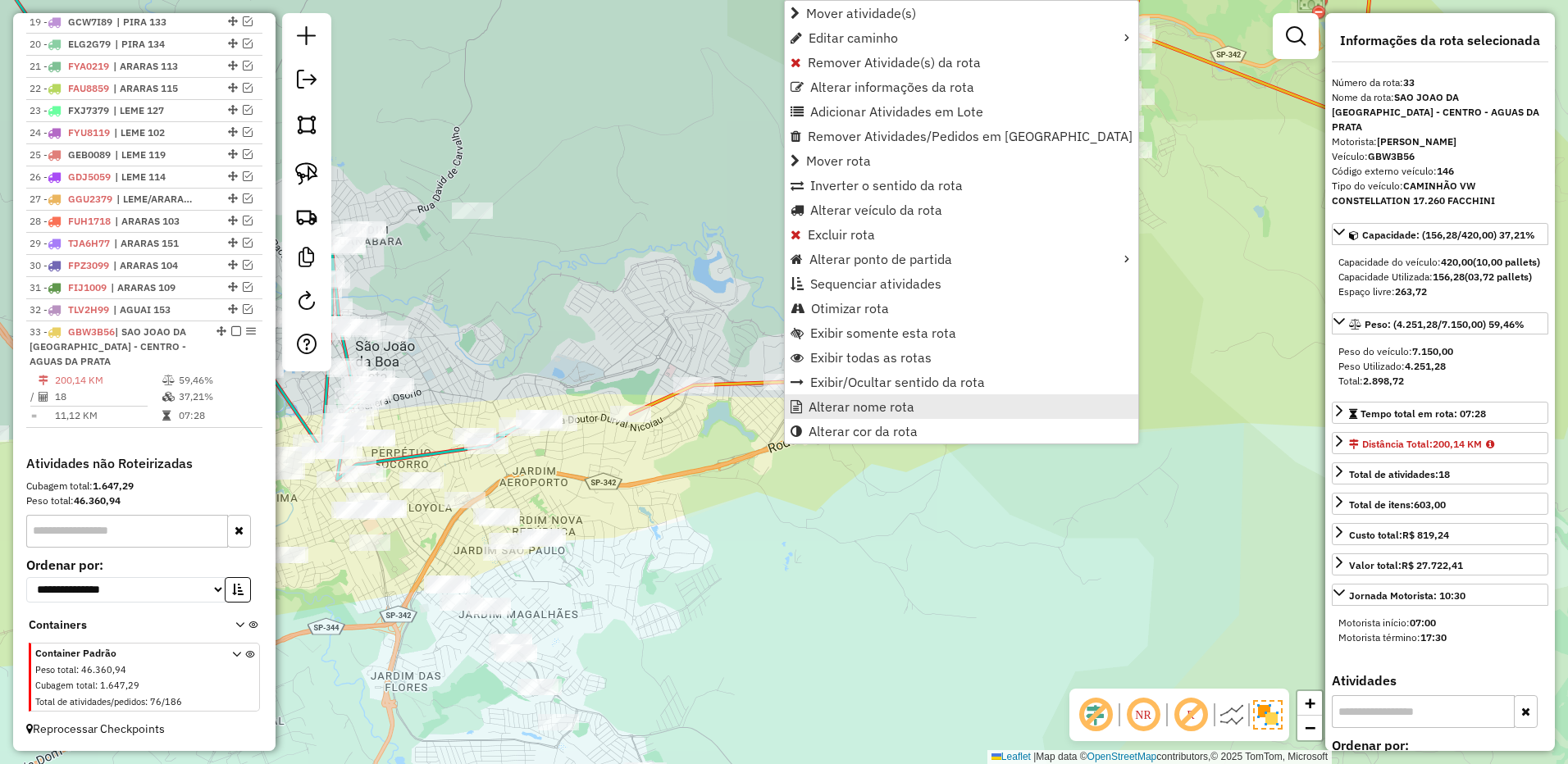
click at [843, 411] on span "Alterar nome rota" at bounding box center [861, 407] width 106 height 13
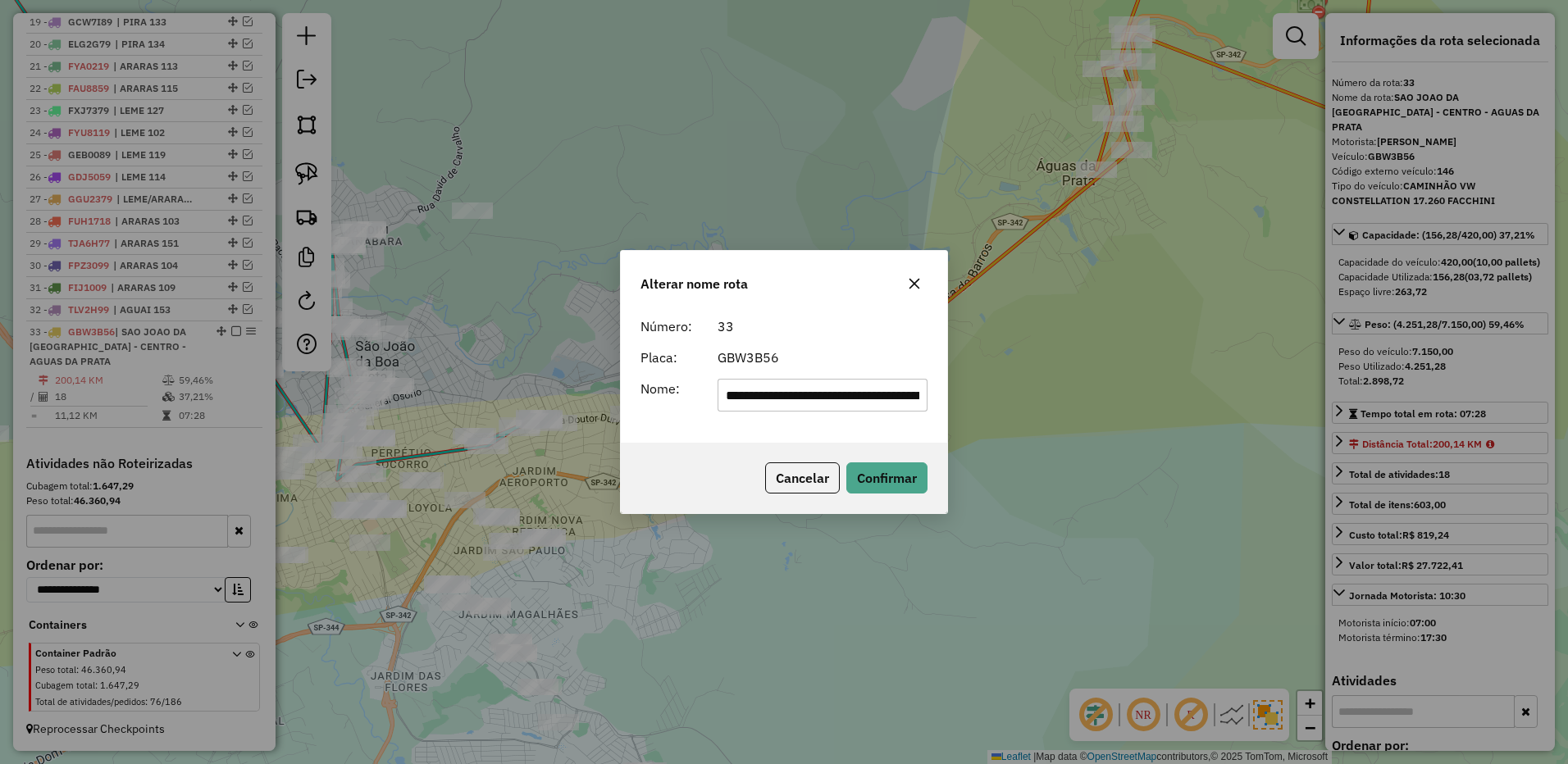
scroll to position [0, 133]
click at [822, 391] on input "**********" at bounding box center [822, 395] width 210 height 33
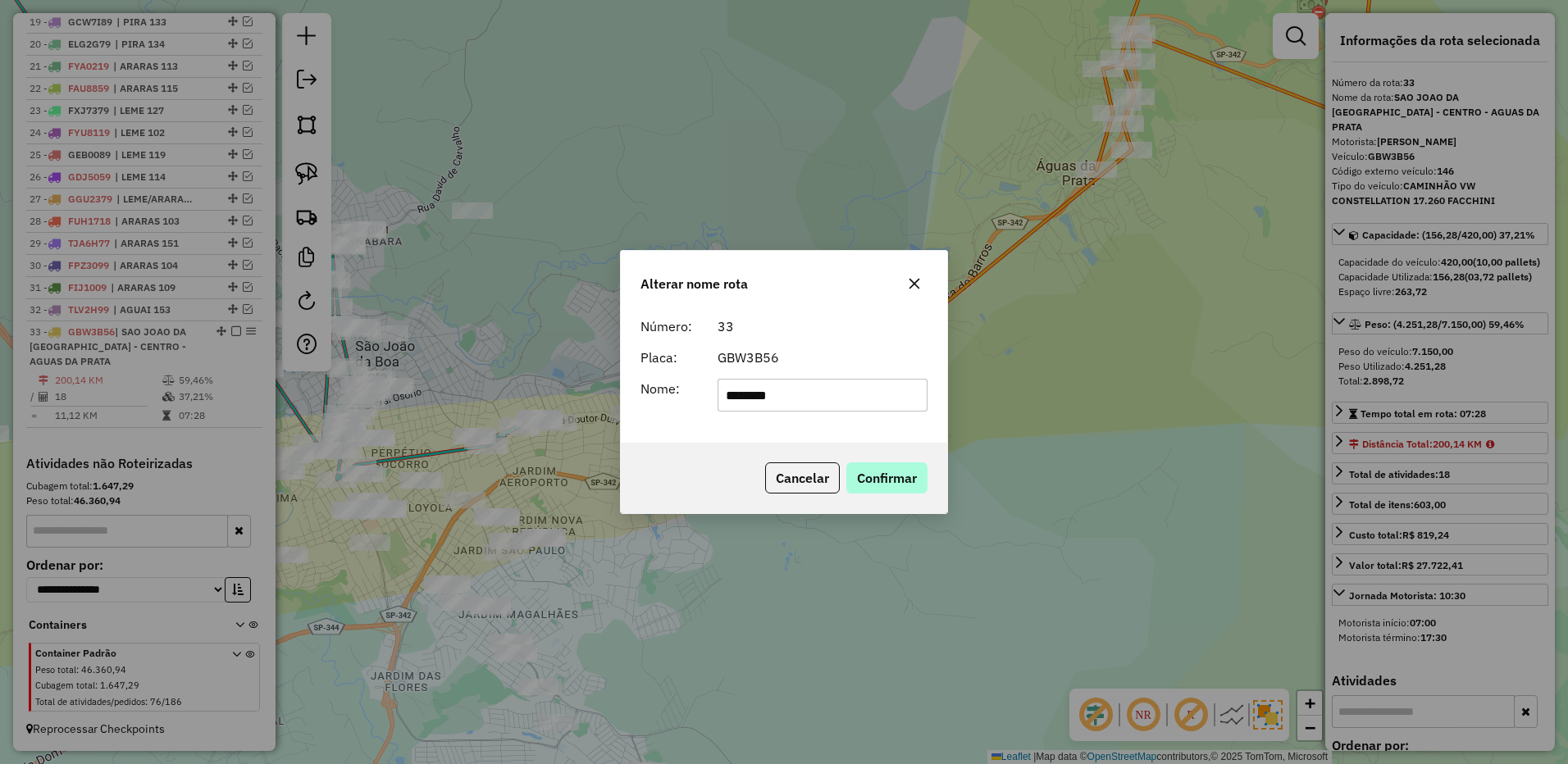
type input "********"
click at [874, 465] on button "Confirmar" at bounding box center [886, 478] width 81 height 31
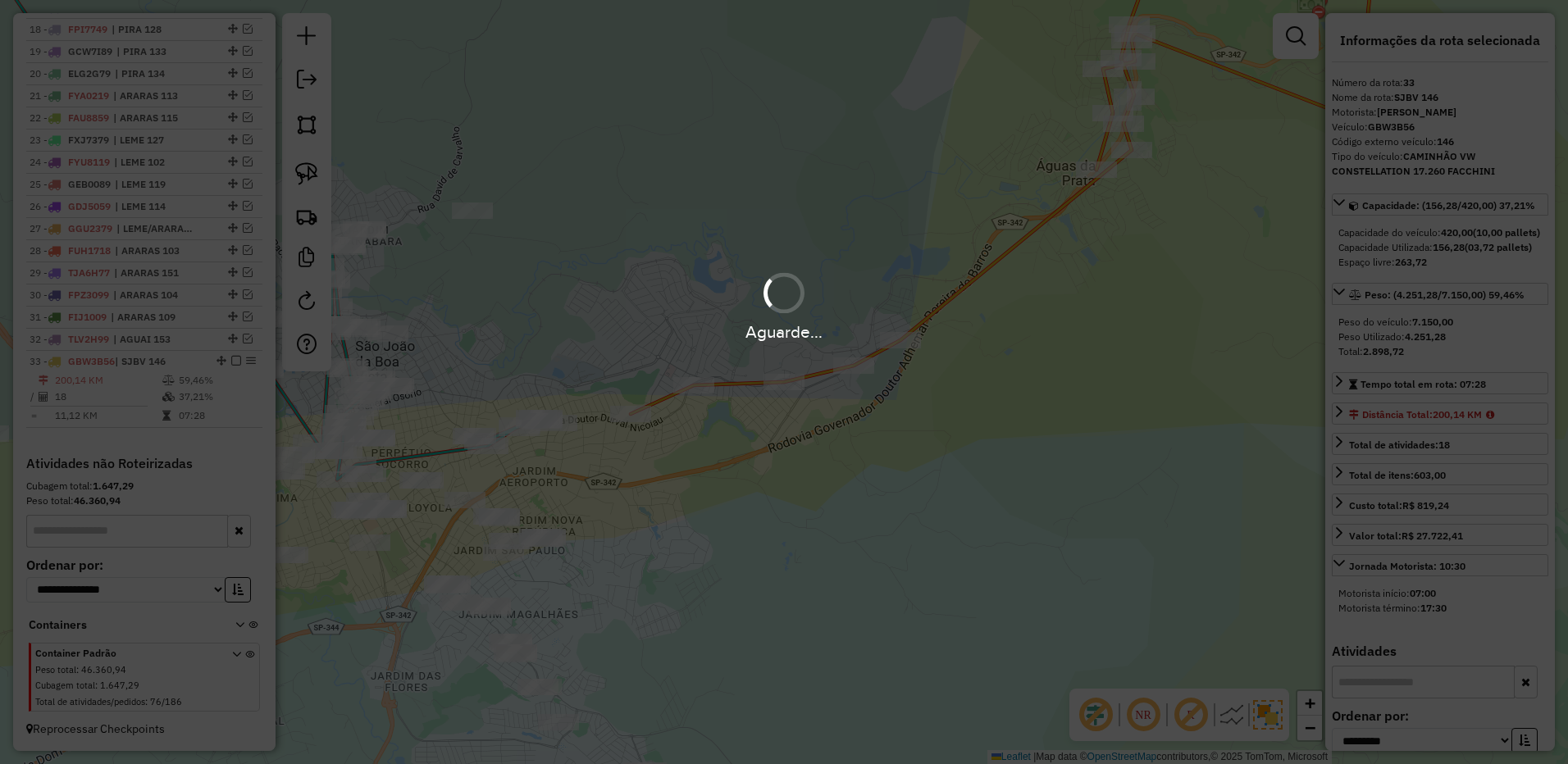
scroll to position [1075, 0]
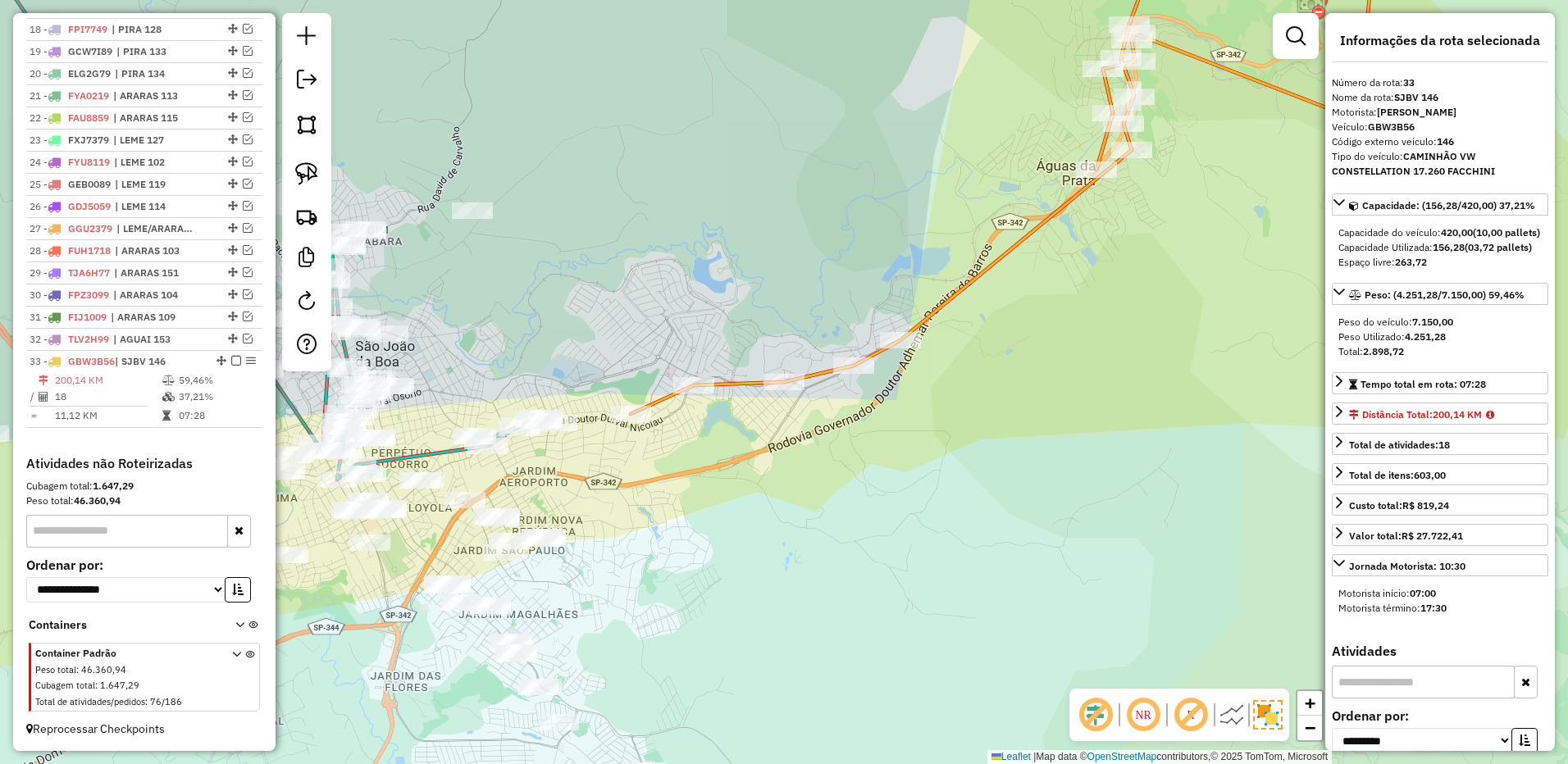
click at [231, 361] on em at bounding box center [236, 361] width 10 height 10
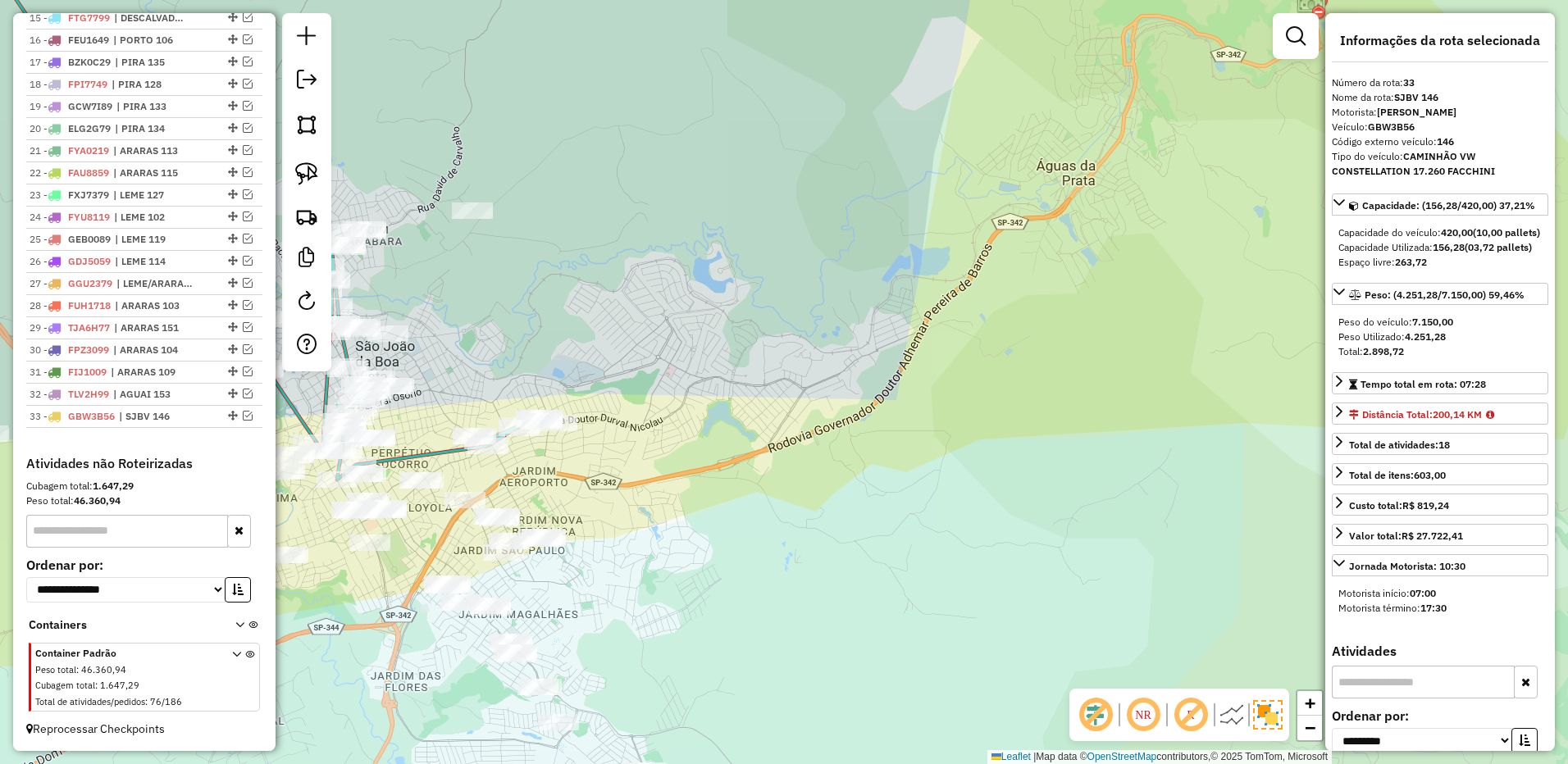
scroll to position [1020, 0]
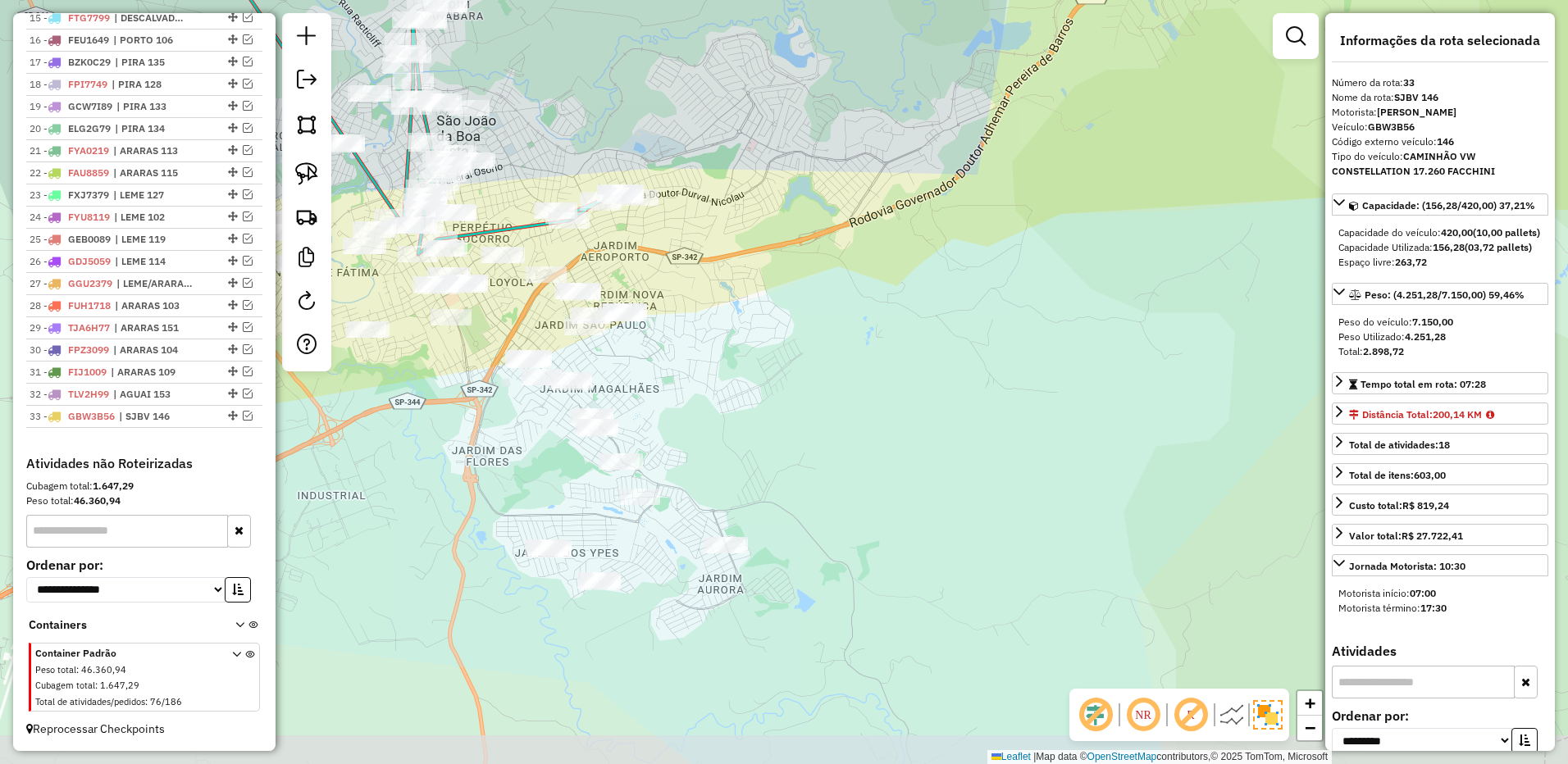
drag, startPoint x: 806, startPoint y: 376, endPoint x: 813, endPoint y: 364, distance: 13.9
click at [813, 364] on div "Janela de atendimento Grade de atendimento Capacidade Transportadoras Veículos …" at bounding box center [784, 382] width 1568 height 764
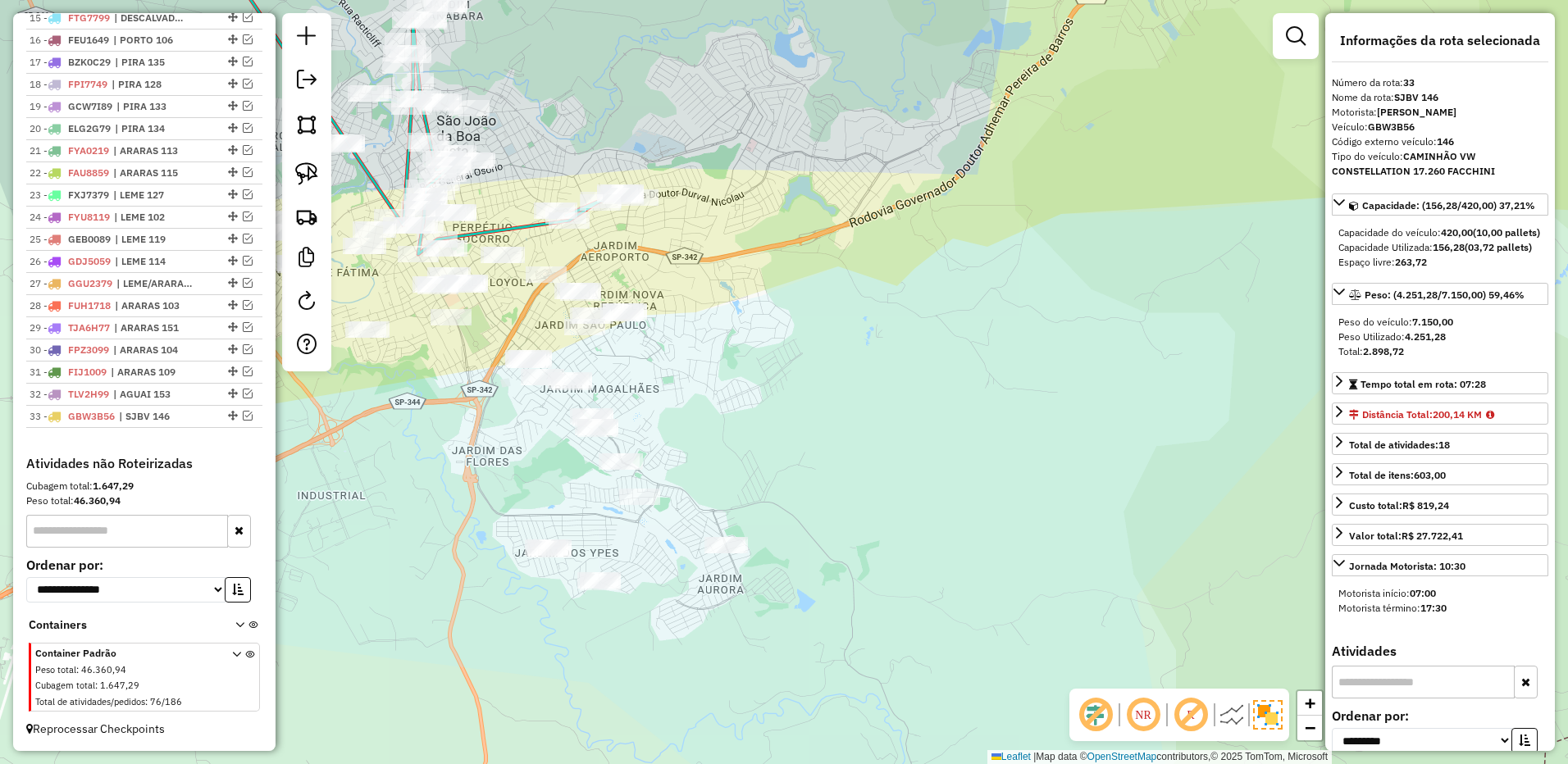
drag, startPoint x: 303, startPoint y: 186, endPoint x: 355, endPoint y: 207, distance: 56.1
click at [303, 186] on link at bounding box center [306, 174] width 36 height 36
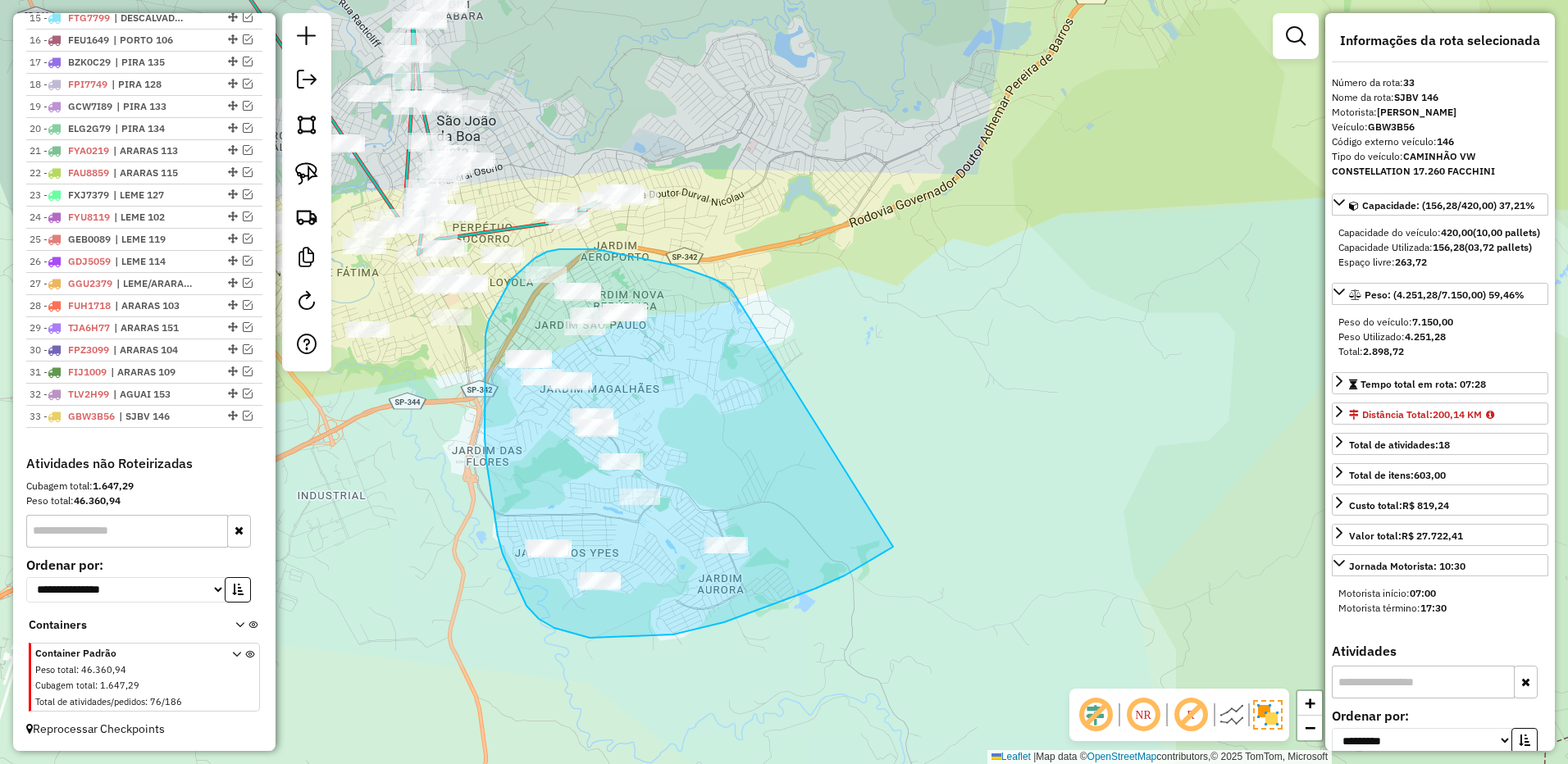
drag, startPoint x: 732, startPoint y: 291, endPoint x: 901, endPoint y: 537, distance: 298.5
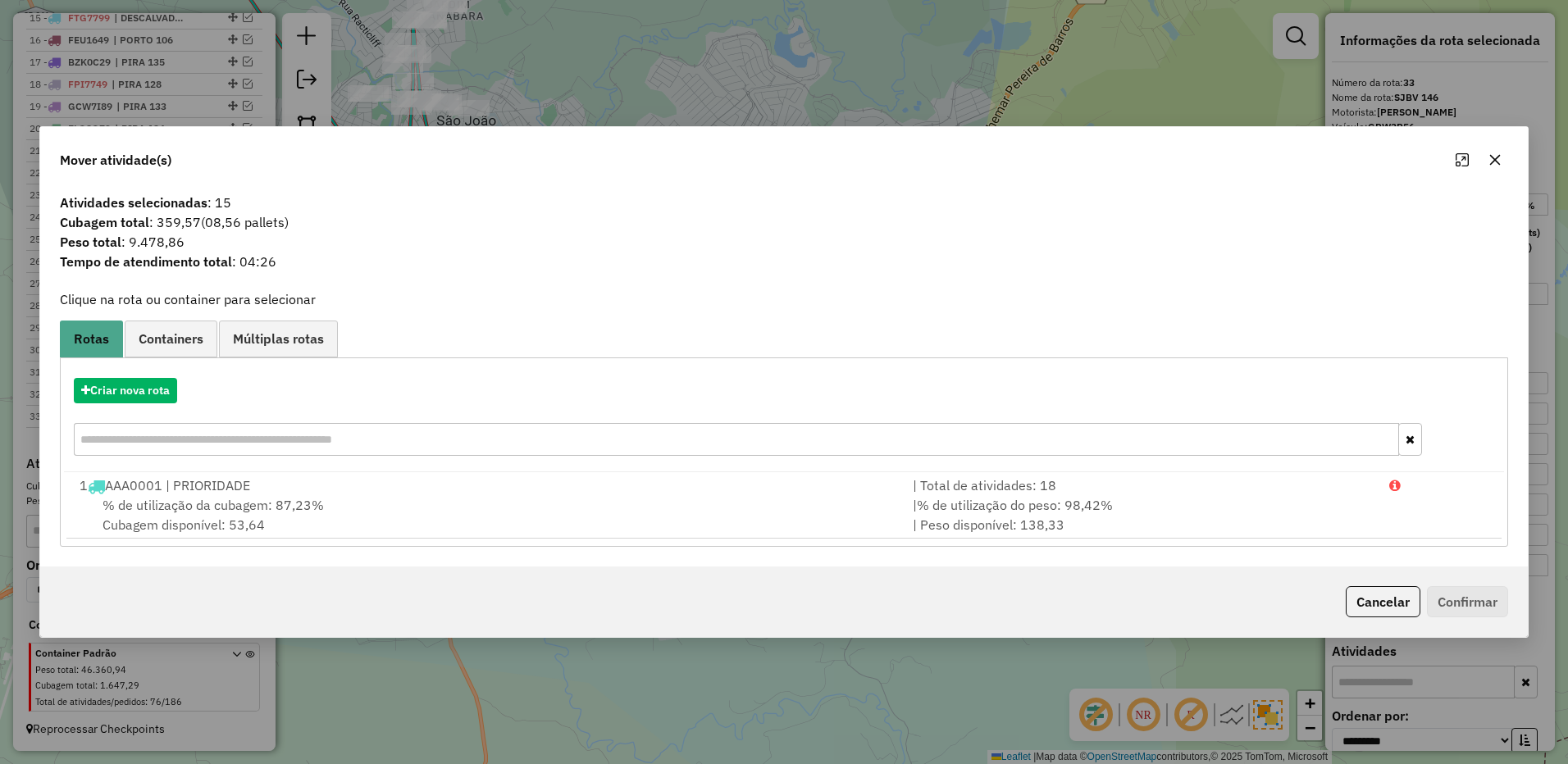
drag, startPoint x: 1491, startPoint y: 155, endPoint x: 539, endPoint y: 181, distance: 952.4
click at [1490, 155] on icon "button" at bounding box center [1495, 160] width 13 height 13
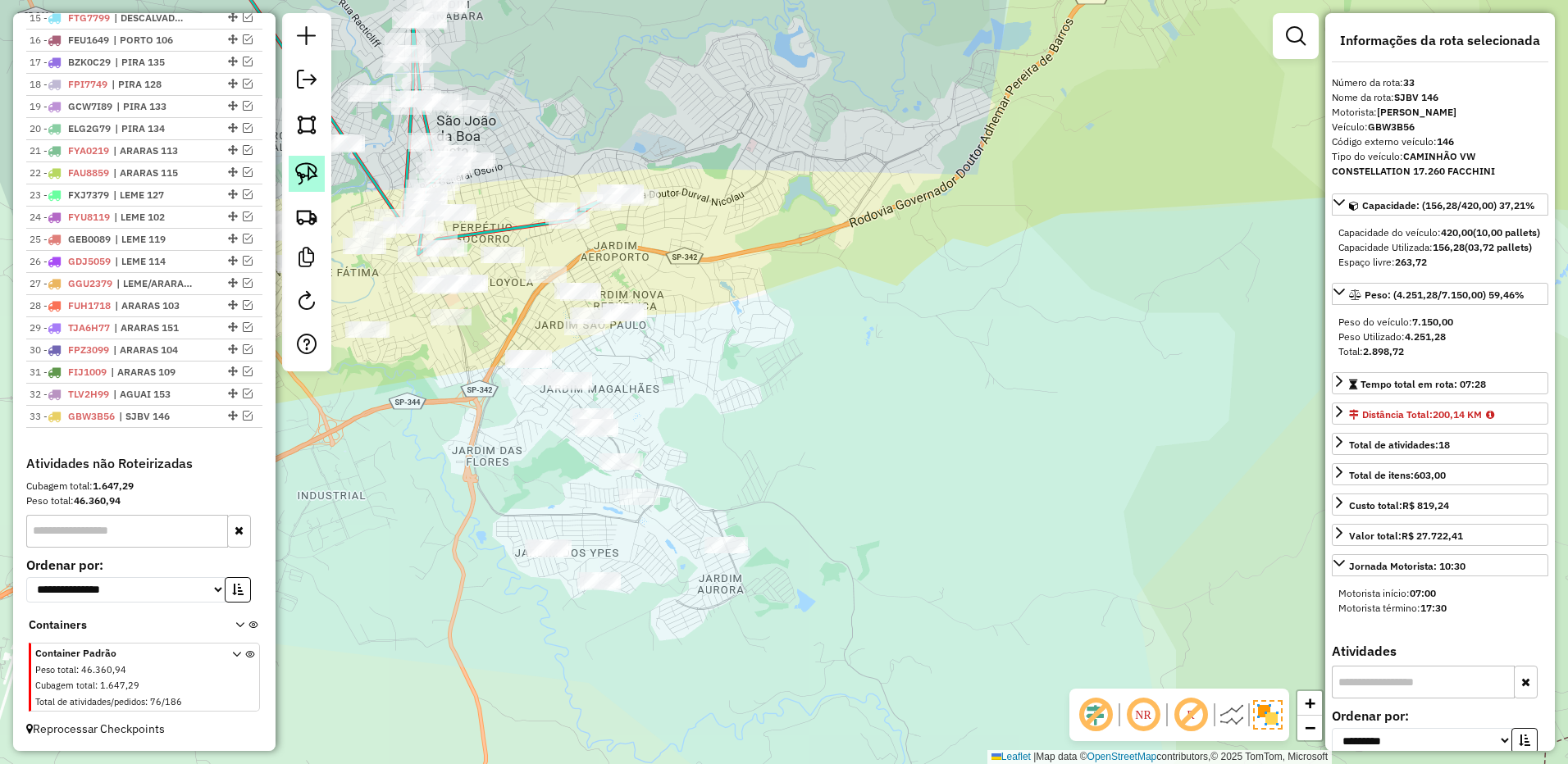
click at [318, 161] on link at bounding box center [306, 174] width 36 height 36
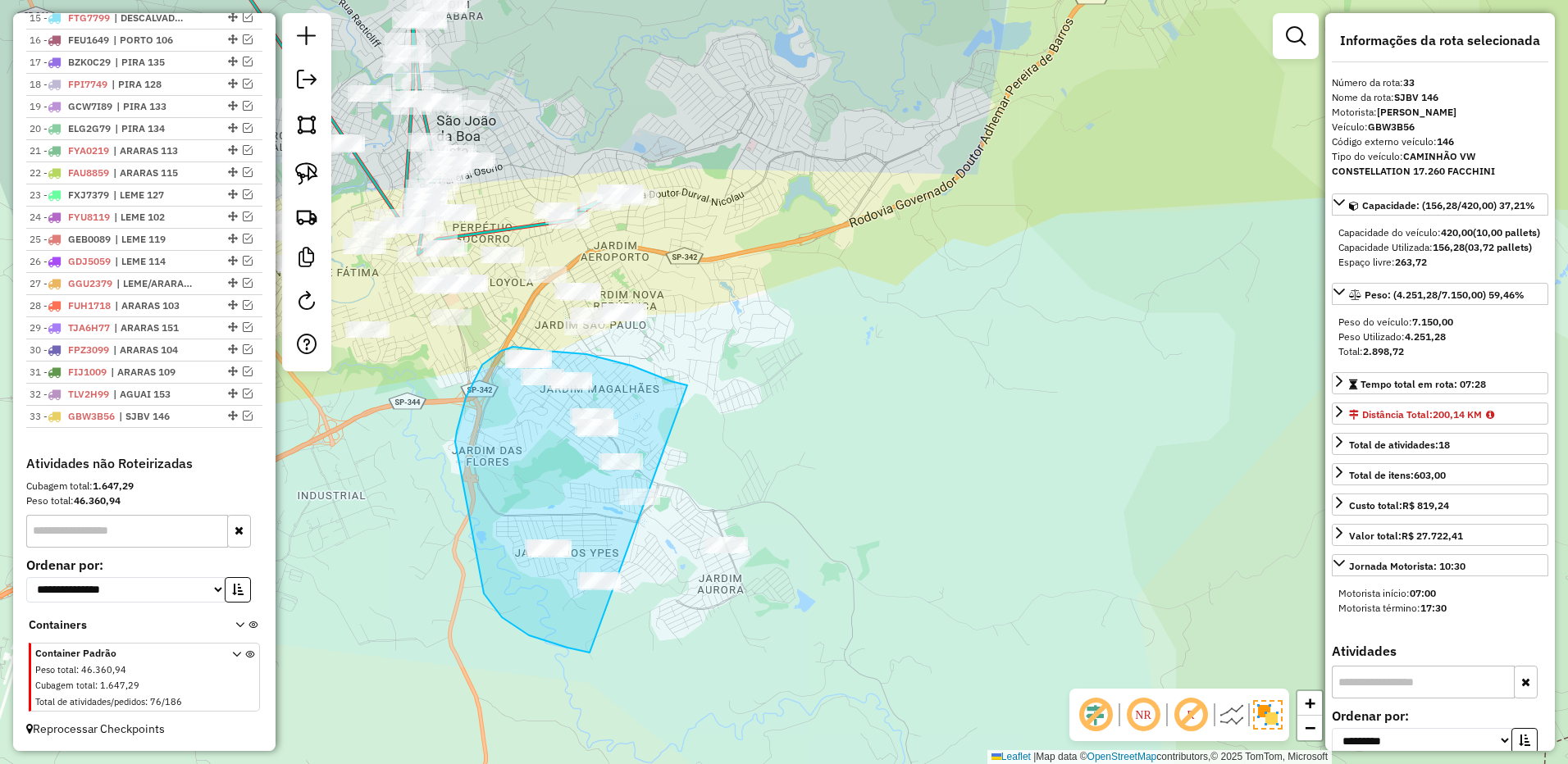
drag, startPoint x: 631, startPoint y: 366, endPoint x: 942, endPoint y: 475, distance: 329.5
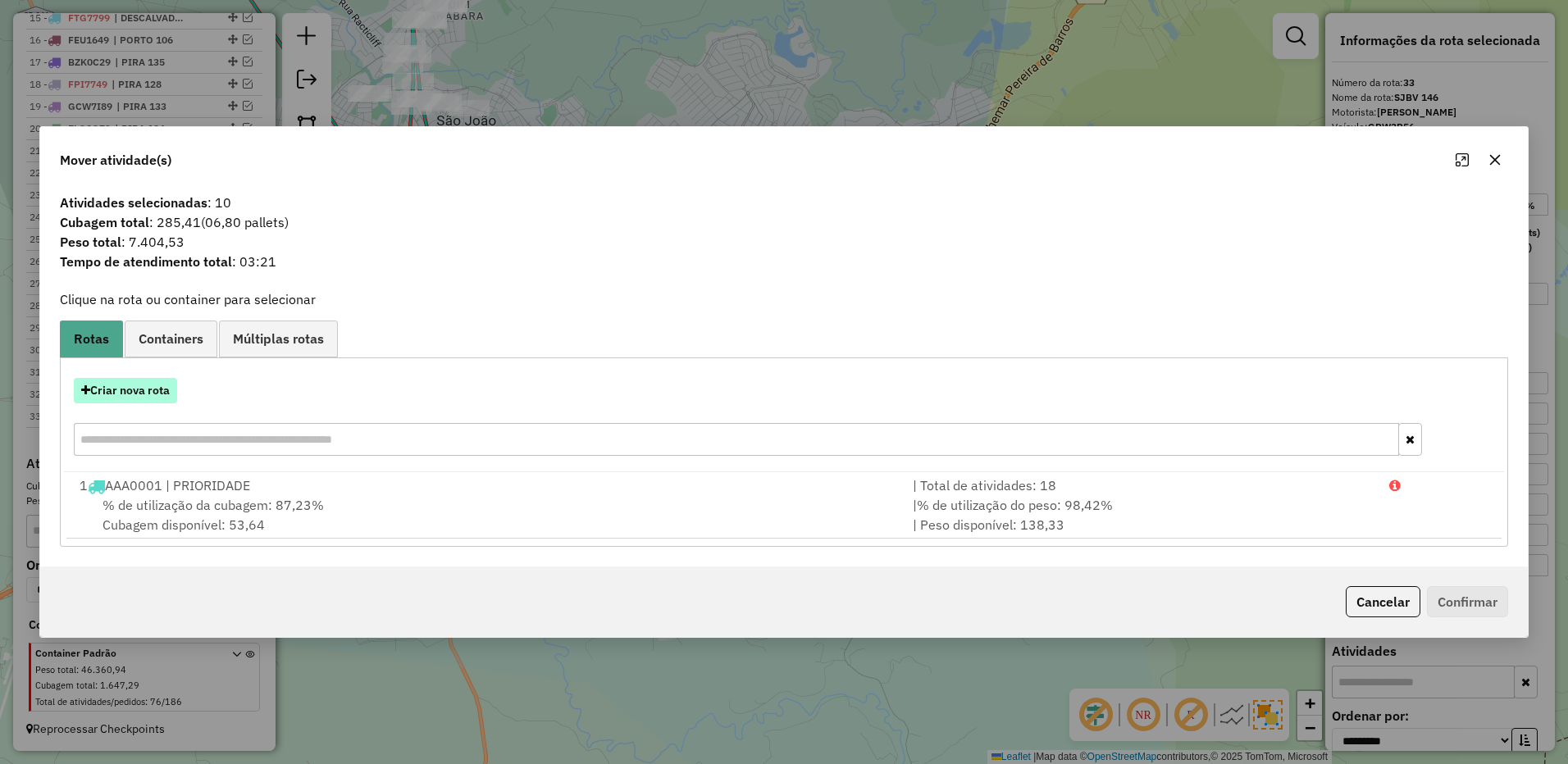
click at [141, 389] on button "Criar nova rota" at bounding box center [125, 391] width 104 height 25
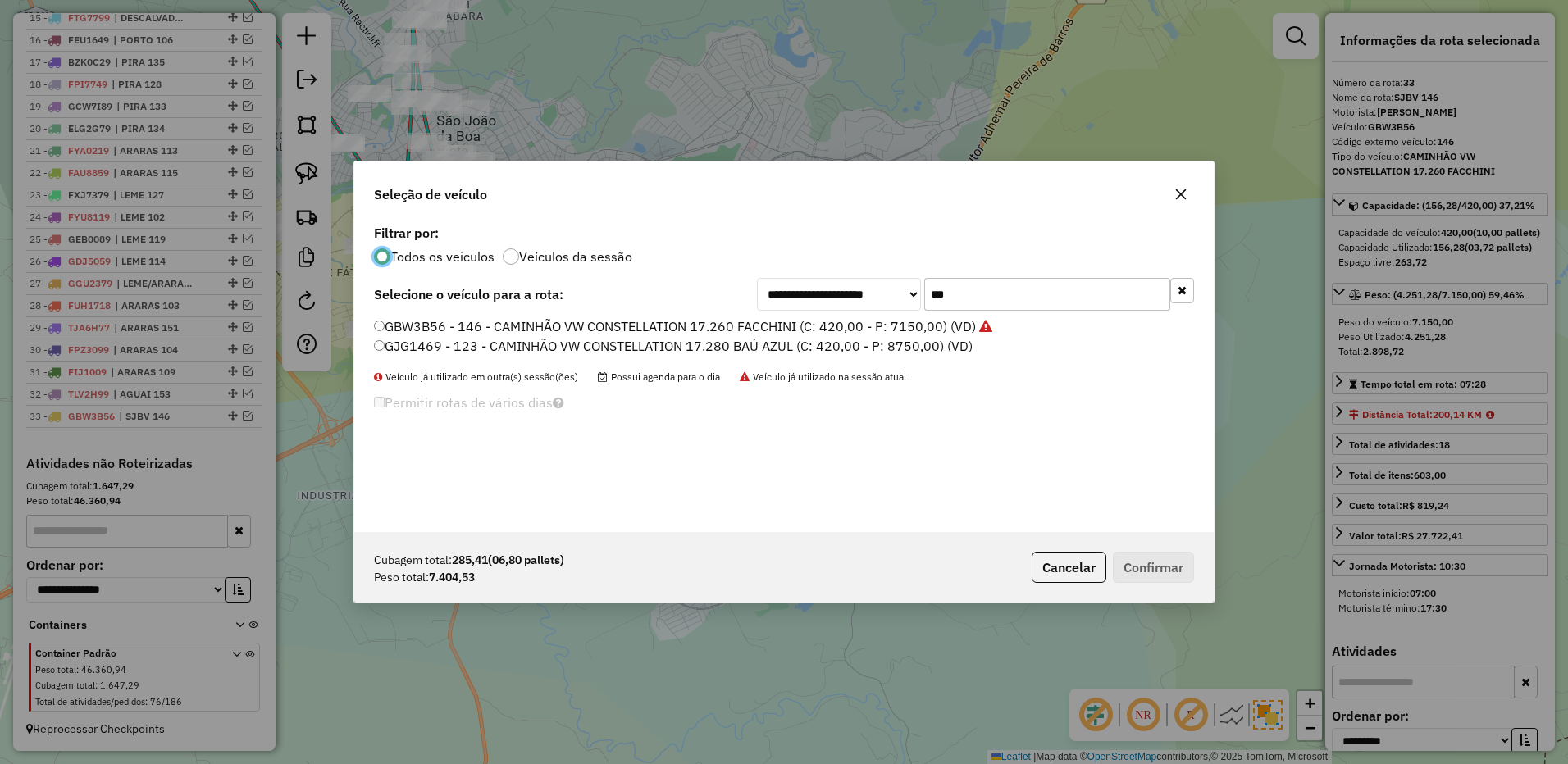
scroll to position [9, 5]
click at [983, 285] on input "***" at bounding box center [1047, 294] width 246 height 33
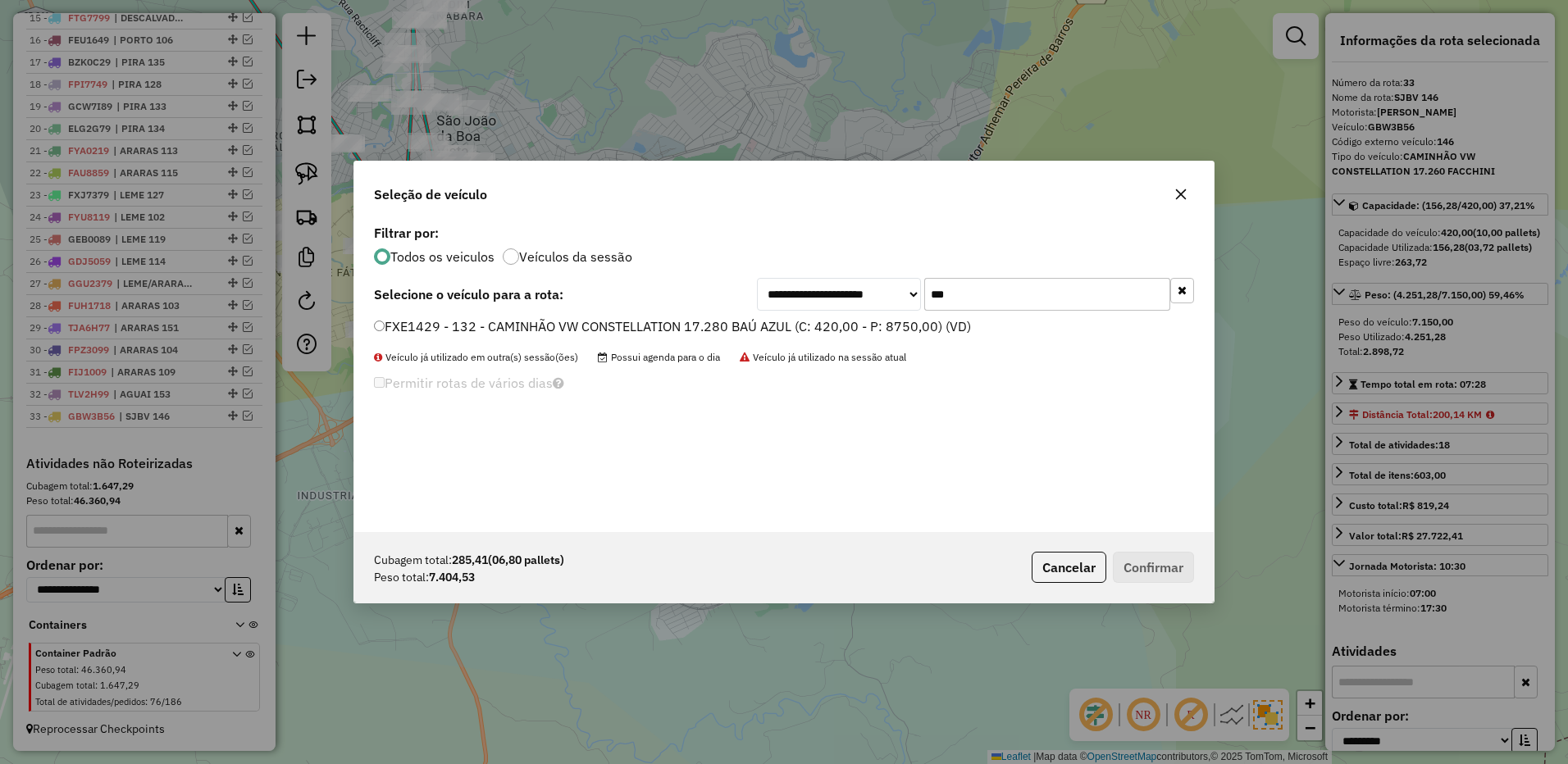
type input "***"
click at [873, 329] on label "FXE1429 - 132 - CAMINHÃO VW CONSTELLATION 17.280 BAÚ AZUL (C: 420,00 - P: 8750,…" at bounding box center [672, 326] width 597 height 20
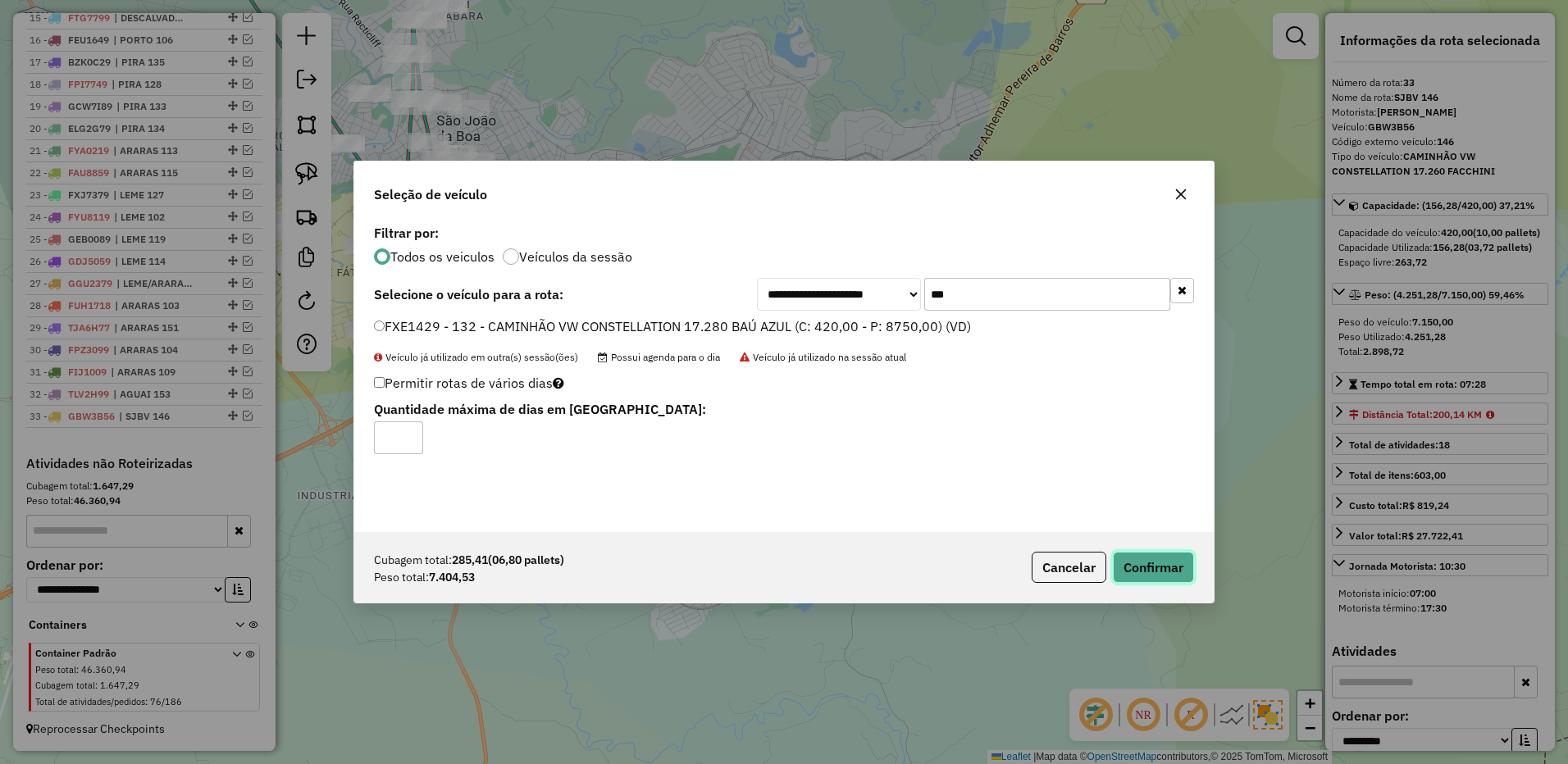
click at [1171, 558] on button "Confirmar" at bounding box center [1153, 567] width 81 height 31
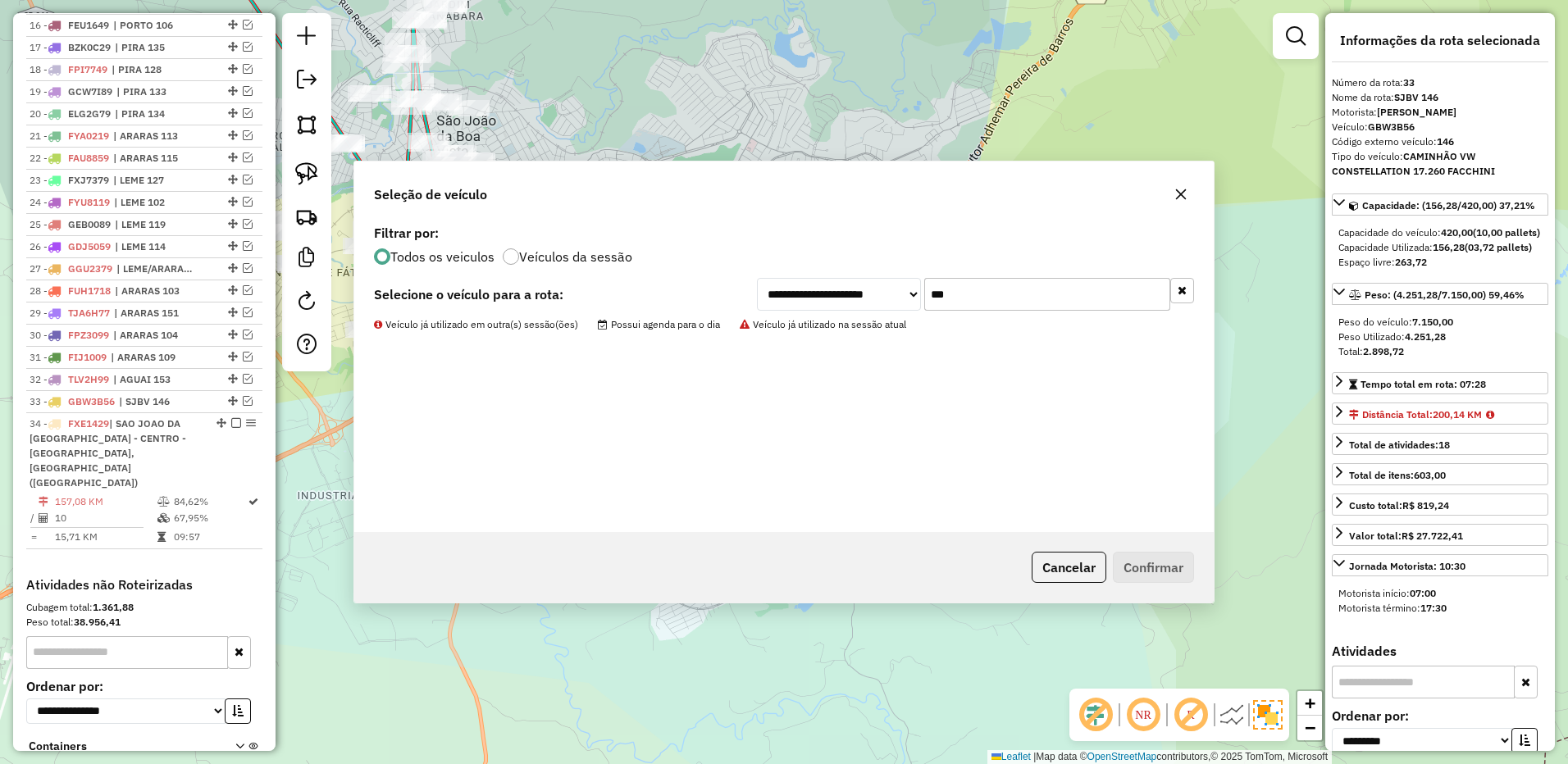
scroll to position [1141, 0]
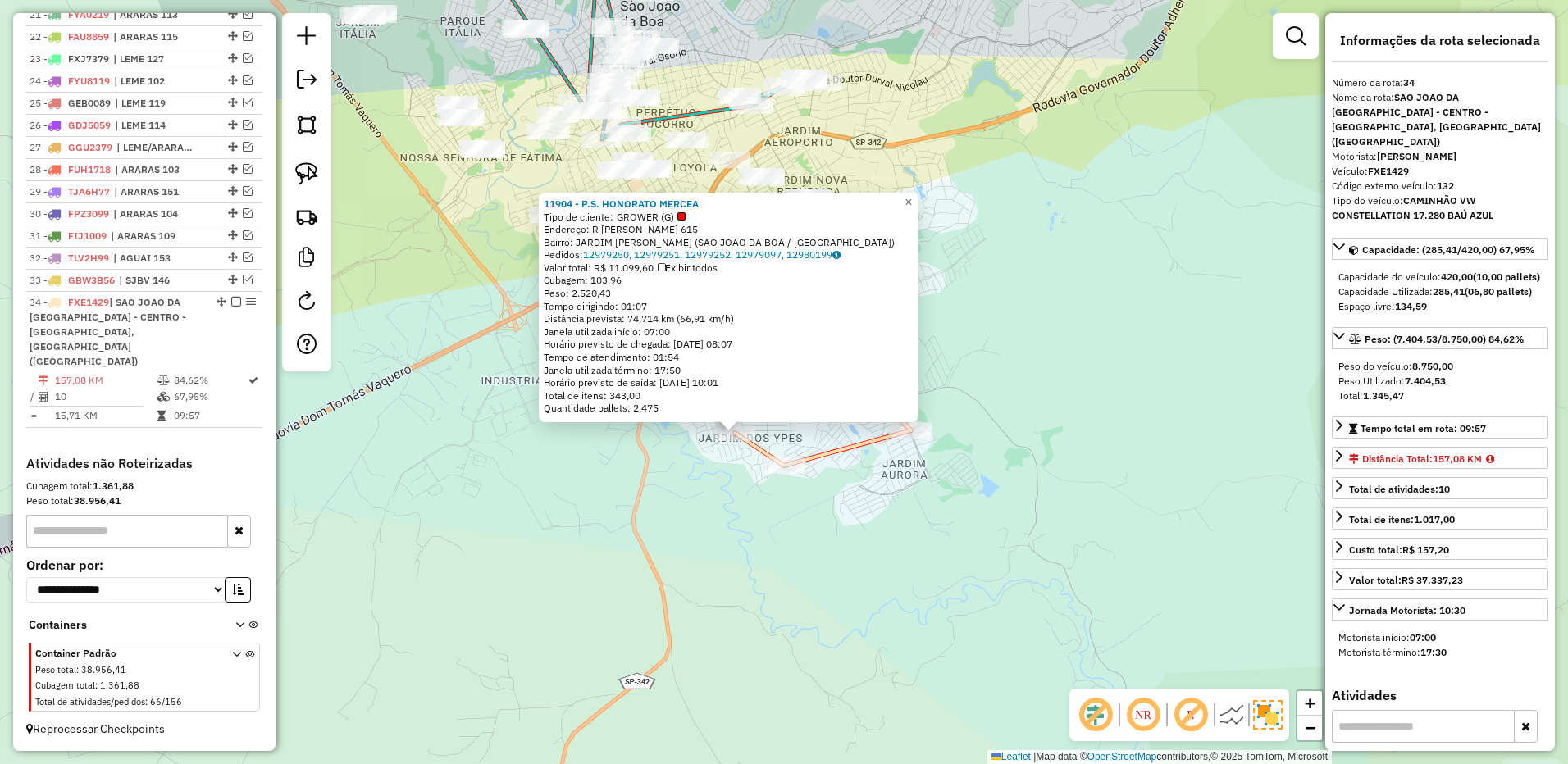
drag, startPoint x: 1060, startPoint y: 235, endPoint x: 962, endPoint y: 336, distance: 140.7
click at [962, 336] on div "11904 - P.S. HONORATO MERCEA Tipo de cliente: GROWER (G) Endereço: R [PERSON_NA…" at bounding box center [784, 382] width 1568 height 764
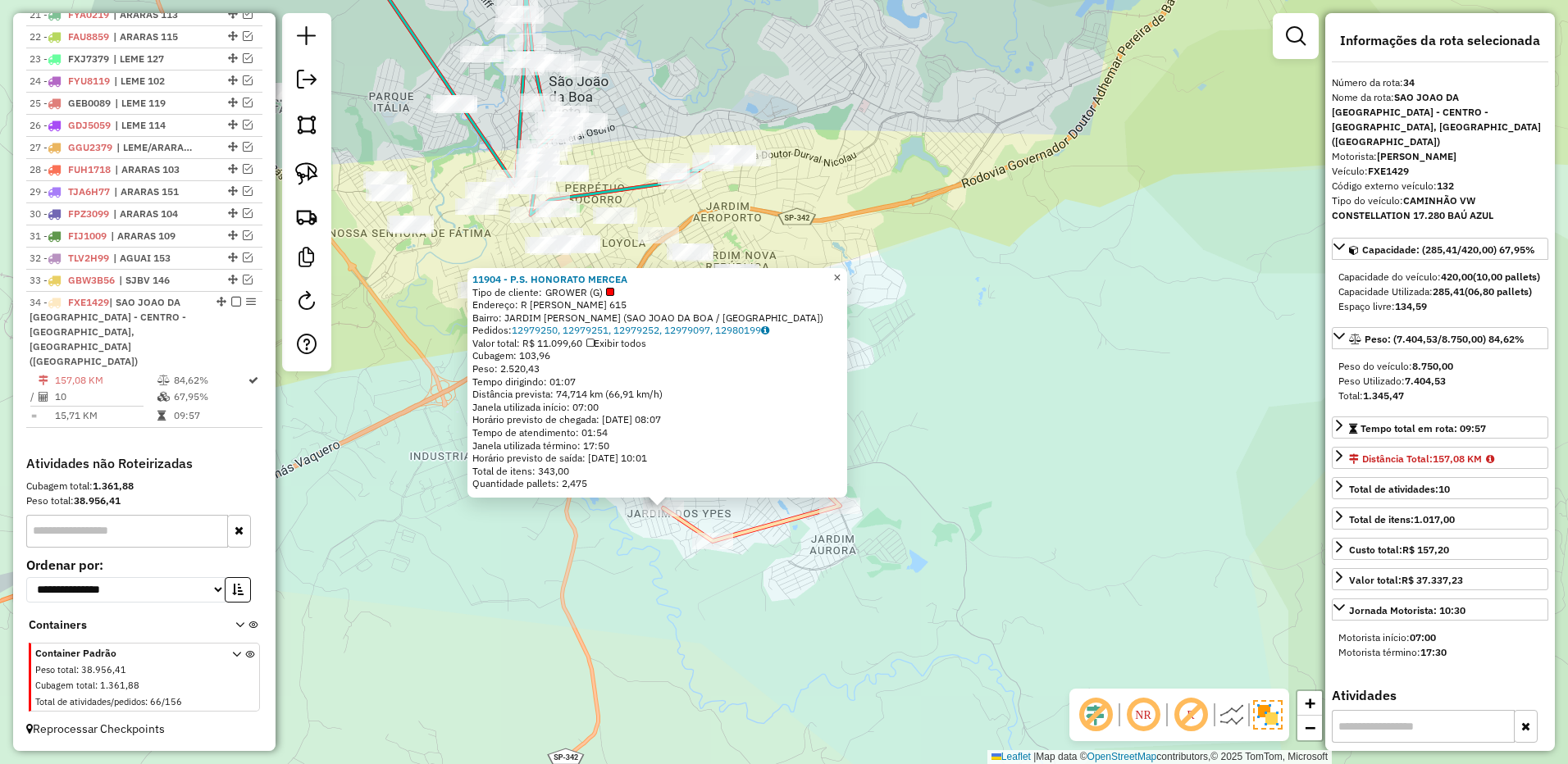
click at [841, 273] on span "×" at bounding box center [837, 277] width 8 height 14
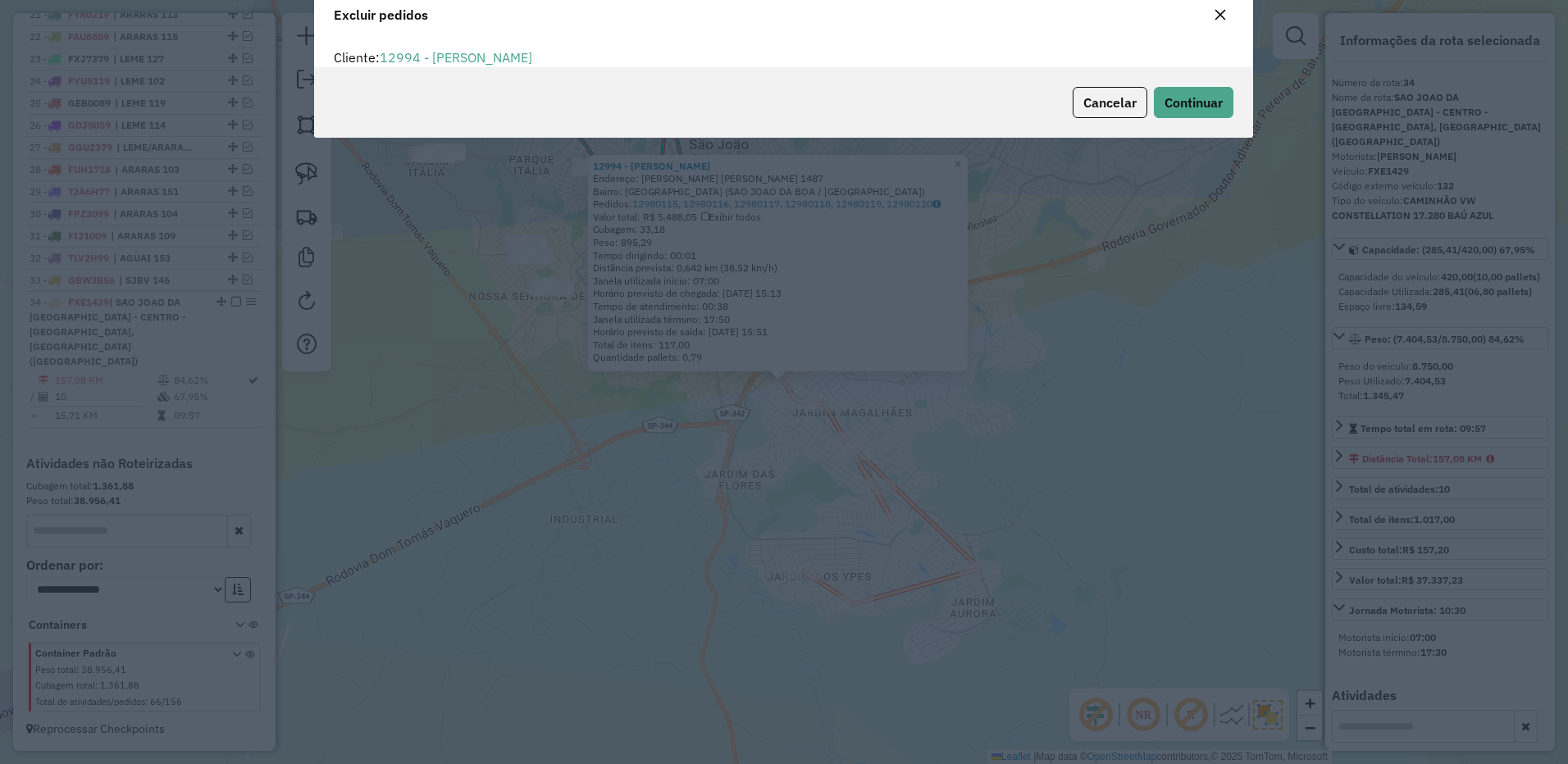
scroll to position [0, 0]
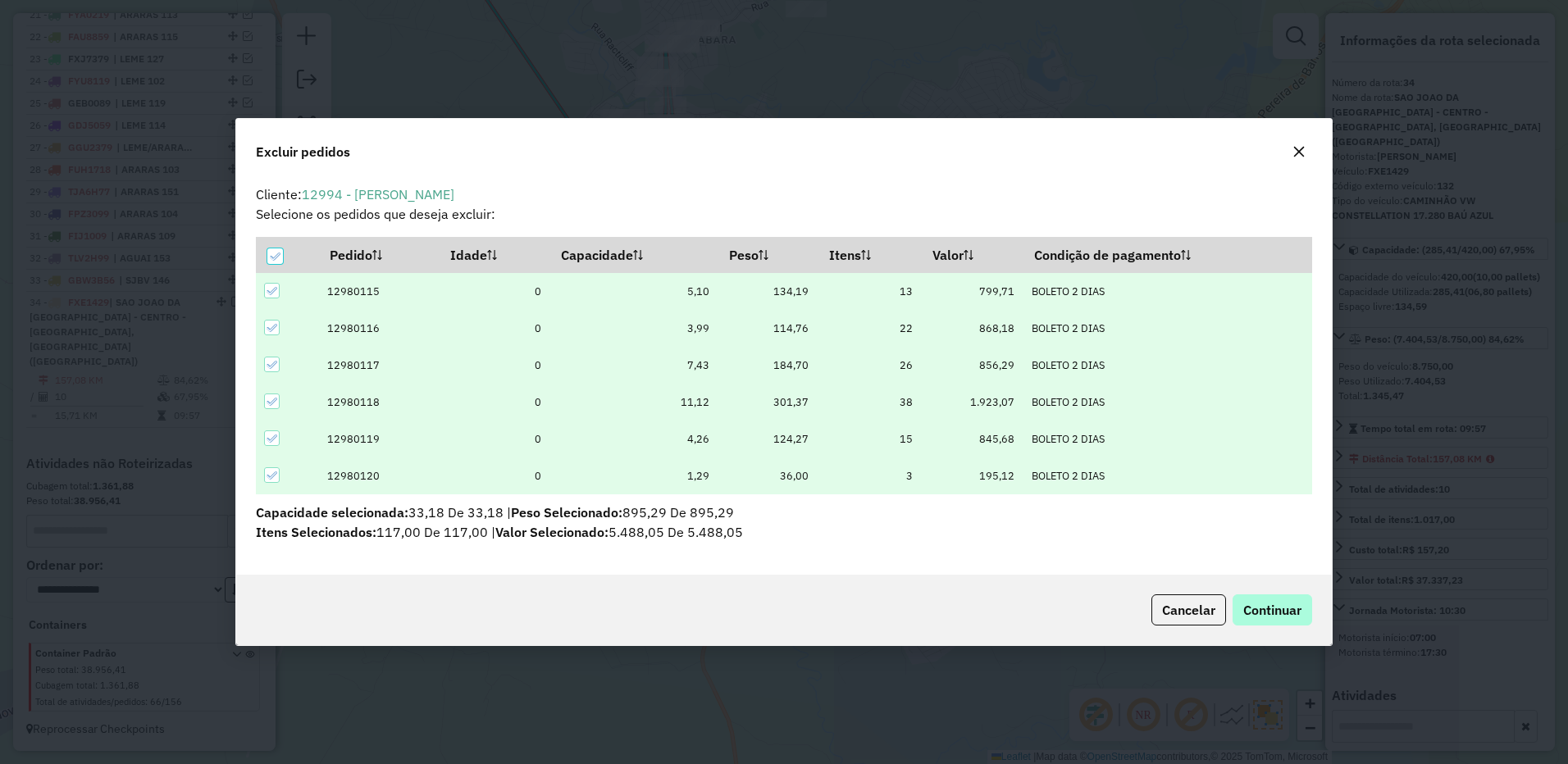
drag, startPoint x: 1240, startPoint y: 589, endPoint x: 1271, endPoint y: 606, distance: 35.4
click at [1241, 589] on div "Cancelar Continuar" at bounding box center [784, 610] width 1095 height 70
click at [1271, 606] on span "Continuar" at bounding box center [1272, 610] width 58 height 17
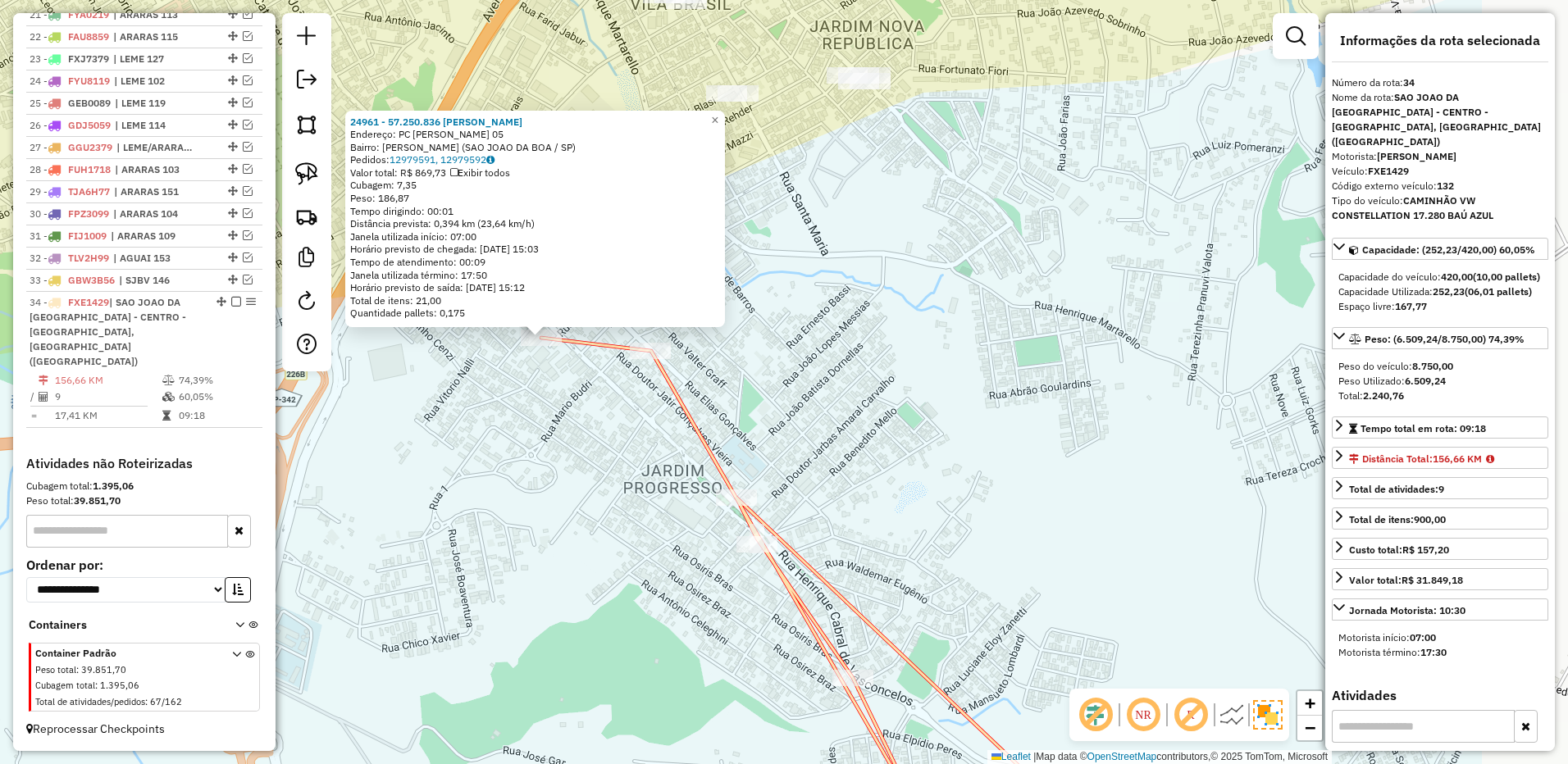
drag, startPoint x: 1096, startPoint y: 417, endPoint x: 850, endPoint y: 373, distance: 249.9
click at [850, 373] on div "24961 - 57.250.836 [PERSON_NAME]: PC [PERSON_NAME] 05 Bairro: [GEOGRAPHIC_DATA]…" at bounding box center [784, 382] width 1568 height 764
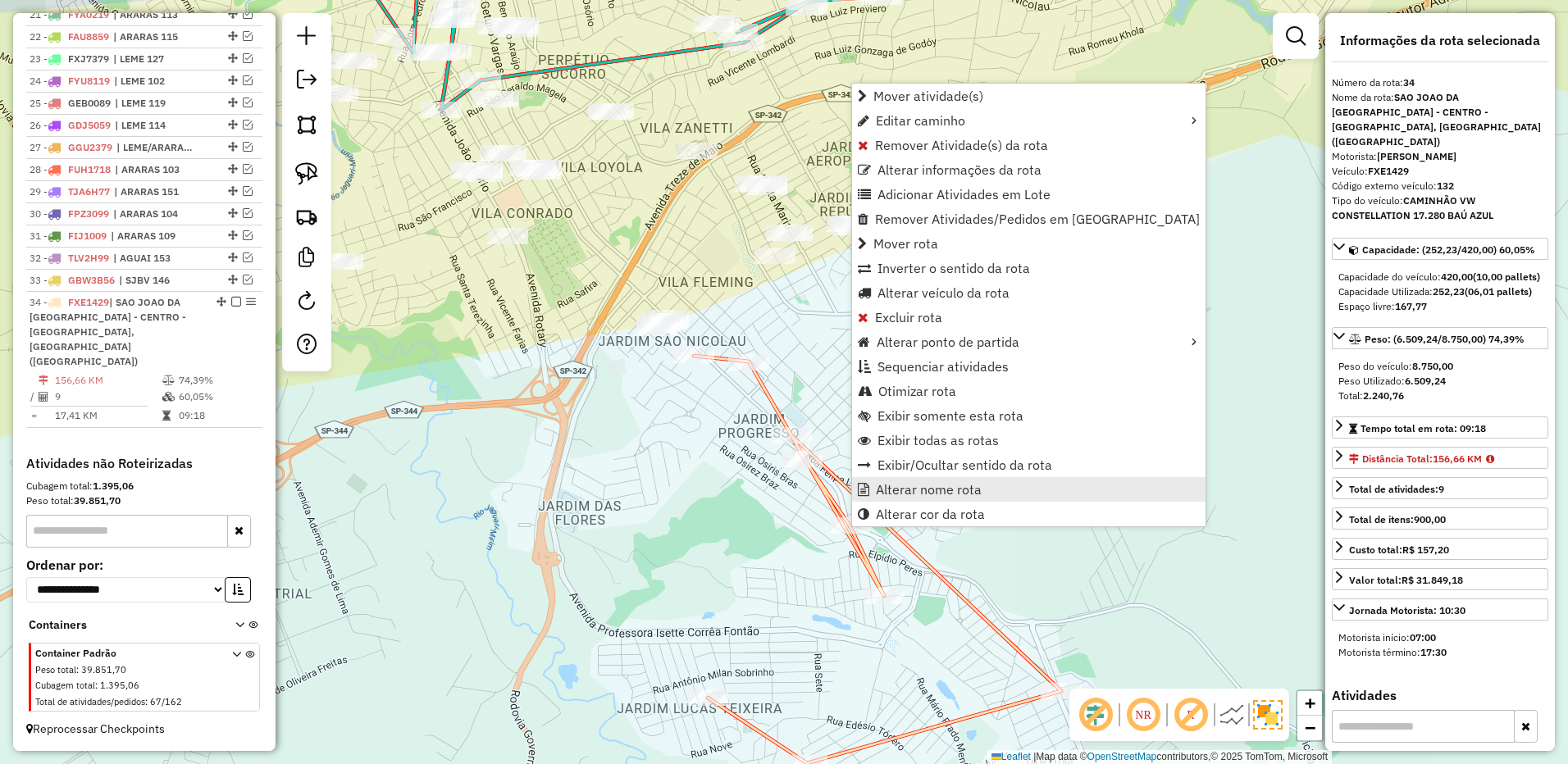
click at [918, 485] on span "Alterar nome rota" at bounding box center [928, 489] width 106 height 13
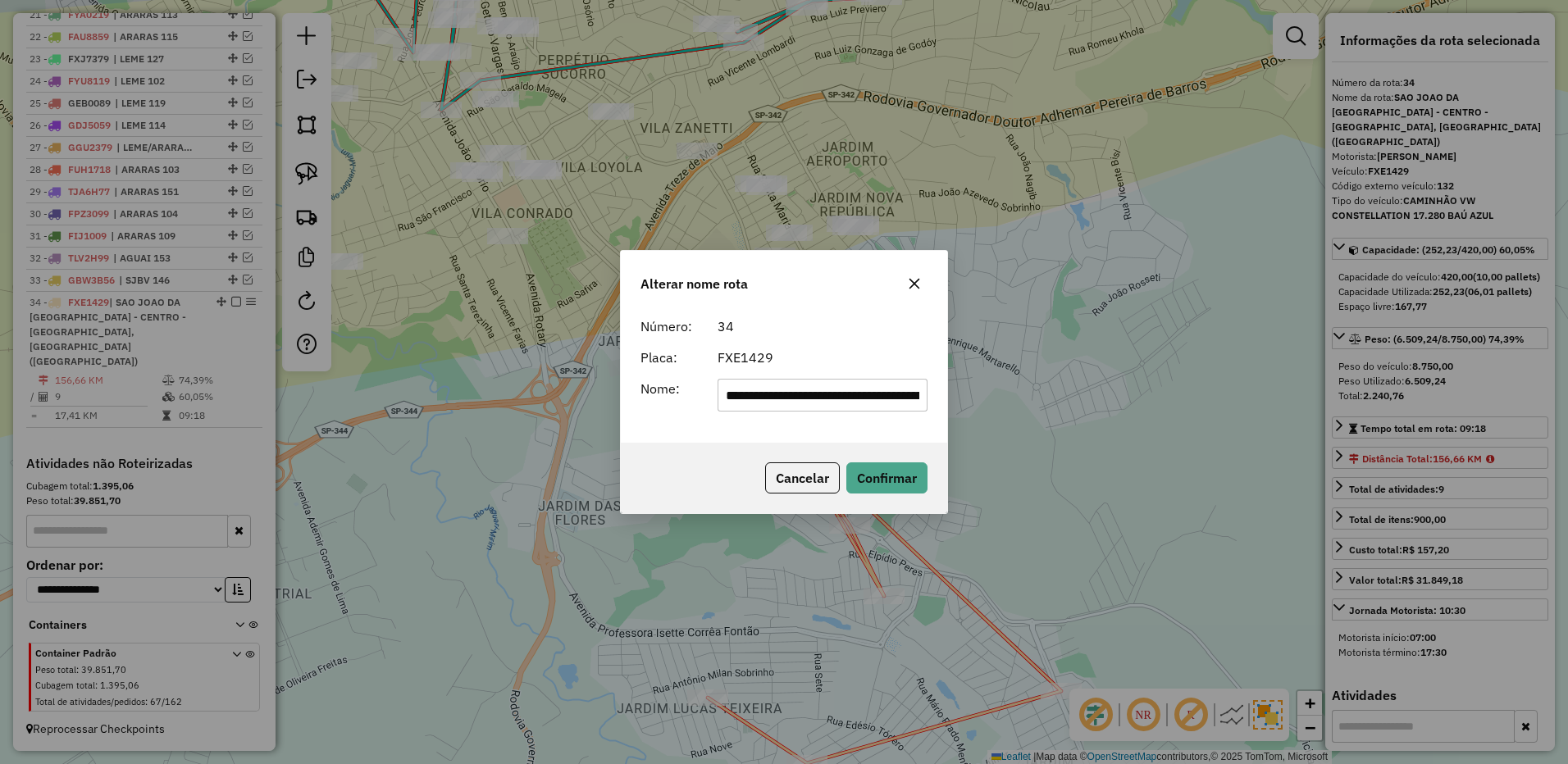
scroll to position [0, 327]
click at [841, 402] on input "**********" at bounding box center [822, 395] width 210 height 33
click at [836, 402] on input "**********" at bounding box center [822, 395] width 210 height 33
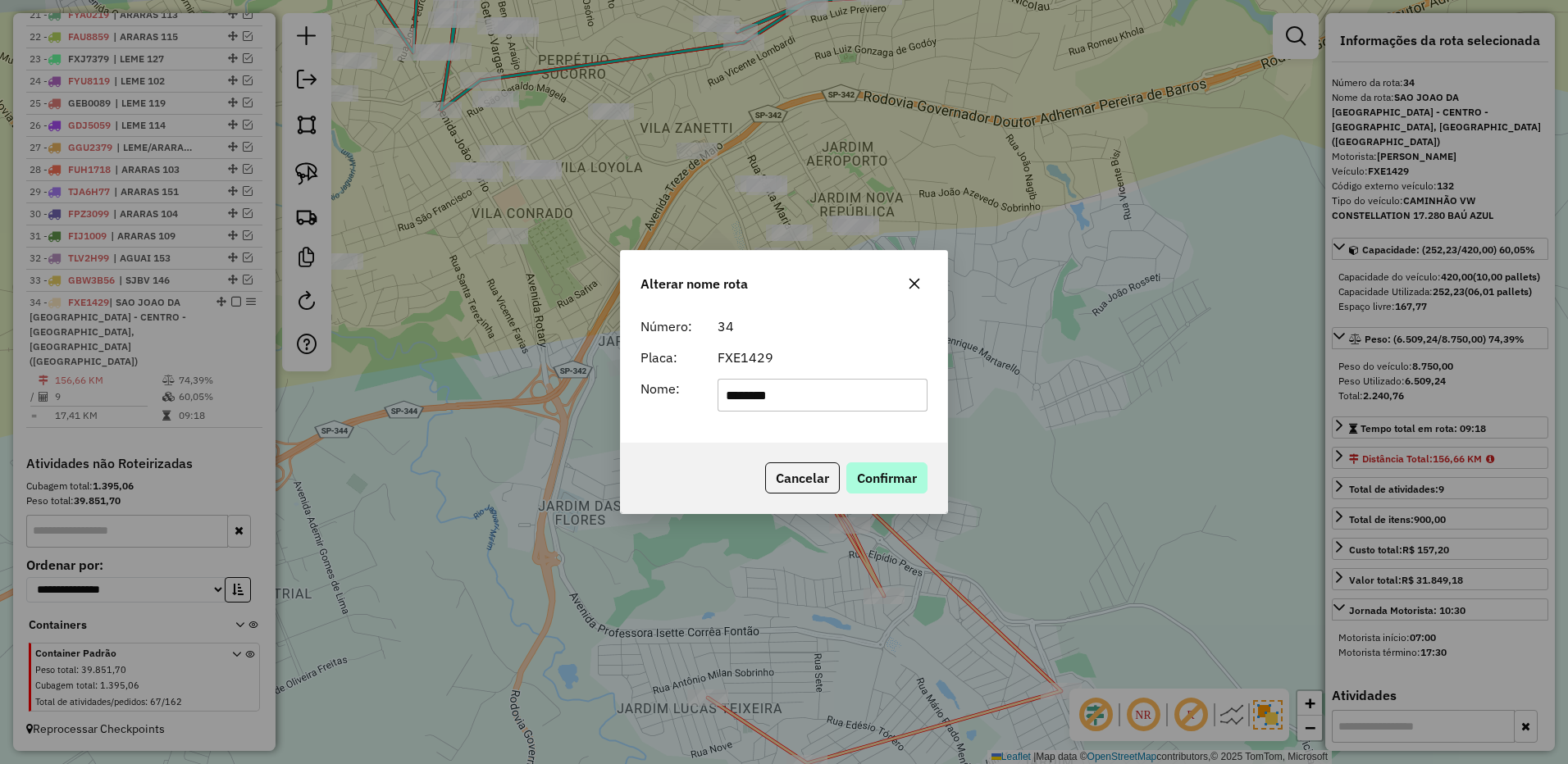
type input "********"
click at [880, 473] on button "Confirmar" at bounding box center [886, 478] width 81 height 31
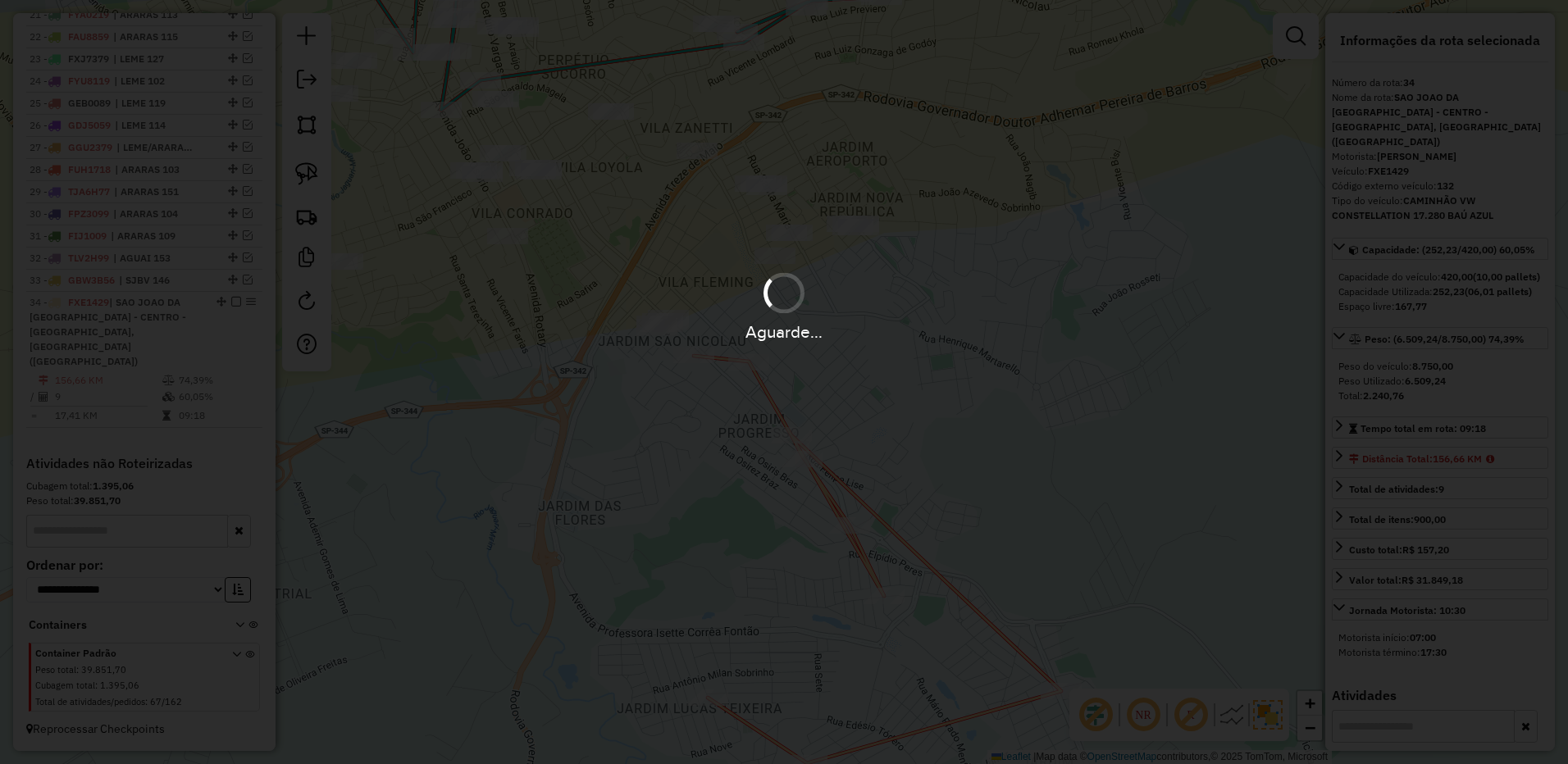
scroll to position [1097, 0]
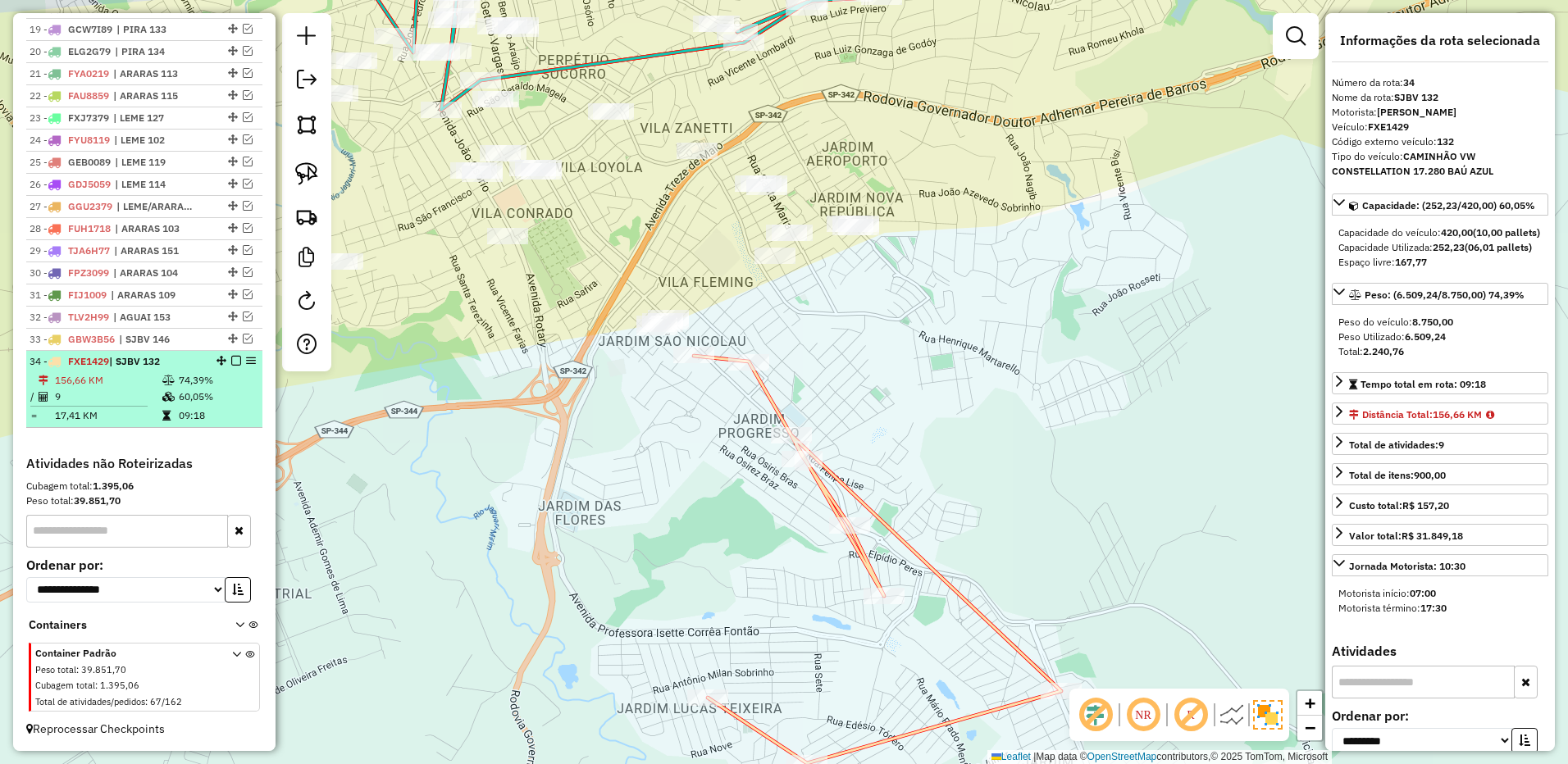
click at [225, 362] on div at bounding box center [230, 361] width 49 height 10
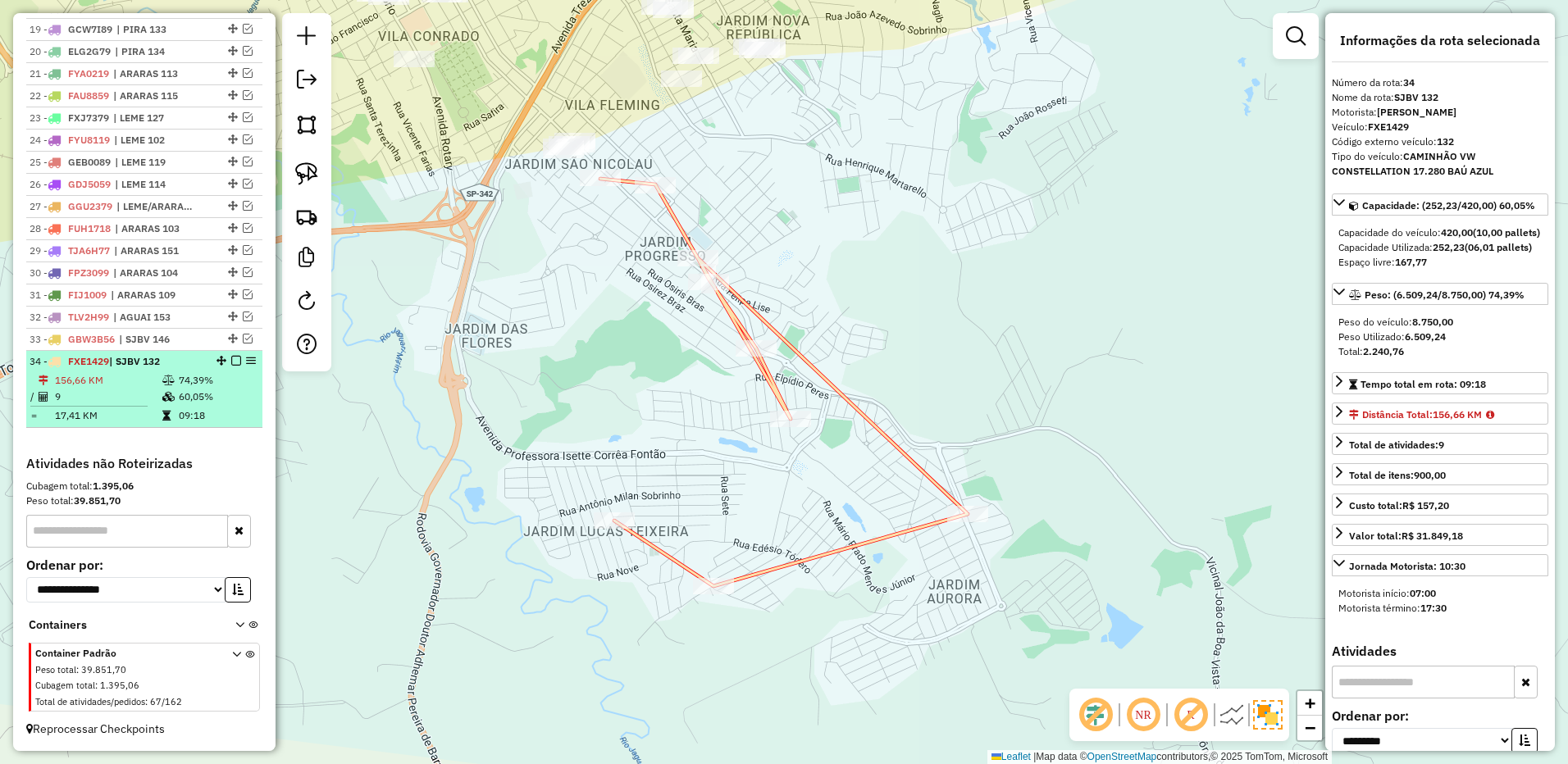
click at [235, 359] on em at bounding box center [236, 361] width 10 height 10
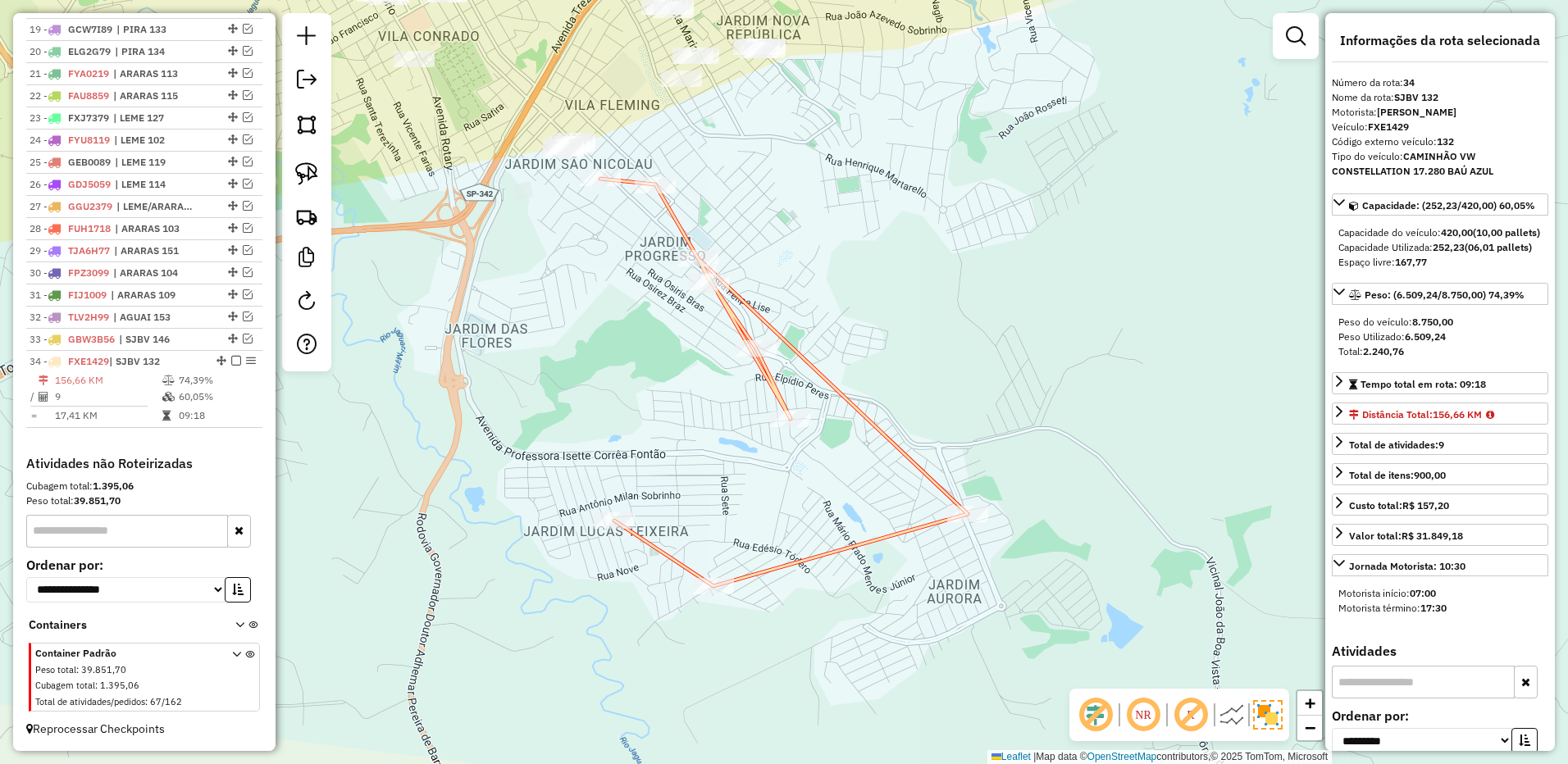
scroll to position [1042, 0]
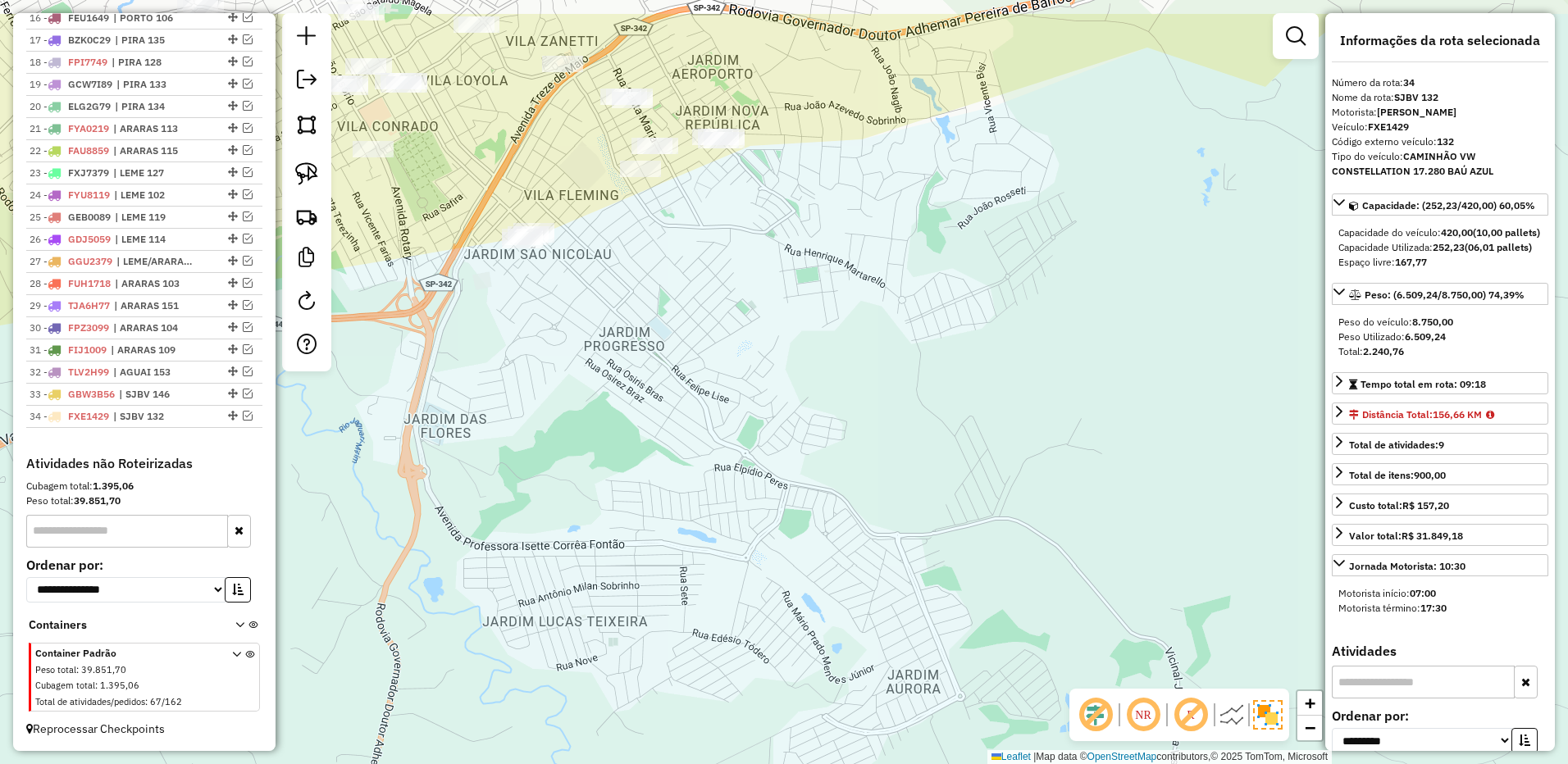
drag, startPoint x: 903, startPoint y: 276, endPoint x: 780, endPoint y: 712, distance: 453.0
click at [761, 739] on div "Janela de atendimento Grade de atendimento Capacidade Transportadoras Veículos …" at bounding box center [784, 382] width 1568 height 764
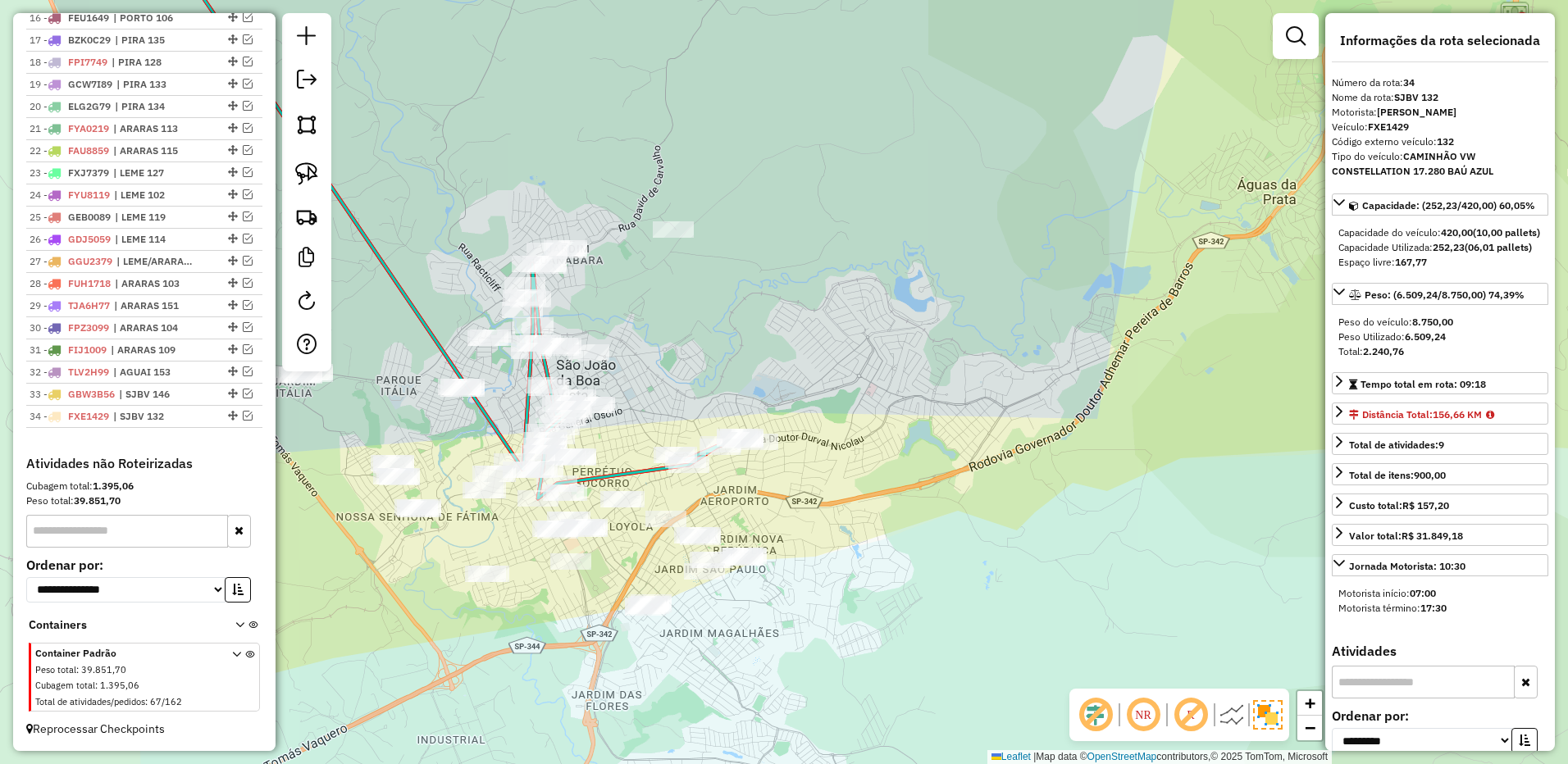
drag, startPoint x: 852, startPoint y: 549, endPoint x: 889, endPoint y: 539, distance: 38.3
click at [889, 539] on div "Janela de atendimento Grade de atendimento Capacidade Transportadoras Veículos …" at bounding box center [784, 382] width 1568 height 764
drag, startPoint x: 318, startPoint y: 180, endPoint x: 453, endPoint y: 236, distance: 146.2
click at [318, 180] on link at bounding box center [306, 174] width 36 height 36
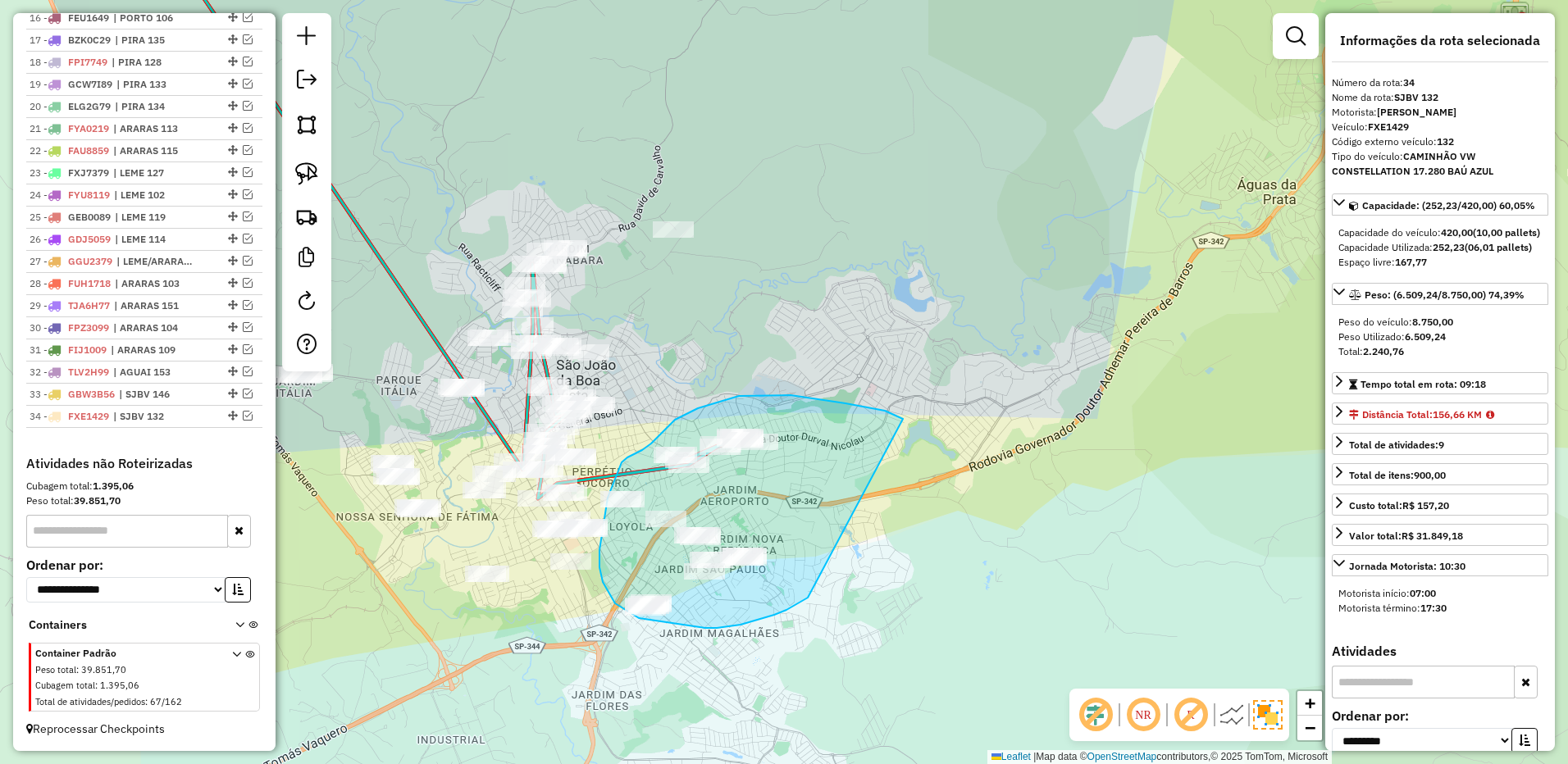
drag, startPoint x: 845, startPoint y: 403, endPoint x: 813, endPoint y: 594, distance: 193.7
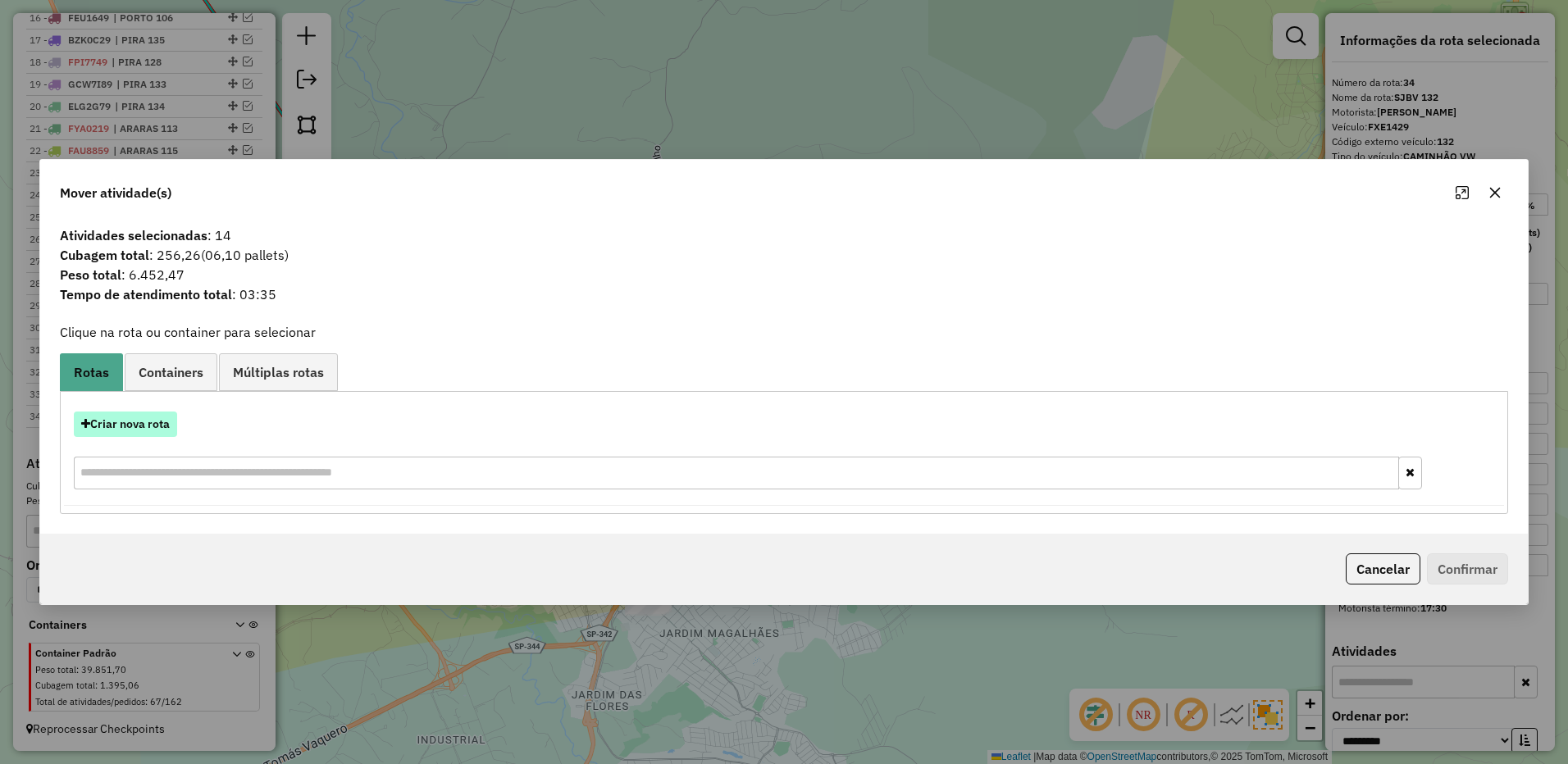
click at [132, 424] on button "Criar nova rota" at bounding box center [125, 424] width 104 height 25
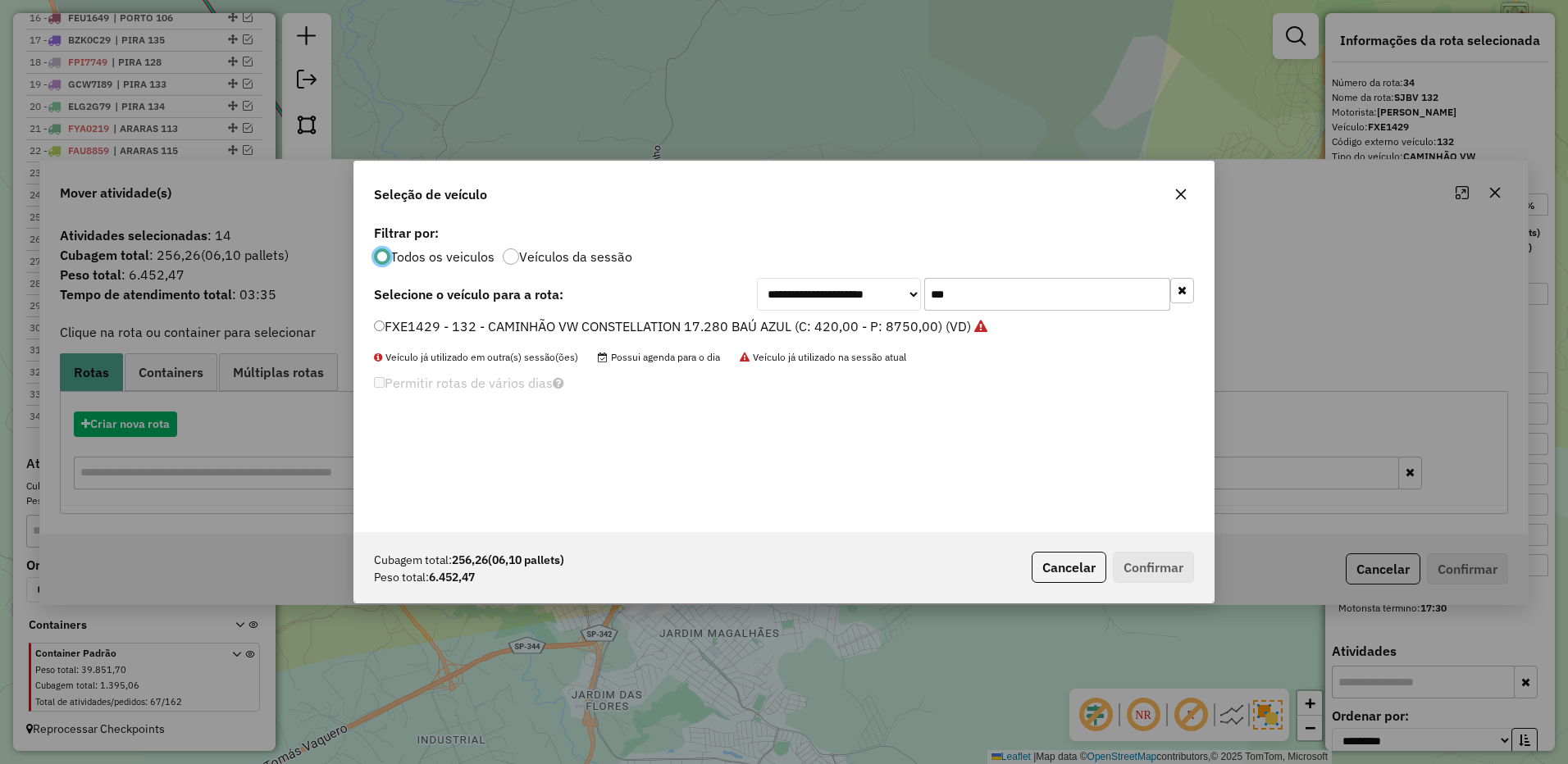
scroll to position [9, 5]
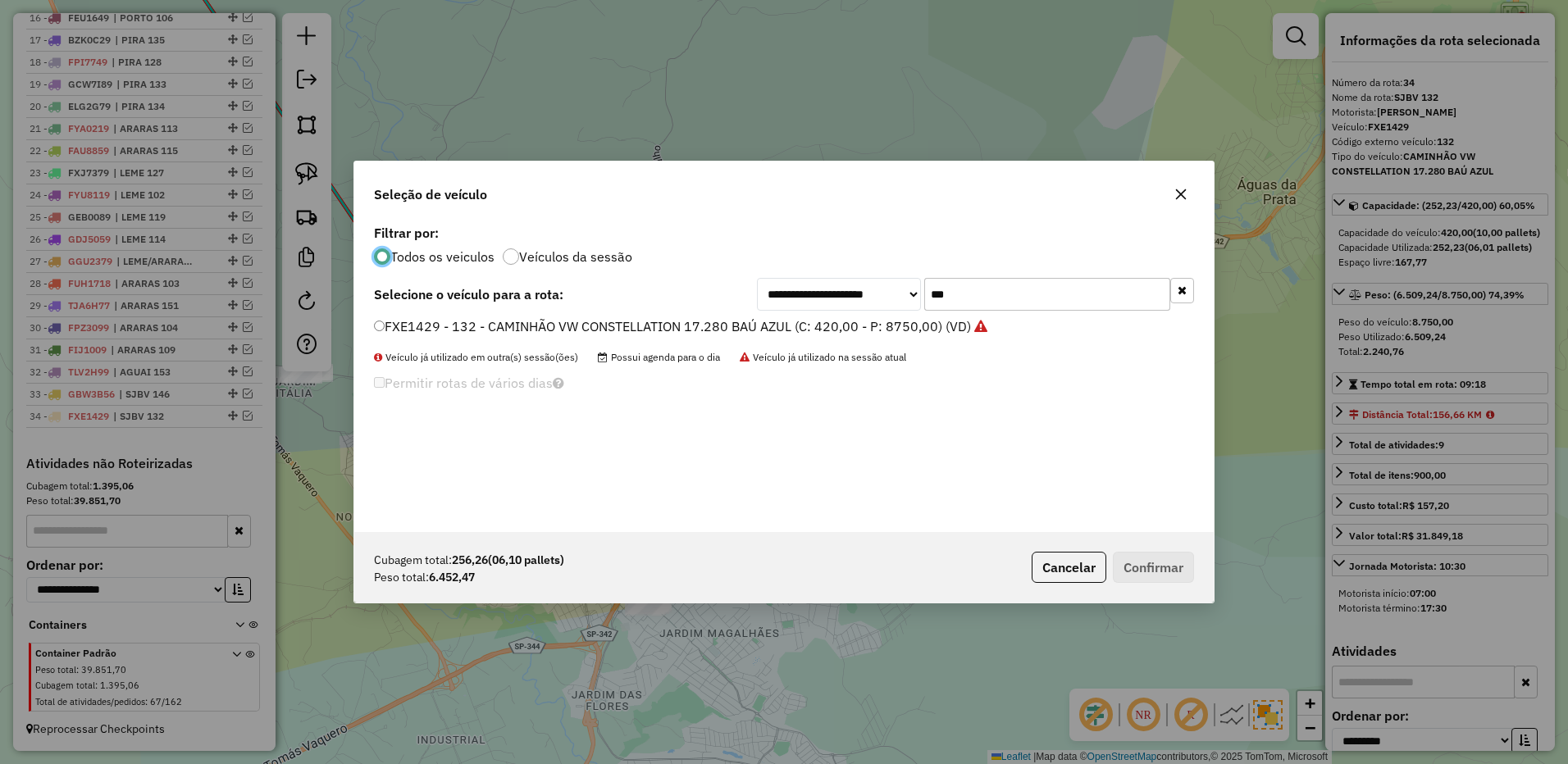
click at [1019, 276] on div "**********" at bounding box center [783, 376] width 859 height 311
click at [1004, 286] on input "***" at bounding box center [1047, 294] width 246 height 33
type input "***"
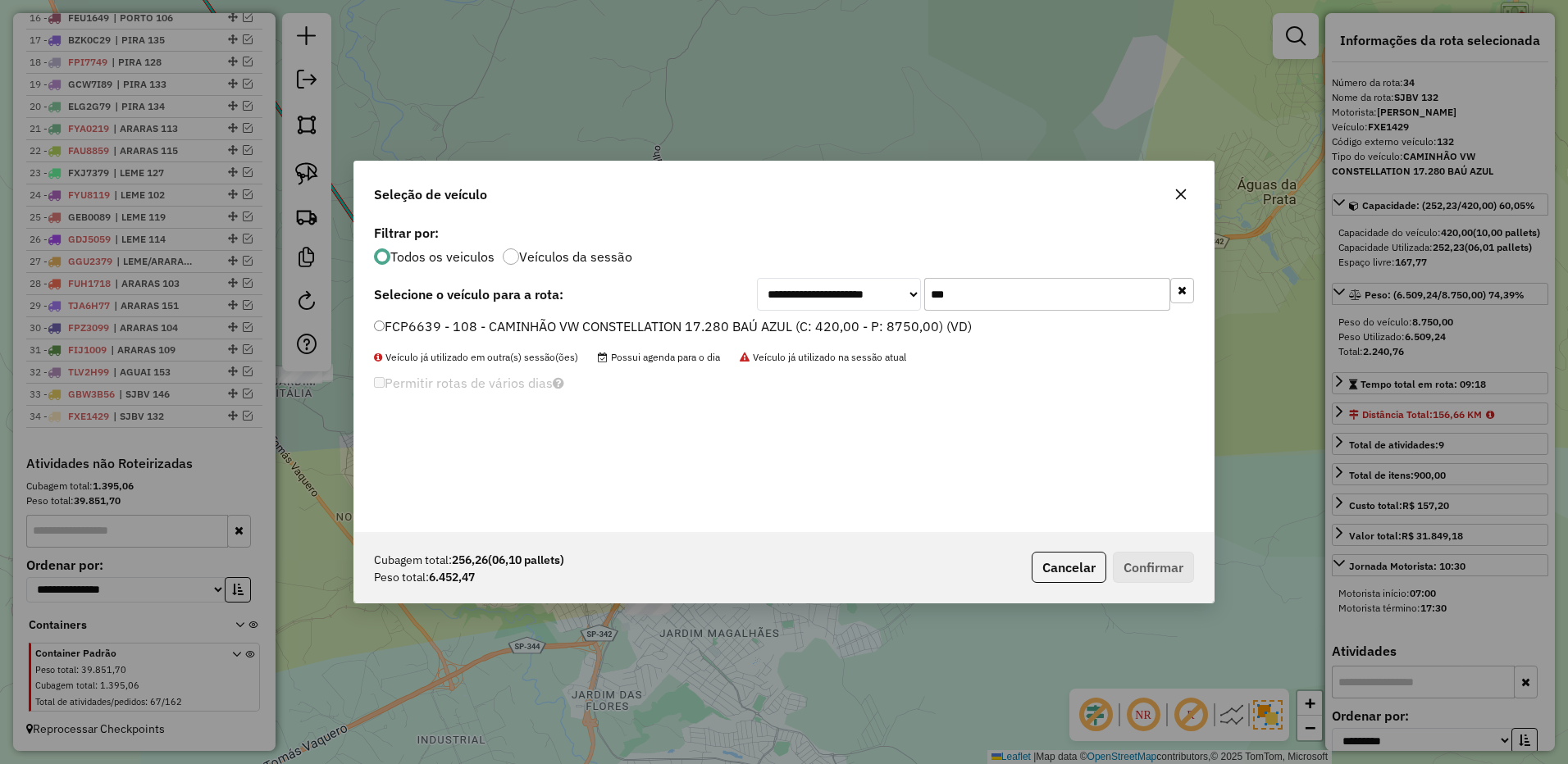
click at [903, 328] on label "FCP6639 - 108 - CAMINHÃO VW CONSTELLATION 17.280 BAÚ AZUL (C: 420,00 - P: 8750,…" at bounding box center [673, 326] width 598 height 20
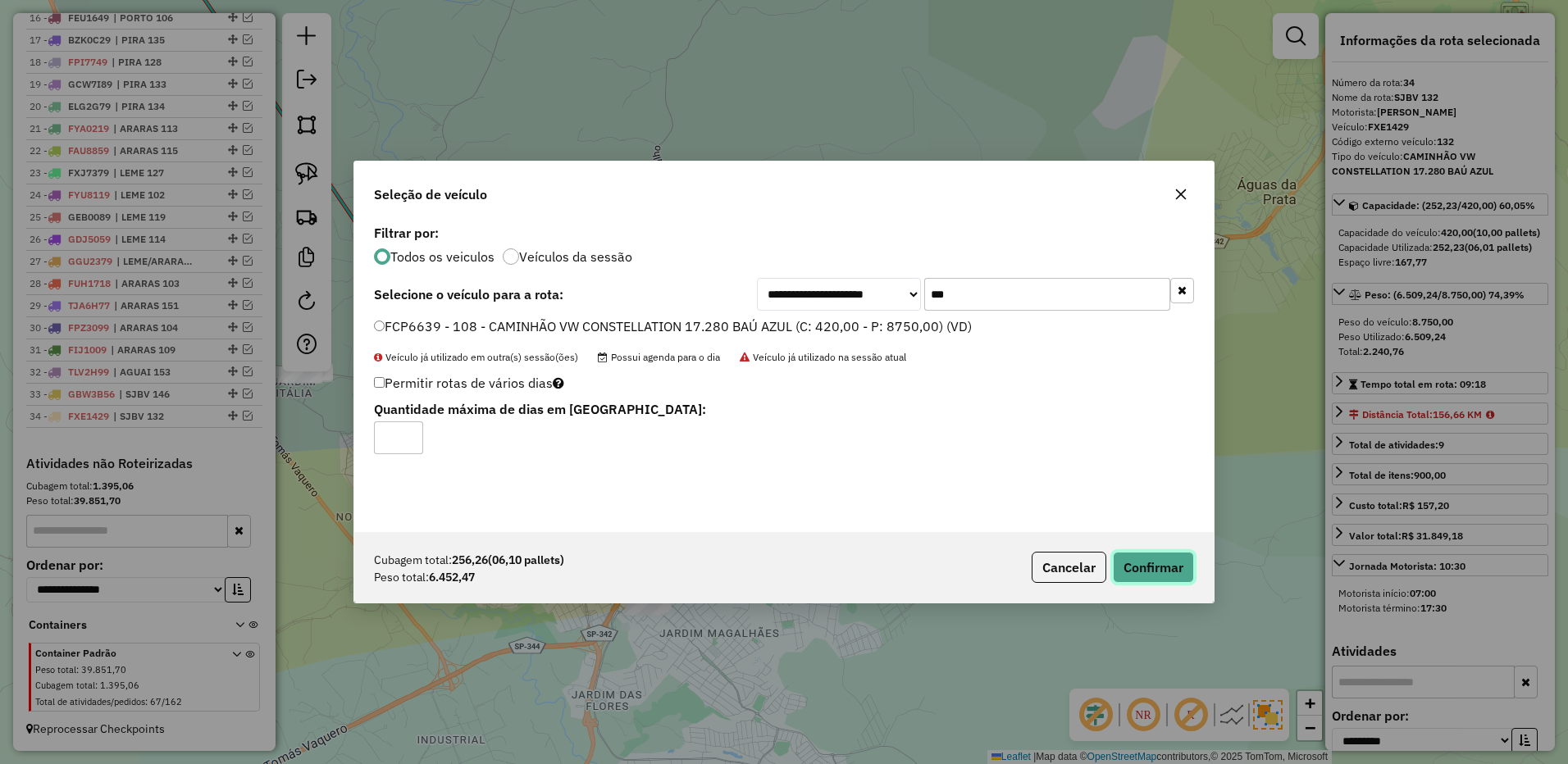
click at [1132, 562] on button "Confirmar" at bounding box center [1153, 567] width 81 height 31
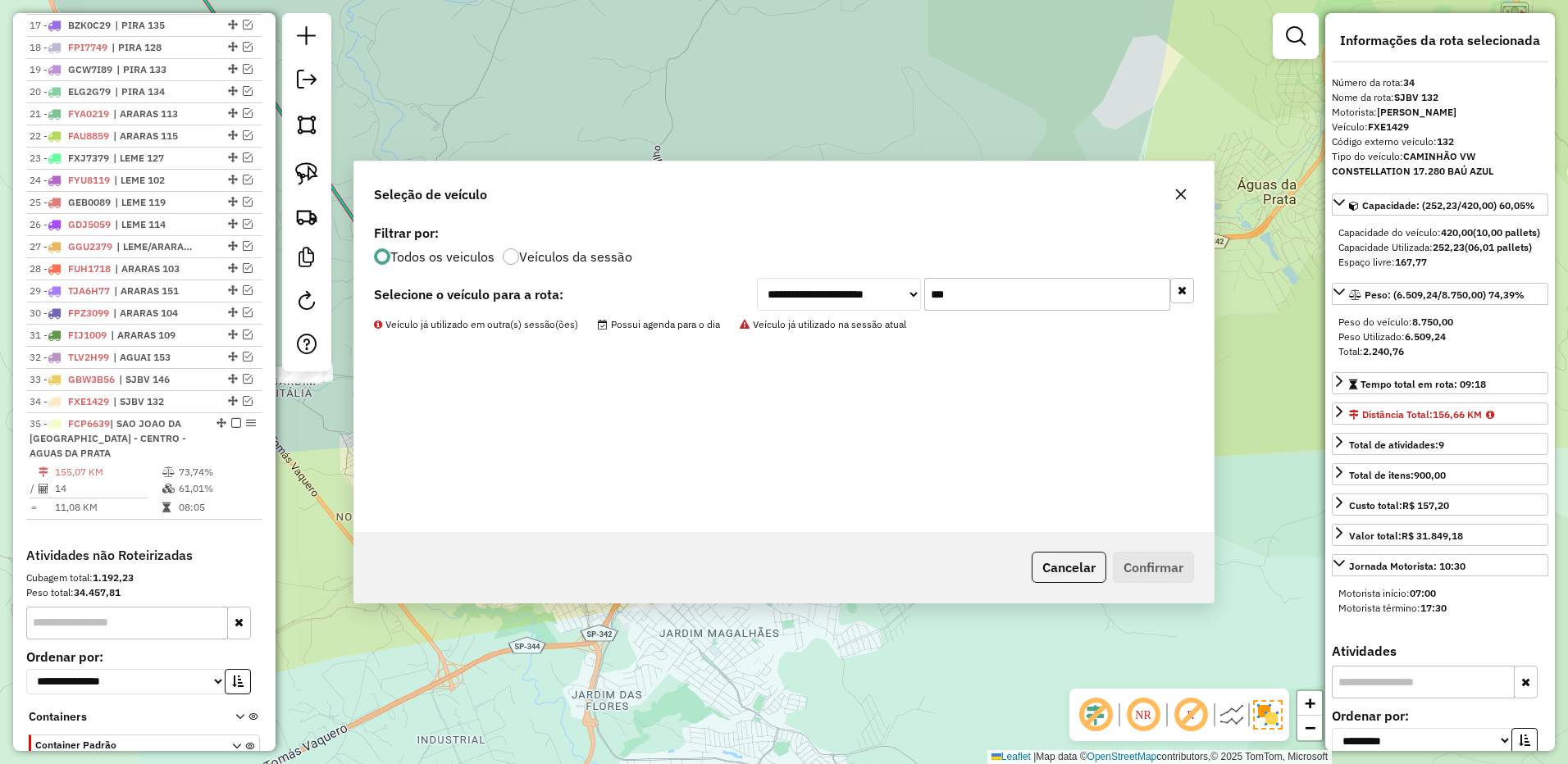
scroll to position [1149, 0]
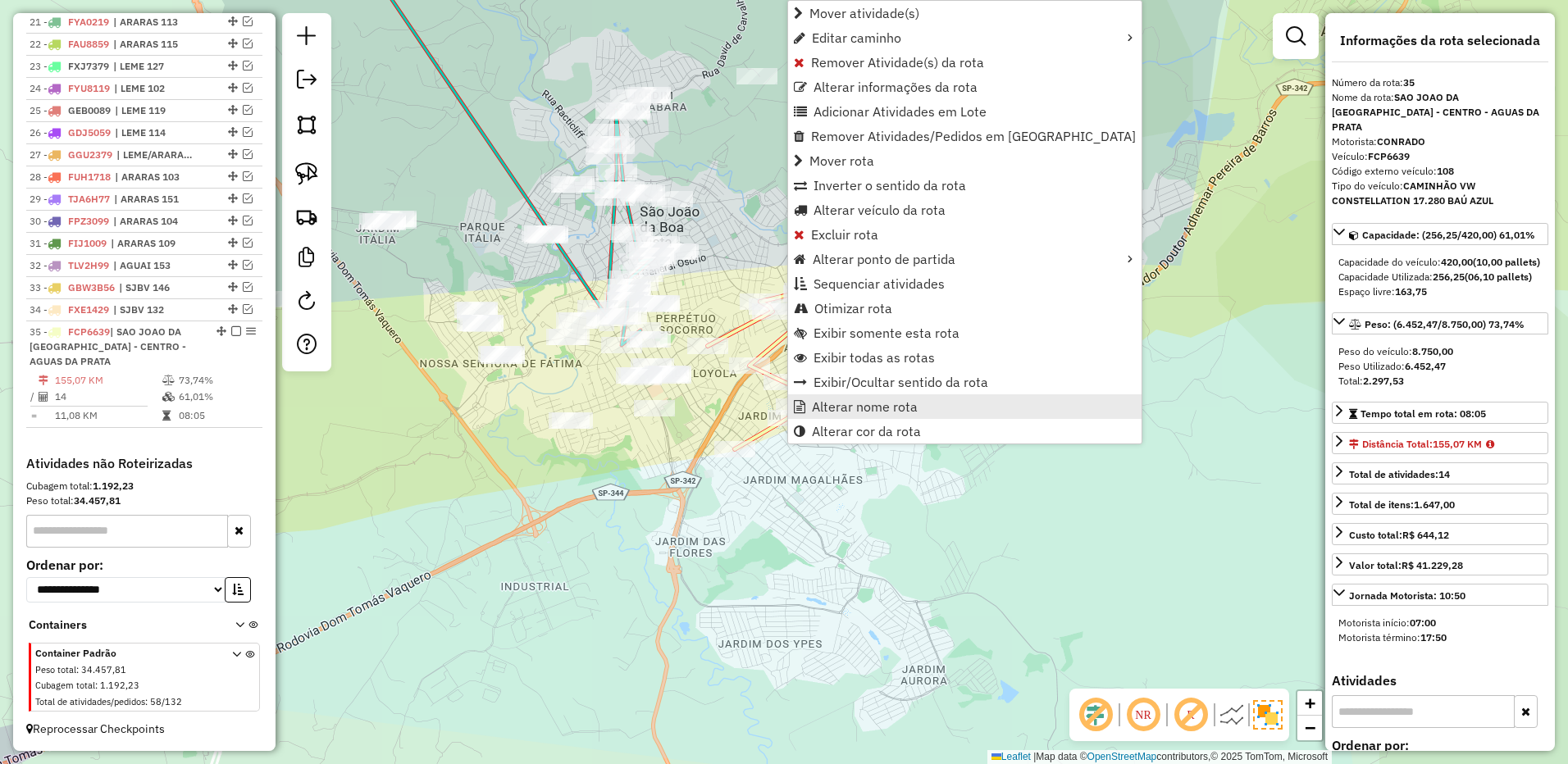
click at [842, 409] on span "Alterar nome rota" at bounding box center [864, 407] width 106 height 13
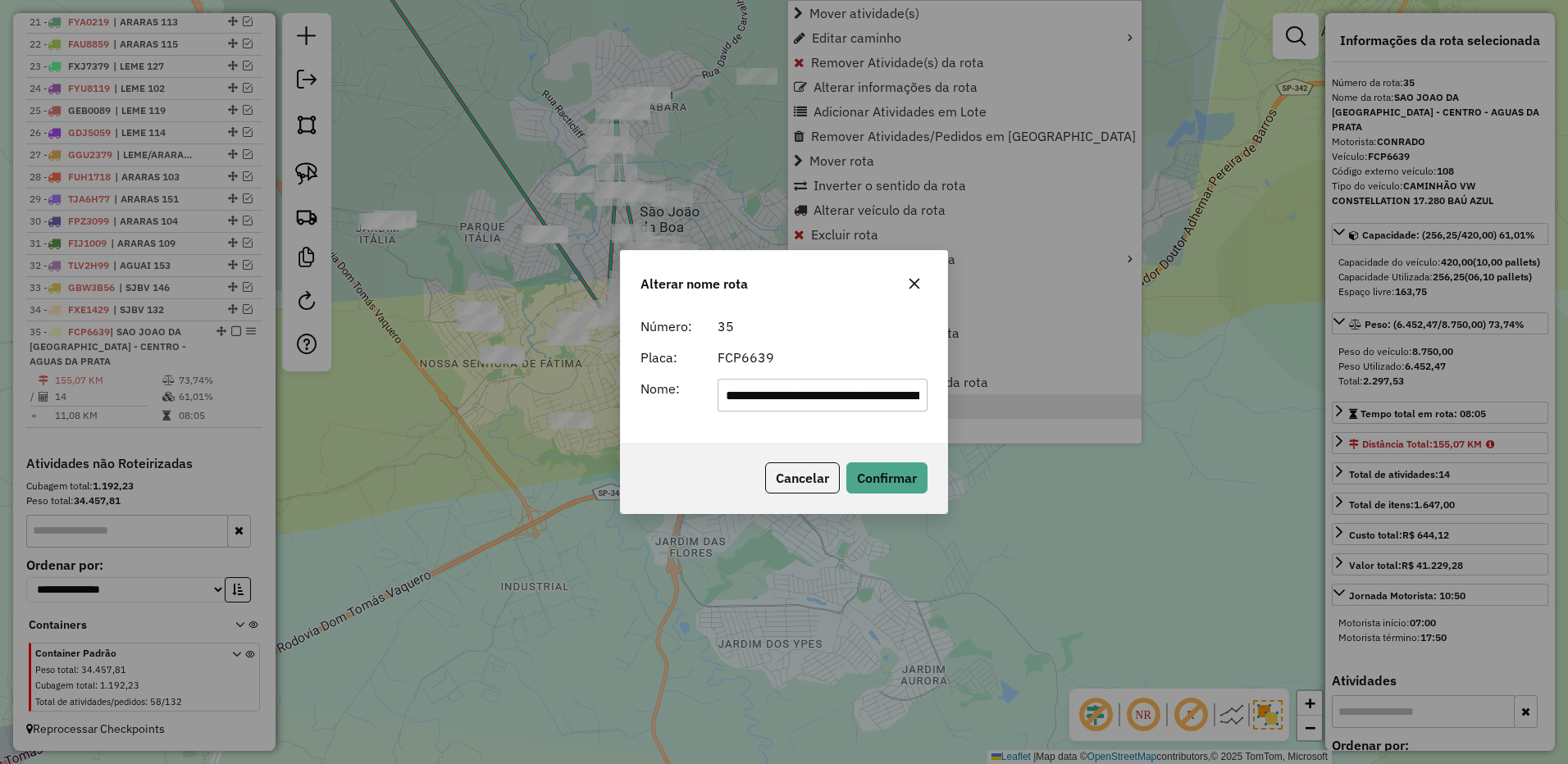
scroll to position [0, 133]
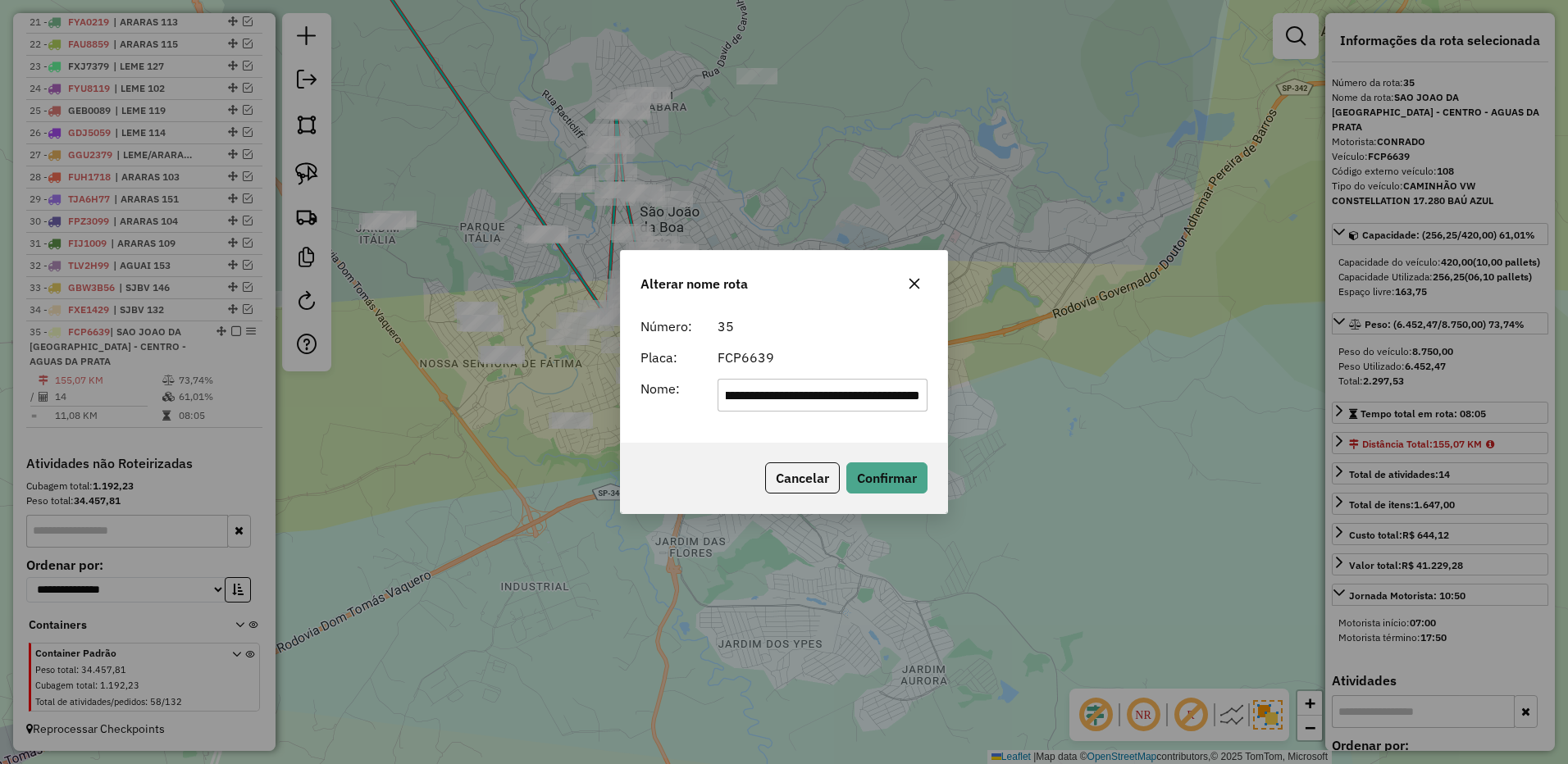
click at [787, 404] on input "**********" at bounding box center [822, 395] width 210 height 33
click at [790, 402] on input "**********" at bounding box center [822, 395] width 210 height 33
type input "********"
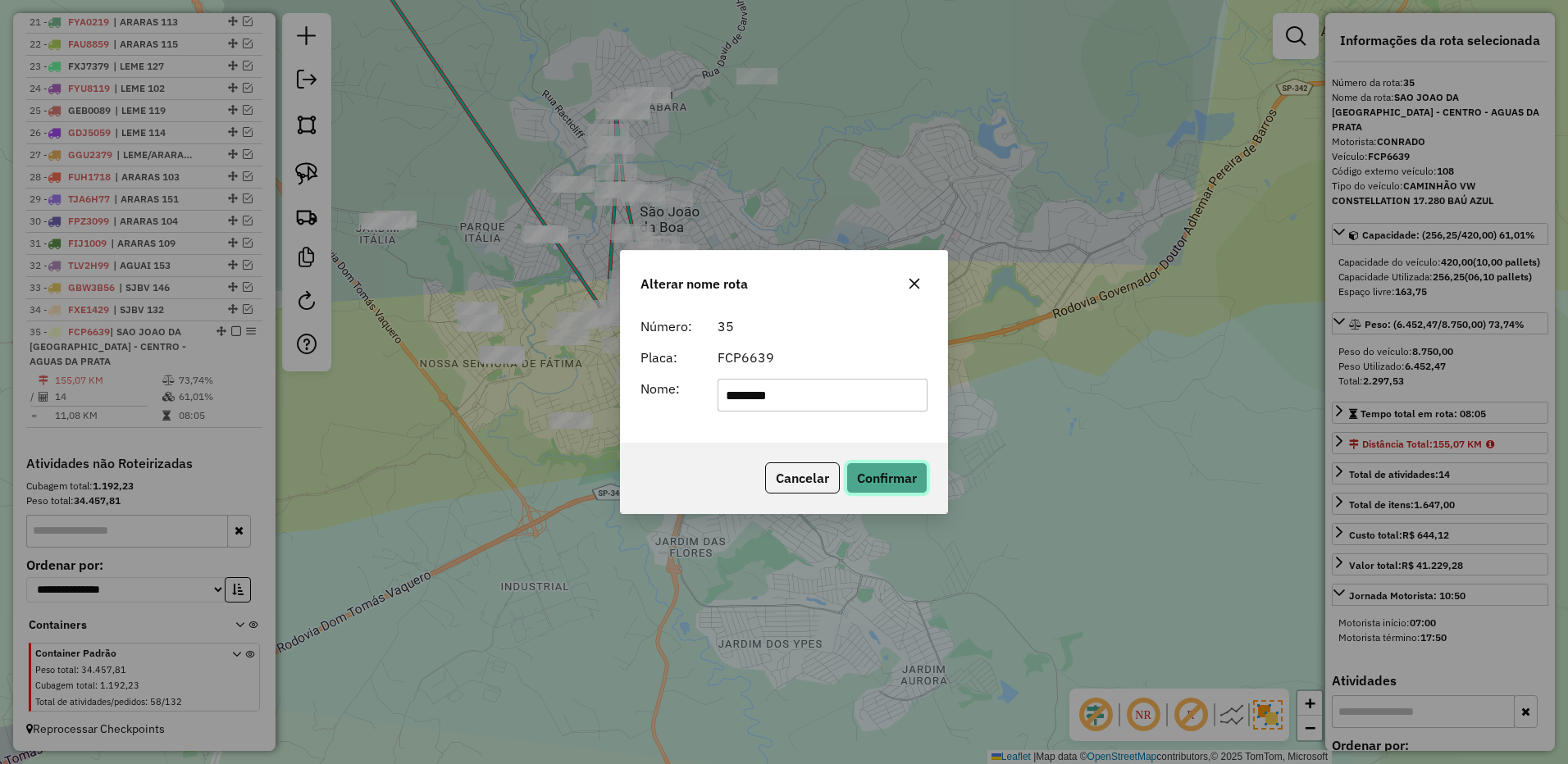
click at [866, 473] on button "Confirmar" at bounding box center [886, 478] width 81 height 31
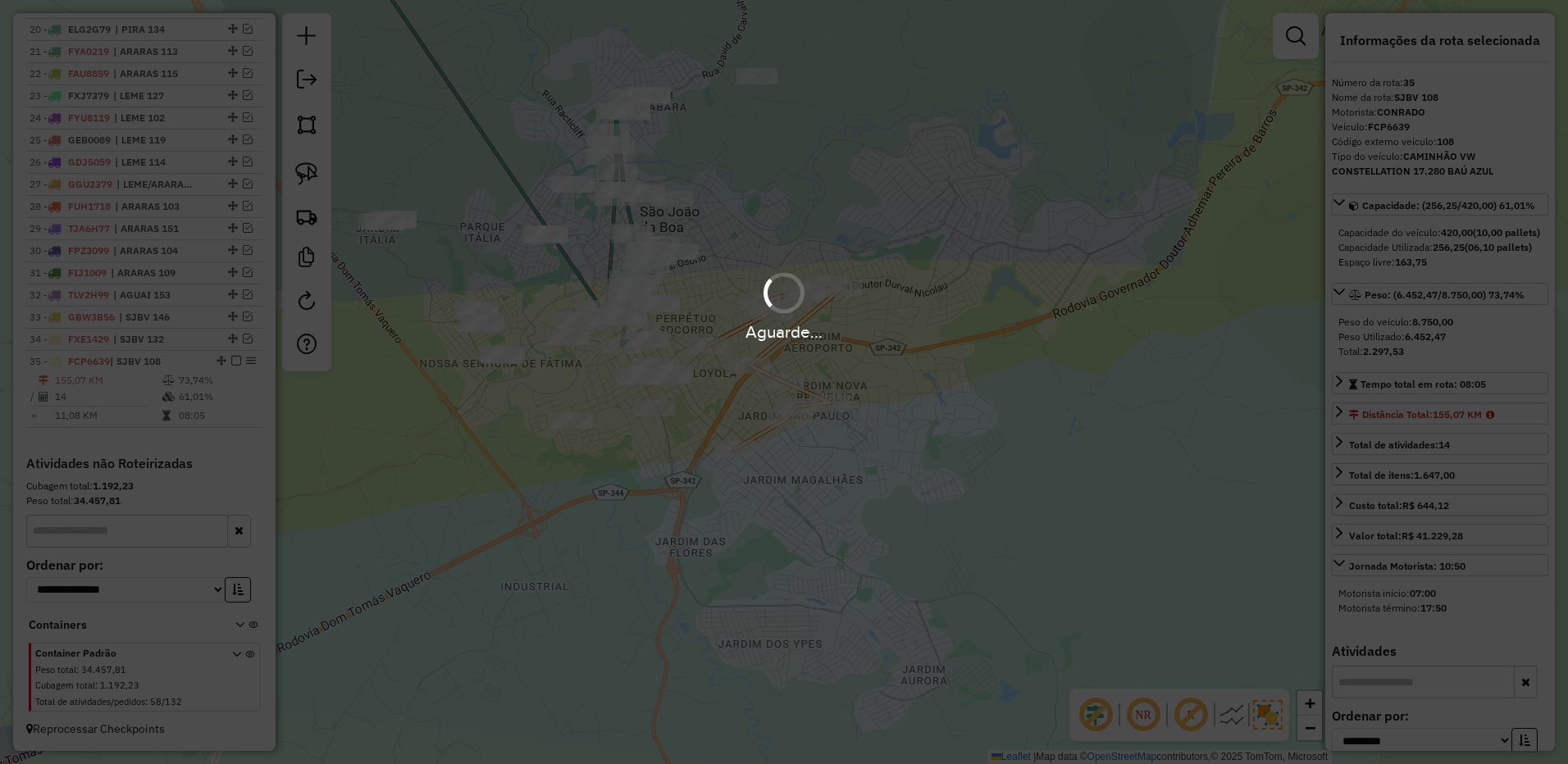
scroll to position [1119, 0]
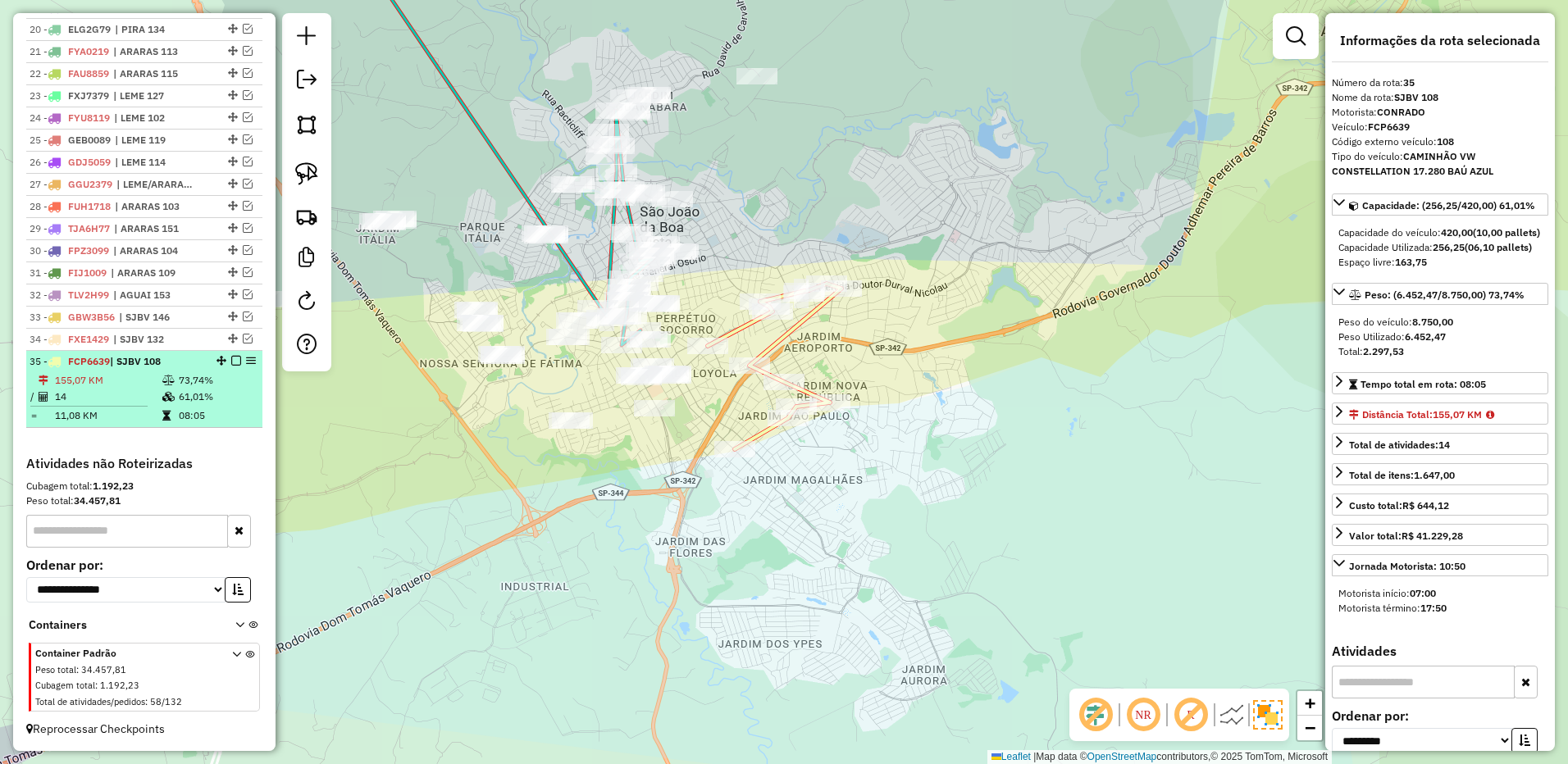
click at [234, 359] on em at bounding box center [236, 361] width 10 height 10
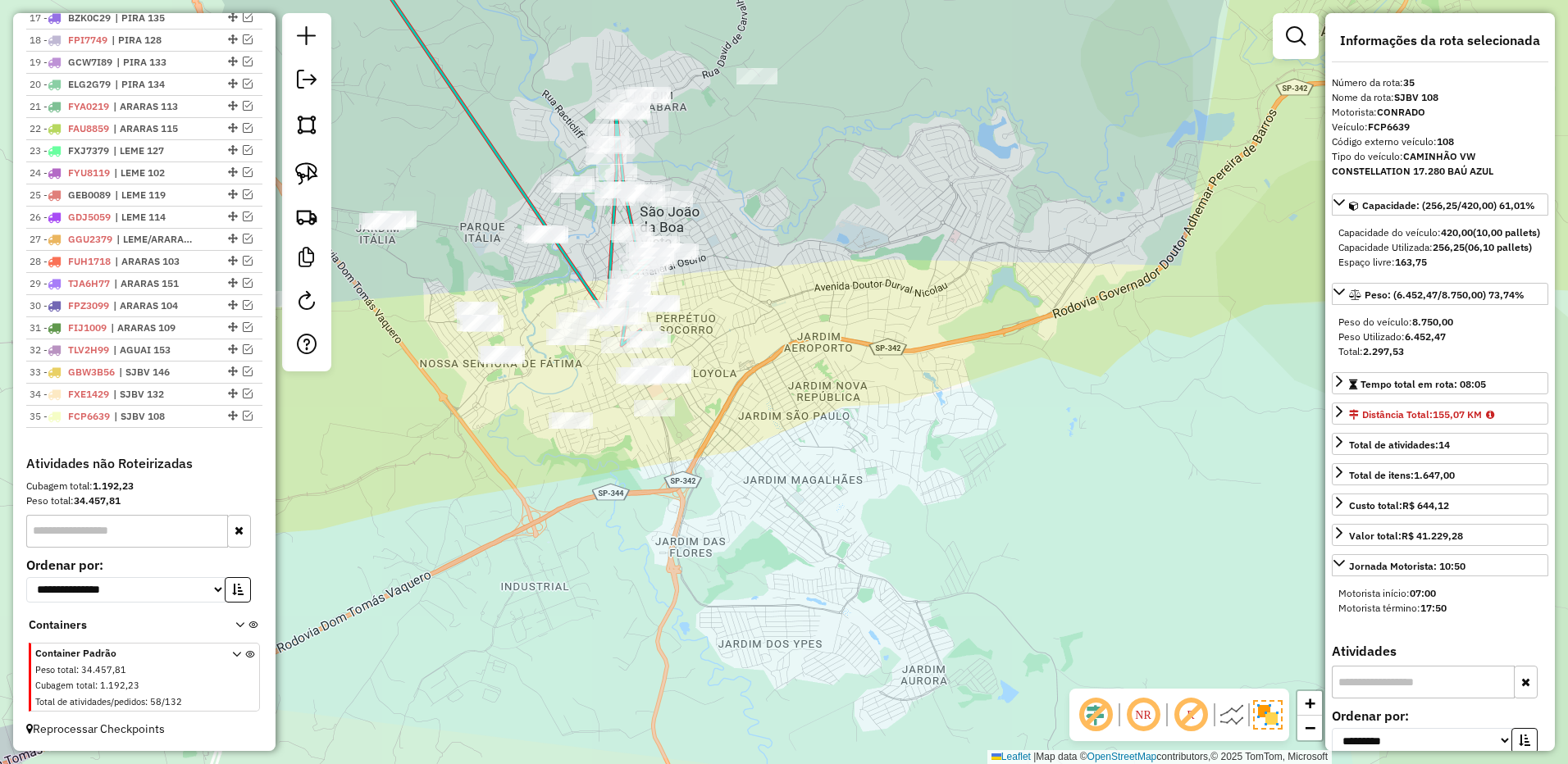
scroll to position [1065, 0]
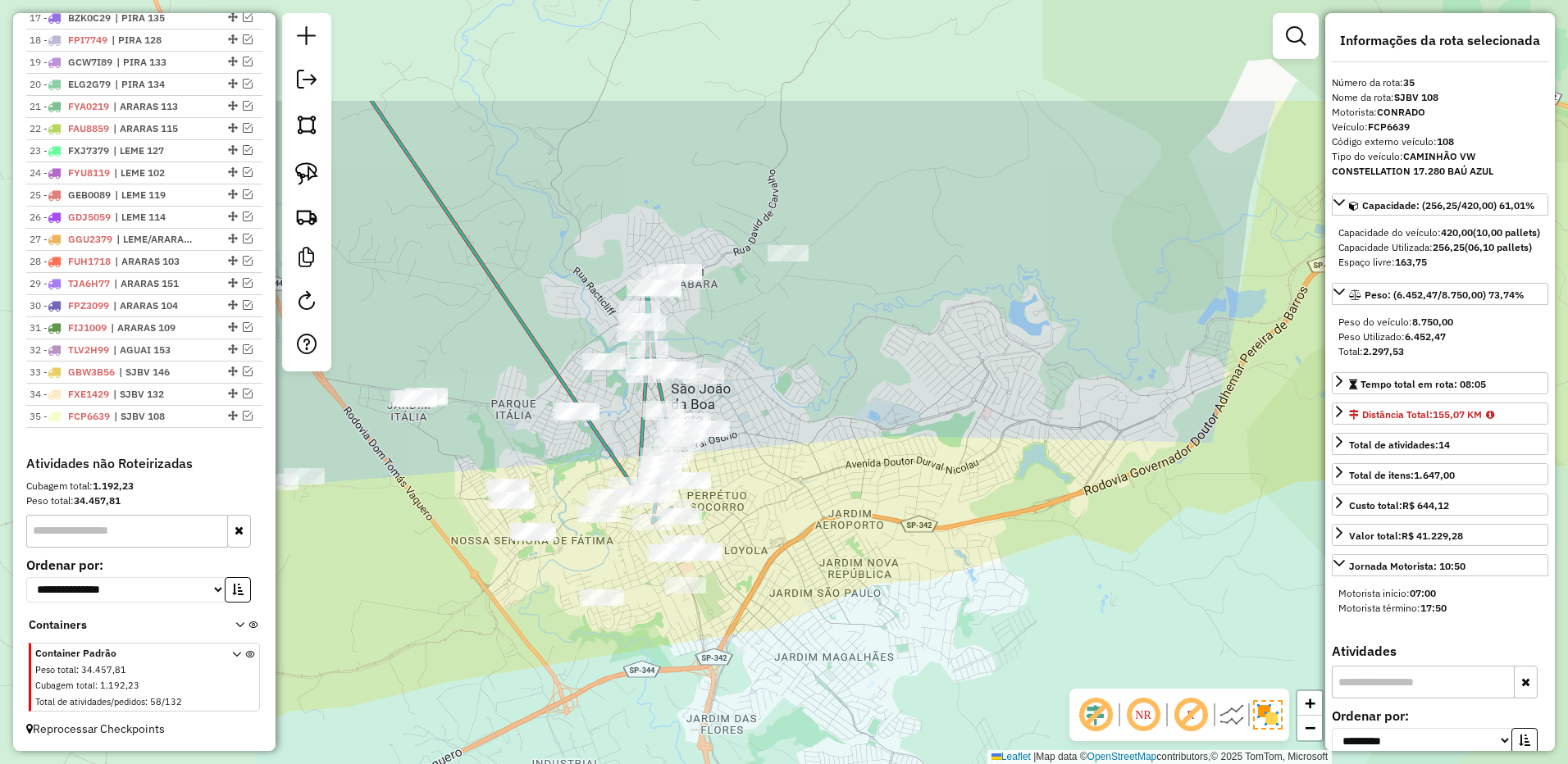
drag, startPoint x: 923, startPoint y: 488, endPoint x: 933, endPoint y: 478, distance: 14.1
click at [926, 488] on div "Janela de atendimento Grade de atendimento Capacidade Transportadoras Veículos …" at bounding box center [784, 382] width 1568 height 764
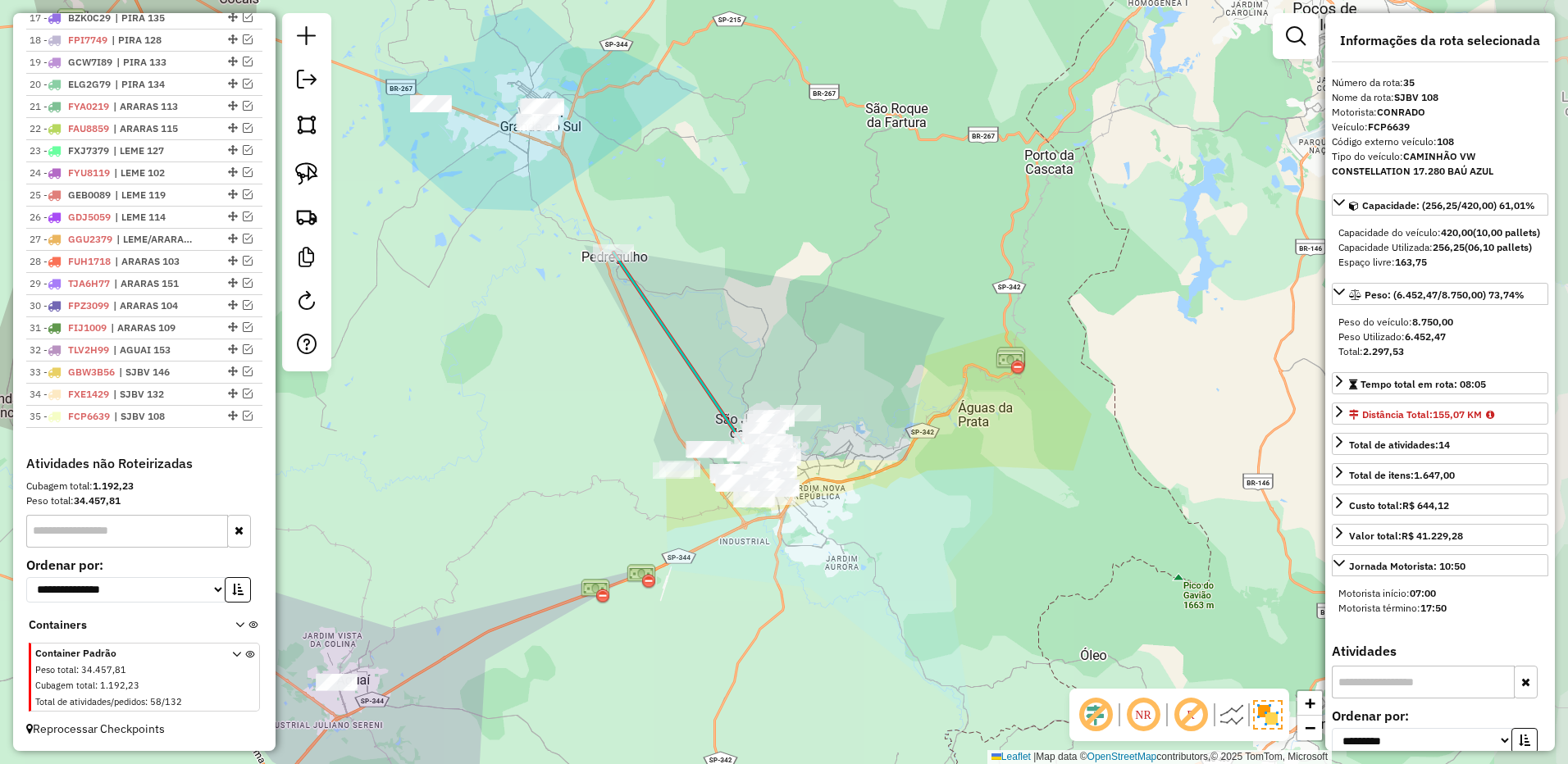
drag, startPoint x: 939, startPoint y: 383, endPoint x: 812, endPoint y: 433, distance: 136.5
click at [859, 417] on div "Janela de atendimento Grade de atendimento Capacidade Transportadoras Veículos …" at bounding box center [784, 382] width 1568 height 764
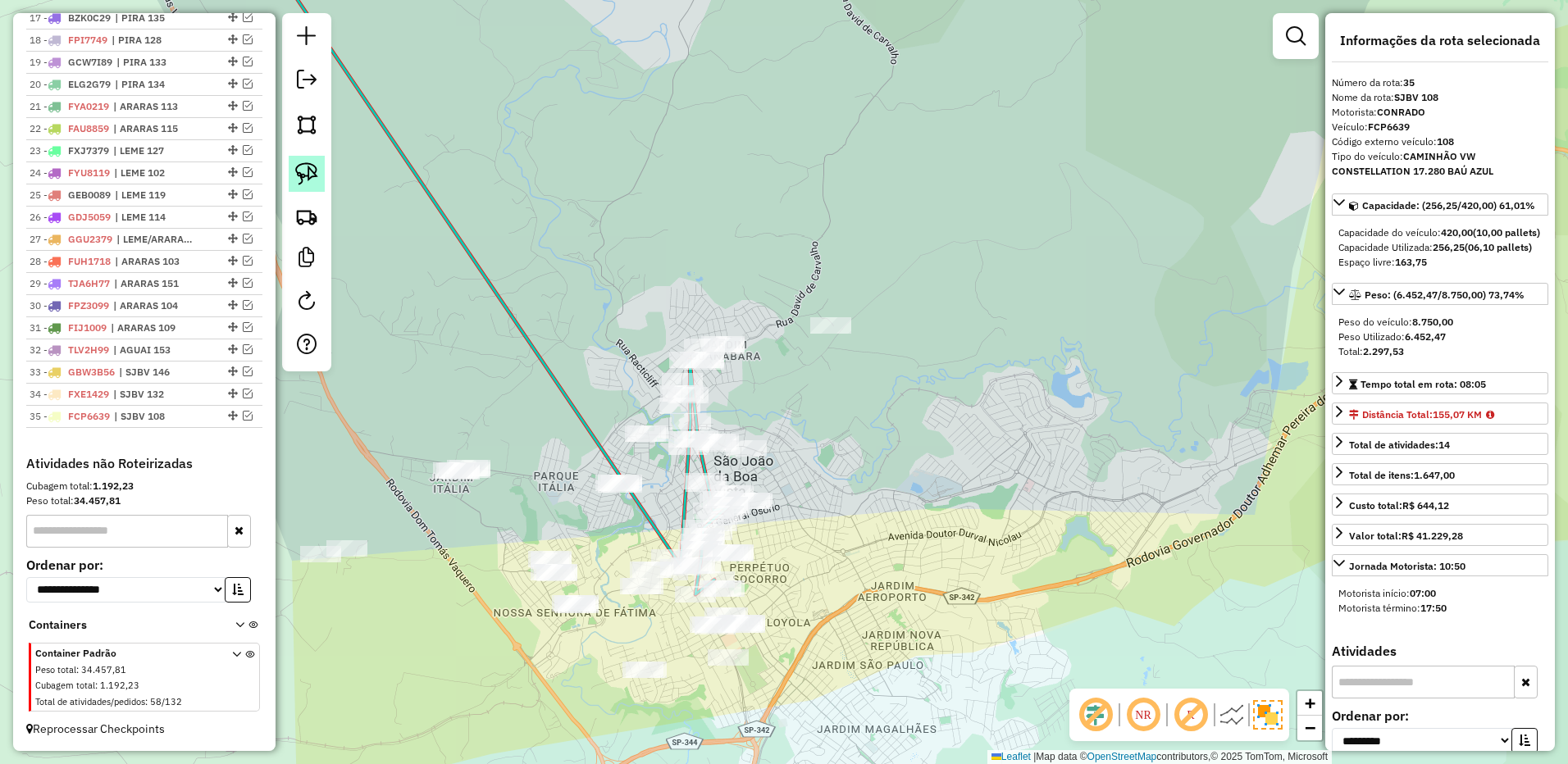
click at [301, 171] on img at bounding box center [306, 173] width 23 height 23
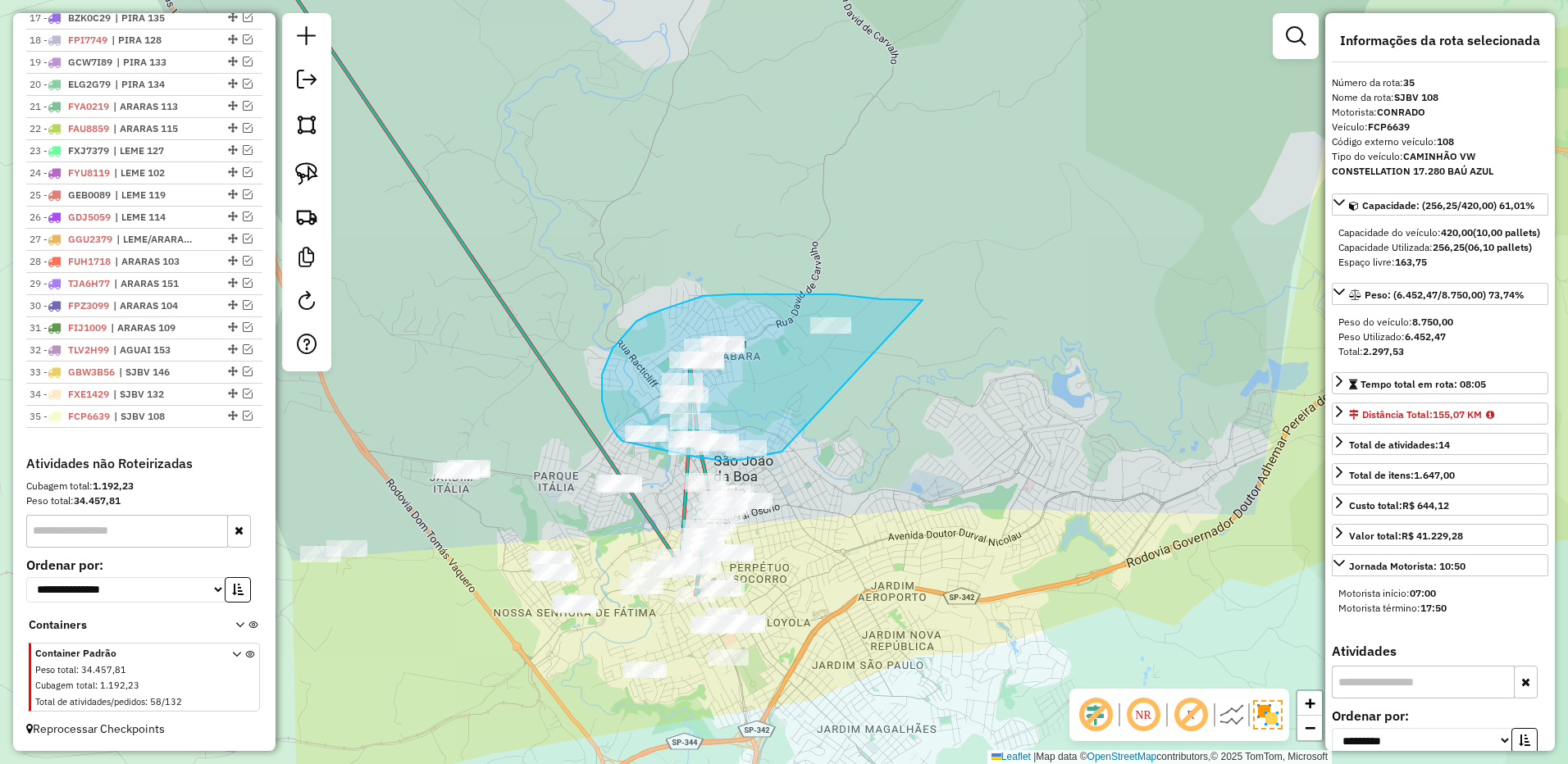
drag, startPoint x: 921, startPoint y: 300, endPoint x: 783, endPoint y: 435, distance: 193.1
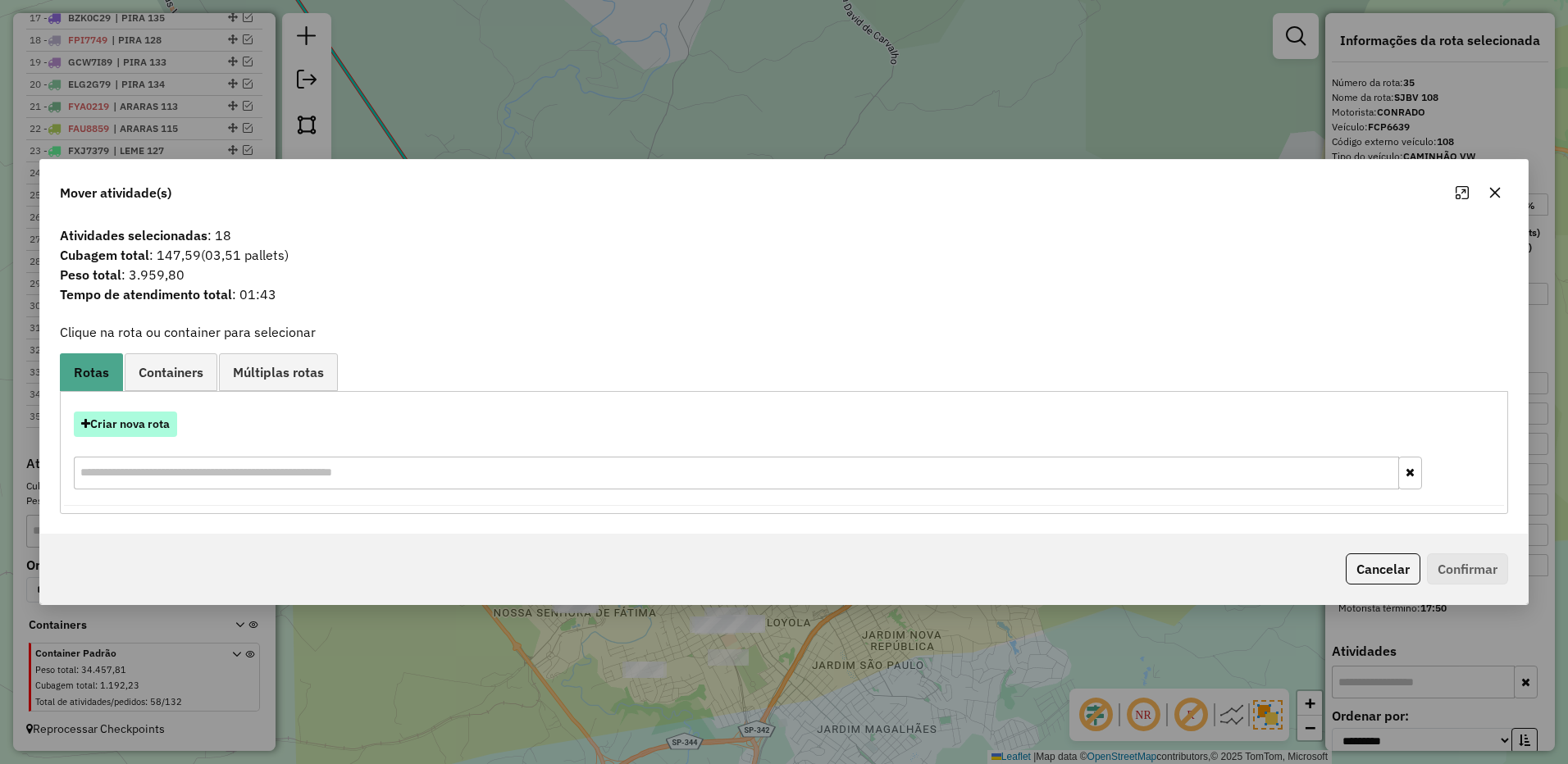
click at [139, 426] on button "Criar nova rota" at bounding box center [125, 424] width 104 height 25
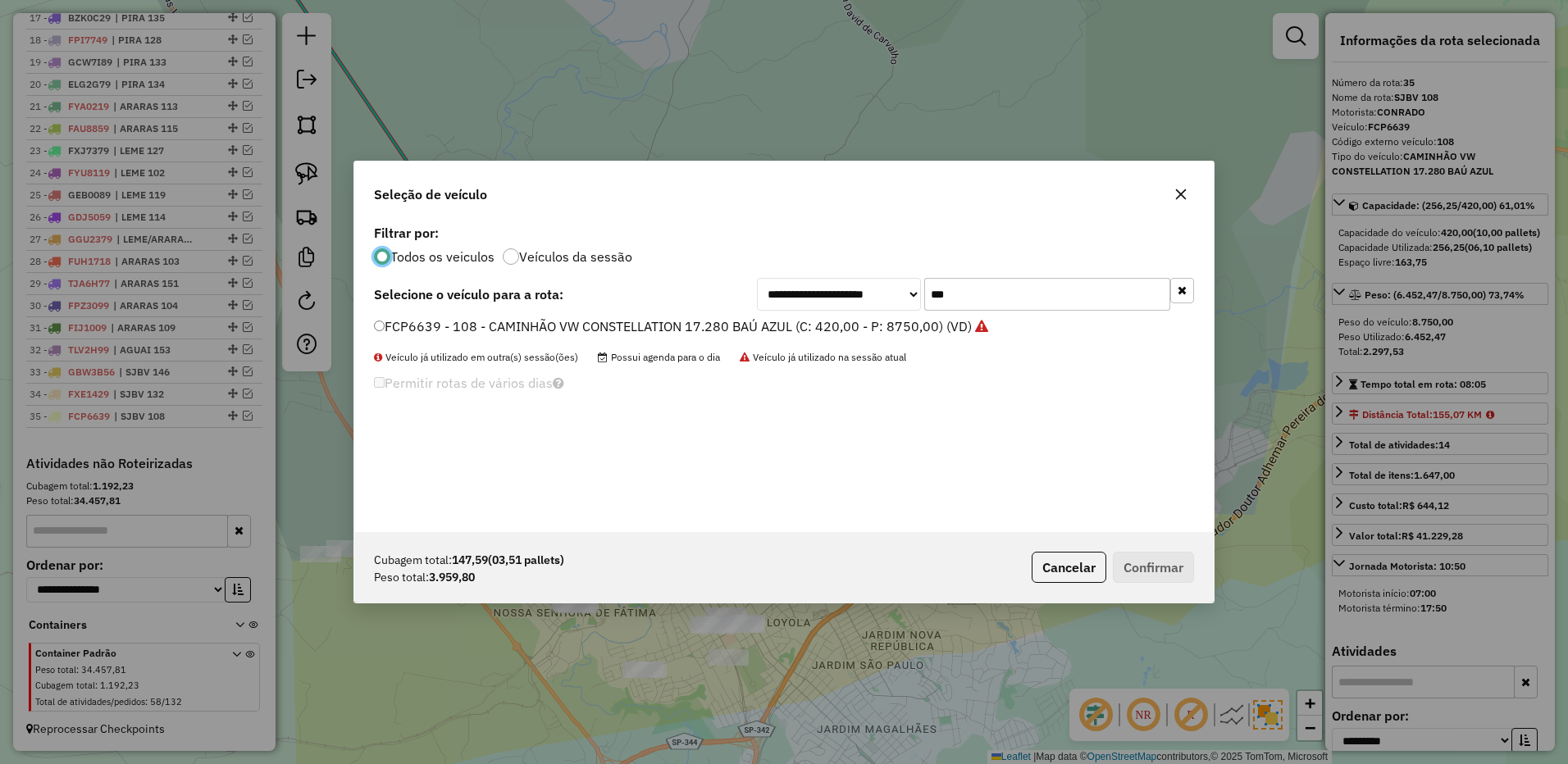
scroll to position [9, 5]
click at [977, 296] on input "***" at bounding box center [1047, 294] width 246 height 33
click at [977, 296] on input "***" at bounding box center [1047, 294] width 246 height 33
type input "***"
drag, startPoint x: 872, startPoint y: 331, endPoint x: 972, endPoint y: 358, distance: 103.6
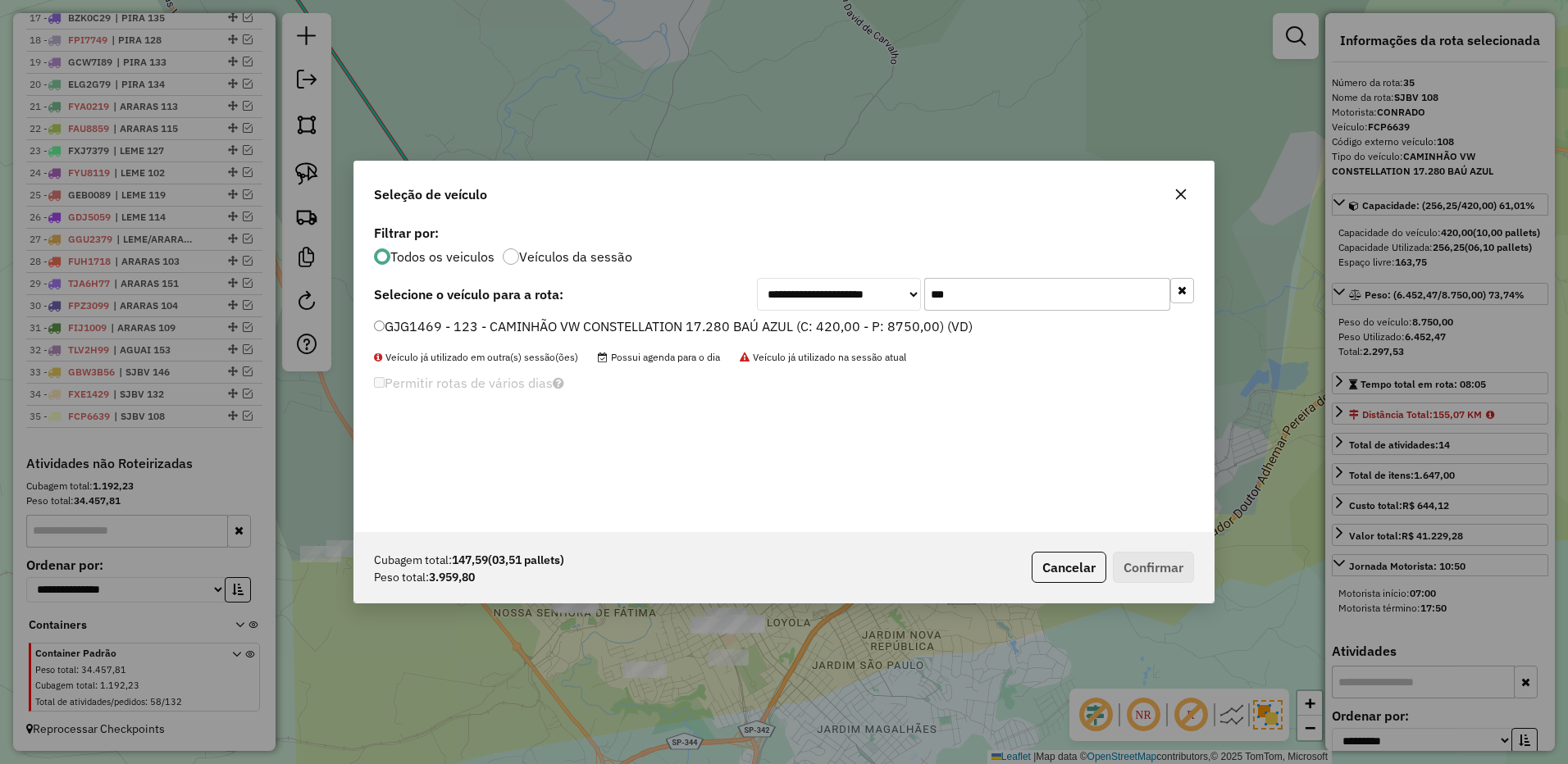
click at [872, 331] on label "GJG1469 - 123 - CAMINHÃO VW CONSTELLATION 17.280 BAÚ AZUL (C: 420,00 - P: 8750,…" at bounding box center [673, 326] width 599 height 20
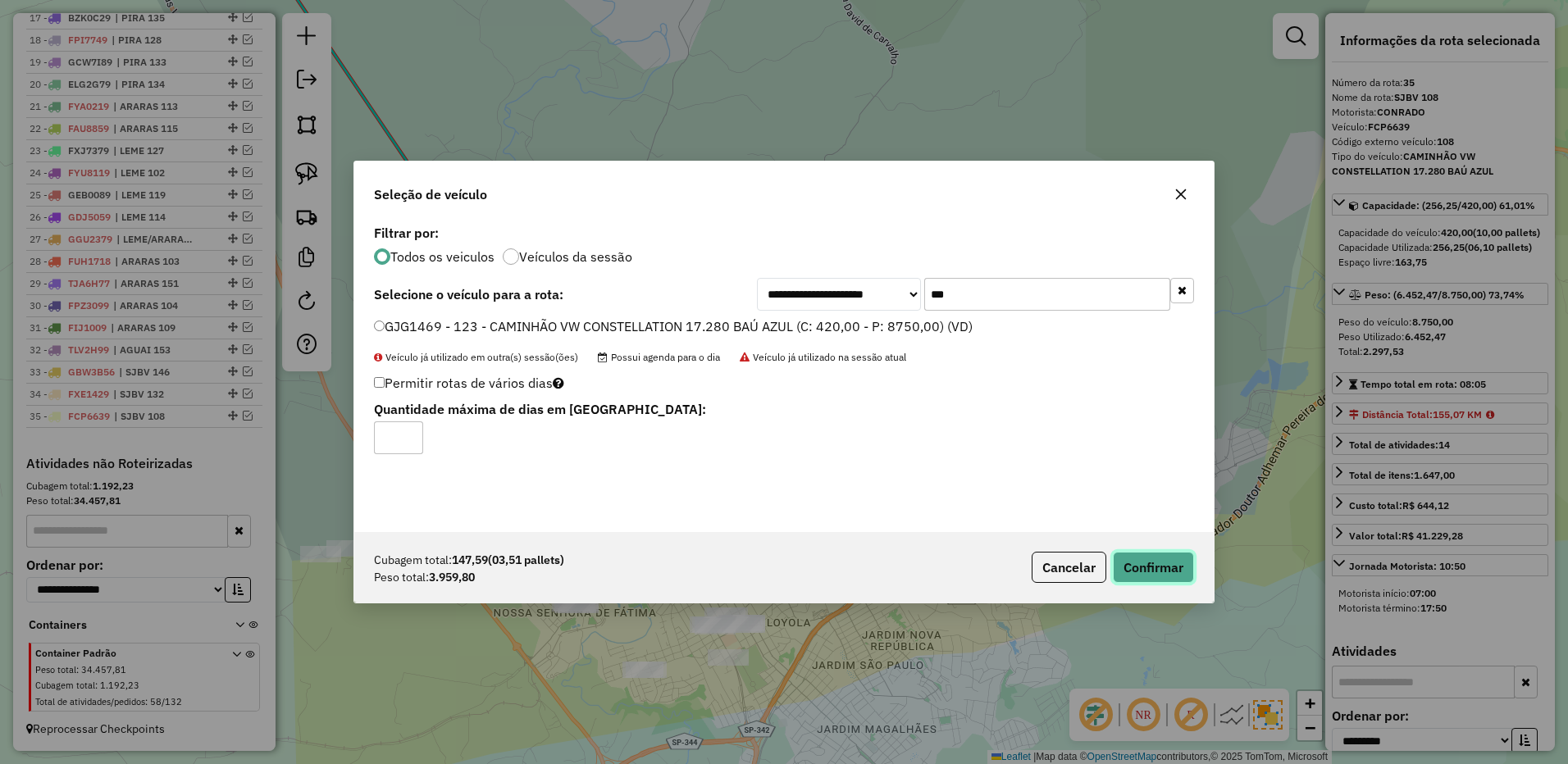
click at [1151, 566] on button "Confirmar" at bounding box center [1153, 567] width 81 height 31
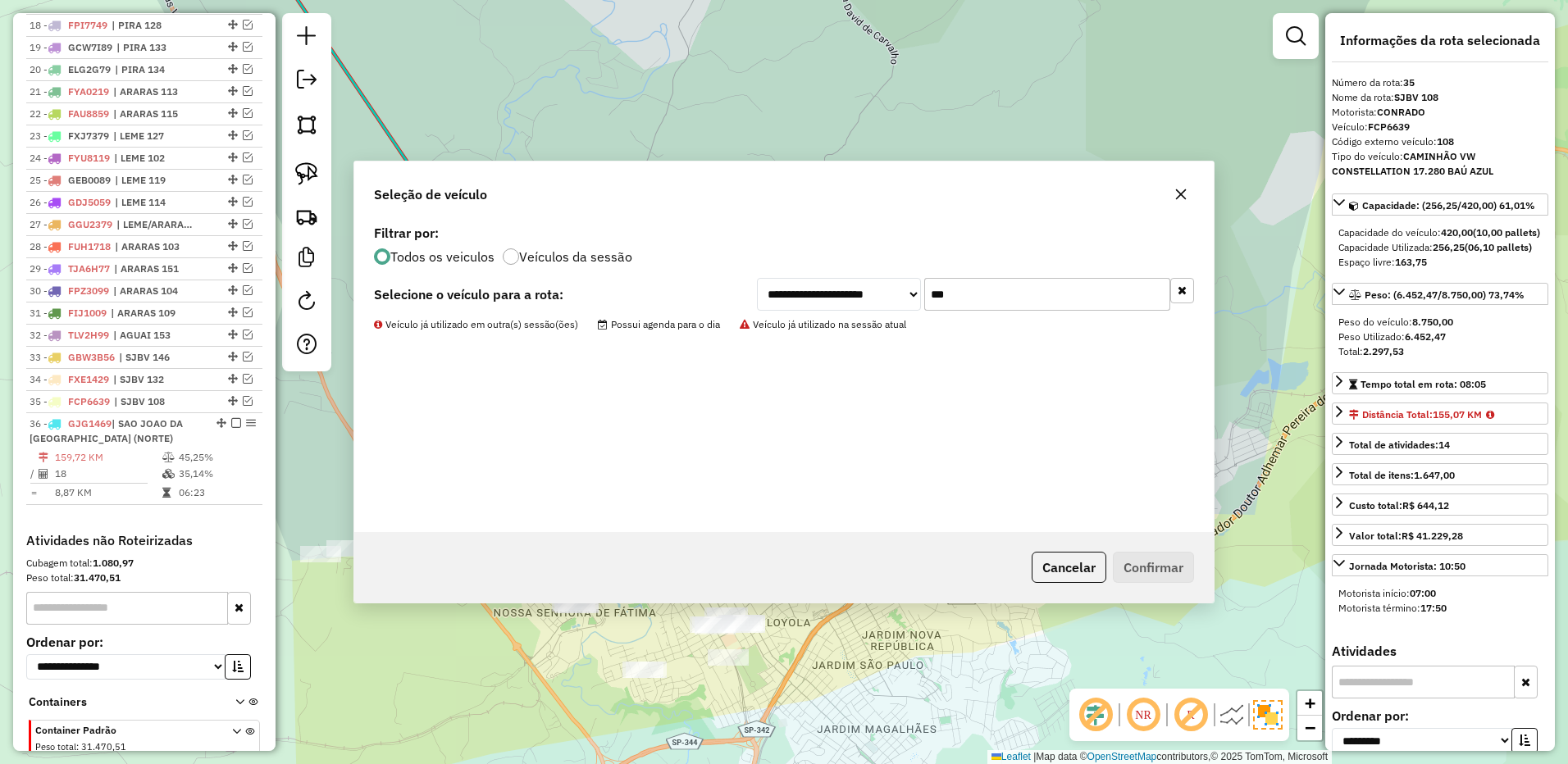
scroll to position [1156, 0]
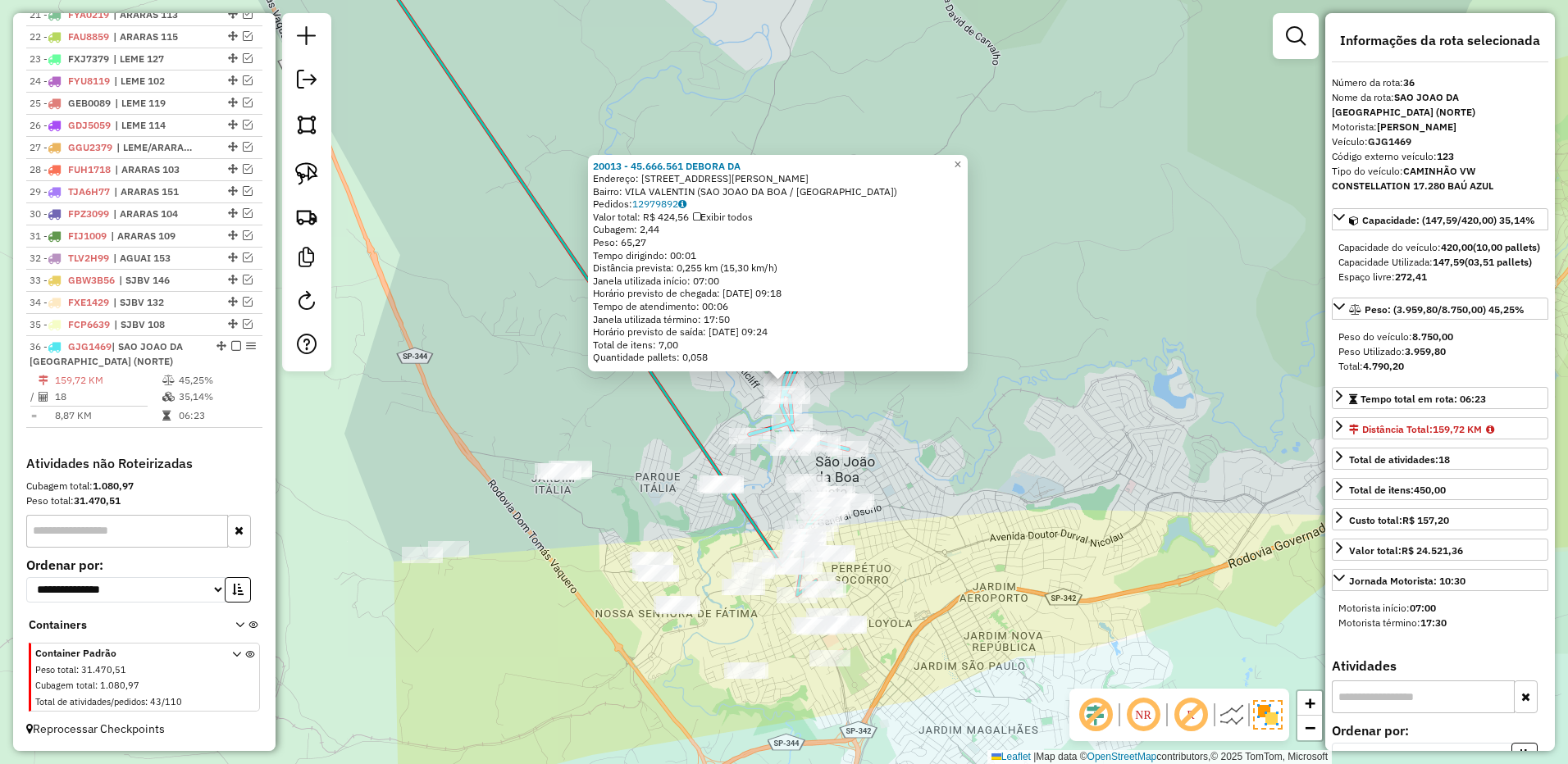
click at [690, 376] on div "Rota 36 - Placa GJG1469 20013 - 45.666.561 DEBORA DA 20013 - 45.666.561 DEBORA …" at bounding box center [784, 382] width 1568 height 764
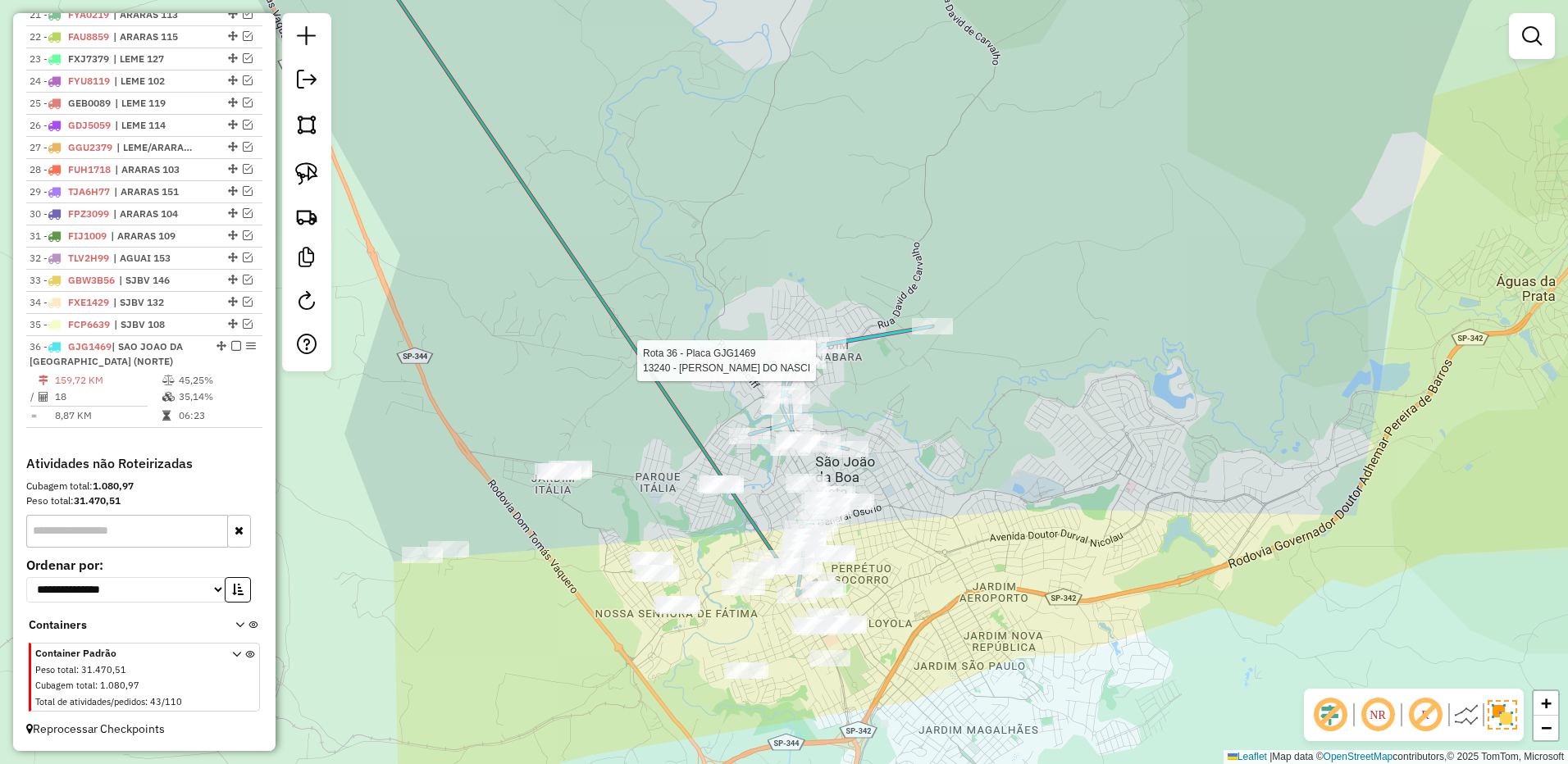
select select "**********"
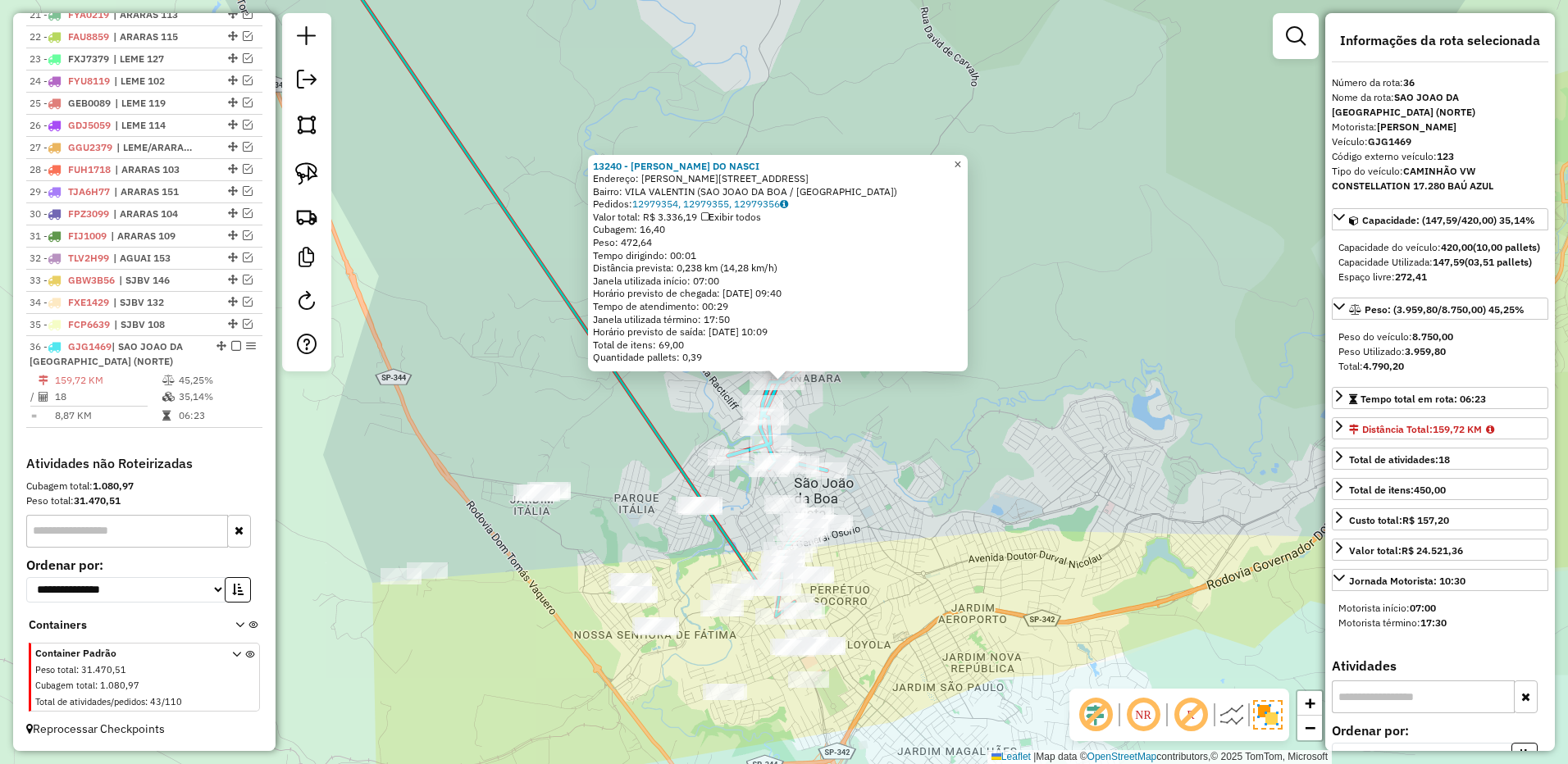
click at [961, 158] on span "×" at bounding box center [957, 164] width 8 height 14
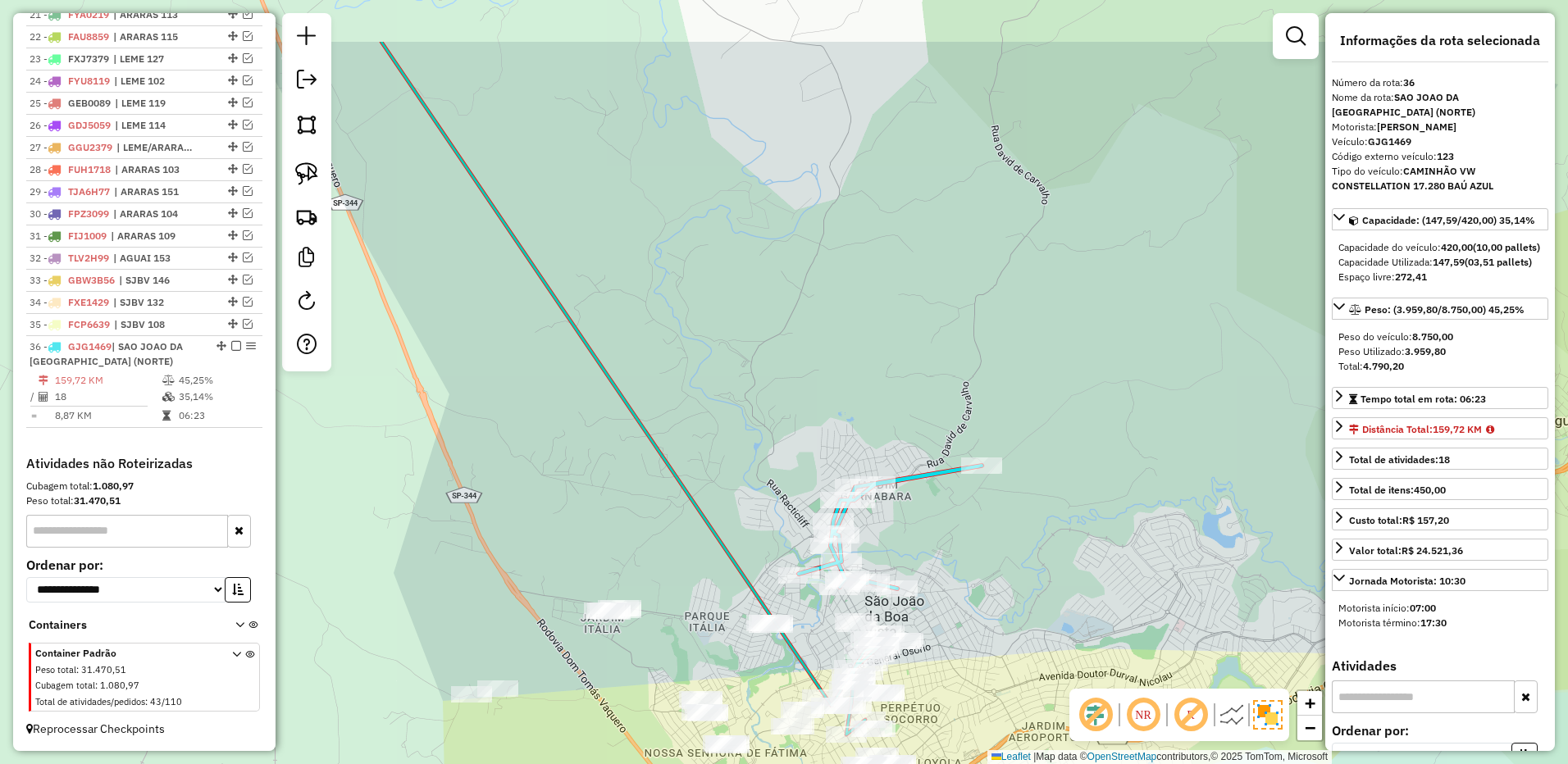
drag, startPoint x: 875, startPoint y: 254, endPoint x: 885, endPoint y: 266, distance: 15.6
click at [885, 266] on div "Janela de atendimento Grade de atendimento Capacidade Transportadoras Veículos …" at bounding box center [784, 382] width 1568 height 764
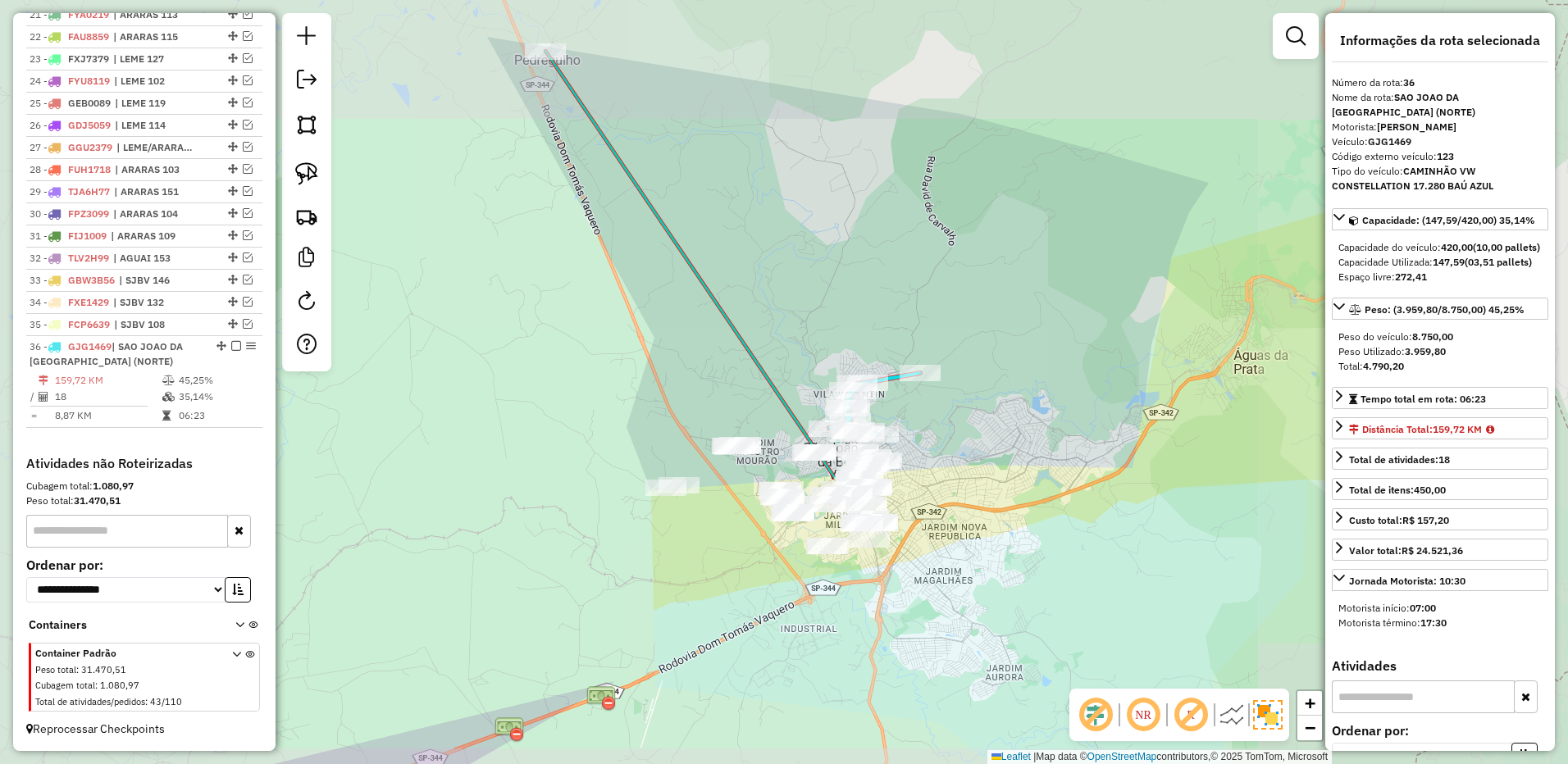
drag, startPoint x: 785, startPoint y: 177, endPoint x: 779, endPoint y: 303, distance: 126.1
click at [784, 306] on div "Janela de atendimento Grade de atendimento Capacidade Transportadoras Veículos …" at bounding box center [784, 382] width 1568 height 764
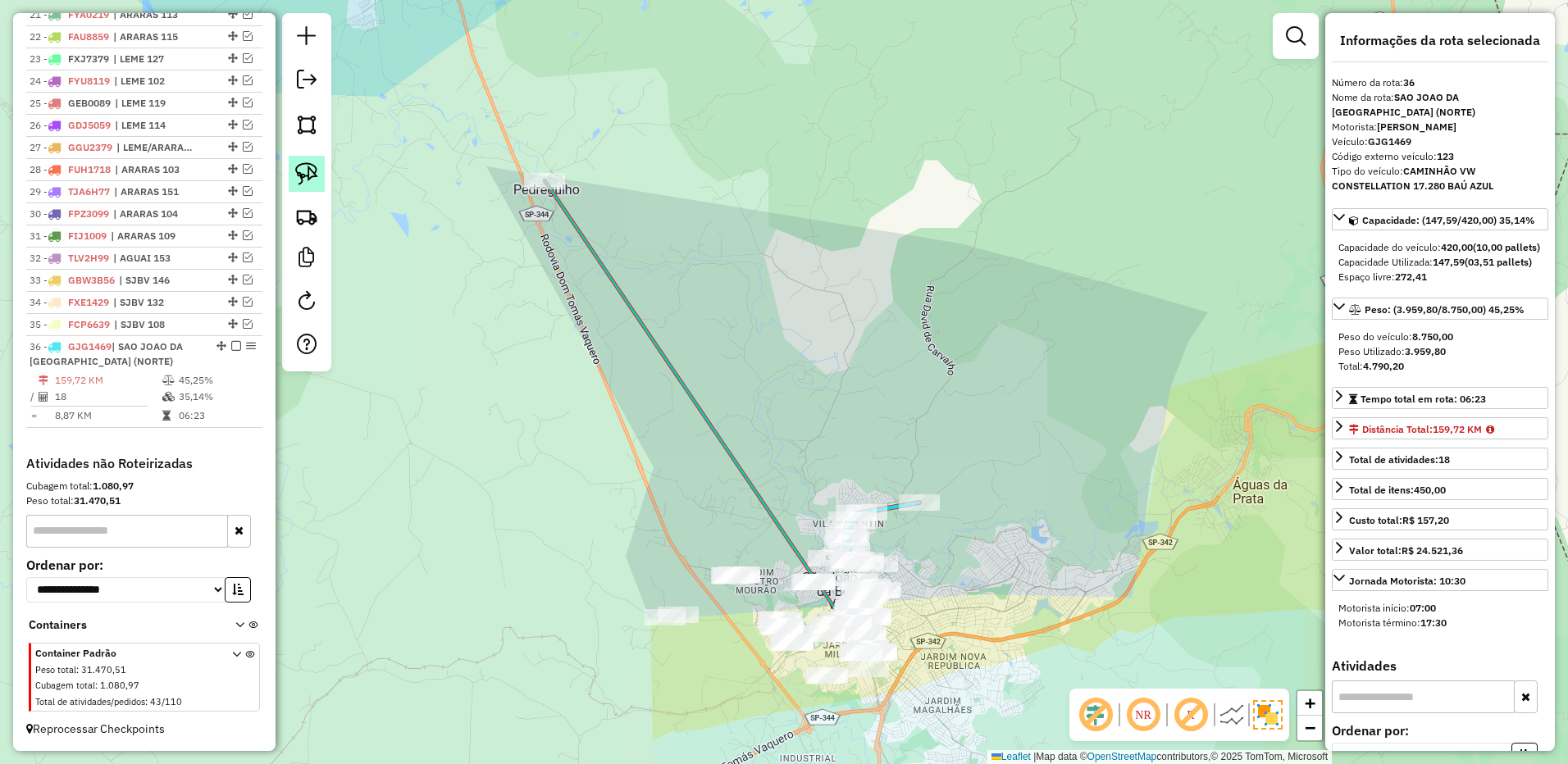
click at [318, 175] on link at bounding box center [306, 174] width 36 height 36
drag, startPoint x: 549, startPoint y: 148, endPoint x: 653, endPoint y: 201, distance: 116.7
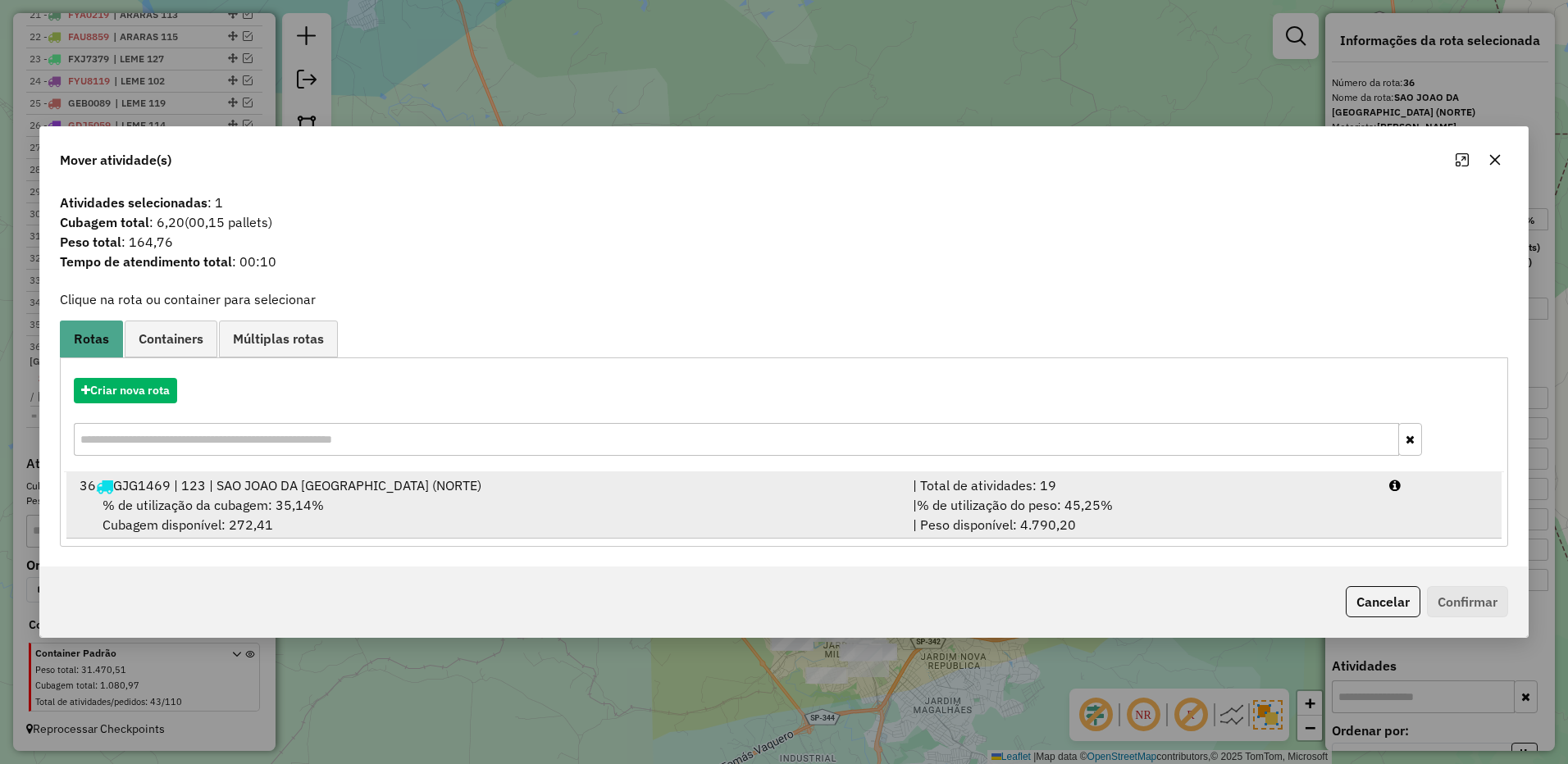
click at [1178, 508] on div "| % de utilização do peso: 45,25% | Peso disponível: 4.790,20" at bounding box center [1141, 514] width 477 height 39
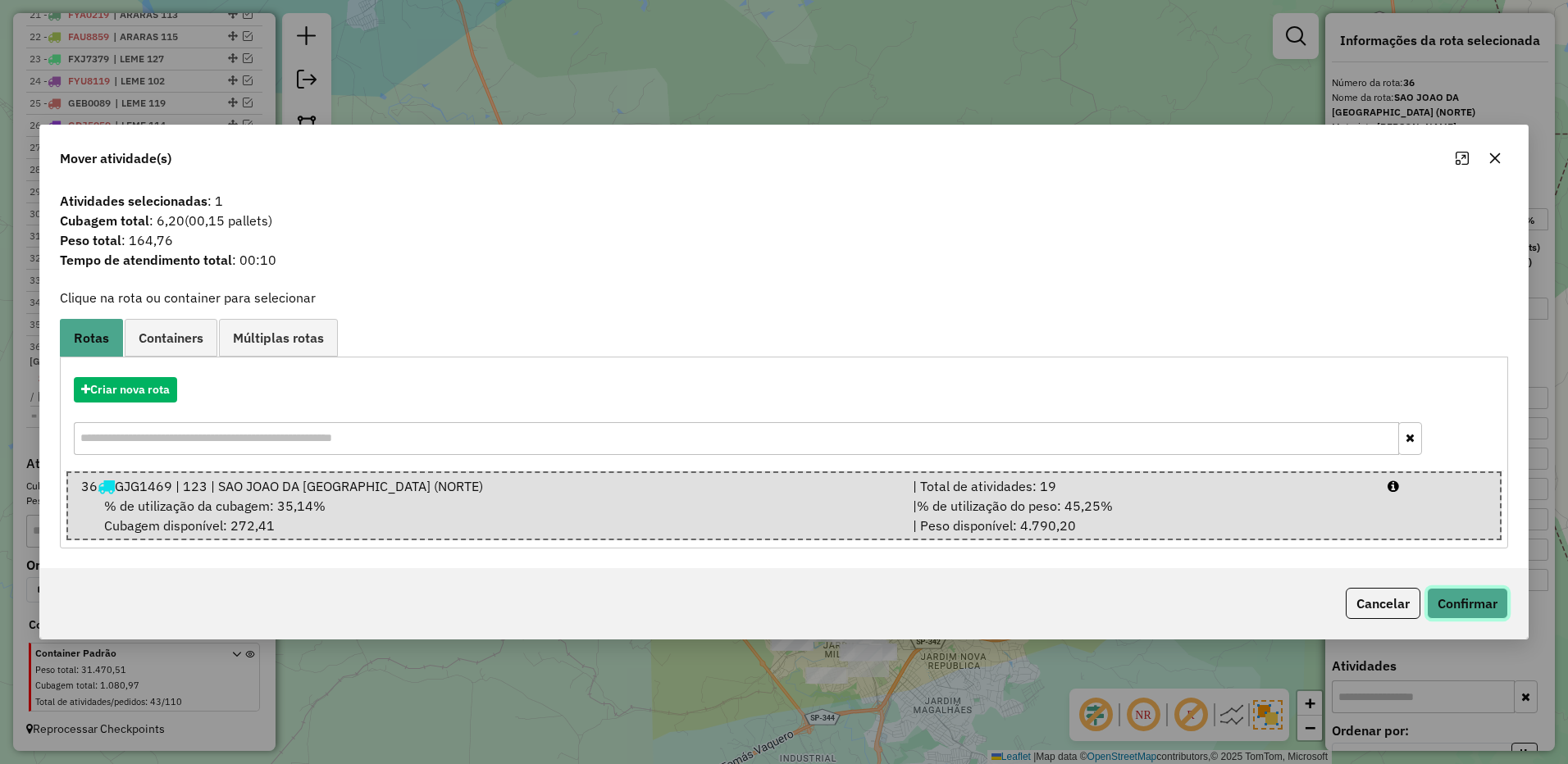
click at [1440, 596] on button "Confirmar" at bounding box center [1467, 603] width 81 height 31
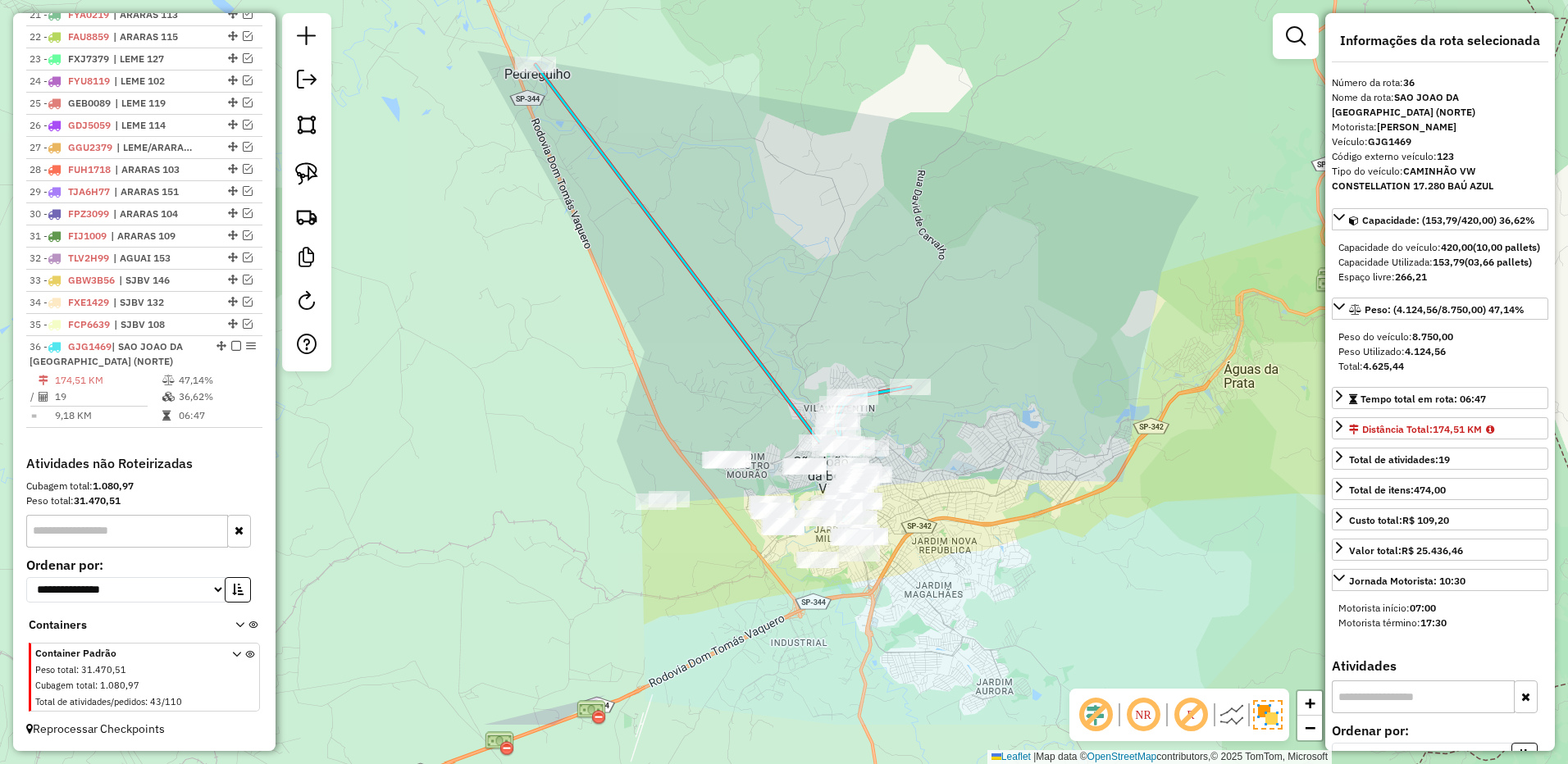
drag, startPoint x: 1045, startPoint y: 458, endPoint x: 1043, endPoint y: 448, distance: 10.2
click at [1043, 448] on div "Janela de atendimento Grade de atendimento Capacidade Transportadoras Veículos …" at bounding box center [784, 382] width 1568 height 764
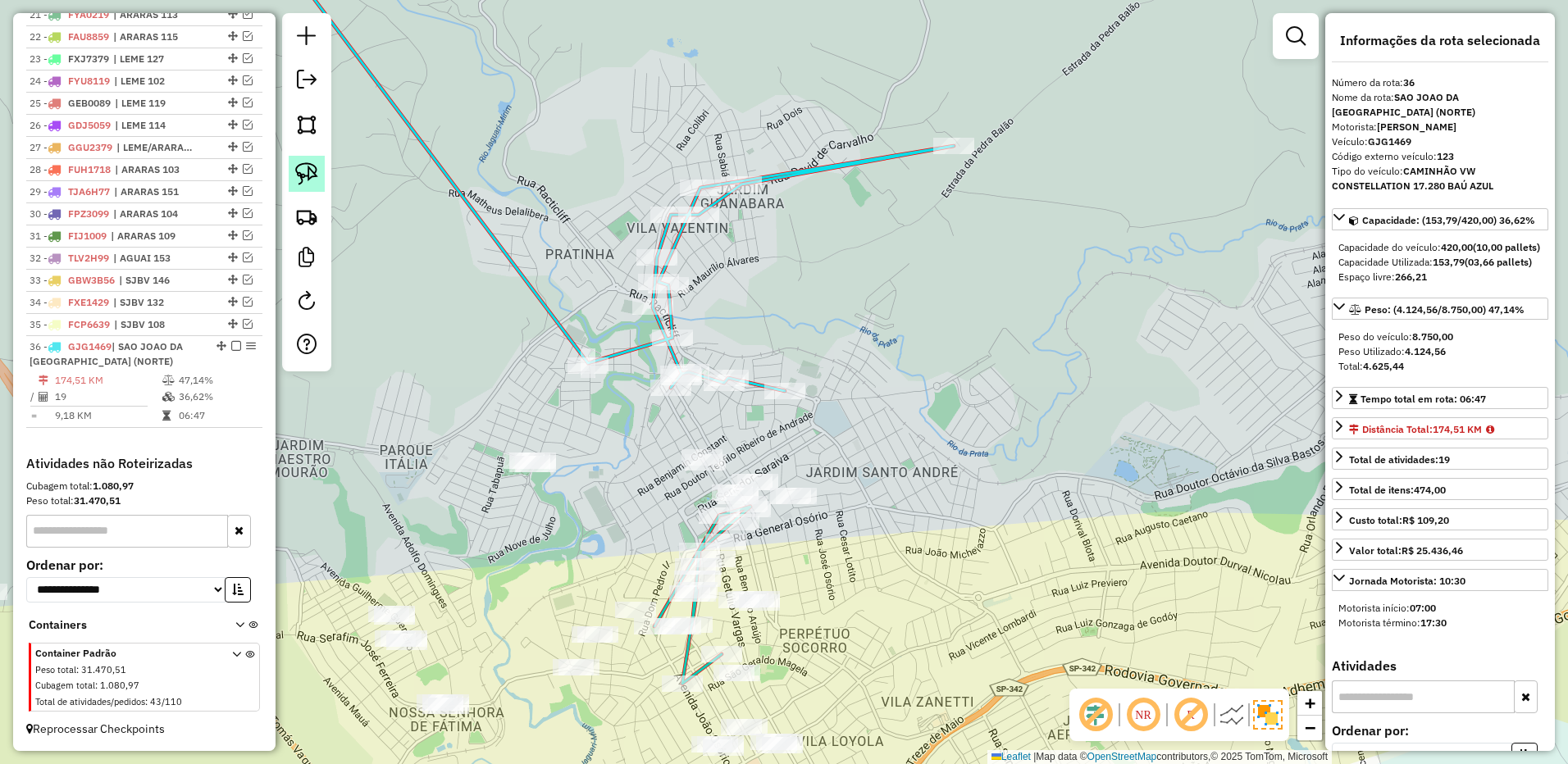
click at [318, 169] on link at bounding box center [306, 174] width 36 height 36
drag, startPoint x: 472, startPoint y: 446, endPoint x: 620, endPoint y: 420, distance: 150.3
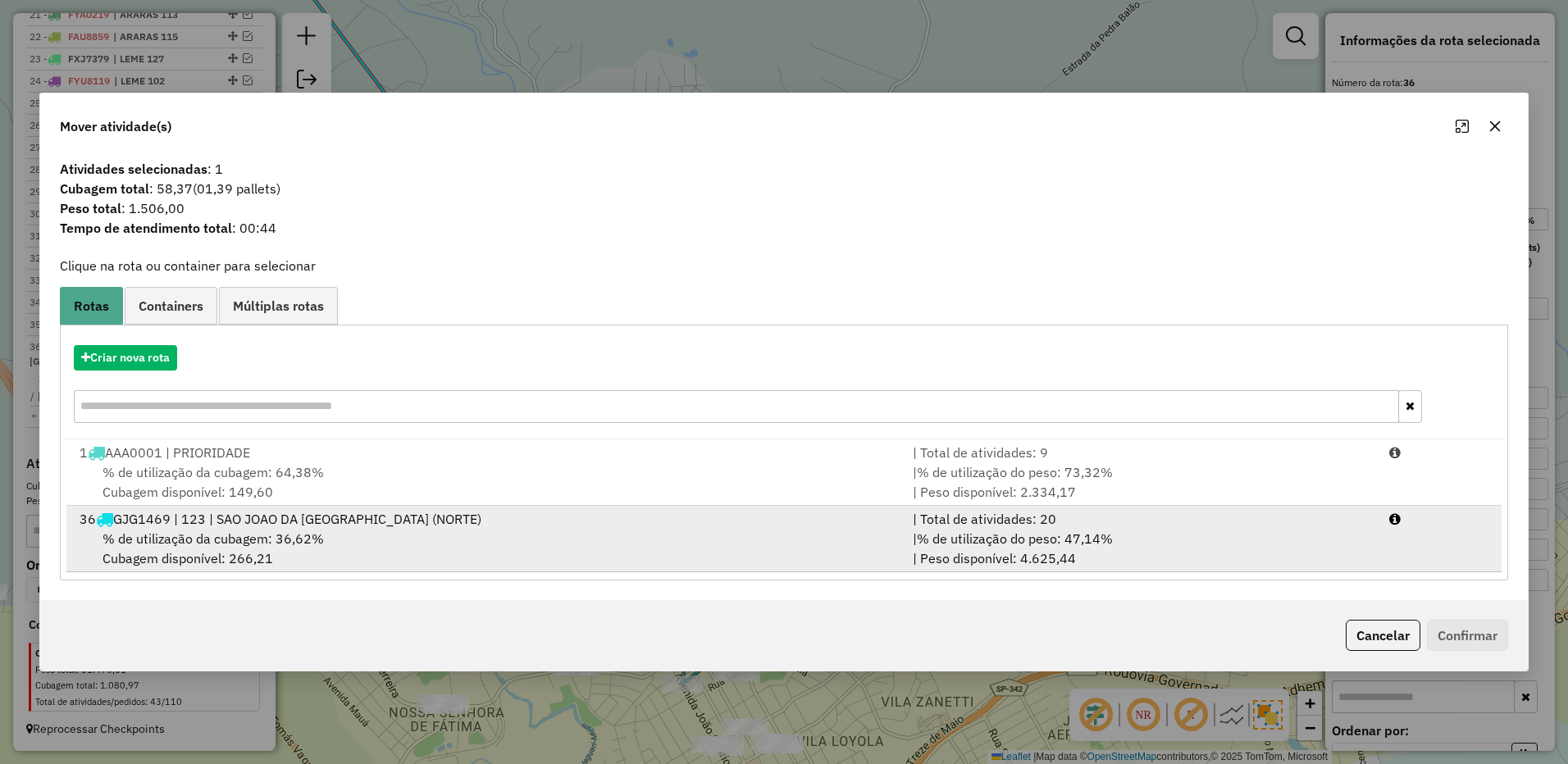
click at [1213, 527] on div "| Total de atividades: 20" at bounding box center [1141, 519] width 477 height 20
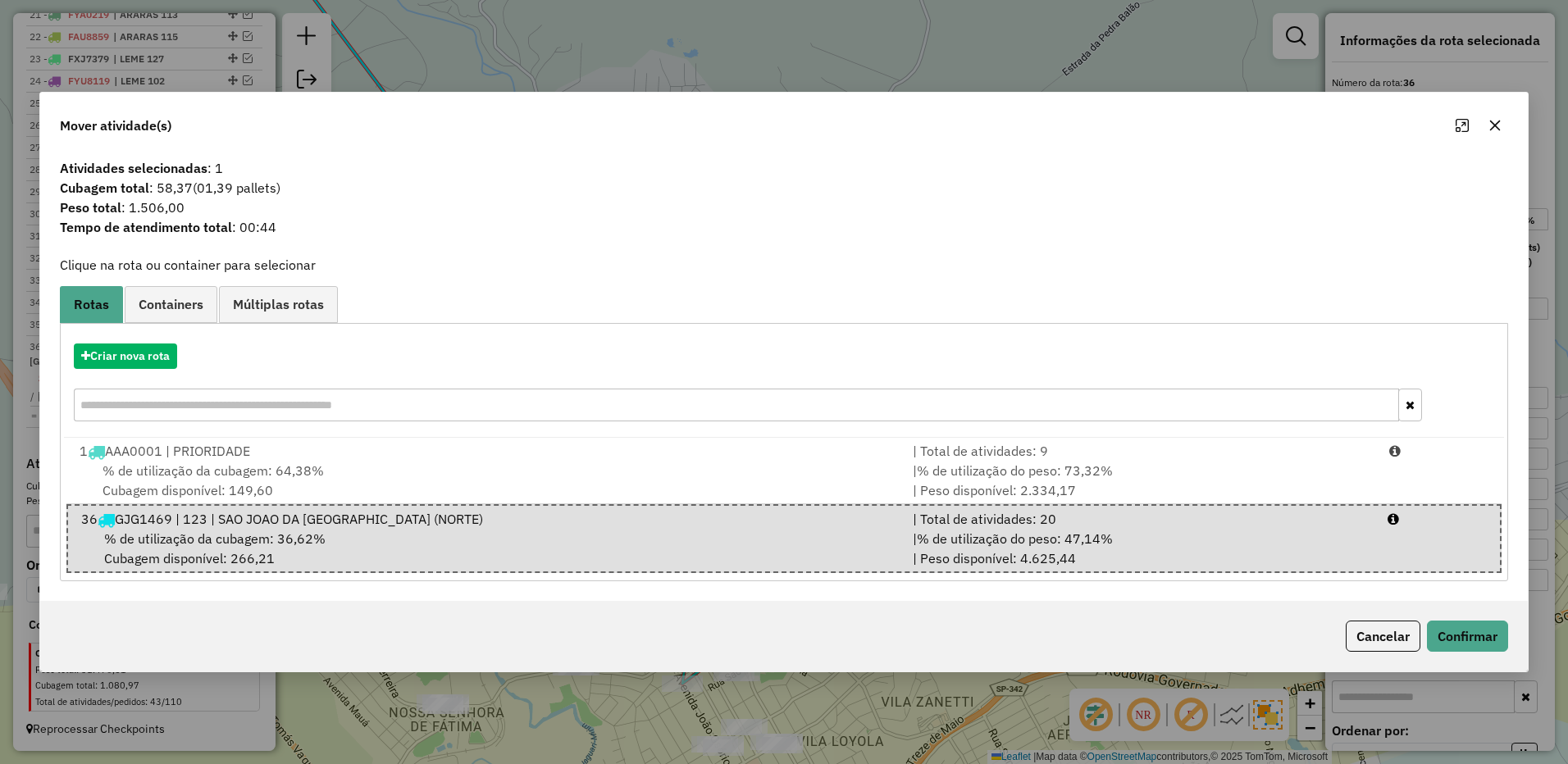
click at [1458, 619] on div "Cancelar Confirmar" at bounding box center [783, 636] width 1487 height 70
click at [1467, 635] on button "Confirmar" at bounding box center [1467, 635] width 81 height 31
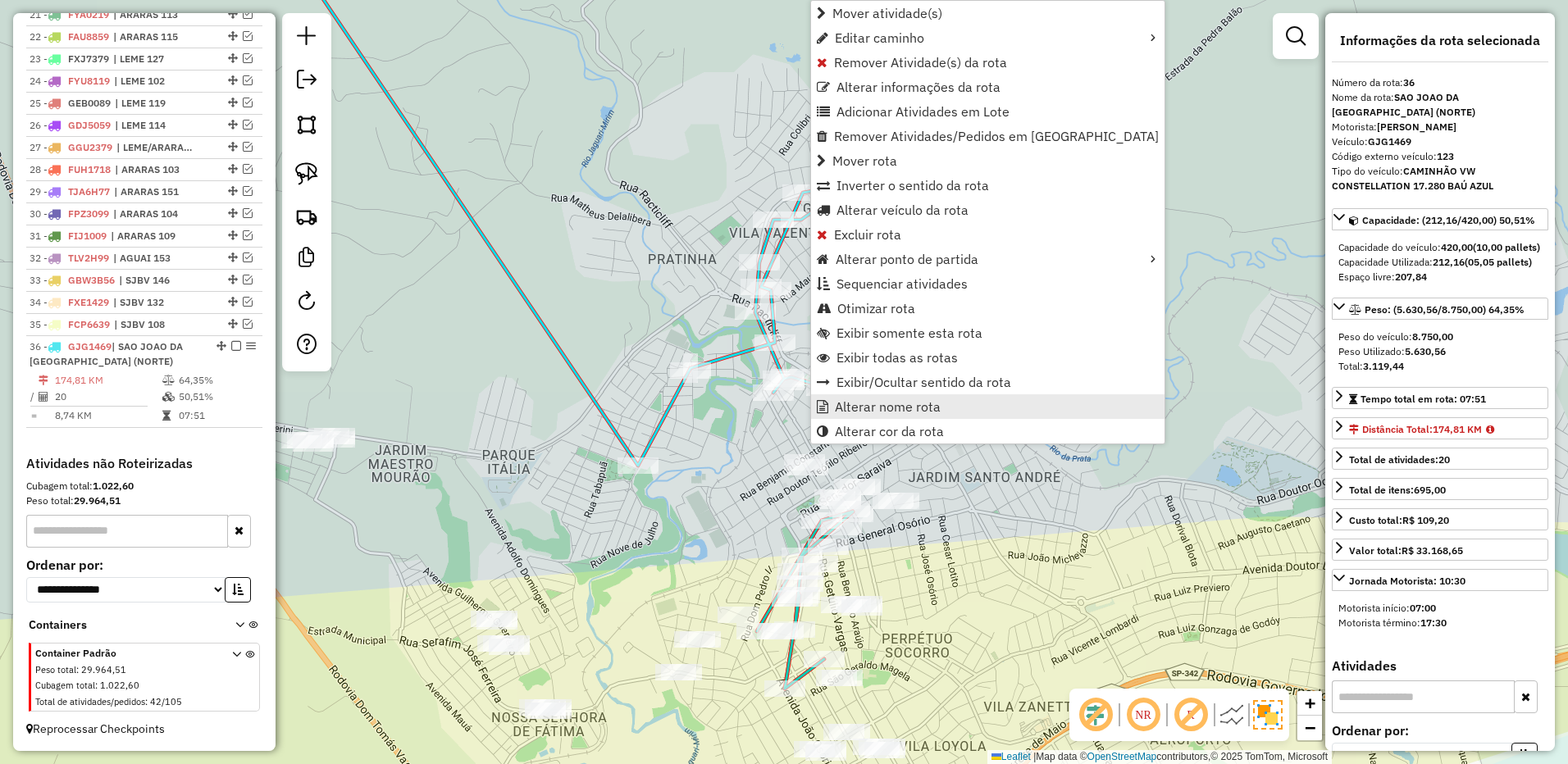
click at [858, 405] on span "Alterar nome rota" at bounding box center [888, 407] width 106 height 13
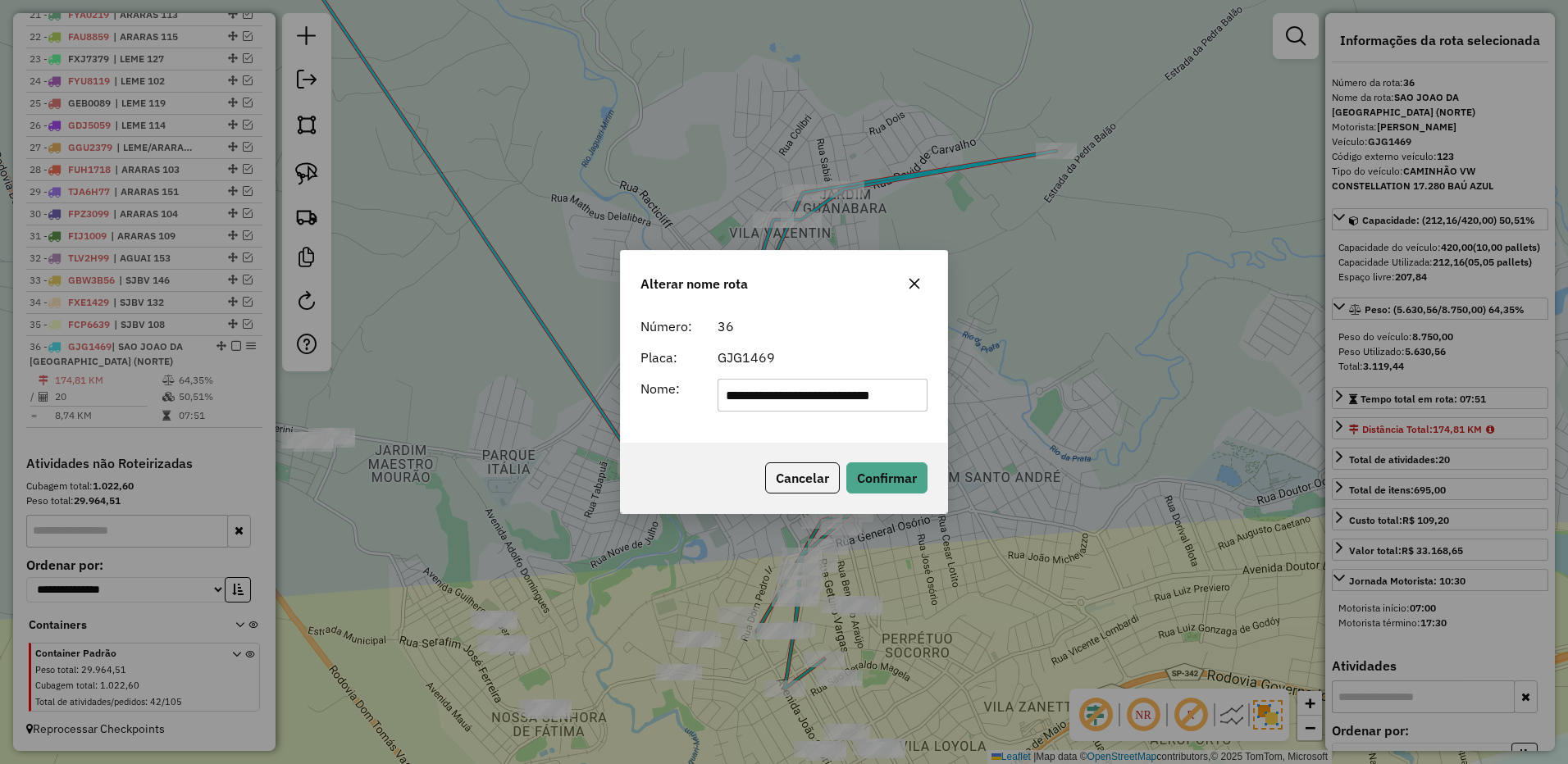
scroll to position [0, 9]
click at [810, 393] on input "**********" at bounding box center [822, 395] width 210 height 33
click at [810, 392] on input "**********" at bounding box center [822, 395] width 210 height 33
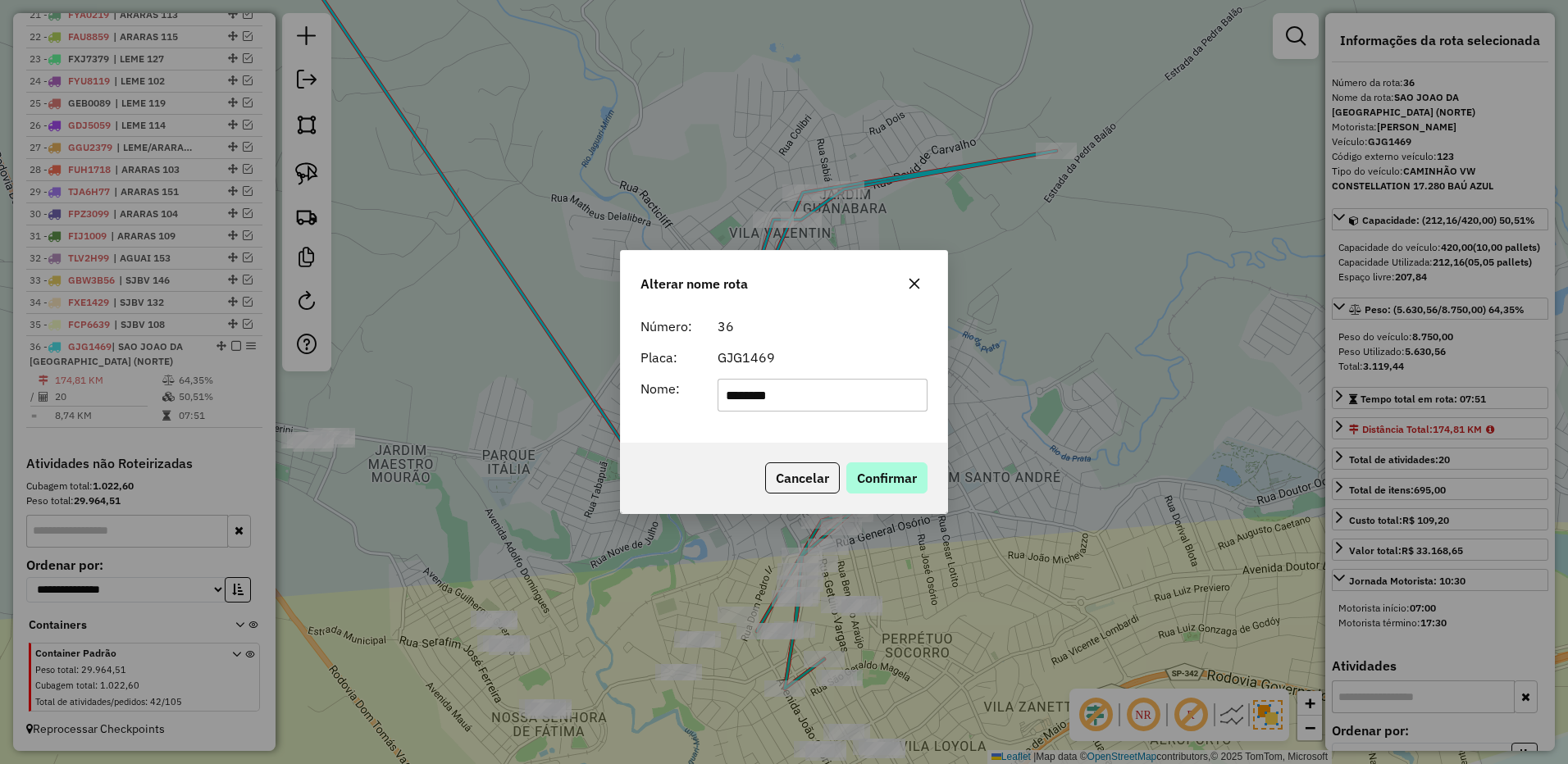
type input "********"
click at [873, 479] on button "Confirmar" at bounding box center [886, 478] width 81 height 31
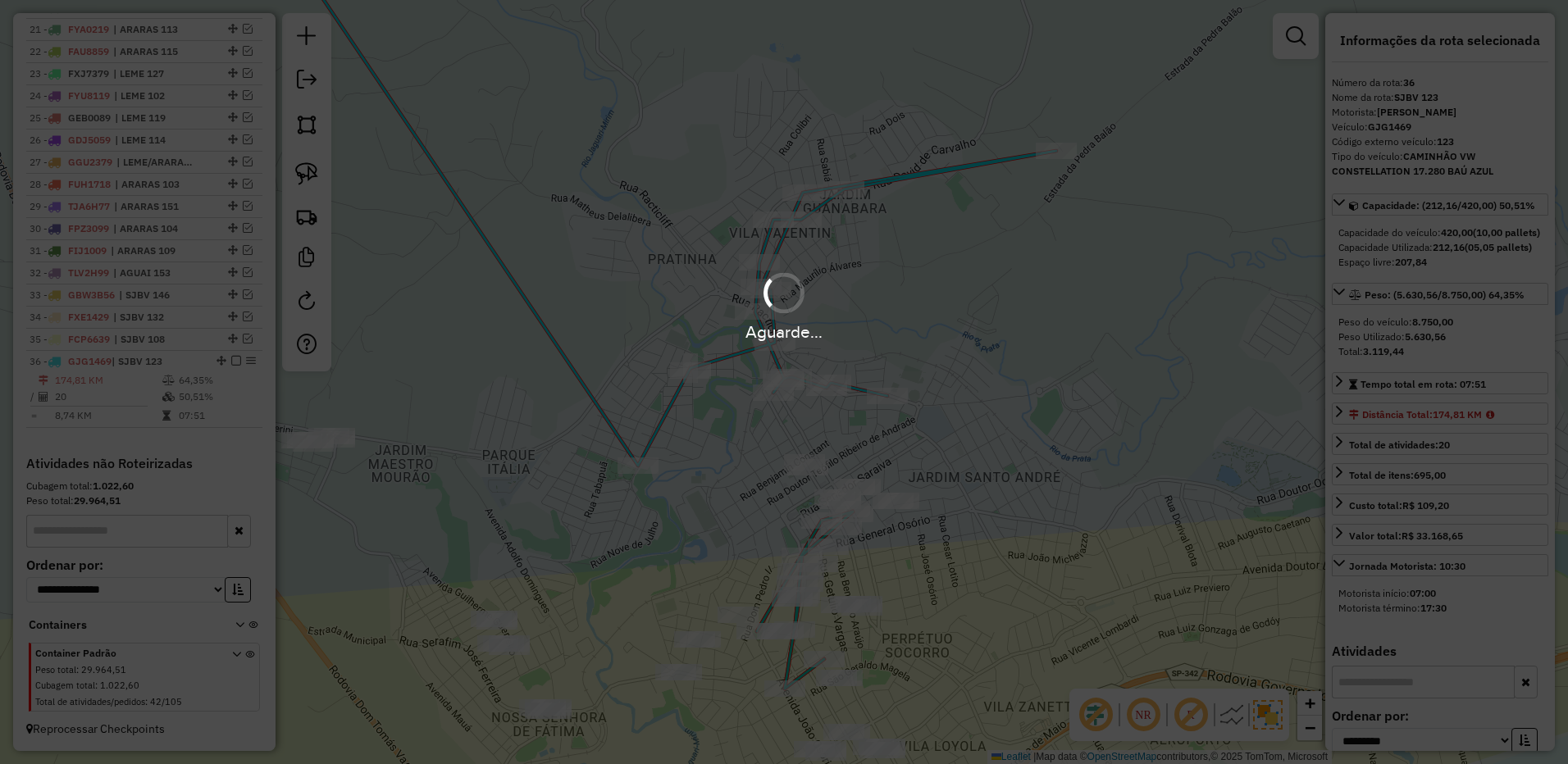
scroll to position [1141, 0]
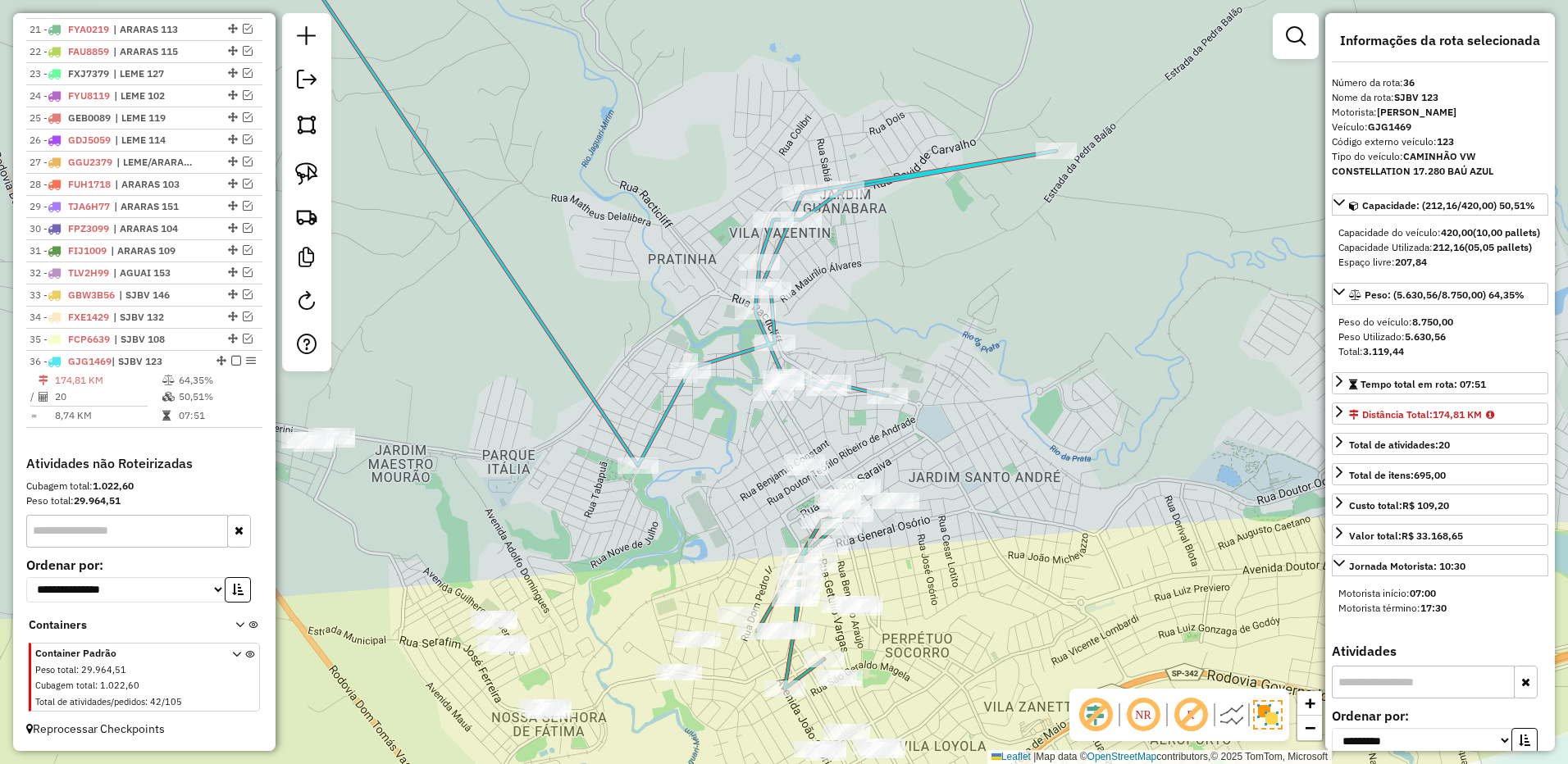
click at [231, 361] on em at bounding box center [236, 361] width 10 height 10
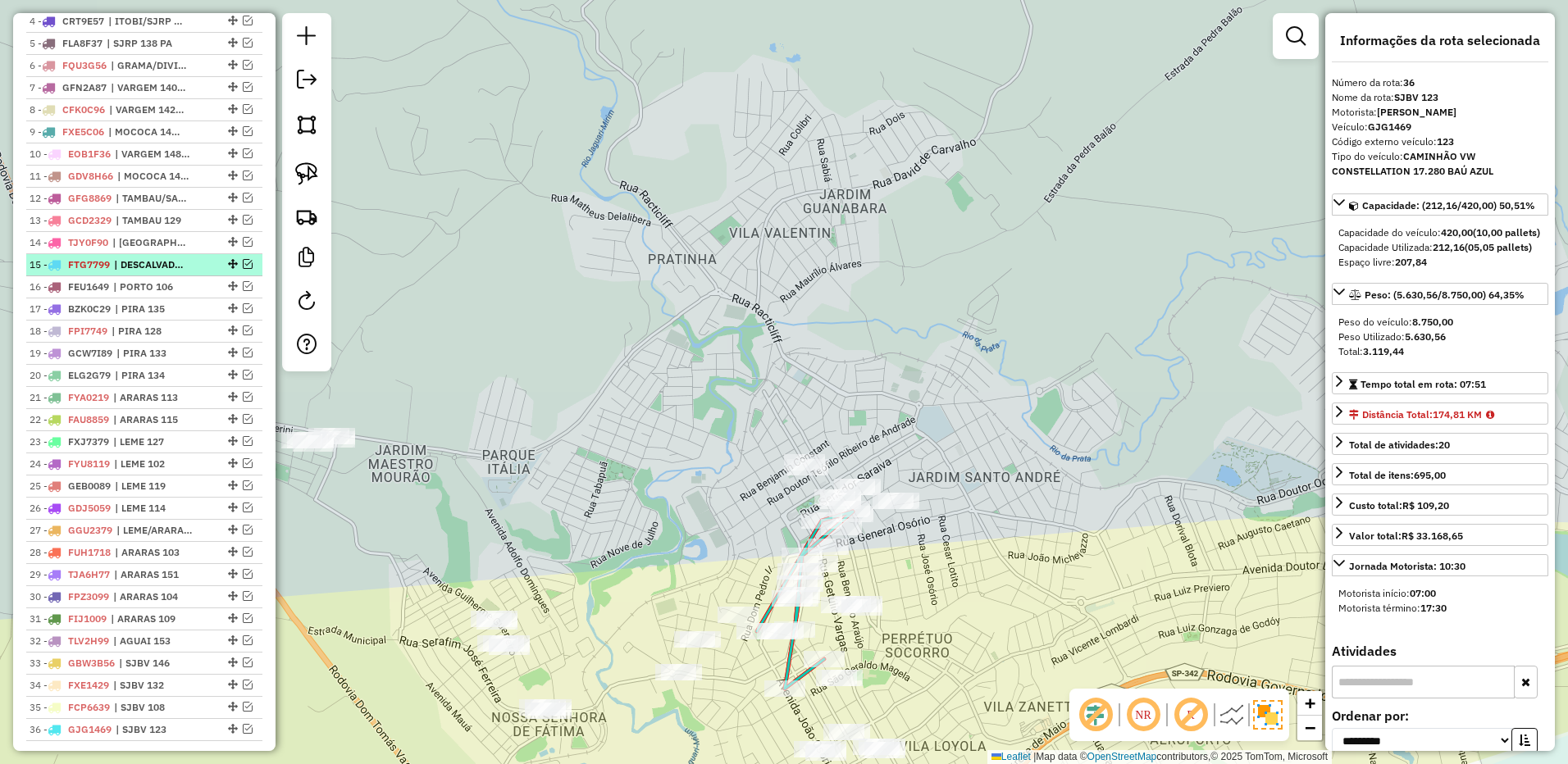
scroll to position [1086, 0]
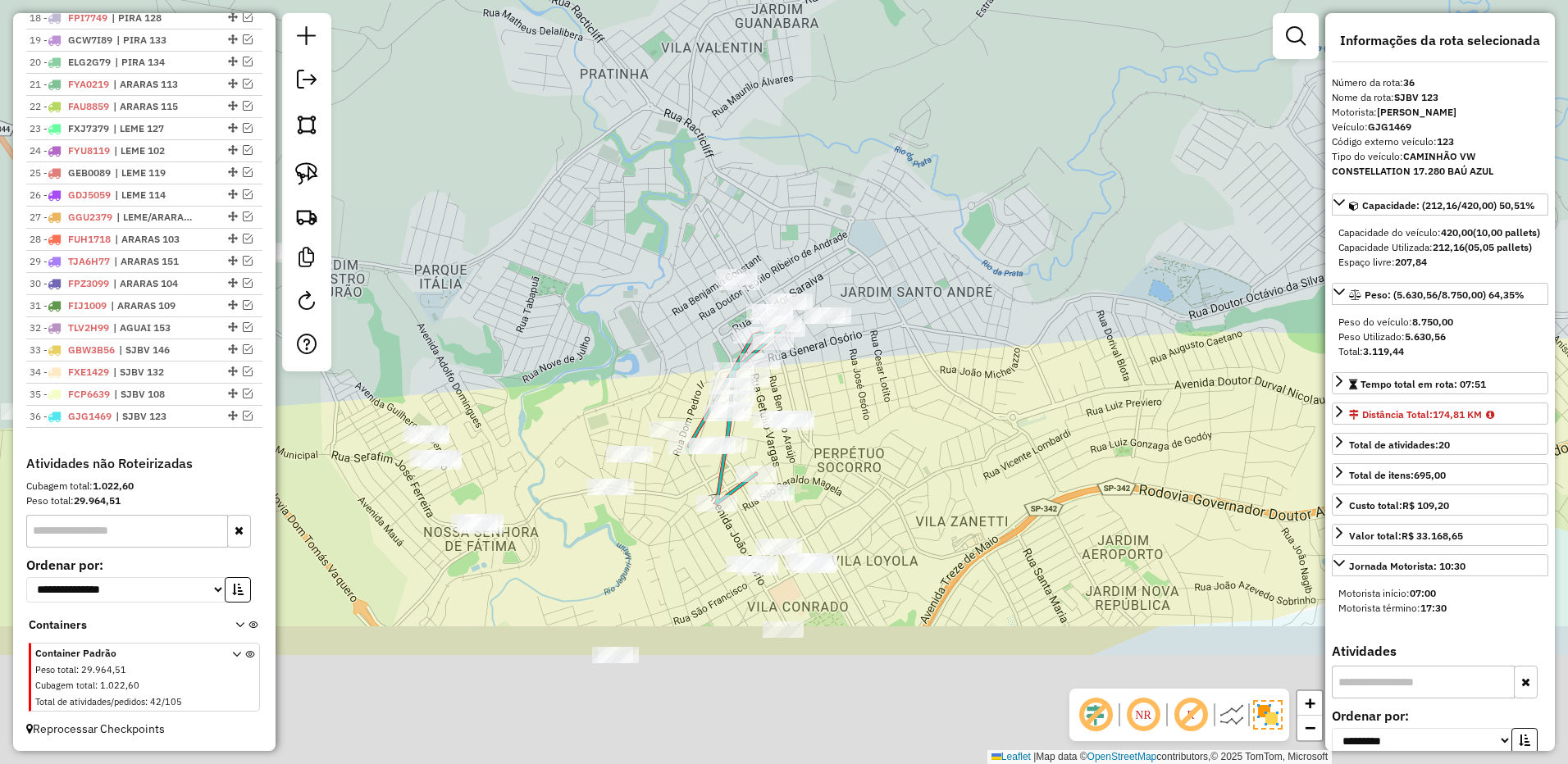
drag, startPoint x: 926, startPoint y: 345, endPoint x: 922, endPoint y: 333, distance: 12.6
click at [922, 333] on div "Janela de atendimento Grade de atendimento Capacidade Transportadoras Veículos …" at bounding box center [784, 382] width 1568 height 764
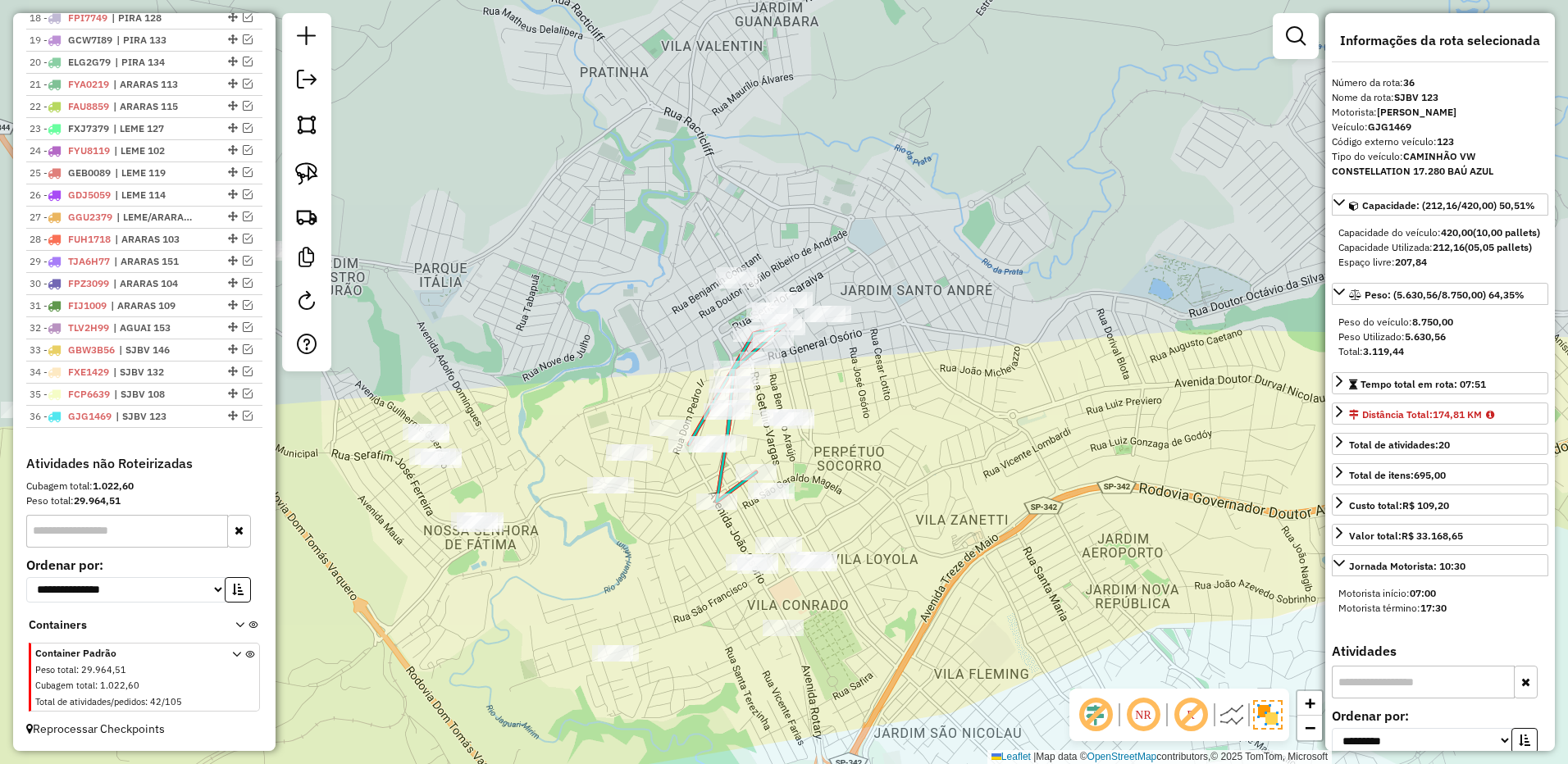
click at [325, 188] on div at bounding box center [306, 192] width 49 height 358
click at [311, 167] on img at bounding box center [306, 173] width 23 height 23
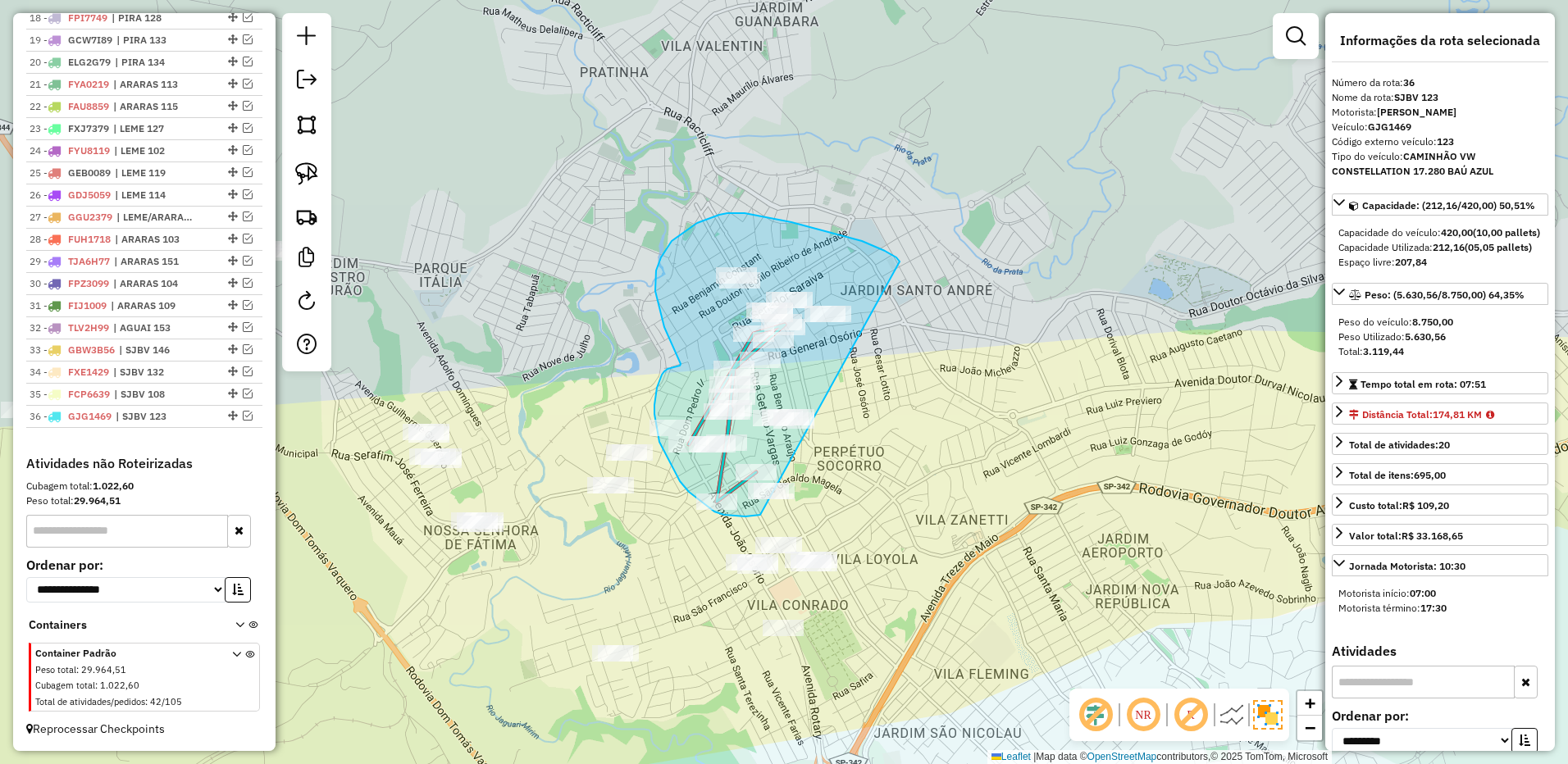
drag, startPoint x: 862, startPoint y: 241, endPoint x: 863, endPoint y: 438, distance: 197.0
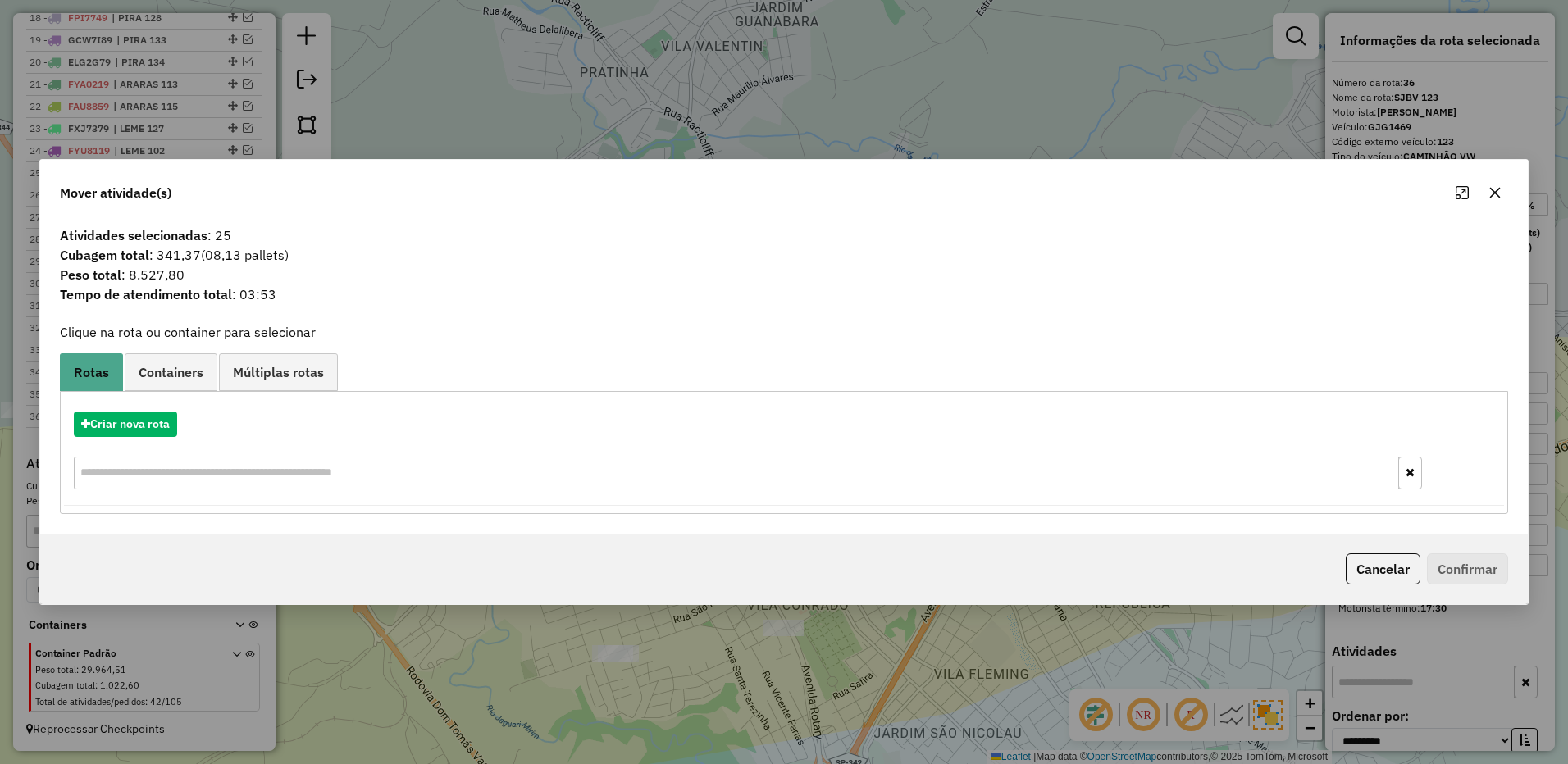
click at [1491, 185] on button "button" at bounding box center [1494, 192] width 26 height 26
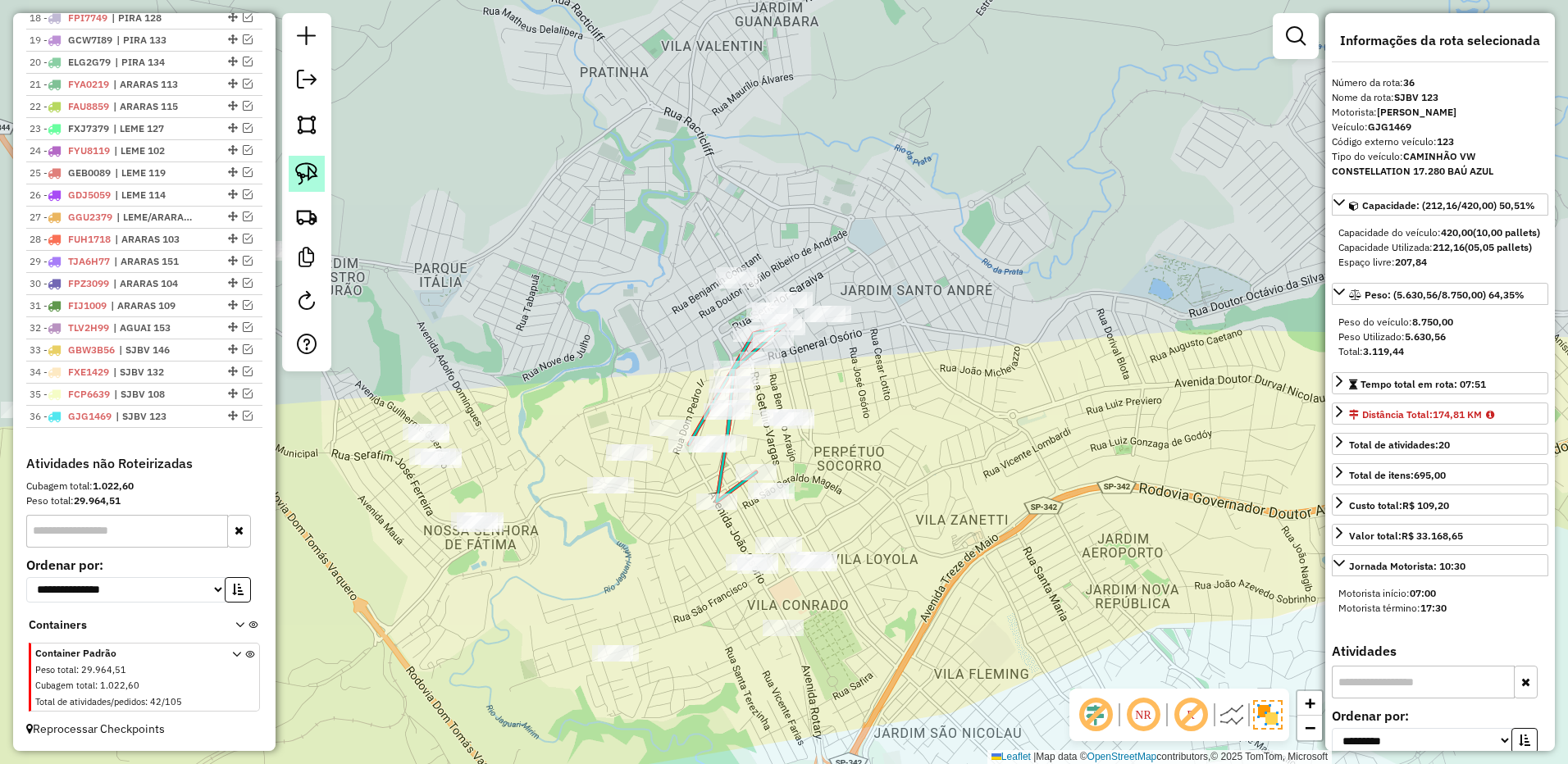
click at [312, 169] on img at bounding box center [306, 173] width 23 height 23
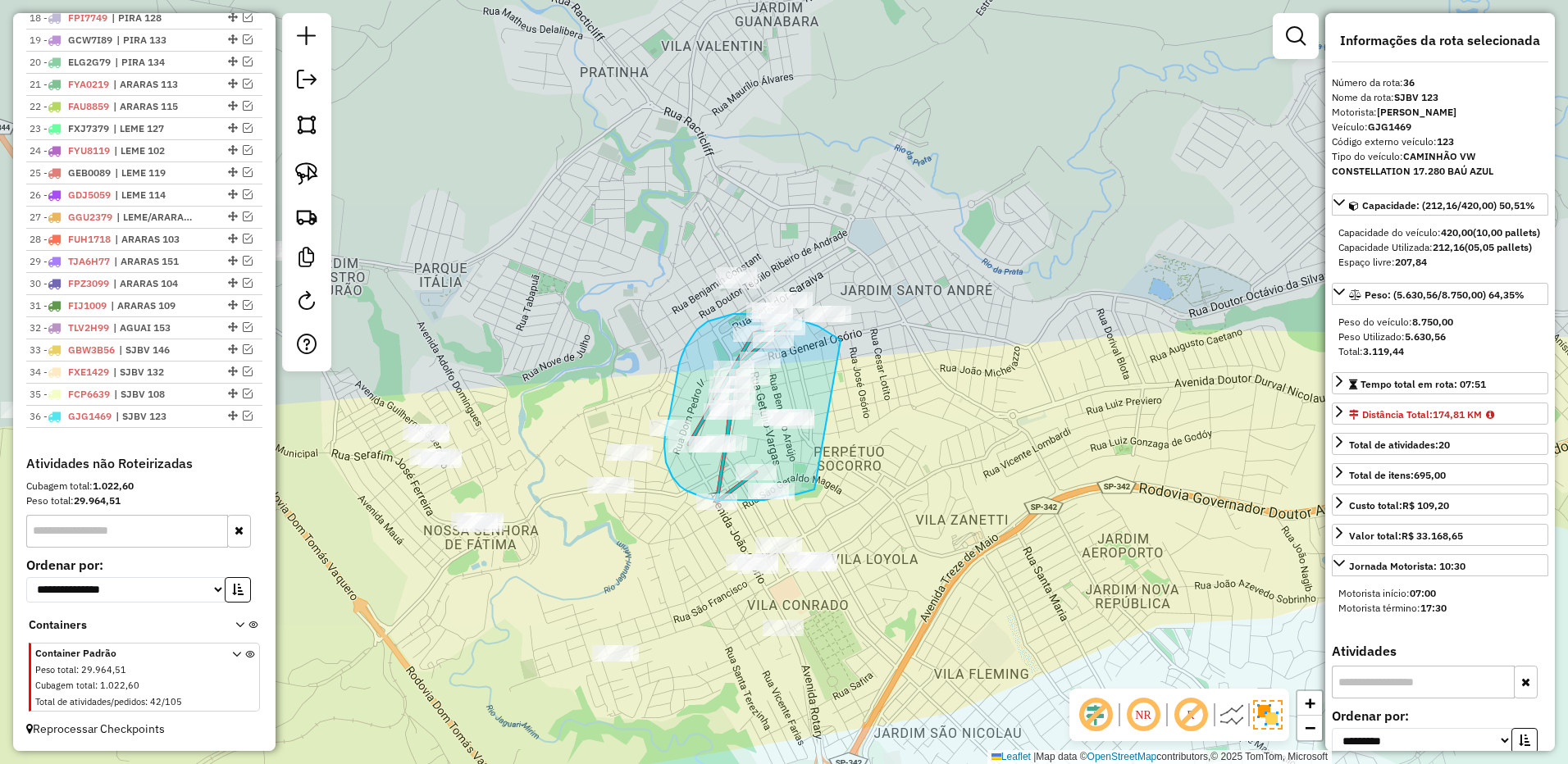
drag, startPoint x: 841, startPoint y: 341, endPoint x: 818, endPoint y: 488, distance: 148.8
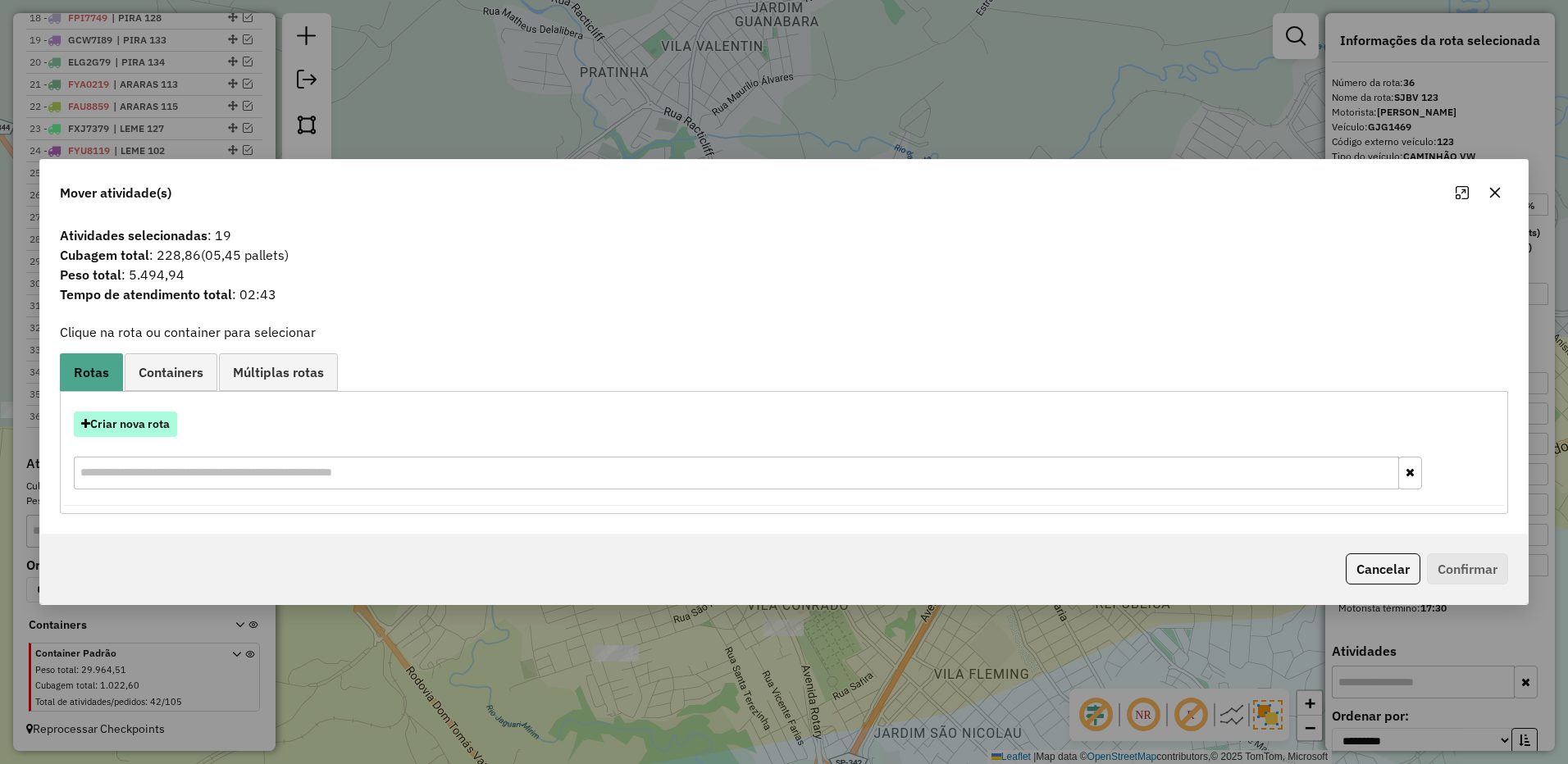
click at [155, 427] on button "Criar nova rota" at bounding box center [125, 424] width 104 height 25
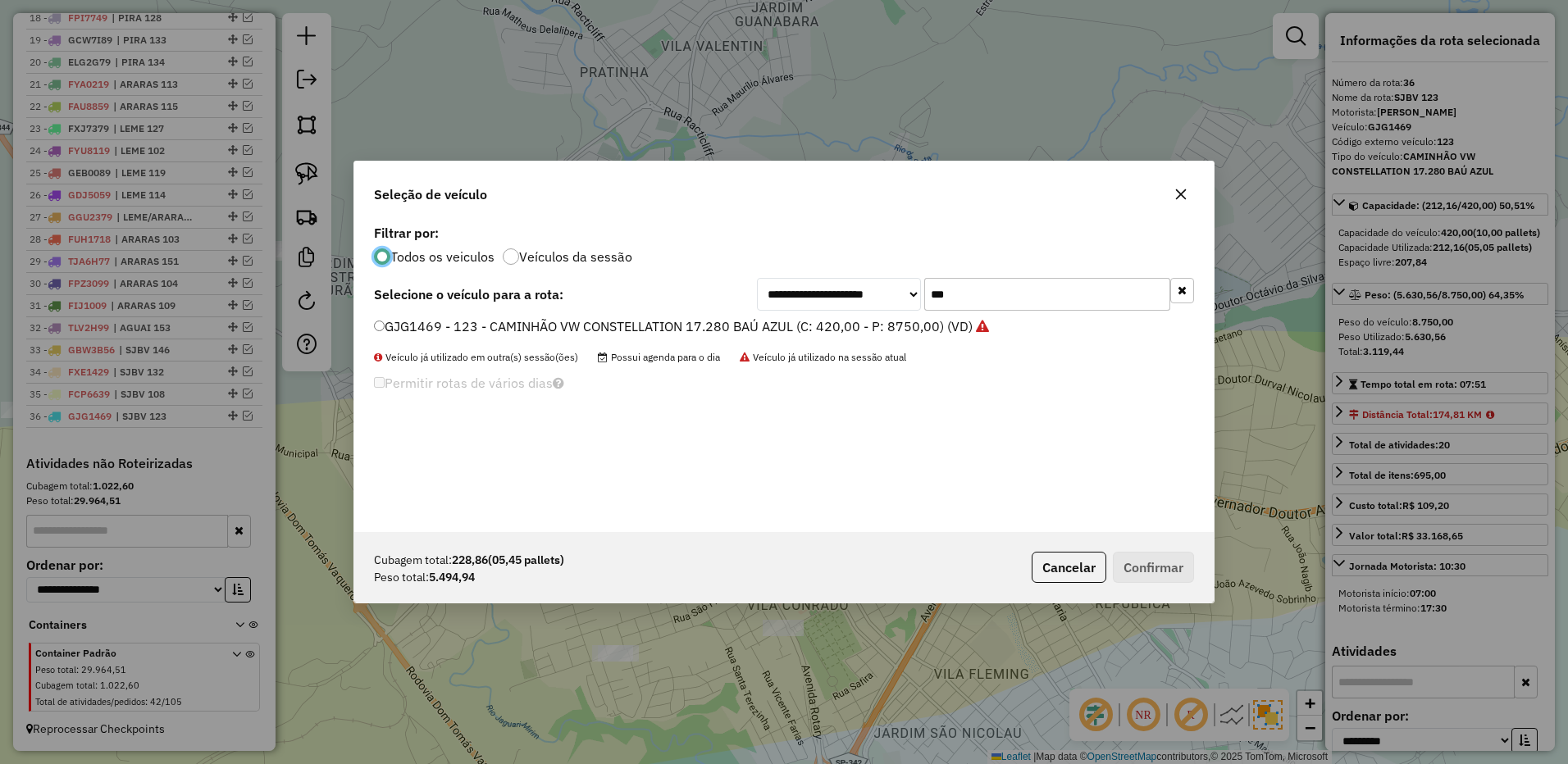
scroll to position [9, 5]
click at [988, 294] on input "***" at bounding box center [1047, 294] width 246 height 33
type input "***"
click at [929, 322] on label "GIL8479 - 112 - CAMINHÃO VW CONSTELLATION 17.280 BAÚ AZUL (C: 420,00 - P: 8750,…" at bounding box center [671, 326] width 594 height 20
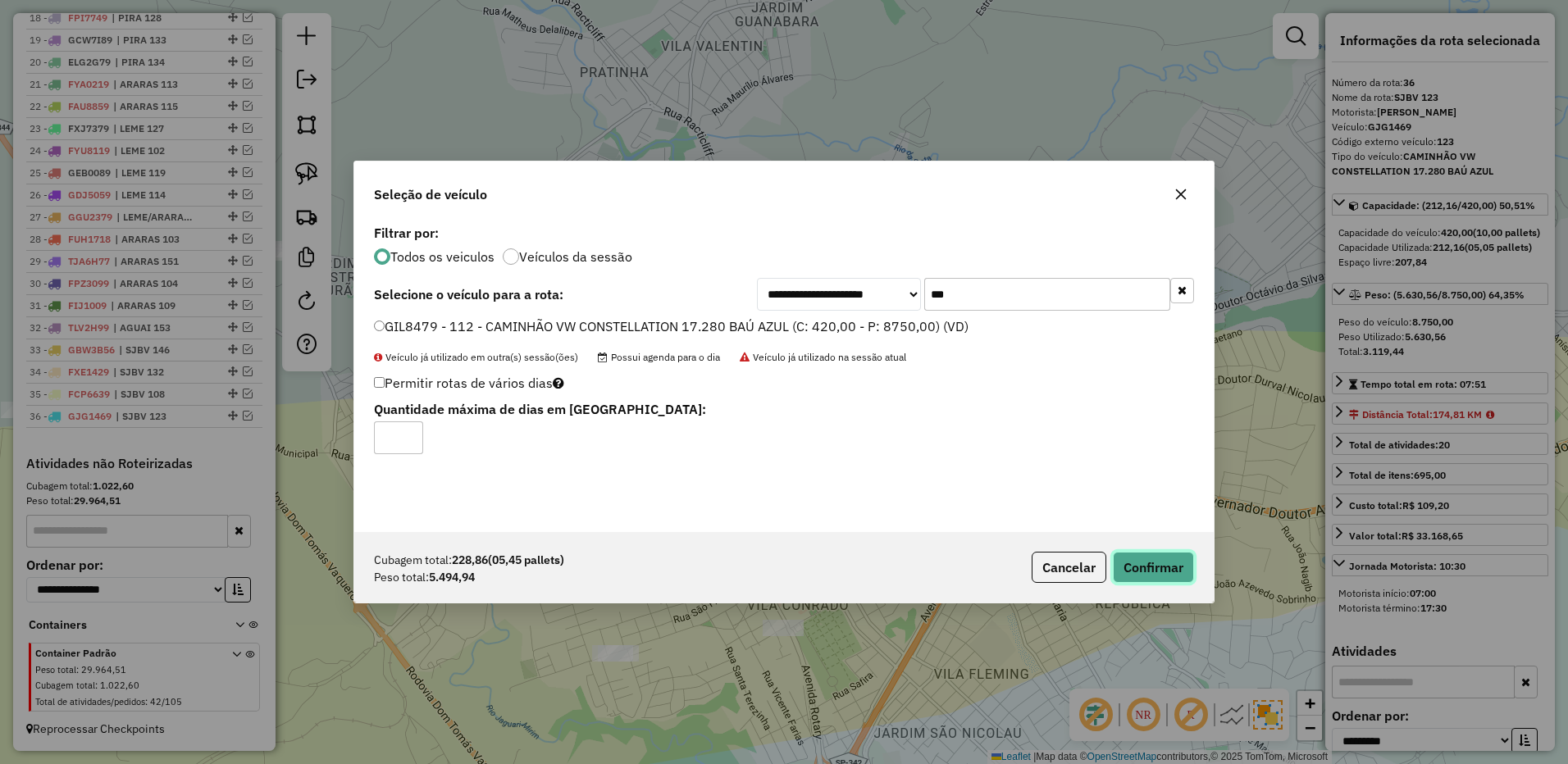
click at [1150, 561] on button "Confirmar" at bounding box center [1153, 567] width 81 height 31
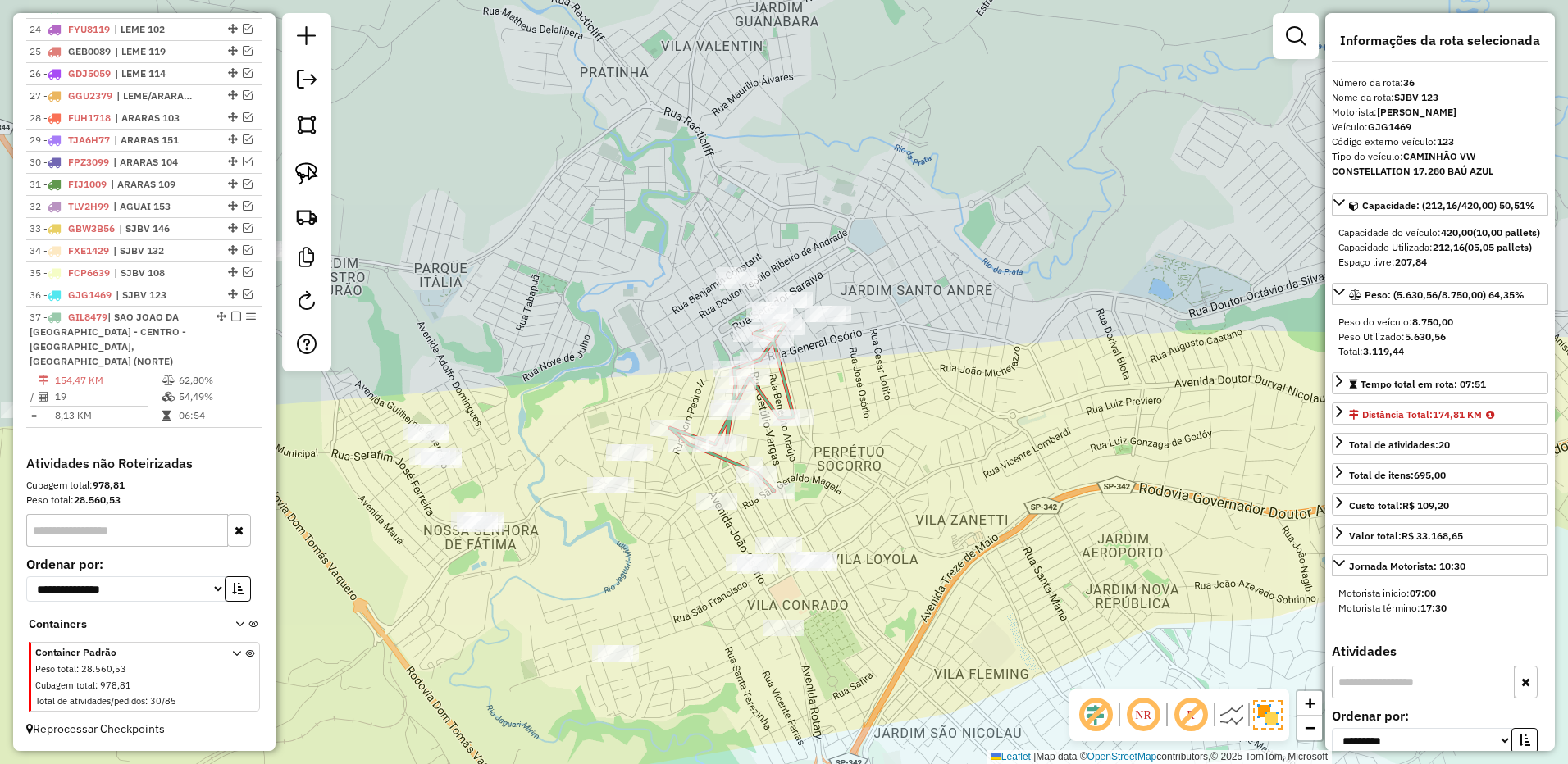
scroll to position [1228, 0]
drag, startPoint x: 312, startPoint y: 185, endPoint x: 447, endPoint y: 264, distance: 156.4
click at [312, 185] on img at bounding box center [306, 173] width 23 height 23
drag, startPoint x: 692, startPoint y: 480, endPoint x: 760, endPoint y: 498, distance: 70.3
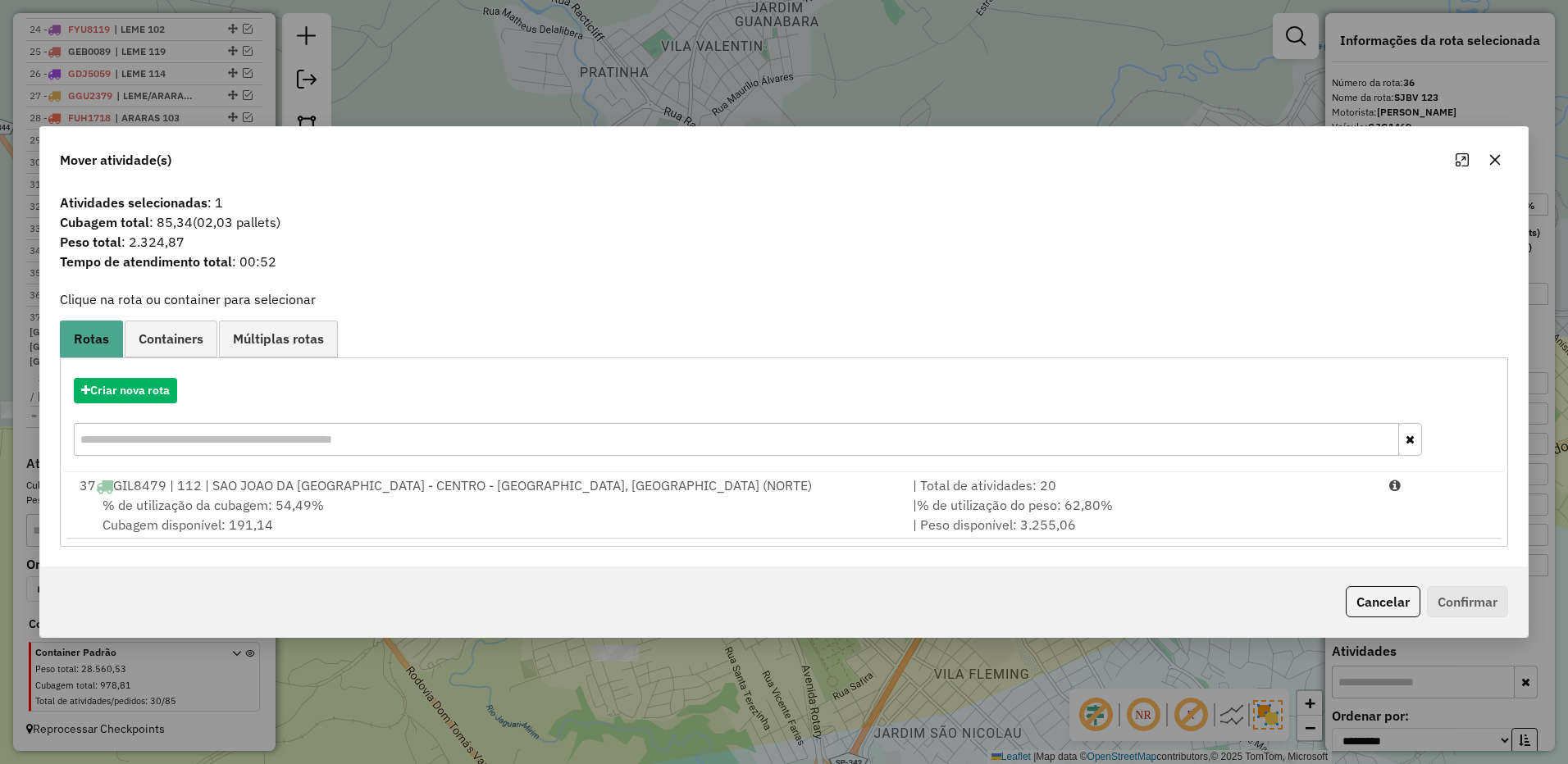
click at [1231, 508] on hb-app "Aguarde... Pop-up bloqueado! Seu navegador bloqueou automáticamente a abertura …" at bounding box center [784, 382] width 1568 height 764
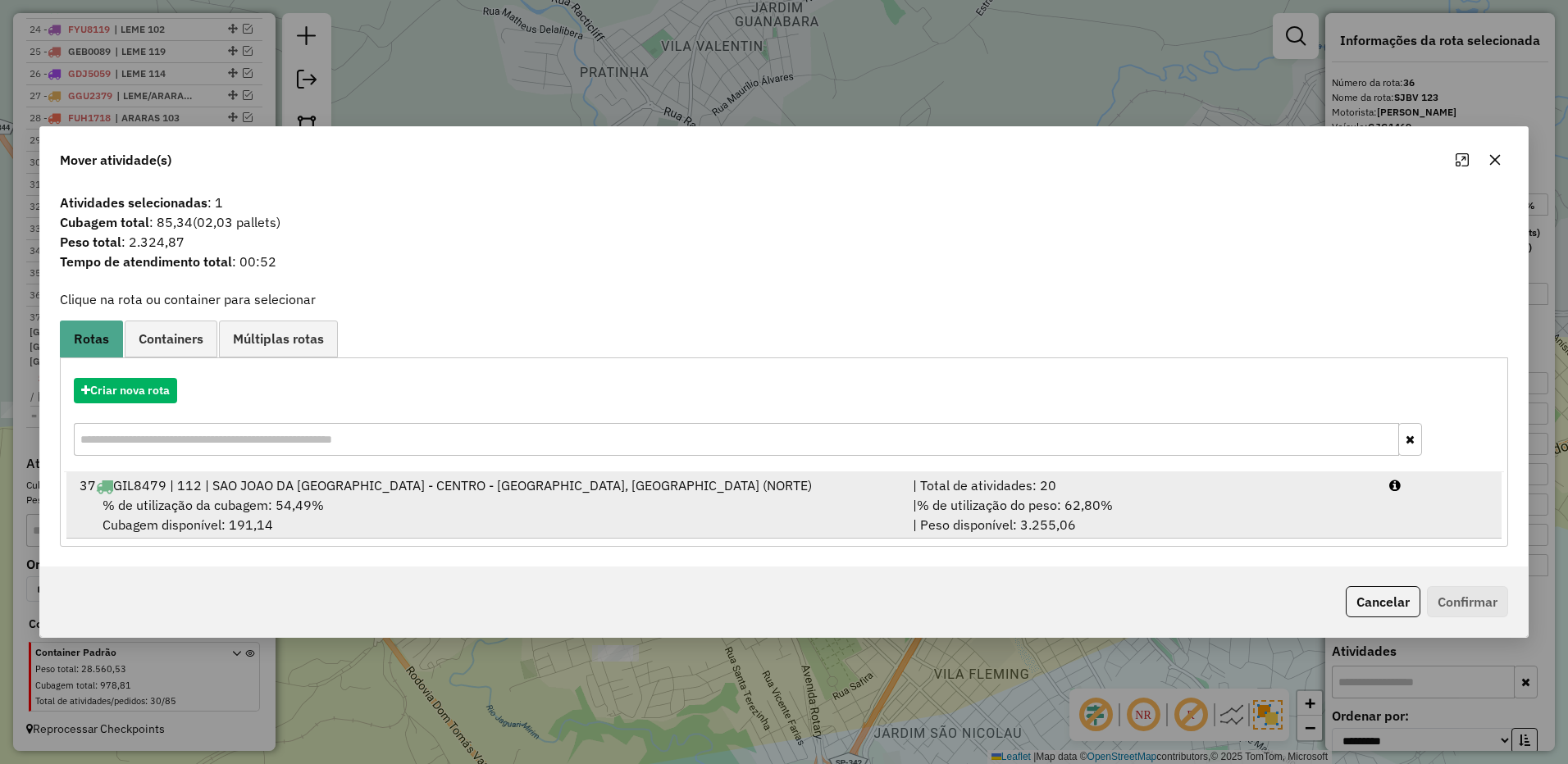
click at [1233, 508] on div "| % de utilização do peso: 62,80% | Peso disponível: 3.255,06" at bounding box center [1141, 514] width 477 height 39
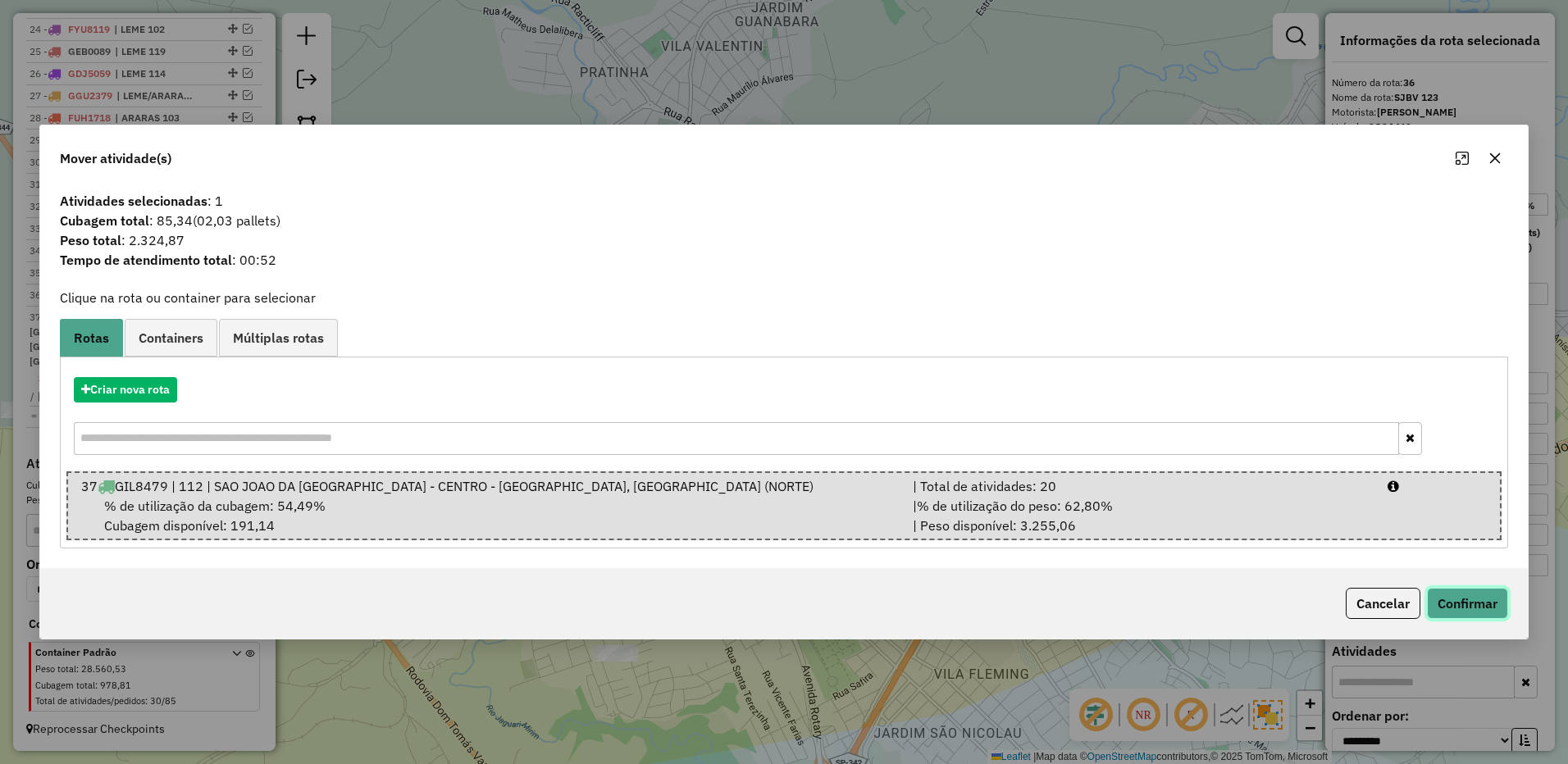
click at [1465, 602] on button "Confirmar" at bounding box center [1467, 603] width 81 height 31
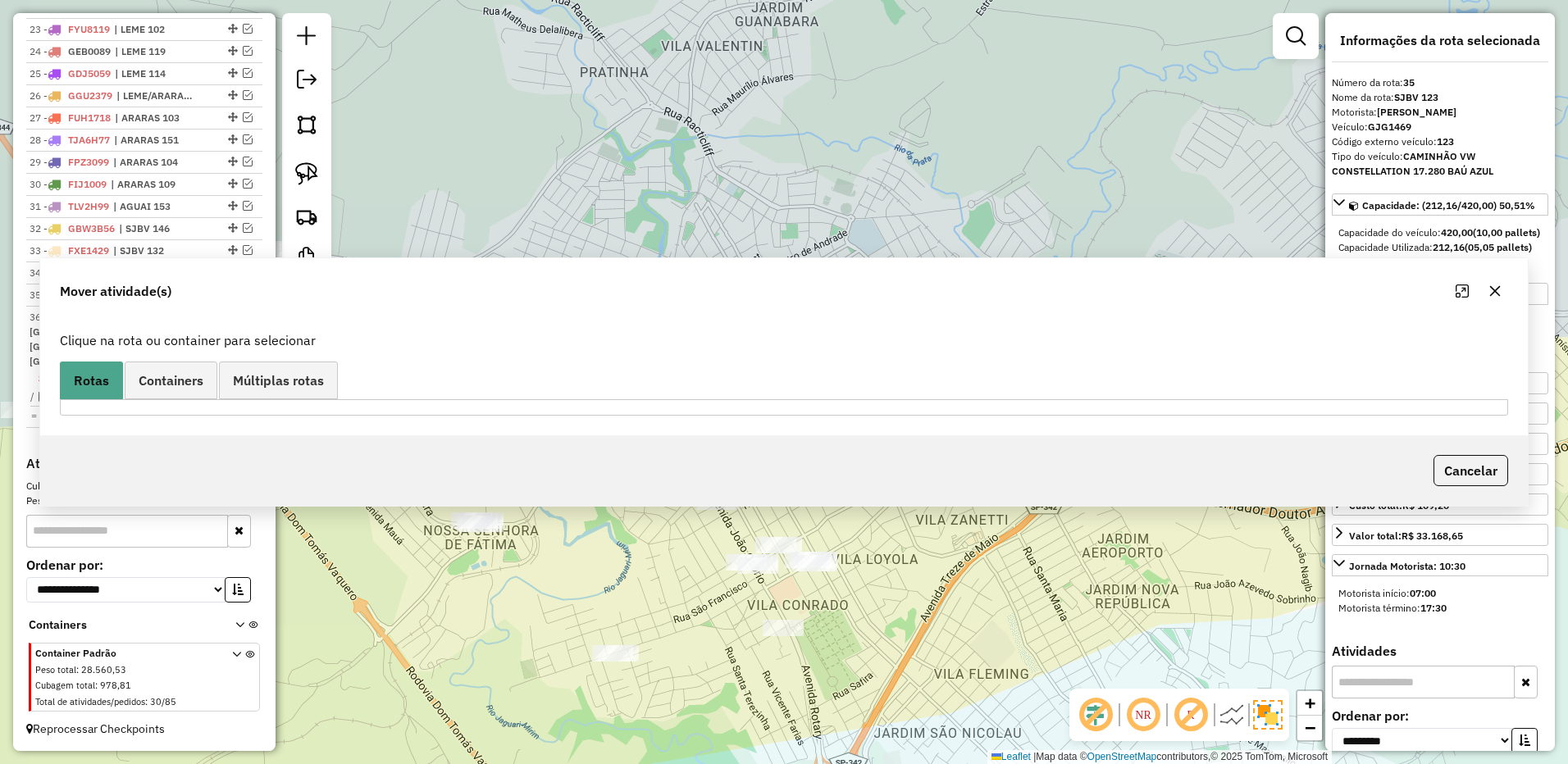
scroll to position [1131, 0]
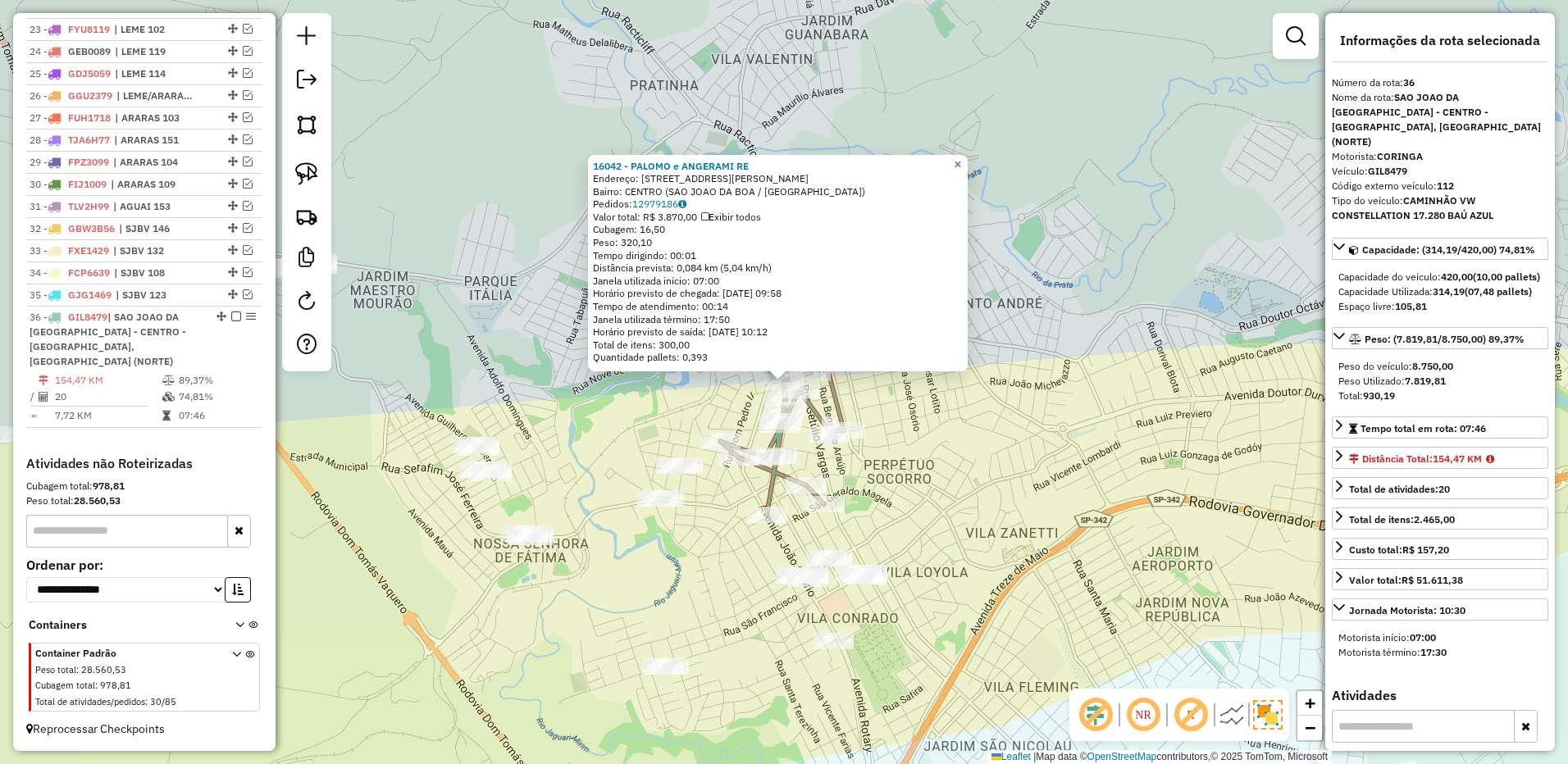
click at [961, 164] on span "×" at bounding box center [957, 164] width 8 height 14
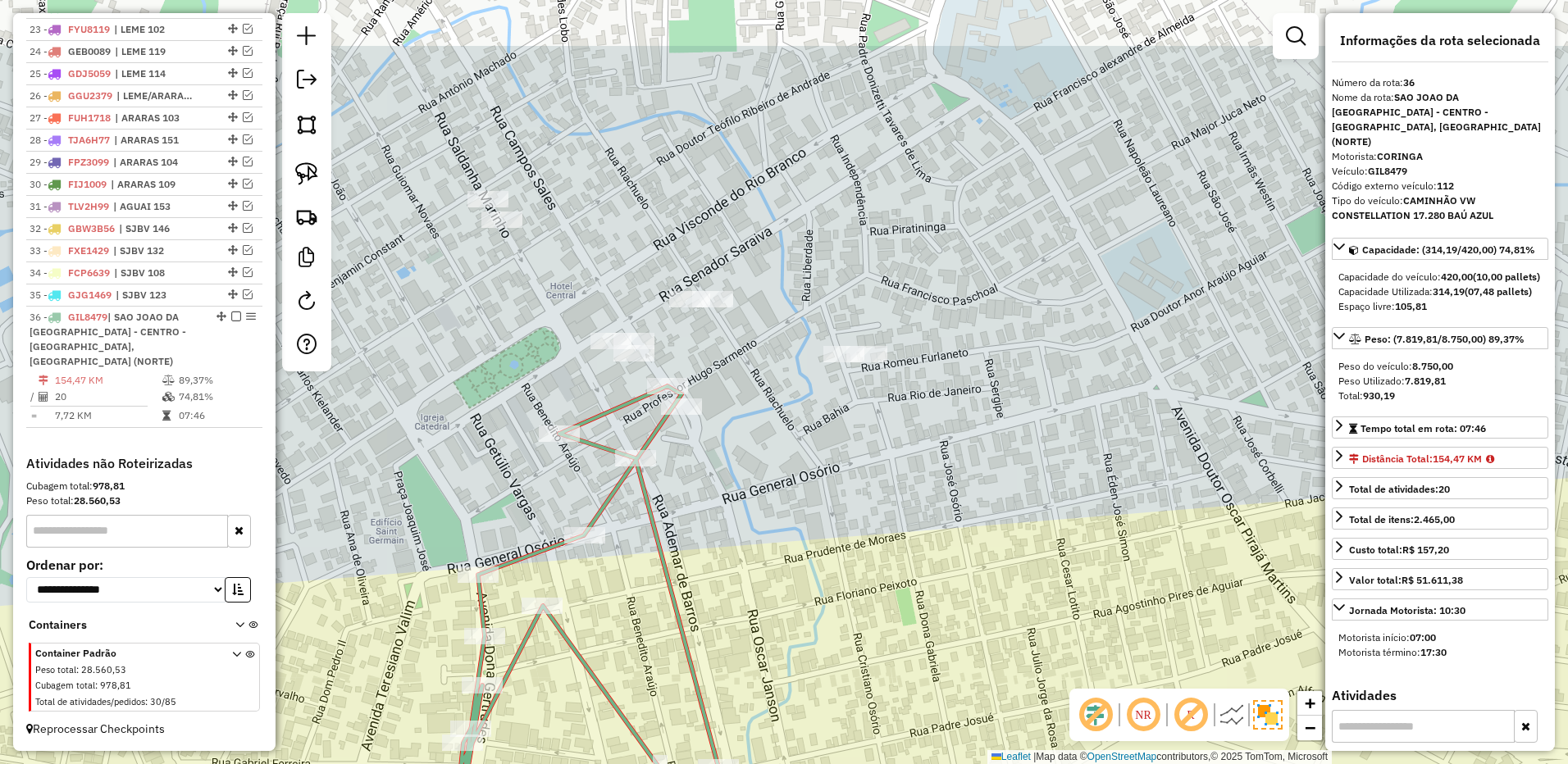
drag, startPoint x: 831, startPoint y: 344, endPoint x: 806, endPoint y: 488, distance: 146.2
click at [806, 488] on div "Janela de atendimento Grade de atendimento Capacidade Transportadoras Veículos …" at bounding box center [784, 382] width 1568 height 764
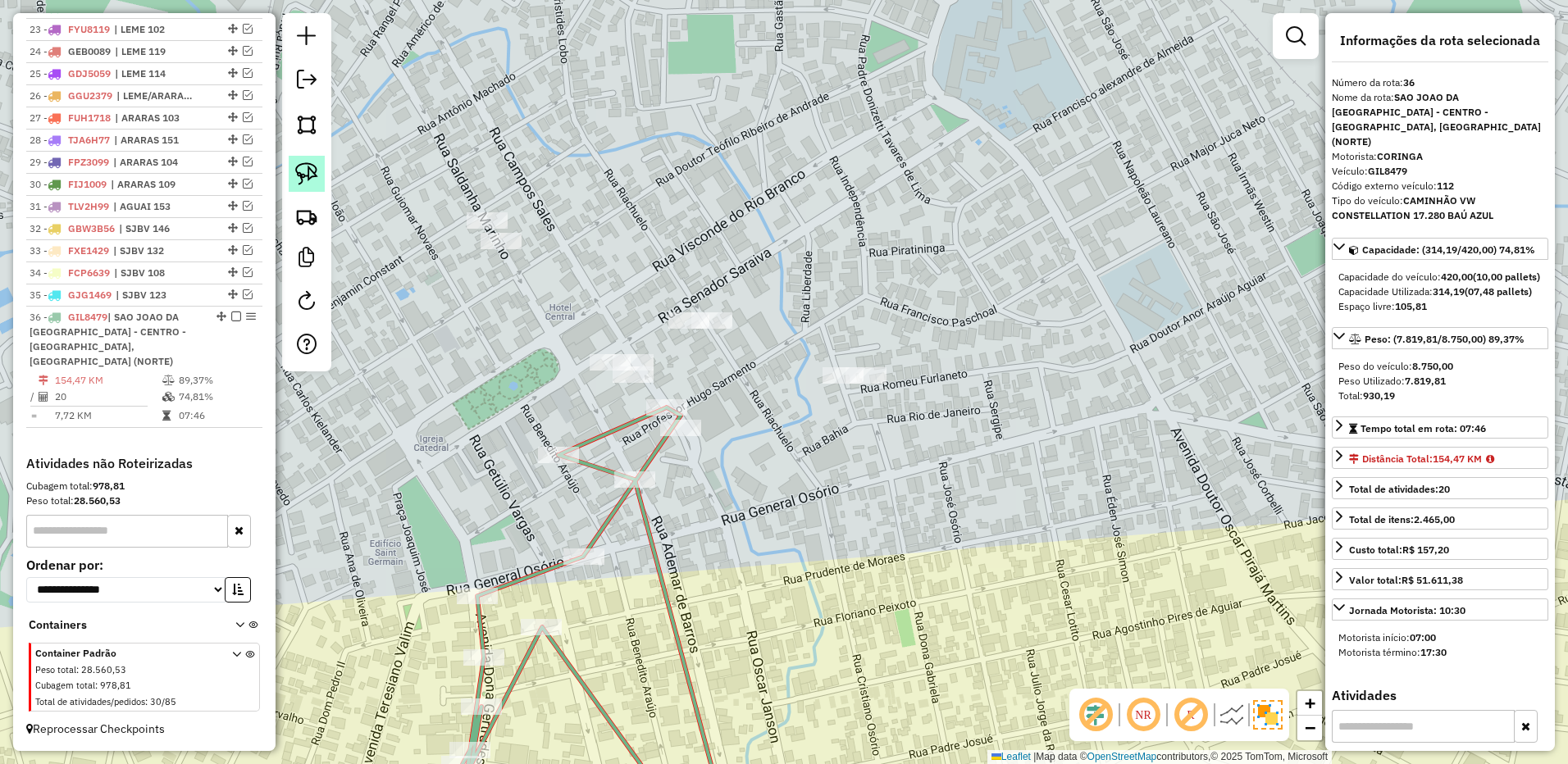
click at [301, 171] on img at bounding box center [306, 173] width 23 height 23
click at [635, 382] on div "Janela de atendimento Grade de atendimento Capacidade Transportadoras Veículos …" at bounding box center [784, 382] width 1568 height 764
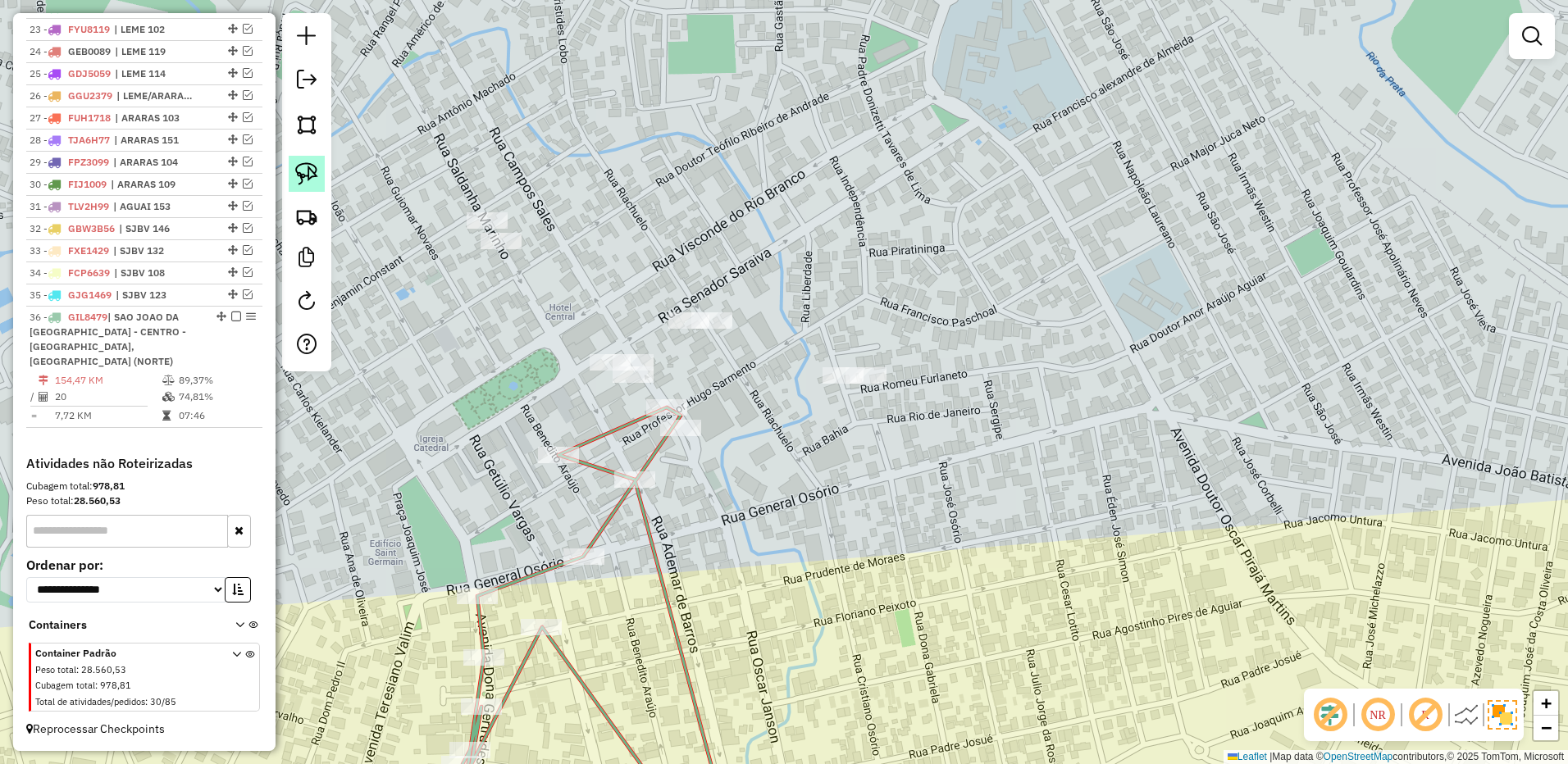
click at [298, 171] on img at bounding box center [306, 173] width 23 height 23
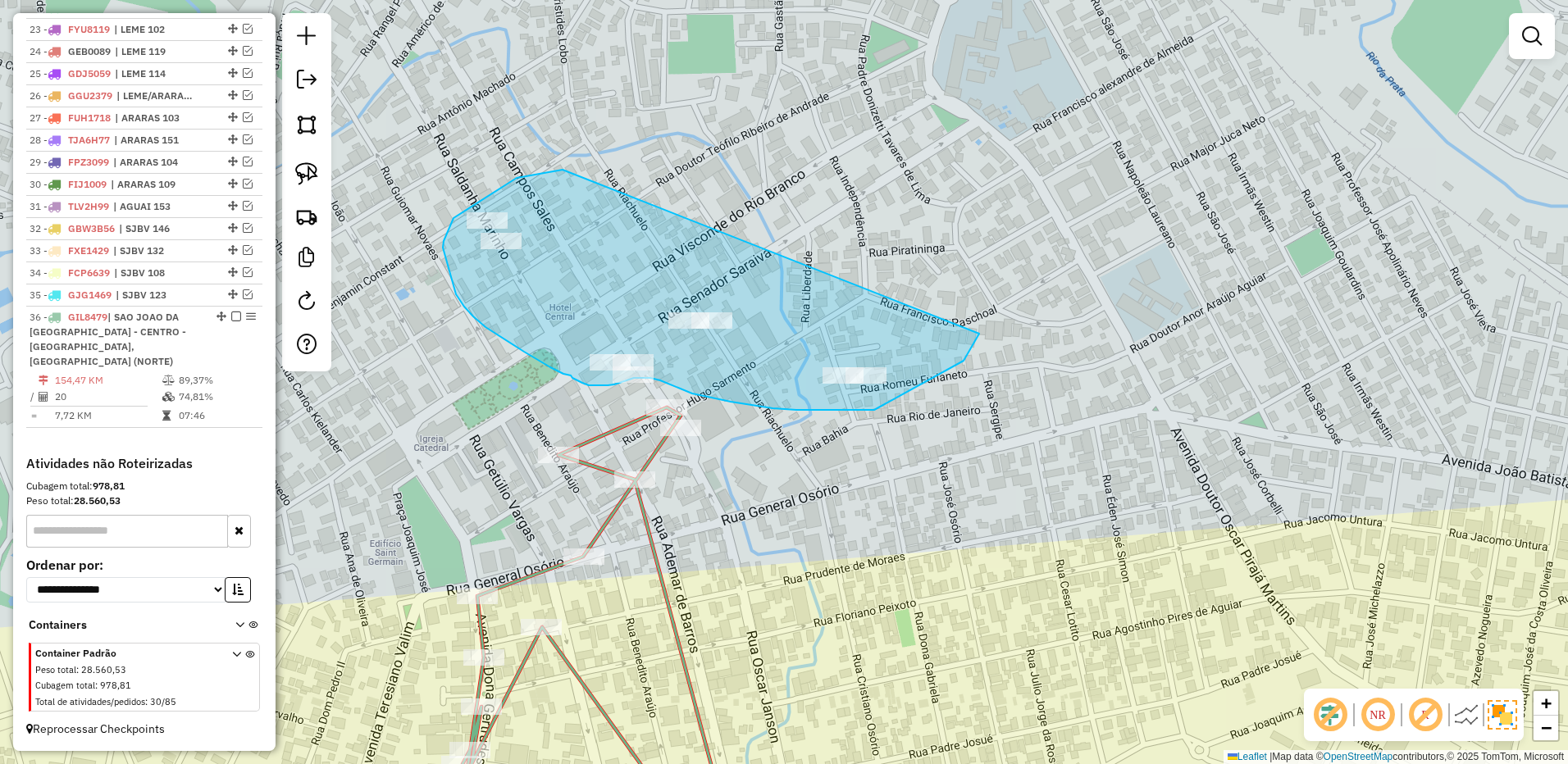
drag, startPoint x: 563, startPoint y: 169, endPoint x: 987, endPoint y: 312, distance: 447.5
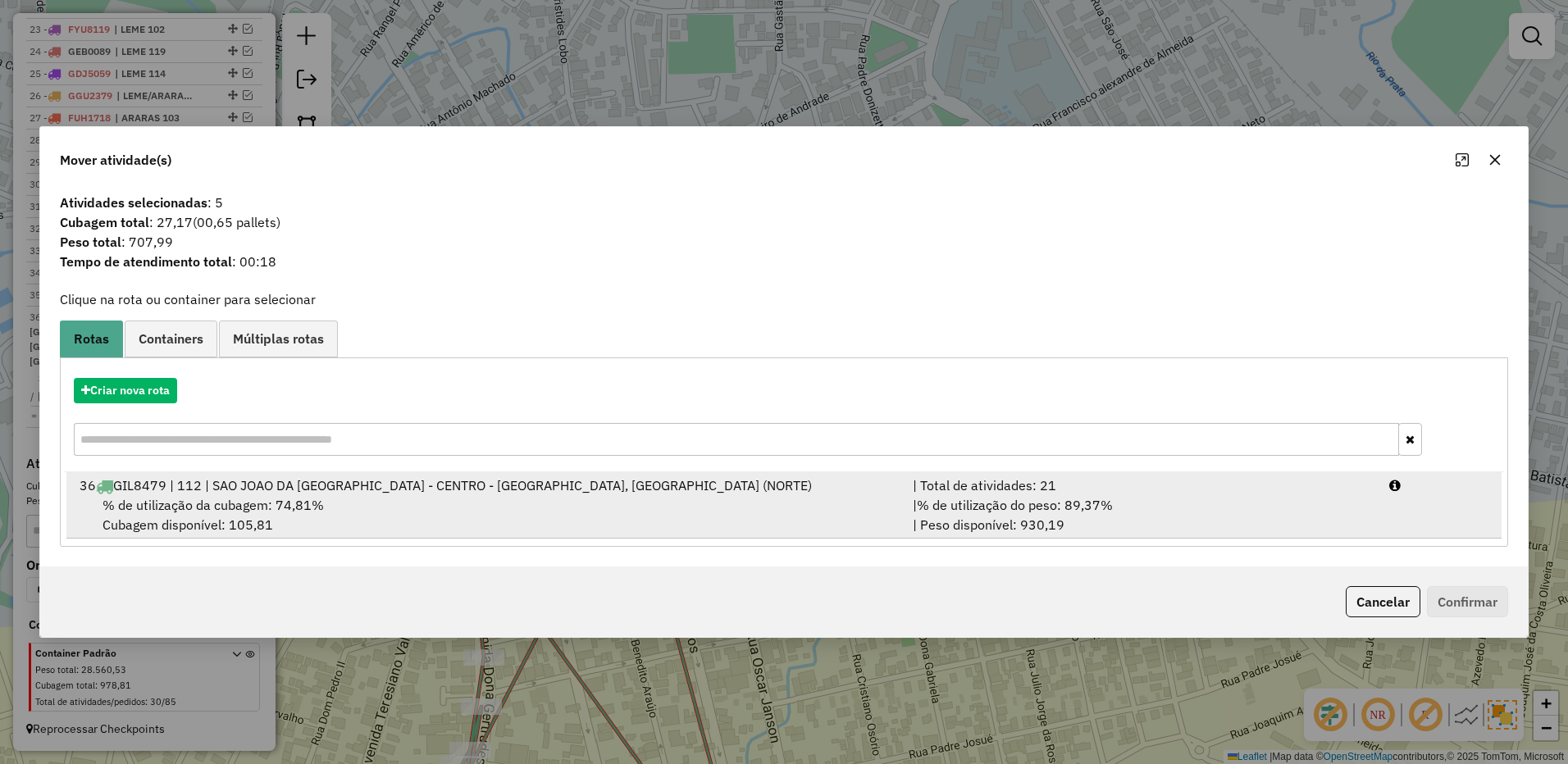
click at [1205, 496] on div "| % de utilização do peso: 89,37% | Peso disponível: 930,19" at bounding box center [1141, 514] width 477 height 39
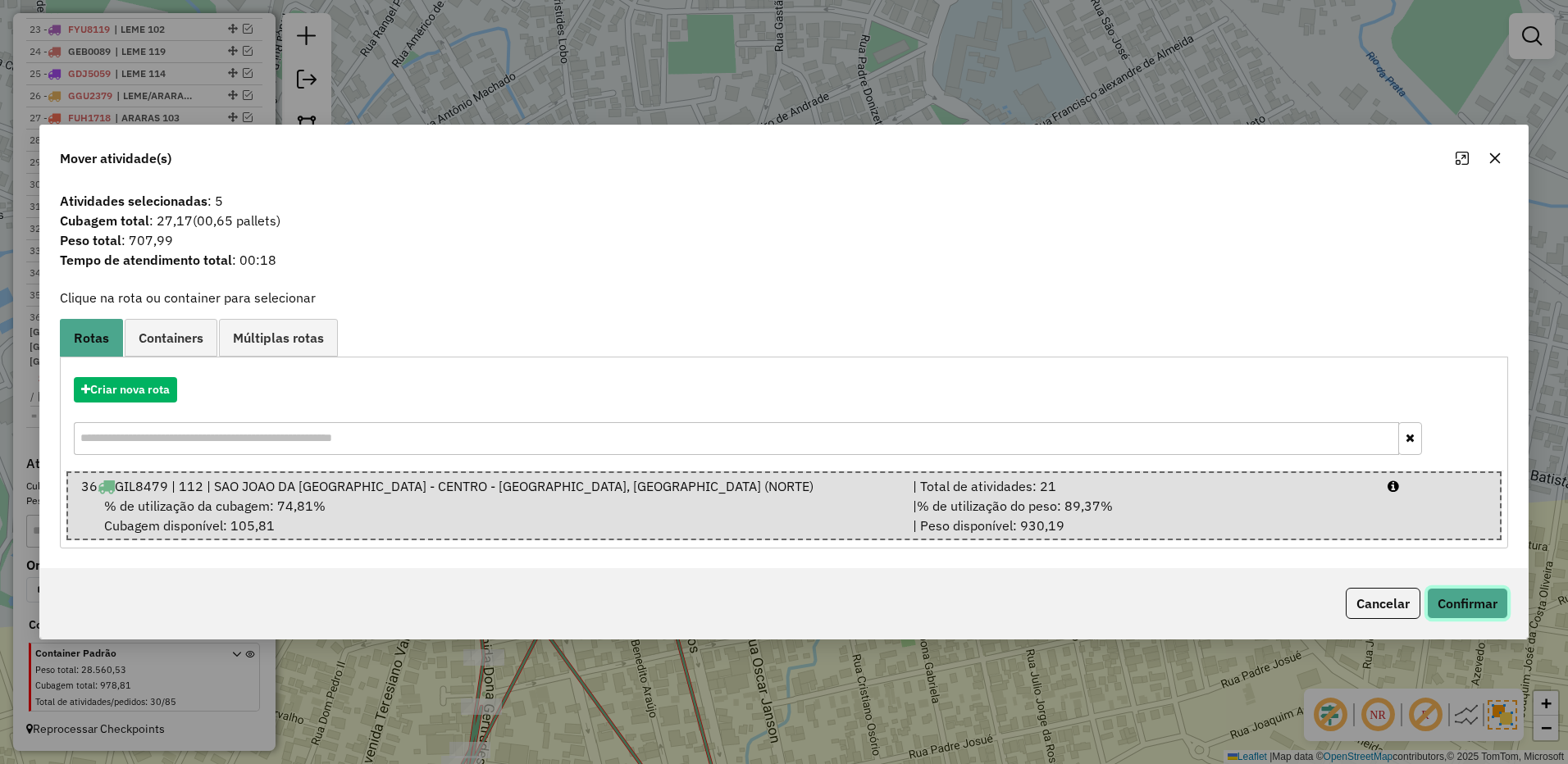
click at [1470, 601] on button "Confirmar" at bounding box center [1467, 603] width 81 height 31
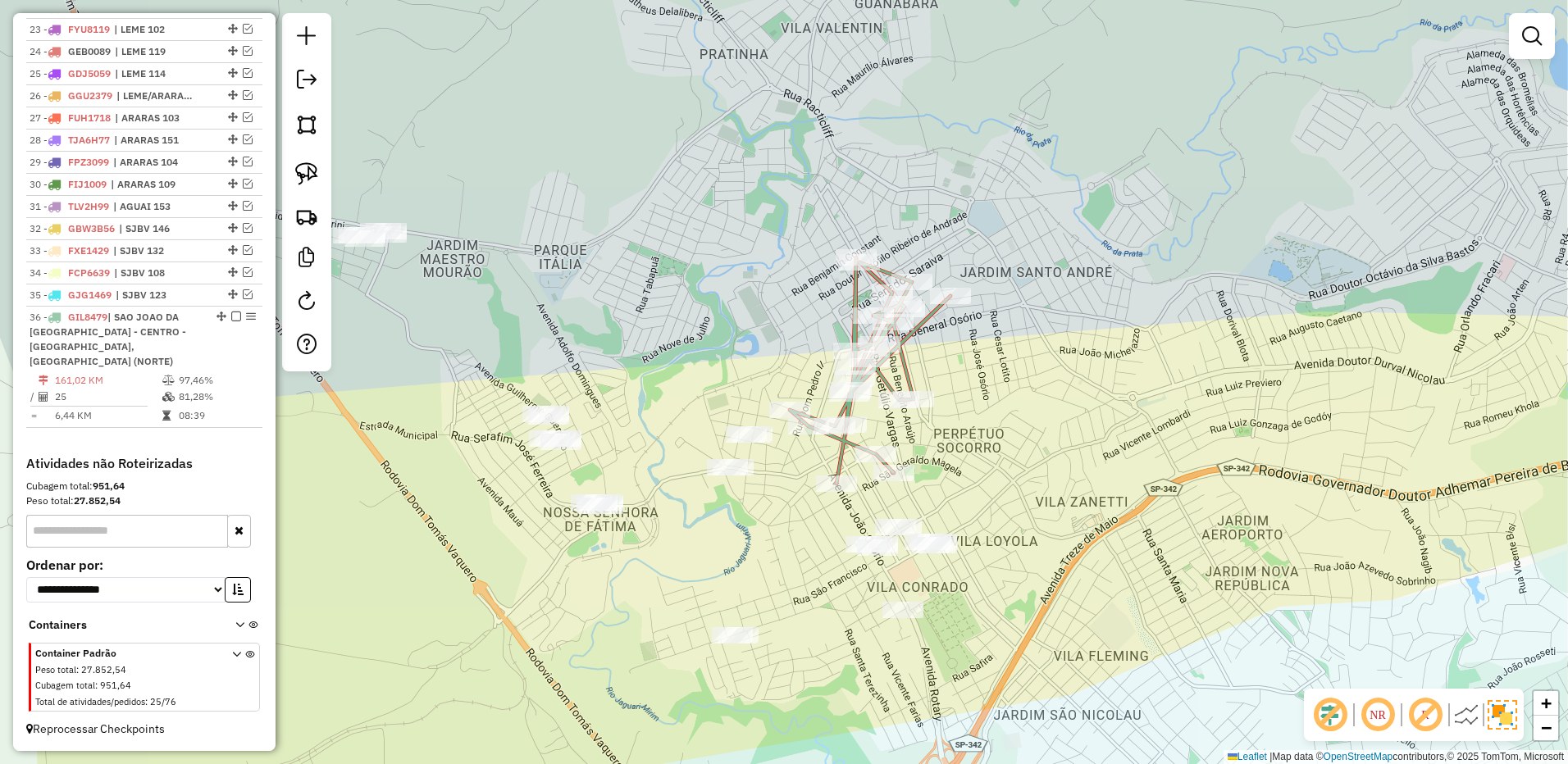
drag, startPoint x: 1140, startPoint y: 407, endPoint x: 928, endPoint y: 409, distance: 212.0
click at [980, 397] on div "Janela de atendimento Grade de atendimento Capacidade Transportadoras Veículos …" at bounding box center [784, 382] width 1568 height 764
click at [873, 380] on icon at bounding box center [868, 370] width 160 height 226
select select "**********"
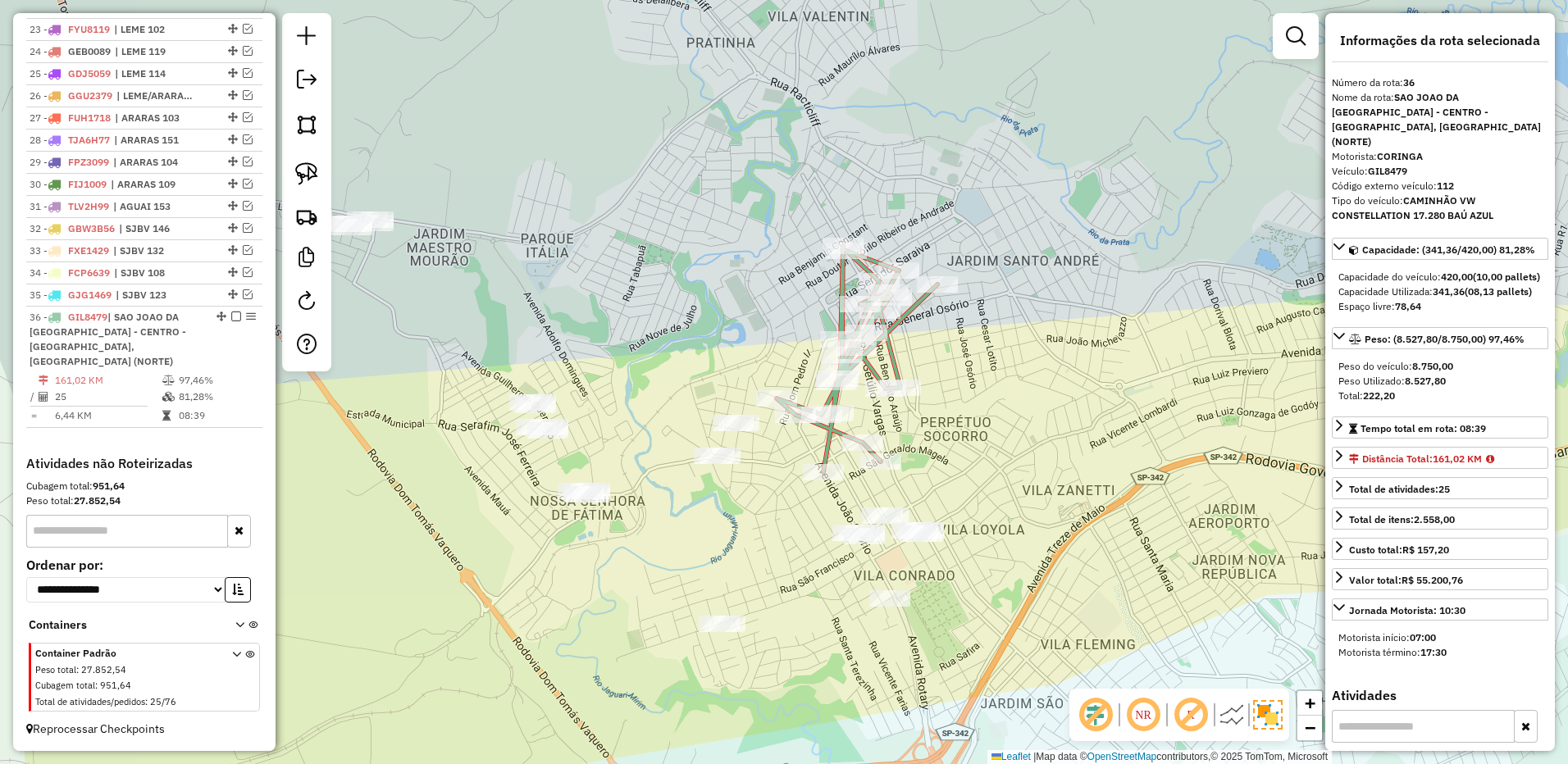
drag, startPoint x: 1026, startPoint y: 453, endPoint x: 995, endPoint y: 387, distance: 72.9
click at [995, 387] on div "Janela de atendimento Grade de atendimento Capacidade Transportadoras Veículos …" at bounding box center [784, 382] width 1568 height 764
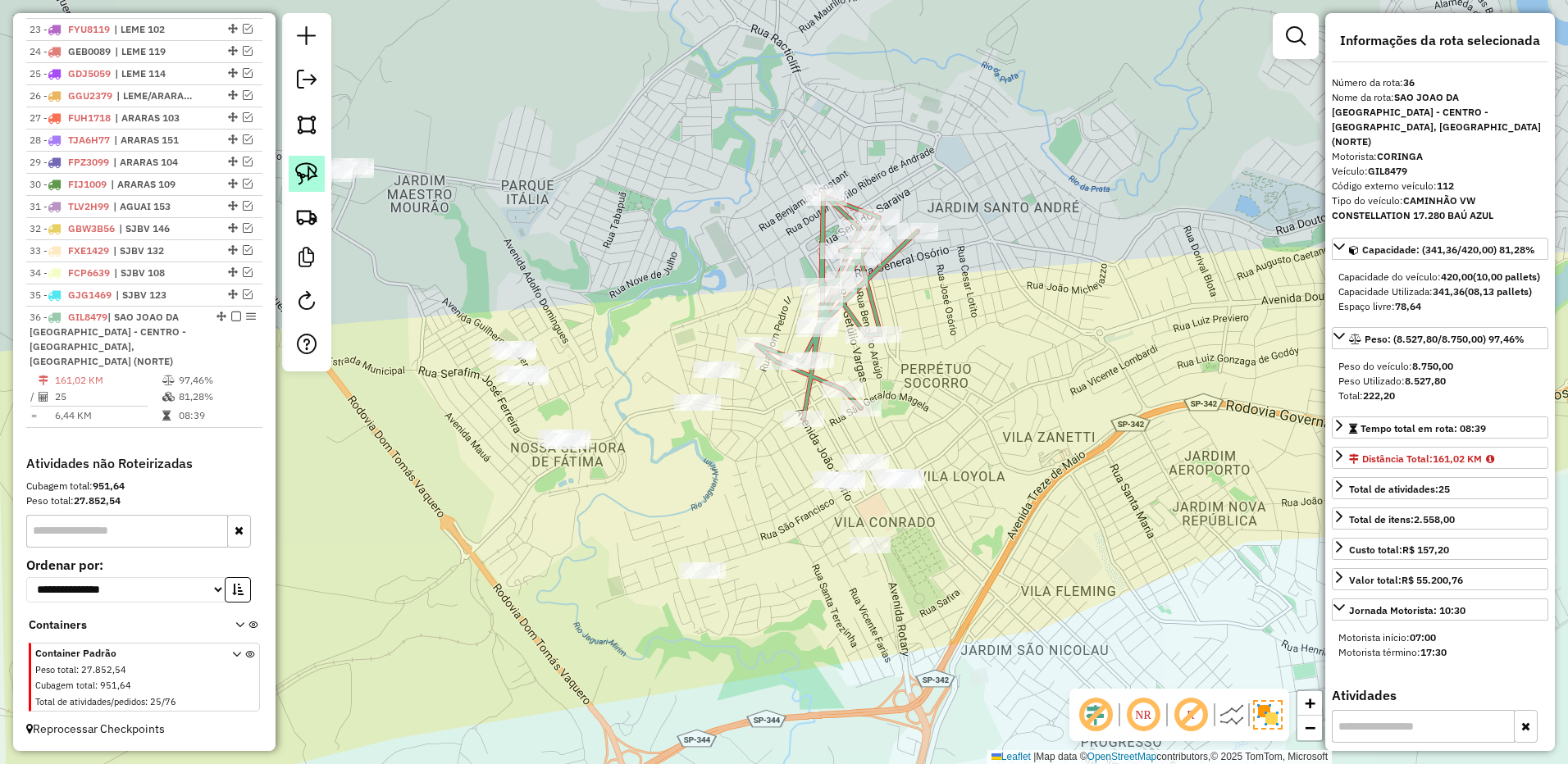
click at [311, 169] on img at bounding box center [306, 173] width 23 height 23
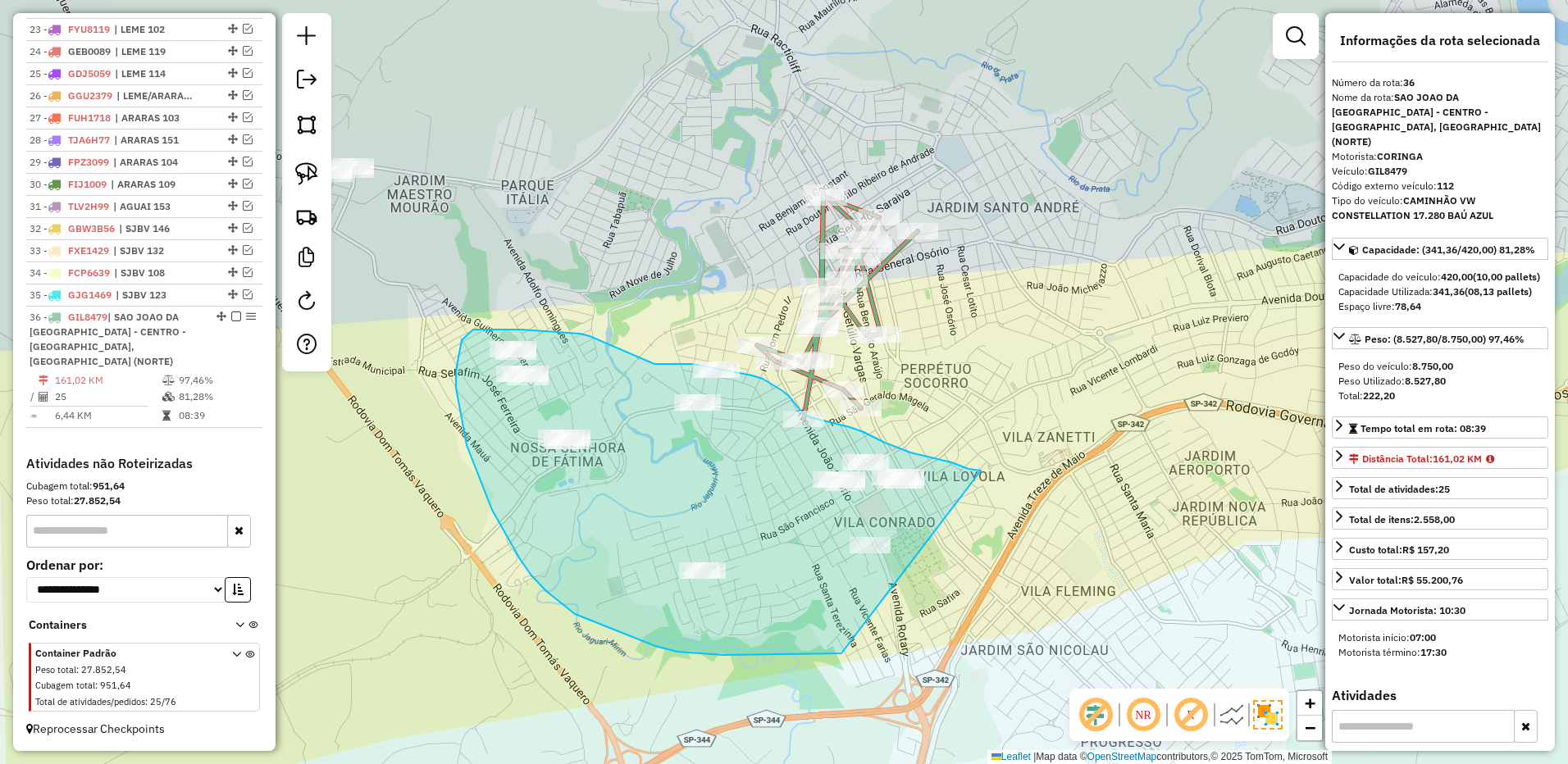
drag, startPoint x: 951, startPoint y: 463, endPoint x: 1045, endPoint y: 526, distance: 113.2
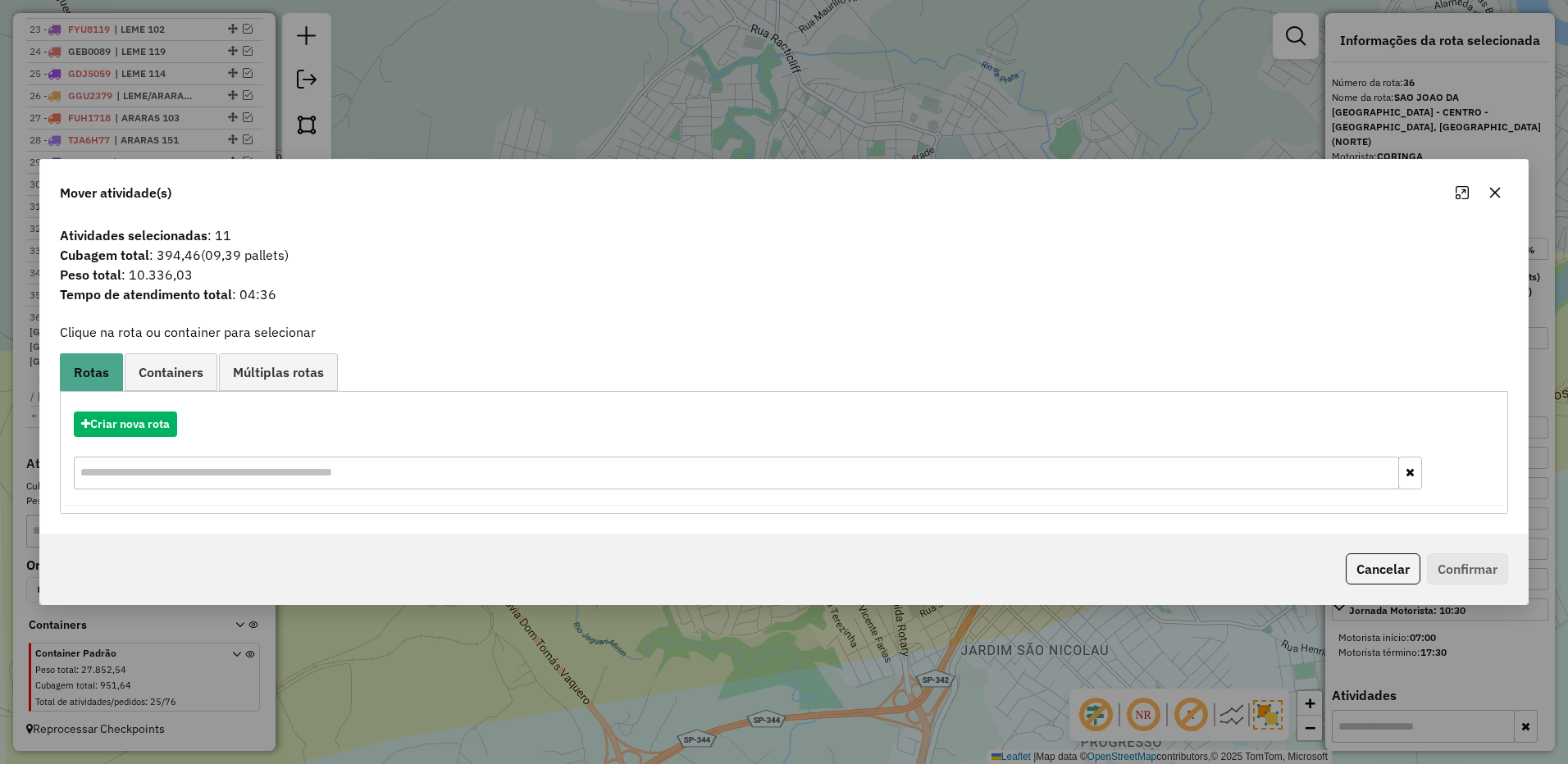
click at [1495, 189] on icon "button" at bounding box center [1495, 193] width 13 height 13
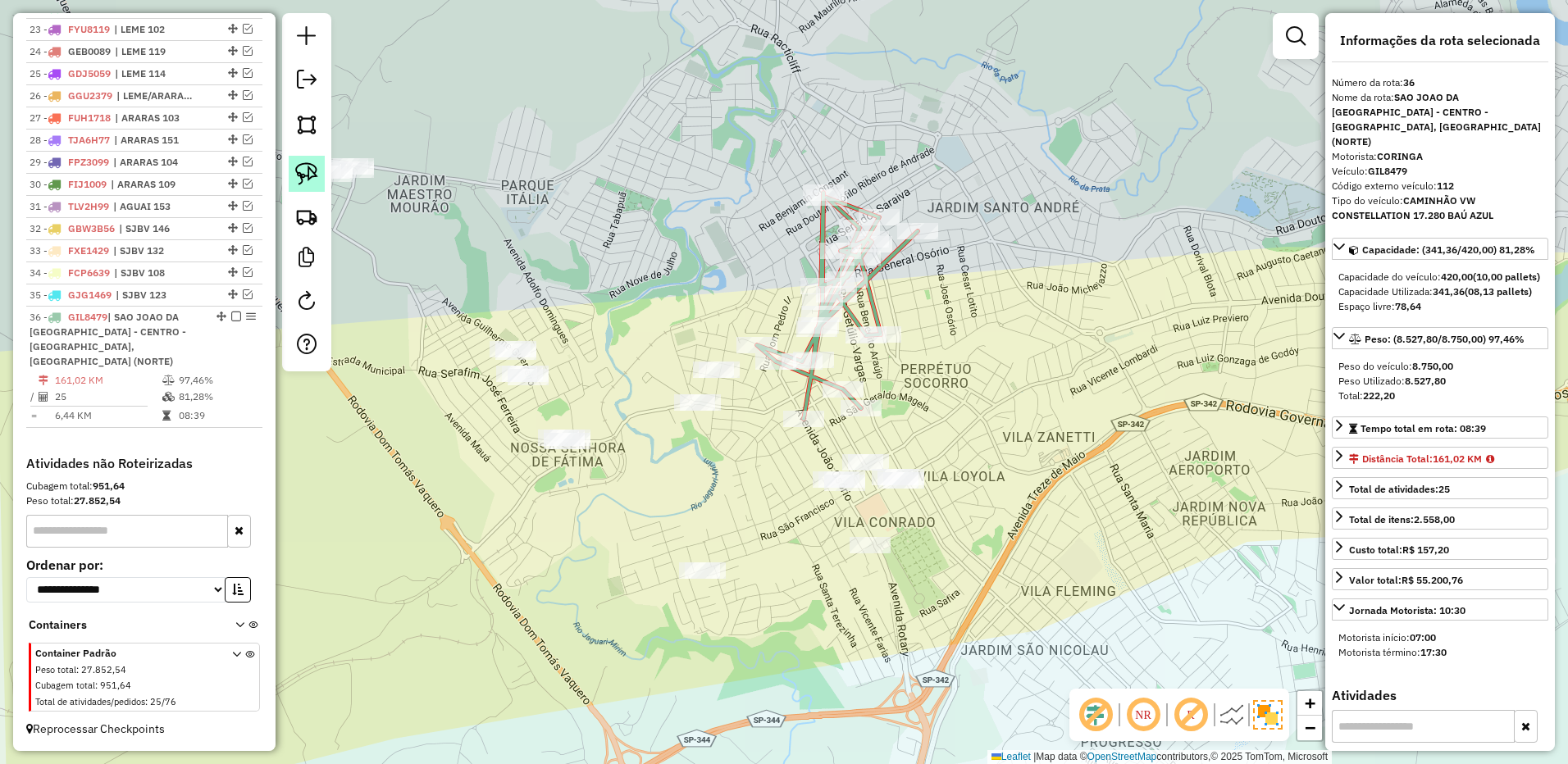
click at [296, 175] on img at bounding box center [306, 173] width 23 height 23
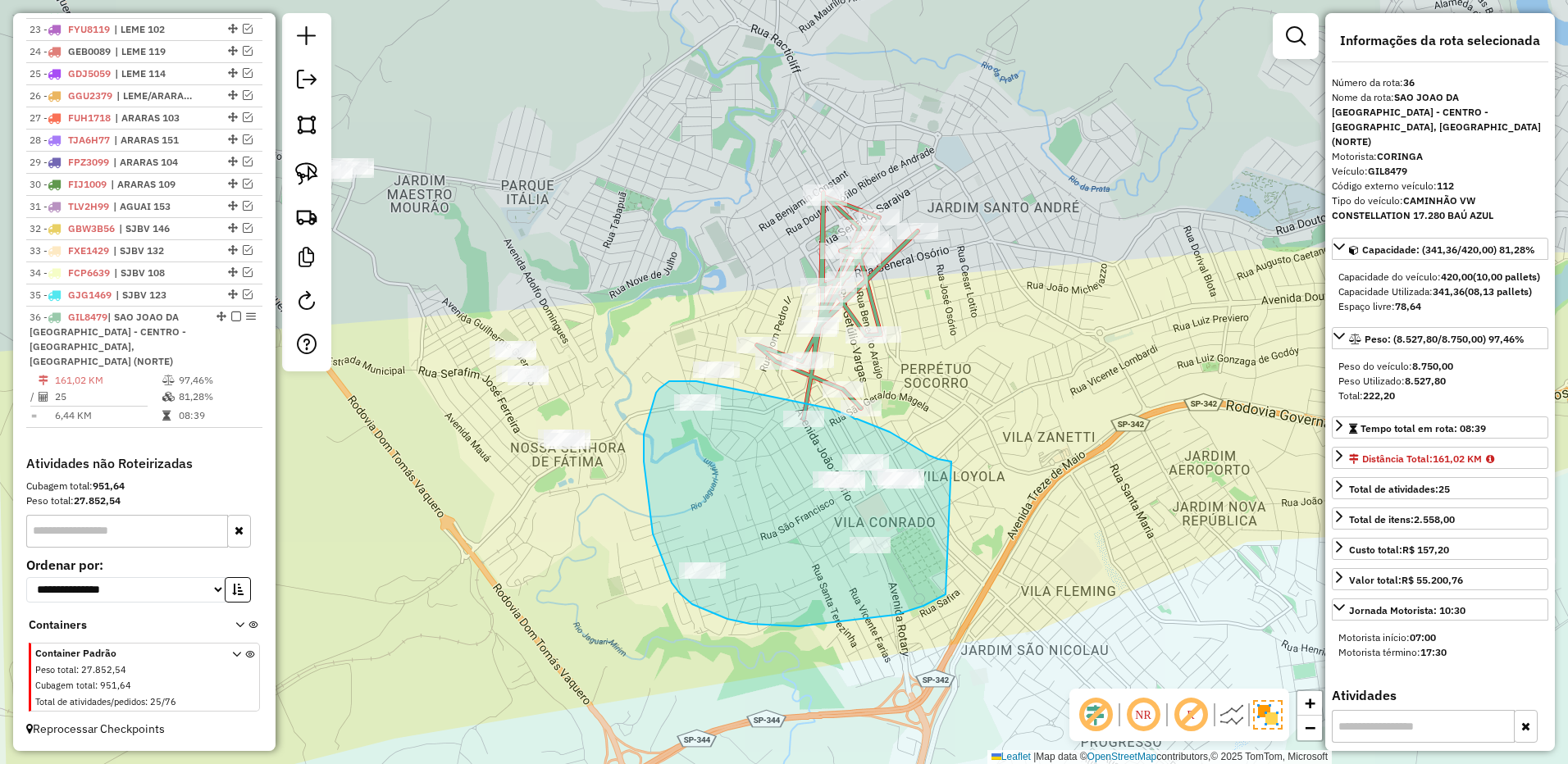
drag, startPoint x: 949, startPoint y: 462, endPoint x: 979, endPoint y: 545, distance: 88.3
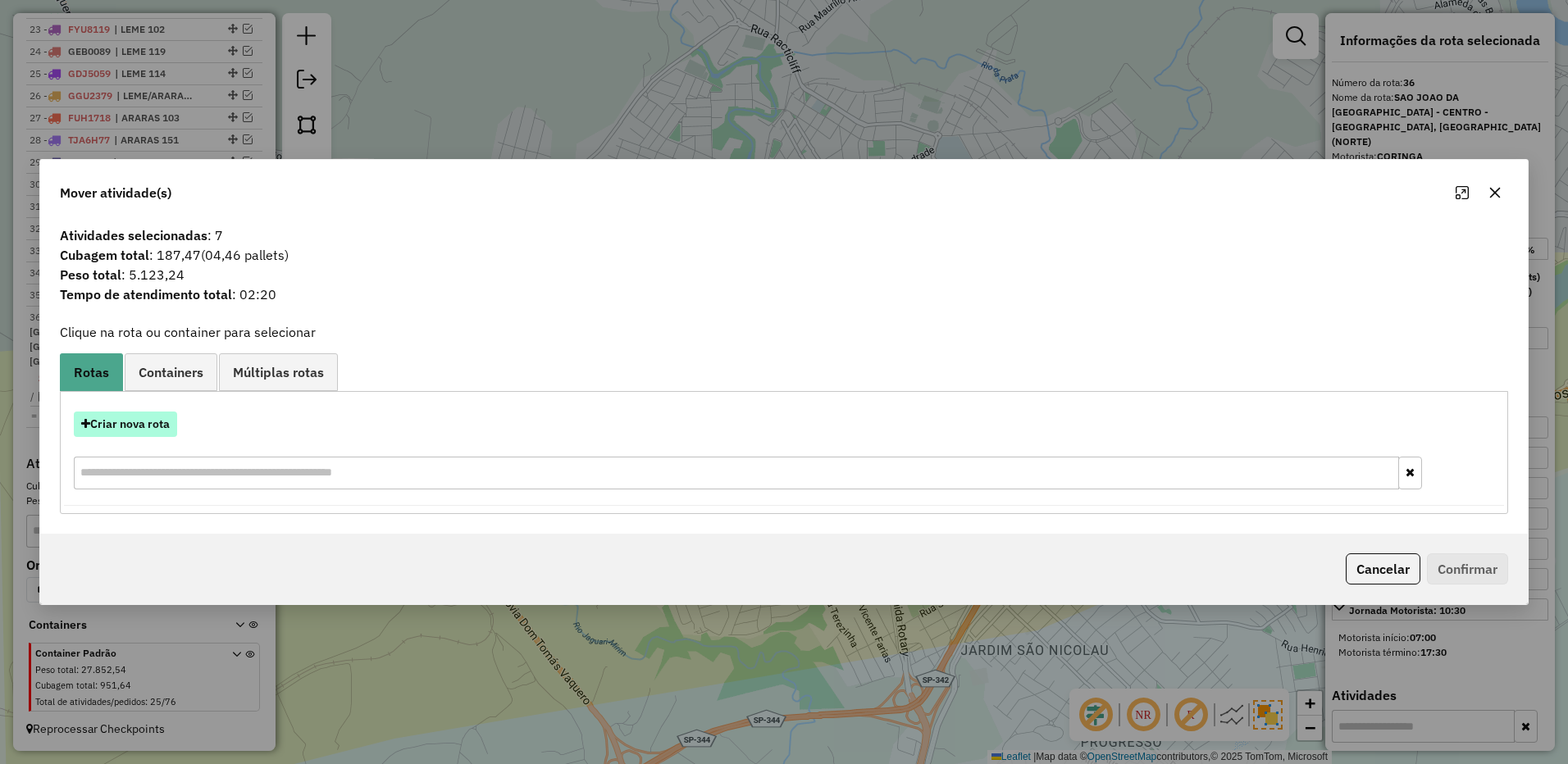
click at [146, 420] on button "Criar nova rota" at bounding box center [125, 424] width 104 height 25
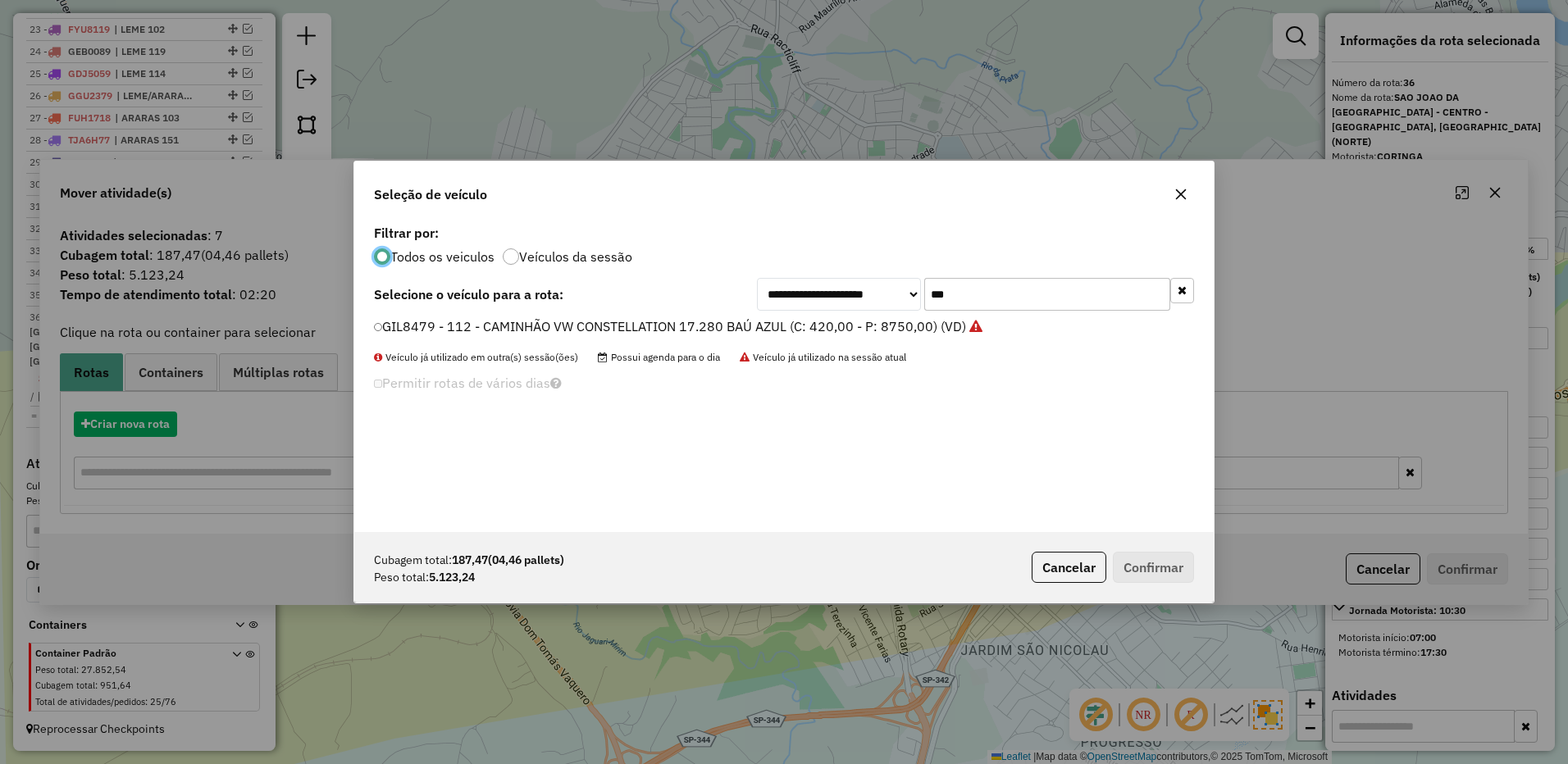
scroll to position [9, 5]
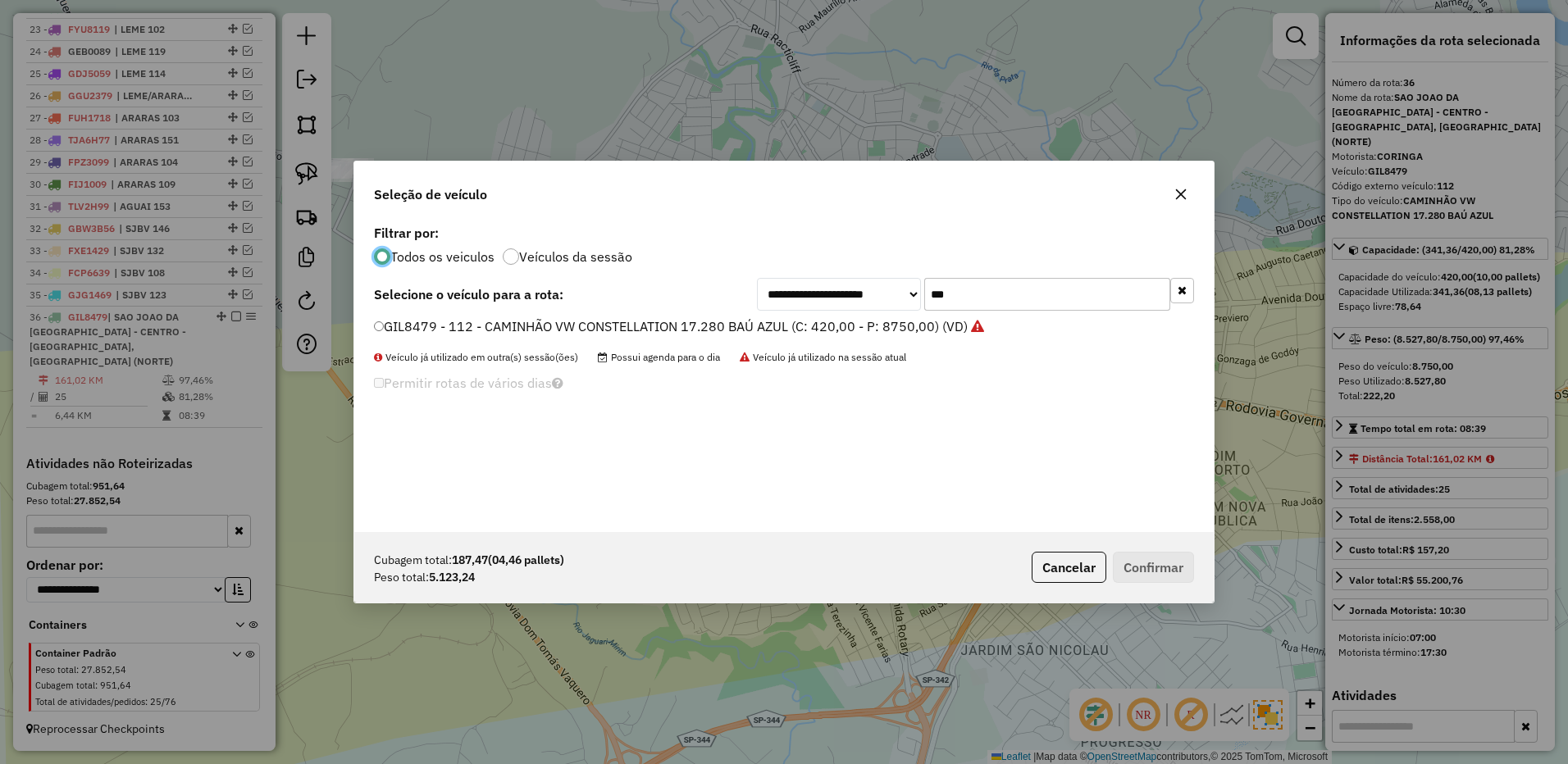
click at [974, 306] on input "***" at bounding box center [1047, 294] width 246 height 33
click at [974, 305] on input "***" at bounding box center [1047, 294] width 246 height 33
click at [952, 285] on input "***" at bounding box center [1047, 294] width 246 height 33
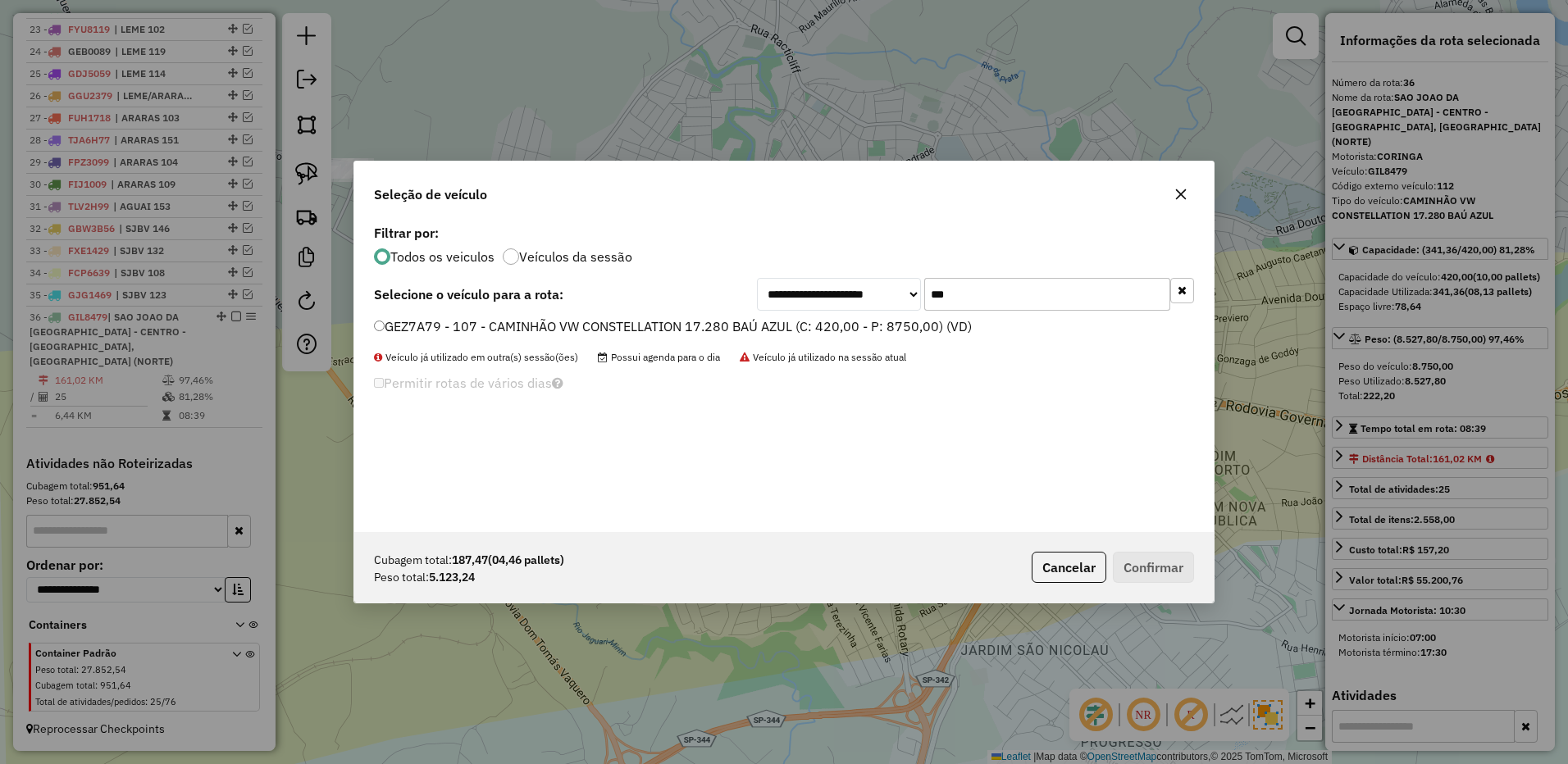
type input "***"
click at [925, 336] on li "GEZ7A79 - 107 - CAMINHÃO VW CONSTELLATION 17.280 BAÚ AZUL (C: 420,00 - P: 8750,…" at bounding box center [784, 327] width 820 height 20
click at [945, 332] on label "GEZ7A79 - 107 - CAMINHÃO VW CONSTELLATION 17.280 BAÚ AZUL (C: 420,00 - P: 8750,…" at bounding box center [673, 326] width 598 height 20
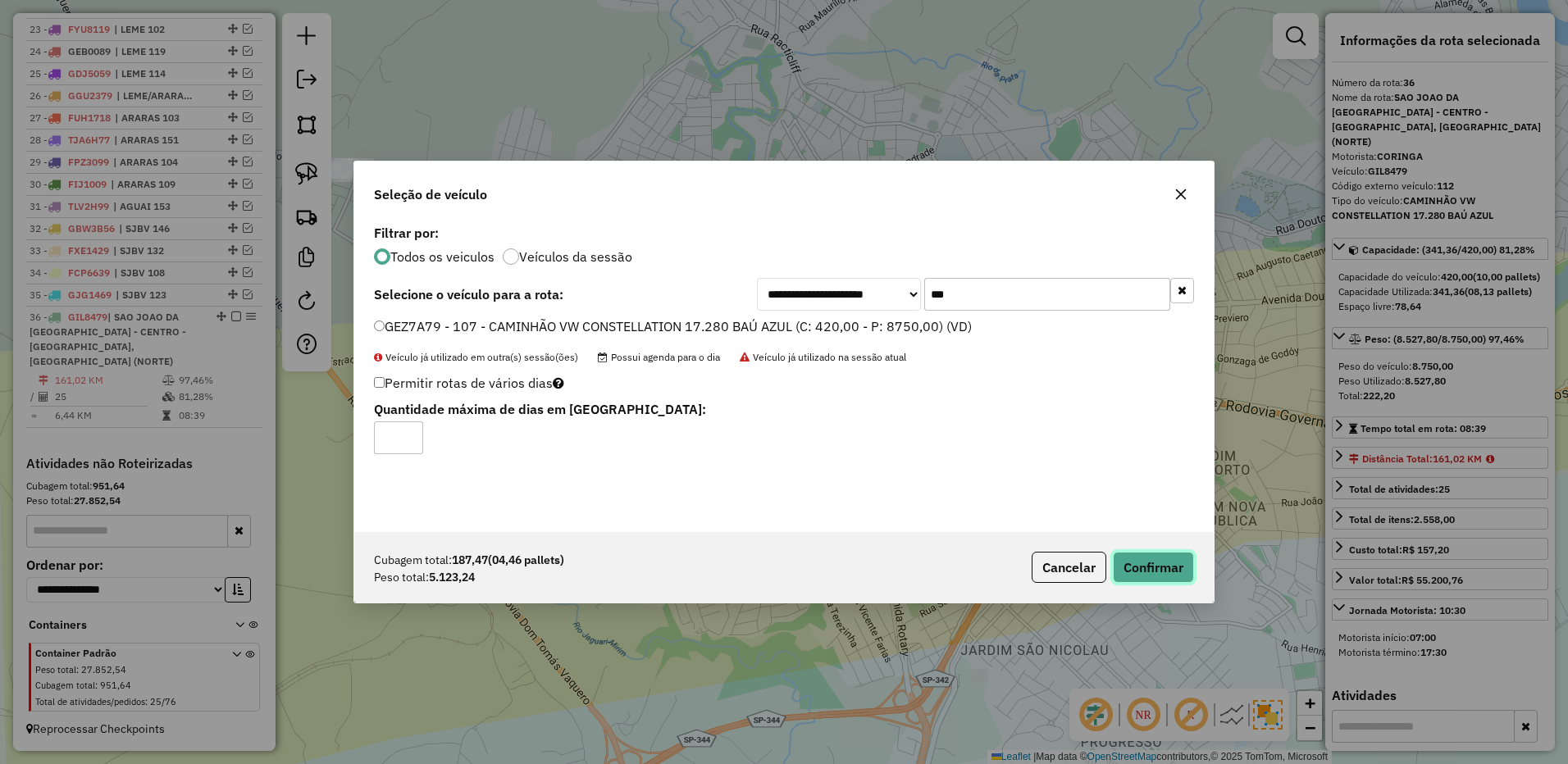
click at [1151, 566] on button "Confirmar" at bounding box center [1153, 567] width 81 height 31
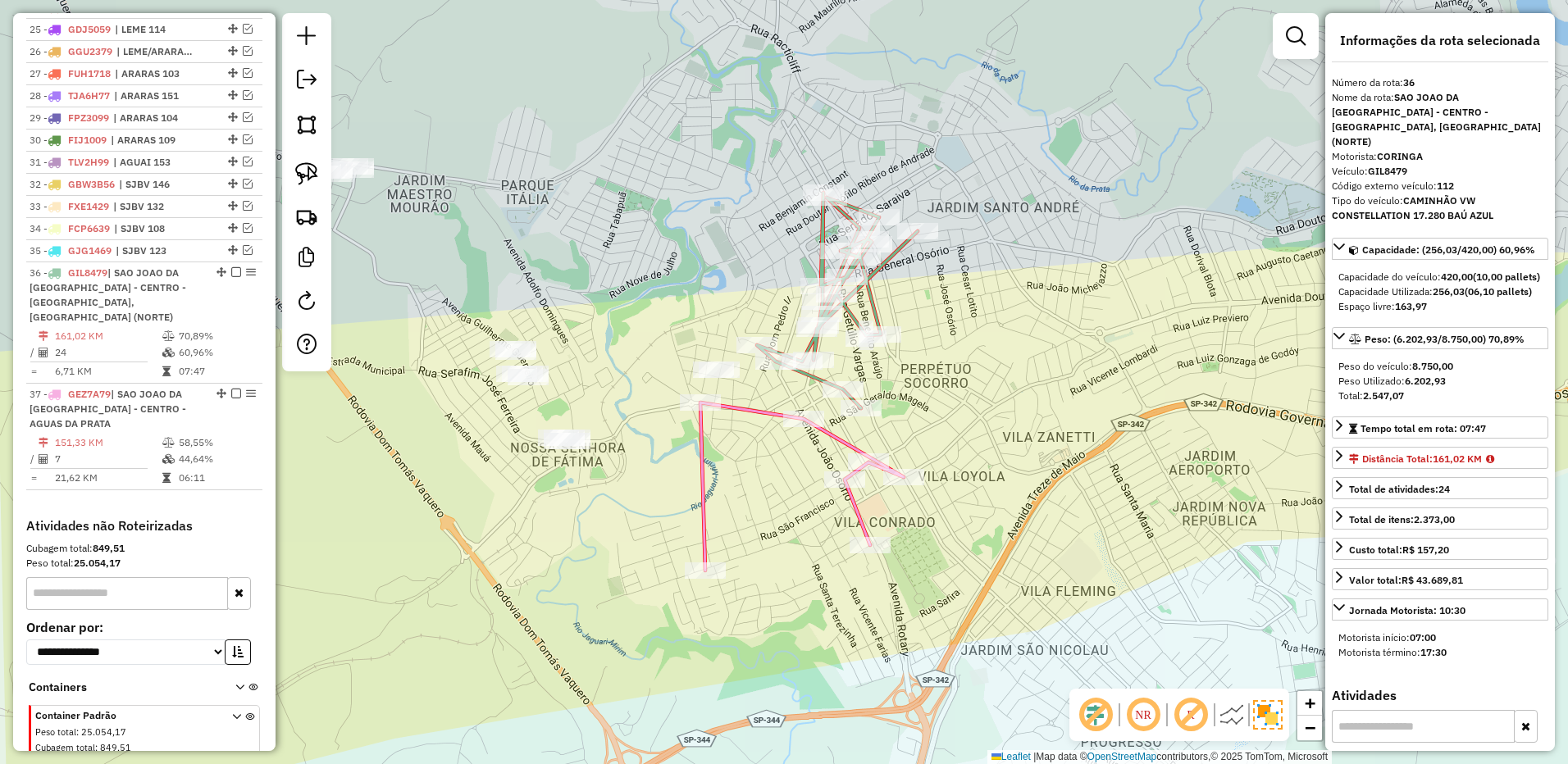
scroll to position [1237, 0]
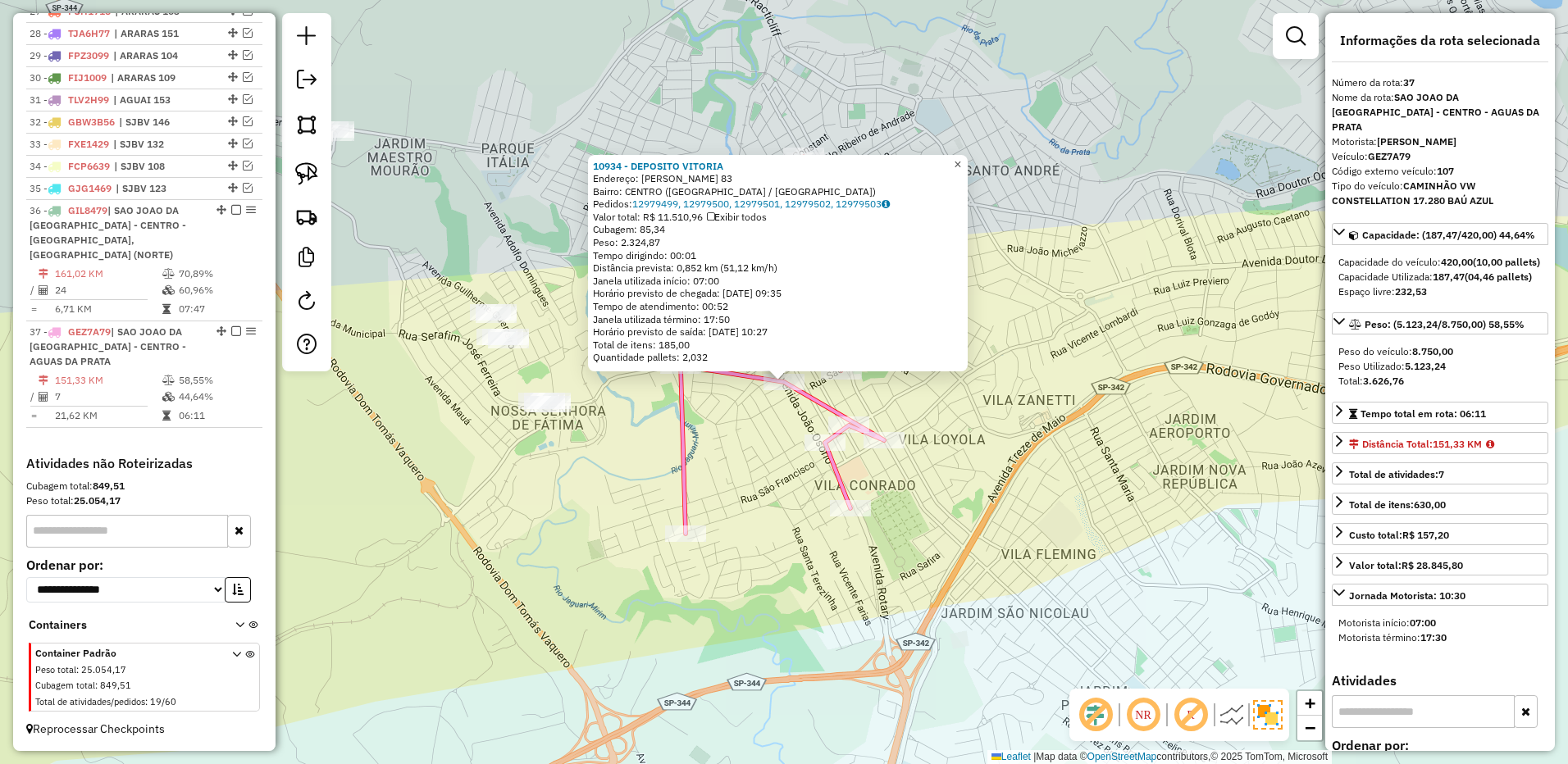
click at [961, 158] on span "×" at bounding box center [957, 164] width 8 height 14
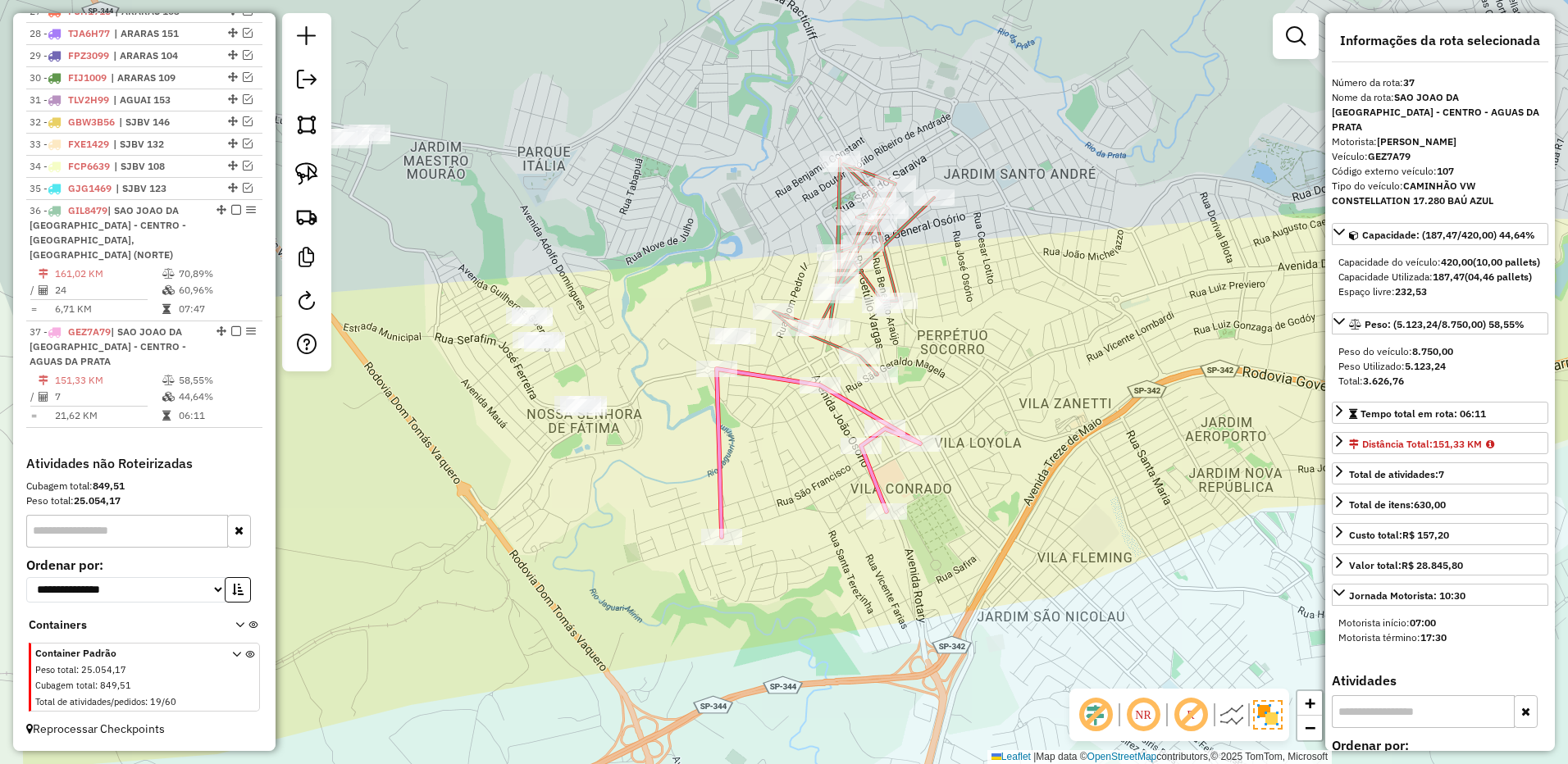
drag, startPoint x: 1046, startPoint y: 320, endPoint x: 890, endPoint y: 315, distance: 156.1
click at [1060, 316] on div "Janela de atendimento Grade de atendimento Capacidade Transportadoras Veículos …" at bounding box center [784, 382] width 1568 height 764
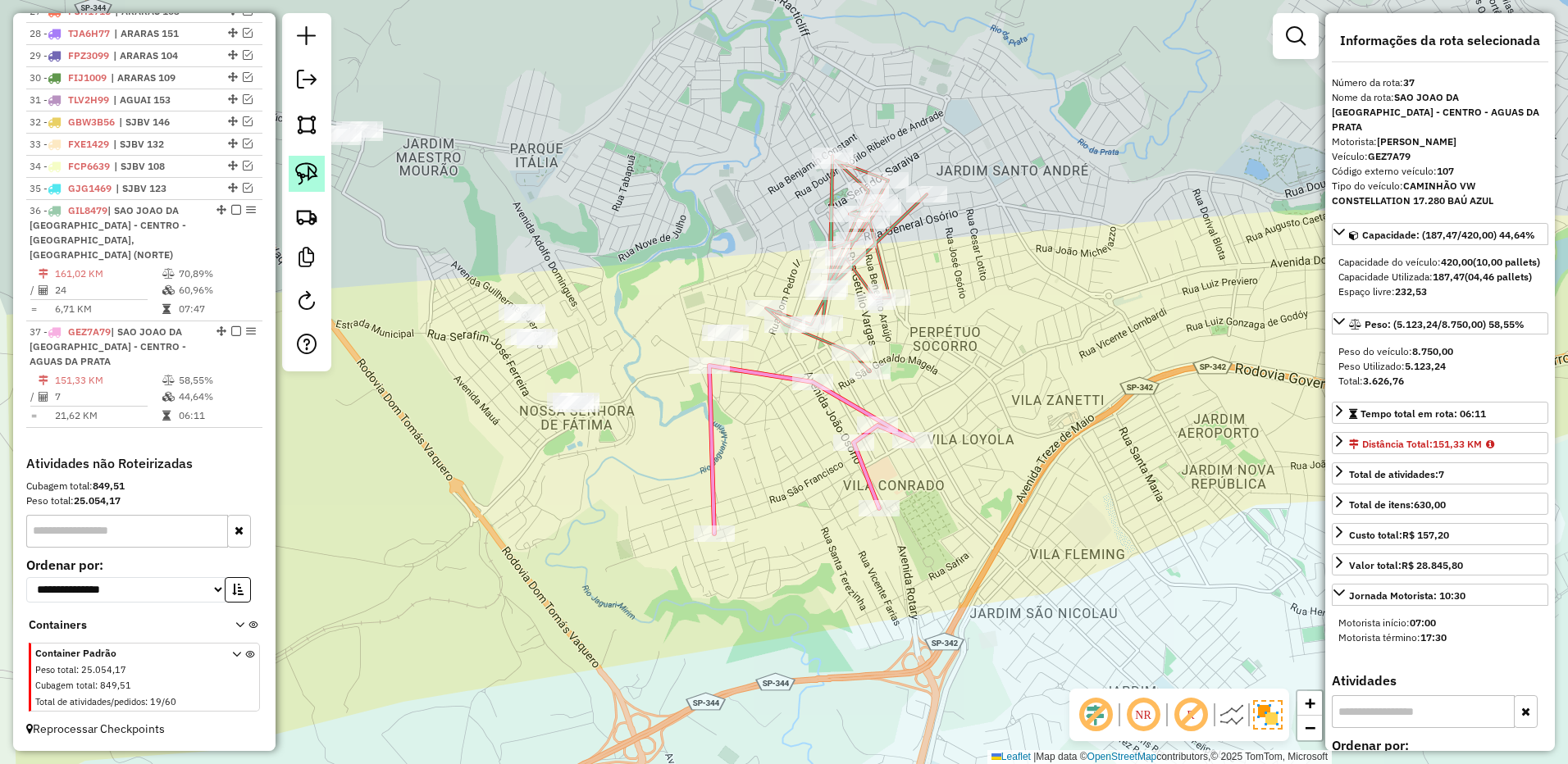
click at [307, 172] on img at bounding box center [306, 173] width 23 height 23
drag, startPoint x: 684, startPoint y: 296, endPoint x: 762, endPoint y: 329, distance: 84.7
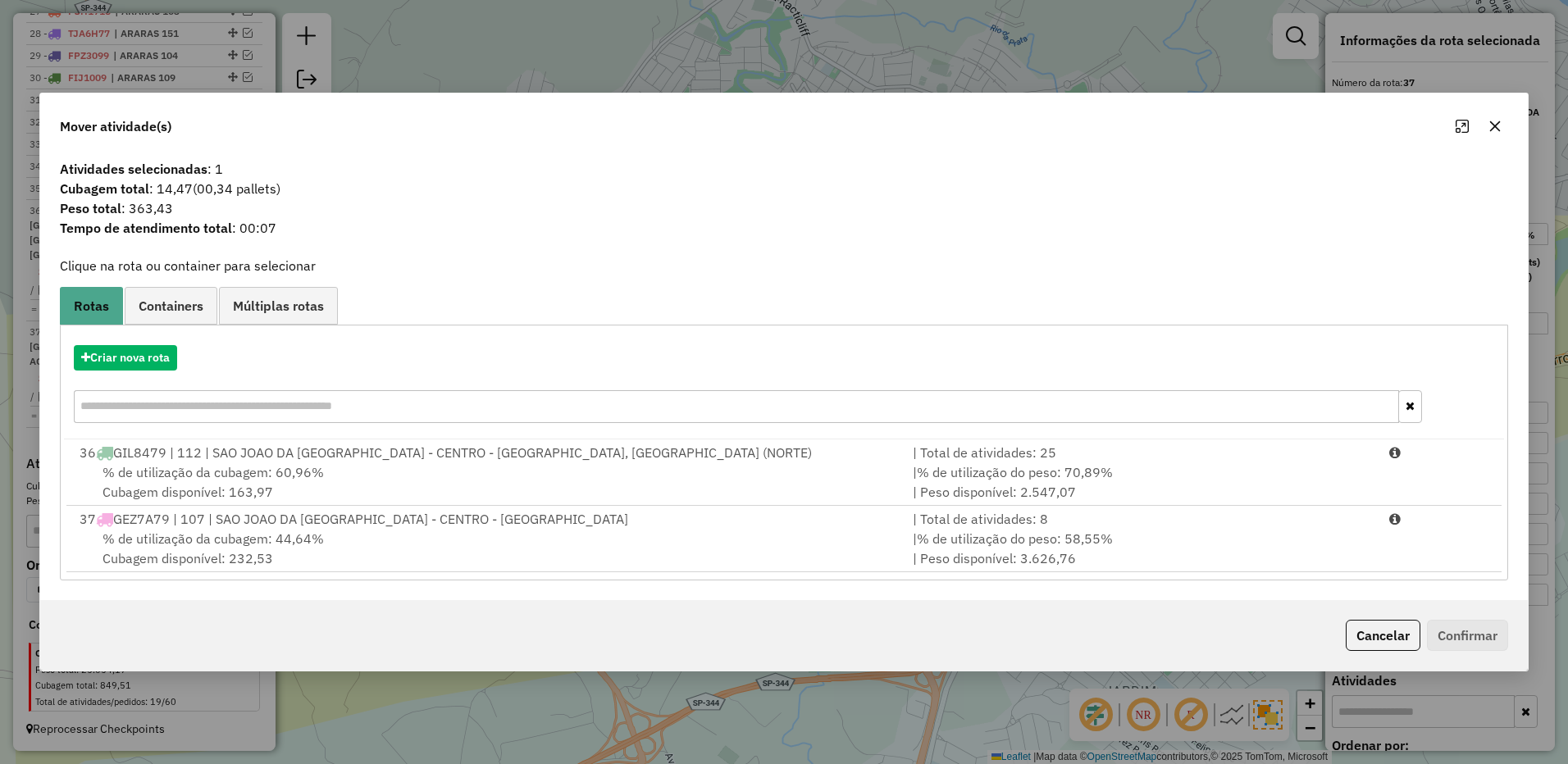
click at [1227, 552] on div "| % de utilização do peso: 58,55% | Peso disponível: 3.626,76" at bounding box center [1141, 548] width 477 height 39
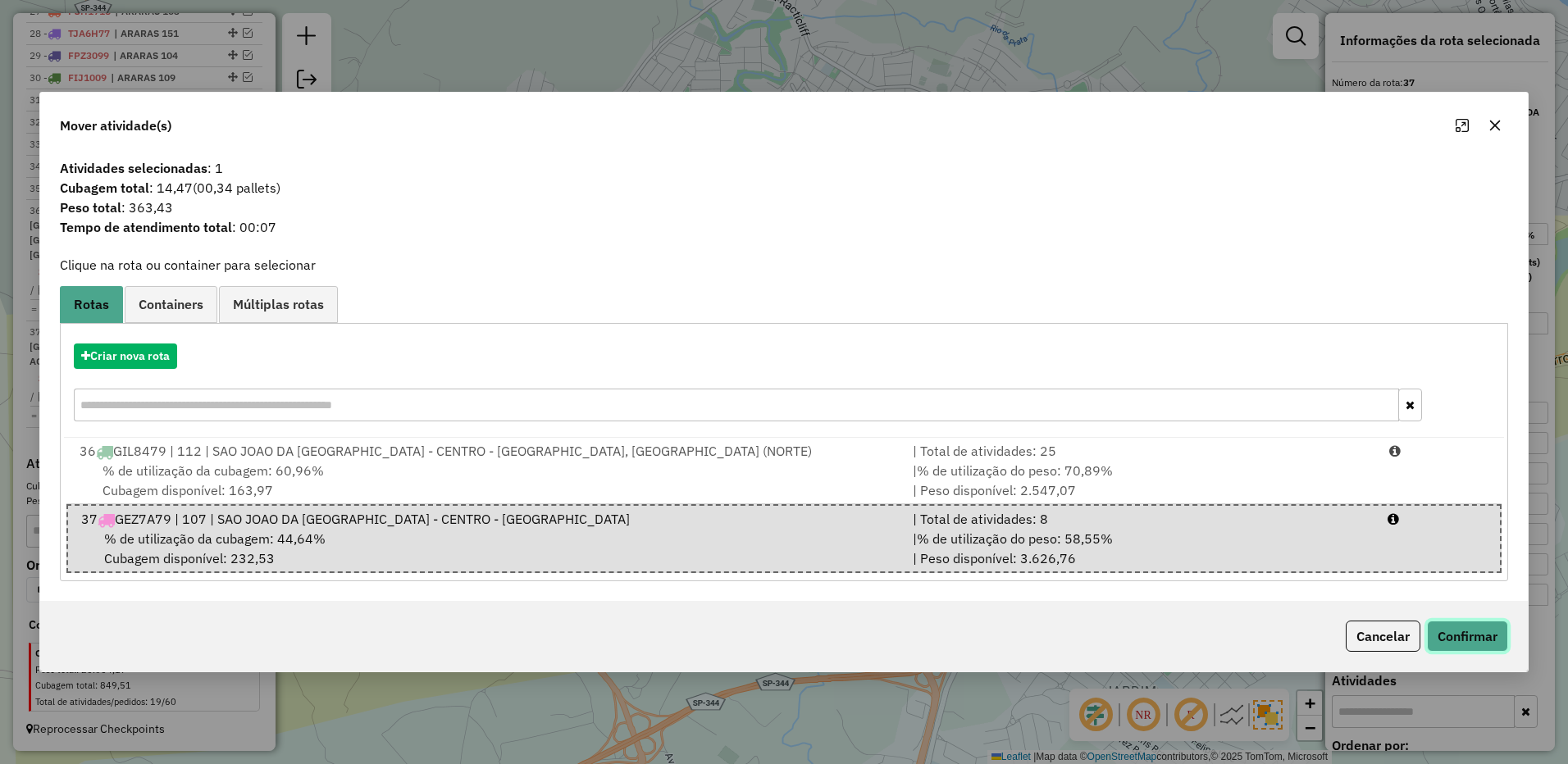
click at [1451, 637] on button "Confirmar" at bounding box center [1467, 635] width 81 height 31
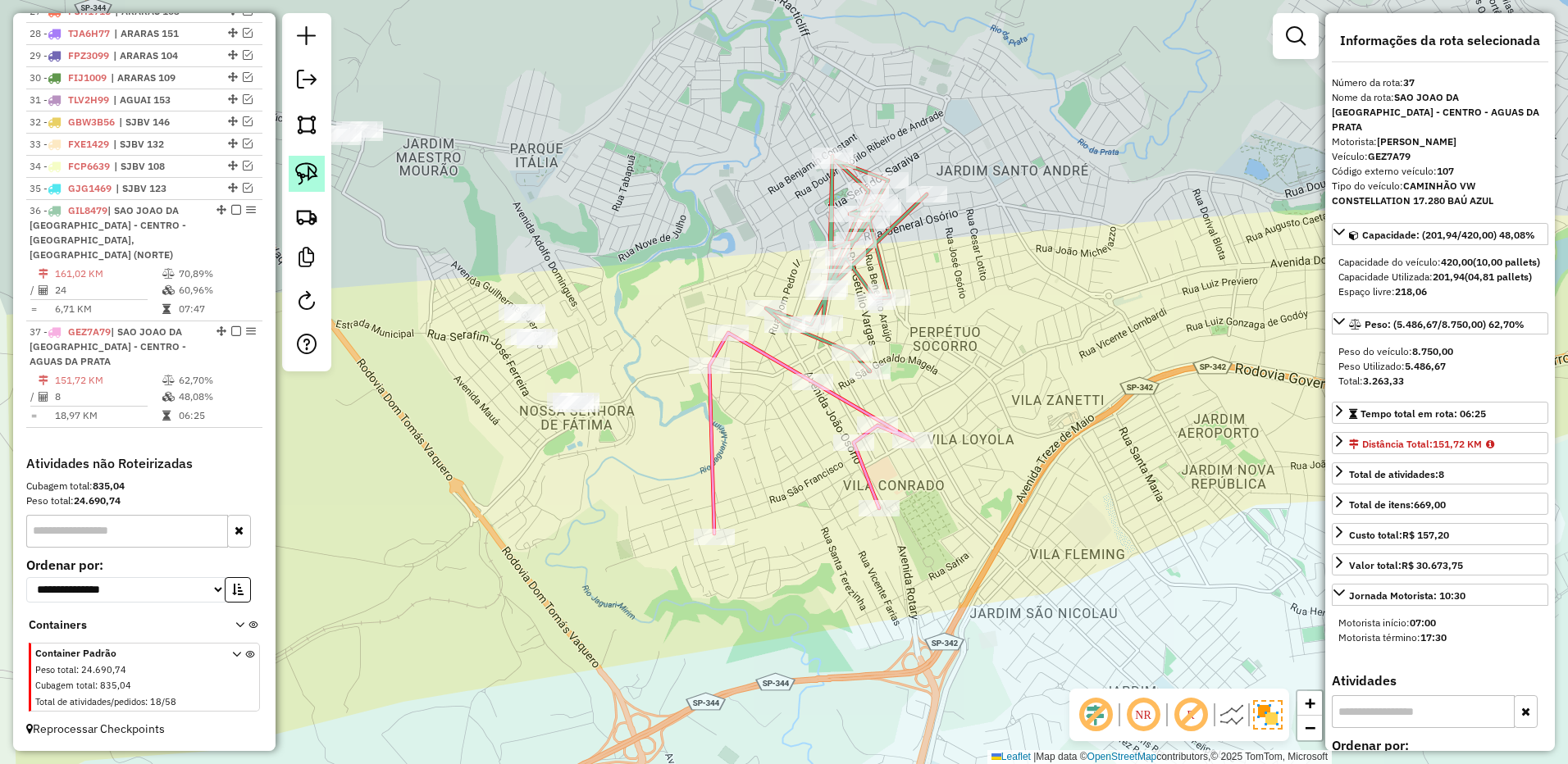
click at [296, 168] on img at bounding box center [306, 173] width 23 height 23
drag, startPoint x: 646, startPoint y: 352, endPoint x: 666, endPoint y: 415, distance: 66.1
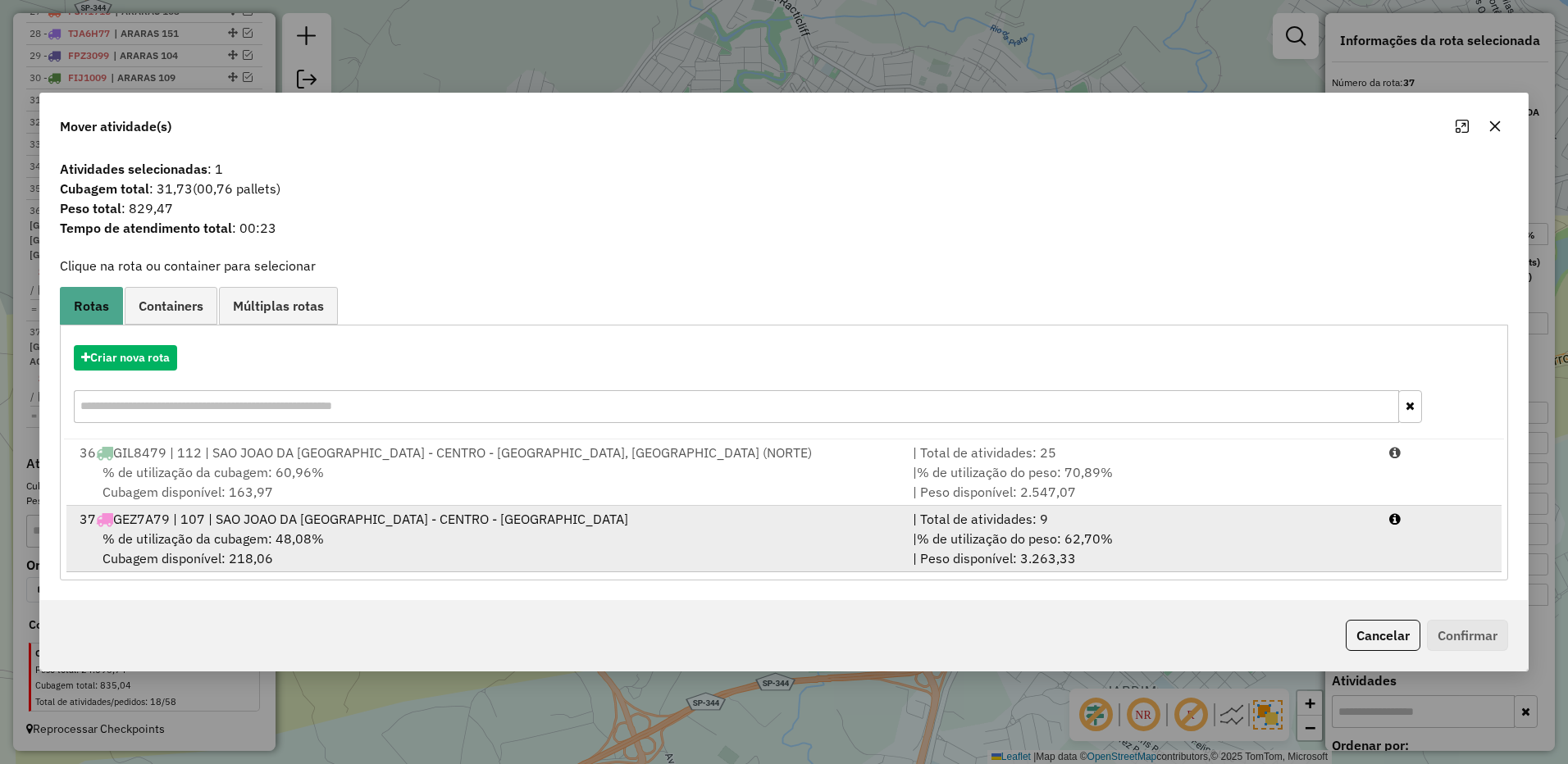
click at [1174, 543] on div "| % de utilização do peso: 62,70% | Peso disponível: 3.263,33" at bounding box center [1141, 548] width 477 height 39
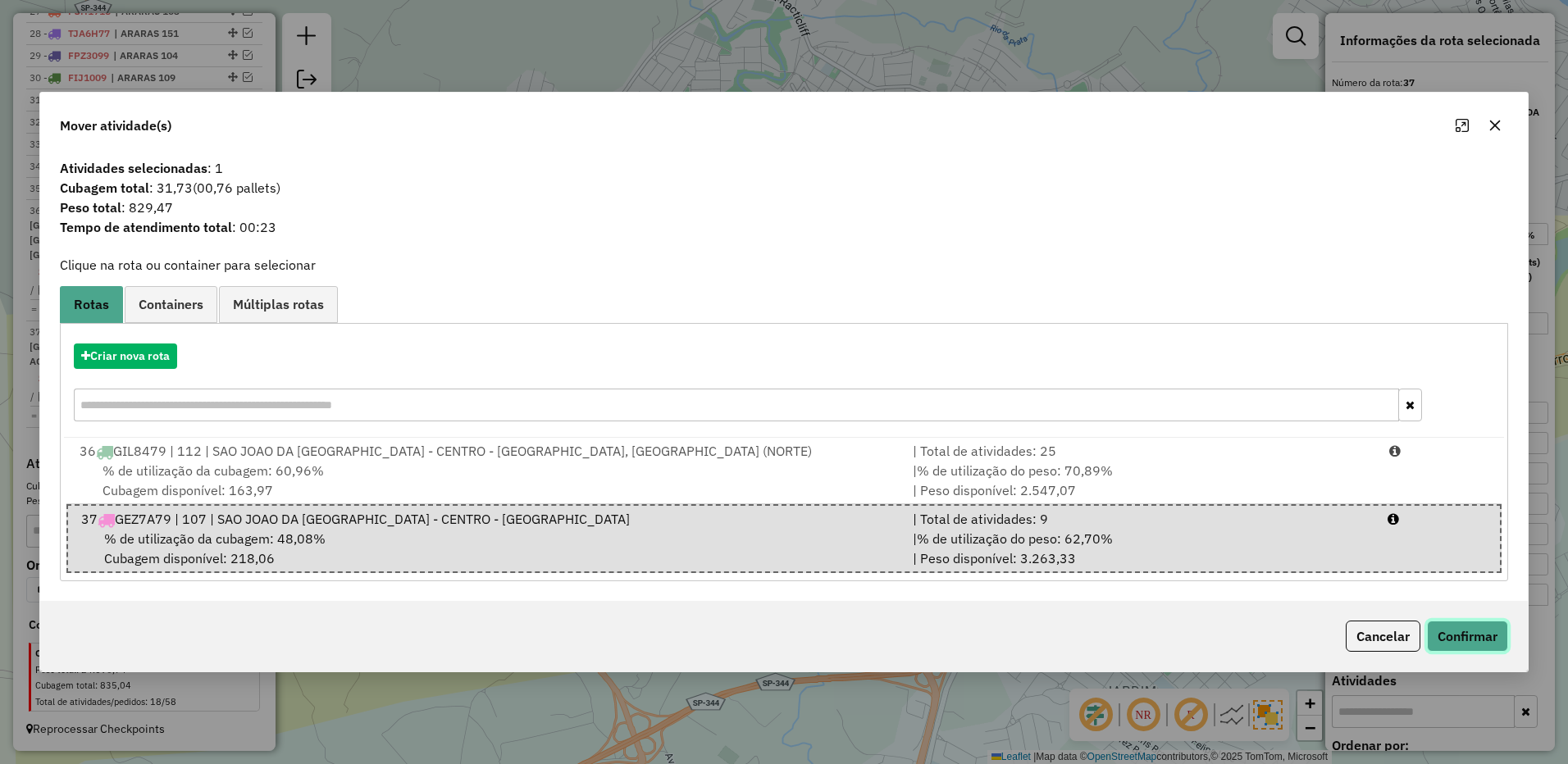
click at [1456, 647] on button "Confirmar" at bounding box center [1467, 635] width 81 height 31
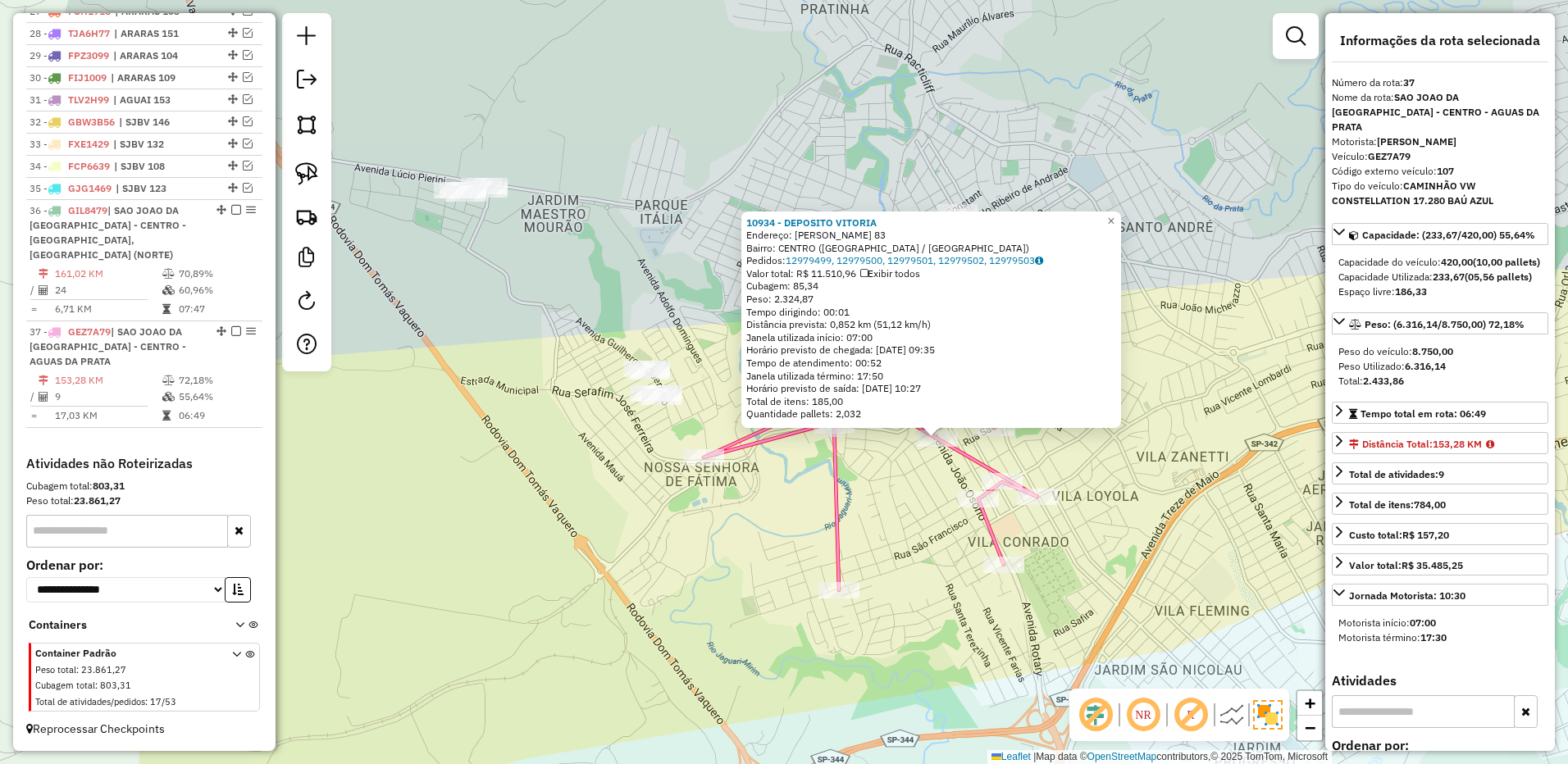
drag, startPoint x: 819, startPoint y: 460, endPoint x: 837, endPoint y: 467, distance: 19.3
click at [939, 507] on div "10934 - DEPOSITO VITORIA Endereço: JOAO OSORIO 83 Bairro: CENTRO (SAO JOAO DA B…" at bounding box center [784, 382] width 1568 height 764
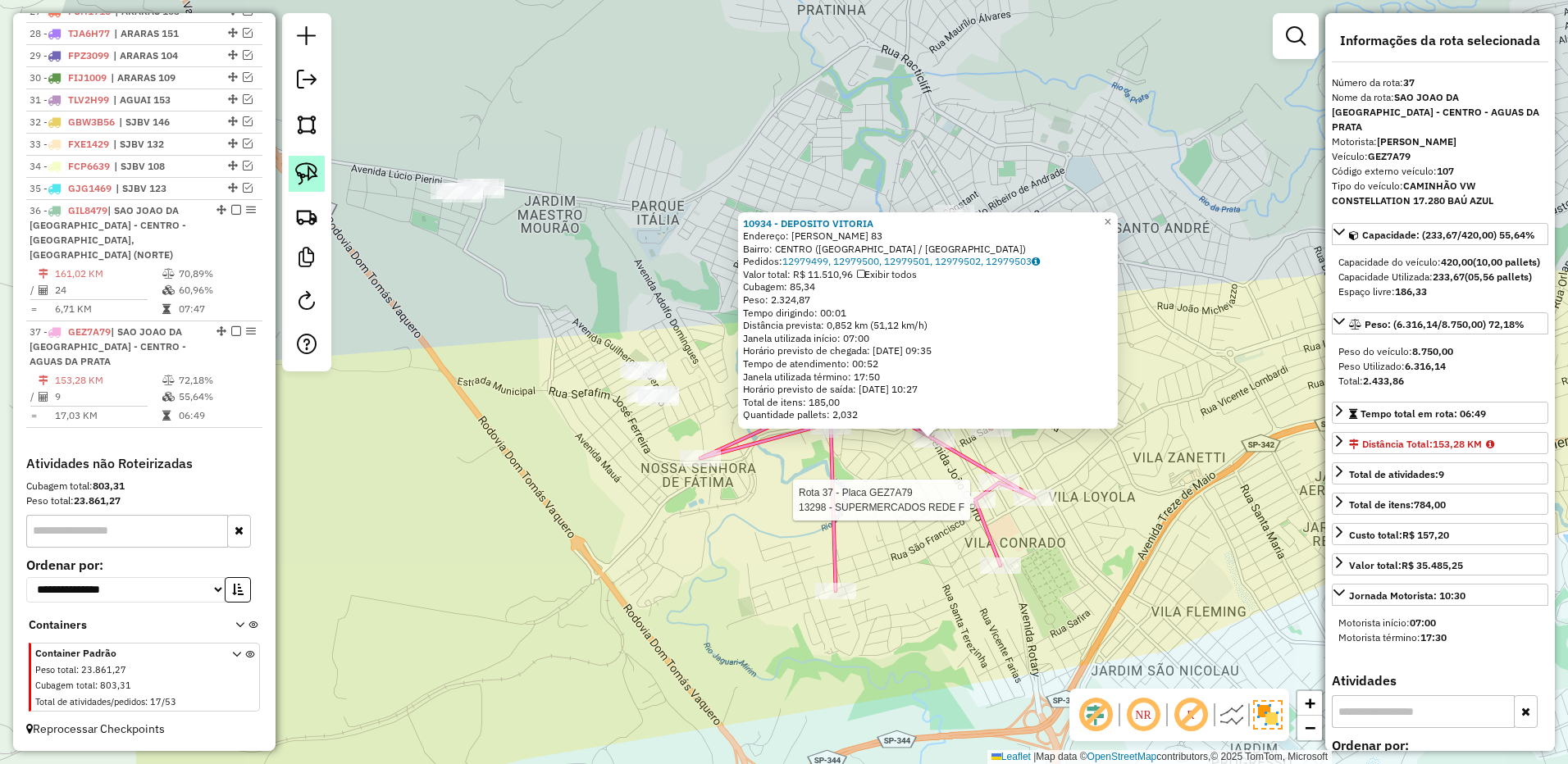
click at [291, 172] on link at bounding box center [306, 174] width 36 height 36
drag, startPoint x: 684, startPoint y: 330, endPoint x: 720, endPoint y: 396, distance: 75.2
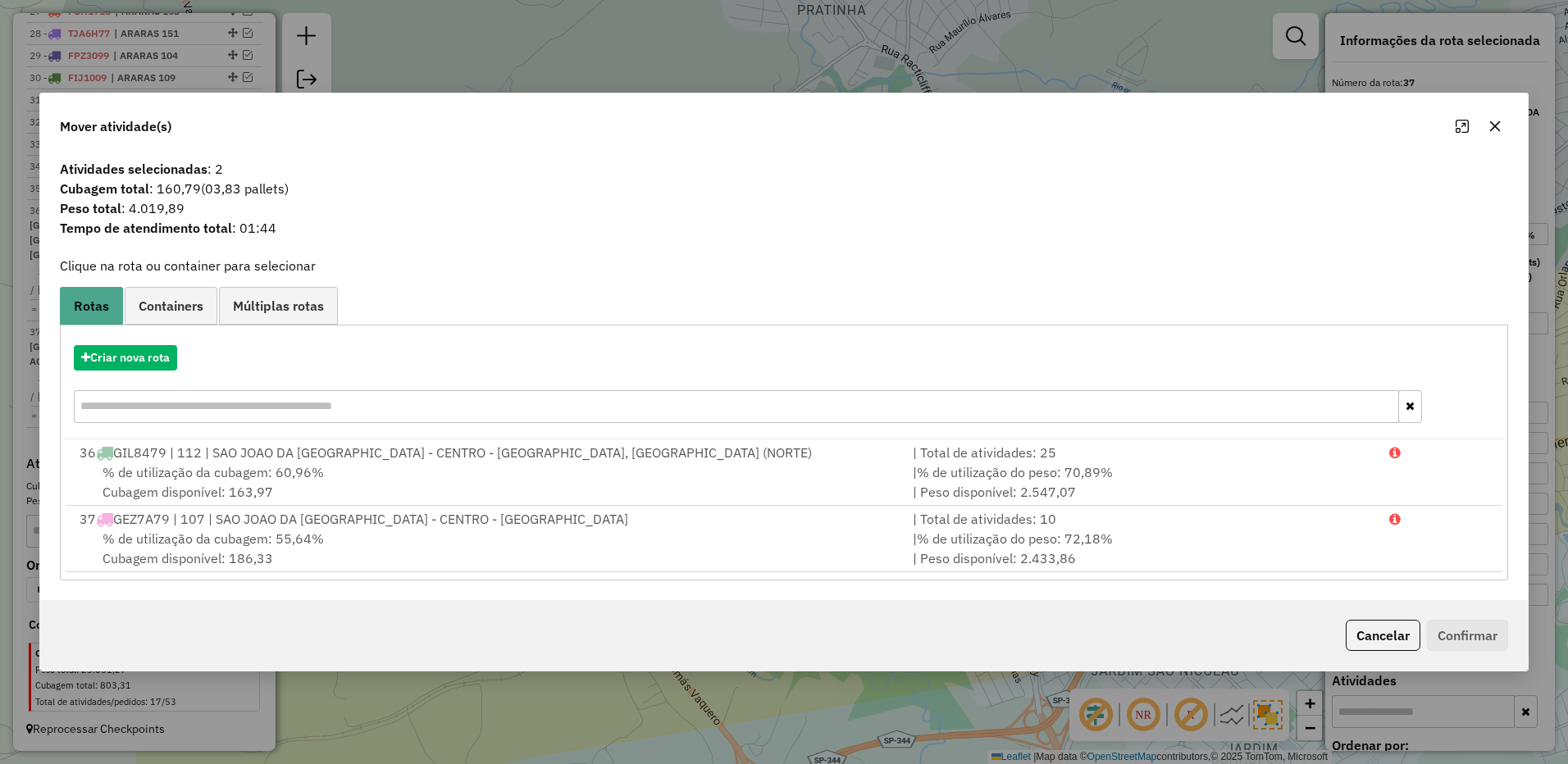
click at [1500, 127] on icon "button" at bounding box center [1495, 126] width 13 height 13
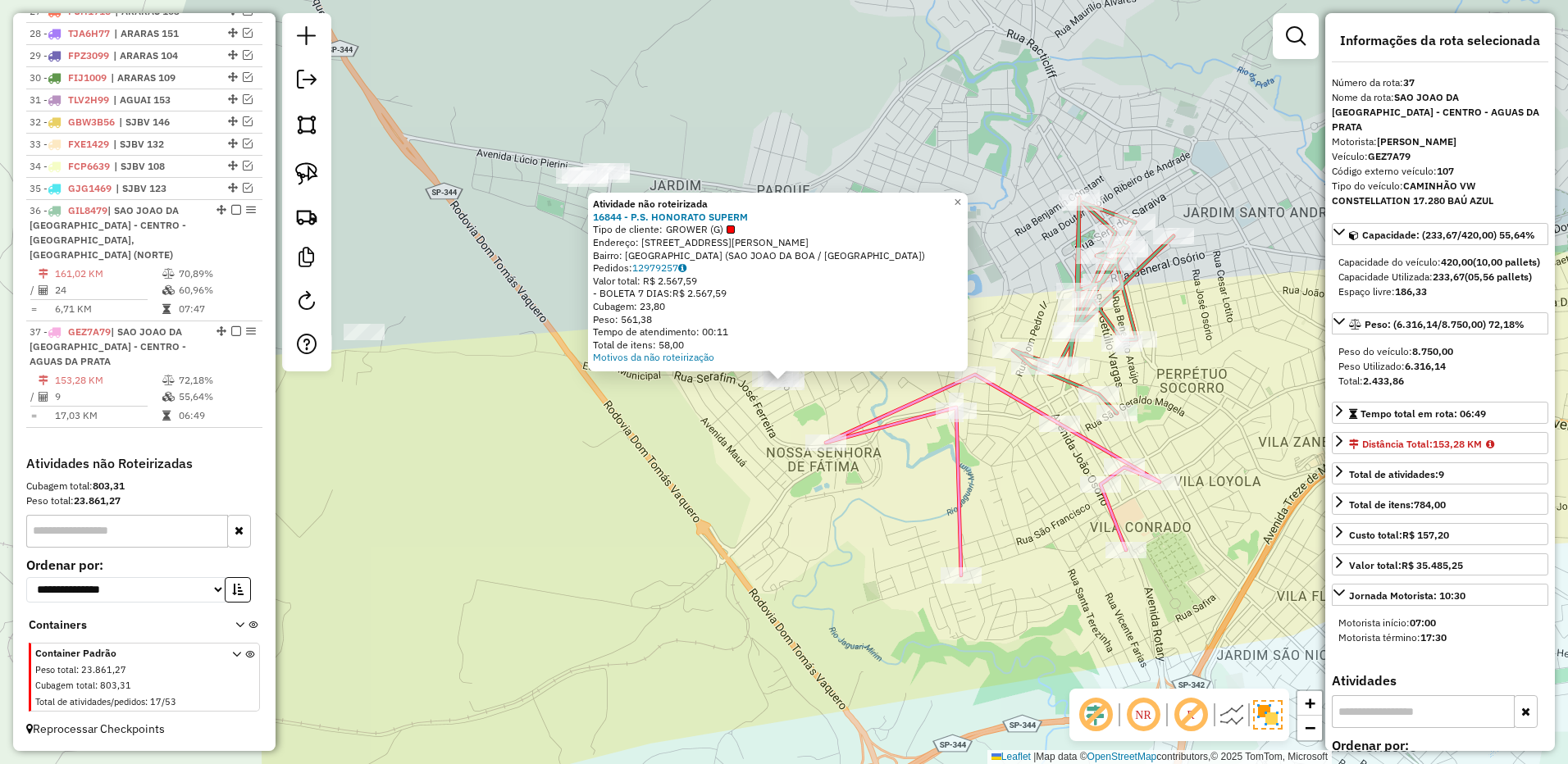
drag, startPoint x: 710, startPoint y: 428, endPoint x: 562, endPoint y: 437, distance: 148.3
click at [562, 438] on div "Atividade não roteirizada 16844 - P.S. HONORATO SUPERM Tipo de cliente: GROWER …" at bounding box center [784, 382] width 1568 height 764
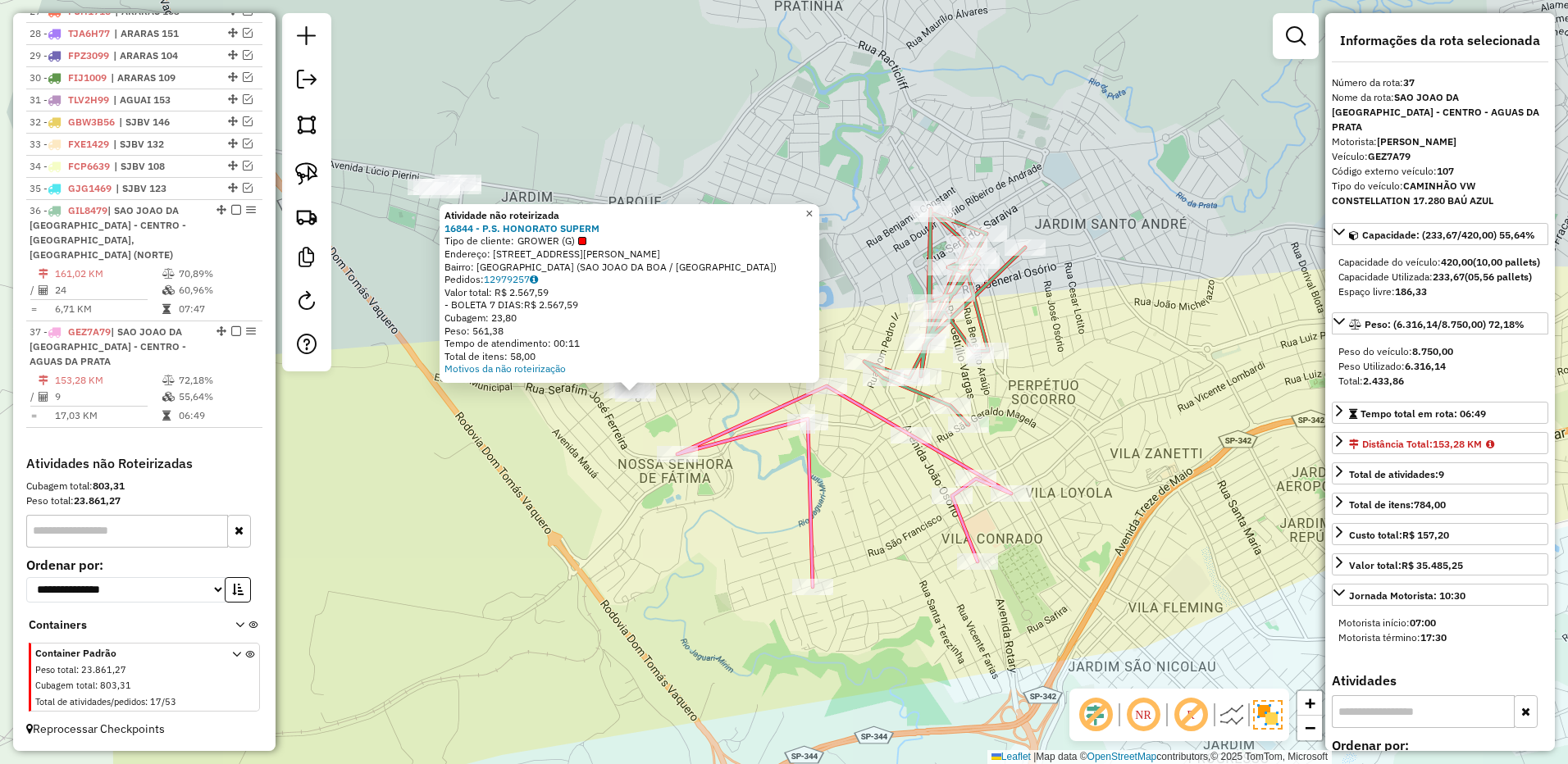
click at [814, 216] on link "×" at bounding box center [809, 215] width 20 height 20
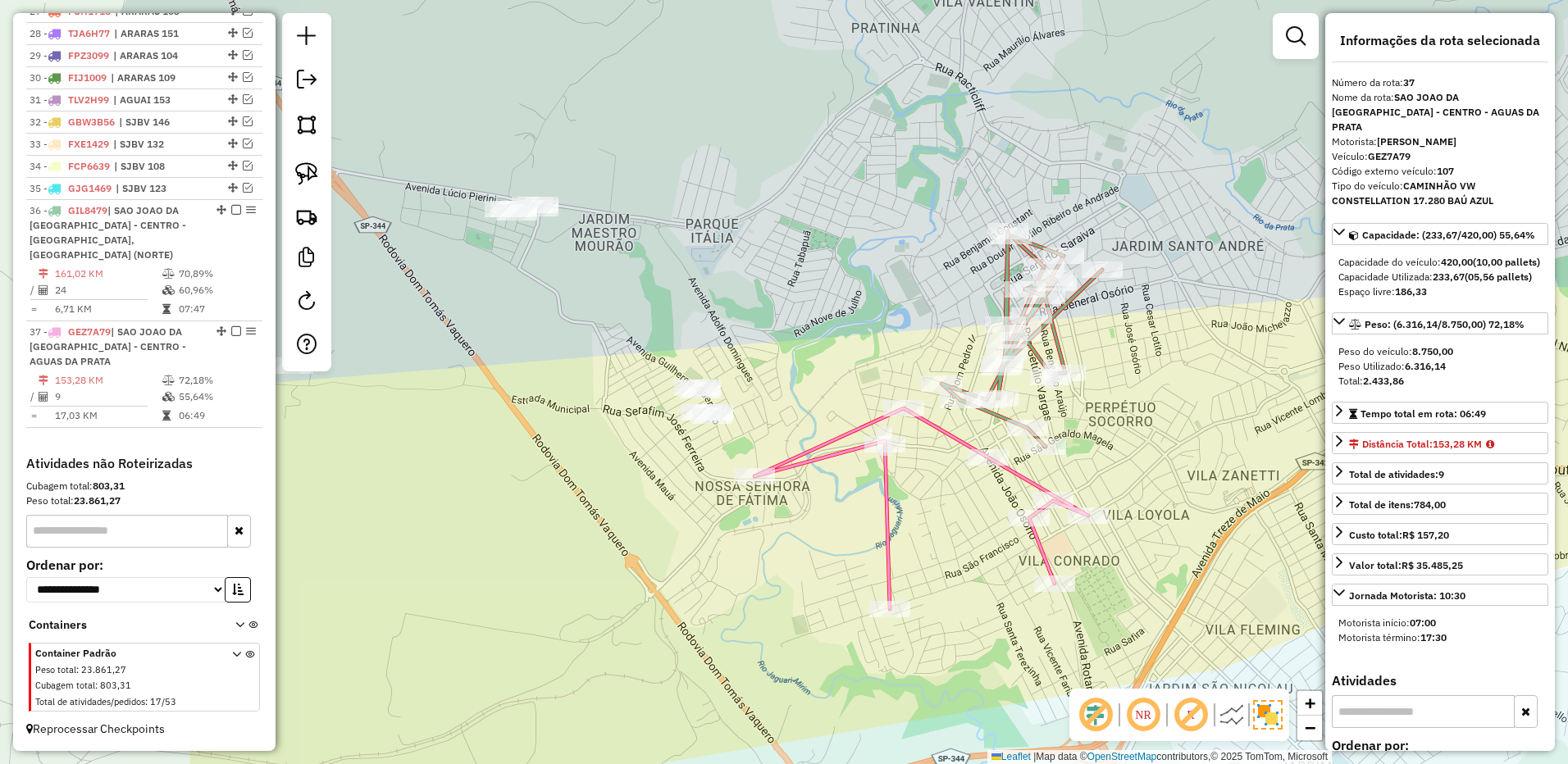
drag, startPoint x: 710, startPoint y: 249, endPoint x: 760, endPoint y: 257, distance: 50.6
click at [760, 257] on div "Janela de atendimento Grade de atendimento Capacidade Transportadoras Veículos …" at bounding box center [784, 382] width 1568 height 764
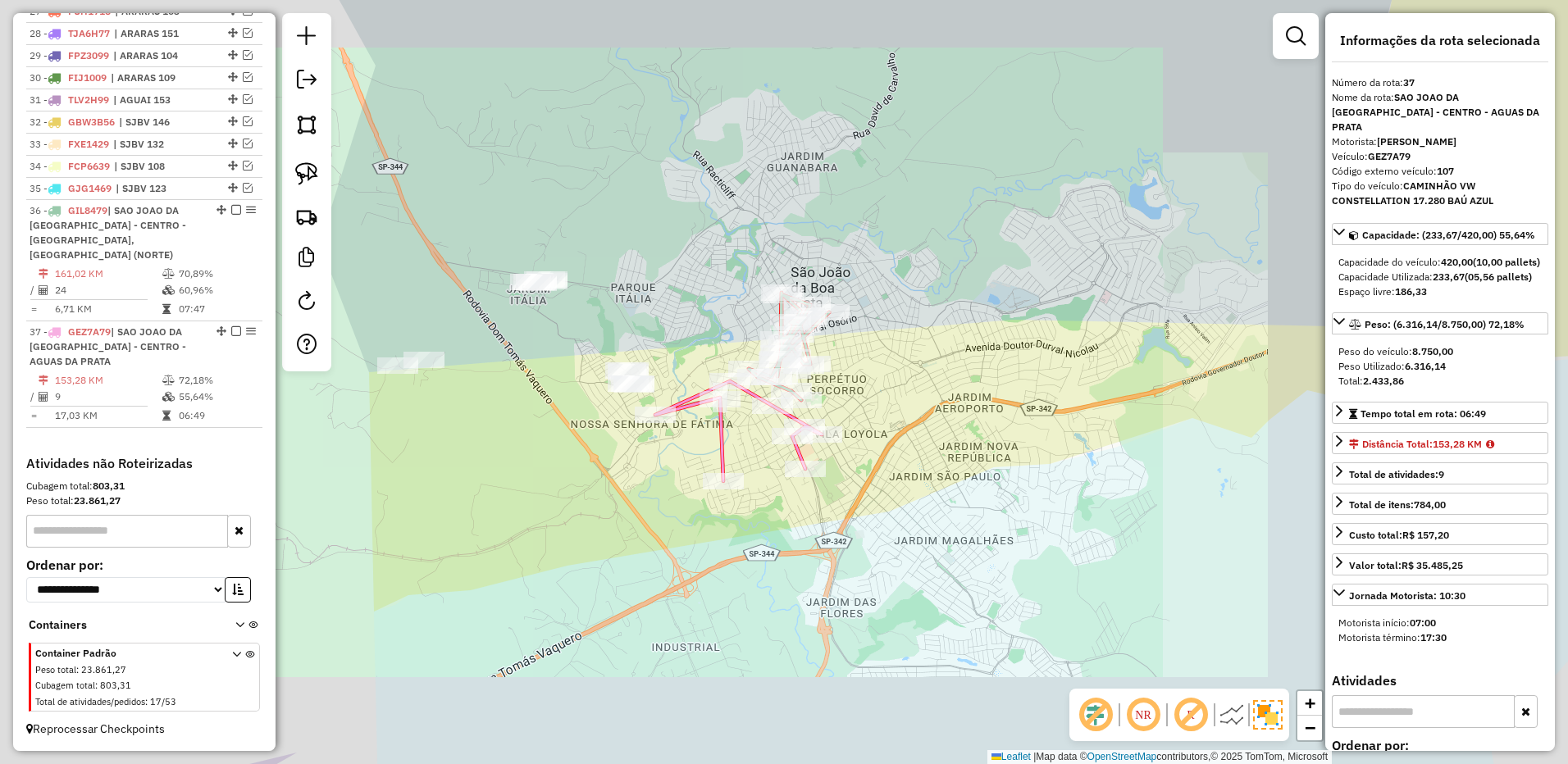
drag, startPoint x: 843, startPoint y: 240, endPoint x: 682, endPoint y: 296, distance: 170.5
click at [685, 296] on div "Janela de atendimento Grade de atendimento Capacidade Transportadoras Veículos …" at bounding box center [784, 382] width 1568 height 764
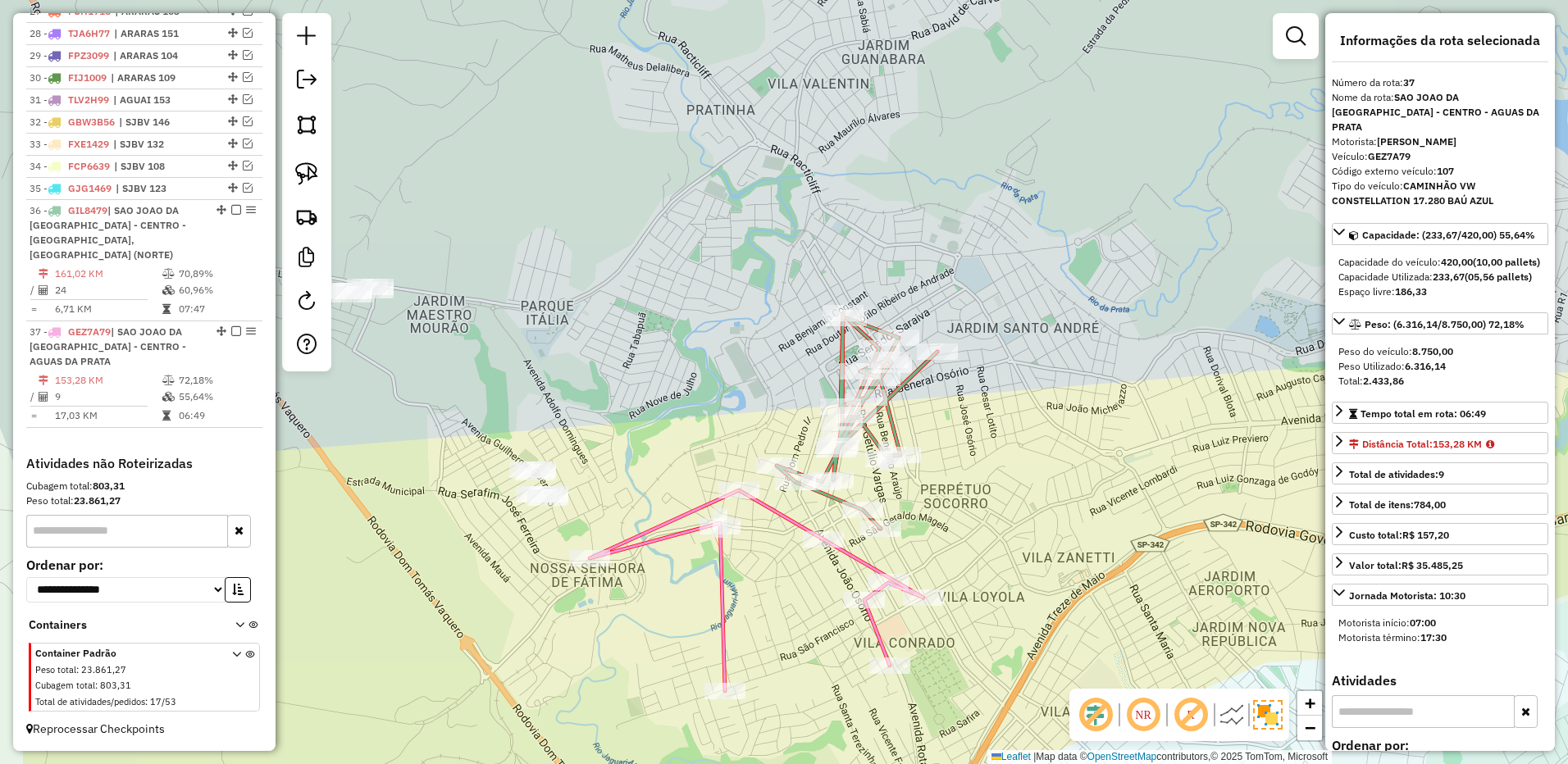
drag, startPoint x: 670, startPoint y: 316, endPoint x: 802, endPoint y: 255, distance: 145.4
click at [802, 255] on div "Janela de atendimento Grade de atendimento Capacidade Transportadoras Veículos …" at bounding box center [784, 382] width 1568 height 764
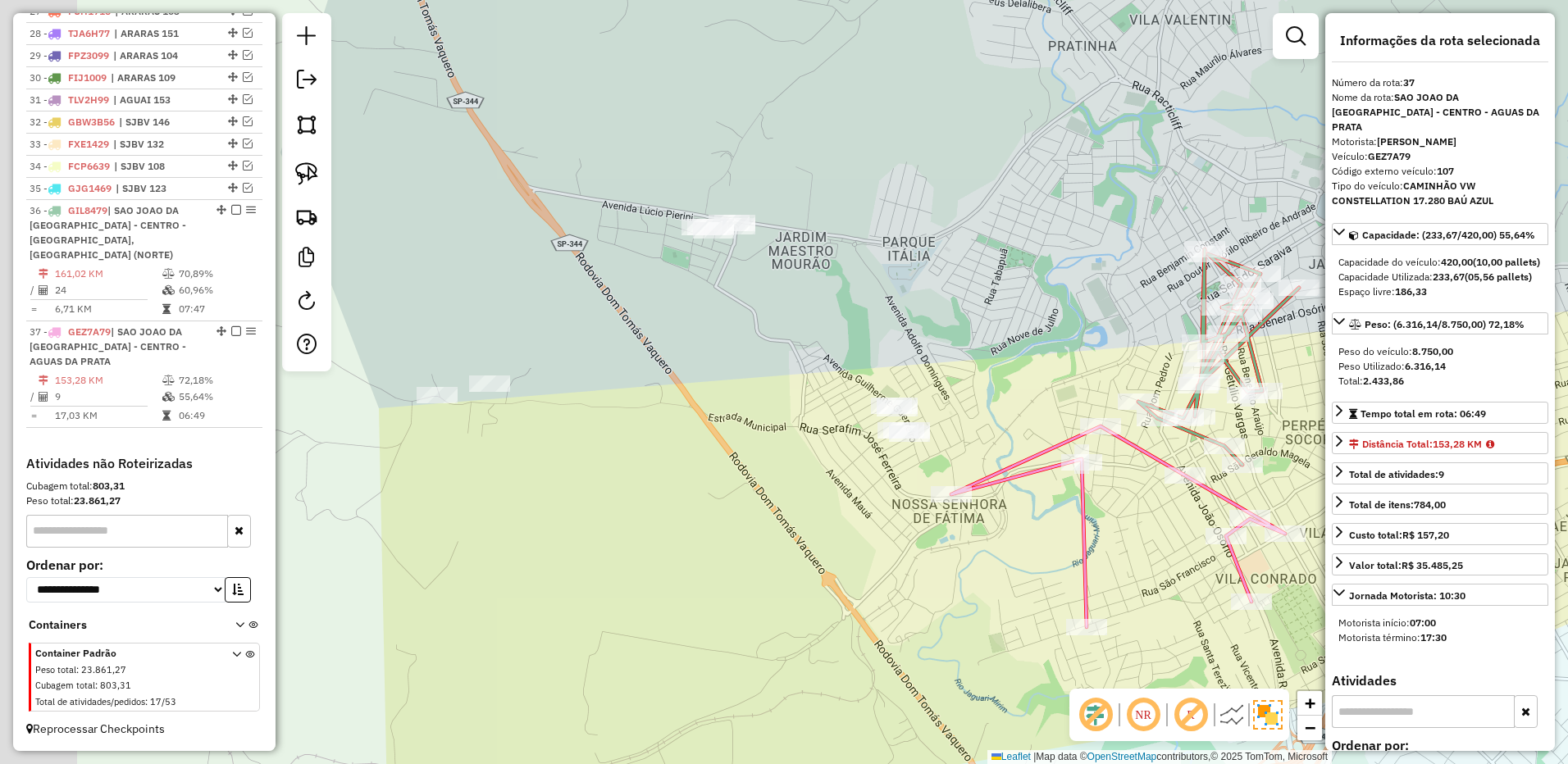
drag, startPoint x: 843, startPoint y: 288, endPoint x: 363, endPoint y: 234, distance: 483.0
click at [839, 288] on div "Janela de atendimento Grade de atendimento Capacidade Transportadoras Veículos …" at bounding box center [784, 382] width 1568 height 764
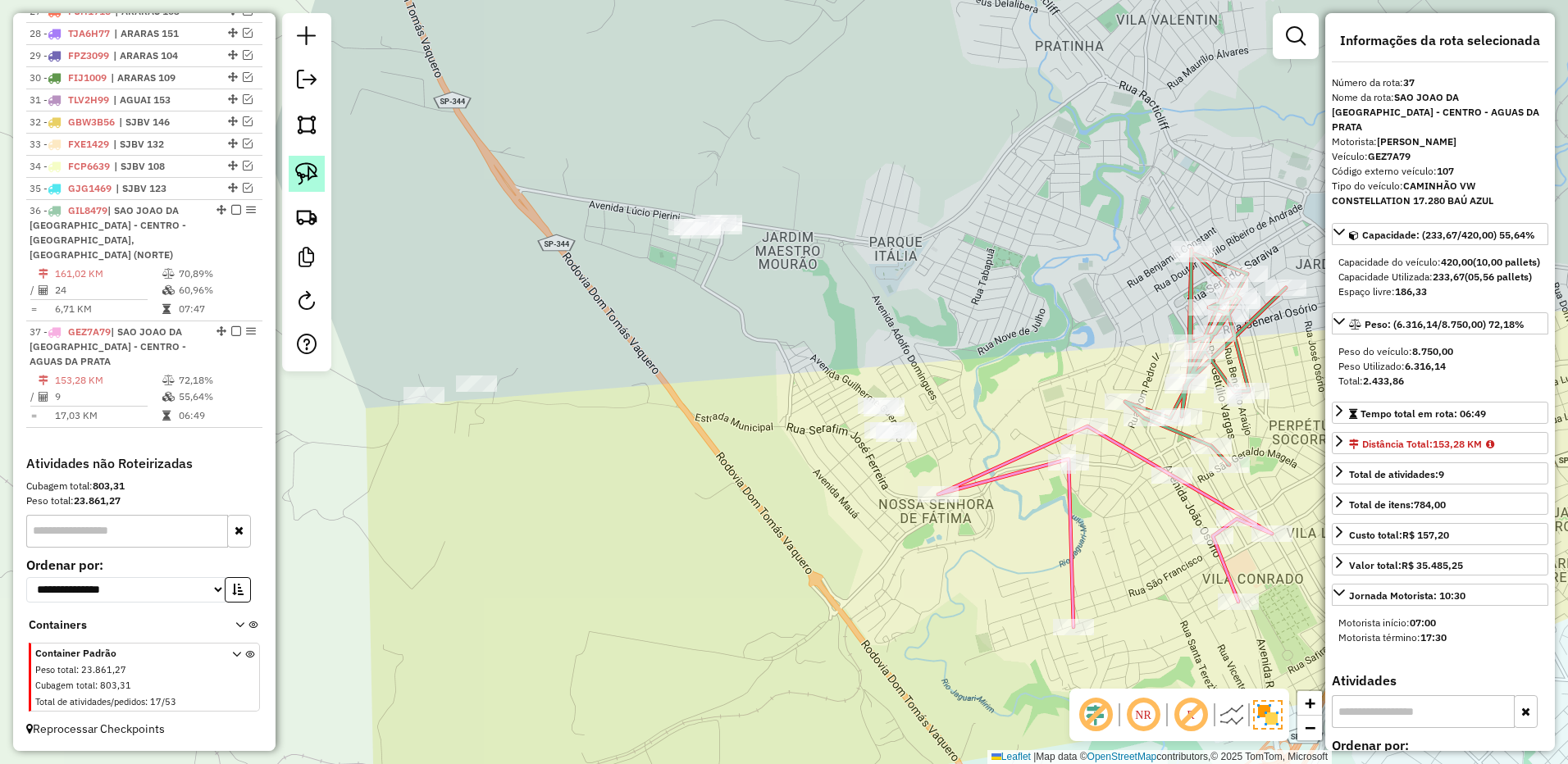
click at [322, 182] on link at bounding box center [306, 174] width 36 height 36
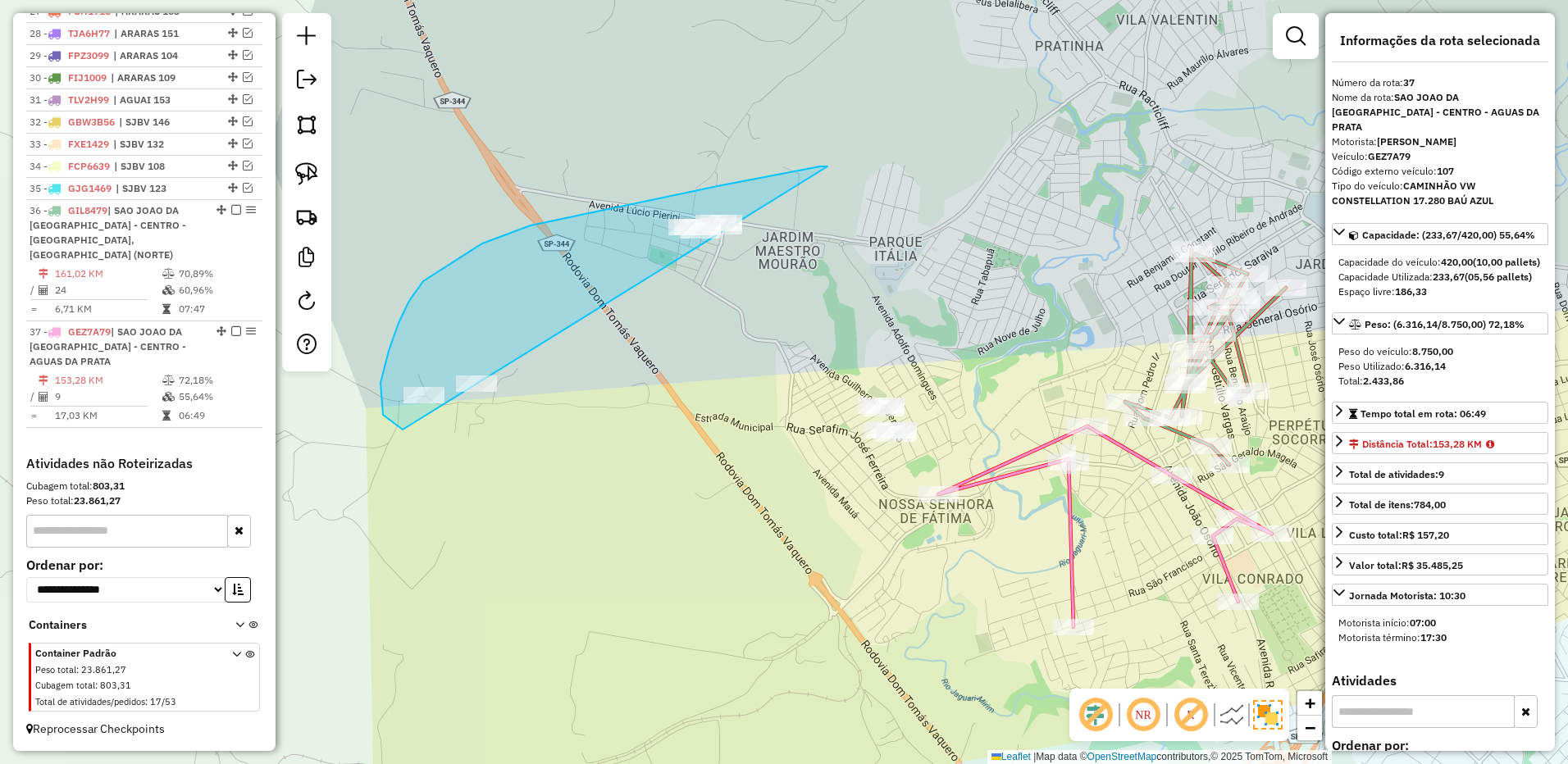
drag, startPoint x: 827, startPoint y: 166, endPoint x: 660, endPoint y: 431, distance: 313.2
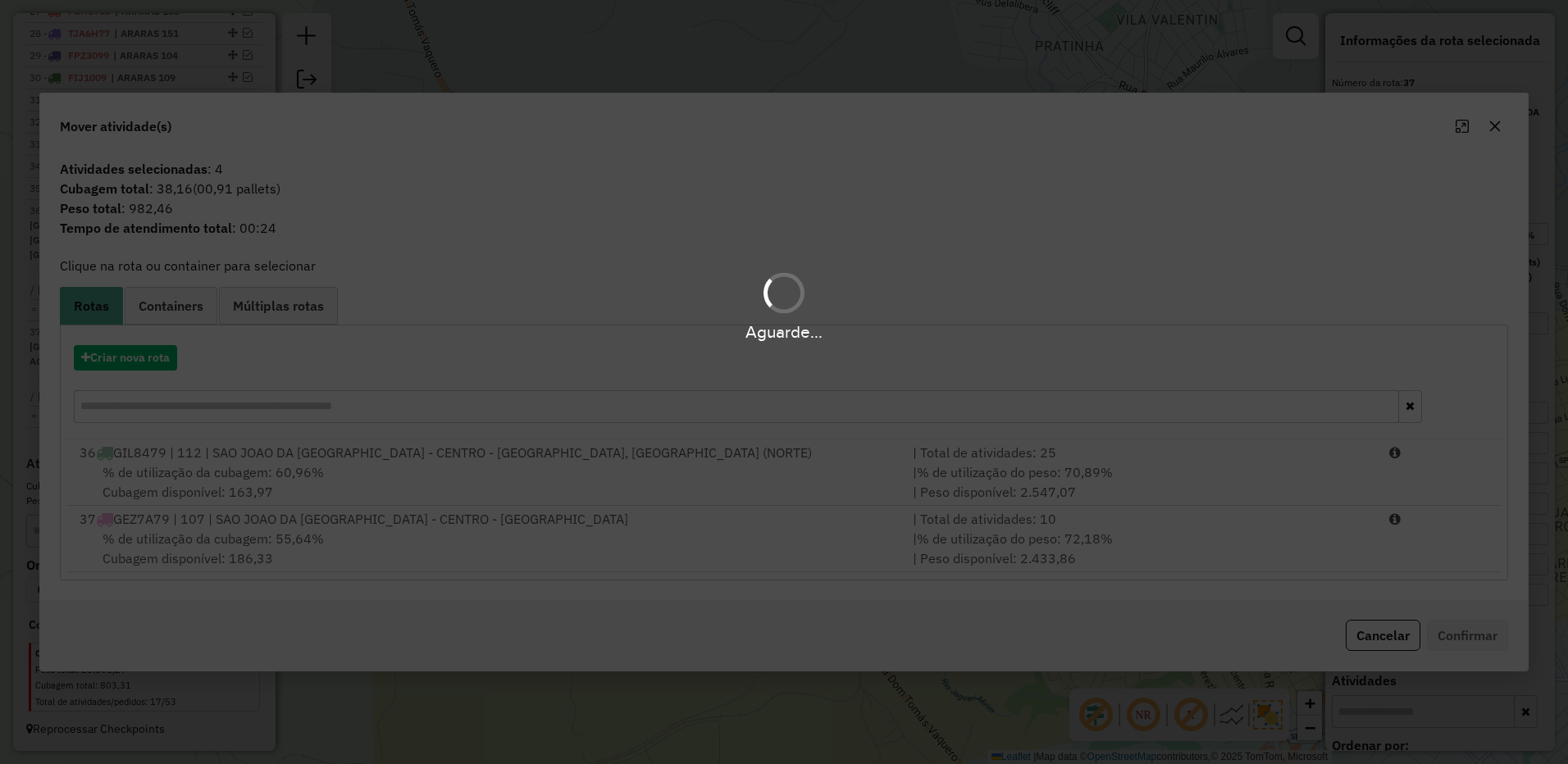
click at [1252, 544] on div "Aguarde..." at bounding box center [784, 382] width 1568 height 764
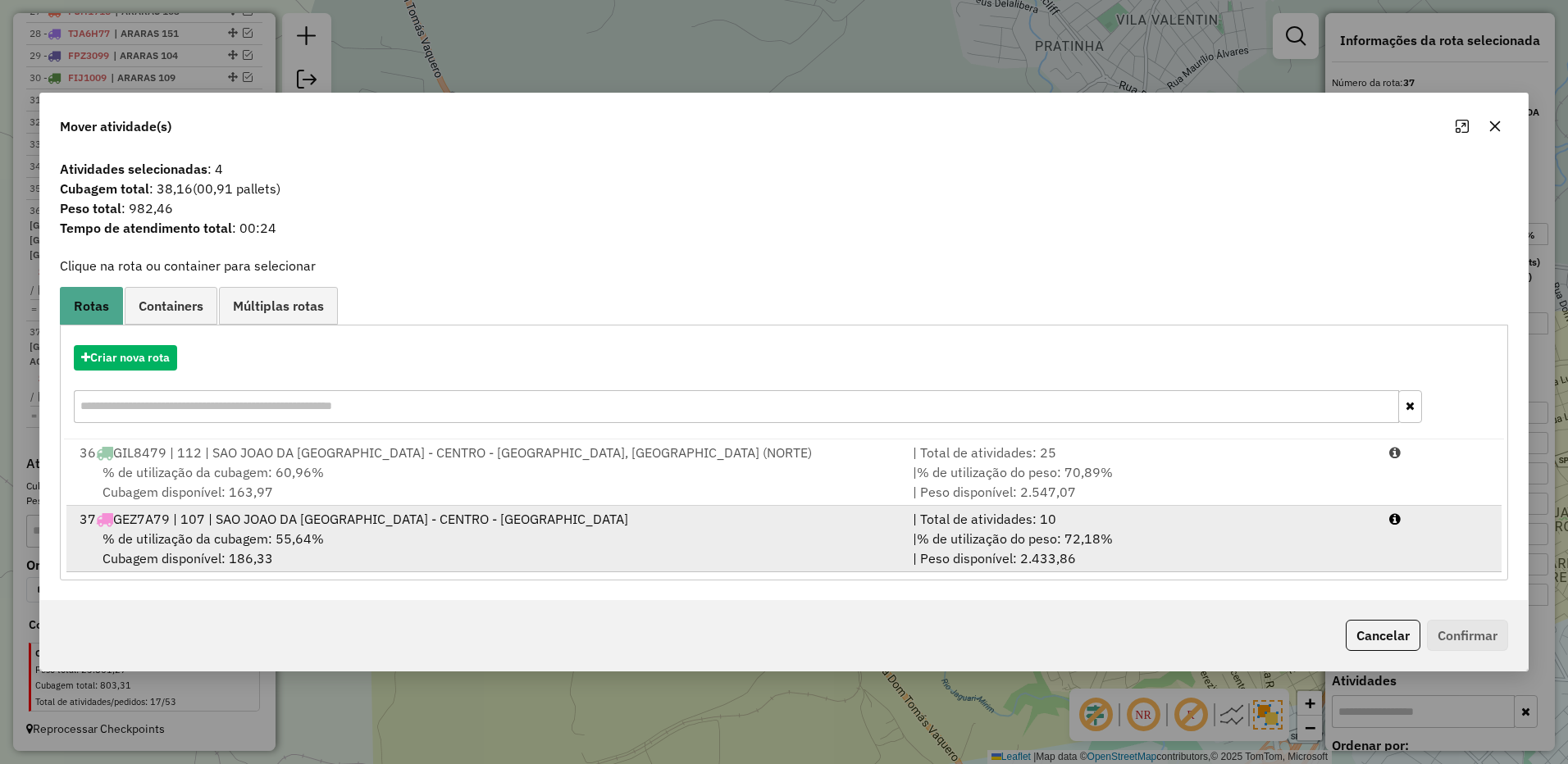
click at [1333, 554] on div "| % de utilização do peso: 72,18% | Peso disponível: 2.433,86" at bounding box center [1141, 548] width 477 height 39
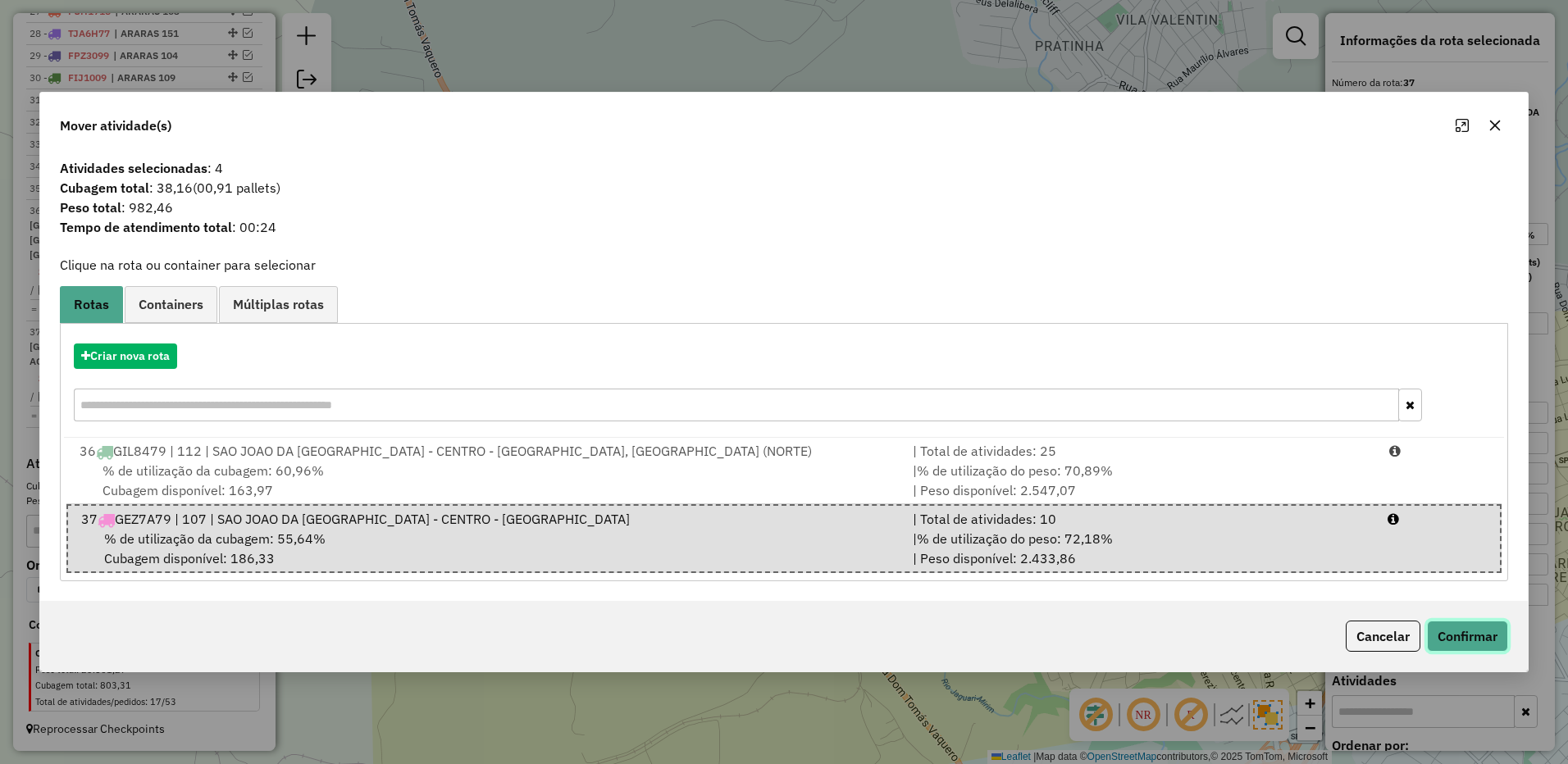
click at [1444, 625] on button "Confirmar" at bounding box center [1467, 635] width 81 height 31
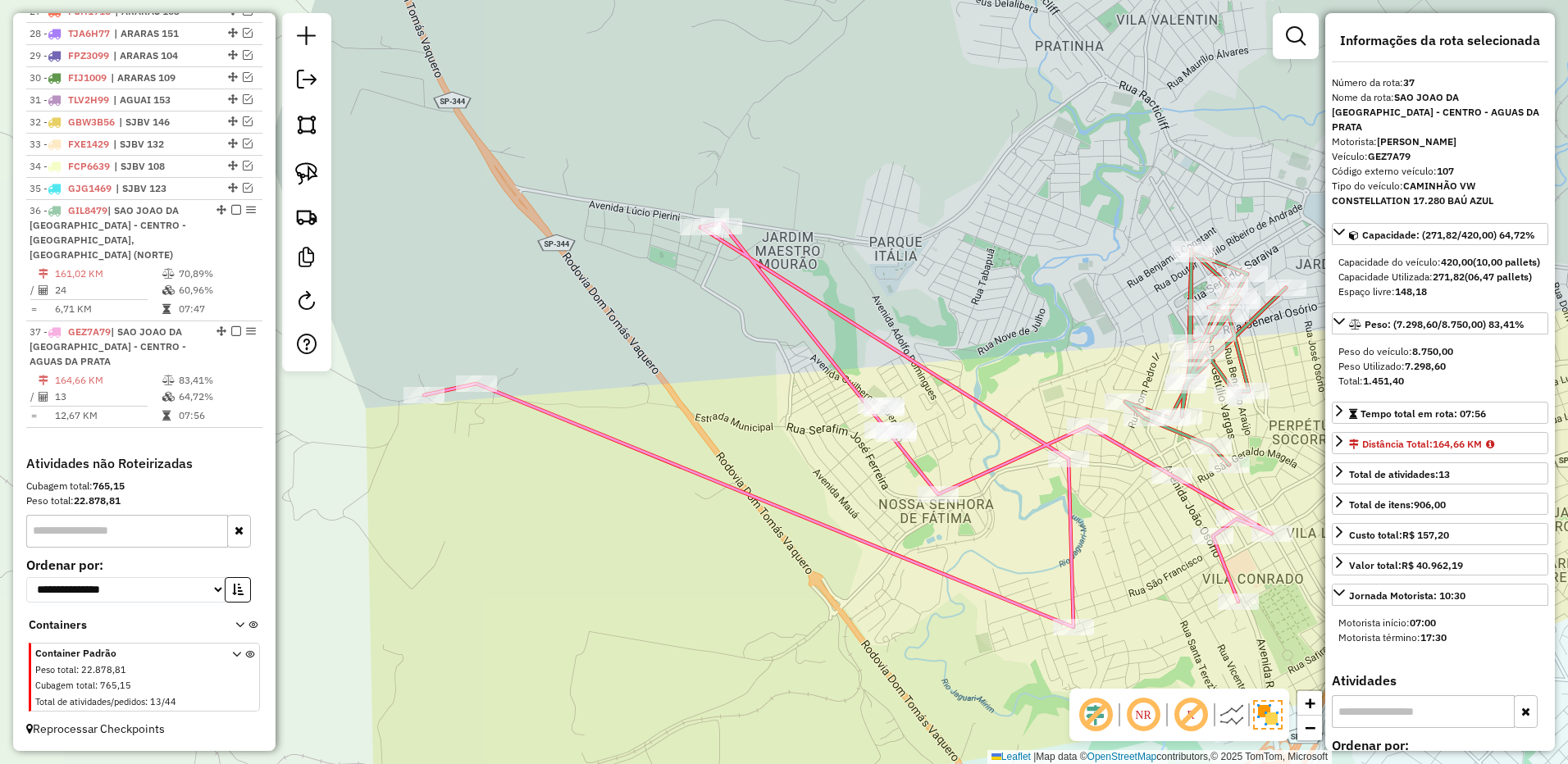
click at [1070, 468] on div at bounding box center [1068, 459] width 41 height 17
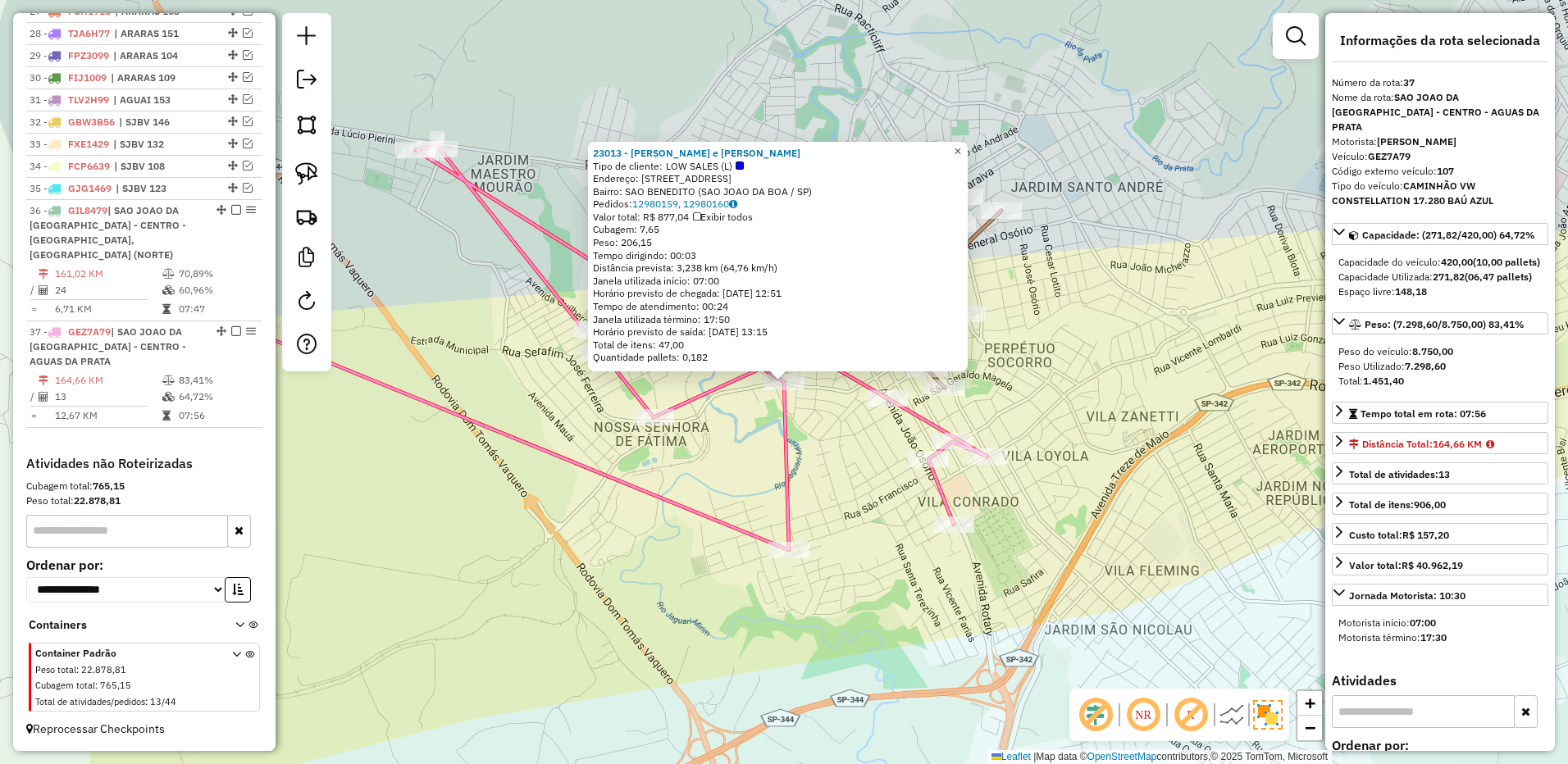
click at [964, 147] on link "×" at bounding box center [958, 152] width 20 height 20
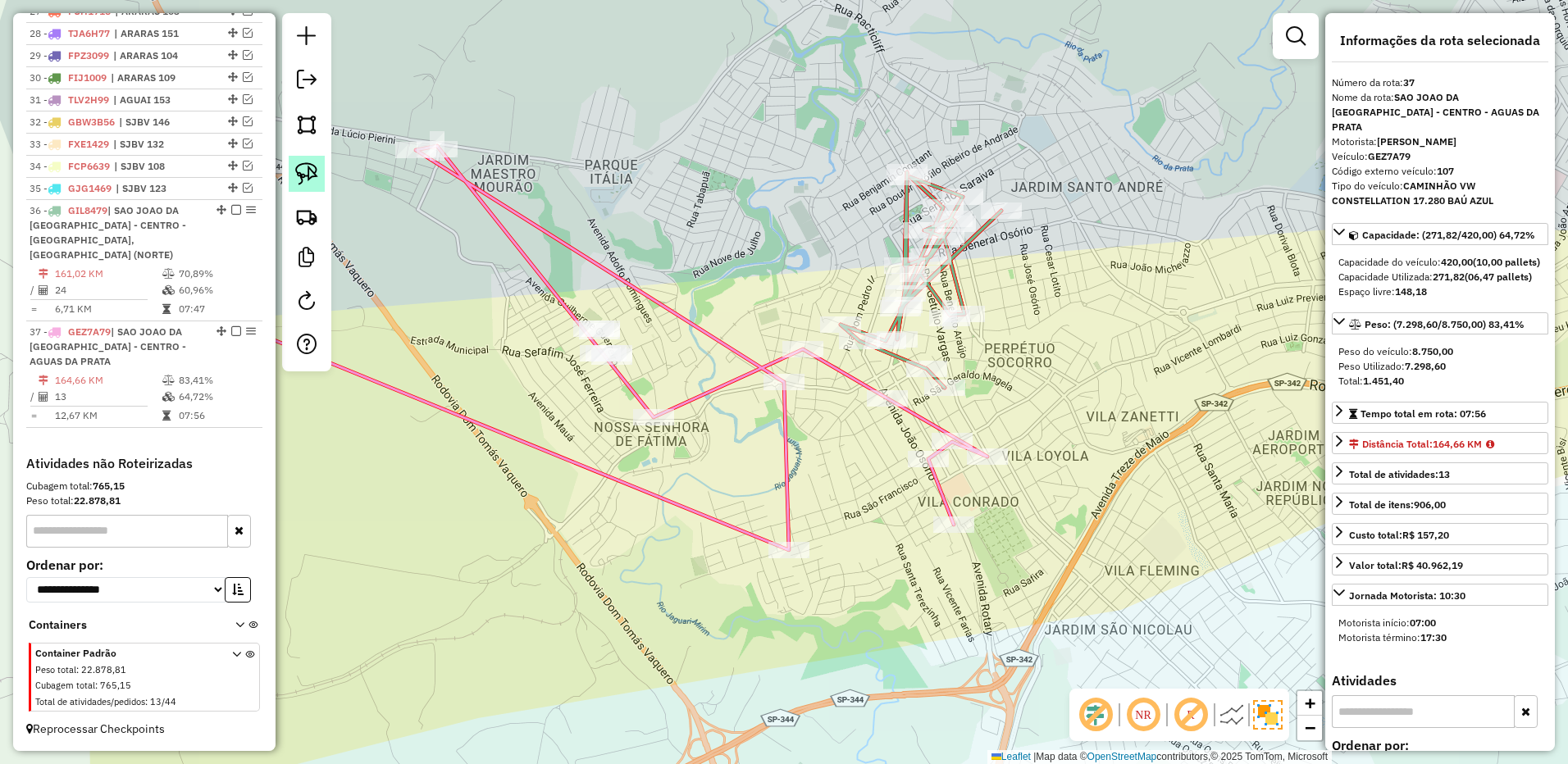
click at [315, 180] on img at bounding box center [306, 173] width 23 height 23
drag, startPoint x: 632, startPoint y: 304, endPoint x: 655, endPoint y: 326, distance: 31.8
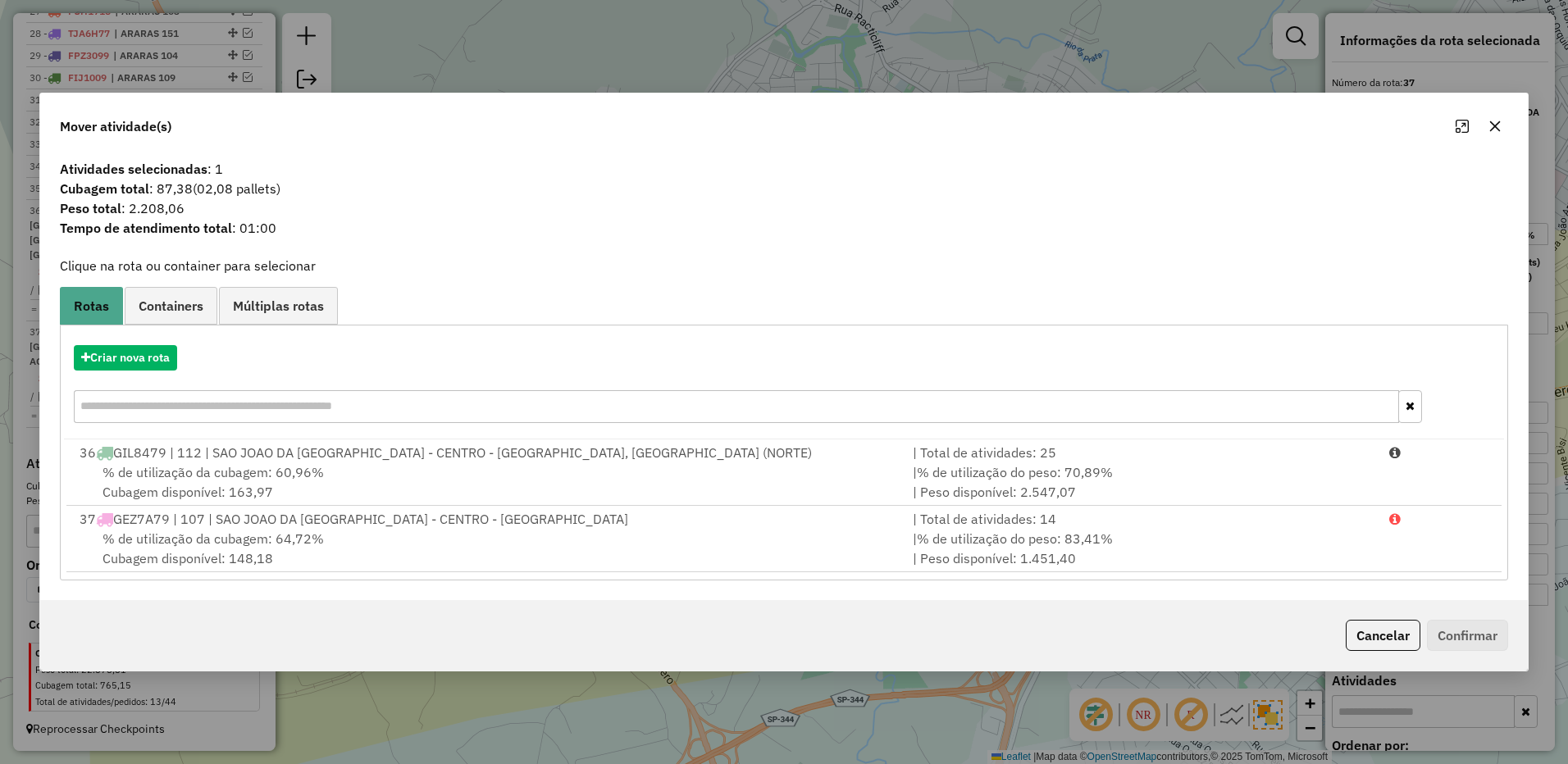
click at [1494, 116] on button "button" at bounding box center [1494, 126] width 26 height 26
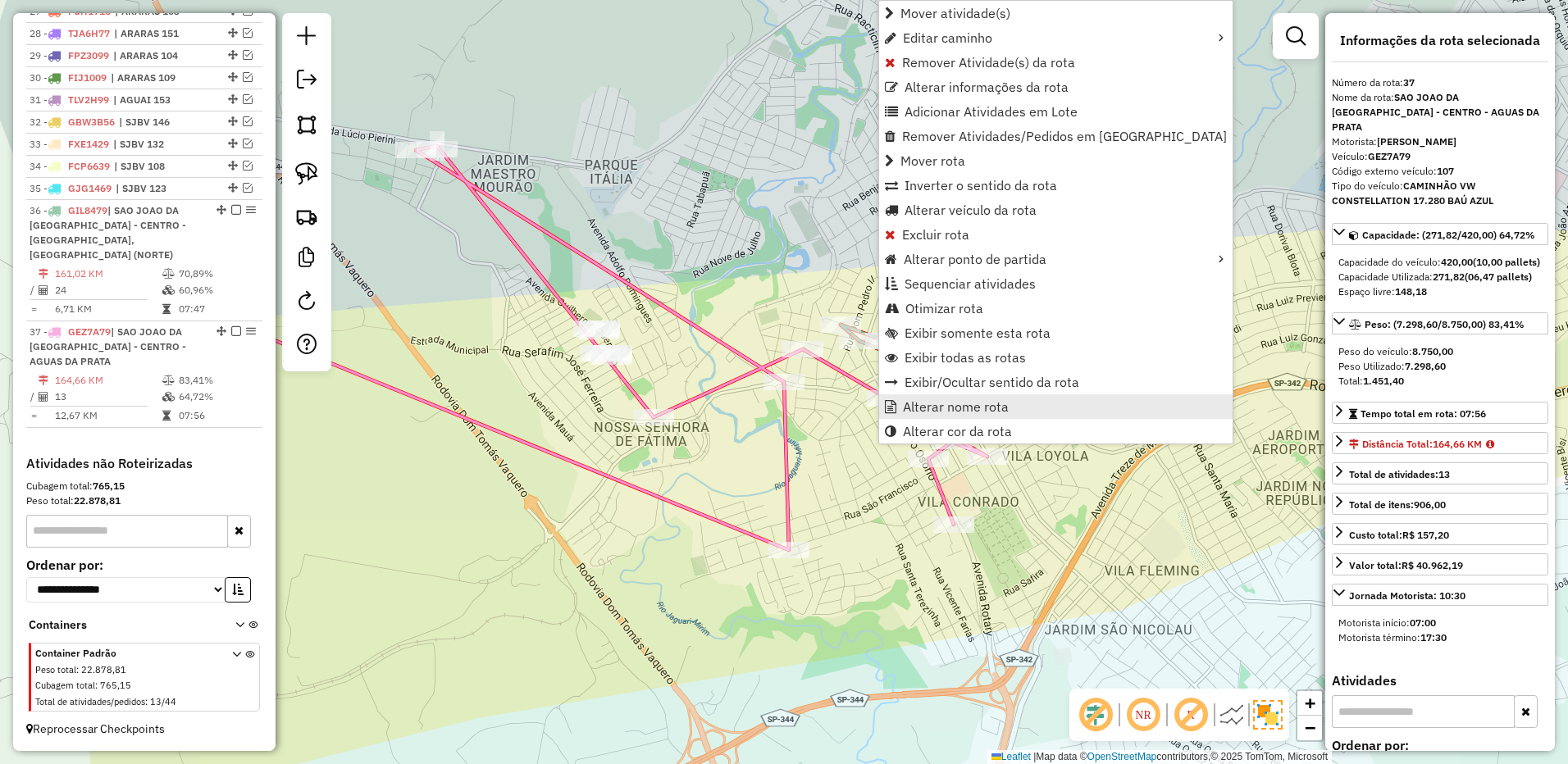
click at [955, 402] on span "Alterar nome rota" at bounding box center [955, 407] width 106 height 13
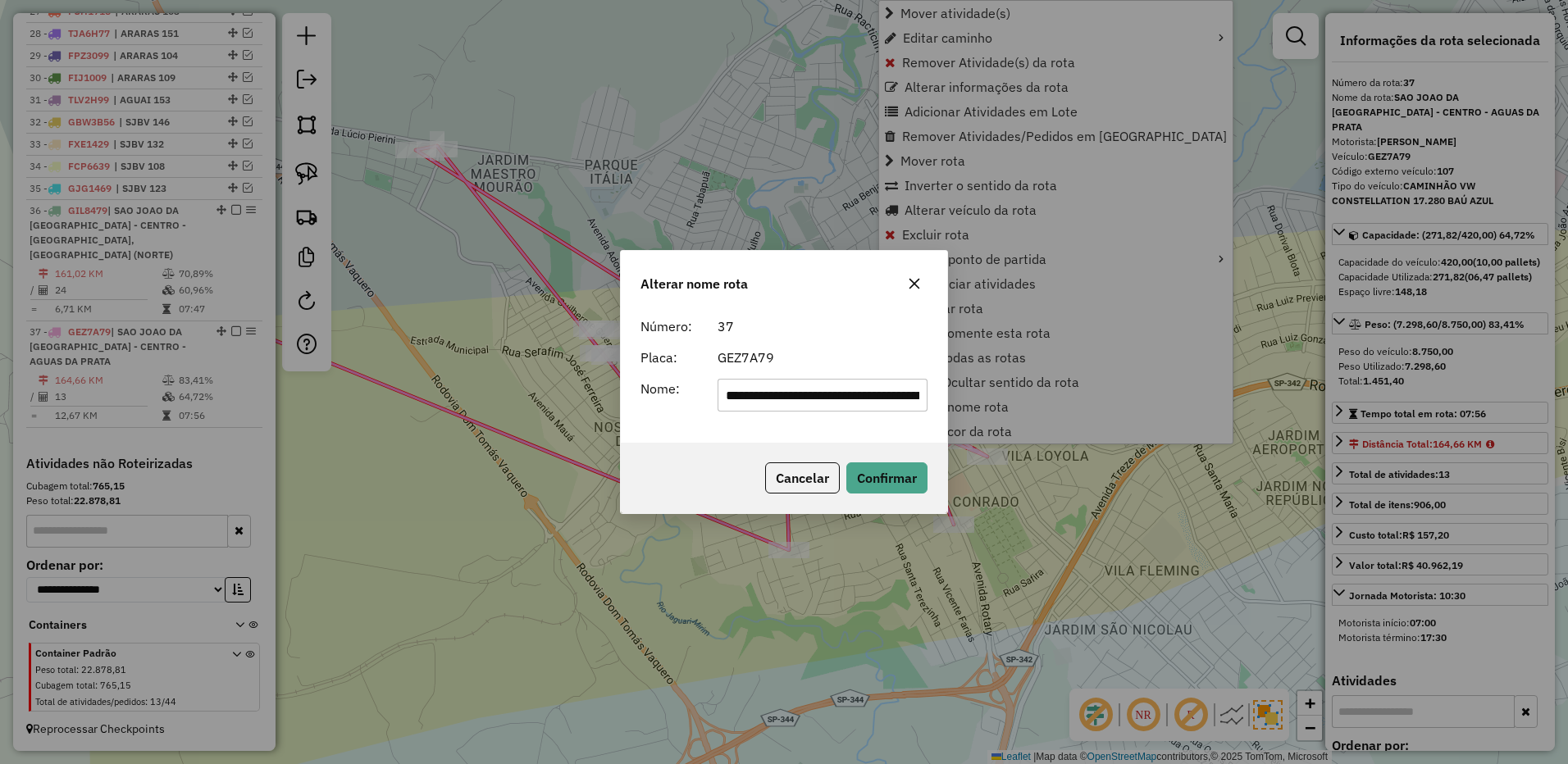
scroll to position [0, 133]
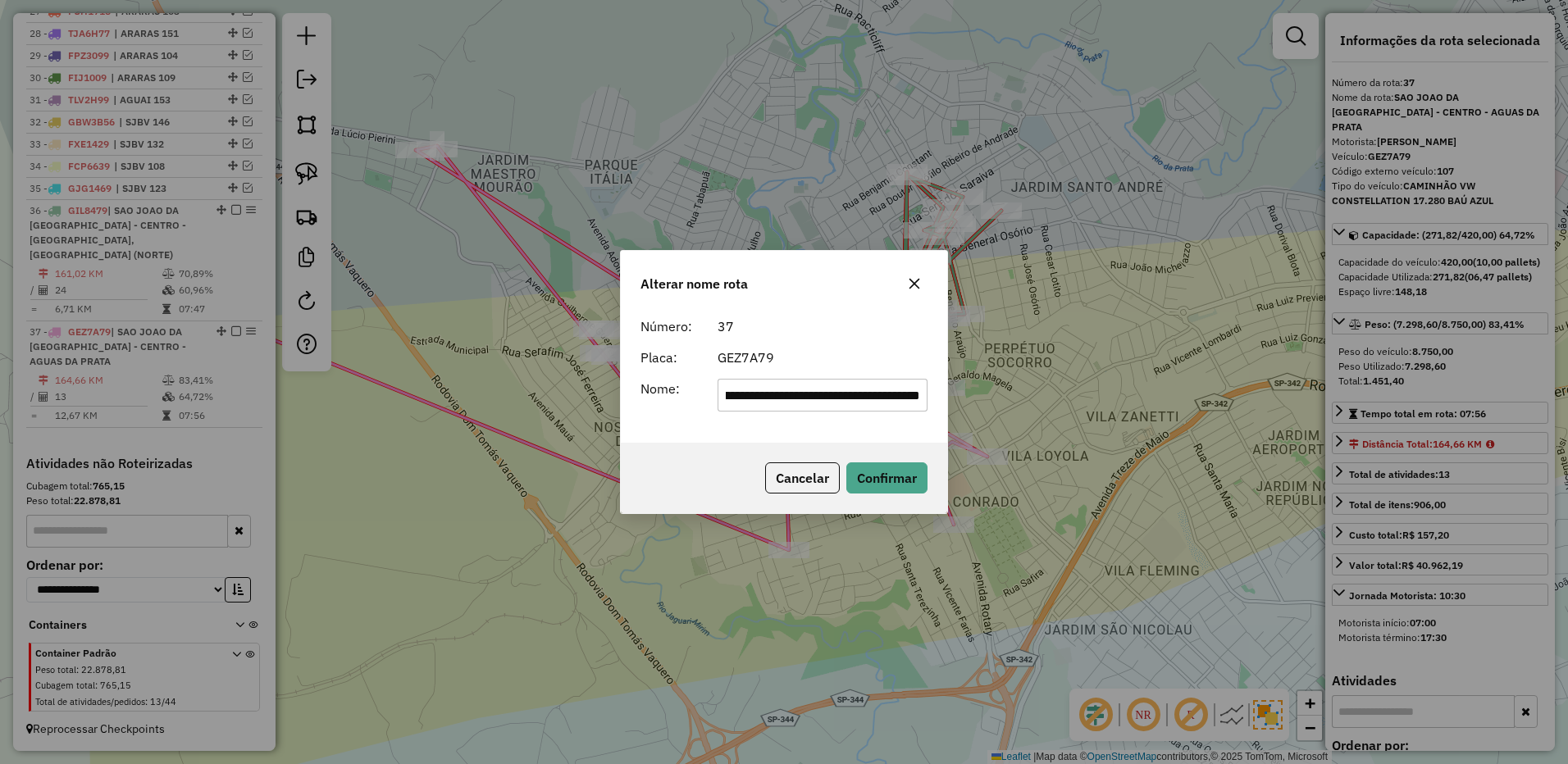
click at [815, 397] on input "**********" at bounding box center [822, 395] width 210 height 33
type input "********"
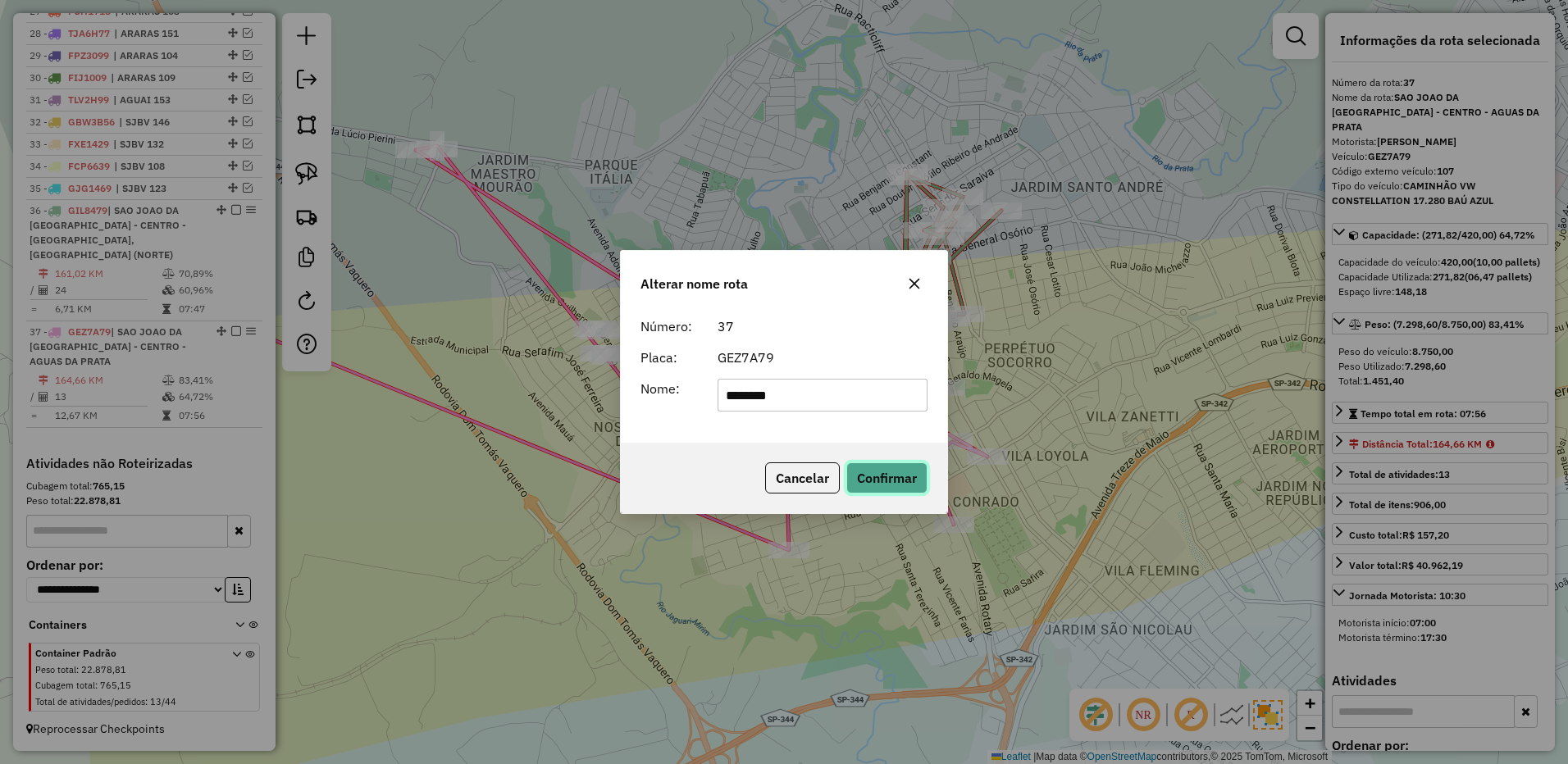
click at [886, 472] on button "Confirmar" at bounding box center [886, 478] width 81 height 31
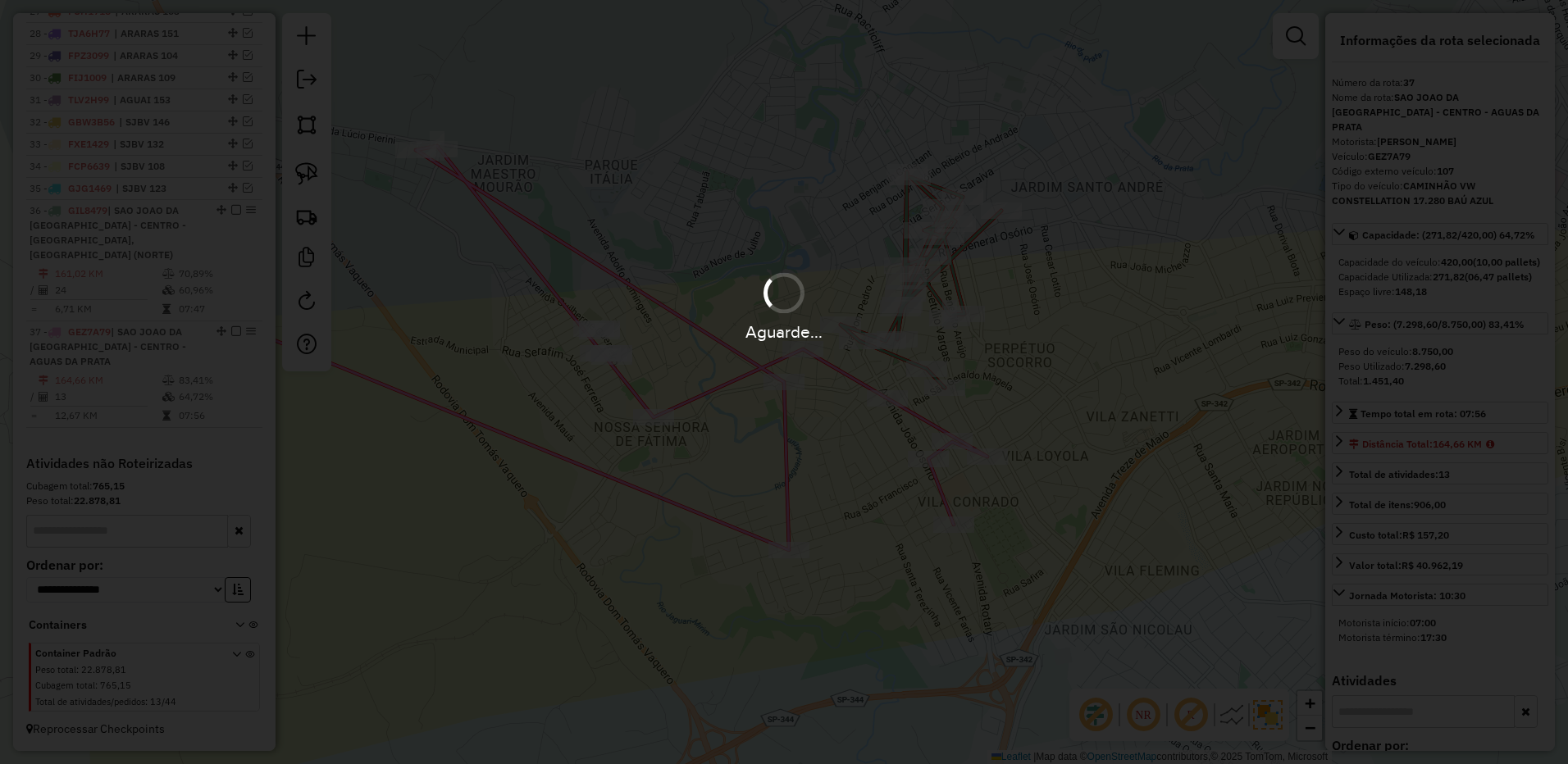
scroll to position [1207, 0]
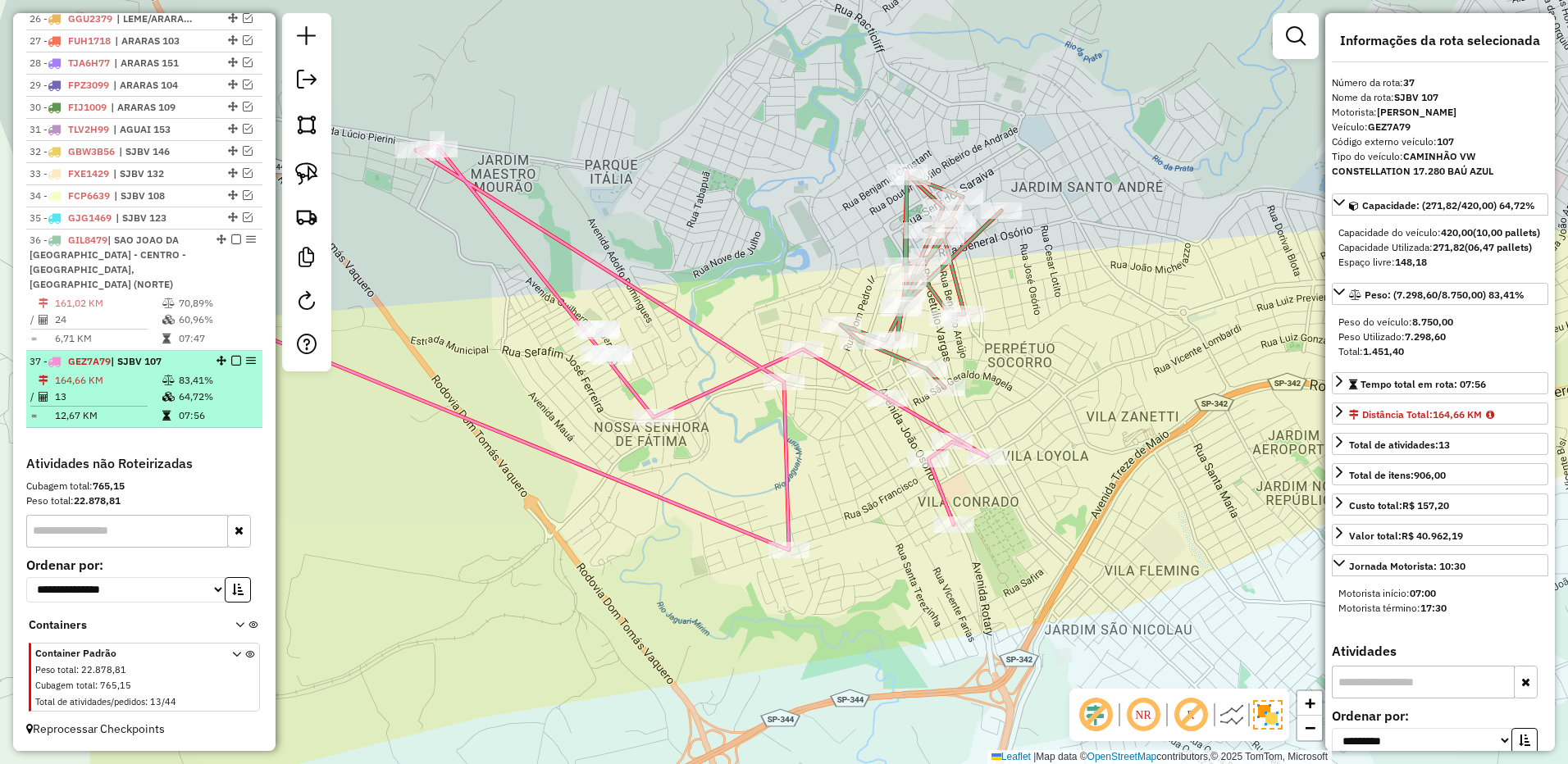
click at [231, 362] on em at bounding box center [236, 361] width 10 height 10
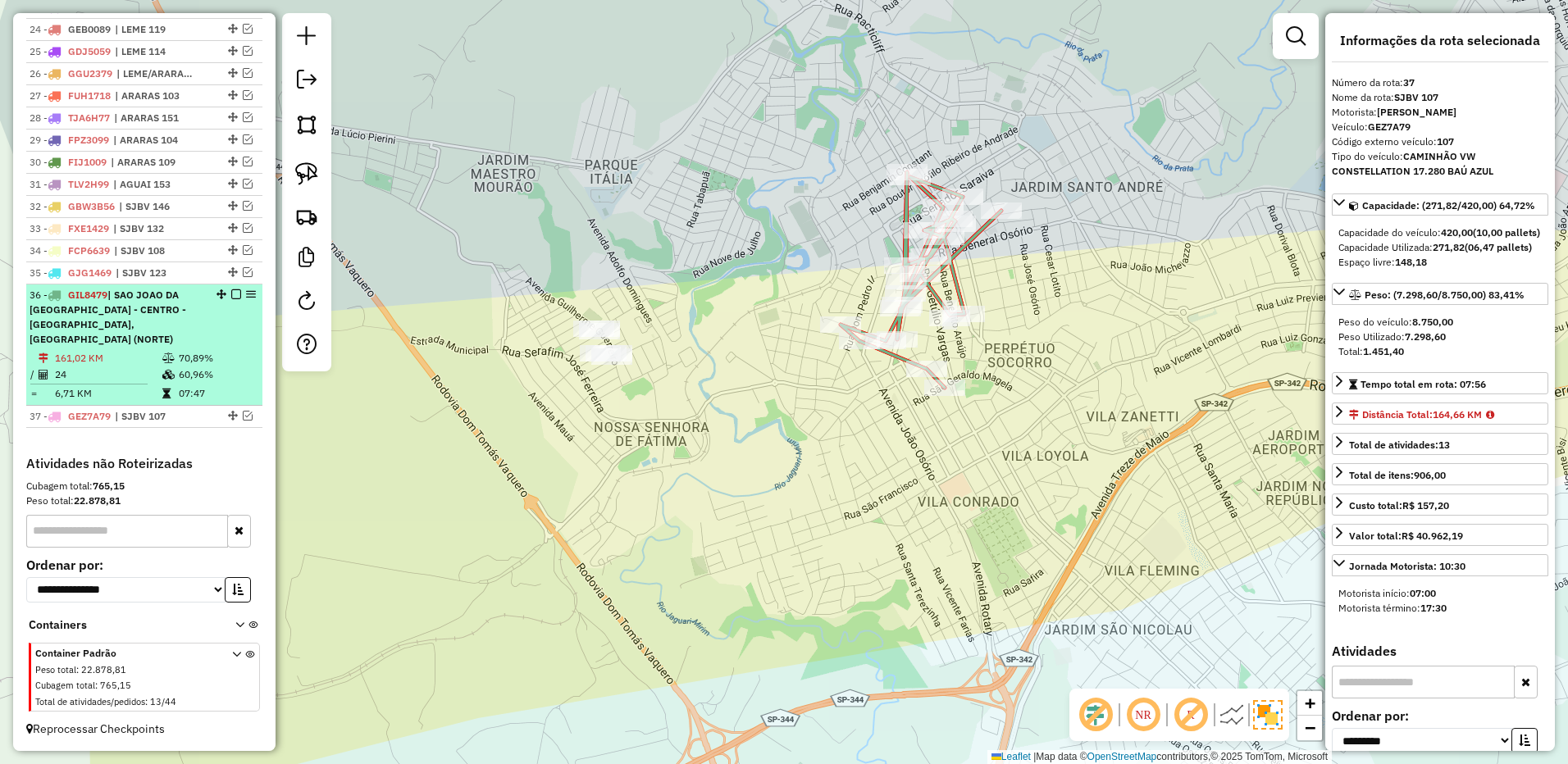
scroll to position [1153, 0]
click at [193, 335] on div "36 - GIL8479 | SAO JOAO DA BOA VISTA - CENTRO - AGUAS DA PRATA, SAO JOAO DA BOA…" at bounding box center [116, 317] width 174 height 59
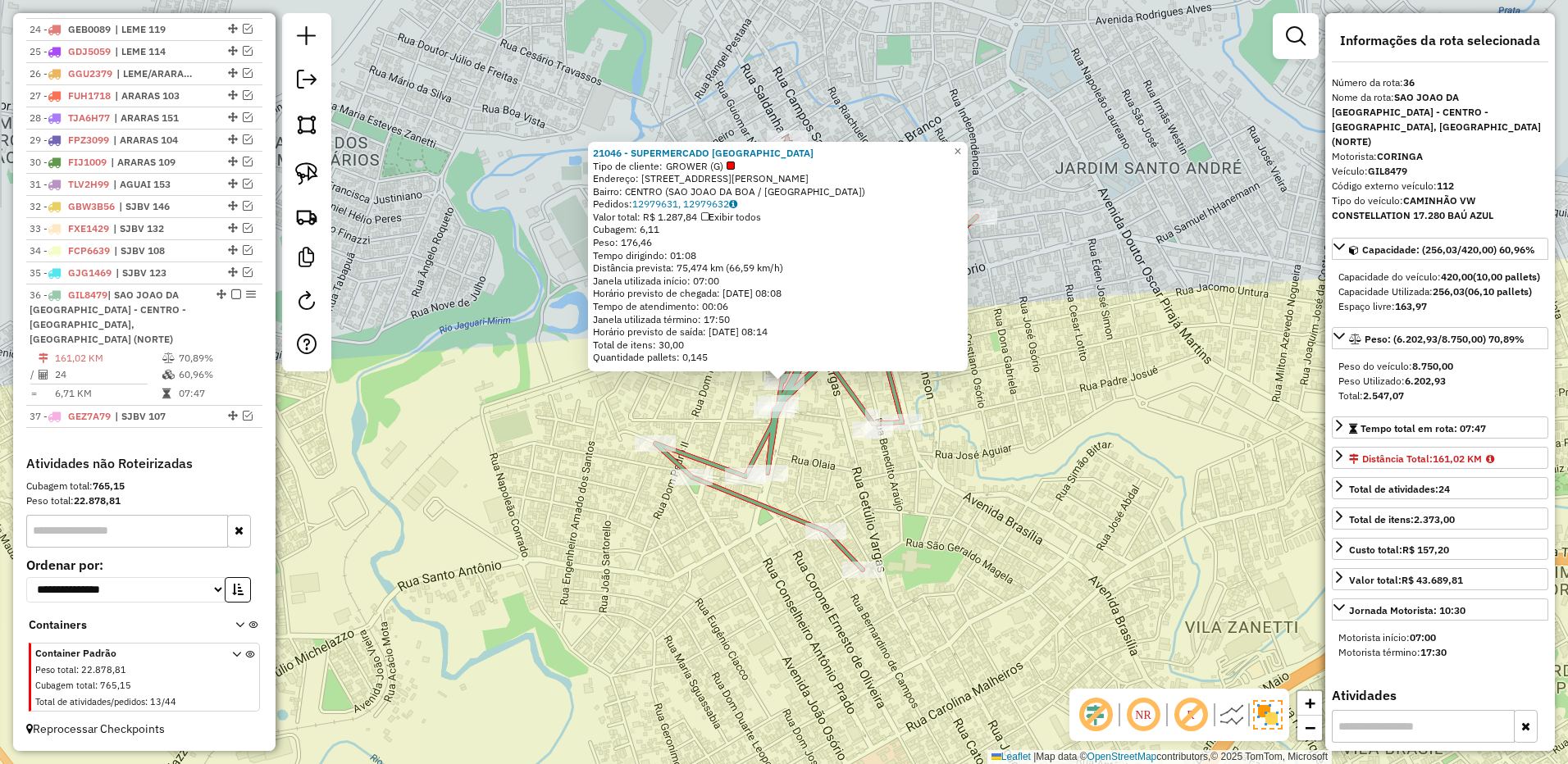
click at [751, 413] on div "Rota 36 - Placa GIL8479 24608 - PONTO DA ESFIHA SAO 21046 - SUPERMERCADO PORTO …" at bounding box center [784, 382] width 1568 height 764
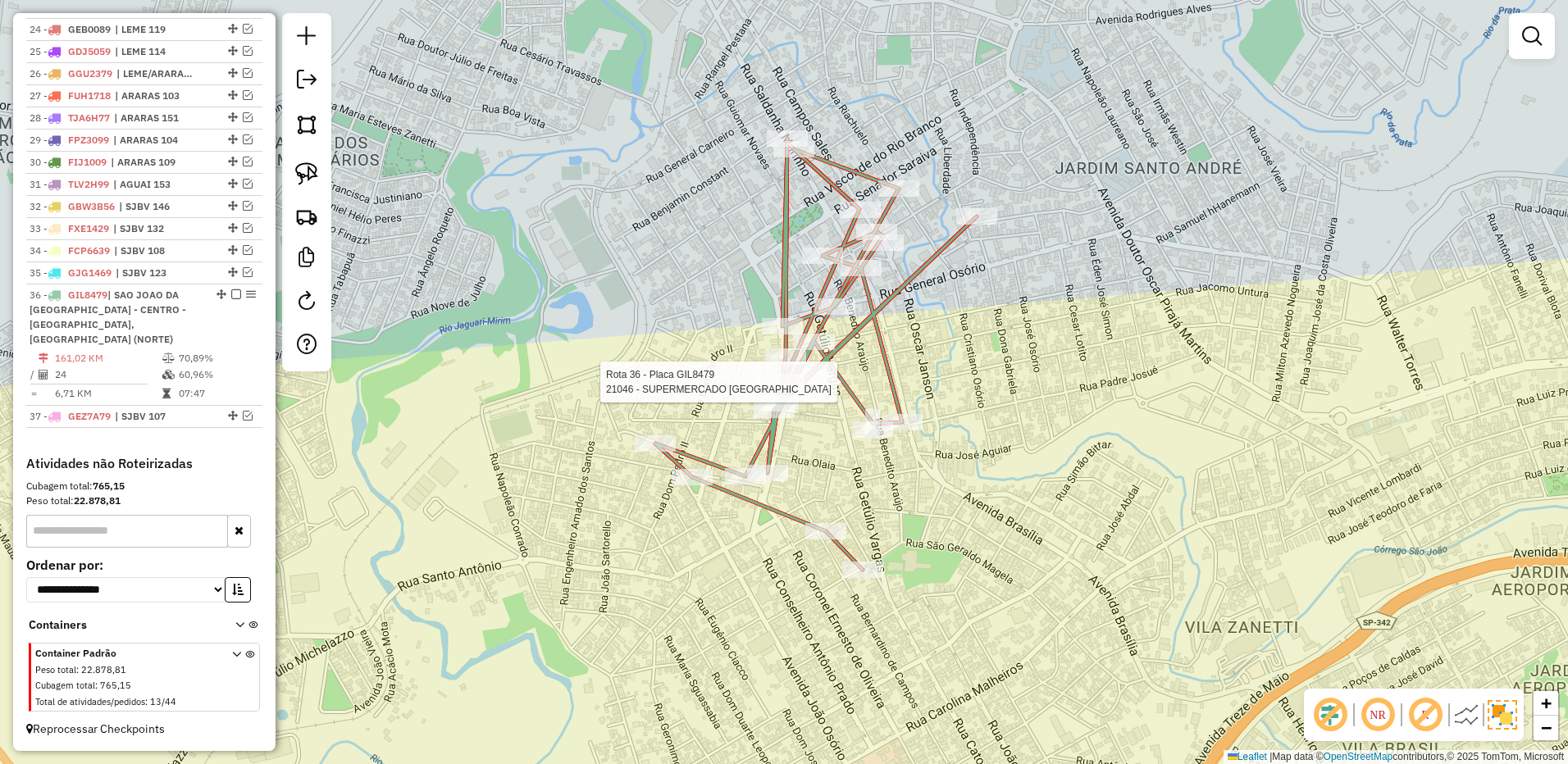
select select "**********"
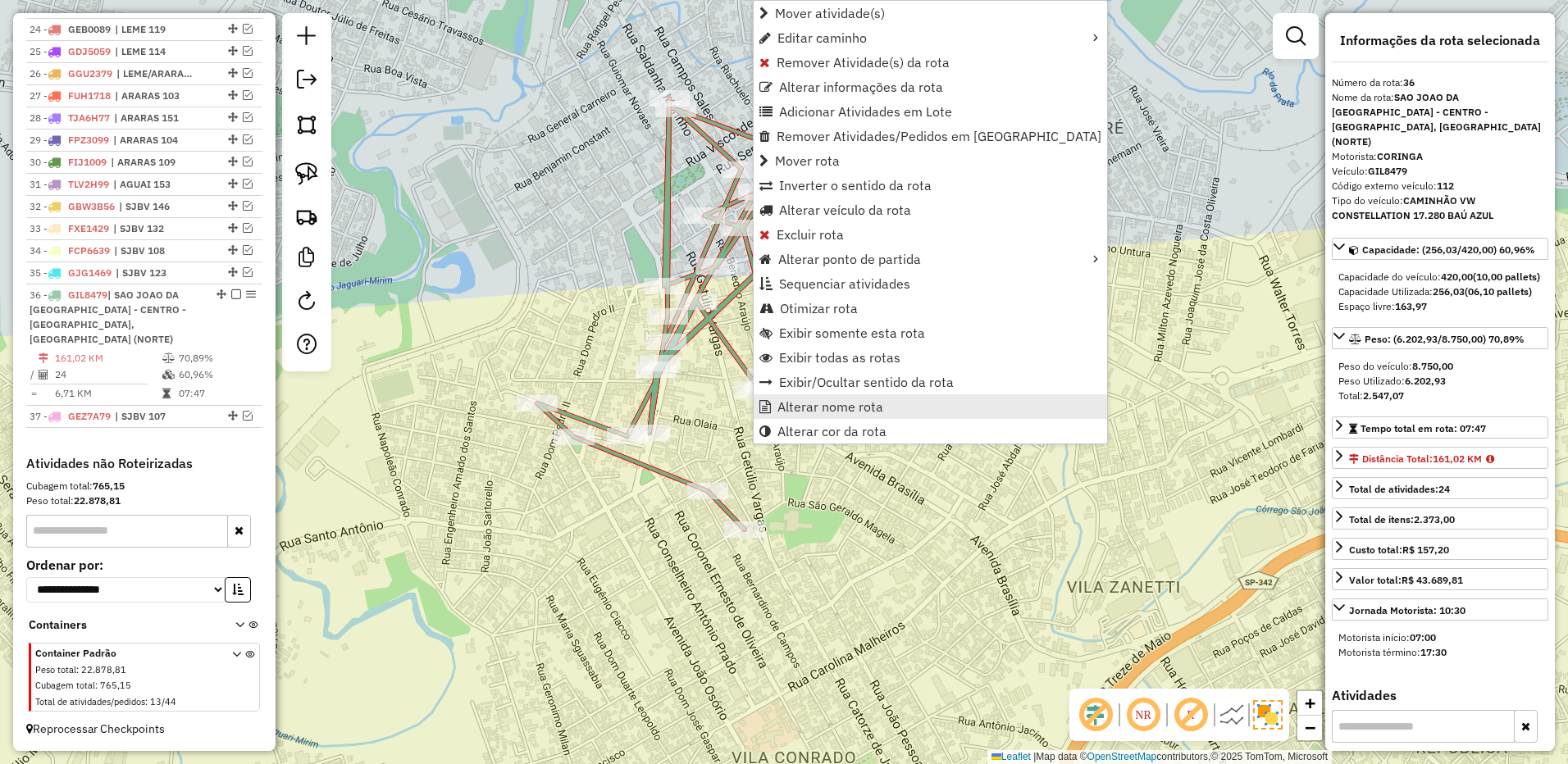
click at [827, 401] on span "Alterar nome rota" at bounding box center [830, 407] width 106 height 13
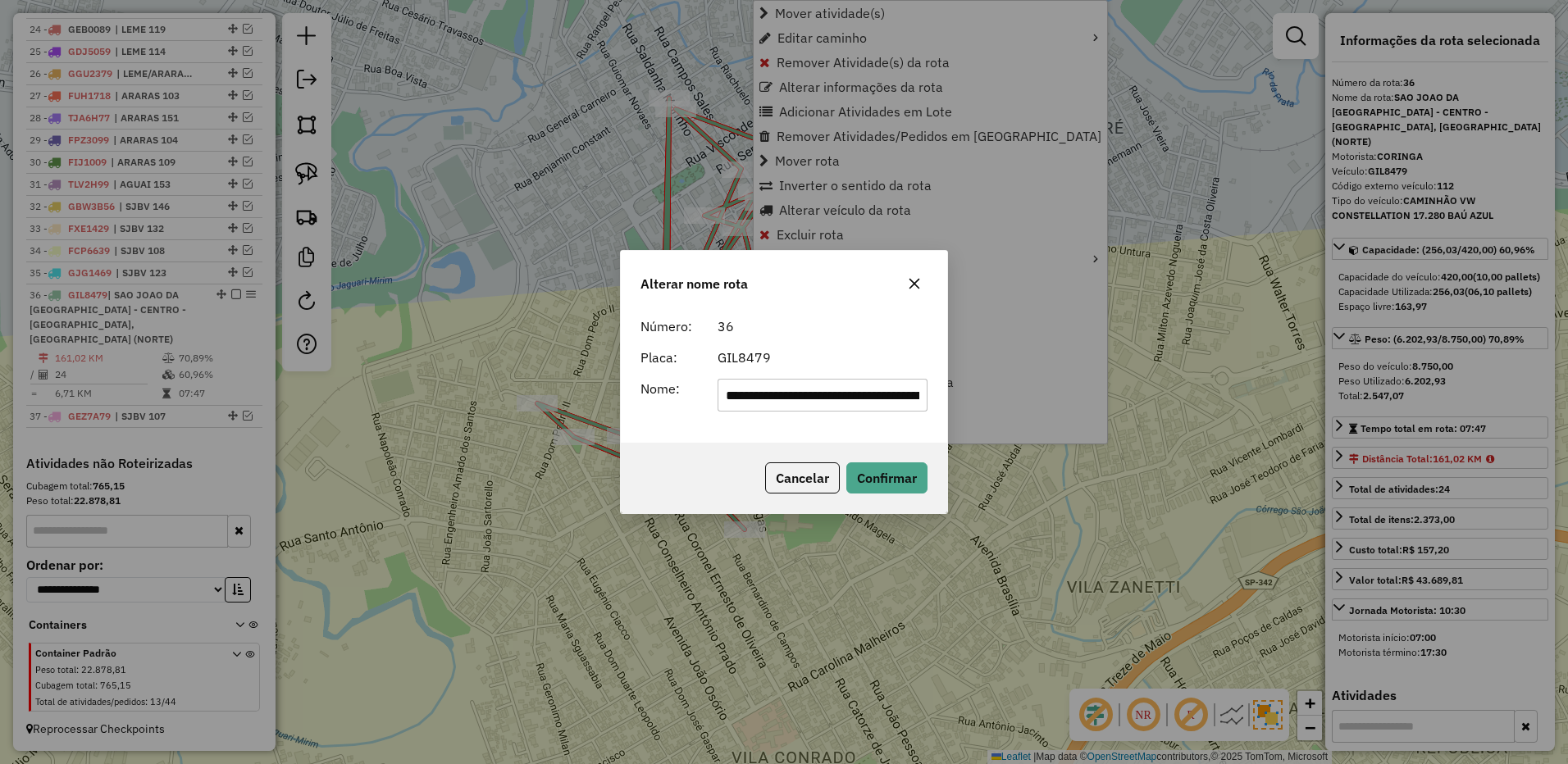
scroll to position [0, 342]
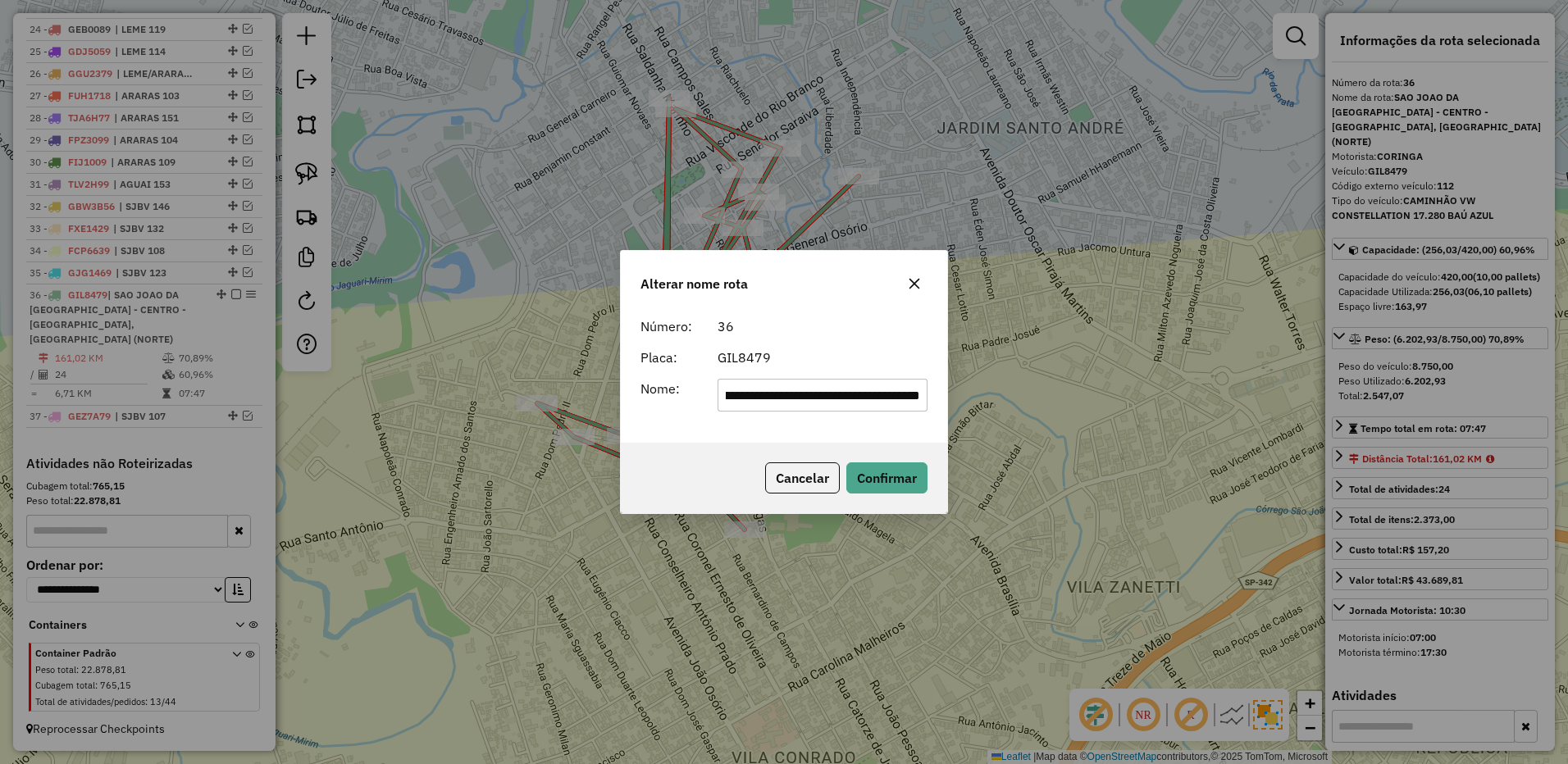
click at [785, 396] on input "**********" at bounding box center [822, 395] width 210 height 33
drag, startPoint x: 785, startPoint y: 396, endPoint x: 799, endPoint y: 392, distance: 14.6
click at [796, 393] on input "**********" at bounding box center [822, 395] width 210 height 33
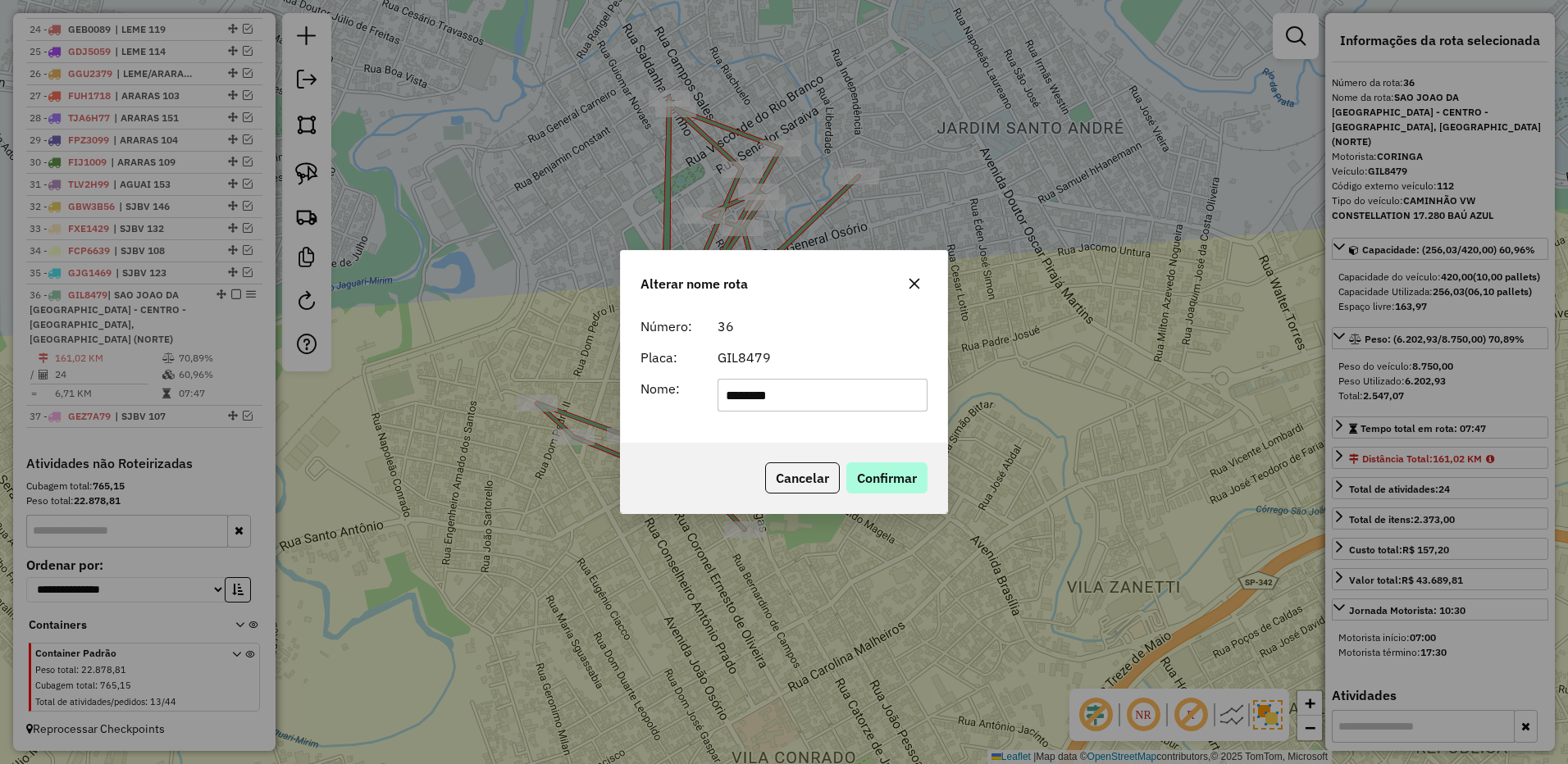
type input "********"
click at [893, 469] on button "Confirmar" at bounding box center [886, 478] width 81 height 31
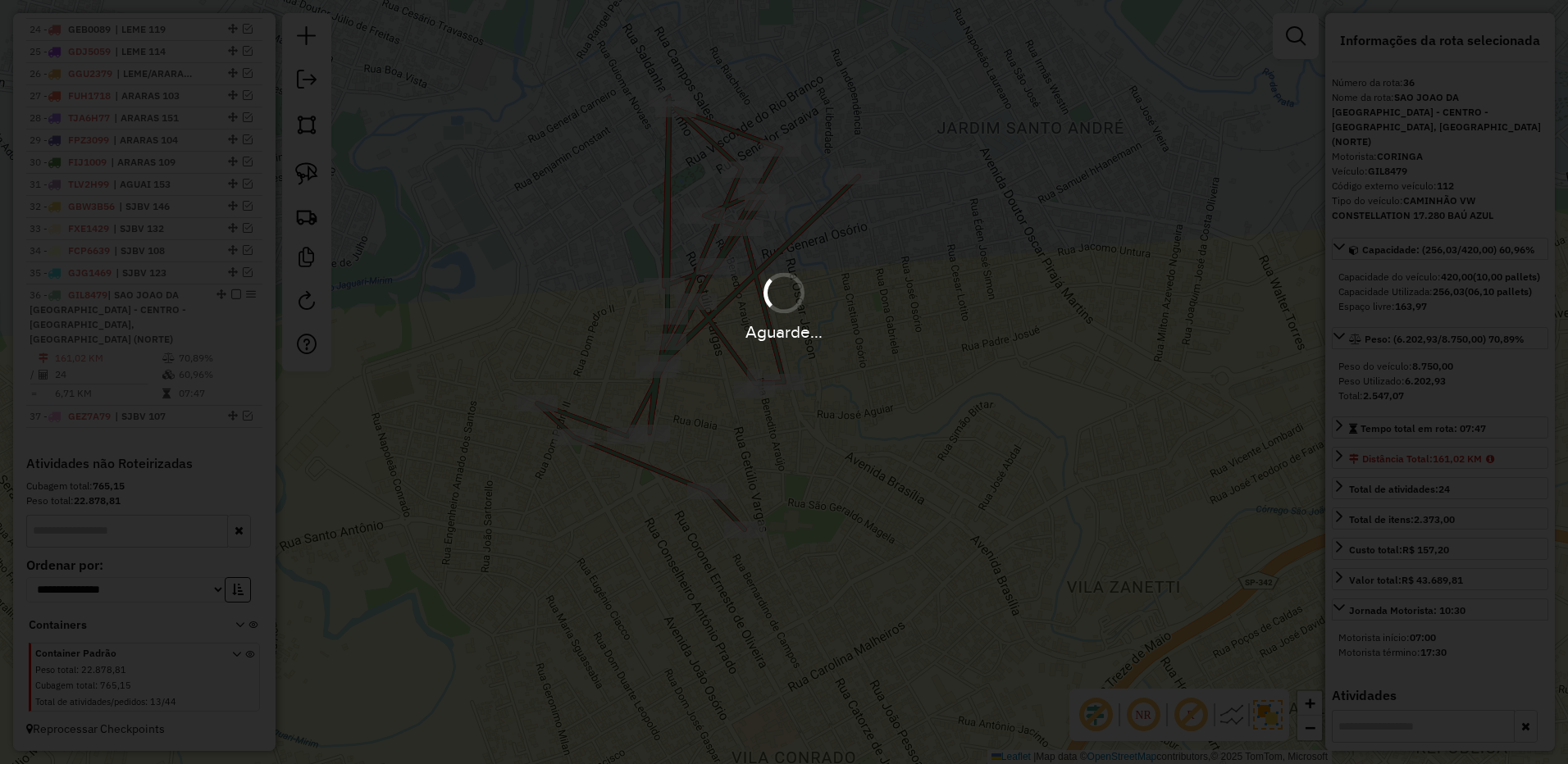
scroll to position [1109, 0]
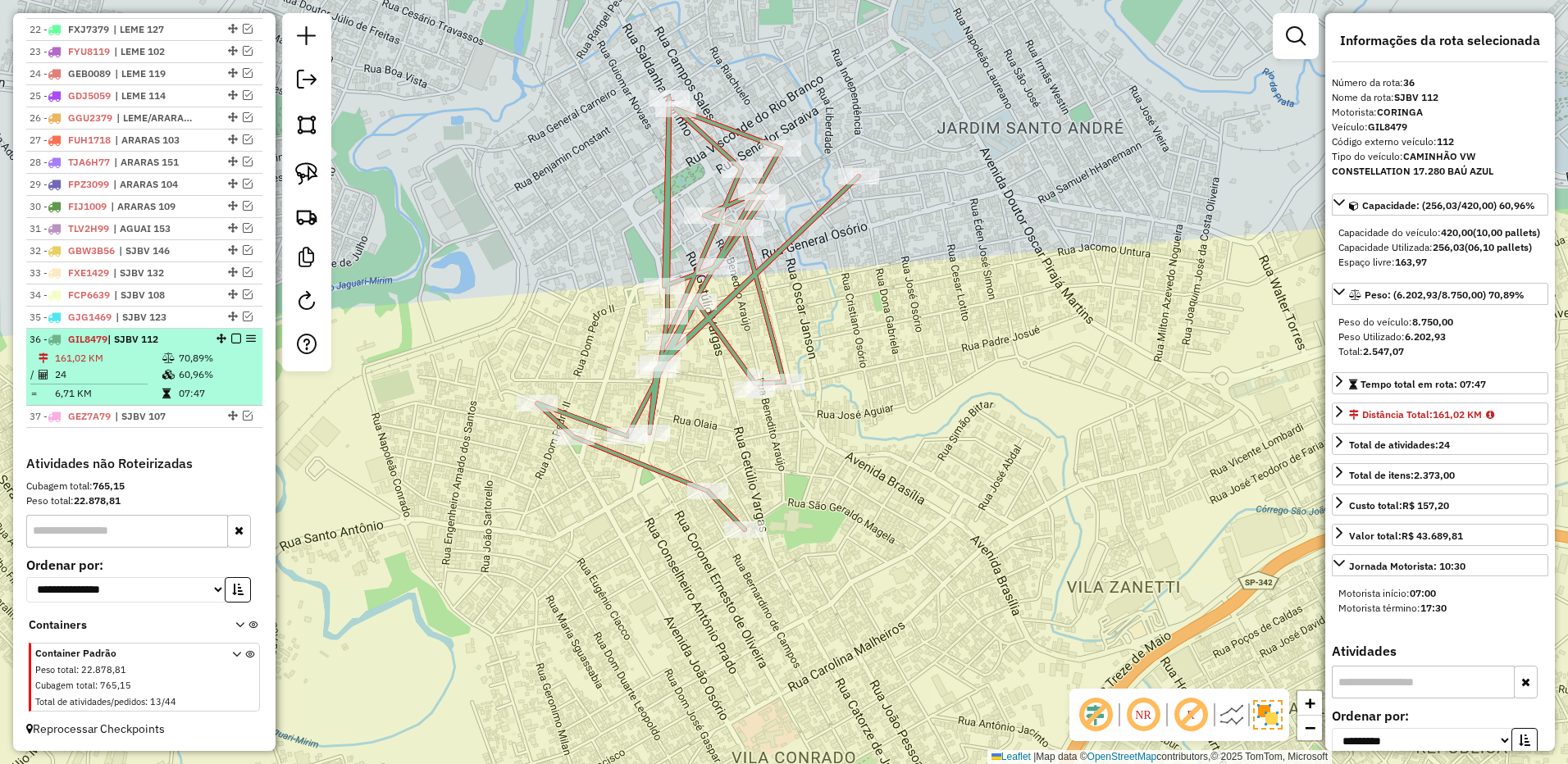
click at [235, 335] on em at bounding box center [236, 339] width 10 height 10
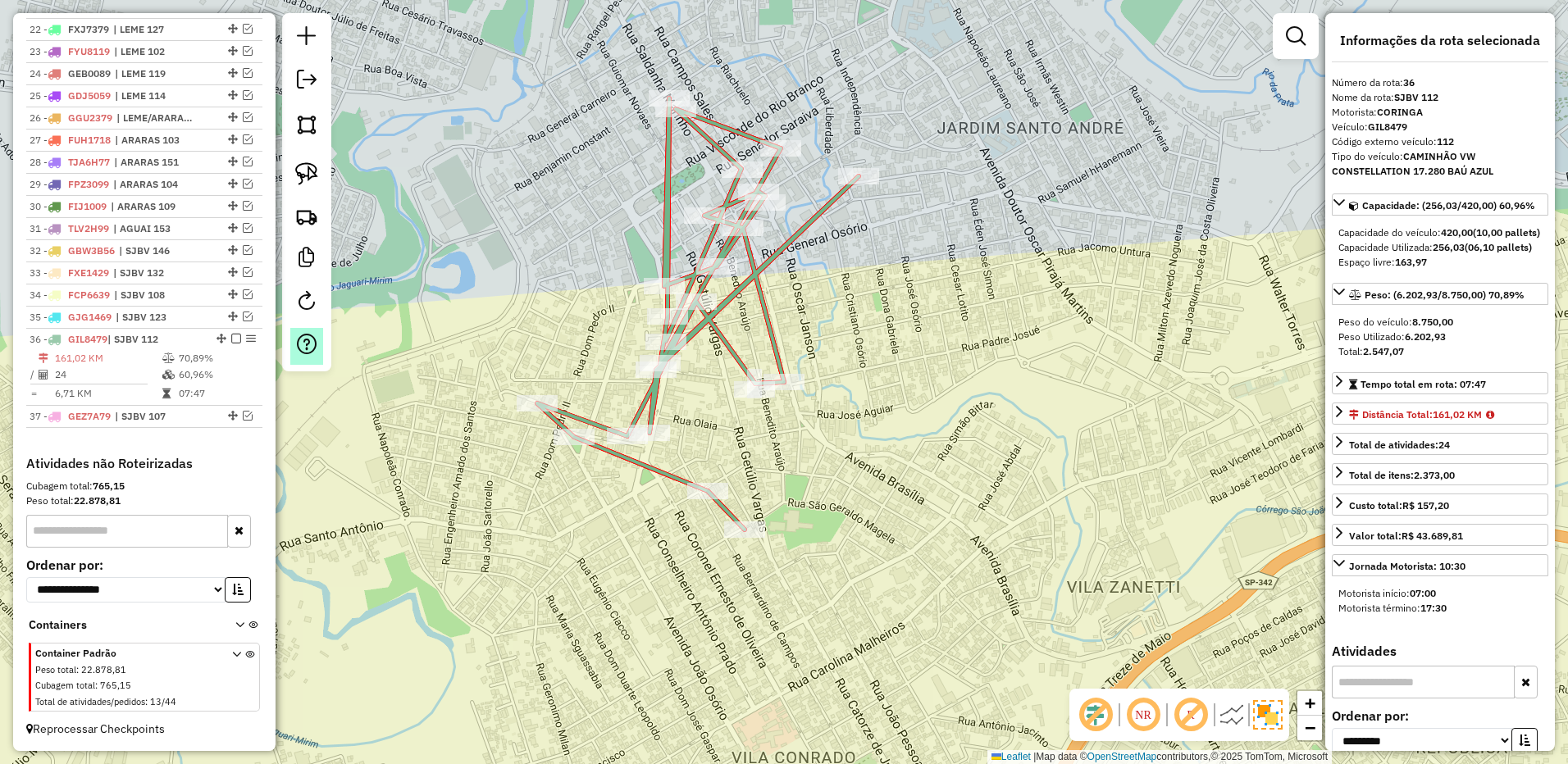
scroll to position [1054, 0]
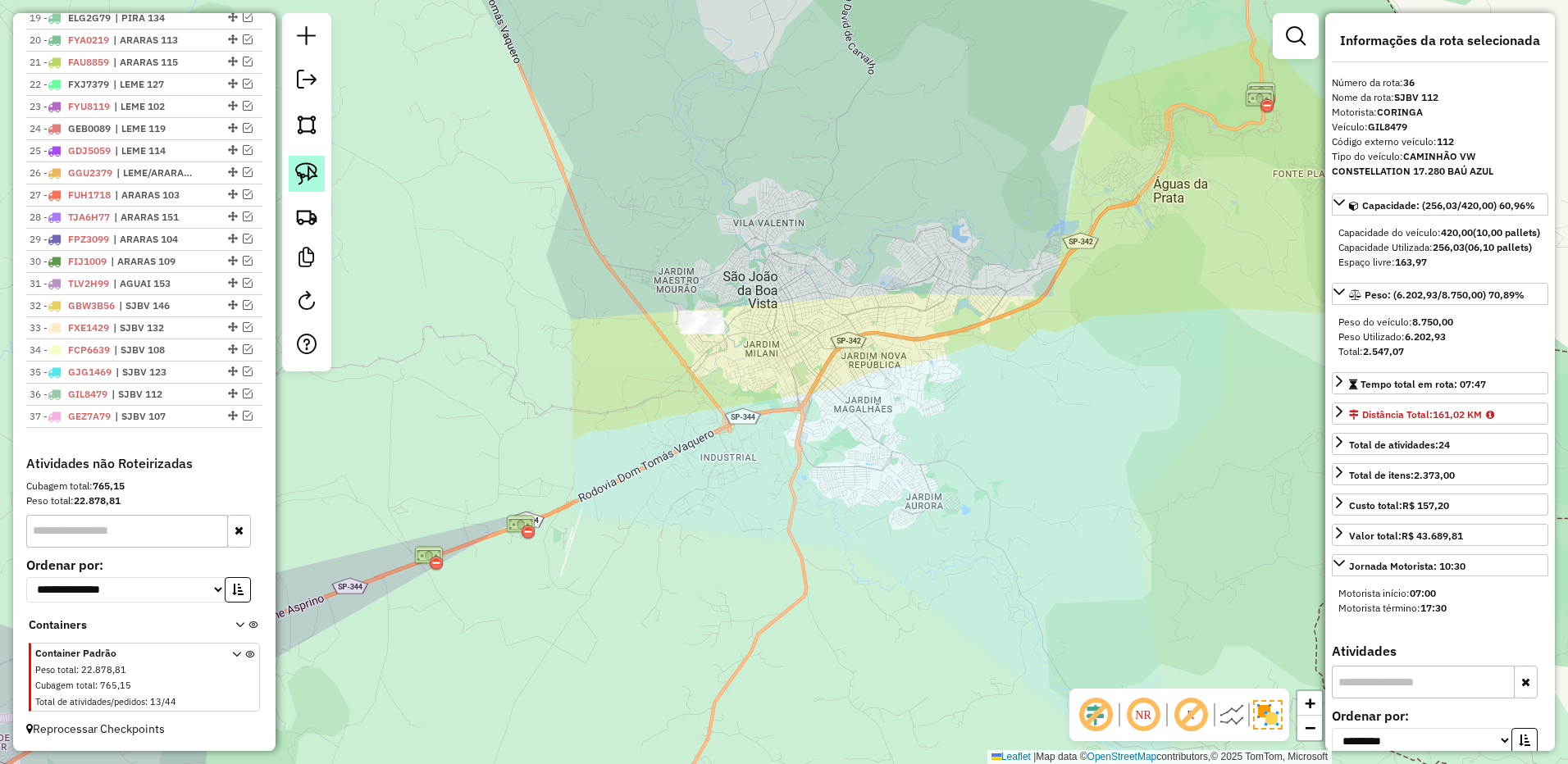
drag, startPoint x: 311, startPoint y: 173, endPoint x: 321, endPoint y: 173, distance: 10.0
click at [312, 173] on img at bounding box center [306, 173] width 23 height 23
drag, startPoint x: 650, startPoint y: 230, endPoint x: 853, endPoint y: 277, distance: 208.4
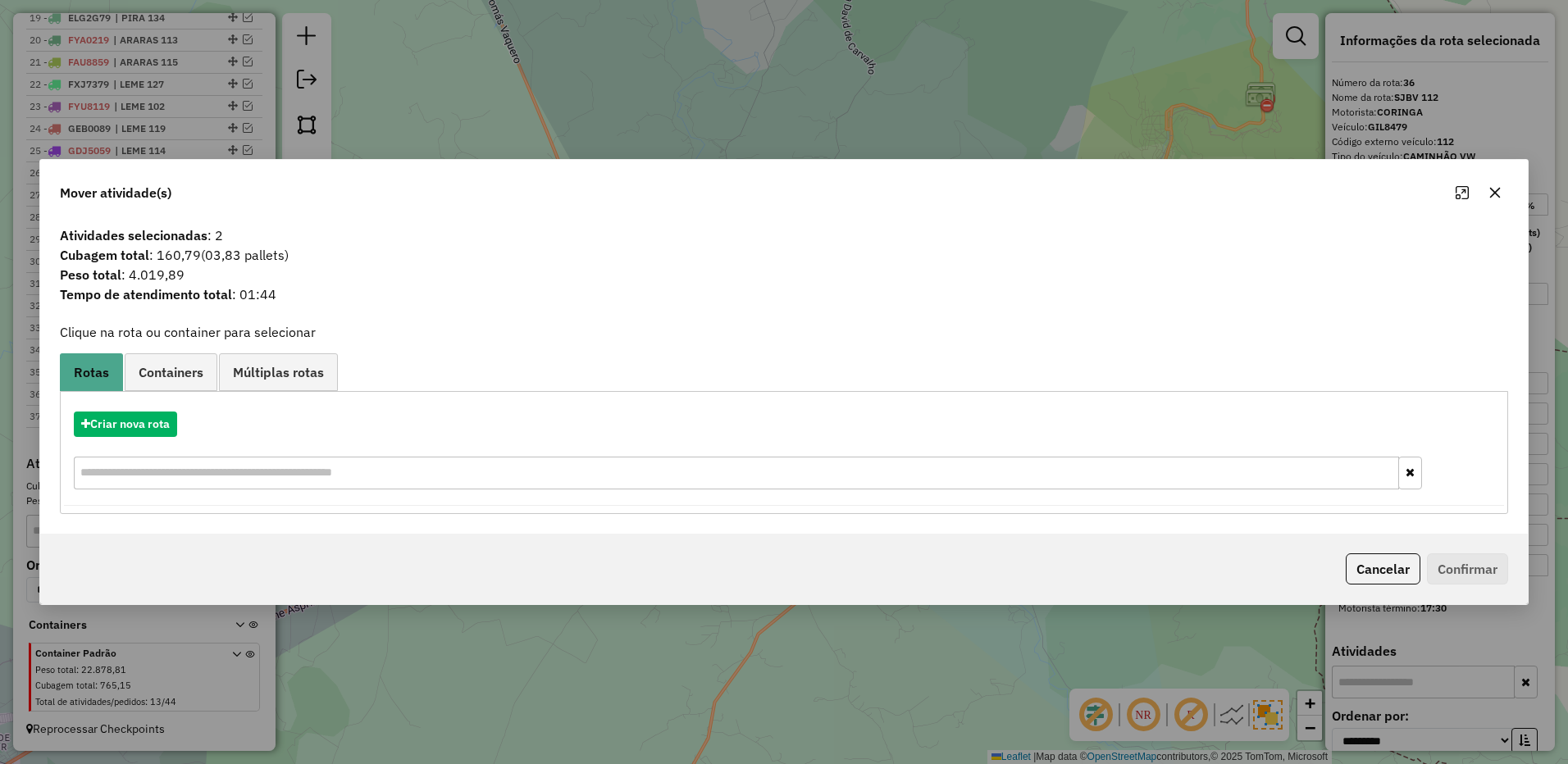
click at [1489, 193] on icon "button" at bounding box center [1495, 193] width 13 height 13
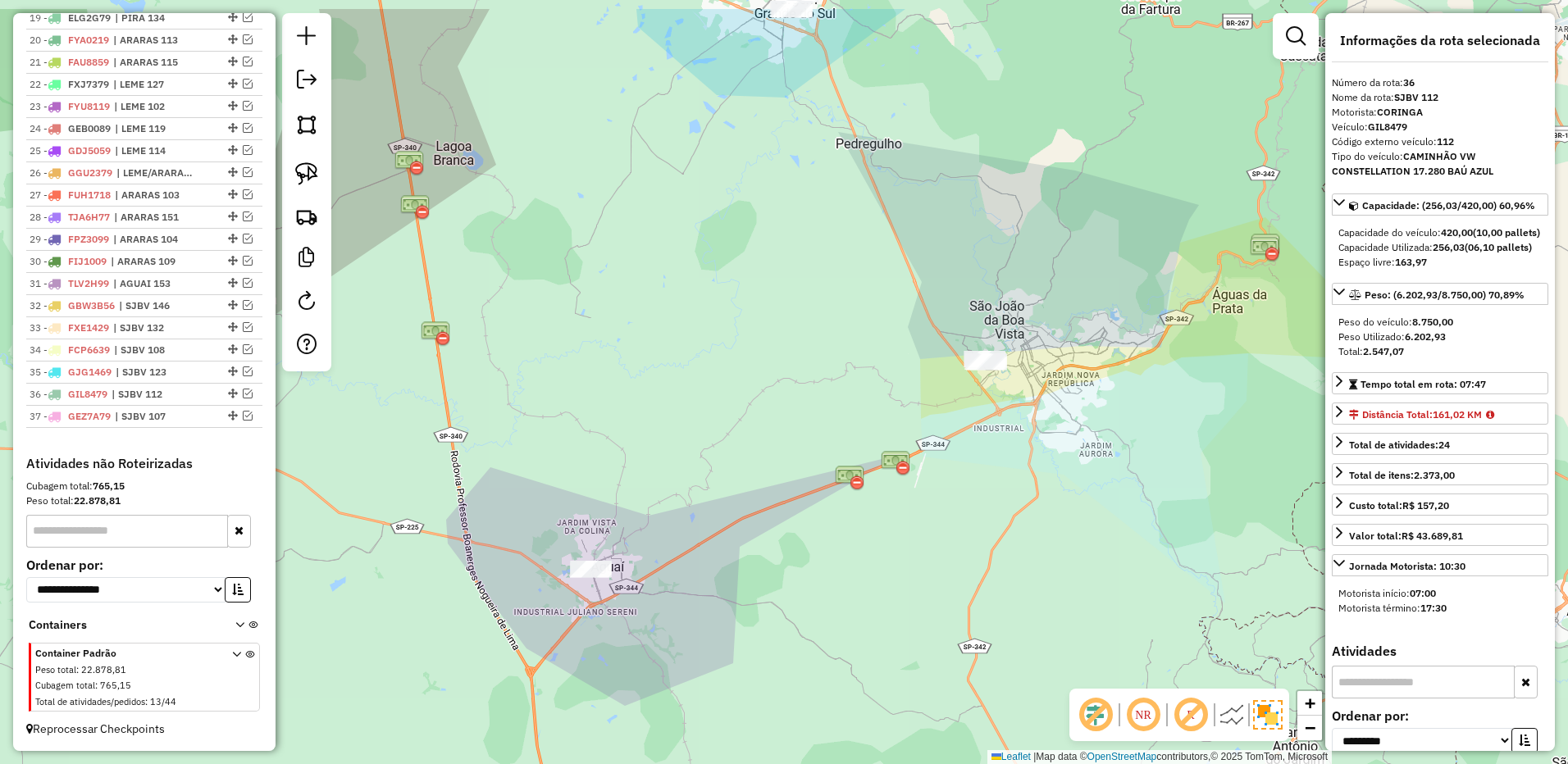
drag, startPoint x: 924, startPoint y: 130, endPoint x: 862, endPoint y: 119, distance: 63.0
click at [1009, 113] on div "Janela de atendimento Grade de atendimento Capacidade Transportadoras Veículos …" at bounding box center [784, 382] width 1568 height 764
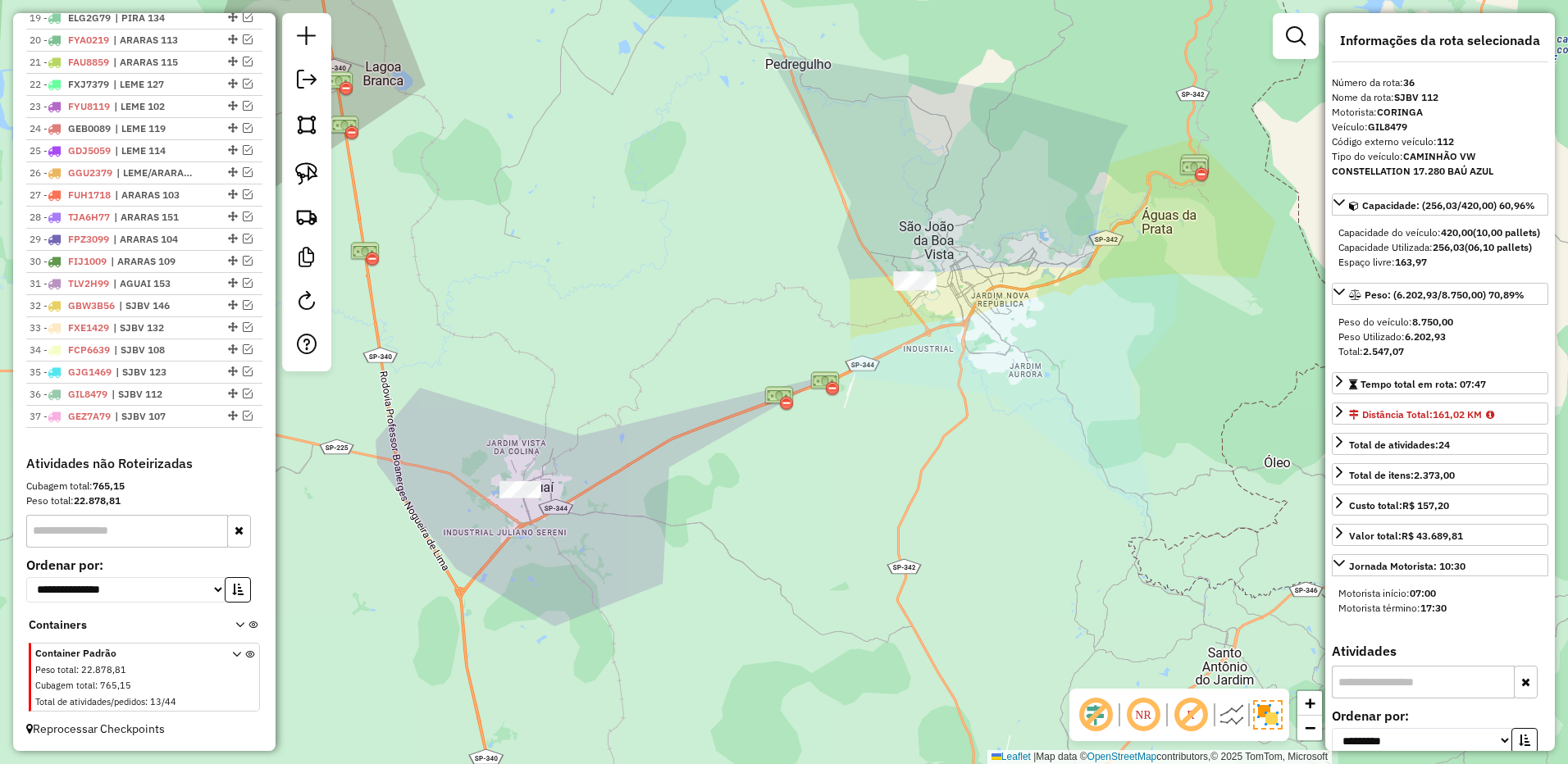
drag, startPoint x: 302, startPoint y: 167, endPoint x: 529, endPoint y: 314, distance: 270.4
click at [304, 169] on img at bounding box center [306, 173] width 23 height 23
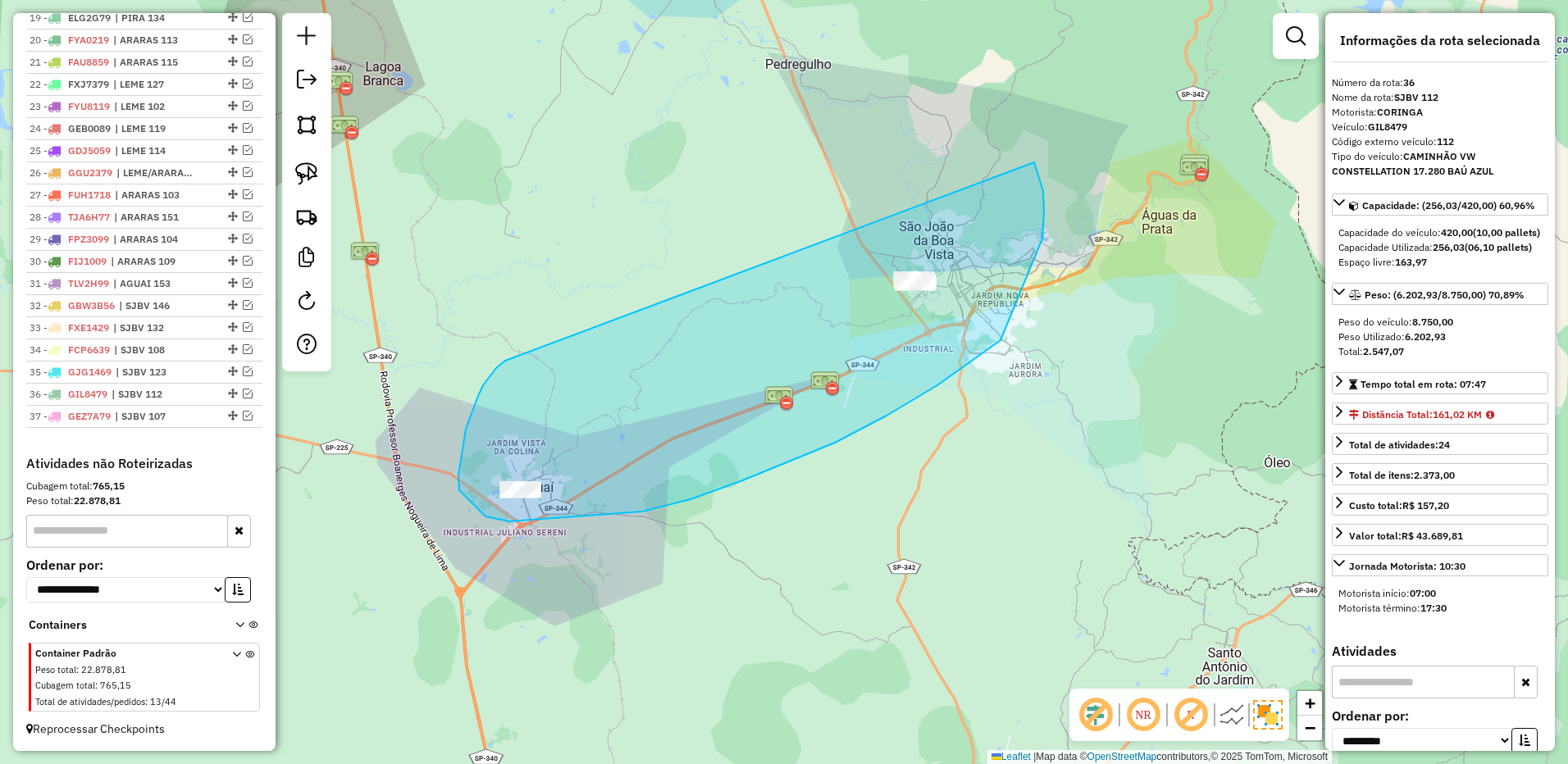
drag, startPoint x: 478, startPoint y: 396, endPoint x: 999, endPoint y: 149, distance: 576.6
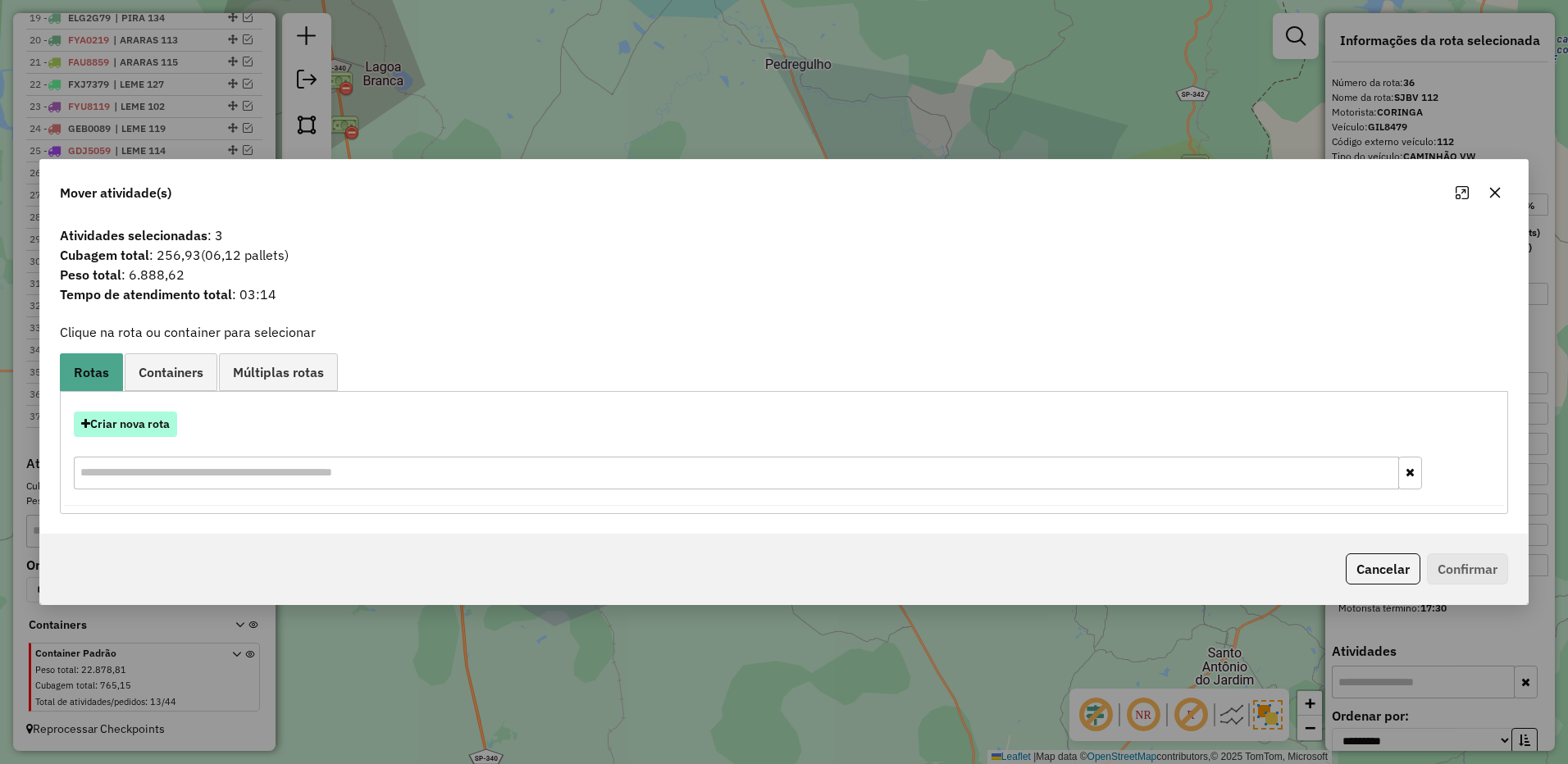
click at [149, 417] on button "Criar nova rota" at bounding box center [125, 424] width 104 height 25
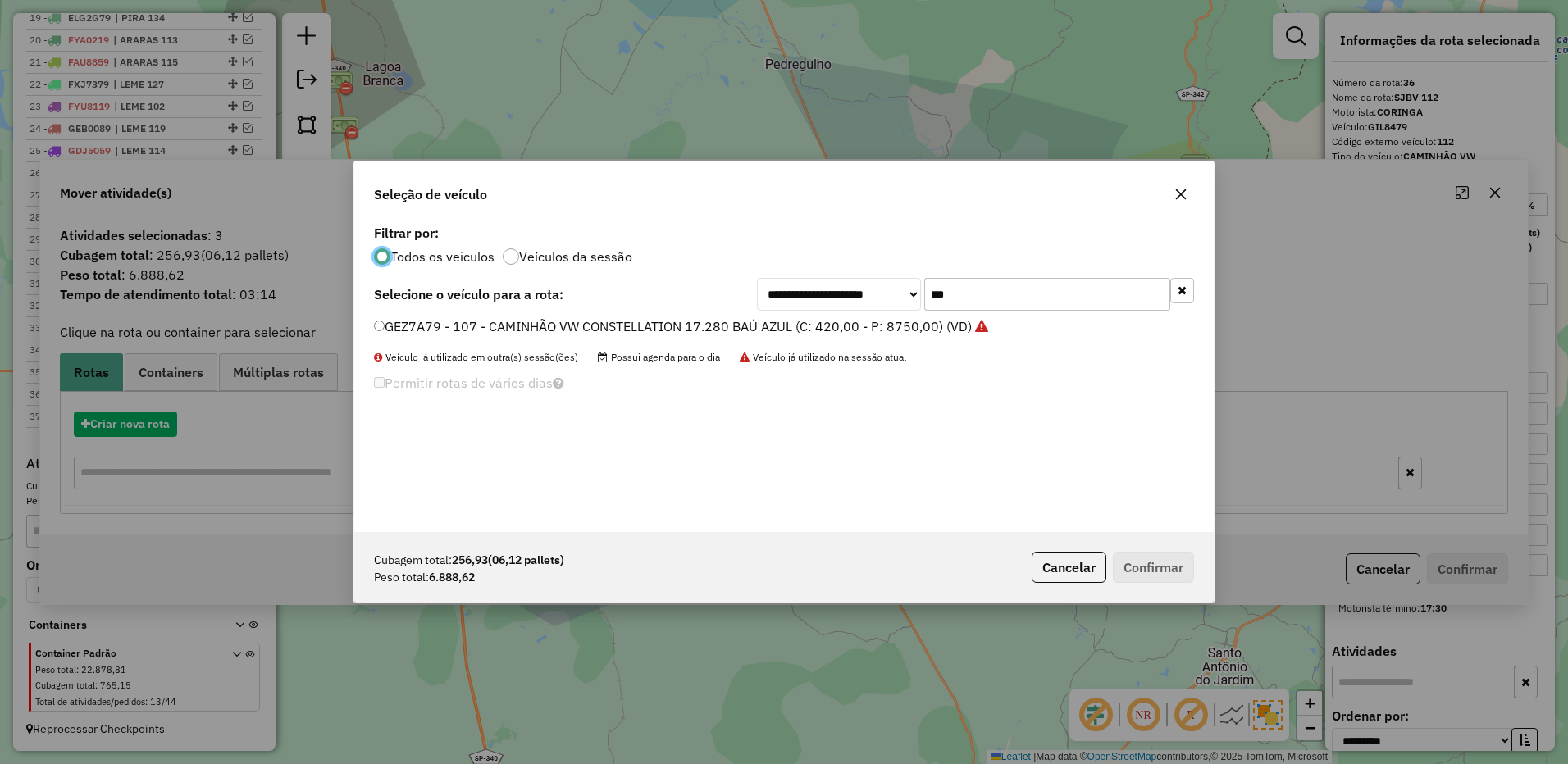
scroll to position [9, 5]
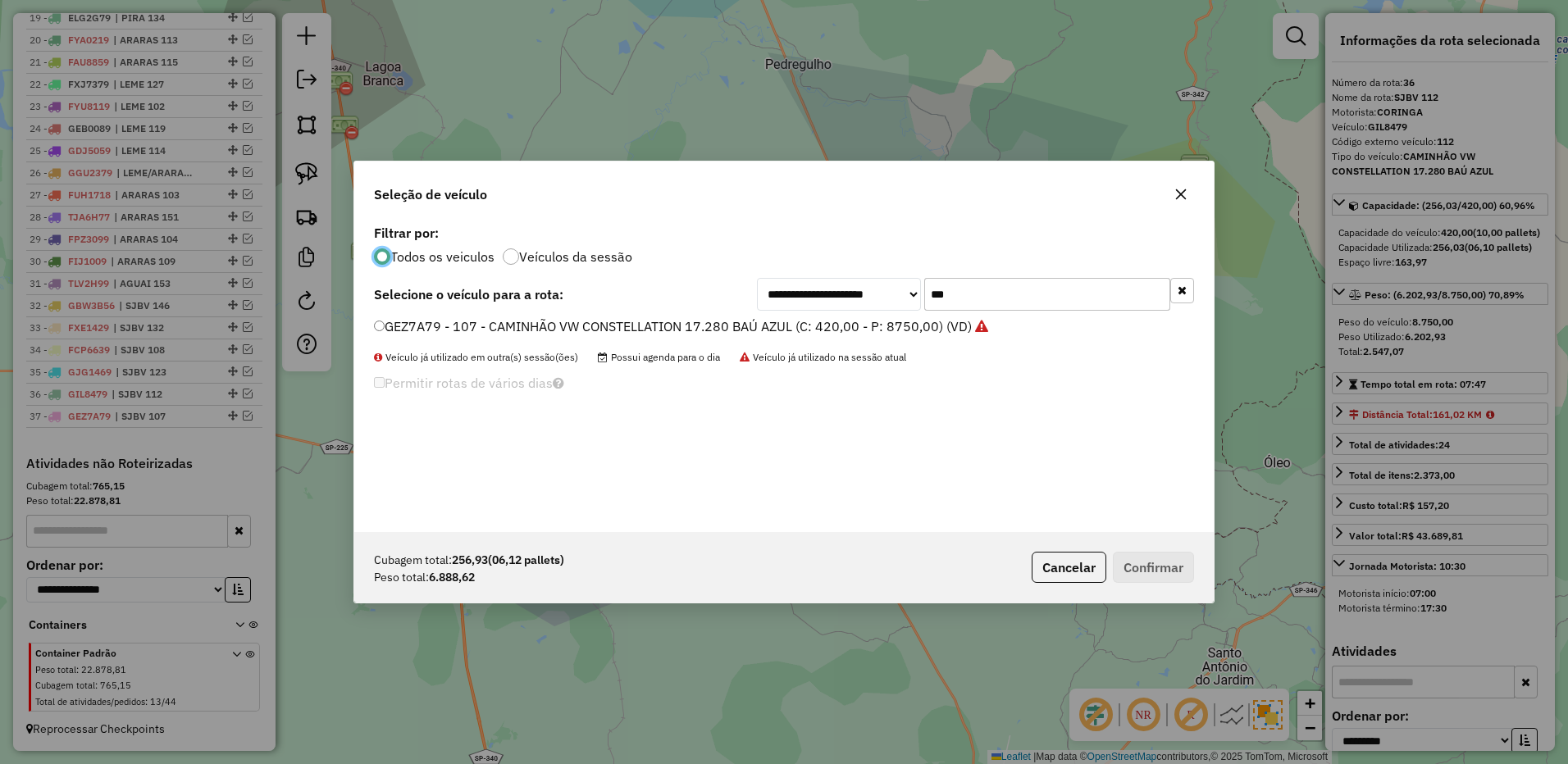
click at [974, 293] on input "***" at bounding box center [1047, 294] width 246 height 33
type input "***"
click at [878, 332] on label "GJH0469 - 111 - CAMINHÃO VW CONSTELLATION 17.280 BAÚ AZUL (C: 420,00 - P: 8750,…" at bounding box center [673, 326] width 599 height 20
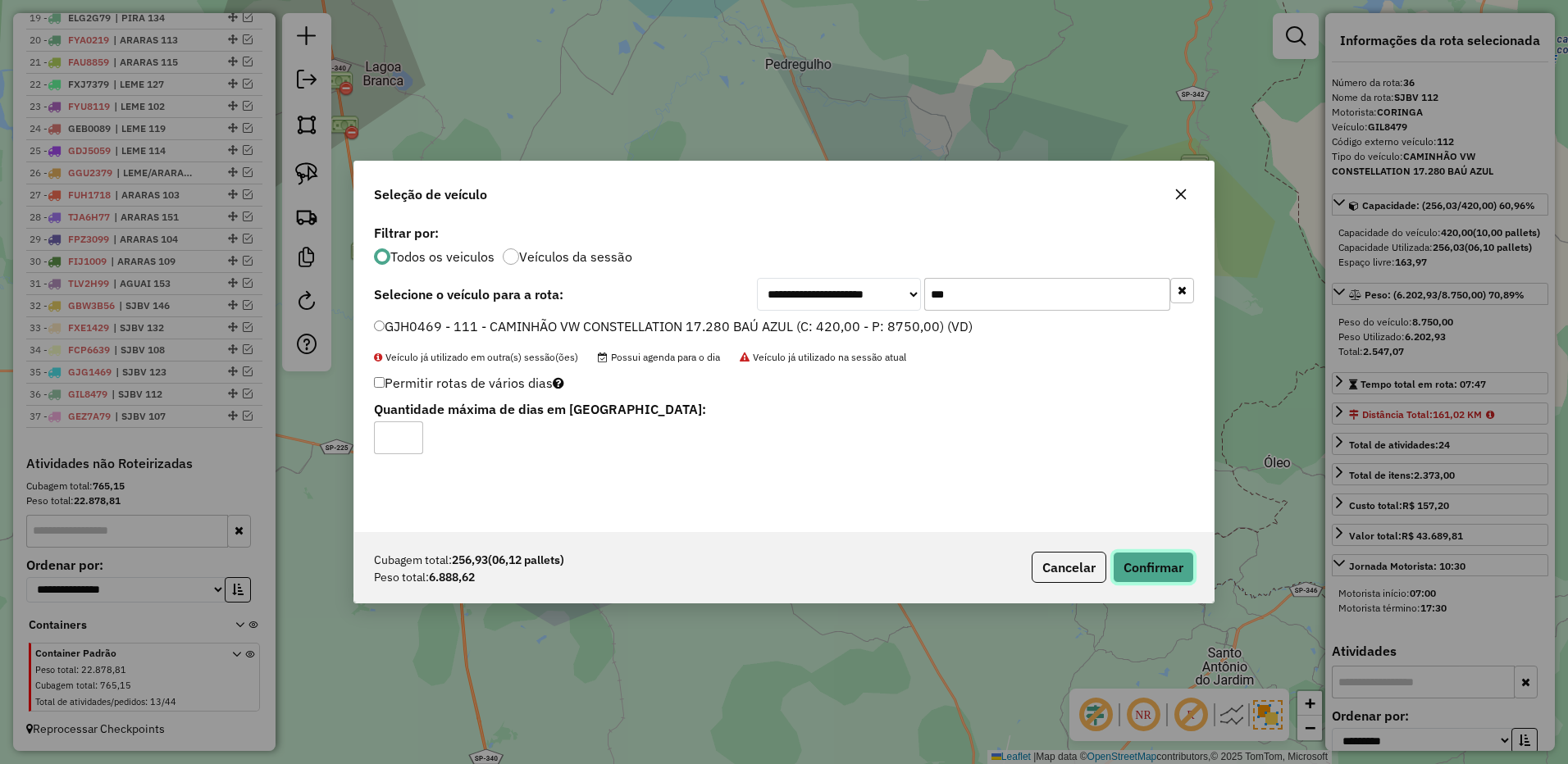
click at [1161, 561] on button "Confirmar" at bounding box center [1153, 567] width 81 height 31
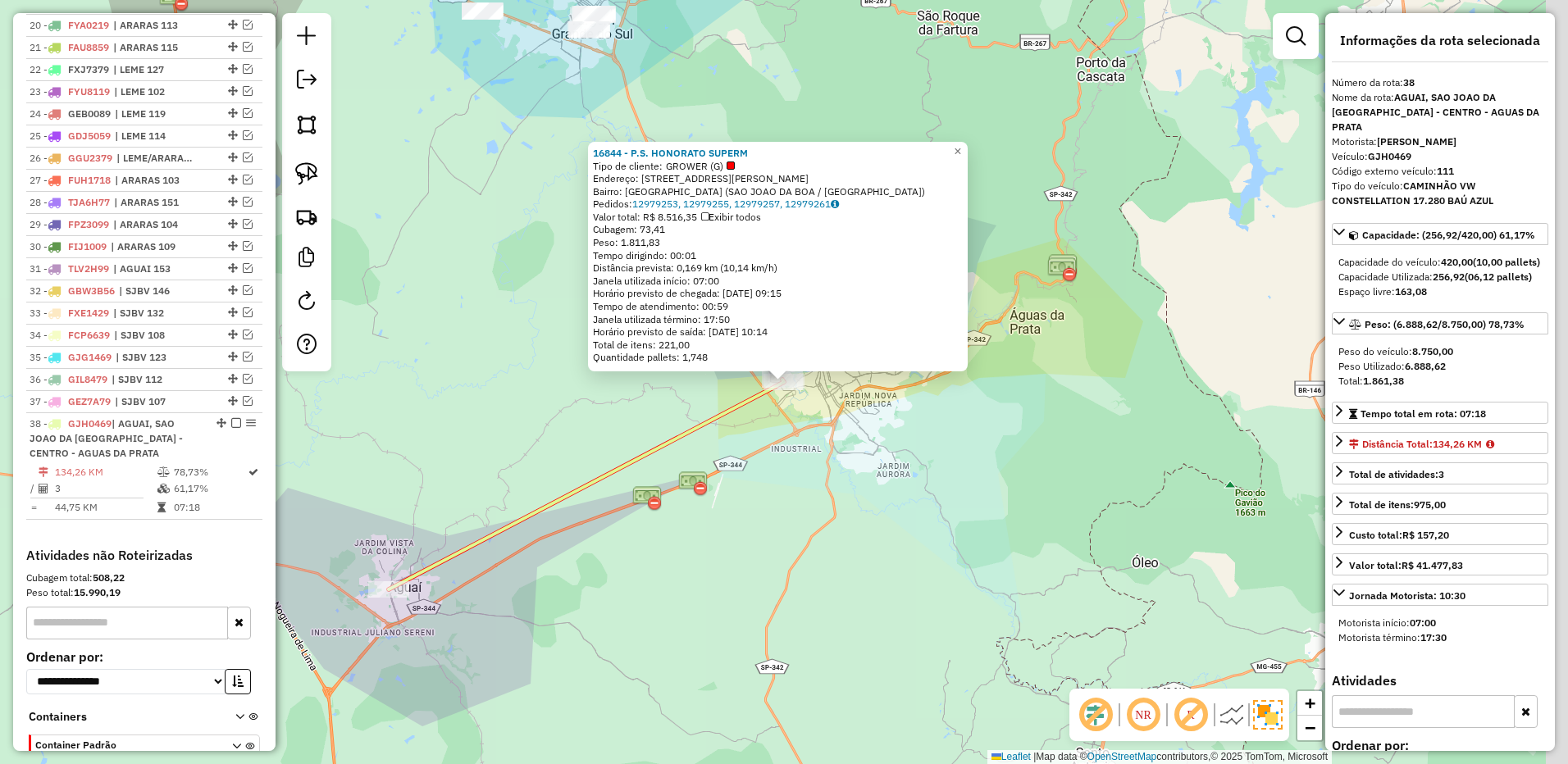
scroll to position [1161, 0]
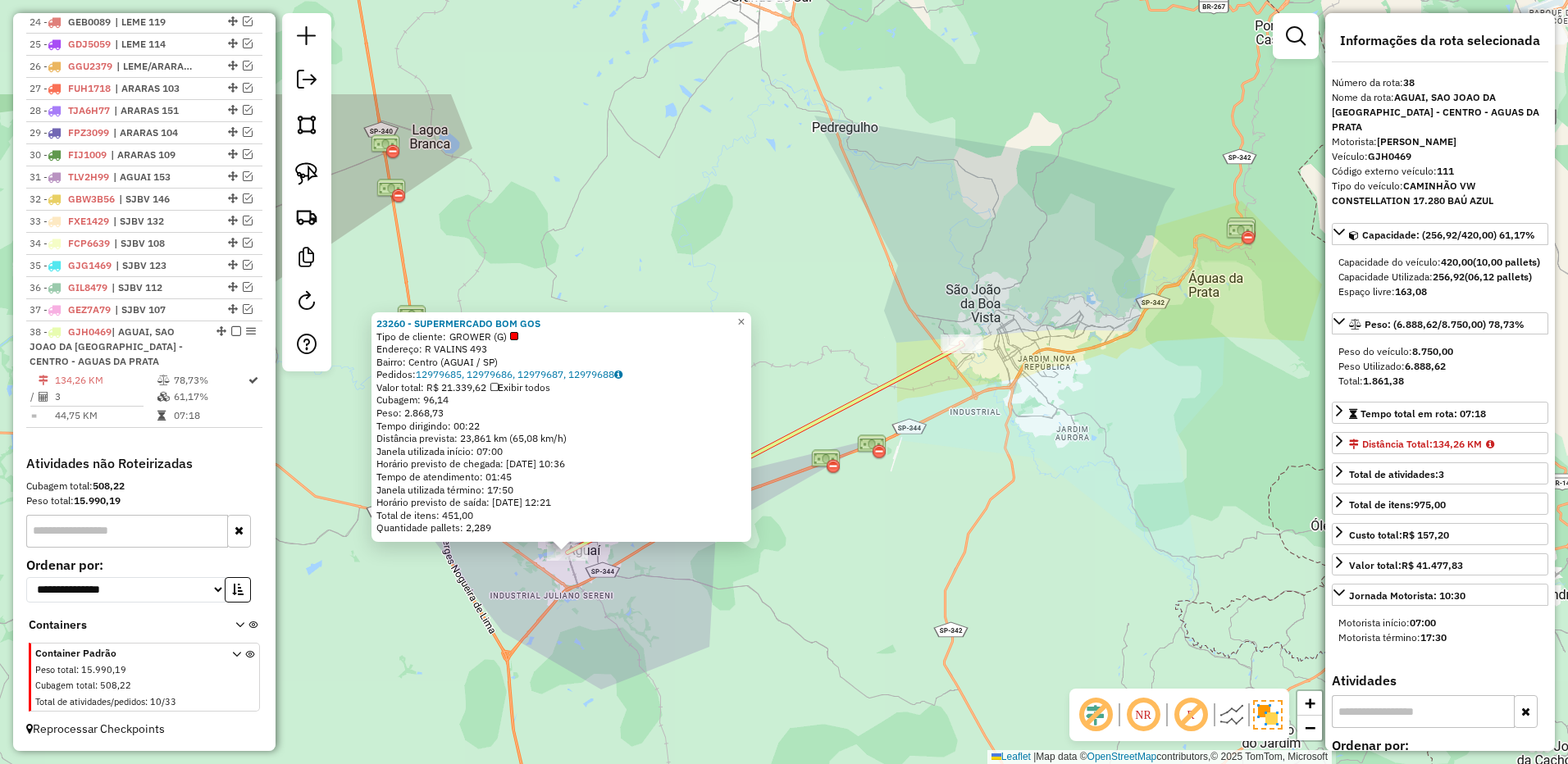
drag, startPoint x: 1112, startPoint y: 326, endPoint x: 895, endPoint y: 497, distance: 276.3
click at [895, 497] on div "23260 - SUPERMERCADO BOM GOS Tipo de cliente: GROWER (G) Endereço: R VALINS 493…" at bounding box center [784, 382] width 1568 height 764
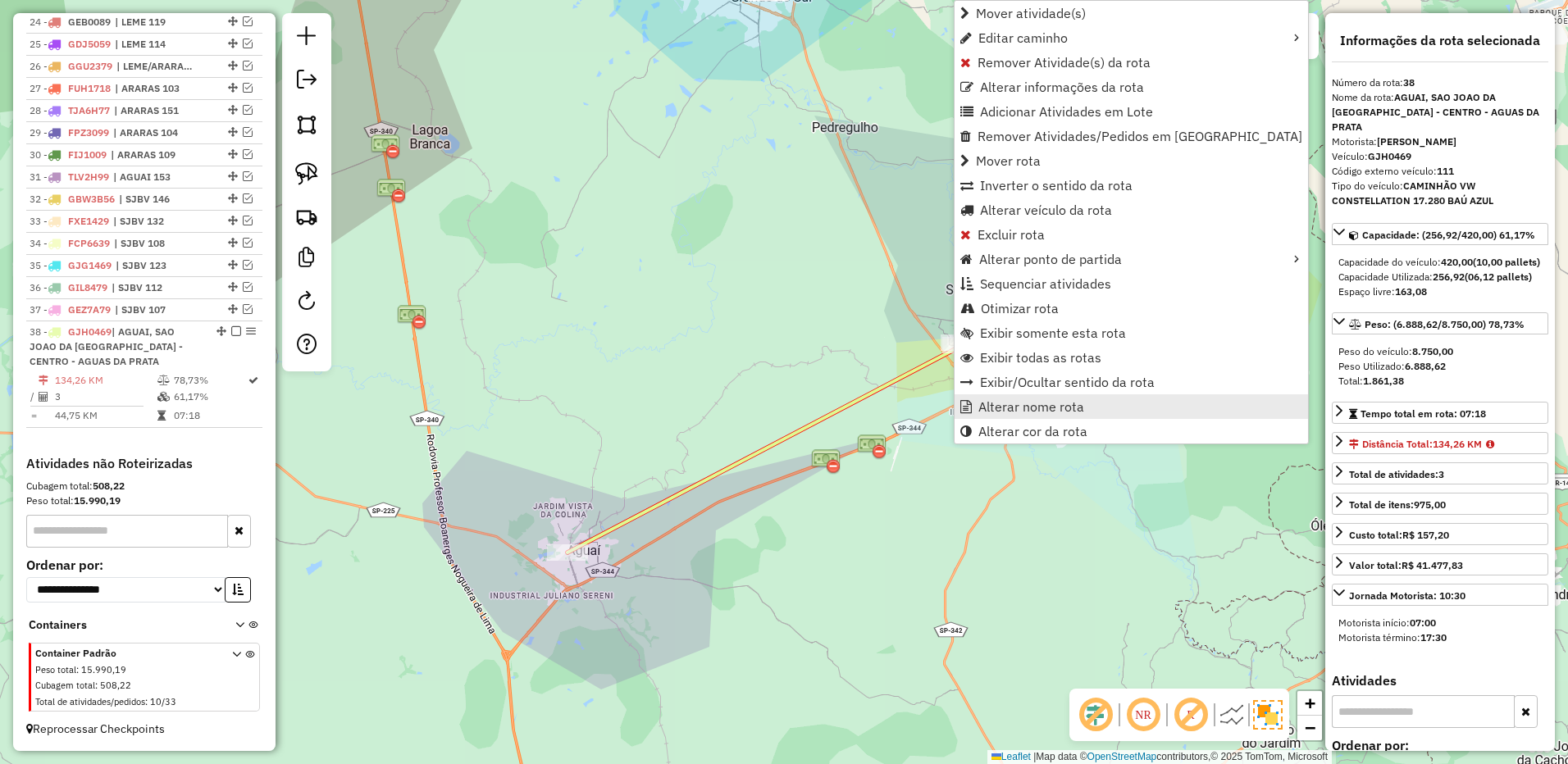
click at [1009, 400] on span "Alterar nome rota" at bounding box center [1031, 407] width 106 height 13
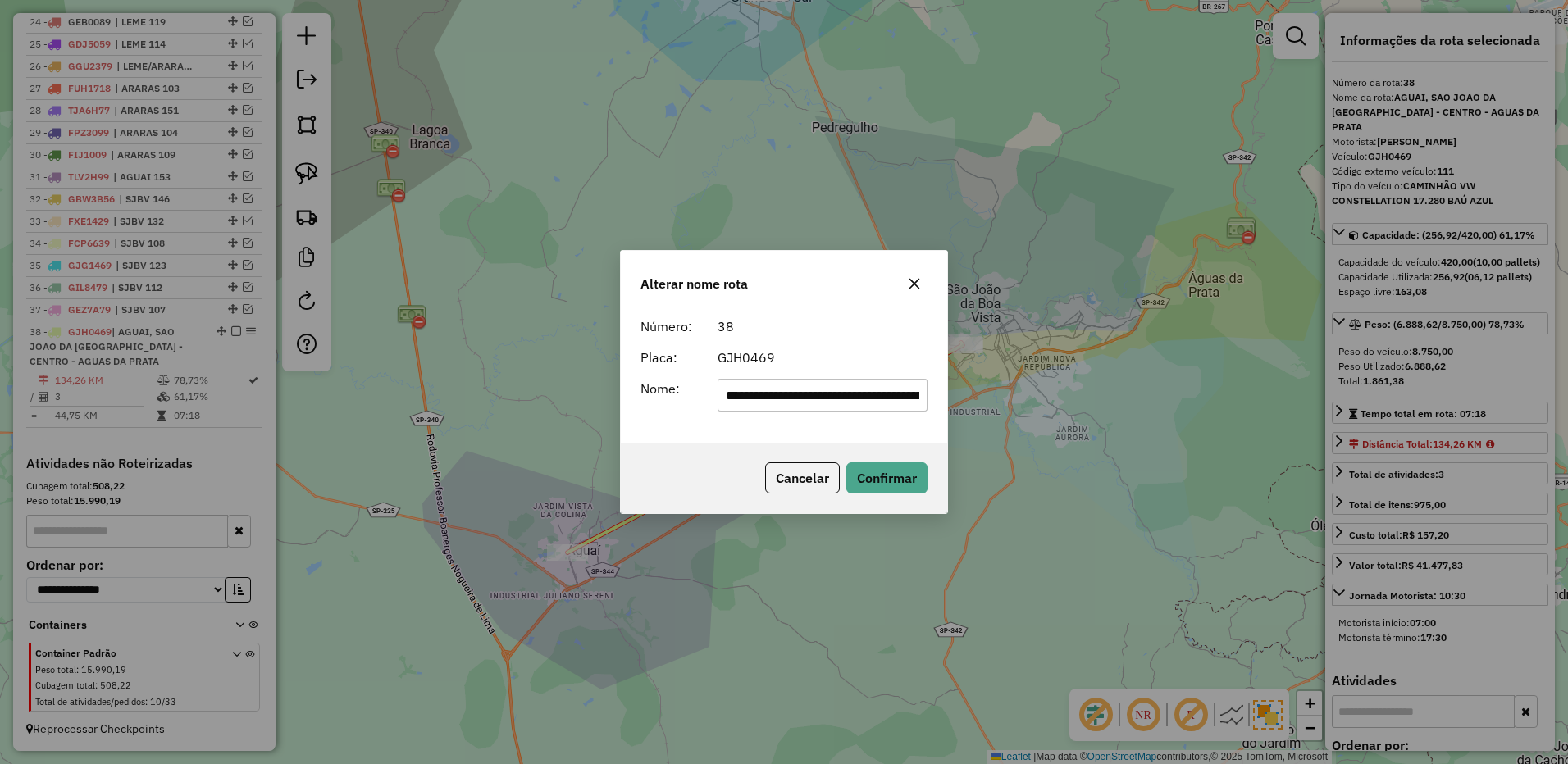
scroll to position [0, 179]
click at [802, 383] on input "**********" at bounding box center [822, 395] width 210 height 33
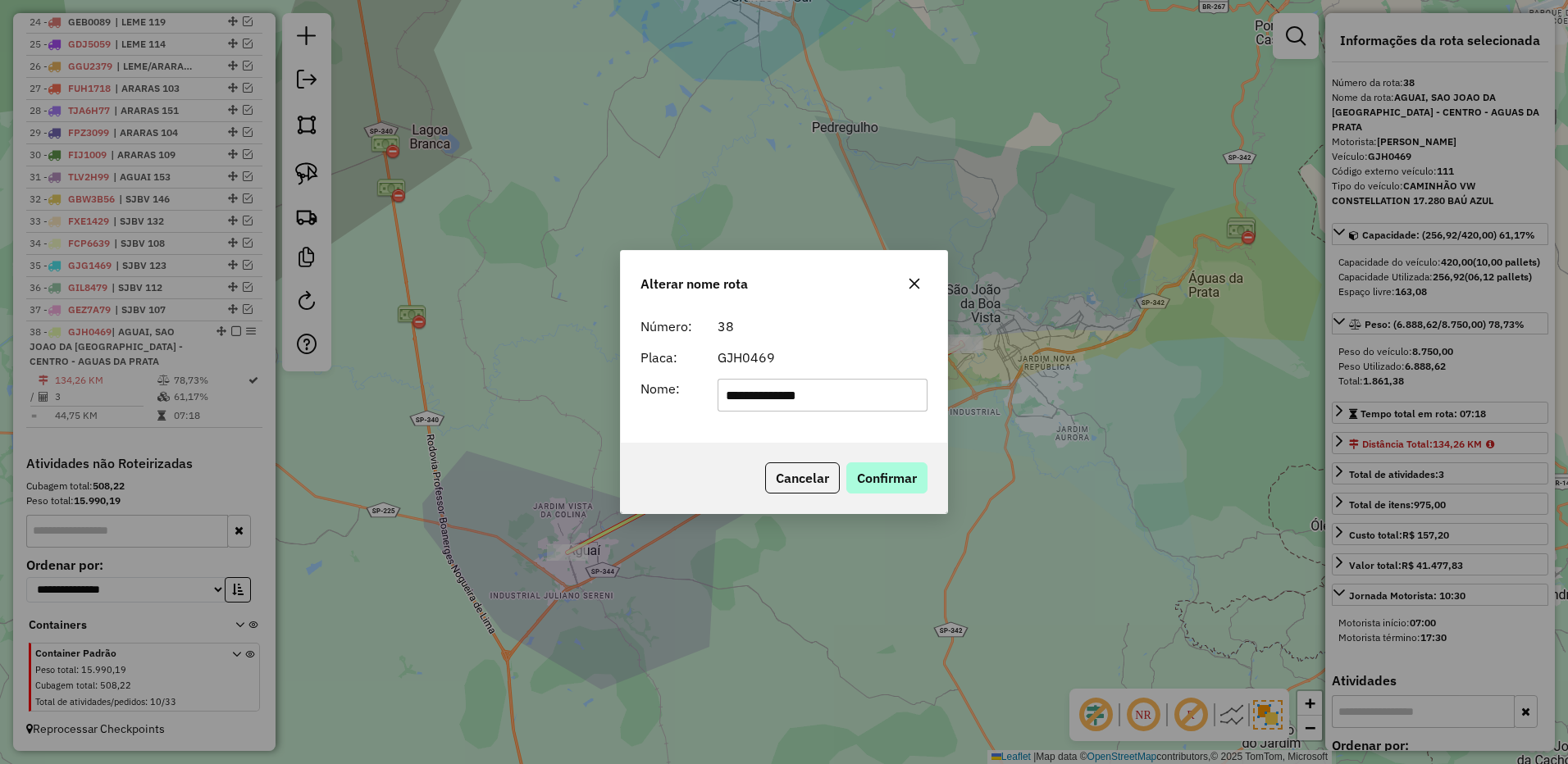
type input "**********"
click at [921, 471] on button "Confirmar" at bounding box center [886, 478] width 81 height 31
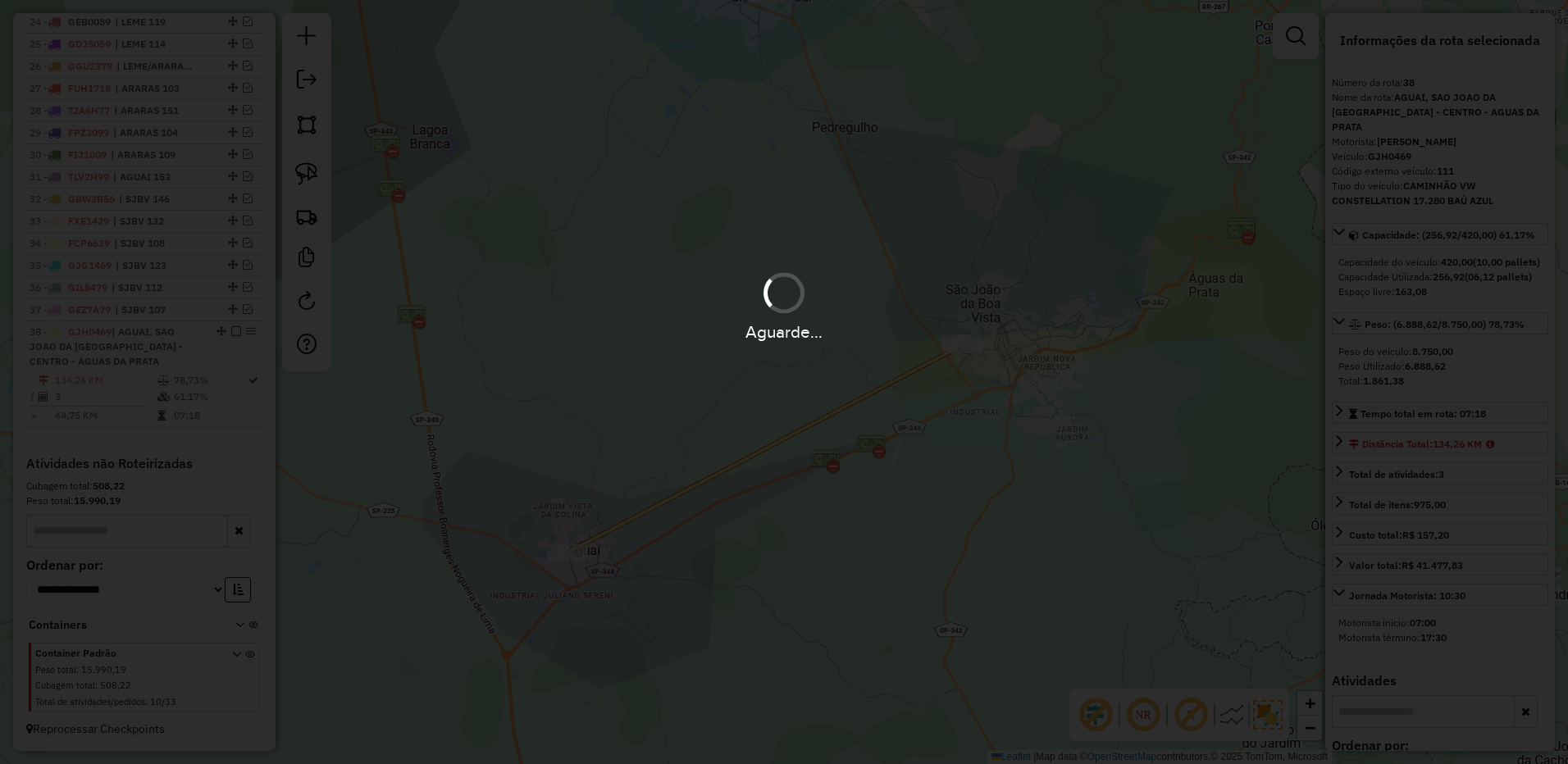
scroll to position [1146, 0]
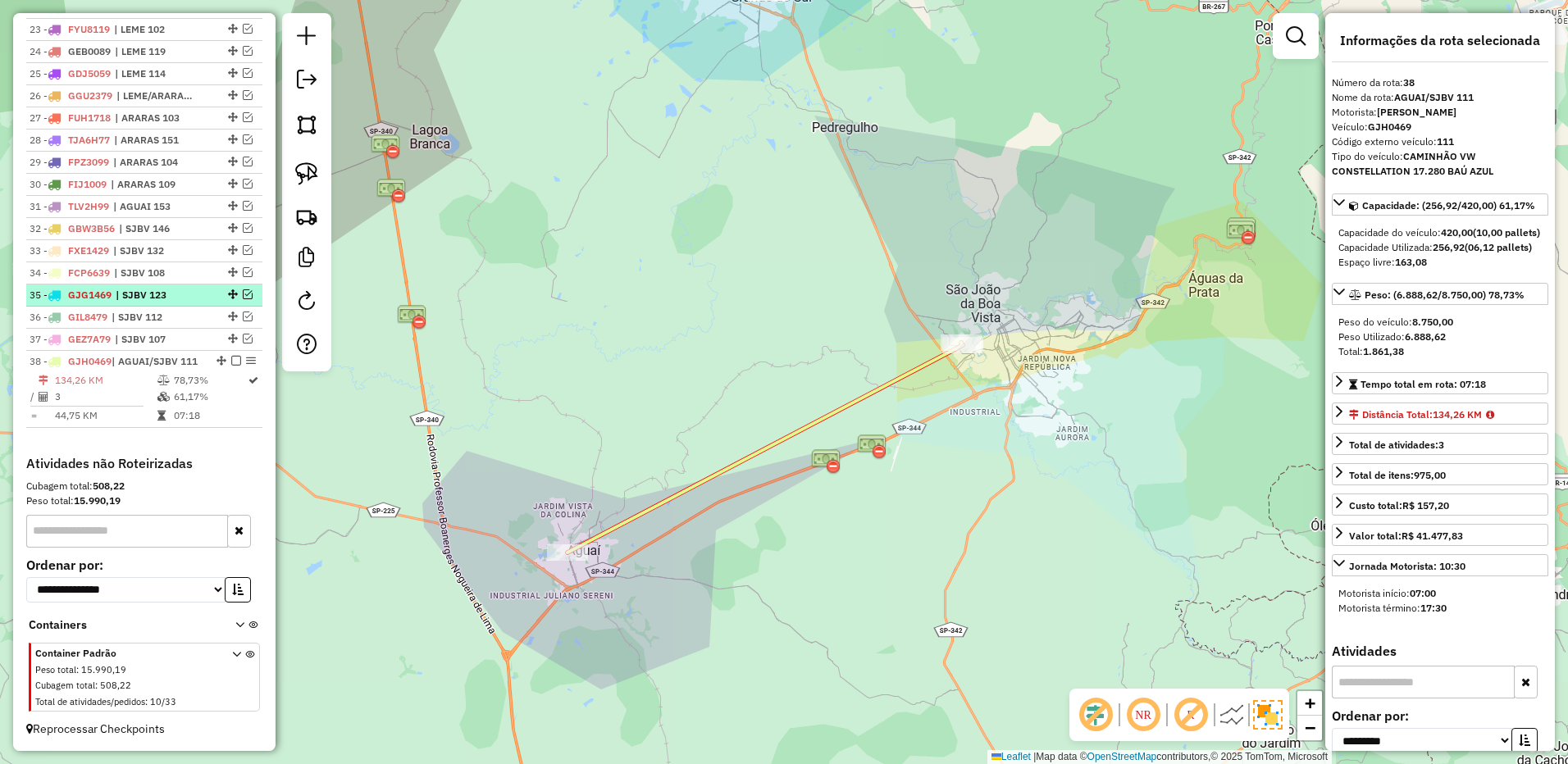
drag, startPoint x: 232, startPoint y: 347, endPoint x: 253, endPoint y: 352, distance: 21.6
click at [232, 356] on em at bounding box center [236, 361] width 10 height 10
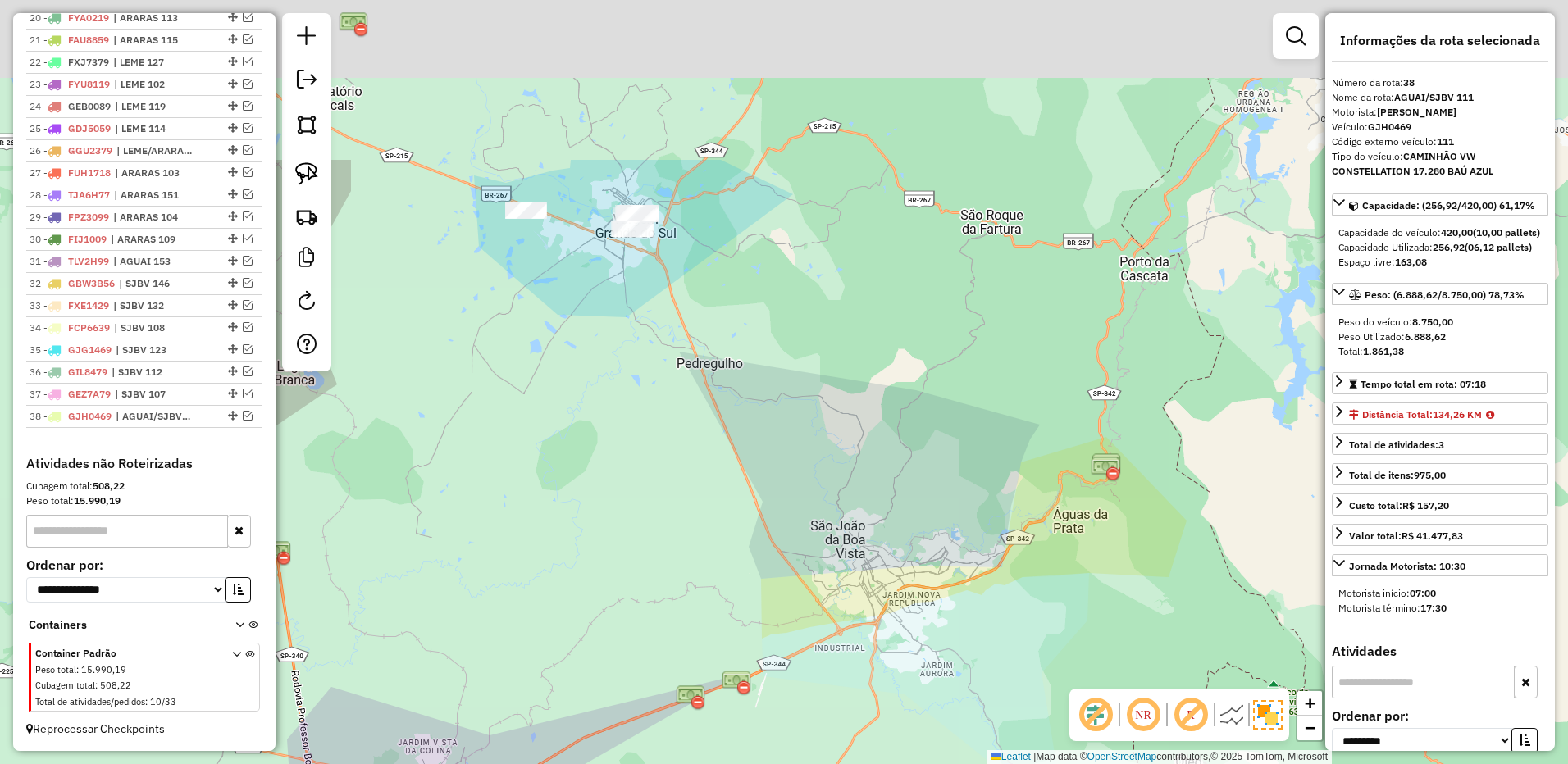
drag, startPoint x: 963, startPoint y: 390, endPoint x: 727, endPoint y: 404, distance: 236.4
click at [836, 668] on div "Janela de atendimento Grade de atendimento Capacidade Transportadoras Veículos …" at bounding box center [784, 382] width 1568 height 764
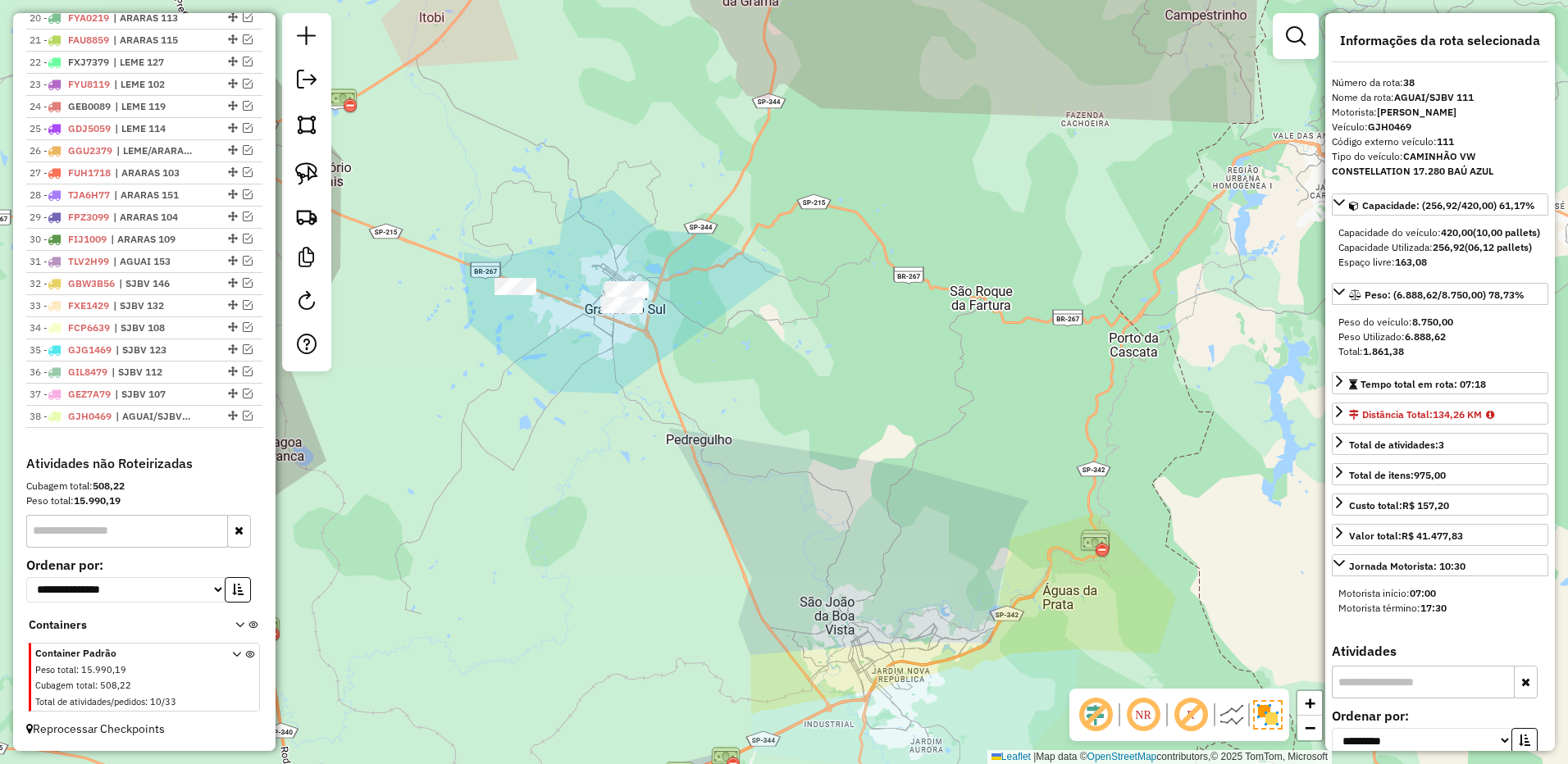
drag, startPoint x: 712, startPoint y: 266, endPoint x: 779, endPoint y: 379, distance: 131.4
click at [779, 379] on div "Janela de atendimento Grade de atendimento Capacidade Transportadoras Veículos …" at bounding box center [784, 382] width 1568 height 764
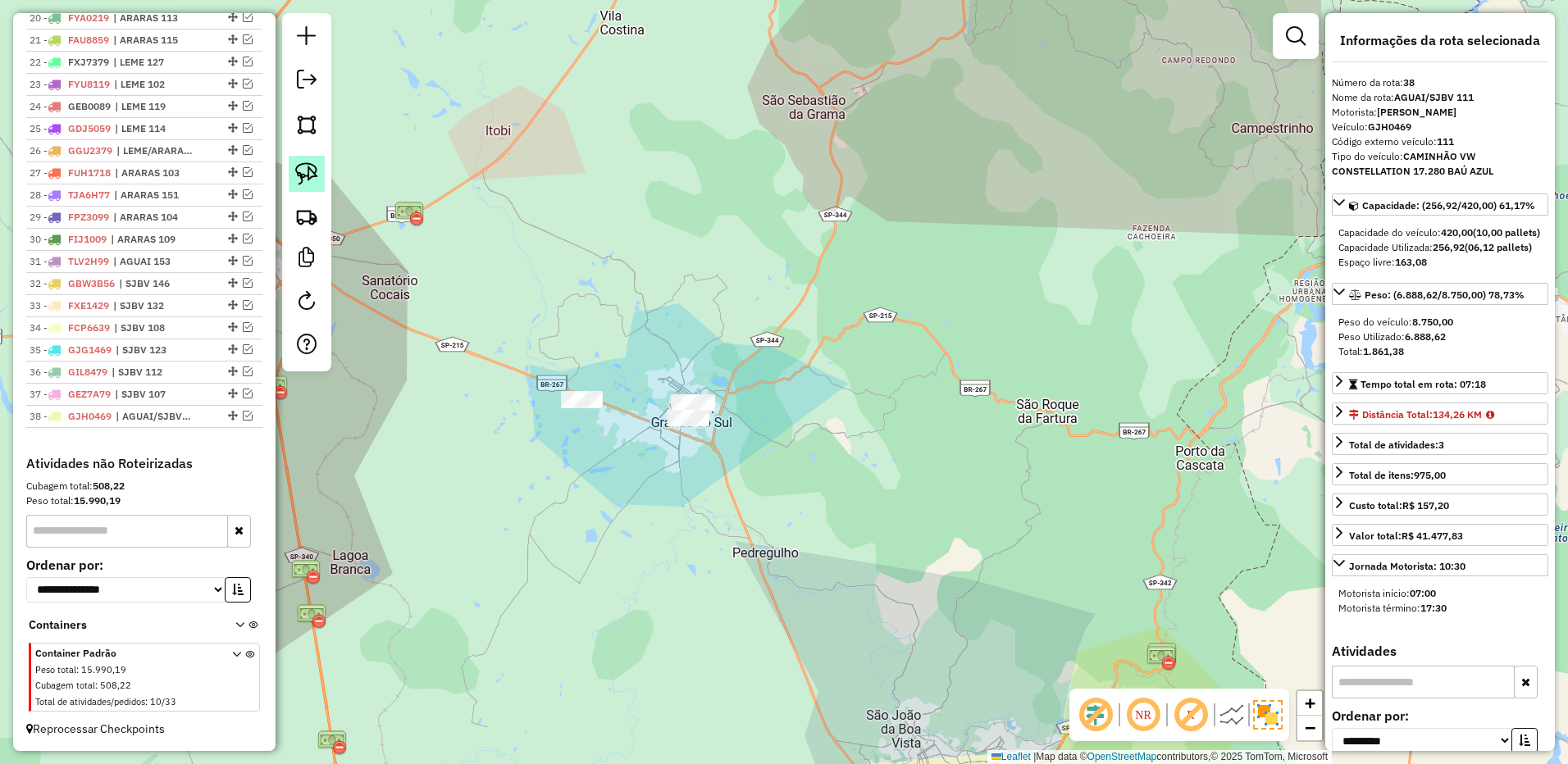
click at [317, 175] on img at bounding box center [306, 173] width 23 height 23
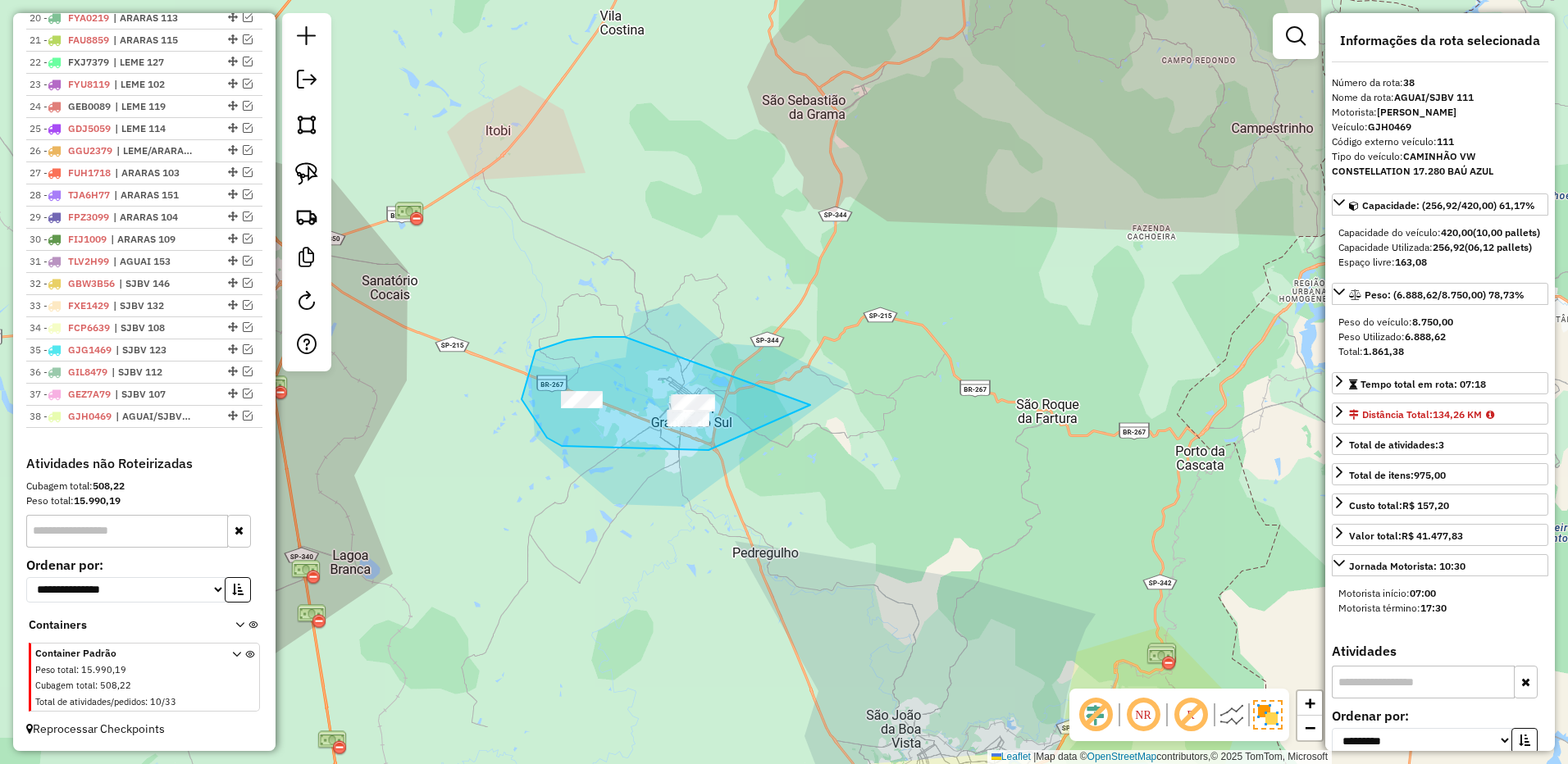
drag, startPoint x: 625, startPoint y: 337, endPoint x: 884, endPoint y: 340, distance: 259.0
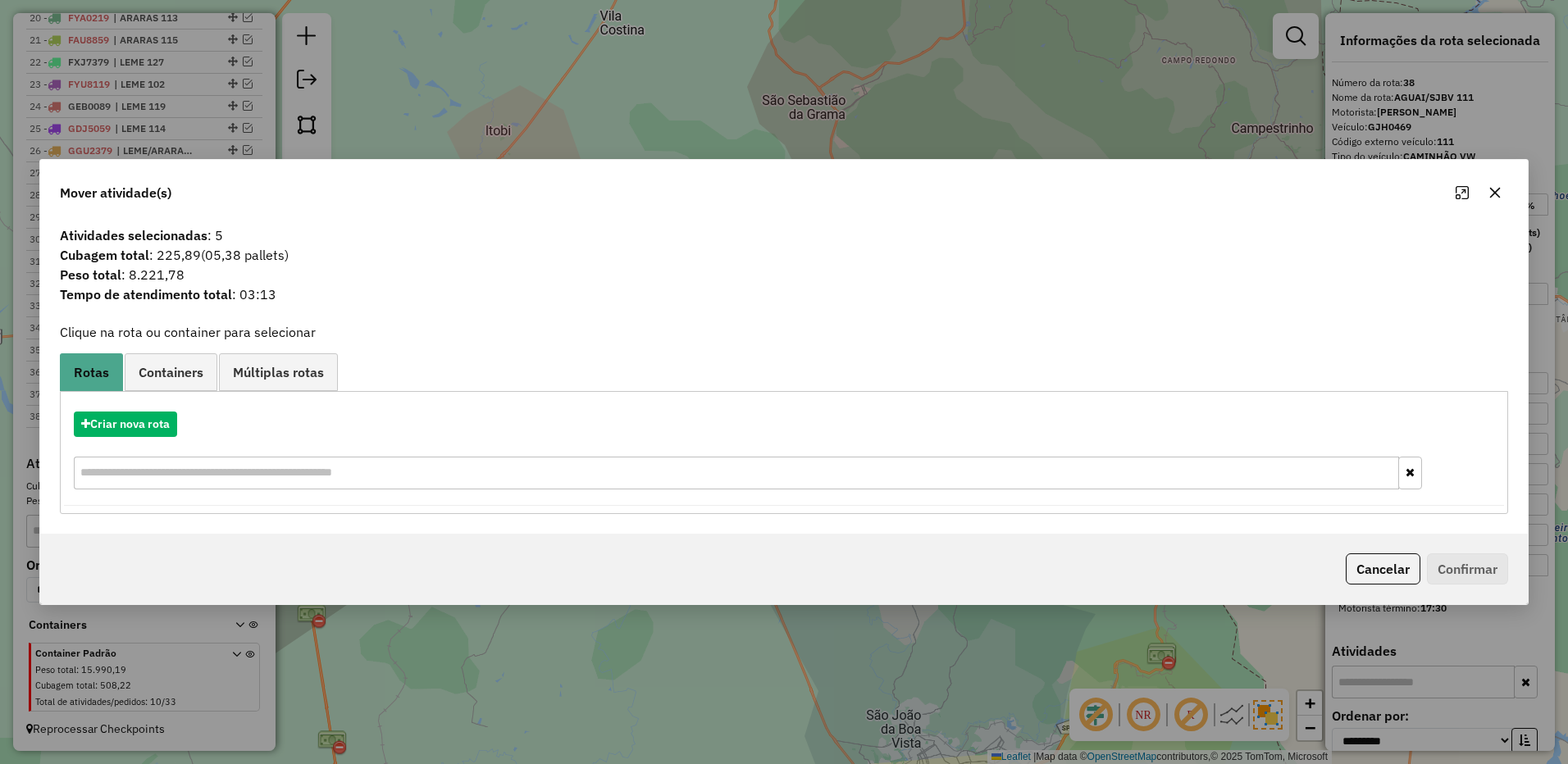
click at [1490, 187] on icon "button" at bounding box center [1495, 193] width 13 height 13
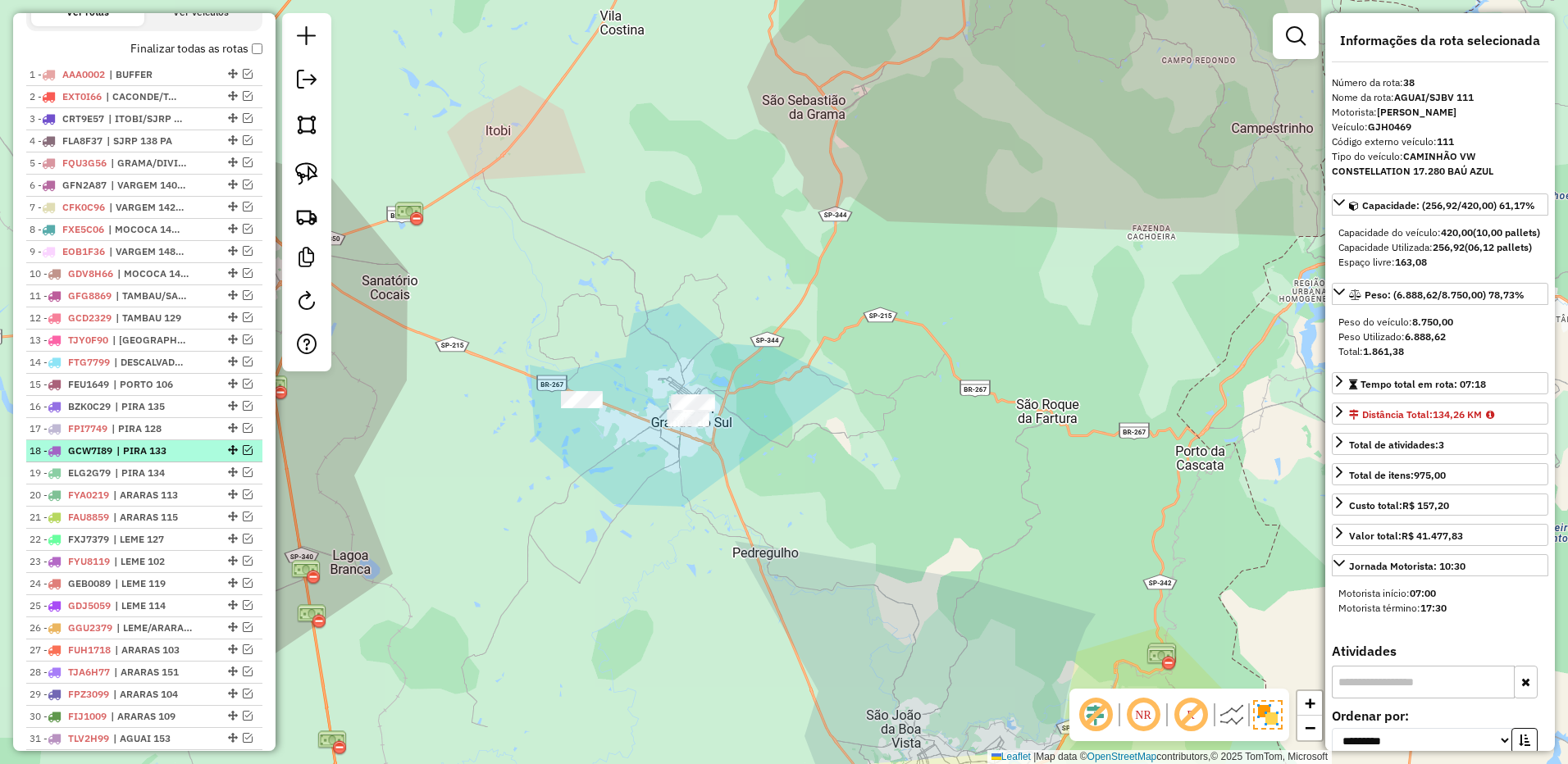
scroll to position [912, 0]
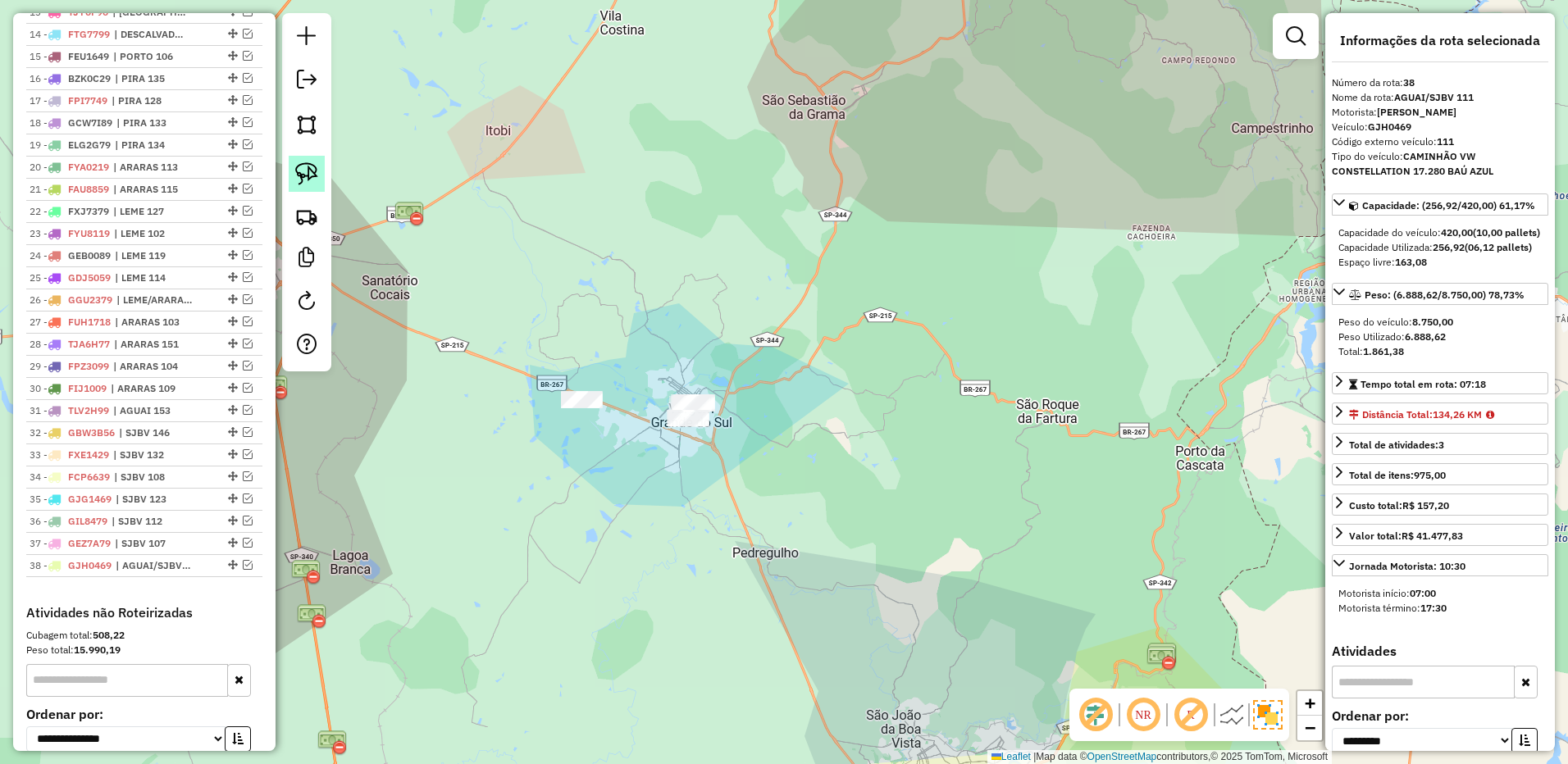
click at [316, 179] on img at bounding box center [306, 173] width 23 height 23
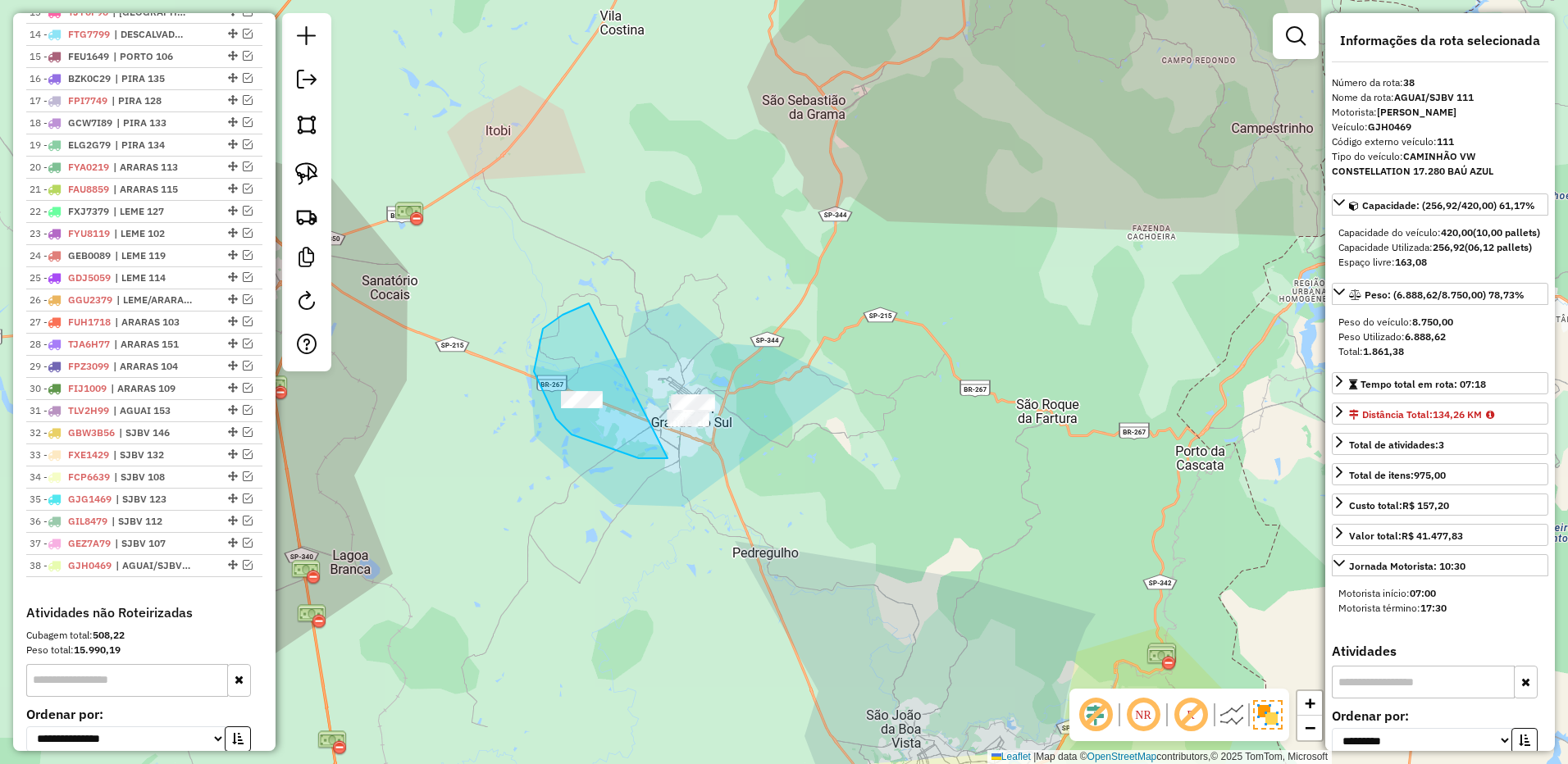
drag, startPoint x: 589, startPoint y: 303, endPoint x: 821, endPoint y: 332, distance: 233.8
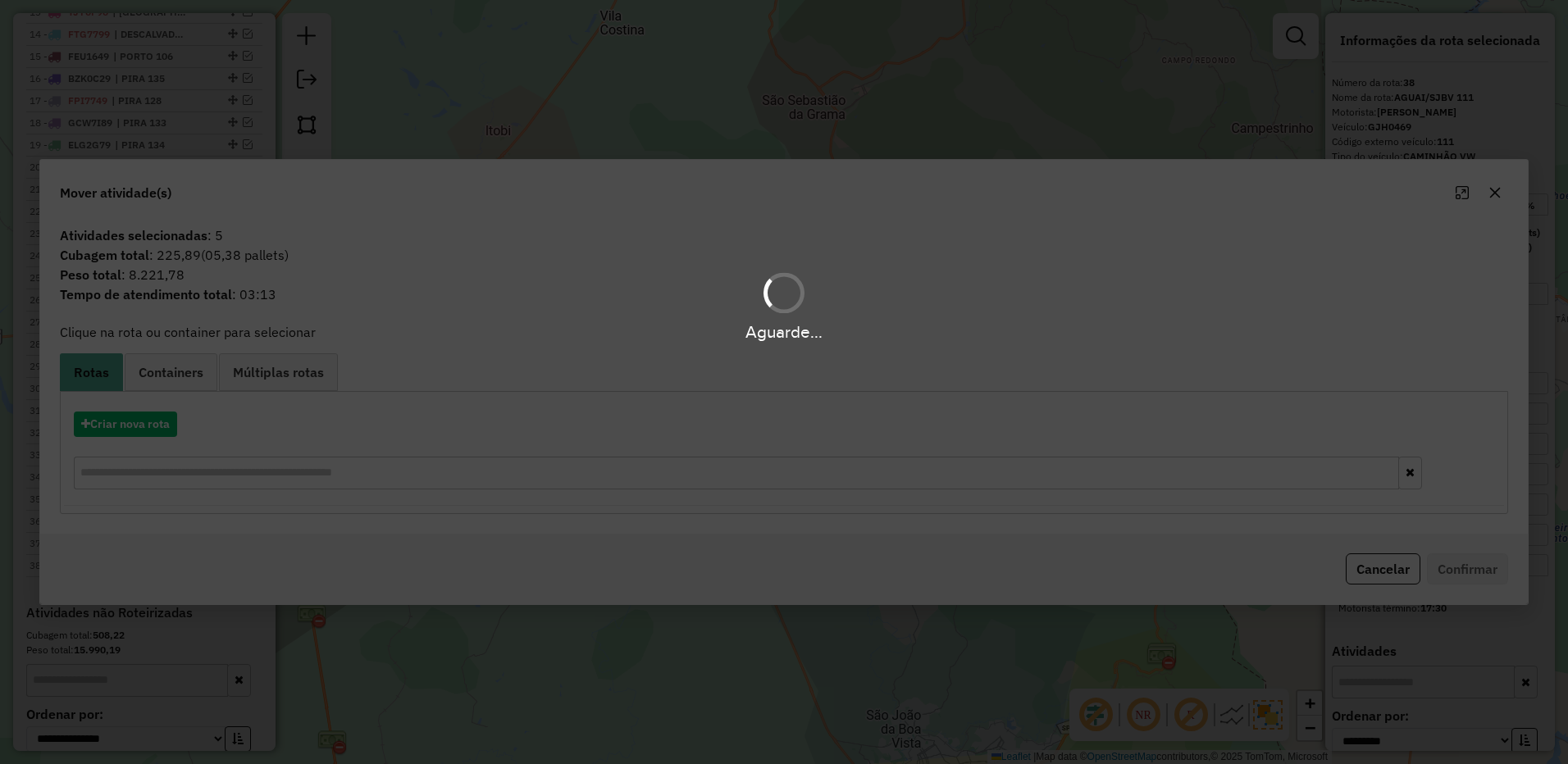
click at [134, 426] on div "Aguarde..." at bounding box center [784, 382] width 1568 height 764
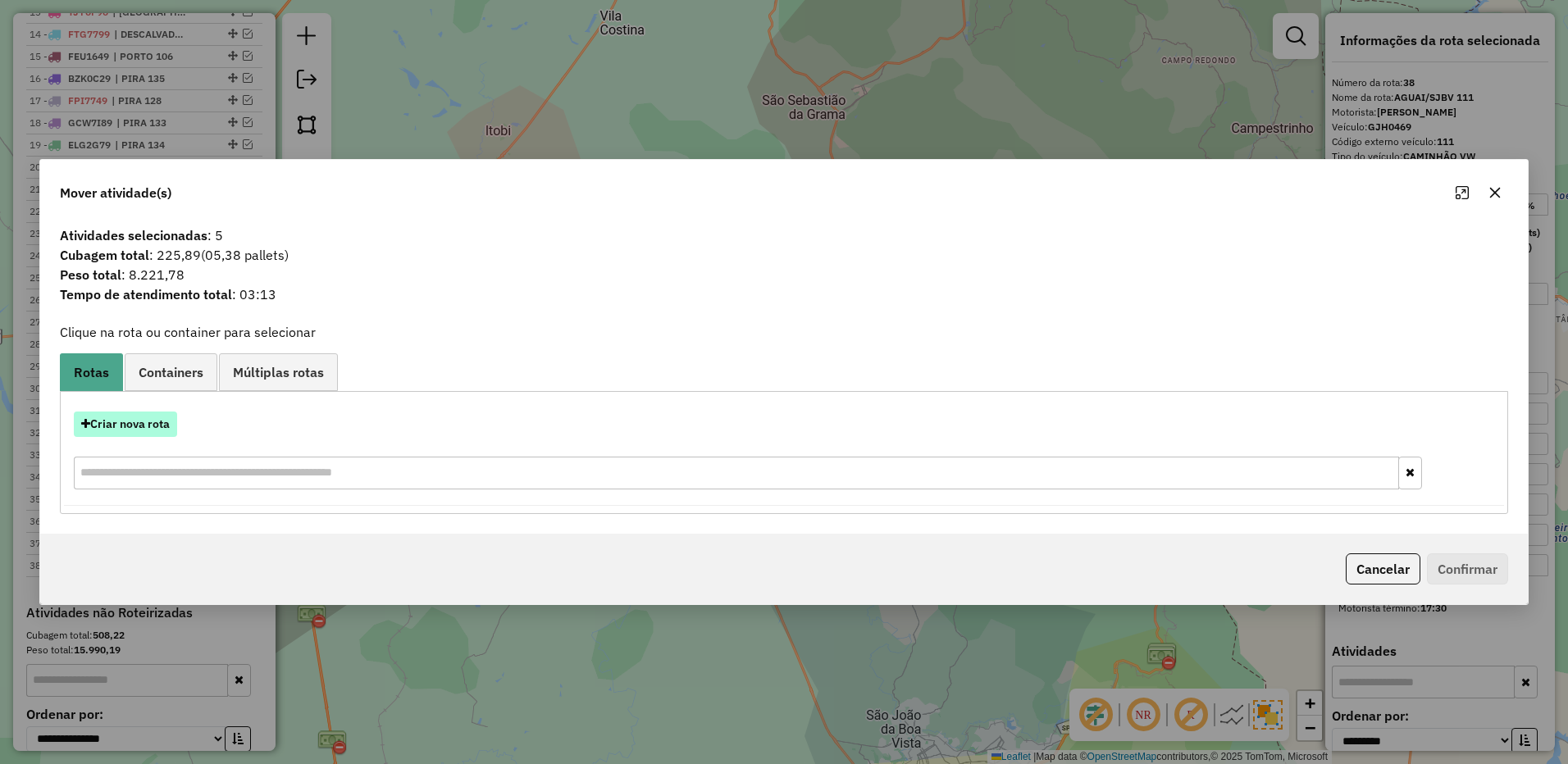
click at [134, 424] on button "Criar nova rota" at bounding box center [125, 424] width 104 height 25
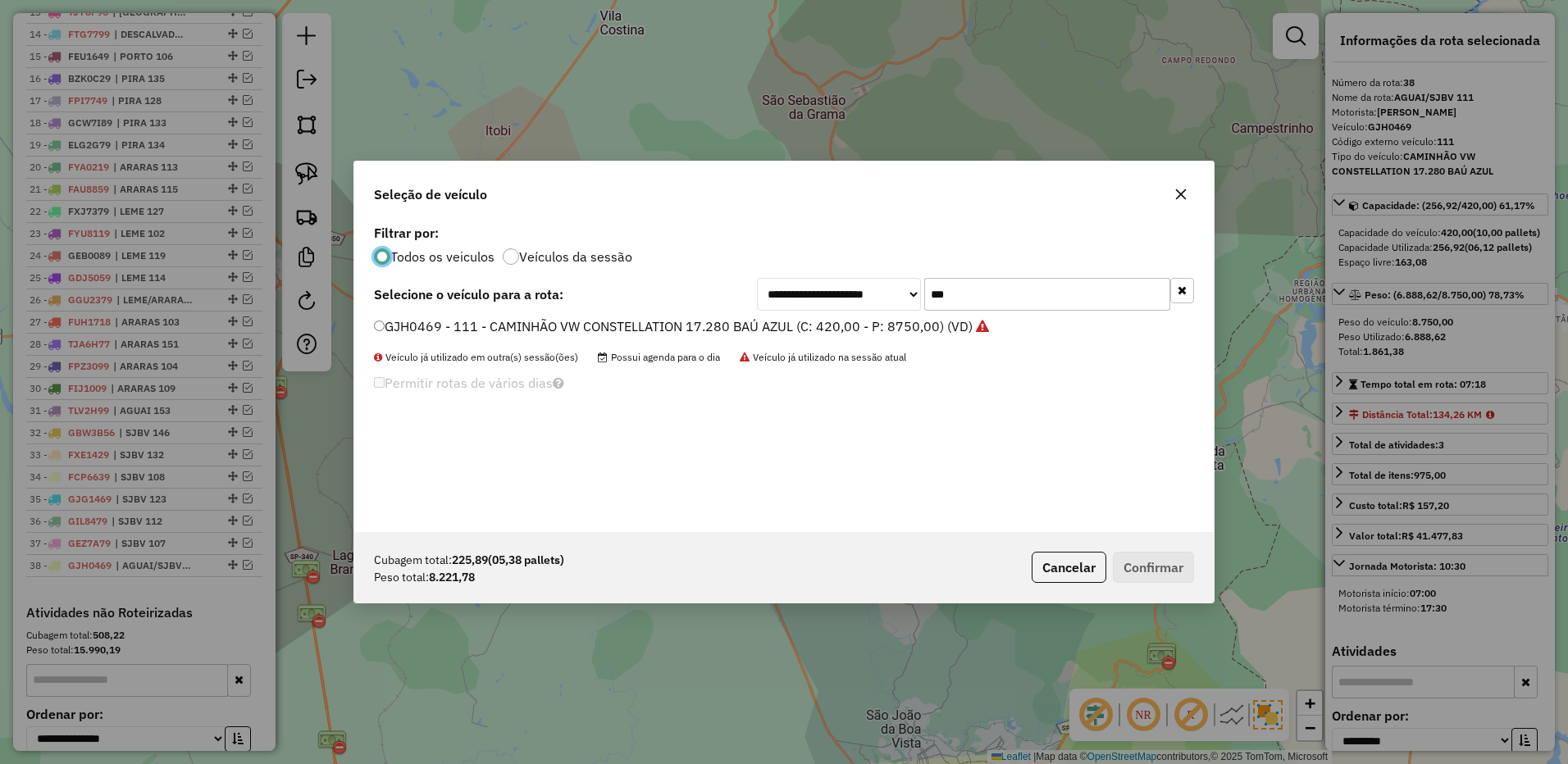
scroll to position [9, 5]
click at [979, 282] on input "***" at bounding box center [1047, 294] width 246 height 33
click at [977, 289] on input "***" at bounding box center [1047, 294] width 246 height 33
type input "***"
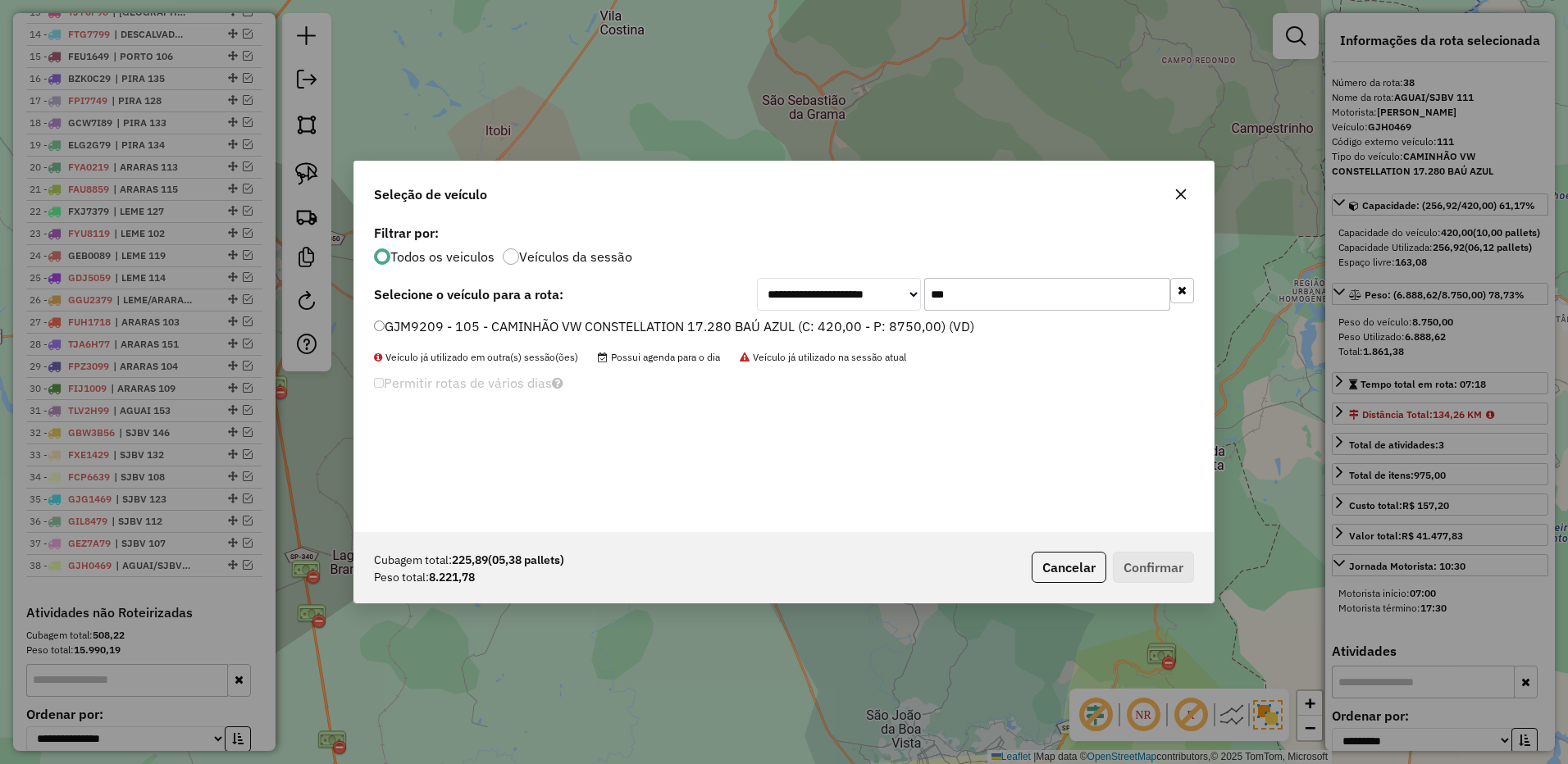
click at [905, 335] on label "GJM9209 - 105 - CAMINHÃO VW CONSTELLATION 17.280 BAÚ AZUL (C: 420,00 - P: 8750,…" at bounding box center [674, 326] width 600 height 20
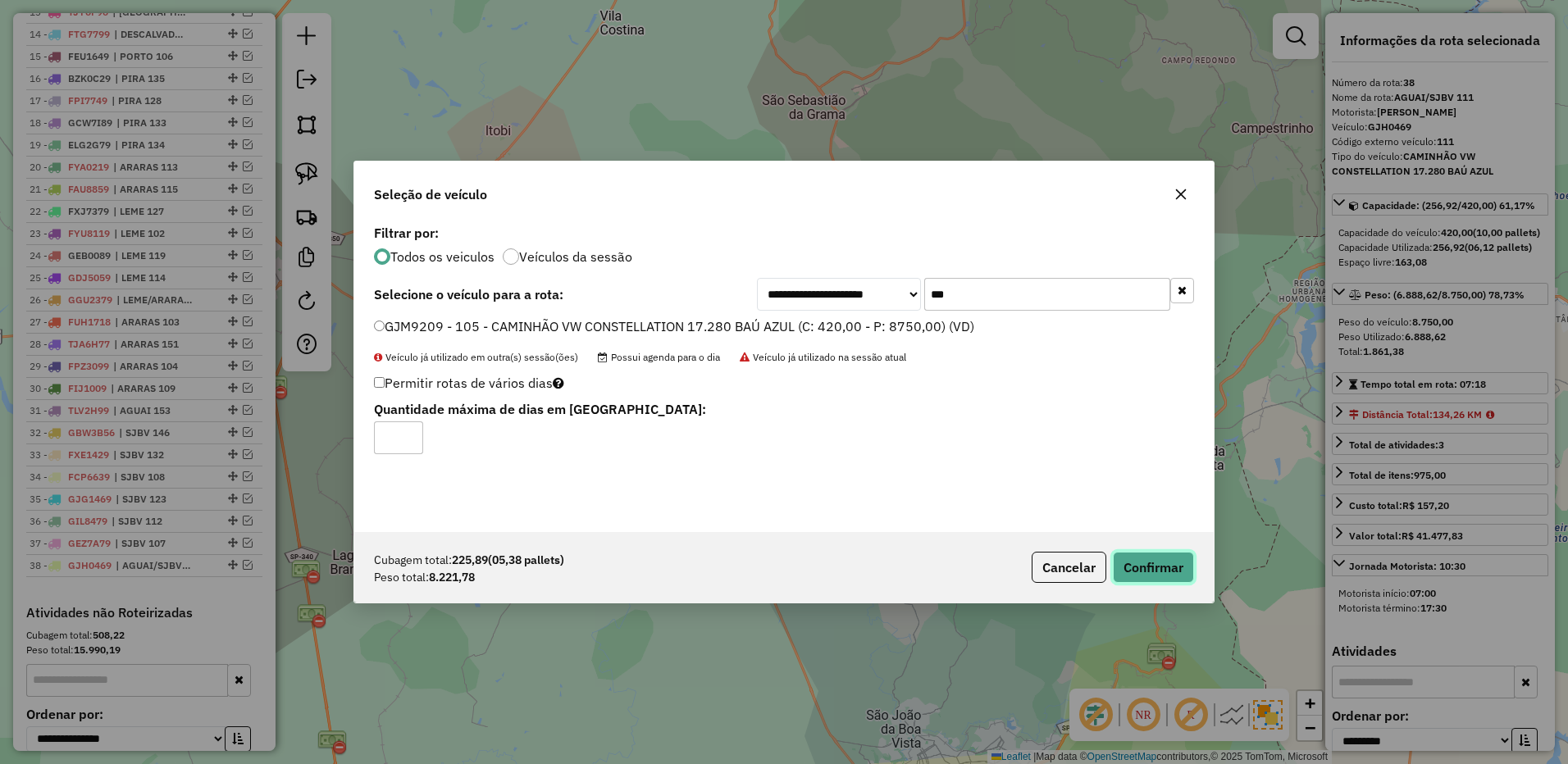
click at [1126, 569] on button "Confirmar" at bounding box center [1153, 567] width 81 height 31
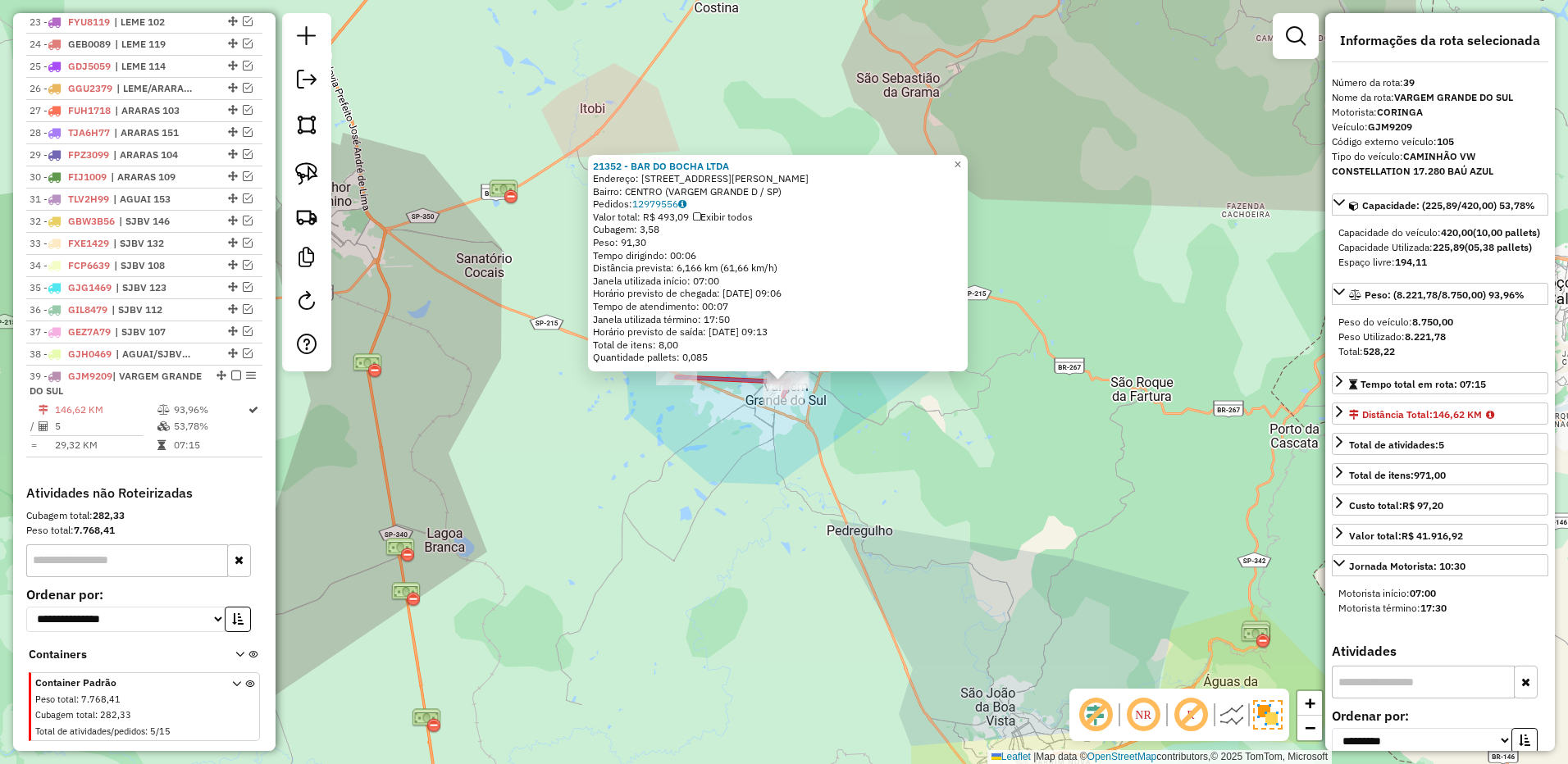
scroll to position [1167, 0]
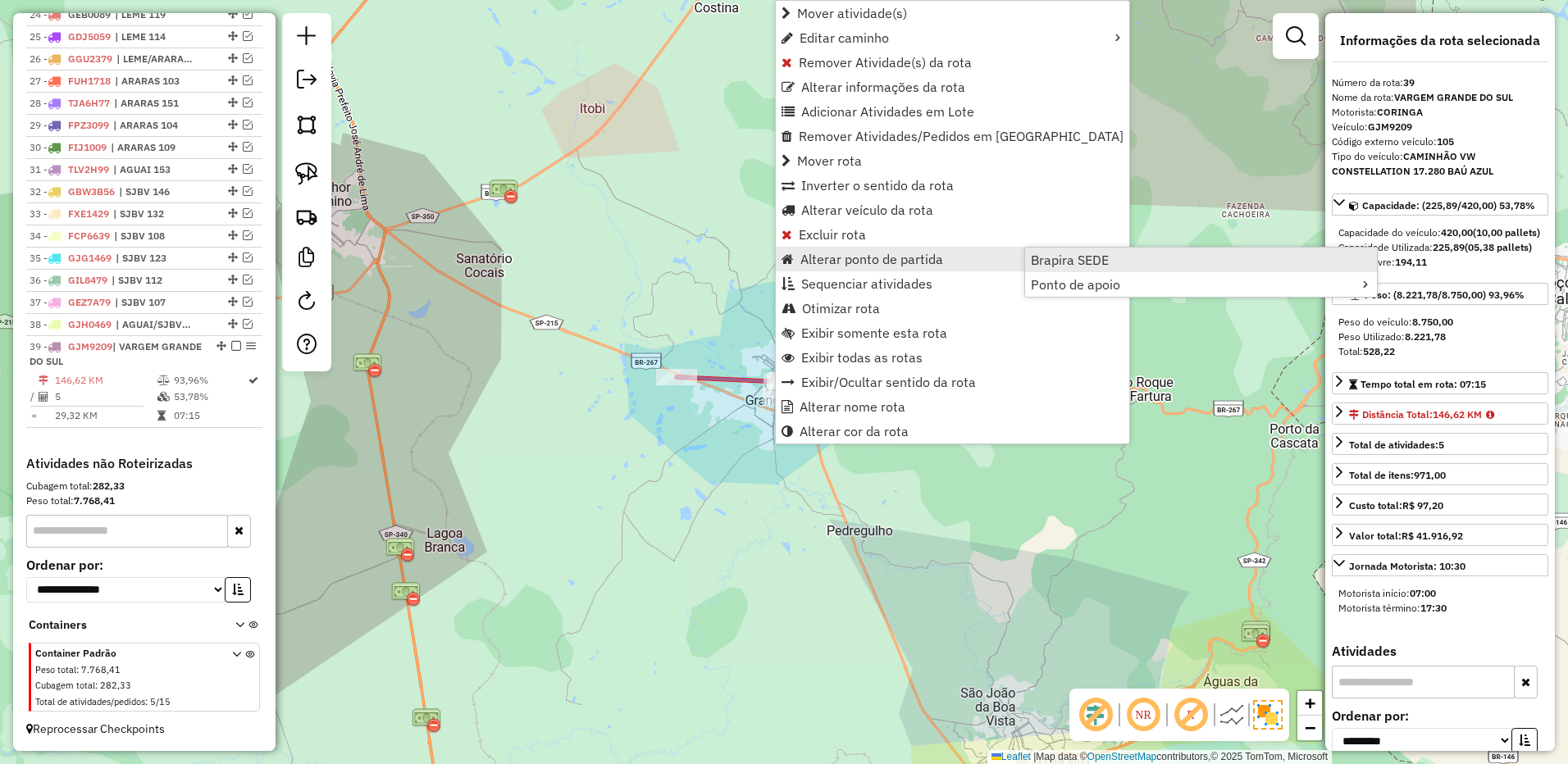
click at [1107, 253] on span "Brapira SEDE" at bounding box center [1069, 260] width 78 height 13
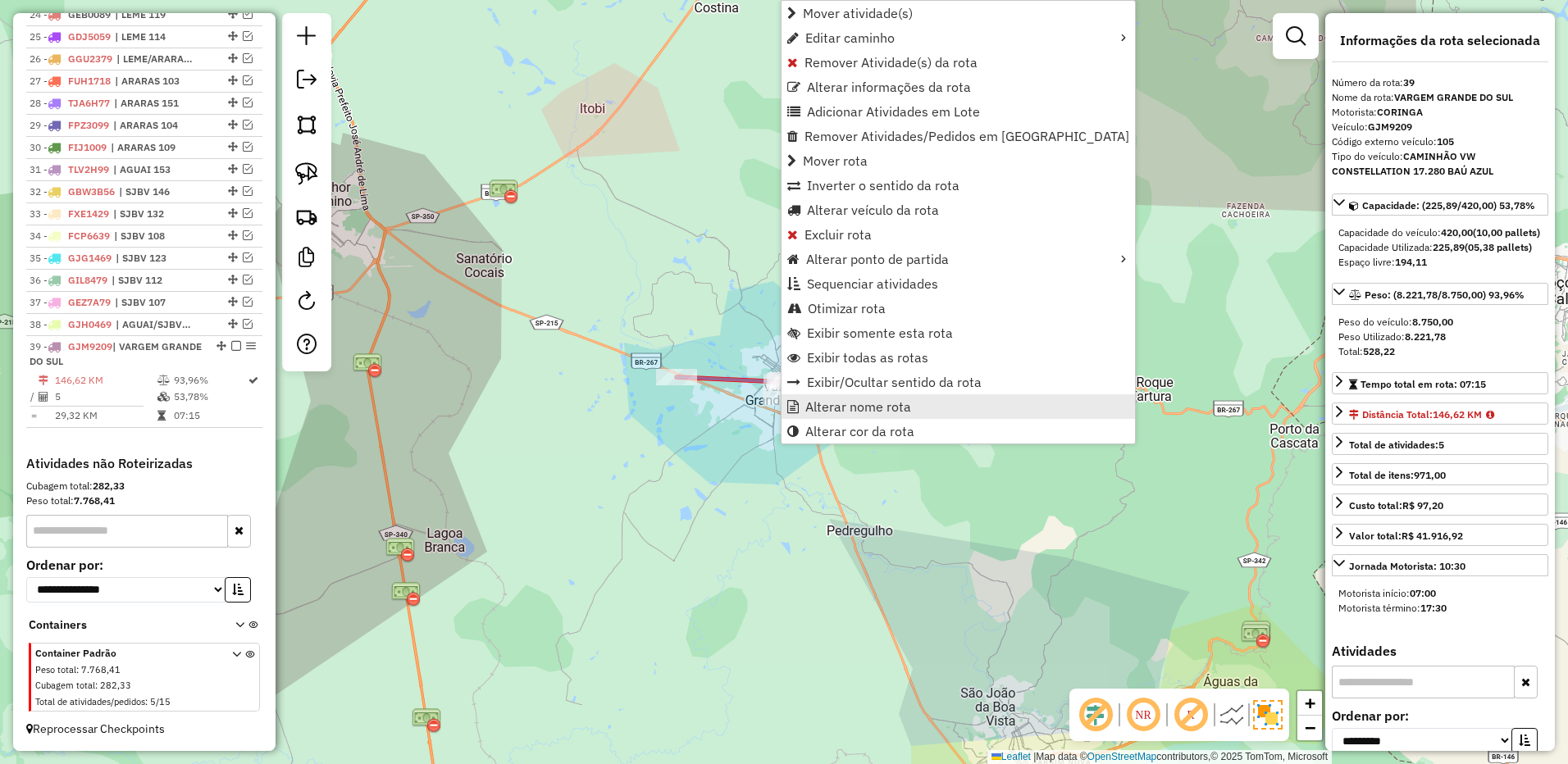
click at [843, 400] on span "Alterar nome rota" at bounding box center [857, 407] width 106 height 13
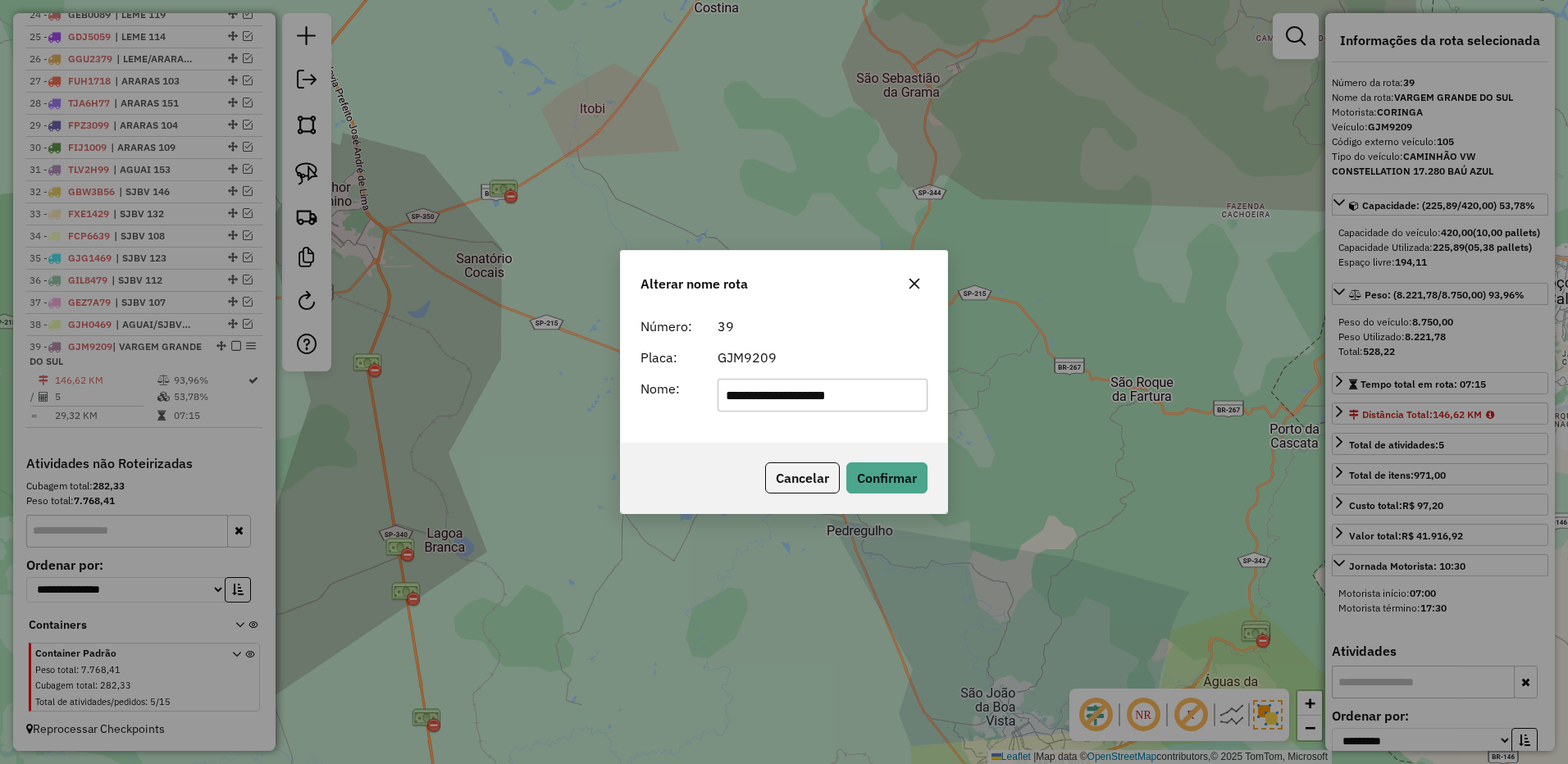
drag, startPoint x: 952, startPoint y: 394, endPoint x: 1131, endPoint y: 389, distance: 179.1
click at [1132, 392] on div "**********" at bounding box center [784, 382] width 1568 height 764
type input "**********"
click at [907, 478] on button "Confirmar" at bounding box center [886, 478] width 81 height 31
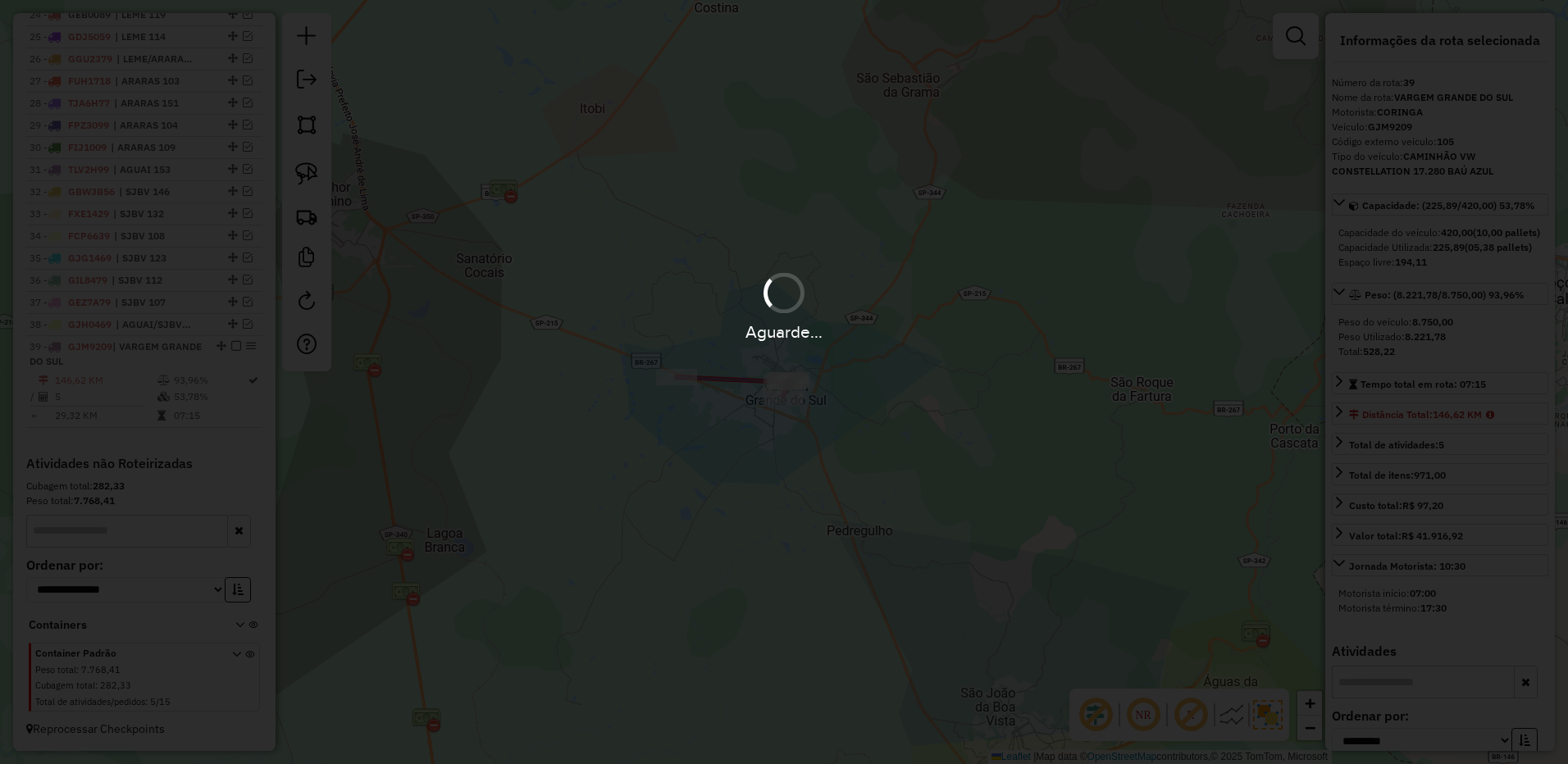
scroll to position [1153, 0]
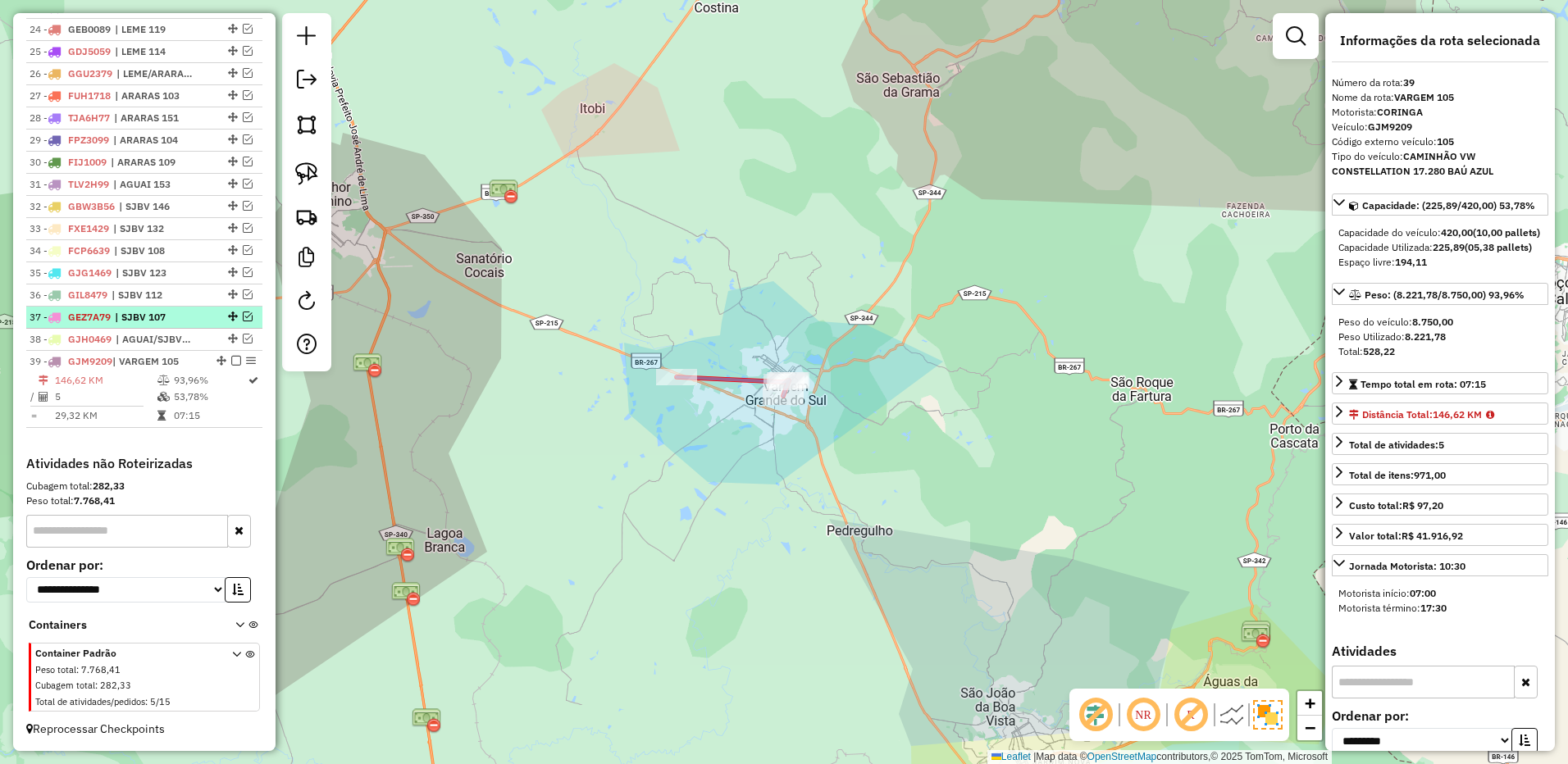
click at [235, 362] on em at bounding box center [236, 361] width 10 height 10
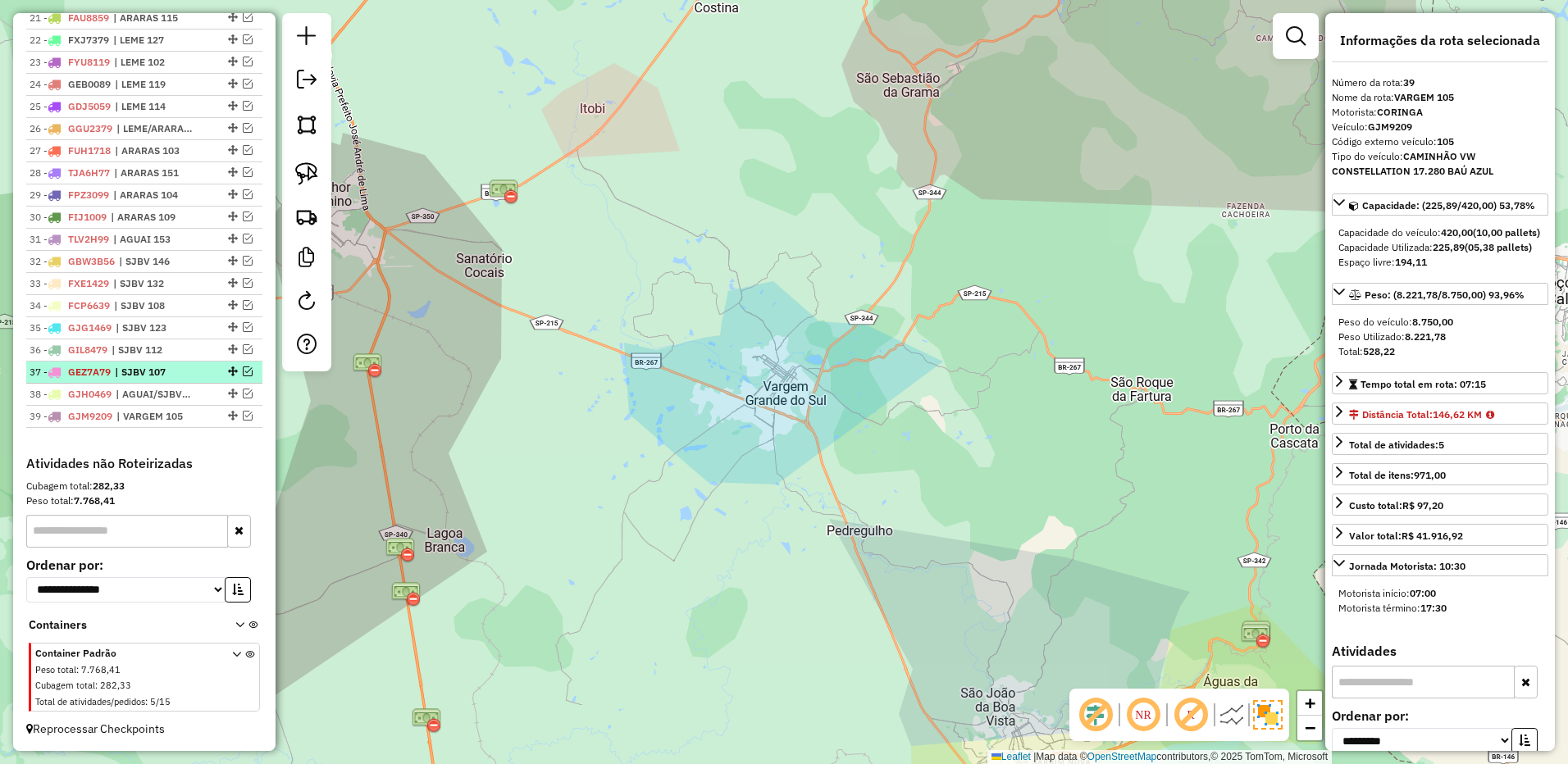
scroll to position [606, 0]
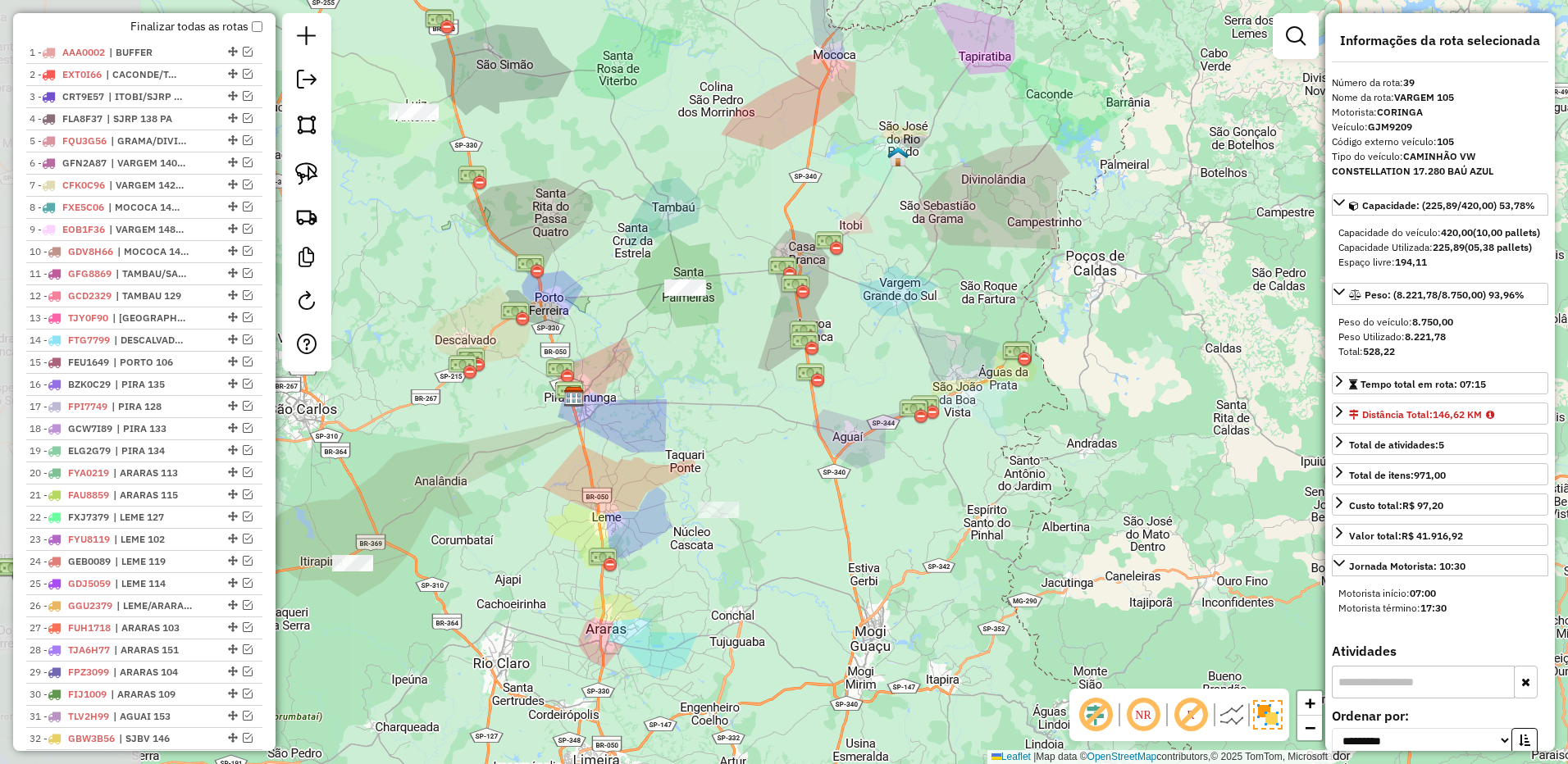
drag, startPoint x: 620, startPoint y: 428, endPoint x: 857, endPoint y: 300, distance: 269.4
click at [857, 300] on div "Janela de atendimento Grade de atendimento Capacidade Transportadoras Veículos …" at bounding box center [784, 382] width 1568 height 764
click at [826, 364] on div "Janela de atendimento Grade de atendimento Capacidade Transportadoras Veículos …" at bounding box center [784, 382] width 1568 height 764
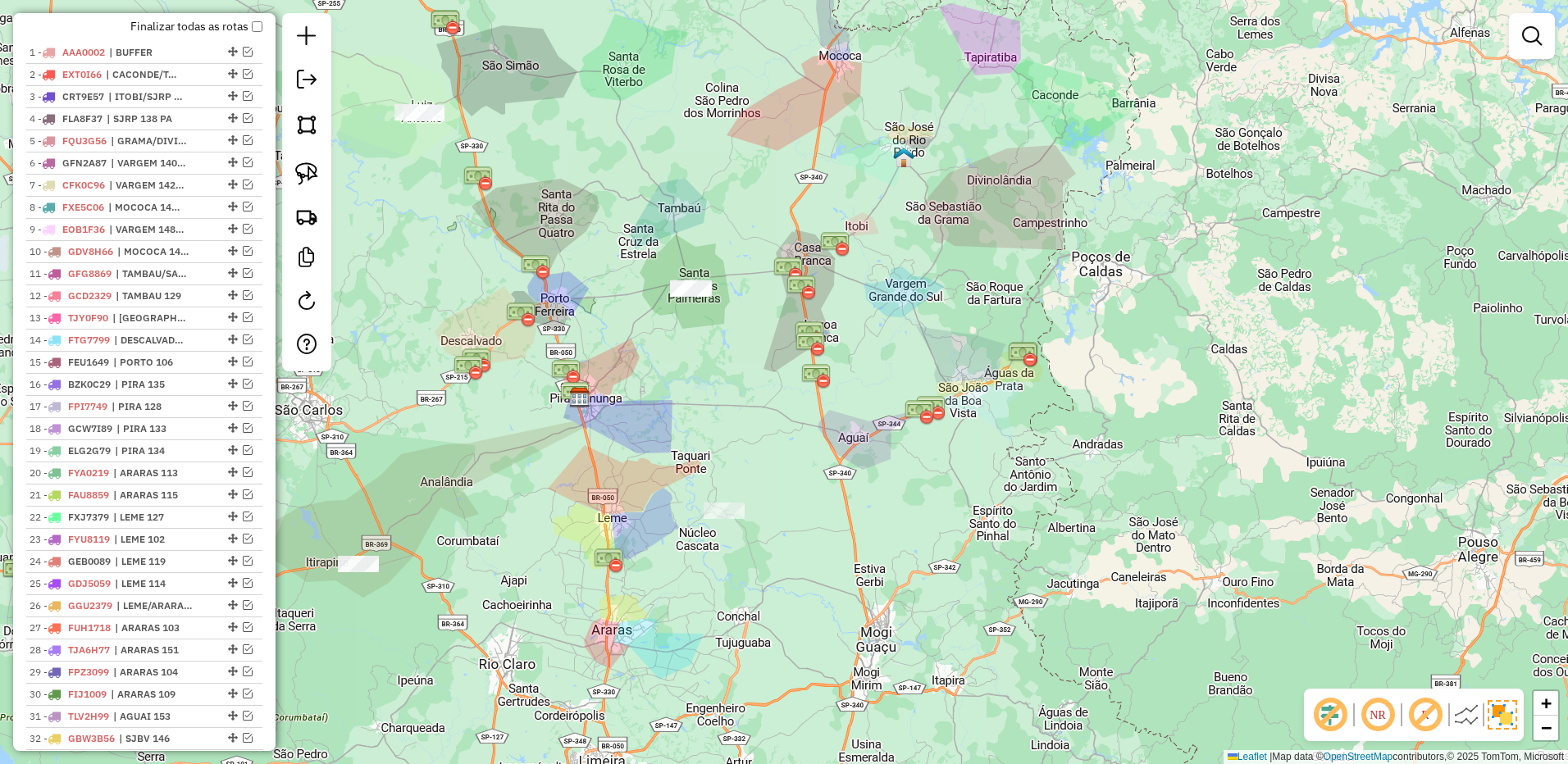
drag, startPoint x: 842, startPoint y: 333, endPoint x: 756, endPoint y: 339, distance: 86.2
click at [770, 365] on div "Janela de atendimento Grade de atendimento Capacidade Transportadoras Veículos …" at bounding box center [784, 382] width 1568 height 764
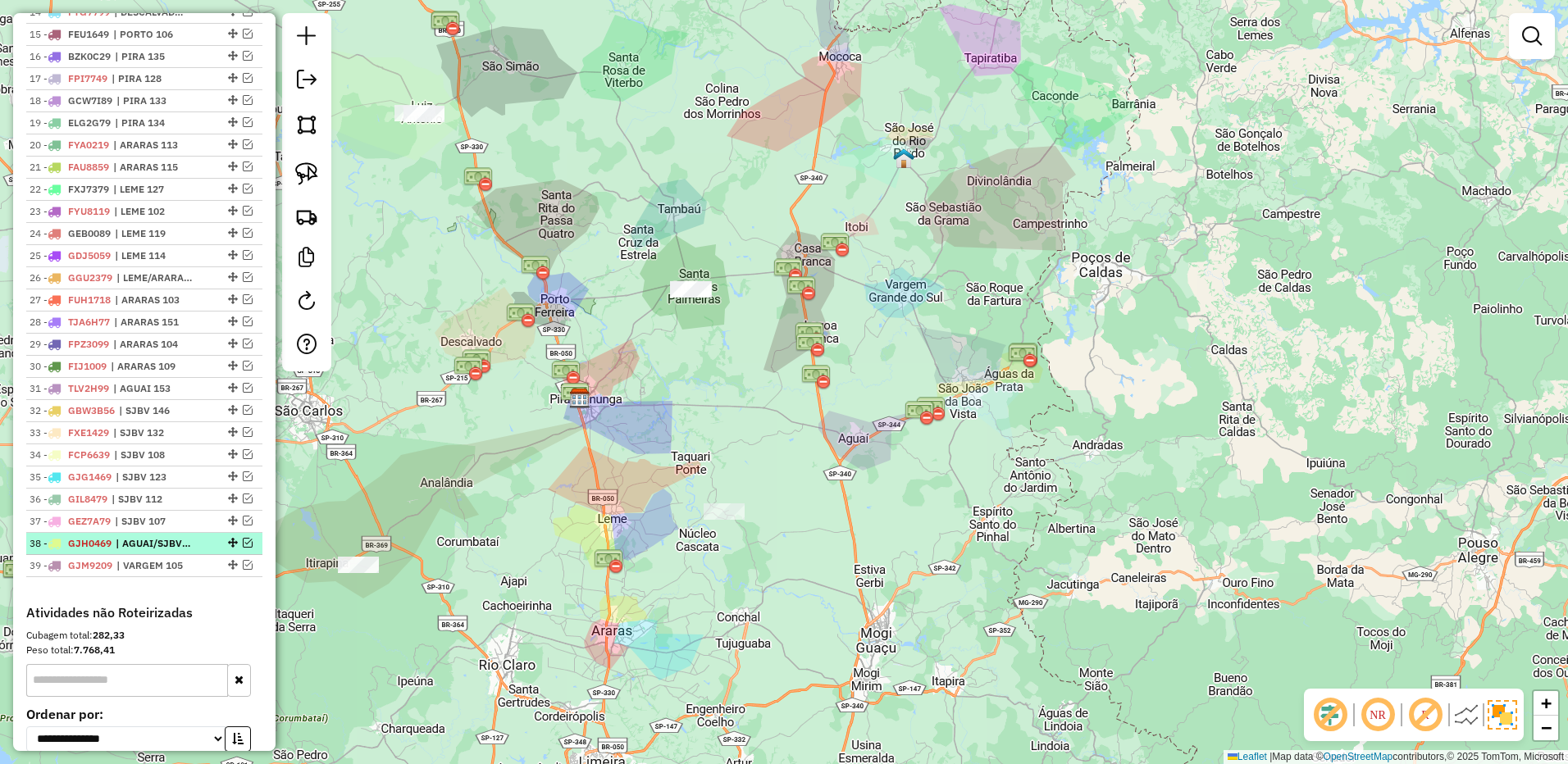
click at [186, 551] on span "| AGUAI/SJBV 111" at bounding box center [153, 544] width 75 height 15
select select "**********"
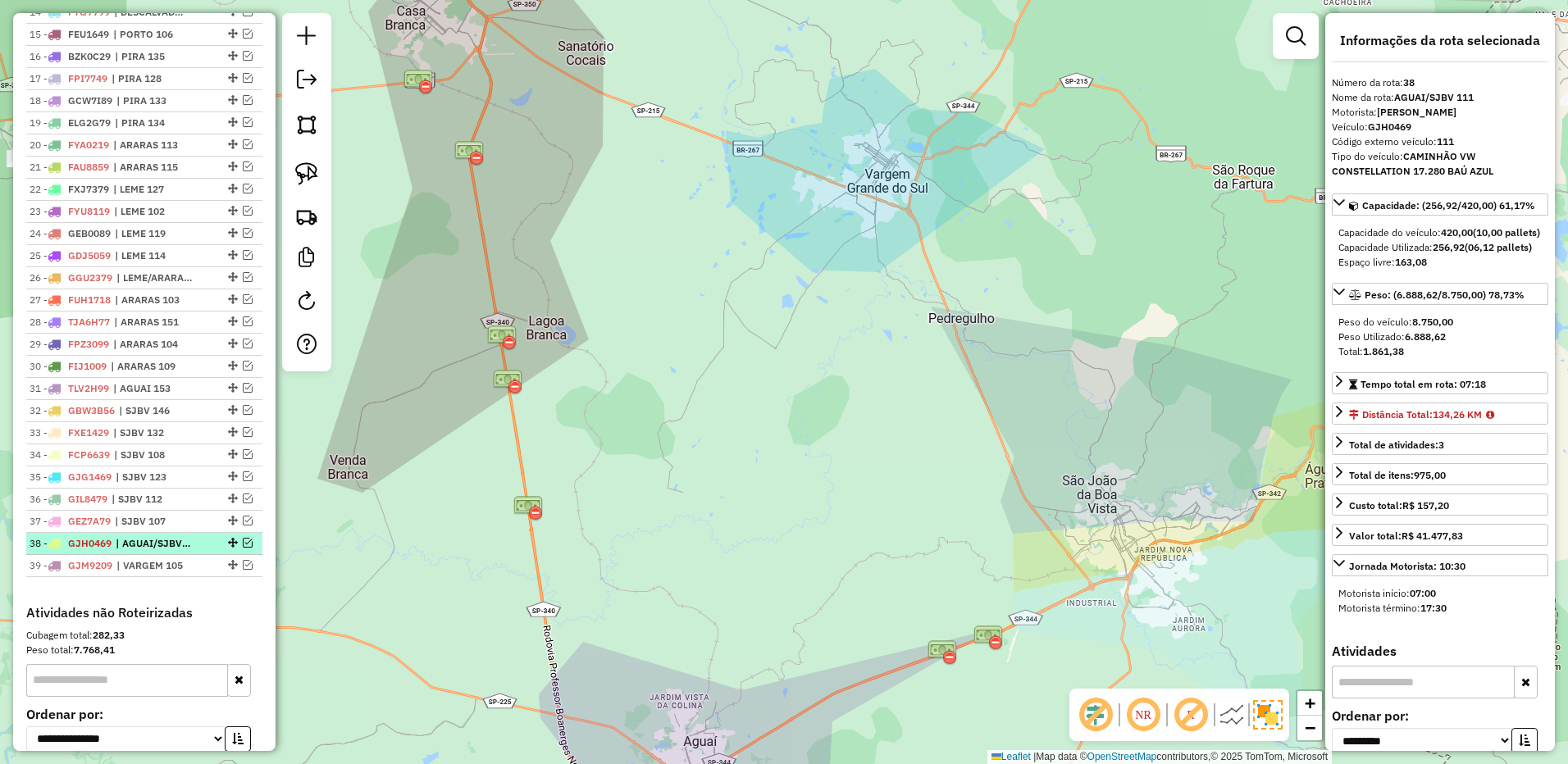
click at [247, 548] on em at bounding box center [248, 543] width 10 height 10
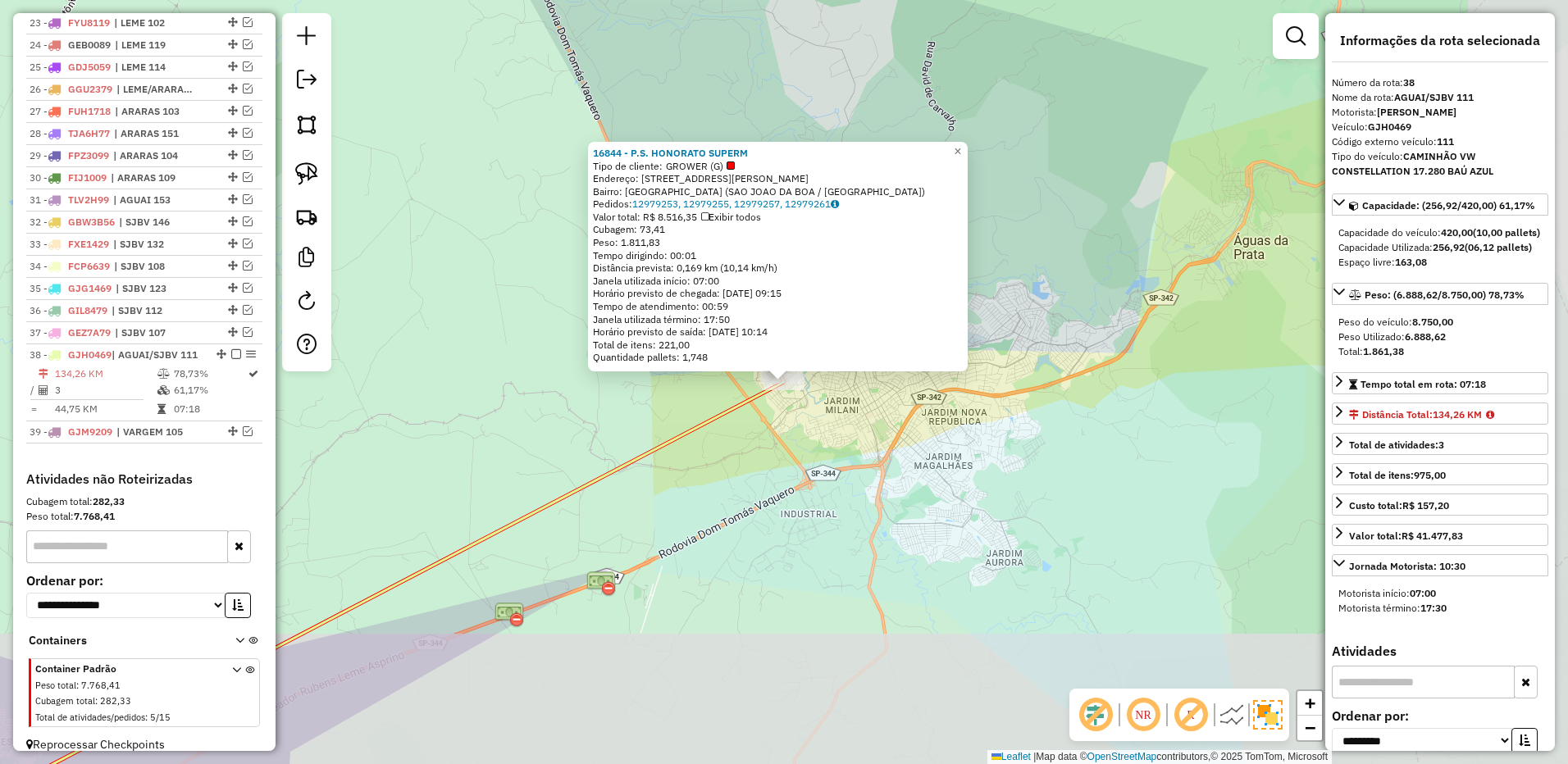
scroll to position [1167, 0]
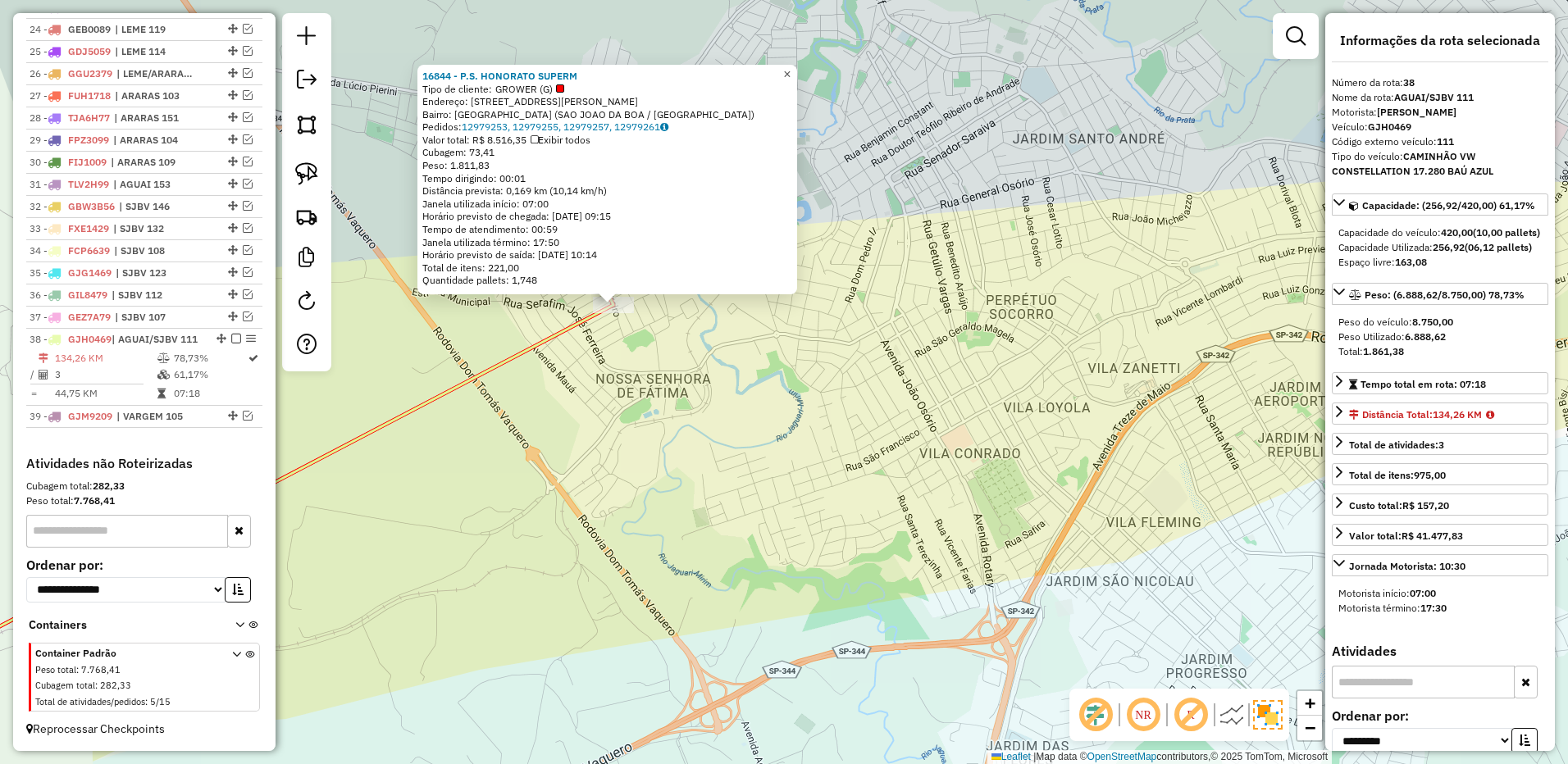
drag, startPoint x: 796, startPoint y: 73, endPoint x: 720, endPoint y: 159, distance: 114.8
click at [791, 73] on span "×" at bounding box center [787, 74] width 8 height 14
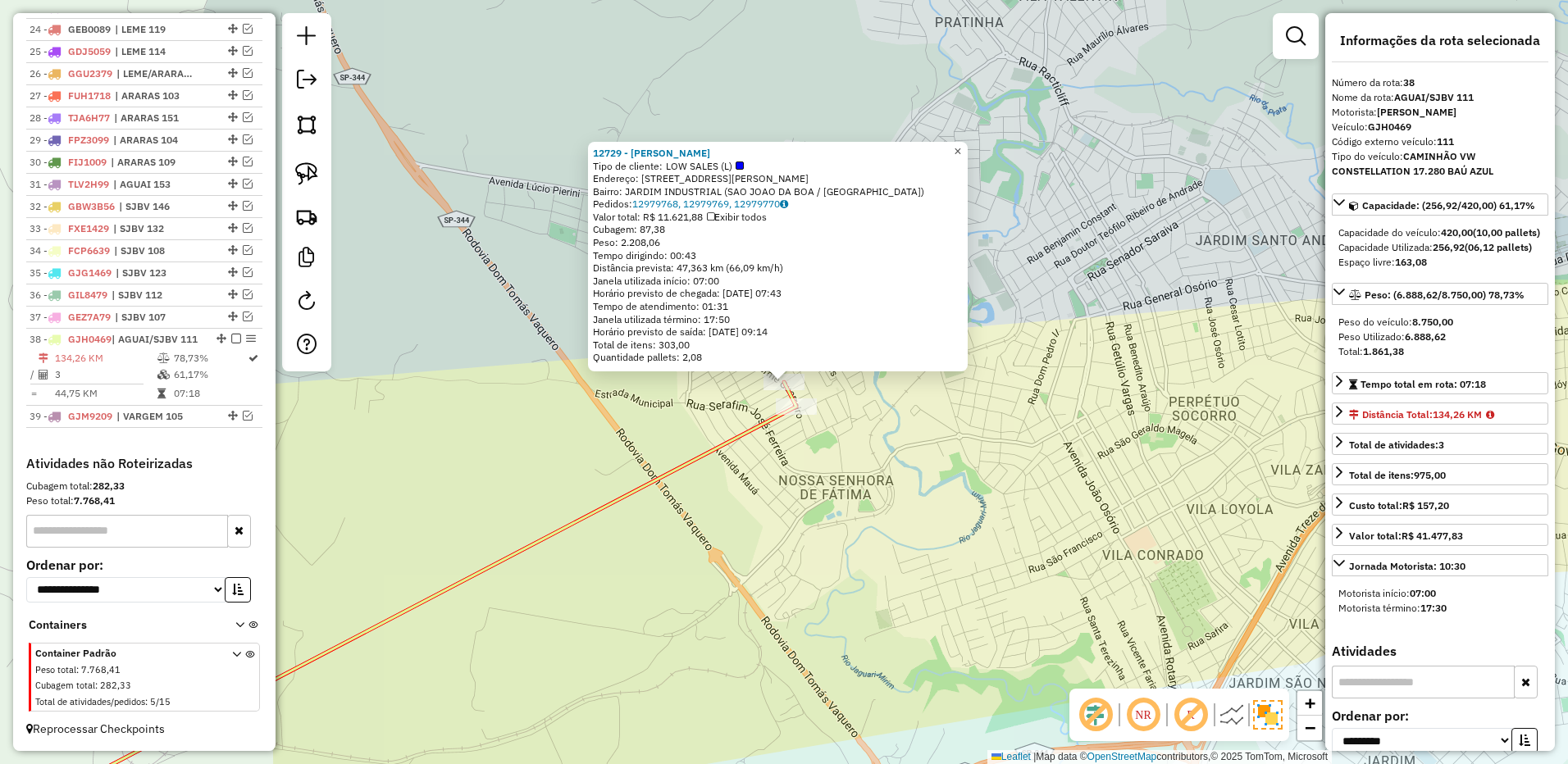
click at [961, 149] on span "×" at bounding box center [957, 151] width 8 height 14
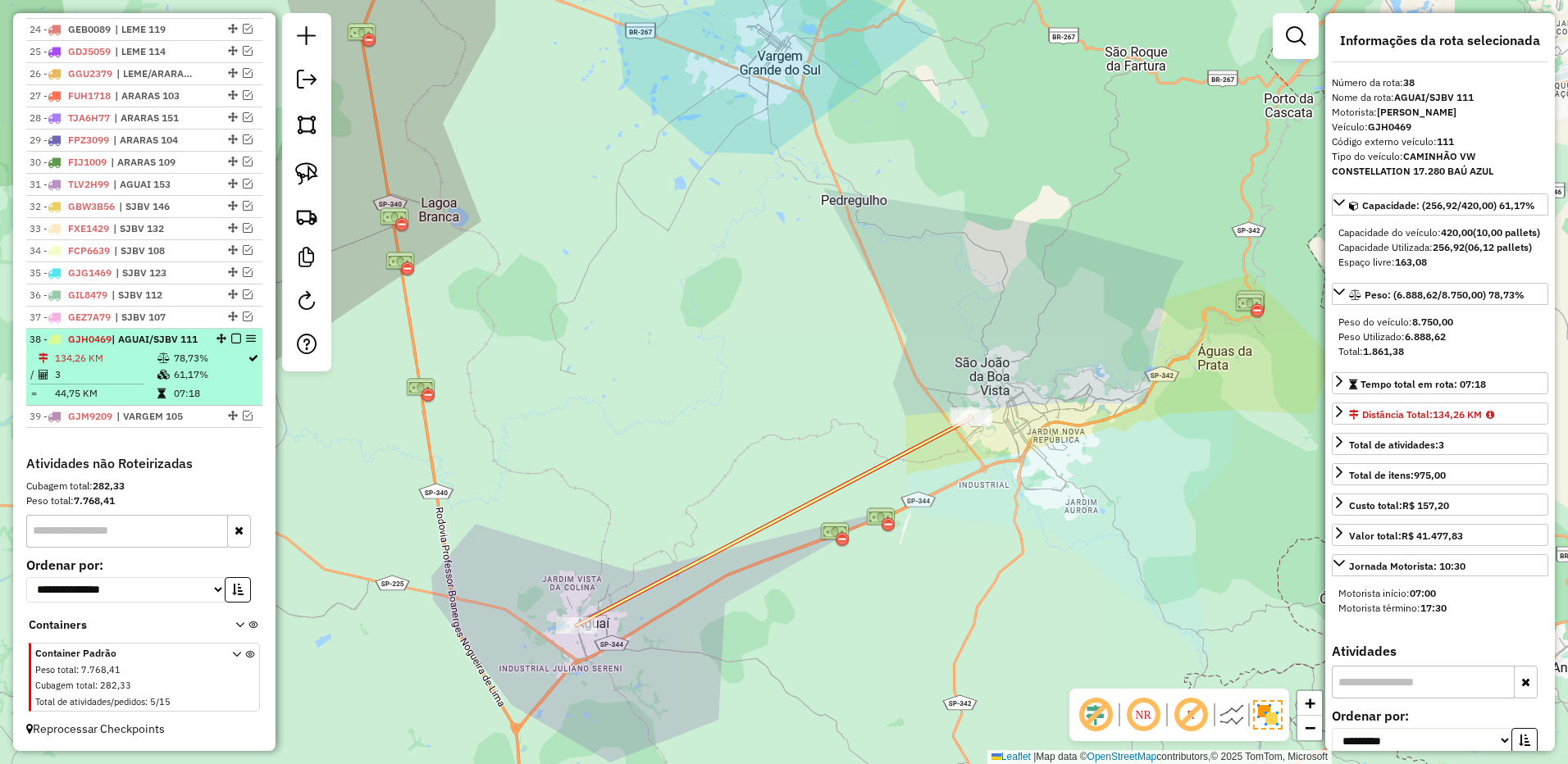
click at [231, 334] on em at bounding box center [236, 339] width 10 height 10
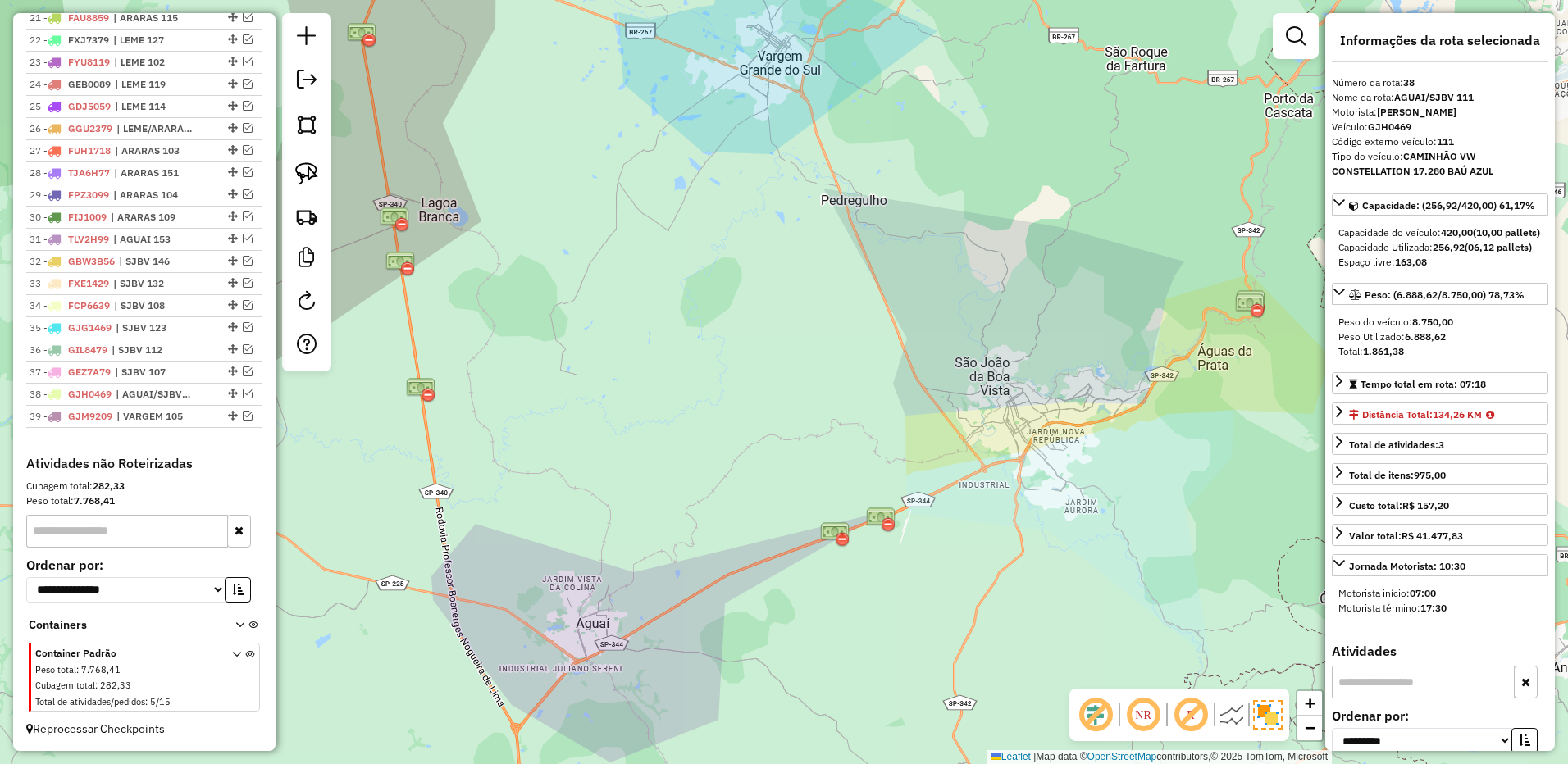
scroll to position [1098, 0]
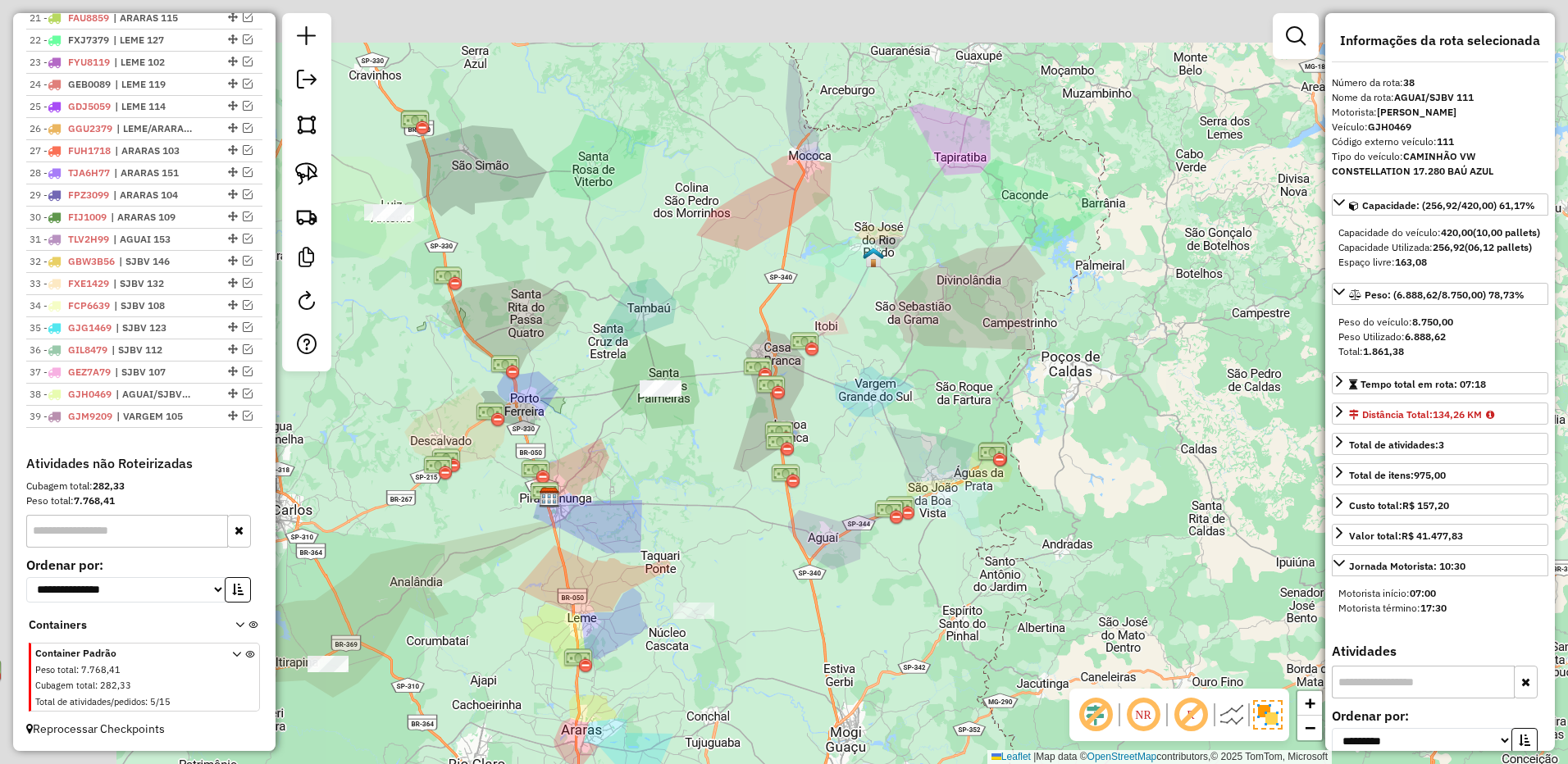
drag, startPoint x: 771, startPoint y: 267, endPoint x: 919, endPoint y: 396, distance: 196.3
click at [923, 394] on div "Janela de atendimento Grade de atendimento Capacidade Transportadoras Veículos …" at bounding box center [784, 382] width 1568 height 764
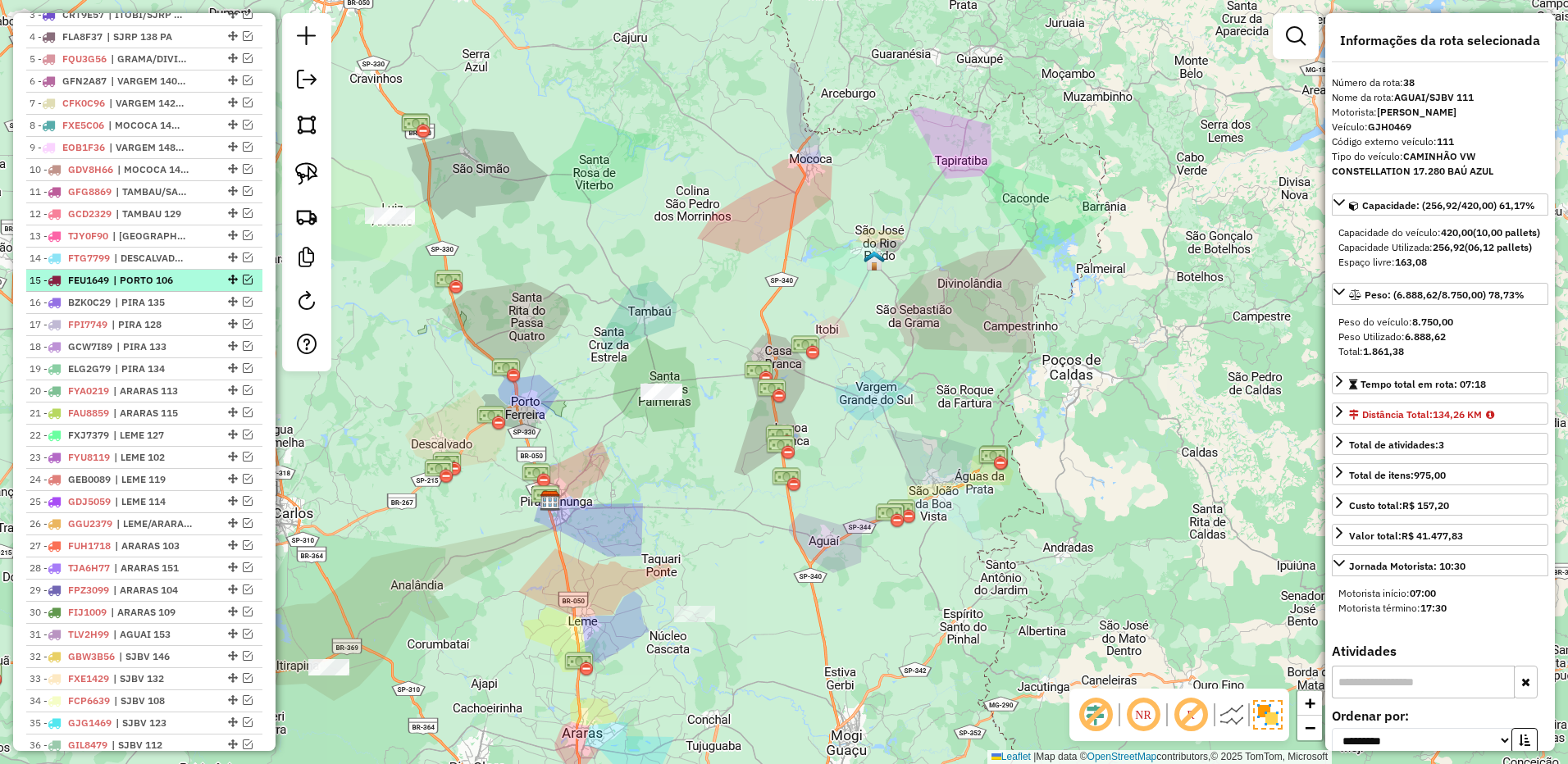
scroll to position [360, 0]
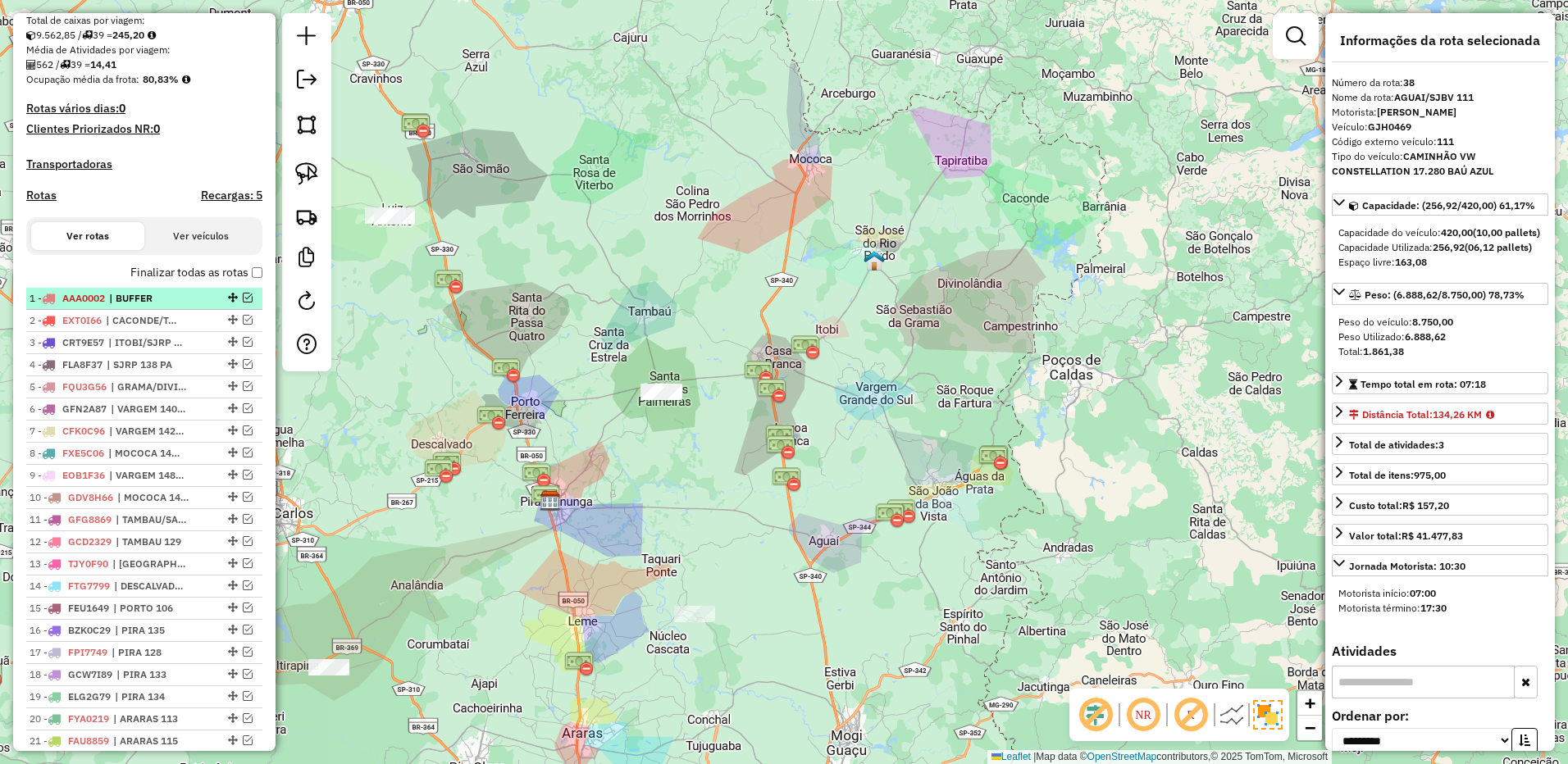
click at [243, 302] on em at bounding box center [248, 298] width 10 height 10
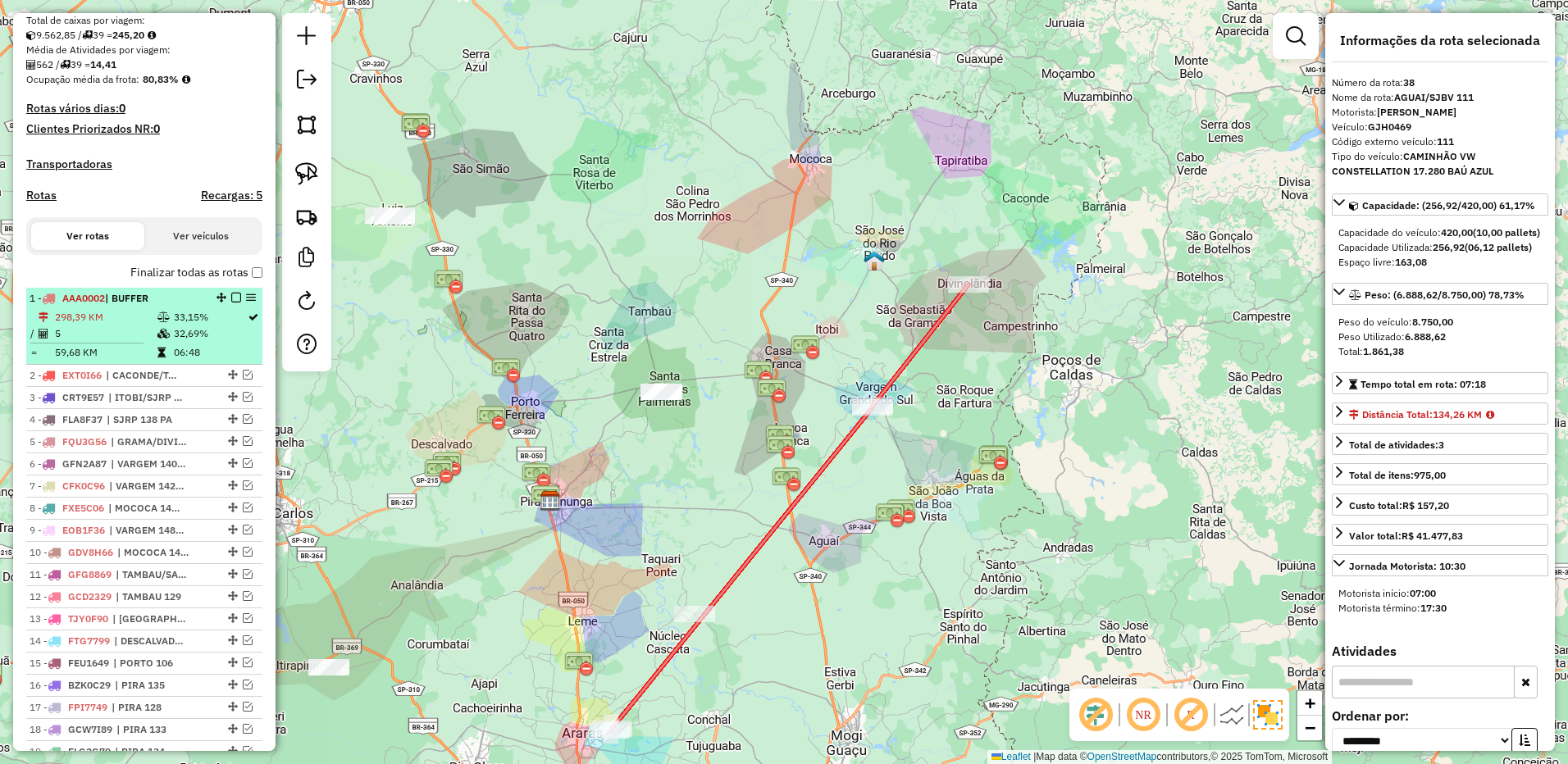
click at [188, 306] on div "1 - AAA0002 | BUFFER" at bounding box center [116, 299] width 174 height 15
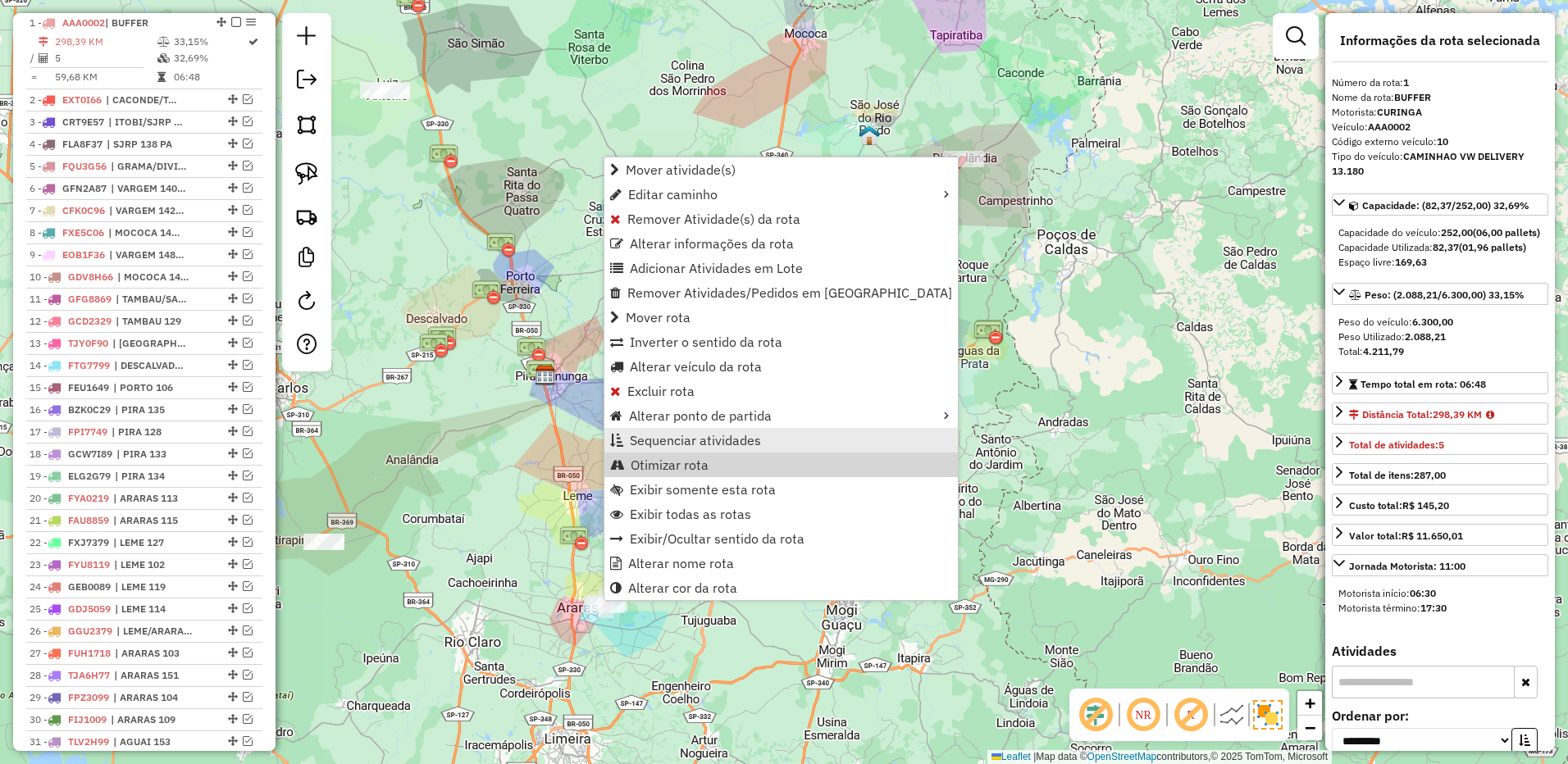
scroll to position [650, 0]
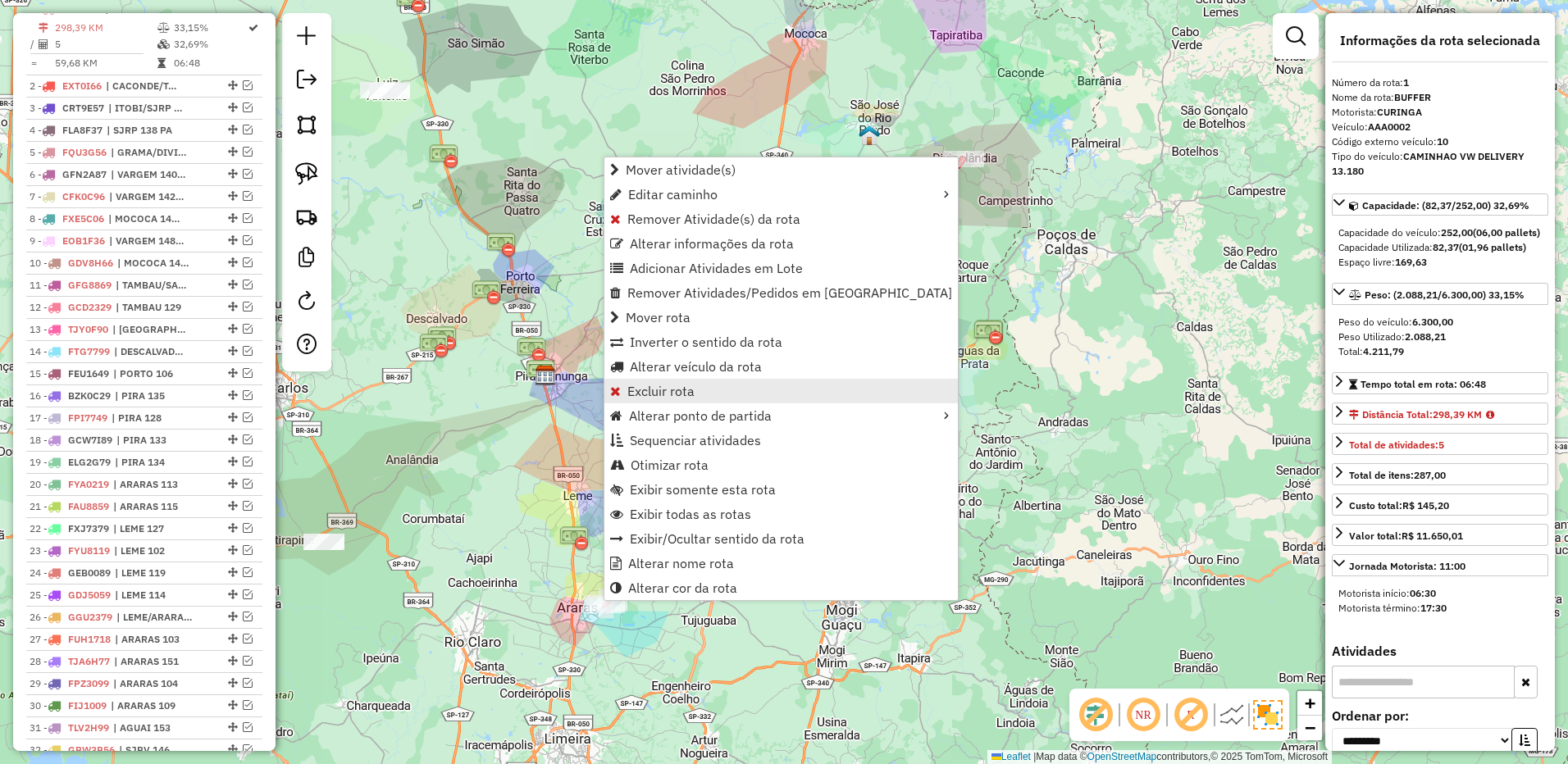
click at [668, 387] on span "Excluir rota" at bounding box center [660, 392] width 68 height 13
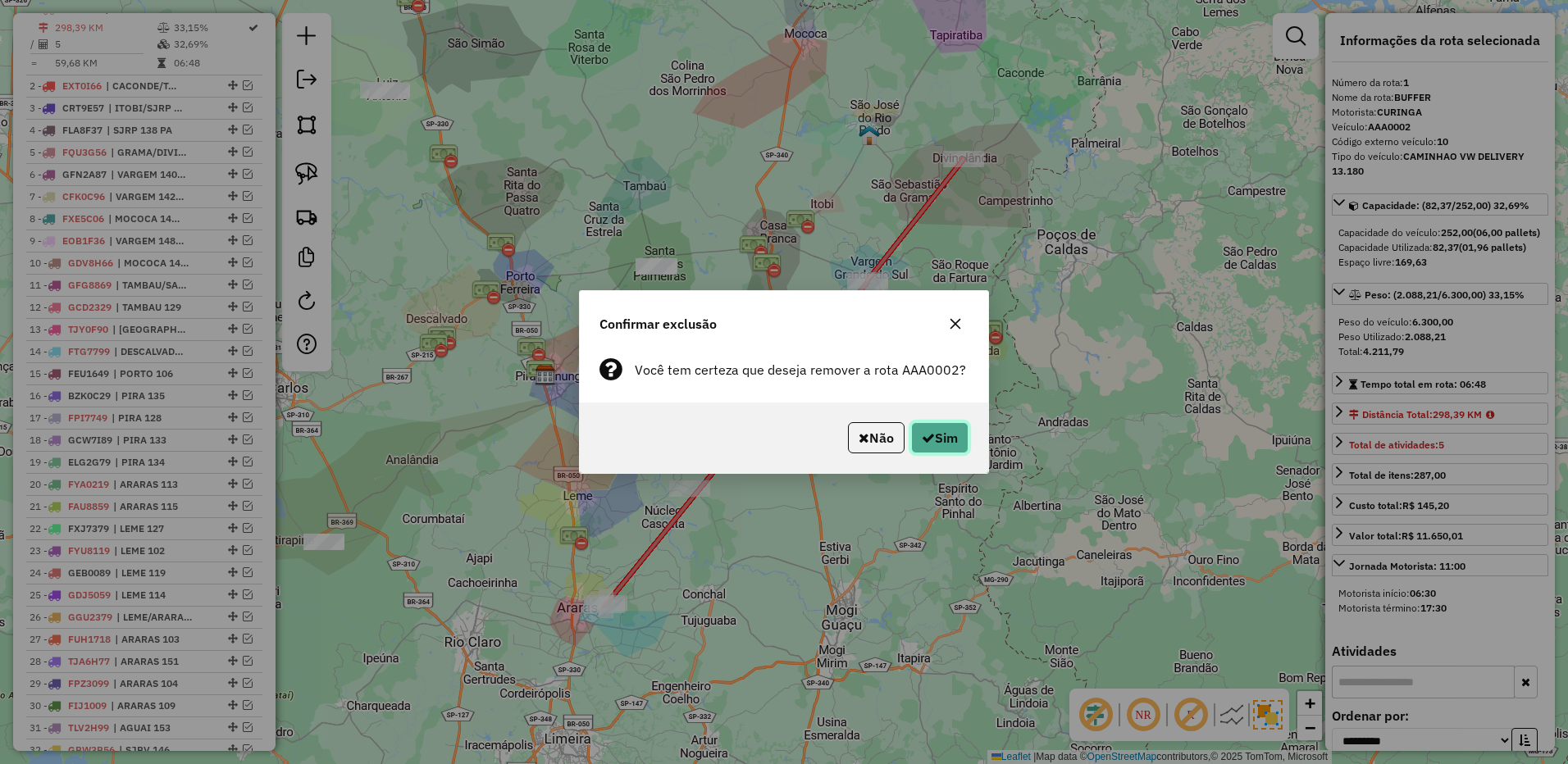
click at [942, 432] on button "Sim" at bounding box center [939, 438] width 58 height 31
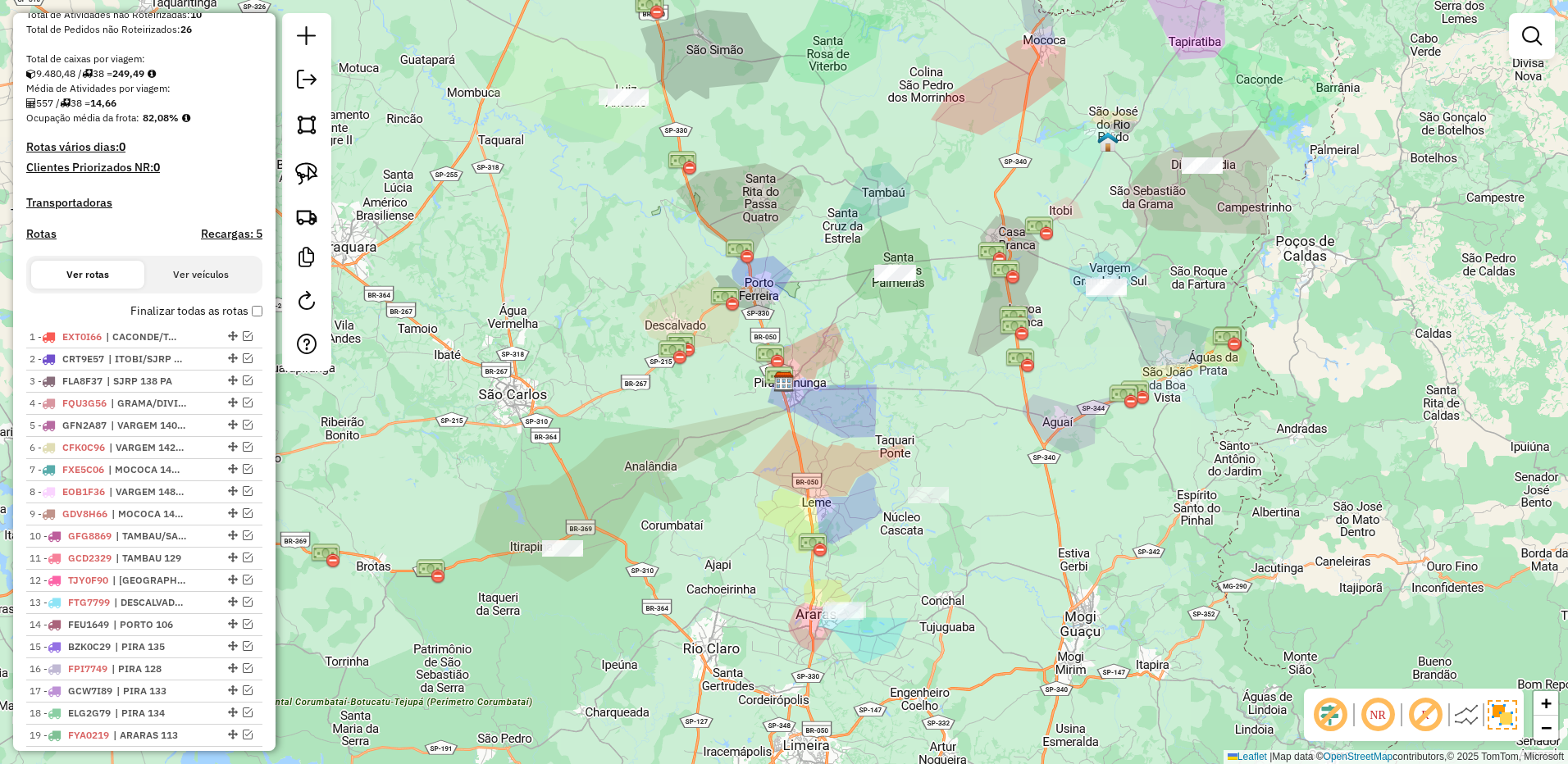
scroll to position [978, 0]
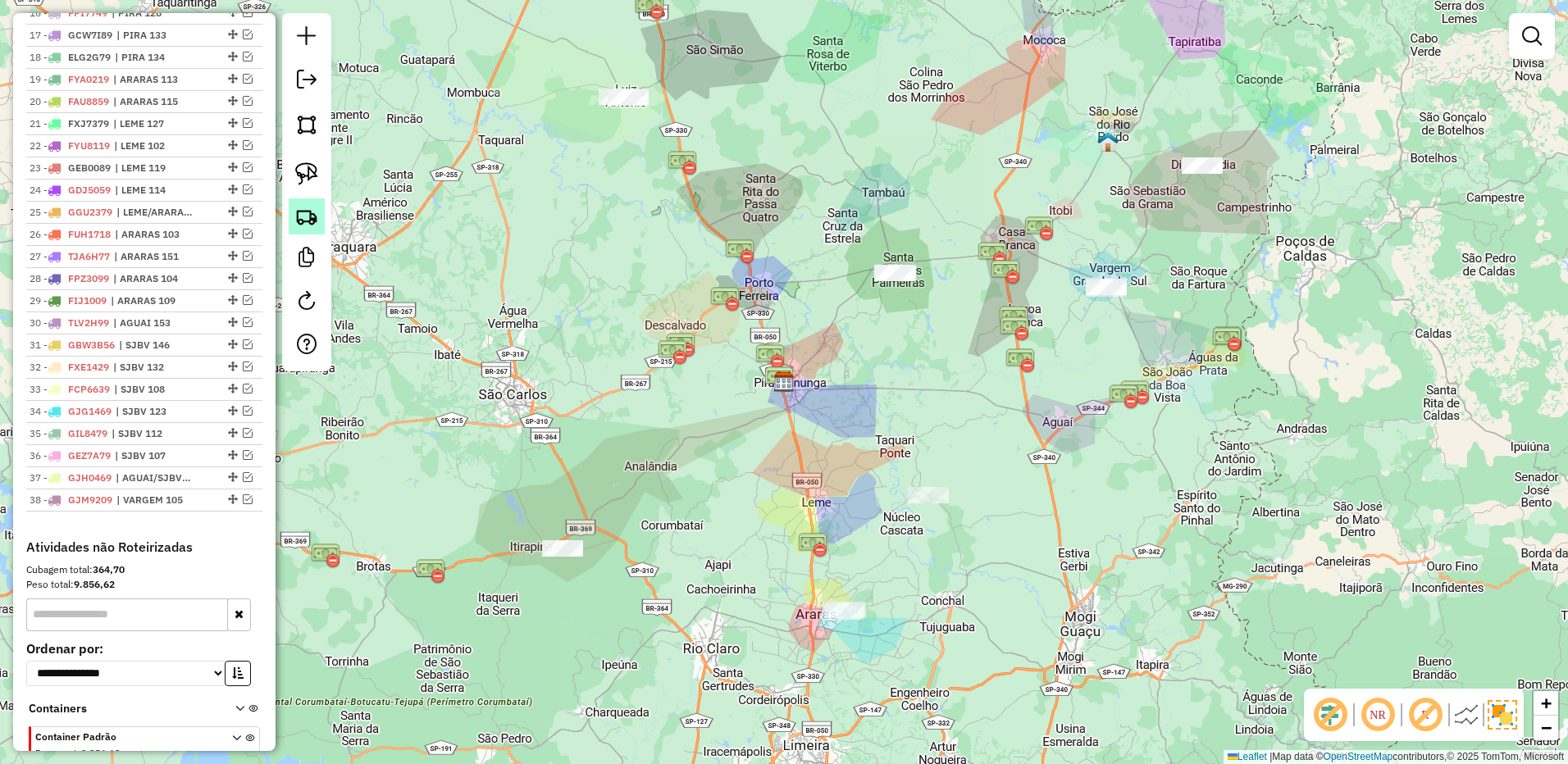
click at [316, 220] on img at bounding box center [306, 216] width 23 height 23
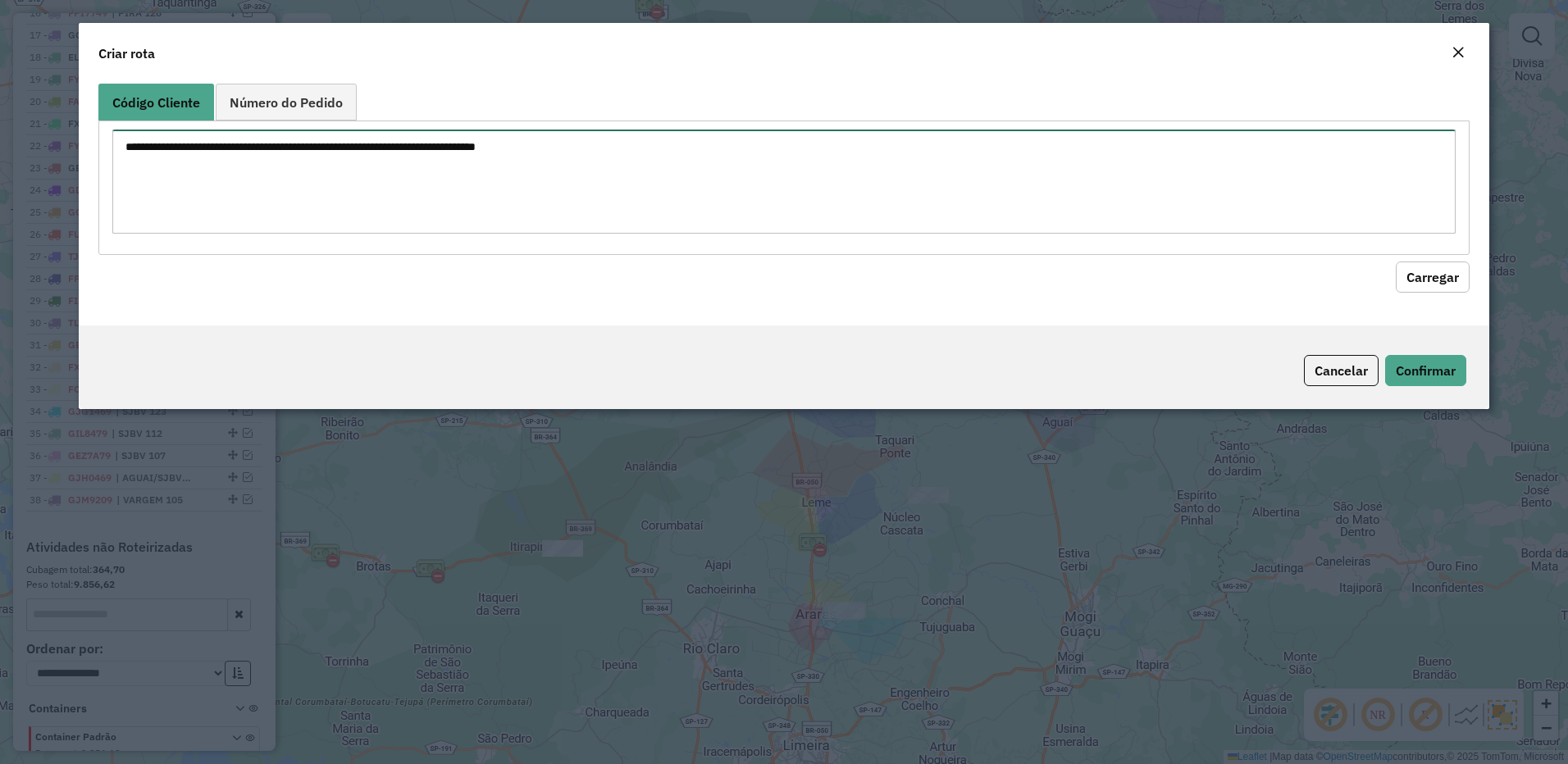
click at [1073, 188] on textarea at bounding box center [785, 181] width 1344 height 104
paste textarea "**** ***** ***** **** ***** ***** ***** *** ***** ***** ***** ***** ***** *****…"
type textarea "**** ***** ***** **** ***** ***** ***** *** ***** ***** ***** ***** ***** *****…"
click at [1432, 268] on button "Carregar" at bounding box center [1432, 276] width 73 height 31
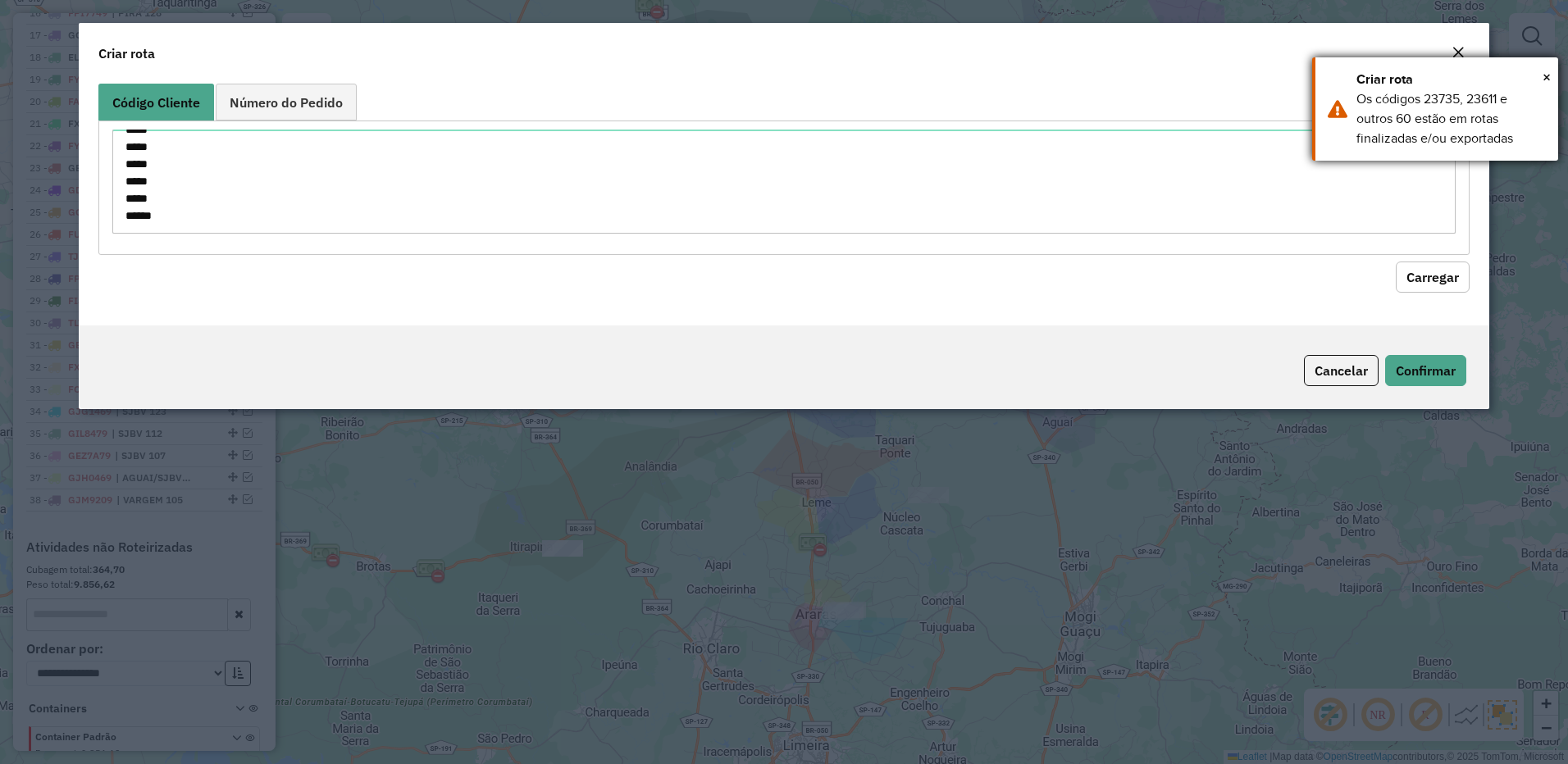
click at [1463, 58] on div "× Criar rota Os códigos 23735, 23611 e outros 60 estão em rotas finalizadas e/o…" at bounding box center [1434, 109] width 246 height 104
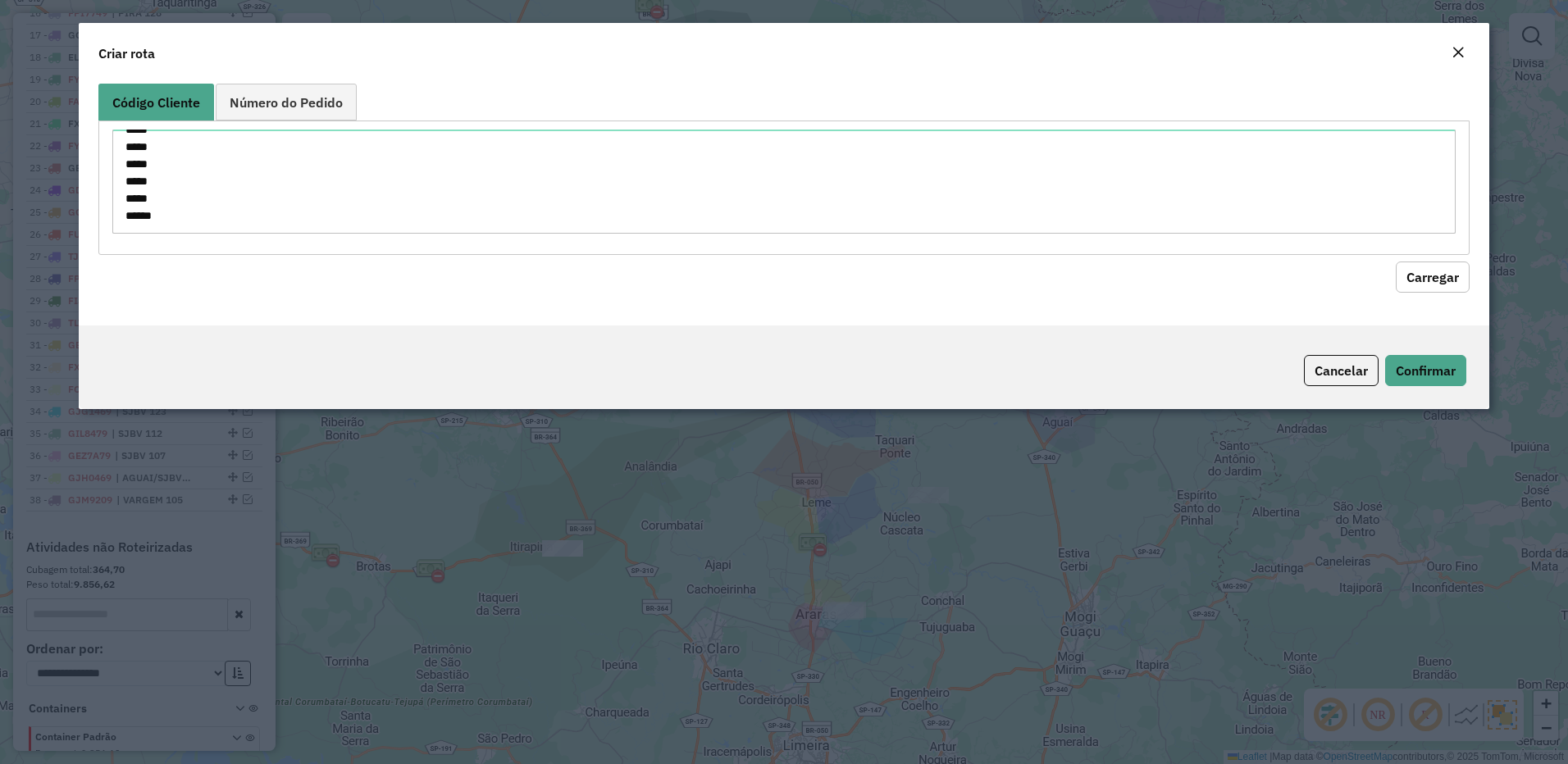
click at [1461, 56] on em "Close" at bounding box center [1458, 53] width 13 height 13
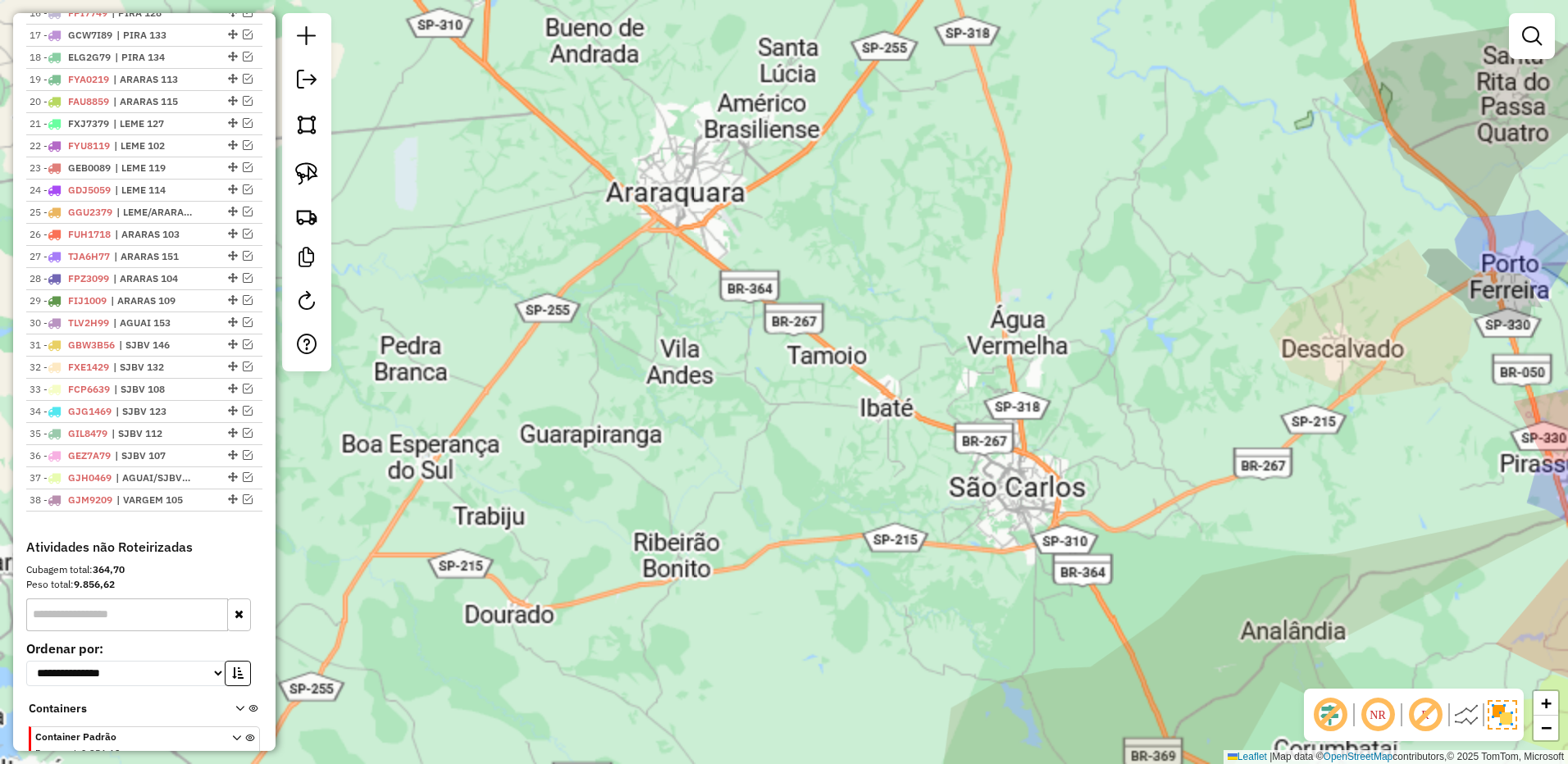
scroll to position [485, 0]
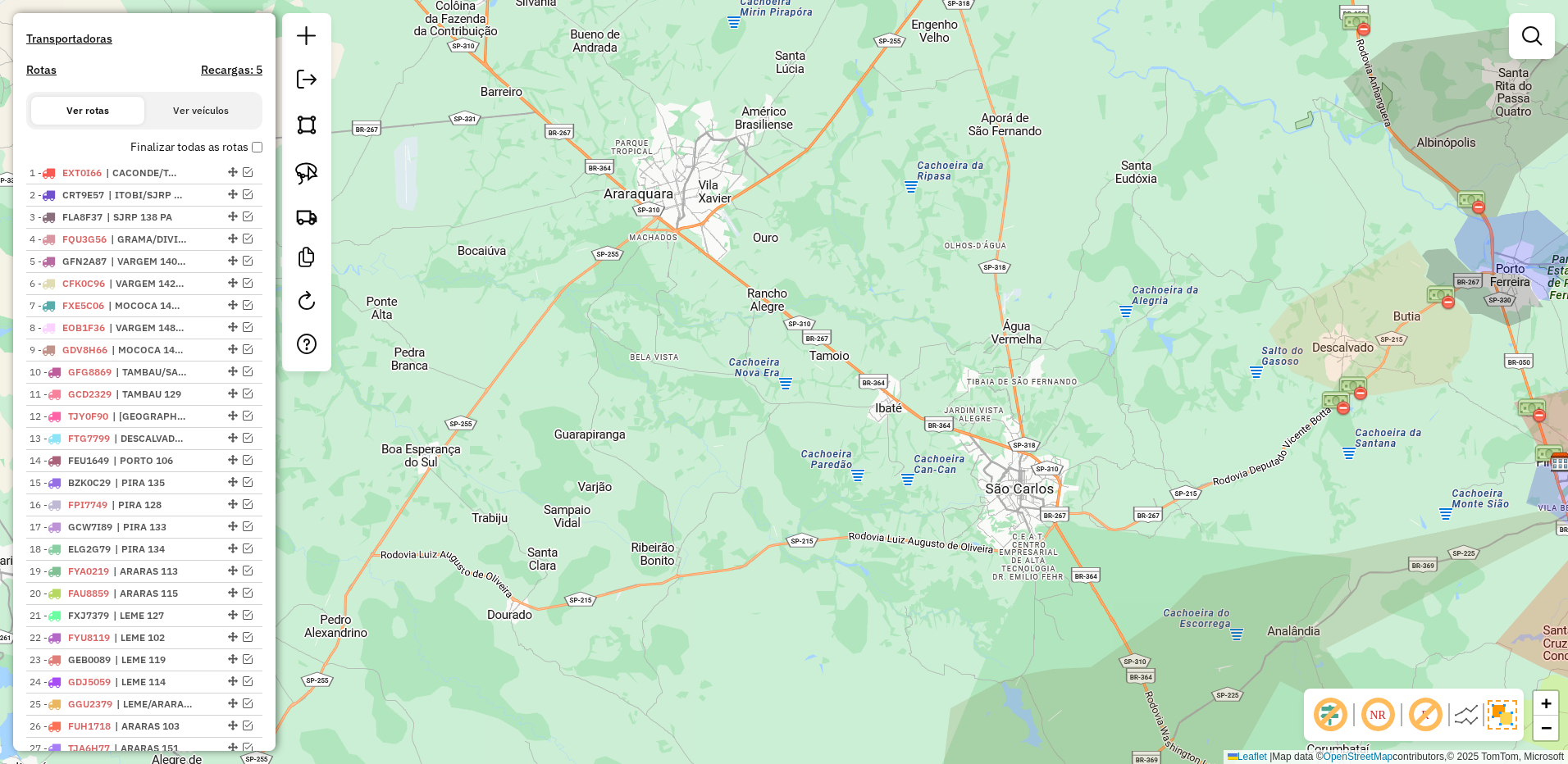
drag, startPoint x: 309, startPoint y: 73, endPoint x: 419, endPoint y: 99, distance: 113.0
click at [309, 73] on em at bounding box center [306, 79] width 20 height 20
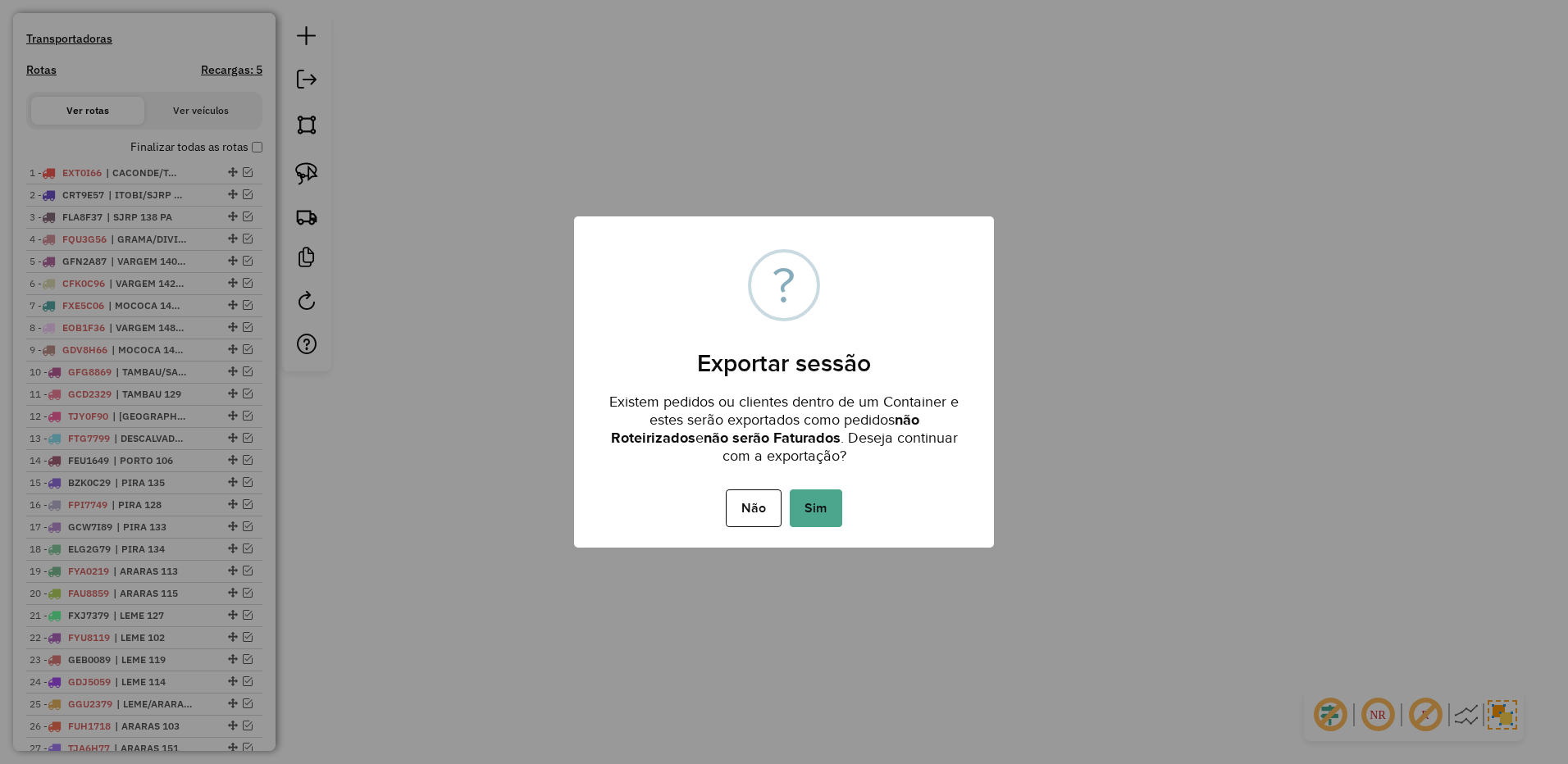
drag, startPoint x: 822, startPoint y: 498, endPoint x: 884, endPoint y: 515, distance: 64.3
click at [821, 498] on button "Sim" at bounding box center [816, 508] width 53 height 38
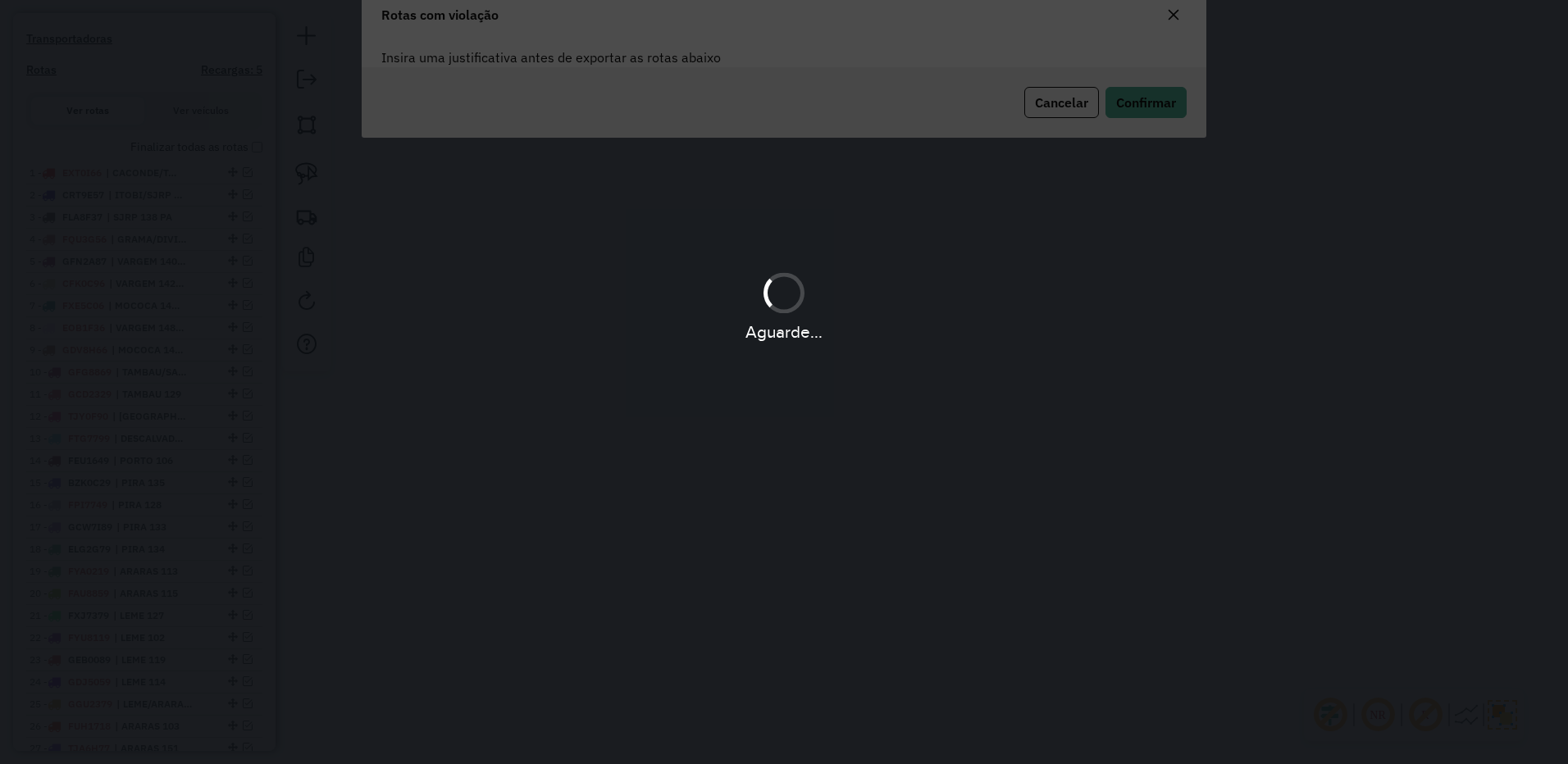
scroll to position [0, 0]
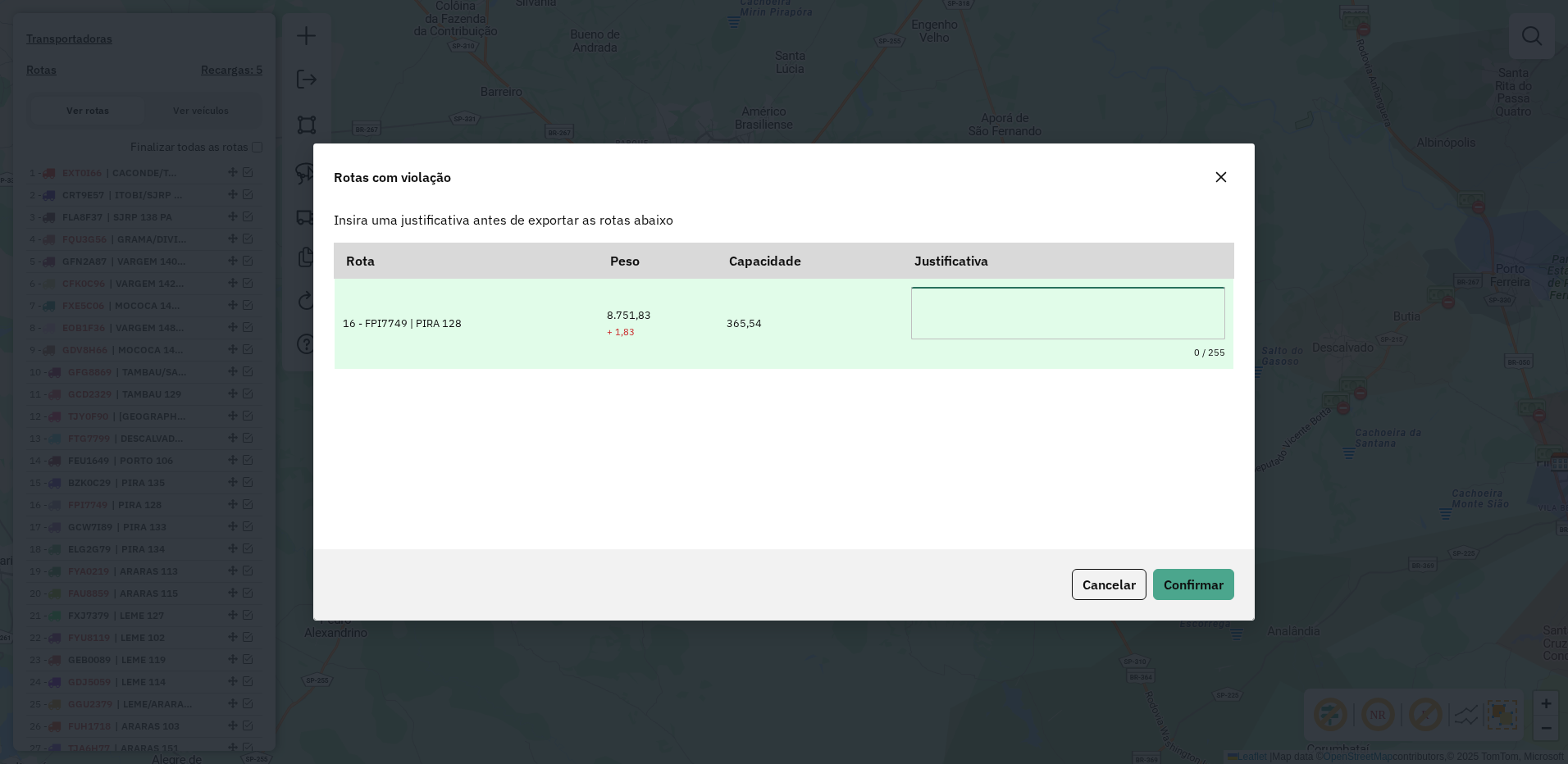
click at [1010, 301] on textarea at bounding box center [1067, 313] width 313 height 53
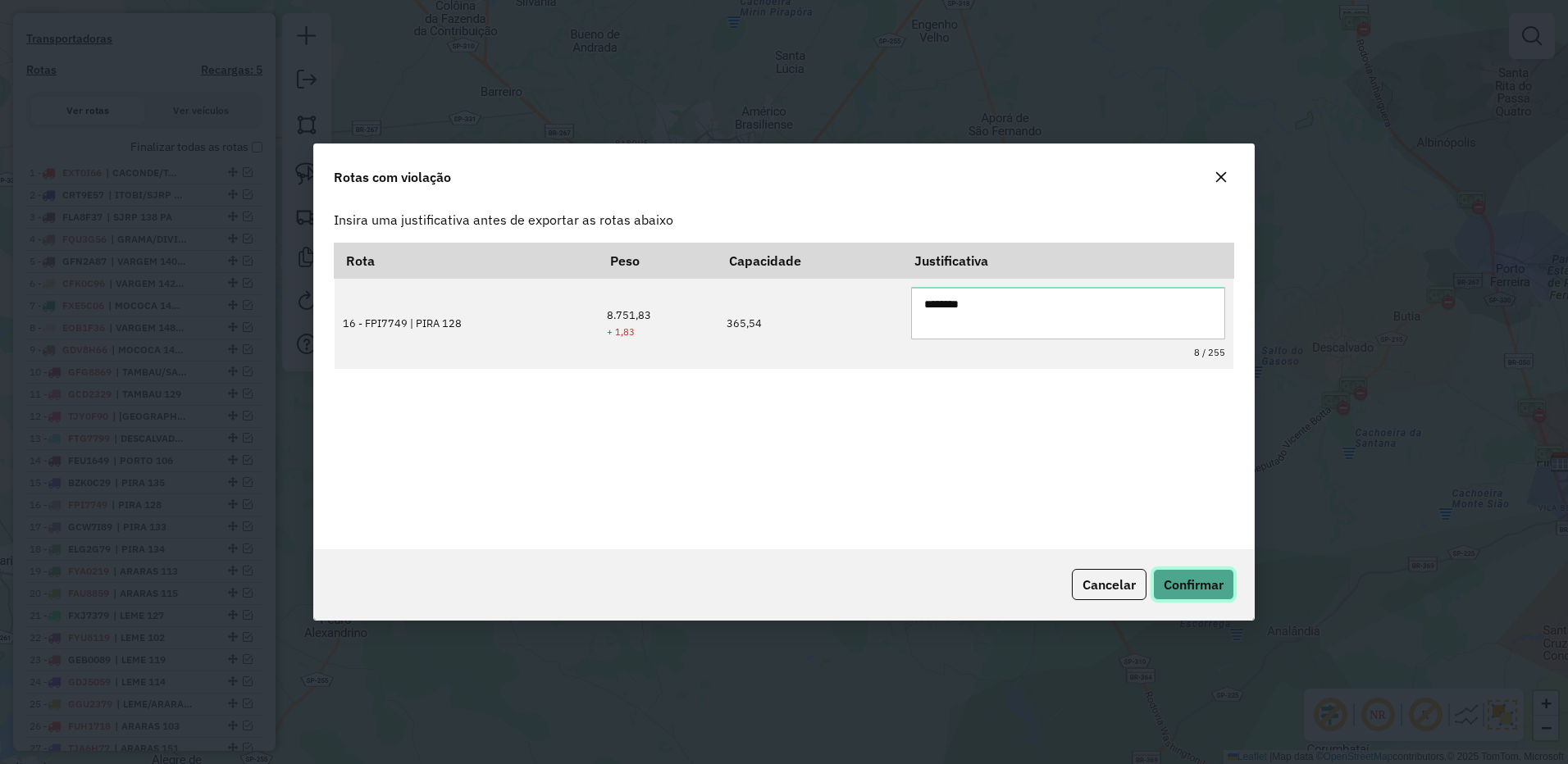
click at [1178, 569] on button "Confirmar" at bounding box center [1193, 584] width 81 height 31
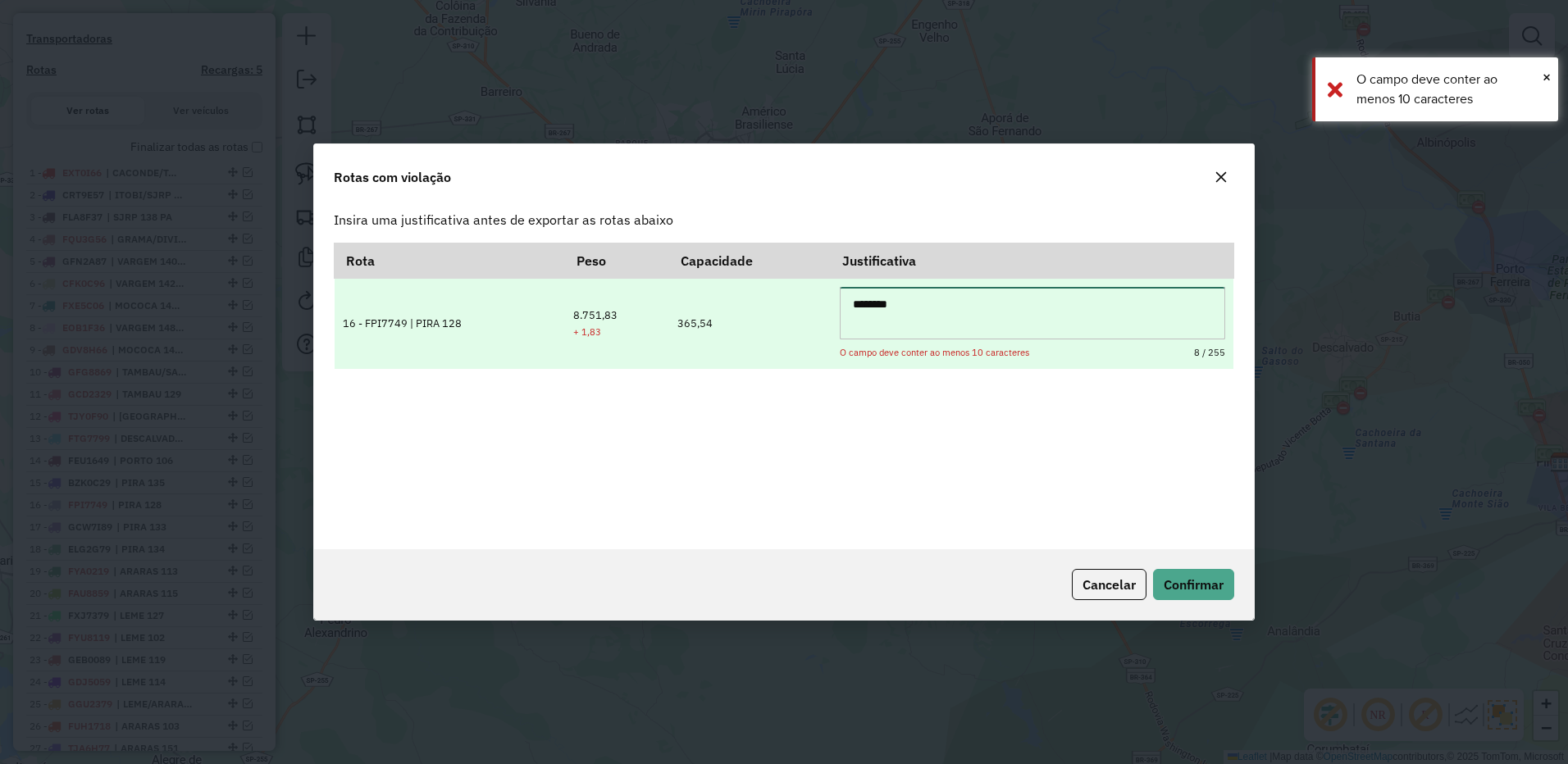
click at [1015, 306] on textarea "********" at bounding box center [1033, 313] width 386 height 53
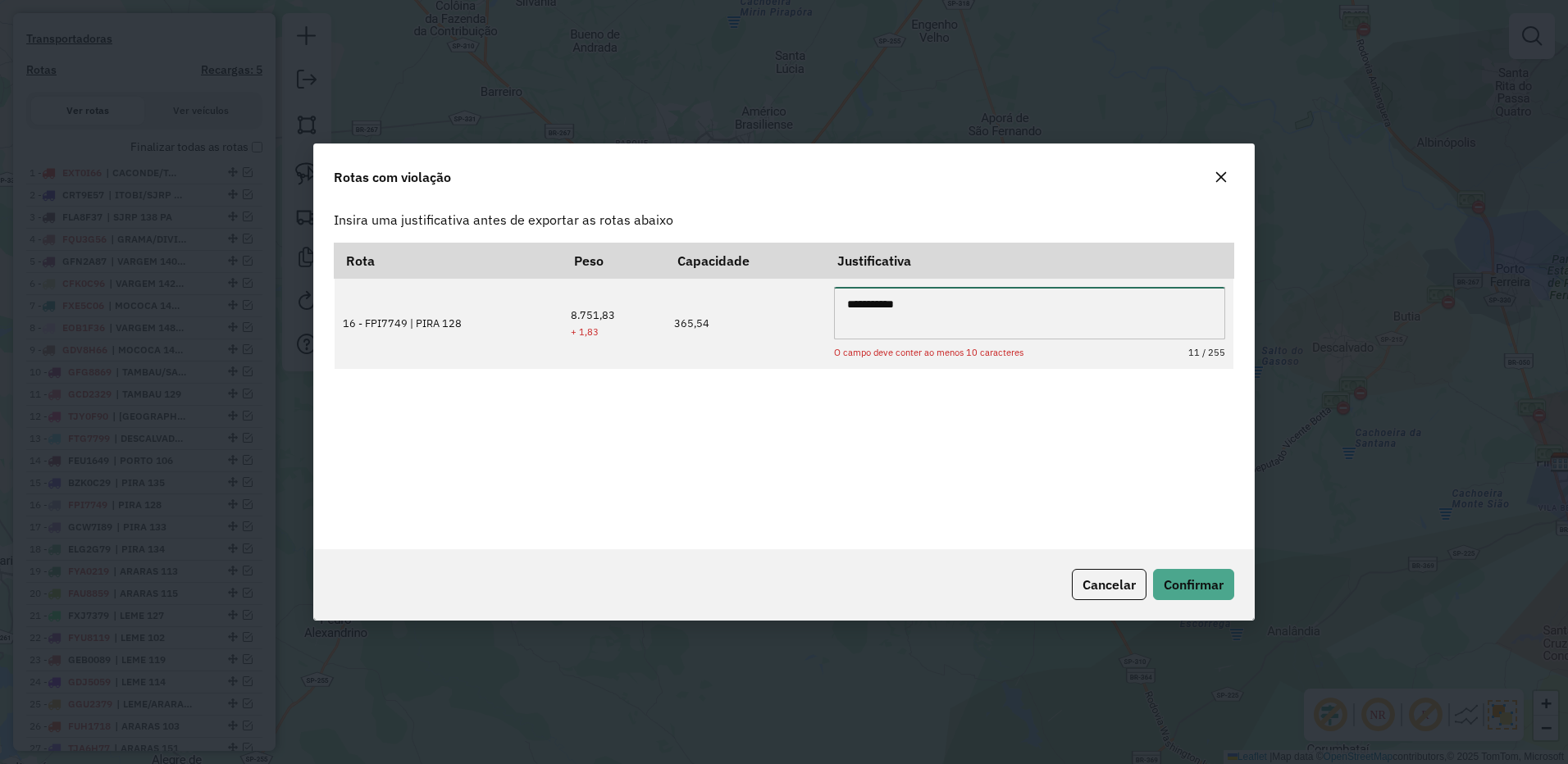
type textarea "**********"
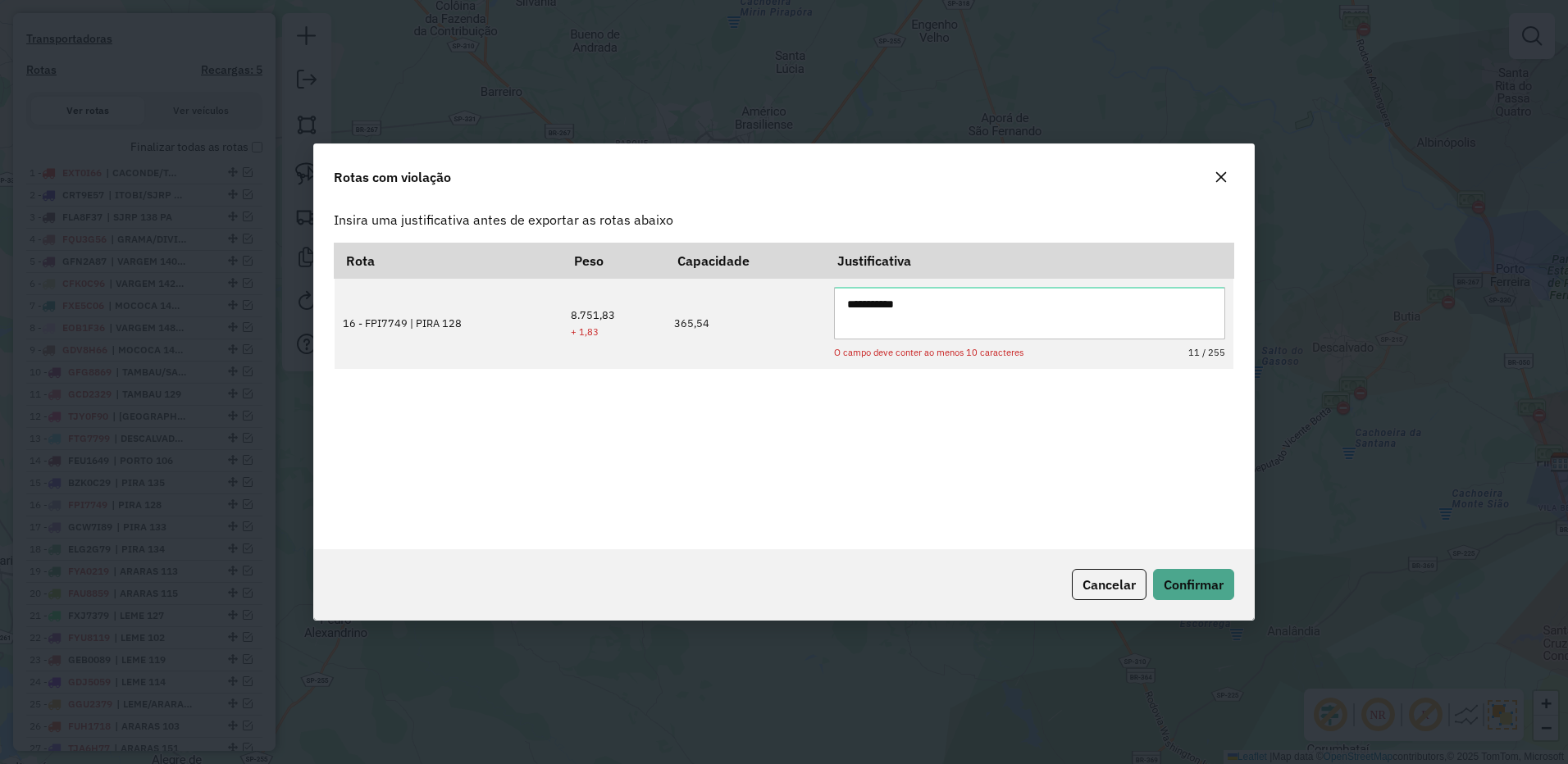
click at [1229, 169] on button "button" at bounding box center [1220, 176] width 26 height 26
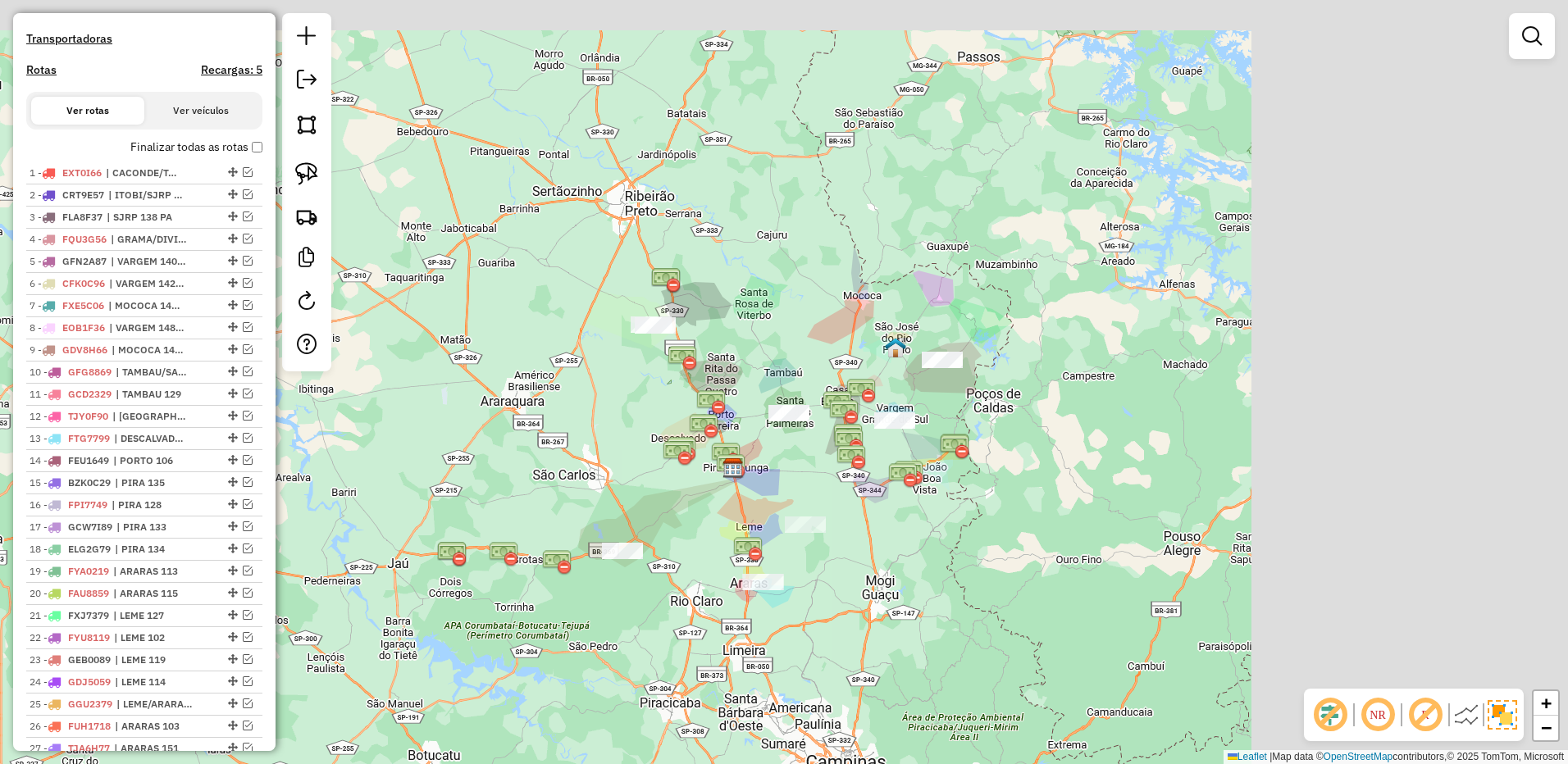
drag, startPoint x: 819, startPoint y: 481, endPoint x: 517, endPoint y: 592, distance: 321.8
click at [483, 595] on div "Janela de atendimento Grade de atendimento Capacidade Transportadoras Veículos …" at bounding box center [784, 382] width 1568 height 764
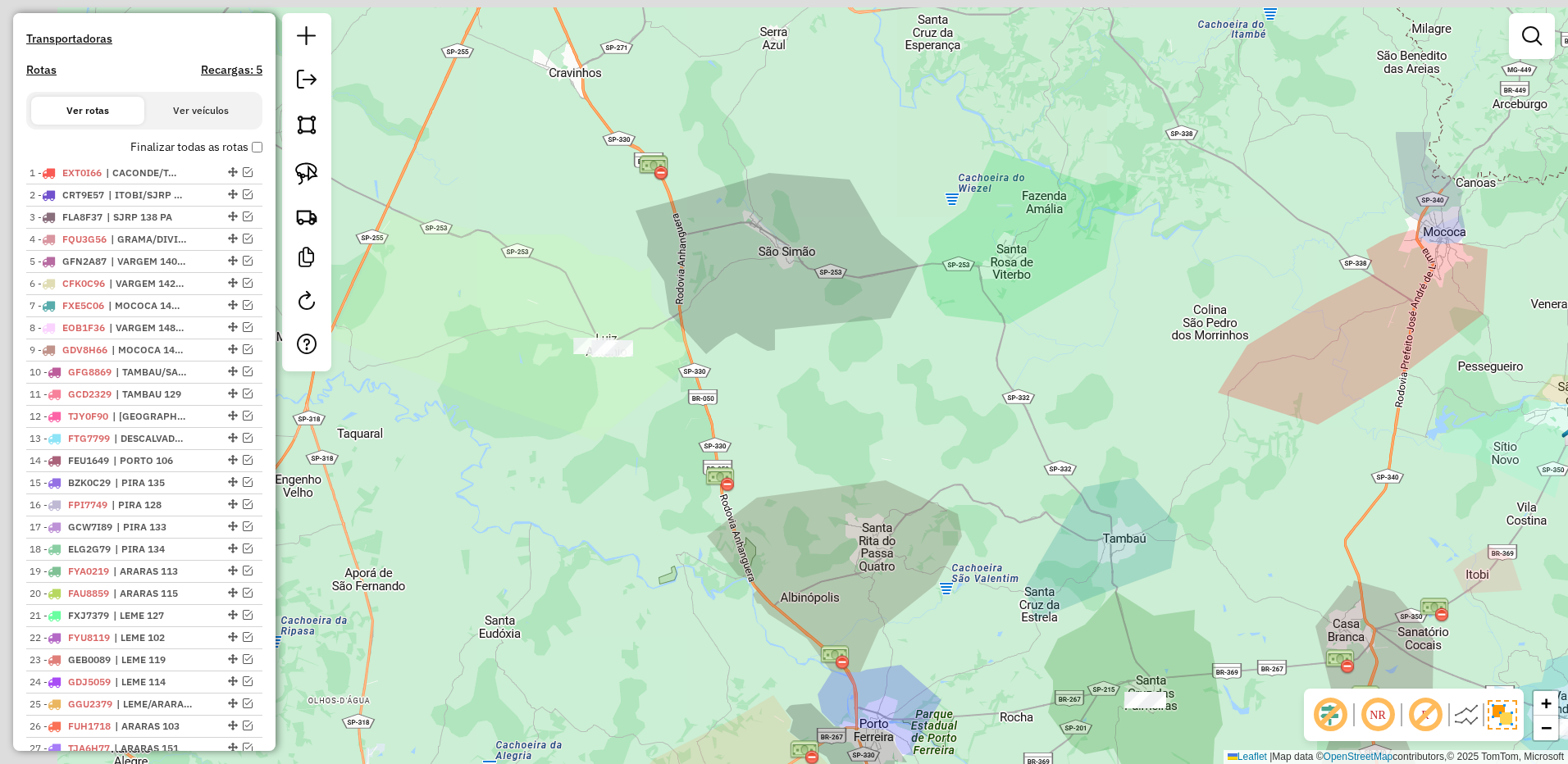
drag, startPoint x: 557, startPoint y: 275, endPoint x: 615, endPoint y: 380, distance: 120.0
click at [655, 428] on div "Janela de atendimento Grade de atendimento Capacidade Transportadoras Veículos …" at bounding box center [784, 382] width 1568 height 764
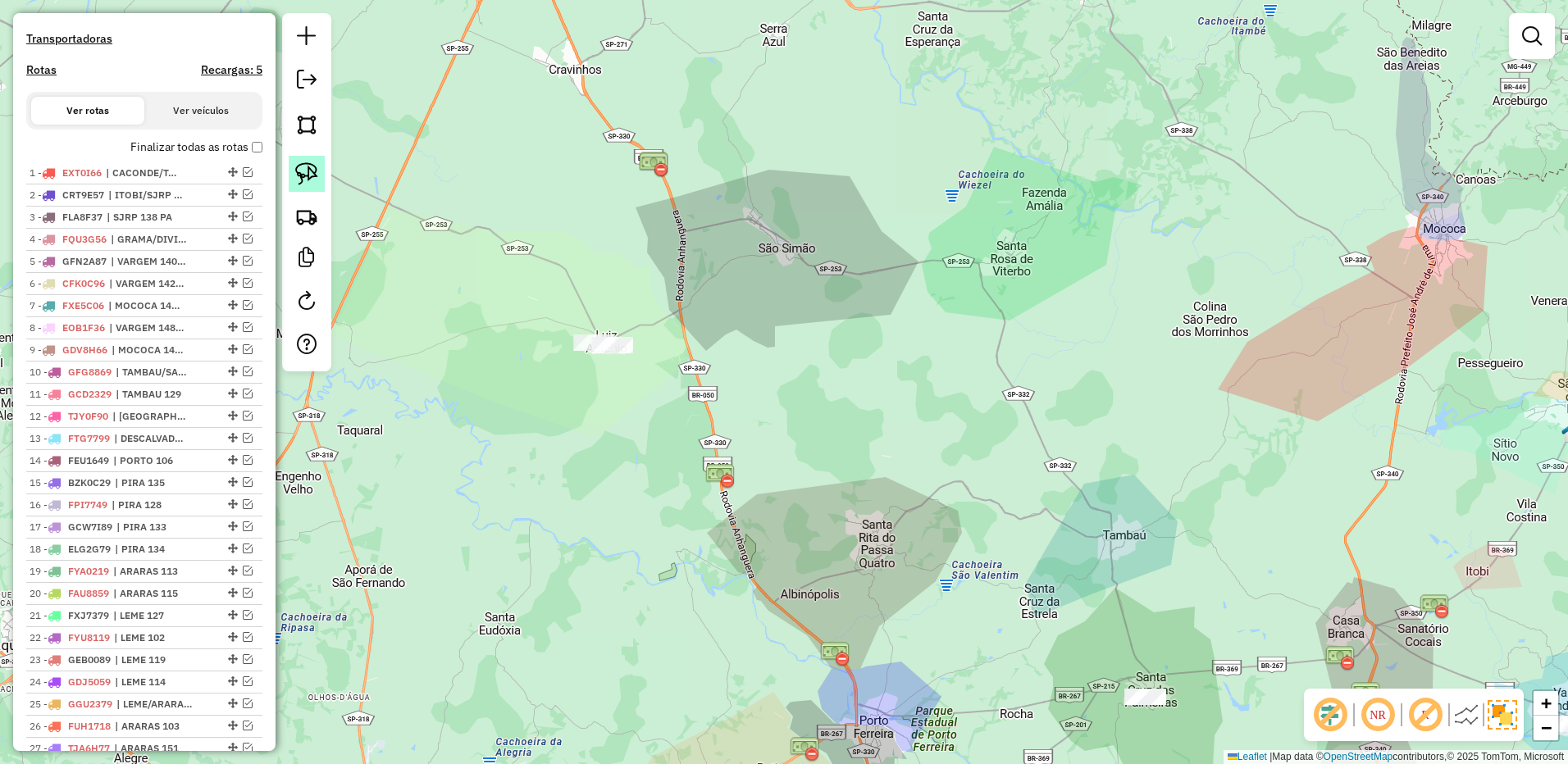
drag, startPoint x: 301, startPoint y: 175, endPoint x: 432, endPoint y: 210, distance: 135.6
click at [301, 175] on img at bounding box center [306, 173] width 23 height 23
drag, startPoint x: 594, startPoint y: 235, endPoint x: 880, endPoint y: 340, distance: 304.7
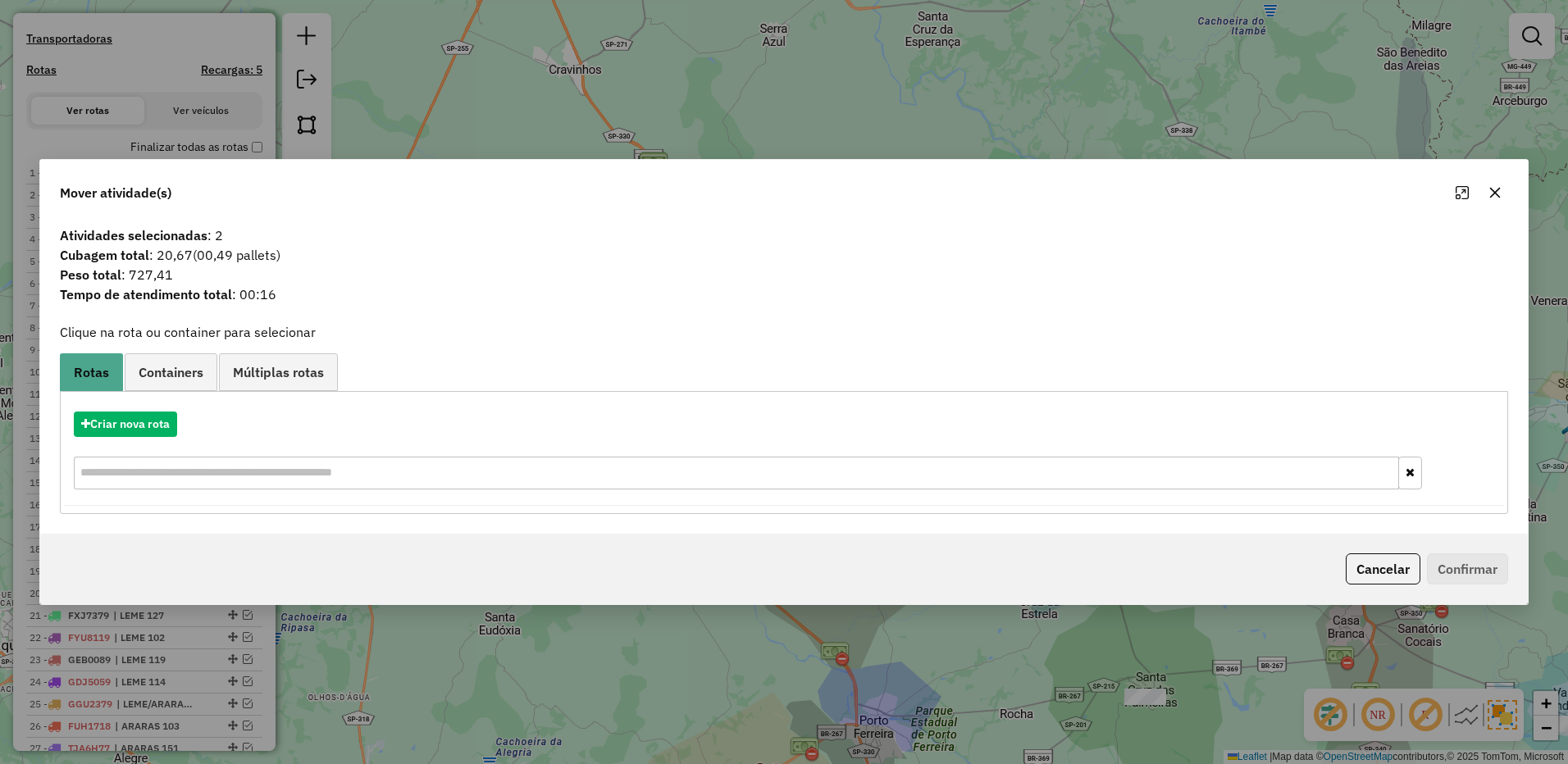
click at [1483, 183] on div at bounding box center [1478, 192] width 59 height 26
drag, startPoint x: 903, startPoint y: 224, endPoint x: 827, endPoint y: 161, distance: 98.7
click at [827, 161] on div "Mover atividade(s) Atividades selecionadas : 2 Cubagem total : 20,67 (00,49 pal…" at bounding box center [783, 382] width 1489 height 446
click at [1504, 196] on button "button" at bounding box center [1494, 192] width 26 height 26
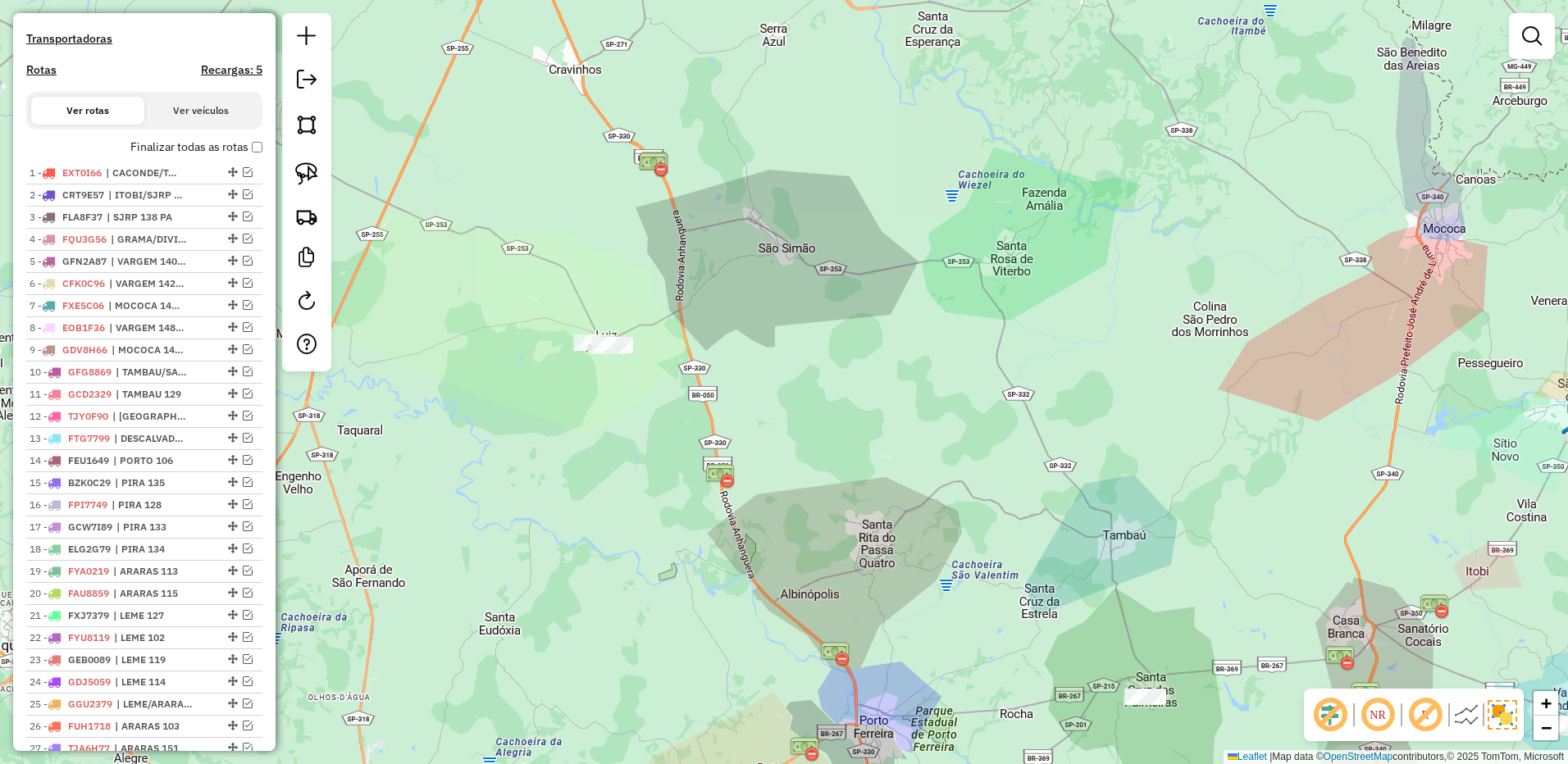
drag, startPoint x: 1215, startPoint y: 530, endPoint x: 767, endPoint y: 210, distance: 550.5
click at [767, 210] on div "Janela de atendimento Grade de atendimento Capacidade Transportadoras Veículos …" at bounding box center [784, 382] width 1568 height 764
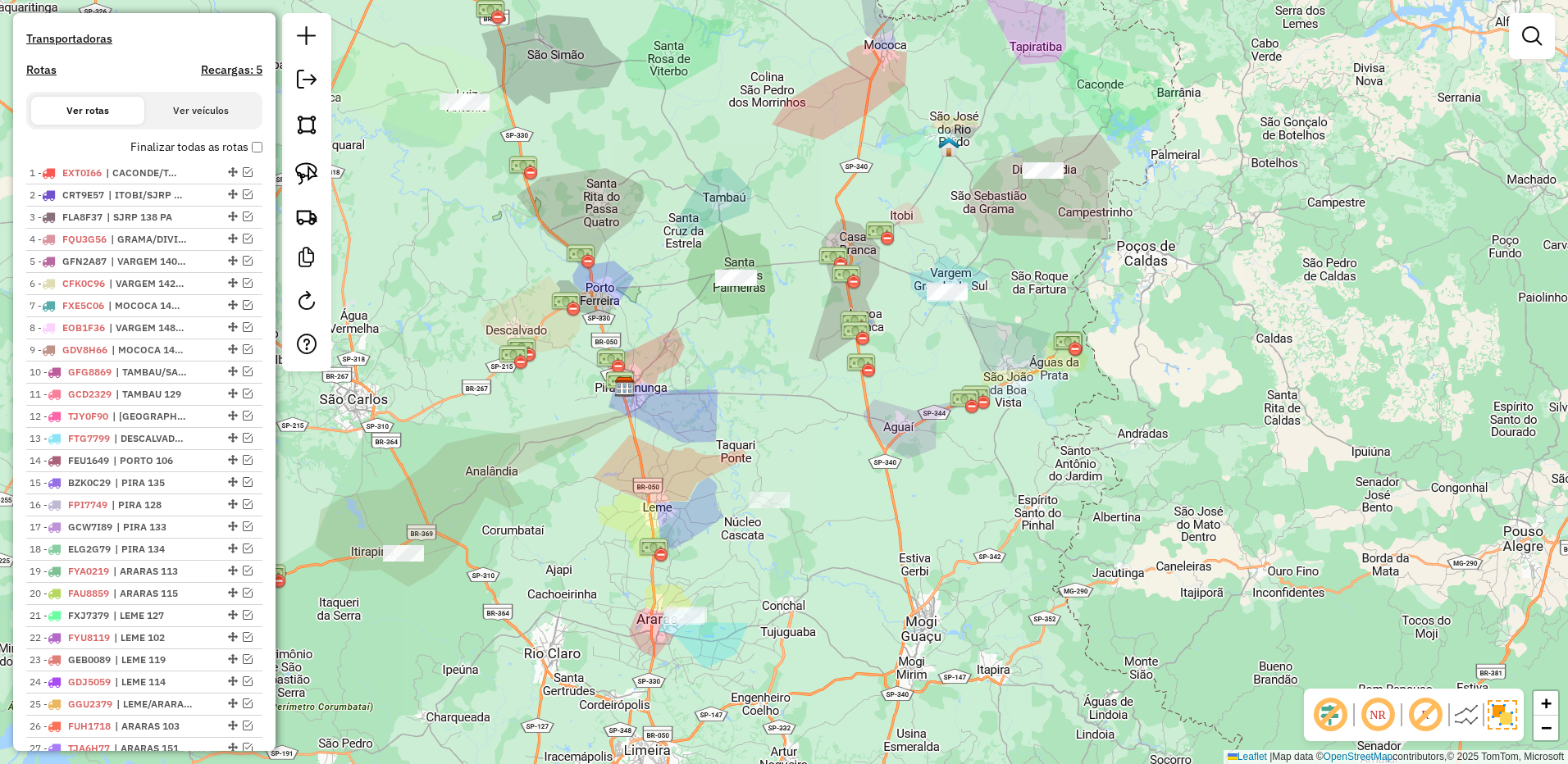
drag, startPoint x: 752, startPoint y: 538, endPoint x: 786, endPoint y: 437, distance: 106.6
click at [786, 437] on div "Janela de atendimento Grade de atendimento Capacidade Transportadoras Veículos …" at bounding box center [784, 382] width 1568 height 764
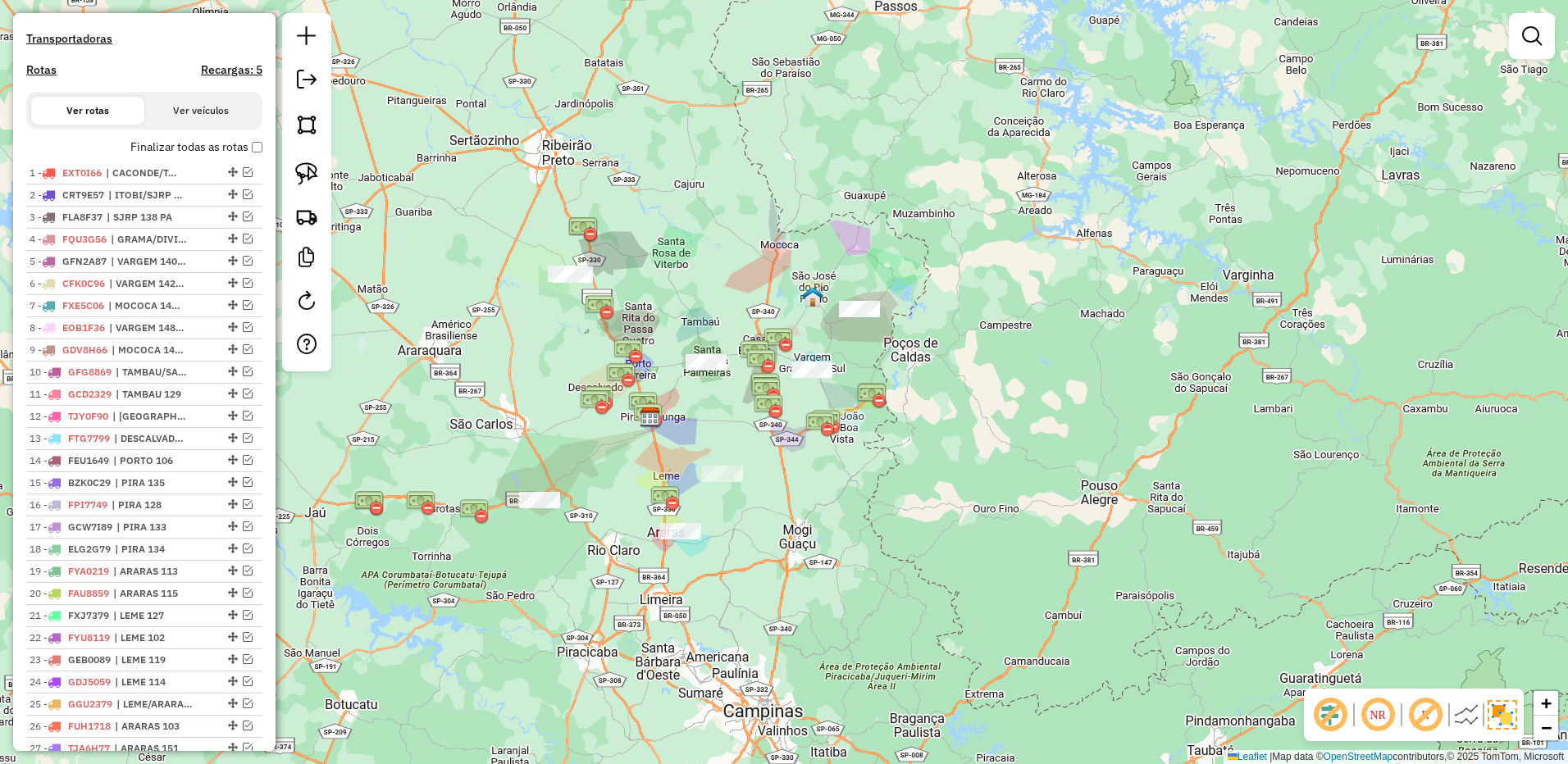
drag, startPoint x: 1017, startPoint y: 286, endPoint x: 938, endPoint y: 335, distance: 93.0
click at [938, 335] on div "Janela de atendimento Grade de atendimento Capacidade Transportadoras Veículos …" at bounding box center [784, 382] width 1568 height 764
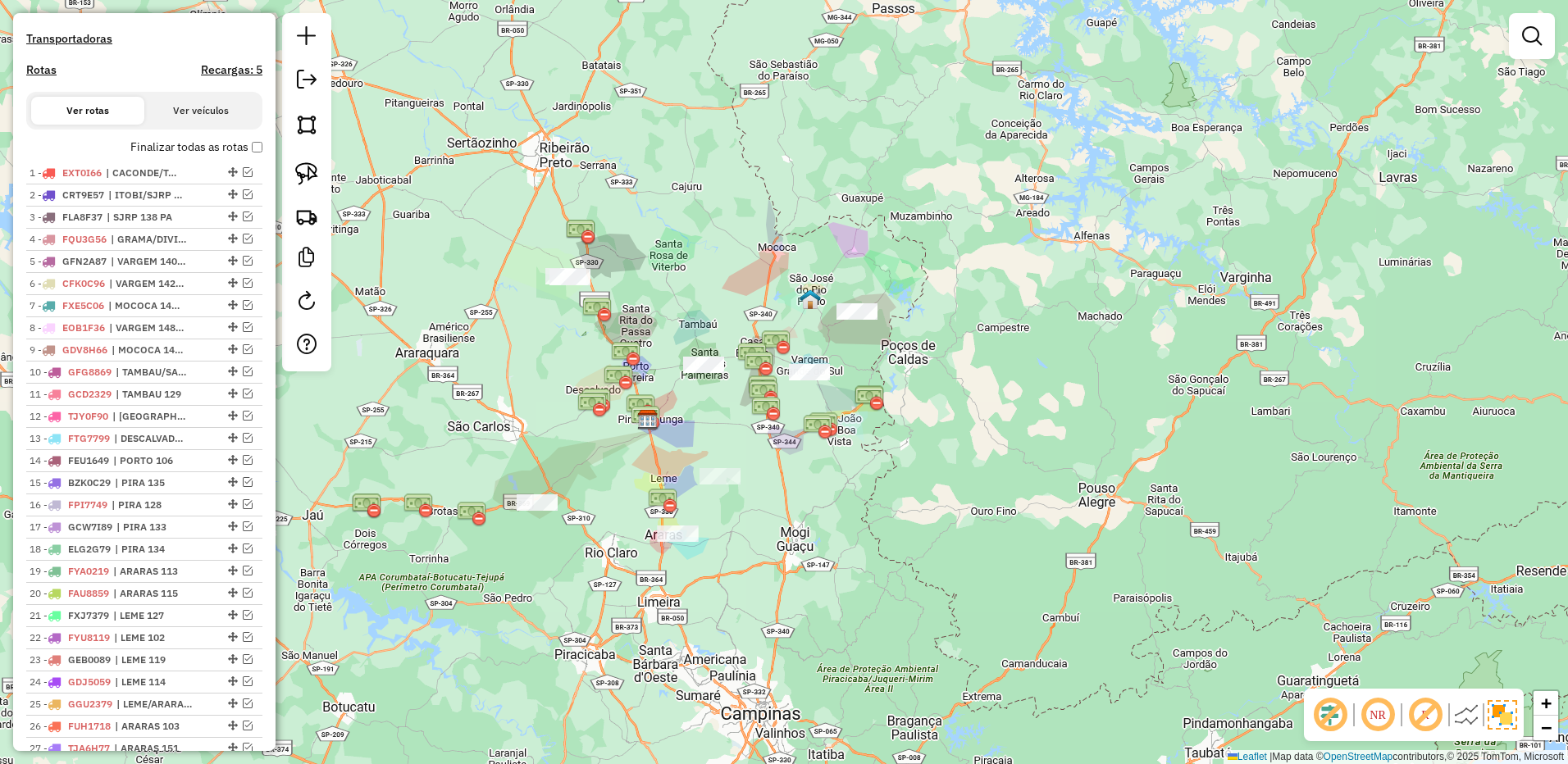
drag, startPoint x: 310, startPoint y: 174, endPoint x: 480, endPoint y: 206, distance: 173.0
click at [310, 174] on img at bounding box center [306, 173] width 23 height 23
drag, startPoint x: 591, startPoint y: 213, endPoint x: 761, endPoint y: 271, distance: 179.6
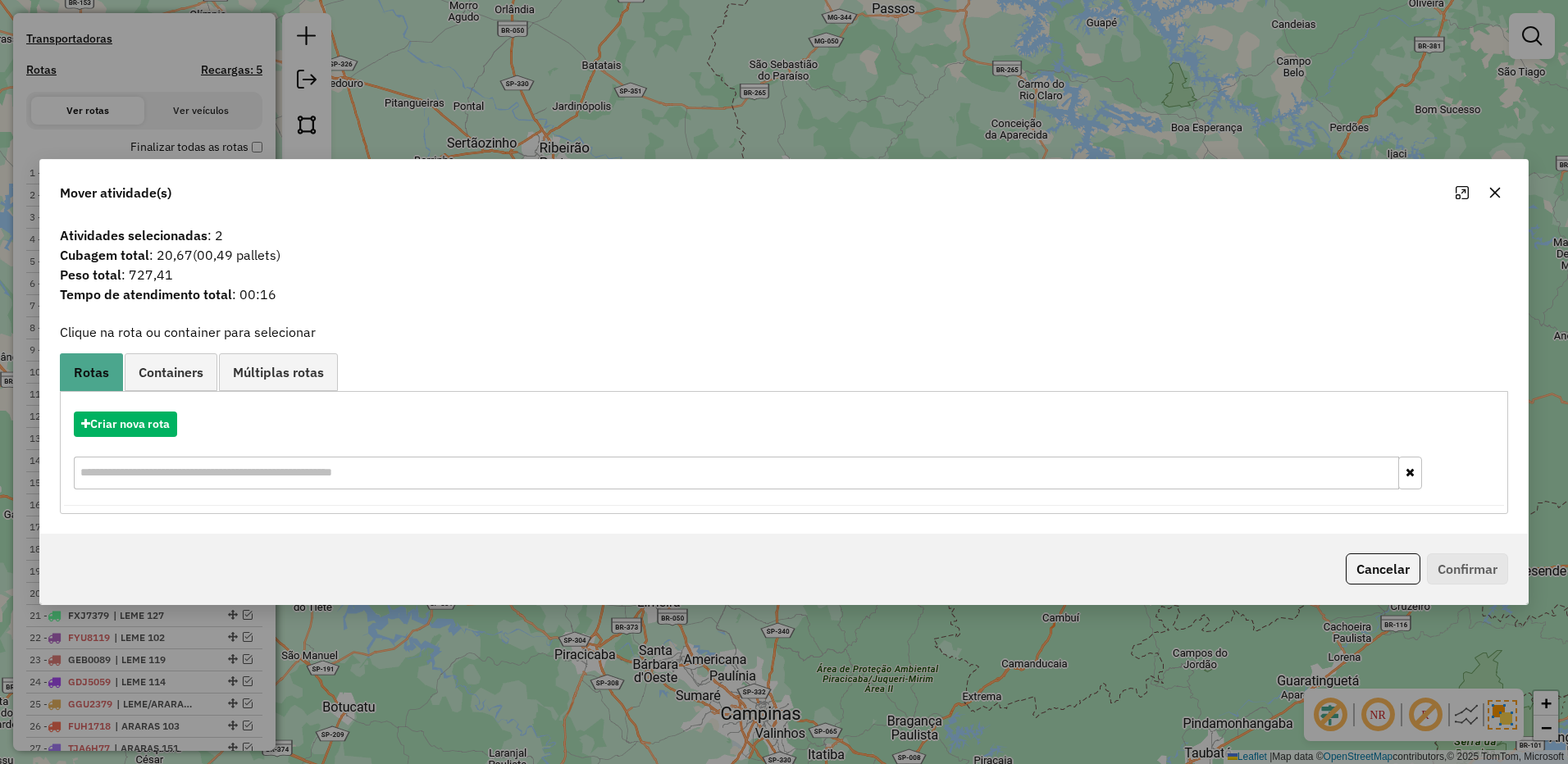
click at [1498, 193] on icon "button" at bounding box center [1495, 193] width 13 height 13
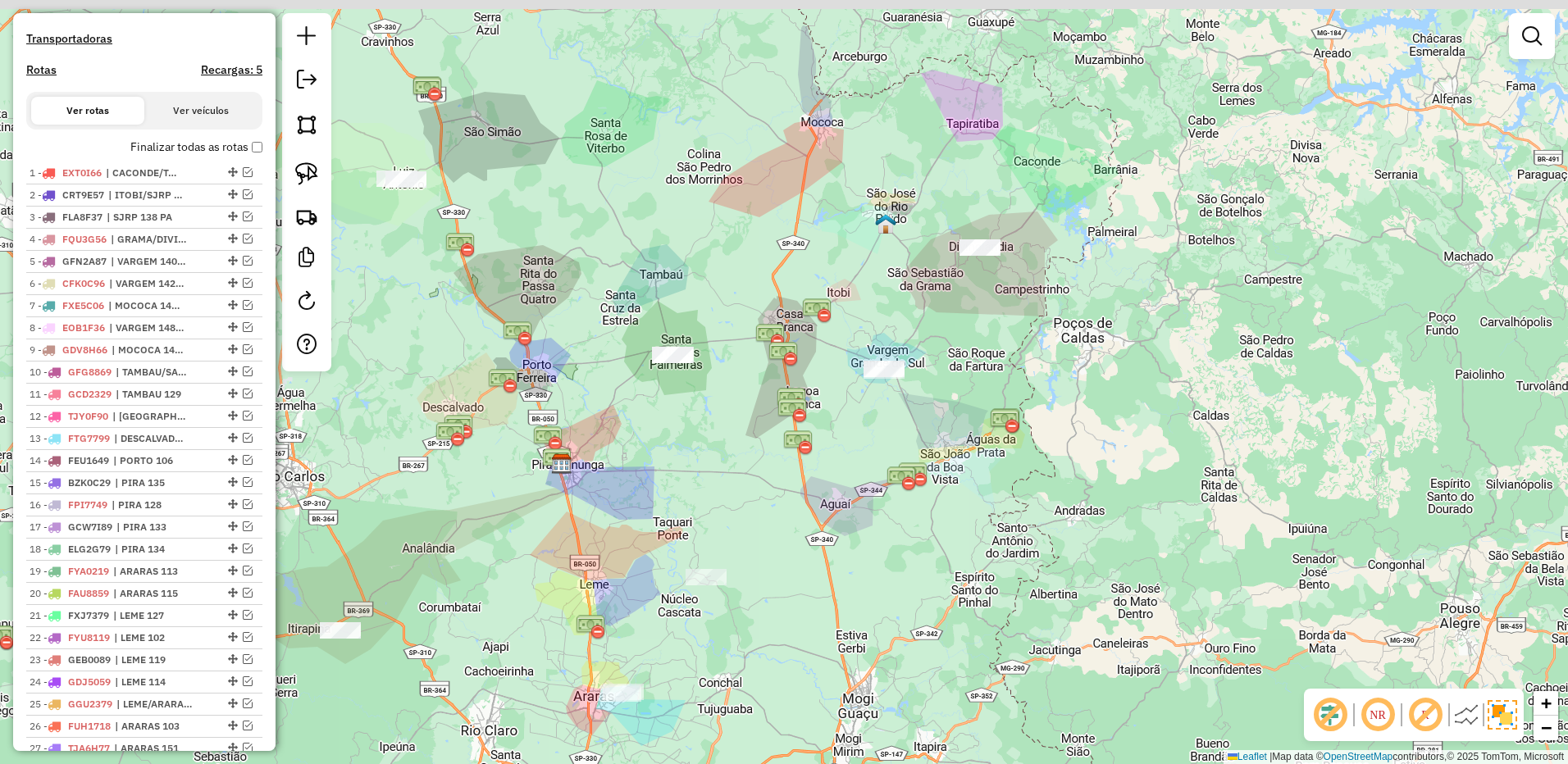
drag, startPoint x: 725, startPoint y: 340, endPoint x: 726, endPoint y: 458, distance: 118.0
click at [726, 457] on div "Janela de atendimento Grade de atendimento Capacidade Transportadoras Veículos …" at bounding box center [784, 382] width 1568 height 764
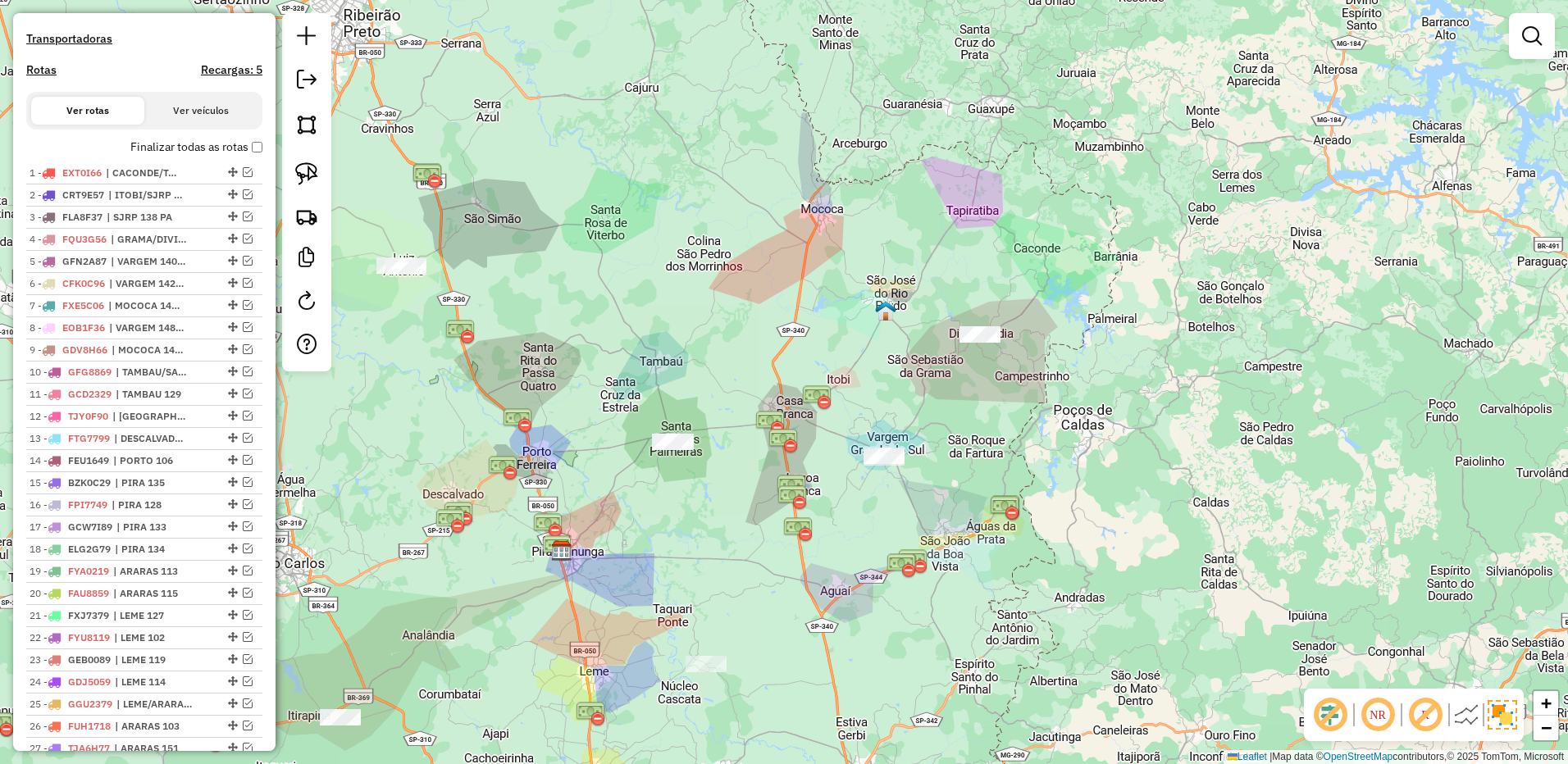
click at [292, 155] on div at bounding box center [306, 192] width 49 height 358
click at [318, 181] on link at bounding box center [306, 174] width 36 height 36
drag, startPoint x: 673, startPoint y: 416, endPoint x: 776, endPoint y: 441, distance: 106.0
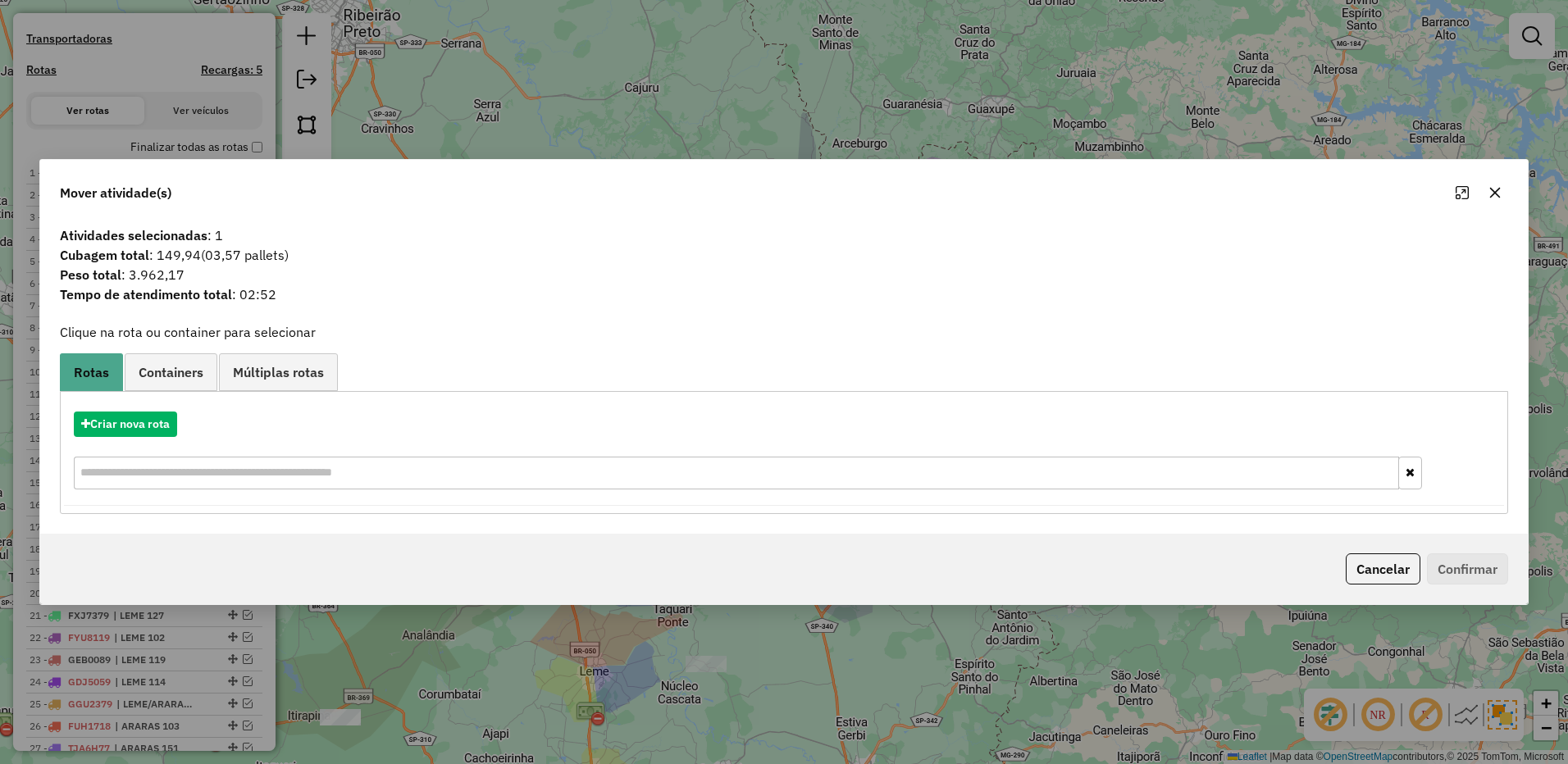
click at [1484, 190] on button "button" at bounding box center [1494, 192] width 26 height 26
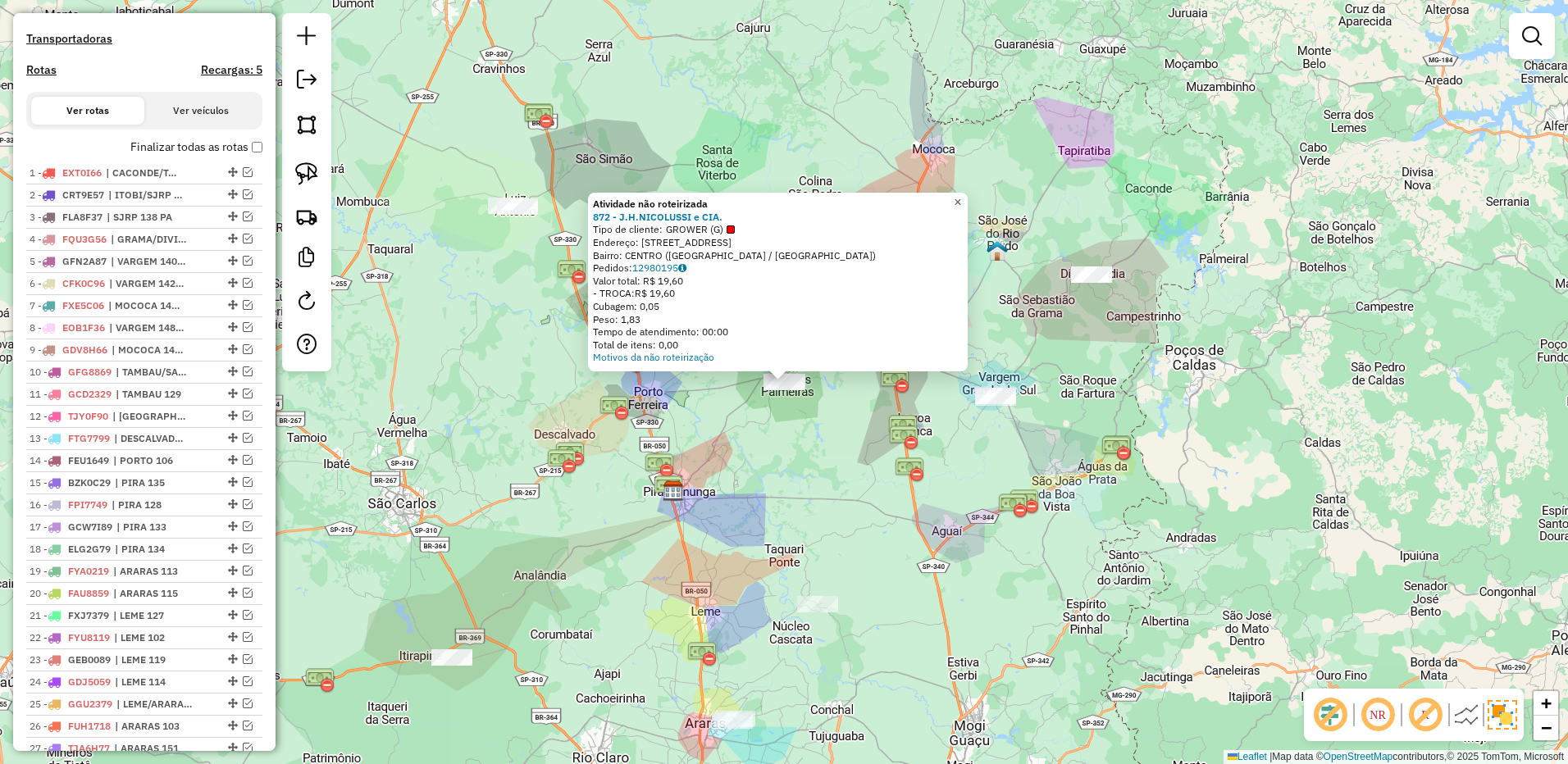
click at [961, 200] on span "×" at bounding box center [957, 202] width 8 height 14
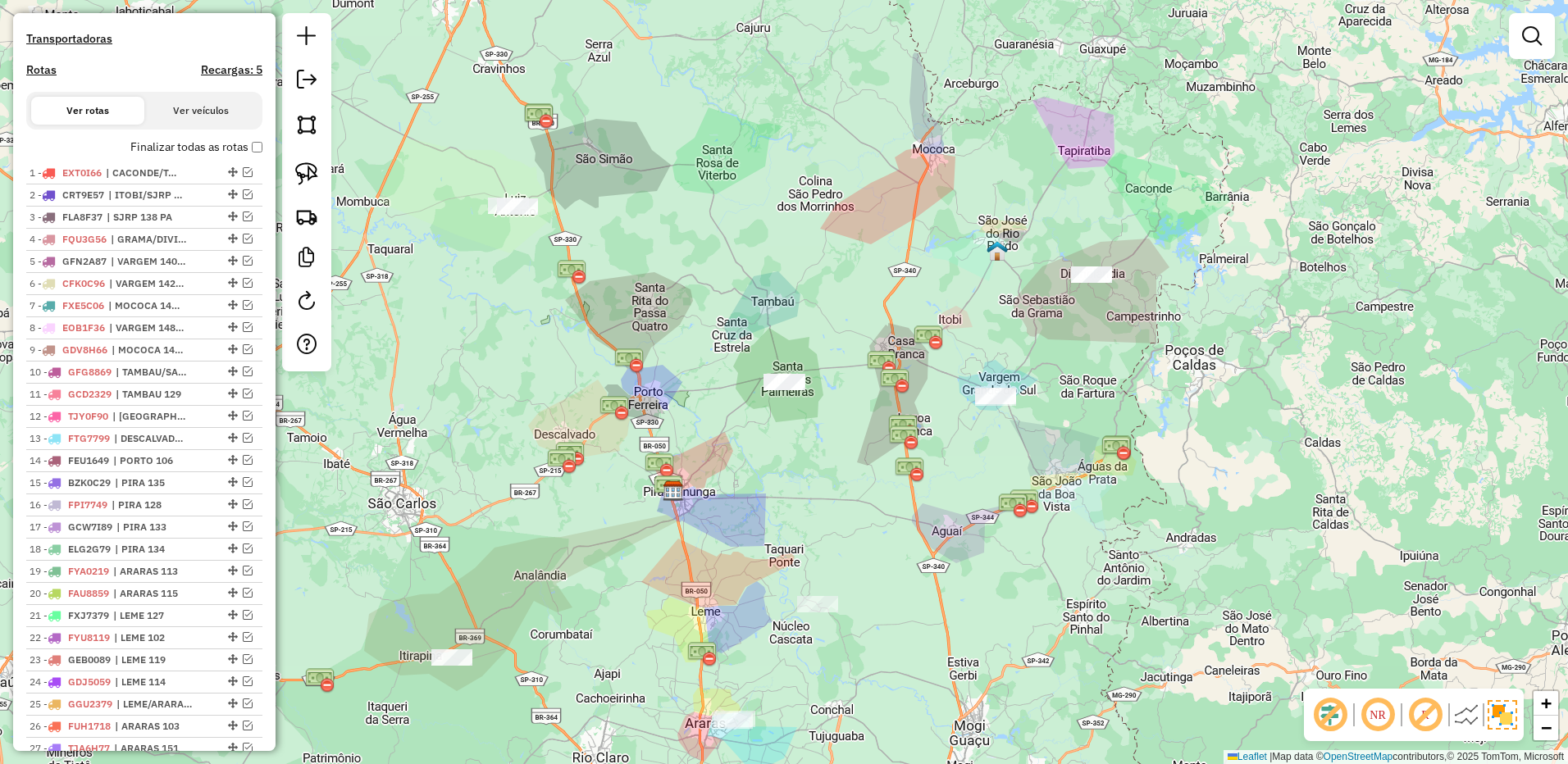
drag, startPoint x: 1024, startPoint y: 542, endPoint x: 893, endPoint y: 363, distance: 221.8
click at [893, 363] on div "Janela de atendimento Grade de atendimento Capacidade Transportadoras Veículos …" at bounding box center [784, 382] width 1568 height 764
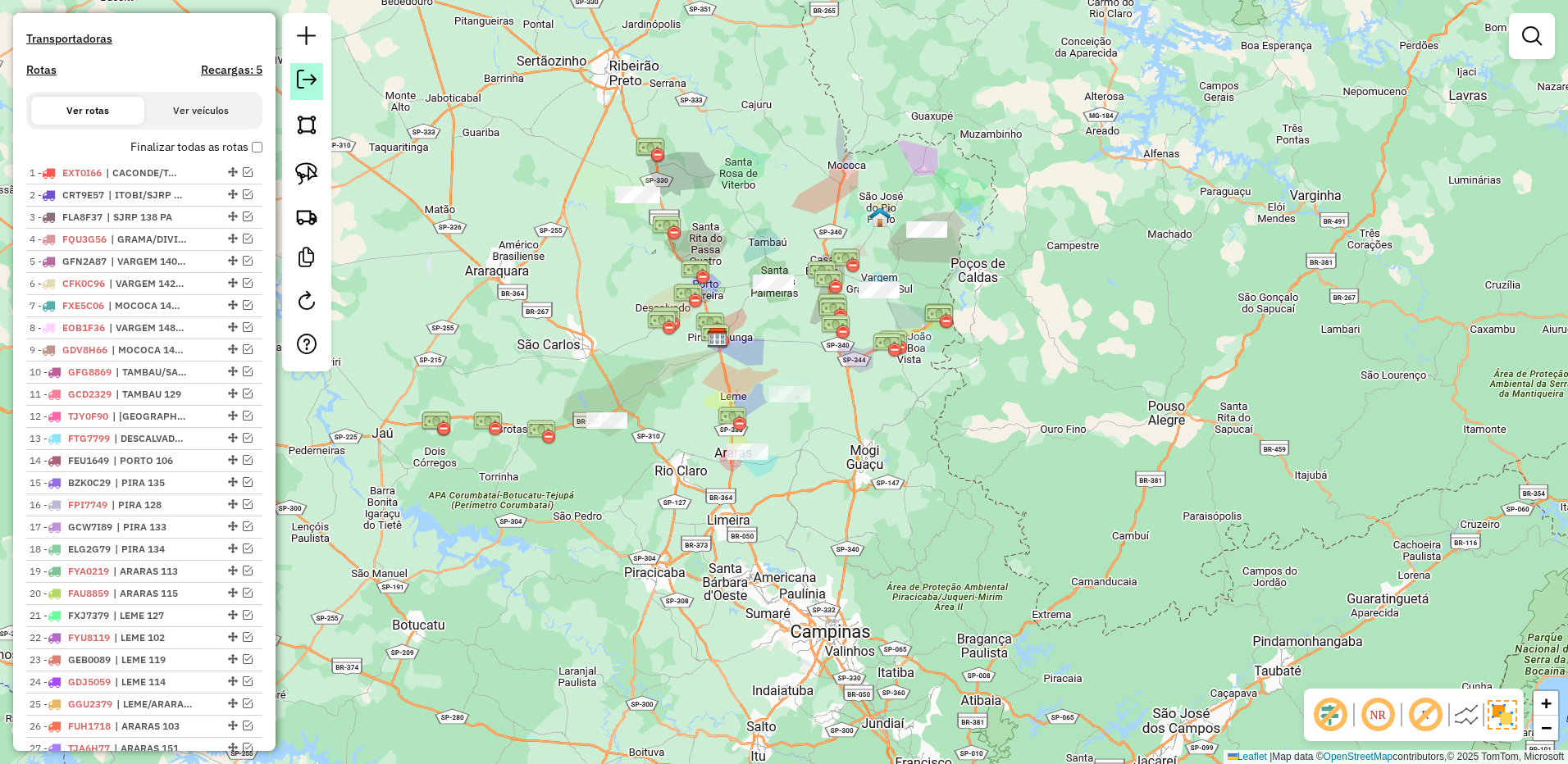
click at [307, 83] on em at bounding box center [306, 79] width 20 height 20
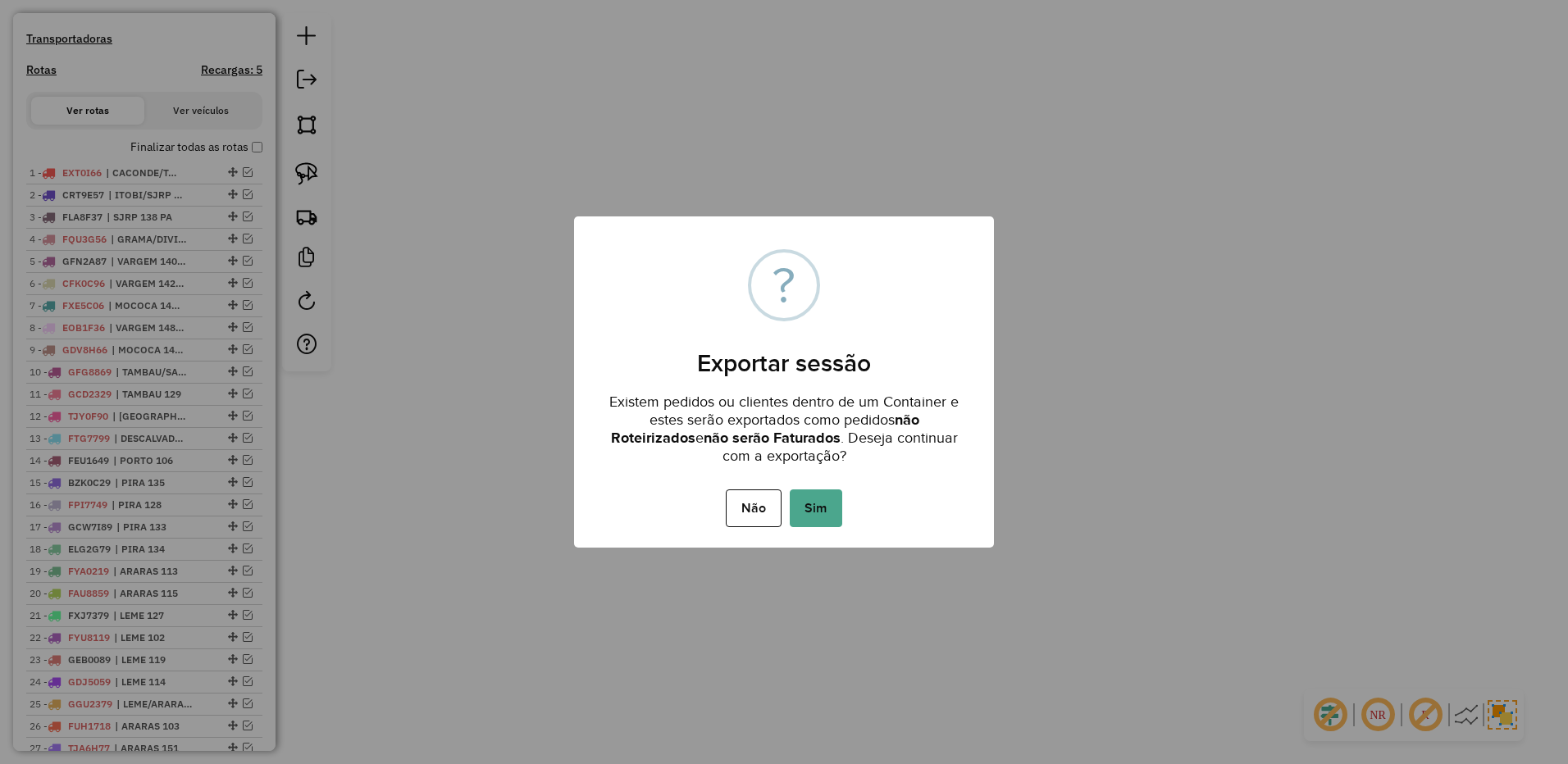
drag, startPoint x: 815, startPoint y: 522, endPoint x: 1080, endPoint y: 474, distance: 269.3
click at [817, 522] on button "Sim" at bounding box center [816, 508] width 53 height 38
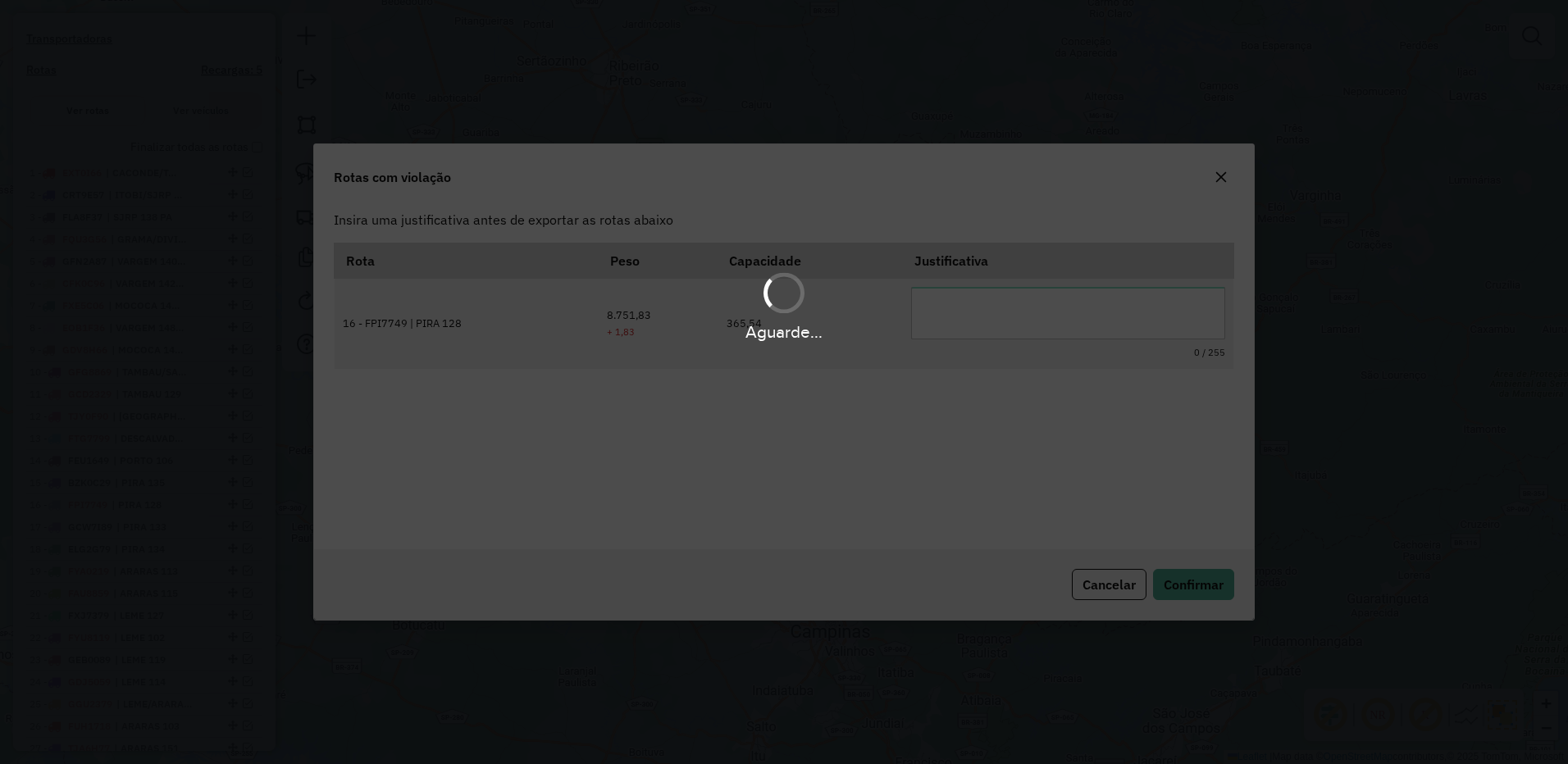
click at [1044, 322] on div "Aguarde..." at bounding box center [784, 331] width 1568 height 25
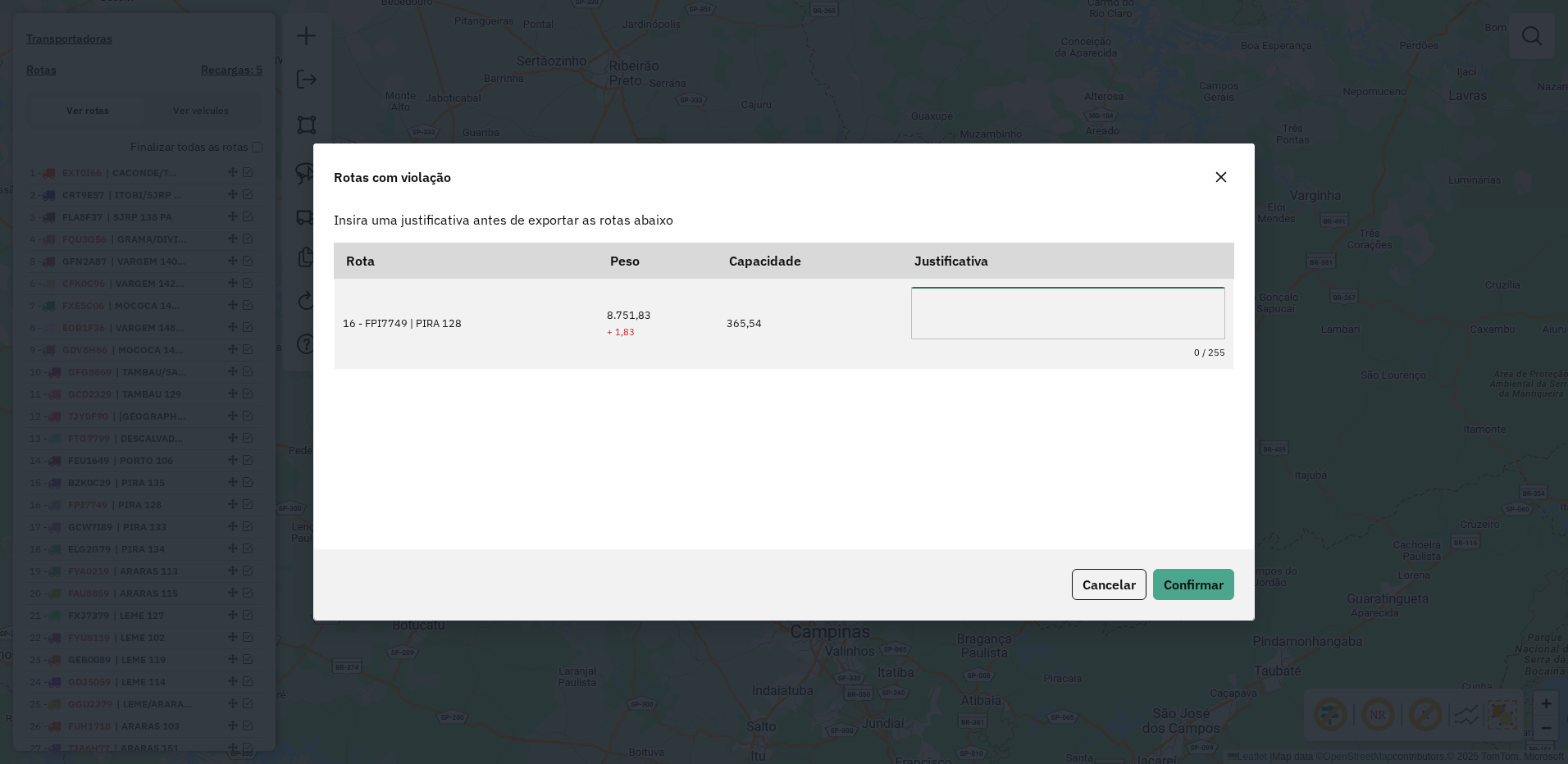
click at [1032, 293] on textarea at bounding box center [1067, 313] width 313 height 53
type textarea "**********"
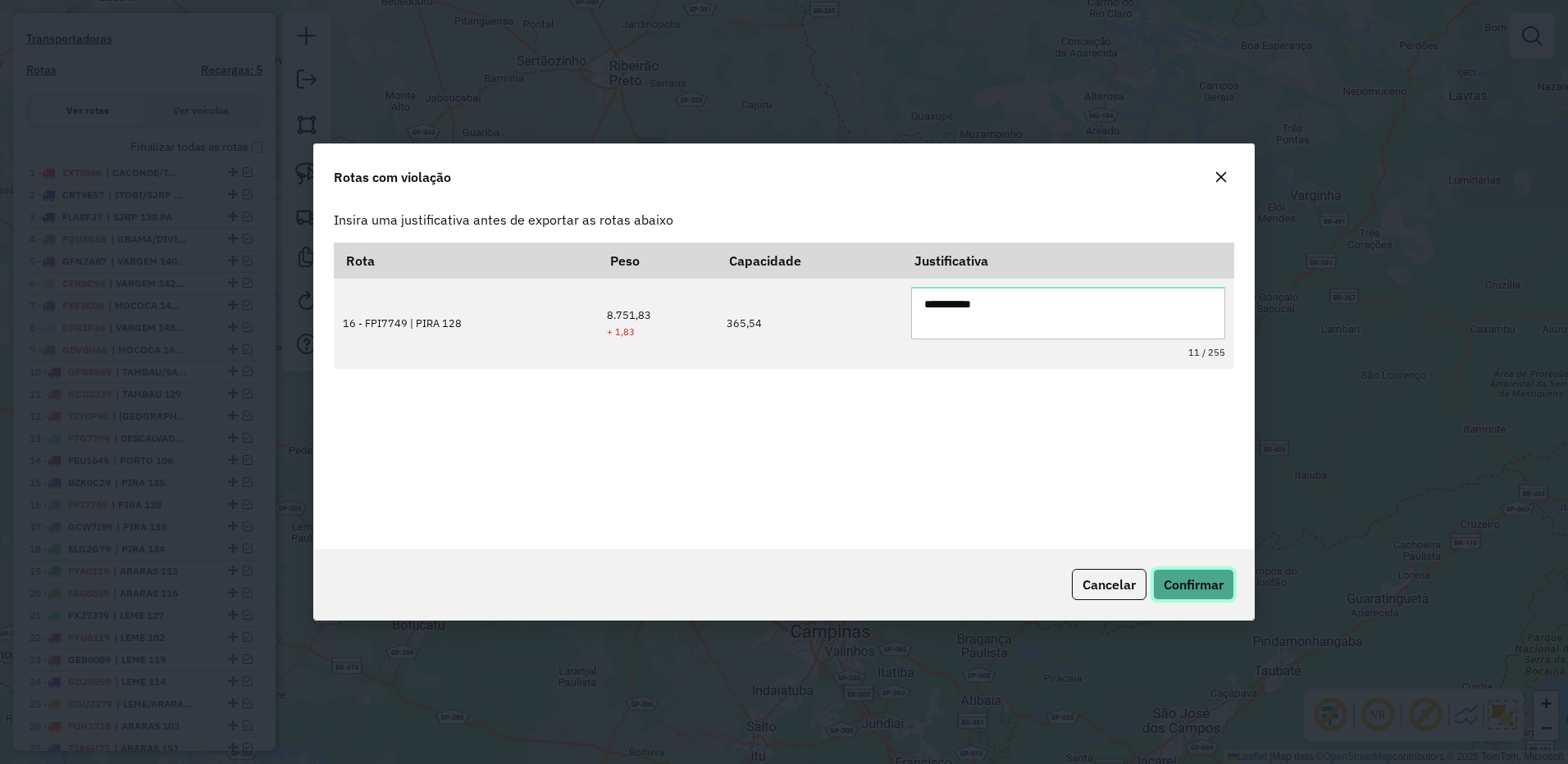
click at [1206, 576] on span "Confirmar" at bounding box center [1193, 584] width 60 height 17
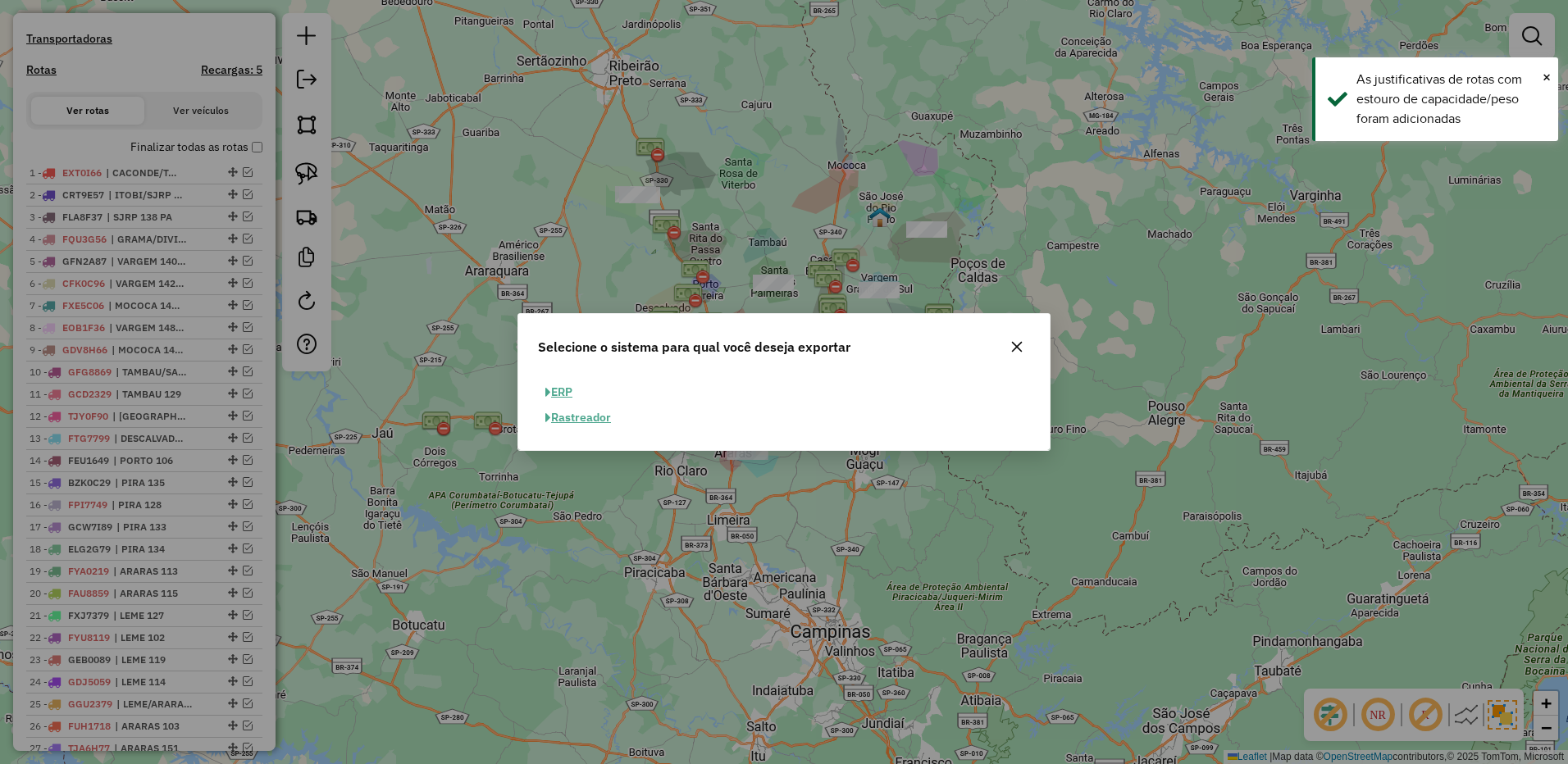
click at [562, 391] on button "ERP" at bounding box center [559, 392] width 42 height 25
select select "**"
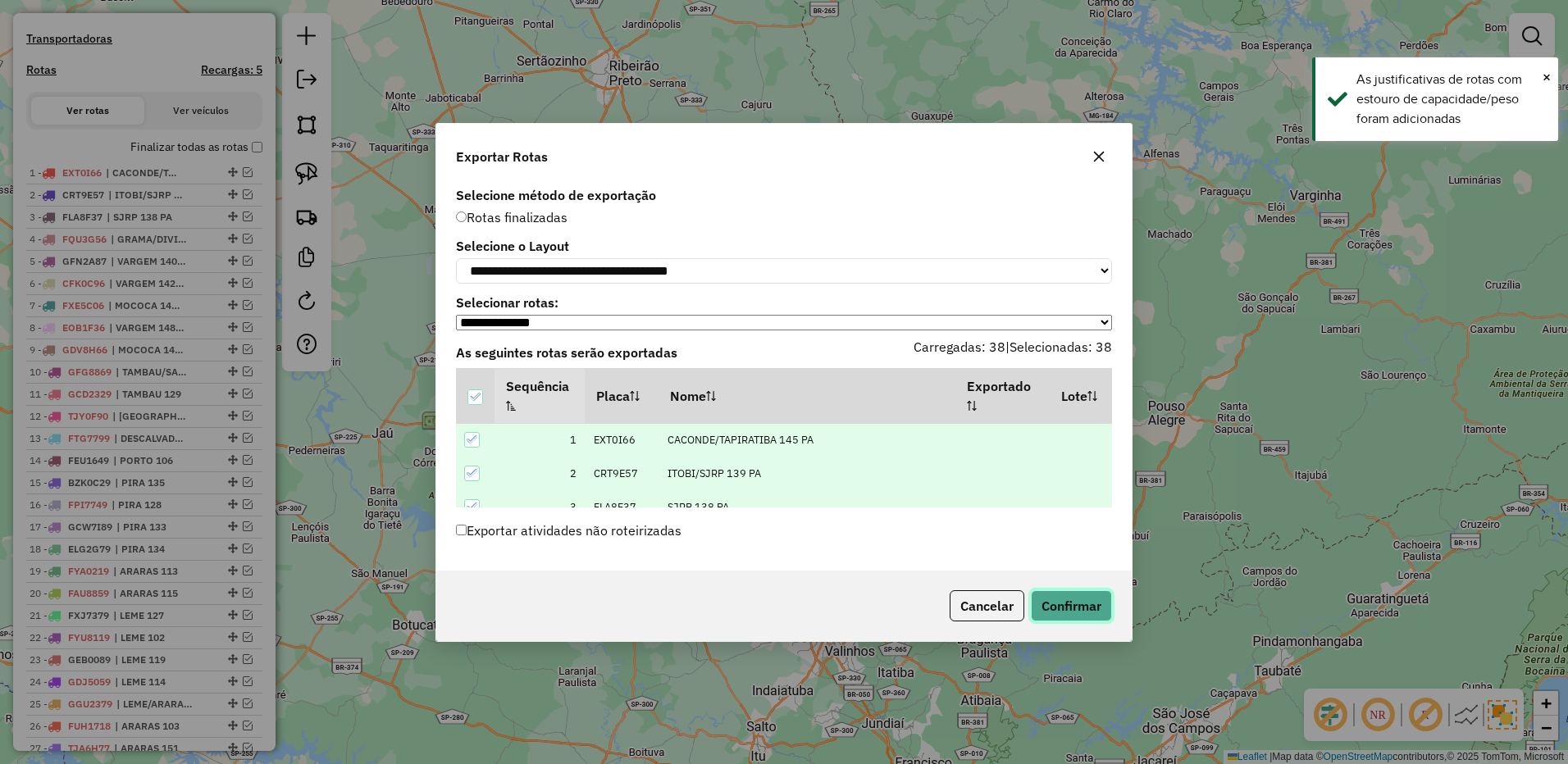
click at [1060, 606] on button "Confirmar" at bounding box center [1070, 605] width 81 height 31
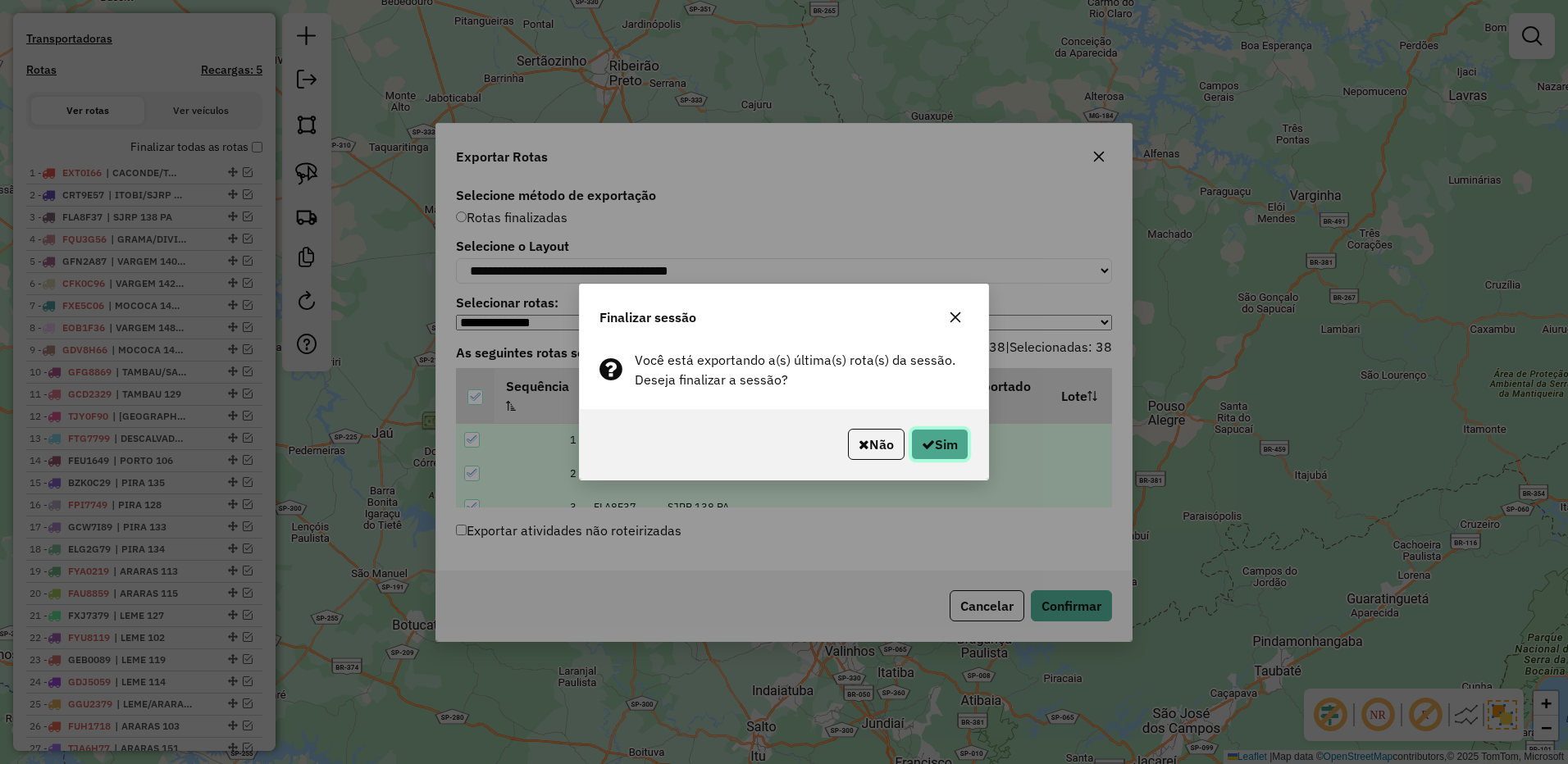
click at [953, 453] on button "Sim" at bounding box center [939, 444] width 58 height 31
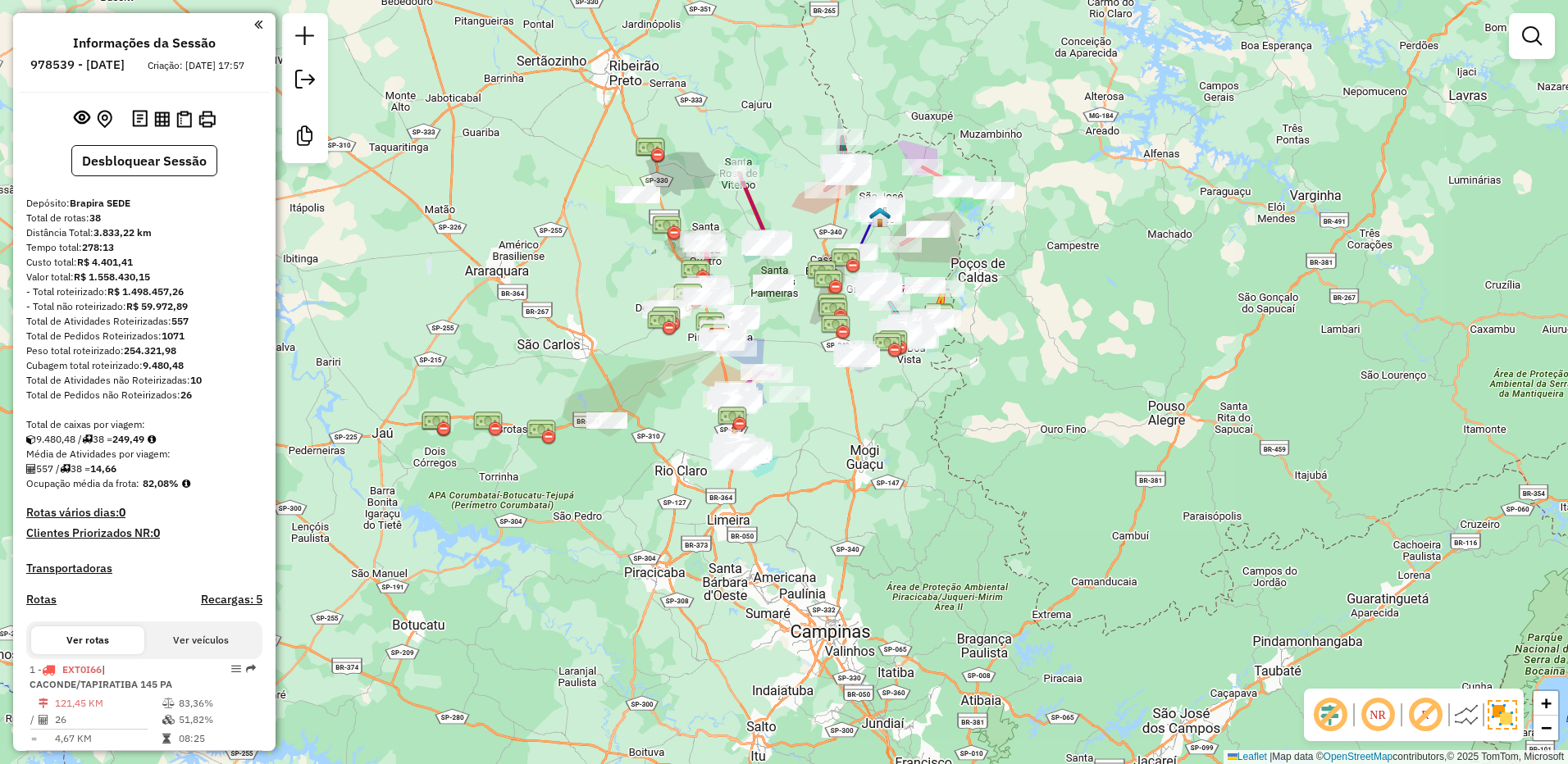
drag, startPoint x: 160, startPoint y: 128, endPoint x: 179, endPoint y: 141, distance: 23.0
click at [160, 127] on img at bounding box center [162, 119] width 16 height 16
drag, startPoint x: 193, startPoint y: 397, endPoint x: 208, endPoint y: 397, distance: 15.0
click at [208, 387] on div "Total de Atividades não Roteirizadas: 10" at bounding box center [144, 381] width 236 height 15
copy strong "10"
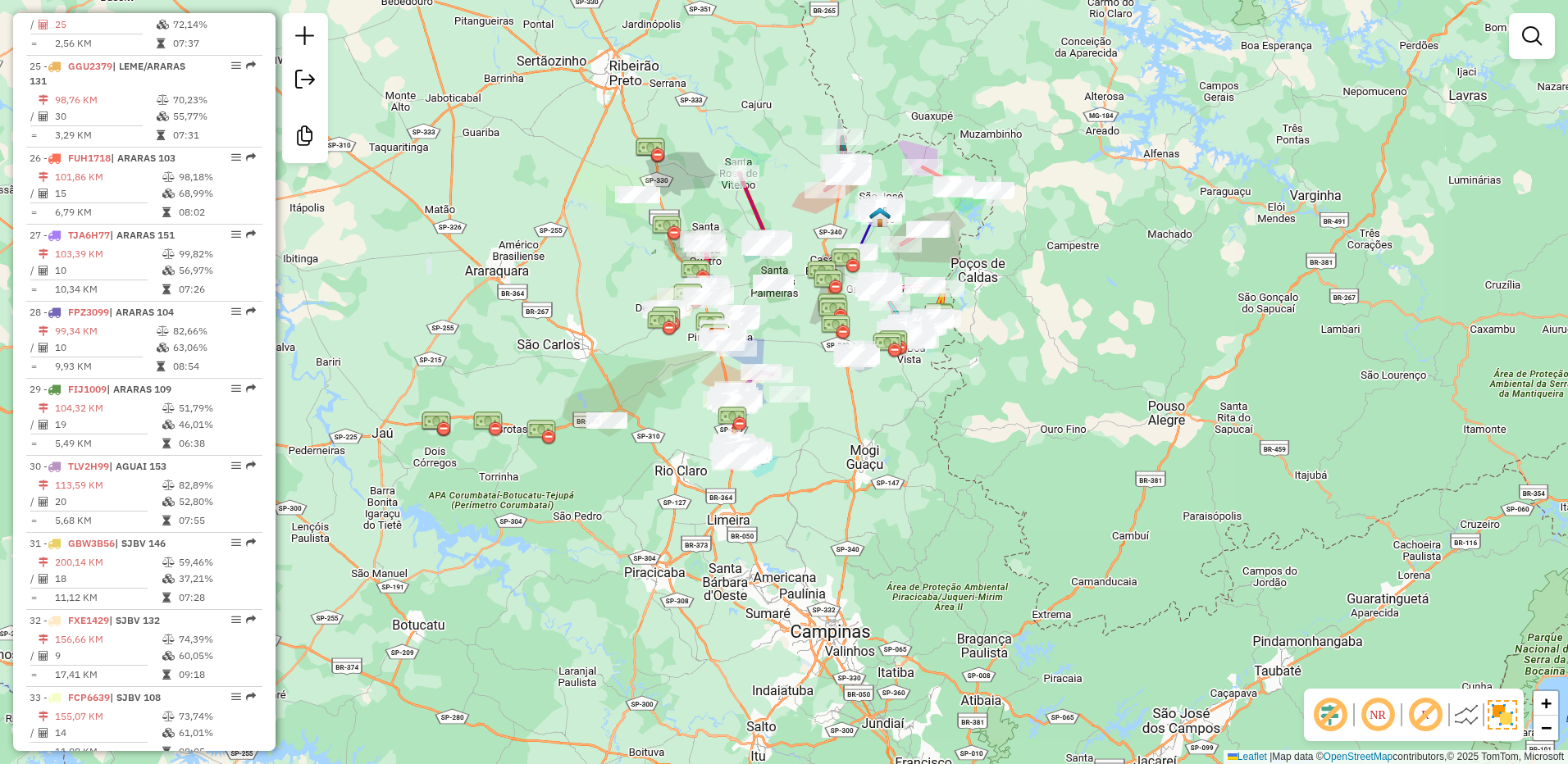
scroll to position [3256, 0]
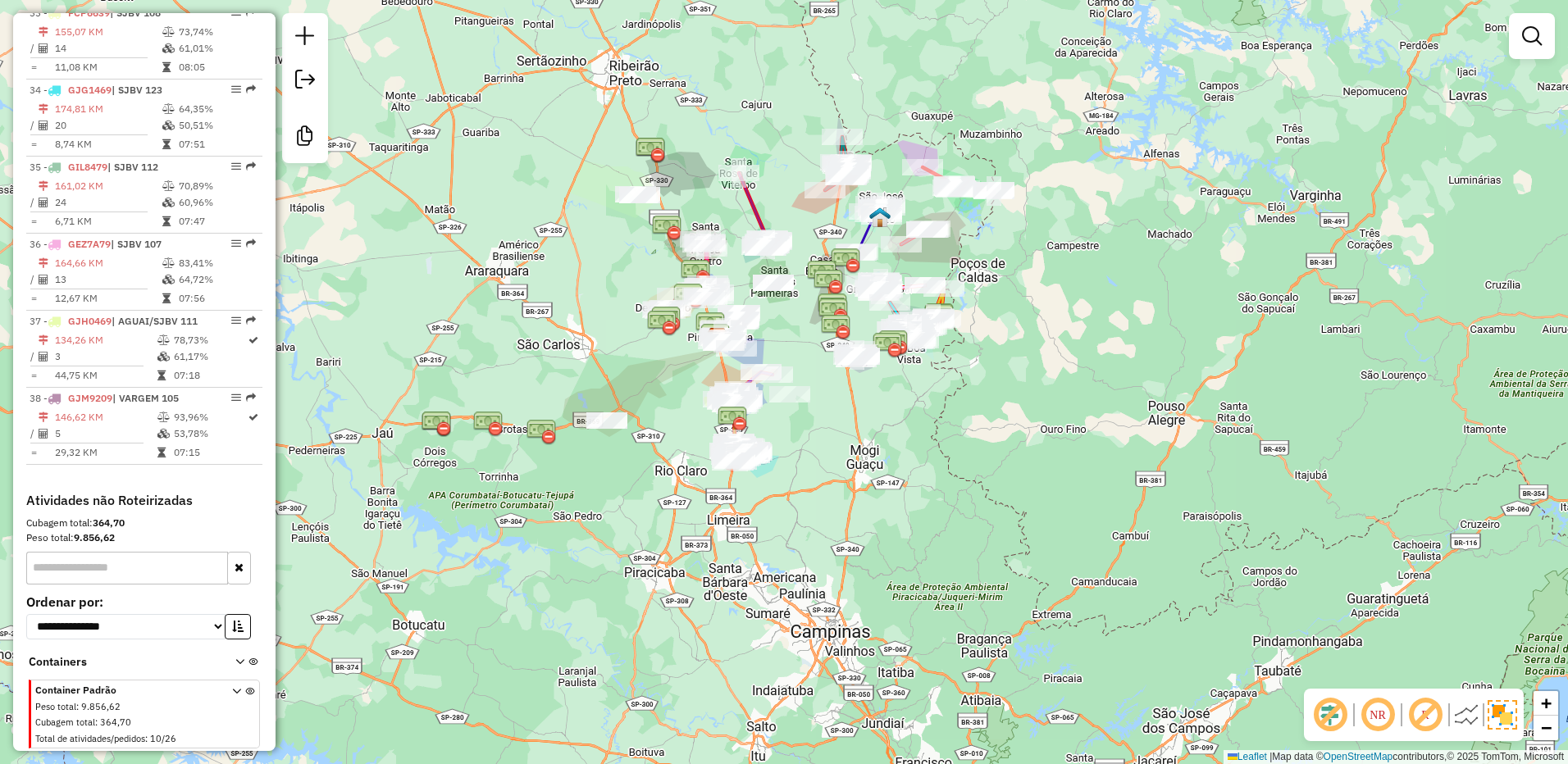
drag, startPoint x: 75, startPoint y: 535, endPoint x: 124, endPoint y: 536, distance: 49.0
click at [124, 536] on div "Peso total: 9.856,62" at bounding box center [144, 538] width 236 height 15
copy strong "9.856,62"
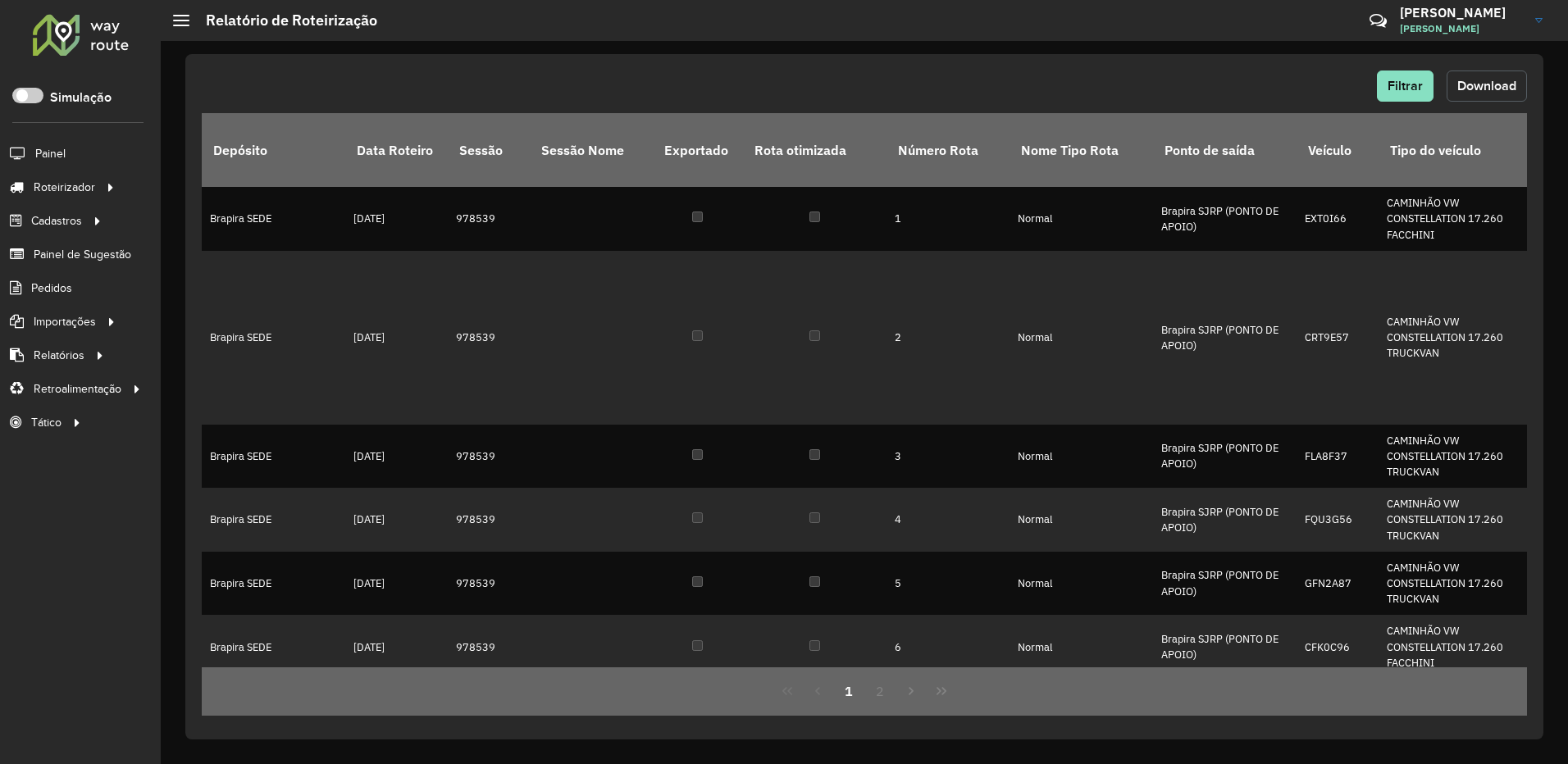
click at [1490, 91] on span "Download" at bounding box center [1486, 85] width 59 height 14
